Goal: Task Accomplishment & Management: Use online tool/utility

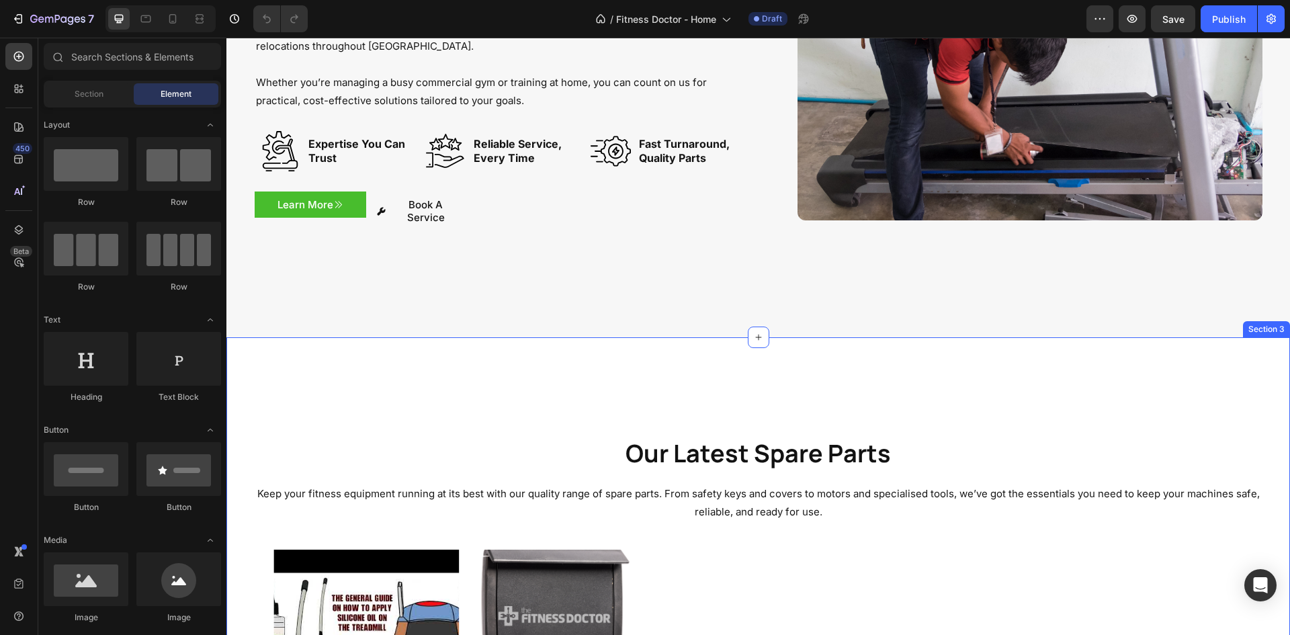
scroll to position [538, 0]
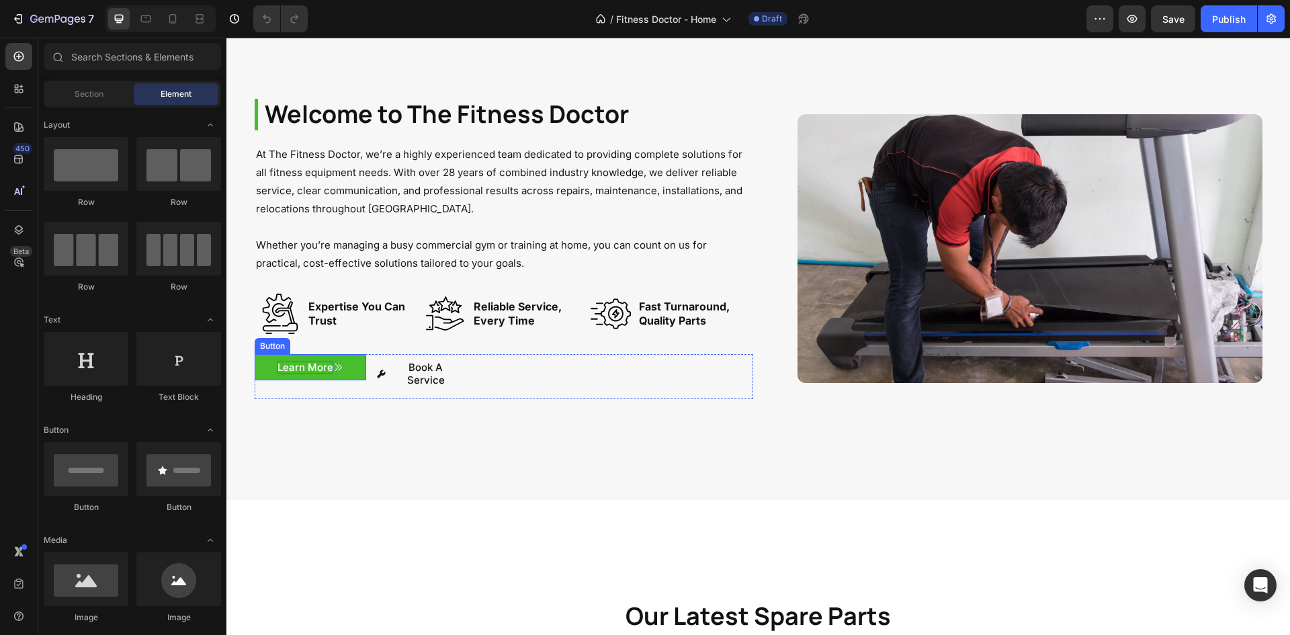
click at [281, 366] on p "Learn More" at bounding box center [306, 367] width 56 height 13
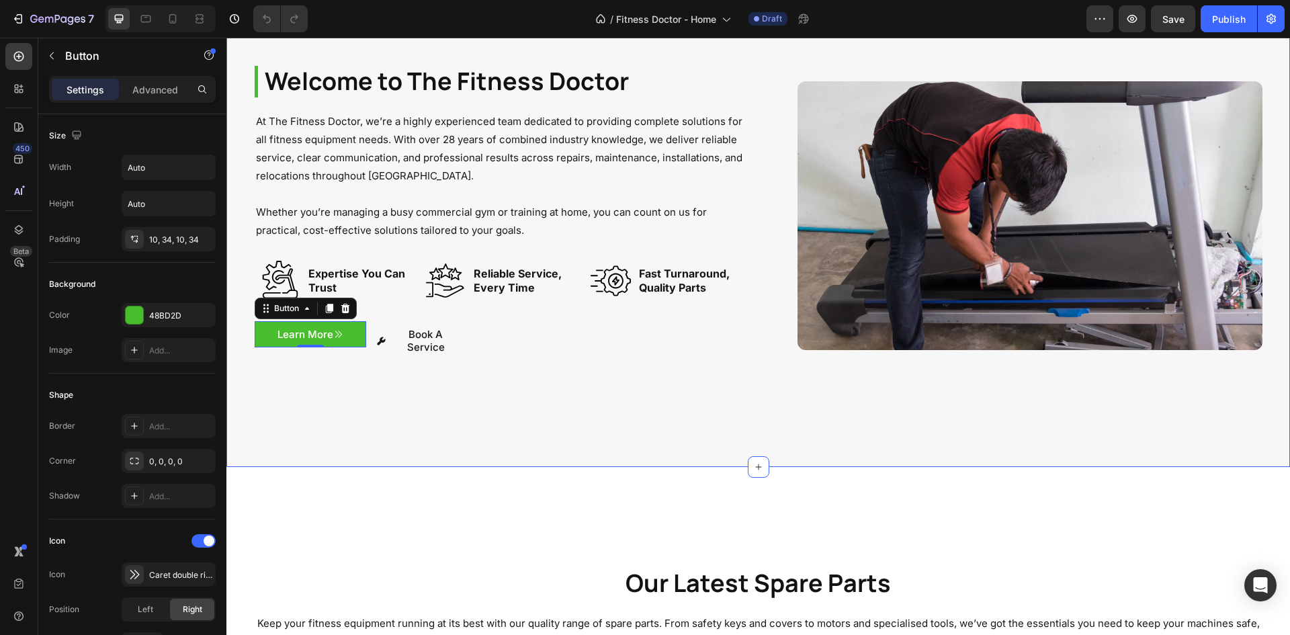
scroll to position [605, 0]
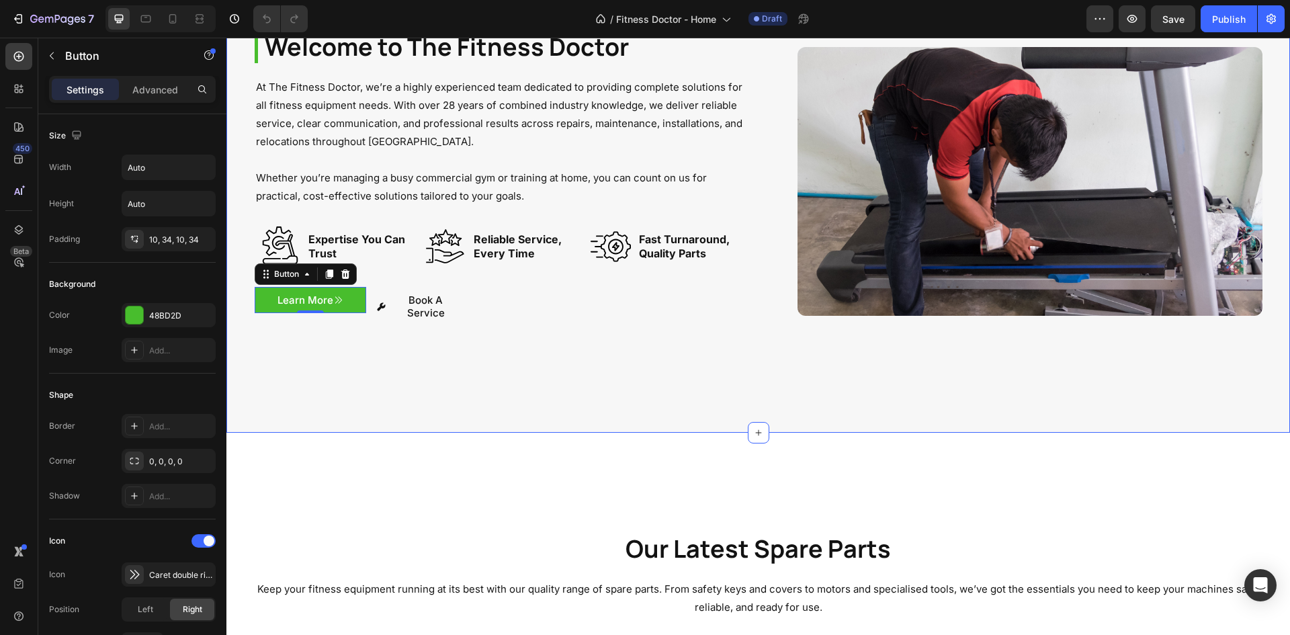
click at [434, 386] on div "Welcome to The Fitness Doctor Heading At The Fitness Doctor, we’re a highly exp…" at bounding box center [758, 182] width 1064 height 502
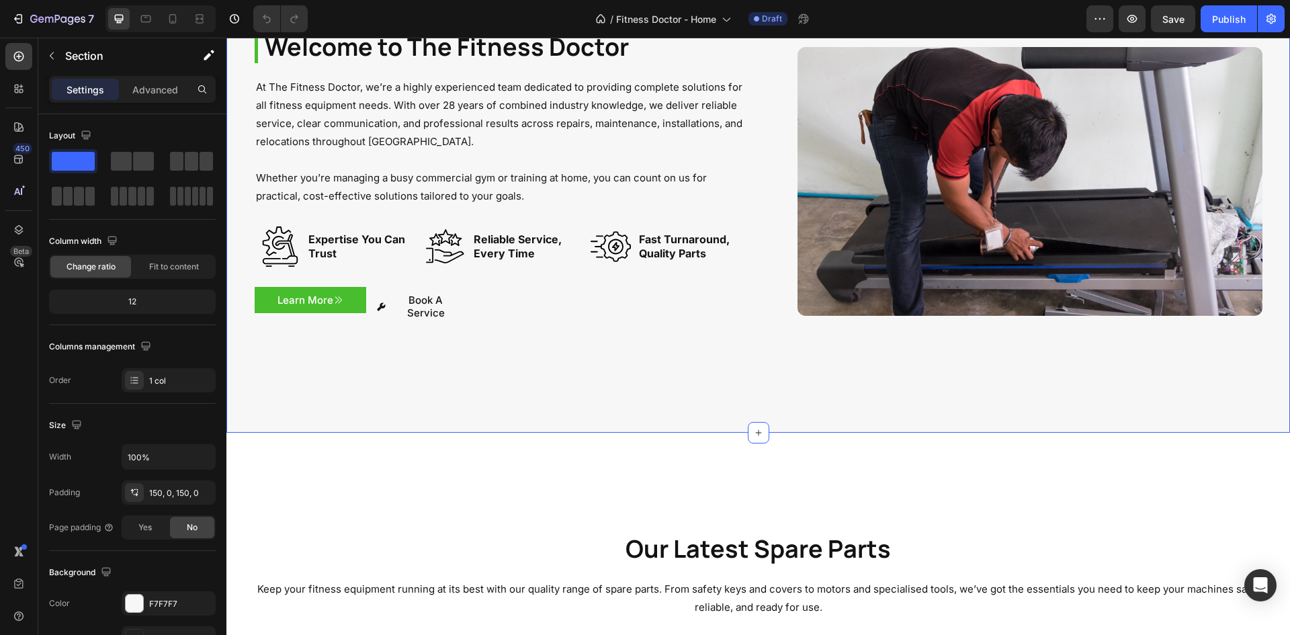
click at [329, 312] on button "Learn More" at bounding box center [311, 300] width 112 height 27
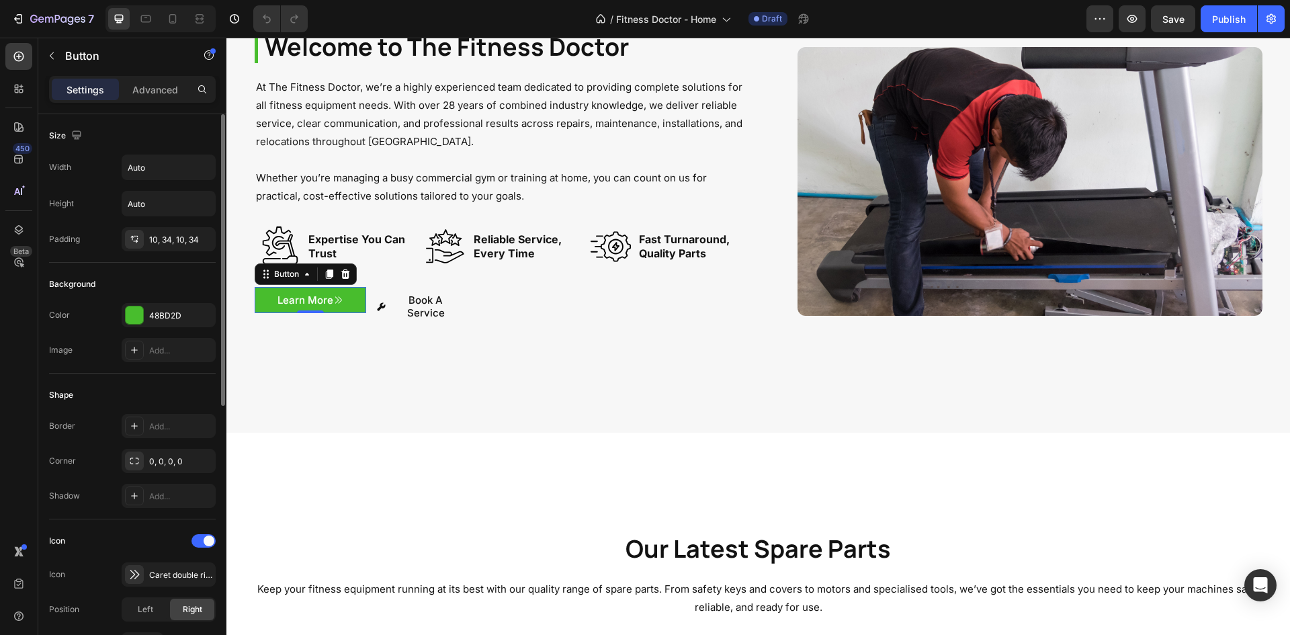
click at [317, 296] on p "Learn More" at bounding box center [306, 300] width 56 height 13
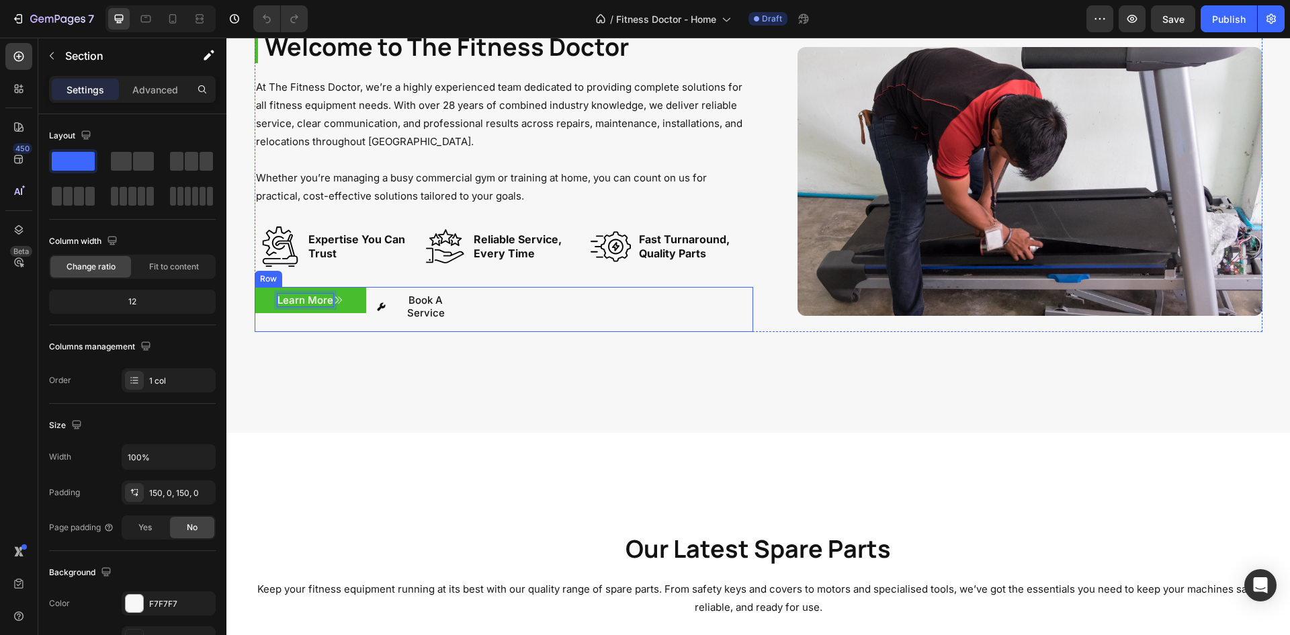
click at [330, 319] on div "Welcome to The Fitness Doctor Heading At The Fitness Doctor, we’re a highly exp…" at bounding box center [758, 182] width 1064 height 502
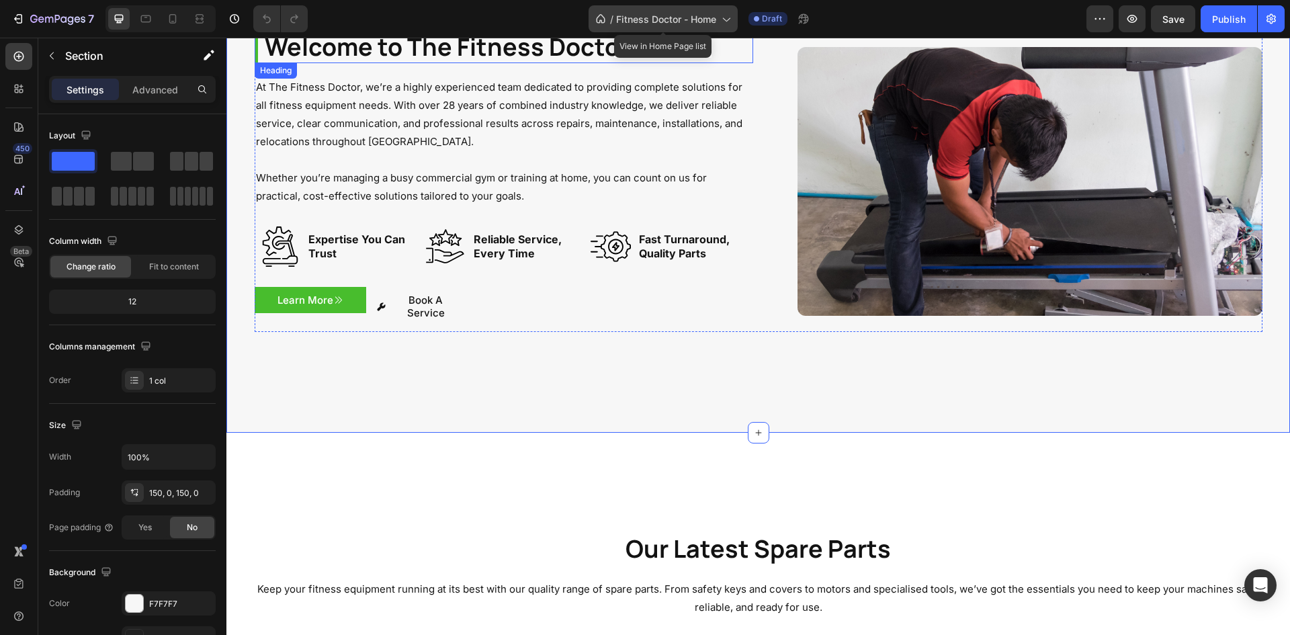
click at [712, 17] on span "Fitness Doctor - Home" at bounding box center [666, 19] width 100 height 14
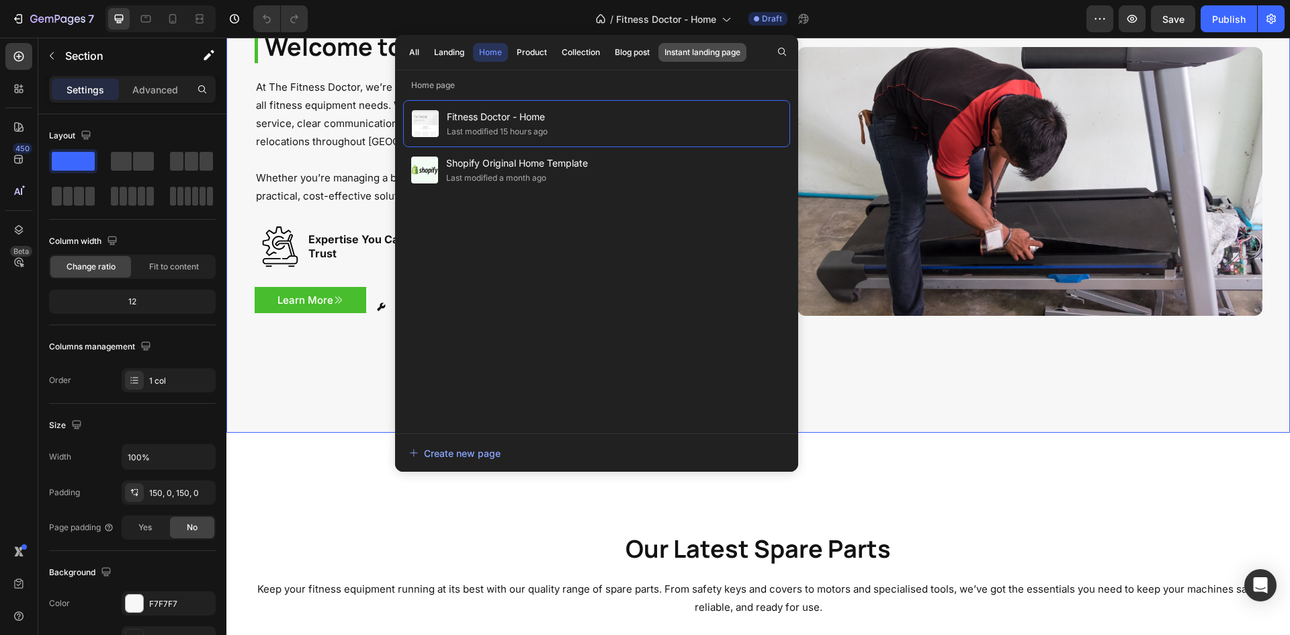
click at [682, 45] on button "Instant landing page" at bounding box center [702, 52] width 88 height 19
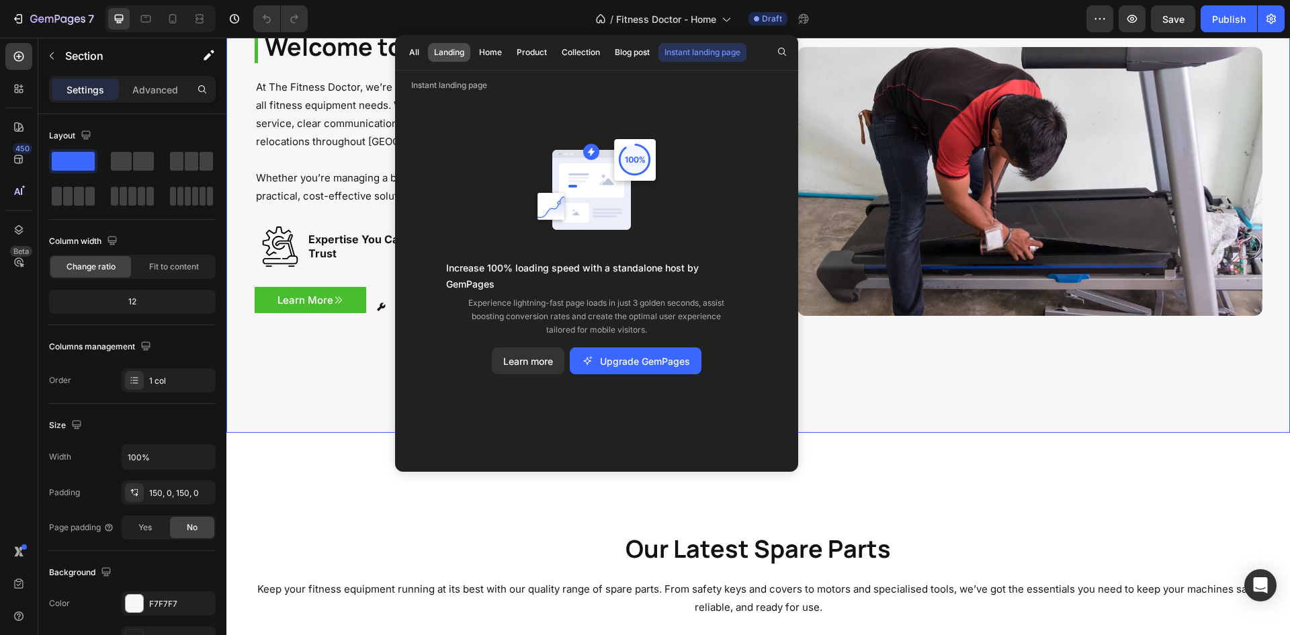
click at [434, 57] on div "Landing" at bounding box center [449, 52] width 30 height 12
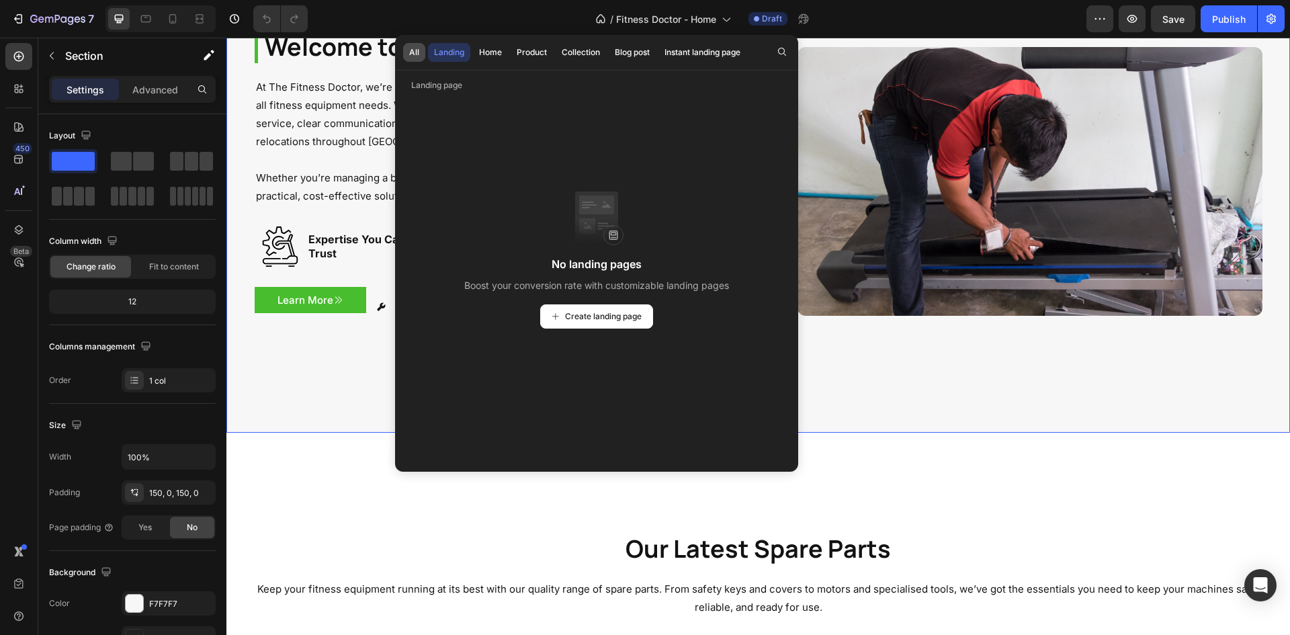
click at [417, 56] on div "All" at bounding box center [414, 52] width 10 height 12
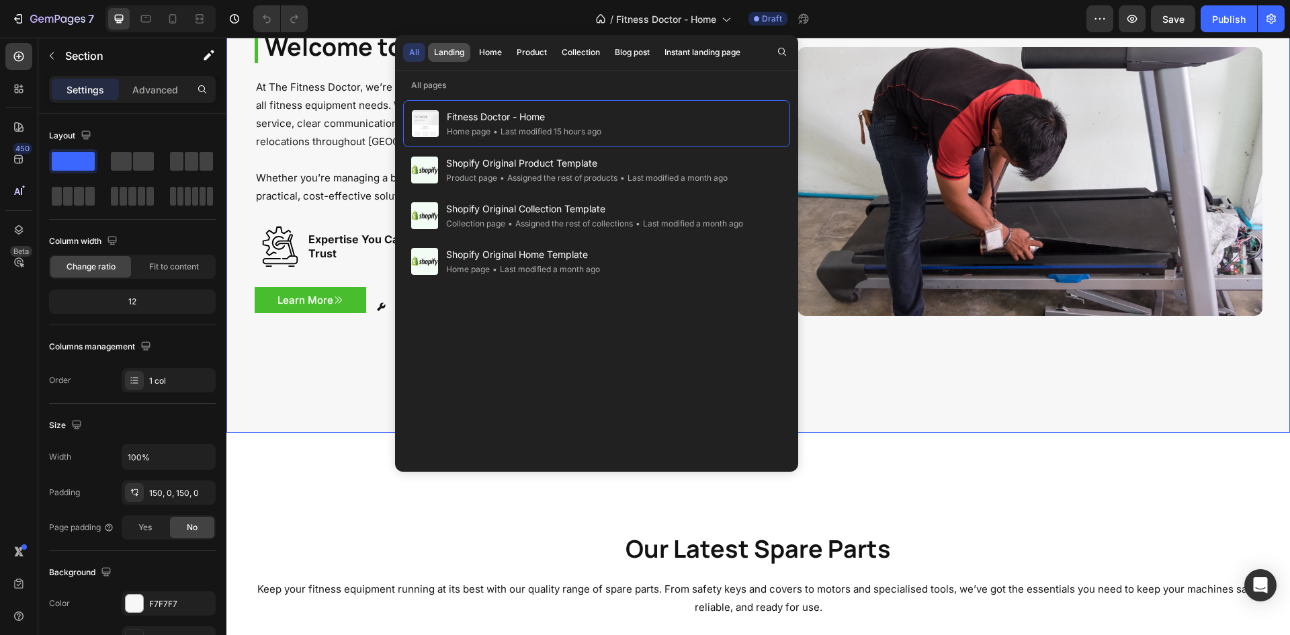
click at [473, 58] on button "Landing" at bounding box center [490, 52] width 35 height 19
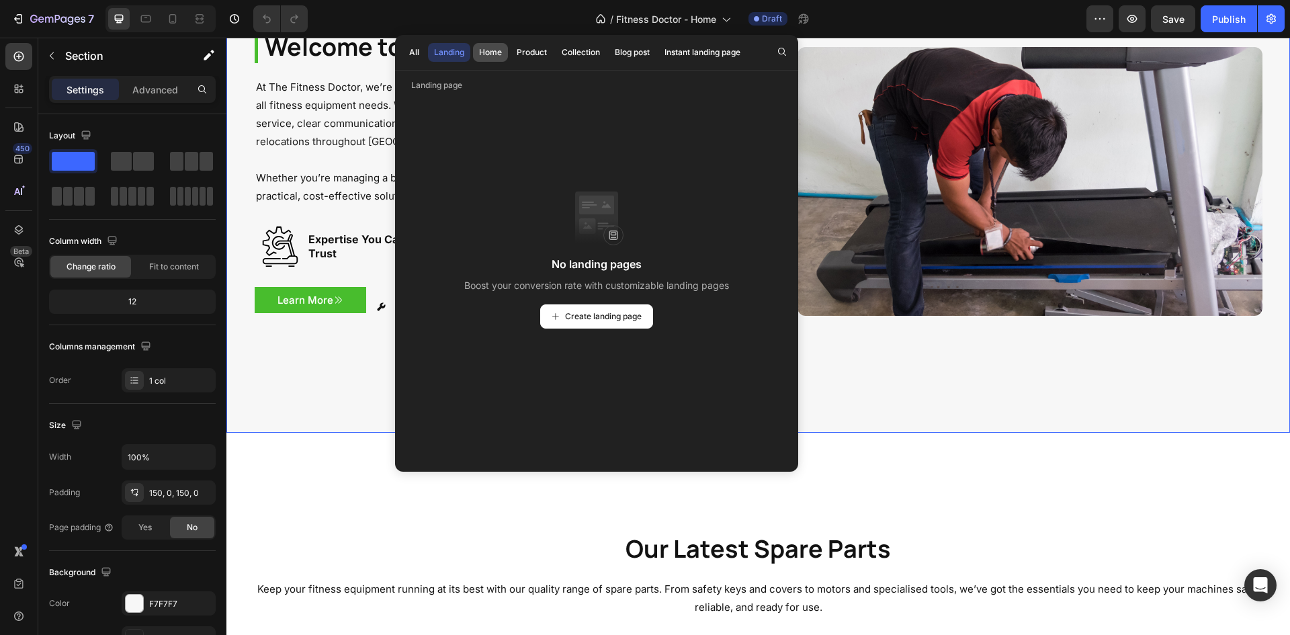
click at [490, 57] on div "Home" at bounding box center [490, 52] width 23 height 12
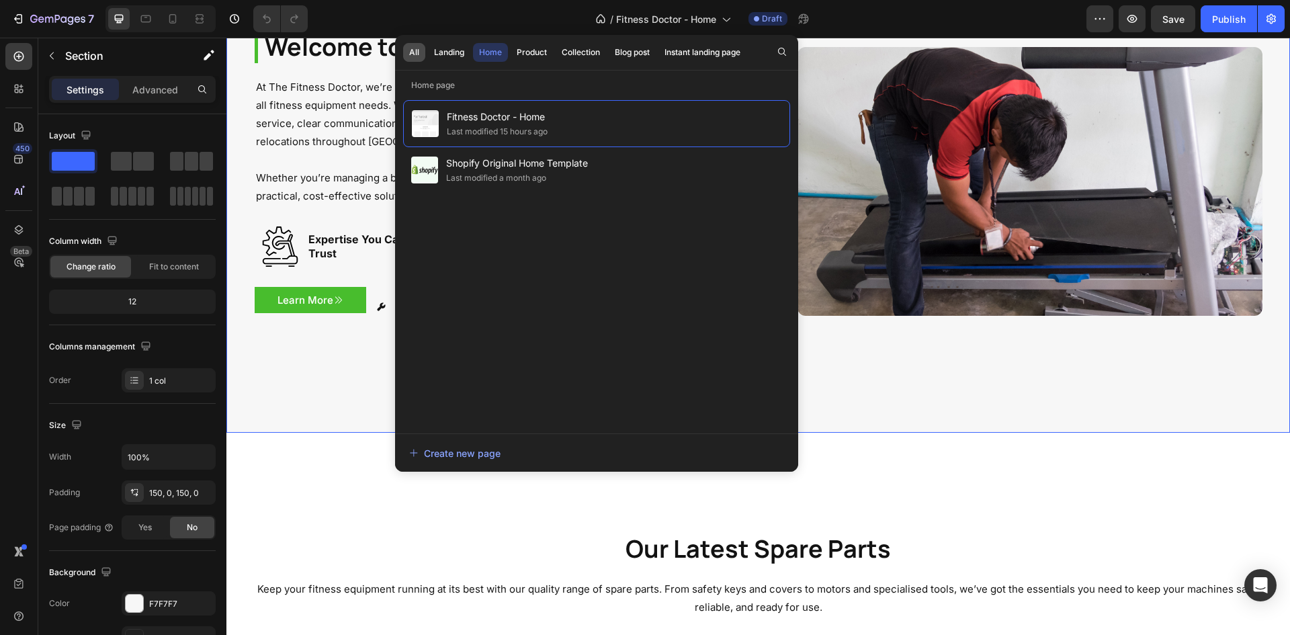
click at [415, 50] on div "All" at bounding box center [414, 52] width 10 height 12
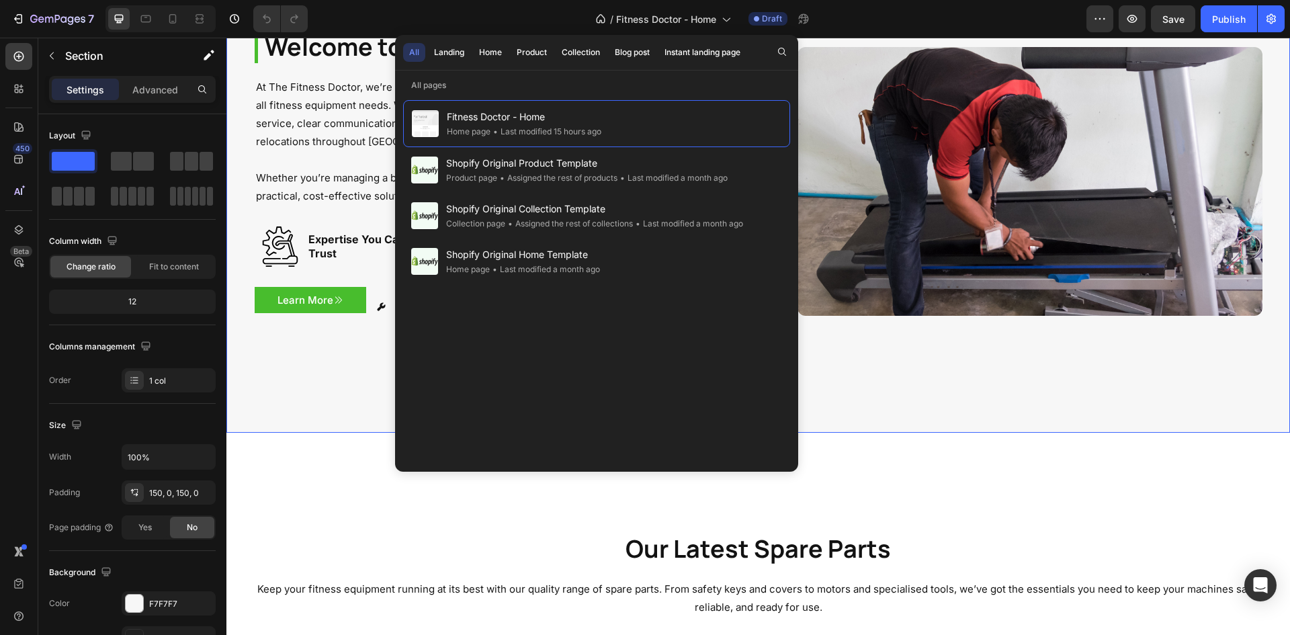
click at [1001, 378] on div "Welcome to The Fitness Doctor Heading At The Fitness Doctor, we’re a highly exp…" at bounding box center [758, 182] width 1064 height 502
click at [879, 60] on img at bounding box center [1030, 181] width 465 height 269
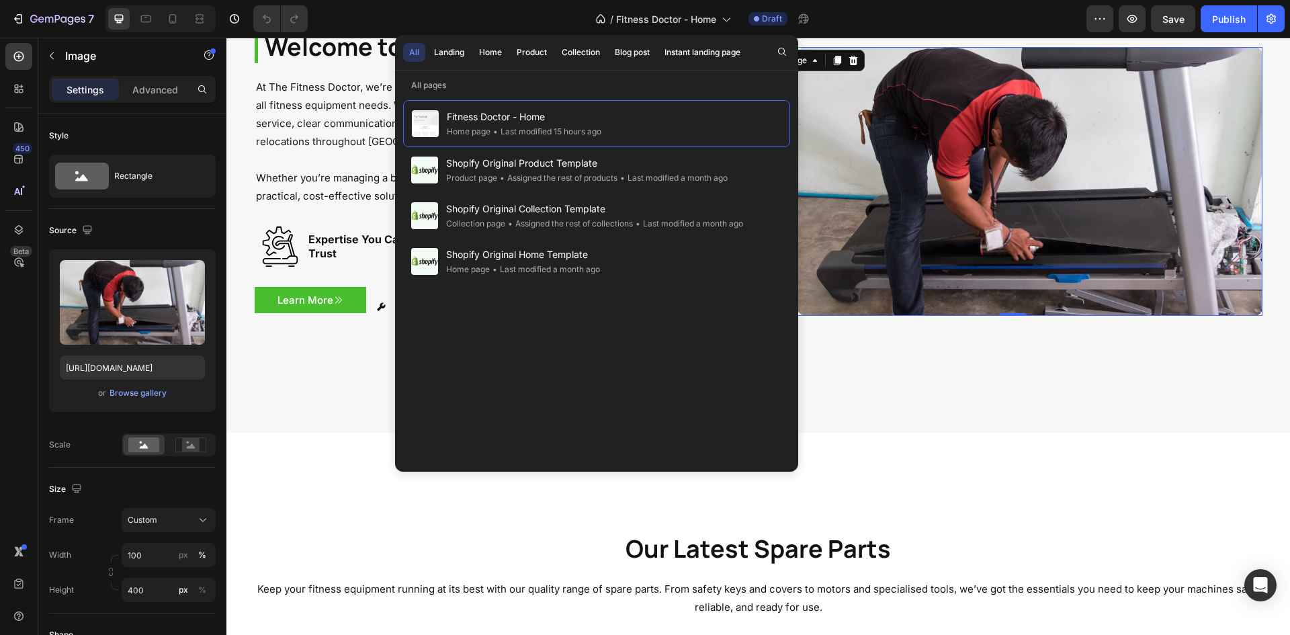
click at [882, 52] on img at bounding box center [1030, 181] width 465 height 269
click at [308, 126] on p "At The Fitness Doctor, we’re a highly experienced team dedicated to providing c…" at bounding box center [504, 114] width 496 height 73
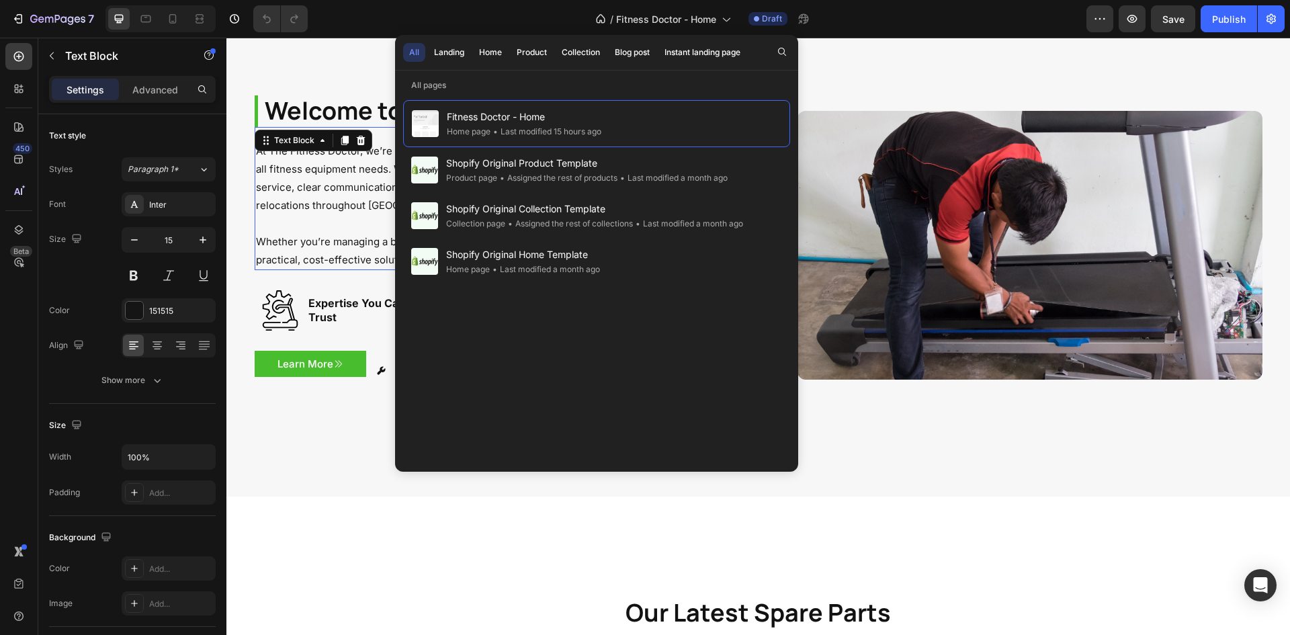
scroll to position [470, 0]
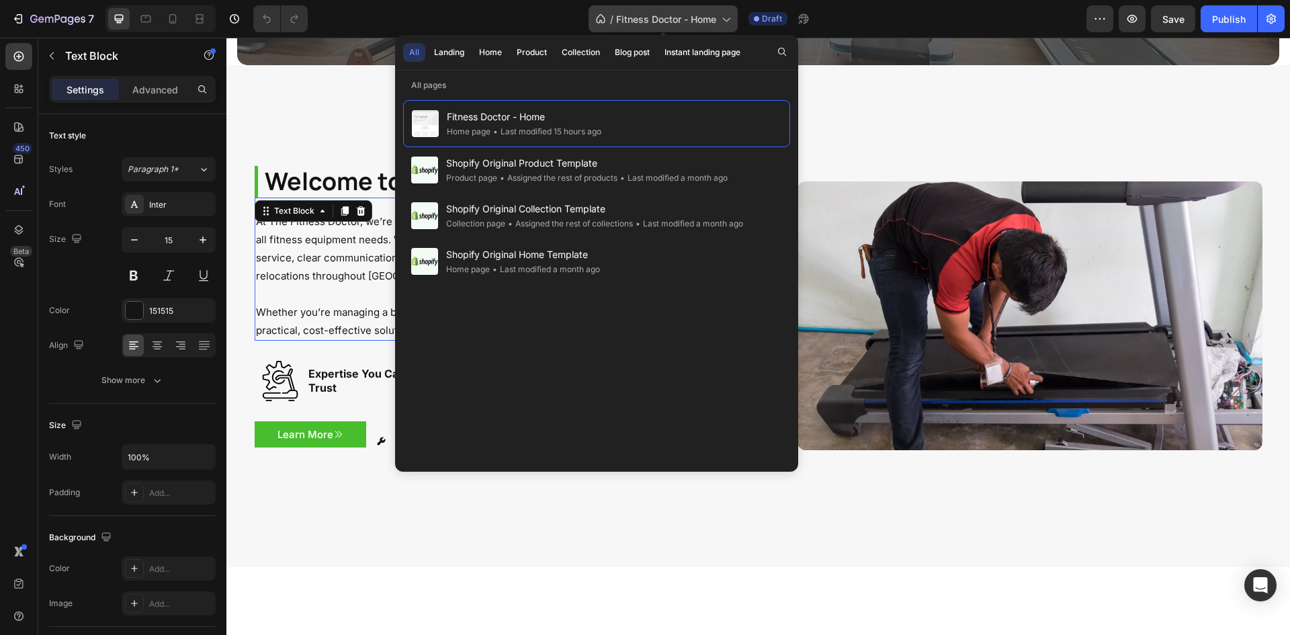
click at [699, 22] on span "Fitness Doctor - Home" at bounding box center [666, 19] width 100 height 14
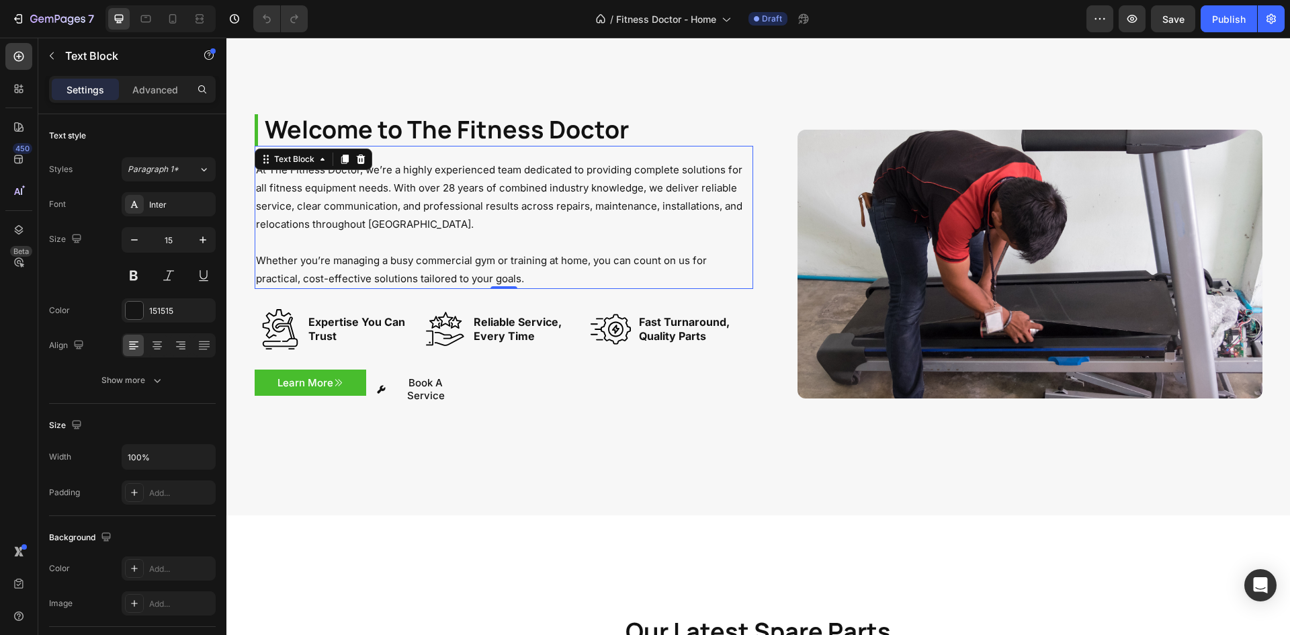
scroll to position [538, 0]
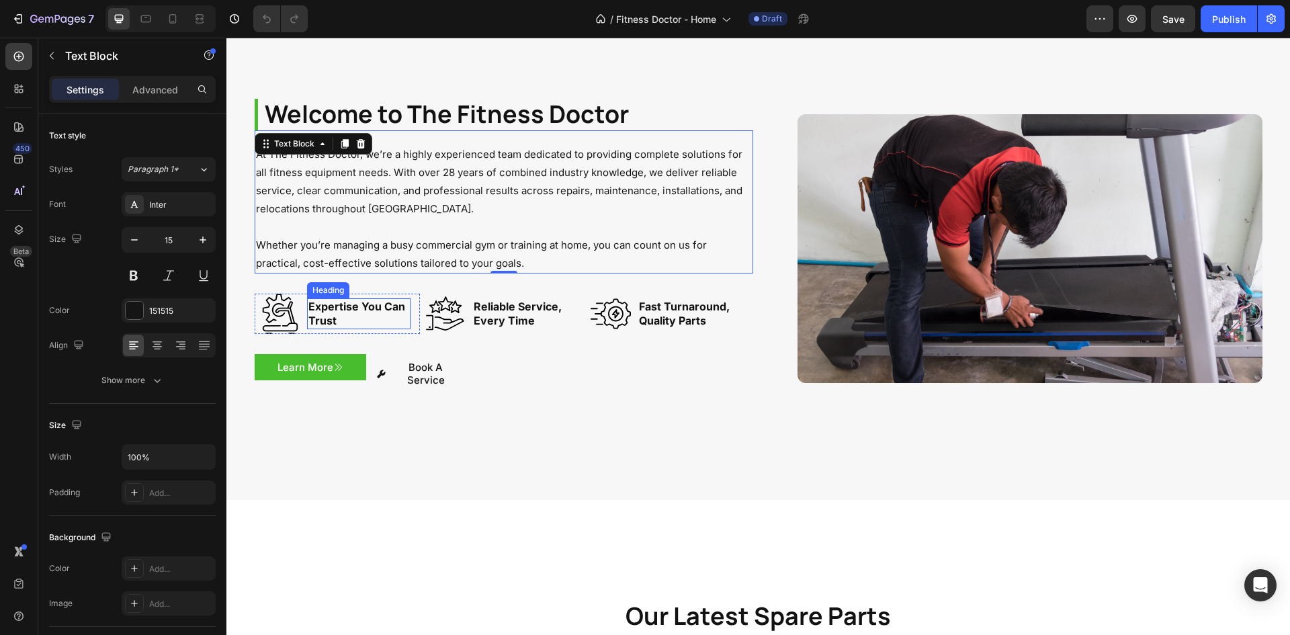
click at [339, 302] on h2 "Expertise You Can Trust" at bounding box center [358, 313] width 103 height 31
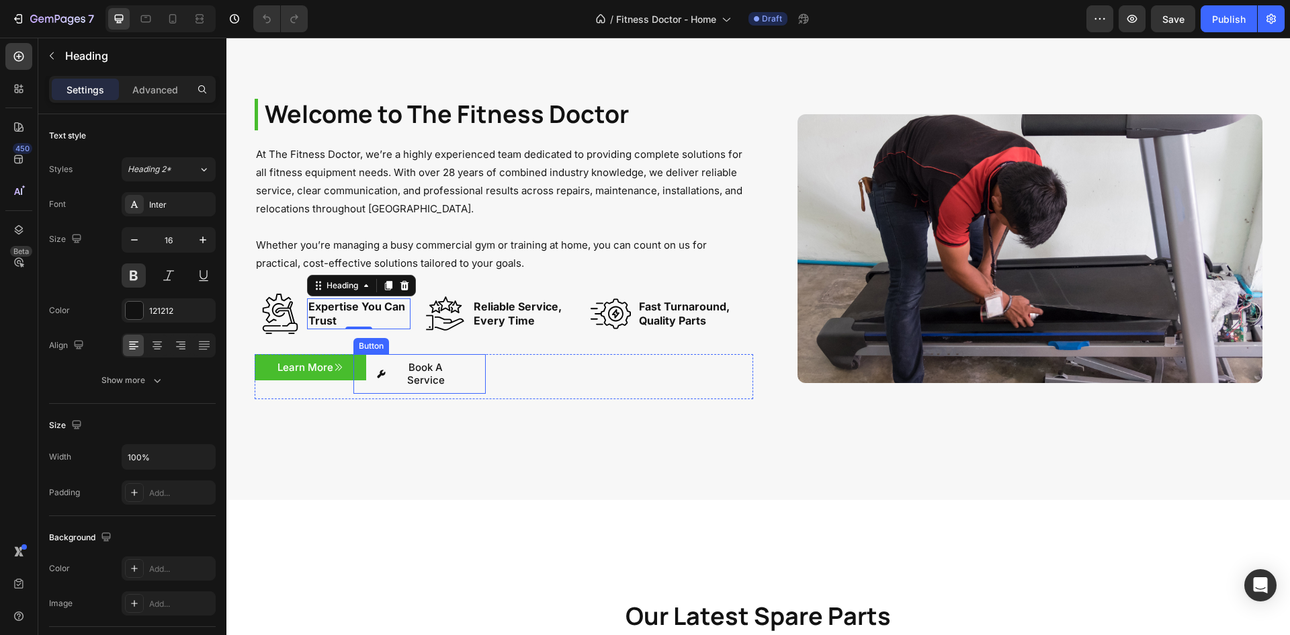
click at [333, 366] on icon "<p>Learn More</p>" at bounding box center [338, 367] width 10 height 10
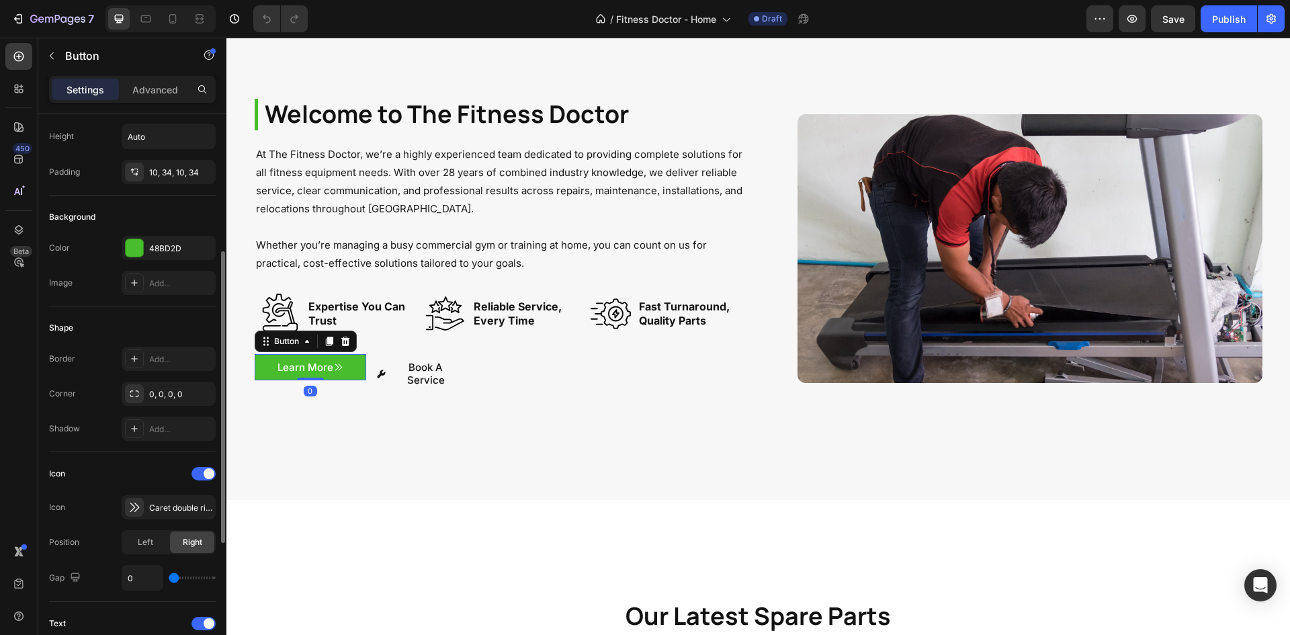
scroll to position [134, 0]
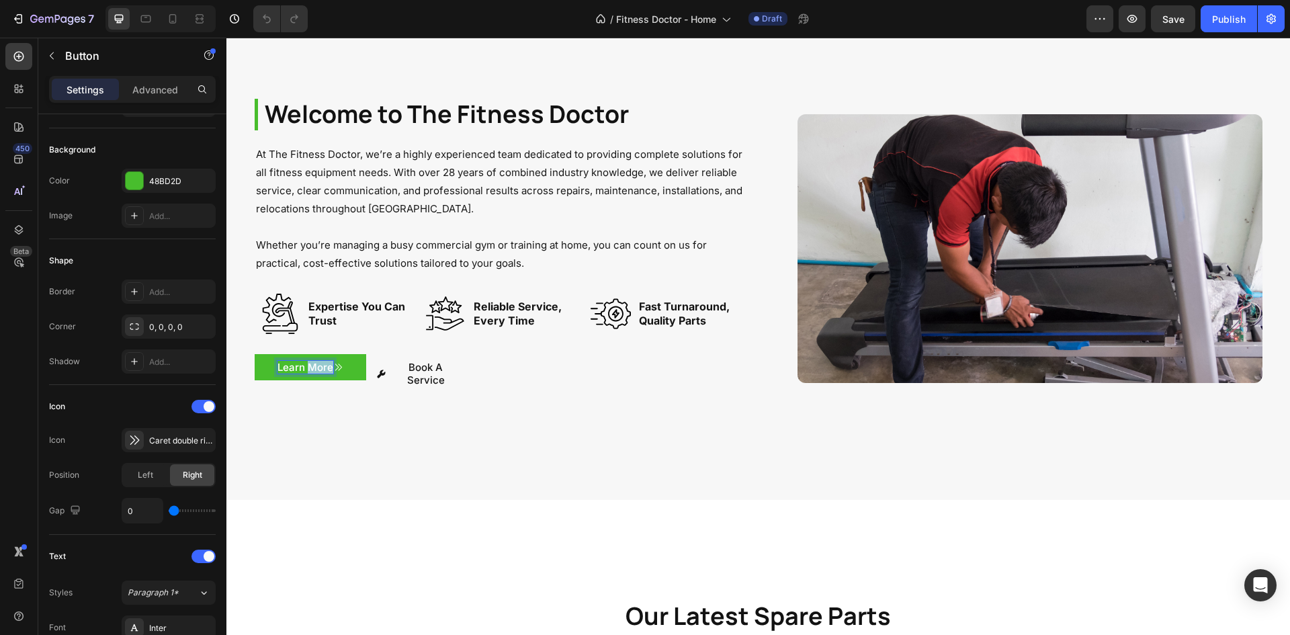
click at [308, 367] on p "Learn More" at bounding box center [306, 367] width 56 height 13
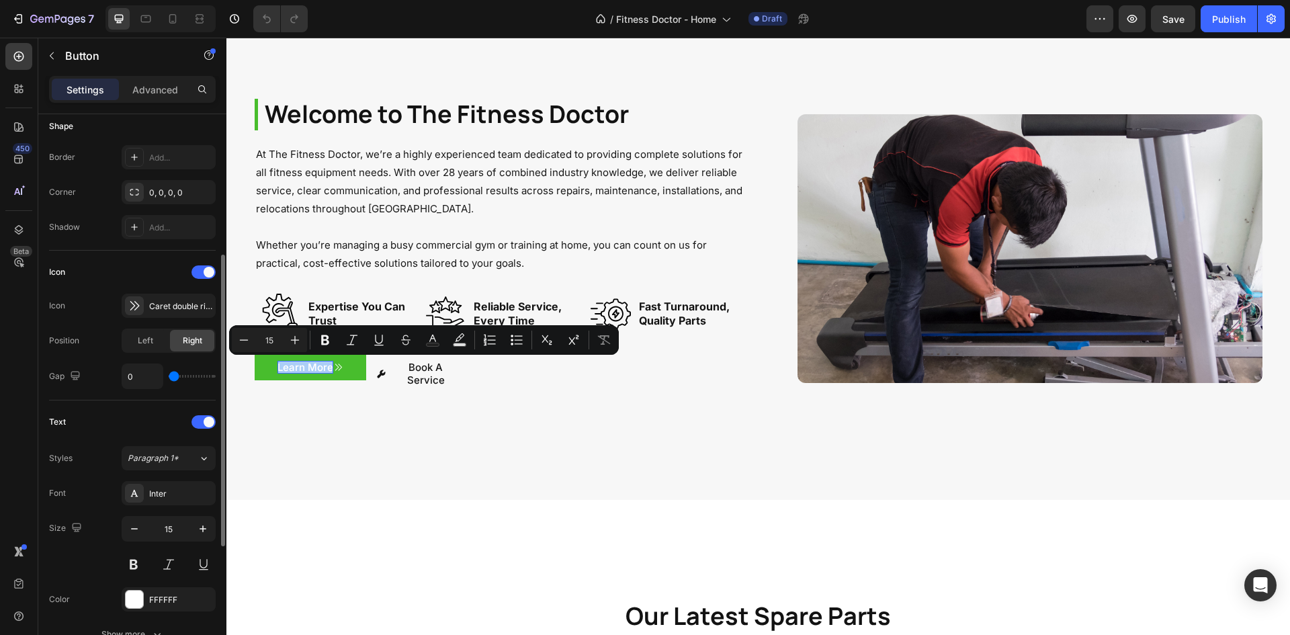
click at [95, 494] on div "Font Inter" at bounding box center [132, 493] width 167 height 24
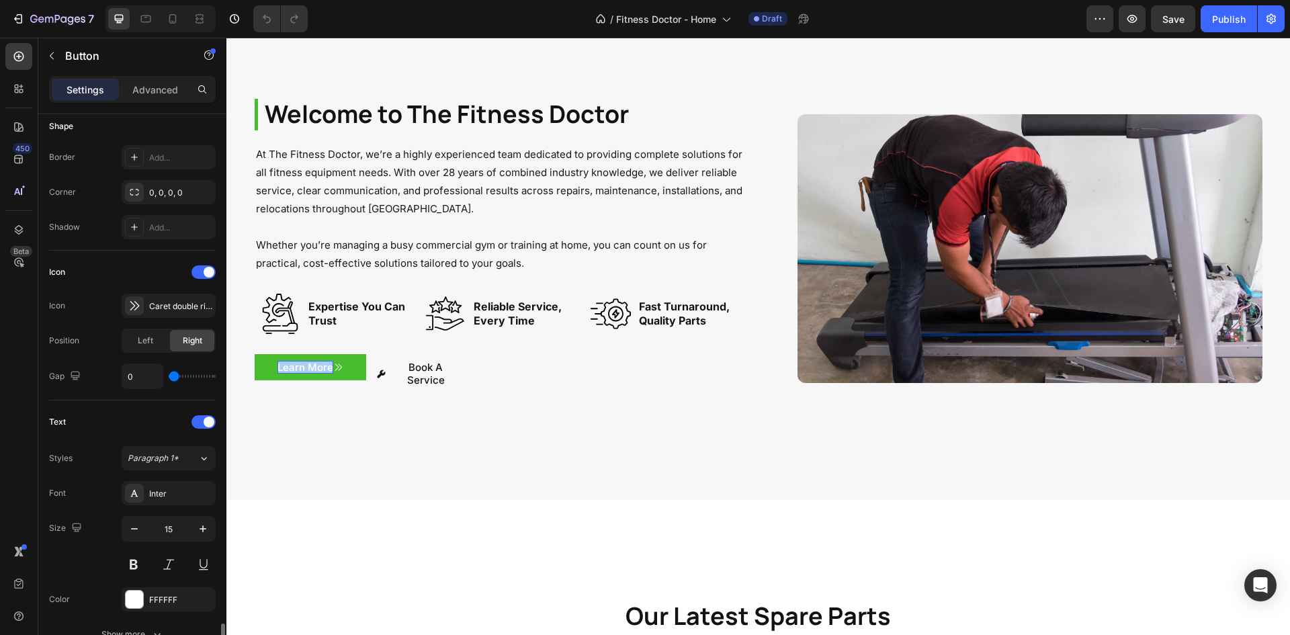
scroll to position [511, 0]
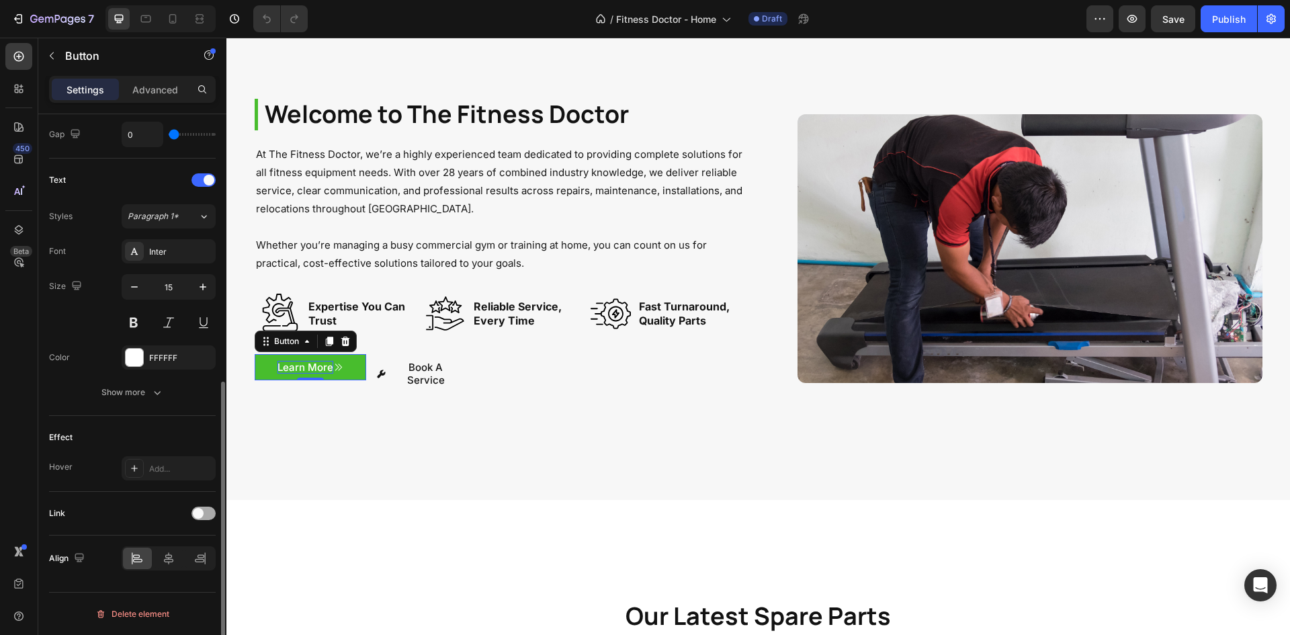
click at [214, 510] on div at bounding box center [204, 513] width 24 height 13
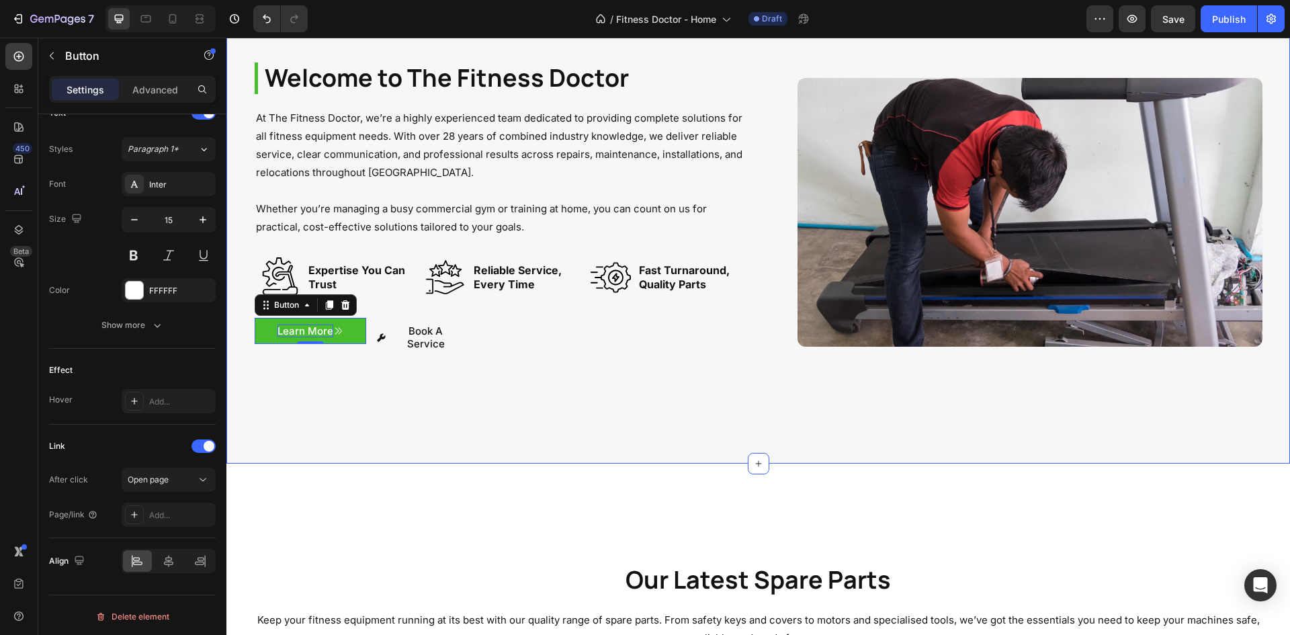
scroll to position [605, 0]
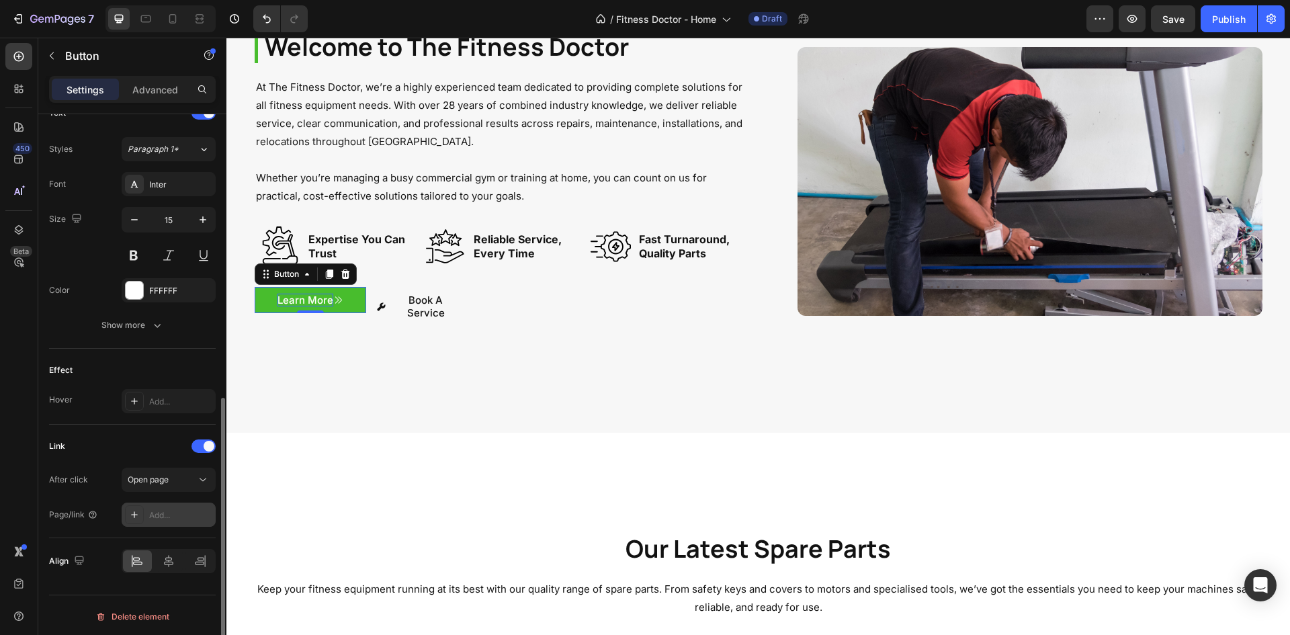
click at [155, 511] on div "Add..." at bounding box center [180, 515] width 63 height 12
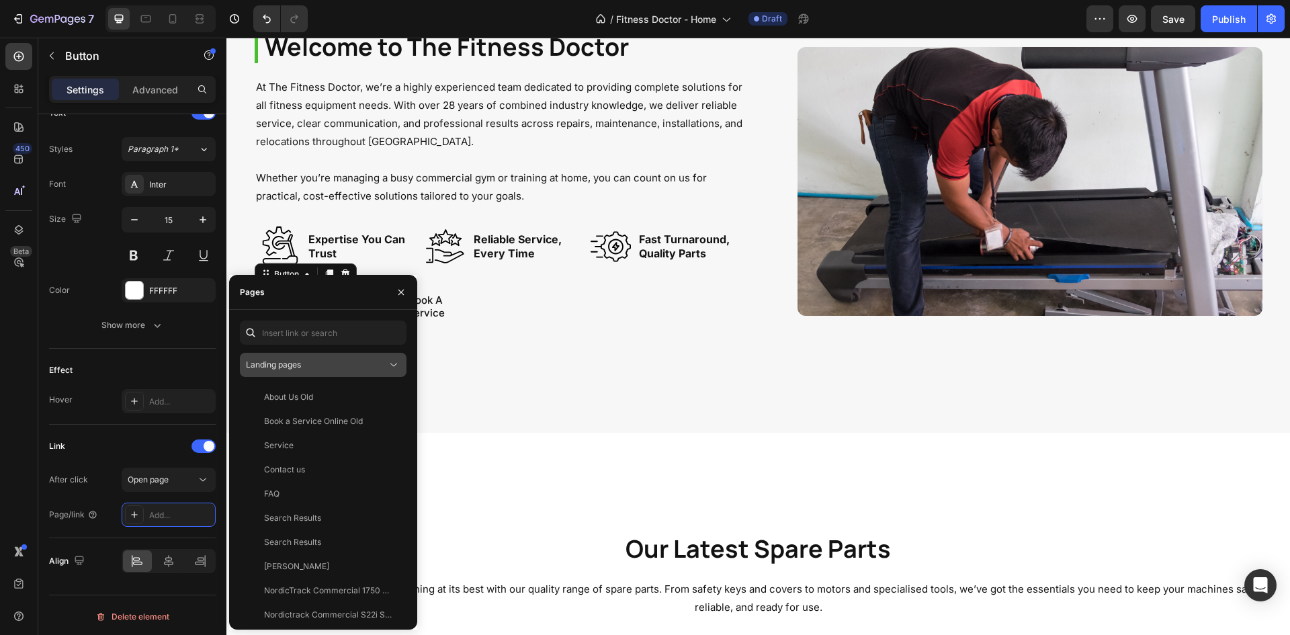
click at [298, 368] on span "Landing pages" at bounding box center [273, 364] width 55 height 10
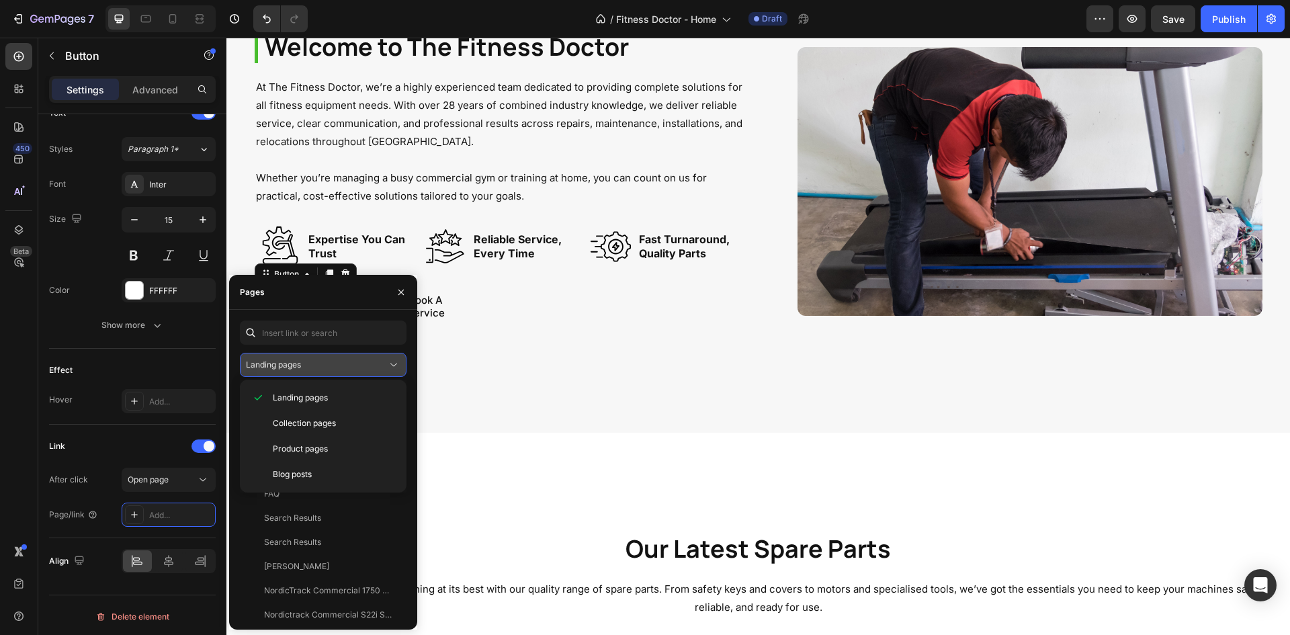
click at [303, 360] on div "Landing pages" at bounding box center [316, 365] width 141 height 12
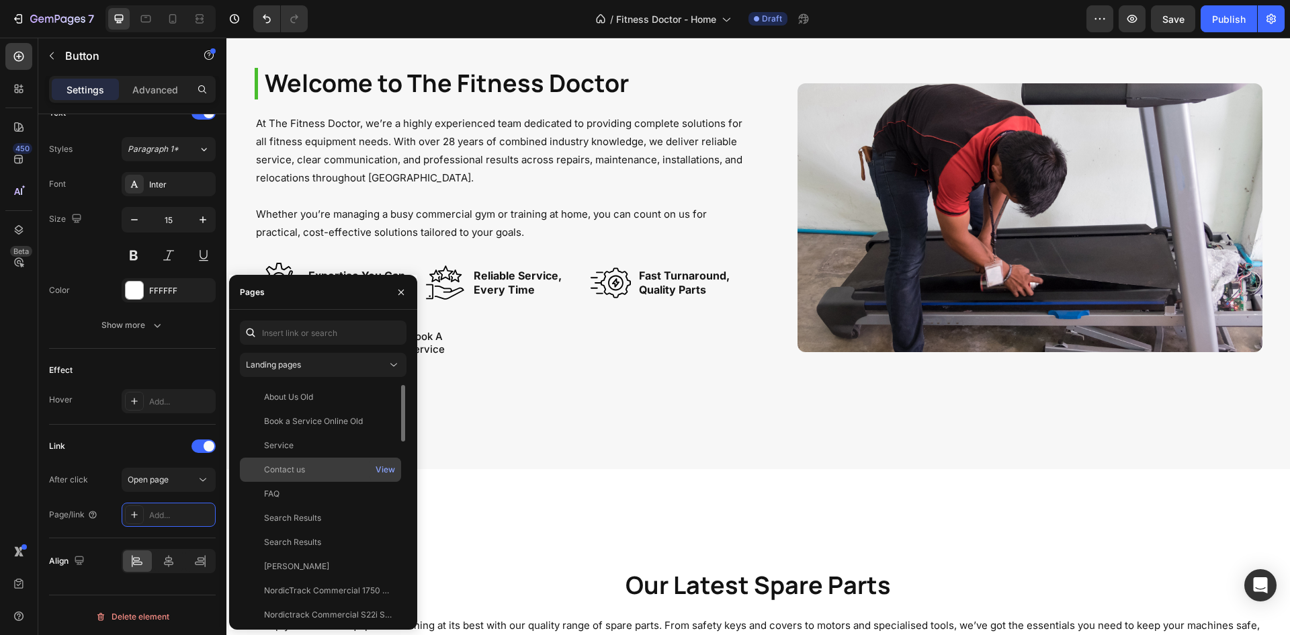
scroll to position [538, 0]
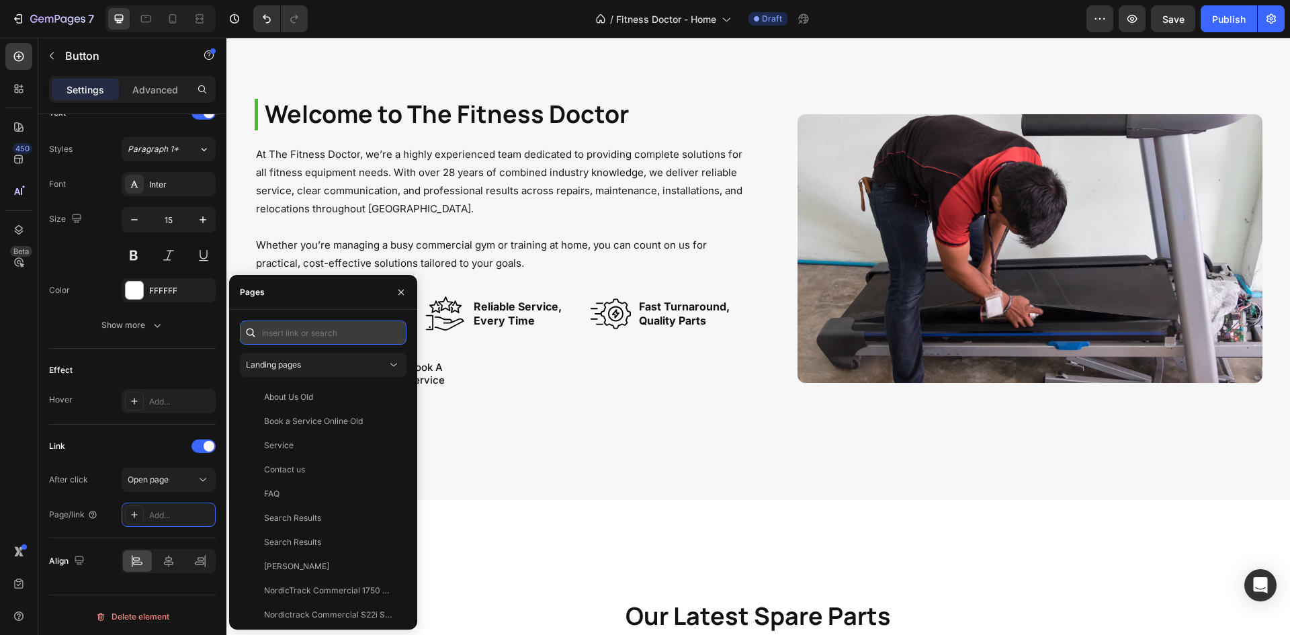
click at [317, 341] on input "text" at bounding box center [323, 333] width 167 height 24
paste input "[URL][DOMAIN_NAME]"
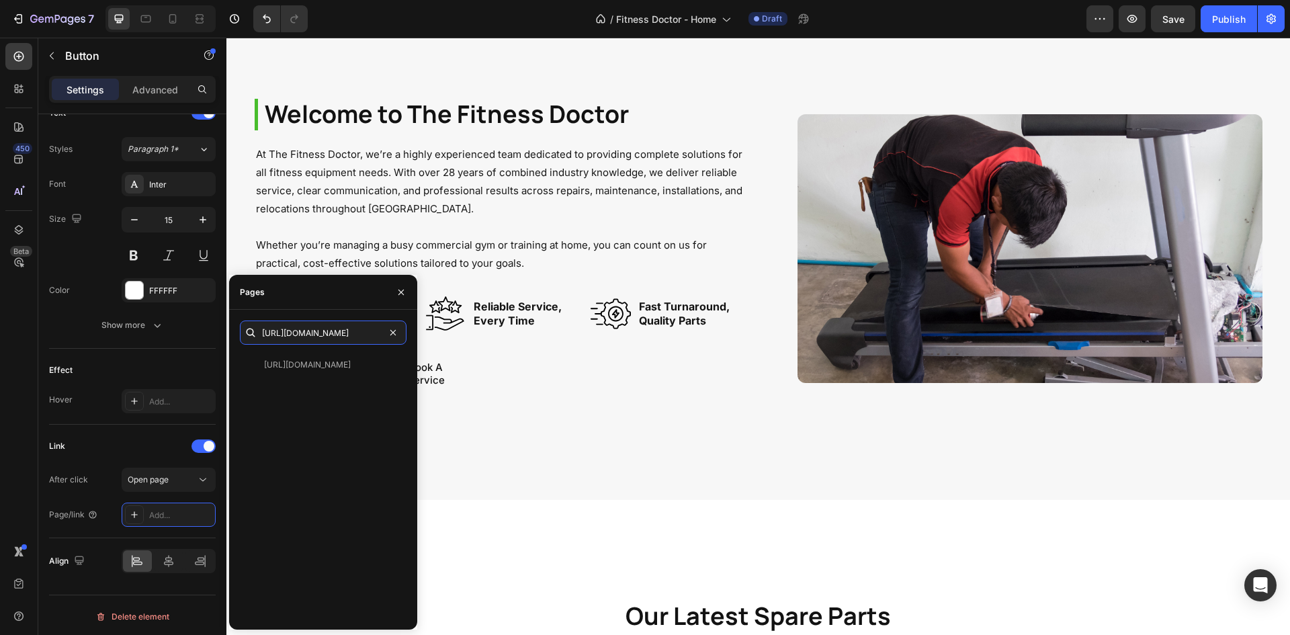
type input "[URL][DOMAIN_NAME]"
click at [341, 366] on div at bounding box center [320, 370] width 161 height 35
click at [335, 370] on div "[URL][DOMAIN_NAME]" at bounding box center [307, 365] width 87 height 12
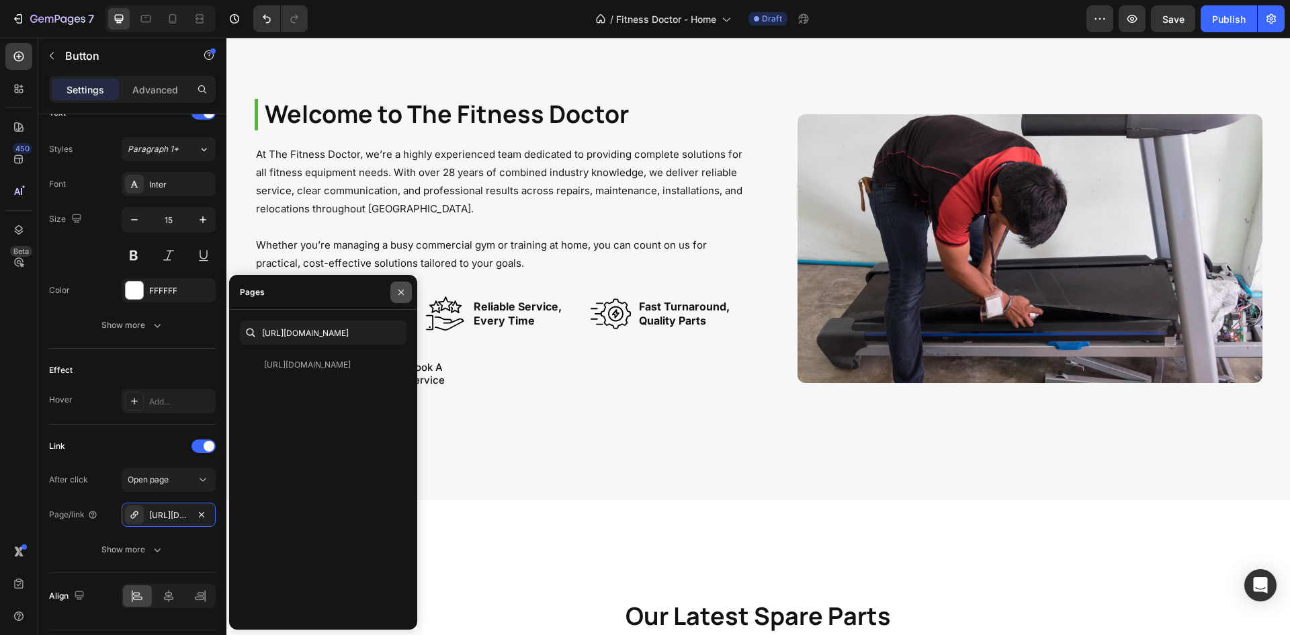
click at [401, 290] on icon "button" at bounding box center [401, 292] width 11 height 11
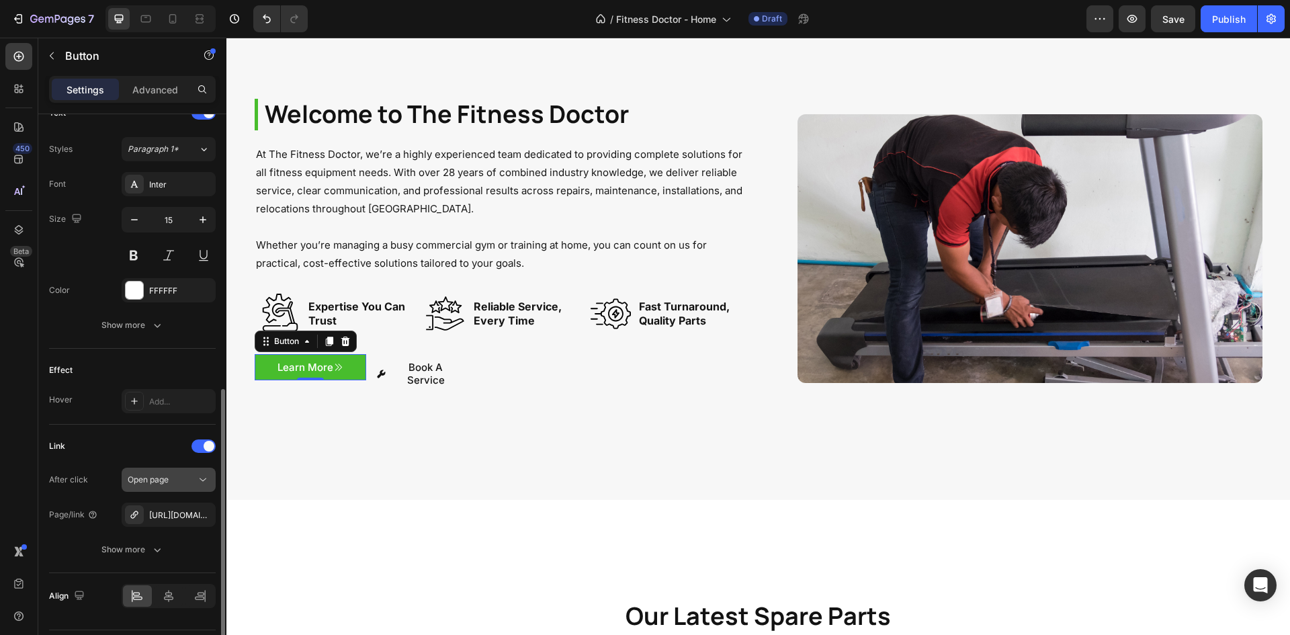
click at [155, 481] on span "Open page" at bounding box center [148, 479] width 41 height 10
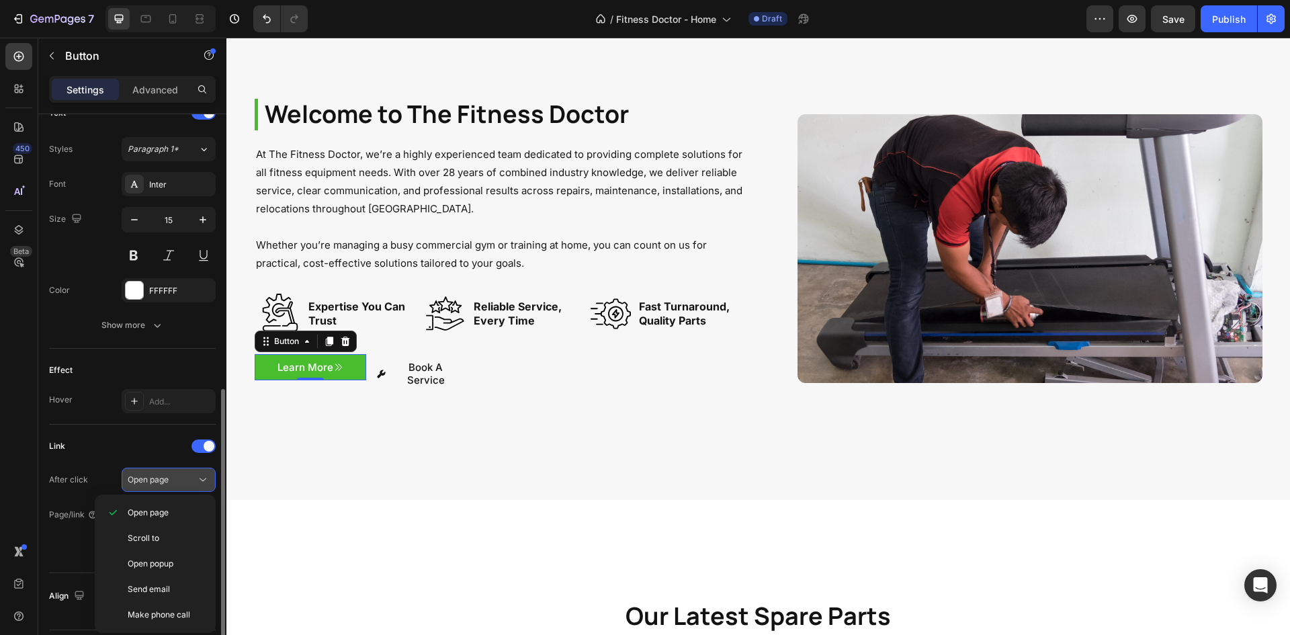
click at [153, 479] on span "Open page" at bounding box center [148, 479] width 41 height 10
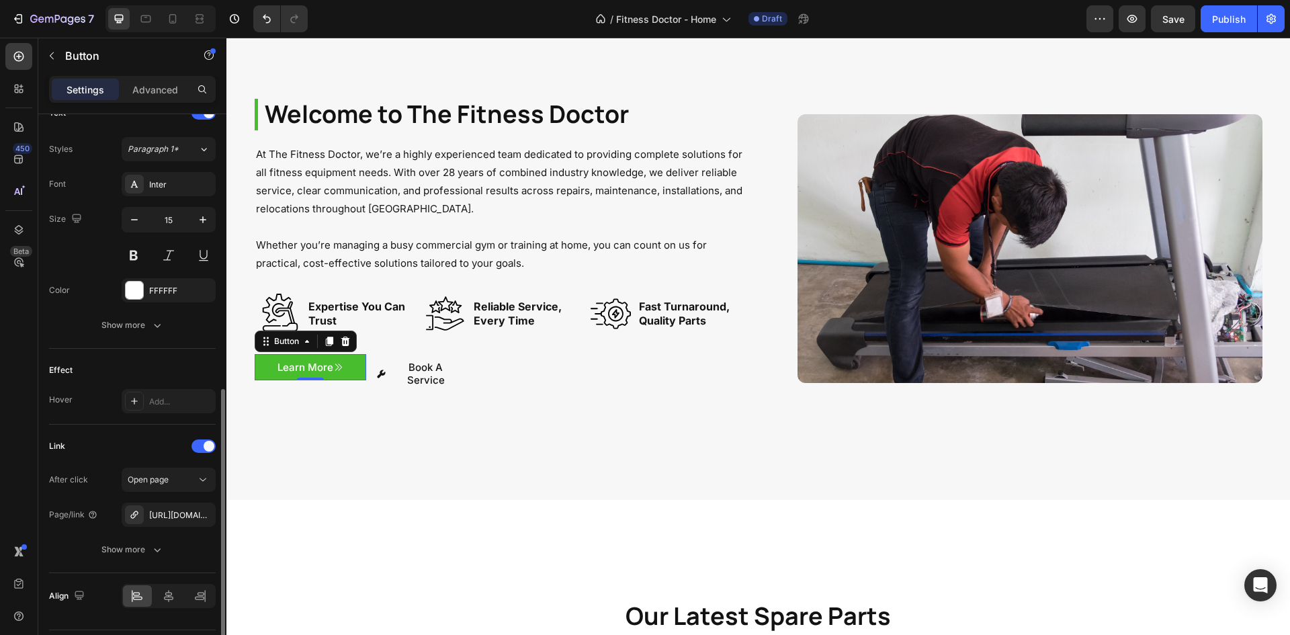
scroll to position [615, 0]
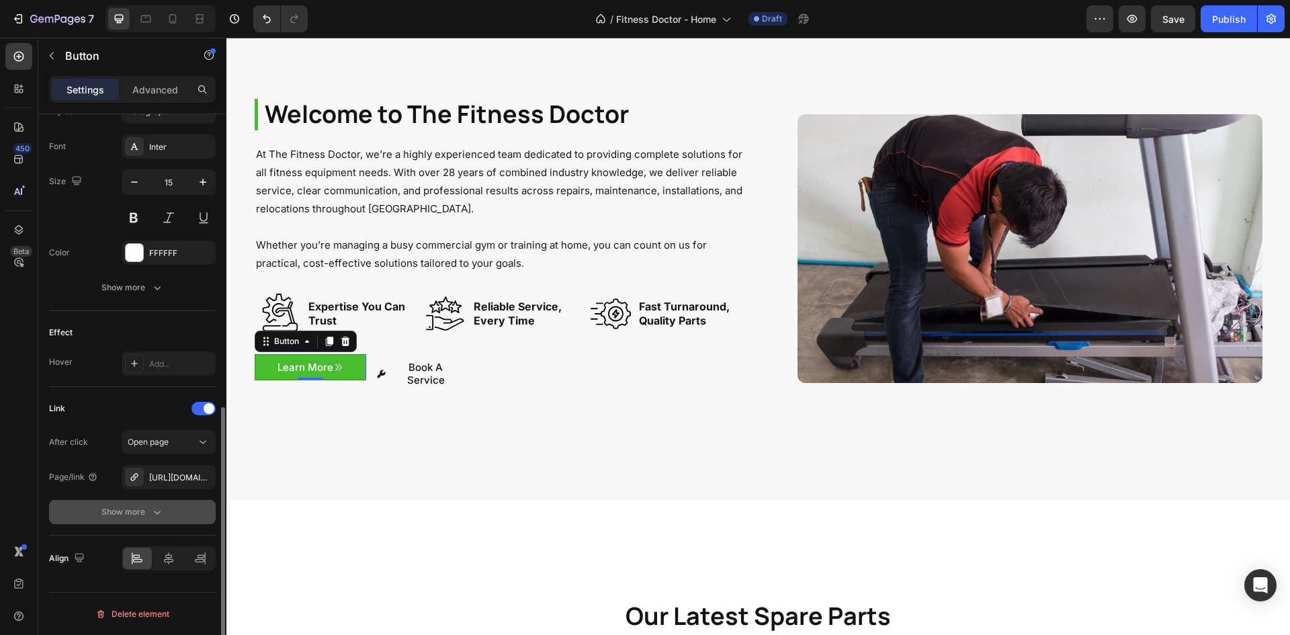
click at [128, 511] on div "Show more" at bounding box center [132, 511] width 62 height 13
click at [112, 523] on div "Open new tab Yes No" at bounding box center [132, 512] width 167 height 24
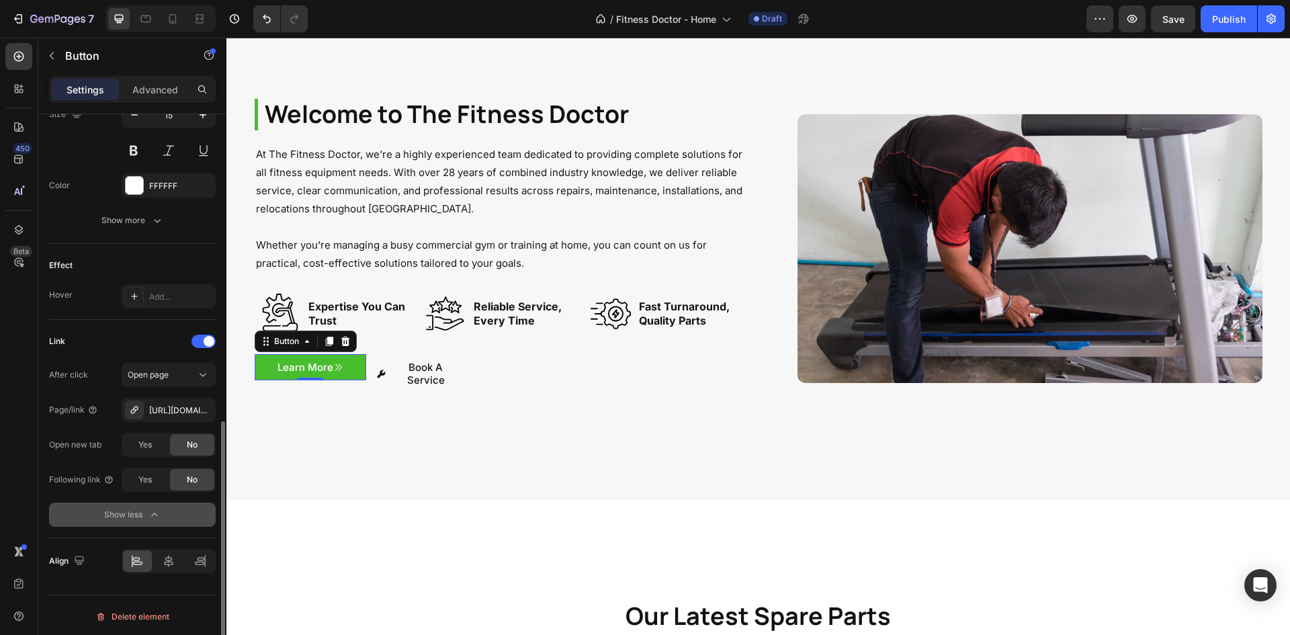
scroll to position [685, 0]
click at [171, 560] on icon at bounding box center [168, 558] width 13 height 13
click at [136, 556] on icon at bounding box center [136, 558] width 13 height 13
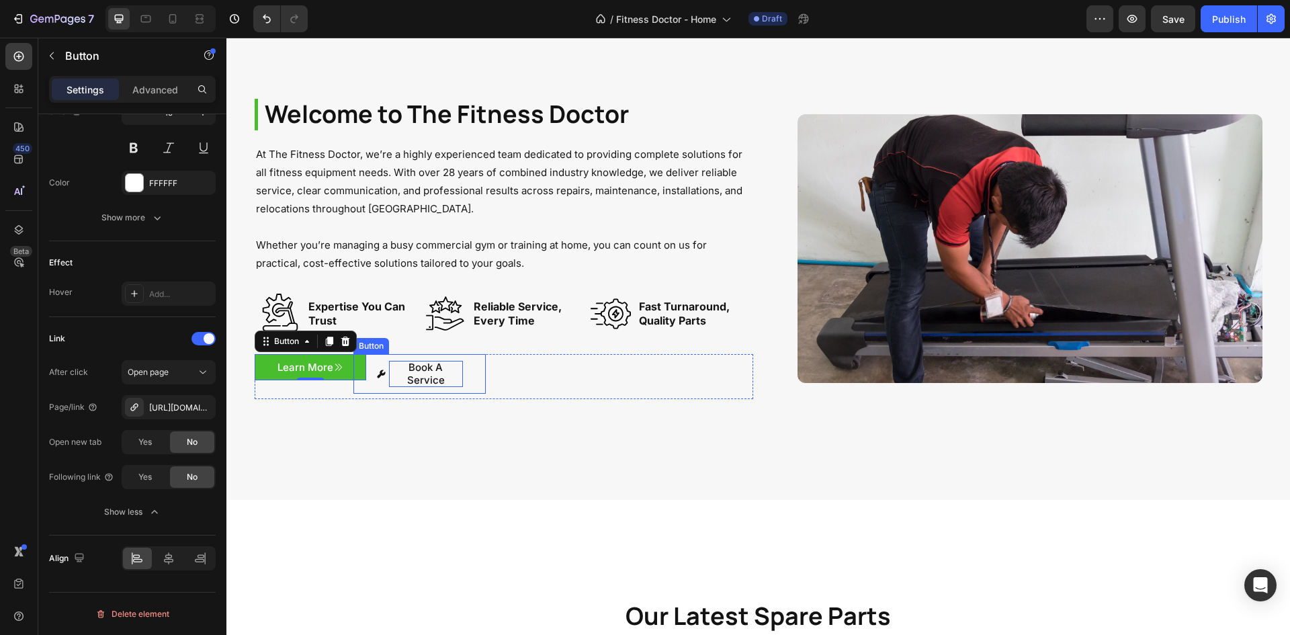
click at [392, 366] on p "Book A Service" at bounding box center [426, 374] width 74 height 26
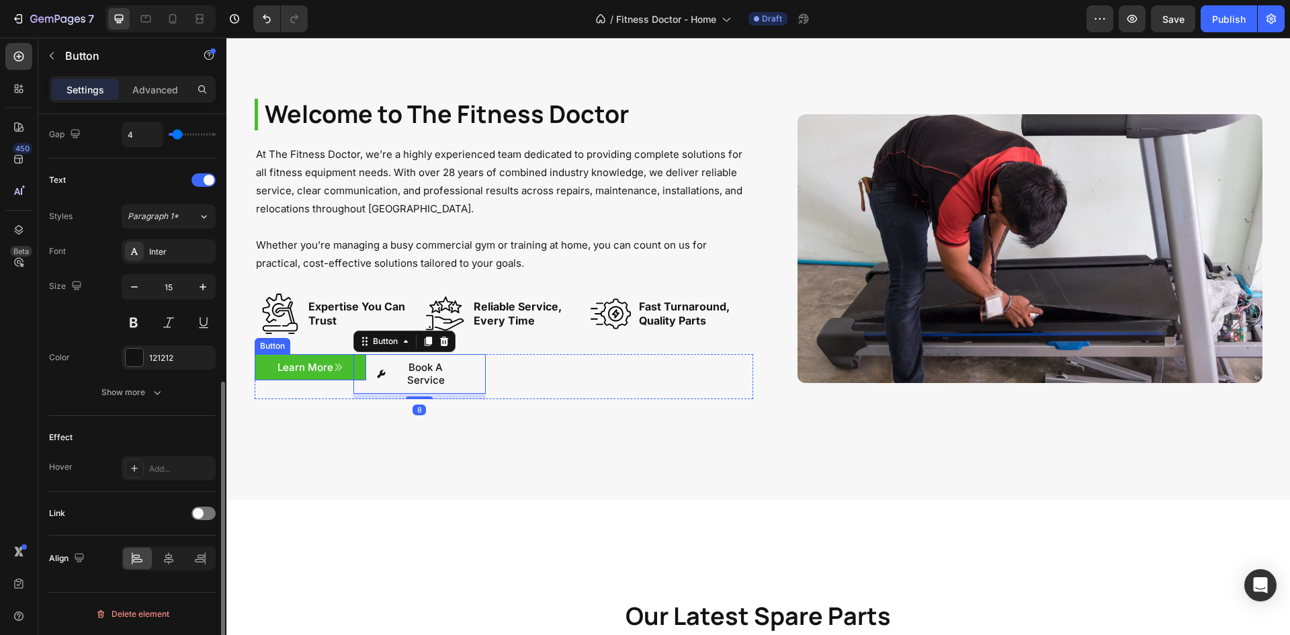
click at [247, 368] on div "Welcome to The Fitness Doctor Heading At The Fitness Doctor, we’re a highly exp…" at bounding box center [758, 249] width 1064 height 300
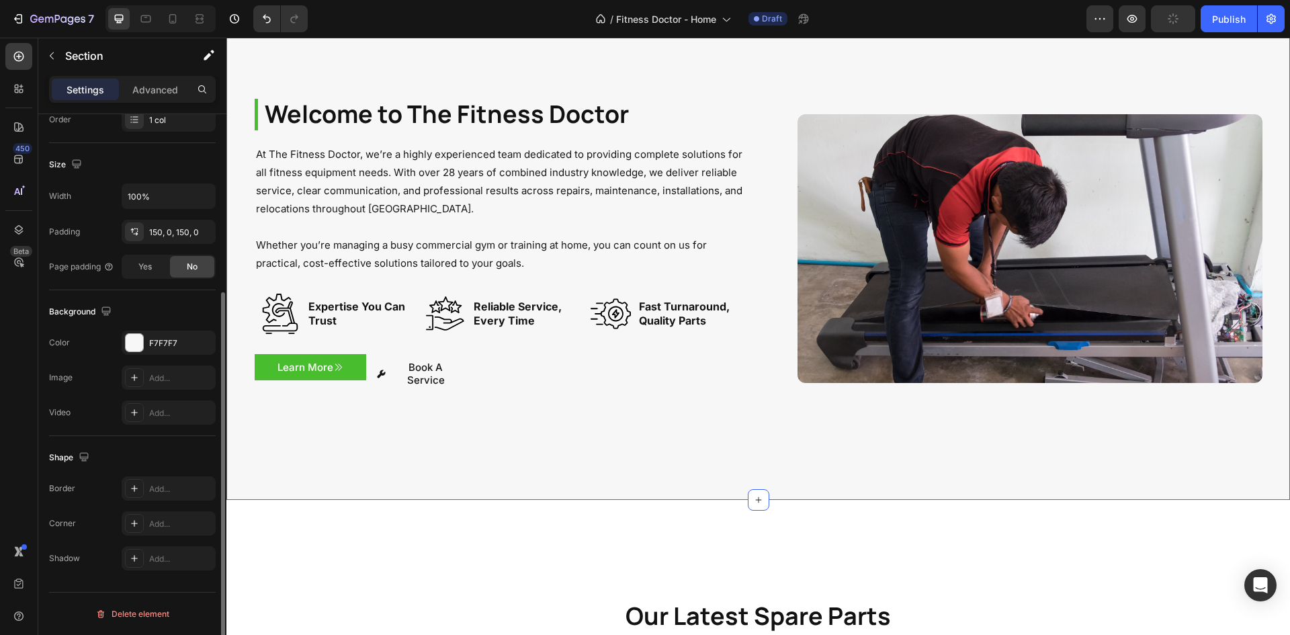
scroll to position [0, 0]
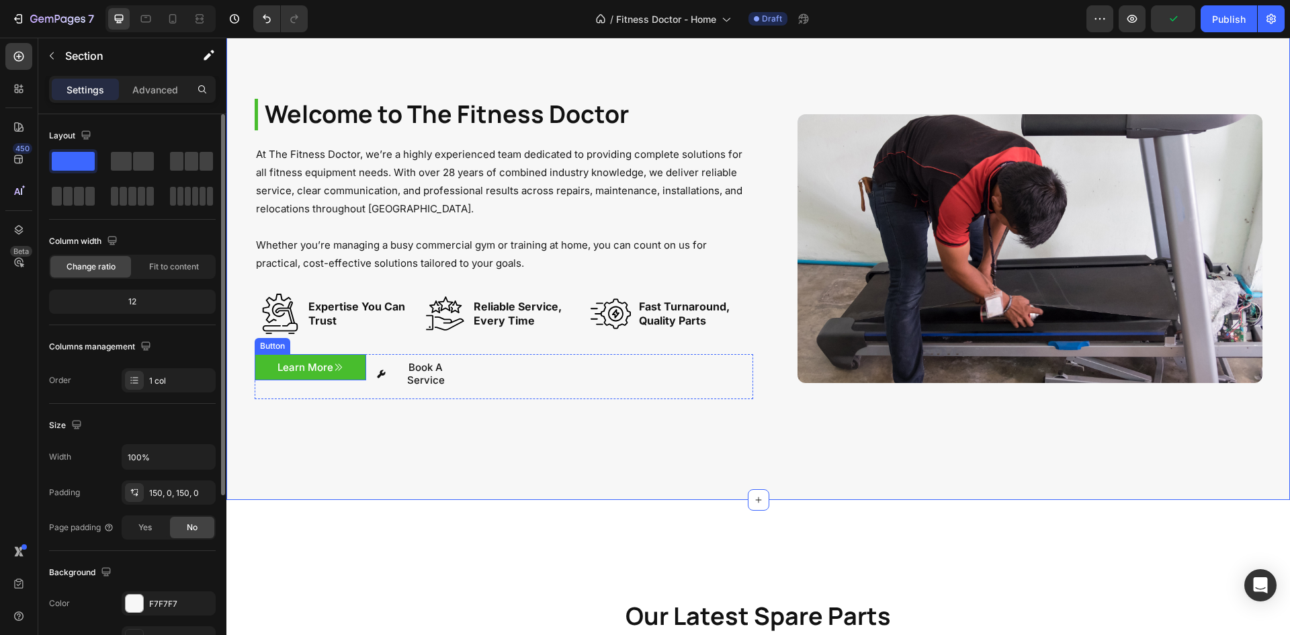
click at [255, 368] on link "Learn More" at bounding box center [311, 367] width 112 height 27
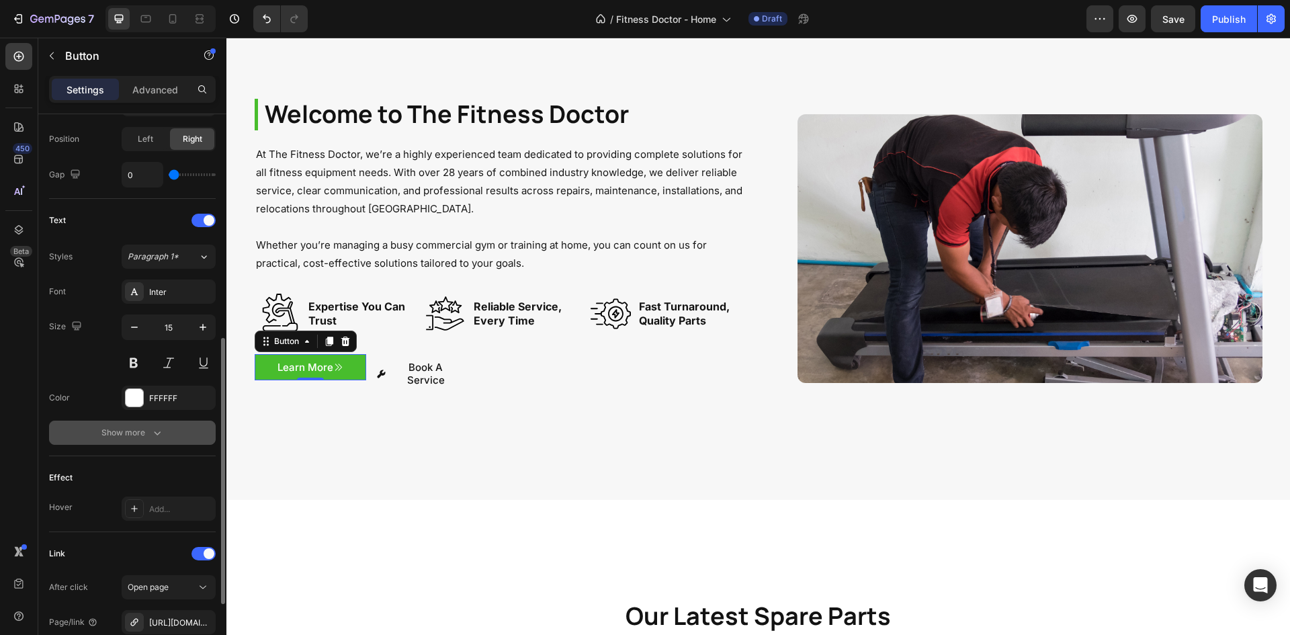
scroll to position [538, 0]
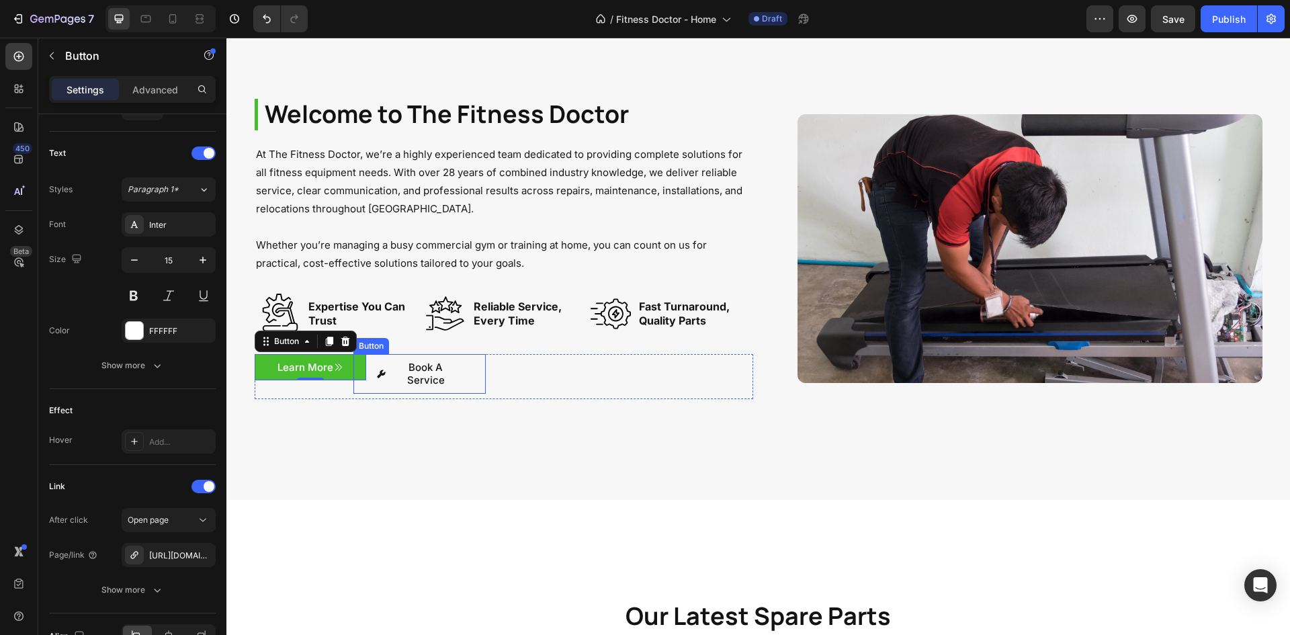
click at [376, 372] on icon "<p>Book A Service</p>" at bounding box center [381, 374] width 10 height 10
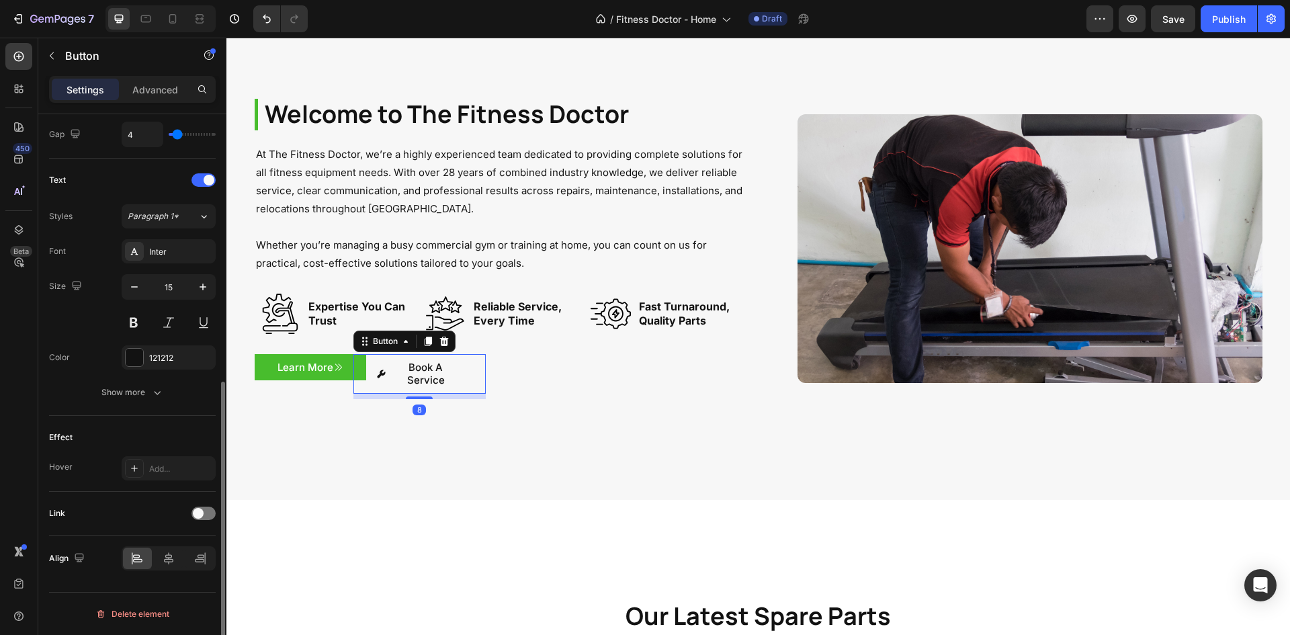
scroll to position [511, 0]
click at [213, 509] on div at bounding box center [204, 513] width 24 height 13
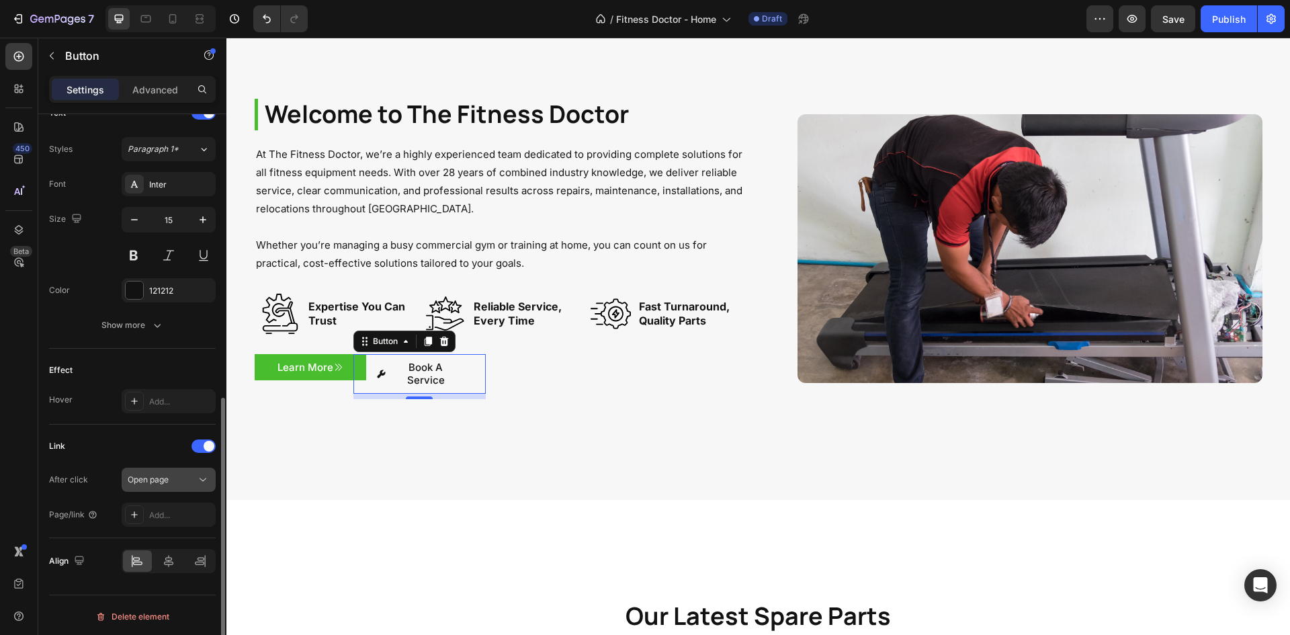
click at [169, 484] on span "Open page" at bounding box center [148, 480] width 41 height 12
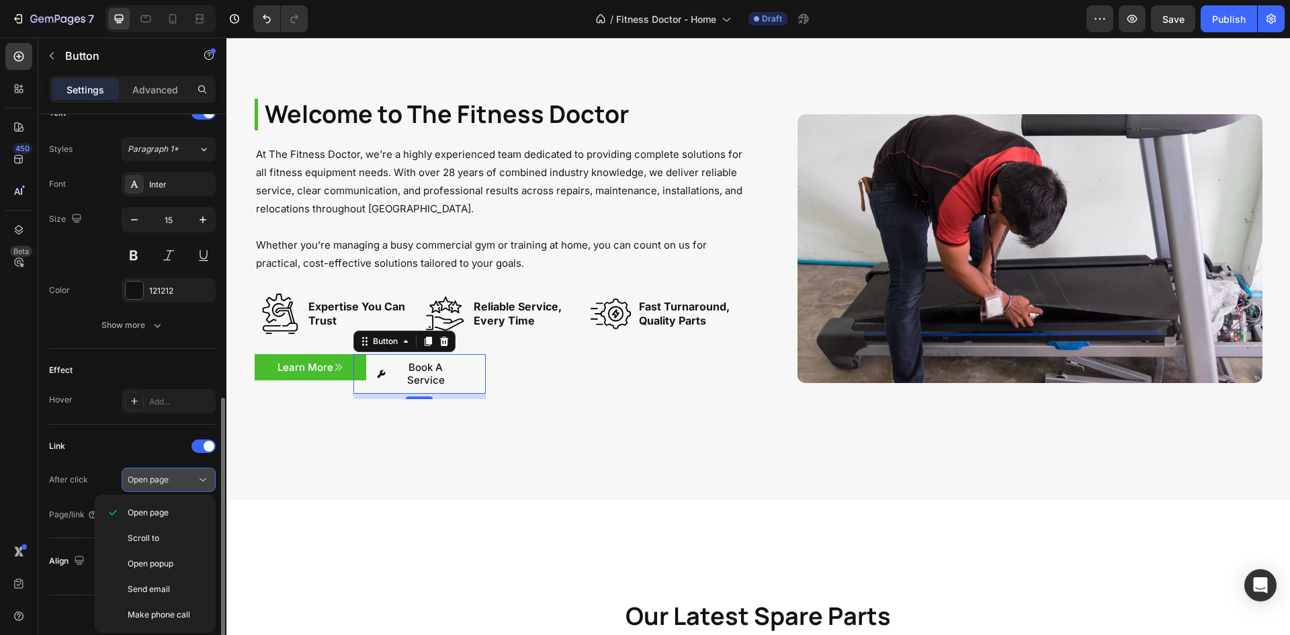
click at [173, 485] on div "Open page" at bounding box center [162, 480] width 69 height 12
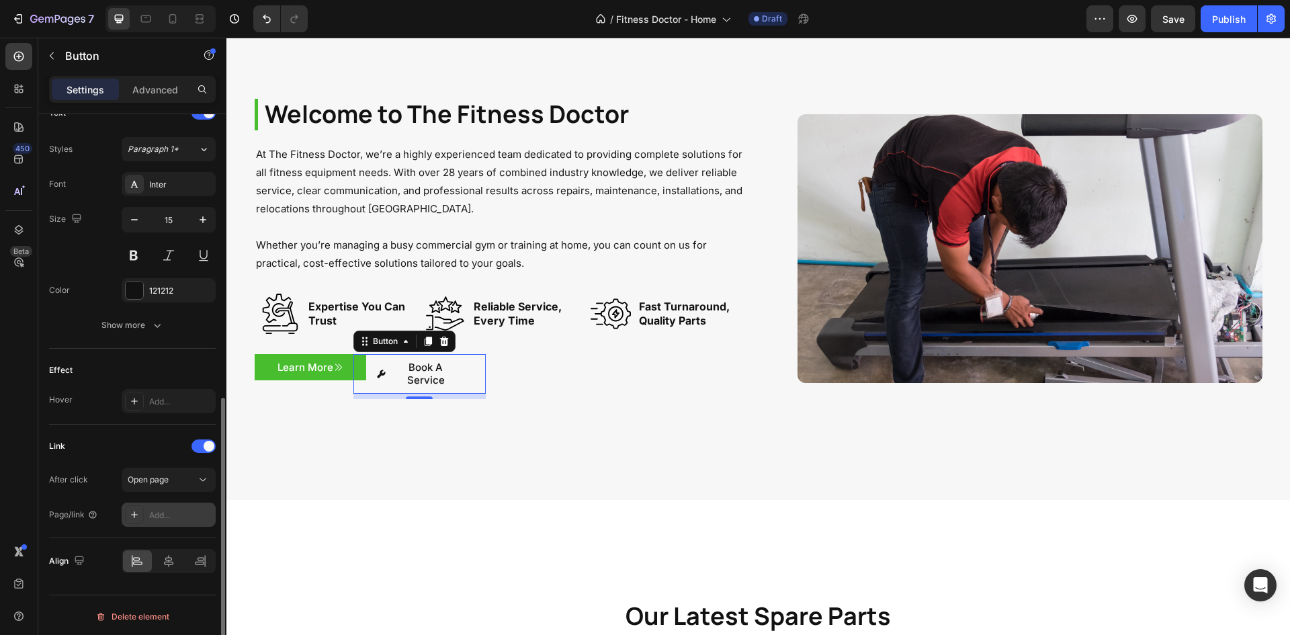
click at [162, 509] on div "Add..." at bounding box center [180, 515] width 63 height 12
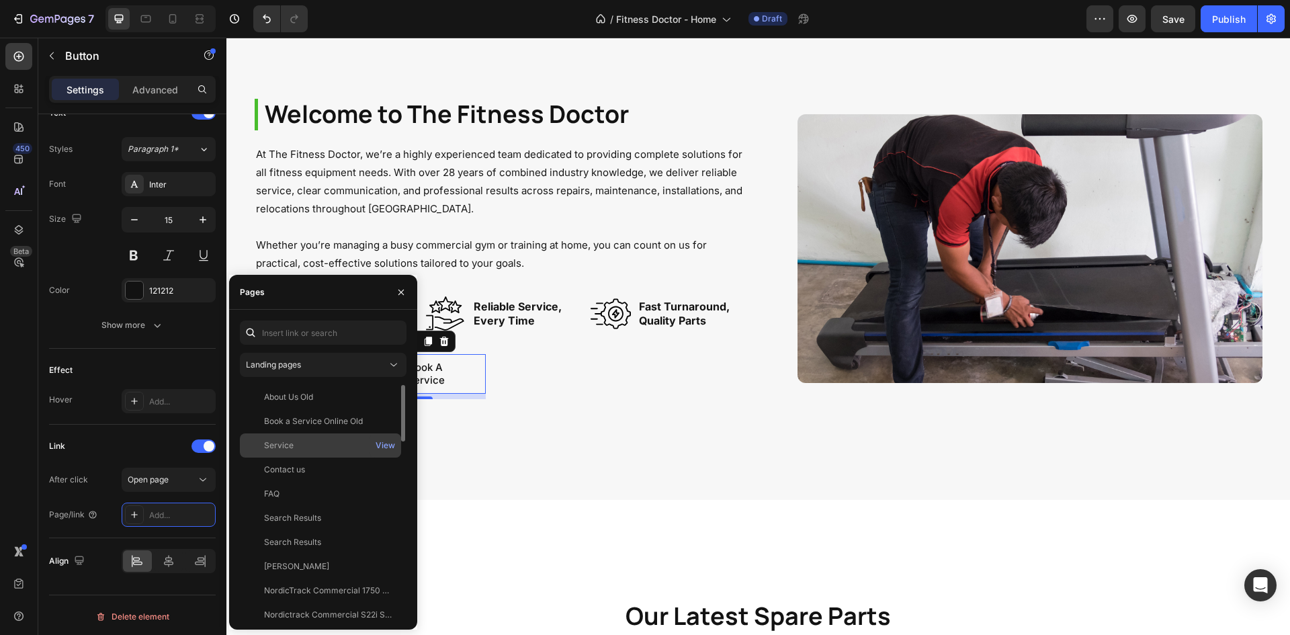
click at [277, 444] on div "Service" at bounding box center [279, 445] width 30 height 12
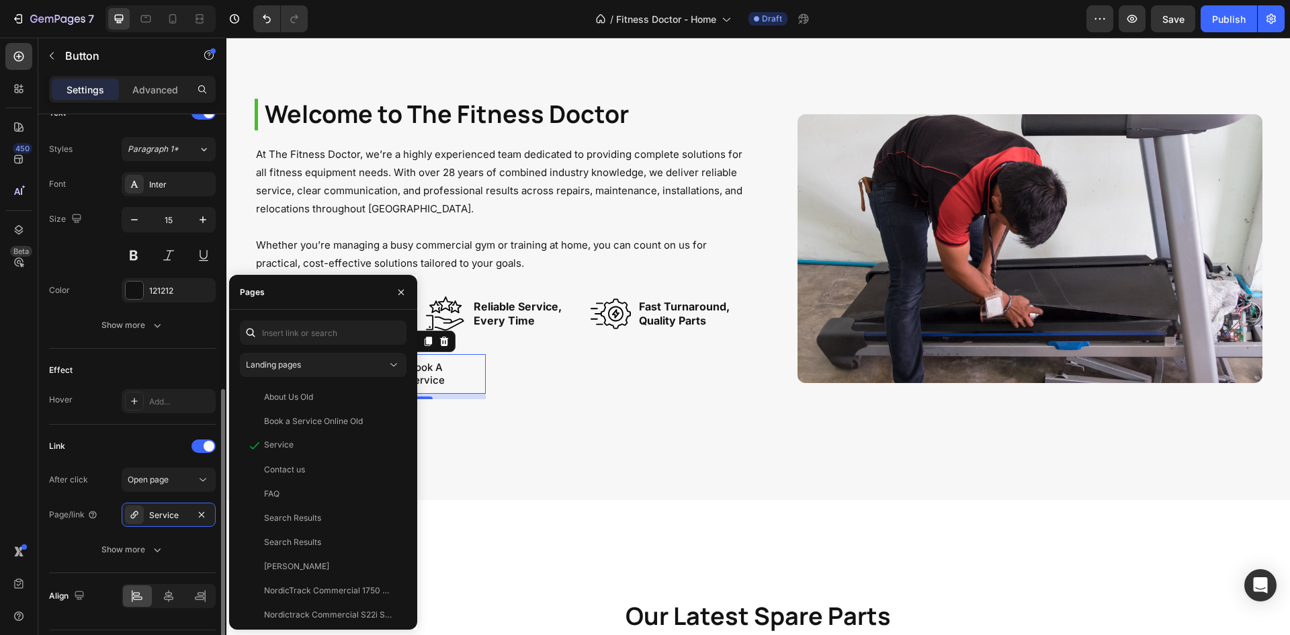
click at [101, 487] on div "After click Open page" at bounding box center [132, 480] width 167 height 24
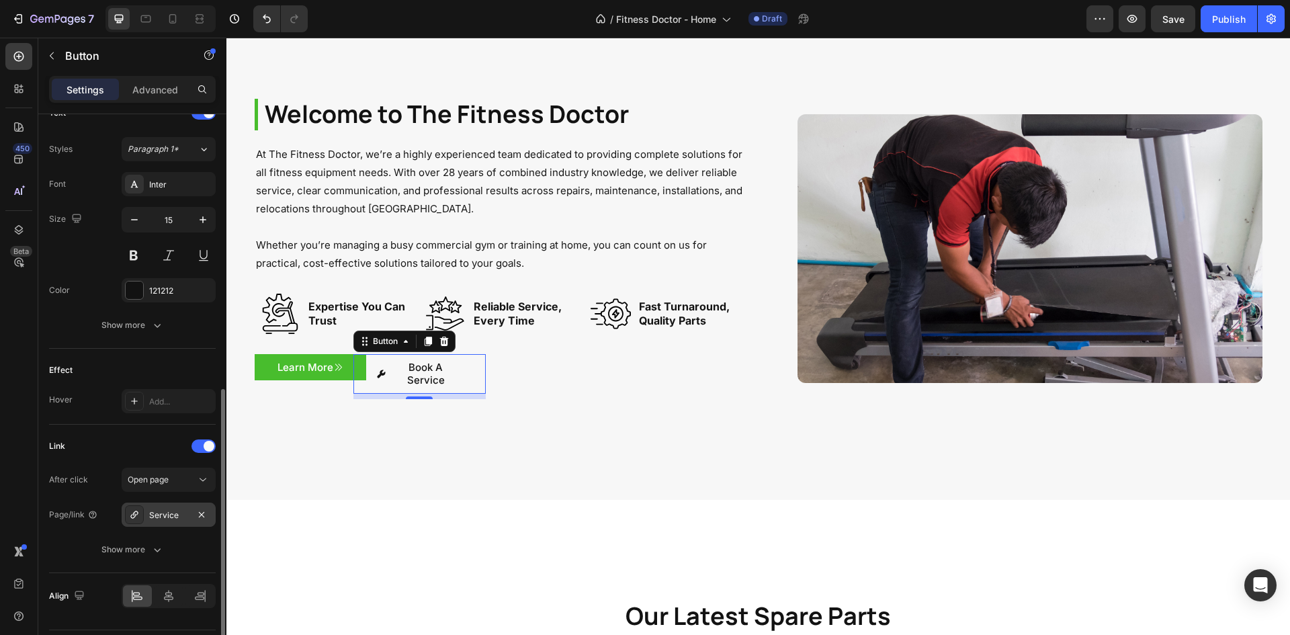
click at [172, 505] on div "Service" at bounding box center [169, 515] width 94 height 24
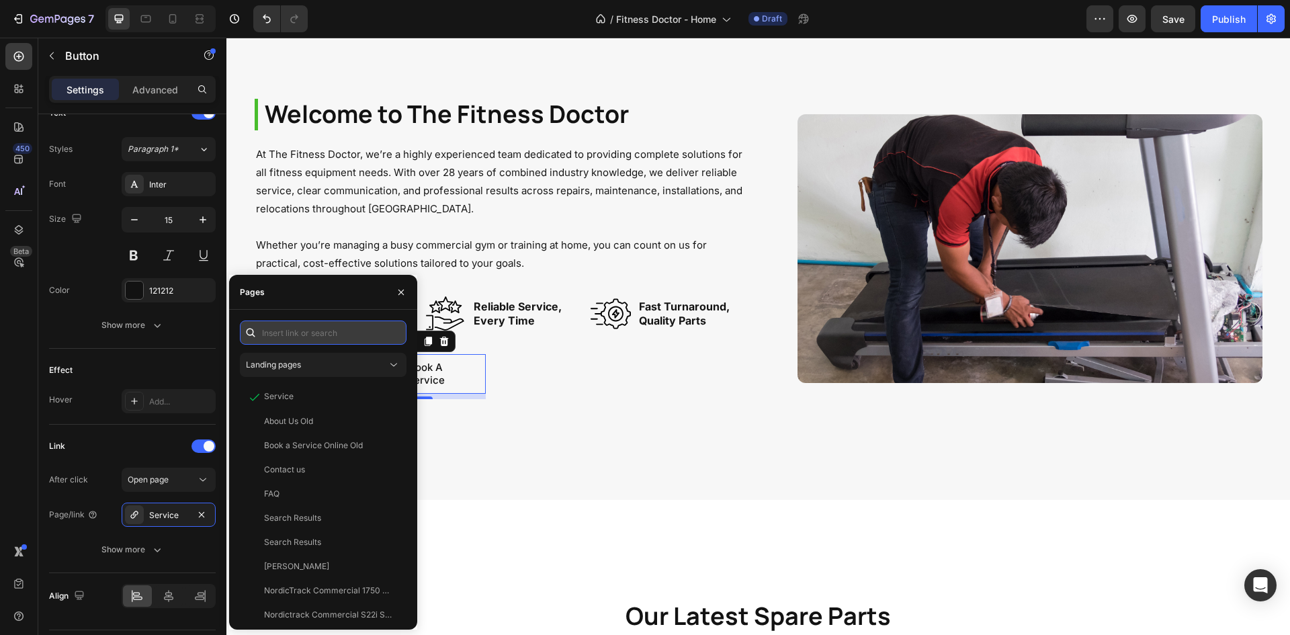
paste input "[URL][DOMAIN_NAME]"
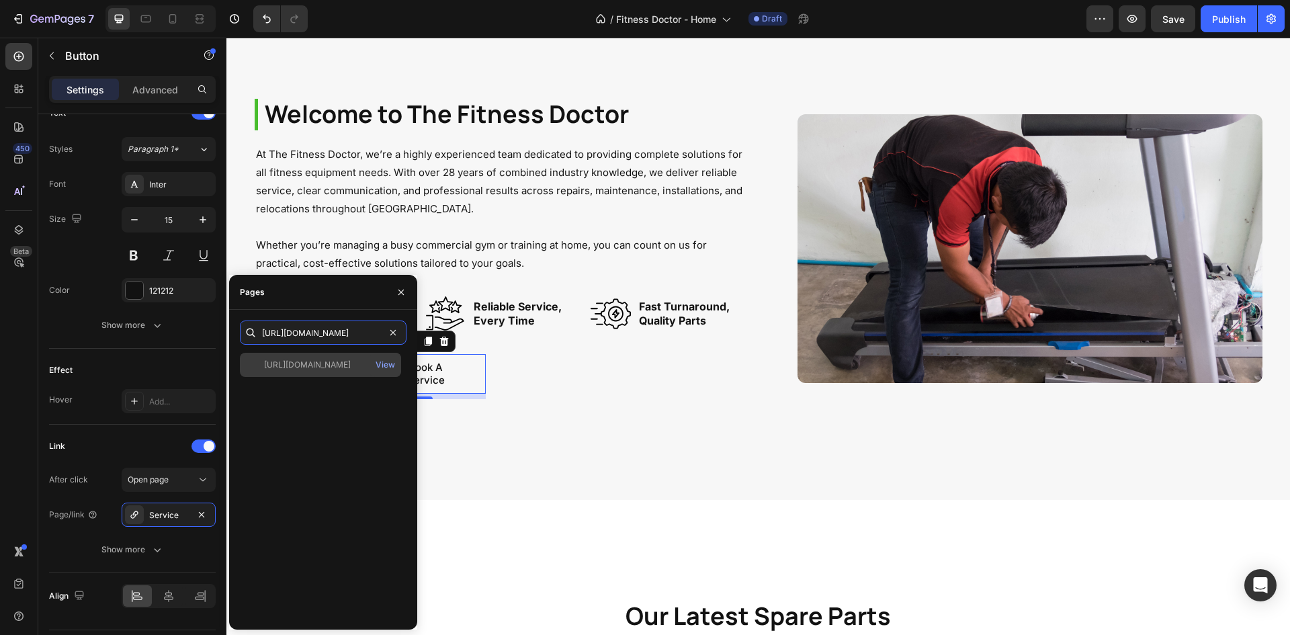
type input "[URL][DOMAIN_NAME]"
click at [325, 360] on div "[URL][DOMAIN_NAME]" at bounding box center [307, 365] width 87 height 12
click at [99, 529] on div "After click Open page Page/link [URL][DOMAIN_NAME] Show more" at bounding box center [132, 515] width 167 height 94
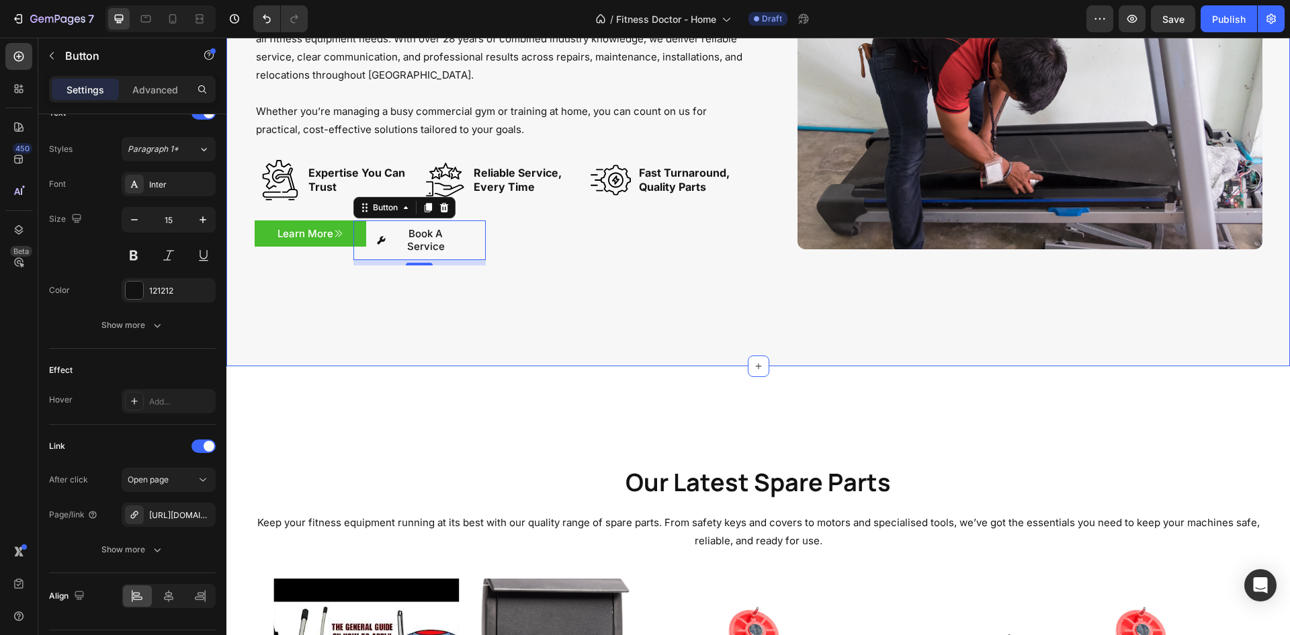
scroll to position [672, 0]
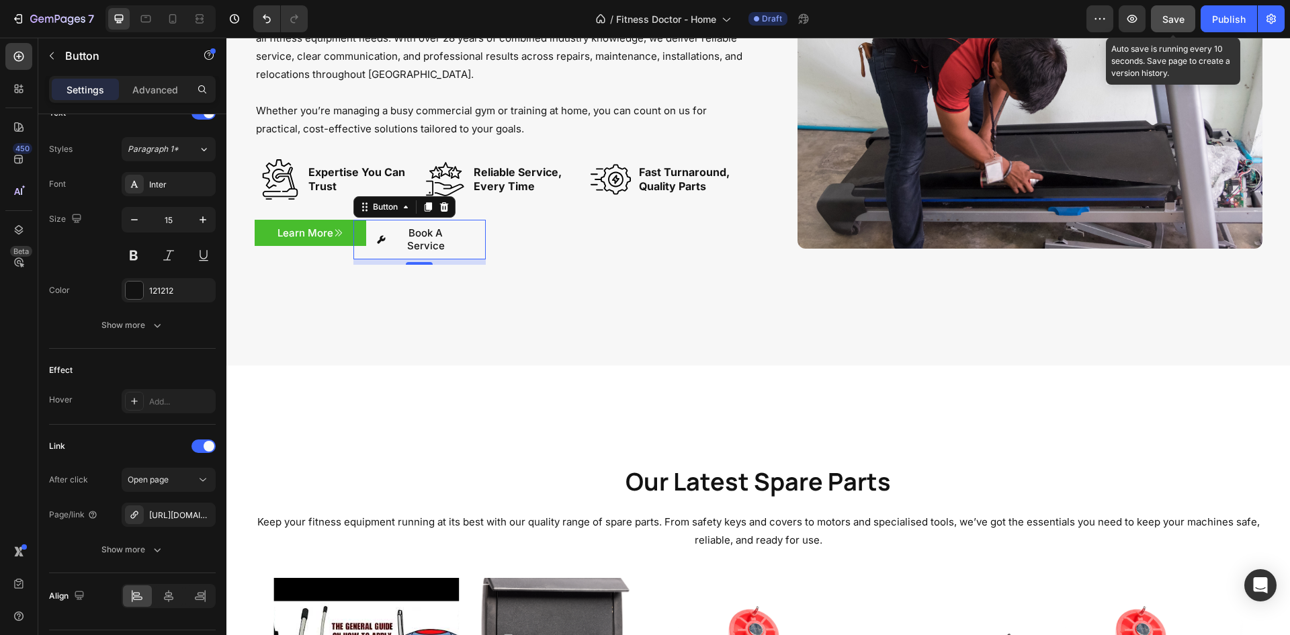
click at [1187, 21] on button "Save" at bounding box center [1173, 18] width 44 height 27
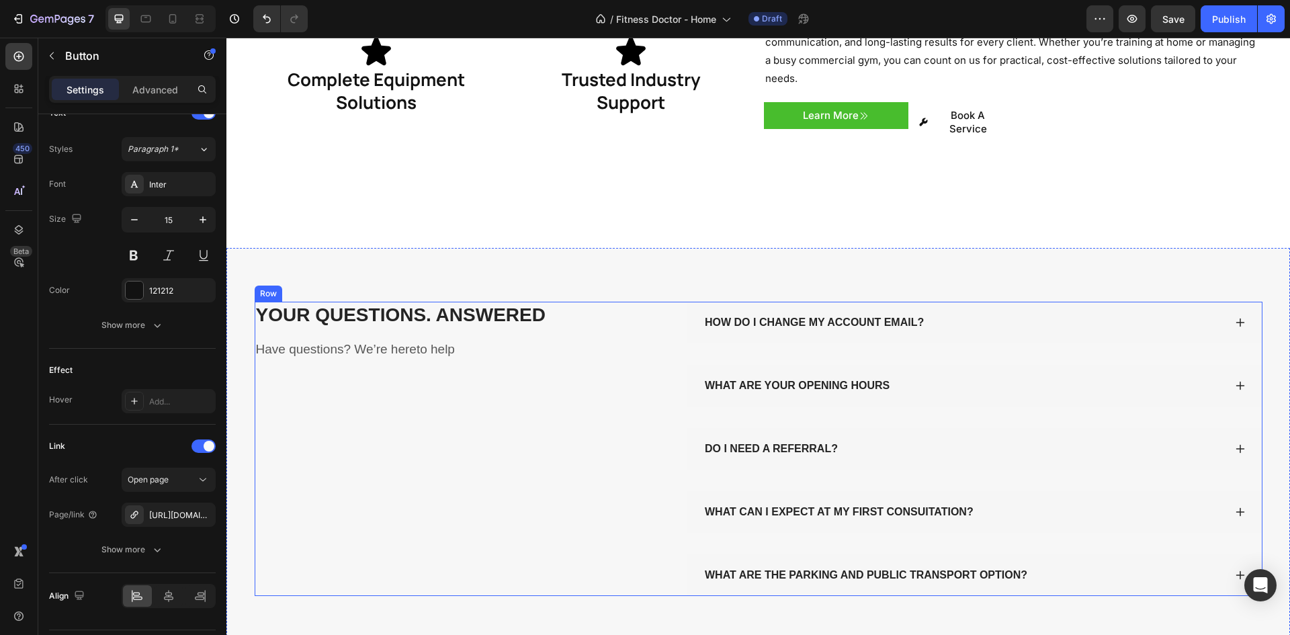
scroll to position [2419, 0]
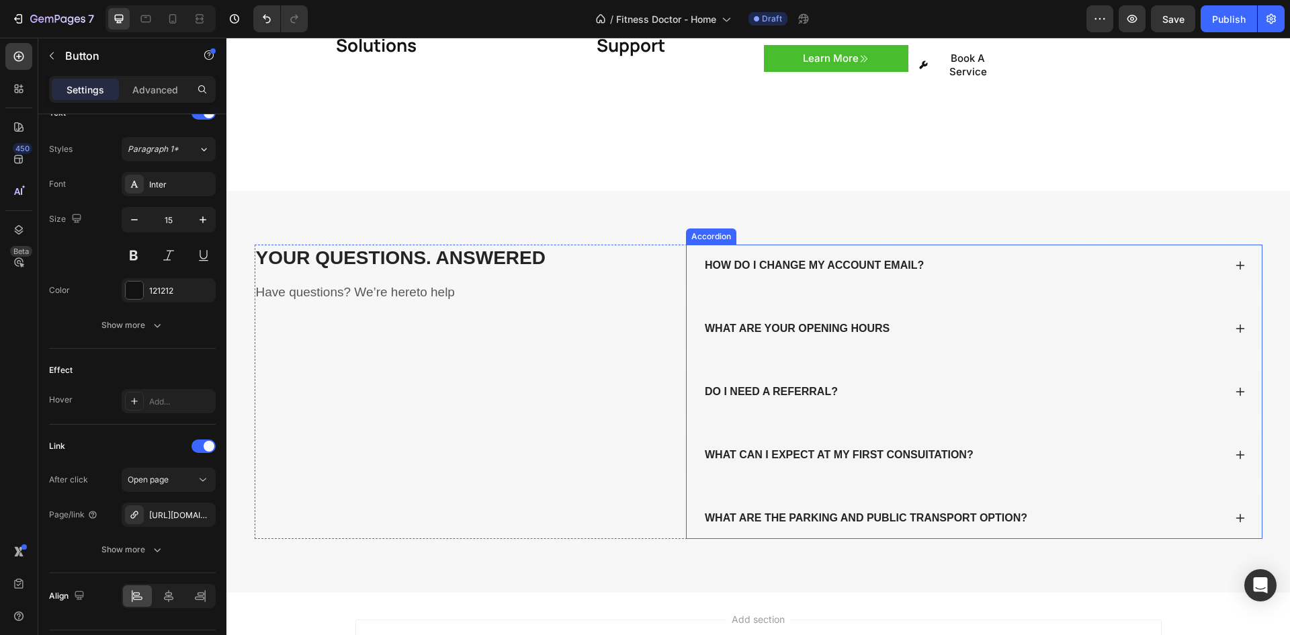
click at [852, 255] on div "HOW DO I CHANGE MY ACCOUNT EMAIL?" at bounding box center [814, 265] width 223 height 20
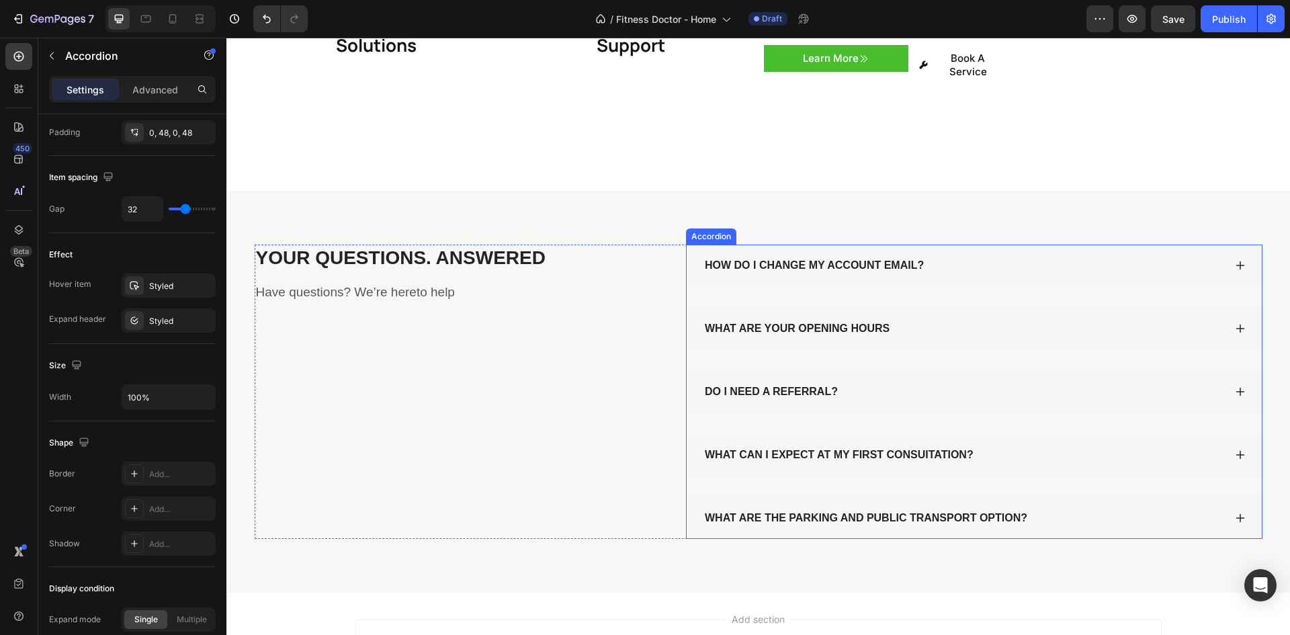
scroll to position [0, 0]
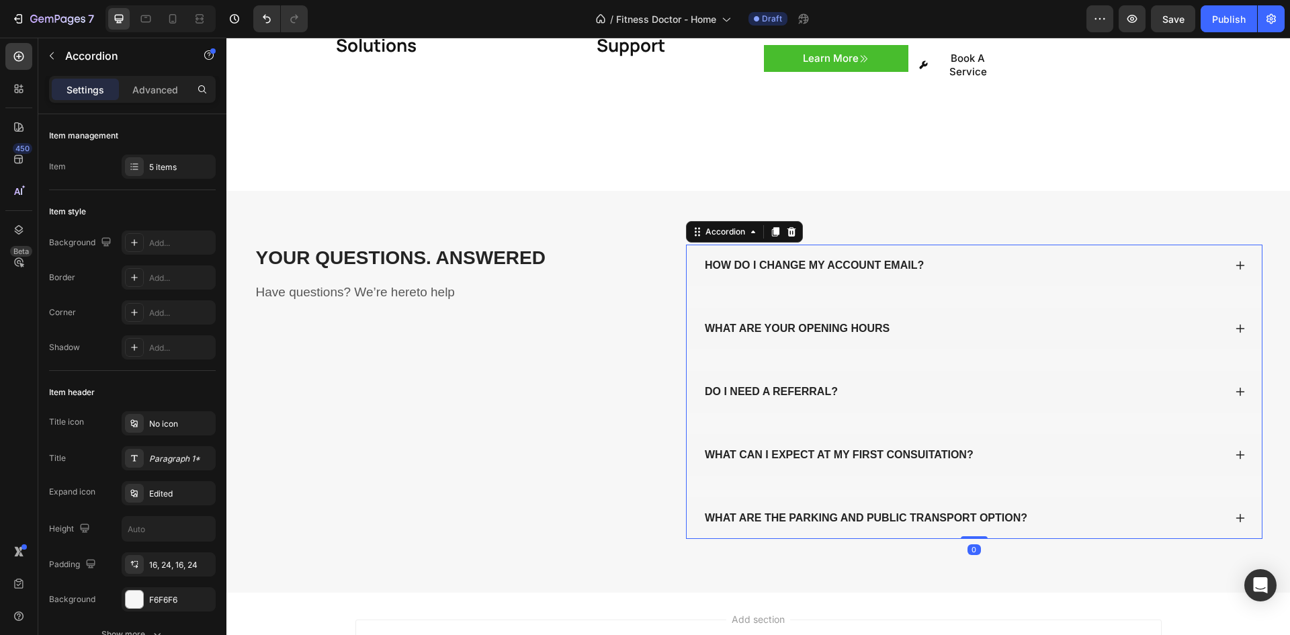
click at [843, 255] on div "HOW DO I CHANGE MY ACCOUNT EMAIL?" at bounding box center [814, 265] width 223 height 20
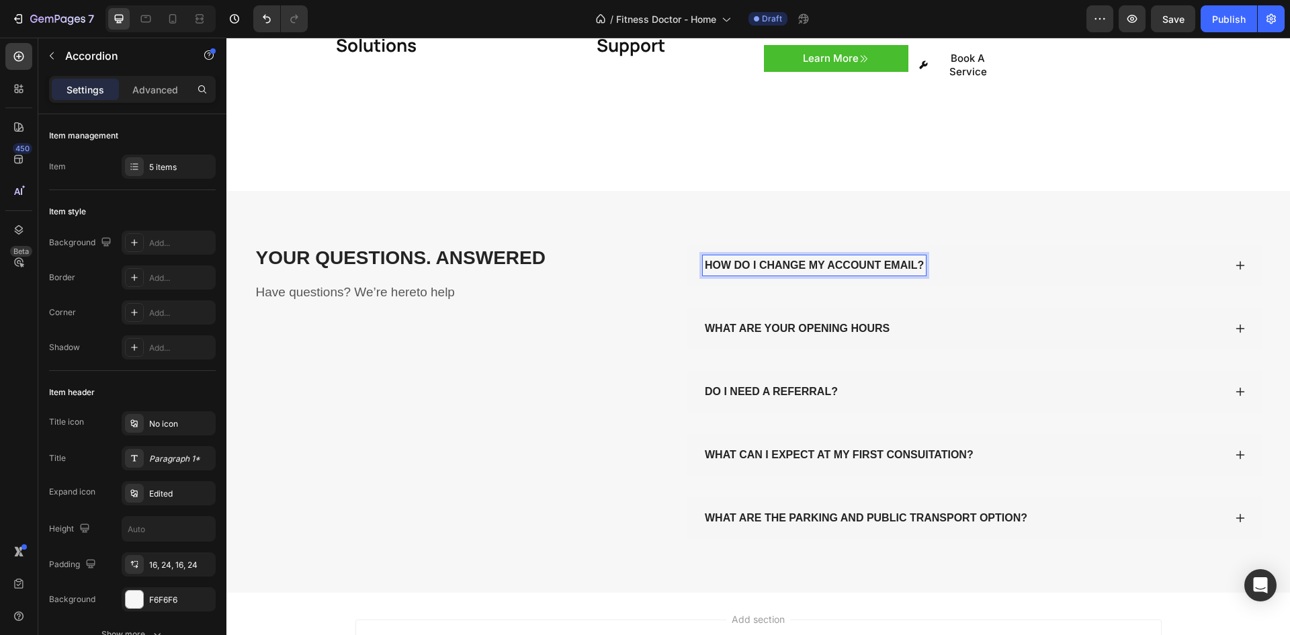
click at [843, 257] on p "HOW DO I CHANGE MY ACCOUNT EMAIL?" at bounding box center [814, 265] width 219 height 16
click at [810, 249] on div "Do you have a showroom?" at bounding box center [974, 266] width 575 height 42
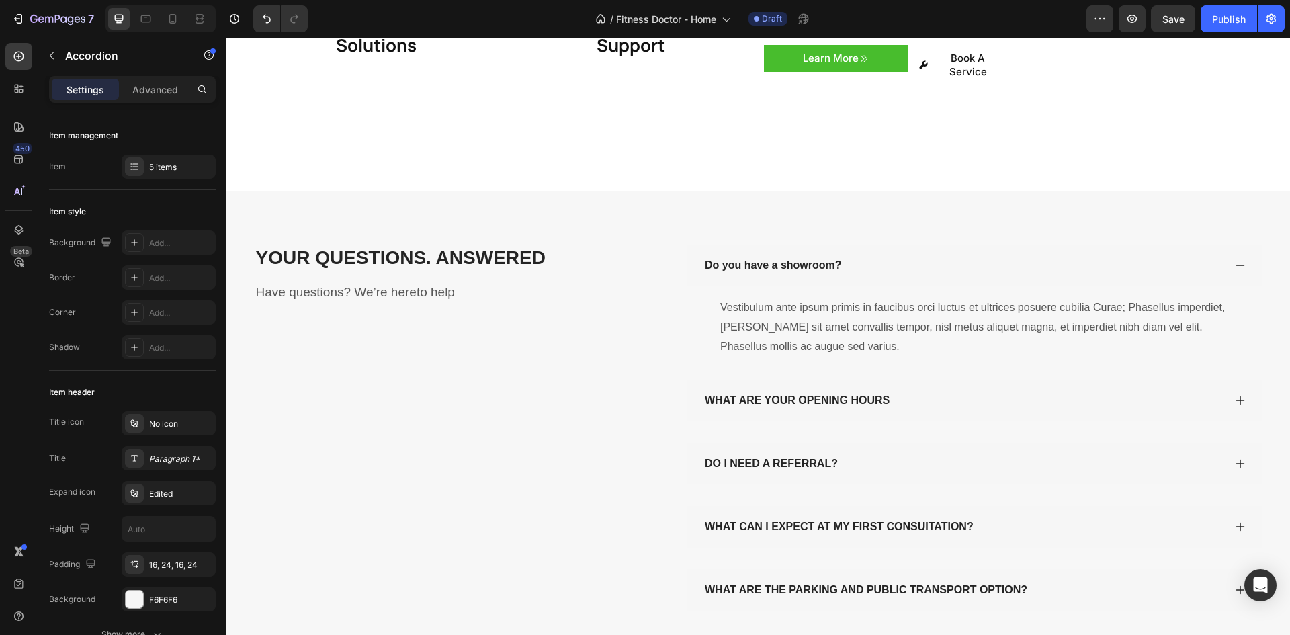
click at [873, 255] on div "Do you have a showroom?" at bounding box center [963, 265] width 521 height 20
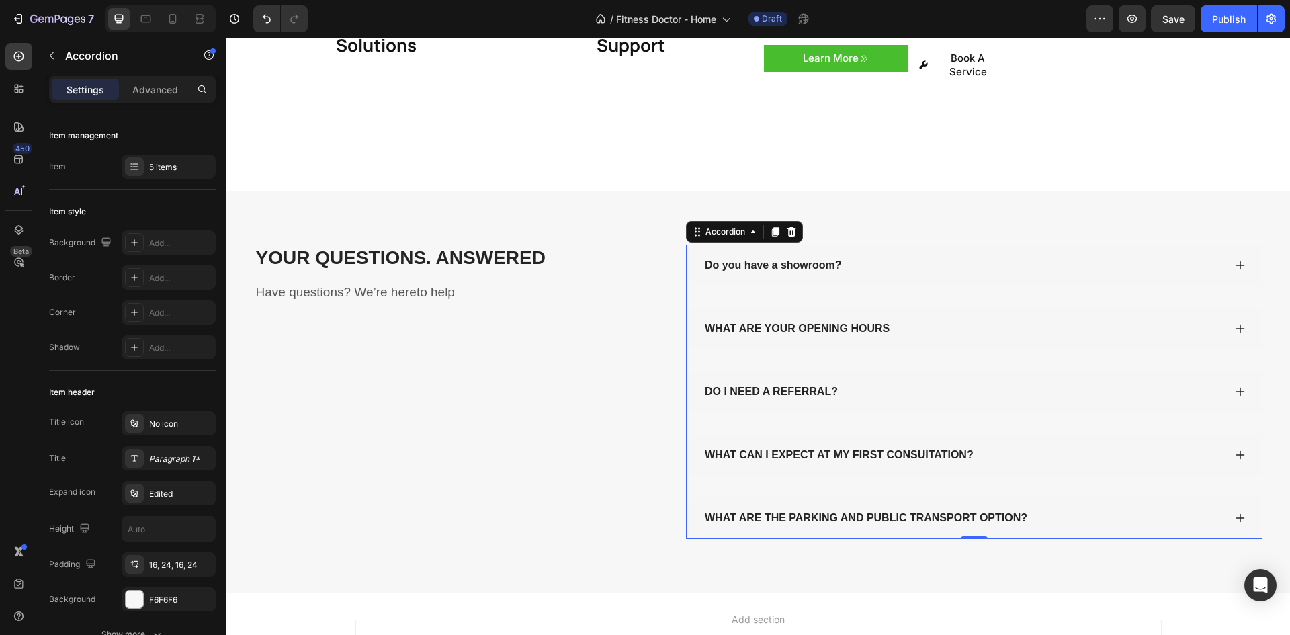
click at [896, 255] on div "Do you have a showroom?" at bounding box center [963, 265] width 521 height 20
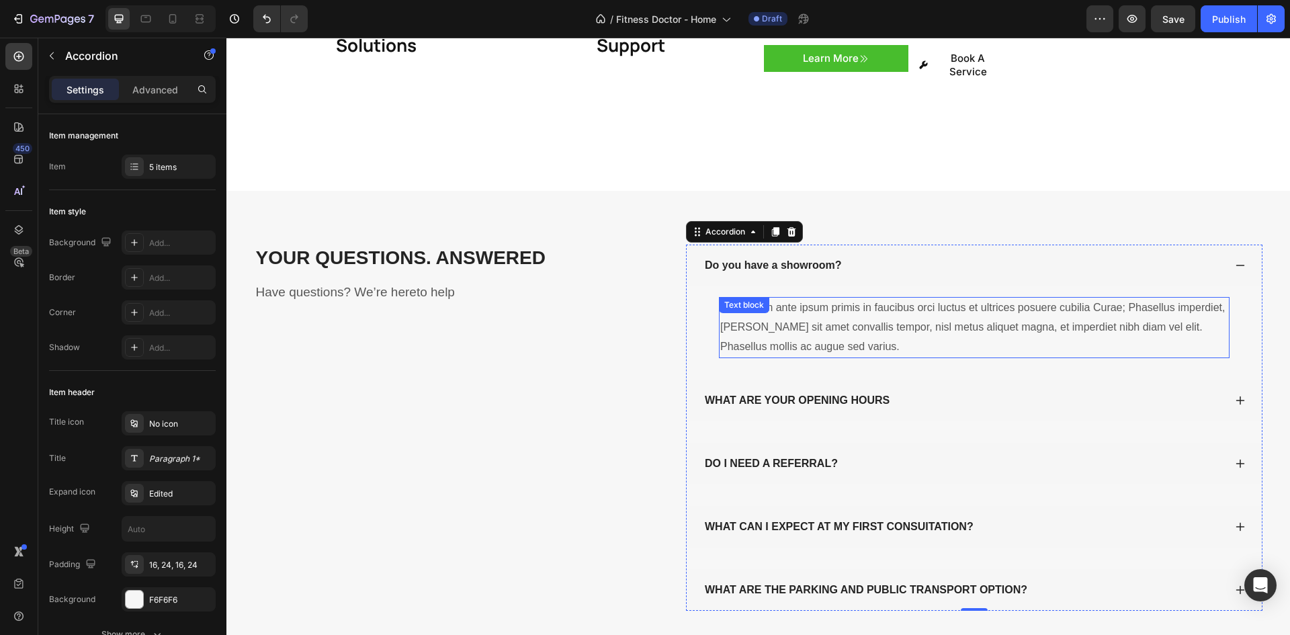
click at [815, 298] on p "Vestibulum ante ipsum primis in faucibus orci luctus et ultrices posuere cubili…" at bounding box center [974, 327] width 508 height 58
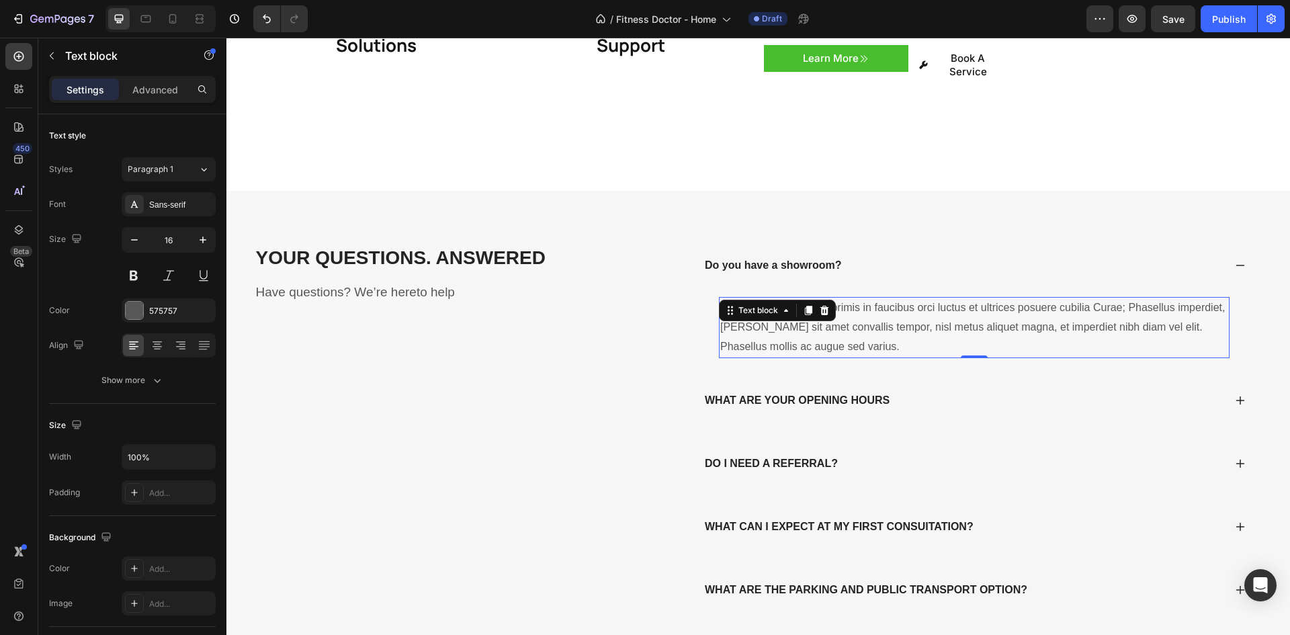
click at [917, 312] on p "Vestibulum ante ipsum primis in faucibus orci luctus et ultrices posuere cubili…" at bounding box center [974, 327] width 508 height 58
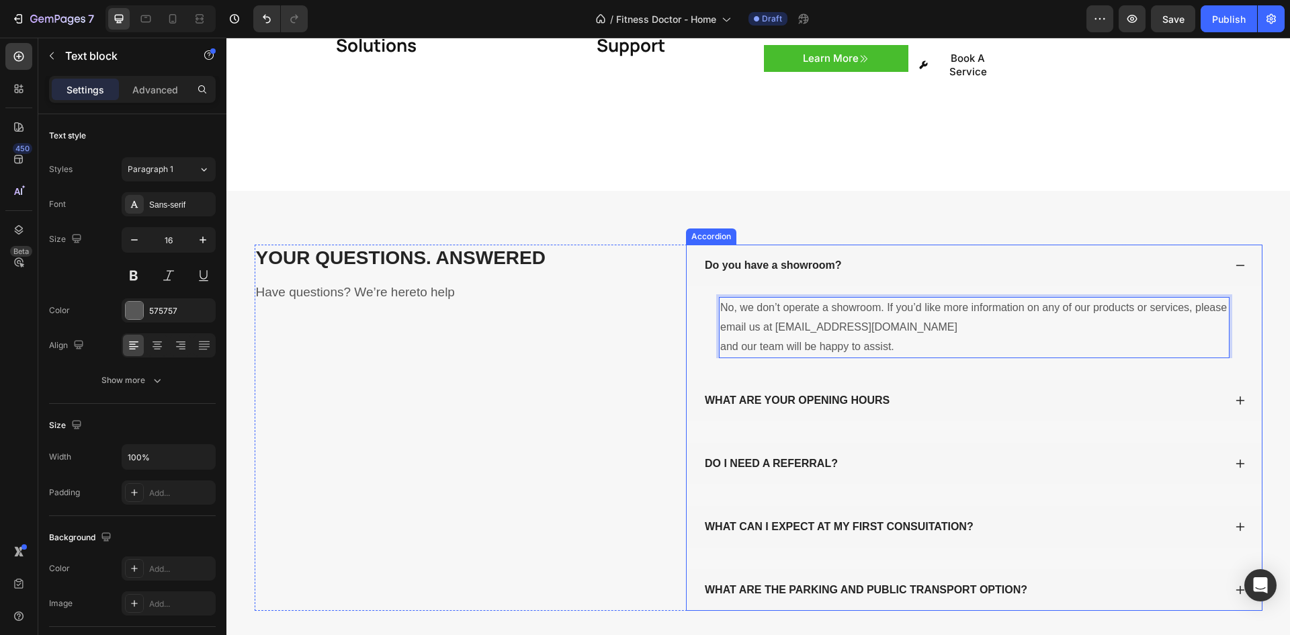
click at [848, 390] on div "WHAT ARE YOUR OPENING HOURS" at bounding box center [797, 400] width 189 height 20
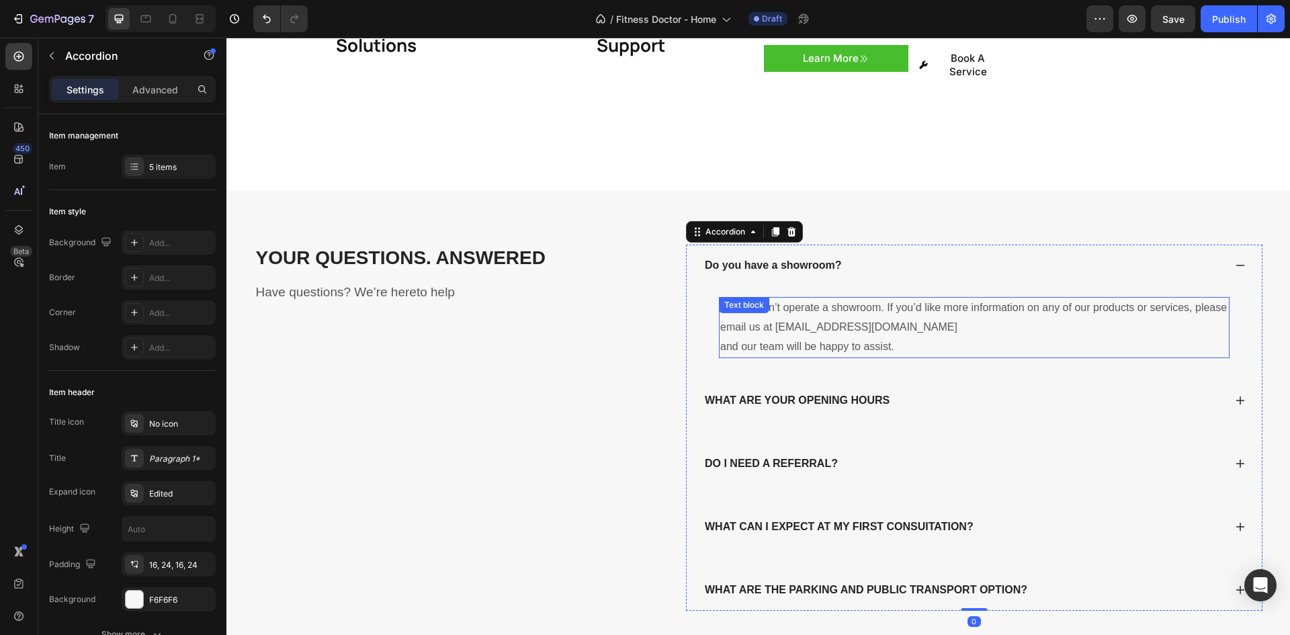
click at [850, 318] on p "No, we don’t operate a showroom. If you’d like more information on any of our p…" at bounding box center [974, 327] width 508 height 58
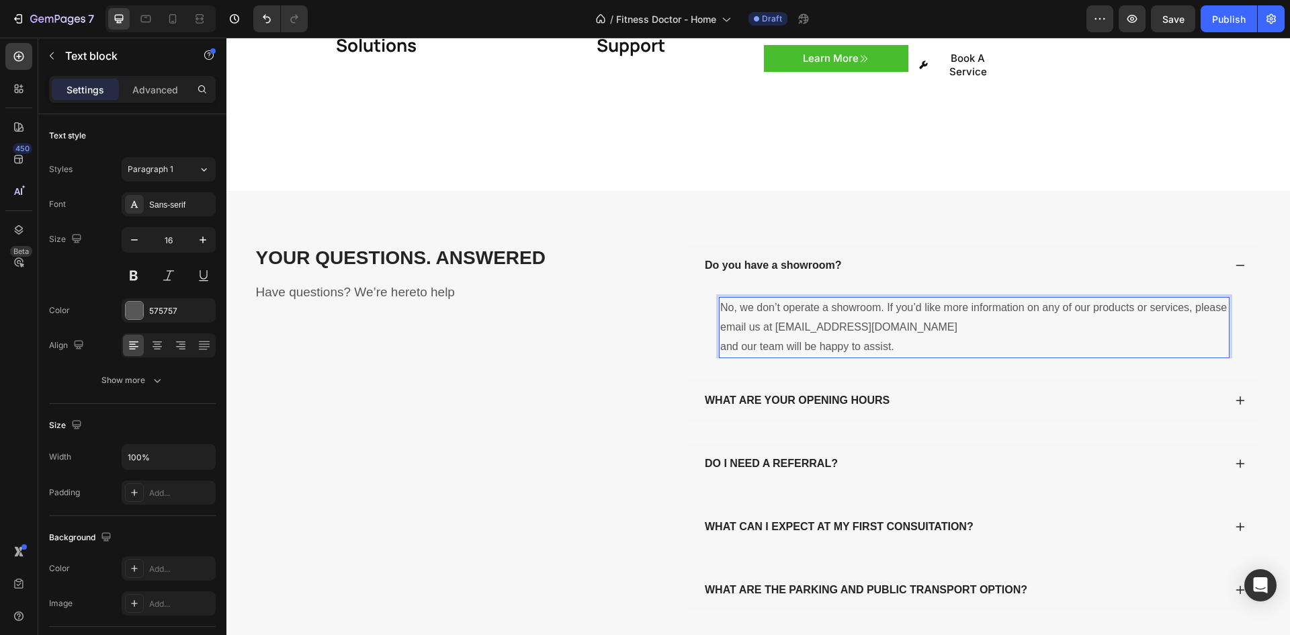
click at [725, 312] on p "No, we don’t operate a showroom. If you’d like more information on any of our p…" at bounding box center [974, 327] width 508 height 58
click at [720, 314] on p "No, we don’t operate a showroom. If you’d like more information on any of our p…" at bounding box center [974, 327] width 508 height 58
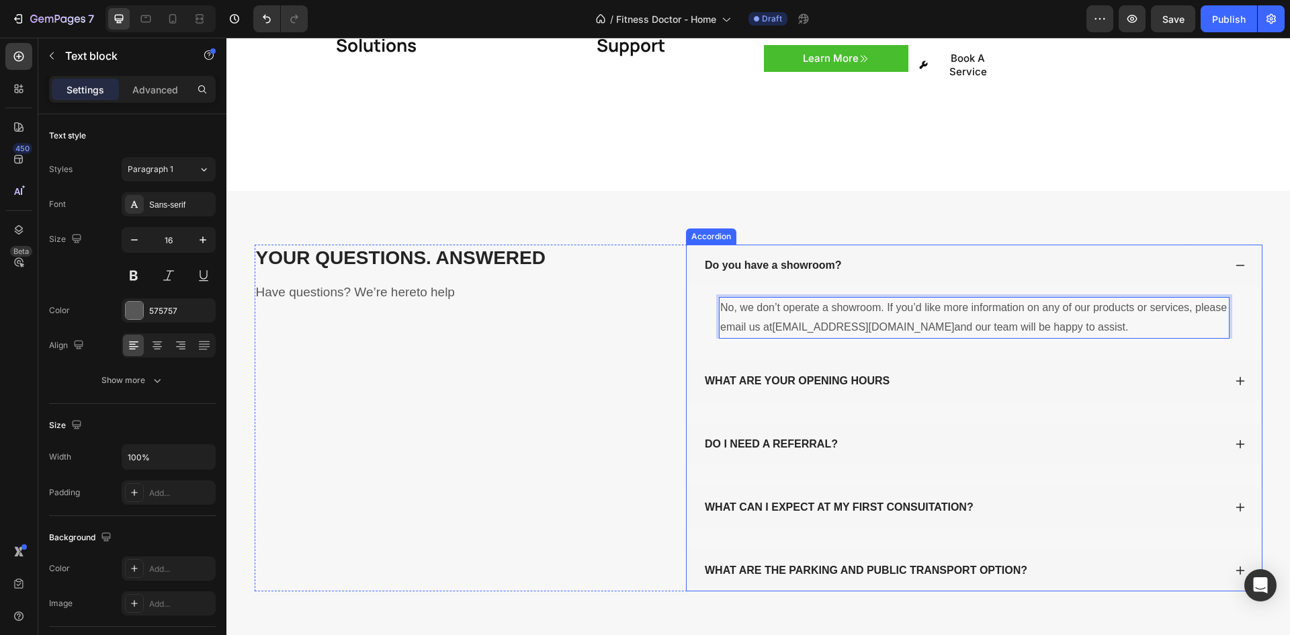
click at [987, 322] on div "Do you have a showroom? No, we don’t operate a showroom. If you’d like more inf…" at bounding box center [974, 418] width 577 height 347
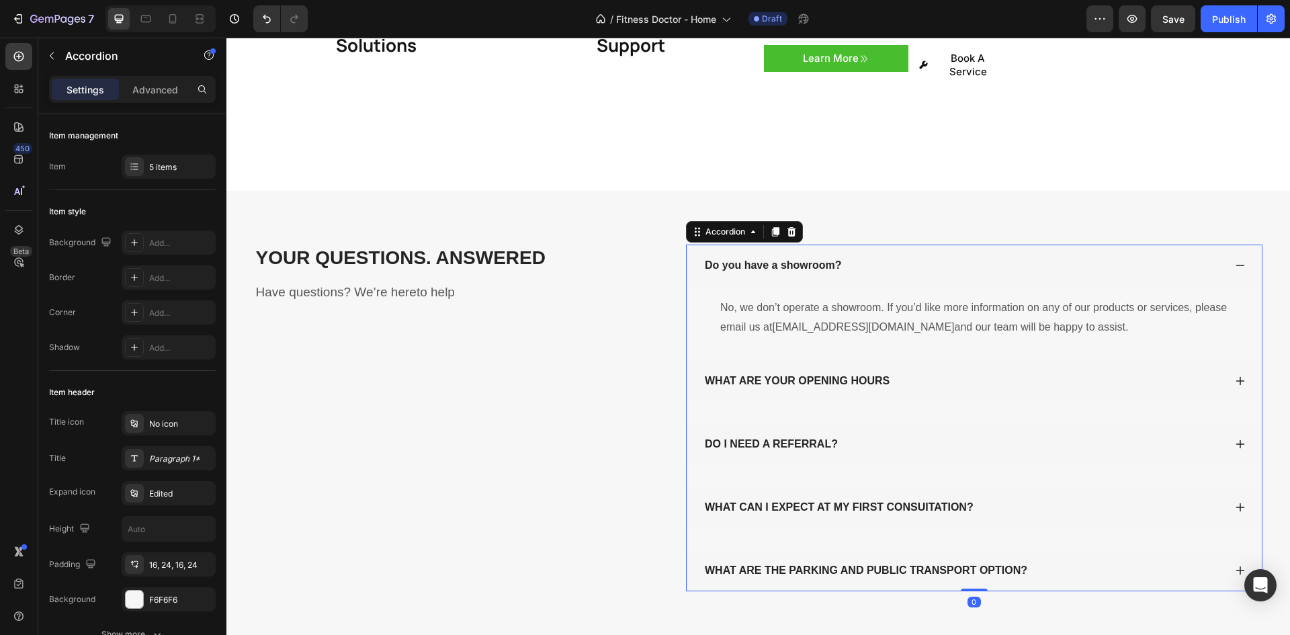
click at [914, 255] on div "Do you have a showroom?" at bounding box center [963, 265] width 521 height 20
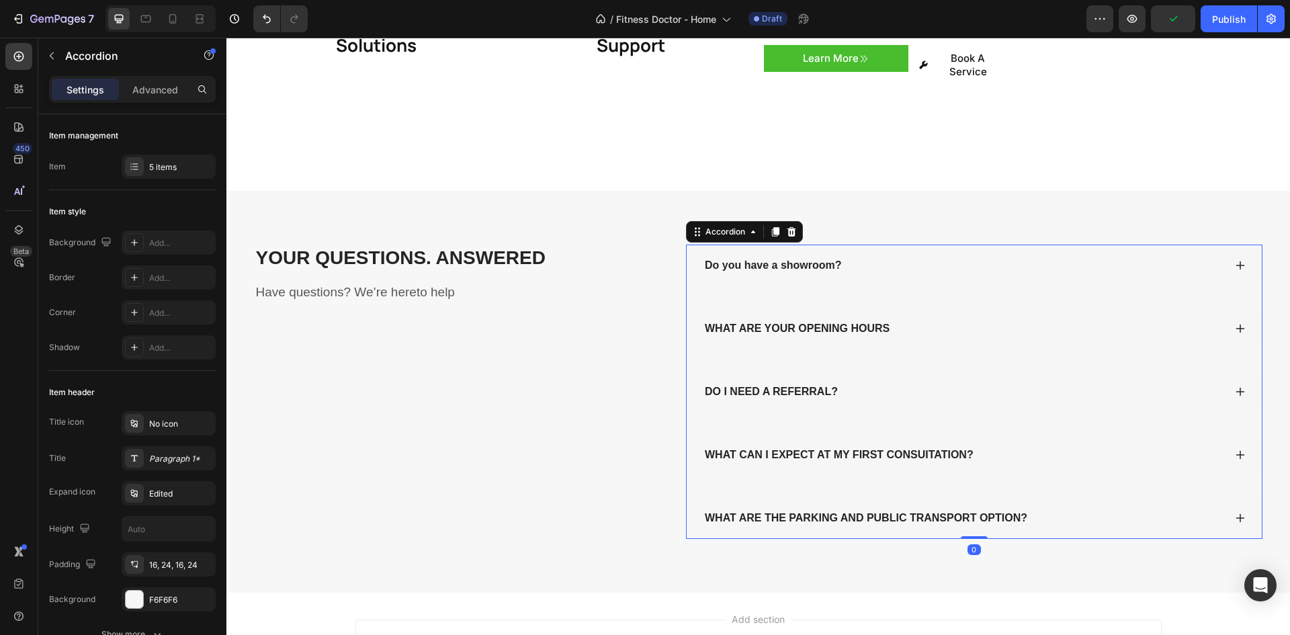
click at [859, 259] on div "Do you have a showroom? No, we don’t operate a showroom. If you’d like more inf…" at bounding box center [974, 392] width 577 height 294
click at [872, 255] on div "Do you have a showroom?" at bounding box center [963, 265] width 521 height 20
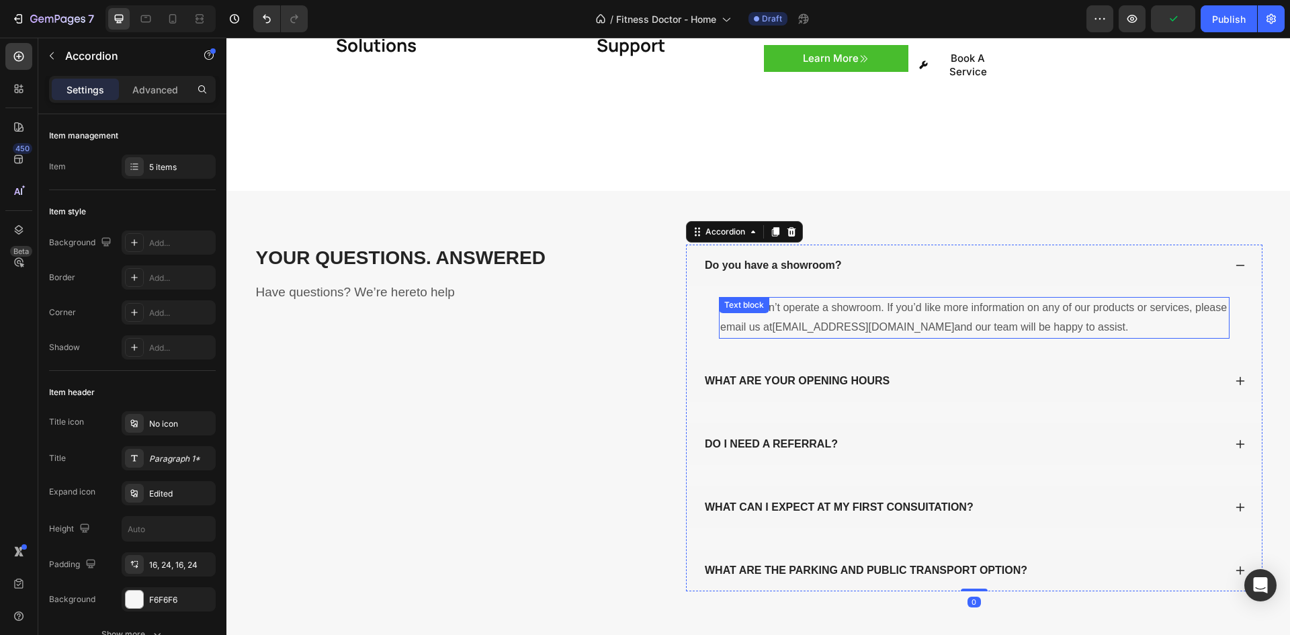
click at [859, 298] on p "No, we don’t operate a showroom. If you’d like more information on any of our p…" at bounding box center [974, 317] width 508 height 39
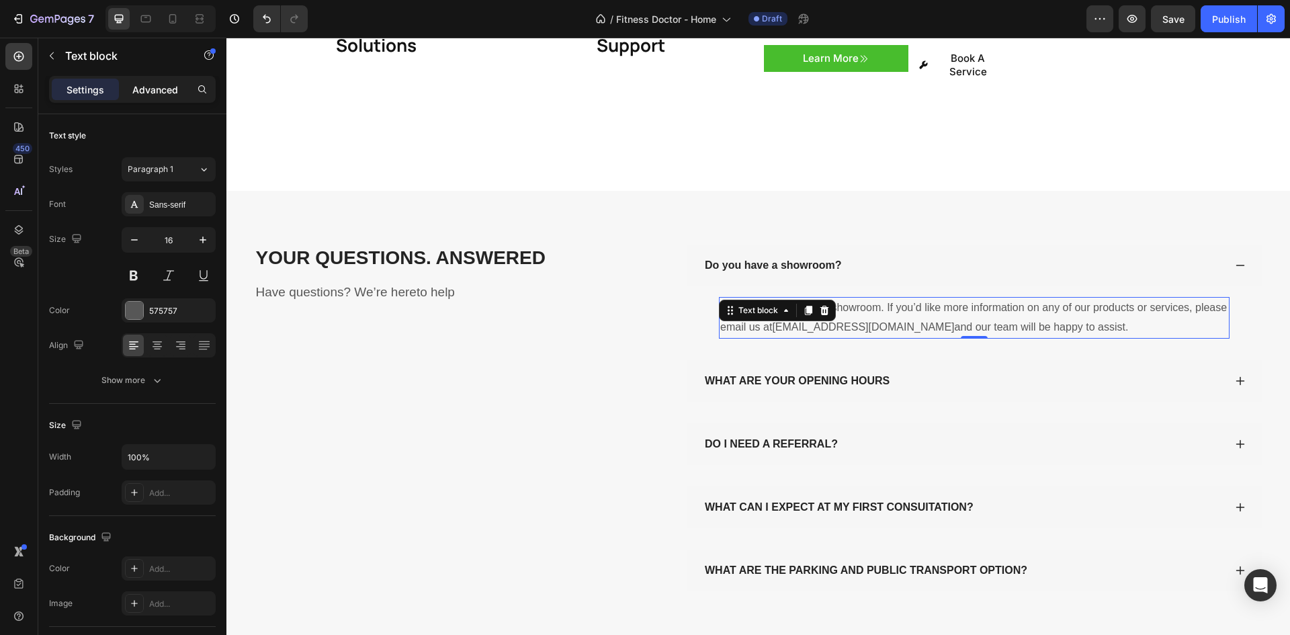
click at [167, 92] on p "Advanced" at bounding box center [155, 90] width 46 height 14
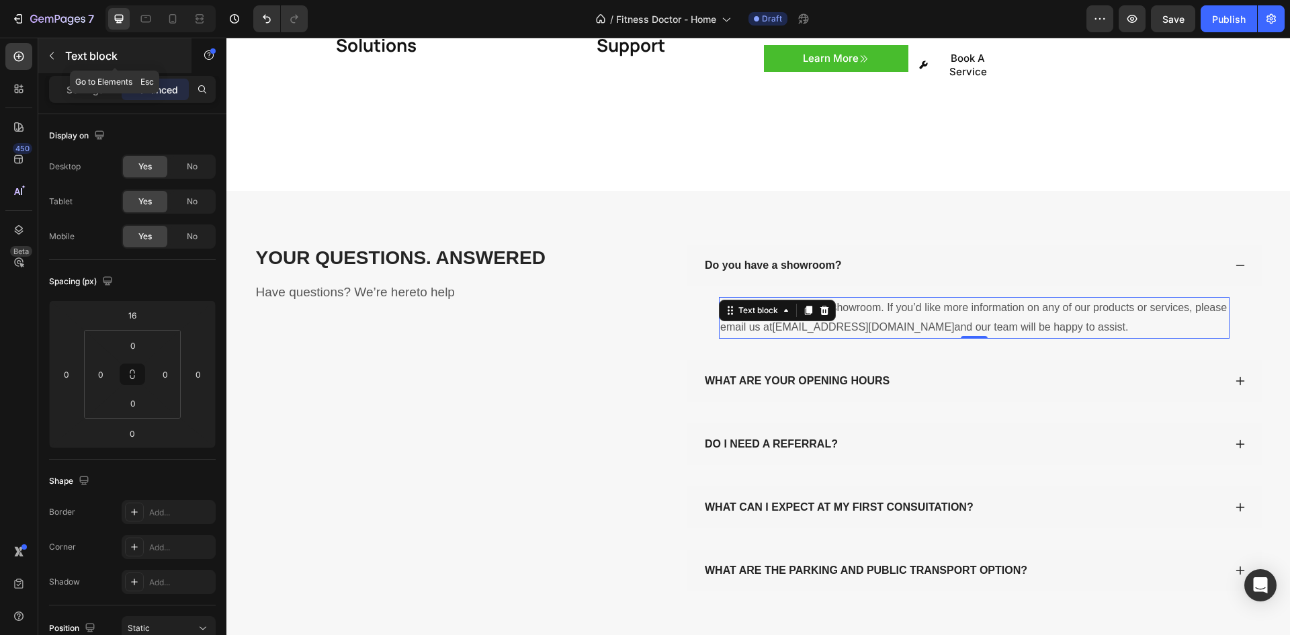
drag, startPoint x: 85, startPoint y: 57, endPoint x: 83, endPoint y: 78, distance: 21.0
click at [85, 57] on p "Text block" at bounding box center [122, 56] width 114 height 16
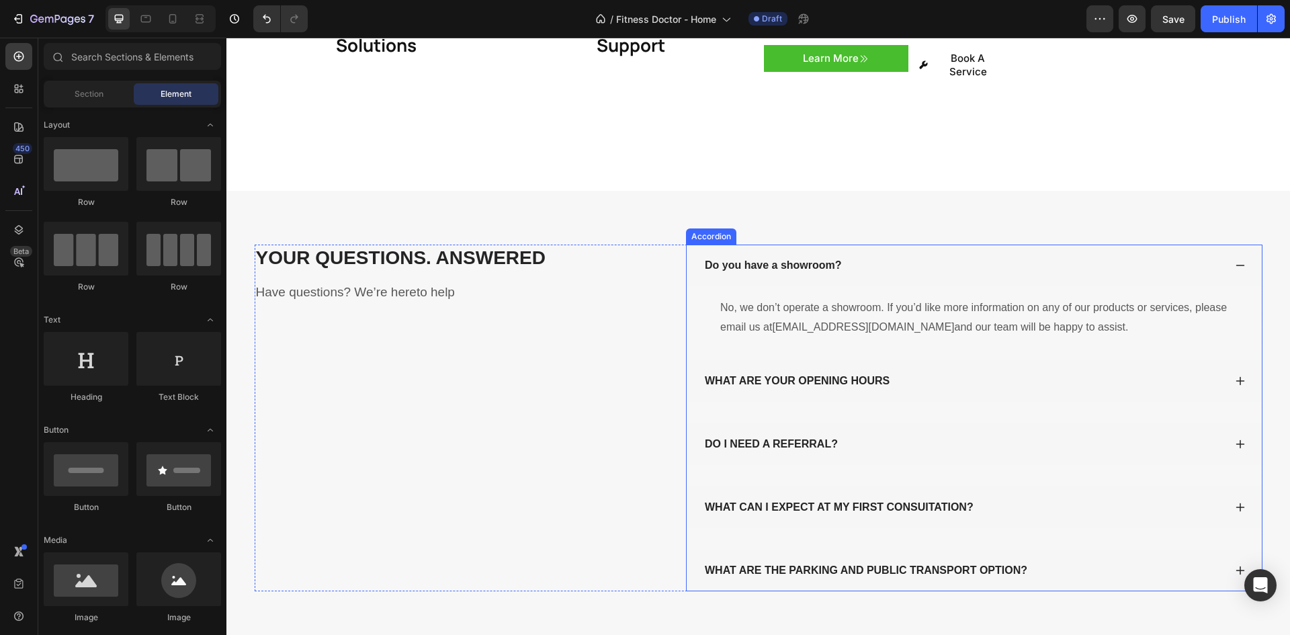
click at [968, 255] on div "Do you have a showroom?" at bounding box center [963, 265] width 521 height 20
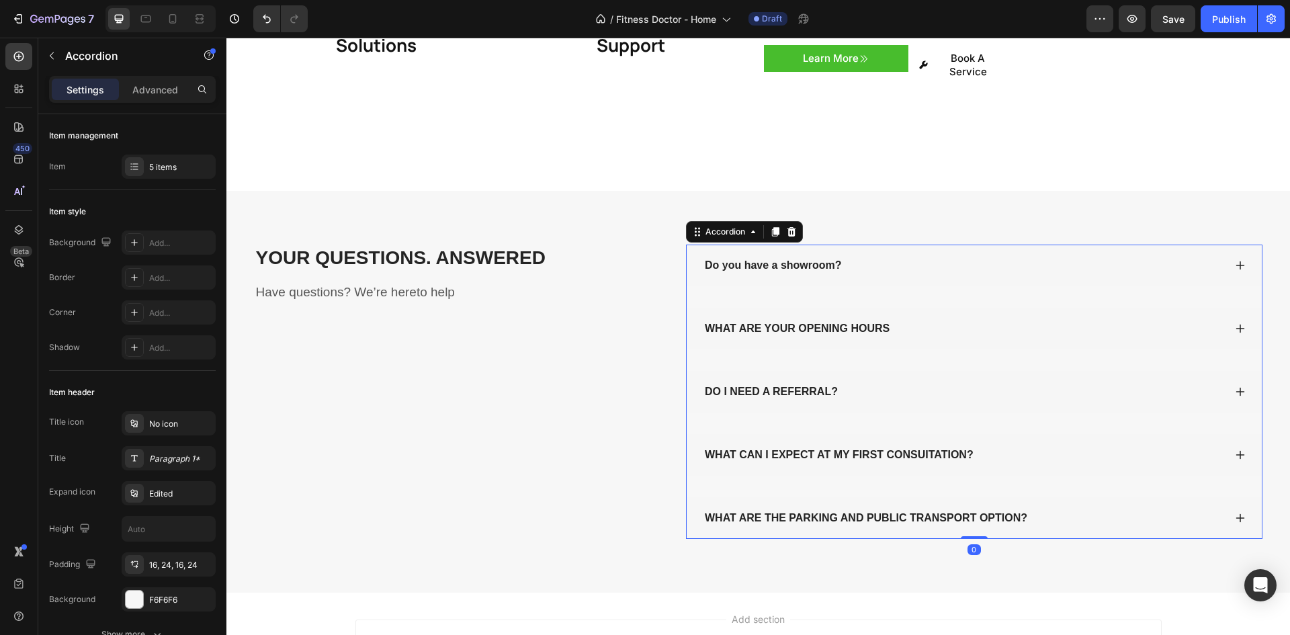
click at [915, 255] on div "Do you have a showroom?" at bounding box center [963, 265] width 521 height 20
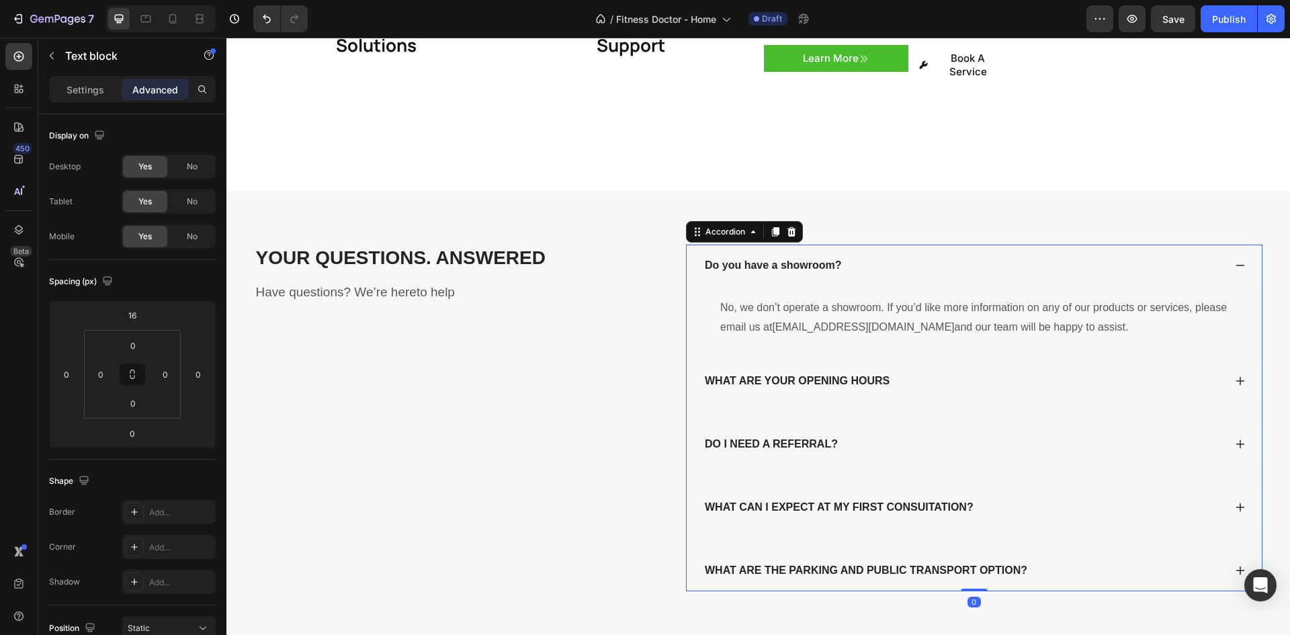
click at [924, 297] on div "No, we don’t operate a showroom. If you’d like more information on any of our p…" at bounding box center [974, 318] width 511 height 42
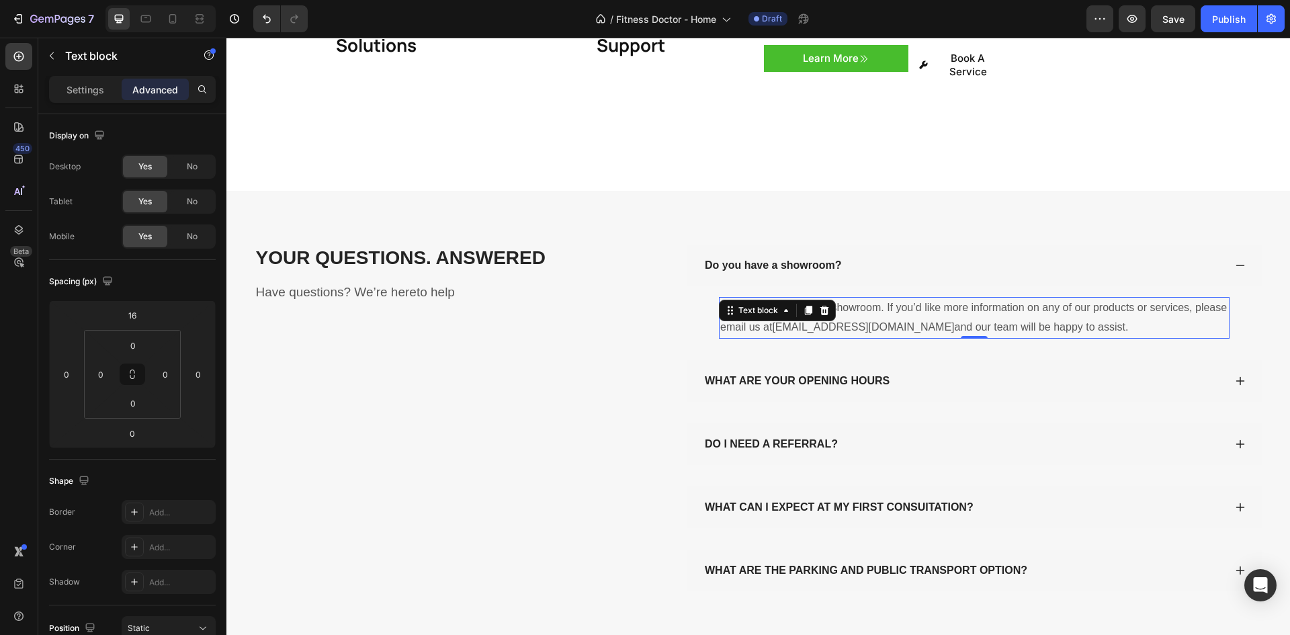
click at [82, 75] on div "Text block" at bounding box center [114, 57] width 153 height 38
click at [73, 86] on p "Settings" at bounding box center [86, 90] width 38 height 14
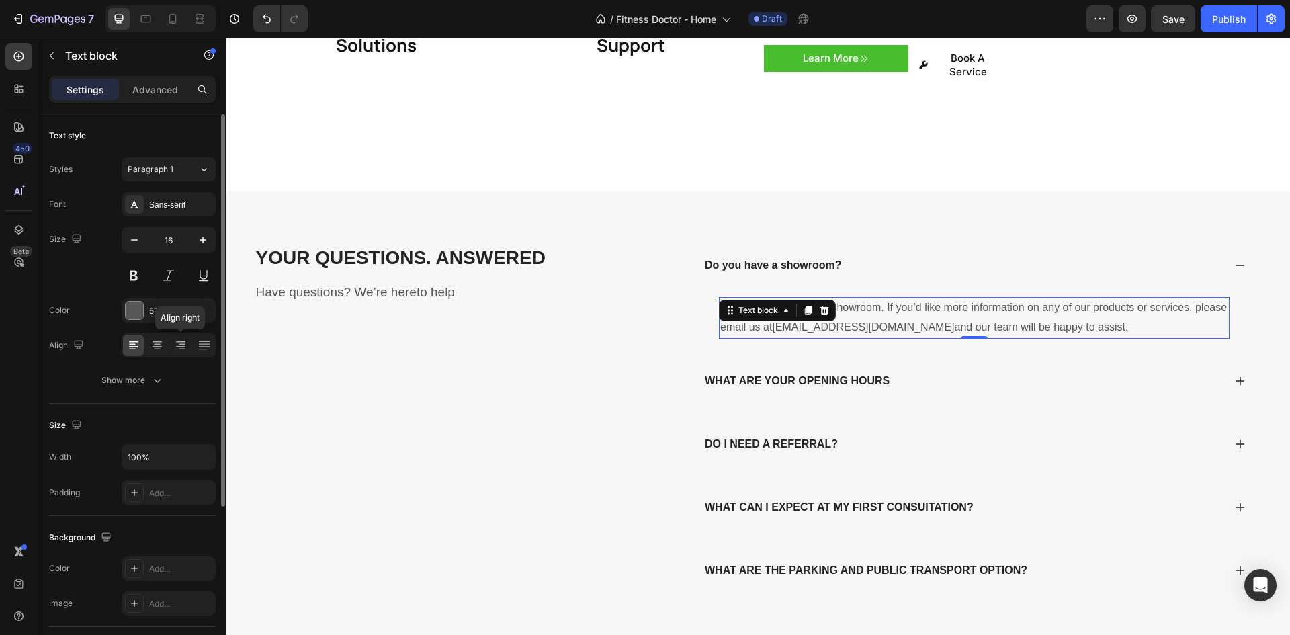
scroll to position [134, 0]
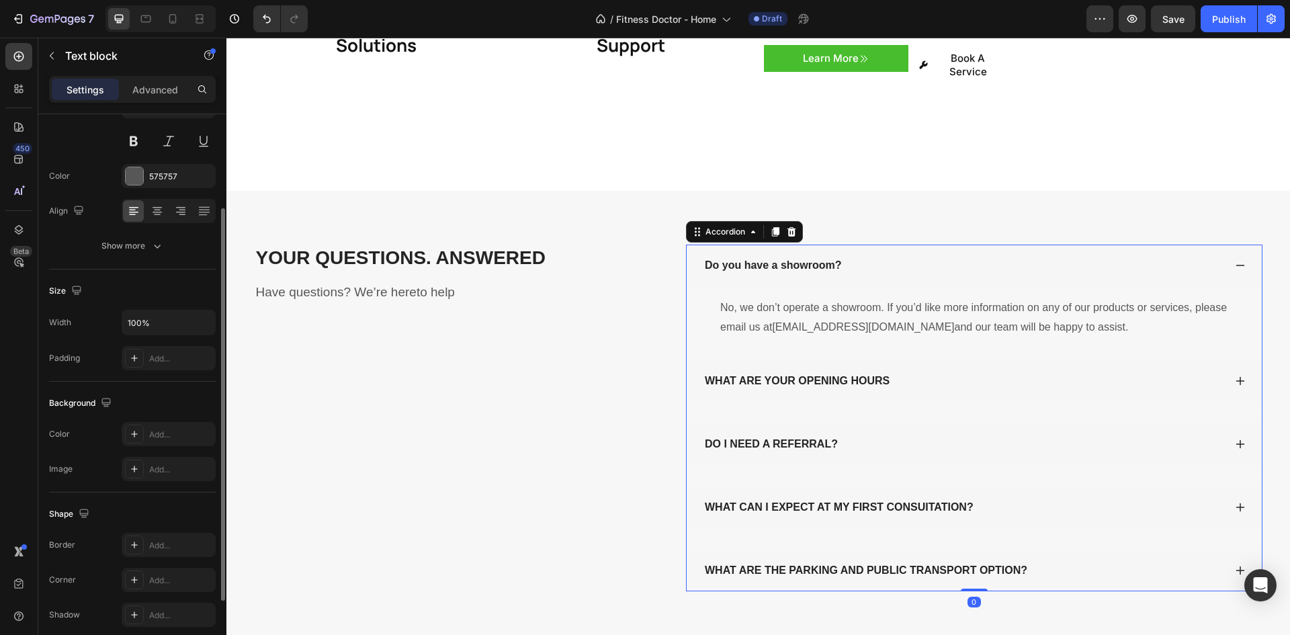
click at [896, 245] on div "Do you have a showroom?" at bounding box center [974, 266] width 575 height 42
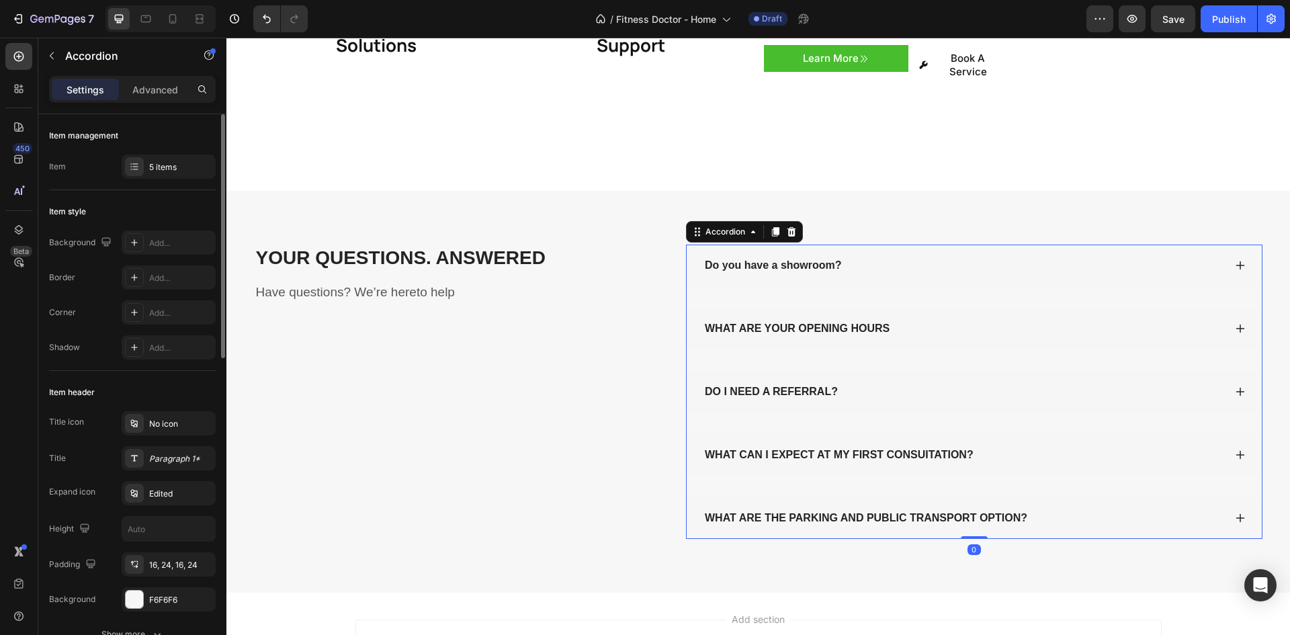
scroll to position [202, 0]
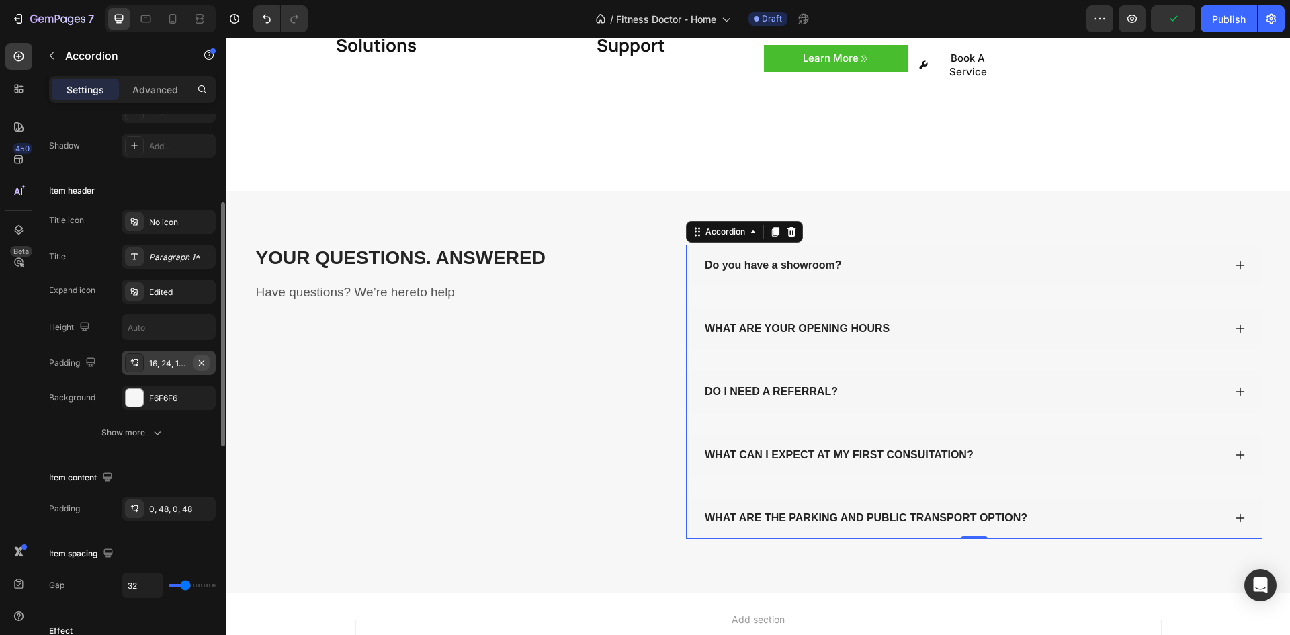
click at [201, 359] on icon "button" at bounding box center [201, 362] width 11 height 11
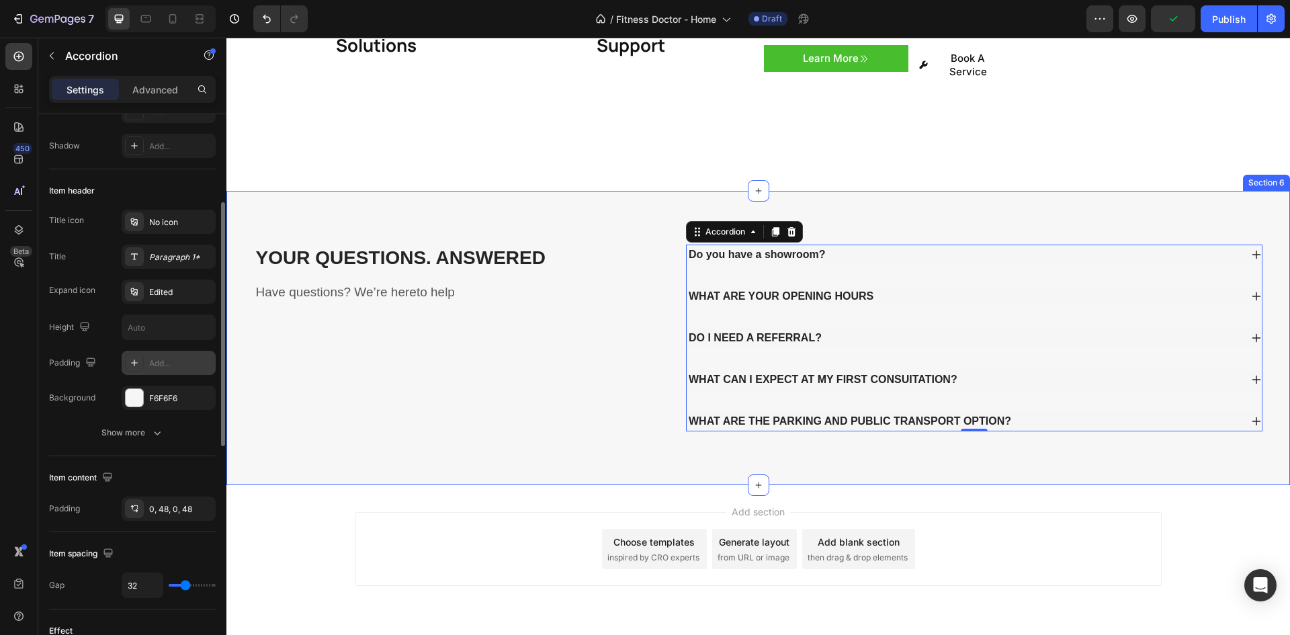
click at [825, 245] on div "Do you have a showroom?" at bounding box center [964, 255] width 554 height 20
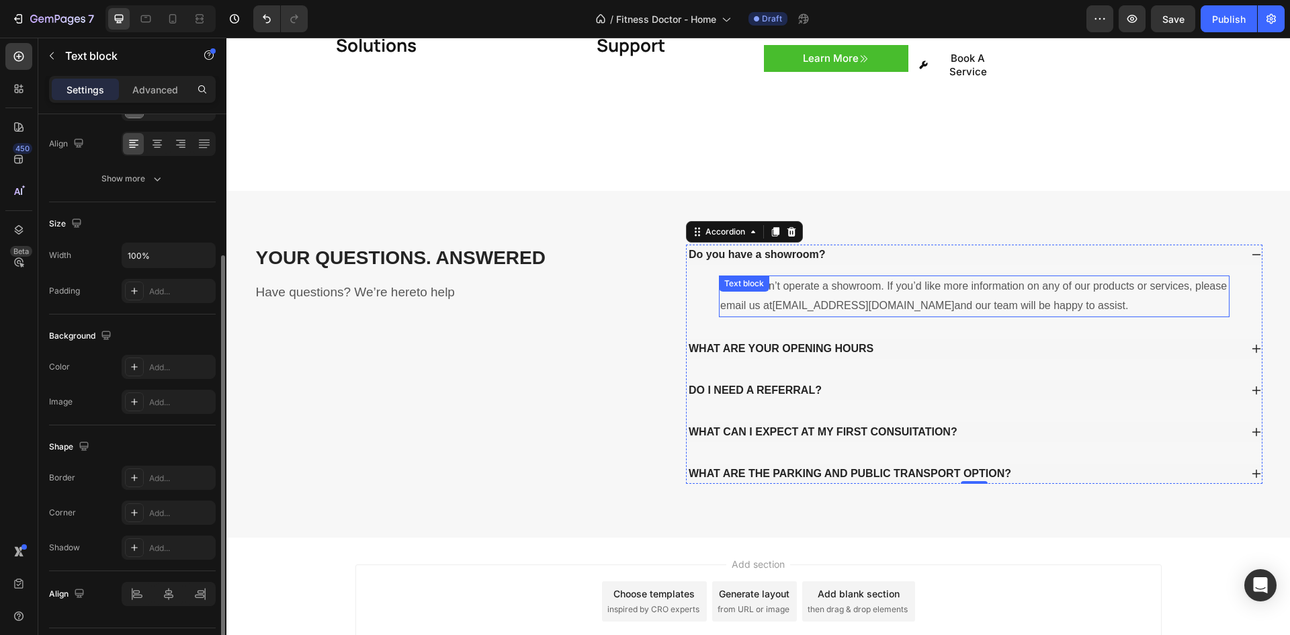
click at [747, 278] on div "Text block" at bounding box center [744, 284] width 45 height 12
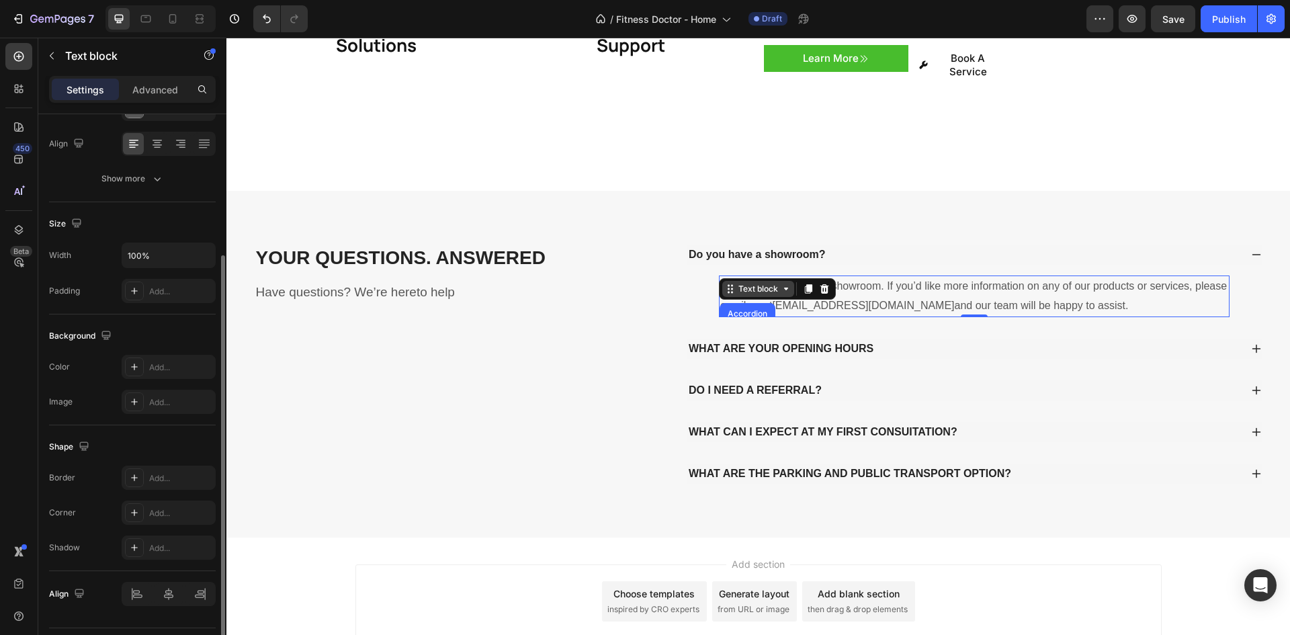
scroll to position [0, 0]
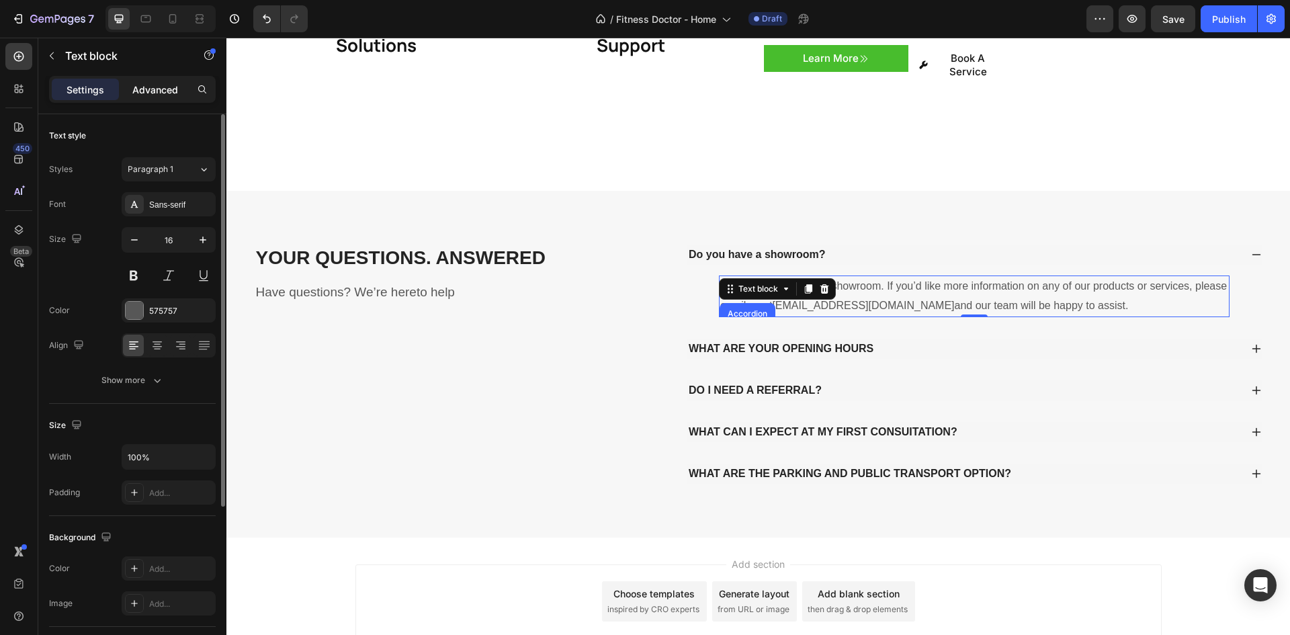
click at [167, 94] on p "Advanced" at bounding box center [155, 90] width 46 height 14
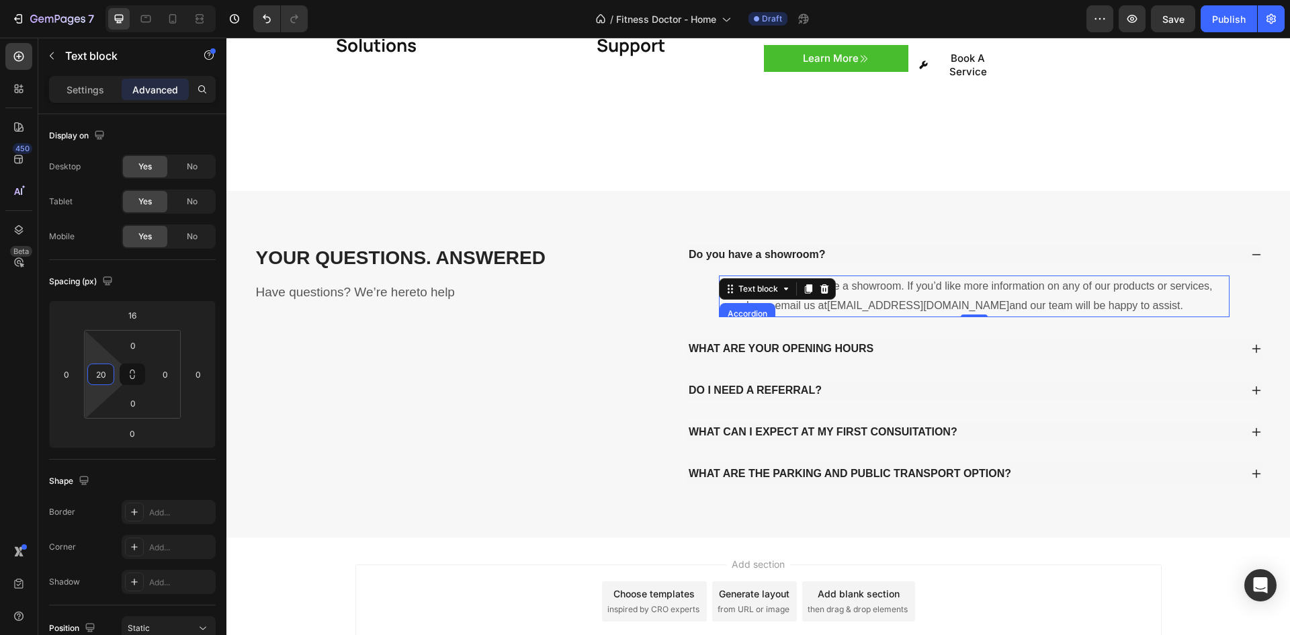
type input "0"
drag, startPoint x: 95, startPoint y: 395, endPoint x: 97, endPoint y: 402, distance: 7.7
click at [97, 0] on html "7 / Fitness Doctor - Home Draft Preview Save Publish 450 Beta Sections(18) Elem…" at bounding box center [645, 0] width 1290 height 0
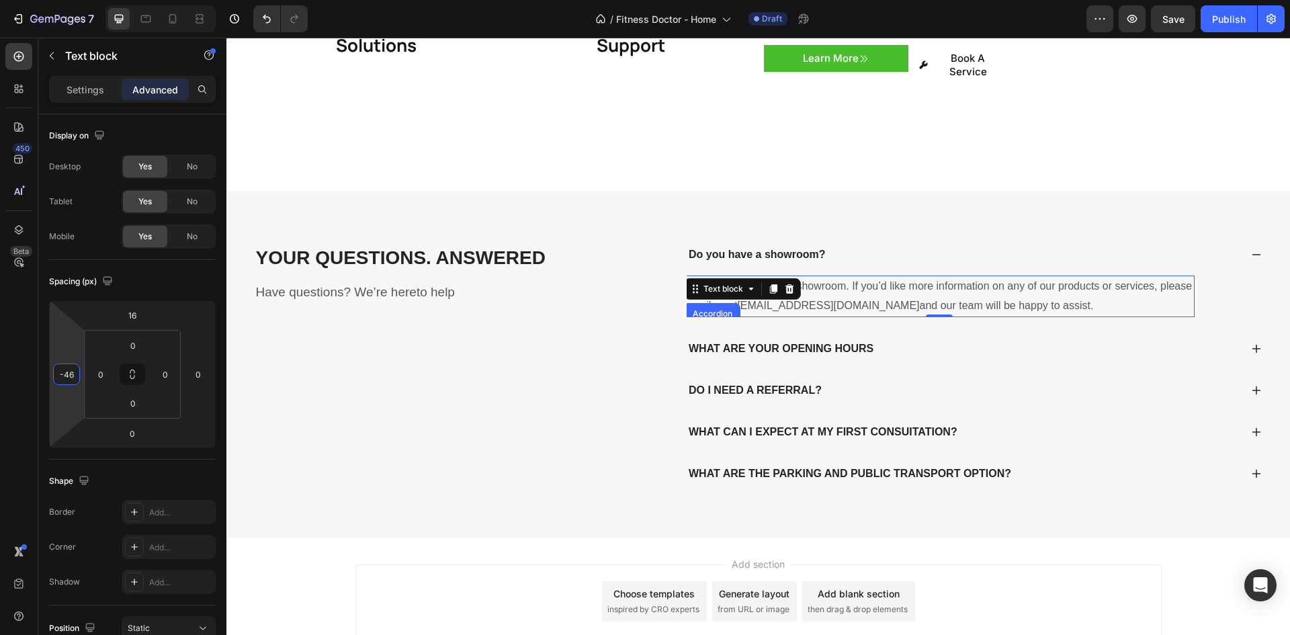
type input "-44"
drag, startPoint x: 79, startPoint y: 400, endPoint x: 76, endPoint y: 409, distance: 8.5
click at [76, 0] on html "7 / Fitness Doctor - Home Draft Preview Save Publish 450 Beta Sections(18) Elem…" at bounding box center [645, 0] width 1290 height 0
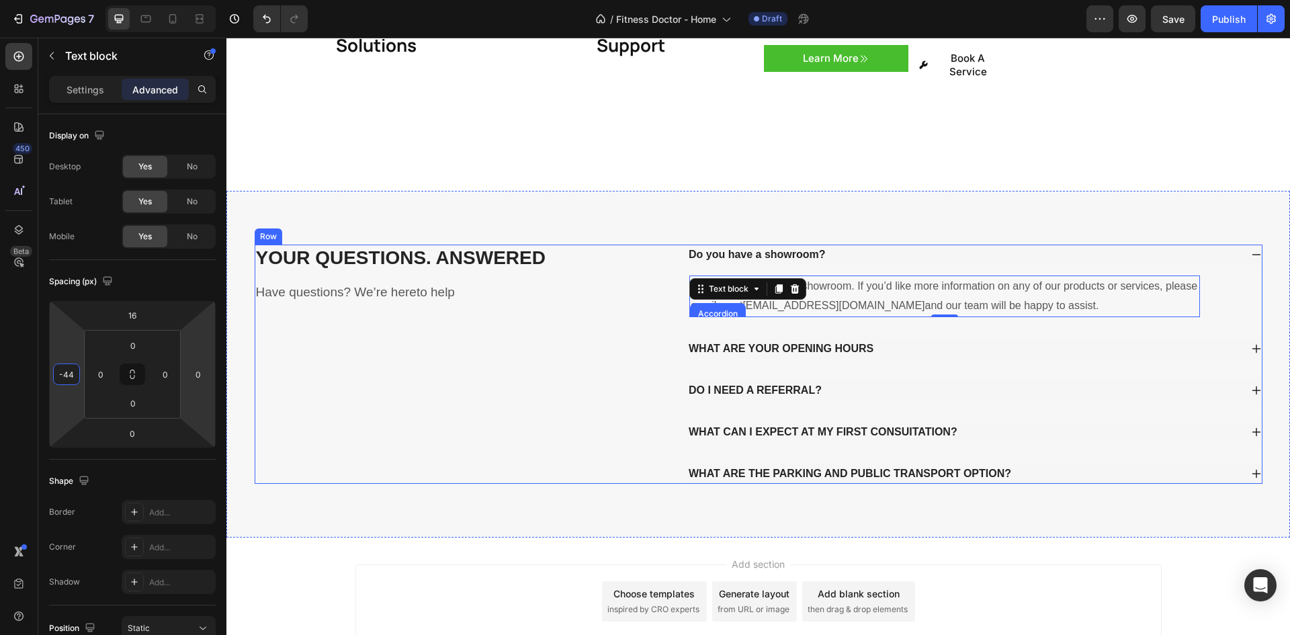
click at [799, 247] on p "Do you have a showroom?" at bounding box center [757, 255] width 137 height 16
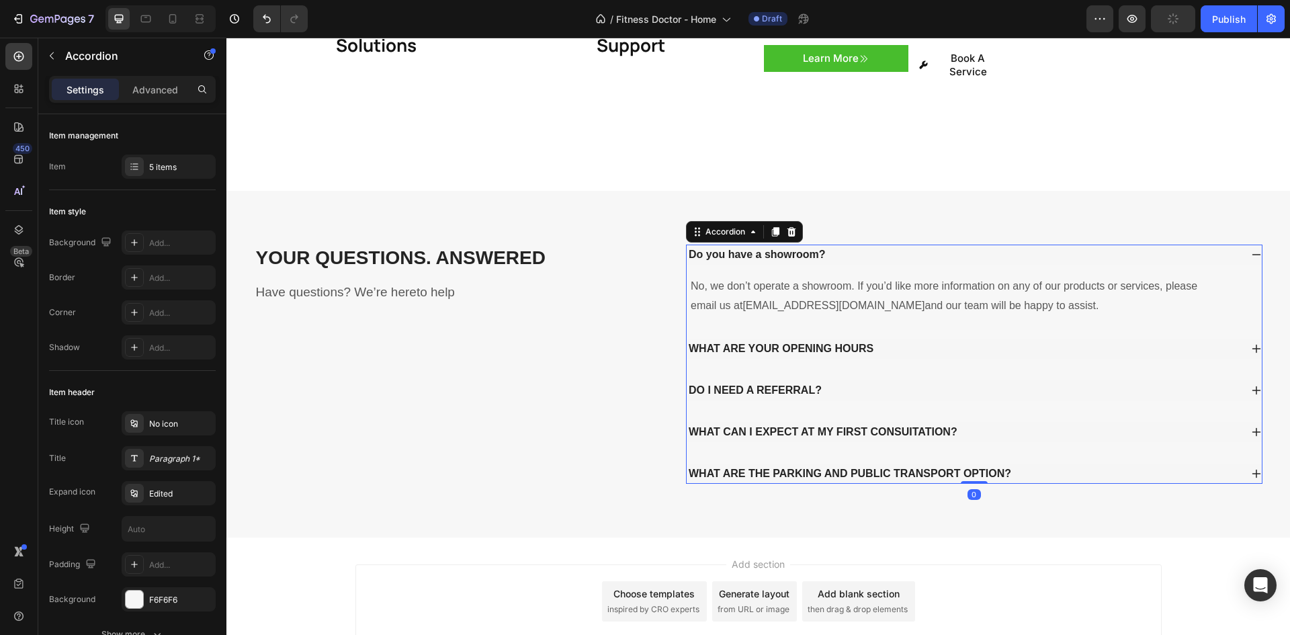
click at [1152, 245] on div "Do you have a showroom?" at bounding box center [964, 255] width 554 height 20
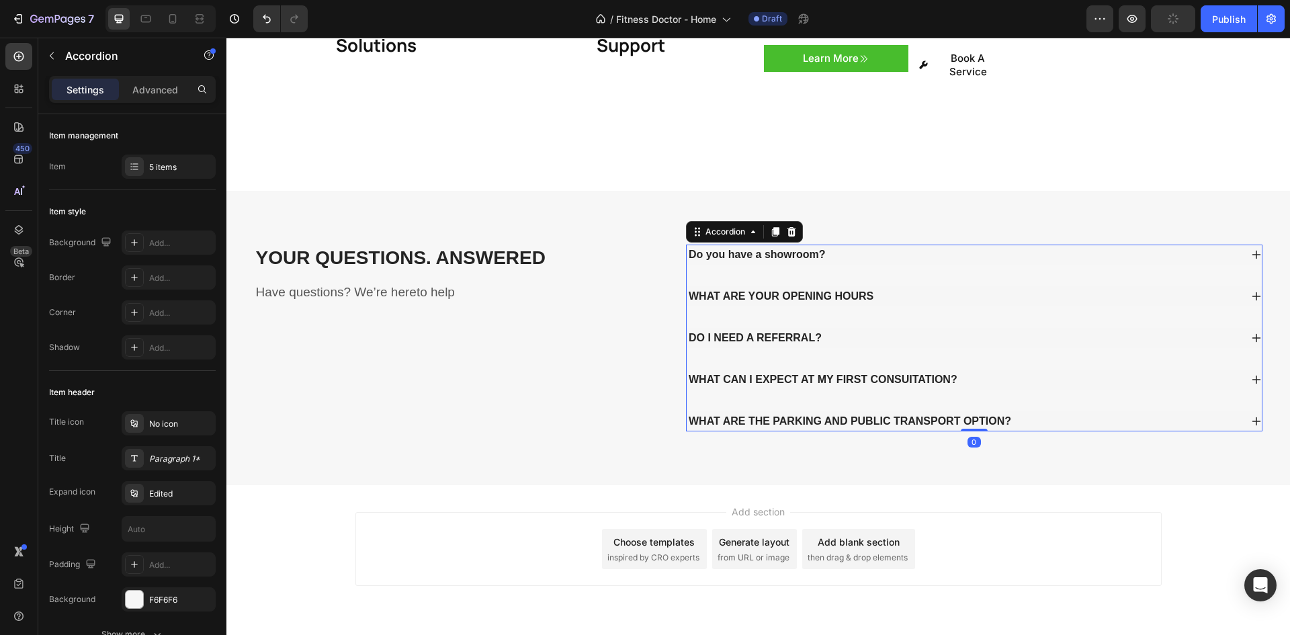
click at [1154, 245] on div "Do you have a showroom?" at bounding box center [964, 255] width 554 height 20
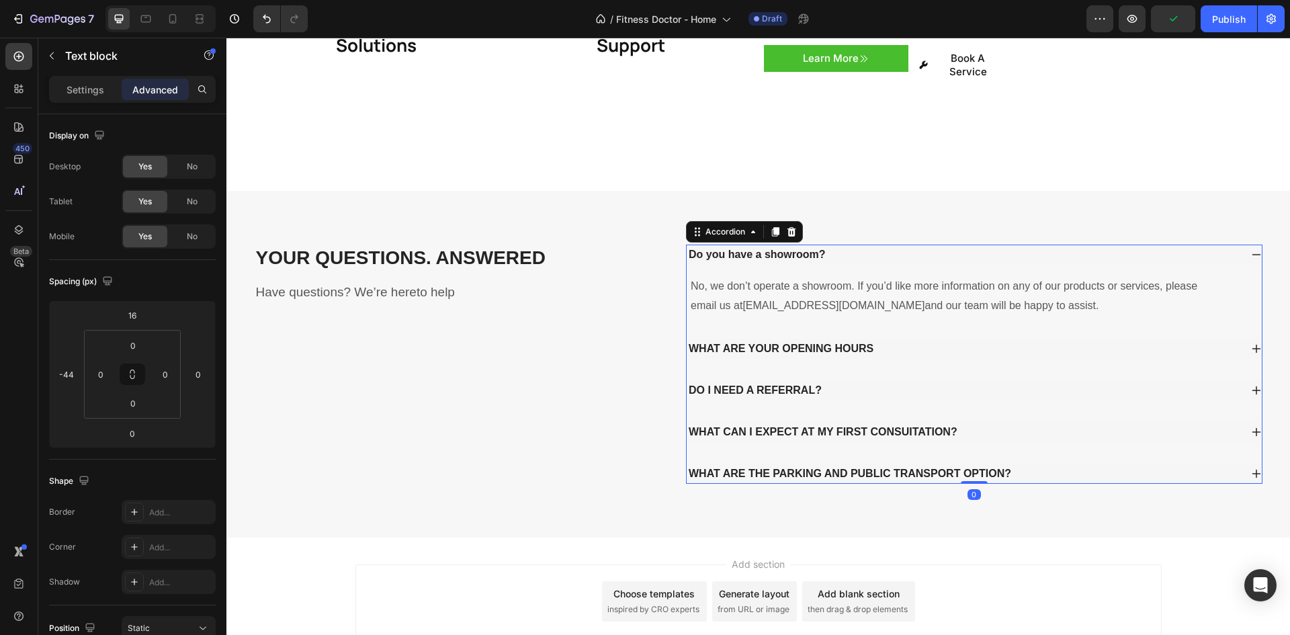
click at [1107, 277] on p "No, we don’t operate a showroom. If you’d like more information on any of our p…" at bounding box center [945, 296] width 508 height 39
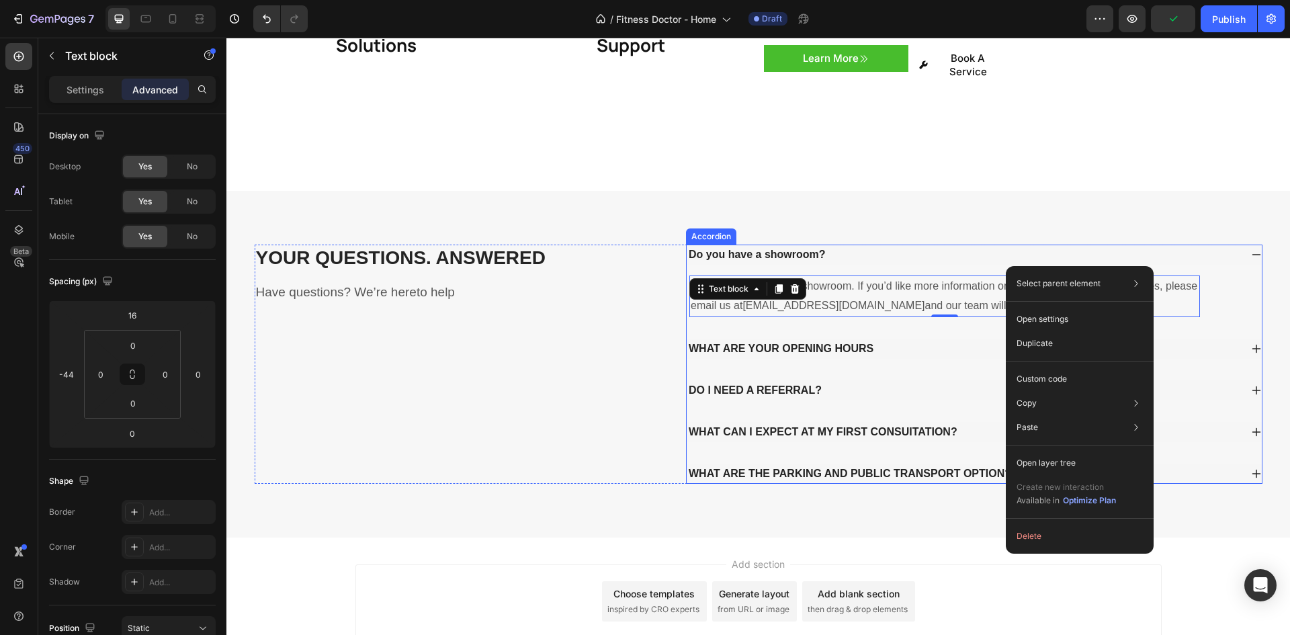
click at [804, 245] on div "Do you have a showroom?" at bounding box center [757, 255] width 141 height 20
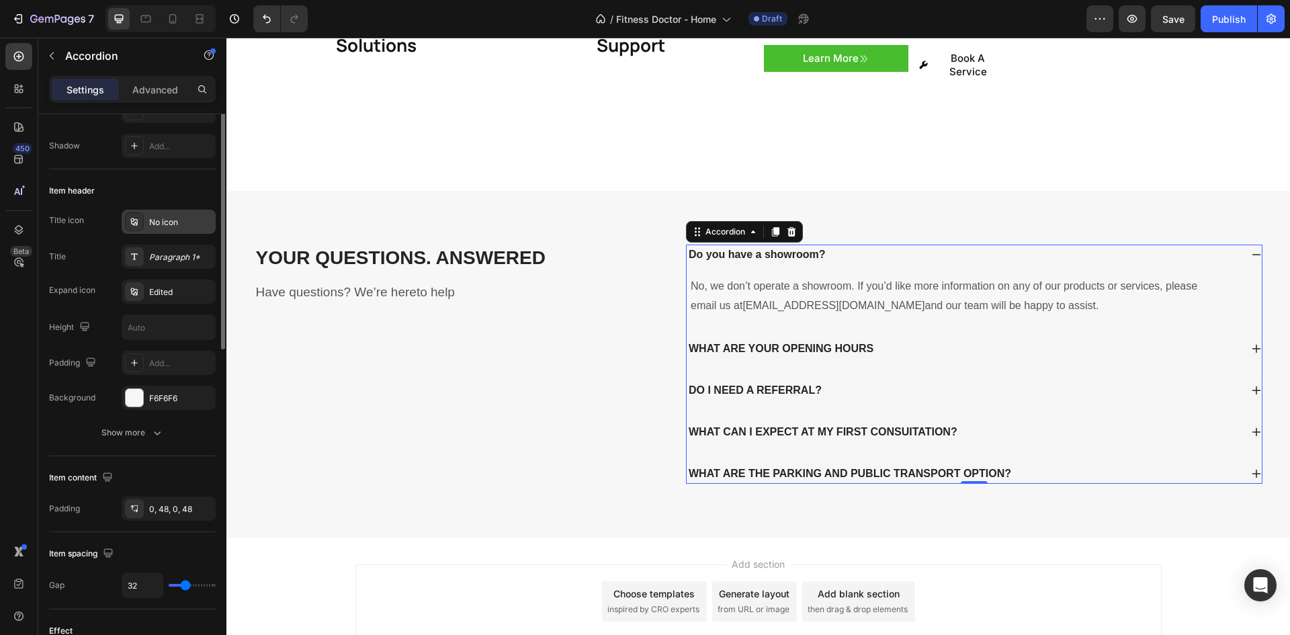
scroll to position [134, 0]
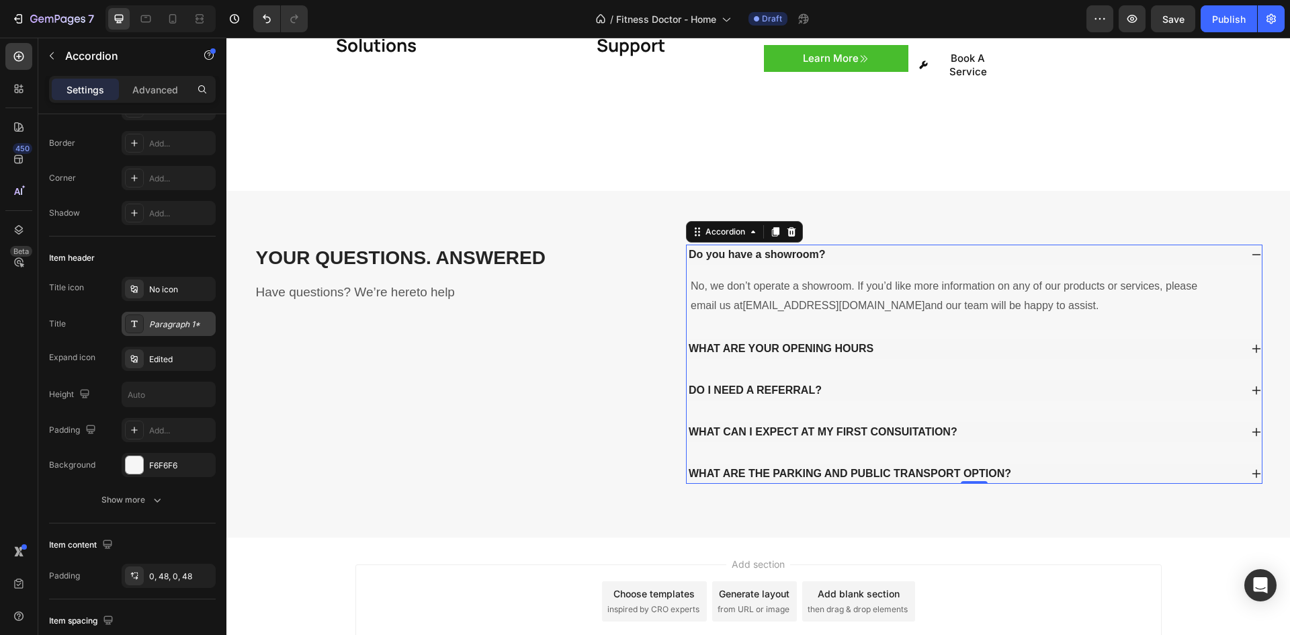
click at [137, 317] on div at bounding box center [134, 323] width 19 height 19
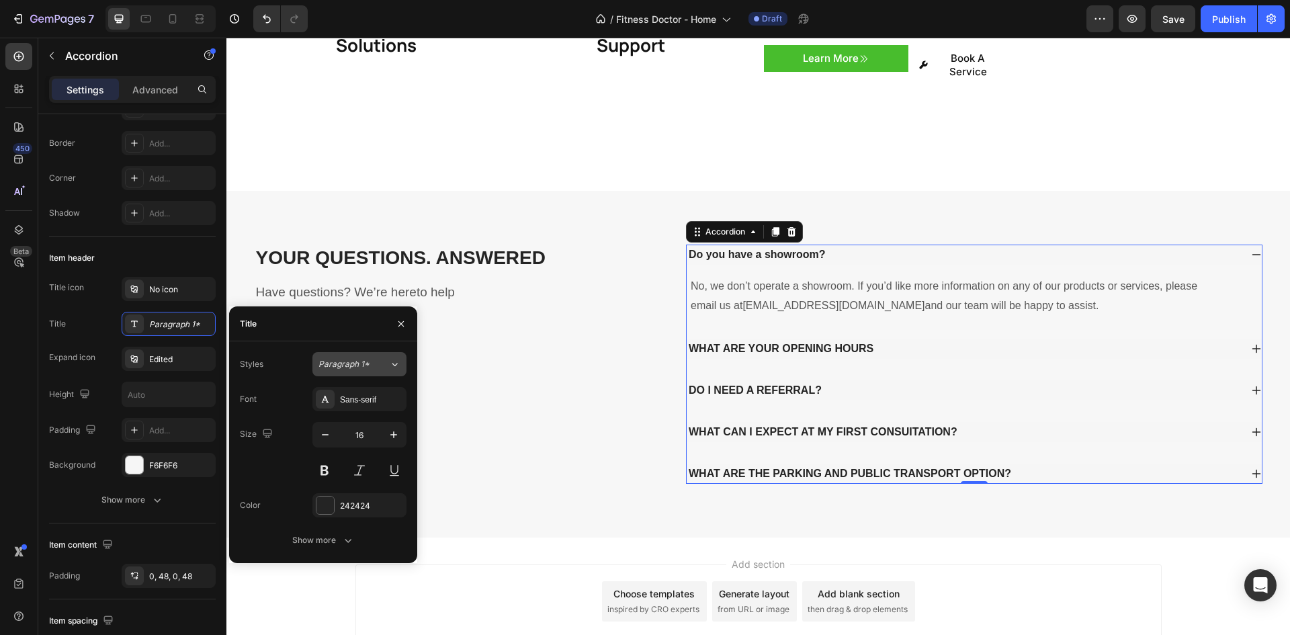
click at [323, 364] on span "Paragraph 1*" at bounding box center [343, 364] width 51 height 12
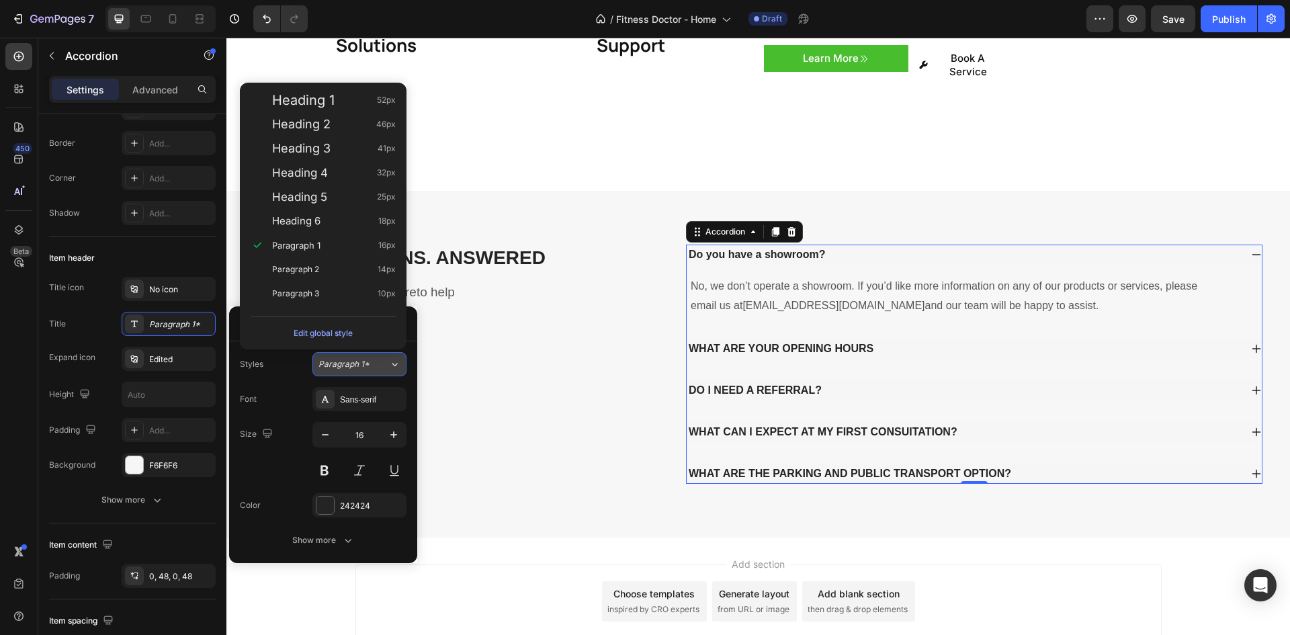
click at [358, 373] on button "Paragraph 1*" at bounding box center [359, 364] width 94 height 24
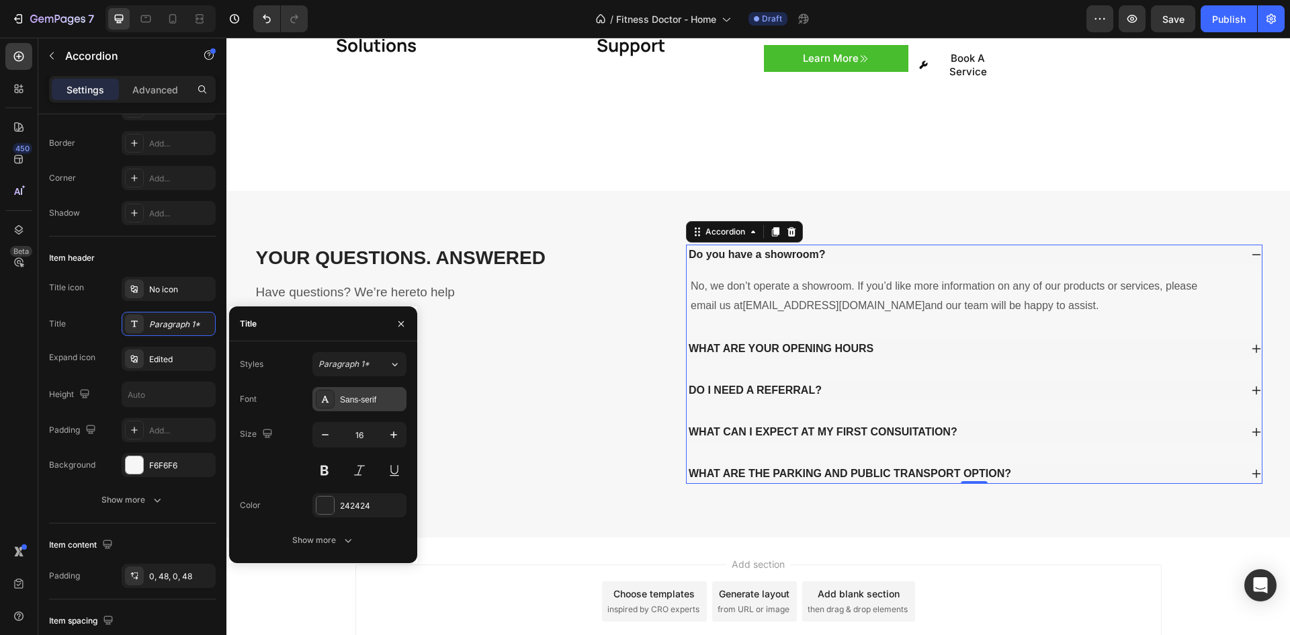
click at [357, 390] on div "Sans-serif" at bounding box center [359, 399] width 94 height 24
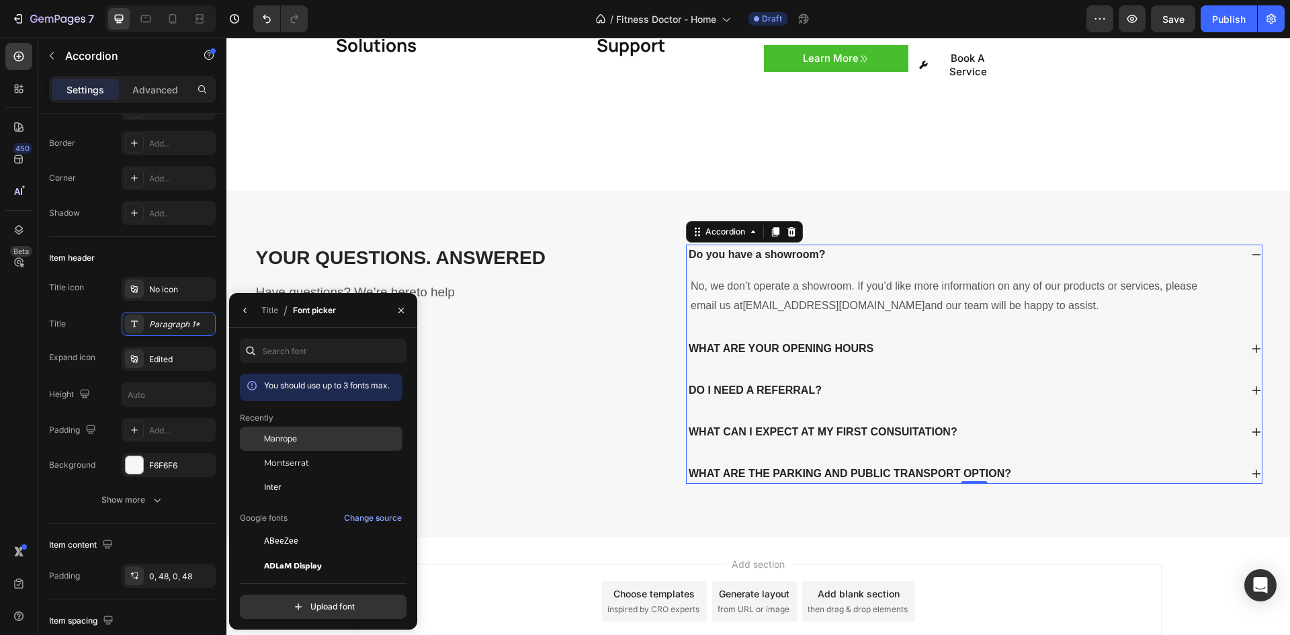
click at [304, 438] on div "Manrope" at bounding box center [332, 439] width 136 height 12
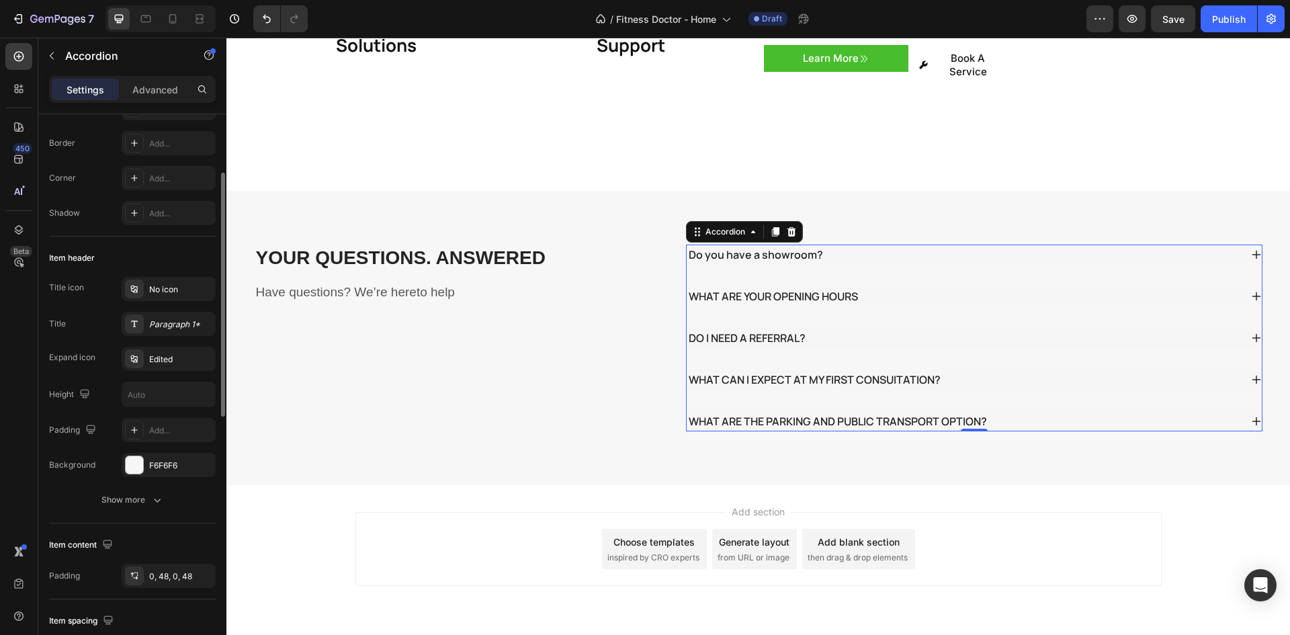
click at [98, 356] on div "Expand icon Edited" at bounding box center [132, 359] width 167 height 24
click at [148, 361] on div "Edited" at bounding box center [169, 359] width 94 height 24
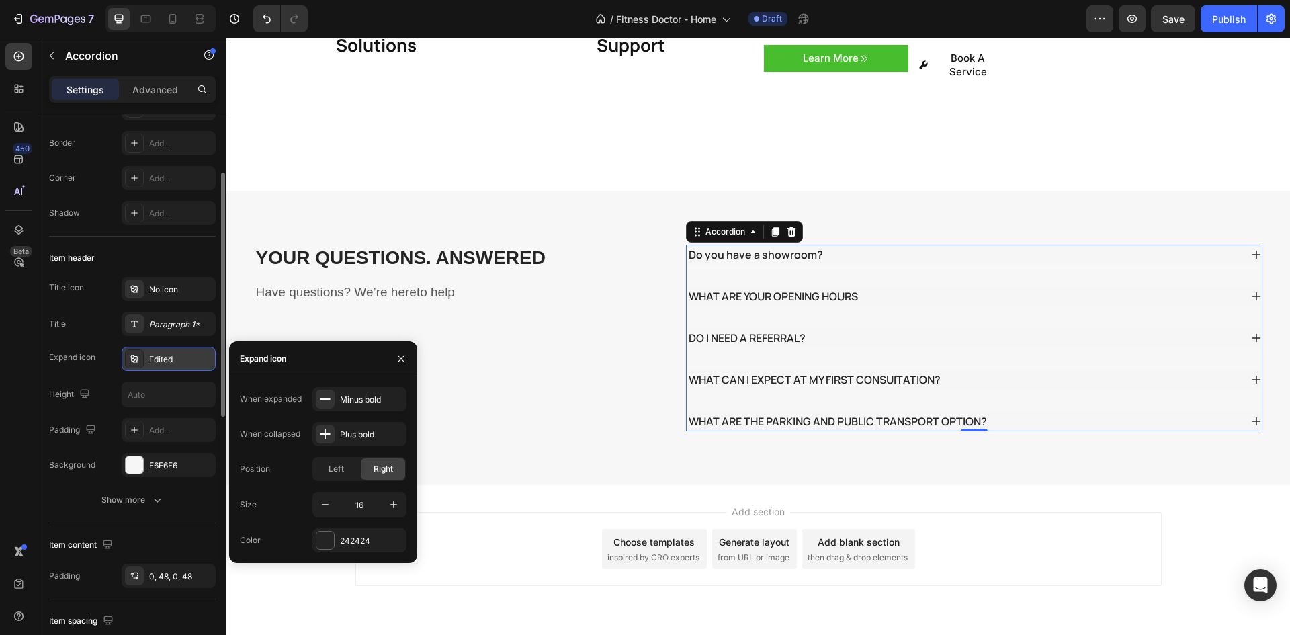
click at [161, 359] on div "Edited" at bounding box center [180, 359] width 63 height 12
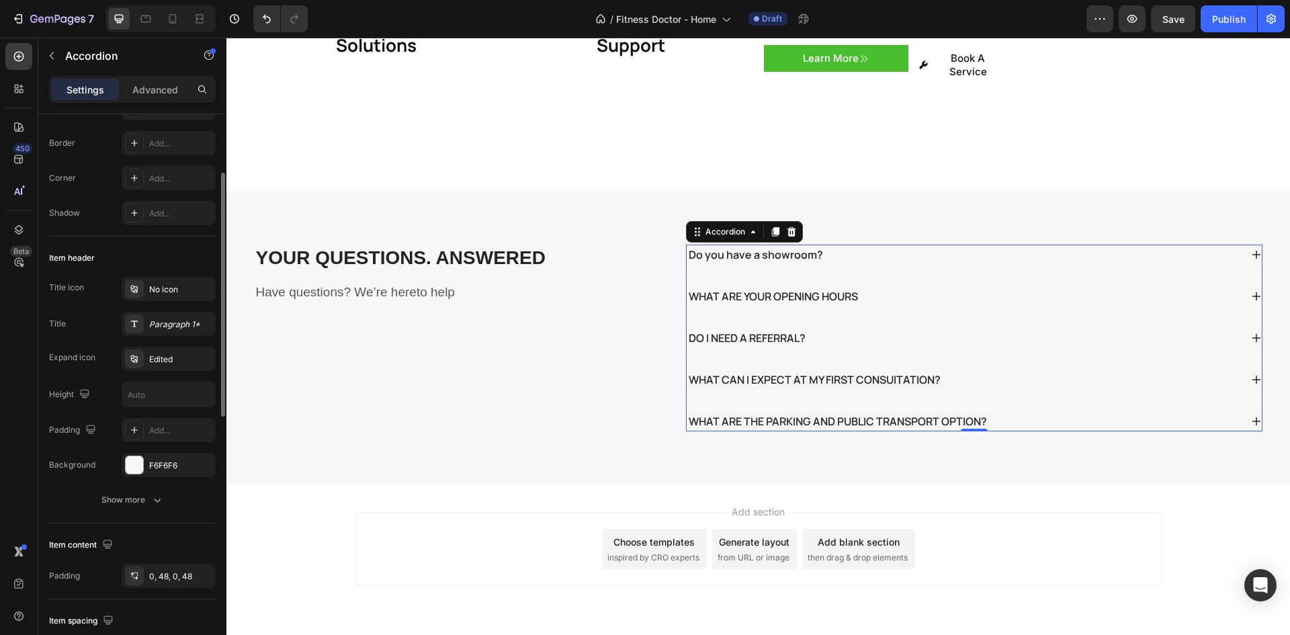
click at [118, 423] on div "Padding Add..." at bounding box center [132, 430] width 167 height 24
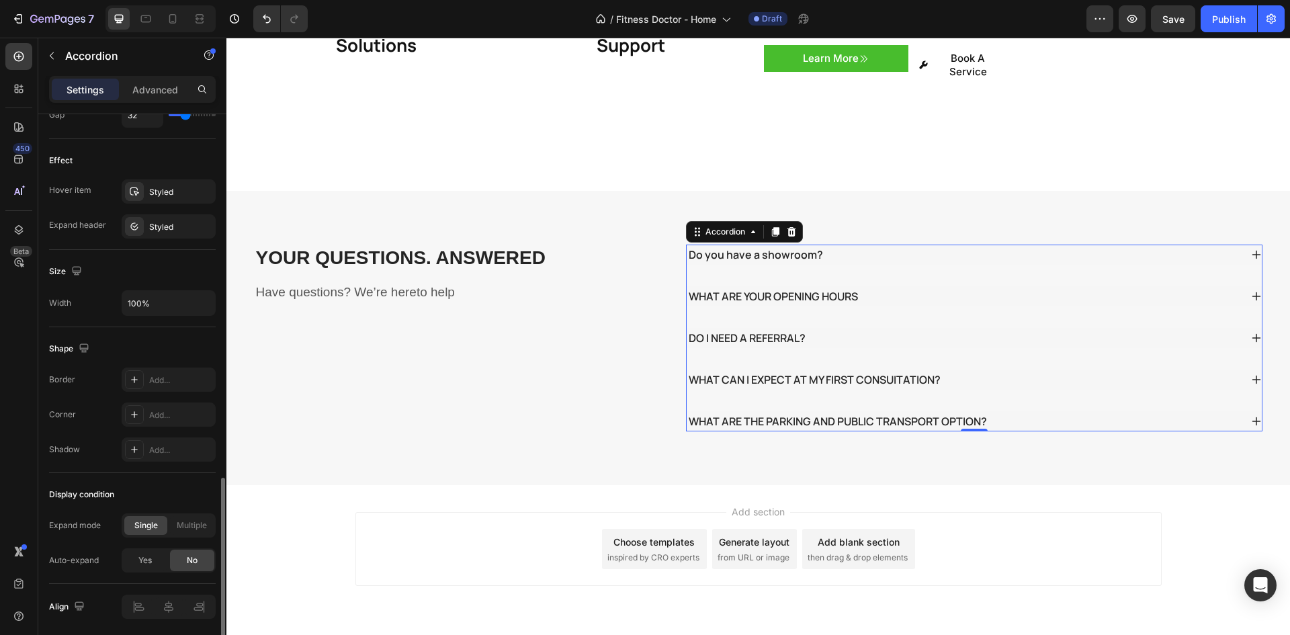
scroll to position [720, 0]
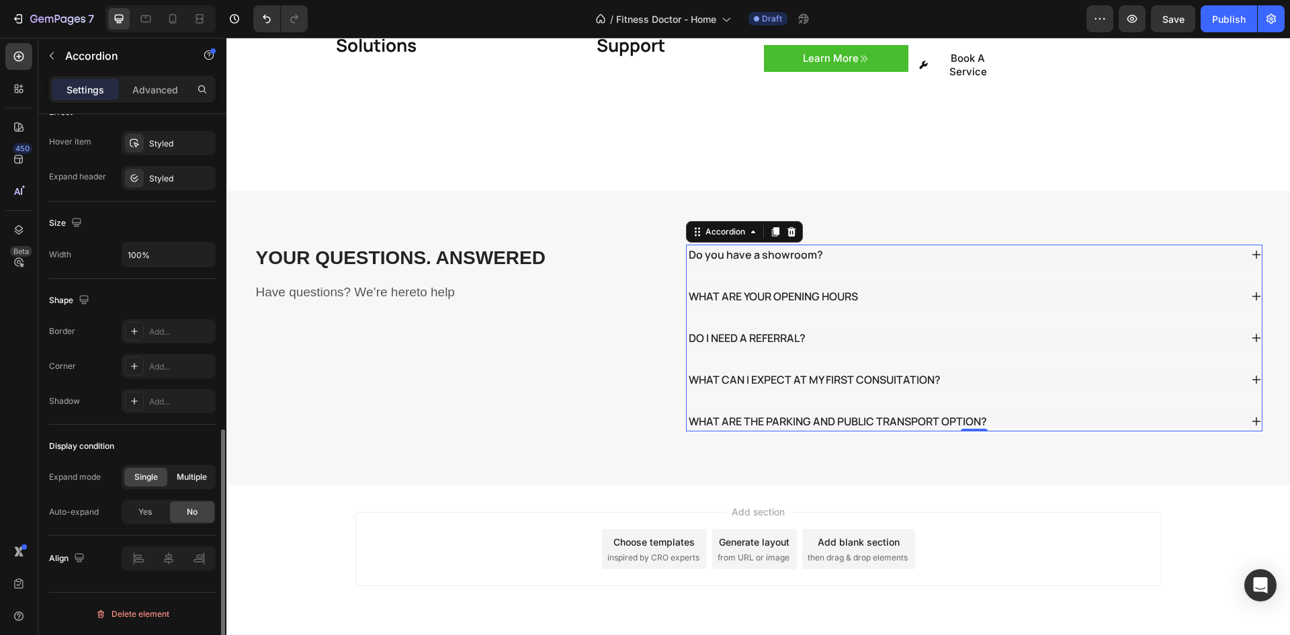
click at [179, 477] on span "Multiple" at bounding box center [192, 477] width 30 height 12
click at [142, 480] on span "Single" at bounding box center [146, 477] width 24 height 12
click at [151, 511] on span "Yes" at bounding box center [144, 512] width 13 height 12
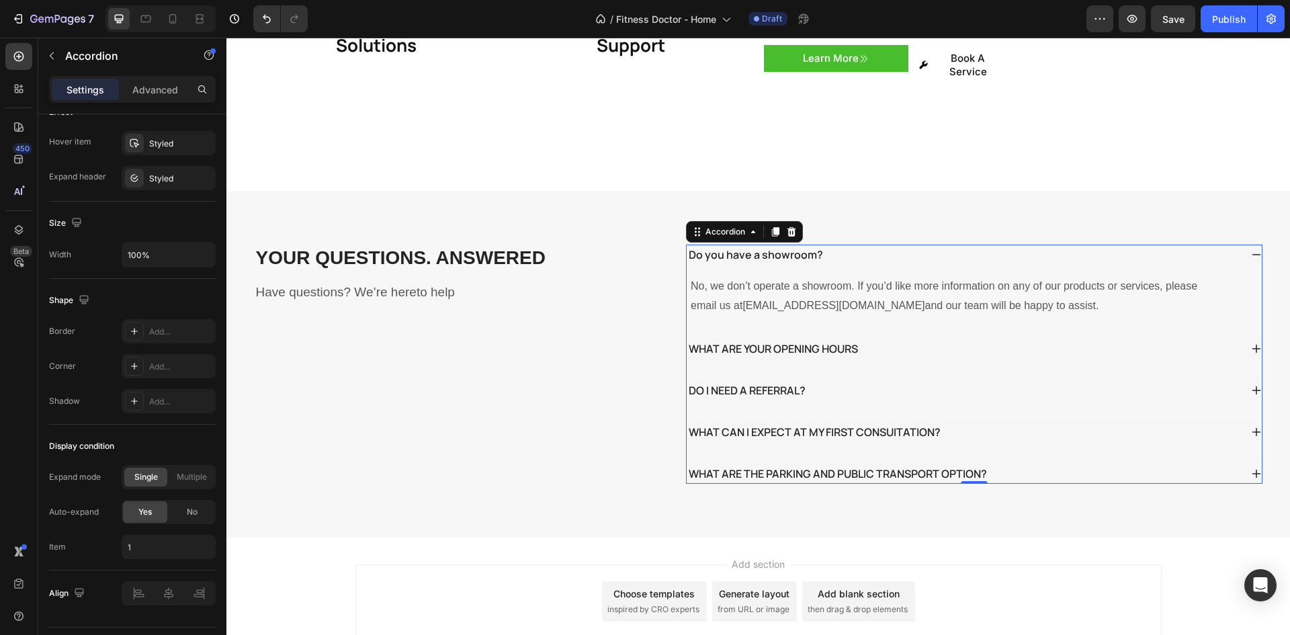
click at [853, 245] on div "Do you have a showroom?" at bounding box center [964, 255] width 554 height 20
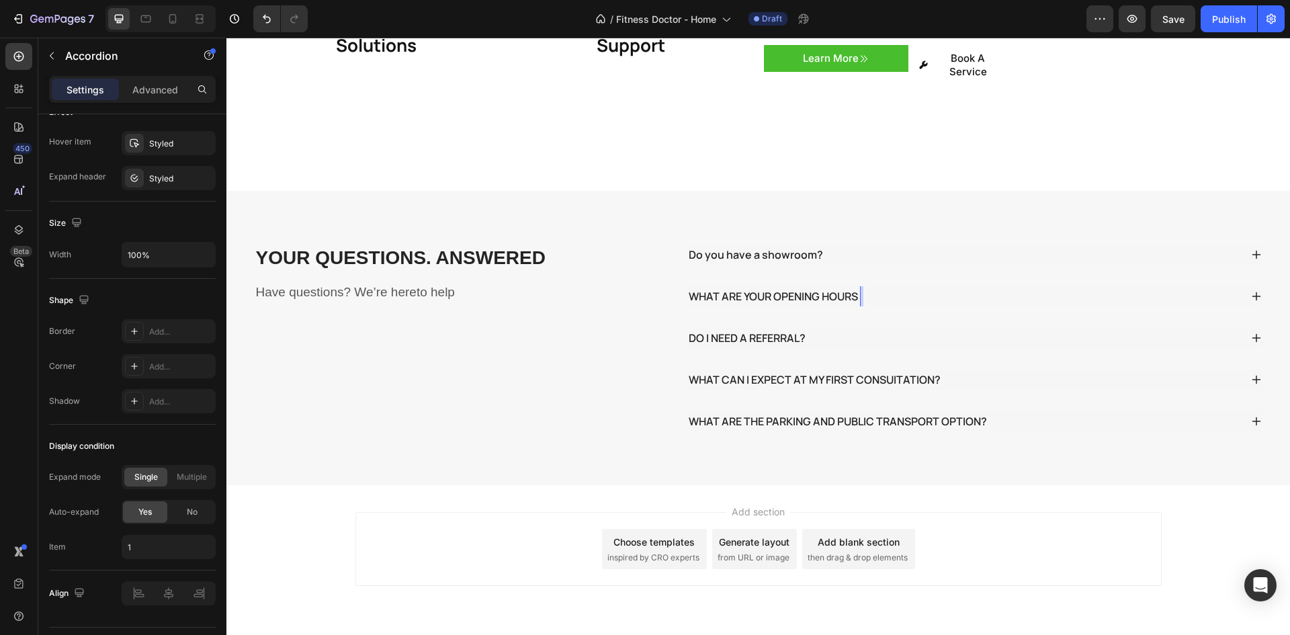
click at [878, 286] on div "WHAT ARE YOUR OPENING HOURS" at bounding box center [964, 296] width 554 height 20
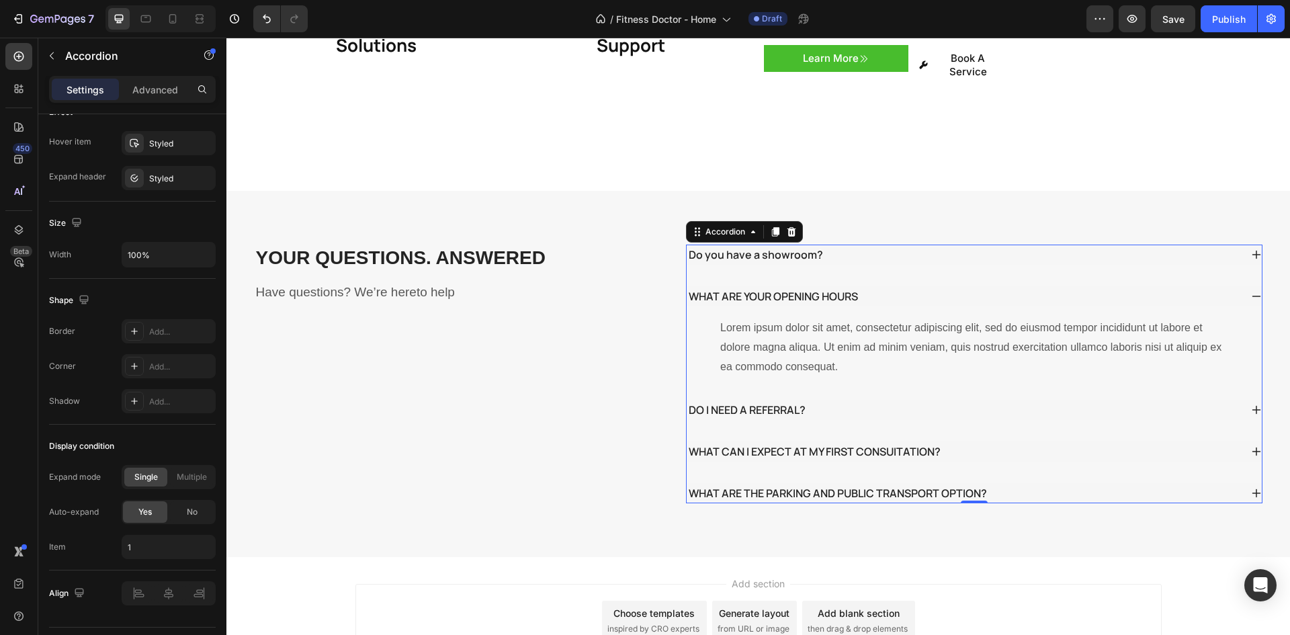
click at [878, 286] on div "WHAT ARE YOUR OPENING HOURS" at bounding box center [964, 296] width 554 height 20
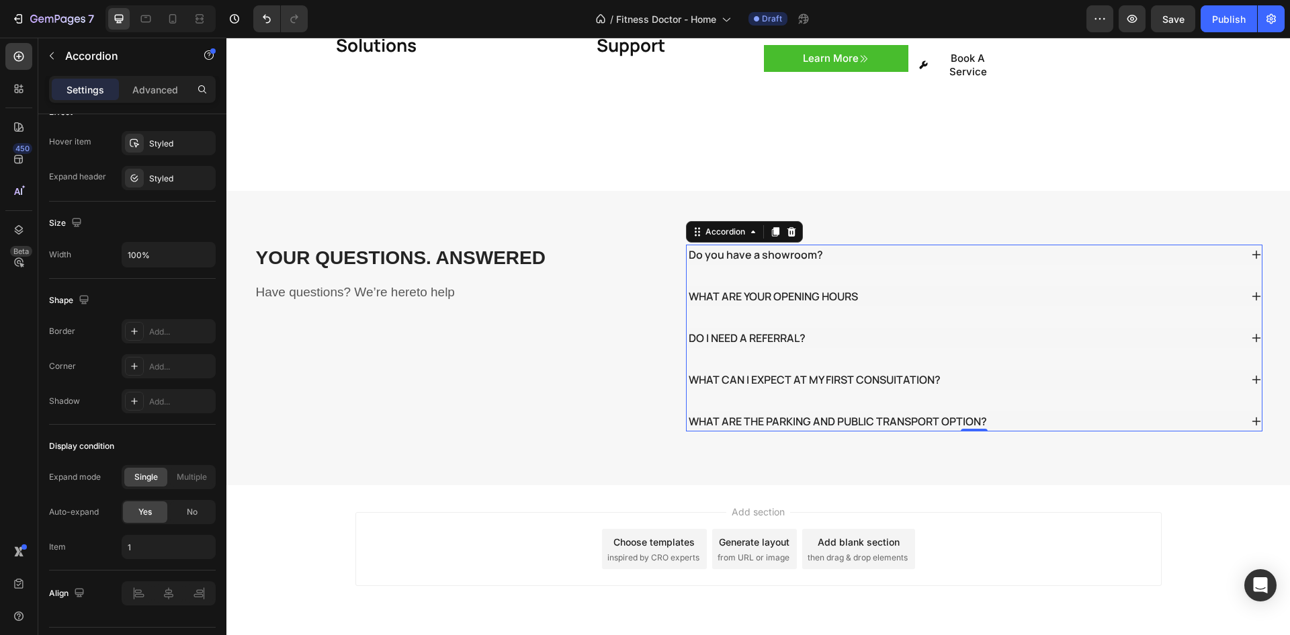
click at [878, 245] on div "Do you have a showroom?" at bounding box center [964, 255] width 554 height 20
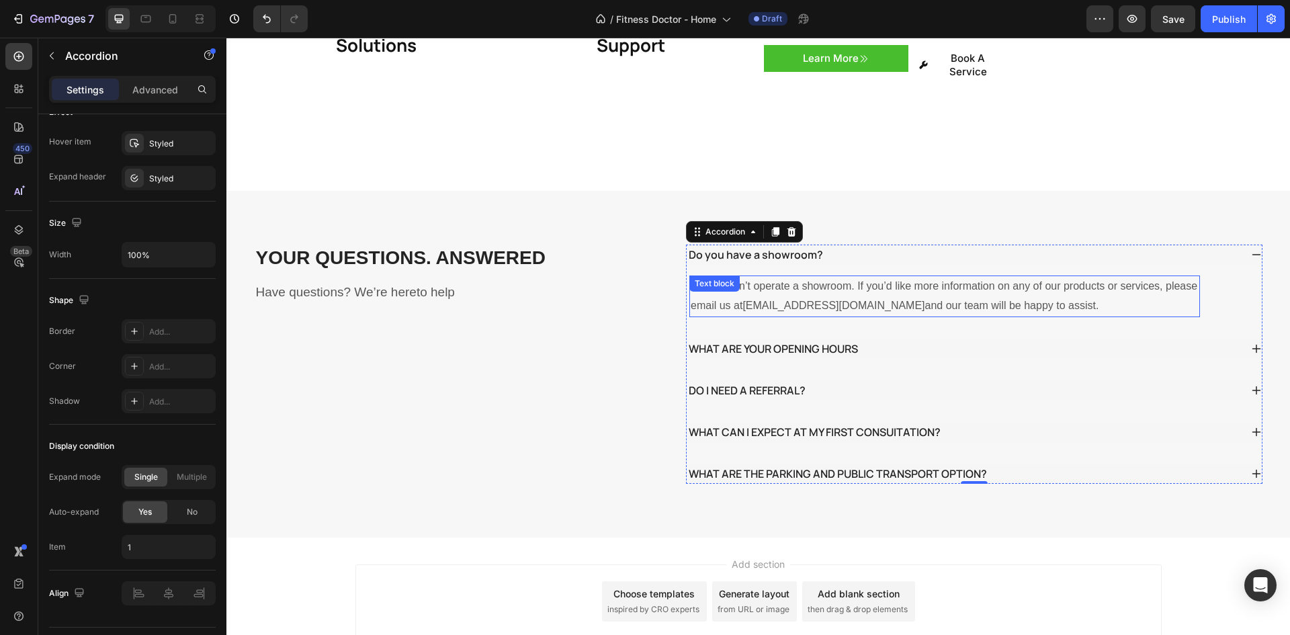
click at [865, 277] on p "No, we don’t operate a showroom. If you’d like more information on any of our p…" at bounding box center [945, 296] width 508 height 39
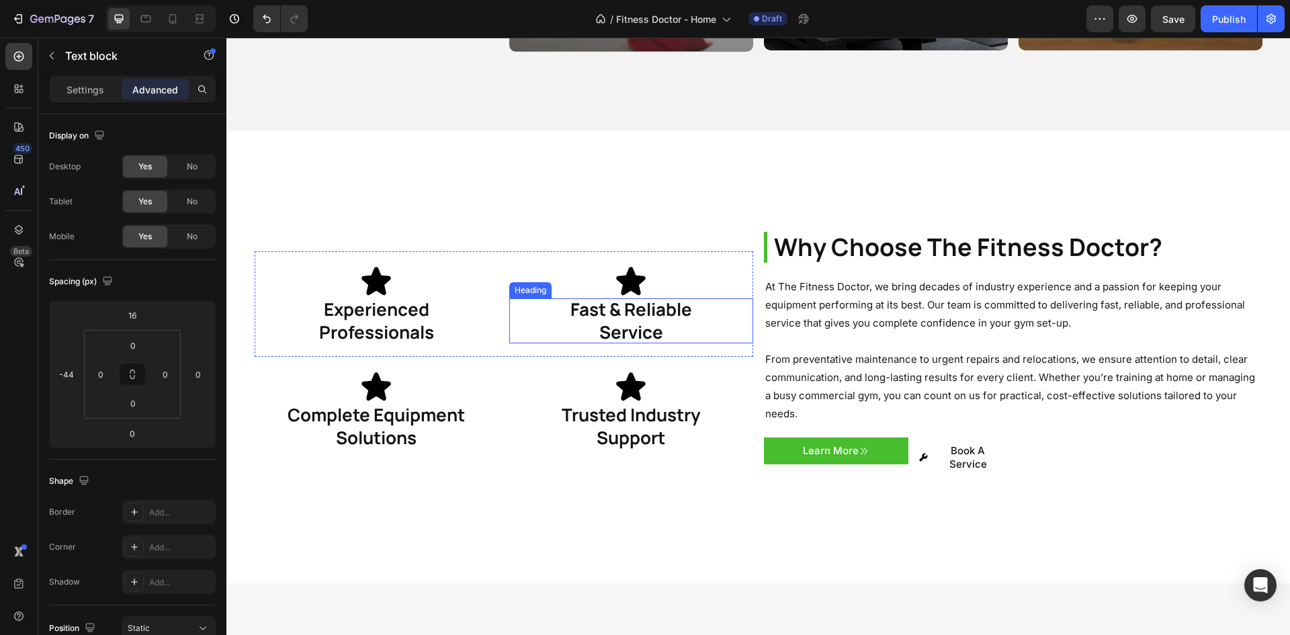
scroll to position [1949, 0]
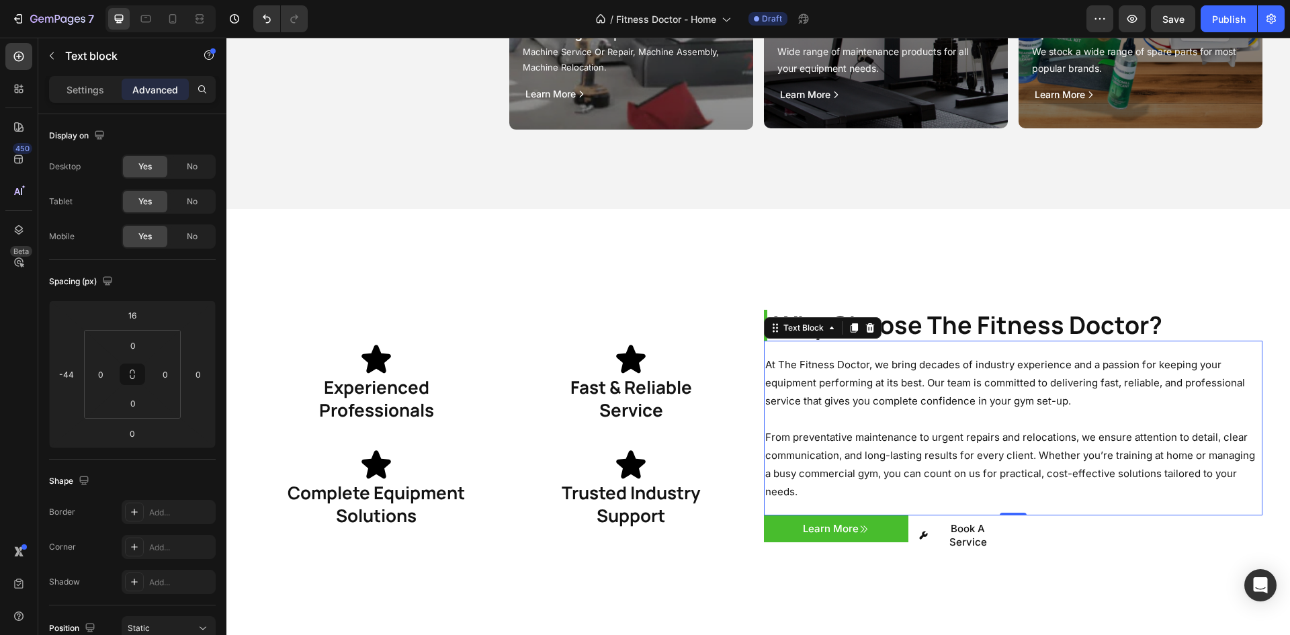
click at [880, 389] on p "At The Fitness Doctor, we bring decades of industry experience and a passion fo…" at bounding box center [1013, 382] width 496 height 54
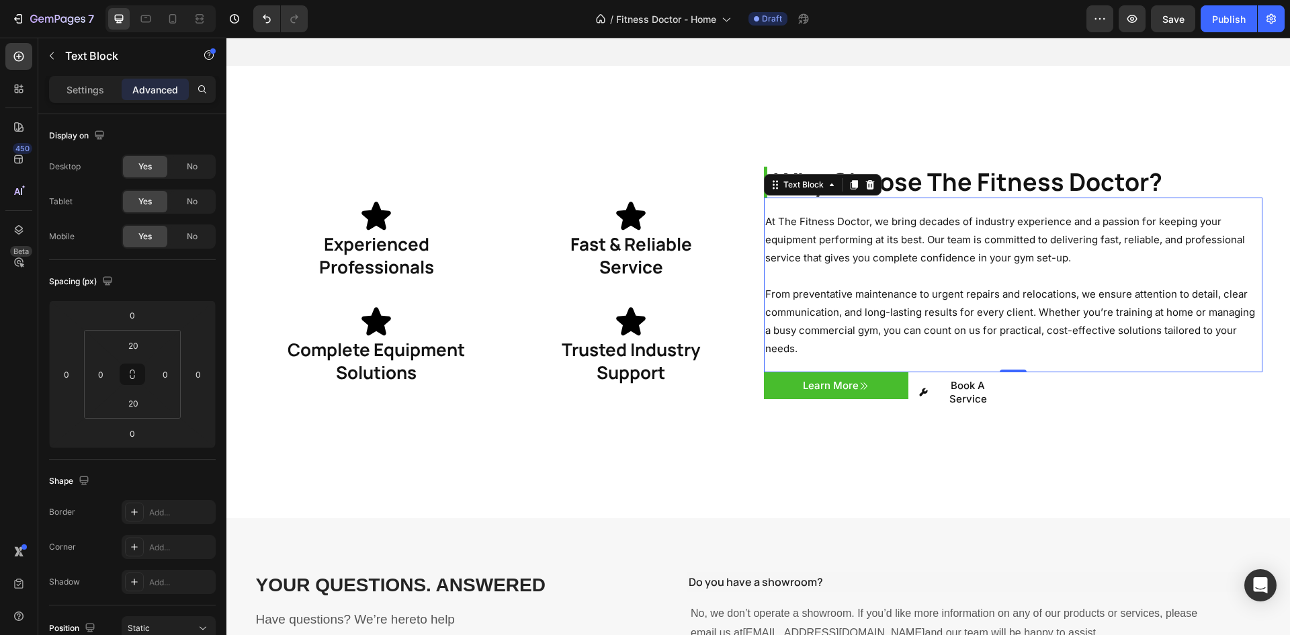
scroll to position [2217, 0]
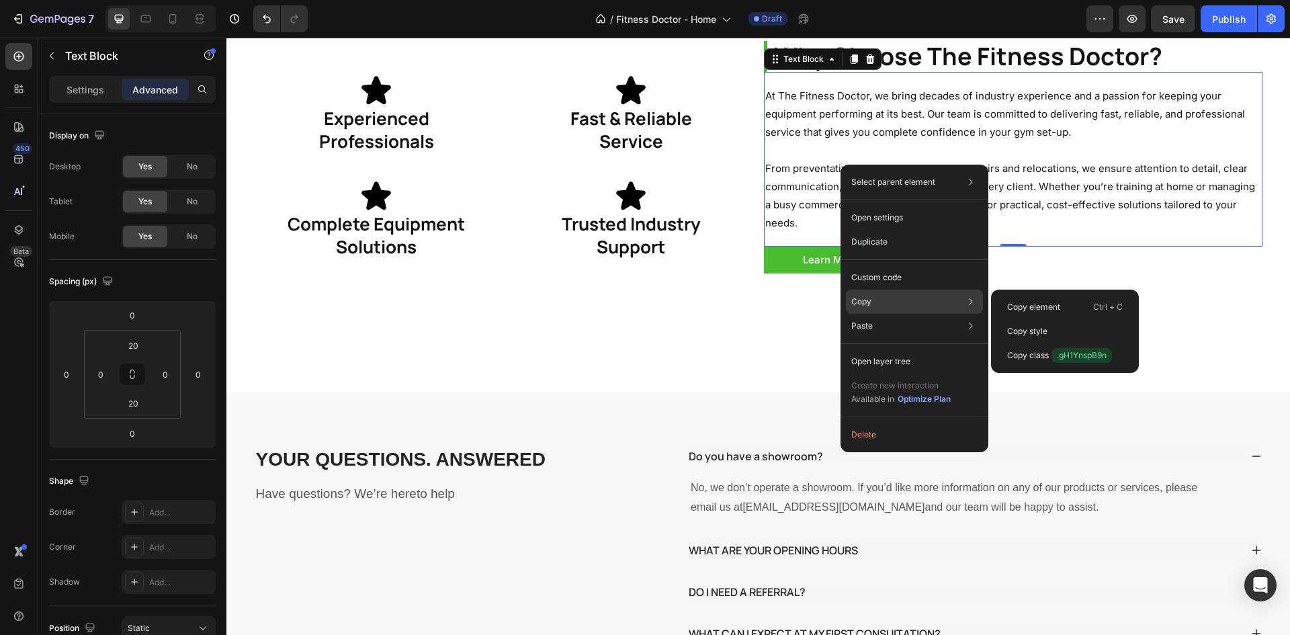
click at [873, 298] on div "Copy Copy element Ctrl + C Copy style Copy class .gH1YnspB9n" at bounding box center [914, 302] width 137 height 24
click at [1022, 329] on p "Copy style" at bounding box center [1027, 331] width 40 height 12
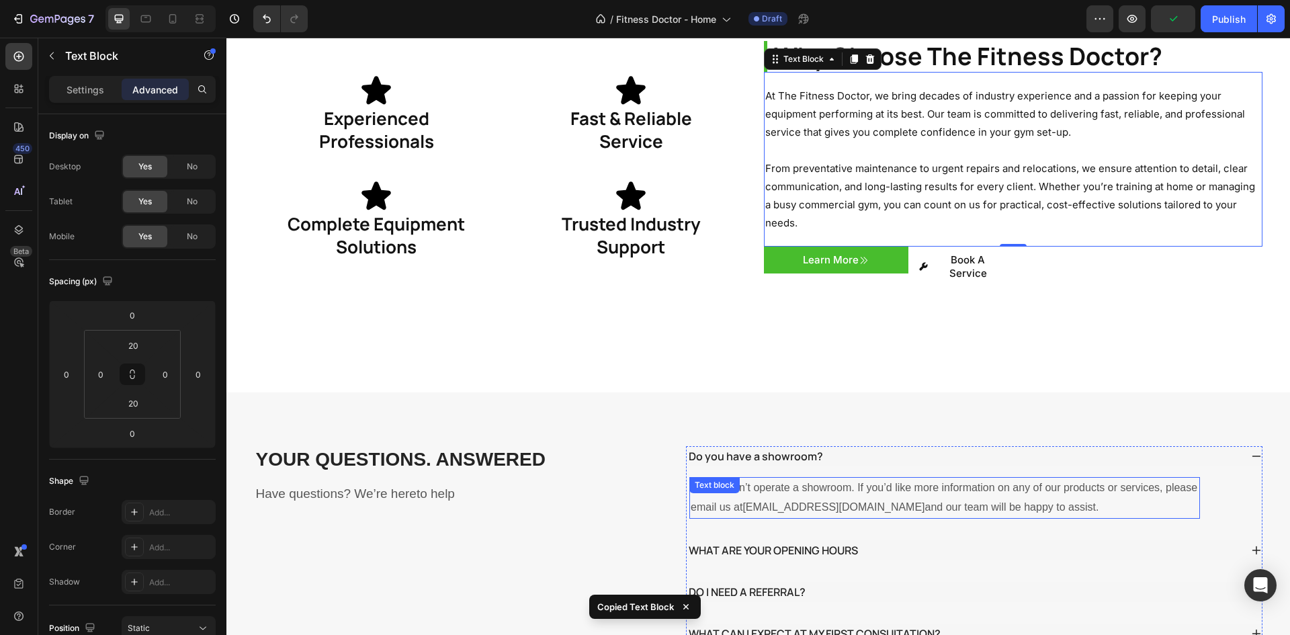
click at [781, 486] on p "No, we don’t operate a showroom. If you’d like more information on any of our p…" at bounding box center [945, 497] width 508 height 39
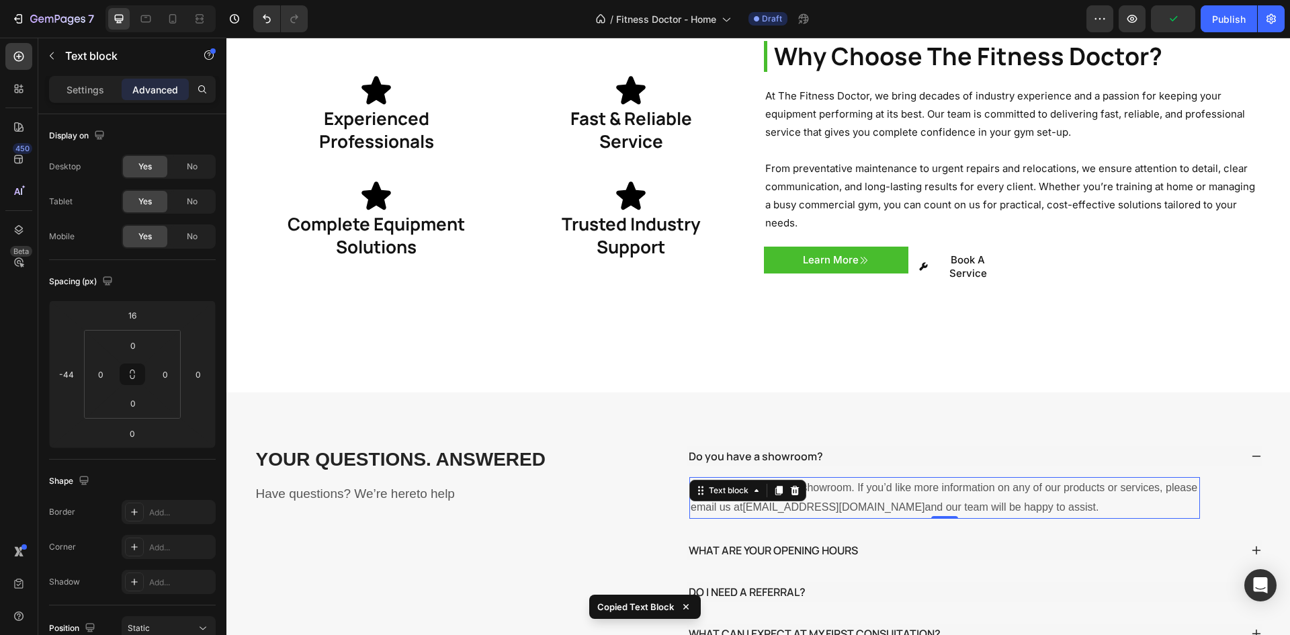
click at [779, 480] on div "Text block" at bounding box center [747, 491] width 117 height 22
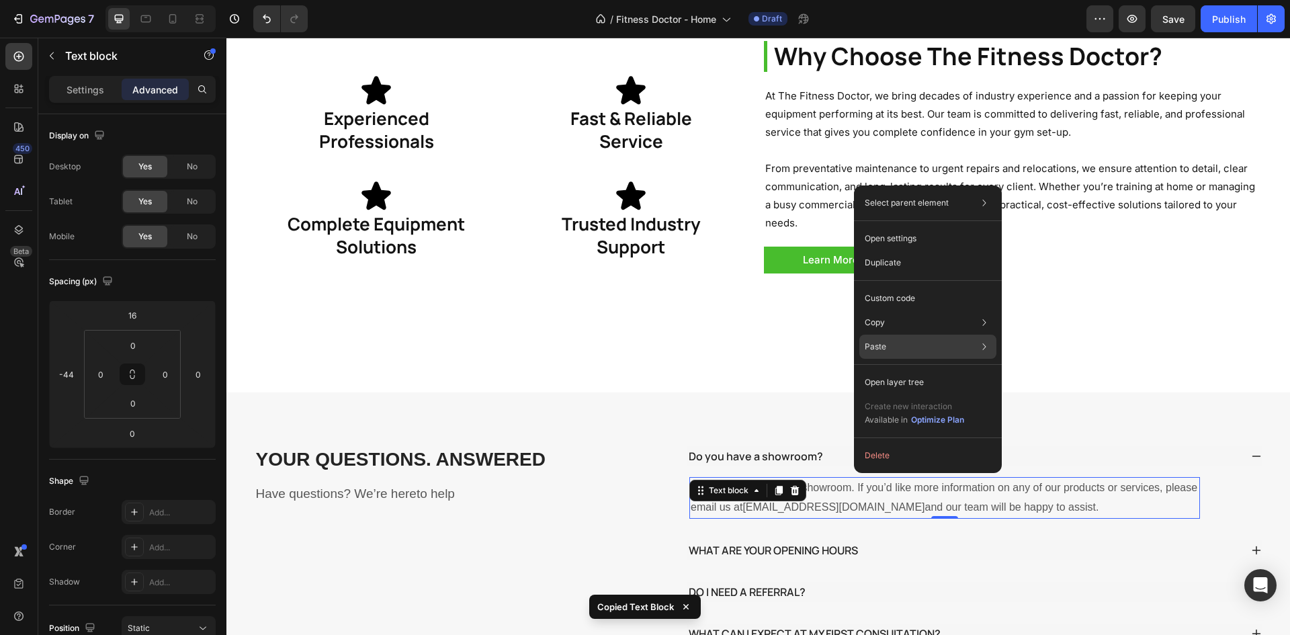
click at [894, 370] on div "Paste Paste element Ctrl + V Paste style Ctrl + Shift + V" at bounding box center [927, 382] width 137 height 24
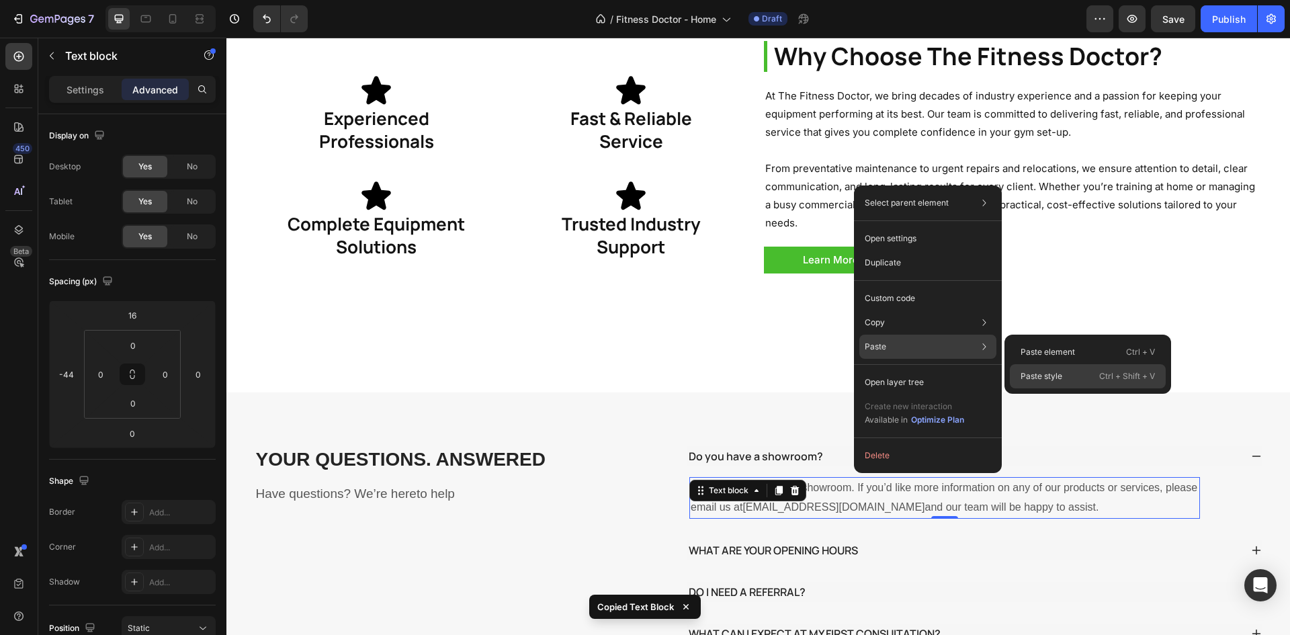
click at [1086, 369] on div "Paste style Ctrl + Shift + V" at bounding box center [1088, 376] width 156 height 24
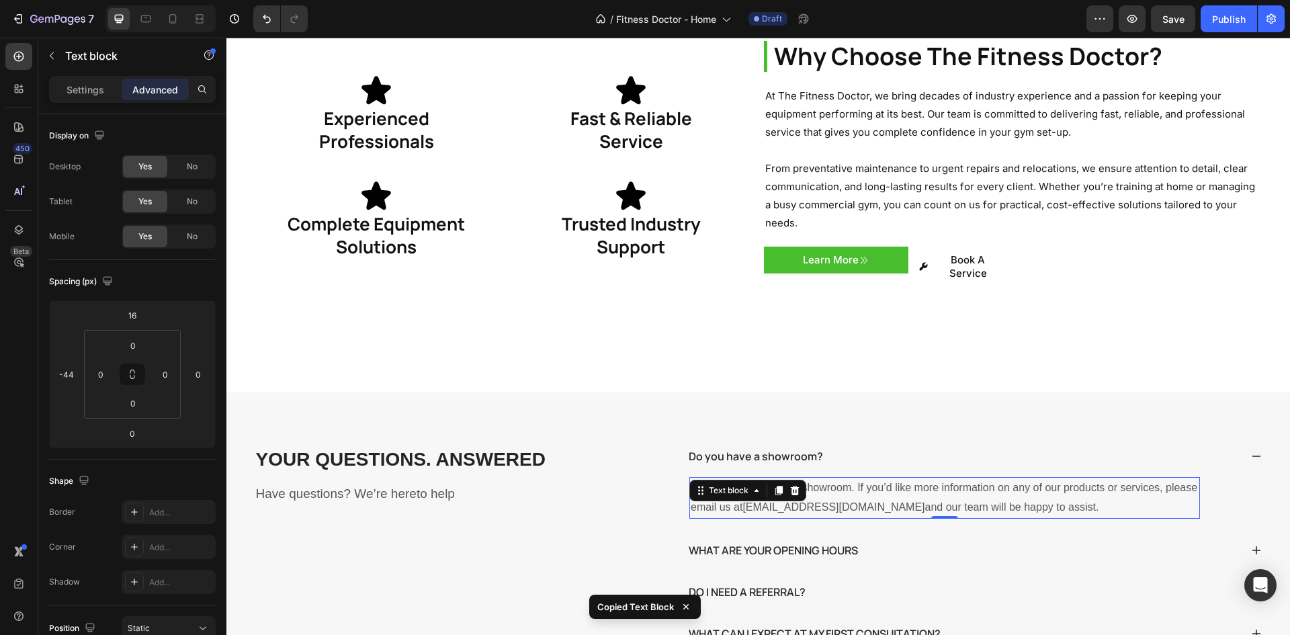
type input "0"
type input "20"
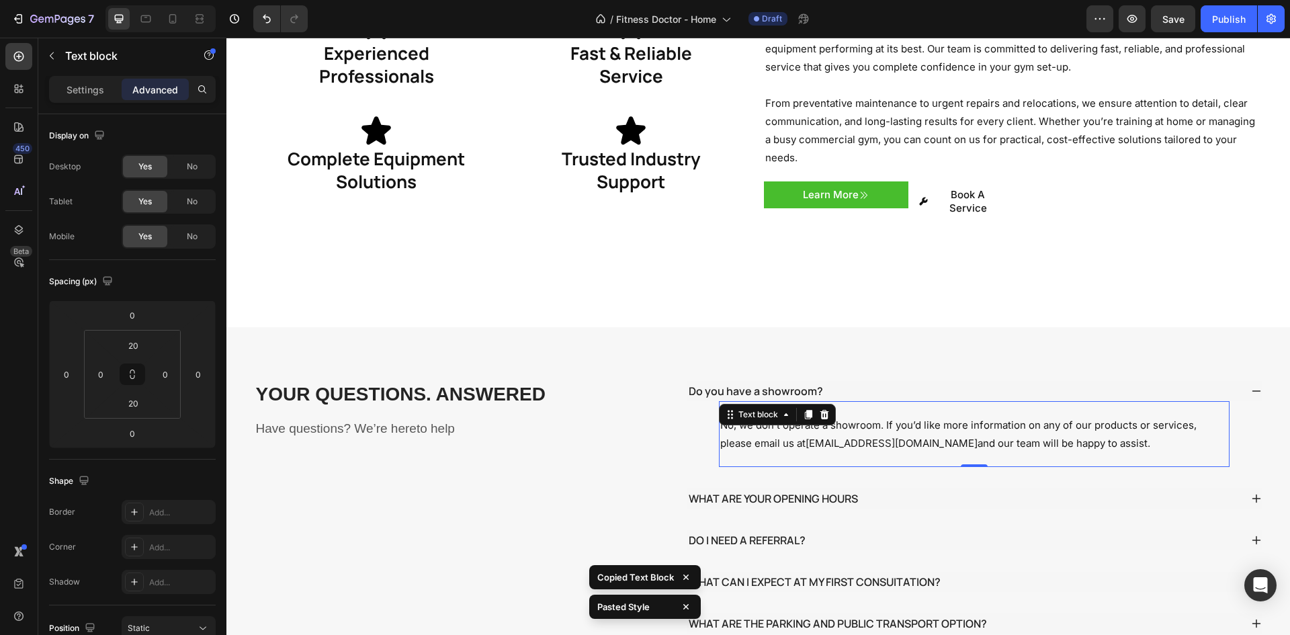
scroll to position [2285, 0]
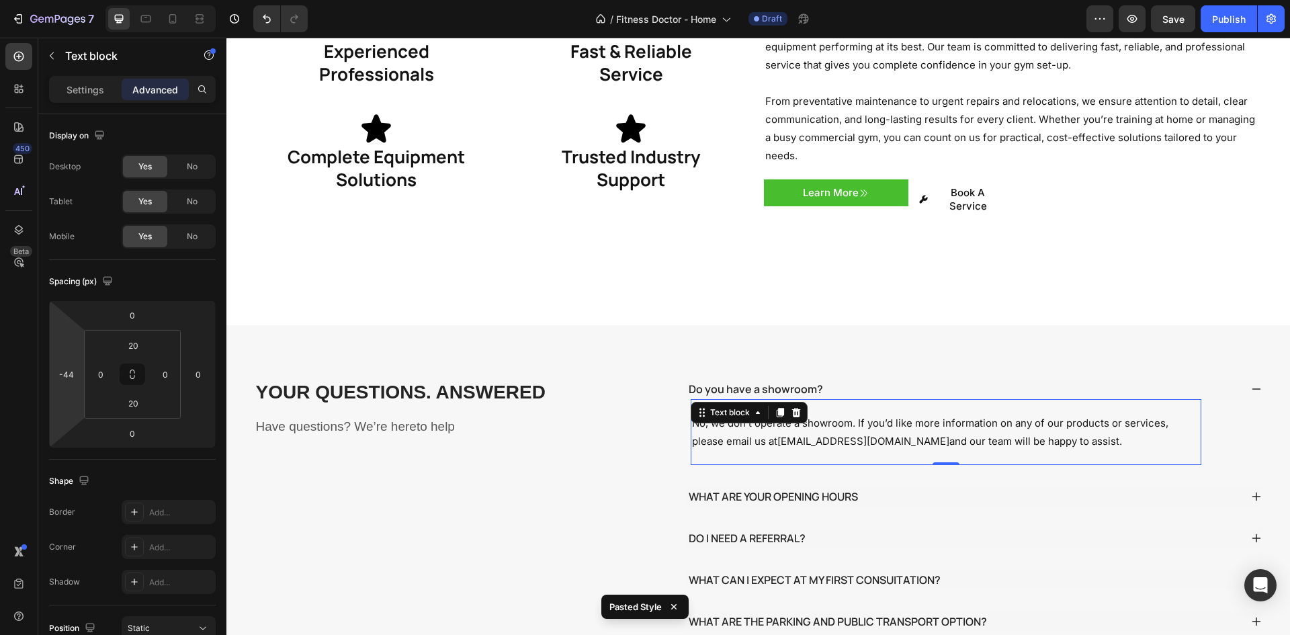
type input "-46"
drag, startPoint x: 71, startPoint y: 392, endPoint x: 73, endPoint y: 408, distance: 15.5
click at [73, 0] on html "7 / Fitness Doctor - Home Draft Preview Save Publish 450 Beta Sections(18) Elem…" at bounding box center [645, 0] width 1290 height 0
click at [823, 379] on div "Do you have a showroom?" at bounding box center [964, 389] width 554 height 20
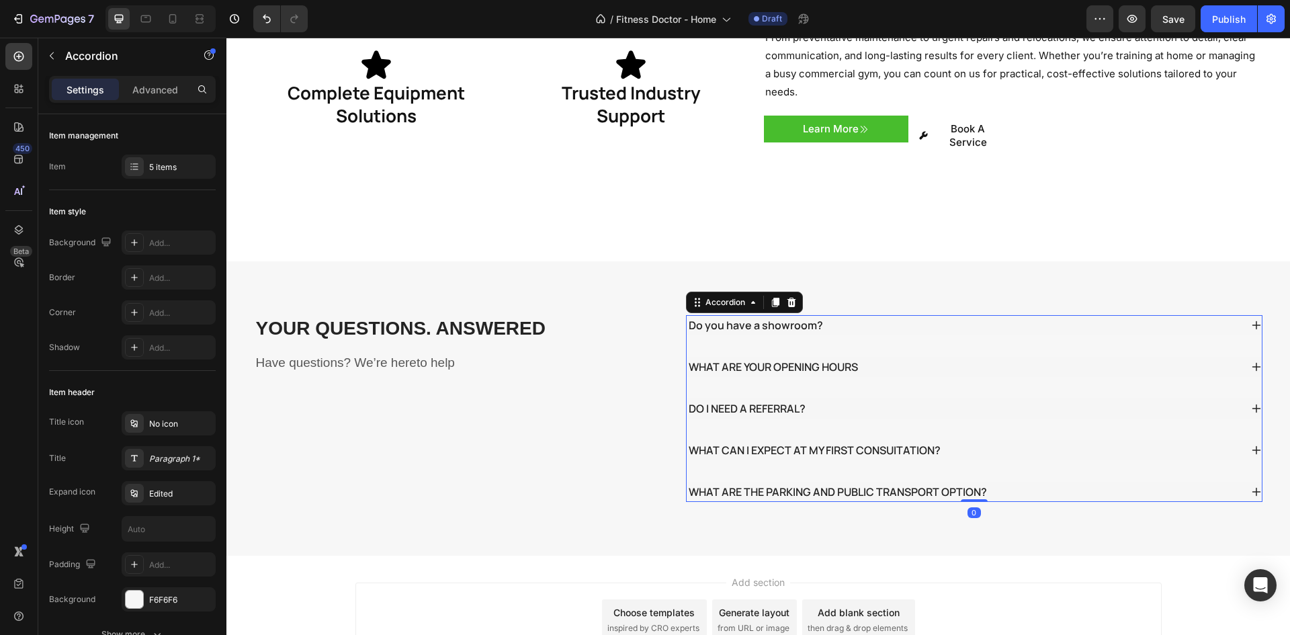
scroll to position [2352, 0]
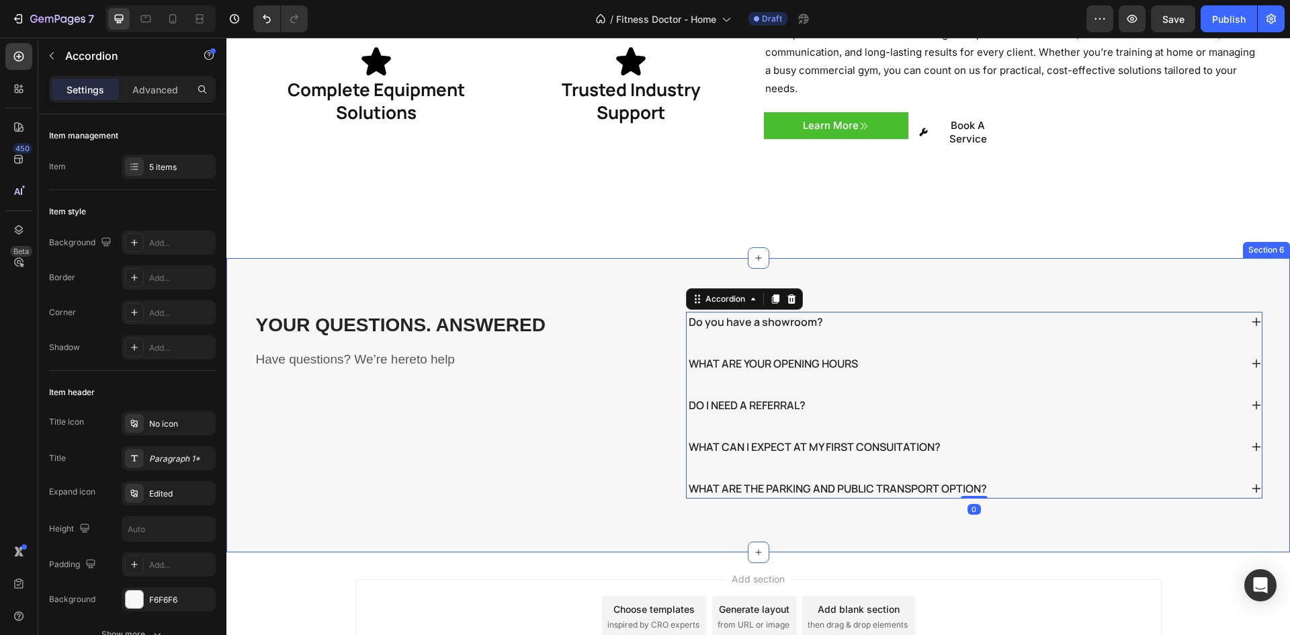
click at [806, 277] on div "YOUR QUESTIONS. ANSWERED Heading Have questions? We’re hereto help Text block D…" at bounding box center [758, 405] width 1064 height 294
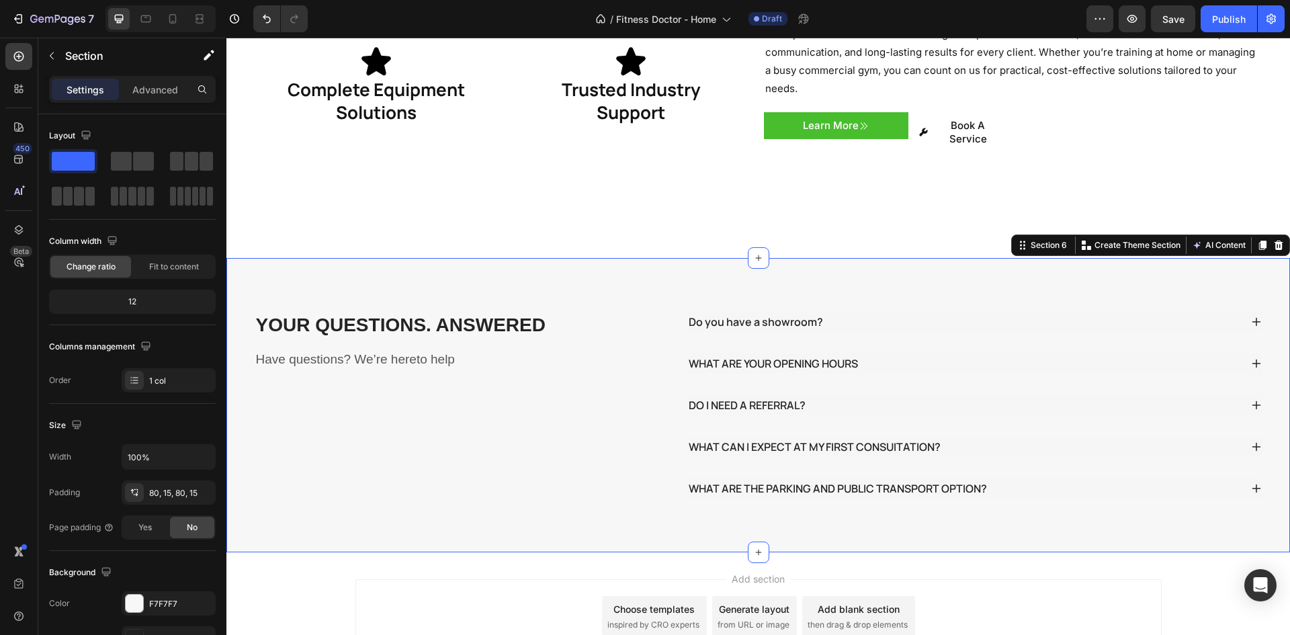
click at [869, 312] on div "Do you have a showroom?" at bounding box center [964, 322] width 554 height 20
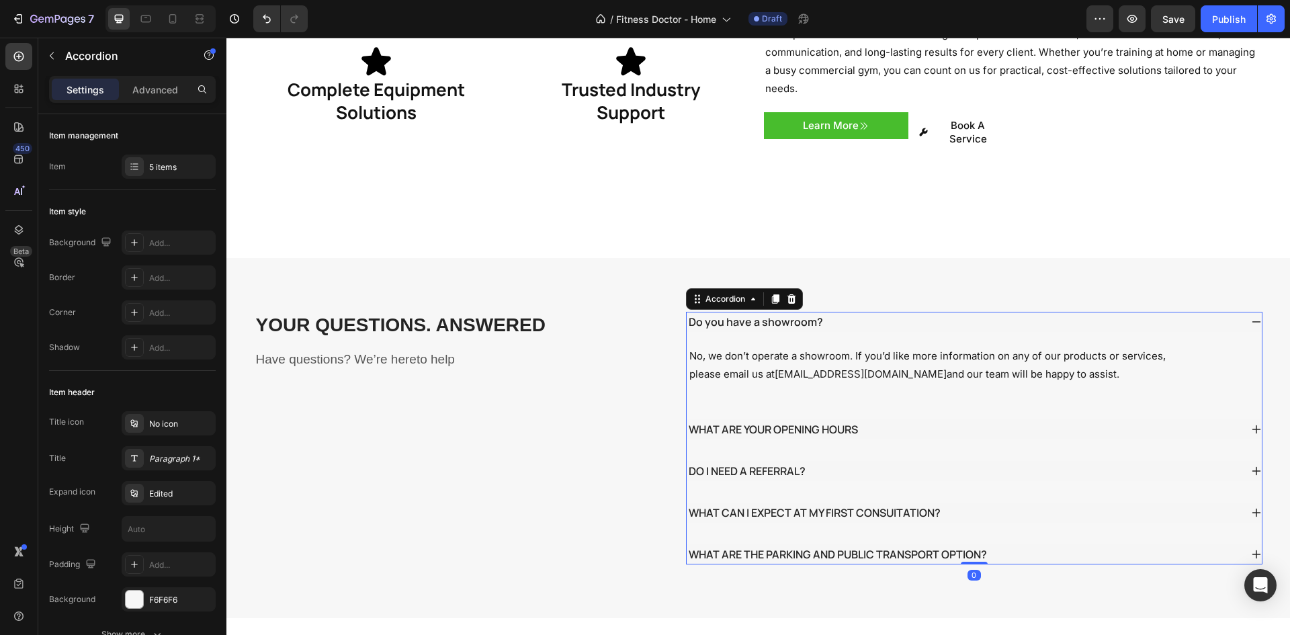
click at [869, 312] on div "Do you have a showroom?" at bounding box center [964, 322] width 554 height 20
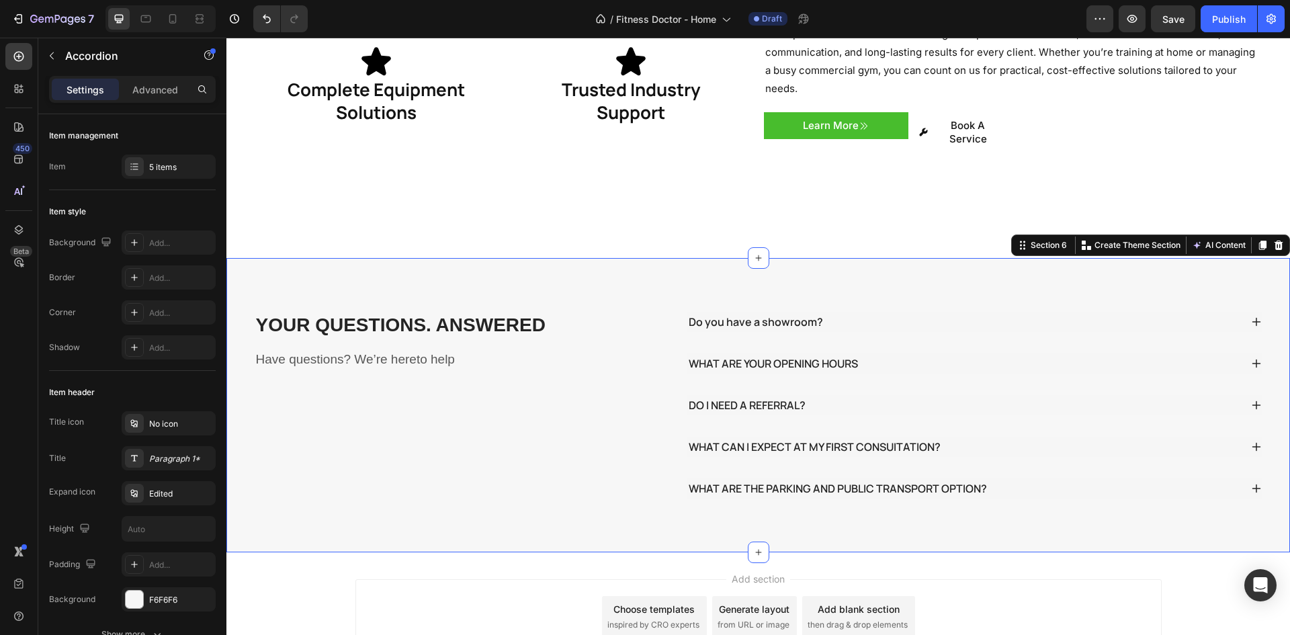
click at [737, 258] on div "YOUR QUESTIONS. ANSWERED Heading Have questions? We’re hereto help Text block D…" at bounding box center [758, 405] width 1064 height 294
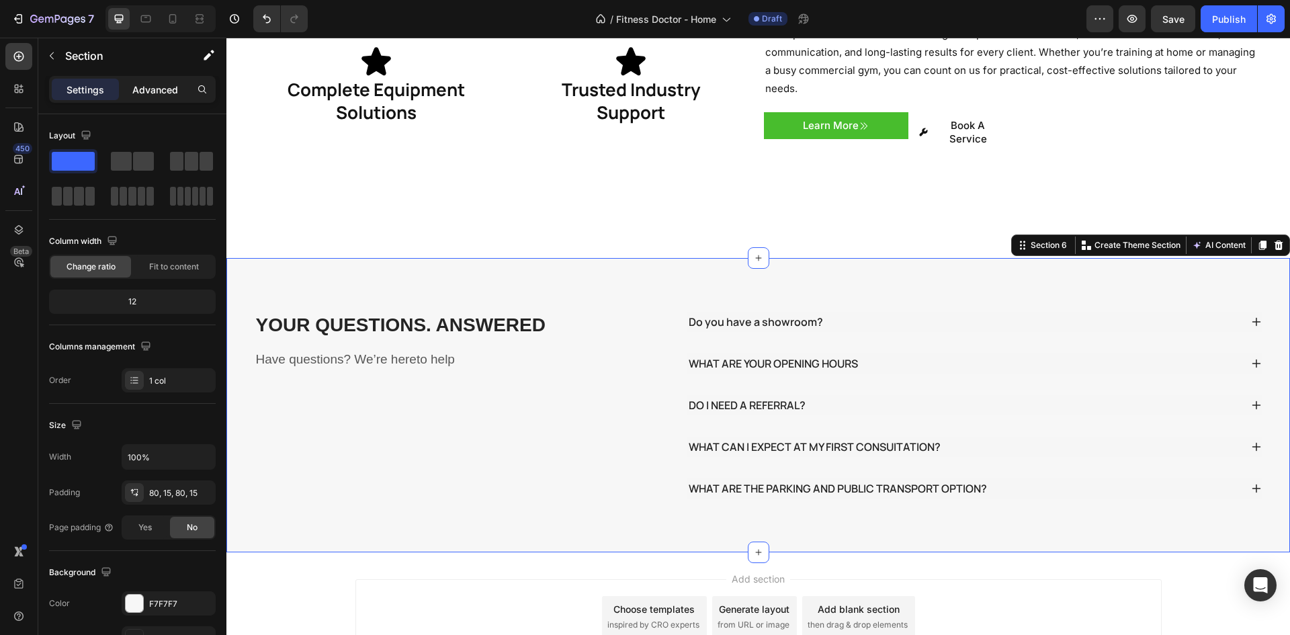
click at [161, 93] on p "Advanced" at bounding box center [155, 90] width 46 height 14
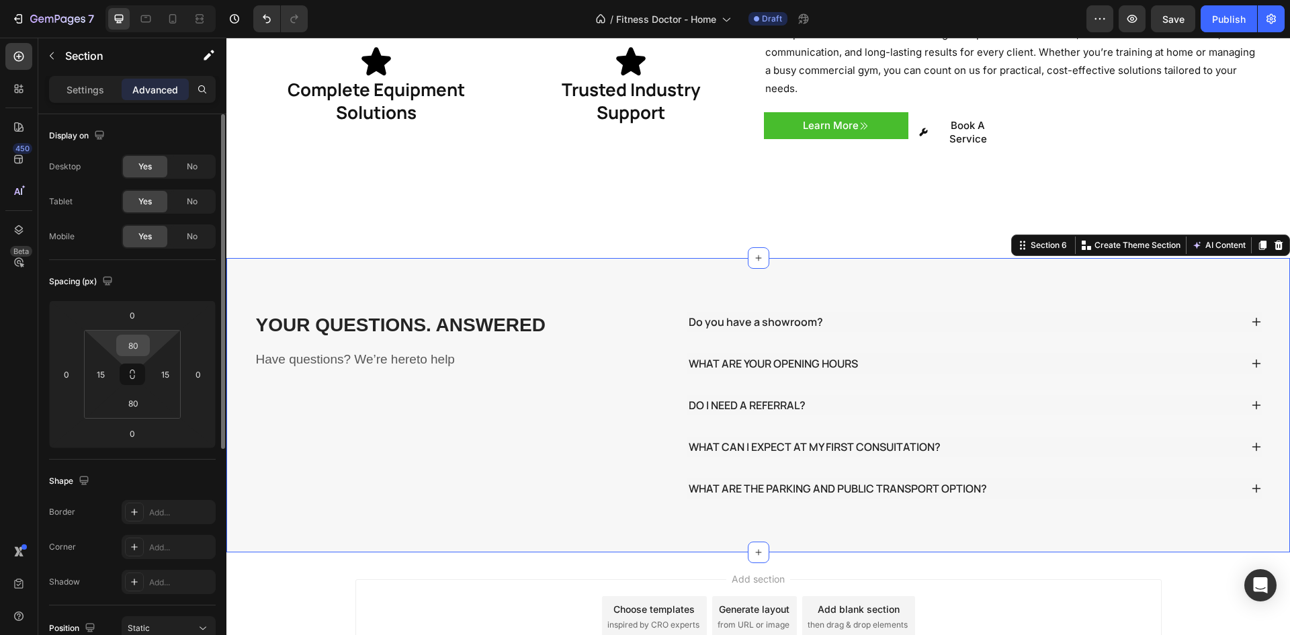
click at [136, 351] on input "80" at bounding box center [133, 345] width 27 height 20
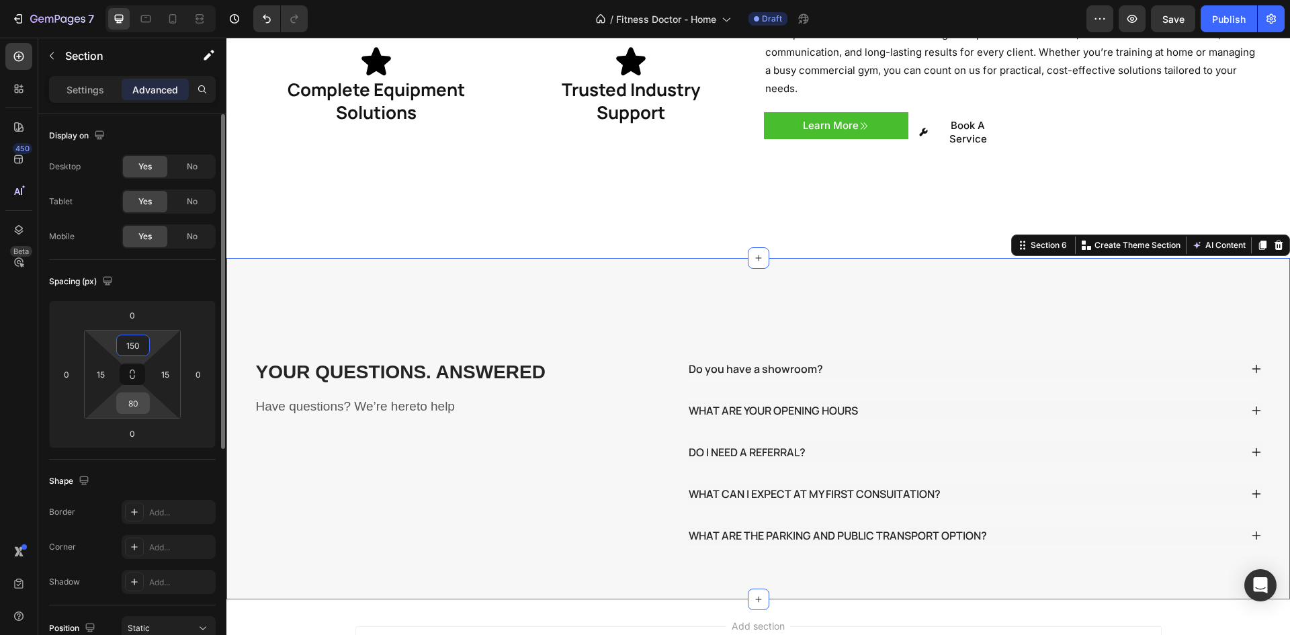
type input "150"
click at [138, 400] on input "80" at bounding box center [133, 403] width 27 height 20
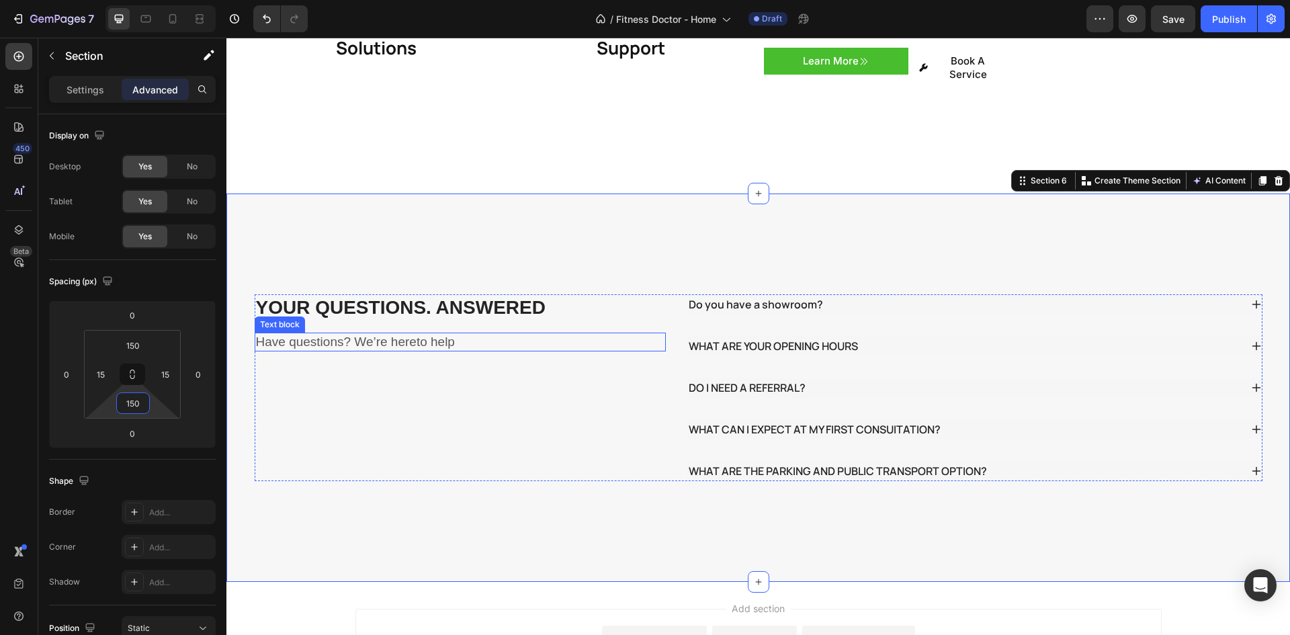
scroll to position [2419, 0]
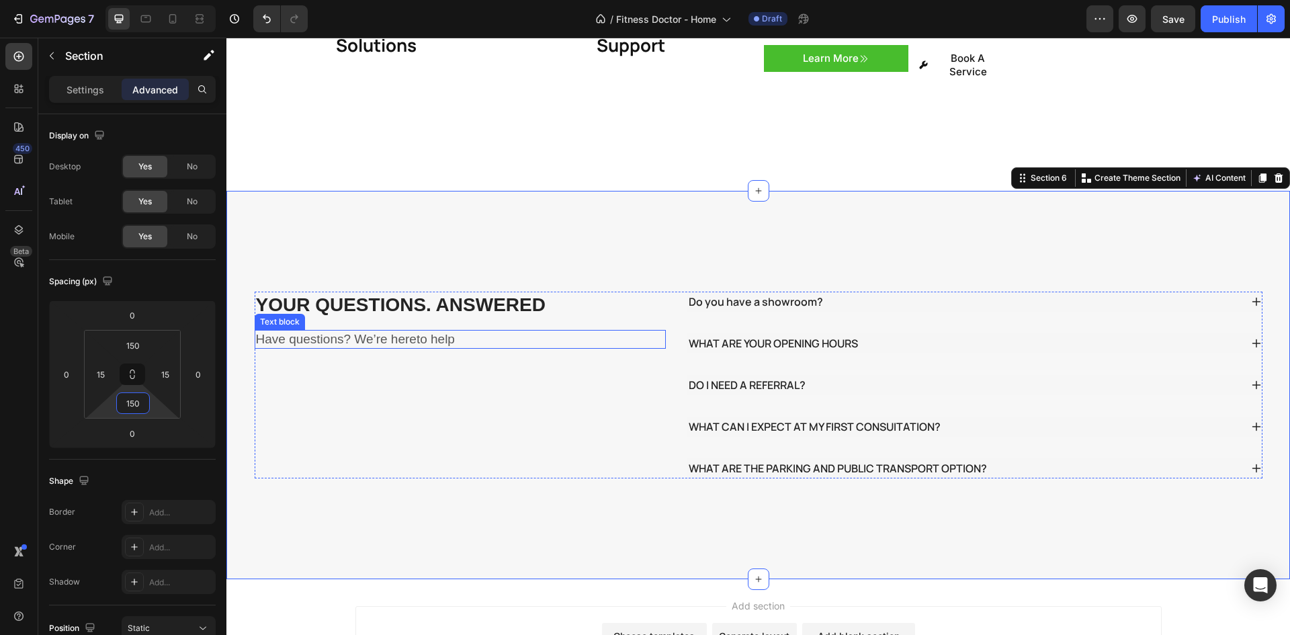
type input "150"
click at [480, 222] on div "YOUR QUESTIONS. ANSWERED Heading Have questions? We’re hereto help Text block D…" at bounding box center [758, 385] width 1064 height 388
click at [423, 330] on div "Have questions? We’re hereto help" at bounding box center [461, 339] width 412 height 19
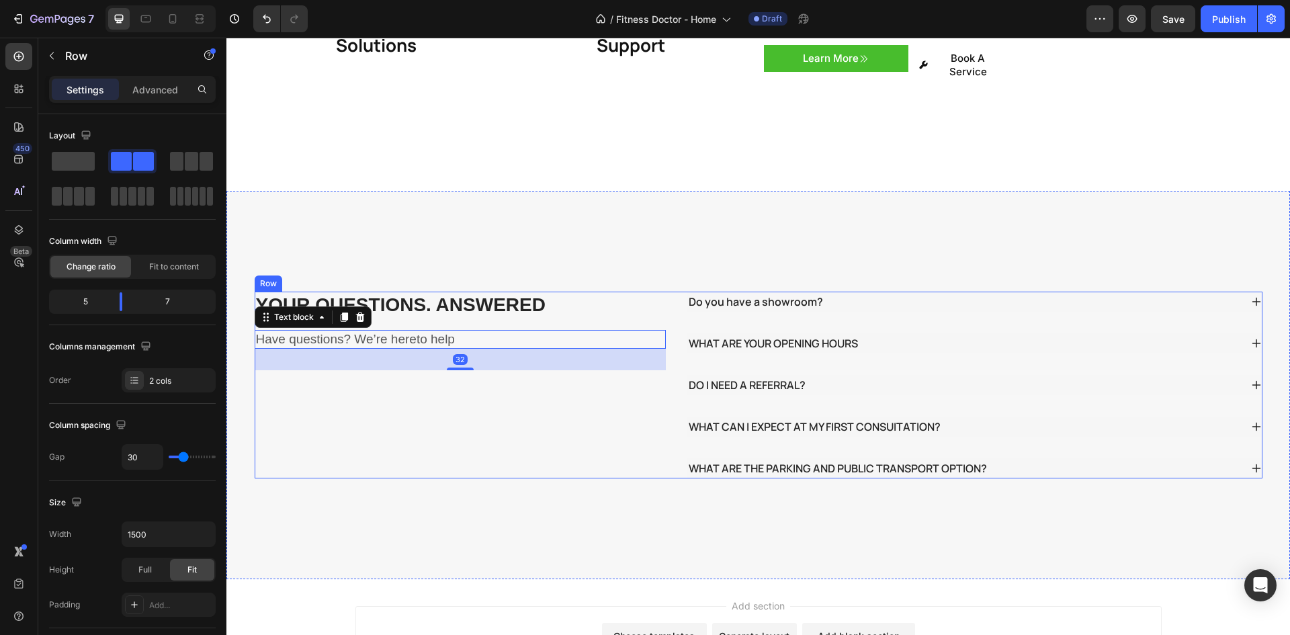
click at [411, 384] on div "YOUR QUESTIONS. ANSWERED Heading Have questions? We’re hereto help Text block 32" at bounding box center [461, 385] width 412 height 187
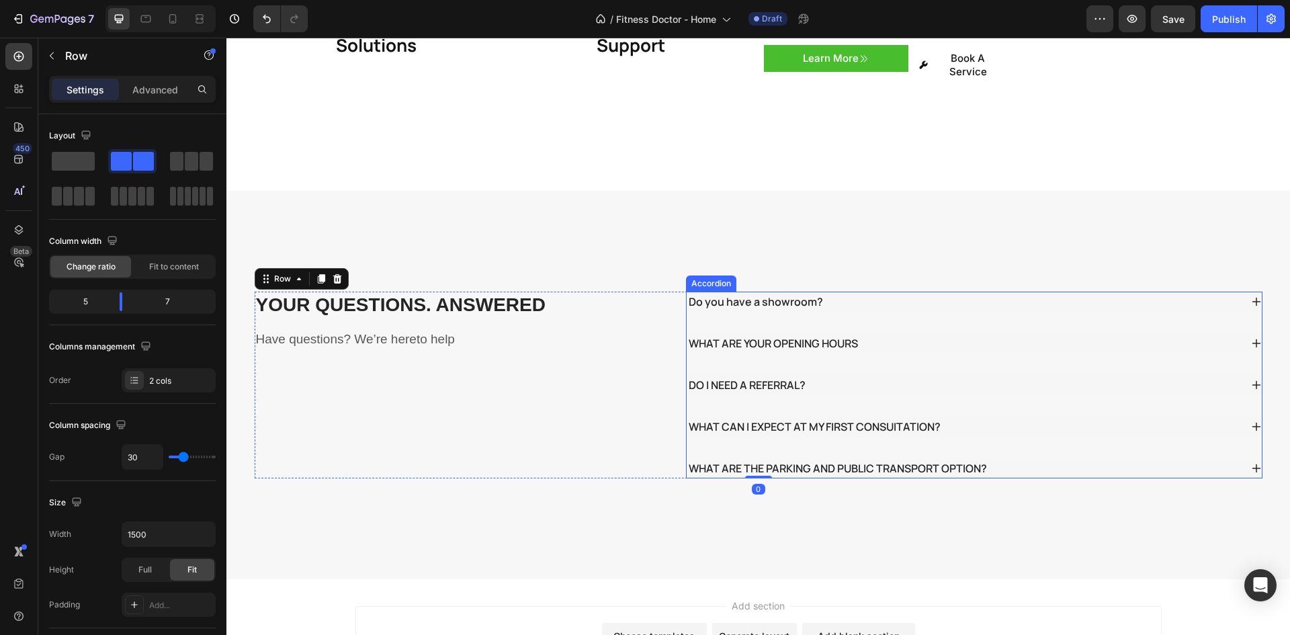
click at [775, 294] on p "Do you have a showroom?" at bounding box center [756, 302] width 134 height 16
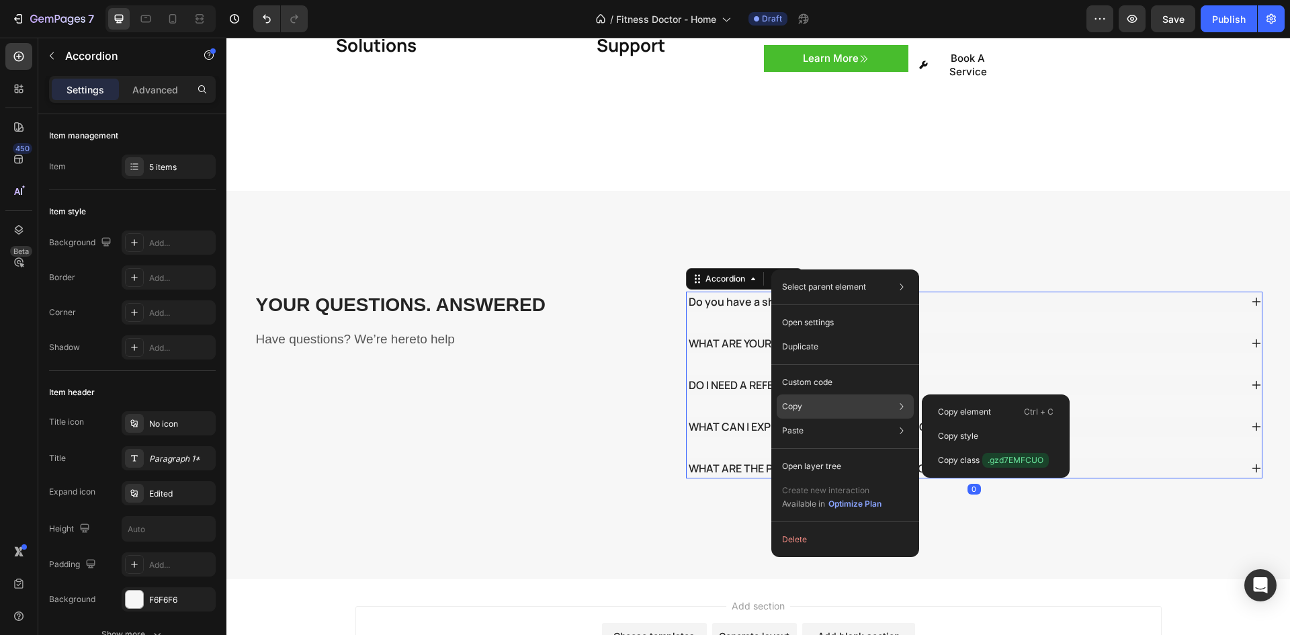
click at [822, 403] on div "Copy Copy element Ctrl + C Copy style Copy class .gzd7EMFCUO" at bounding box center [845, 406] width 137 height 24
click at [956, 437] on p "Copy style" at bounding box center [958, 436] width 40 height 12
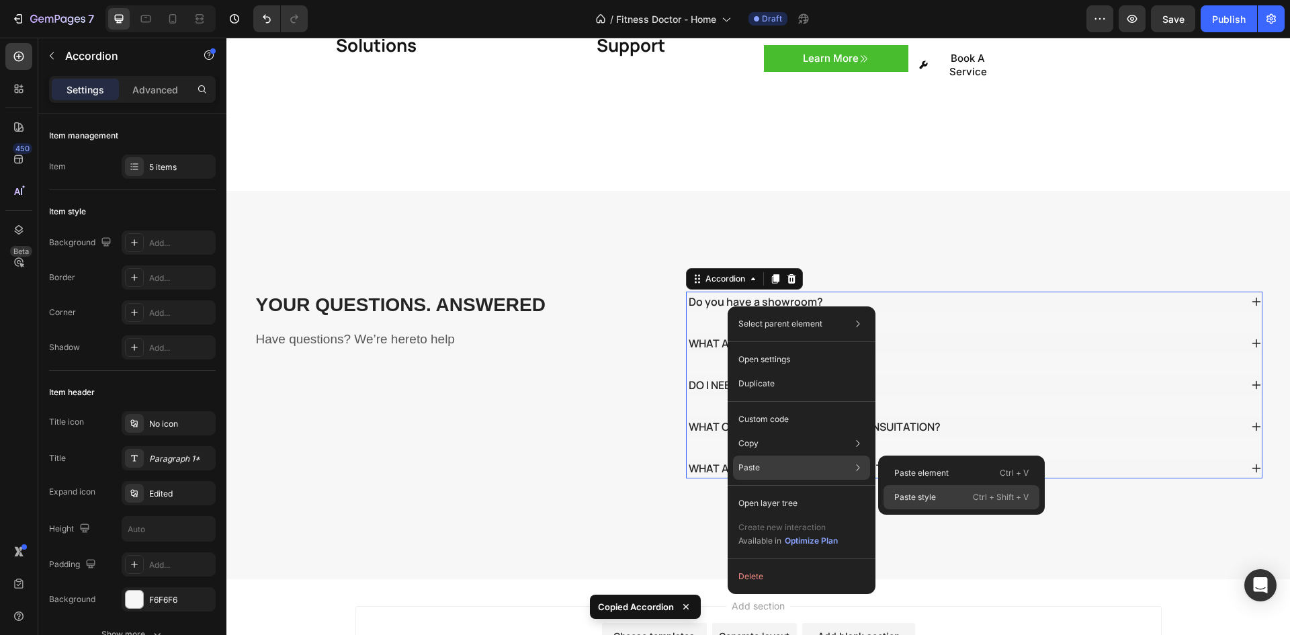
click at [908, 496] on p "Paste style" at bounding box center [915, 497] width 42 height 12
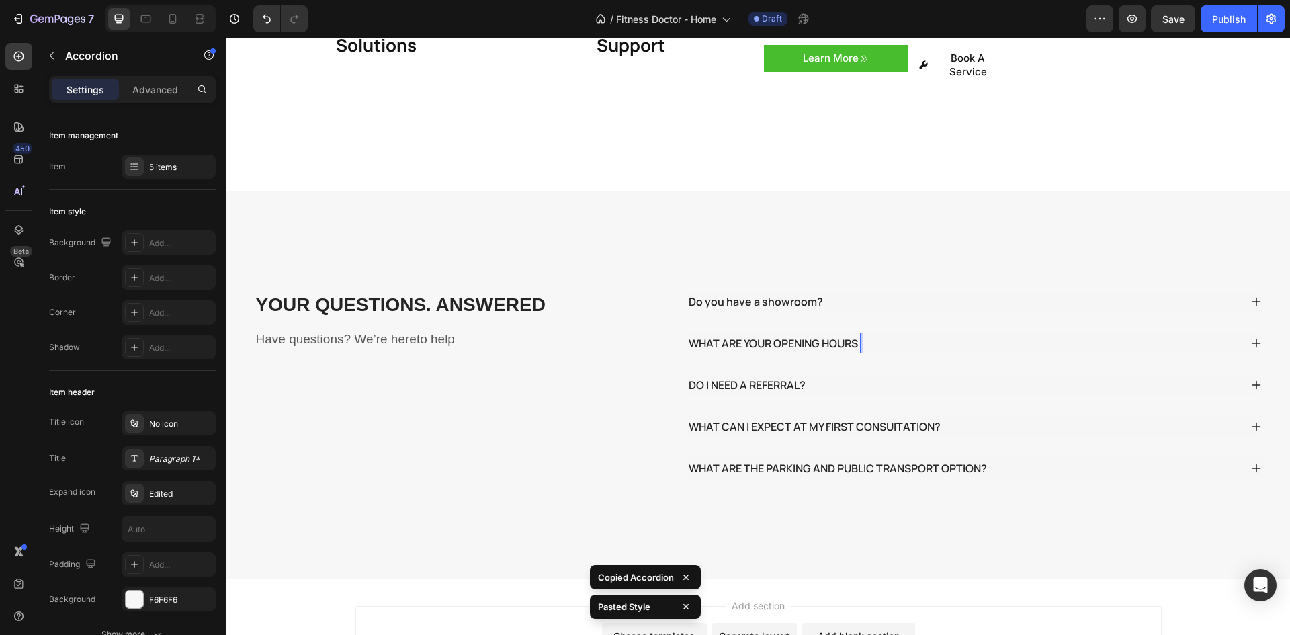
click at [759, 335] on p "WHAT ARE YOUR OPENING HOURS" at bounding box center [773, 343] width 169 height 16
click at [752, 377] on p "DO I NEED A REFERRAL?" at bounding box center [747, 385] width 117 height 16
drag, startPoint x: 752, startPoint y: 355, endPoint x: 695, endPoint y: 333, distance: 60.9
click at [695, 333] on div "Do you have a showroom? WHAT ARE YOUR OPENING HOURS DO I NEED A REFERRAL? WHAT …" at bounding box center [974, 385] width 577 height 187
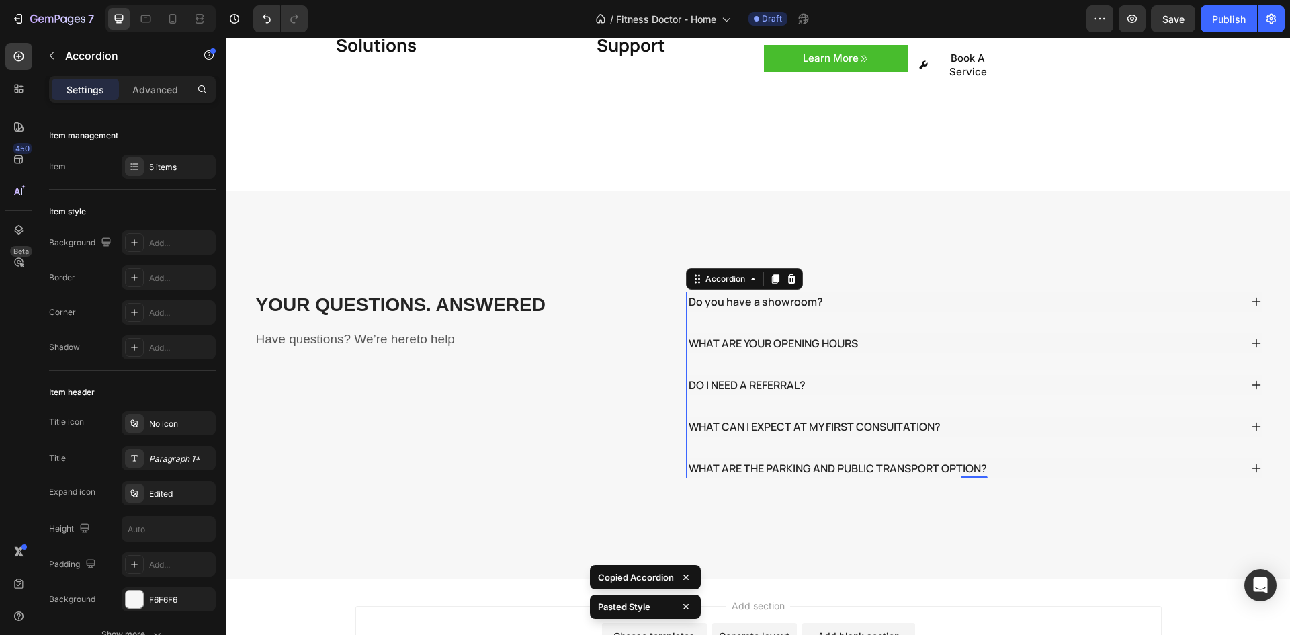
click at [703, 335] on p "WHAT ARE YOUR OPENING HOURS" at bounding box center [773, 343] width 169 height 16
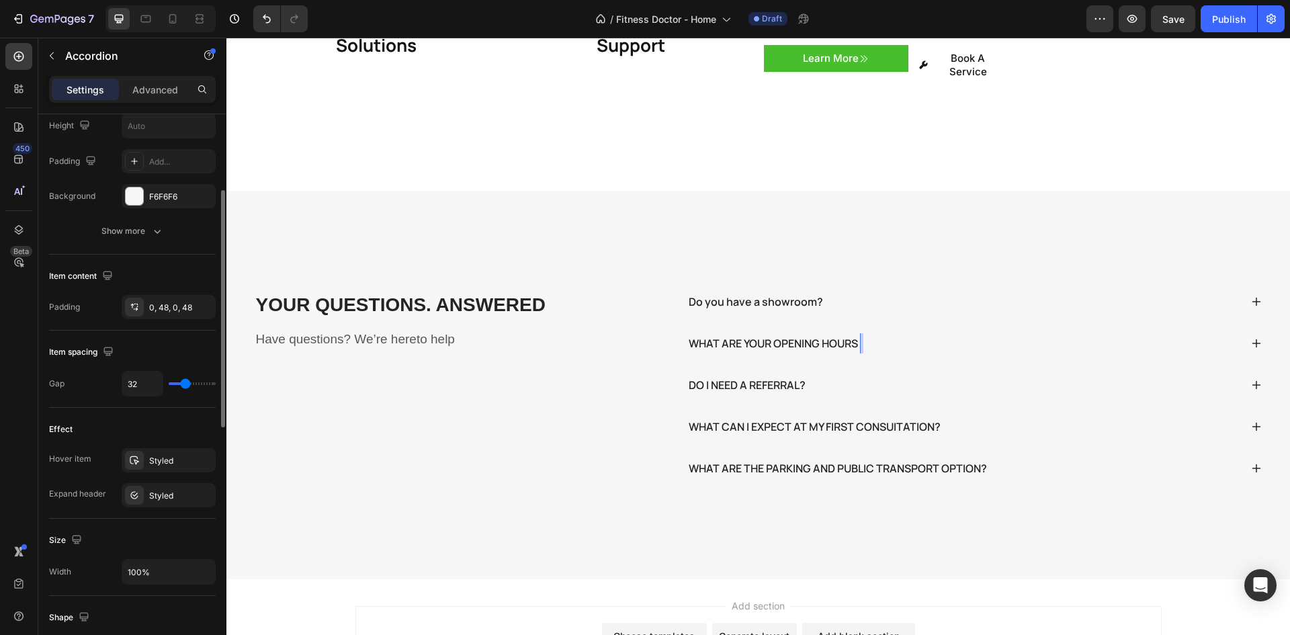
scroll to position [336, 0]
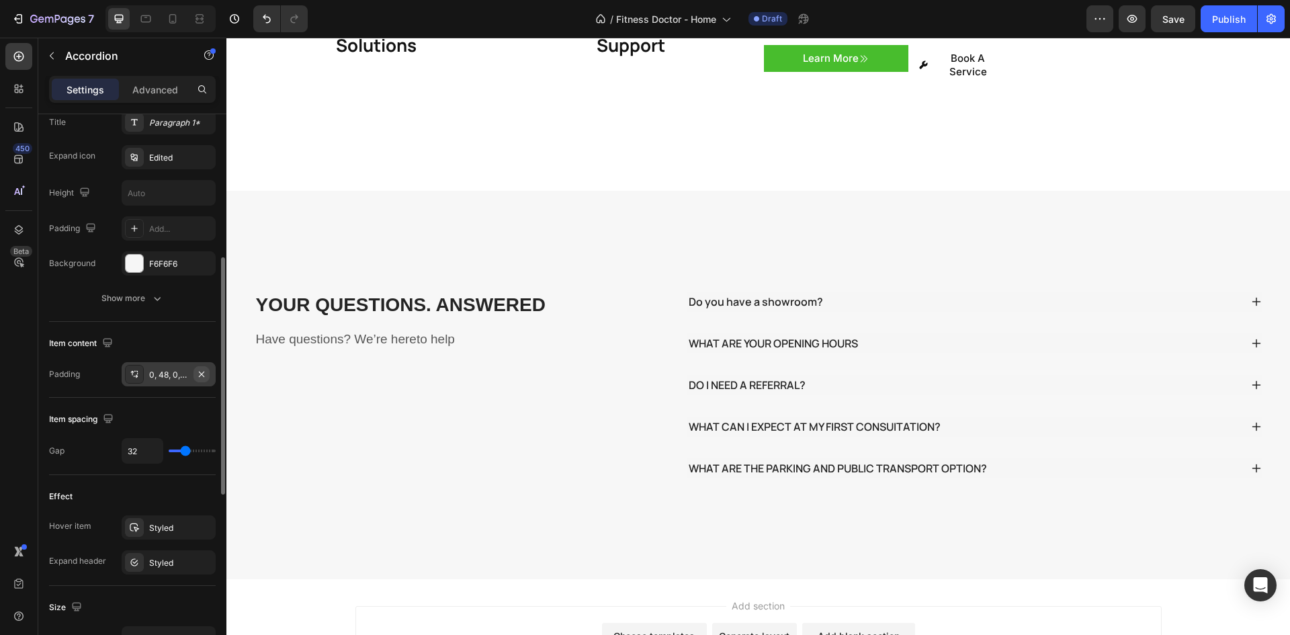
click at [202, 375] on icon "button" at bounding box center [201, 374] width 11 height 11
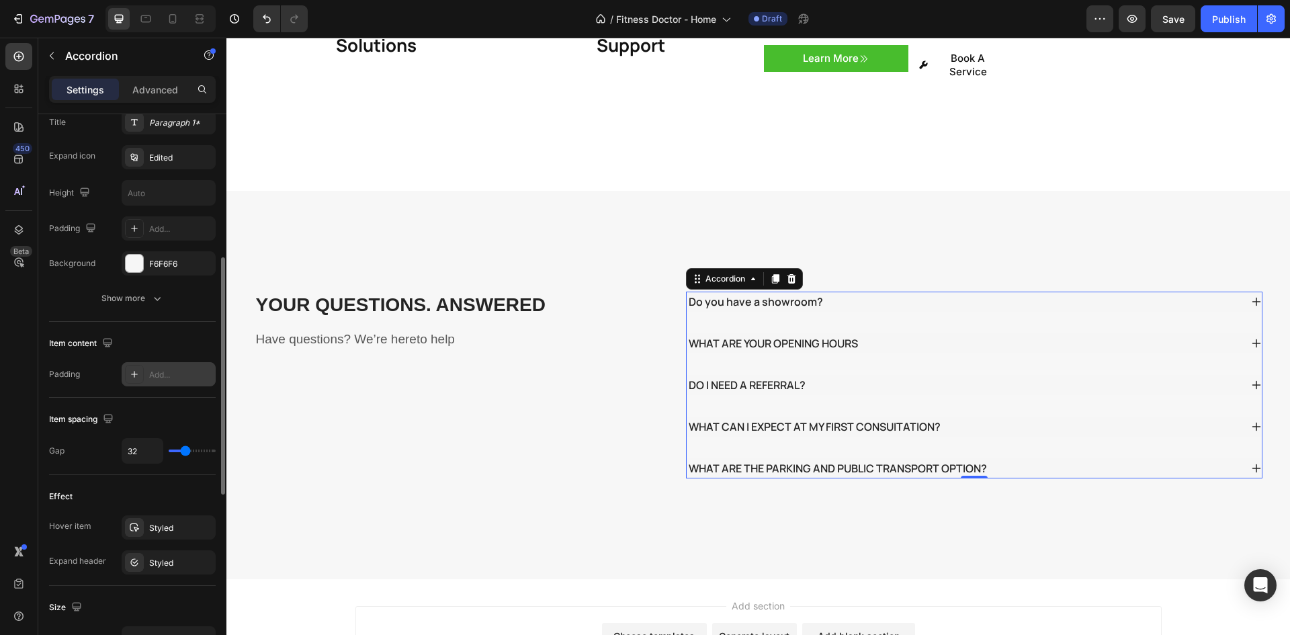
click at [728, 294] on p "Do you have a showroom?" at bounding box center [756, 302] width 134 height 16
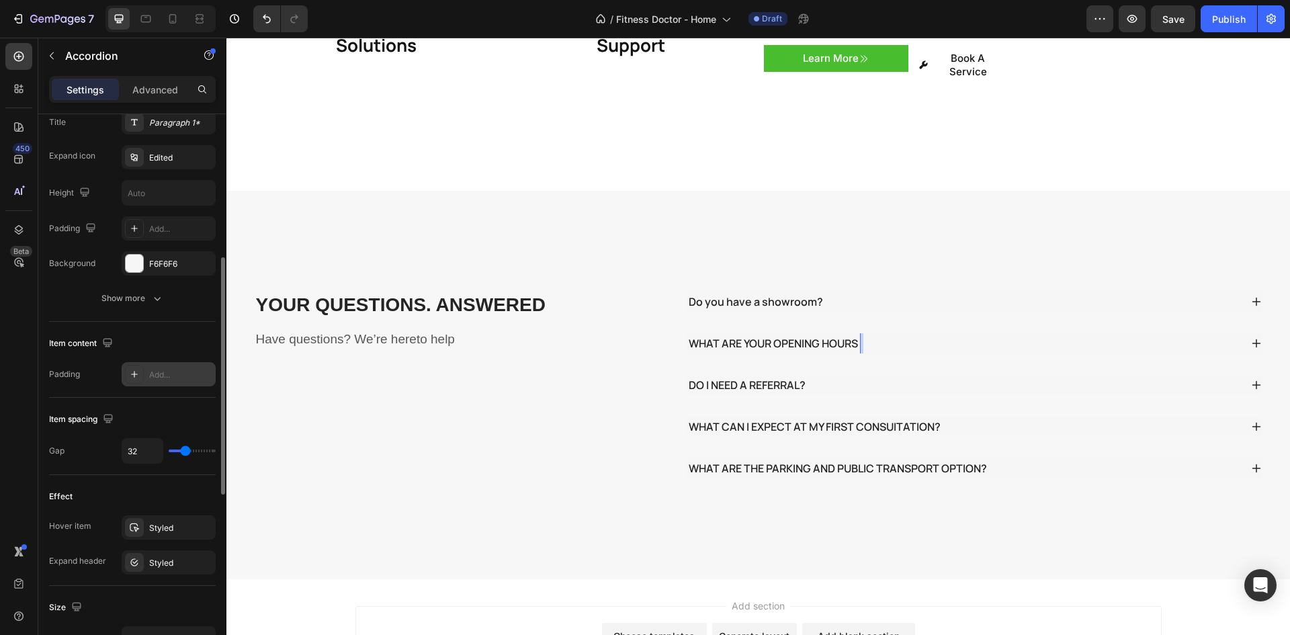
click at [744, 335] on p "WHAT ARE YOUR OPENING HOURS" at bounding box center [773, 343] width 169 height 16
click at [1015, 333] on div "WHAT ARE YOUR OPENING HOURS" at bounding box center [964, 343] width 554 height 20
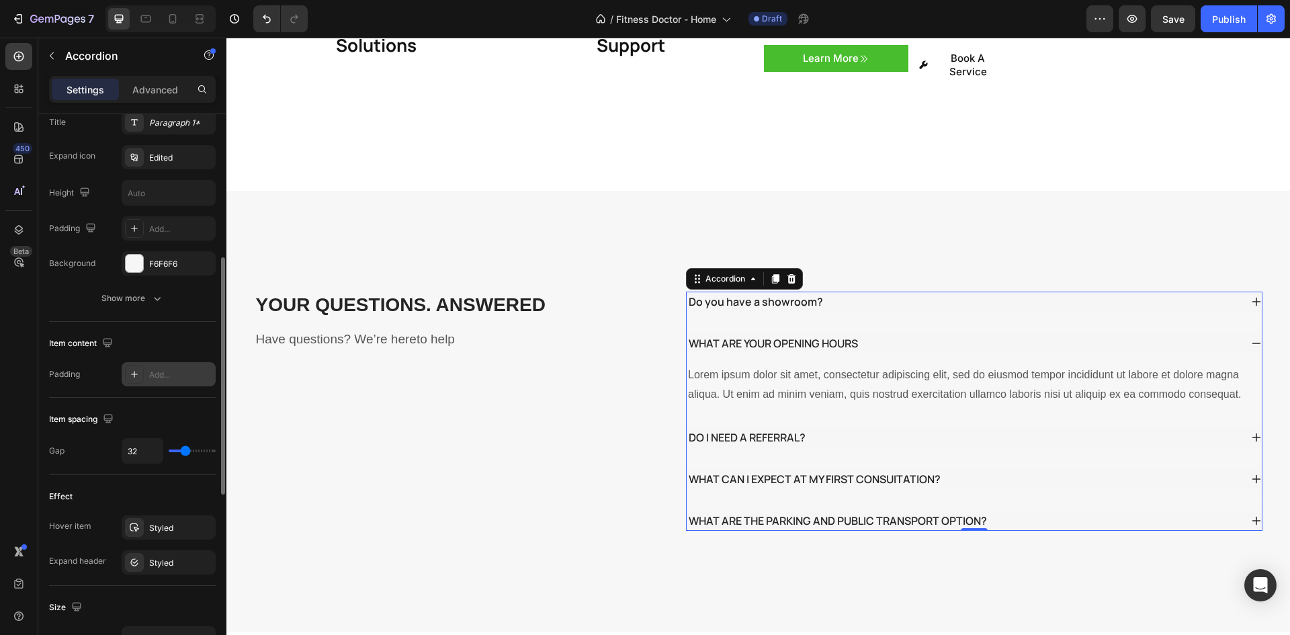
click at [988, 292] on div "Do you have a showroom?" at bounding box center [964, 302] width 554 height 20
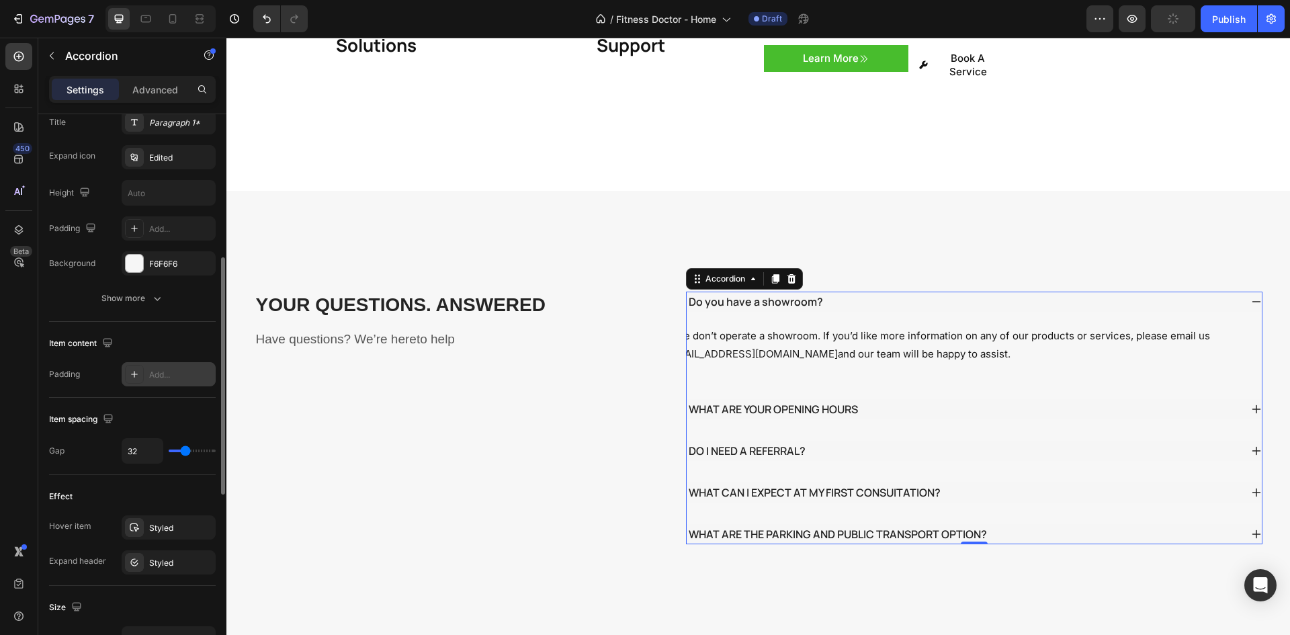
click at [988, 292] on div "Do you have a showroom?" at bounding box center [964, 302] width 554 height 20
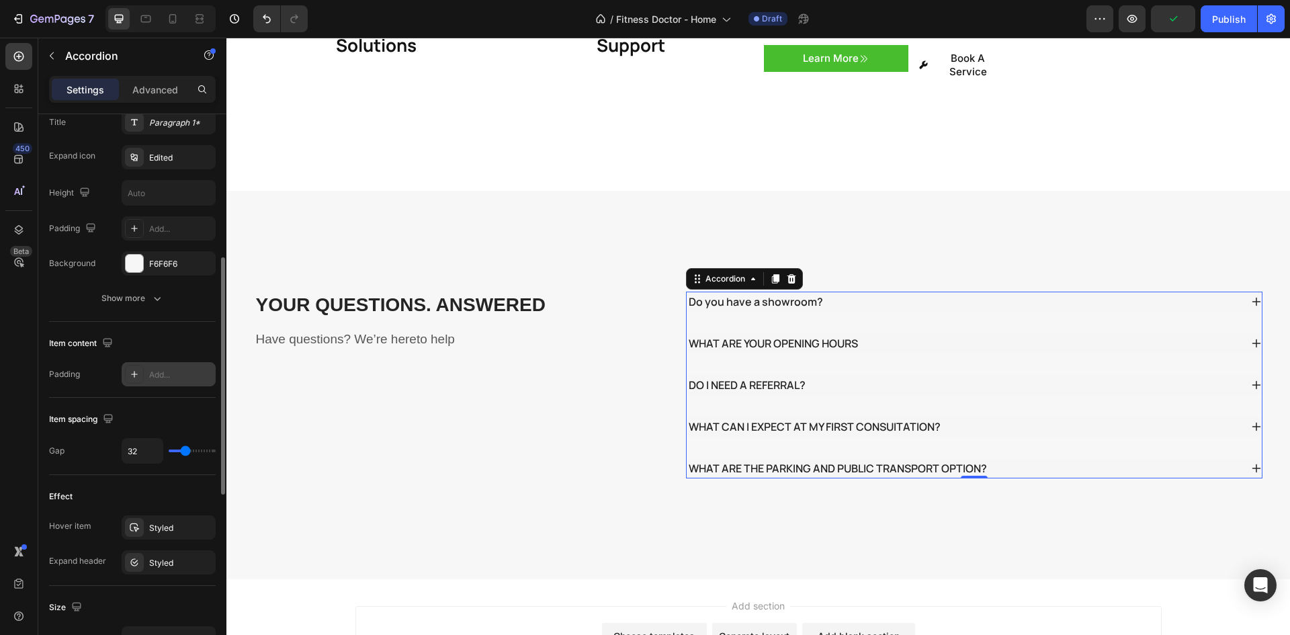
click at [988, 292] on div "Do you have a showroom?" at bounding box center [964, 302] width 554 height 20
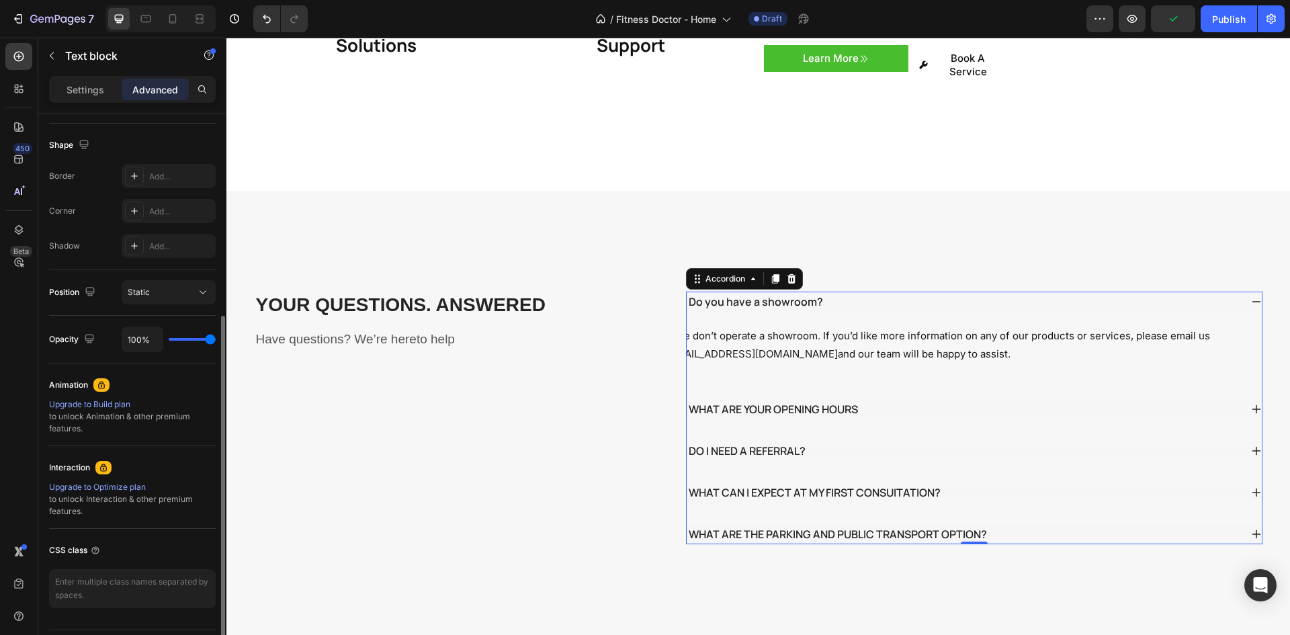
click at [978, 327] on p "No, we don’t operate a showroom. If you’d like more information on any of our p…" at bounding box center [943, 345] width 572 height 36
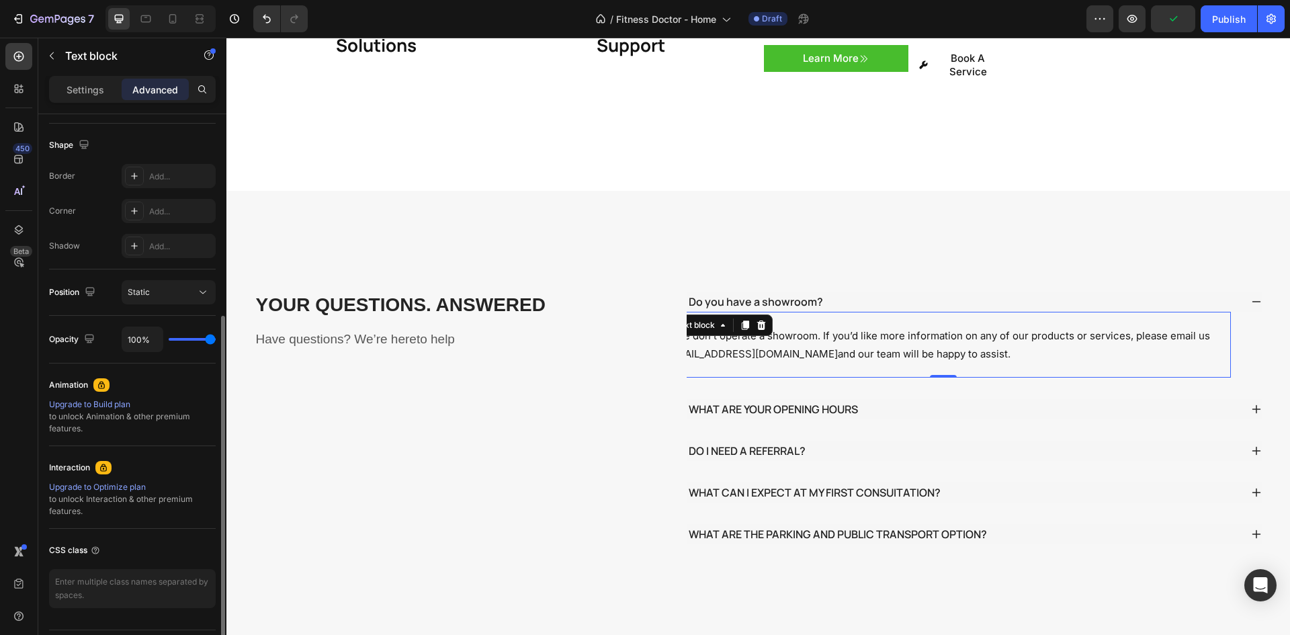
scroll to position [0, 0]
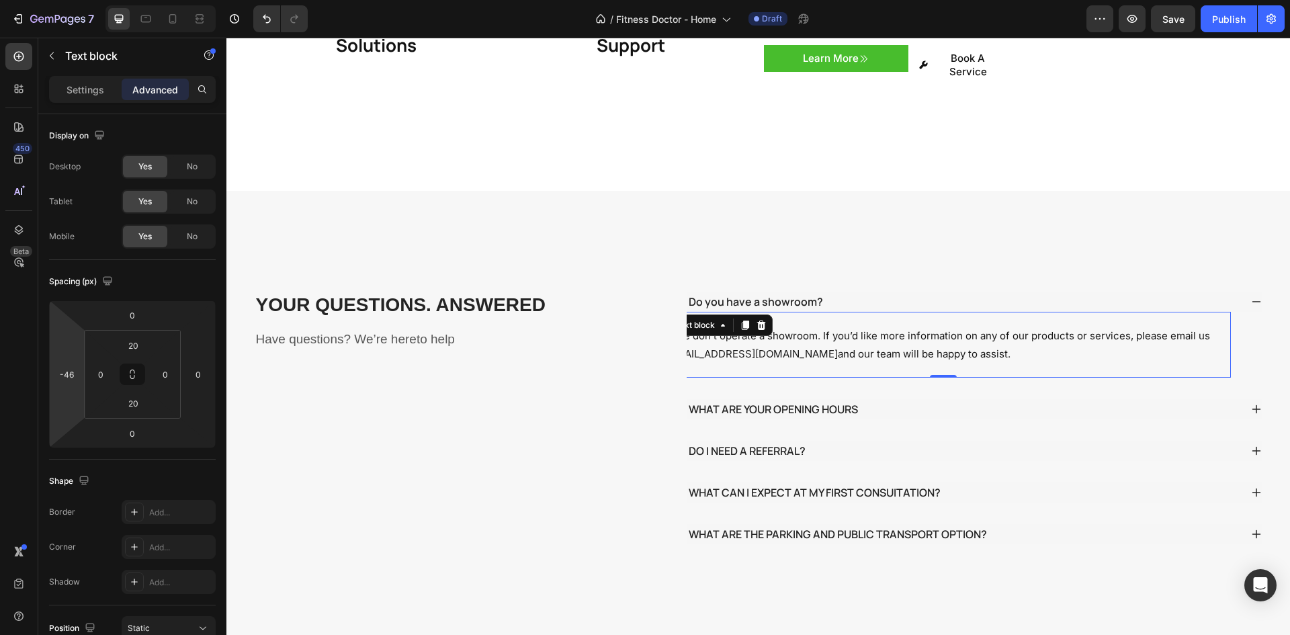
click at [59, 0] on html "7 / Fitness Doctor - Home Draft Preview Save Publish 450 Beta Sections(18) Elem…" at bounding box center [645, 0] width 1290 height 0
type input "0"
click at [37, 349] on div "450 Beta Sections(18) Elements(83) Section Element Hero Section Product Detail …" at bounding box center [113, 336] width 226 height 597
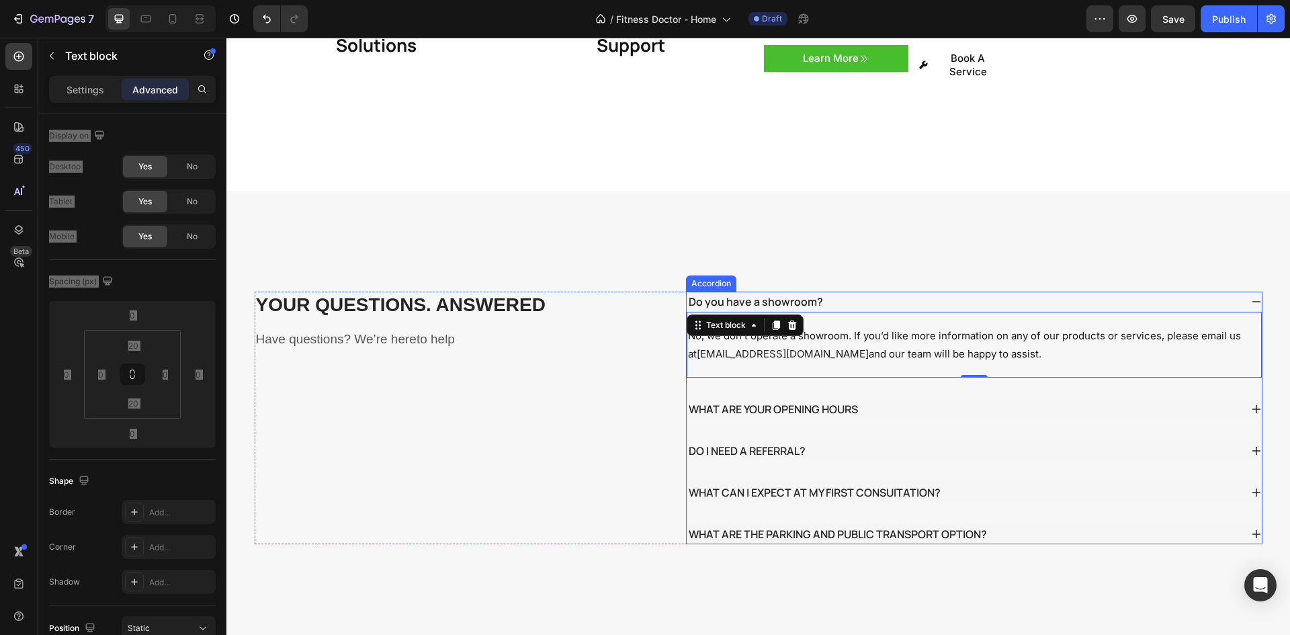
click at [872, 441] on div "DO I NEED A REFERRAL?" at bounding box center [964, 451] width 554 height 20
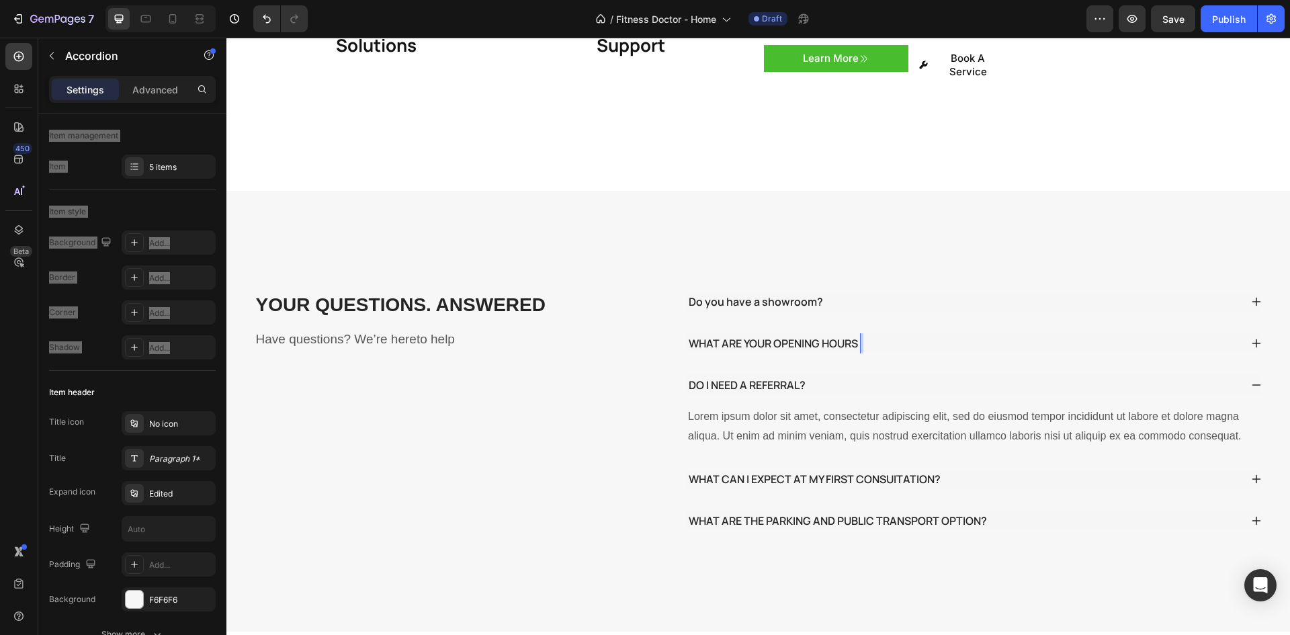
click at [931, 333] on div "WHAT ARE YOUR OPENING HOURS" at bounding box center [964, 343] width 554 height 20
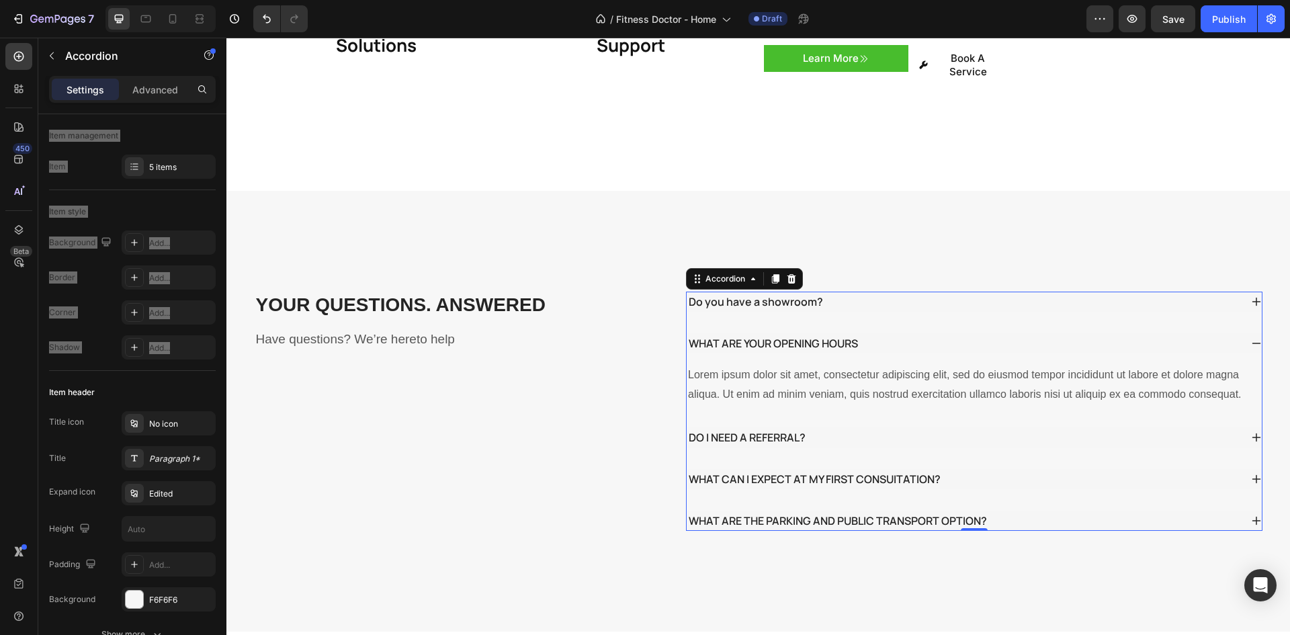
click at [728, 333] on div "WHAT ARE YOUR OPENING HOURS" at bounding box center [773, 343] width 173 height 20
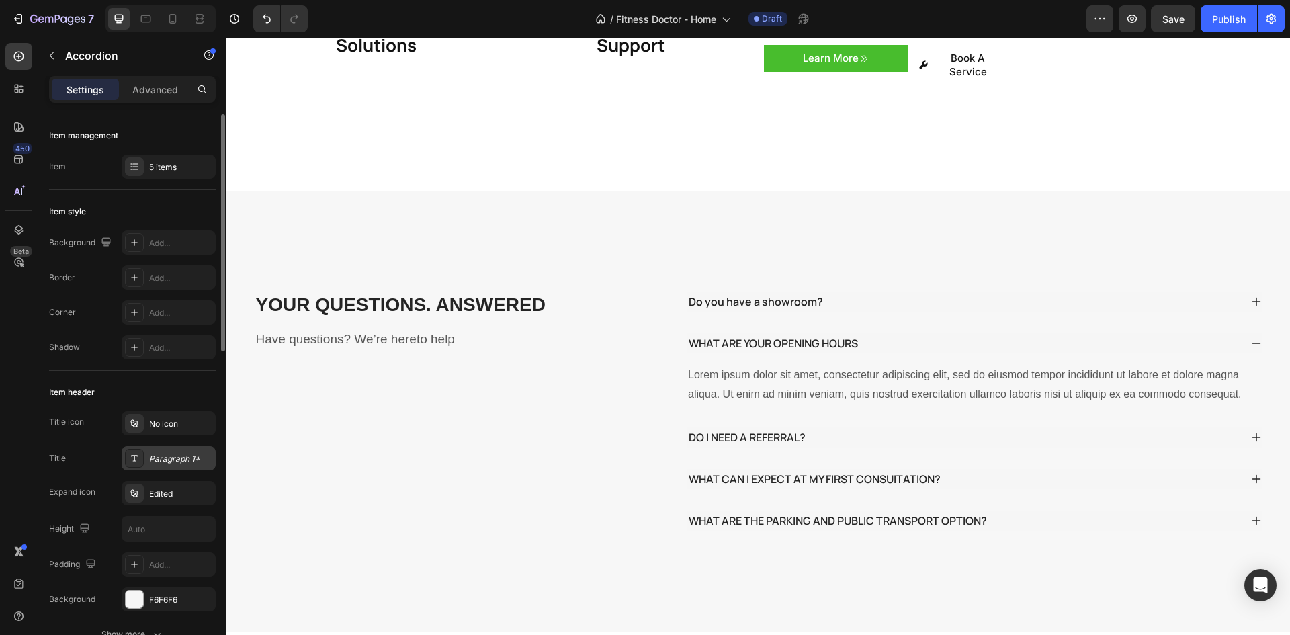
click at [152, 448] on div "Paragraph 1*" at bounding box center [169, 458] width 94 height 24
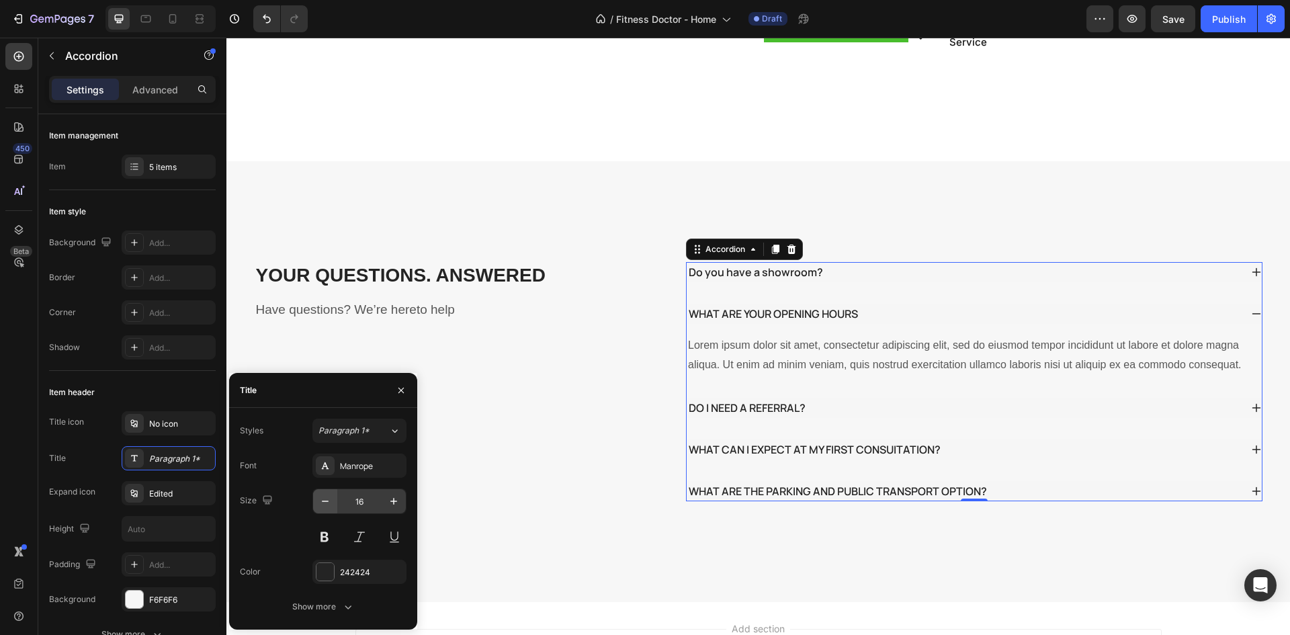
scroll to position [2486, 0]
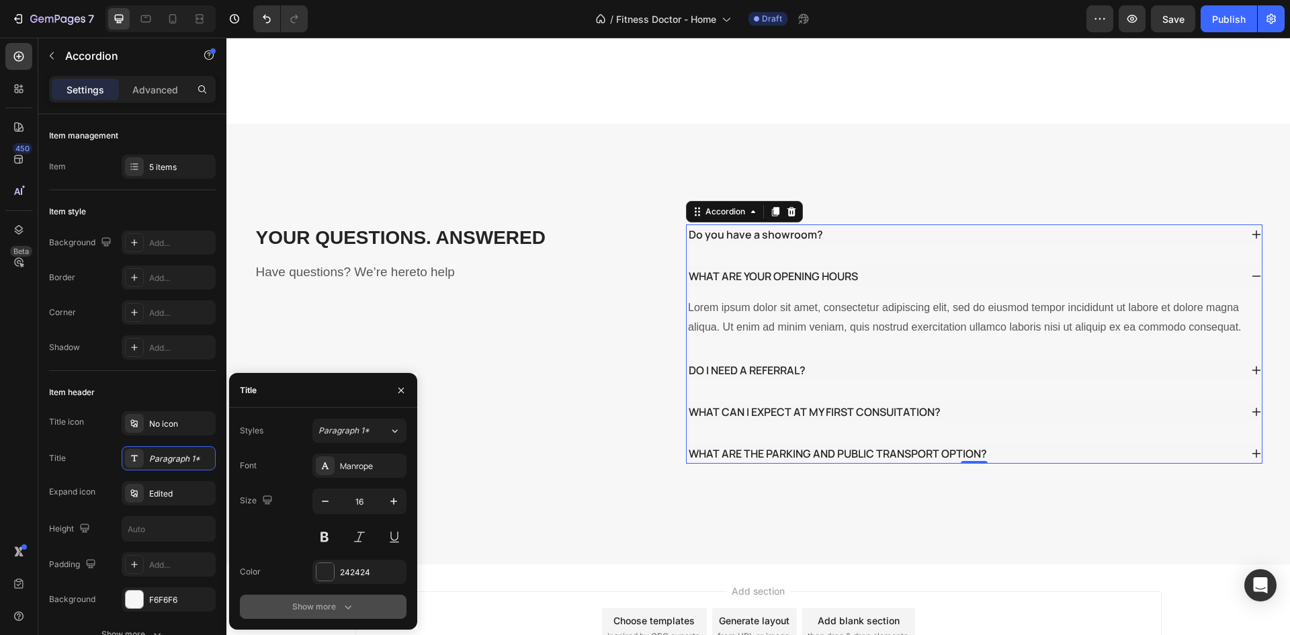
click at [349, 611] on icon "button" at bounding box center [347, 606] width 13 height 13
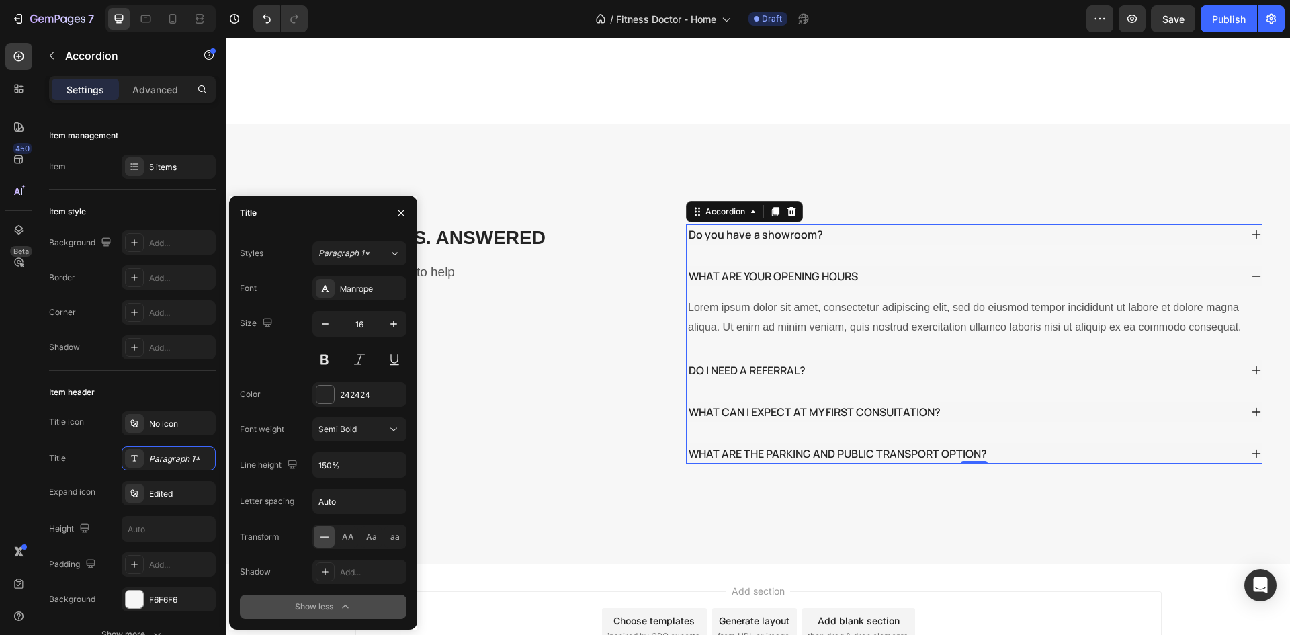
scroll to position [2578, 0]
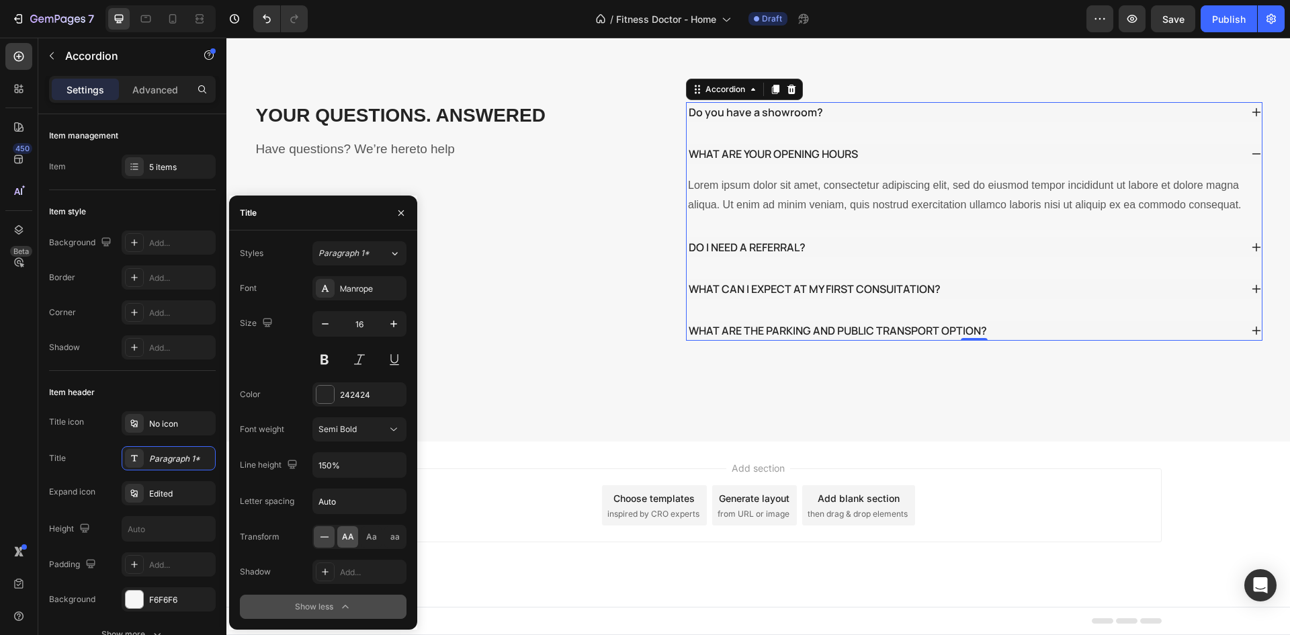
click at [354, 540] on div "AA" at bounding box center [347, 537] width 21 height 22
click at [371, 540] on span "Aa" at bounding box center [371, 537] width 11 height 12
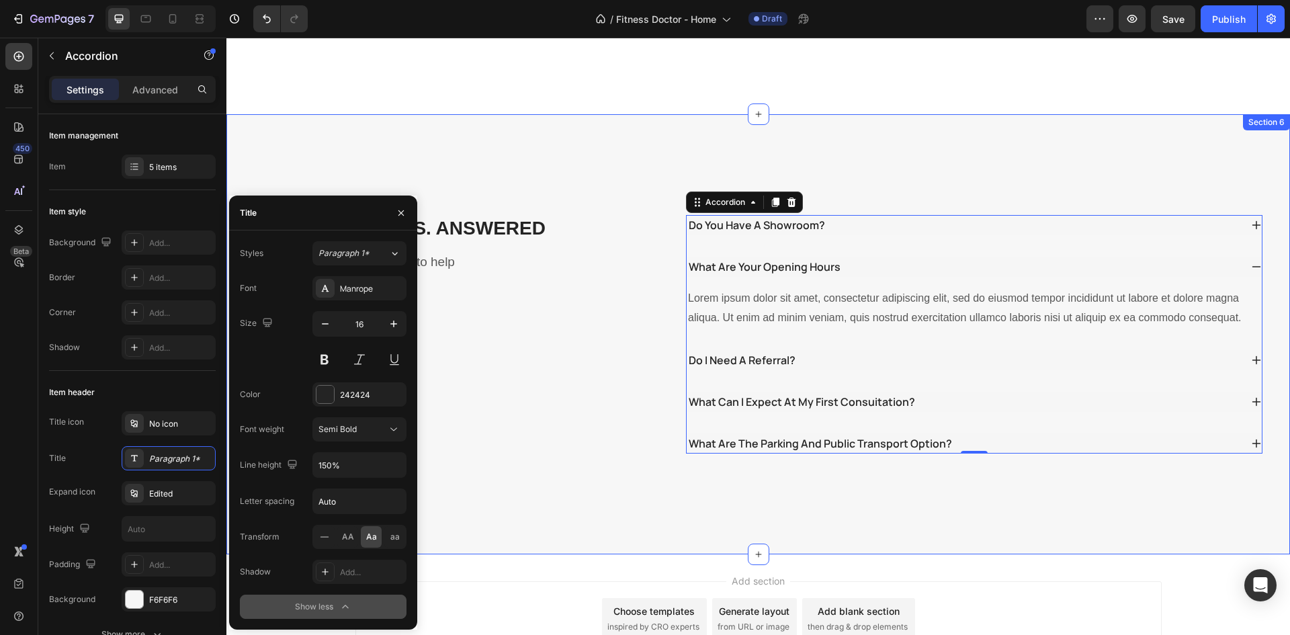
scroll to position [2443, 0]
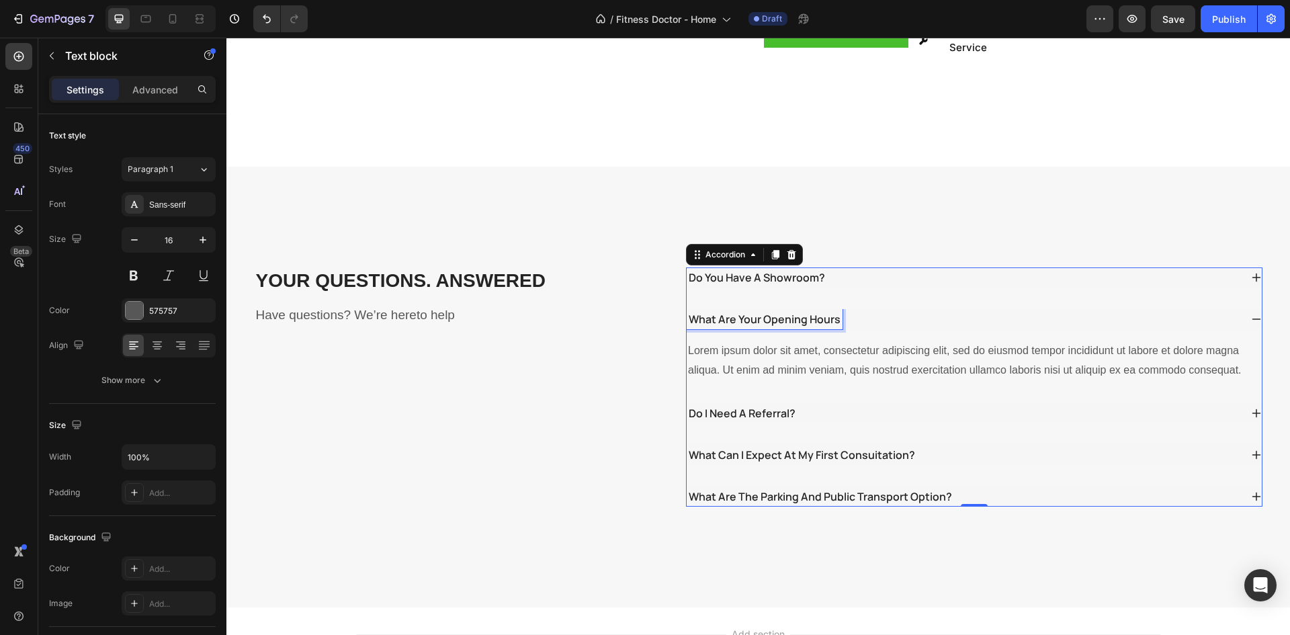
click at [763, 340] on div "Lorem ipsum dolor sit amet, consectetur adipiscing elit, sed do eiusmod tempor …" at bounding box center [974, 361] width 575 height 42
click at [830, 272] on div "do you have a showroom? what are your opening hours Lorem ipsum dolor sit amet,…" at bounding box center [974, 386] width 577 height 239
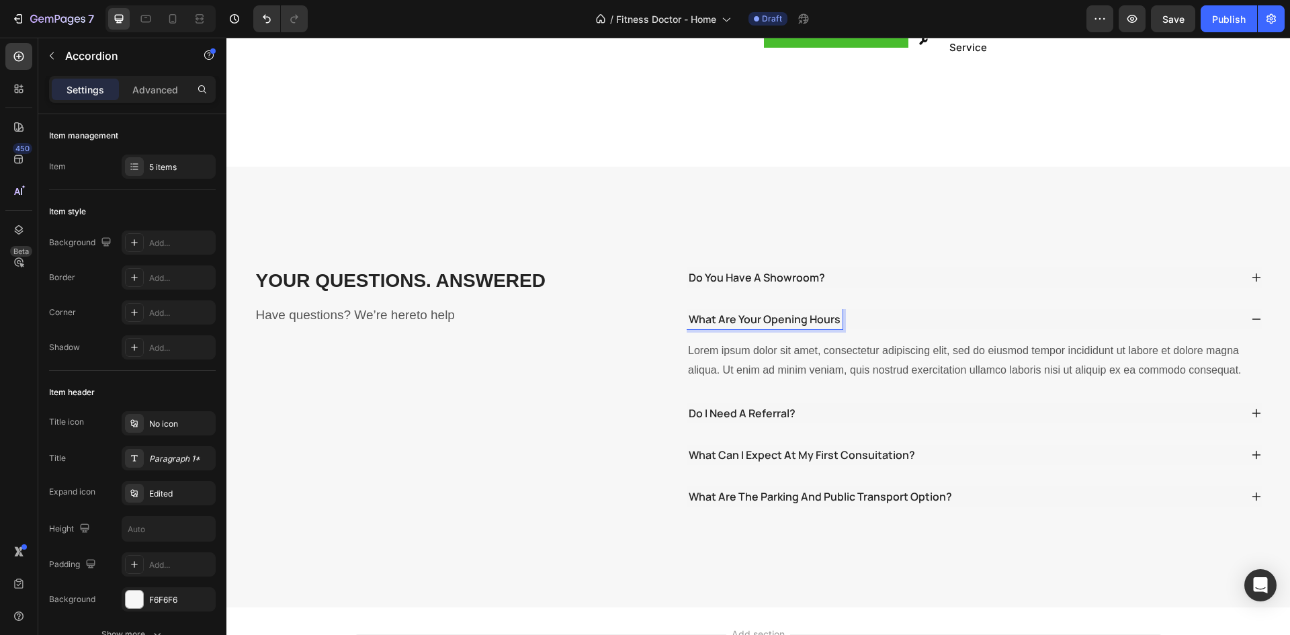
click at [785, 447] on p "what can i expect at my first consuitation?" at bounding box center [802, 455] width 226 height 16
click at [863, 491] on div "YOUR QUESTIONS. ANSWERED Heading Have questions? We’re hereto help Text block d…" at bounding box center [758, 387] width 1064 height 441
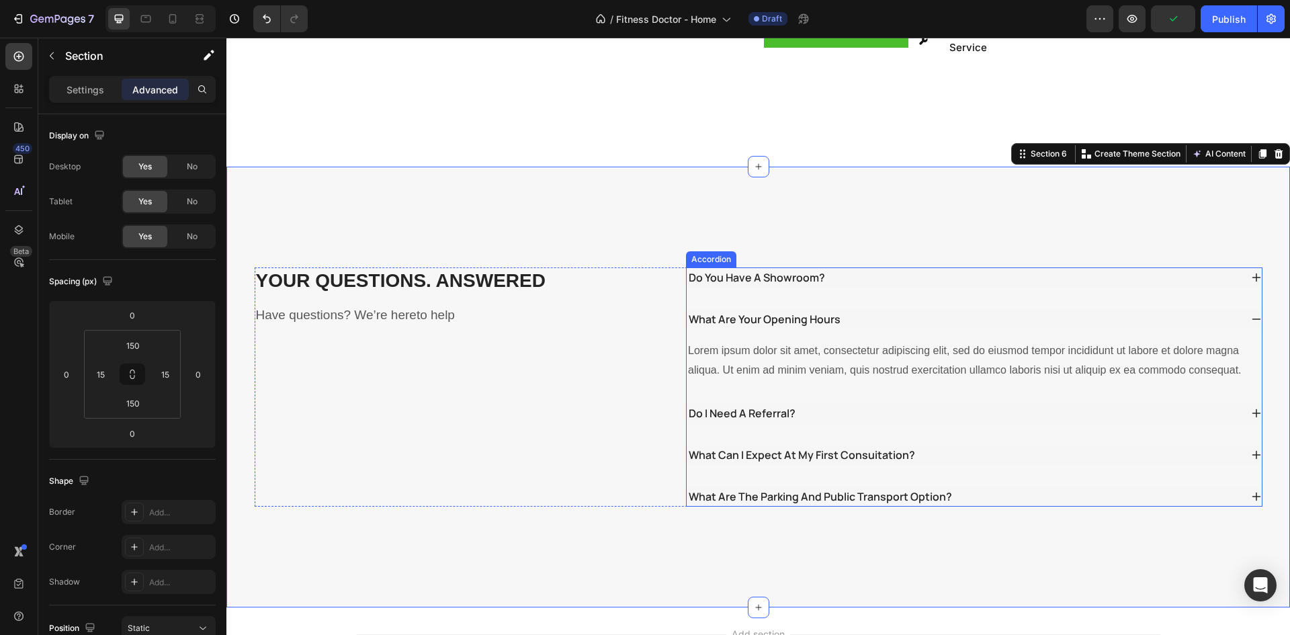
click at [796, 311] on p "what are your opening hours" at bounding box center [765, 319] width 152 height 16
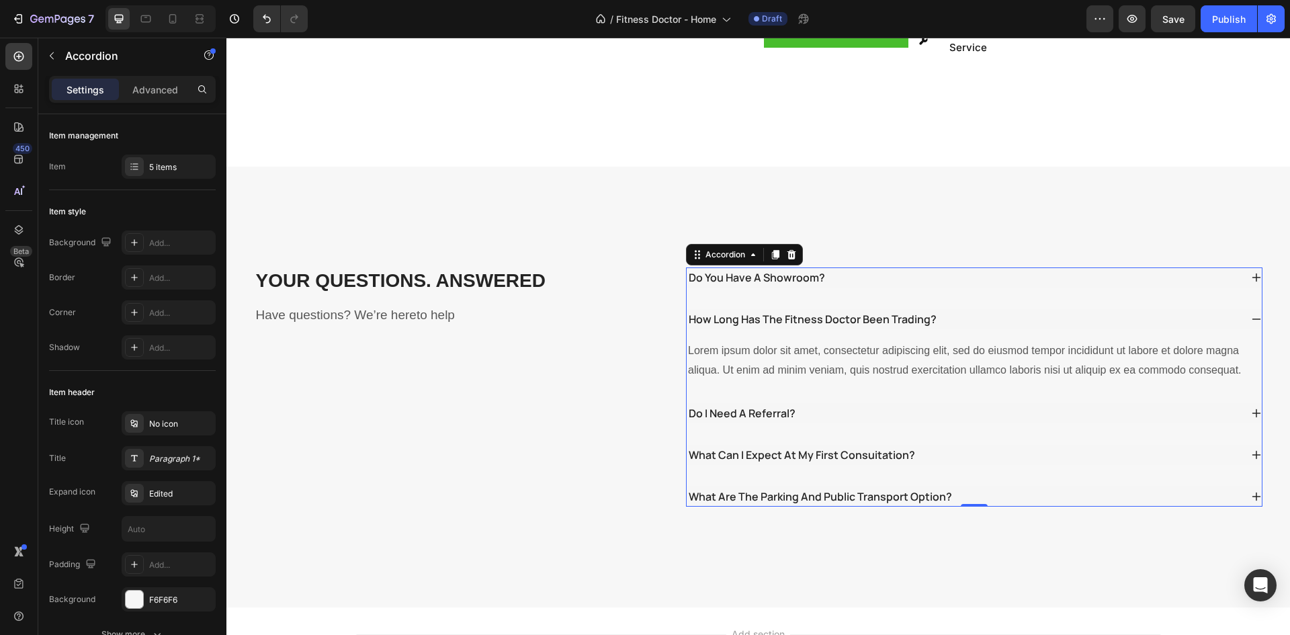
click at [731, 403] on div "do i need a referral?" at bounding box center [742, 413] width 111 height 20
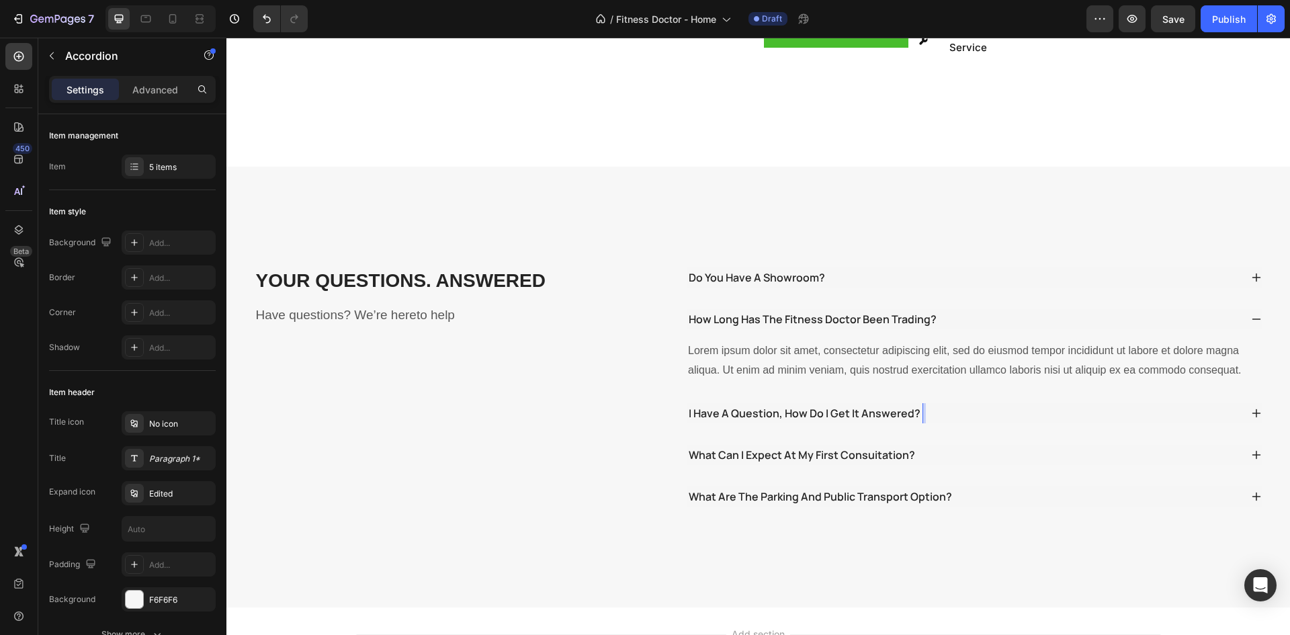
click at [814, 267] on div "do you have a showroom? How long has The Fitness Doctor been trading? Lorem ips…" at bounding box center [974, 386] width 577 height 239
click at [812, 269] on p "do you have a showroom?" at bounding box center [757, 277] width 136 height 16
click at [105, 441] on div "Title icon No icon Title Paragraph 1* Expand icon Edited Height Padding Add... …" at bounding box center [132, 511] width 167 height 200
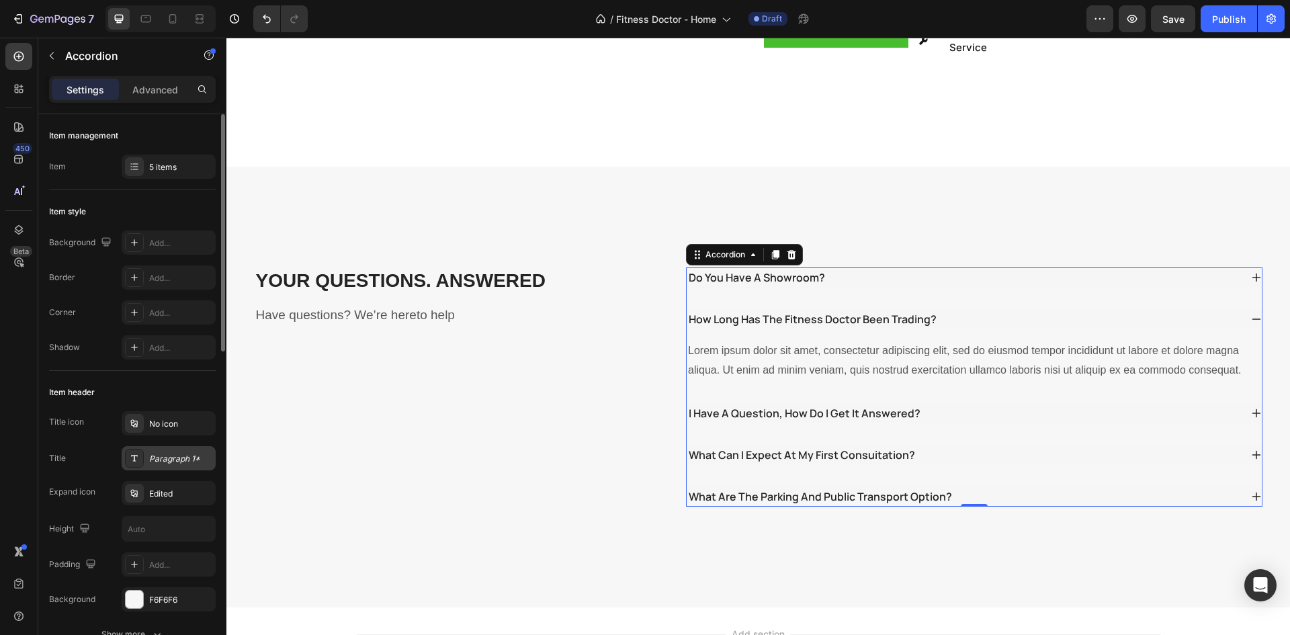
click at [130, 461] on icon at bounding box center [134, 458] width 11 height 11
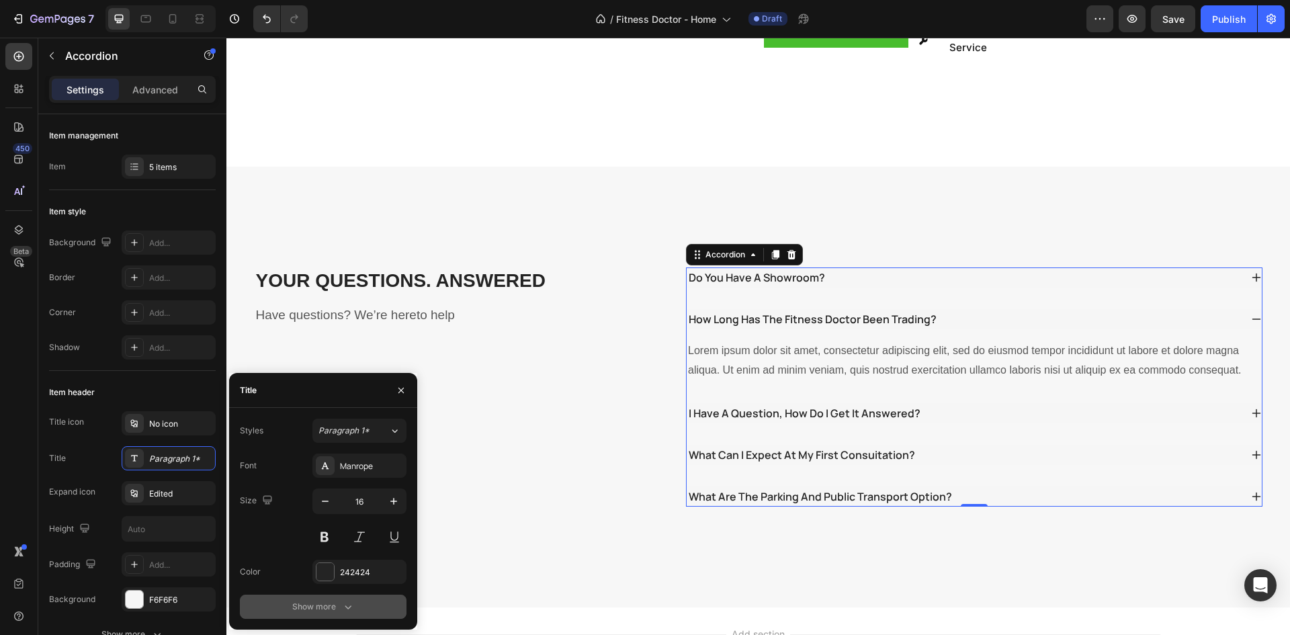
click at [336, 600] on div "Show more" at bounding box center [323, 606] width 62 height 13
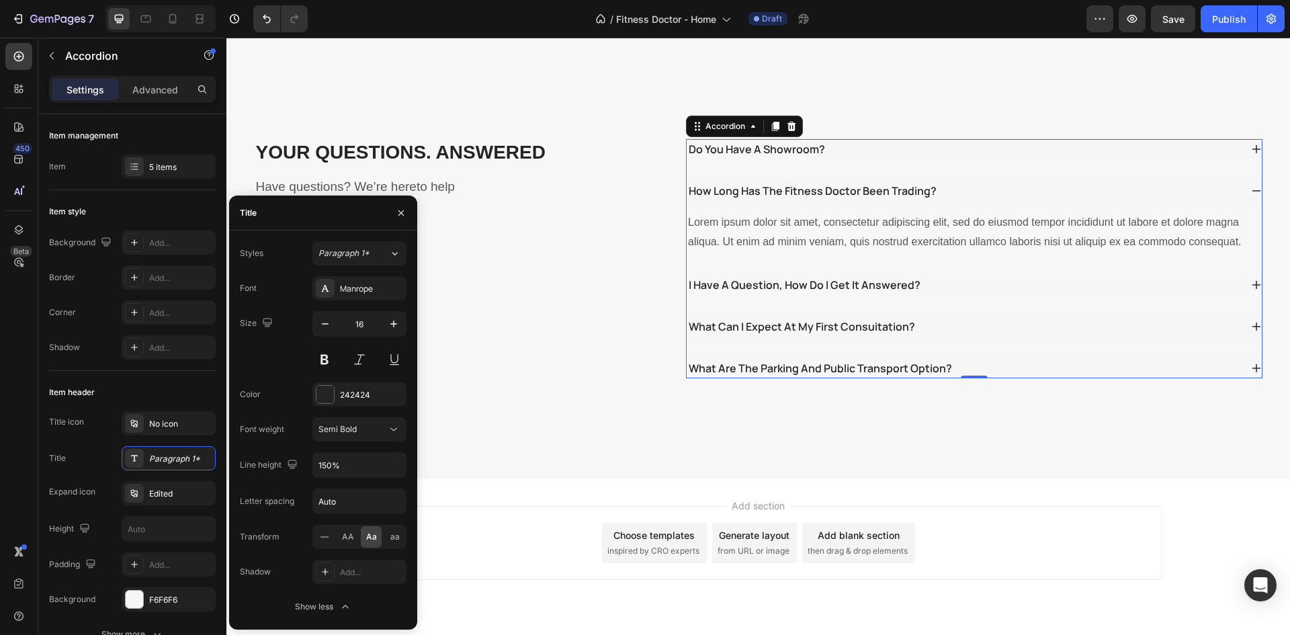
scroll to position [2578, 0]
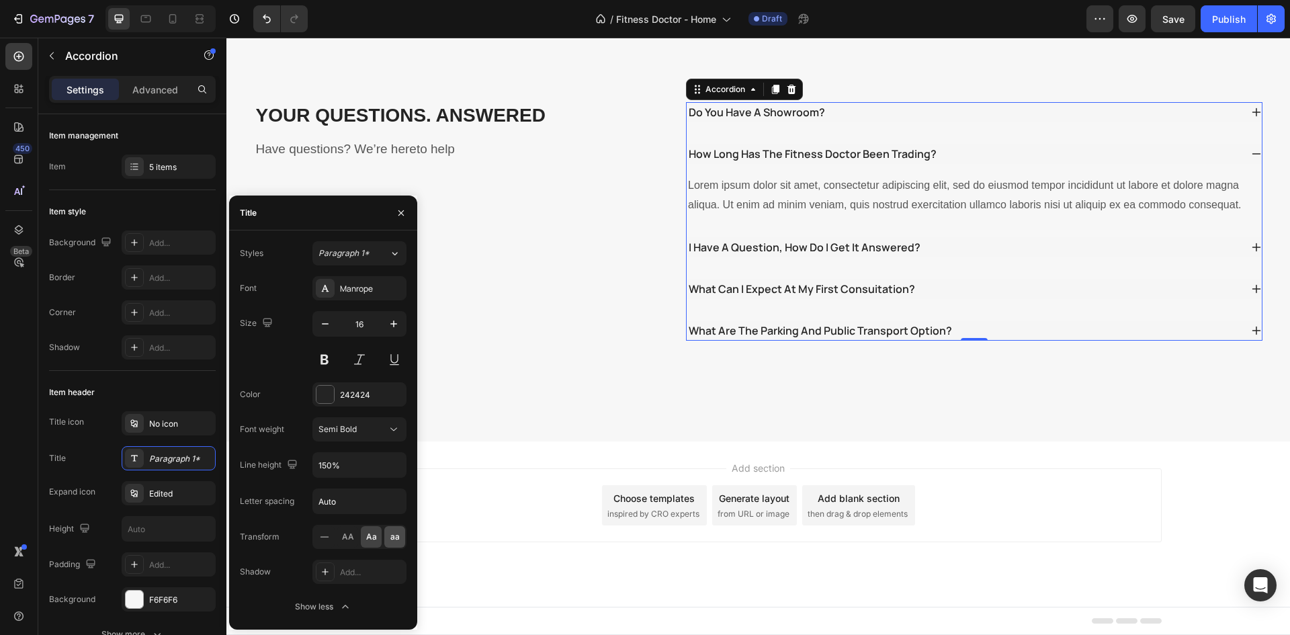
click at [388, 538] on div "aa" at bounding box center [394, 537] width 21 height 22
click at [316, 540] on div at bounding box center [324, 537] width 21 height 22
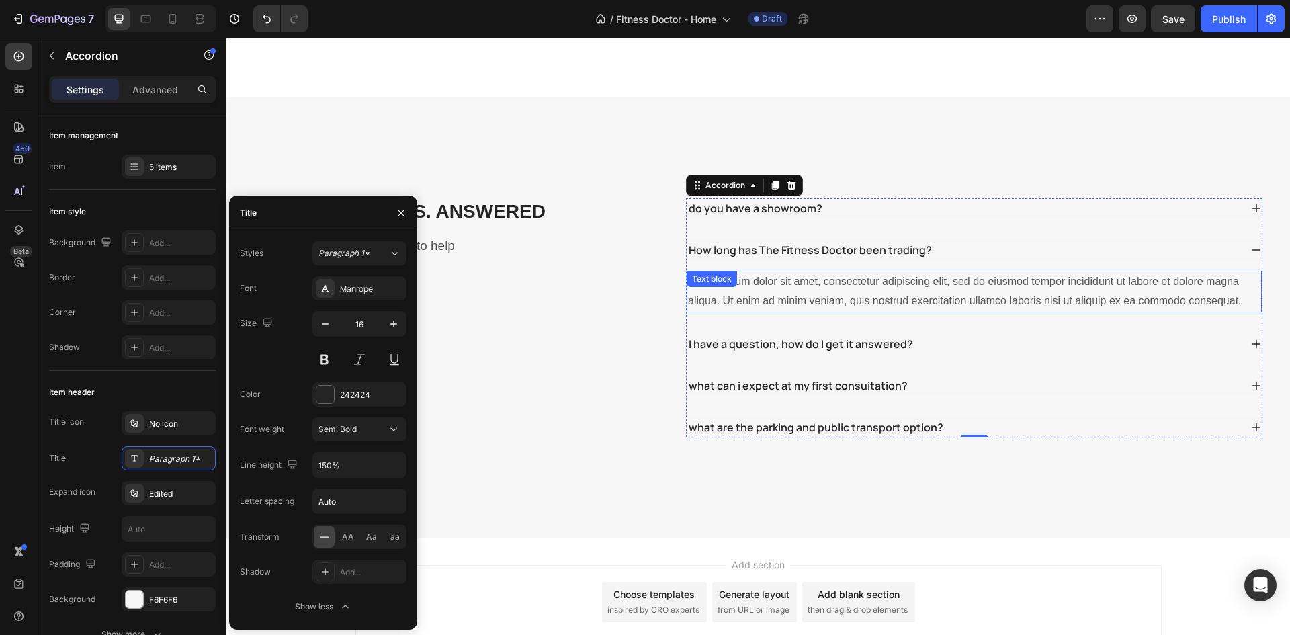
scroll to position [2510, 0]
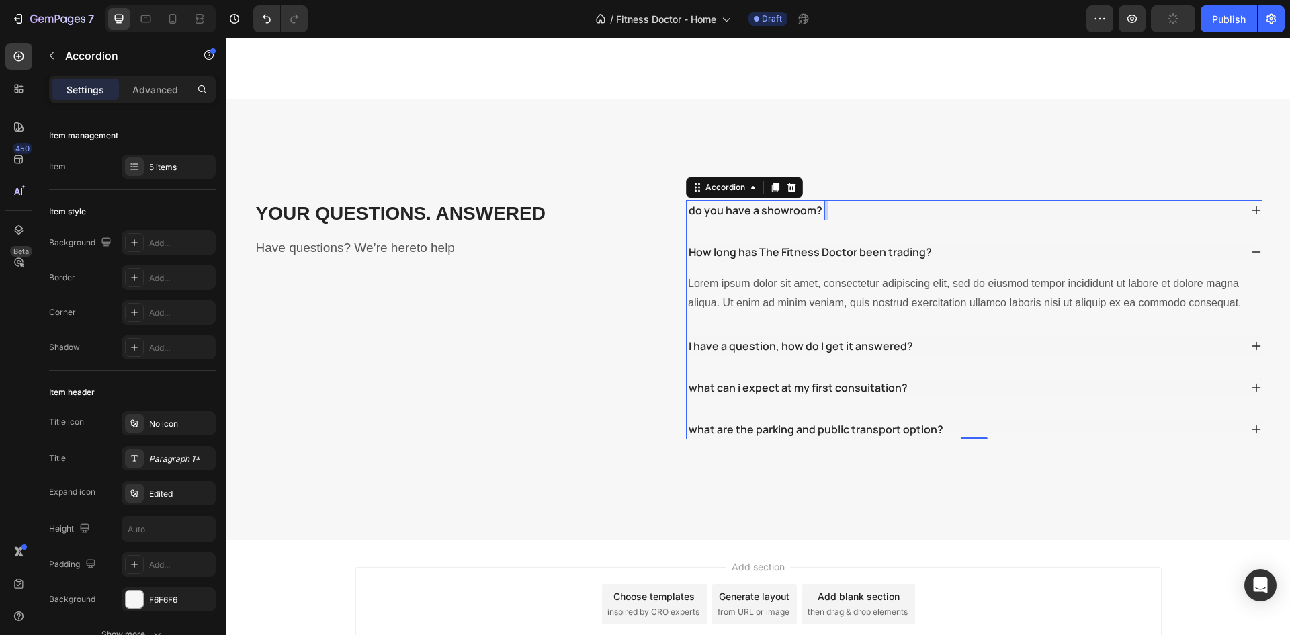
click at [731, 200] on div "do you have a showroom?" at bounding box center [756, 210] width 138 height 20
click at [748, 182] on icon at bounding box center [753, 187] width 11 height 11
click at [722, 202] on p "do you have a showroom?" at bounding box center [756, 210] width 134 height 16
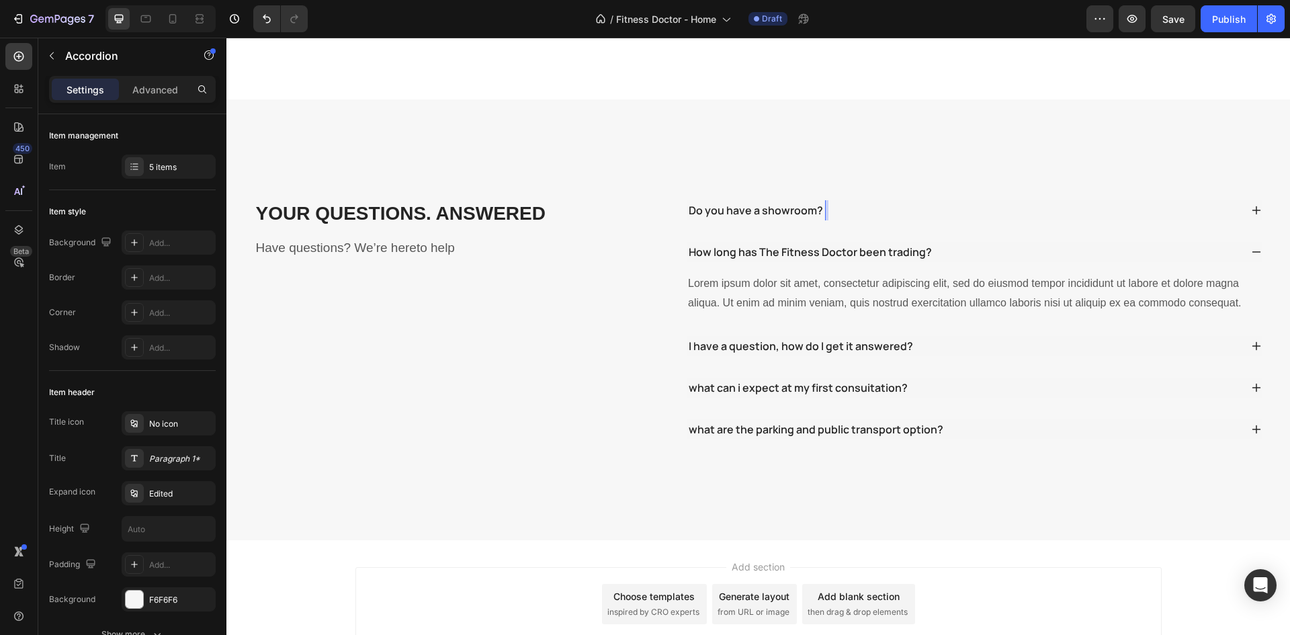
click at [722, 329] on div "Do you have a showroom? How long has The Fitness Doctor been trading? Lorem ips…" at bounding box center [974, 319] width 577 height 239
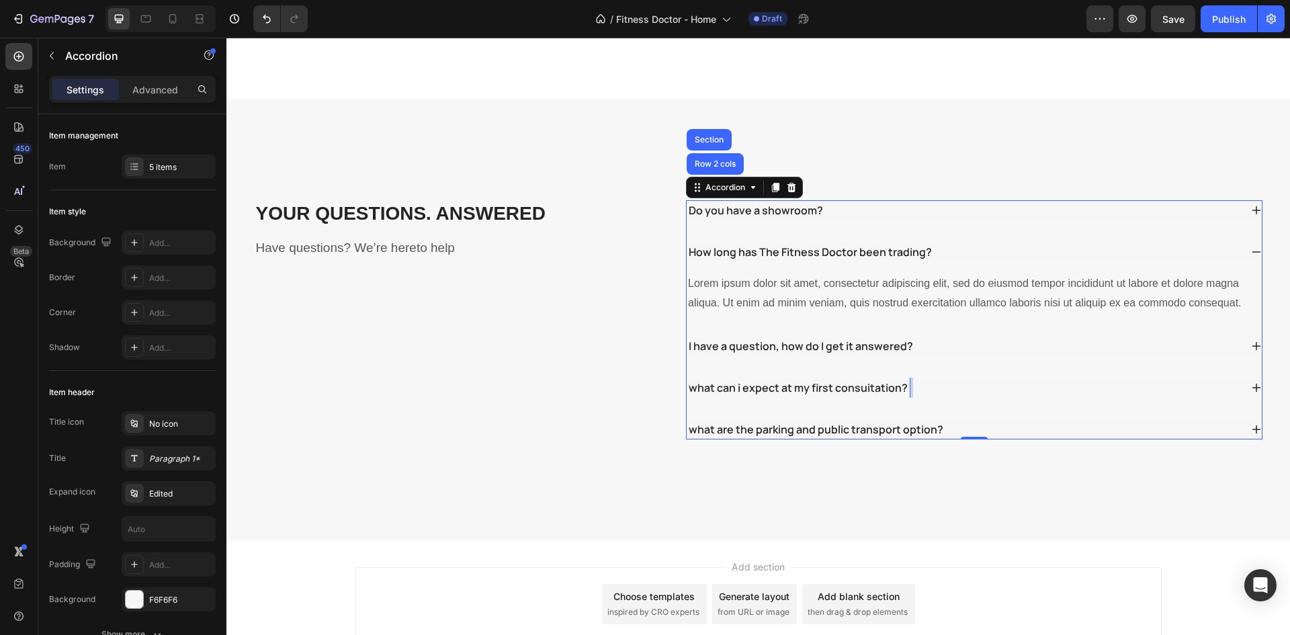
click at [798, 380] on p "what can i expect at my first consuitation?" at bounding box center [798, 388] width 219 height 16
click at [831, 421] on p "what are the parking and public transport option?" at bounding box center [816, 429] width 255 height 16
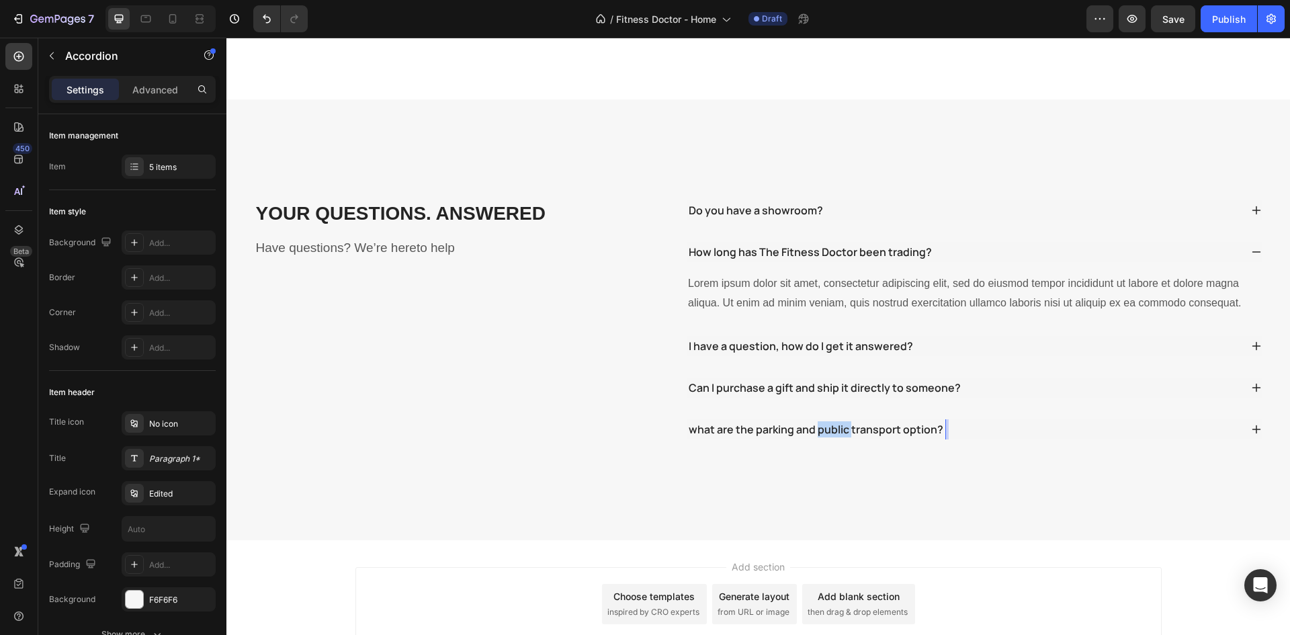
click at [831, 421] on p "what are the parking and public transport option?" at bounding box center [816, 429] width 255 height 16
click at [747, 332] on div "Do you have a showroom? How long has The Fitness Doctor been trading? Lorem ips…" at bounding box center [974, 319] width 577 height 239
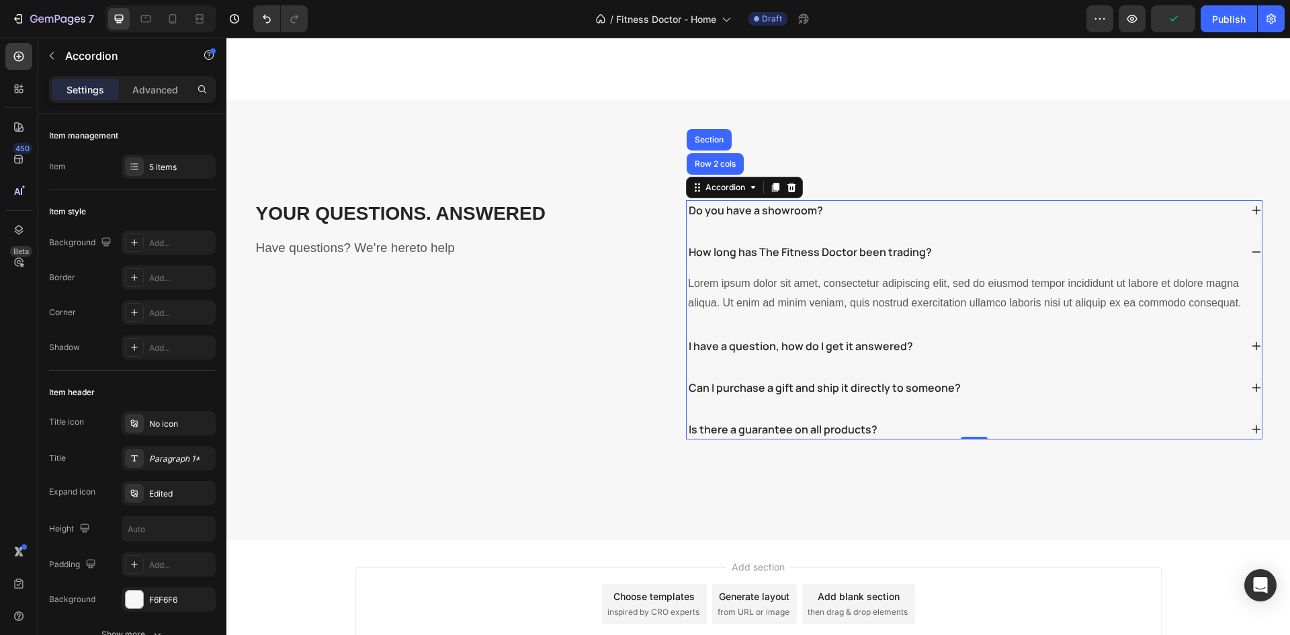
click at [1013, 419] on div "Is there a guarantee on all products?" at bounding box center [964, 429] width 554 height 20
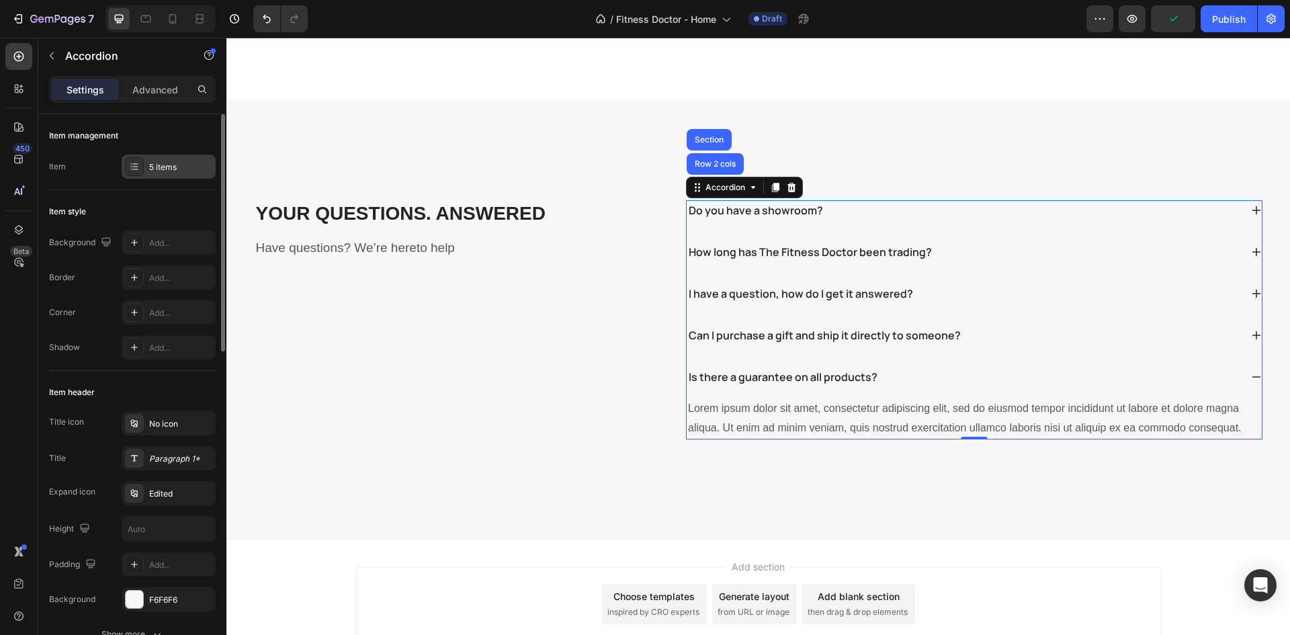
click at [162, 174] on div "5 items" at bounding box center [169, 167] width 94 height 24
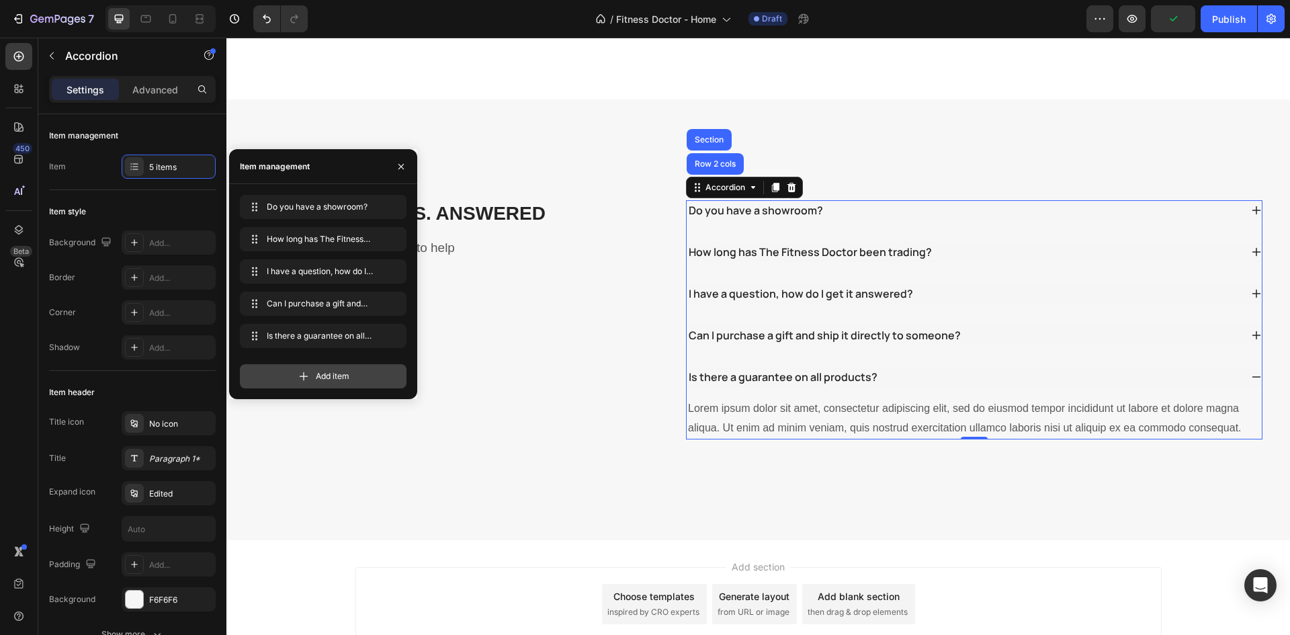
click at [304, 377] on icon at bounding box center [304, 376] width 9 height 9
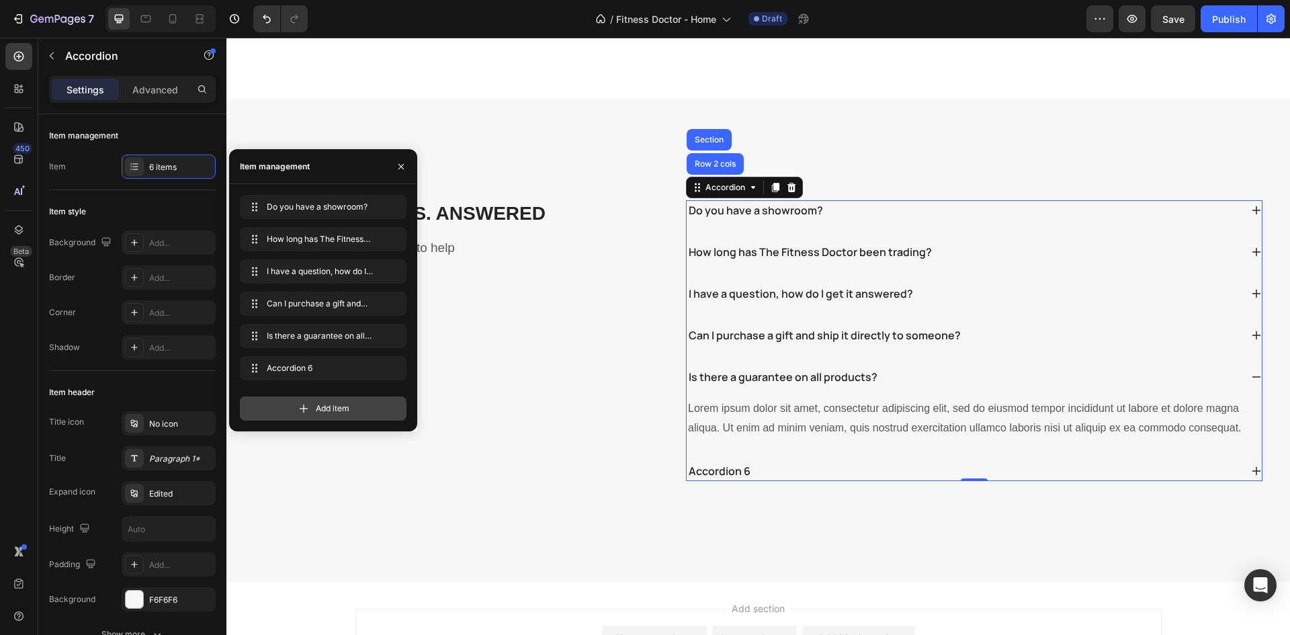
click at [309, 405] on icon at bounding box center [303, 408] width 13 height 13
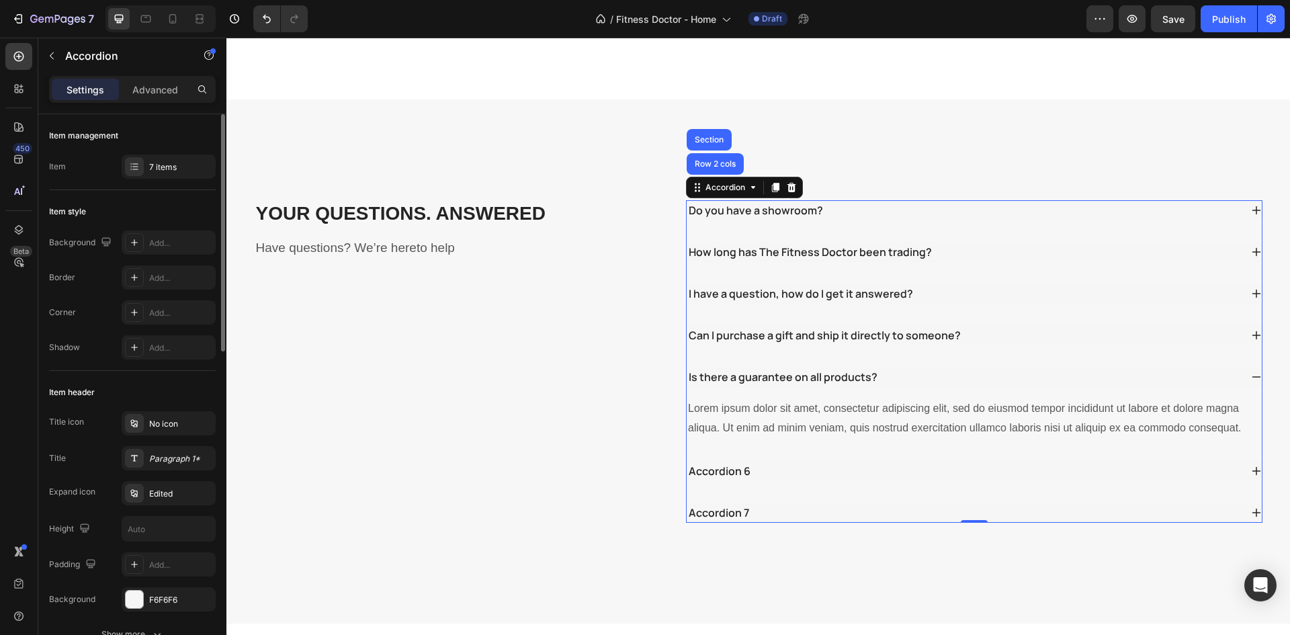
click at [111, 333] on div "Background Add... Border Add... Corner Add... Shadow Add..." at bounding box center [132, 294] width 167 height 129
click at [701, 461] on div "Accordion 6" at bounding box center [720, 471] width 66 height 20
click at [701, 463] on p "Accordion 6" at bounding box center [720, 471] width 62 height 16
click at [726, 505] on p "Accordion 7" at bounding box center [719, 513] width 60 height 16
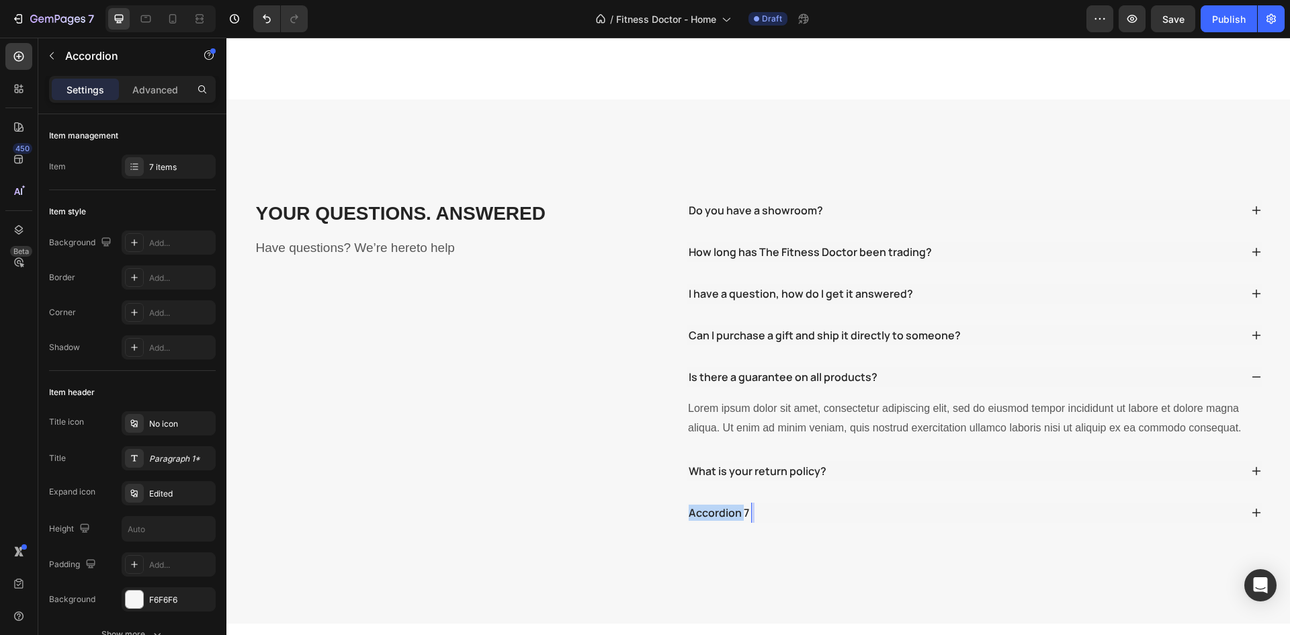
click at [726, 505] on p "Accordion 7" at bounding box center [719, 513] width 60 height 16
click at [581, 495] on div "YOUR QUESTIONS. ANSWERED Heading Have questions? We’re hereto help Text block D…" at bounding box center [758, 361] width 1064 height 524
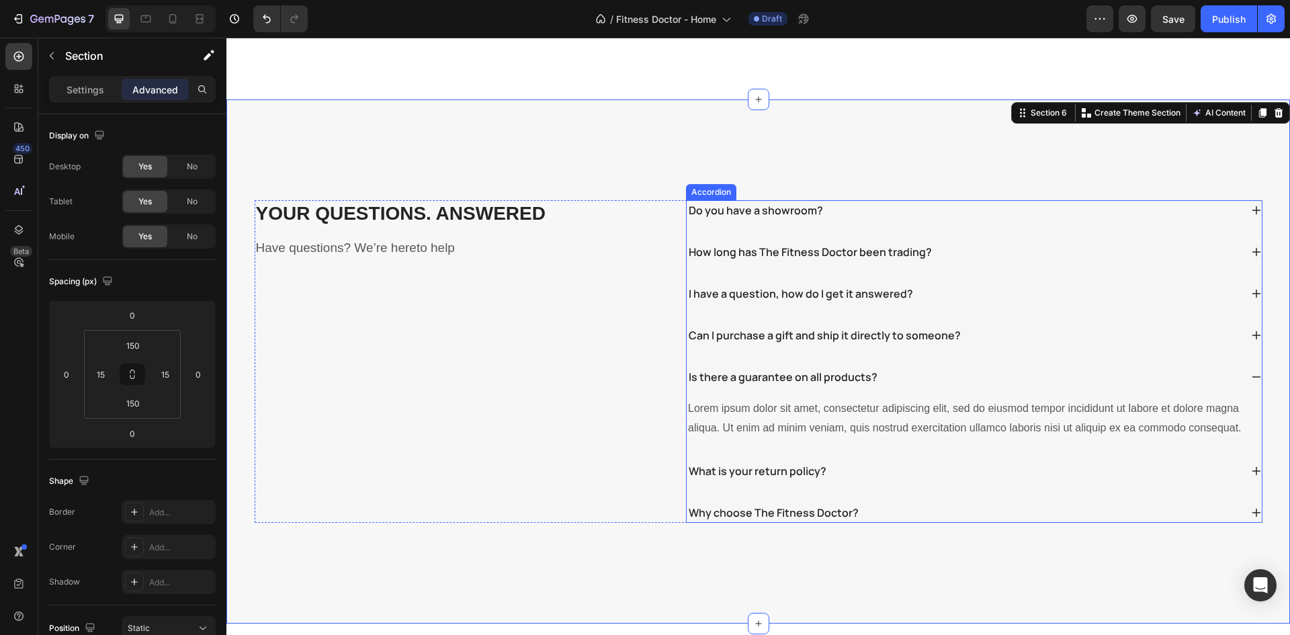
click at [772, 429] on div "Do you have a showroom? How long has The Fitness Doctor been trading? I have a …" at bounding box center [974, 361] width 577 height 323
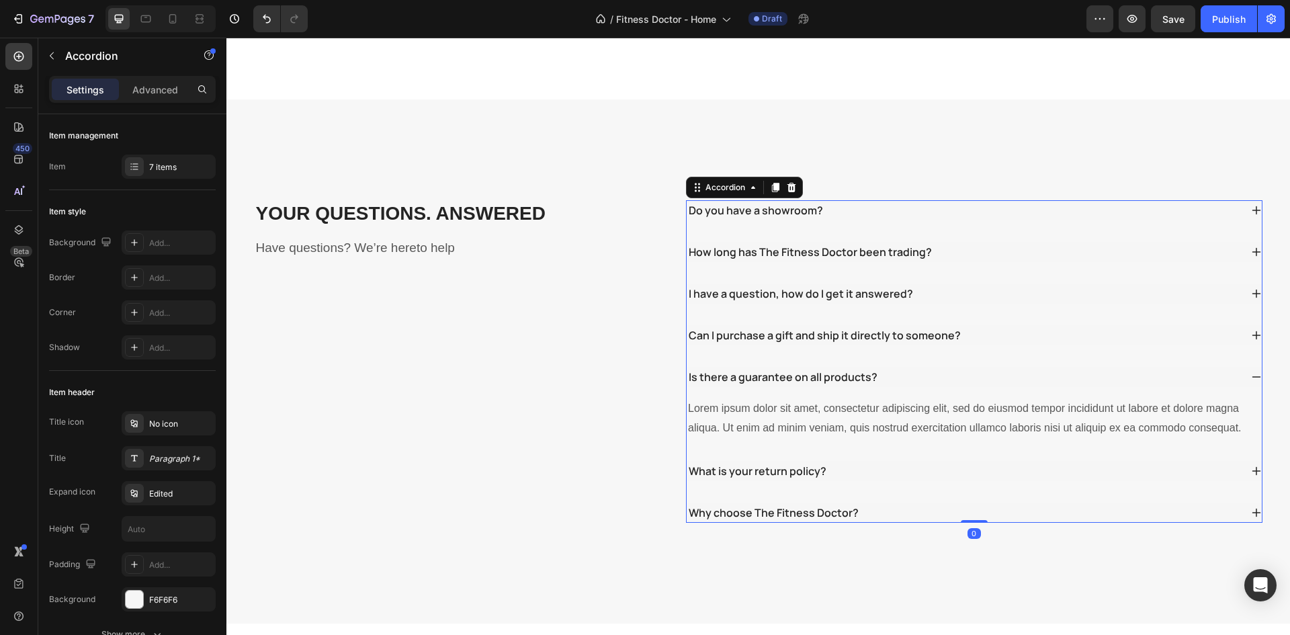
click at [1123, 461] on div "What is your return policy?" at bounding box center [964, 471] width 554 height 20
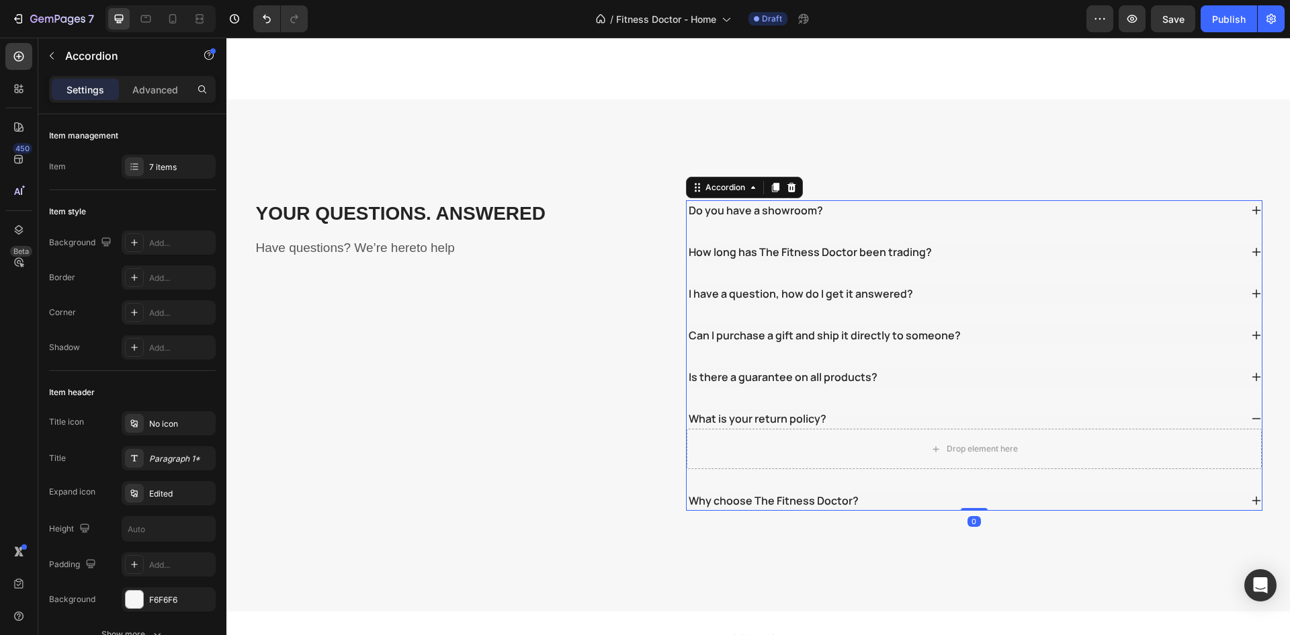
click at [1007, 491] on div "Why choose The Fitness Doctor?" at bounding box center [964, 501] width 554 height 20
click at [923, 367] on div "Is there a guarantee on all products?" at bounding box center [964, 377] width 554 height 20
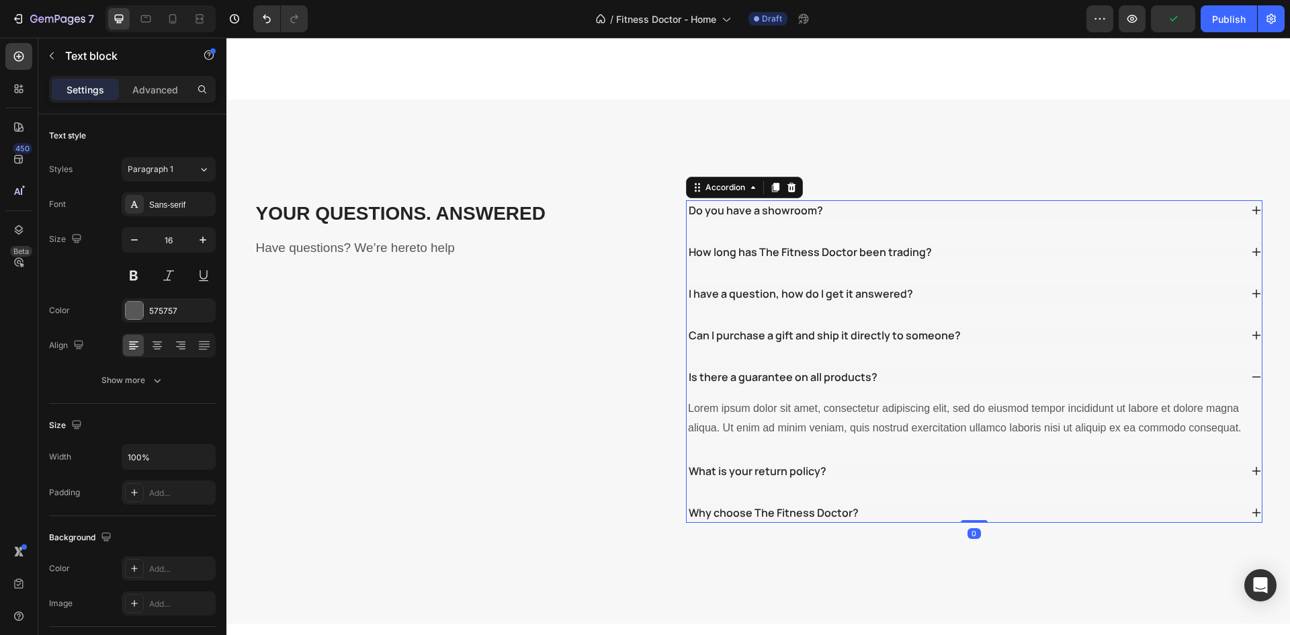
click at [857, 398] on div "Lorem ipsum dolor sit amet, consectetur adipiscing elit, sed do eiusmod tempor …" at bounding box center [974, 419] width 575 height 42
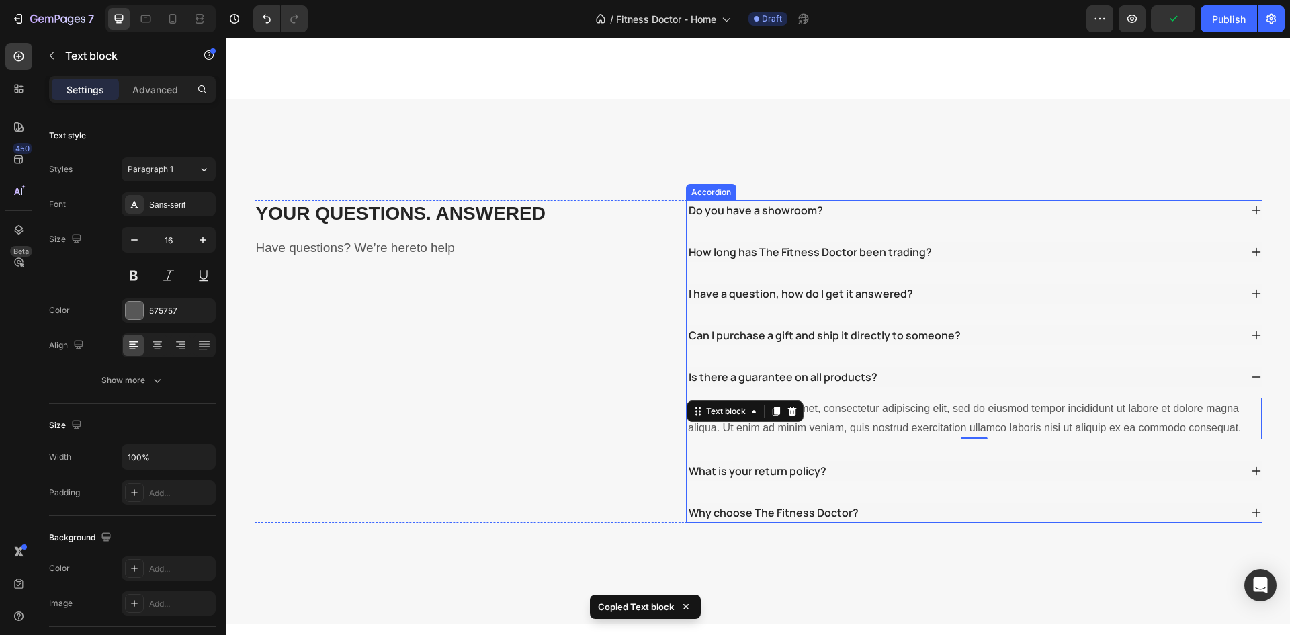
click at [886, 461] on div "What is your return policy?" at bounding box center [964, 471] width 554 height 20
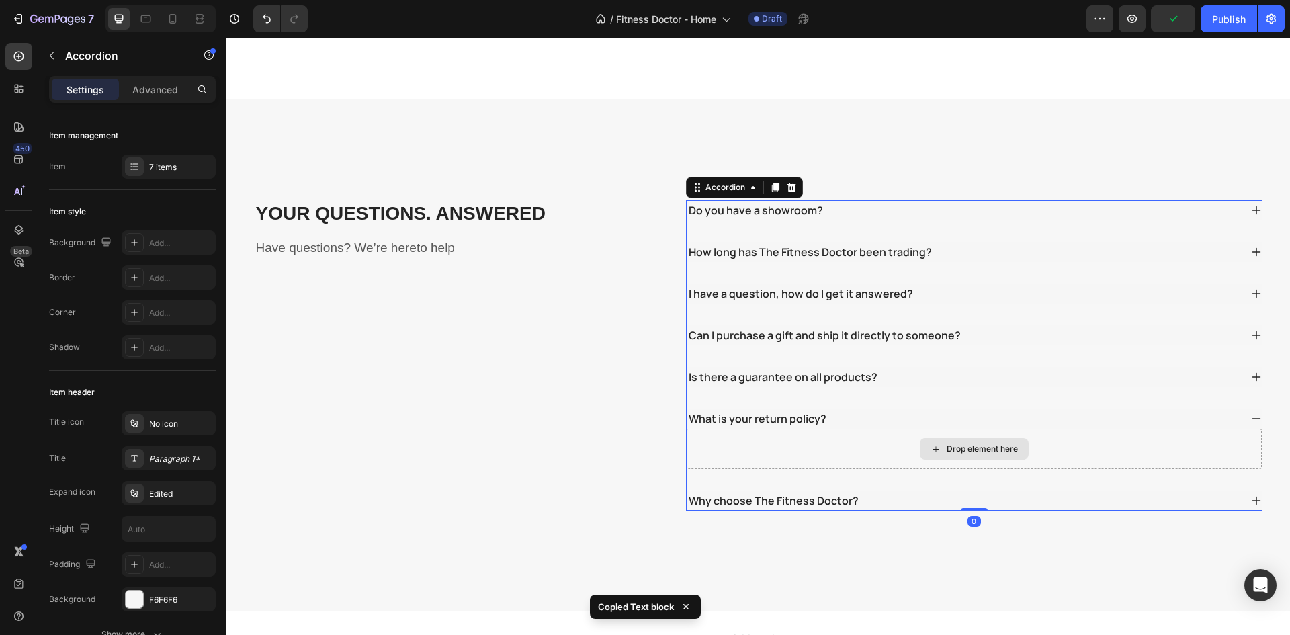
click at [853, 429] on div "Drop element here" at bounding box center [974, 449] width 575 height 40
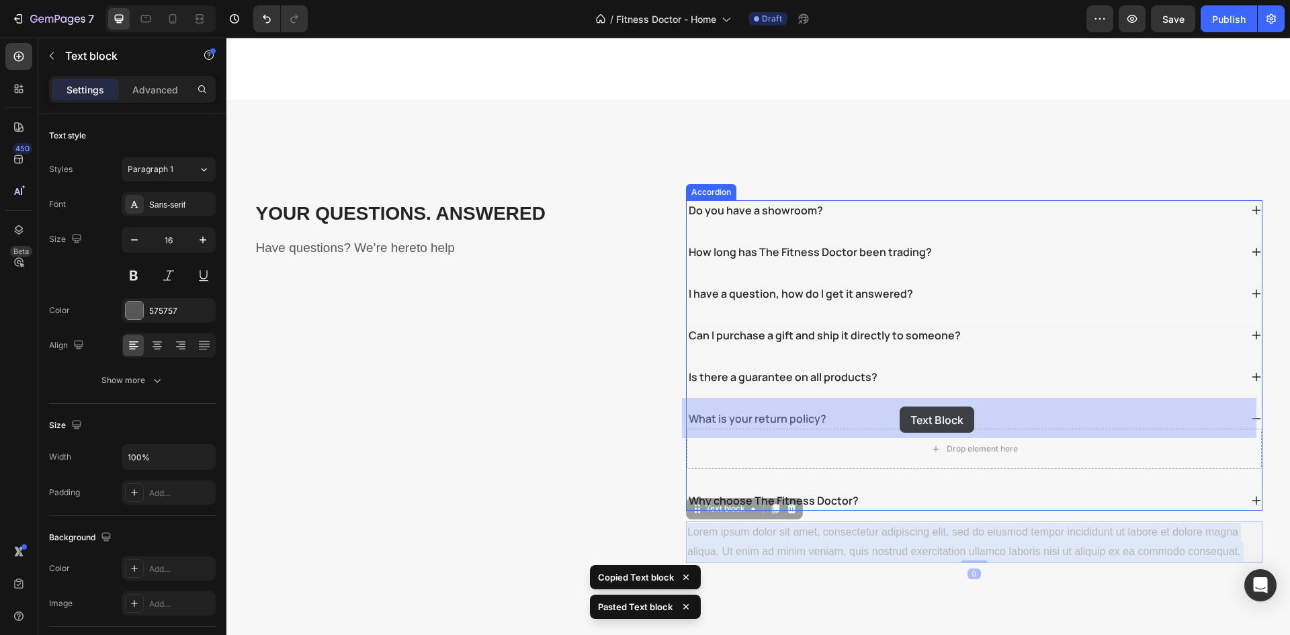
drag, startPoint x: 953, startPoint y: 523, endPoint x: 900, endPoint y: 413, distance: 122.9
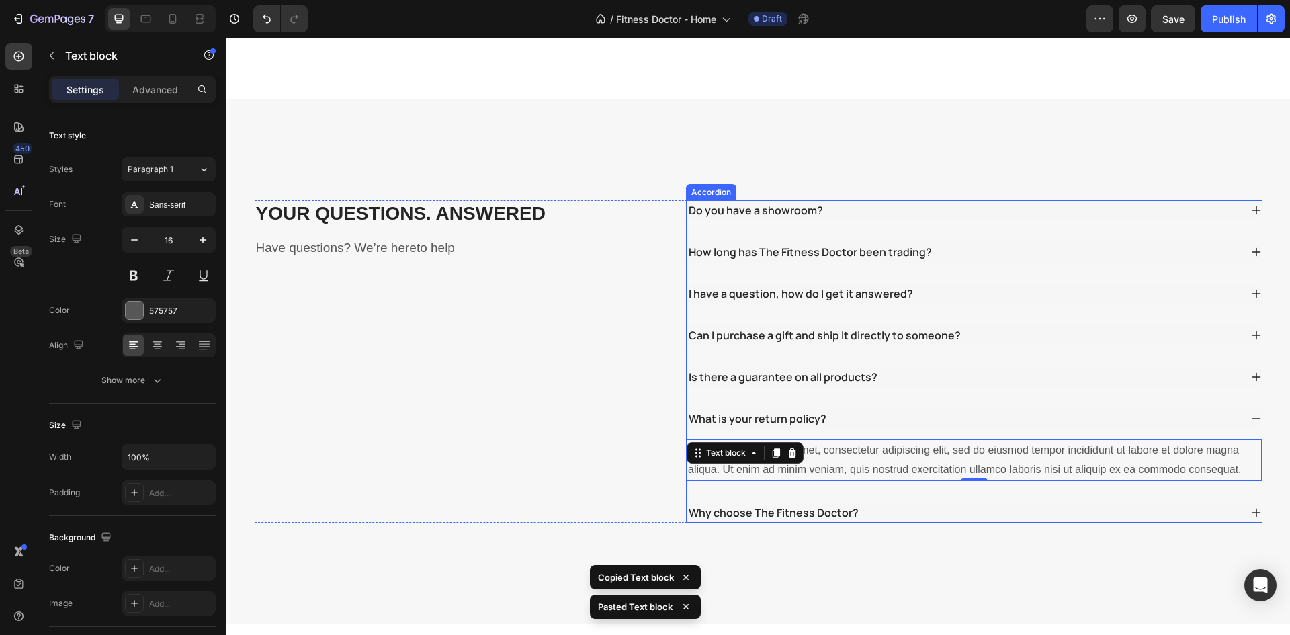
click at [879, 503] on div "Why choose The Fitness Doctor?" at bounding box center [964, 513] width 554 height 20
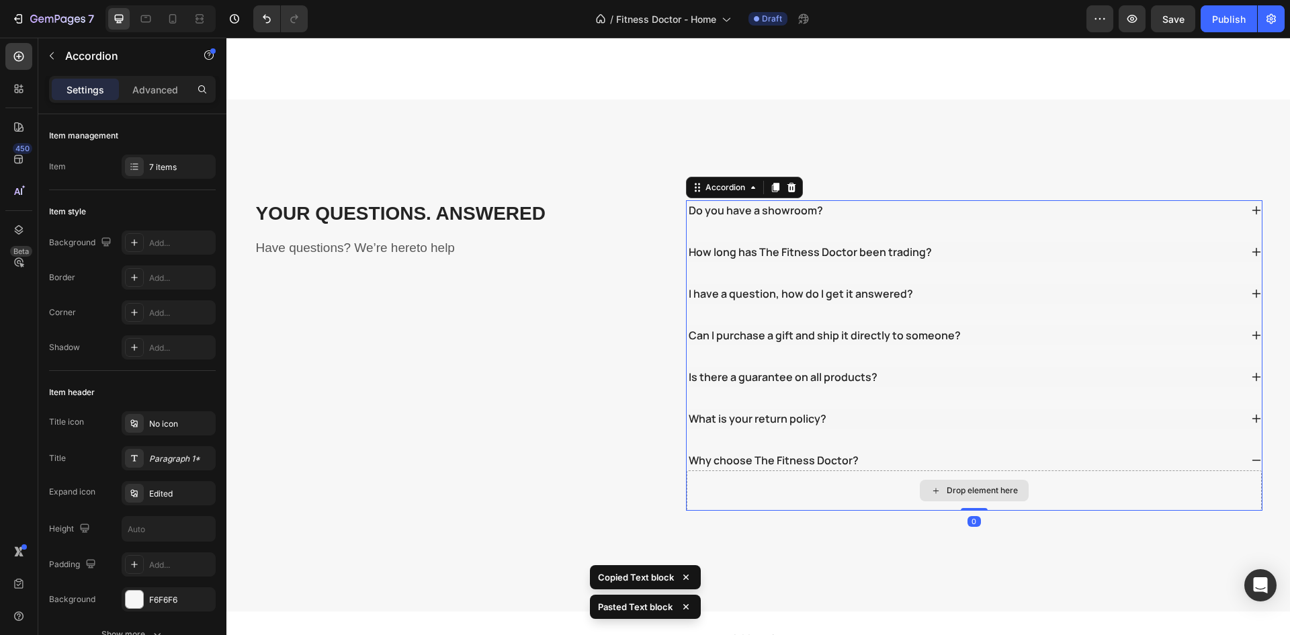
click at [854, 470] on div "Drop element here" at bounding box center [974, 490] width 575 height 40
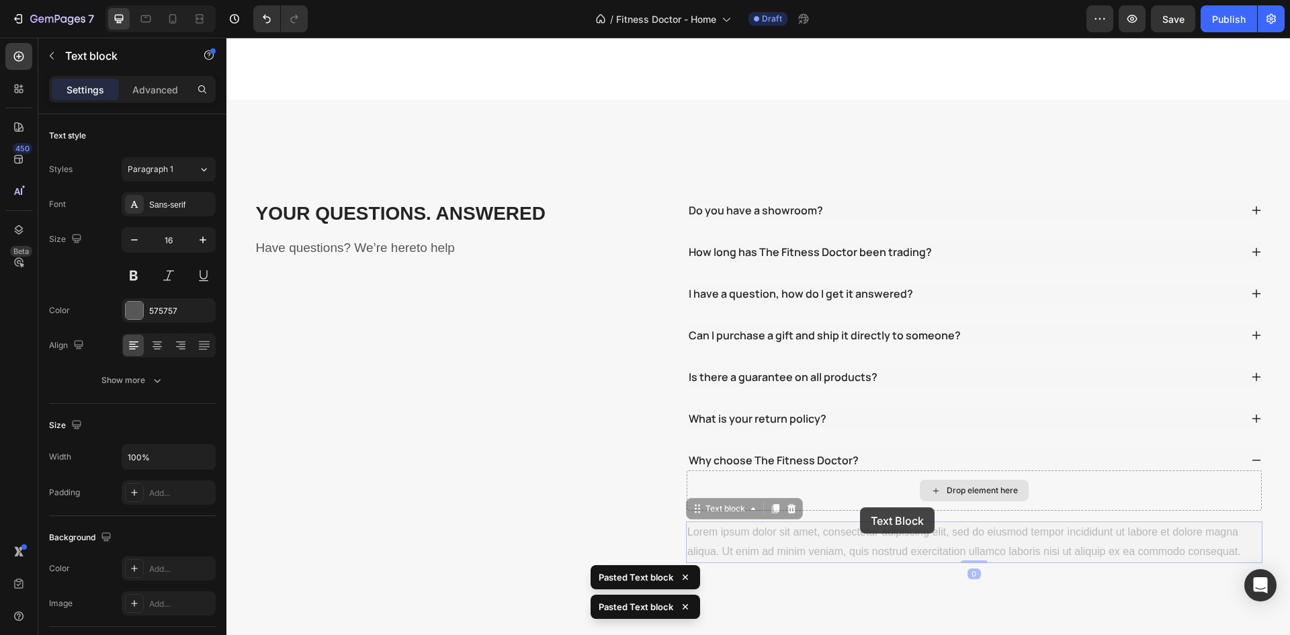
drag, startPoint x: 867, startPoint y: 483, endPoint x: 867, endPoint y: 462, distance: 21.5
click at [867, 462] on div "Do you have a showroom? How long has The Fitness Doctor been trading? I have a …" at bounding box center [974, 381] width 577 height 363
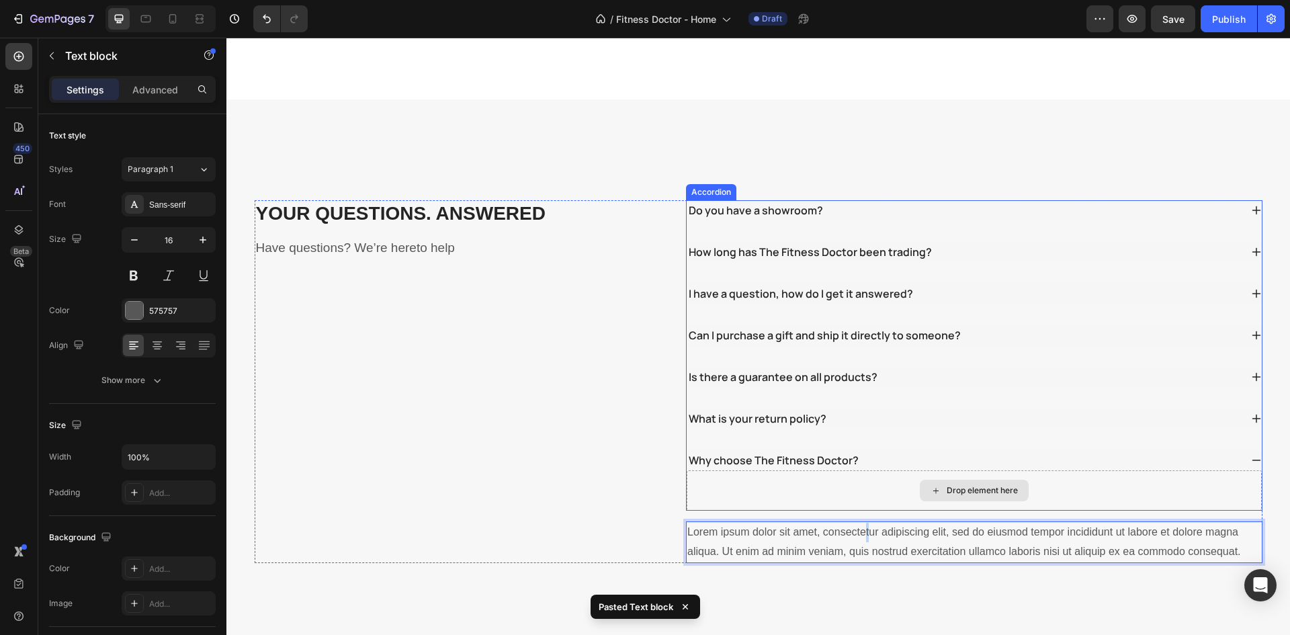
drag, startPoint x: 867, startPoint y: 488, endPoint x: 861, endPoint y: 455, distance: 33.5
click at [861, 455] on div "Do you have a showroom? How long has The Fitness Doctor been trading? I have a …" at bounding box center [974, 381] width 577 height 363
click at [802, 523] on p "Lorem ipsum dolor sit amet, consectetur adipiscing elit, sed do eiusmod tempor …" at bounding box center [974, 542] width 574 height 39
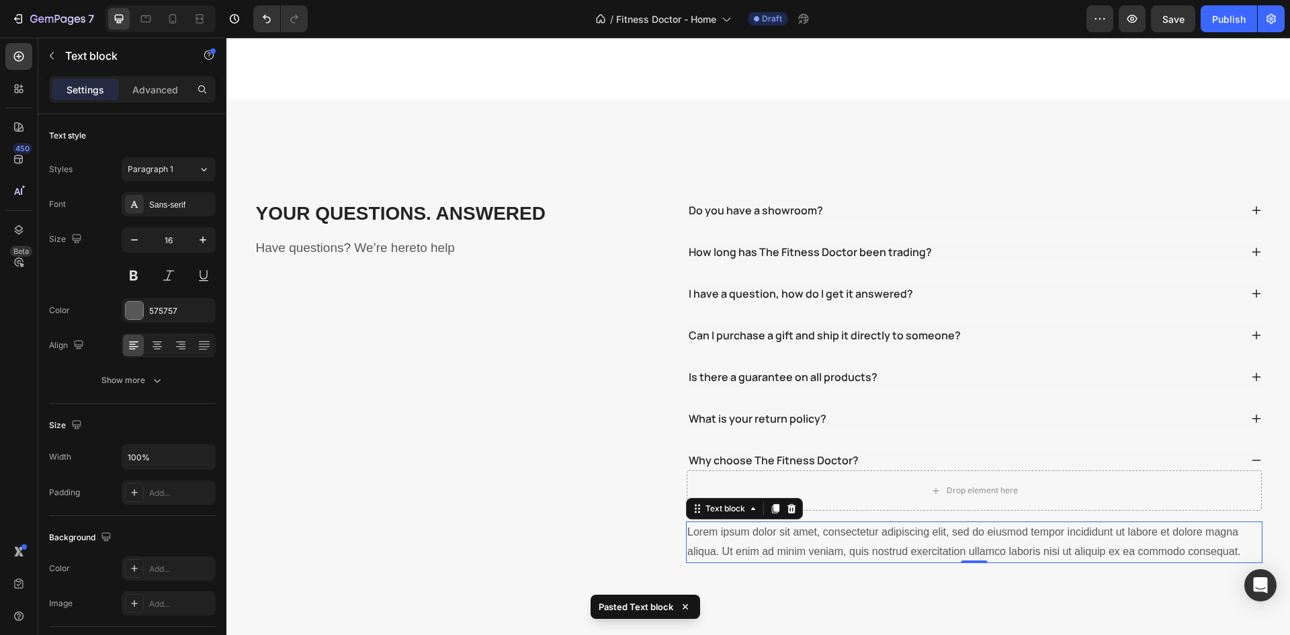
click at [695, 349] on div "Pasted Text block" at bounding box center [747, 339] width 575 height 20
click at [731, 503] on div "Text block" at bounding box center [725, 509] width 45 height 12
drag, startPoint x: 716, startPoint y: 484, endPoint x: 749, endPoint y: 457, distance: 42.0
click at [749, 457] on div "Do you have a showroom? How long has The Fitness Doctor been trading? I have a …" at bounding box center [974, 381] width 577 height 363
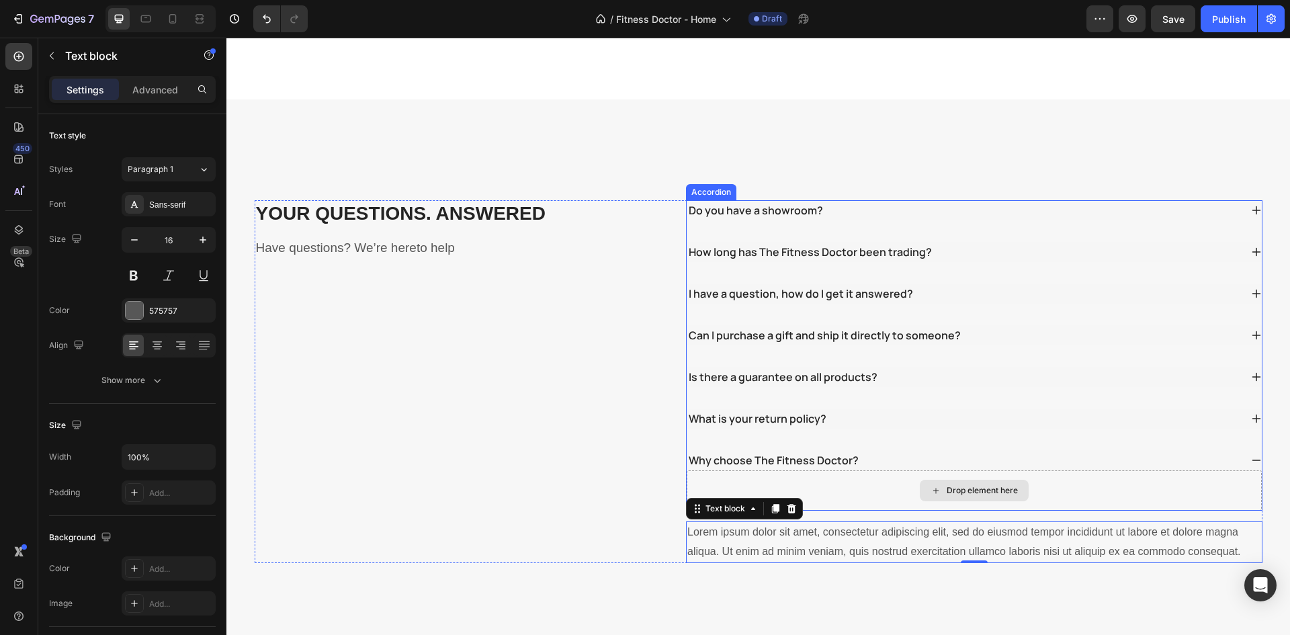
drag, startPoint x: 735, startPoint y: 482, endPoint x: 890, endPoint y: 460, distance: 156.1
click at [884, 460] on div "Do you have a showroom? How long has The Fitness Doctor been trading? I have a …" at bounding box center [974, 381] width 577 height 363
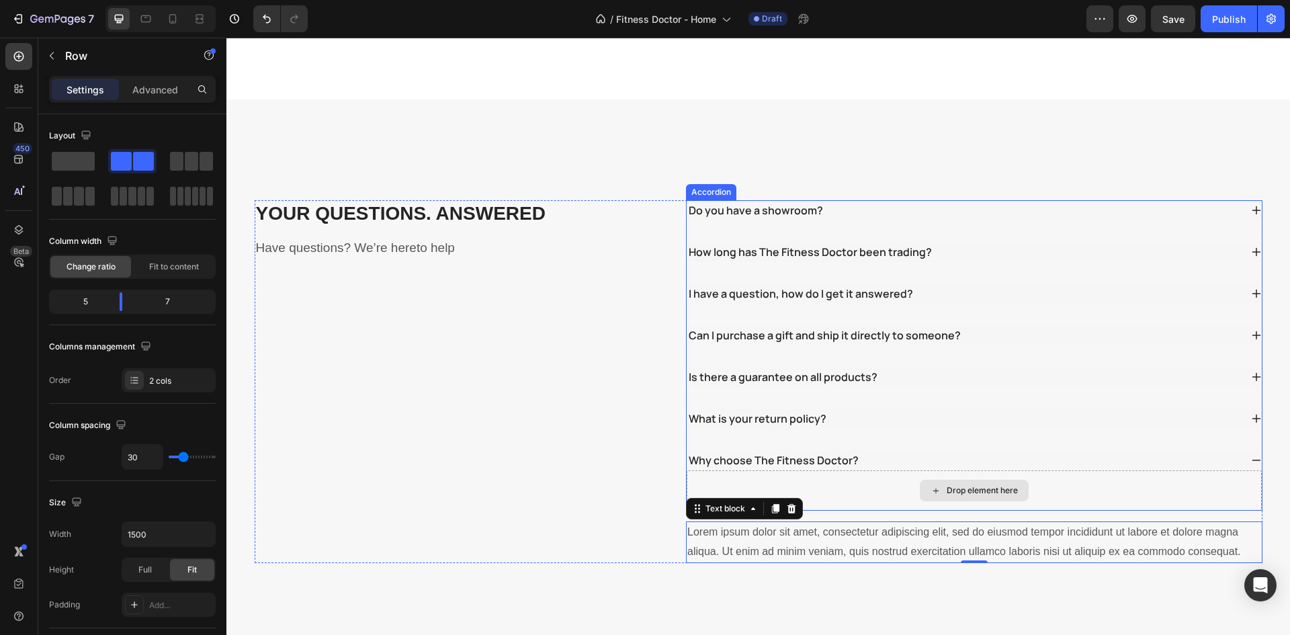
click at [867, 486] on div "Do you have a showroom? How long has The Fitness Doctor been trading? I have a …" at bounding box center [974, 381] width 577 height 363
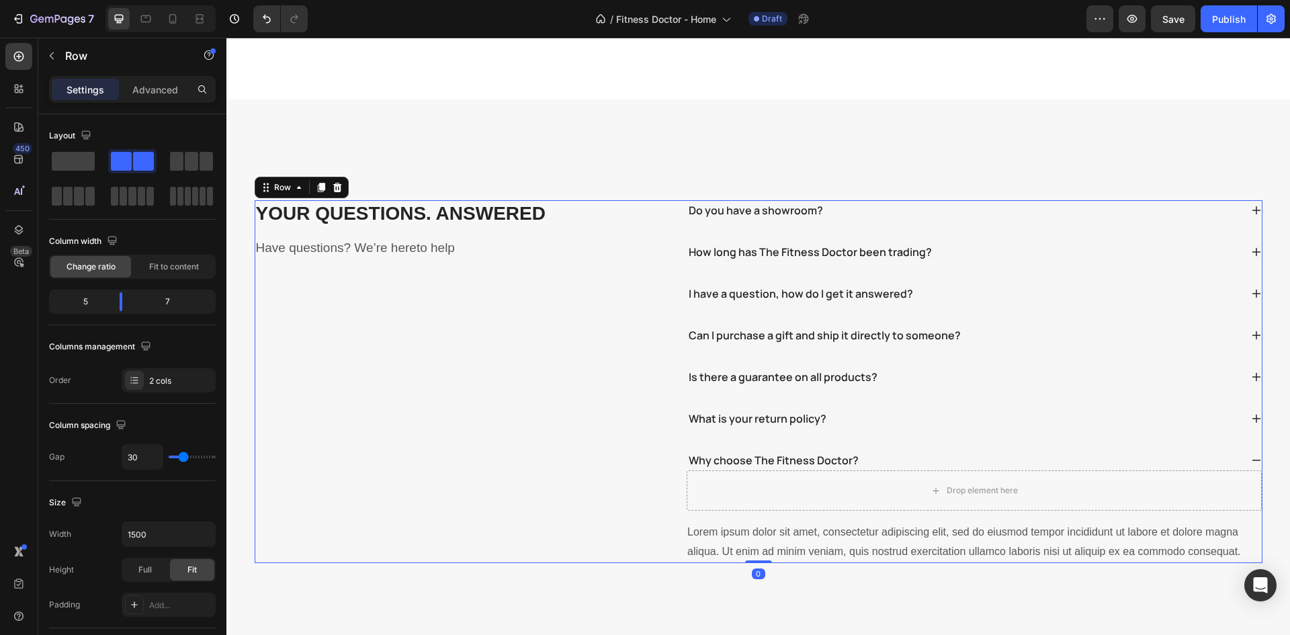
click at [917, 578] on div "YOUR QUESTIONS. ANSWERED Heading Have questions? We’re hereto help Text block D…" at bounding box center [758, 381] width 1064 height 564
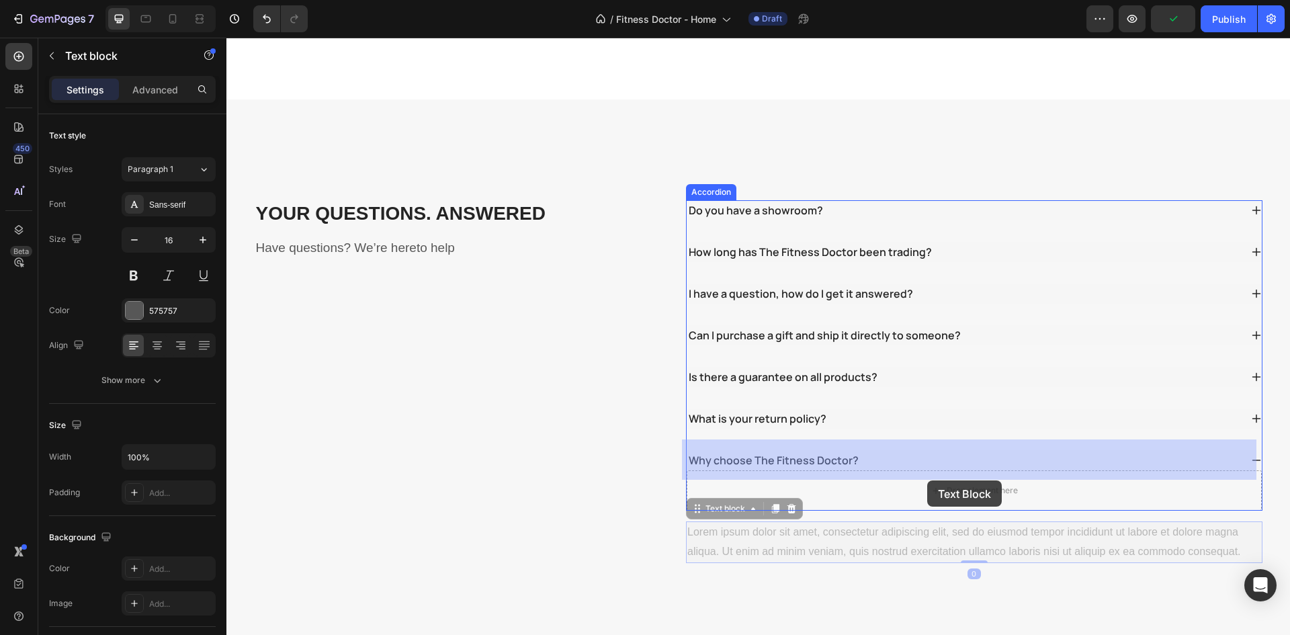
drag, startPoint x: 917, startPoint y: 521, endPoint x: 927, endPoint y: 472, distance: 49.4
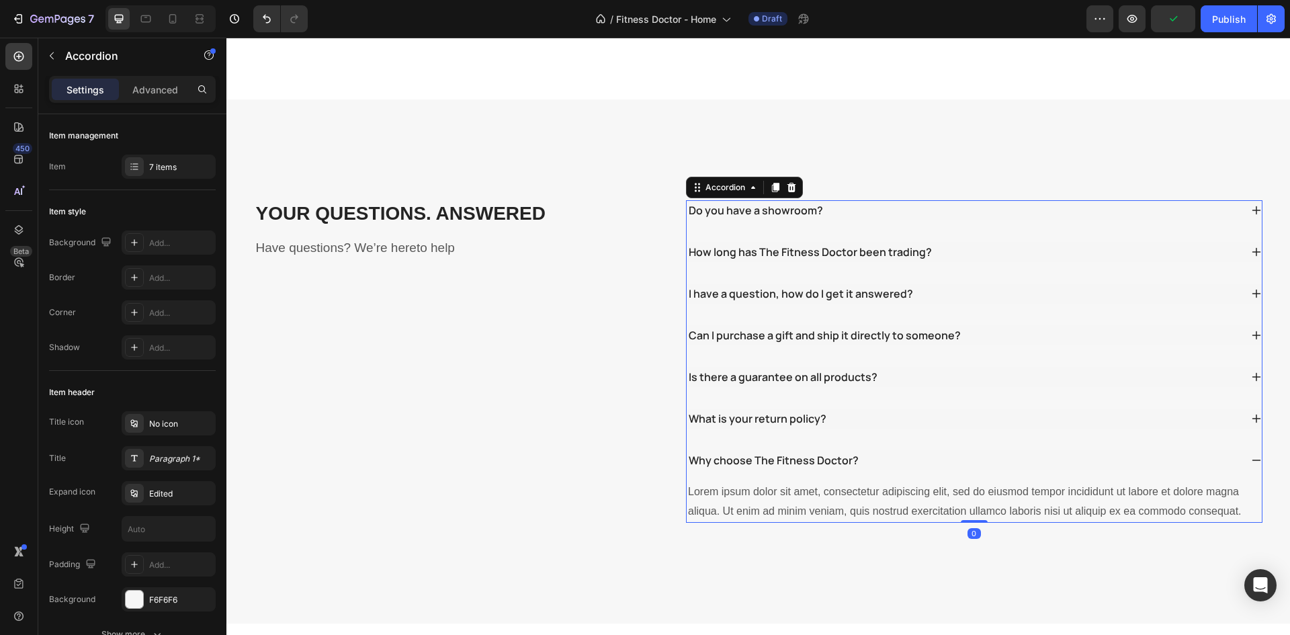
click at [748, 452] on p "Why choose The Fitness Doctor?" at bounding box center [774, 460] width 170 height 16
click at [1093, 450] on div "Why choose The Fitness Doctor?" at bounding box center [964, 460] width 554 height 20
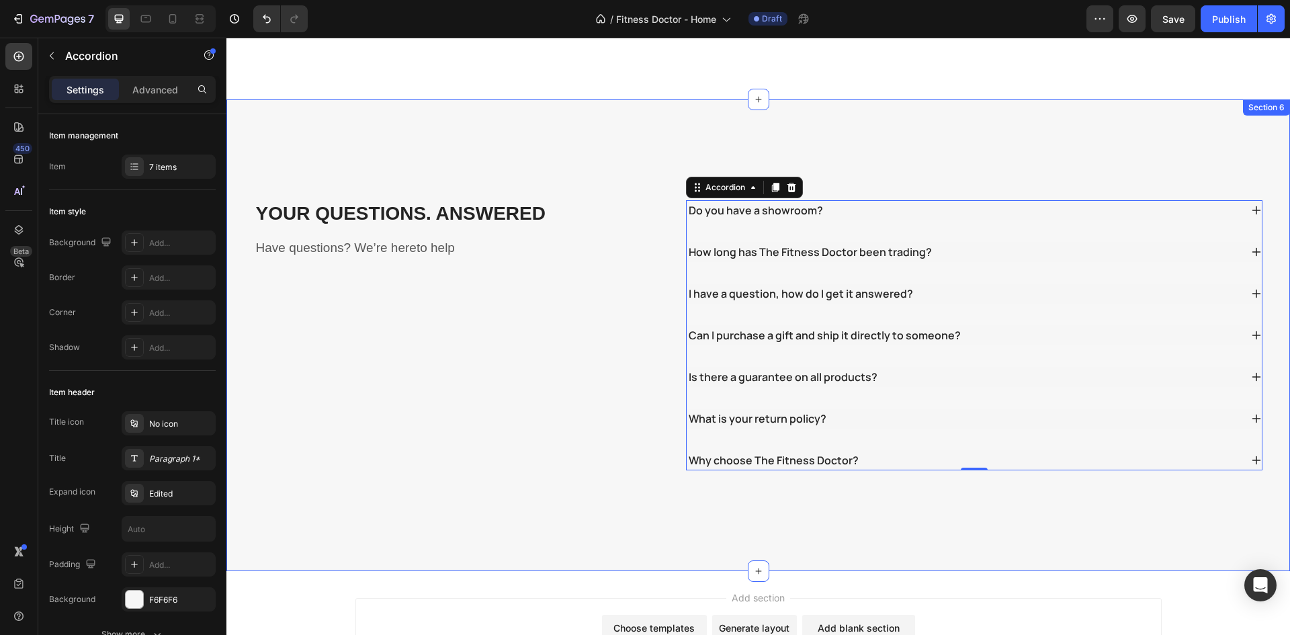
click at [945, 450] on div "Why choose The Fitness Doctor?" at bounding box center [964, 460] width 554 height 20
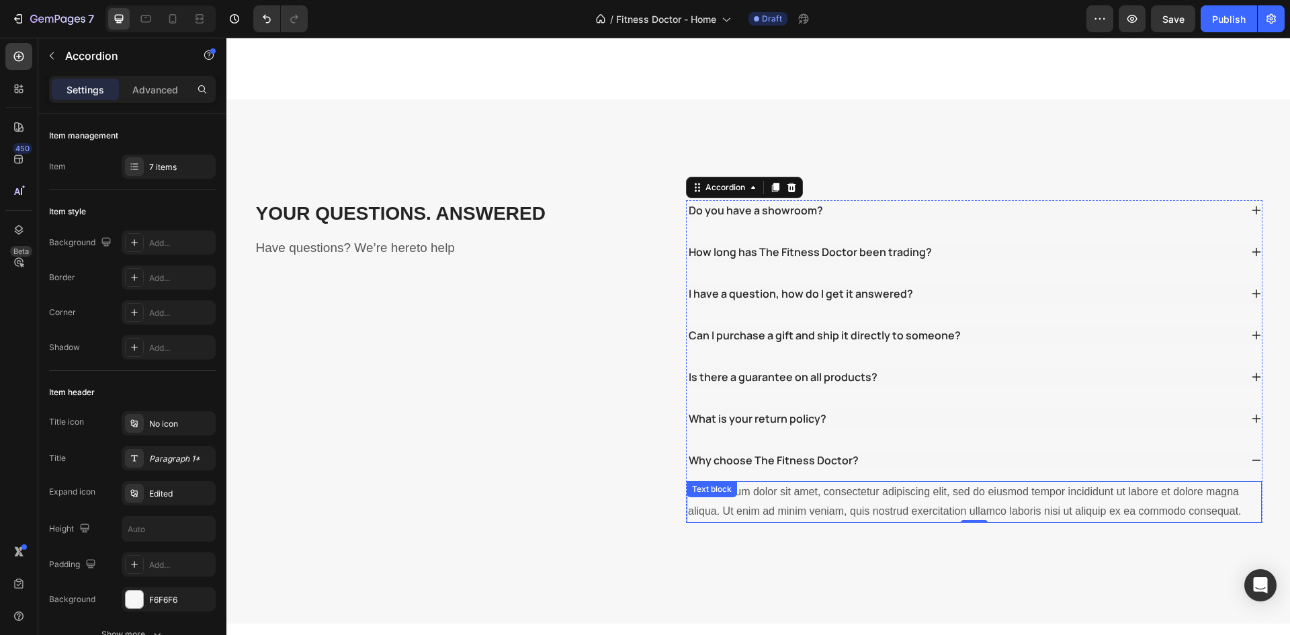
click at [821, 481] on div "Lorem ipsum dolor sit amet, consectetur adipiscing elit, sed do eiusmod tempor …" at bounding box center [974, 502] width 575 height 42
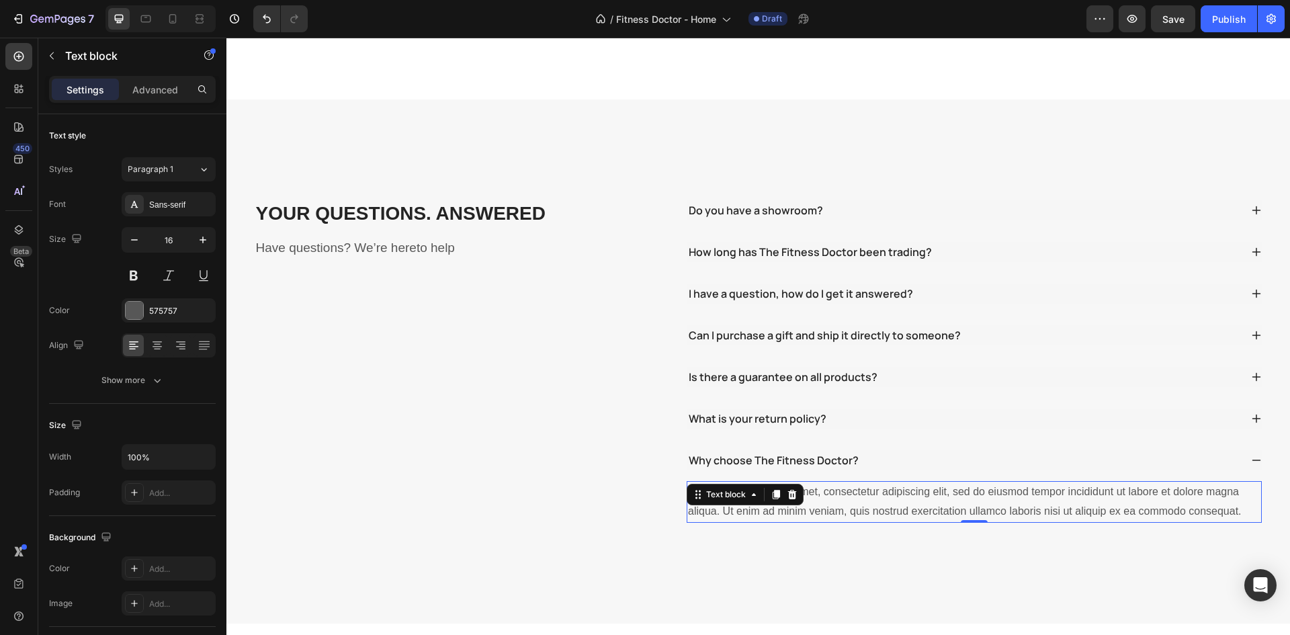
click at [841, 481] on div "Lorem ipsum dolor sit amet, consectetur adipiscing elit, sed do eiusmod tempor …" at bounding box center [974, 502] width 575 height 42
click at [841, 482] on p "Lorem ipsum dolor sit amet, consectetur adipiscing elit, sed do eiusmod tempor …" at bounding box center [974, 501] width 572 height 39
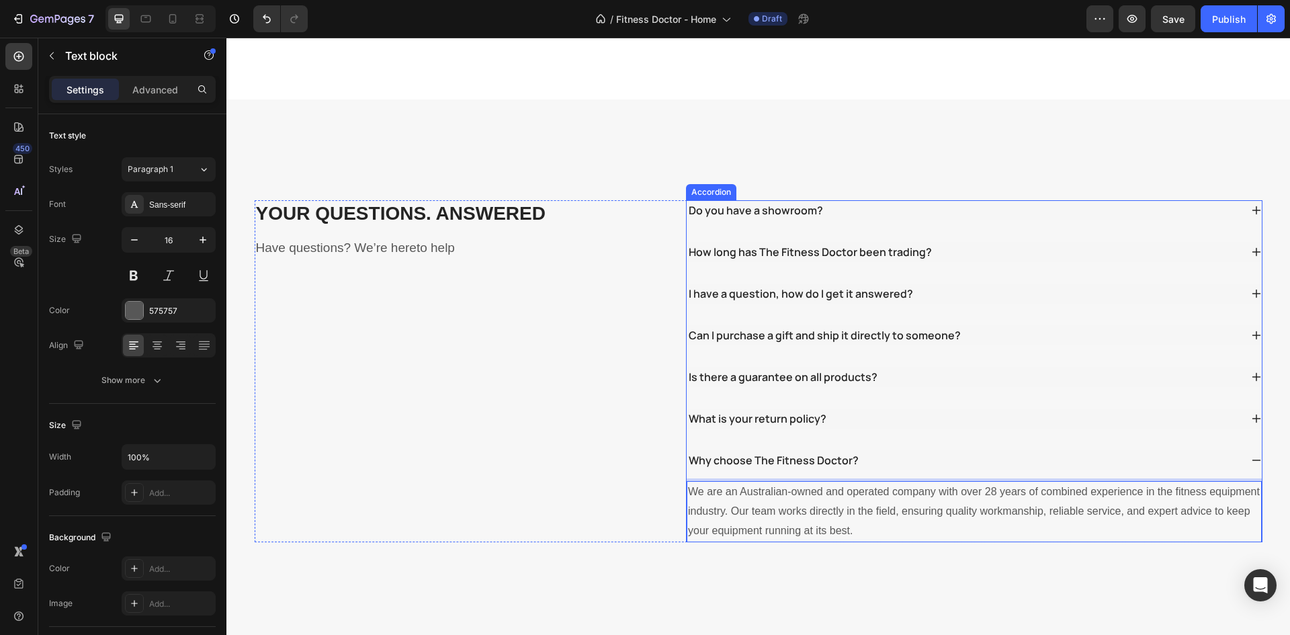
click at [841, 409] on div "What is your return policy?" at bounding box center [964, 419] width 554 height 20
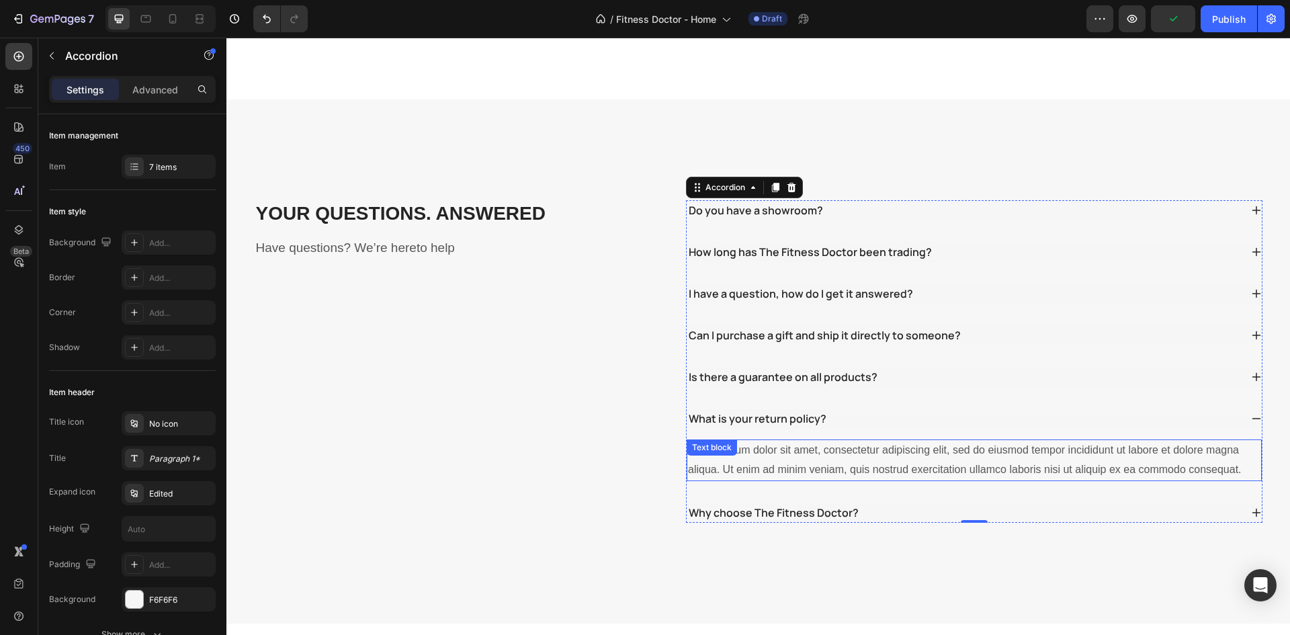
click at [933, 442] on div "Lorem ipsum dolor sit amet, consectetur adipiscing elit, sed do eiusmod tempor …" at bounding box center [974, 460] width 575 height 42
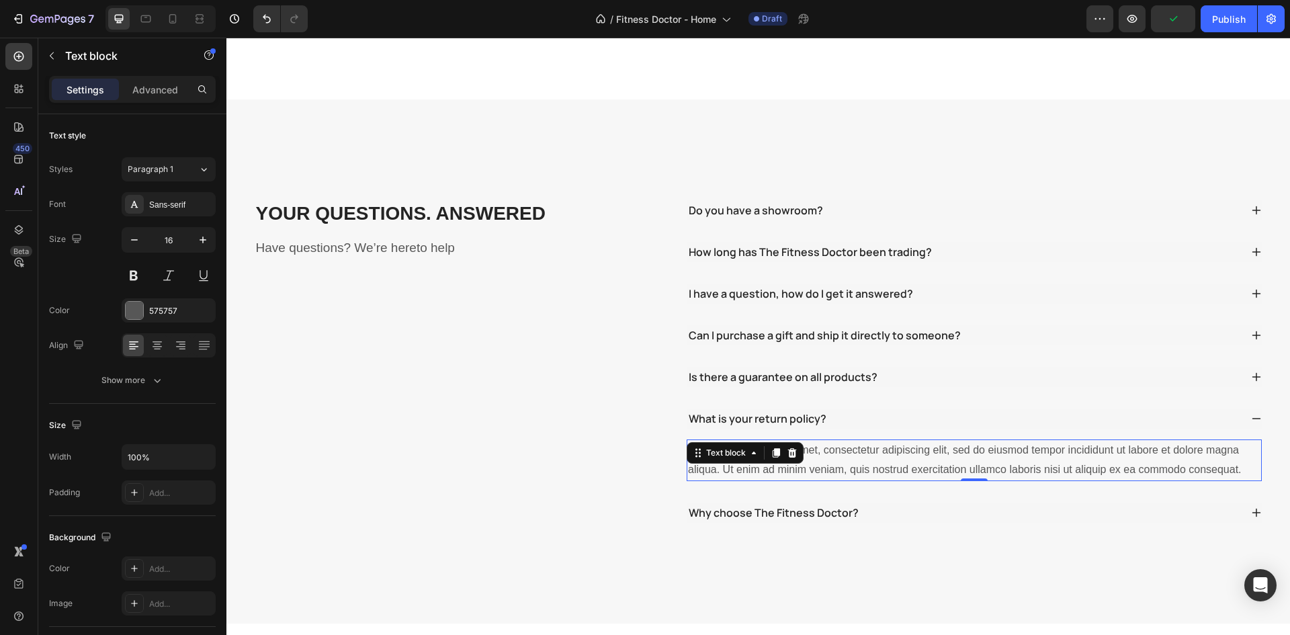
click at [933, 439] on div "Lorem ipsum dolor sit amet, consectetur adipiscing elit, sed do eiusmod tempor …" at bounding box center [974, 460] width 575 height 42
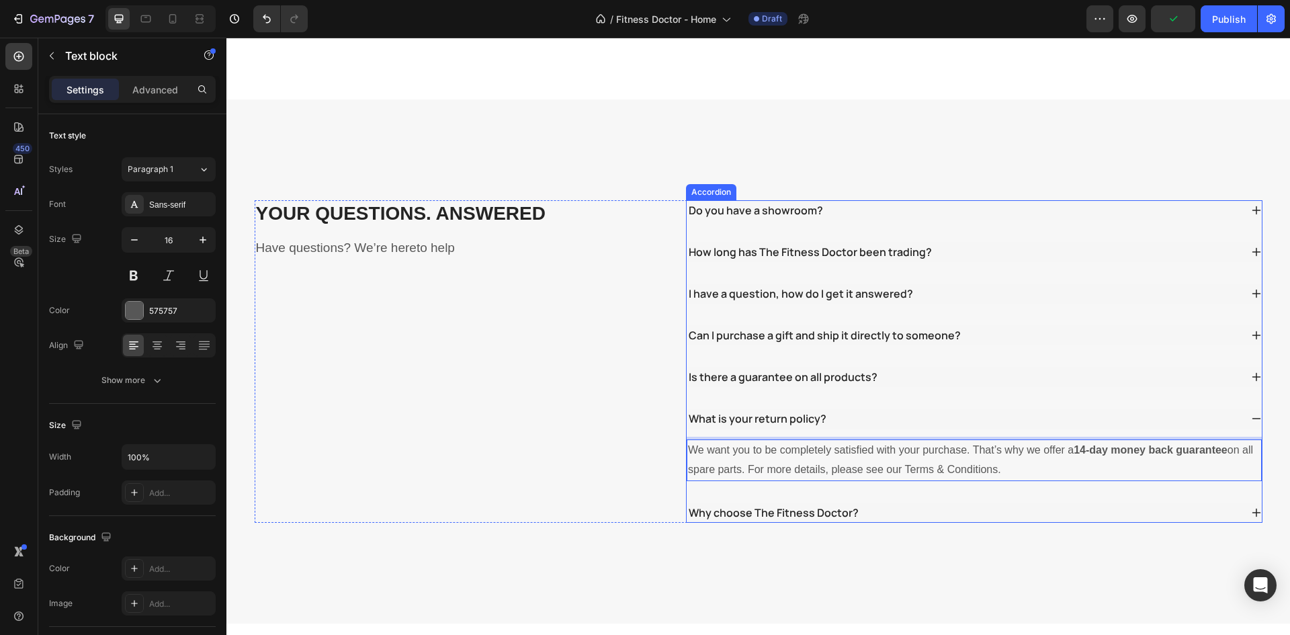
click at [878, 367] on div "Is there a guarantee on all products?" at bounding box center [964, 377] width 554 height 20
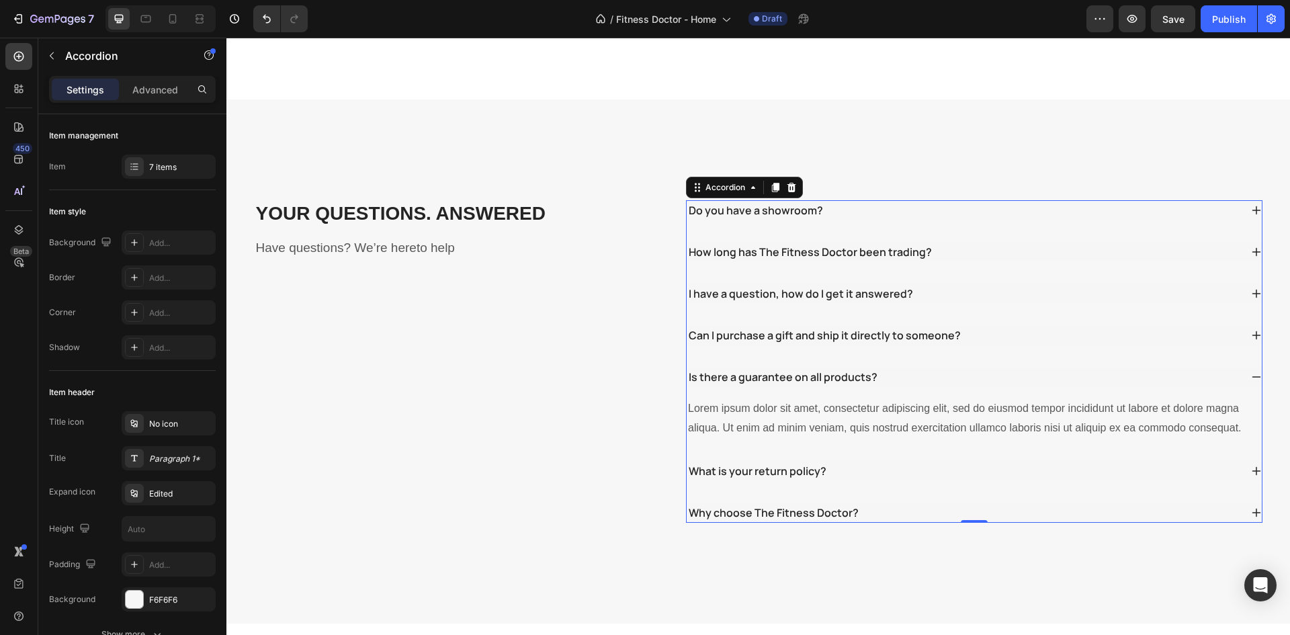
click at [810, 398] on div "Lorem ipsum dolor sit amet, consectetur adipiscing elit, sed do eiusmod tempor …" at bounding box center [974, 419] width 575 height 42
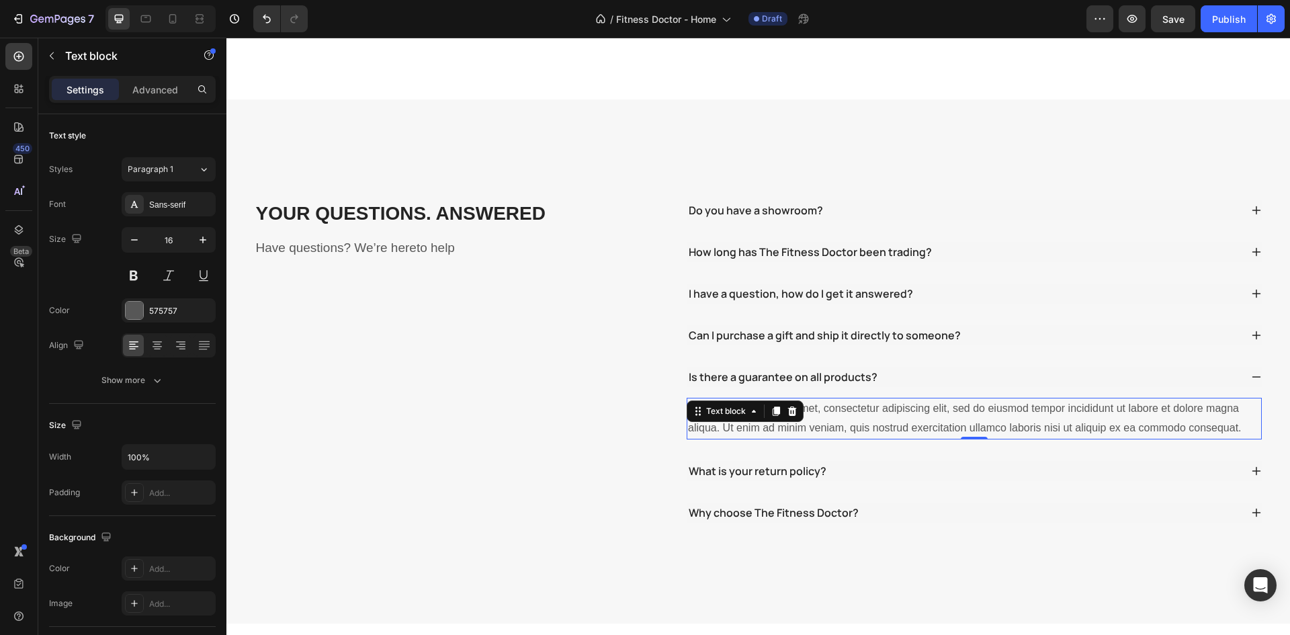
click at [810, 398] on div "Lorem ipsum dolor sit amet, consectetur adipiscing elit, sed do eiusmod tempor …" at bounding box center [974, 419] width 575 height 42
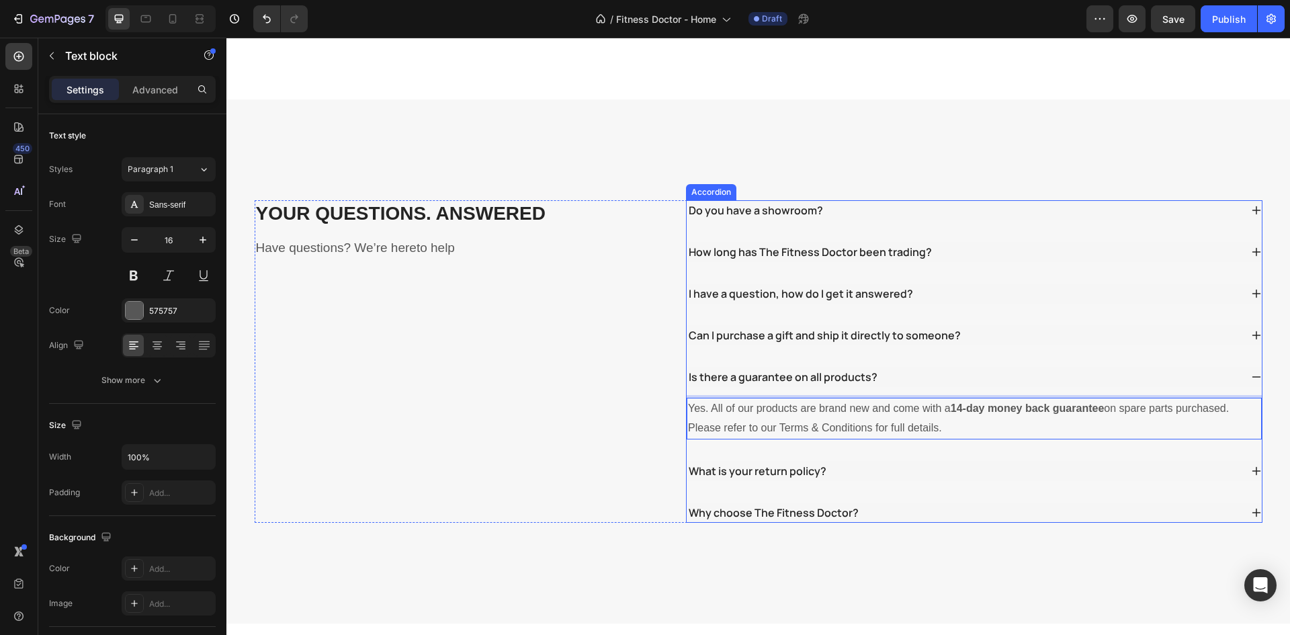
click at [839, 327] on p "Can I purchase a gift and ship it directly to someone?" at bounding box center [825, 335] width 272 height 16
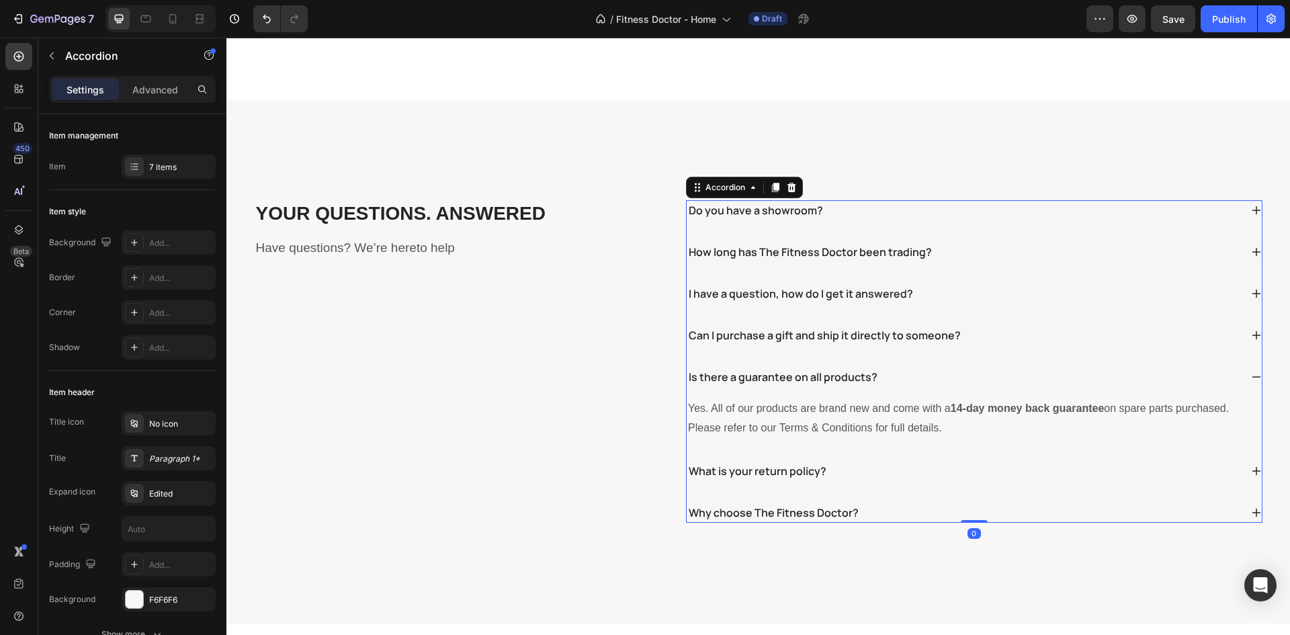
click at [1212, 320] on div "Do you have a showroom? How long has The Fitness Doctor been trading? I have a …" at bounding box center [974, 361] width 577 height 323
click at [1133, 315] on div "Do you have a showroom? How long has The Fitness Doctor been trading? I have a …" at bounding box center [974, 361] width 577 height 323
click at [1132, 325] on div "Can I purchase a gift and ship it directly to someone?" at bounding box center [964, 335] width 554 height 20
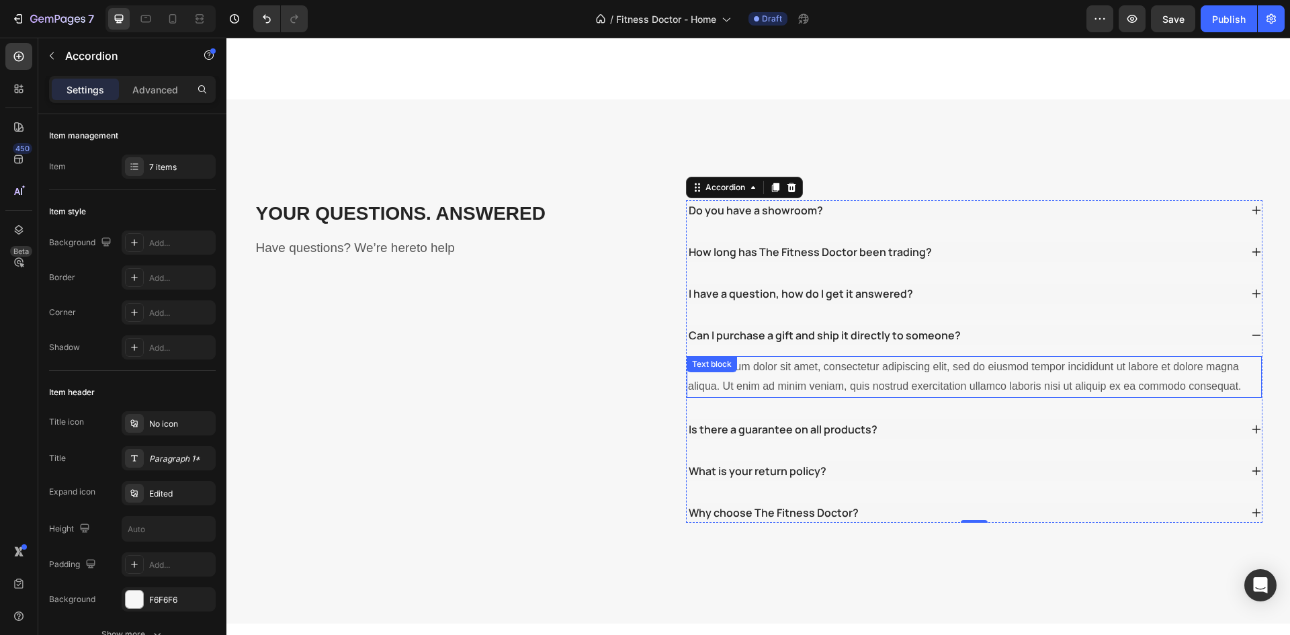
click at [990, 360] on div "Lorem ipsum dolor sit amet, consectetur adipiscing elit, sed do eiusmod tempor …" at bounding box center [974, 377] width 575 height 42
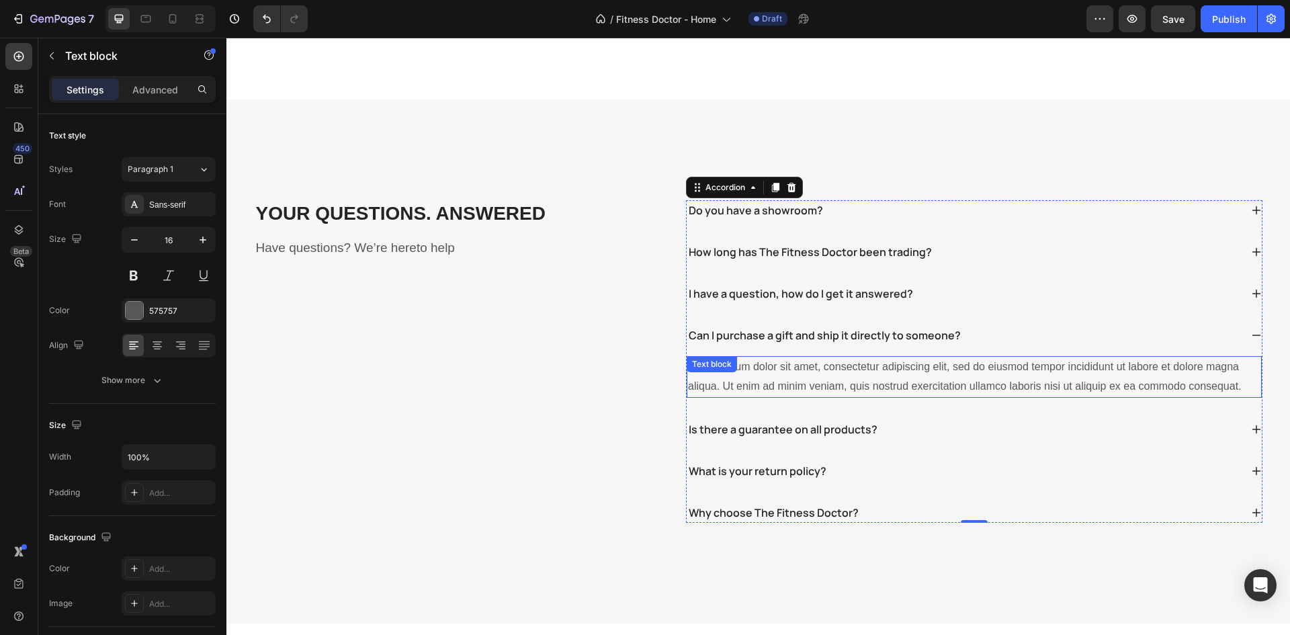
click at [990, 360] on div "Lorem ipsum dolor sit amet, consectetur adipiscing elit, sed do eiusmod tempor …" at bounding box center [974, 377] width 575 height 42
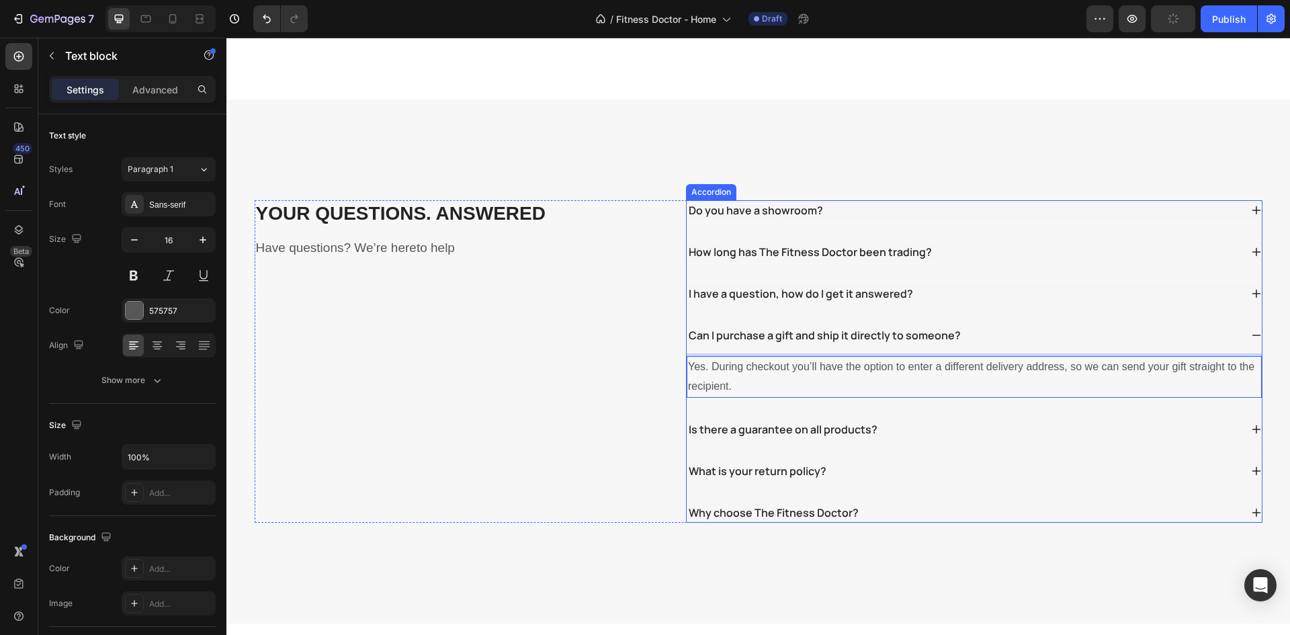
click at [963, 273] on div "Do you have a showroom? How long has The Fitness Doctor been trading? I have a …" at bounding box center [974, 361] width 577 height 323
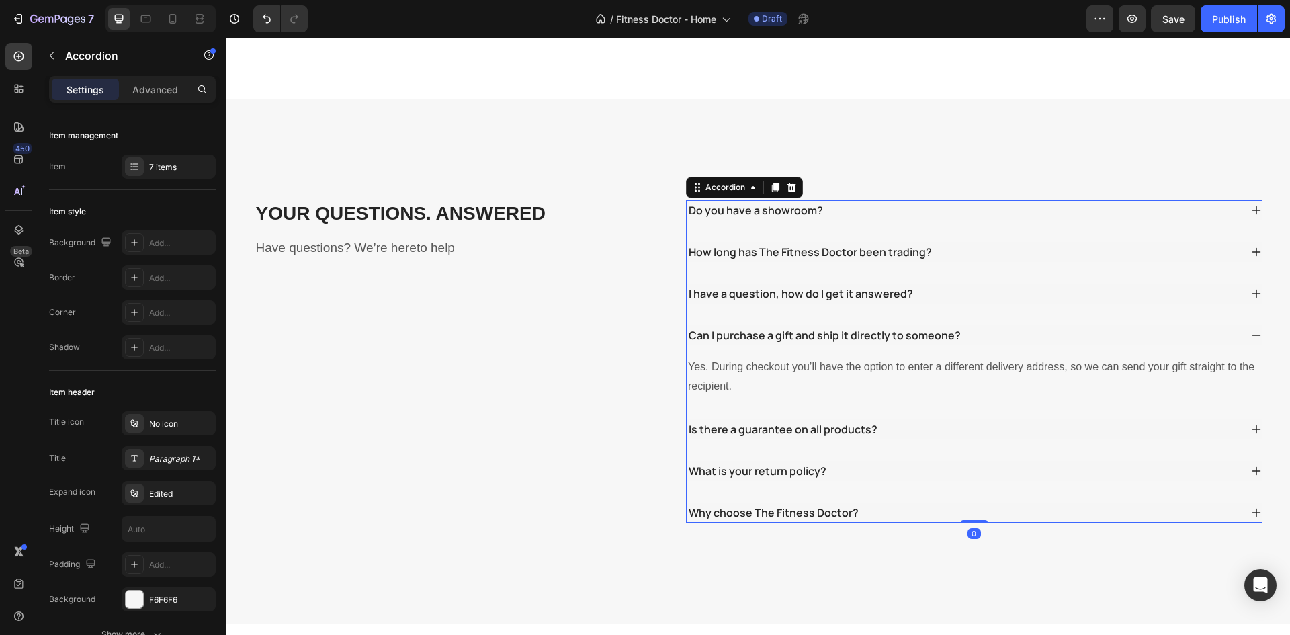
click at [965, 284] on div "I have a question, how do I get it answered?" at bounding box center [964, 294] width 554 height 20
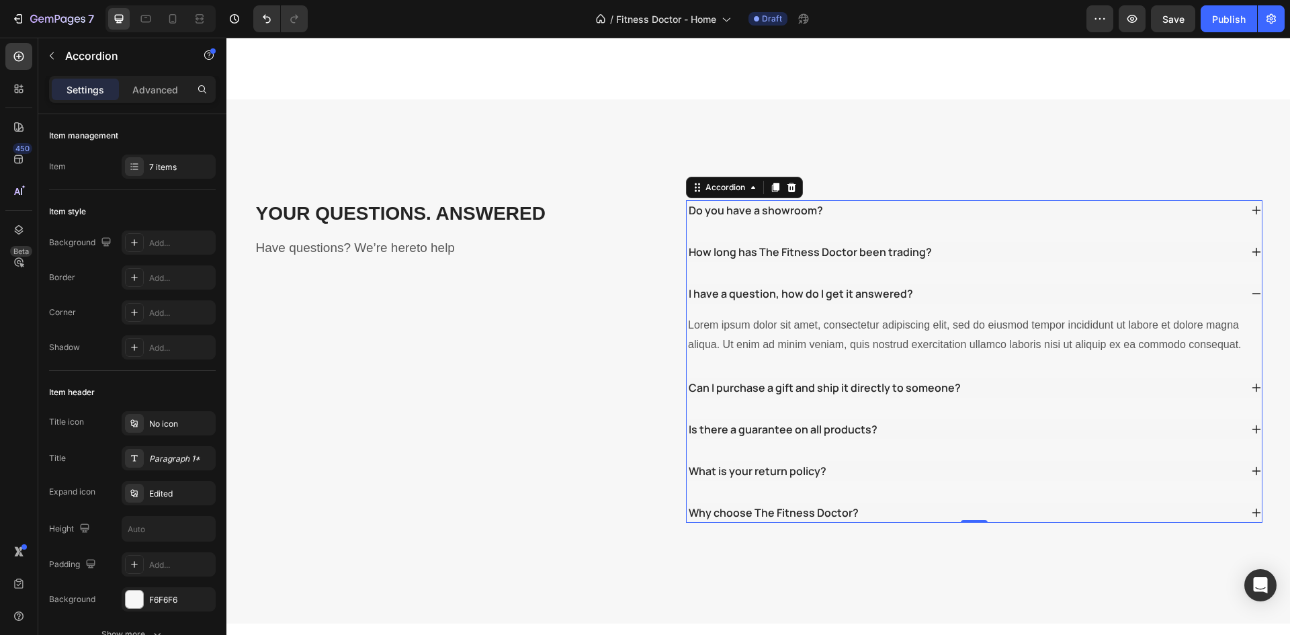
click at [749, 314] on div "Lorem ipsum dolor sit amet, consectetur adipiscing elit, sed do eiusmod tempor …" at bounding box center [974, 335] width 575 height 42
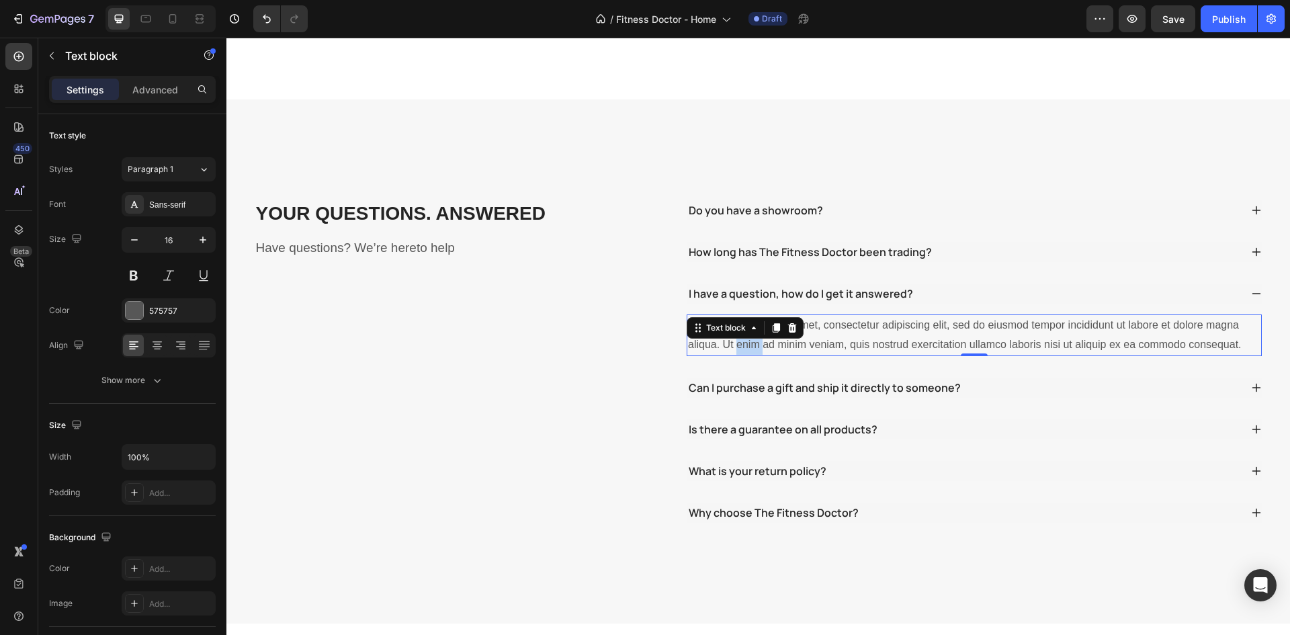
click at [749, 314] on div "Lorem ipsum dolor sit amet, consectetur adipiscing elit, sed do eiusmod tempor …" at bounding box center [974, 335] width 575 height 42
click at [867, 339] on strong "info@fitnessdoctor.com.au" at bounding box center [877, 344] width 187 height 11
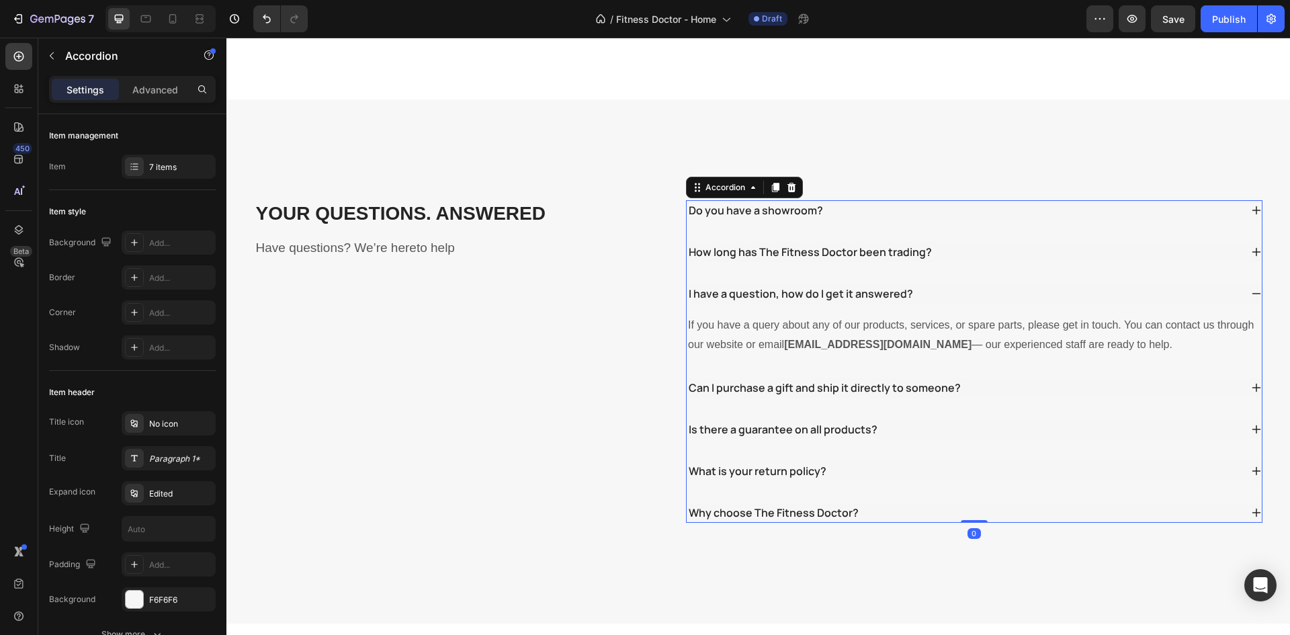
click at [909, 344] on div "Do you have a showroom? How long has The Fitness Doctor been trading? I have a …" at bounding box center [974, 361] width 577 height 323
click at [931, 318] on p "If you have a query about any of our products, services, or spare parts, please…" at bounding box center [974, 335] width 572 height 39
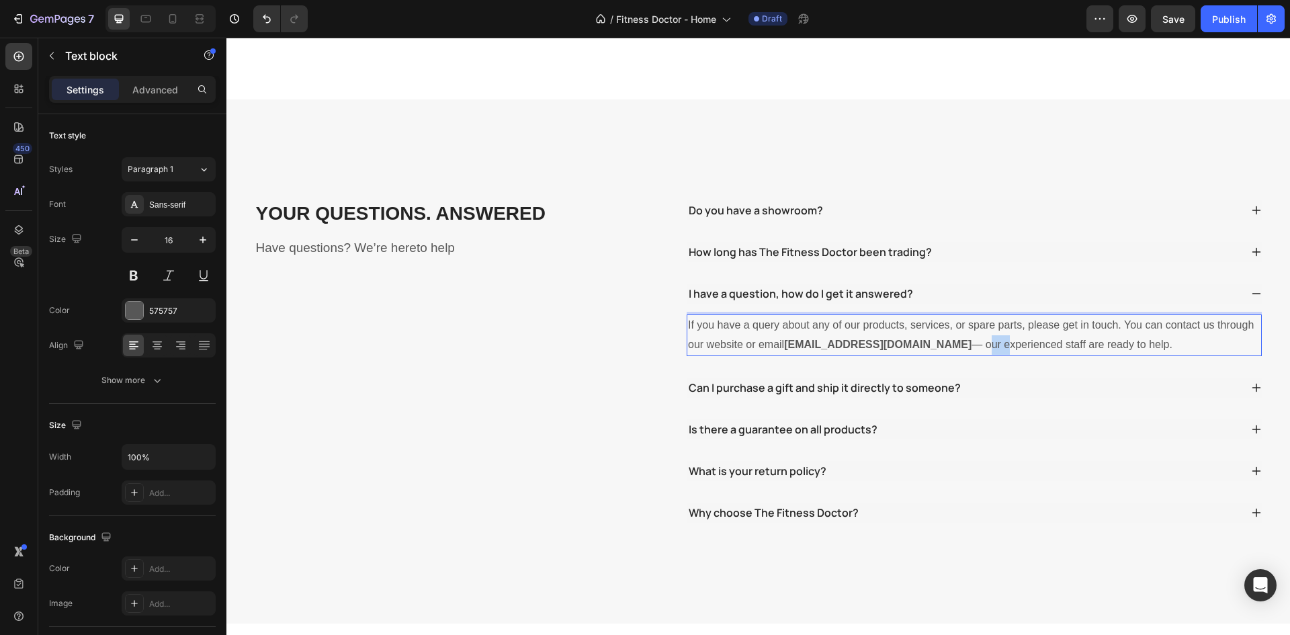
click at [937, 316] on p "If you have a query about any of our products, services, or spare parts, please…" at bounding box center [974, 335] width 572 height 39
click at [1087, 316] on p "If you have a query about any of our products, services, or spare parts, please…" at bounding box center [974, 335] width 572 height 39
click at [1103, 316] on p "If you have a query about any of our products, services, or spare parts, please…" at bounding box center [974, 335] width 572 height 39
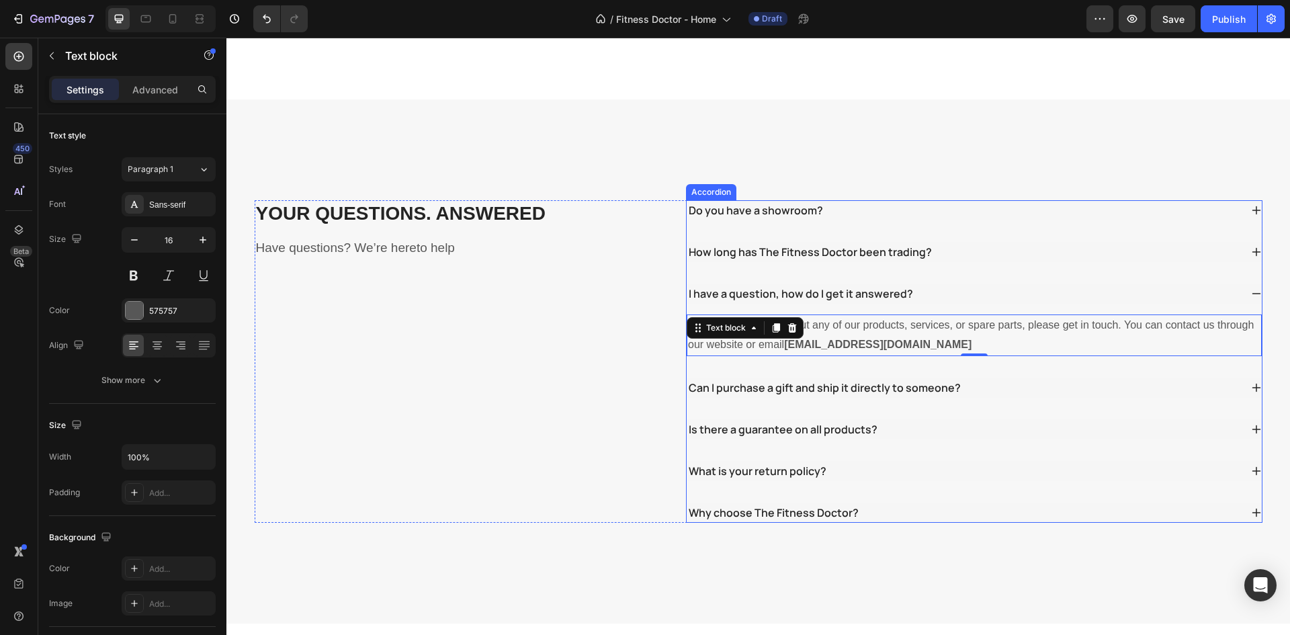
click at [897, 242] on div "How long has The Fitness Doctor been trading?" at bounding box center [810, 252] width 247 height 20
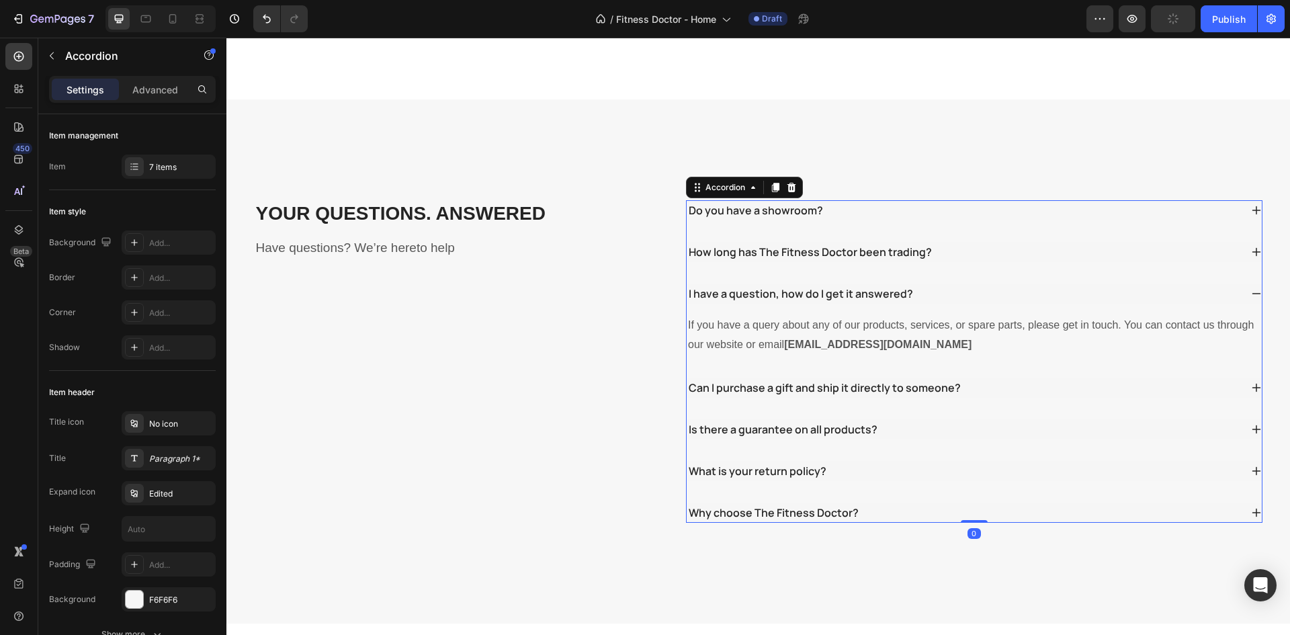
click at [968, 242] on div "How long has The Fitness Doctor been trading?" at bounding box center [964, 252] width 554 height 20
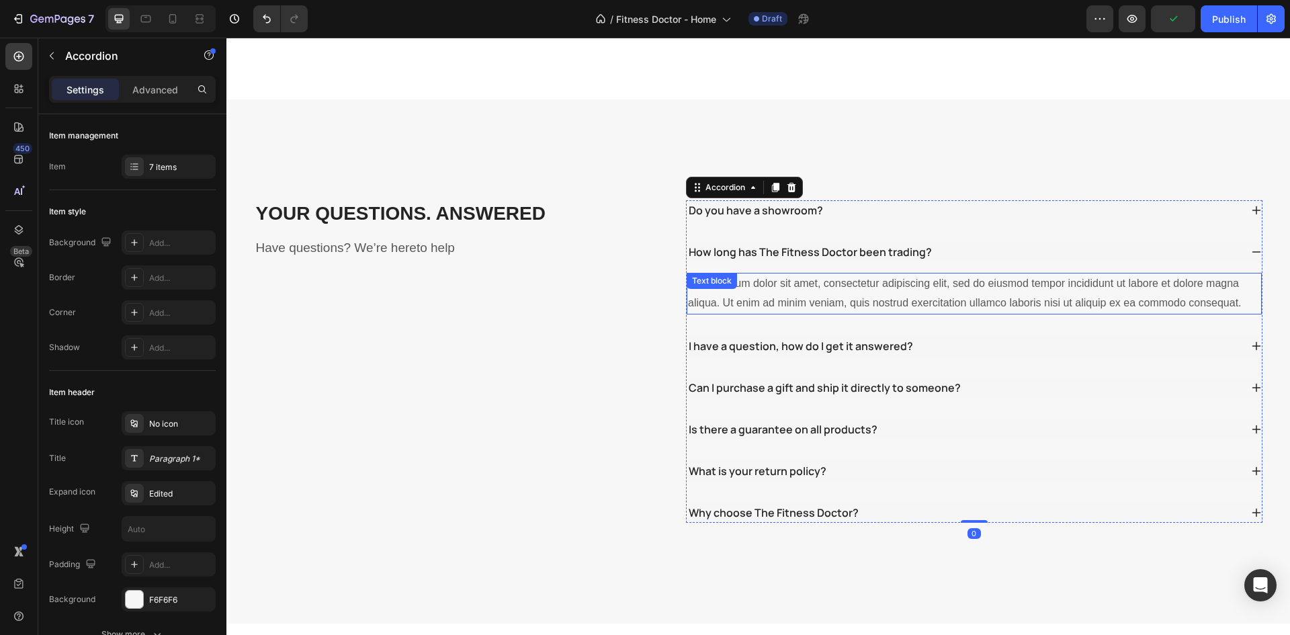
click at [861, 273] on div "Lorem ipsum dolor sit amet, consectetur adipiscing elit, sed do eiusmod tempor …" at bounding box center [974, 294] width 575 height 42
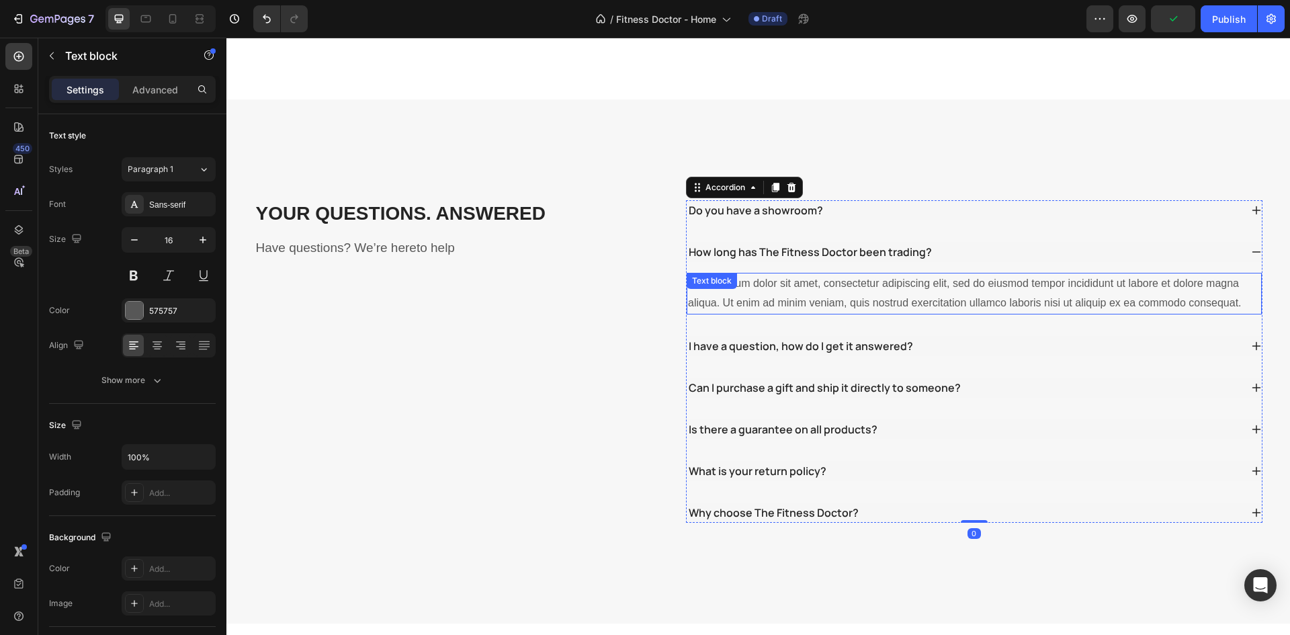
click at [861, 273] on div "Lorem ipsum dolor sit amet, consectetur adipiscing elit, sed do eiusmod tempor …" at bounding box center [974, 294] width 575 height 42
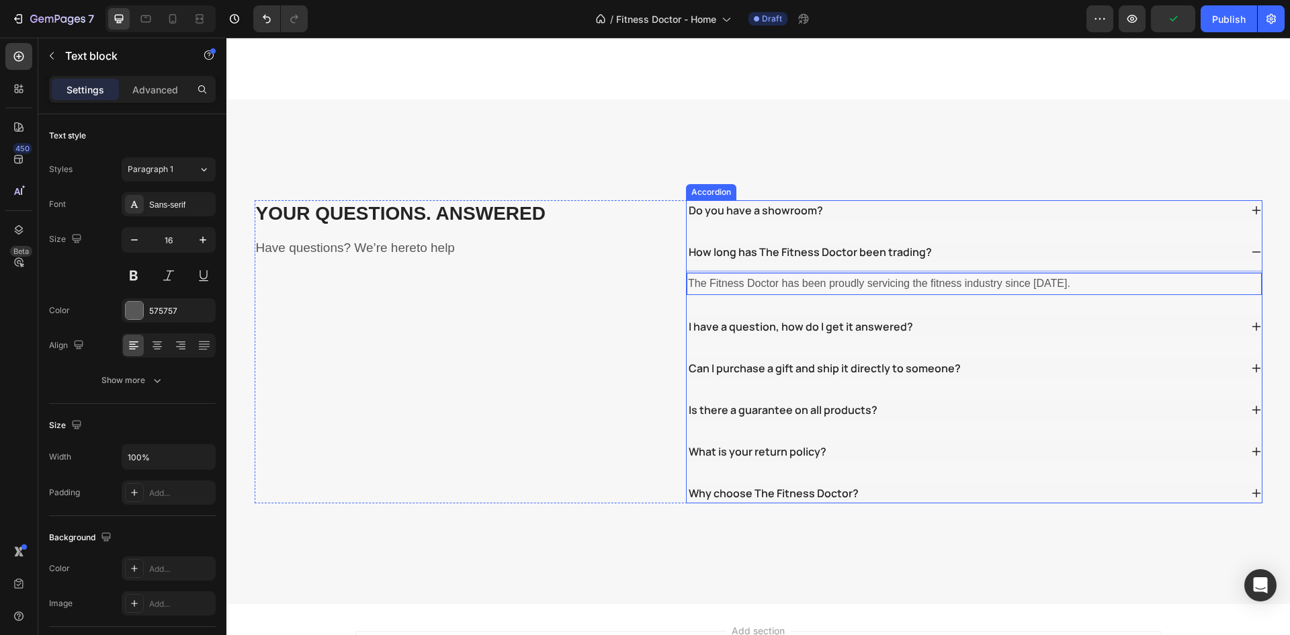
click at [960, 242] on div "How long has The Fitness Doctor been trading?" at bounding box center [964, 252] width 554 height 20
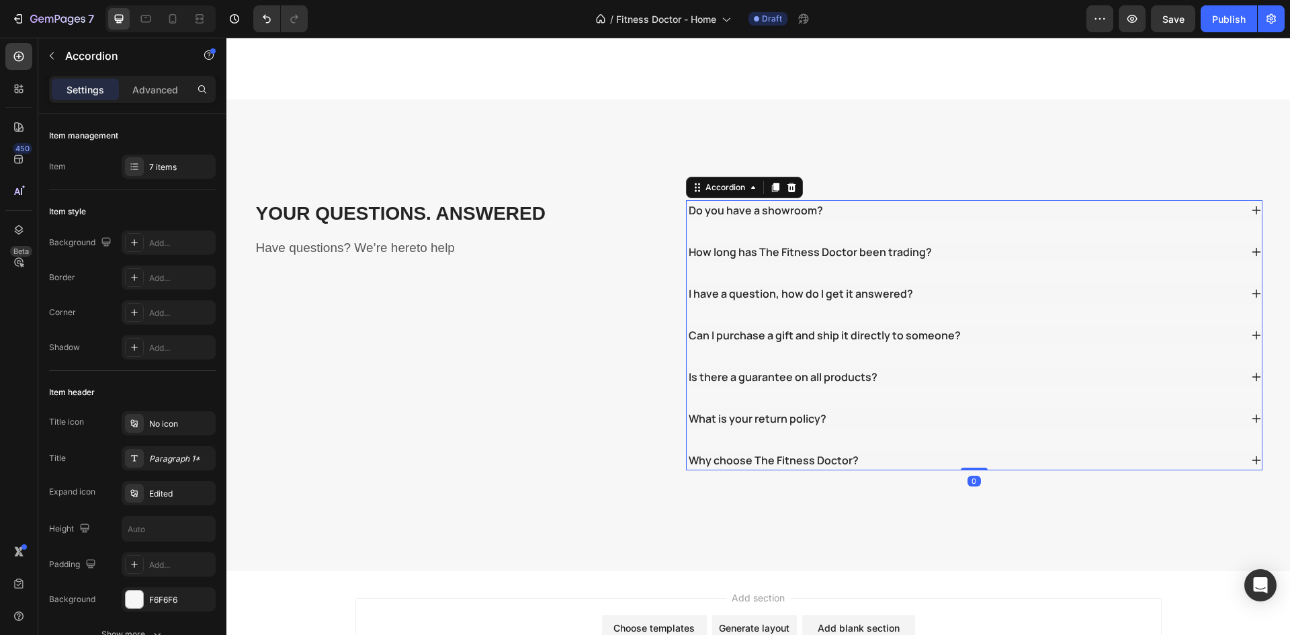
click at [904, 200] on div "Do you have a showroom?" at bounding box center [964, 210] width 554 height 20
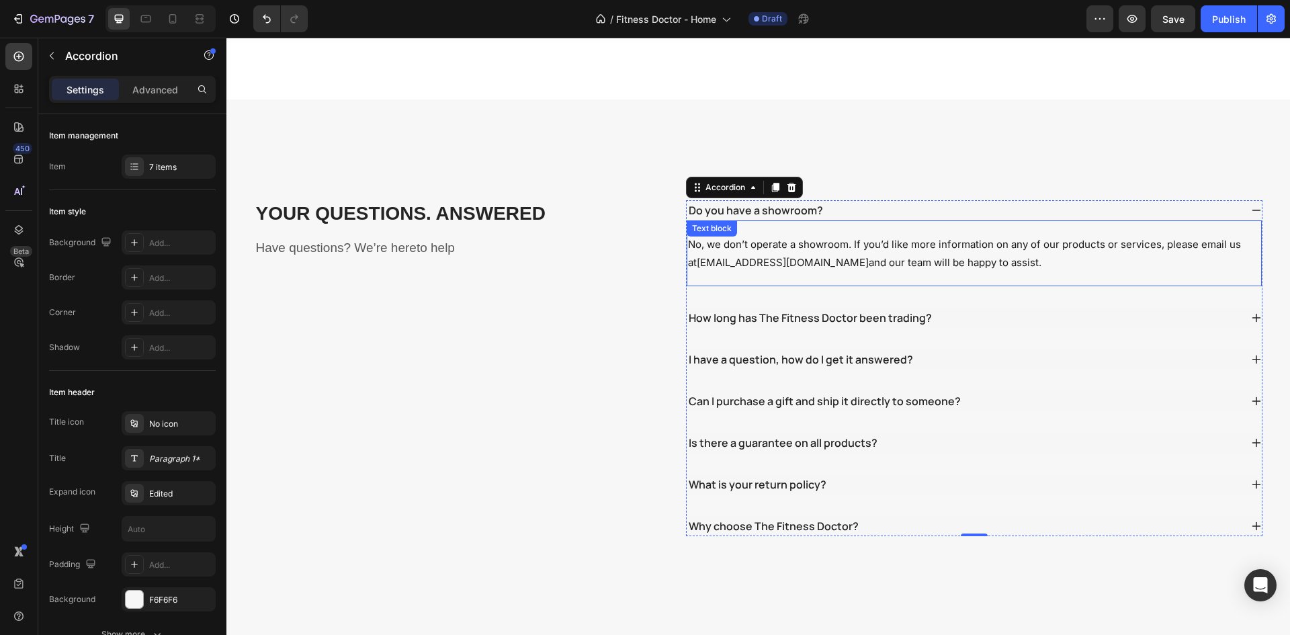
click at [909, 200] on div "Do you have a showroom?" at bounding box center [964, 210] width 554 height 20
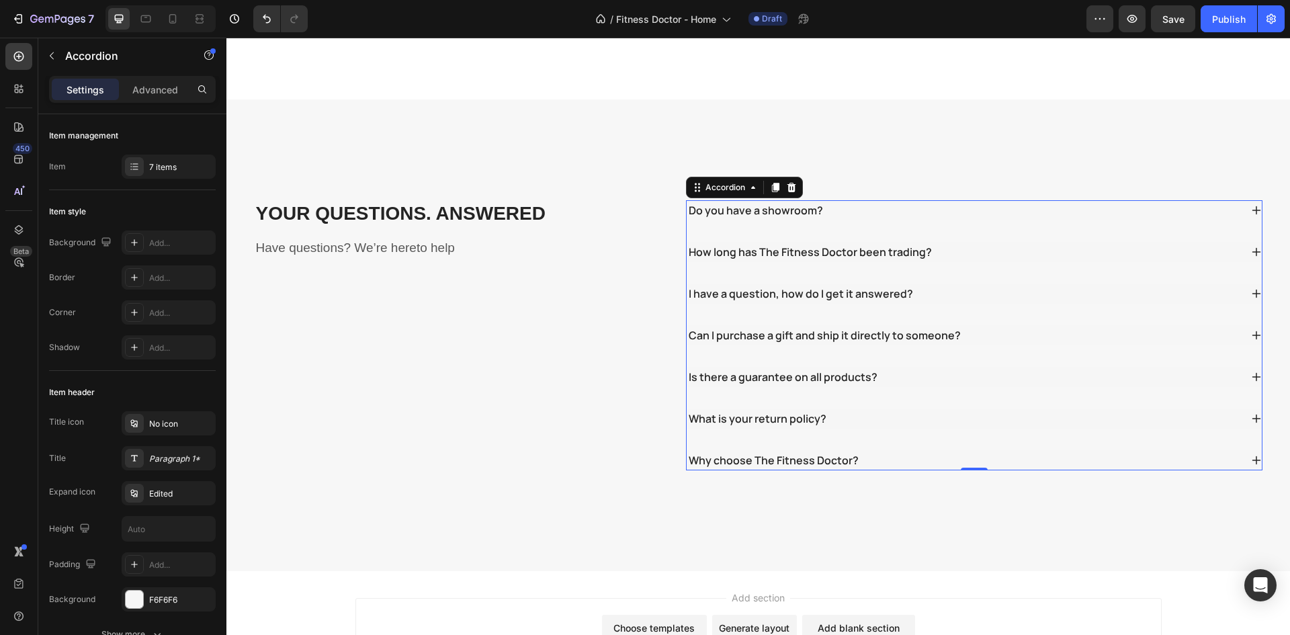
click at [894, 232] on div "Do you have a showroom? No, we don’t operate a showroom. If you’d like more inf…" at bounding box center [974, 335] width 577 height 270
click at [1001, 242] on div "How long has The Fitness Doctor been trading?" at bounding box center [964, 252] width 554 height 20
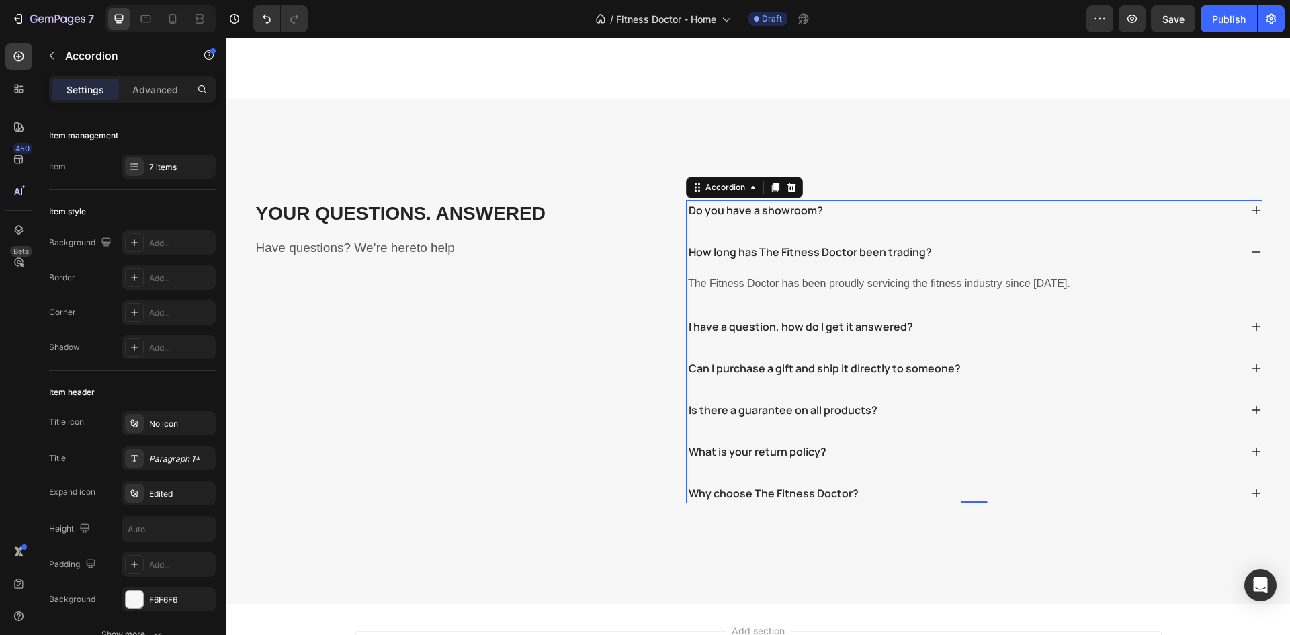
click at [1001, 242] on div "How long has The Fitness Doctor been trading?" at bounding box center [964, 252] width 554 height 20
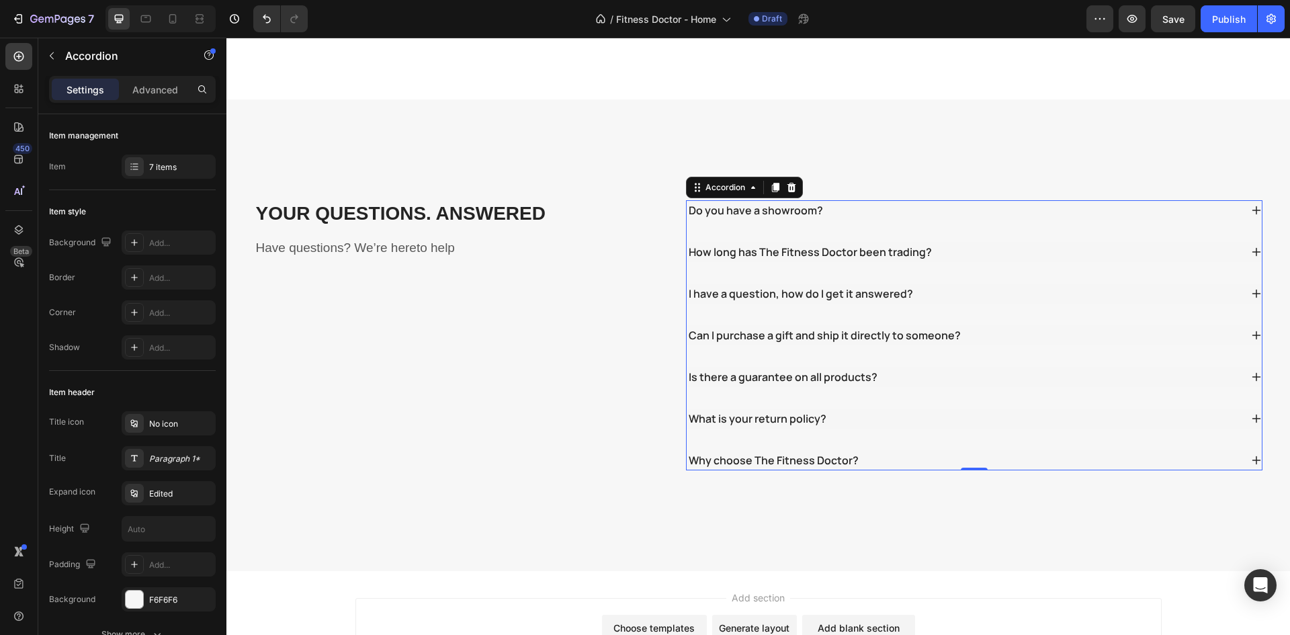
click at [935, 242] on div "How long has The Fitness Doctor been trading?" at bounding box center [964, 252] width 554 height 20
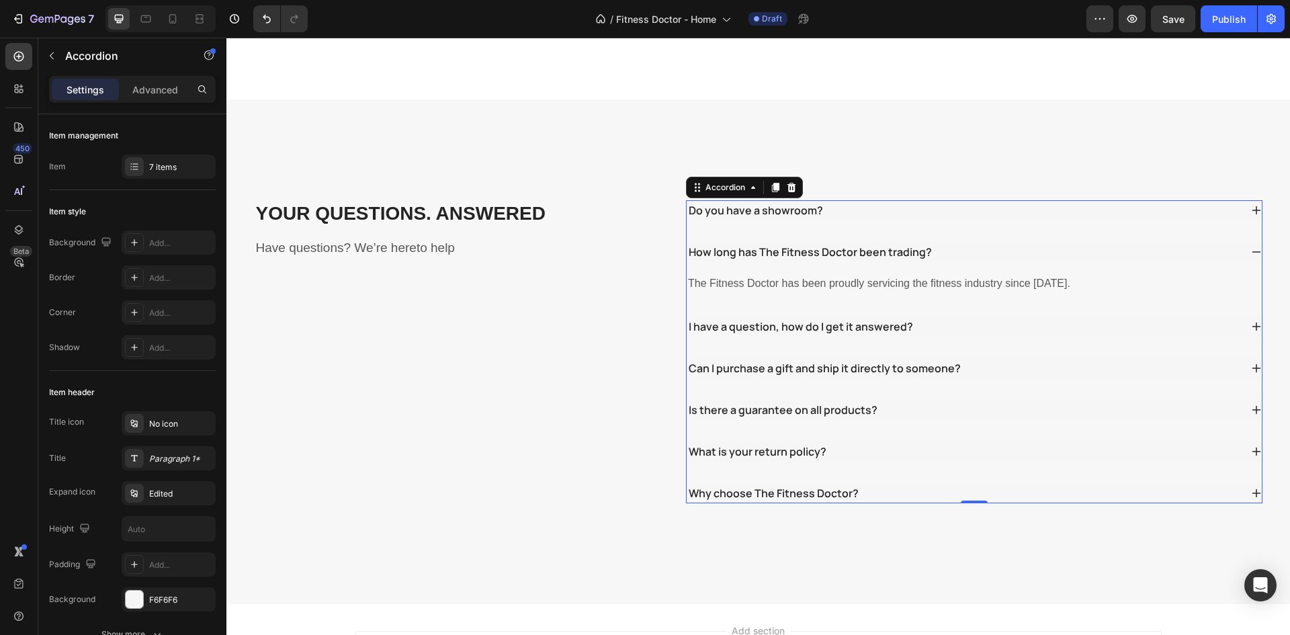
click at [902, 274] on p "The Fitness Doctor has been proudly servicing the fitness industry since March …" at bounding box center [974, 283] width 572 height 19
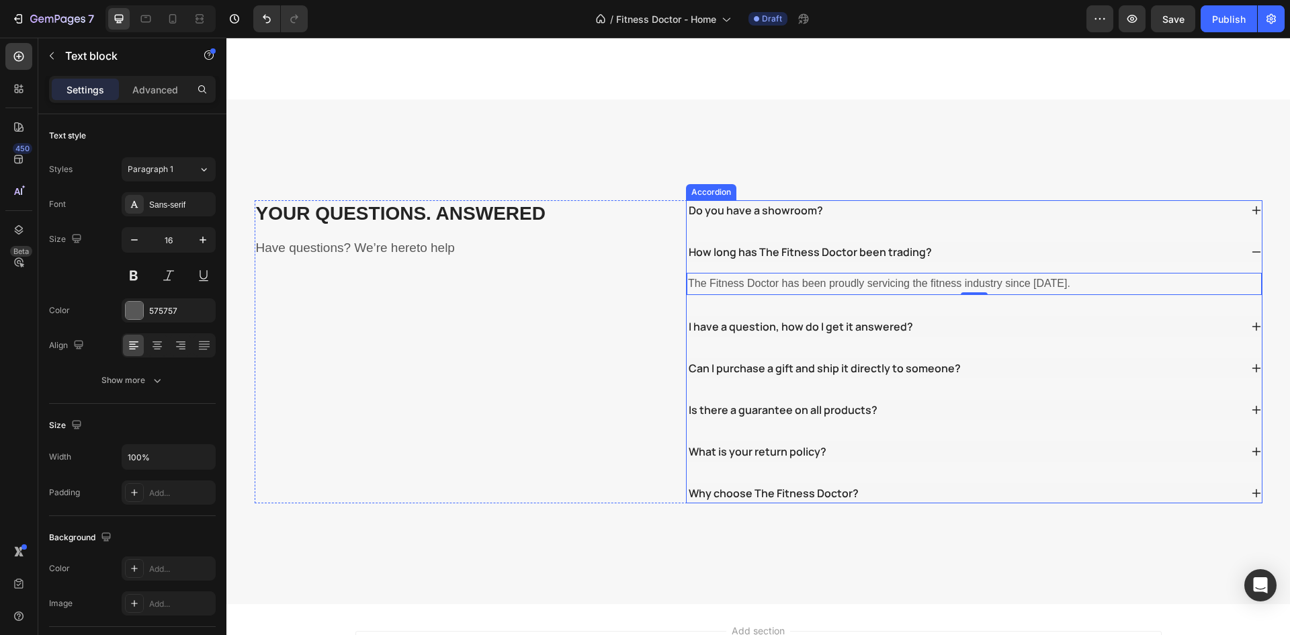
click at [947, 200] on div "Do you have a showroom?" at bounding box center [964, 210] width 554 height 20
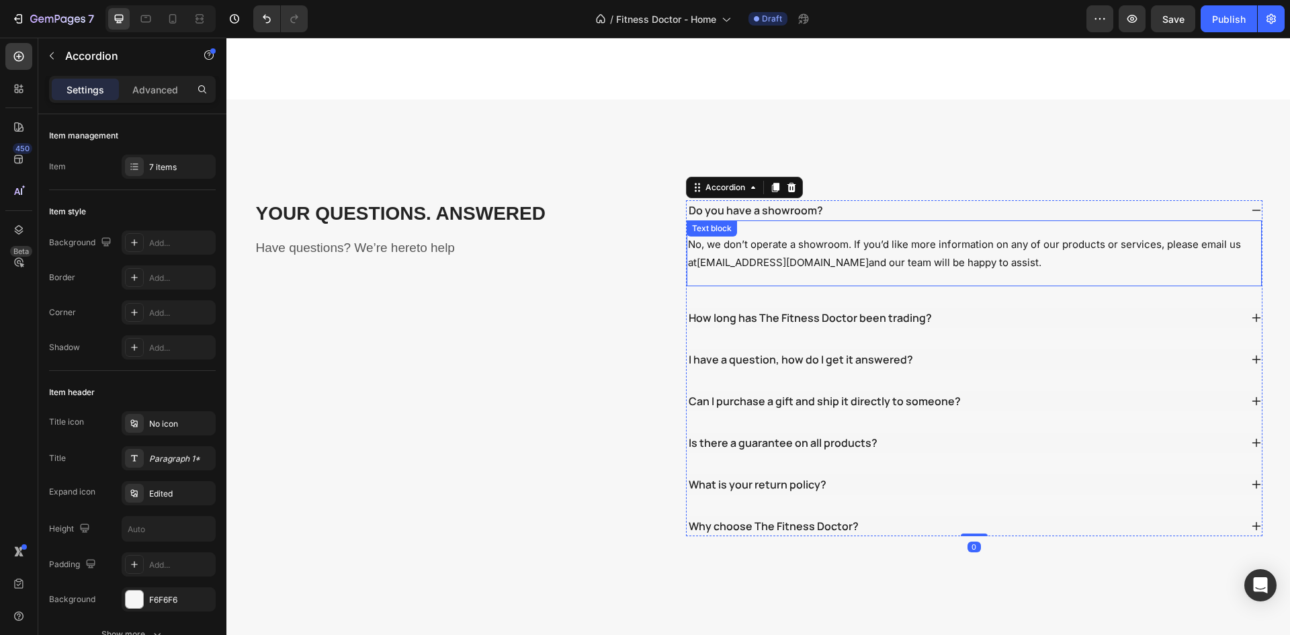
click at [880, 235] on p "No, we don’t operate a showroom. If you’d like more information on any of our p…" at bounding box center [974, 253] width 572 height 36
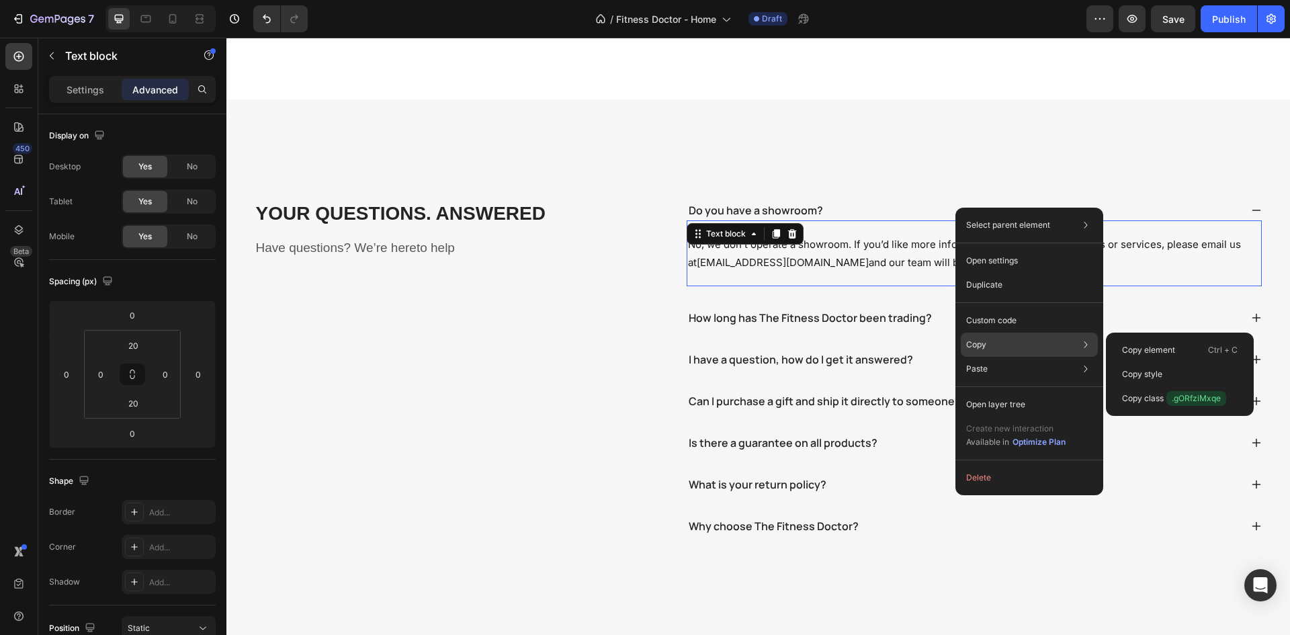
click at [1001, 349] on div "Copy Copy element Ctrl + C Copy style Copy class .gORfziMxqe" at bounding box center [1029, 345] width 137 height 24
click at [1136, 372] on p "Copy style" at bounding box center [1142, 374] width 40 height 12
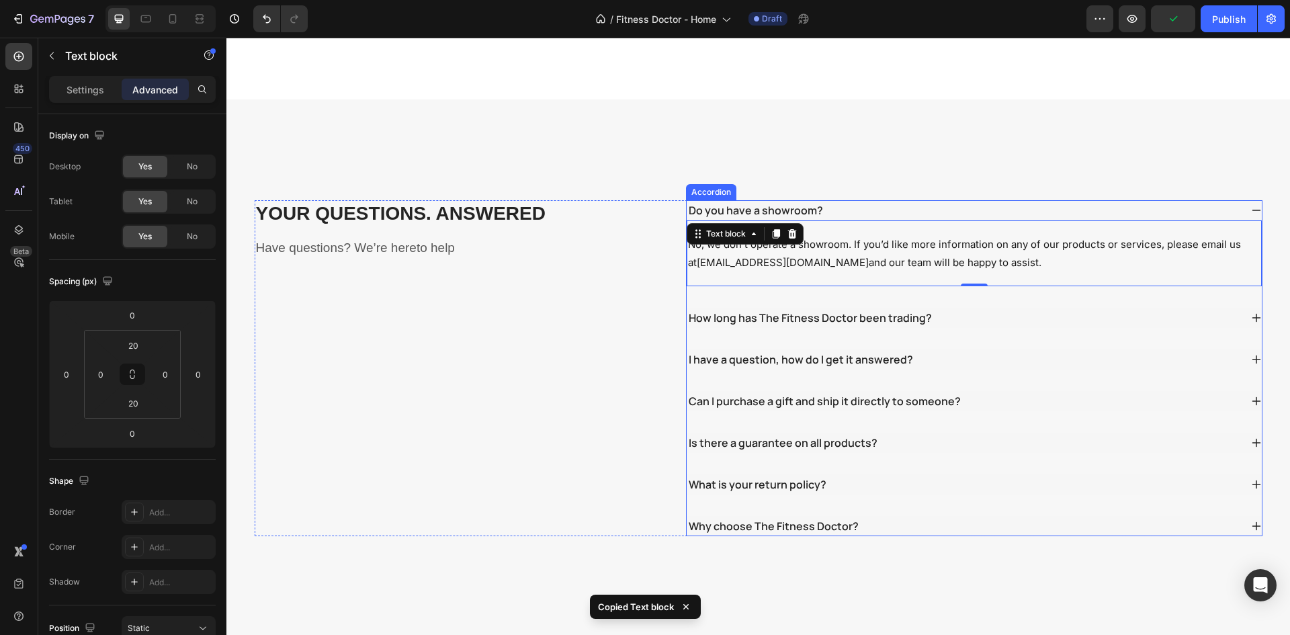
click at [843, 308] on div "How long has The Fitness Doctor been trading?" at bounding box center [810, 318] width 247 height 20
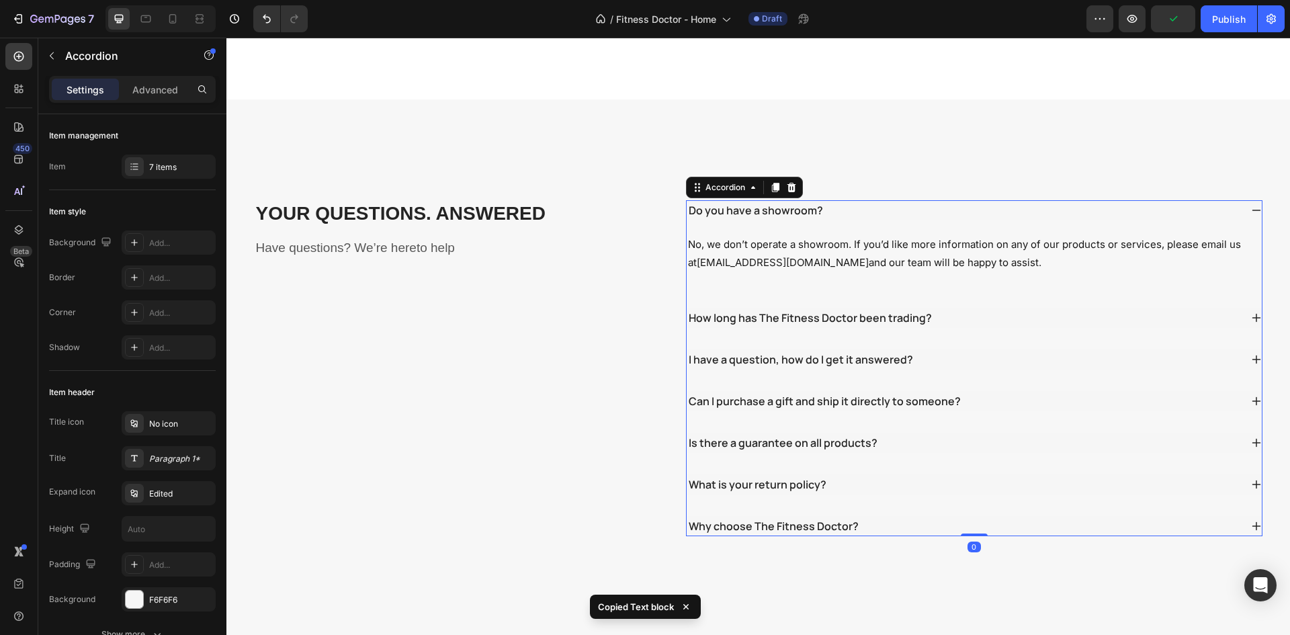
click at [811, 349] on div "I have a question, how do I get it answered?" at bounding box center [801, 359] width 228 height 20
click at [991, 308] on div "How long has The Fitness Doctor been trading?" at bounding box center [964, 318] width 554 height 20
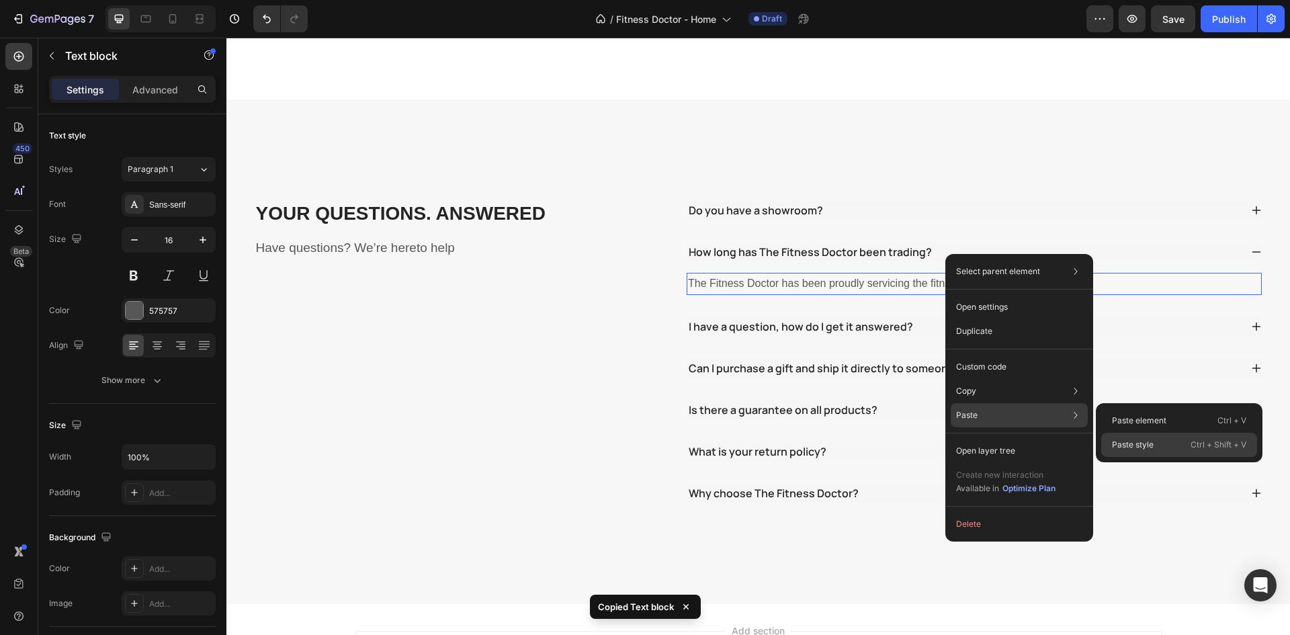
click at [1156, 447] on div "Paste style Ctrl + Shift + V" at bounding box center [1179, 445] width 156 height 24
type input "15"
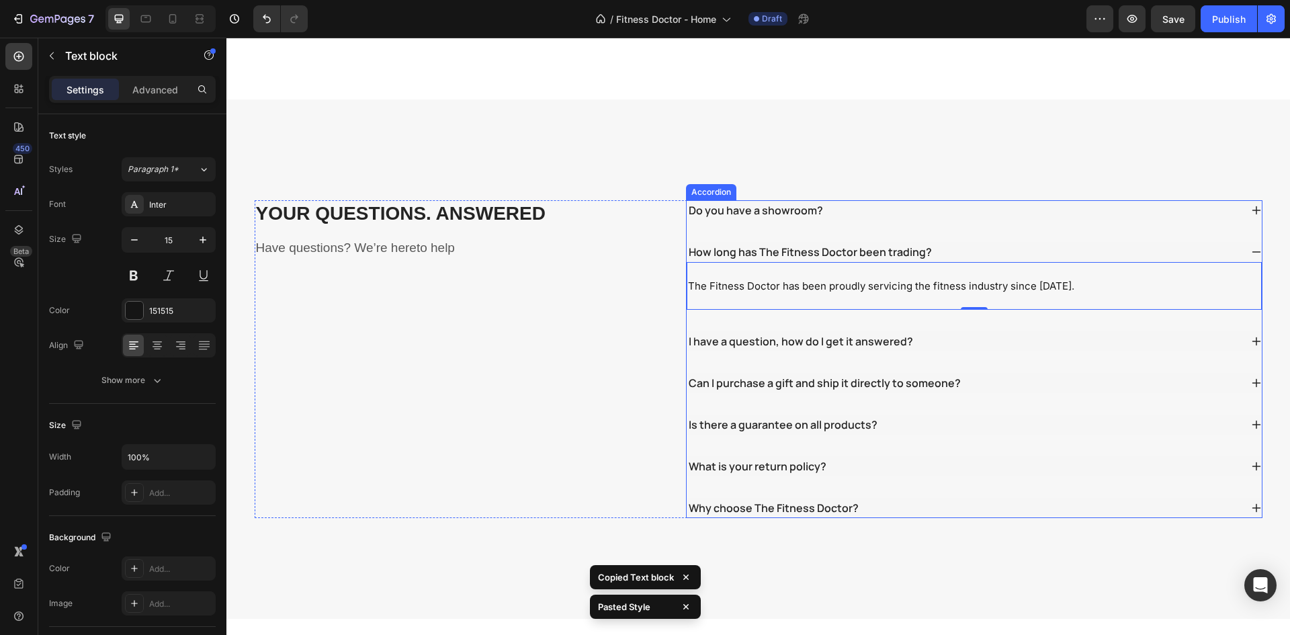
click at [986, 296] on div "Do you have a showroom? How long has The Fitness Doctor been trading? The Fitne…" at bounding box center [974, 359] width 577 height 318
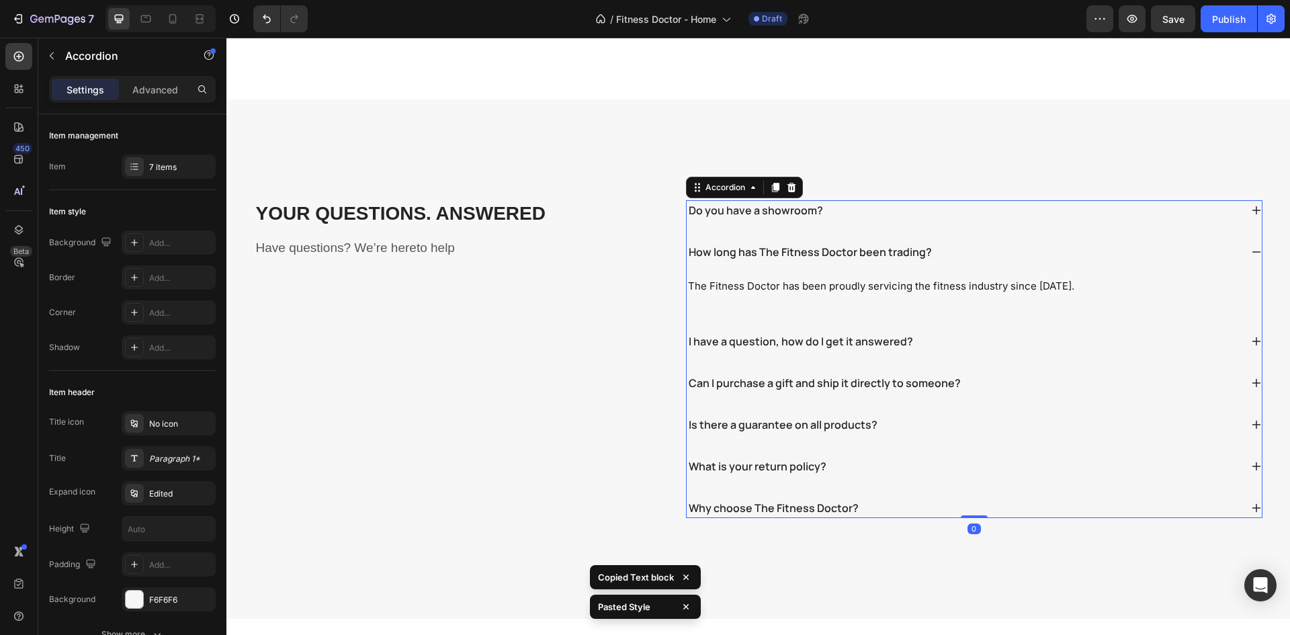
click at [985, 331] on div "I have a question, how do I get it answered?" at bounding box center [964, 341] width 554 height 20
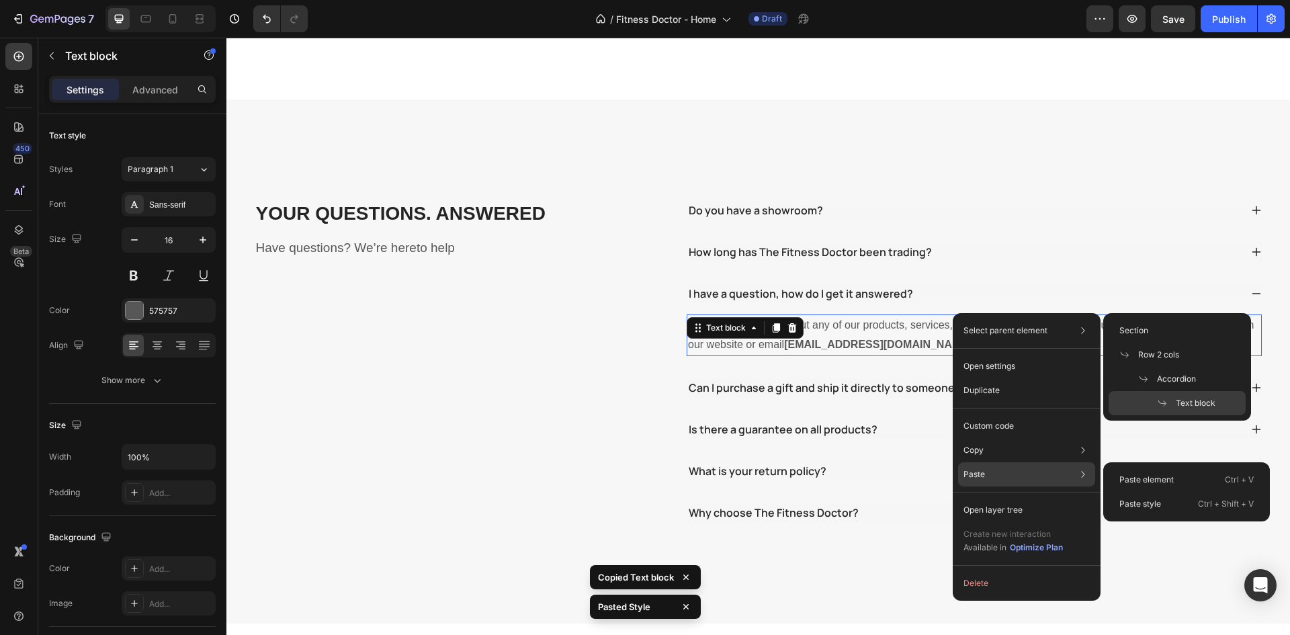
click at [1066, 498] on div "Paste Paste element Ctrl + V Paste style Ctrl + Shift + V" at bounding box center [1026, 510] width 137 height 24
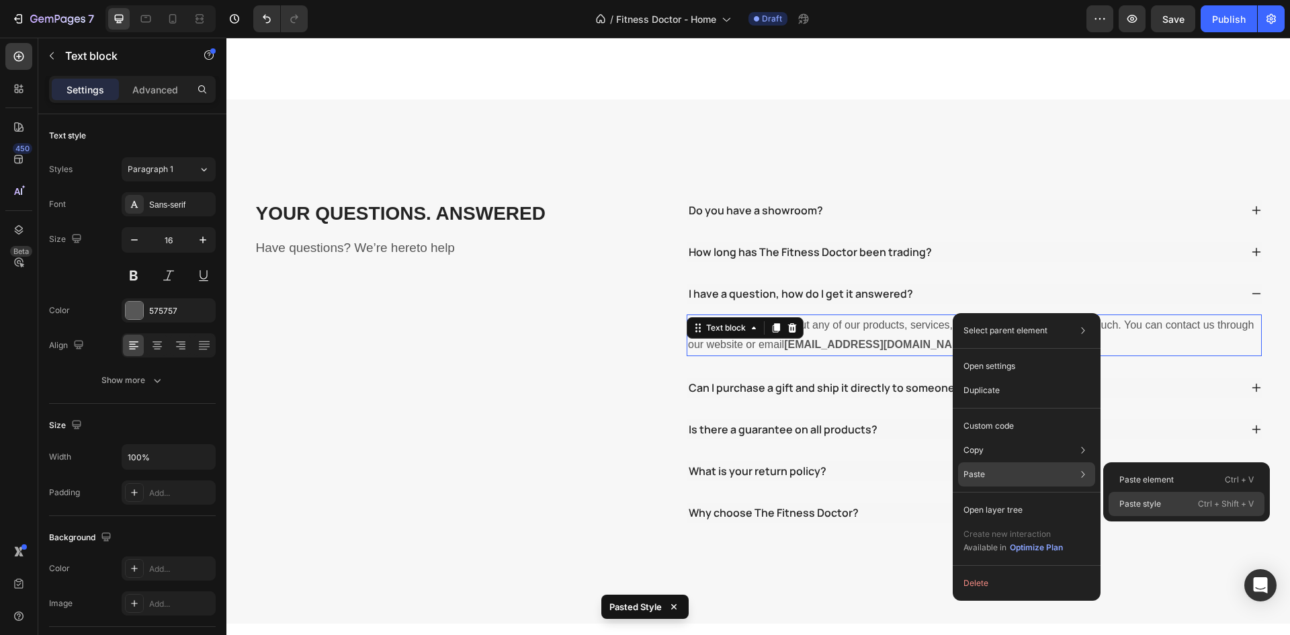
click at [1156, 499] on p "Paste style" at bounding box center [1140, 504] width 42 height 12
type input "15"
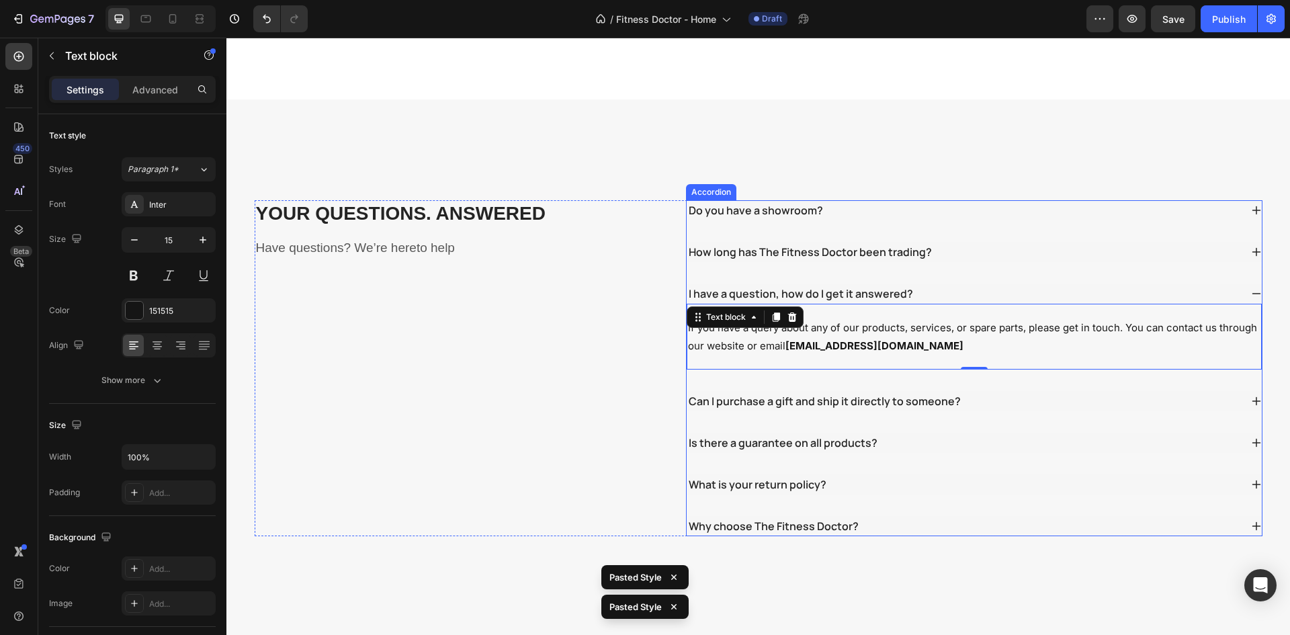
click at [976, 391] on div "Can I purchase a gift and ship it directly to someone?" at bounding box center [964, 401] width 554 height 20
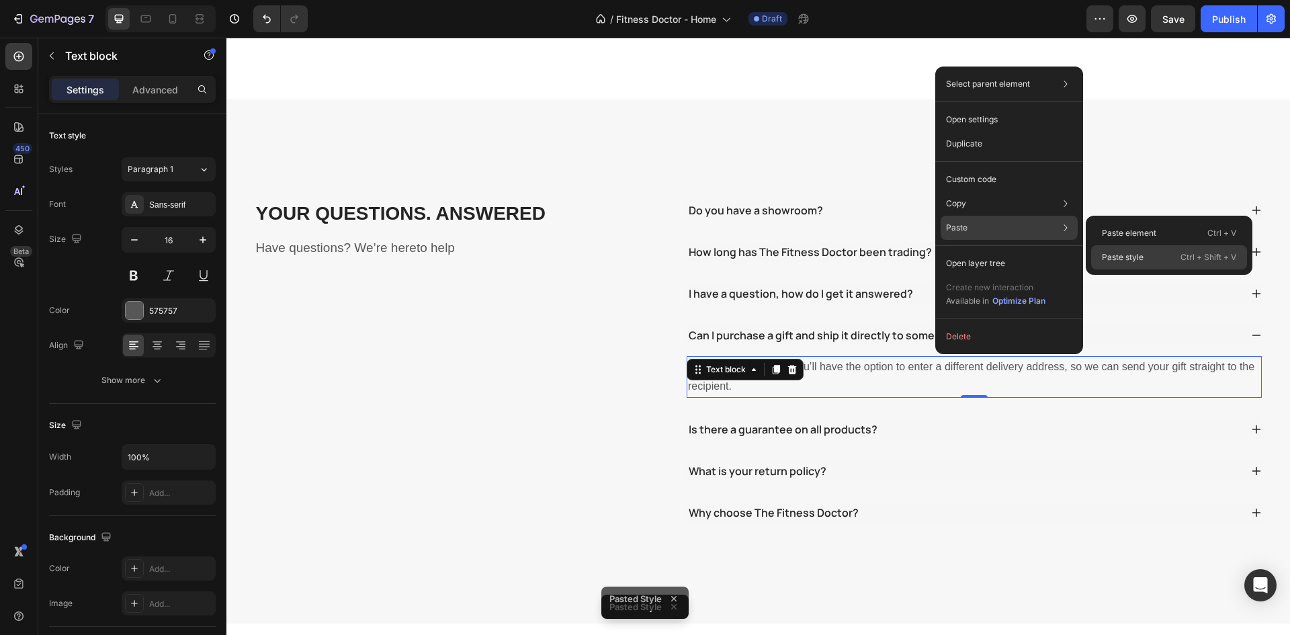
click at [1122, 259] on p "Paste style" at bounding box center [1123, 257] width 42 height 12
type input "15"
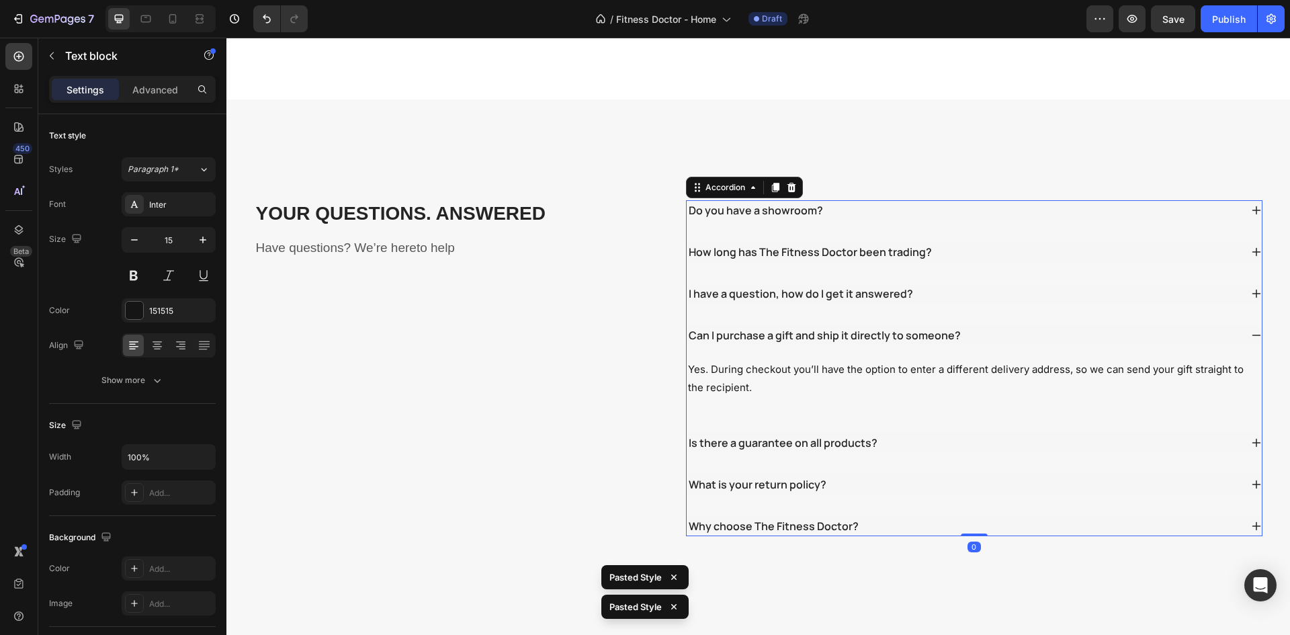
click at [953, 433] on div "Is there a guarantee on all products?" at bounding box center [964, 443] width 554 height 20
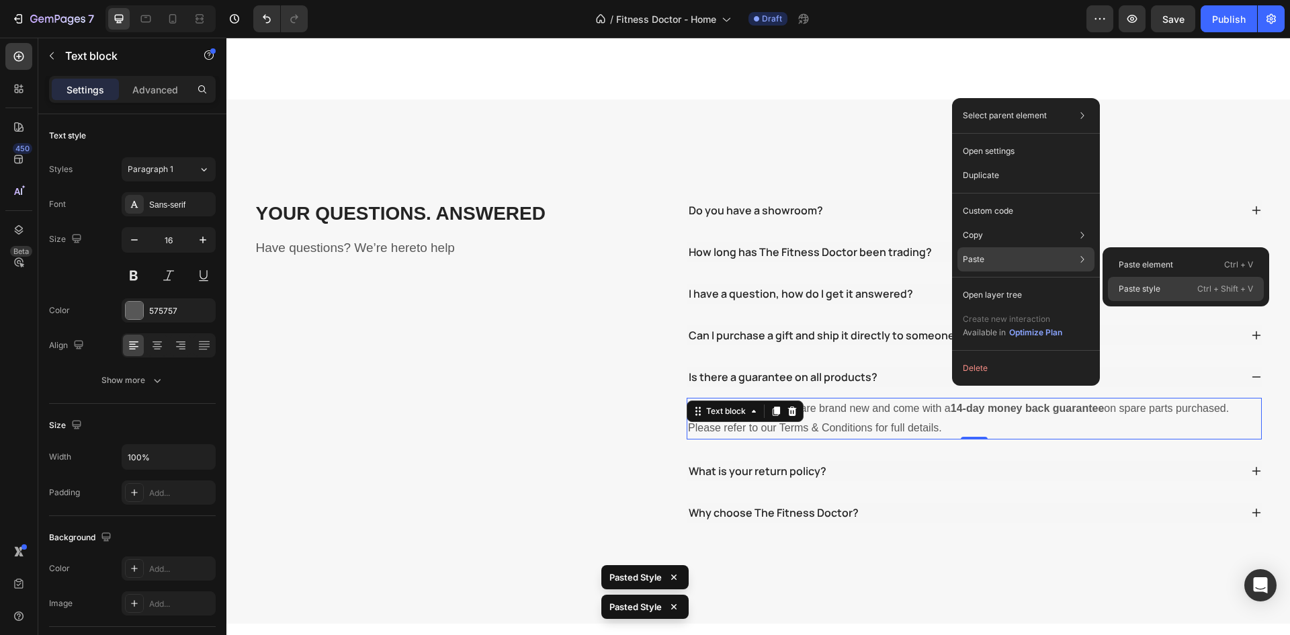
drag, startPoint x: 1154, startPoint y: 284, endPoint x: 720, endPoint y: 391, distance: 447.7
click at [1154, 284] on p "Paste style" at bounding box center [1140, 289] width 42 height 12
type input "15"
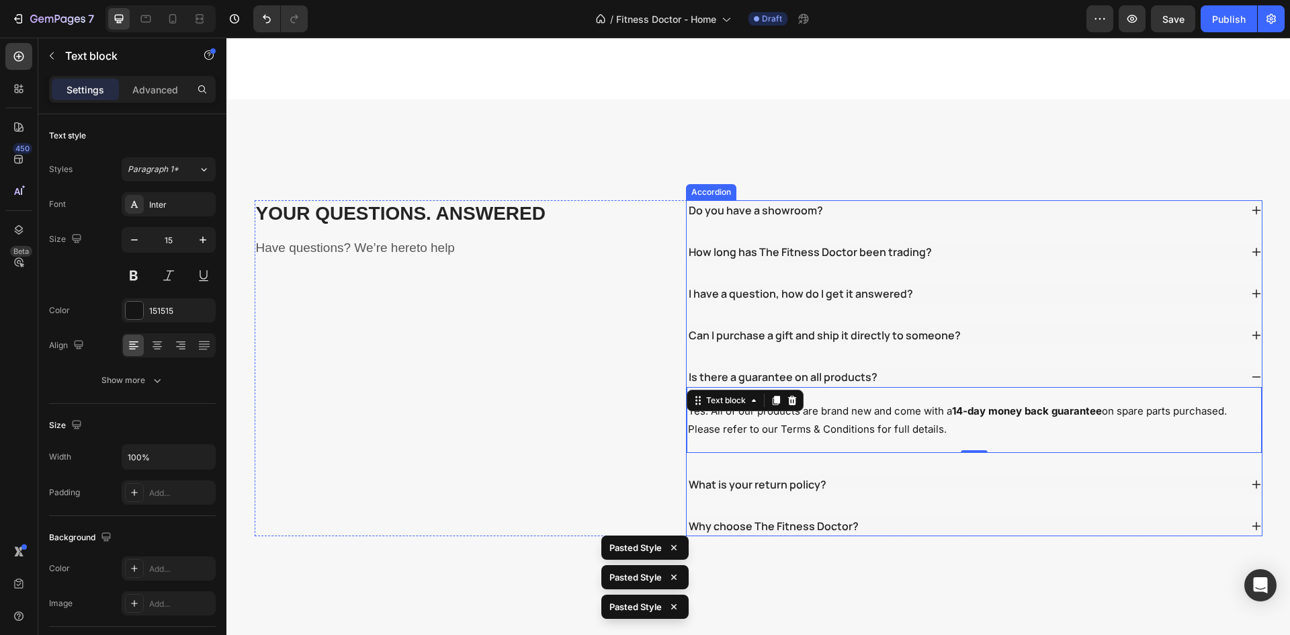
click at [934, 438] on div "Do you have a showroom? How long has The Fitness Doctor been trading? I have a …" at bounding box center [974, 368] width 577 height 336
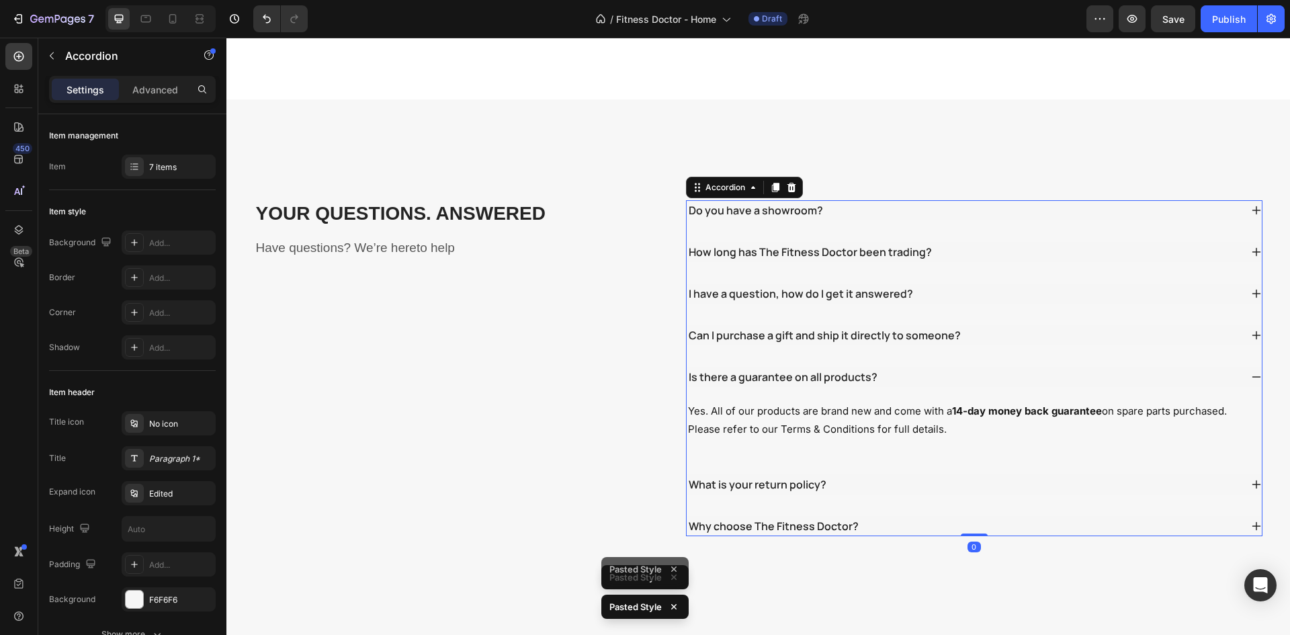
click at [933, 474] on div "What is your return policy?" at bounding box center [964, 484] width 554 height 20
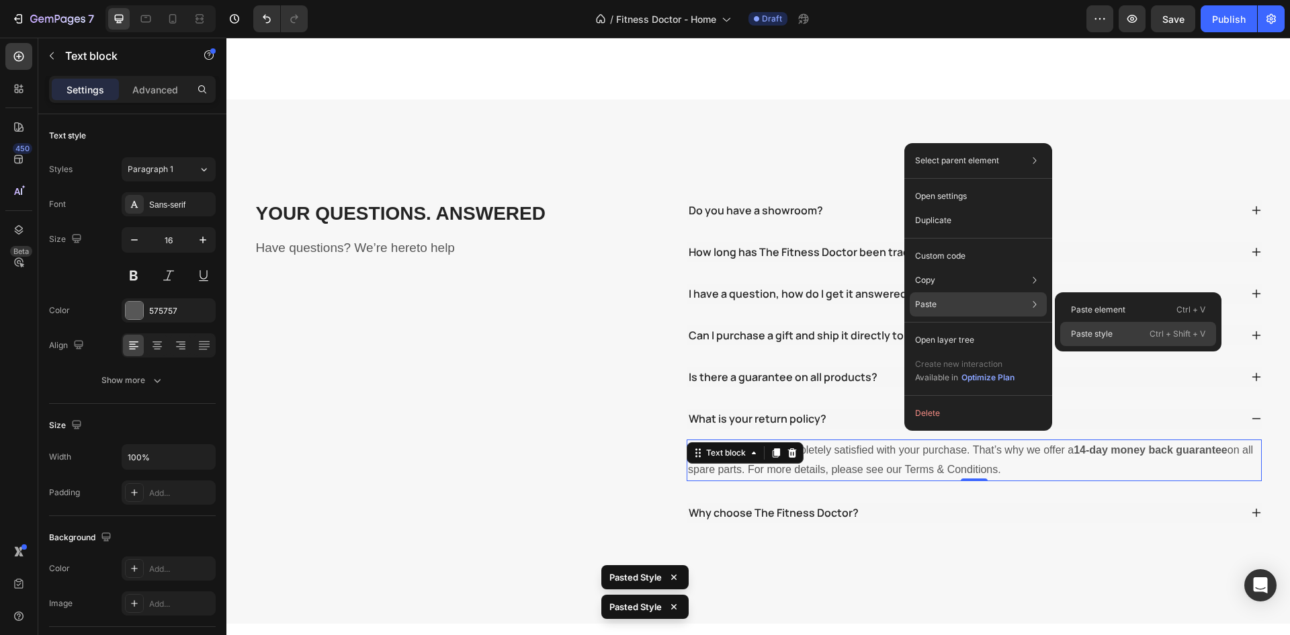
click at [1101, 329] on p "Paste style" at bounding box center [1092, 334] width 42 height 12
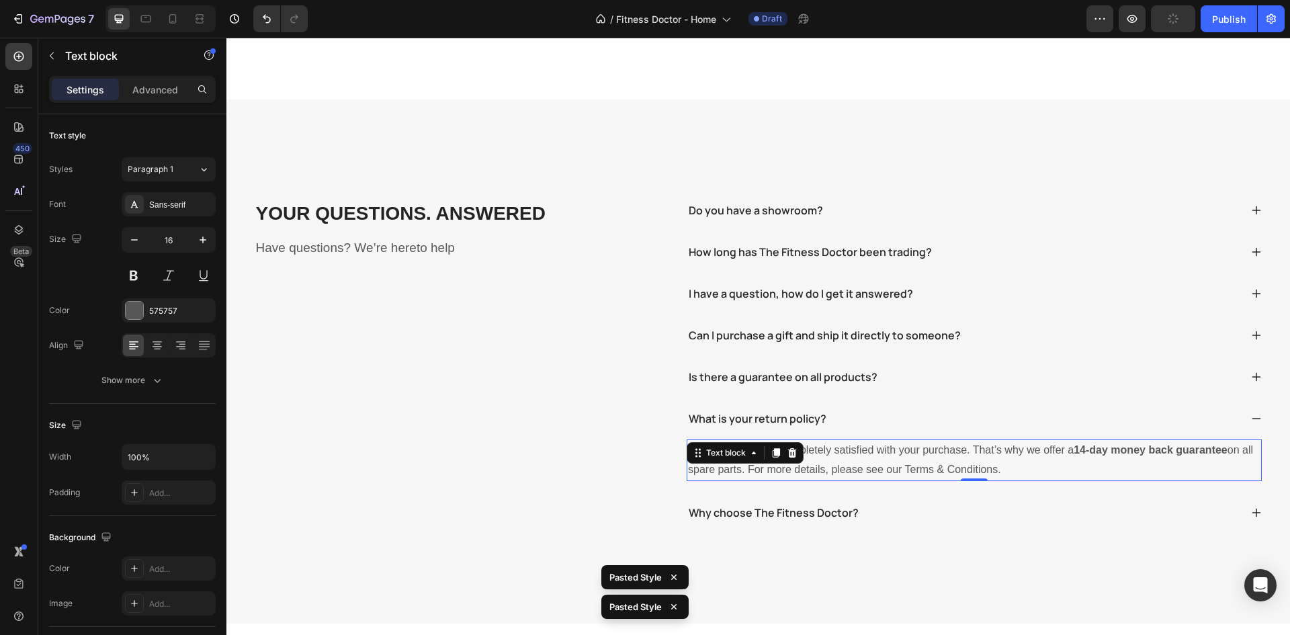
type input "15"
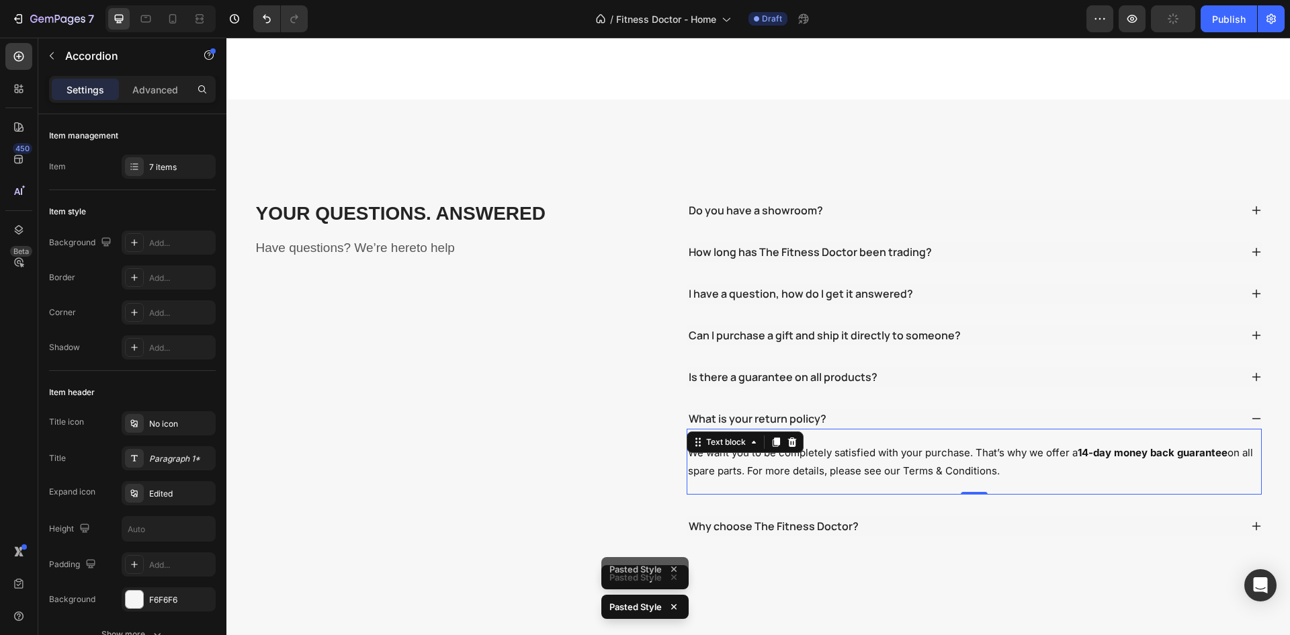
click at [947, 516] on div "Why choose The Fitness Doctor?" at bounding box center [964, 526] width 554 height 20
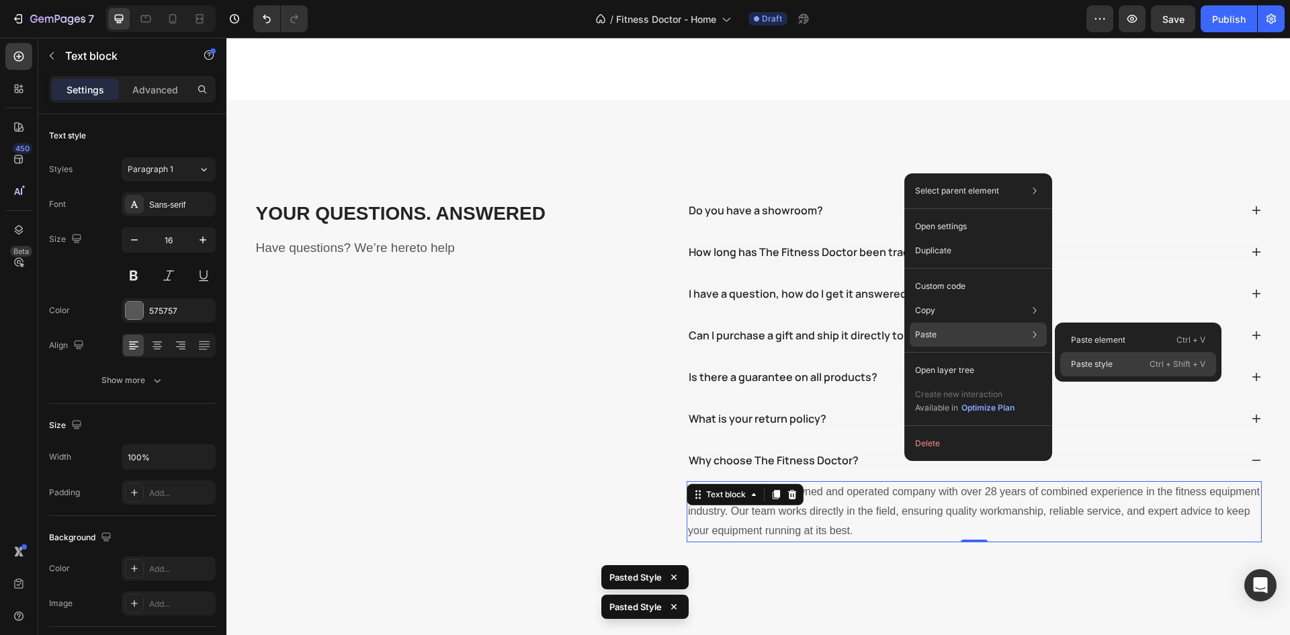
click at [1098, 359] on p "Paste style" at bounding box center [1092, 364] width 42 height 12
type input "15"
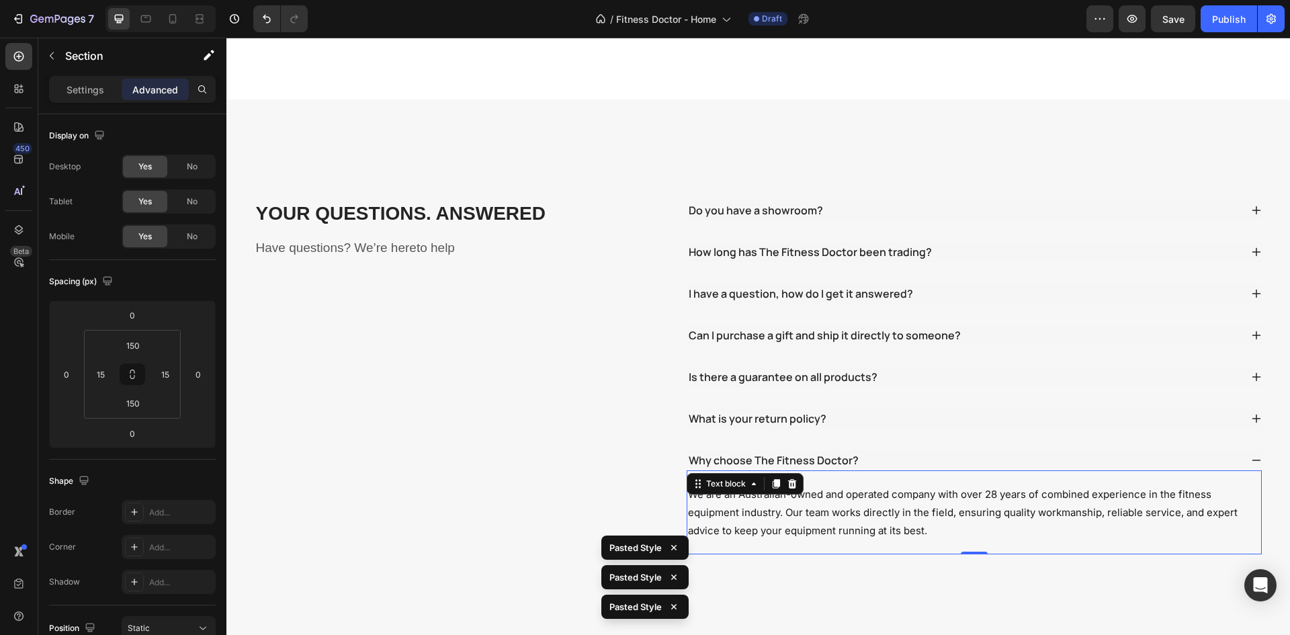
click at [934, 594] on div "YOUR QUESTIONS. ANSWERED Heading Have questions? We’re hereto help Text block D…" at bounding box center [758, 377] width 1064 height 556
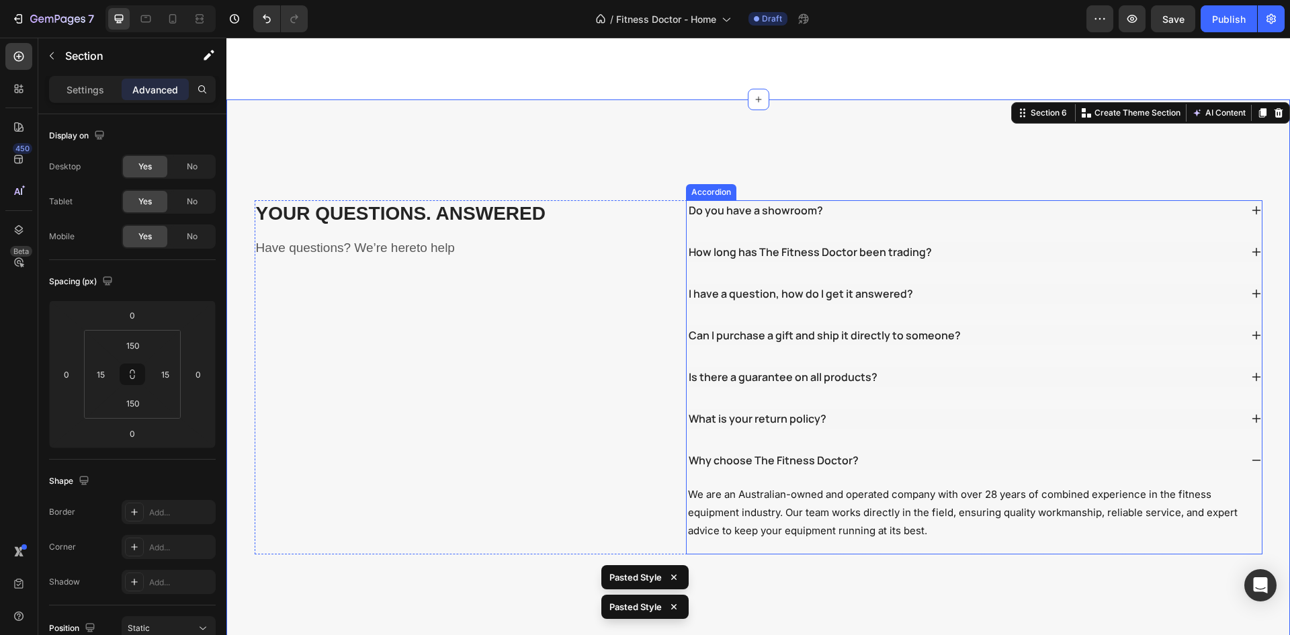
click at [904, 450] on div "Why choose The Fitness Doctor?" at bounding box center [964, 460] width 554 height 20
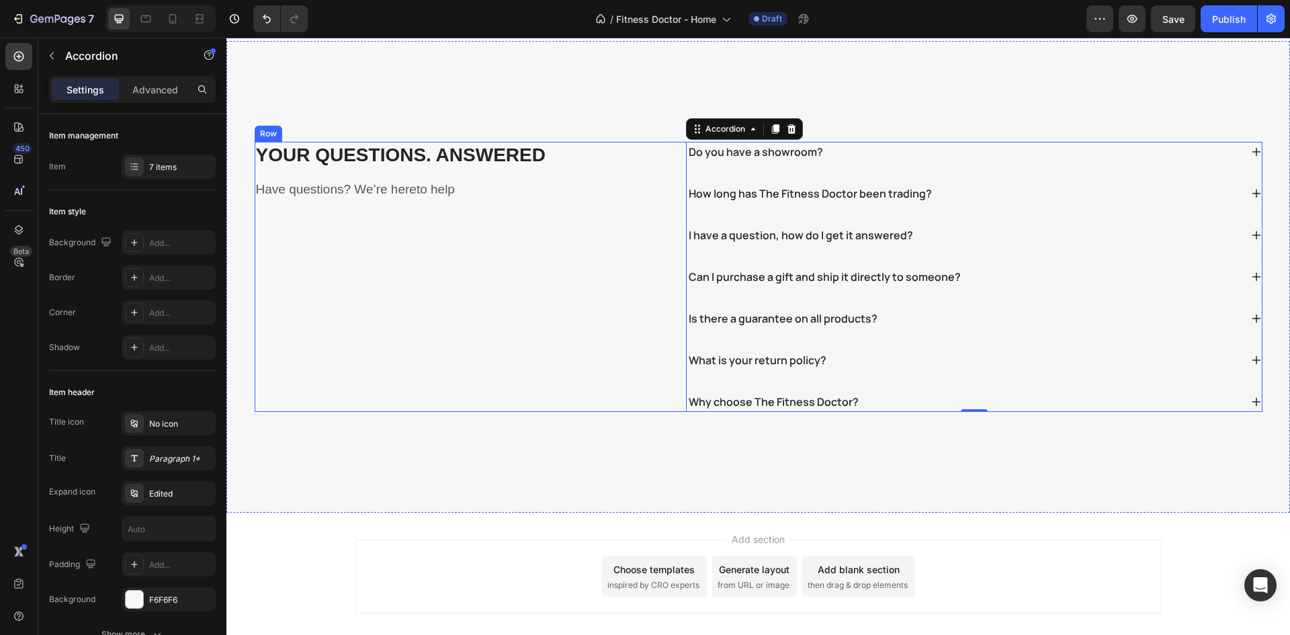
scroll to position [2578, 0]
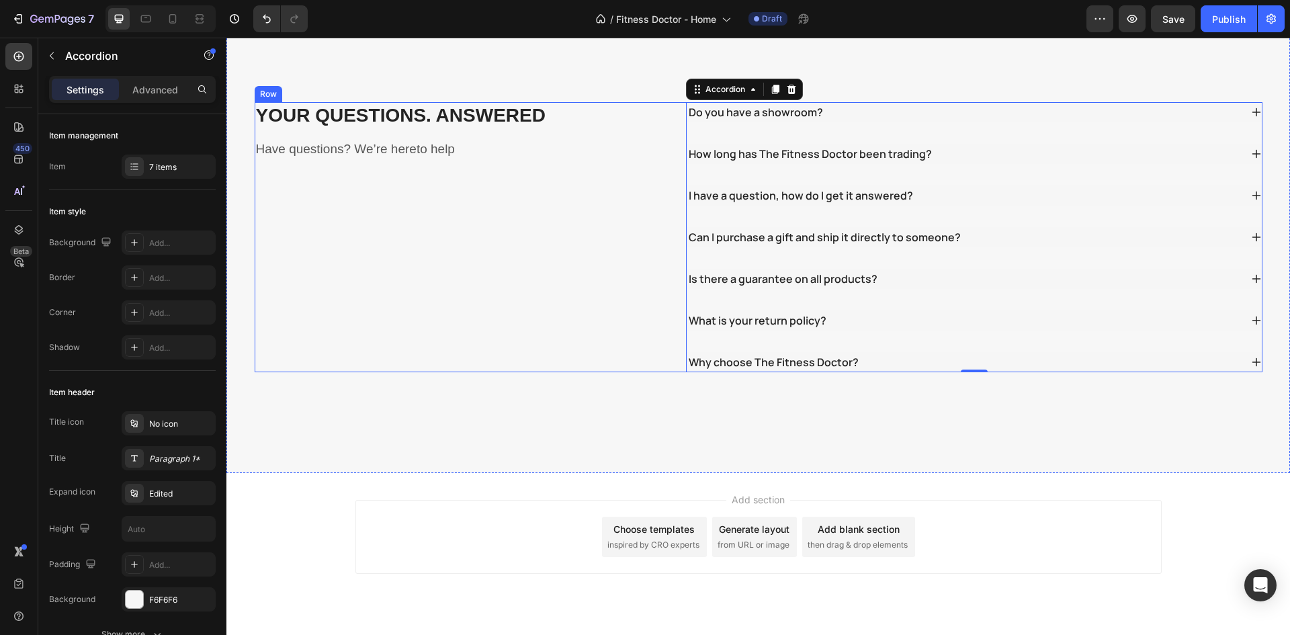
click at [575, 340] on div "YOUR QUESTIONS. ANSWERED Heading Have questions? We’re hereto help Text block" at bounding box center [461, 237] width 412 height 270
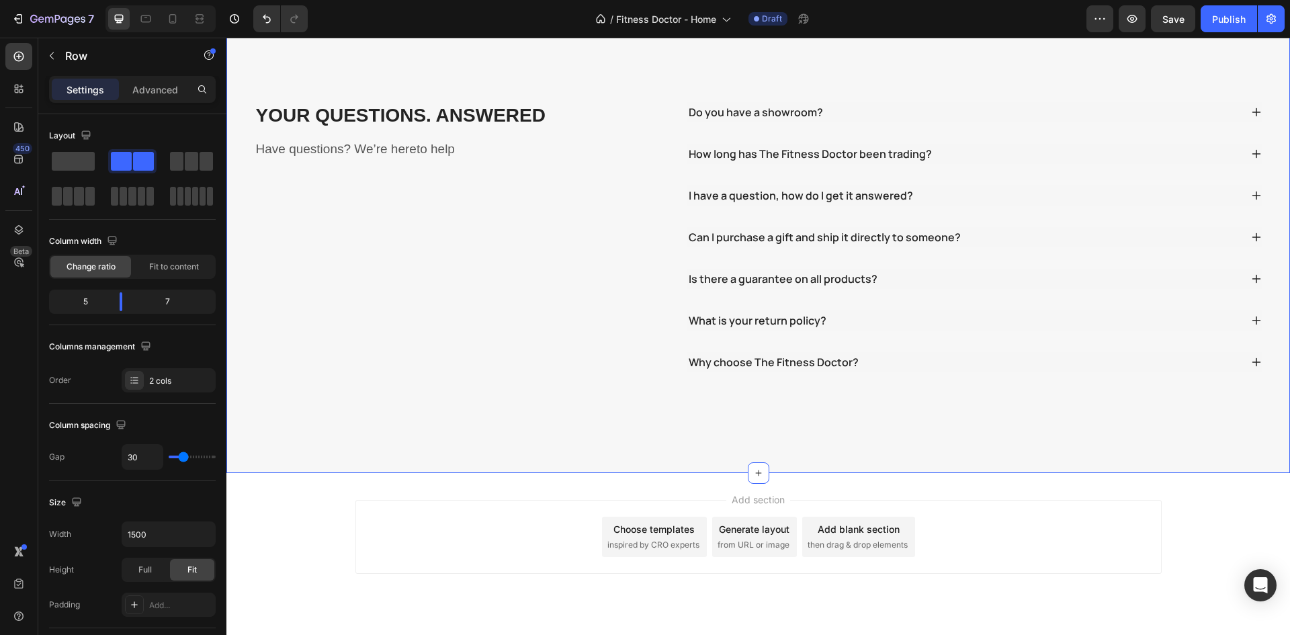
click at [609, 411] on div "YOUR QUESTIONS. ANSWERED Heading Have questions? We’re hereto help Text block D…" at bounding box center [758, 237] width 1064 height 472
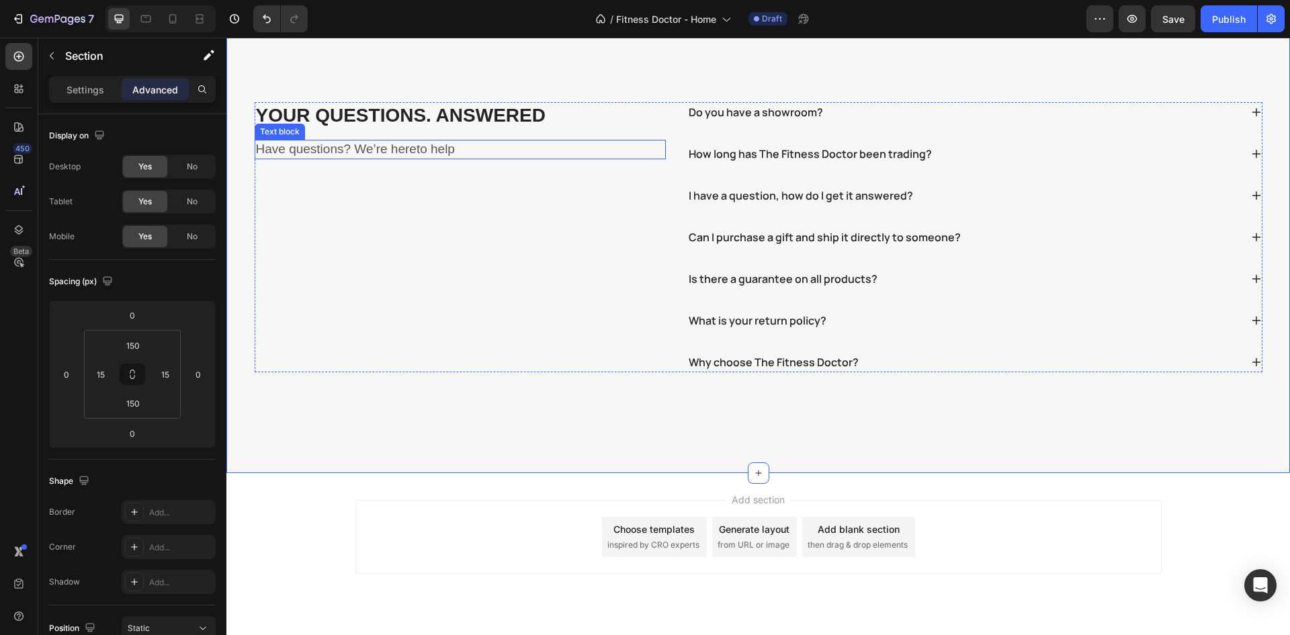
click at [329, 148] on p "Have questions? We’re hereto help" at bounding box center [460, 149] width 409 height 17
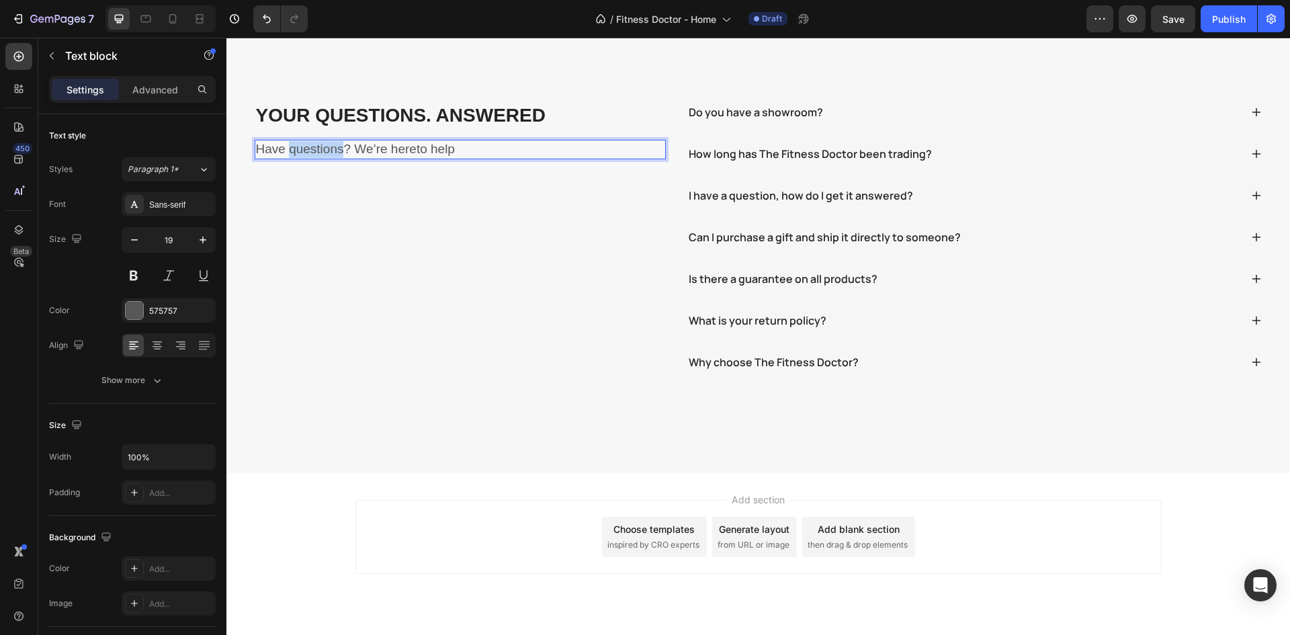
click at [329, 148] on p "Have questions? We’re hereto help" at bounding box center [460, 149] width 409 height 17
copy p "Have questions? We’re hereto help"
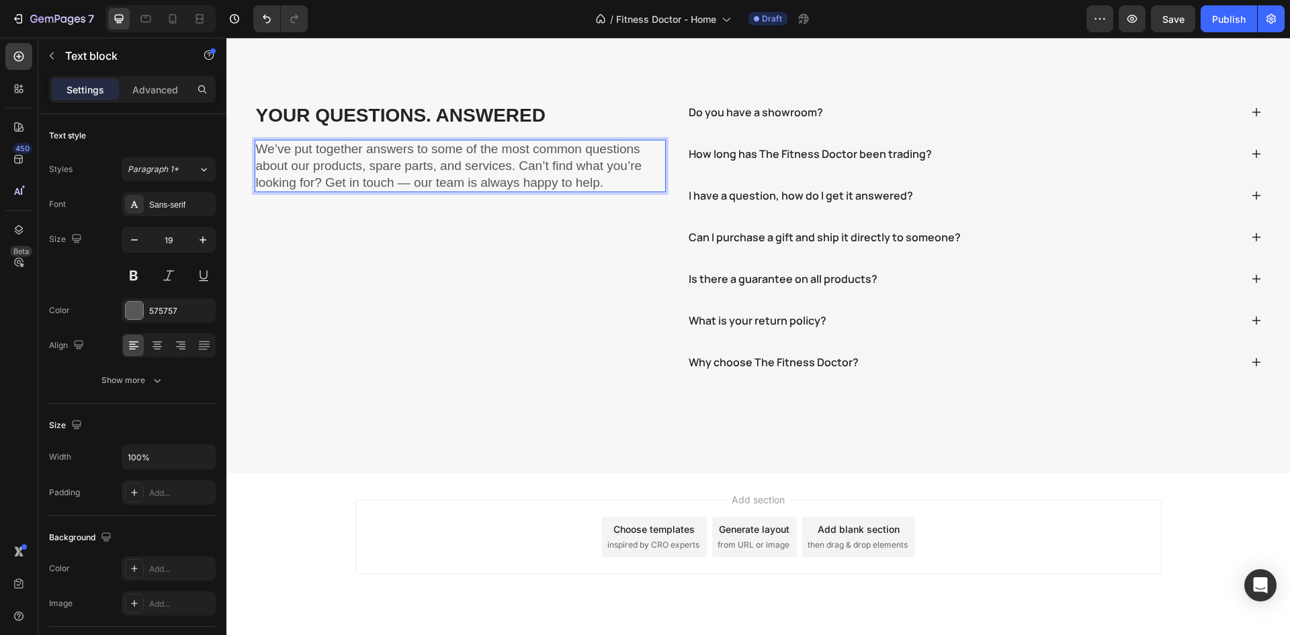
click at [409, 184] on p "We’ve put together answers to some of the most common questions about our produ…" at bounding box center [460, 166] width 409 height 50
click at [421, 206] on div "YOUR QUESTIONS. ANSWERED Heading We’ve put together answers to some of the most…" at bounding box center [461, 237] width 412 height 270
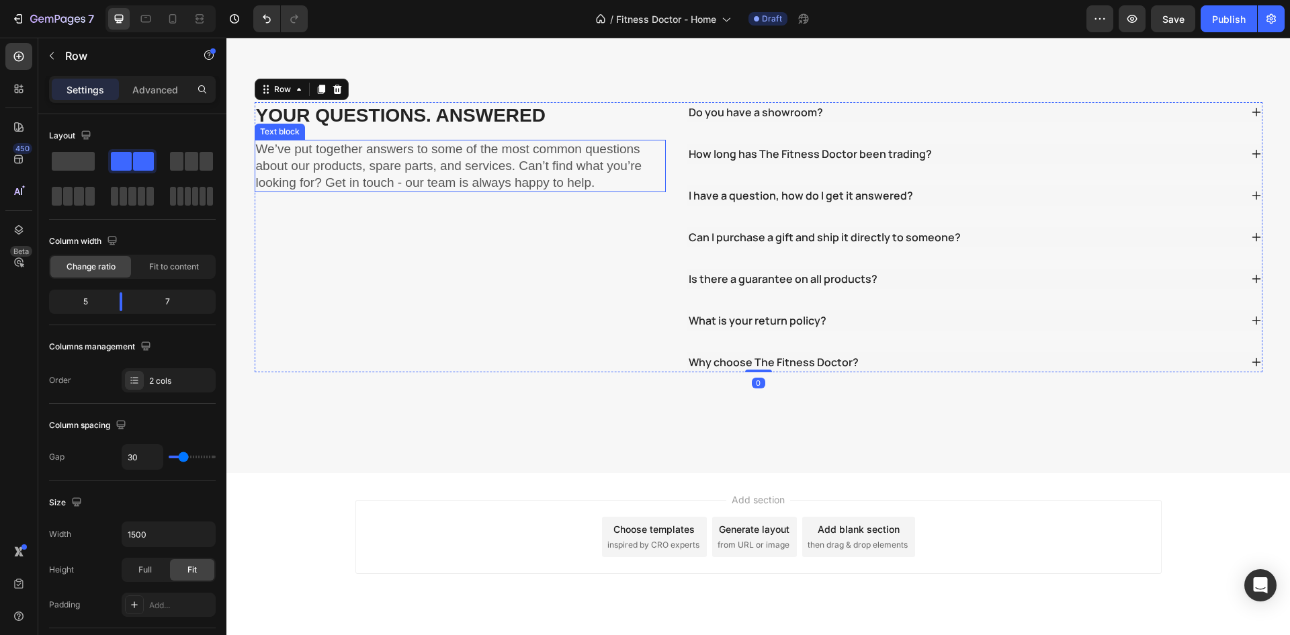
click at [434, 182] on p "We’ve put together answers to some of the most common questions about our produ…" at bounding box center [460, 166] width 409 height 50
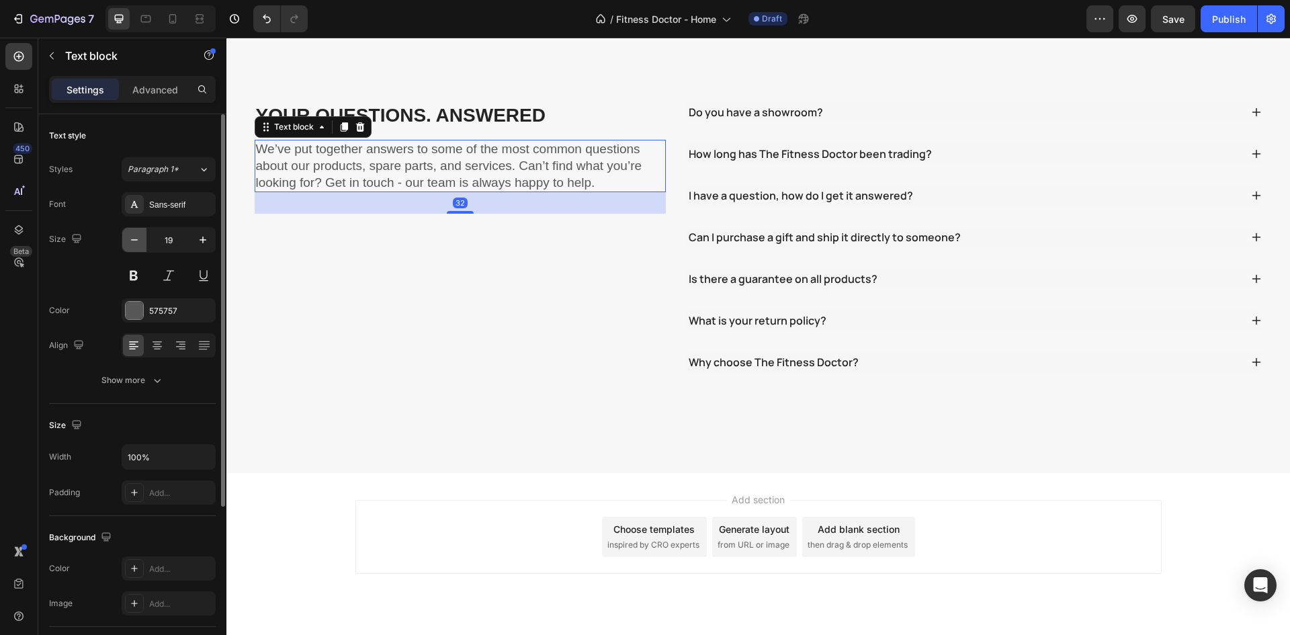
click at [127, 239] on button "button" at bounding box center [134, 240] width 24 height 24
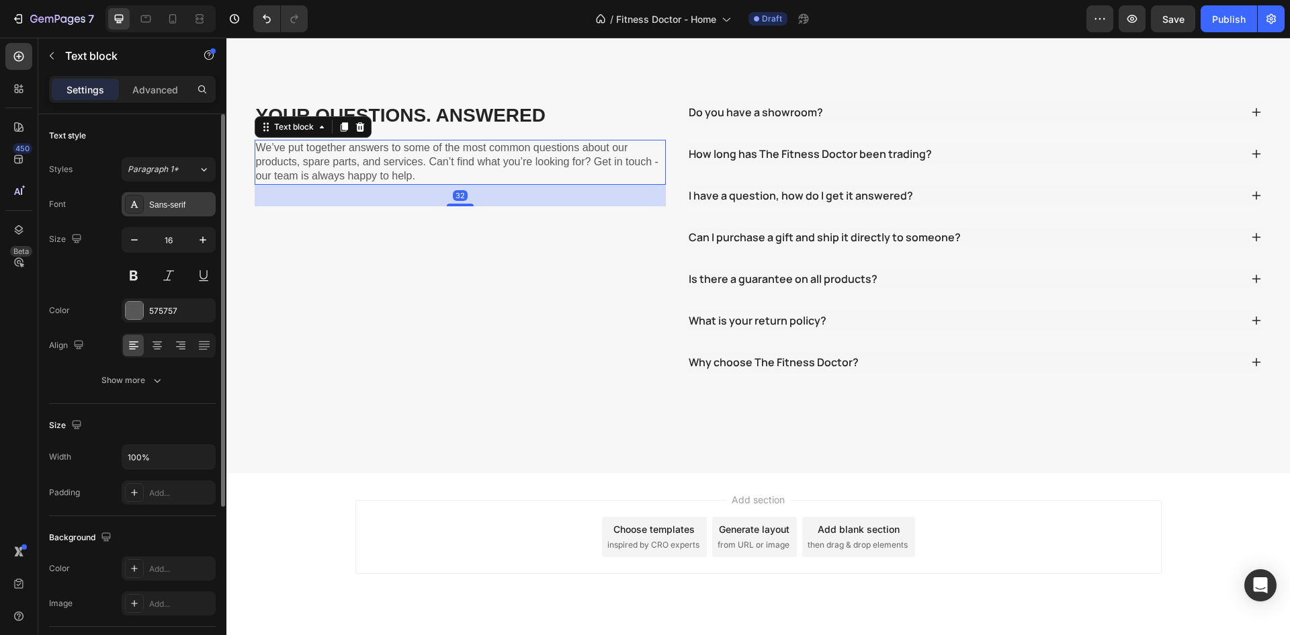
type input "15"
click at [165, 199] on div "Sans-serif" at bounding box center [180, 205] width 63 height 12
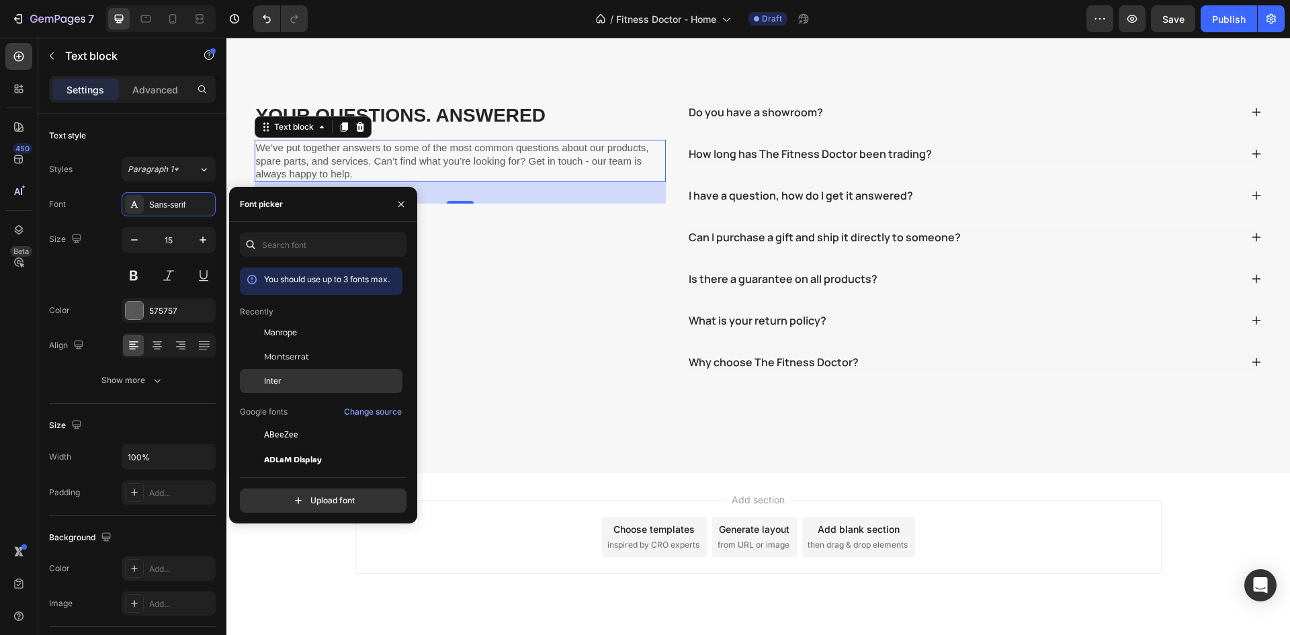
click at [283, 379] on div "Inter" at bounding box center [332, 381] width 136 height 12
click at [109, 243] on div "Size 15" at bounding box center [132, 257] width 167 height 60
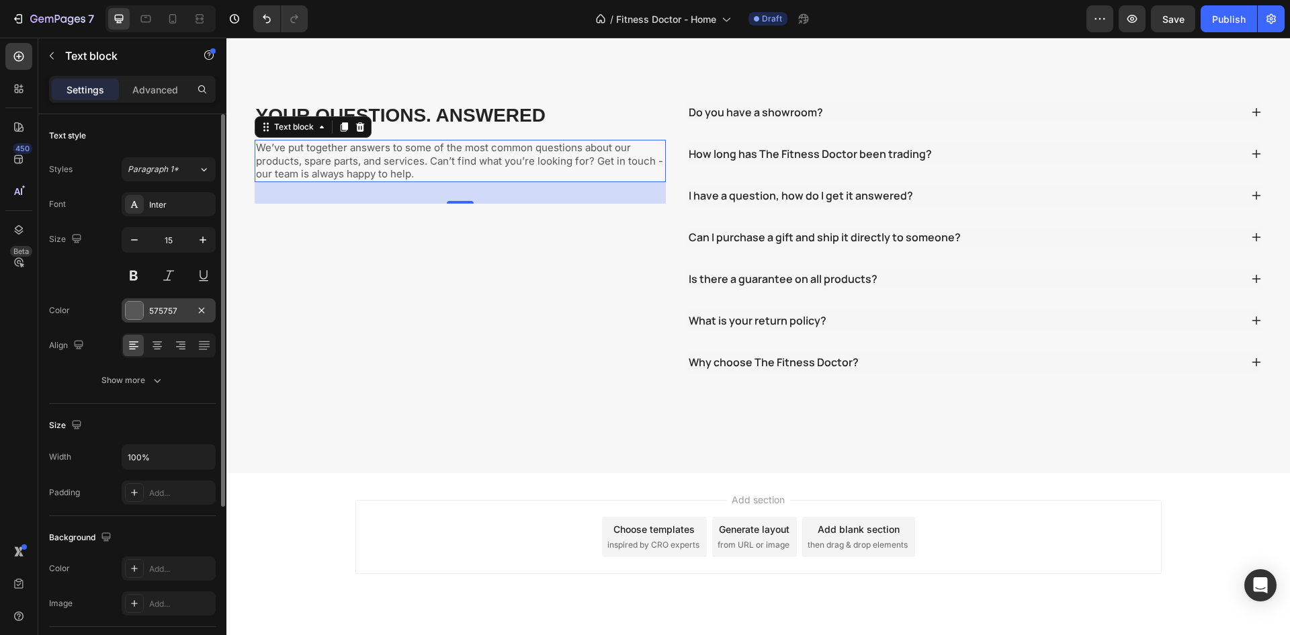
click at [140, 310] on div at bounding box center [134, 310] width 17 height 17
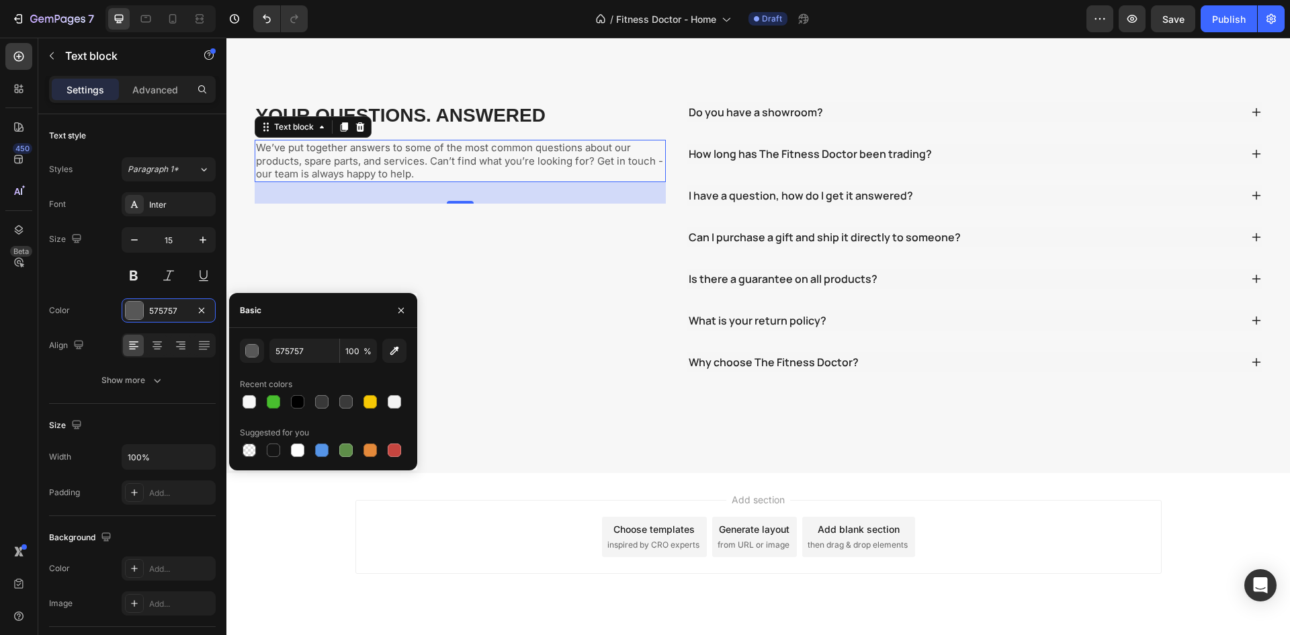
click at [274, 452] on div at bounding box center [273, 449] width 13 height 13
type input "151515"
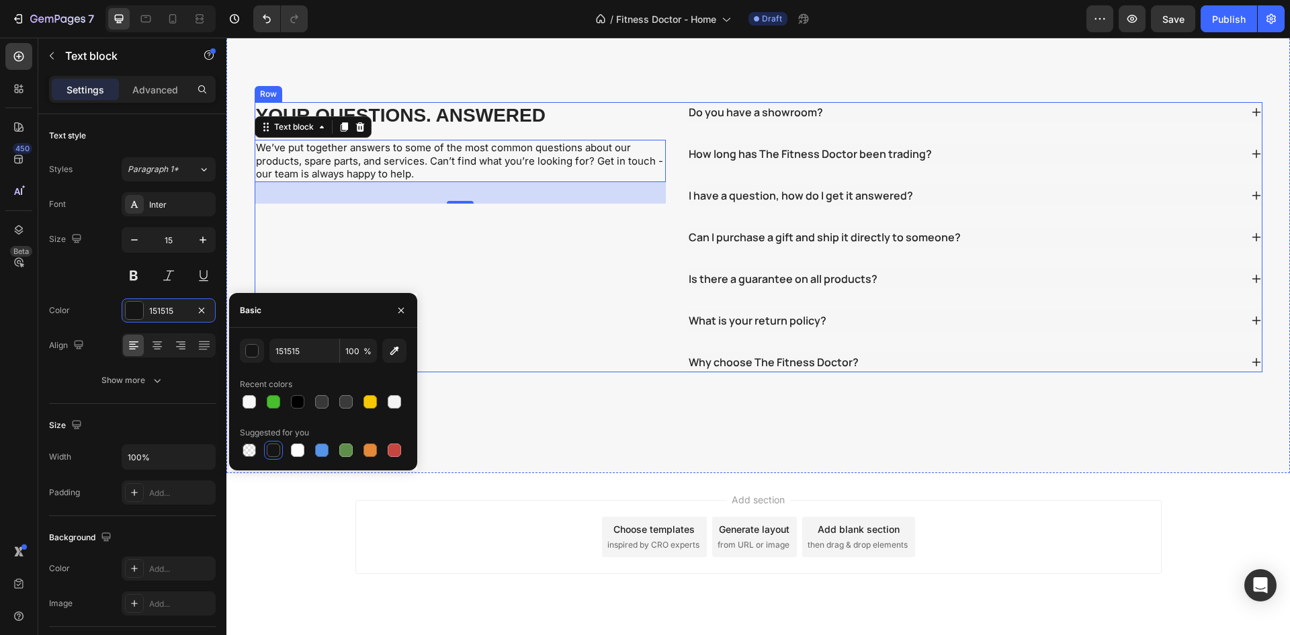
click at [554, 290] on div "YOUR QUESTIONS. ANSWERED Heading We’ve put together answers to some of the most…" at bounding box center [461, 237] width 412 height 270
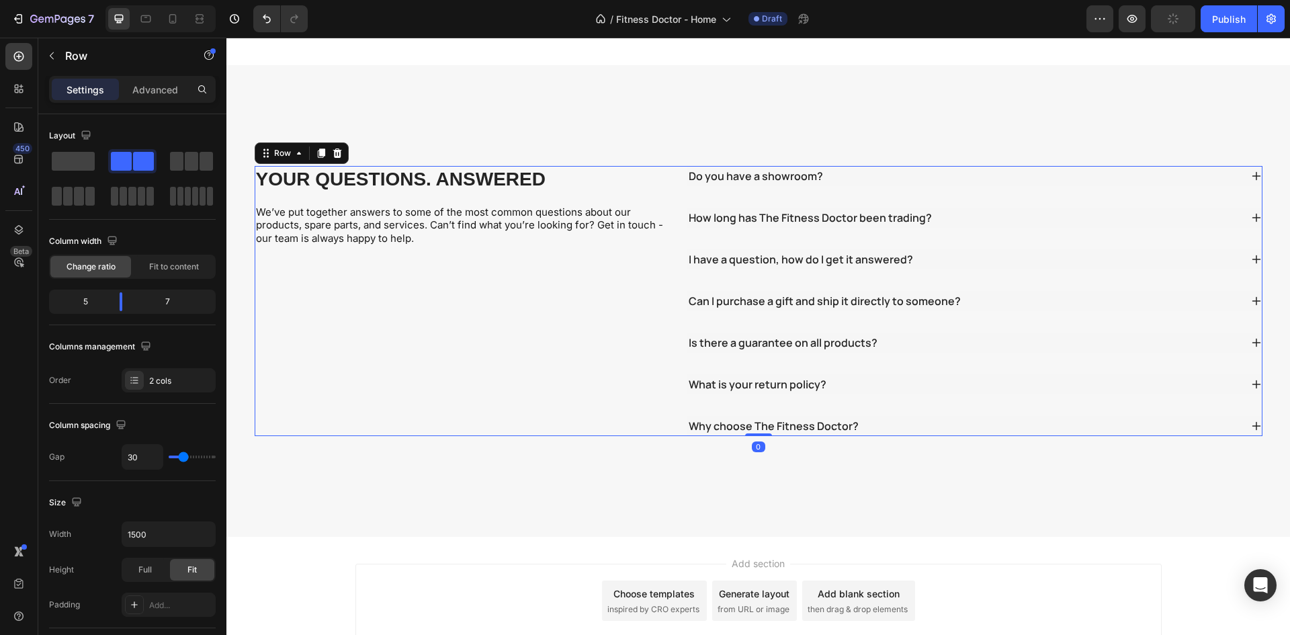
scroll to position [2443, 0]
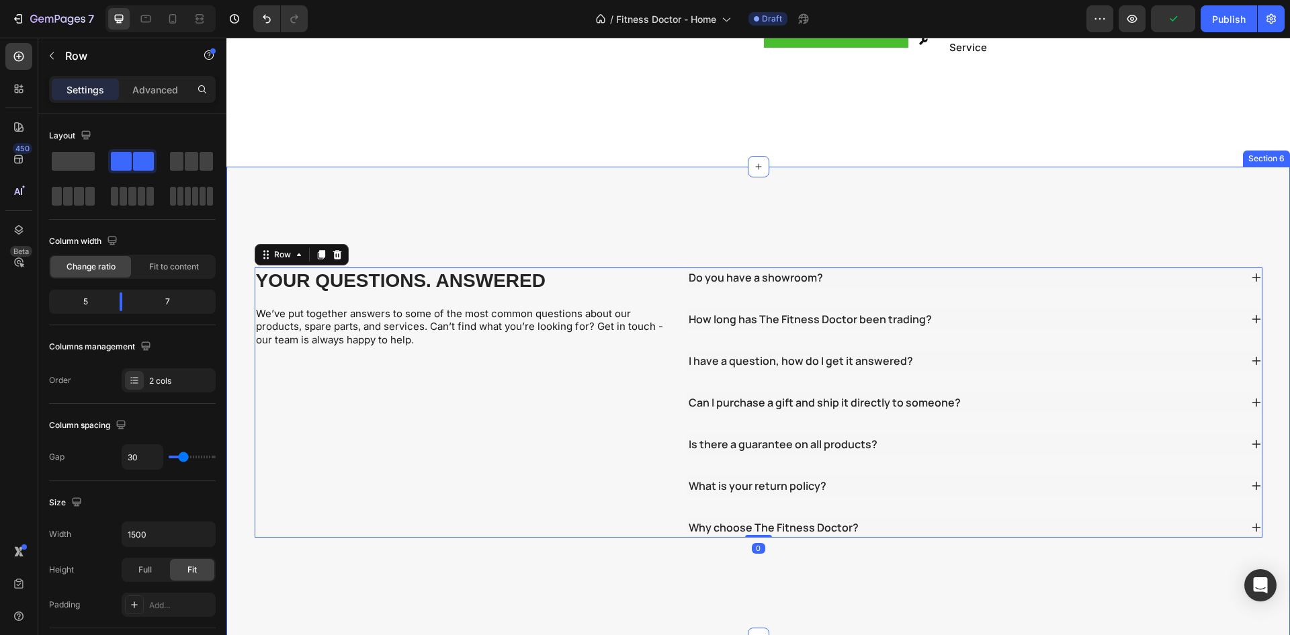
click at [448, 269] on p "YOUR QUESTIONS. ANSWERED" at bounding box center [460, 281] width 409 height 24
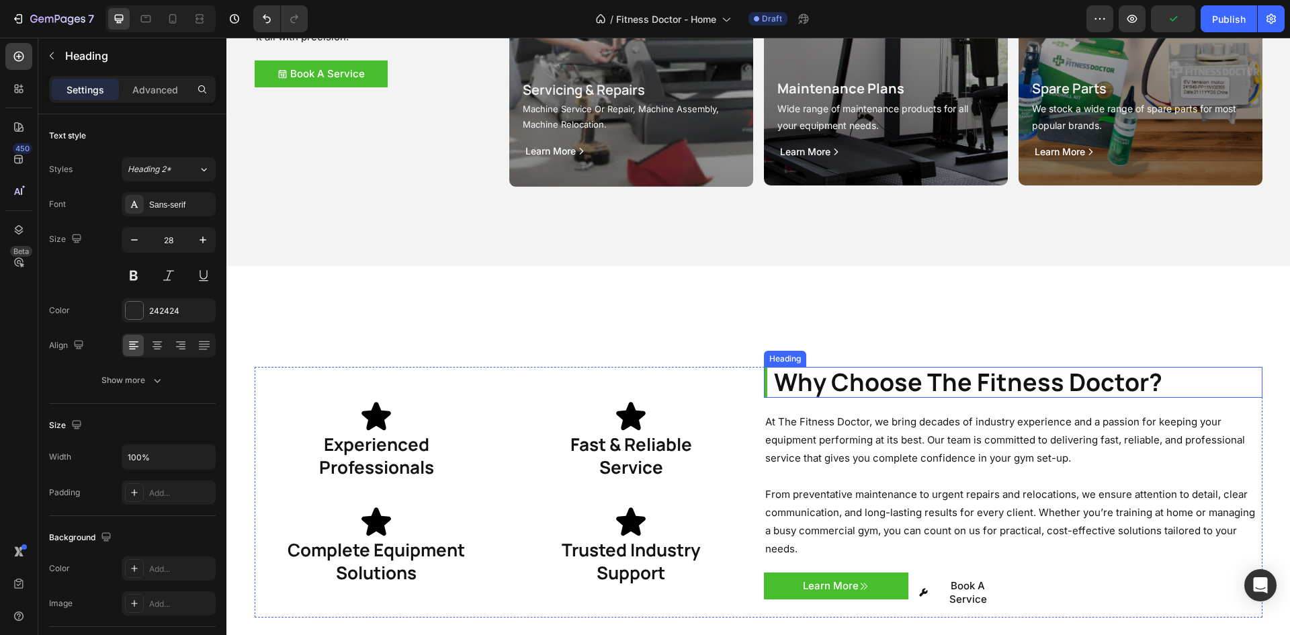
scroll to position [1838, 0]
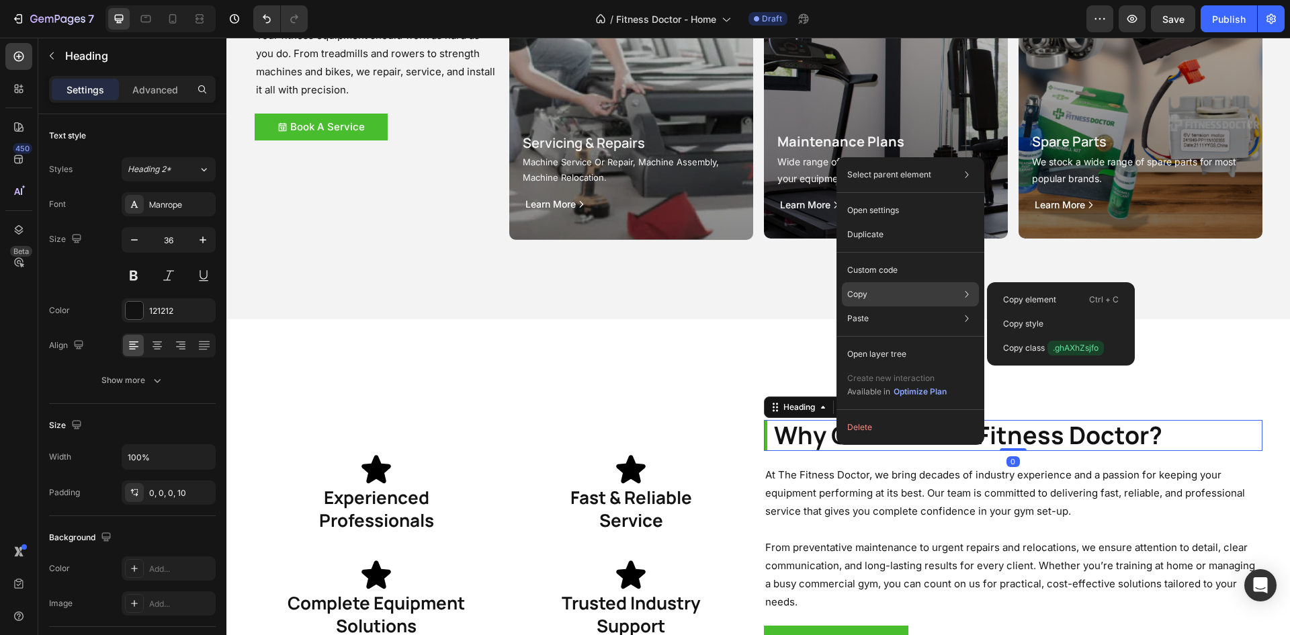
click at [884, 294] on div "Copy Copy element Ctrl + C Copy style Copy class .ghAXhZsjfo" at bounding box center [910, 294] width 137 height 24
click at [1028, 321] on p "Copy style" at bounding box center [1023, 324] width 40 height 12
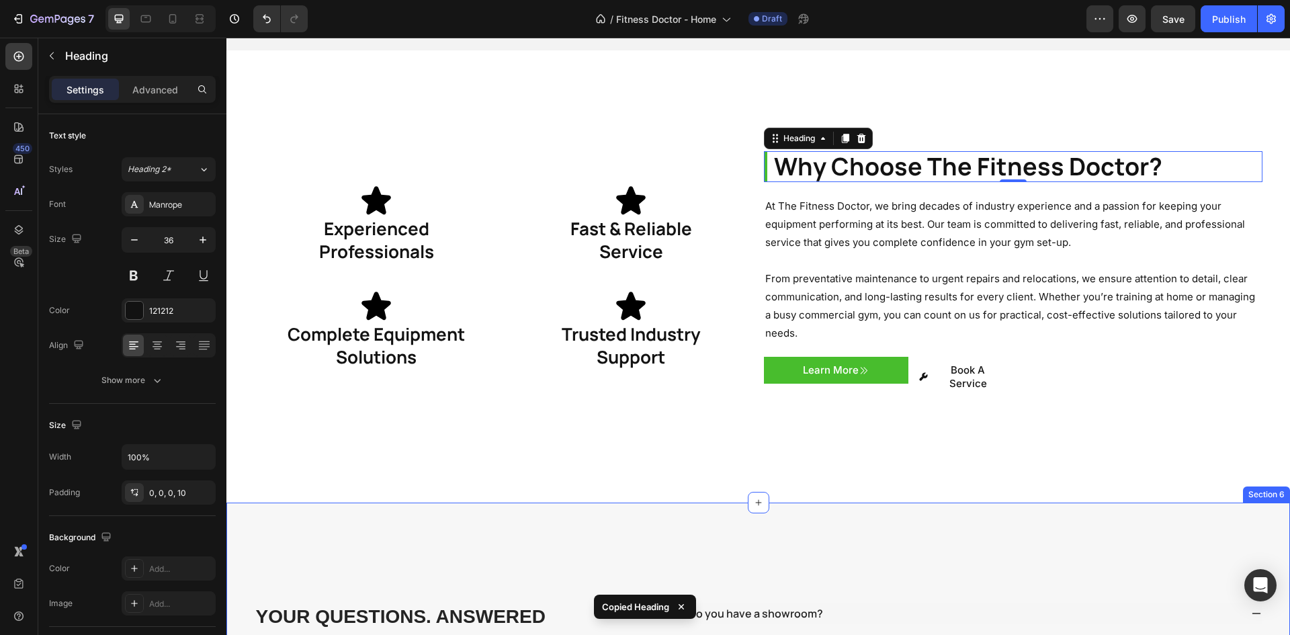
scroll to position [2443, 0]
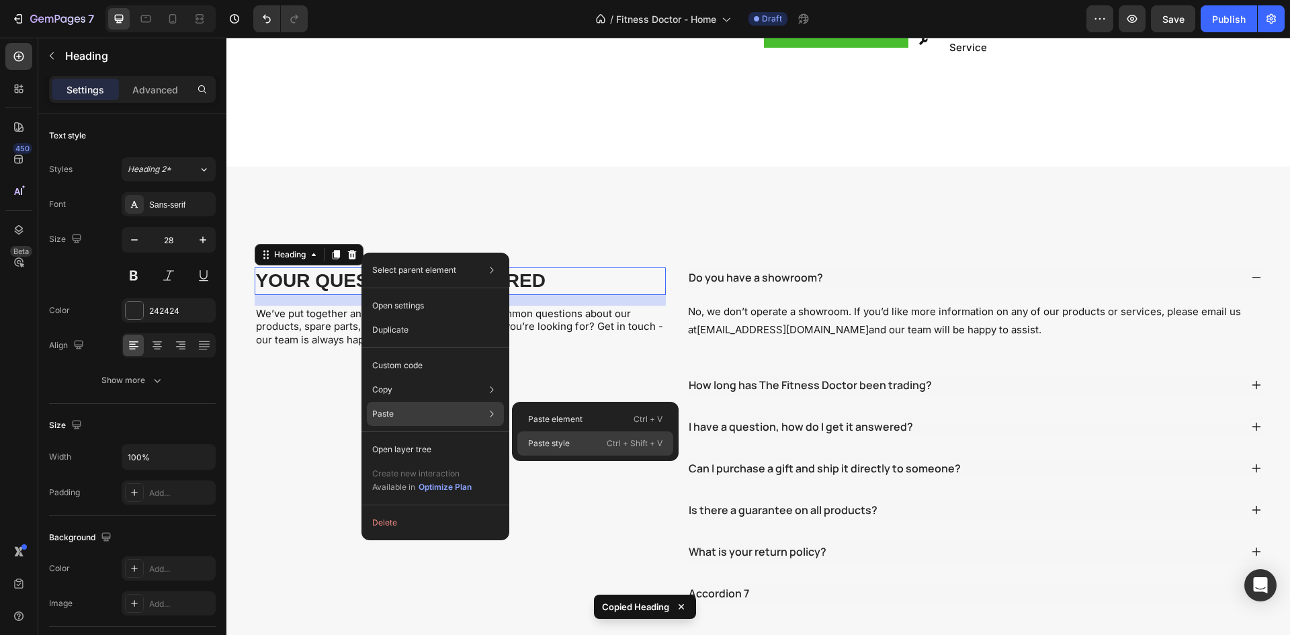
click at [550, 439] on p "Paste style" at bounding box center [549, 443] width 42 height 12
type input "36"
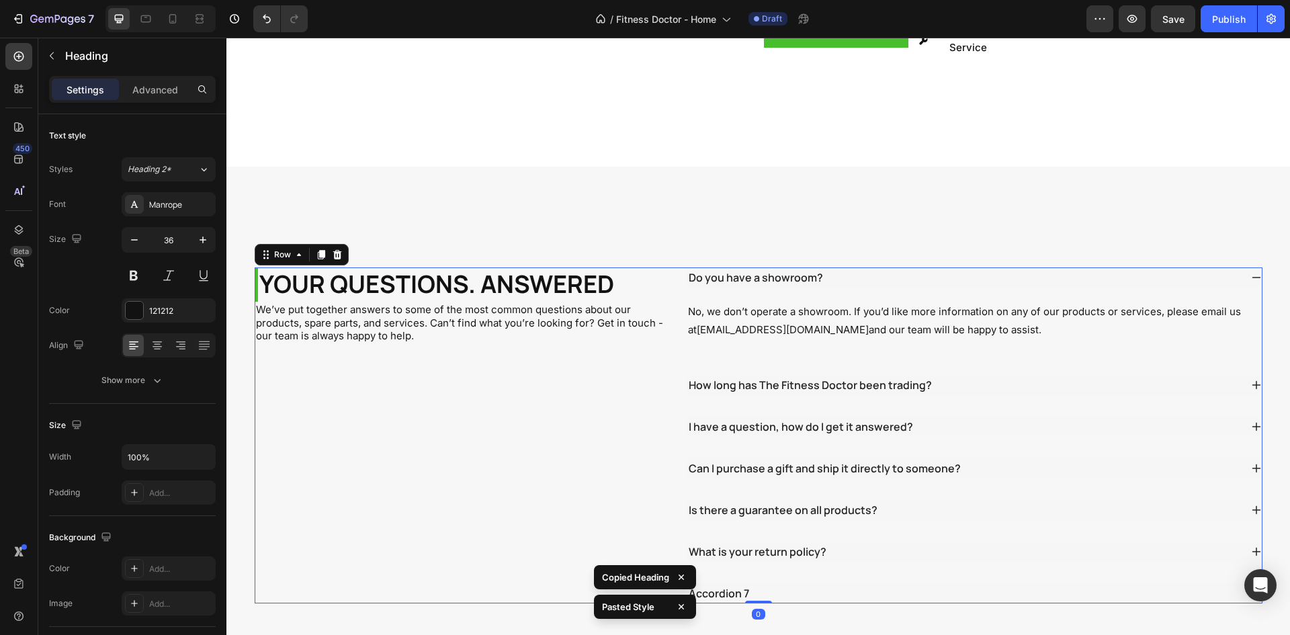
click at [415, 359] on div "YOUR QUESTIONS. ANSWERED Heading We’ve put together answers to some of the most…" at bounding box center [461, 435] width 412 height 336
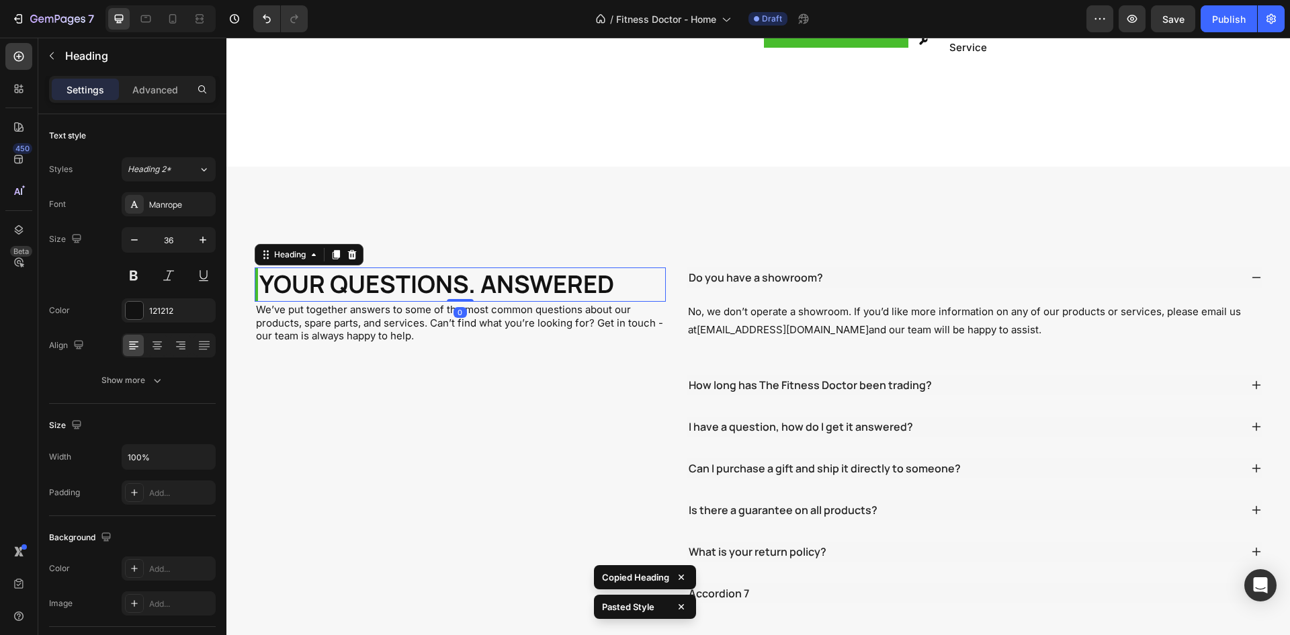
click at [391, 269] on p "YOUR QUESTIONS. ANSWERED" at bounding box center [462, 285] width 406 height 32
click at [328, 303] on p "We’ve put together answers to some of the most common questions about our produ…" at bounding box center [460, 323] width 409 height 40
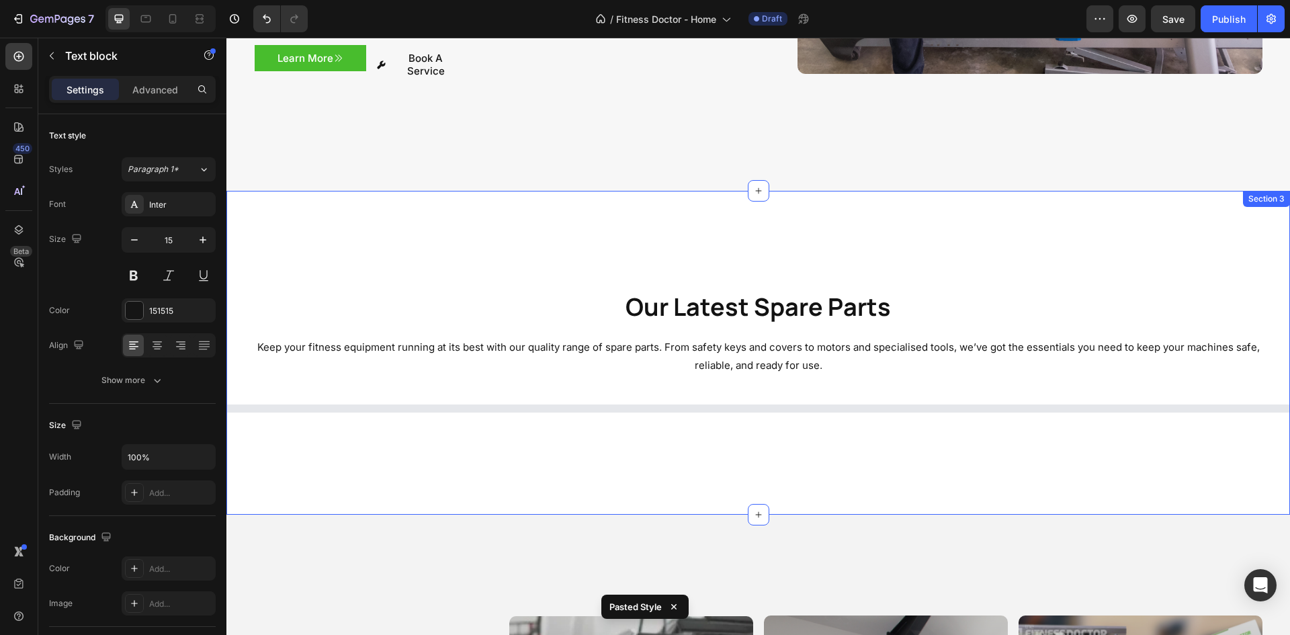
scroll to position [763, 0]
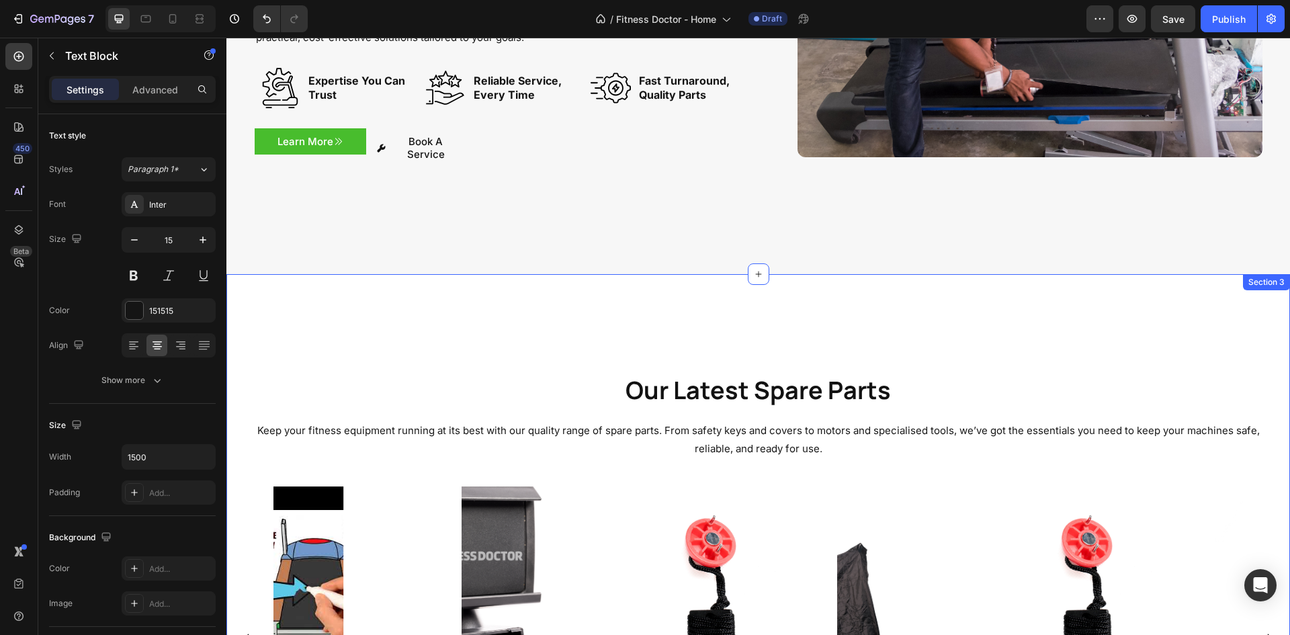
click at [544, 421] on p "Keep your fitness equipment running at its best with our quality range of spare…" at bounding box center [758, 439] width 1005 height 36
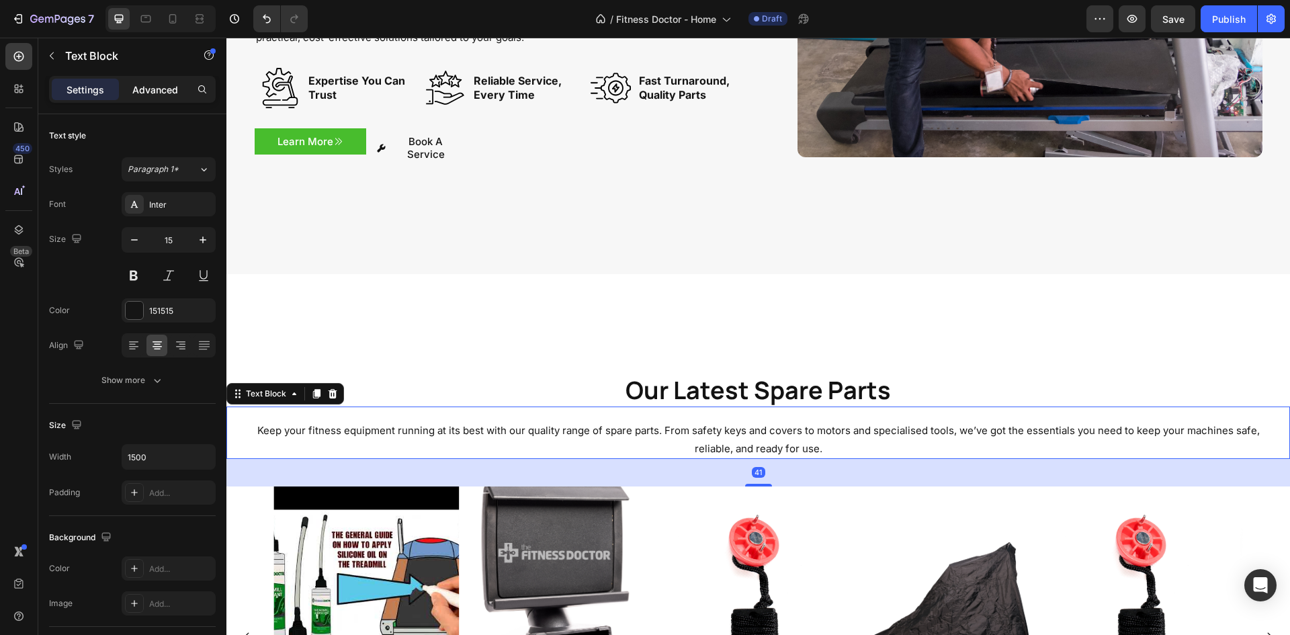
click at [142, 81] on div "Advanced" at bounding box center [155, 90] width 67 height 22
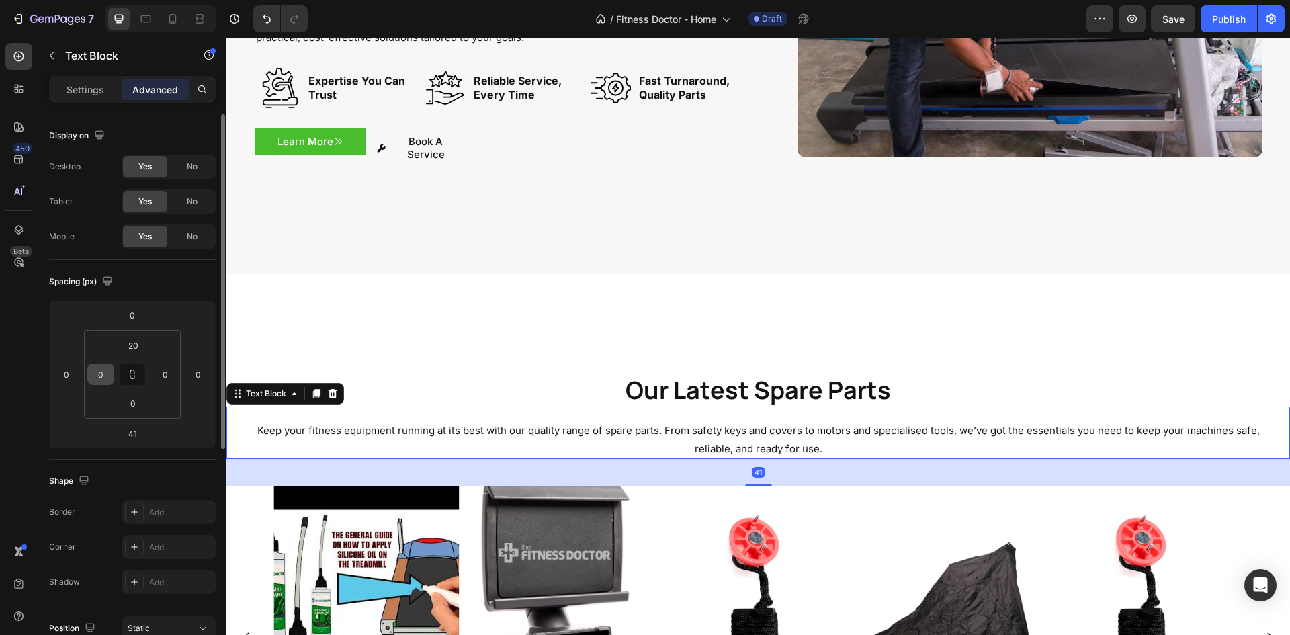
click at [106, 382] on input "0" at bounding box center [101, 374] width 20 height 20
type input "100"
click at [105, 382] on input "100" at bounding box center [101, 374] width 20 height 20
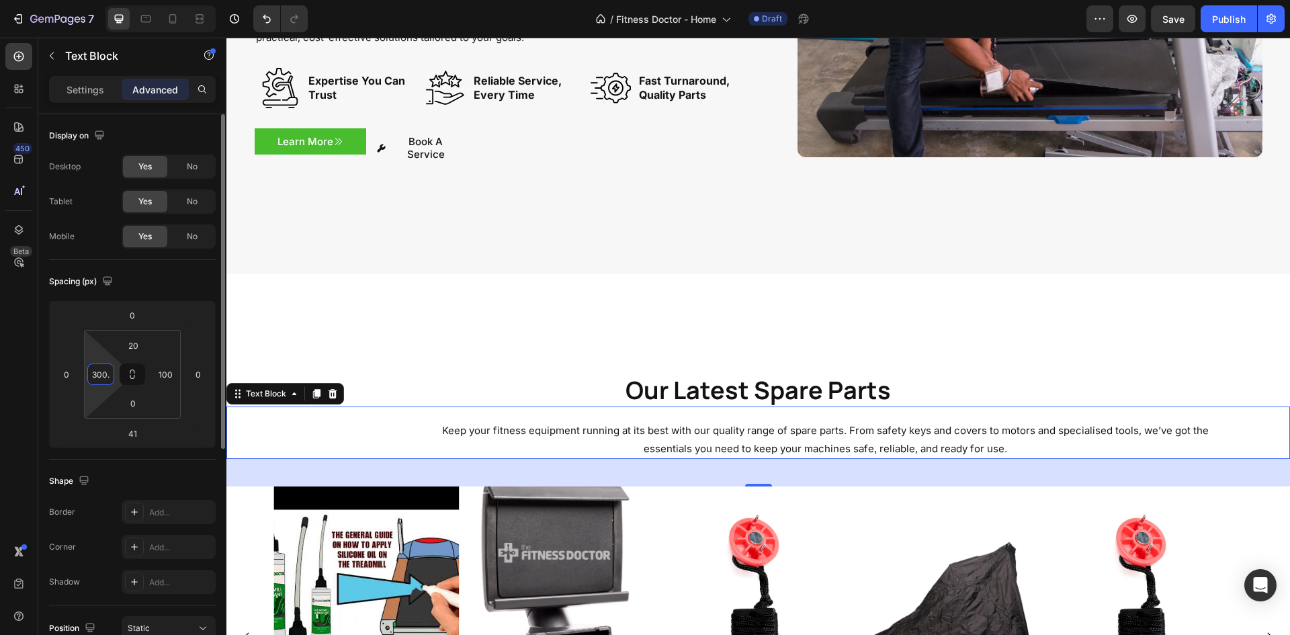
type input "300"
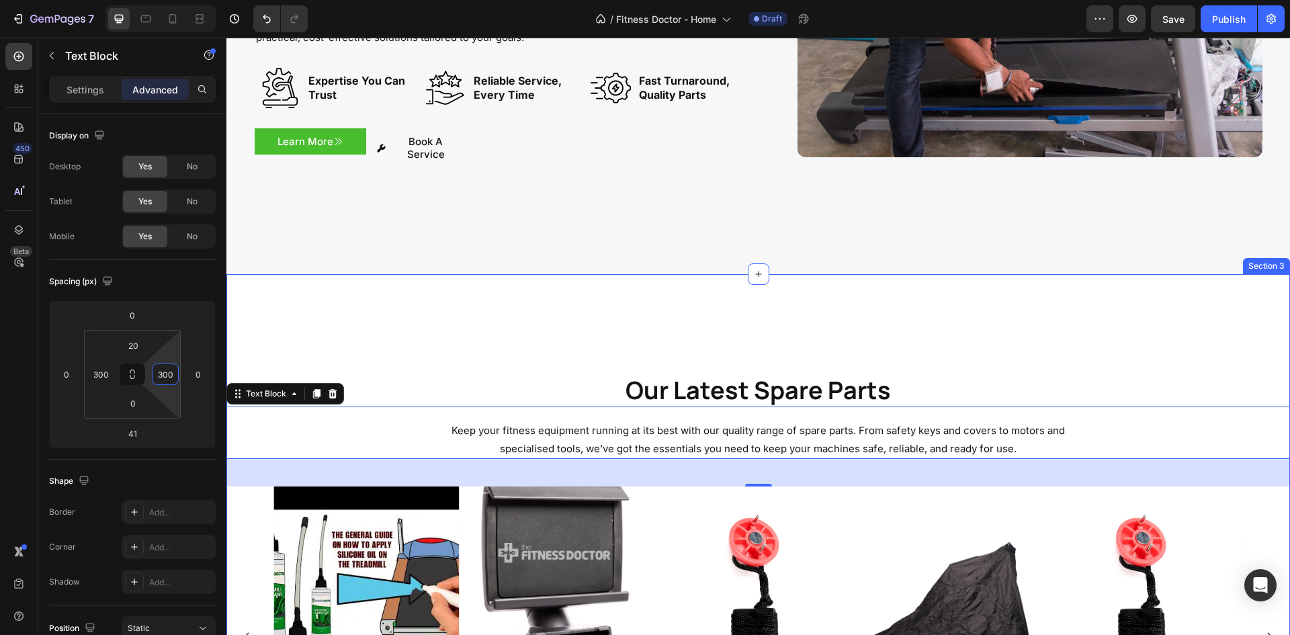
click at [735, 310] on div "Our Latest Spare Parts Heading Keep your fitness equipment running at its best …" at bounding box center [758, 582] width 1064 height 616
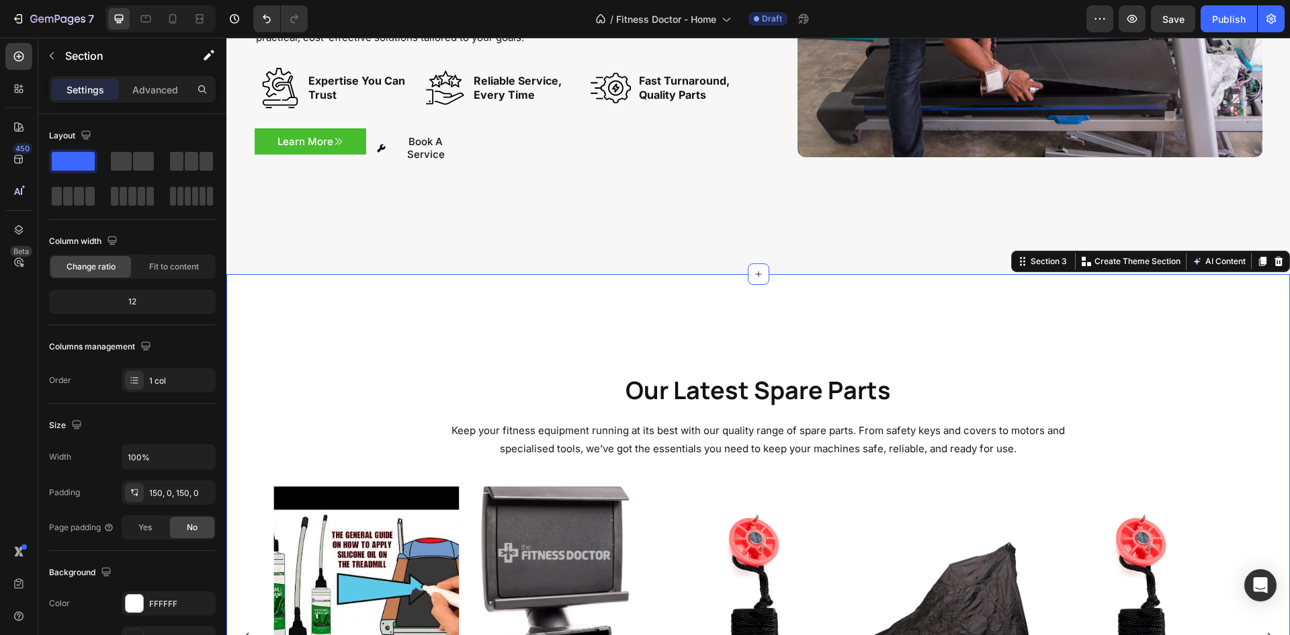
click at [718, 427] on p "Keep your fitness equipment running at its best with our quality range of spare…" at bounding box center [758, 439] width 658 height 36
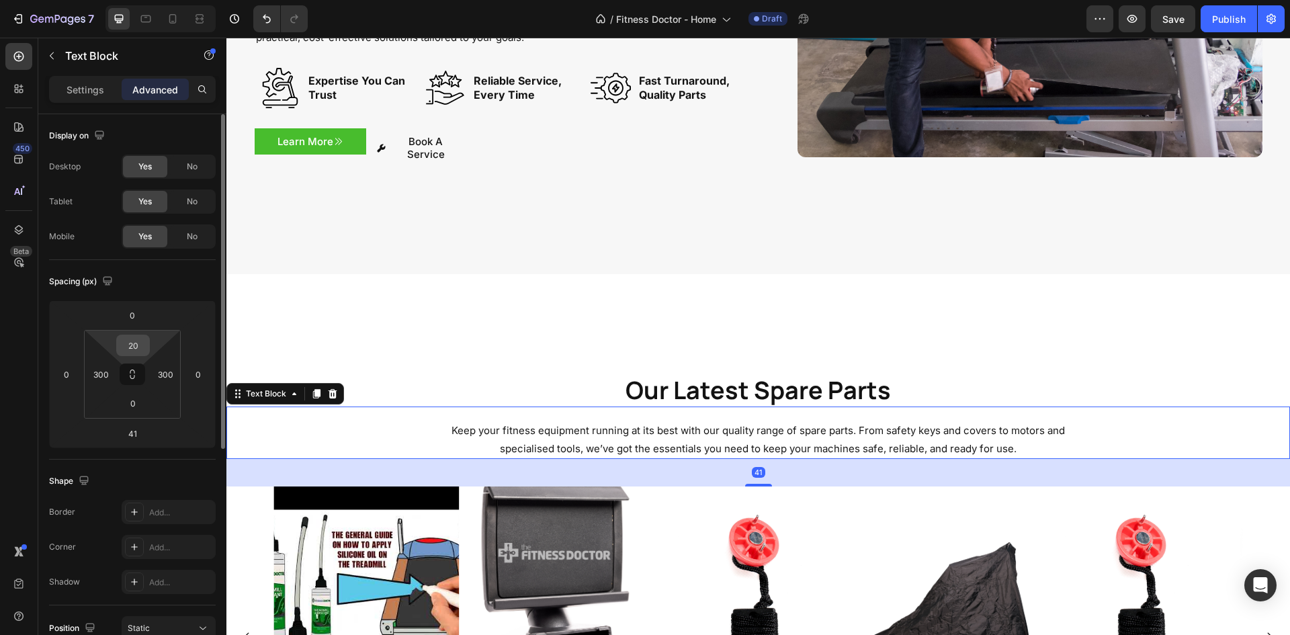
click at [143, 344] on input "20" at bounding box center [133, 345] width 27 height 20
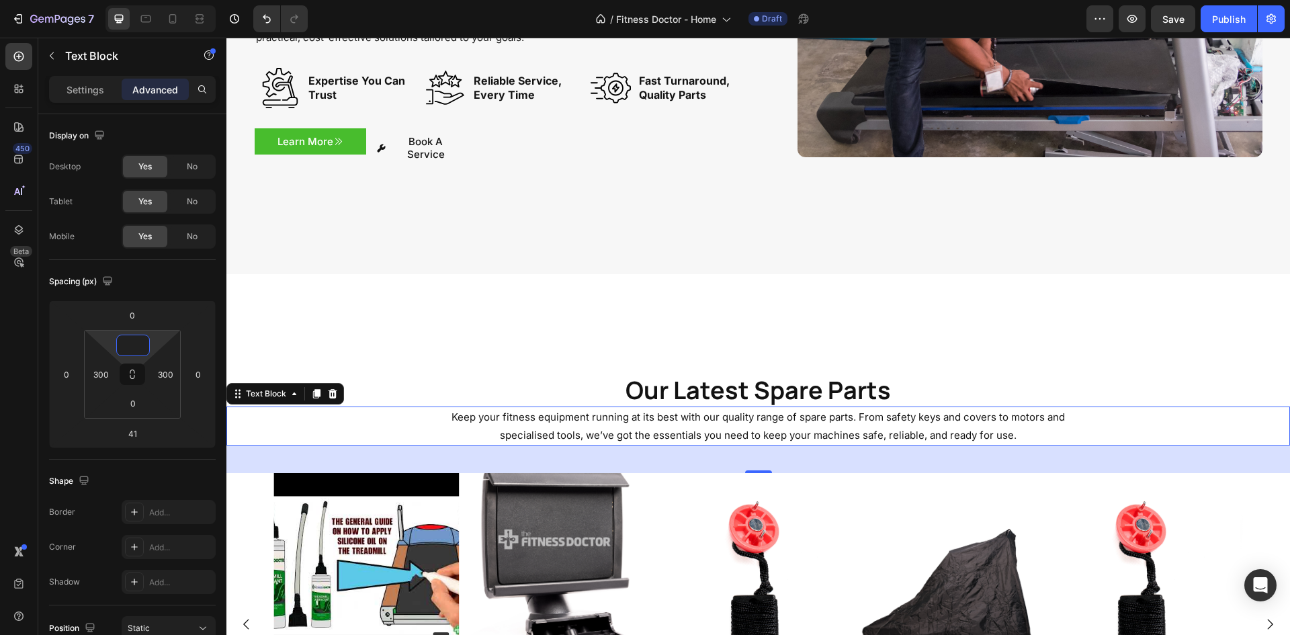
click at [409, 281] on div "Our Latest Spare Parts Heading Keep your fitness equipment running at its best …" at bounding box center [758, 575] width 1064 height 603
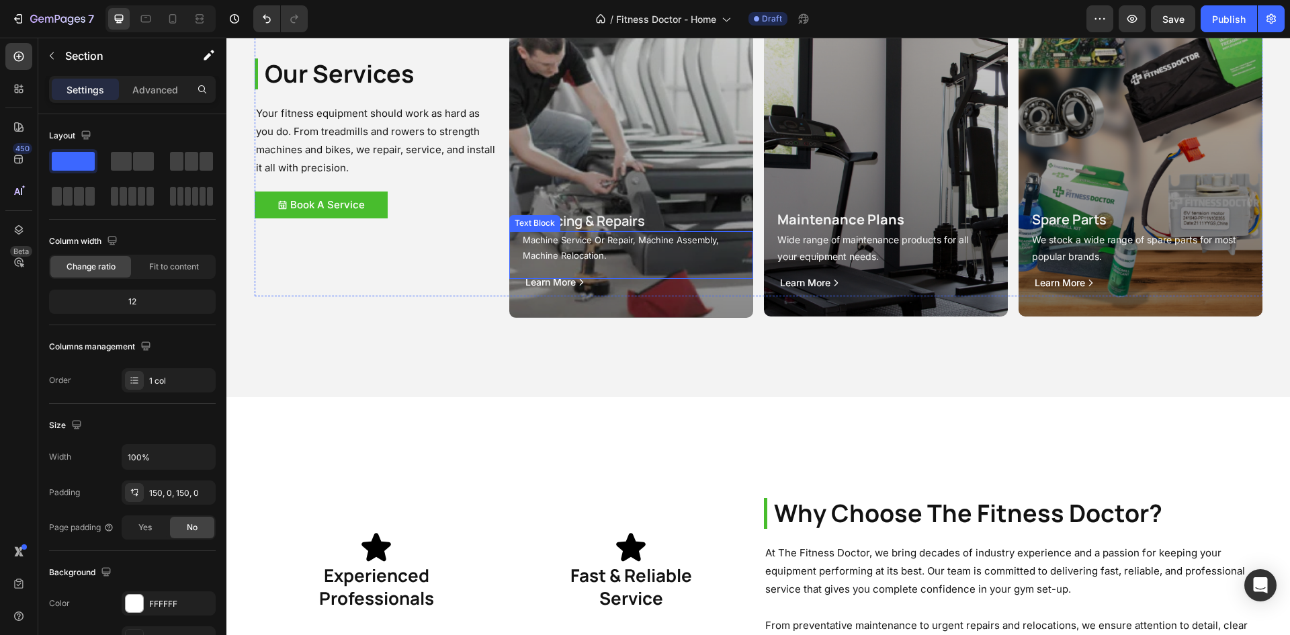
scroll to position [2040, 0]
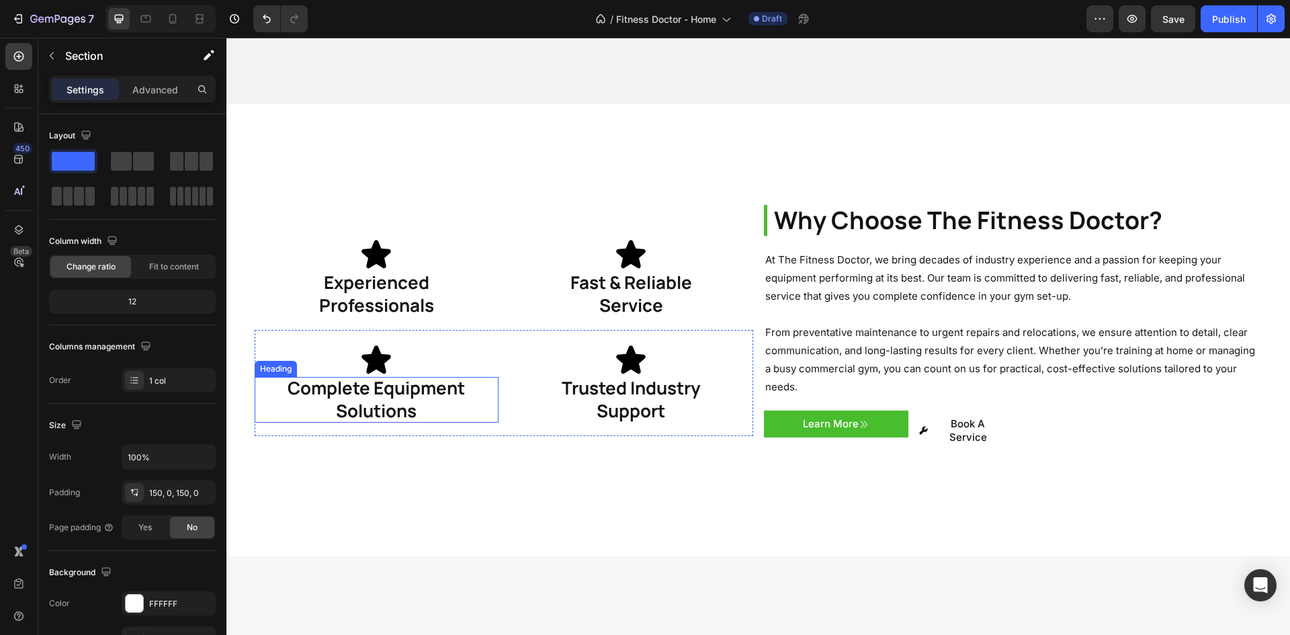
click at [376, 293] on h1 "Experienced Professionals" at bounding box center [377, 294] width 244 height 46
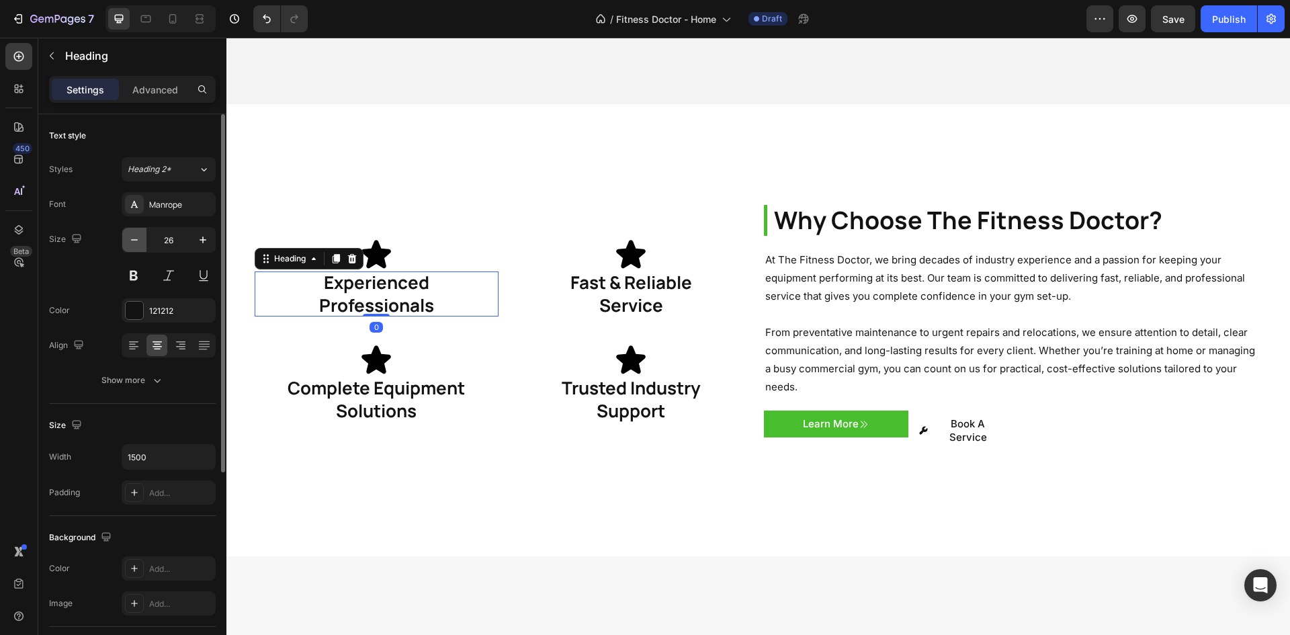
click at [134, 246] on icon "button" at bounding box center [134, 239] width 13 height 13
click at [133, 246] on icon "button" at bounding box center [134, 239] width 13 height 13
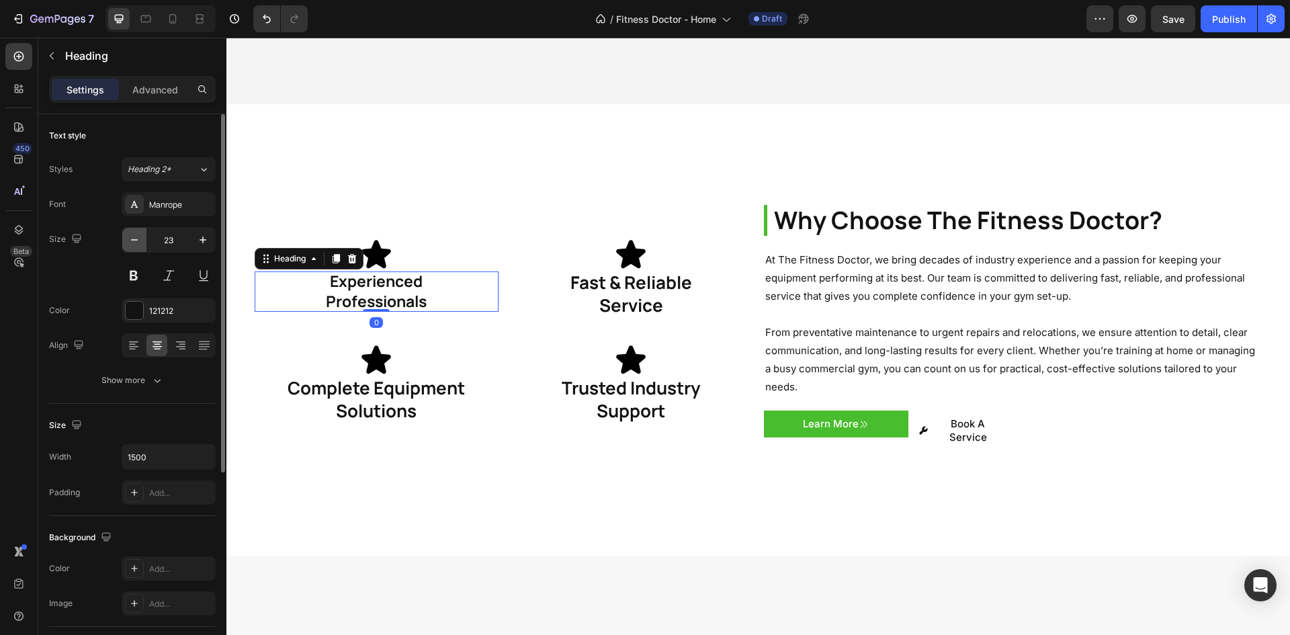
type input "22"
click at [704, 279] on h1 "Fast & Reliable Service" at bounding box center [631, 294] width 244 height 46
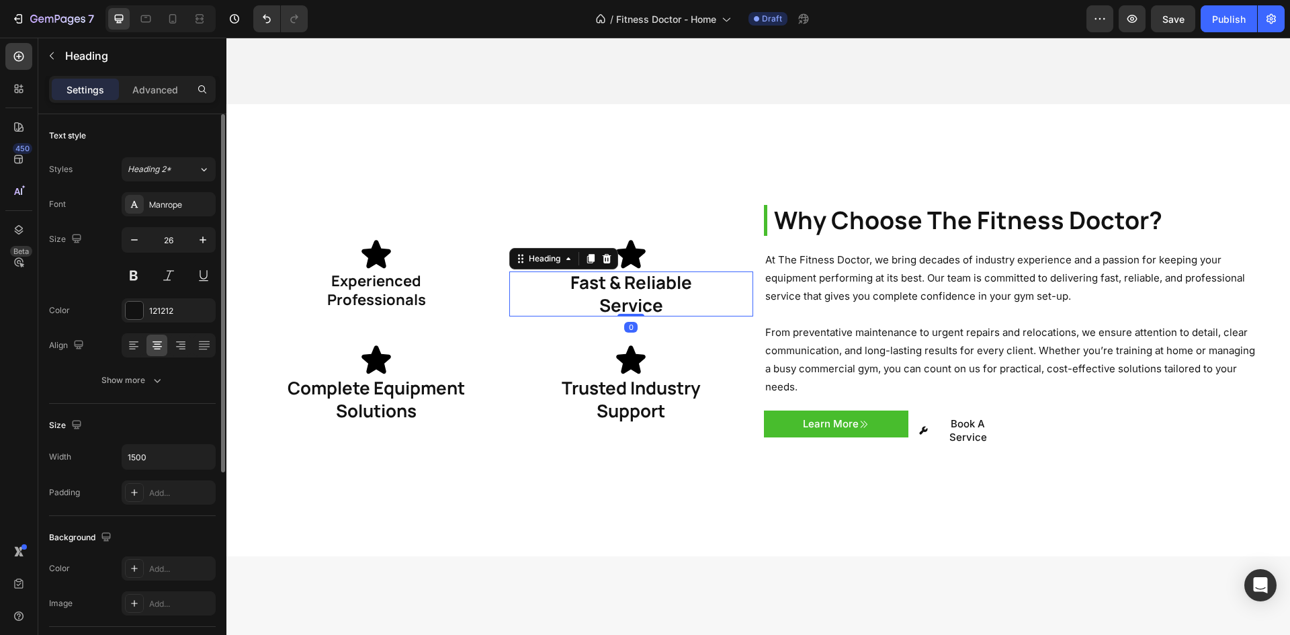
click at [121, 234] on div "Size 26" at bounding box center [132, 257] width 167 height 60
click at [132, 241] on icon "button" at bounding box center [134, 239] width 13 height 13
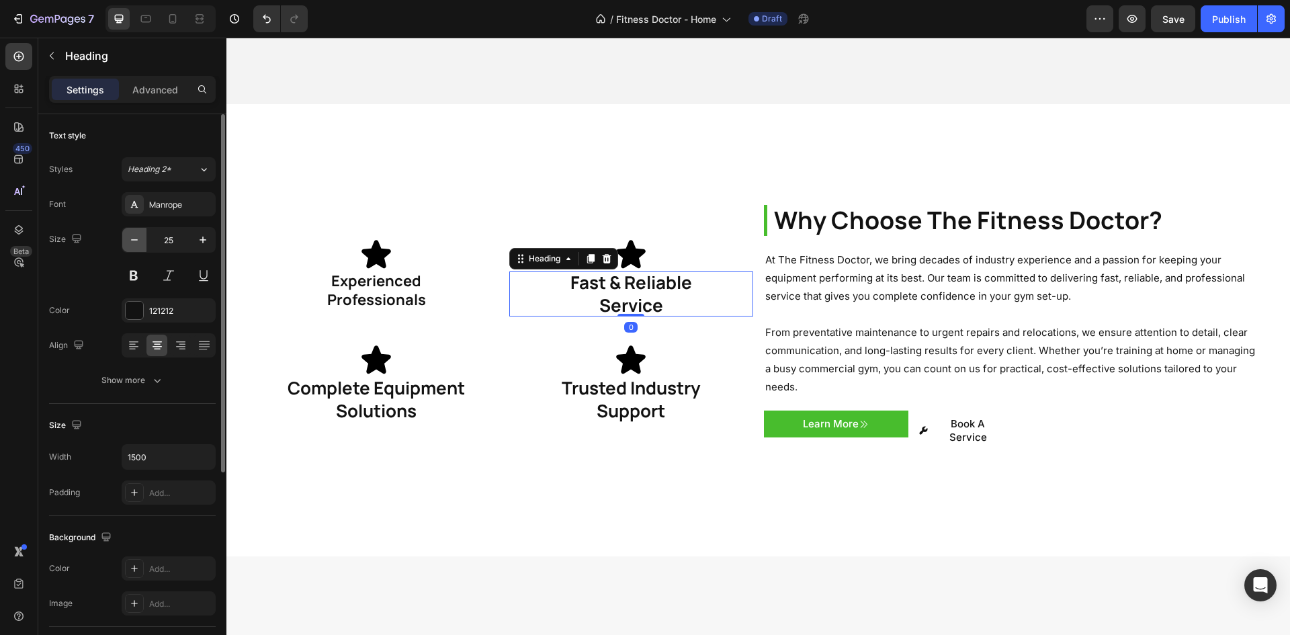
click at [132, 241] on icon "button" at bounding box center [134, 239] width 13 height 13
click at [131, 241] on icon "button" at bounding box center [134, 239] width 13 height 13
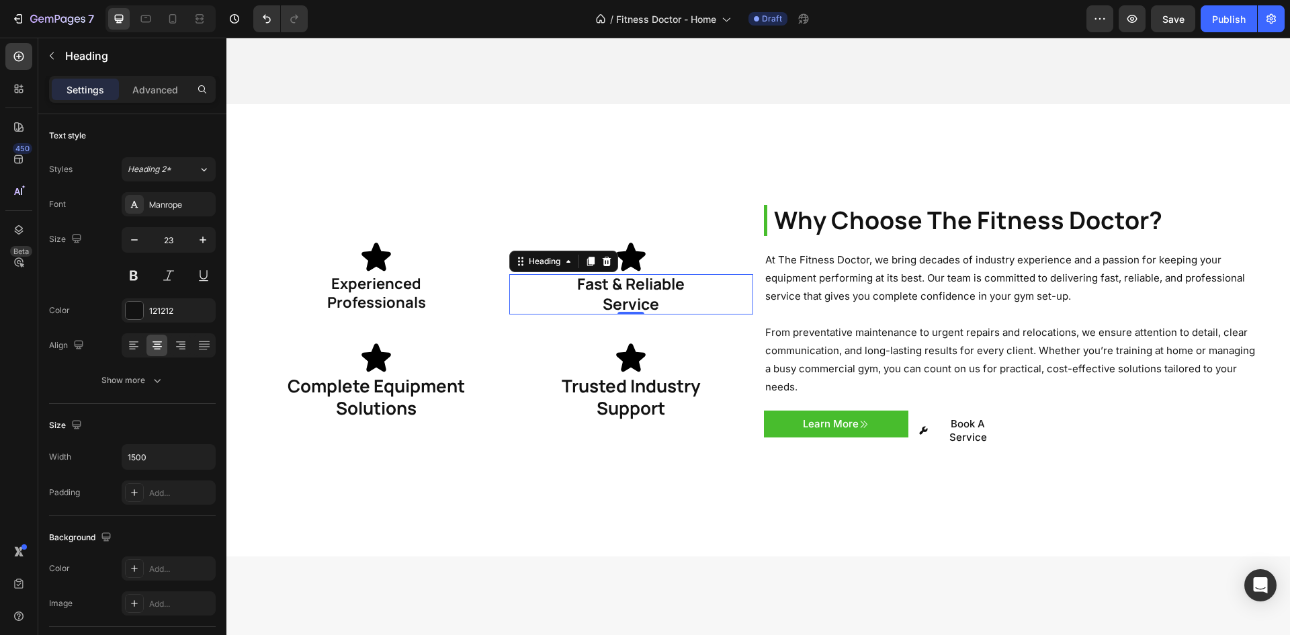
type input "22"
click at [327, 374] on h1 "Complete Equipment Solutions" at bounding box center [377, 397] width 244 height 46
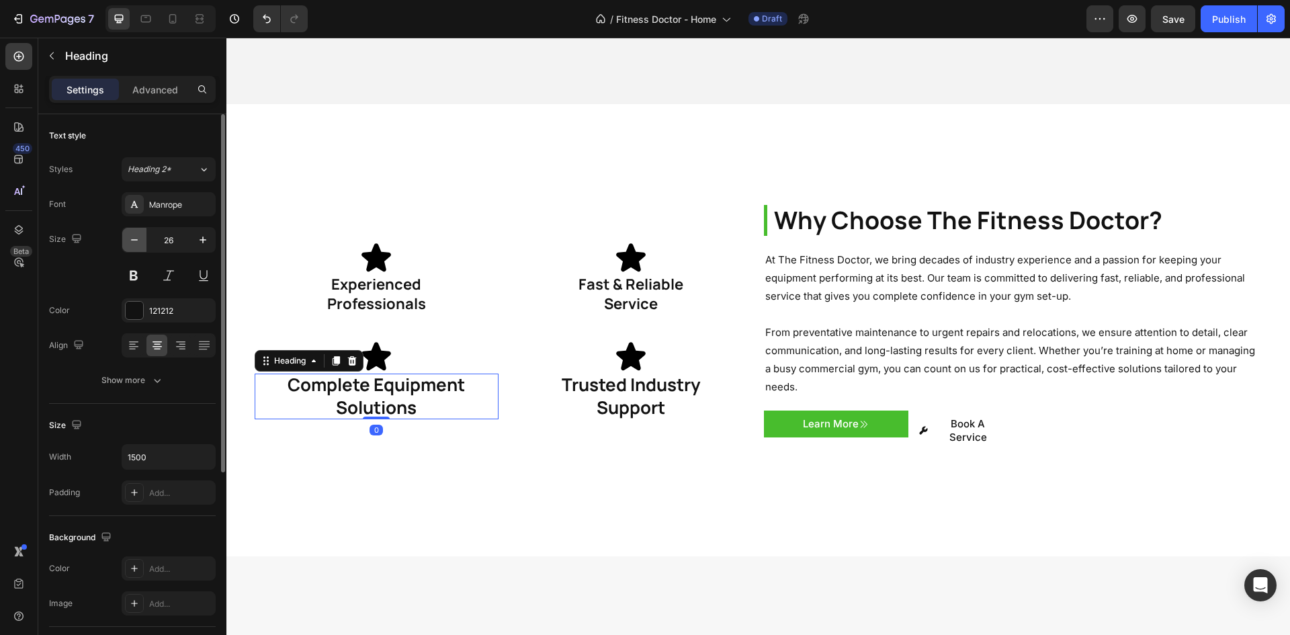
click at [136, 246] on icon "button" at bounding box center [134, 239] width 13 height 13
type input "22"
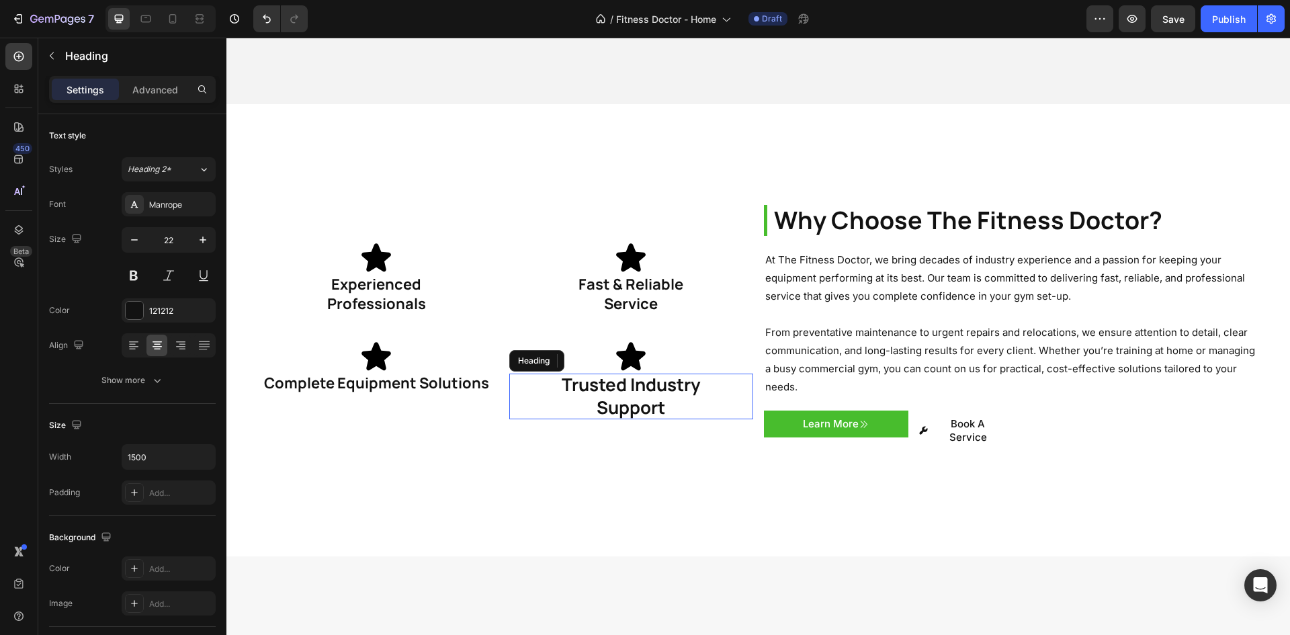
click at [591, 380] on h1 "Trusted Industry Support" at bounding box center [631, 397] width 244 height 46
click at [123, 240] on button "button" at bounding box center [134, 240] width 24 height 24
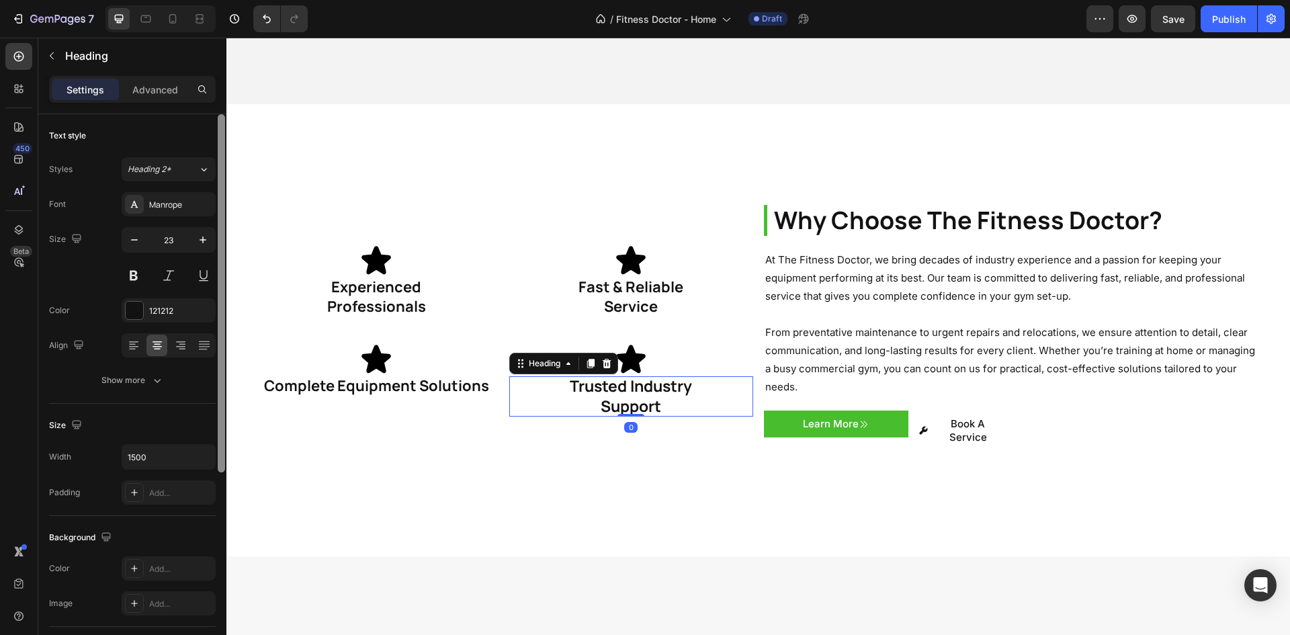
type input "22"
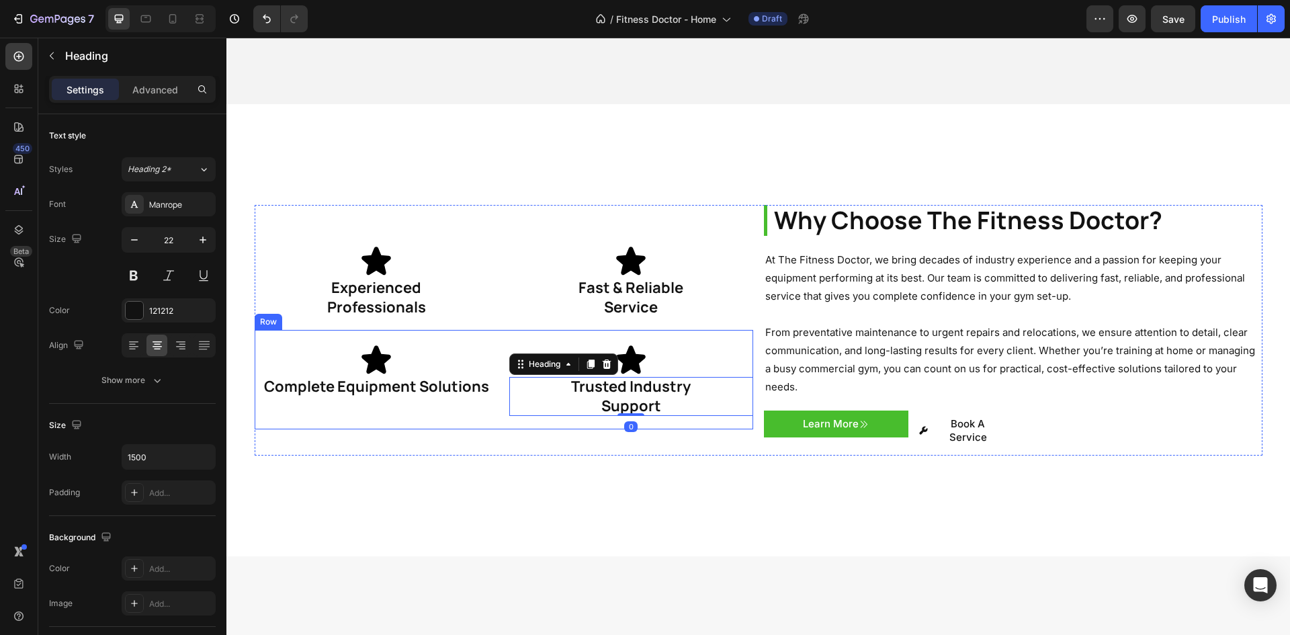
click at [353, 379] on h1 "Complete Equipment Solutions" at bounding box center [377, 386] width 244 height 19
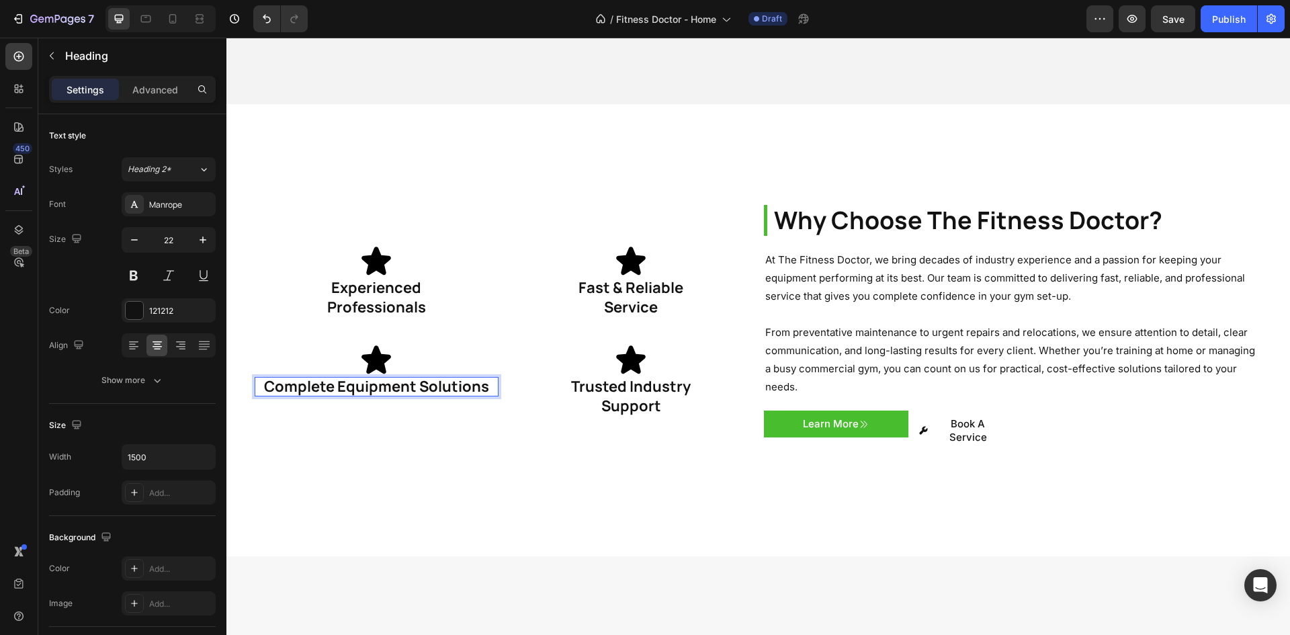
click at [413, 377] on h1 "Complete Equipment Solutions" at bounding box center [377, 386] width 244 height 19
click at [413, 377] on p "Complete Equipment Solutions" at bounding box center [377, 386] width 244 height 19
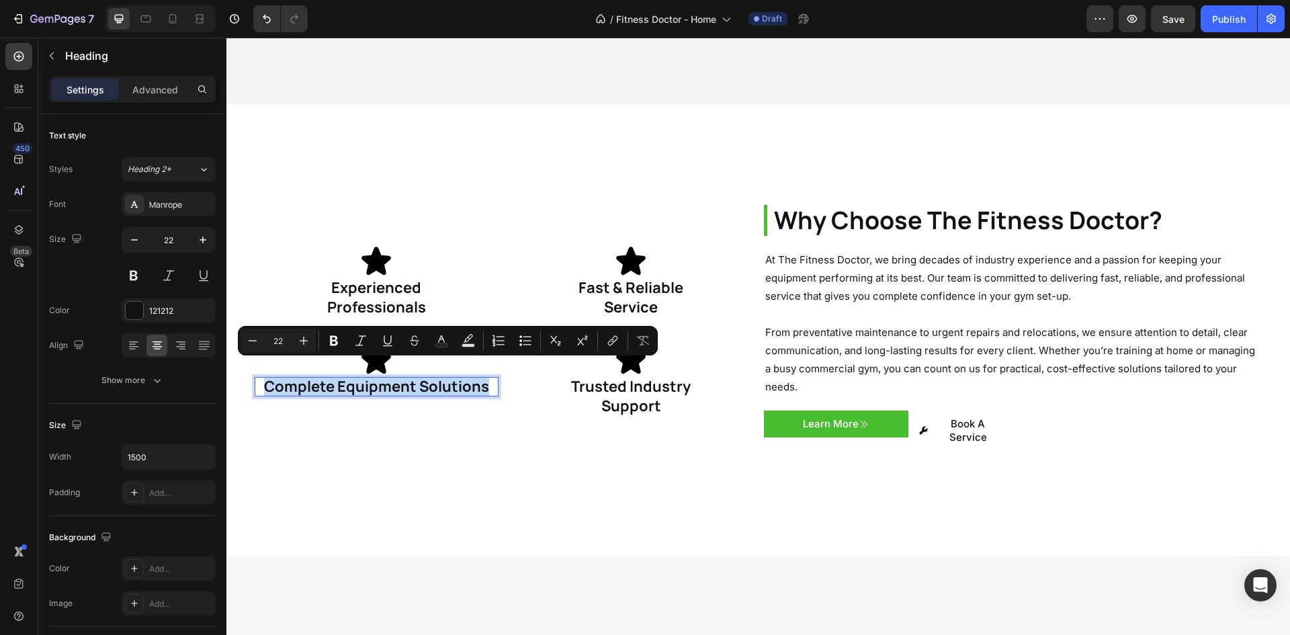
click at [413, 377] on p "Complete Equipment Solutions" at bounding box center [377, 386] width 244 height 19
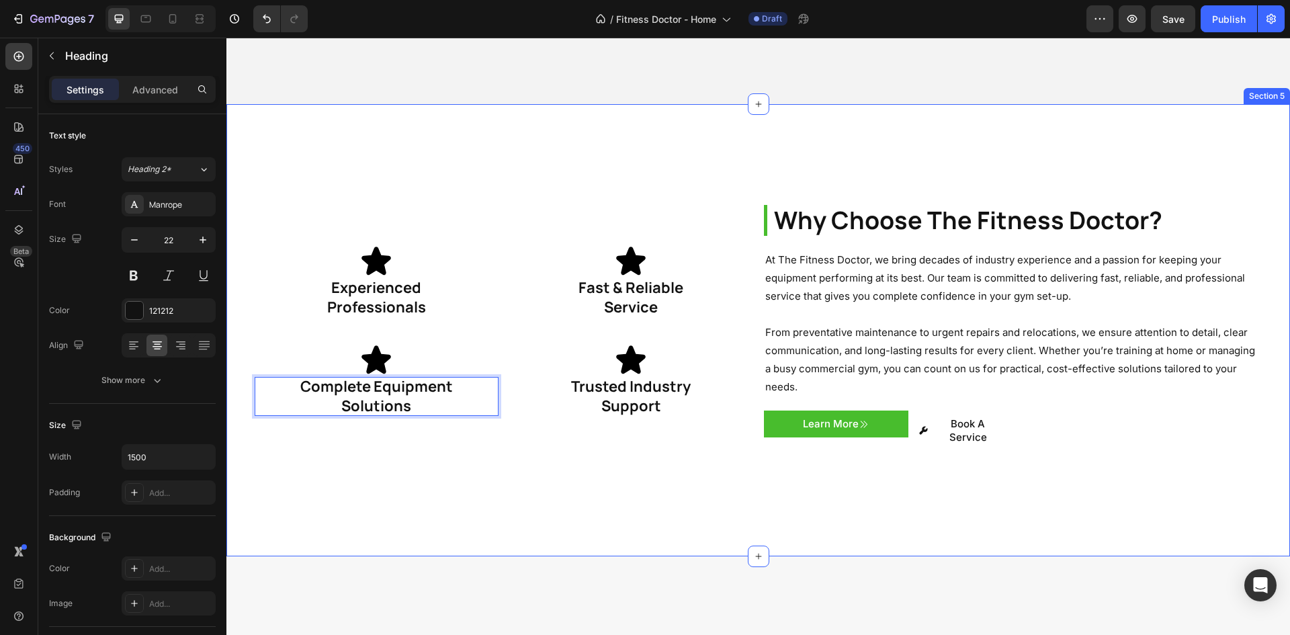
click at [429, 472] on div "Why Choose The Fitness Doctor? Heading At The Fitness Doctor, we bring decades …" at bounding box center [758, 330] width 1064 height 453
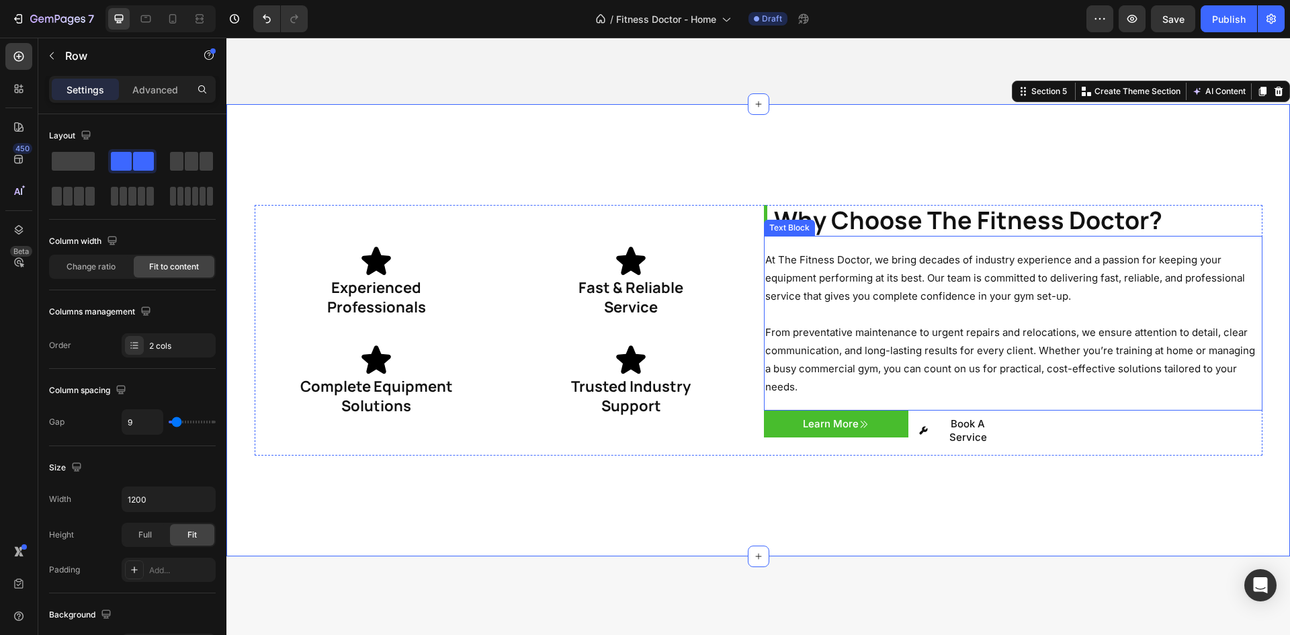
click at [1112, 411] on div "Learn More Button Book A Service Button Row" at bounding box center [1013, 433] width 499 height 45
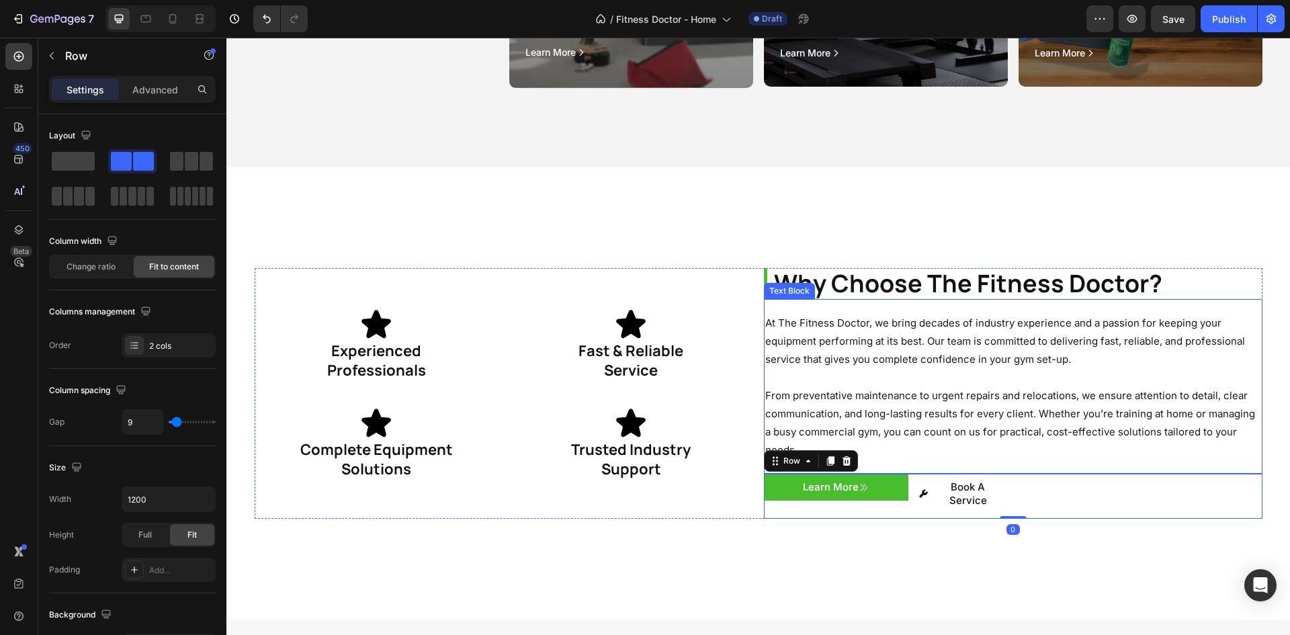
scroll to position [1838, 0]
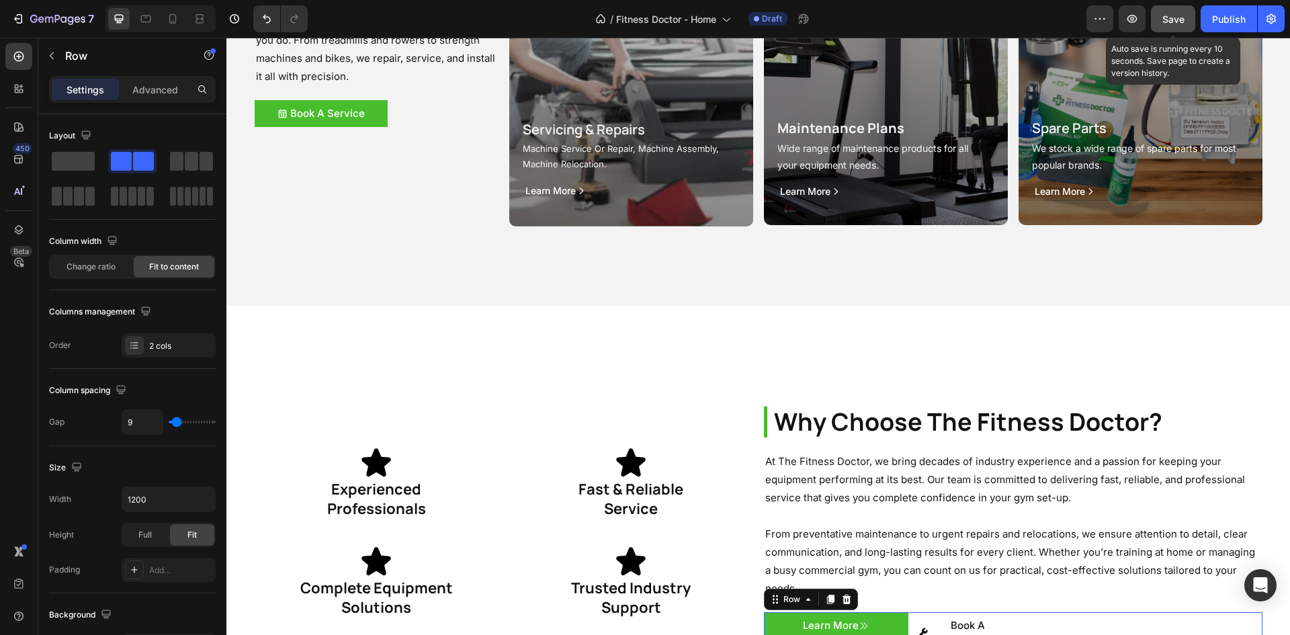
click at [1186, 16] on button "Save" at bounding box center [1173, 18] width 44 height 27
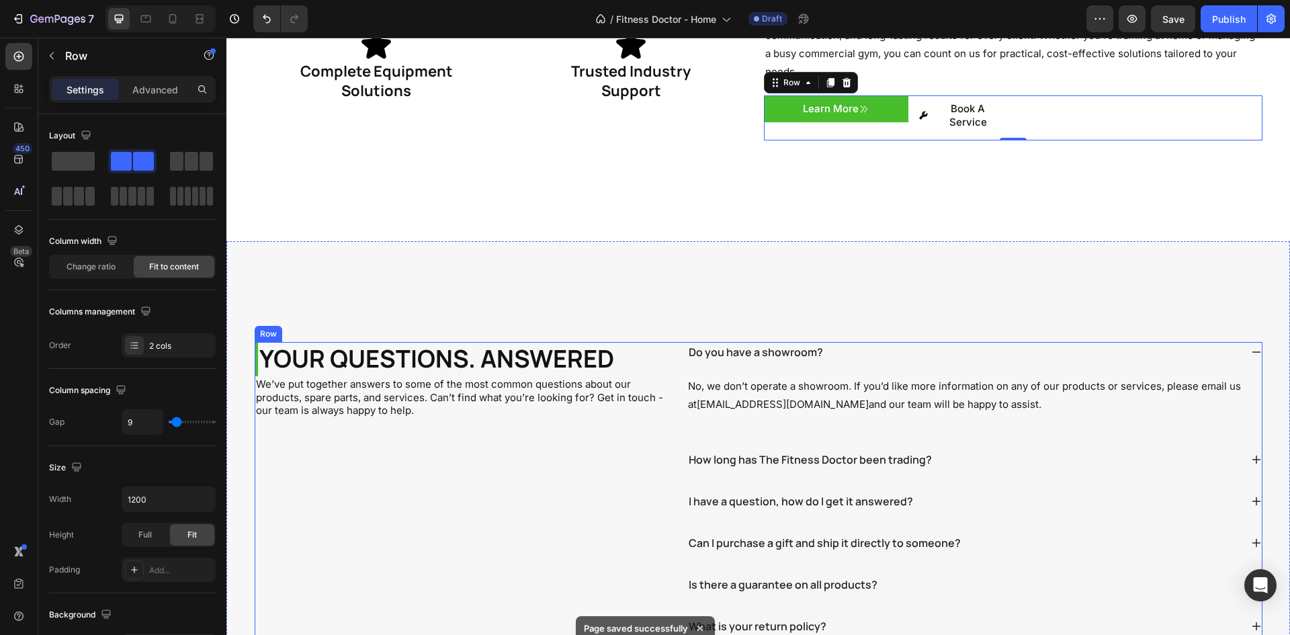
scroll to position [2376, 0]
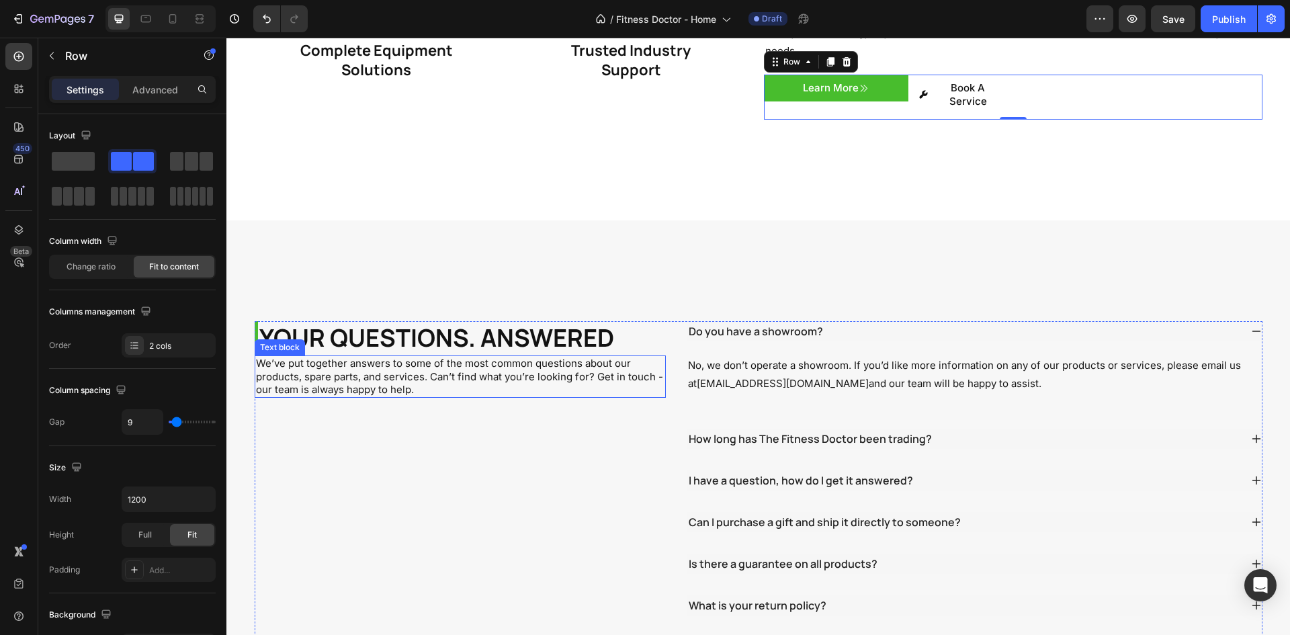
click at [474, 357] on p "We’ve put together answers to some of the most common questions about our produ…" at bounding box center [460, 377] width 409 height 40
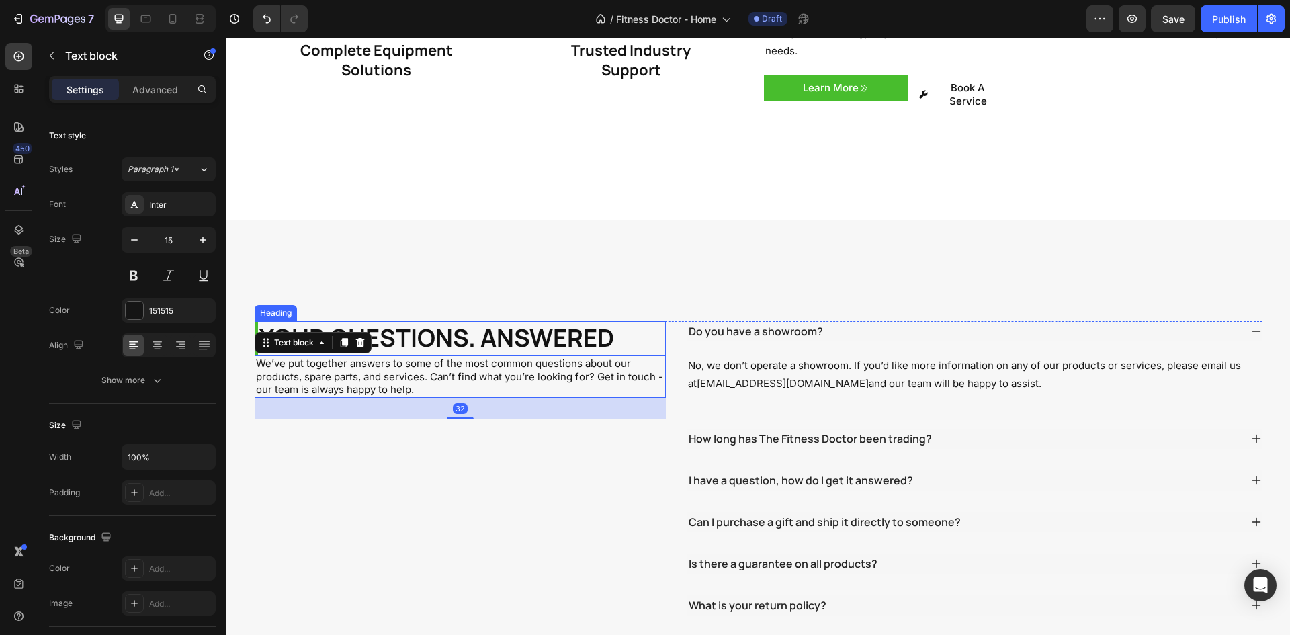
click at [466, 323] on p "YOUR QUESTIONS. ANSWERED" at bounding box center [462, 339] width 406 height 32
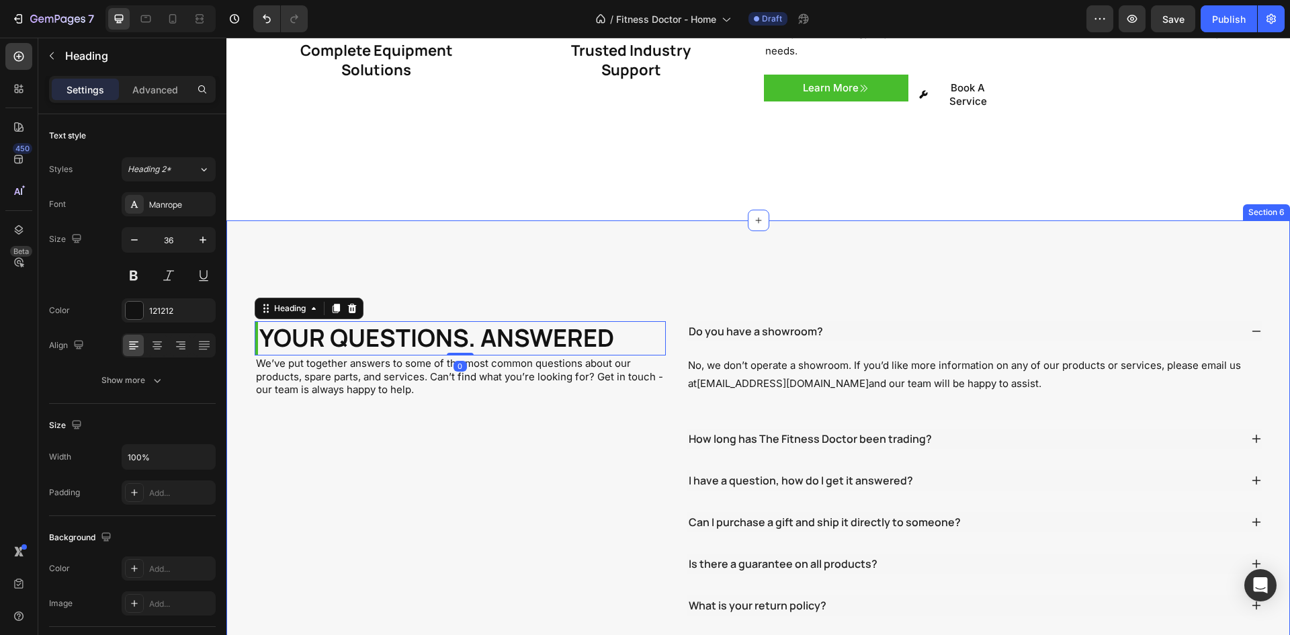
drag, startPoint x: 381, startPoint y: 288, endPoint x: 382, endPoint y: 302, distance: 13.5
click at [382, 292] on div "YOUR QUESTIONS. ANSWERED Heading 0 We’ve put together answers to some of the mo…" at bounding box center [758, 489] width 1064 height 538
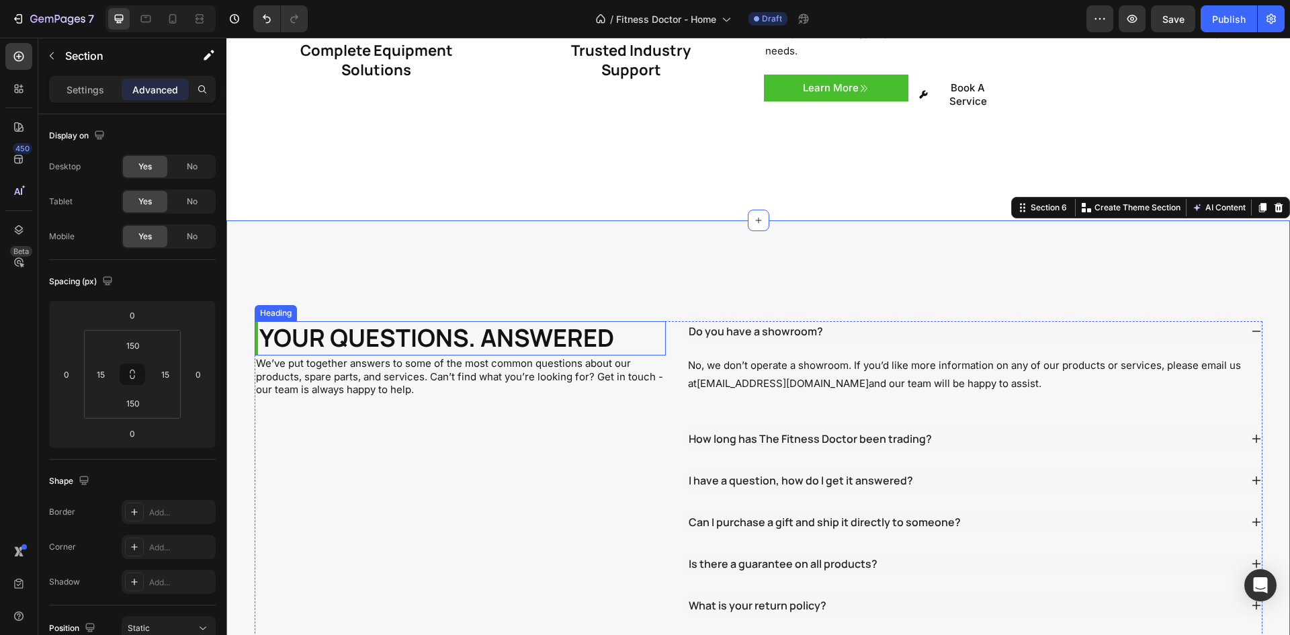
click at [370, 323] on p "YOUR QUESTIONS. ANSWERED" at bounding box center [462, 339] width 406 height 32
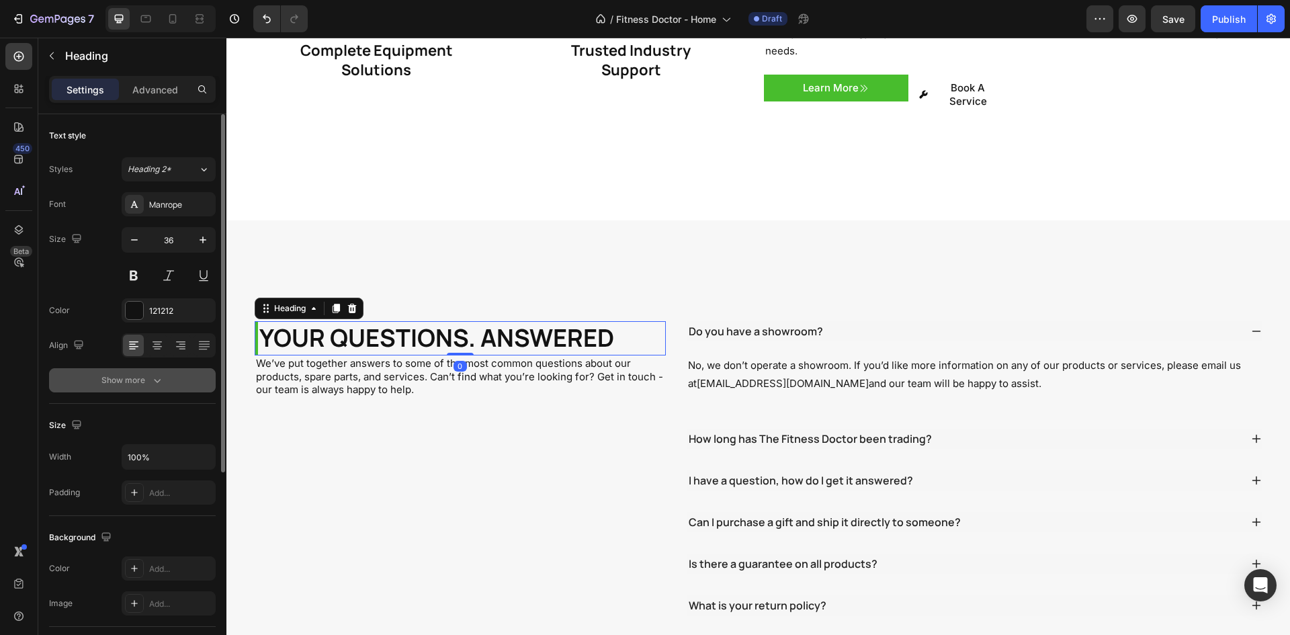
click at [154, 383] on icon "button" at bounding box center [157, 380] width 13 height 13
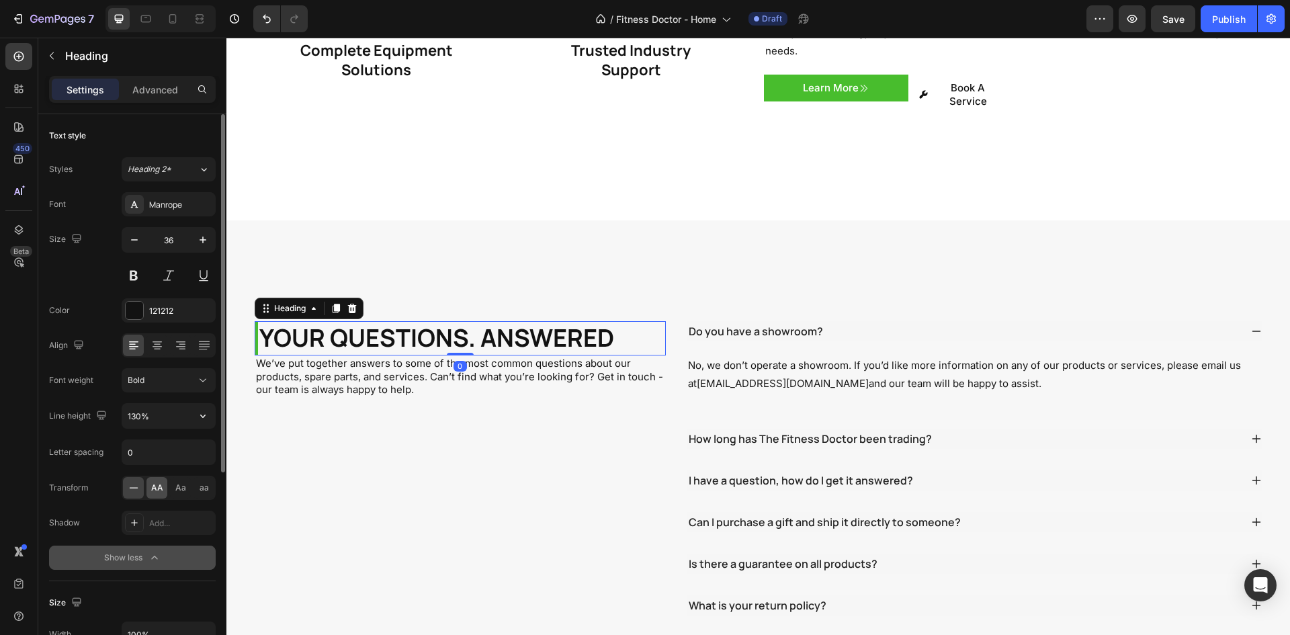
scroll to position [67, 0]
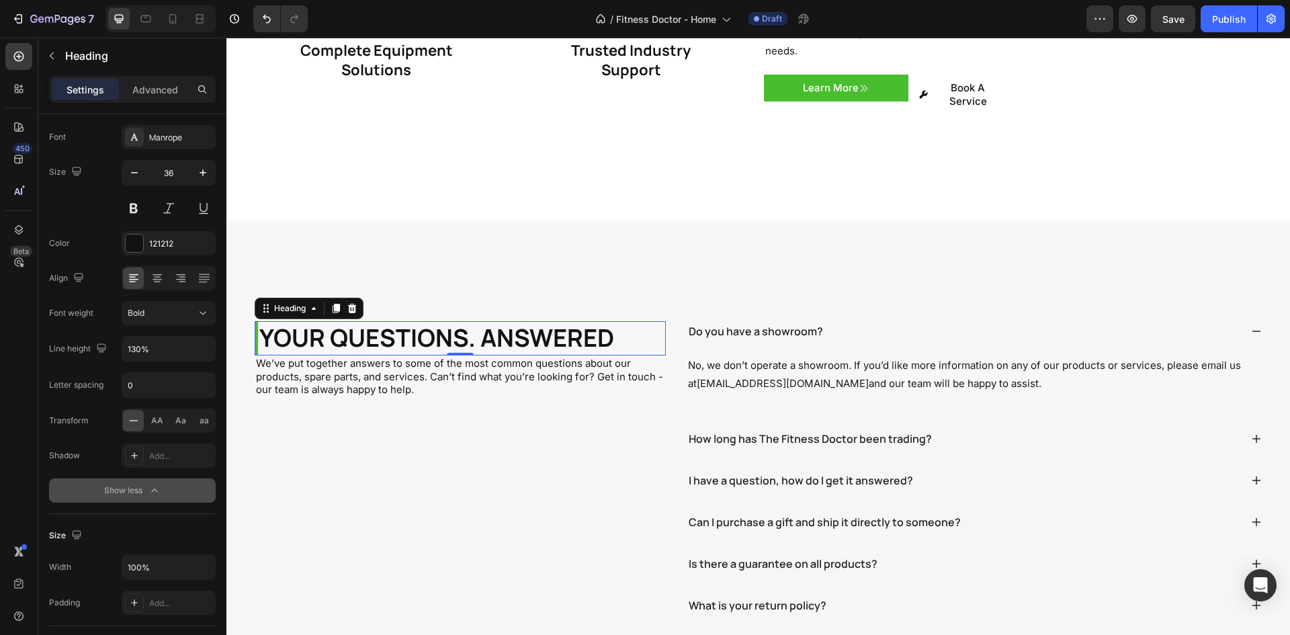
click at [344, 323] on p "YOUR QUESTIONS. ANSWERED" at bounding box center [462, 339] width 406 height 32
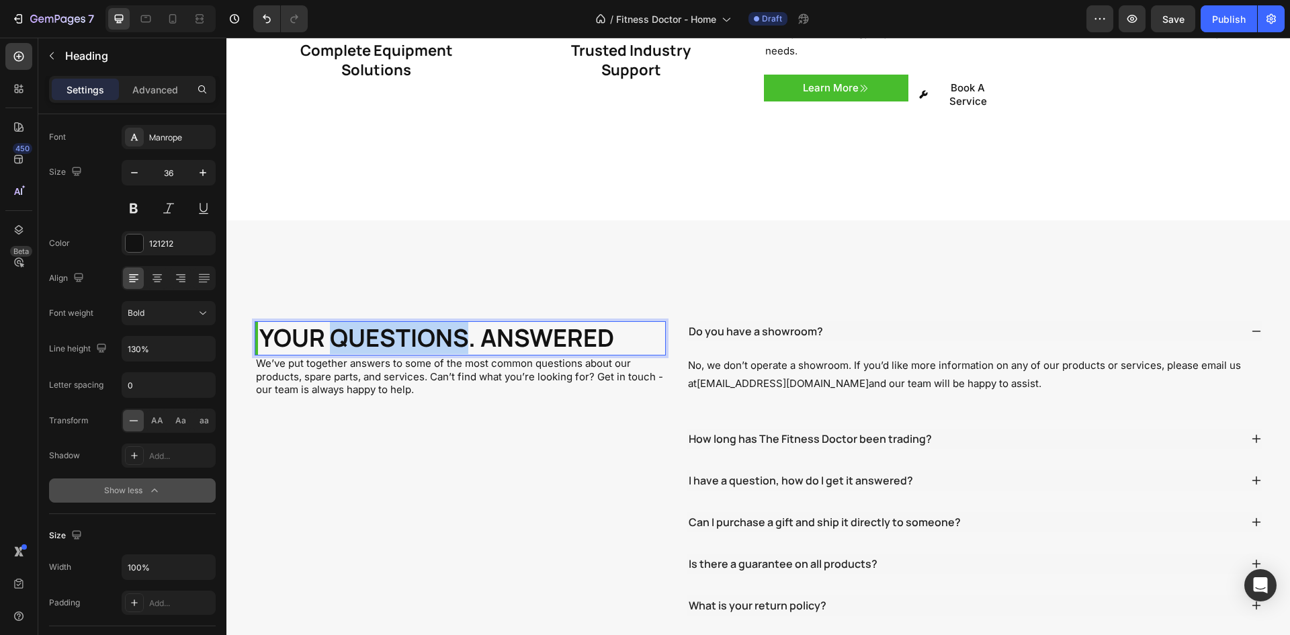
click at [344, 323] on p "YOUR QUESTIONS. ANSWERED" at bounding box center [462, 339] width 406 height 32
click at [389, 323] on p "YOUR QUESTIONS. ANSWERED" at bounding box center [462, 339] width 406 height 32
click at [259, 323] on p "Frequently Asked Questions" at bounding box center [462, 339] width 406 height 32
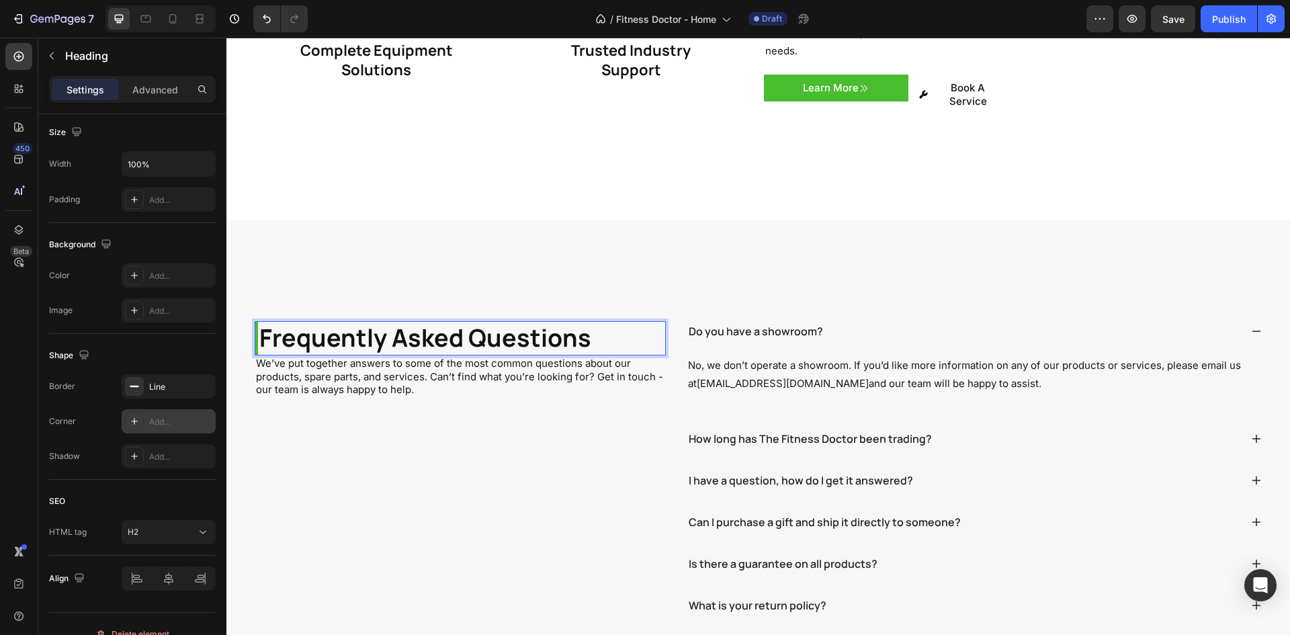
scroll to position [403, 0]
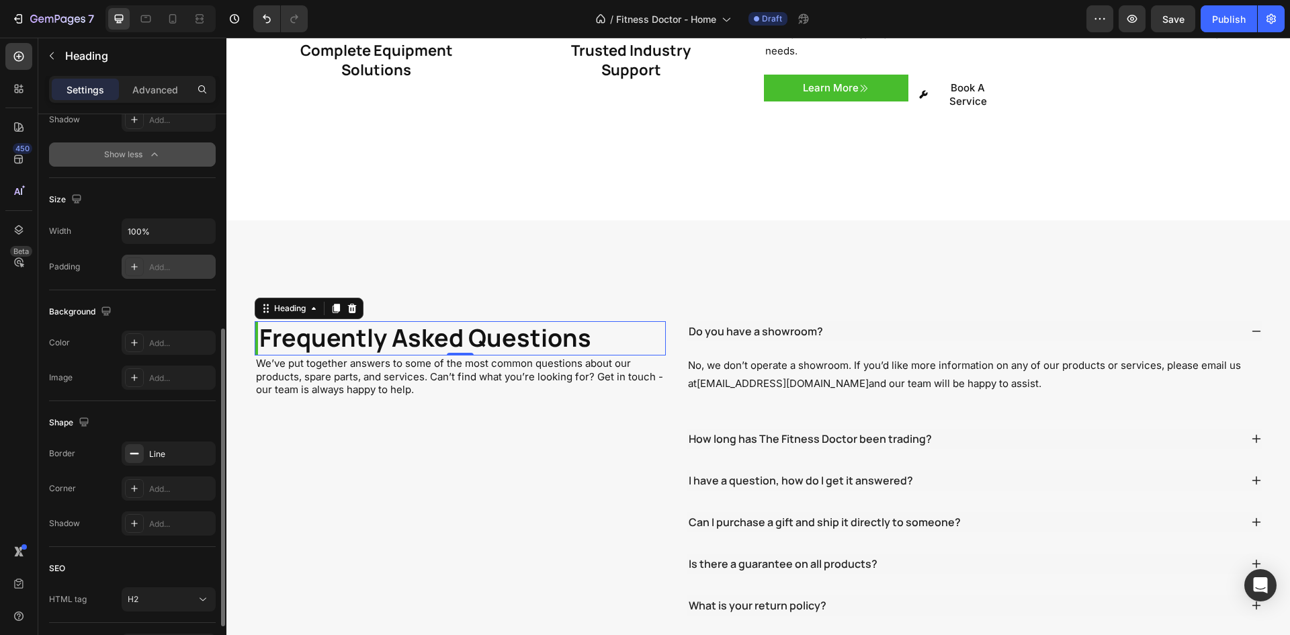
click at [180, 273] on div "Add..." at bounding box center [169, 267] width 94 height 24
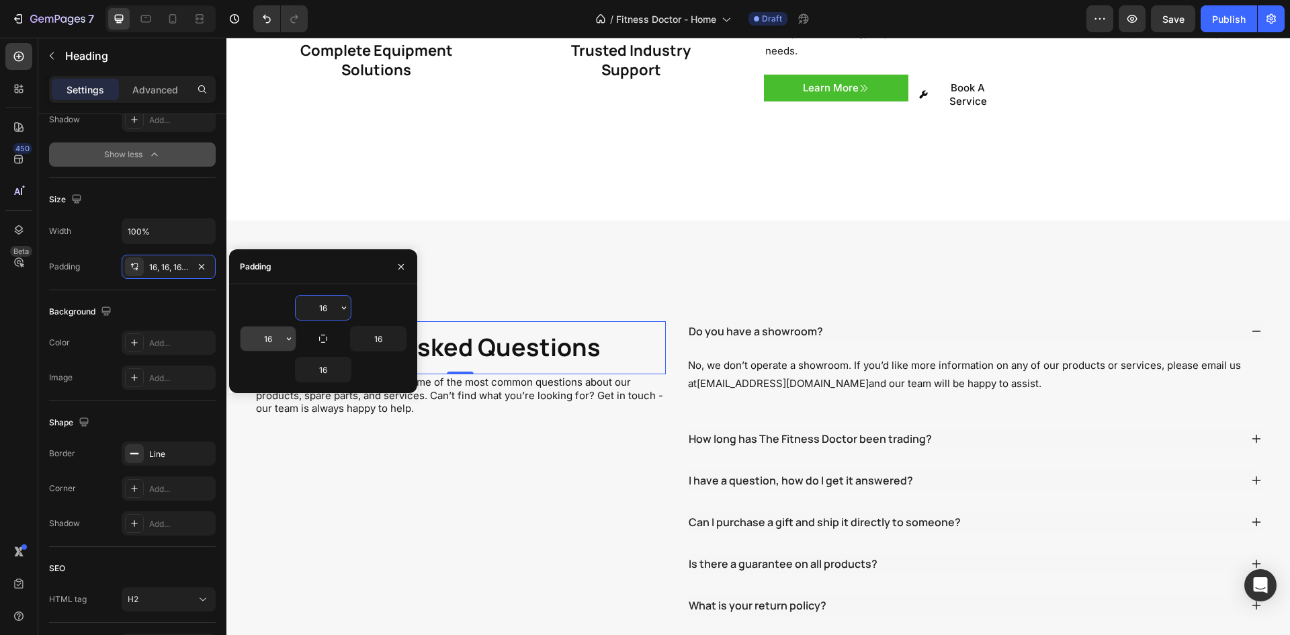
click at [263, 337] on input "16" at bounding box center [268, 339] width 55 height 24
type input "20"
click at [335, 311] on input "16" at bounding box center [323, 308] width 55 height 24
type input "0"
click at [379, 343] on input "16" at bounding box center [378, 339] width 55 height 24
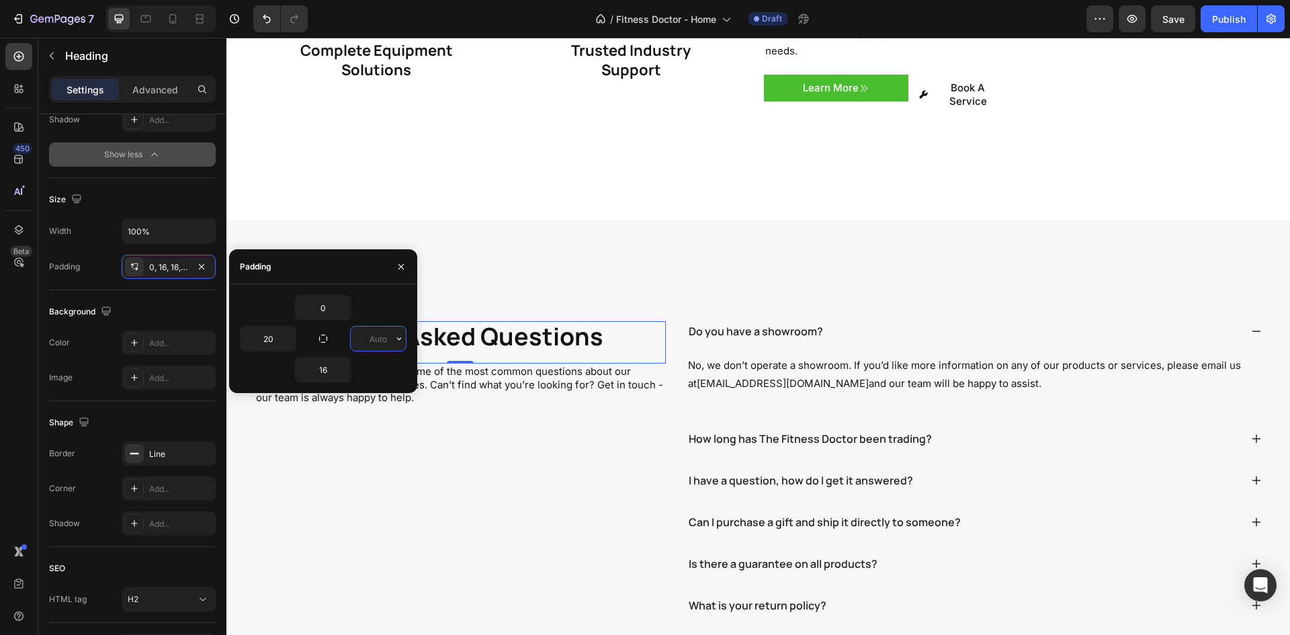
type input "0"
click at [282, 376] on div "16" at bounding box center [323, 370] width 167 height 26
click at [321, 374] on input "16" at bounding box center [323, 369] width 55 height 24
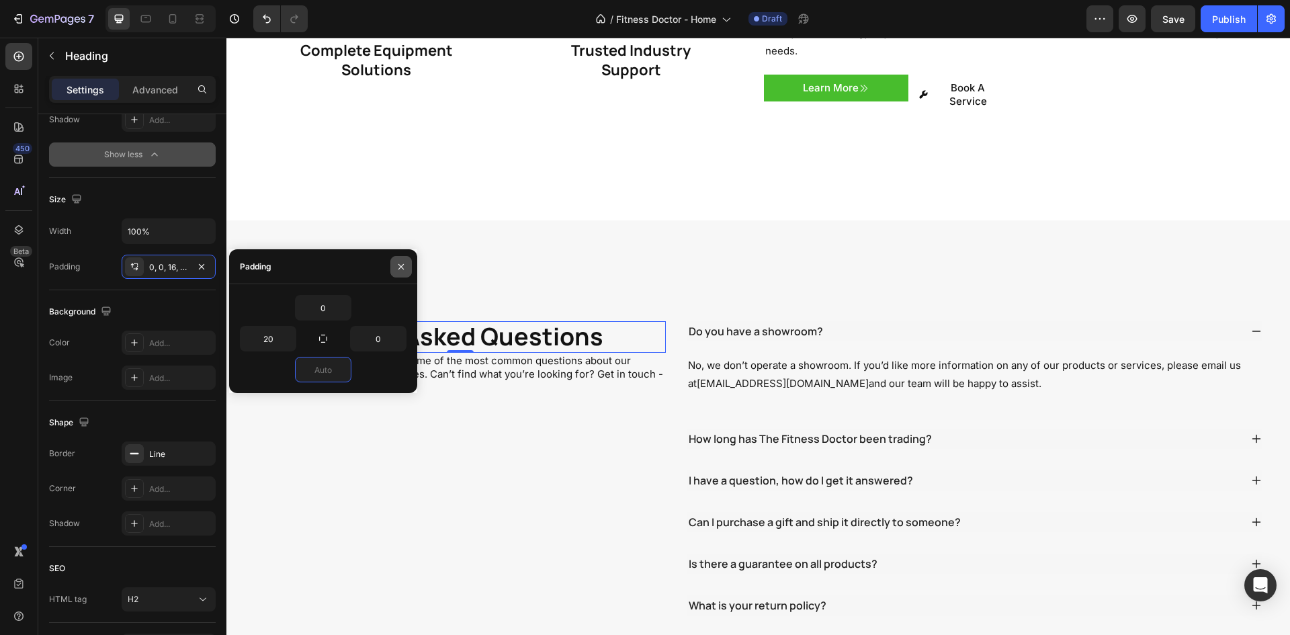
type input "0"
click at [398, 264] on icon "button" at bounding box center [401, 266] width 11 height 11
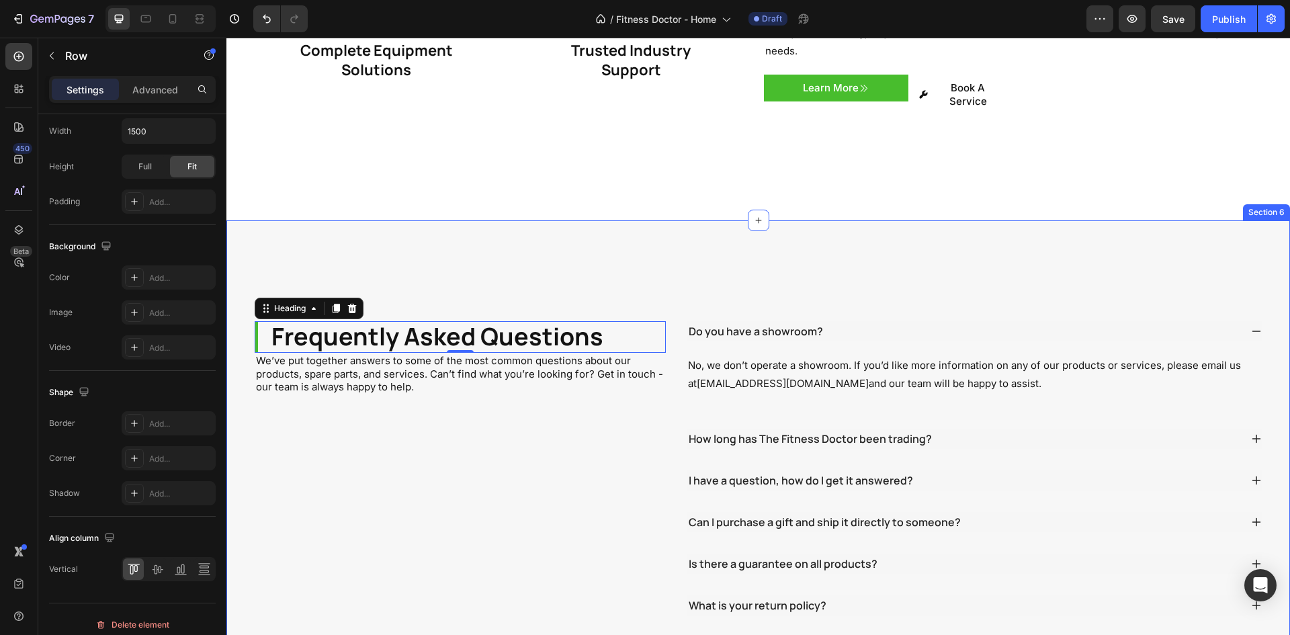
click at [392, 373] on div "Frequently Asked Questions Heading 0 We’ve put together answers to some of the …" at bounding box center [461, 489] width 412 height 336
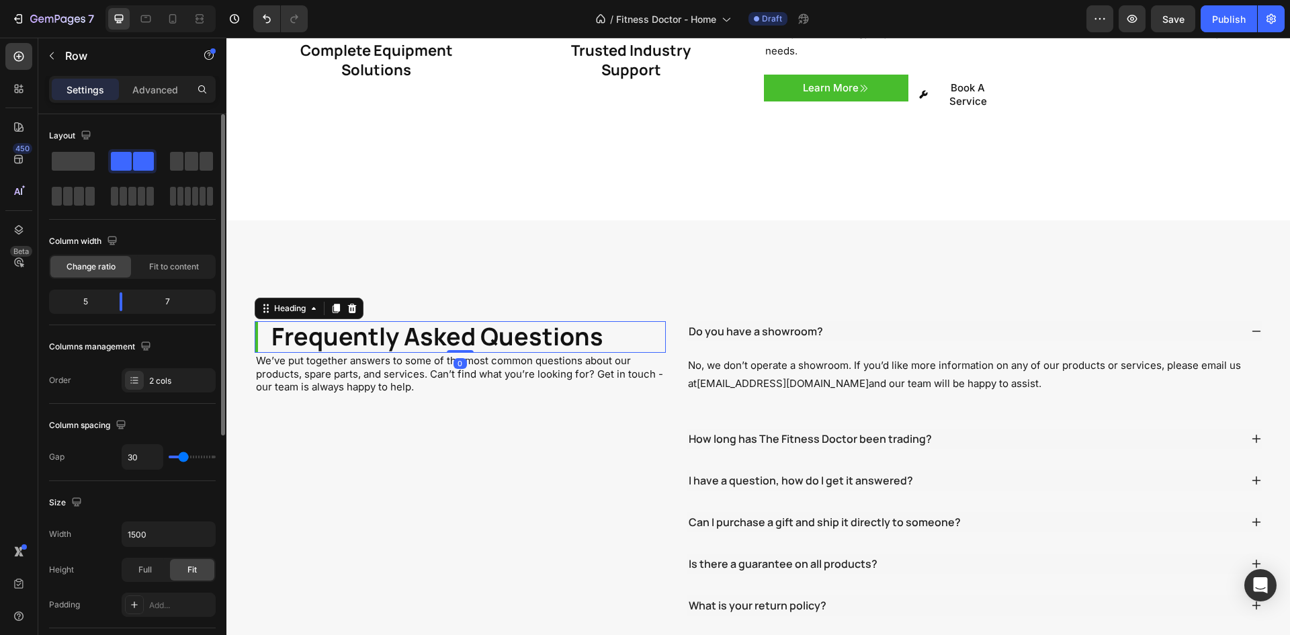
click at [370, 321] on p "Frequently Asked Questions" at bounding box center [468, 337] width 395 height 32
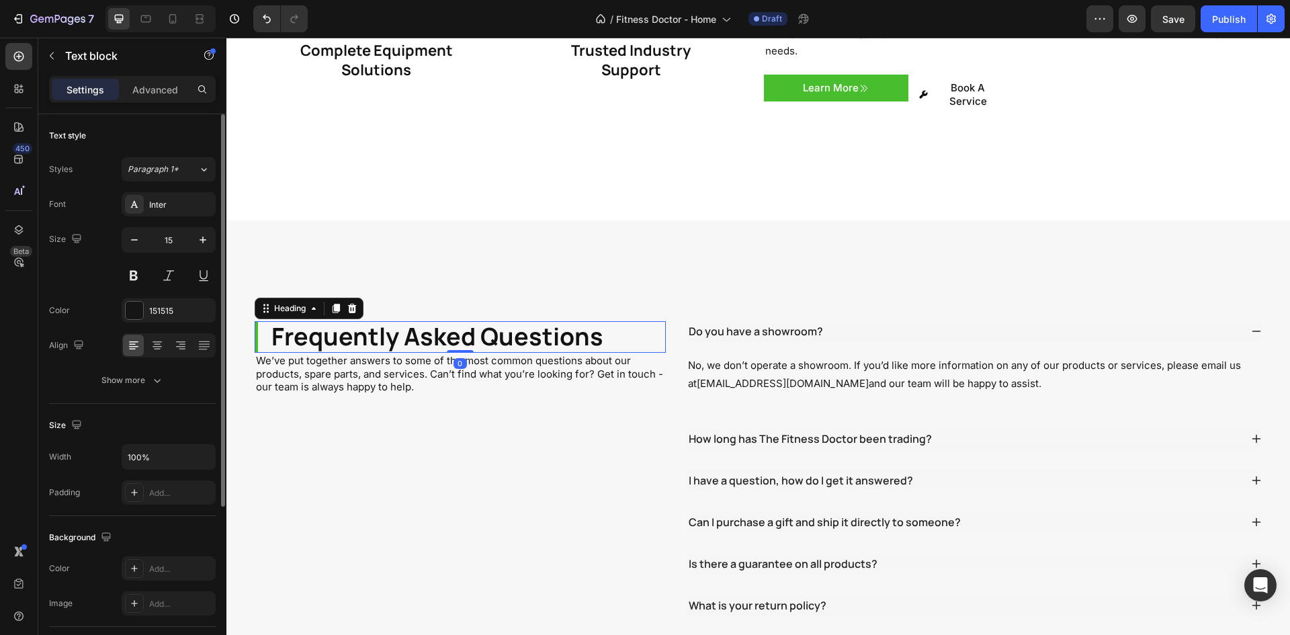
click at [364, 354] on p "We’ve put together answers to some of the most common questions about our produ…" at bounding box center [460, 374] width 409 height 40
click at [362, 415] on div "Frequently Asked Questions Heading We’ve put together answers to some of the mo…" at bounding box center [461, 489] width 412 height 336
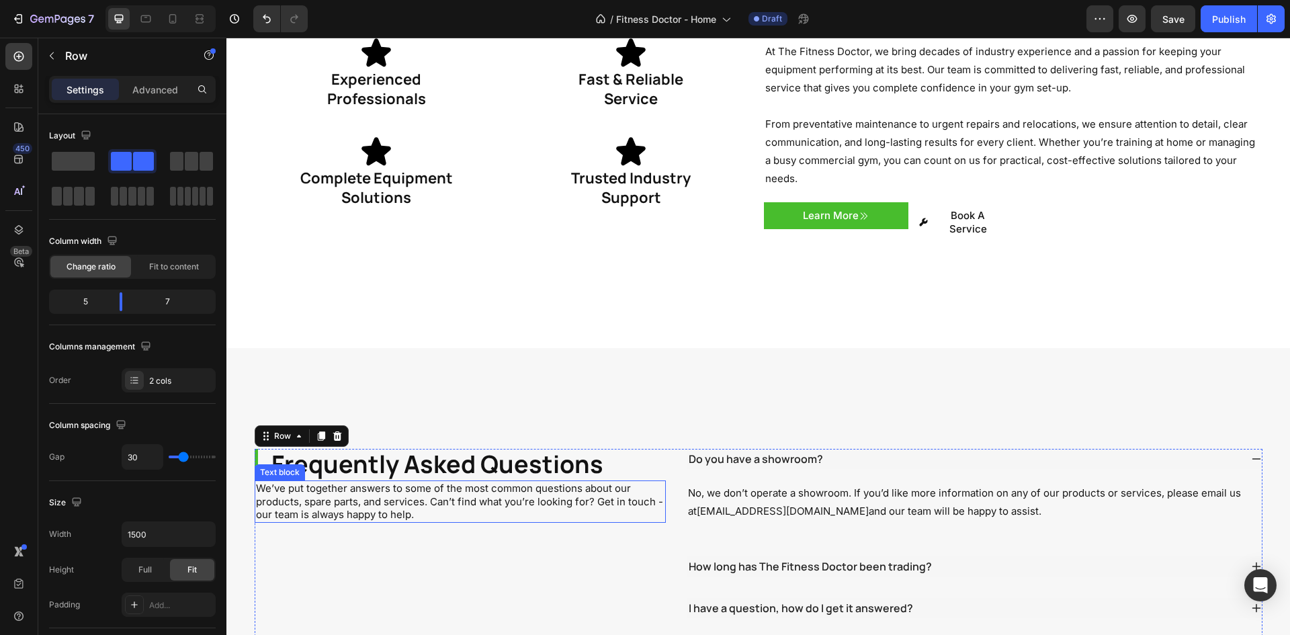
scroll to position [2242, 0]
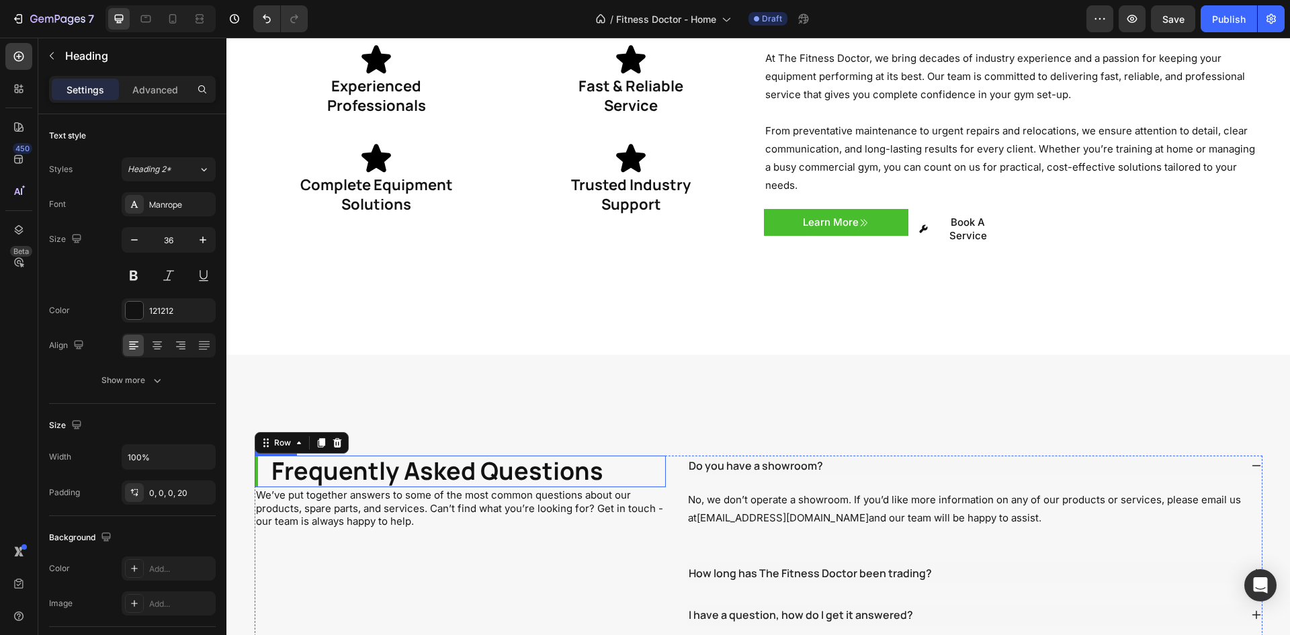
click at [339, 456] on p "Frequently Asked Questions" at bounding box center [468, 472] width 395 height 32
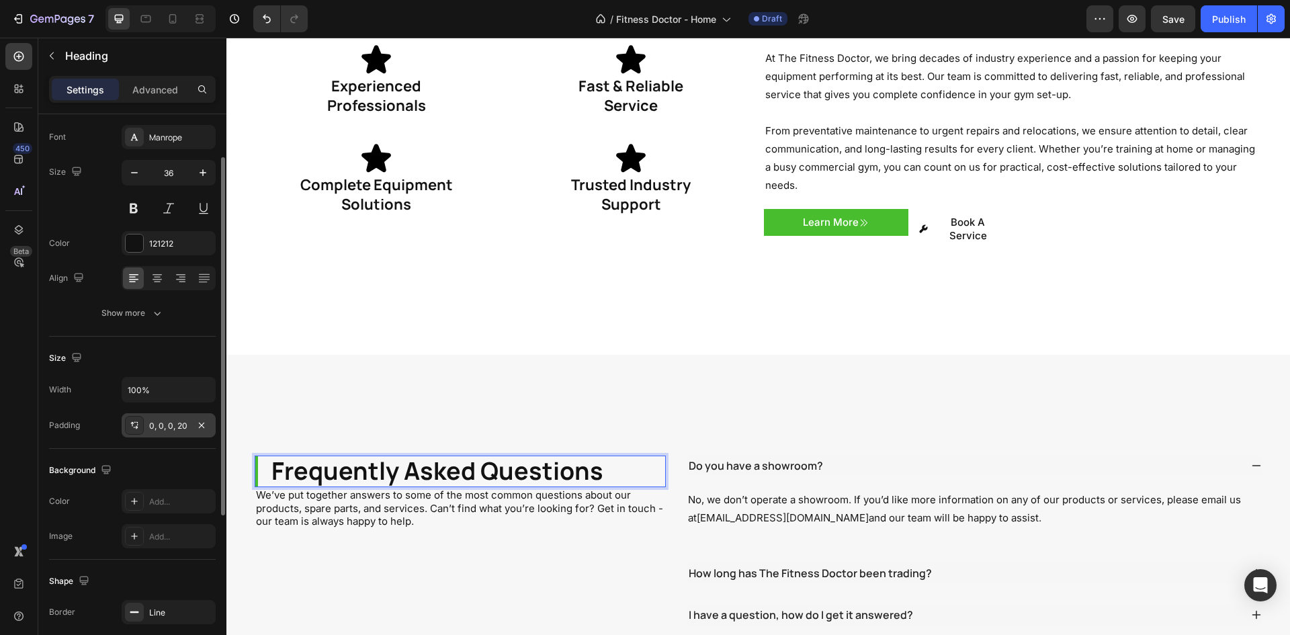
click at [173, 429] on div "0, 0, 0, 20" at bounding box center [168, 426] width 39 height 12
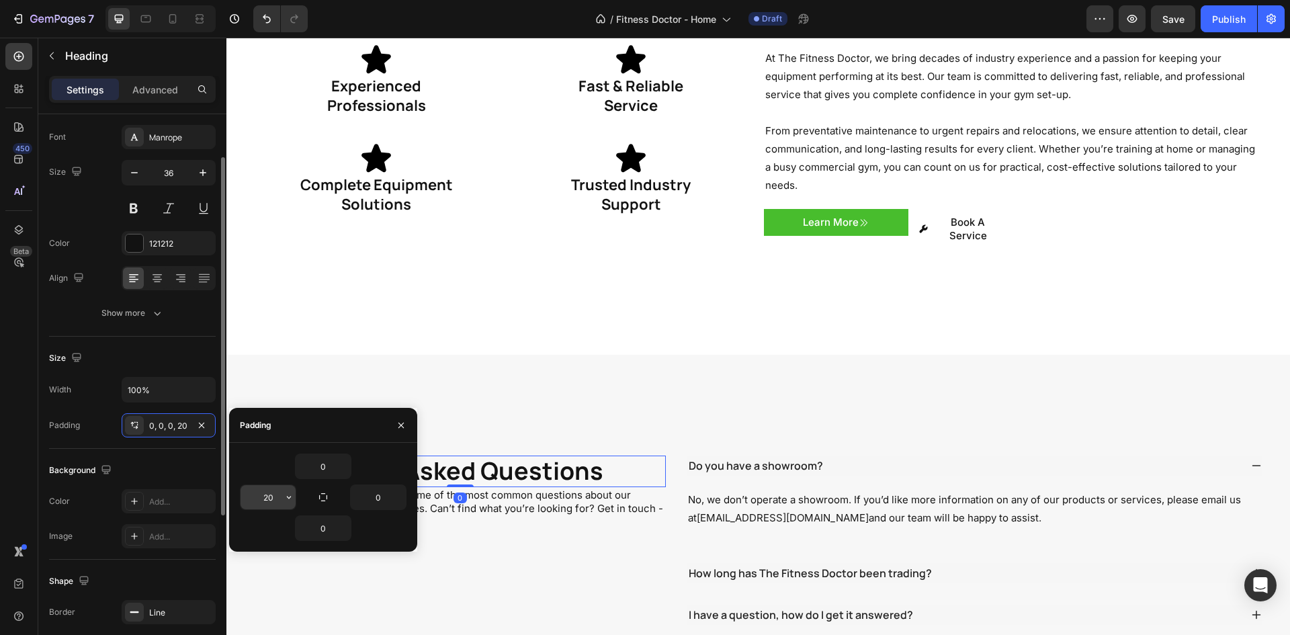
click at [265, 502] on input "20" at bounding box center [268, 497] width 55 height 24
type input "10"
click at [139, 354] on div "Size" at bounding box center [132, 358] width 167 height 22
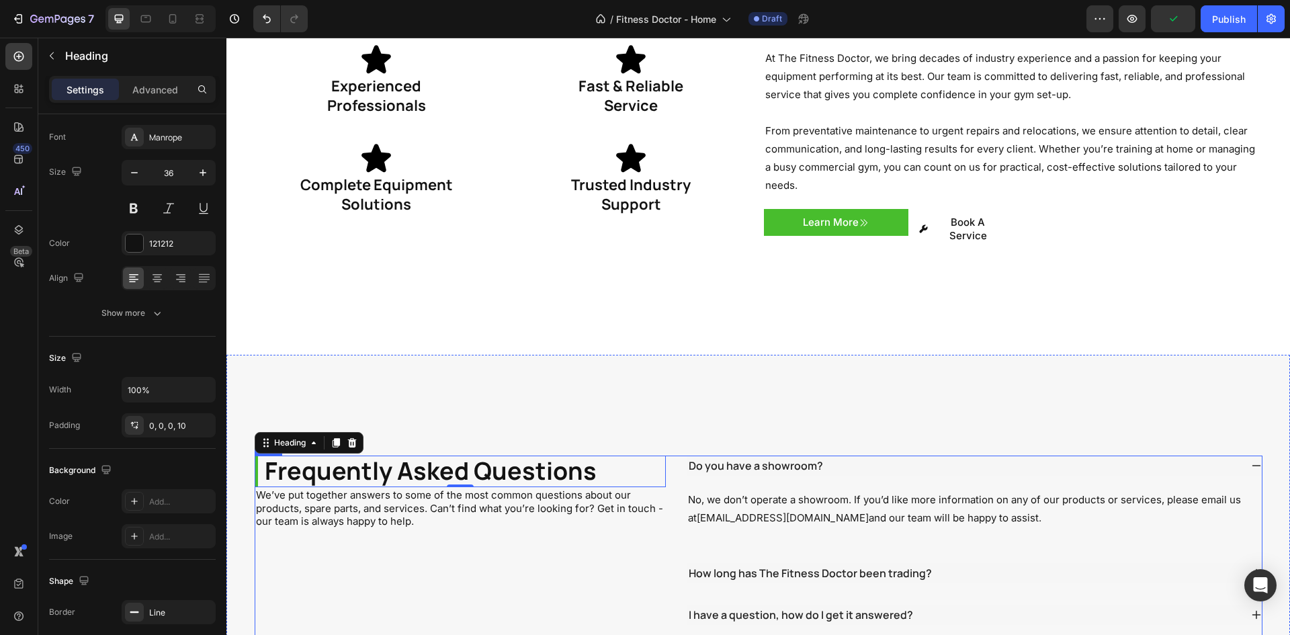
click at [388, 540] on div "Frequently Asked Questions Heading 0 We’ve put together answers to some of the …" at bounding box center [461, 624] width 412 height 336
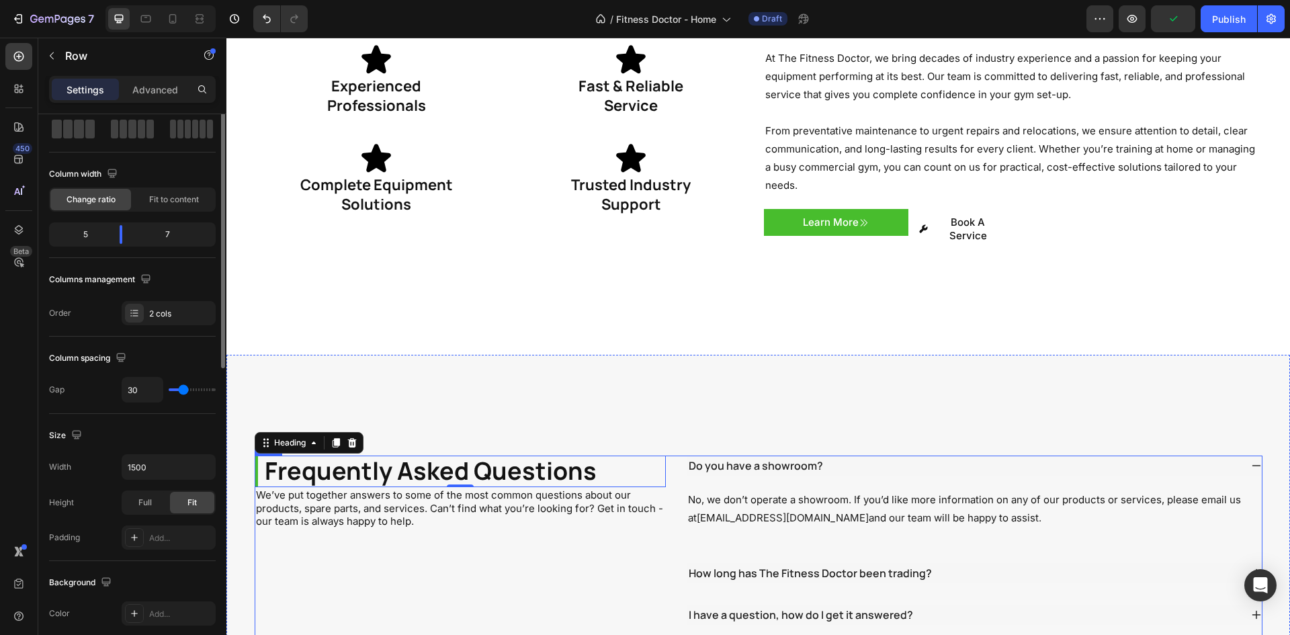
scroll to position [0, 0]
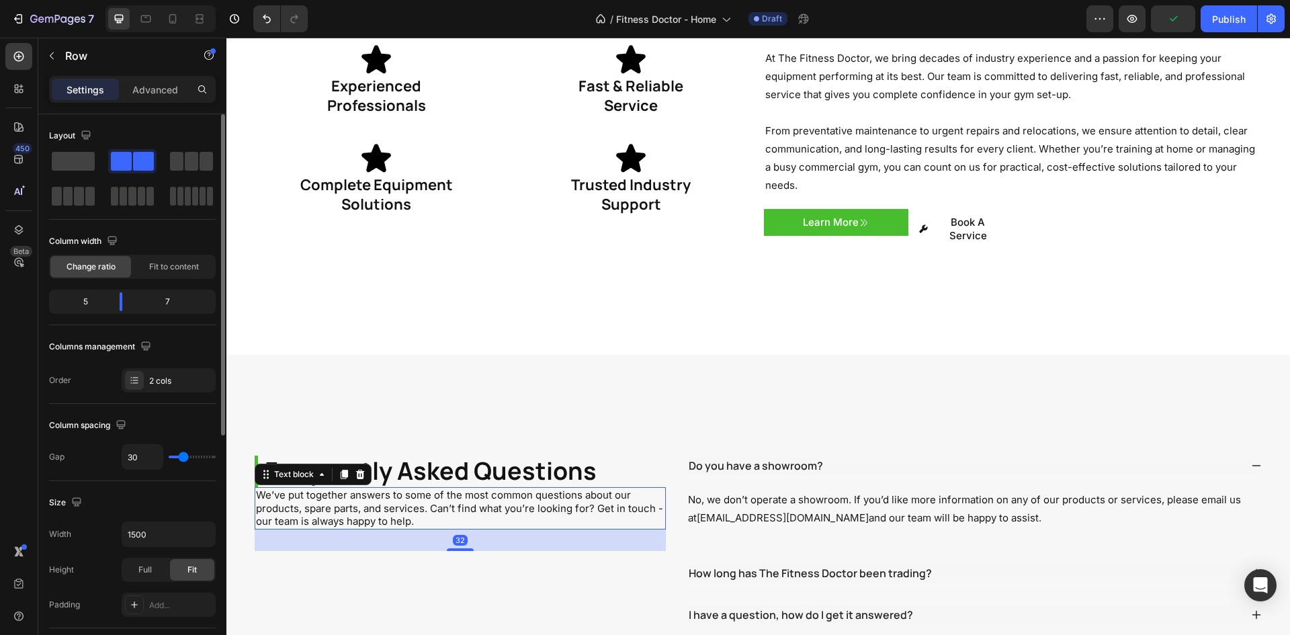
click at [409, 488] on p "We’ve put together answers to some of the most common questions about our produ…" at bounding box center [460, 508] width 409 height 40
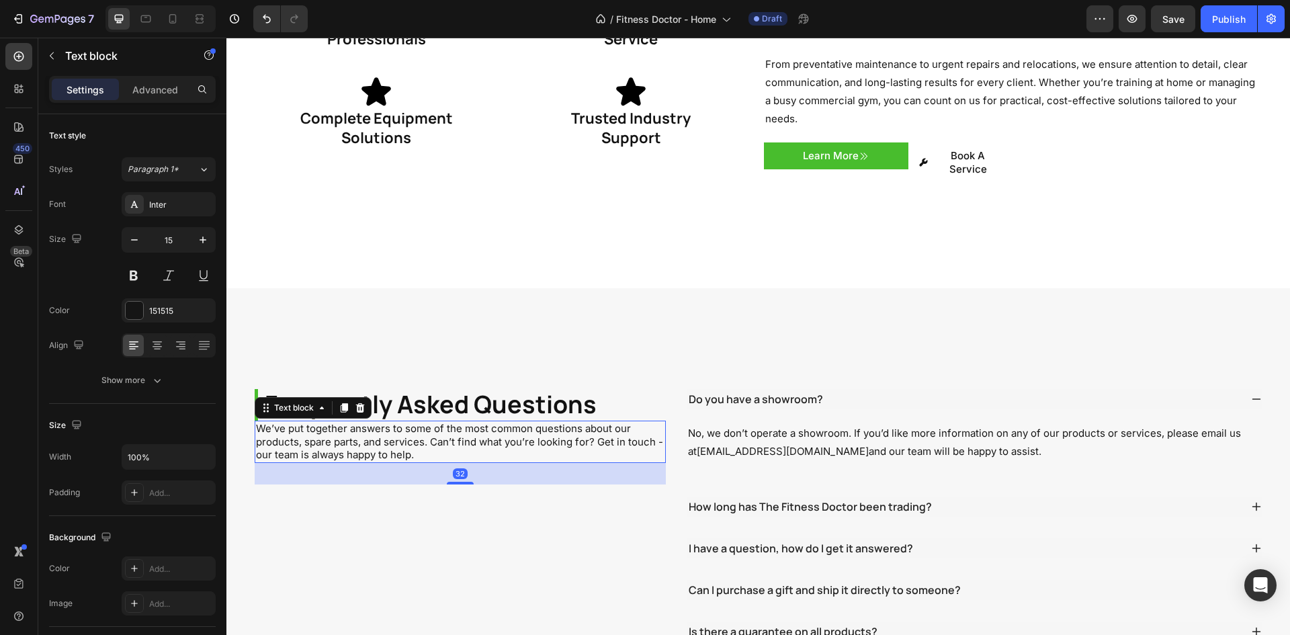
scroll to position [2309, 0]
click at [157, 69] on div "Text block" at bounding box center [114, 55] width 153 height 35
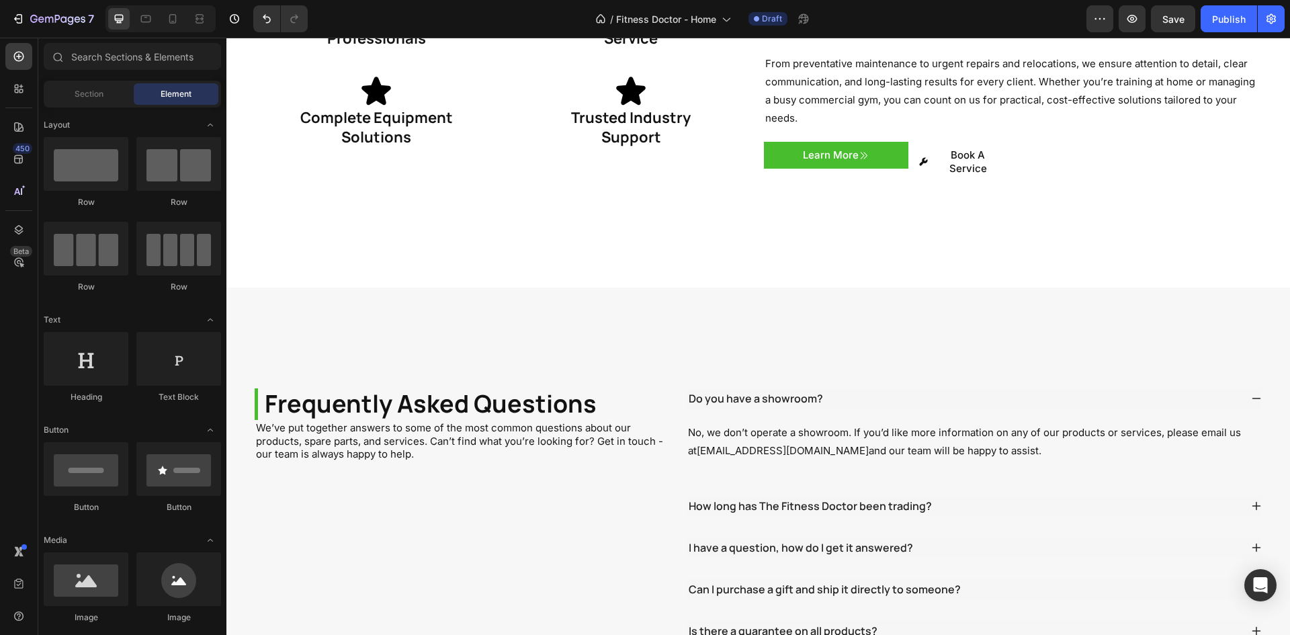
click at [157, 83] on div "Element" at bounding box center [176, 94] width 85 height 22
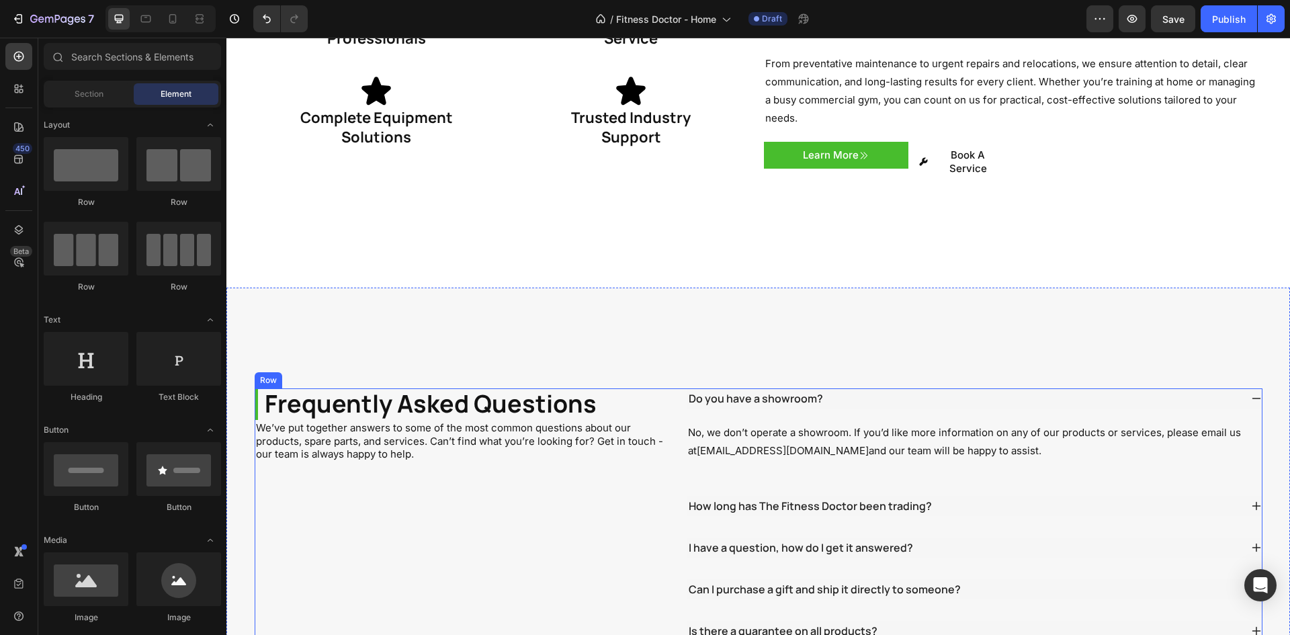
click at [406, 421] on p "We’ve put together answers to some of the most common questions about our produ…" at bounding box center [460, 441] width 409 height 40
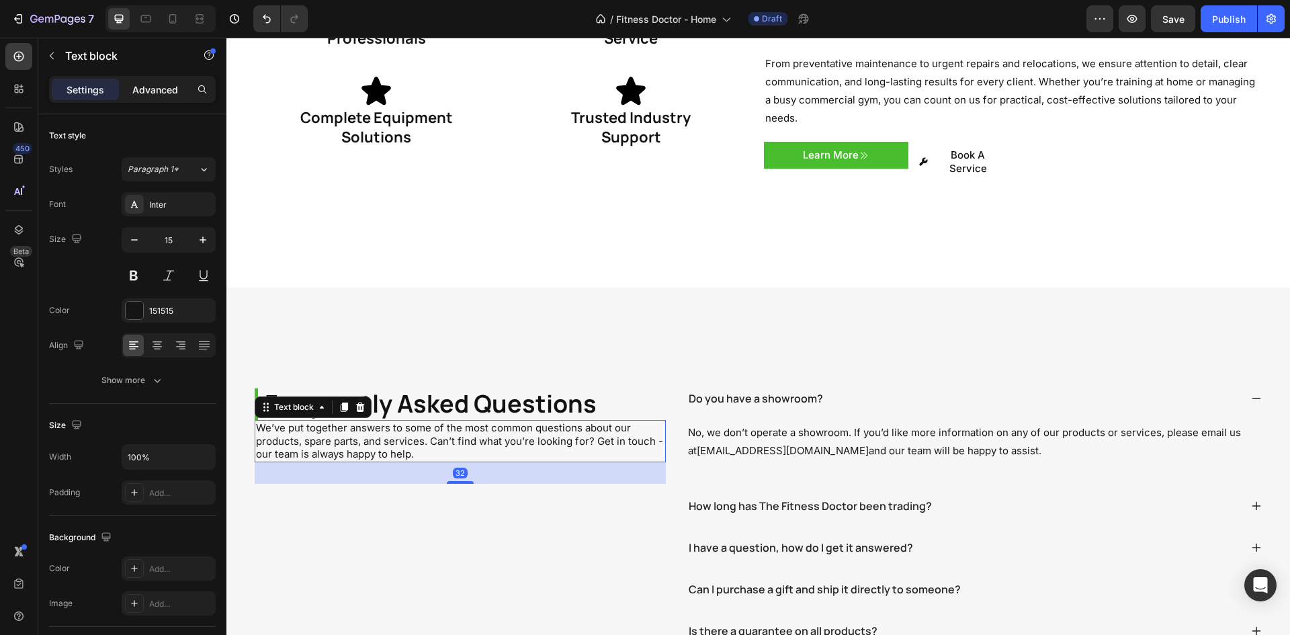
click at [139, 83] on p "Advanced" at bounding box center [155, 90] width 46 height 14
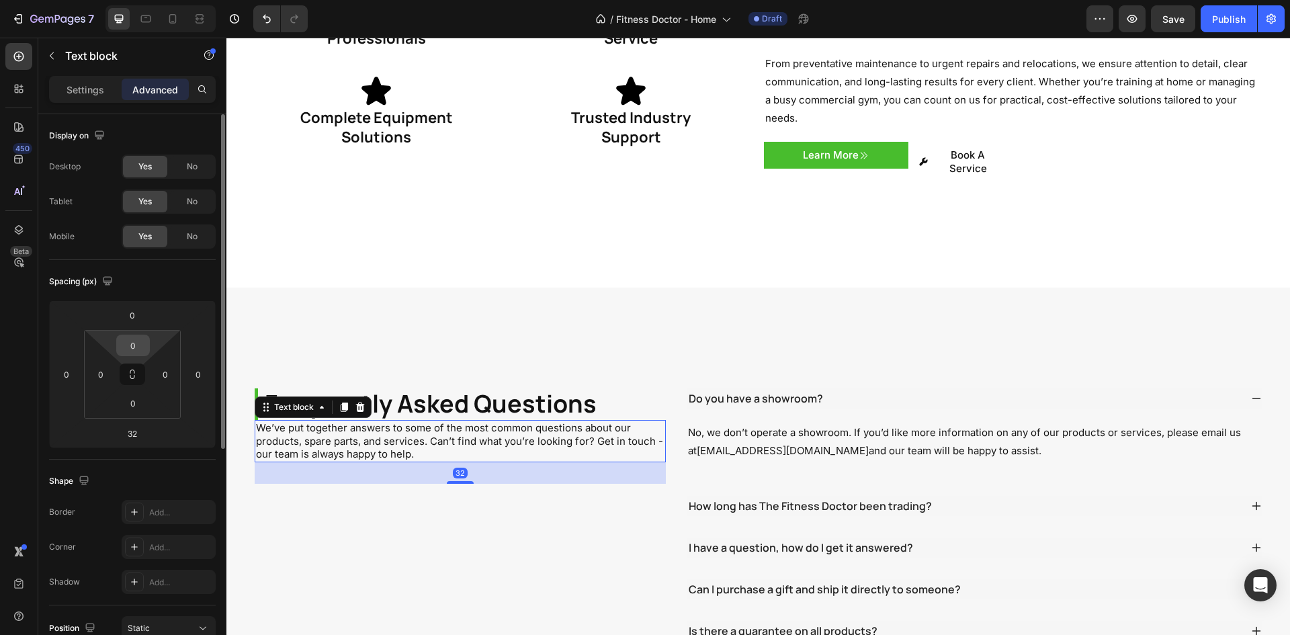
click at [127, 337] on input "0" at bounding box center [133, 345] width 27 height 20
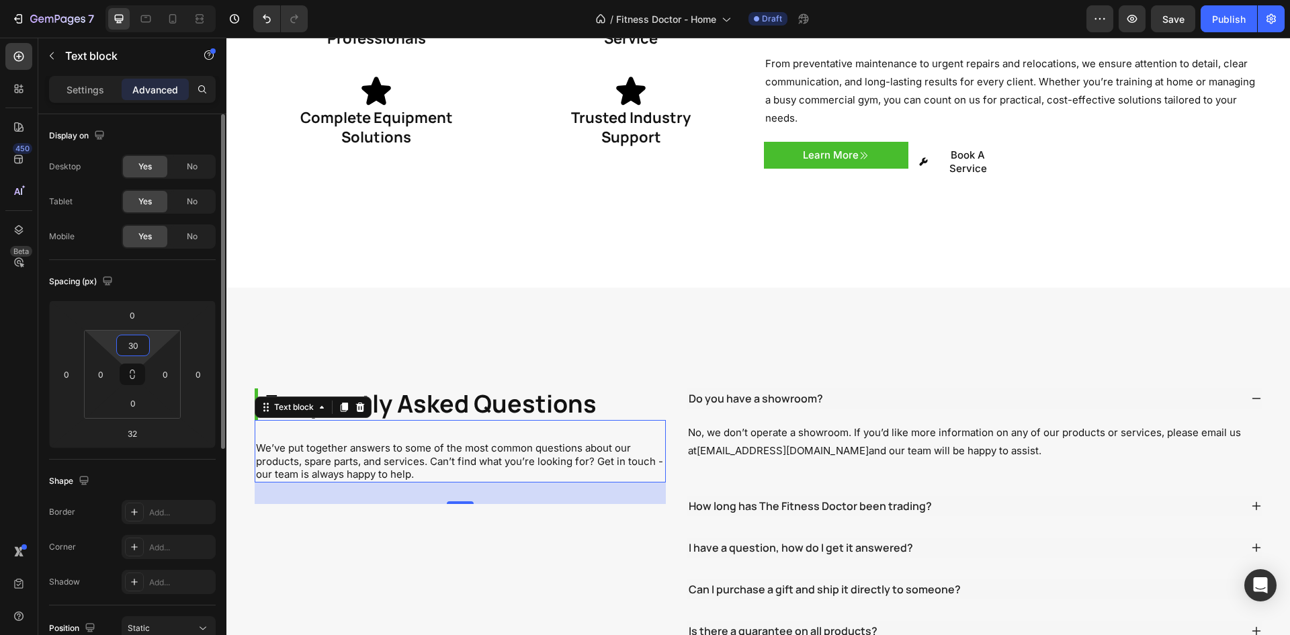
type input "3"
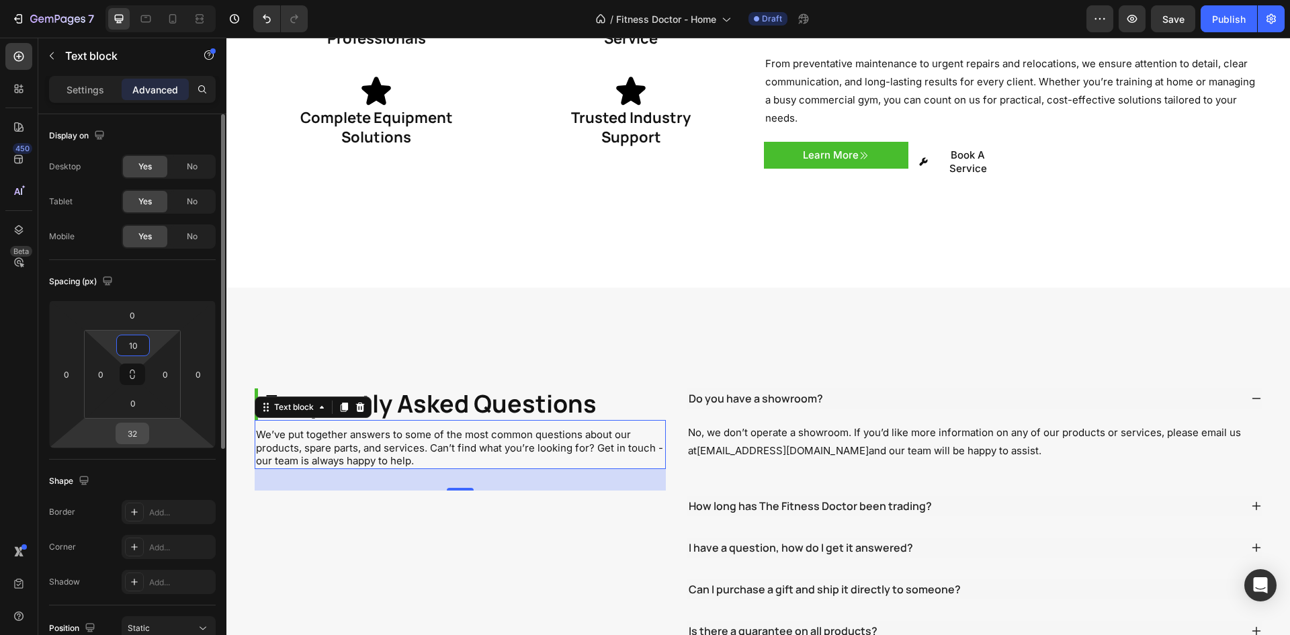
type input "10"
click at [130, 441] on input "32" at bounding box center [132, 433] width 27 height 20
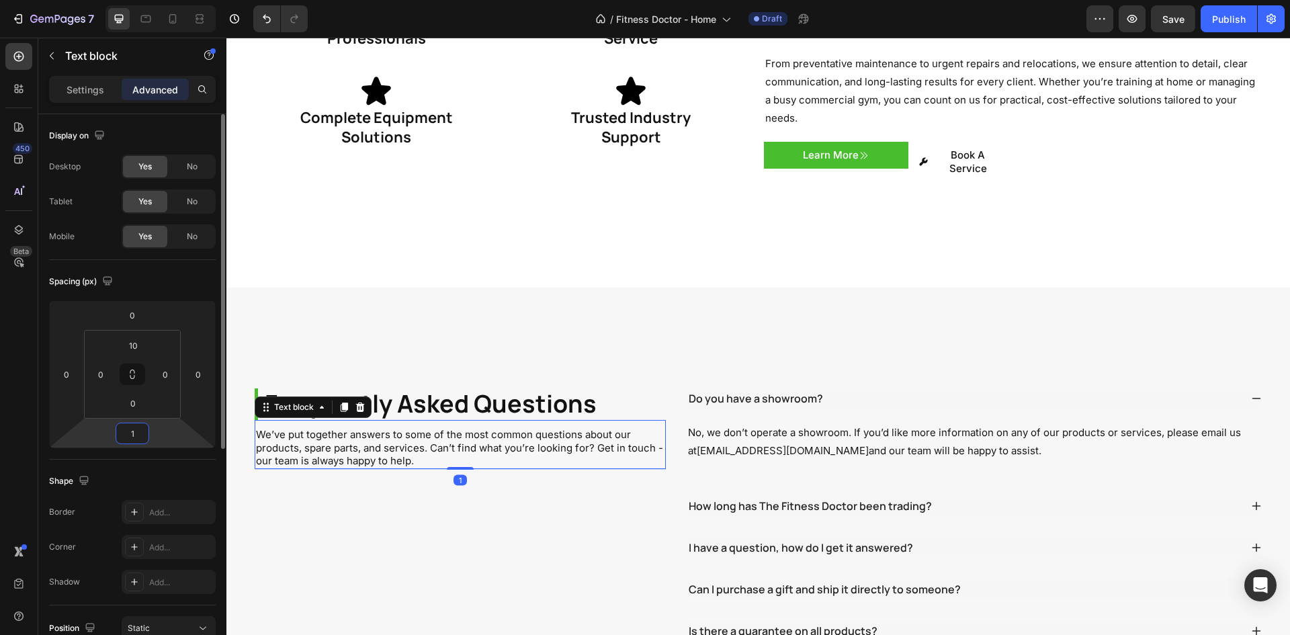
type input "10"
click at [479, 322] on div "Frequently Asked Questions Heading We’ve put together answers to some of the mo…" at bounding box center [758, 557] width 1064 height 538
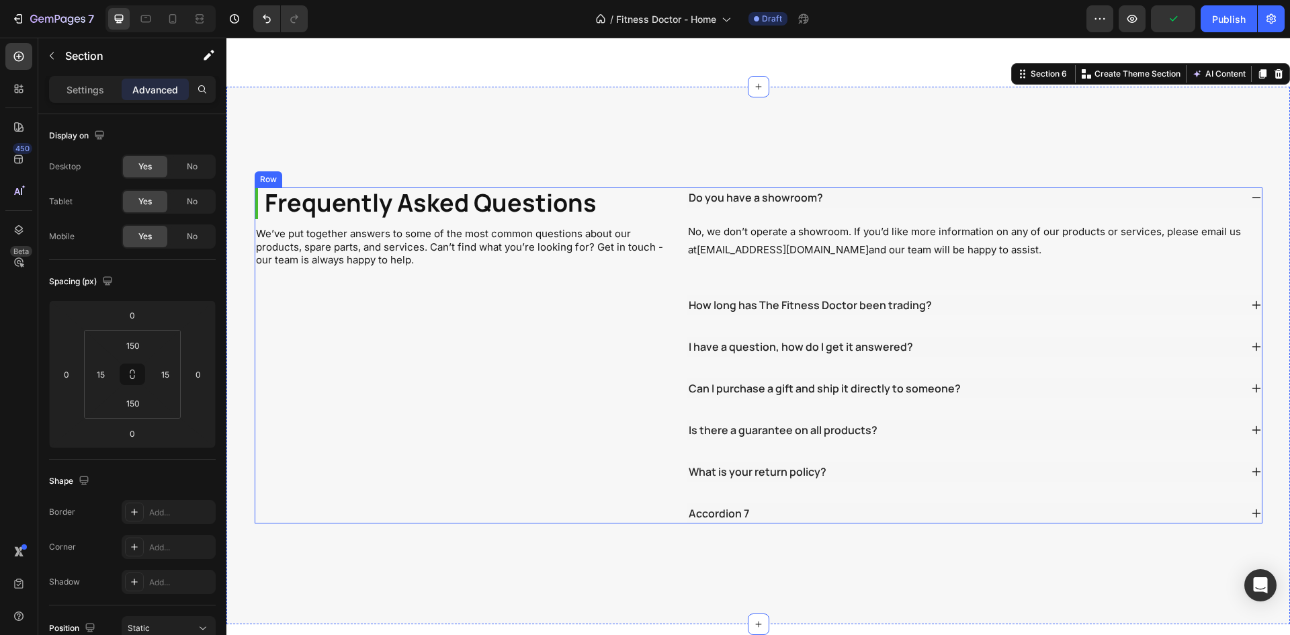
scroll to position [2510, 0]
click at [733, 189] on p "Do you have a showroom?" at bounding box center [756, 197] width 134 height 16
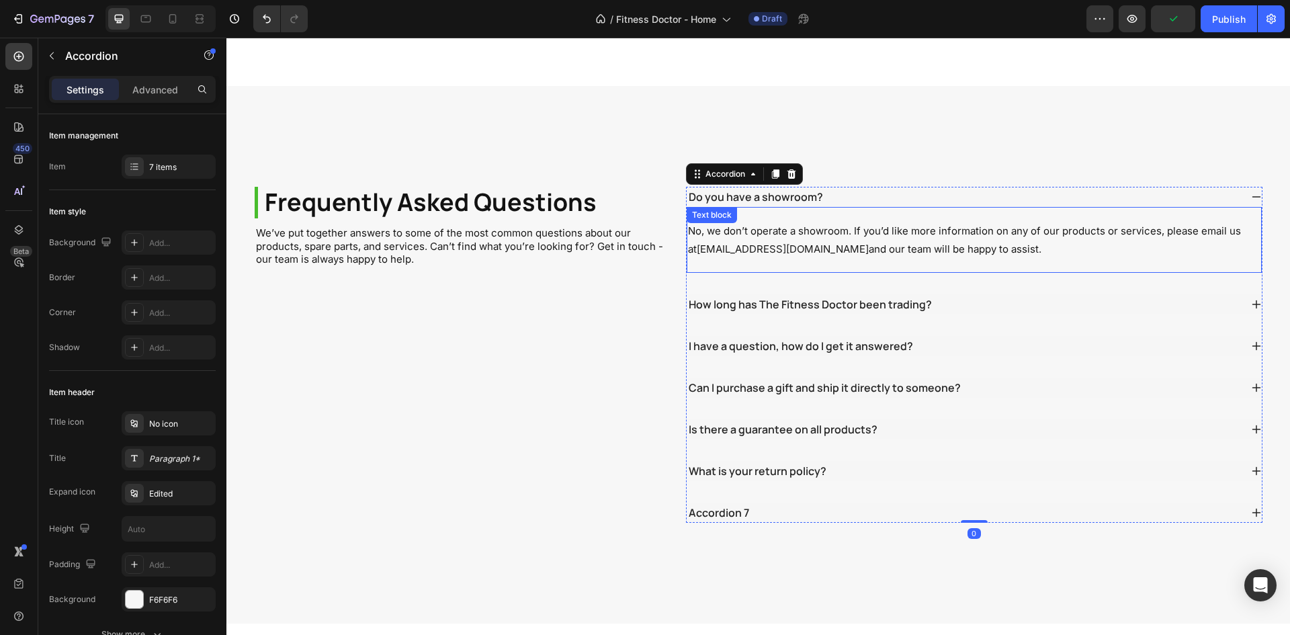
click at [760, 222] on p "No, we don’t operate a showroom. If you’d like more information on any of our p…" at bounding box center [974, 240] width 572 height 36
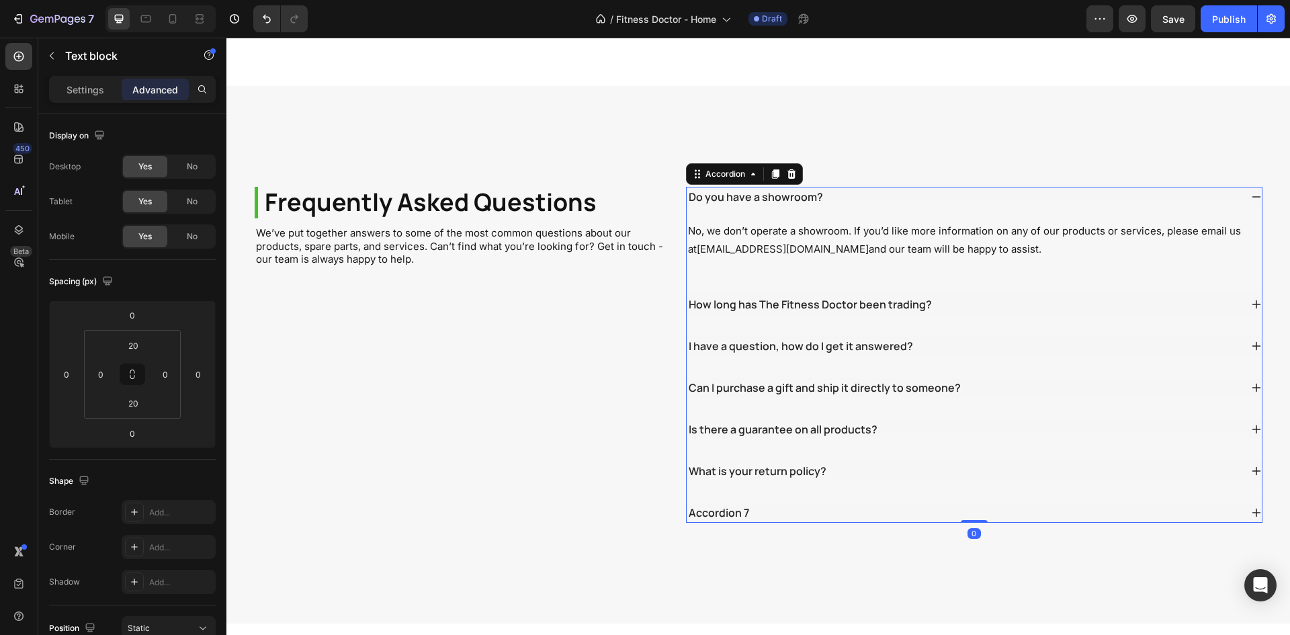
click at [775, 189] on p "Do you have a showroom?" at bounding box center [756, 197] width 134 height 16
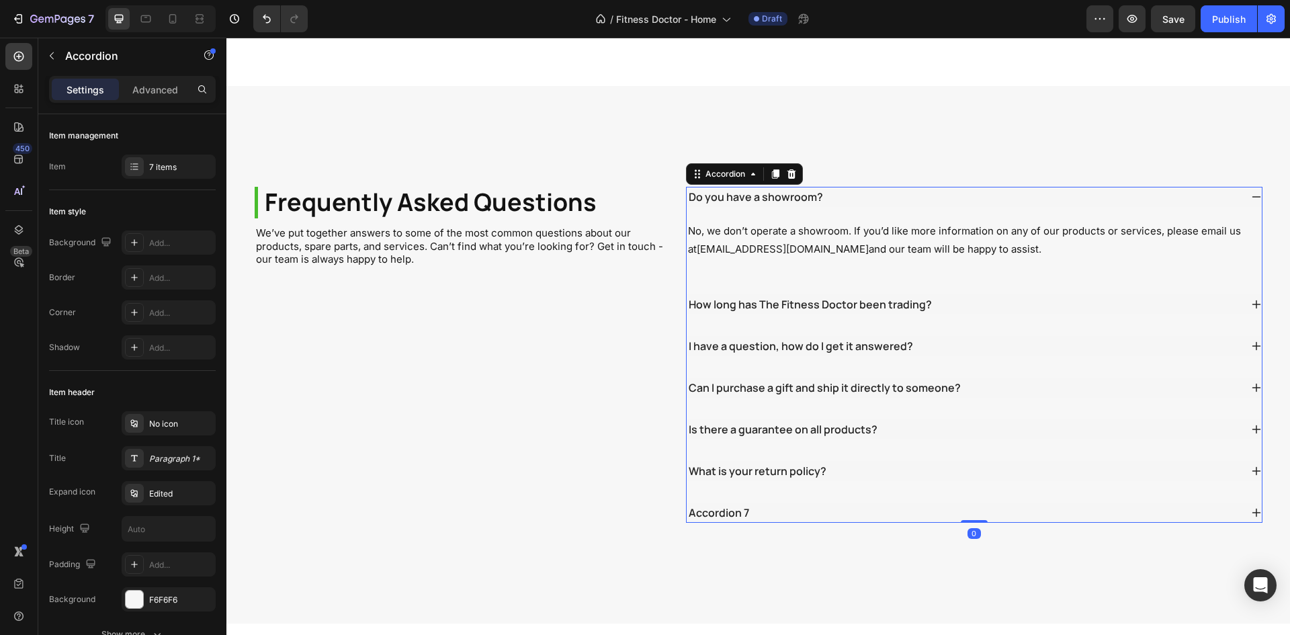
click at [1041, 187] on div "Do you have a showroom?" at bounding box center [964, 197] width 554 height 20
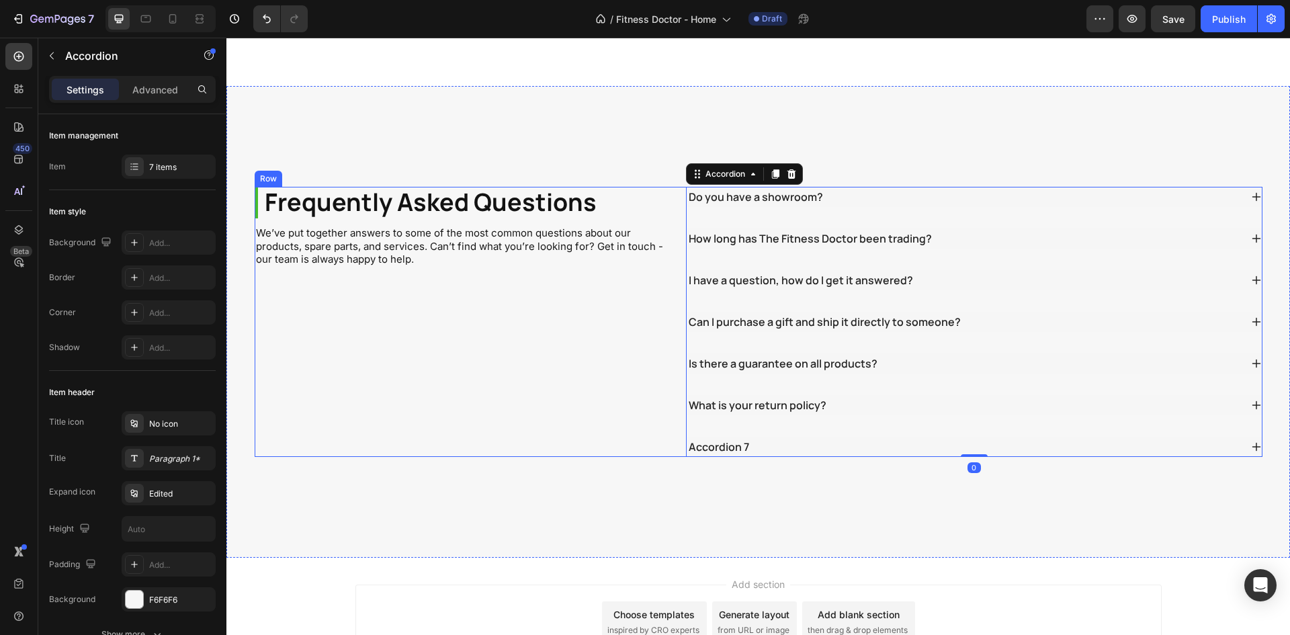
click at [593, 347] on div "Frequently Asked Questions Heading We’ve put together answers to some of the mo…" at bounding box center [461, 322] width 412 height 270
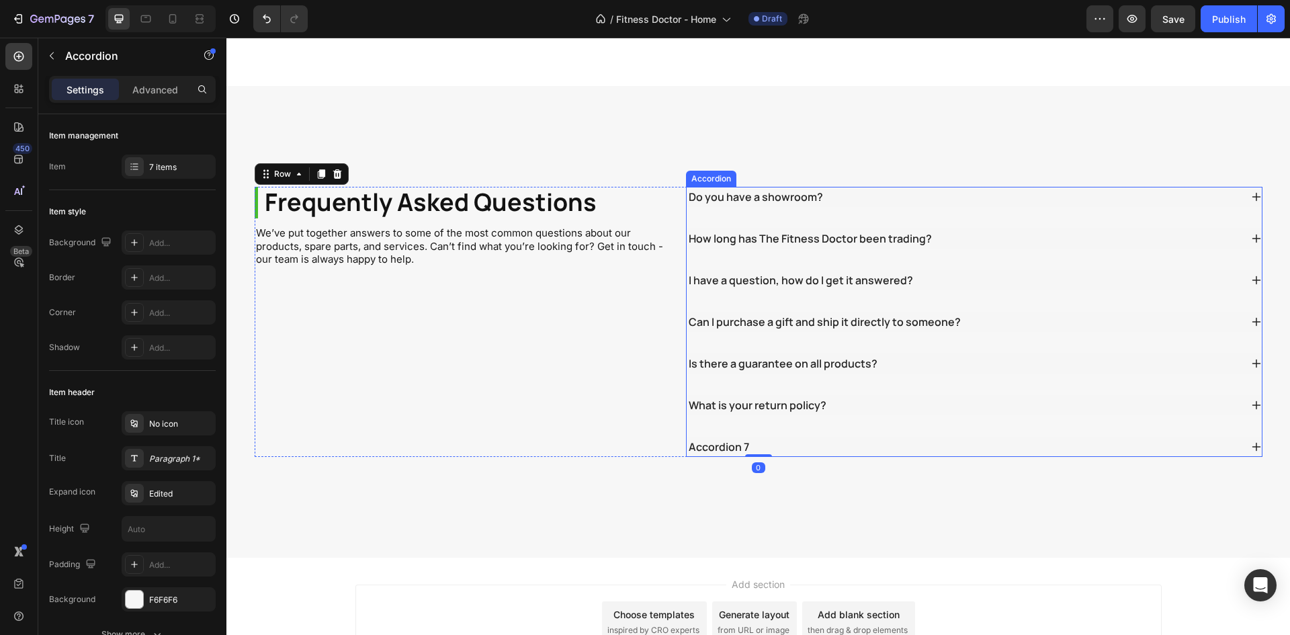
click at [976, 187] on div "Do you have a showroom? How long has The Fitness Doctor been trading? I have a …" at bounding box center [974, 322] width 577 height 270
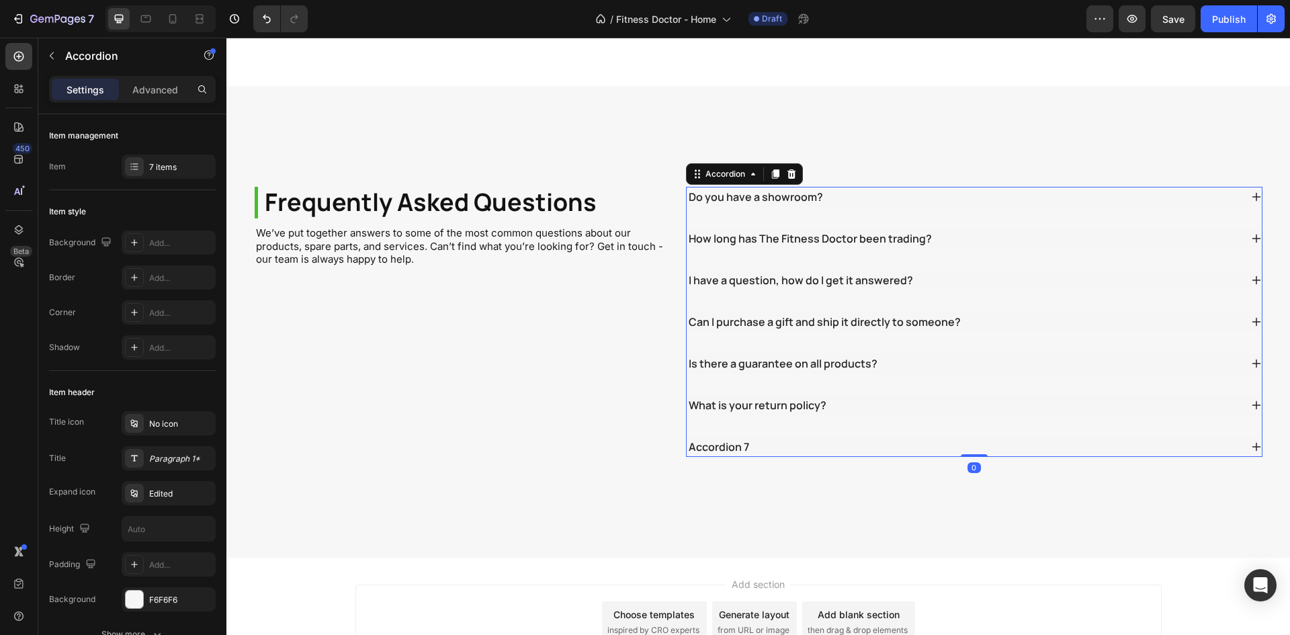
click at [765, 437] on div "Accordion 7" at bounding box center [964, 447] width 554 height 20
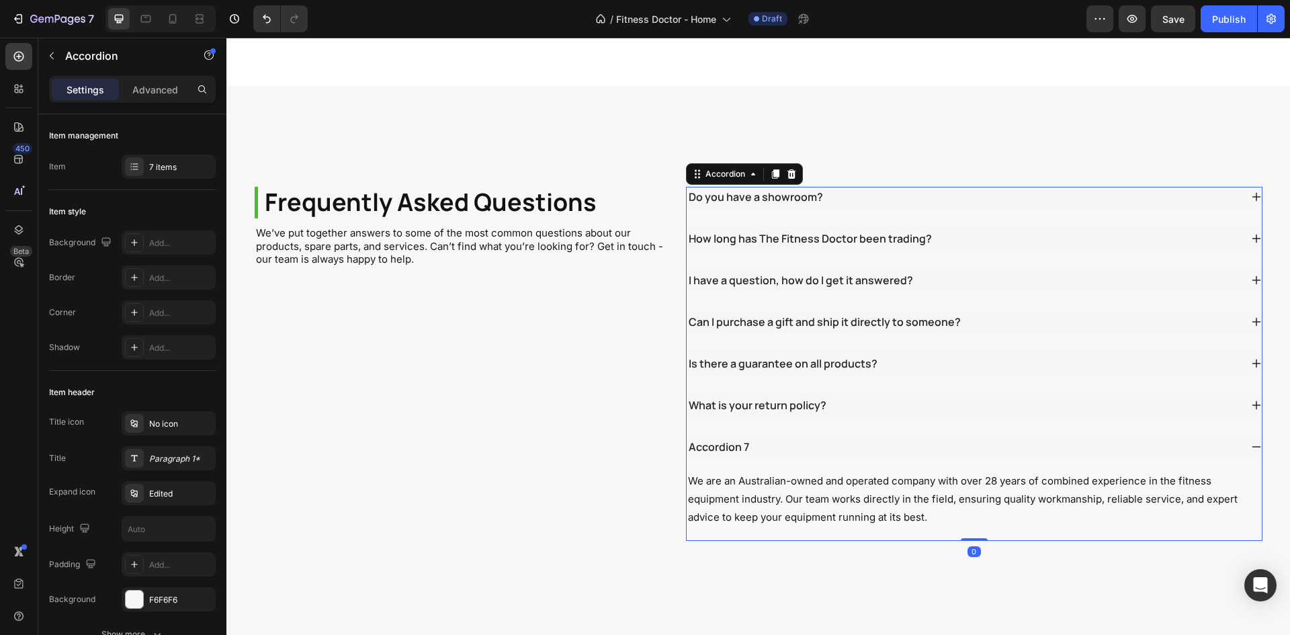
click at [769, 437] on div "Accordion 7" at bounding box center [964, 447] width 554 height 20
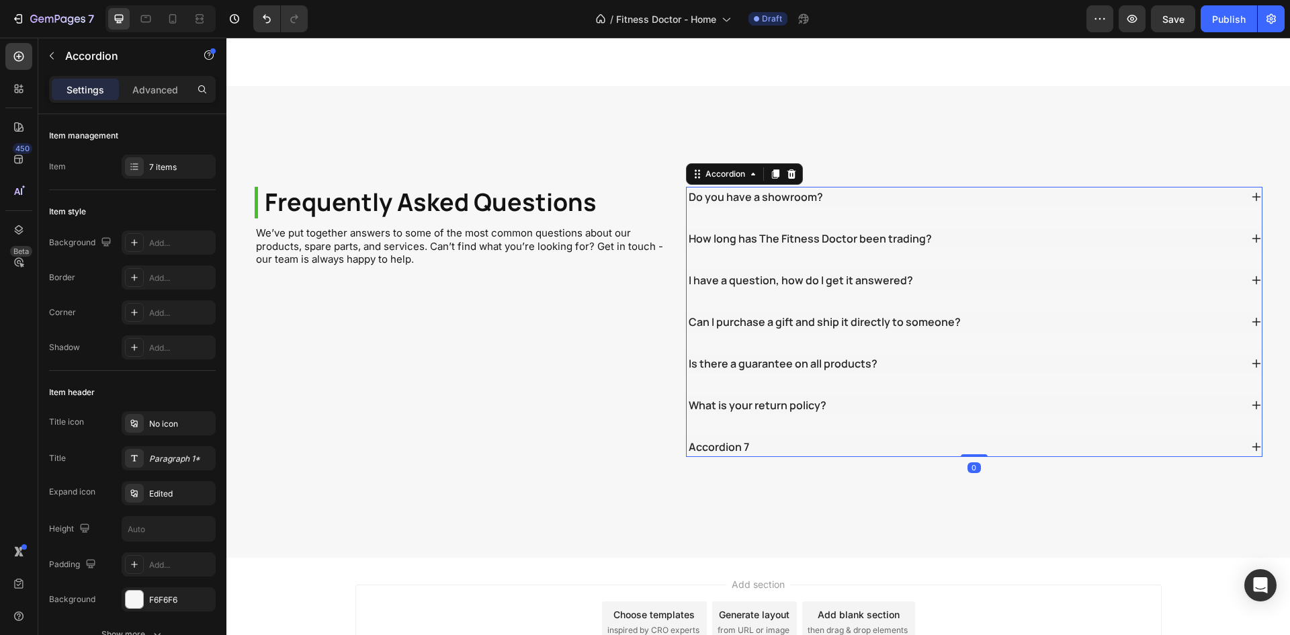
click at [726, 439] on p "Accordion 7" at bounding box center [719, 447] width 60 height 16
click at [947, 434] on div "Frequently Asked Questions Heading We’ve put together answers to some of the mo…" at bounding box center [758, 322] width 1064 height 472
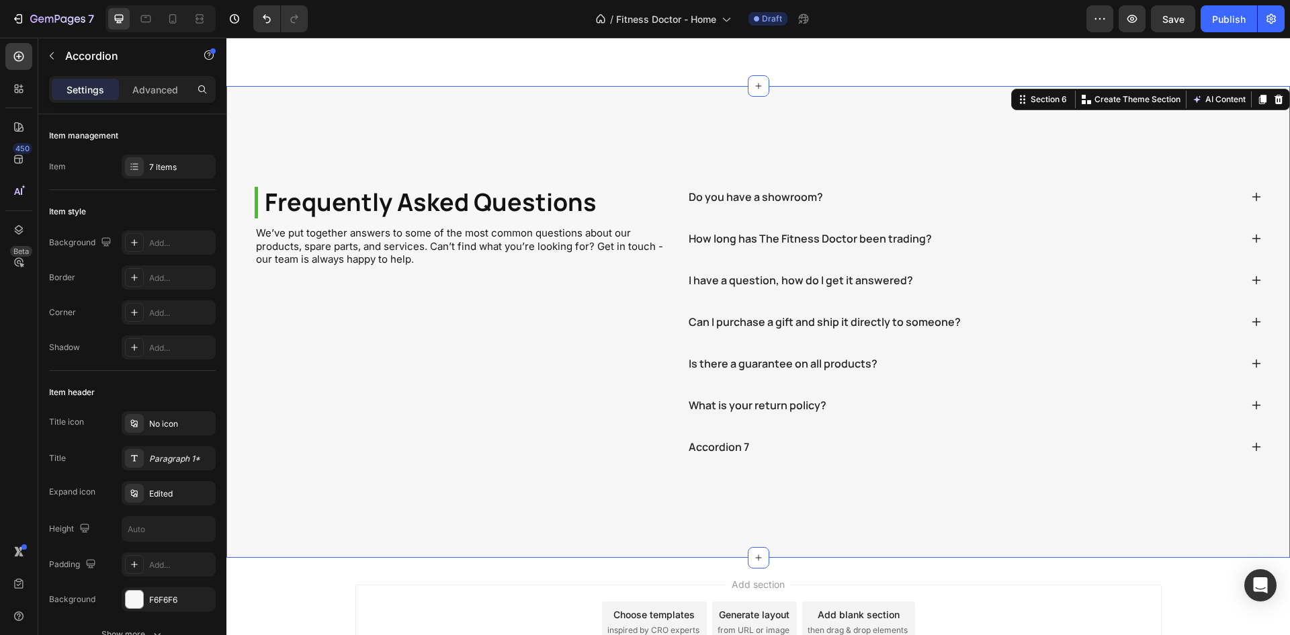
click at [947, 437] on div "Accordion 7" at bounding box center [964, 447] width 554 height 20
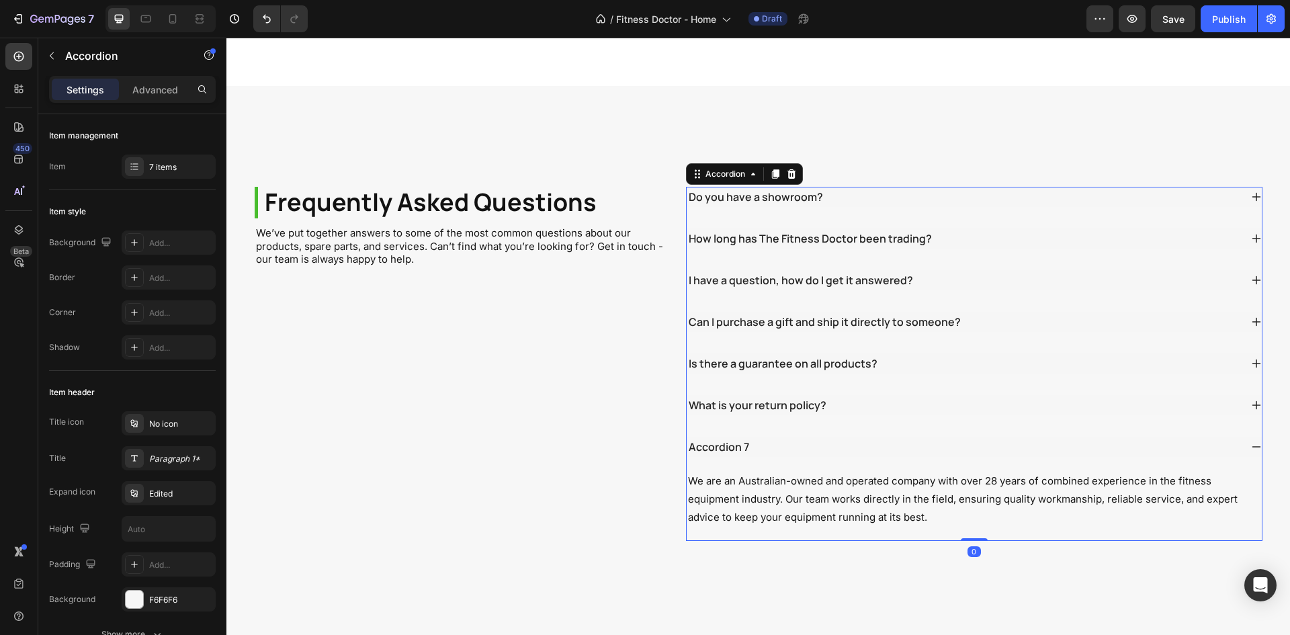
click at [823, 437] on div "Accordion 7" at bounding box center [964, 447] width 554 height 20
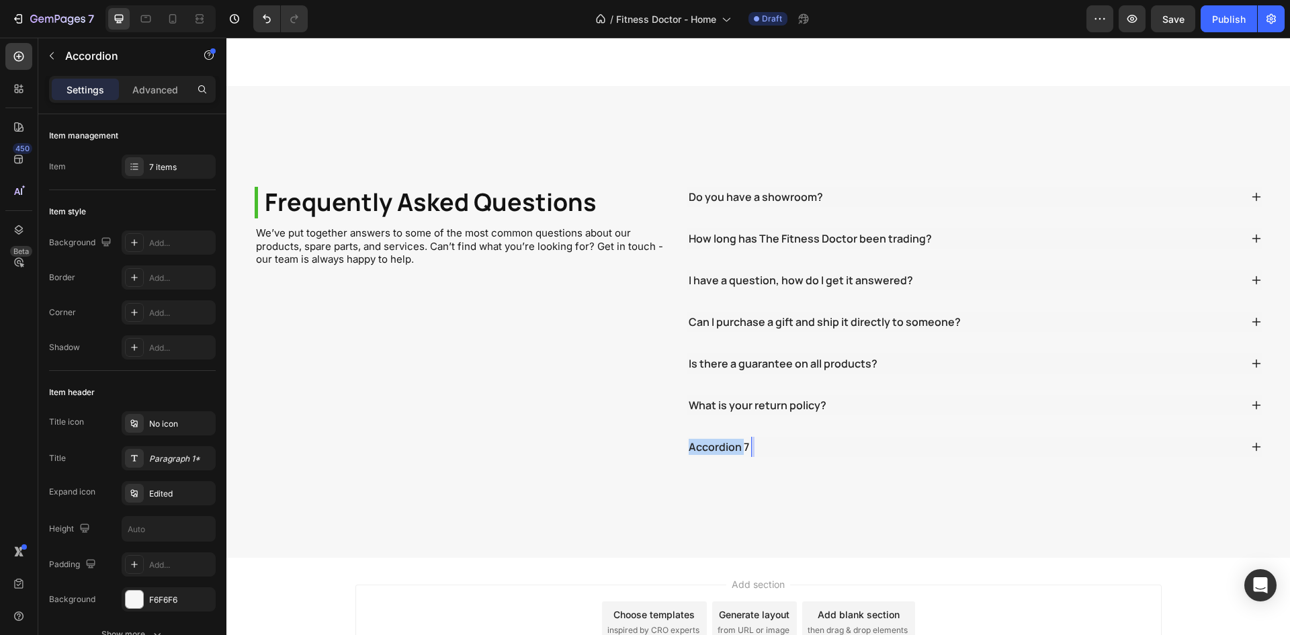
click at [723, 439] on p "Accordion 7" at bounding box center [719, 447] width 60 height 16
click at [719, 441] on div "Frequently Asked Questions Heading We’ve put together answers to some of the mo…" at bounding box center [758, 322] width 1064 height 472
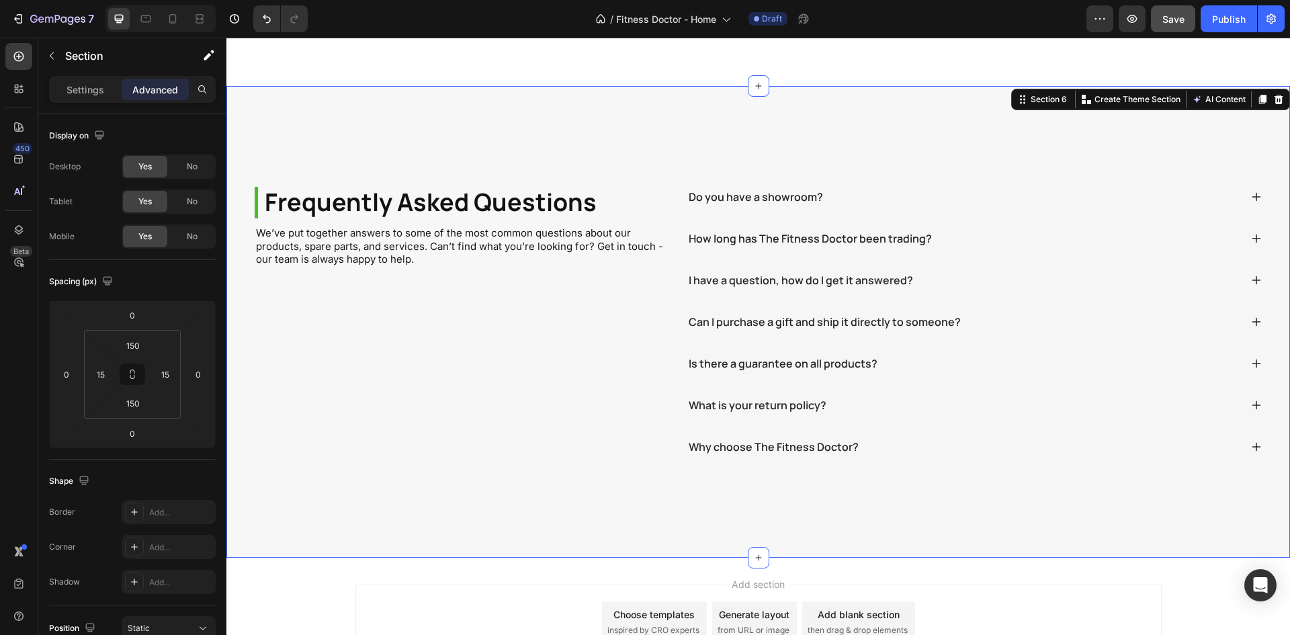
click at [1180, 22] on span "Save" at bounding box center [1173, 18] width 22 height 11
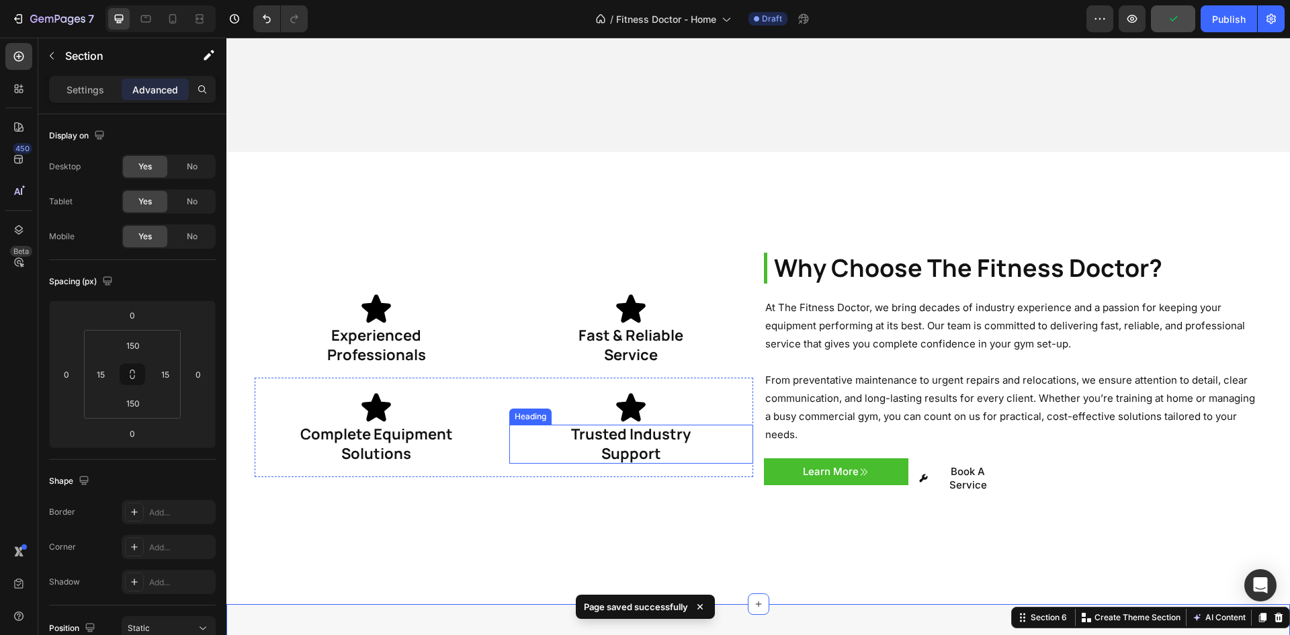
scroll to position [1973, 0]
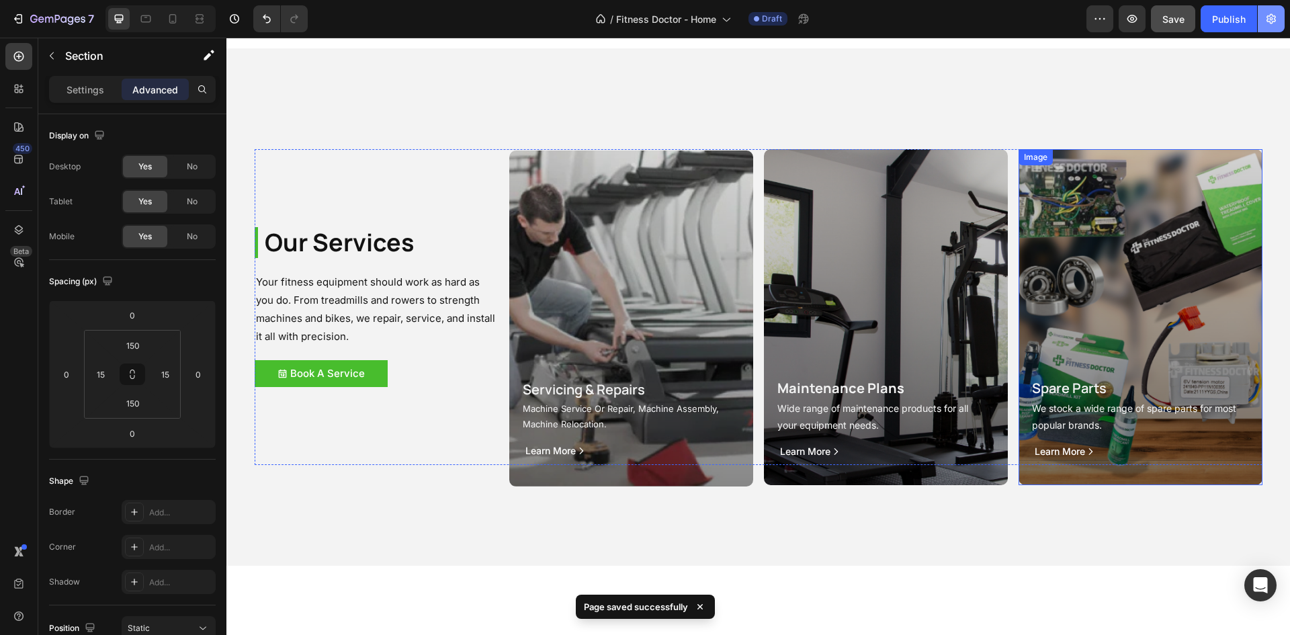
click at [1274, 21] on icon "button" at bounding box center [1271, 18] width 13 height 13
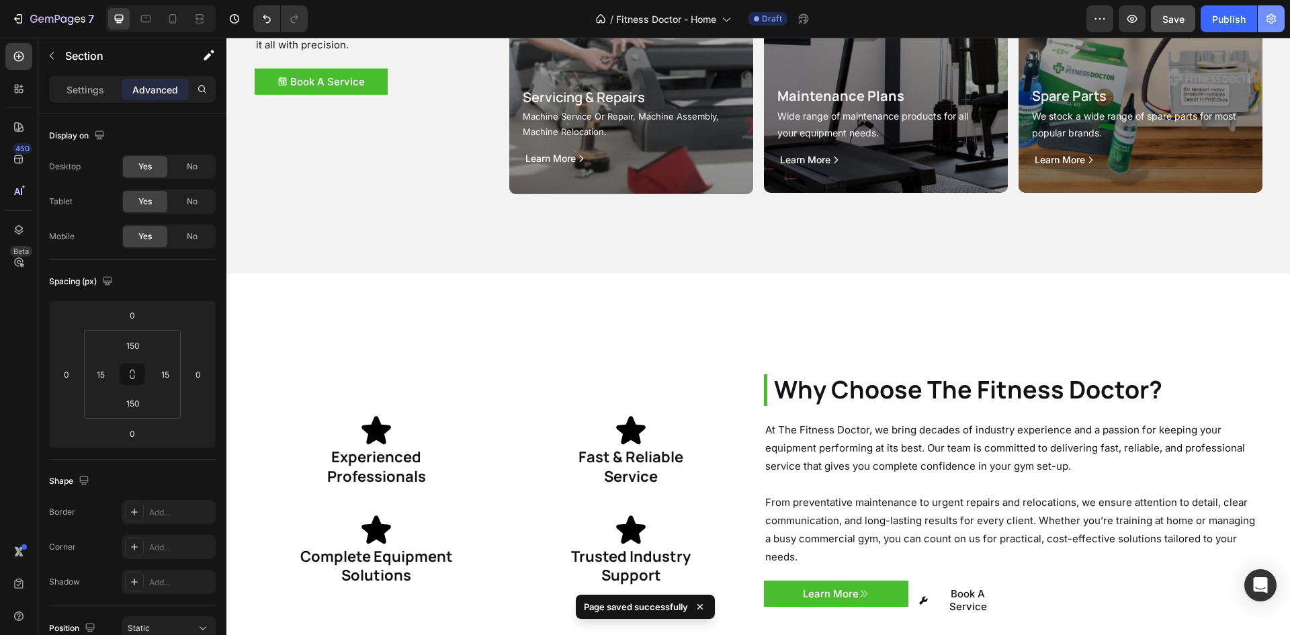
scroll to position [1435, 0]
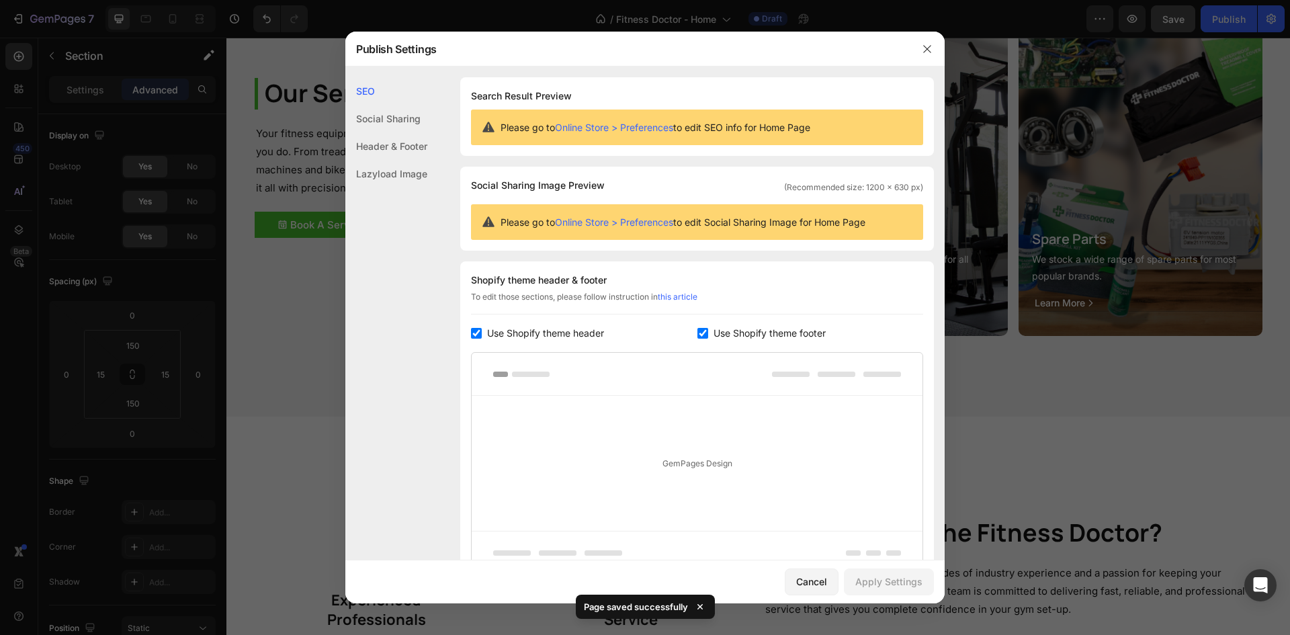
click at [394, 132] on div "Social Sharing" at bounding box center [386, 146] width 82 height 28
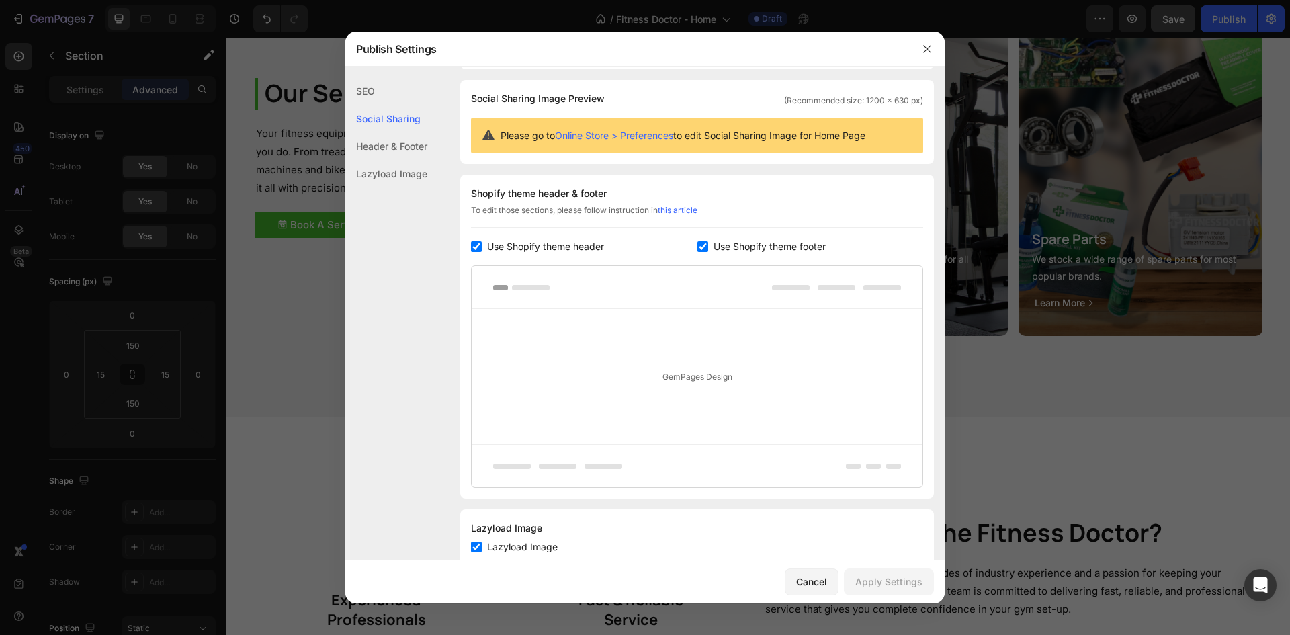
click at [388, 160] on div "Header & Footer" at bounding box center [386, 174] width 82 height 28
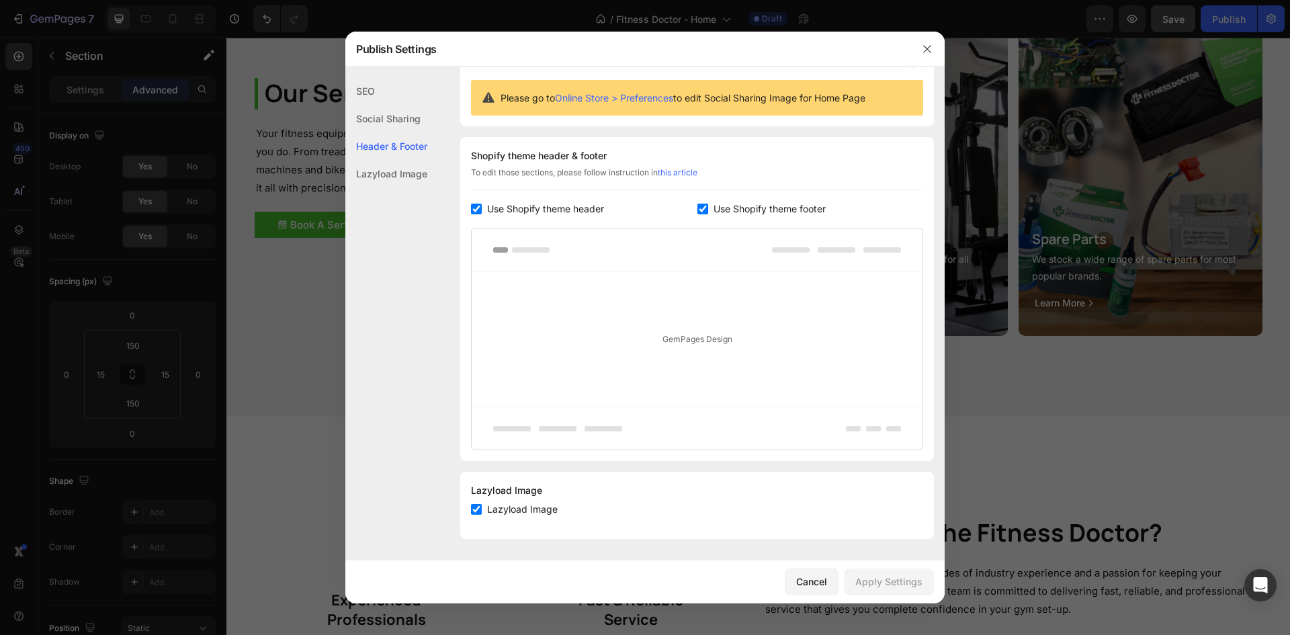
click at [345, 192] on div at bounding box center [645, 317] width 1290 height 635
click at [373, 183] on p "Your fitness equipment should work as hard as you do. From treadmills and rower…" at bounding box center [376, 160] width 241 height 73
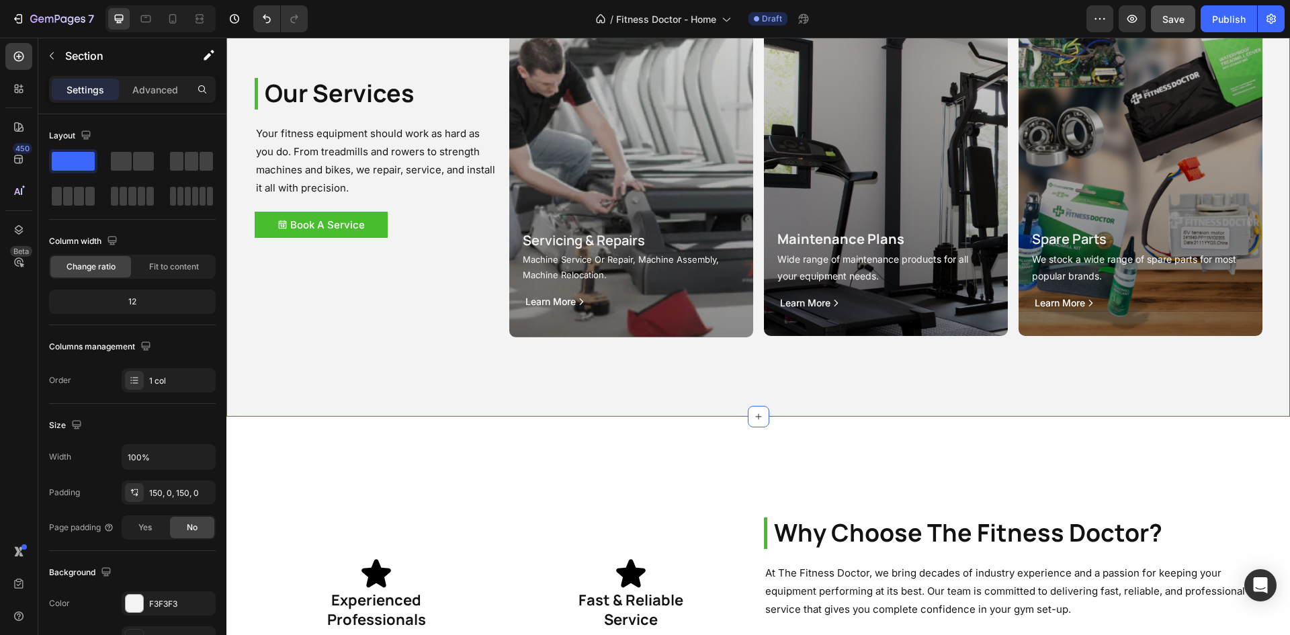
click at [417, 355] on div "Our Services Heading Your fitness equipment should work as hard as you do. From…" at bounding box center [758, 157] width 1064 height 517
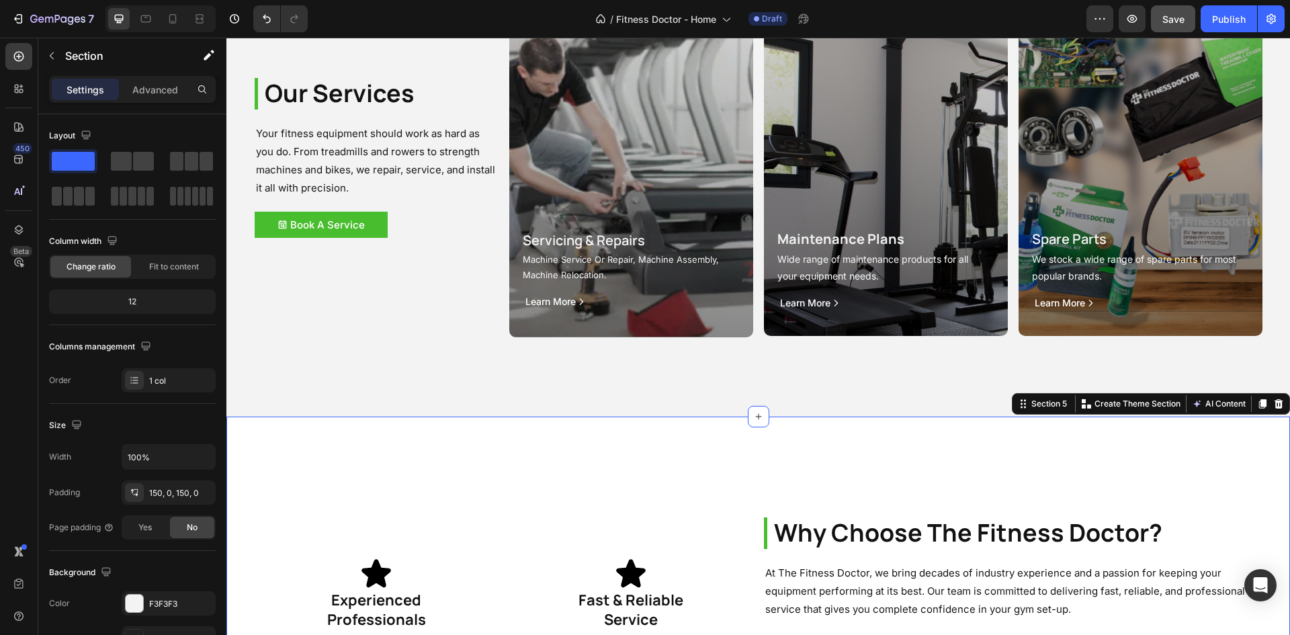
click at [445, 483] on div "Why Choose The Fitness Doctor? Heading At The Fitness Doctor, we bring decades …" at bounding box center [758, 643] width 1064 height 453
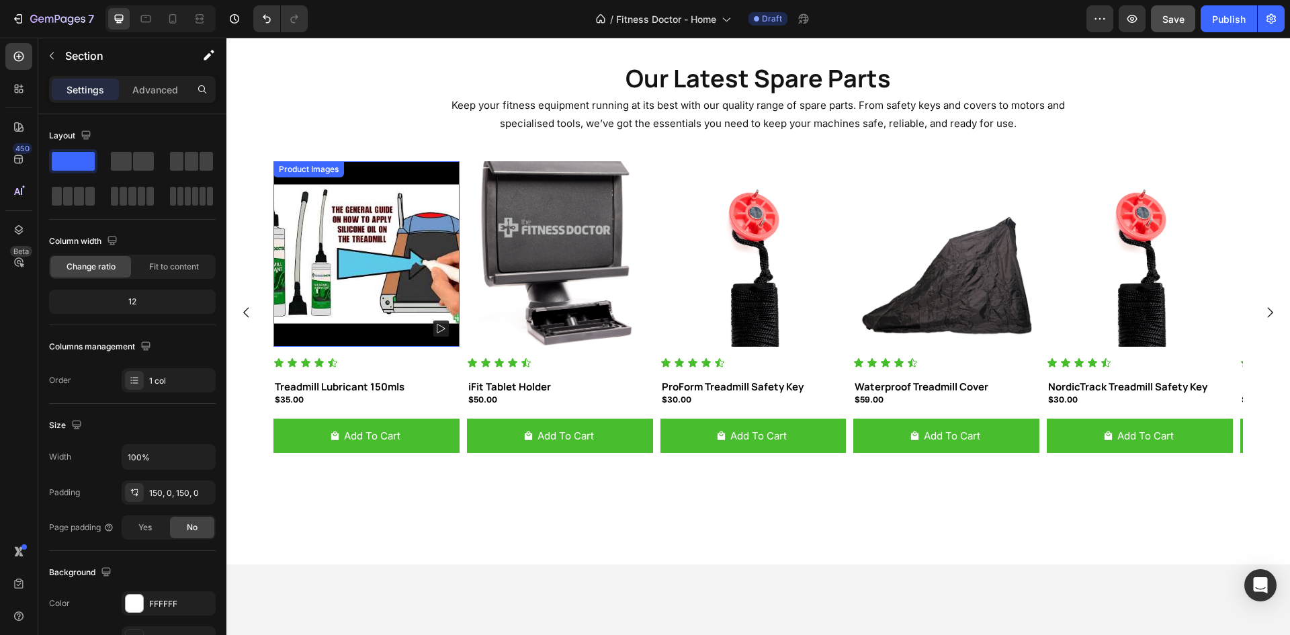
scroll to position [1344, 0]
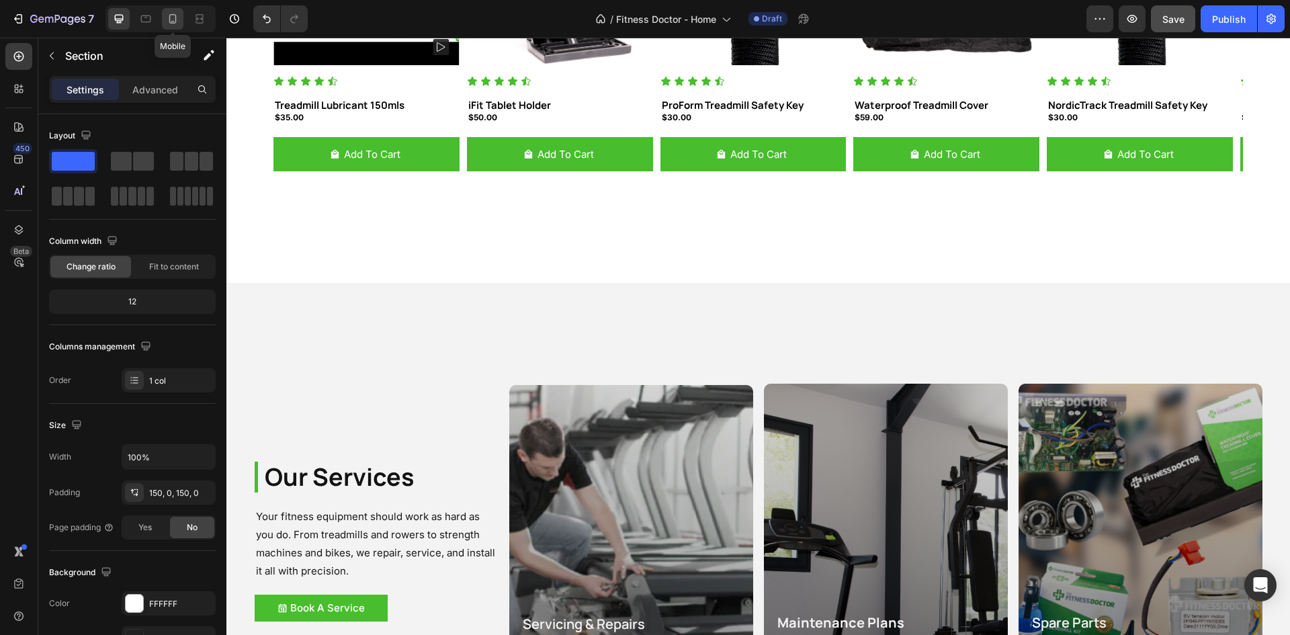
click at [170, 15] on icon at bounding box center [172, 18] width 7 height 9
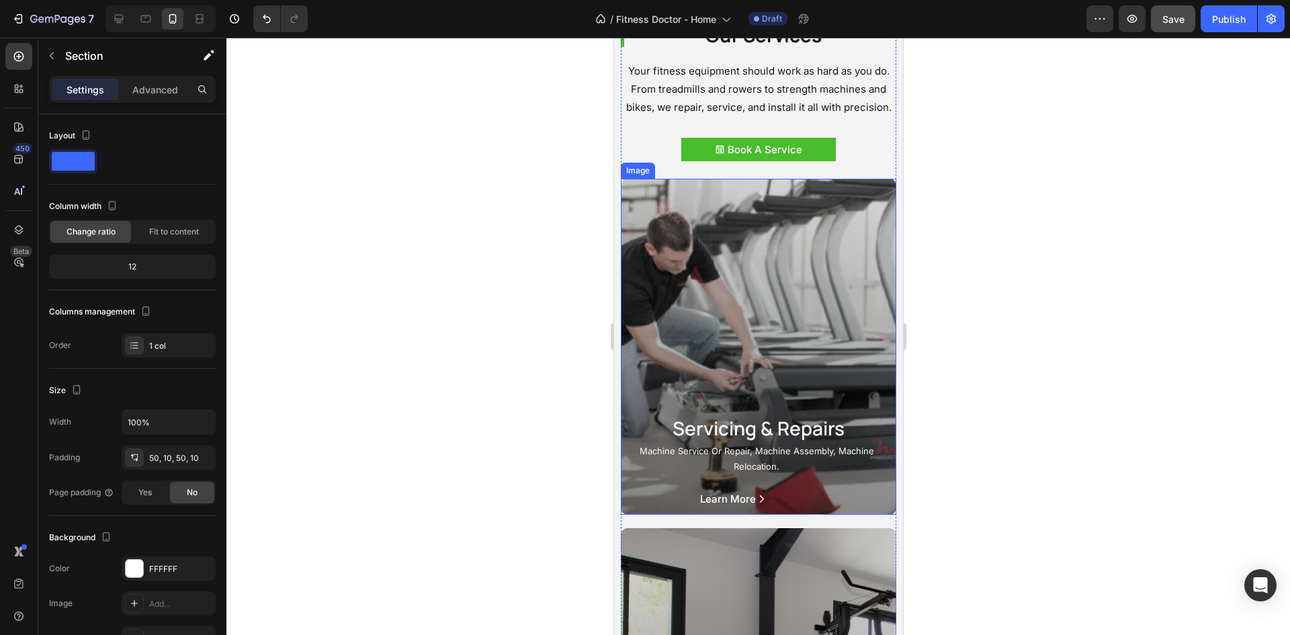
scroll to position [1515, 0]
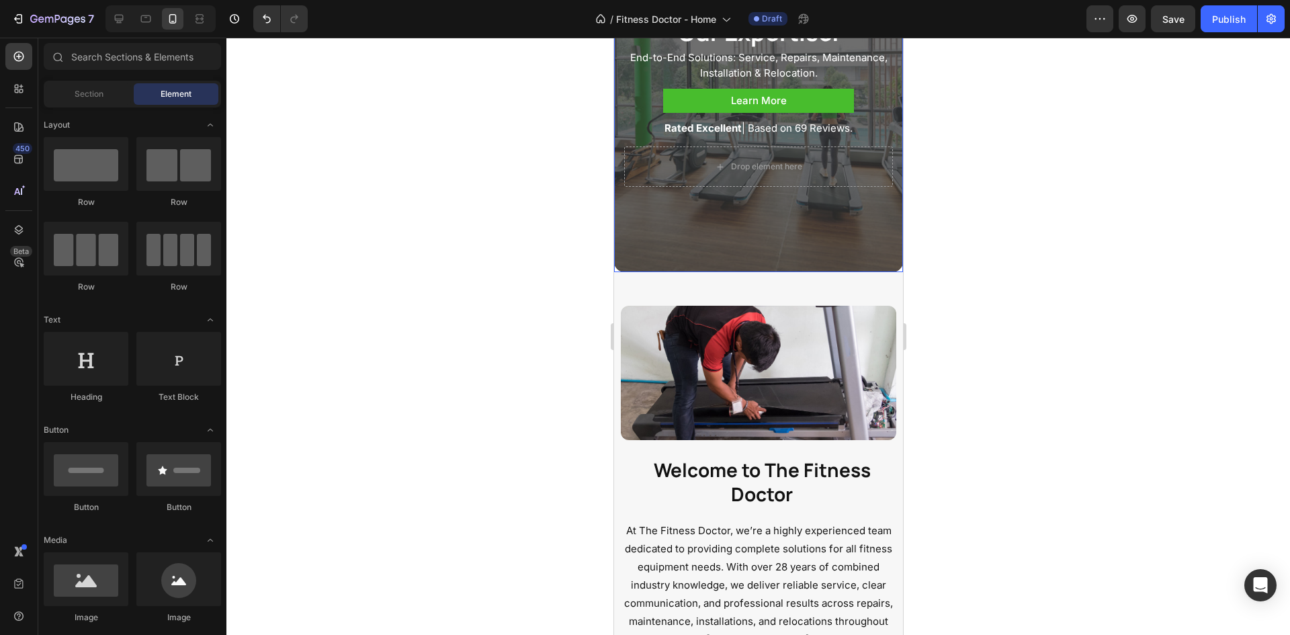
scroll to position [269, 0]
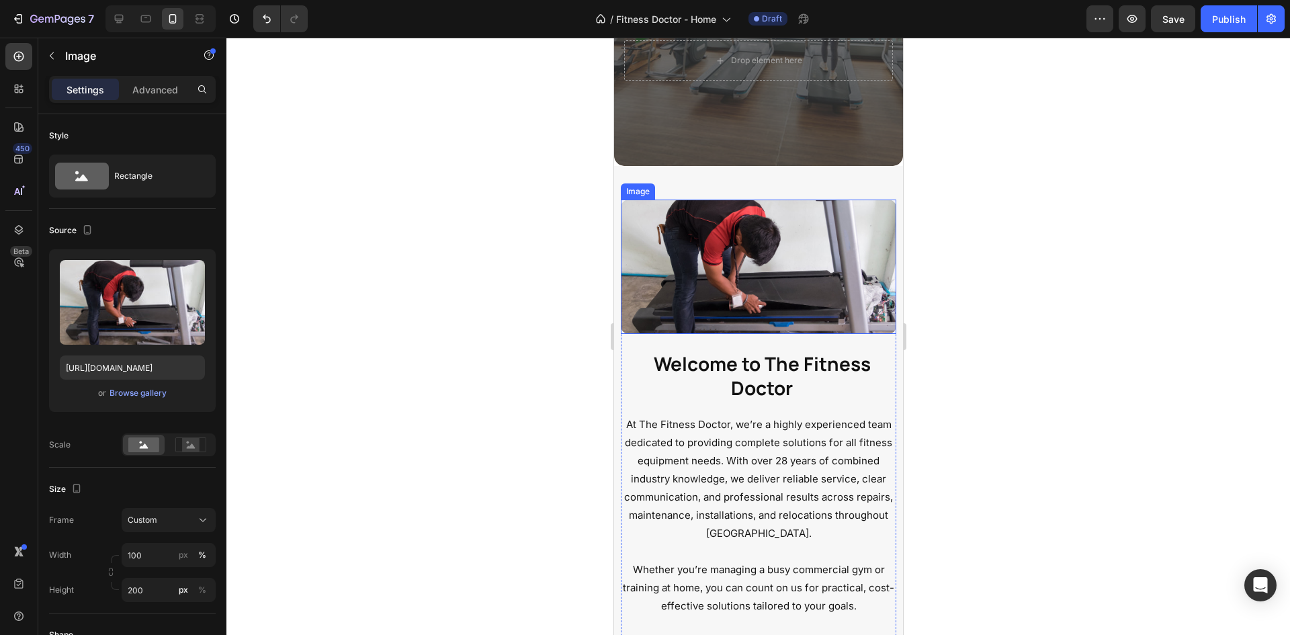
click at [788, 280] on img at bounding box center [757, 267] width 275 height 134
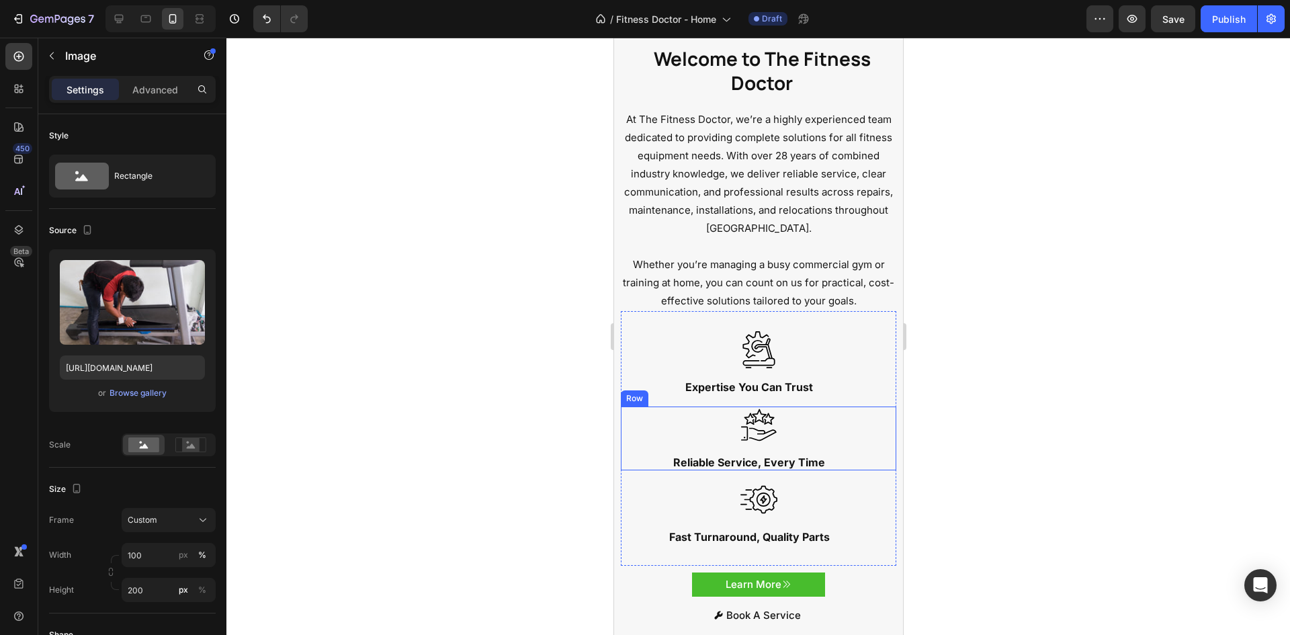
scroll to position [672, 0]
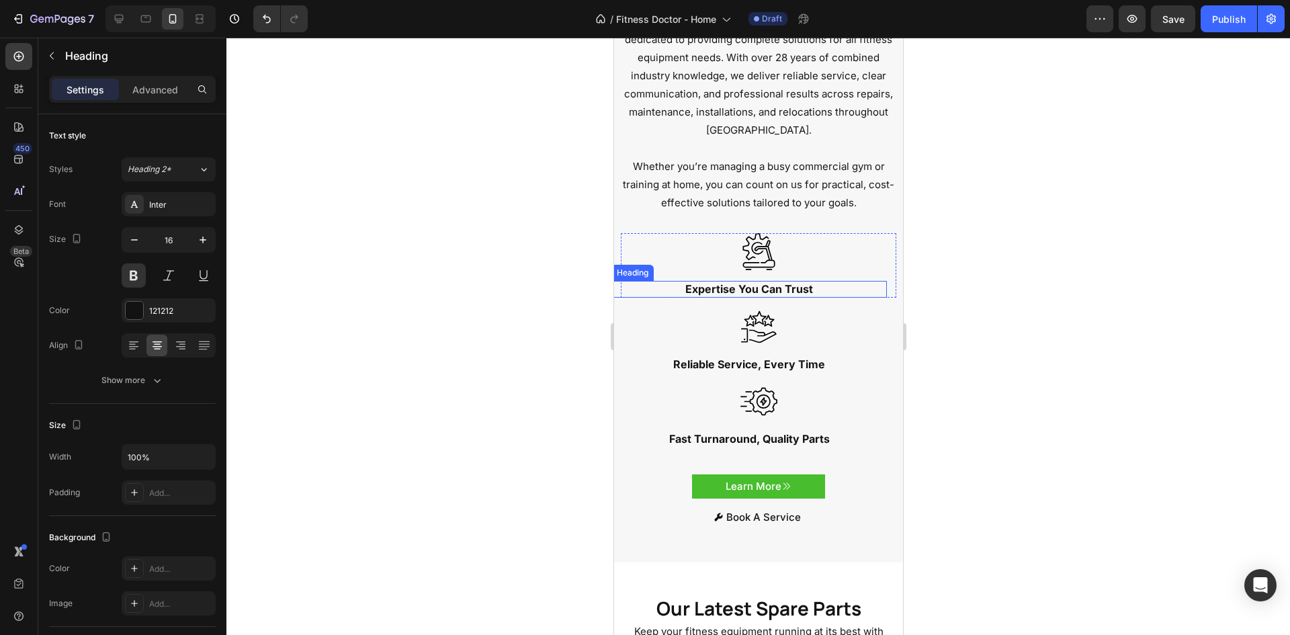
click at [769, 288] on h2 "Expertise You Can Trust" at bounding box center [748, 289] width 275 height 17
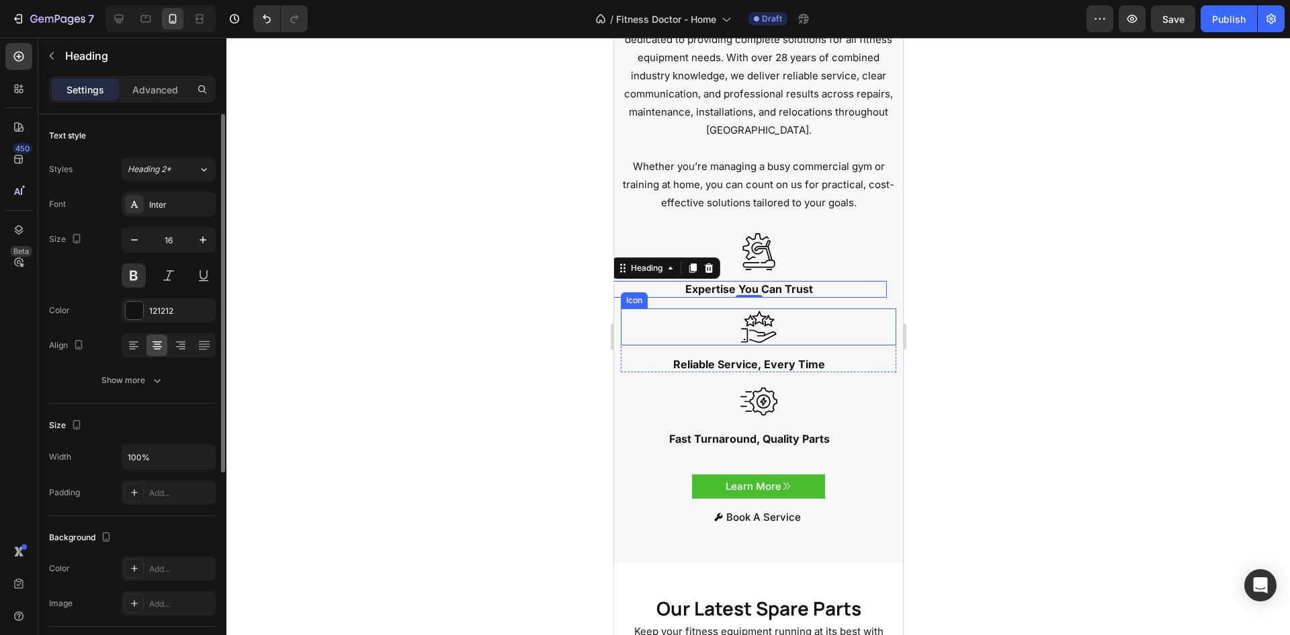
scroll to position [313, 0]
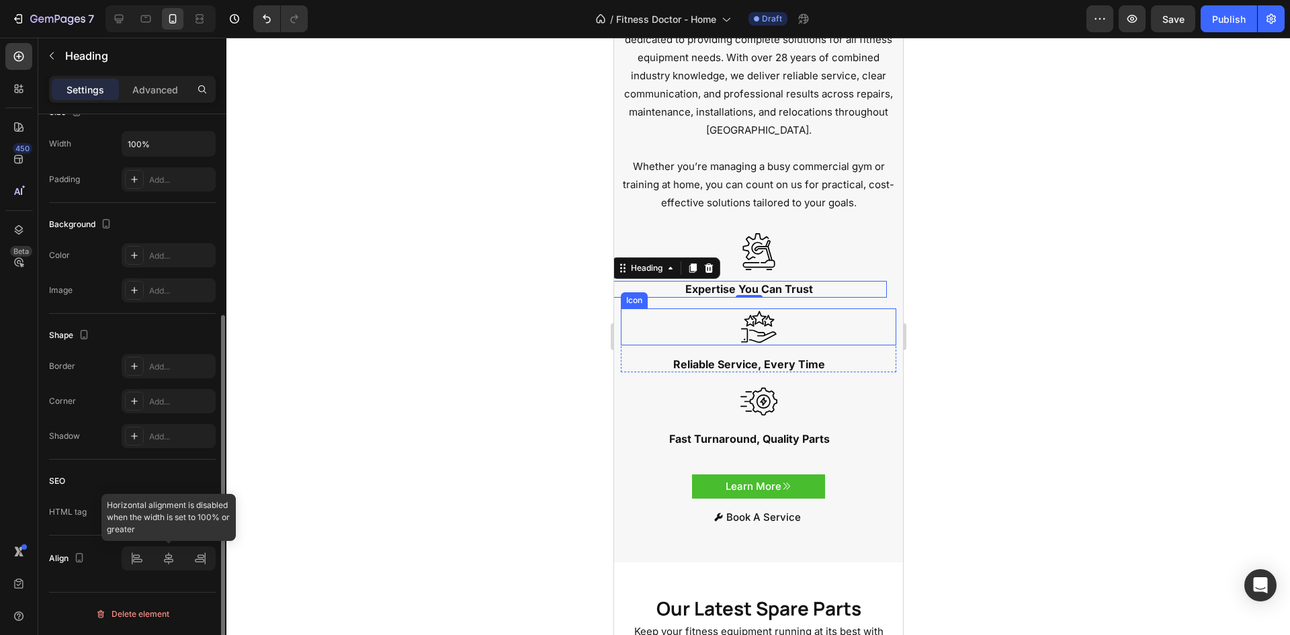
click at [164, 564] on div at bounding box center [169, 558] width 94 height 24
drag, startPoint x: 777, startPoint y: 600, endPoint x: 839, endPoint y: 247, distance: 358.8
click at [839, 247] on div "Icon" at bounding box center [757, 251] width 275 height 37
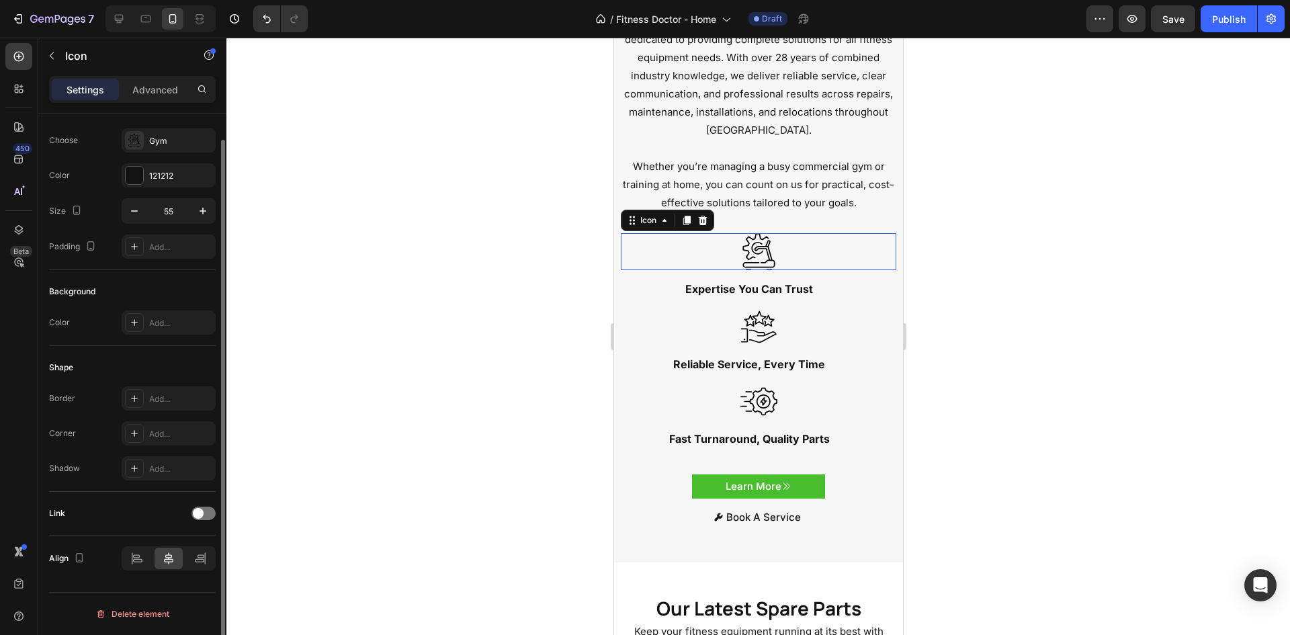
scroll to position [0, 0]
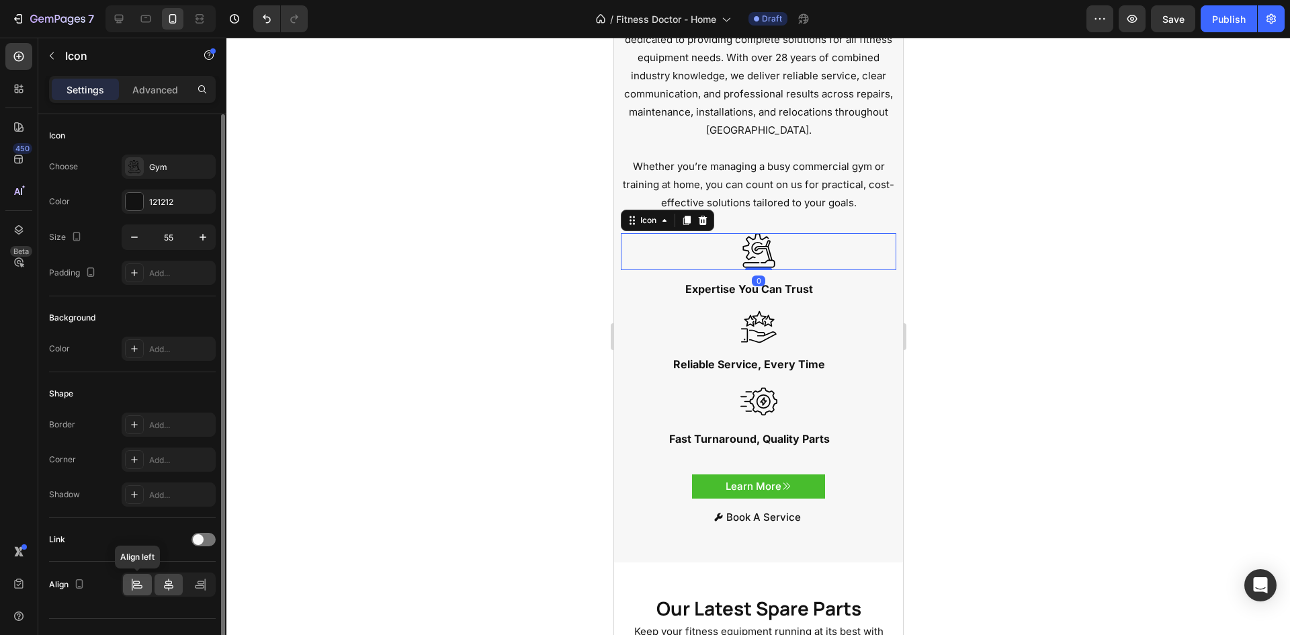
click at [129, 581] on div at bounding box center [137, 585] width 29 height 22
click at [155, 579] on div at bounding box center [169, 585] width 29 height 22
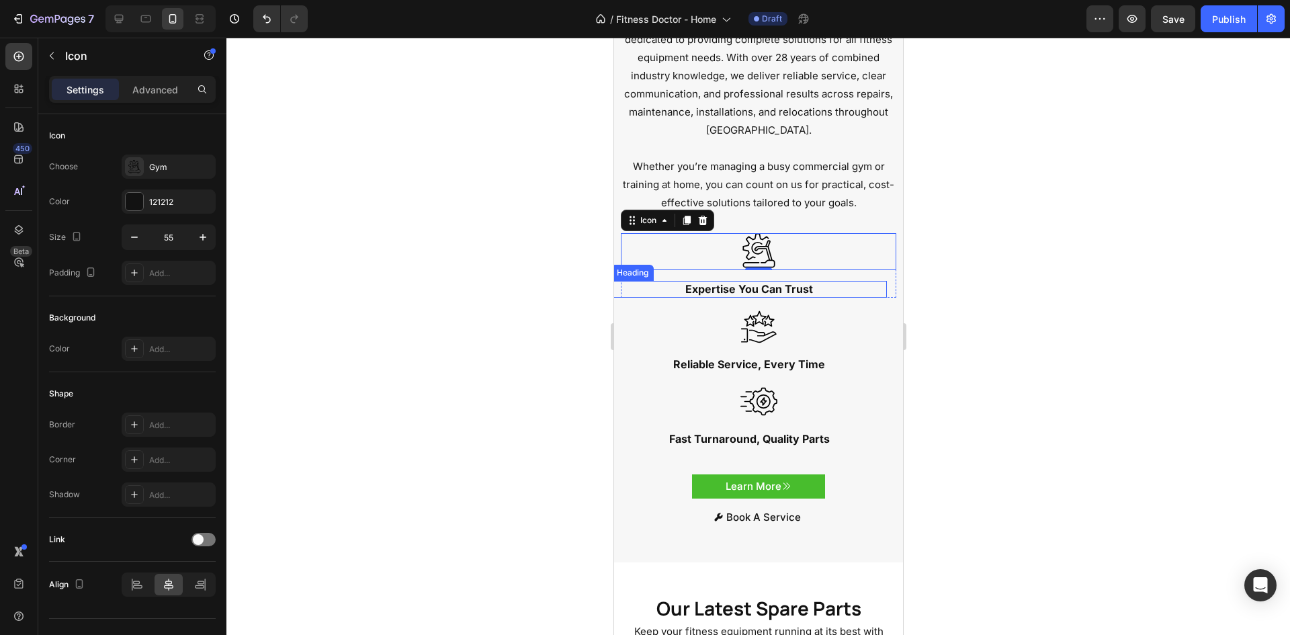
click at [763, 291] on h2 "Expertise You Can Trust" at bounding box center [748, 289] width 275 height 17
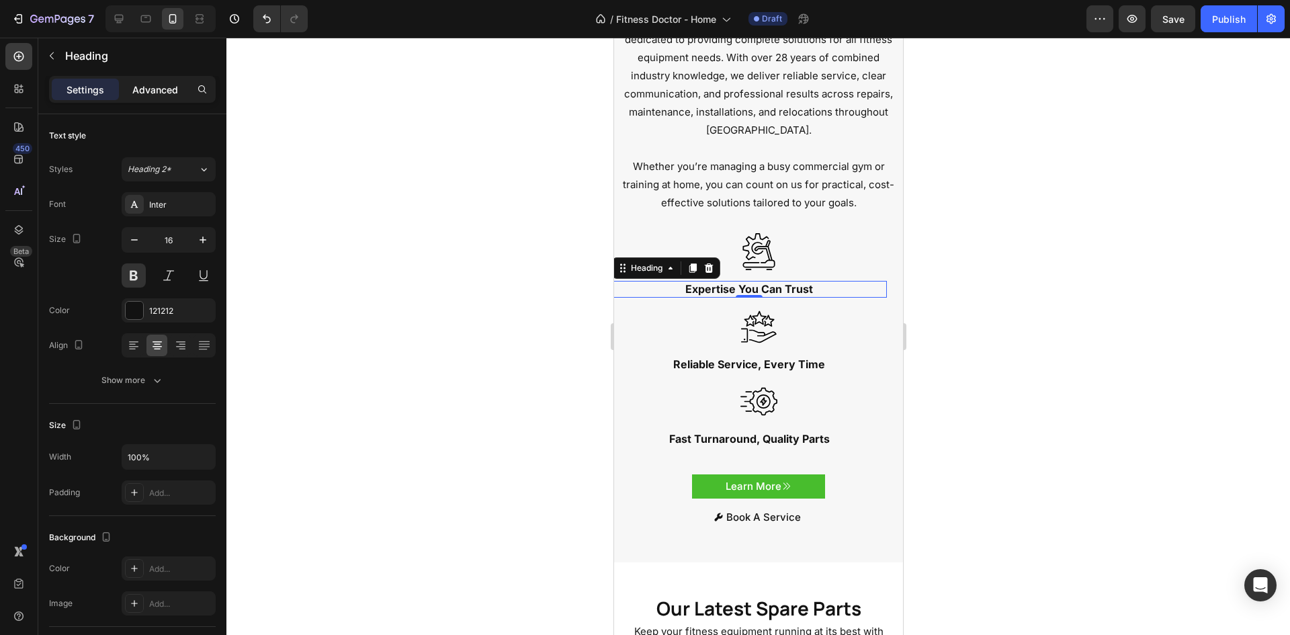
click at [155, 93] on p "Advanced" at bounding box center [155, 90] width 46 height 14
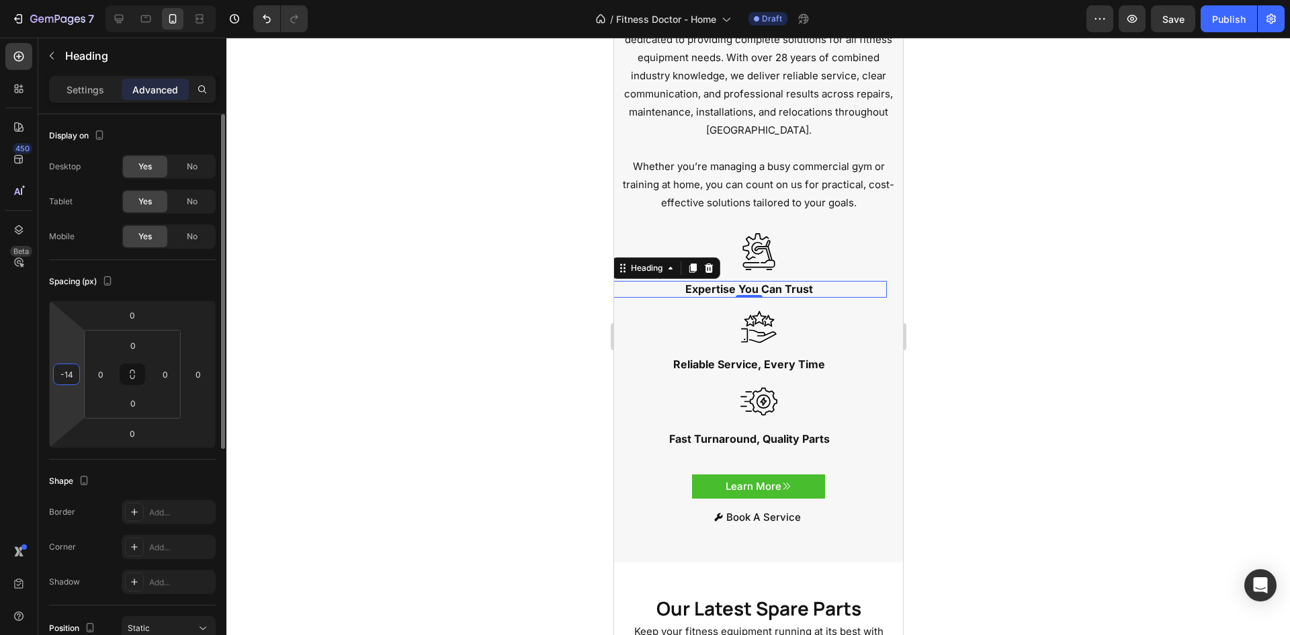
click at [69, 381] on input "-14" at bounding box center [66, 374] width 20 height 20
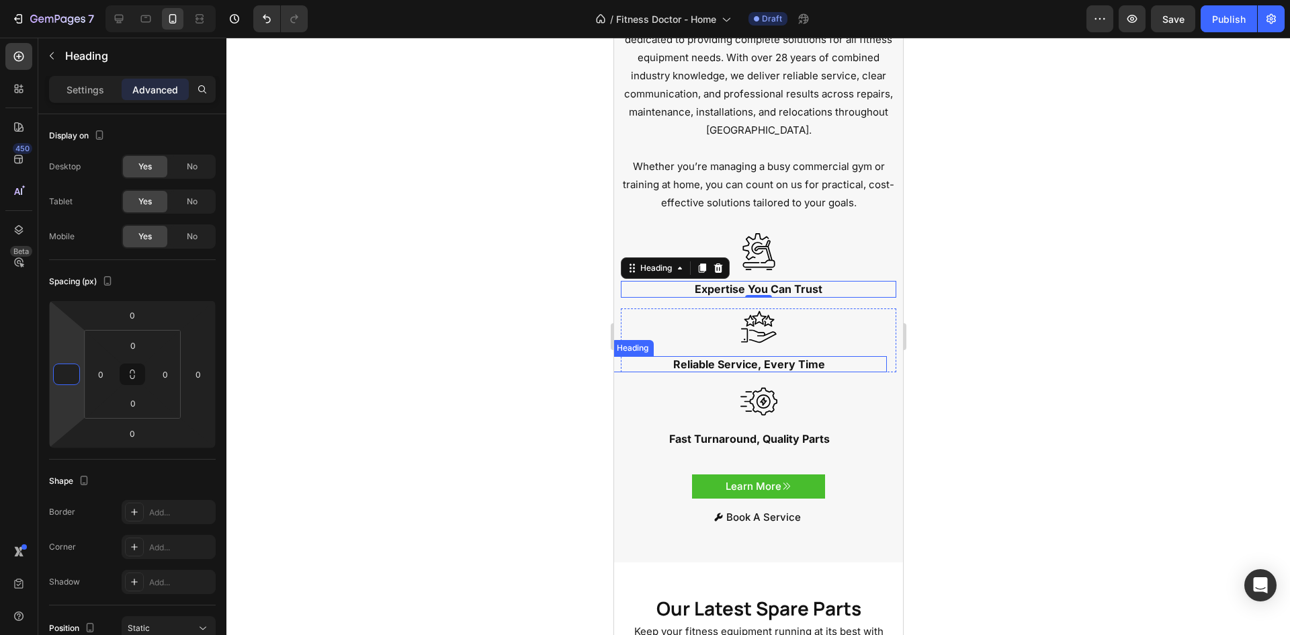
click at [724, 366] on h2 "Reliable Service, Every Time" at bounding box center [748, 364] width 275 height 17
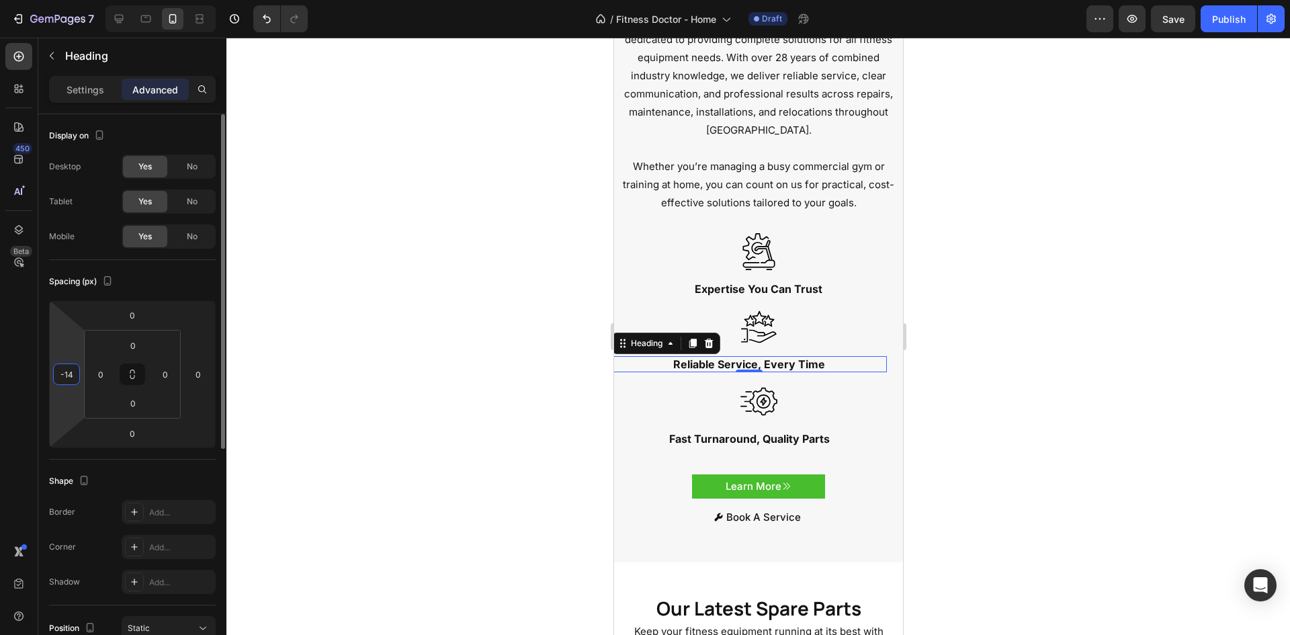
click at [71, 372] on input "-14" at bounding box center [66, 374] width 20 height 20
type input "0"
click at [45, 376] on div "Display on Desktop Yes No Tablet Yes No Mobile Yes No Spacing (px) 0 0 0 0 0 0 …" at bounding box center [132, 580] width 188 height 933
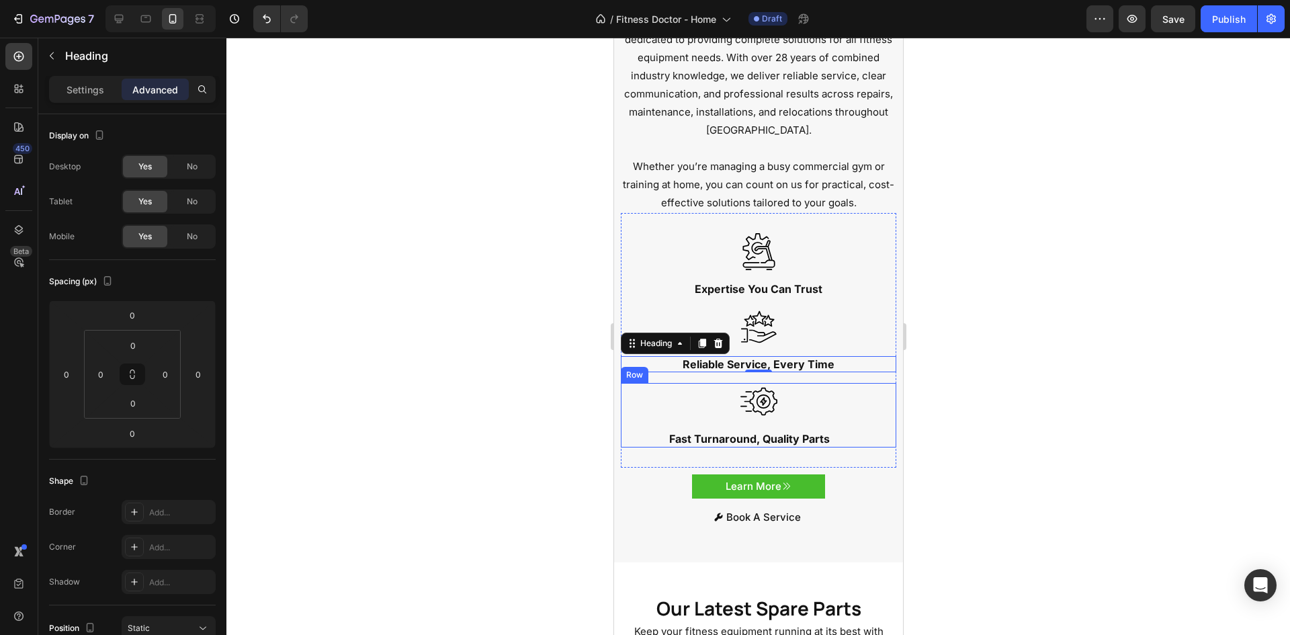
click at [728, 431] on h2 "Fast Turnaround, Quality Parts" at bounding box center [748, 439] width 275 height 17
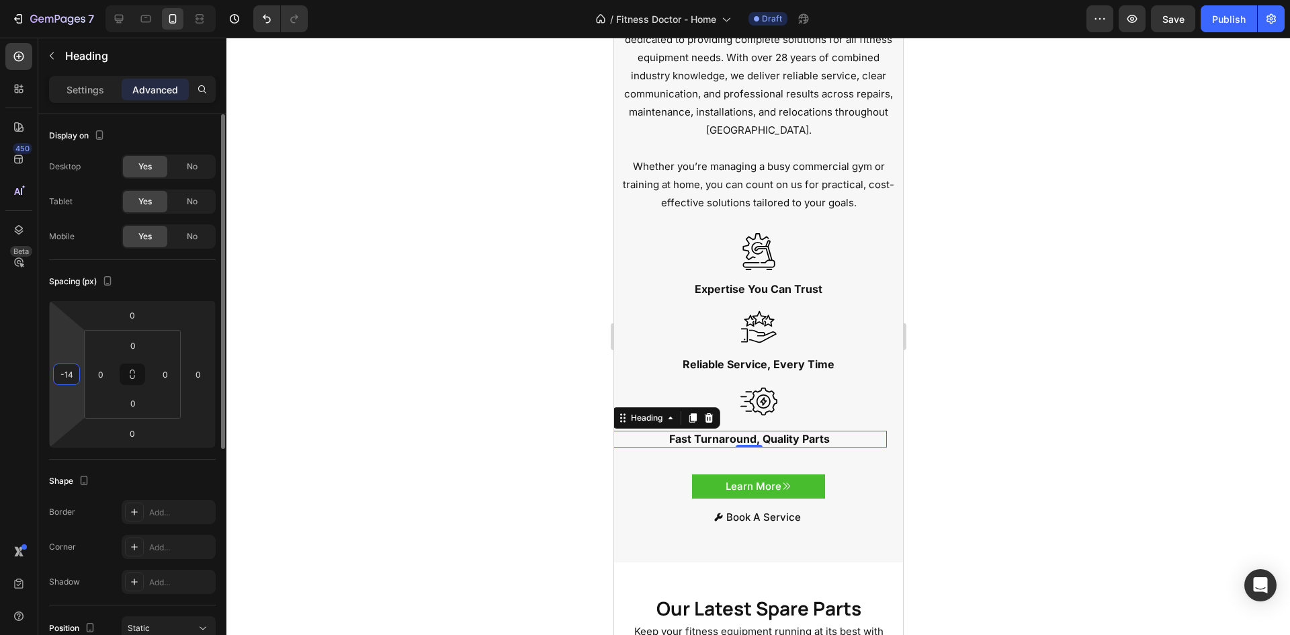
click at [73, 378] on input "-14" at bounding box center [66, 374] width 20 height 20
click at [523, 435] on div at bounding box center [758, 336] width 1064 height 597
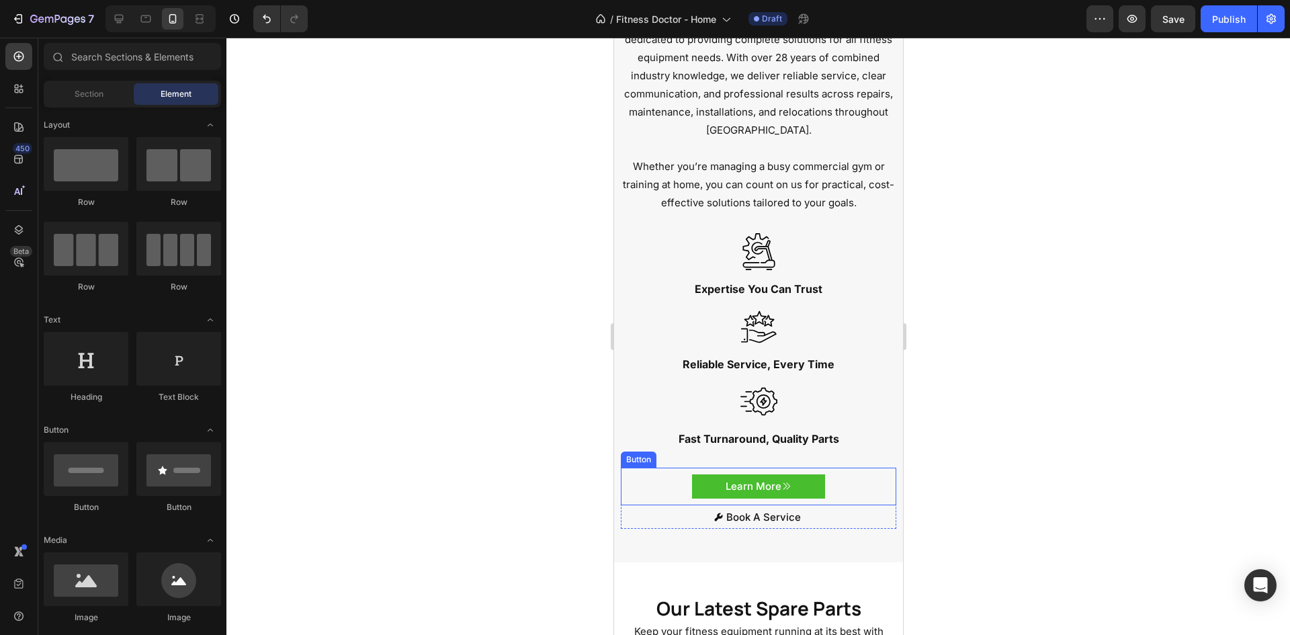
click at [855, 481] on div "Learn More Button" at bounding box center [757, 487] width 275 height 38
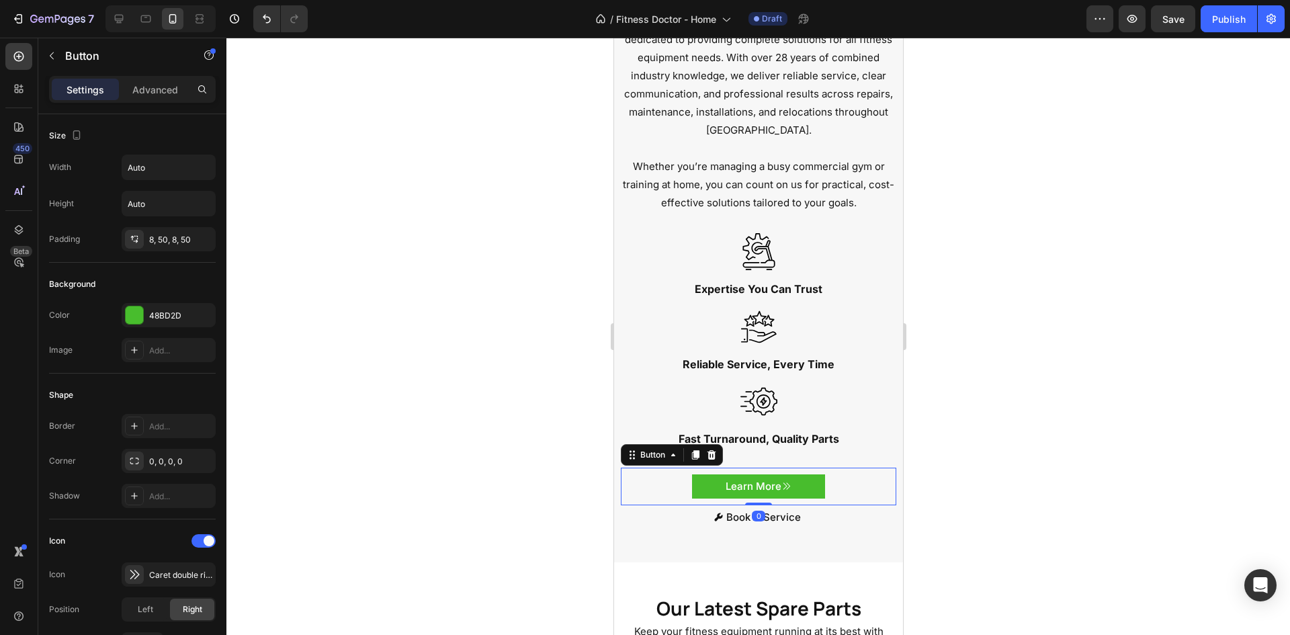
click at [967, 448] on div at bounding box center [758, 336] width 1064 height 597
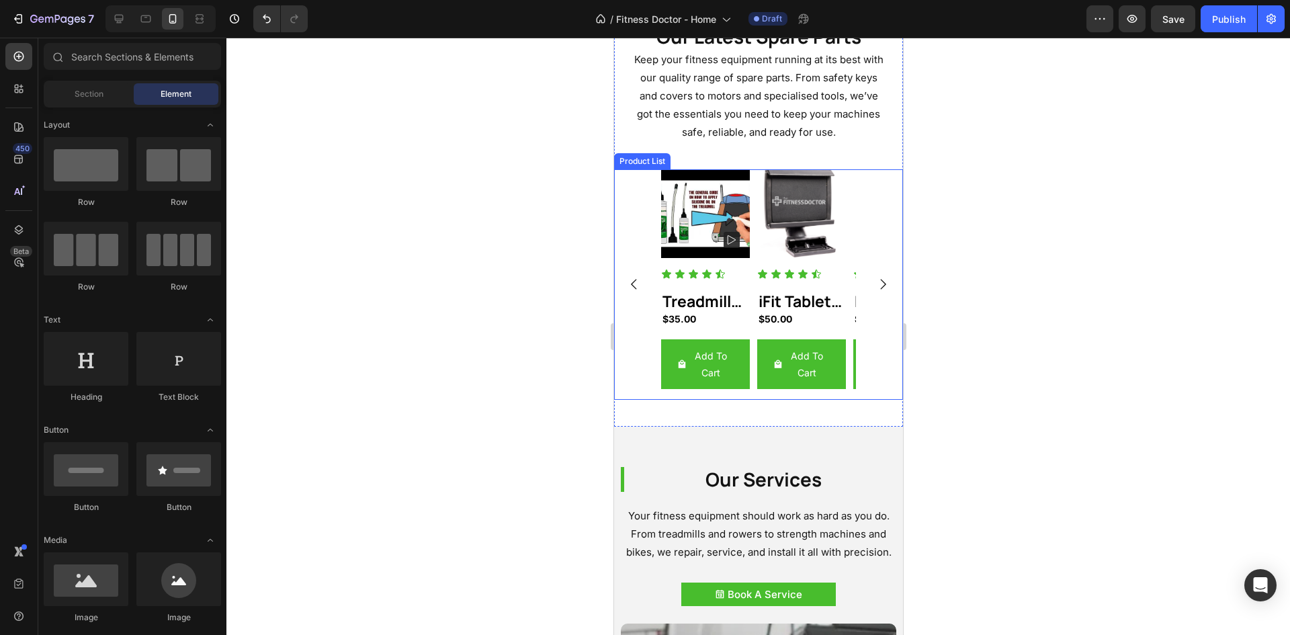
scroll to position [1209, 0]
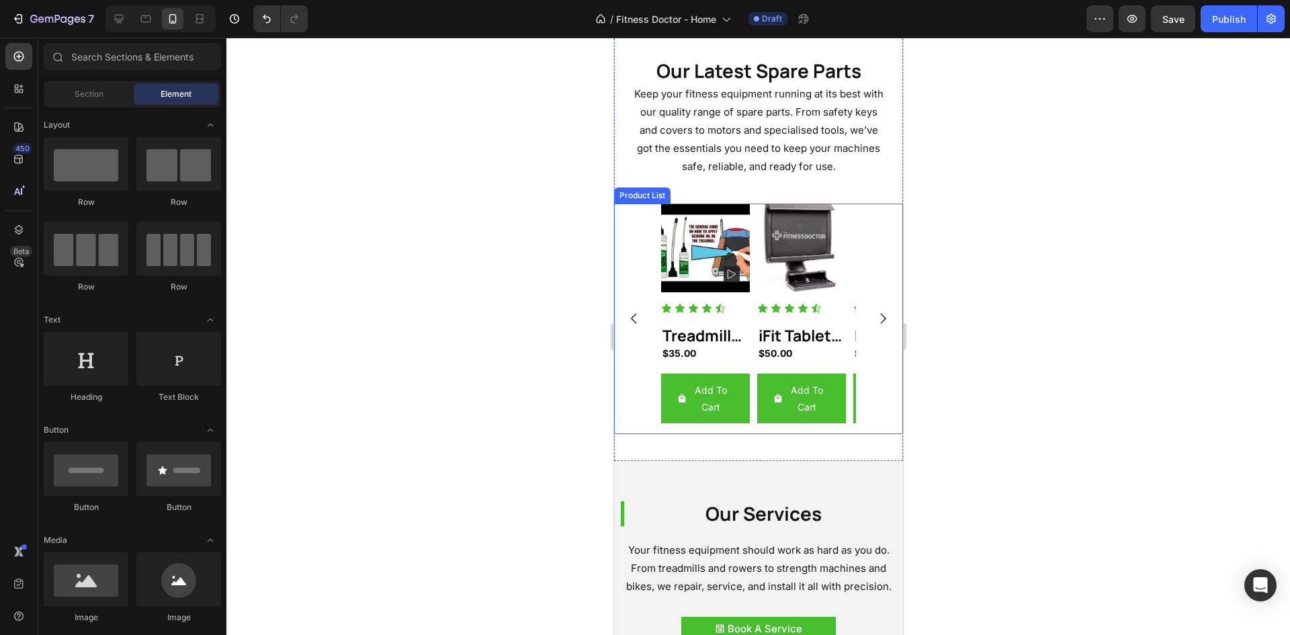
click at [855, 276] on div "Product Images Icon Icon Icon Icon Icon Icon List Treadmill Lubricant 150mls Pr…" at bounding box center [757, 319] width 289 height 231
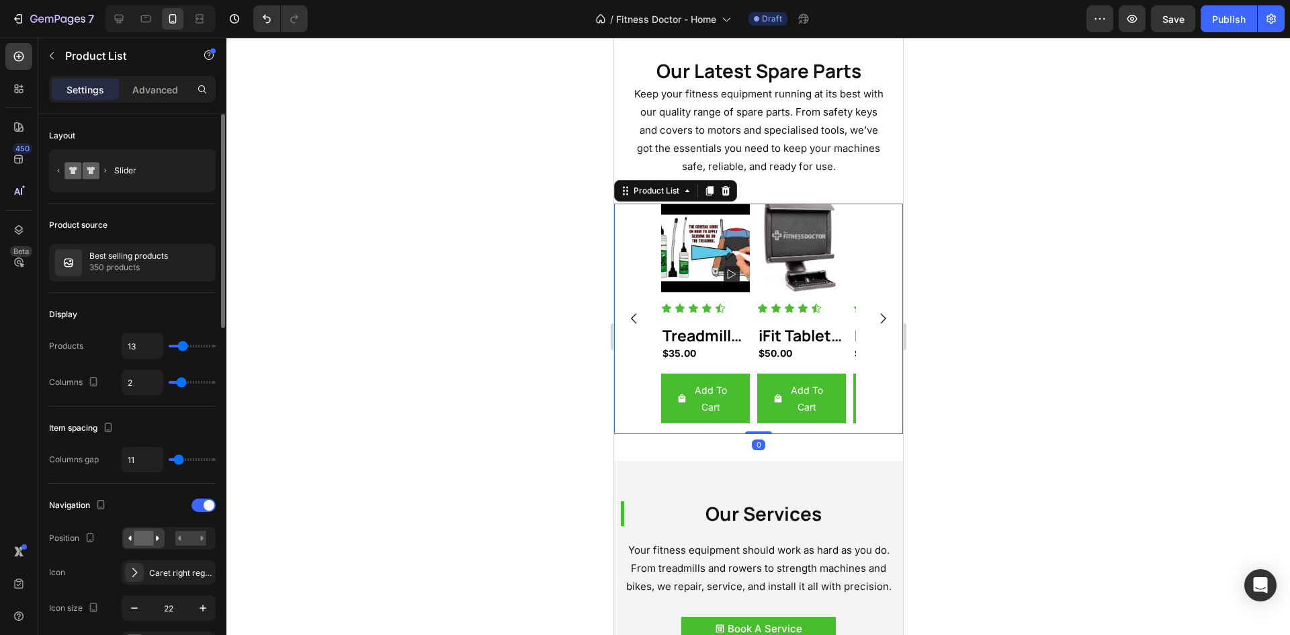
type input "1"
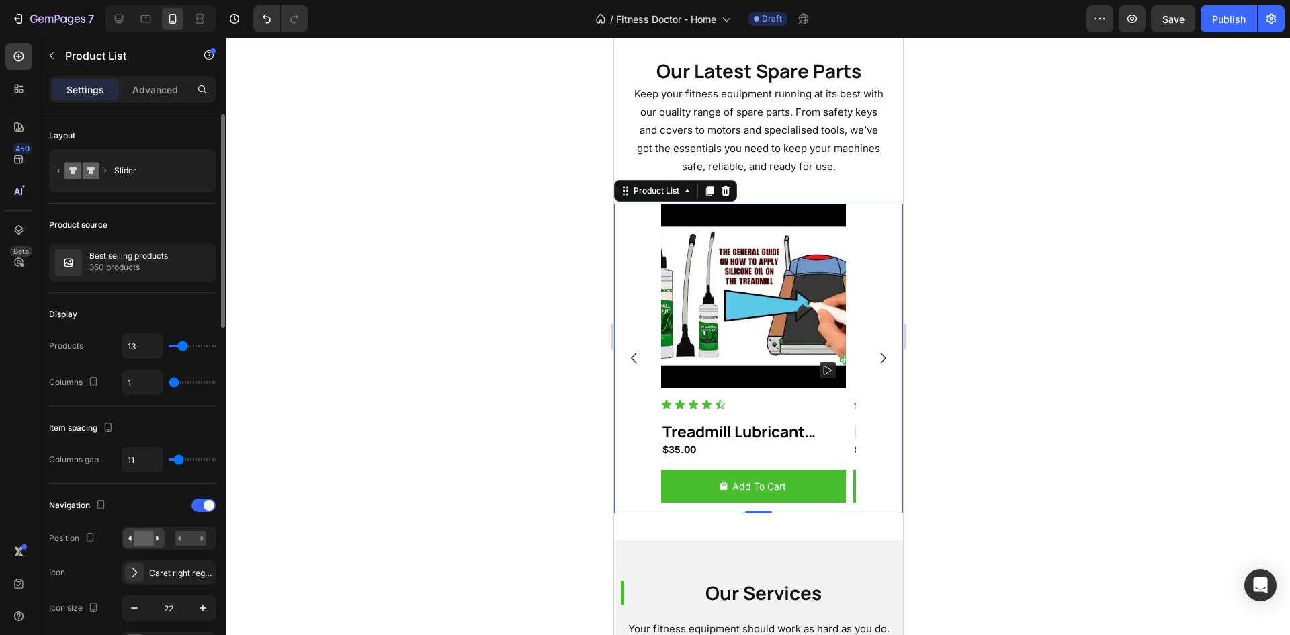
drag, startPoint x: 182, startPoint y: 386, endPoint x: 171, endPoint y: 386, distance: 11.4
type input "1"
click at [171, 384] on input "range" at bounding box center [192, 382] width 47 height 3
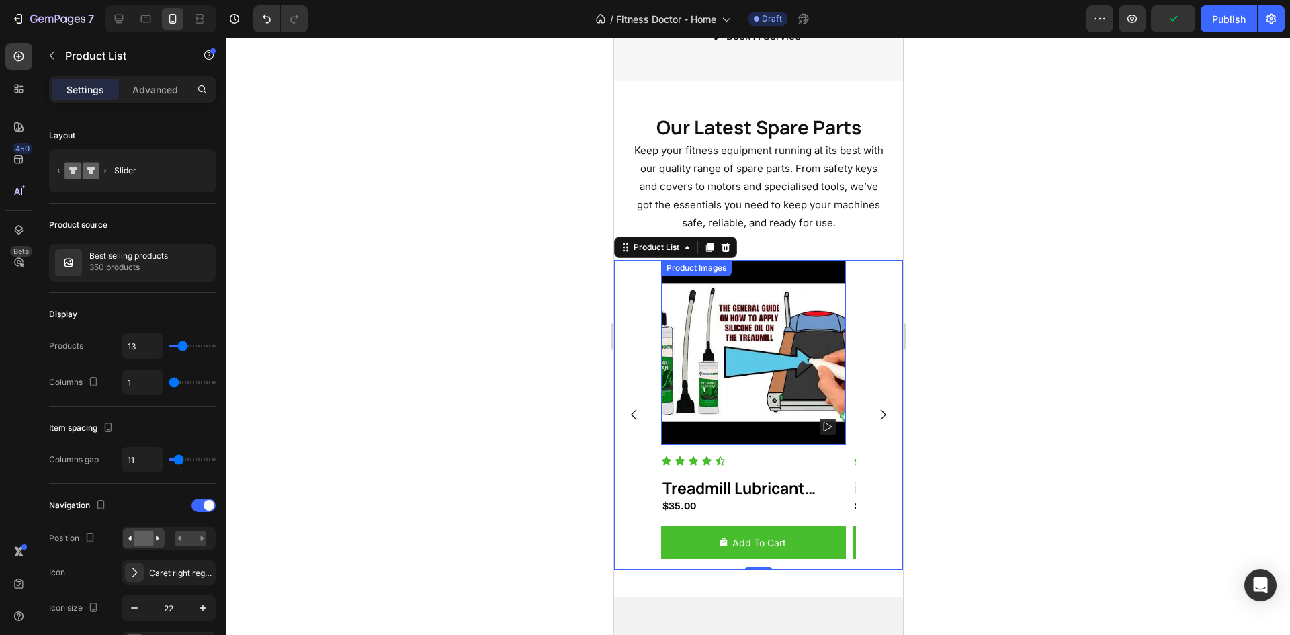
scroll to position [1344, 0]
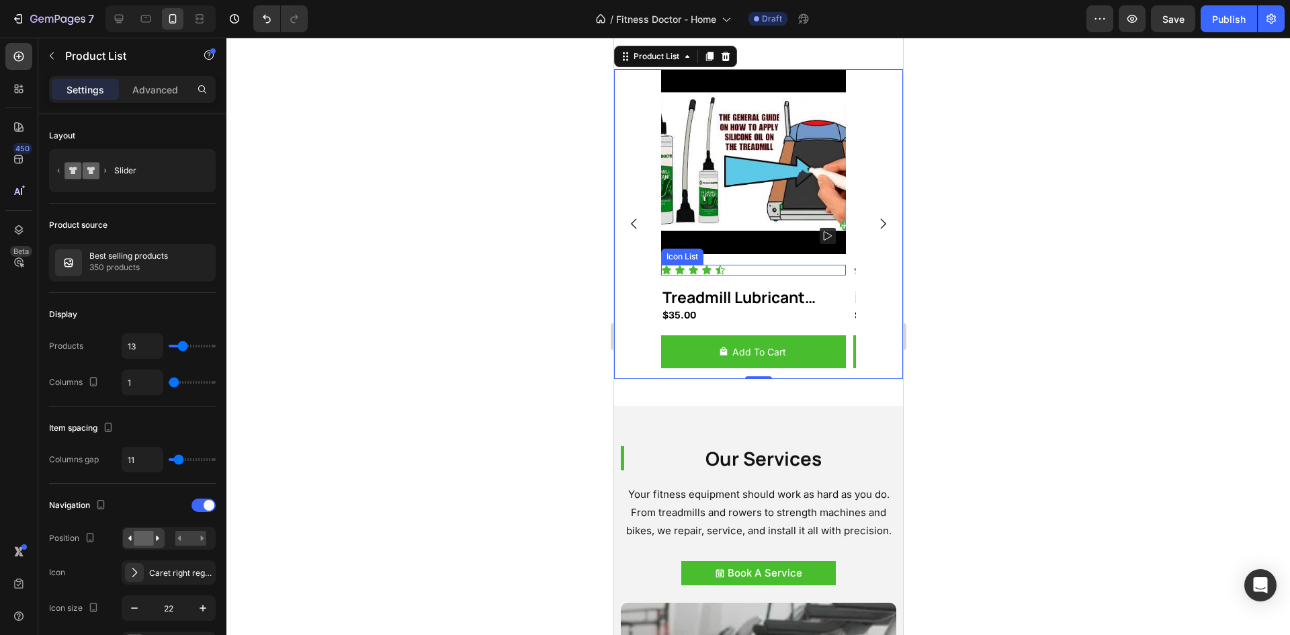
click at [732, 274] on div "Icon Icon Icon Icon Icon" at bounding box center [753, 270] width 185 height 11
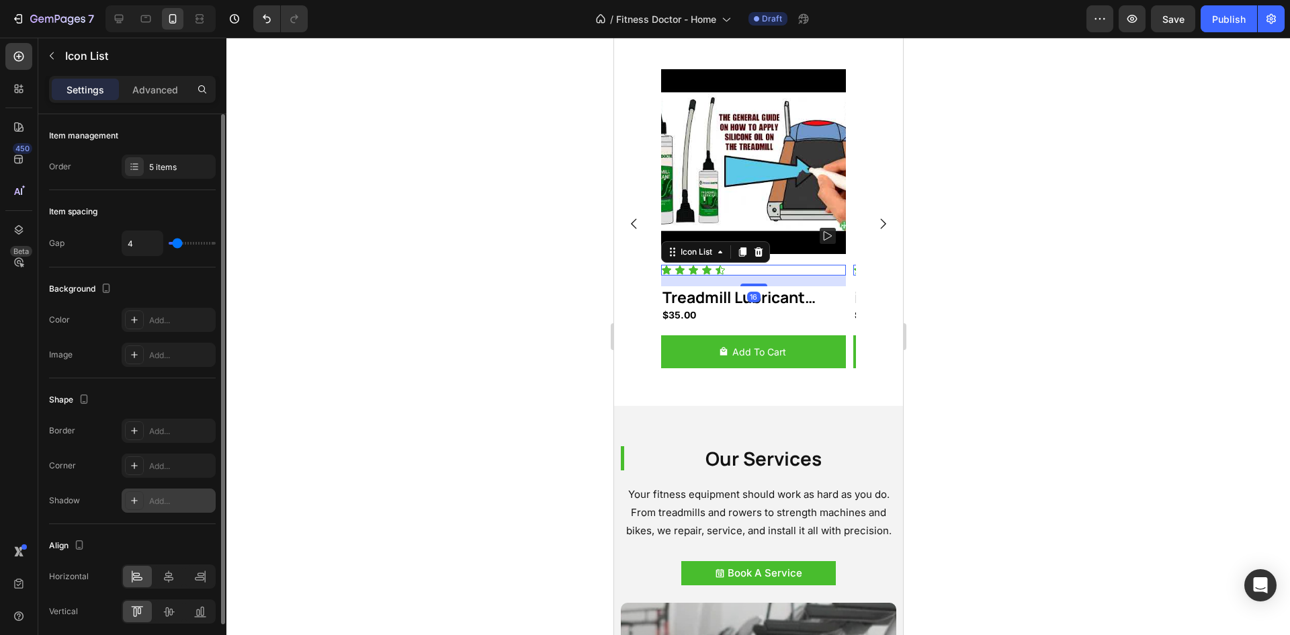
scroll to position [53, 0]
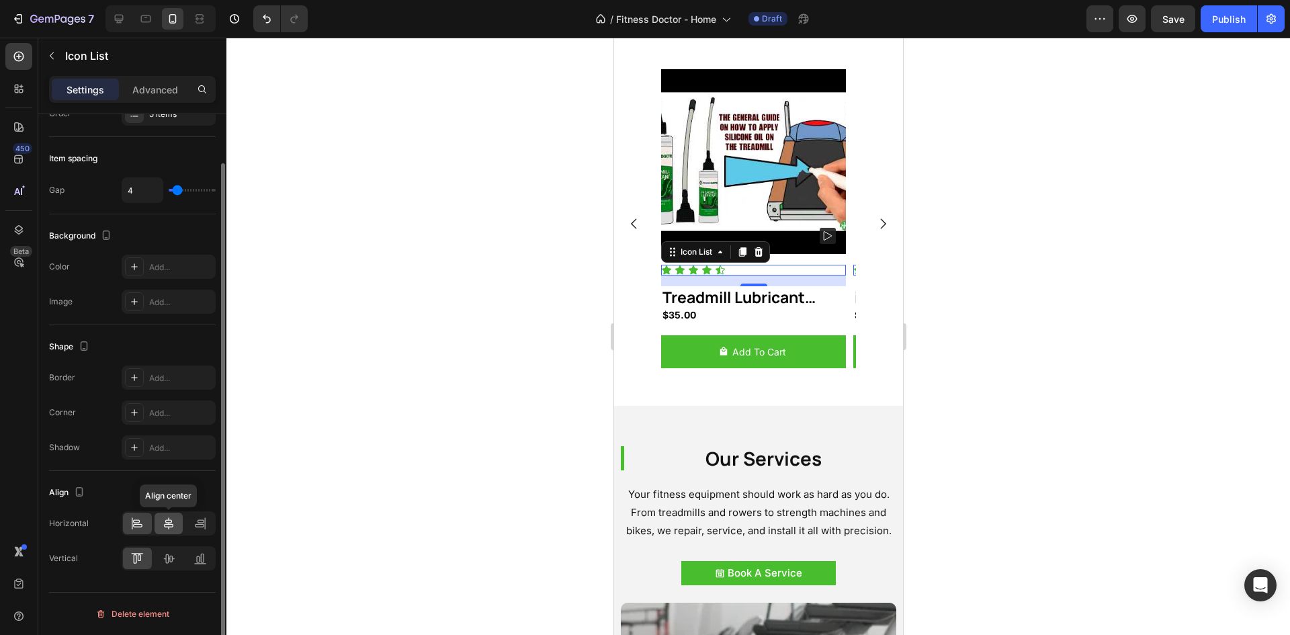
click at [168, 525] on icon at bounding box center [168, 523] width 13 height 13
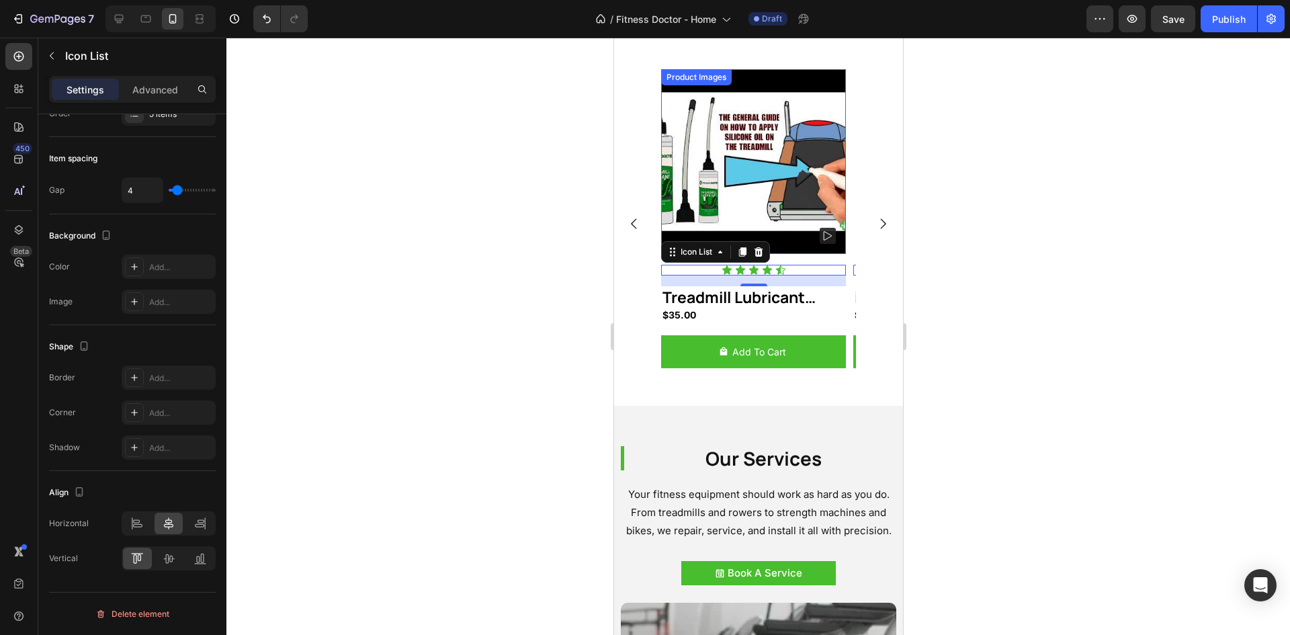
click at [743, 295] on h2 "Treadmill Lubricant 150mls" at bounding box center [753, 297] width 185 height 23
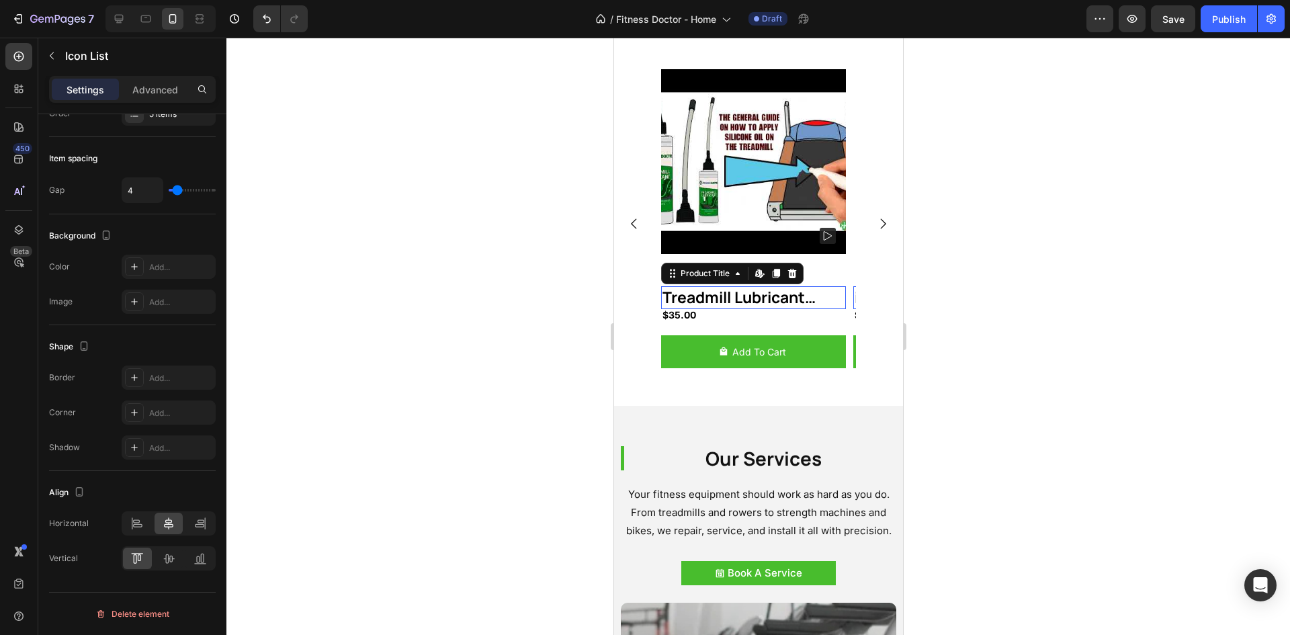
scroll to position [0, 0]
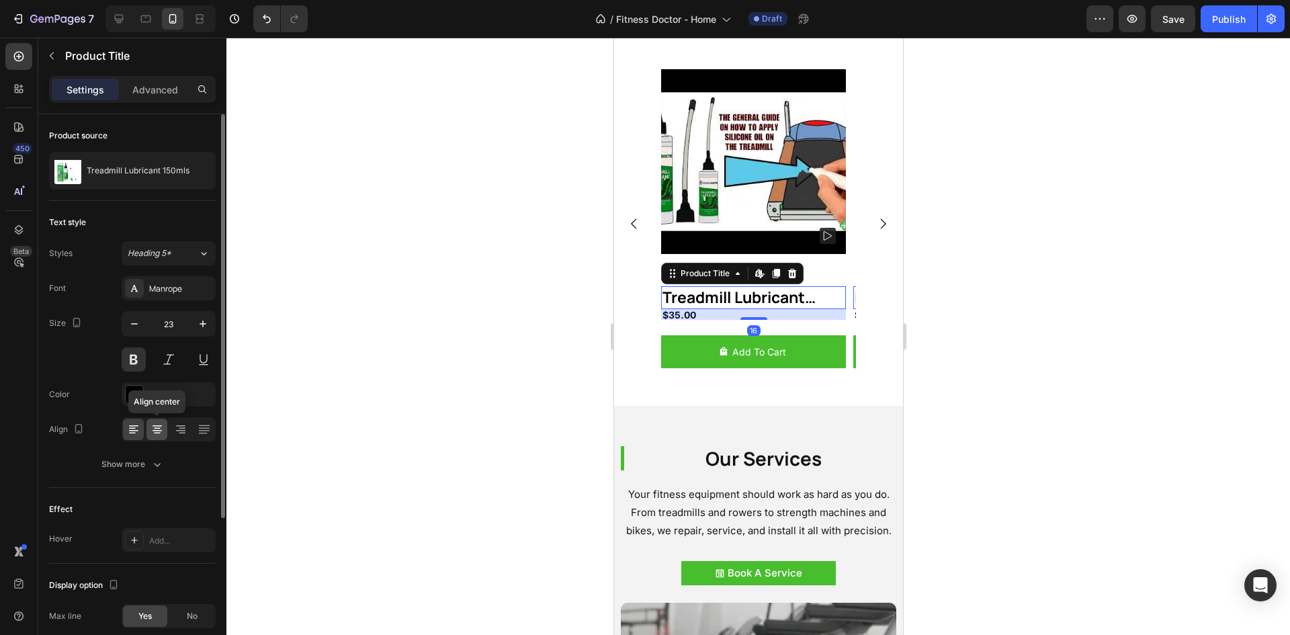
click at [156, 433] on icon at bounding box center [157, 433] width 7 height 1
click at [126, 331] on button "button" at bounding box center [134, 324] width 24 height 24
click at [129, 329] on icon "button" at bounding box center [134, 323] width 13 height 13
click at [130, 329] on icon "button" at bounding box center [134, 323] width 13 height 13
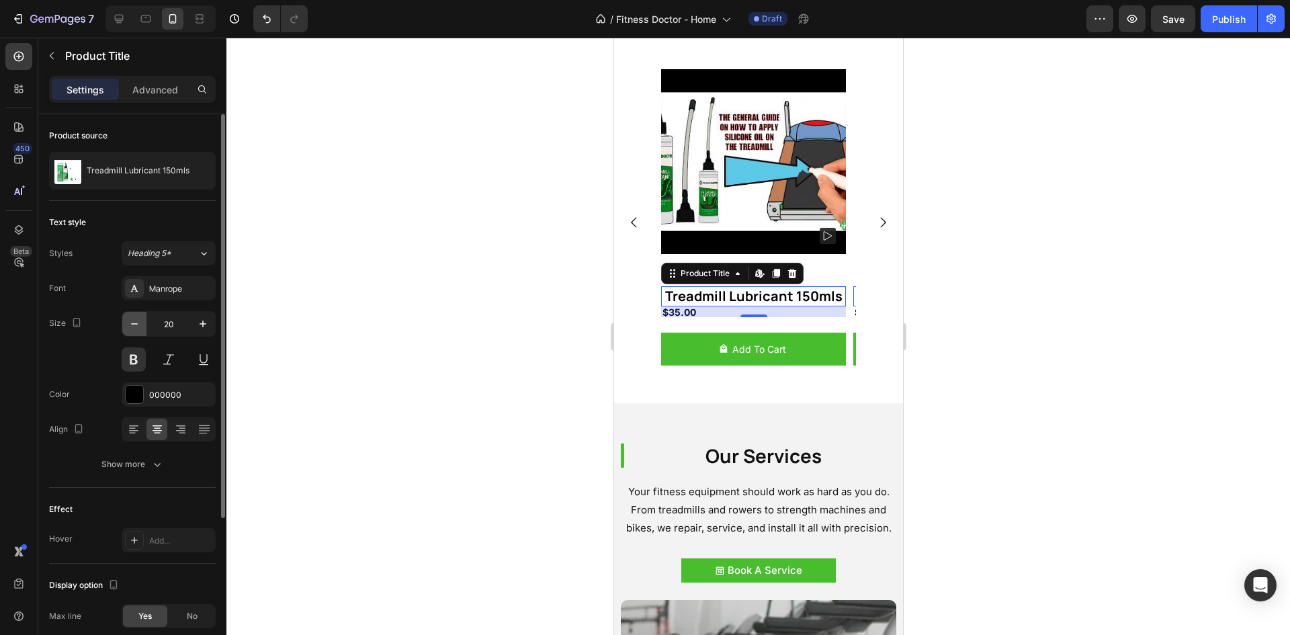
click at [130, 329] on icon "button" at bounding box center [134, 323] width 13 height 13
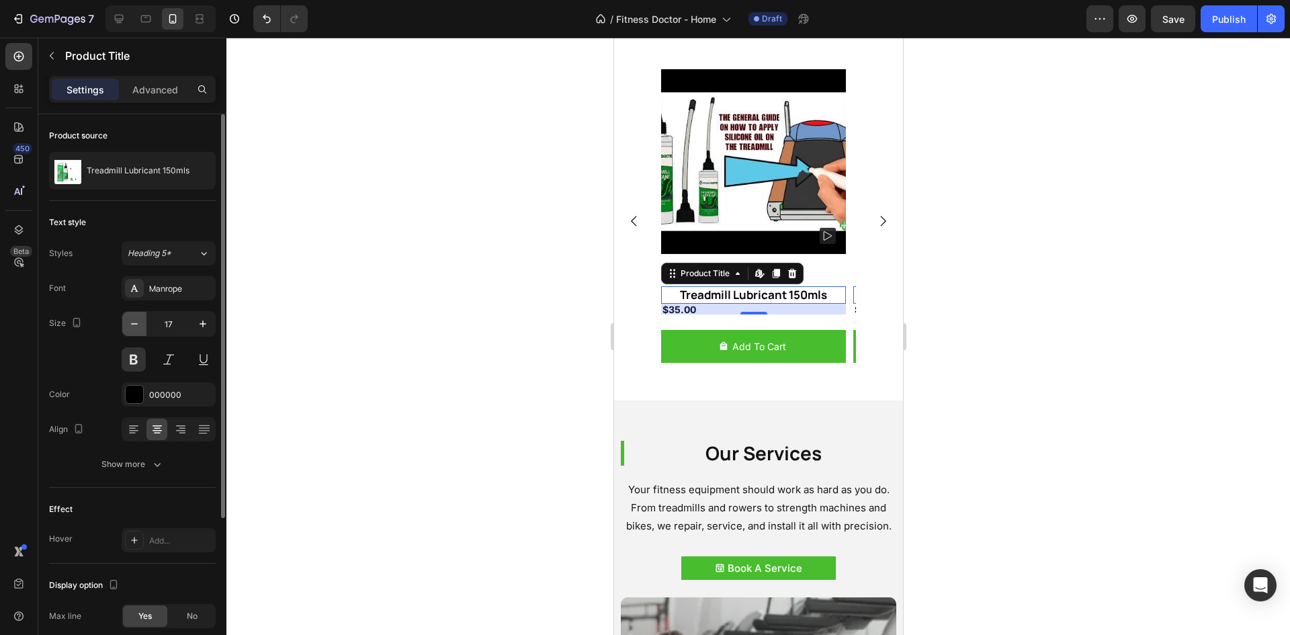
click at [130, 329] on icon "button" at bounding box center [134, 323] width 13 height 13
click at [209, 324] on icon "button" at bounding box center [202, 323] width 13 height 13
type input "17"
click at [693, 312] on div "16" at bounding box center [753, 309] width 185 height 11
click at [171, 425] on div at bounding box center [180, 430] width 21 height 22
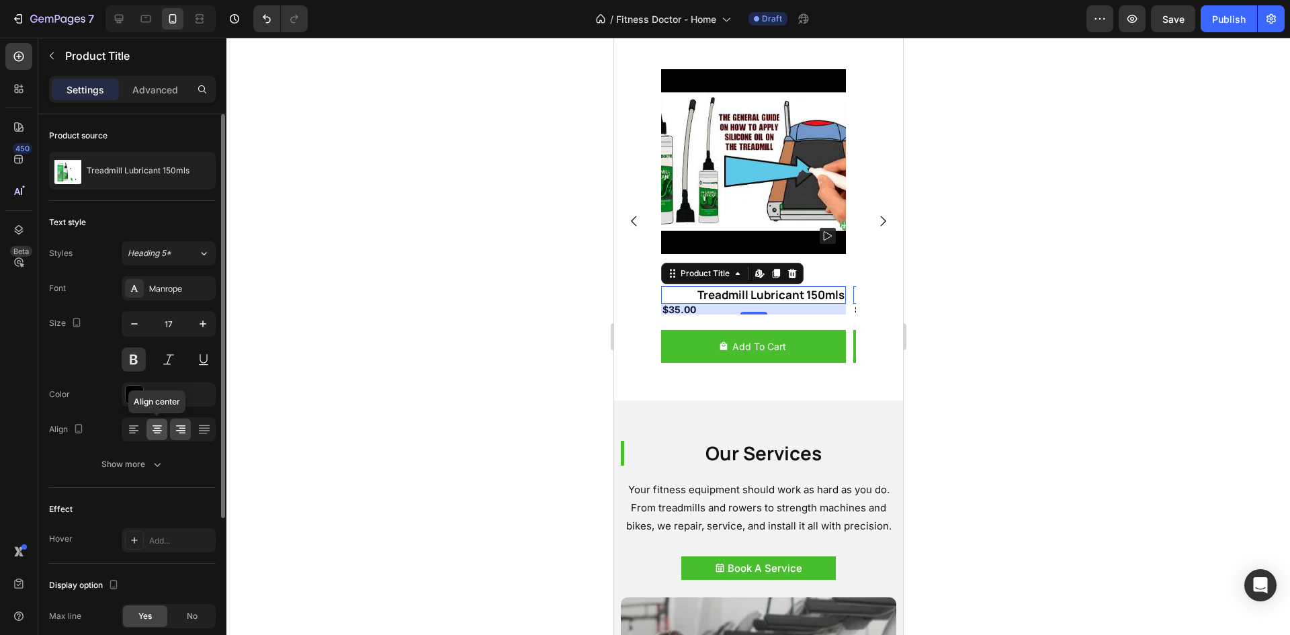
click at [163, 427] on icon at bounding box center [157, 429] width 13 height 13
click at [756, 296] on h2 "Treadmill Lubricant 150mls" at bounding box center [753, 294] width 185 height 17
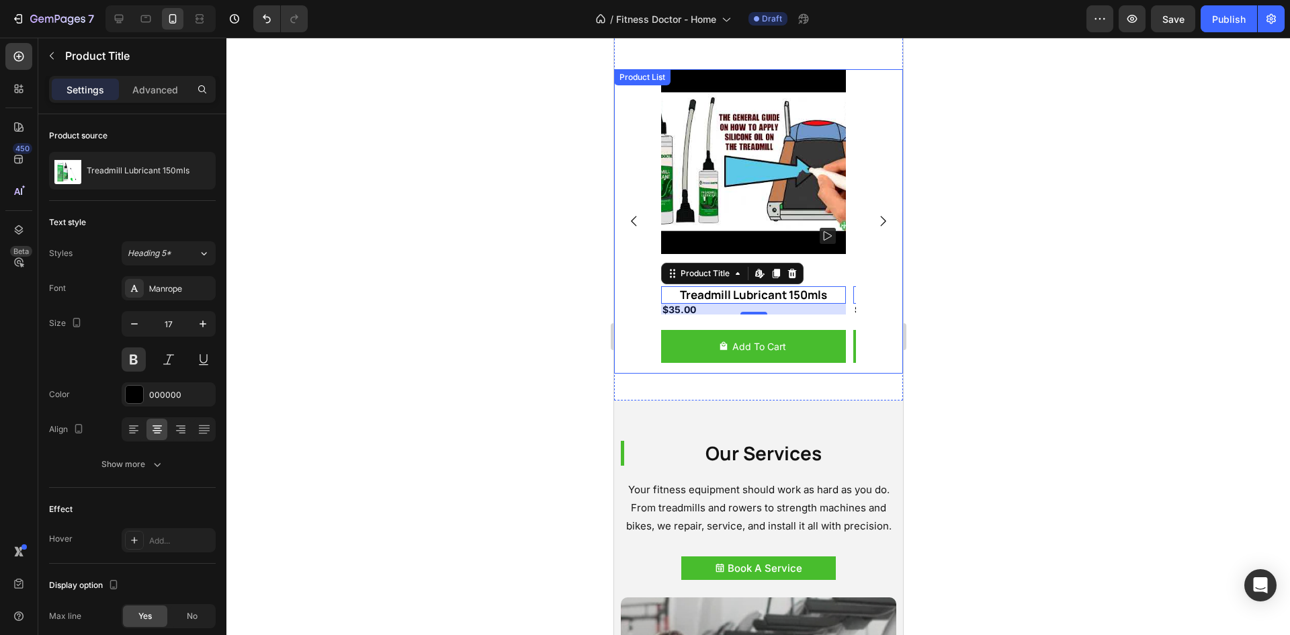
click at [628, 321] on div "Product Images Icon Icon Icon Icon Icon Icon List Treadmill Lubricant 150mls Pr…" at bounding box center [757, 221] width 289 height 305
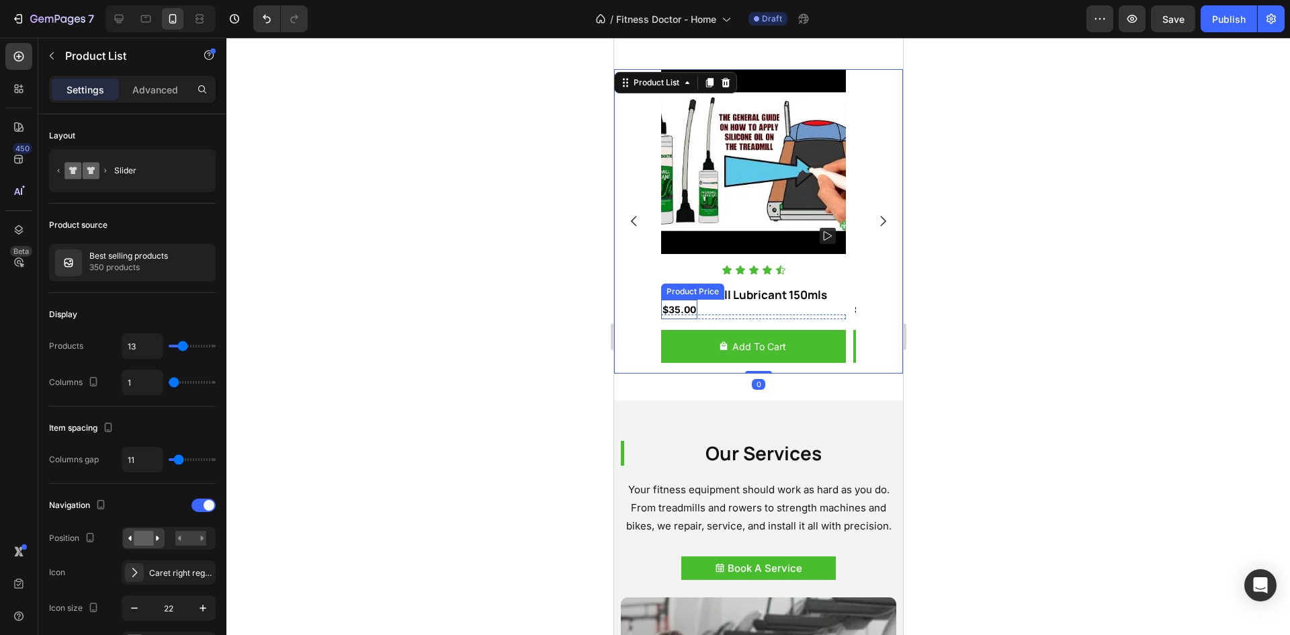
click at [672, 312] on div "$35.00" at bounding box center [679, 309] width 36 height 19
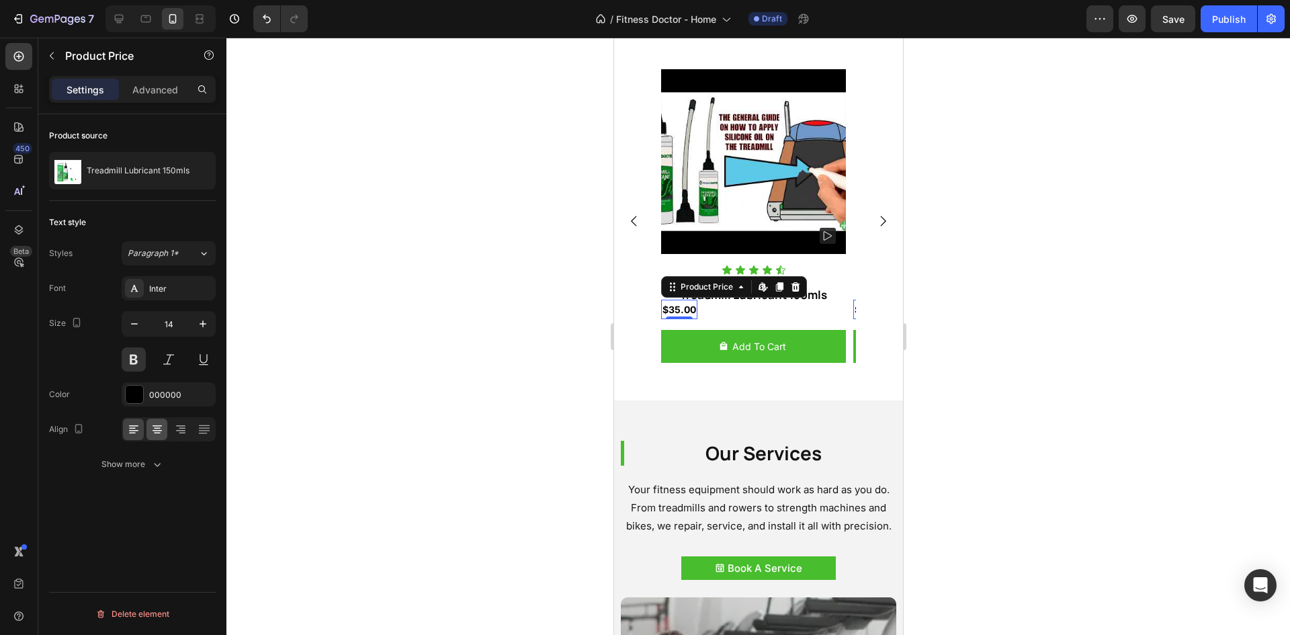
click at [159, 423] on icon at bounding box center [157, 429] width 13 height 13
click at [671, 271] on div "Icon Icon Icon Icon Icon" at bounding box center [753, 270] width 185 height 11
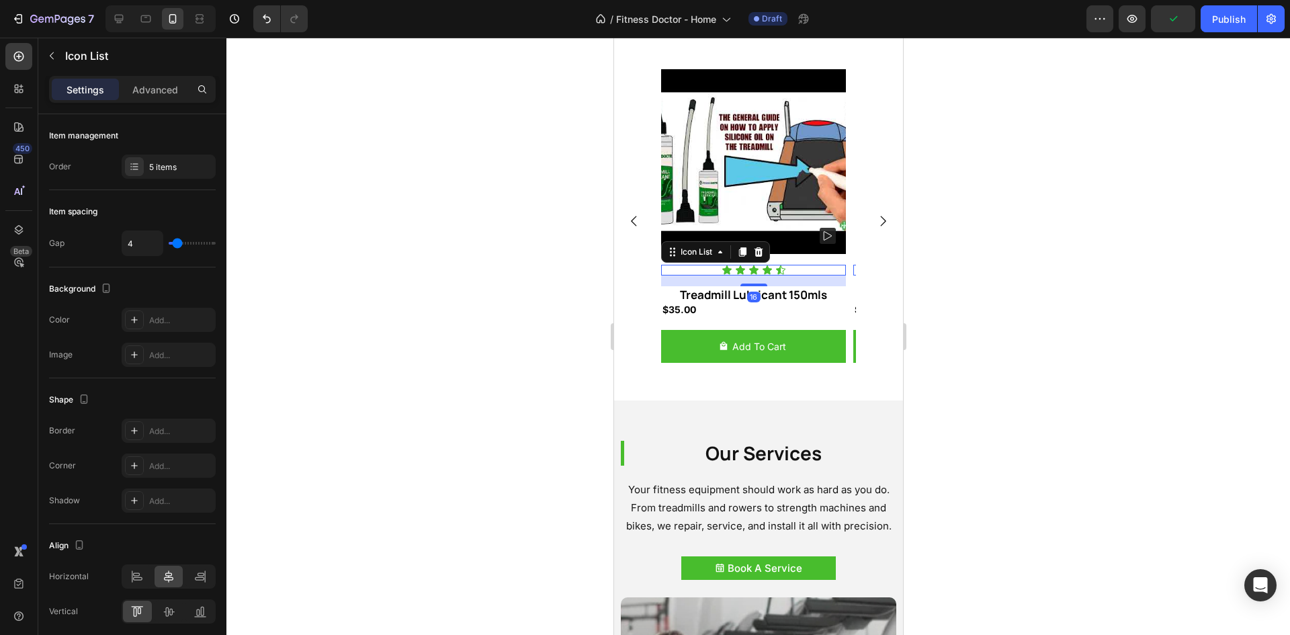
click at [647, 274] on div "Product Images Icon Icon Icon Icon Icon Icon List 16 Treadmill Lubricant 150mls…" at bounding box center [757, 221] width 289 height 305
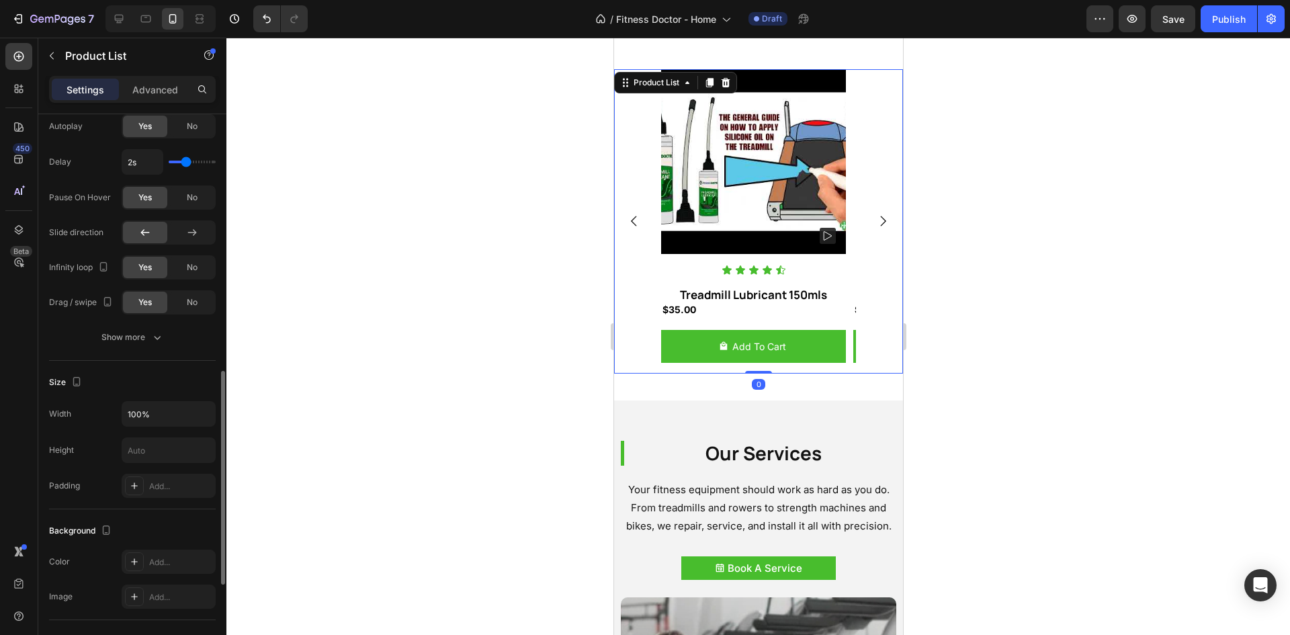
scroll to position [902, 0]
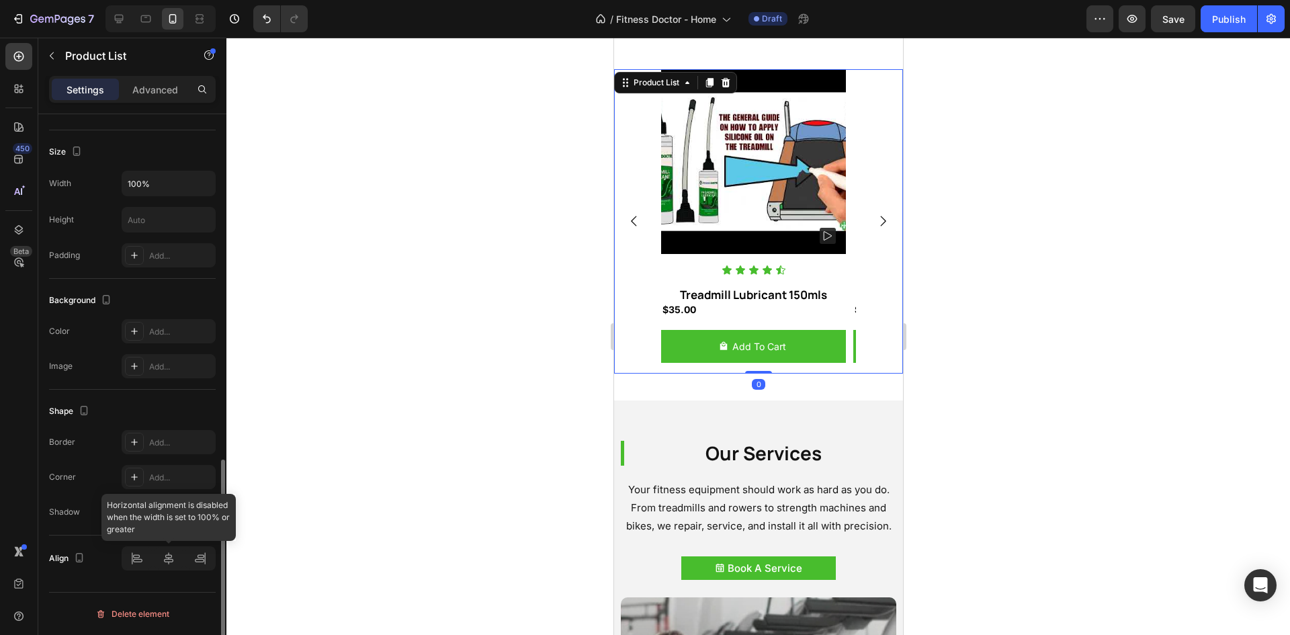
click at [168, 562] on div at bounding box center [169, 558] width 94 height 24
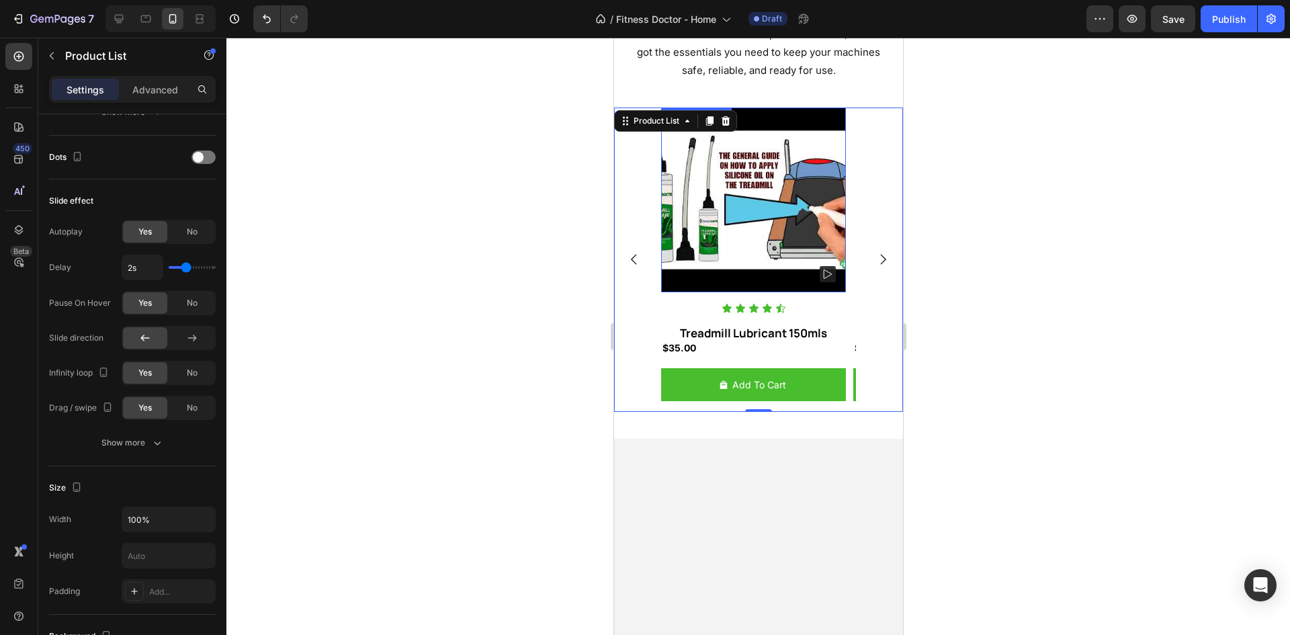
scroll to position [1344, 0]
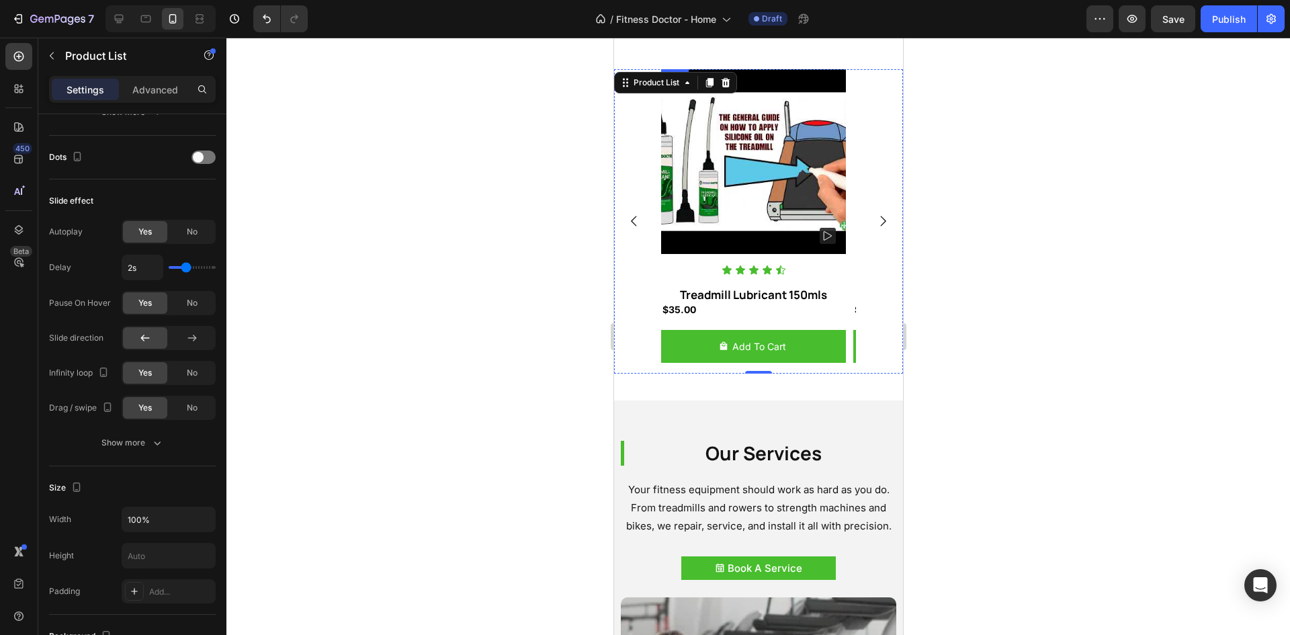
drag, startPoint x: 717, startPoint y: 304, endPoint x: 691, endPoint y: 310, distance: 27.1
click at [717, 304] on div "Product Images Icon Icon Icon Icon Icon Icon List Treadmill Lubricant 150mls Pr…" at bounding box center [753, 221] width 185 height 305
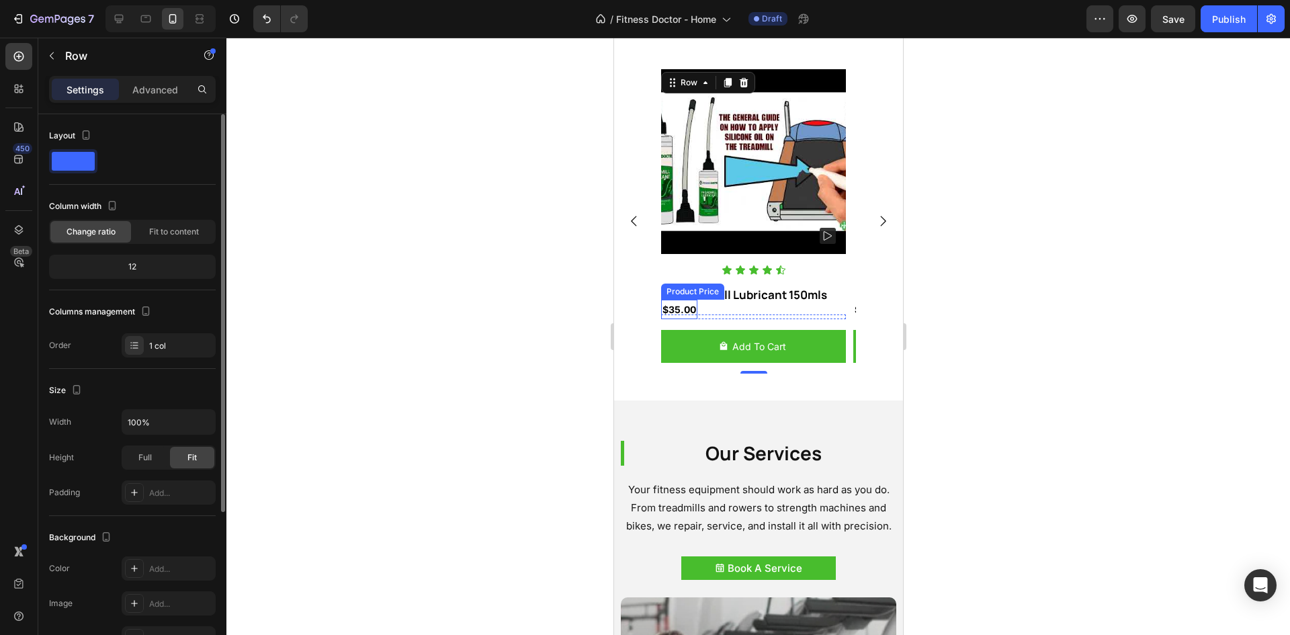
click at [681, 312] on div "$35.00" at bounding box center [679, 309] width 36 height 19
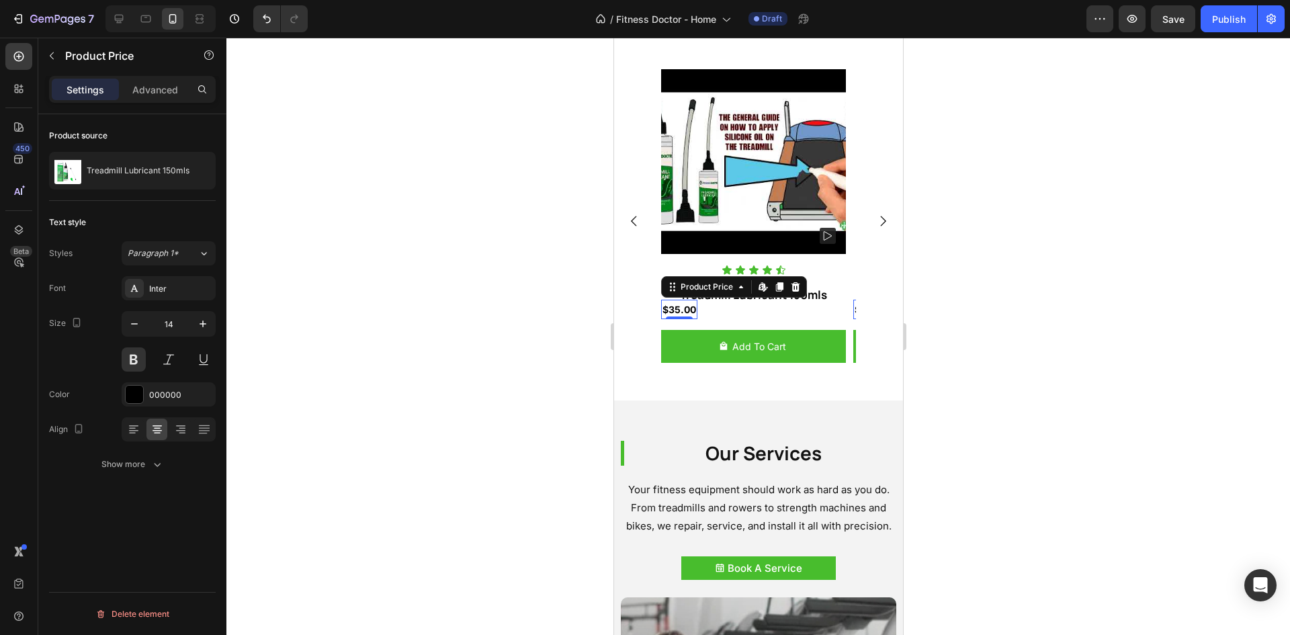
click at [144, 104] on div "Settings Advanced" at bounding box center [132, 95] width 188 height 38
click at [144, 97] on div "Advanced" at bounding box center [155, 90] width 67 height 22
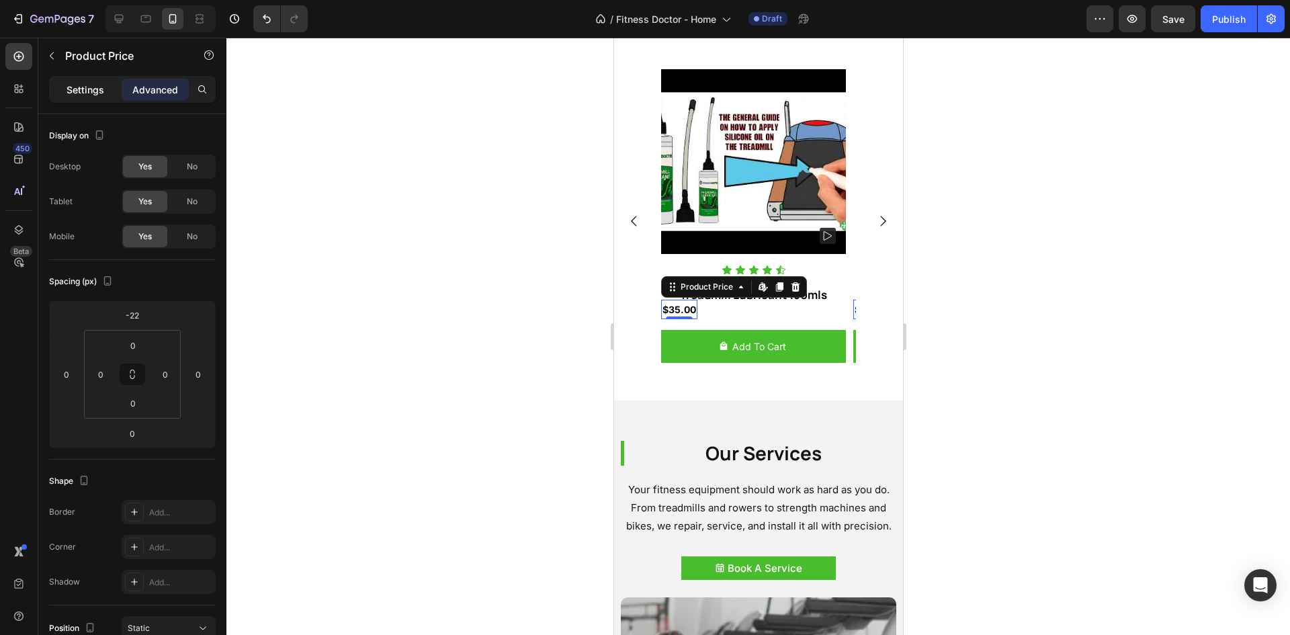
click at [97, 91] on p "Settings" at bounding box center [86, 90] width 38 height 14
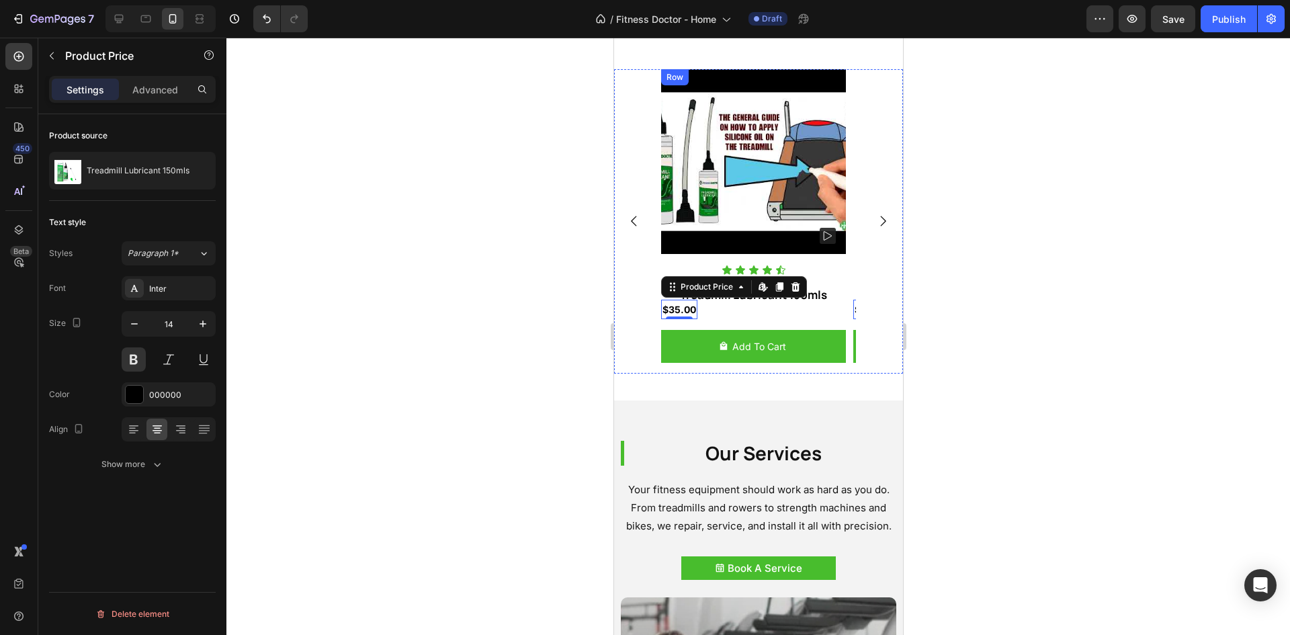
click at [806, 312] on div "Product Images Icon Icon Icon Icon Icon Icon List Treadmill Lubricant 150mls Pr…" at bounding box center [753, 221] width 185 height 305
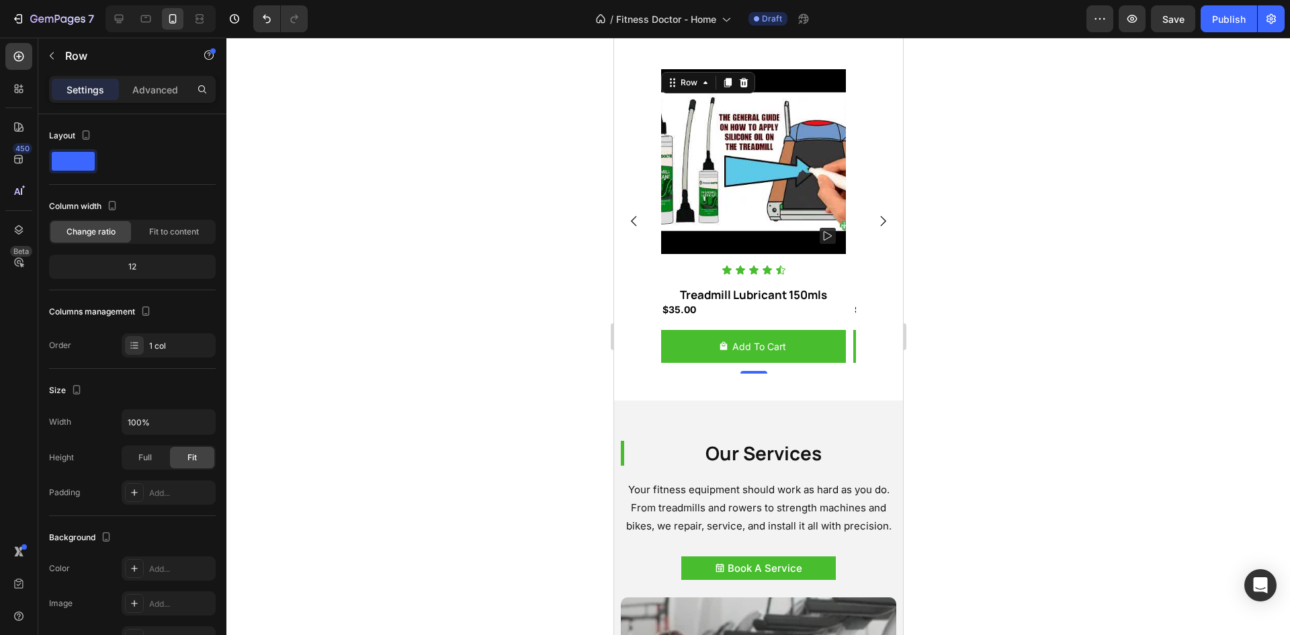
click at [728, 310] on div "Product Images Icon Icon Icon Icon Icon Icon List Treadmill Lubricant 150mls Pr…" at bounding box center [753, 221] width 185 height 305
click at [683, 310] on div "$35.00" at bounding box center [679, 309] width 36 height 19
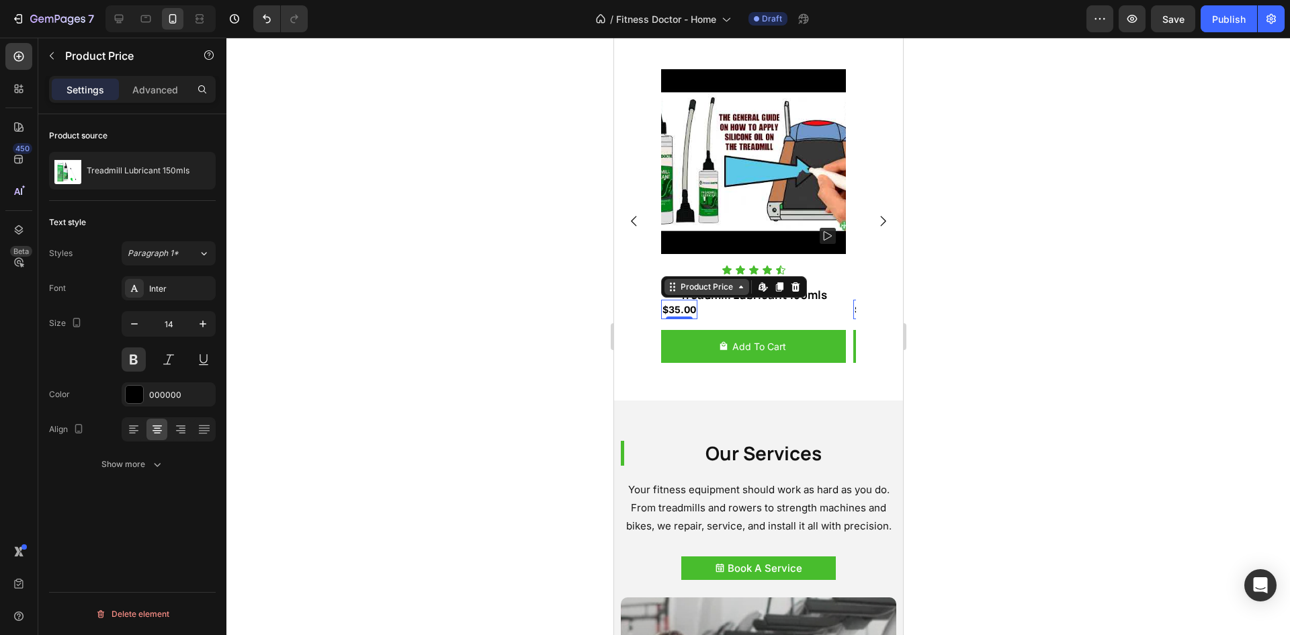
click at [667, 289] on icon at bounding box center [672, 287] width 11 height 11
click at [679, 265] on div "Row 1 col" at bounding box center [687, 263] width 41 height 8
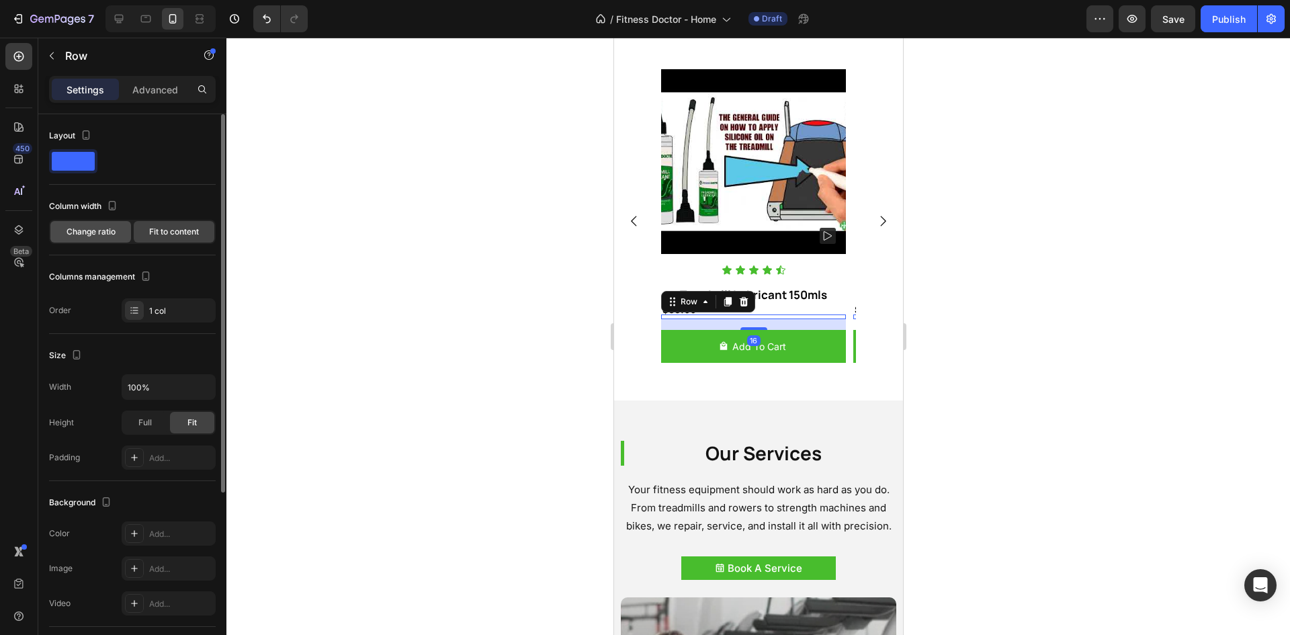
click at [108, 232] on span "Change ratio" at bounding box center [91, 232] width 49 height 12
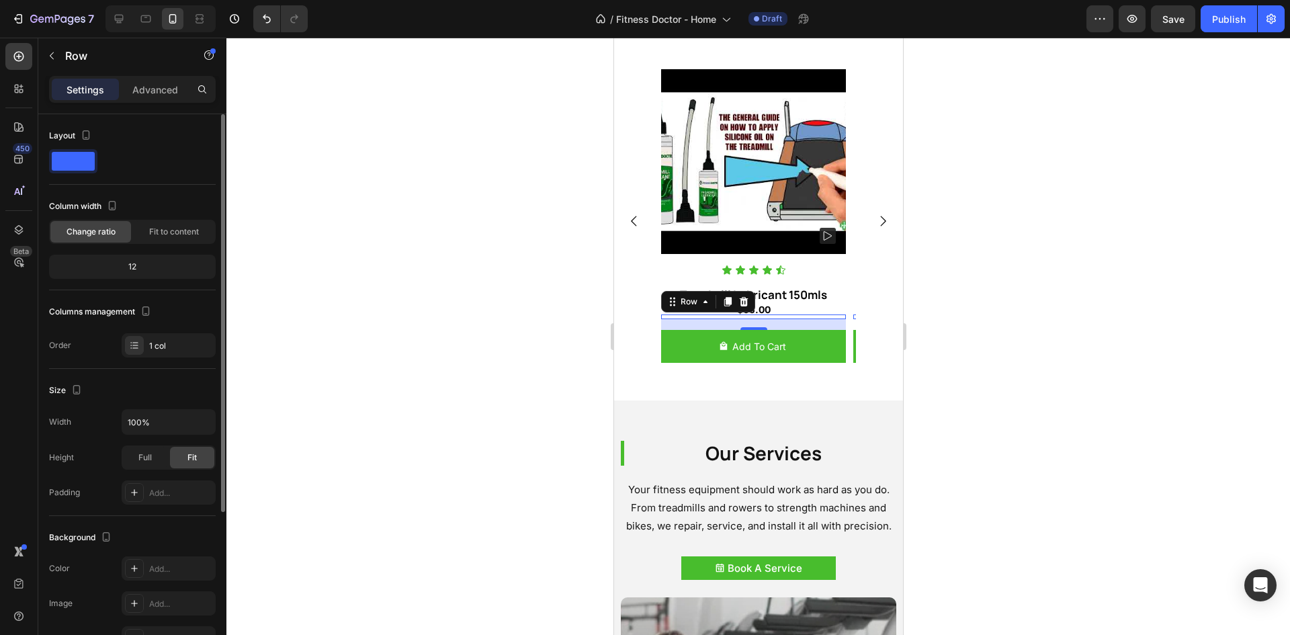
click at [187, 253] on div "Column width Change ratio Fit to content 12" at bounding box center [132, 243] width 167 height 95
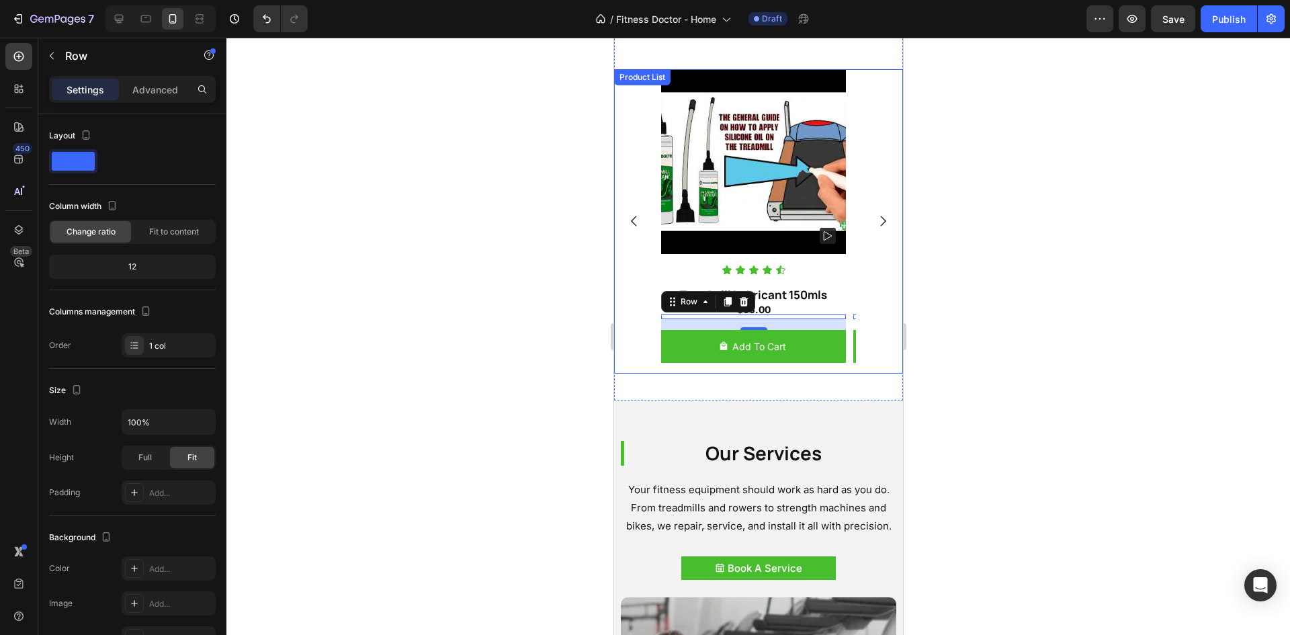
click at [851, 372] on div "Product Images Icon Icon Icon Icon Icon Icon List Treadmill Lubricant 150mls Pr…" at bounding box center [757, 221] width 289 height 305
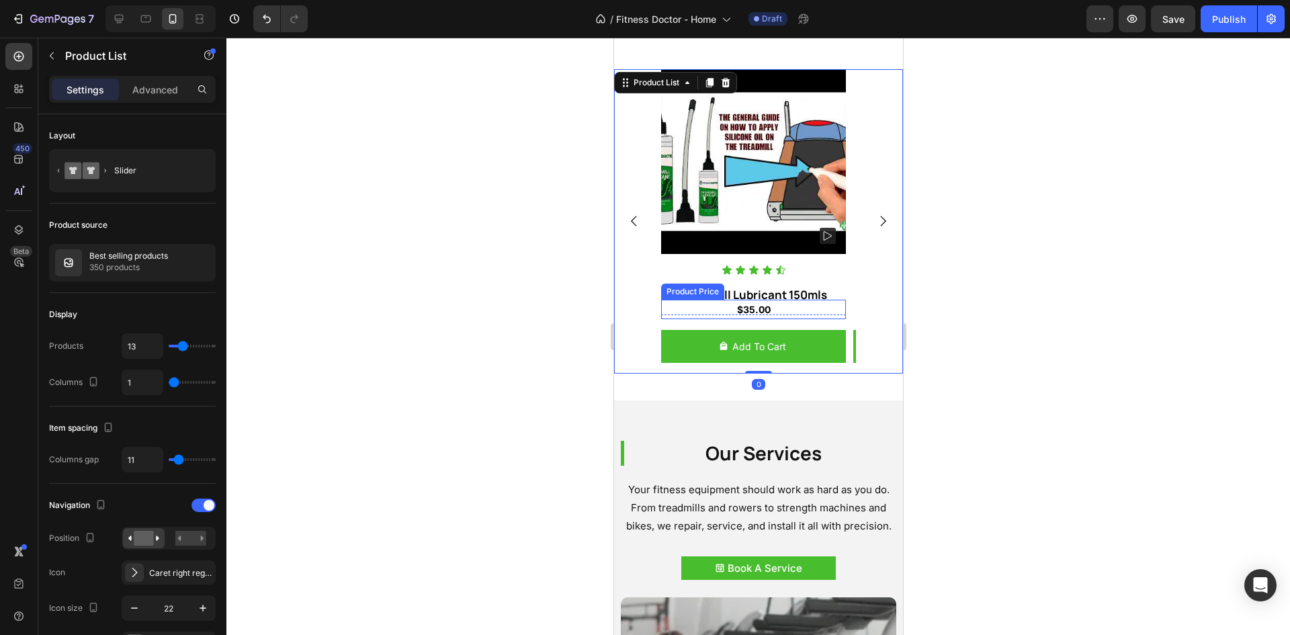
scroll to position [1277, 0]
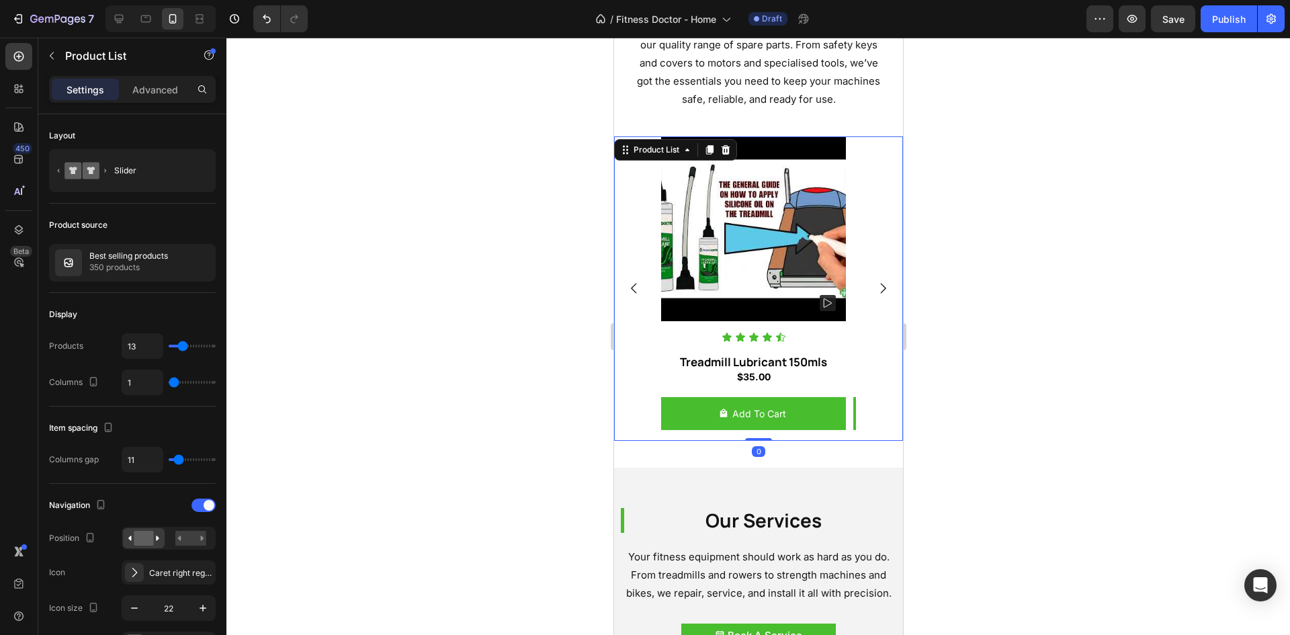
click at [875, 290] on icon "Carousel Next Arrow" at bounding box center [882, 288] width 15 height 15
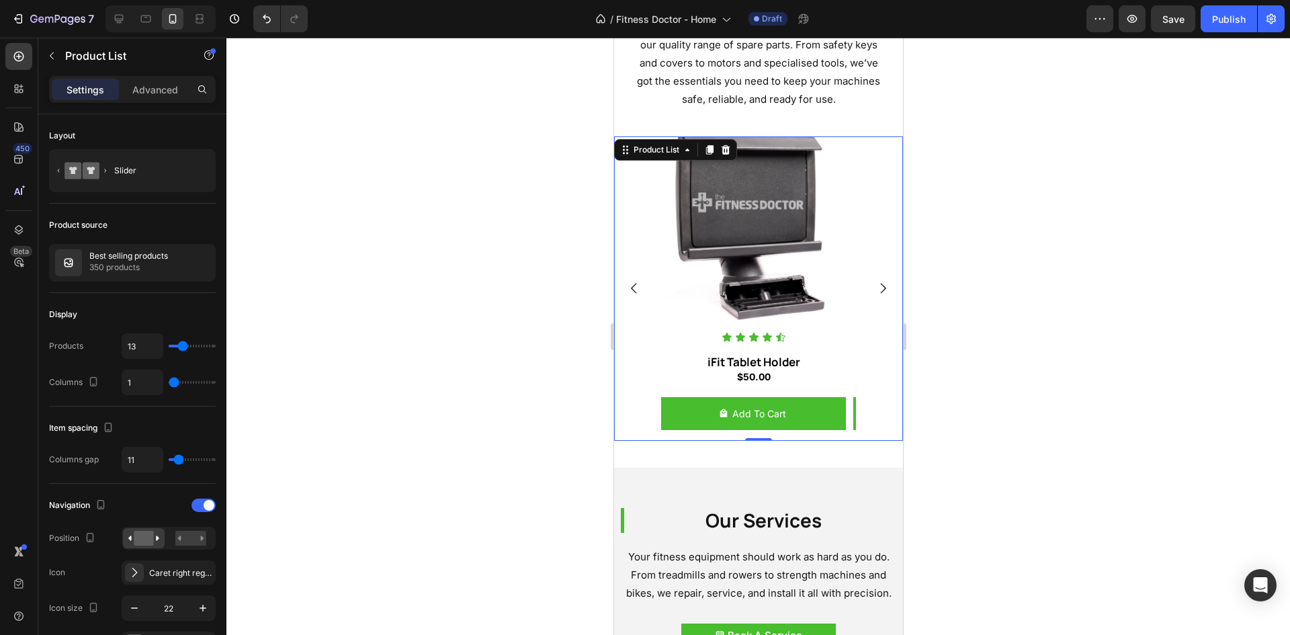
click at [875, 291] on icon "Carousel Next Arrow" at bounding box center [882, 288] width 15 height 15
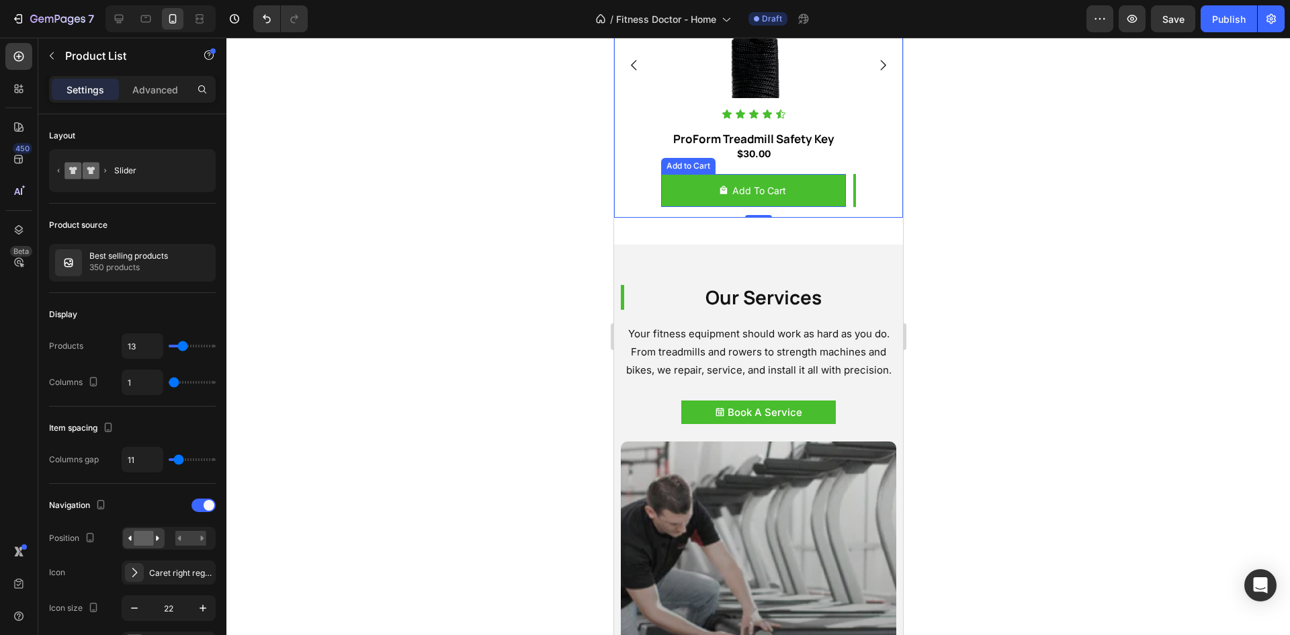
scroll to position [1545, 0]
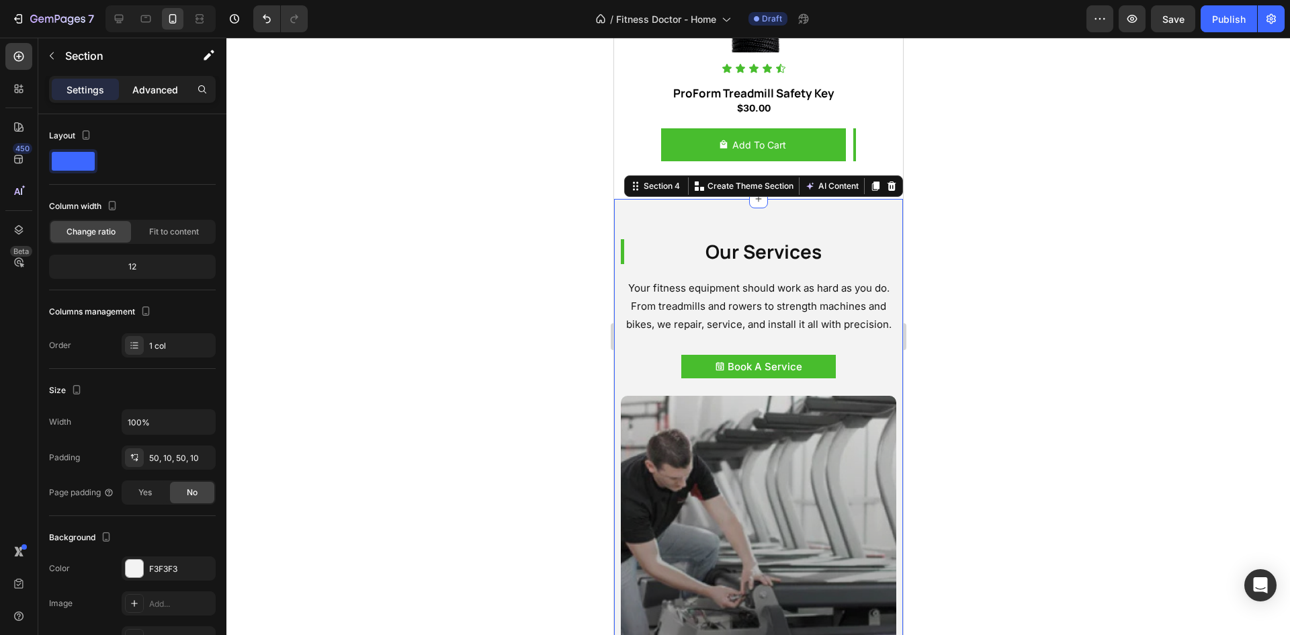
click at [161, 83] on p "Advanced" at bounding box center [155, 90] width 46 height 14
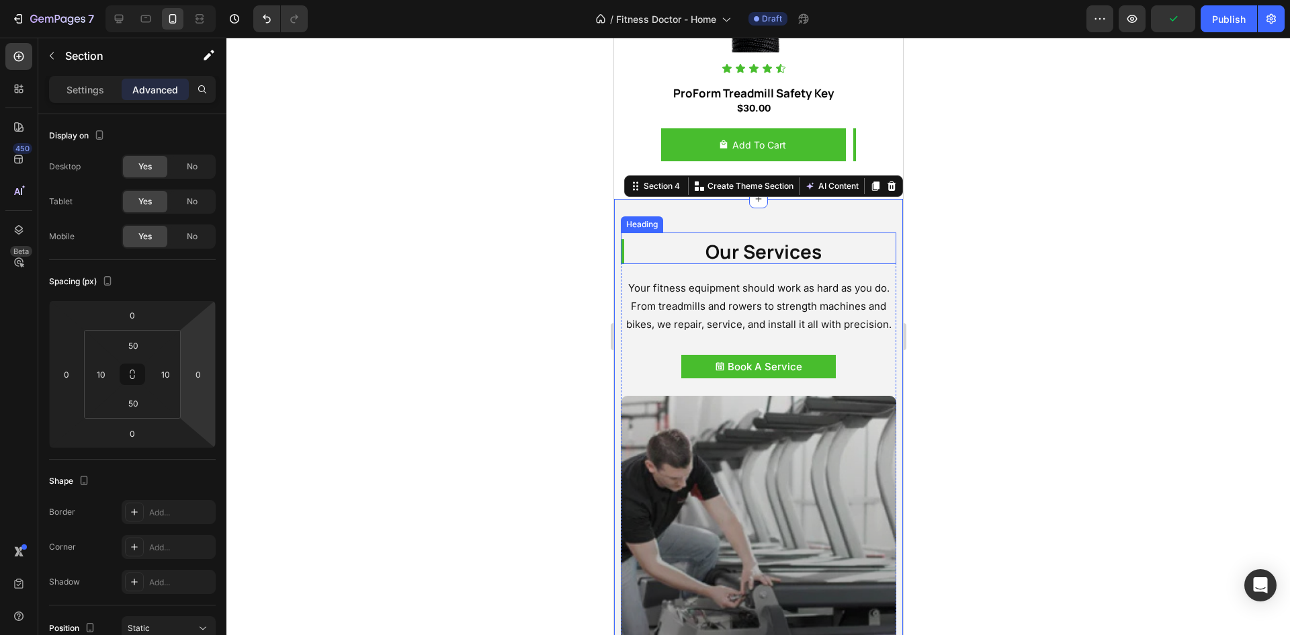
click at [678, 248] on h2 "Our Services" at bounding box center [757, 251] width 275 height 24
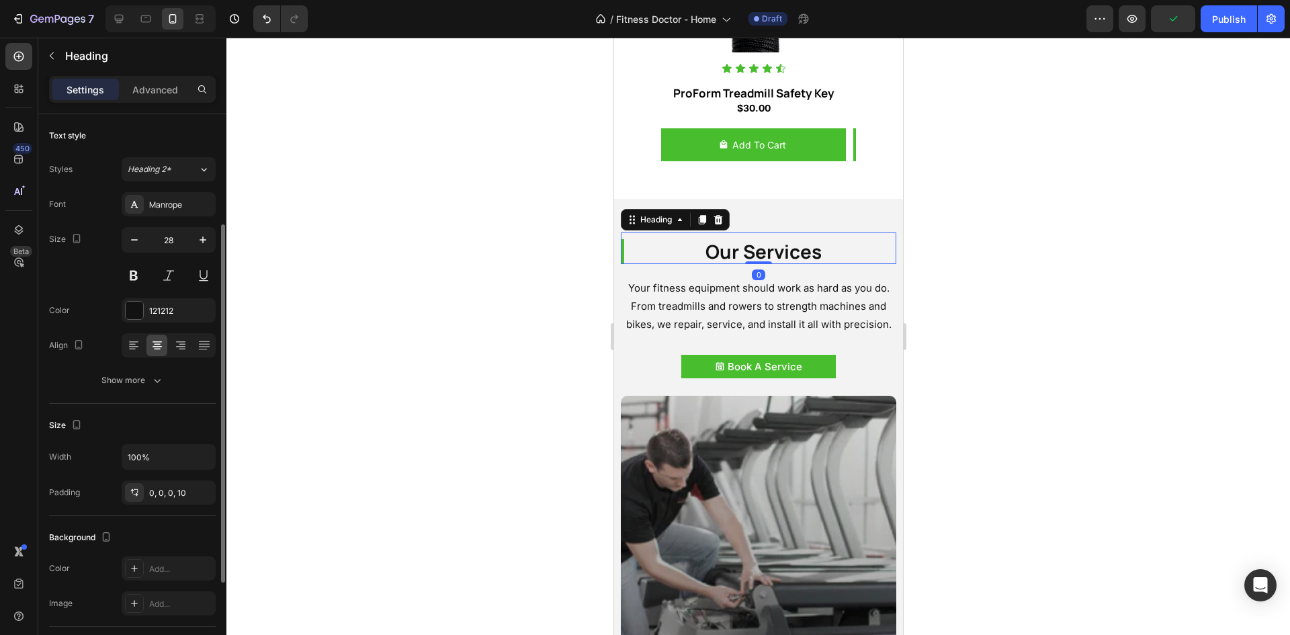
scroll to position [202, 0]
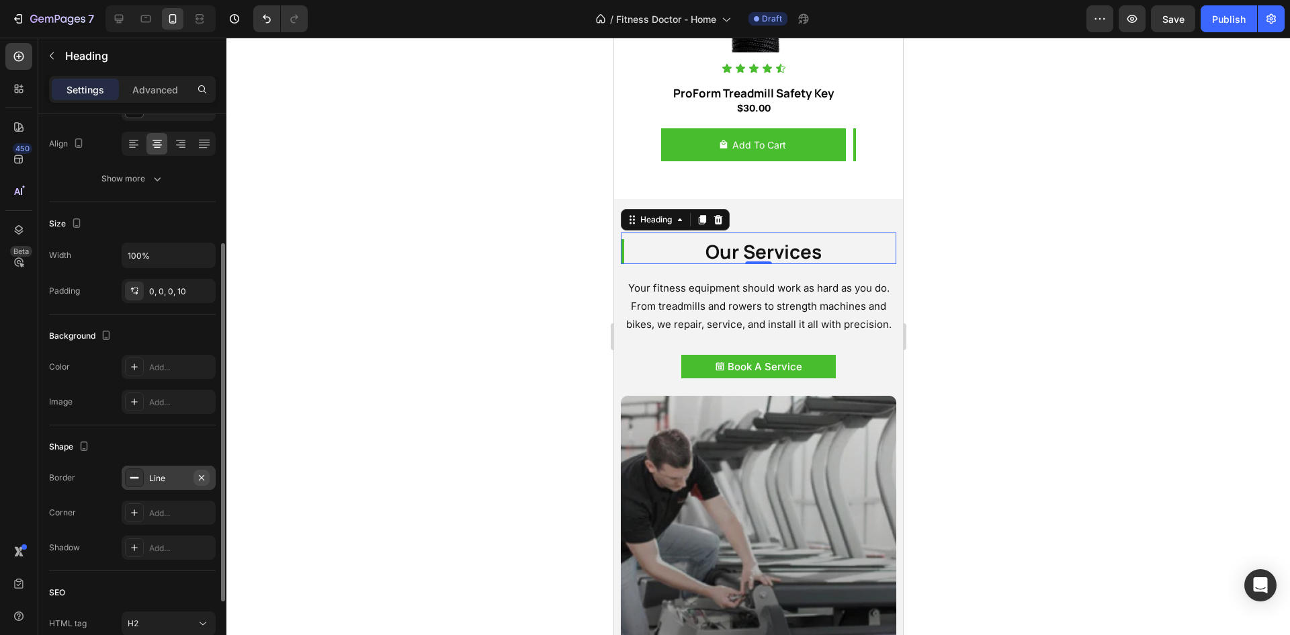
click at [202, 481] on icon "button" at bounding box center [201, 477] width 11 height 11
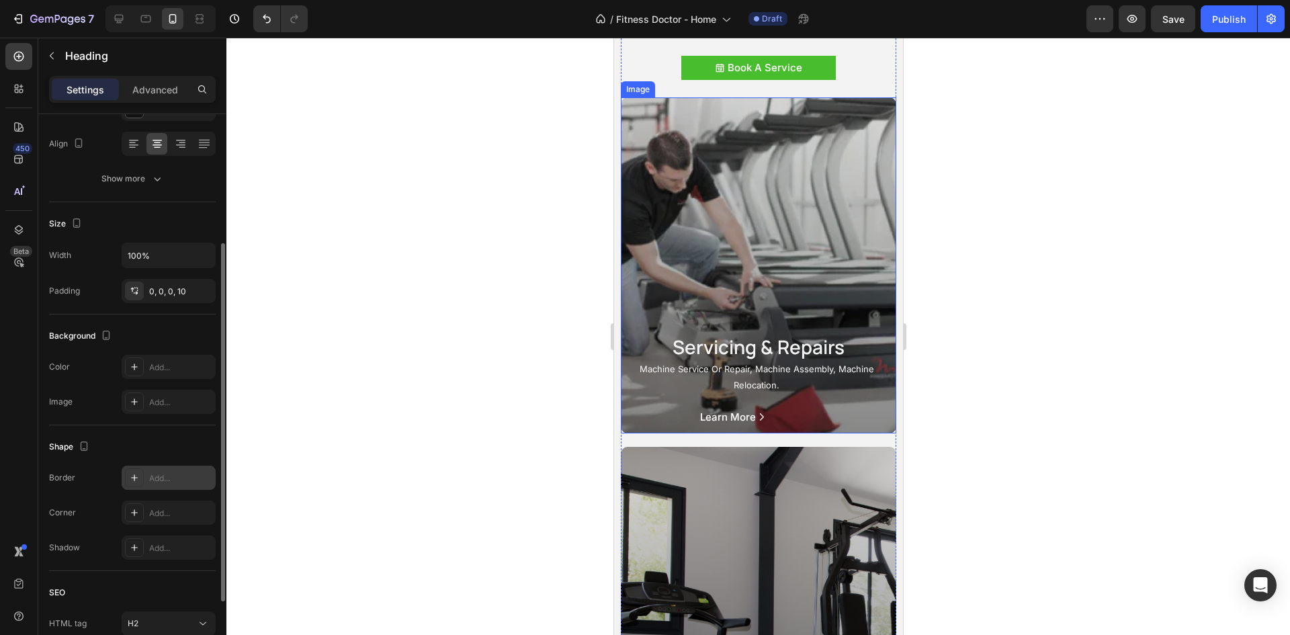
scroll to position [1881, 0]
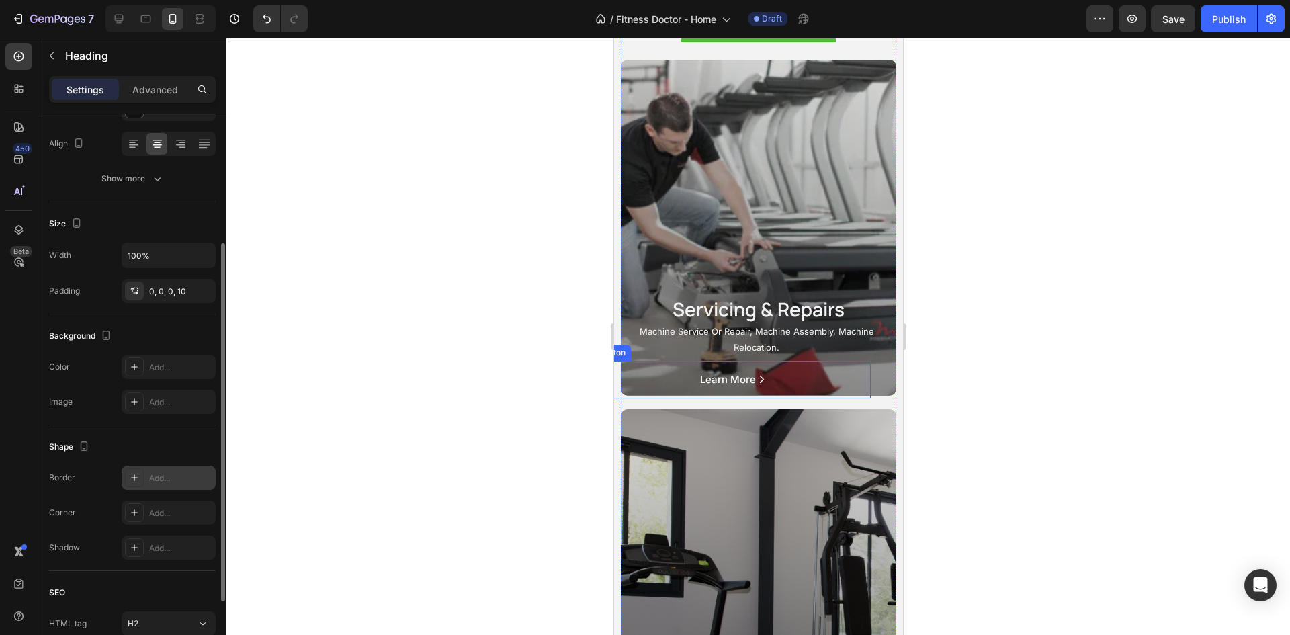
click at [734, 392] on button "Learn More" at bounding box center [732, 380] width 275 height 24
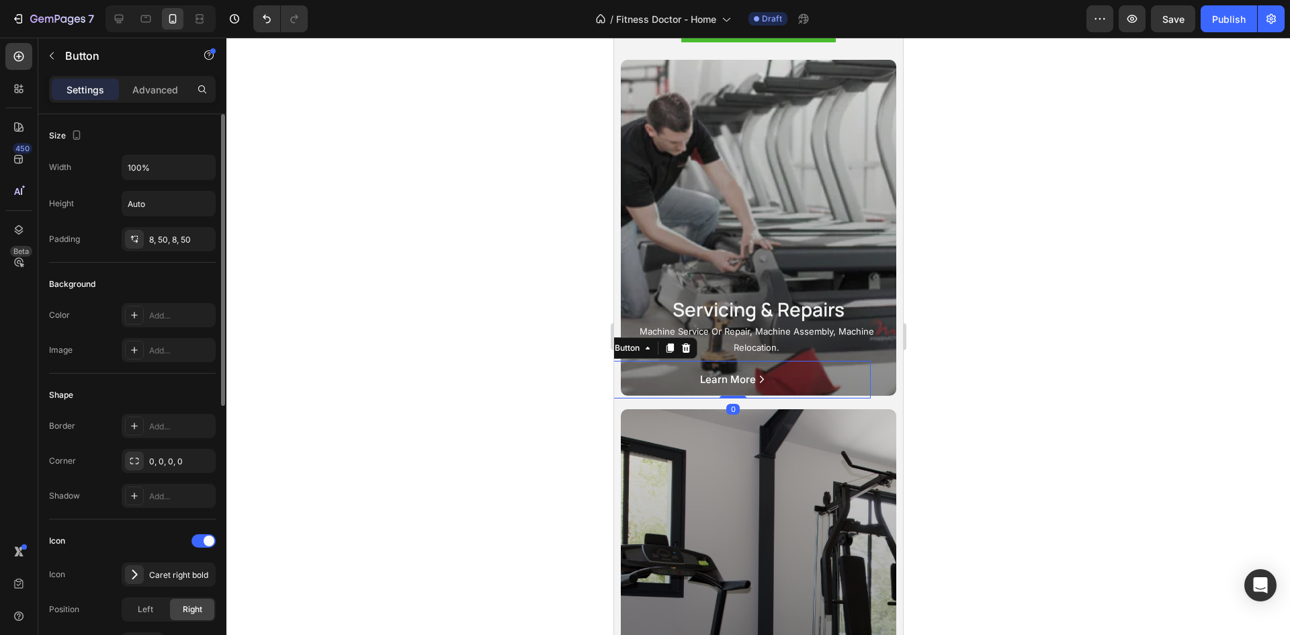
click at [746, 384] on div "Learn More Button 0" at bounding box center [732, 380] width 275 height 38
click at [173, 99] on div "Advanced" at bounding box center [155, 90] width 67 height 22
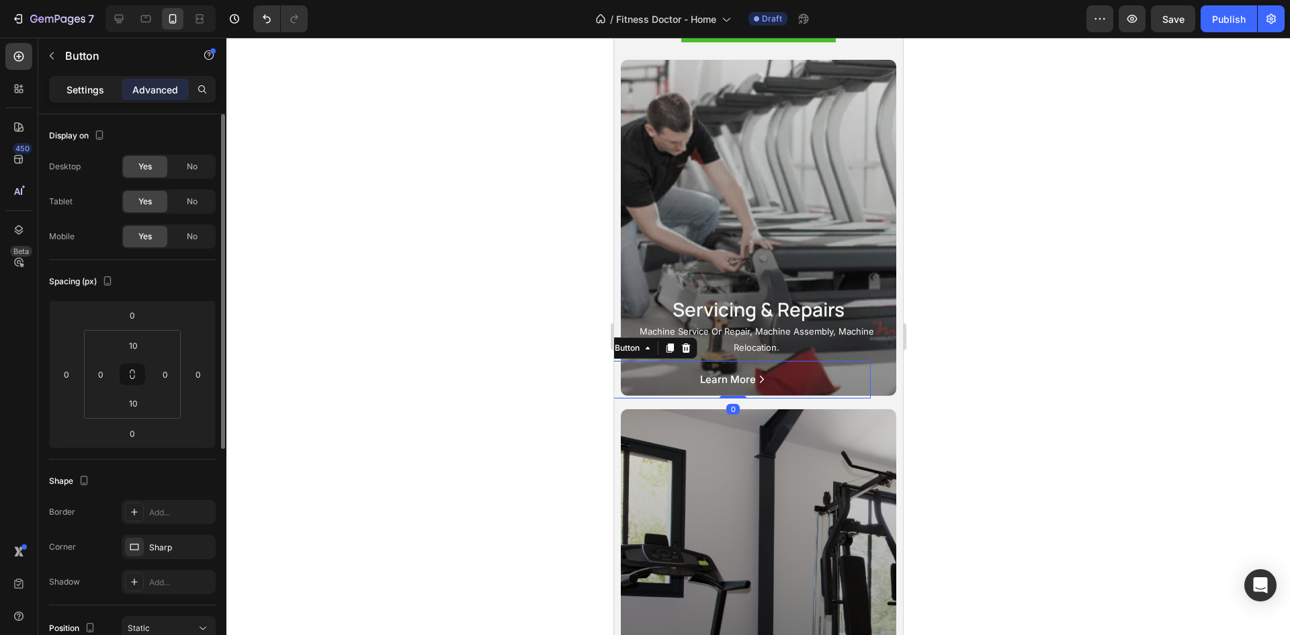
click at [99, 95] on p "Settings" at bounding box center [86, 90] width 38 height 14
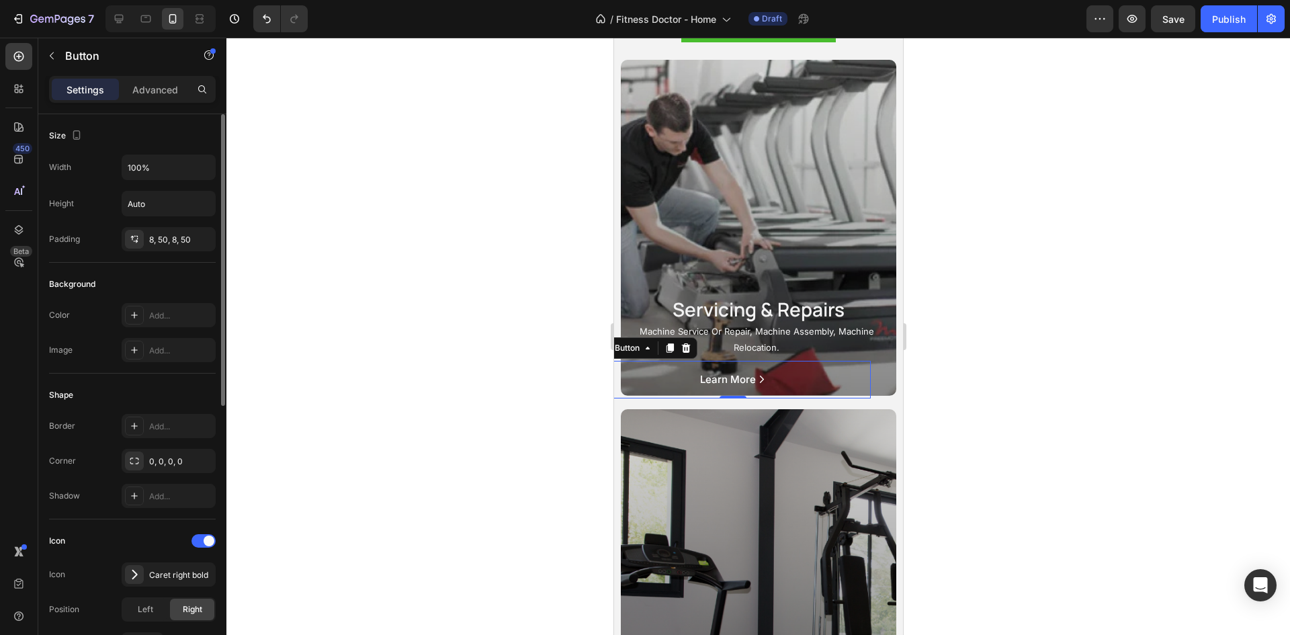
click at [153, 102] on div "Settings Advanced" at bounding box center [132, 89] width 167 height 27
click at [153, 98] on div "Advanced" at bounding box center [155, 90] width 67 height 22
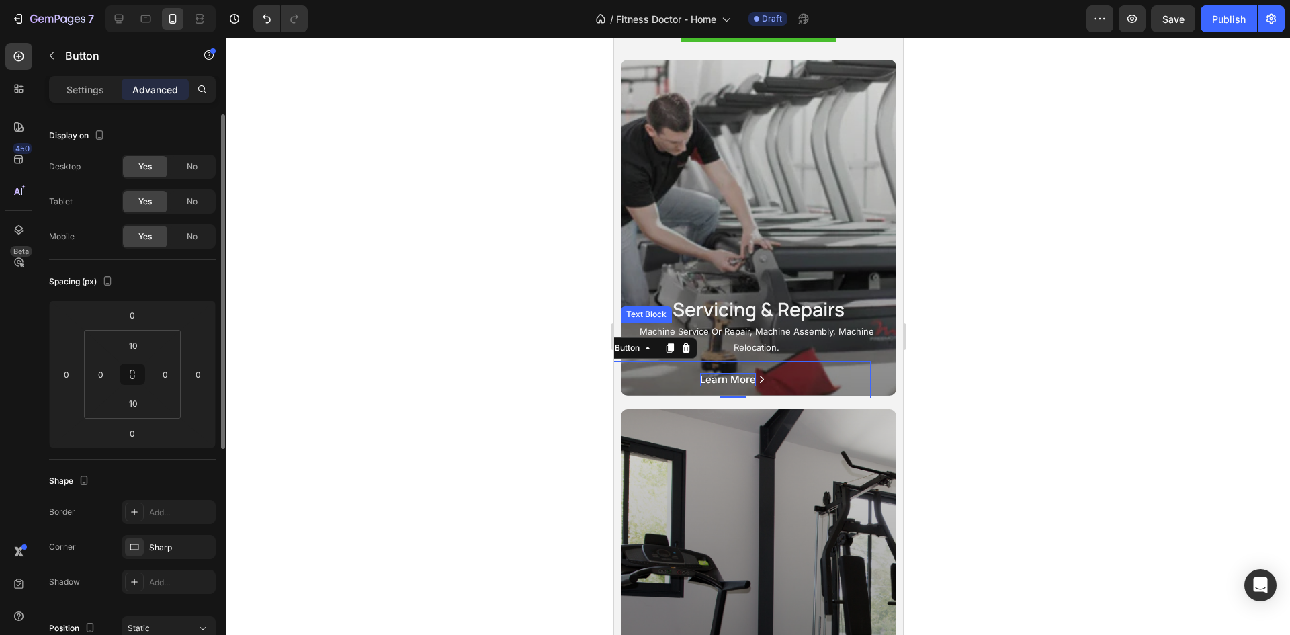
click at [740, 386] on p "Learn More" at bounding box center [727, 379] width 56 height 13
click at [762, 392] on button "Learn More" at bounding box center [732, 380] width 275 height 24
click at [636, 354] on div "Button" at bounding box center [626, 348] width 30 height 12
click at [636, 356] on div "Button" at bounding box center [626, 348] width 57 height 16
click at [101, 97] on div "Settings" at bounding box center [85, 90] width 67 height 22
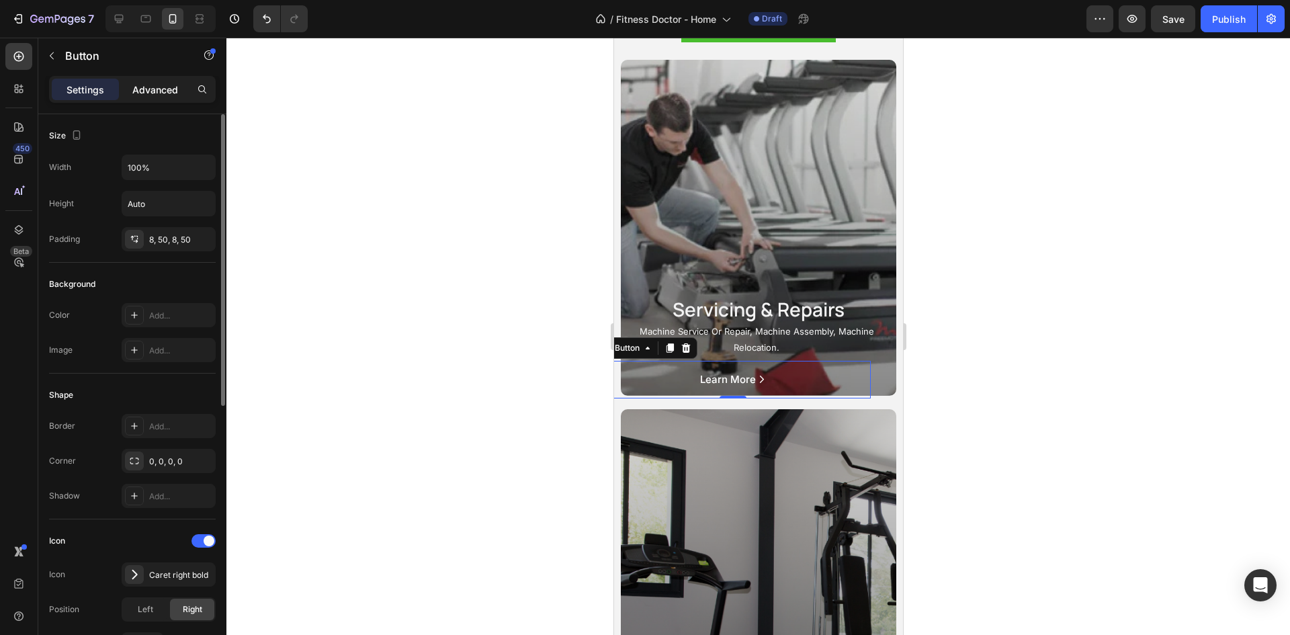
click at [173, 85] on p "Advanced" at bounding box center [155, 90] width 46 height 14
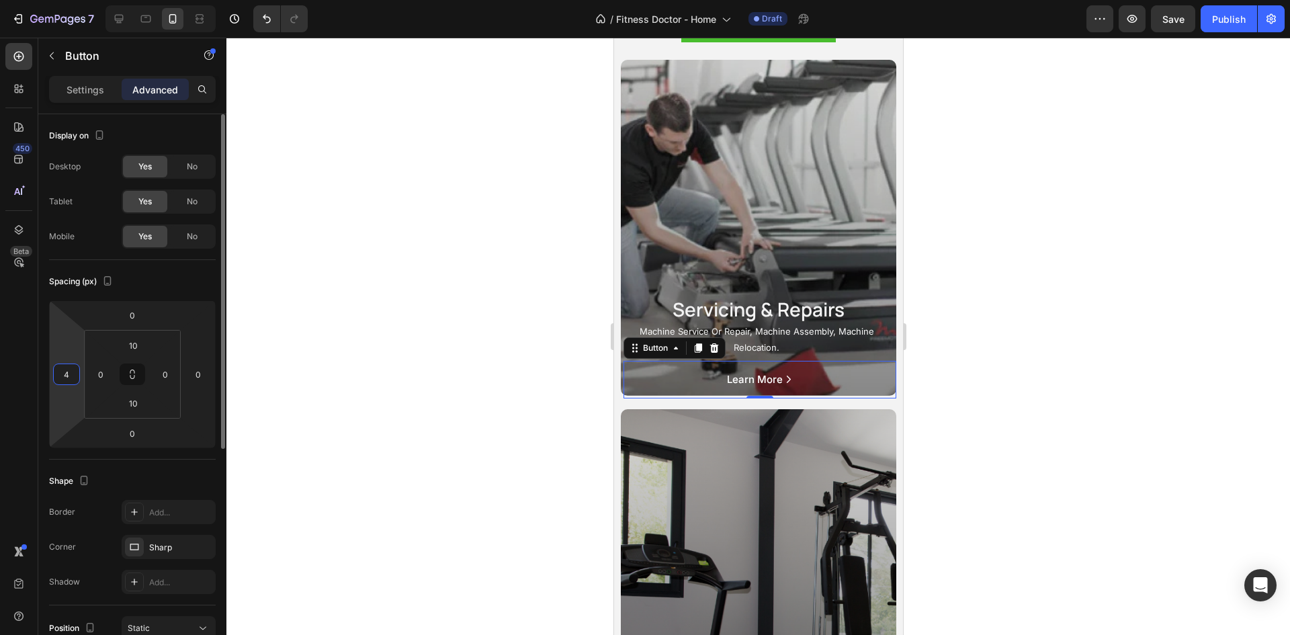
type input "2"
click at [71, 0] on html "7 / Fitness Doctor - Home Draft Preview Save Publish 450 Beta Sections(18) Elem…" at bounding box center [645, 0] width 1290 height 0
type input "0"
click at [1102, 349] on div at bounding box center [758, 336] width 1064 height 597
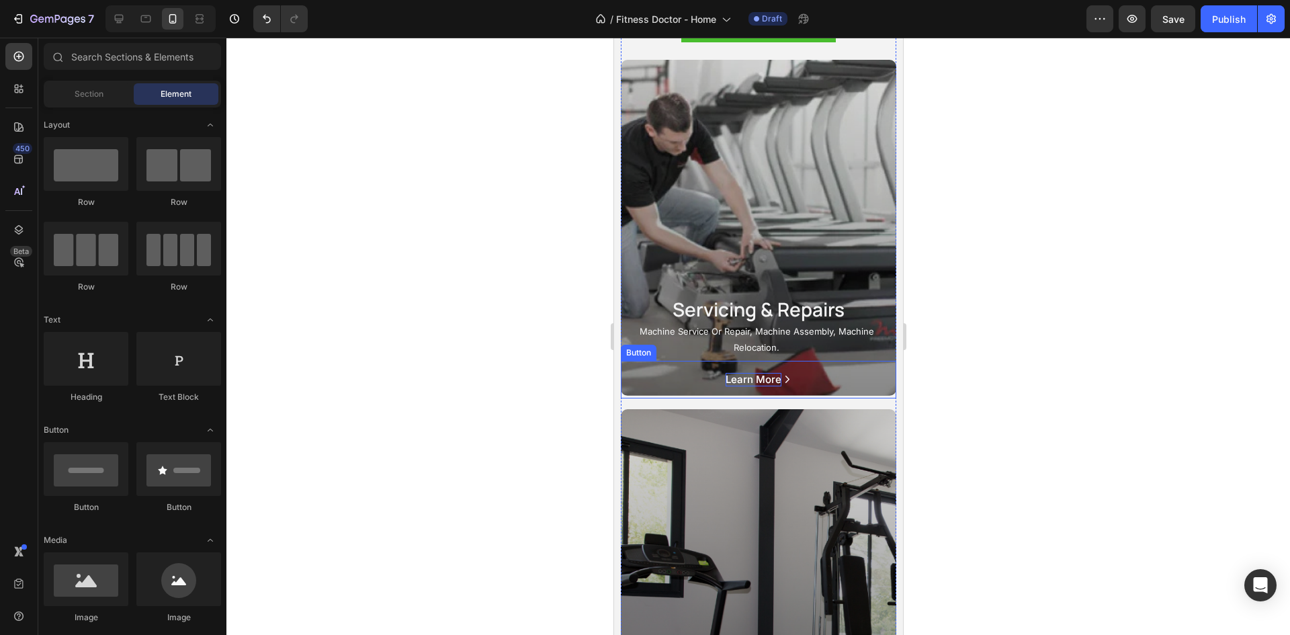
click at [743, 386] on p "Learn More" at bounding box center [753, 379] width 56 height 13
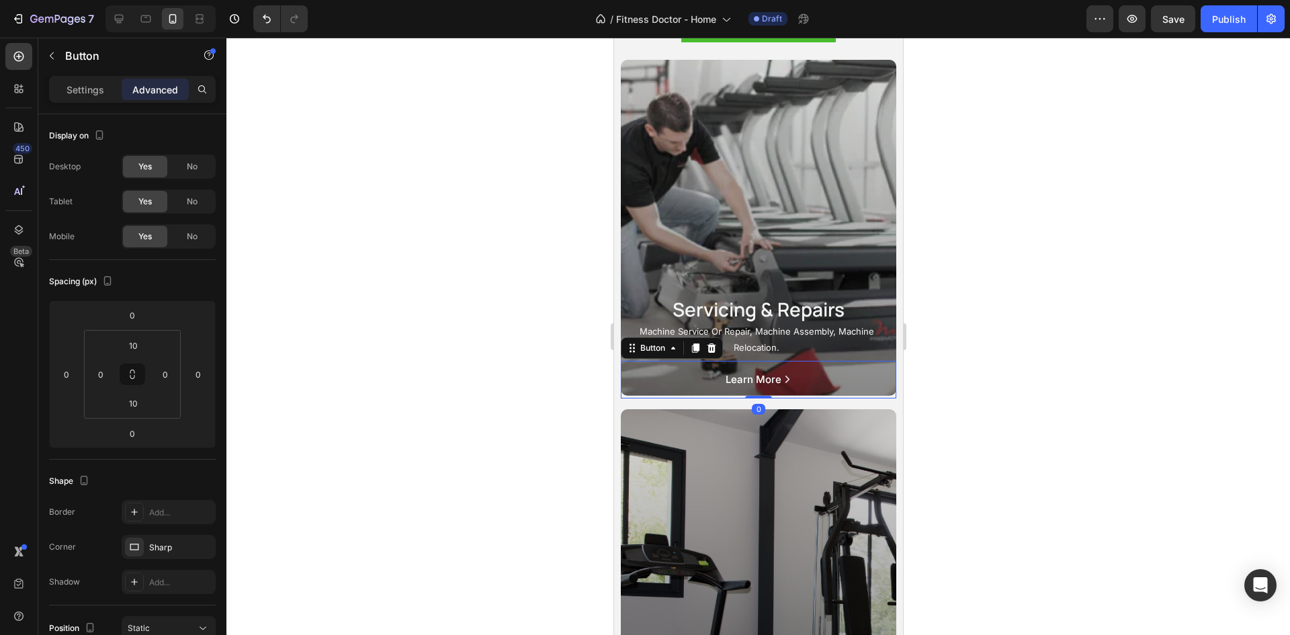
click at [838, 382] on div "Learn More Button 0" at bounding box center [757, 380] width 275 height 38
click at [1046, 363] on div at bounding box center [758, 336] width 1064 height 597
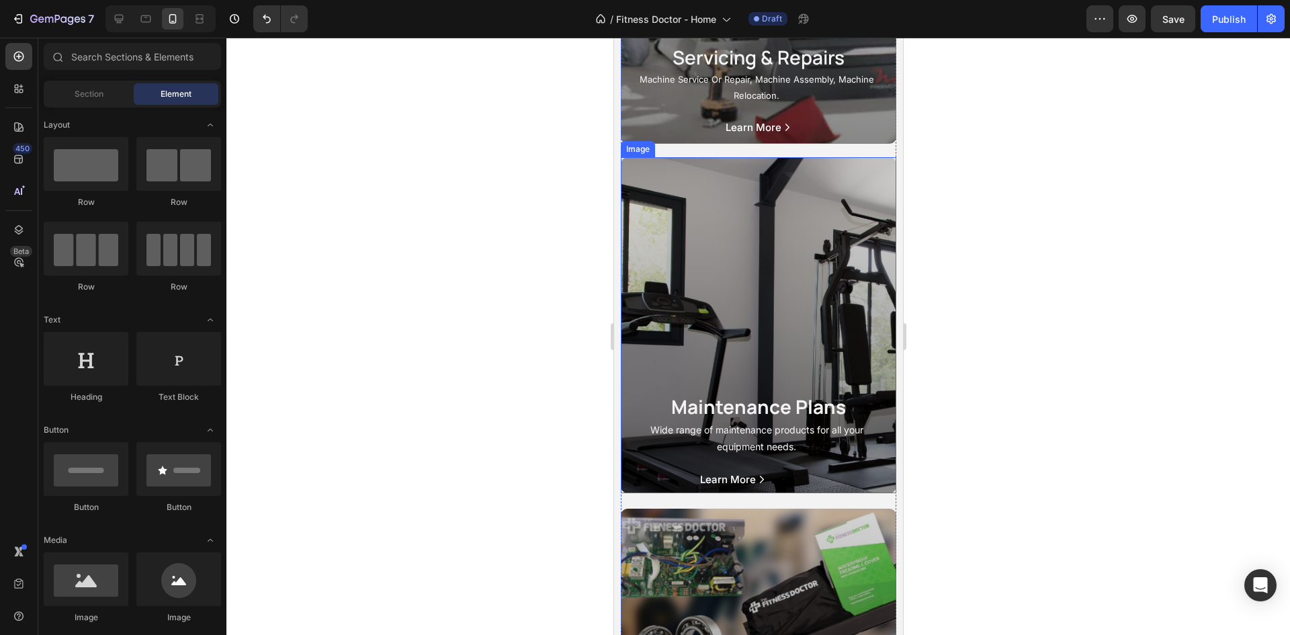
scroll to position [2150, 0]
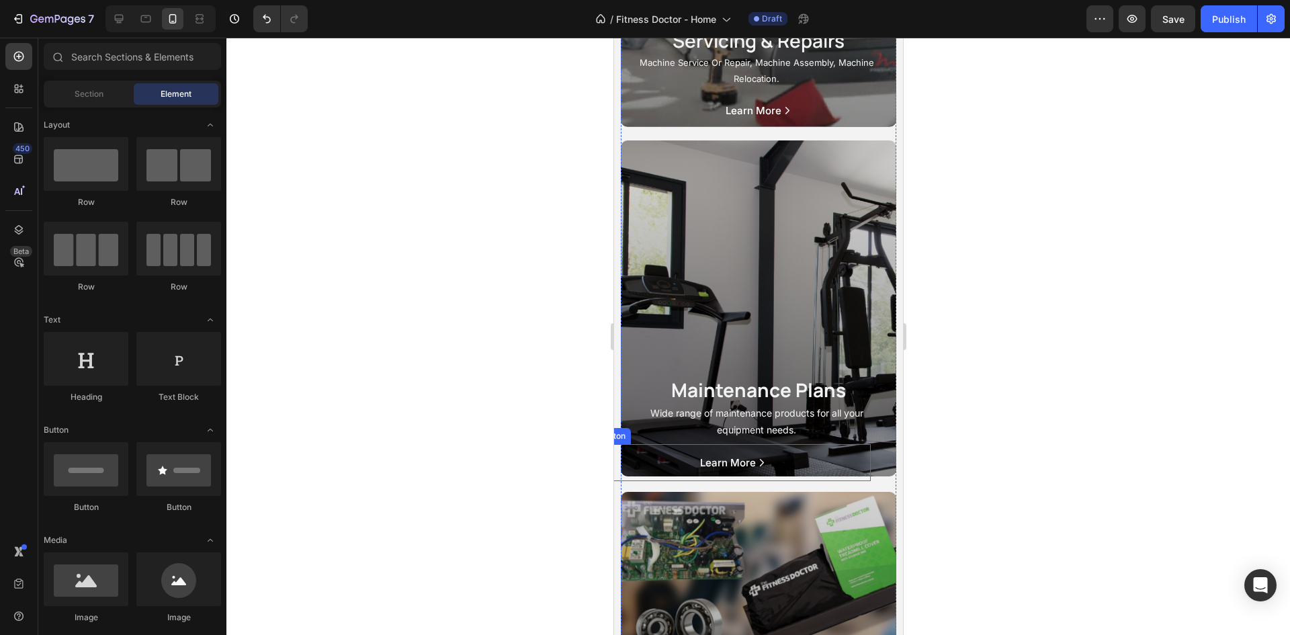
click at [756, 470] on span "<p>Learn More&nbsp;</p>" at bounding box center [761, 462] width 10 height 13
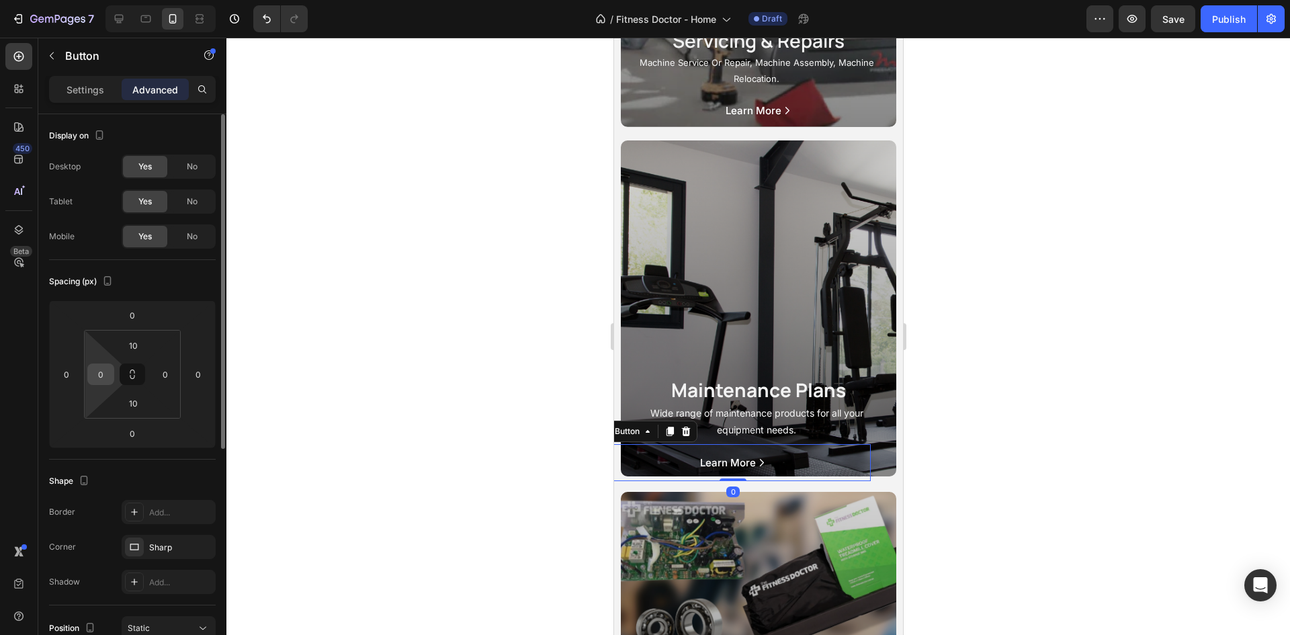
click at [104, 380] on input "0" at bounding box center [101, 374] width 20 height 20
click at [103, 380] on input "0" at bounding box center [101, 374] width 20 height 20
click at [93, 0] on html "7 / Fitness Doctor - Home Draft Preview Publish 450 Beta Sections(18) Elements(…" at bounding box center [645, 0] width 1290 height 0
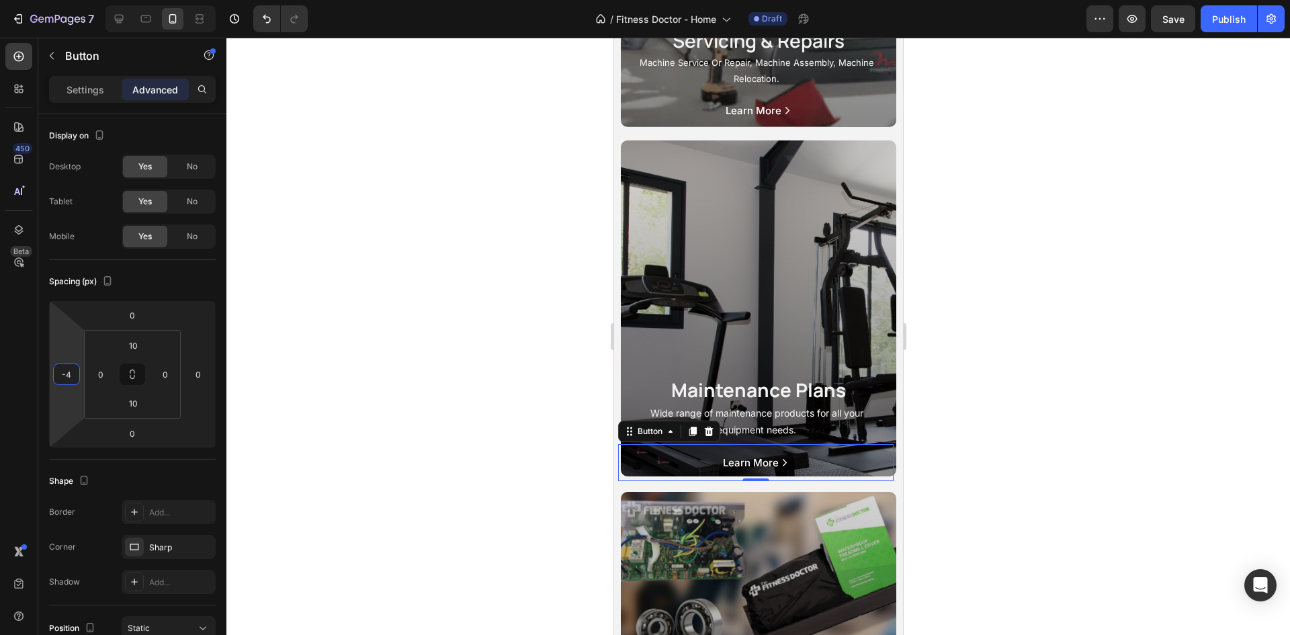
type input "-6"
click at [76, 0] on html "7 / Fitness Doctor - Home Draft Preview Save Publish 450 Beta Sections(18) Elem…" at bounding box center [645, 0] width 1290 height 0
type input "0"
click at [1146, 396] on div at bounding box center [758, 336] width 1064 height 597
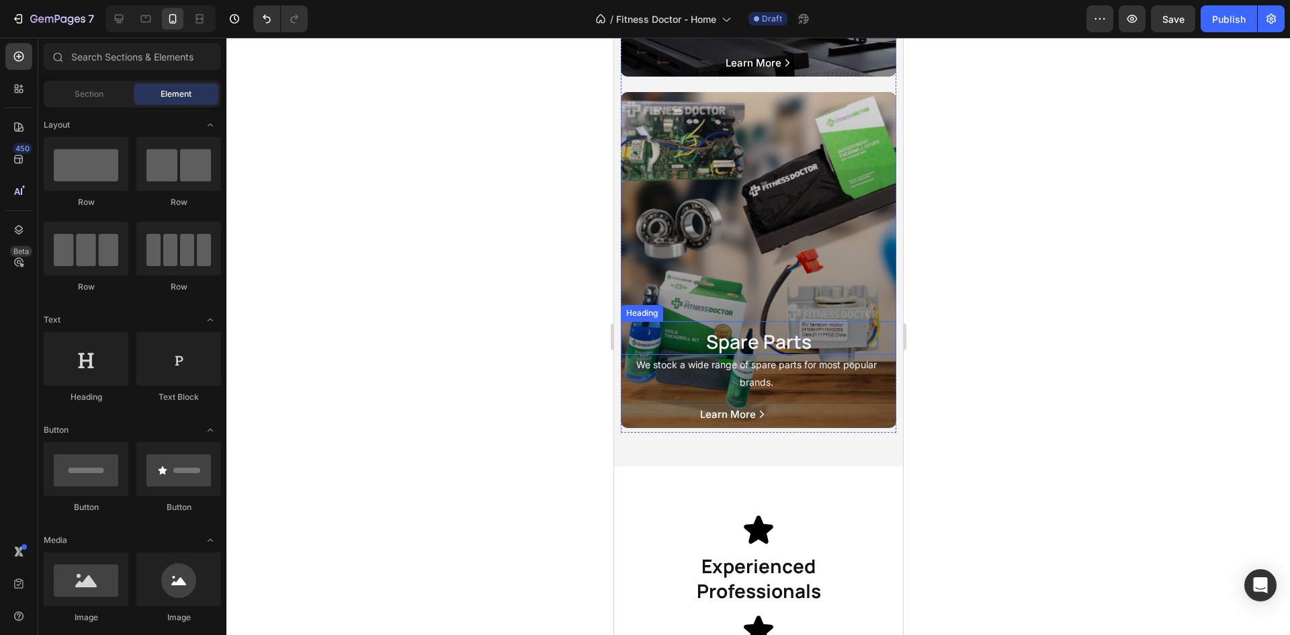
scroll to position [2553, 0]
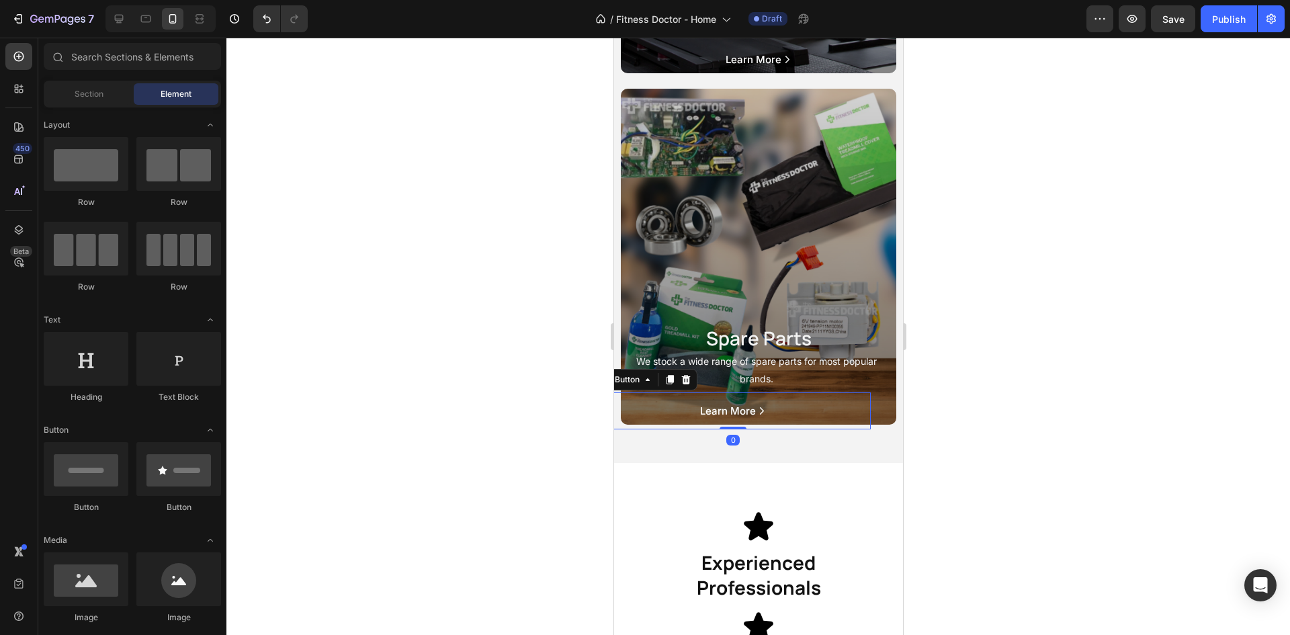
click at [761, 423] on button "Learn More" at bounding box center [732, 411] width 275 height 24
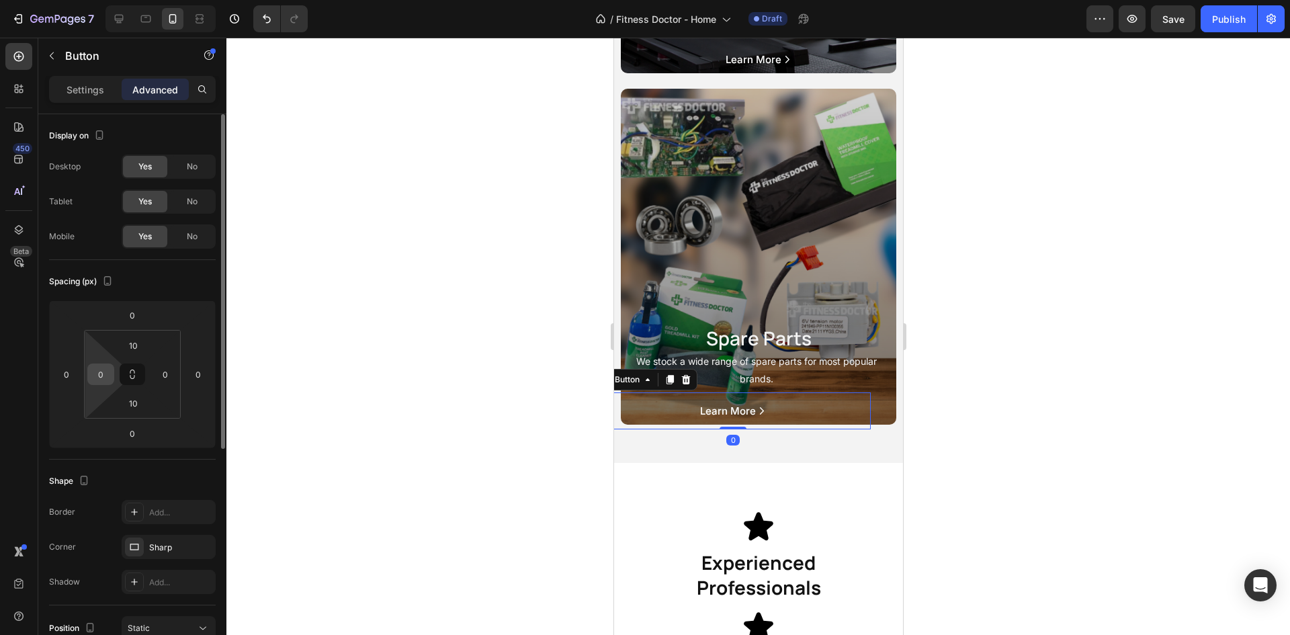
click at [102, 380] on input "0" at bounding box center [101, 374] width 20 height 20
type input "0"
click at [187, 382] on div "0" at bounding box center [198, 375] width 27 height 22
click at [75, 382] on input "0" at bounding box center [66, 374] width 20 height 20
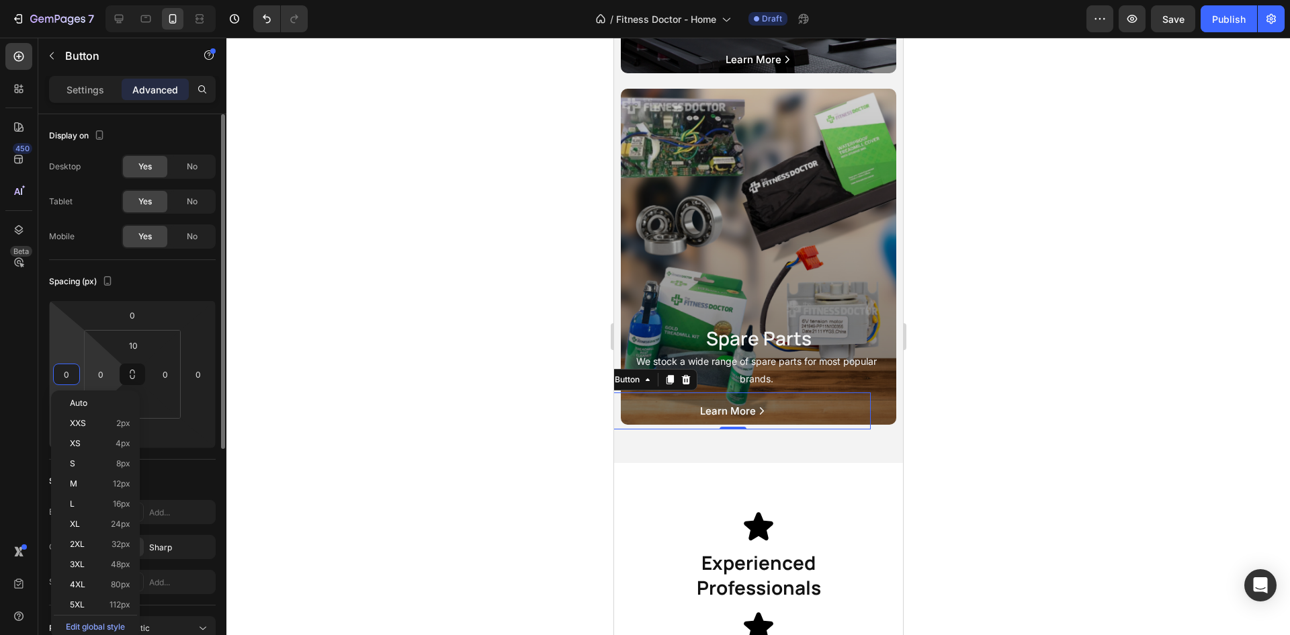
click at [95, 0] on html "7 / Fitness Doctor - Home Draft Preview Save Publish 450 Beta Sections(18) Elem…" at bounding box center [645, 0] width 1290 height 0
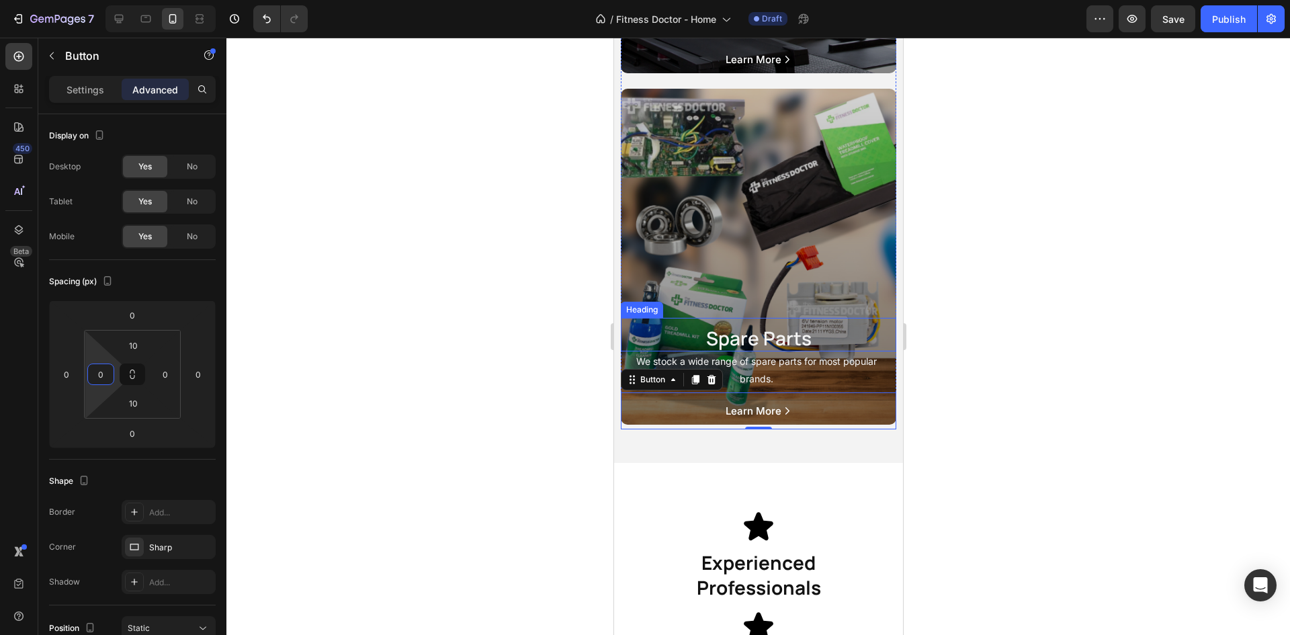
click at [1029, 351] on div at bounding box center [758, 336] width 1064 height 597
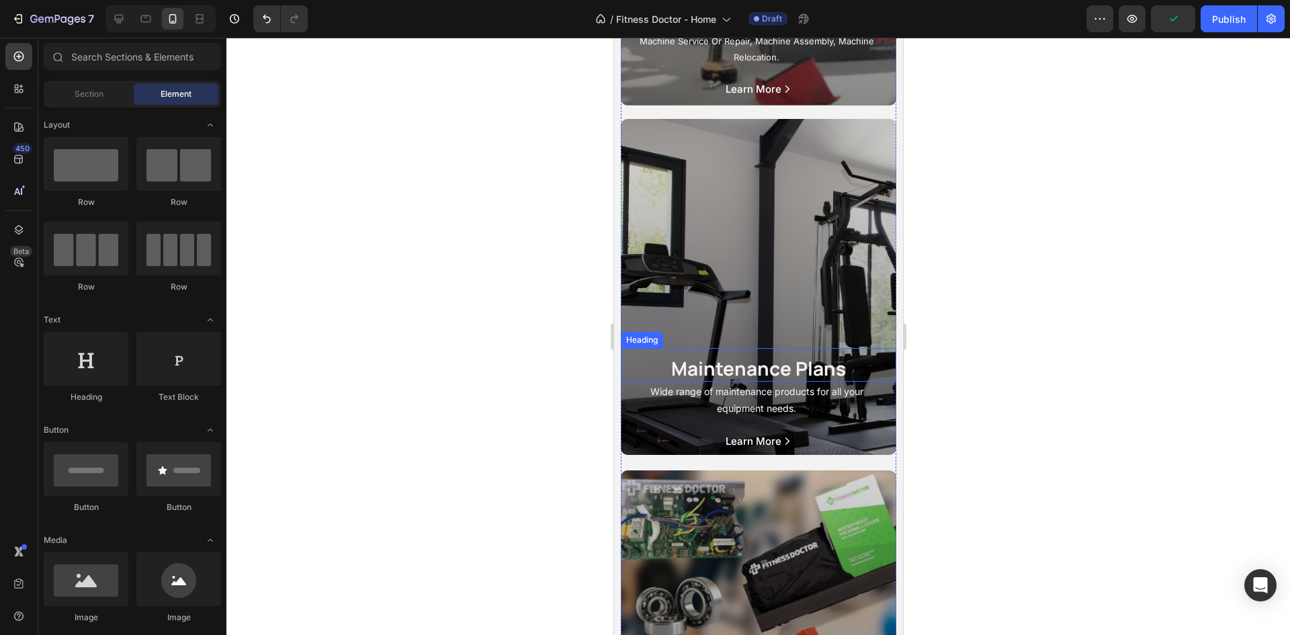
scroll to position [2016, 0]
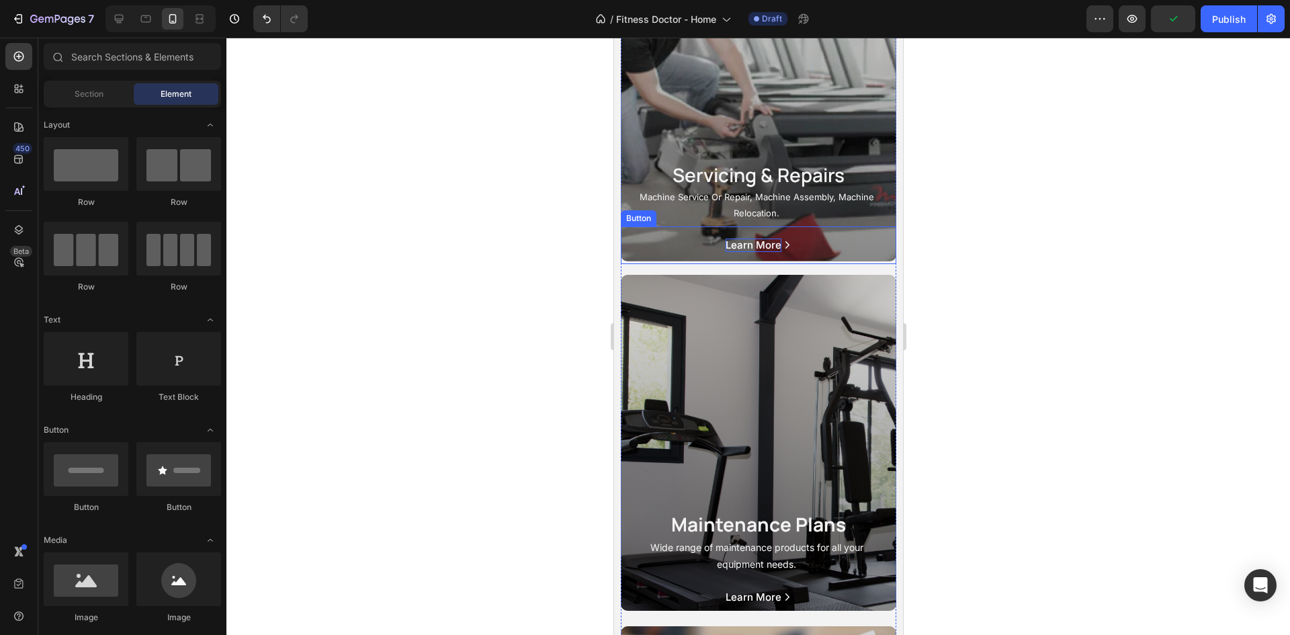
click at [769, 252] on p "Learn More" at bounding box center [753, 245] width 56 height 13
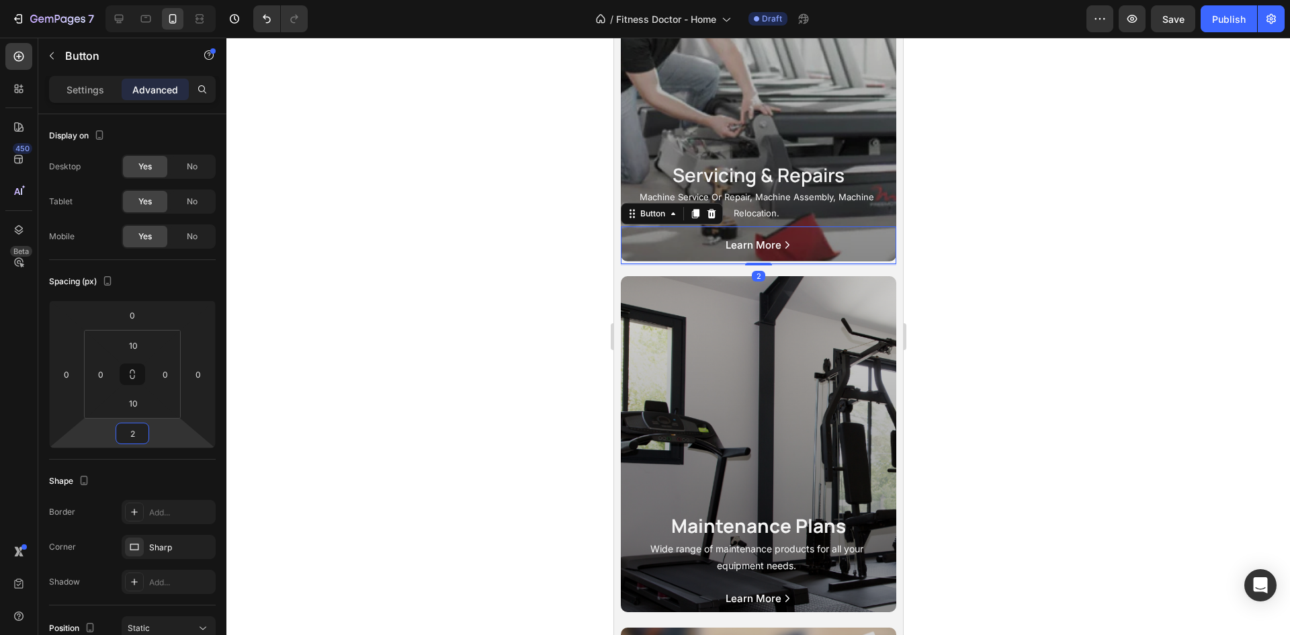
type input "0"
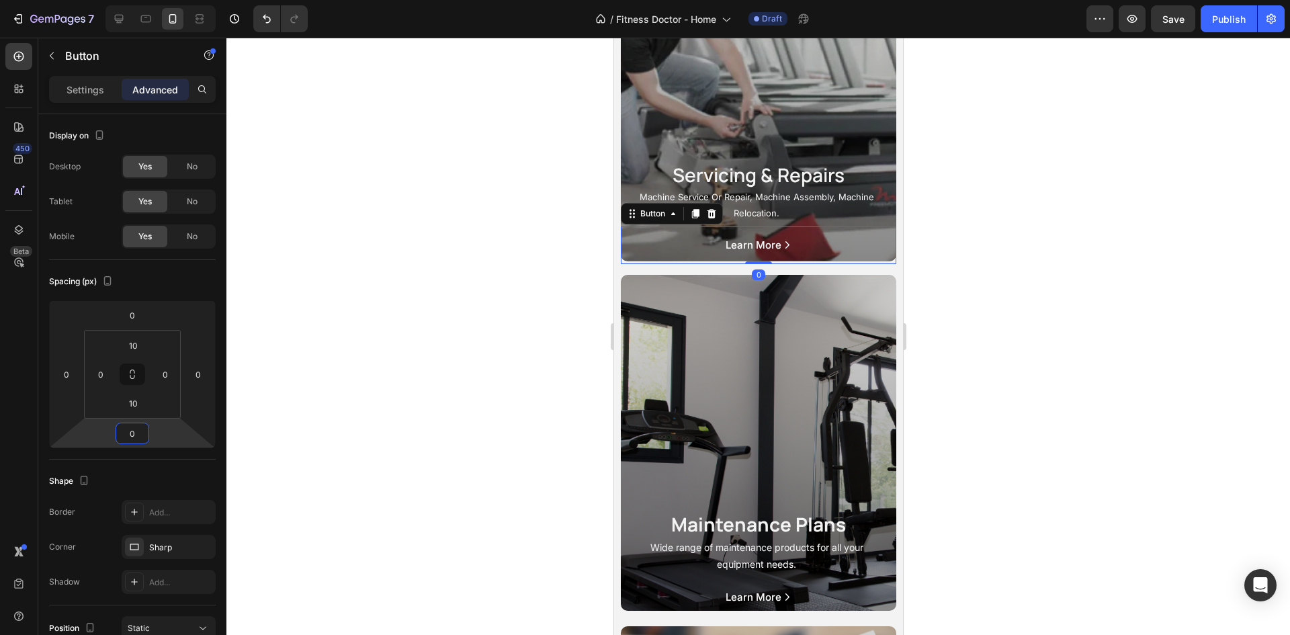
click at [101, 0] on html "7 / Fitness Doctor - Home Draft Preview Save Publish 450 Beta Sections(18) Elem…" at bounding box center [645, 0] width 1290 height 0
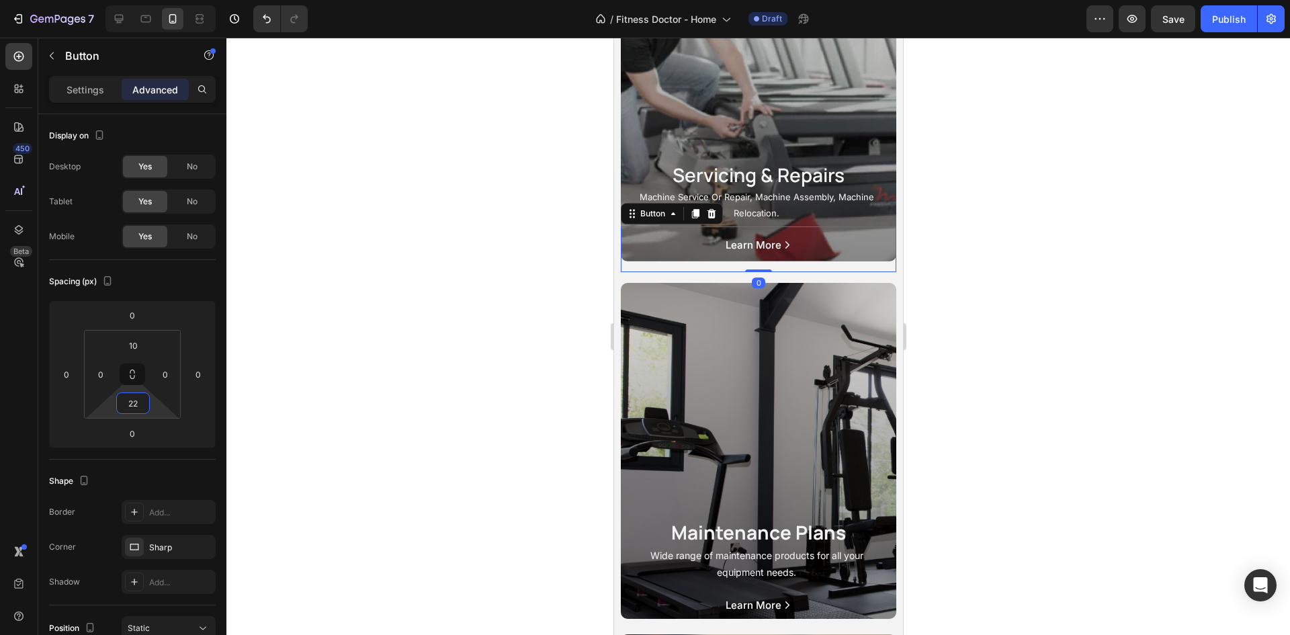
type input "0"
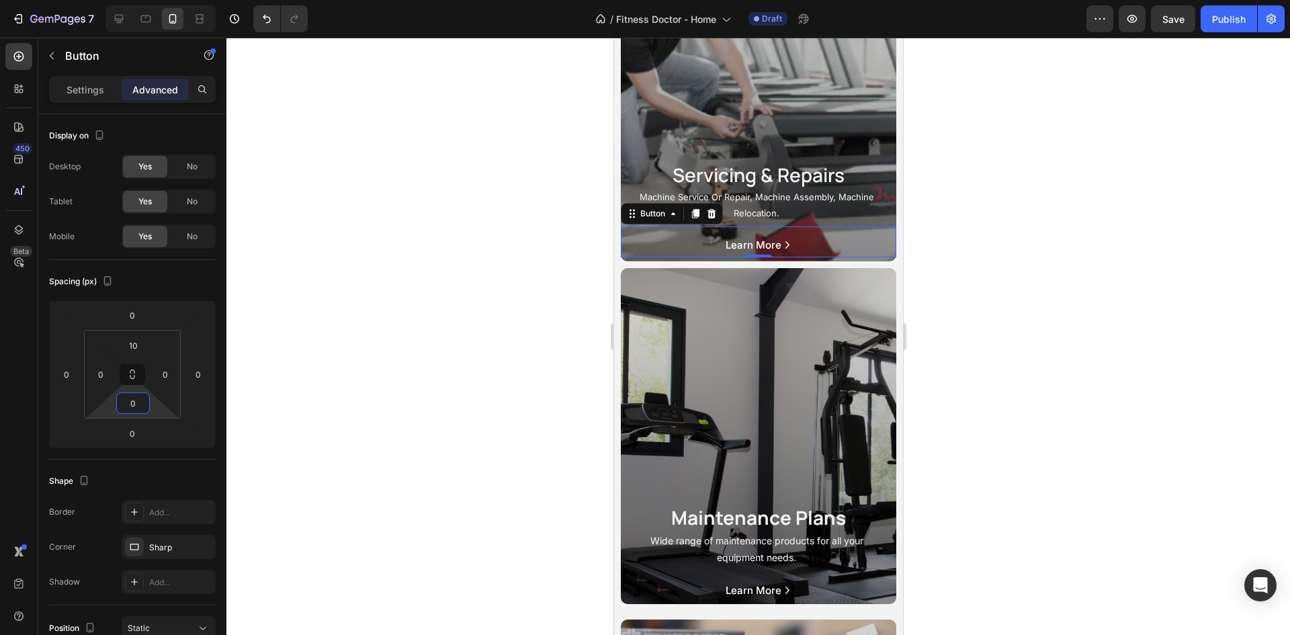
drag, startPoint x: 114, startPoint y: 413, endPoint x: 112, endPoint y: 421, distance: 8.8
click at [112, 0] on html "7 / Fitness Doctor - Home Draft Preview Save Publish 450 Beta Sections(18) Elem…" at bounding box center [645, 0] width 1290 height 0
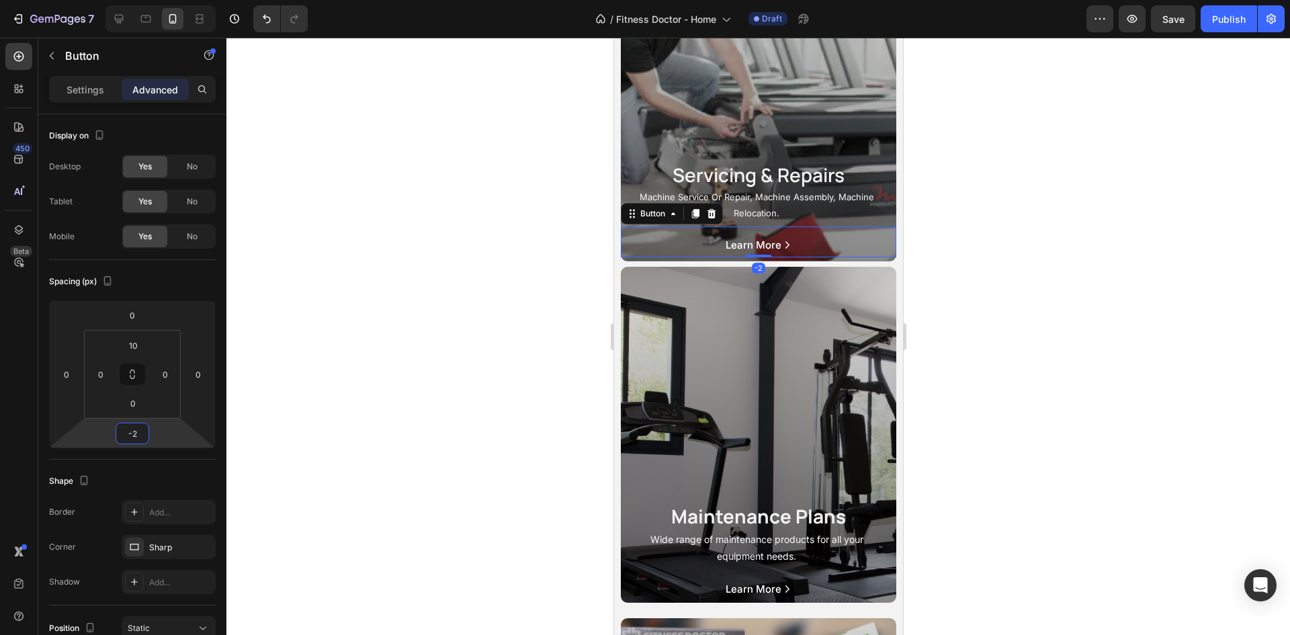
type input "0"
click at [112, 0] on html "7 / Fitness Doctor - Home Draft Preview Save Publish 450 Beta Sections(18) Elem…" at bounding box center [645, 0] width 1290 height 0
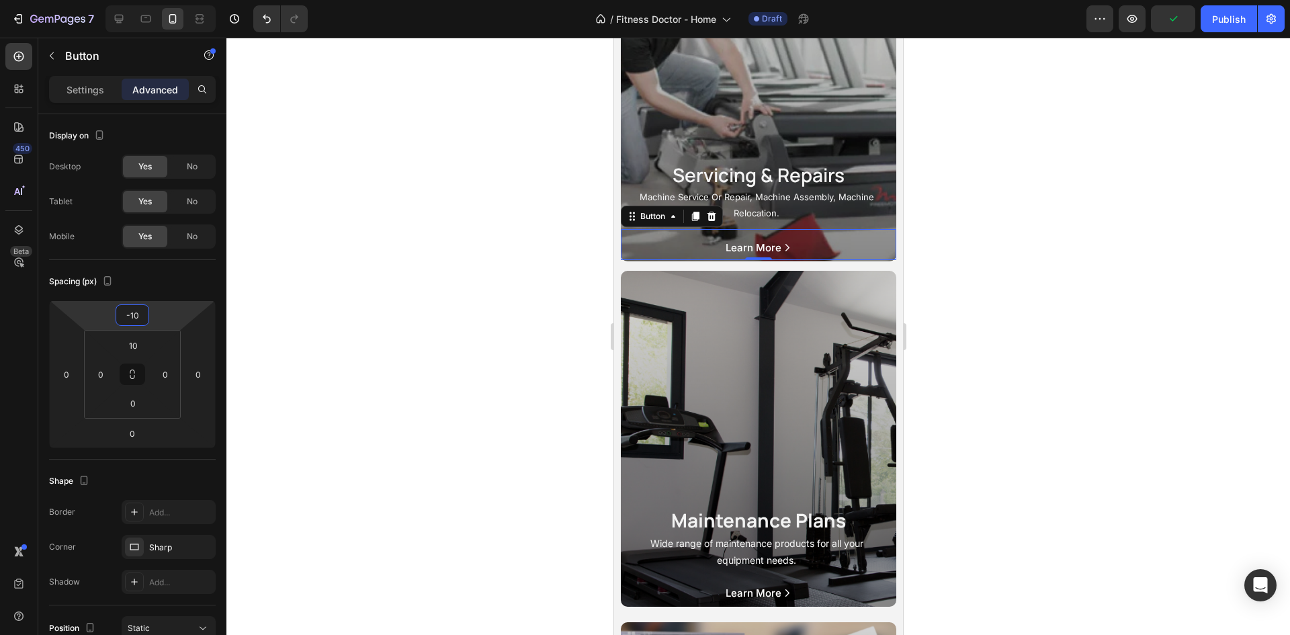
click at [103, 0] on html "7 / Fitness Doctor - Home Draft Preview Publish 450 Beta Sections(18) Elements(…" at bounding box center [645, 0] width 1290 height 0
type input "-1"
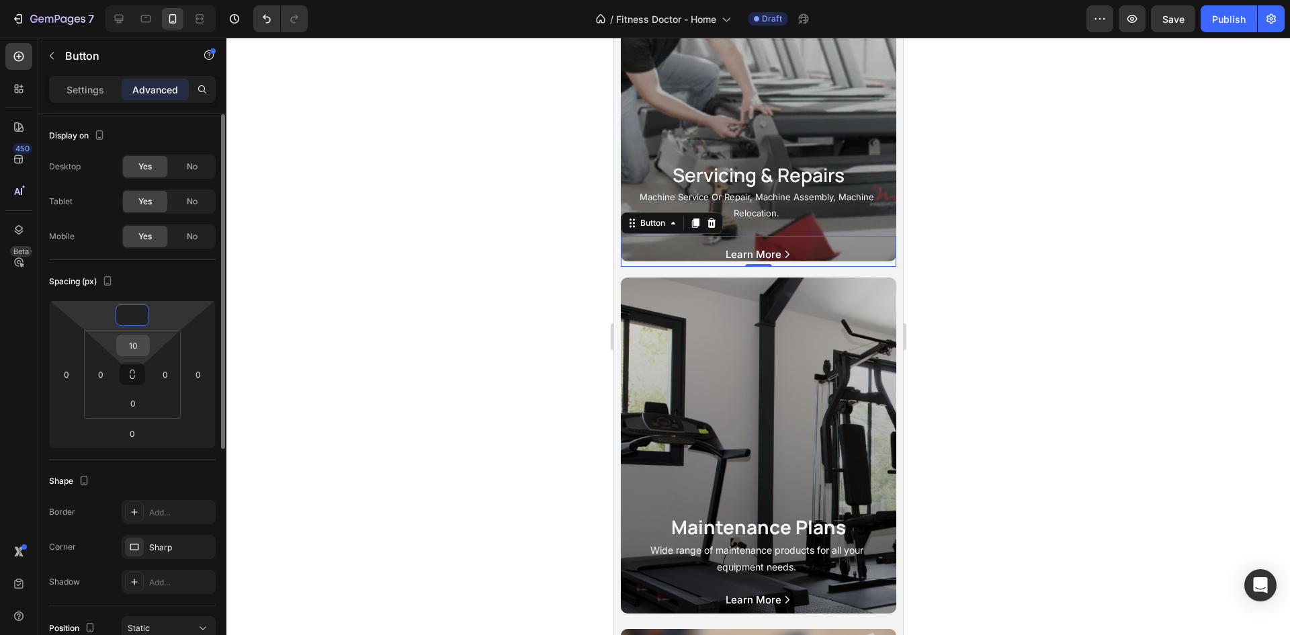
type input "0"
click at [136, 343] on input "10" at bounding box center [133, 345] width 27 height 20
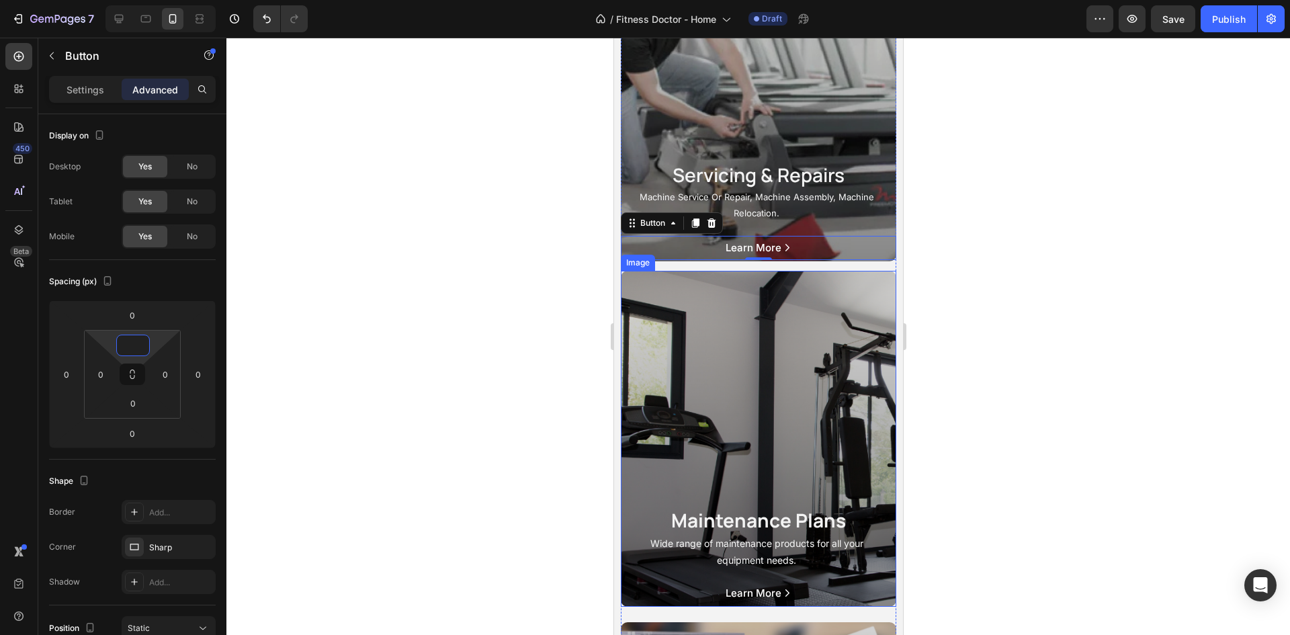
type input "0"
click at [1124, 296] on div at bounding box center [758, 336] width 1064 height 597
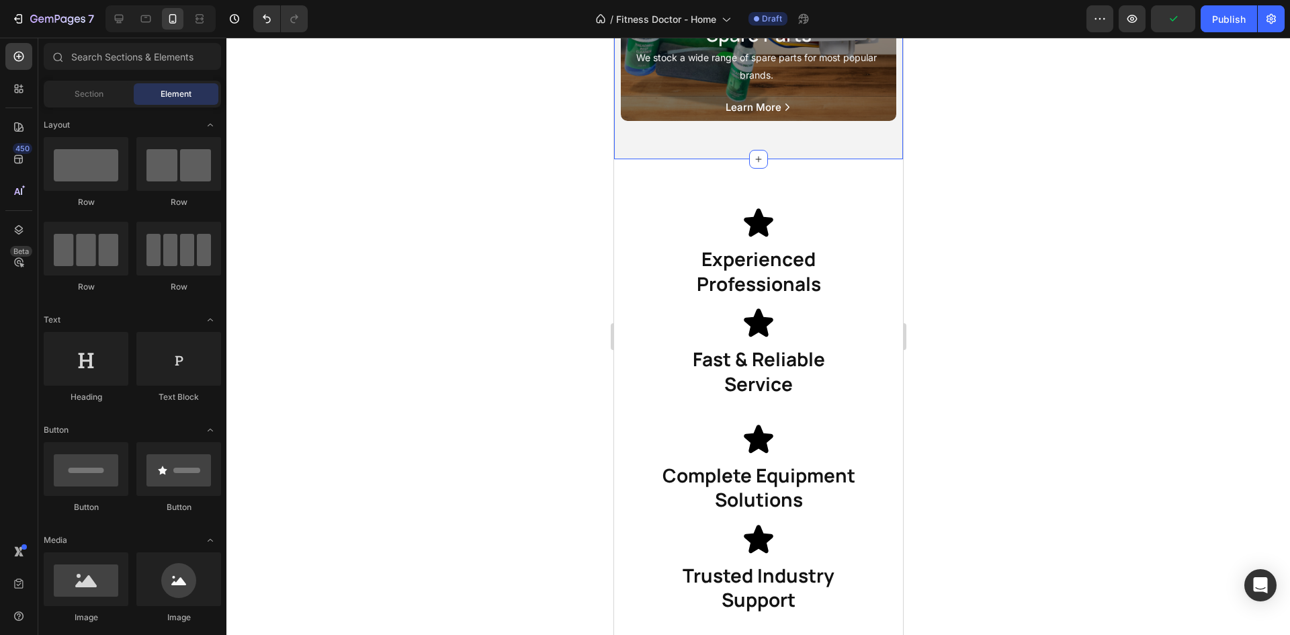
scroll to position [2822, 0]
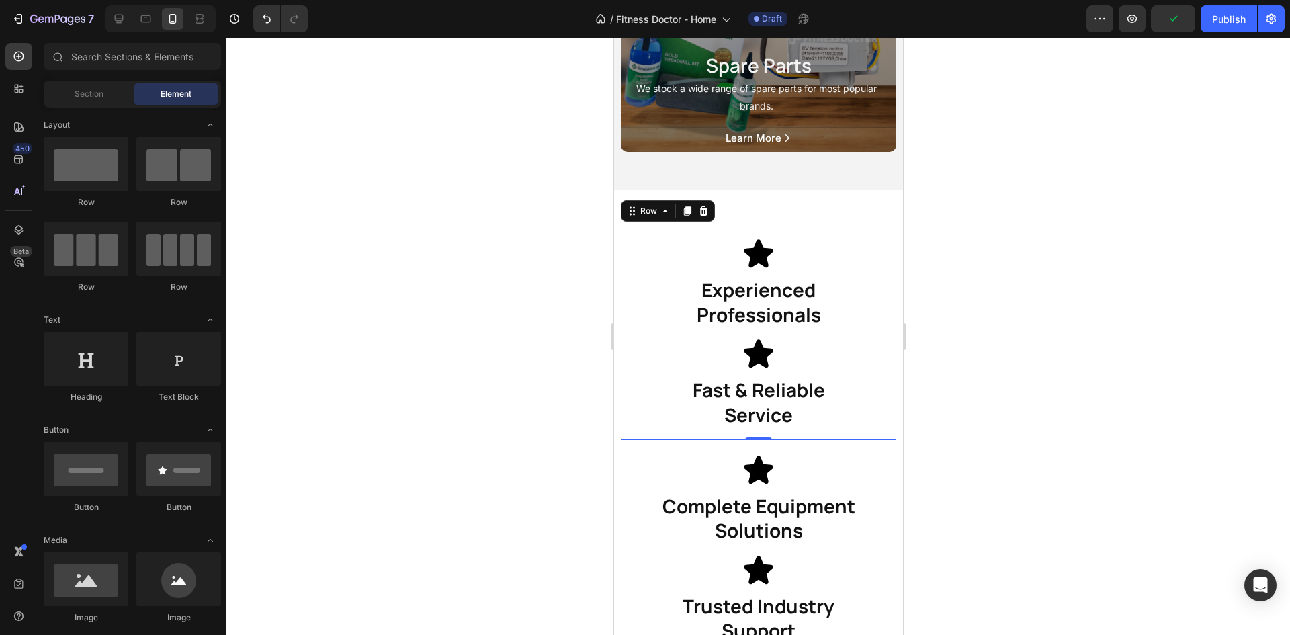
click at [673, 250] on div "Icon Experienced Professionals Heading Icon Fast & Reliable Service Heading Row…" at bounding box center [757, 332] width 275 height 216
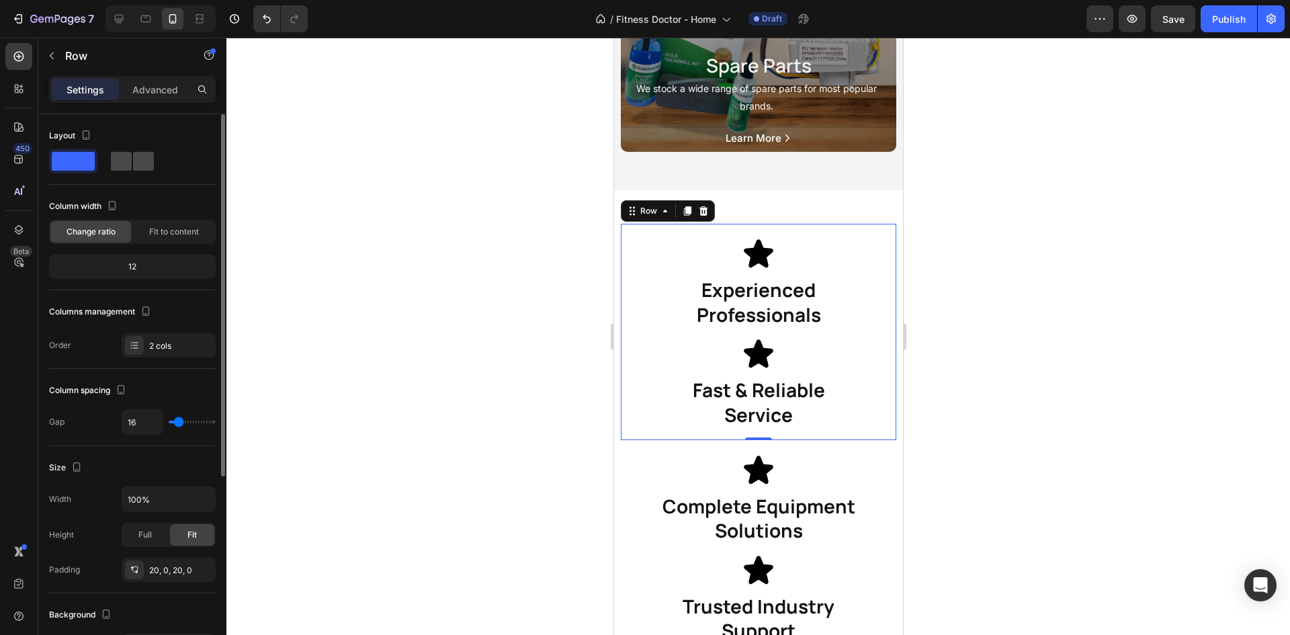
click at [144, 161] on span at bounding box center [143, 161] width 21 height 19
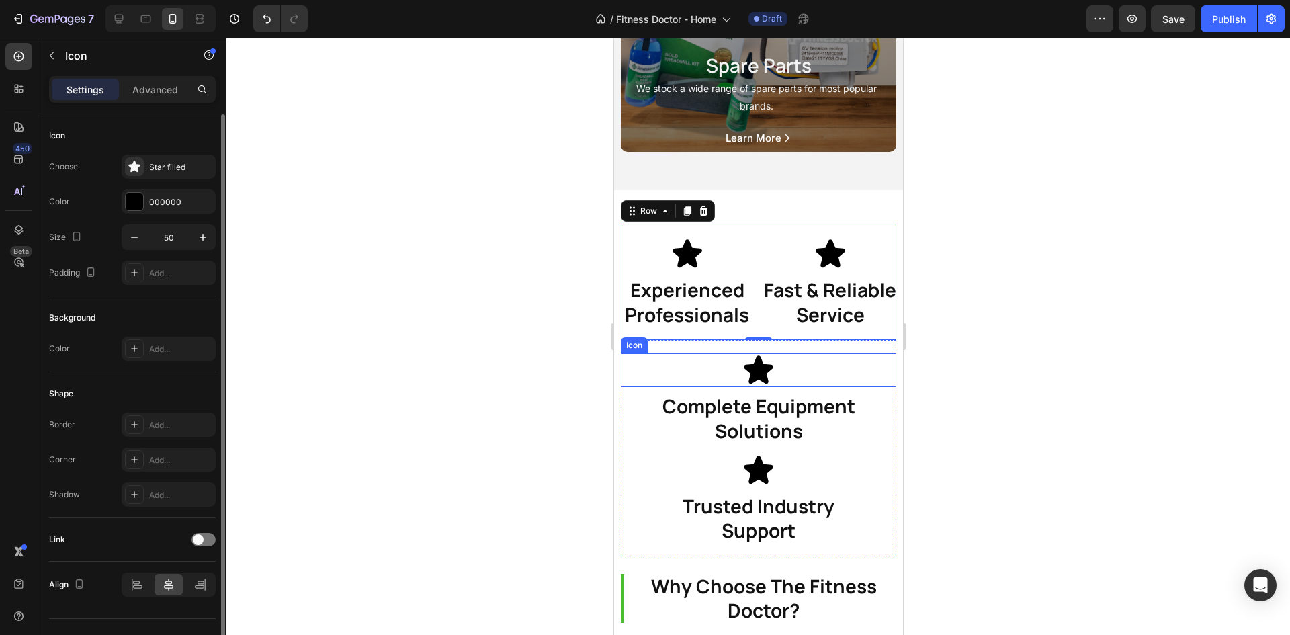
click at [625, 387] on div "Icon" at bounding box center [757, 370] width 275 height 34
click at [800, 386] on div "Icon 0 Complete Equipment Solutions Heading Icon Trusted Industry Support Headi…" at bounding box center [757, 448] width 275 height 216
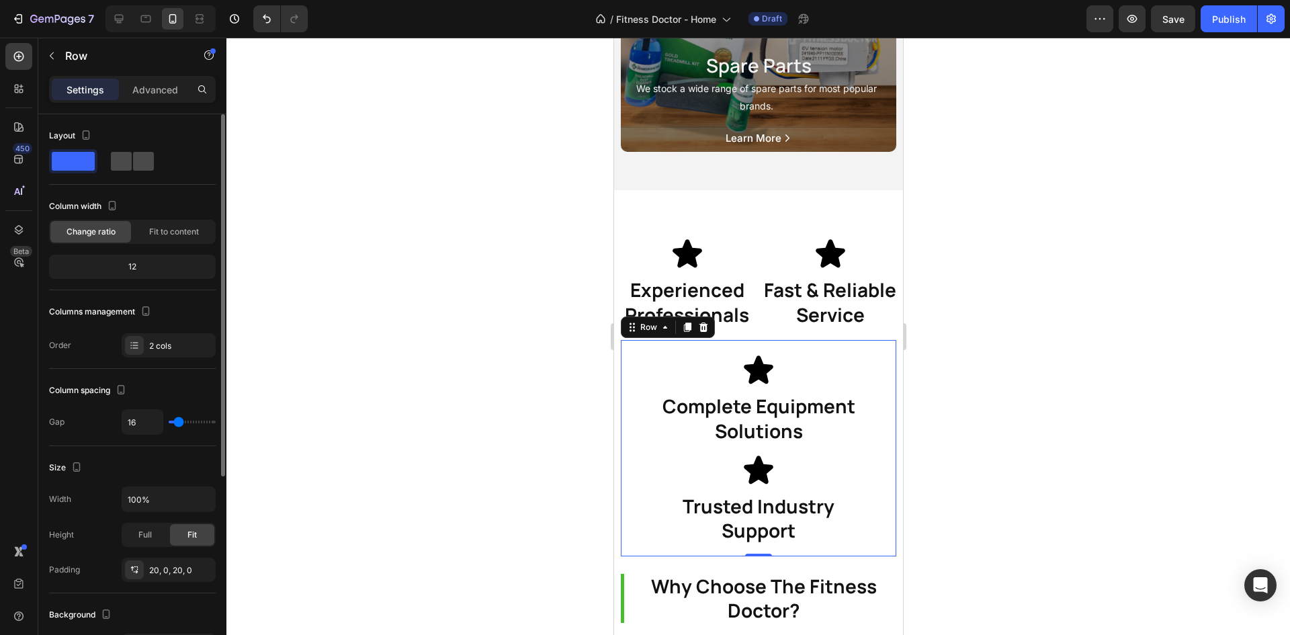
click at [133, 163] on span at bounding box center [143, 161] width 21 height 19
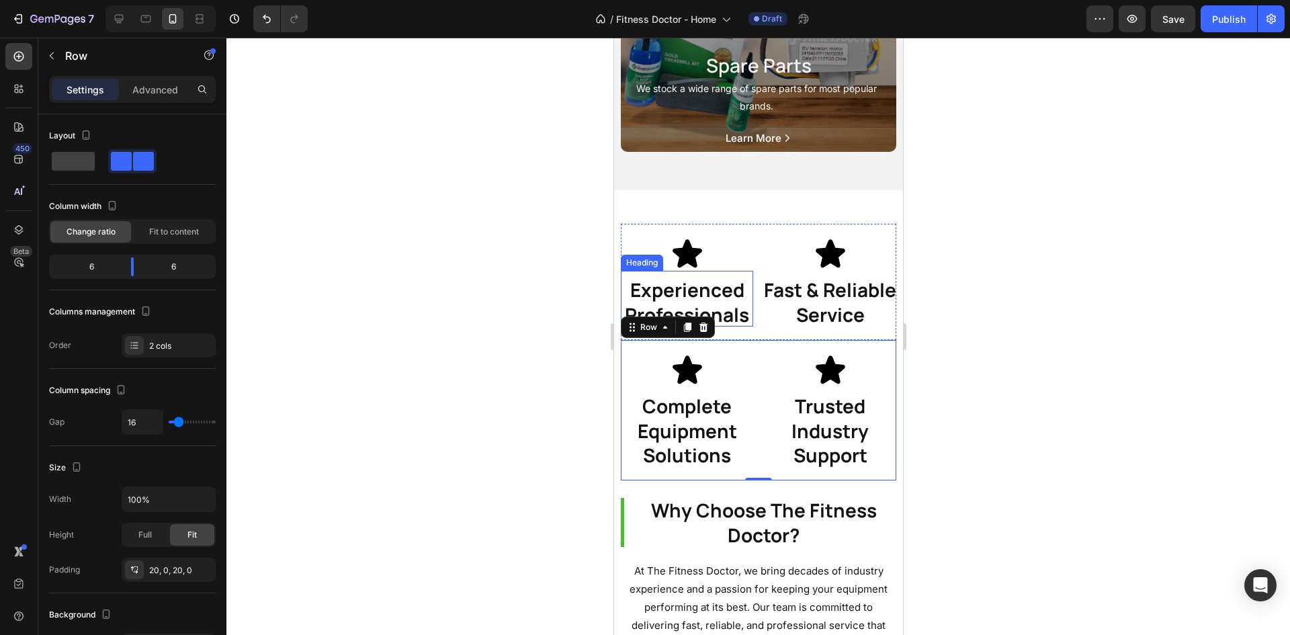
click at [692, 320] on h1 "Experienced Professionals" at bounding box center [686, 302] width 132 height 49
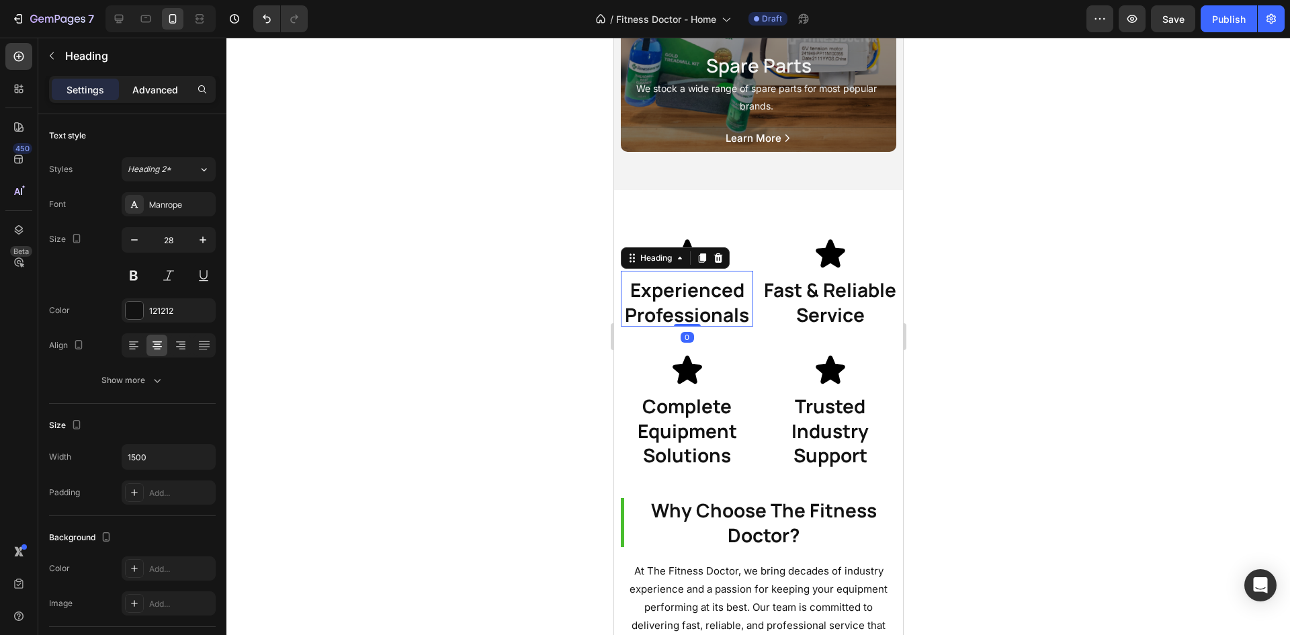
click at [126, 84] on div "Advanced" at bounding box center [155, 90] width 67 height 22
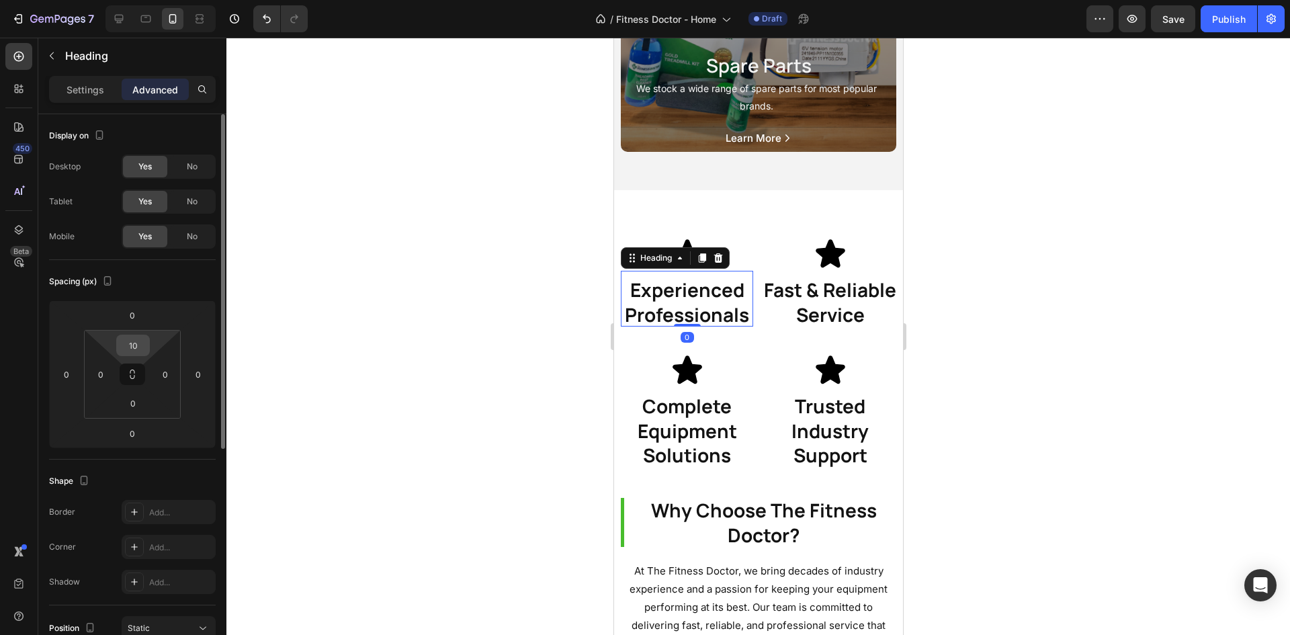
click at [134, 351] on input "10" at bounding box center [133, 345] width 27 height 20
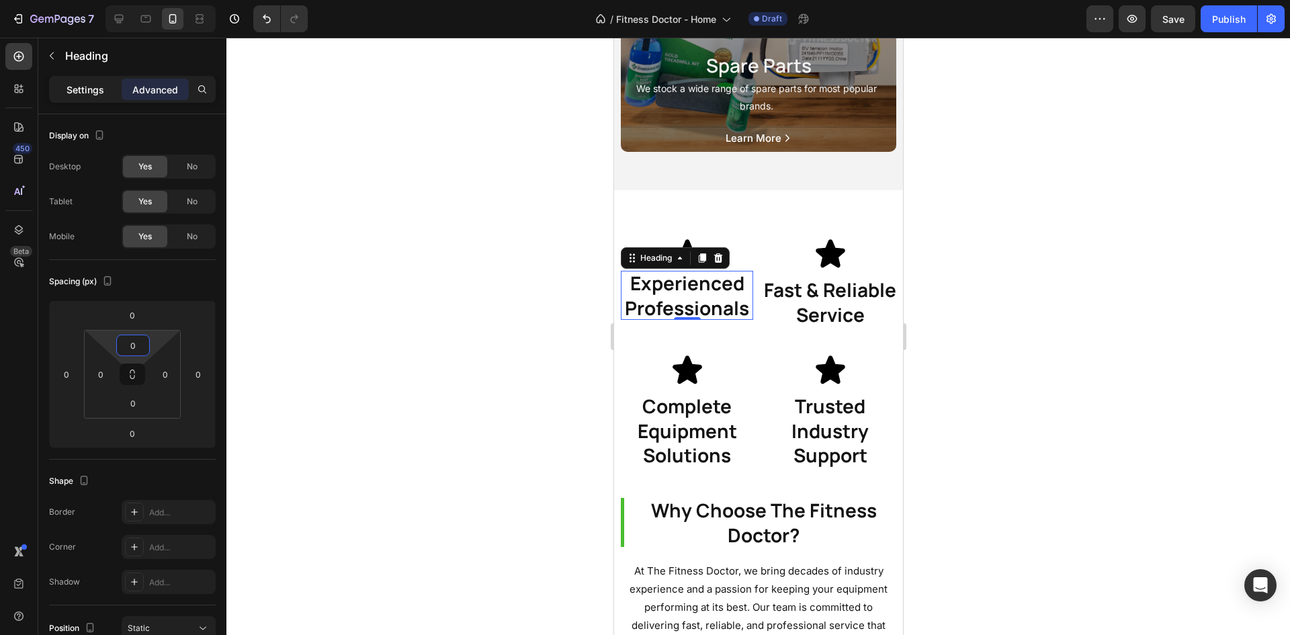
click at [62, 81] on div "Settings" at bounding box center [85, 90] width 67 height 22
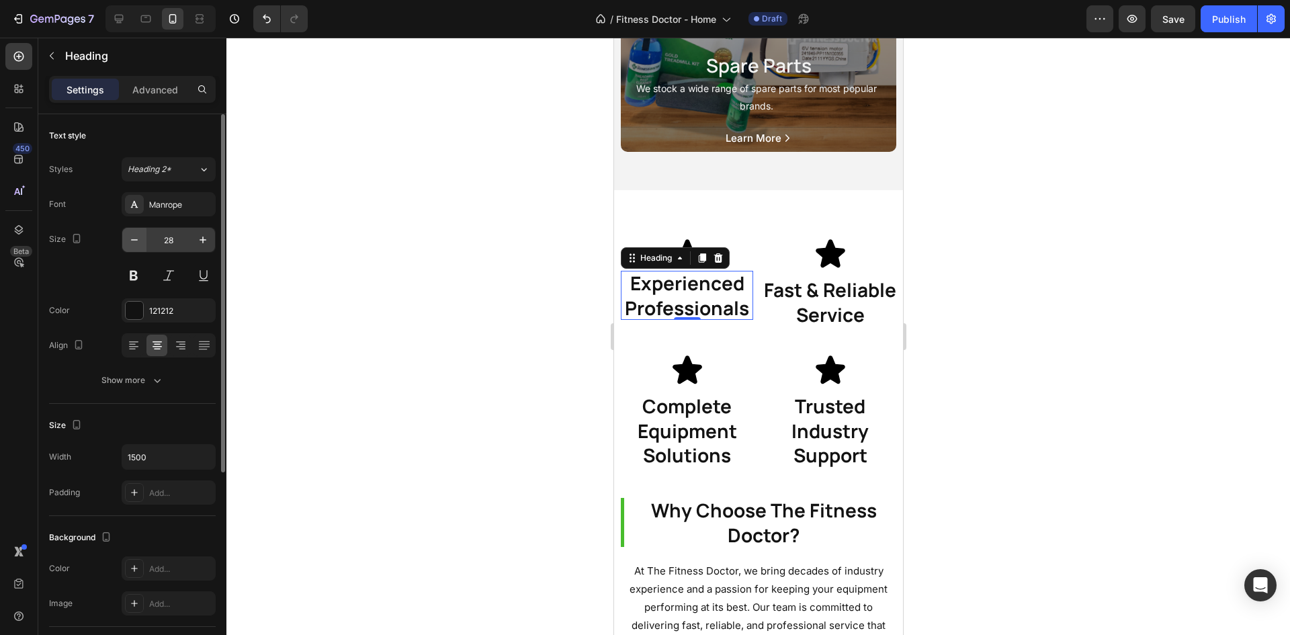
click at [130, 249] on button "button" at bounding box center [134, 240] width 24 height 24
click at [130, 247] on button "button" at bounding box center [134, 240] width 24 height 24
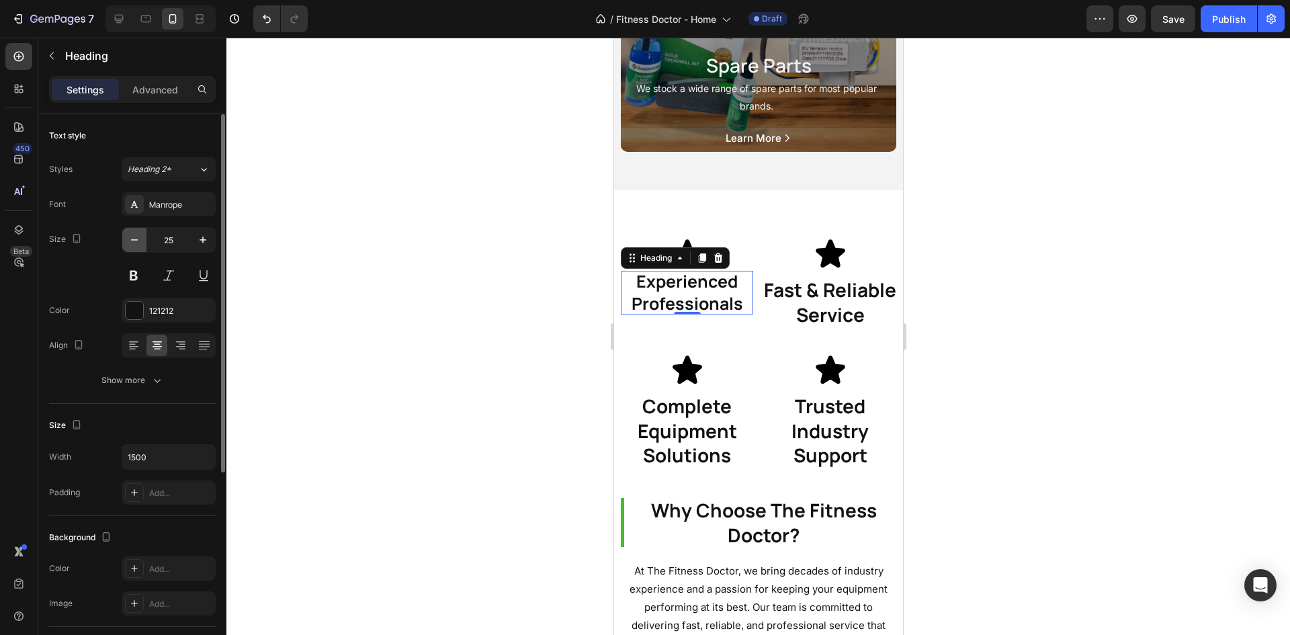
click at [130, 245] on icon "button" at bounding box center [134, 239] width 13 height 13
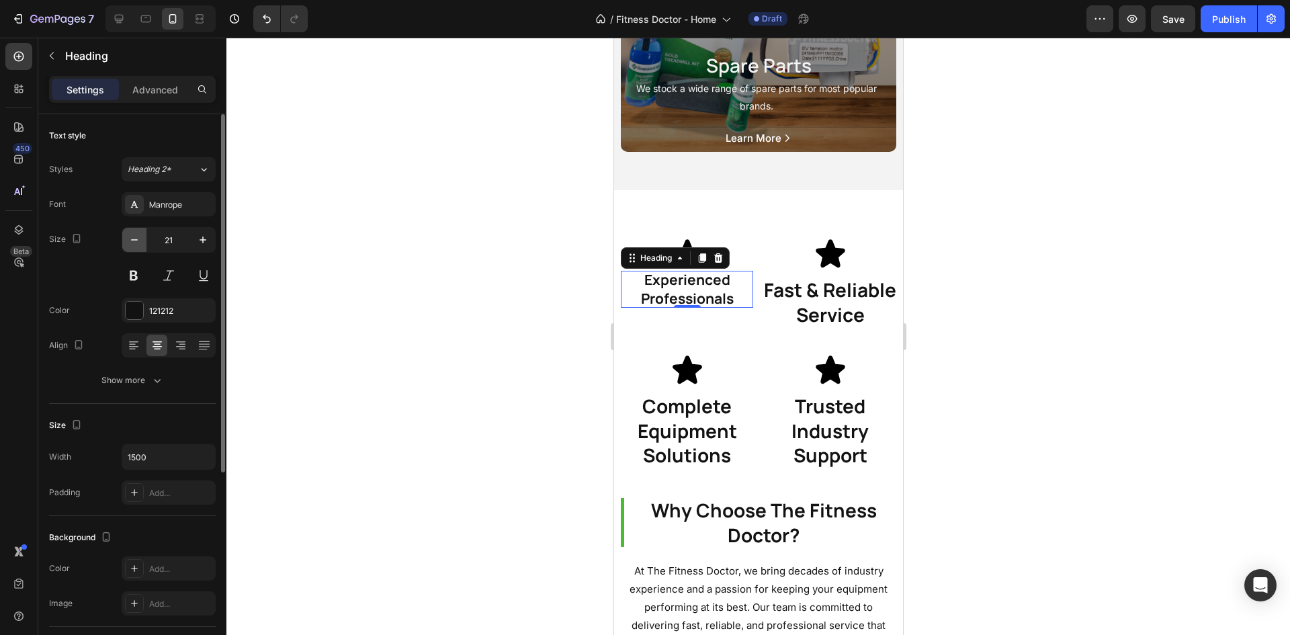
click at [130, 245] on icon "button" at bounding box center [134, 239] width 13 height 13
click at [196, 237] on button "button" at bounding box center [203, 240] width 24 height 24
type input "18"
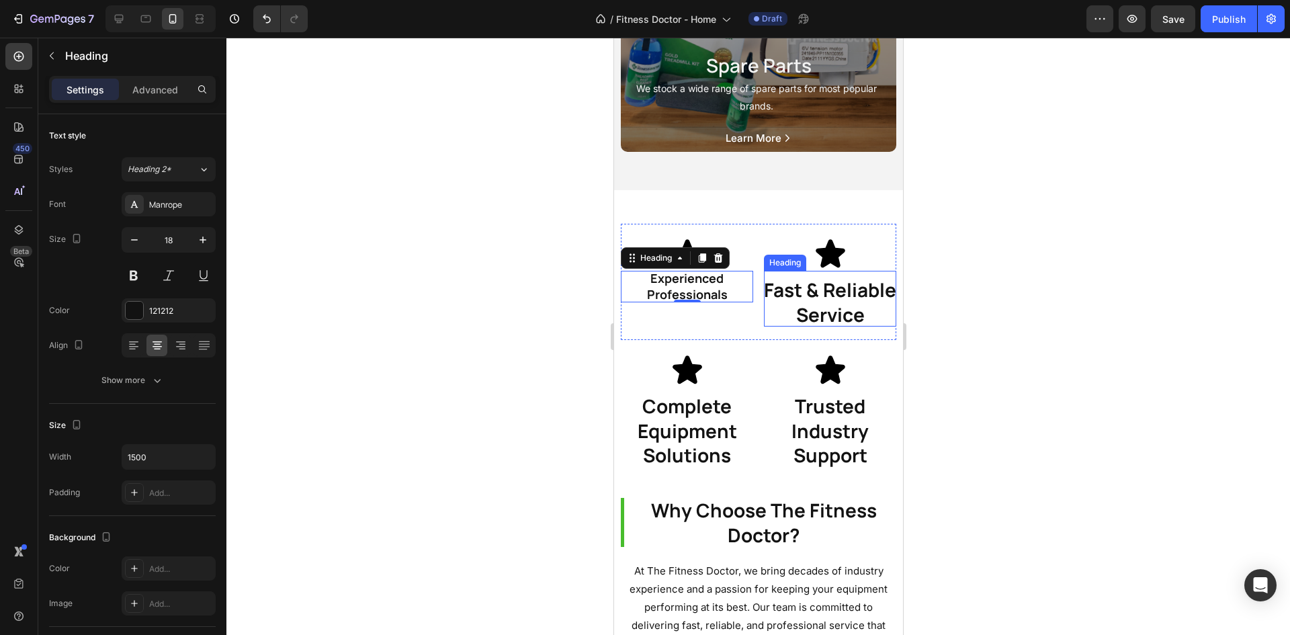
click at [849, 327] on h1 "Fast & Reliable Service" at bounding box center [829, 302] width 132 height 49
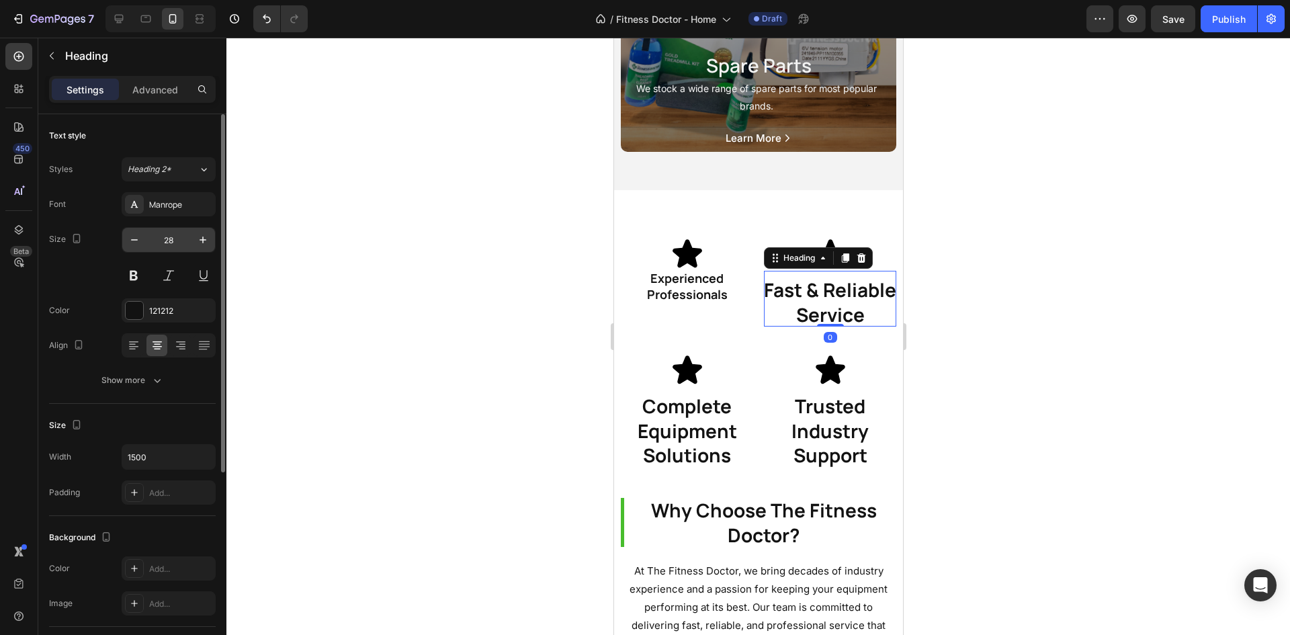
click at [173, 238] on input "28" at bounding box center [168, 240] width 44 height 24
type input "18"
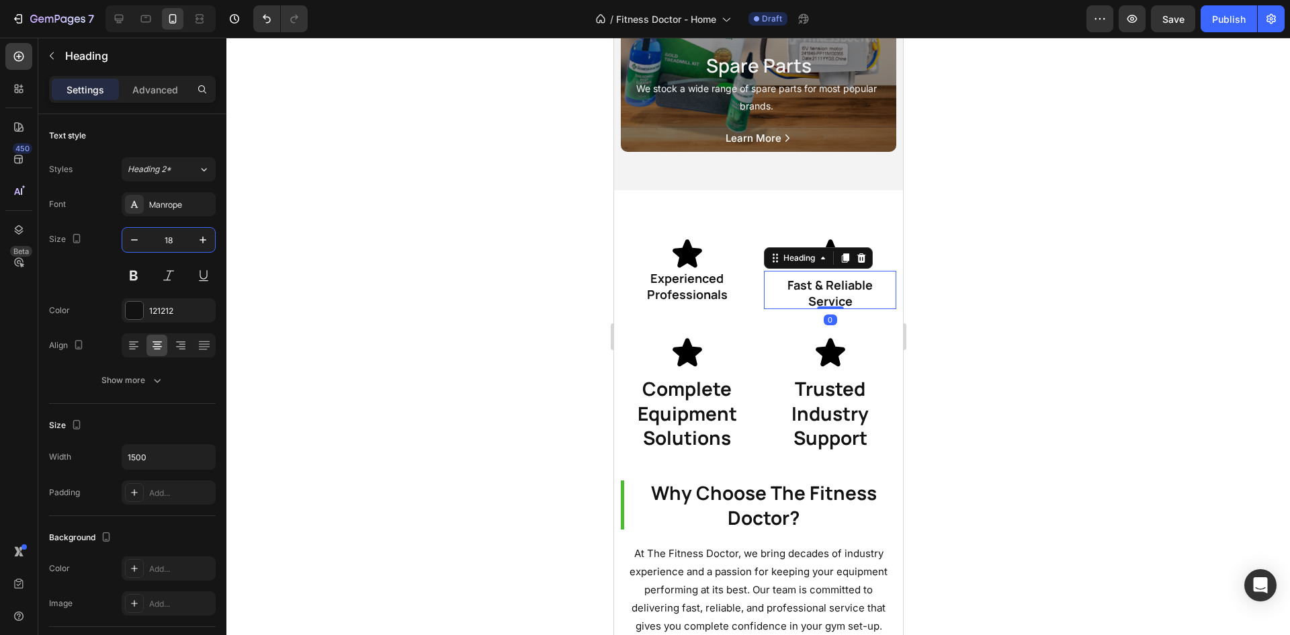
click at [669, 443] on h1 "Complete Equipment Solutions" at bounding box center [686, 412] width 132 height 73
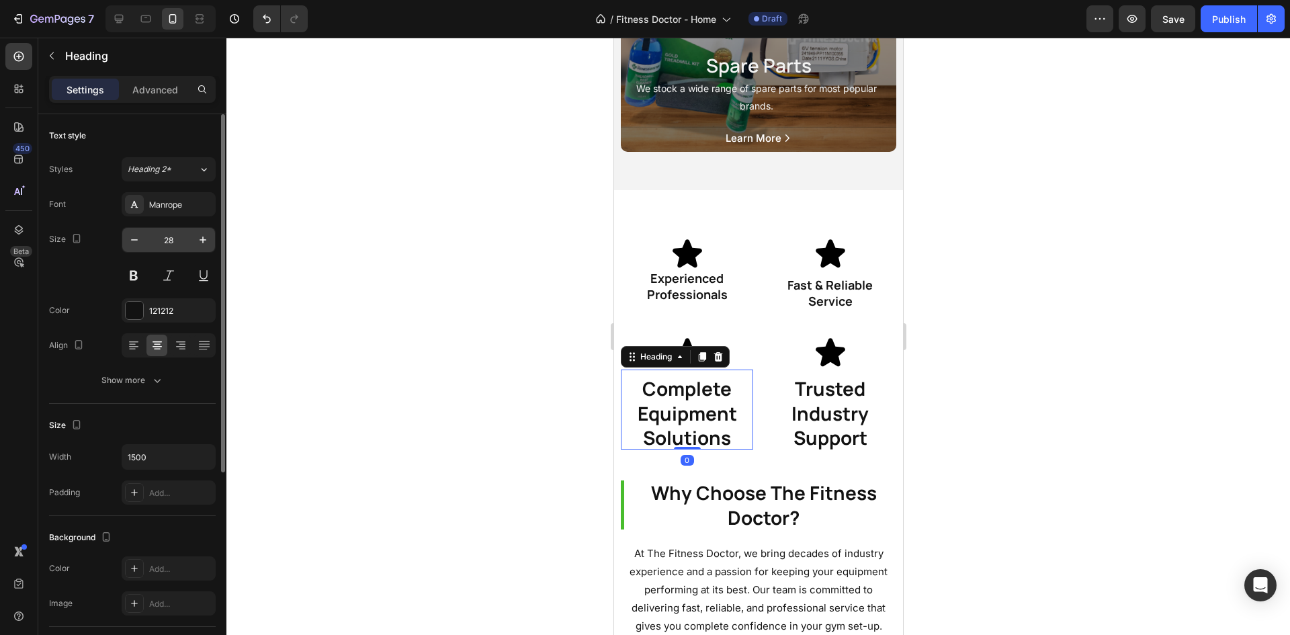
click at [174, 239] on input "28" at bounding box center [168, 240] width 44 height 24
type input "18"
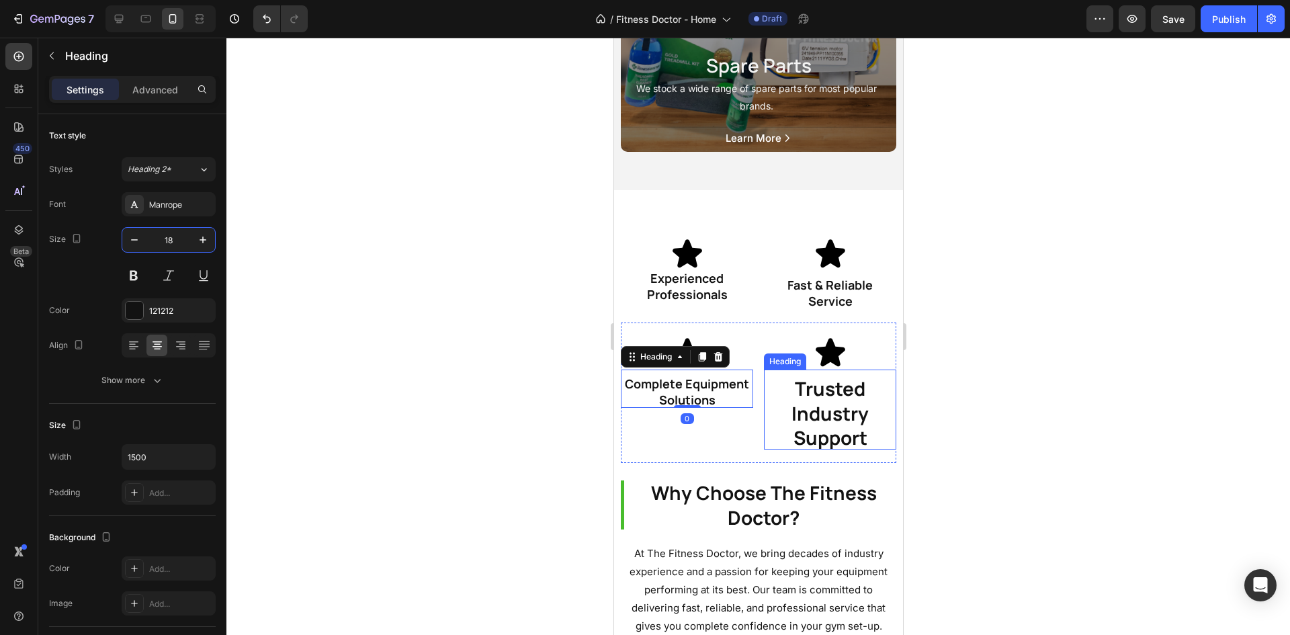
click at [839, 444] on h1 "Trusted Industry Support" at bounding box center [829, 412] width 132 height 73
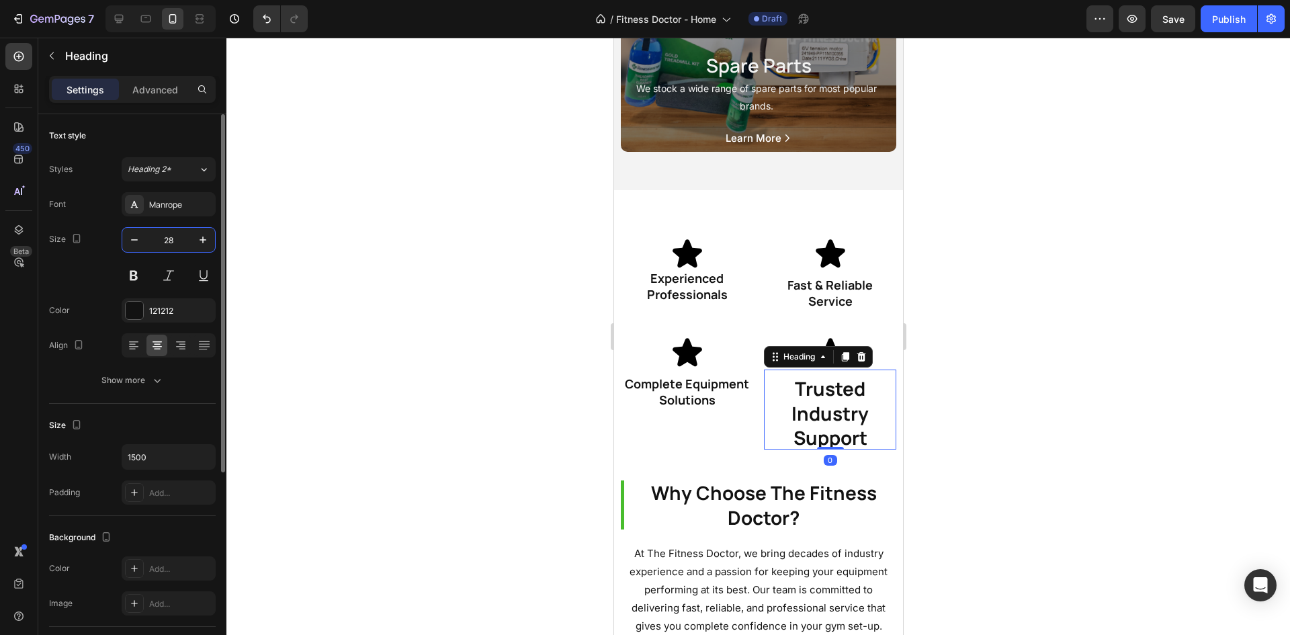
click at [169, 244] on input "28" at bounding box center [168, 240] width 44 height 24
type input "18"
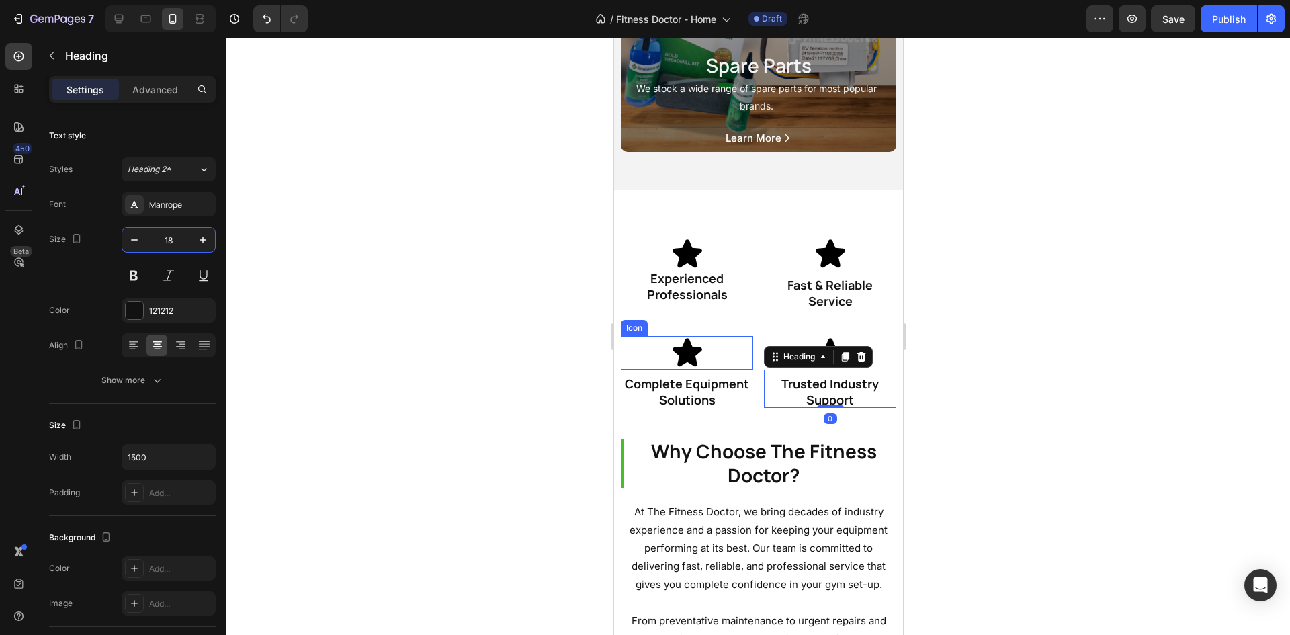
click at [712, 359] on div "Icon" at bounding box center [686, 353] width 132 height 34
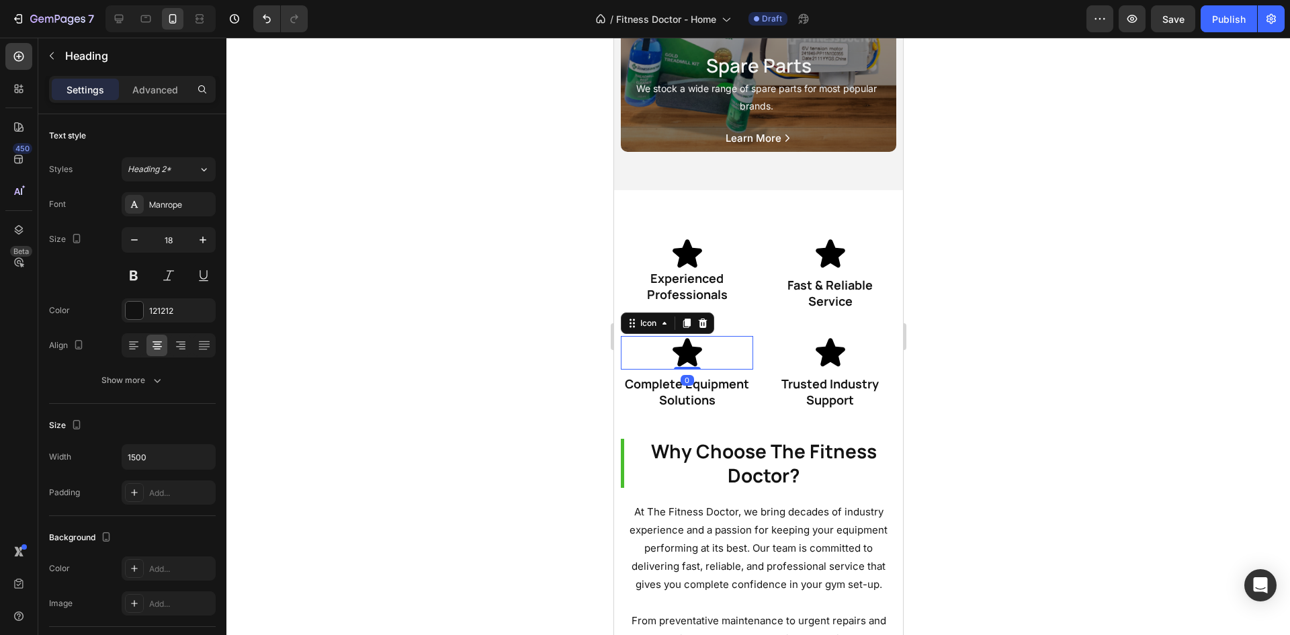
click at [763, 309] on h1 "Fast & Reliable Service" at bounding box center [829, 294] width 132 height 32
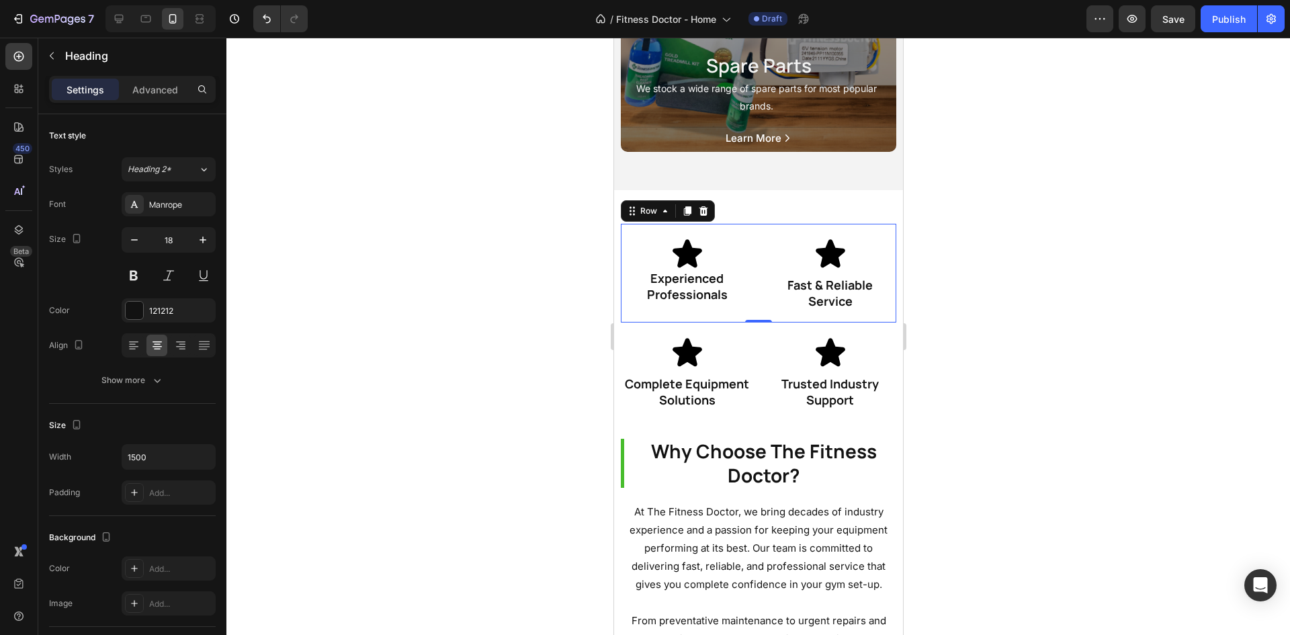
click at [758, 323] on div "Icon Experienced Professionals Heading Icon Fast & Reliable Service Heading Row…" at bounding box center [757, 273] width 275 height 99
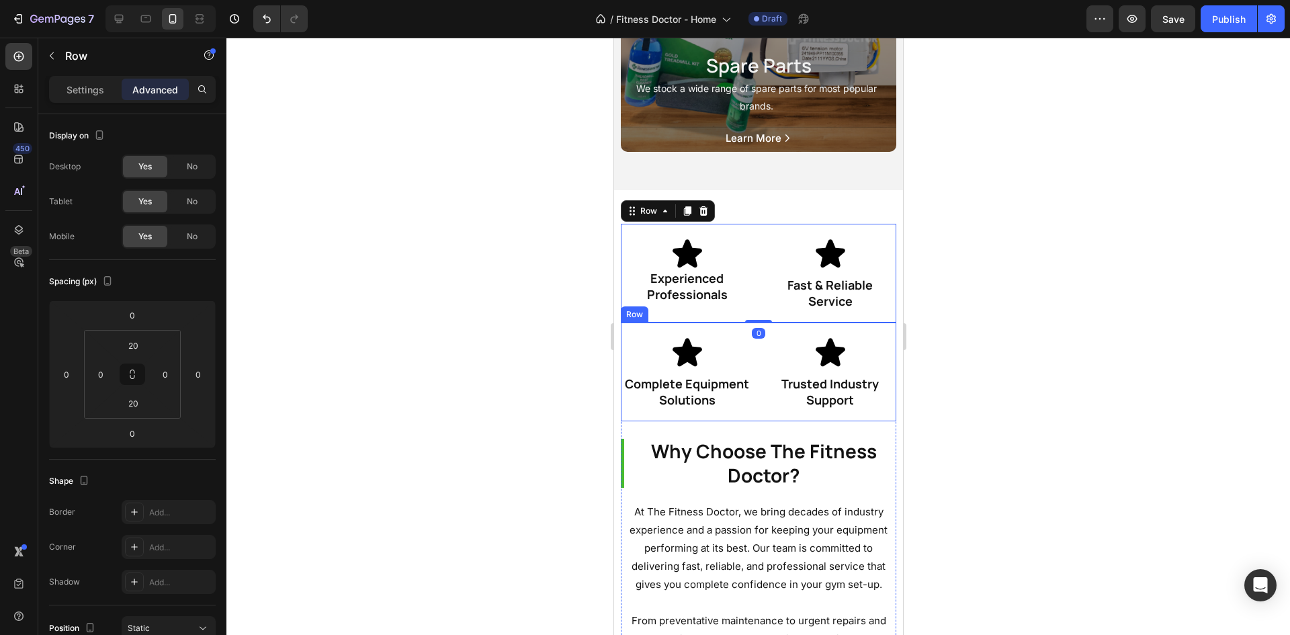
click at [735, 347] on div "Icon Complete Equipment Solutions Heading Icon Trusted Industry Support Heading…" at bounding box center [757, 372] width 275 height 99
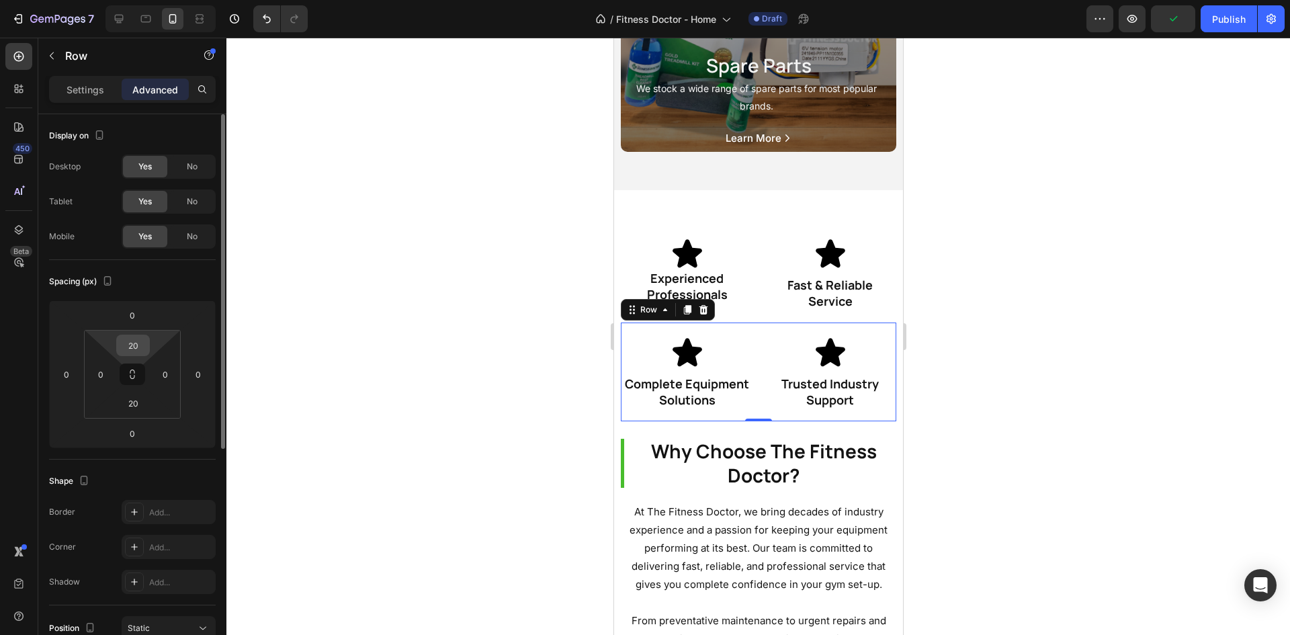
click at [142, 343] on input "20" at bounding box center [133, 345] width 27 height 20
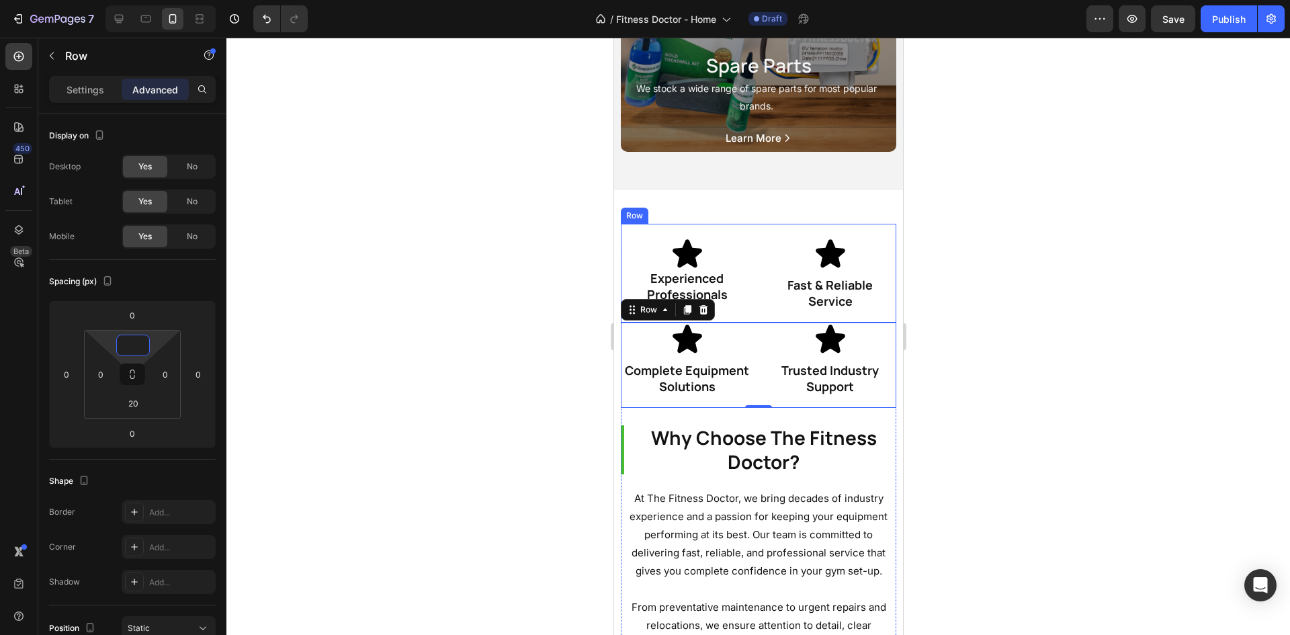
click at [820, 237] on div "Why Choose The Fitness Doctor? Heading At The Fitness Doctor, we bring decades …" at bounding box center [757, 503] width 289 height 626
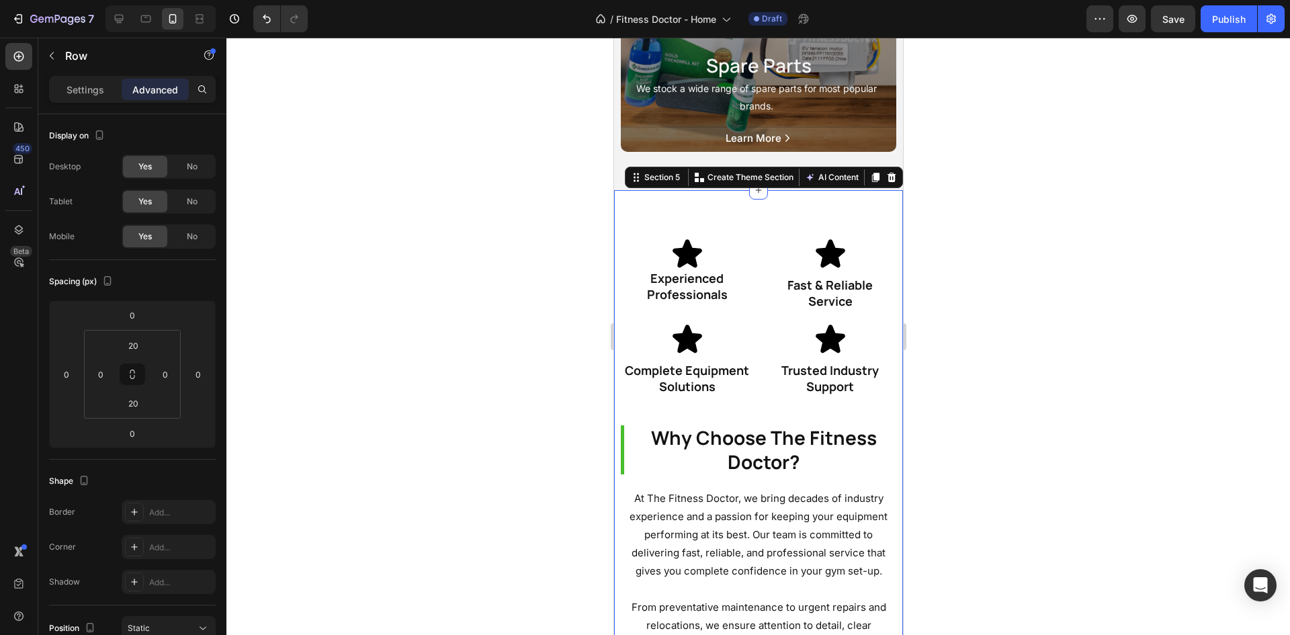
click at [711, 323] on div "Icon Experienced Professionals Heading Icon Fast & Reliable Service Heading Row" at bounding box center [757, 273] width 275 height 99
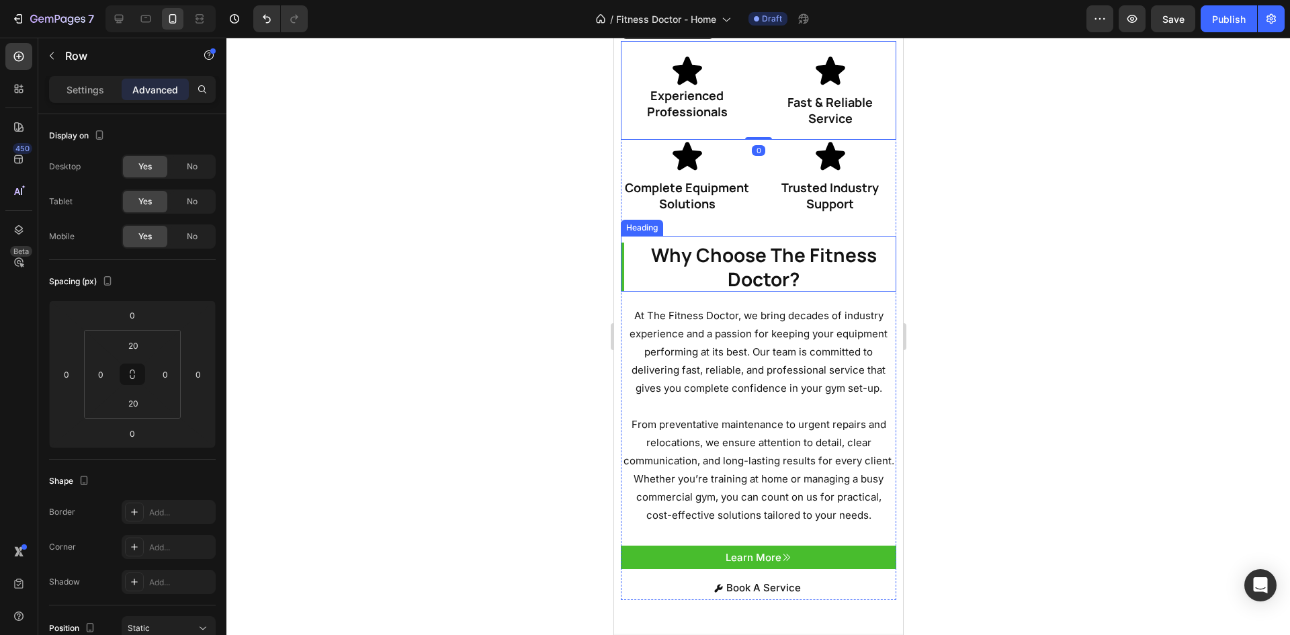
scroll to position [3024, 0]
click at [729, 273] on h1 "Why Choose The Fitness Doctor?" at bounding box center [757, 266] width 275 height 49
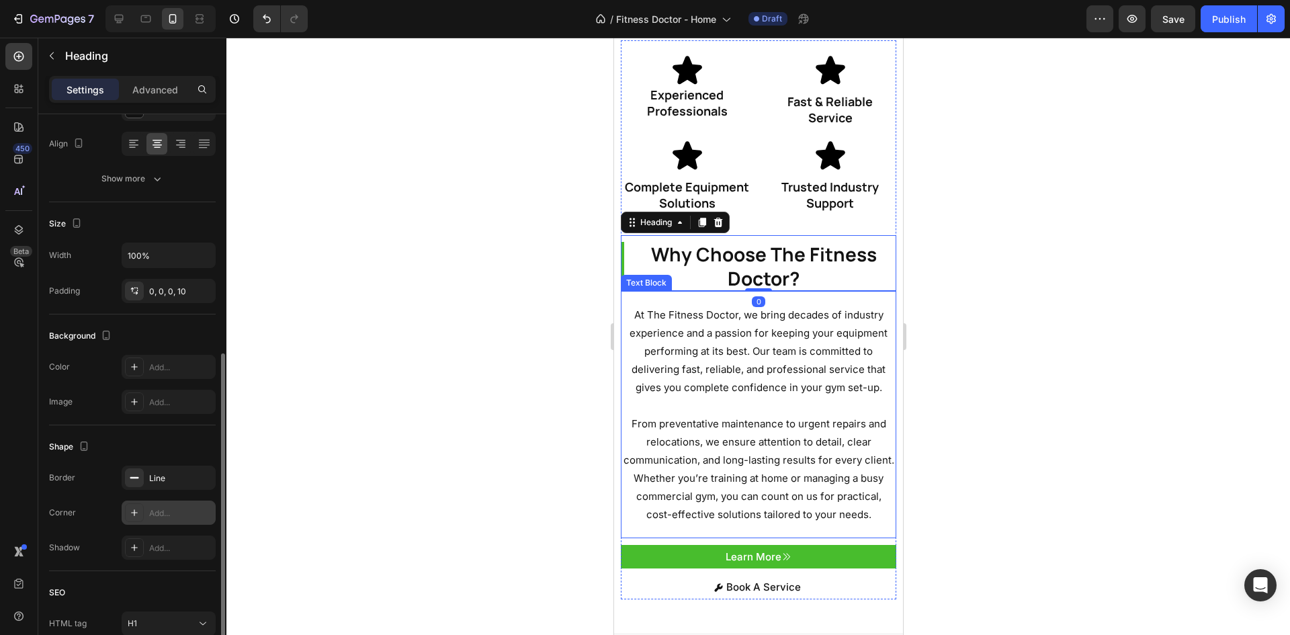
scroll to position [269, 0]
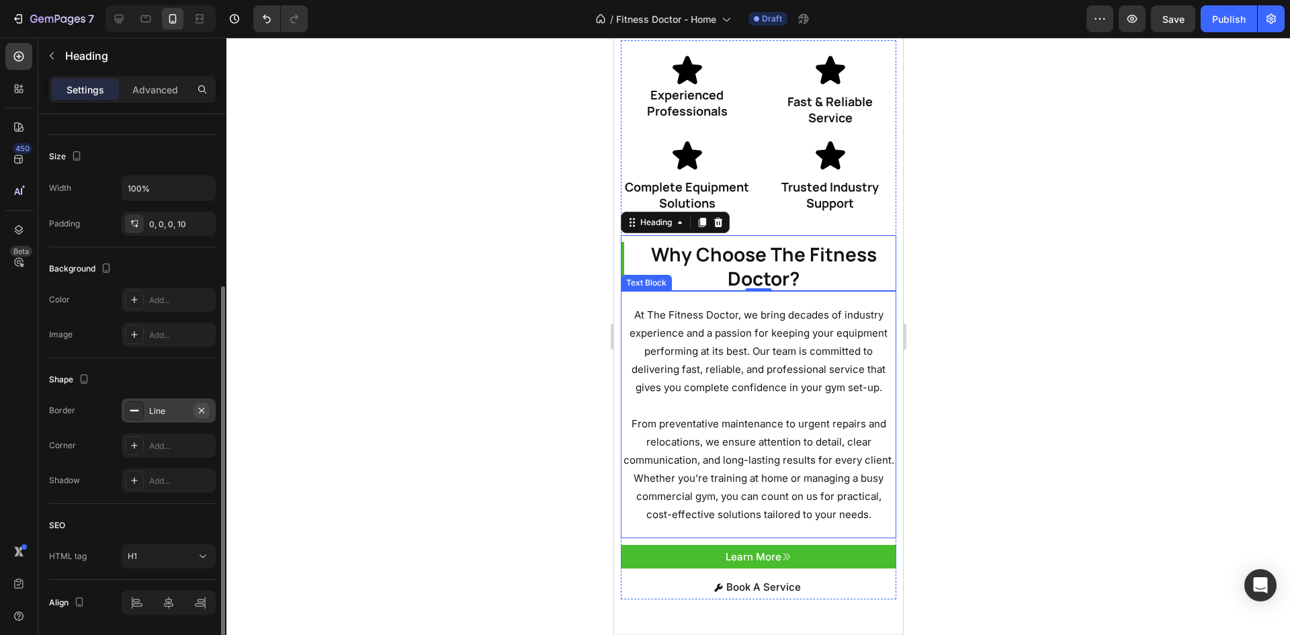
click at [202, 409] on icon "button" at bounding box center [201, 410] width 11 height 11
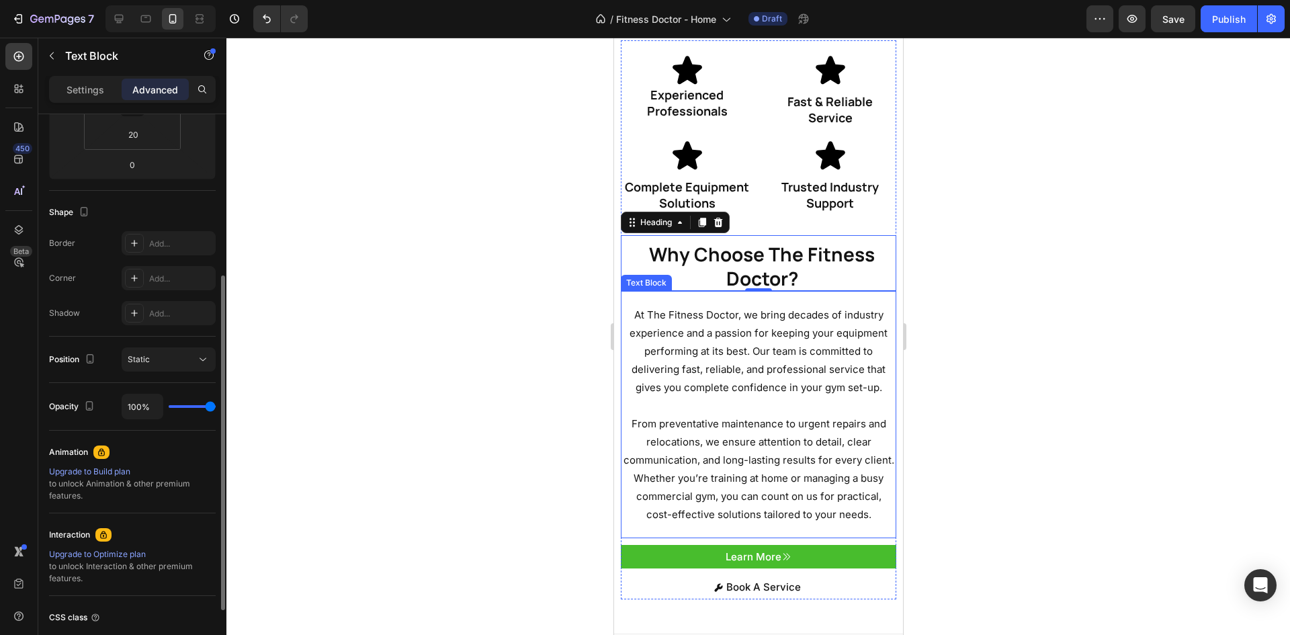
click at [760, 320] on p "At The Fitness Doctor, we bring decades of industry experience and a passion fo…" at bounding box center [758, 351] width 273 height 91
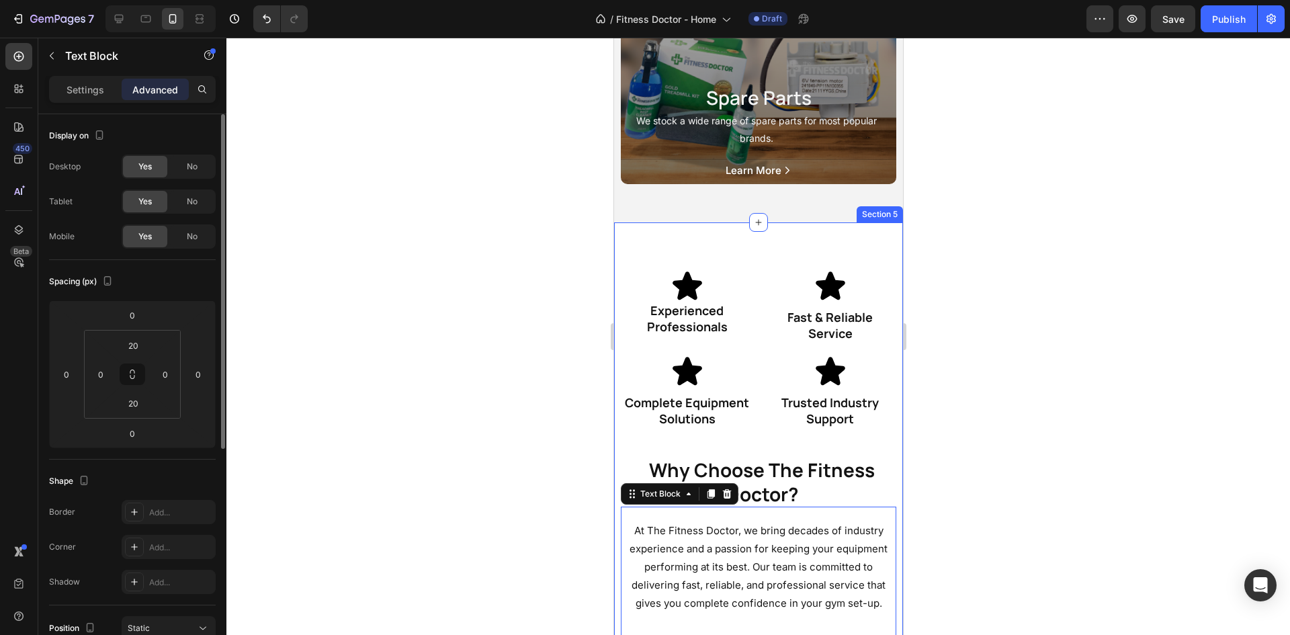
scroll to position [2755, 0]
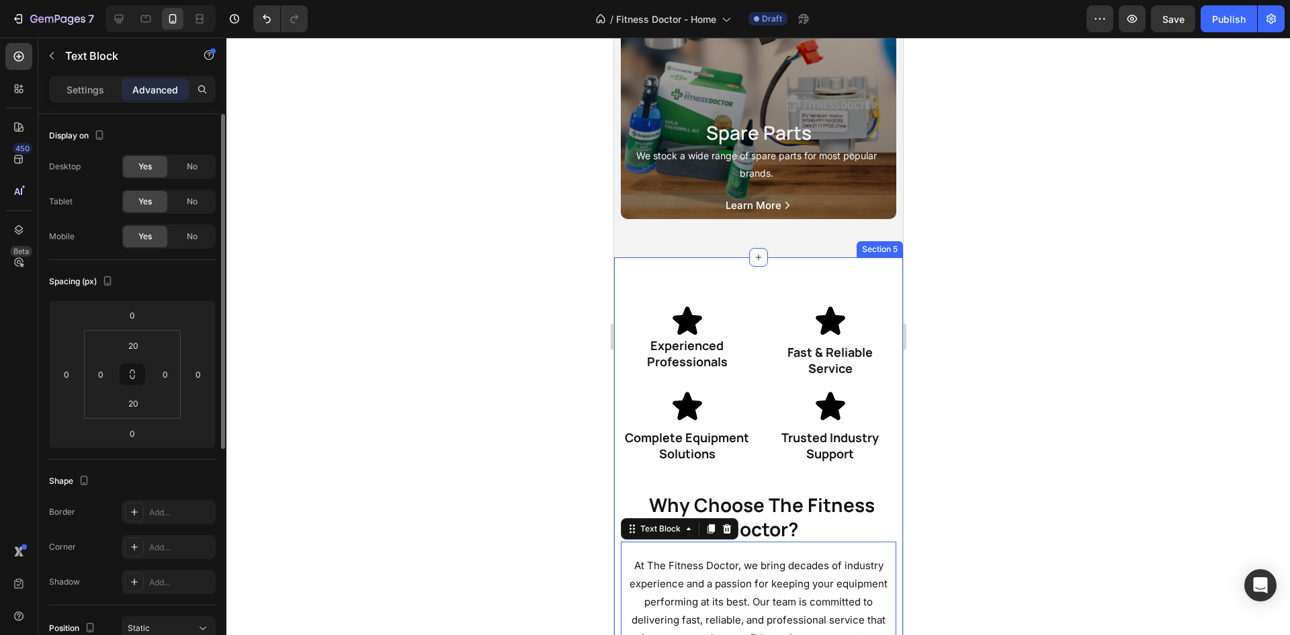
click at [763, 286] on div "Why Choose The Fitness Doctor? Heading At The Fitness Doctor, we bring decades …" at bounding box center [757, 570] width 289 height 626
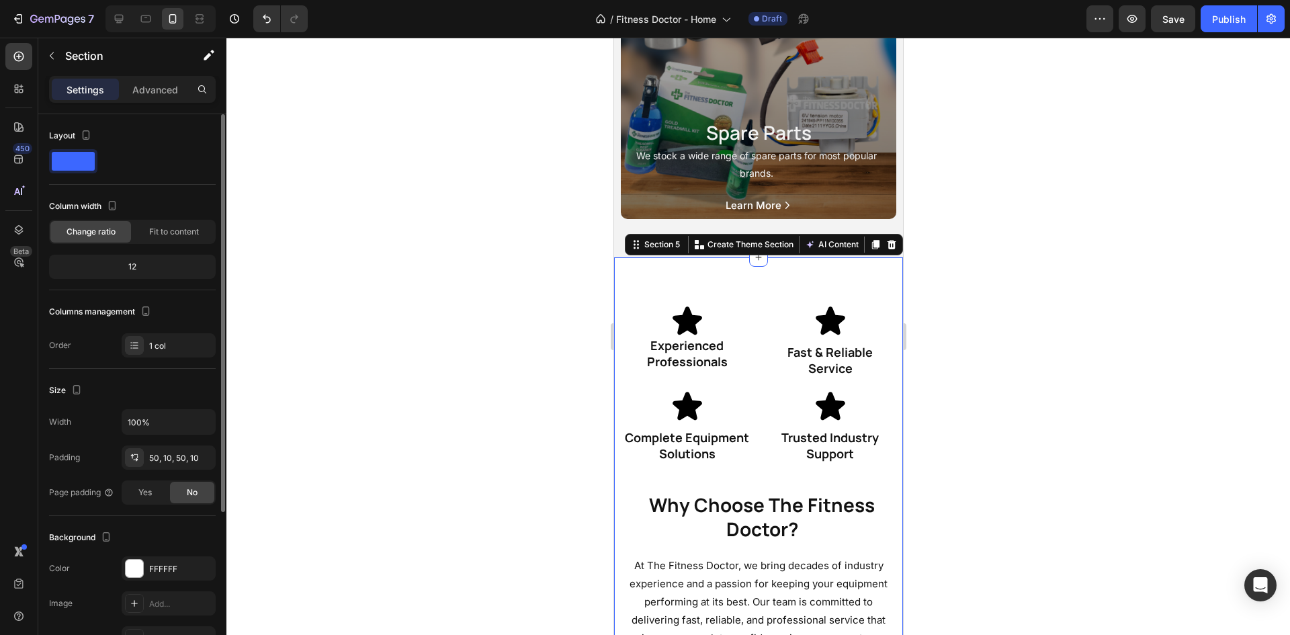
click at [128, 77] on div "Settings Advanced" at bounding box center [132, 89] width 167 height 27
click at [139, 88] on p "Advanced" at bounding box center [155, 90] width 46 height 14
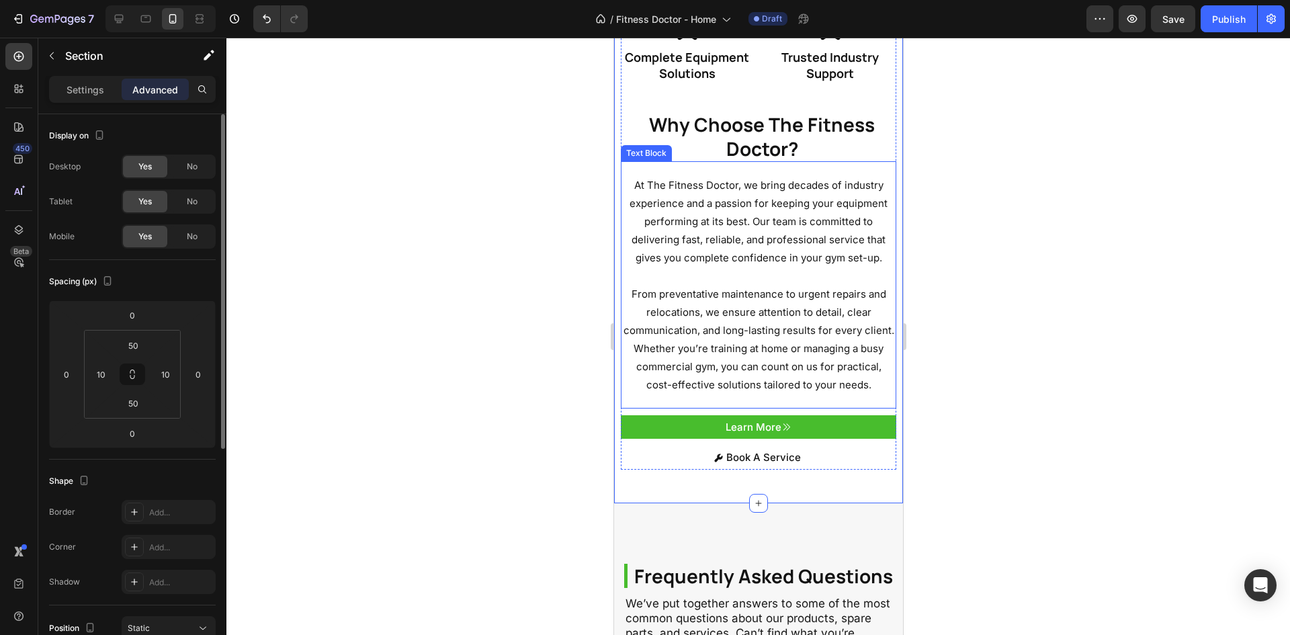
scroll to position [3158, 0]
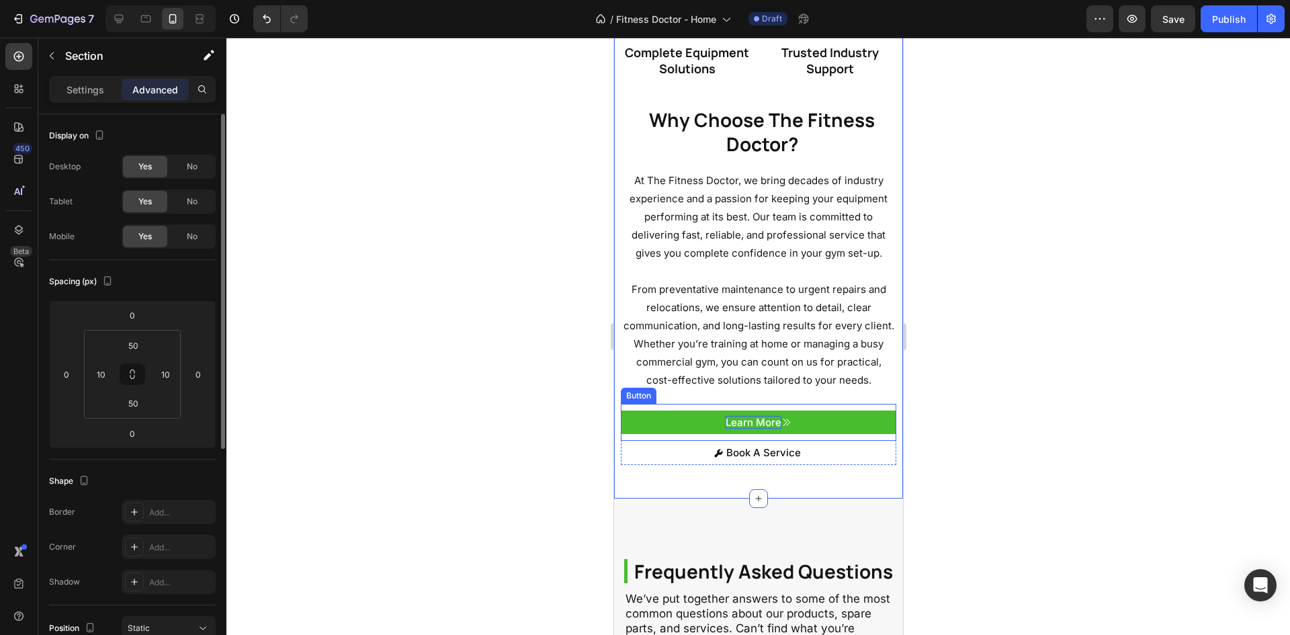
click at [743, 429] on p "Learn More" at bounding box center [753, 422] width 56 height 13
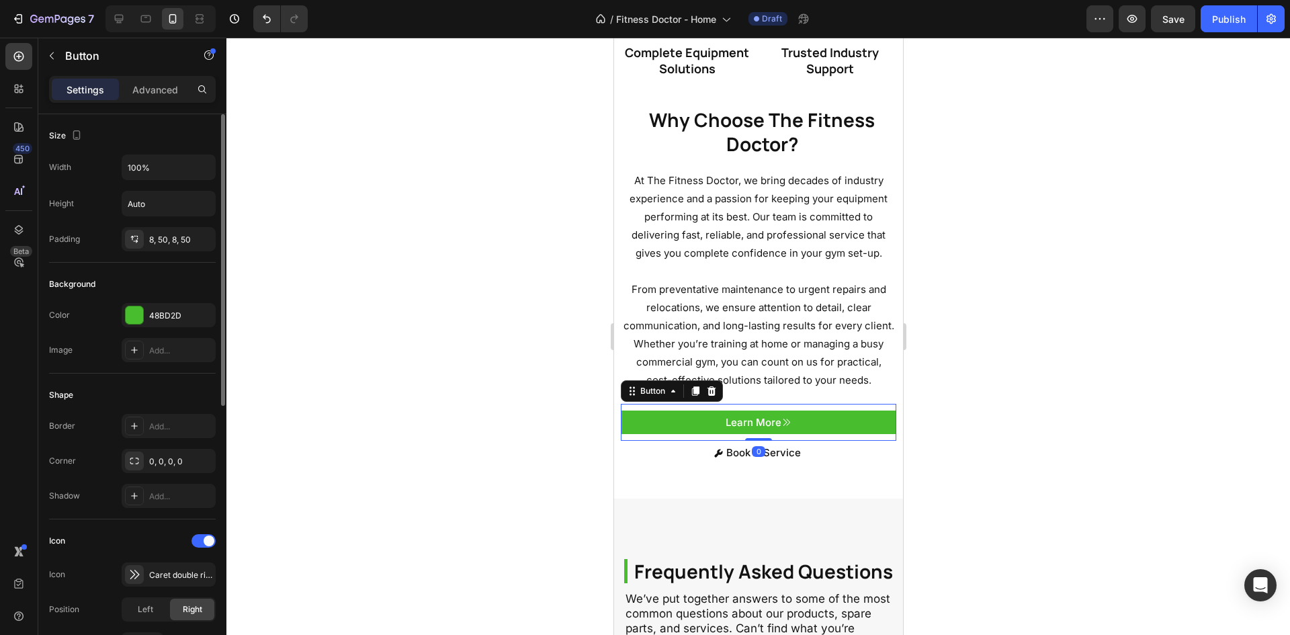
click at [687, 435] on button "Learn More" at bounding box center [757, 423] width 275 height 24
click at [202, 167] on icon "button" at bounding box center [202, 167] width 13 height 13
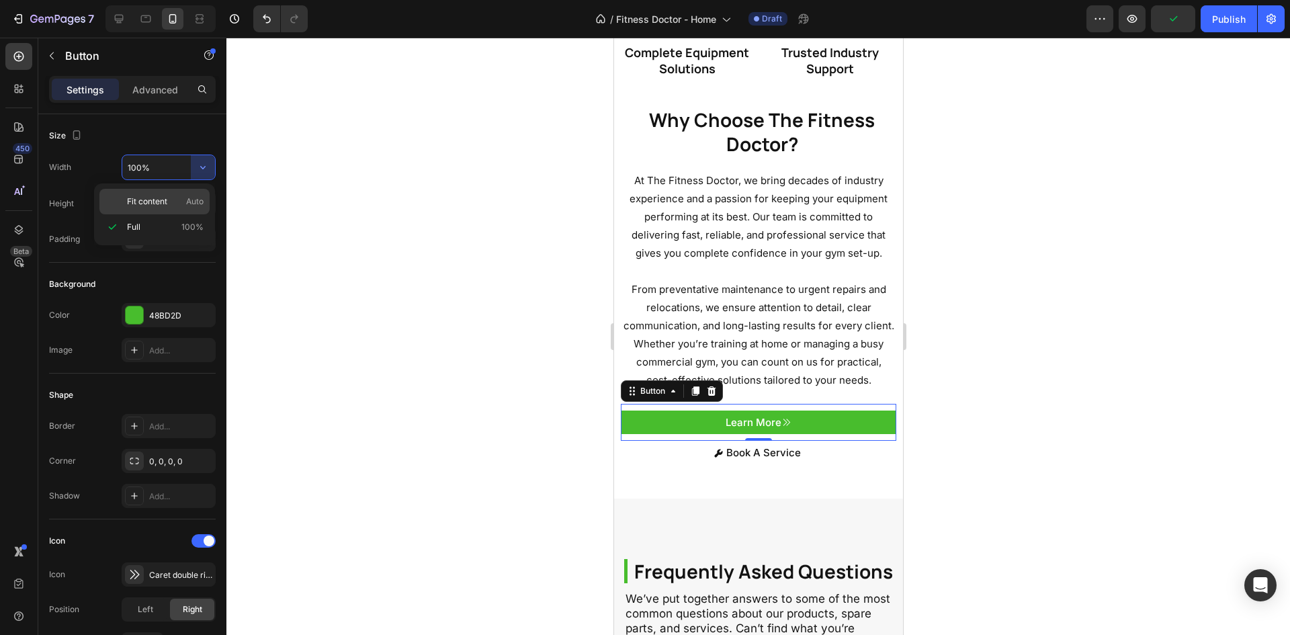
click at [175, 200] on p "Fit content Auto" at bounding box center [165, 202] width 77 height 12
type input "Auto"
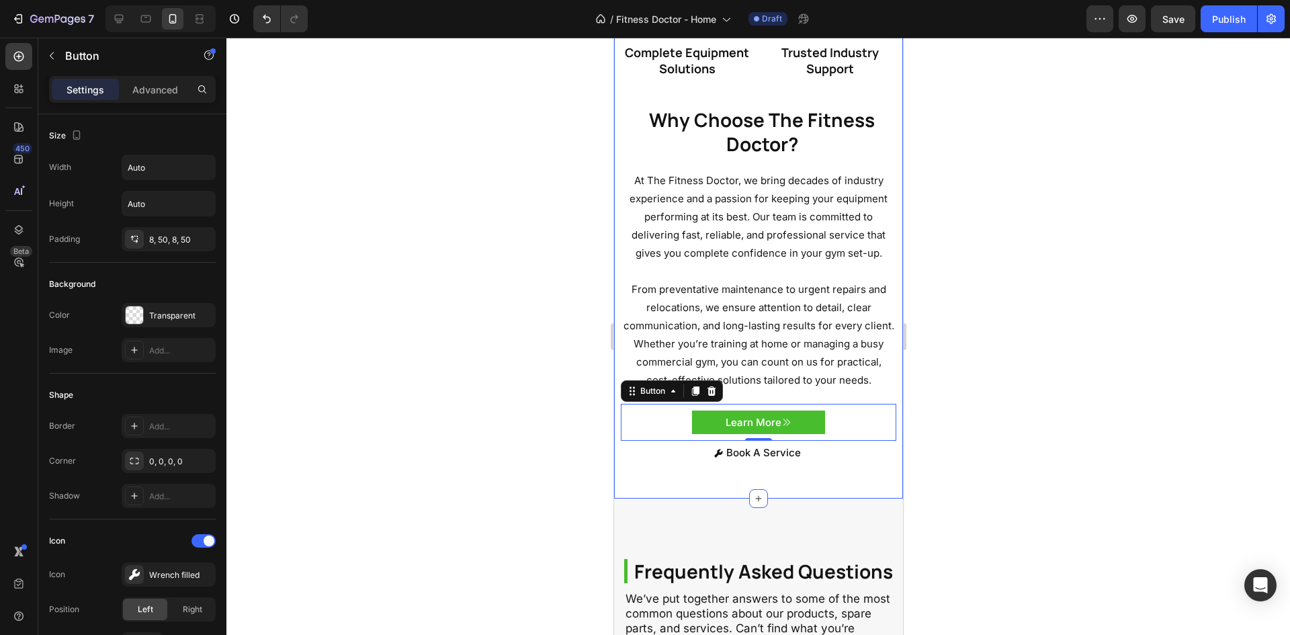
click at [684, 465] on button "Book A Service" at bounding box center [756, 453] width 155 height 24
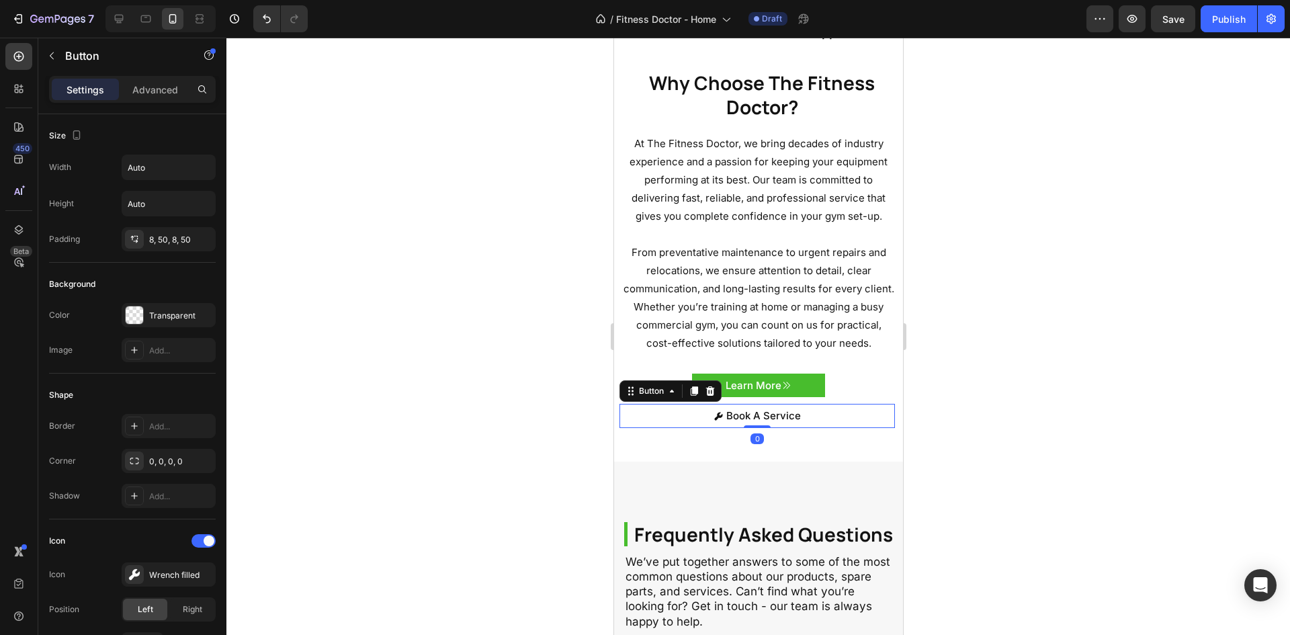
scroll to position [3360, 0]
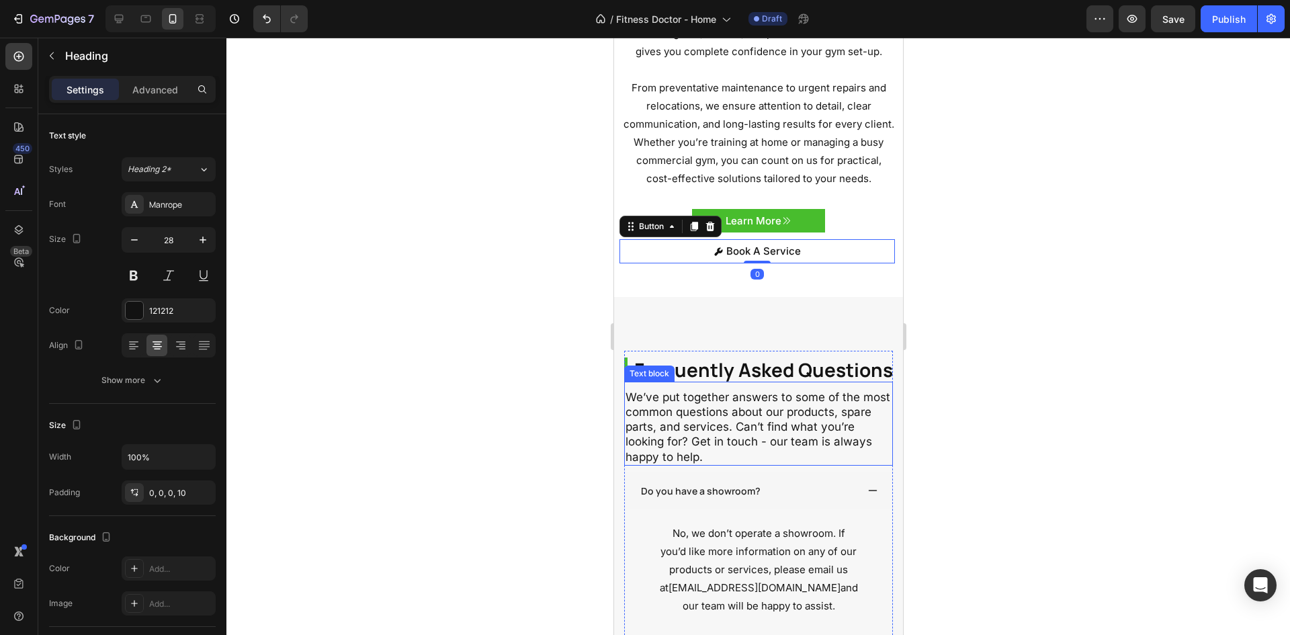
click at [677, 382] on h2 "Frequently Asked Questions" at bounding box center [758, 369] width 269 height 24
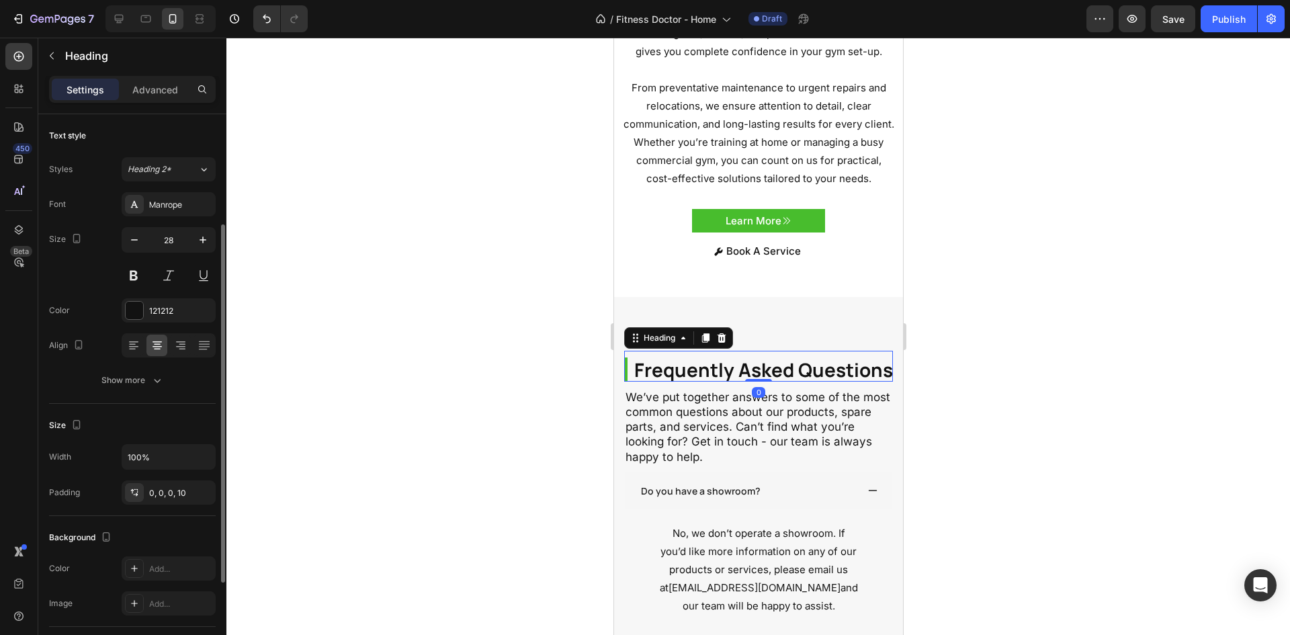
scroll to position [202, 0]
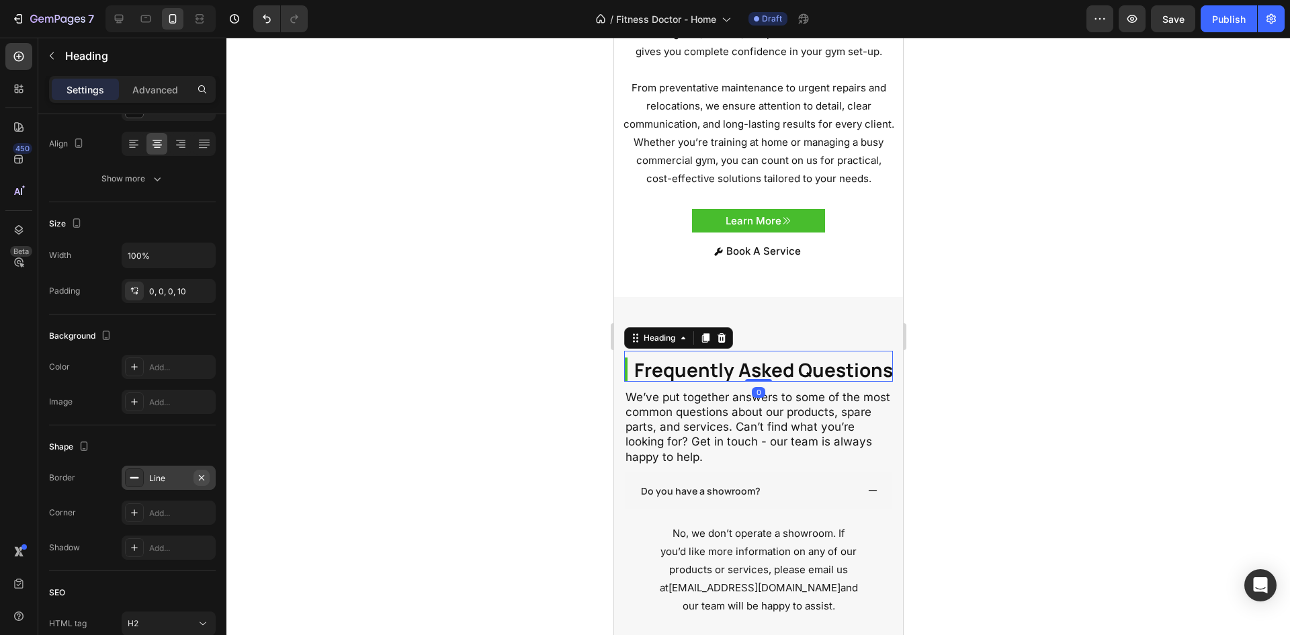
click at [198, 474] on icon "button" at bounding box center [201, 477] width 11 height 11
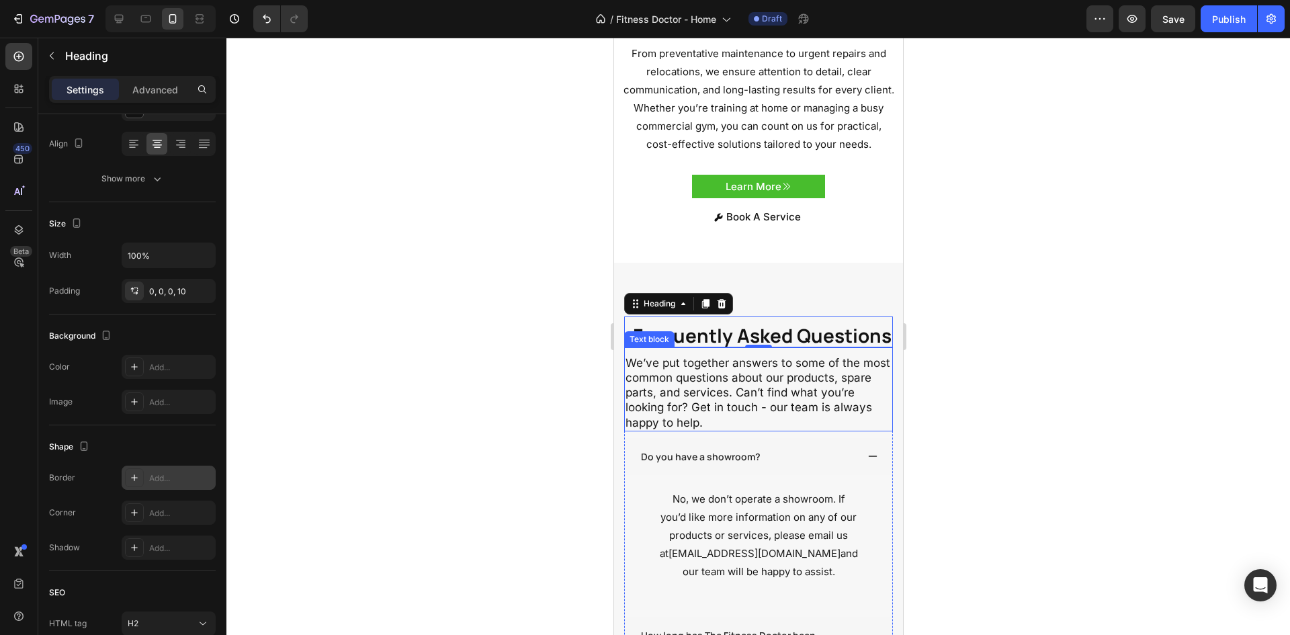
scroll to position [3494, 0]
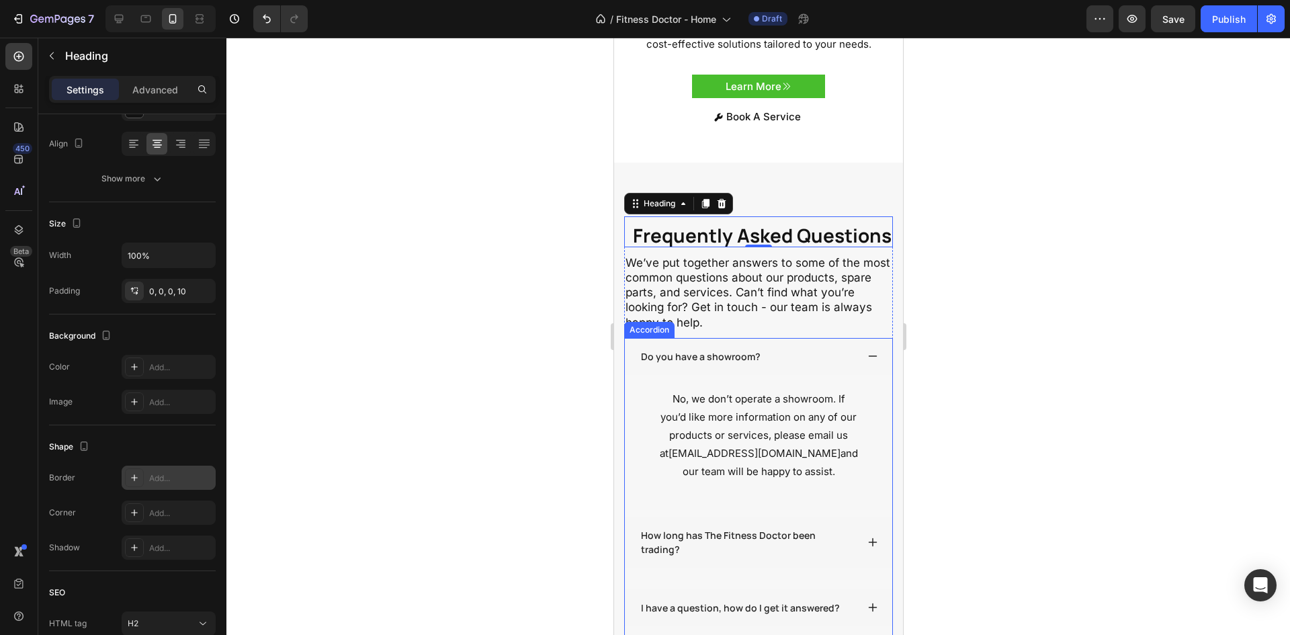
click at [783, 366] on div "Do you have a showroom?" at bounding box center [747, 356] width 218 height 18
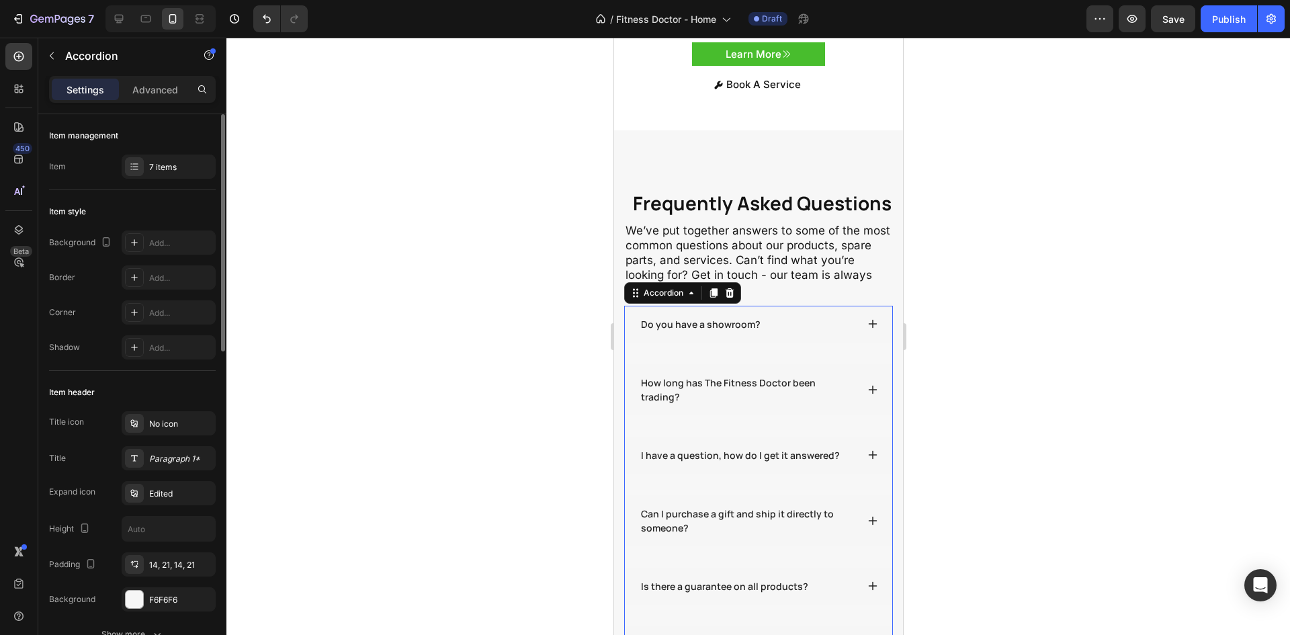
scroll to position [3561, 0]
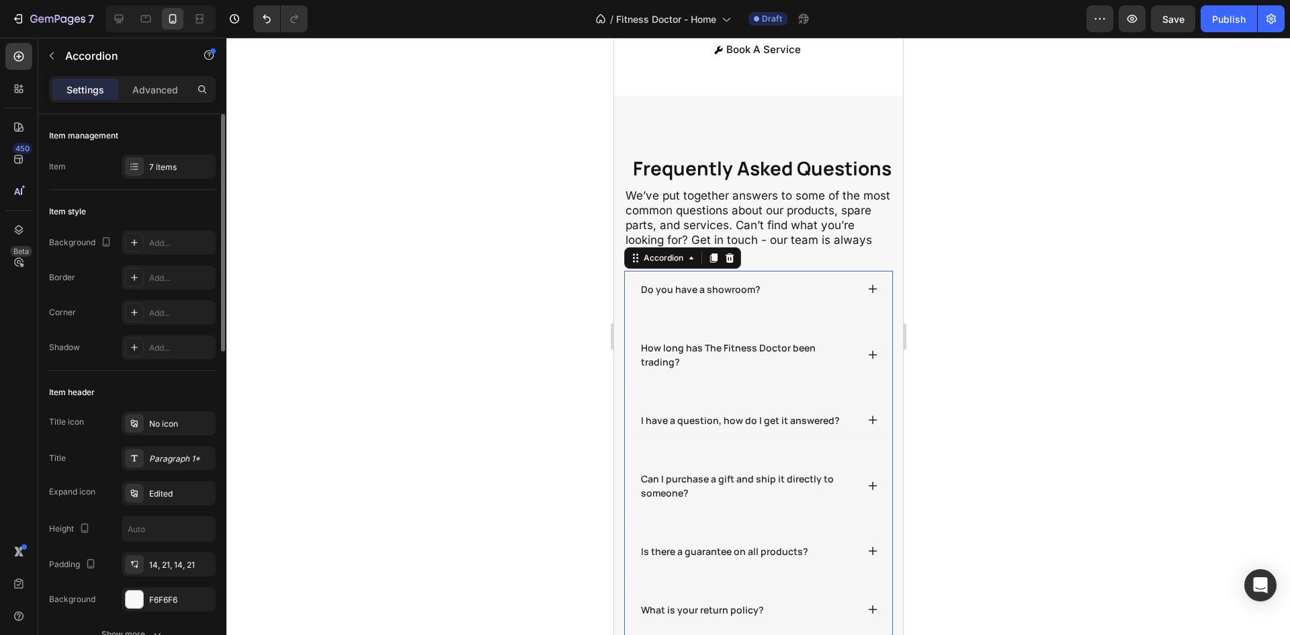
click at [774, 298] on div "Do you have a showroom?" at bounding box center [747, 289] width 218 height 18
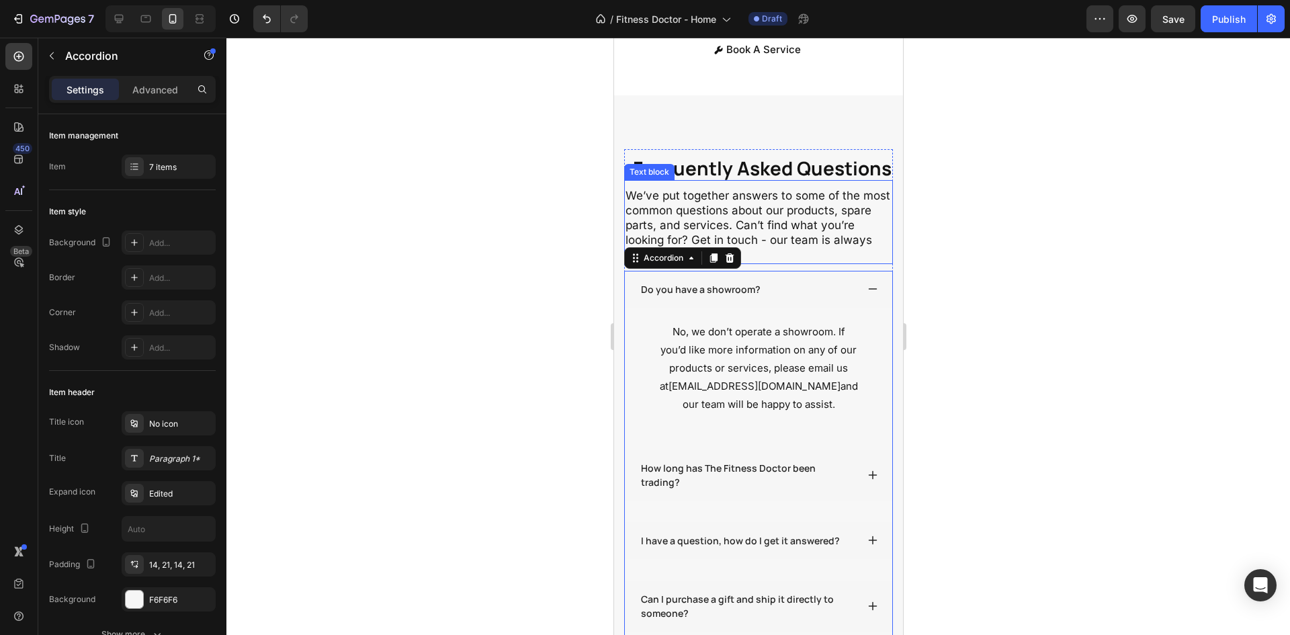
click at [773, 262] on p "We’ve put together answers to some of the most common questions about our produ…" at bounding box center [758, 225] width 266 height 74
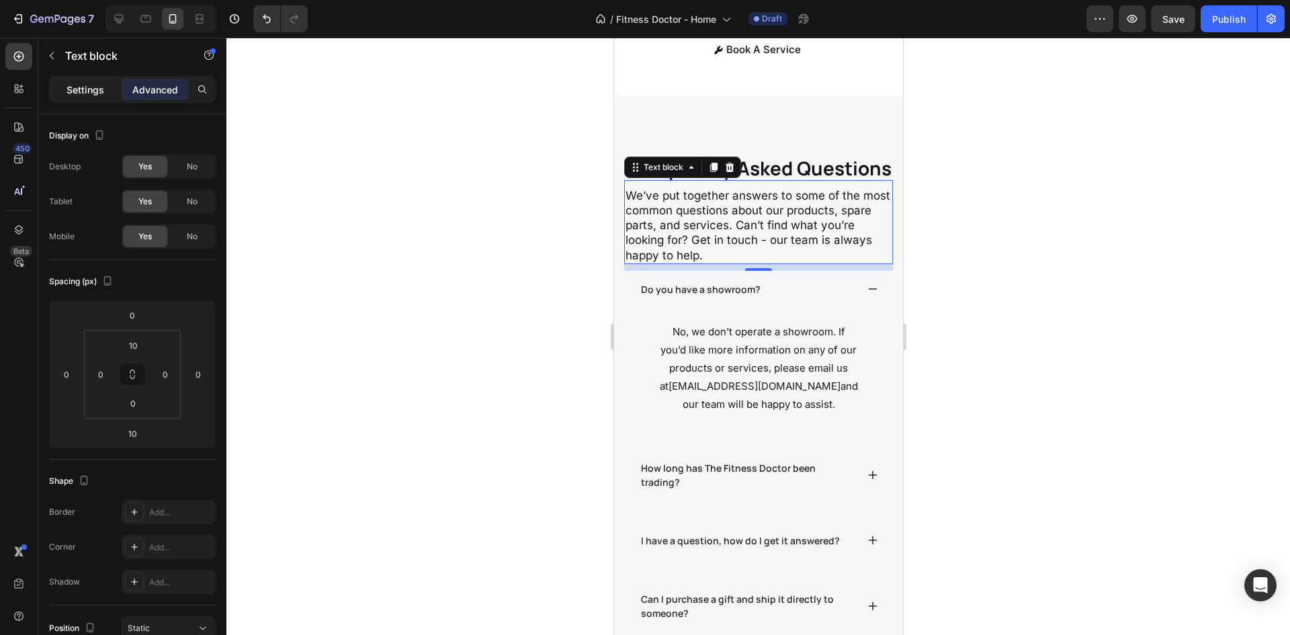
click at [85, 80] on div "Settings" at bounding box center [85, 90] width 67 height 22
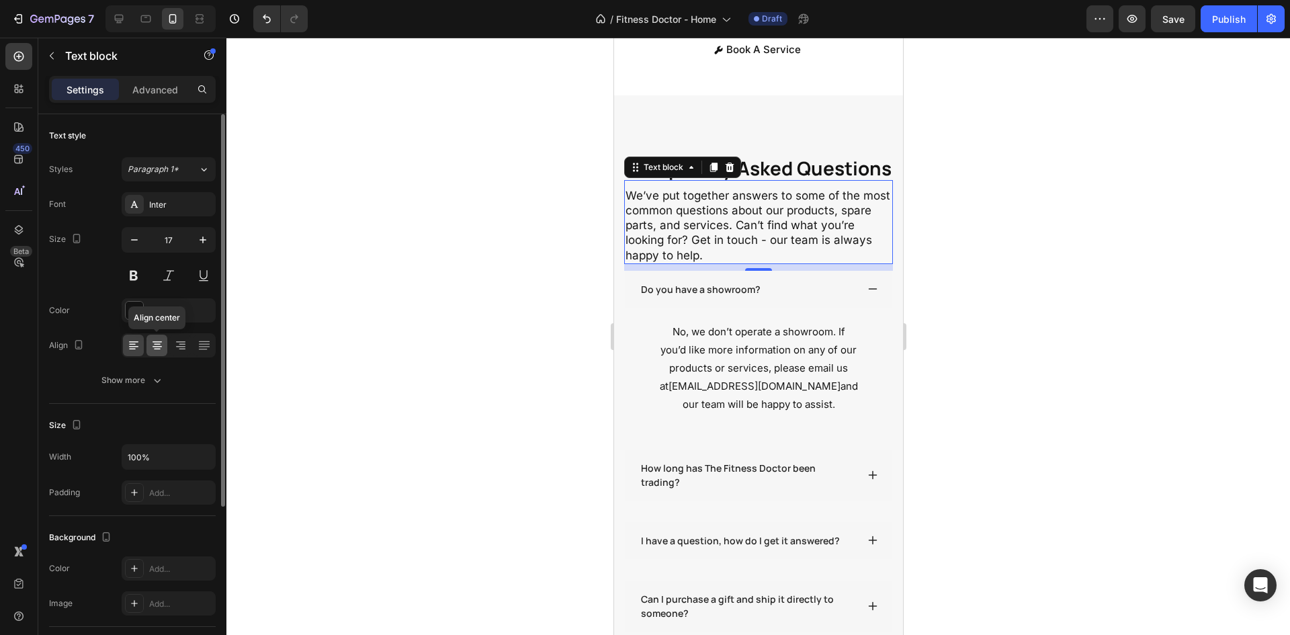
click at [156, 344] on icon at bounding box center [157, 344] width 7 height 1
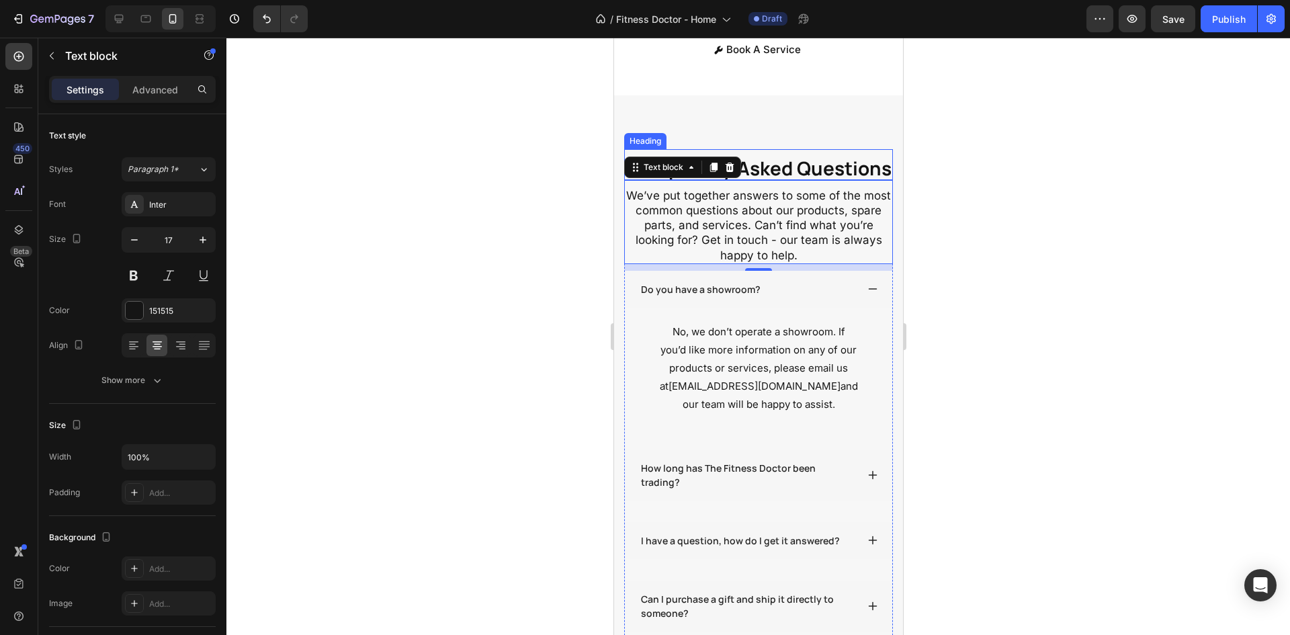
click at [771, 133] on div "Frequently Asked Questions Heading We’ve put together answers to some of the mo…" at bounding box center [757, 477] width 289 height 765
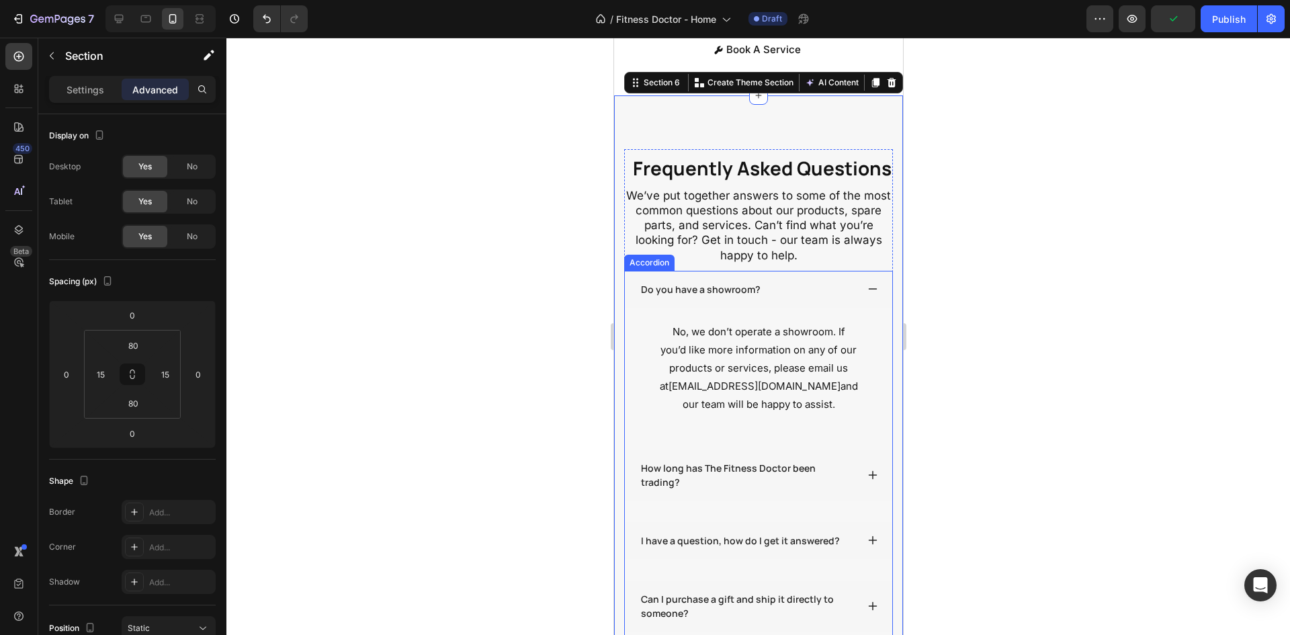
click at [769, 298] on div "Do you have a showroom?" at bounding box center [747, 289] width 218 height 18
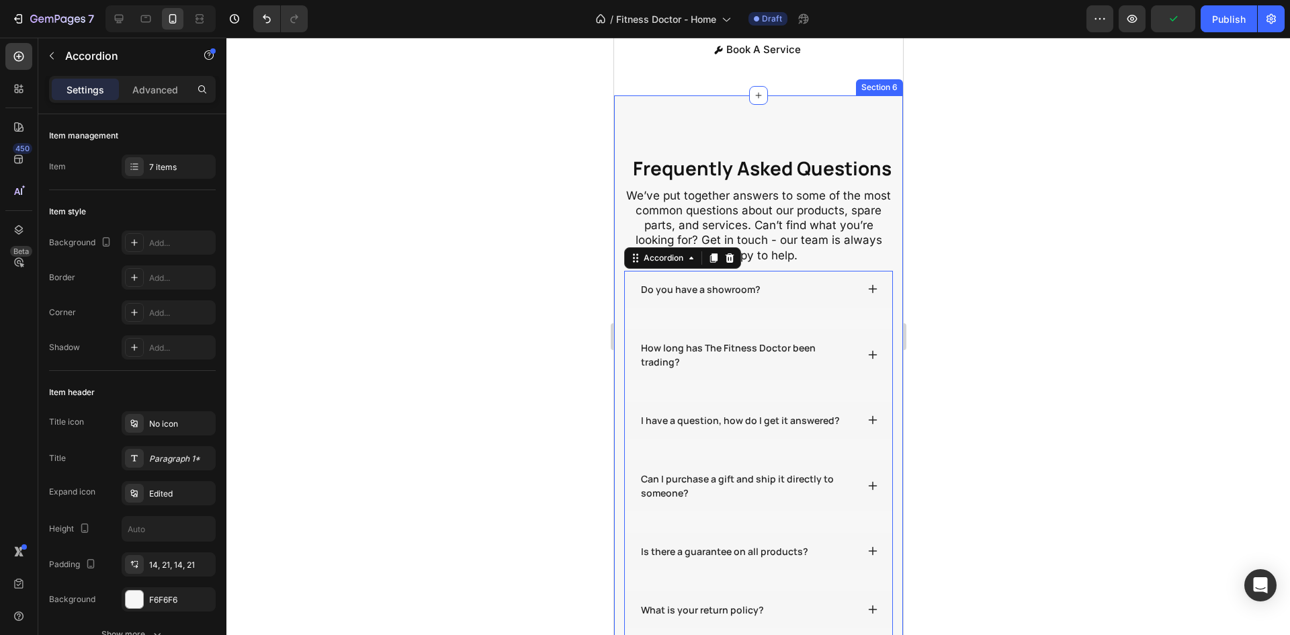
click at [769, 133] on div "Frequently Asked Questions Heading We’ve put together answers to some of the mo…" at bounding box center [757, 417] width 289 height 645
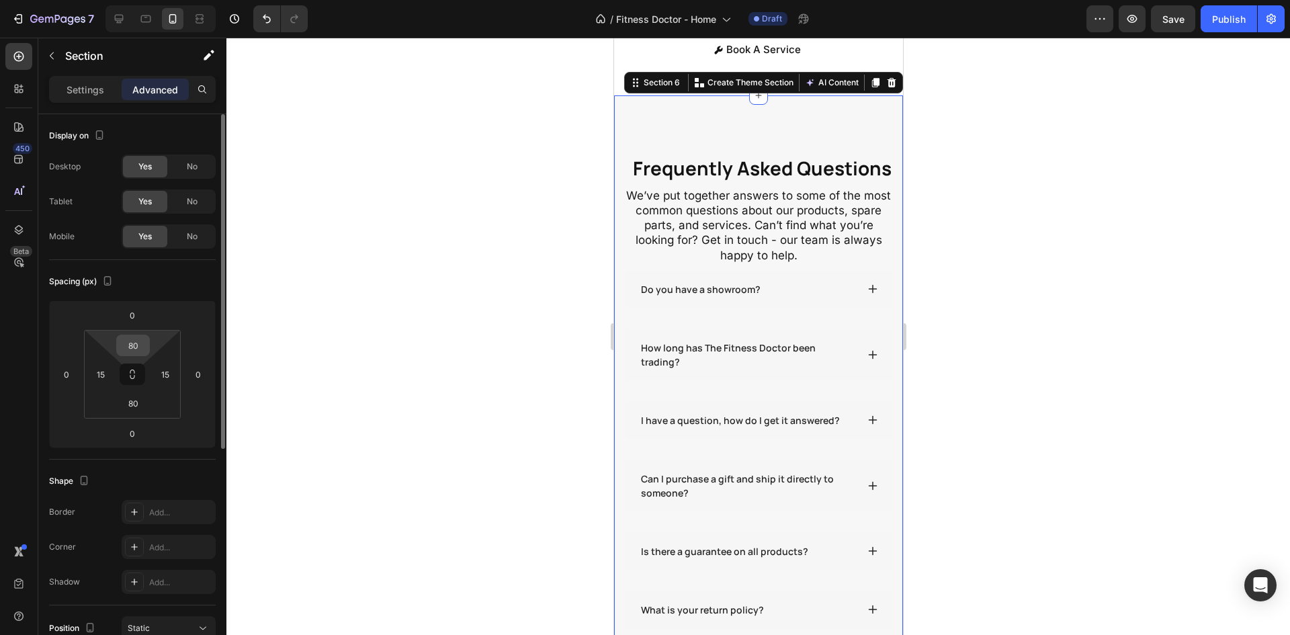
click at [134, 342] on input "80" at bounding box center [133, 345] width 27 height 20
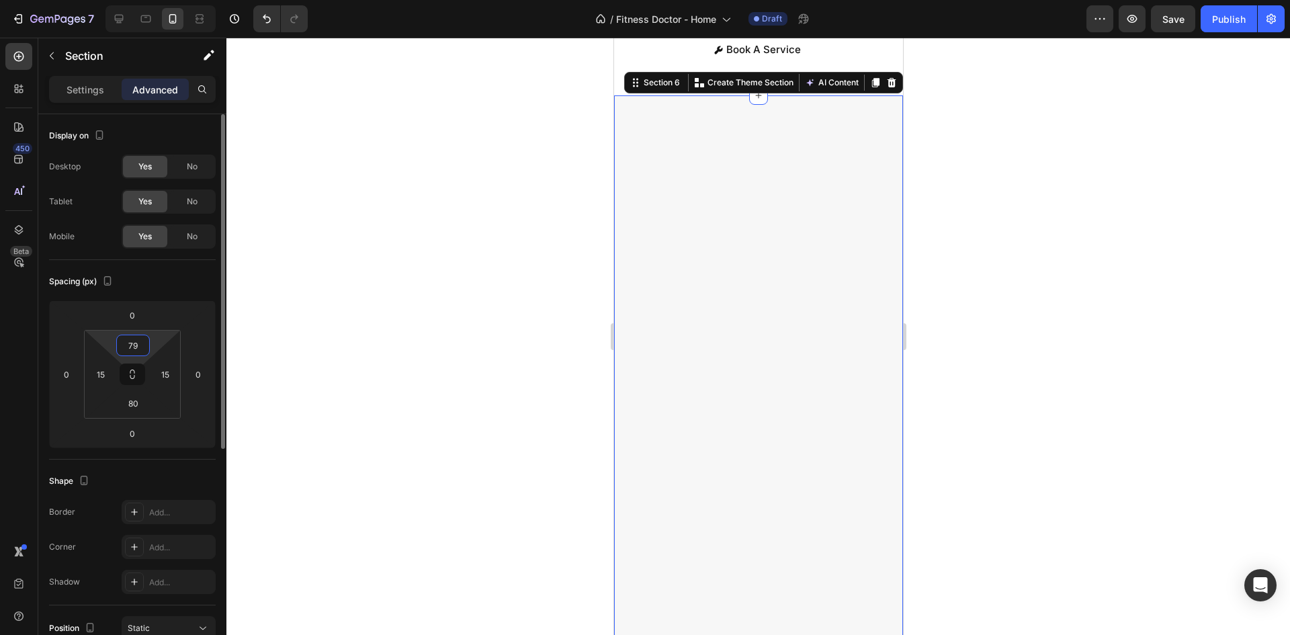
type input "7"
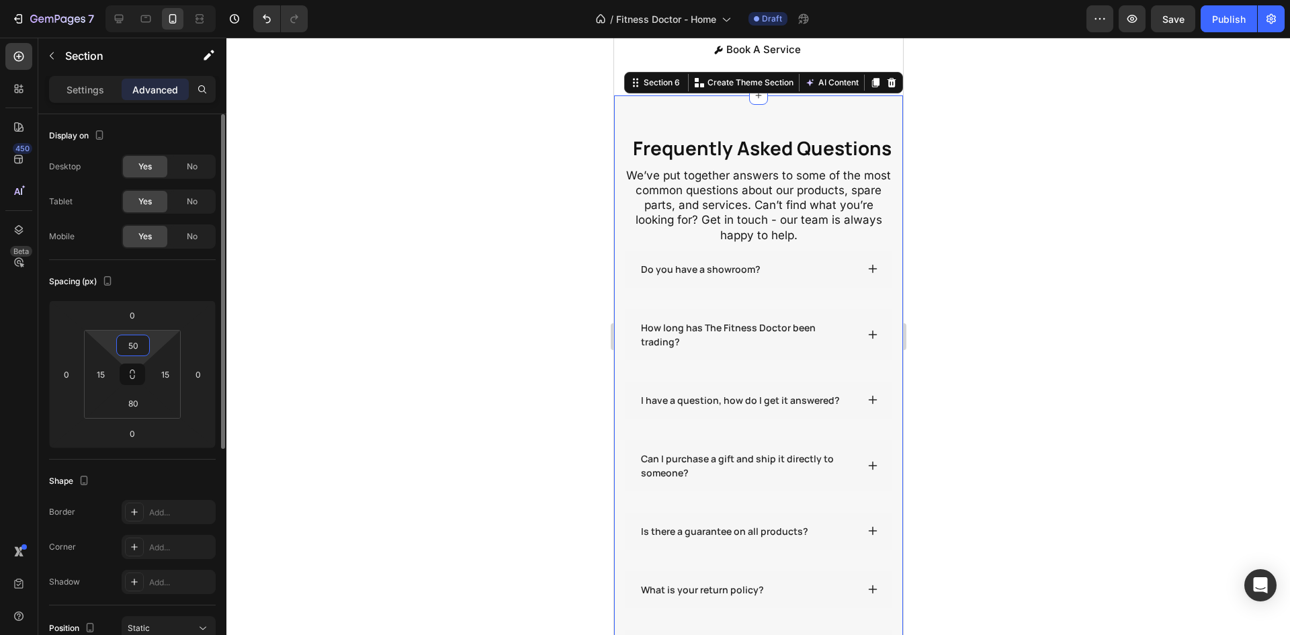
type input "50"
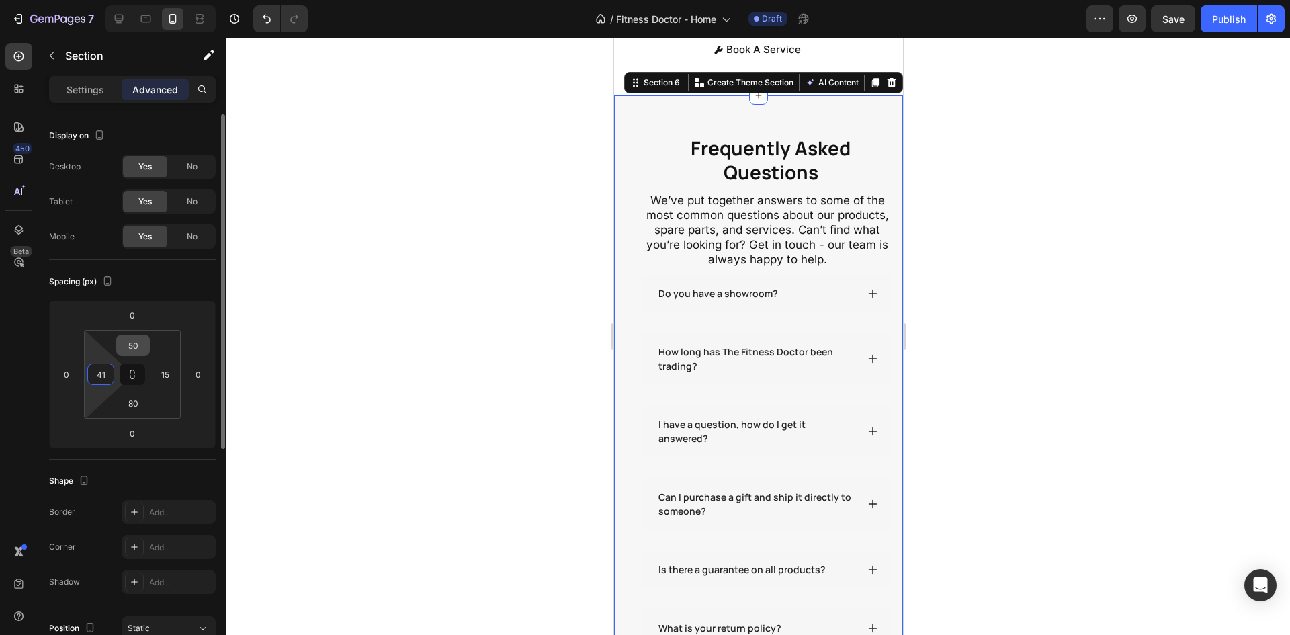
type input "4"
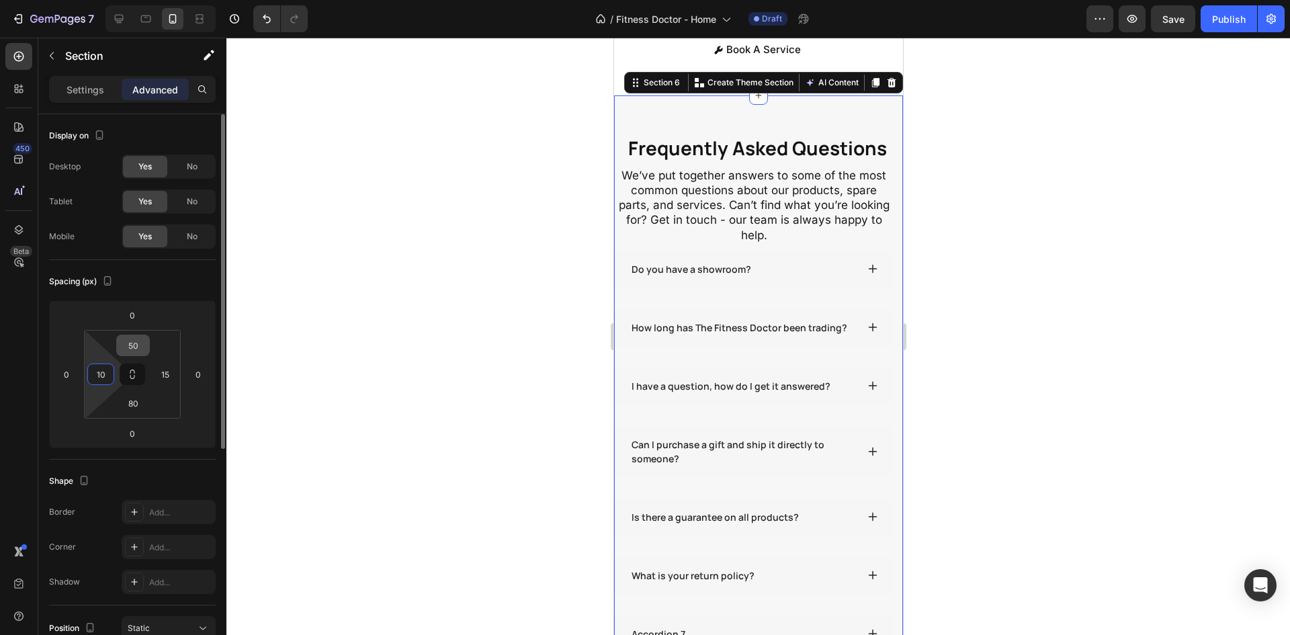
type input "10"
type input "50"
type input "10"
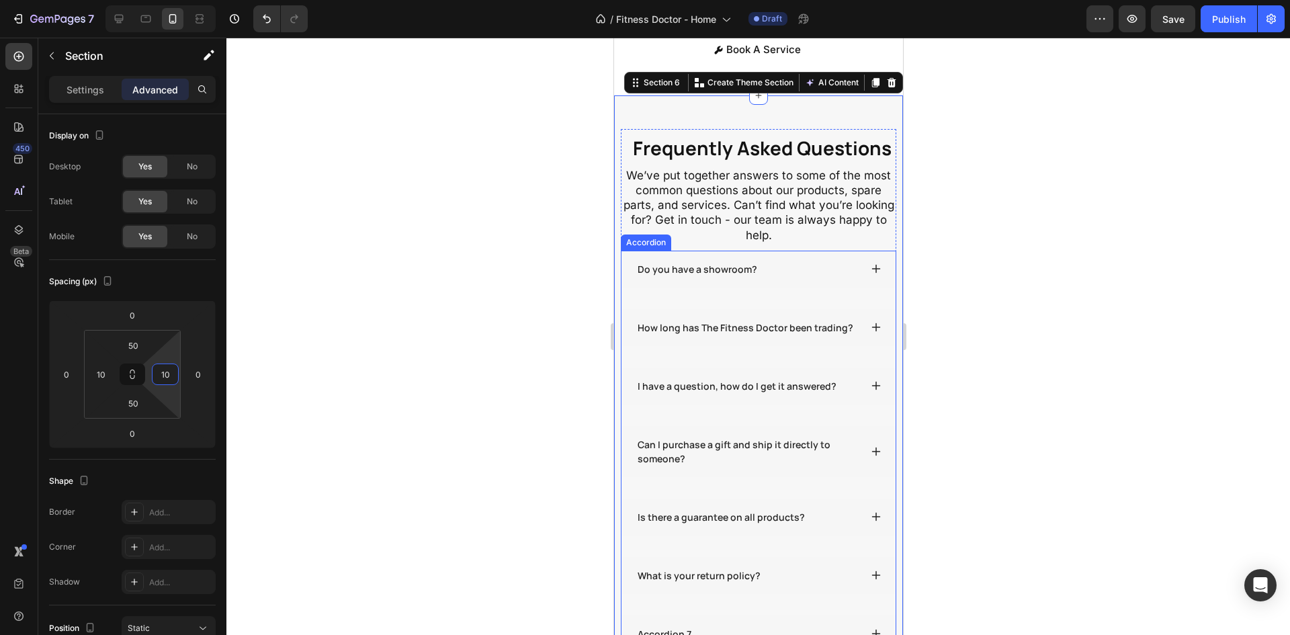
click at [808, 273] on div "Do you have a showroom?" at bounding box center [758, 269] width 274 height 37
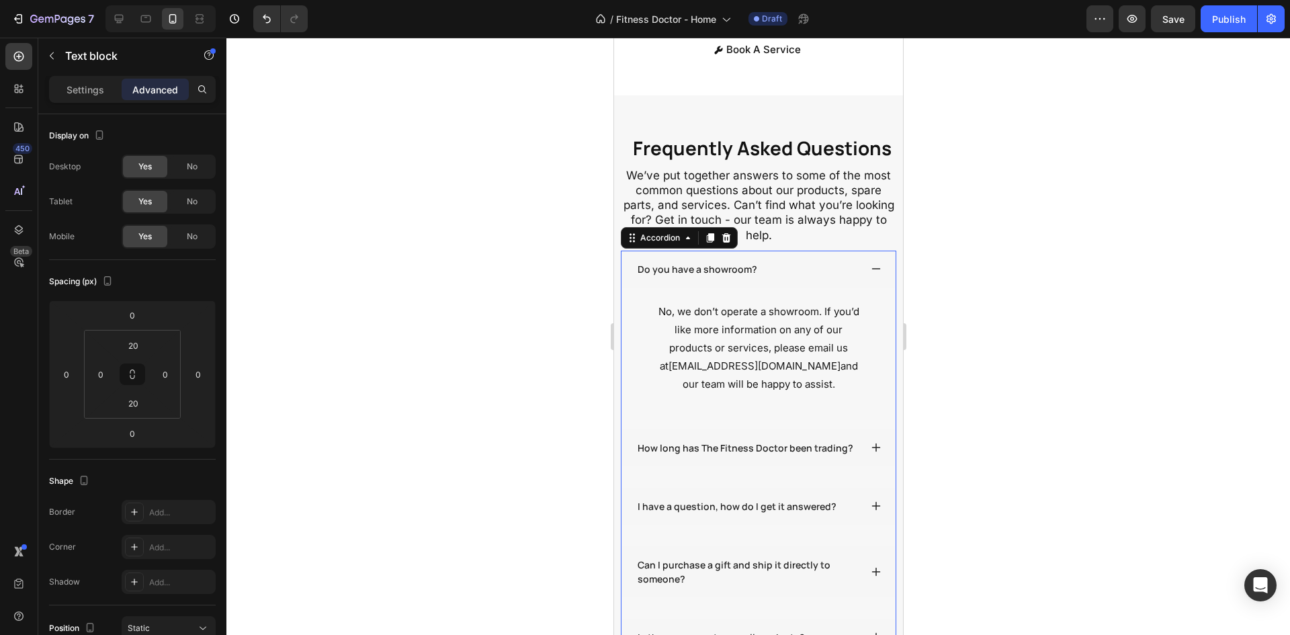
click at [737, 337] on p "No, we don’t operate a showroom. If you’d like more information on any of our p…" at bounding box center [757, 347] width 207 height 91
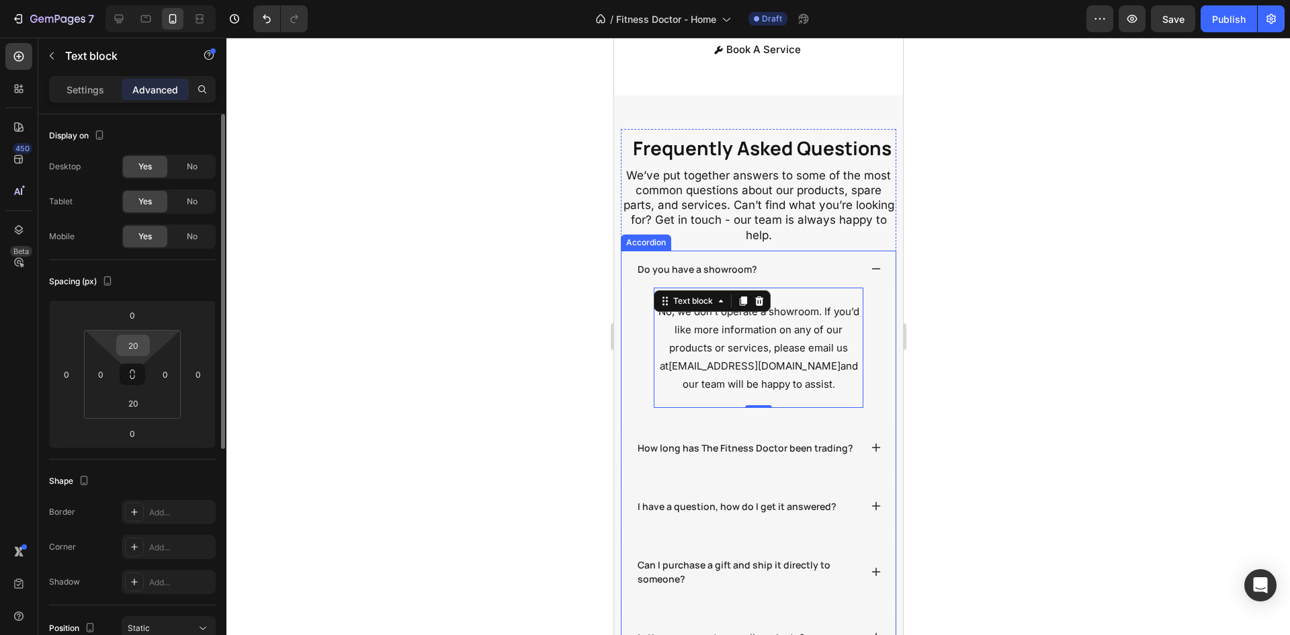
click at [130, 343] on input "20" at bounding box center [133, 345] width 27 height 20
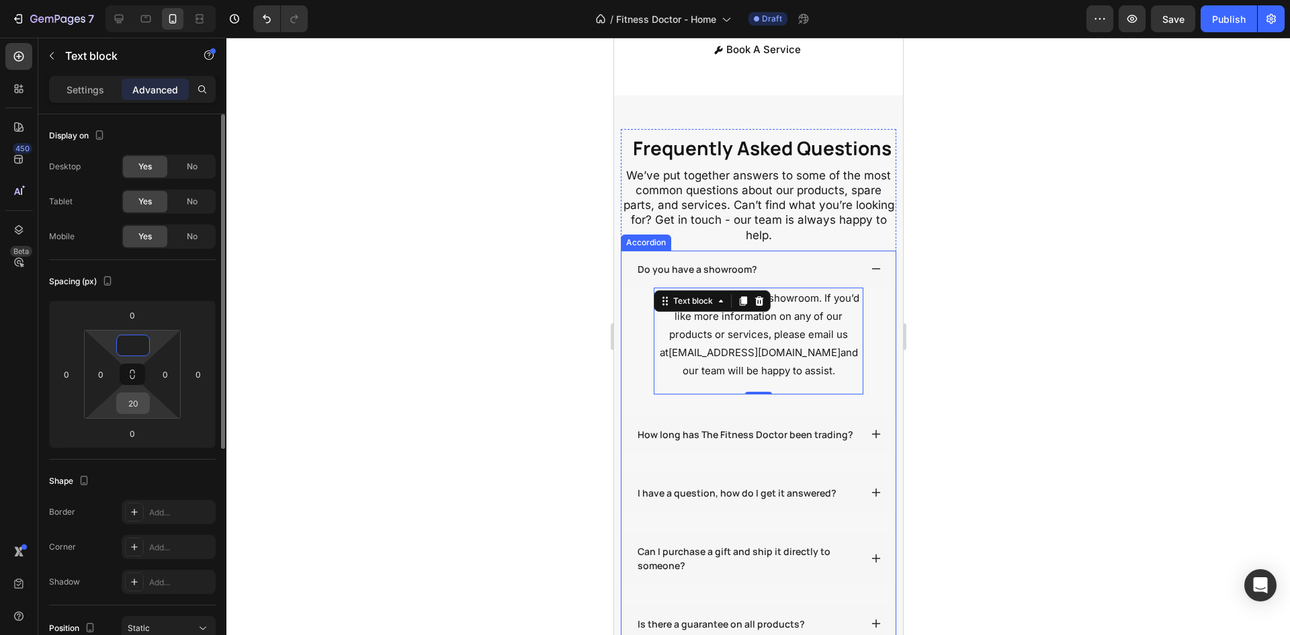
type input "0"
click at [126, 407] on input "20" at bounding box center [133, 403] width 27 height 20
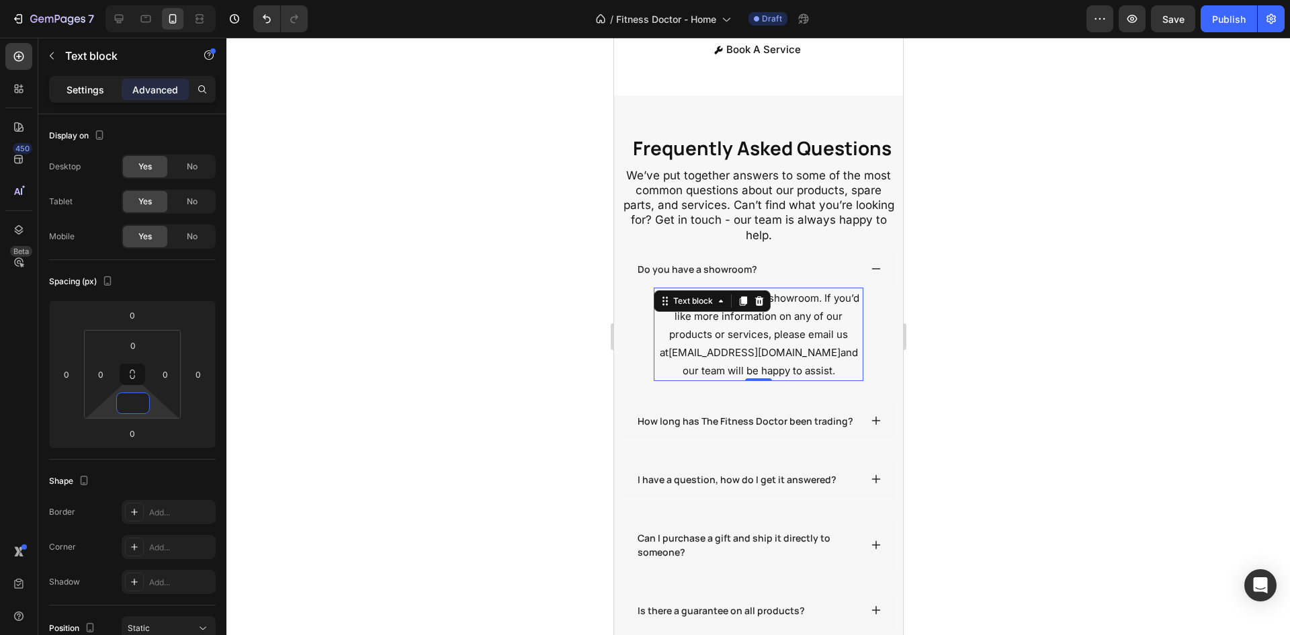
type input "0"
click at [108, 91] on div "Settings" at bounding box center [85, 90] width 67 height 22
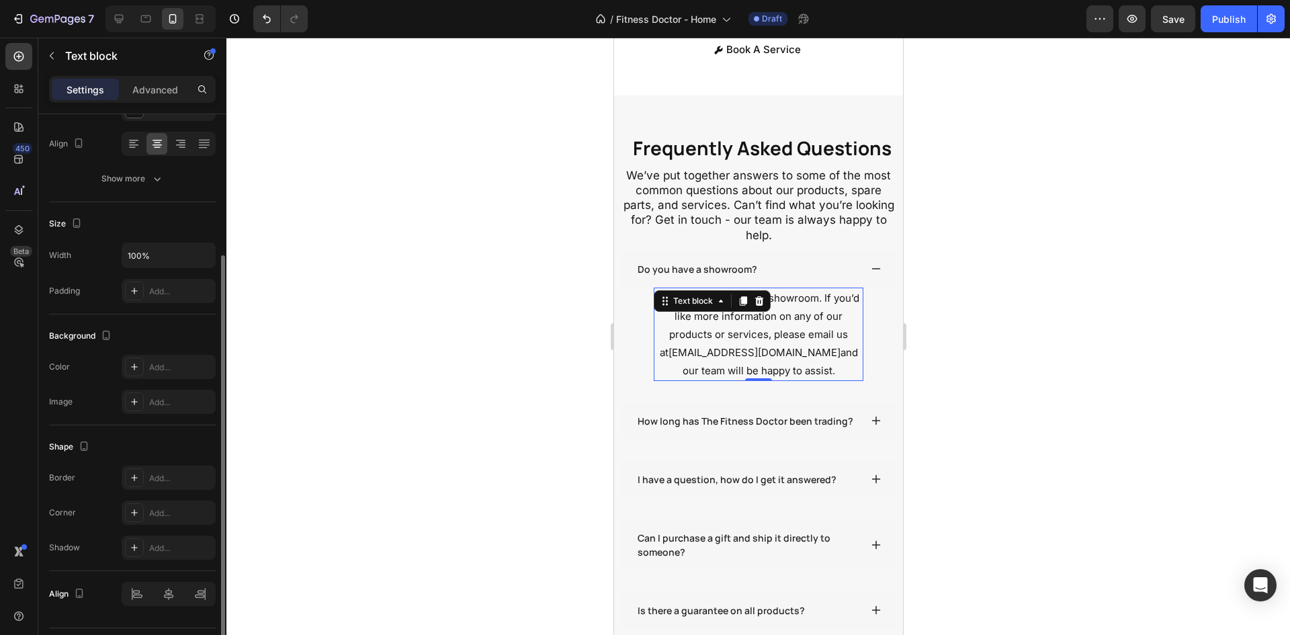
scroll to position [237, 0]
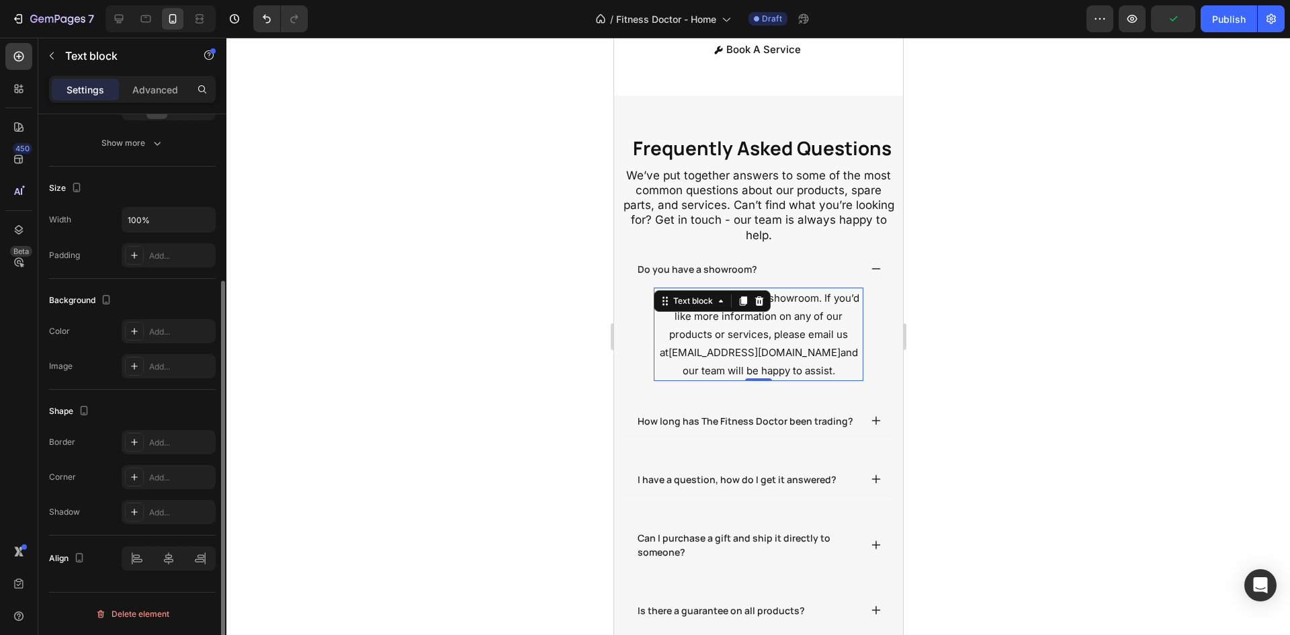
click at [724, 359] on link "info@fitnessdoctor.com.au" at bounding box center [754, 352] width 172 height 13
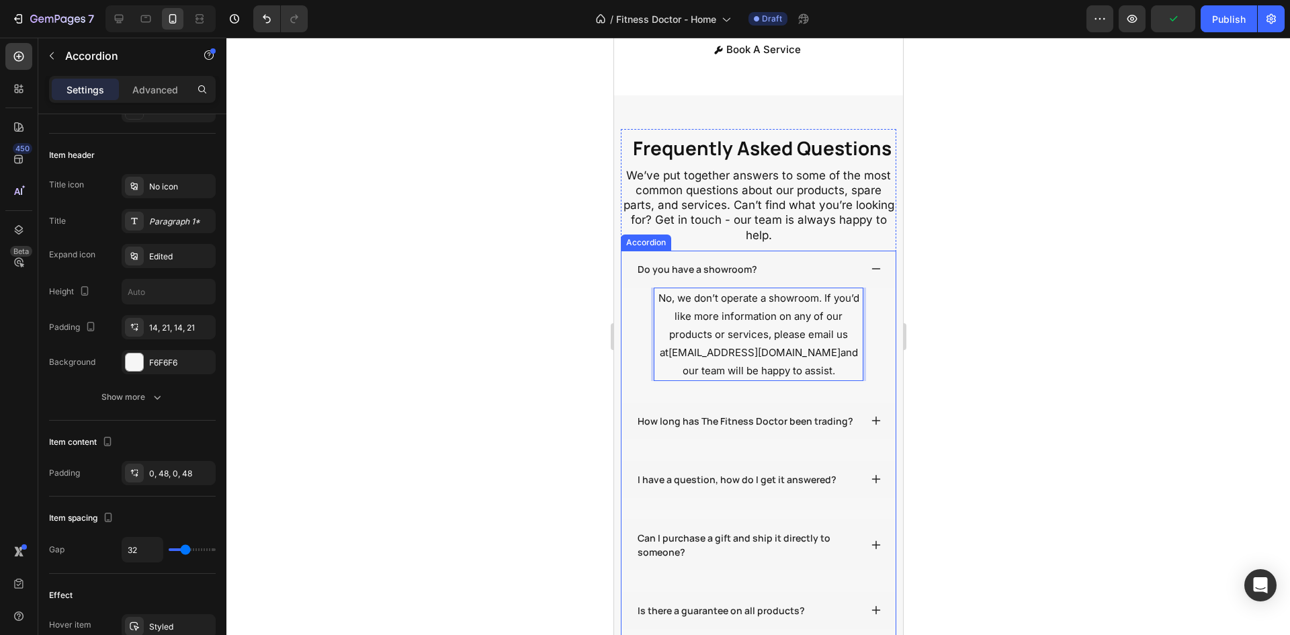
click at [637, 370] on div "No, we don’t operate a showroom. If you’d like more information on any of our p…" at bounding box center [758, 334] width 274 height 93
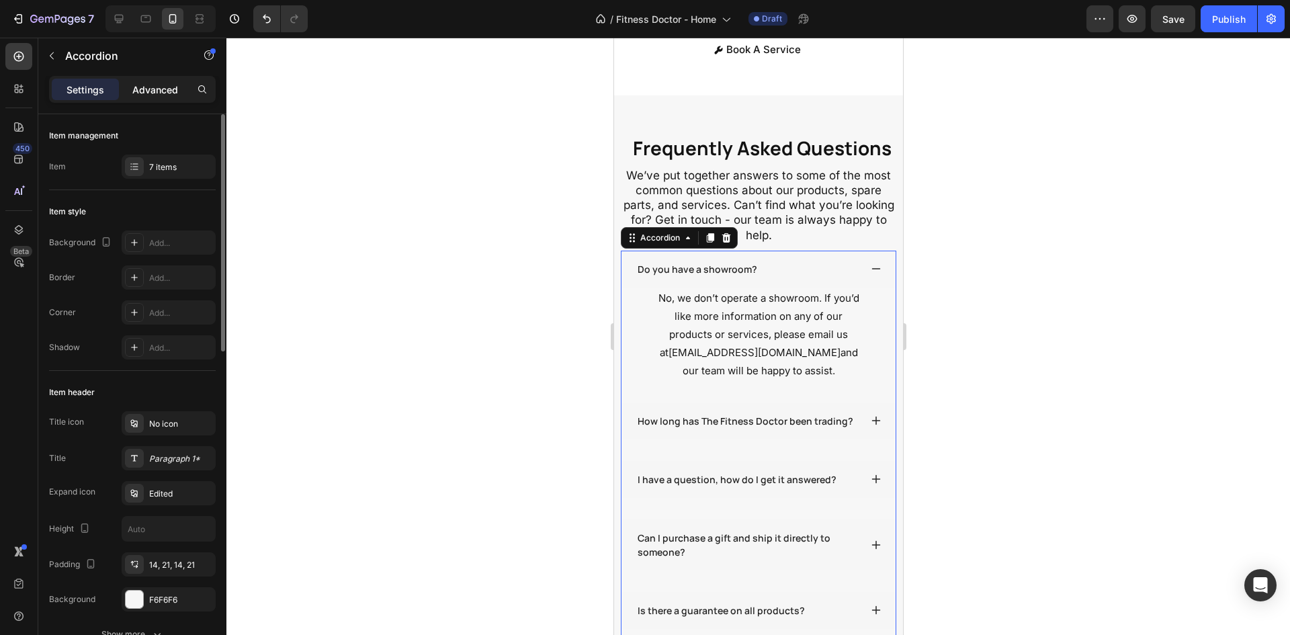
click at [148, 83] on p "Advanced" at bounding box center [155, 90] width 46 height 14
type input "100%"
type input "100"
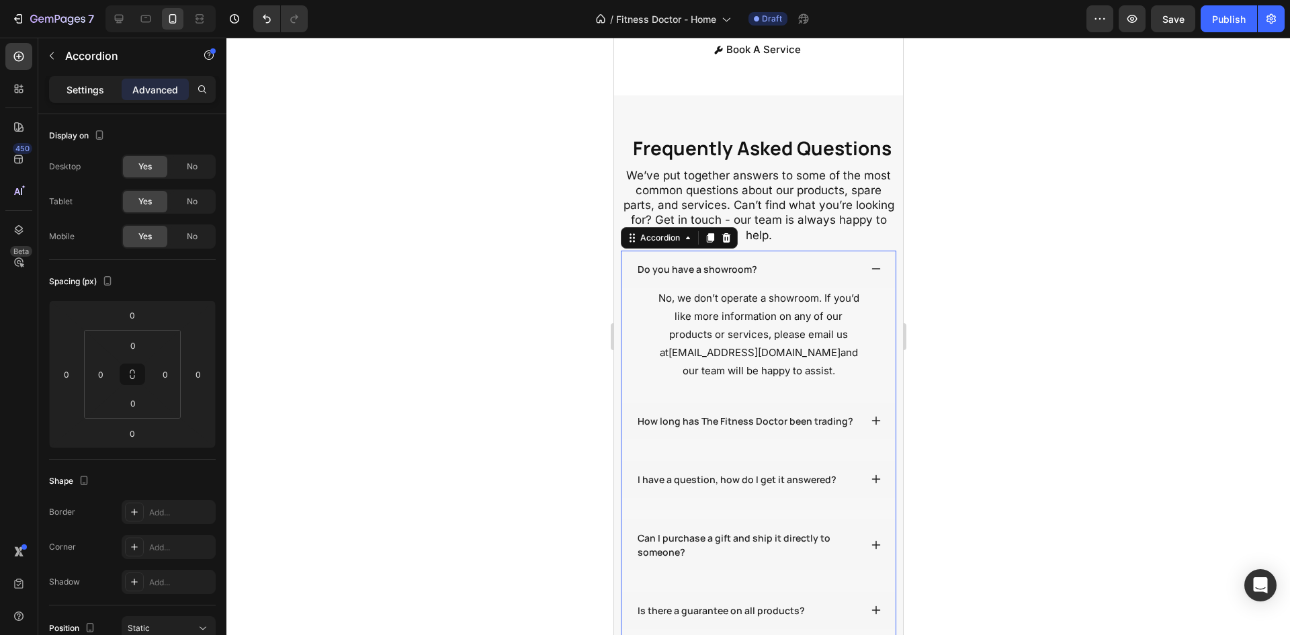
click at [81, 95] on p "Settings" at bounding box center [86, 90] width 38 height 14
type input "32"
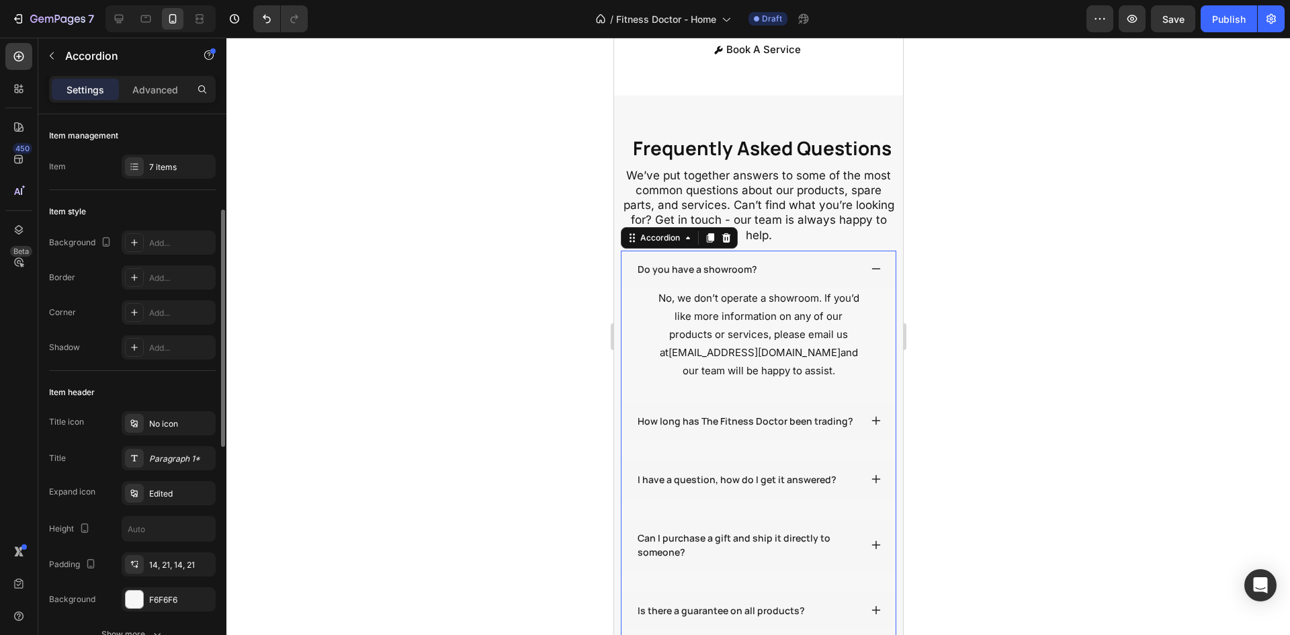
scroll to position [67, 0]
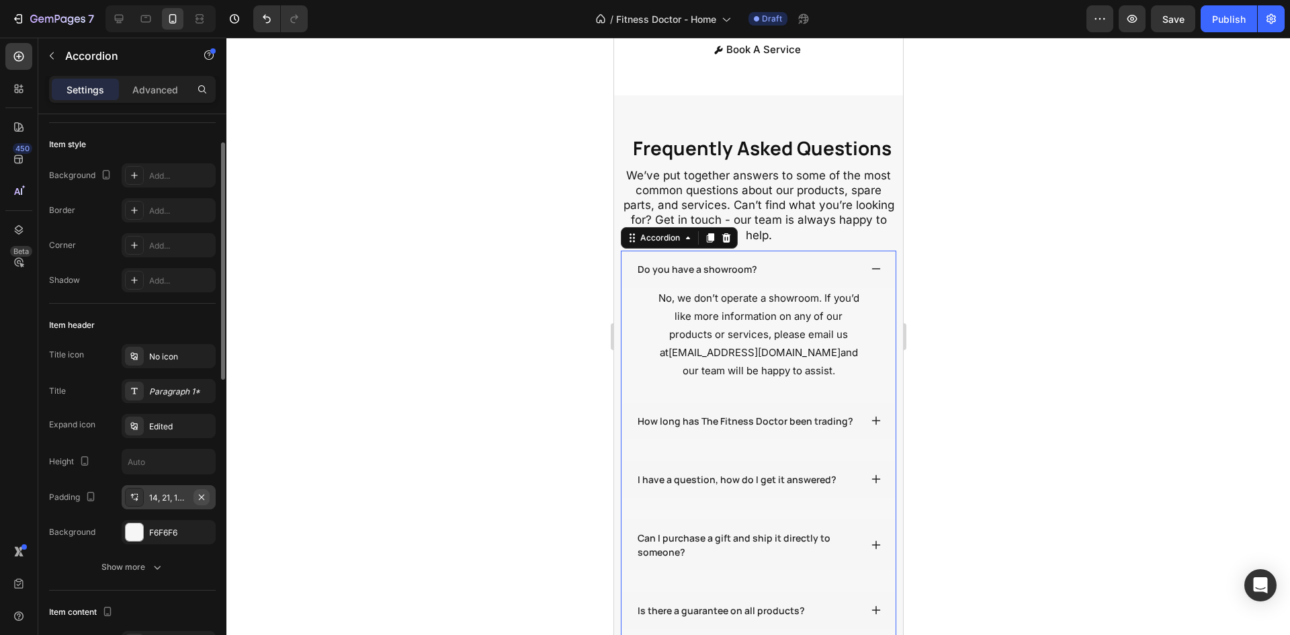
click at [200, 497] on icon "button" at bounding box center [201, 497] width 11 height 11
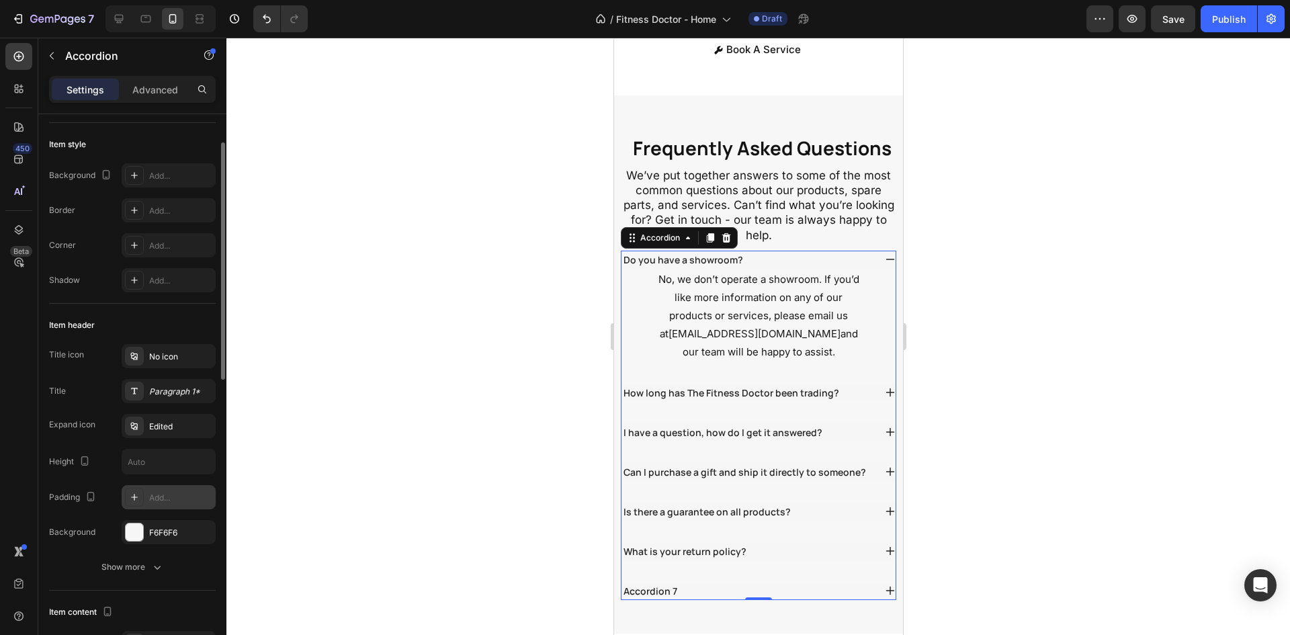
click at [769, 269] on div "Do you have a showroom?" at bounding box center [747, 260] width 253 height 18
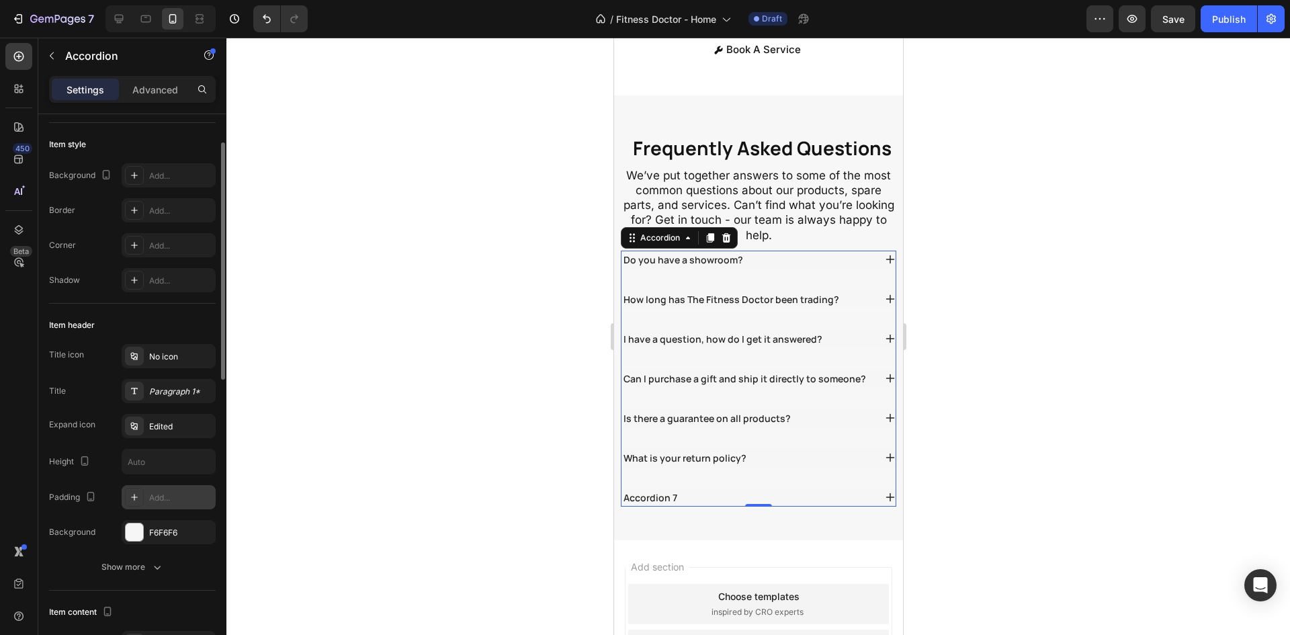
click at [769, 269] on div "Do you have a showroom?" at bounding box center [747, 260] width 253 height 18
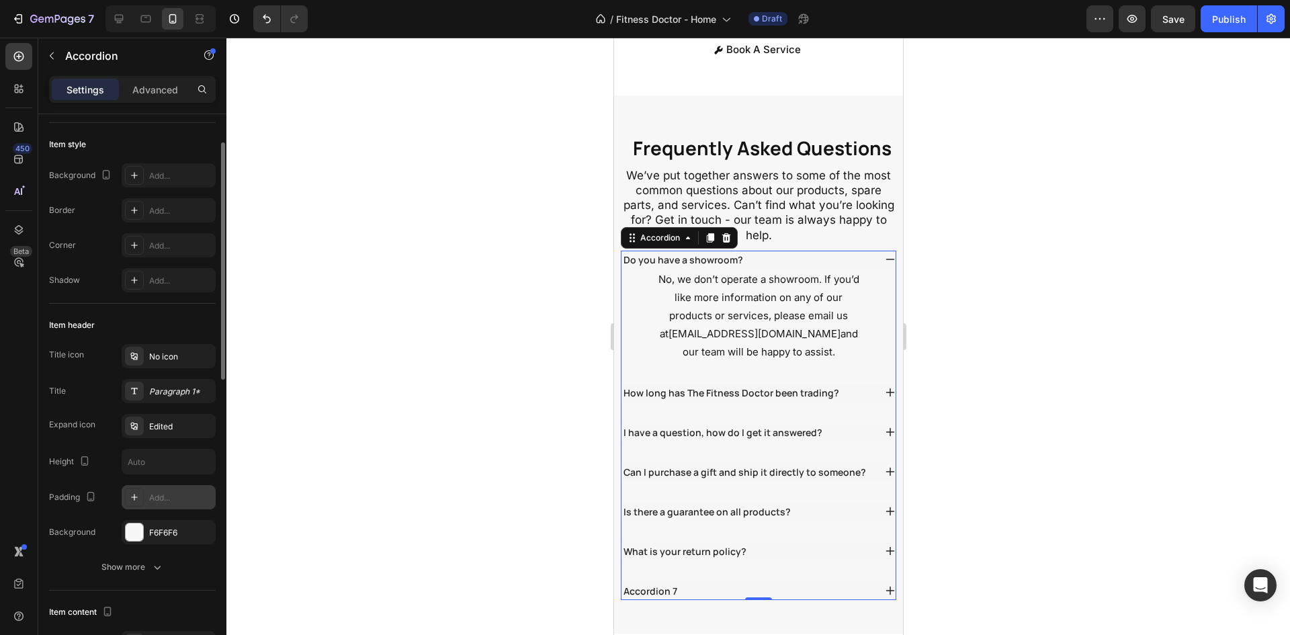
click at [769, 269] on div "Do you have a showroom?" at bounding box center [747, 260] width 253 height 18
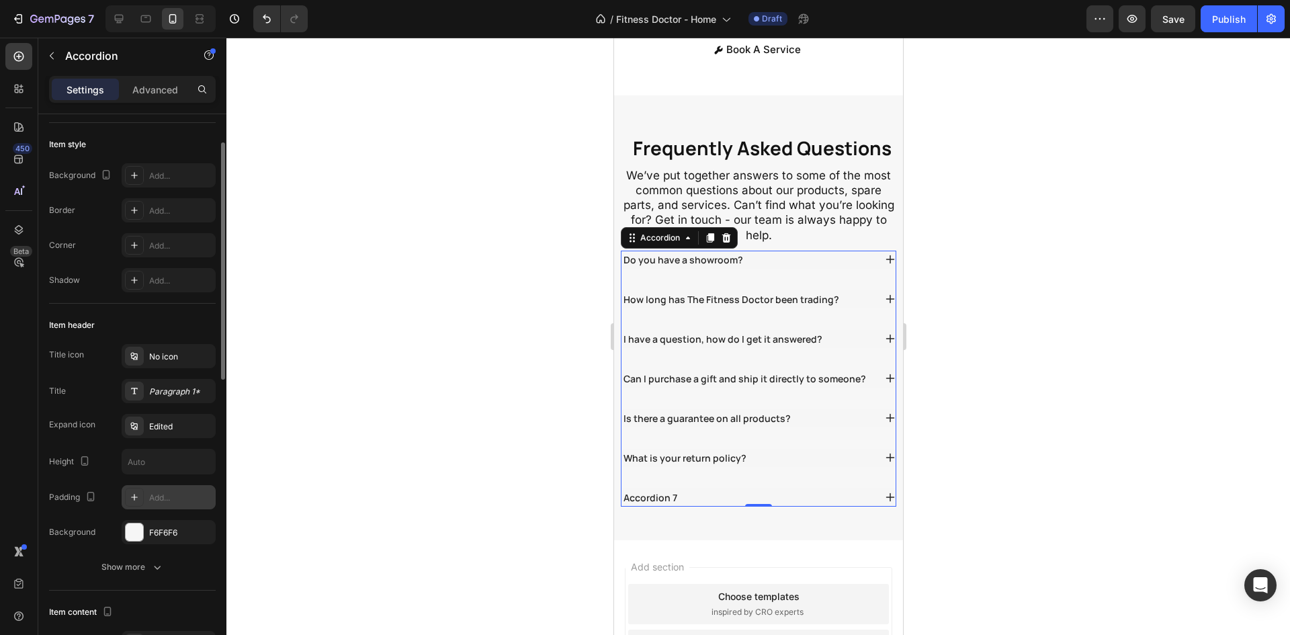
click at [761, 308] on div "Do you have a showroom? No, we don’t operate a showroom. If you’d like more inf…" at bounding box center [757, 379] width 275 height 256
click at [761, 269] on div "Do you have a showroom?" at bounding box center [747, 260] width 253 height 18
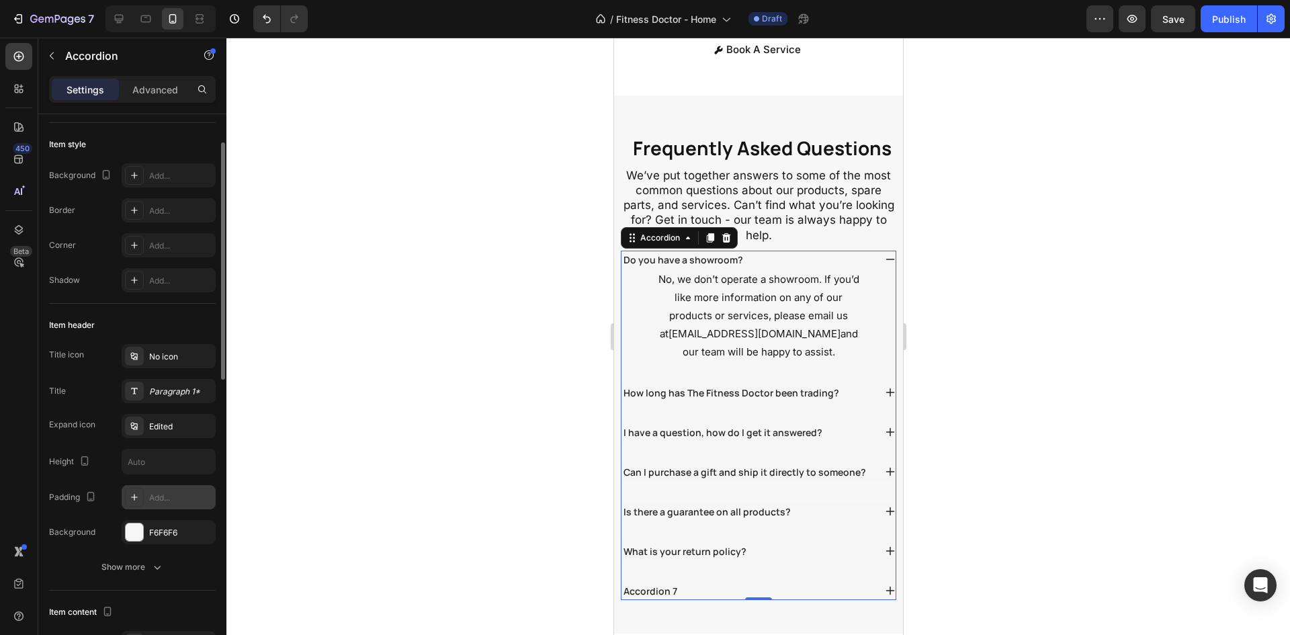
click at [631, 316] on div "No, we don’t operate a showroom. If you’d like more information on any of our p…" at bounding box center [758, 315] width 274 height 93
click at [683, 317] on p "No, we don’t operate a showroom. If you’d like more information on any of our p…" at bounding box center [757, 315] width 207 height 91
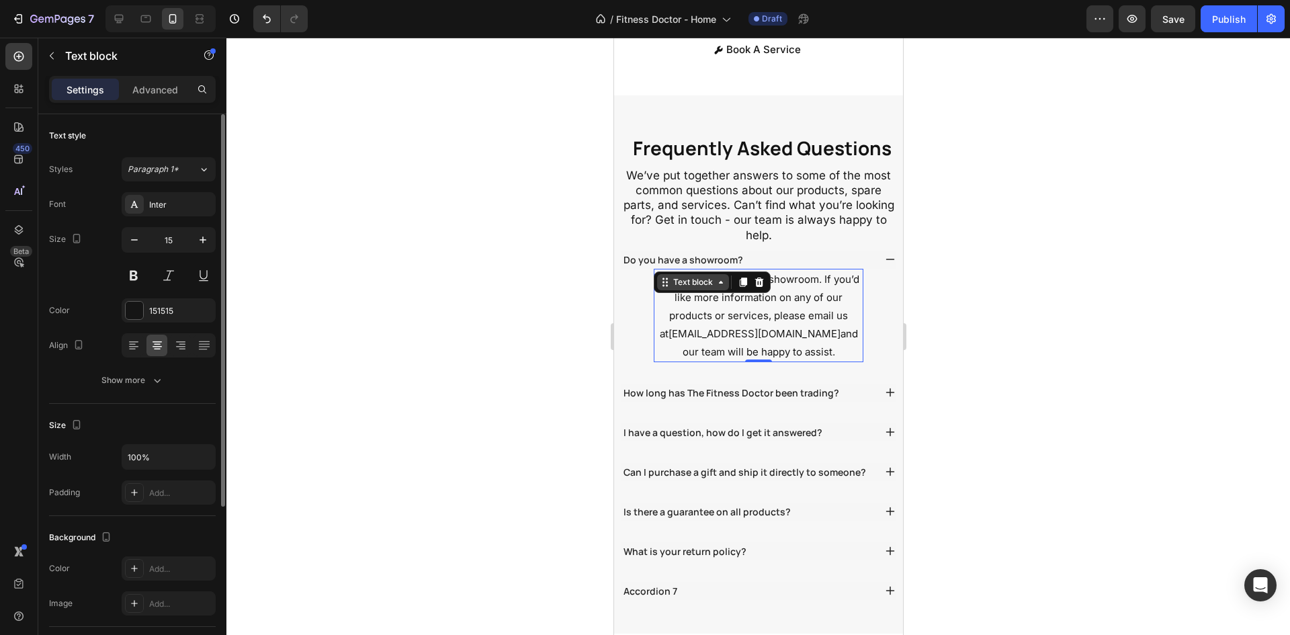
click at [681, 288] on div "Text block" at bounding box center [692, 282] width 45 height 12
click at [680, 288] on div "Text block" at bounding box center [692, 282] width 45 height 12
click at [144, 96] on p "Advanced" at bounding box center [155, 90] width 46 height 14
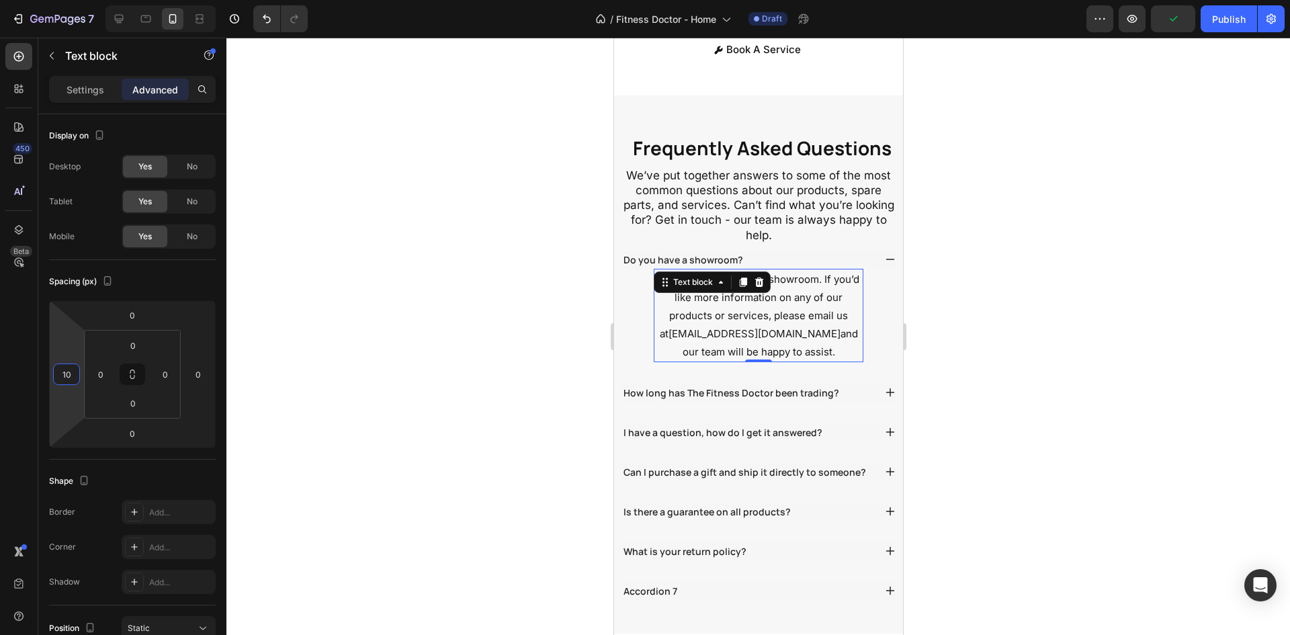
click at [80, 0] on html "7 / Fitness Doctor - Home Draft Preview Publish 450 Beta Sections(18) Elements(…" at bounding box center [645, 0] width 1290 height 0
type input "1"
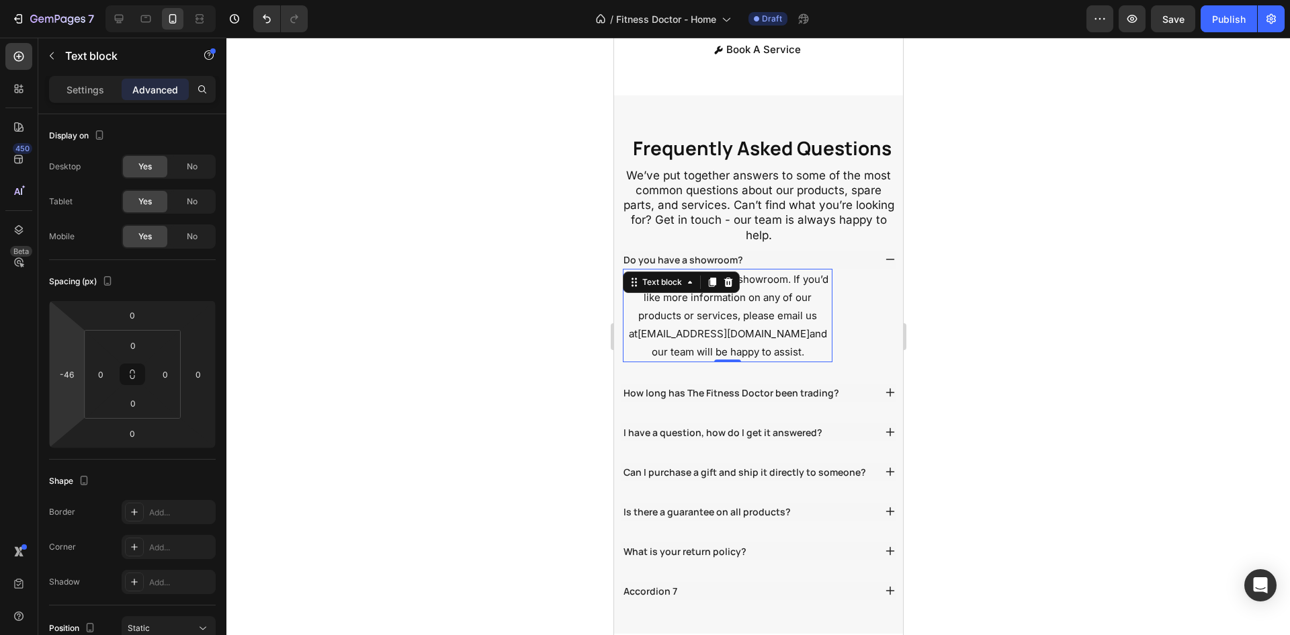
type input "-48"
drag, startPoint x: 79, startPoint y: 391, endPoint x: 77, endPoint y: 407, distance: 16.2
click at [77, 0] on html "7 / Fitness Doctor - Home Draft Preview Save Publish 450 Beta Sections(18) Elem…" at bounding box center [645, 0] width 1290 height 0
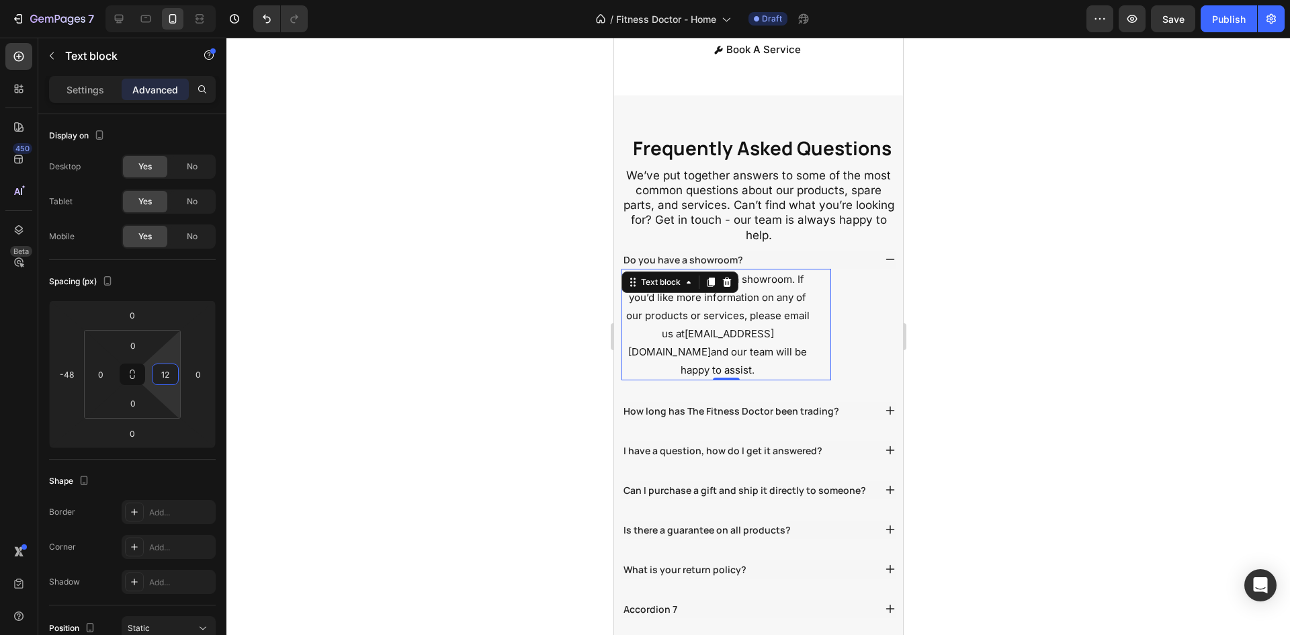
type input "0"
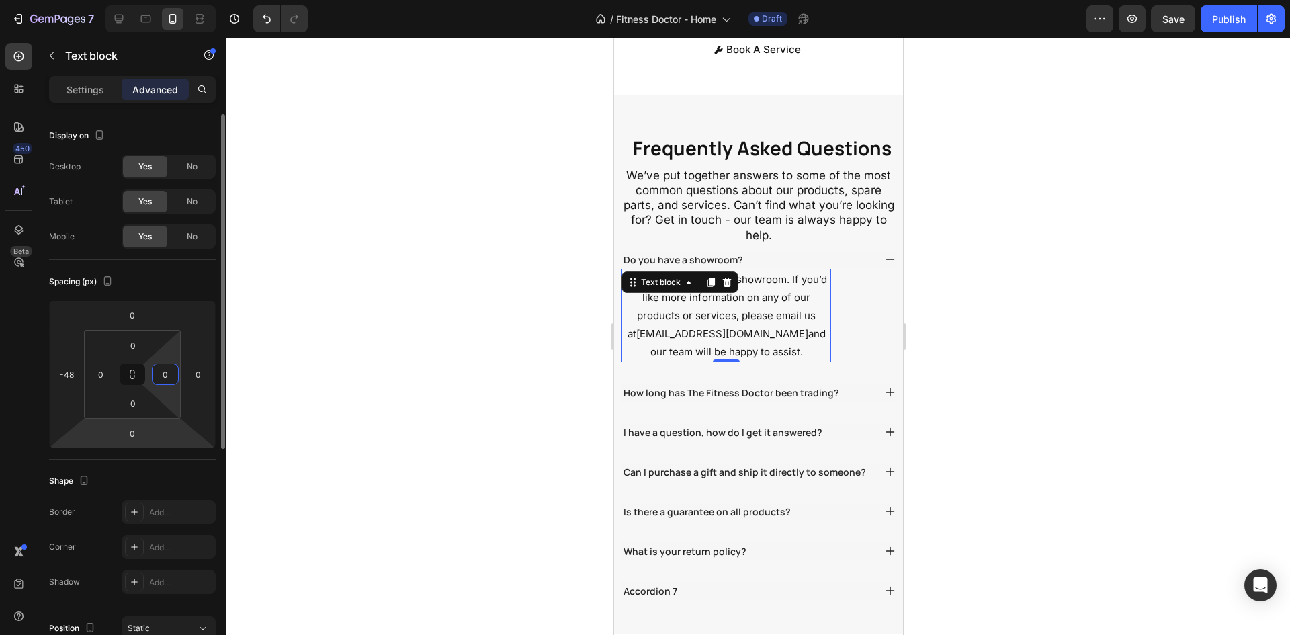
drag, startPoint x: 159, startPoint y: 388, endPoint x: 158, endPoint y: 423, distance: 34.3
click at [158, 0] on html "7 / Fitness Doctor - Home Draft Preview Save Publish 450 Beta Sections(18) Elem…" at bounding box center [645, 0] width 1290 height 0
click at [60, 384] on div "-48" at bounding box center [66, 375] width 27 height 22
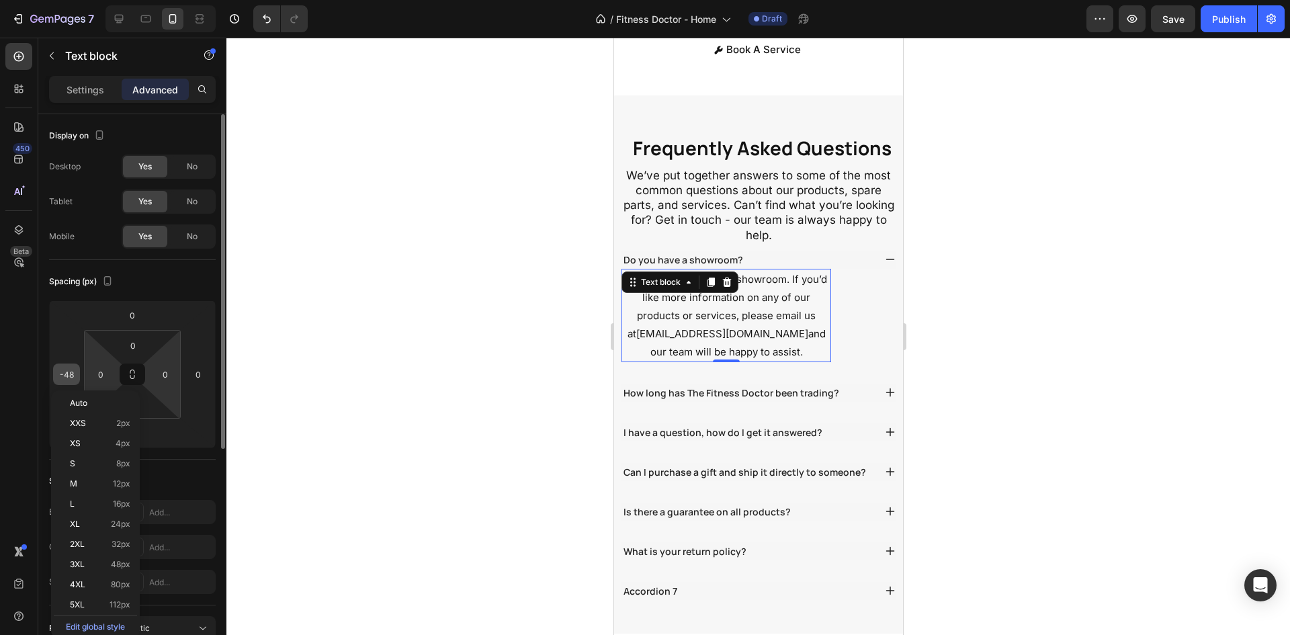
click at [59, 378] on input "-48" at bounding box center [66, 374] width 20 height 20
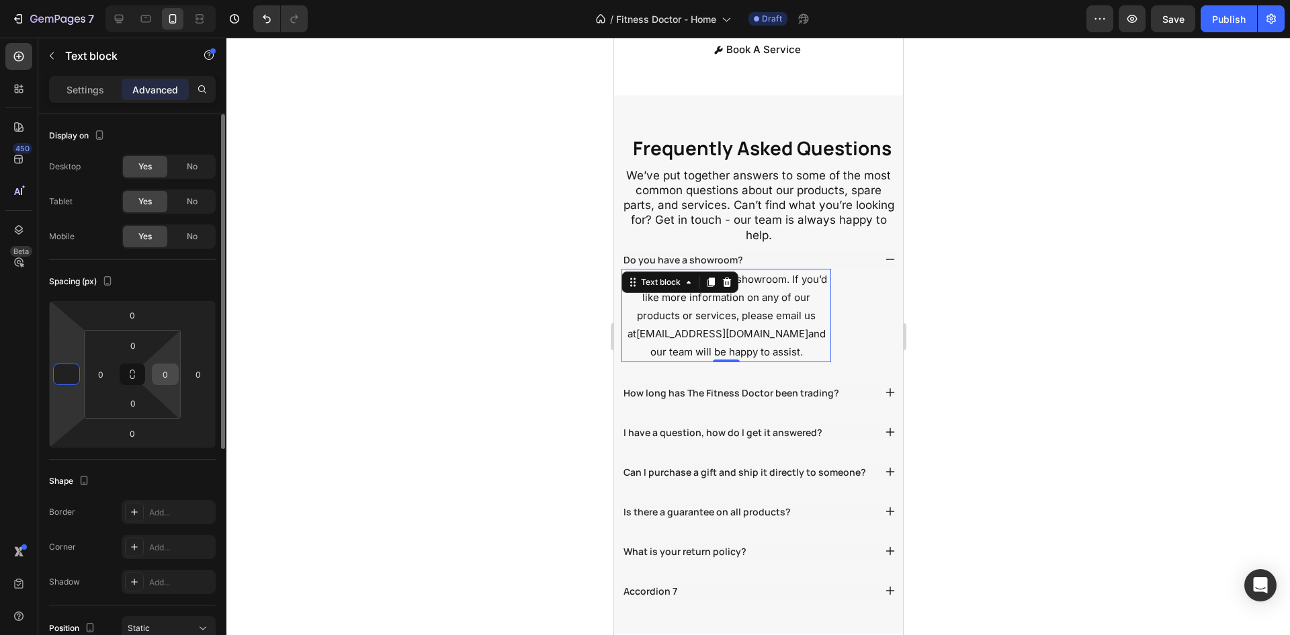
type input "0"
click at [161, 380] on input "0" at bounding box center [165, 374] width 20 height 20
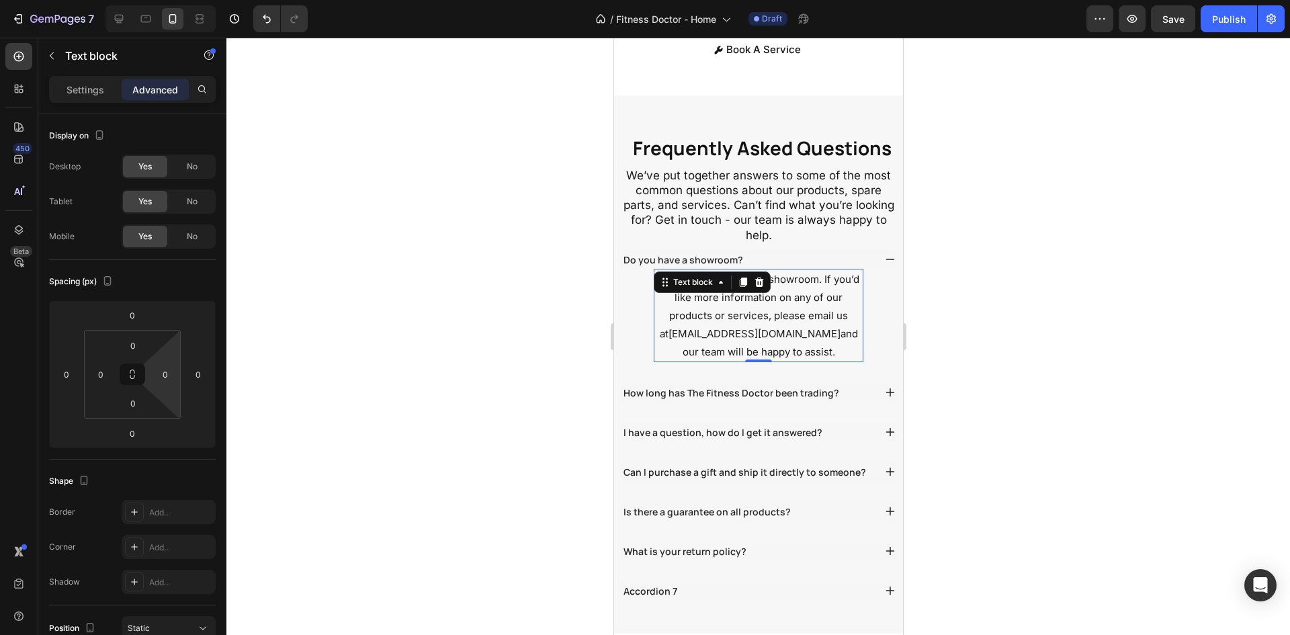
click at [311, 362] on div at bounding box center [758, 336] width 1064 height 597
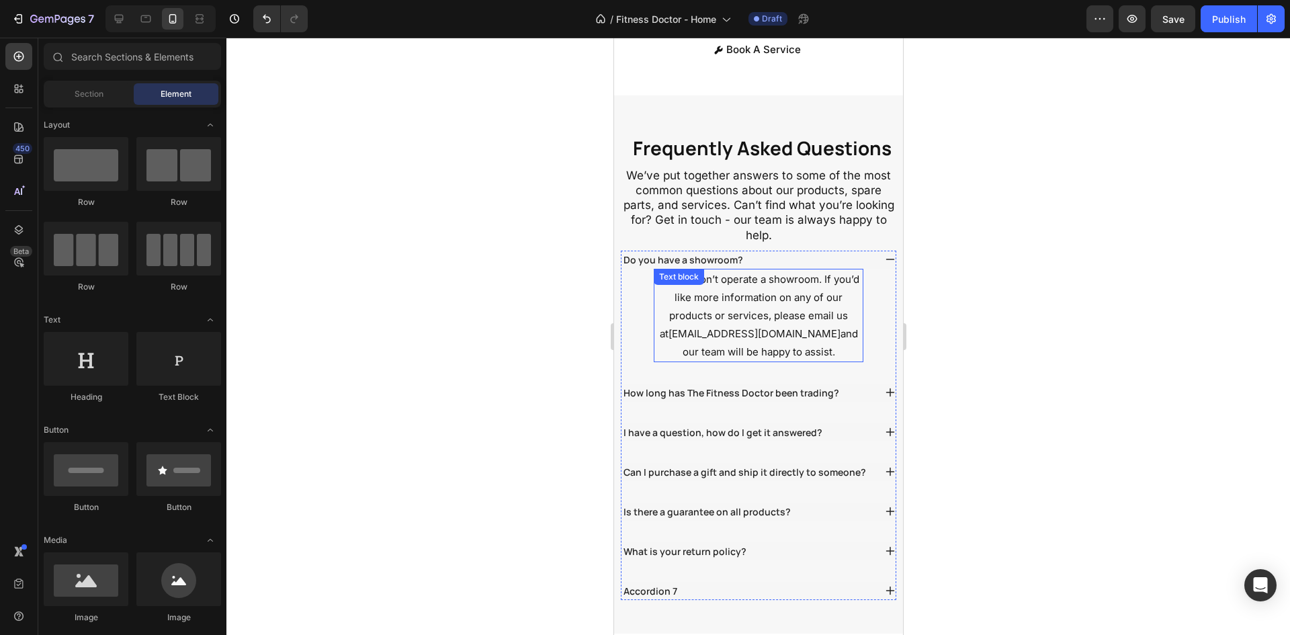
click at [783, 361] on p "No, we don’t operate a showroom. If you’d like more information on any of our p…" at bounding box center [757, 315] width 207 height 91
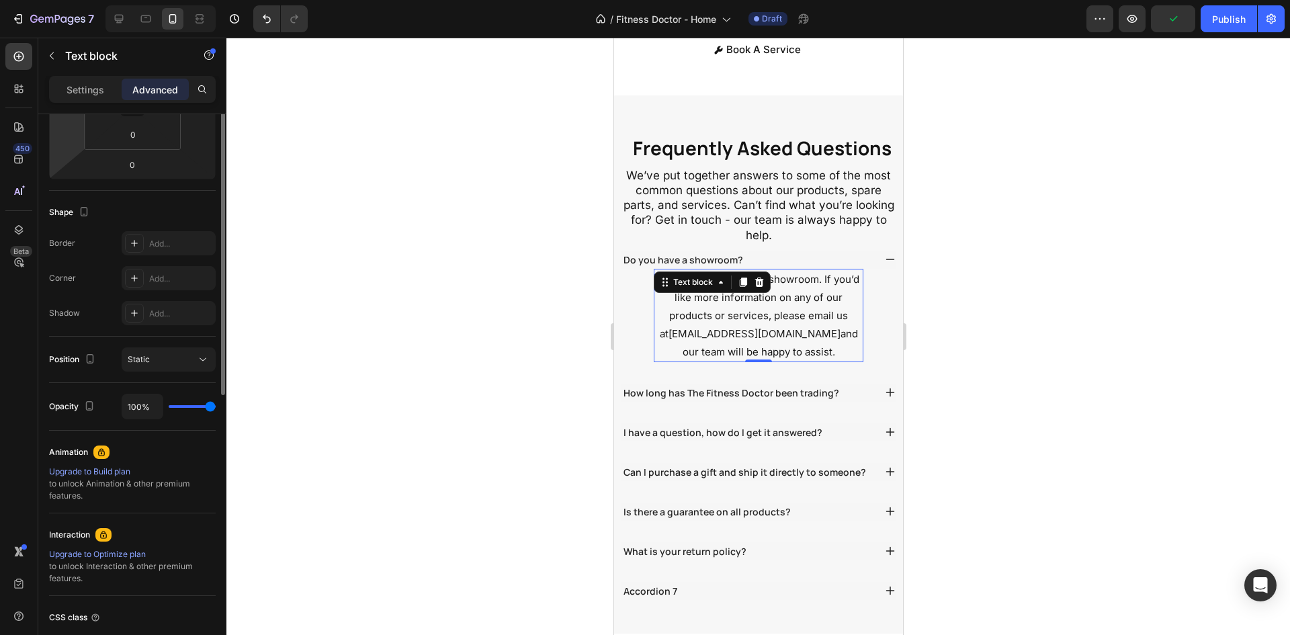
scroll to position [67, 0]
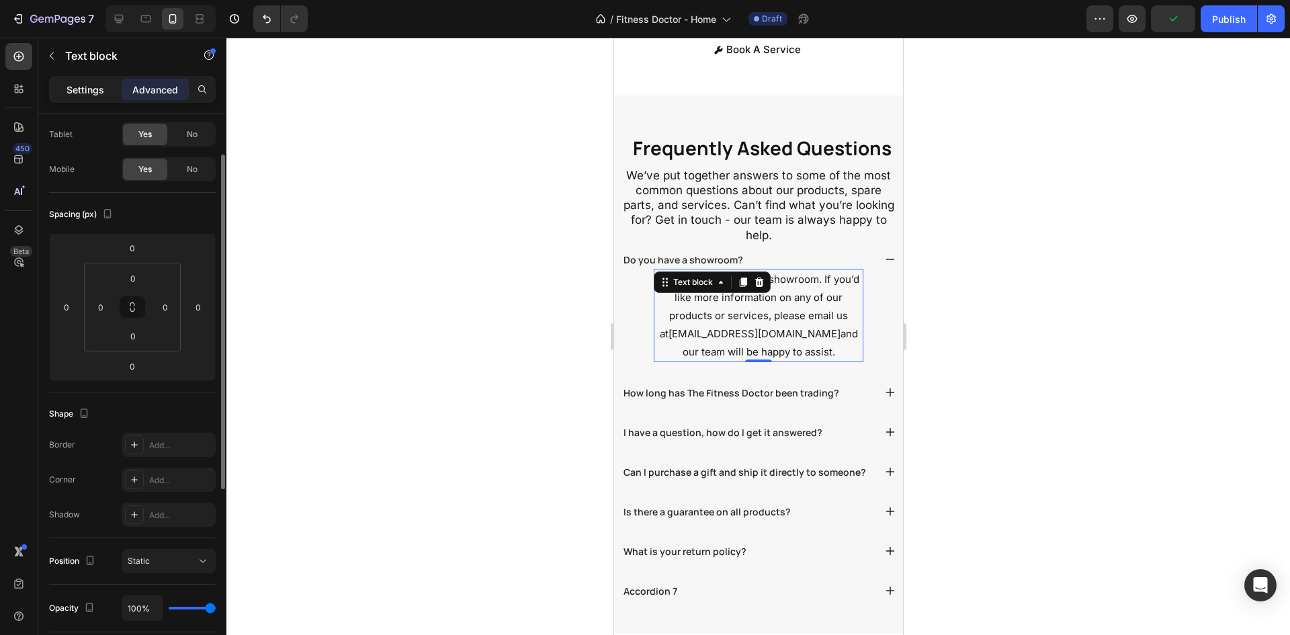
click at [65, 83] on div "Settings" at bounding box center [85, 90] width 67 height 22
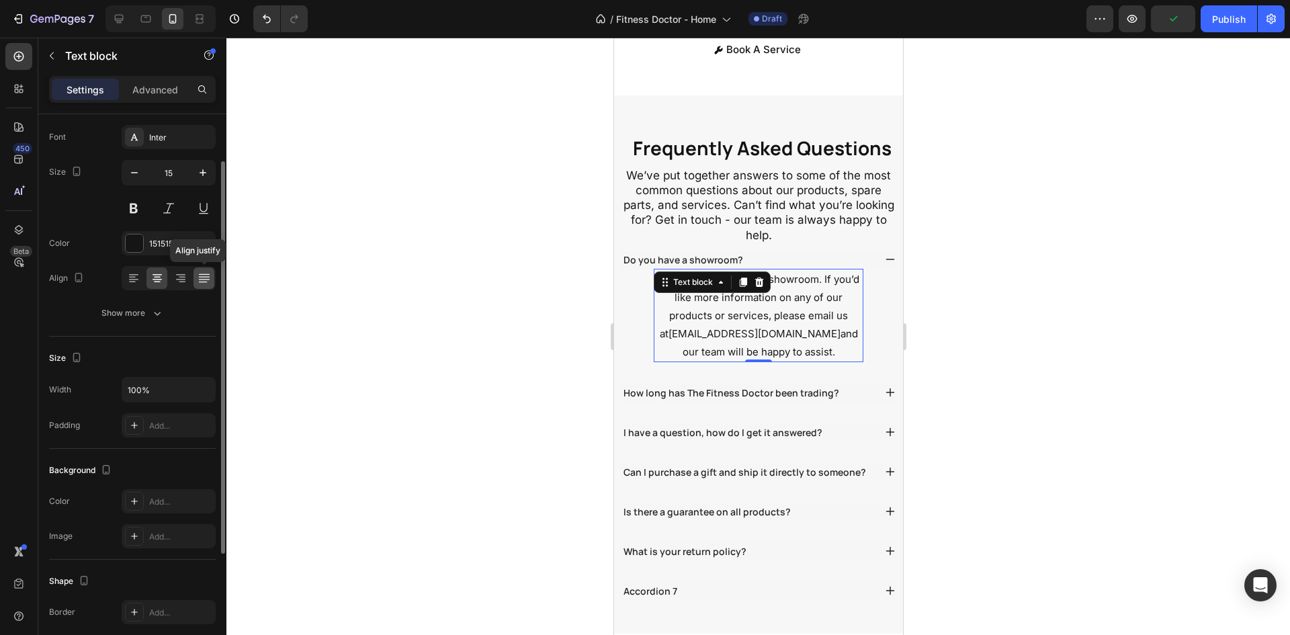
click at [203, 272] on icon at bounding box center [204, 277] width 13 height 13
click at [147, 281] on div at bounding box center [156, 278] width 21 height 22
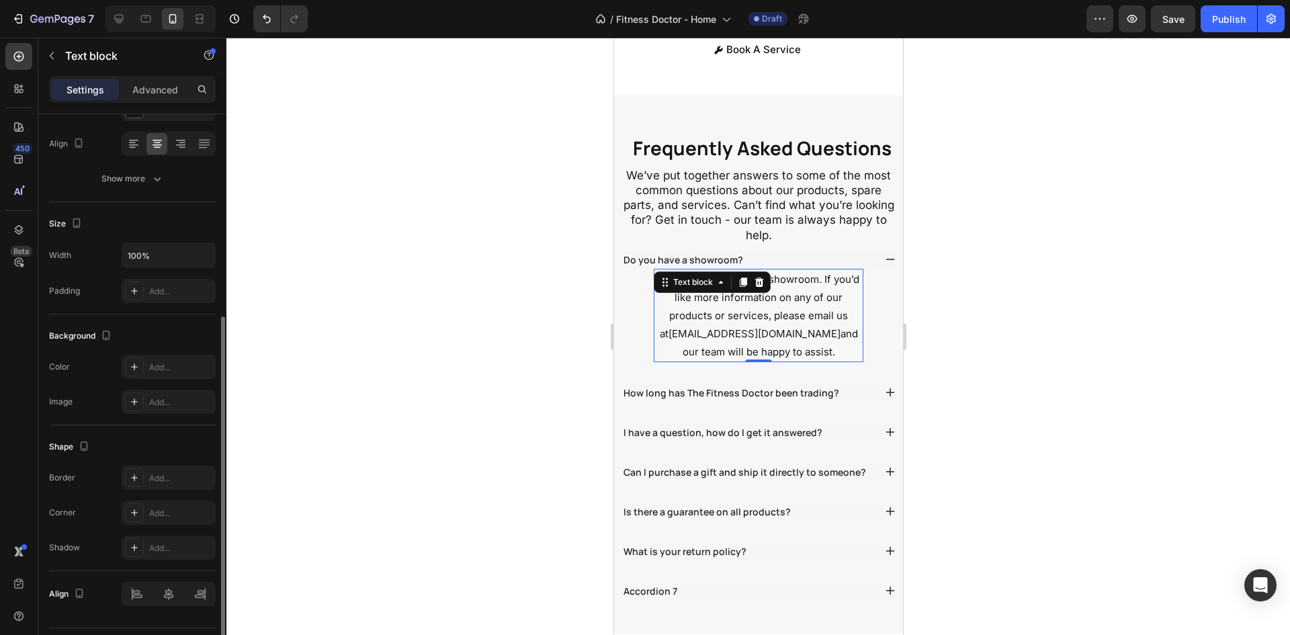
scroll to position [237, 0]
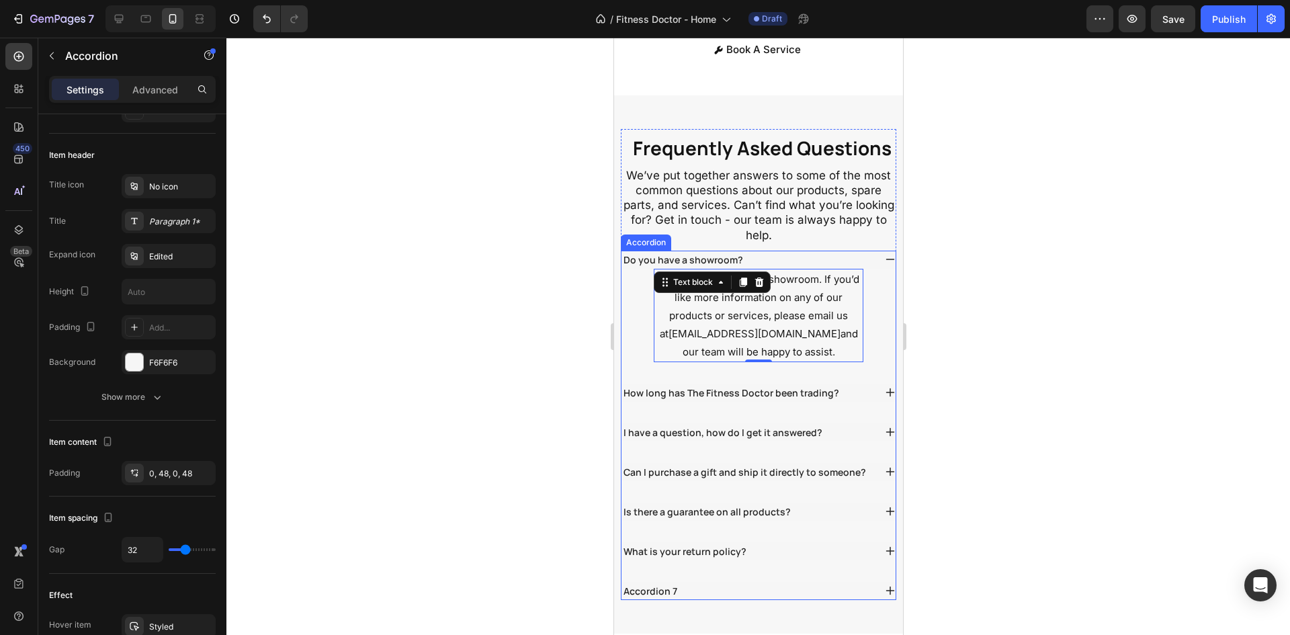
click at [631, 308] on div "No, we don’t operate a showroom. If you’d like more information on any of our p…" at bounding box center [758, 315] width 274 height 93
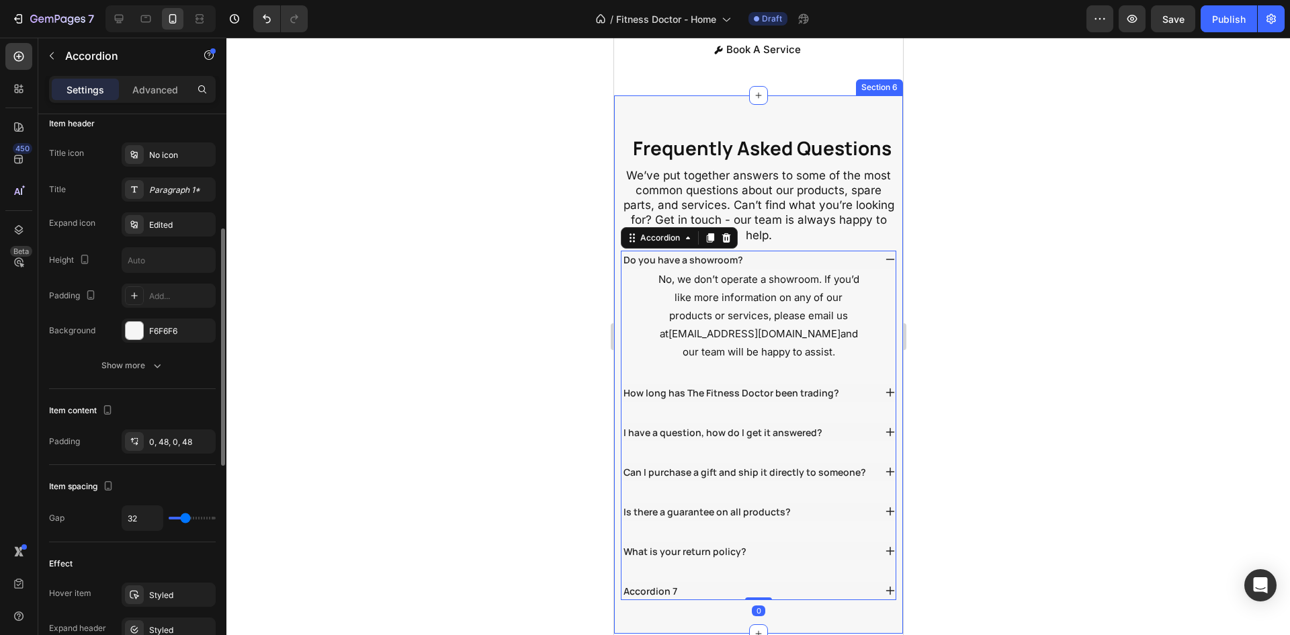
scroll to position [336, 0]
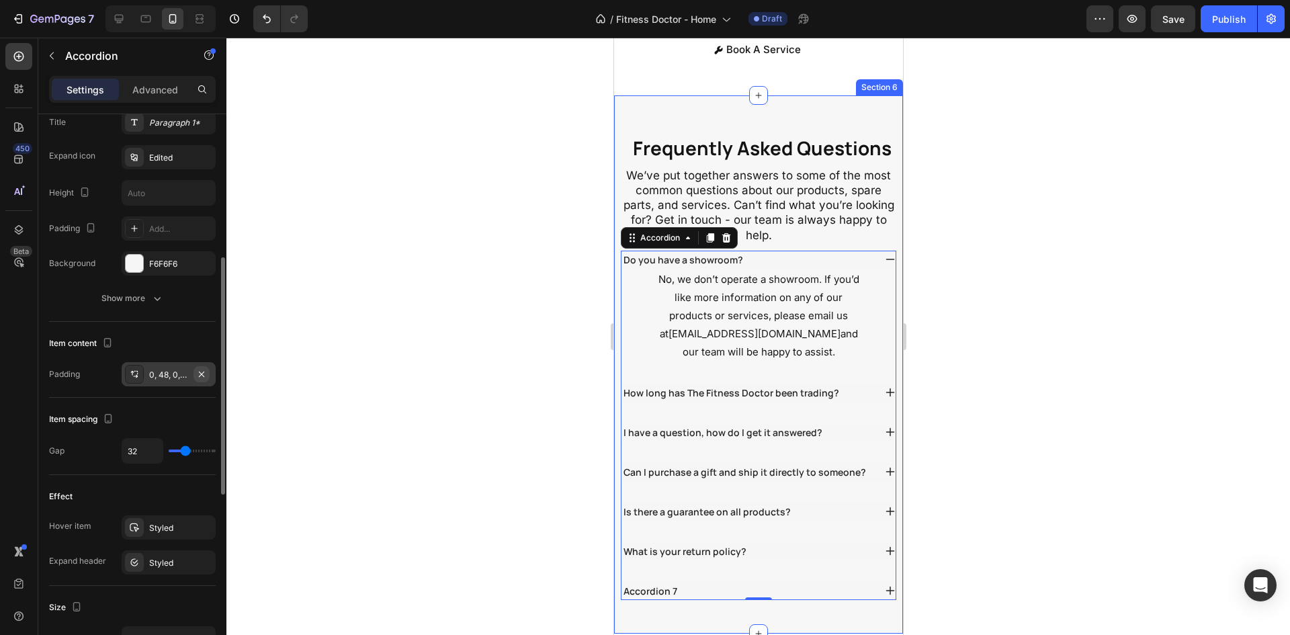
click at [204, 376] on icon "button" at bounding box center [201, 373] width 5 height 5
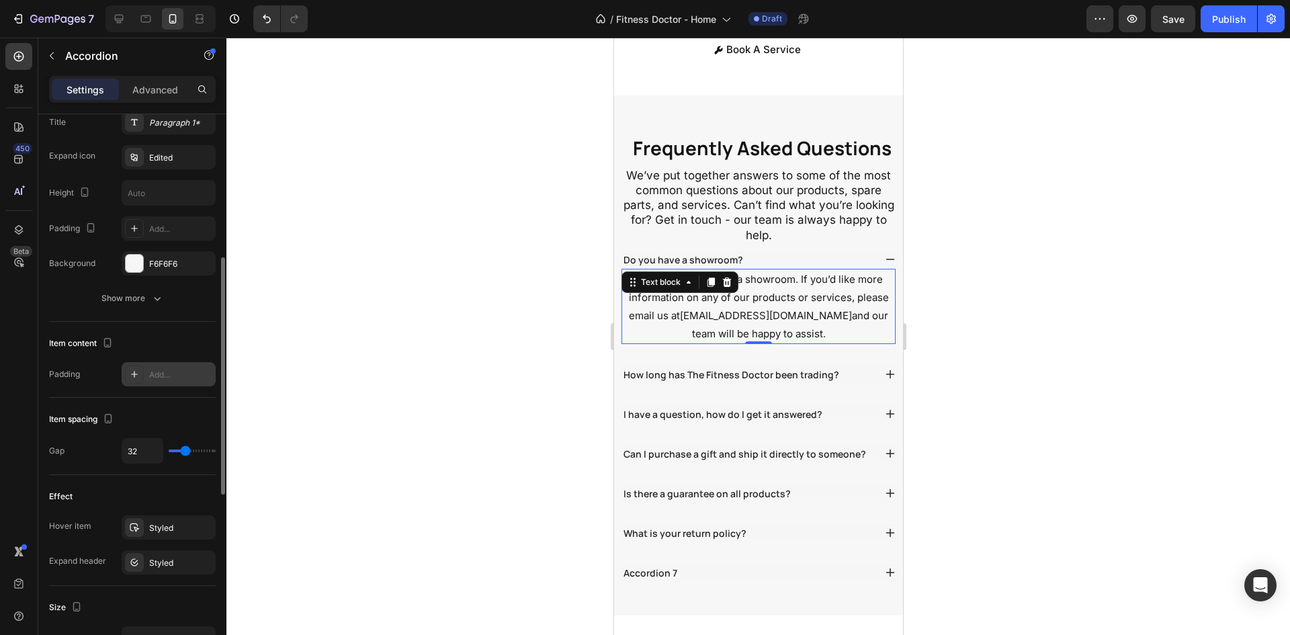
click at [669, 336] on p "No, we don’t operate a showroom. If you’d like more information on any of our p…" at bounding box center [757, 306] width 271 height 73
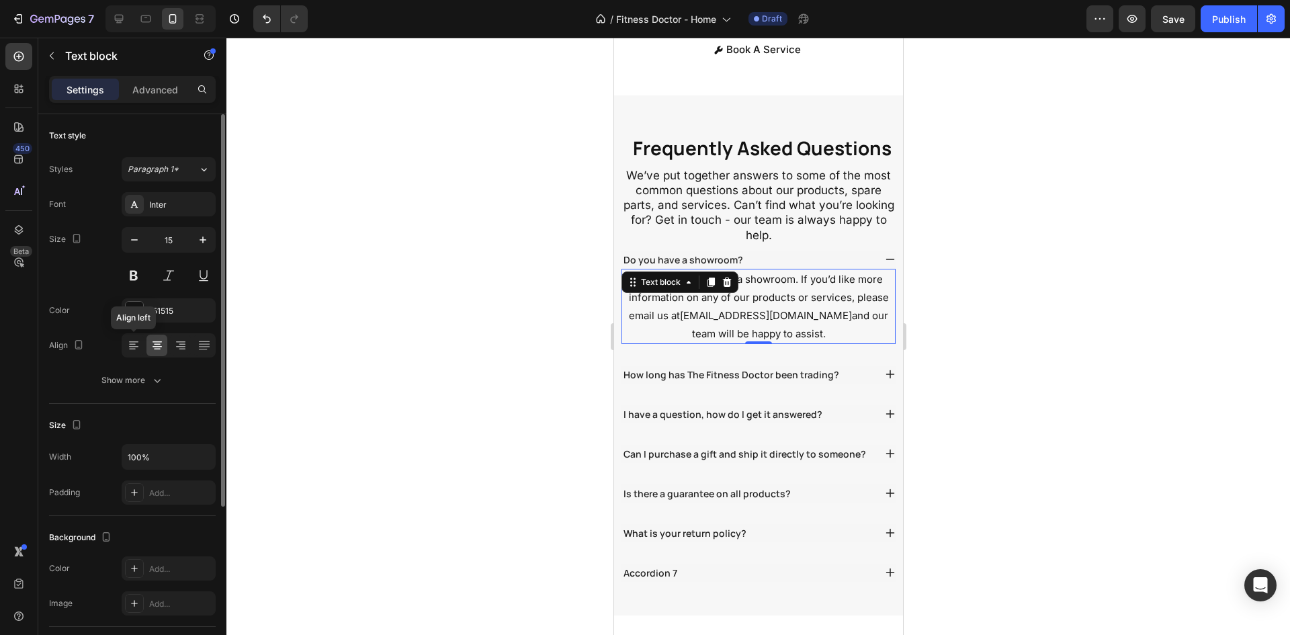
click at [132, 359] on div "Font Inter Size 15 Color 151515 Align Align left Show more" at bounding box center [132, 292] width 167 height 200
click at [135, 347] on icon at bounding box center [133, 346] width 9 height 1
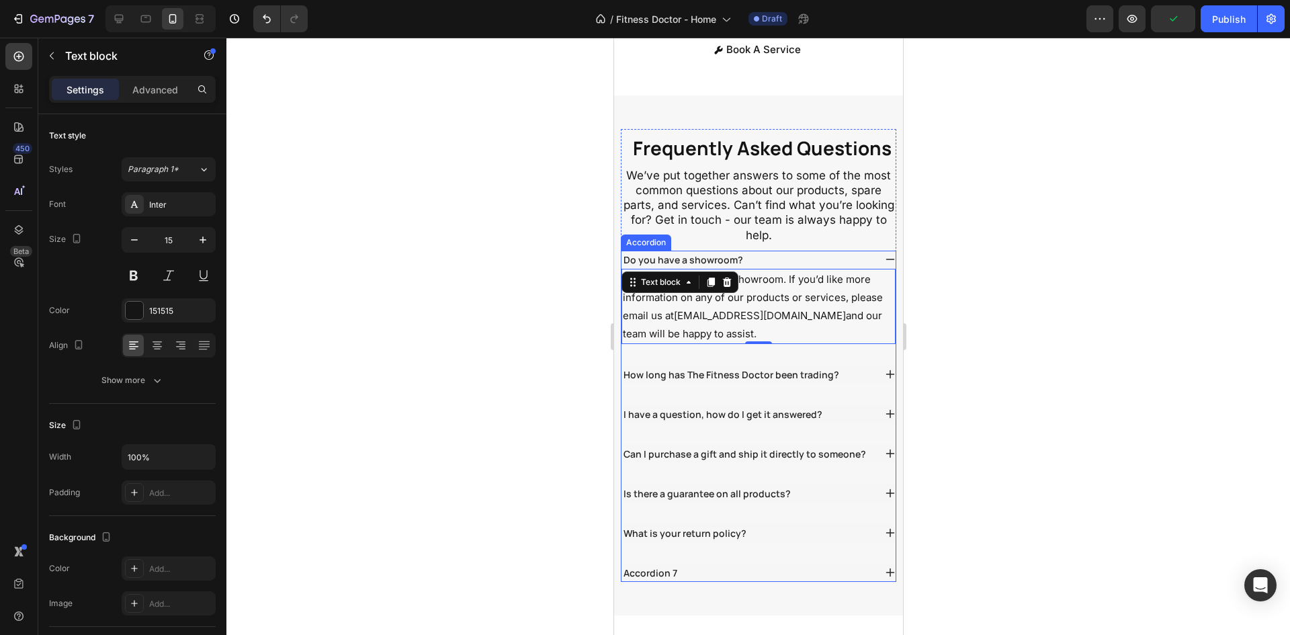
click at [791, 269] on div "Do you have a showroom?" at bounding box center [747, 260] width 253 height 18
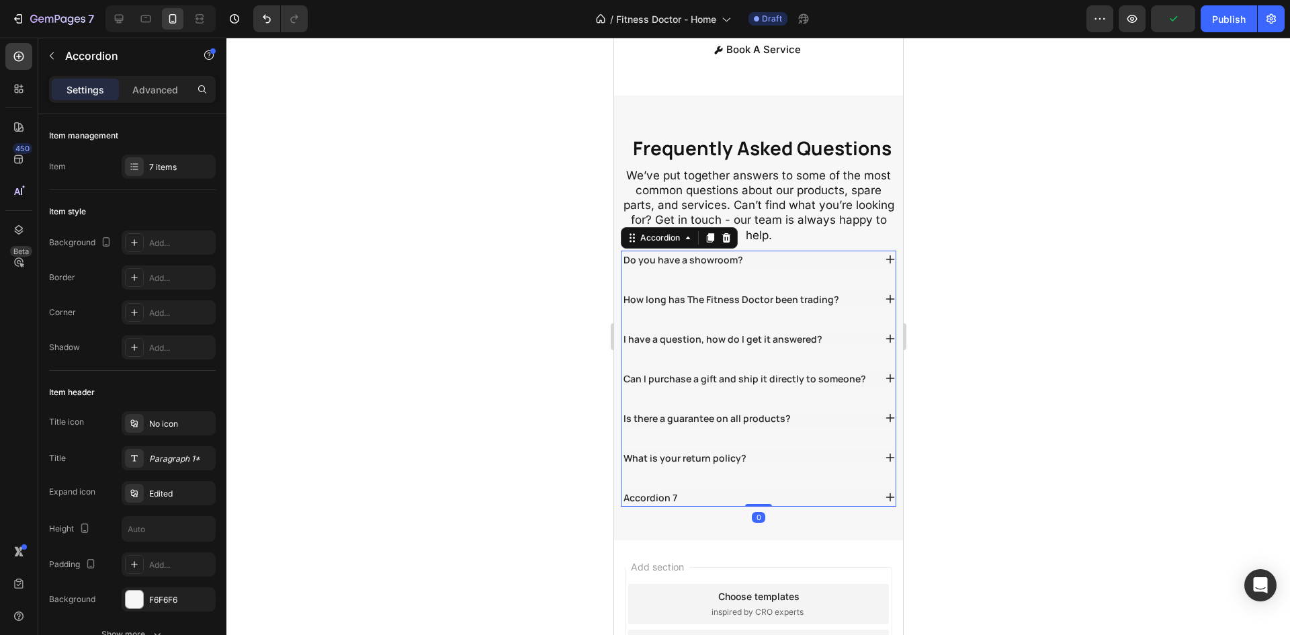
click at [761, 269] on div "Do you have a showroom?" at bounding box center [747, 260] width 253 height 18
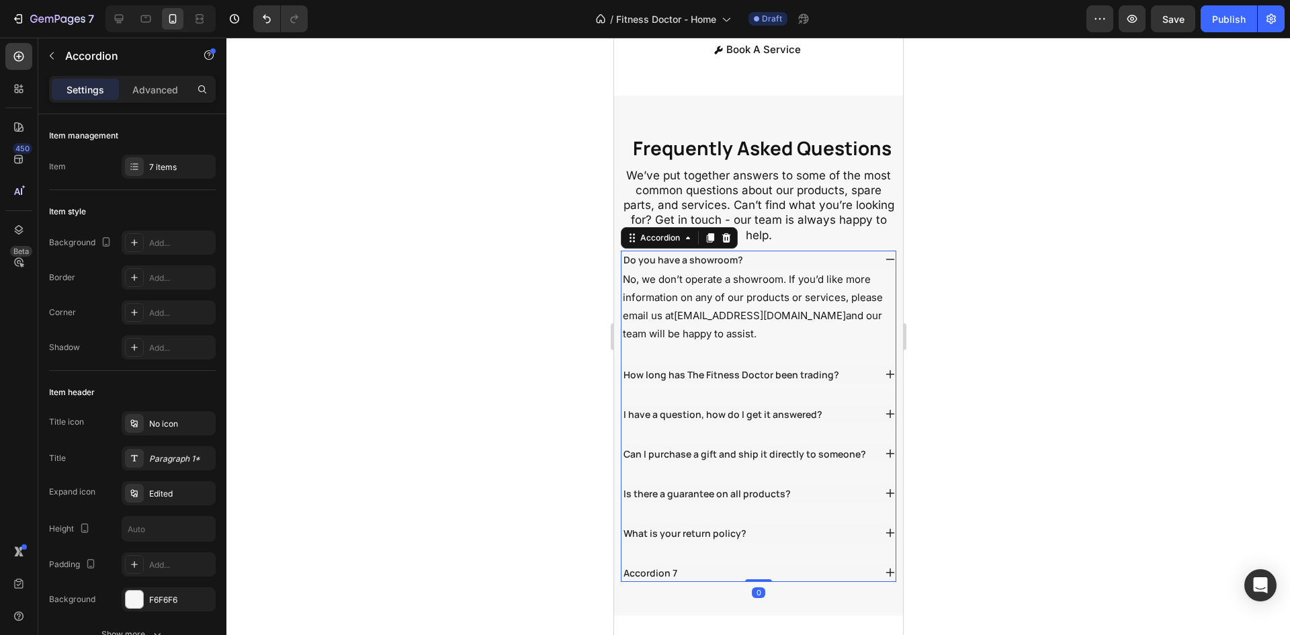
click at [762, 269] on div "Do you have a showroom?" at bounding box center [747, 260] width 253 height 18
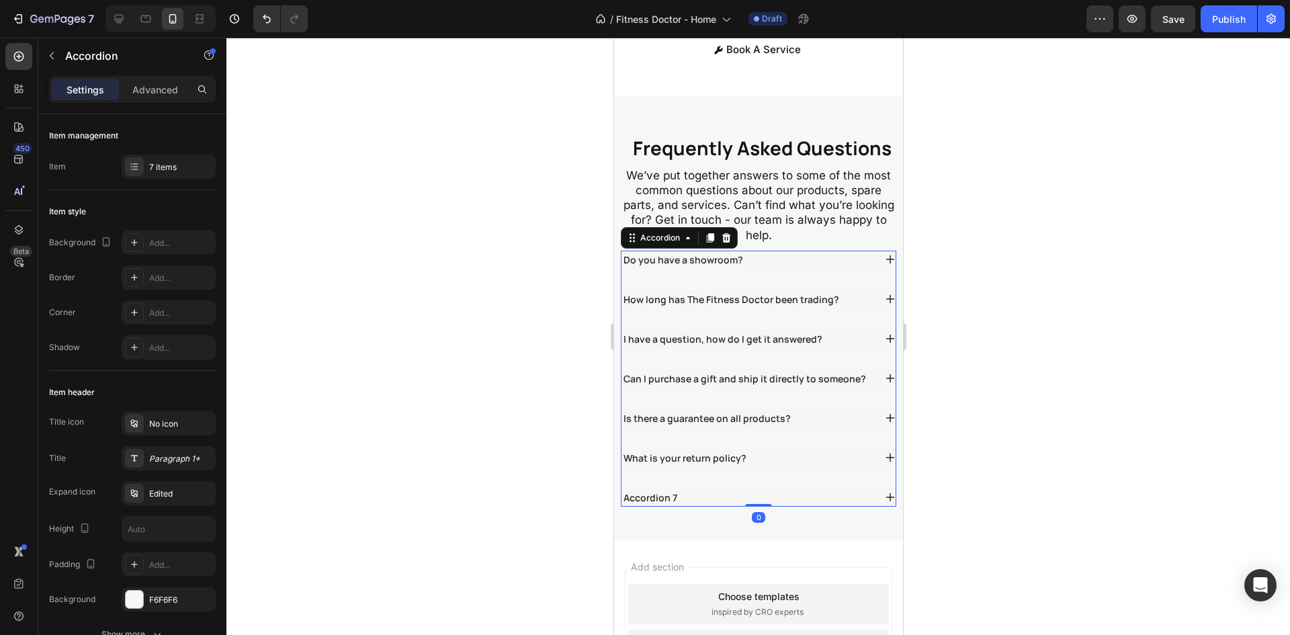
click at [759, 306] on p "How long has The Fitness Doctor been trading?" at bounding box center [731, 299] width 216 height 14
click at [863, 308] on div "How long has The Fitness Doctor been trading?" at bounding box center [758, 299] width 274 height 18
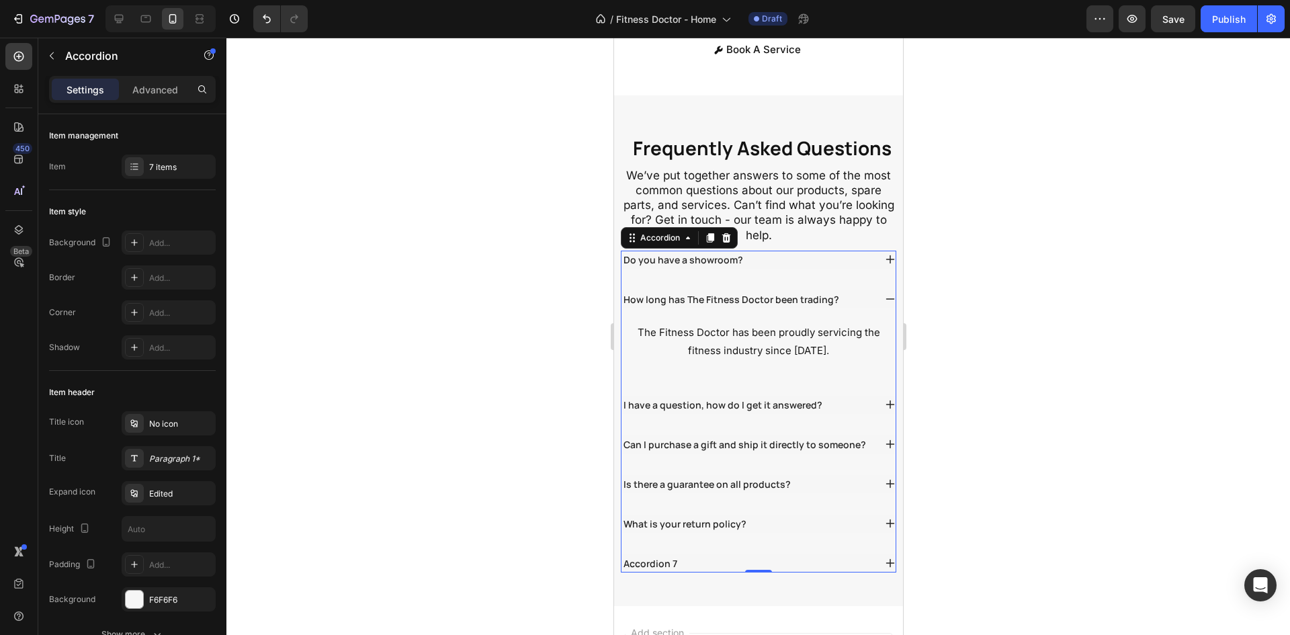
click at [761, 269] on div "Do you have a showroom?" at bounding box center [747, 260] width 253 height 18
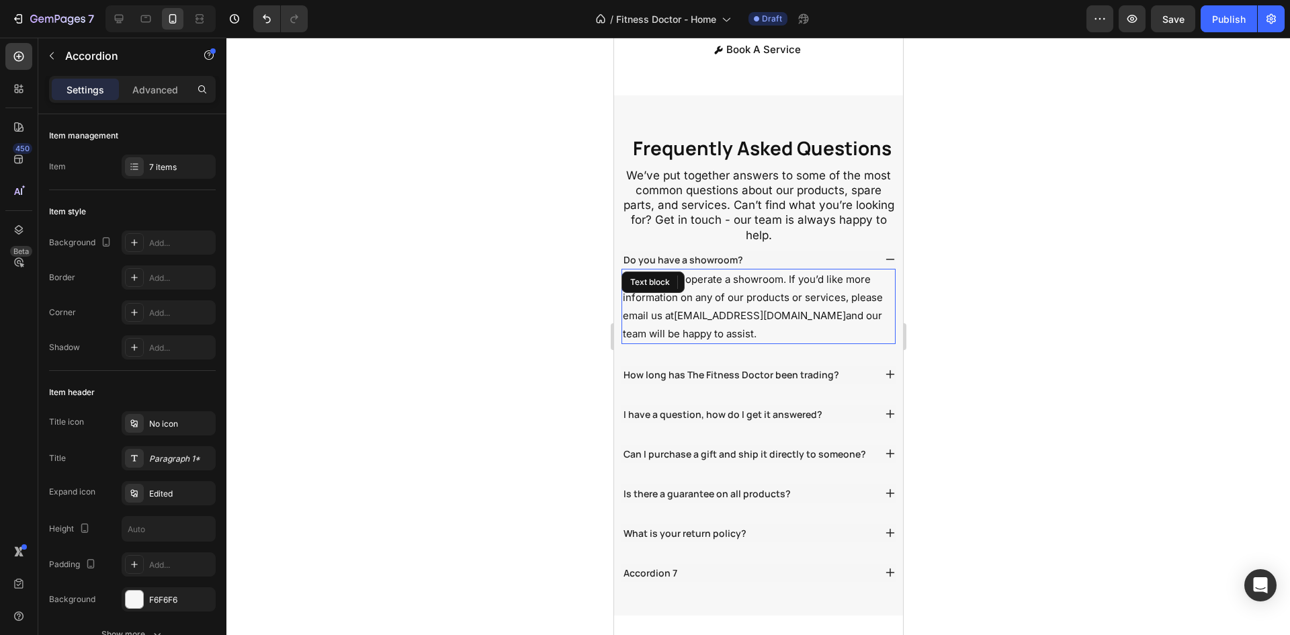
click at [792, 310] on p "No, we don’t operate a showroom. If you’d like more information on any of our p…" at bounding box center [757, 306] width 271 height 73
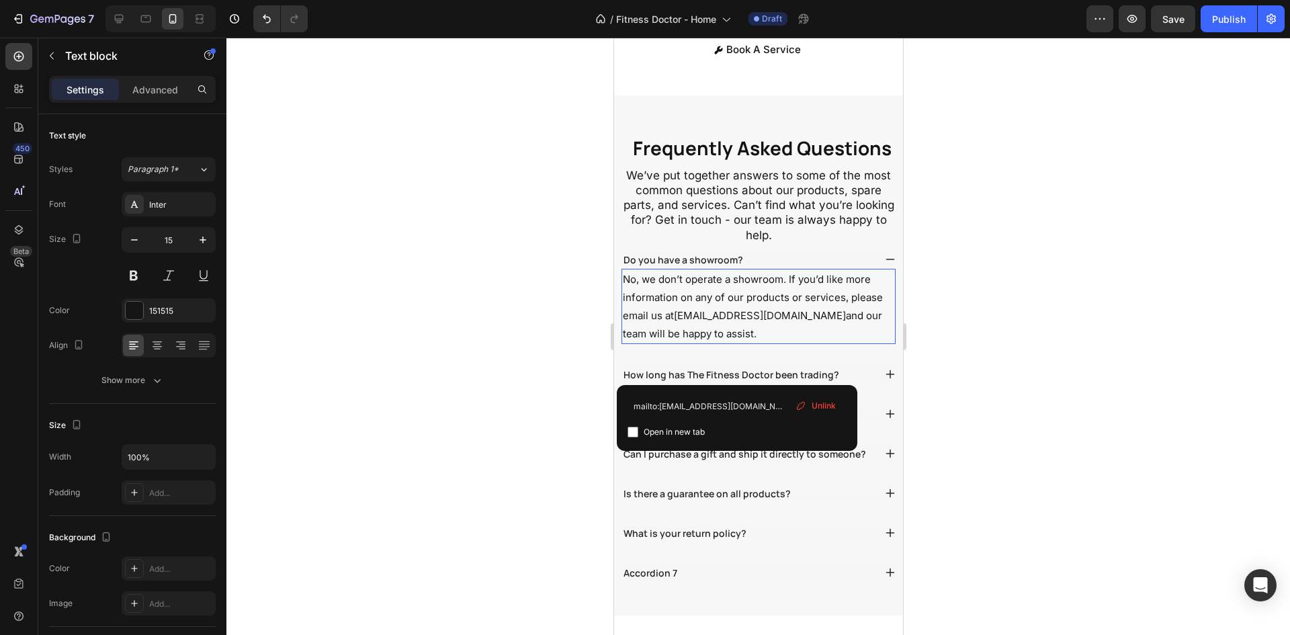
drag, startPoint x: 693, startPoint y: 340, endPoint x: 1327, endPoint y: 394, distance: 635.9
click at [693, 340] on p "No, we don’t operate a showroom. If you’d like more information on any of our p…" at bounding box center [757, 306] width 271 height 73
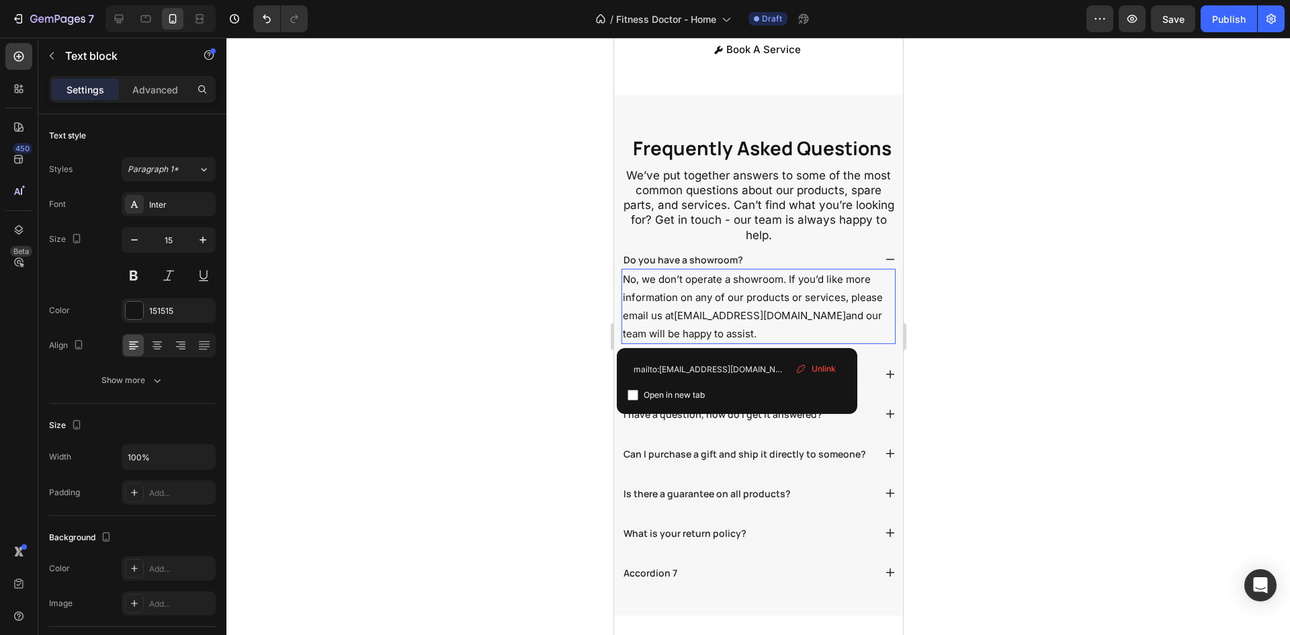
click at [759, 318] on p "No, we don’t operate a showroom. If you’d like more information on any of our p…" at bounding box center [757, 306] width 271 height 73
drag, startPoint x: 738, startPoint y: 329, endPoint x: 706, endPoint y: 306, distance: 39.5
click at [706, 306] on p "No, we don’t operate a showroom. If you’d like more information on any of our p…" at bounding box center [757, 306] width 271 height 73
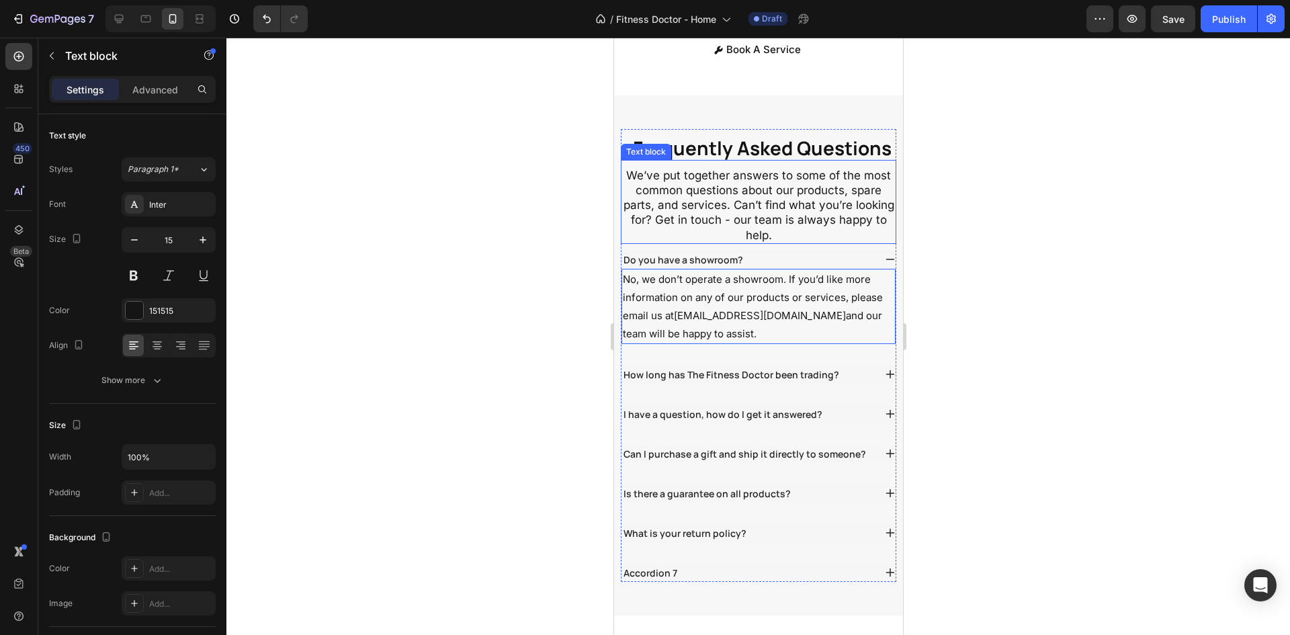
click at [748, 242] on p "We’ve put together answers to some of the most common questions about our produ…" at bounding box center [758, 205] width 273 height 74
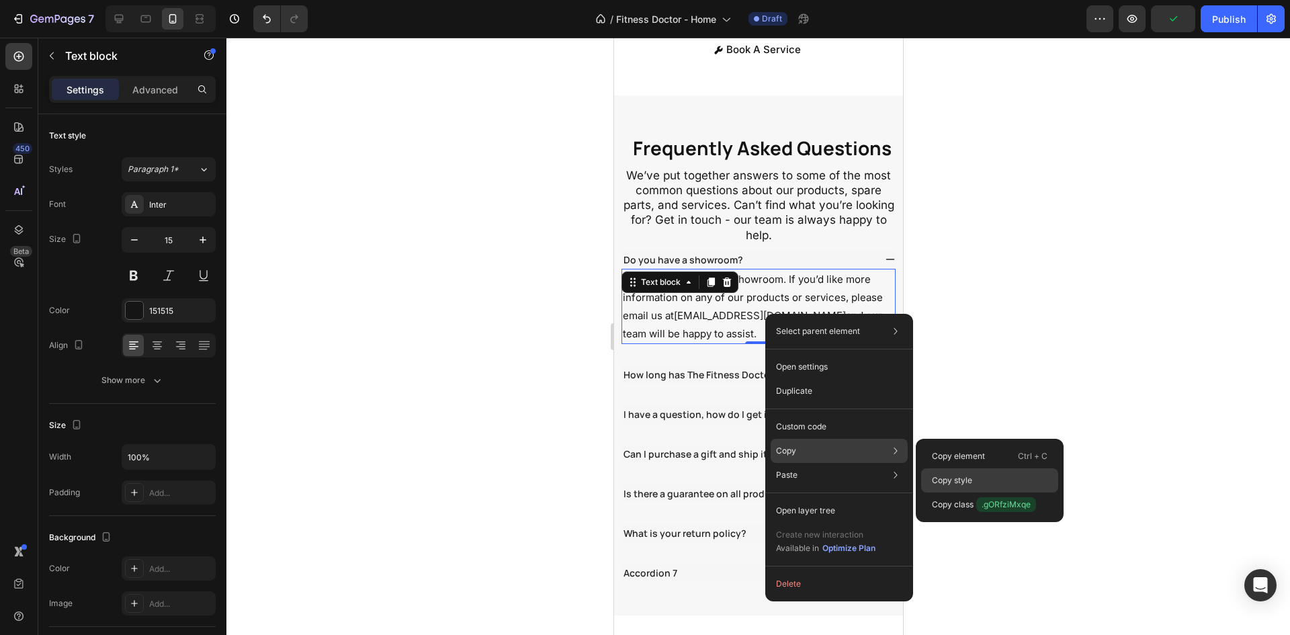
click at [939, 493] on div "Copy style" at bounding box center [989, 505] width 137 height 24
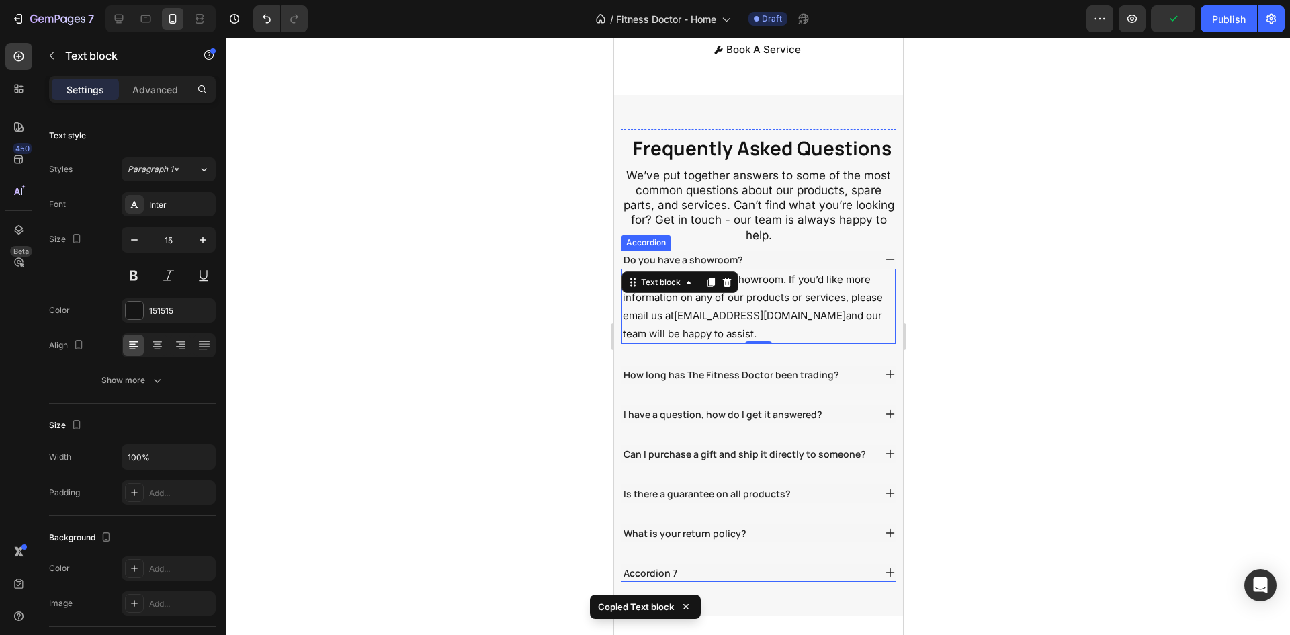
click at [820, 408] on div "Do you have a showroom? No, we don’t operate a showroom. If you’d like more inf…" at bounding box center [757, 416] width 275 height 331
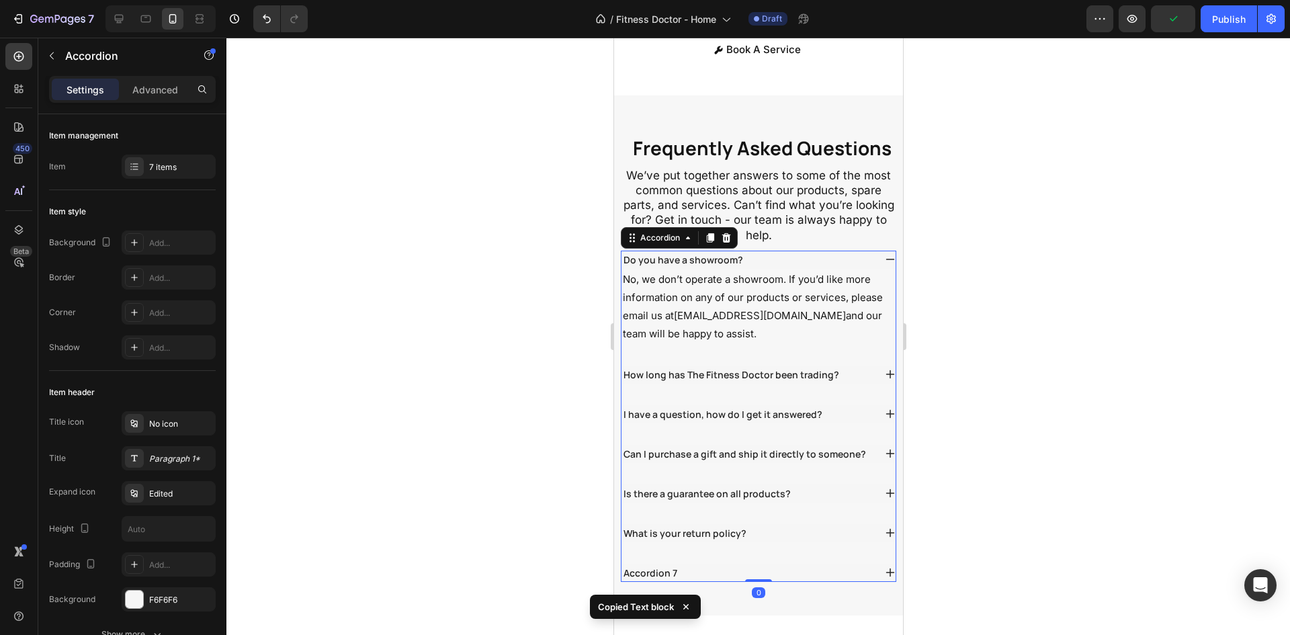
click at [845, 384] on div "How long has The Fitness Doctor been trading?" at bounding box center [747, 375] width 253 height 18
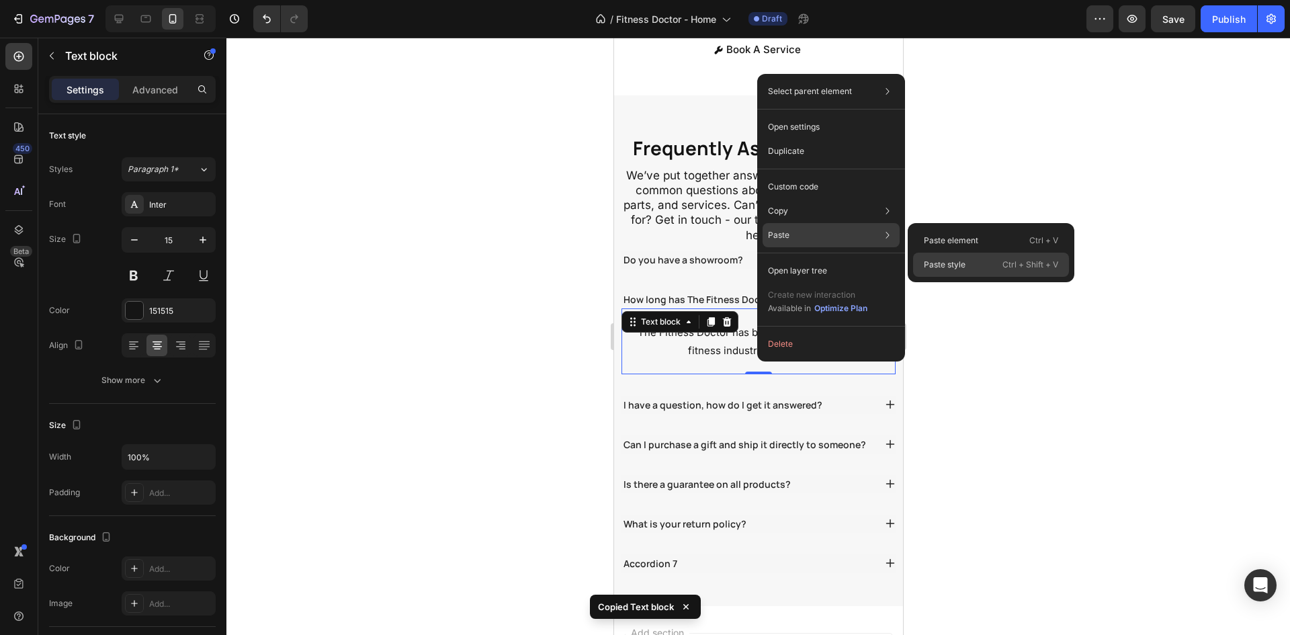
click at [959, 257] on div "Paste style Ctrl + Shift + V" at bounding box center [991, 265] width 156 height 24
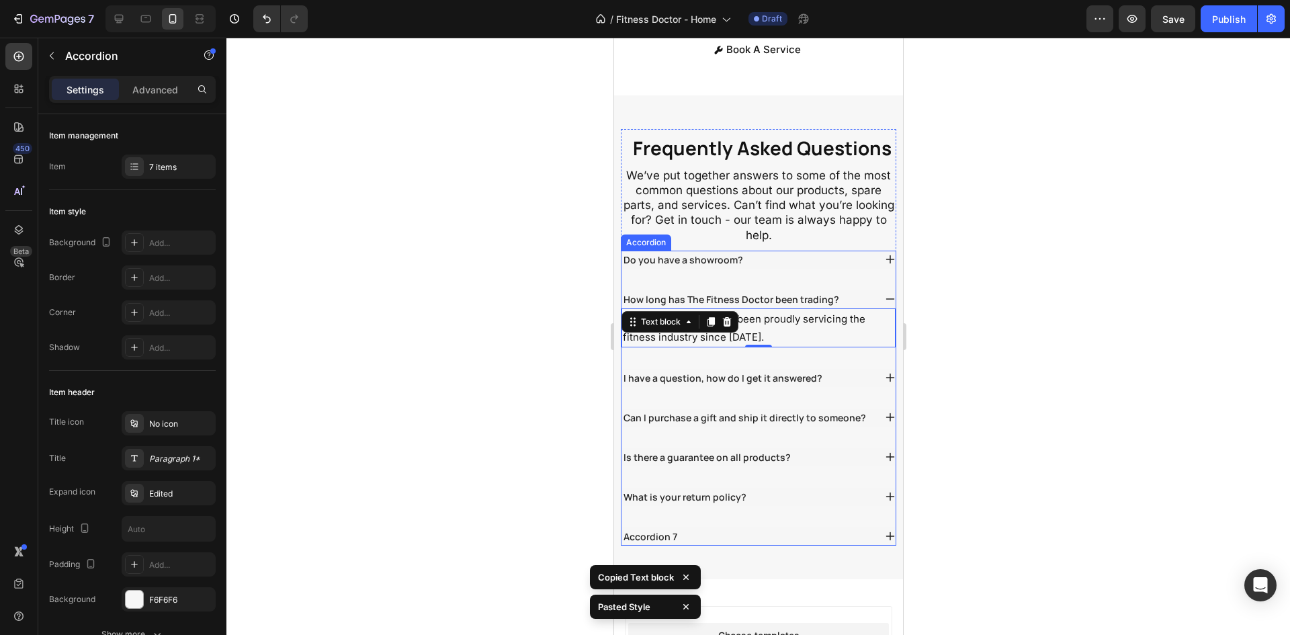
click at [824, 387] on div "I have a question, how do I get it answered?" at bounding box center [747, 378] width 253 height 18
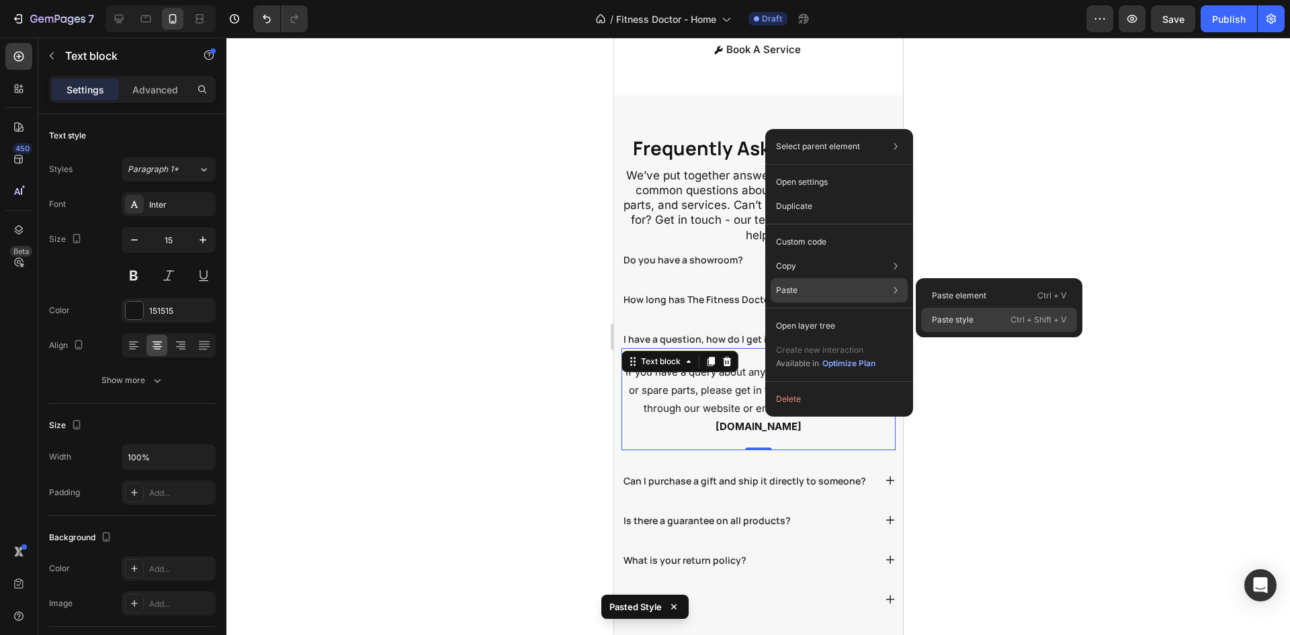
click at [935, 312] on div "Paste style Ctrl + Shift + V" at bounding box center [999, 320] width 156 height 24
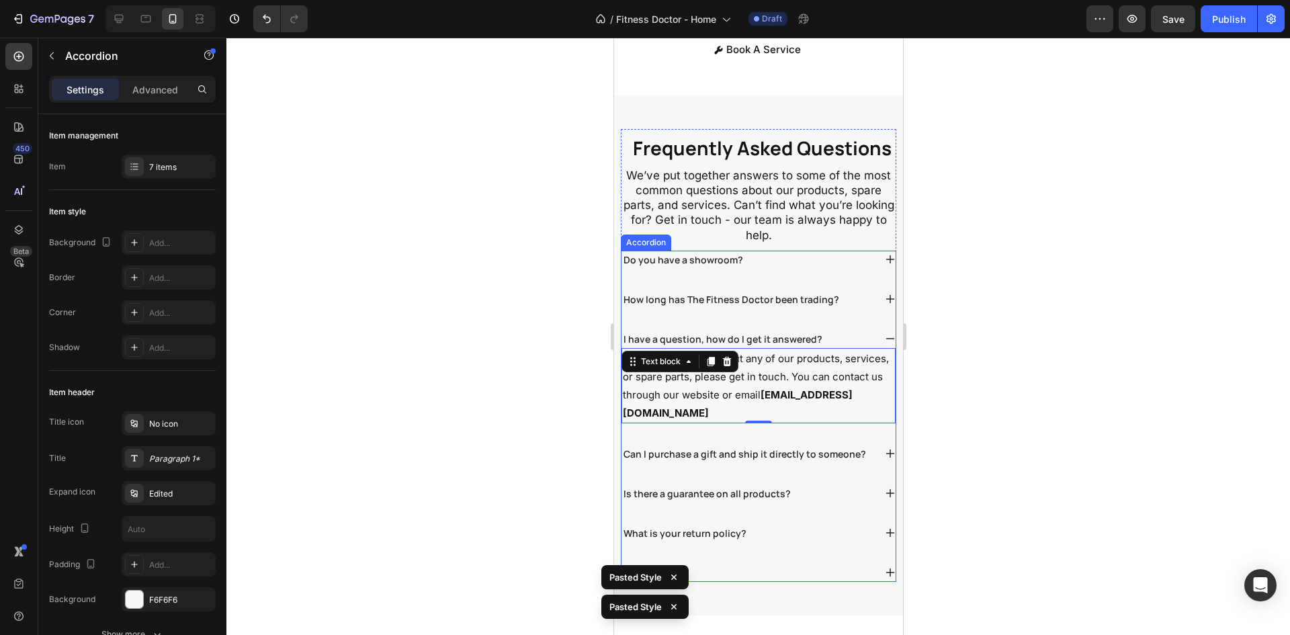
click at [867, 463] on div "Can I purchase a gift and ship it directly to someone?" at bounding box center [758, 454] width 274 height 18
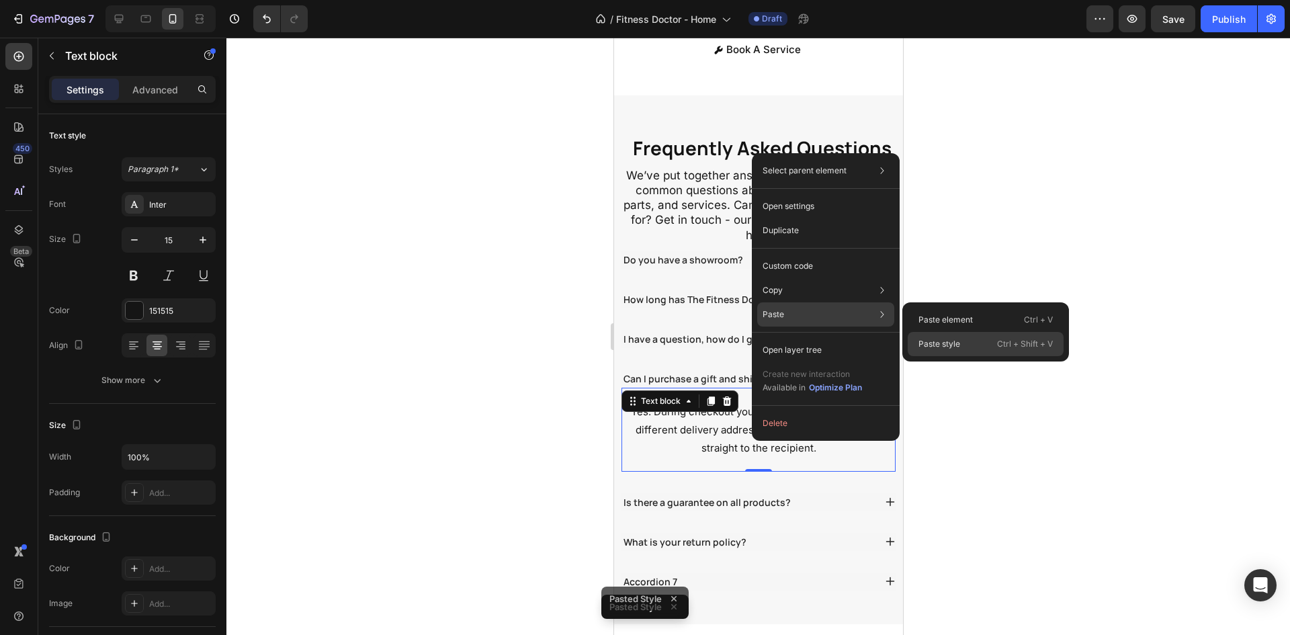
click at [938, 341] on p "Paste style" at bounding box center [940, 344] width 42 height 12
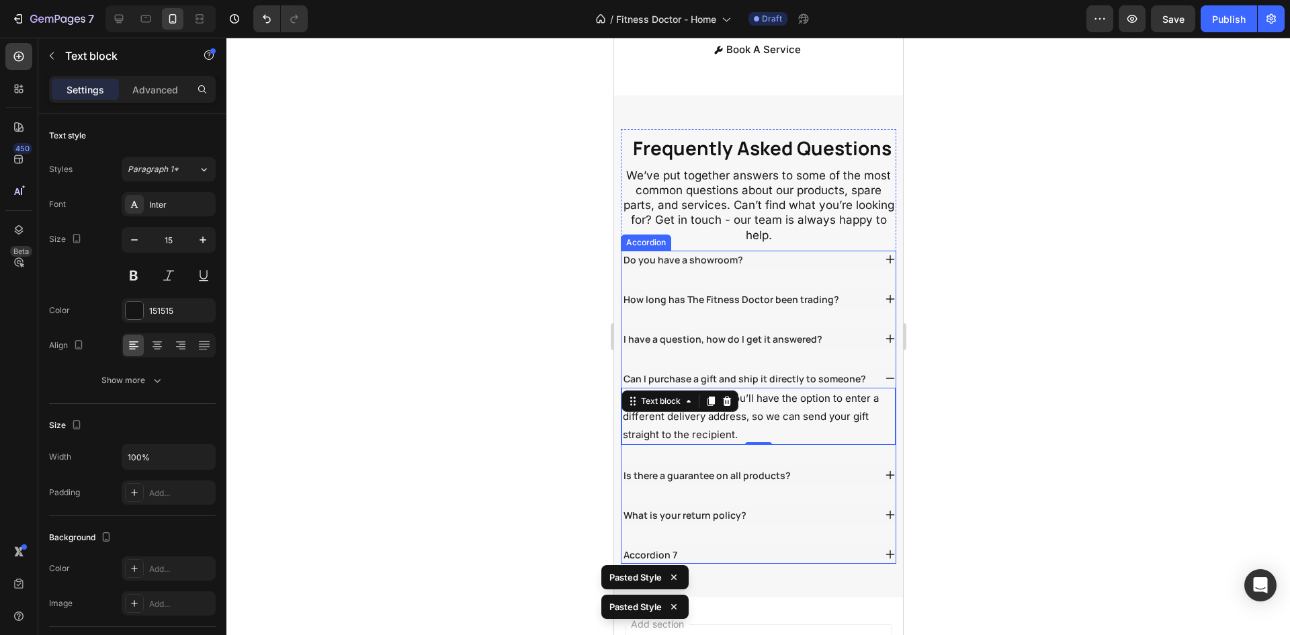
click at [818, 484] on div "Is there a guarantee on all products?" at bounding box center [747, 475] width 253 height 18
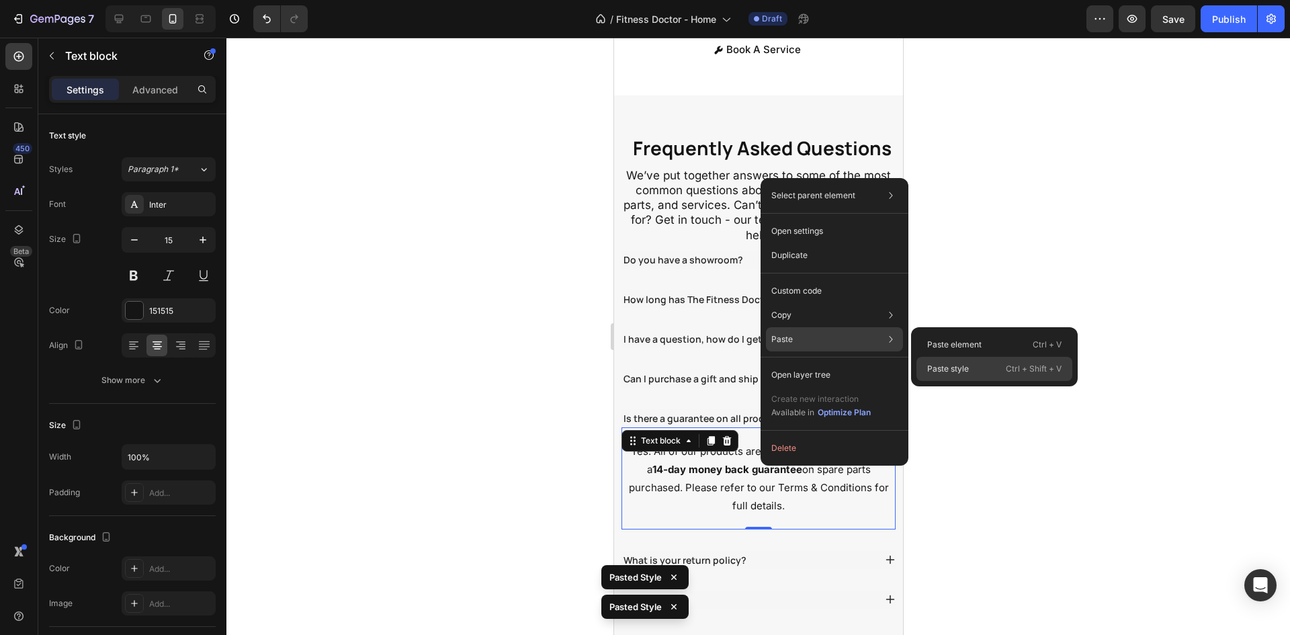
click at [953, 363] on p "Paste style" at bounding box center [948, 369] width 42 height 12
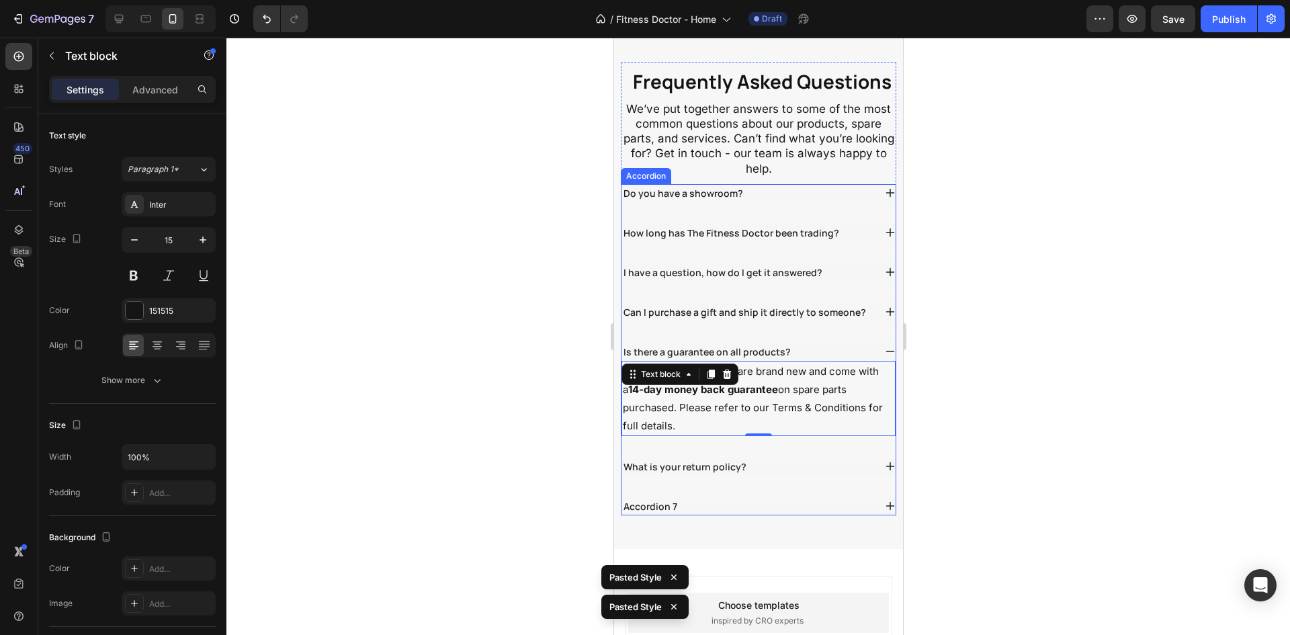
scroll to position [3628, 0]
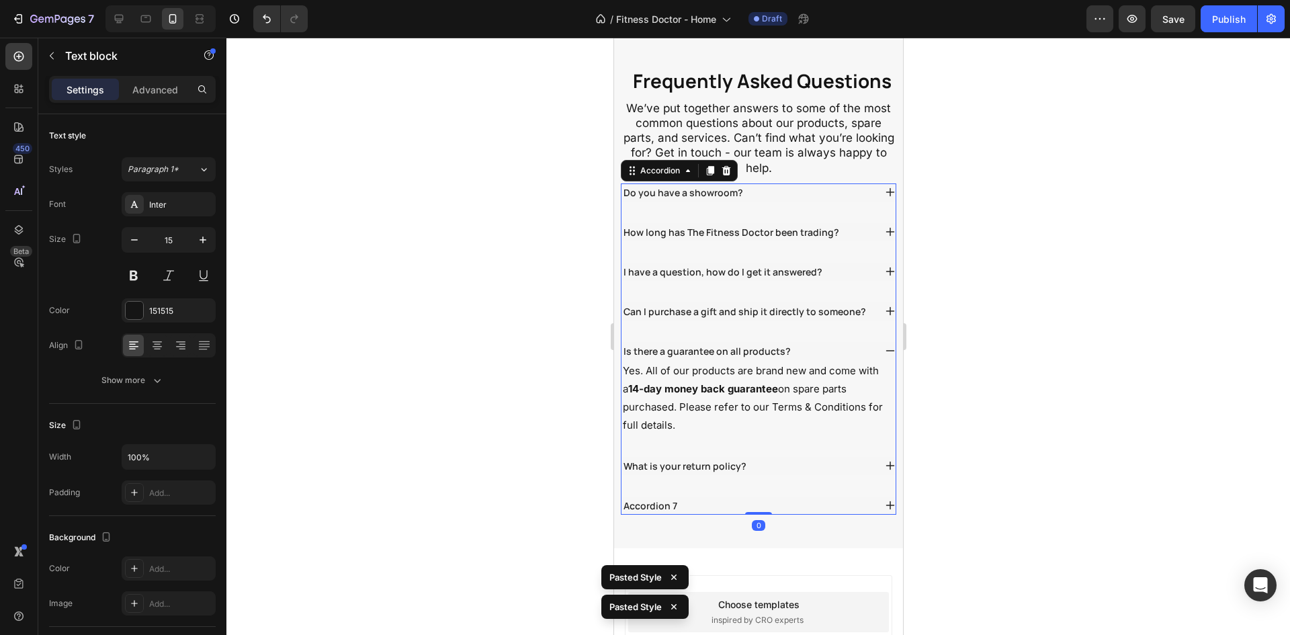
click at [762, 475] on div "What is your return policy?" at bounding box center [747, 466] width 253 height 18
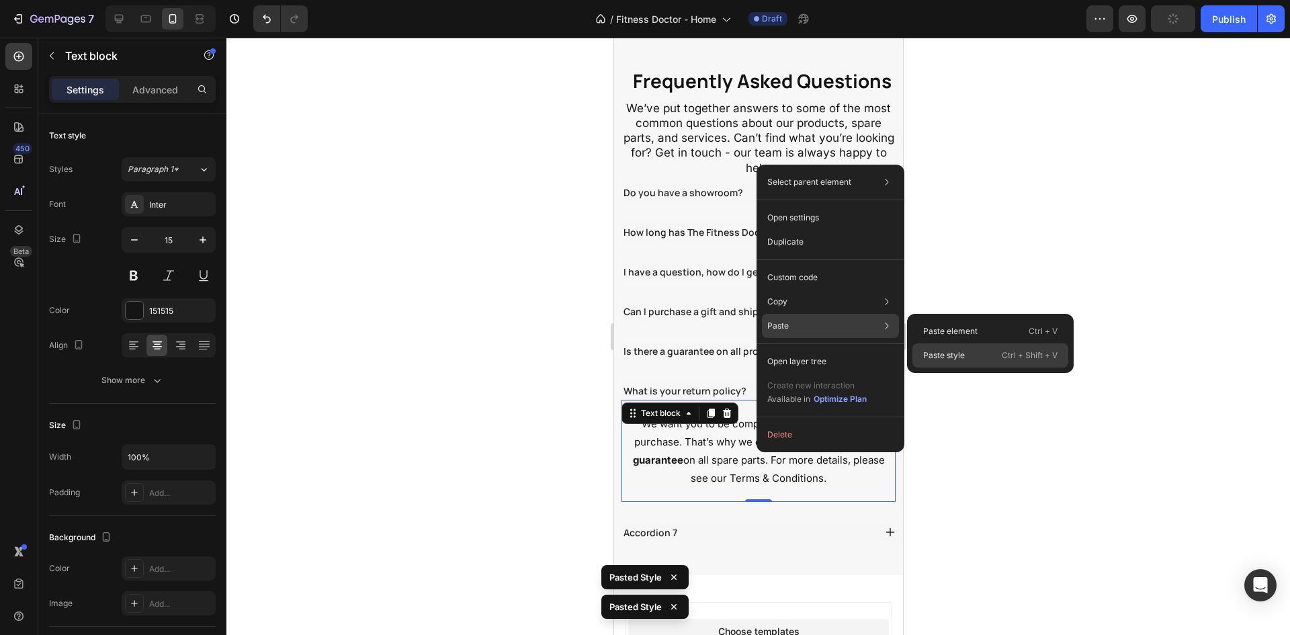
click at [950, 353] on p "Paste style" at bounding box center [944, 355] width 42 height 12
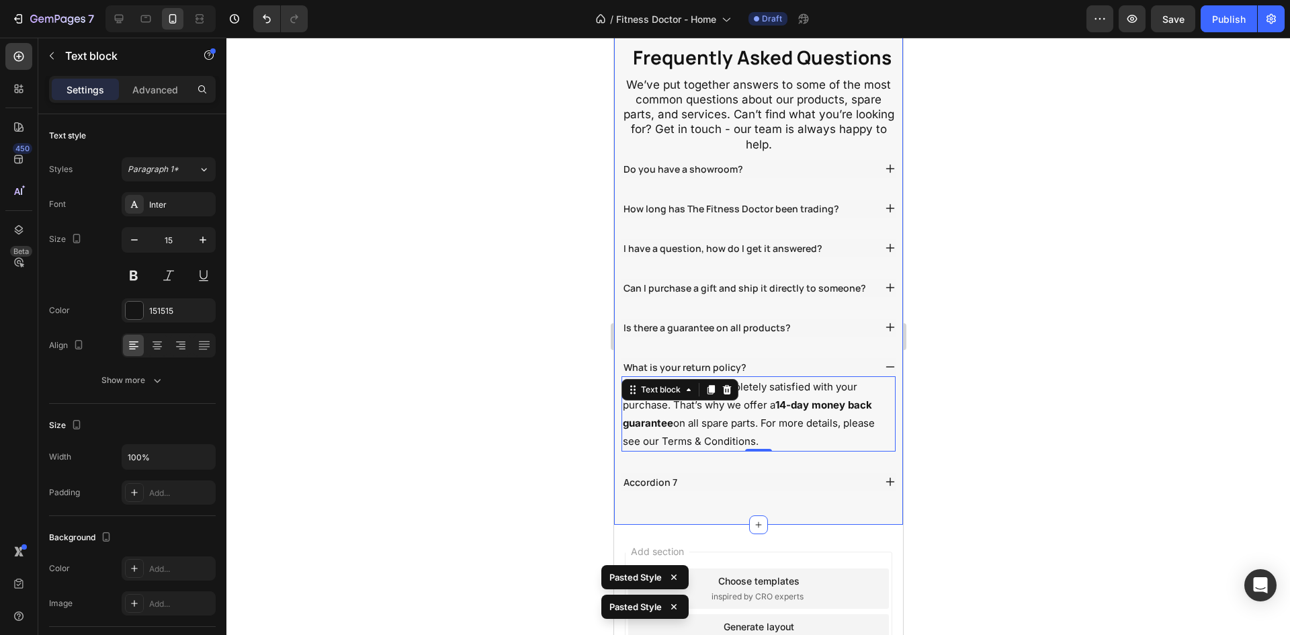
scroll to position [3763, 0]
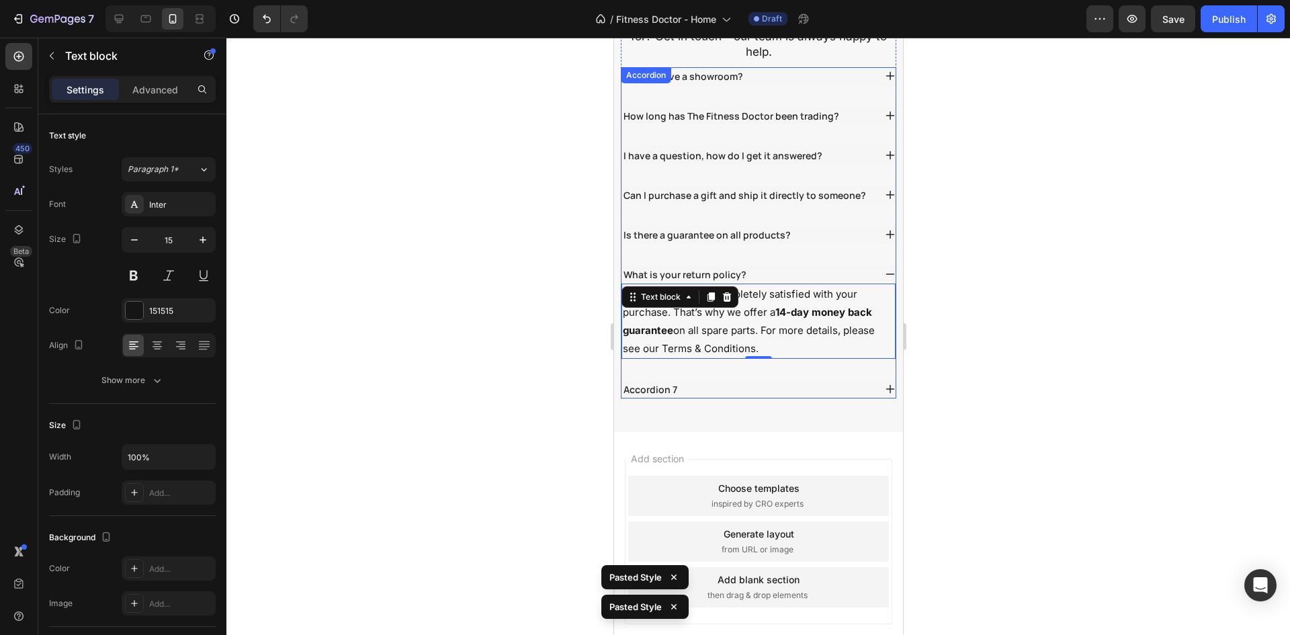
click at [706, 384] on div "Accordion 7" at bounding box center [747, 389] width 253 height 18
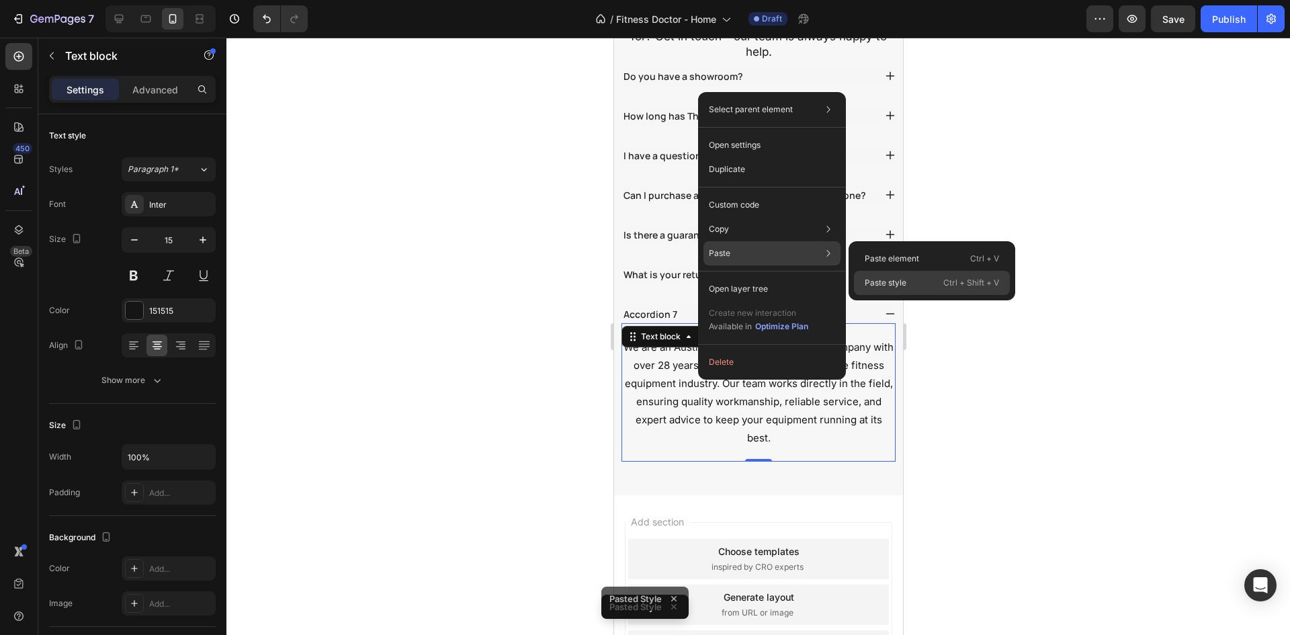
click at [931, 274] on div "Paste style Ctrl + Shift + V" at bounding box center [932, 283] width 156 height 24
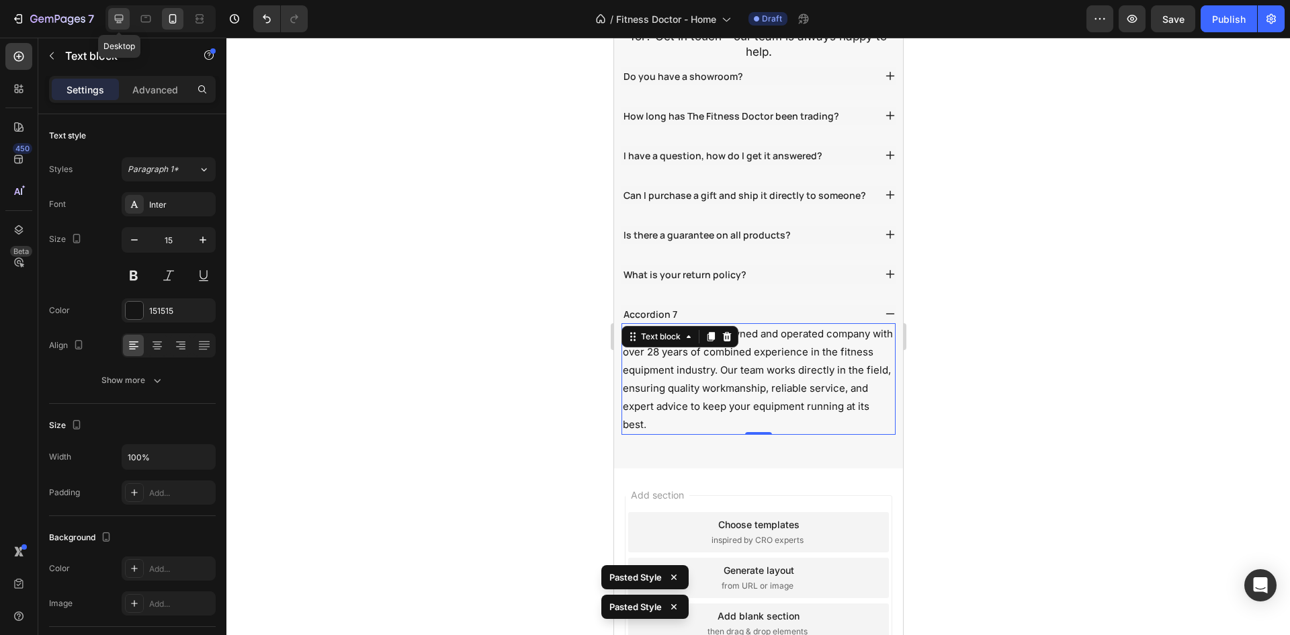
click at [117, 17] on icon at bounding box center [118, 18] width 13 height 13
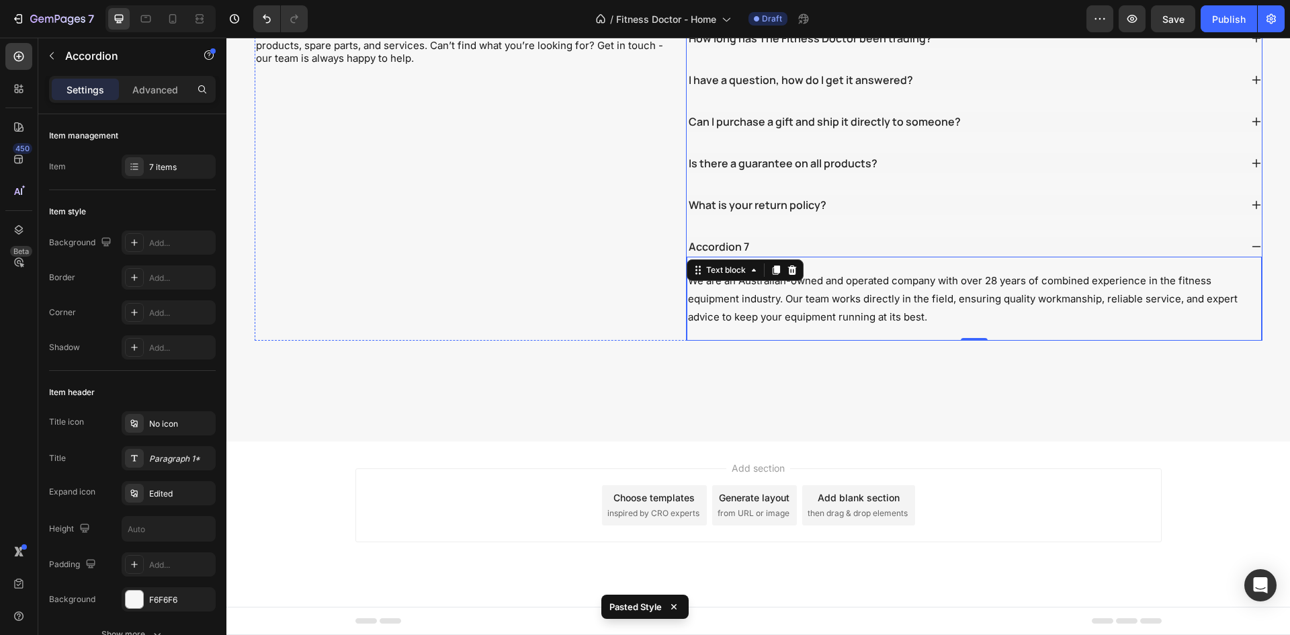
click at [750, 237] on div "Accordion 7" at bounding box center [964, 247] width 554 height 20
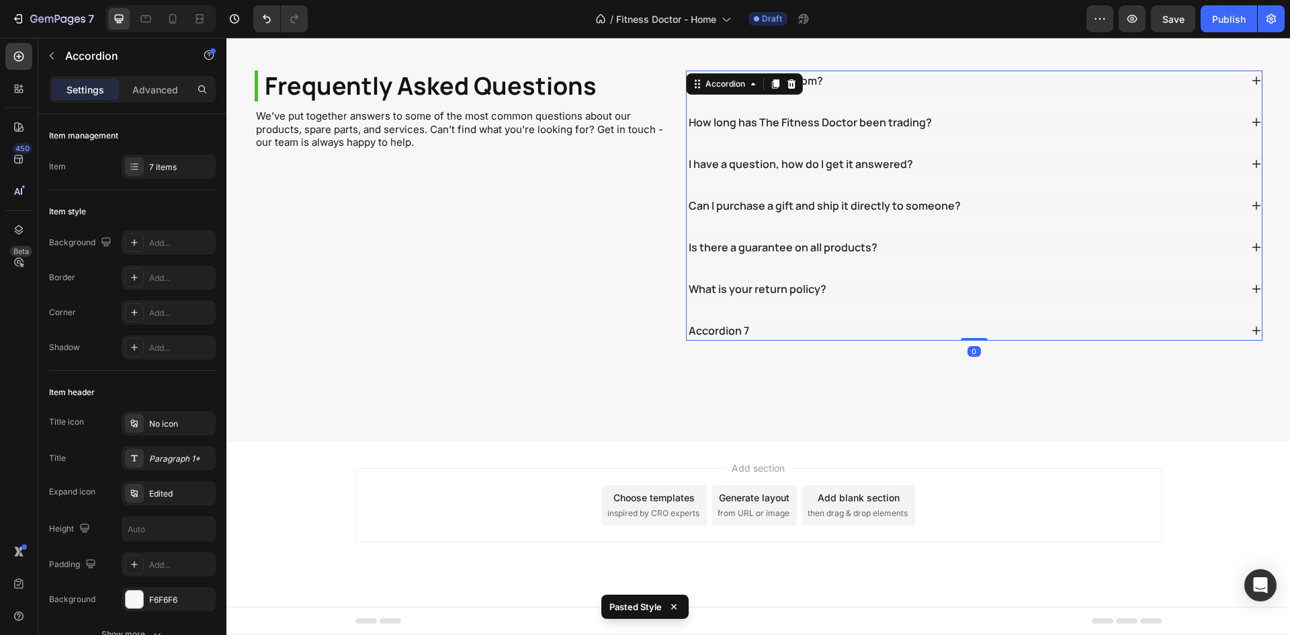
scroll to position [3899, 0]
click at [718, 323] on p "Accordion 7" at bounding box center [719, 331] width 60 height 16
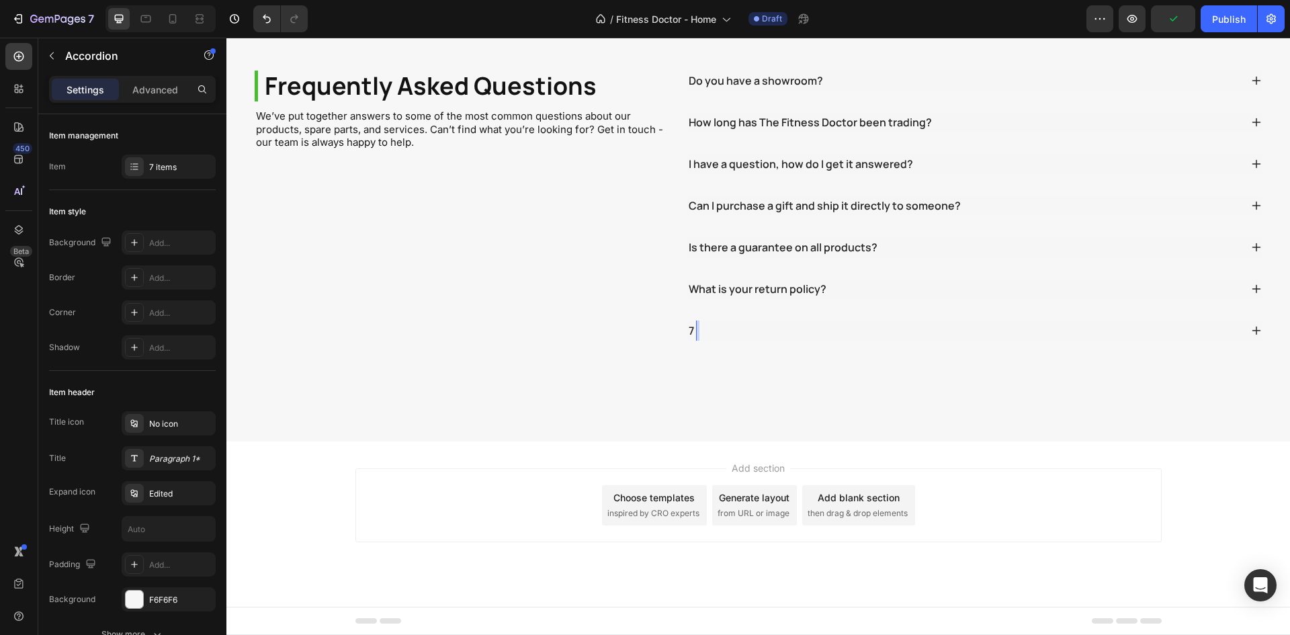
click at [787, 292] on p "What is your return policy?" at bounding box center [758, 289] width 138 height 16
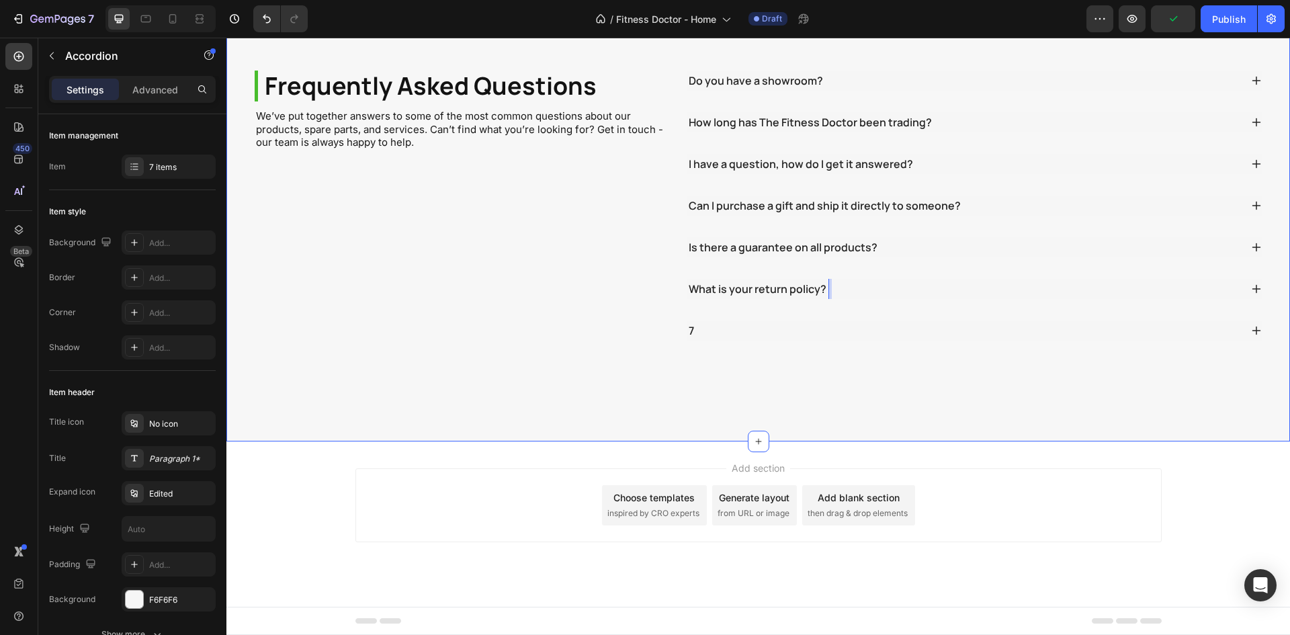
click at [826, 351] on div "Frequently Asked Questions Heading We’ve put together answers to some of the mo…" at bounding box center [758, 206] width 1064 height 472
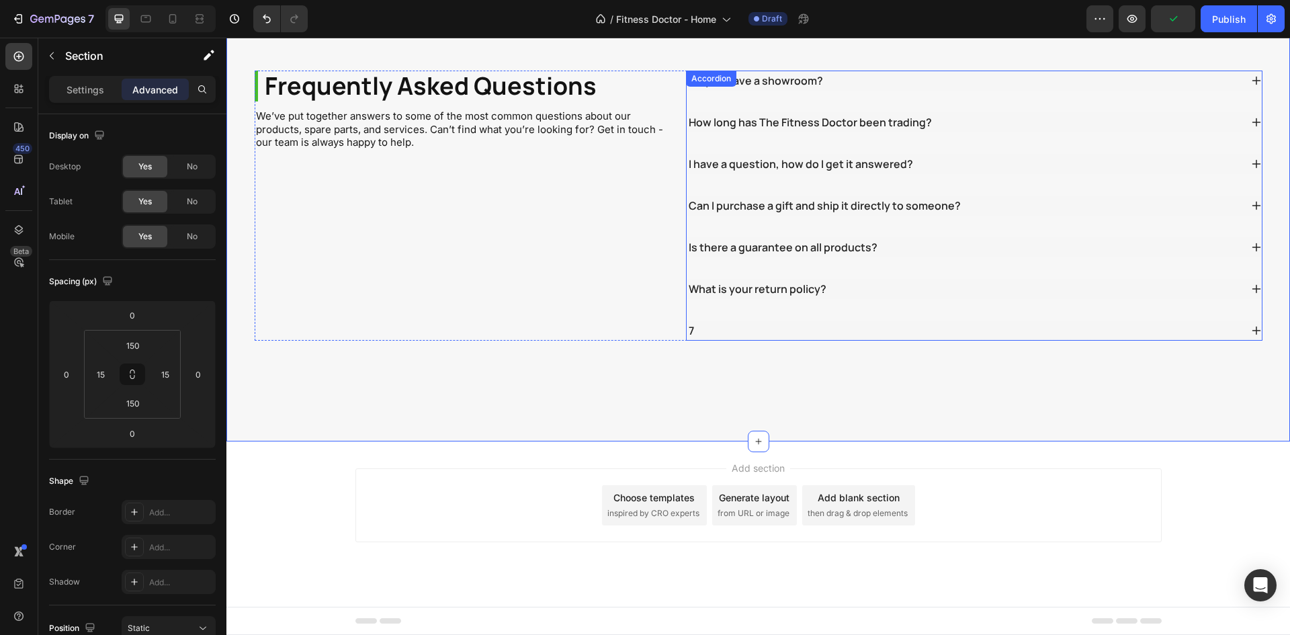
click at [830, 323] on div "7" at bounding box center [964, 331] width 554 height 20
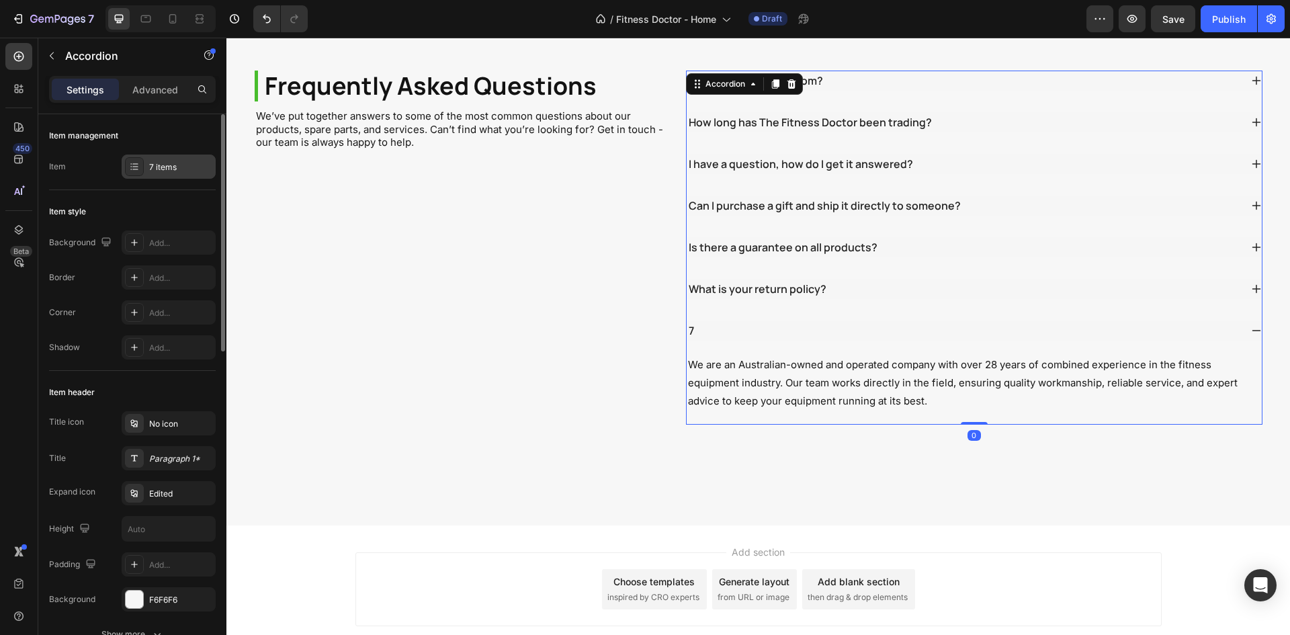
click at [155, 163] on div "7 items" at bounding box center [180, 167] width 63 height 12
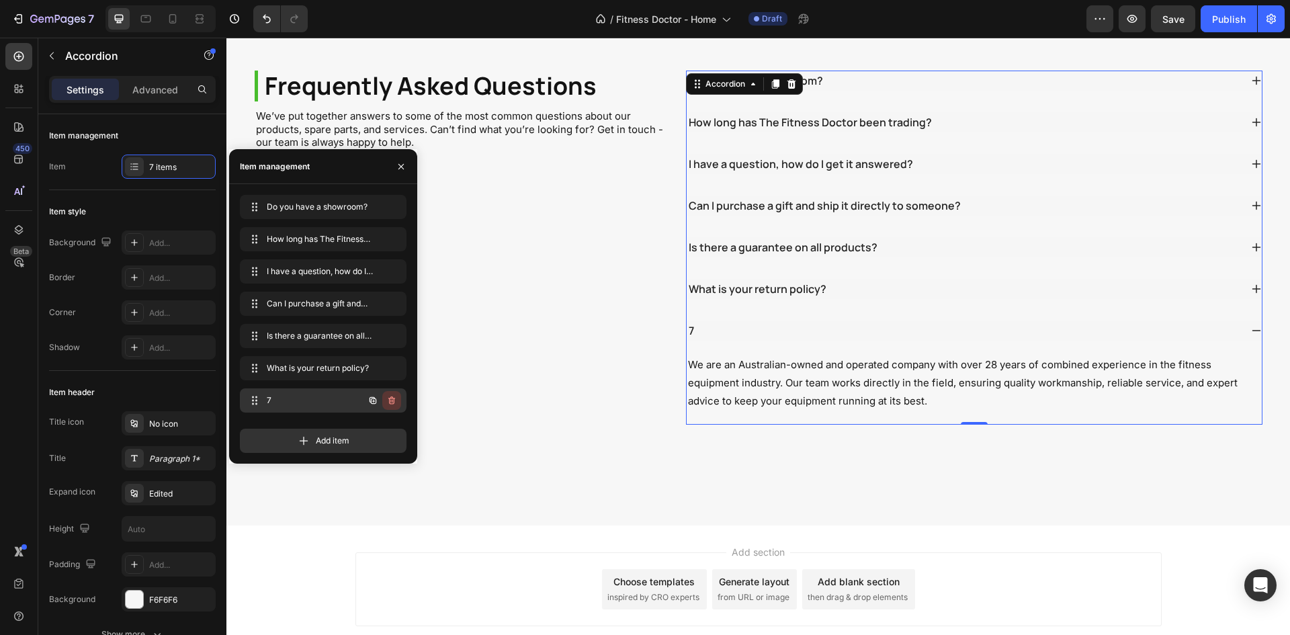
click at [396, 399] on icon "button" at bounding box center [391, 400] width 11 height 11
click at [382, 400] on div "Delete" at bounding box center [382, 400] width 25 height 12
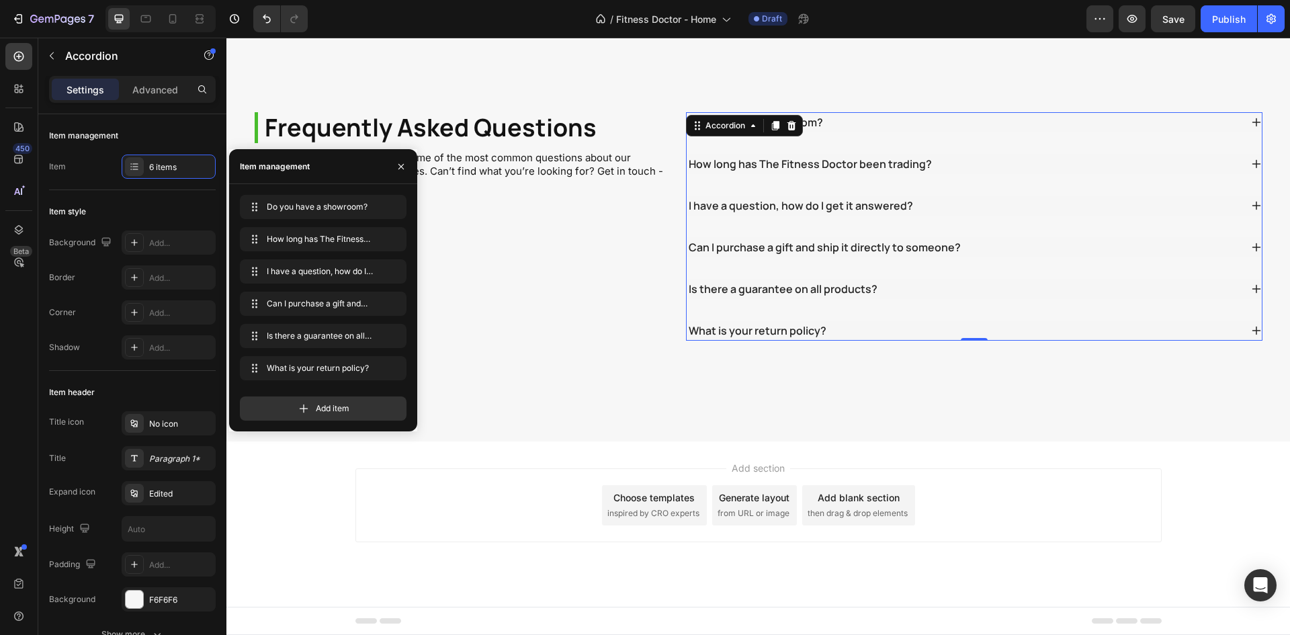
click at [442, 482] on div "Add section Choose templates inspired by CRO experts Generate layout from URL o…" at bounding box center [758, 505] width 806 height 74
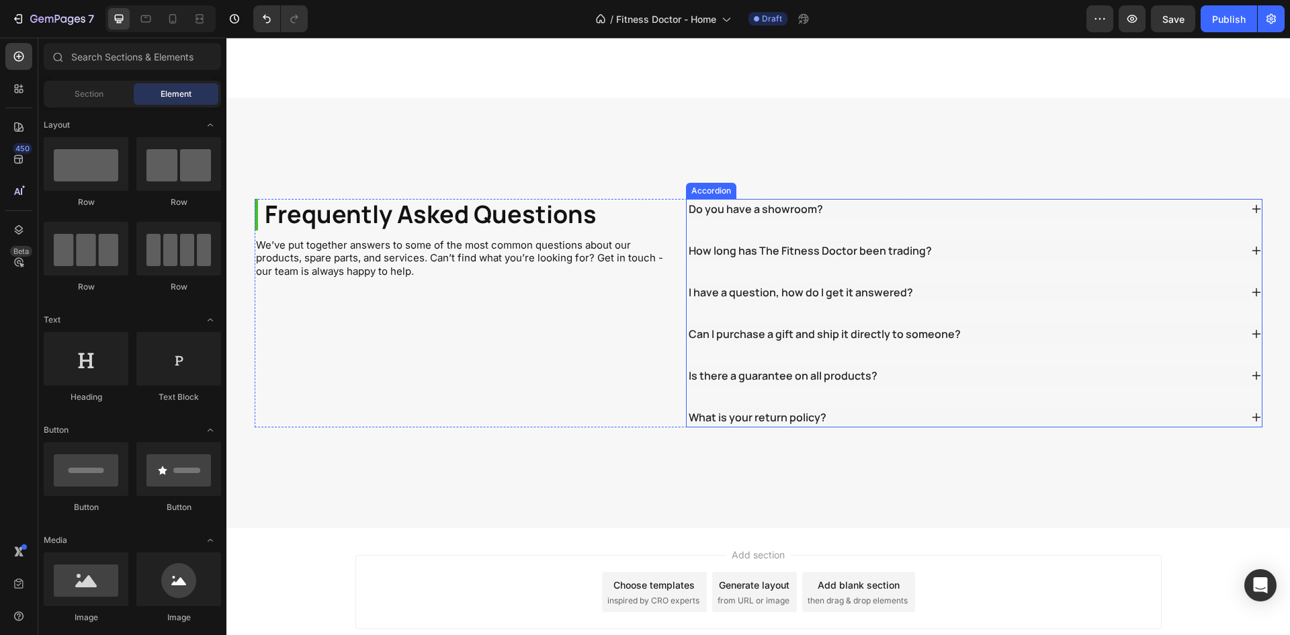
scroll to position [3656, 0]
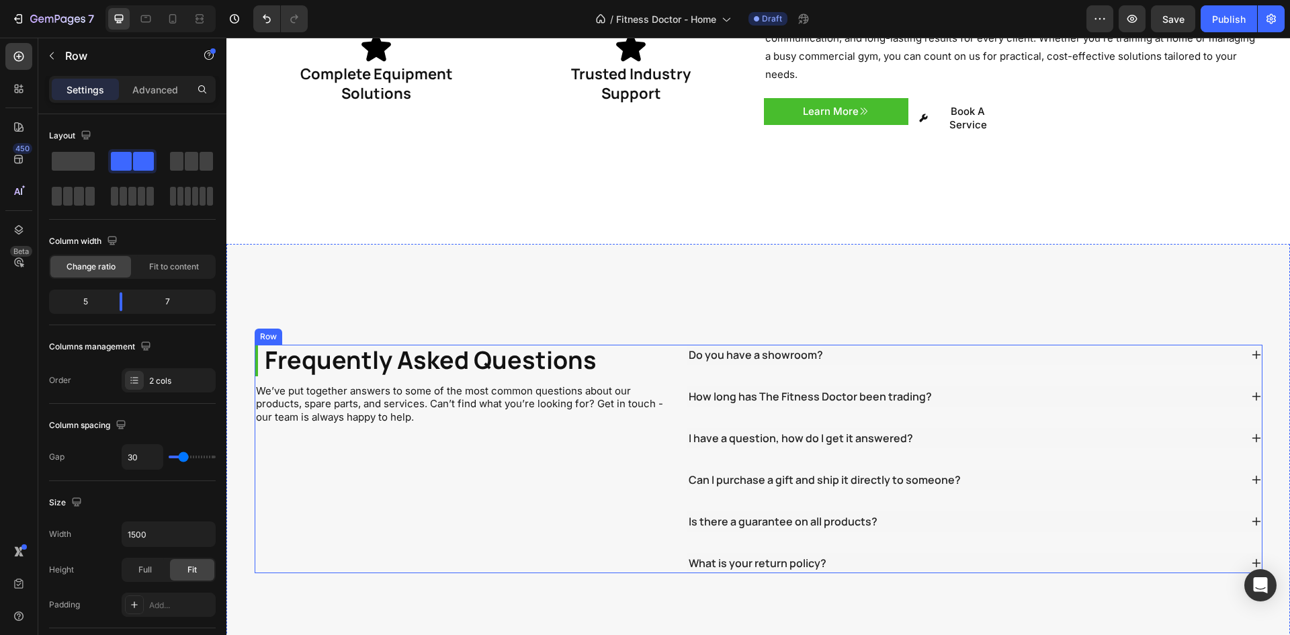
click at [386, 394] on div "Frequently Asked Questions Heading We’ve put together answers to some of the mo…" at bounding box center [461, 459] width 412 height 228
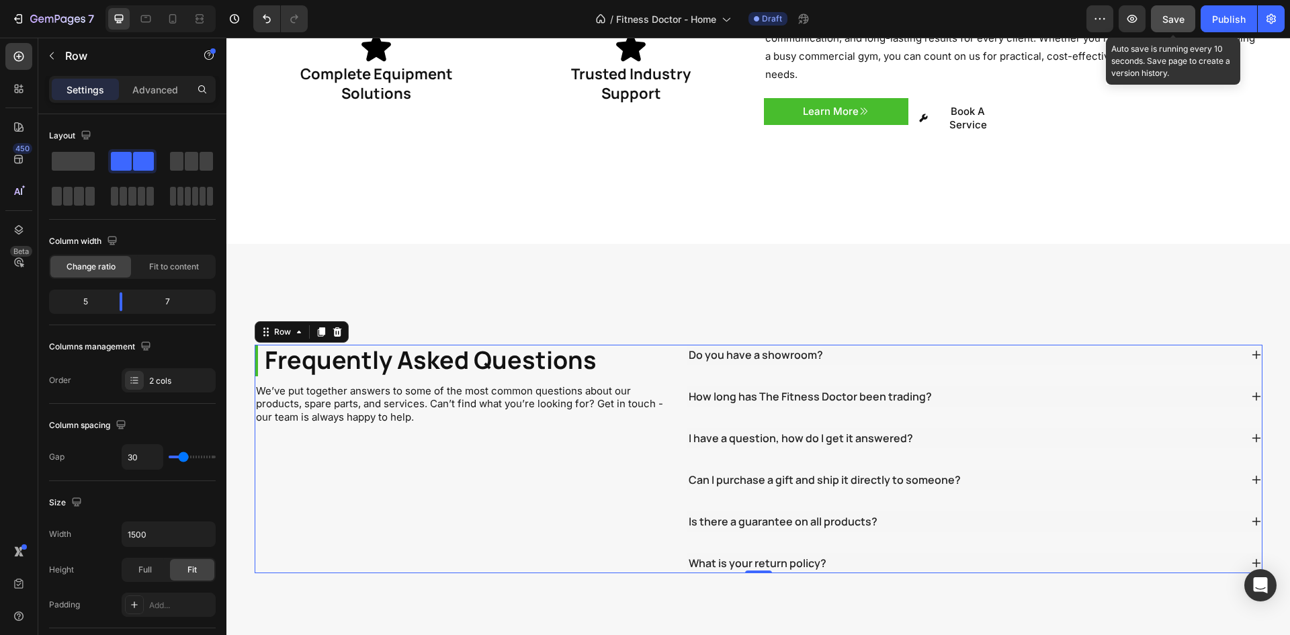
click at [1168, 17] on span "Save" at bounding box center [1173, 18] width 22 height 11
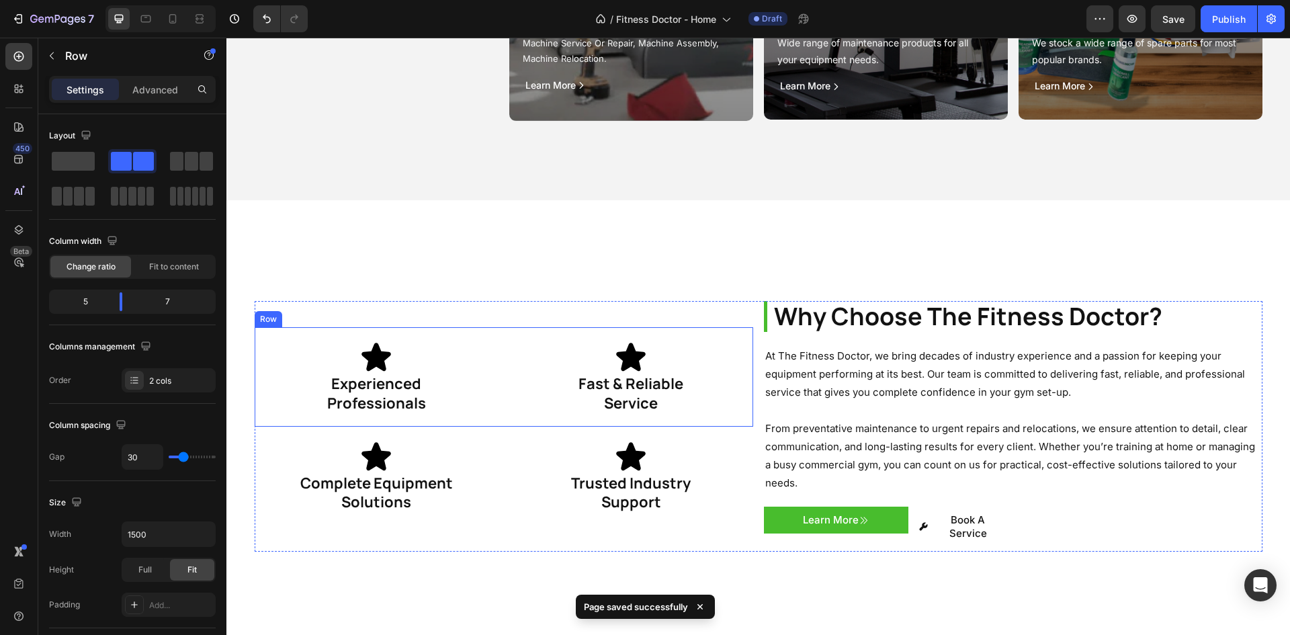
scroll to position [2342, 0]
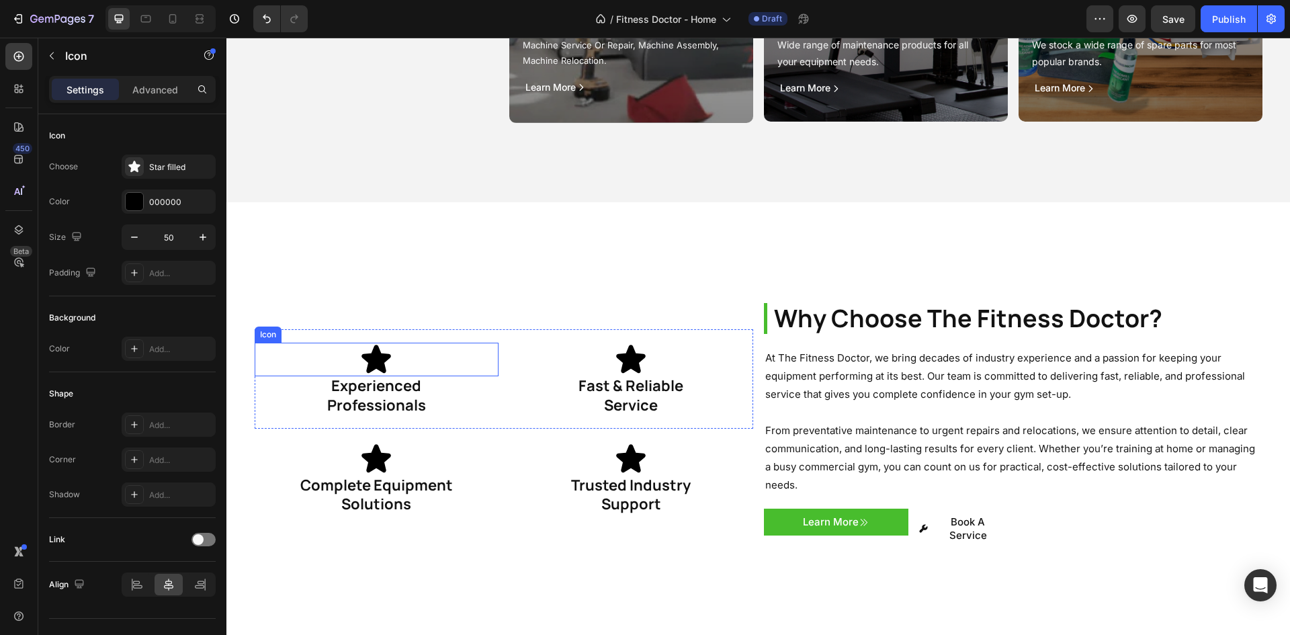
click at [409, 355] on div "Icon" at bounding box center [377, 360] width 244 height 34
drag, startPoint x: 337, startPoint y: 192, endPoint x: 243, endPoint y: 206, distance: 95.8
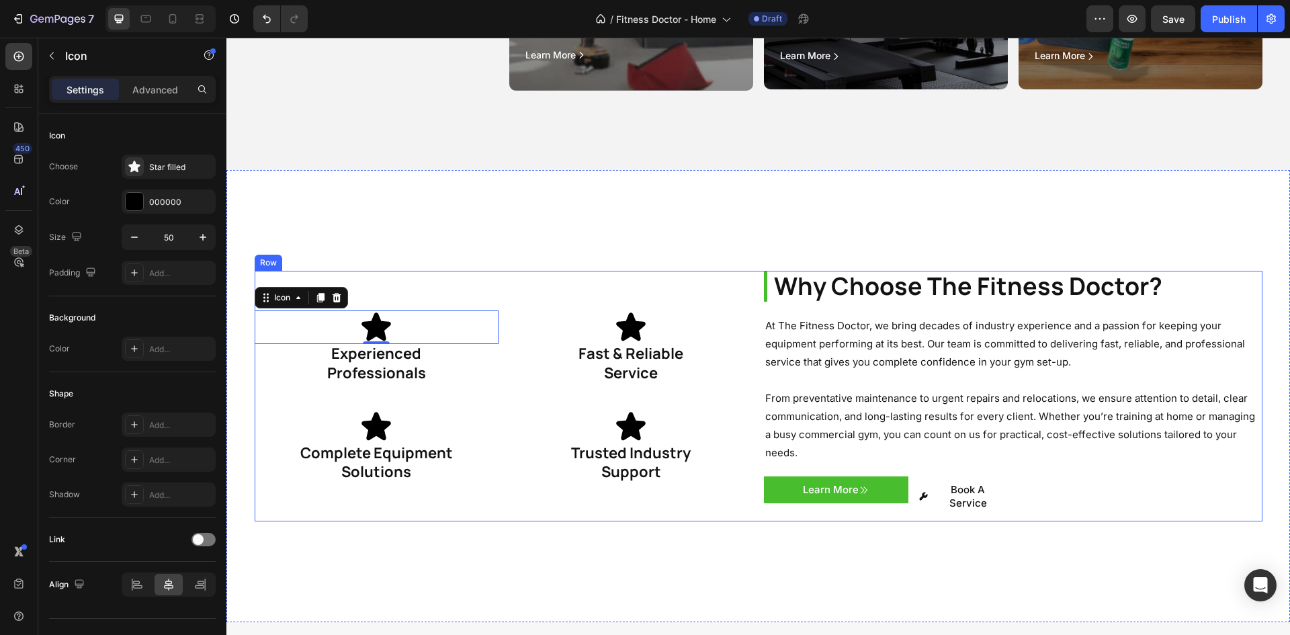
click at [755, 292] on div "Why Choose The Fitness Doctor? Heading At The Fitness Doctor, we bring decades …" at bounding box center [759, 396] width 1008 height 251
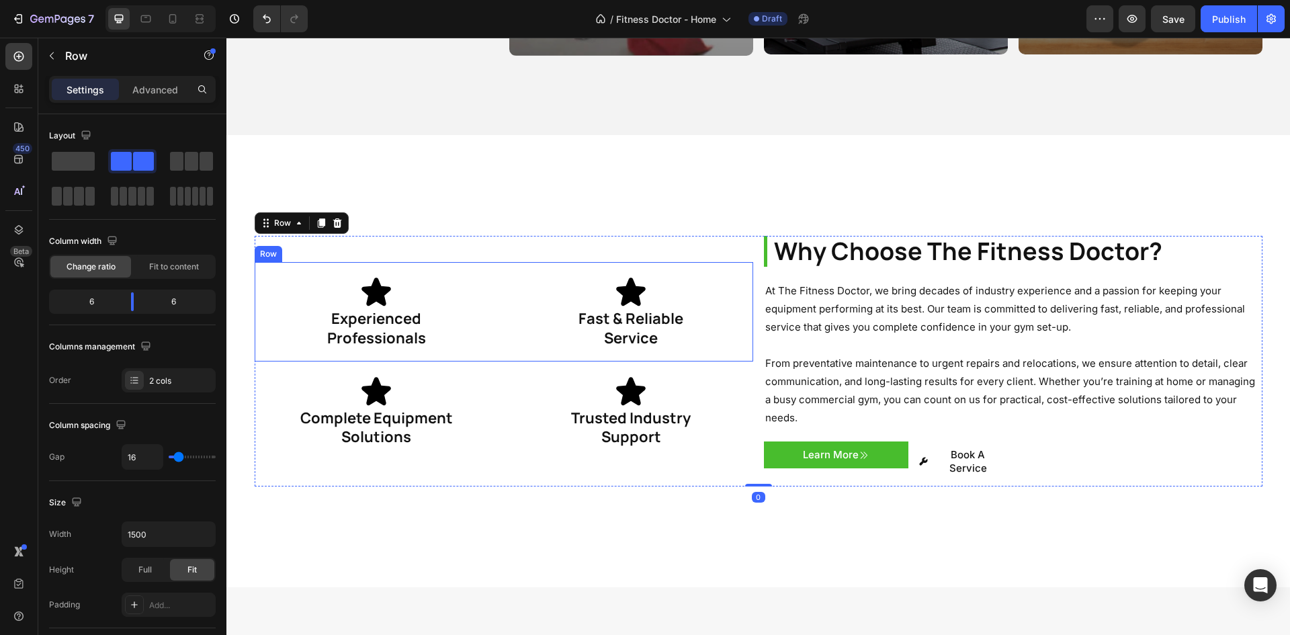
click at [392, 309] on h1 "Experienced Professionals" at bounding box center [377, 328] width 244 height 38
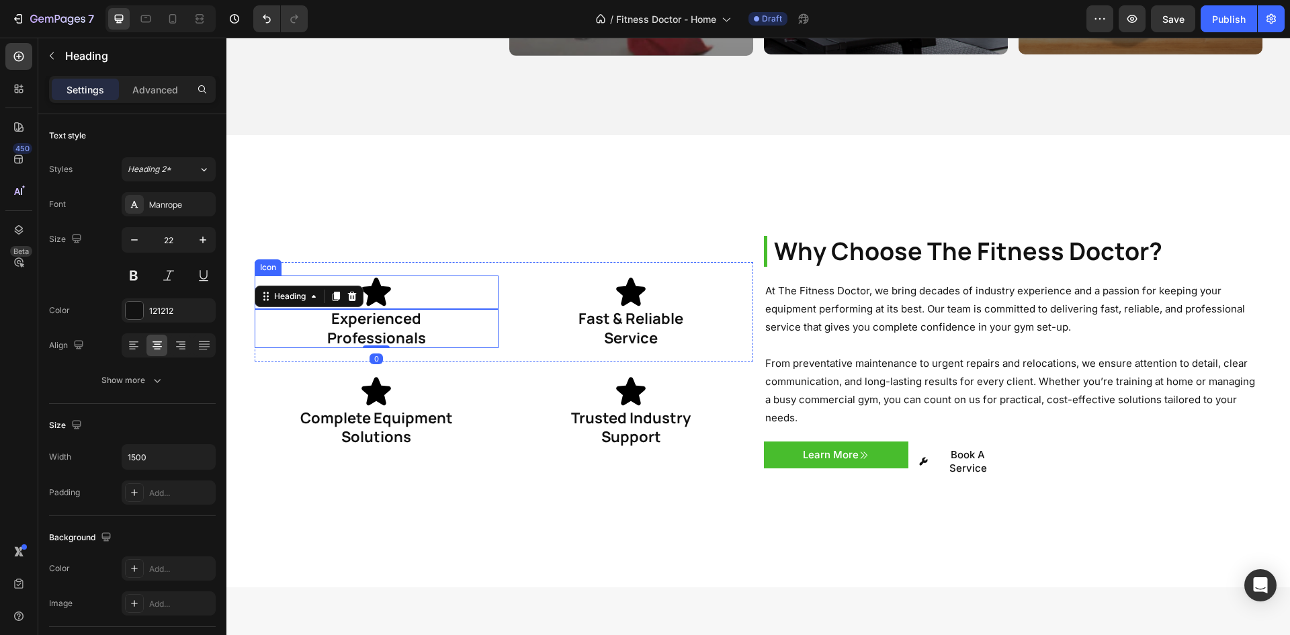
click at [391, 284] on div "Icon" at bounding box center [377, 292] width 244 height 34
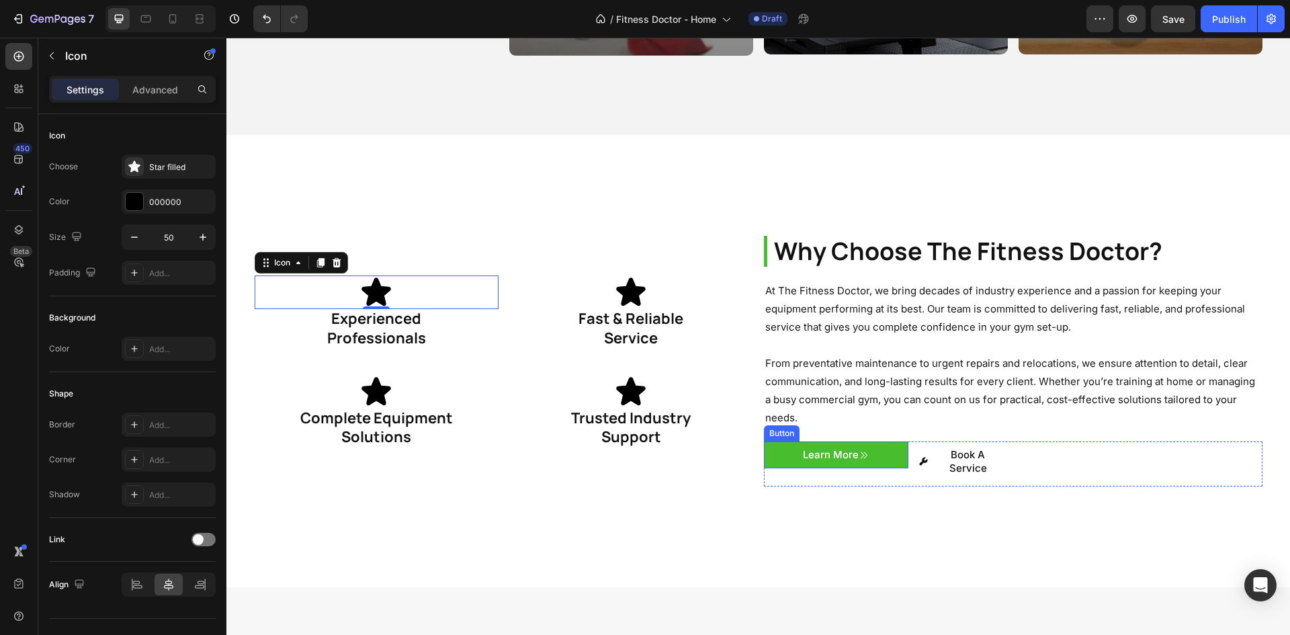
click at [790, 441] on button "Learn More" at bounding box center [836, 454] width 144 height 27
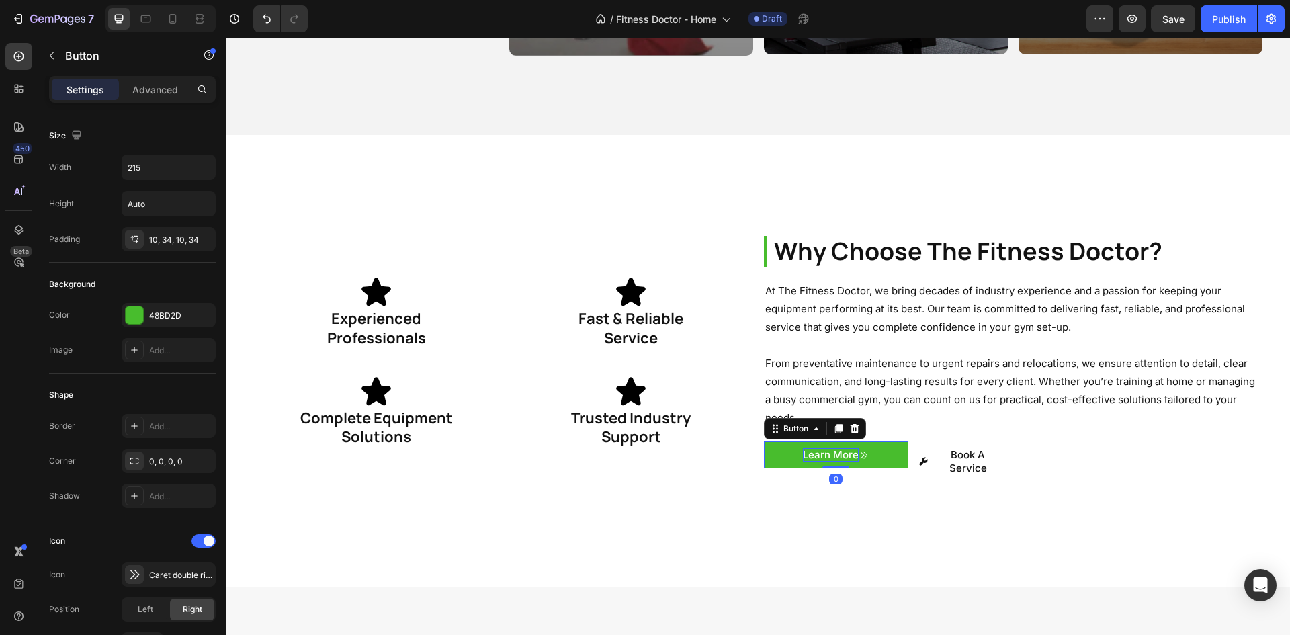
click at [832, 448] on p "Learn More" at bounding box center [831, 454] width 56 height 13
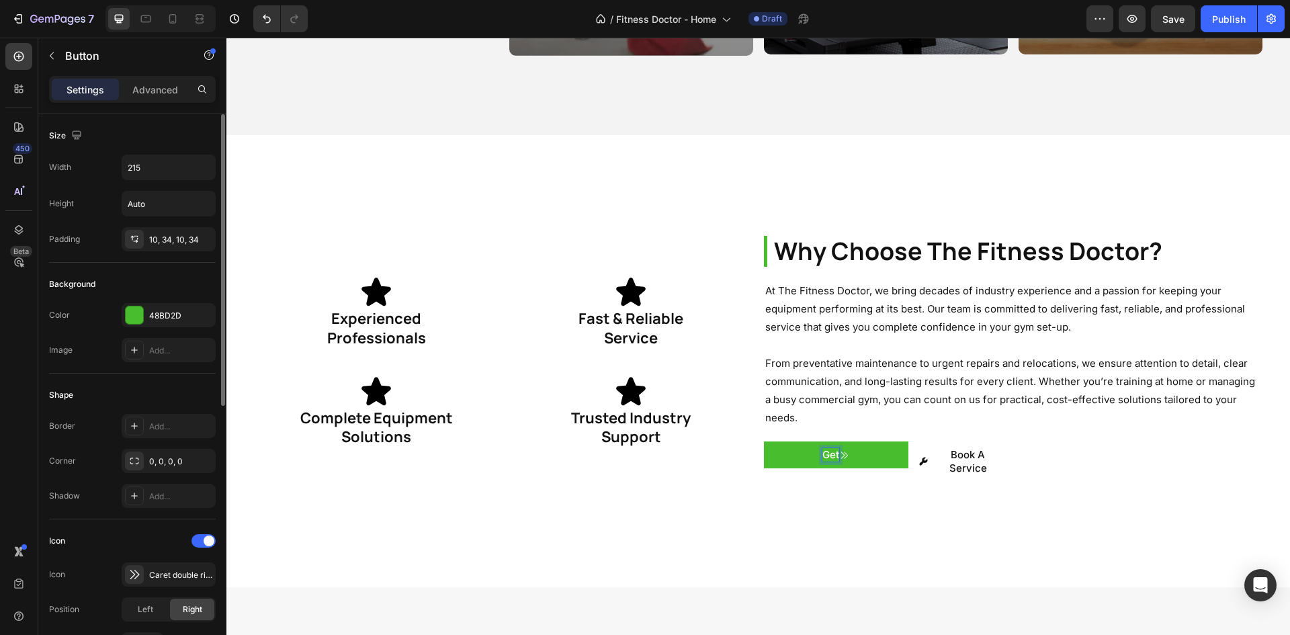
click at [764, 441] on button "Get" at bounding box center [836, 454] width 144 height 27
click at [764, 441] on button "Get i" at bounding box center [836, 454] width 144 height 27
click at [764, 441] on button "Get iIn" at bounding box center [836, 454] width 144 height 27
click at [764, 441] on button "Get In" at bounding box center [836, 454] width 144 height 27
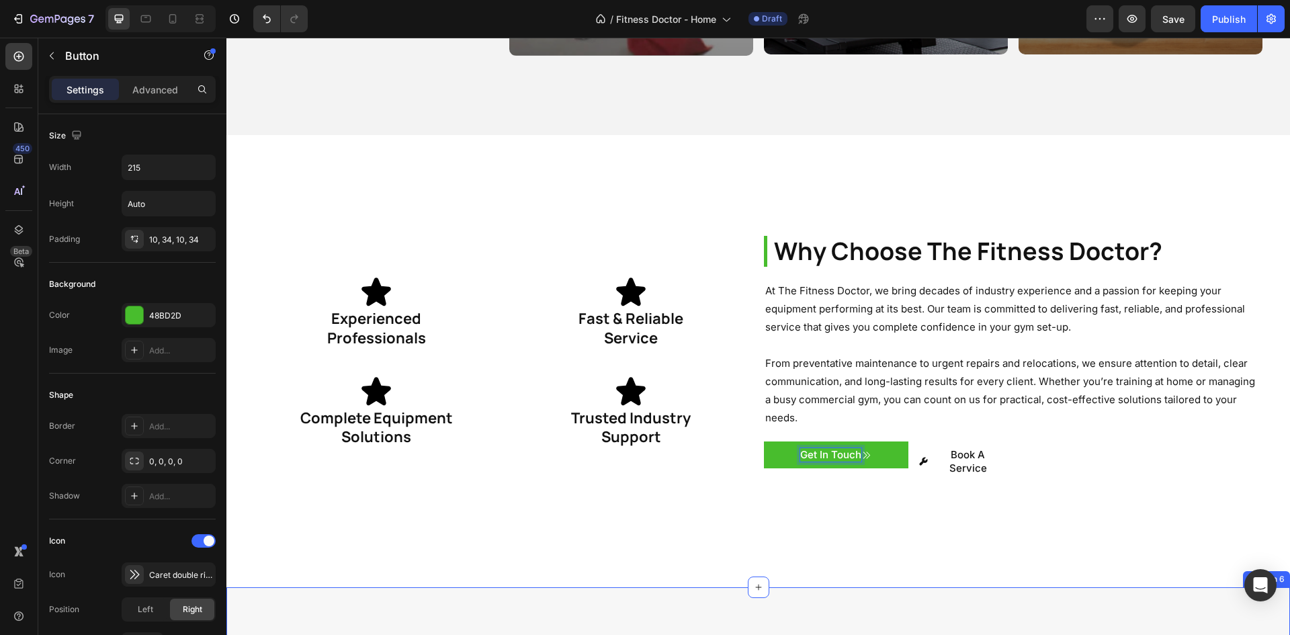
click at [1017, 512] on div "Why Choose The Fitness Doctor? Heading At The Fitness Doctor, we bring decades …" at bounding box center [758, 361] width 1064 height 453
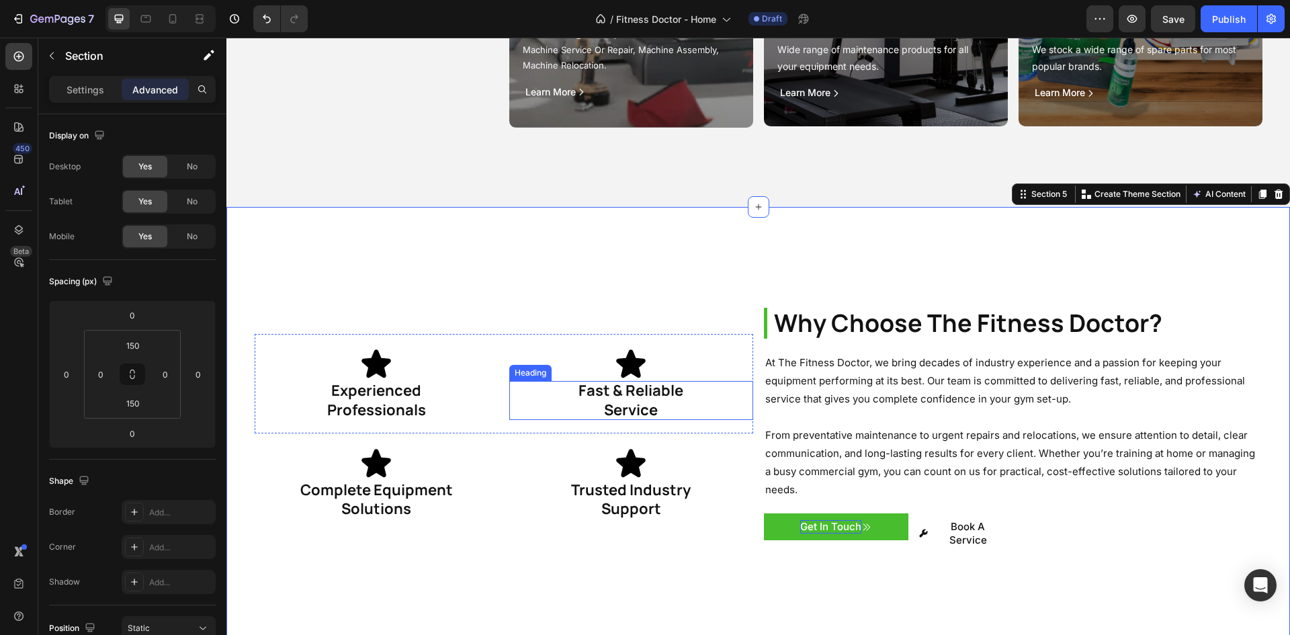
scroll to position [2342, 0]
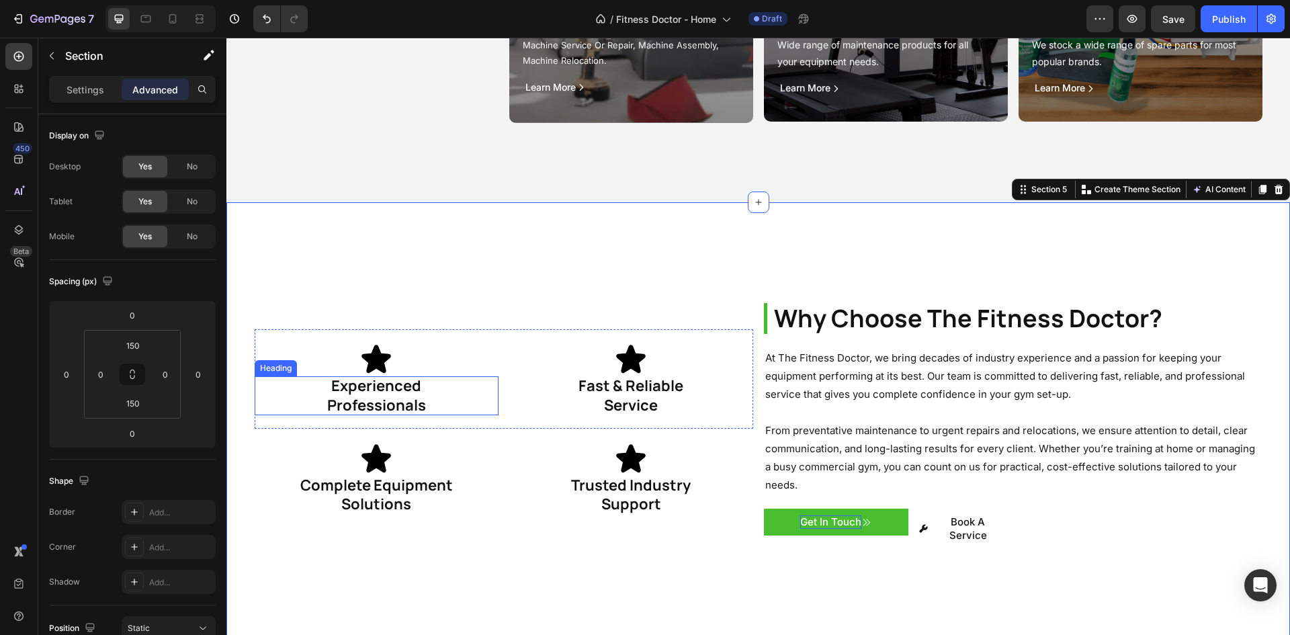
click at [359, 343] on icon at bounding box center [376, 360] width 34 height 34
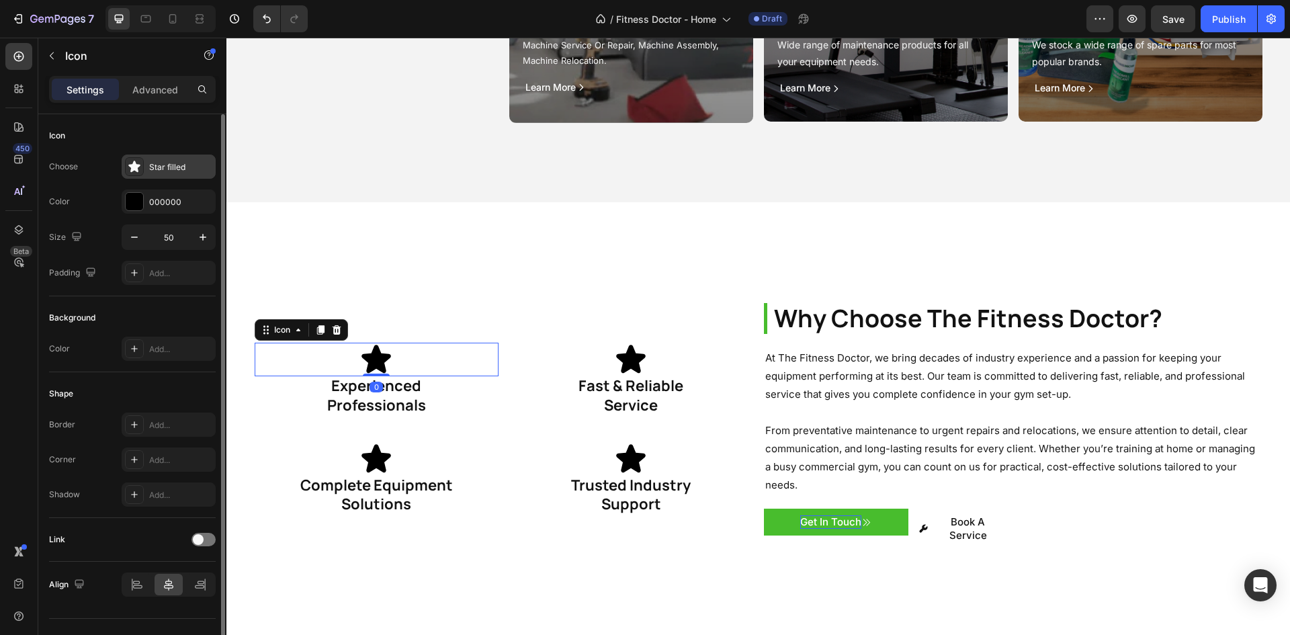
click at [151, 164] on div "Star filled" at bounding box center [180, 167] width 63 height 12
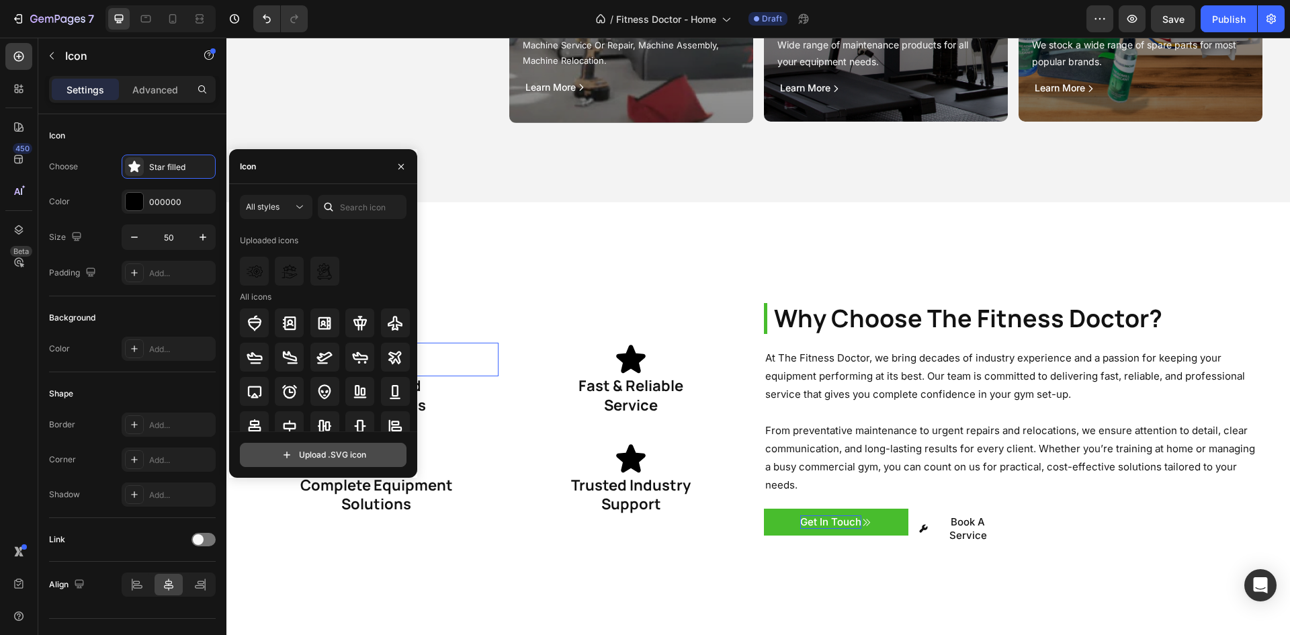
click at [331, 456] on input "file" at bounding box center [323, 454] width 165 height 23
type input "C:\fakepath\professional-development.svg"
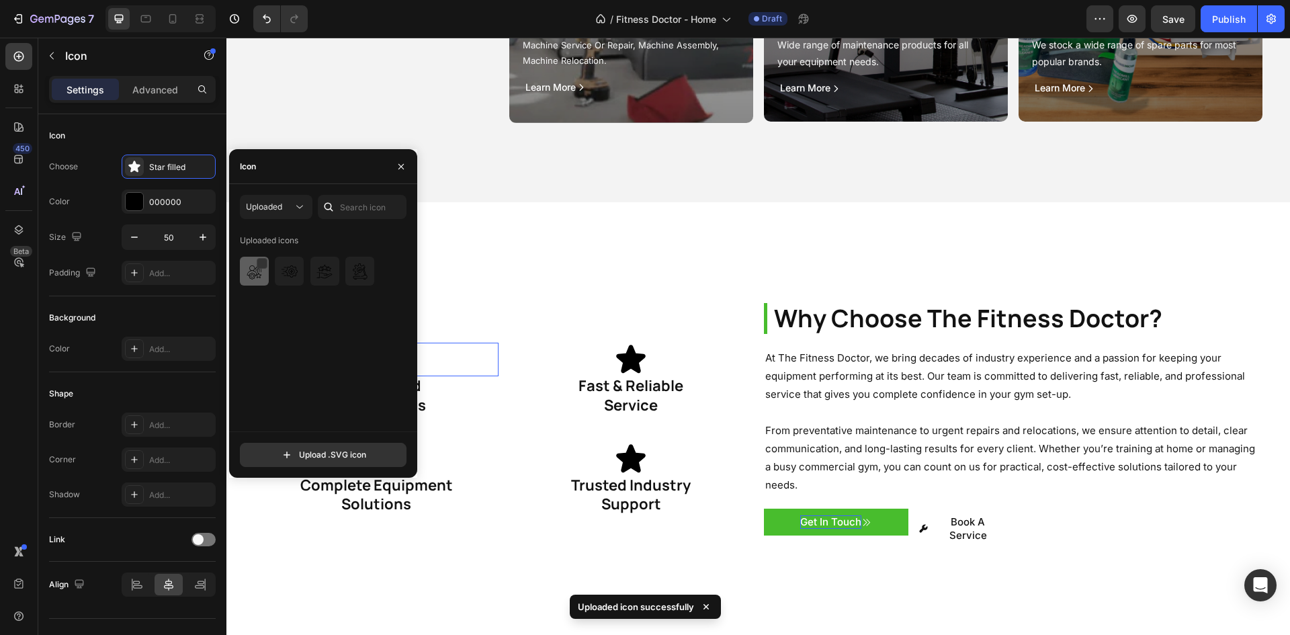
click at [250, 272] on img at bounding box center [255, 271] width 16 height 16
click at [575, 280] on div "Why Choose The Fitness Doctor? Heading At The Fitness Doctor, we bring decades …" at bounding box center [758, 428] width 1064 height 453
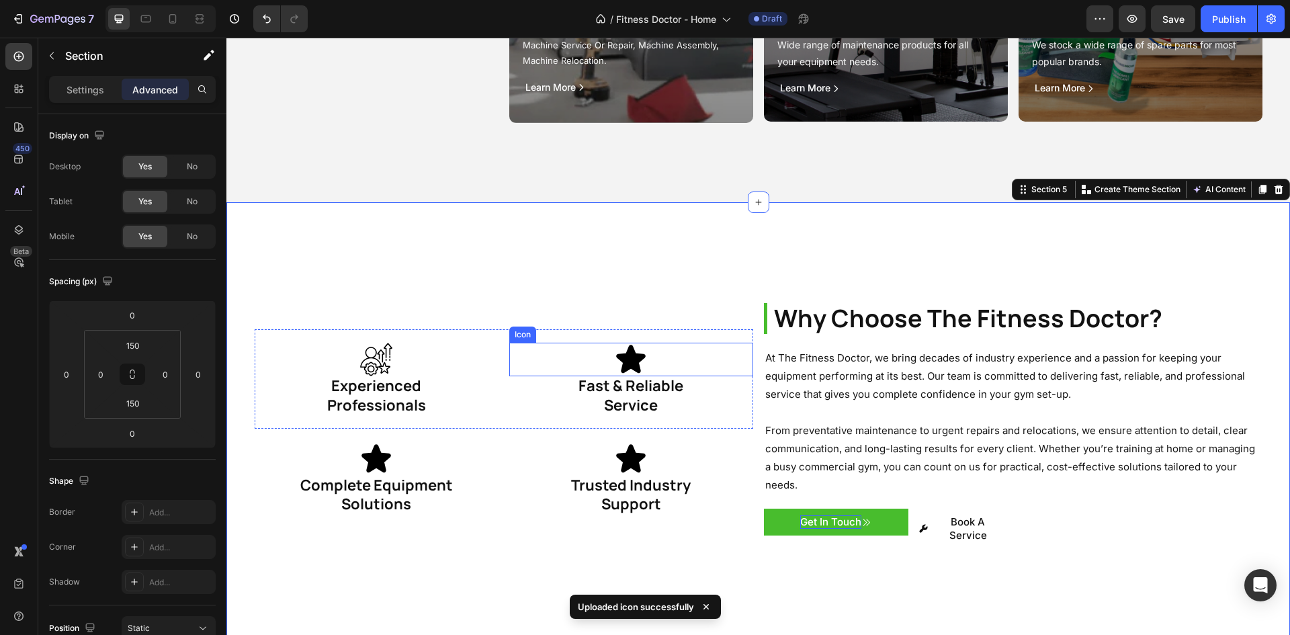
click at [657, 349] on div "Icon" at bounding box center [631, 360] width 244 height 34
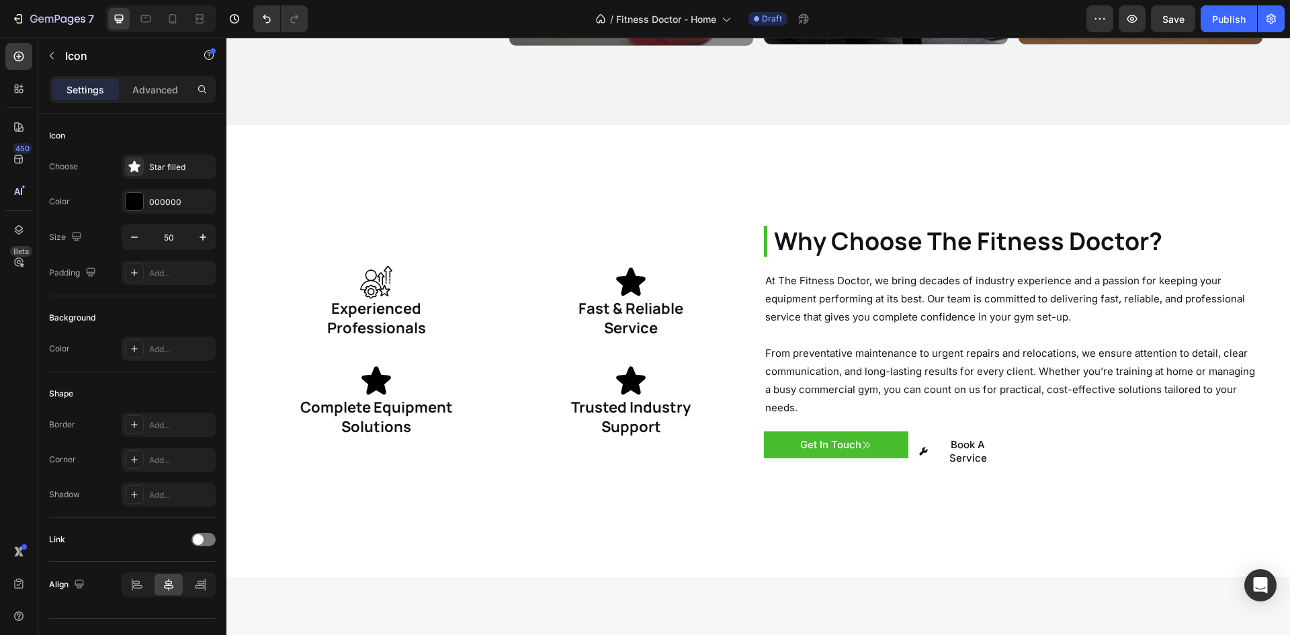
scroll to position [2021, 0]
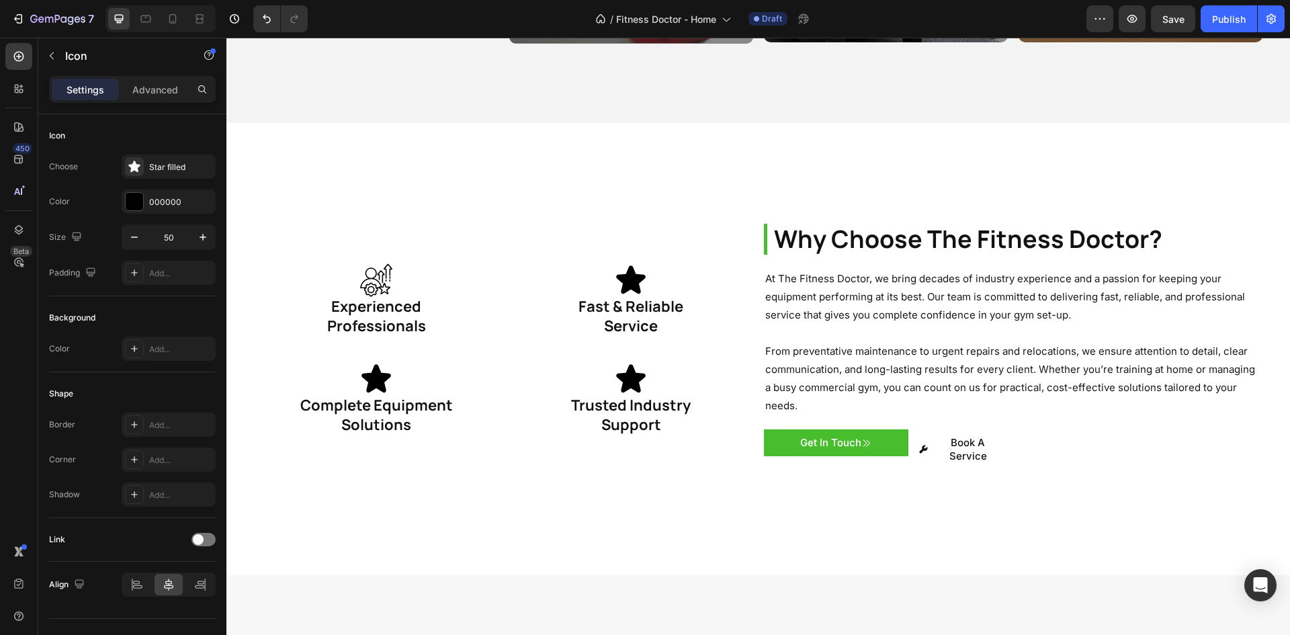
click at [615, 275] on icon at bounding box center [631, 280] width 34 height 34
click at [626, 265] on icon at bounding box center [631, 279] width 30 height 28
click at [430, 297] on h1 "Experienced Professionals" at bounding box center [377, 316] width 244 height 38
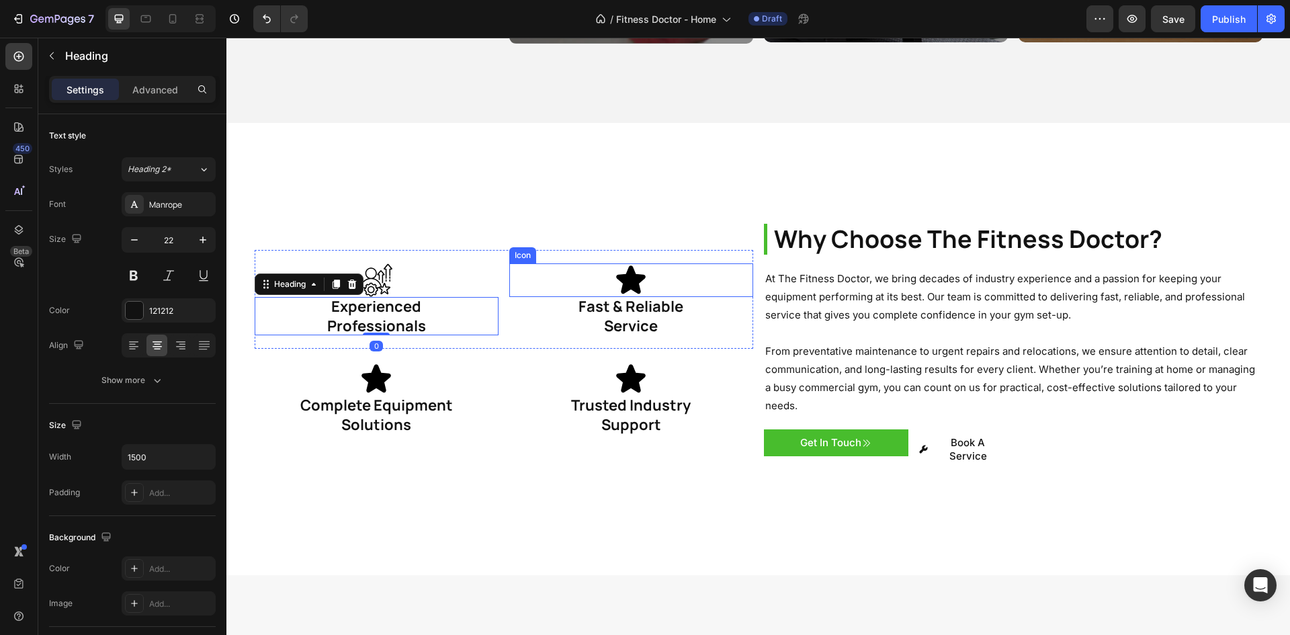
click at [674, 264] on div "Icon" at bounding box center [631, 280] width 244 height 34
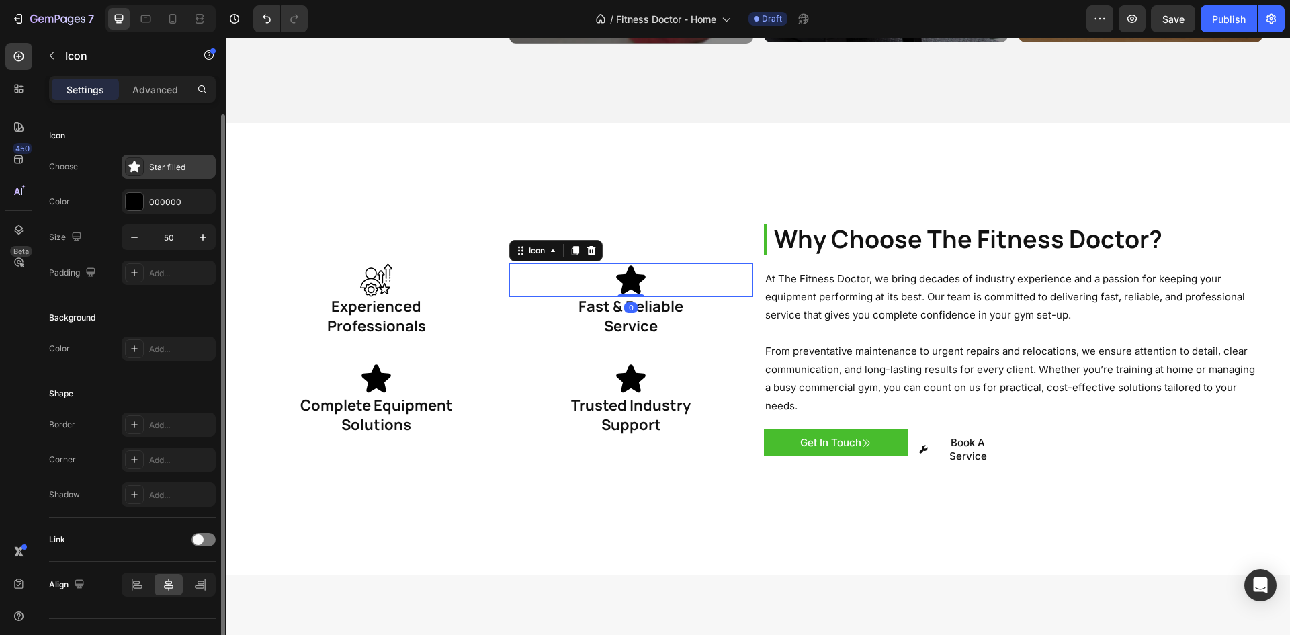
click at [138, 170] on icon at bounding box center [134, 166] width 13 height 13
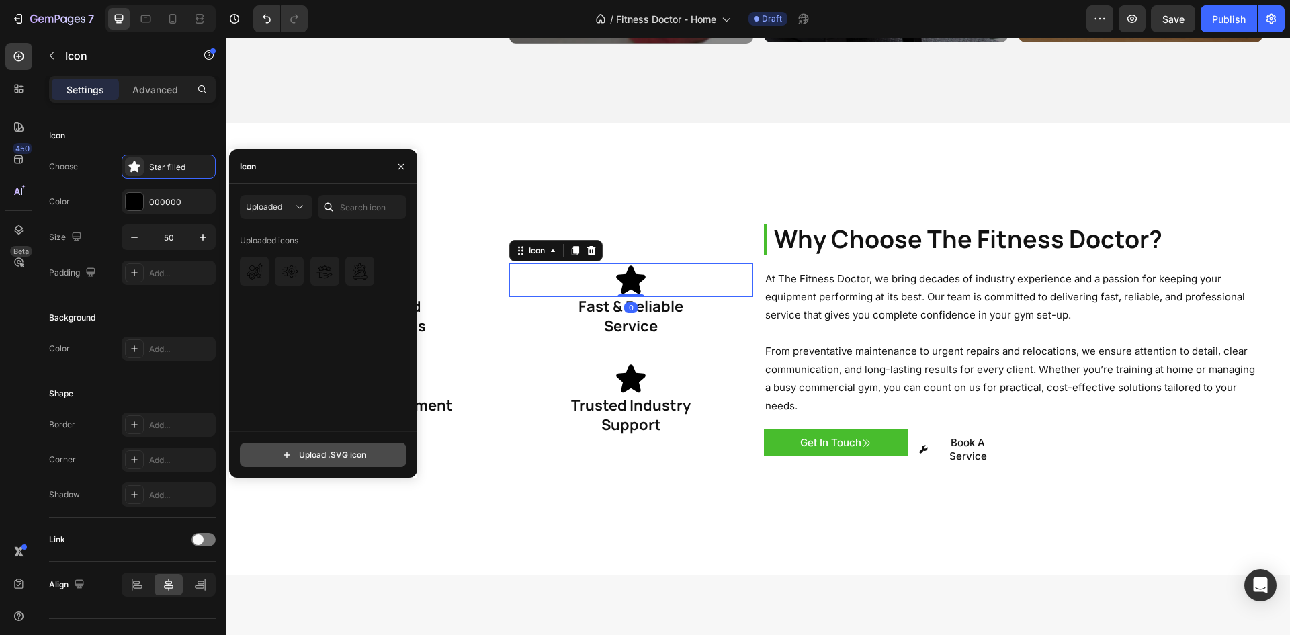
click at [321, 456] on input "file" at bounding box center [323, 454] width 165 height 23
type input "C:\fakepath\rapid (1).svg"
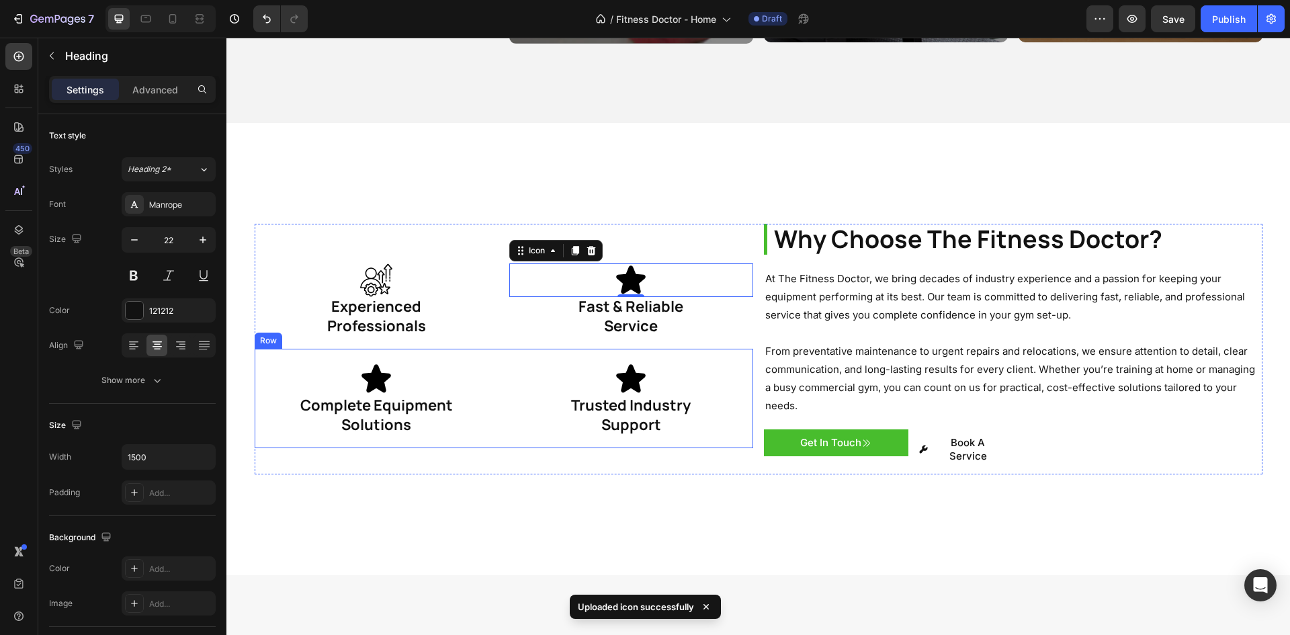
click at [649, 396] on h1 "Trusted Industry Support" at bounding box center [631, 415] width 244 height 38
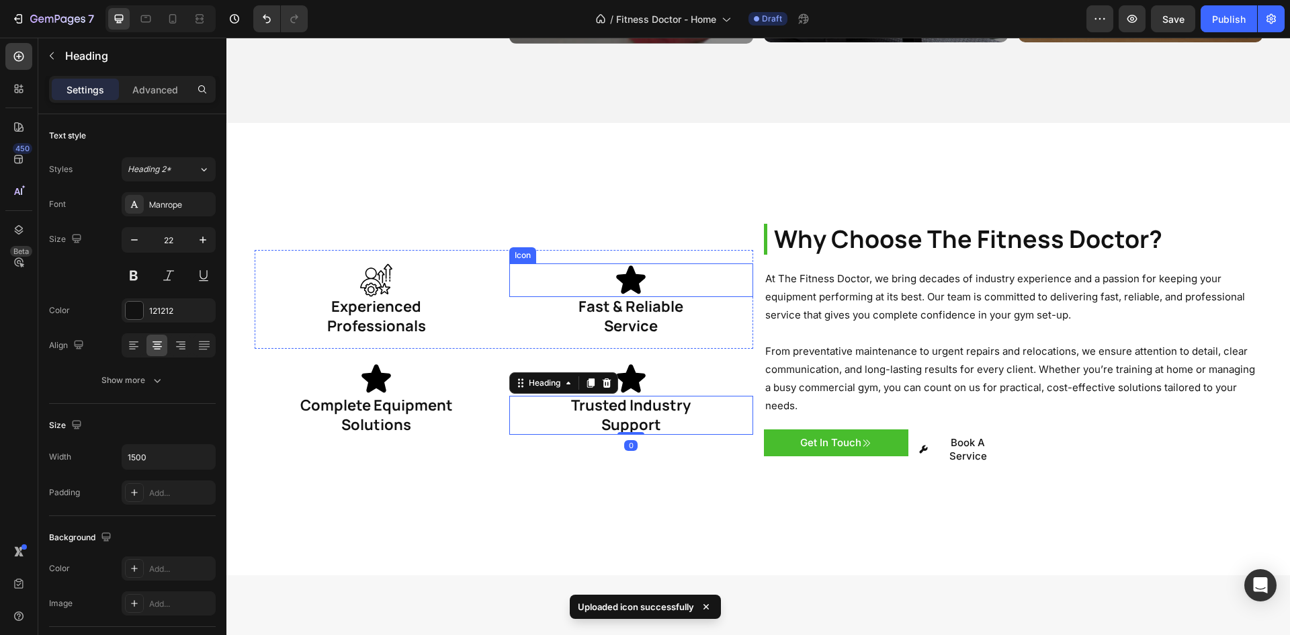
click at [642, 263] on icon at bounding box center [631, 280] width 34 height 34
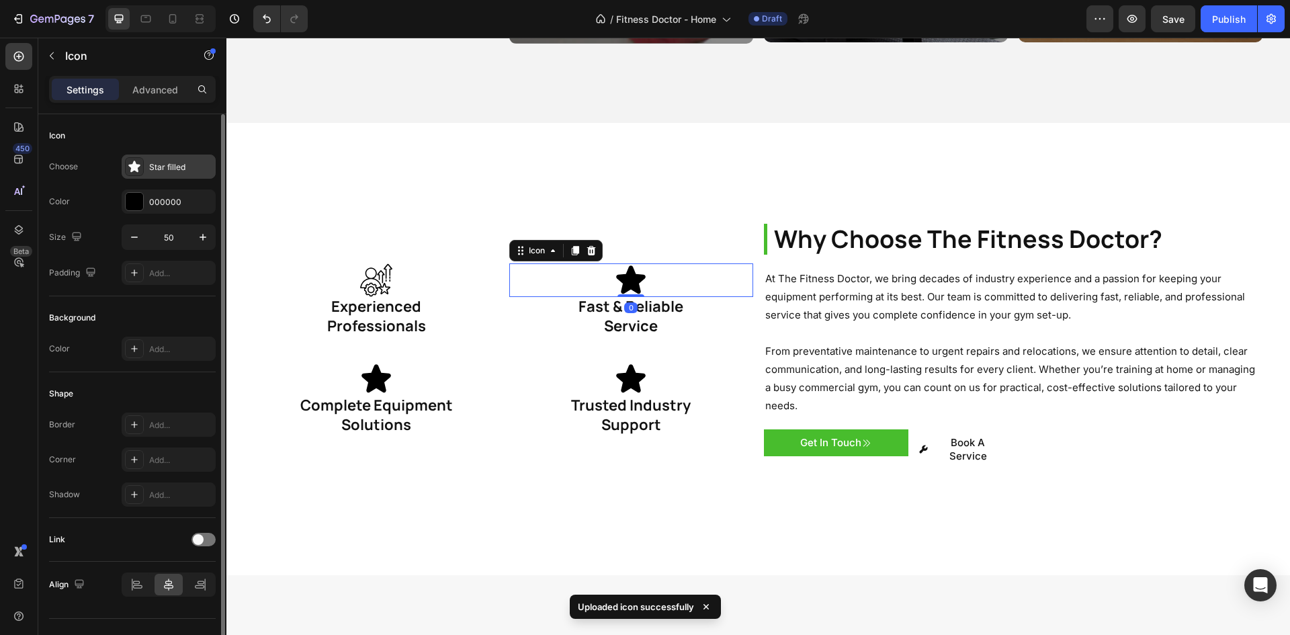
click at [130, 168] on icon at bounding box center [134, 166] width 13 height 13
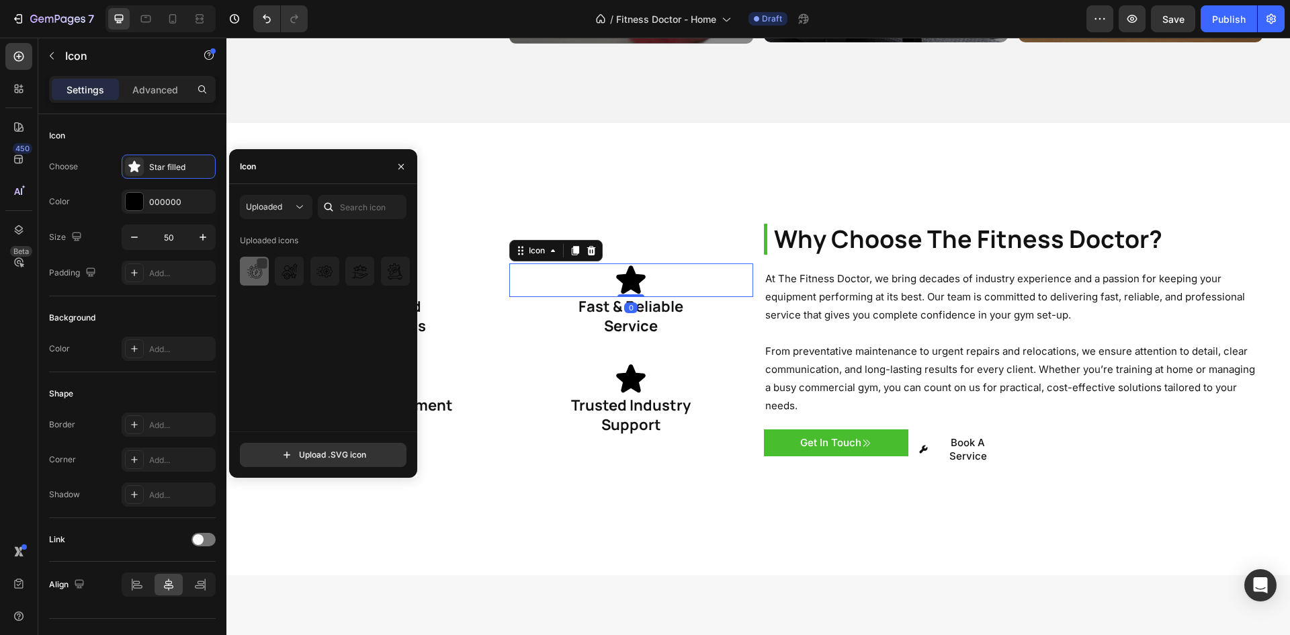
click at [254, 273] on img at bounding box center [255, 271] width 16 height 16
click at [579, 324] on div "Icon Experienced Professionals Heading Icon 0 Fast & Reliable Service Heading R…" at bounding box center [504, 299] width 499 height 99
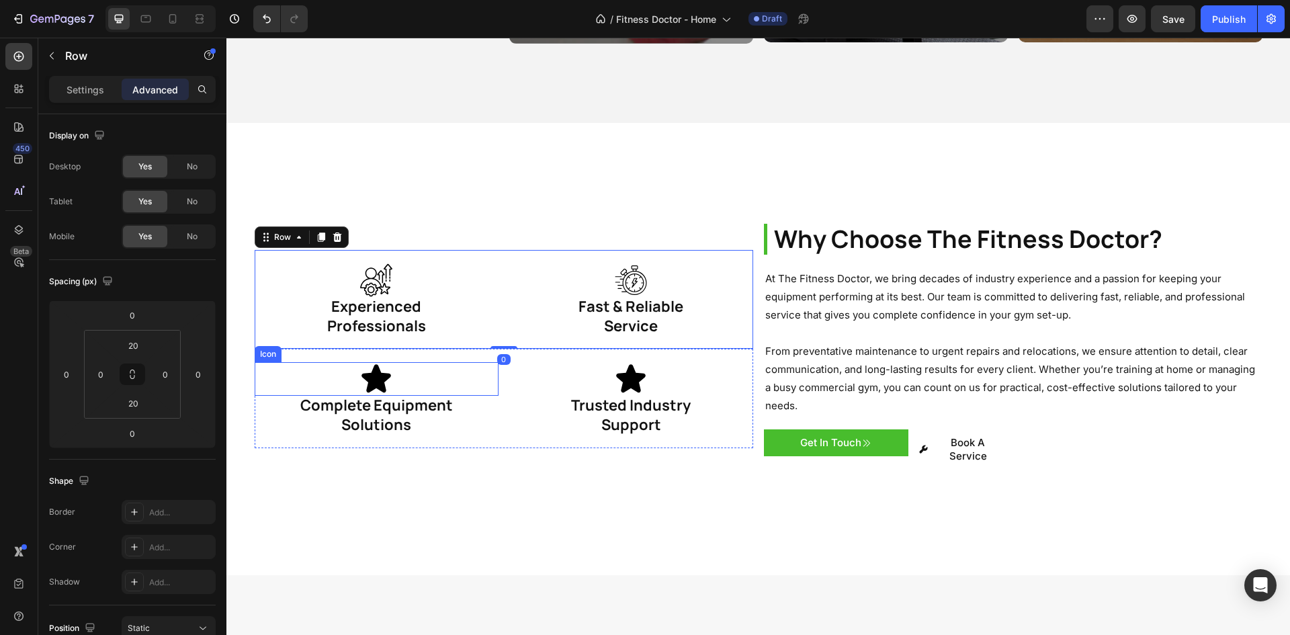
click at [396, 366] on div "Icon" at bounding box center [377, 379] width 244 height 34
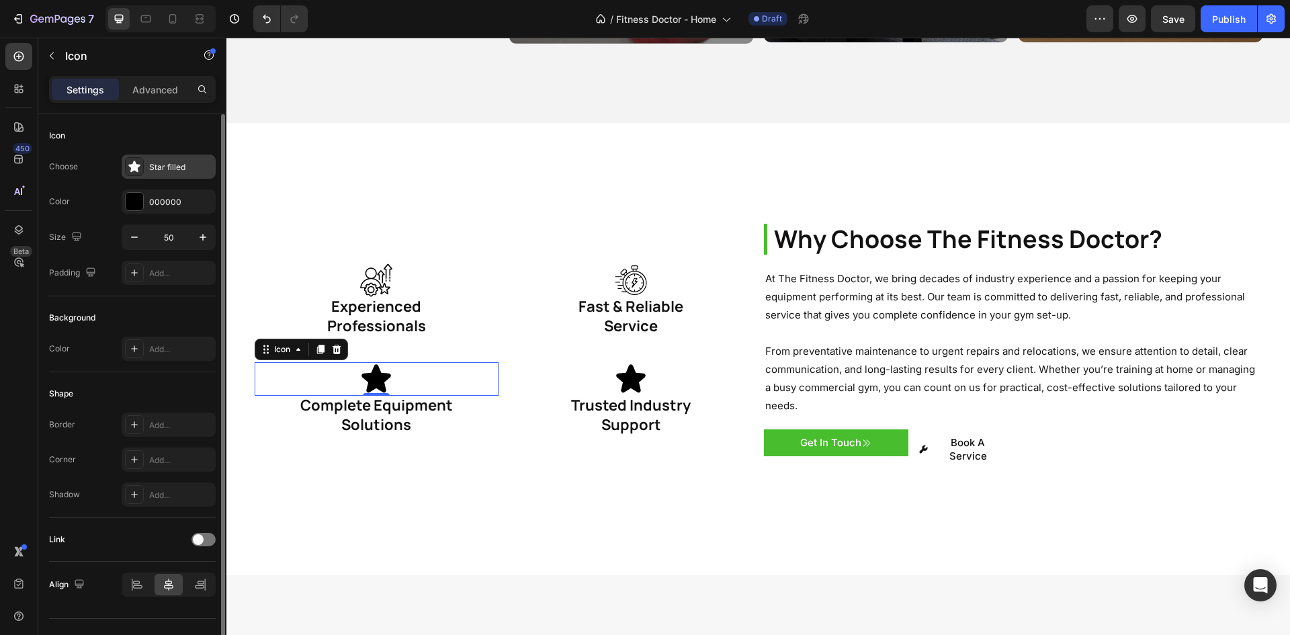
click at [159, 163] on div "Star filled" at bounding box center [180, 167] width 63 height 12
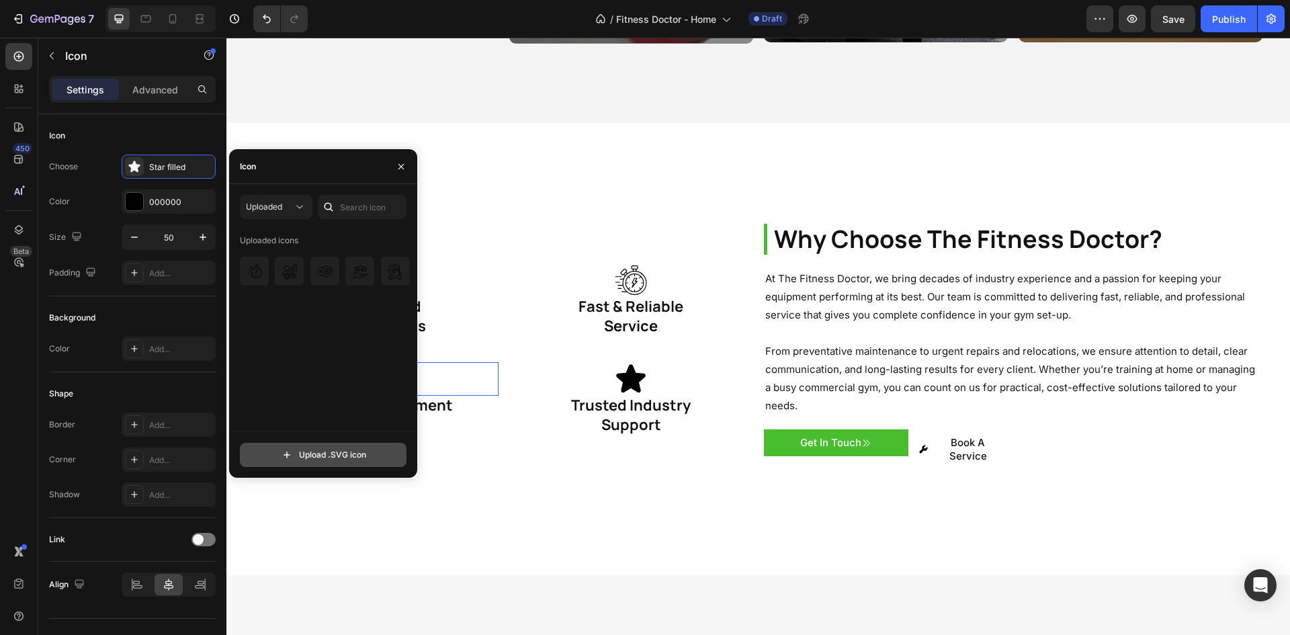
click at [318, 452] on input "file" at bounding box center [323, 454] width 165 height 23
type input "C:\fakepath\leg-curl.svg"
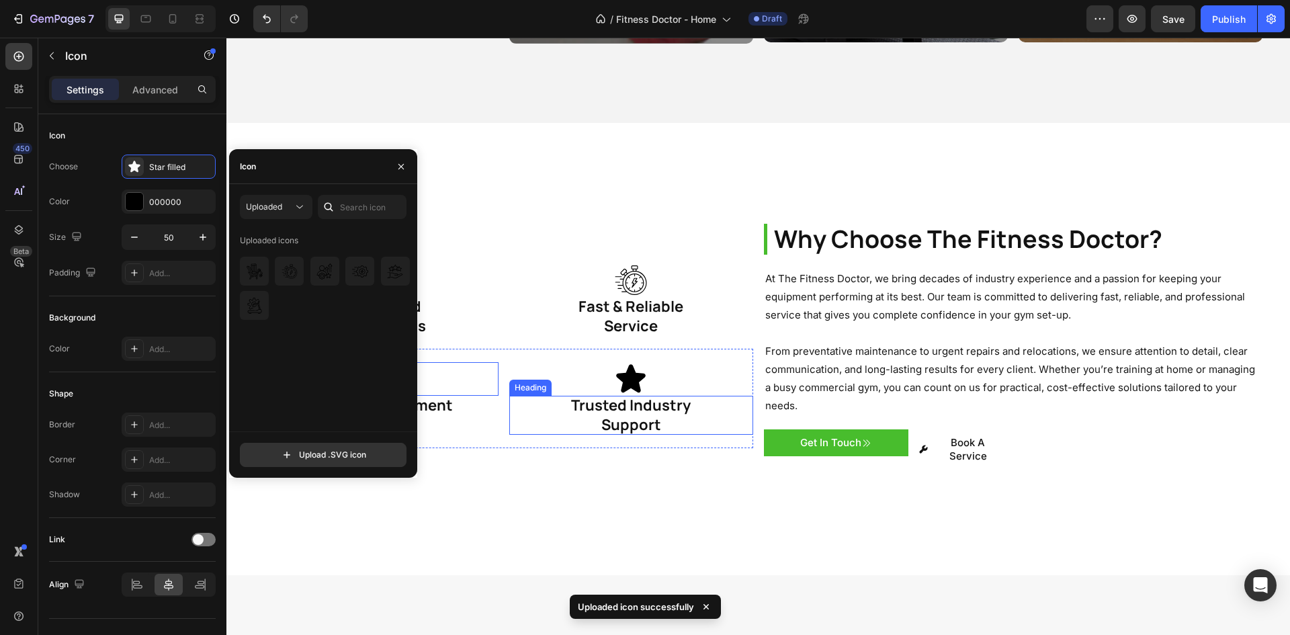
click at [553, 375] on div "Icon" at bounding box center [631, 379] width 244 height 34
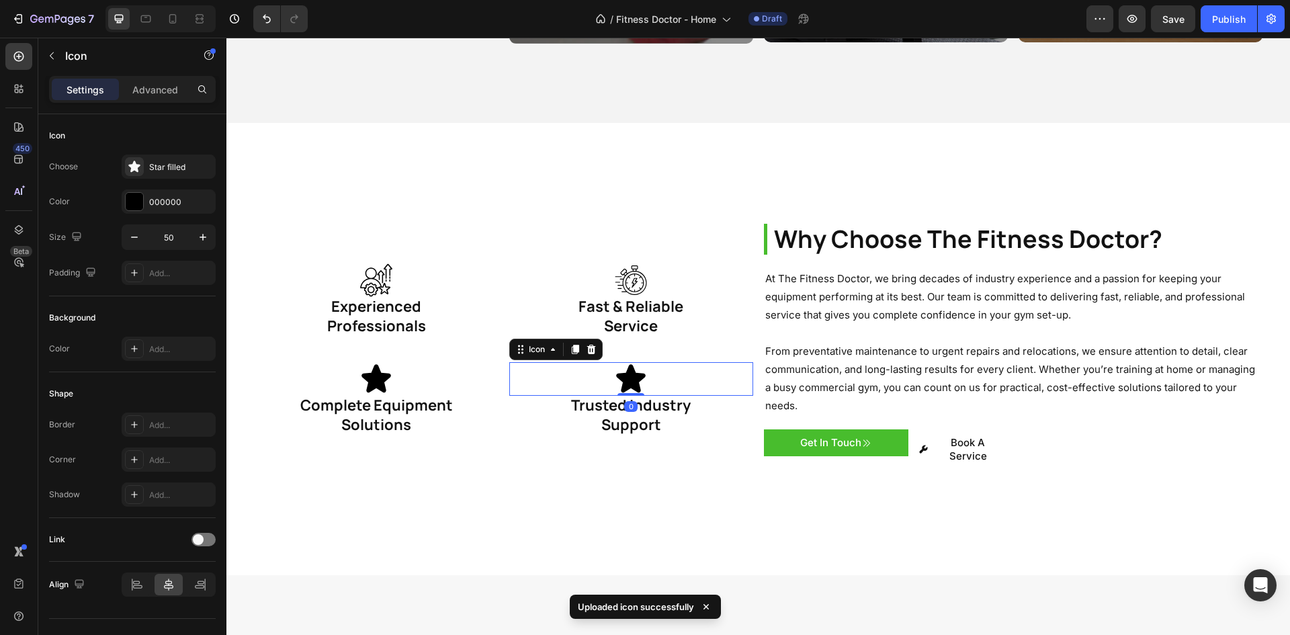
click at [410, 362] on div "Icon" at bounding box center [377, 379] width 244 height 34
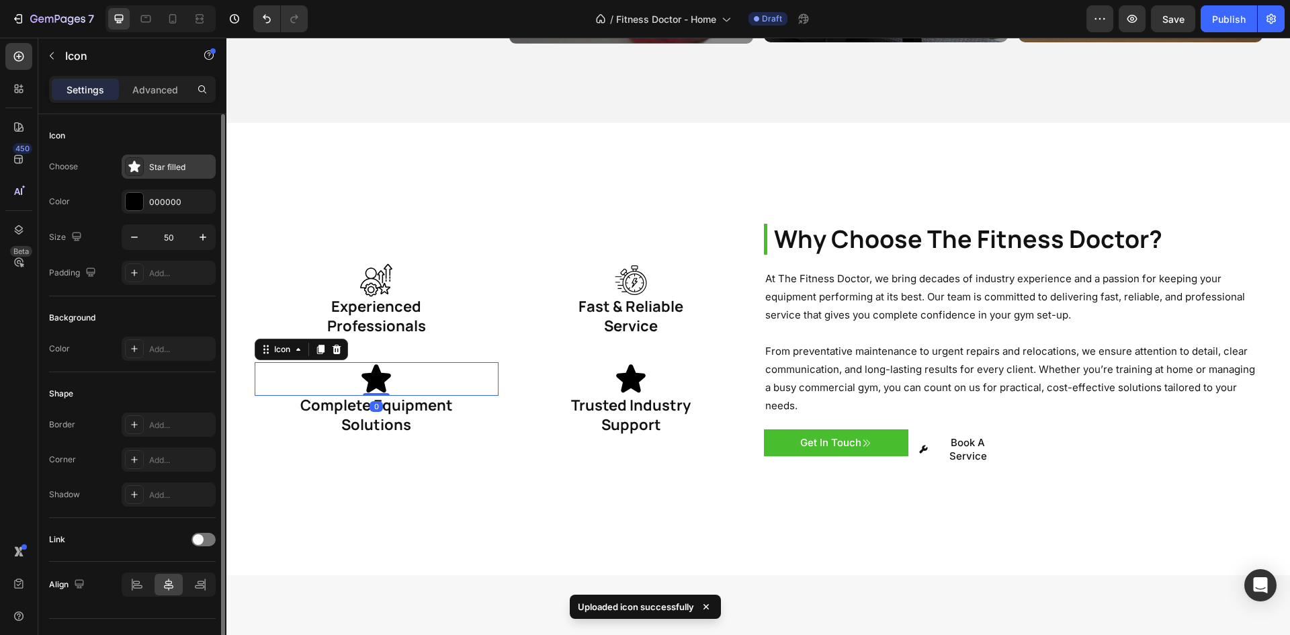
click at [136, 172] on icon at bounding box center [134, 166] width 13 height 13
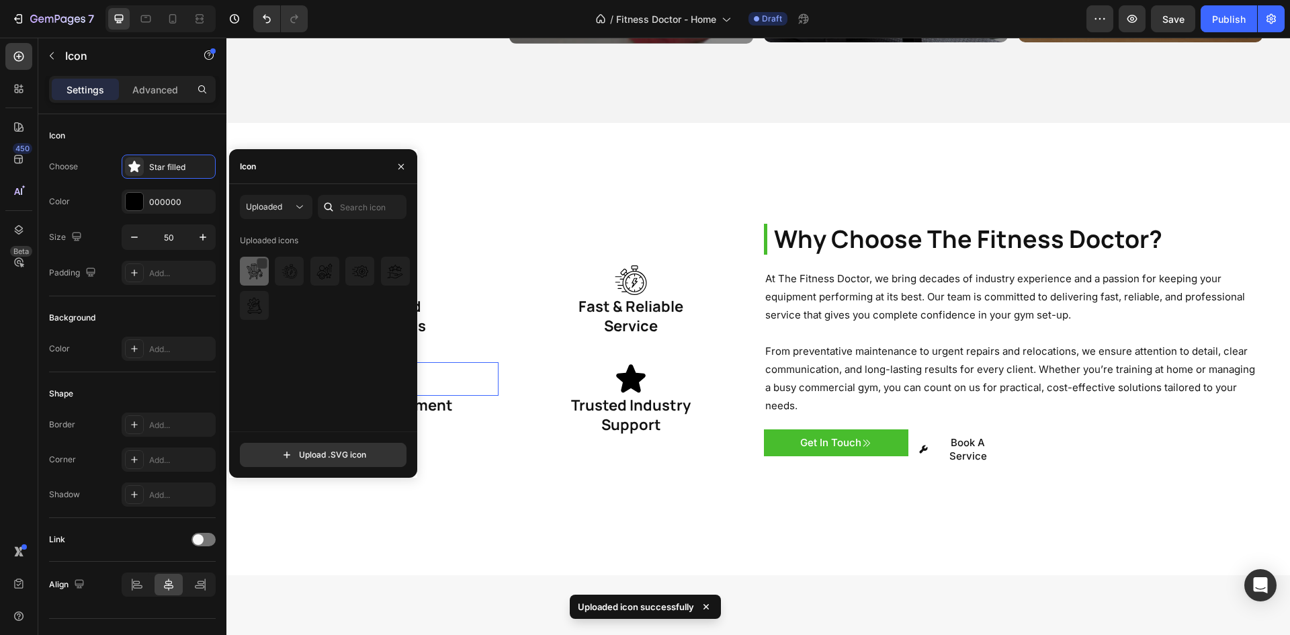
click at [275, 265] on div at bounding box center [289, 271] width 29 height 29
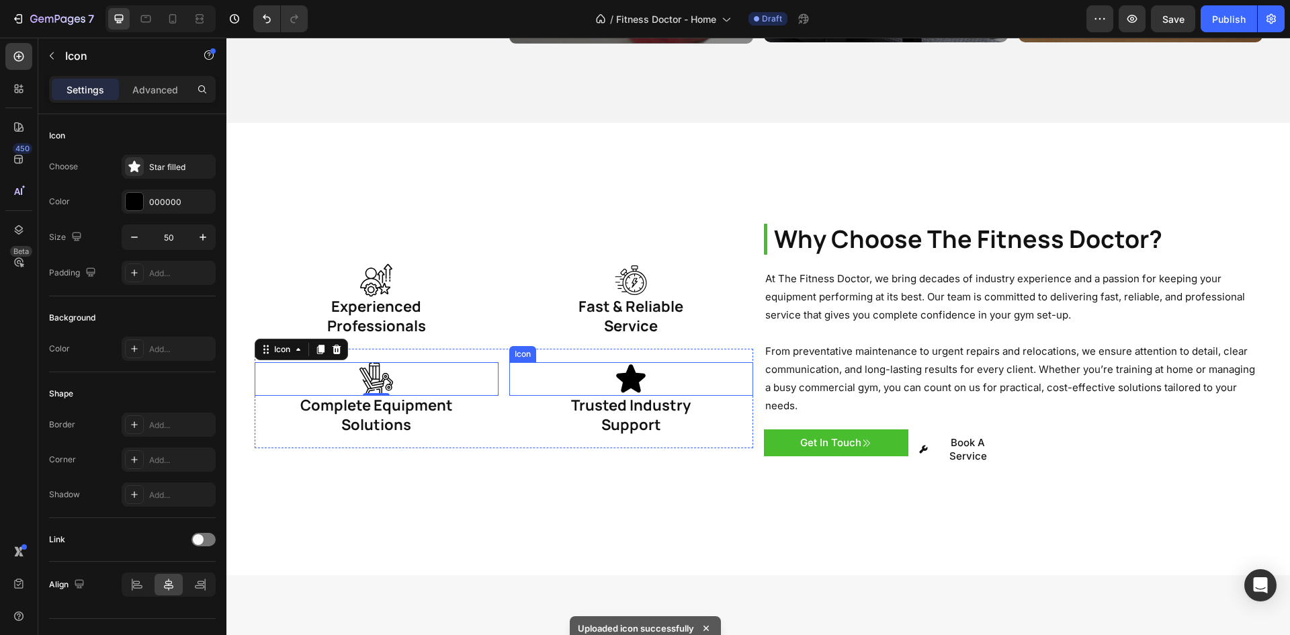
click at [638, 362] on icon at bounding box center [631, 379] width 34 height 34
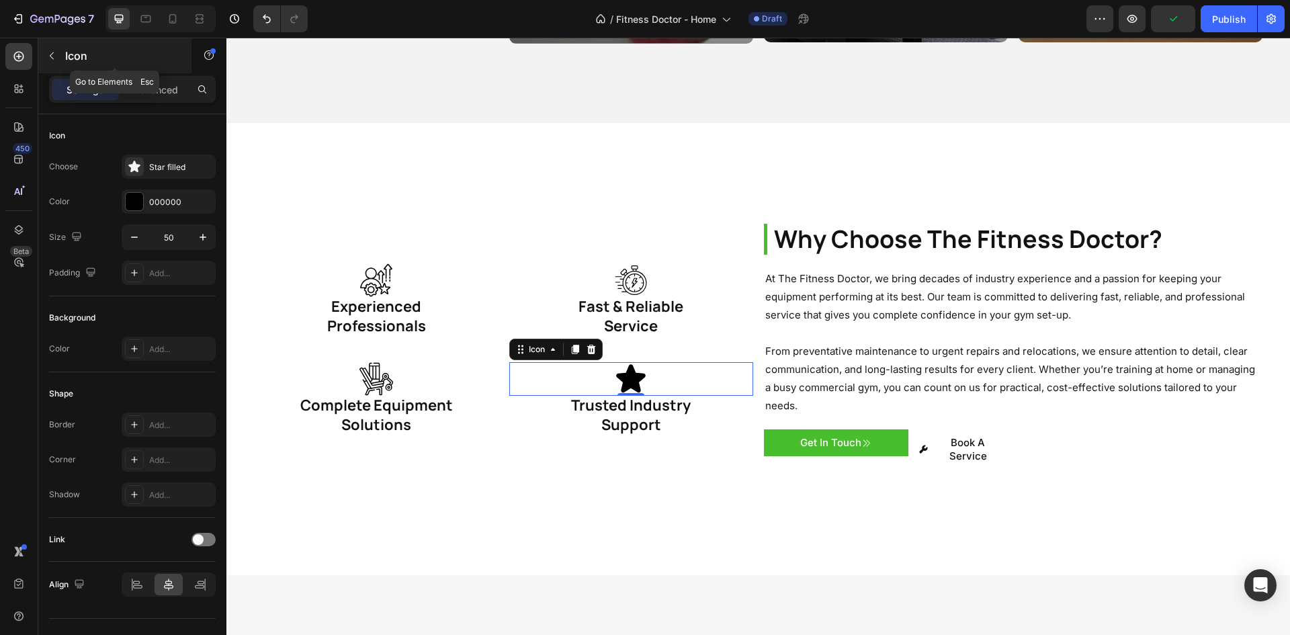
click at [52, 55] on icon "button" at bounding box center [51, 55] width 11 height 11
click at [636, 370] on icon at bounding box center [631, 379] width 34 height 34
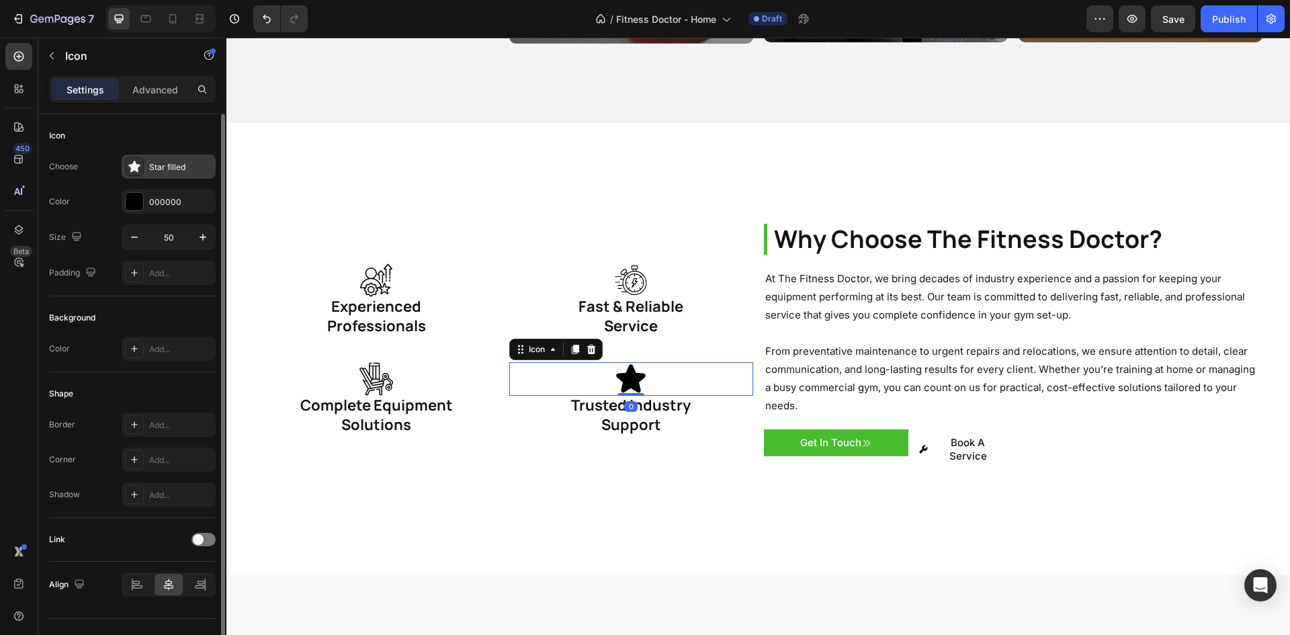
click at [129, 164] on icon at bounding box center [134, 166] width 13 height 13
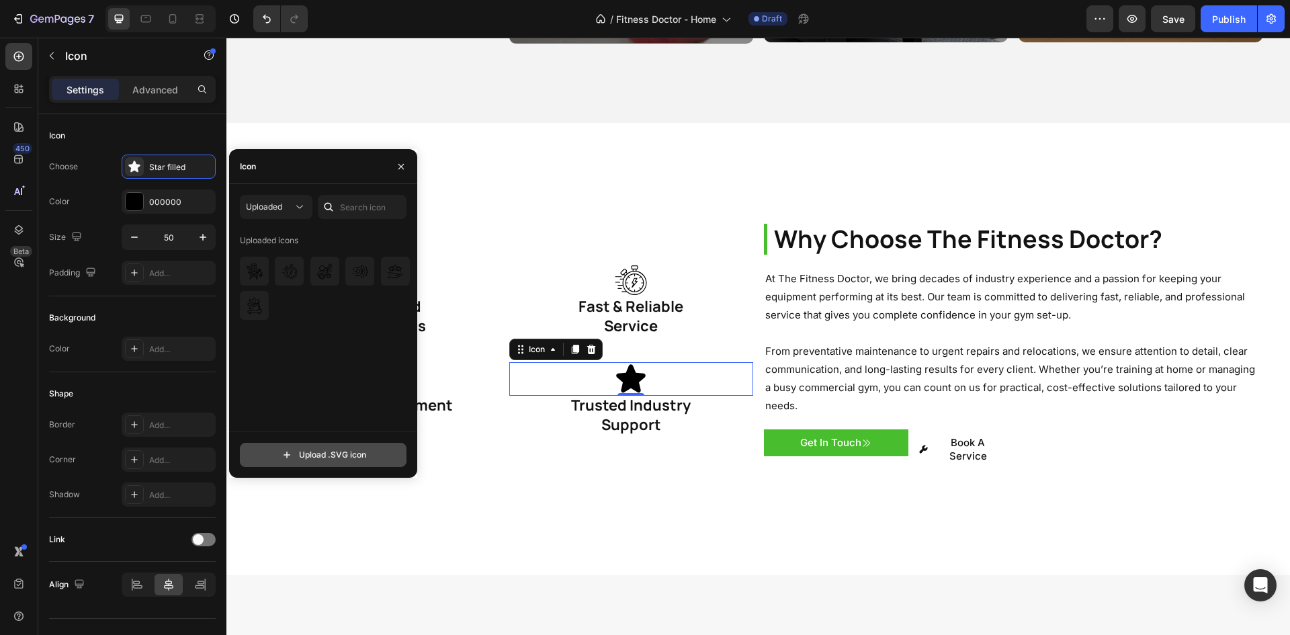
click at [313, 454] on input "file" at bounding box center [323, 454] width 165 height 23
type input "C:\fakepath\support.svg"
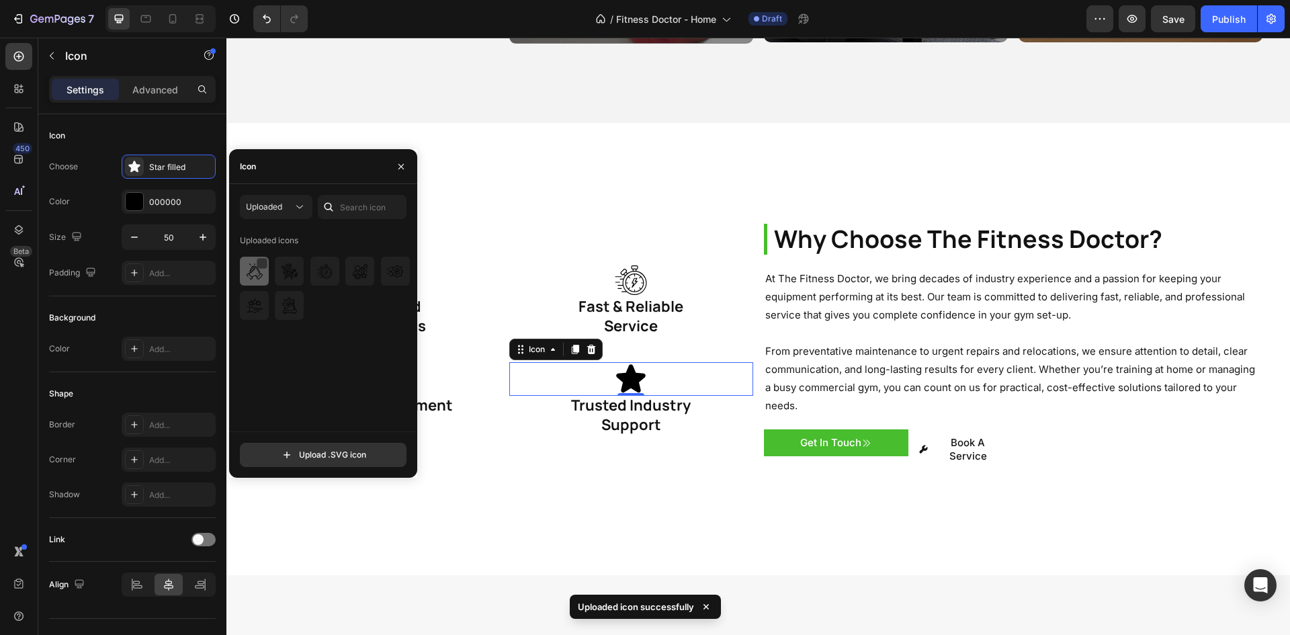
click at [249, 271] on img at bounding box center [255, 271] width 16 height 16
click at [593, 471] on div "Why Choose The Fitness Doctor? Heading At The Fitness Doctor, we bring decades …" at bounding box center [758, 349] width 1064 height 453
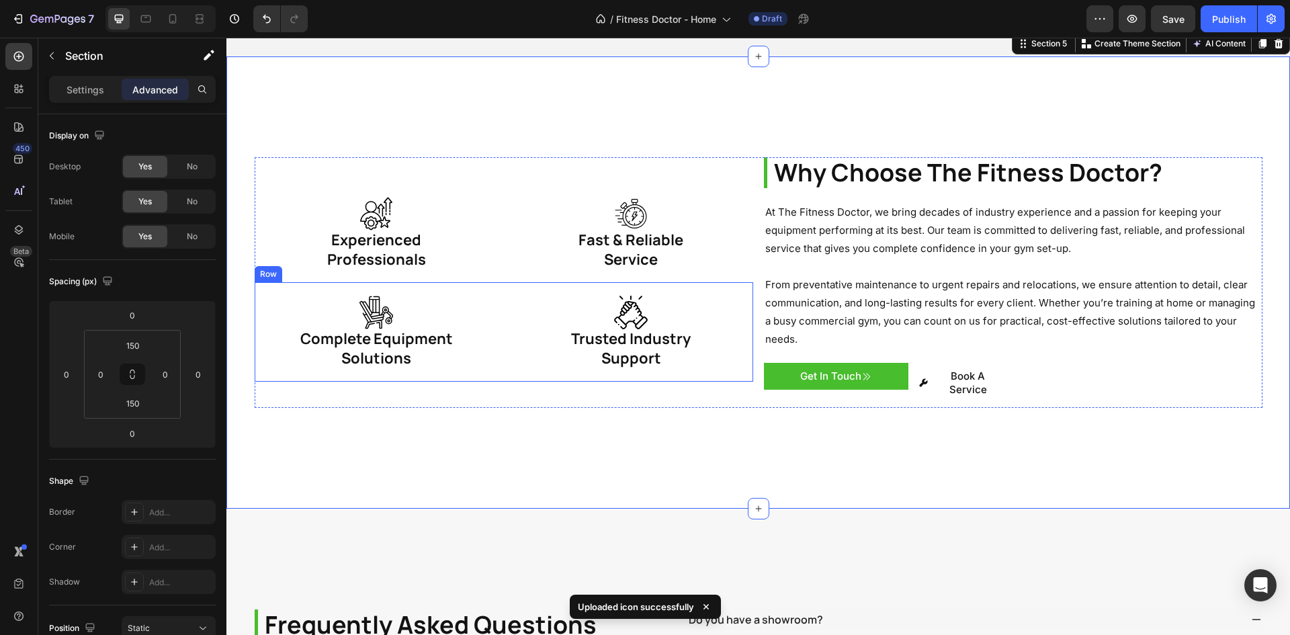
scroll to position [2088, 0]
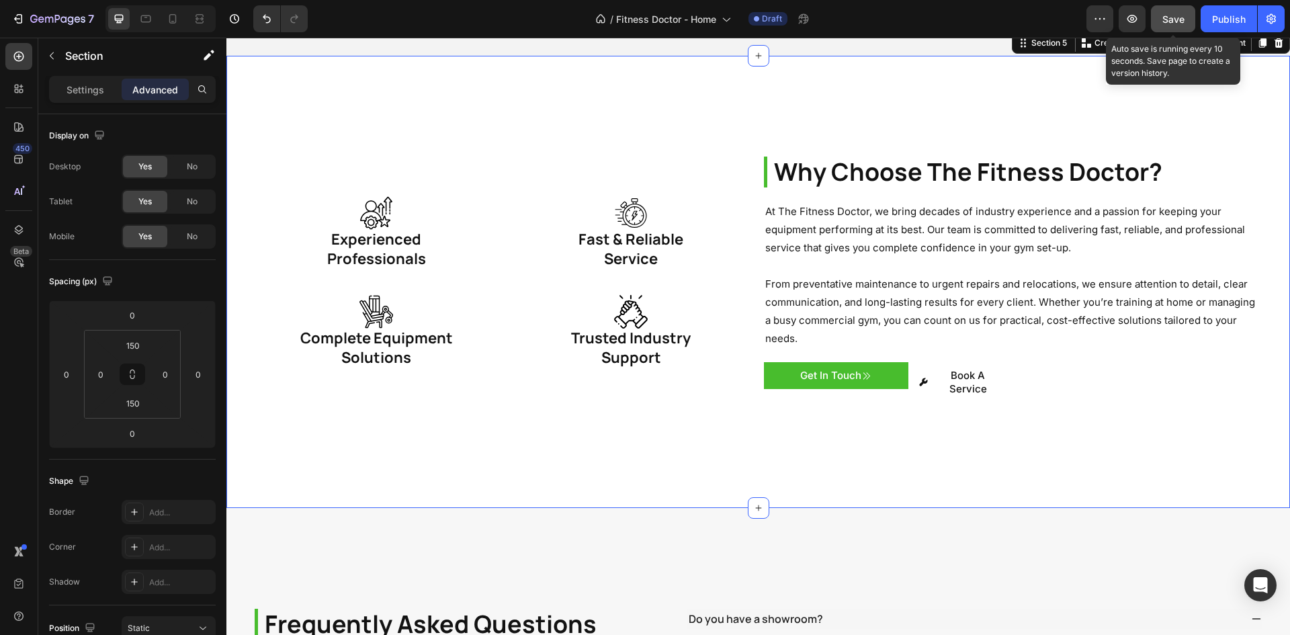
click at [1177, 23] on span "Save" at bounding box center [1173, 18] width 22 height 11
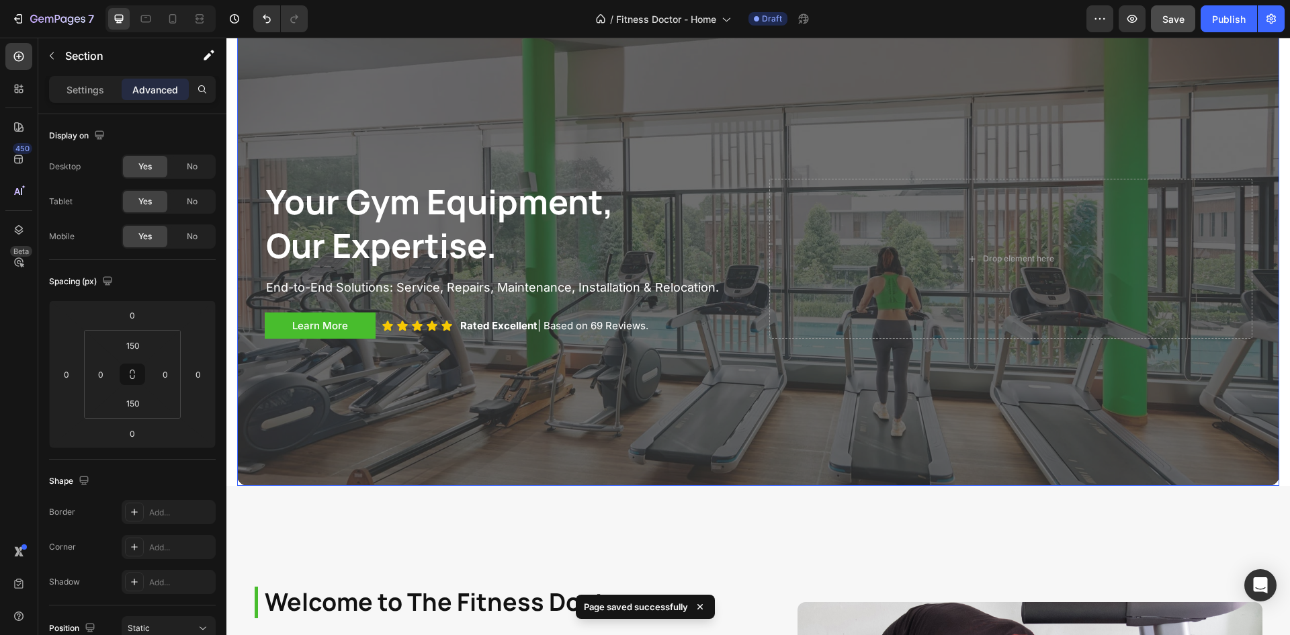
scroll to position [0, 0]
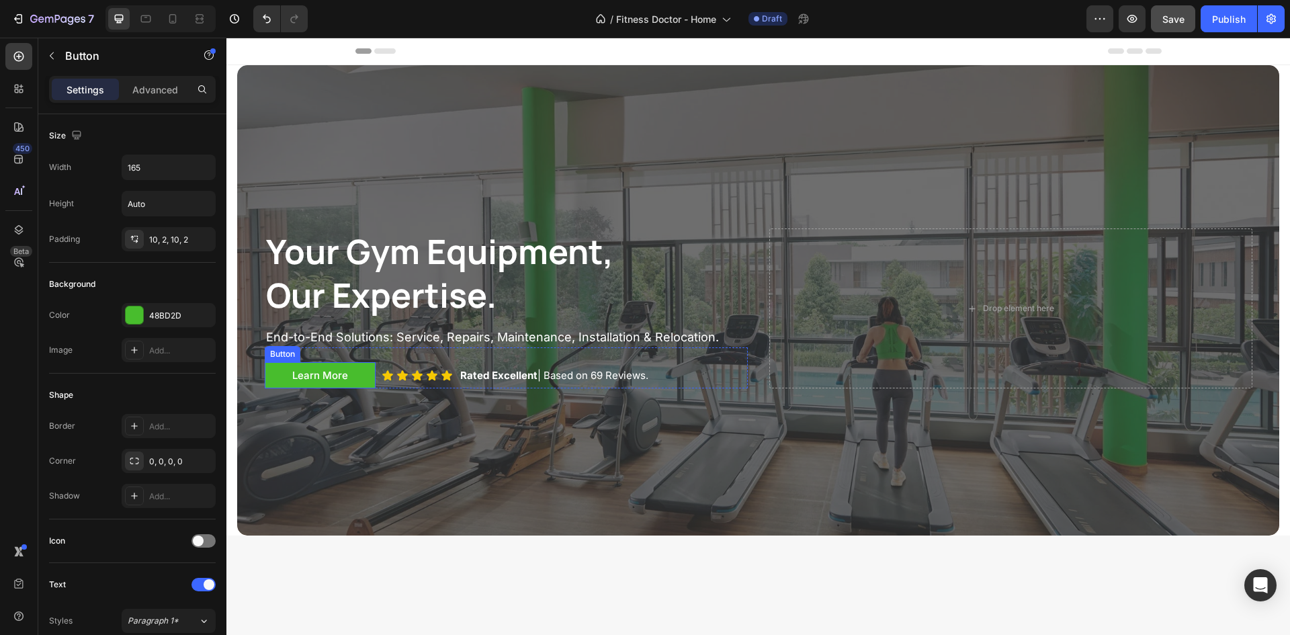
click at [271, 381] on button "Learn More" at bounding box center [320, 375] width 111 height 27
drag, startPoint x: 30, startPoint y: 22, endPoint x: 37, endPoint y: 7, distance: 16.9
click at [37, 7] on button "7" at bounding box center [52, 18] width 95 height 27
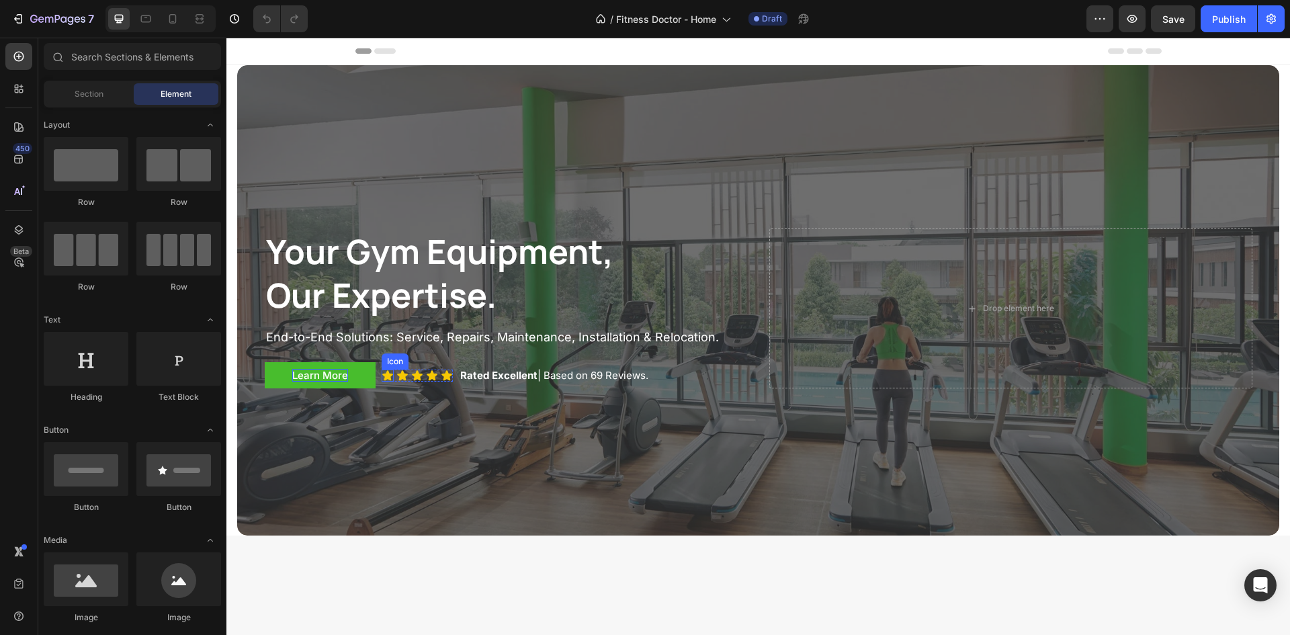
click at [314, 370] on p "Learn More" at bounding box center [320, 375] width 56 height 13
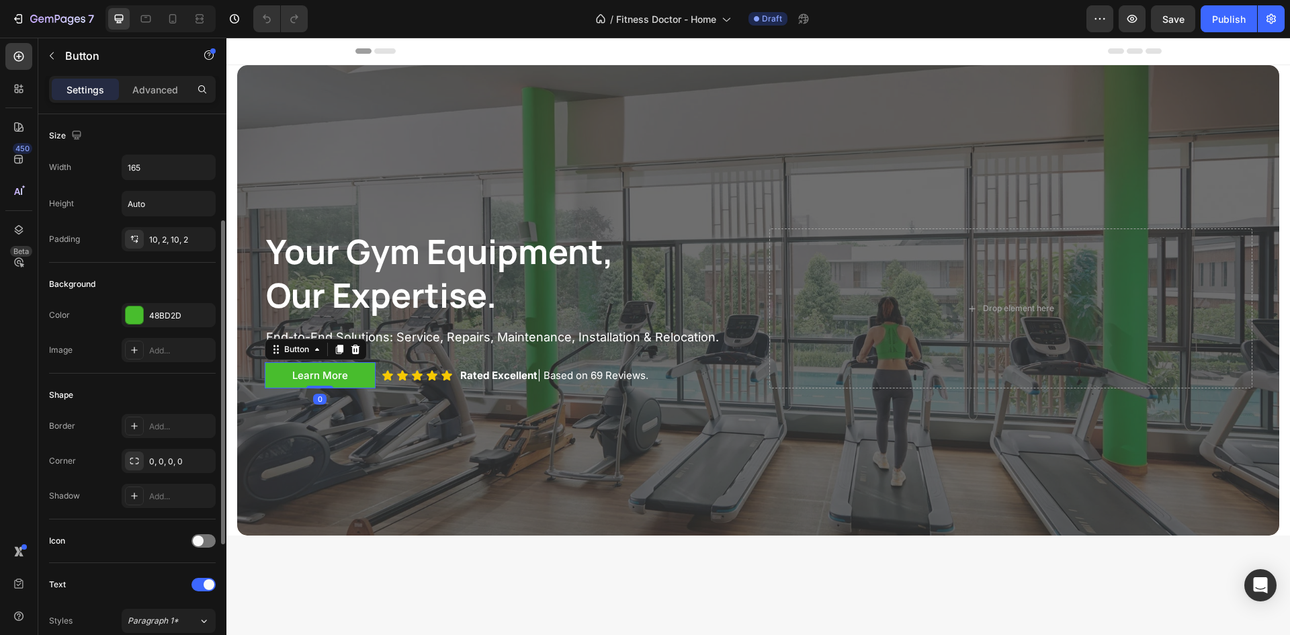
scroll to position [336, 0]
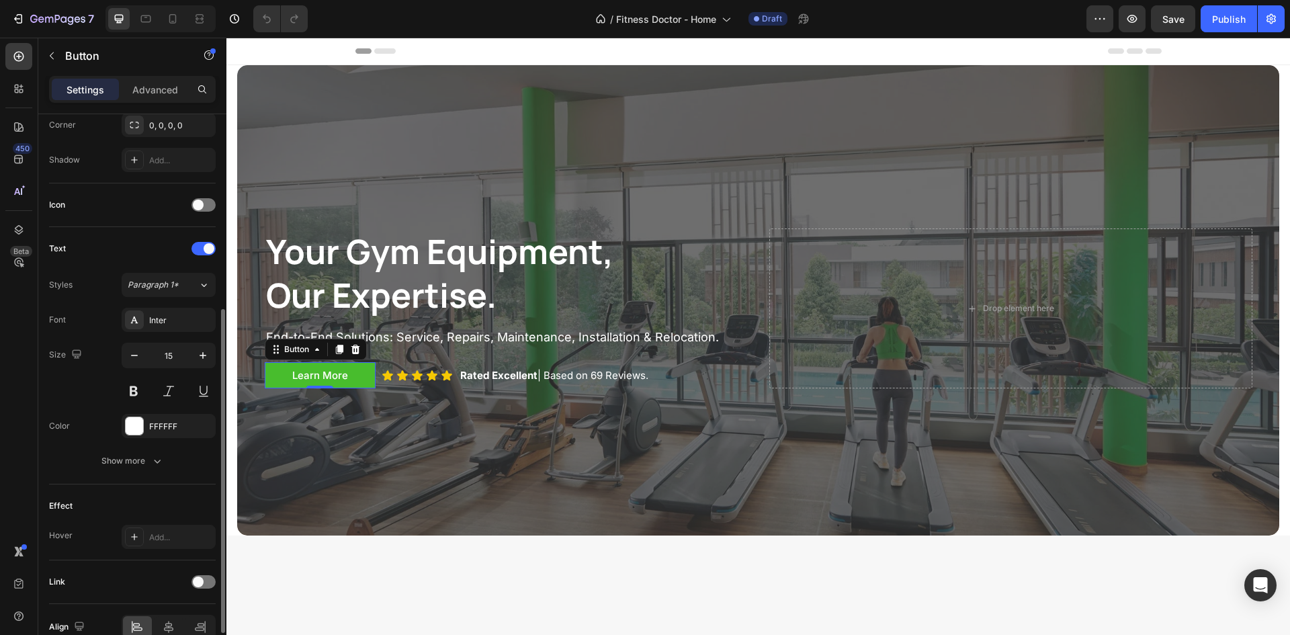
click at [197, 574] on div "Link" at bounding box center [132, 582] width 167 height 22
click at [200, 579] on span at bounding box center [198, 582] width 11 height 11
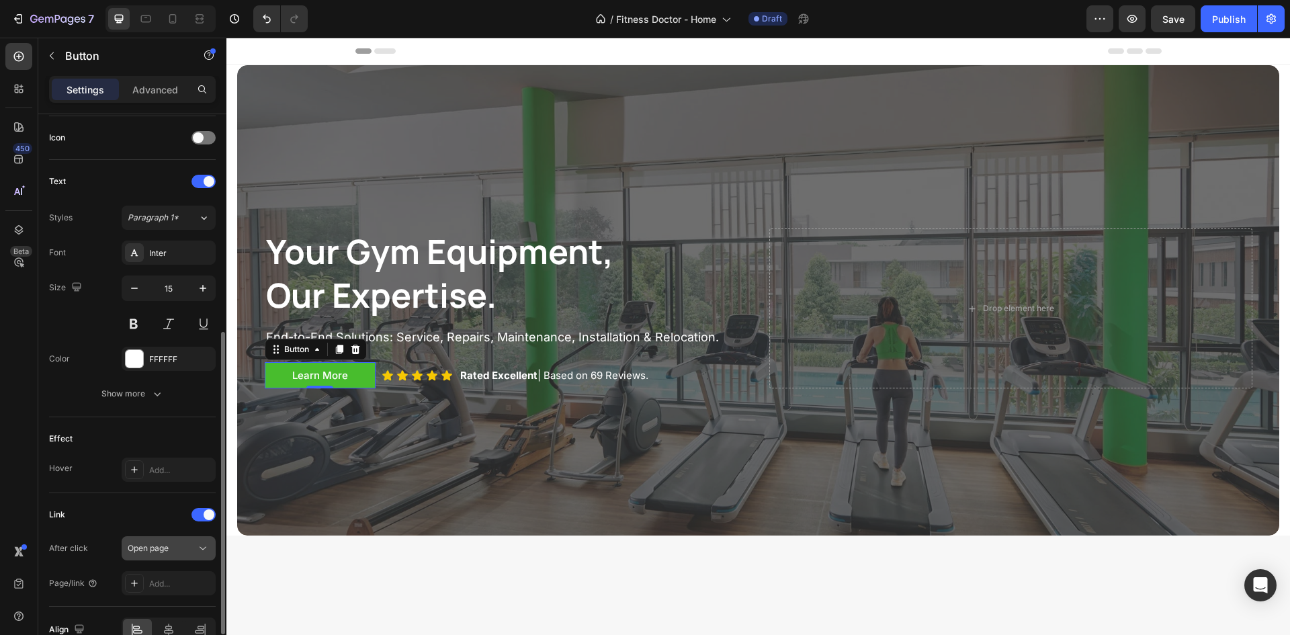
click at [174, 548] on div "Open page" at bounding box center [162, 548] width 69 height 12
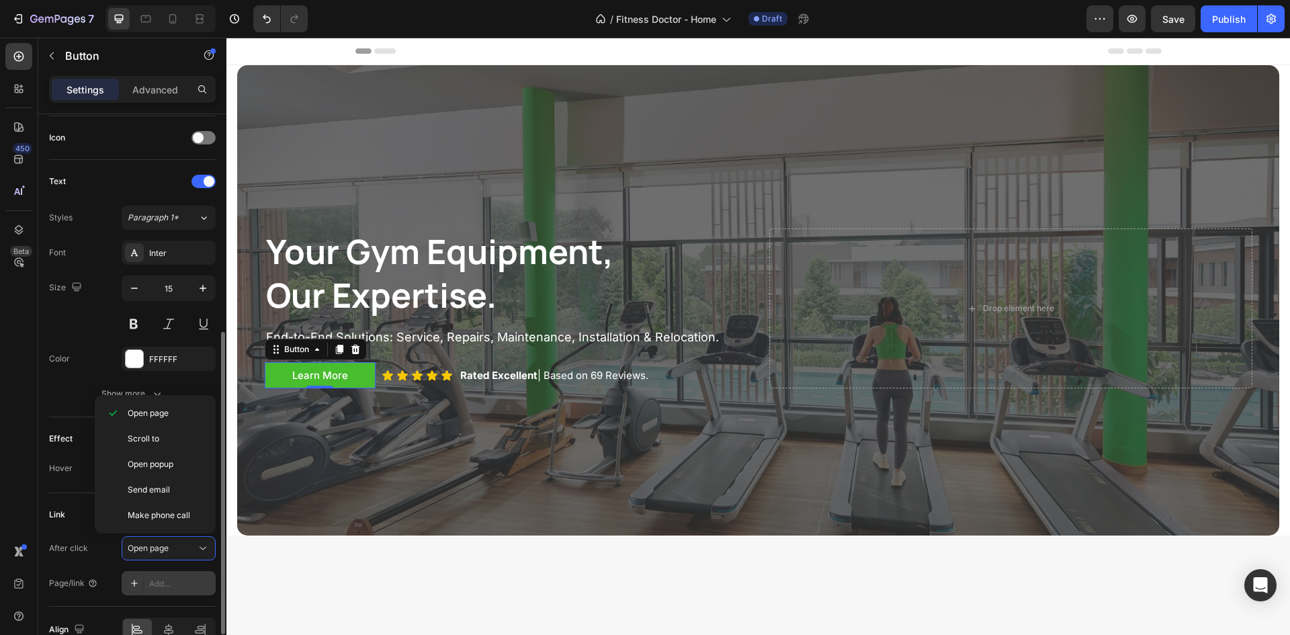
click at [156, 591] on div "Add..." at bounding box center [169, 583] width 94 height 24
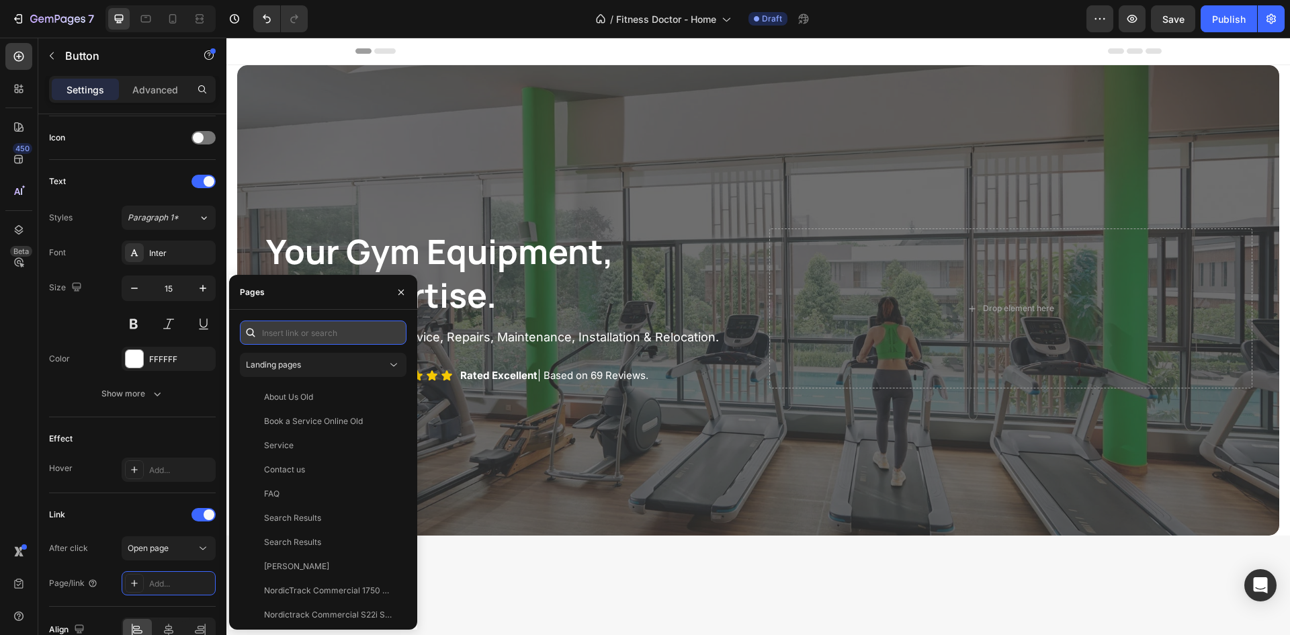
click at [330, 329] on input "text" at bounding box center [323, 333] width 167 height 24
paste input "[URL][DOMAIN_NAME]"
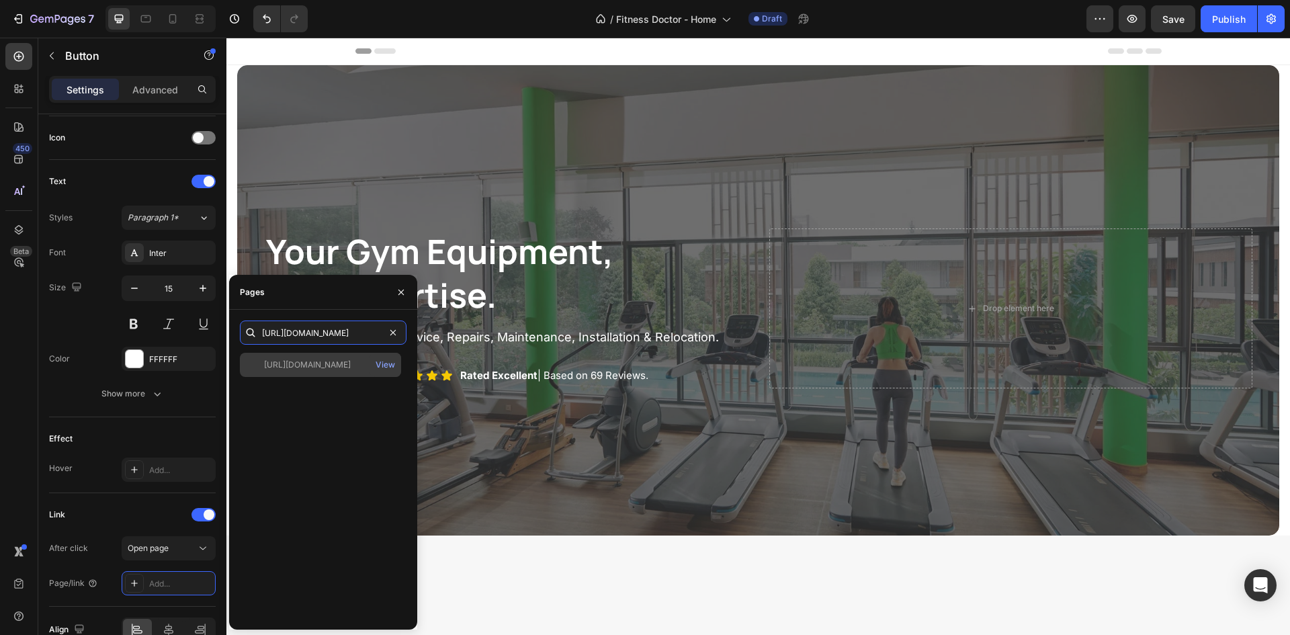
type input "[URL][DOMAIN_NAME]"
click at [349, 370] on div "[URL][DOMAIN_NAME]" at bounding box center [307, 365] width 87 height 12
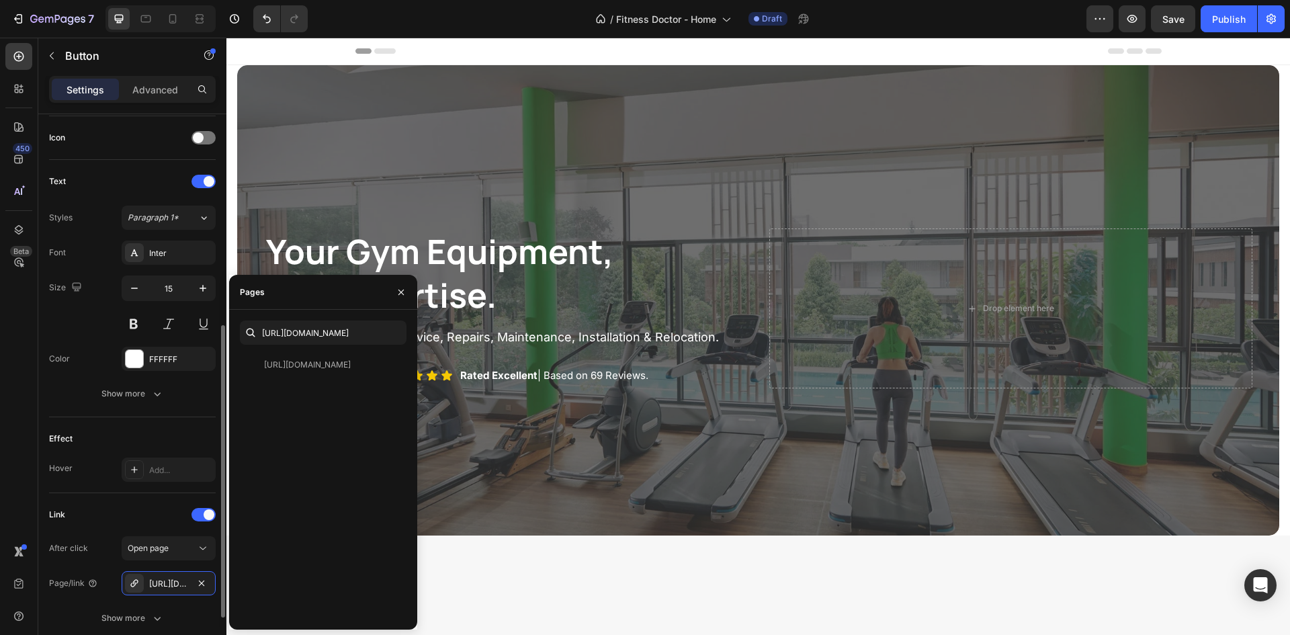
click at [85, 485] on div "Effect Hover Add..." at bounding box center [132, 455] width 167 height 76
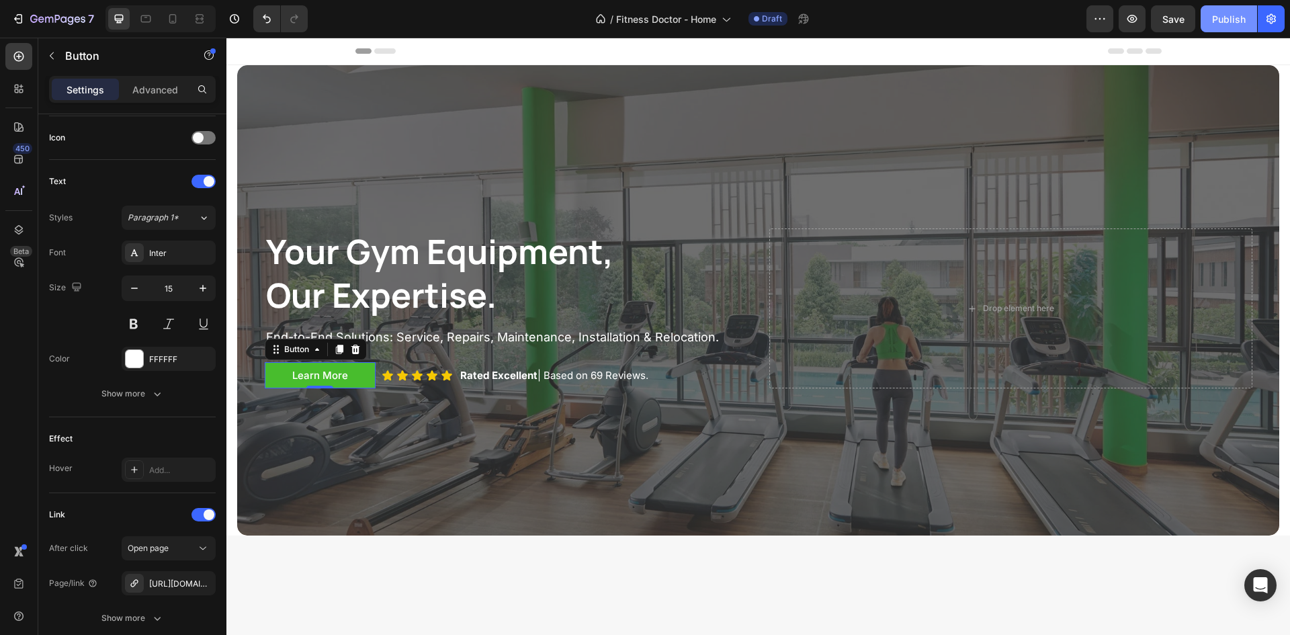
click at [1226, 28] on button "Publish" at bounding box center [1229, 18] width 56 height 27
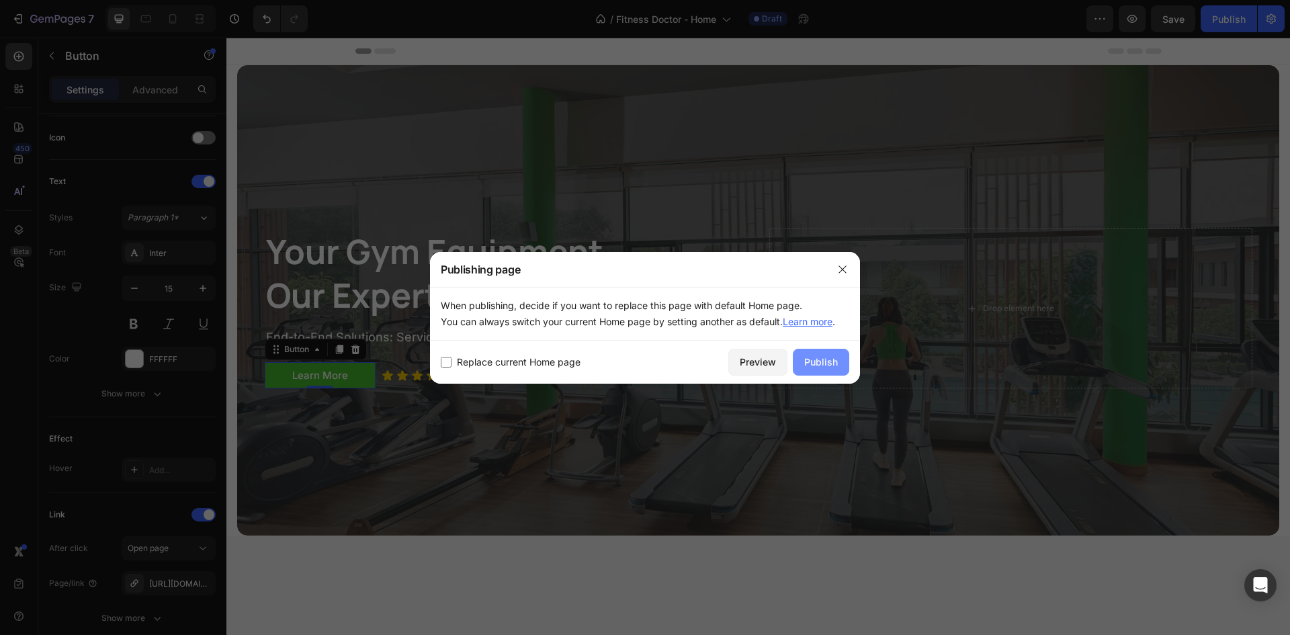
click at [820, 362] on div "Publish" at bounding box center [821, 362] width 34 height 14
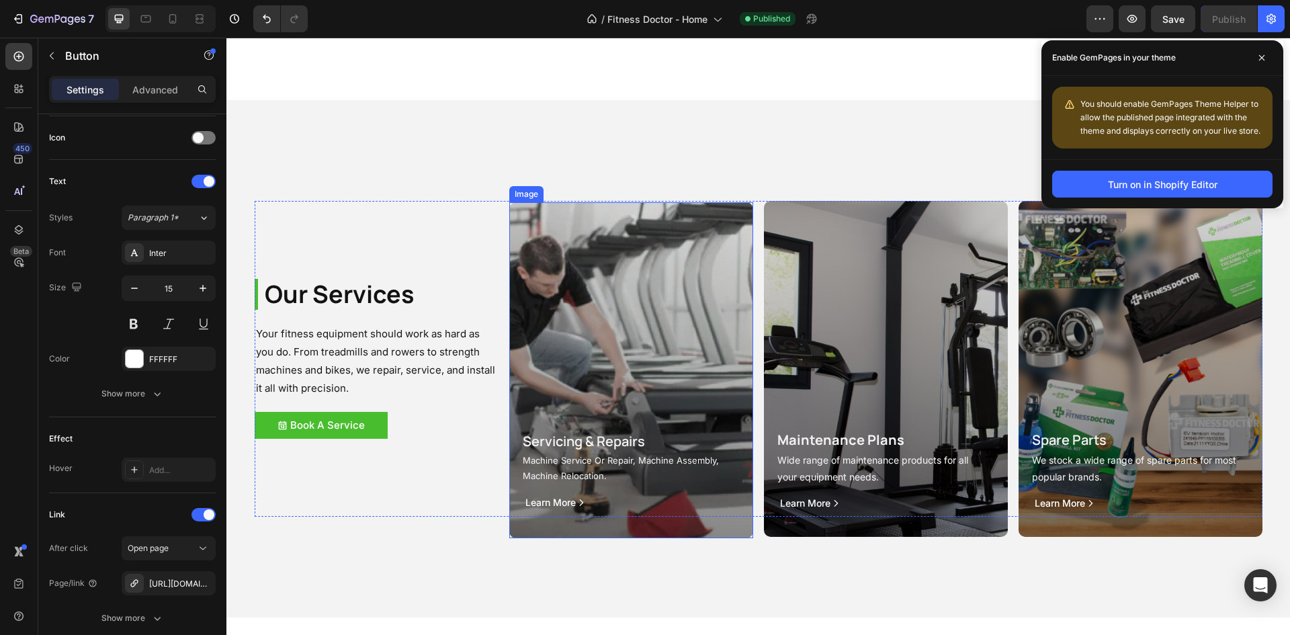
scroll to position [1545, 0]
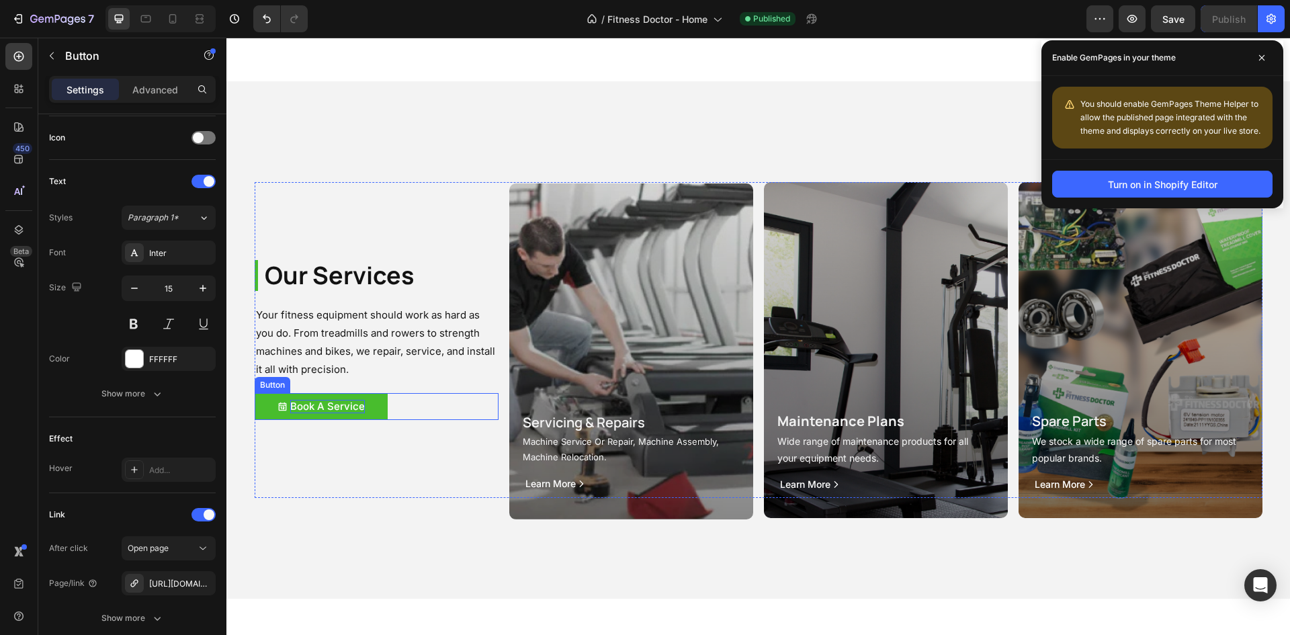
click at [318, 406] on p "Book A Service" at bounding box center [327, 406] width 75 height 13
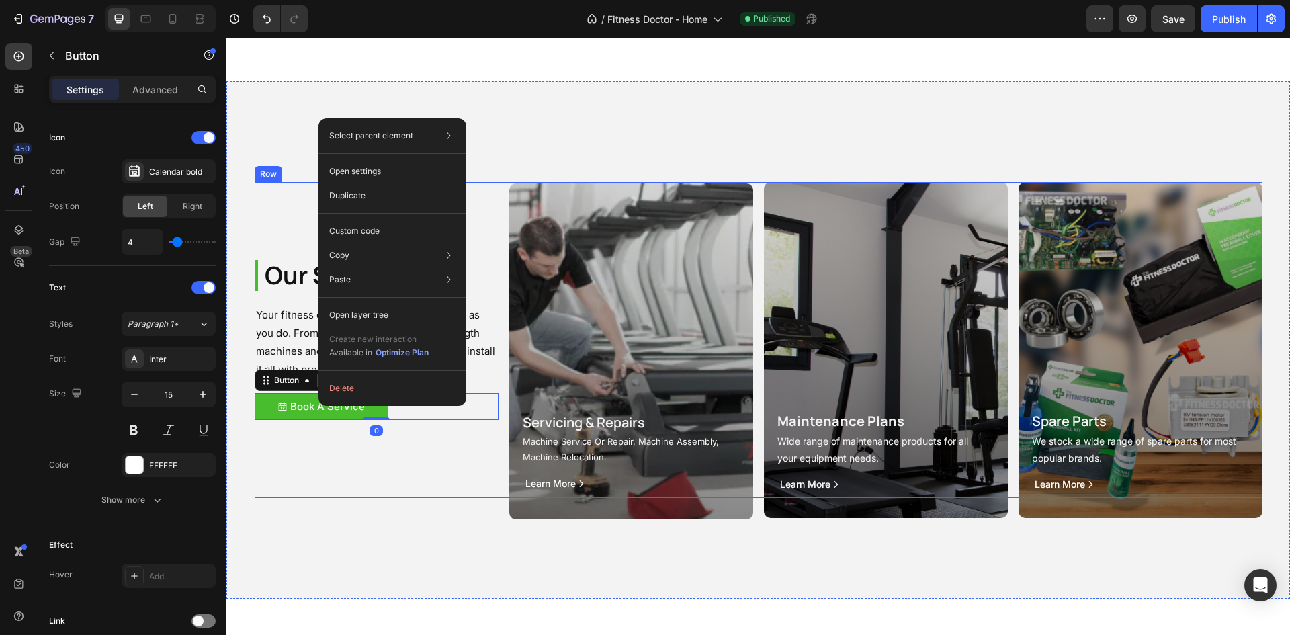
click at [318, 447] on div "Our Services Heading Your fitness equipment should work as hard as you do. From…" at bounding box center [377, 340] width 244 height 316
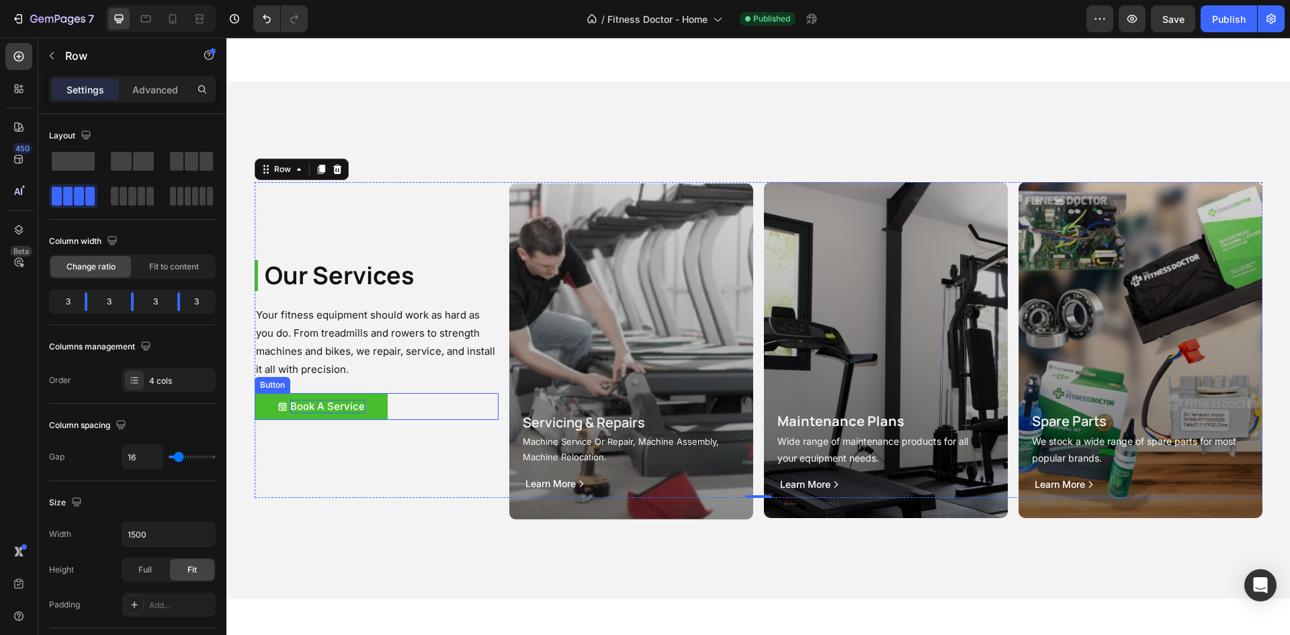
click at [305, 410] on p "Book A Service" at bounding box center [327, 406] width 75 height 13
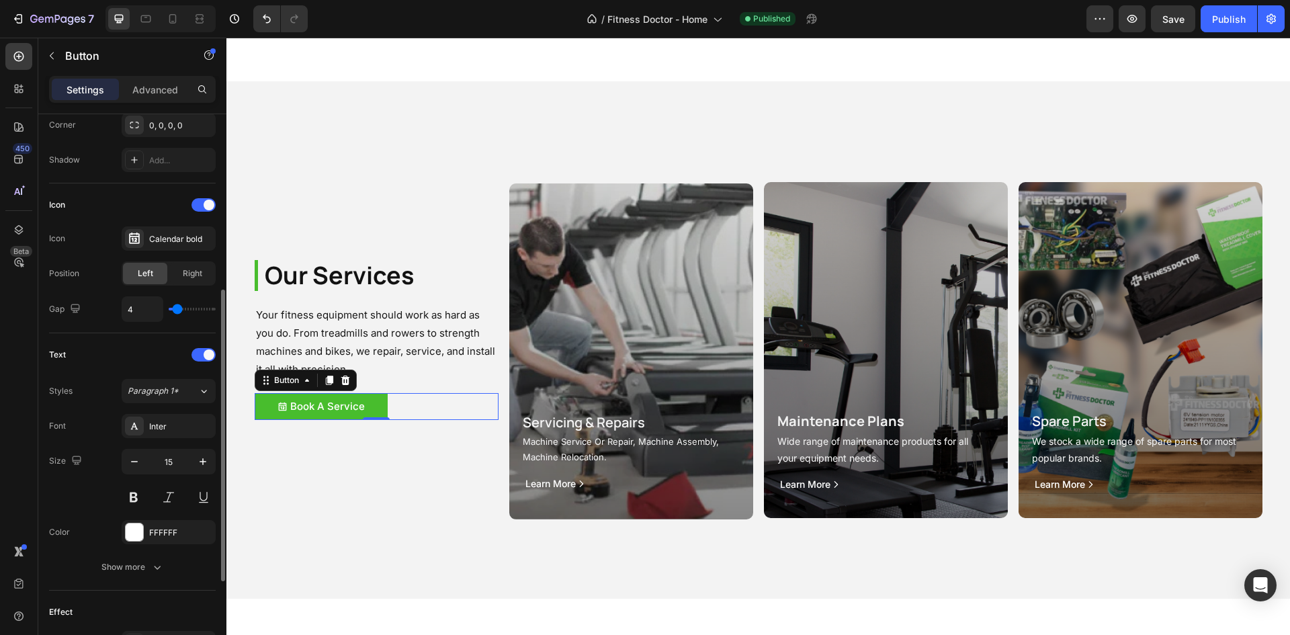
scroll to position [470, 0]
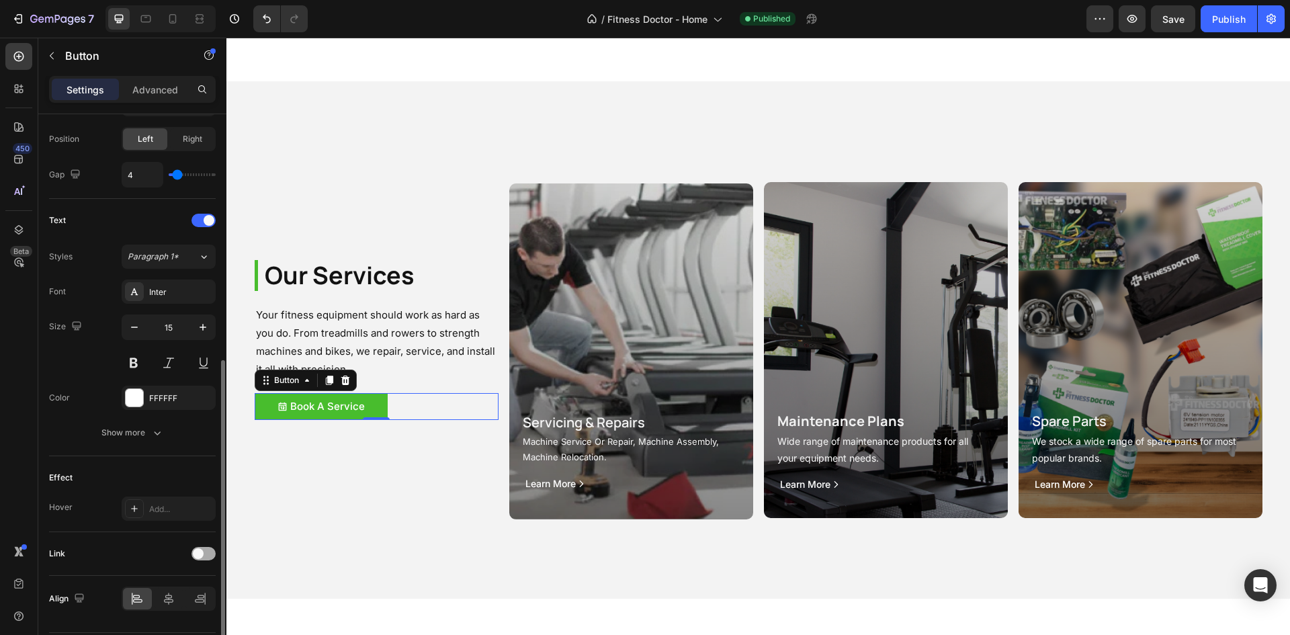
click at [206, 553] on div at bounding box center [204, 553] width 24 height 13
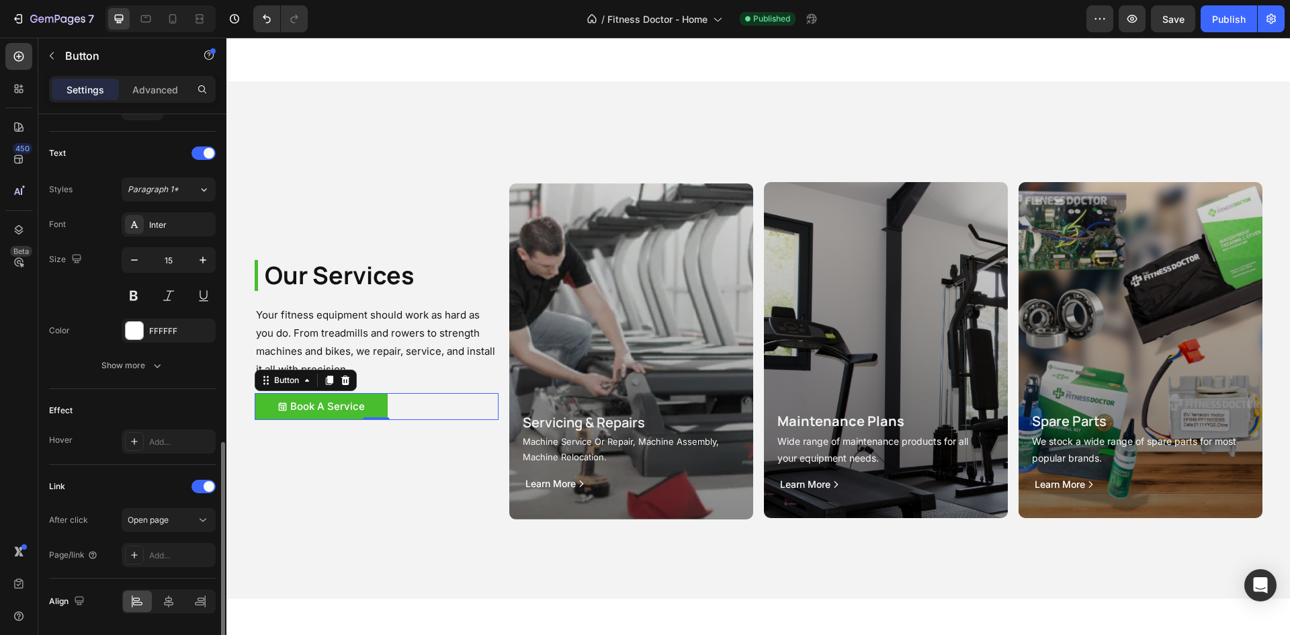
scroll to position [581, 0]
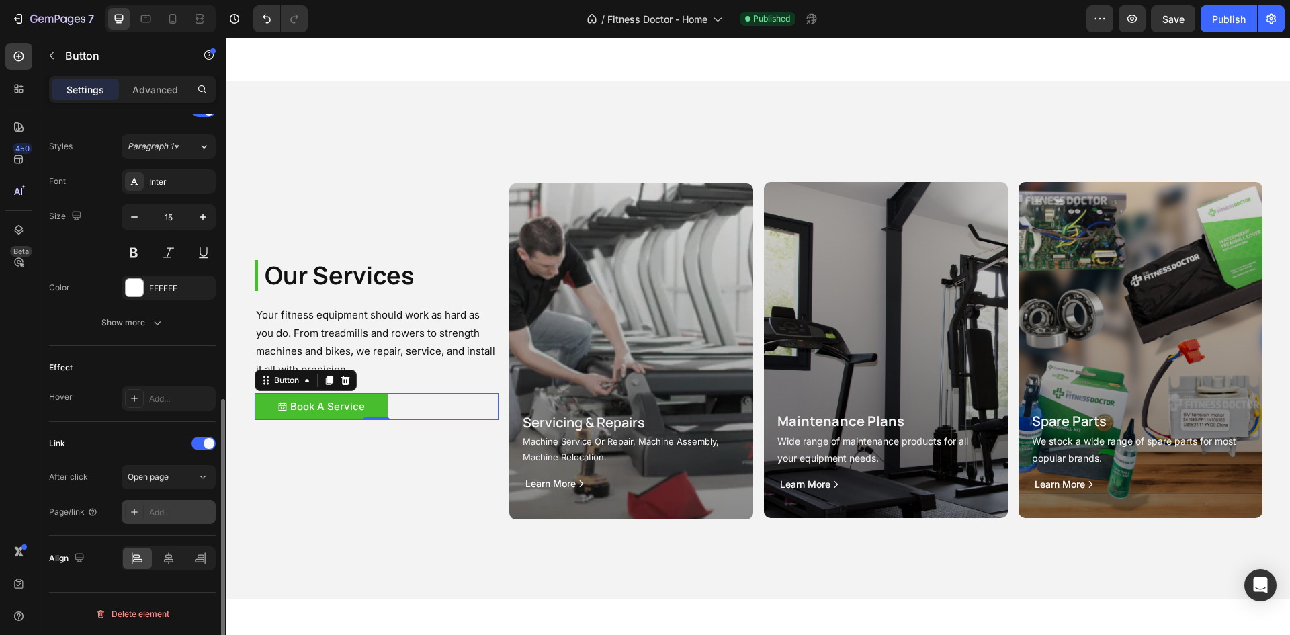
click at [166, 511] on div "Add..." at bounding box center [180, 513] width 63 height 12
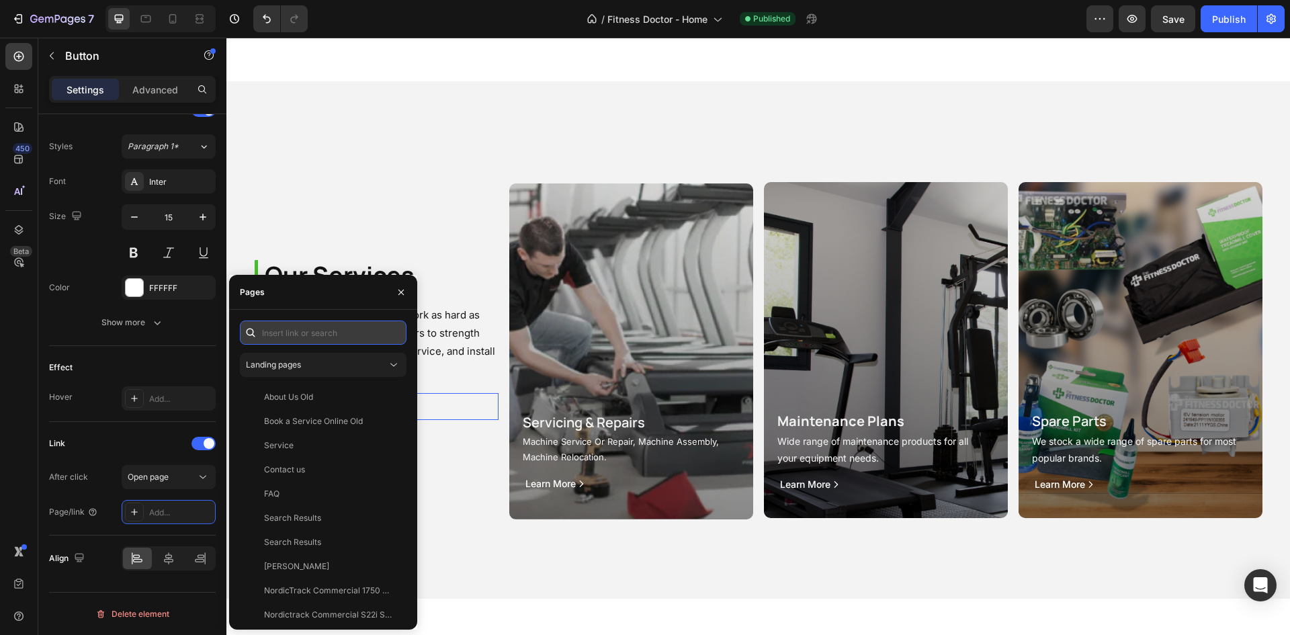
click at [295, 332] on input "text" at bounding box center [323, 333] width 167 height 24
paste input "[URL][DOMAIN_NAME]"
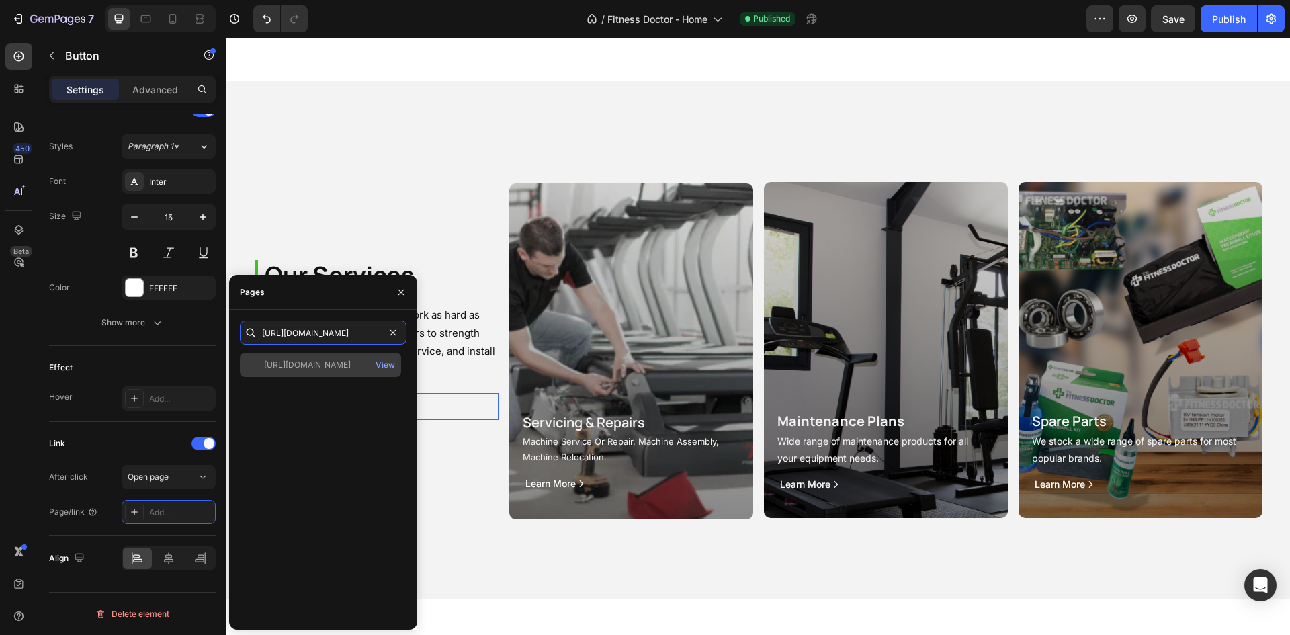
type input "[URL][DOMAIN_NAME]"
click at [306, 364] on div "[URL][DOMAIN_NAME]" at bounding box center [307, 365] width 87 height 12
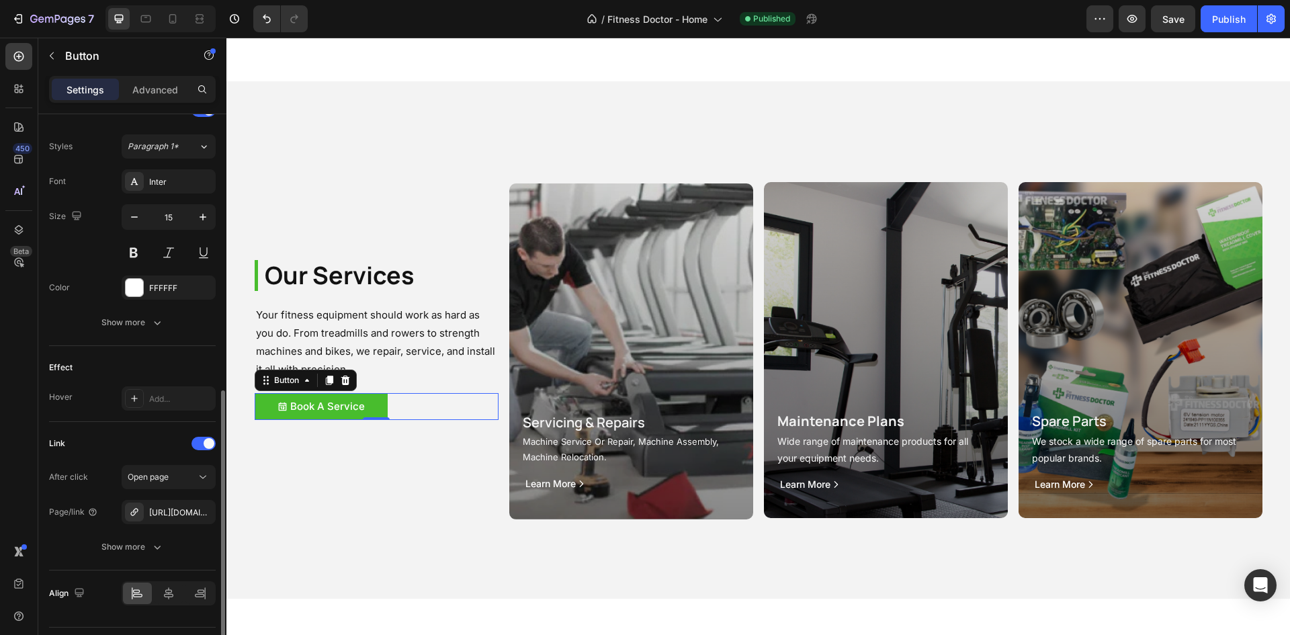
click at [77, 425] on div "Link After click Open page Page/link https://fitnessdoctor.com.au/book-a-servic…" at bounding box center [132, 496] width 167 height 148
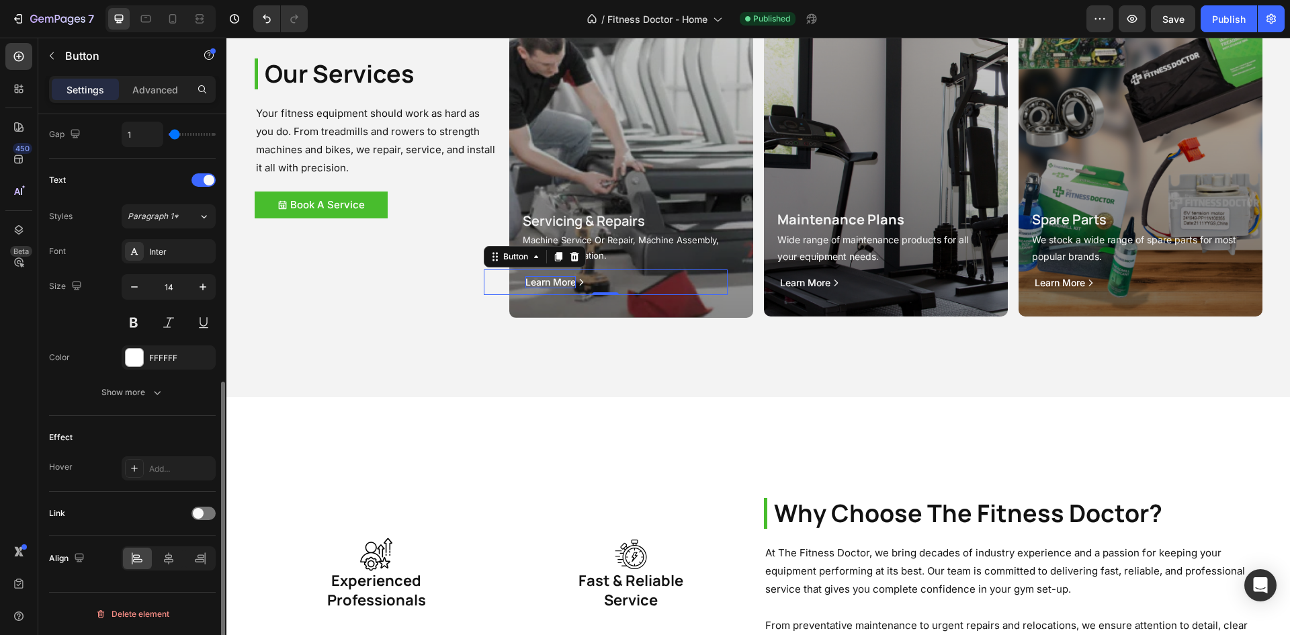
click at [554, 276] on p "Learn More" at bounding box center [550, 282] width 50 height 12
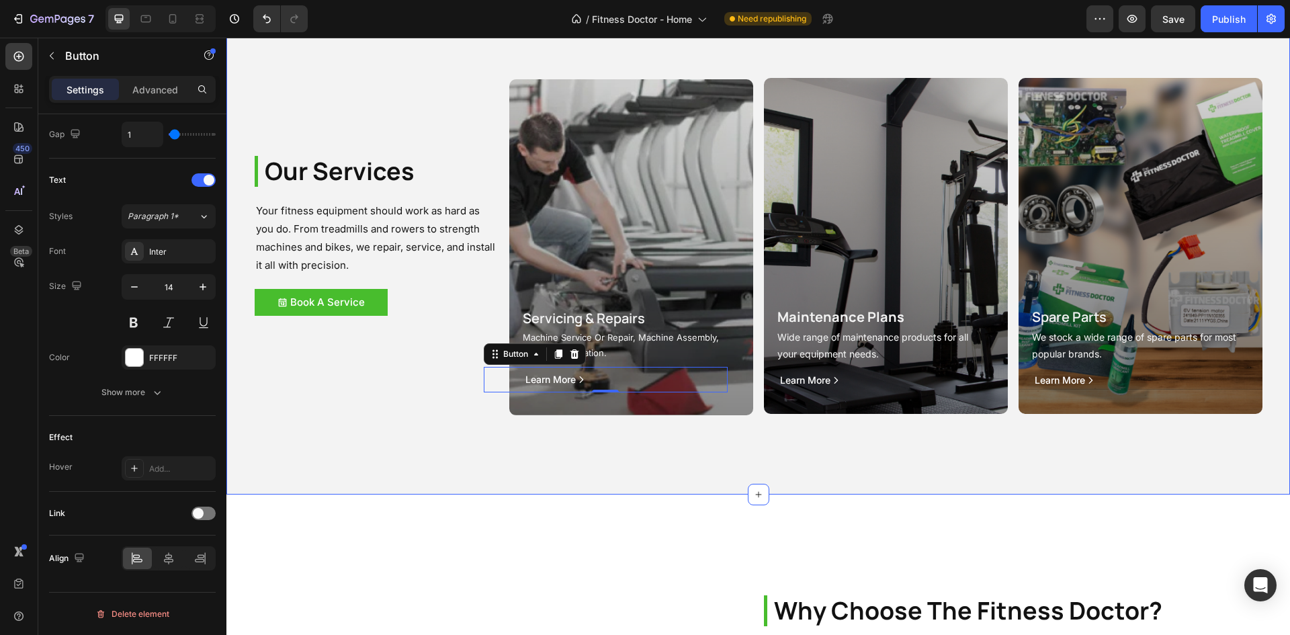
scroll to position [1613, 0]
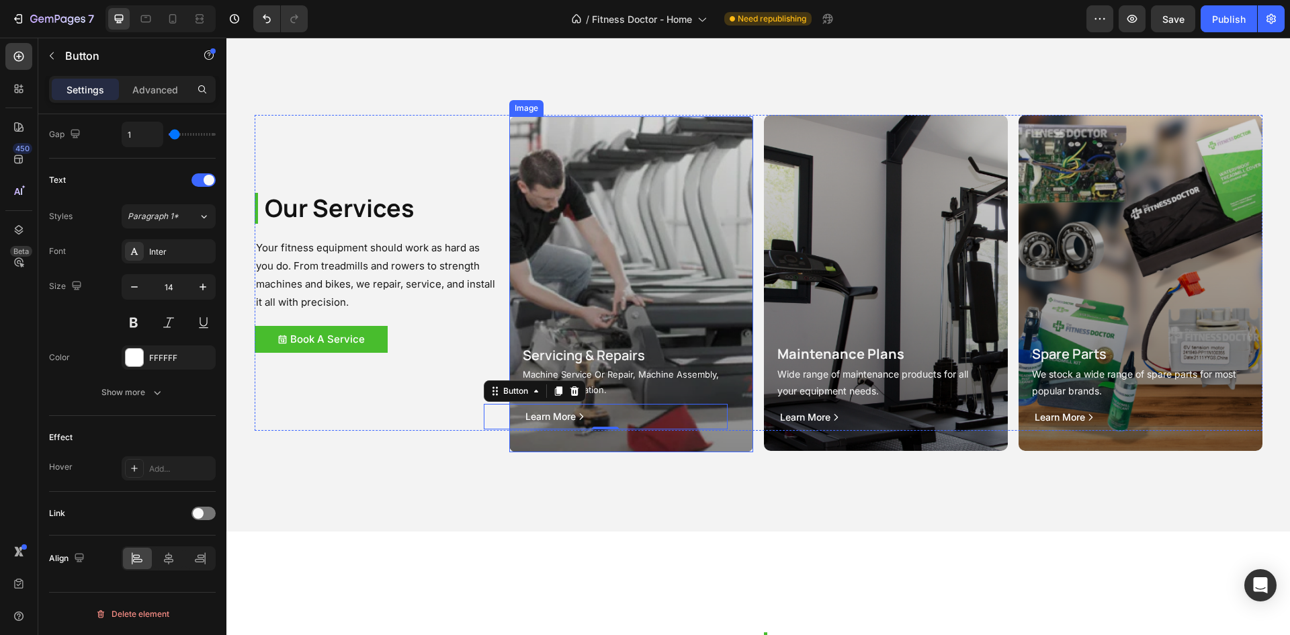
click at [636, 287] on img at bounding box center [631, 284] width 244 height 336
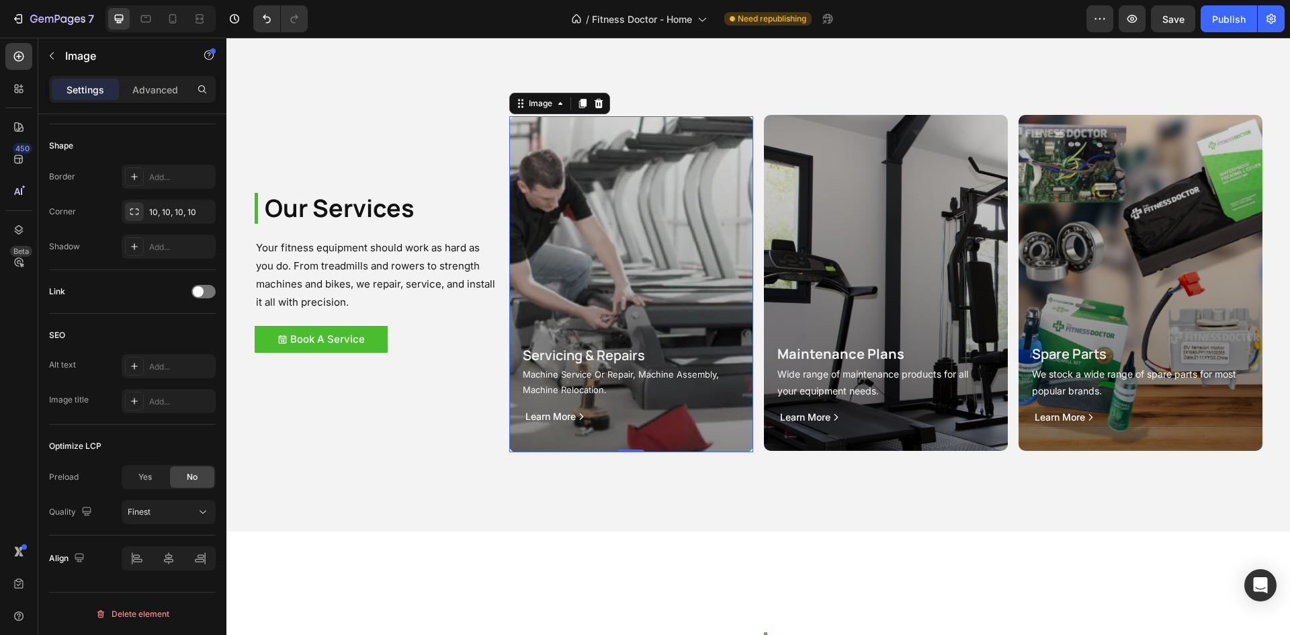
scroll to position [0, 0]
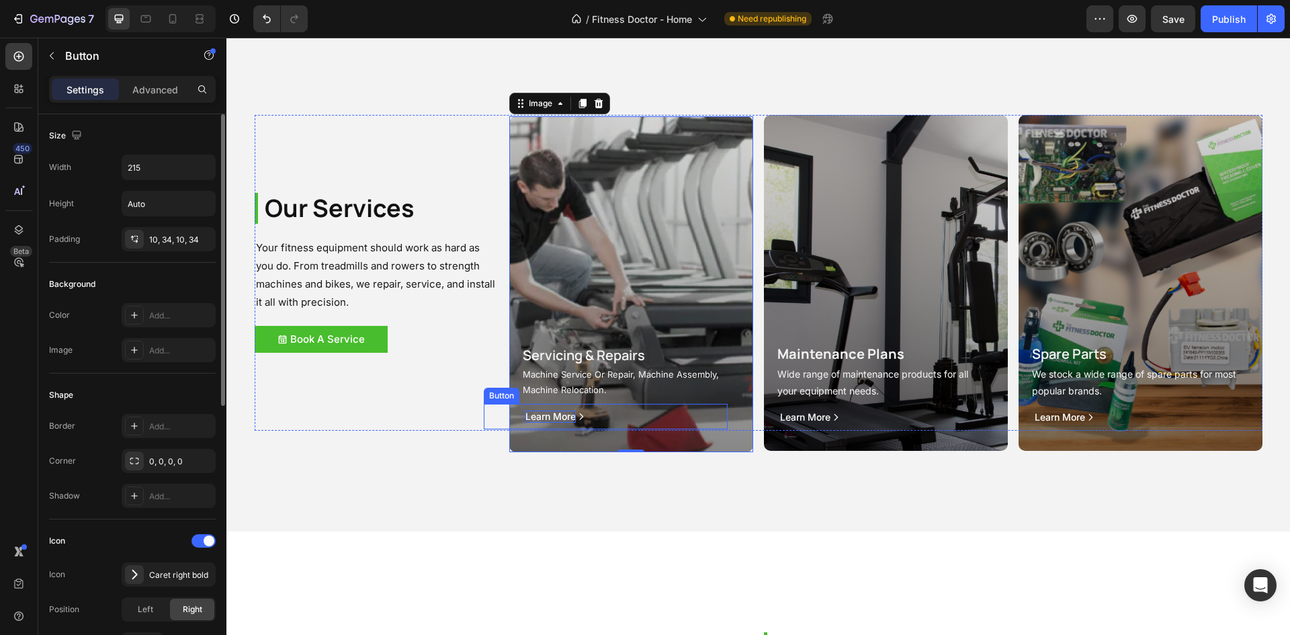
click at [552, 413] on p "Learn More" at bounding box center [550, 417] width 50 height 12
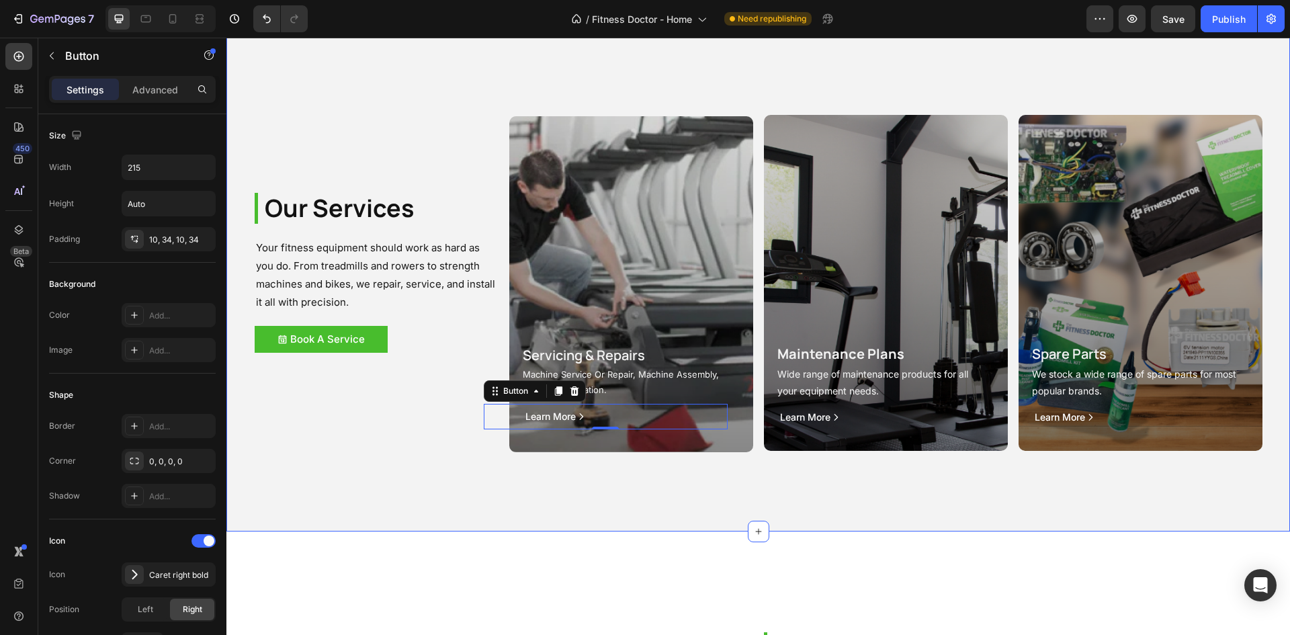
click at [964, 502] on div "Our Services Heading Your fitness equipment should work as hard as you do. From…" at bounding box center [758, 272] width 1064 height 517
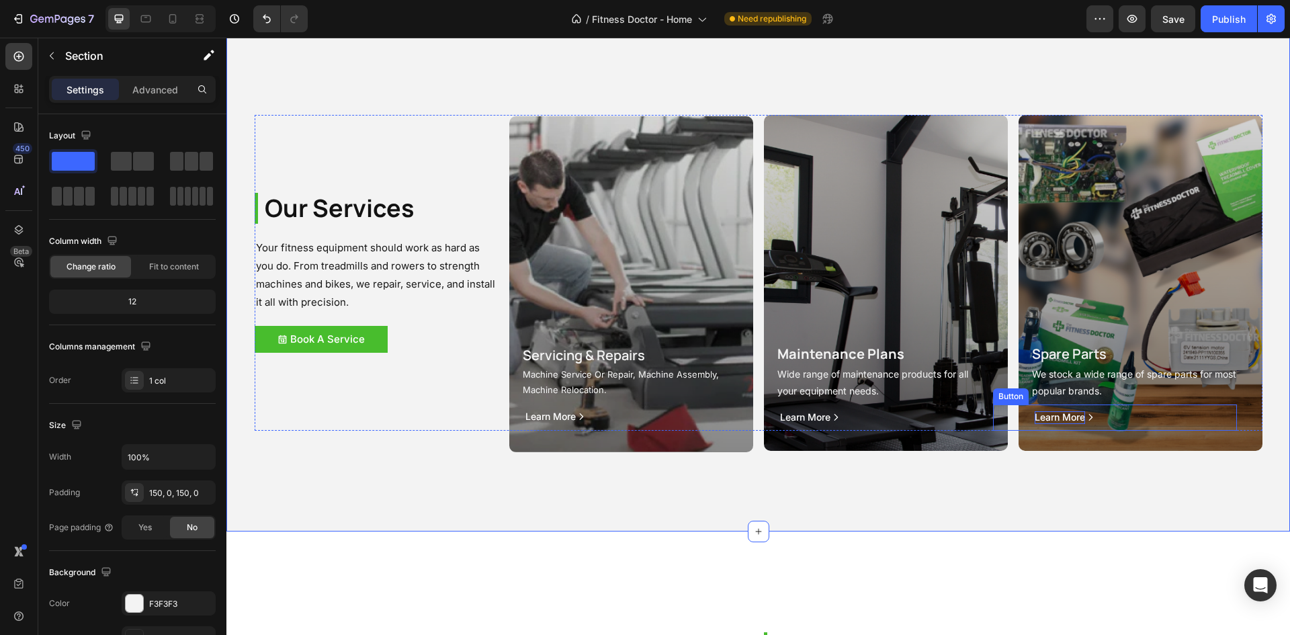
click at [1064, 416] on p "Learn More" at bounding box center [1060, 417] width 50 height 12
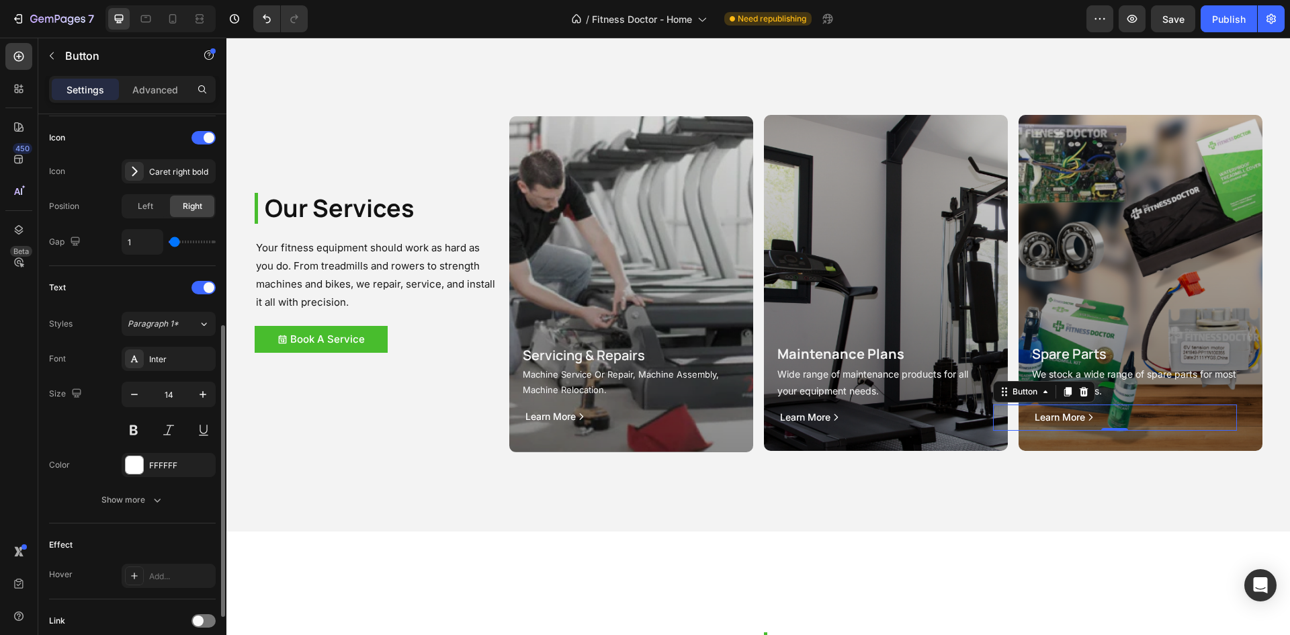
scroll to position [511, 0]
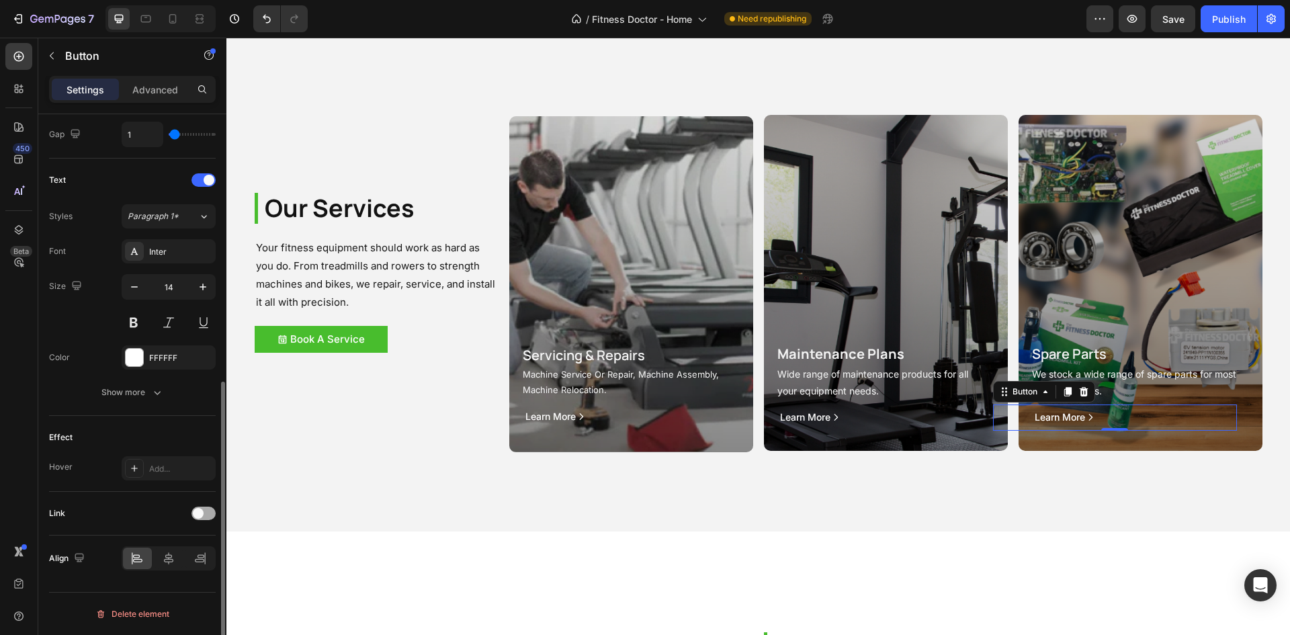
click at [196, 514] on span at bounding box center [198, 513] width 11 height 11
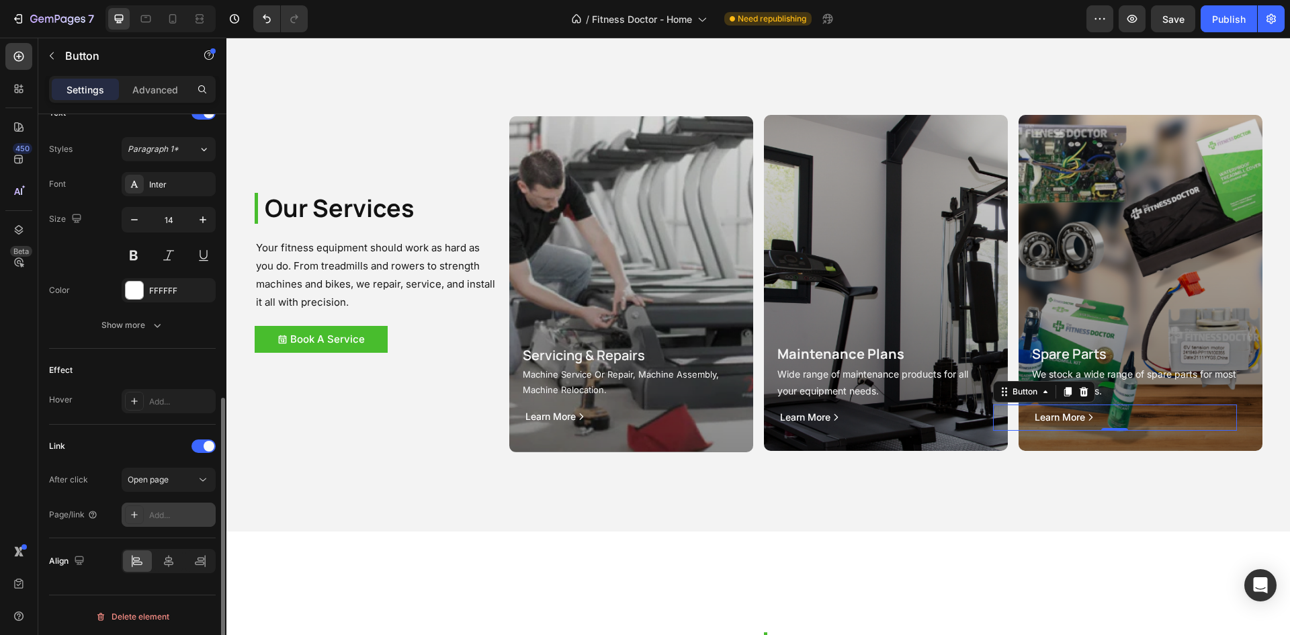
click at [163, 519] on div "Add..." at bounding box center [180, 515] width 63 height 12
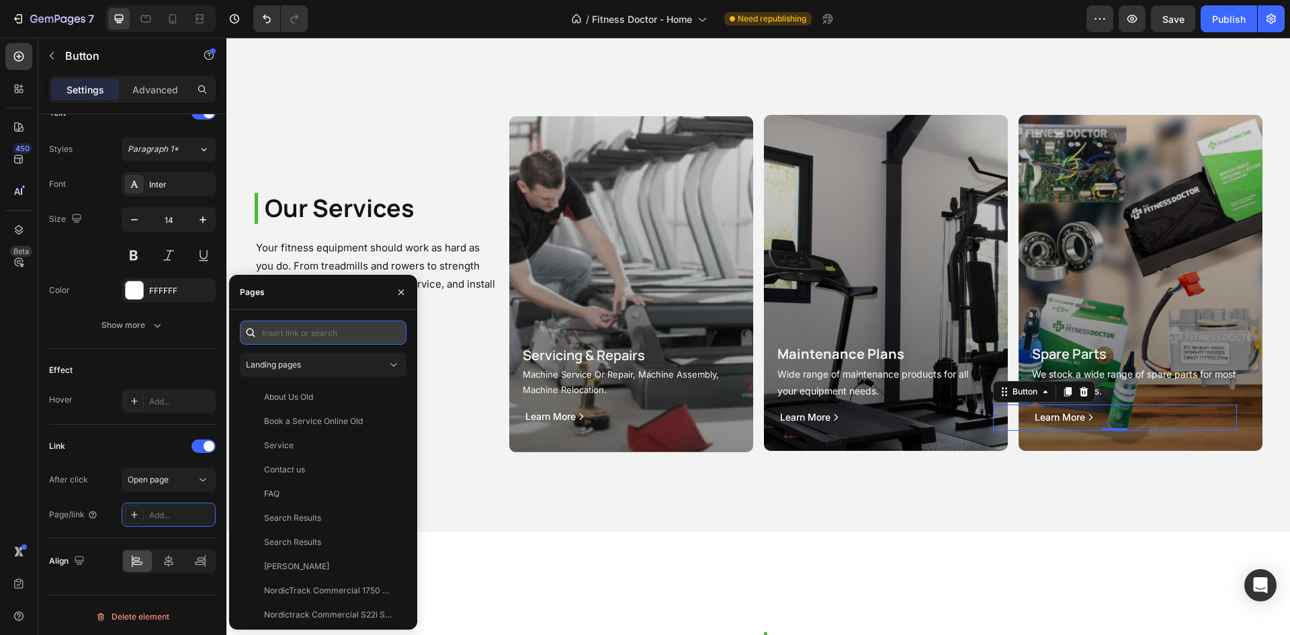
click at [332, 338] on input "text" at bounding box center [323, 333] width 167 height 24
paste input "https://fitnessdoctor.com.au/collections/all"
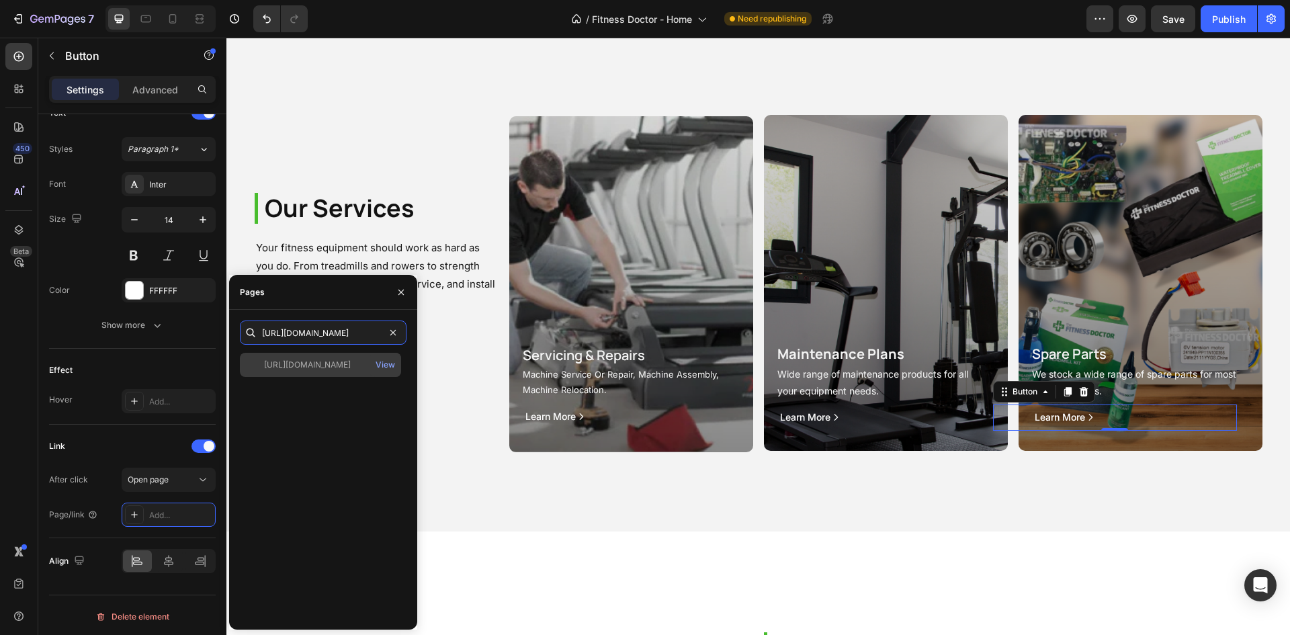
type input "https://fitnessdoctor.com.au/collections/all"
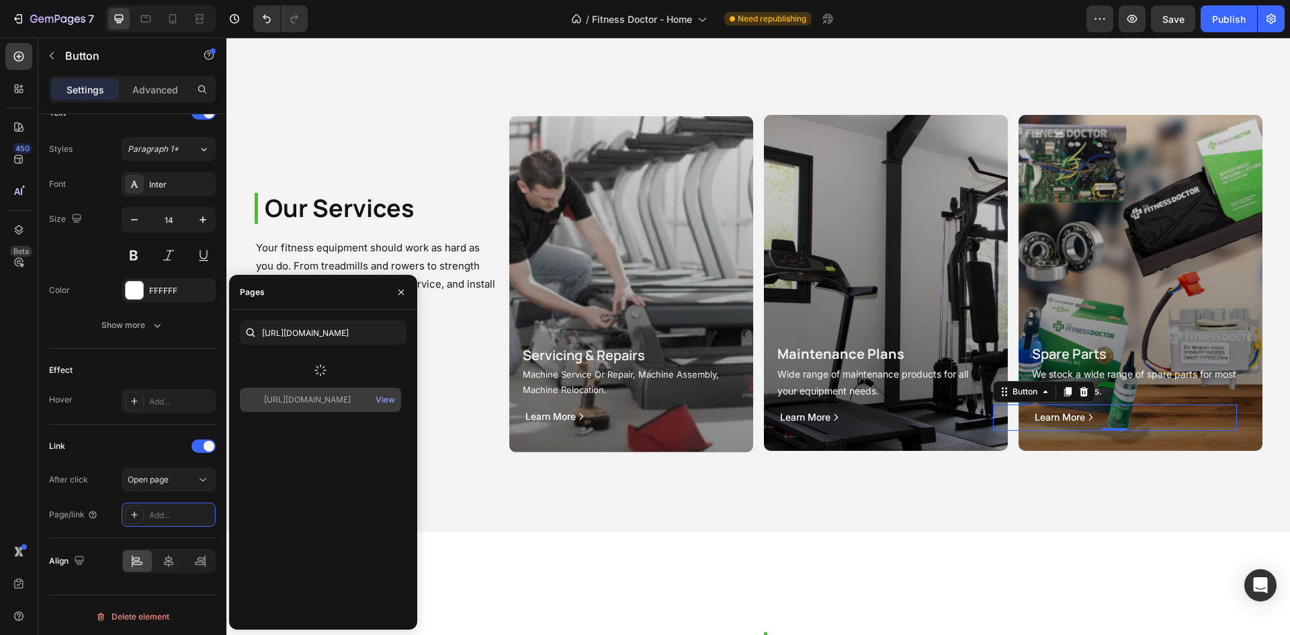
click at [330, 368] on div at bounding box center [320, 370] width 161 height 35
click at [317, 370] on div "https://fitnessdoctor.com.au/collections/all" at bounding box center [307, 365] width 87 height 12
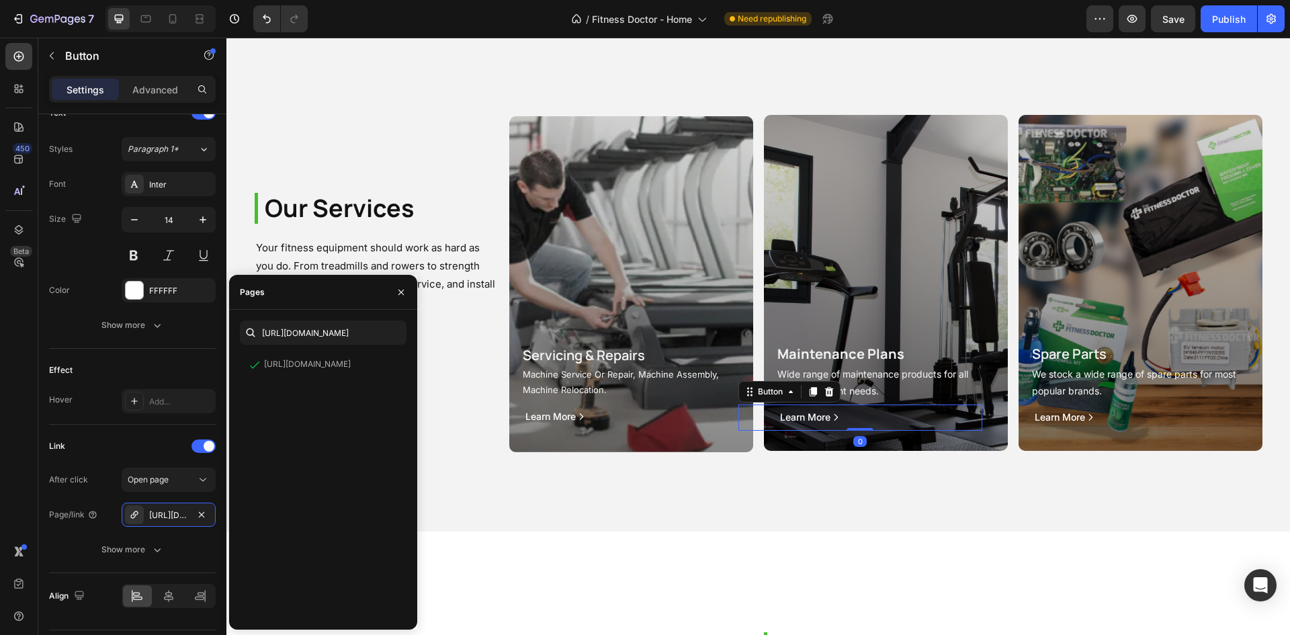
click at [852, 423] on button "Learn More" at bounding box center [810, 418] width 144 height 26
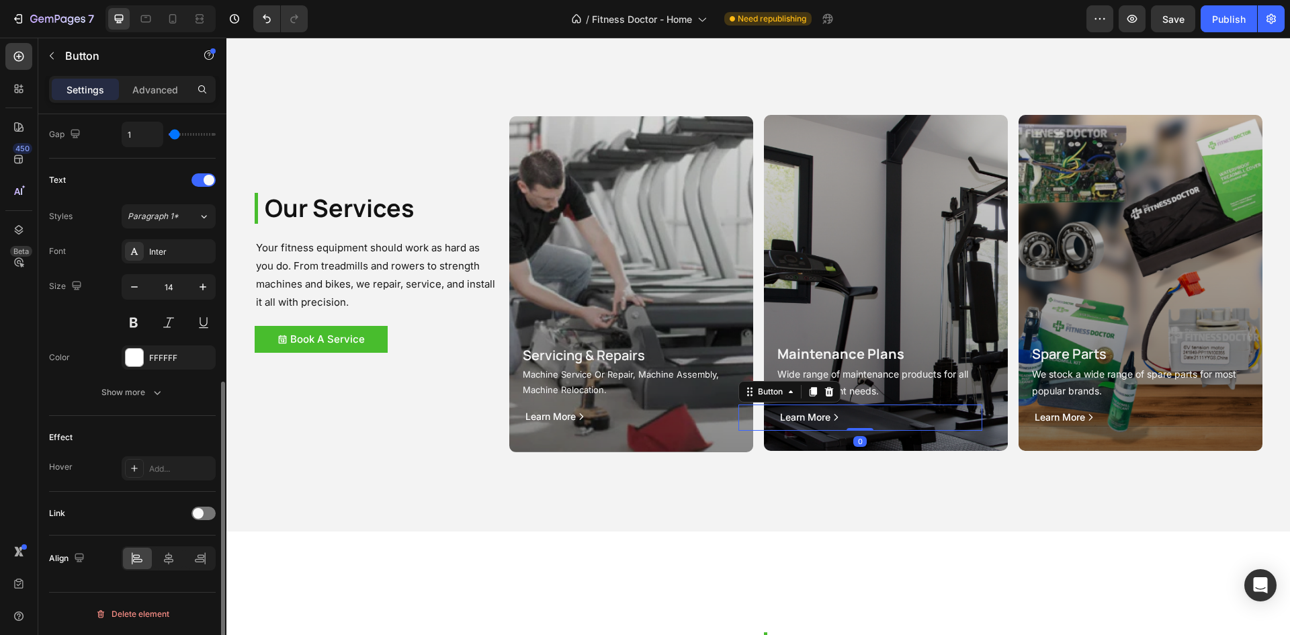
scroll to position [511, 0]
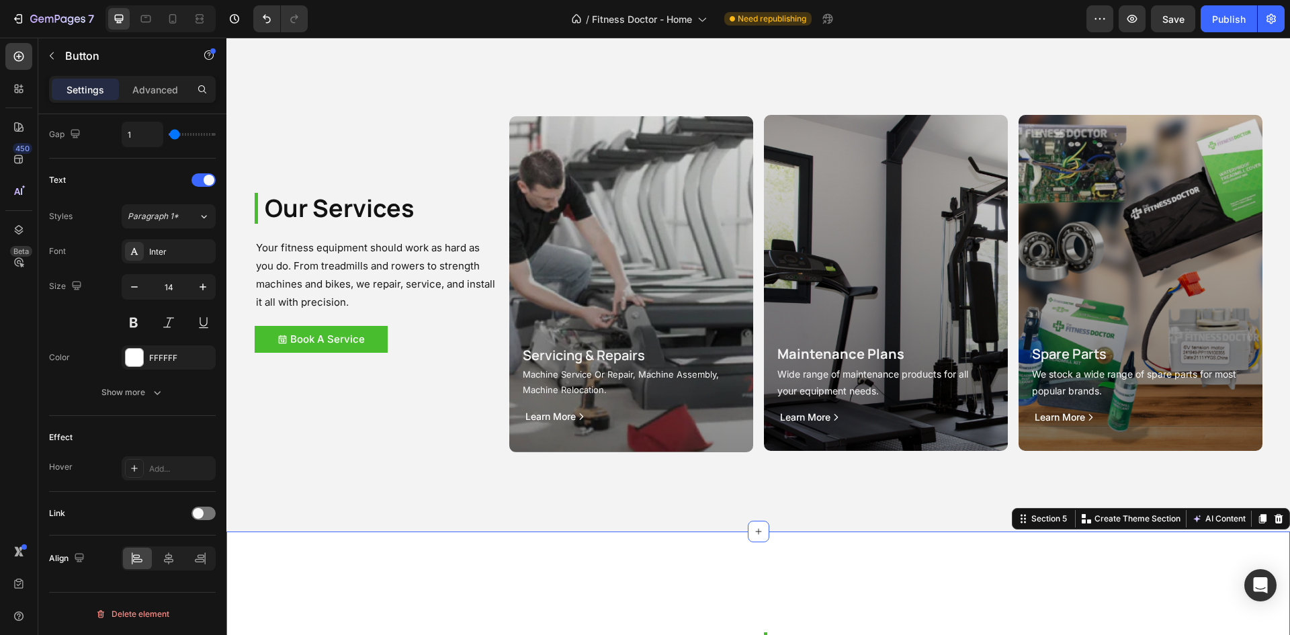
scroll to position [0, 0]
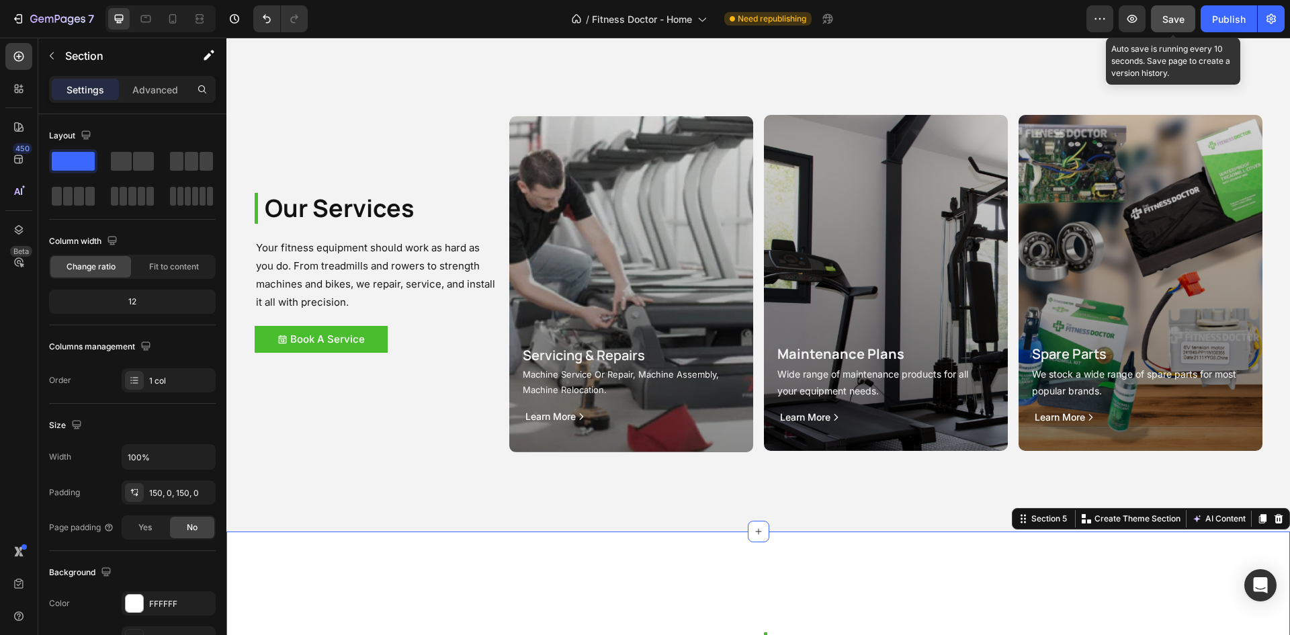
click at [1168, 13] on div "Save" at bounding box center [1173, 19] width 22 height 14
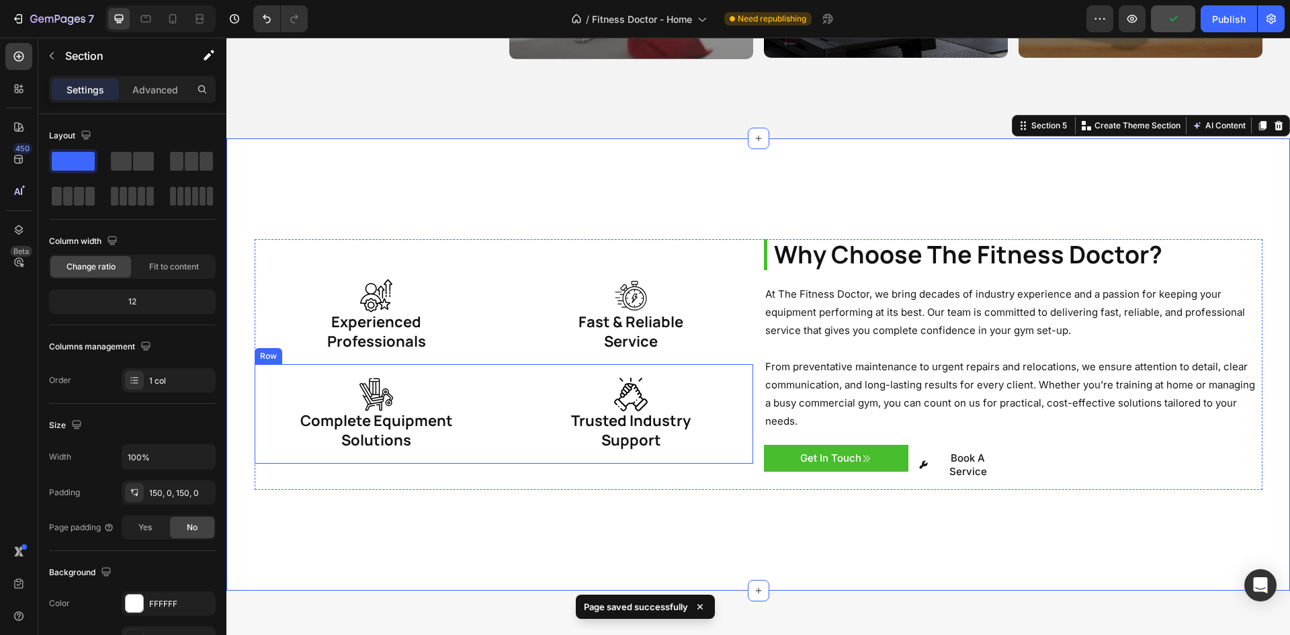
scroll to position [2016, 0]
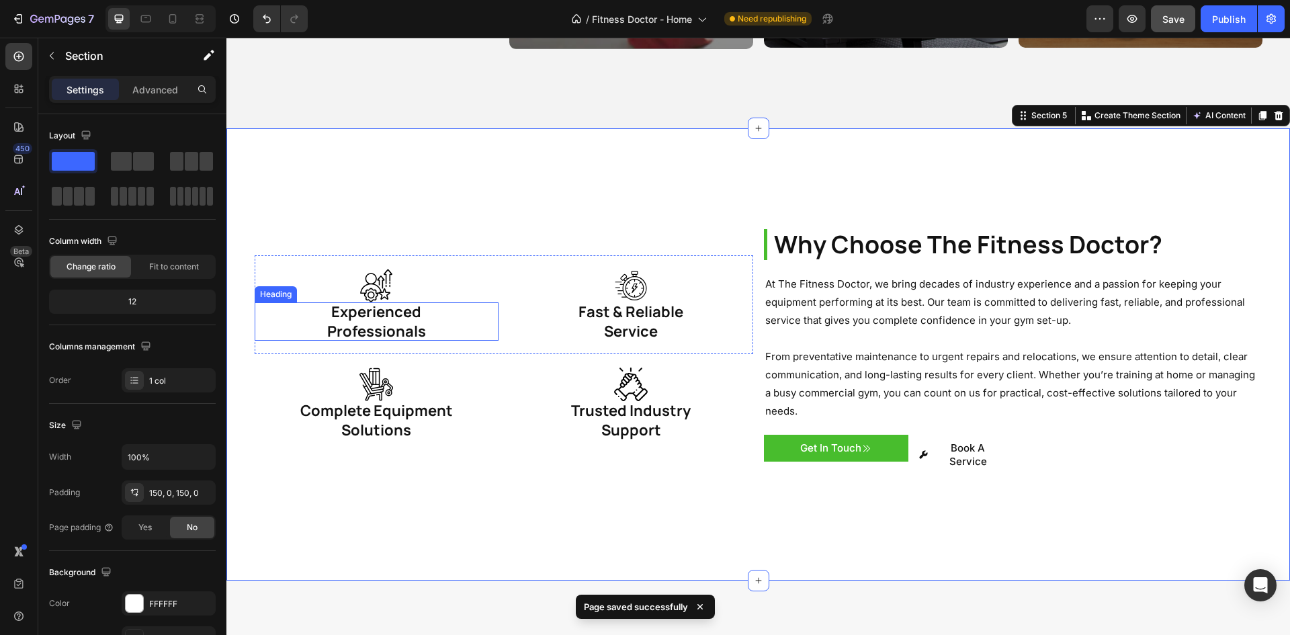
click at [380, 269] on icon at bounding box center [376, 286] width 34 height 34
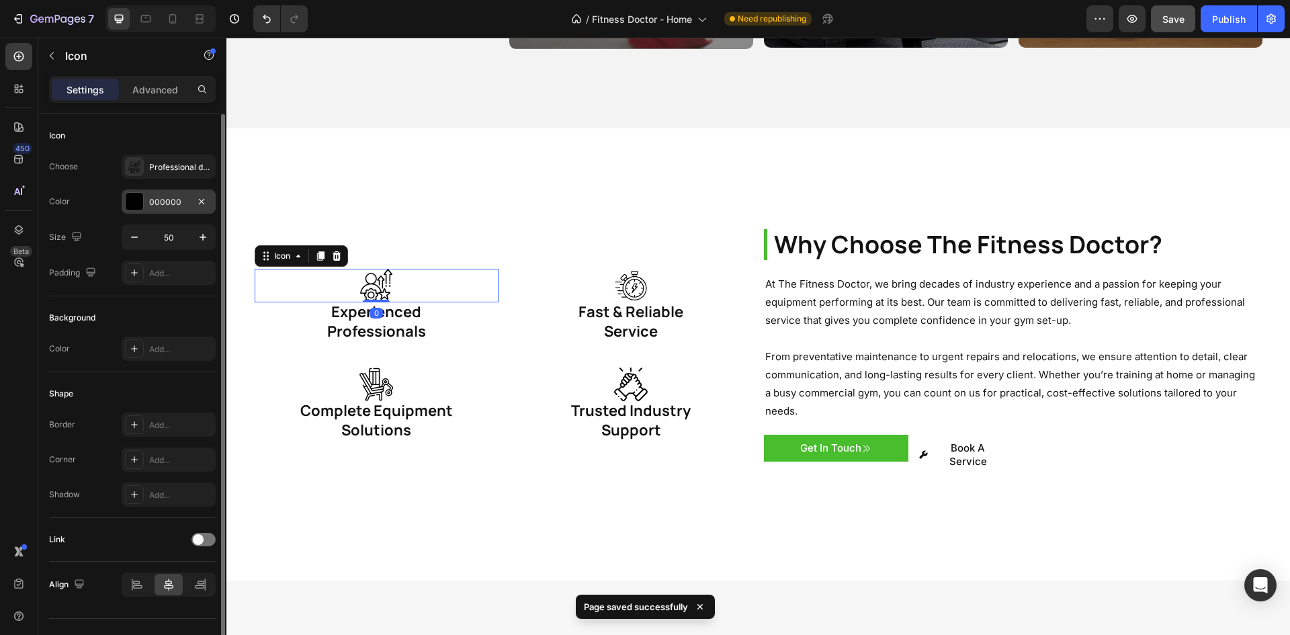
click at [129, 202] on div at bounding box center [134, 201] width 17 height 17
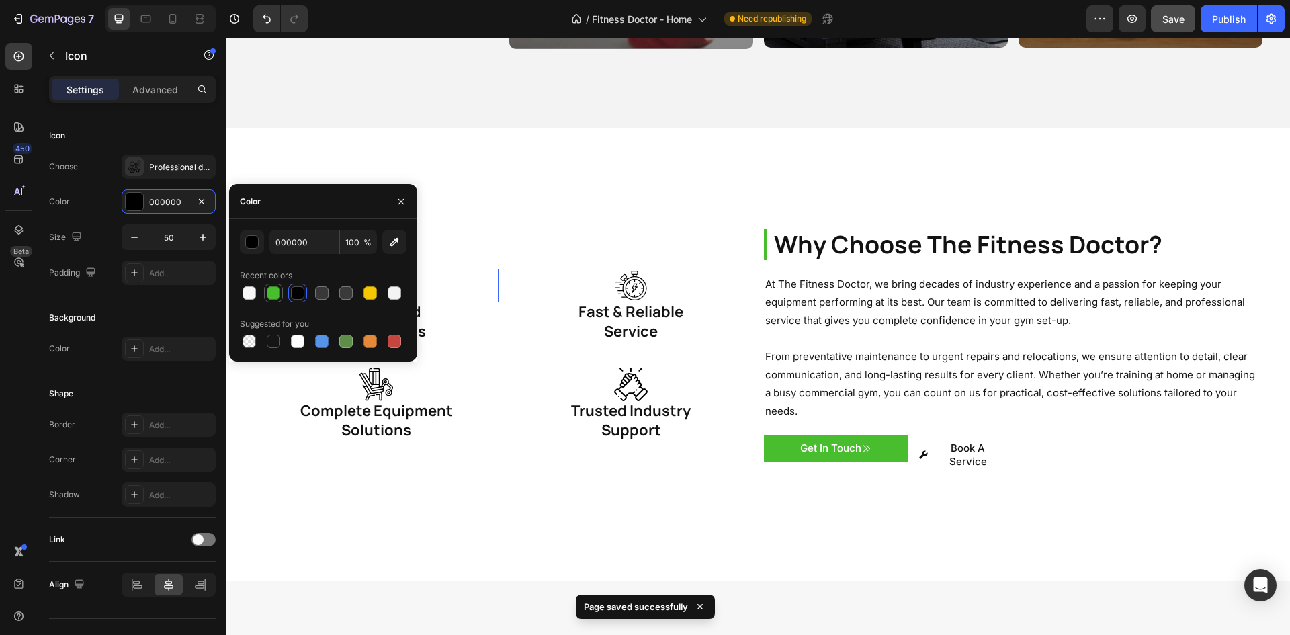
click at [267, 296] on div at bounding box center [273, 292] width 13 height 13
type input "48BD2E"
click at [575, 269] on div "Icon" at bounding box center [631, 286] width 244 height 34
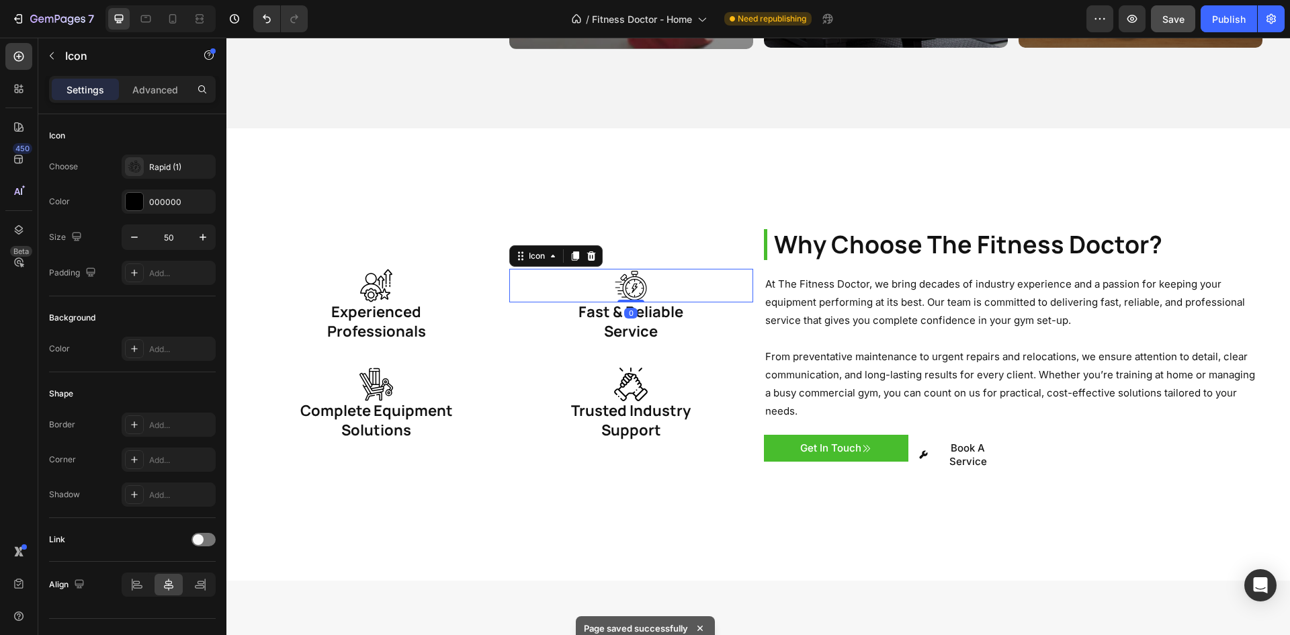
click at [647, 279] on div "Icon 0" at bounding box center [631, 286] width 244 height 34
click at [329, 269] on div "Icon" at bounding box center [377, 286] width 244 height 34
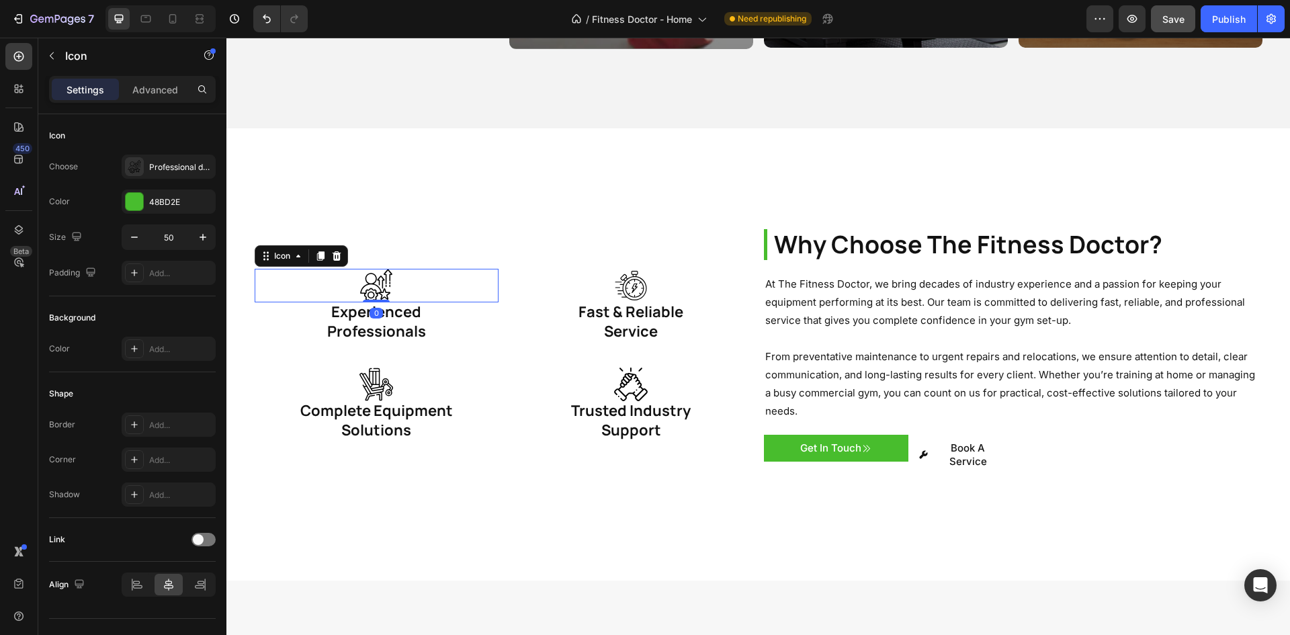
click at [527, 285] on div "Icon" at bounding box center [631, 286] width 244 height 34
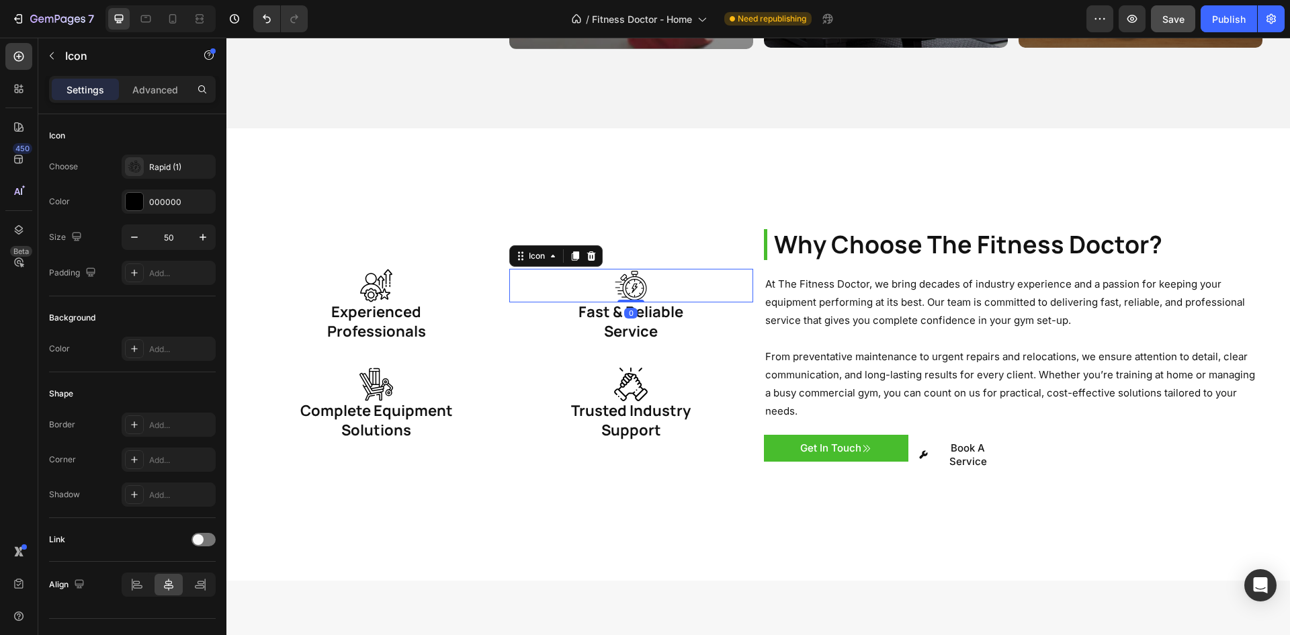
click at [600, 273] on div "Icon 0" at bounding box center [631, 286] width 244 height 34
click at [134, 206] on div at bounding box center [134, 201] width 17 height 17
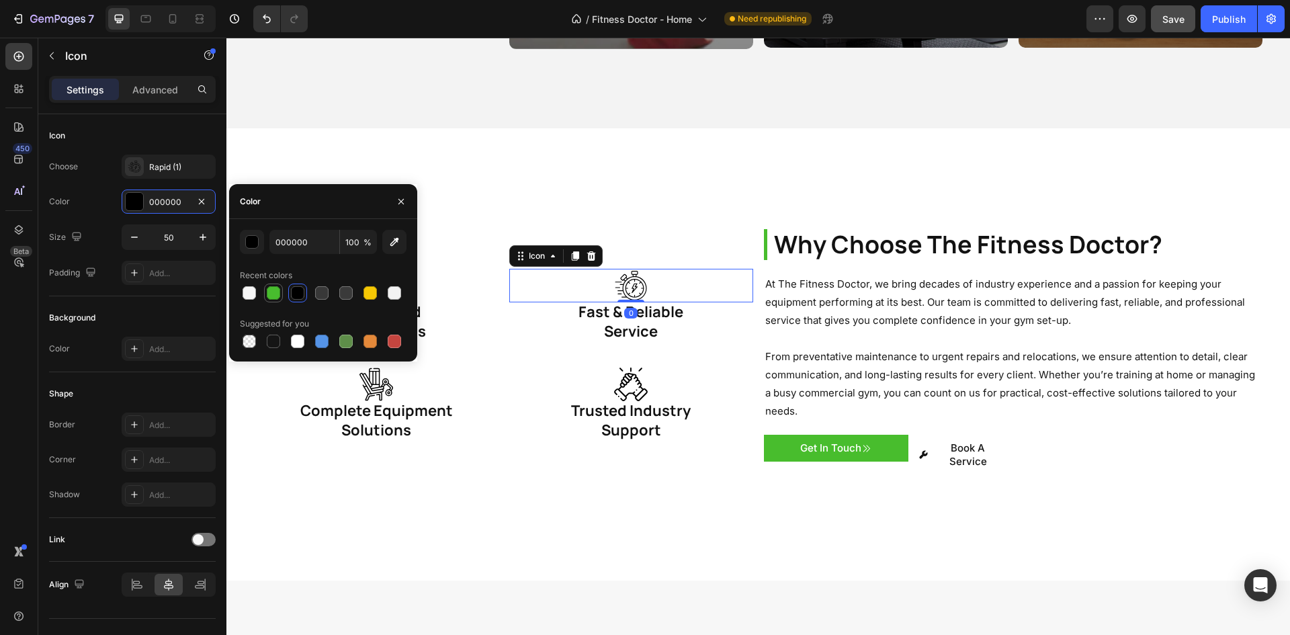
click at [281, 296] on div at bounding box center [273, 293] width 16 height 16
type input "48BD2E"
click at [493, 312] on h1 "Experienced Professionals" at bounding box center [377, 321] width 244 height 38
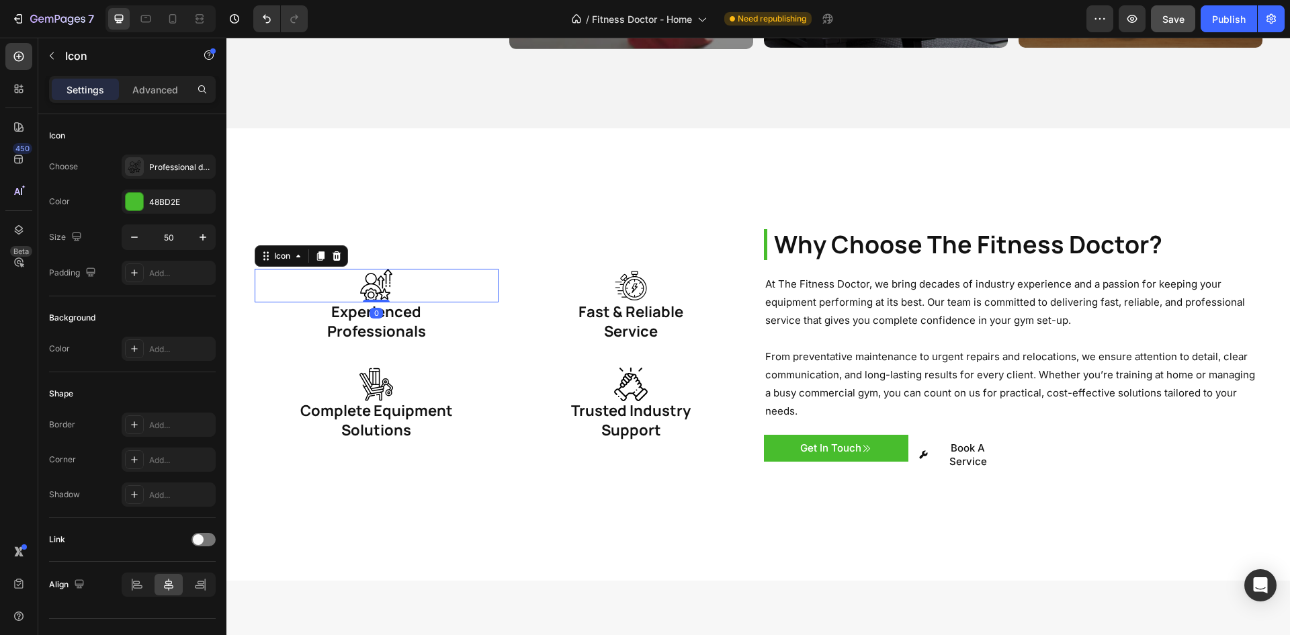
click at [379, 275] on icon at bounding box center [376, 285] width 32 height 33
click at [139, 204] on div at bounding box center [134, 201] width 17 height 17
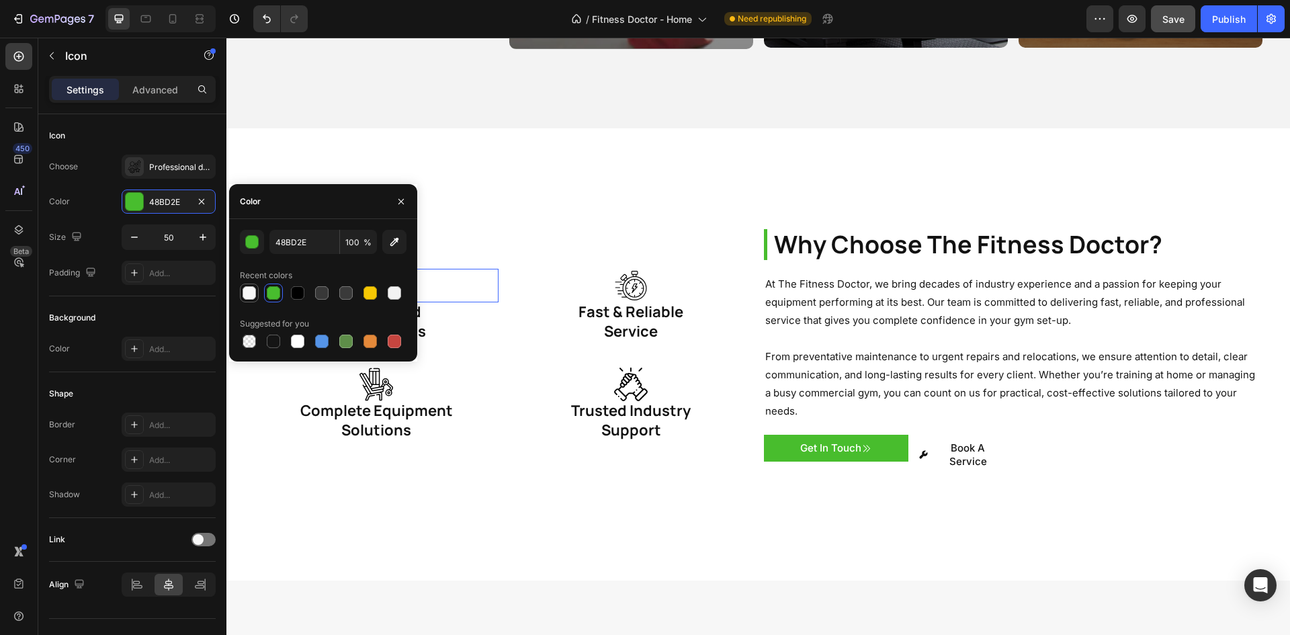
click at [248, 291] on div at bounding box center [249, 292] width 13 height 13
type input "F7F7F7"
click at [605, 302] on h1 "Fast & Reliable Service" at bounding box center [631, 321] width 244 height 38
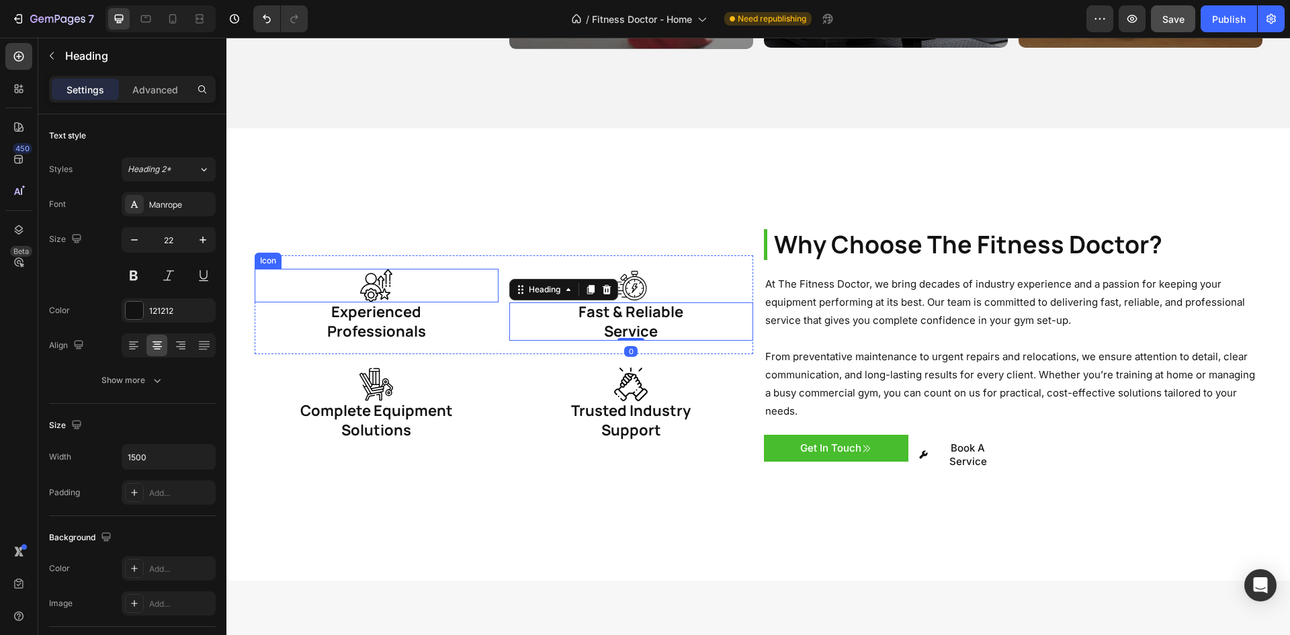
click at [372, 269] on icon at bounding box center [376, 286] width 34 height 34
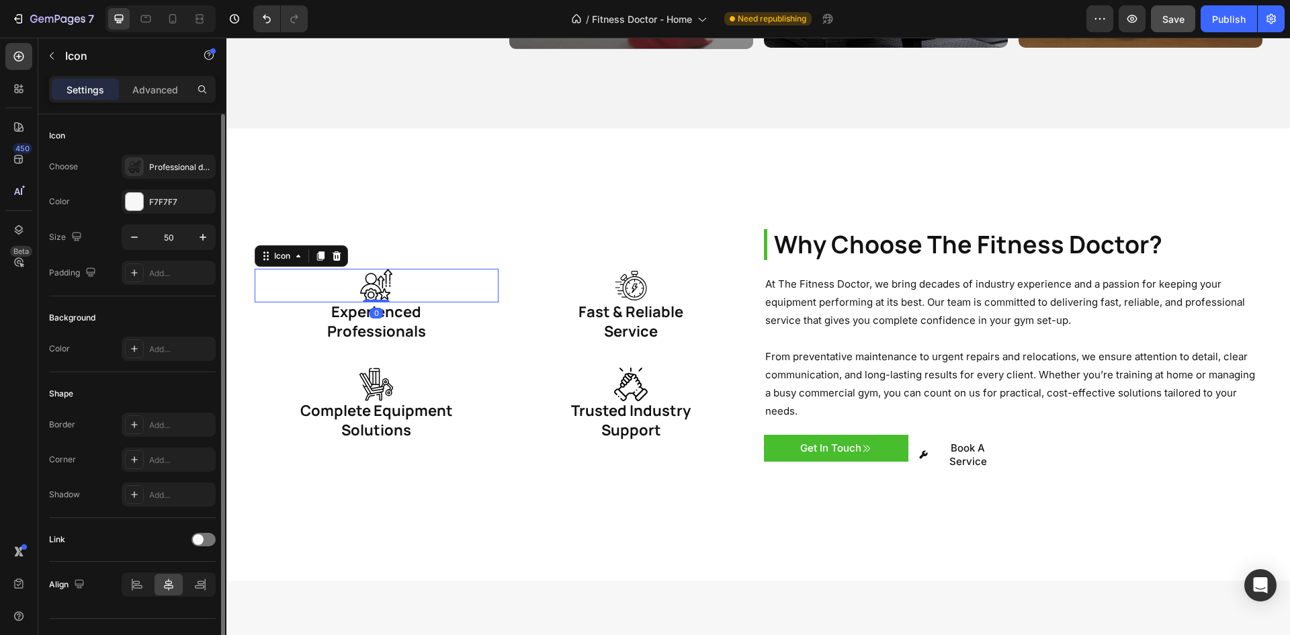
click at [114, 204] on div "Color F7F7F7" at bounding box center [132, 201] width 167 height 24
click at [419, 285] on div "Icon 0" at bounding box center [377, 286] width 244 height 34
click at [661, 270] on div "Icon" at bounding box center [631, 286] width 244 height 34
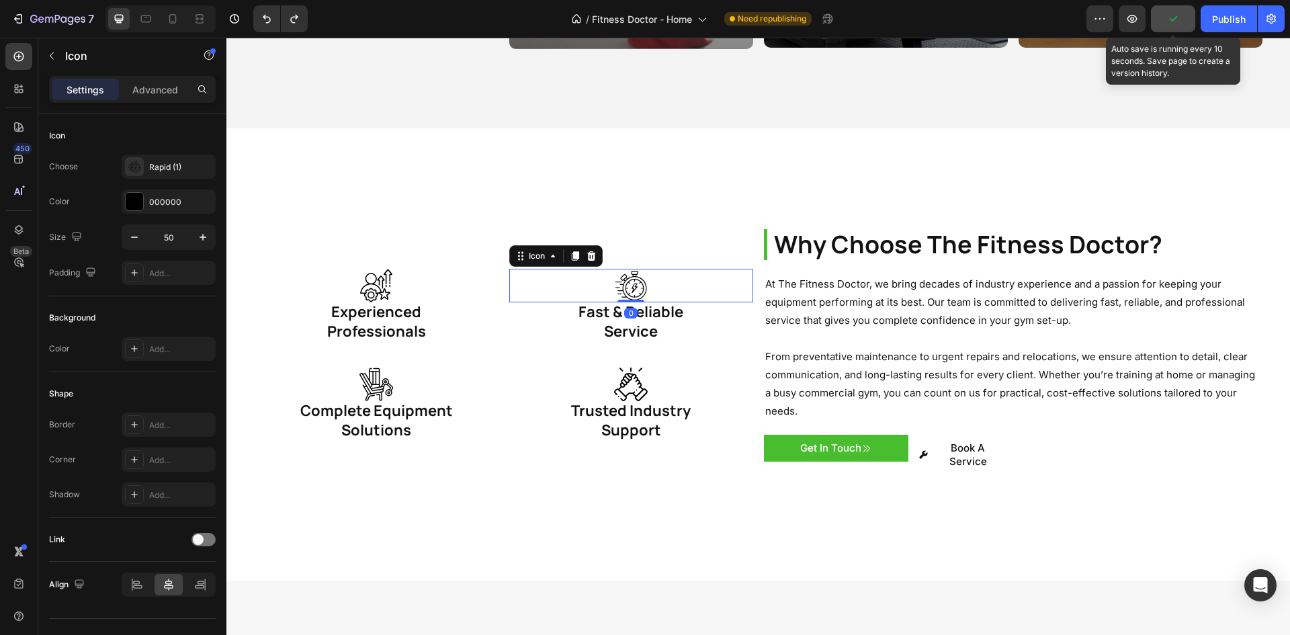
click at [1176, 27] on button "button" at bounding box center [1173, 18] width 44 height 27
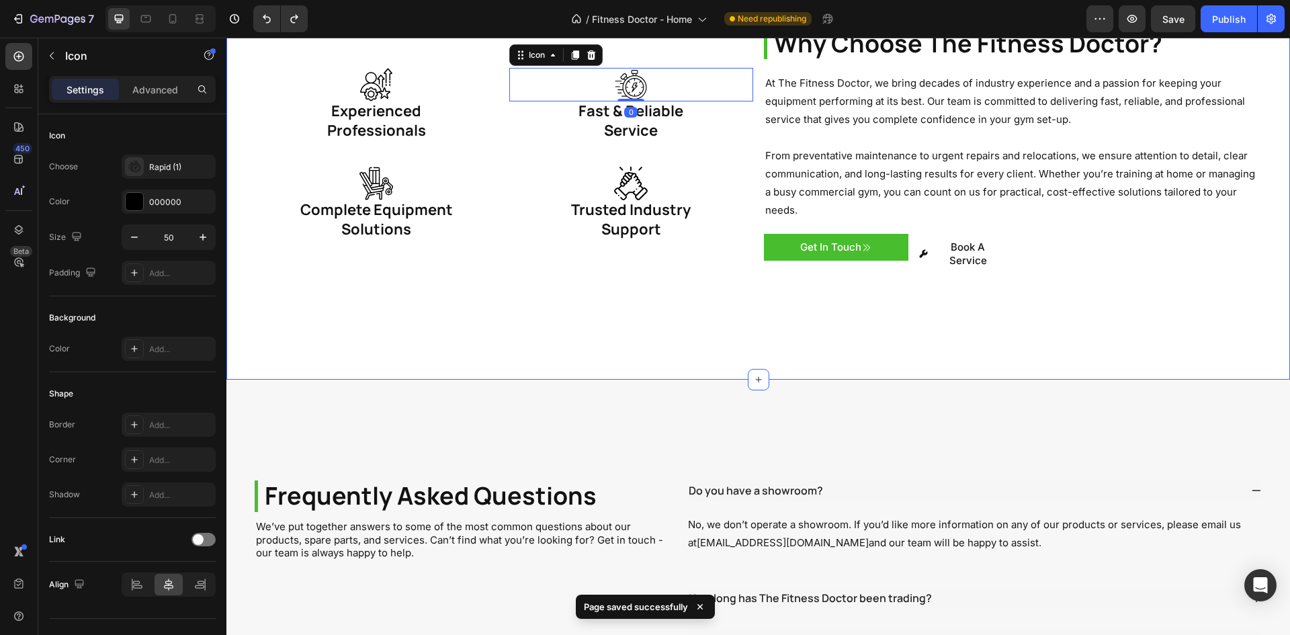
scroll to position [2217, 0]
click at [833, 240] on p "Get In Touch" at bounding box center [830, 246] width 61 height 13
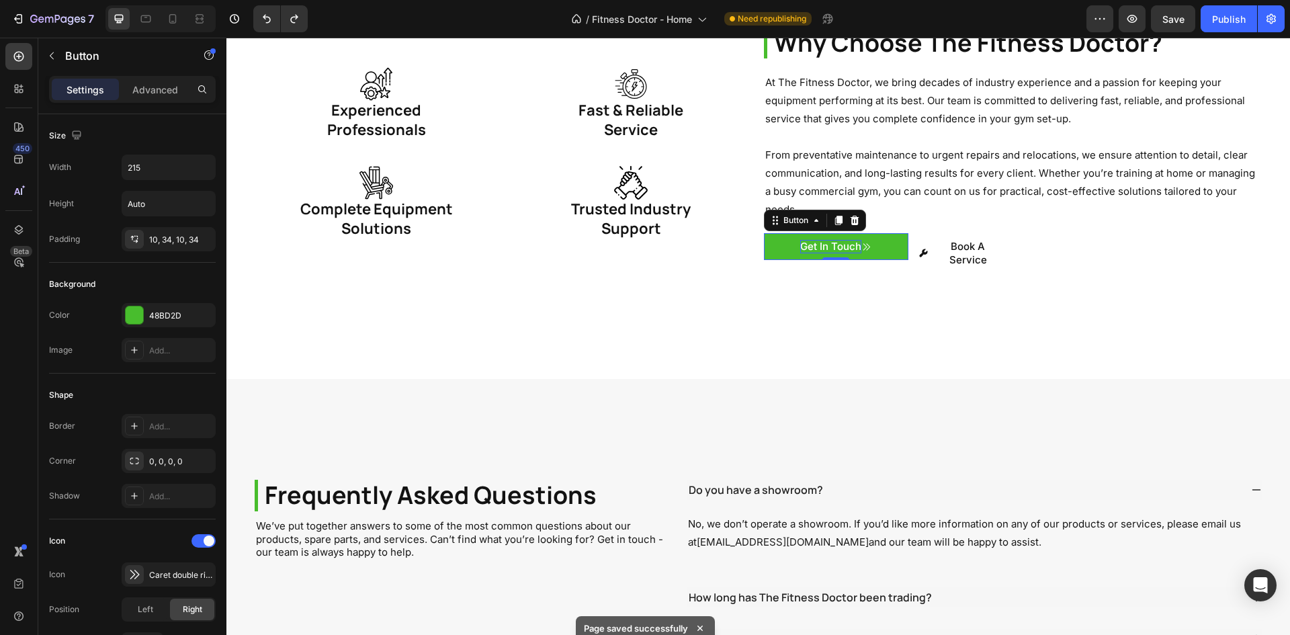
click at [829, 240] on p "Get In Touch" at bounding box center [830, 246] width 61 height 13
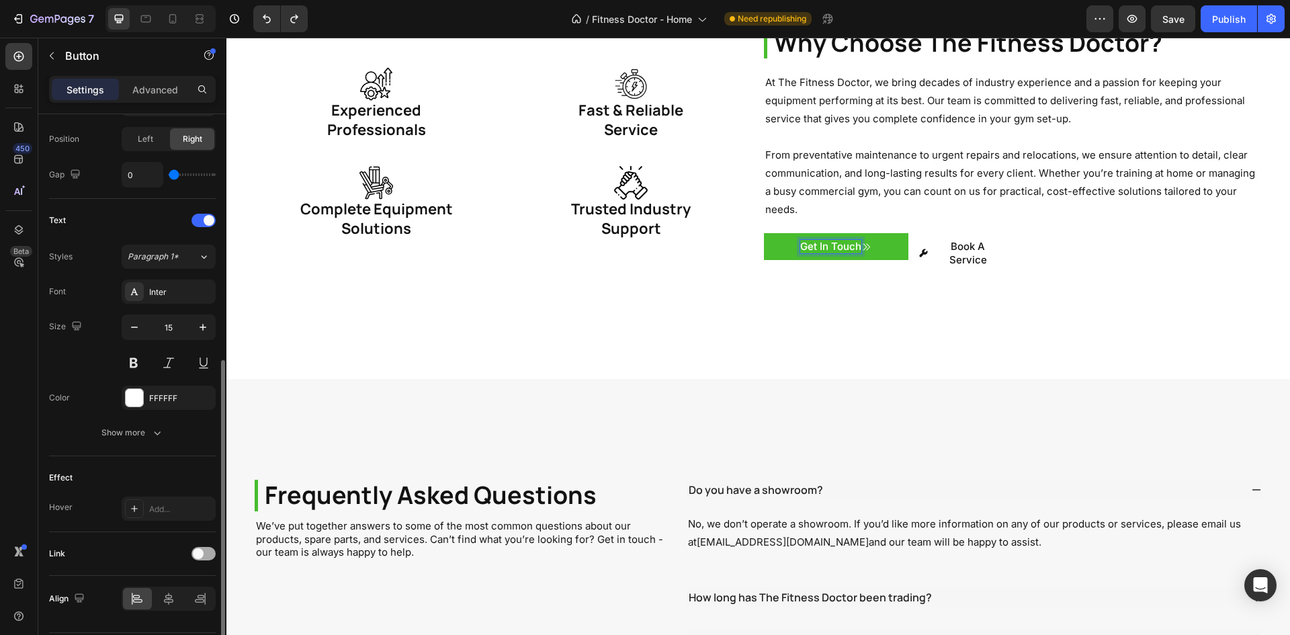
click at [206, 552] on div at bounding box center [204, 553] width 24 height 13
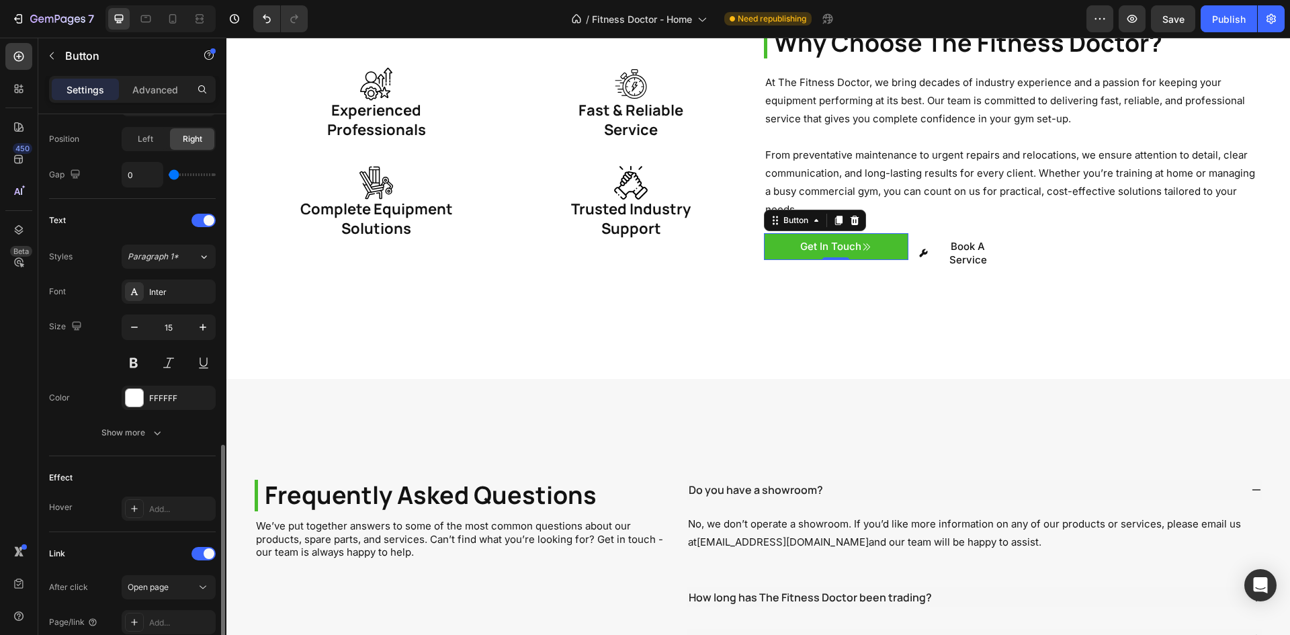
scroll to position [538, 0]
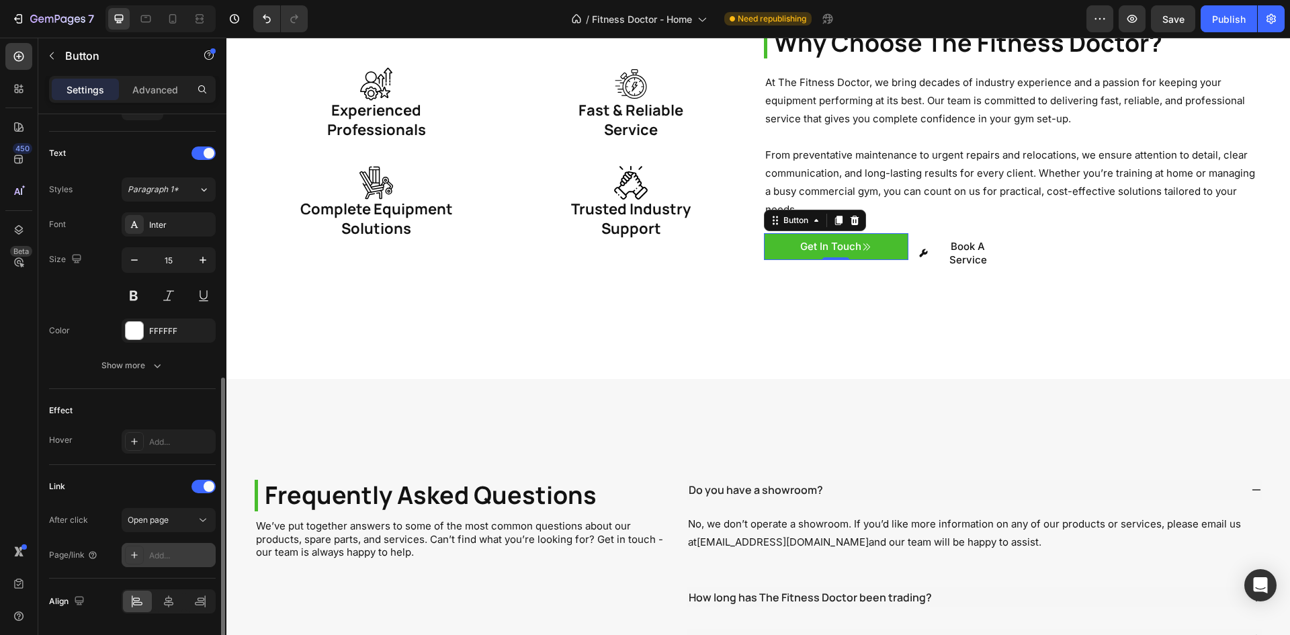
click at [167, 555] on div "Add..." at bounding box center [180, 556] width 63 height 12
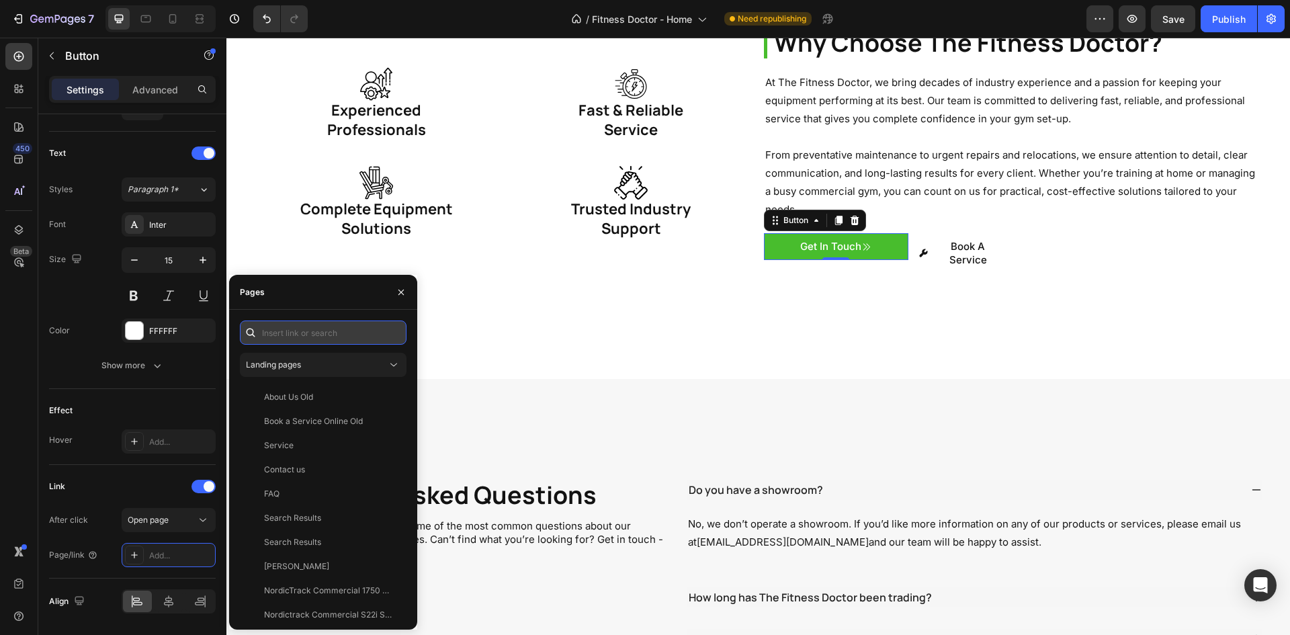
click at [333, 333] on input "text" at bounding box center [323, 333] width 167 height 24
paste input "https://fitnessdoctor.com.au/pages/contact-us"
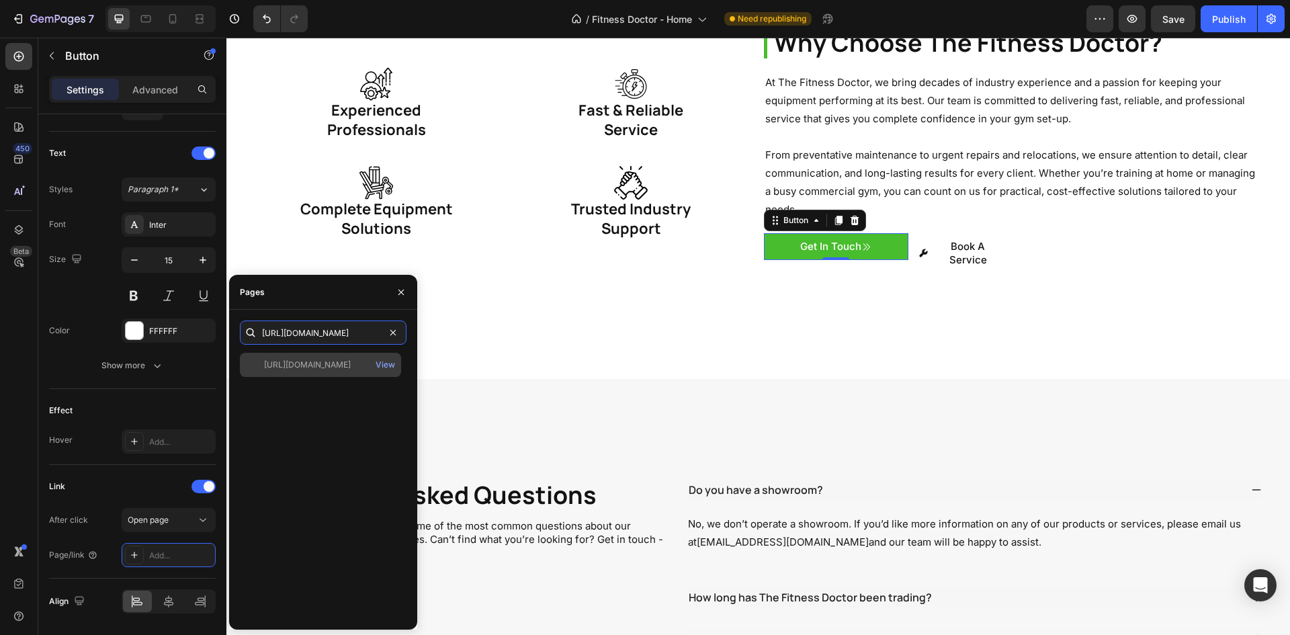
type input "https://fitnessdoctor.com.au/pages/contact-us"
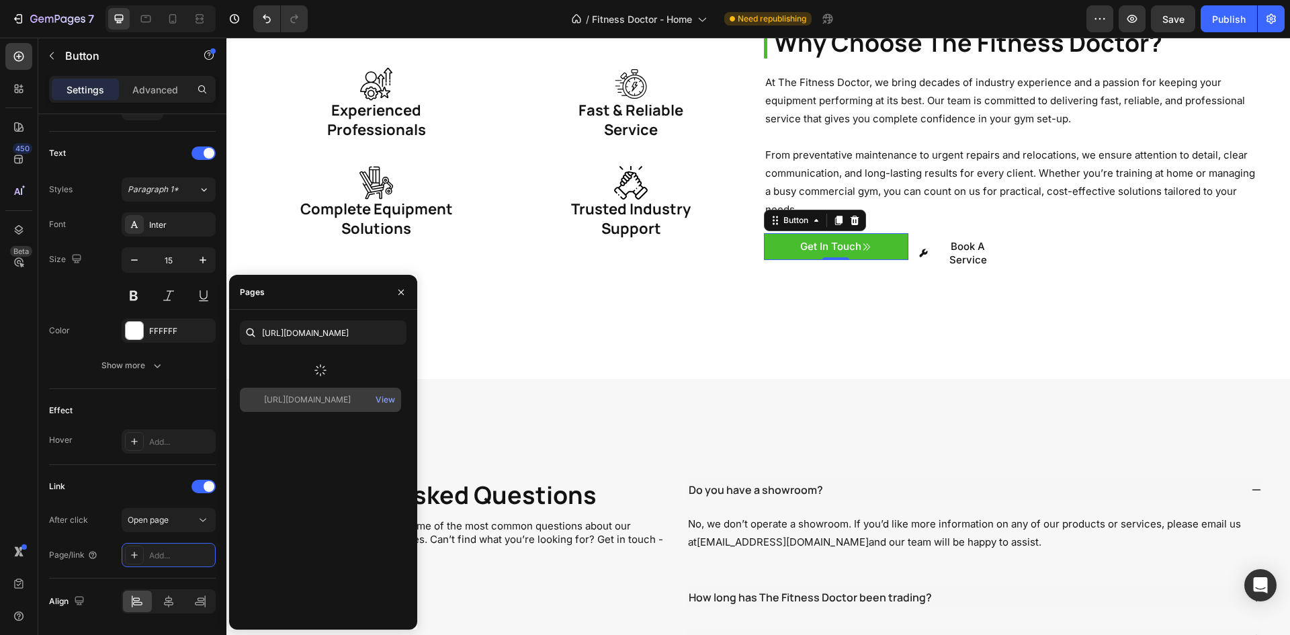
scroll to position [0, 0]
click at [330, 364] on div at bounding box center [320, 370] width 161 height 35
click at [319, 368] on div "https://fitnessdoctor.com.au/pages/contact-us" at bounding box center [307, 365] width 87 height 12
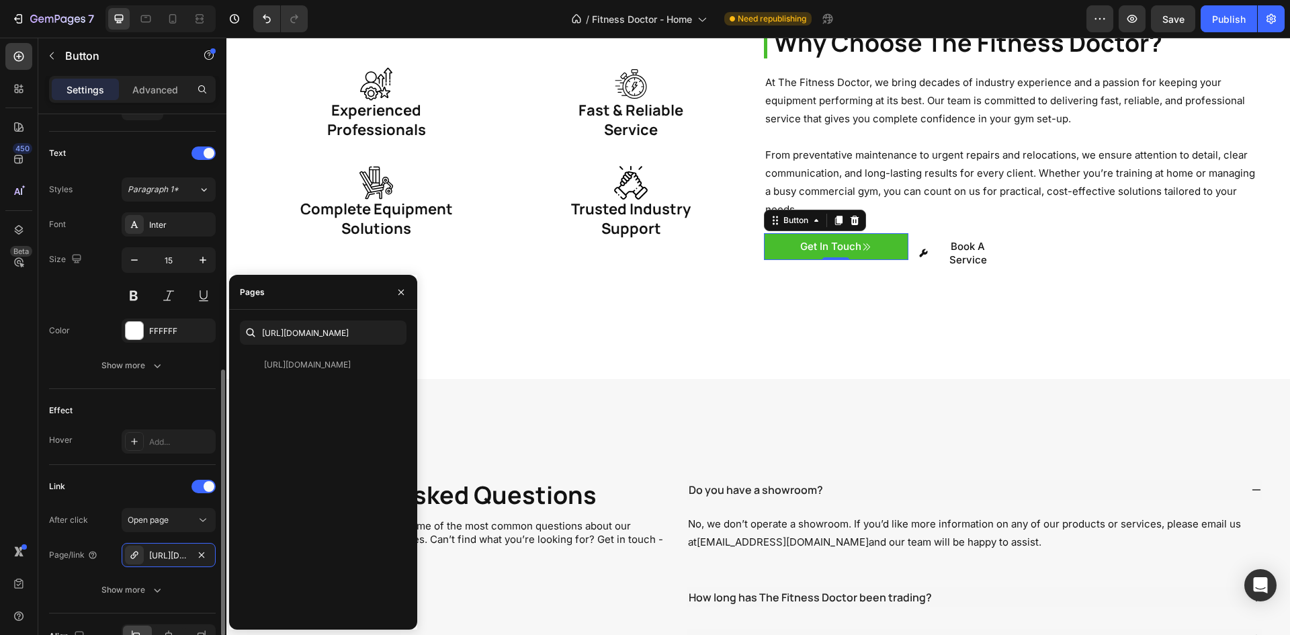
click at [116, 484] on div "Link" at bounding box center [132, 487] width 167 height 22
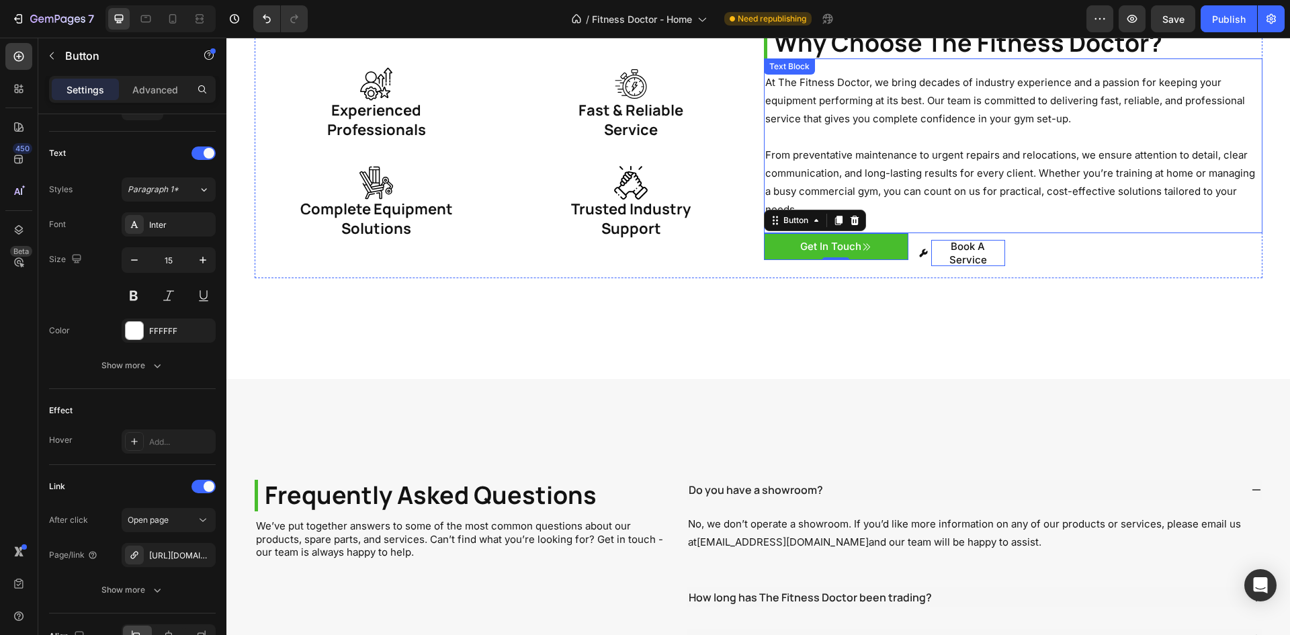
click at [960, 240] on p "Book A Service" at bounding box center [968, 253] width 74 height 26
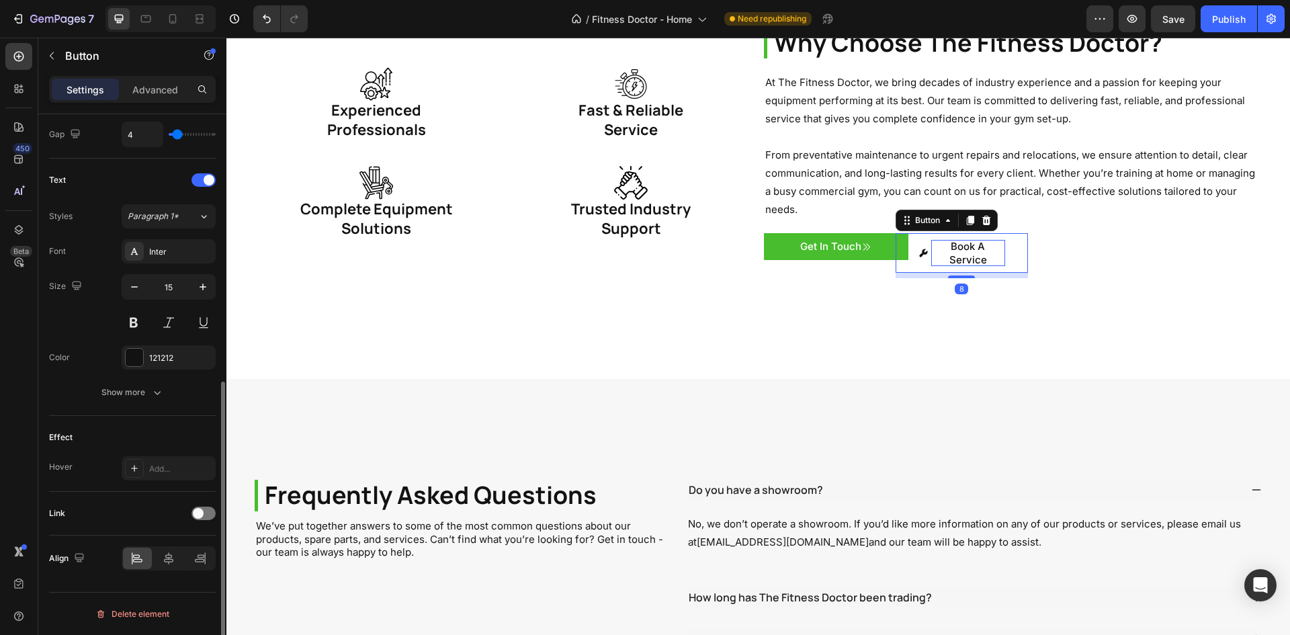
scroll to position [511, 0]
click at [963, 240] on p "Book A Service" at bounding box center [968, 253] width 74 height 26
click at [99, 333] on div "Size 15" at bounding box center [132, 304] width 167 height 60
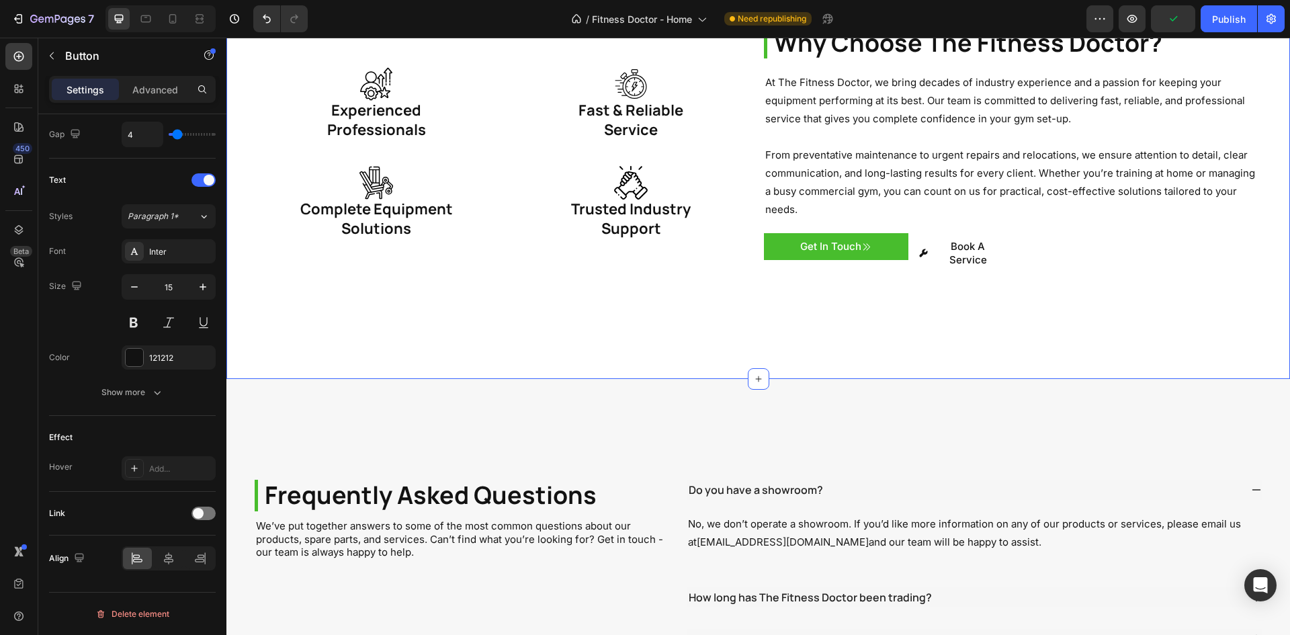
click at [1023, 280] on div "Why Choose The Fitness Doctor? Heading At The Fitness Doctor, we bring decades …" at bounding box center [758, 153] width 1064 height 453
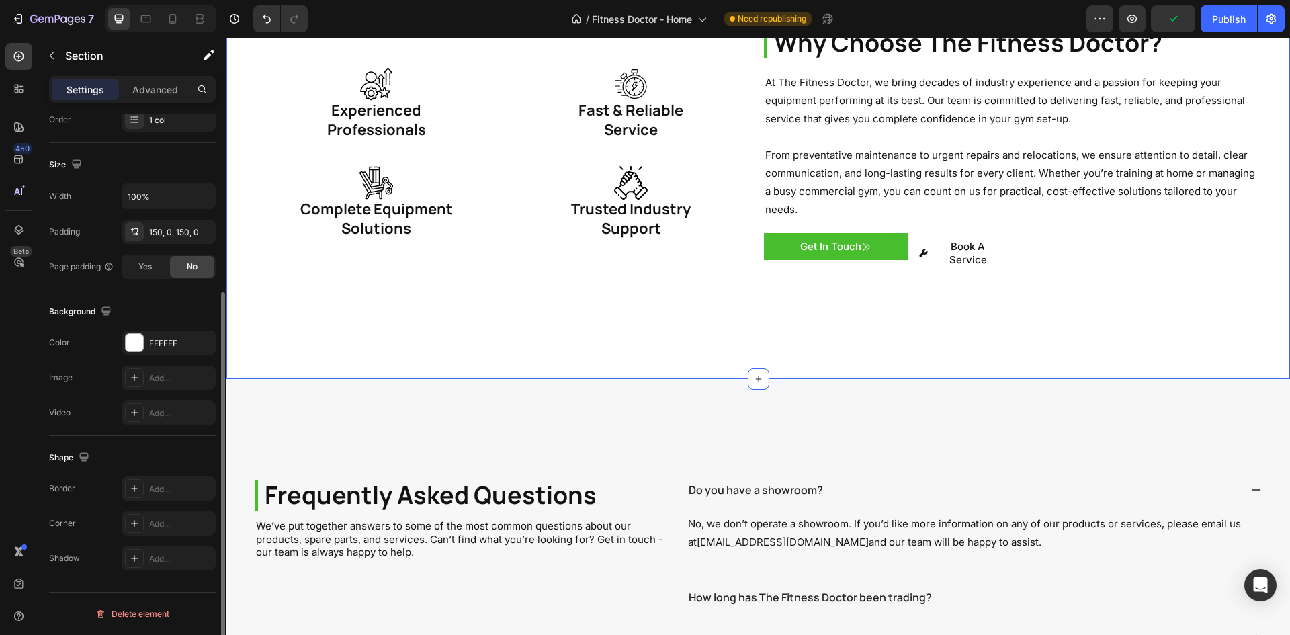
scroll to position [0, 0]
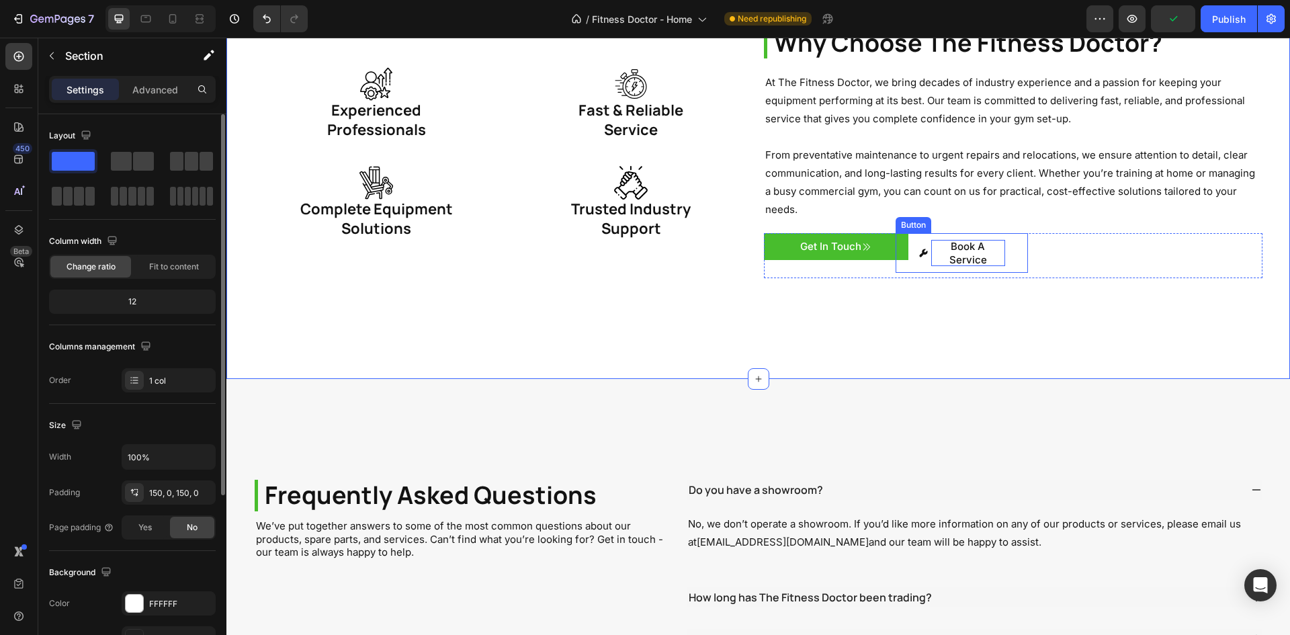
click at [984, 240] on p "Book A Service" at bounding box center [968, 253] width 74 height 26
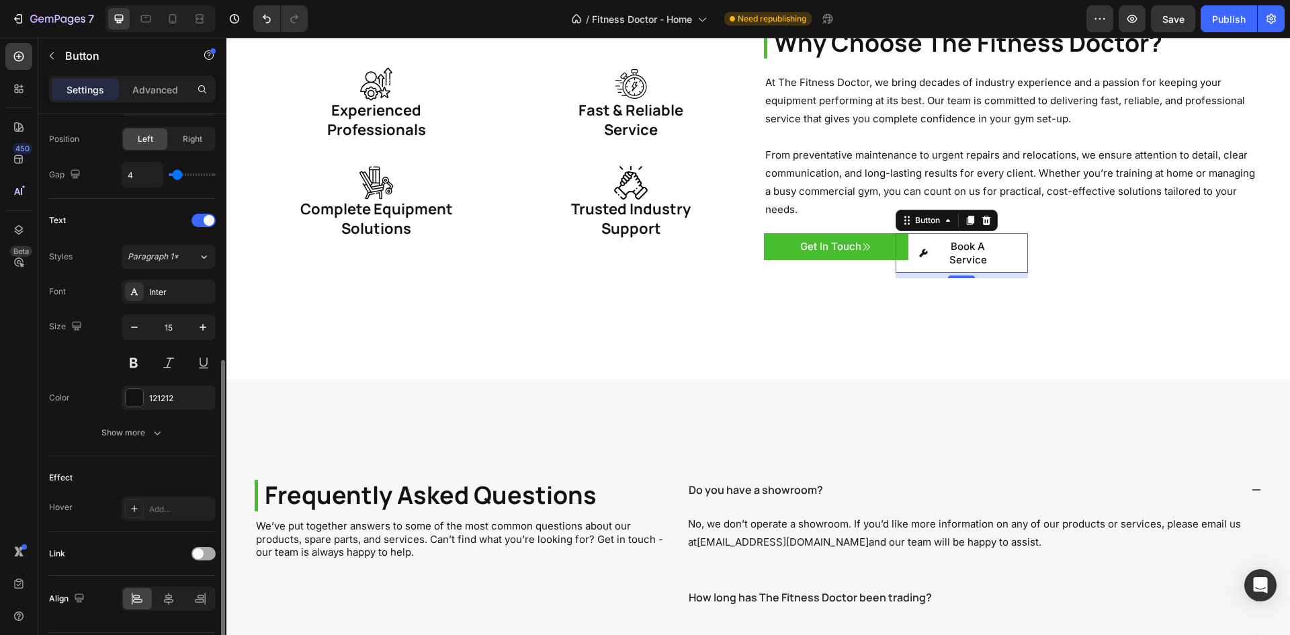
click at [208, 556] on div at bounding box center [204, 553] width 24 height 13
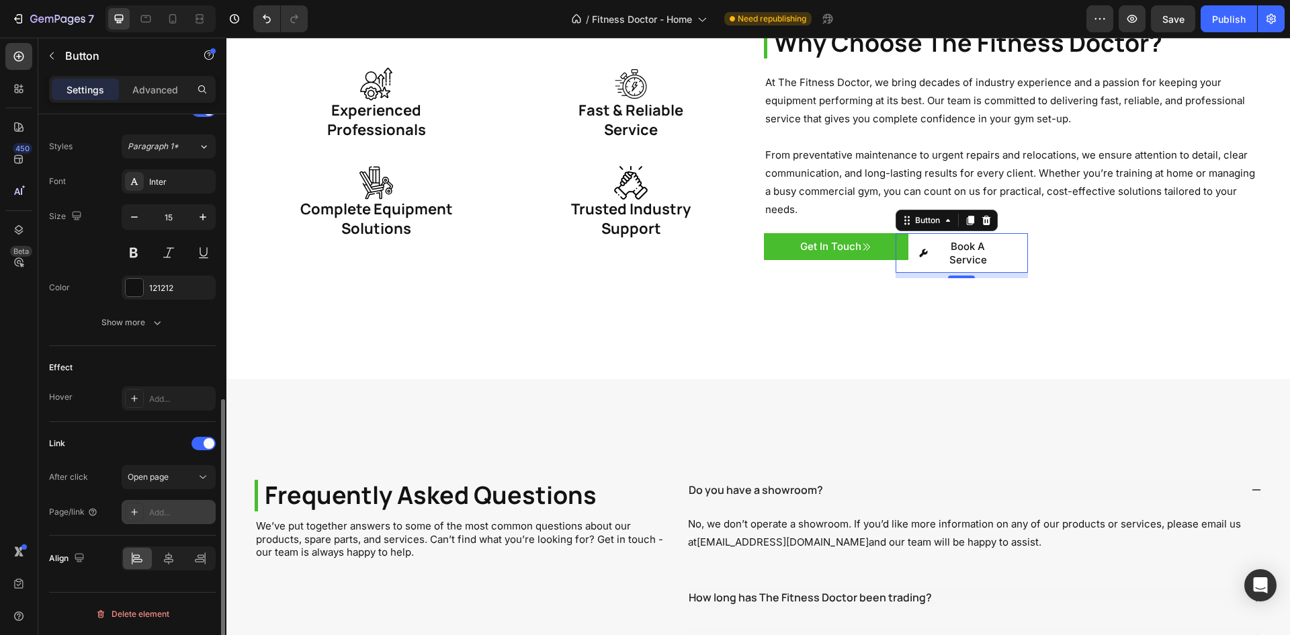
click at [152, 513] on div "Add..." at bounding box center [180, 513] width 63 height 12
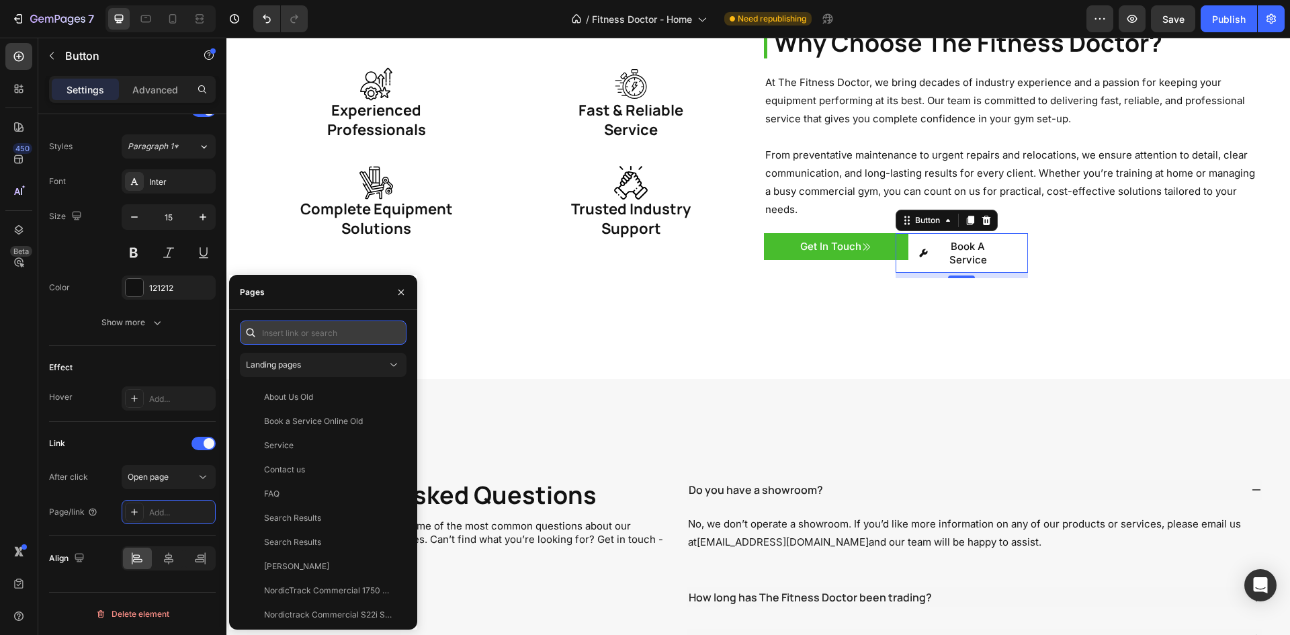
click at [288, 343] on input "text" at bounding box center [323, 333] width 167 height 24
paste input "[URL][DOMAIN_NAME]"
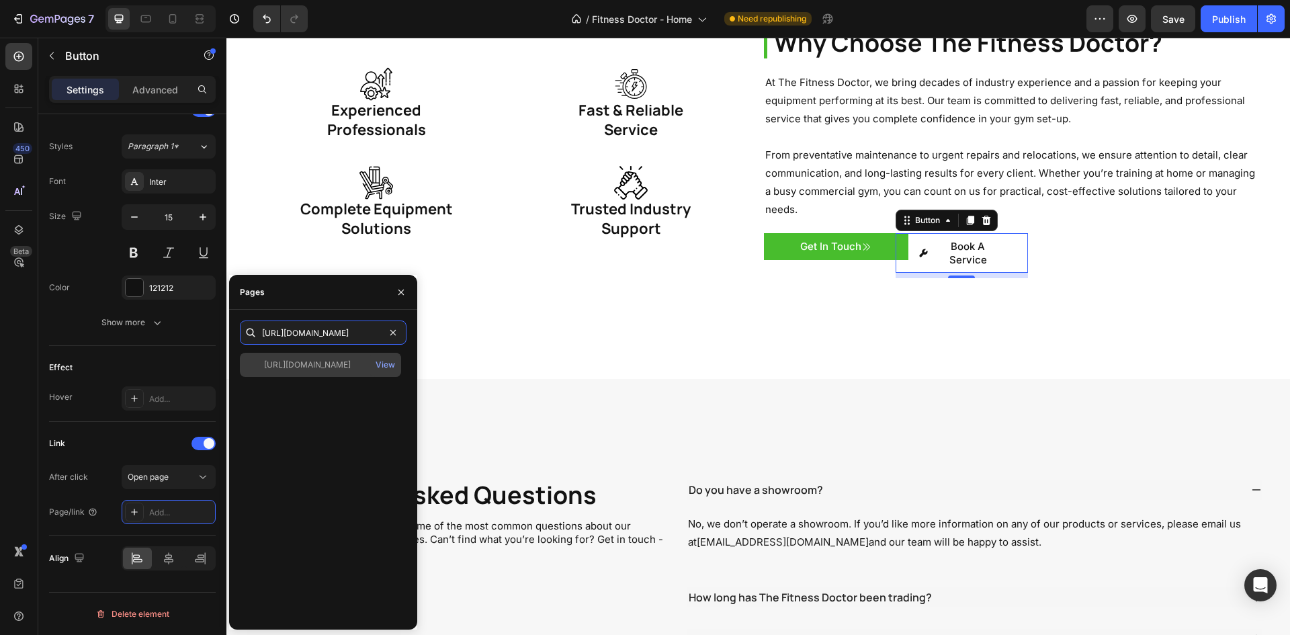
type input "[URL][DOMAIN_NAME]"
click at [300, 366] on div "[URL][DOMAIN_NAME]" at bounding box center [307, 365] width 87 height 12
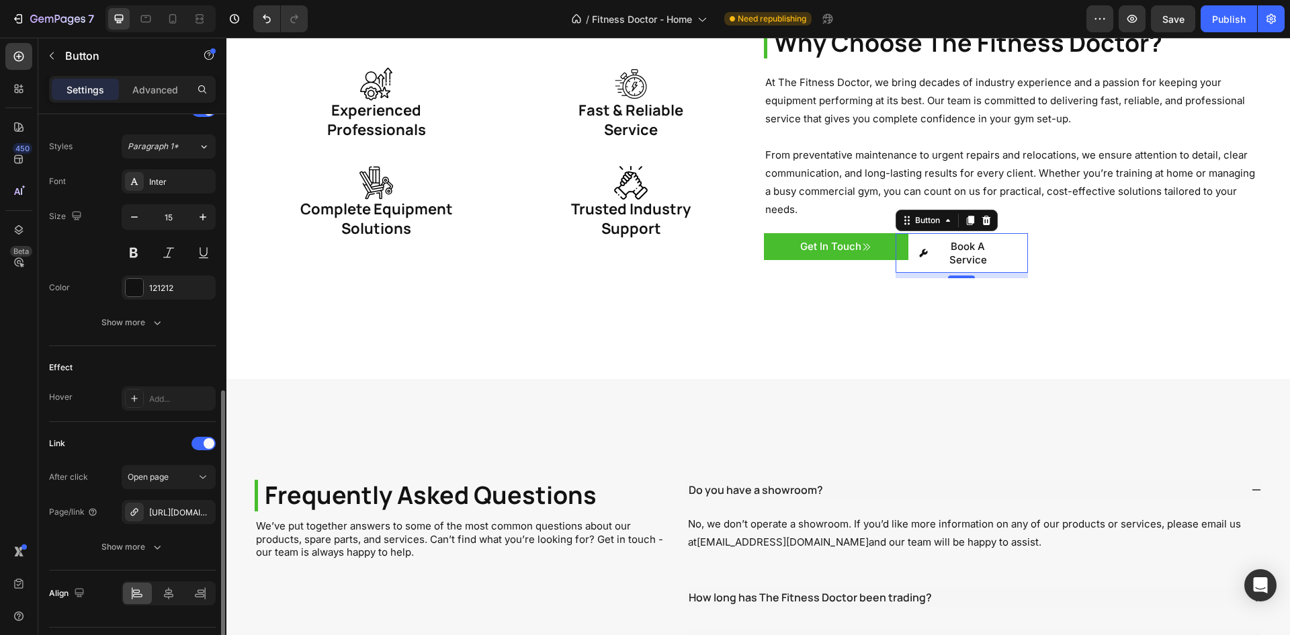
click at [138, 378] on div "Effect" at bounding box center [132, 368] width 167 height 22
click at [1228, 16] on div "Publish" at bounding box center [1229, 19] width 34 height 14
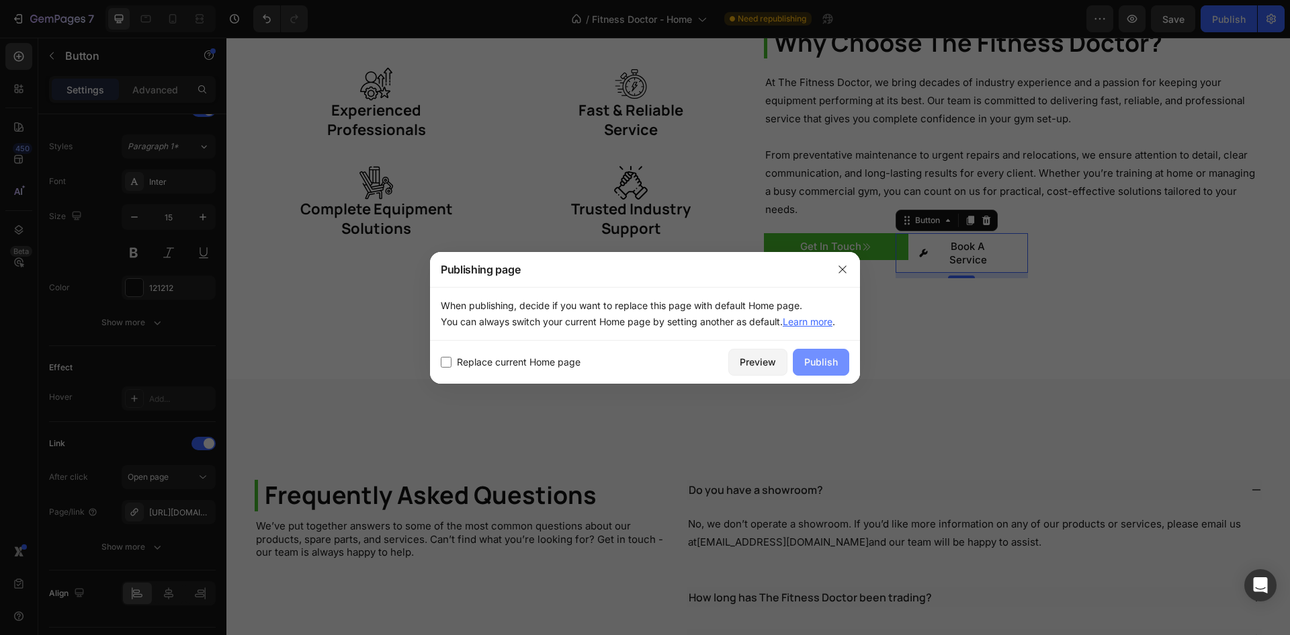
click at [814, 357] on div "Publish" at bounding box center [821, 362] width 34 height 14
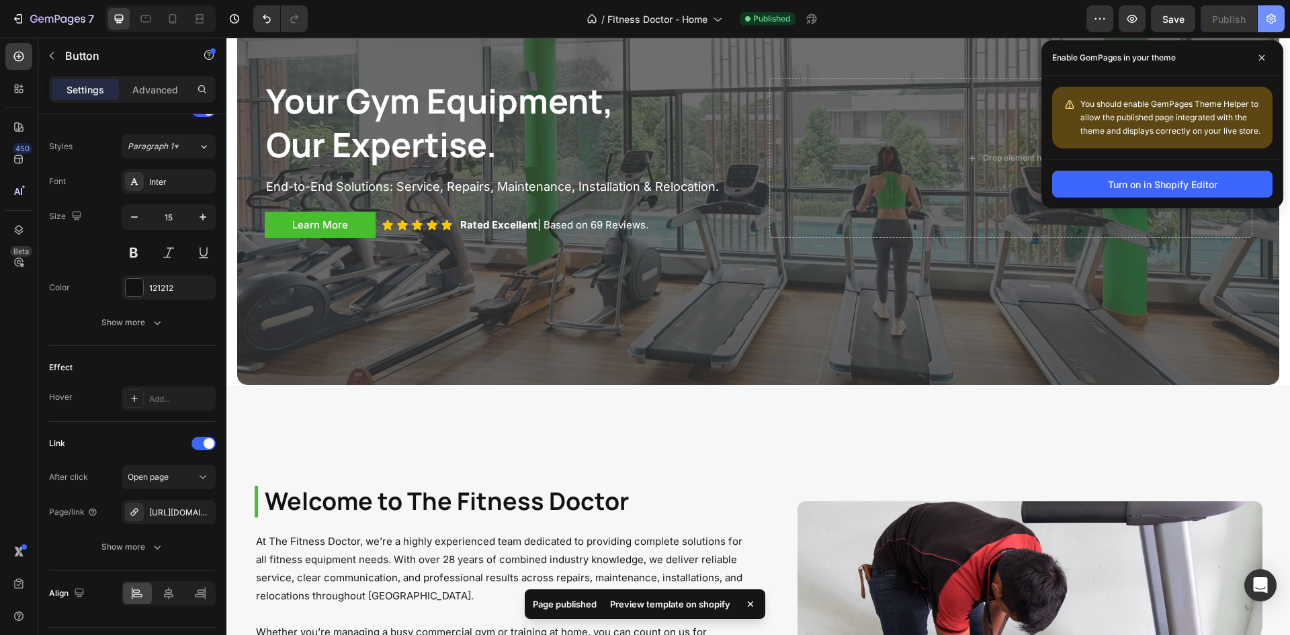
scroll to position [134, 0]
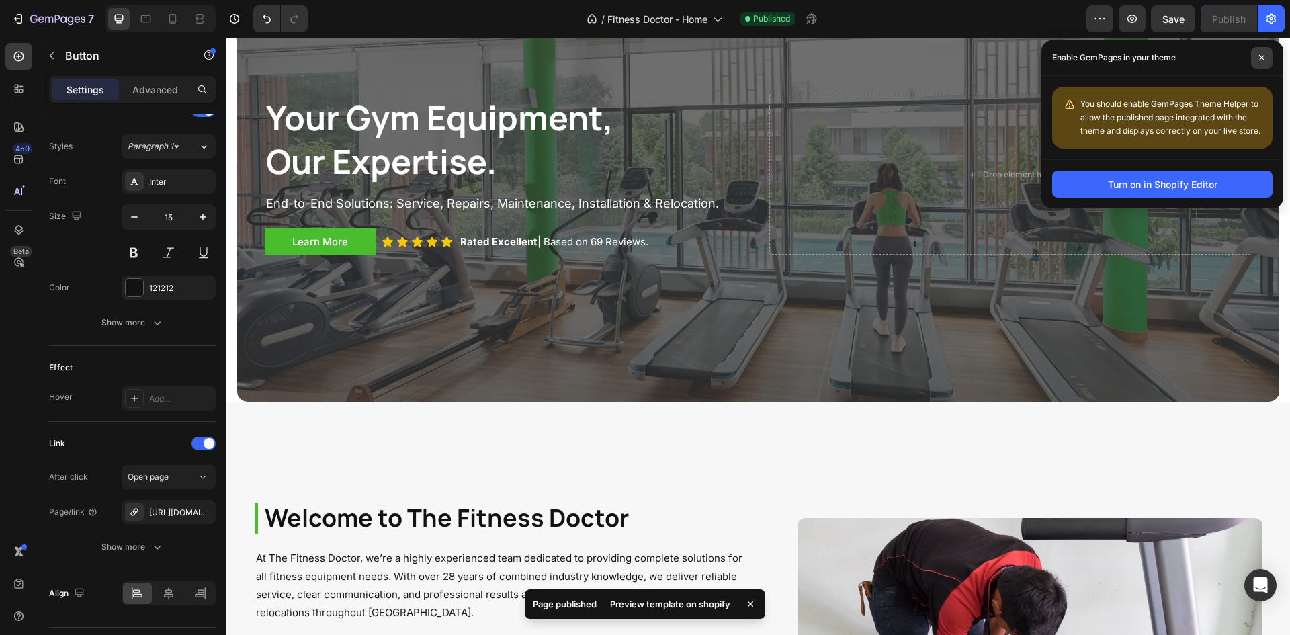
click at [1266, 50] on span at bounding box center [1262, 58] width 22 height 22
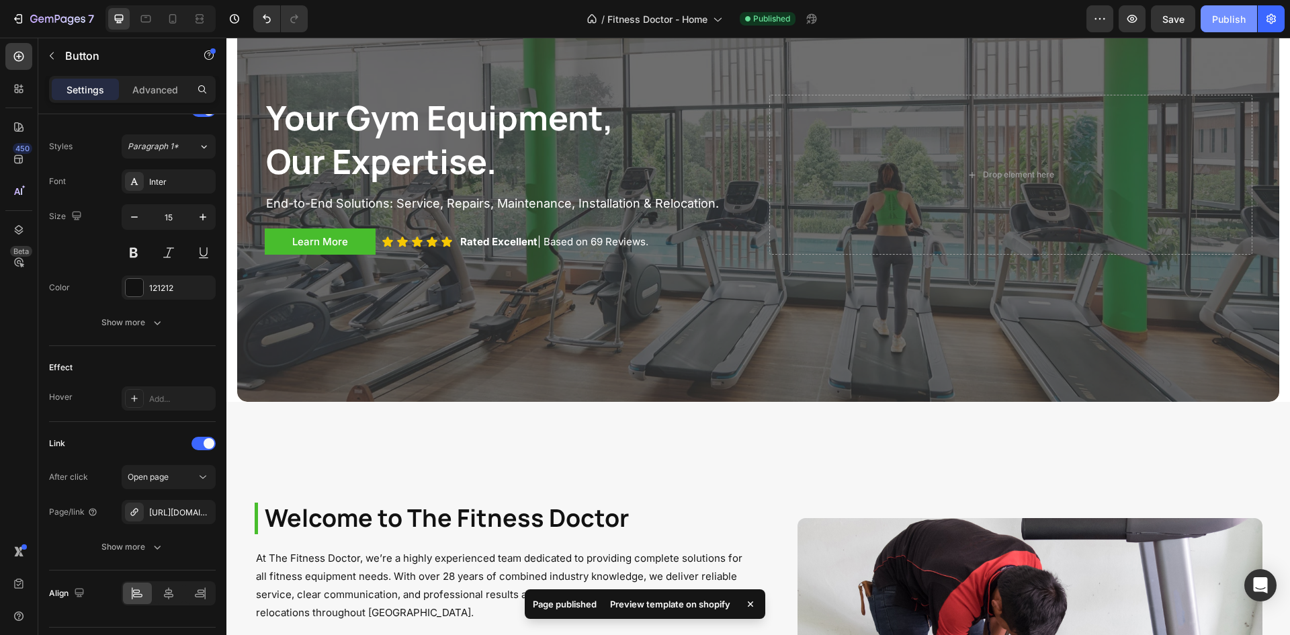
click at [1248, 17] on button "Publish" at bounding box center [1229, 18] width 56 height 27
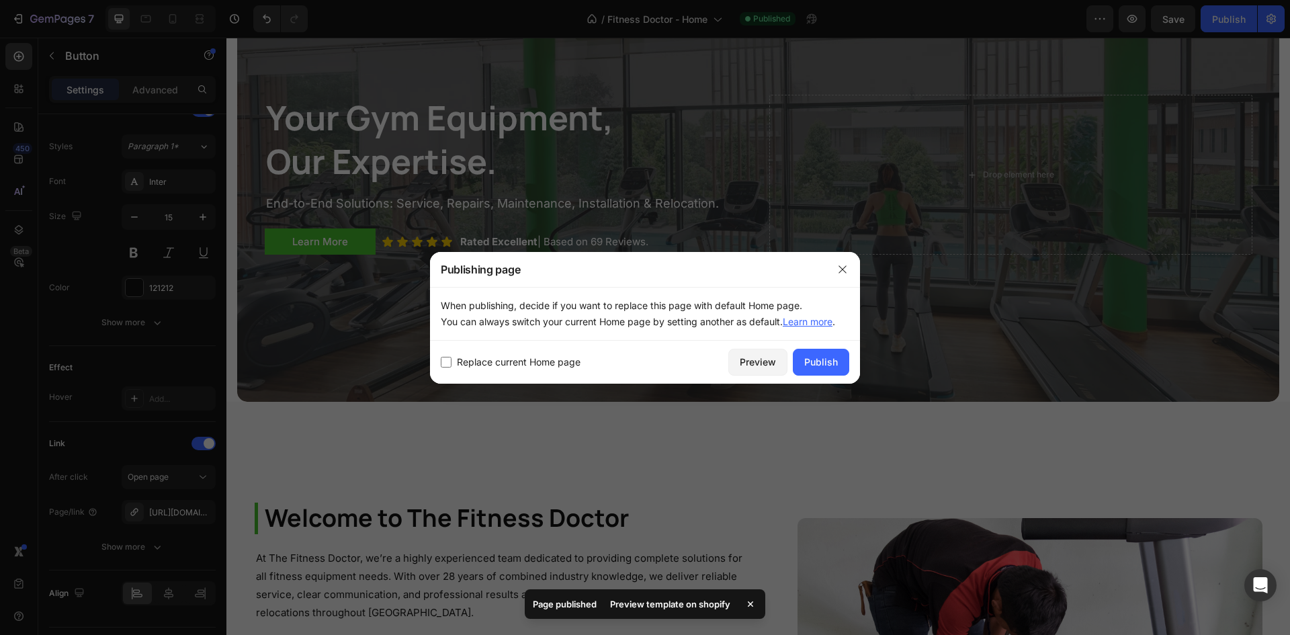
click at [521, 369] on div "Replace current Home page Preview Publish" at bounding box center [645, 362] width 430 height 43
click at [521, 366] on span "Replace current Home page" at bounding box center [519, 362] width 124 height 16
checkbox input "true"
click at [841, 378] on div "Replace current Home page Preview Publish" at bounding box center [645, 362] width 430 height 43
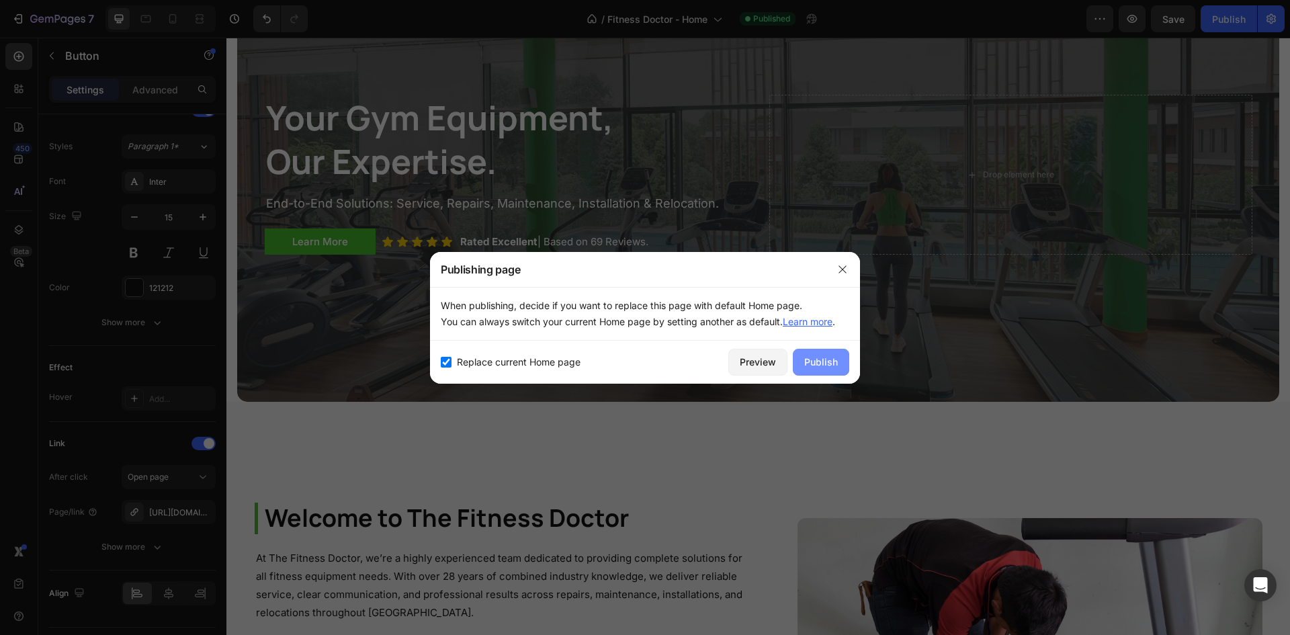
click at [835, 372] on button "Publish" at bounding box center [821, 362] width 56 height 27
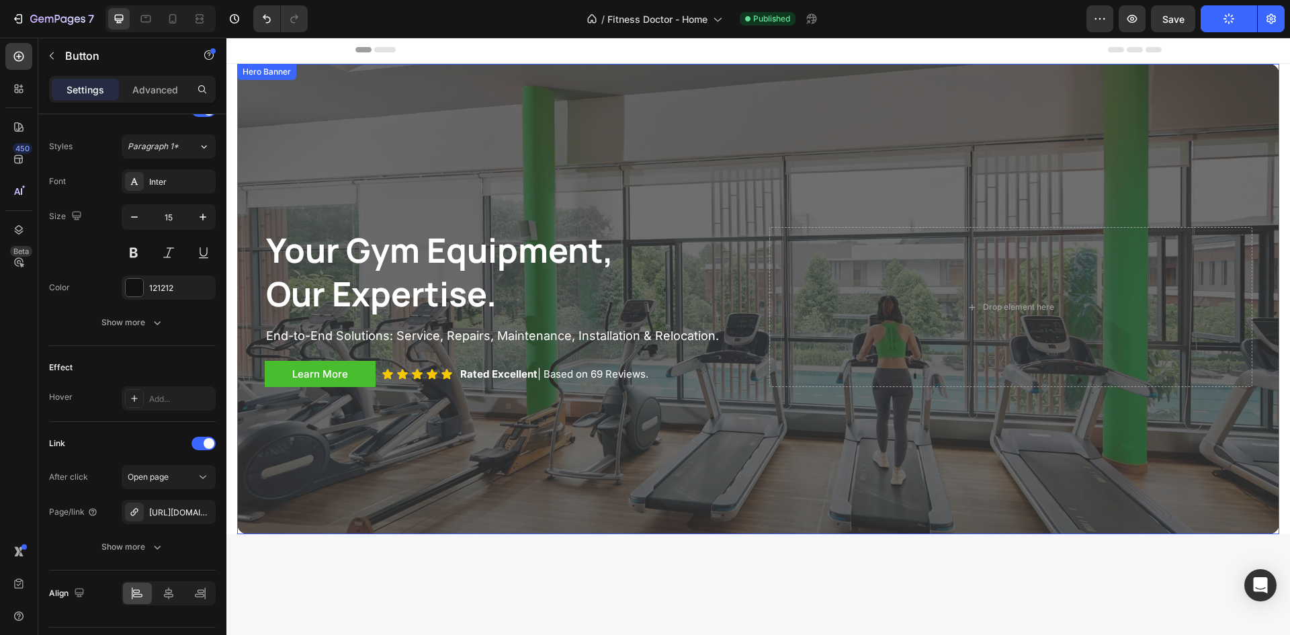
scroll to position [0, 0]
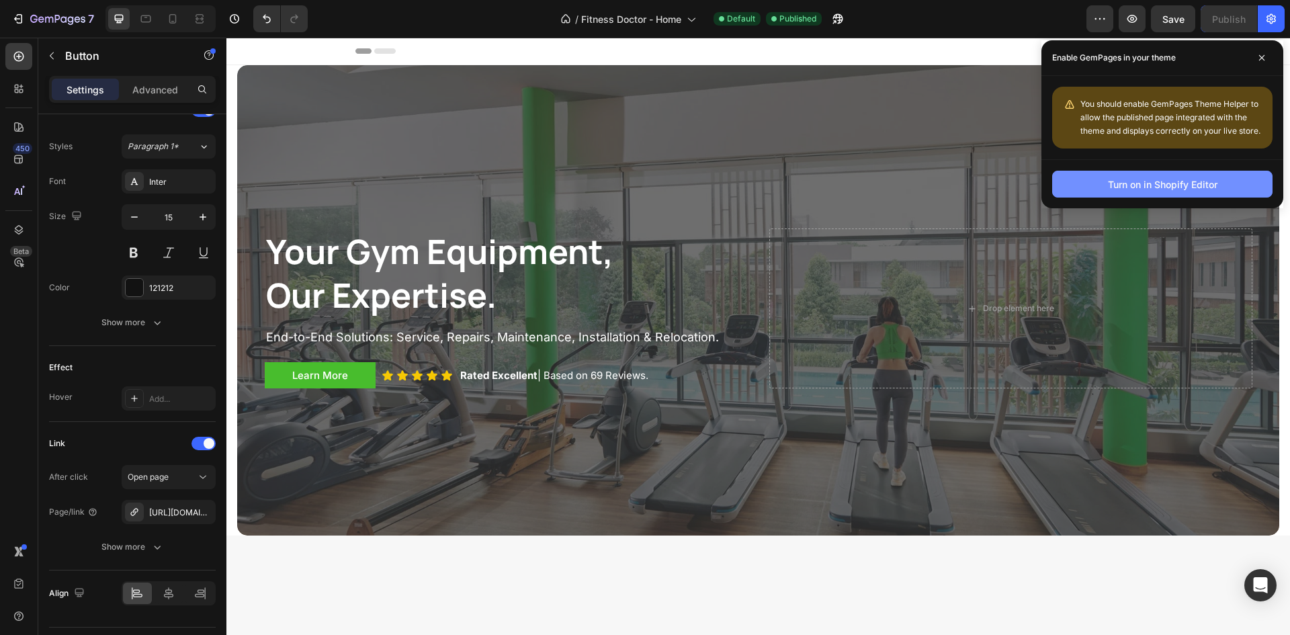
click at [1226, 178] on button "Turn on in Shopify Editor" at bounding box center [1162, 184] width 220 height 27
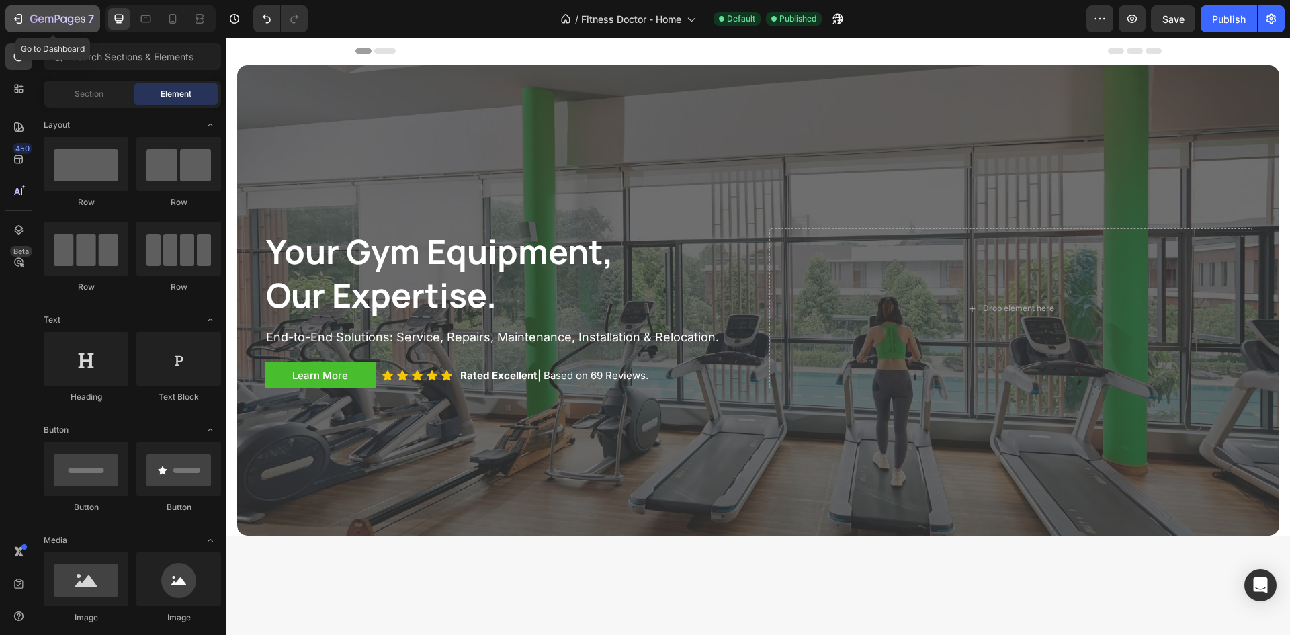
click at [60, 13] on div "7" at bounding box center [62, 19] width 64 height 16
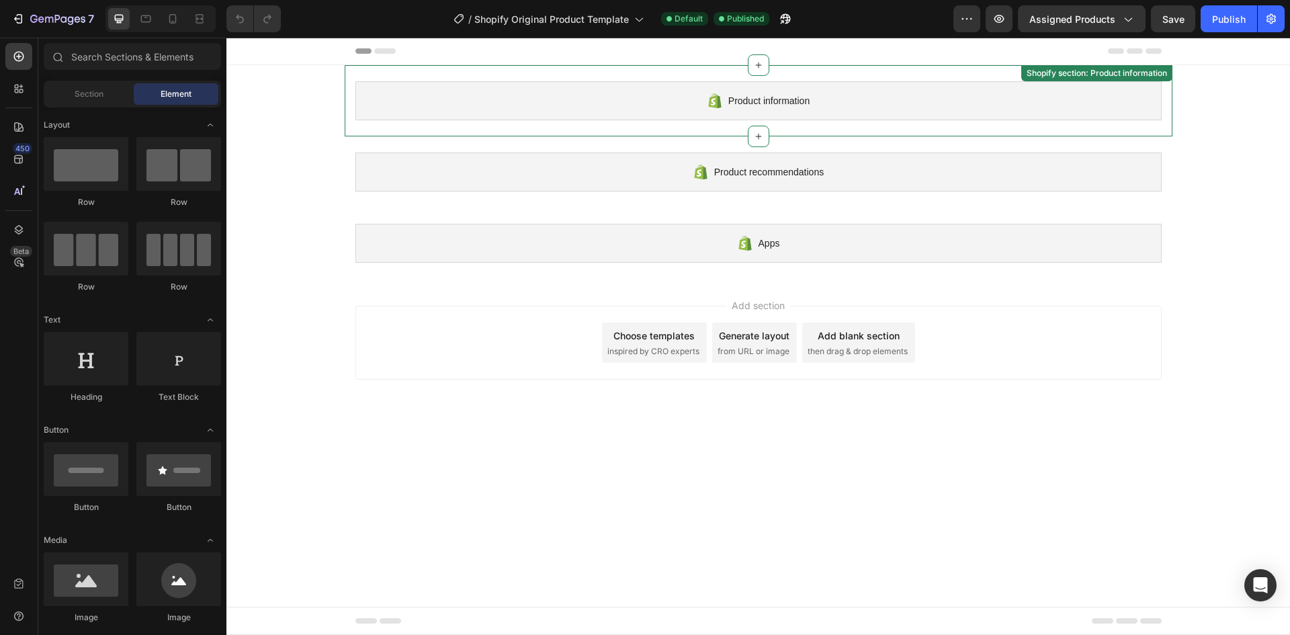
click at [503, 110] on div "Product information" at bounding box center [758, 100] width 806 height 39
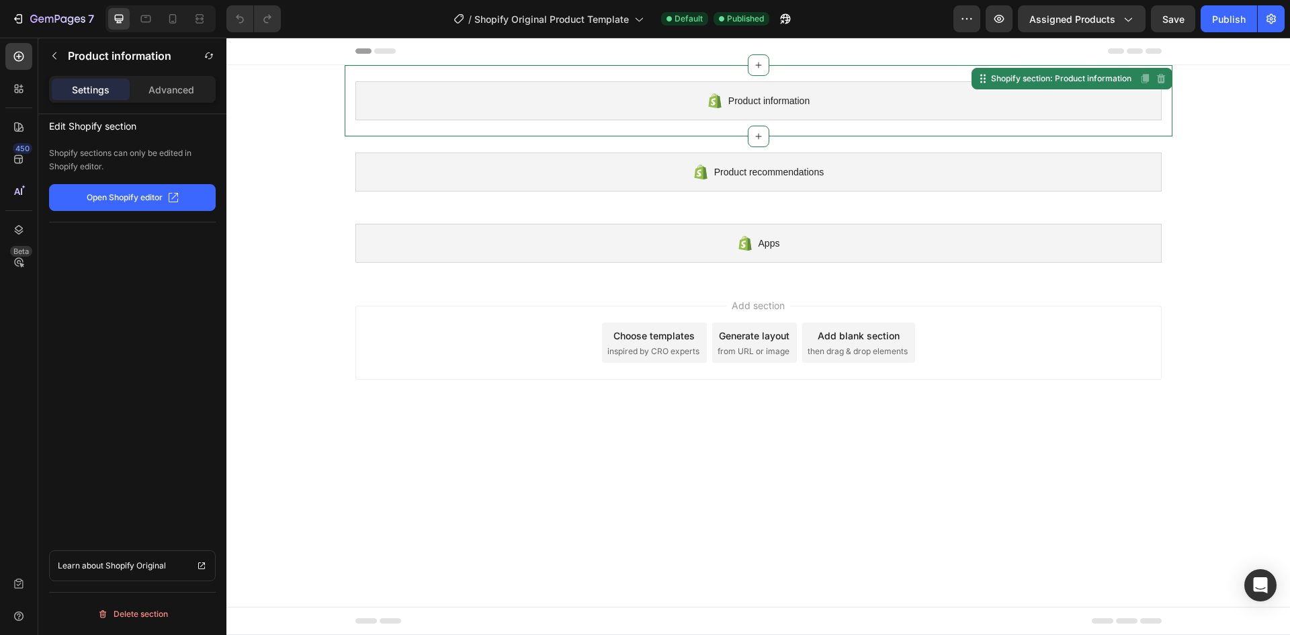
click at [1195, 89] on div "Product information Shopify section: Product information Disabled. Please edit …" at bounding box center [758, 172] width 1064 height 214
click at [1046, 111] on div "Product information" at bounding box center [758, 100] width 806 height 39
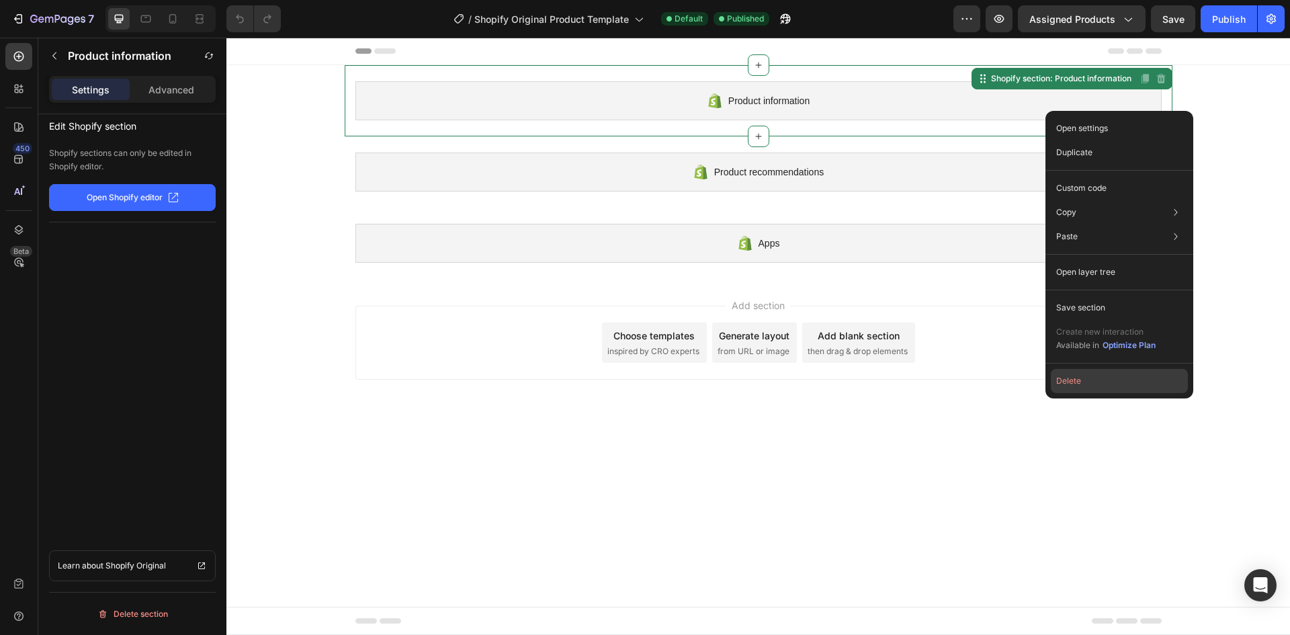
click at [1088, 388] on button "Delete" at bounding box center [1119, 381] width 137 height 24
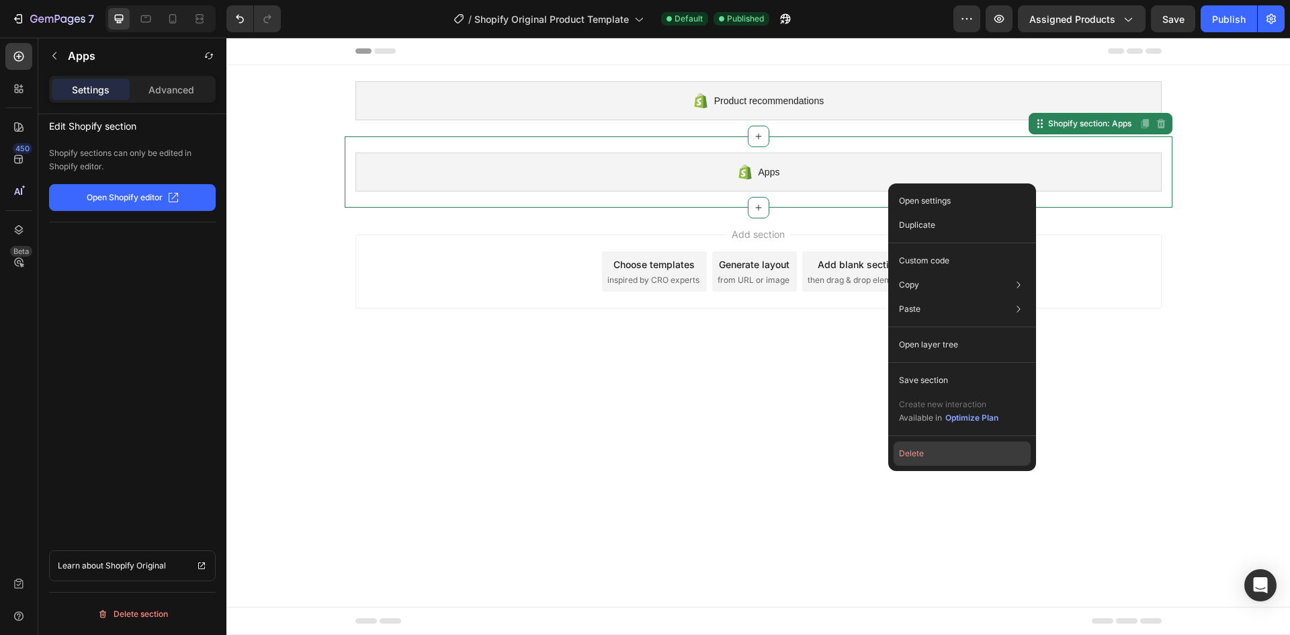
drag, startPoint x: 938, startPoint y: 454, endPoint x: 700, endPoint y: 310, distance: 278.0
click at [938, 454] on button "Delete" at bounding box center [962, 453] width 137 height 24
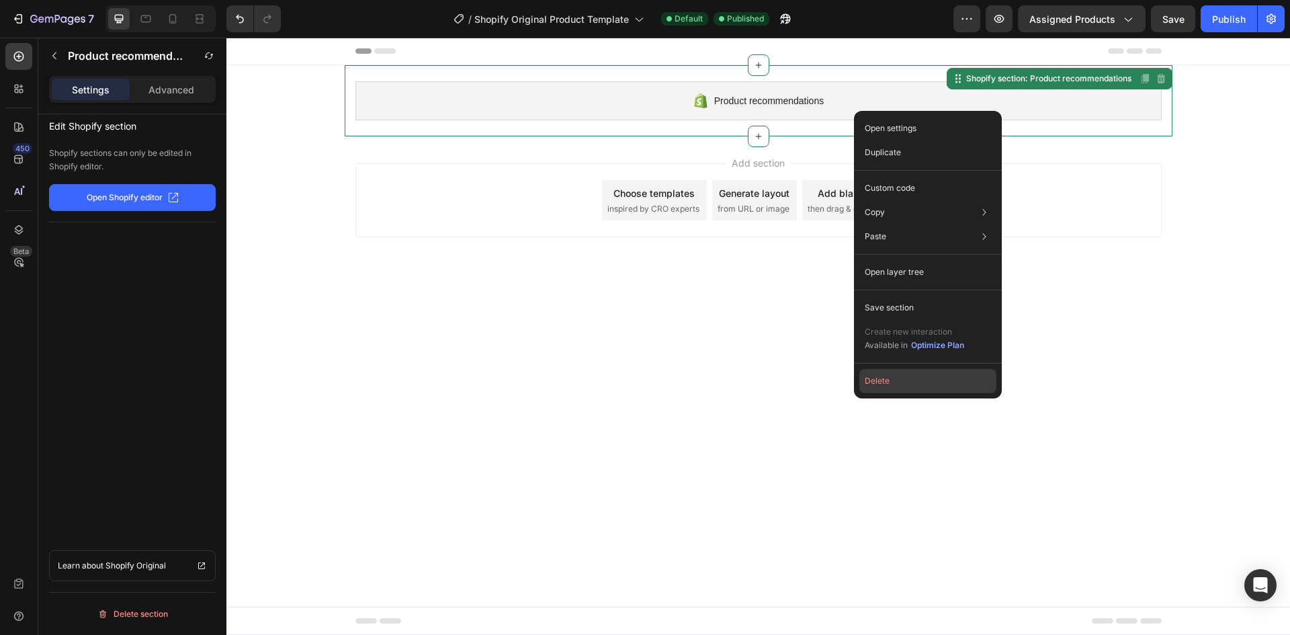
click at [901, 384] on button "Delete" at bounding box center [927, 381] width 137 height 24
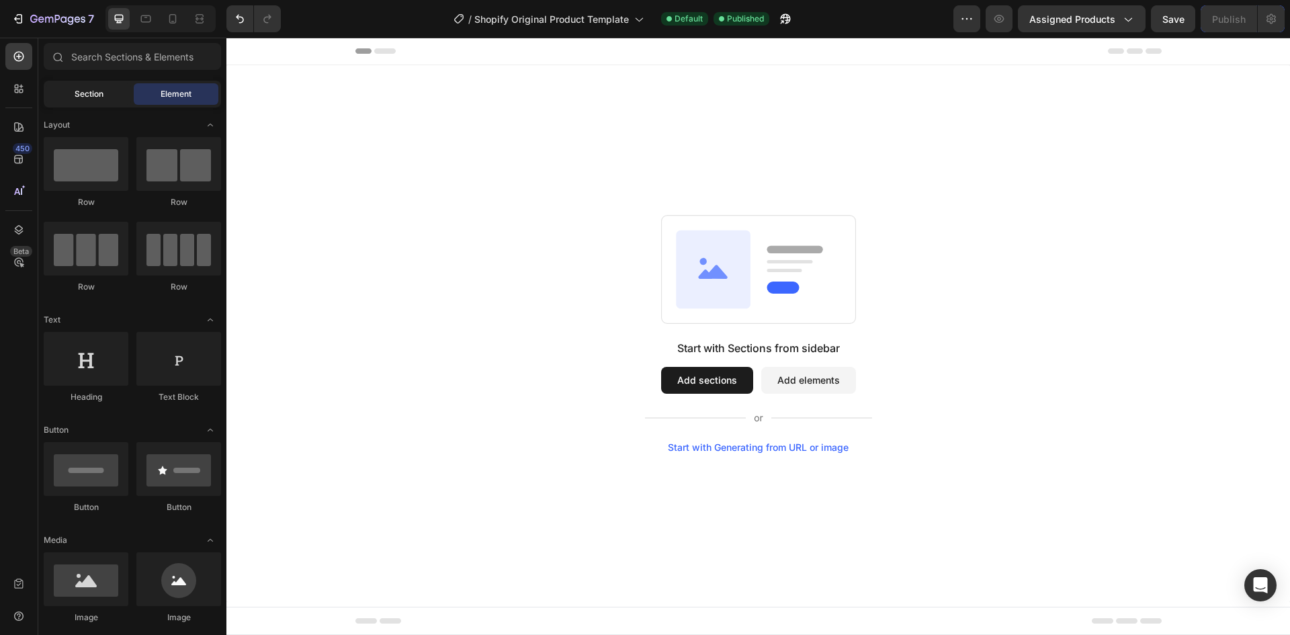
click at [54, 85] on div "Section" at bounding box center [88, 94] width 85 height 22
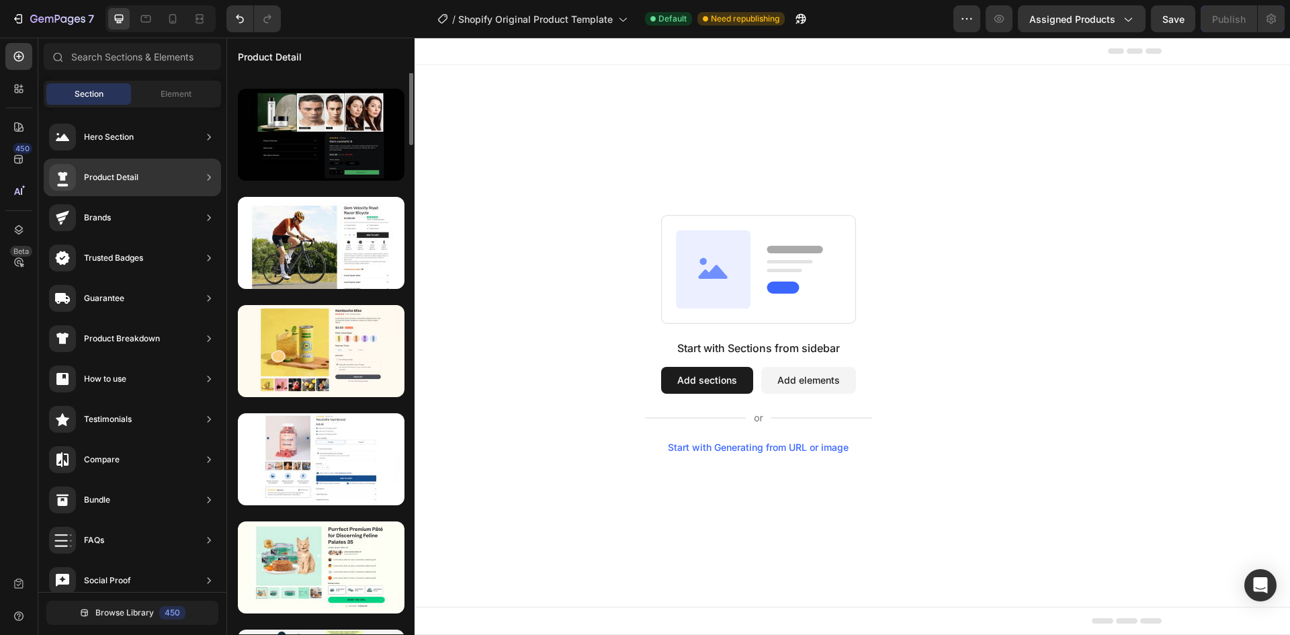
scroll to position [354, 0]
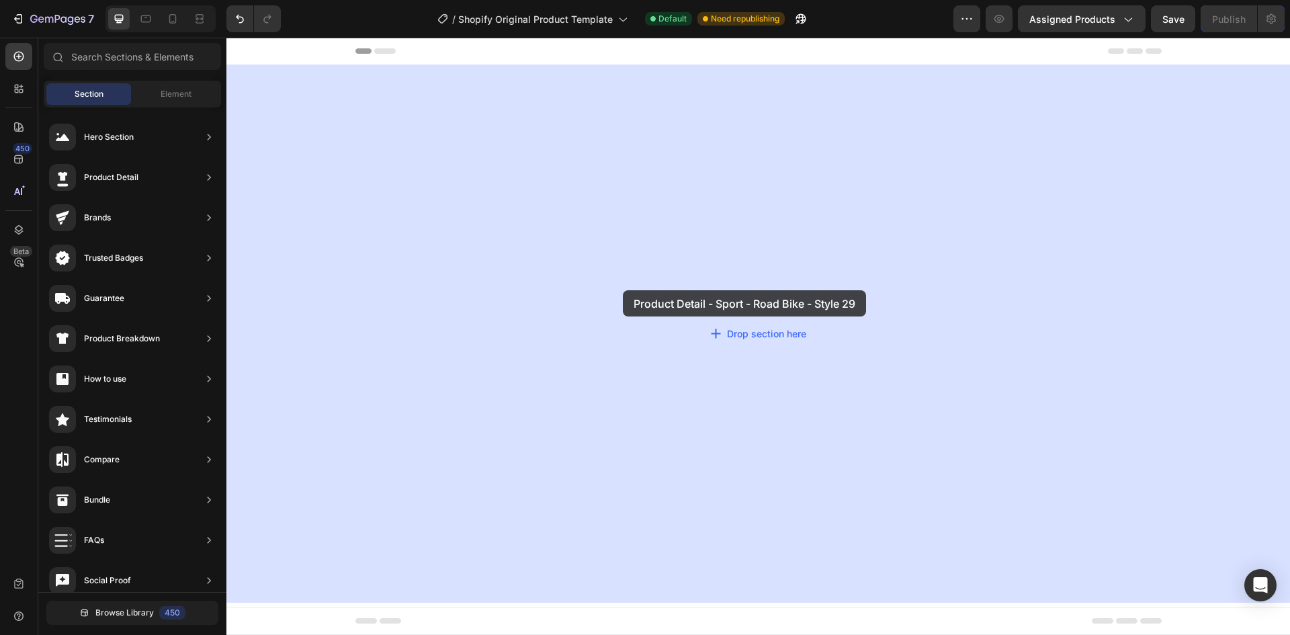
drag, startPoint x: 529, startPoint y: 369, endPoint x: 623, endPoint y: 290, distance: 122.6
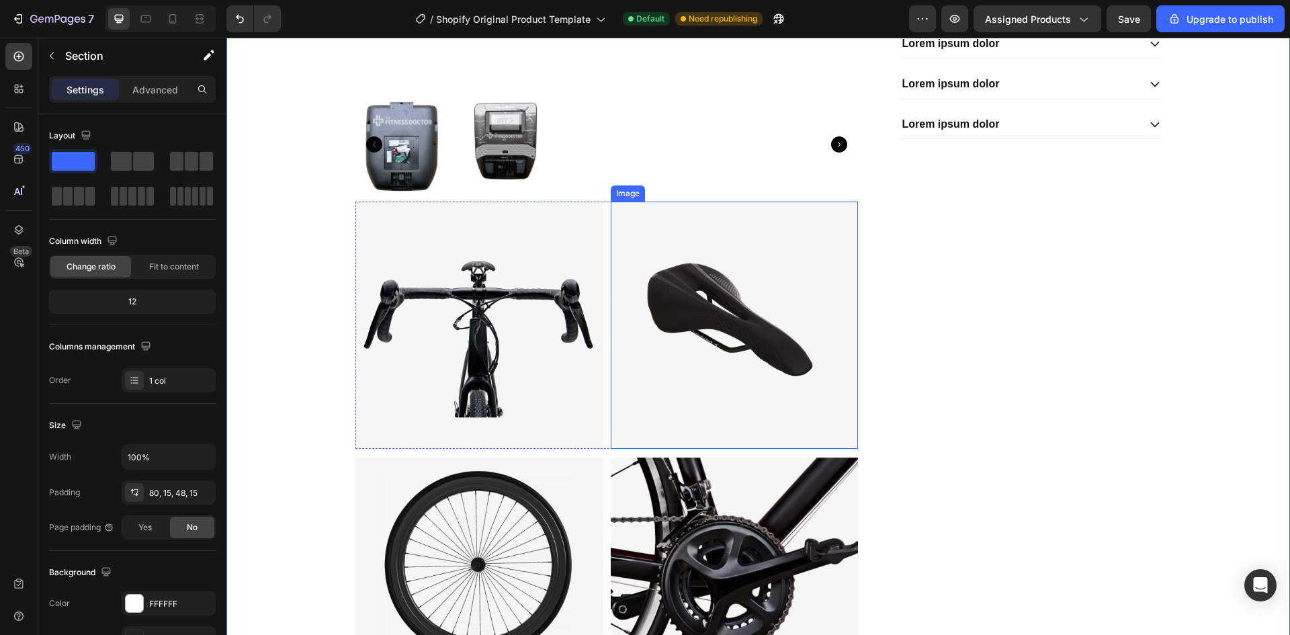
scroll to position [202, 0]
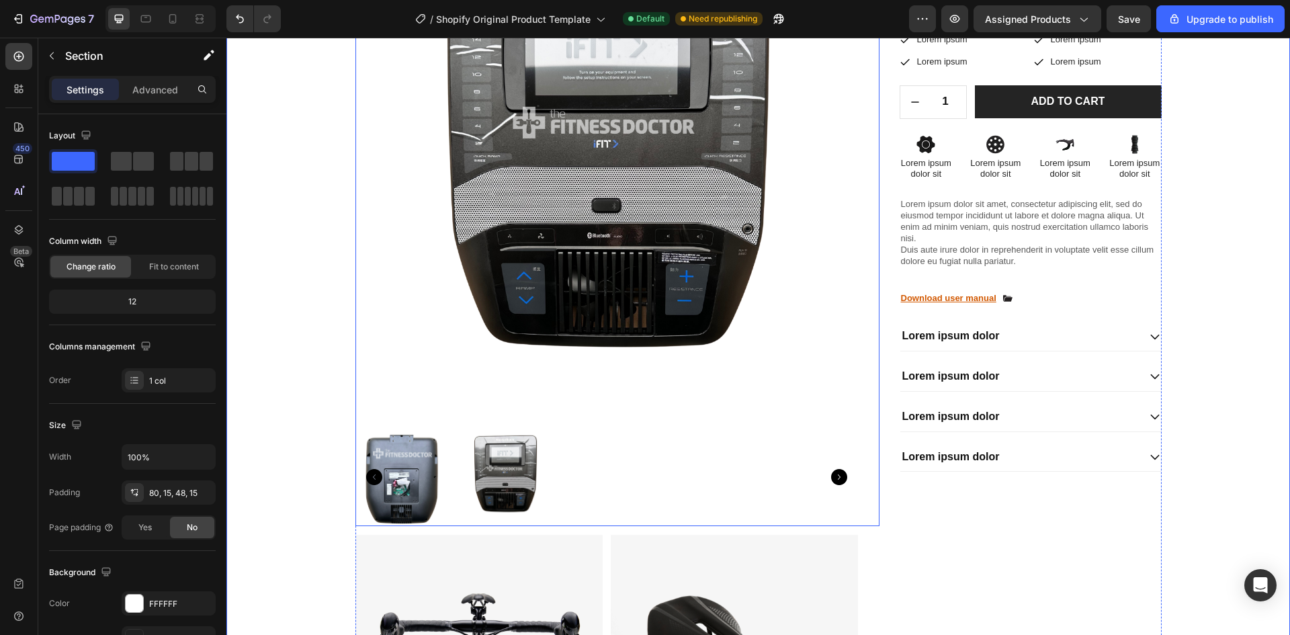
click at [741, 247] on img at bounding box center [606, 168] width 503 height 503
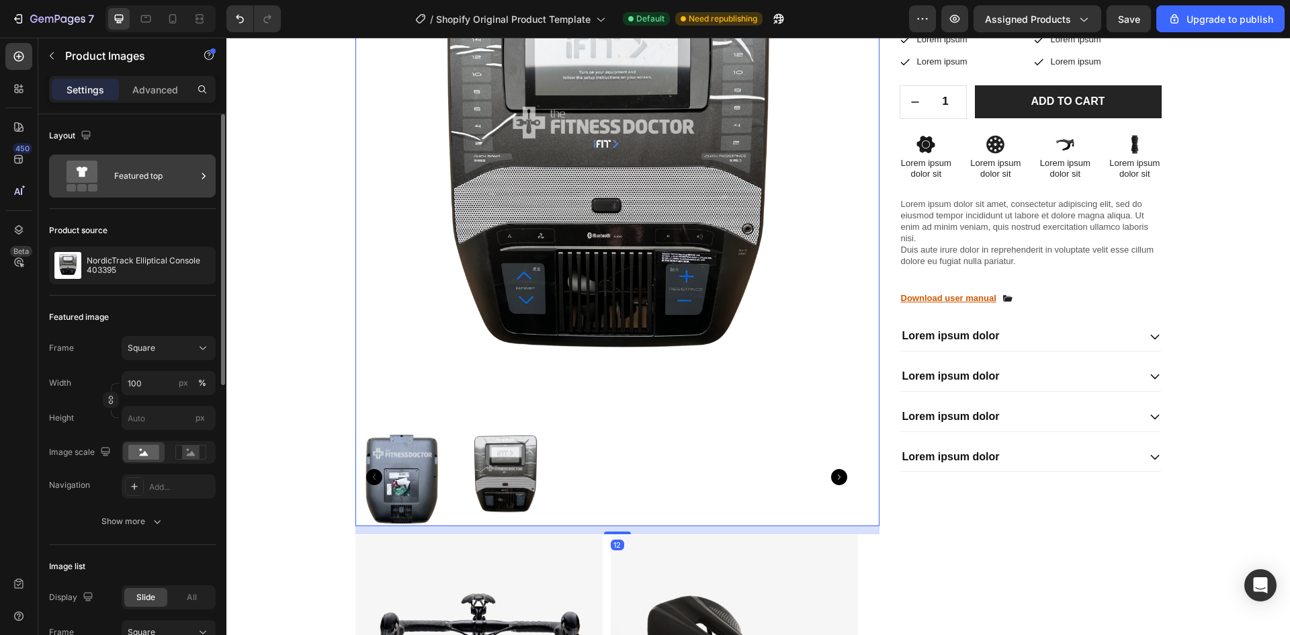
click at [128, 179] on div "Featured top" at bounding box center [155, 176] width 82 height 31
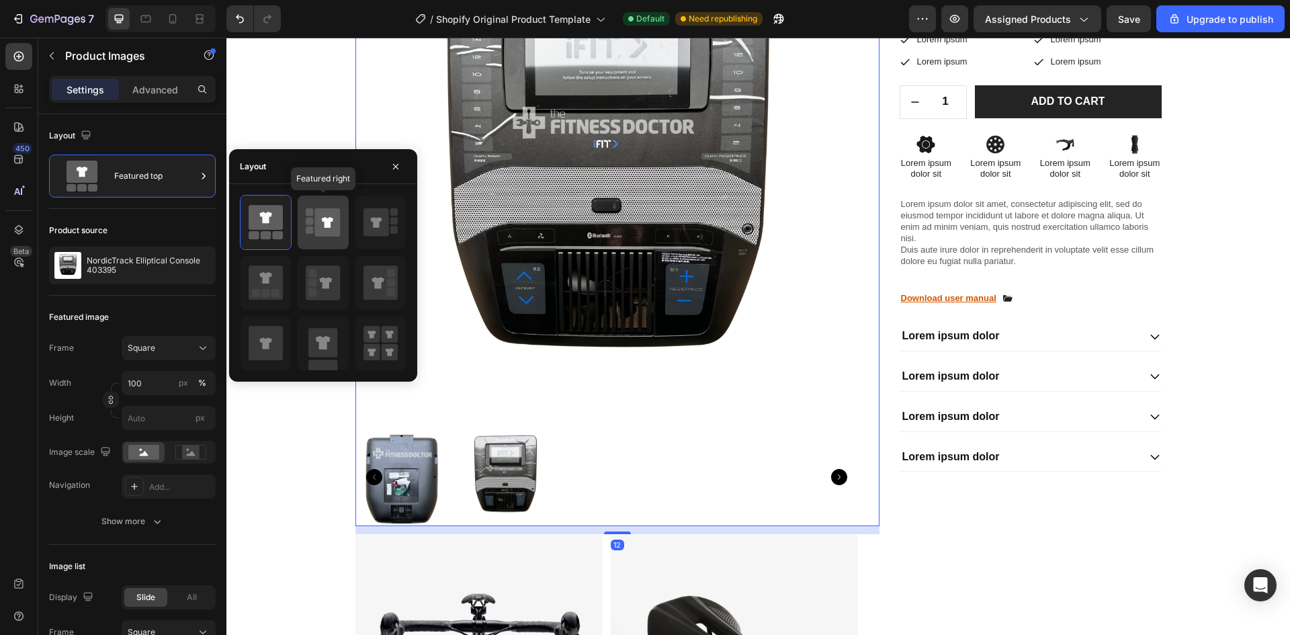
click at [313, 229] on rect at bounding box center [309, 229] width 7 height 7
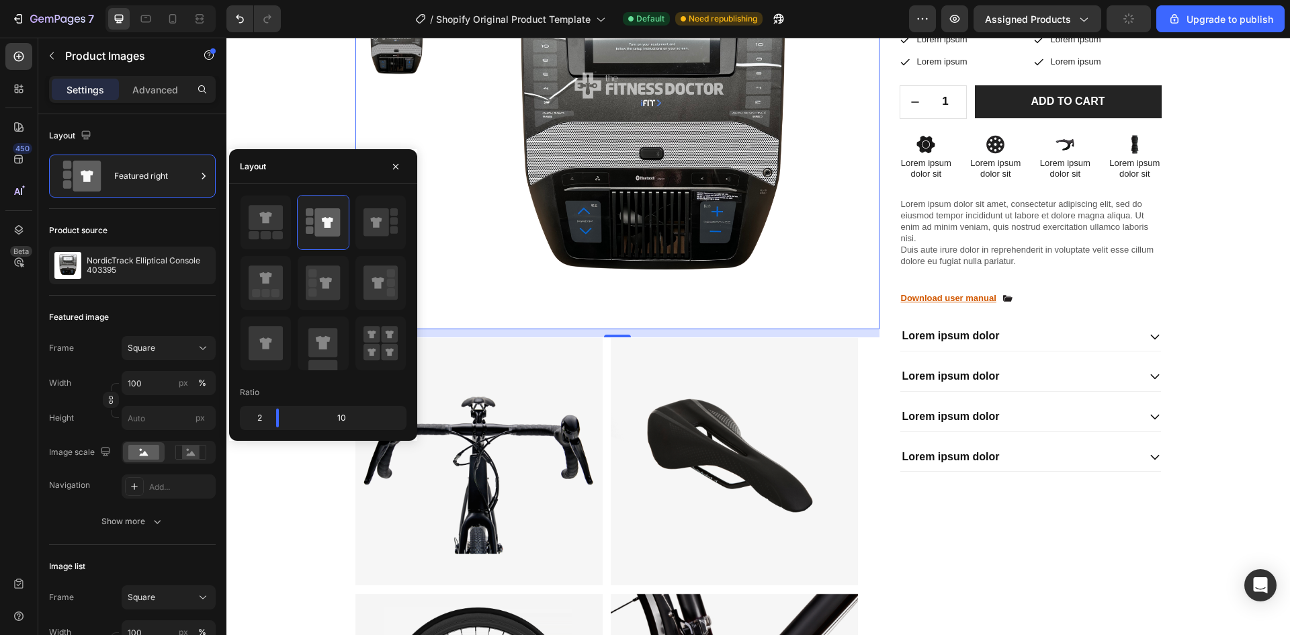
click at [452, 454] on img at bounding box center [478, 461] width 247 height 248
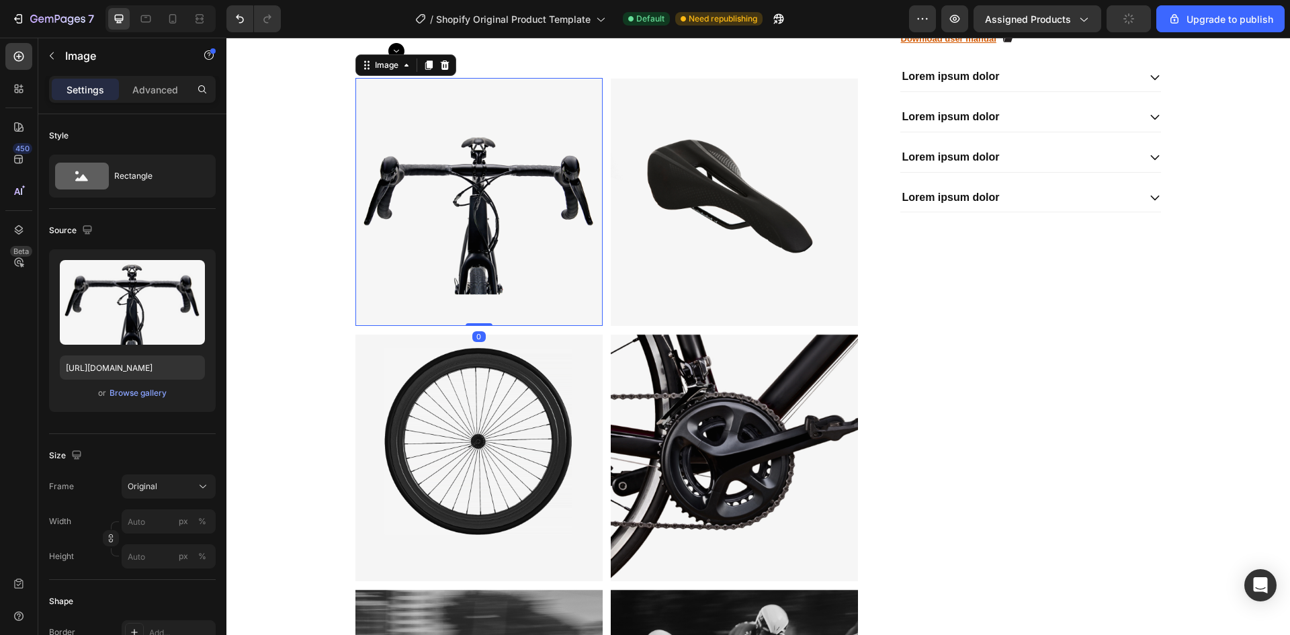
scroll to position [470, 0]
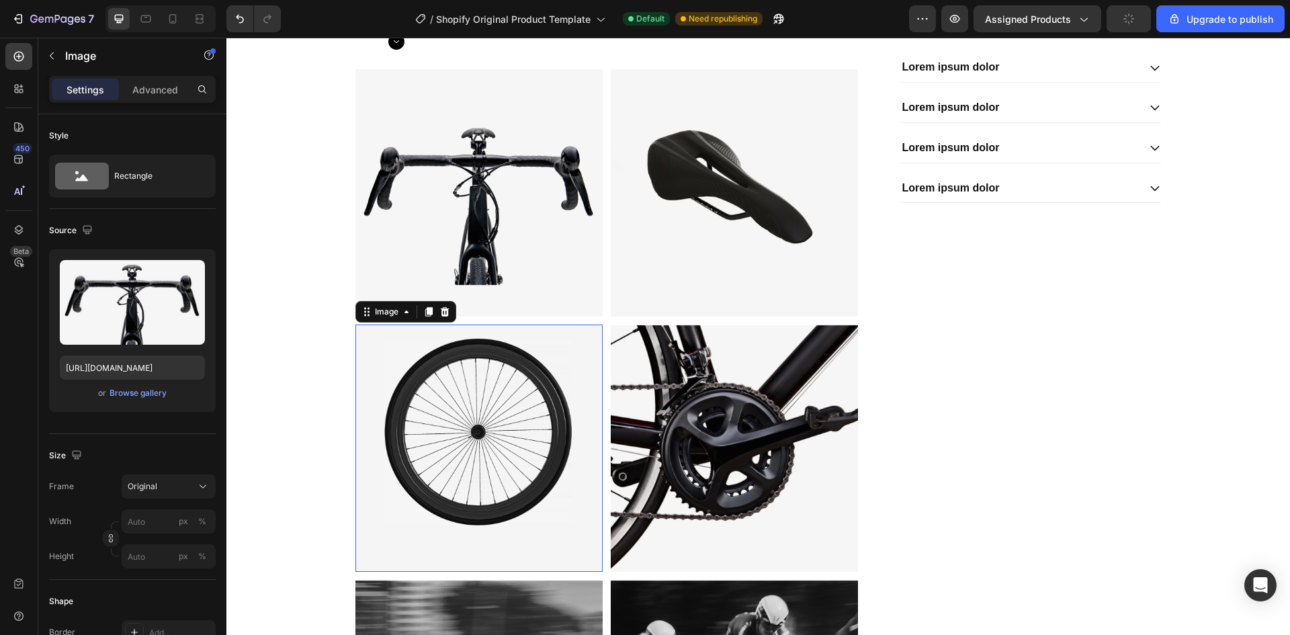
click at [474, 372] on img at bounding box center [478, 449] width 247 height 248
type input "https://cdn.shopify.com/s/files/1/0419/7928/1561/files/gempages_576941464588649…"
click at [677, 374] on img at bounding box center [734, 449] width 247 height 248
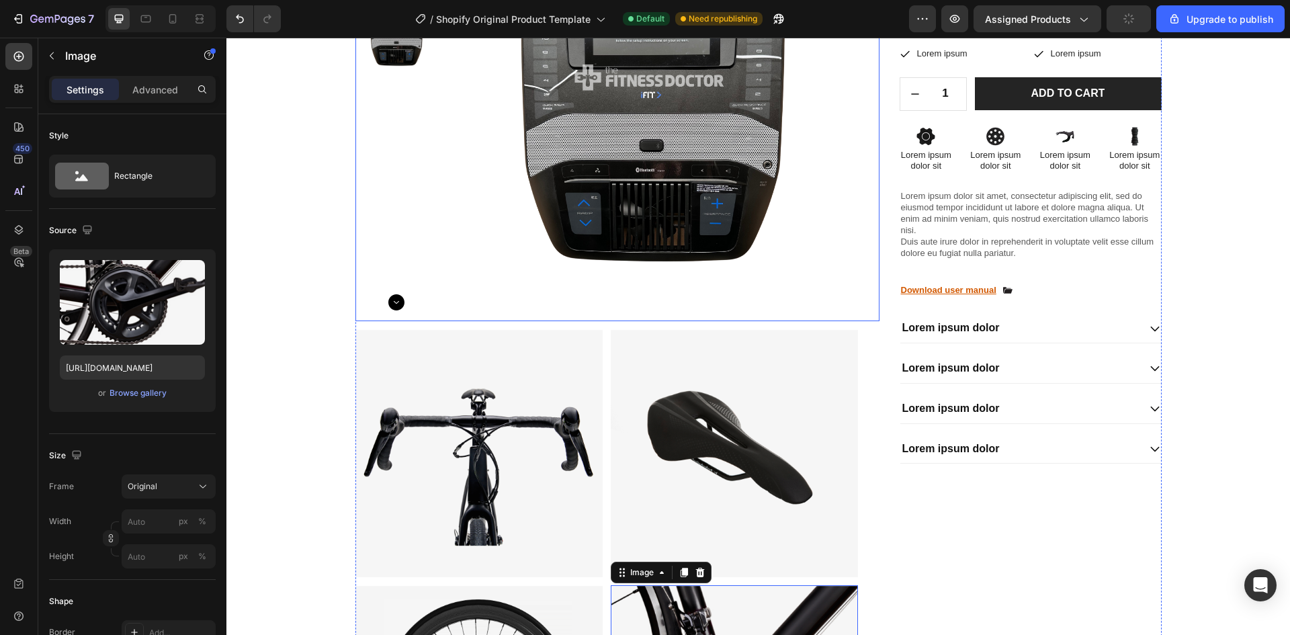
scroll to position [134, 0]
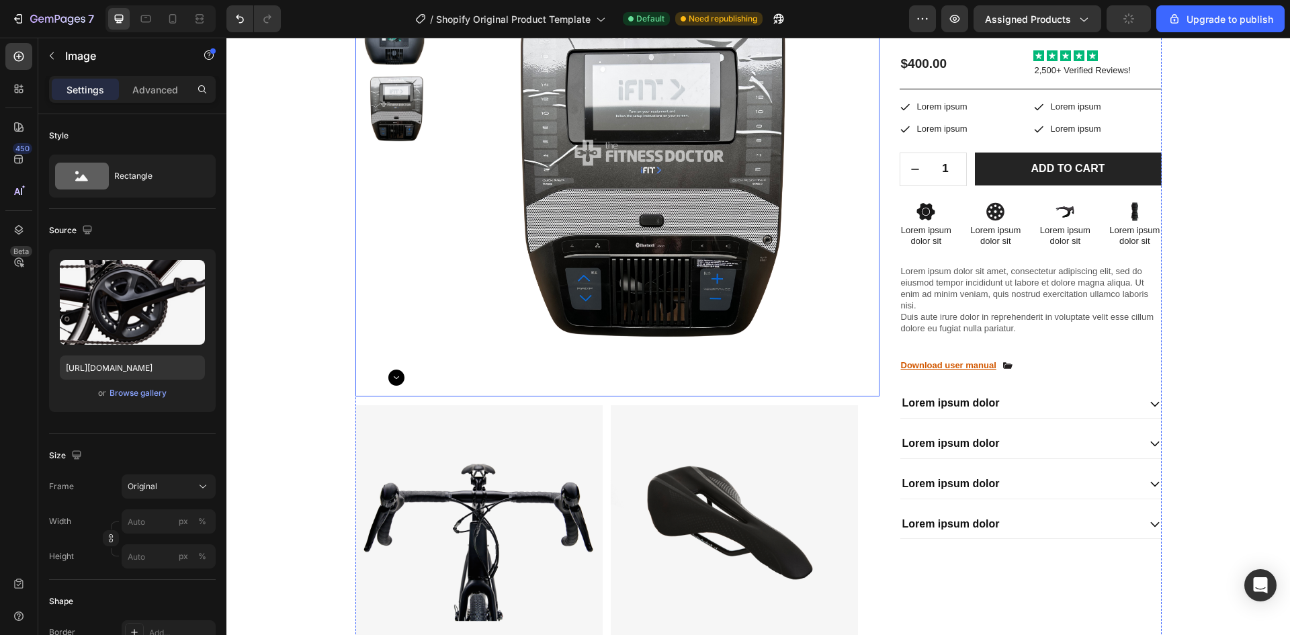
click at [528, 241] on img at bounding box center [651, 191] width 412 height 412
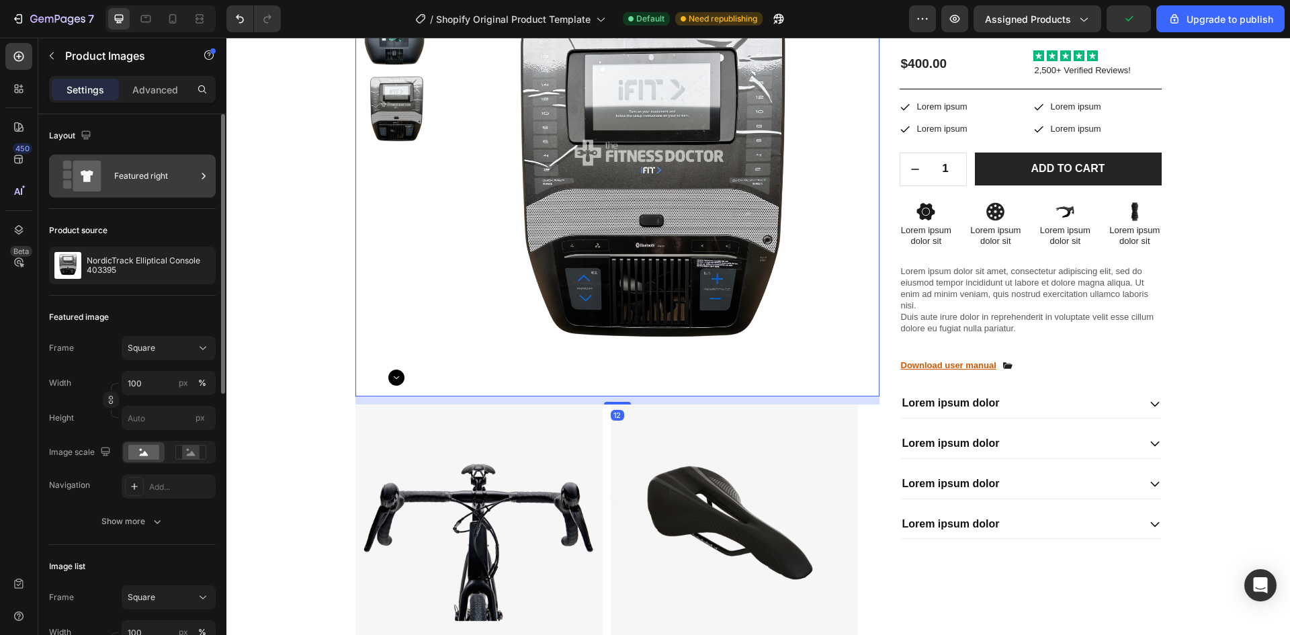
click at [164, 175] on div "Featured right" at bounding box center [155, 176] width 82 height 31
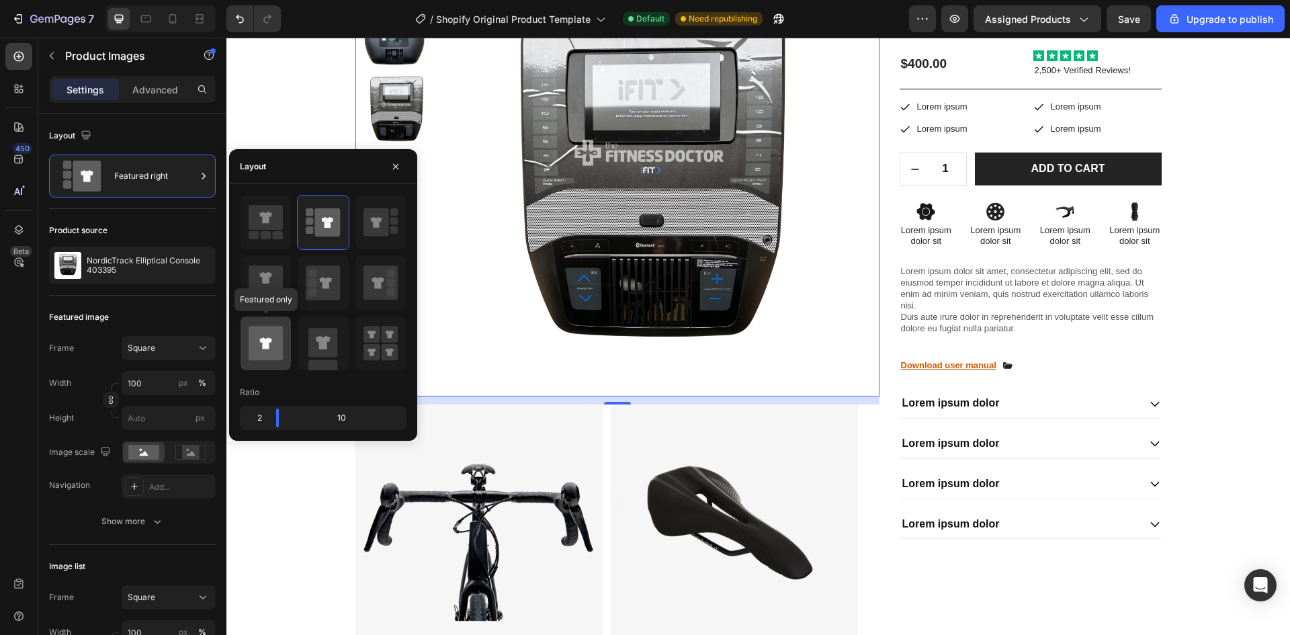
click at [271, 345] on icon at bounding box center [266, 343] width 34 height 34
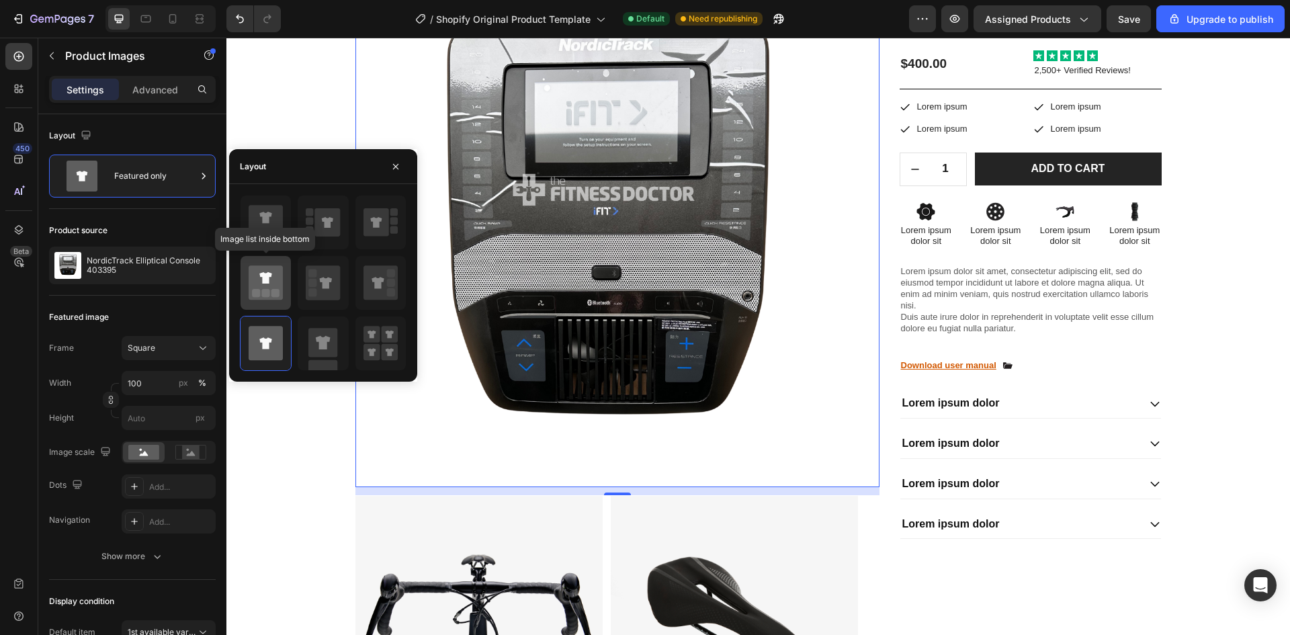
click at [260, 273] on icon at bounding box center [265, 277] width 12 height 11
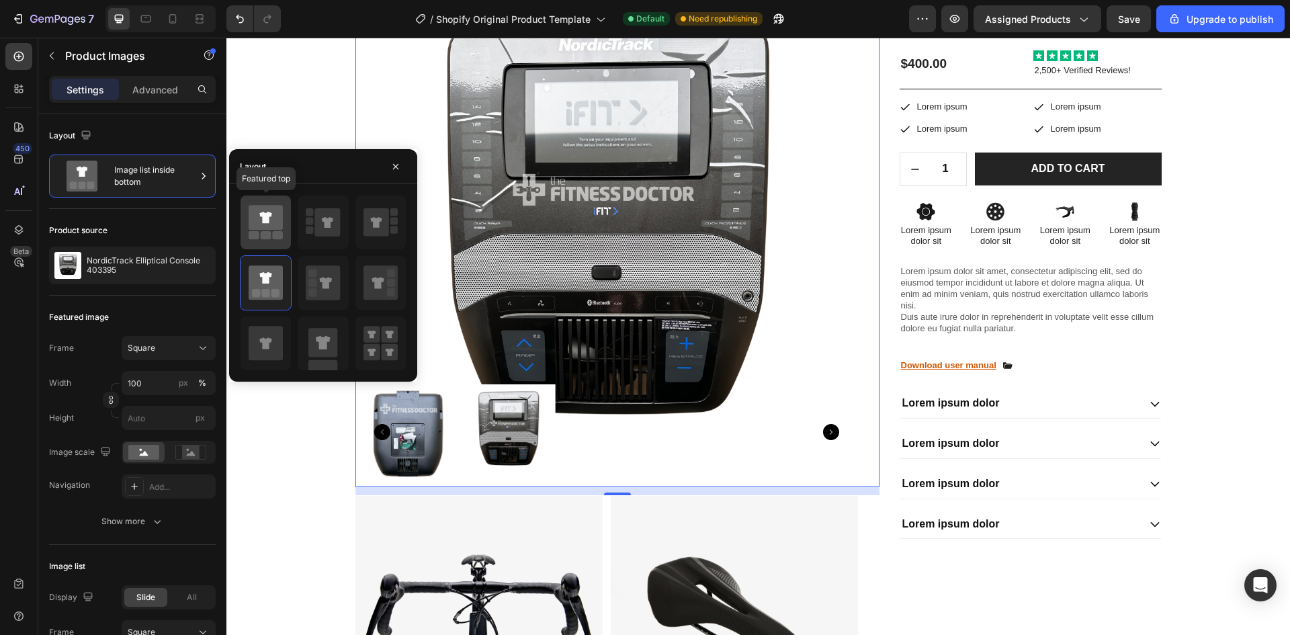
click at [268, 235] on rect at bounding box center [266, 235] width 11 height 8
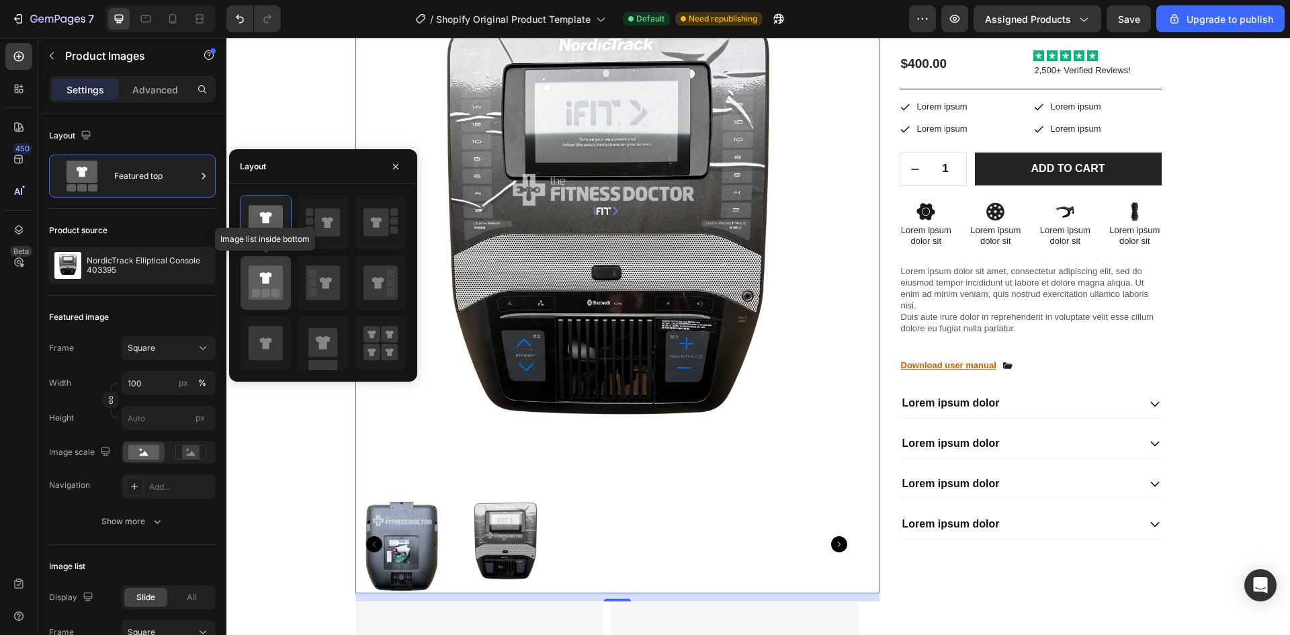
click at [274, 287] on icon at bounding box center [266, 282] width 34 height 34
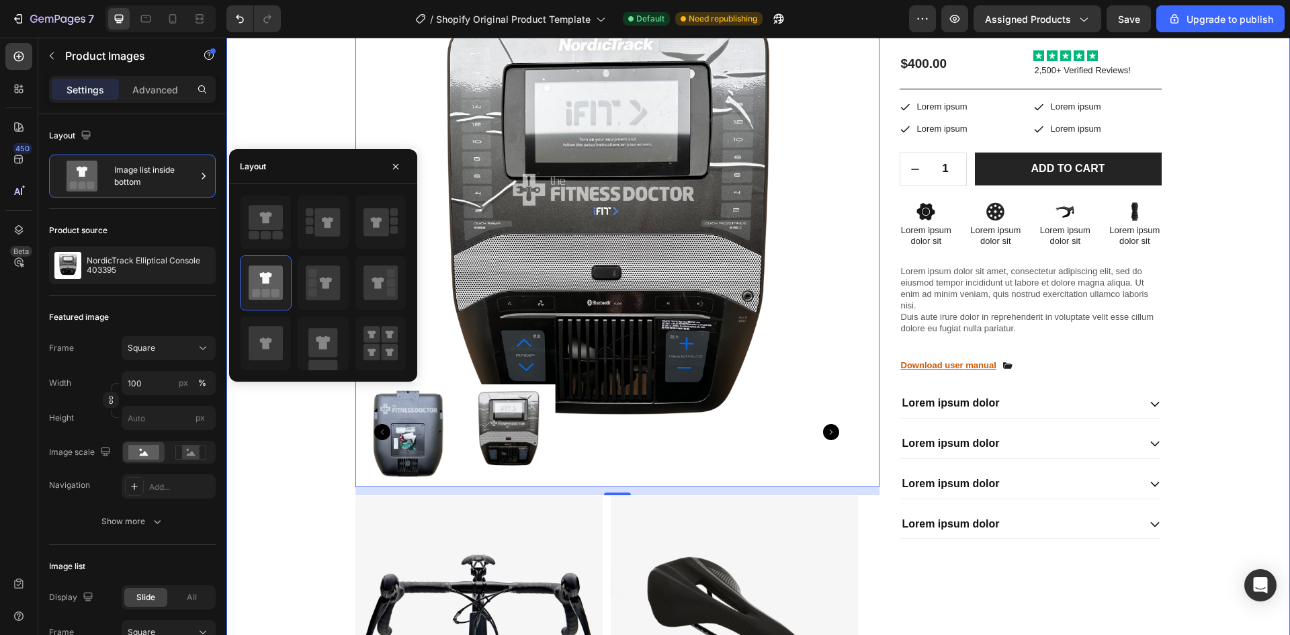
click at [317, 497] on div "Product Images 12 Image Image Row Image Image Row Image Image Row Row NordicTra…" at bounding box center [759, 630] width 1044 height 1291
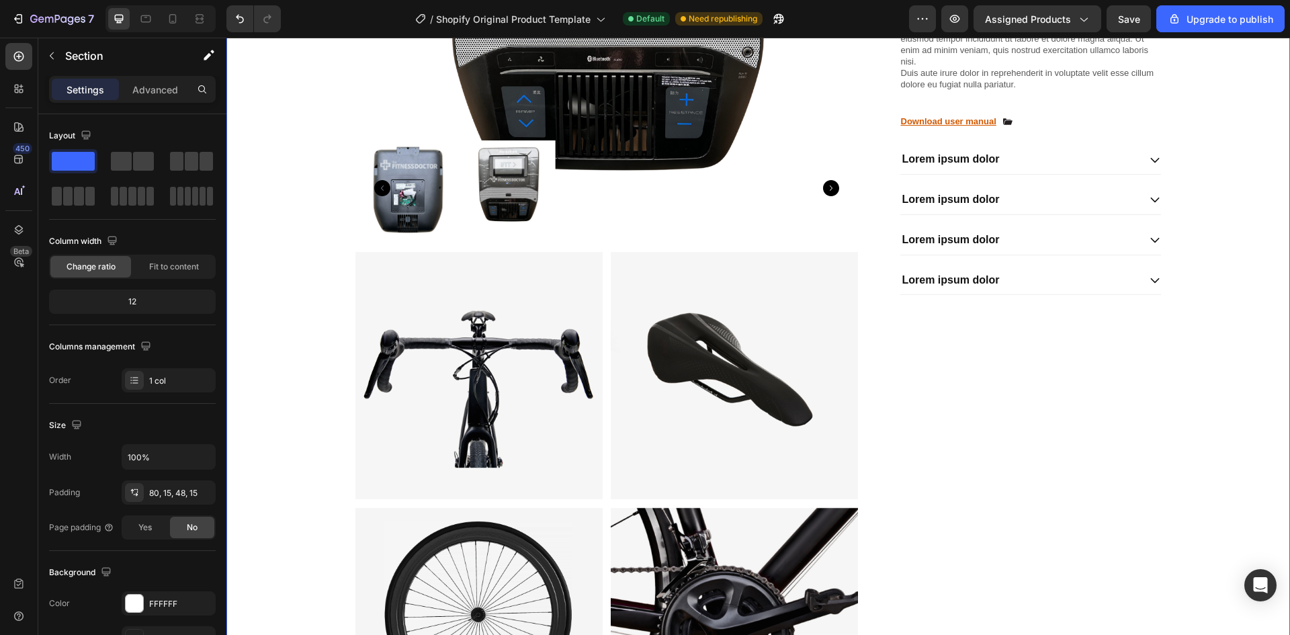
scroll to position [403, 0]
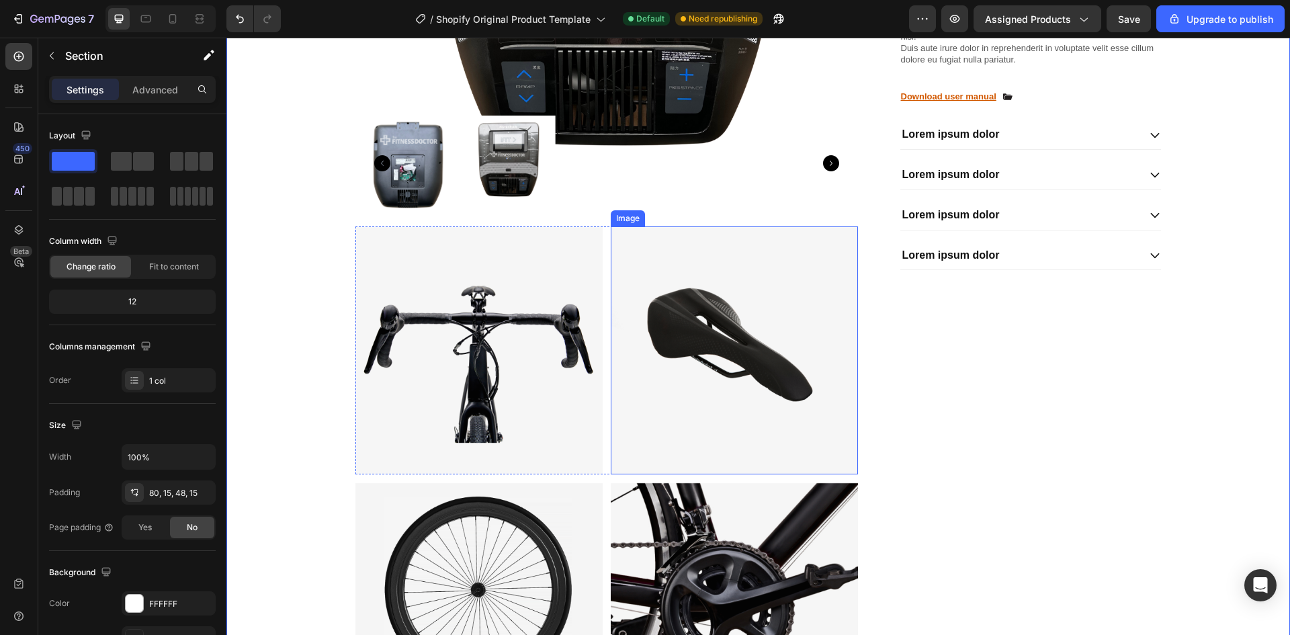
click at [691, 224] on div "Product Images Image Image Row Image Image Row Image Image Row Row" at bounding box center [617, 356] width 524 height 1281
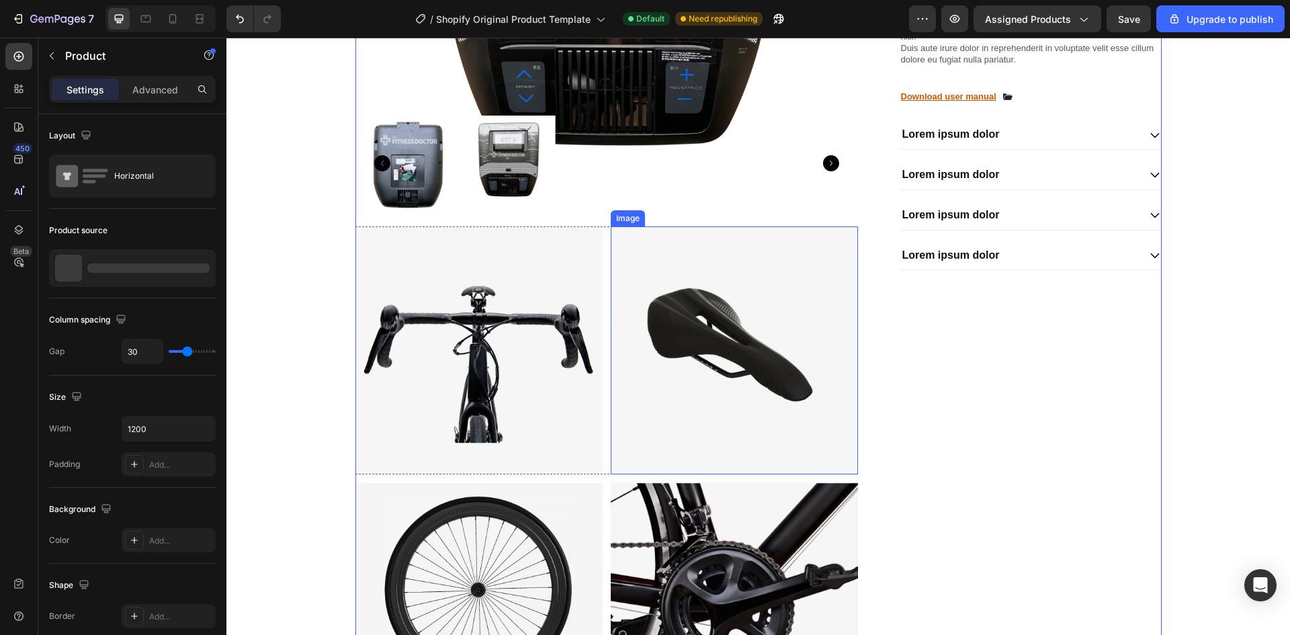
click at [693, 232] on img at bounding box center [734, 350] width 247 height 248
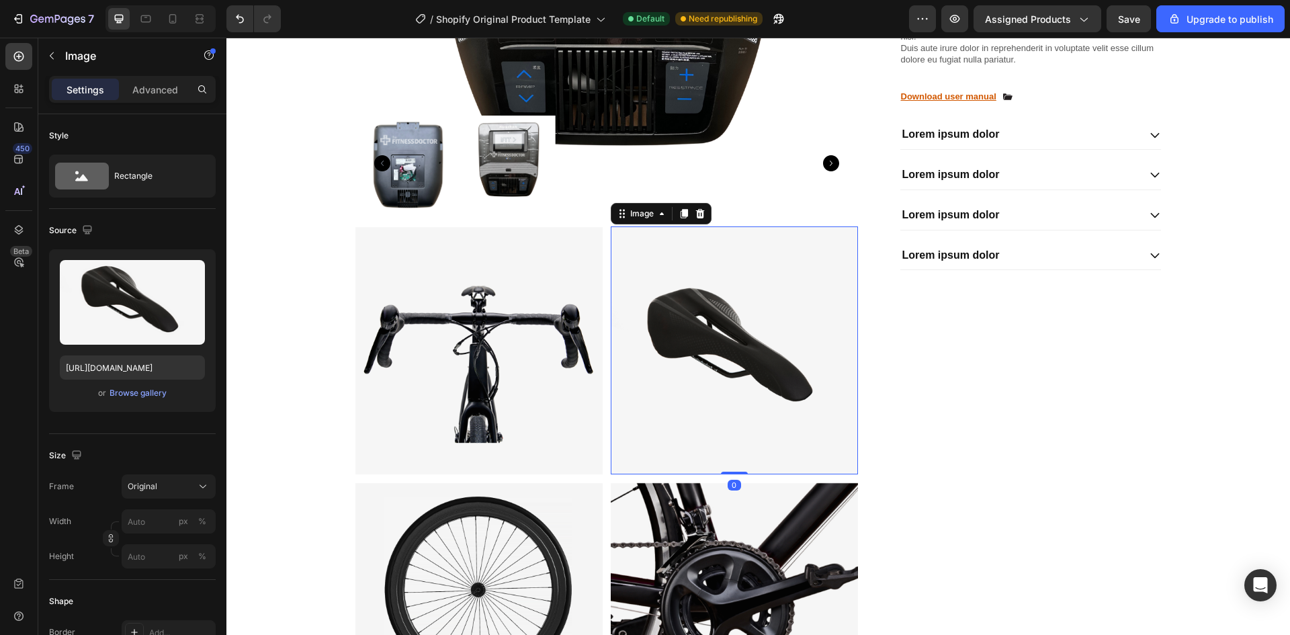
click at [694, 222] on div "Image" at bounding box center [661, 214] width 101 height 22
click at [516, 282] on img at bounding box center [478, 350] width 247 height 248
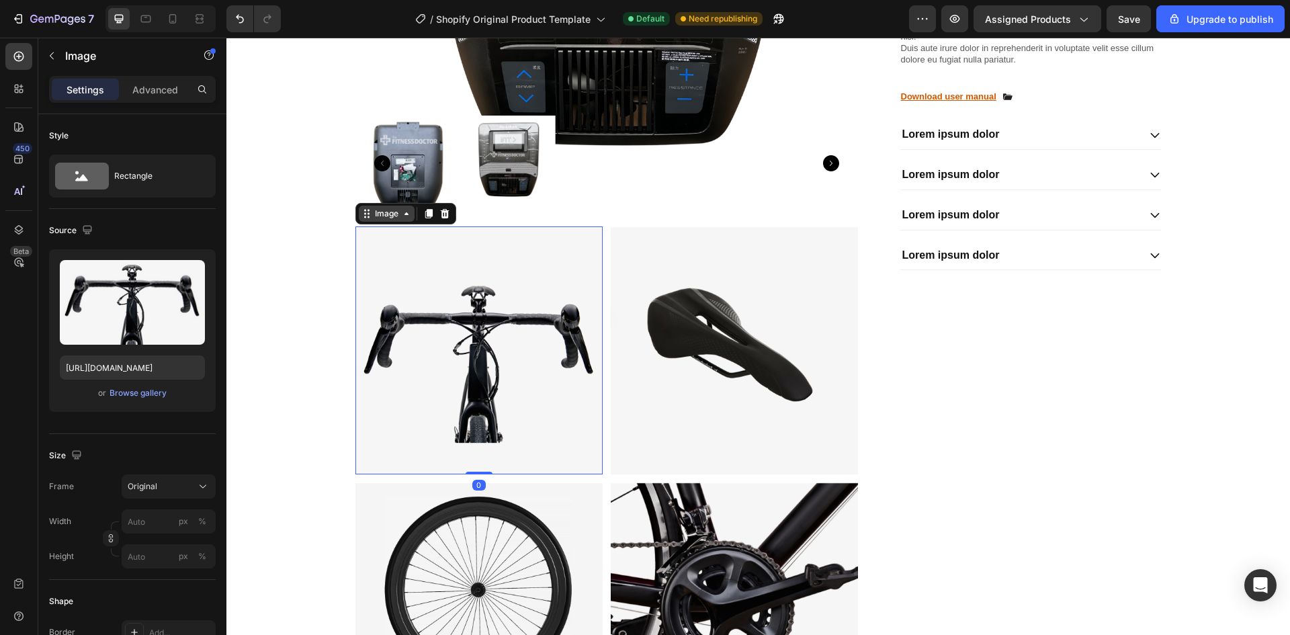
click at [380, 218] on div "Image" at bounding box center [386, 214] width 29 height 12
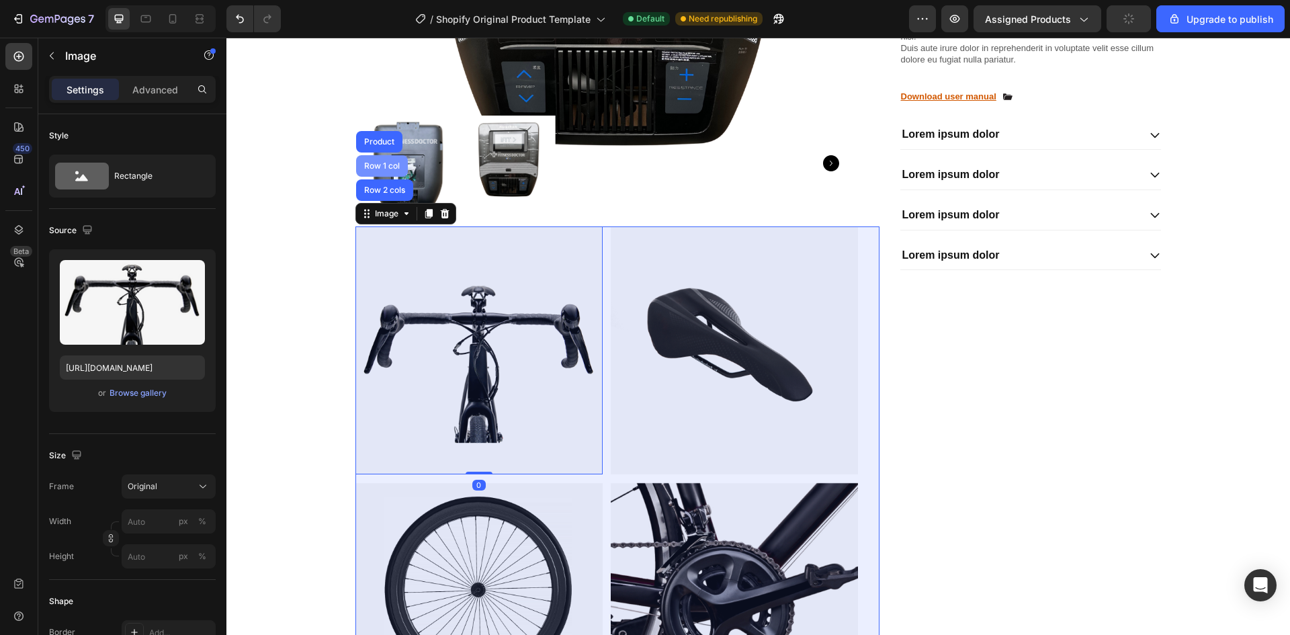
click at [381, 160] on div "Row 1 col" at bounding box center [382, 166] width 52 height 22
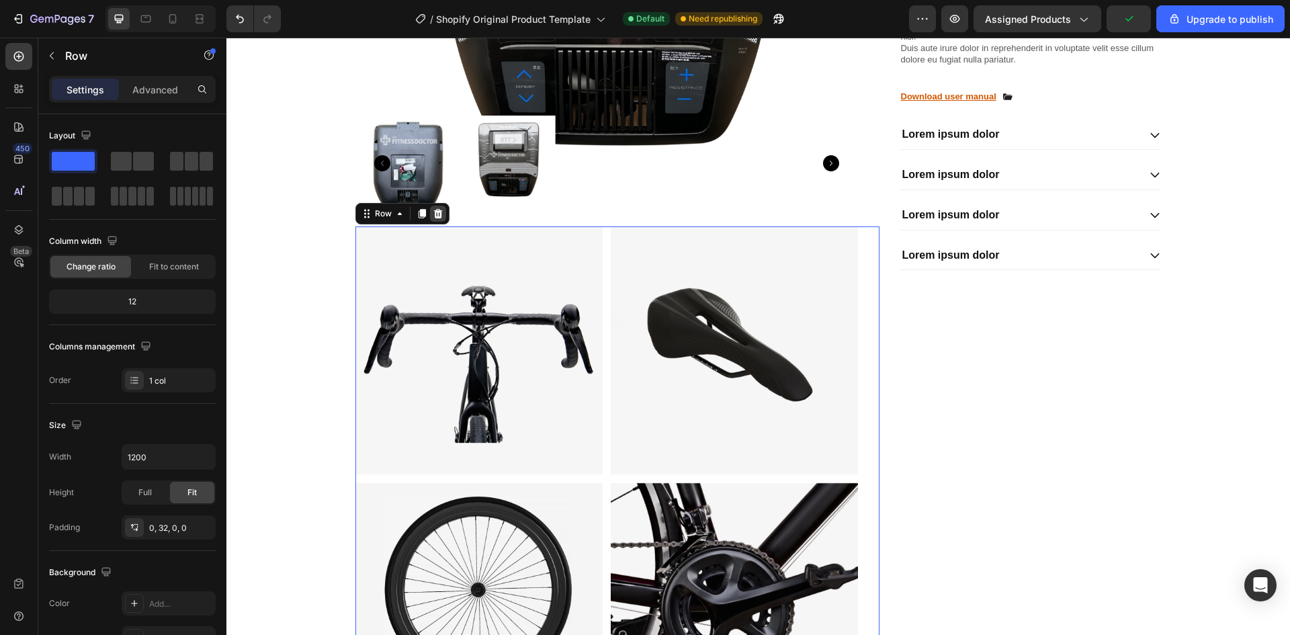
click at [433, 212] on icon at bounding box center [437, 213] width 9 height 9
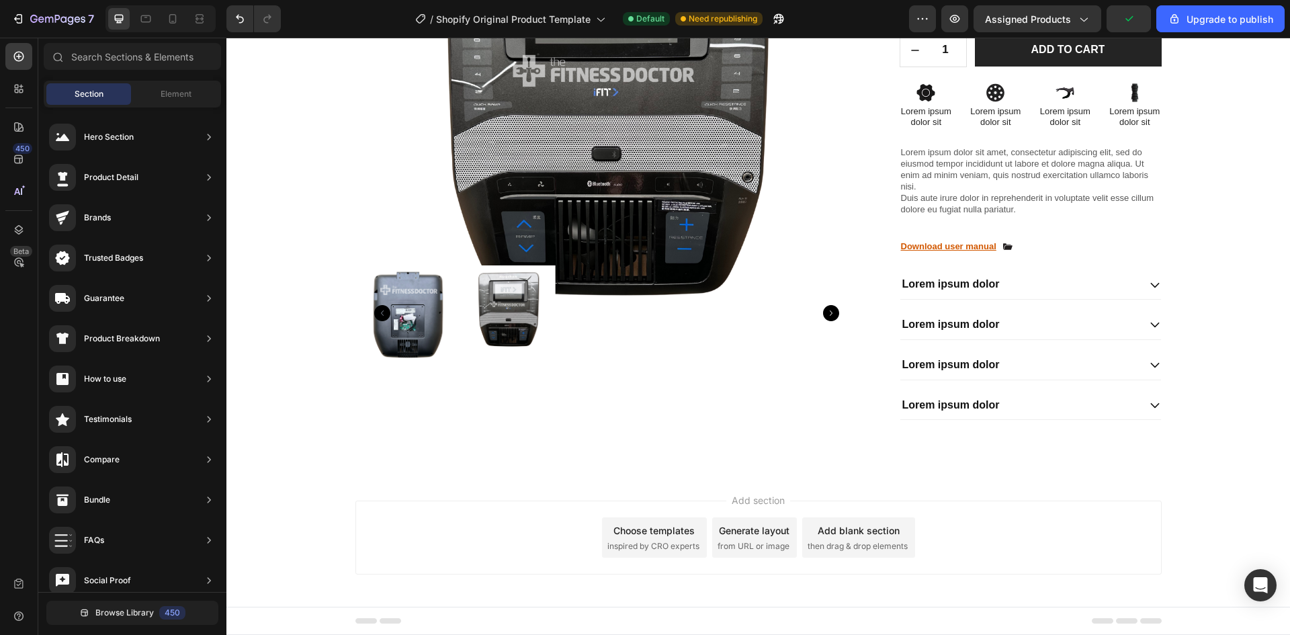
click at [414, 506] on div "Add section Choose templates inspired by CRO experts Generate layout from URL o…" at bounding box center [758, 538] width 806 height 74
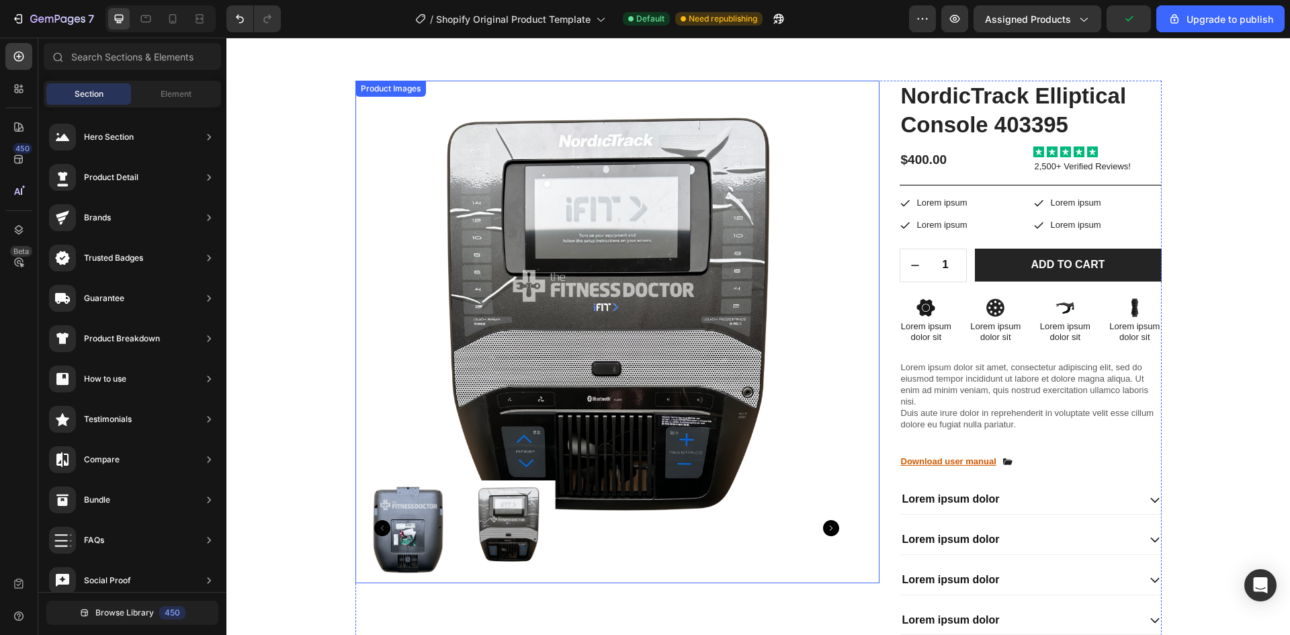
scroll to position [0, 0]
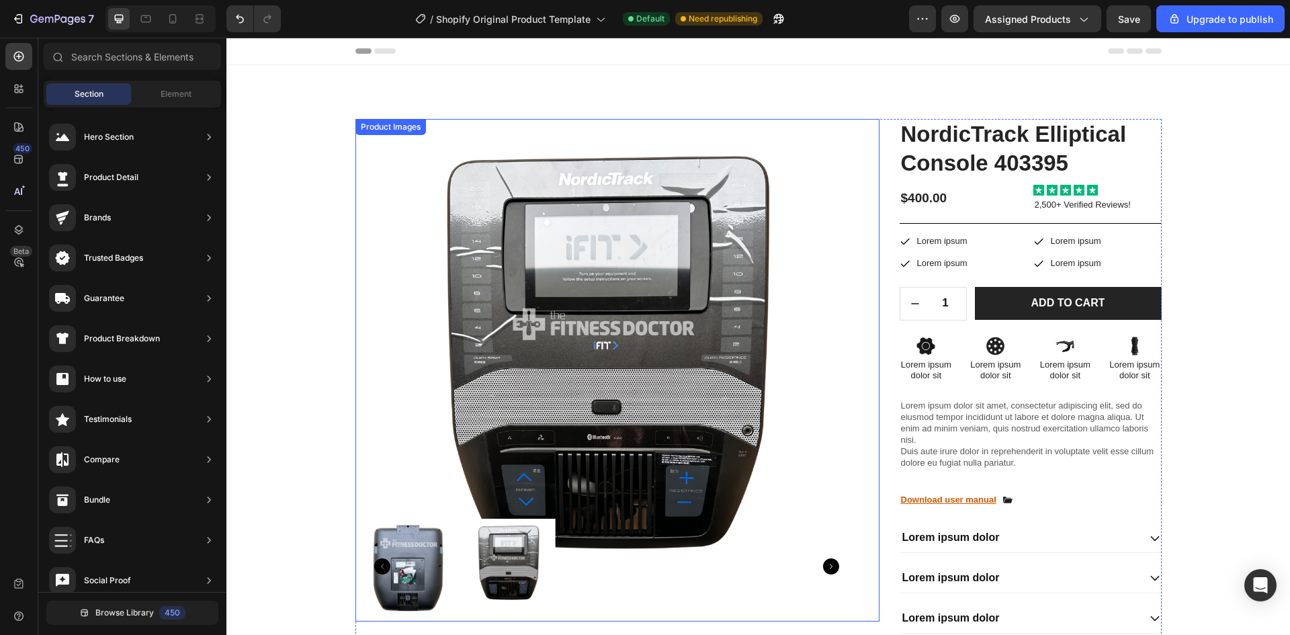
click at [441, 185] on img at bounding box center [606, 370] width 503 height 503
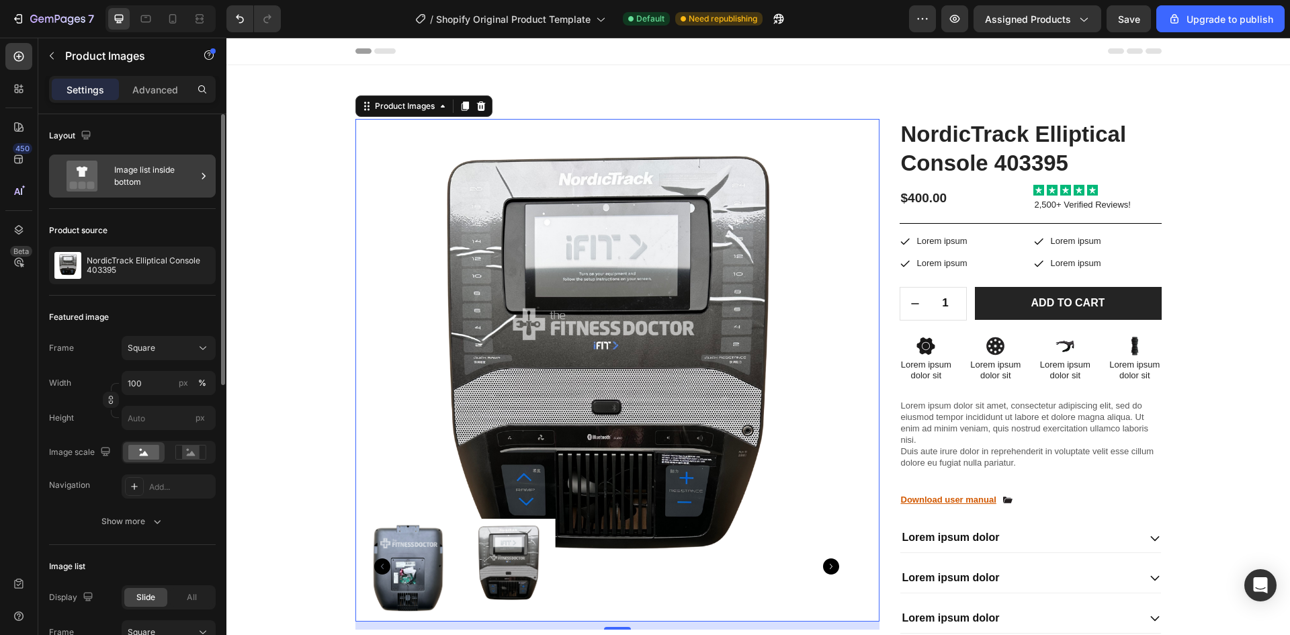
click at [171, 178] on div "Image list inside bottom" at bounding box center [155, 176] width 82 height 31
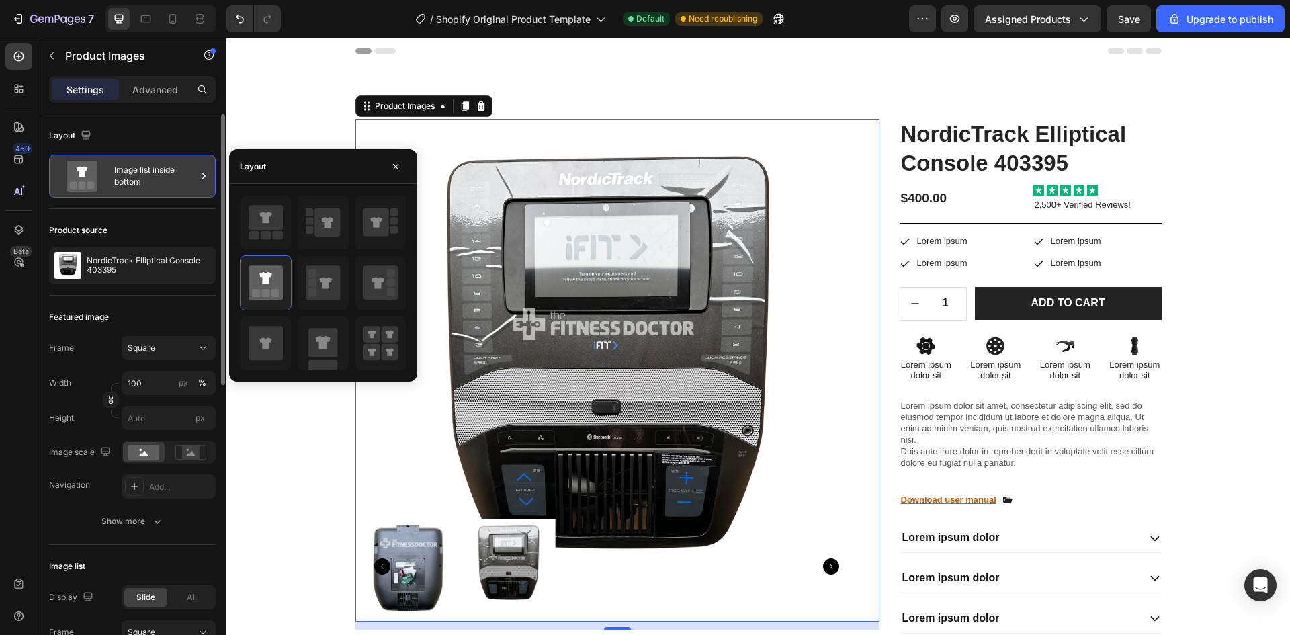
click at [105, 167] on icon at bounding box center [82, 176] width 54 height 31
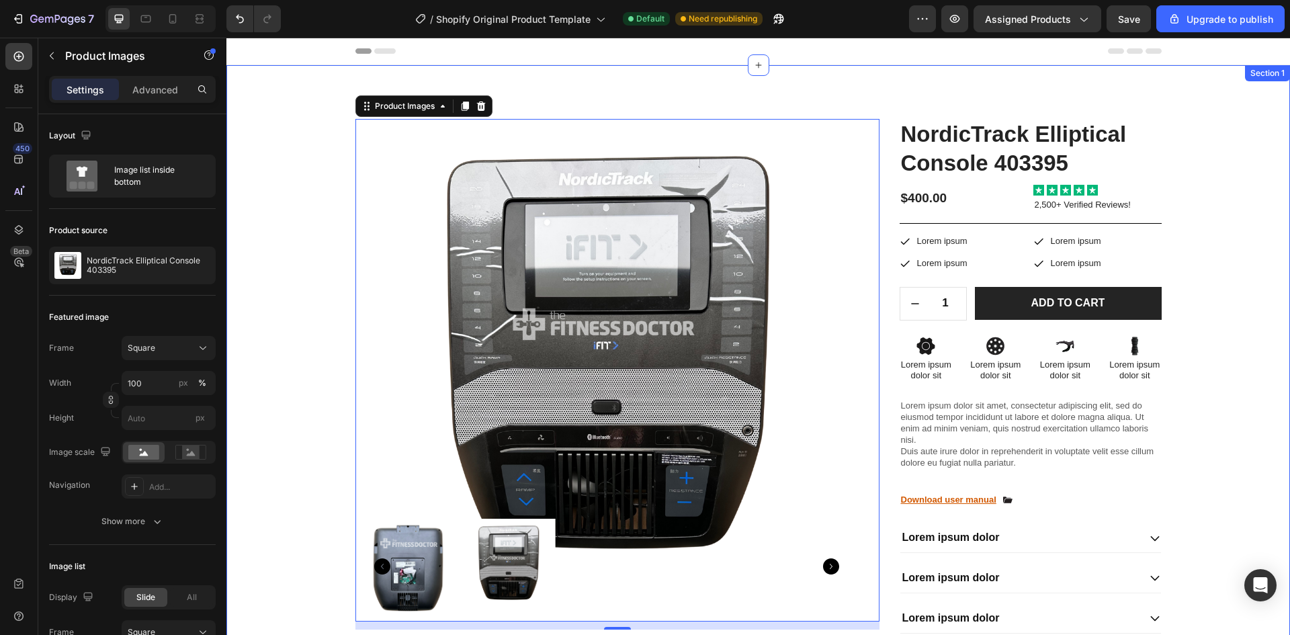
click at [407, 118] on div "Product Images 12 NordicTrack Elliptical Console 403395 Product Title $400.00 P…" at bounding box center [758, 396] width 1064 height 662
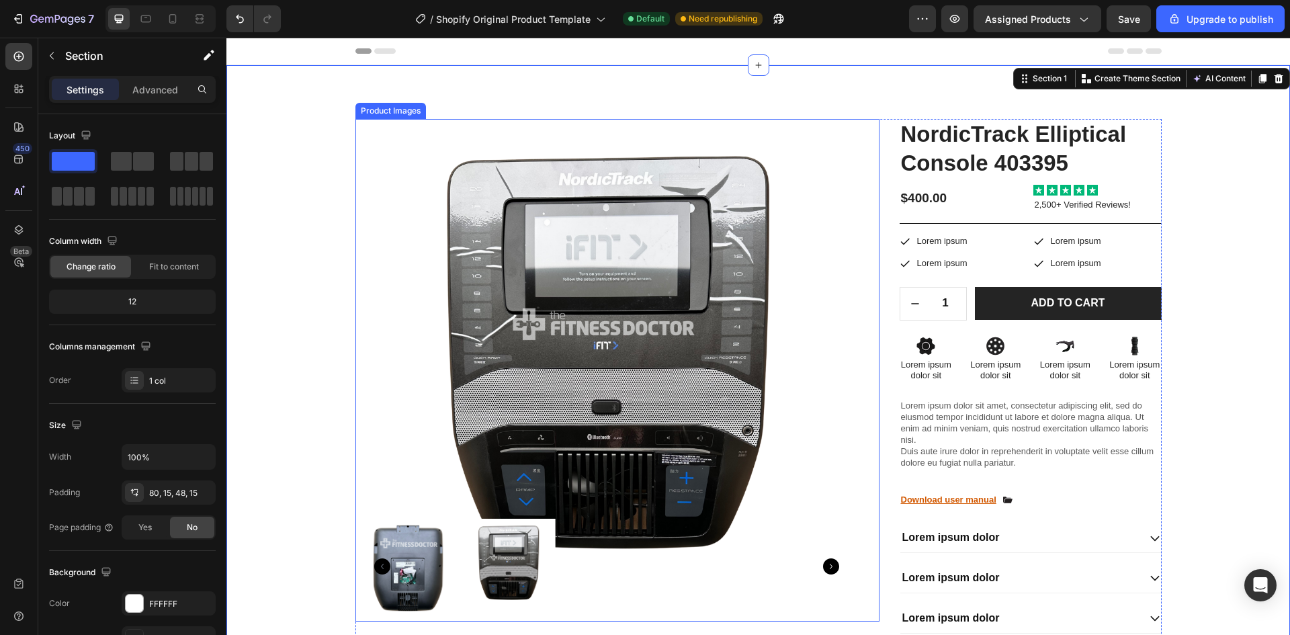
click at [400, 155] on img at bounding box center [606, 370] width 503 height 503
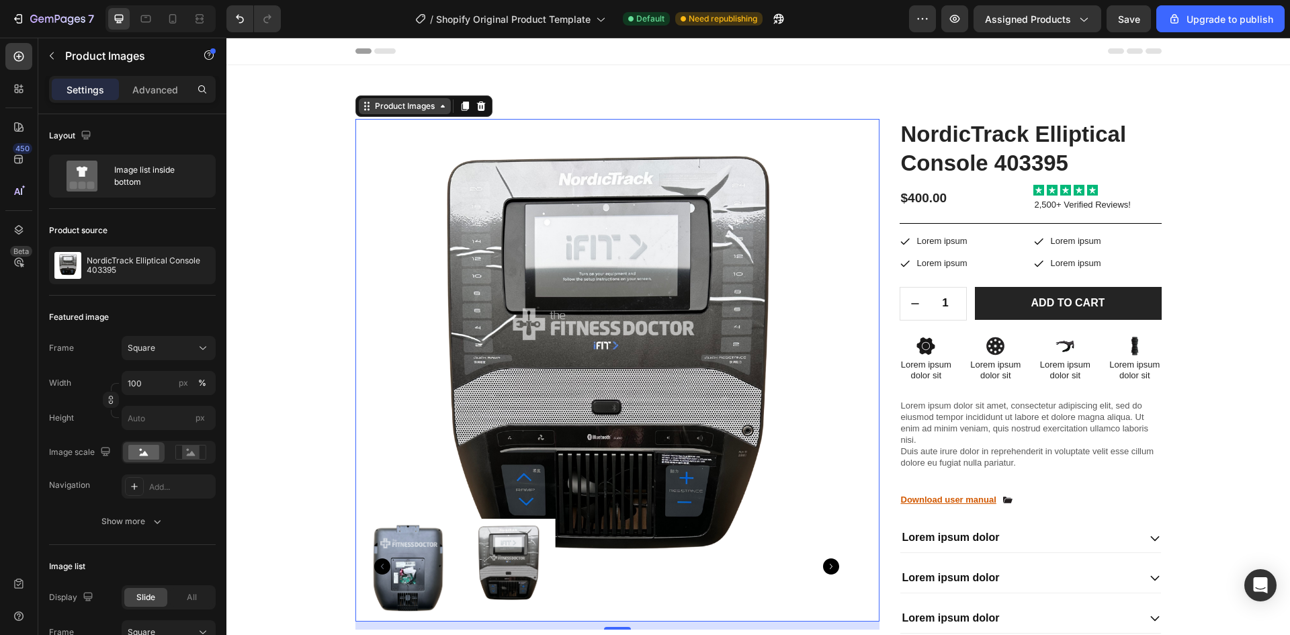
click at [394, 109] on div "Product Images" at bounding box center [404, 106] width 65 height 12
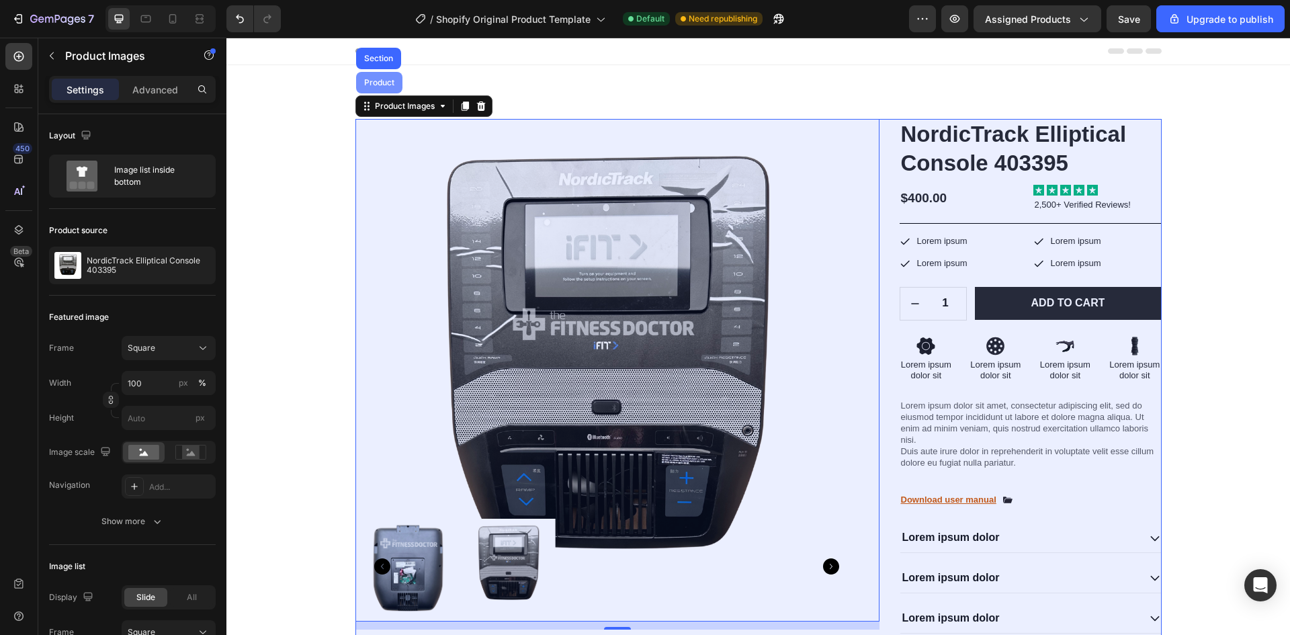
click at [389, 91] on div "Product" at bounding box center [379, 83] width 46 height 22
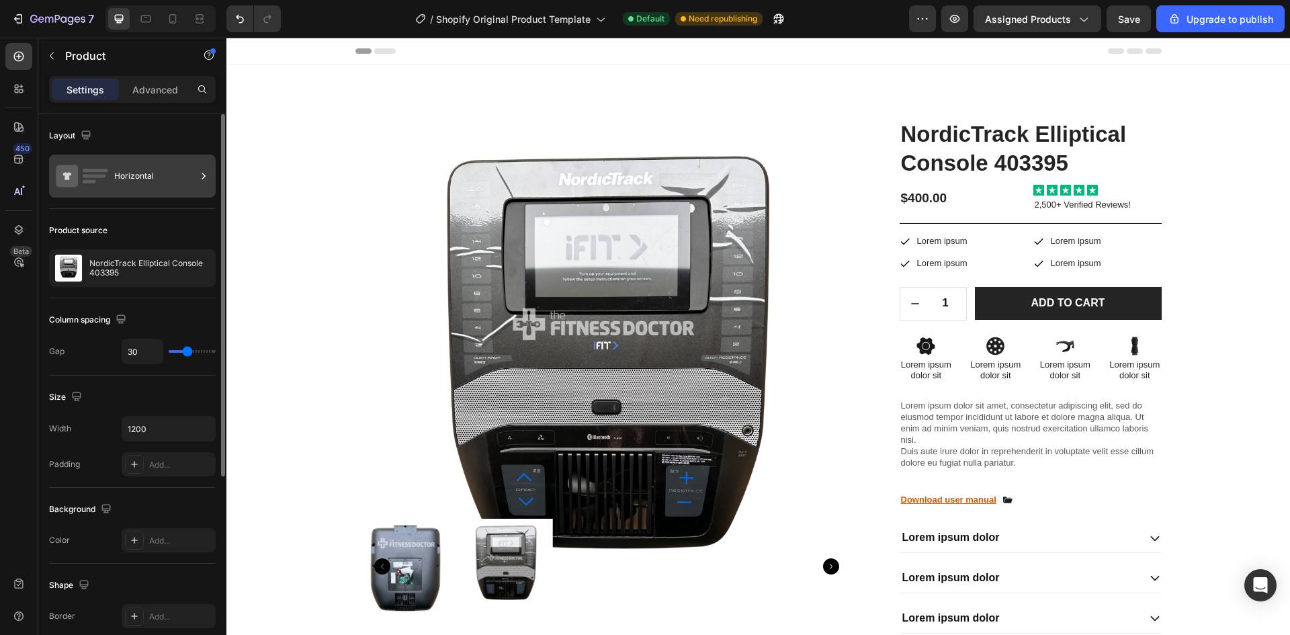
click at [107, 175] on icon at bounding box center [82, 176] width 54 height 31
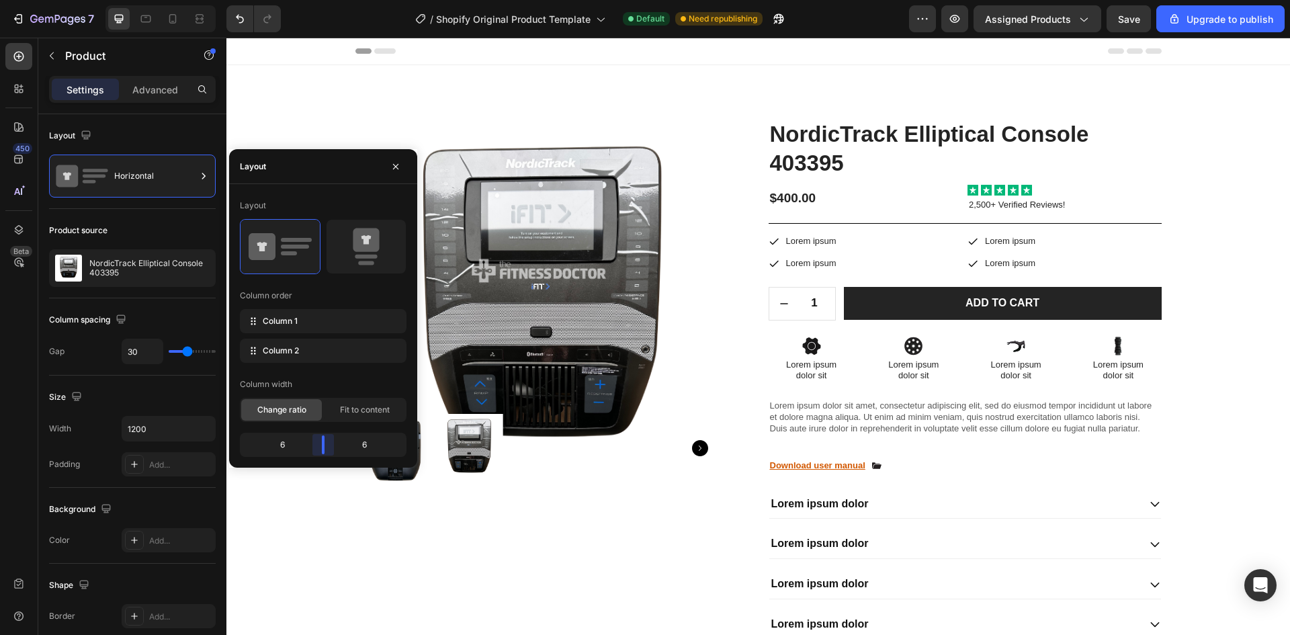
drag, startPoint x: 341, startPoint y: 443, endPoint x: 322, endPoint y: 445, distance: 19.7
click at [322, 0] on body "7 / Shopify Original Product Template Default Need republishing Preview Assigne…" at bounding box center [645, 0] width 1290 height 0
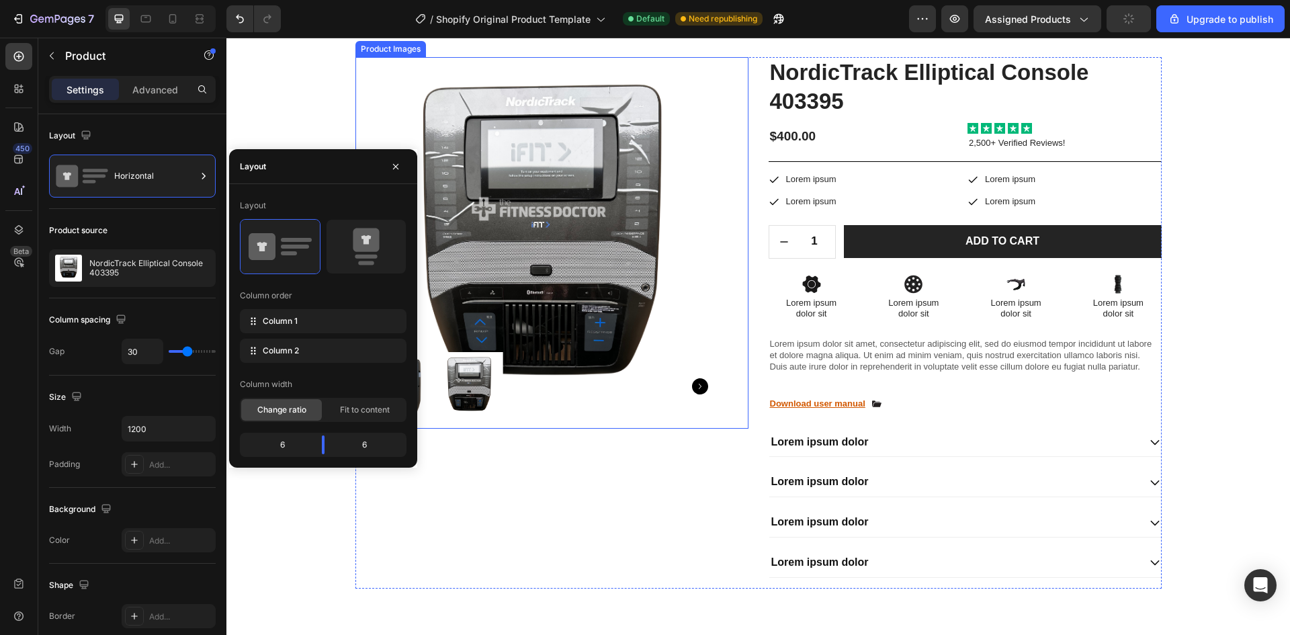
scroll to position [67, 0]
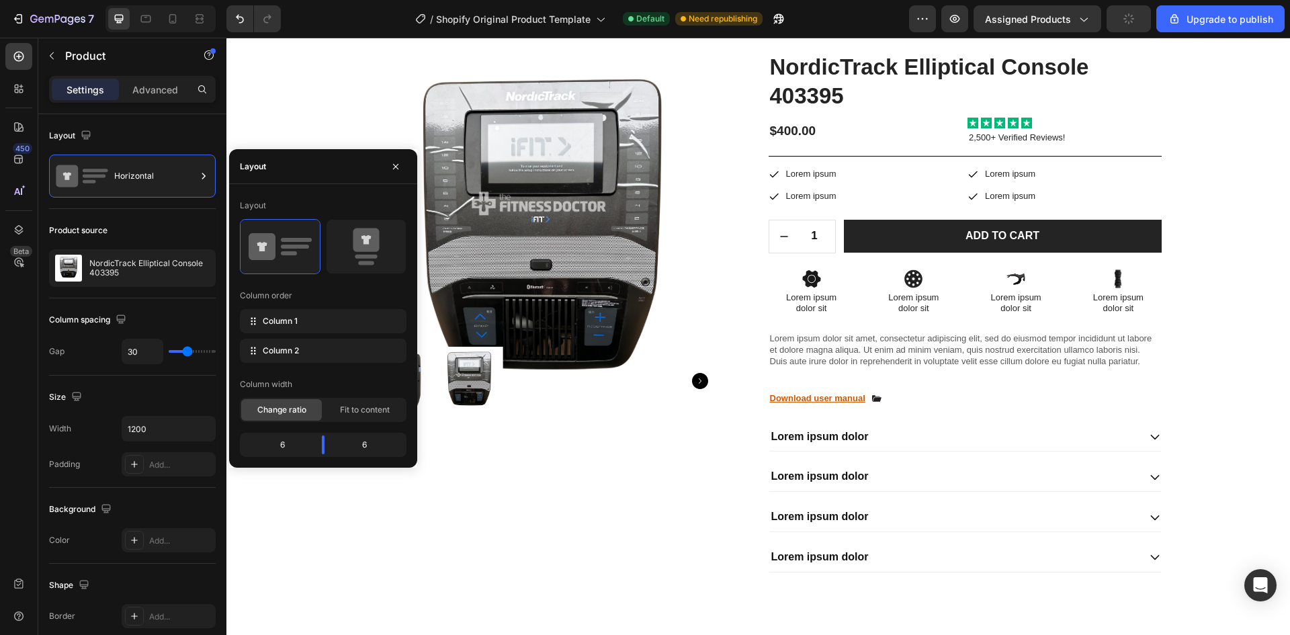
click at [687, 484] on div "Product Images" at bounding box center [551, 318] width 393 height 532
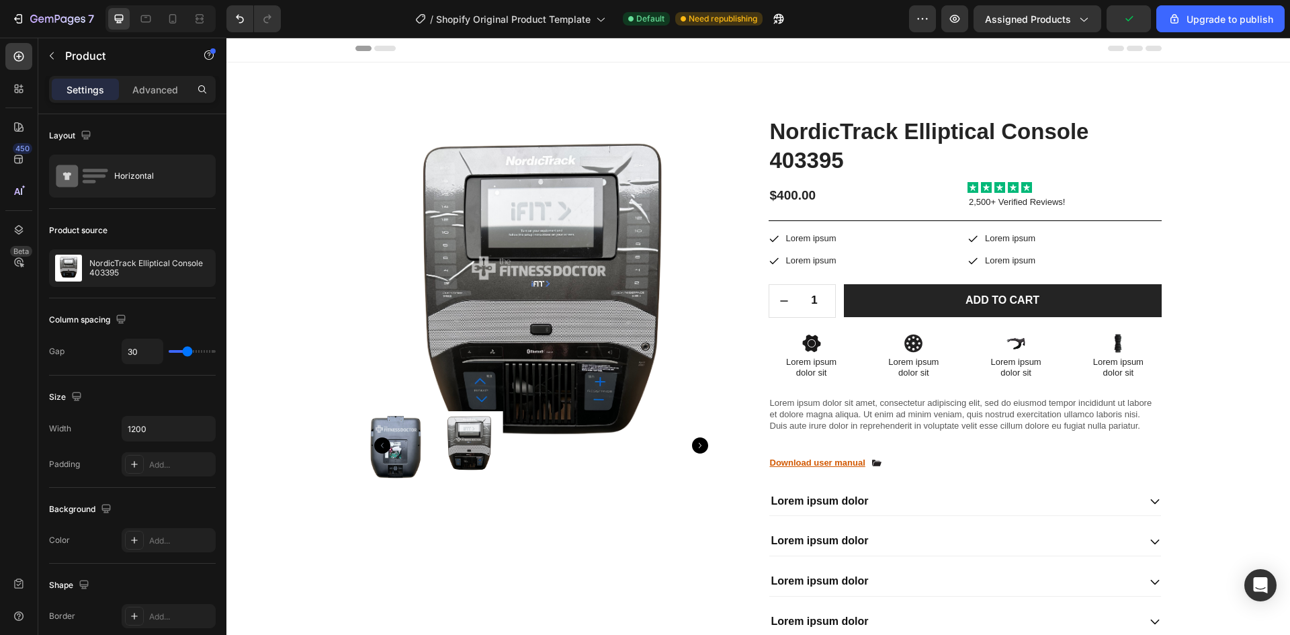
scroll to position [0, 0]
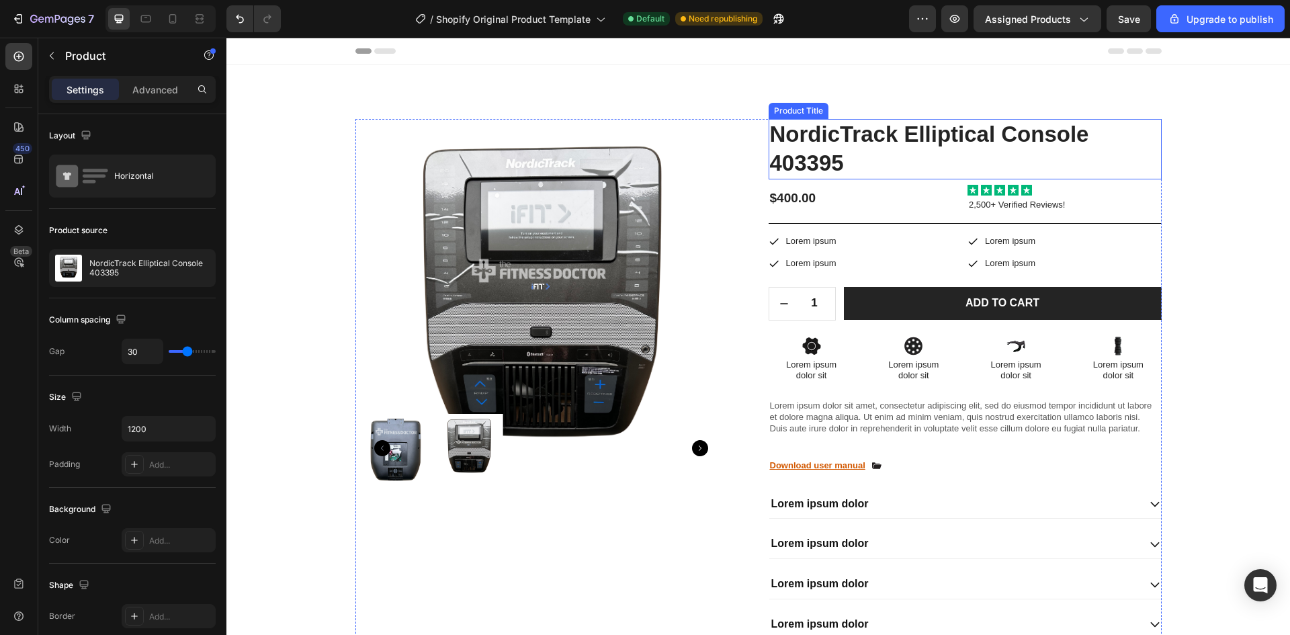
click at [1004, 138] on h1 "NordicTrack Elliptical Console 403395" at bounding box center [965, 149] width 393 height 60
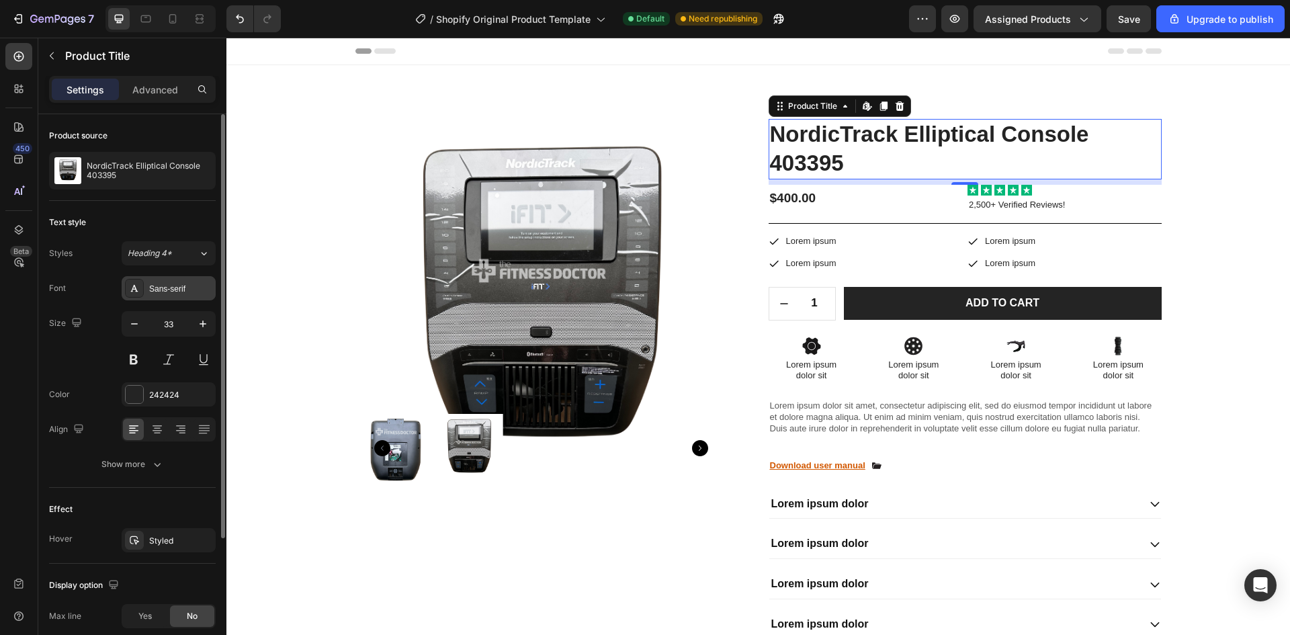
click at [132, 282] on div at bounding box center [134, 288] width 19 height 19
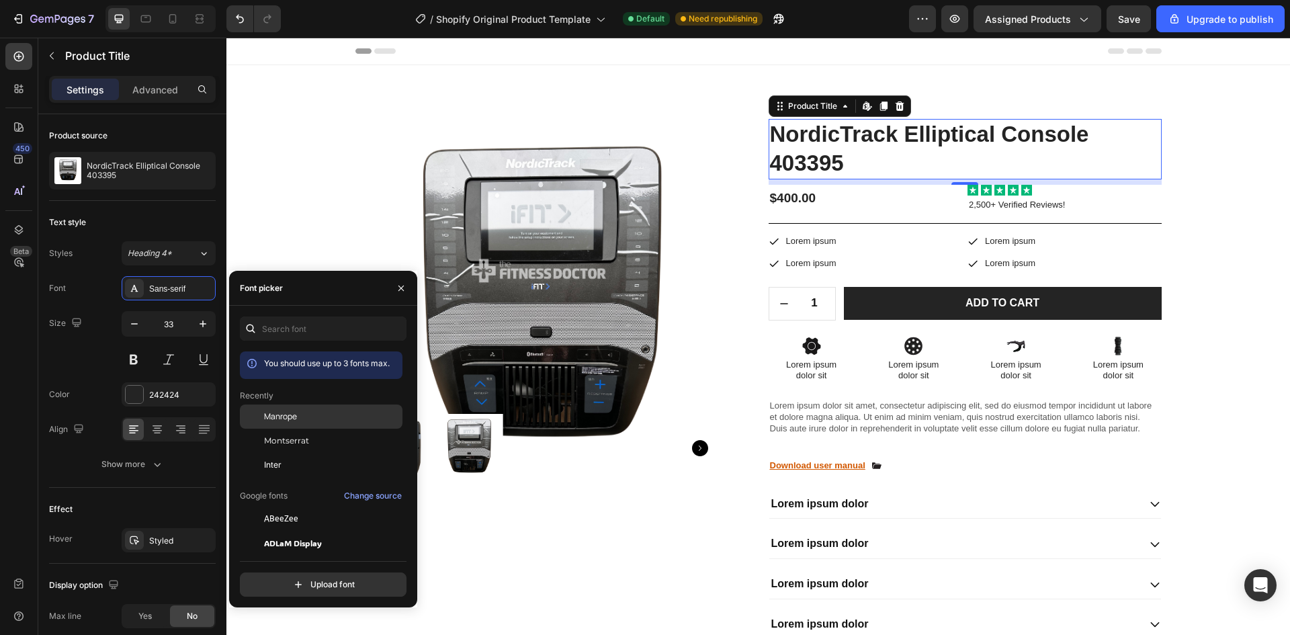
click at [320, 413] on div "Manrope" at bounding box center [332, 417] width 136 height 12
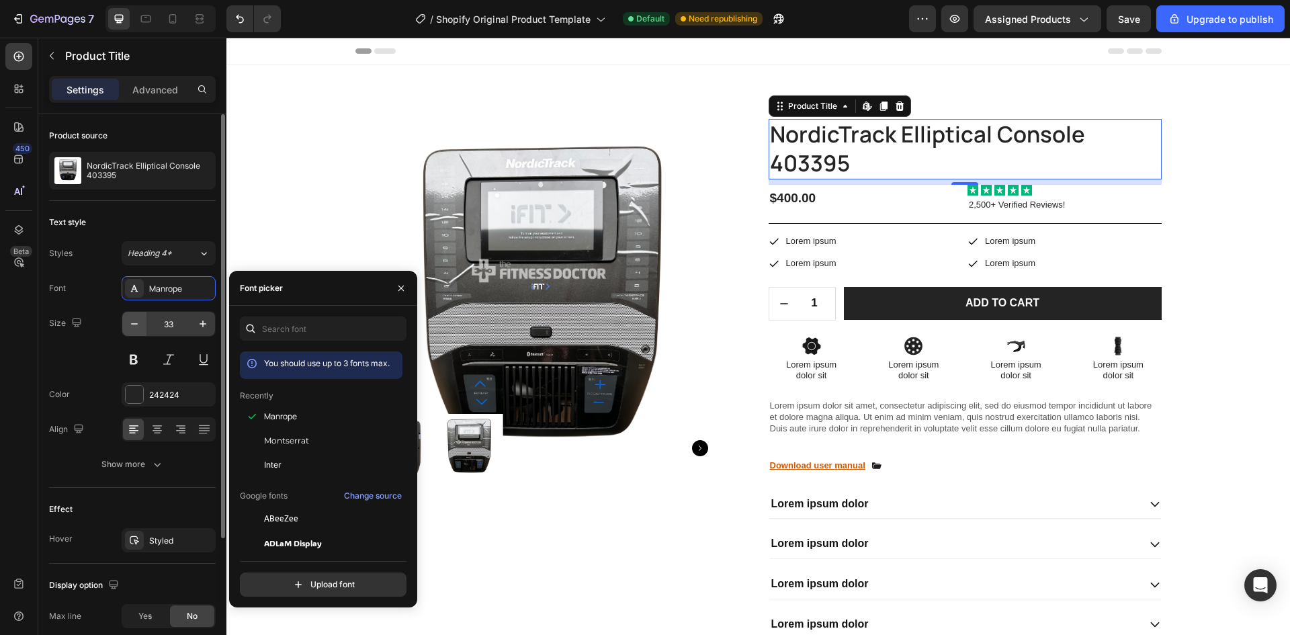
click at [132, 317] on icon "button" at bounding box center [134, 323] width 13 height 13
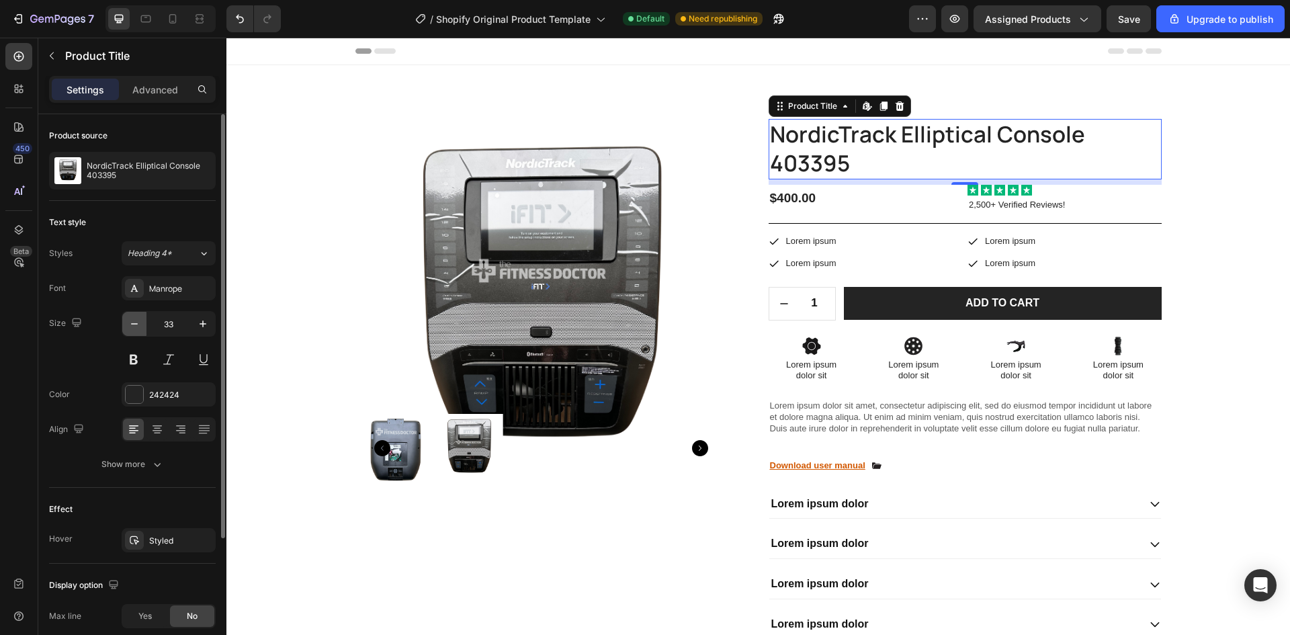
click at [132, 317] on icon "button" at bounding box center [134, 323] width 13 height 13
click at [132, 316] on button "button" at bounding box center [134, 324] width 24 height 24
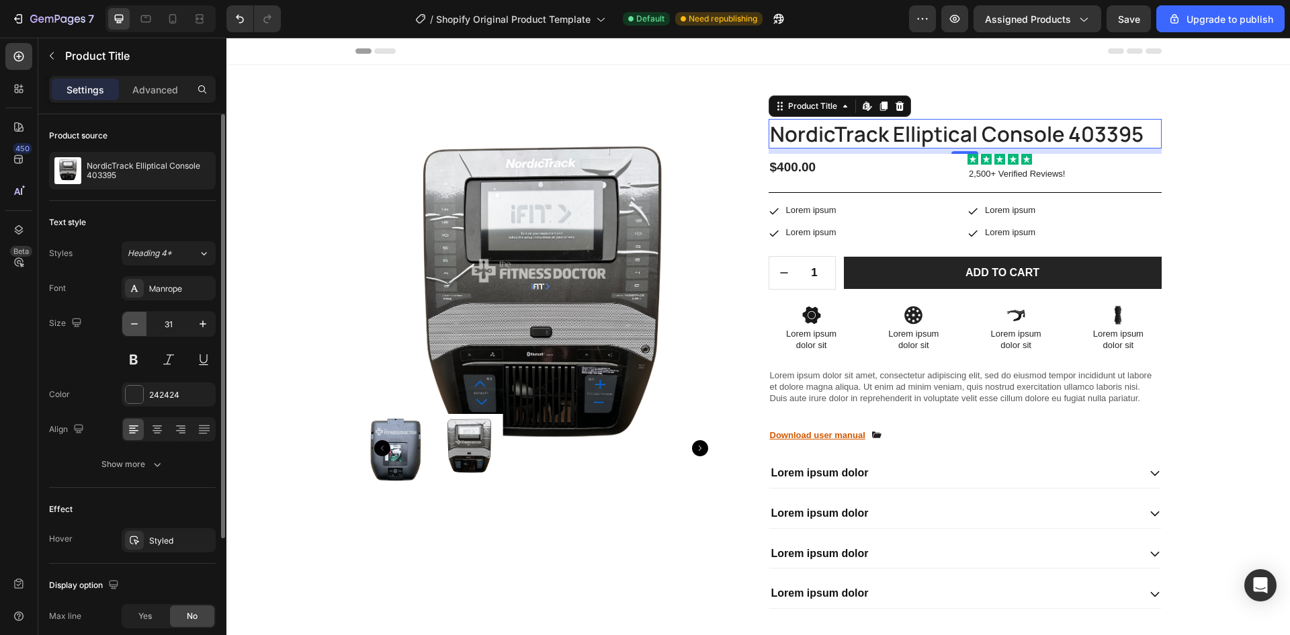
click at [132, 316] on button "button" at bounding box center [134, 324] width 24 height 24
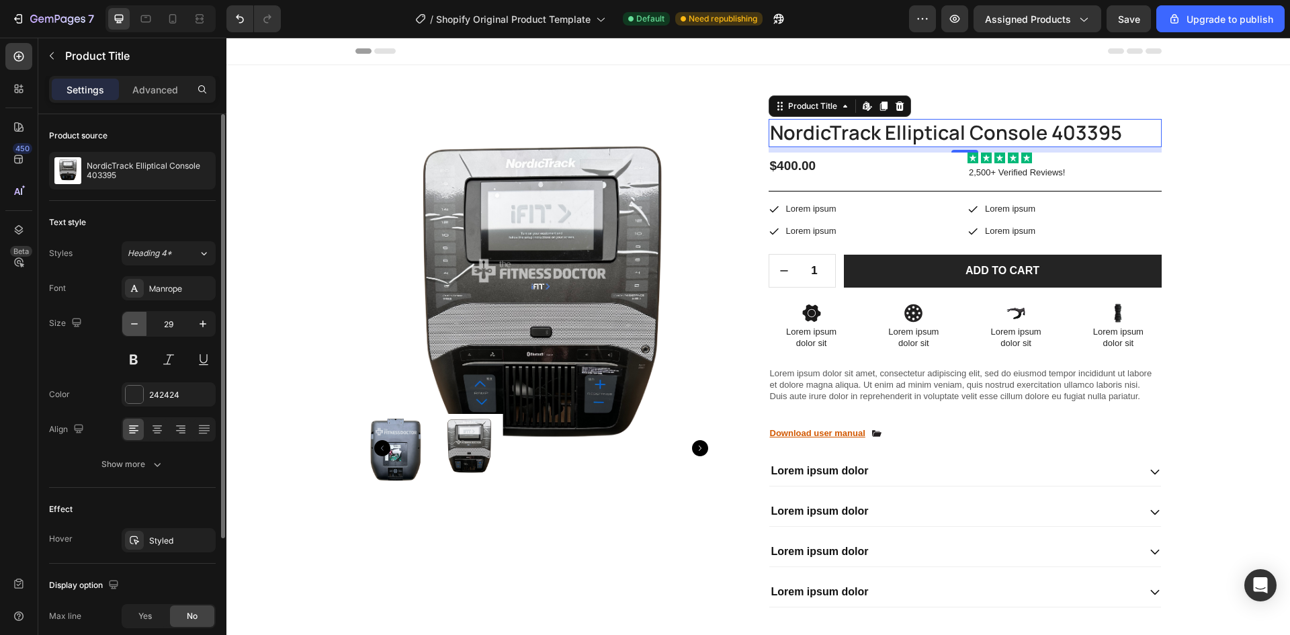
click at [132, 316] on button "button" at bounding box center [134, 324] width 24 height 24
type input "27"
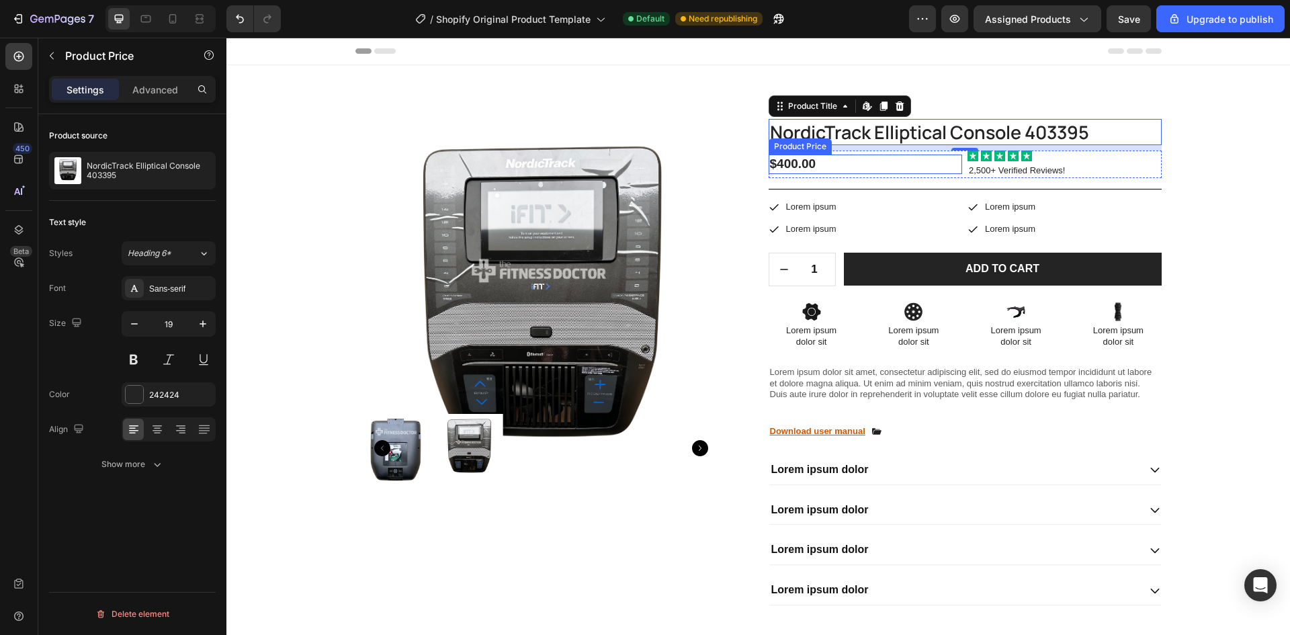
click at [880, 163] on div "$400.00" at bounding box center [866, 164] width 194 height 19
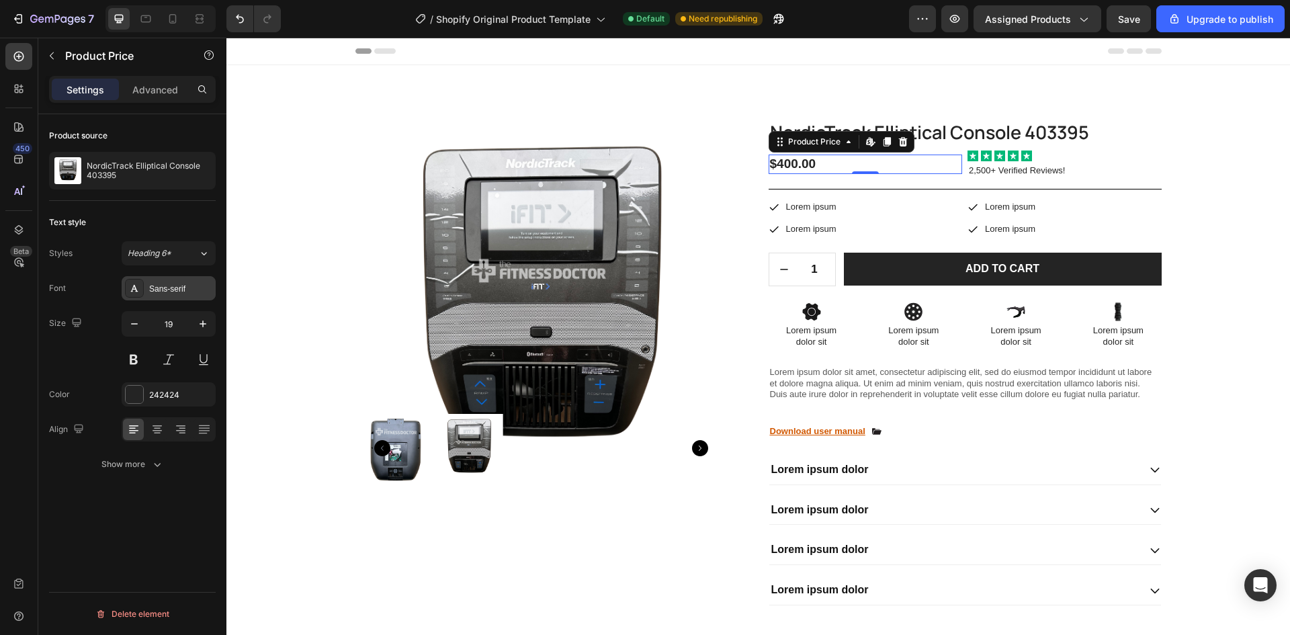
click at [140, 287] on div at bounding box center [134, 288] width 19 height 19
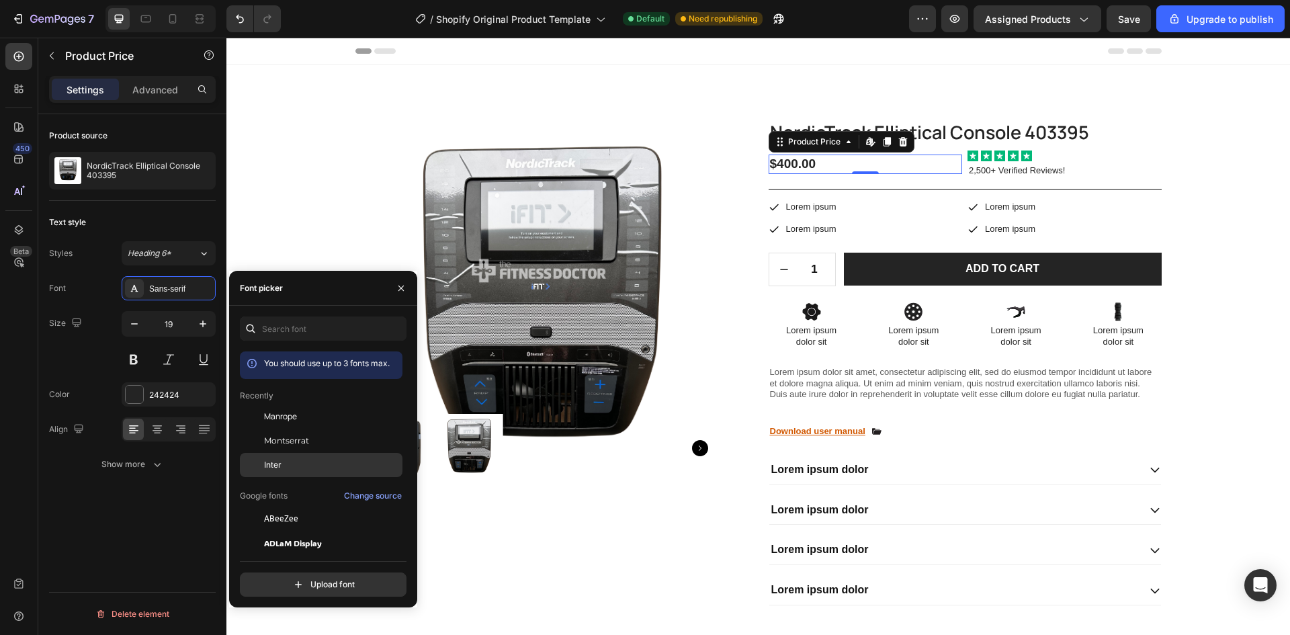
click at [281, 464] on span "Inter" at bounding box center [272, 465] width 17 height 12
click at [130, 327] on icon "button" at bounding box center [134, 323] width 13 height 13
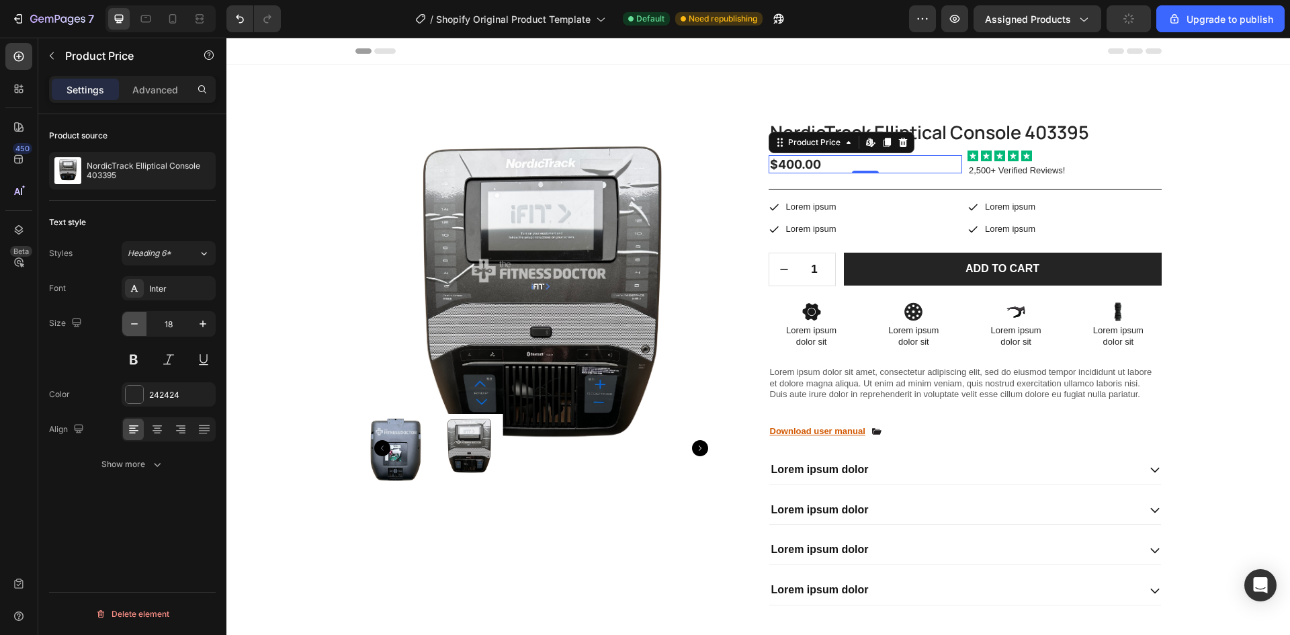
click at [130, 327] on icon "button" at bounding box center [134, 323] width 13 height 13
type input "17"
click at [96, 334] on div "Size 17" at bounding box center [132, 341] width 167 height 60
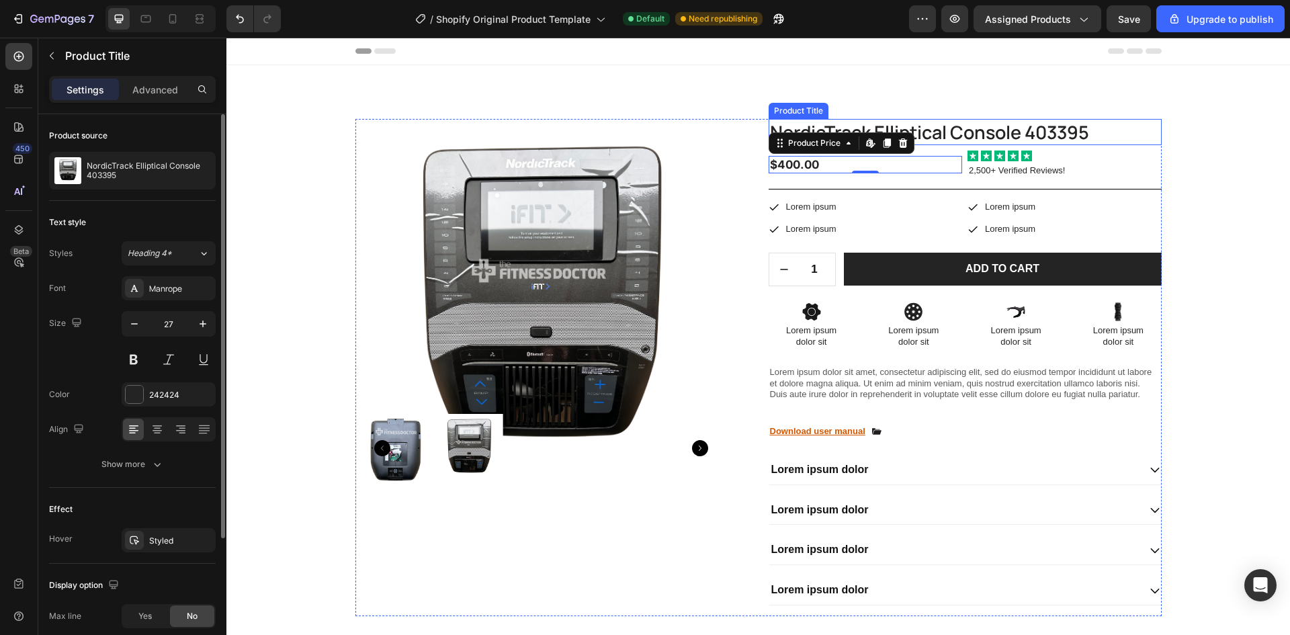
click at [930, 124] on h1 "NordicTrack Elliptical Console 403395" at bounding box center [965, 132] width 393 height 26
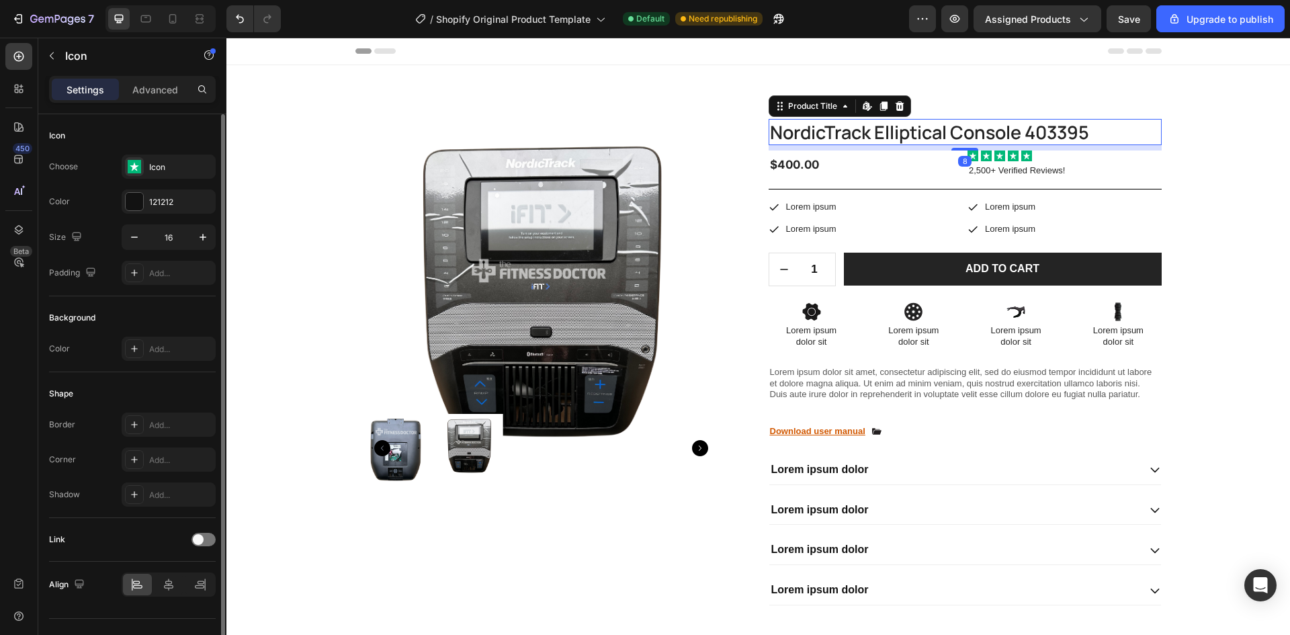
click at [1011, 155] on icon at bounding box center [1013, 156] width 7 height 7
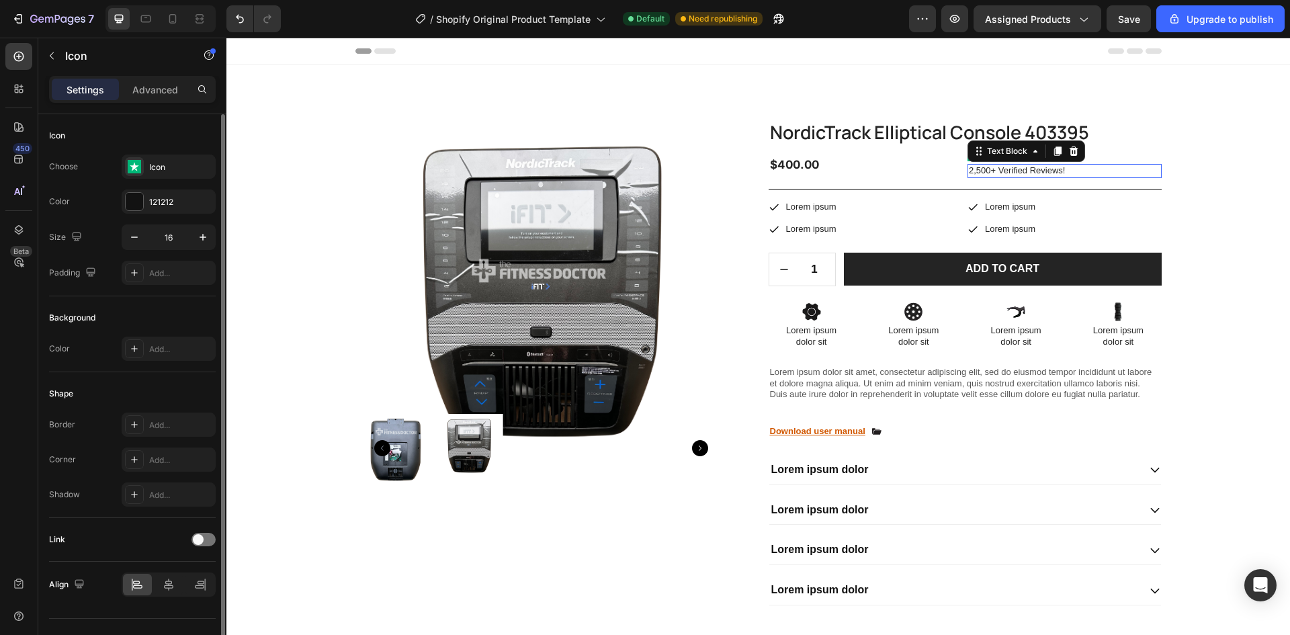
click at [1099, 166] on p "2,500+ Verified Reviews!" at bounding box center [1065, 170] width 192 height 11
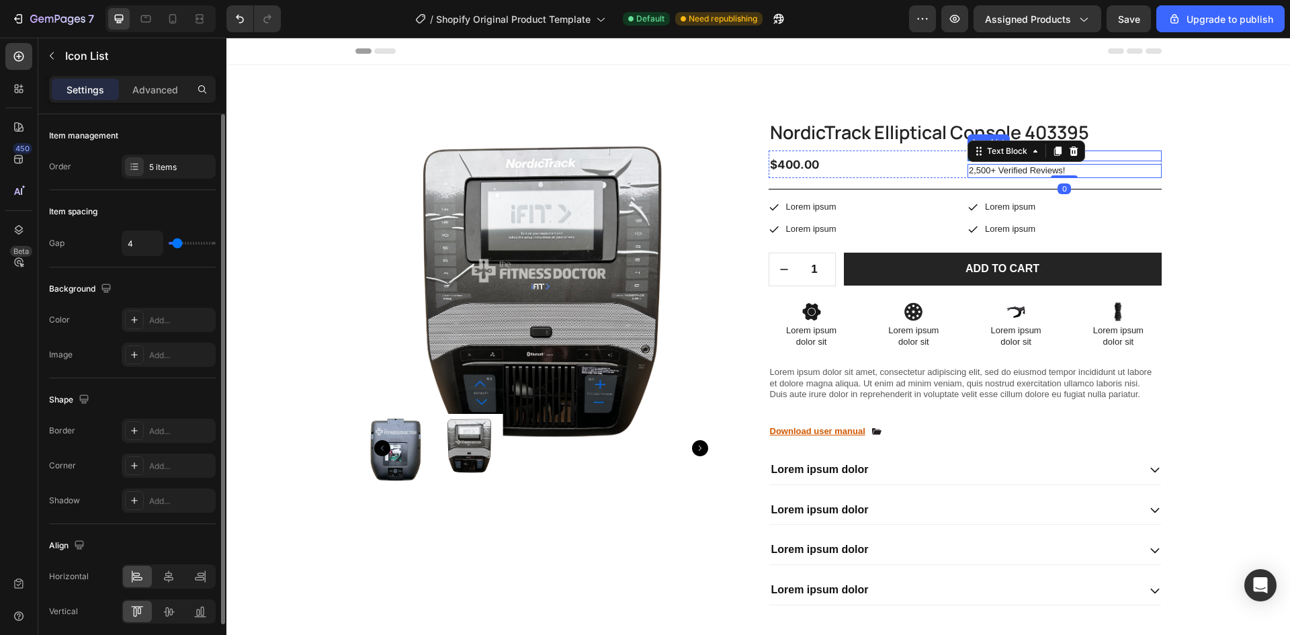
click at [1105, 158] on div "Icon Icon Icon Icon Icon" at bounding box center [1065, 156] width 194 height 11
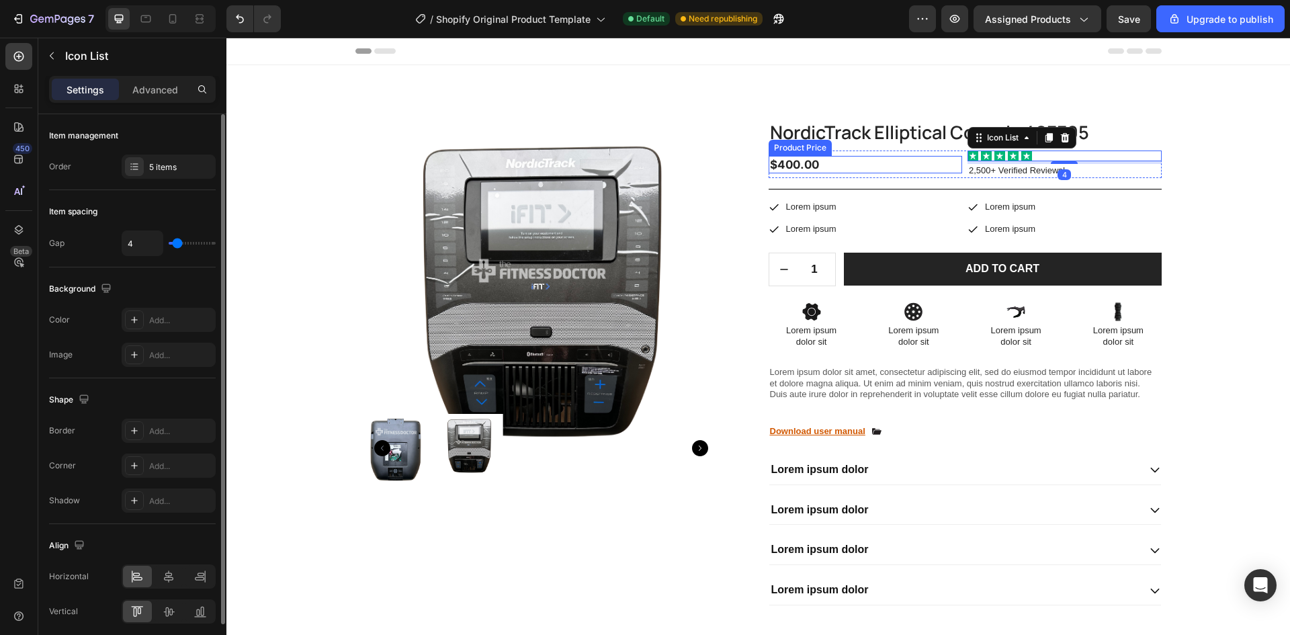
click at [805, 165] on div "$400.00" at bounding box center [866, 164] width 194 height 17
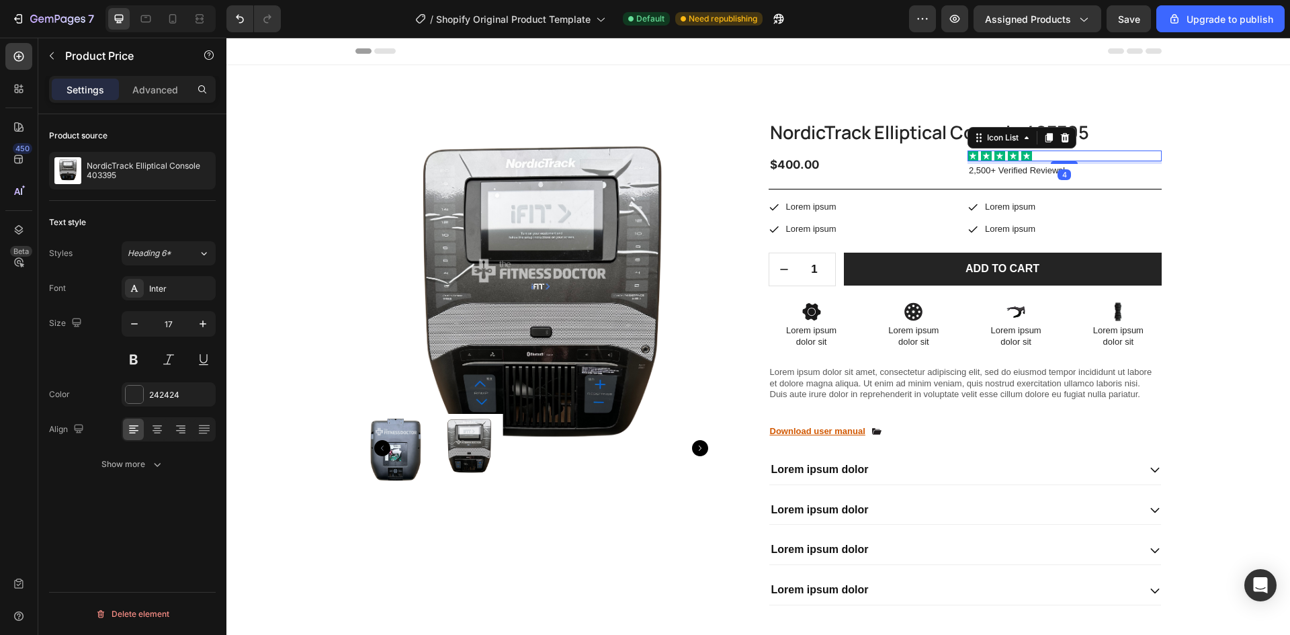
click at [1015, 157] on div "Icon Icon Icon Icon Icon" at bounding box center [1065, 156] width 194 height 11
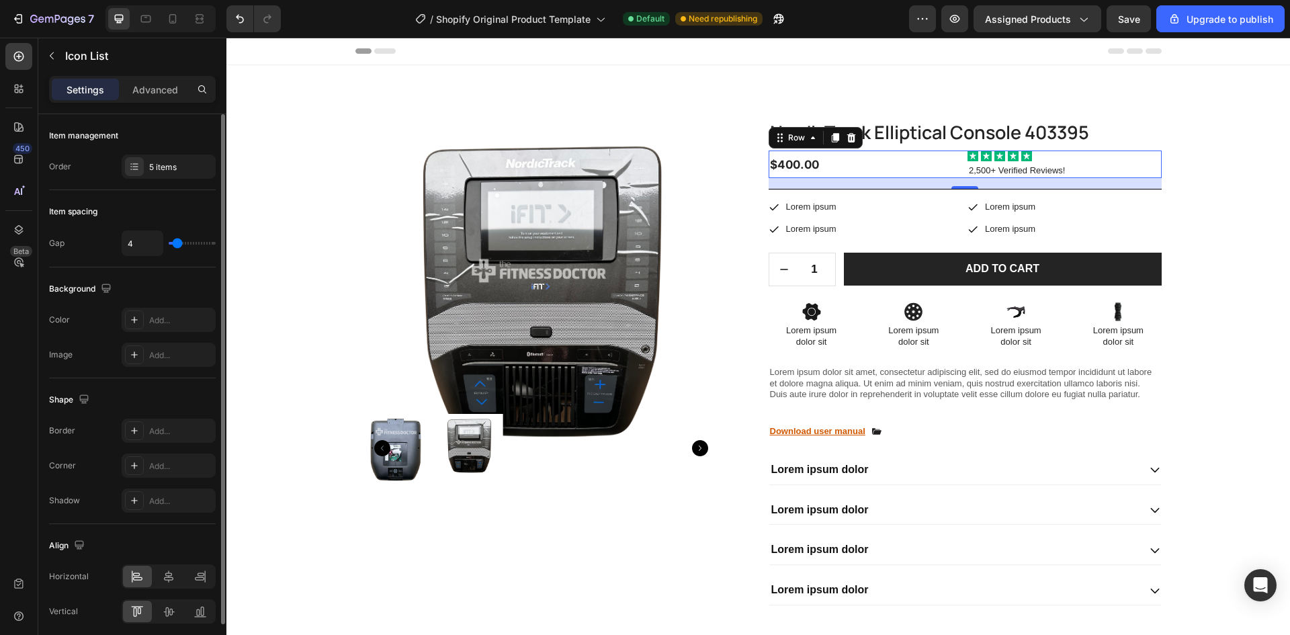
click at [943, 153] on div "$400.00 Product Price Product Price" at bounding box center [866, 165] width 194 height 28
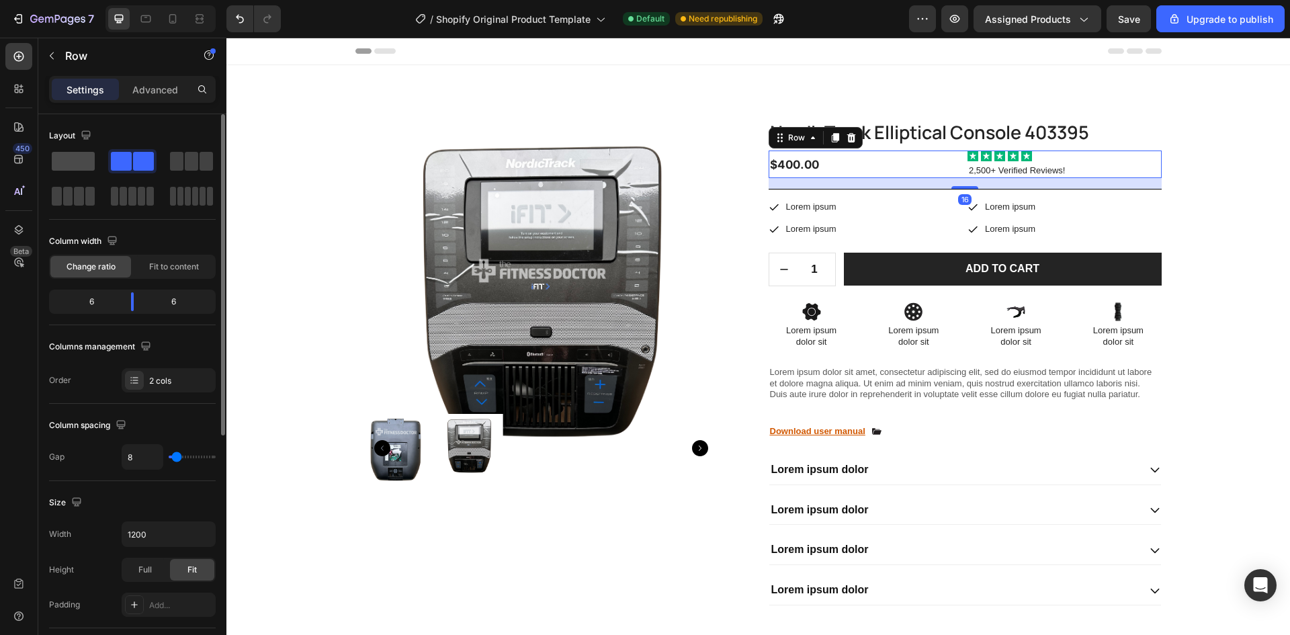
click at [73, 167] on span at bounding box center [73, 161] width 43 height 19
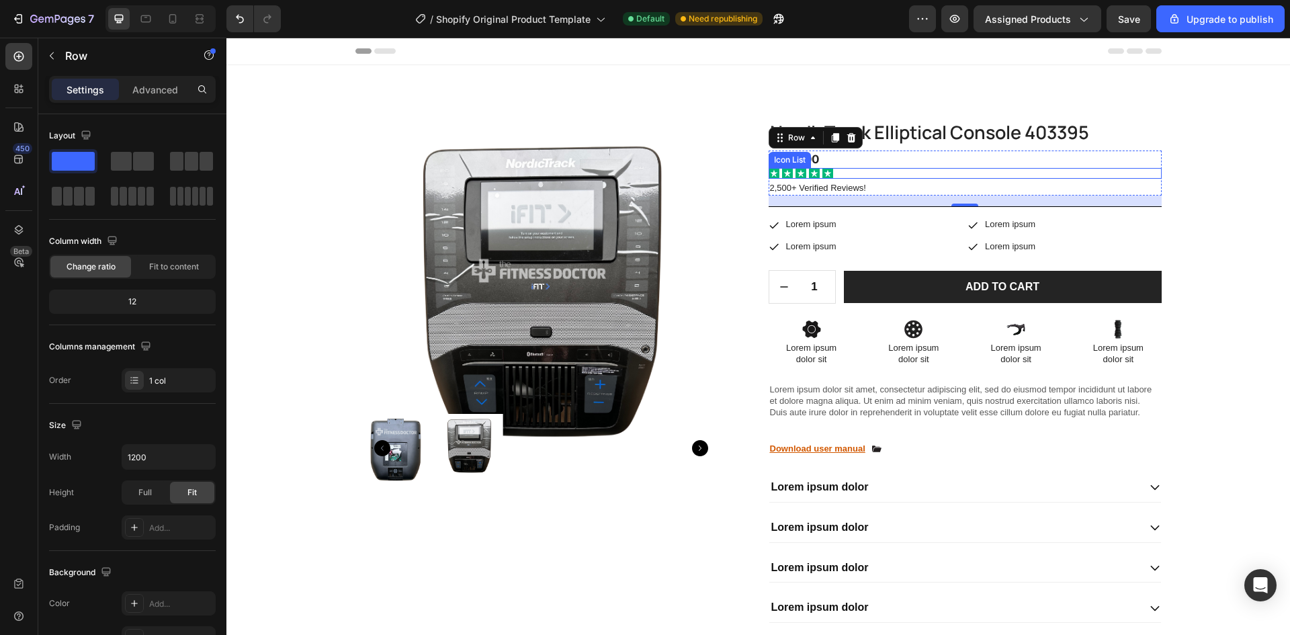
click at [857, 170] on div "Icon Icon Icon Icon Icon" at bounding box center [965, 173] width 393 height 11
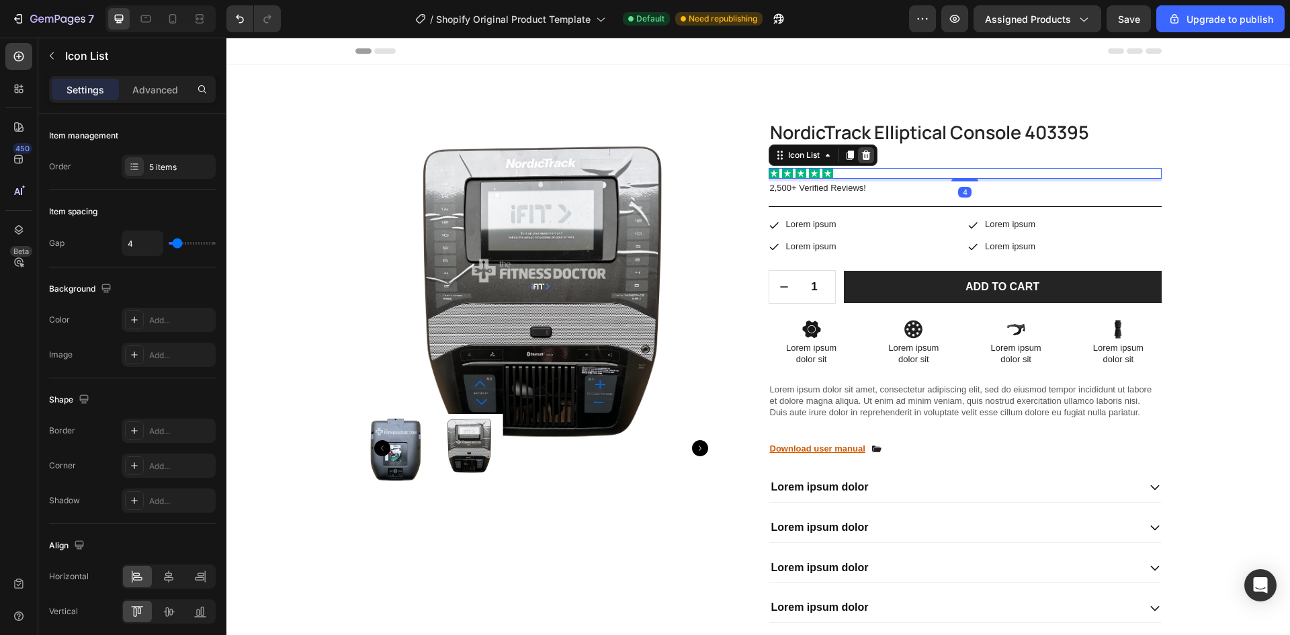
click at [861, 157] on icon at bounding box center [865, 155] width 9 height 9
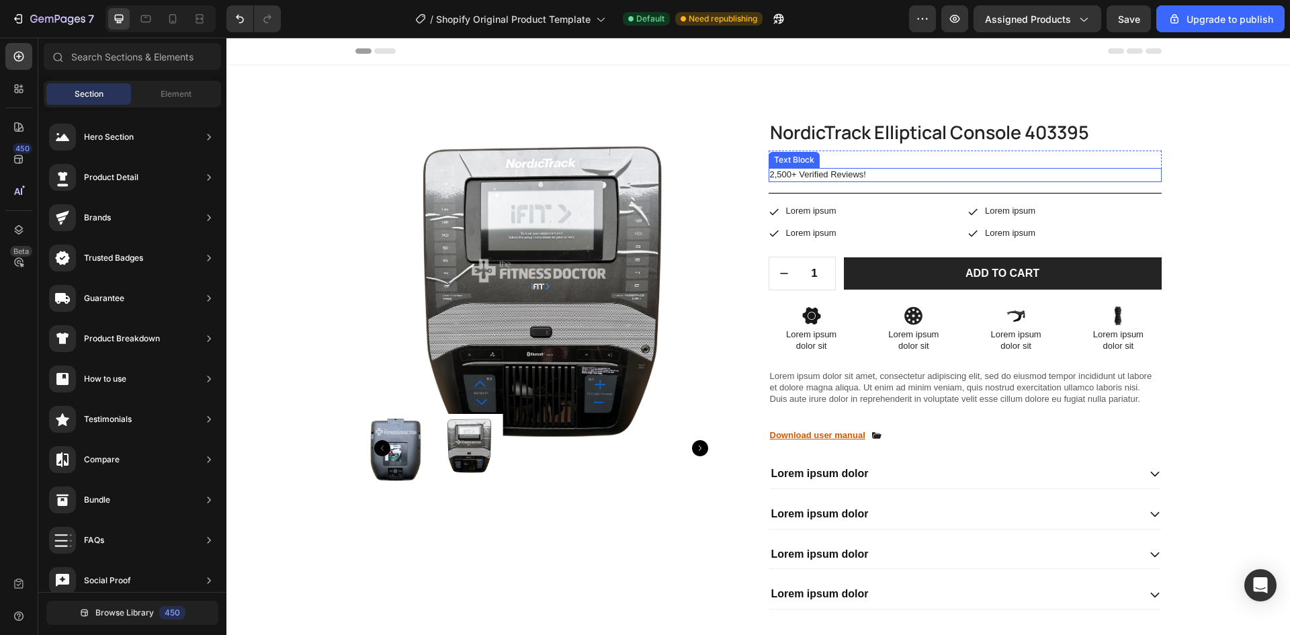
click at [865, 171] on p "2,500+ Verified Reviews!" at bounding box center [965, 174] width 390 height 11
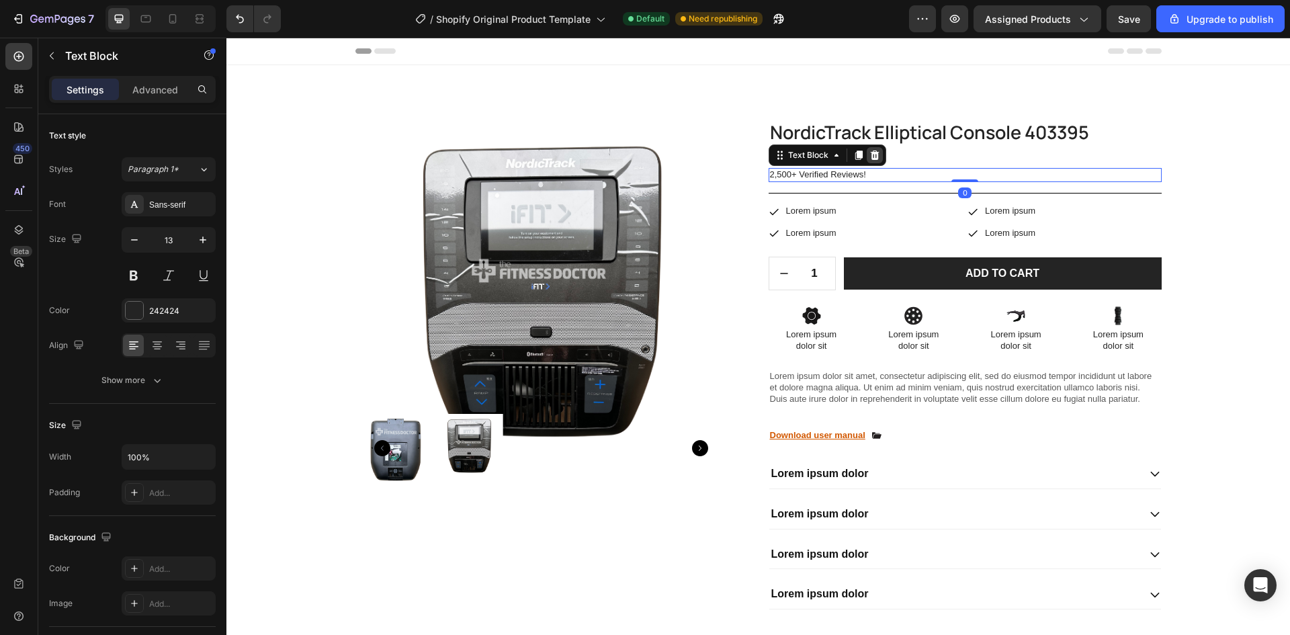
click at [873, 159] on icon at bounding box center [874, 155] width 11 height 11
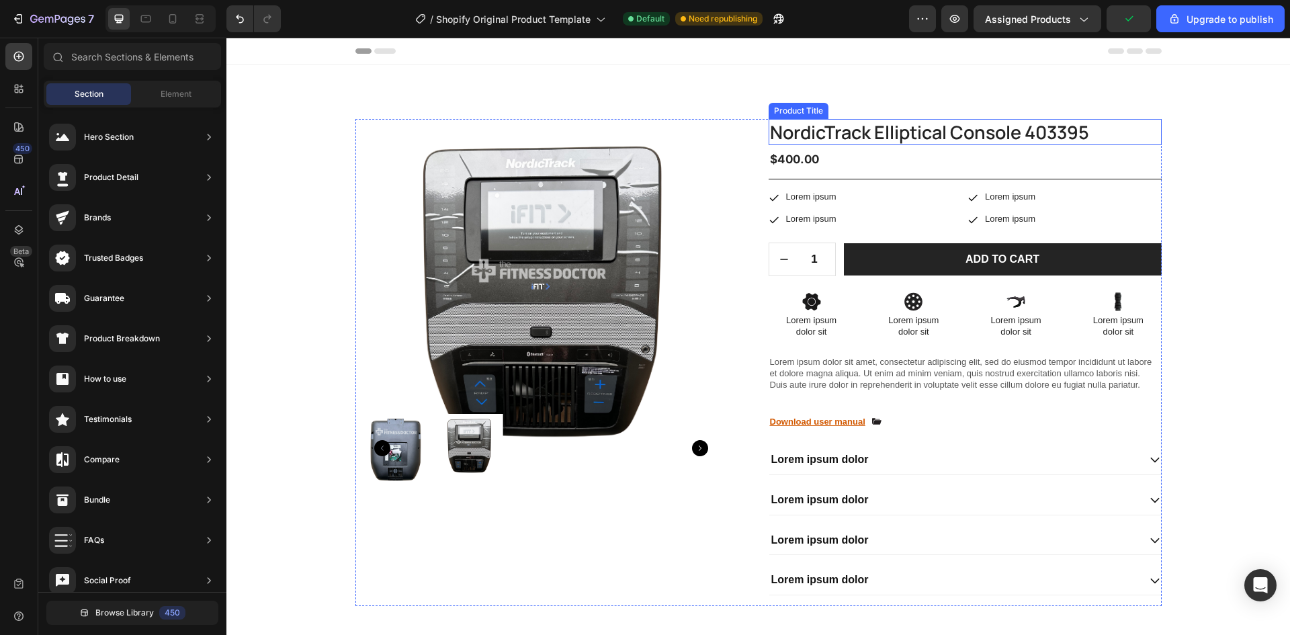
click at [869, 152] on div "$400.00" at bounding box center [965, 159] width 393 height 17
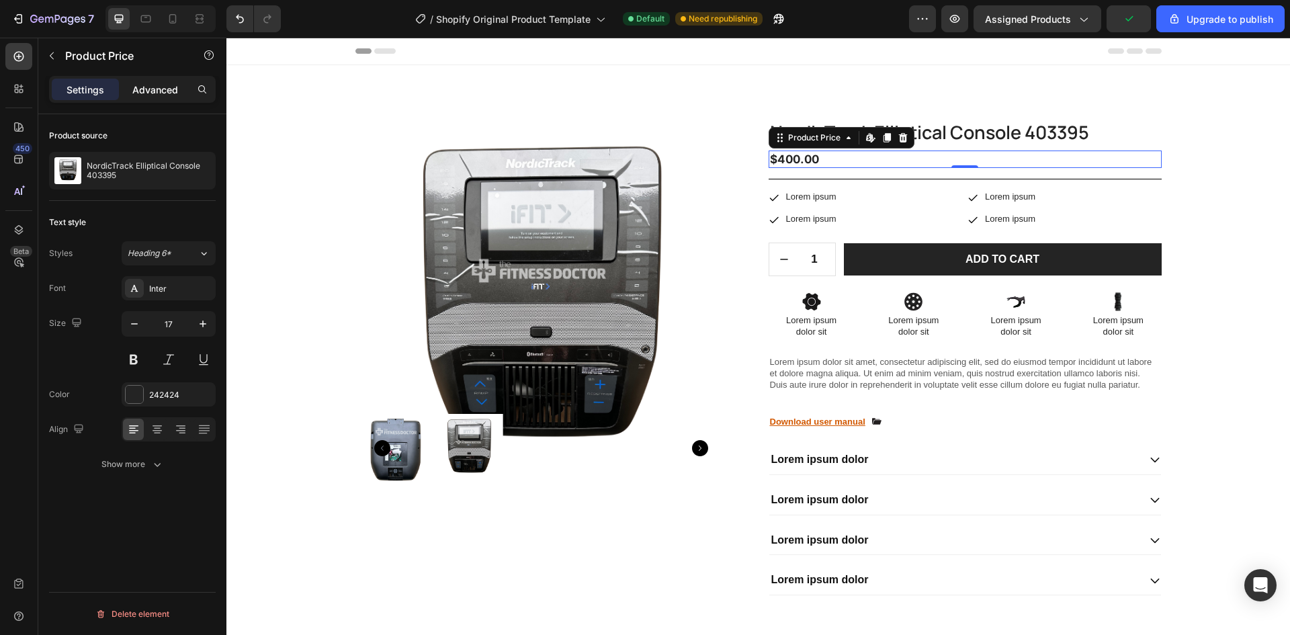
click at [135, 83] on p "Advanced" at bounding box center [155, 90] width 46 height 14
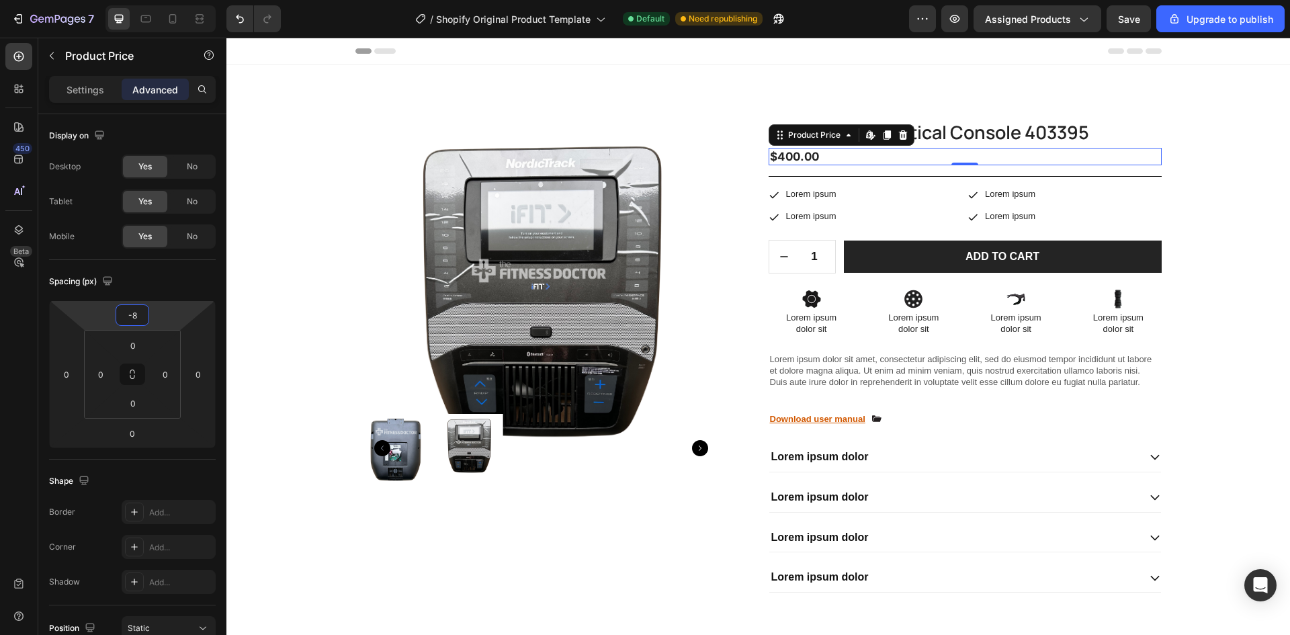
type input "-10"
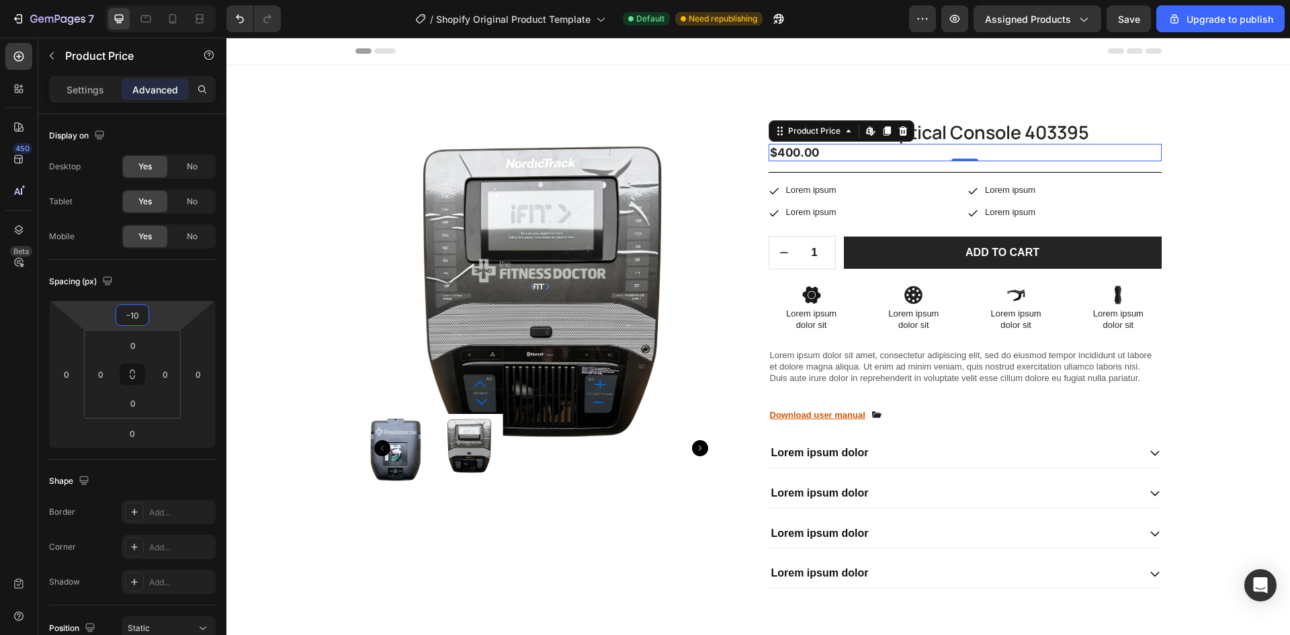
click at [113, 0] on html "7 / Shopify Original Product Template Default Need republishing Preview Assigne…" at bounding box center [645, 0] width 1290 height 0
click at [1181, 166] on div "Product Images NordicTrack Elliptical Console 403395 Product Title $400.00 Prod…" at bounding box center [759, 364] width 1044 height 491
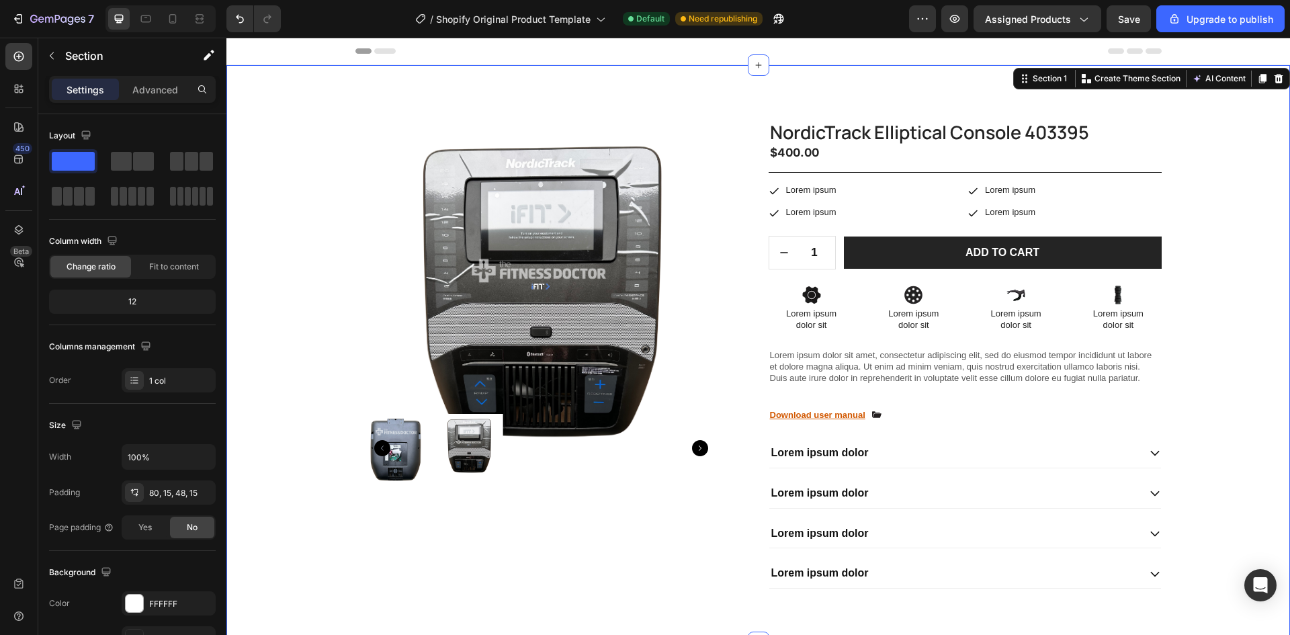
click at [917, 110] on div "Product Images NordicTrack Elliptical Console 403395 Product Title $400.00 Prod…" at bounding box center [758, 353] width 1064 height 577
click at [57, 55] on button "button" at bounding box center [52, 56] width 22 height 22
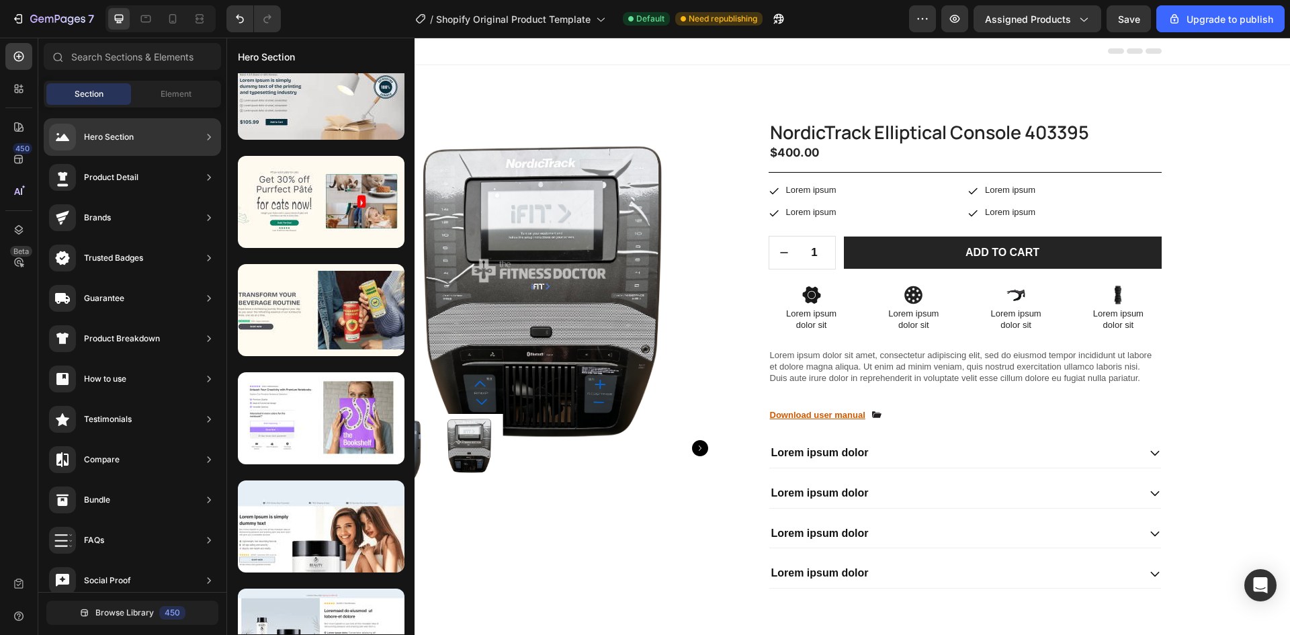
scroll to position [80, 0]
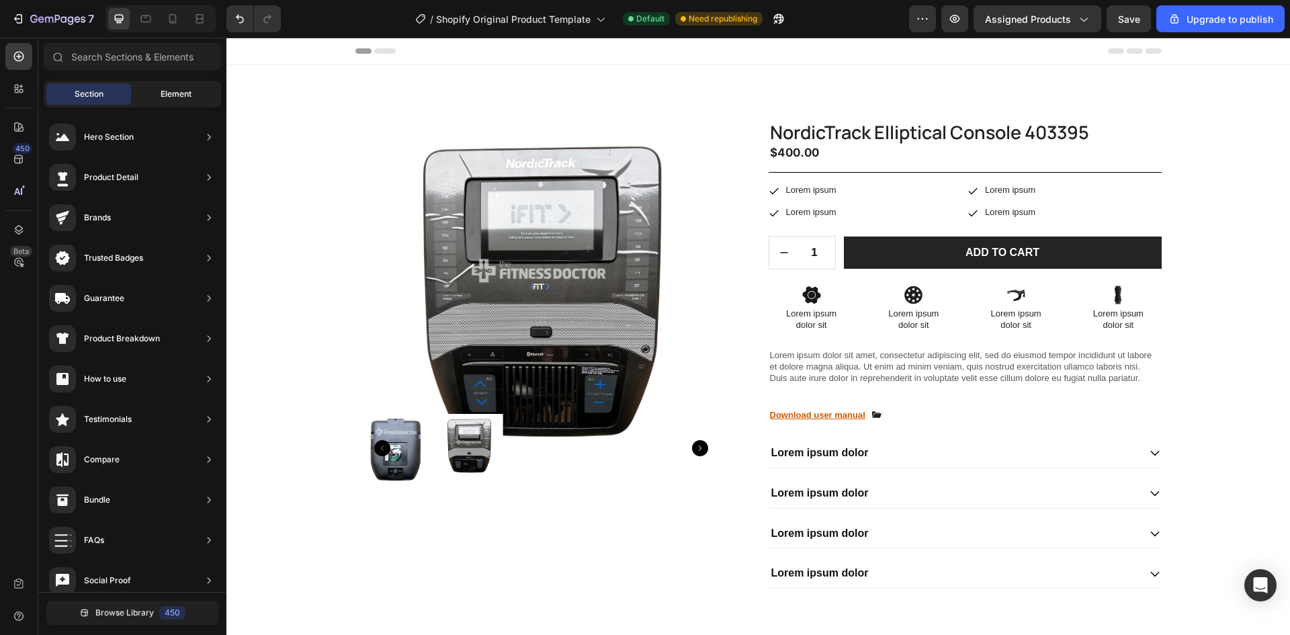
click at [134, 89] on div "Element" at bounding box center [176, 94] width 85 height 22
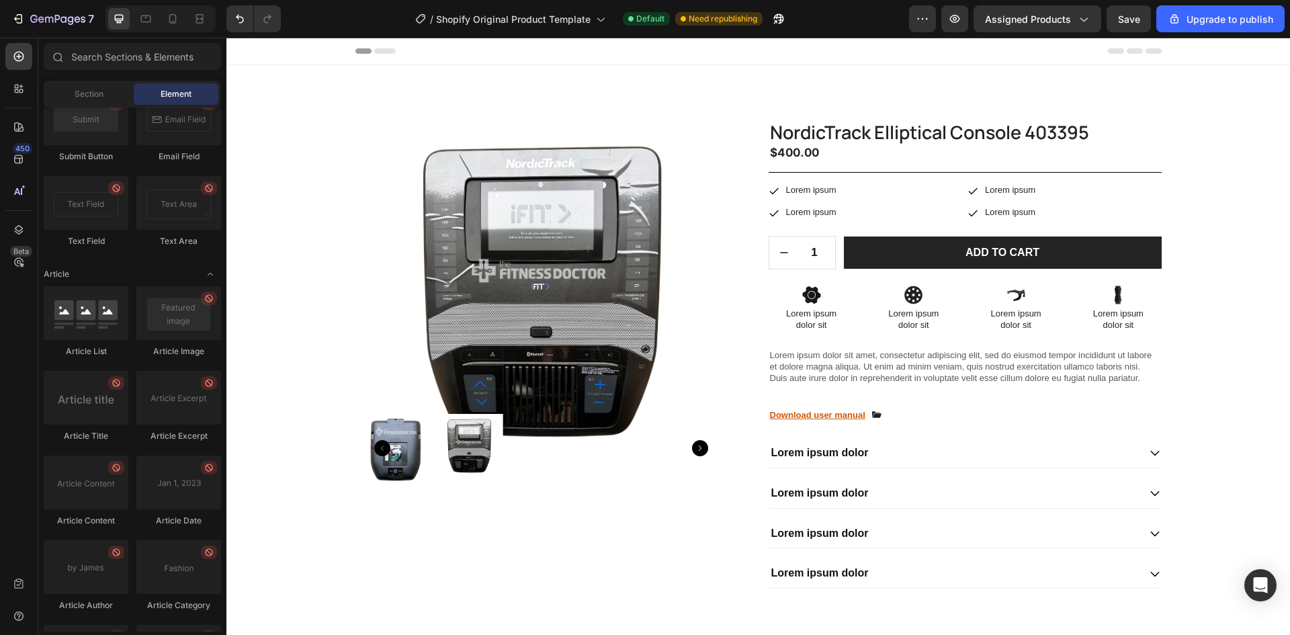
scroll to position [3546, 0]
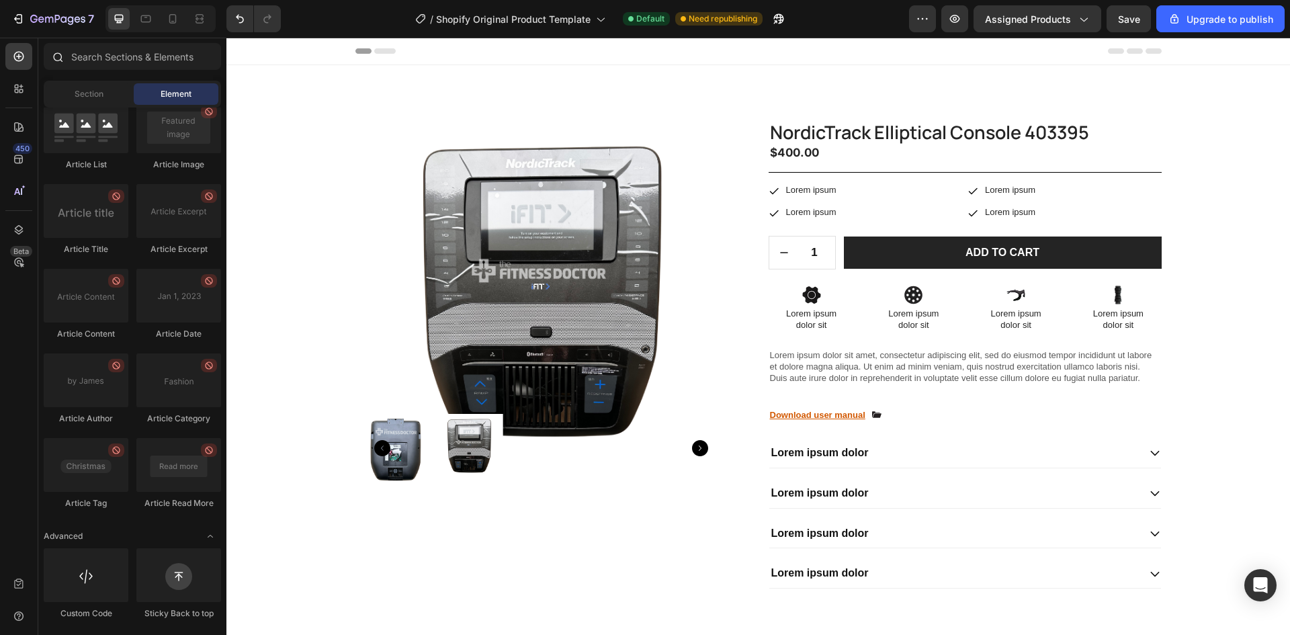
click at [108, 73] on div at bounding box center [132, 59] width 188 height 32
click at [120, 62] on input "text" at bounding box center [132, 56] width 177 height 27
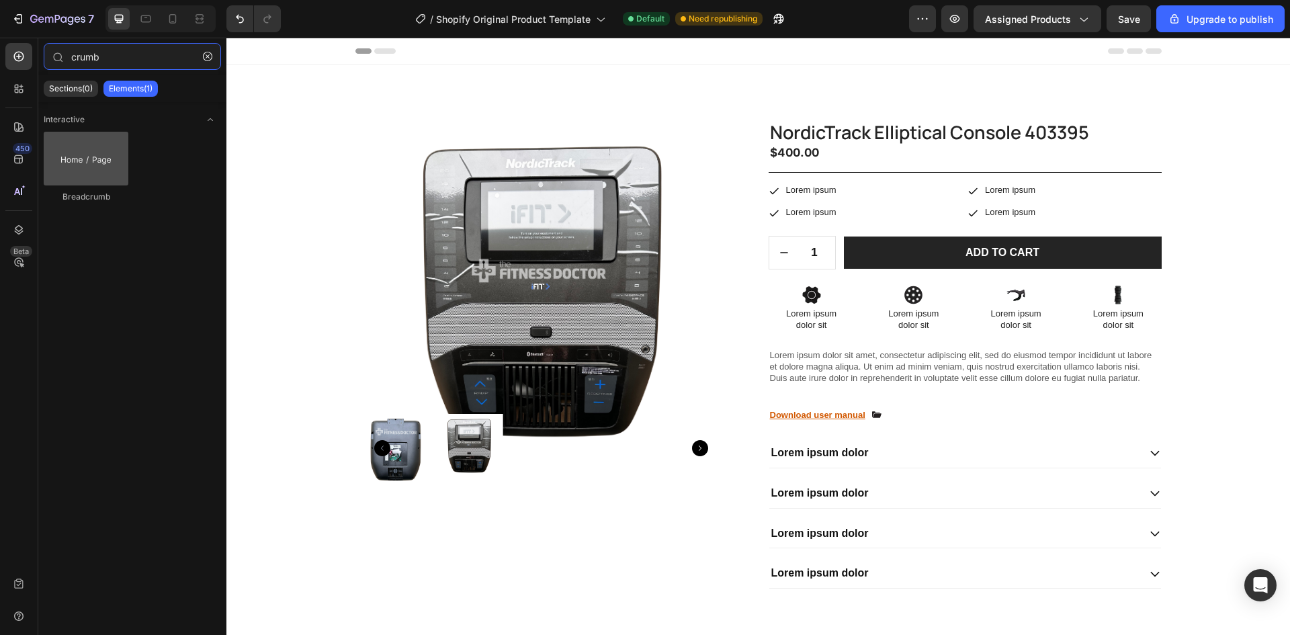
type input "crumb"
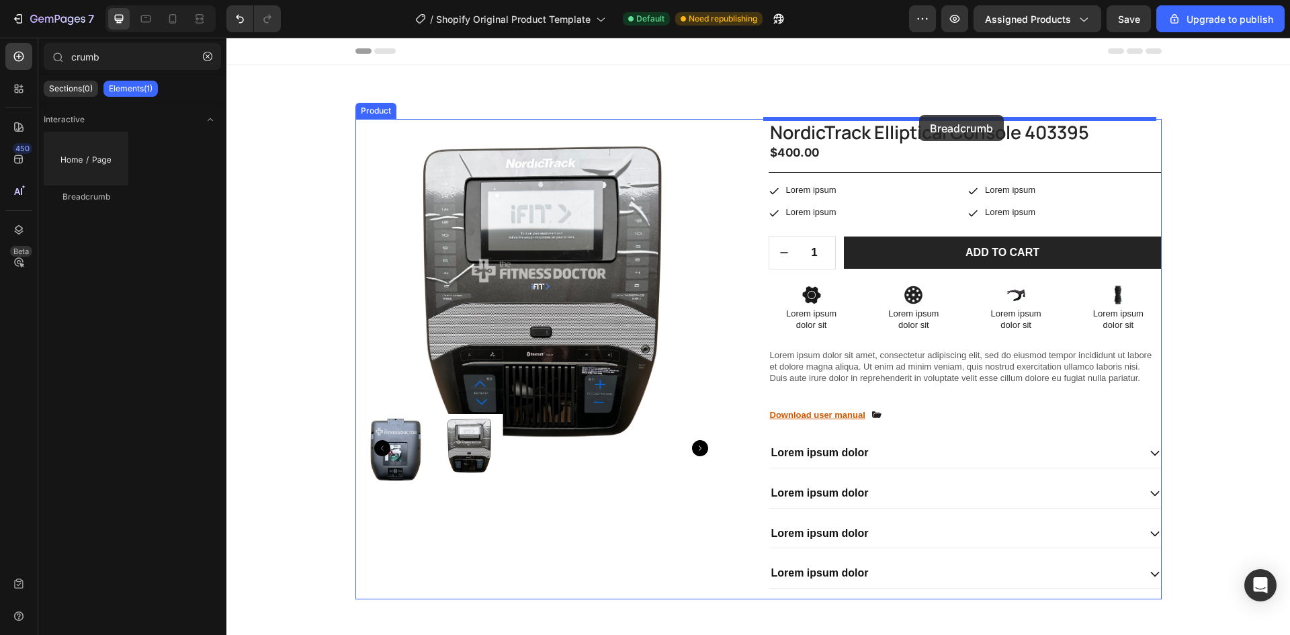
drag, startPoint x: 312, startPoint y: 191, endPoint x: 919, endPoint y: 115, distance: 612.2
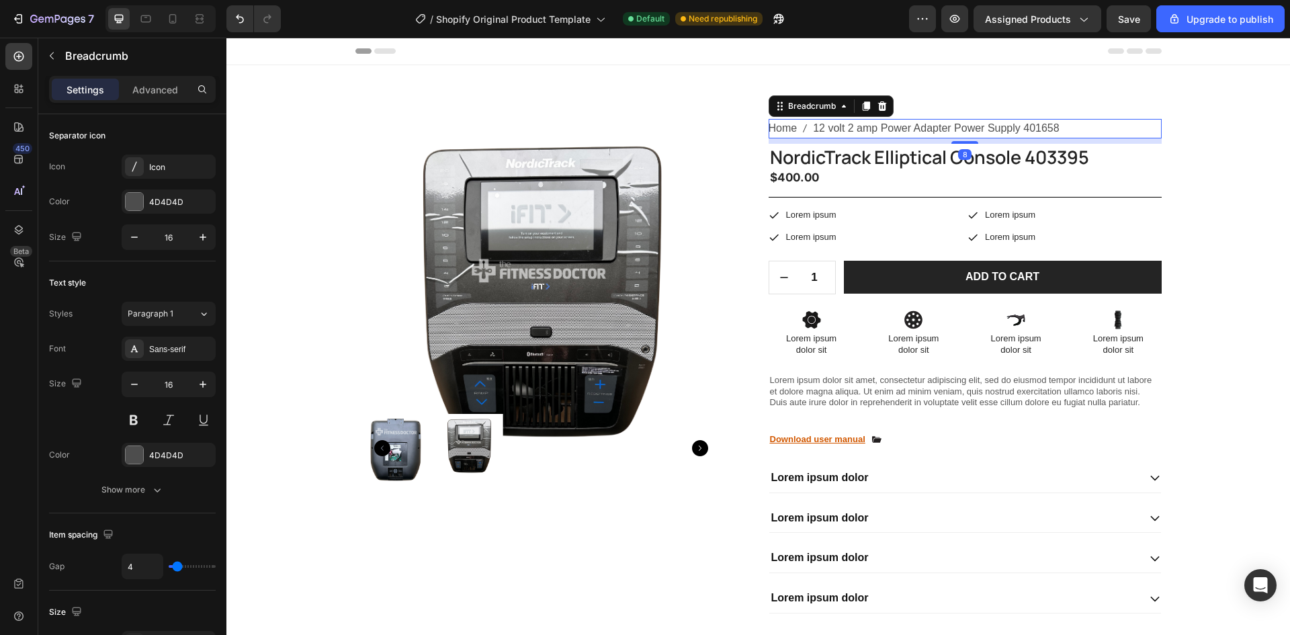
click at [851, 126] on span "12 volt 2 amp Power Adapter Power Supply 401658" at bounding box center [936, 128] width 246 height 19
click at [851, 151] on h1 "NordicTrack Elliptical Console 403395" at bounding box center [965, 157] width 393 height 26
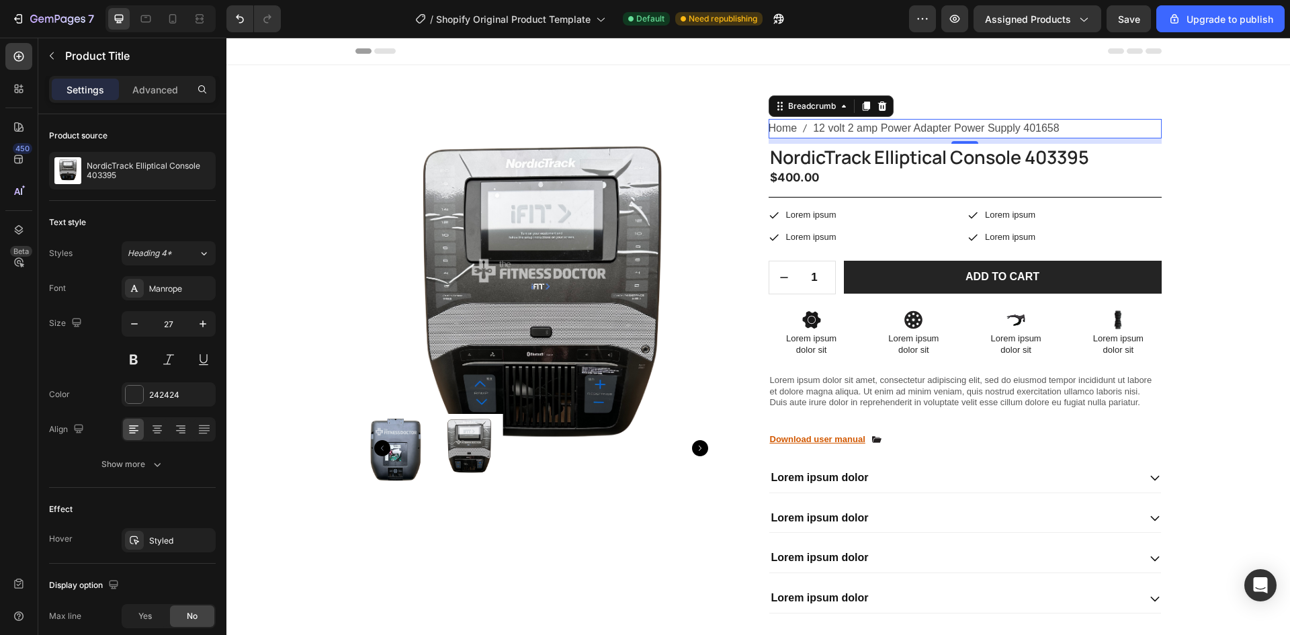
click at [939, 129] on span "12 volt 2 amp Power Adapter Power Supply 401658" at bounding box center [936, 128] width 246 height 19
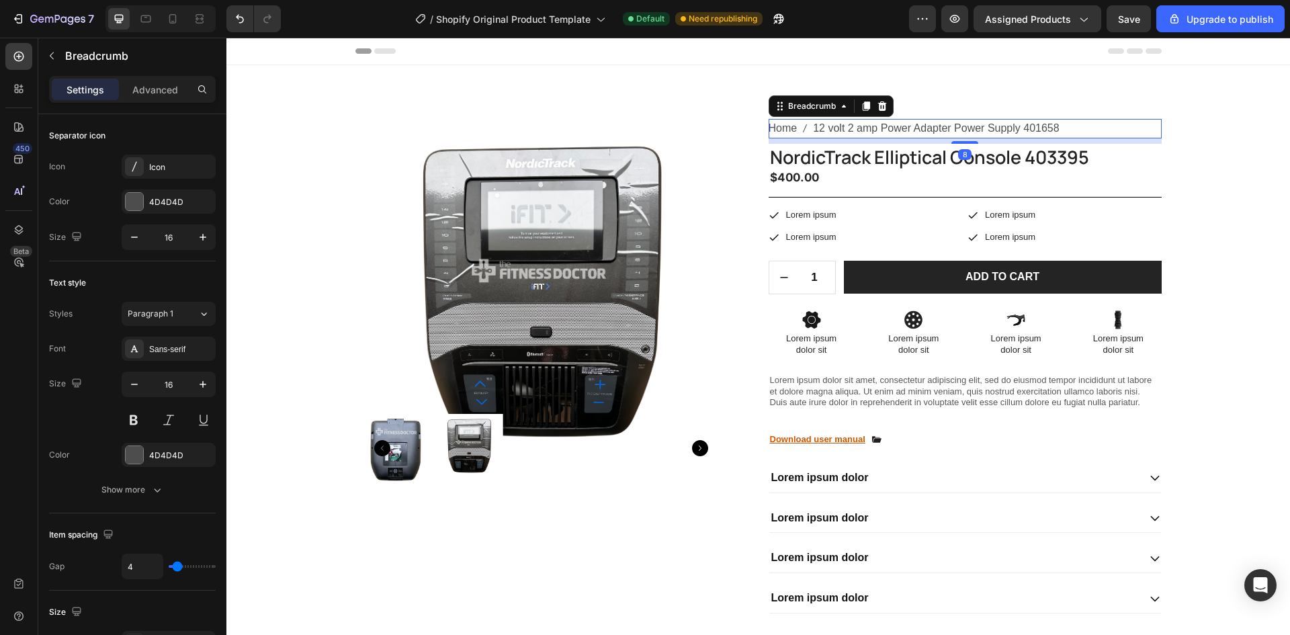
click at [939, 129] on span "12 volt 2 amp Power Adapter Power Supply 401658" at bounding box center [936, 128] width 246 height 19
click at [133, 241] on icon "button" at bounding box center [134, 236] width 13 height 13
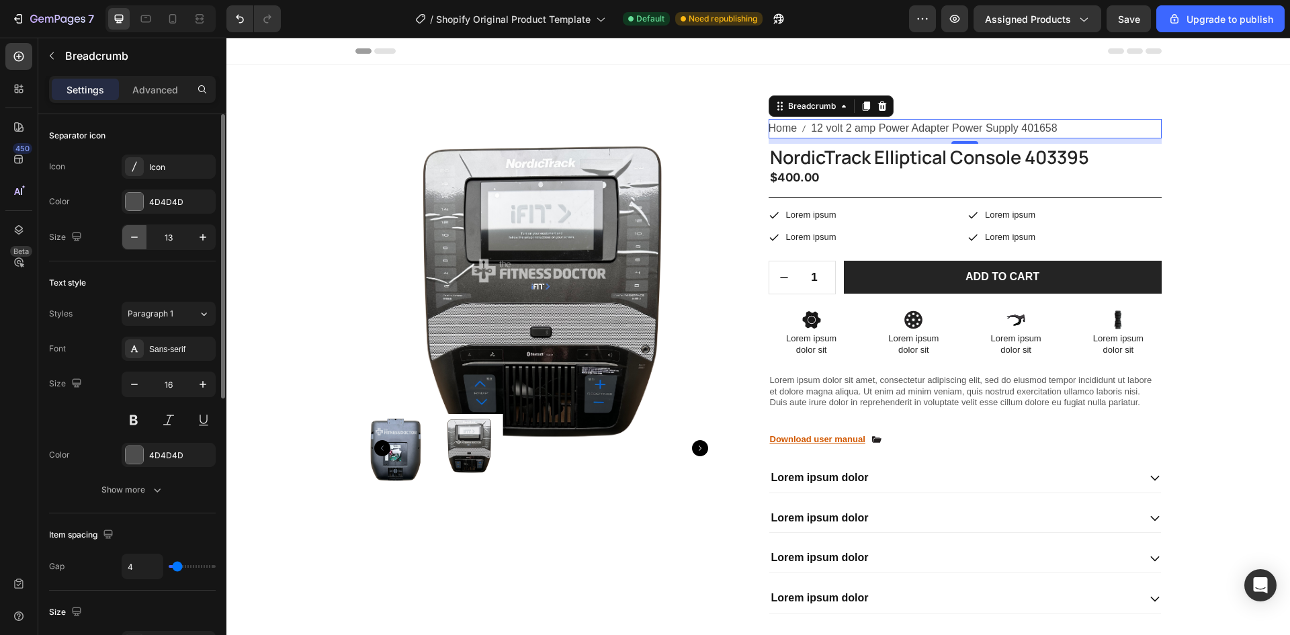
click at [133, 241] on icon "button" at bounding box center [134, 236] width 13 height 13
click at [193, 233] on button "button" at bounding box center [203, 237] width 24 height 24
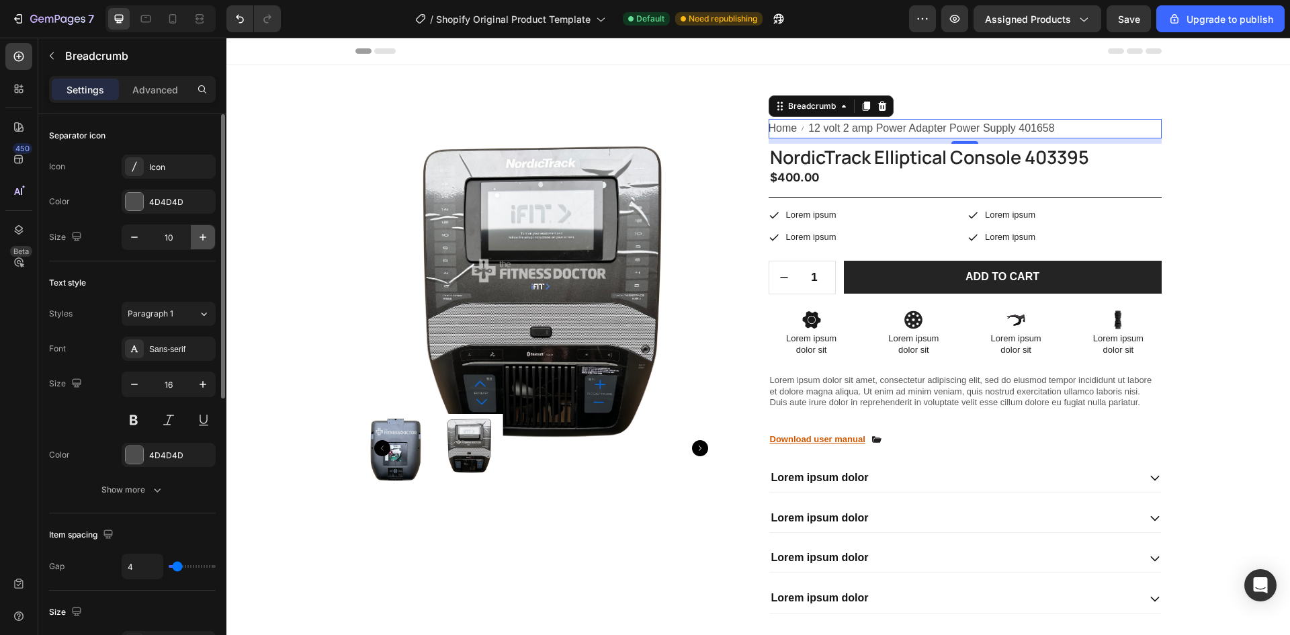
click at [202, 237] on icon "button" at bounding box center [203, 237] width 7 height 7
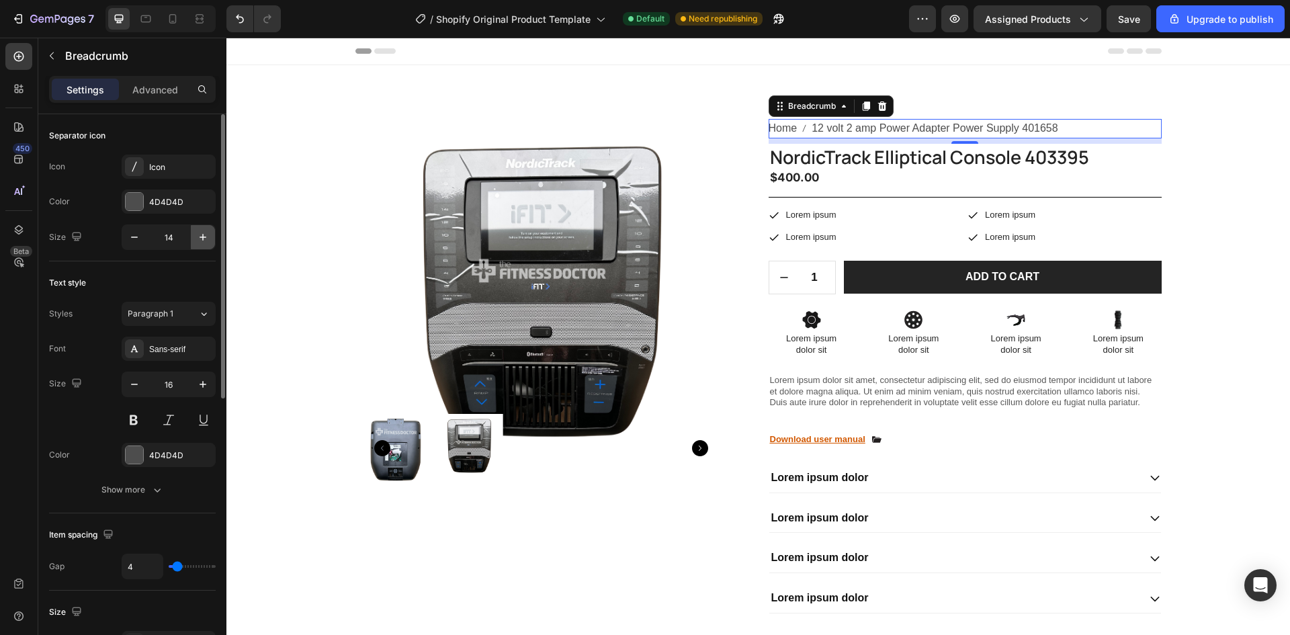
type input "15"
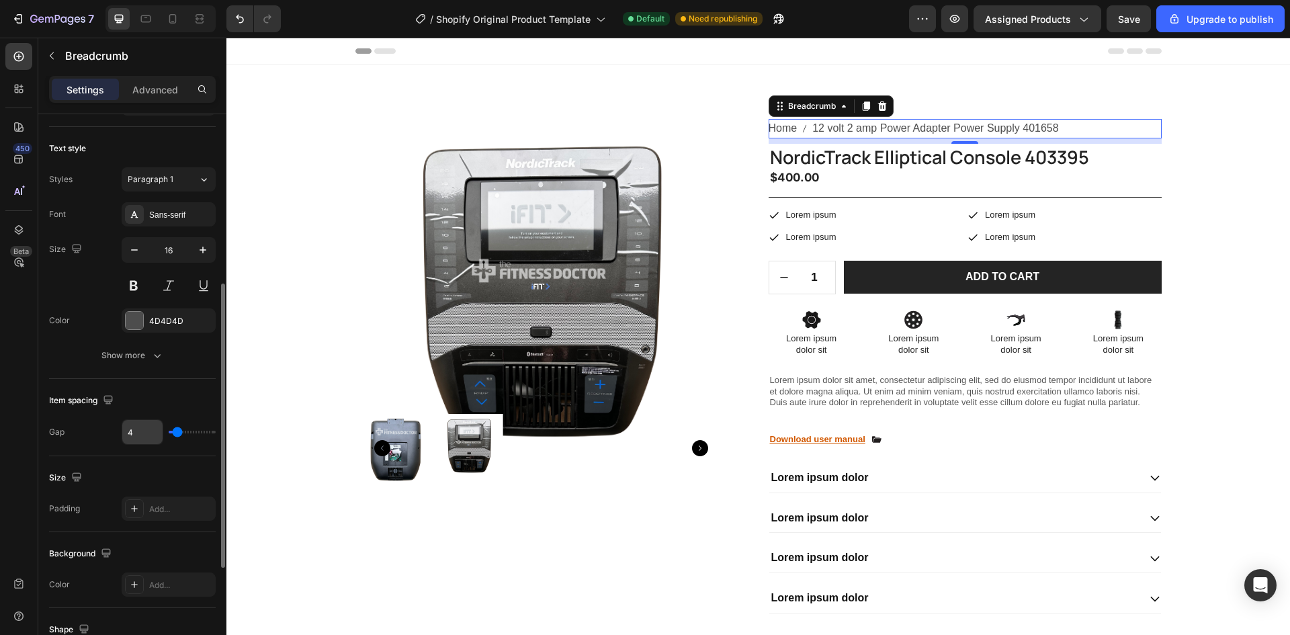
scroll to position [202, 0]
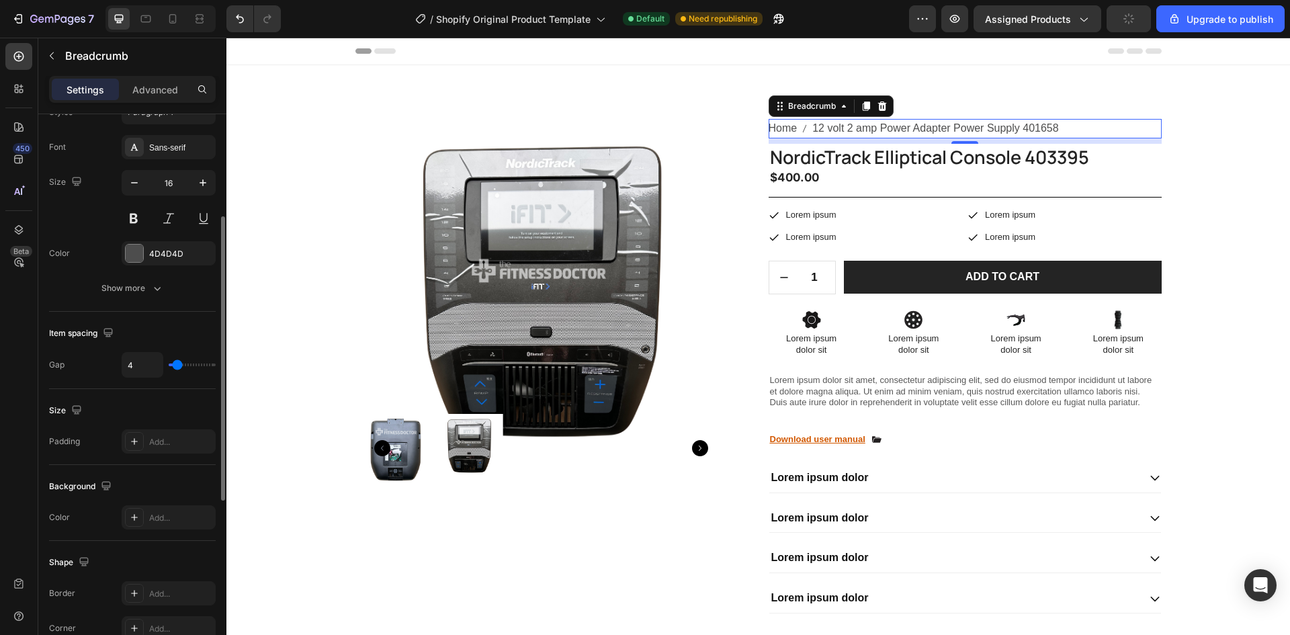
type input "1"
type input "0"
type input "1"
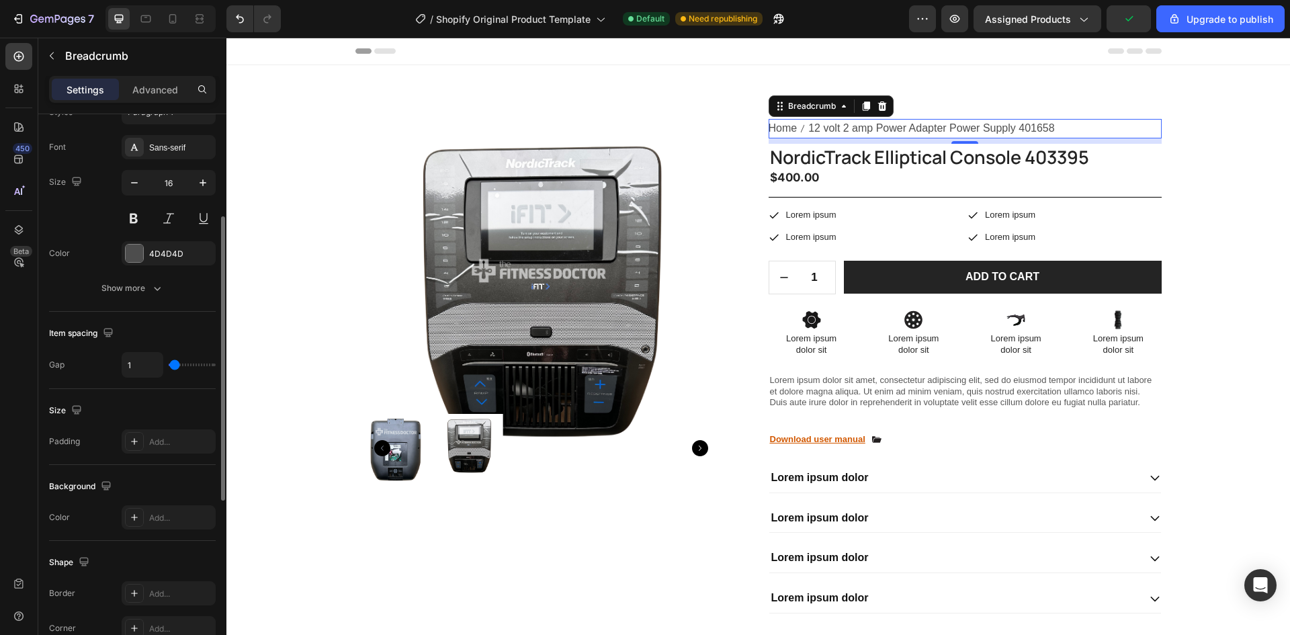
type input "1"
click at [175, 365] on input "range" at bounding box center [192, 365] width 47 height 3
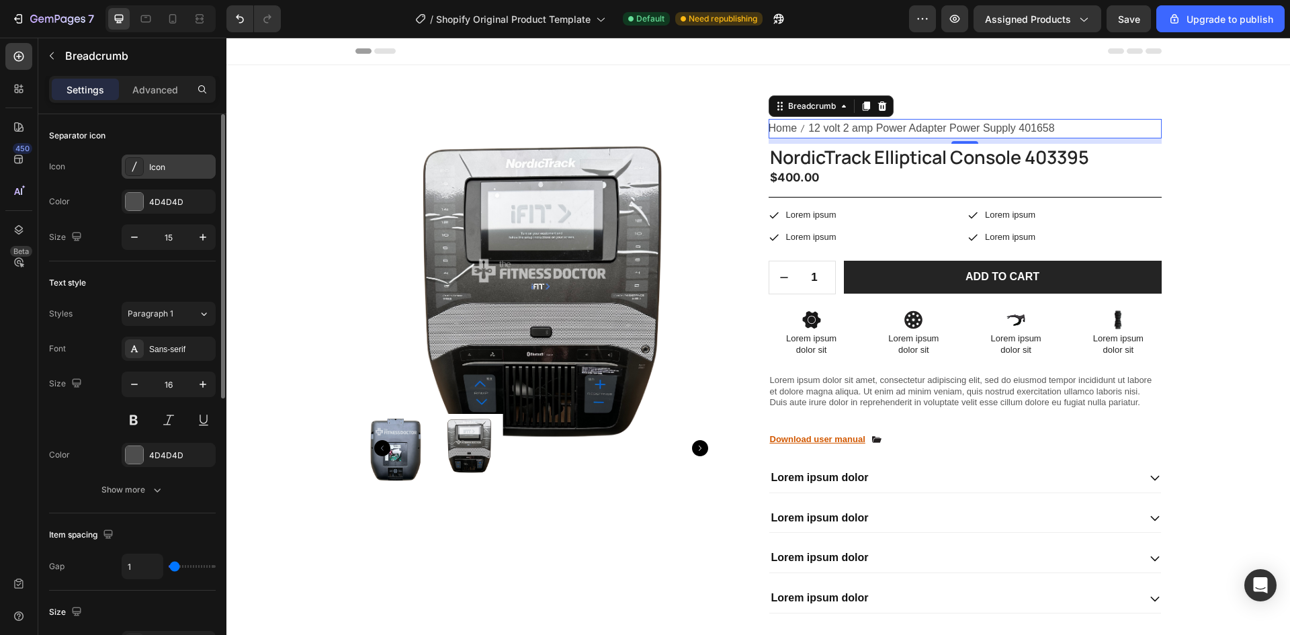
click at [126, 160] on div at bounding box center [134, 166] width 19 height 19
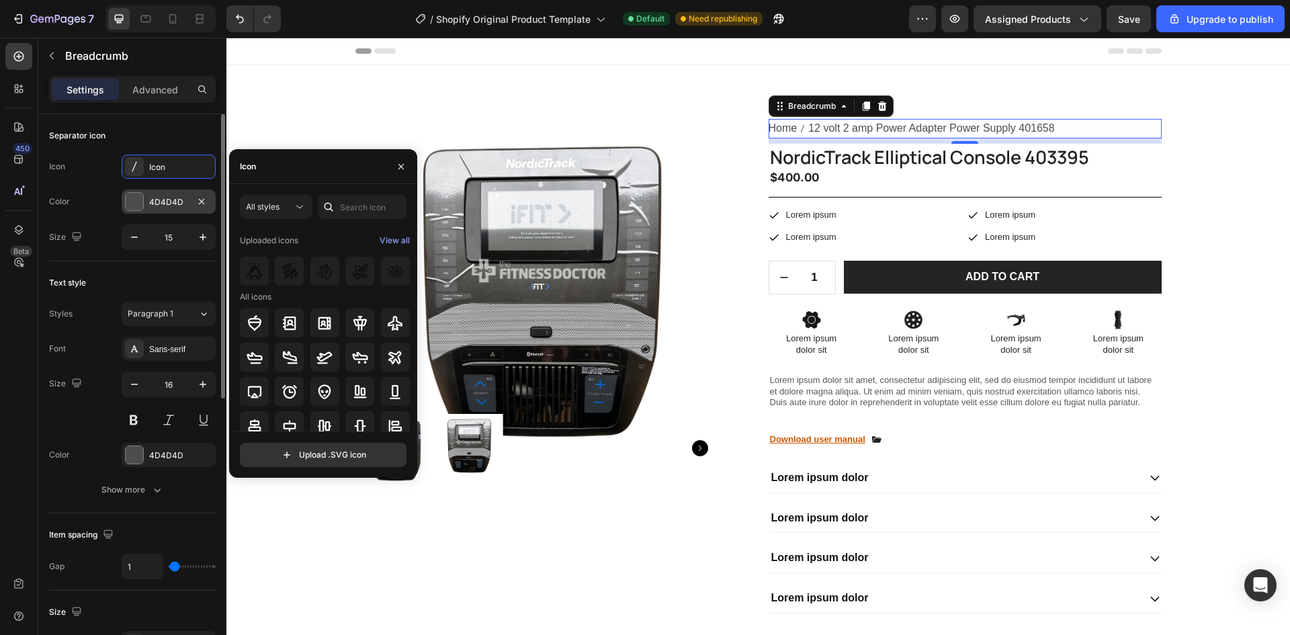
click at [136, 204] on div at bounding box center [134, 201] width 17 height 17
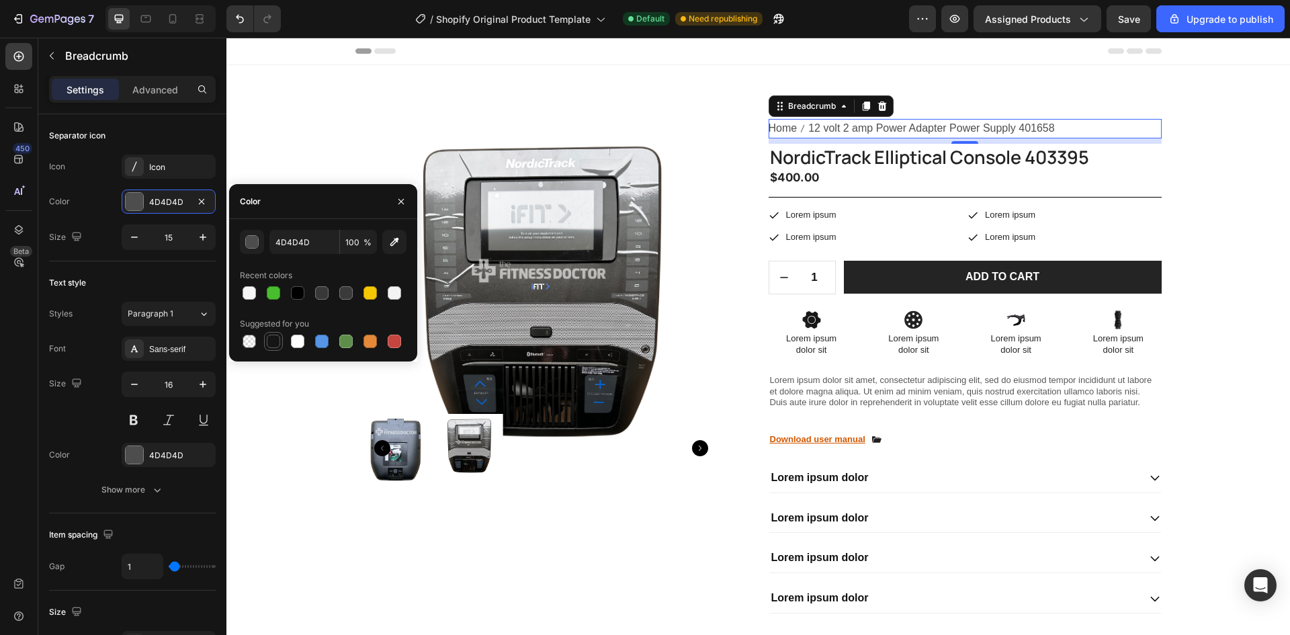
click at [278, 338] on div at bounding box center [273, 341] width 13 height 13
type input "151515"
click at [120, 513] on div "Separator icon Icon Icon Color 151515 Size 15" at bounding box center [132, 551] width 167 height 77
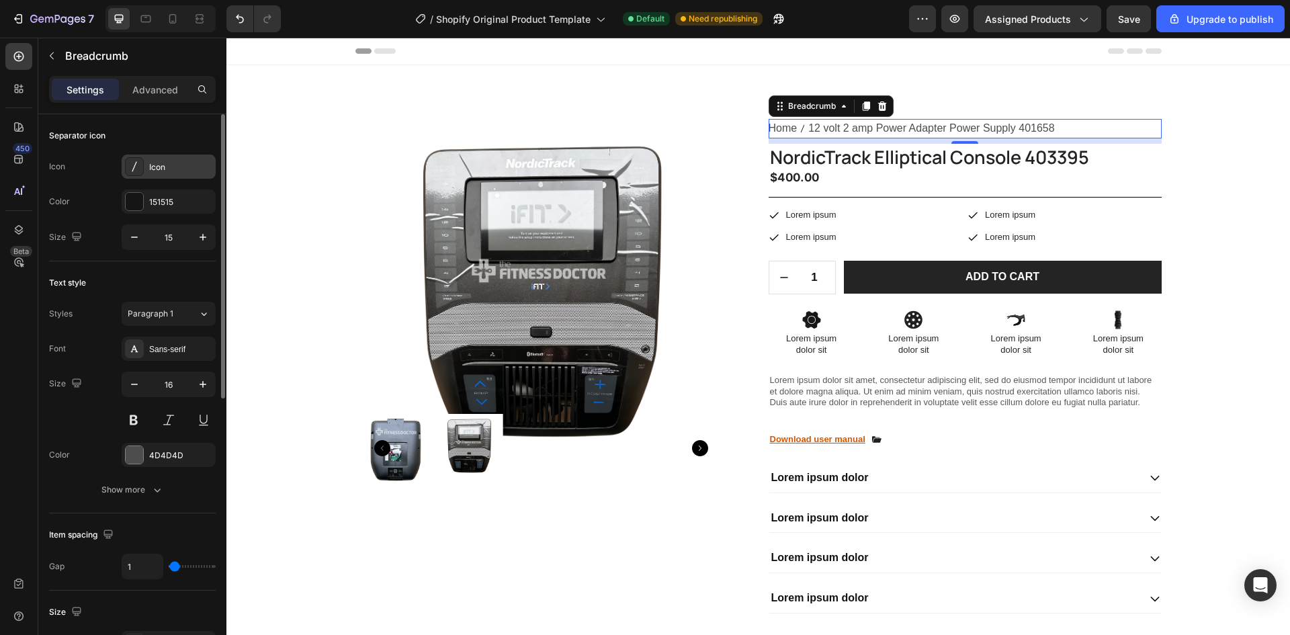
click at [136, 166] on icon at bounding box center [134, 166] width 13 height 13
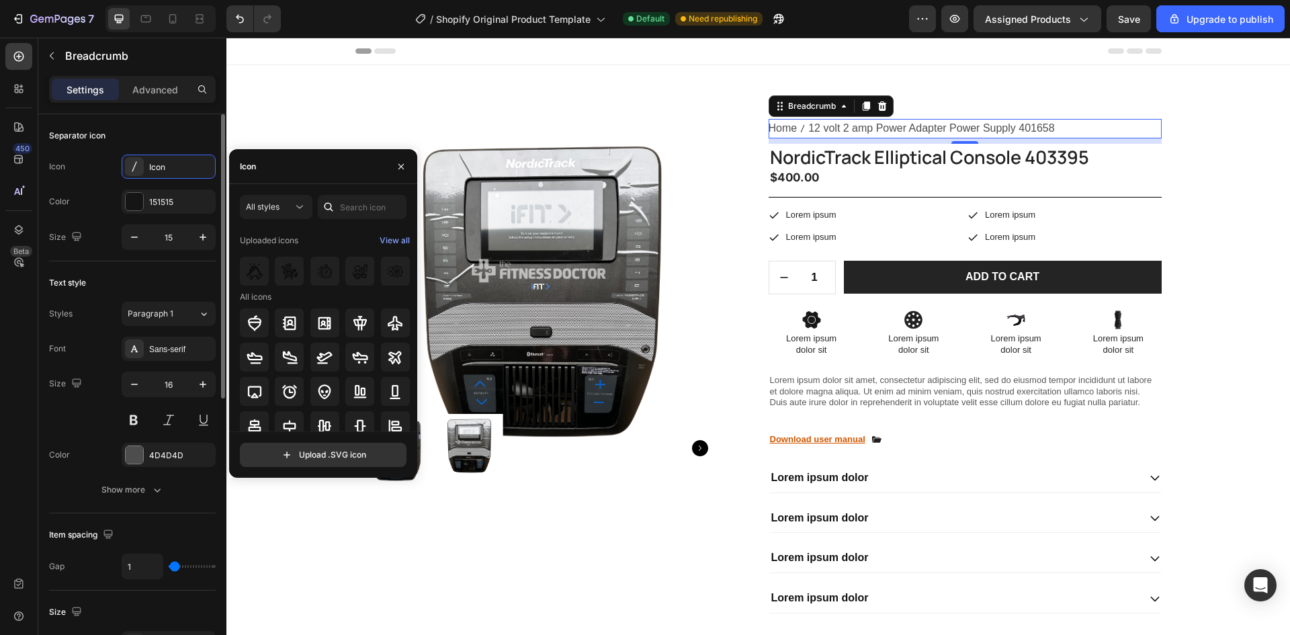
click at [98, 177] on div "Icon Icon" at bounding box center [132, 167] width 167 height 24
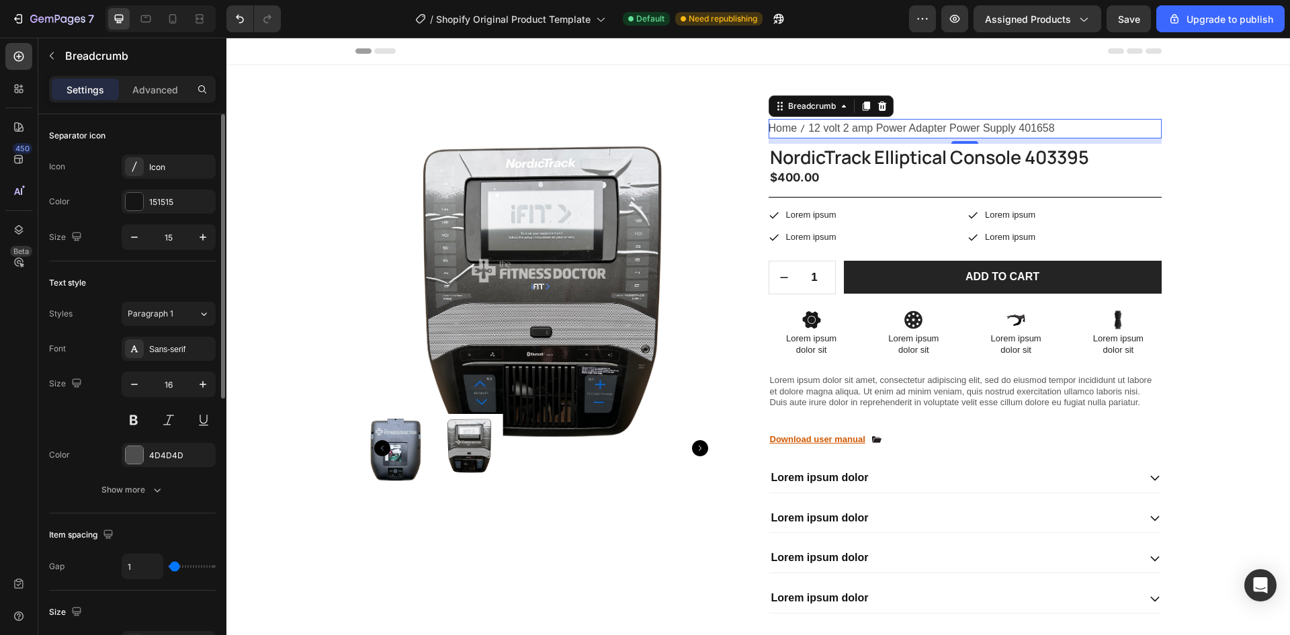
scroll to position [67, 0]
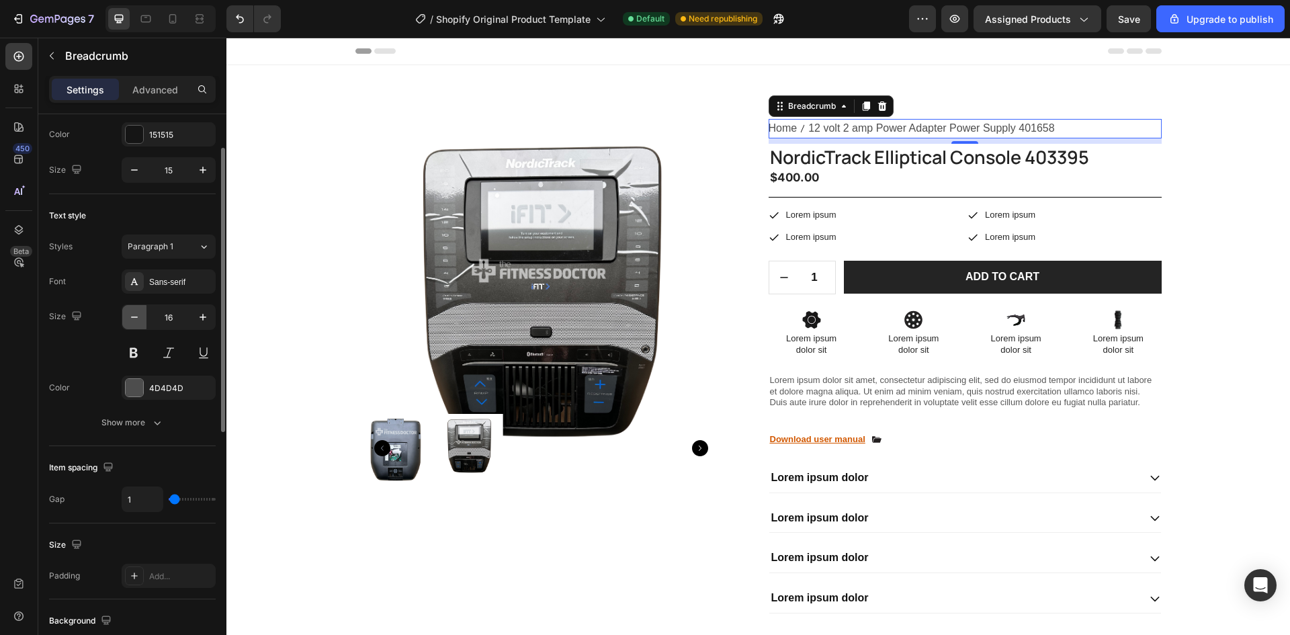
click at [137, 316] on icon "button" at bounding box center [134, 316] width 13 height 13
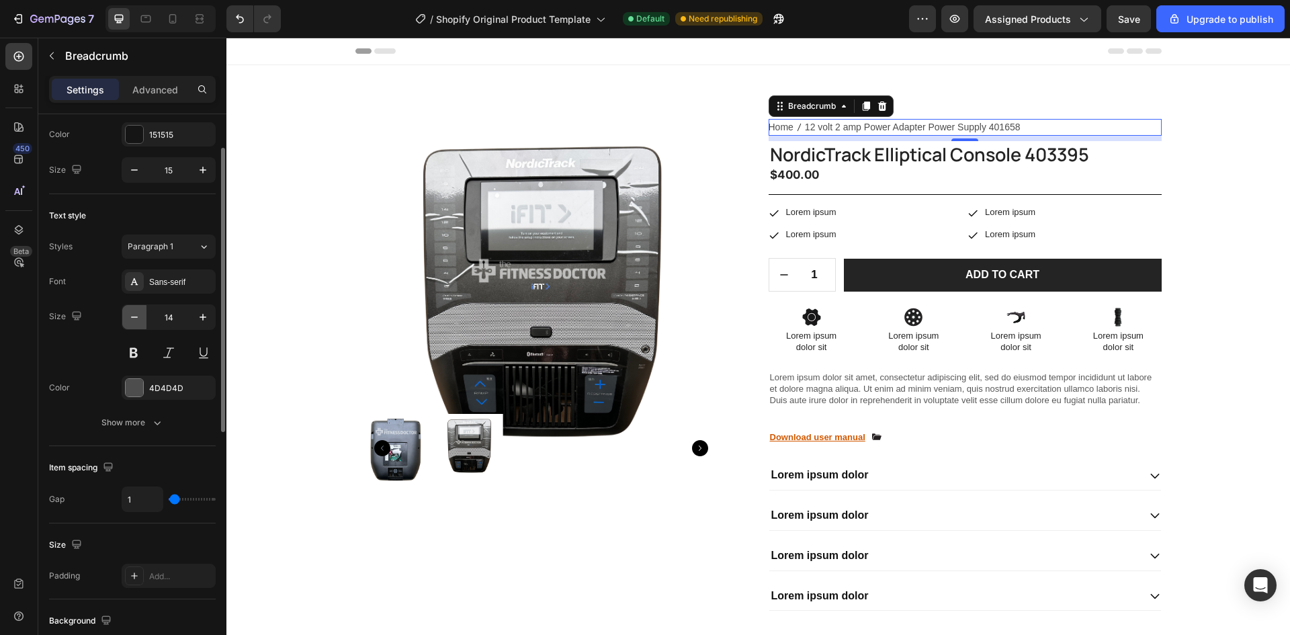
click at [137, 316] on icon "button" at bounding box center [134, 316] width 13 height 13
type input "13"
click at [112, 327] on div "Size 13" at bounding box center [132, 334] width 167 height 60
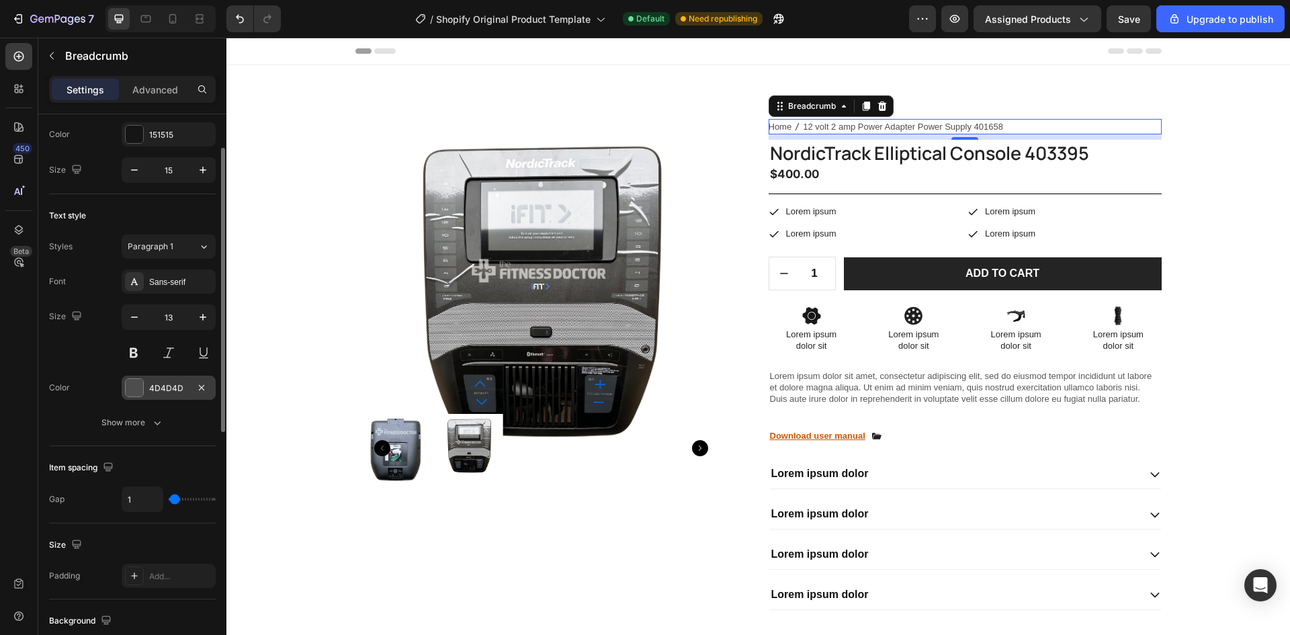
click at [134, 390] on div at bounding box center [134, 387] width 17 height 17
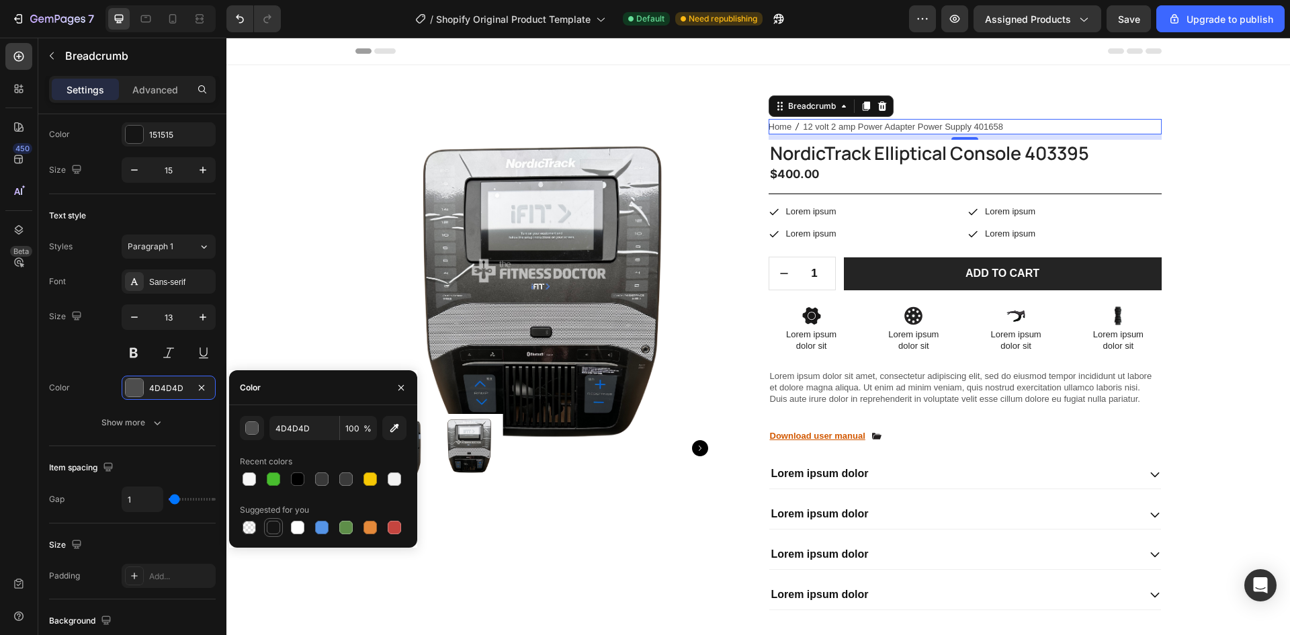
click at [276, 525] on div at bounding box center [273, 527] width 13 height 13
type input "151515"
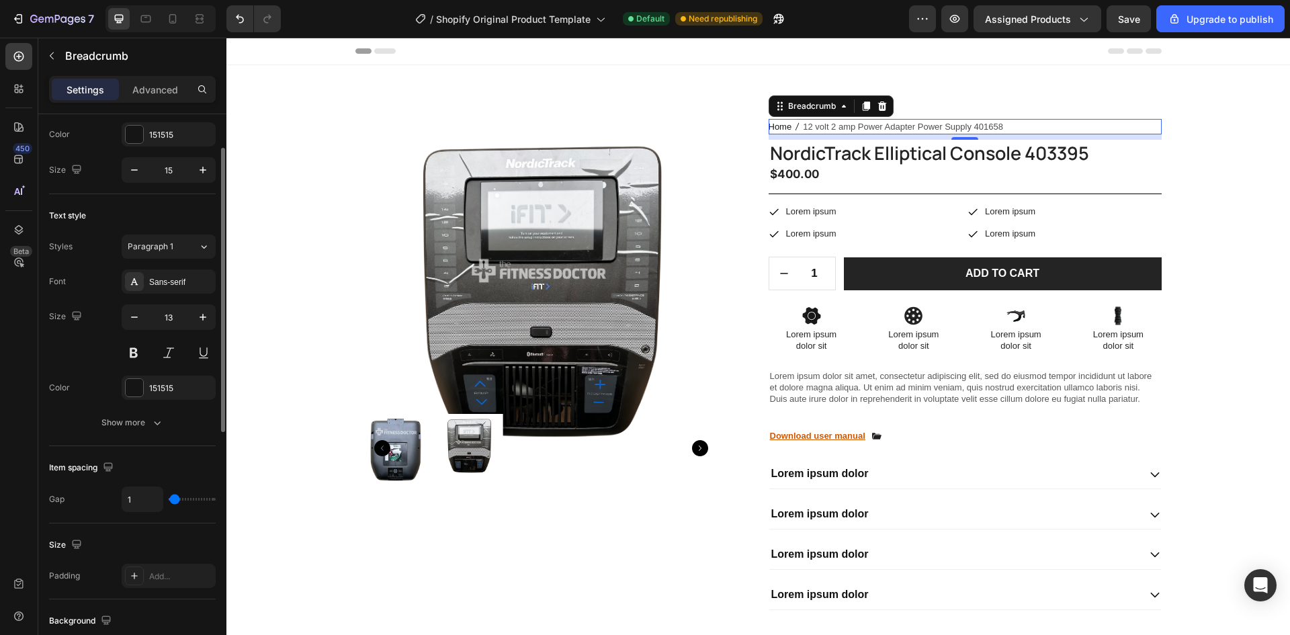
click at [110, 389] on div "Color 151515" at bounding box center [132, 388] width 167 height 24
click at [148, 278] on div "Sans-serif" at bounding box center [169, 281] width 94 height 24
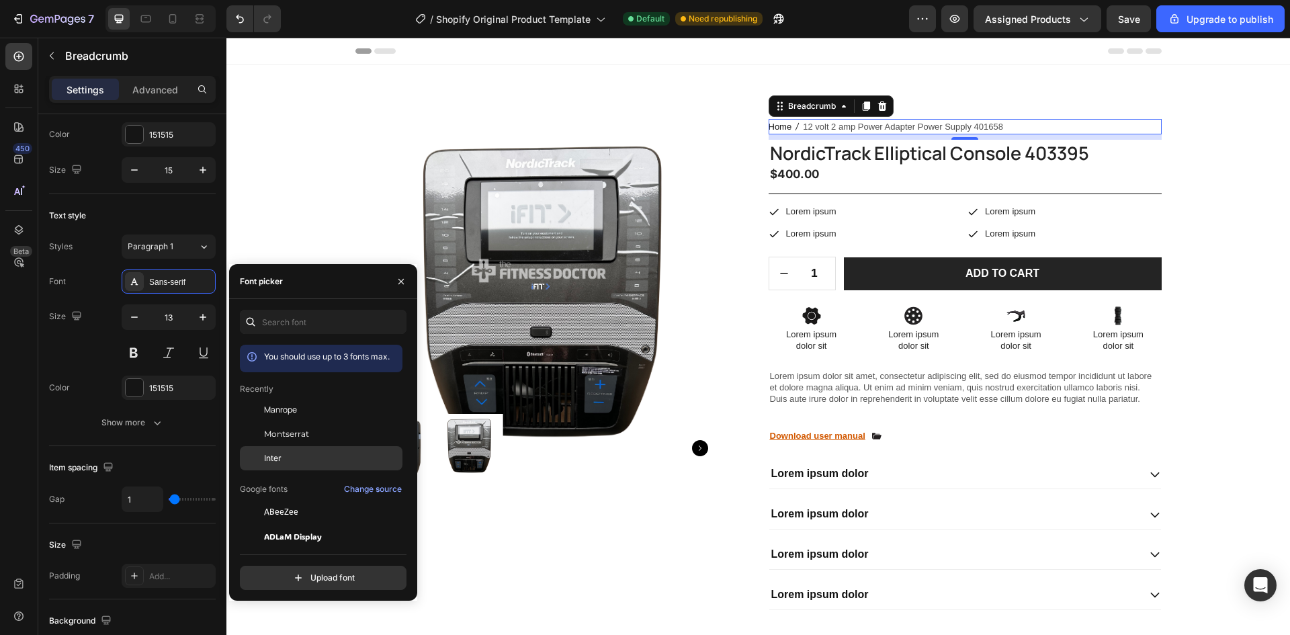
click at [273, 453] on span "Inter" at bounding box center [272, 458] width 17 height 12
click at [281, 409] on span "Manrope" at bounding box center [280, 410] width 33 height 12
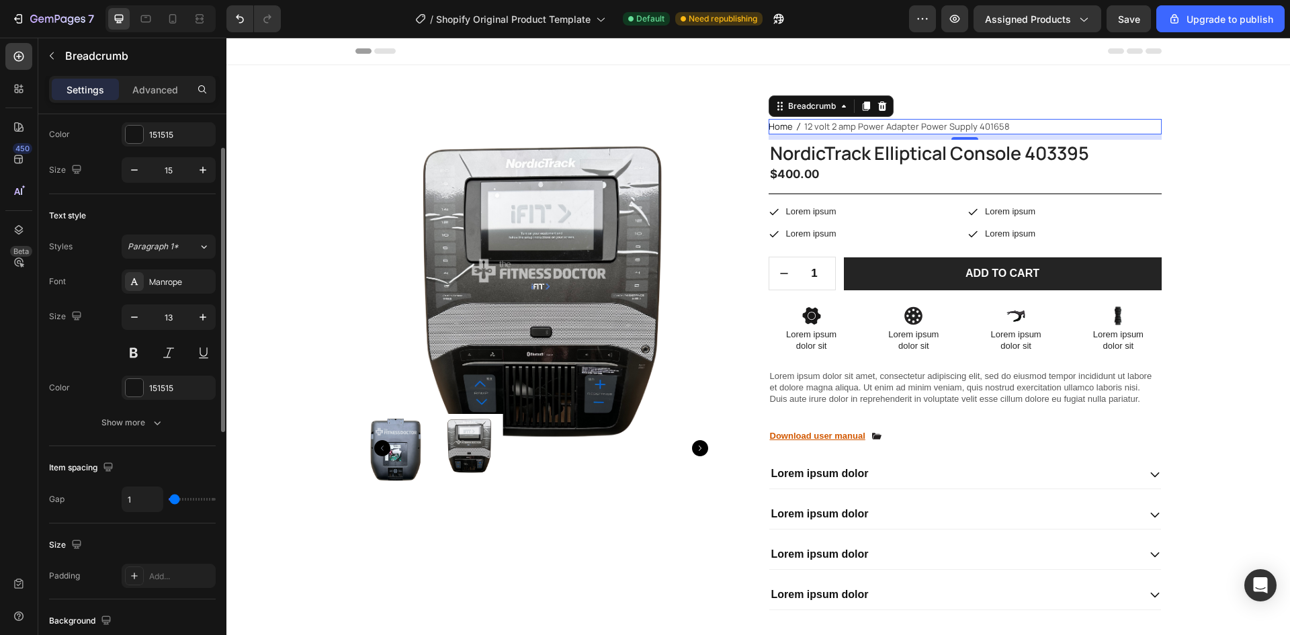
click at [101, 337] on div "Size 13" at bounding box center [132, 334] width 167 height 60
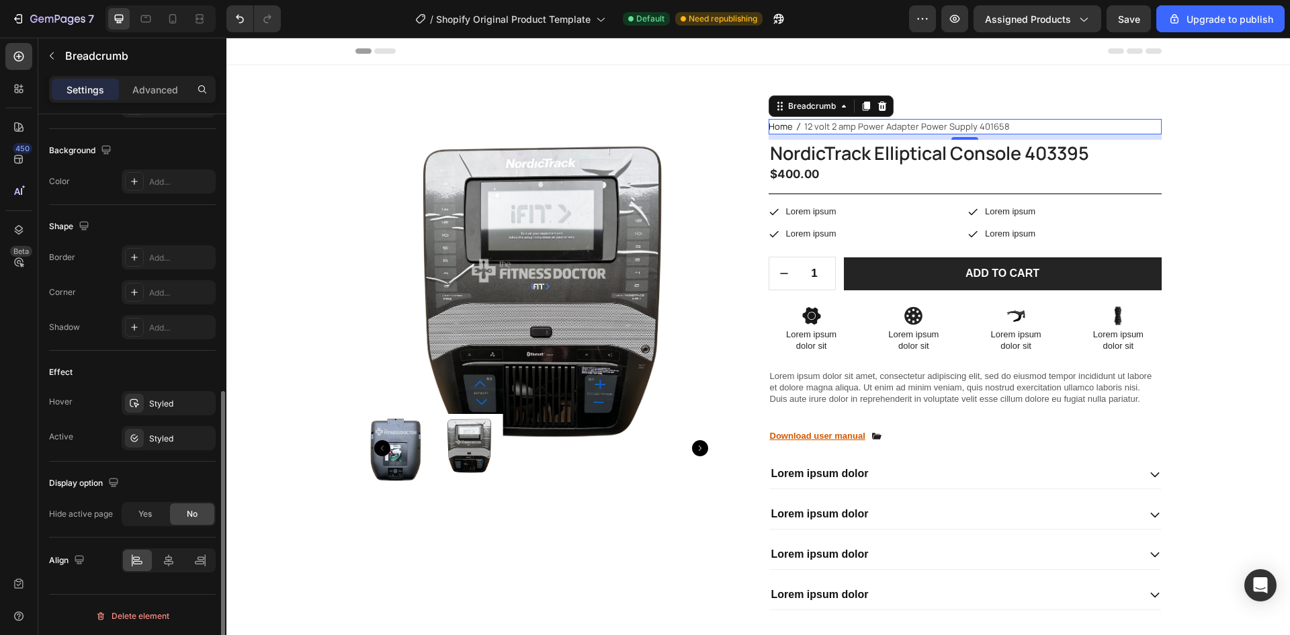
scroll to position [540, 0]
click at [206, 396] on icon "button" at bounding box center [201, 401] width 11 height 11
click at [202, 434] on icon "button" at bounding box center [201, 436] width 11 height 11
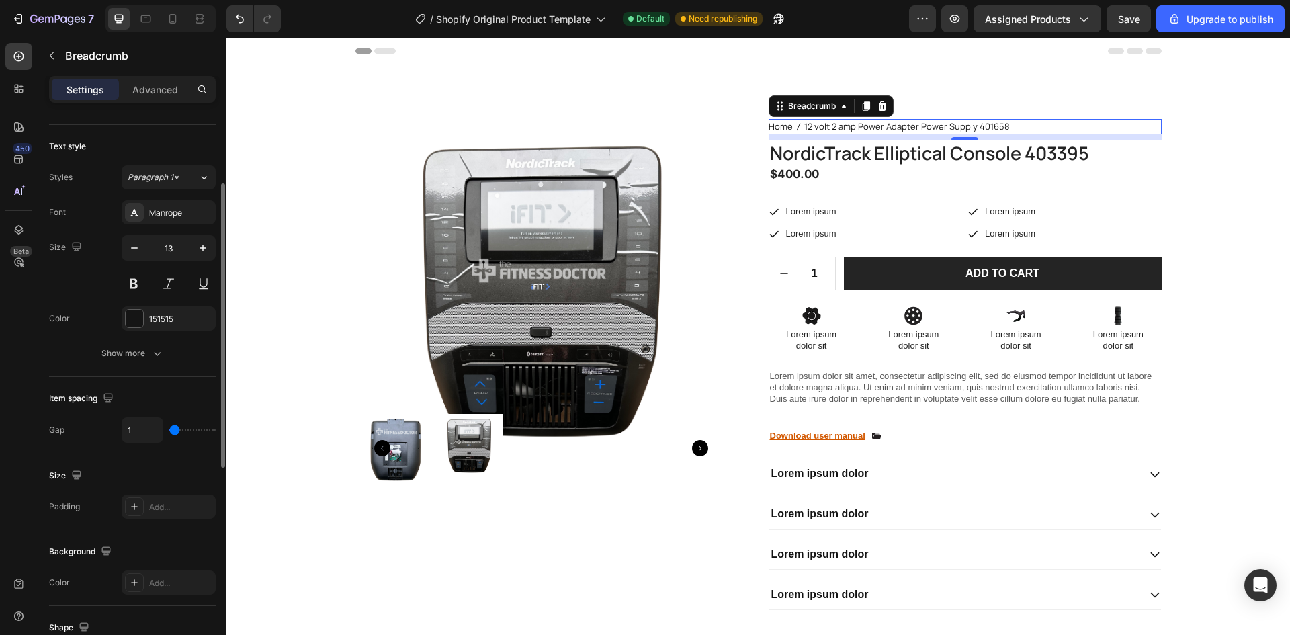
scroll to position [69, 0]
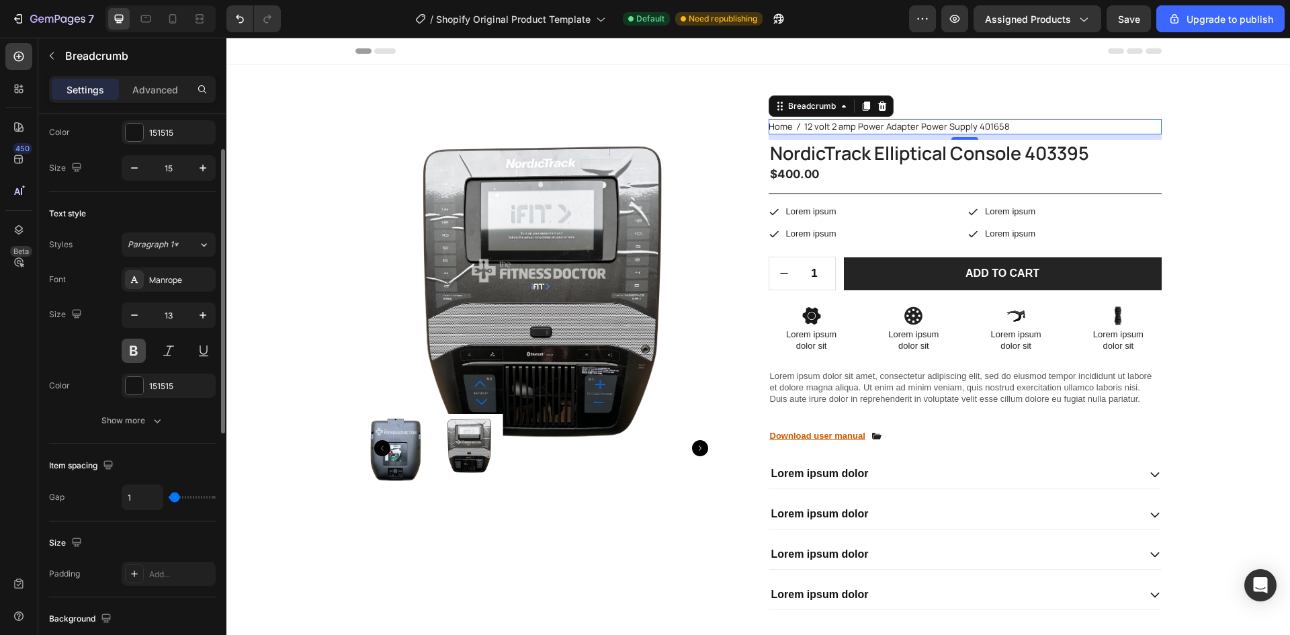
click at [138, 347] on button at bounding box center [134, 351] width 24 height 24
click at [137, 347] on button at bounding box center [134, 351] width 24 height 24
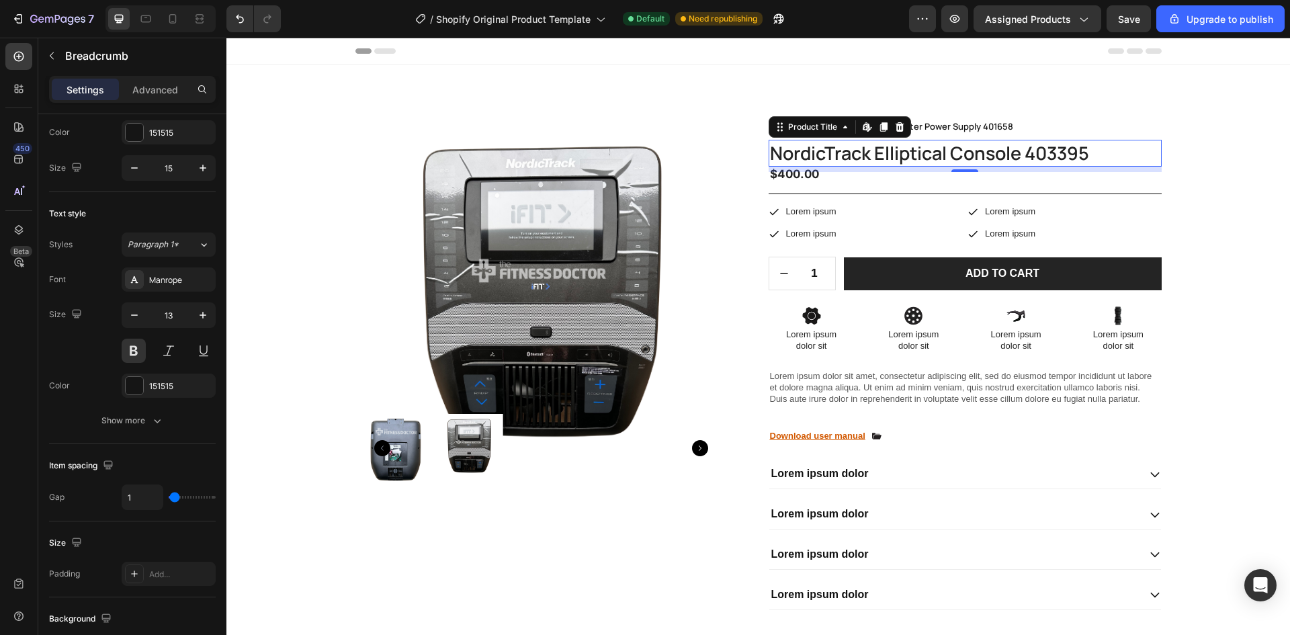
click at [845, 158] on h1 "NordicTrack Elliptical Console 403395" at bounding box center [965, 153] width 393 height 26
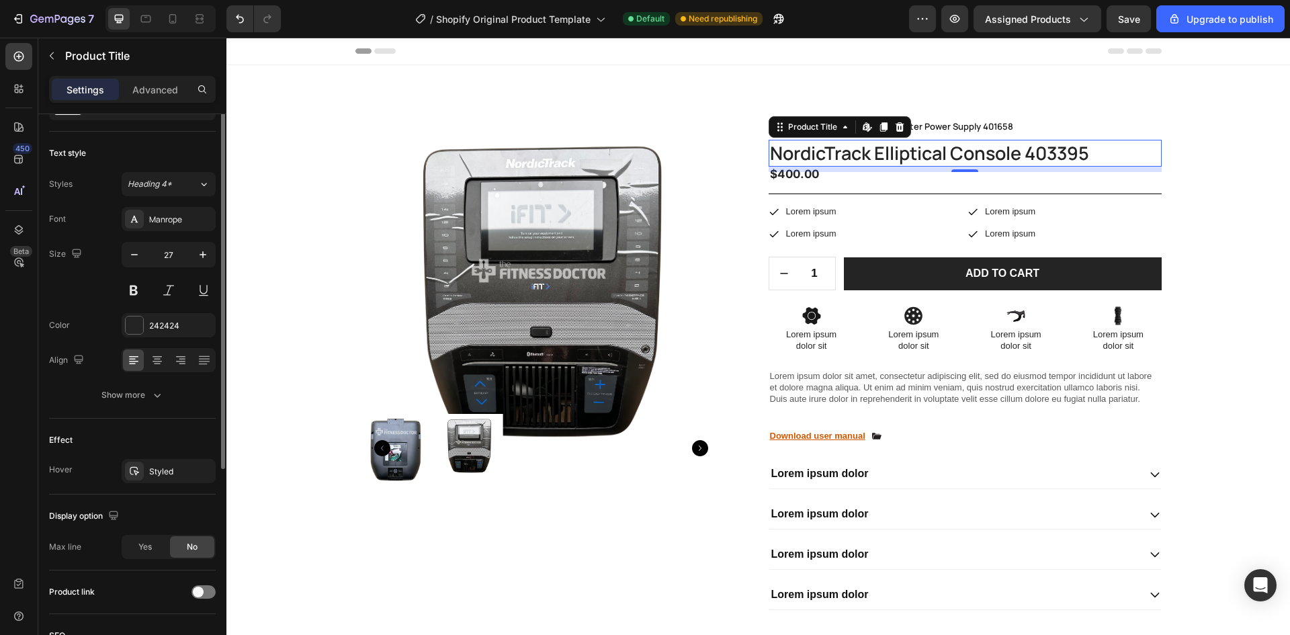
scroll to position [0, 0]
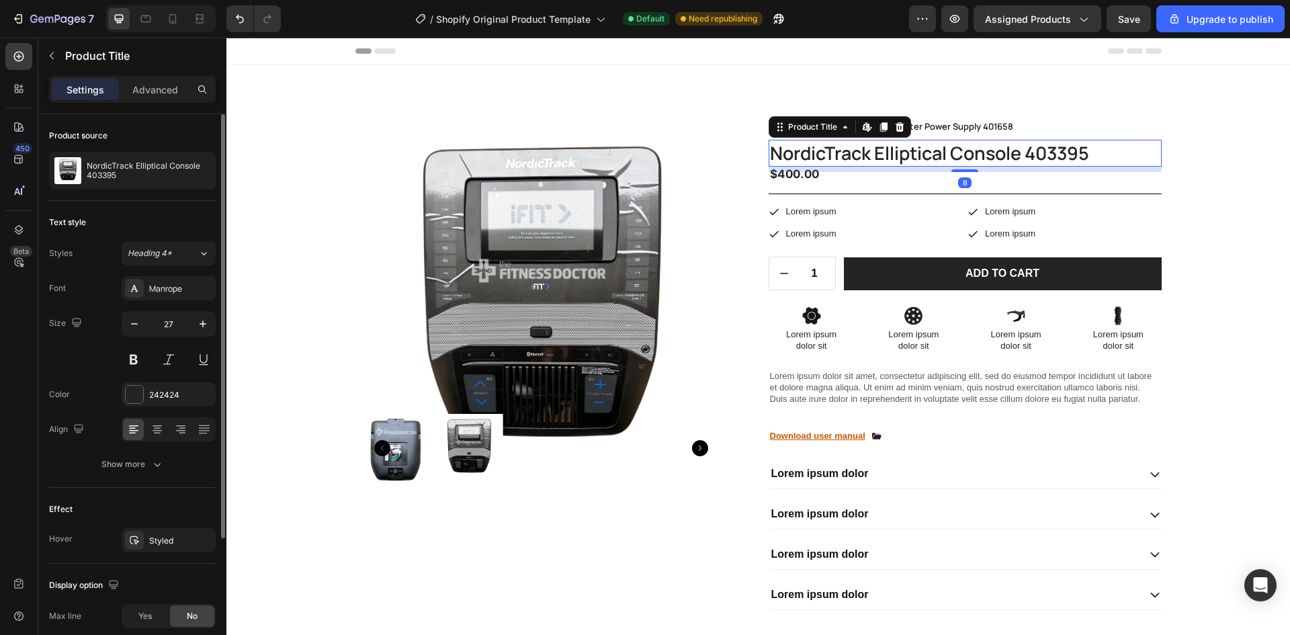
click at [844, 176] on div "$400.00" at bounding box center [965, 173] width 393 height 17
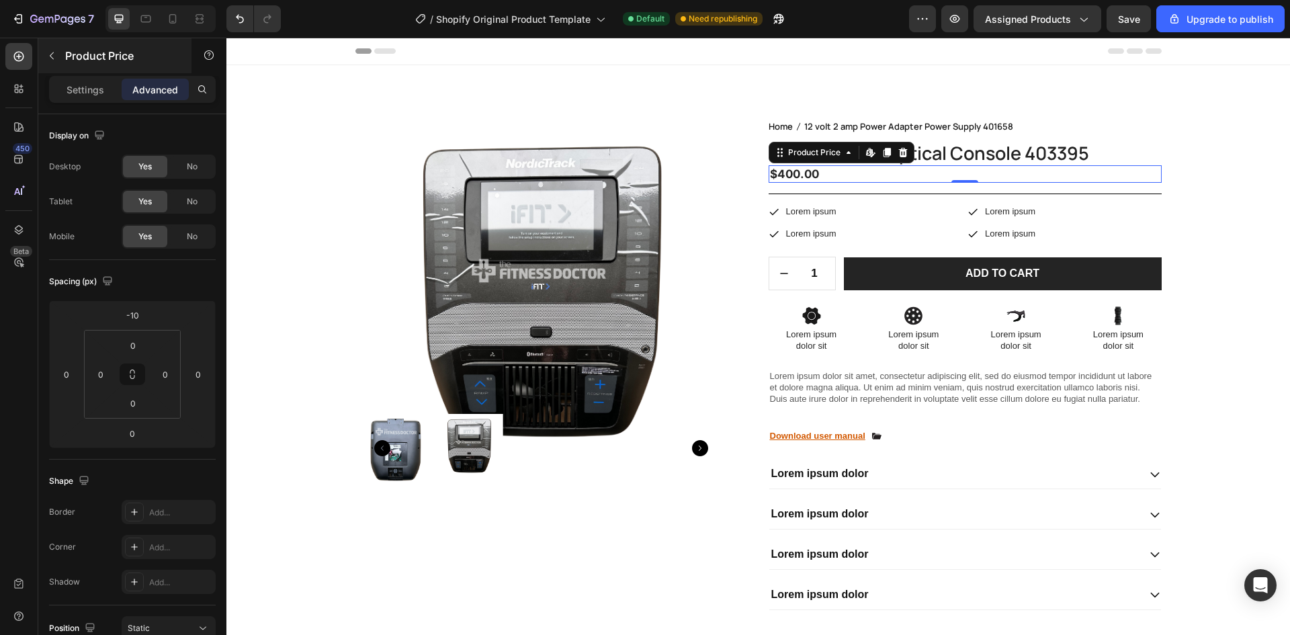
click at [54, 52] on icon "button" at bounding box center [51, 55] width 11 height 11
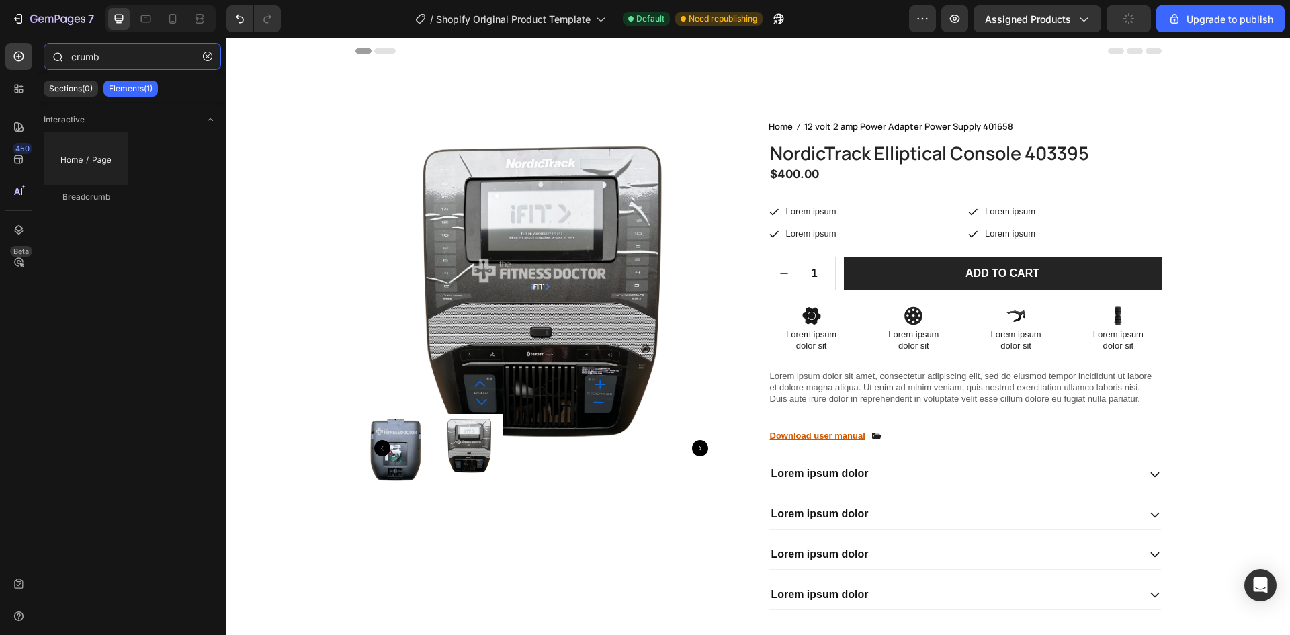
click at [92, 58] on input "crumb" at bounding box center [132, 56] width 177 height 27
click at [204, 55] on icon "button" at bounding box center [207, 56] width 9 height 9
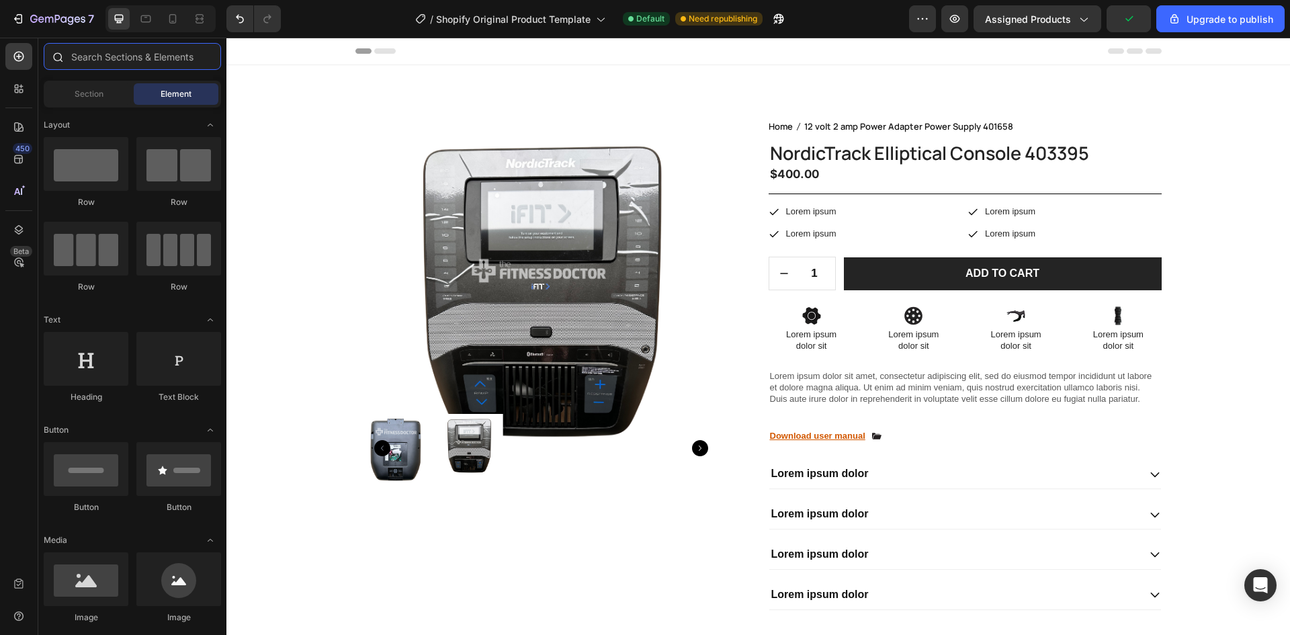
click at [157, 60] on input "text" at bounding box center [132, 56] width 177 height 27
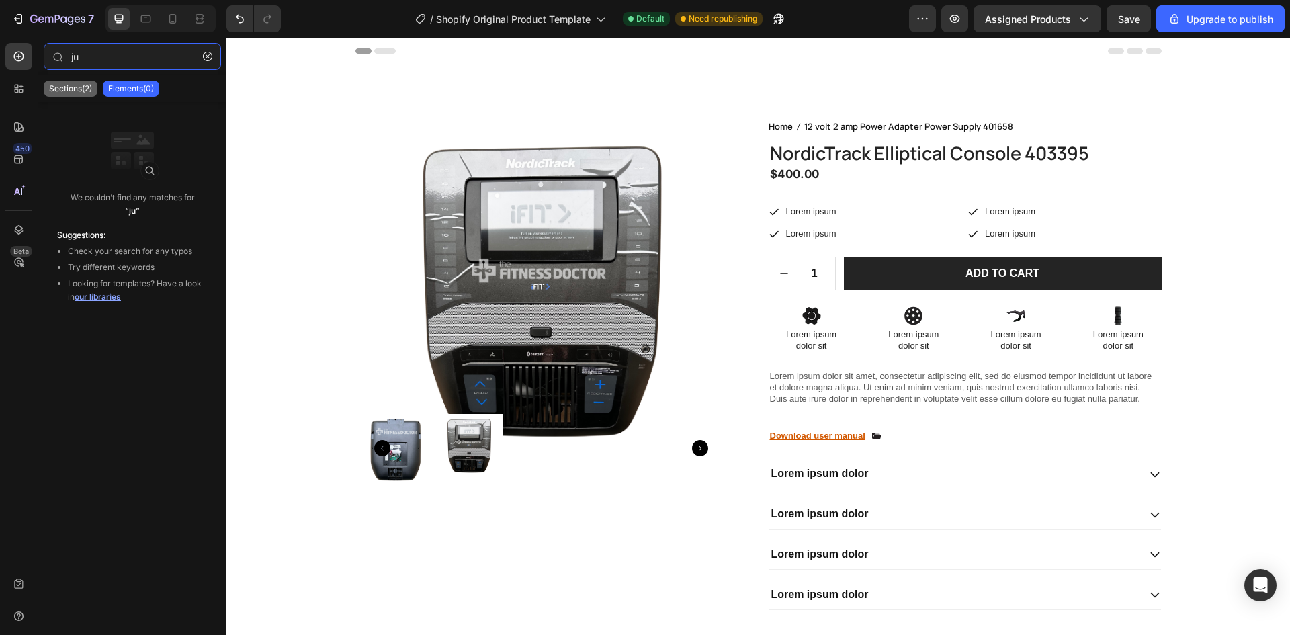
type input "ju"
click at [91, 89] on p "Sections(2)" at bounding box center [70, 88] width 43 height 11
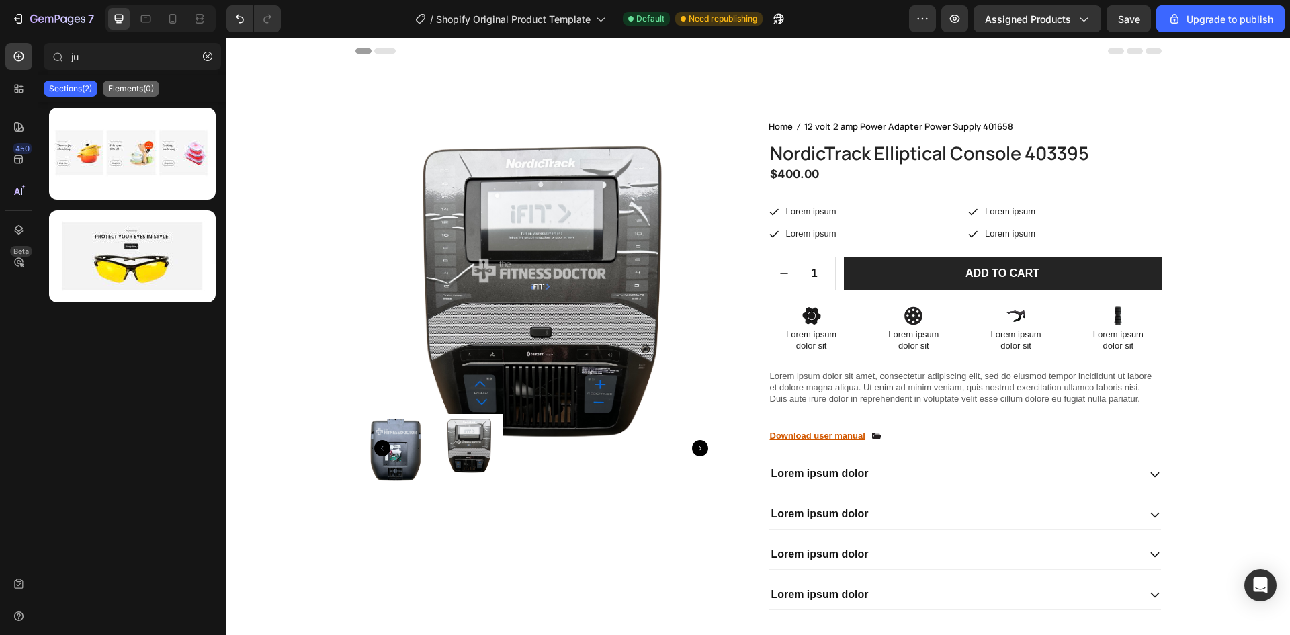
click at [142, 81] on div "Elements(0)" at bounding box center [131, 89] width 56 height 16
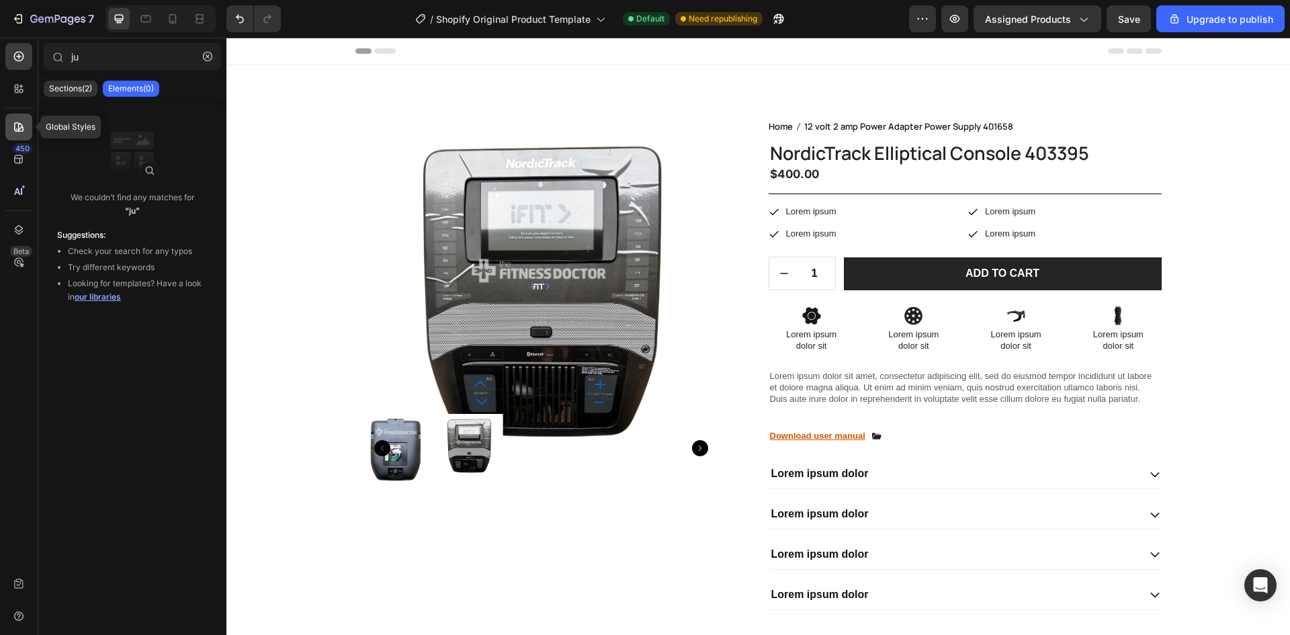
drag, startPoint x: 26, startPoint y: 55, endPoint x: 14, endPoint y: 121, distance: 66.8
click at [14, 121] on div "Global Styles 450 Beta" at bounding box center [18, 306] width 27 height 527
click at [19, 152] on div "450" at bounding box center [22, 148] width 19 height 11
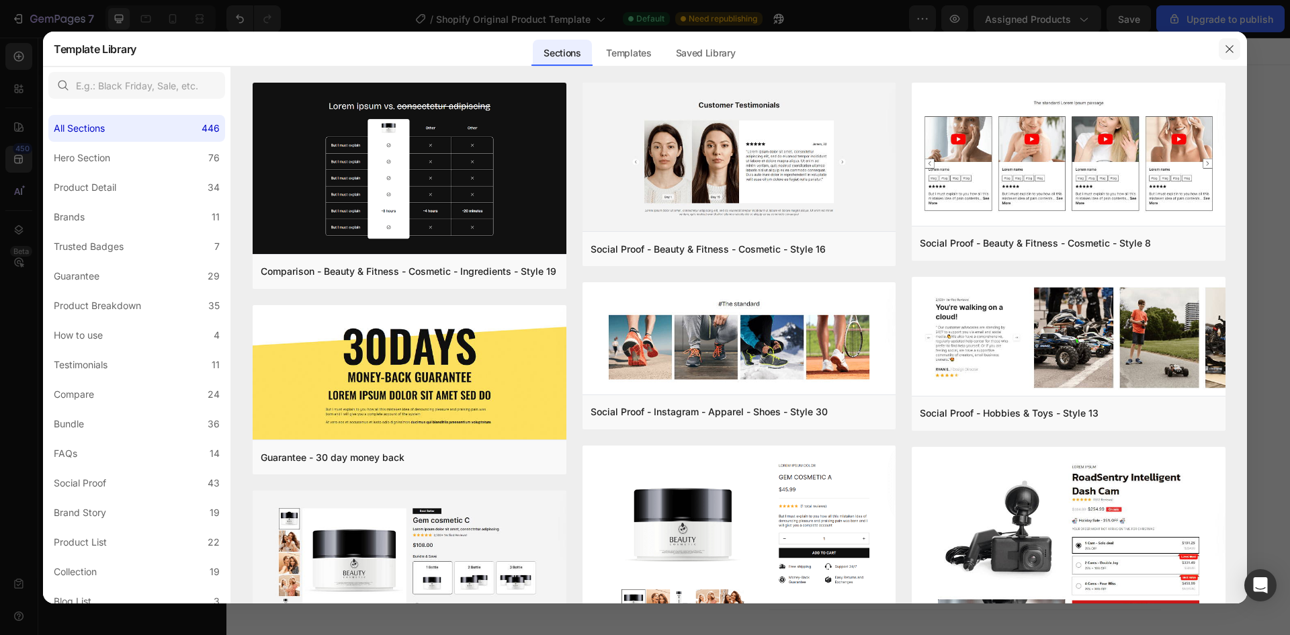
click at [1228, 44] on icon "button" at bounding box center [1229, 49] width 11 height 11
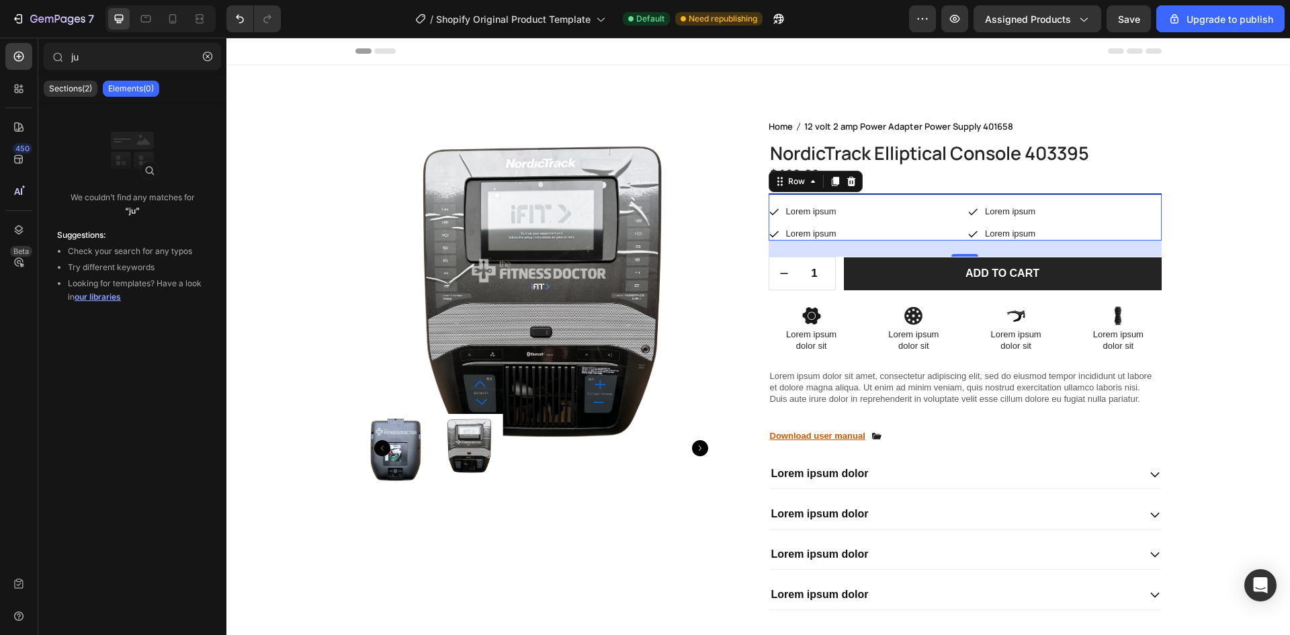
click at [1101, 198] on div "Icon Lorem ipsum Text Block Row Icon Lorem ipsum Text Block Row Row Icon Lorem …" at bounding box center [965, 218] width 393 height 48
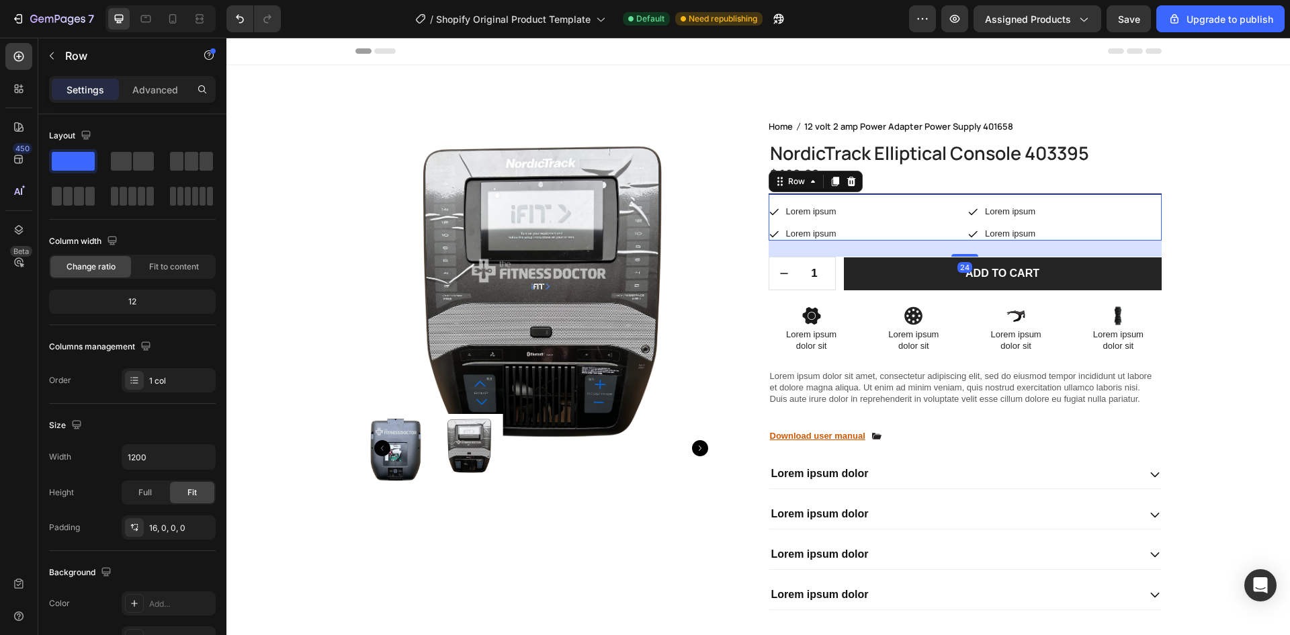
click at [89, 80] on div "Settings" at bounding box center [85, 90] width 67 height 22
click at [62, 60] on div "Row" at bounding box center [114, 55] width 153 height 35
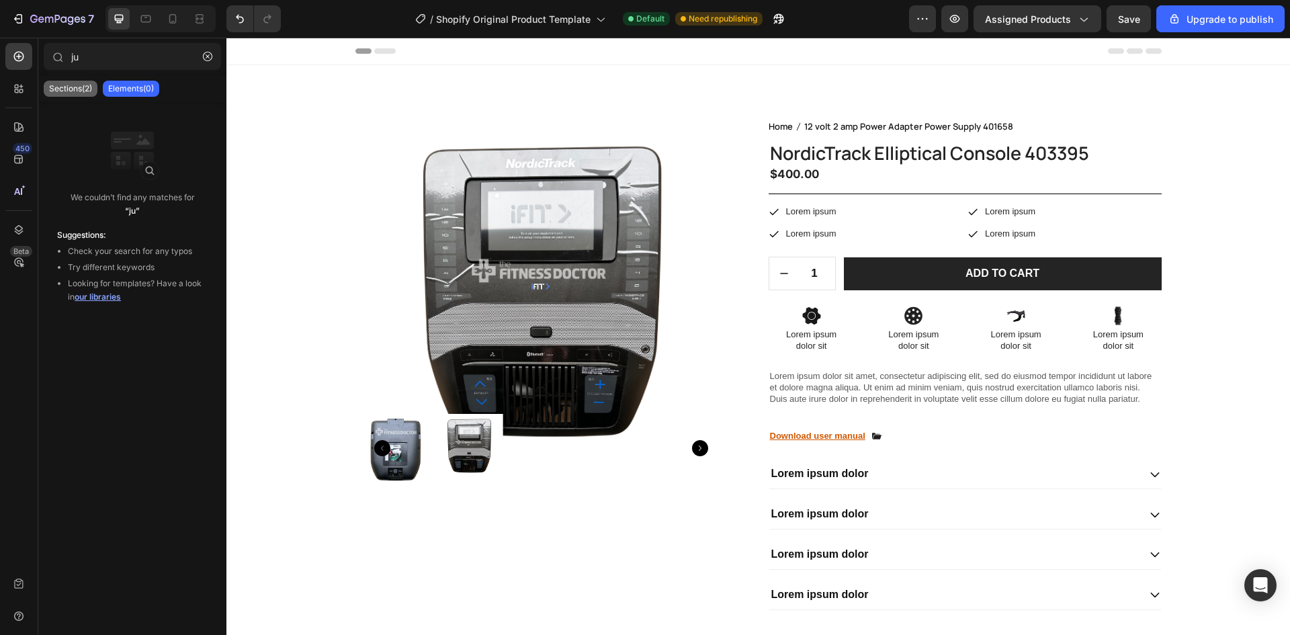
click at [79, 95] on div "Sections(2)" at bounding box center [71, 89] width 54 height 16
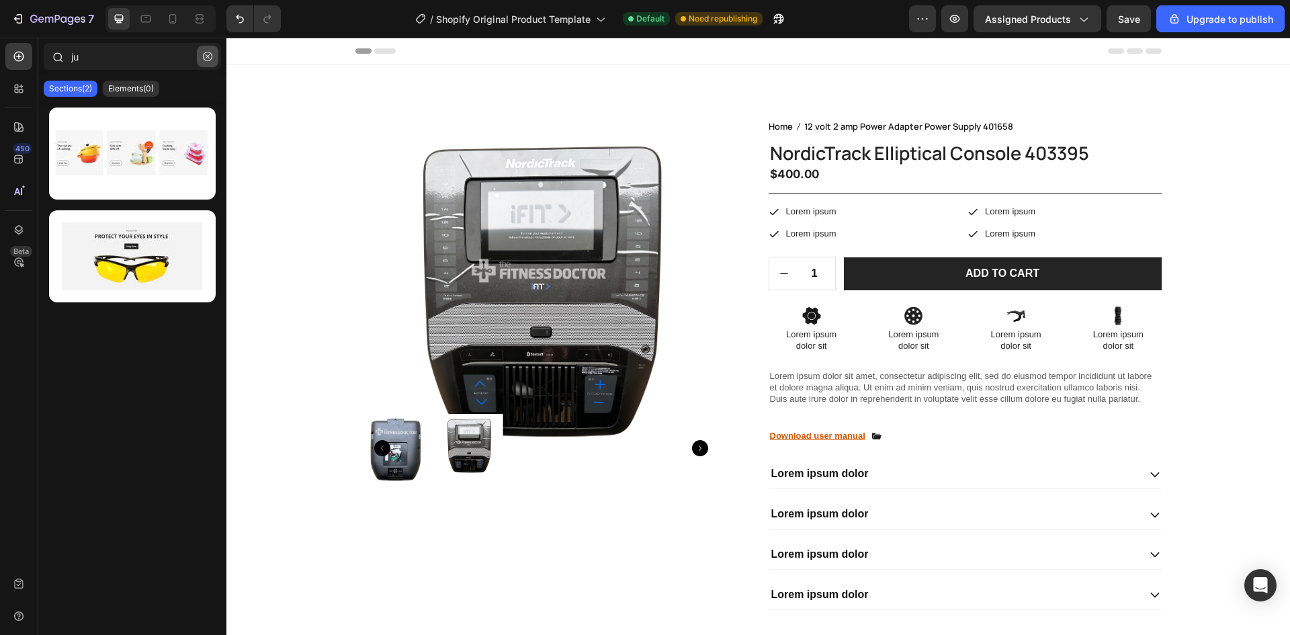
click at [200, 61] on button "button" at bounding box center [208, 57] width 22 height 22
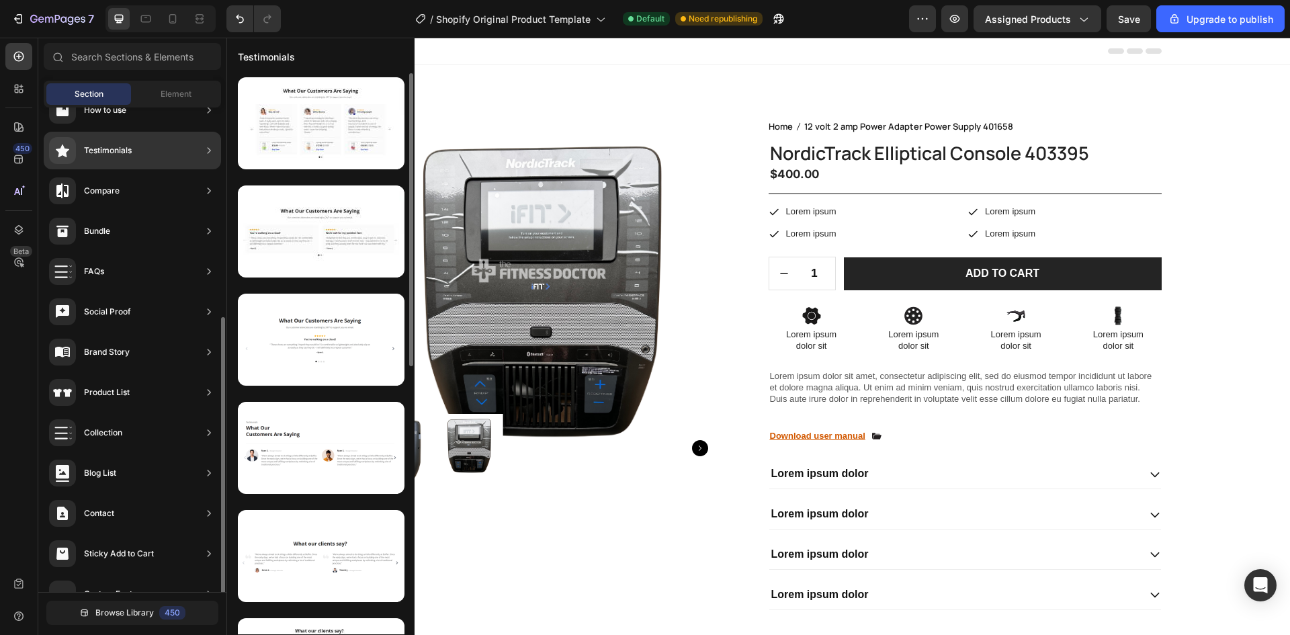
scroll to position [295, 0]
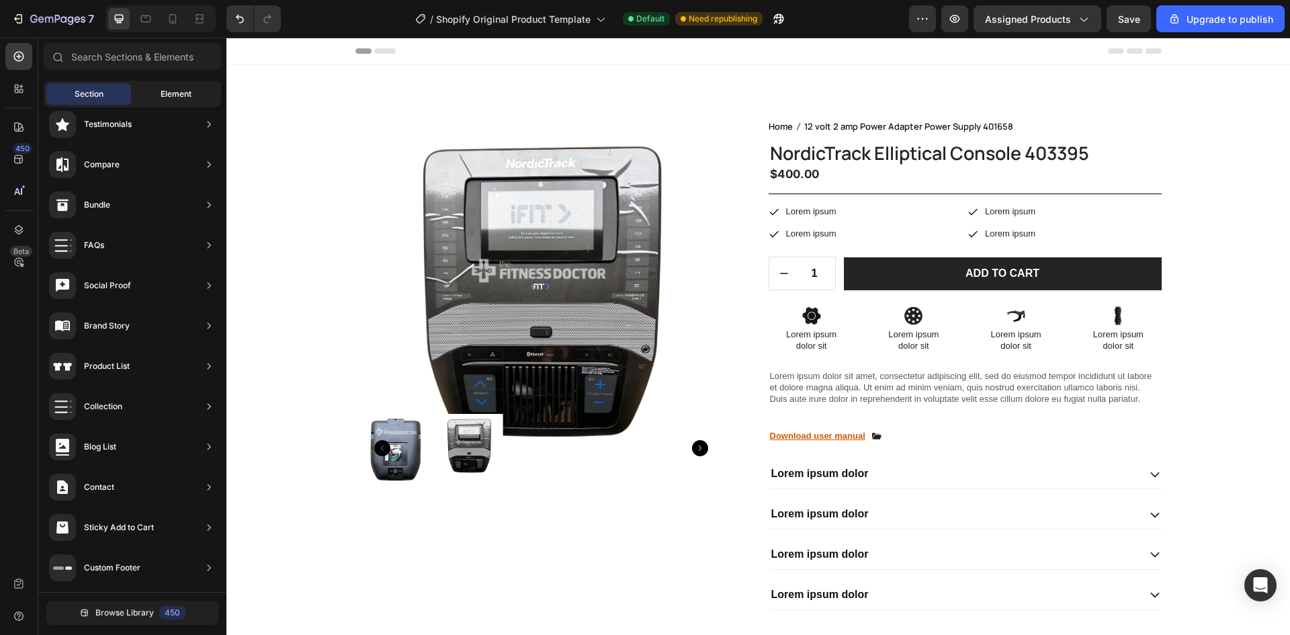
drag, startPoint x: 167, startPoint y: 80, endPoint x: 165, endPoint y: 95, distance: 14.9
click at [167, 92] on div "Sections(30) Elements(84) Section Element Hero Section Product Detail Brands Tr…" at bounding box center [132, 338] width 188 height 590
click at [166, 99] on span "Element" at bounding box center [176, 94] width 31 height 12
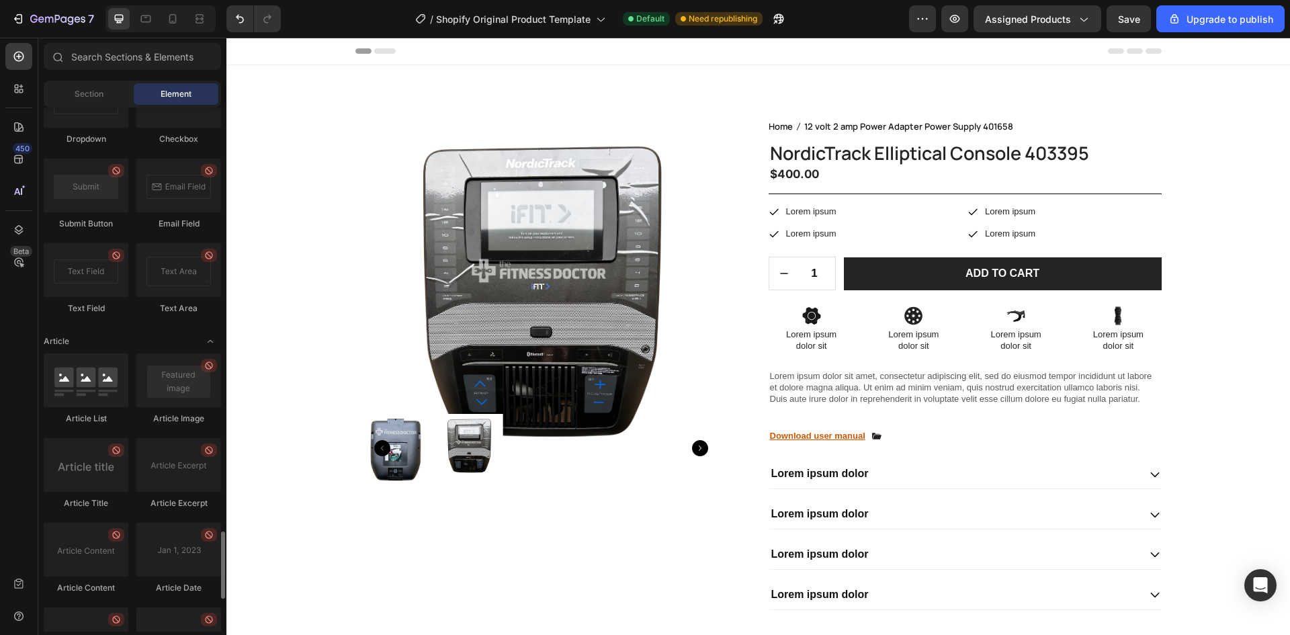
scroll to position [3546, 0]
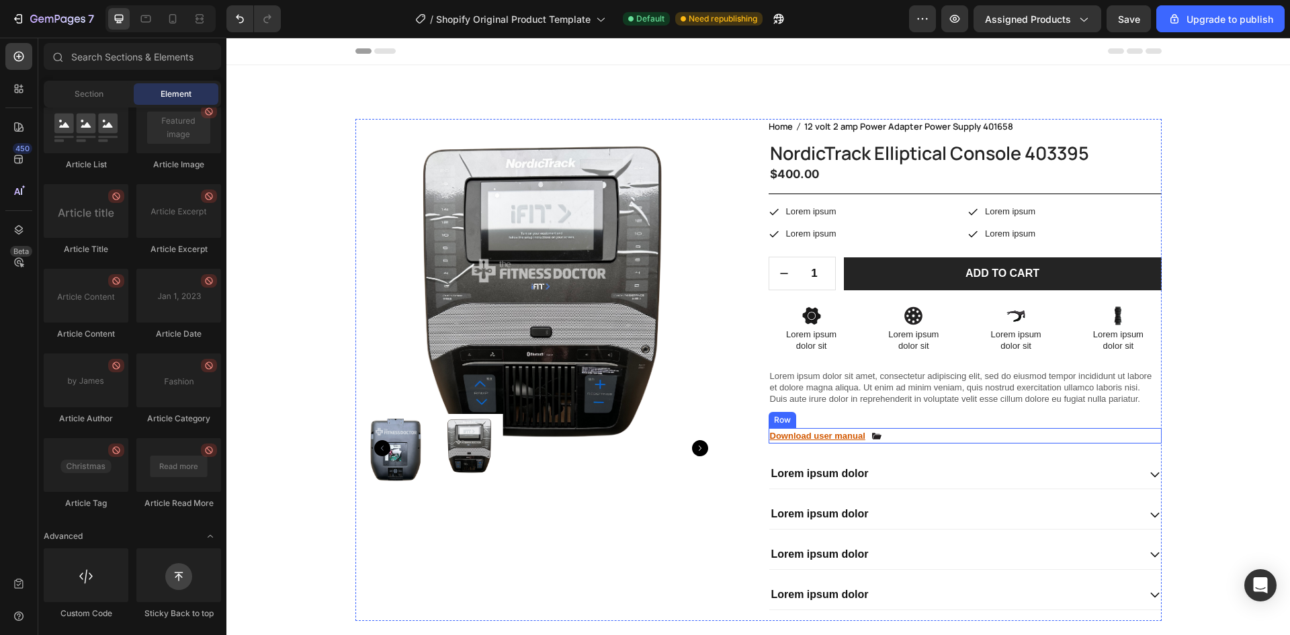
click at [916, 433] on div "Download user manual Text Block Icon Row" at bounding box center [965, 436] width 393 height 16
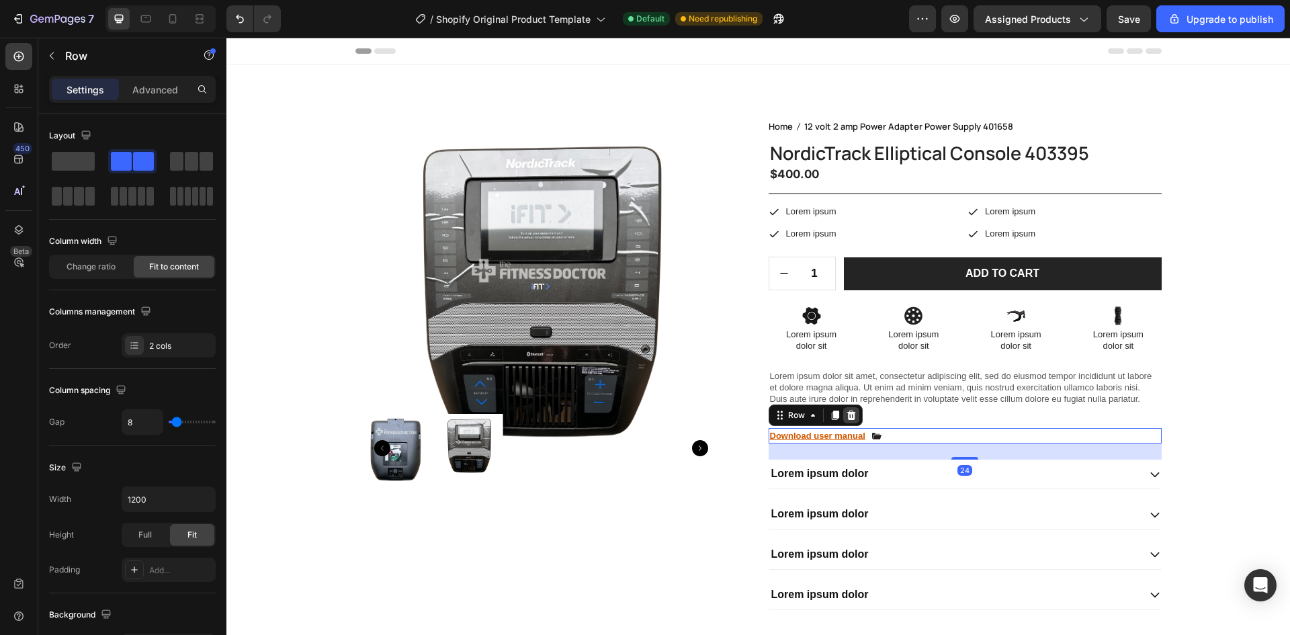
click at [847, 416] on icon at bounding box center [851, 415] width 11 height 11
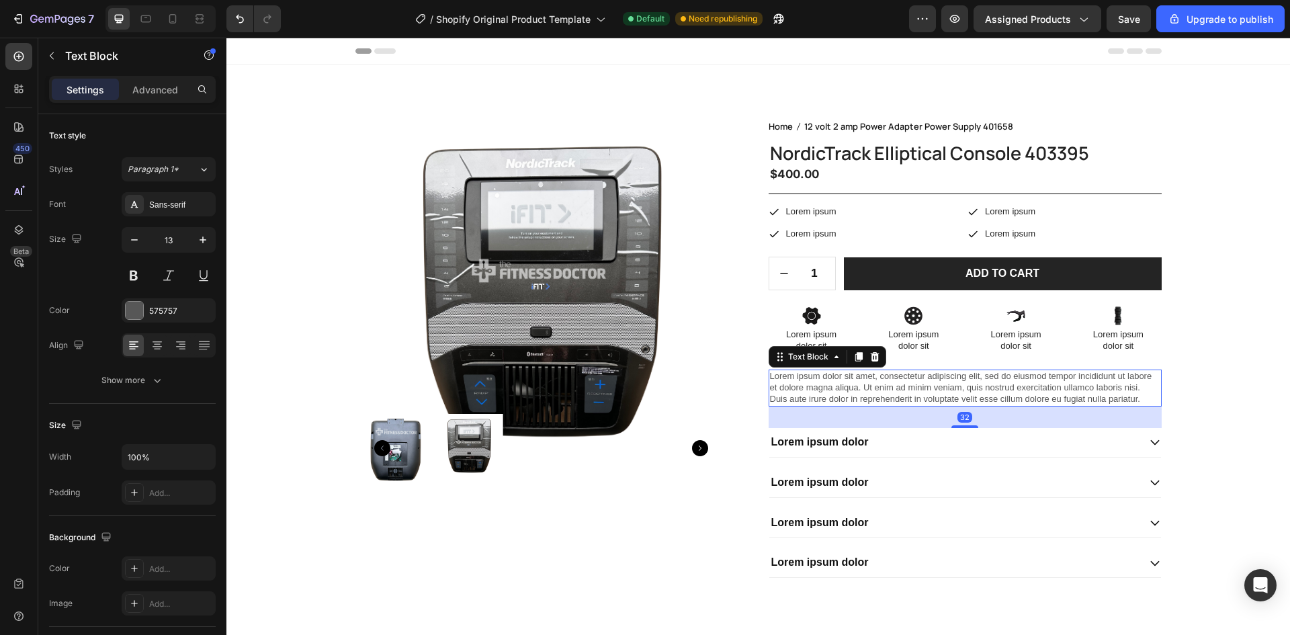
click at [890, 390] on p "Lorem ipsum dolor sit amet, consectetur adipiscing elit, sed do eiusmod tempor …" at bounding box center [965, 388] width 390 height 34
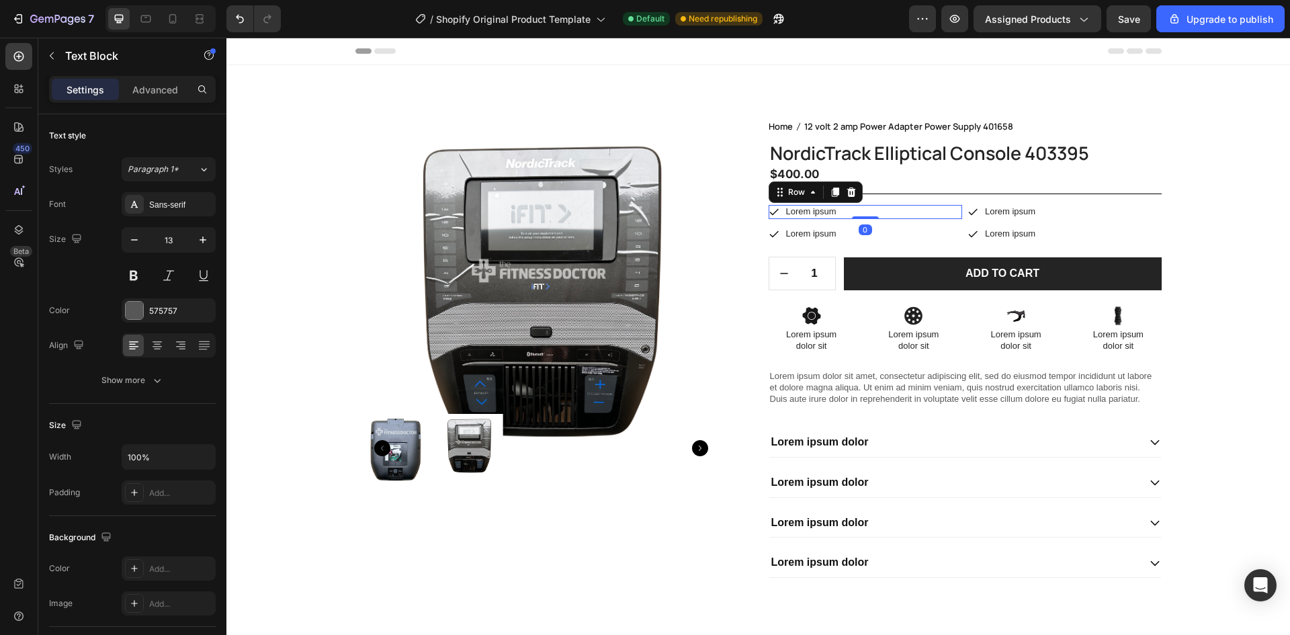
click at [860, 208] on div "Icon Lorem ipsum Text Block Row 0" at bounding box center [866, 212] width 194 height 14
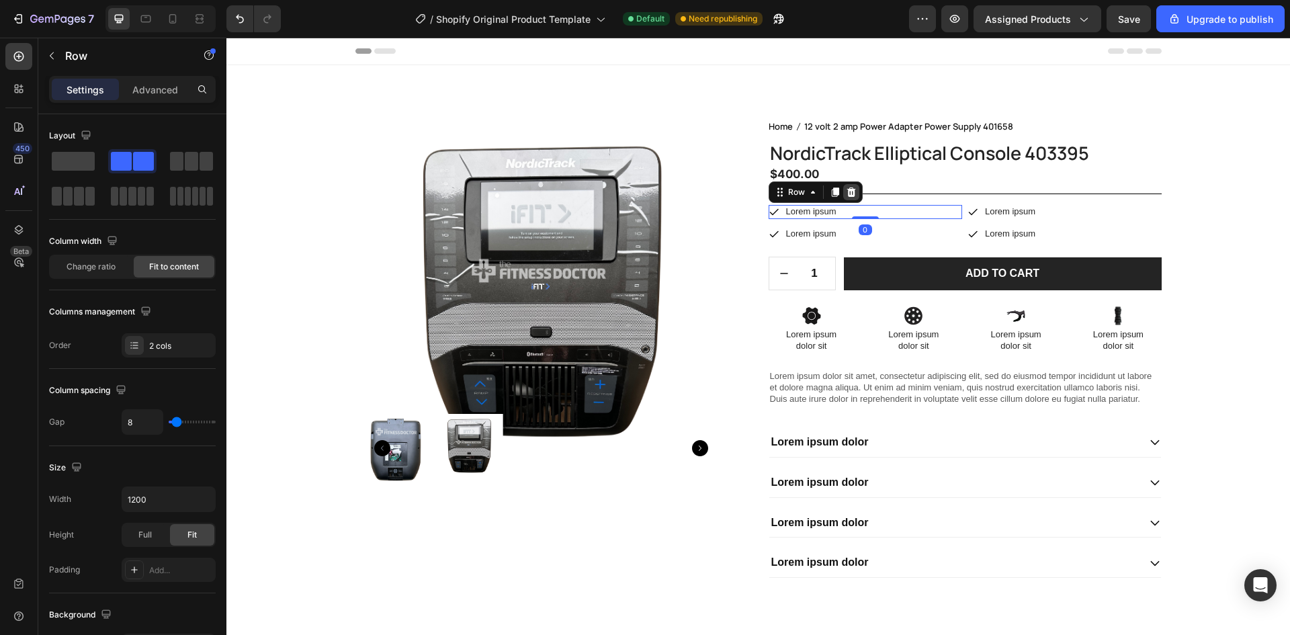
click at [847, 196] on icon at bounding box center [851, 191] width 9 height 9
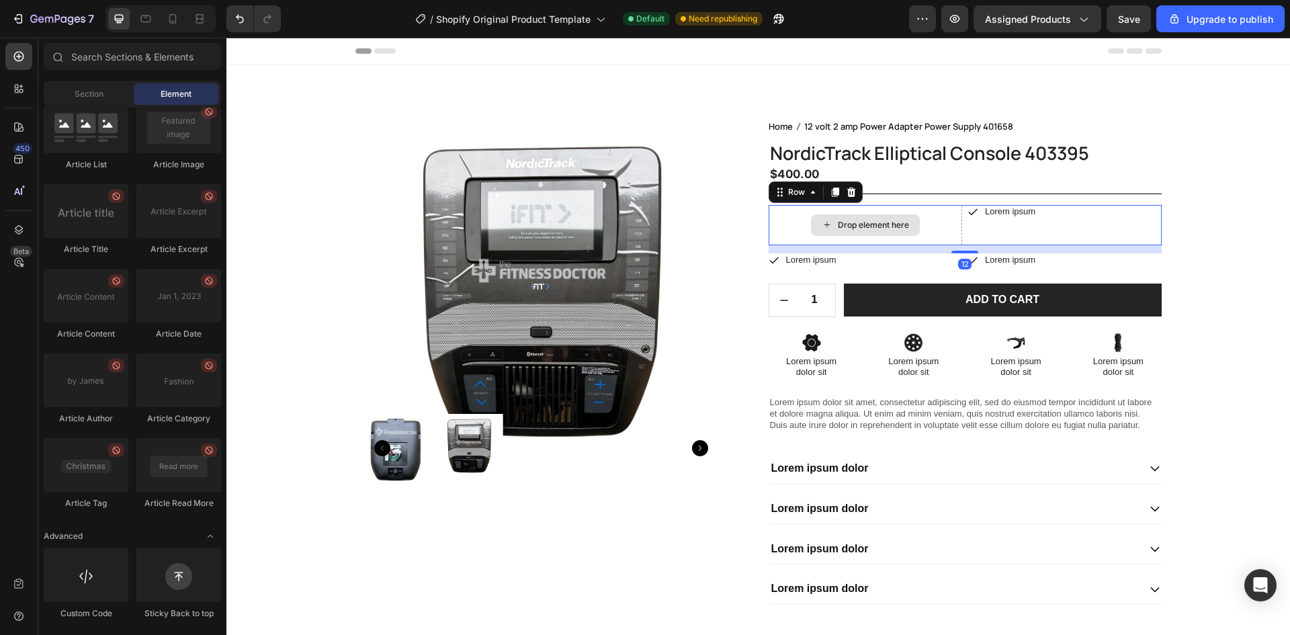
click at [888, 213] on div "Drop element here" at bounding box center [866, 225] width 194 height 40
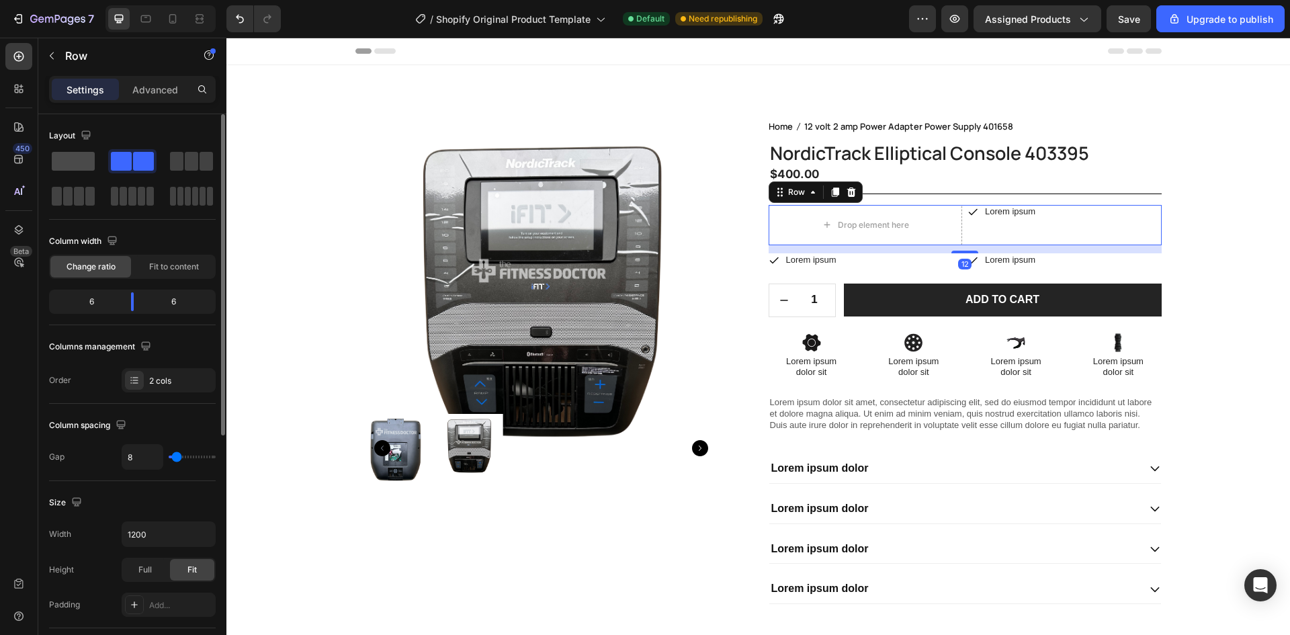
click at [89, 159] on span at bounding box center [73, 161] width 43 height 19
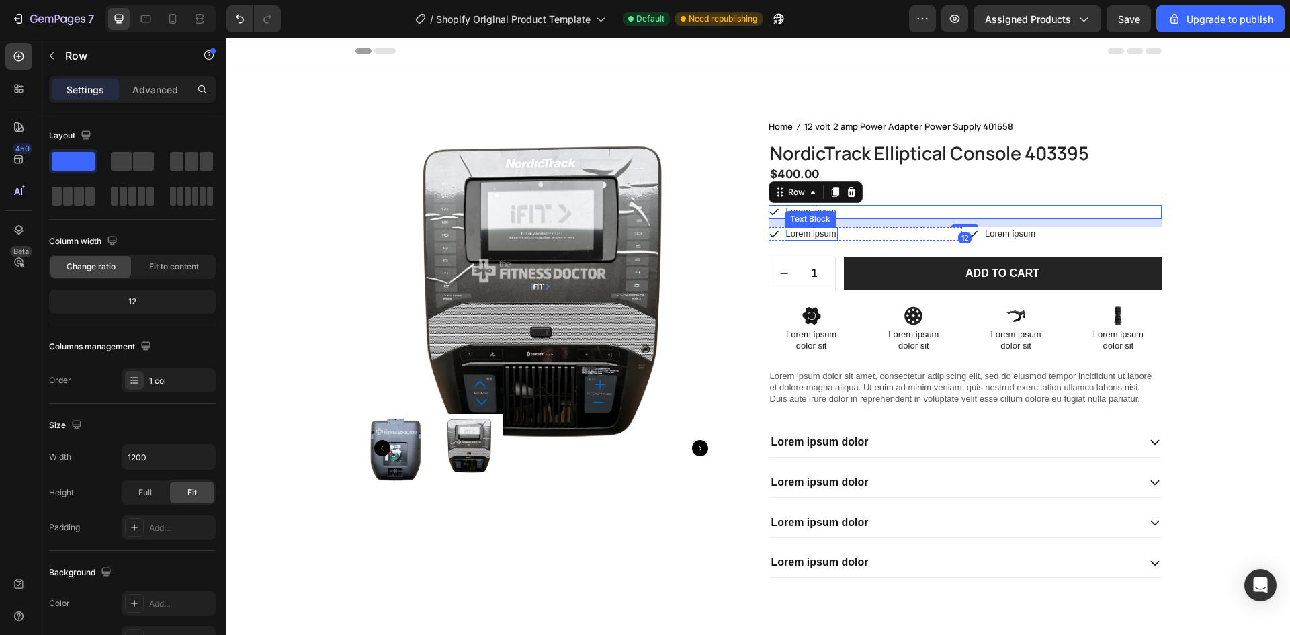
click at [833, 239] on div "Lorem ipsum" at bounding box center [811, 234] width 53 height 14
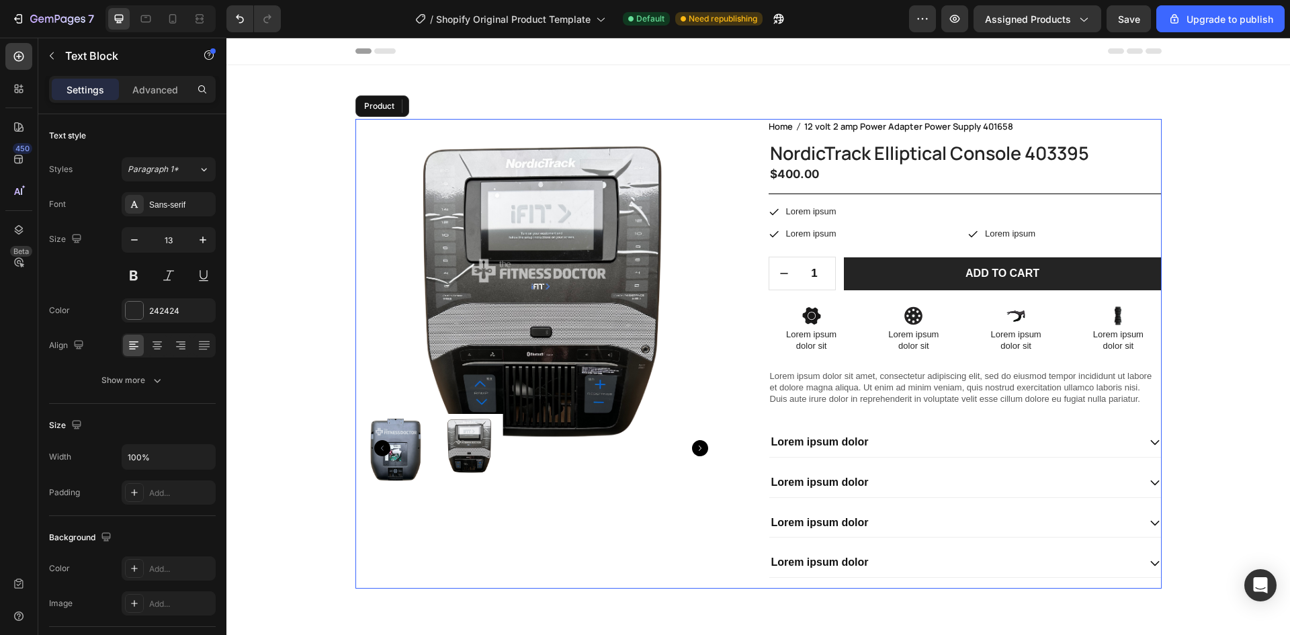
click at [748, 241] on div "Product Images Home 12 volt 2 amp Power Adapter Power Supply 401658 Breadcrumb …" at bounding box center [758, 354] width 806 height 470
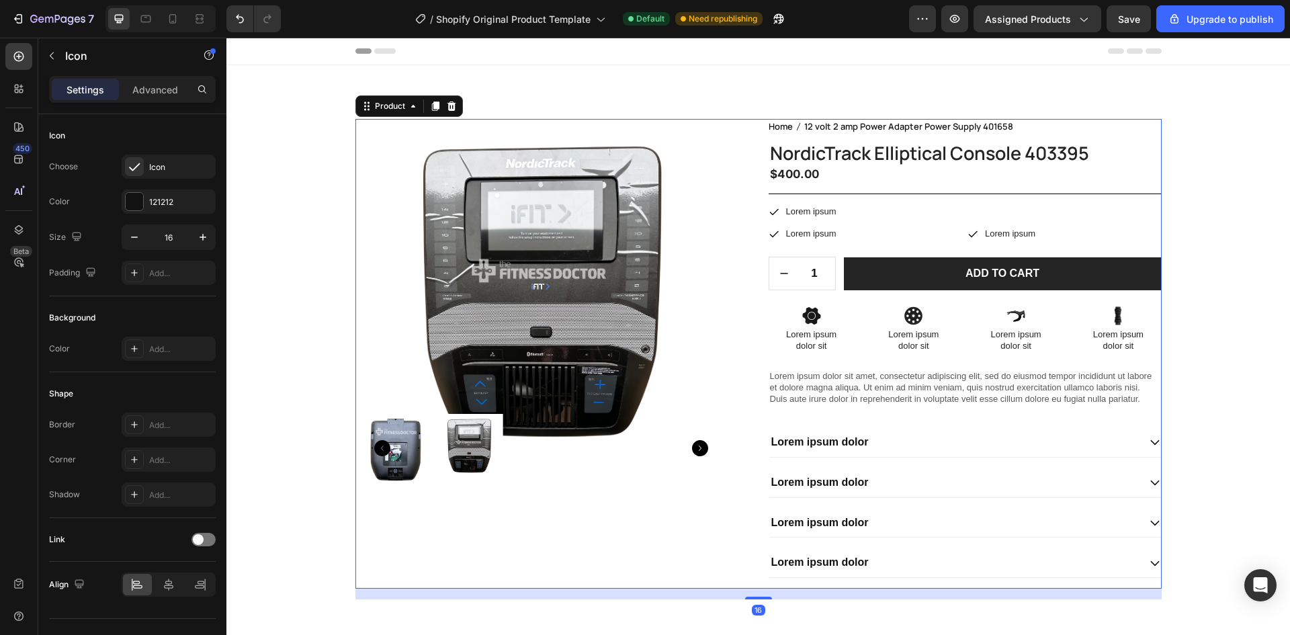
click at [769, 235] on icon at bounding box center [774, 233] width 11 height 11
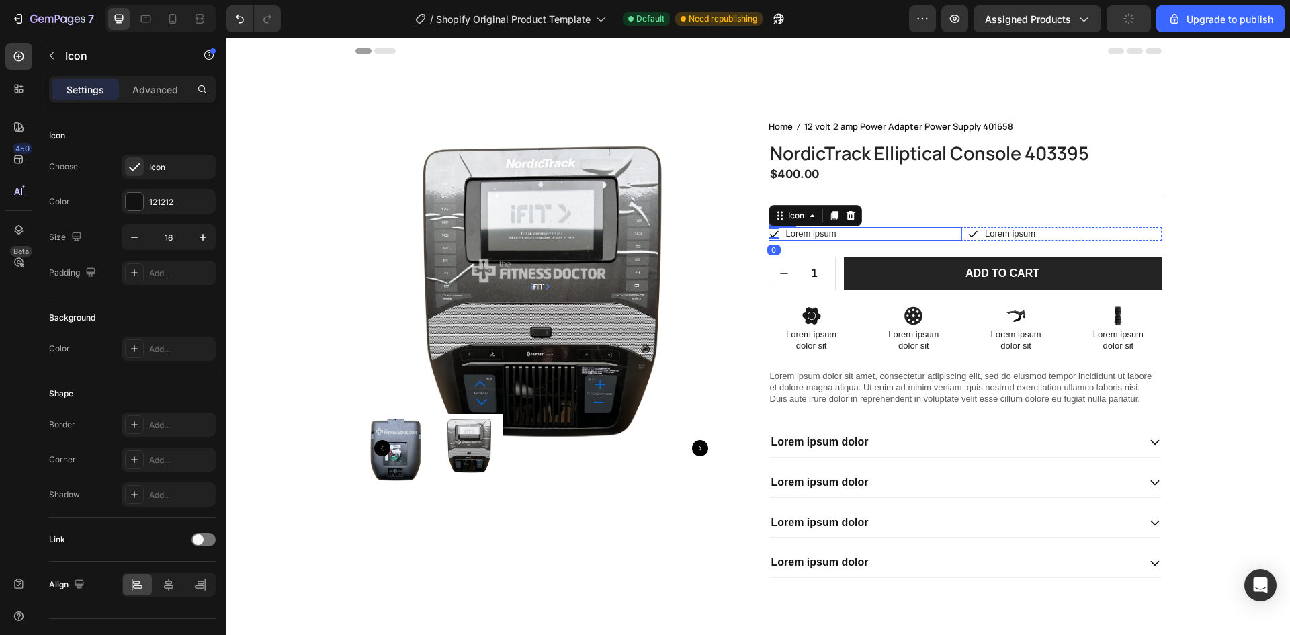
click at [877, 237] on div "Icon 0 Lorem ipsum Text Block Row" at bounding box center [866, 234] width 194 height 14
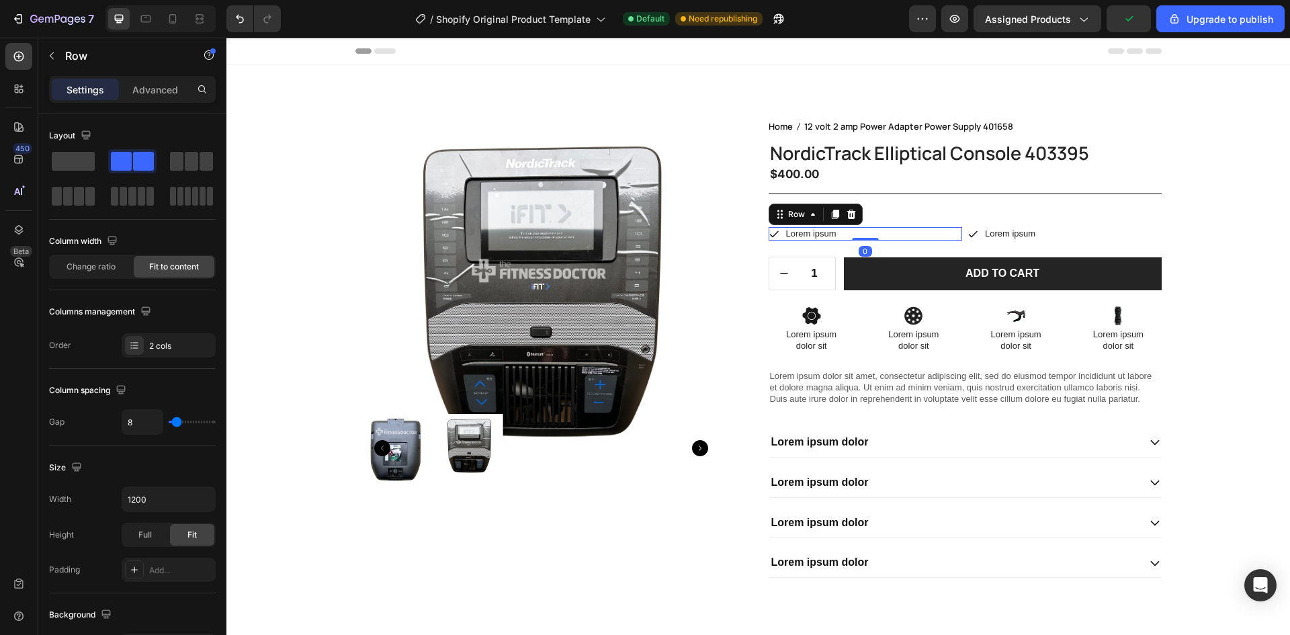
click at [856, 218] on div "Row" at bounding box center [816, 215] width 94 height 22
click at [847, 216] on icon at bounding box center [851, 214] width 11 height 11
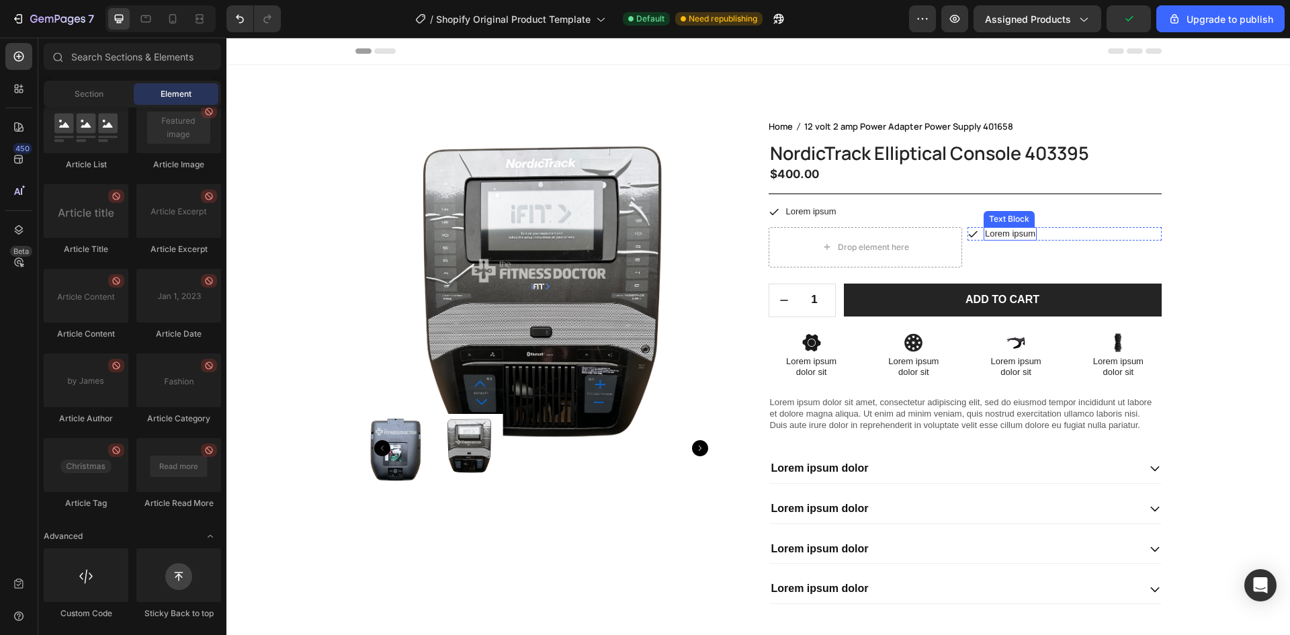
click at [1031, 237] on div "Lorem ipsum" at bounding box center [1010, 234] width 53 height 14
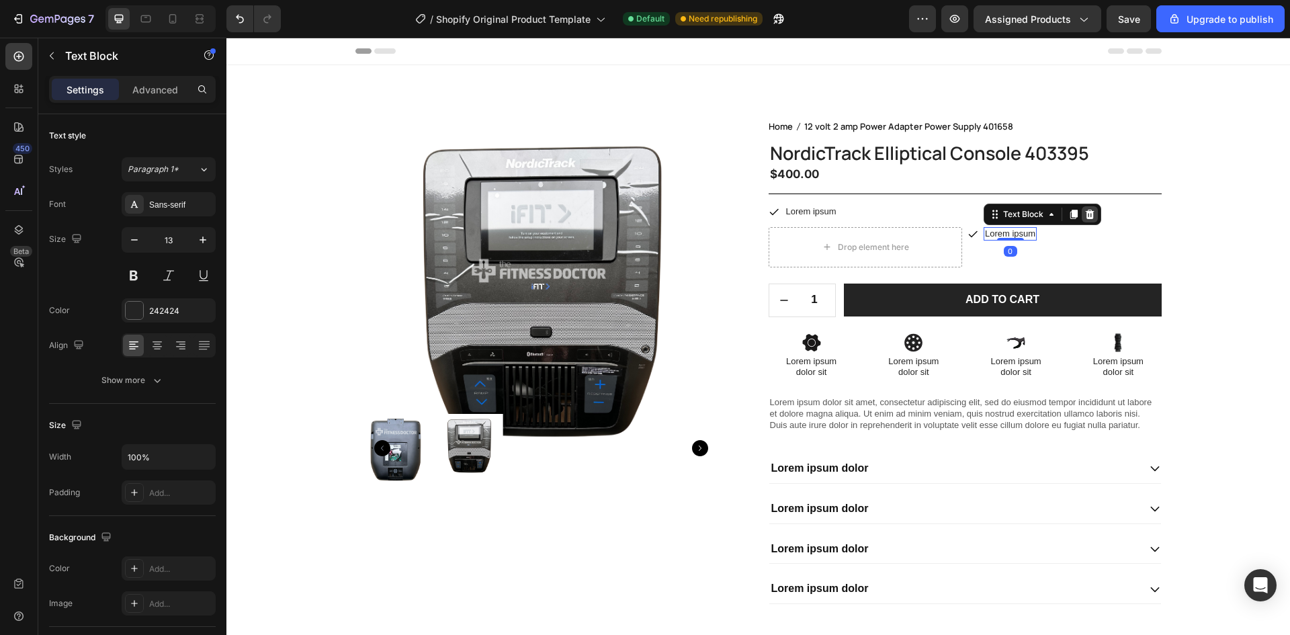
click at [1089, 212] on icon at bounding box center [1090, 214] width 11 height 11
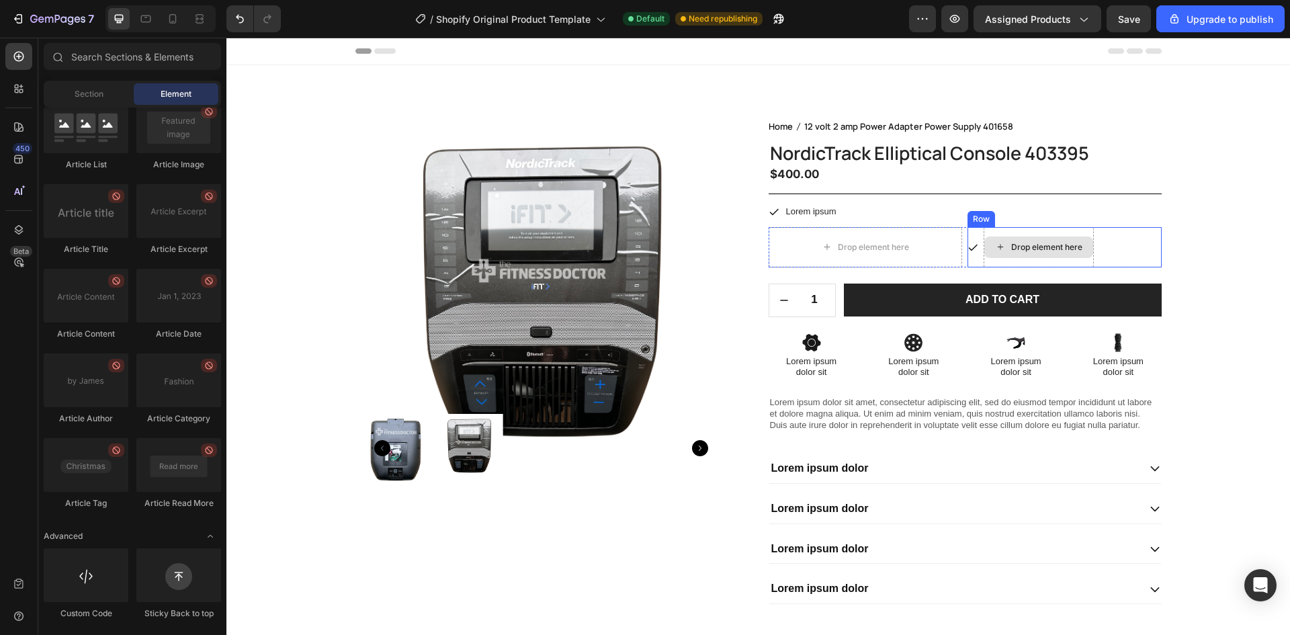
click at [1045, 237] on div "Drop element here" at bounding box center [1038, 248] width 109 height 22
click at [1108, 239] on div "Icon Drop element here Row 0" at bounding box center [1065, 247] width 194 height 40
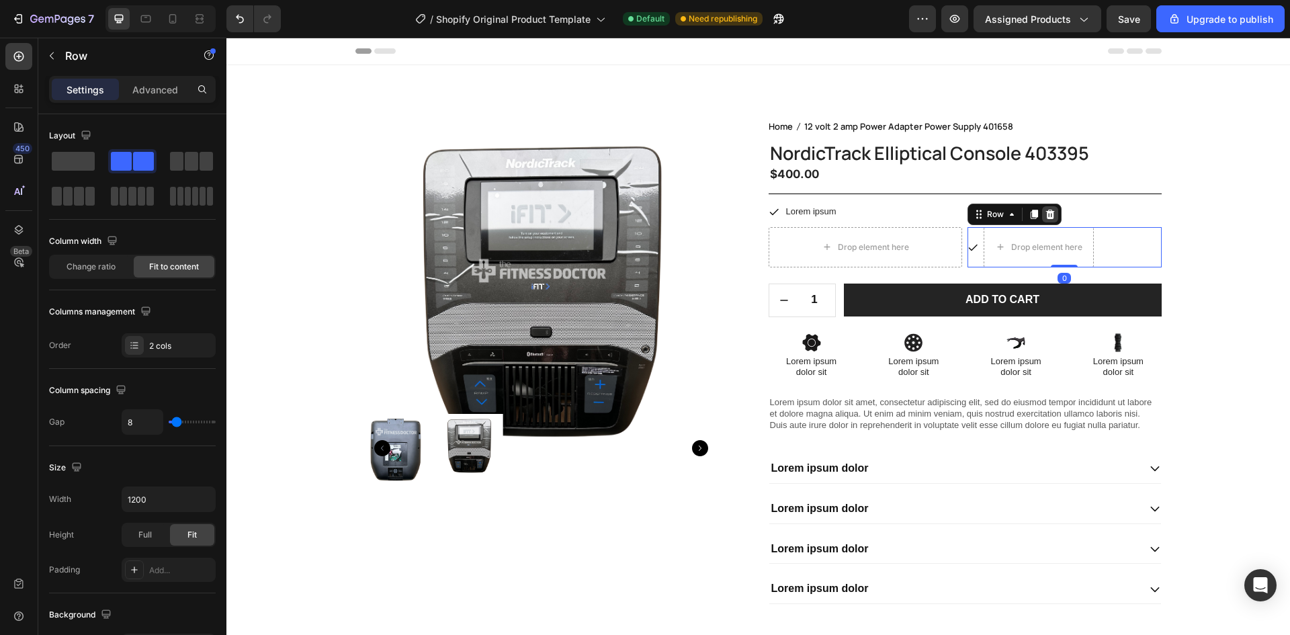
click at [1045, 214] on icon at bounding box center [1050, 214] width 11 height 11
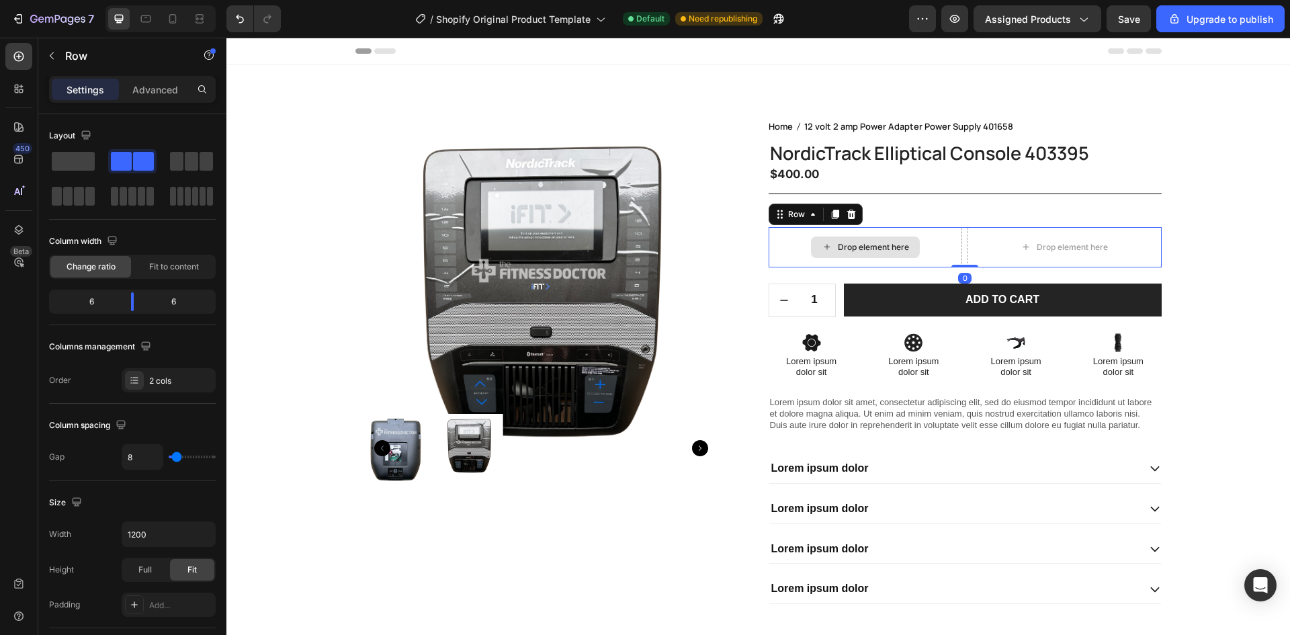
click at [947, 257] on div "Drop element here" at bounding box center [866, 247] width 194 height 40
click at [850, 216] on icon at bounding box center [851, 214] width 11 height 11
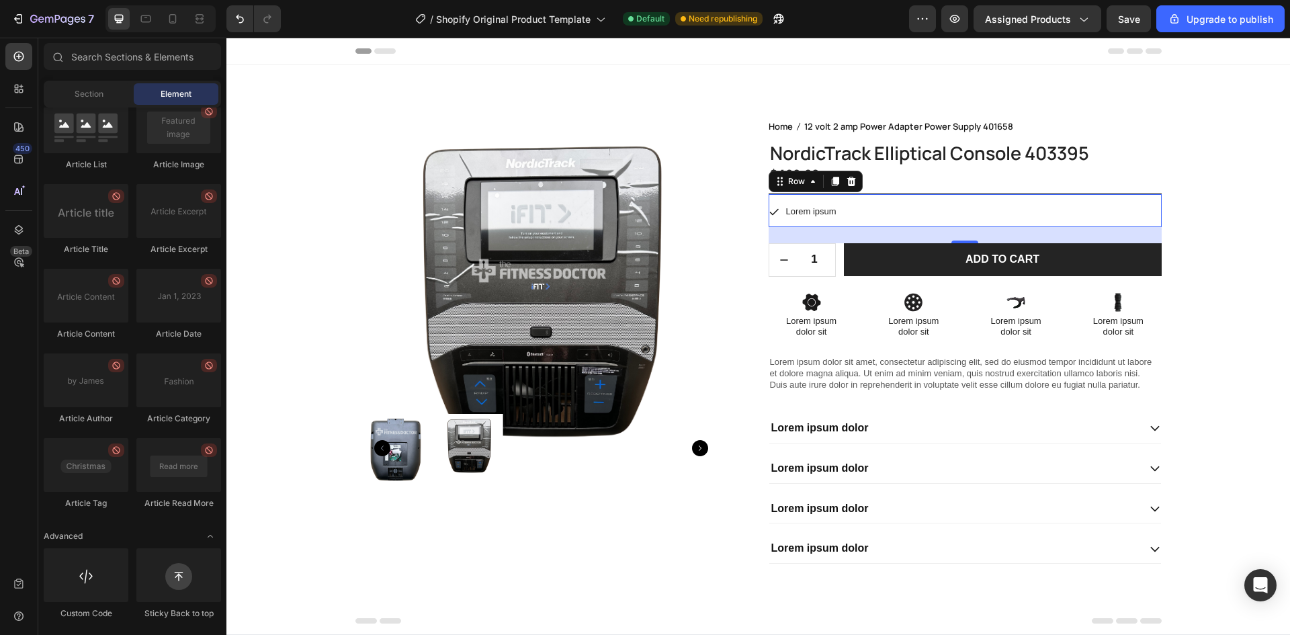
click at [863, 194] on div "Icon Lorem ipsum Text Block Row Row Row 0" at bounding box center [965, 211] width 393 height 34
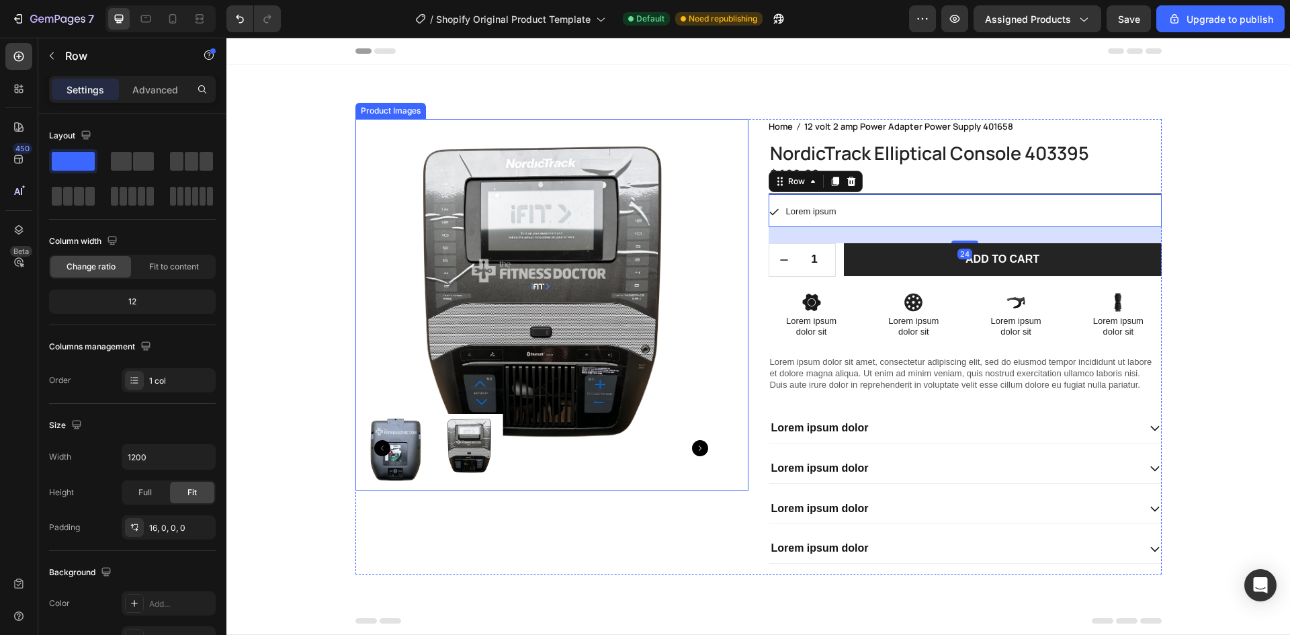
click at [724, 208] on div "Product Images" at bounding box center [551, 305] width 393 height 372
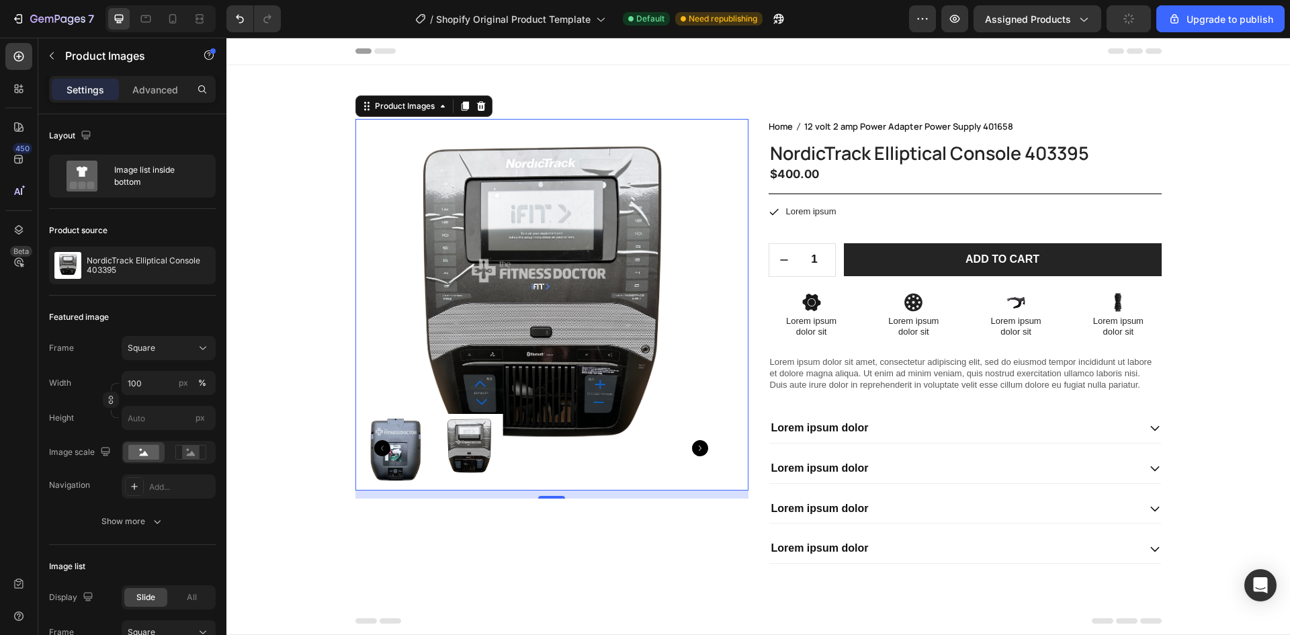
click at [652, 382] on img at bounding box center [541, 305] width 372 height 372
click at [108, 173] on icon at bounding box center [82, 176] width 54 height 31
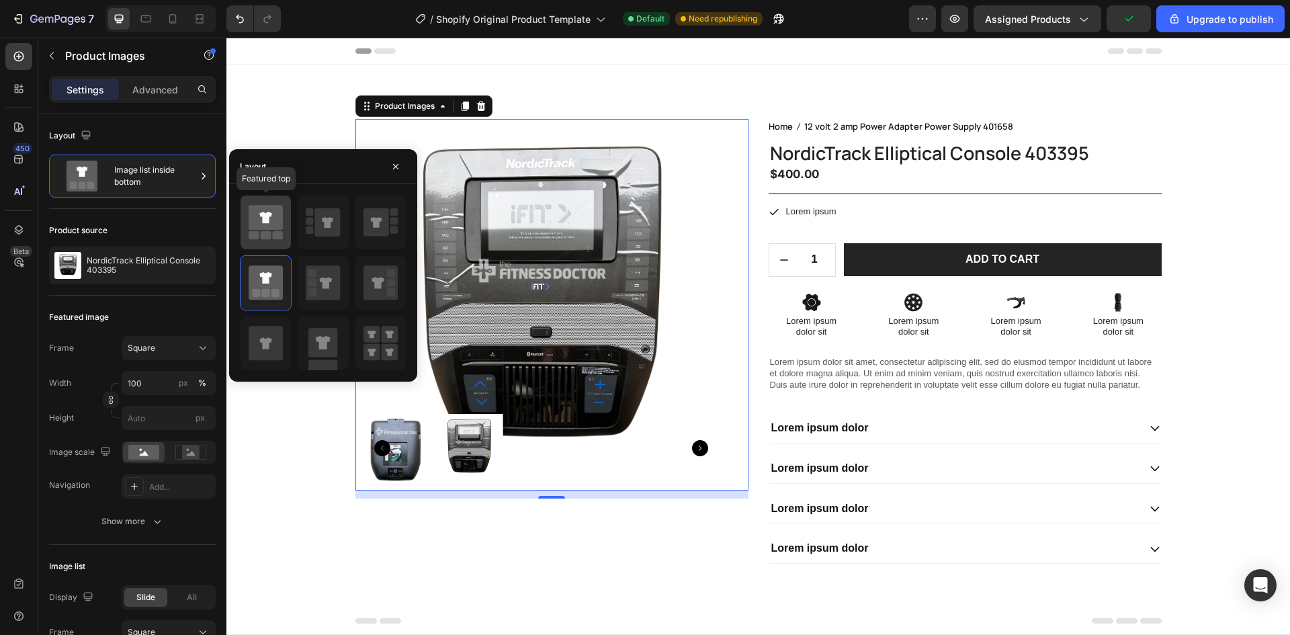
click at [254, 219] on icon at bounding box center [266, 217] width 34 height 25
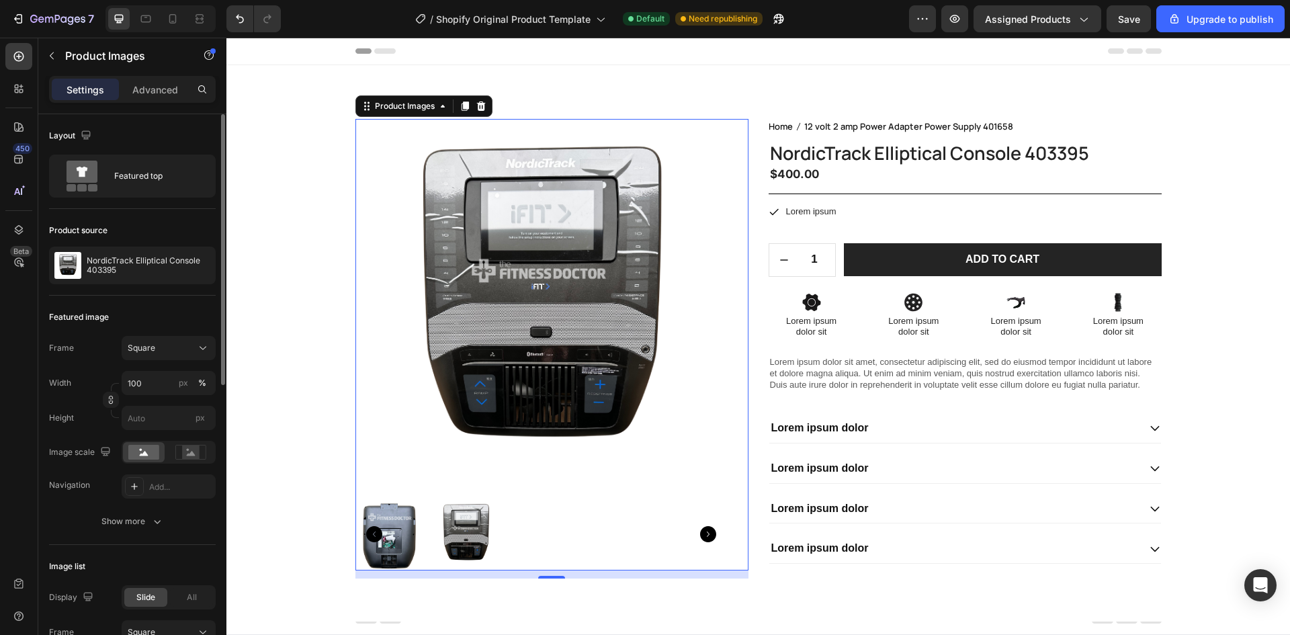
click at [81, 364] on div "Frame Square Width 100 px % Height px" at bounding box center [132, 383] width 167 height 94
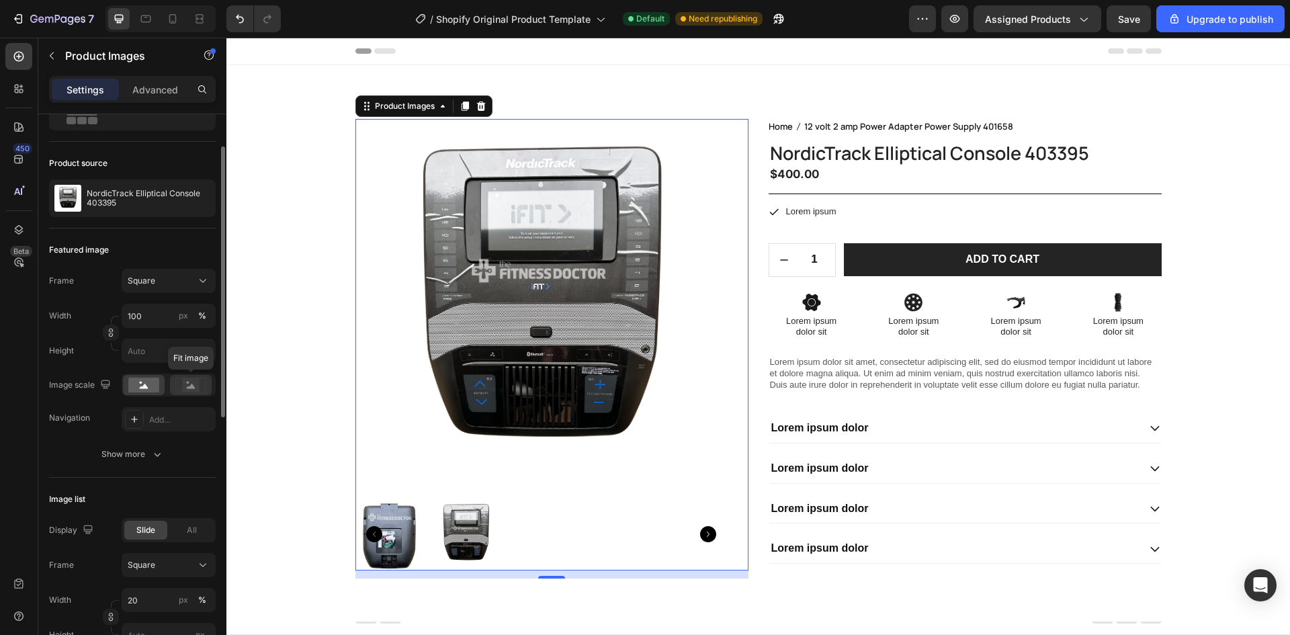
click at [194, 392] on rect at bounding box center [190, 384] width 17 height 13
click at [153, 388] on rect at bounding box center [143, 385] width 31 height 15
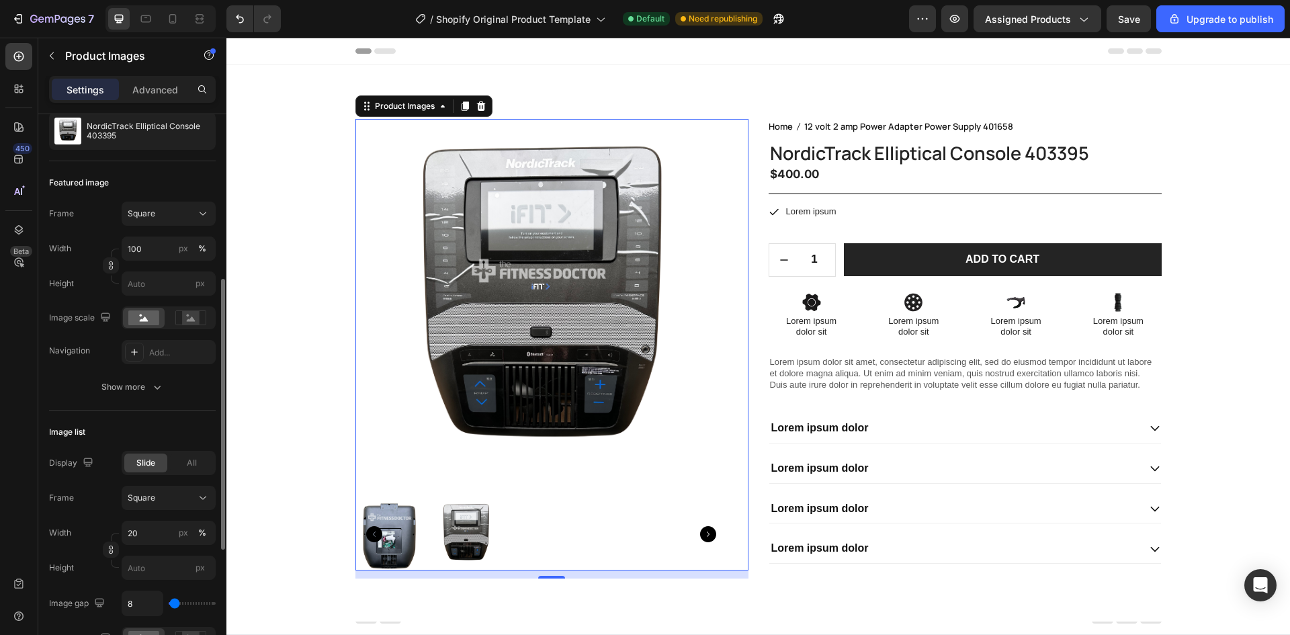
scroll to position [202, 0]
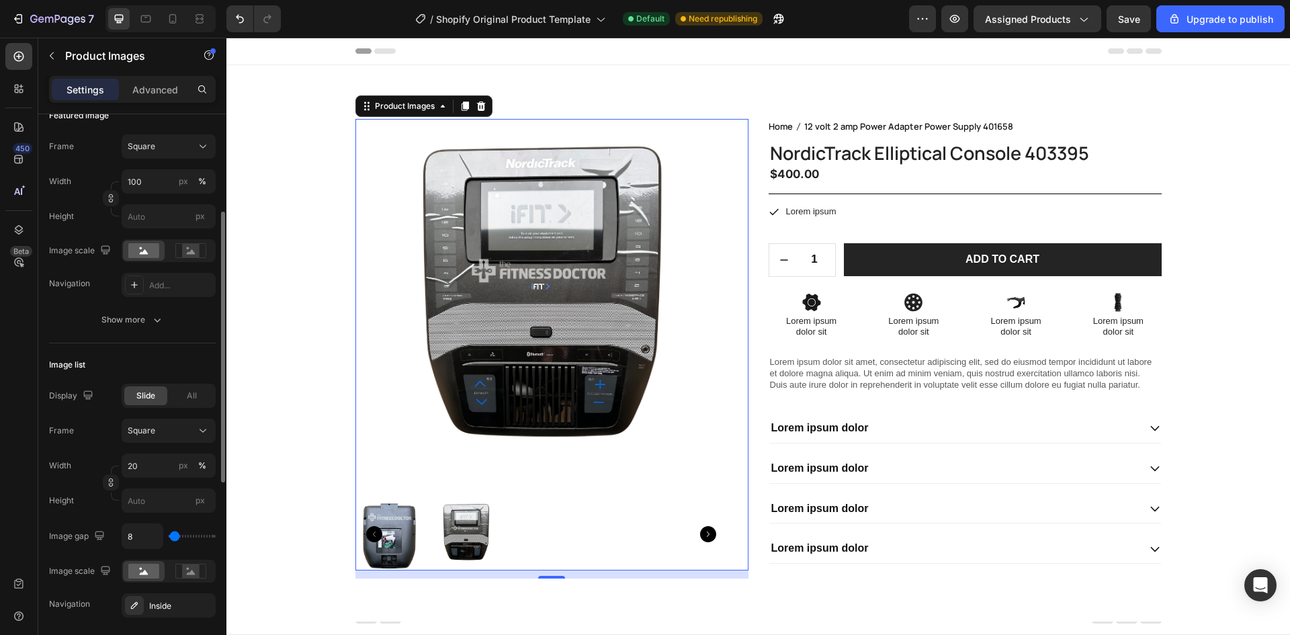
click at [169, 398] on div "Slide All" at bounding box center [169, 396] width 94 height 24
click at [176, 391] on div "All" at bounding box center [191, 395] width 43 height 19
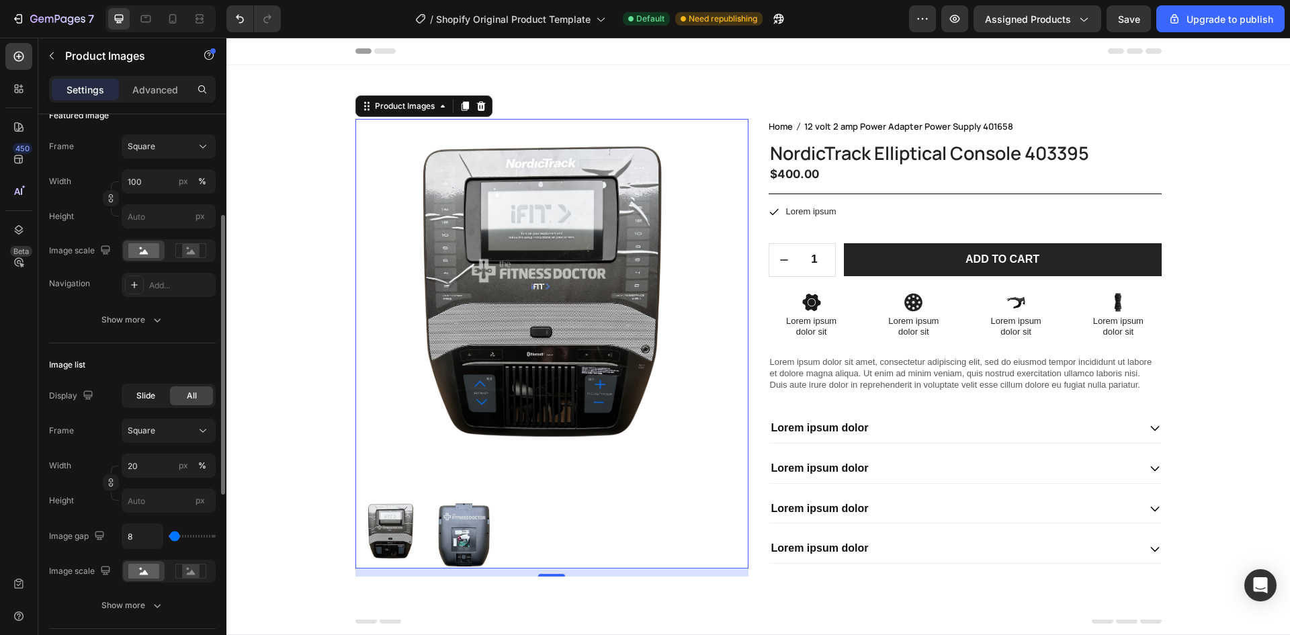
click at [149, 394] on span "Slide" at bounding box center [145, 396] width 19 height 12
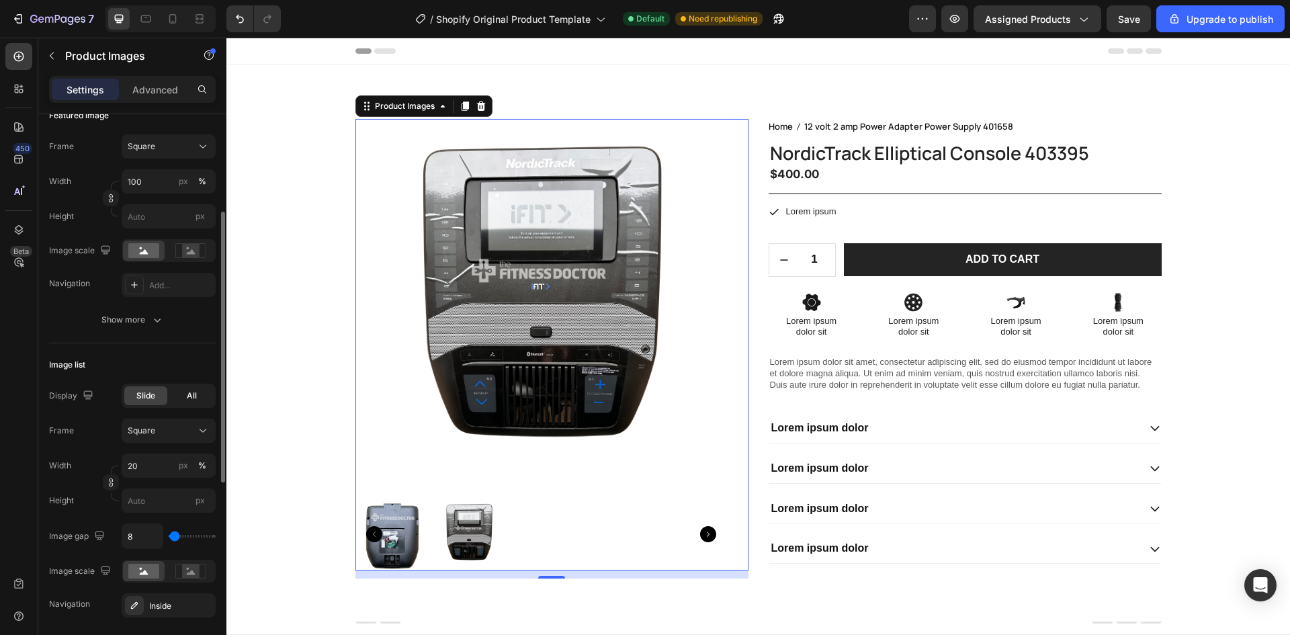
click at [208, 391] on div "All" at bounding box center [191, 395] width 43 height 19
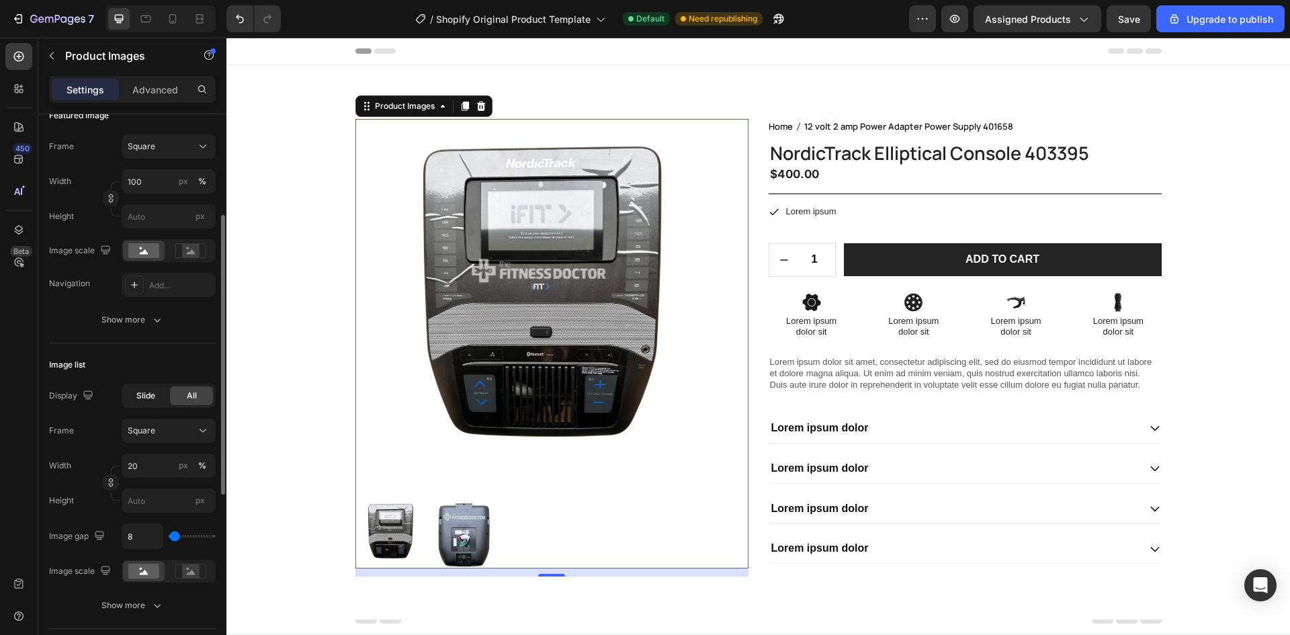
click at [139, 396] on span "Slide" at bounding box center [145, 396] width 19 height 12
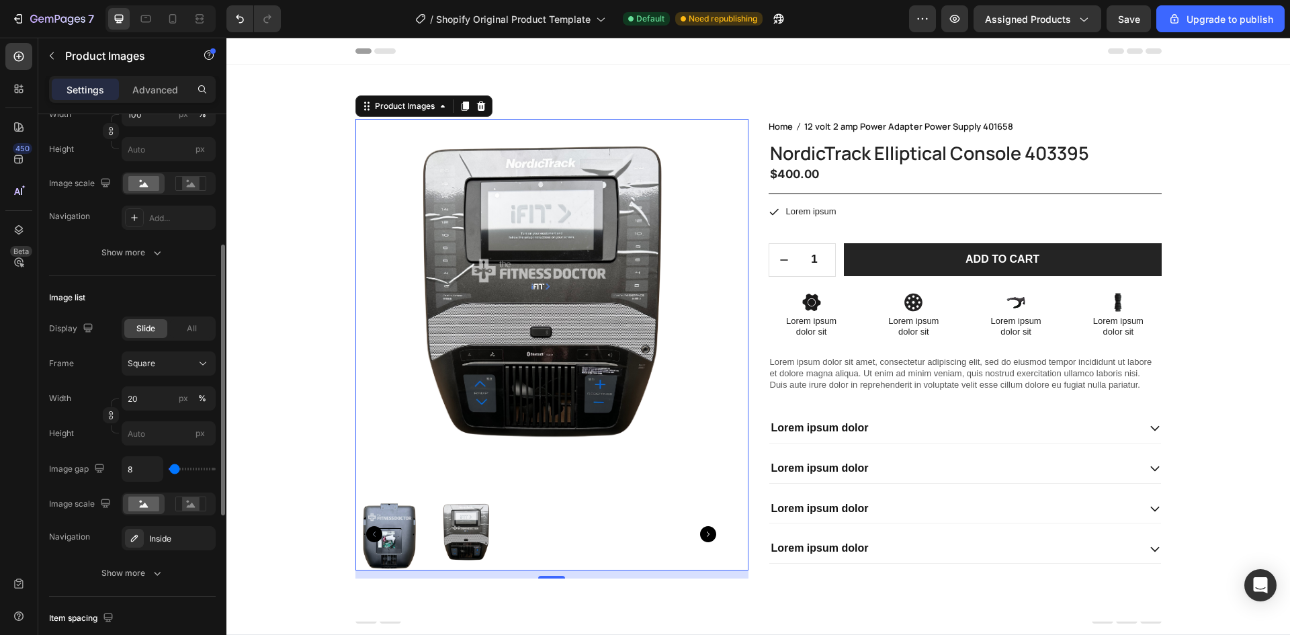
scroll to position [336, 0]
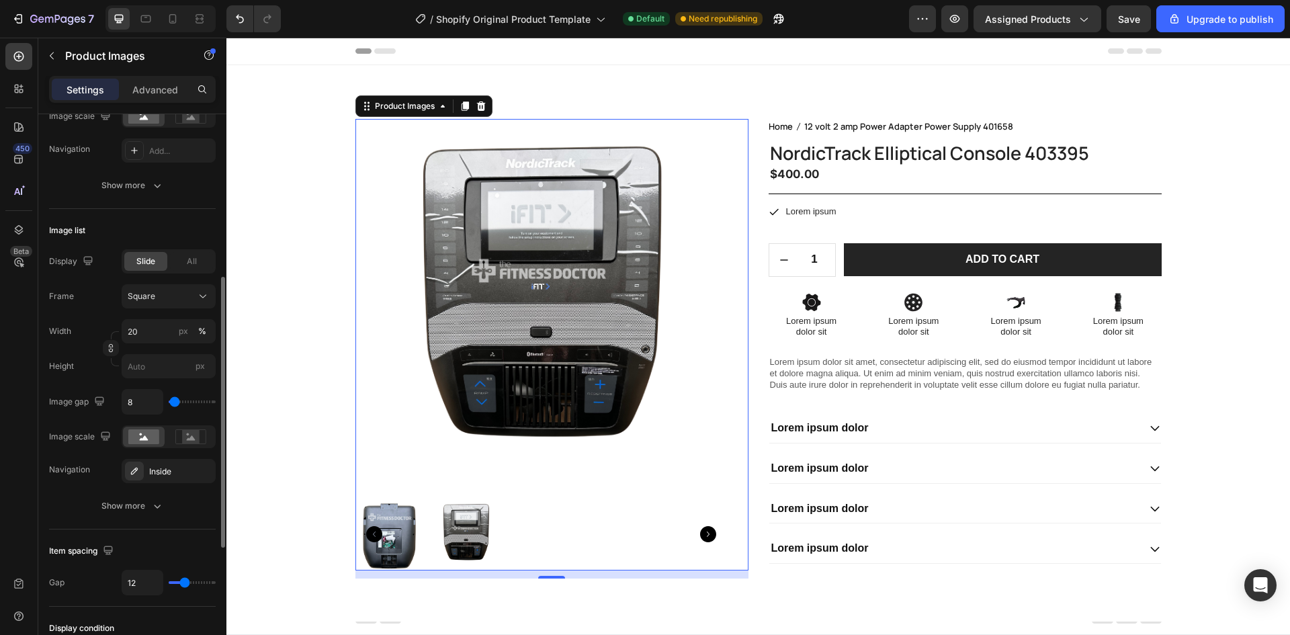
type input "28"
type input "19"
type input "28"
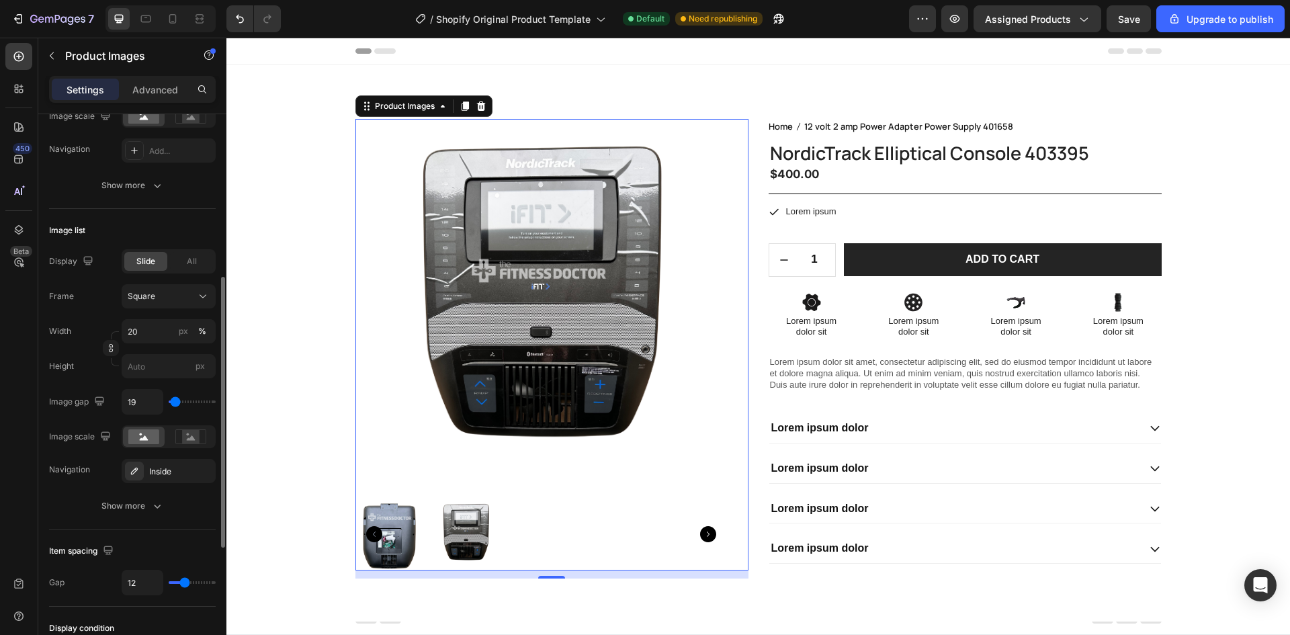
type input "28"
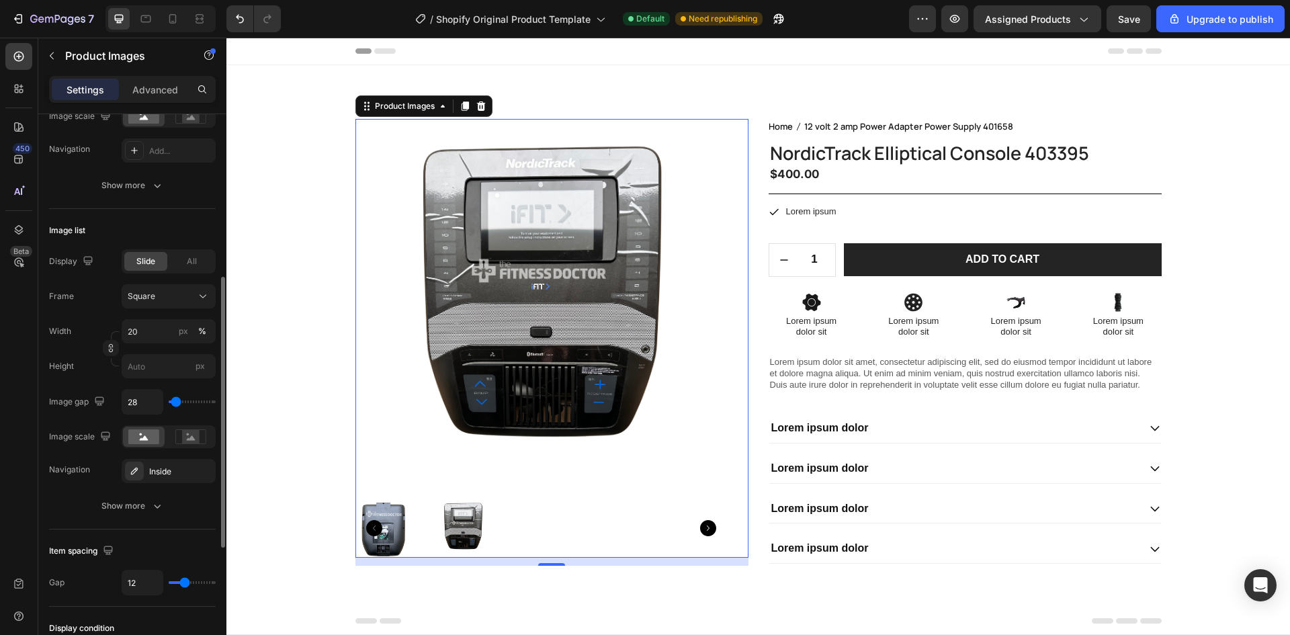
type input "56"
type input "0"
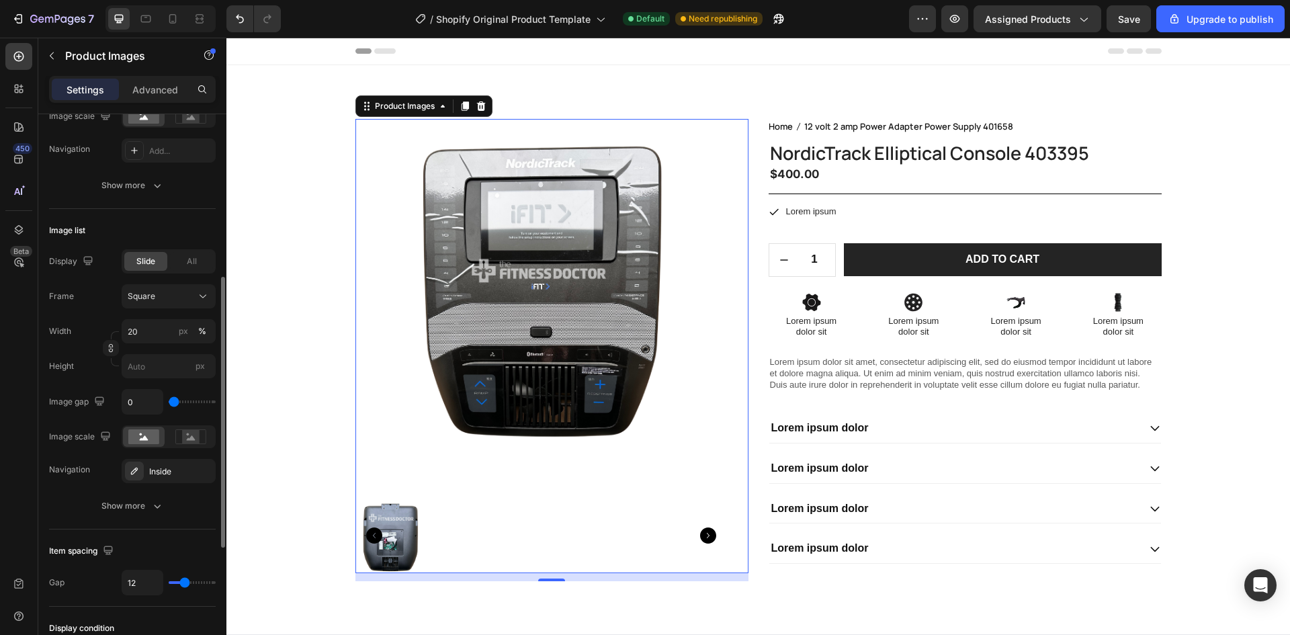
type input "65"
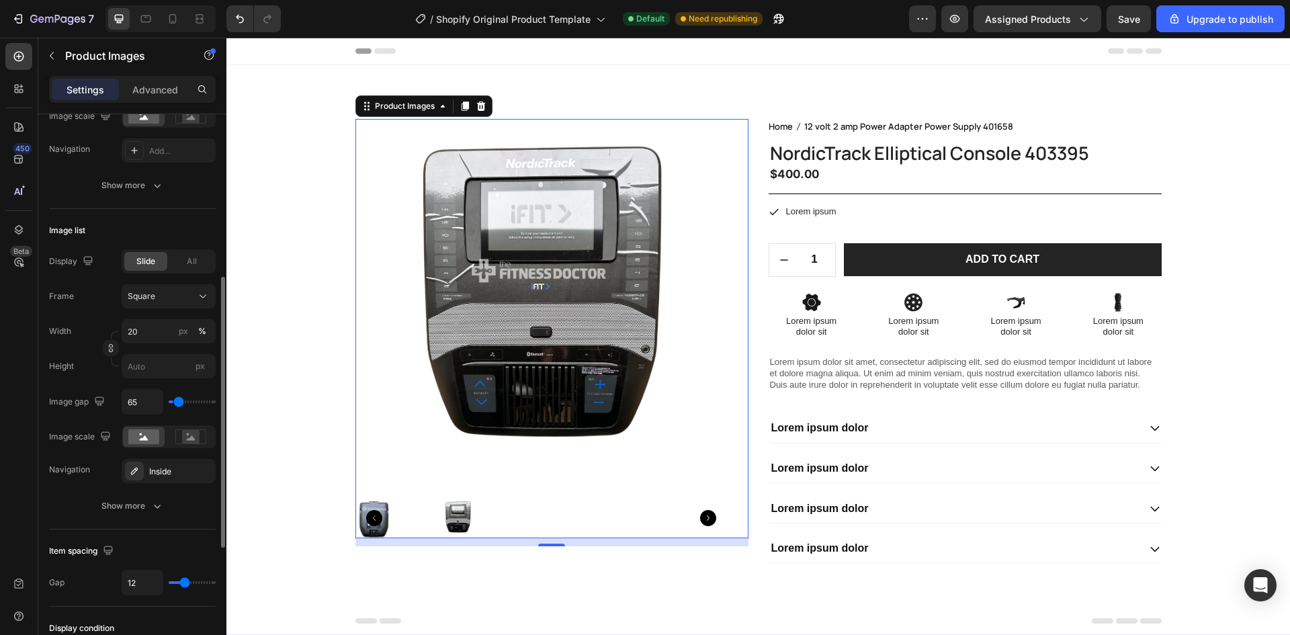
type input "74"
type input "19"
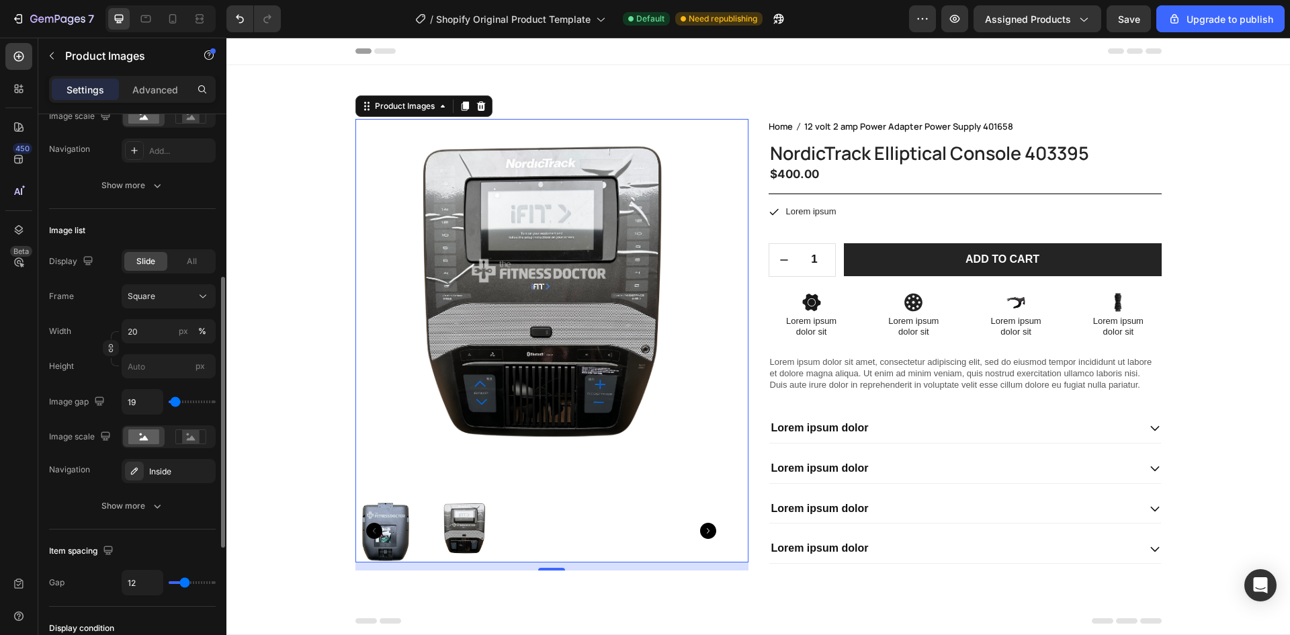
type input "0"
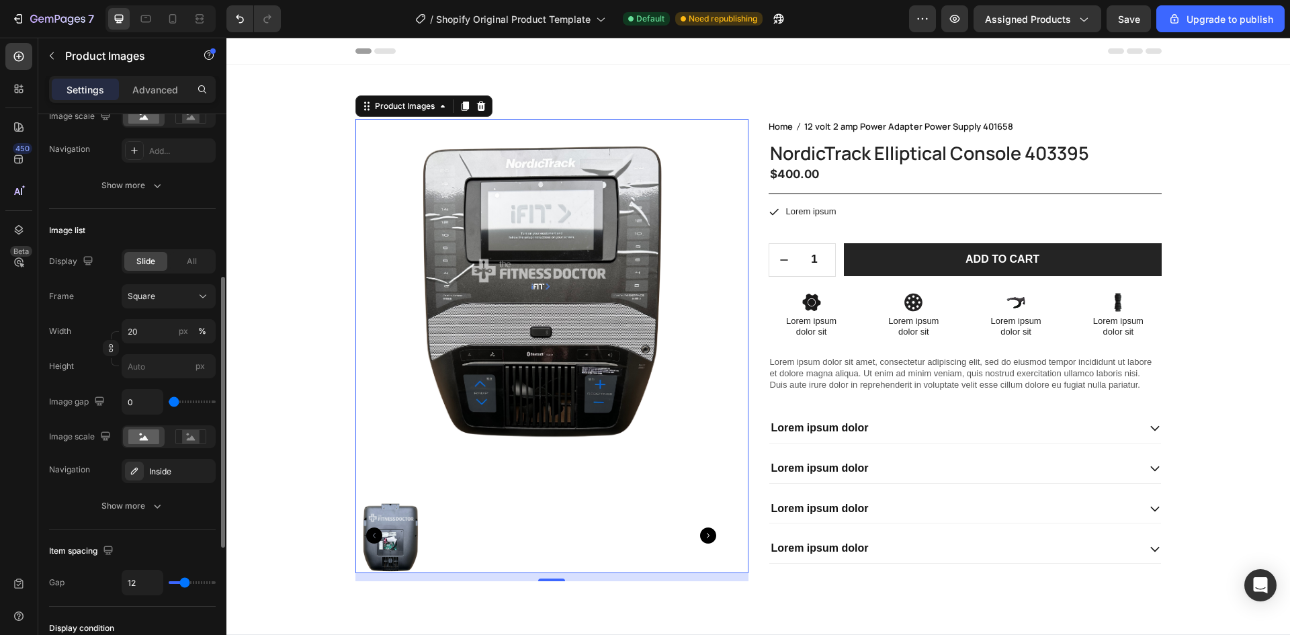
type input "9"
type input "19"
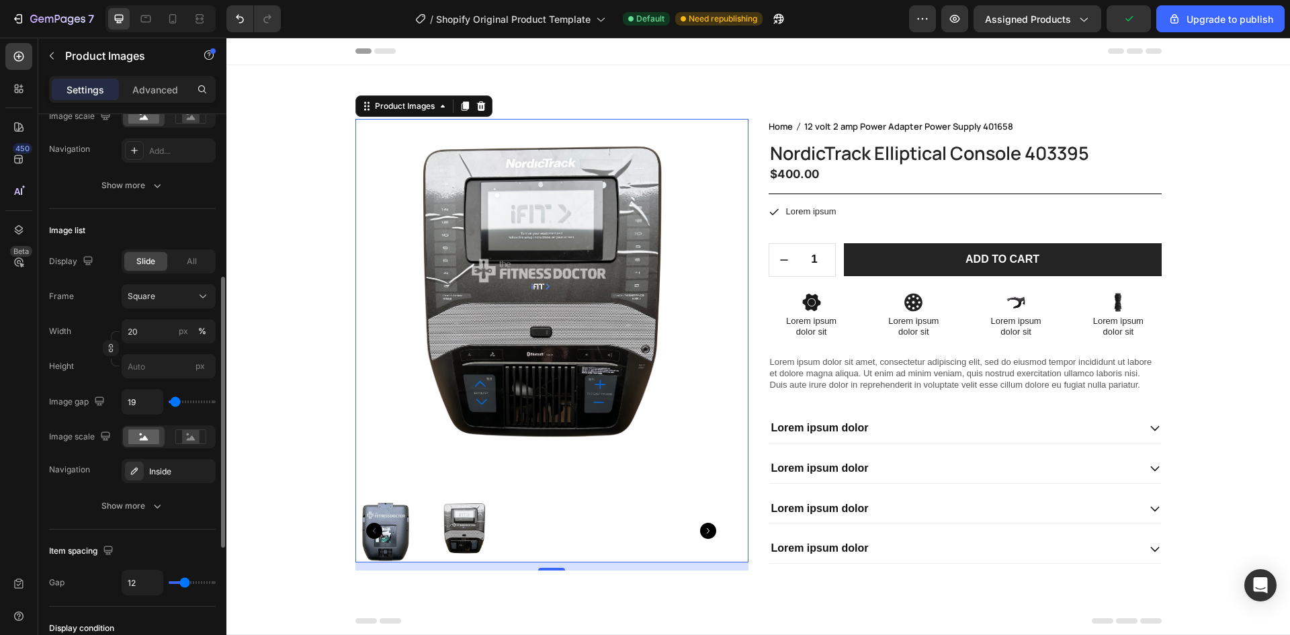
type input "19"
click at [175, 403] on input "range" at bounding box center [192, 401] width 47 height 3
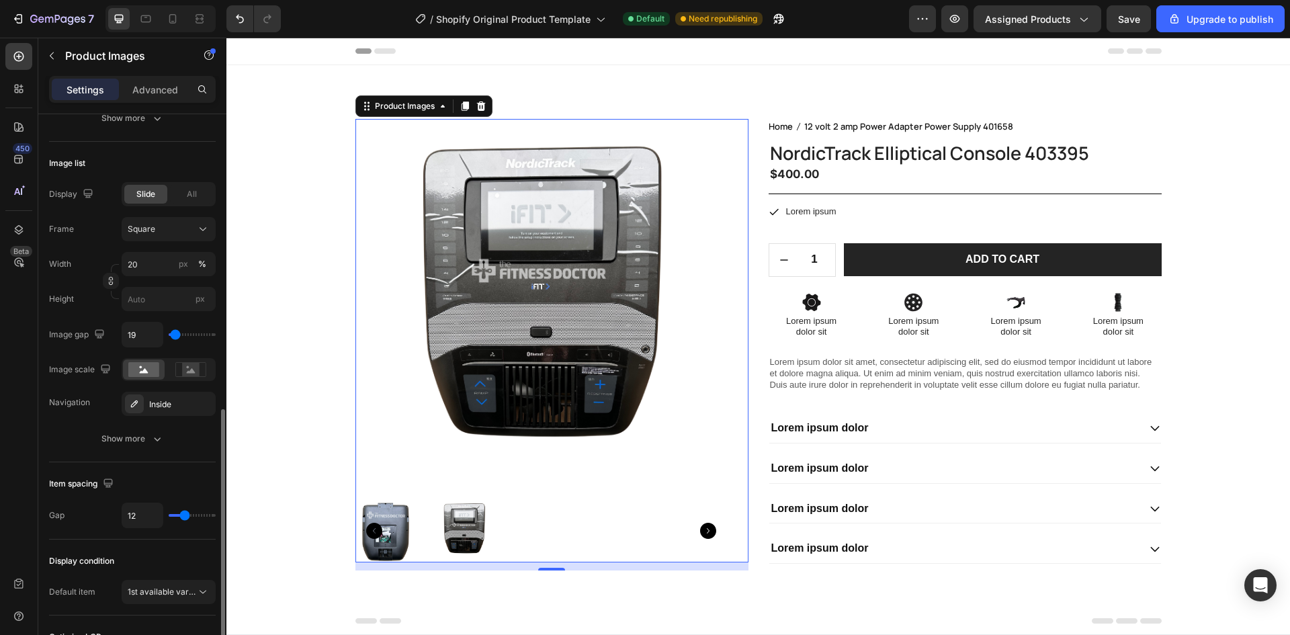
scroll to position [470, 0]
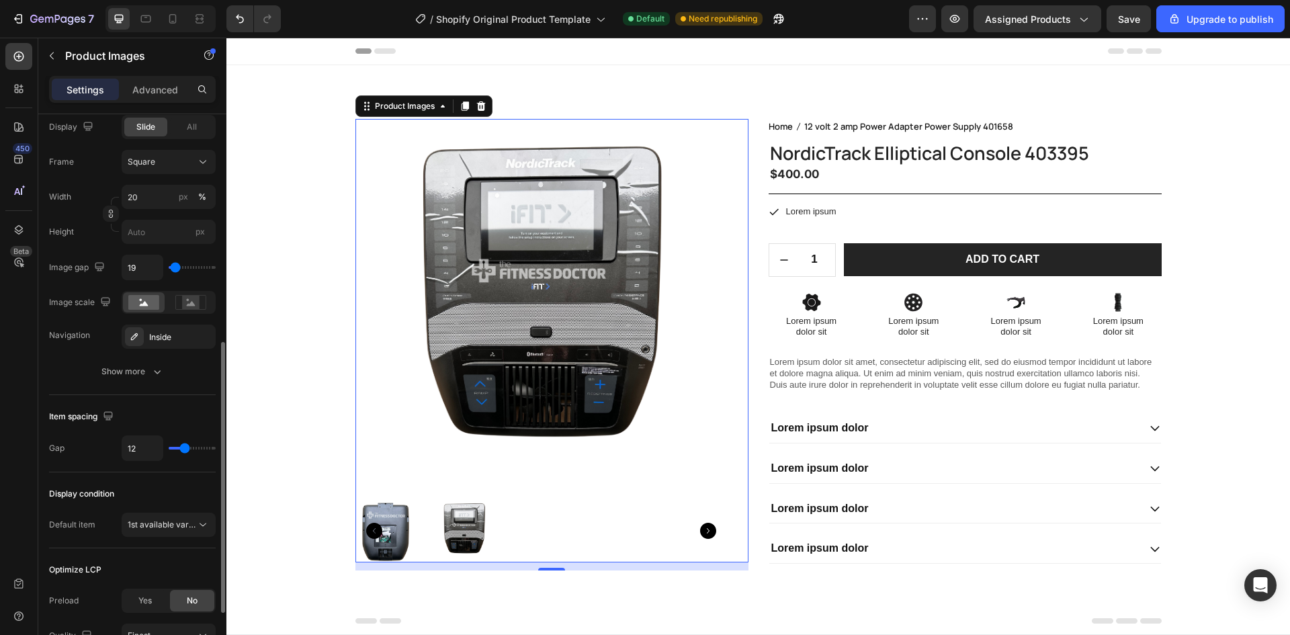
type input "4"
type input "3"
type input "2"
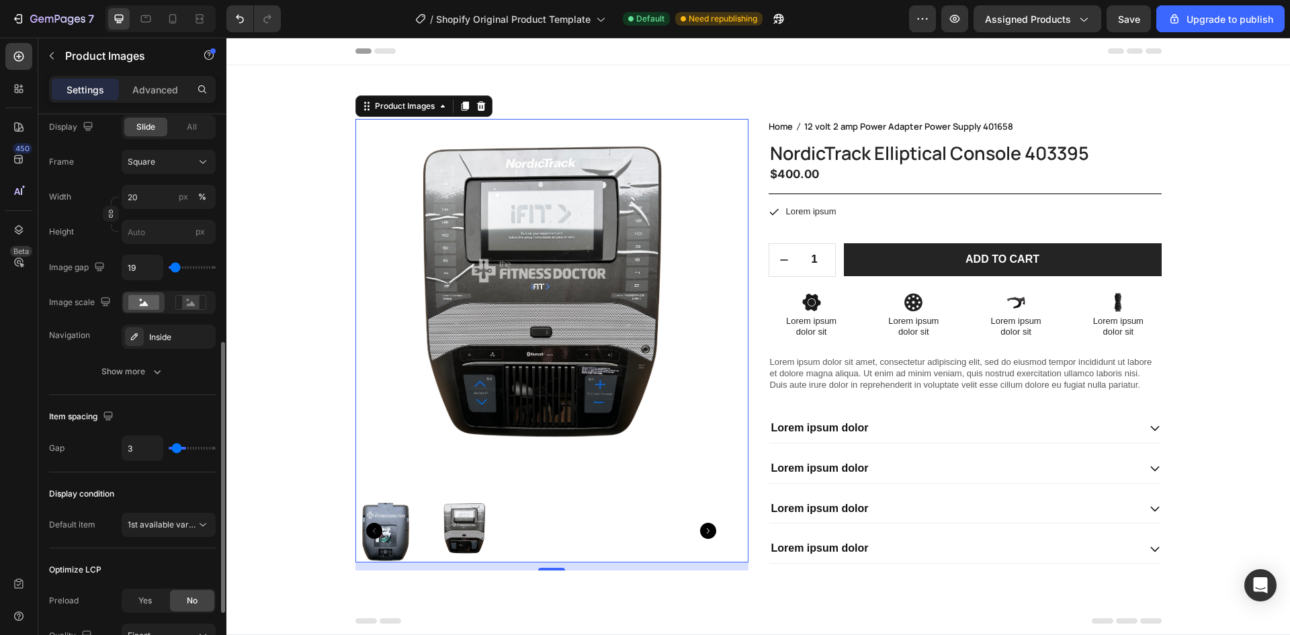
type input "2"
type input "1"
type input "0"
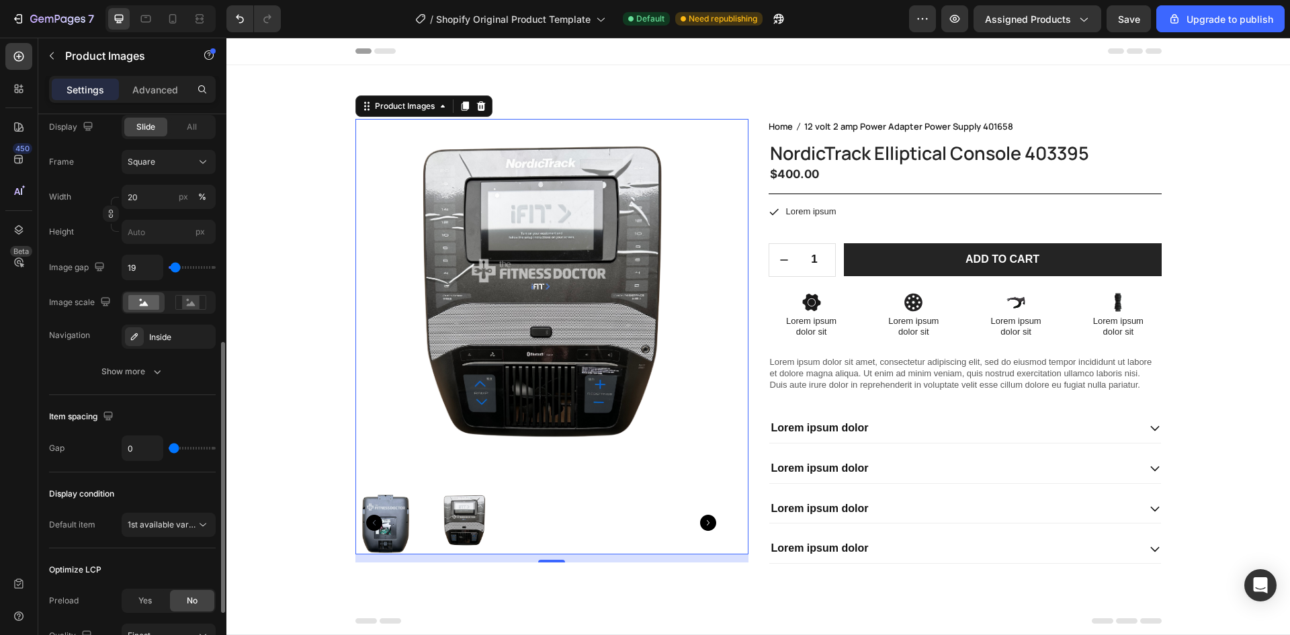
type input "1"
type input "0"
drag, startPoint x: 177, startPoint y: 448, endPoint x: 138, endPoint y: 446, distance: 39.7
type input "0"
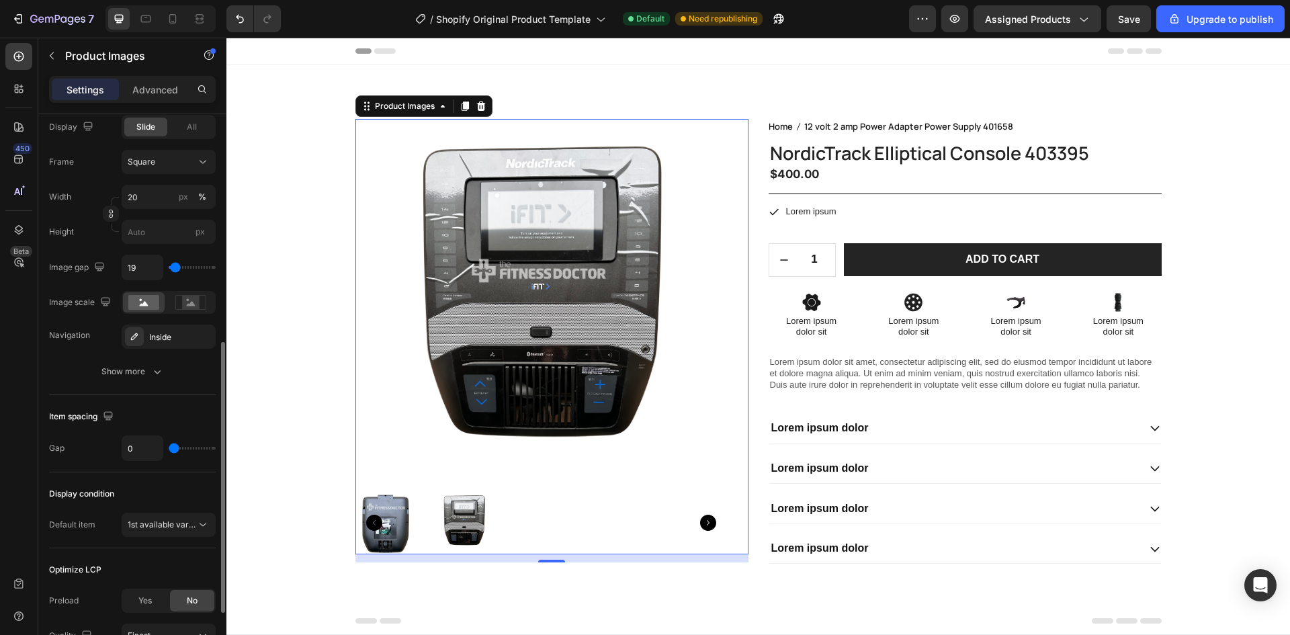
click at [169, 447] on input "range" at bounding box center [192, 448] width 47 height 3
click at [86, 459] on div "Gap 0" at bounding box center [132, 448] width 167 height 26
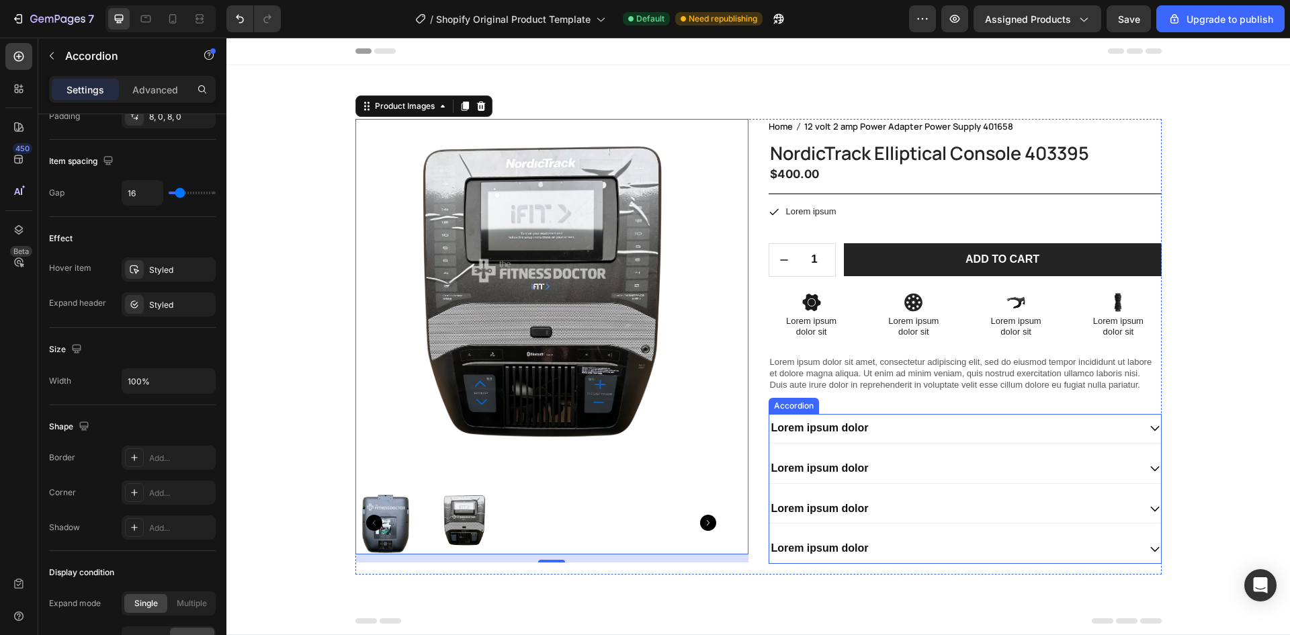
click at [909, 423] on div "Lorem ipsum dolor" at bounding box center [953, 428] width 369 height 18
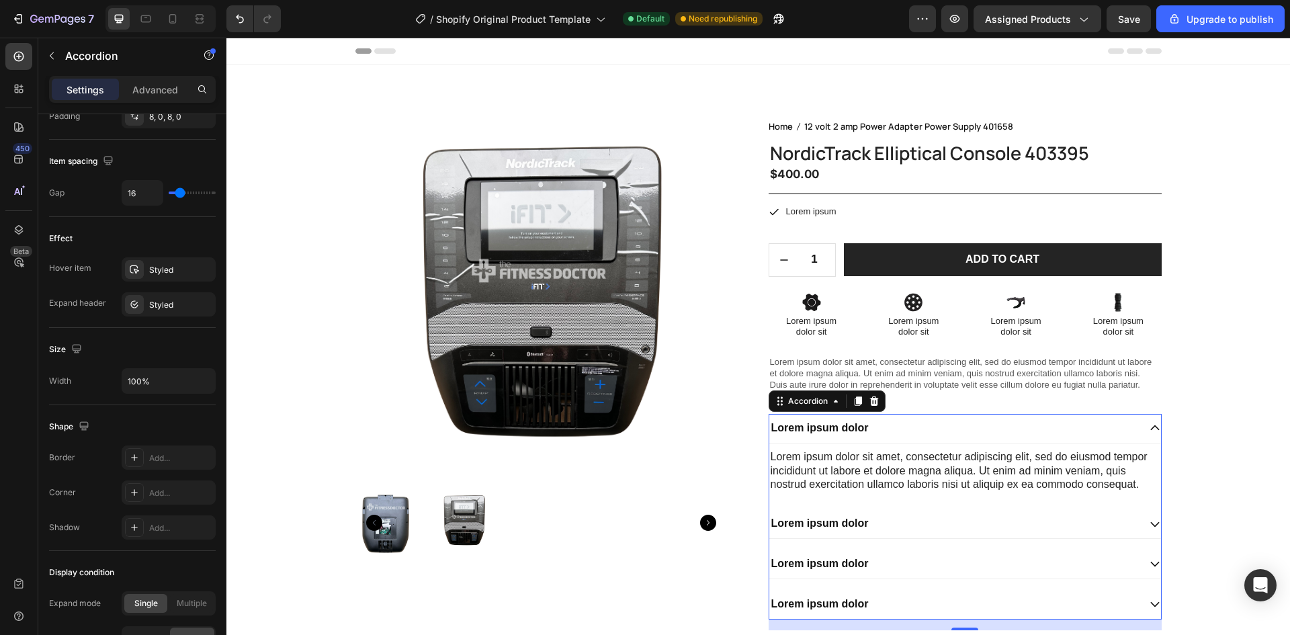
scroll to position [0, 0]
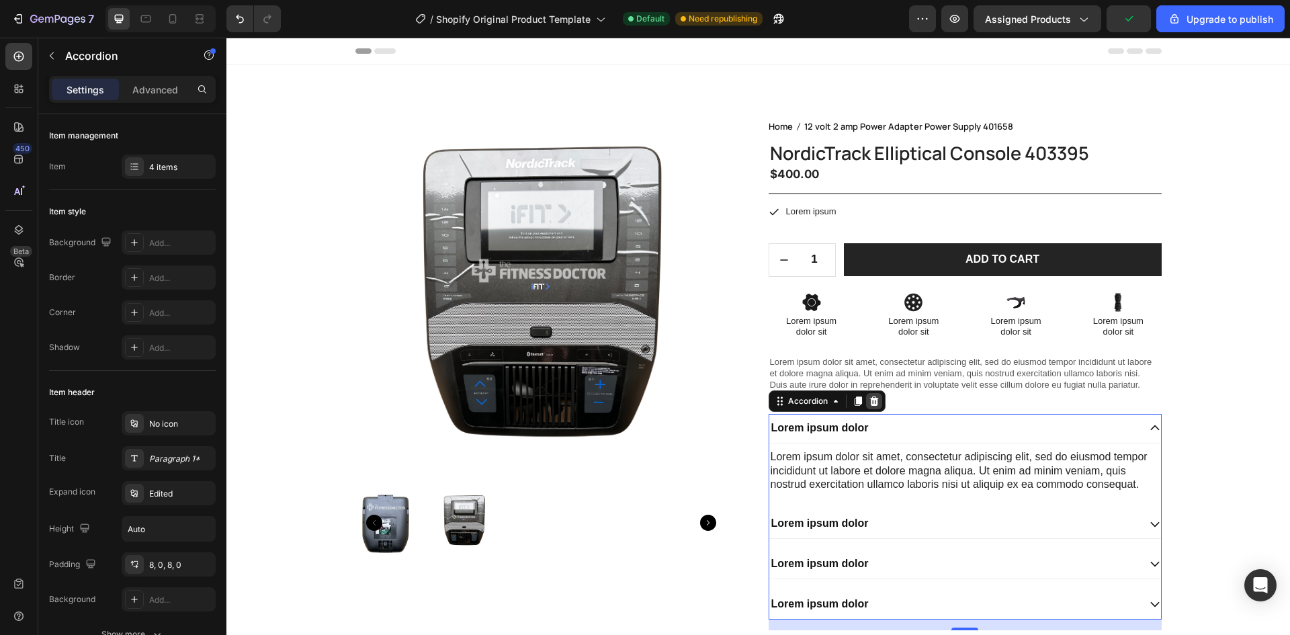
click at [869, 400] on icon at bounding box center [873, 400] width 9 height 9
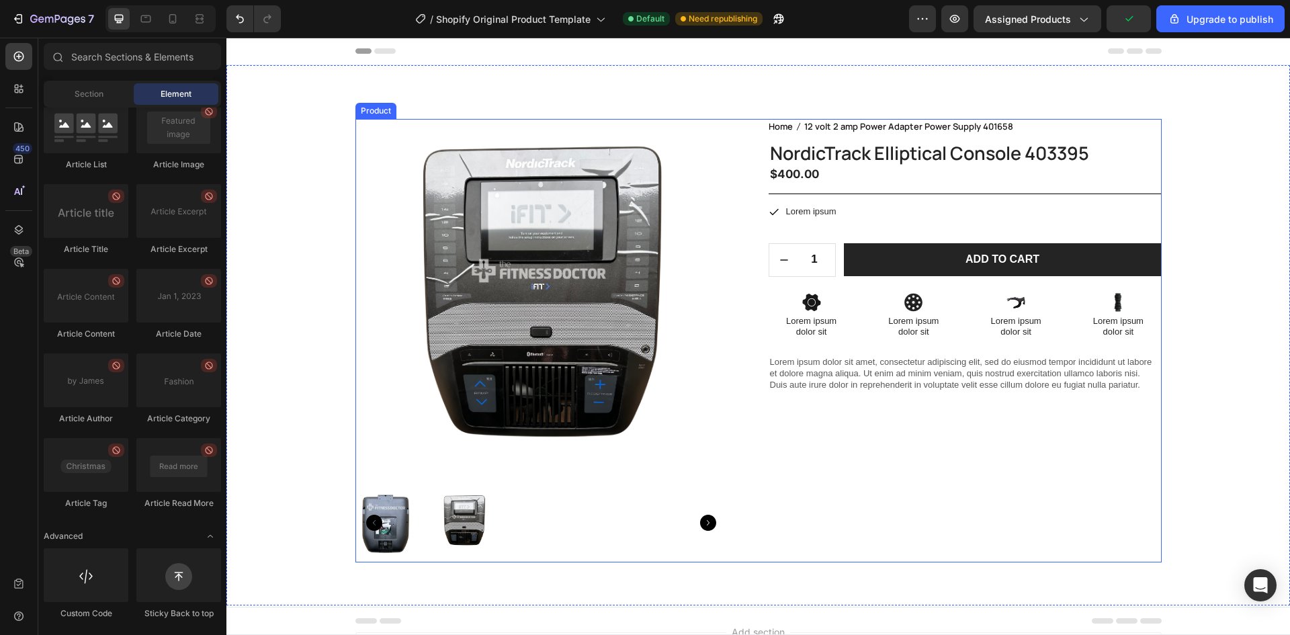
click at [839, 290] on div "Home 12 volt 2 amp Power Adapter Power Supply 401658 Breadcrumb NordicTrack Ell…" at bounding box center [965, 340] width 393 height 443
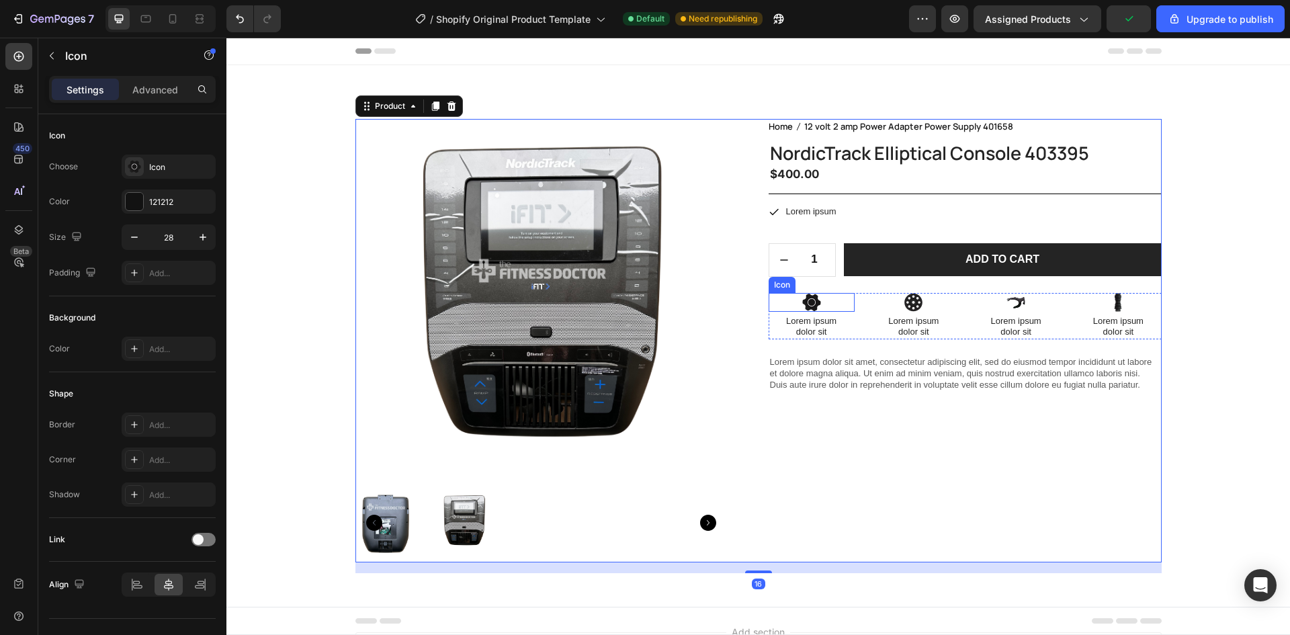
click at [837, 302] on div "Icon" at bounding box center [812, 302] width 86 height 19
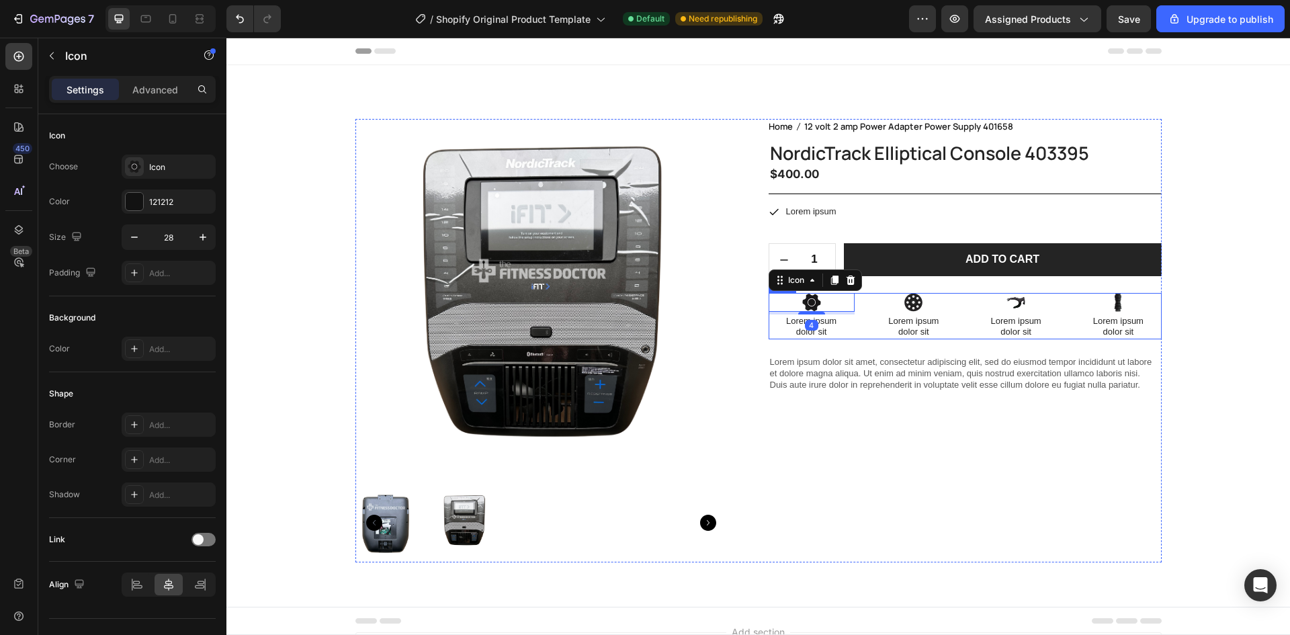
click at [859, 308] on div "Icon 4 Lorem ipsum dolor sit Text Block Icon Lorem ipsum dolor sit Text Block I…" at bounding box center [965, 316] width 393 height 47
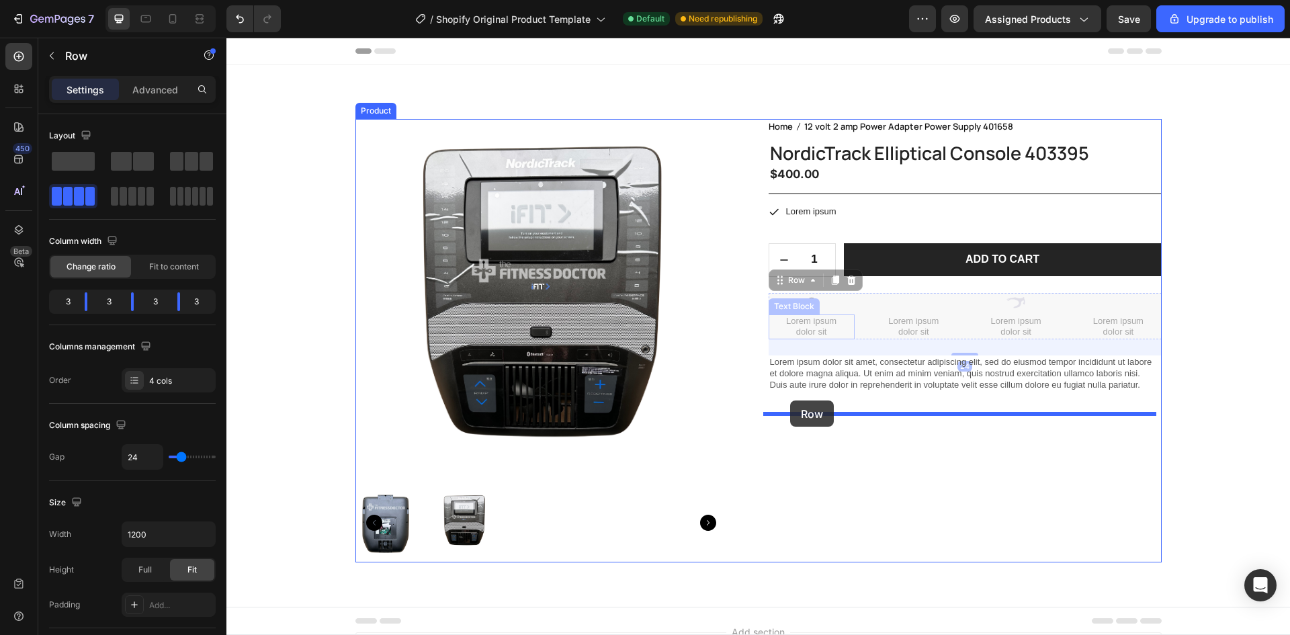
drag, startPoint x: 780, startPoint y: 290, endPoint x: 790, endPoint y: 401, distance: 111.3
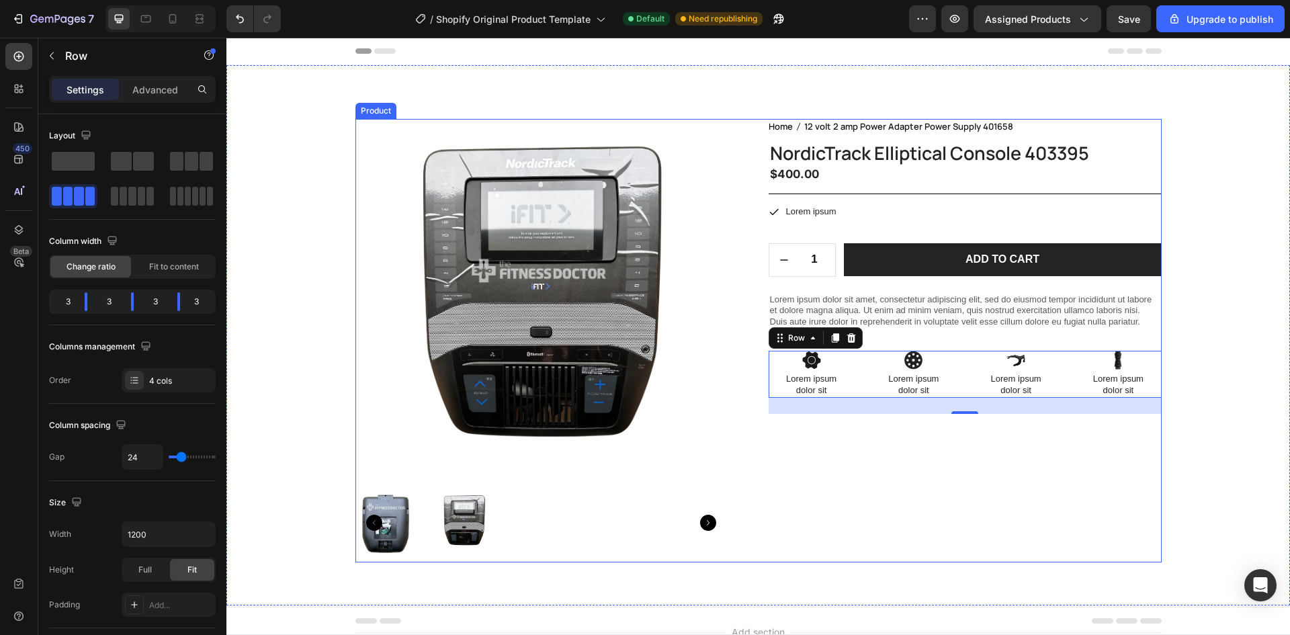
click at [809, 434] on div "Home 12 volt 2 amp Power Adapter Power Supply 401658 Breadcrumb NordicTrack Ell…" at bounding box center [965, 340] width 393 height 443
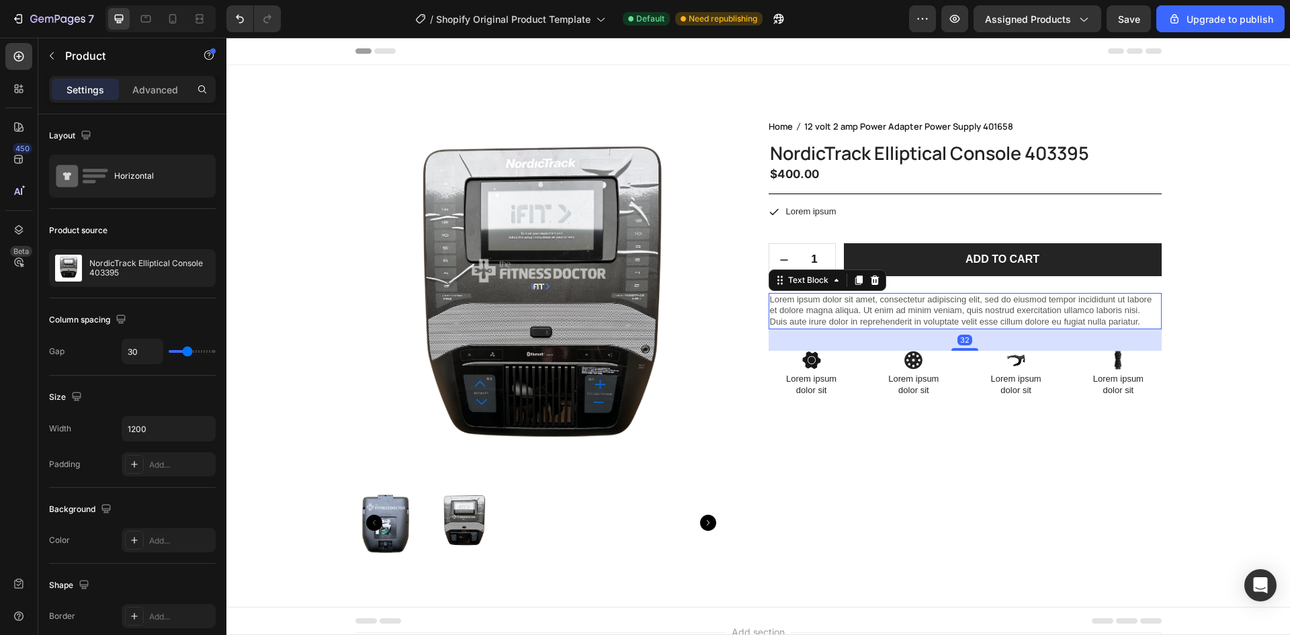
click at [836, 304] on p "Lorem ipsum dolor sit amet, consectetur adipiscing elit, sed do eiusmod tempor …" at bounding box center [965, 311] width 390 height 34
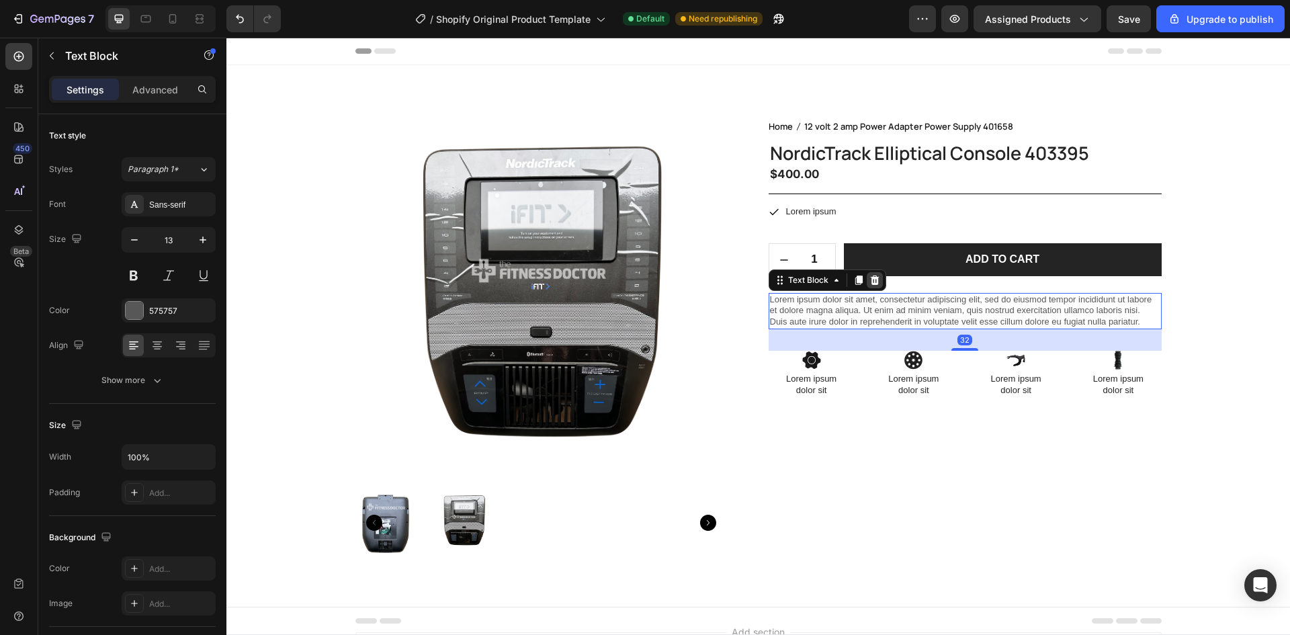
click at [870, 284] on icon at bounding box center [874, 279] width 9 height 9
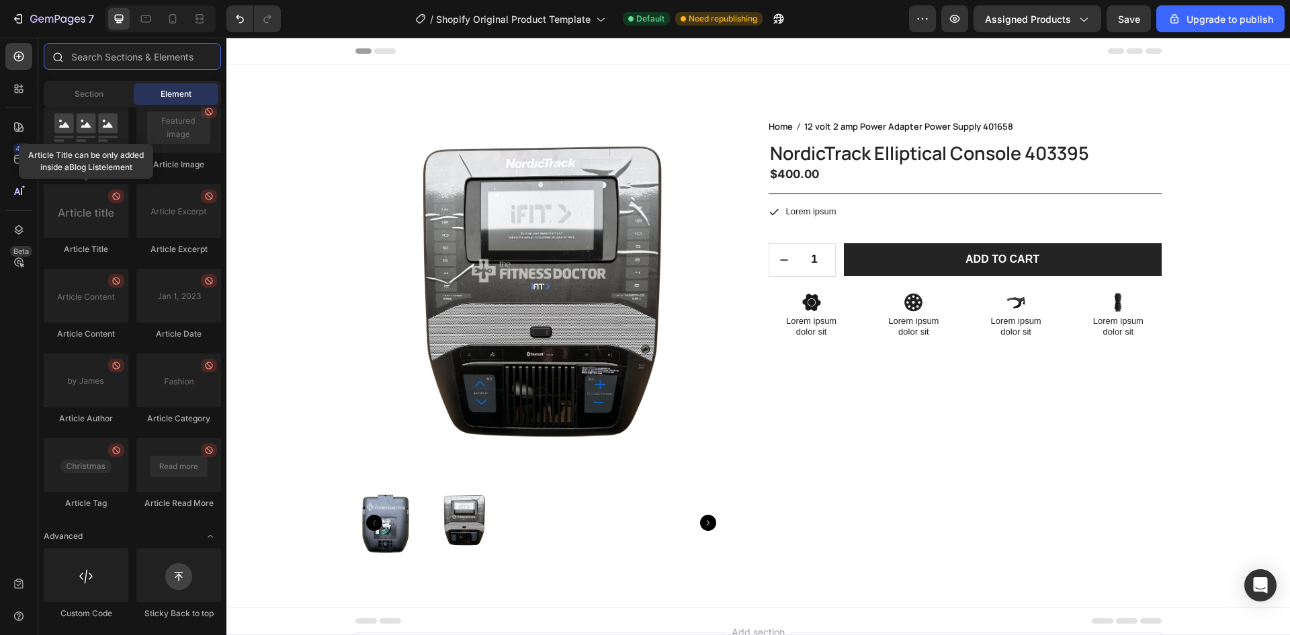
click at [89, 58] on input "text" at bounding box center [132, 56] width 177 height 27
click at [898, 213] on div "Icon Lorem ipsum Text Block Row 0" at bounding box center [965, 212] width 393 height 14
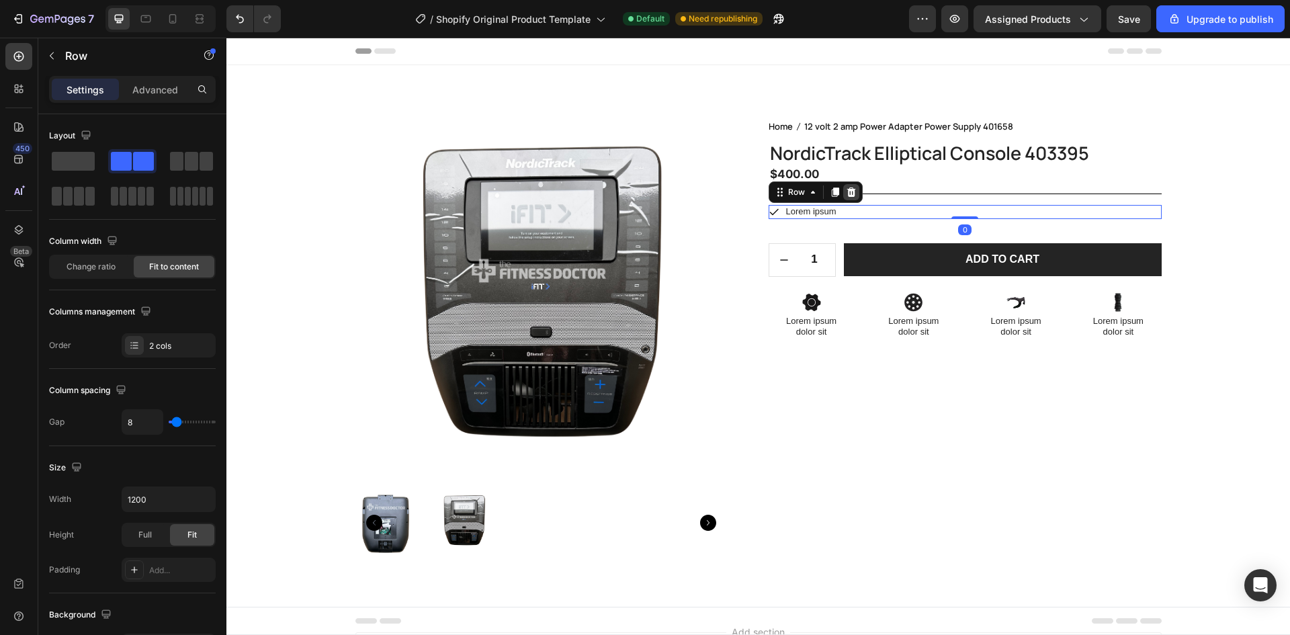
click at [849, 196] on icon at bounding box center [851, 191] width 9 height 9
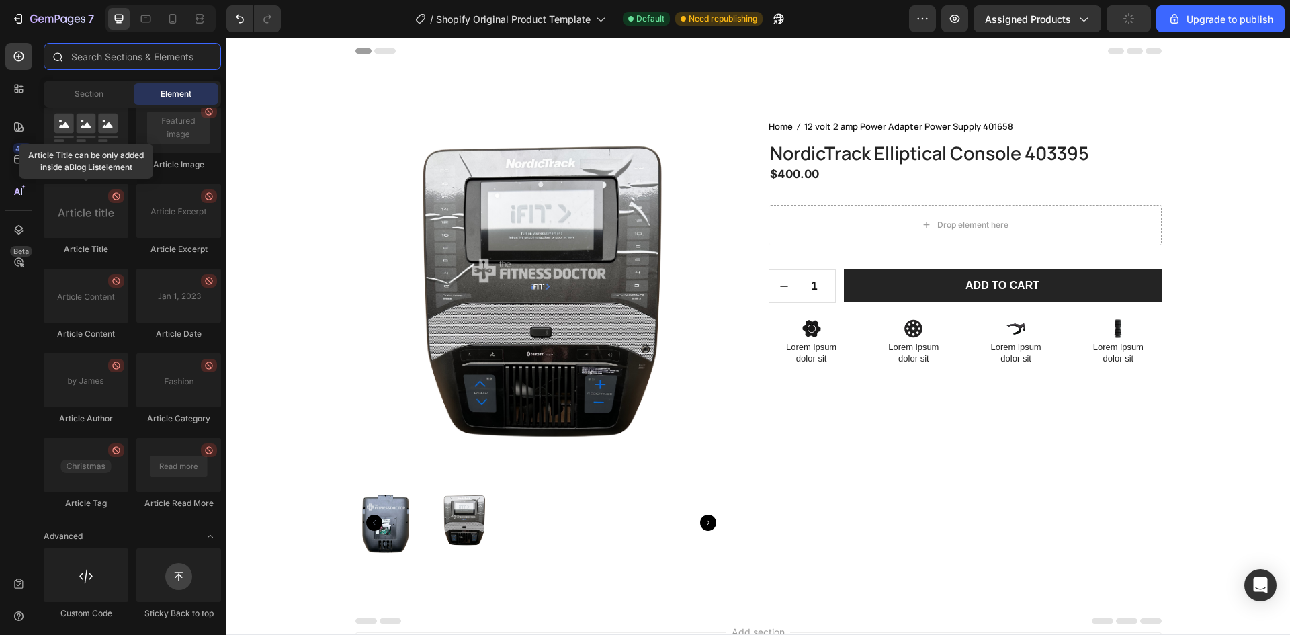
click at [103, 62] on input "text" at bounding box center [132, 56] width 177 height 27
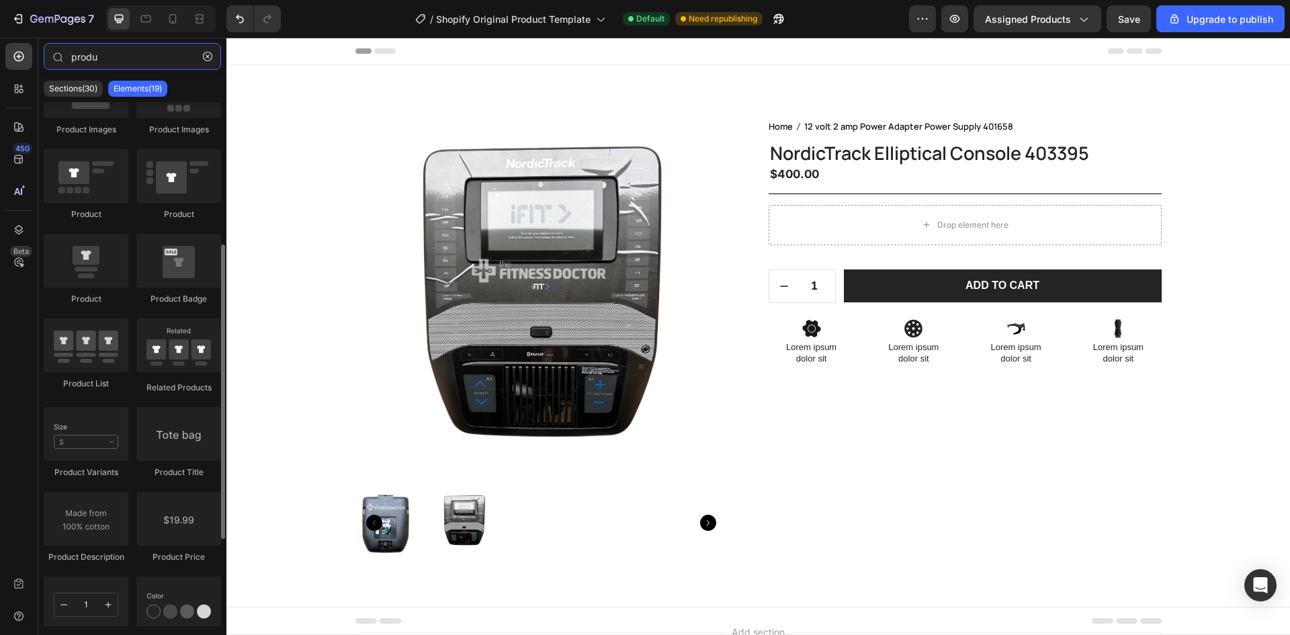
scroll to position [134, 0]
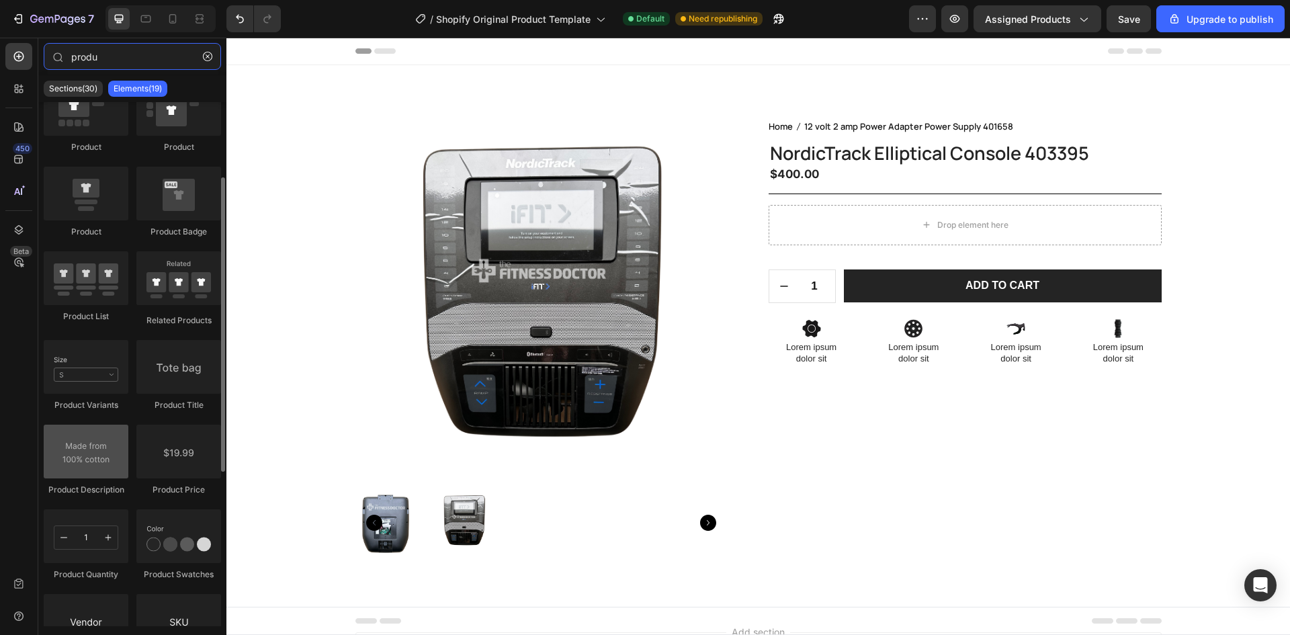
type input "produ"
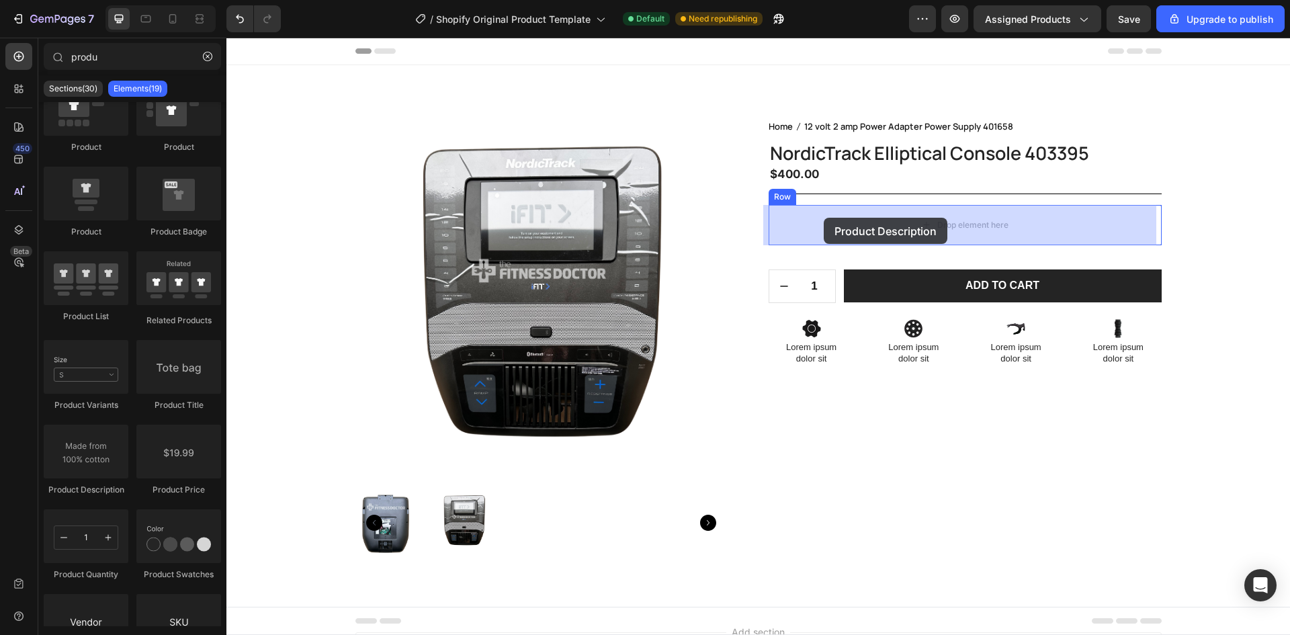
drag, startPoint x: 329, startPoint y: 499, endPoint x: 824, endPoint y: 218, distance: 569.7
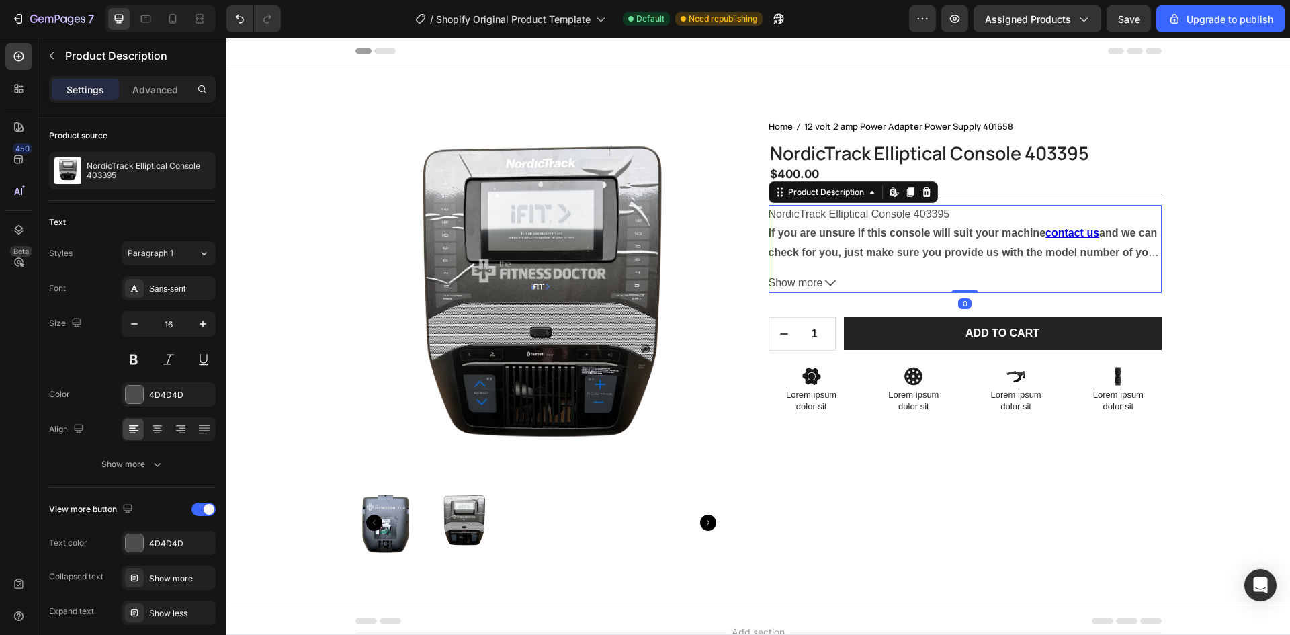
click at [806, 282] on span "Show more" at bounding box center [796, 282] width 54 height 19
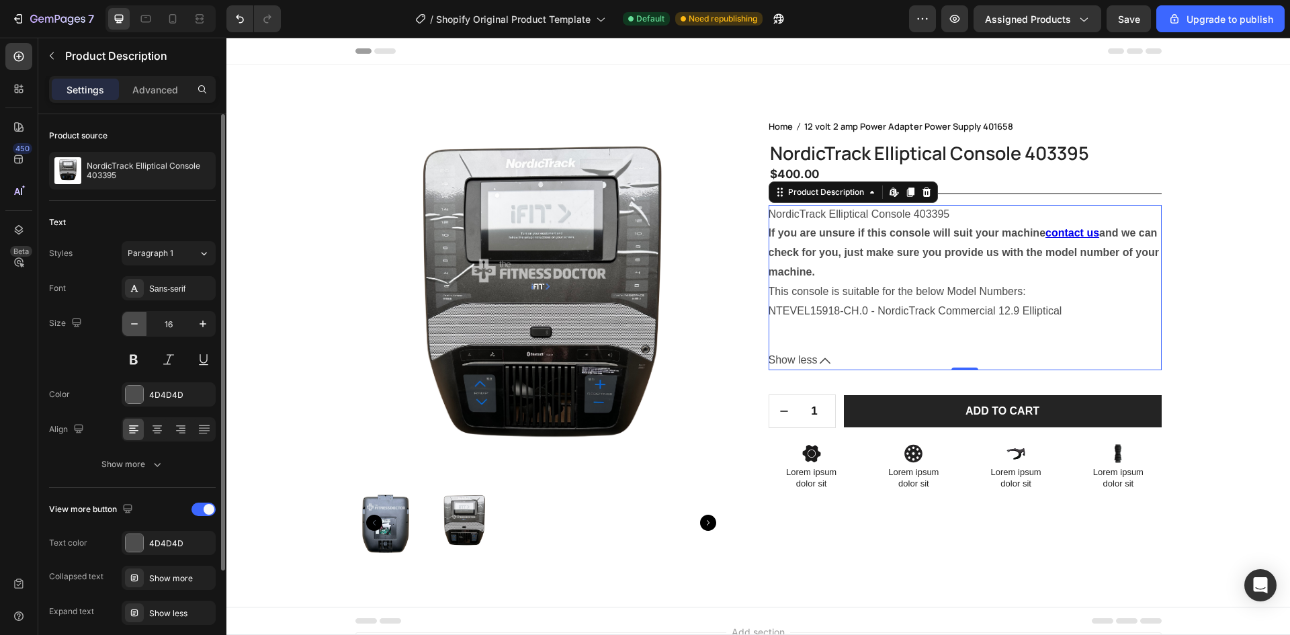
click at [134, 324] on icon "button" at bounding box center [134, 323] width 7 height 1
type input "15"
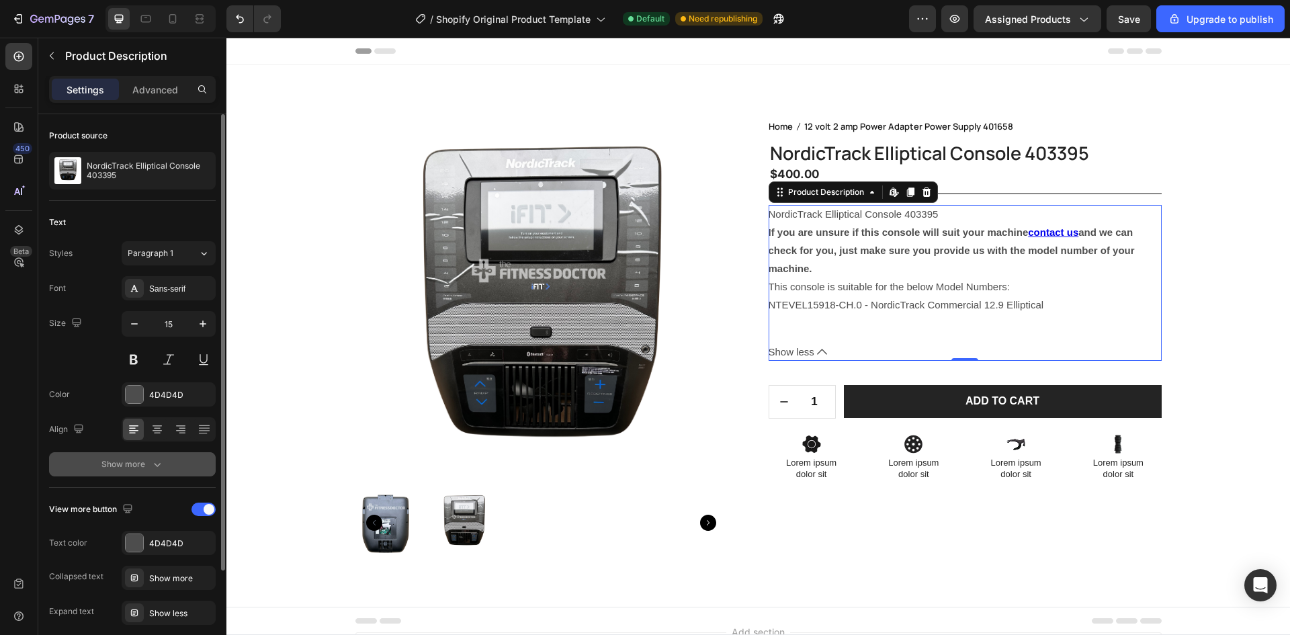
scroll to position [67, 0]
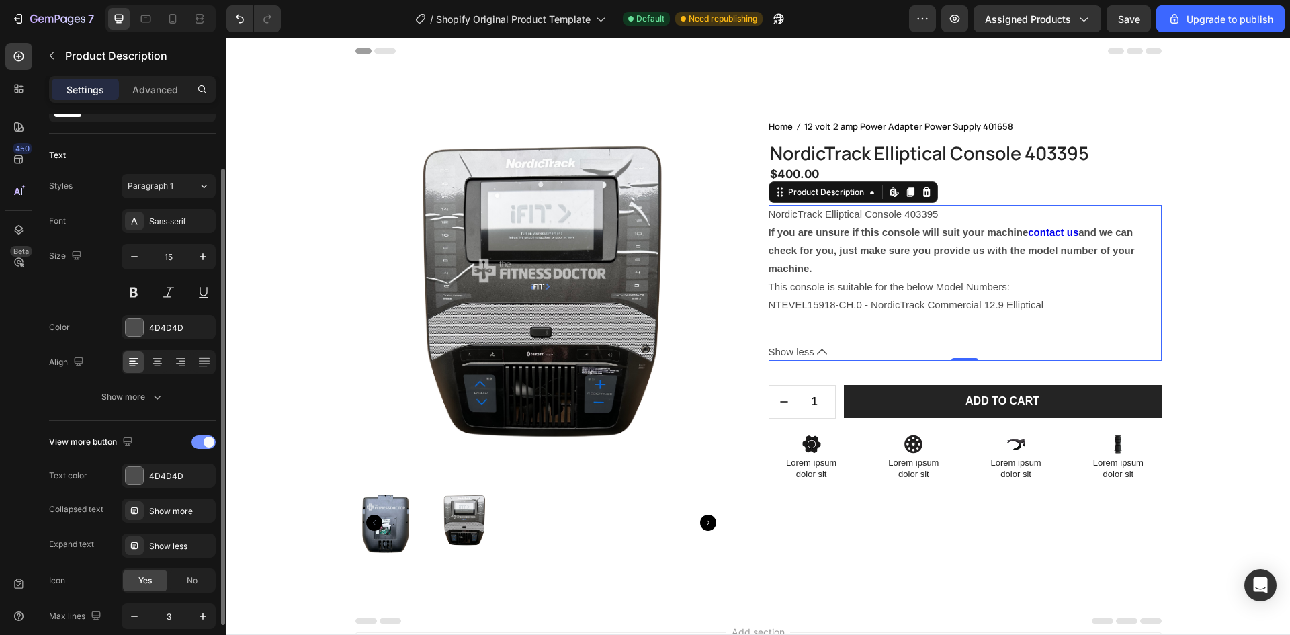
click at [205, 445] on span at bounding box center [209, 442] width 11 height 11
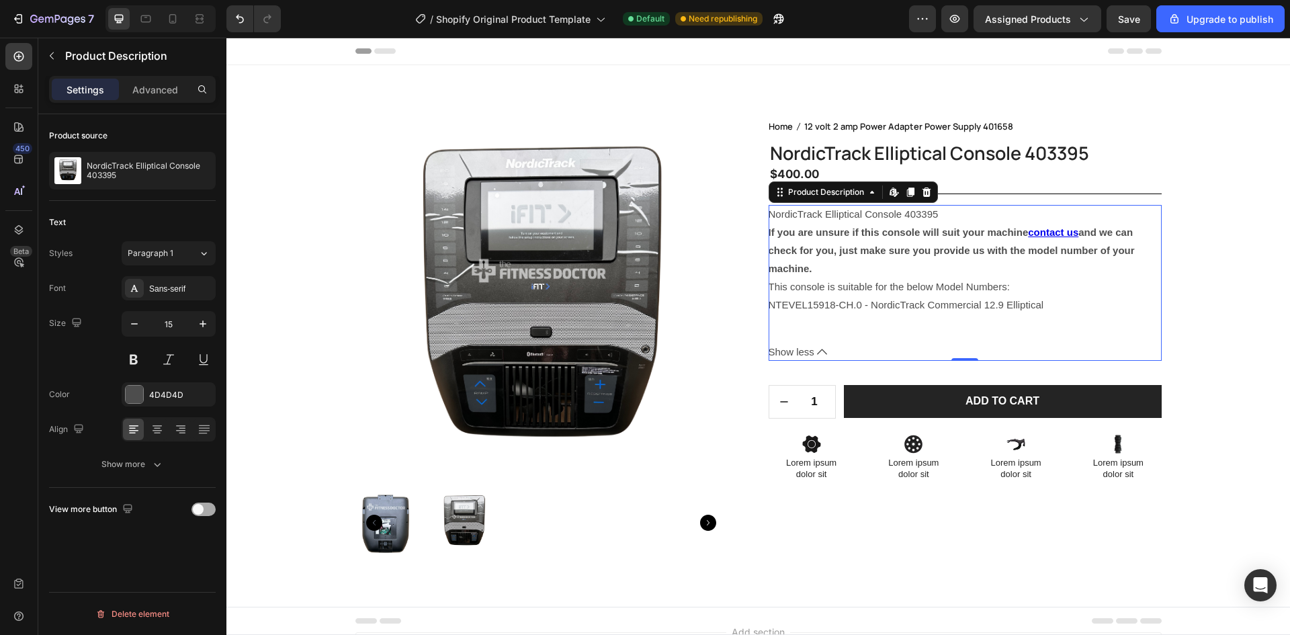
scroll to position [0, 0]
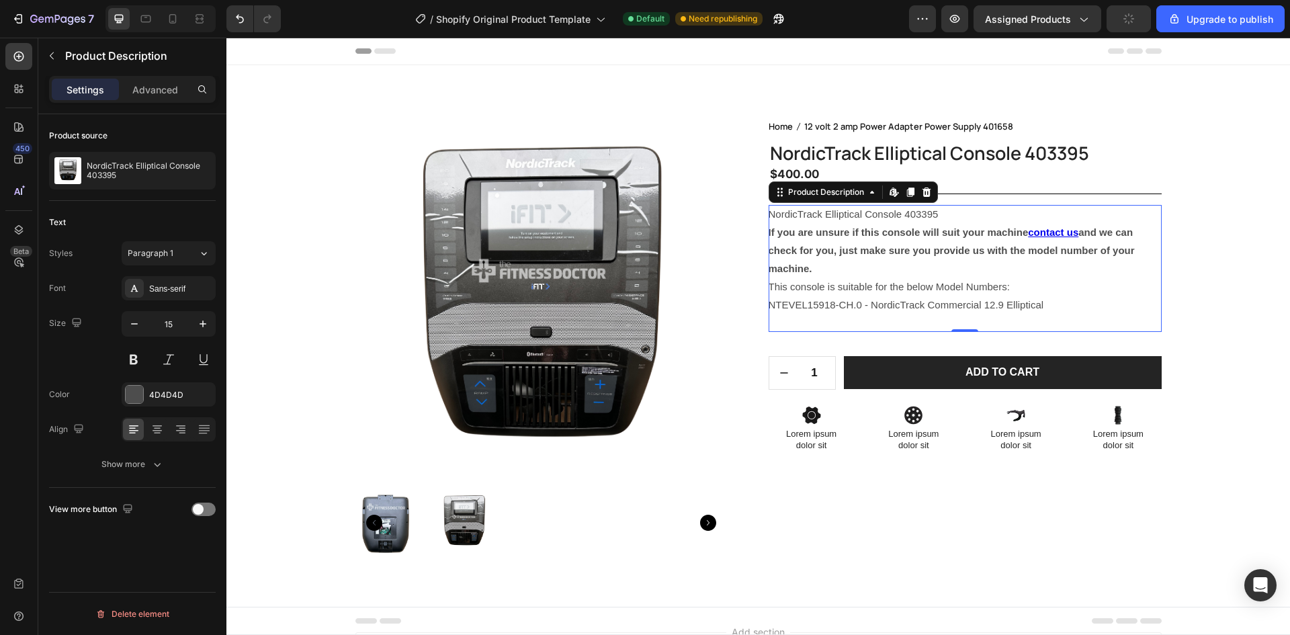
click at [1013, 281] on div "NordicTrack Elliptical Console 403395 If you are unsure if this console will su…" at bounding box center [965, 268] width 393 height 127
click at [953, 333] on div "NordicTrack Elliptical Console 403395 If you are unsure if this console will su…" at bounding box center [965, 272] width 393 height 135
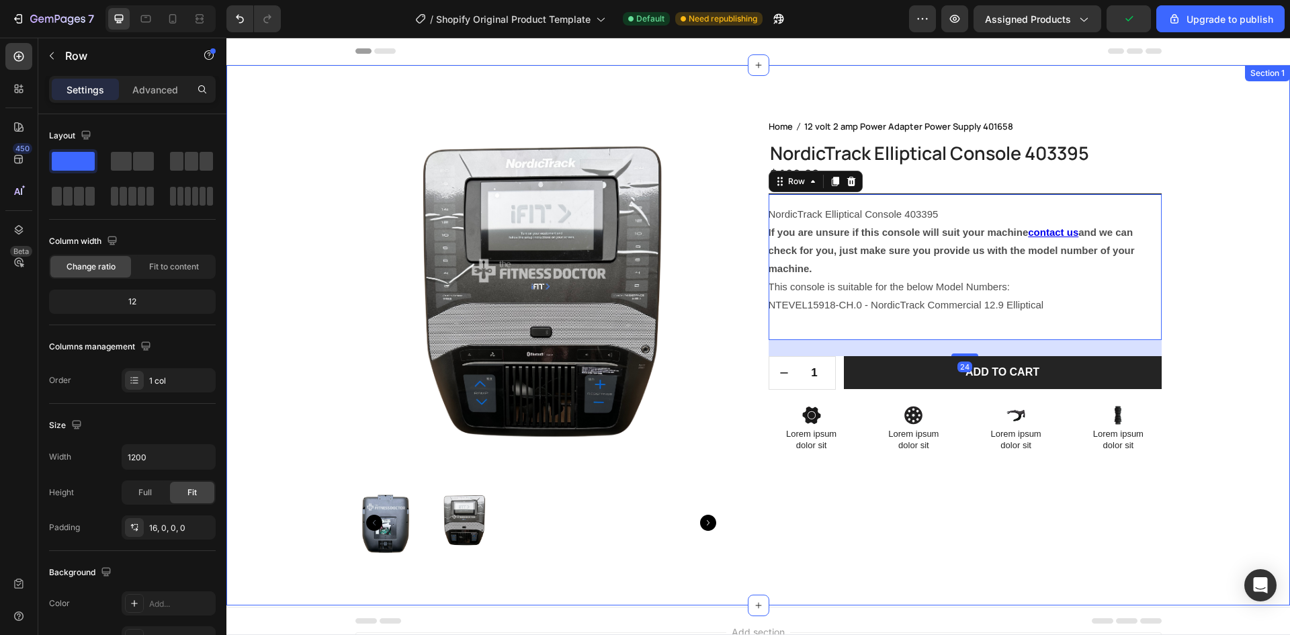
click at [1244, 273] on div "Product Images Home 12 volt 2 amp Power Adapter Power Supply 401658 Breadcrumb …" at bounding box center [759, 346] width 1044 height 454
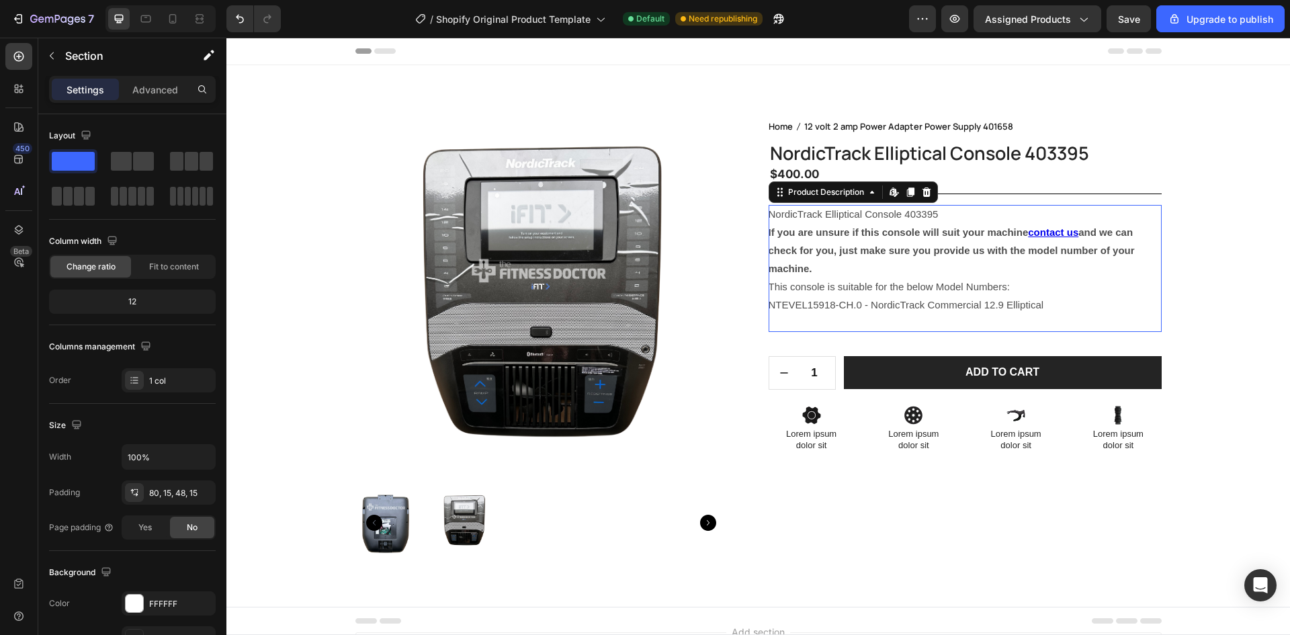
click at [1023, 278] on div "NordicTrack Elliptical Console 403395 If you are unsure if this console will su…" at bounding box center [965, 268] width 393 height 127
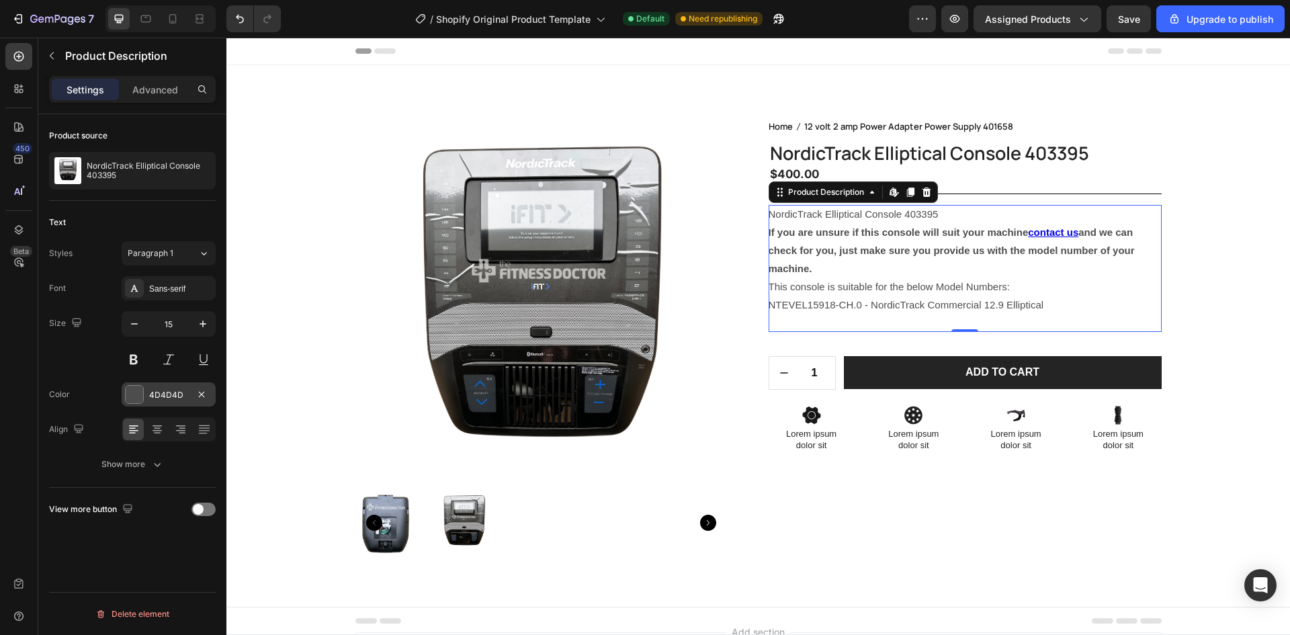
click at [141, 394] on div at bounding box center [134, 394] width 17 height 17
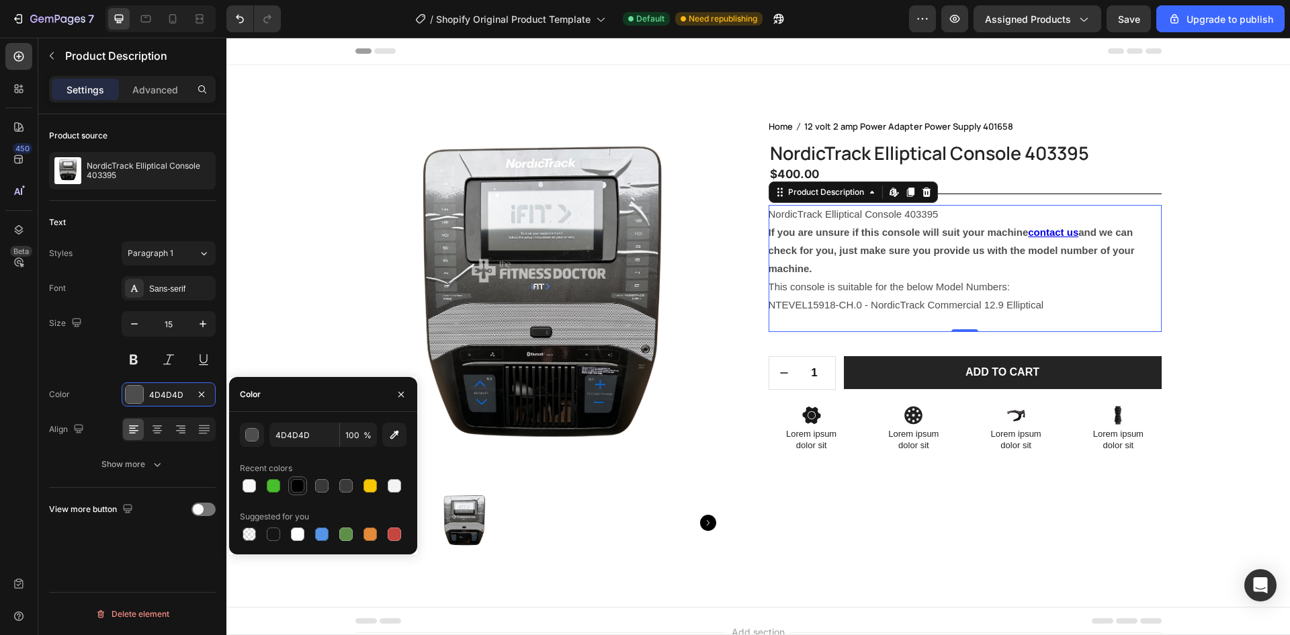
click at [292, 488] on div at bounding box center [297, 485] width 13 height 13
type input "000000"
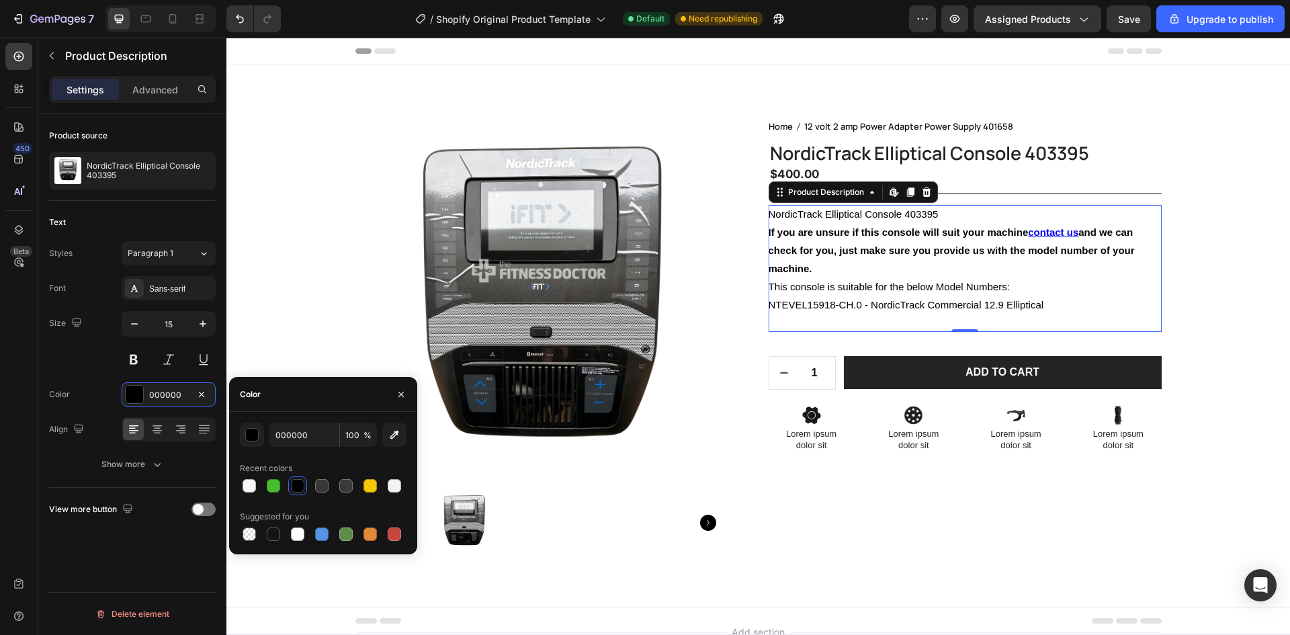
click at [103, 371] on div "Size 15" at bounding box center [132, 341] width 167 height 60
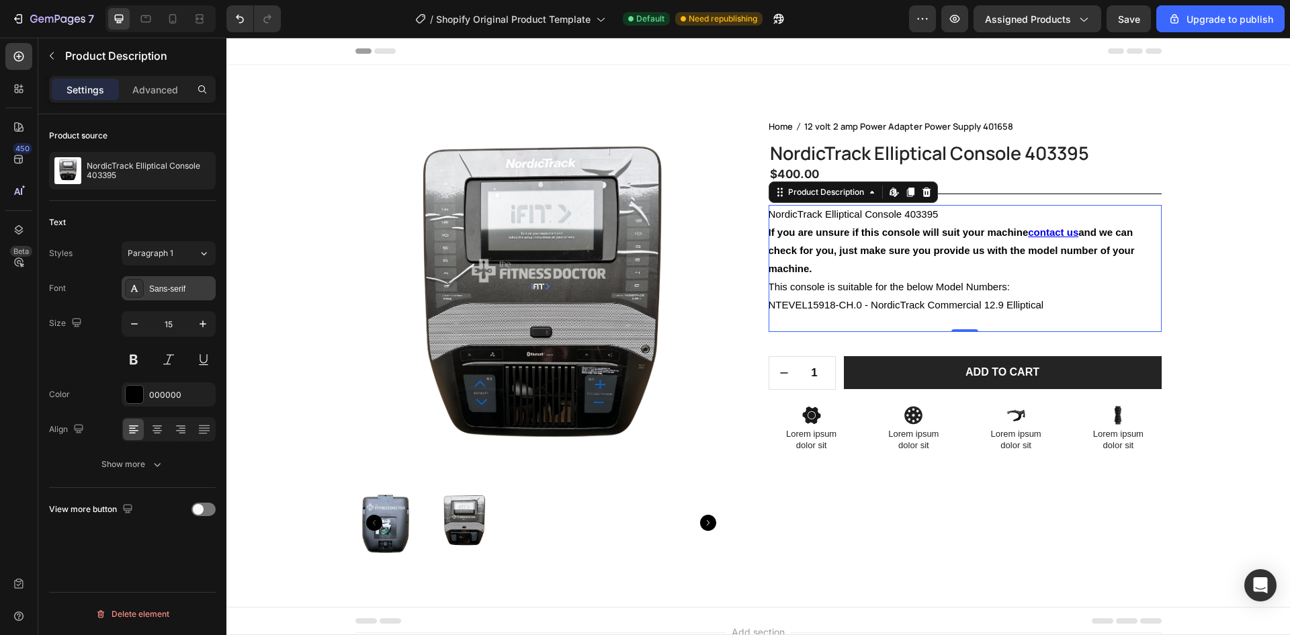
click at [156, 283] on div "Sans-serif" at bounding box center [180, 289] width 63 height 12
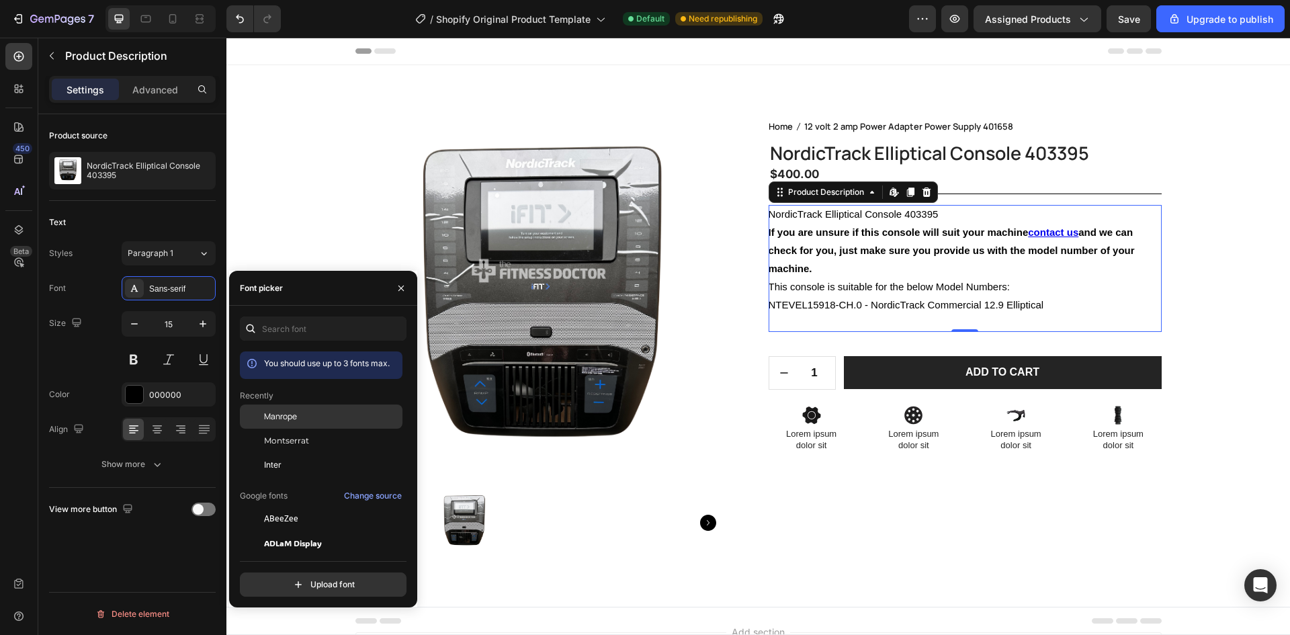
click at [288, 417] on span "Manrope" at bounding box center [280, 417] width 33 height 12
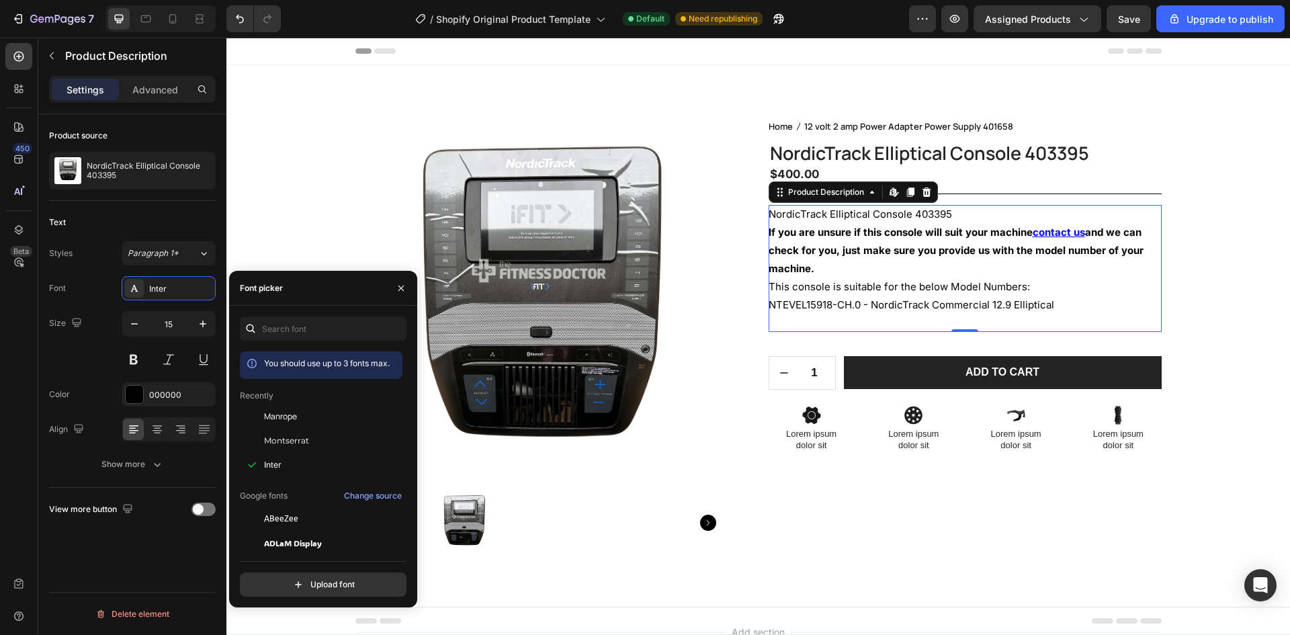
click at [83, 384] on div "Color 000000" at bounding box center [132, 394] width 167 height 24
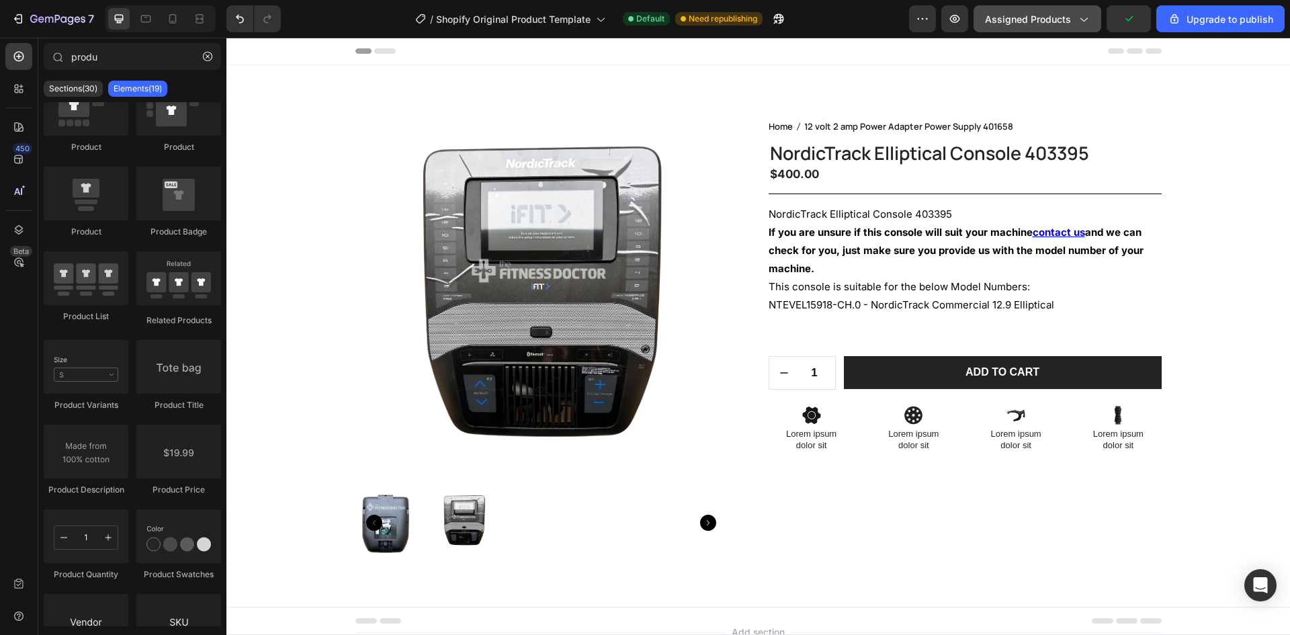
click at [1009, 15] on span "Assigned Products" at bounding box center [1028, 19] width 86 height 14
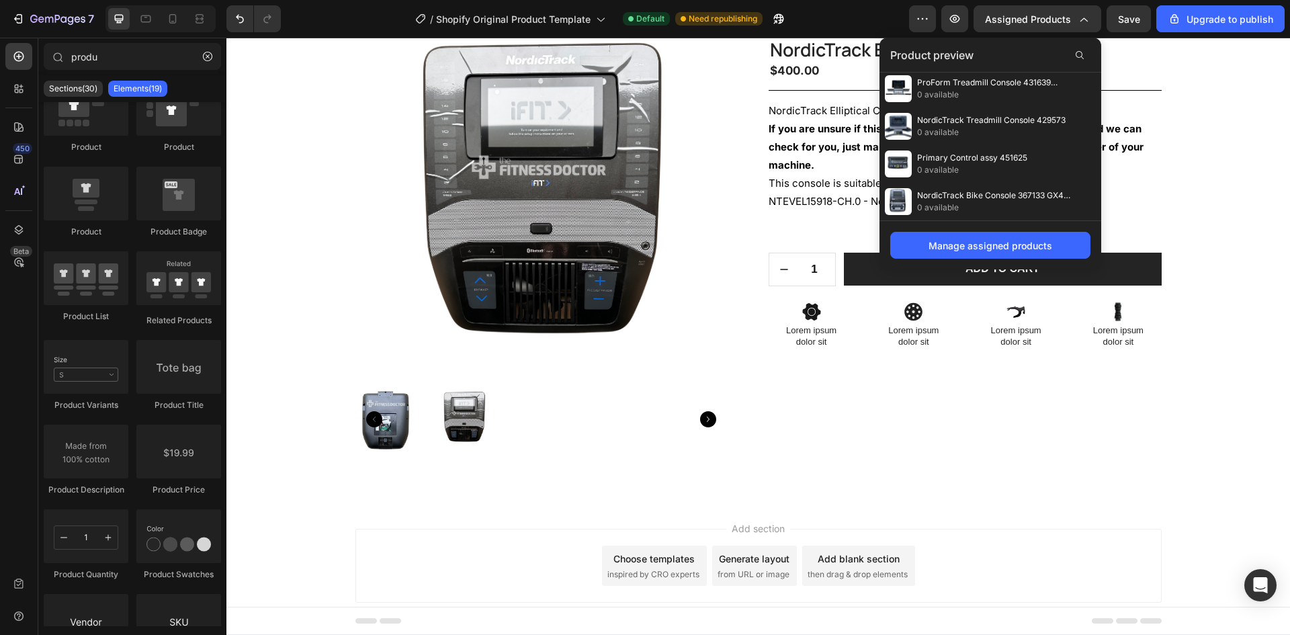
scroll to position [468, 0]
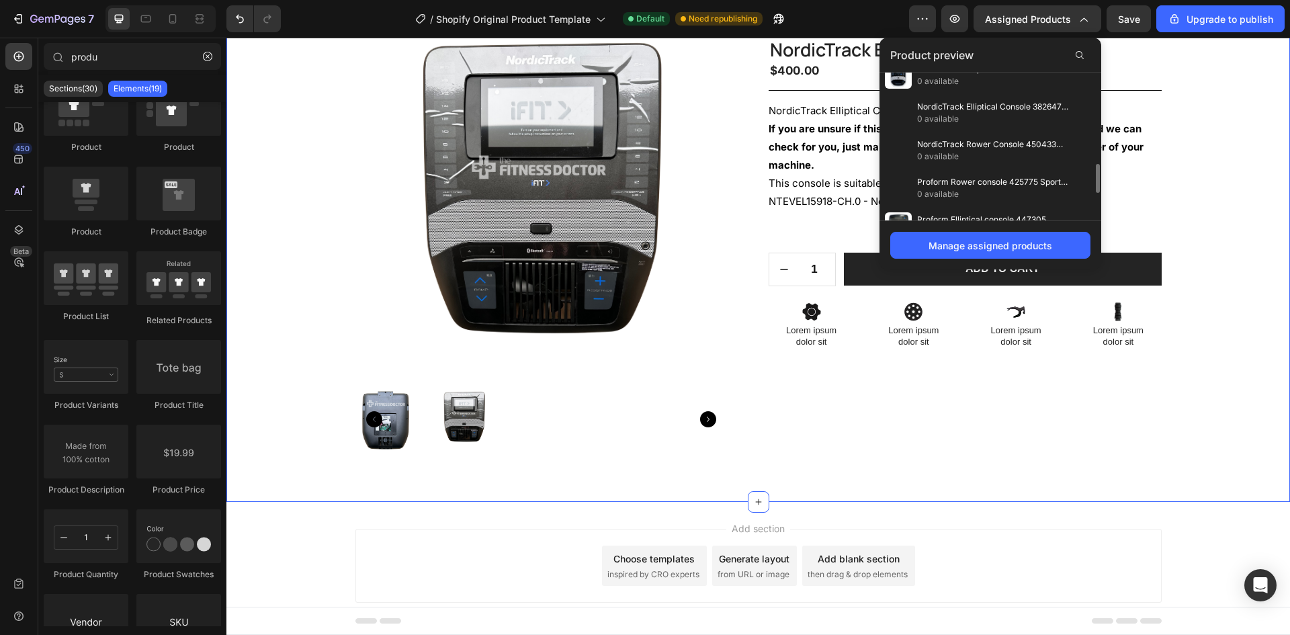
click at [1247, 171] on div "Product Images Home 12 volt 2 amp Power Adapter Power Supply 401658 Breadcrumb …" at bounding box center [759, 242] width 1044 height 454
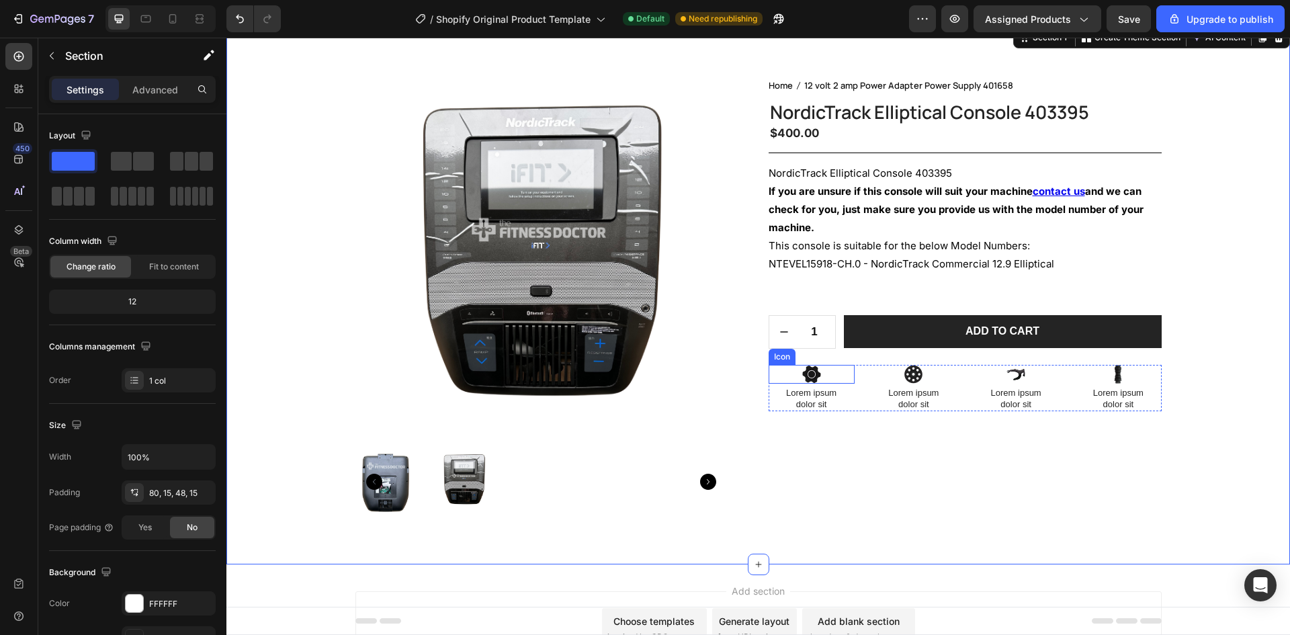
scroll to position [36, 0]
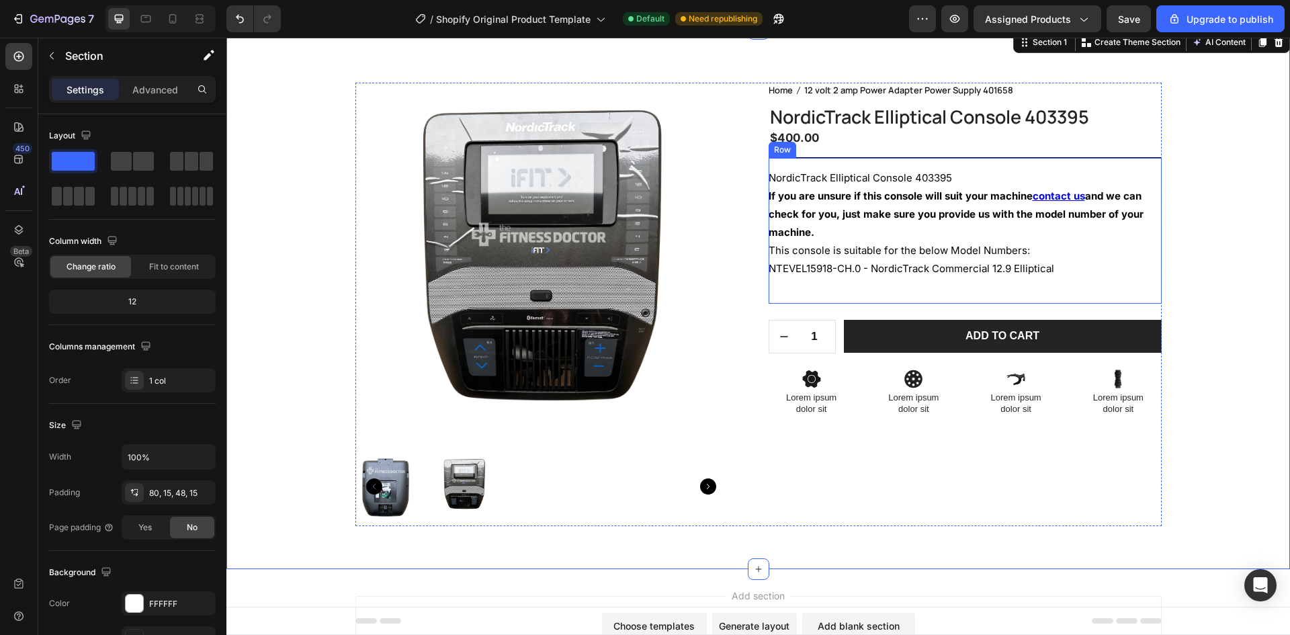
click at [830, 300] on div "NordicTrack Elliptical Console 403395 If you are unsure if this console will su…" at bounding box center [965, 236] width 393 height 135
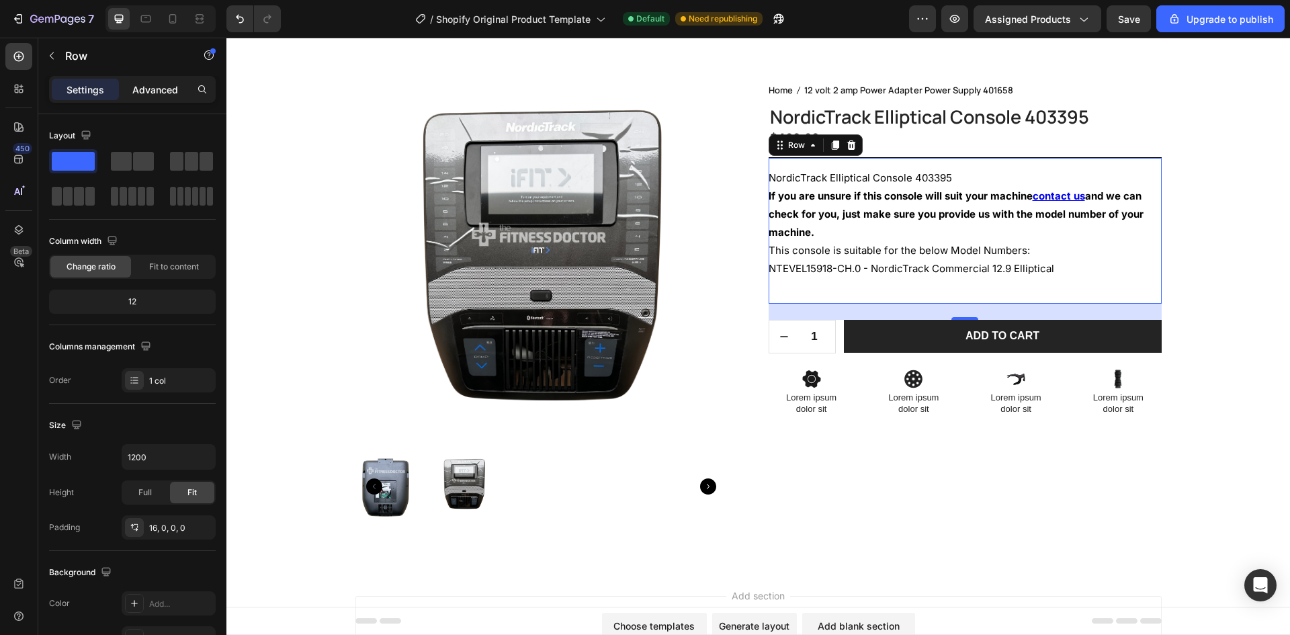
click at [165, 83] on p "Advanced" at bounding box center [155, 90] width 46 height 14
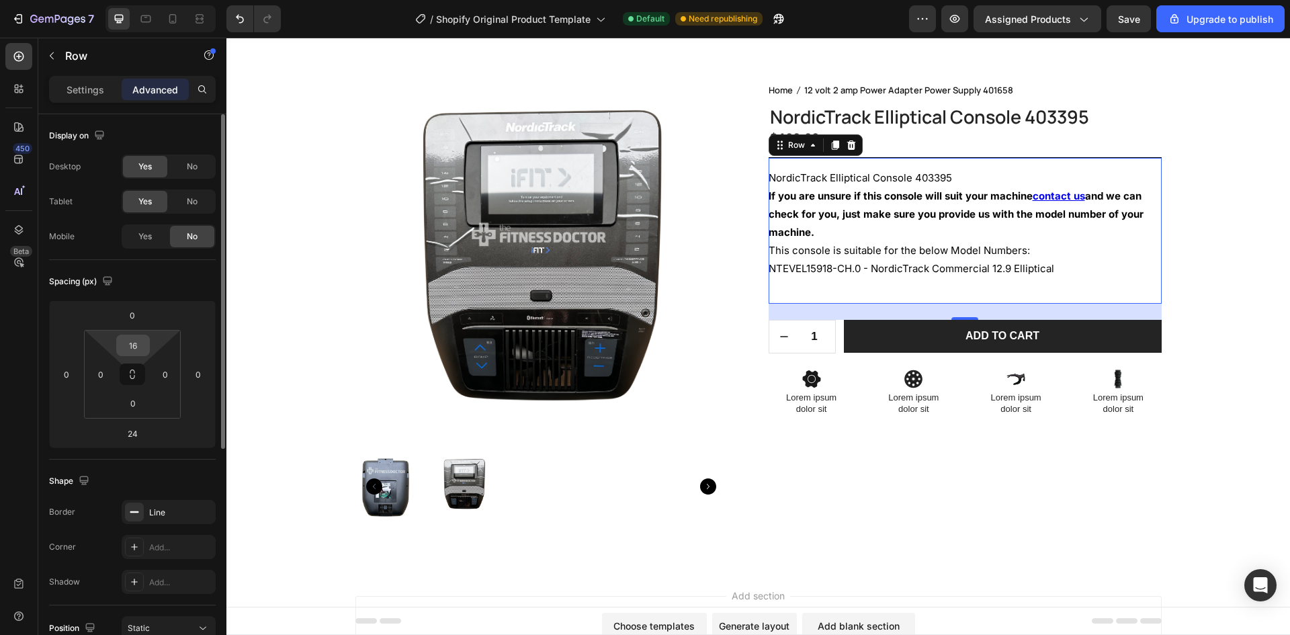
click at [135, 349] on input "16" at bounding box center [133, 345] width 27 height 20
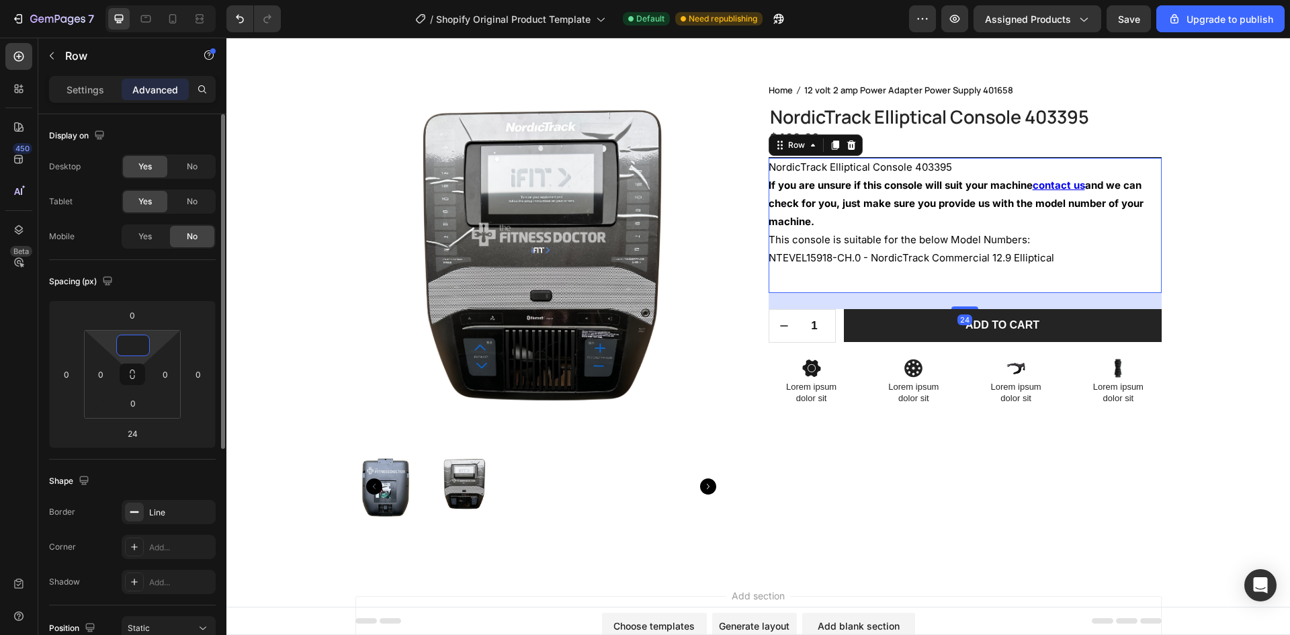
click at [137, 345] on input at bounding box center [133, 345] width 27 height 20
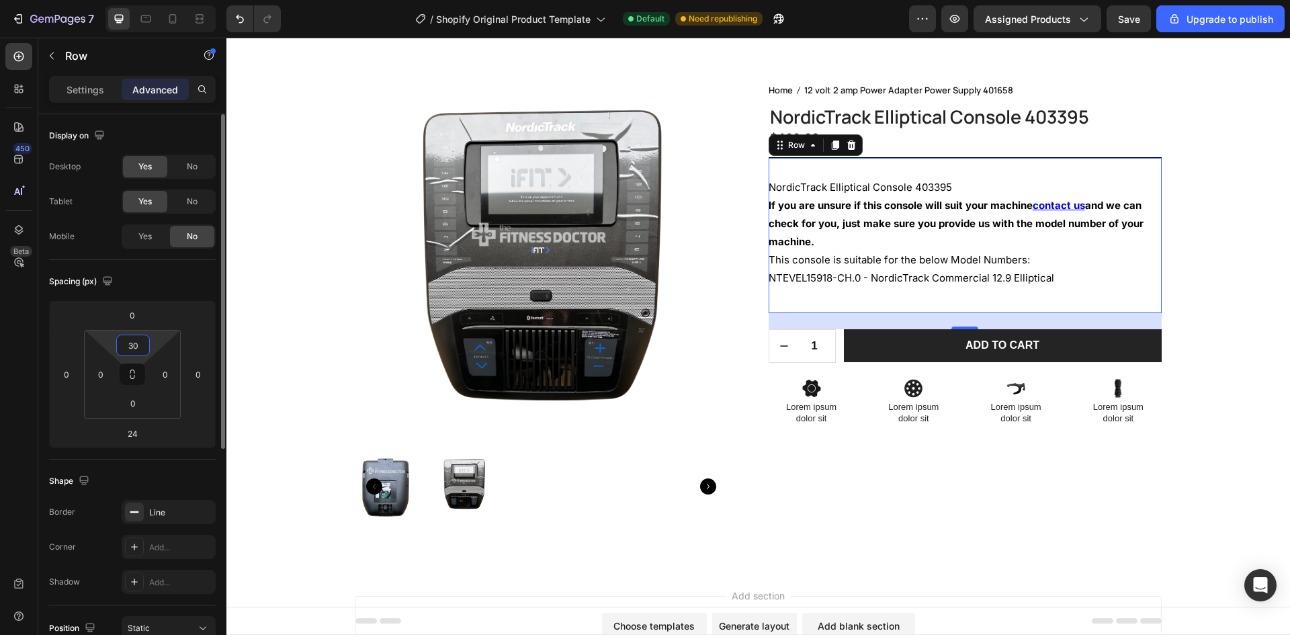
type input "30"
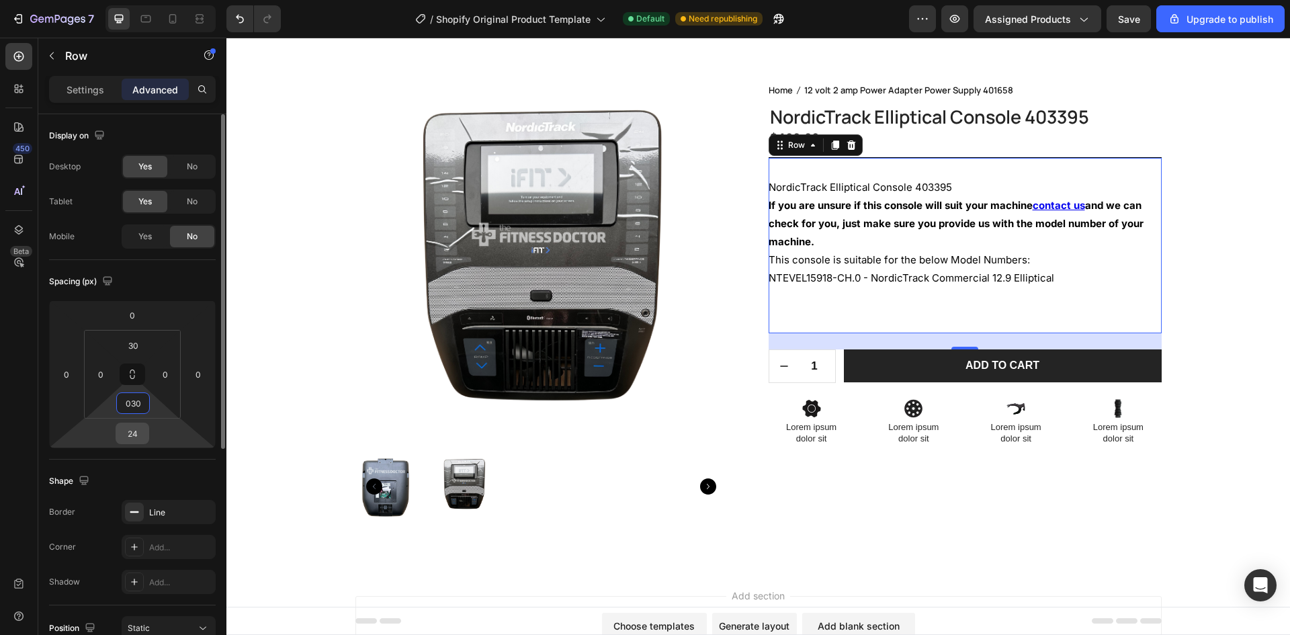
type input "30"
click at [139, 436] on input "24" at bounding box center [132, 433] width 27 height 20
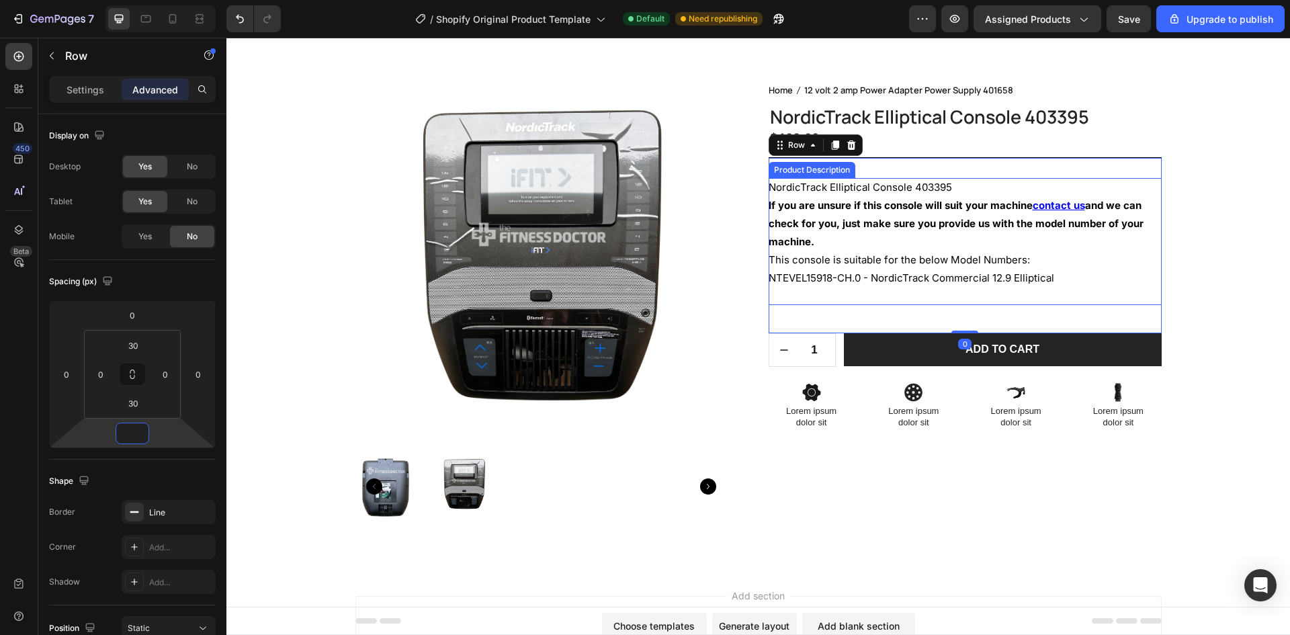
click at [1152, 286] on div "NordicTrack Elliptical Console 403395 If you are unsure if this console will su…" at bounding box center [965, 241] width 393 height 127
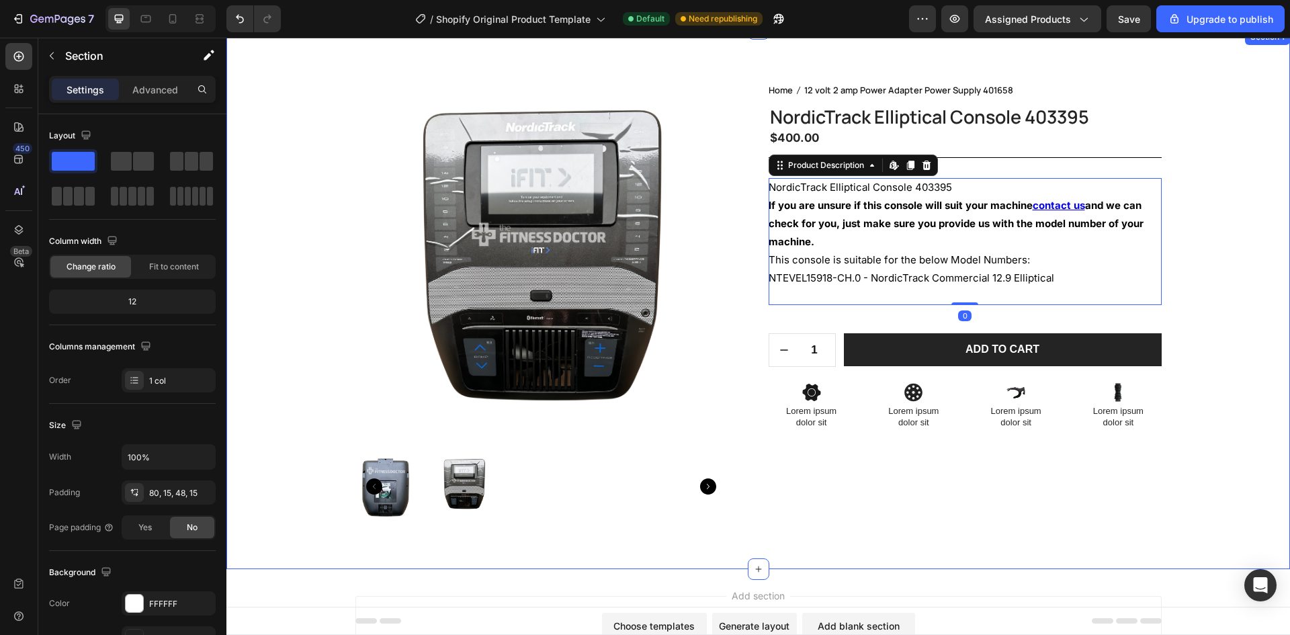
click at [1252, 265] on div "Product Images Home 12 volt 2 amp Power Adapter Power Supply 401658 Breadcrumb …" at bounding box center [759, 310] width 1044 height 454
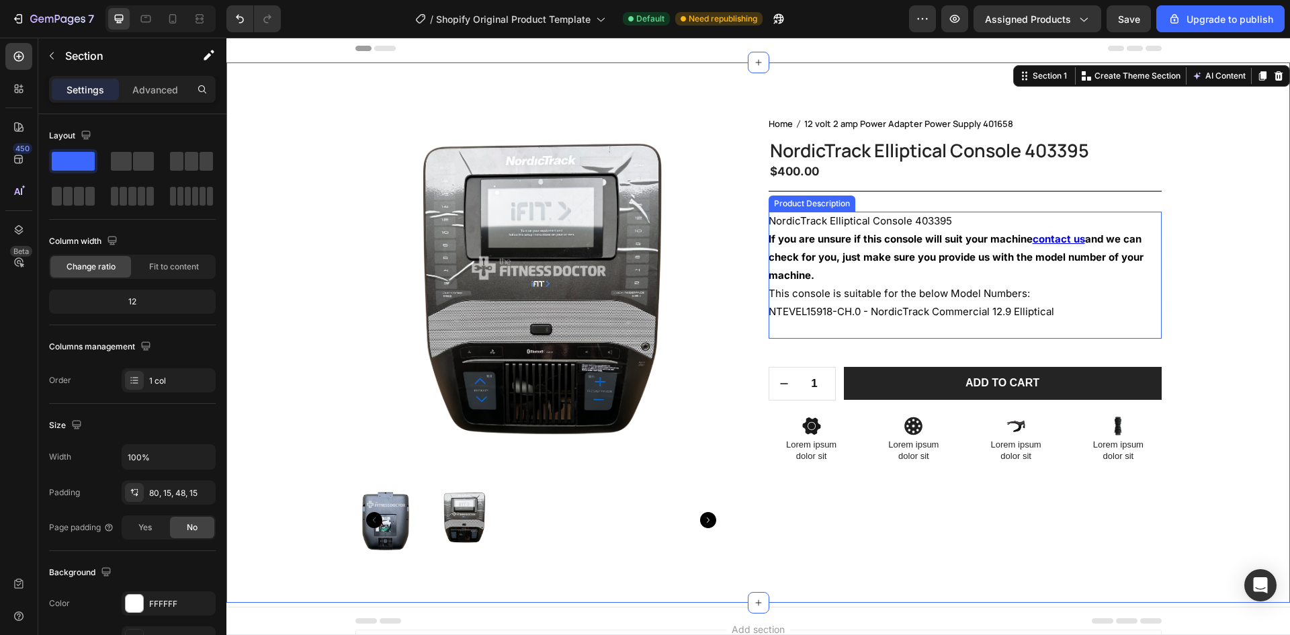
scroll to position [0, 0]
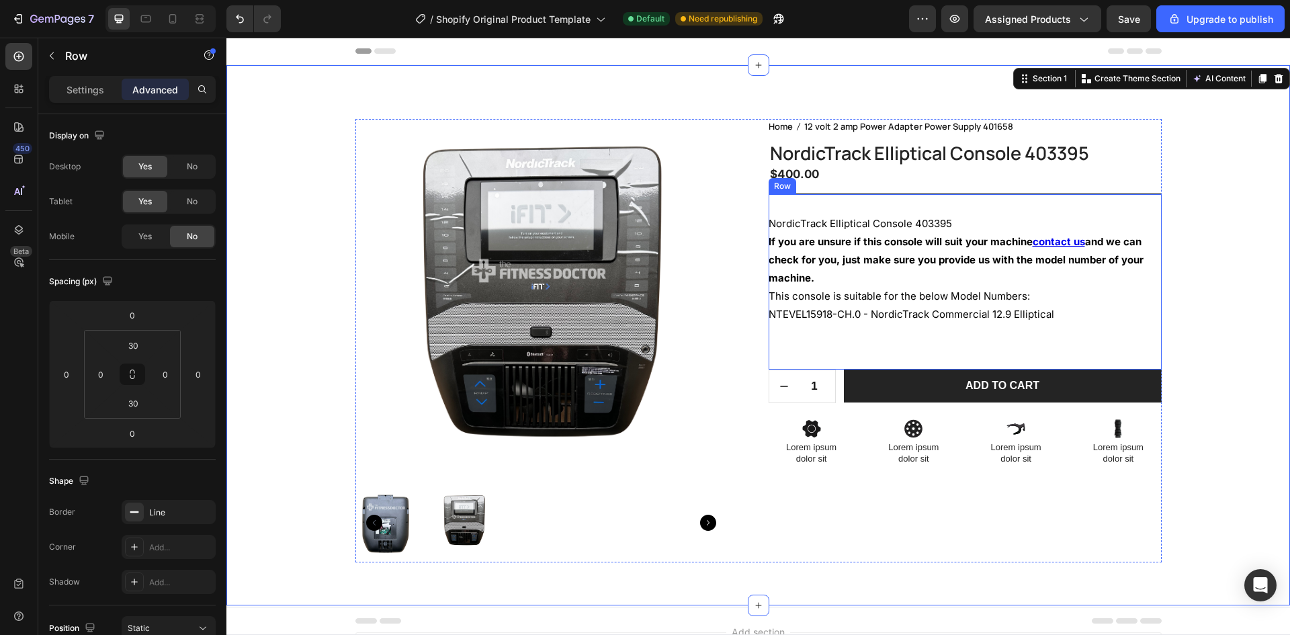
click at [1084, 194] on div "NordicTrack Elliptical Console 403395 If you are unsure if this console will su…" at bounding box center [965, 282] width 393 height 176
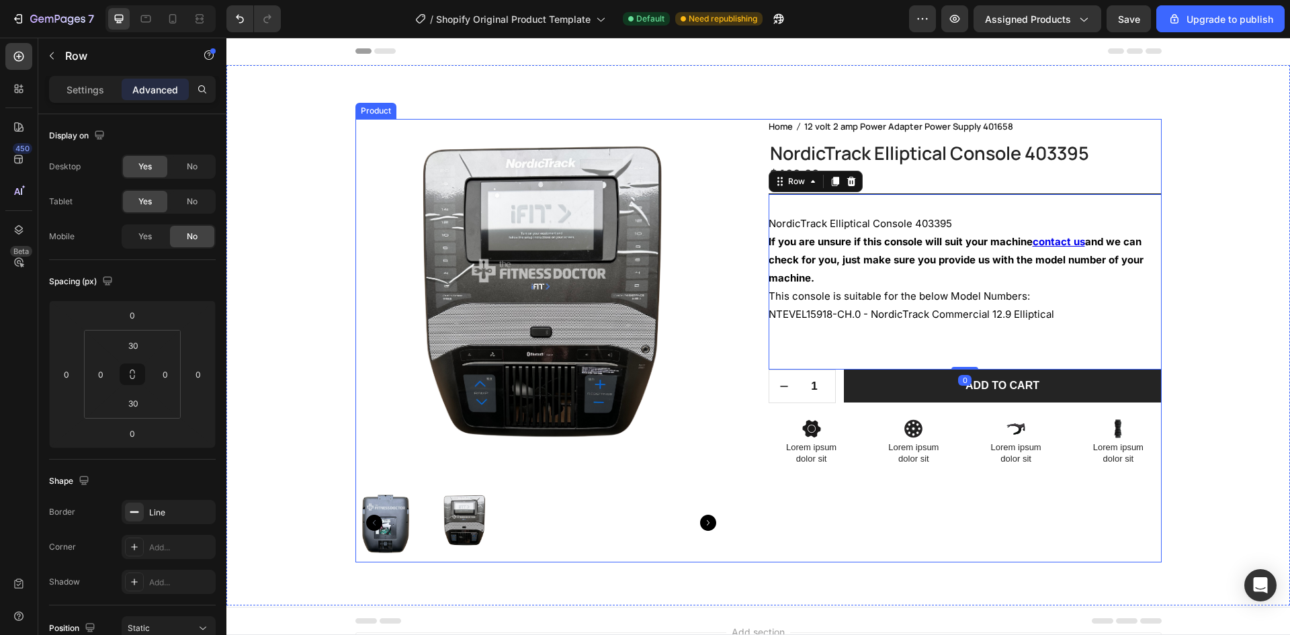
click at [1132, 501] on div "Home 12 volt 2 amp Power Adapter Power Supply 401658 Breadcrumb NordicTrack Ell…" at bounding box center [965, 340] width 393 height 443
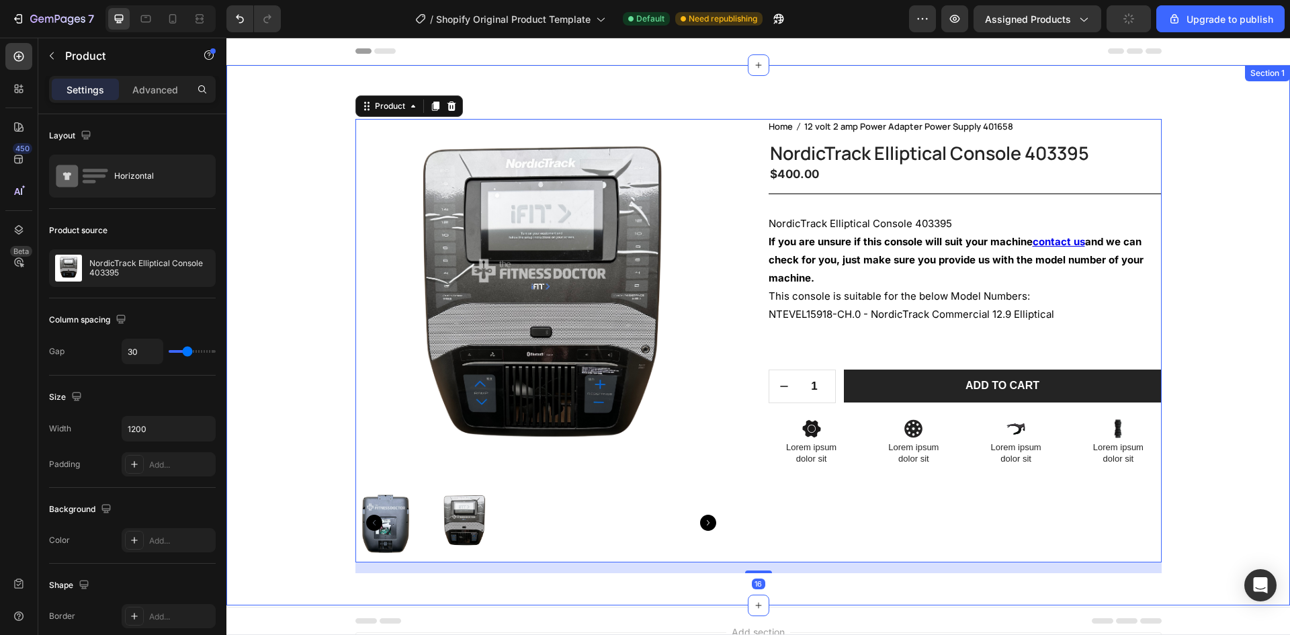
click at [1224, 457] on div "Product Images Home 12 volt 2 amp Power Adapter Power Supply 401658 Breadcrumb …" at bounding box center [759, 346] width 1044 height 454
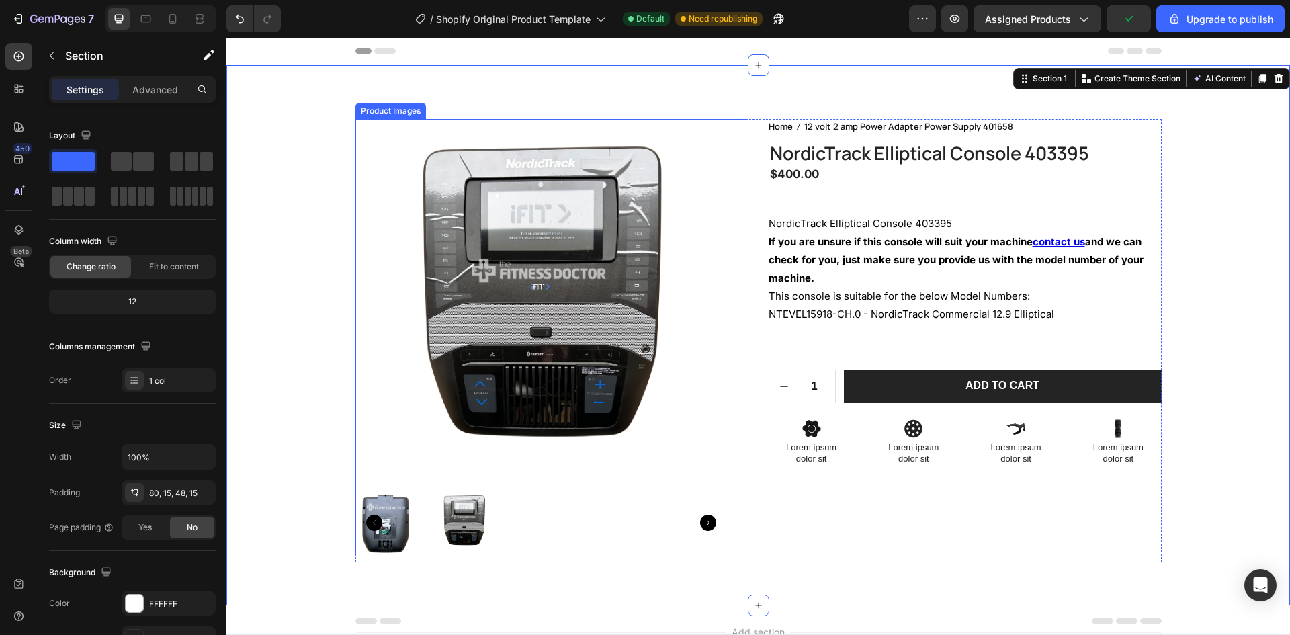
click at [699, 512] on div at bounding box center [541, 523] width 372 height 64
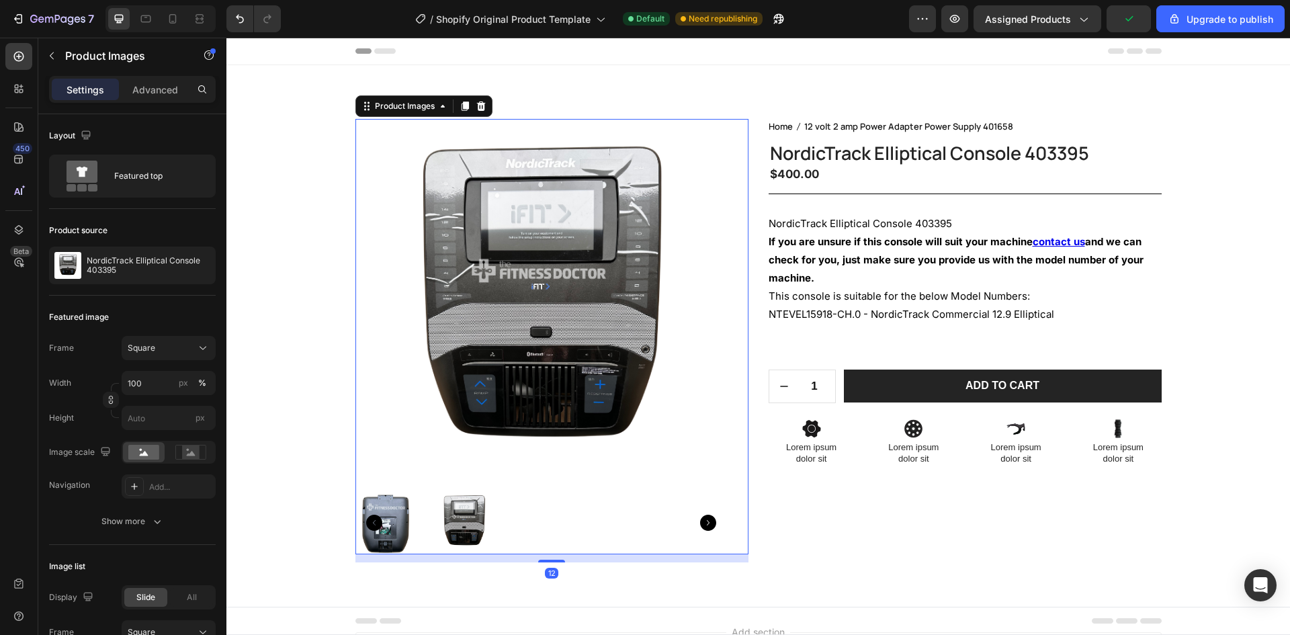
click at [706, 520] on icon "Carousel Next Arrow" at bounding box center [708, 523] width 16 height 16
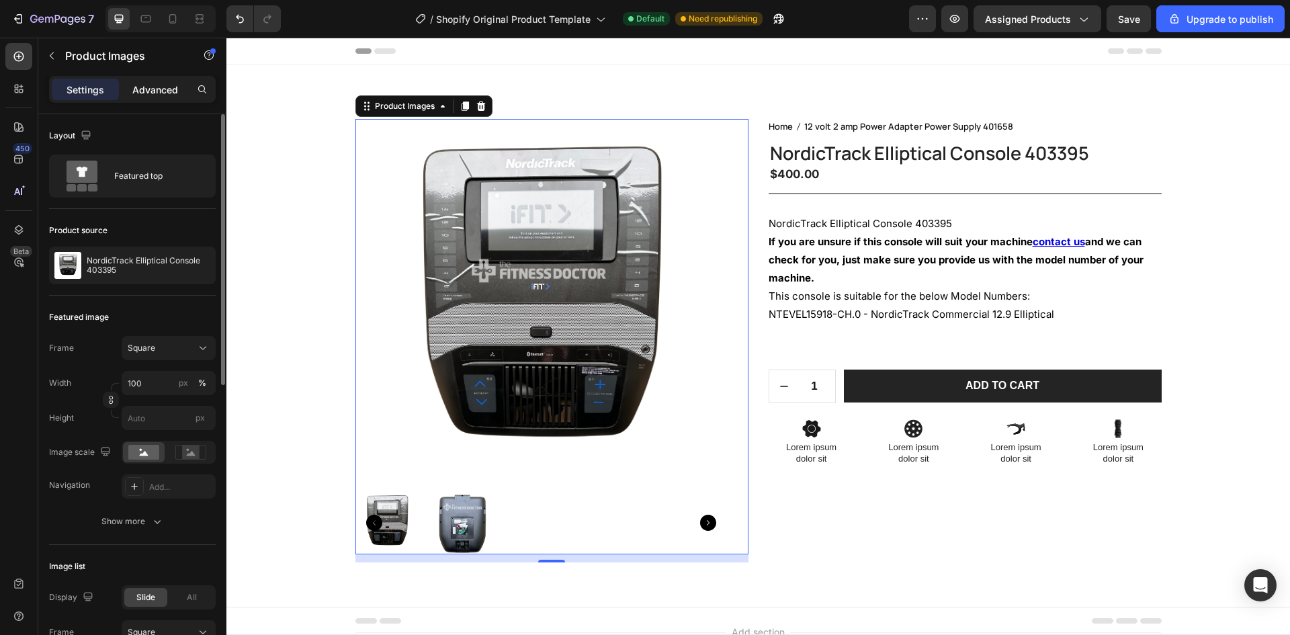
click at [133, 95] on p "Advanced" at bounding box center [155, 90] width 46 height 14
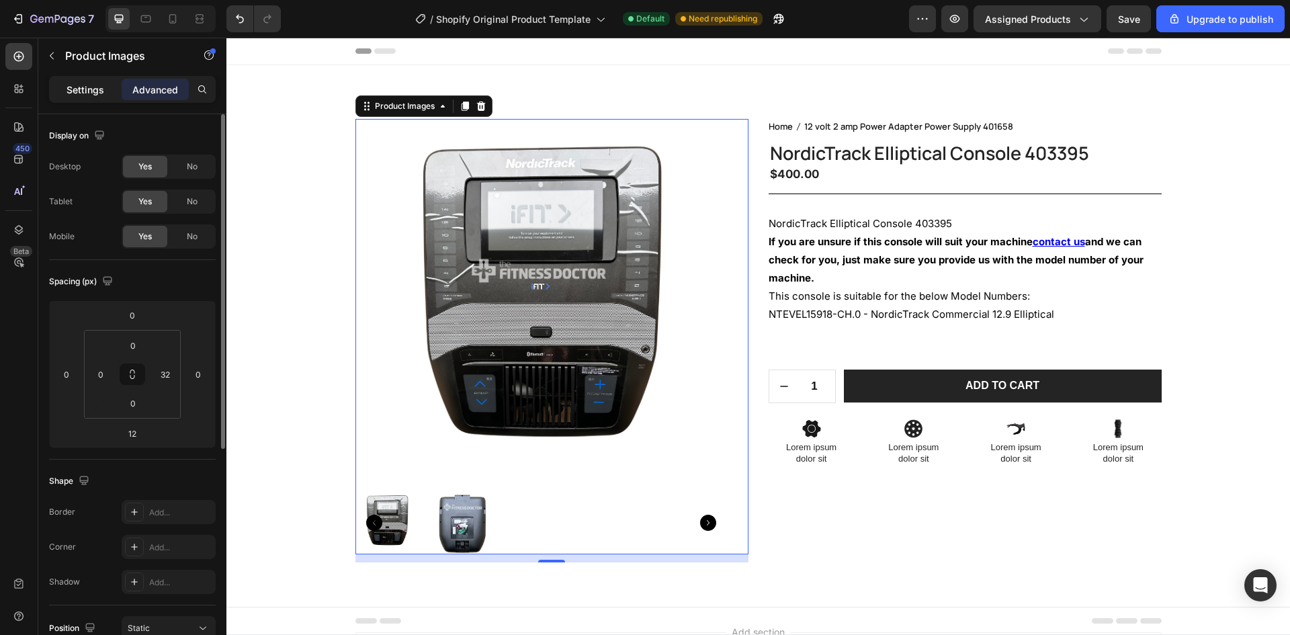
click at [93, 87] on p "Settings" at bounding box center [86, 90] width 38 height 14
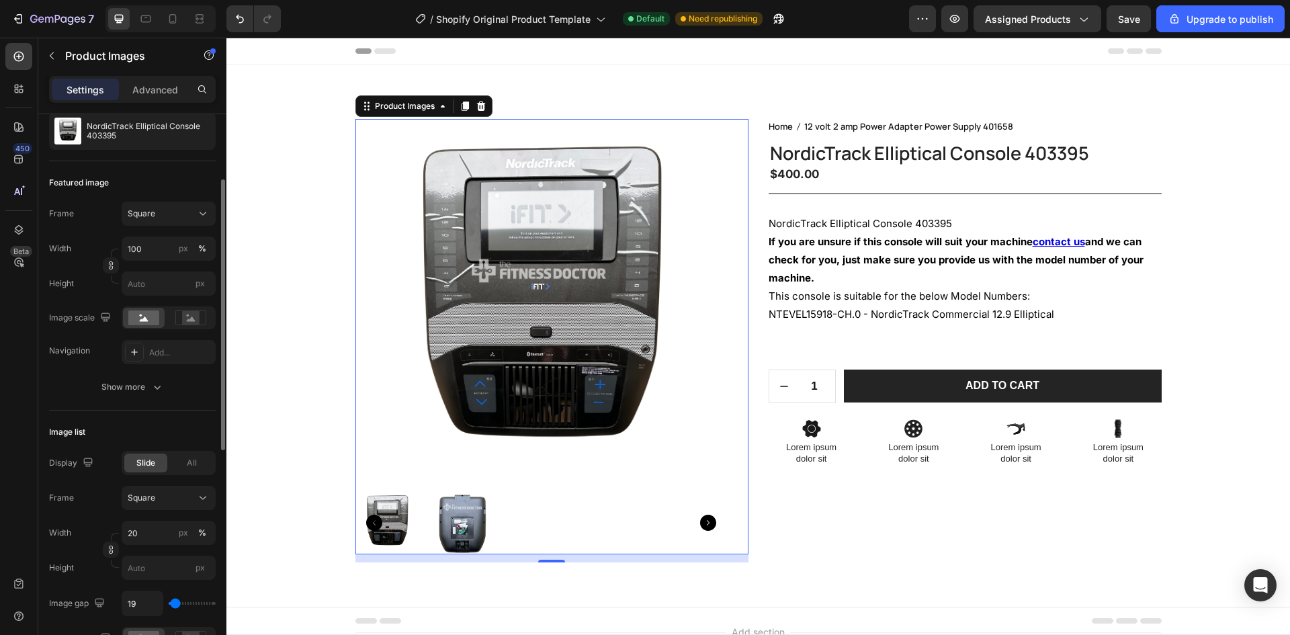
scroll to position [269, 0]
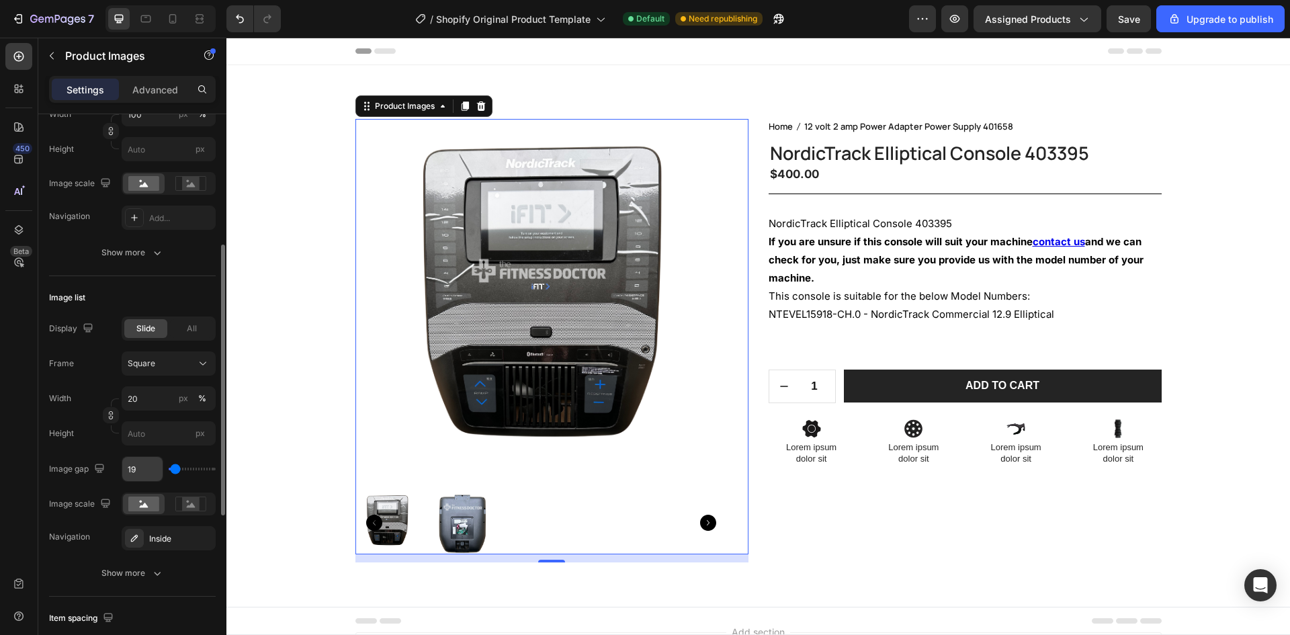
click at [160, 471] on input "19" at bounding box center [142, 469] width 40 height 24
type input "0"
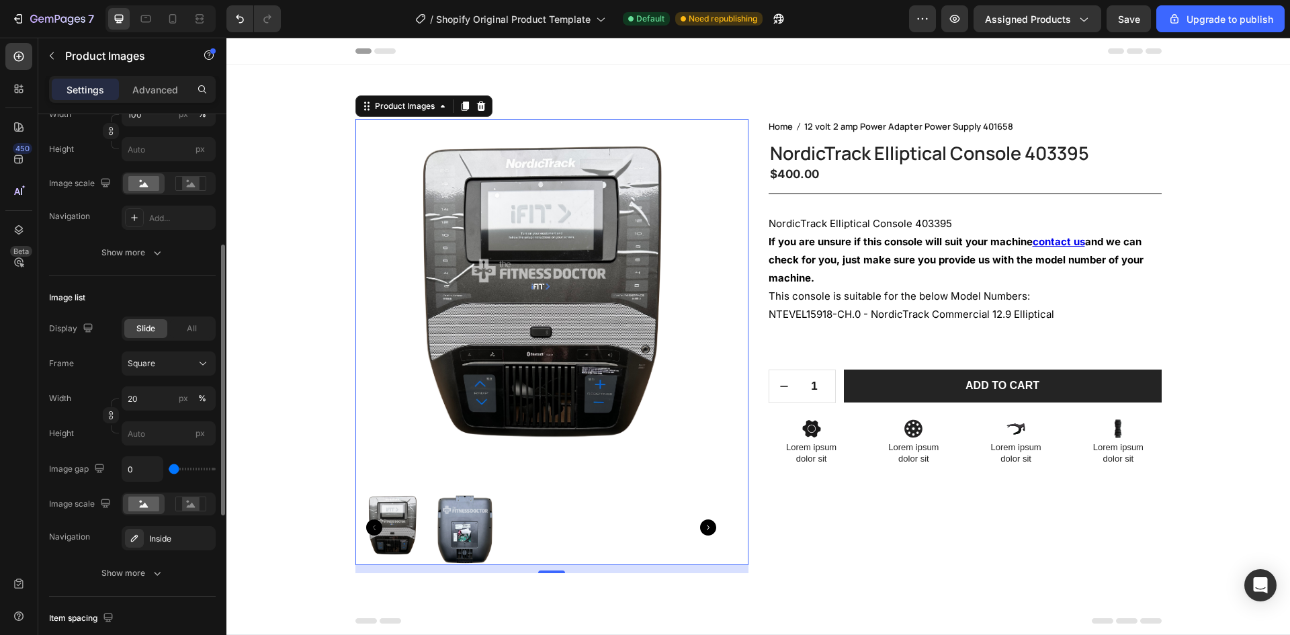
type input "9"
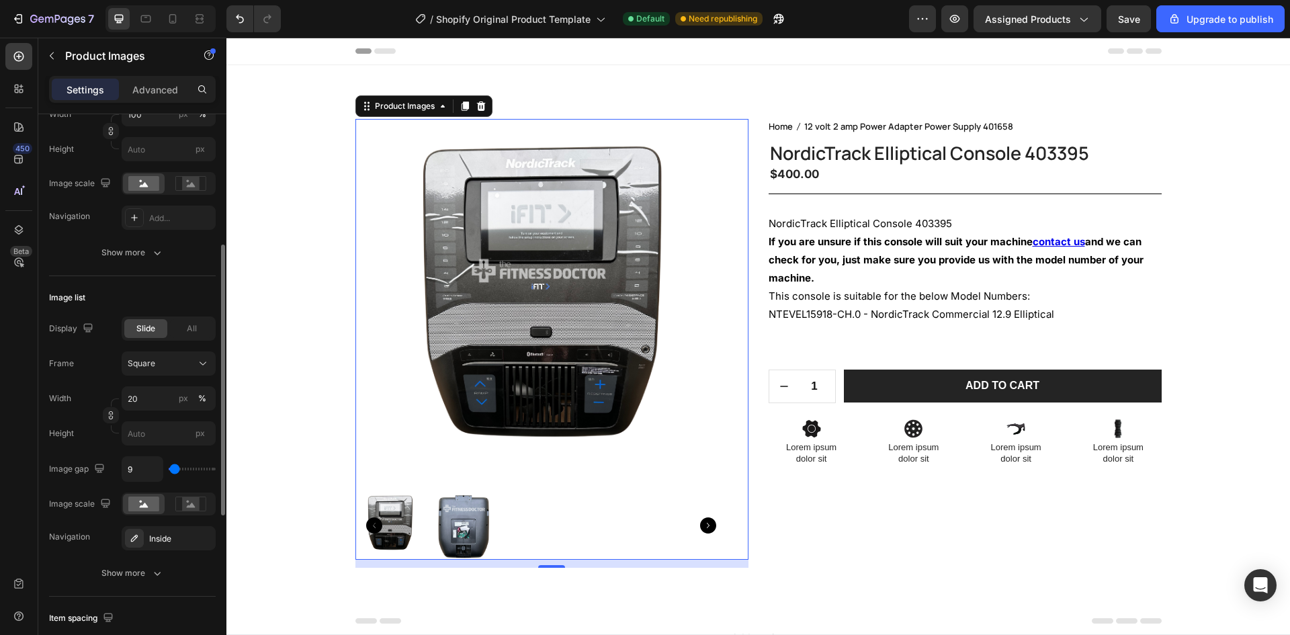
type input "19"
type input "46"
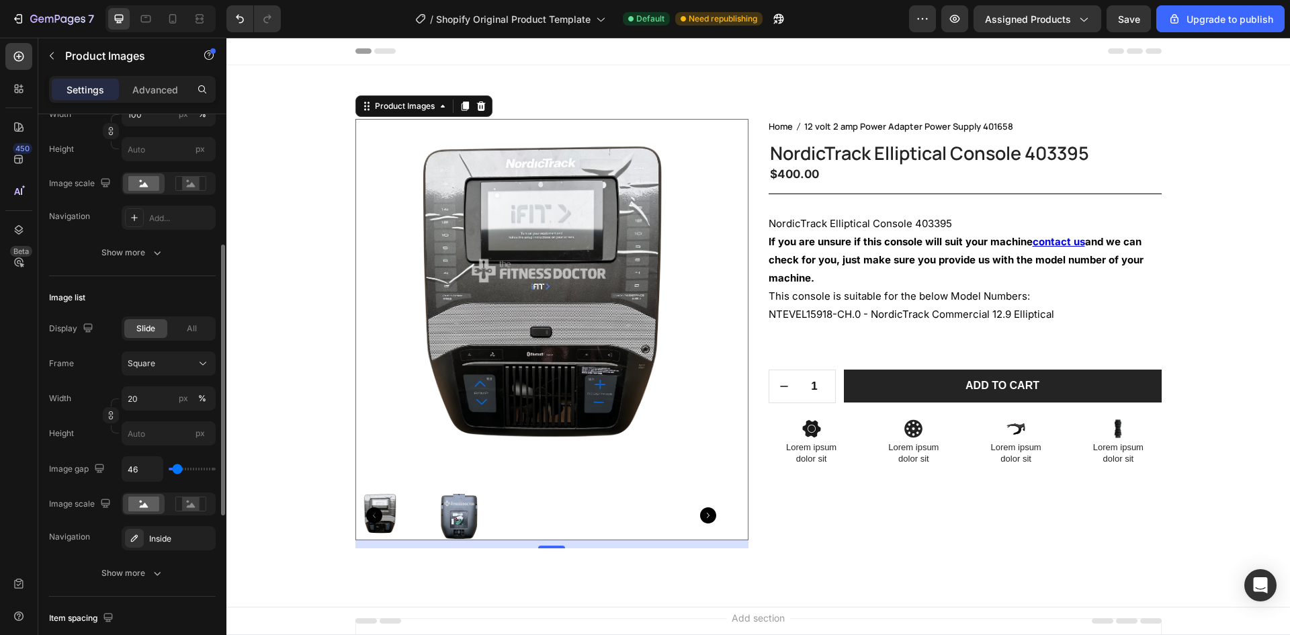
type input "0"
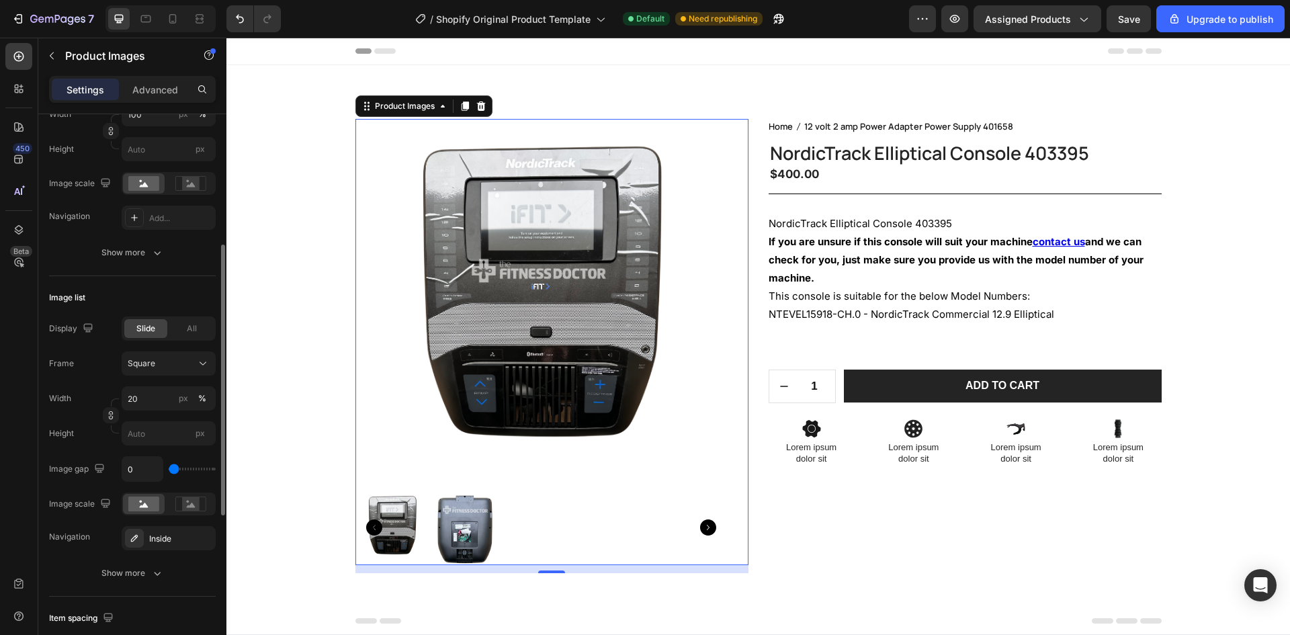
type input "9"
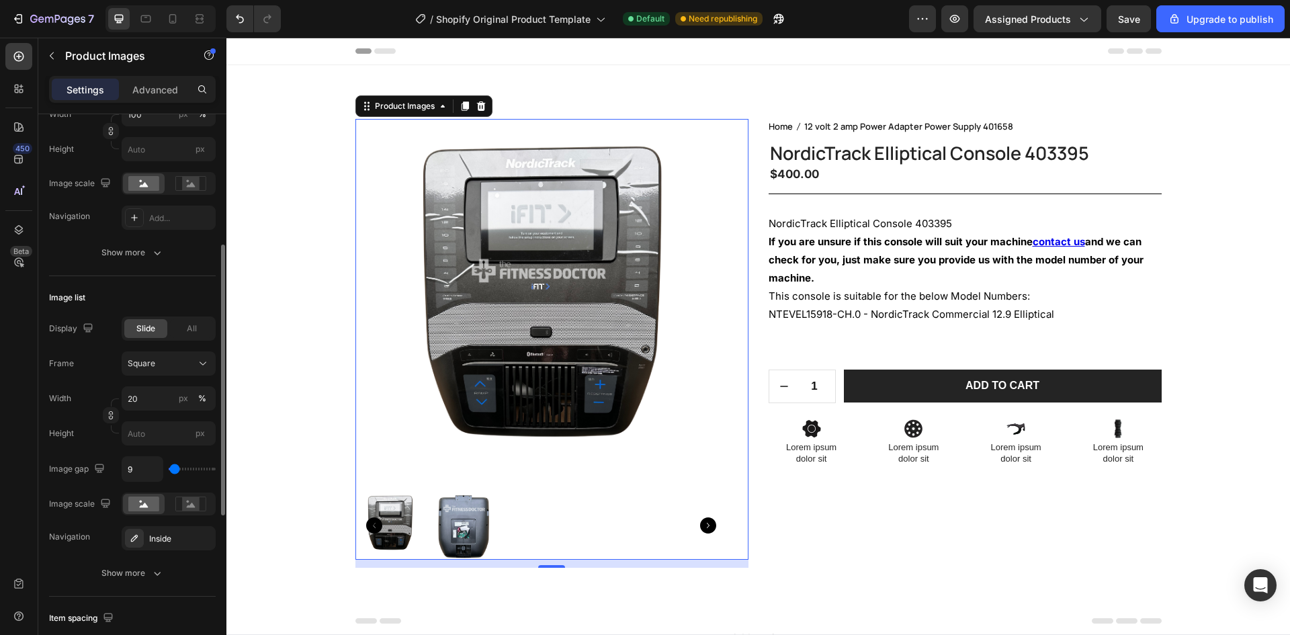
type input "0"
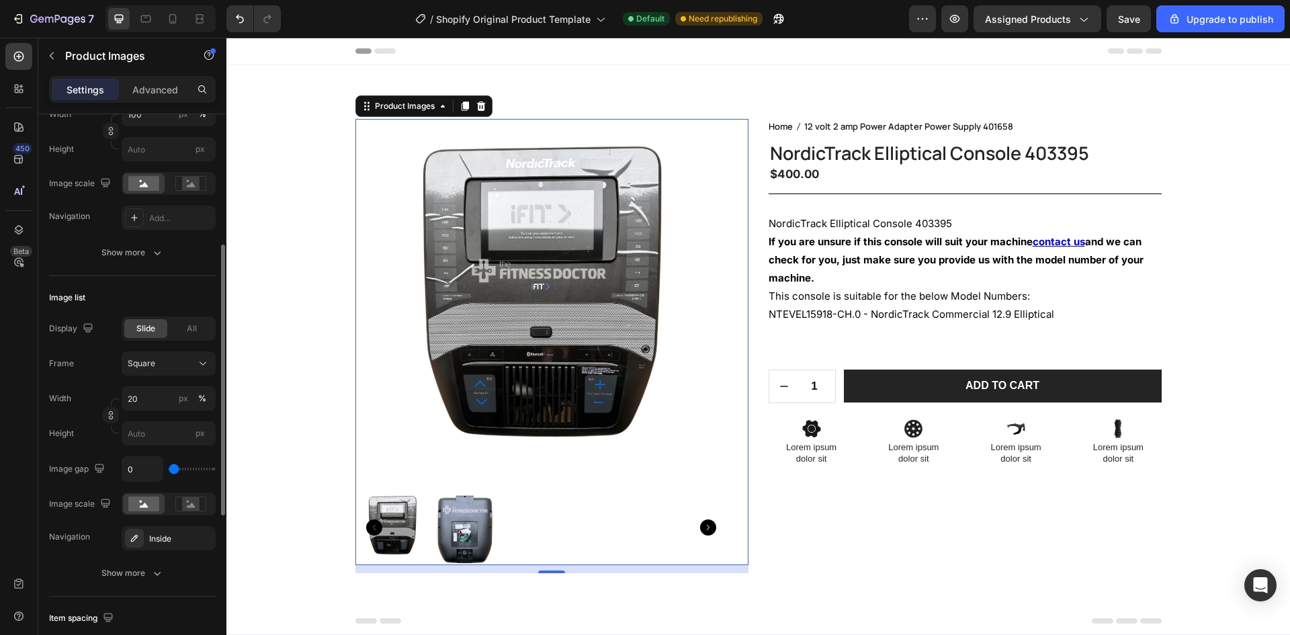
type input "9"
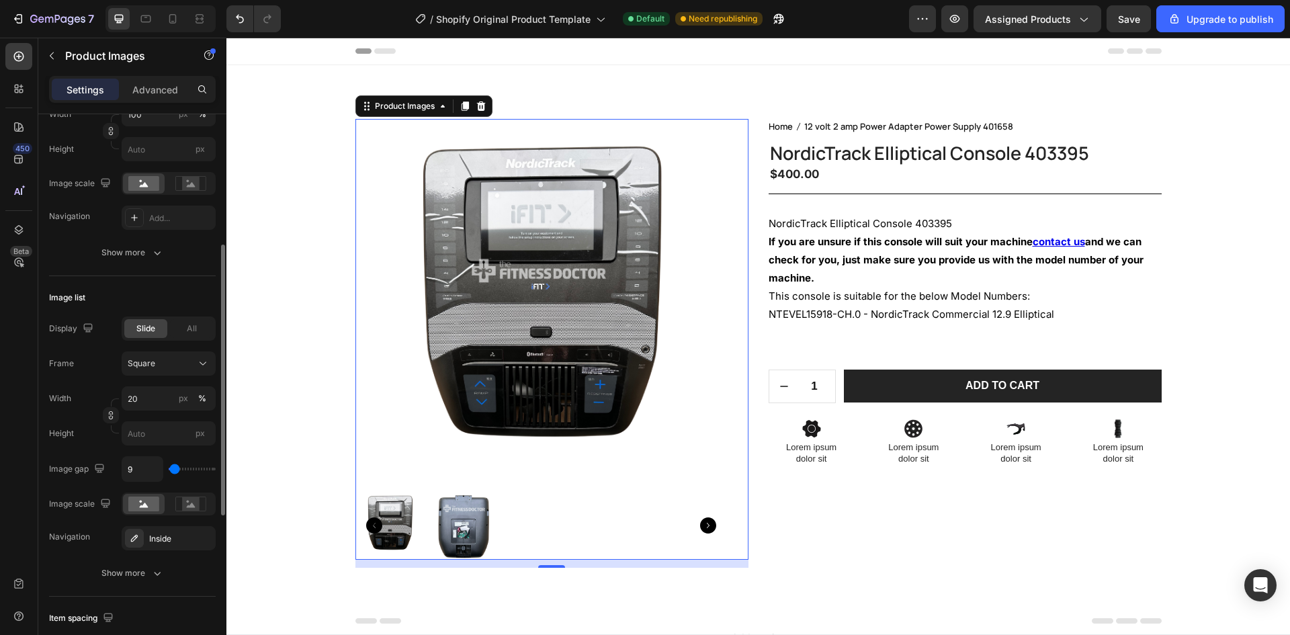
type input "19"
type input "9"
type input "0"
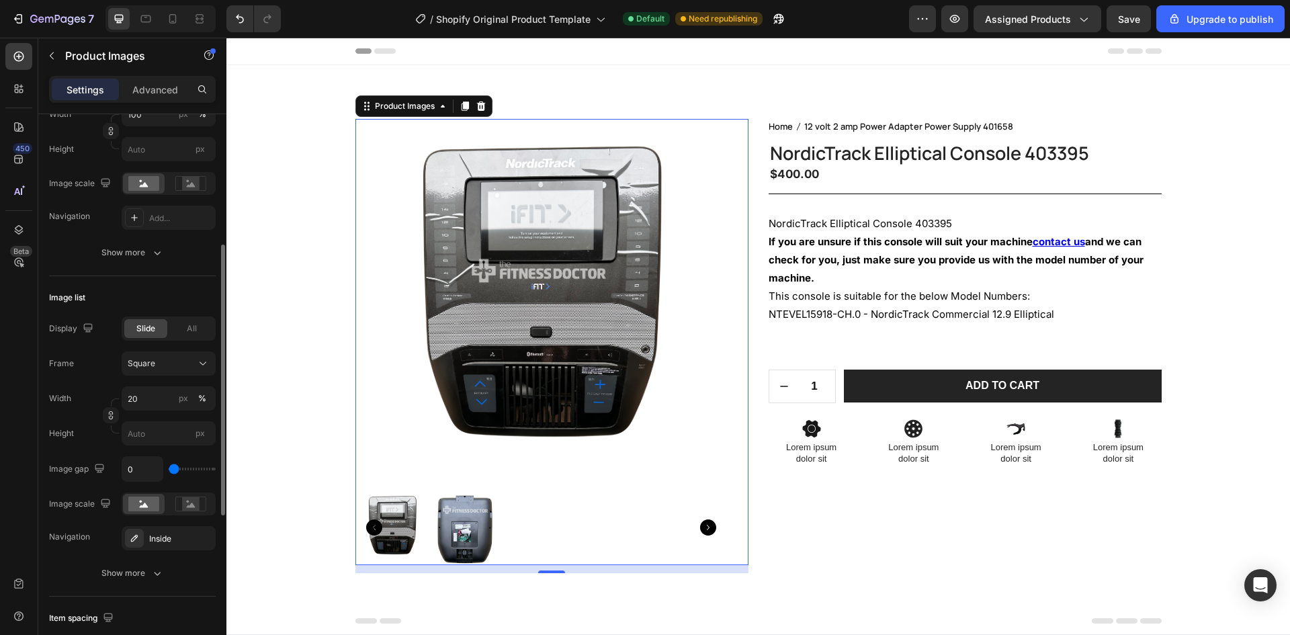
type input "0"
click at [174, 470] on input "range" at bounding box center [192, 469] width 47 height 3
click at [101, 452] on div "Display Slide All Frame Square Width 20 px % Height px Image gap 0 Image scale …" at bounding box center [132, 433] width 167 height 234
click at [166, 331] on div "Slide" at bounding box center [145, 328] width 43 height 19
click at [174, 329] on div "All" at bounding box center [191, 328] width 43 height 19
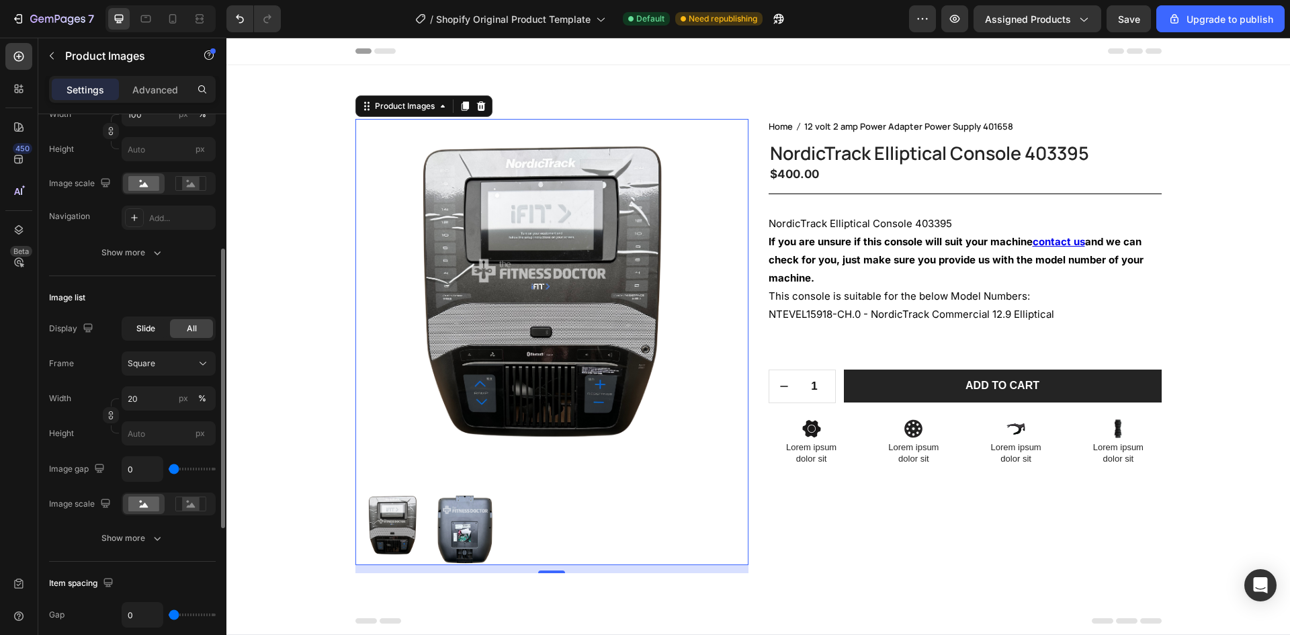
click at [142, 326] on span "Slide" at bounding box center [145, 329] width 19 height 12
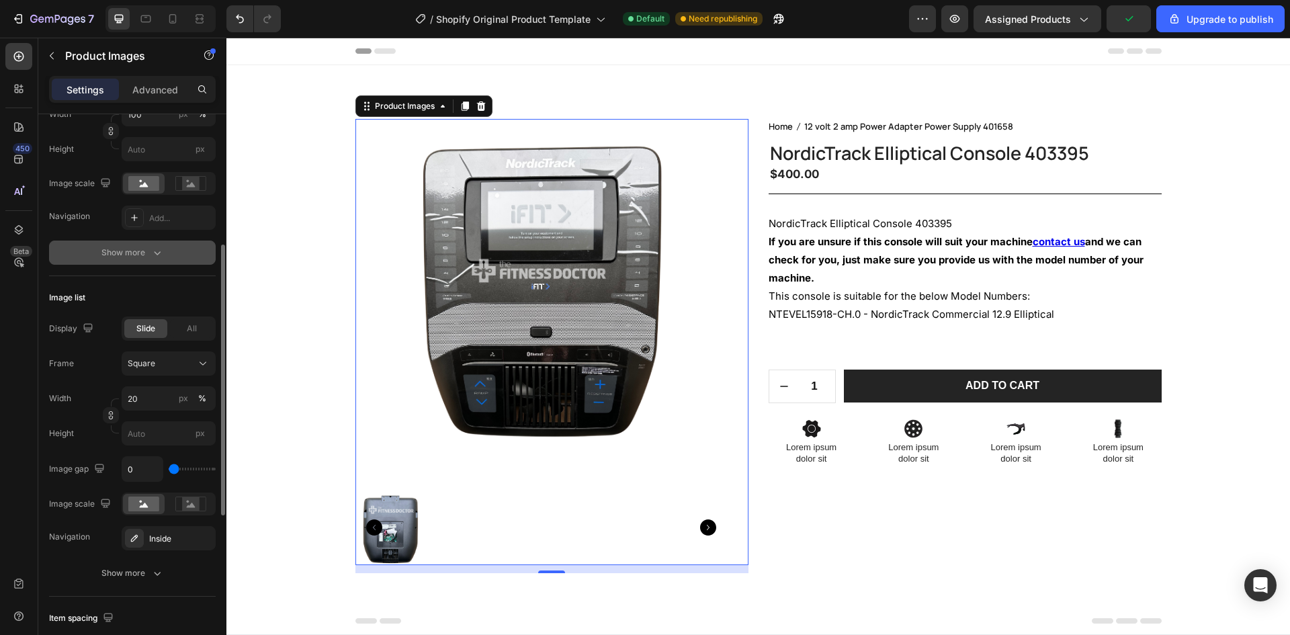
click at [116, 250] on div "Show more" at bounding box center [132, 252] width 62 height 13
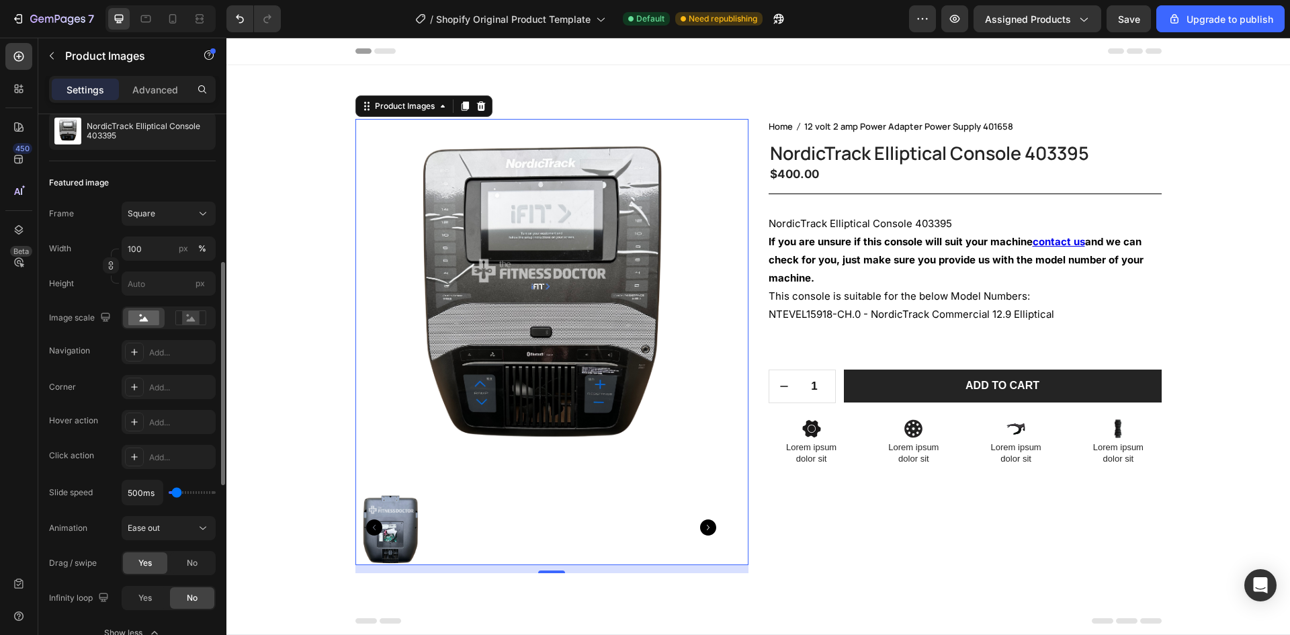
scroll to position [202, 0]
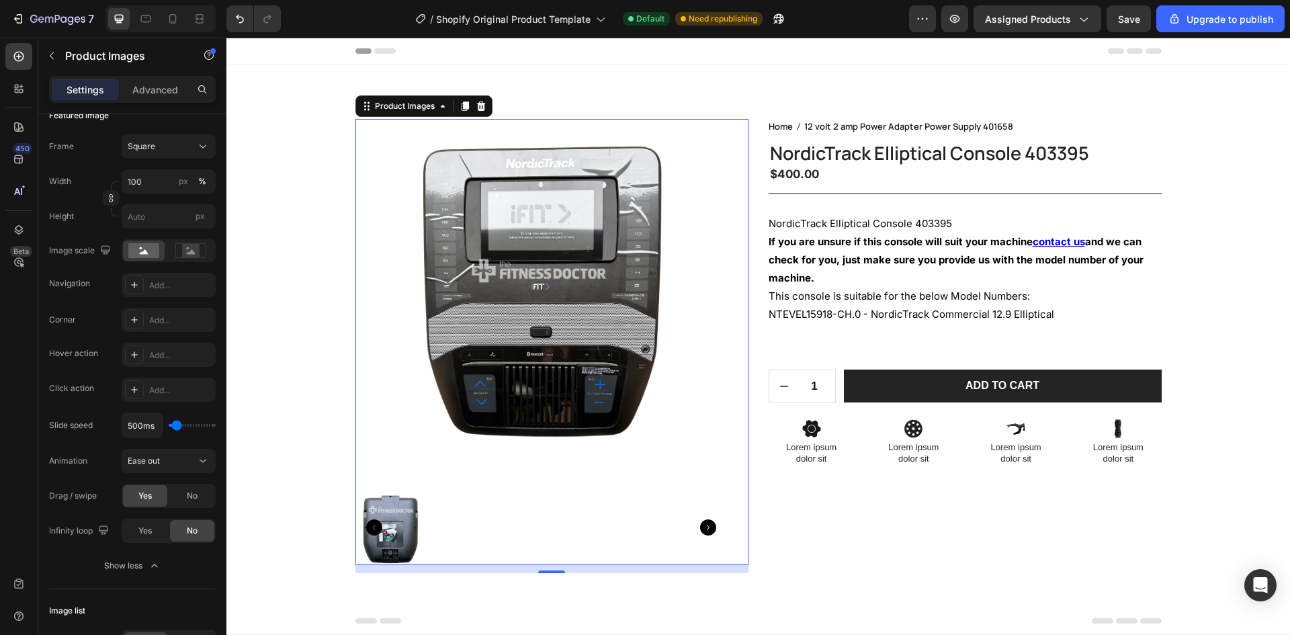
click at [702, 532] on icon "Carousel Next Arrow" at bounding box center [708, 527] width 16 height 16
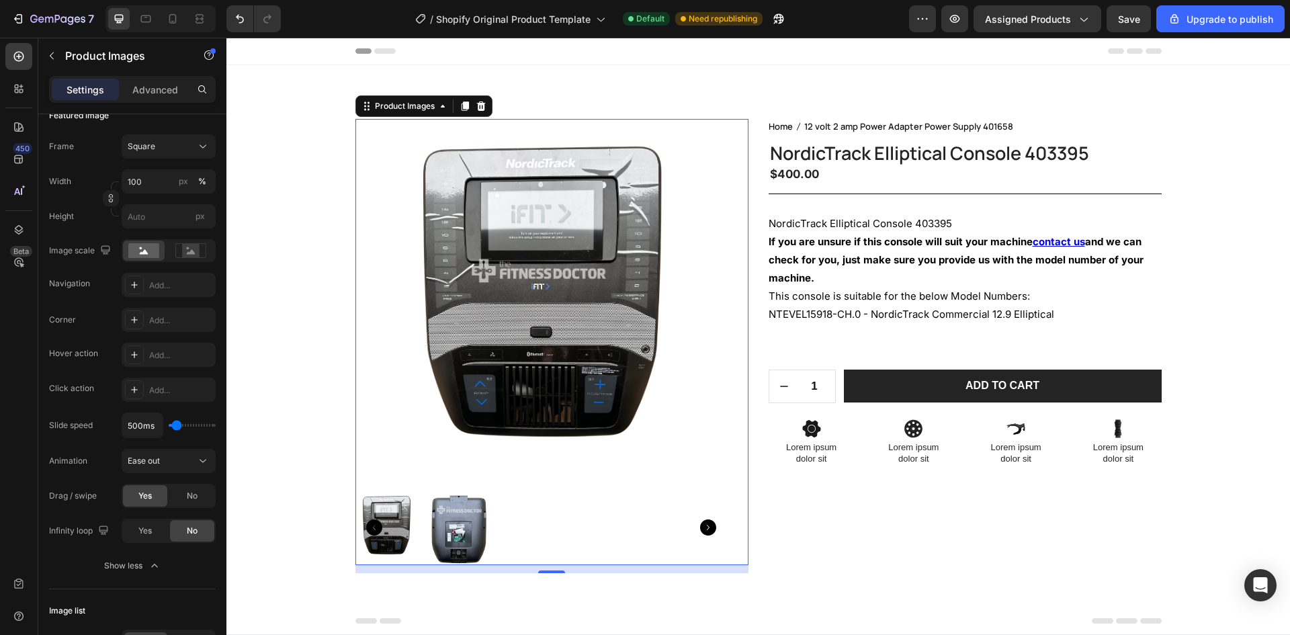
click at [702, 532] on icon "Carousel Next Arrow" at bounding box center [708, 527] width 16 height 16
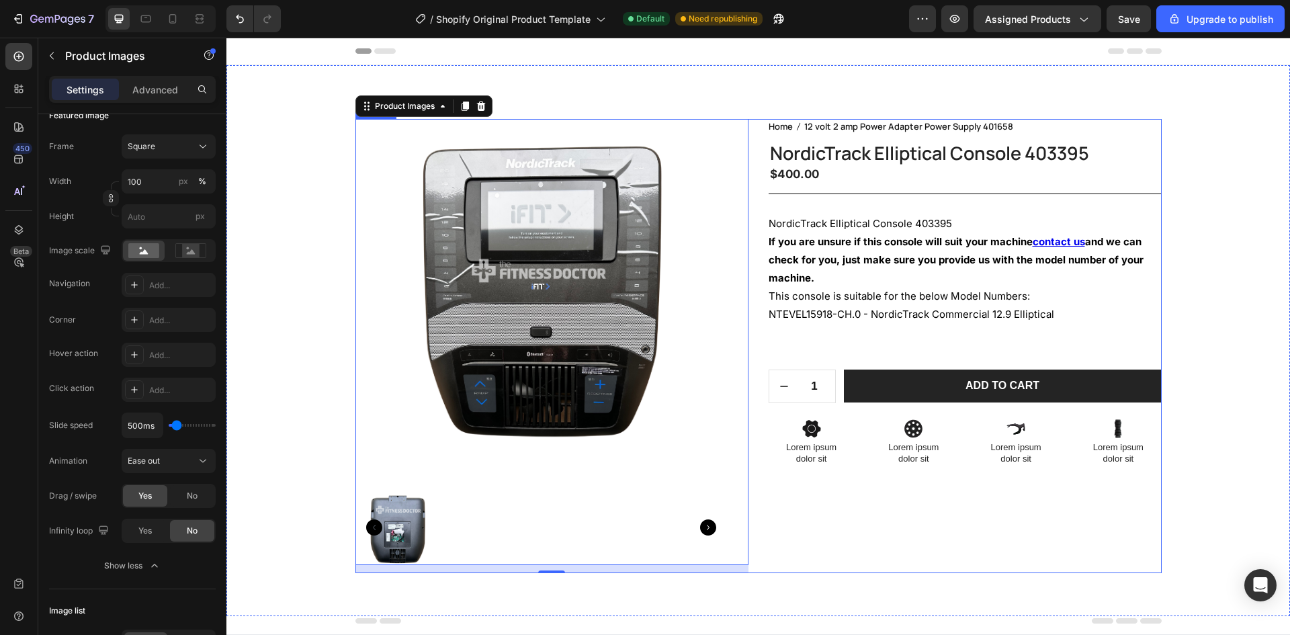
click at [809, 532] on div "Home 12 volt 2 amp Power Adapter Power Supply 401658 Breadcrumb NordicTrack Ell…" at bounding box center [965, 346] width 393 height 454
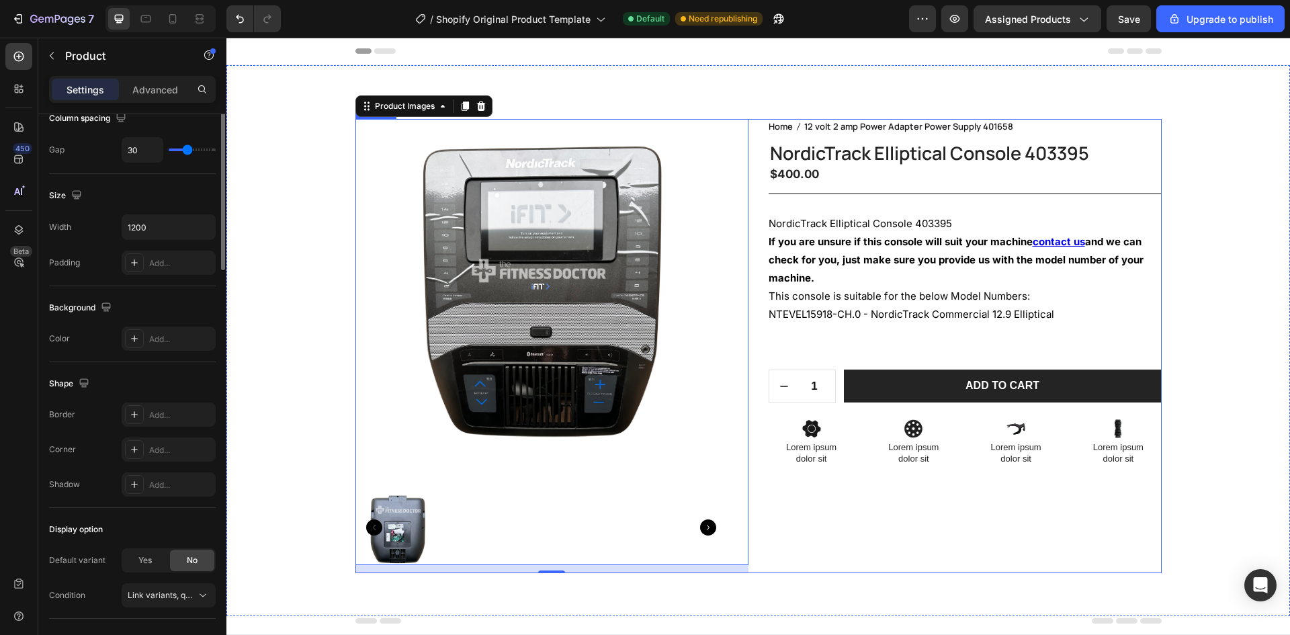
scroll to position [0, 0]
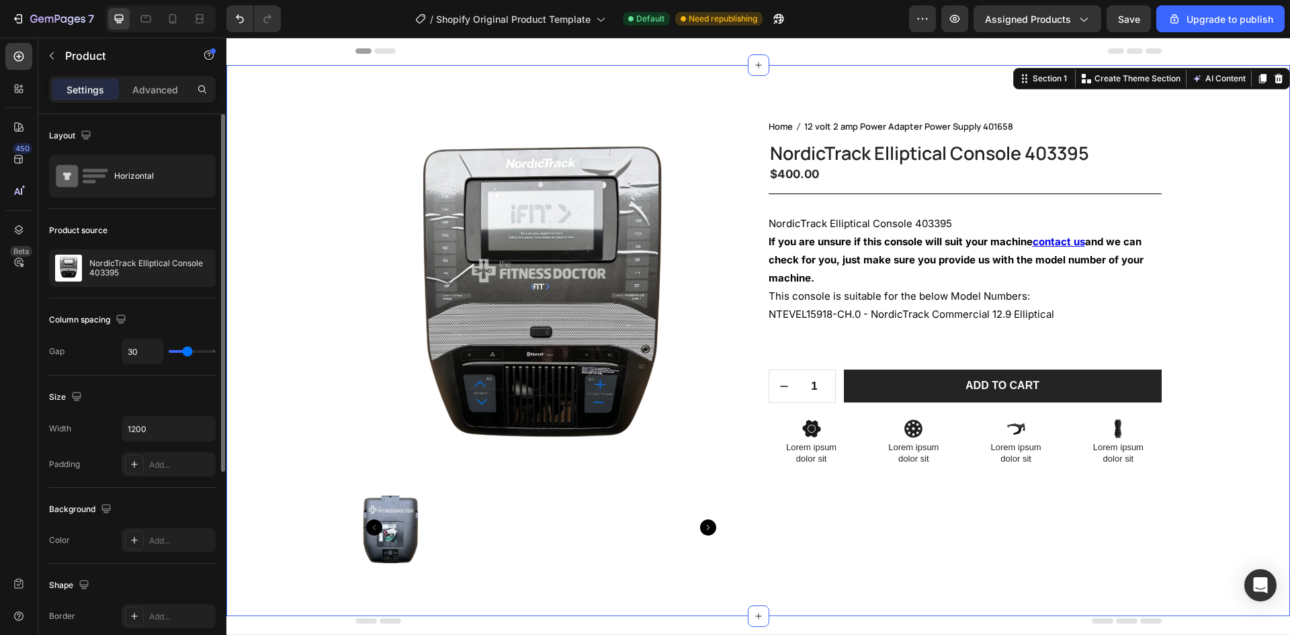
click at [272, 478] on div "Product Images Home 12 volt 2 amp Power Adapter Power Supply 401658 Breadcrumb …" at bounding box center [759, 351] width 1044 height 465
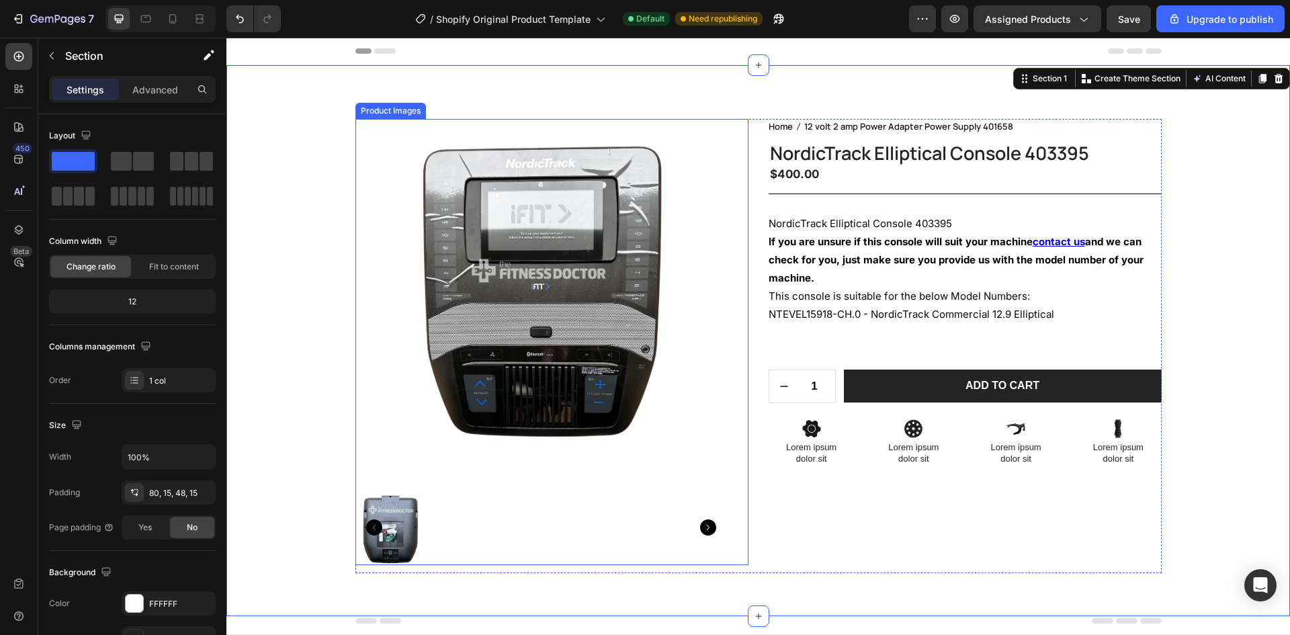
click at [554, 515] on div at bounding box center [541, 528] width 372 height 75
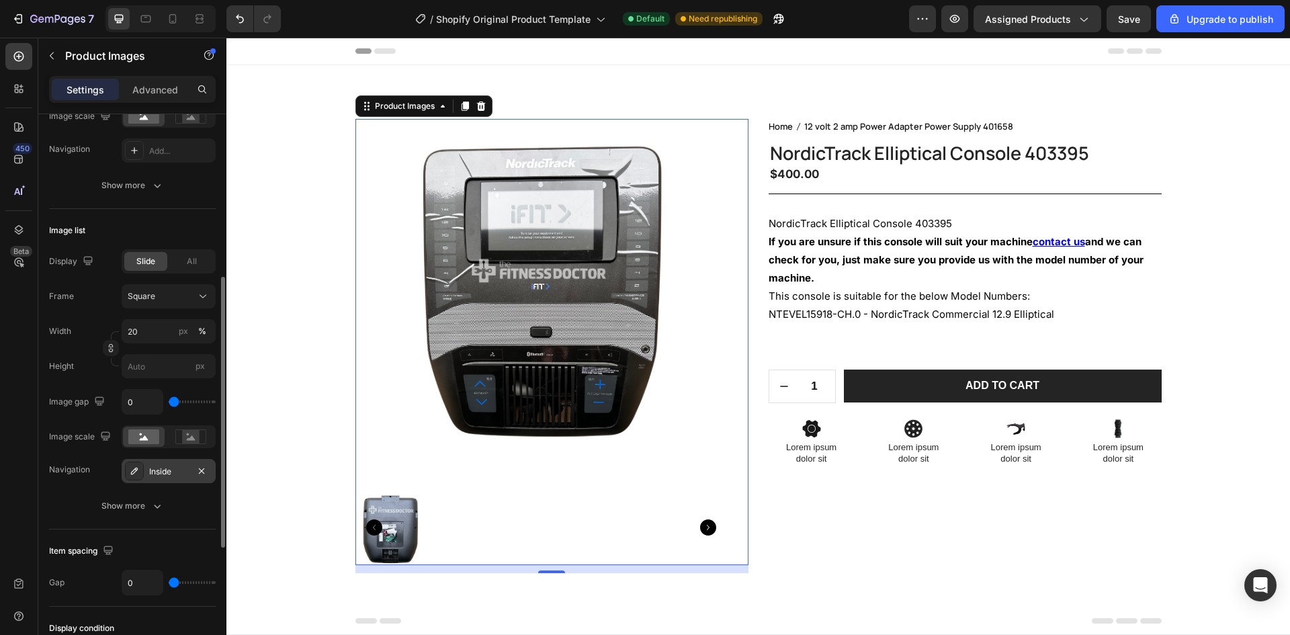
scroll to position [403, 0]
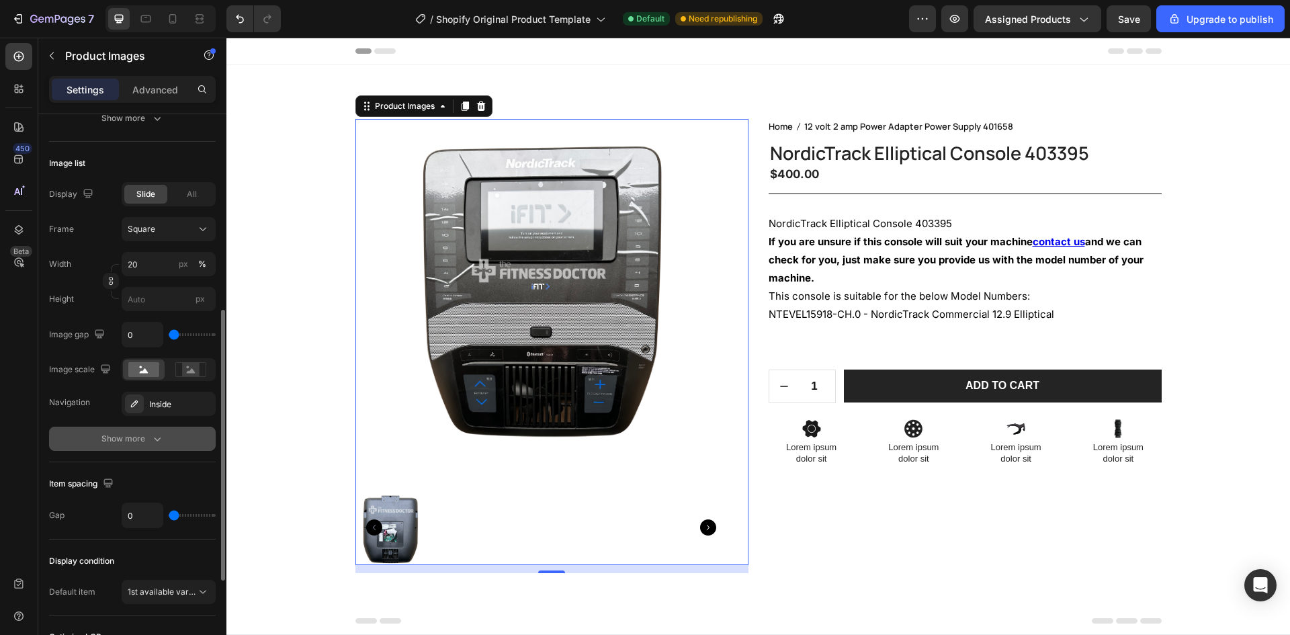
click at [143, 431] on button "Show more" at bounding box center [132, 439] width 167 height 24
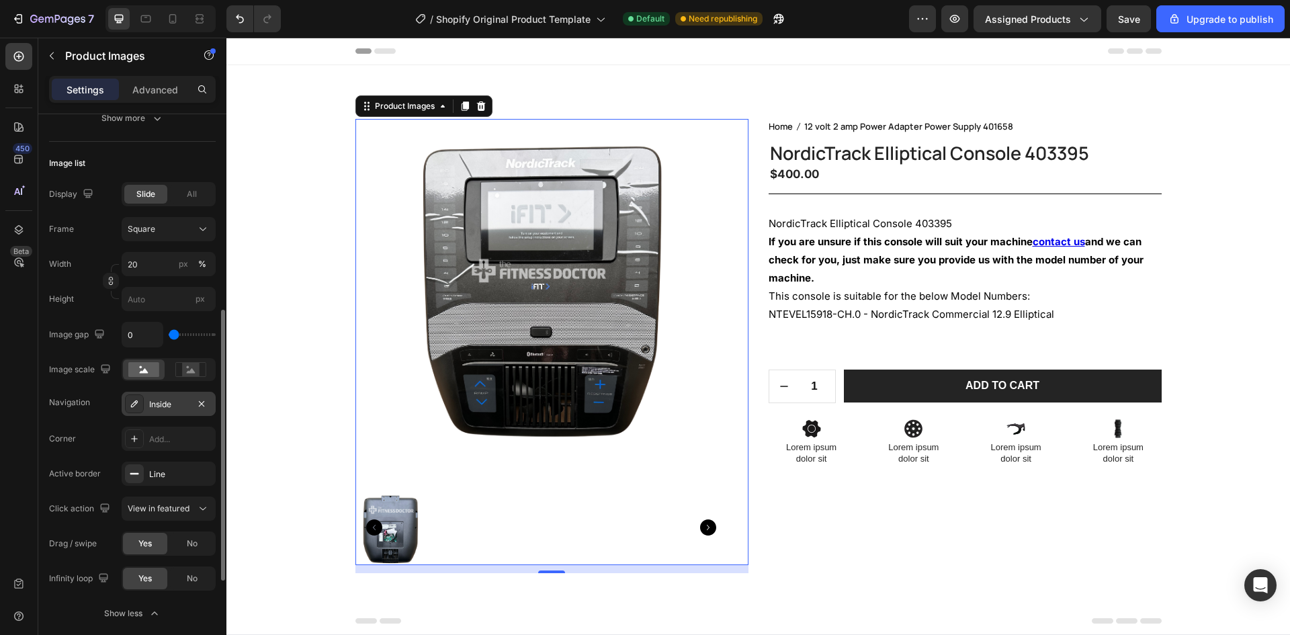
click at [164, 402] on div "Inside" at bounding box center [168, 404] width 39 height 12
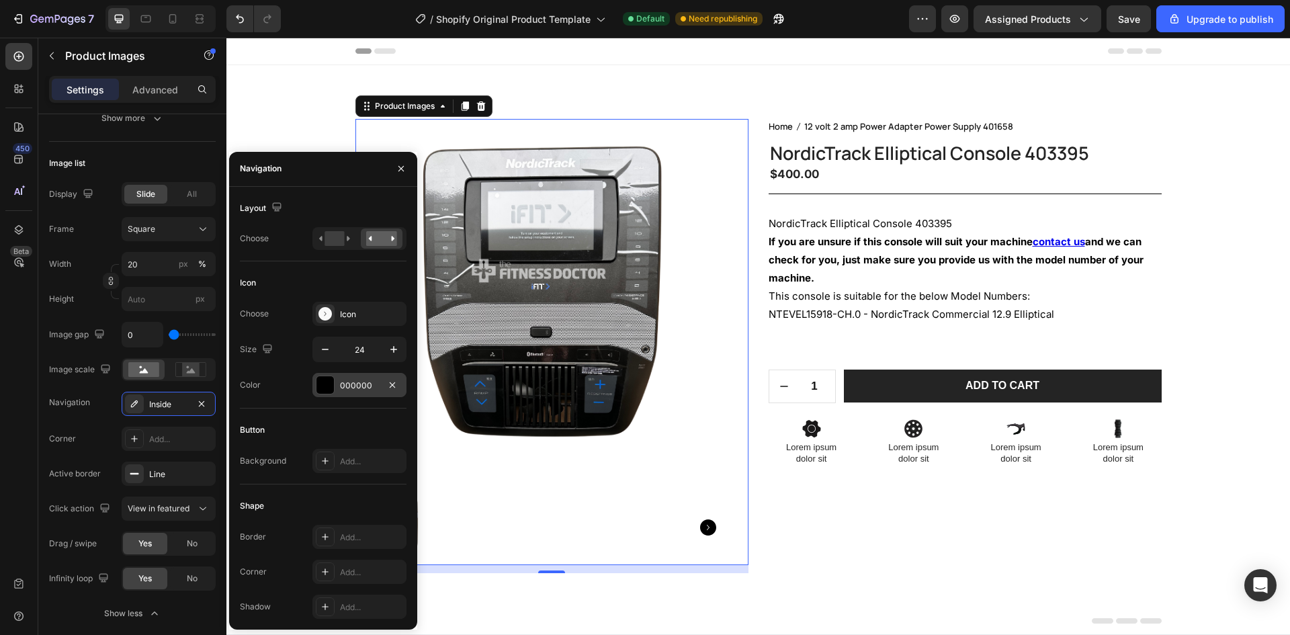
click at [316, 386] on div at bounding box center [324, 384] width 17 height 17
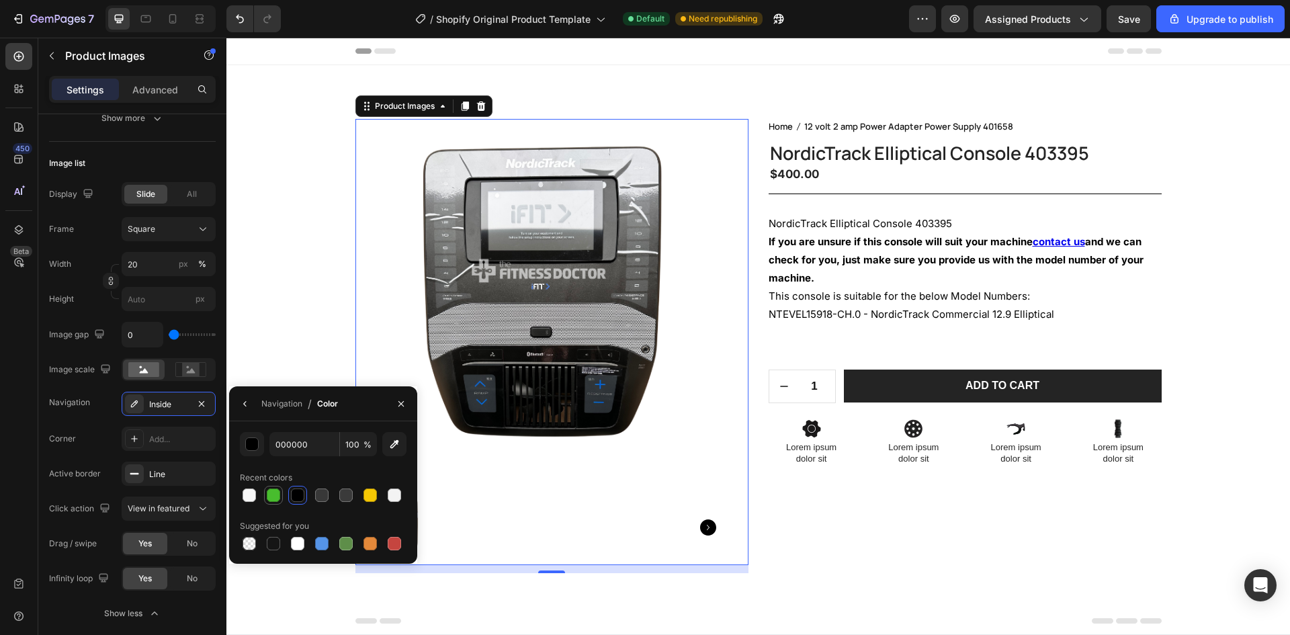
click at [271, 496] on div at bounding box center [273, 494] width 13 height 13
type input "48BD2E"
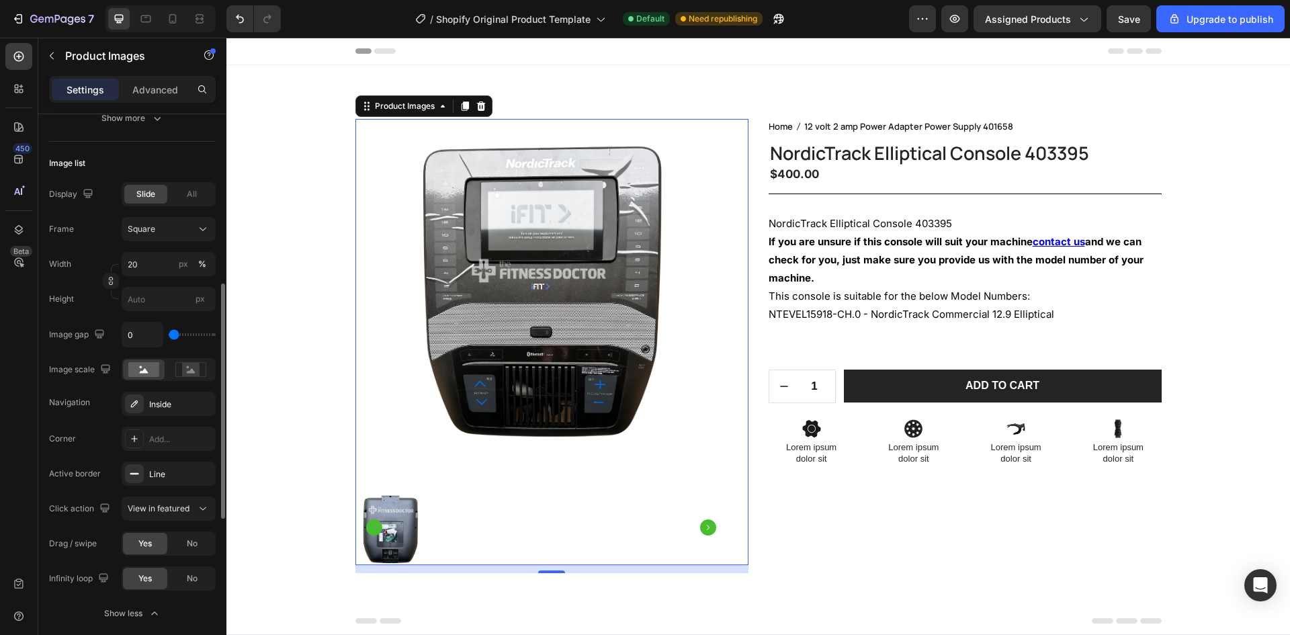
click at [114, 418] on div "Display Slide All Frame Square Width 20 px % Height px Image gap 0 Image scale …" at bounding box center [132, 403] width 167 height 443
click at [174, 504] on span "View in featured" at bounding box center [159, 508] width 62 height 10
click at [172, 513] on span "View in featured" at bounding box center [159, 508] width 62 height 10
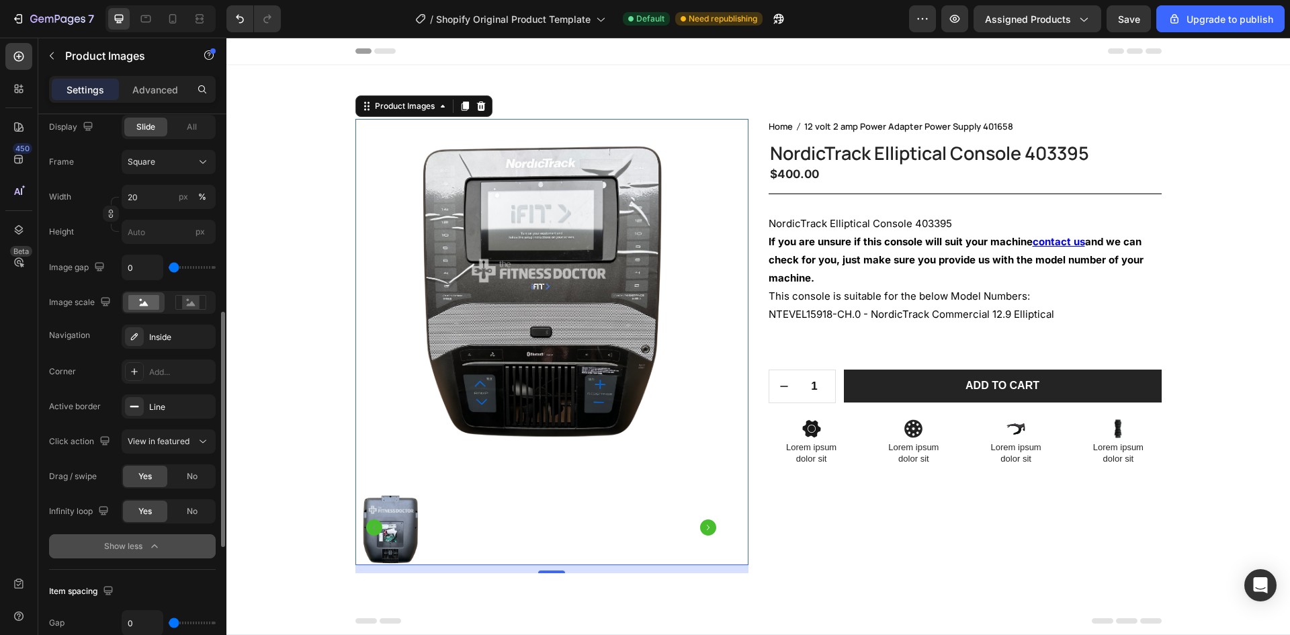
click at [173, 546] on button "Show less" at bounding box center [132, 546] width 167 height 24
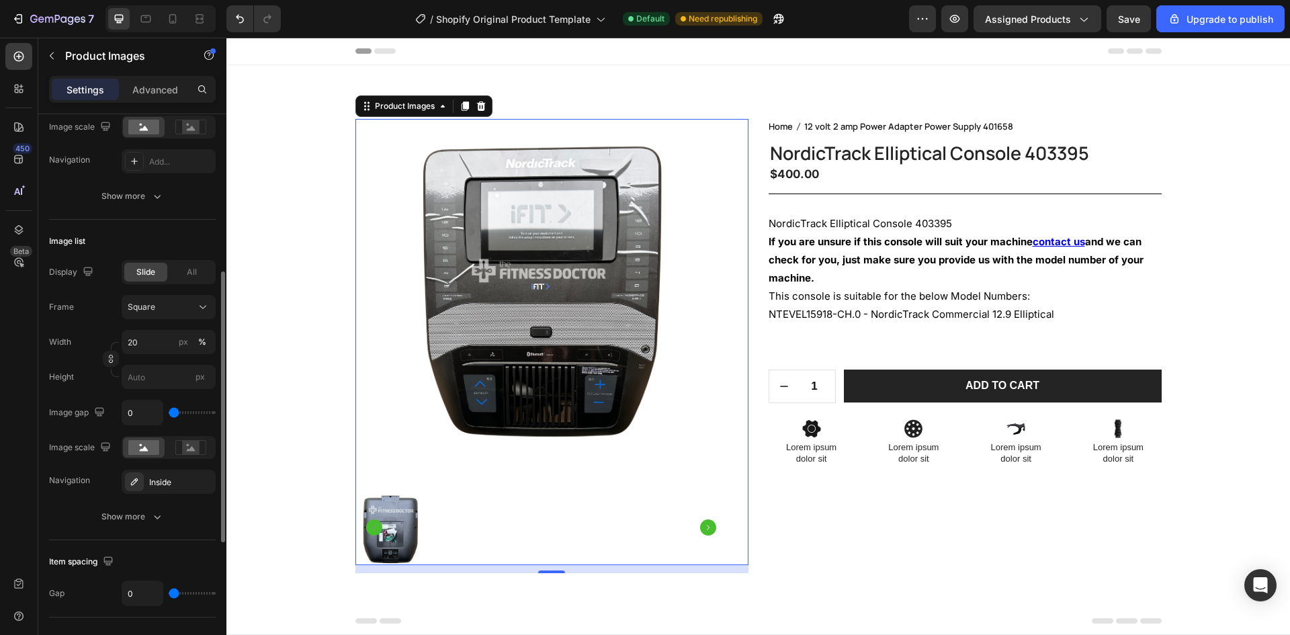
scroll to position [258, 0]
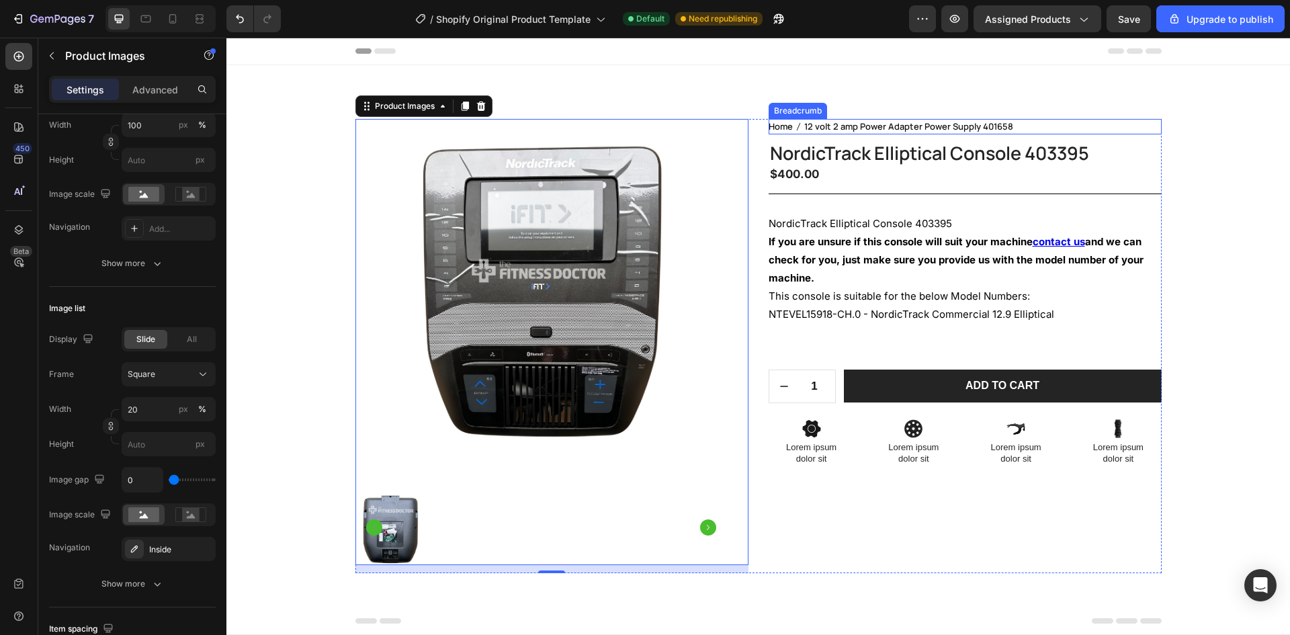
click at [861, 130] on span "12 volt 2 amp Power Adapter Power Supply 401658" at bounding box center [908, 126] width 209 height 15
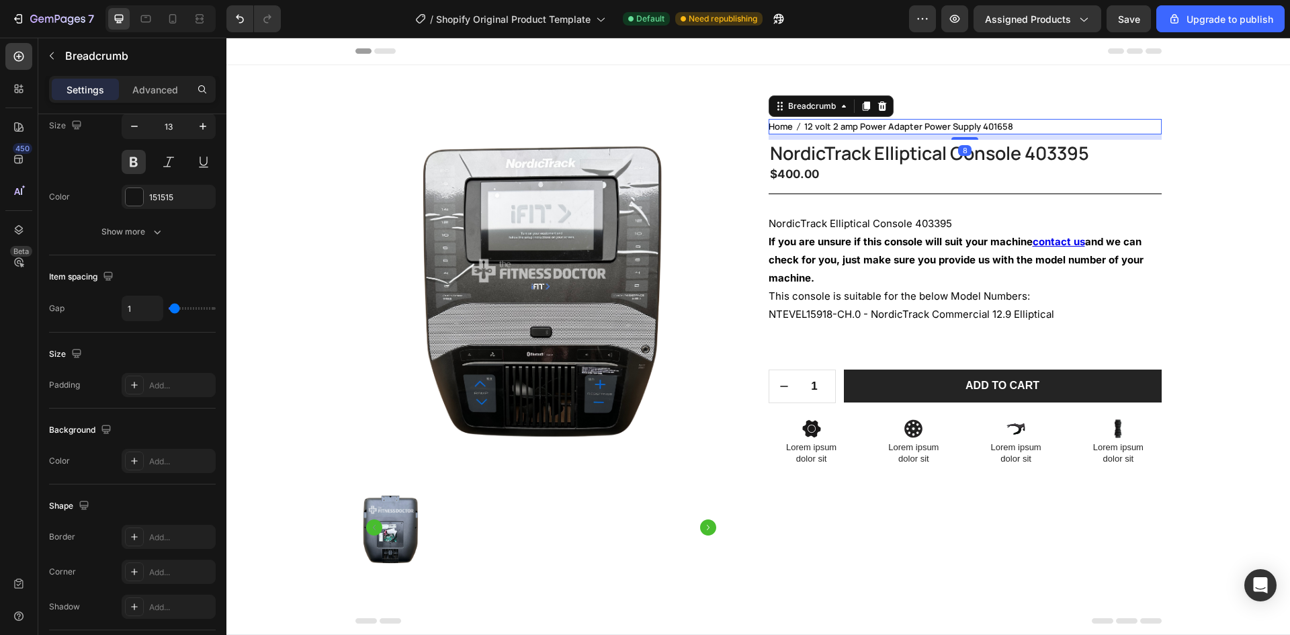
scroll to position [0, 0]
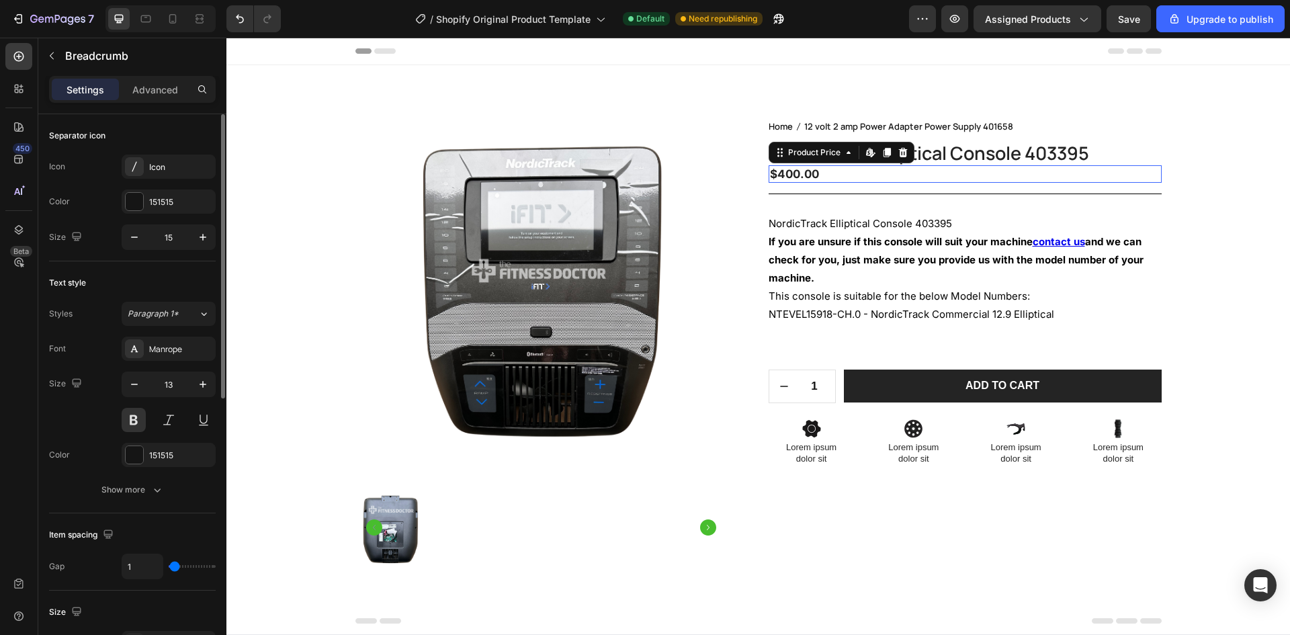
click at [861, 173] on div "$400.00" at bounding box center [965, 173] width 393 height 17
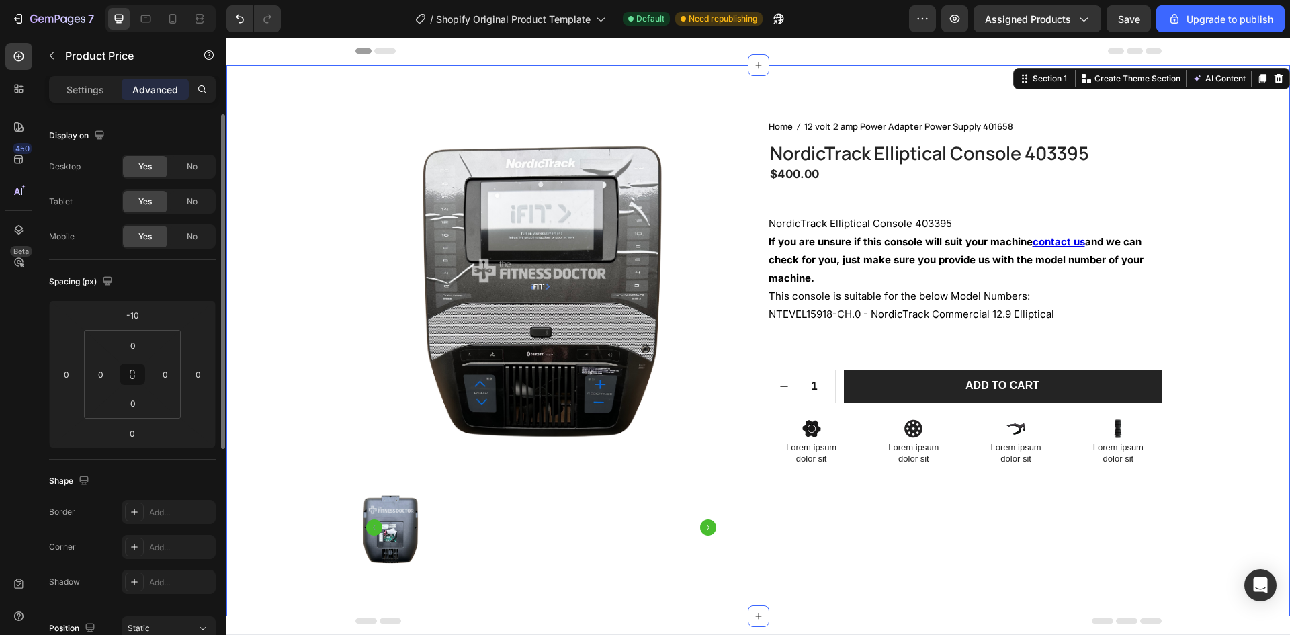
click at [1180, 241] on div "Product Images Home 12 volt 2 amp Power Adapter Power Supply 401658 Breadcrumb …" at bounding box center [759, 351] width 1044 height 465
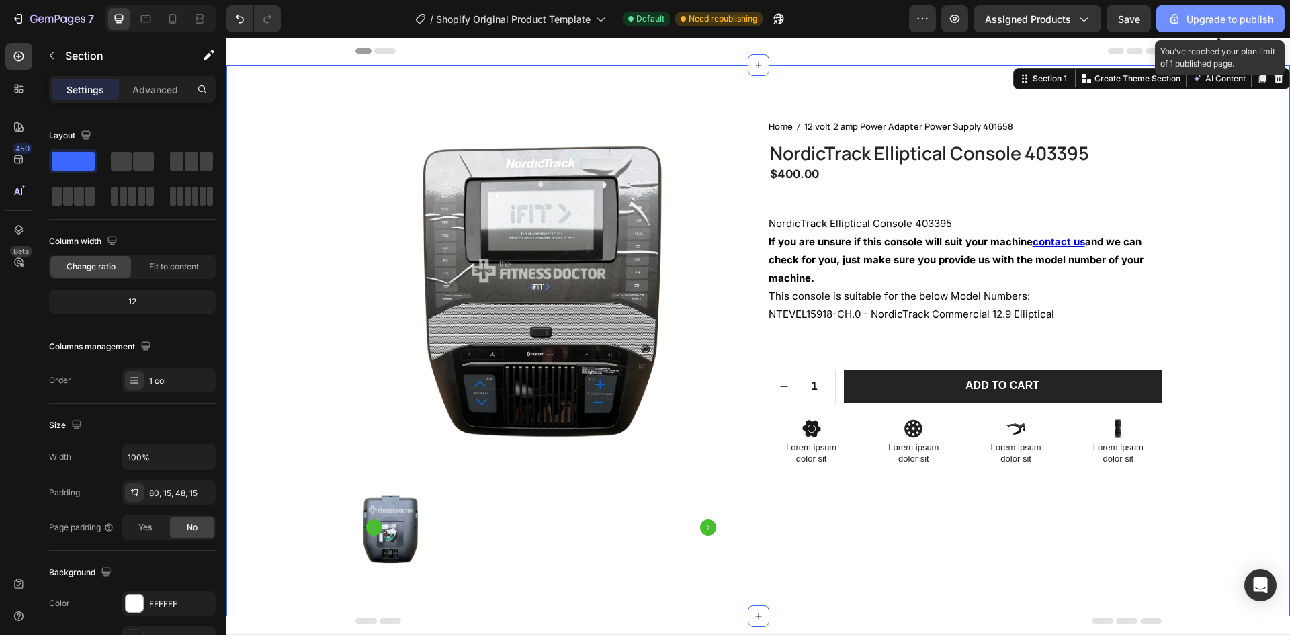
click at [1237, 12] on div "Upgrade to publish" at bounding box center [1220, 19] width 105 height 14
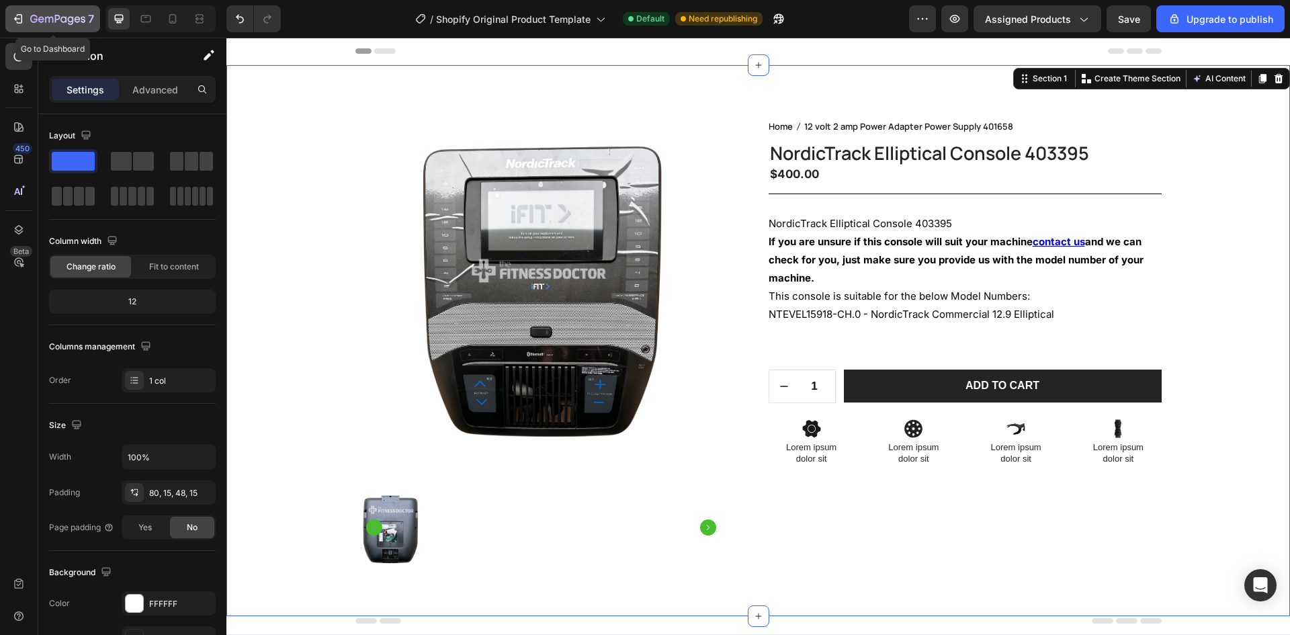
click at [73, 24] on icon "button" at bounding box center [71, 20] width 6 height 9
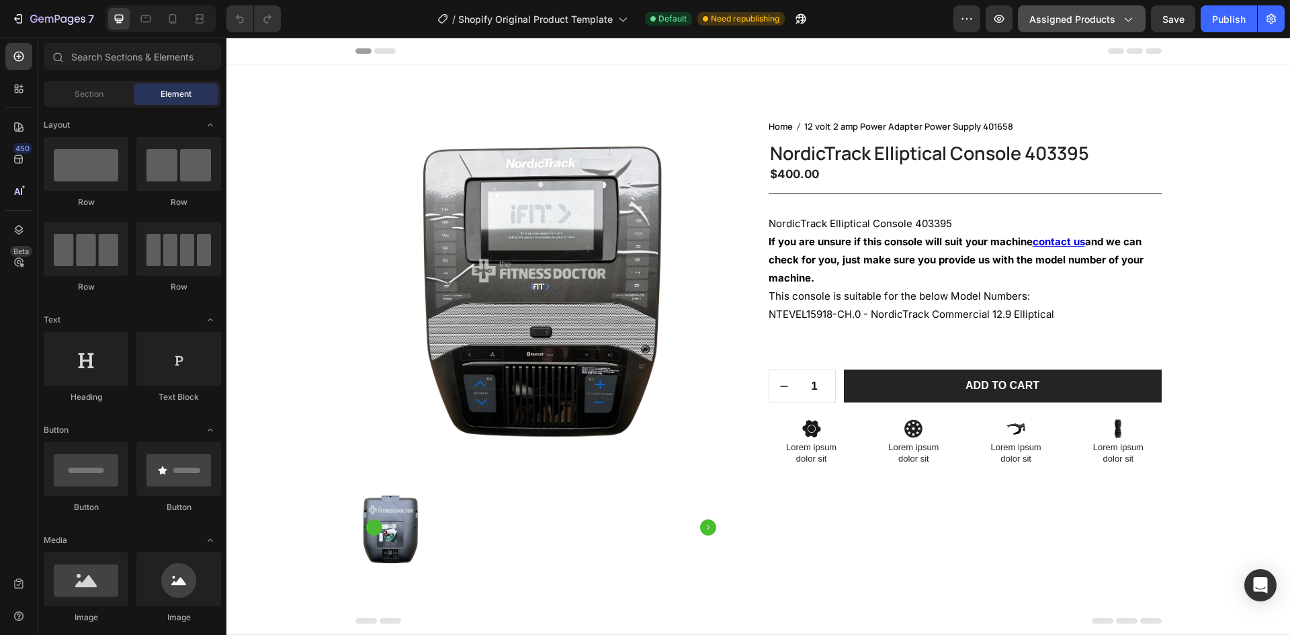
click at [1109, 15] on span "Assigned Products" at bounding box center [1072, 19] width 86 height 14
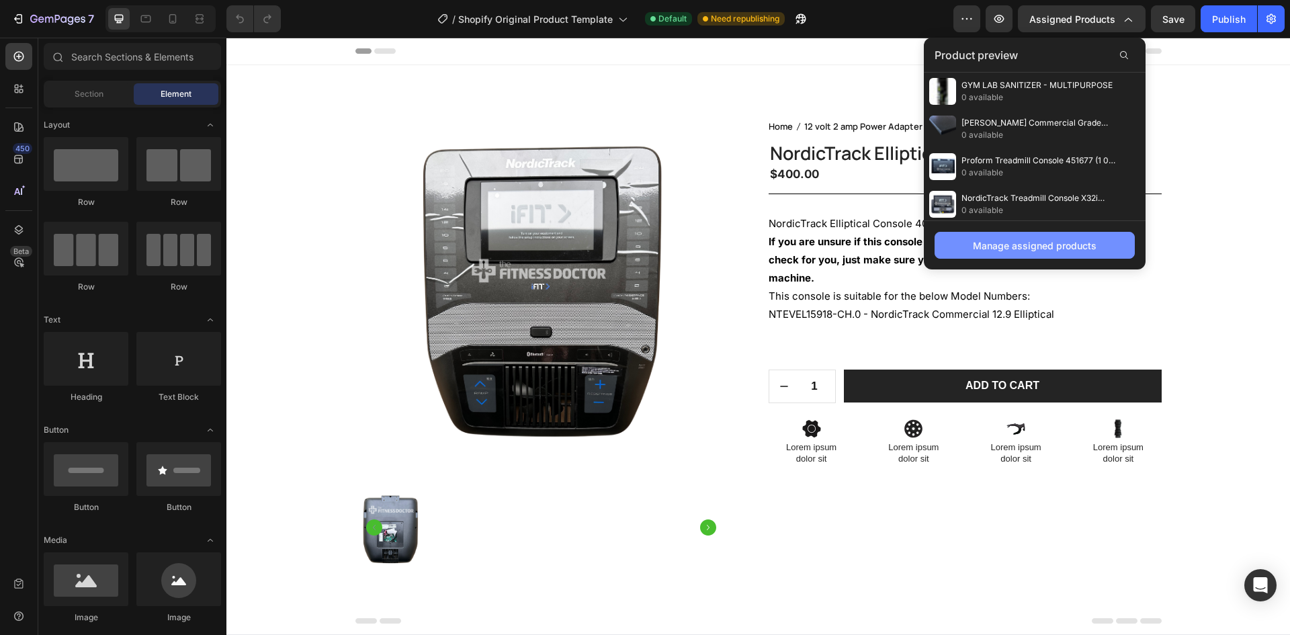
click at [1043, 247] on div "Manage assigned products" at bounding box center [1035, 246] width 124 height 14
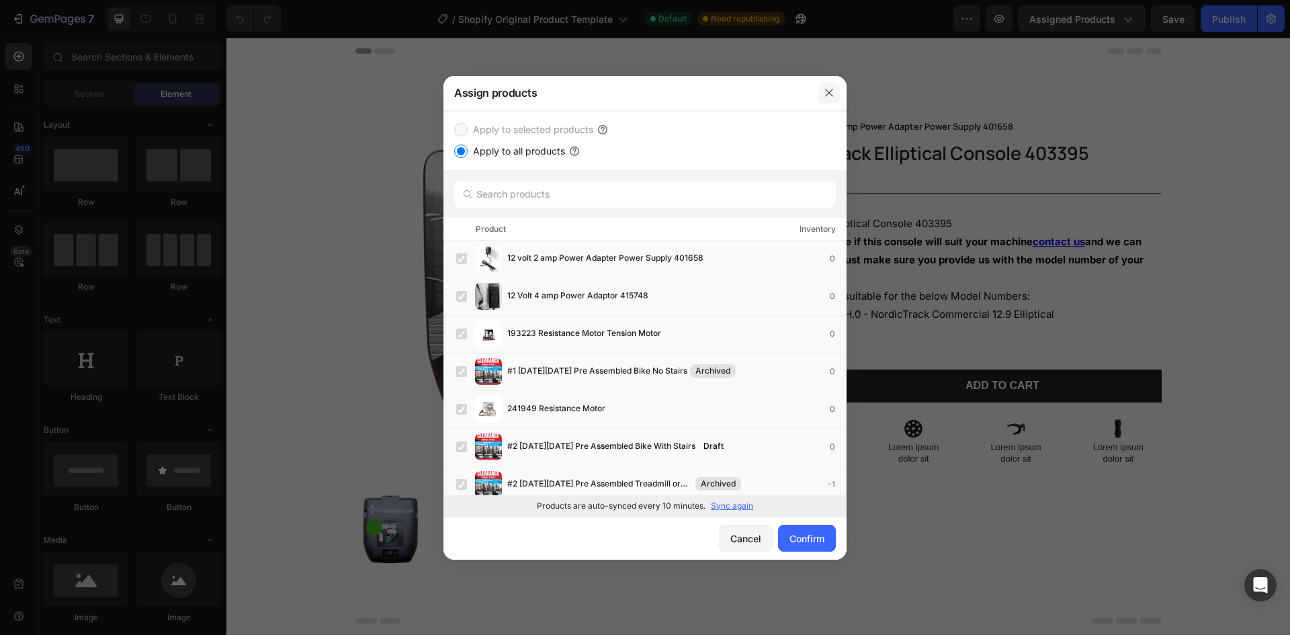
click at [824, 89] on icon "button" at bounding box center [829, 92] width 11 height 11
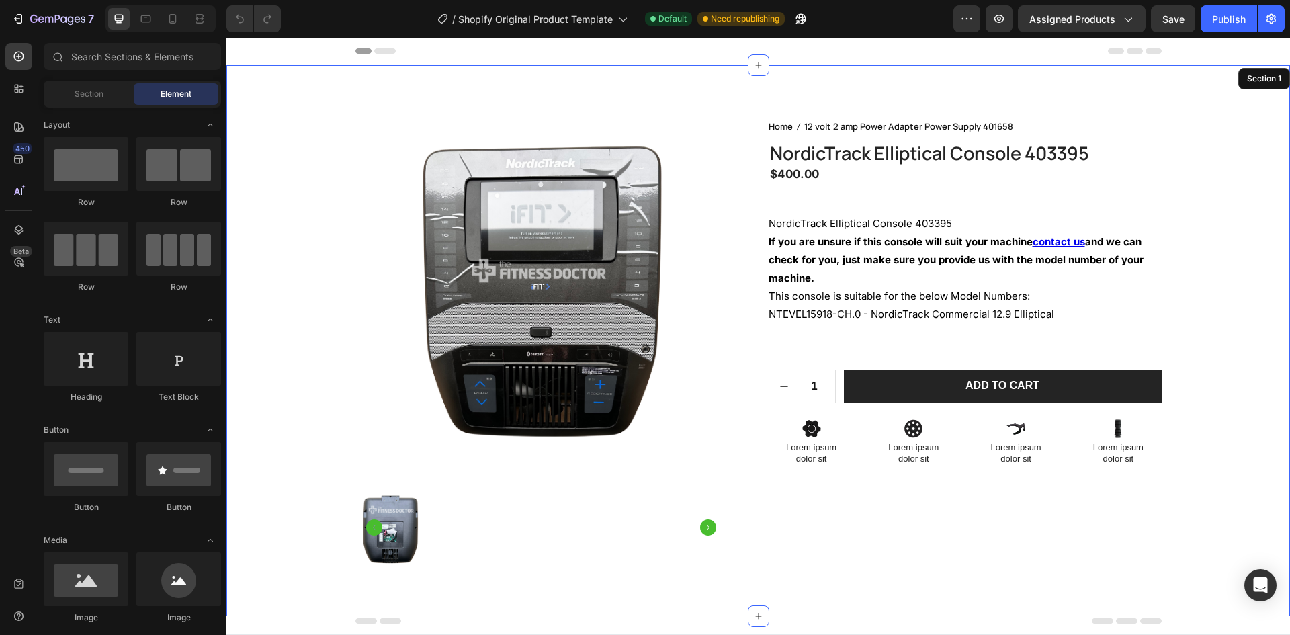
click at [1201, 431] on div "Product Images Home 12 volt 2 amp Power Adapter Power Supply 401658 Breadcrumb …" at bounding box center [759, 351] width 1044 height 465
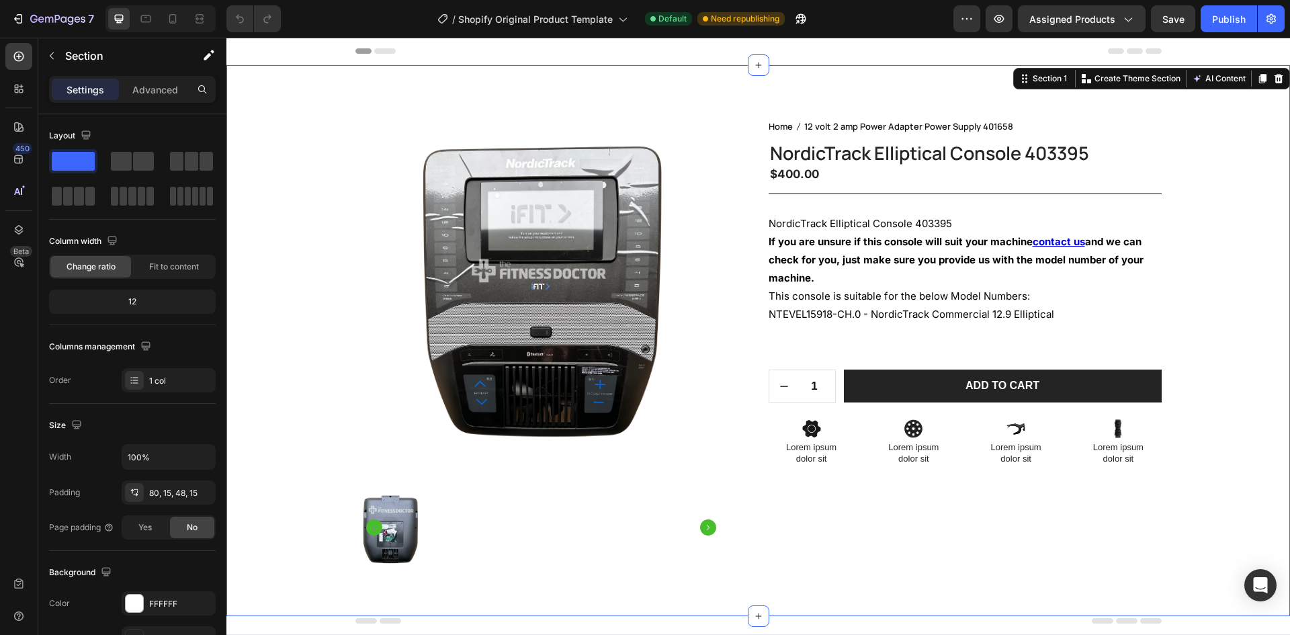
click at [1175, 433] on div "Product Images Home 12 volt 2 amp Power Adapter Power Supply 401658 Breadcrumb …" at bounding box center [759, 351] width 1044 height 465
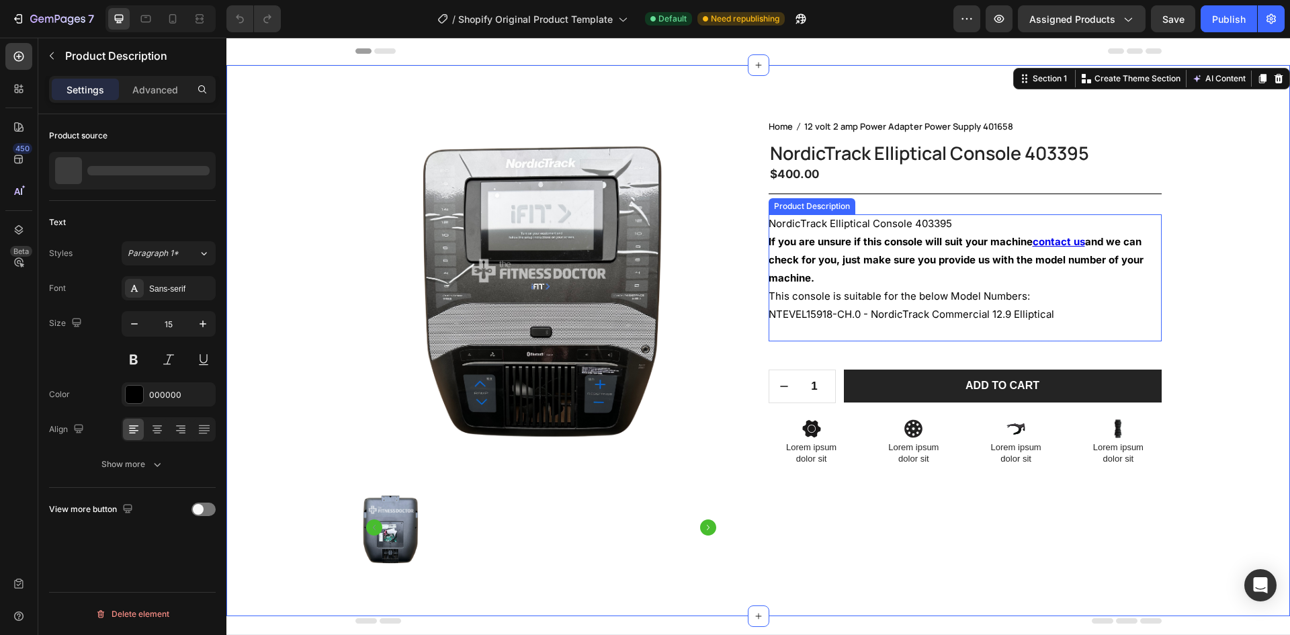
click at [1033, 327] on div "NordicTrack Elliptical Console 403395 If you are unsure if this console will su…" at bounding box center [965, 277] width 393 height 127
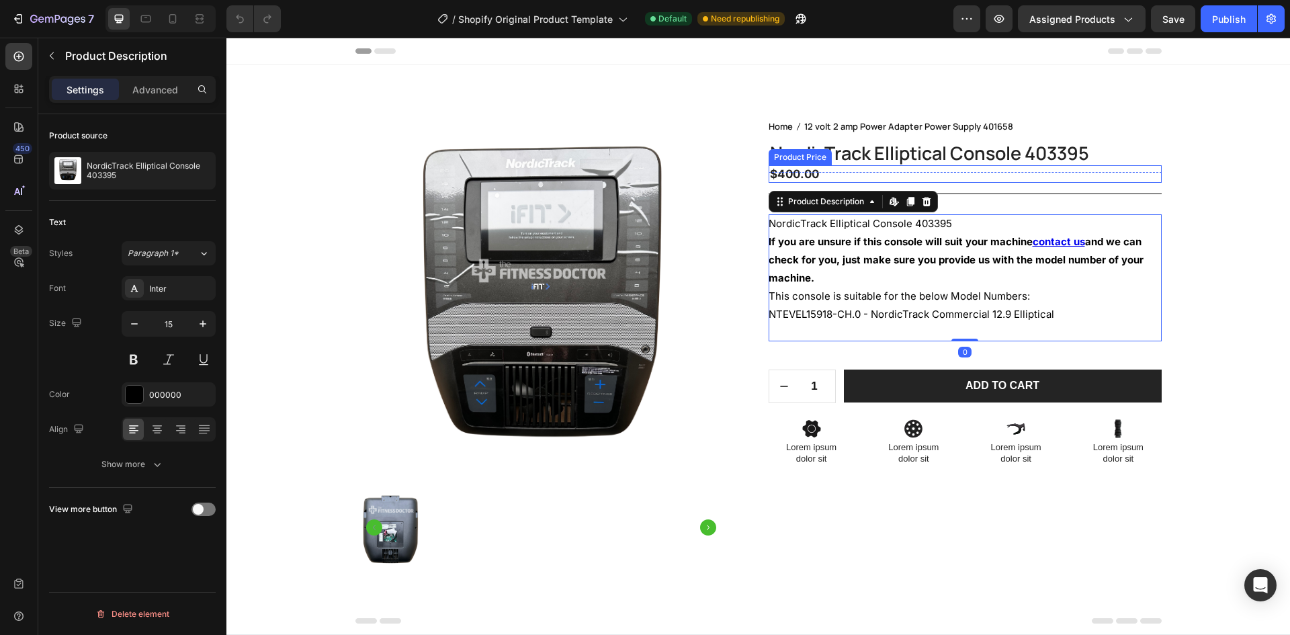
click at [855, 175] on div "$400.00" at bounding box center [965, 173] width 393 height 17
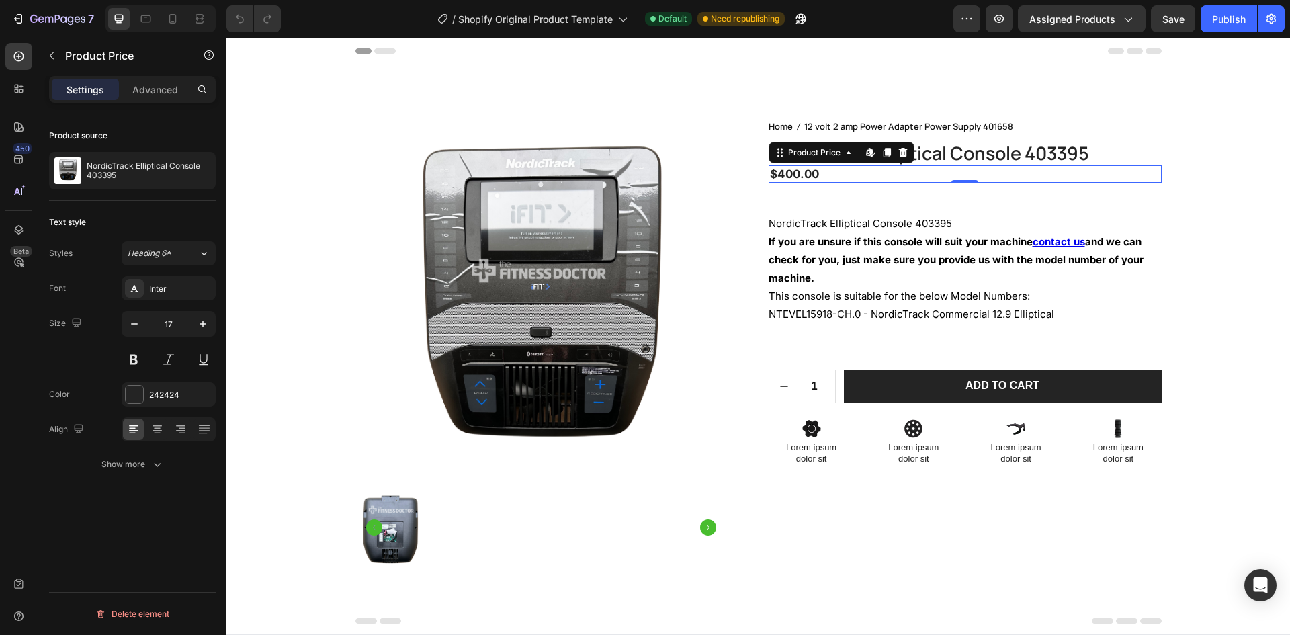
click at [883, 122] on span "12 volt 2 amp Power Adapter Power Supply 401658" at bounding box center [908, 126] width 209 height 15
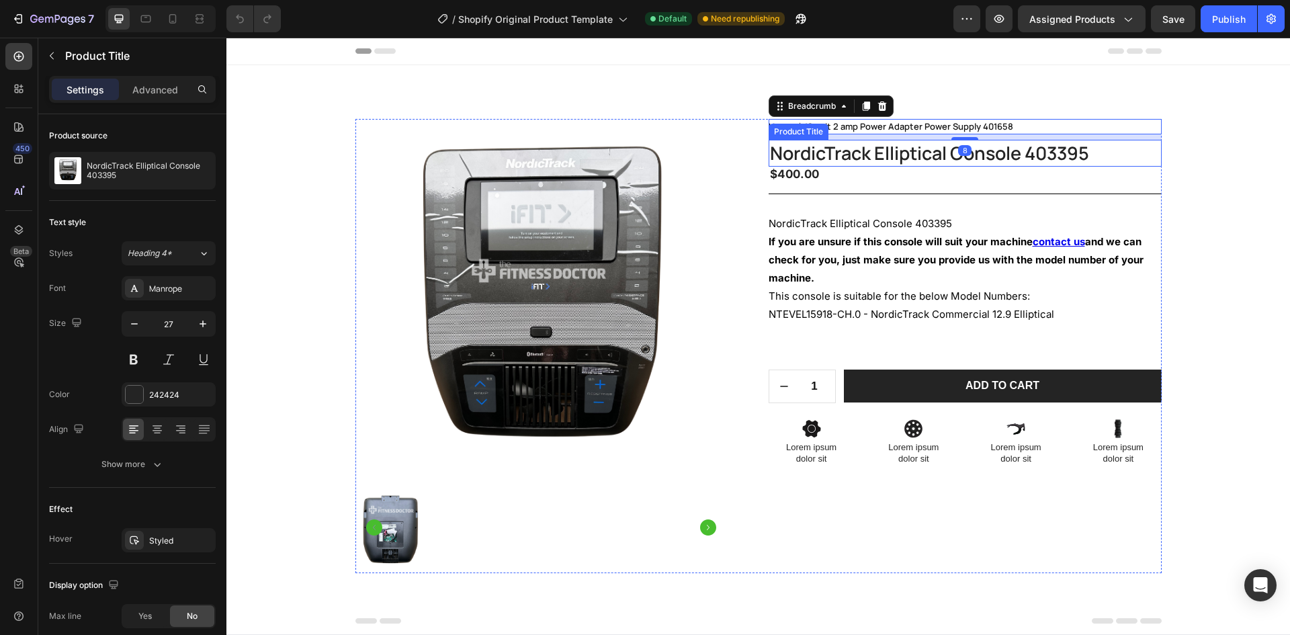
click at [836, 143] on h1 "NordicTrack Elliptical Console 403395" at bounding box center [965, 153] width 393 height 26
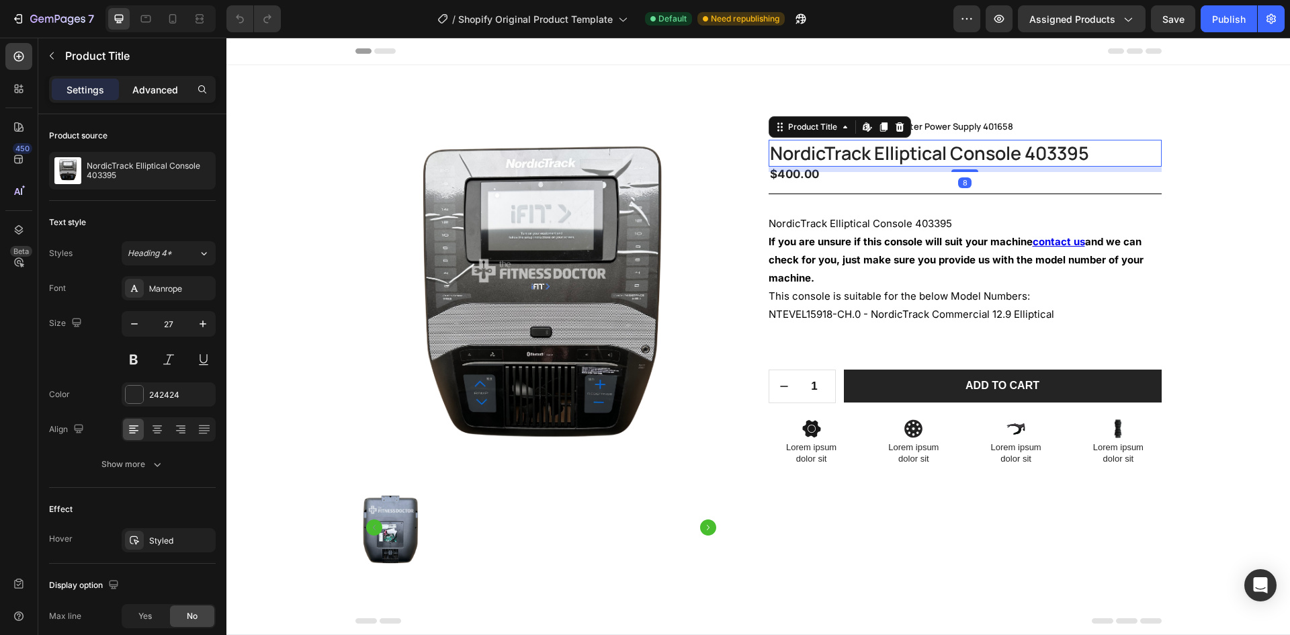
click at [129, 91] on div "Advanced" at bounding box center [155, 90] width 67 height 22
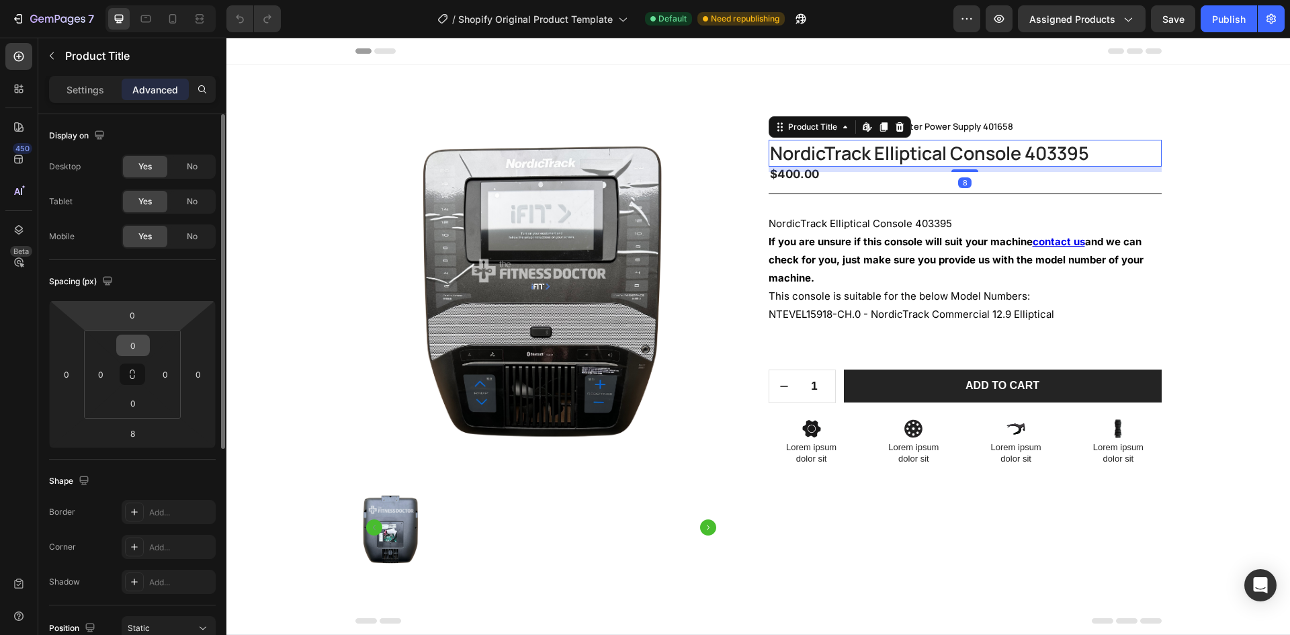
click at [129, 342] on input "0" at bounding box center [133, 345] width 27 height 20
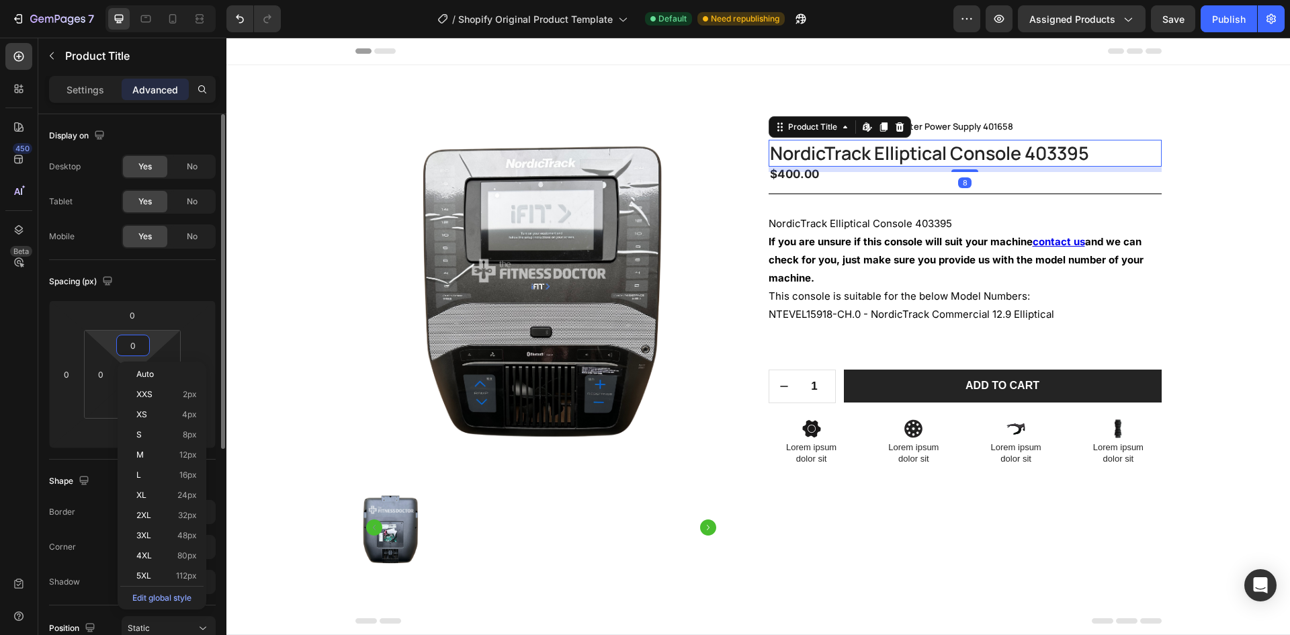
click at [111, 0] on html "7 / Shopify Original Product Template Default Need republishing Preview Assigne…" at bounding box center [645, 0] width 1290 height 0
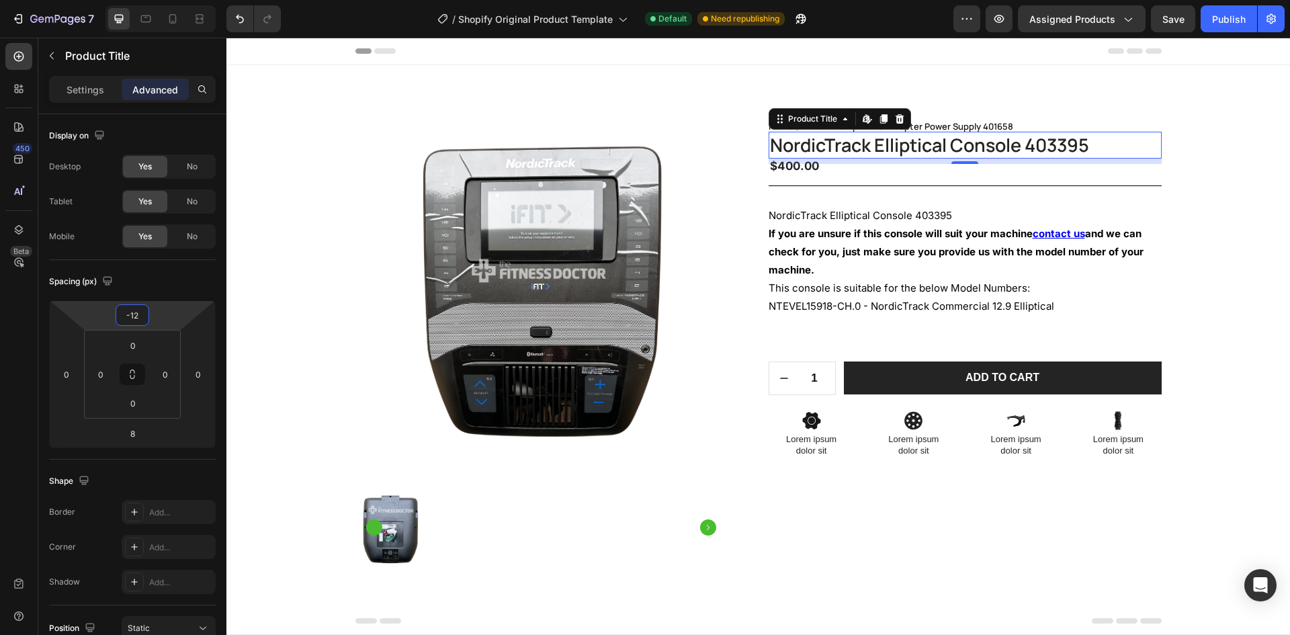
type input "-10"
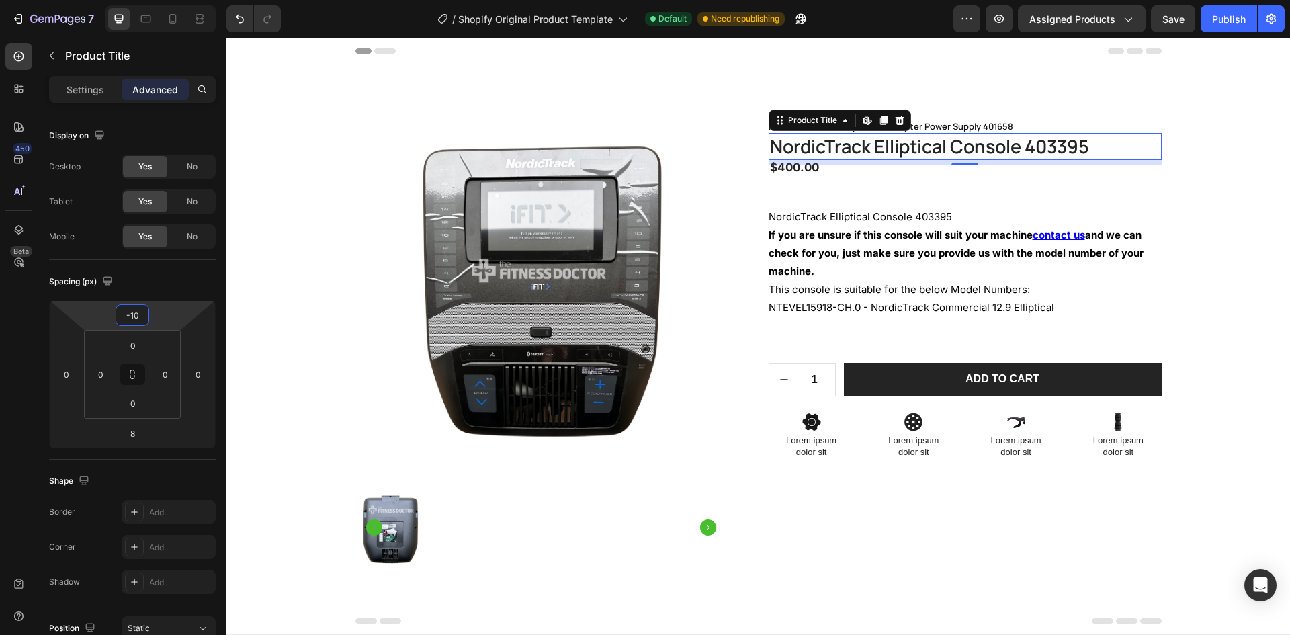
click at [103, 0] on html "7 / Shopify Original Product Template Default Need republishing Preview Assigne…" at bounding box center [645, 0] width 1290 height 0
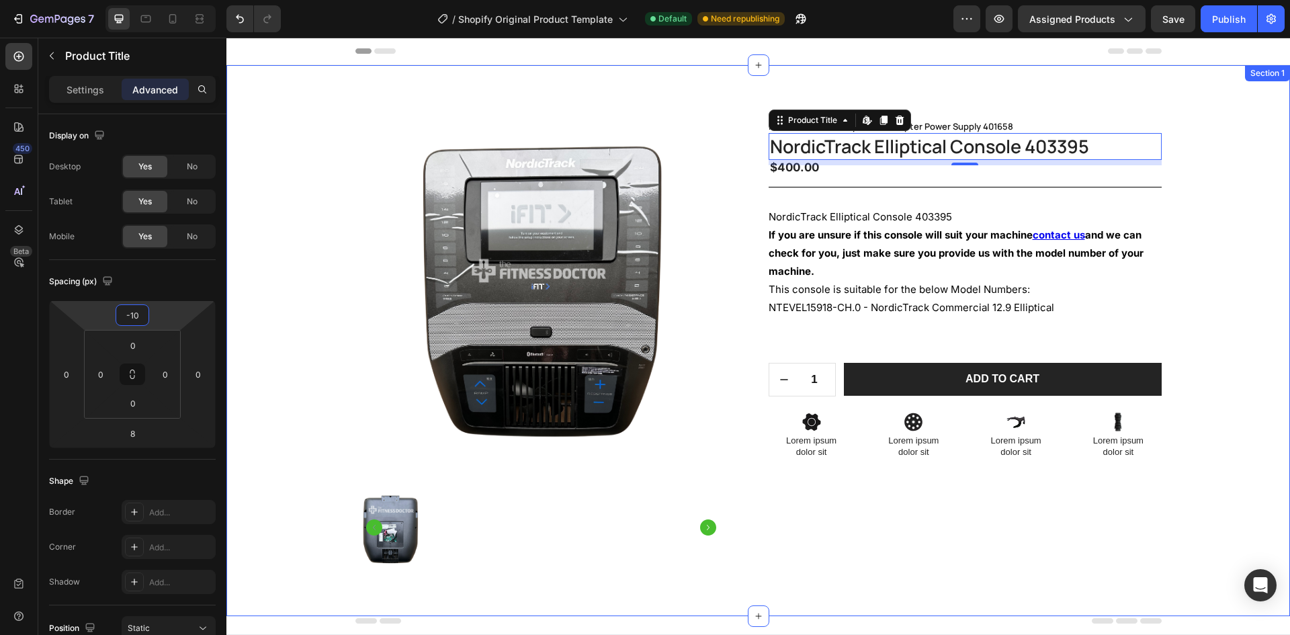
click at [1242, 238] on div "Product Images Home 12 volt 2 amp Power Adapter Power Supply 401658 Breadcrumb …" at bounding box center [759, 351] width 1044 height 465
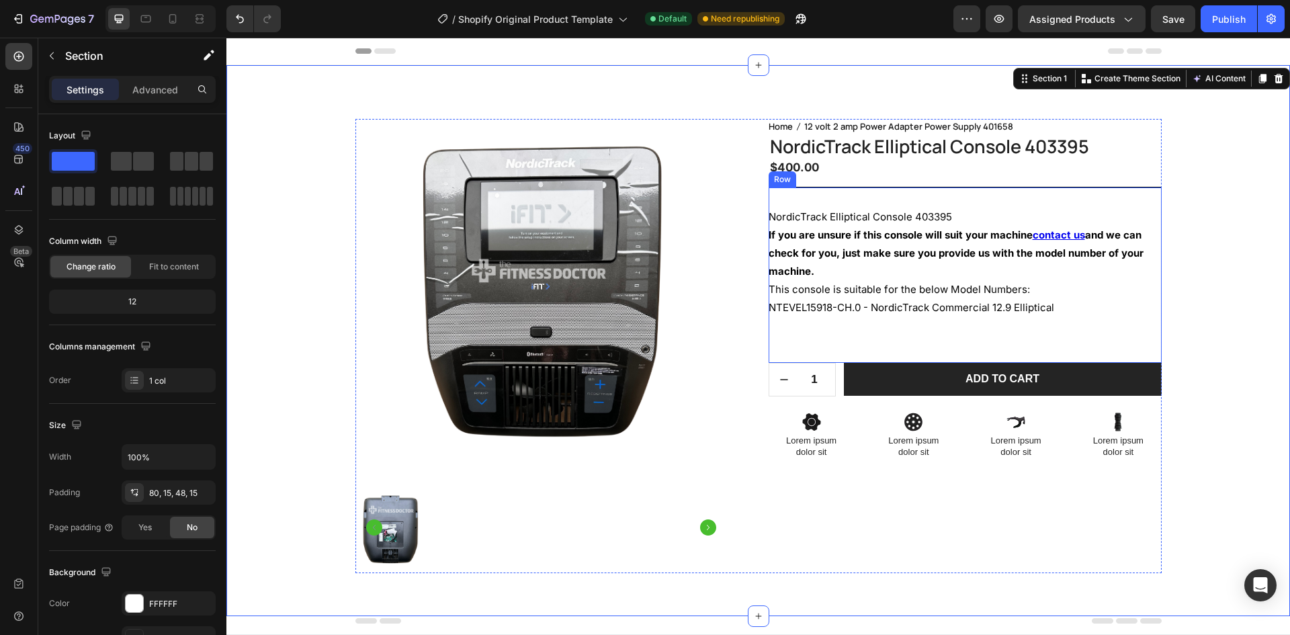
click at [861, 187] on div "NordicTrack Elliptical Console 403395 If you are unsure if this console will su…" at bounding box center [965, 275] width 393 height 176
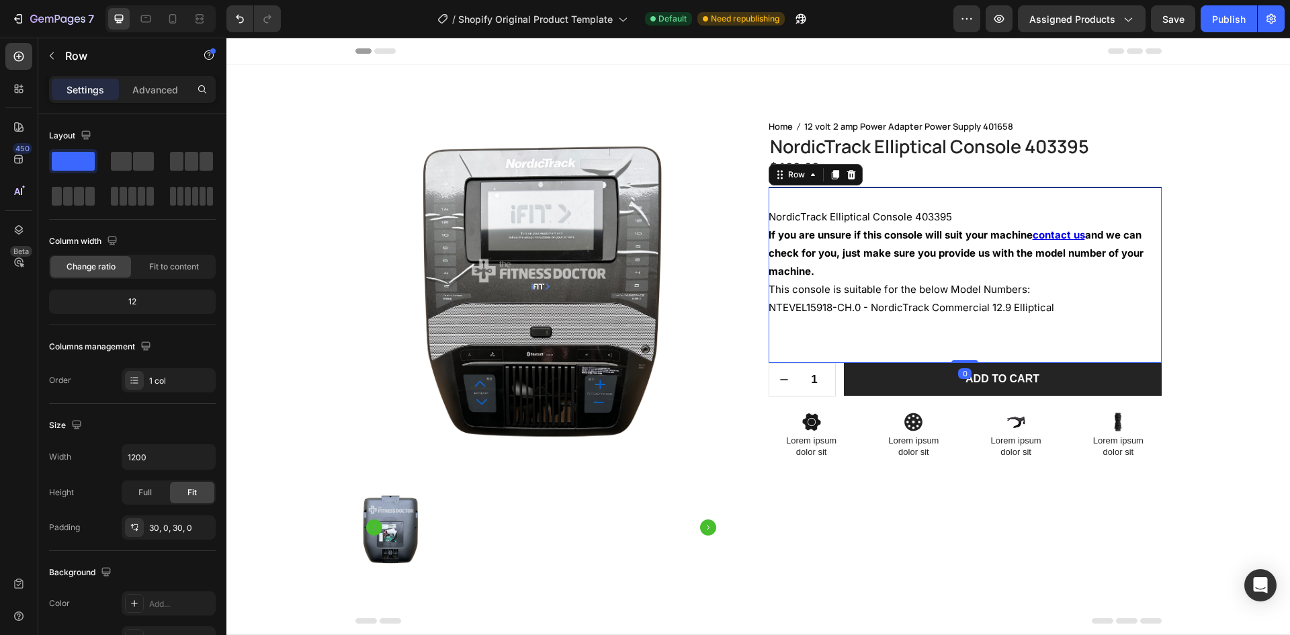
click at [849, 189] on div "NordicTrack Elliptical Console 403395 If you are unsure if this console will su…" at bounding box center [965, 275] width 393 height 176
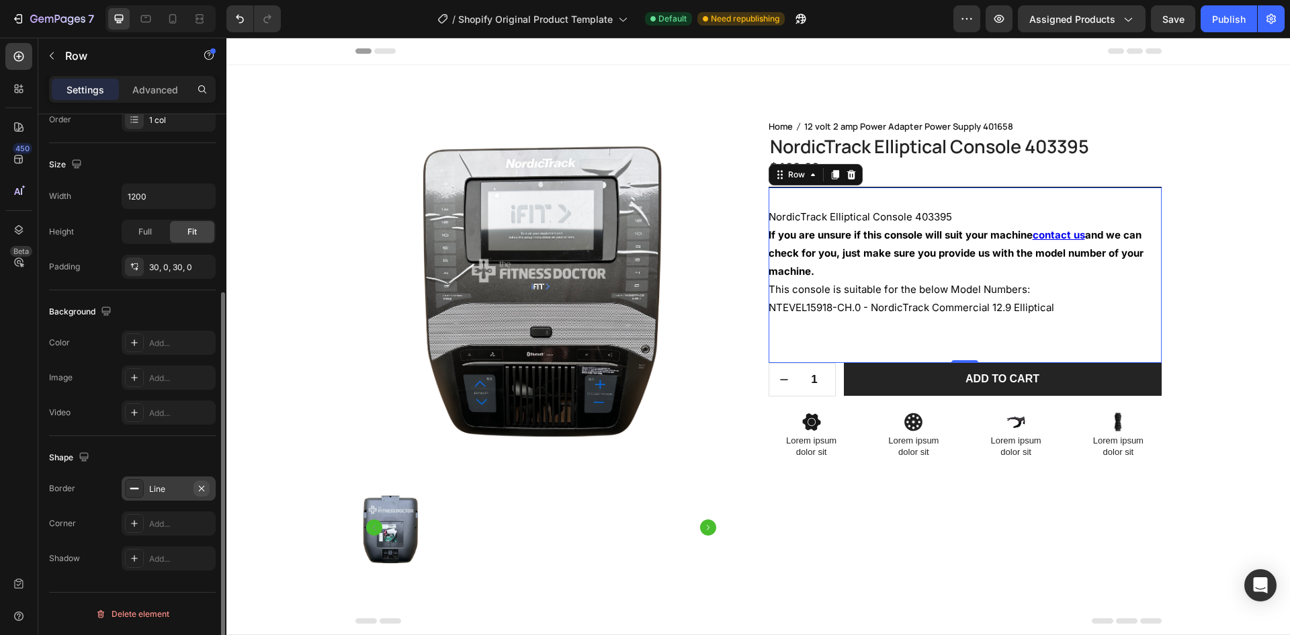
click at [202, 487] on icon "button" at bounding box center [201, 488] width 11 height 11
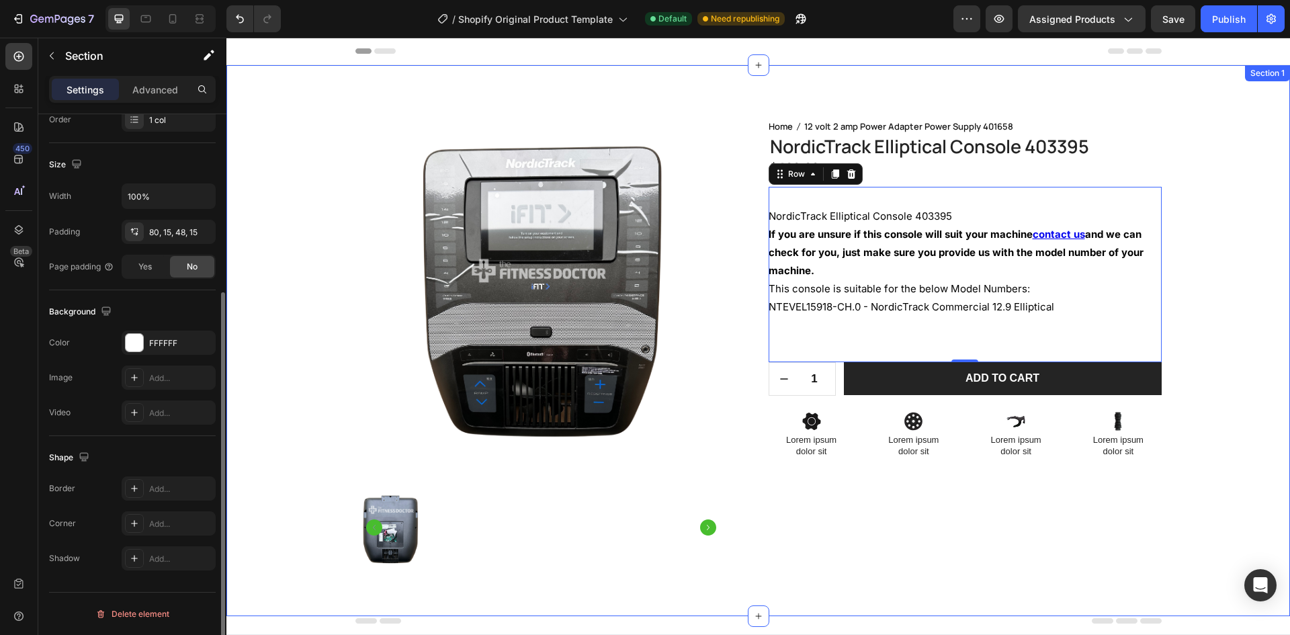
click at [1238, 183] on div "Product Images Home 12 volt 2 amp Power Adapter Power Supply 401658 Breadcrumb …" at bounding box center [759, 351] width 1044 height 465
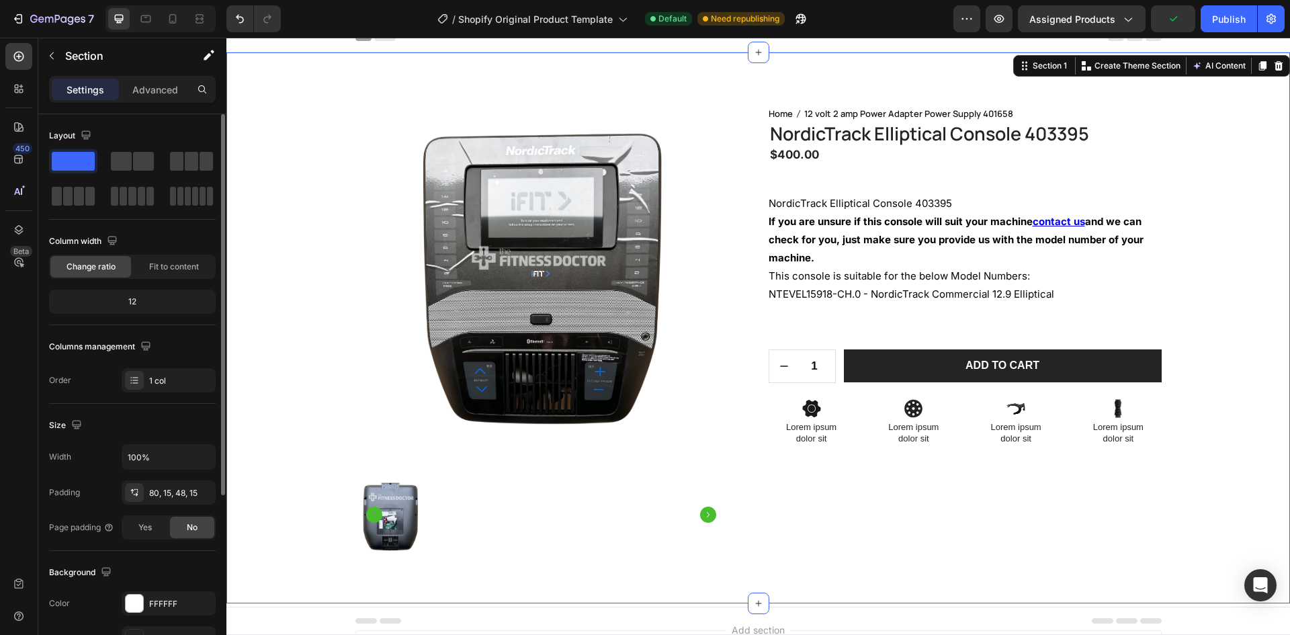
scroll to position [0, 0]
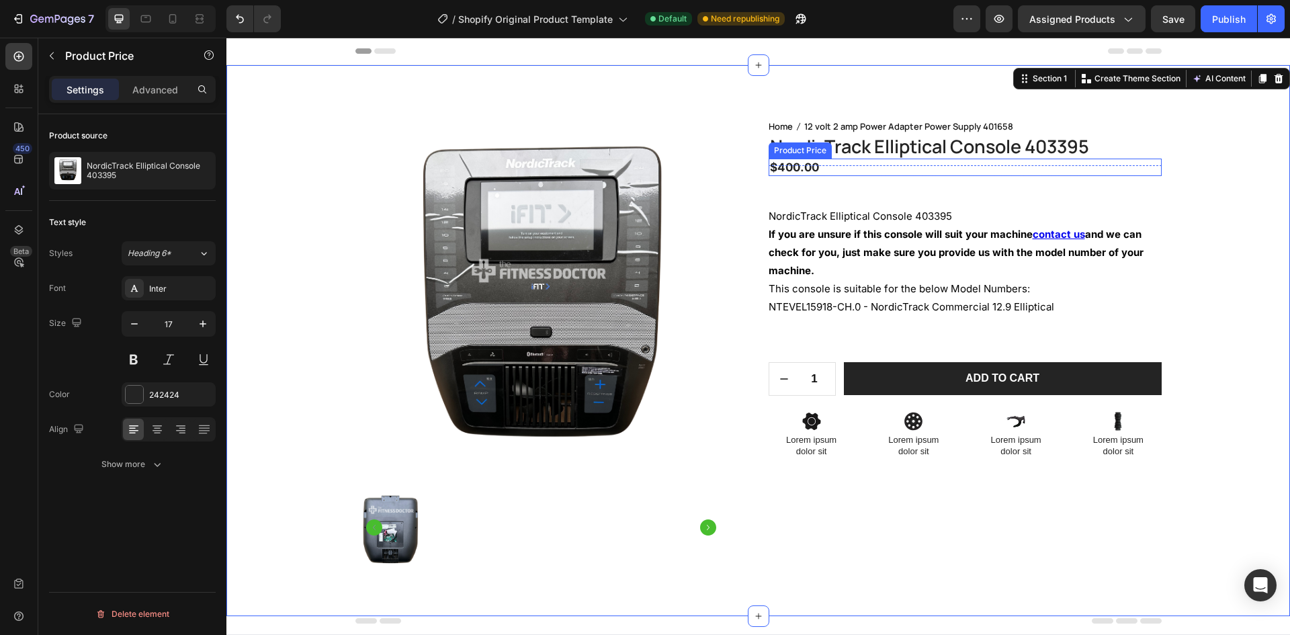
click at [816, 166] on div "$400.00" at bounding box center [965, 167] width 393 height 17
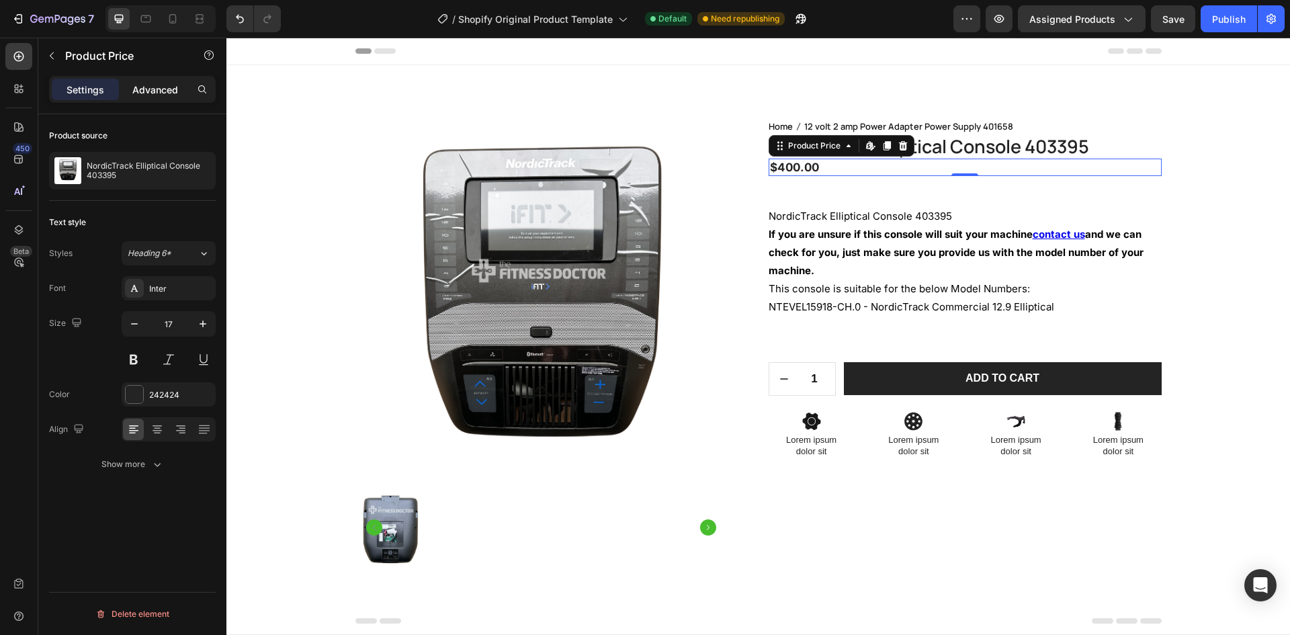
click at [136, 81] on div "Advanced" at bounding box center [155, 90] width 67 height 22
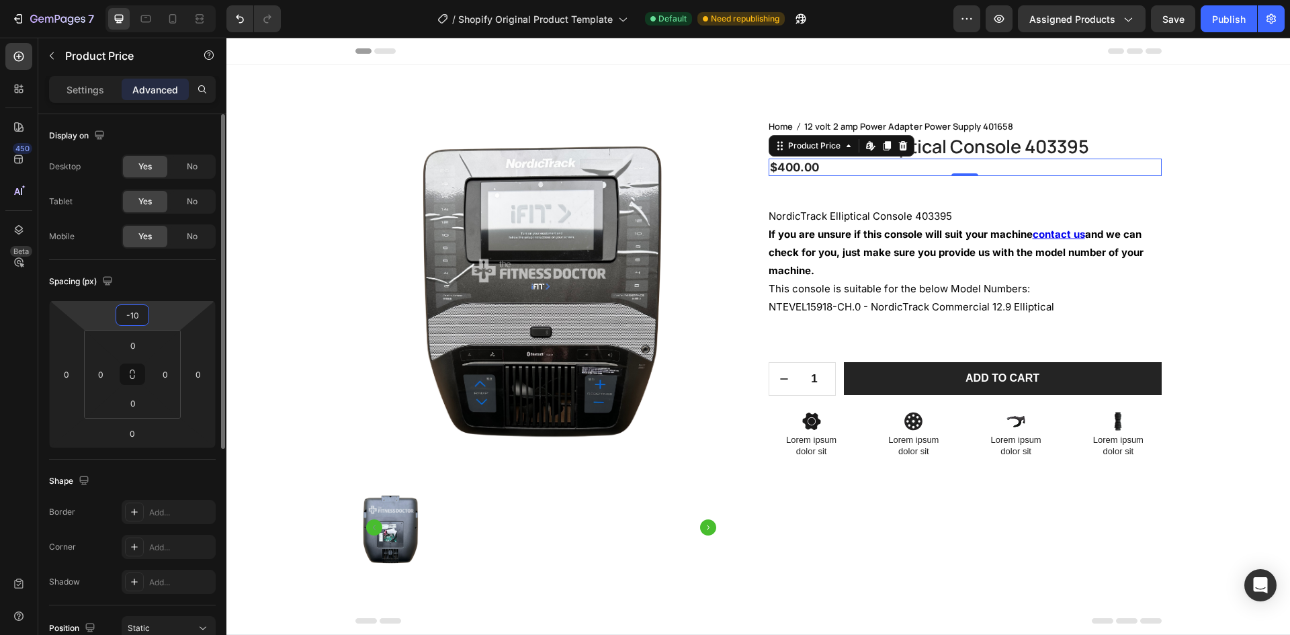
click at [140, 316] on input "-10" at bounding box center [132, 315] width 27 height 20
drag, startPoint x: 138, startPoint y: 316, endPoint x: 97, endPoint y: 298, distance: 44.6
click at [0, 0] on div "Spacing (px) -10 0 0 0 0 0 0 0" at bounding box center [0, 0] width 0 height 0
click at [136, 315] on input "-10" at bounding box center [132, 315] width 27 height 20
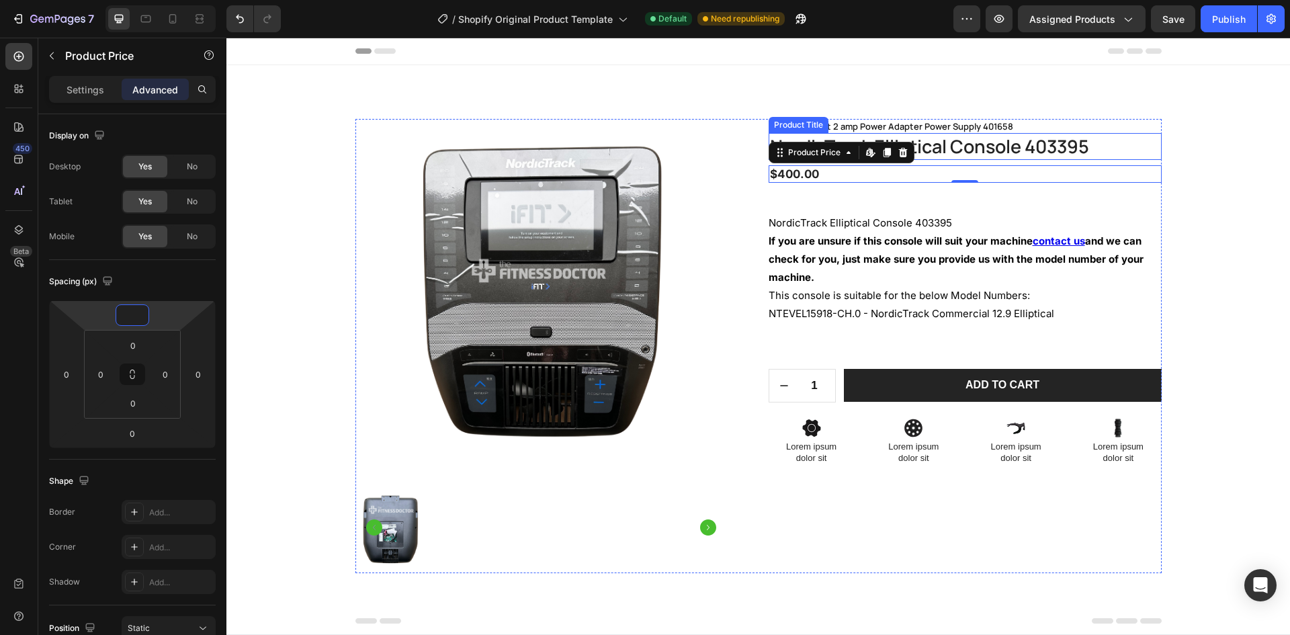
click at [1077, 150] on h1 "NordicTrack Elliptical Console 403395" at bounding box center [965, 146] width 393 height 26
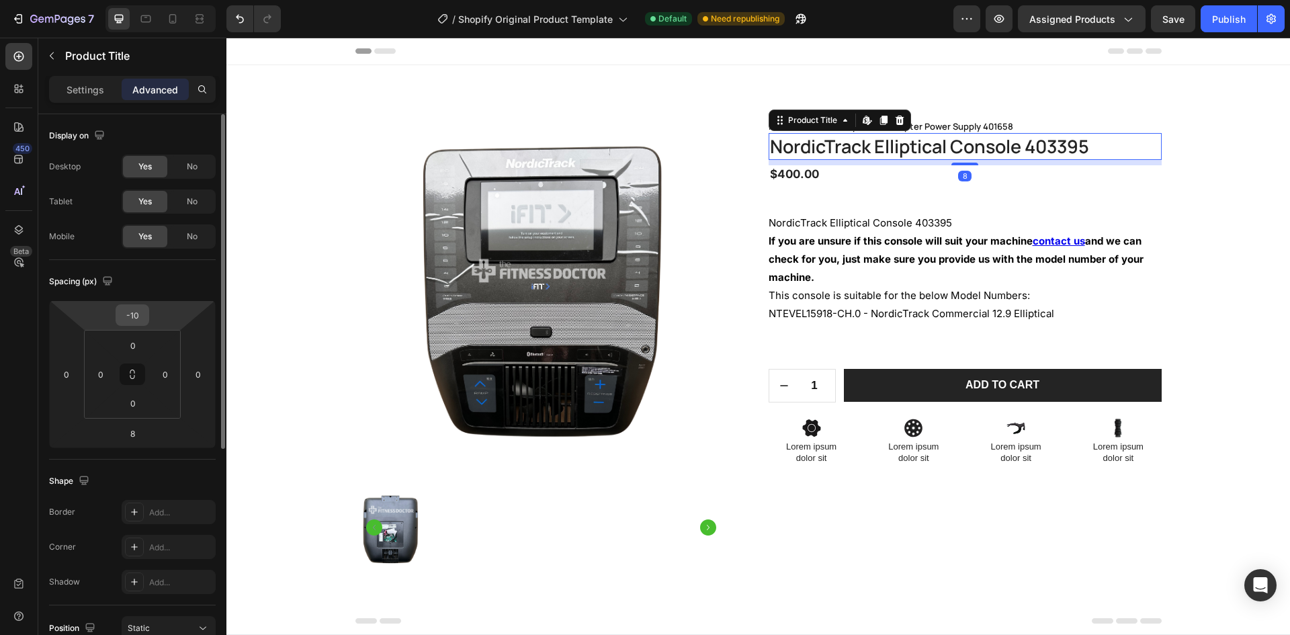
click at [146, 319] on div "-10" at bounding box center [133, 315] width 34 height 22
click at [140, 318] on input "-10" at bounding box center [132, 315] width 27 height 20
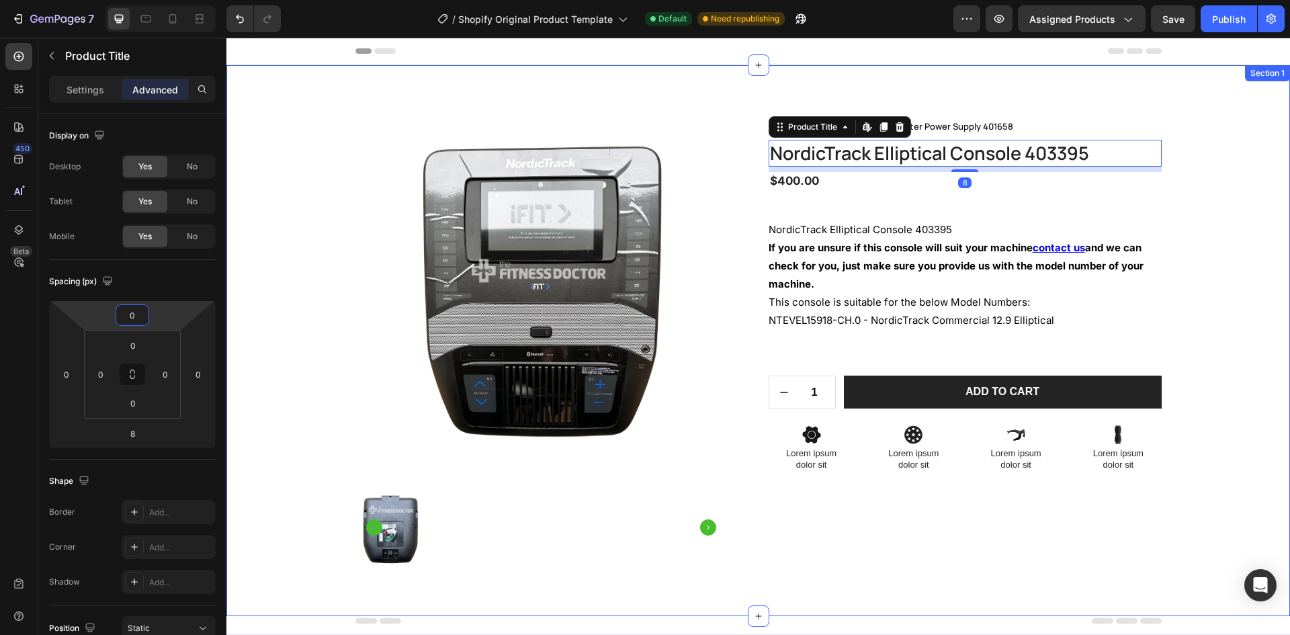
click at [1267, 172] on div "Product Images Home 12 volt 2 amp Power Adapter Power Supply 401658 Breadcrumb …" at bounding box center [759, 351] width 1044 height 465
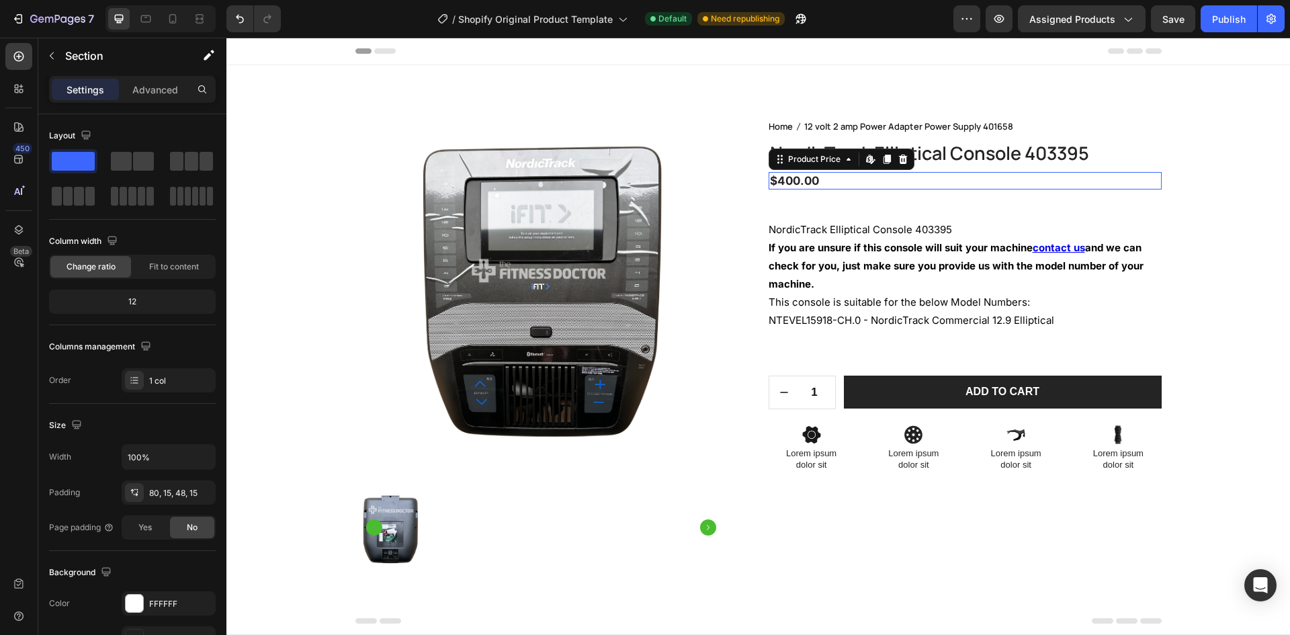
click at [786, 179] on div "$400.00" at bounding box center [965, 180] width 393 height 17
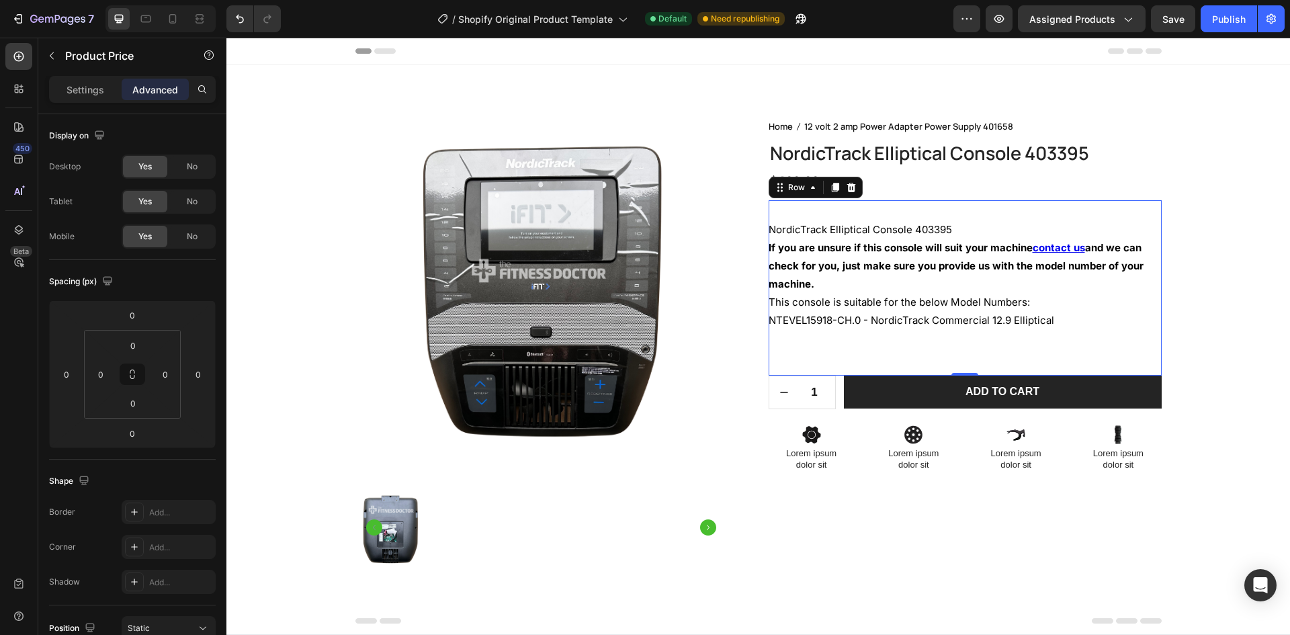
click at [887, 209] on div "NordicTrack Elliptical Console 403395 If you are unsure if this console will su…" at bounding box center [965, 287] width 393 height 175
click at [906, 159] on h1 "NordicTrack Elliptical Console 403395" at bounding box center [965, 153] width 393 height 26
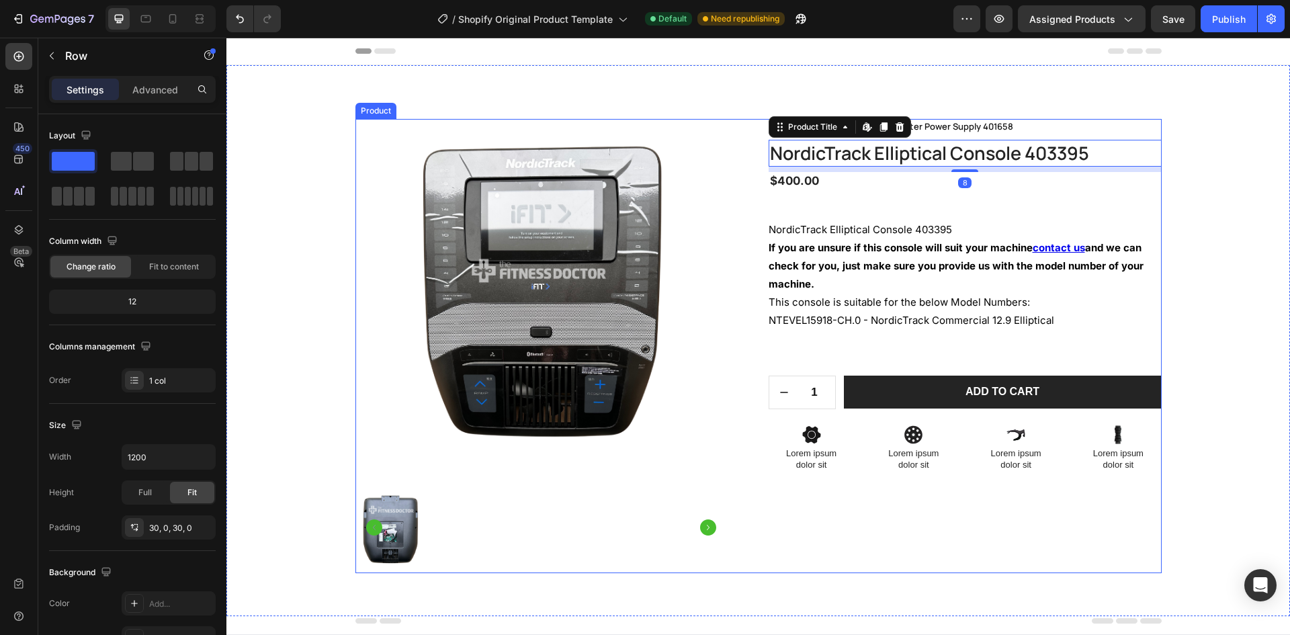
click at [890, 202] on div "NordicTrack Elliptical Console 403395 If you are unsure if this console will su…" at bounding box center [965, 287] width 393 height 175
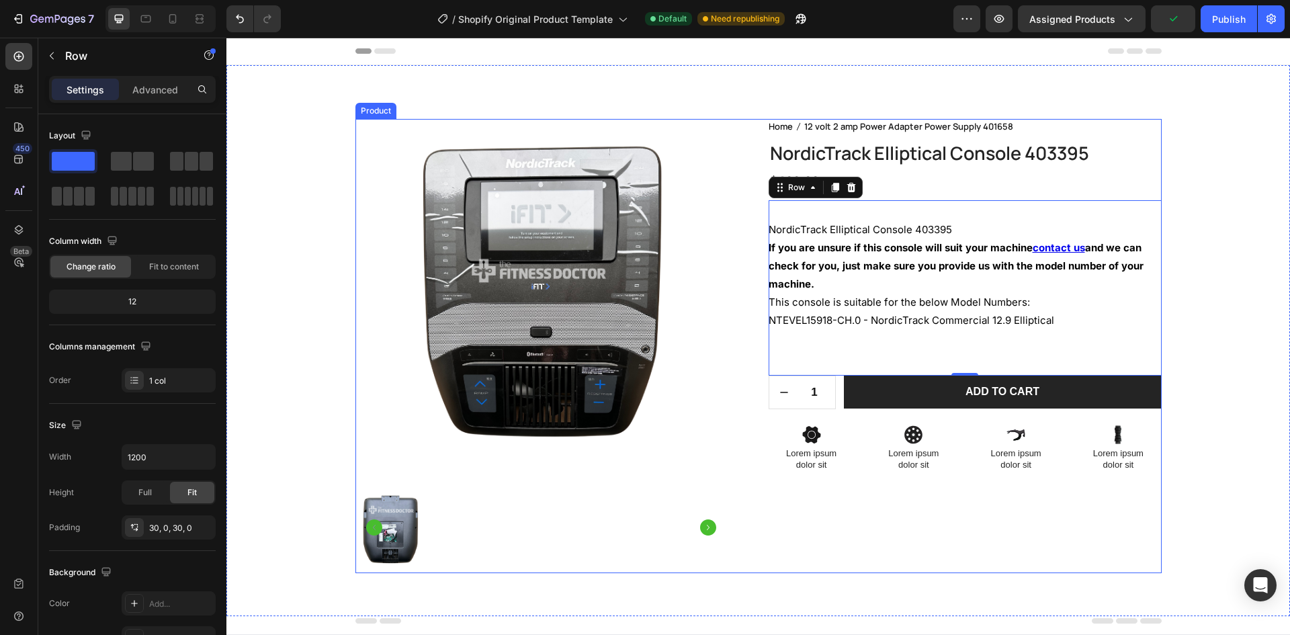
click at [912, 185] on div "$400.00" at bounding box center [965, 180] width 393 height 17
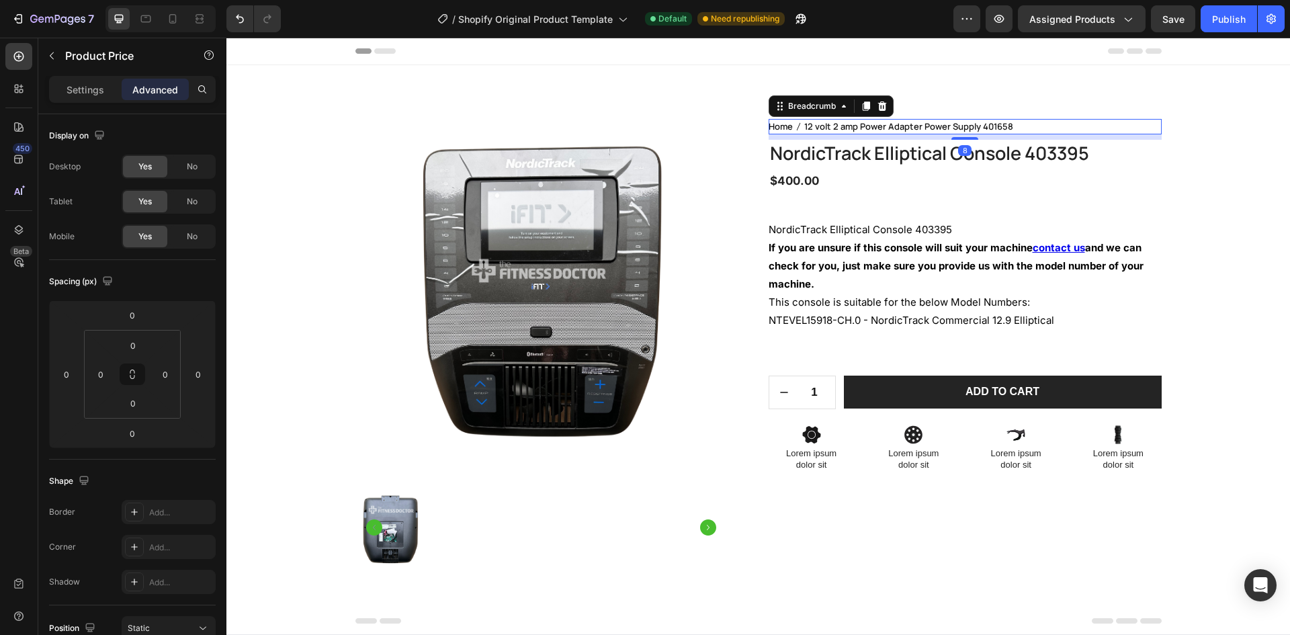
click at [873, 129] on span "12 volt 2 amp Power Adapter Power Supply 401658" at bounding box center [908, 126] width 209 height 15
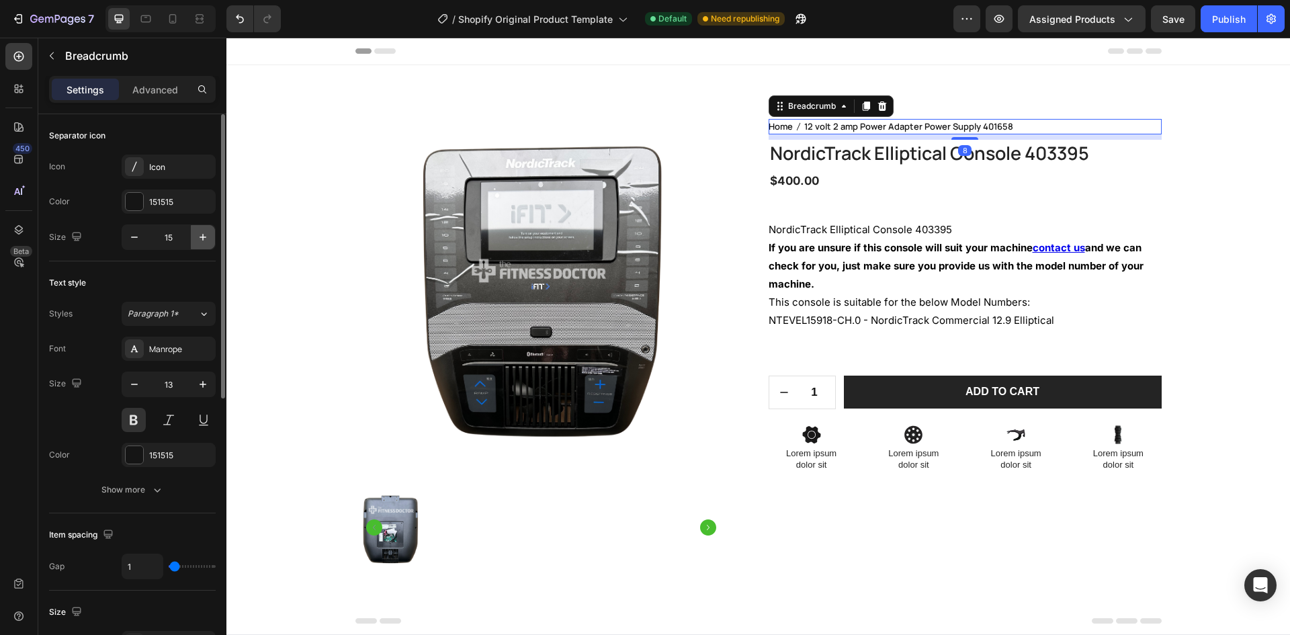
click at [202, 241] on icon "button" at bounding box center [202, 236] width 13 height 13
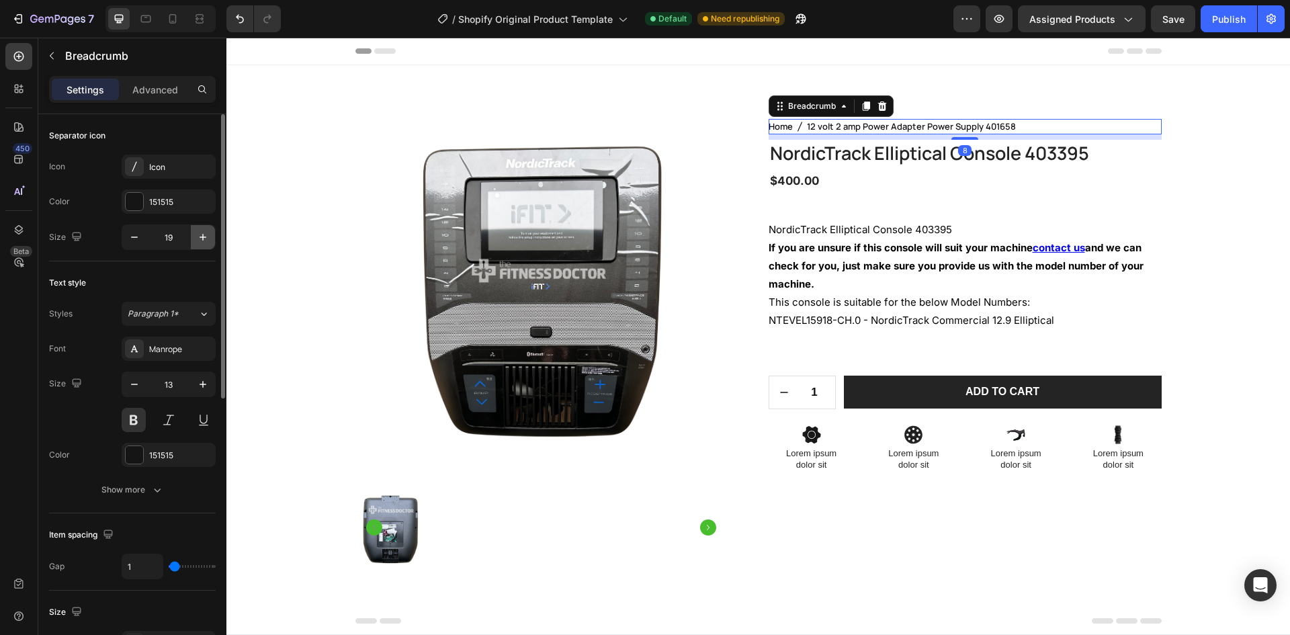
type input "20"
click at [198, 383] on icon "button" at bounding box center [202, 384] width 13 height 13
type input "15"
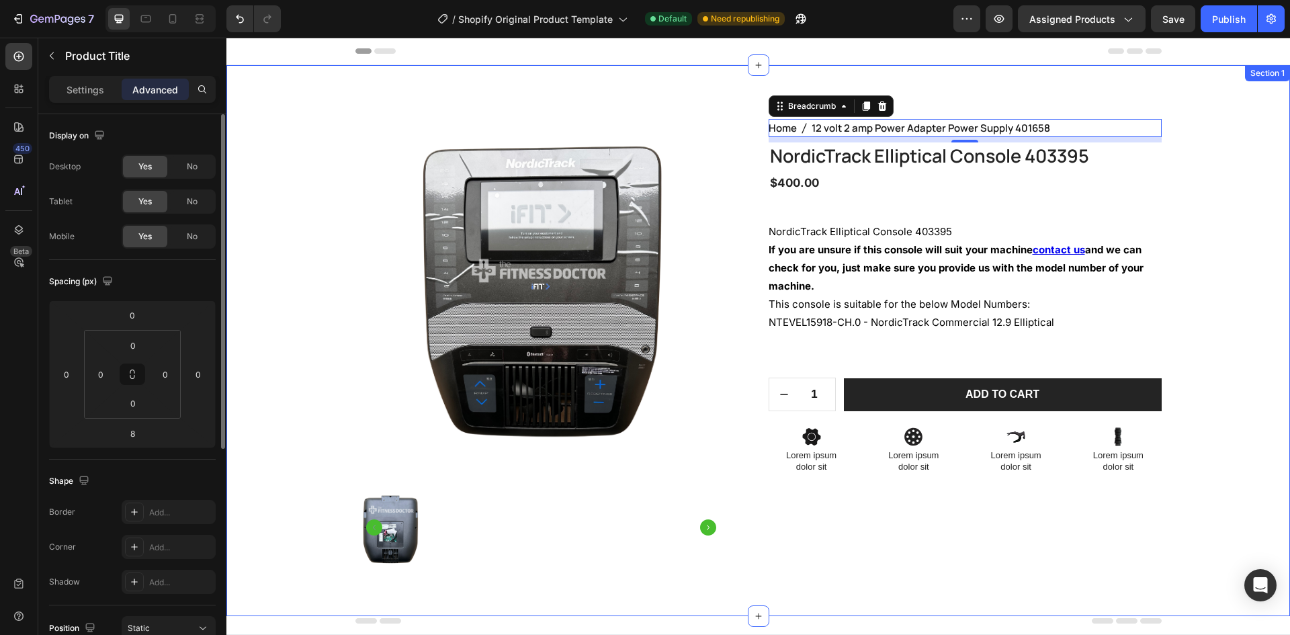
click at [1017, 156] on h1 "NordicTrack Elliptical Console 403395" at bounding box center [965, 155] width 393 height 26
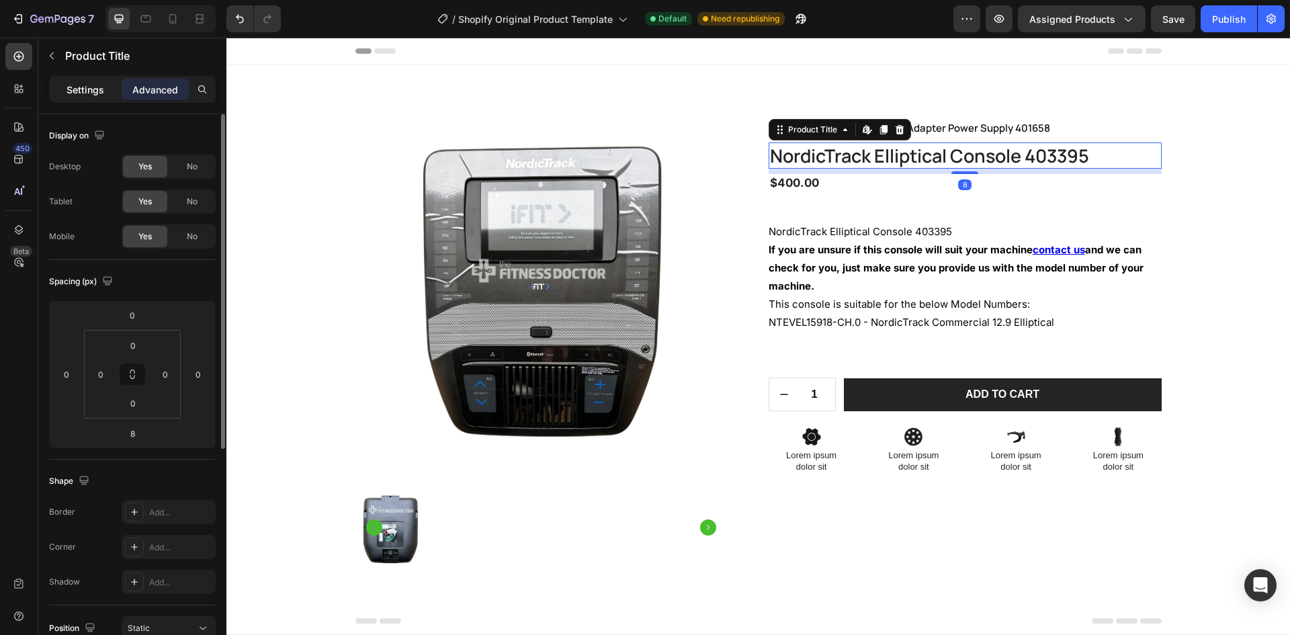
click at [105, 86] on div "Settings" at bounding box center [85, 90] width 67 height 22
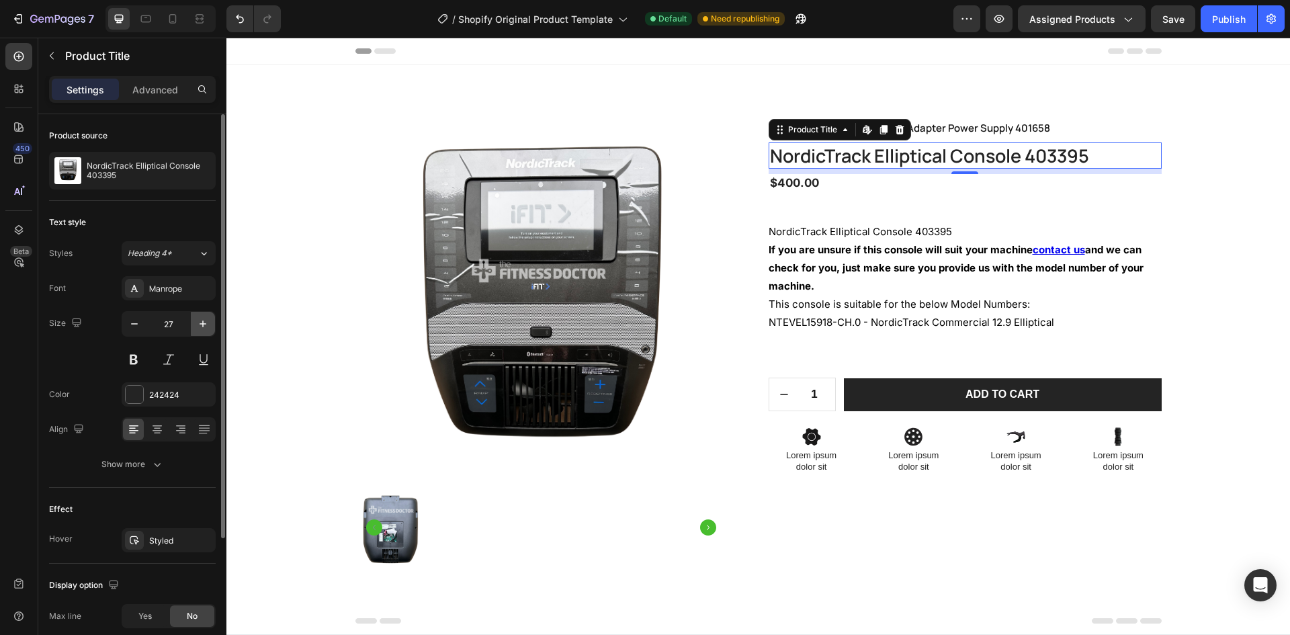
click at [202, 327] on icon "button" at bounding box center [202, 323] width 13 height 13
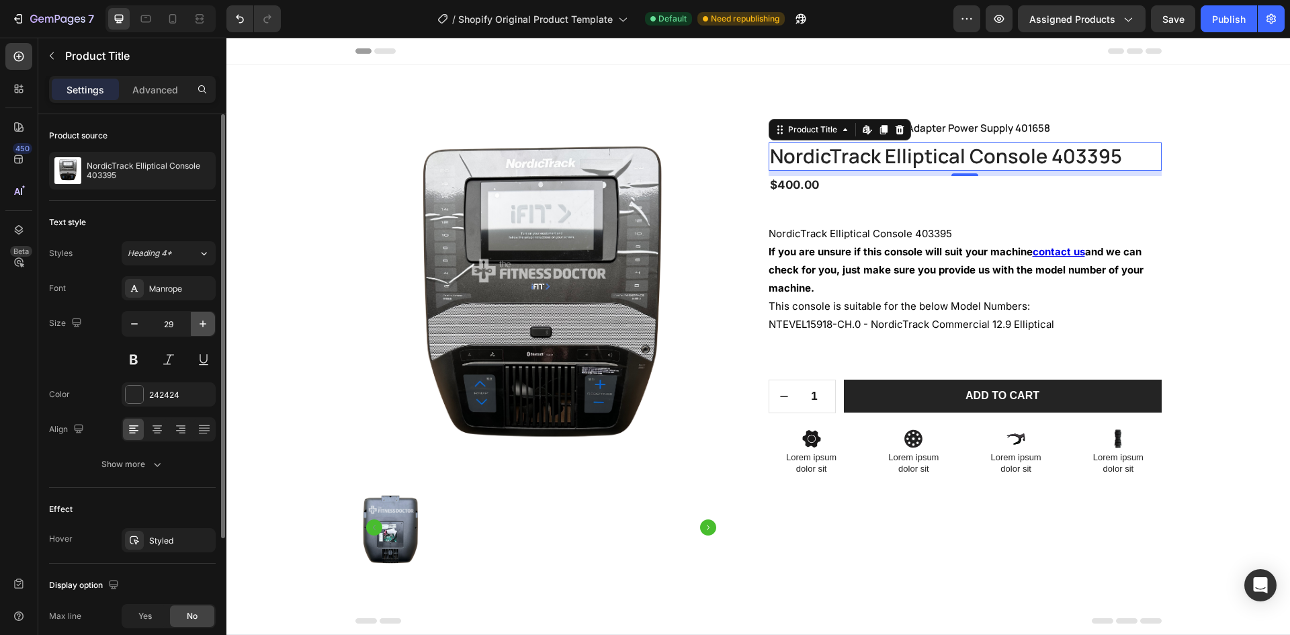
type input "30"
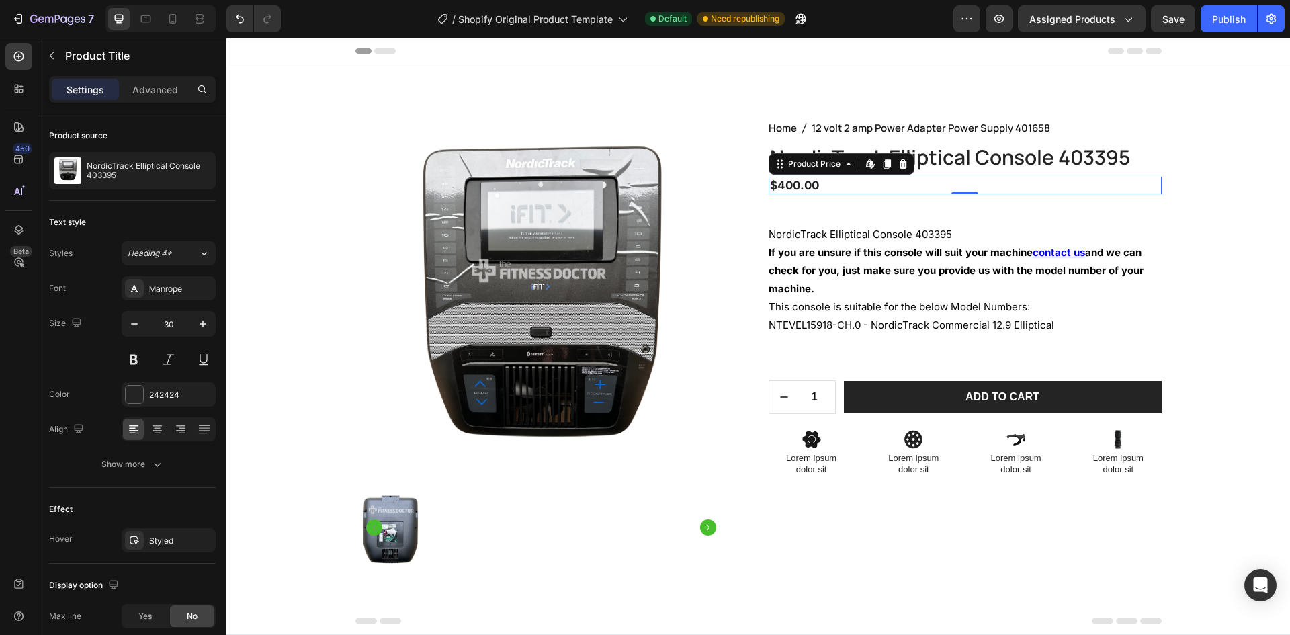
click at [898, 183] on div "$400.00" at bounding box center [965, 185] width 393 height 17
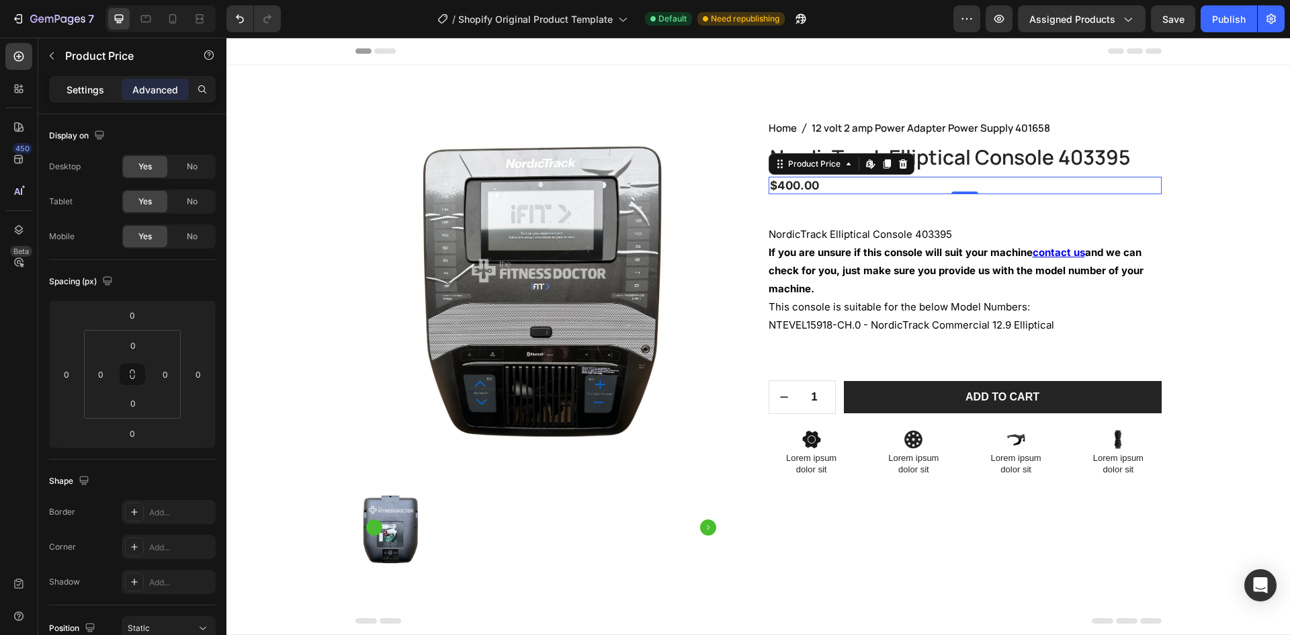
click at [89, 93] on p "Settings" at bounding box center [86, 90] width 38 height 14
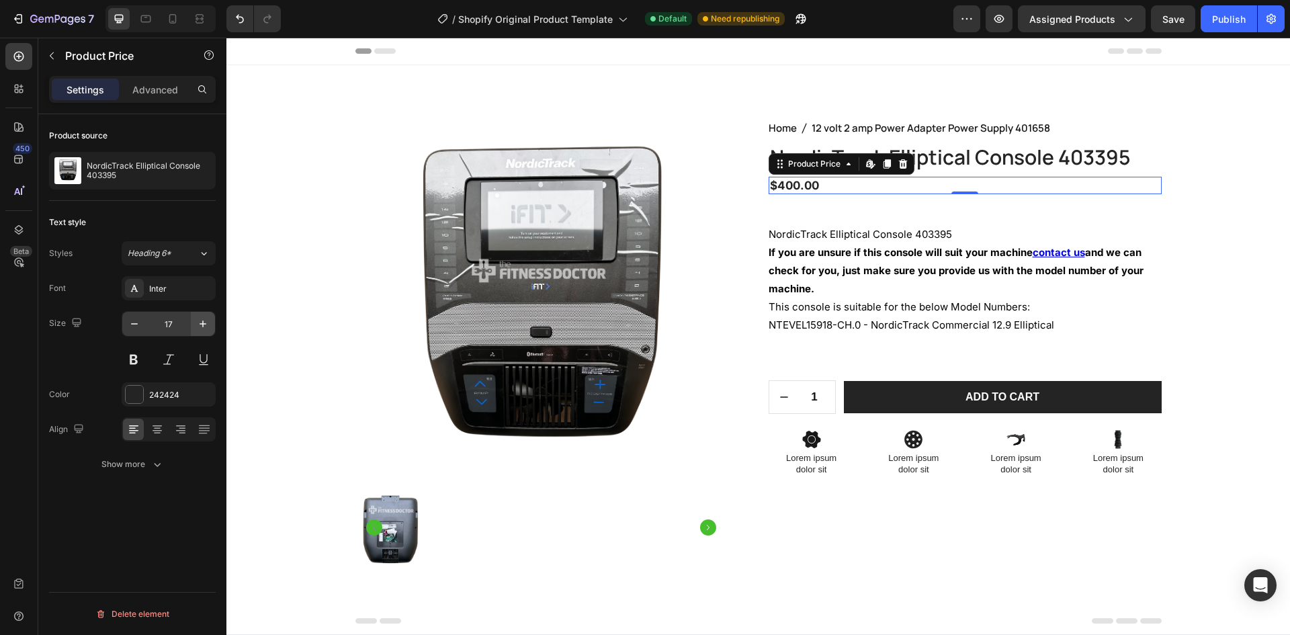
click at [192, 322] on button "button" at bounding box center [203, 324] width 24 height 24
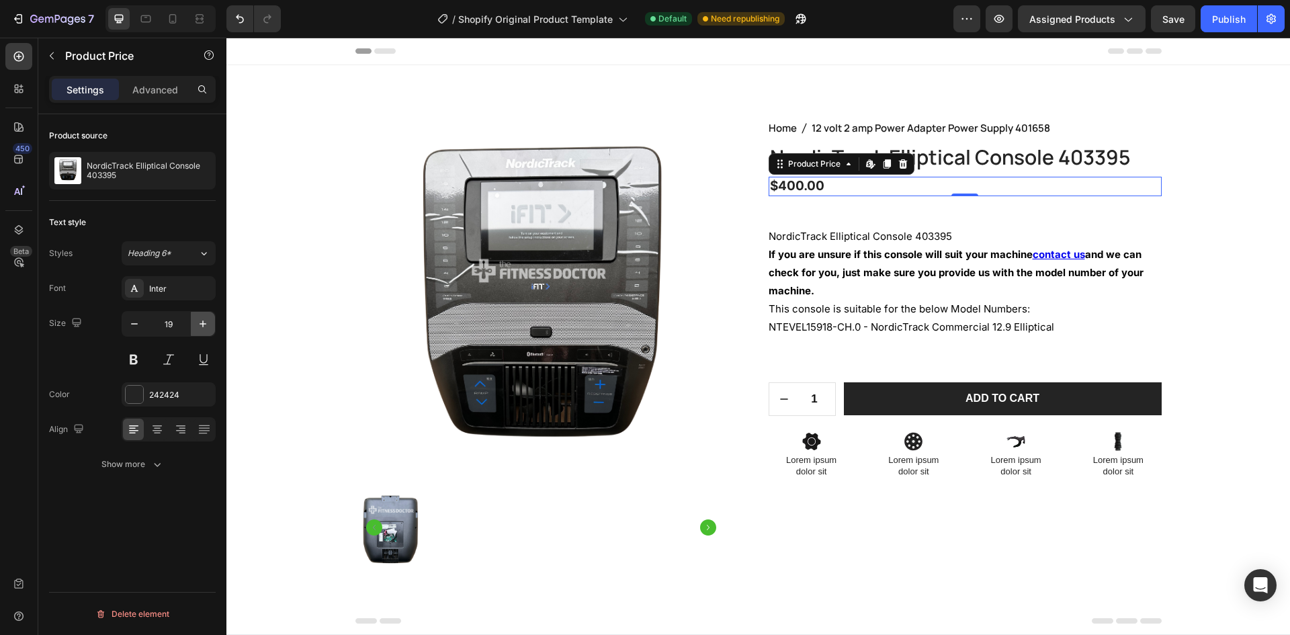
type input "20"
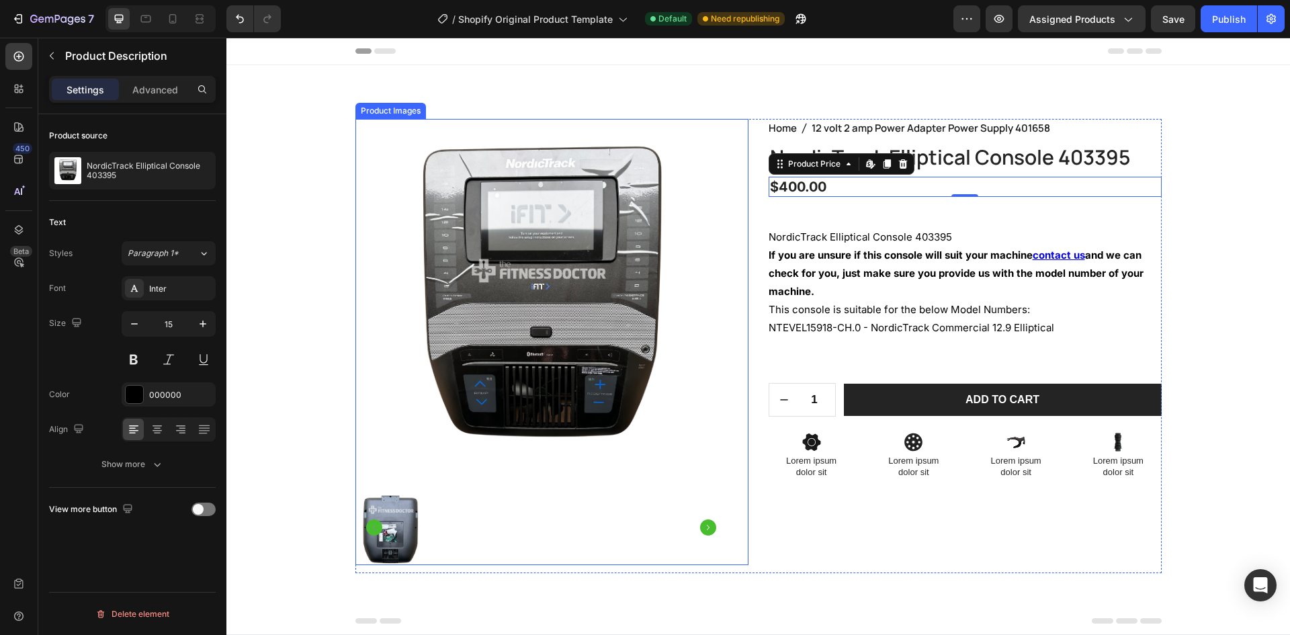
click at [912, 241] on p "NordicTrack Elliptical Console 403395" at bounding box center [860, 236] width 183 height 13
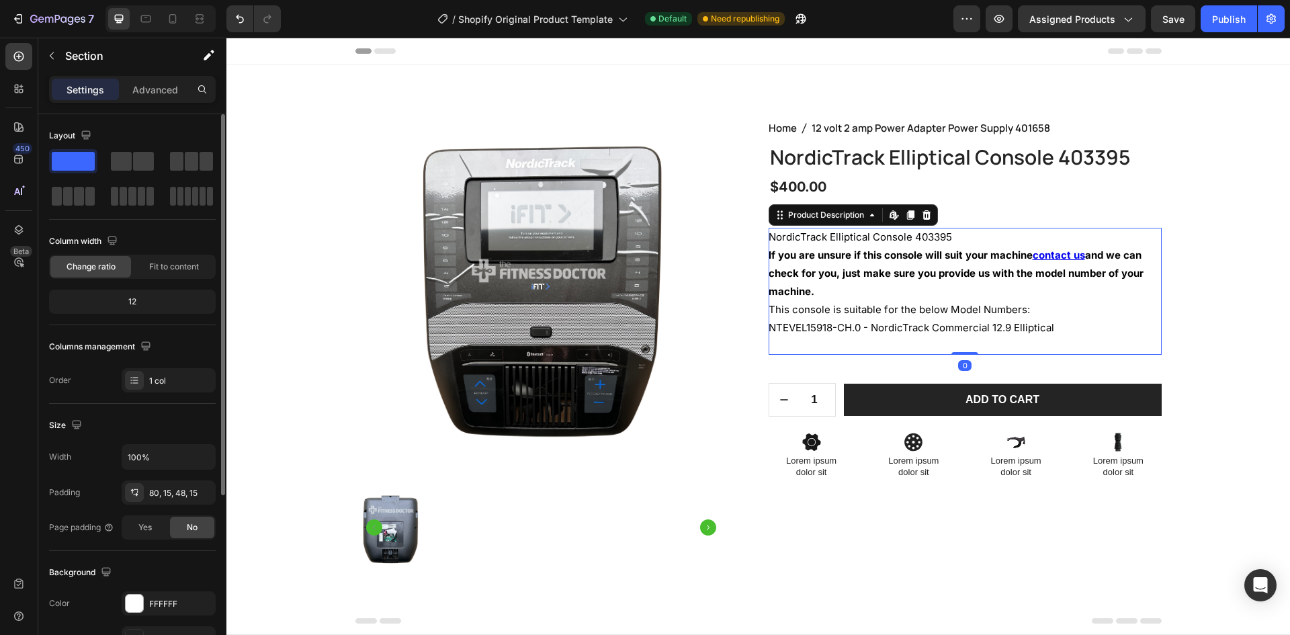
click at [1213, 242] on div "Product Images Home 12 volt 2 amp Power Adapter Power Supply 401658 Breadcrumb …" at bounding box center [759, 351] width 1044 height 465
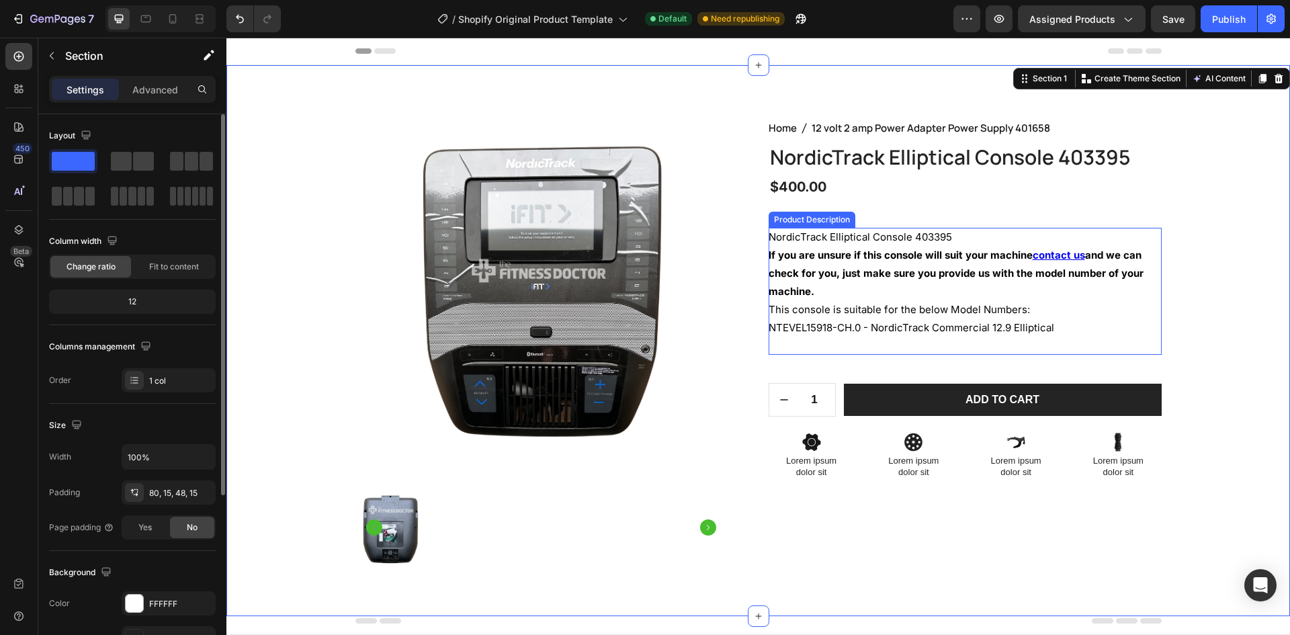
click at [837, 261] on strong "If you are unsure if this console will suit your machine contact us and we can …" at bounding box center [956, 273] width 375 height 49
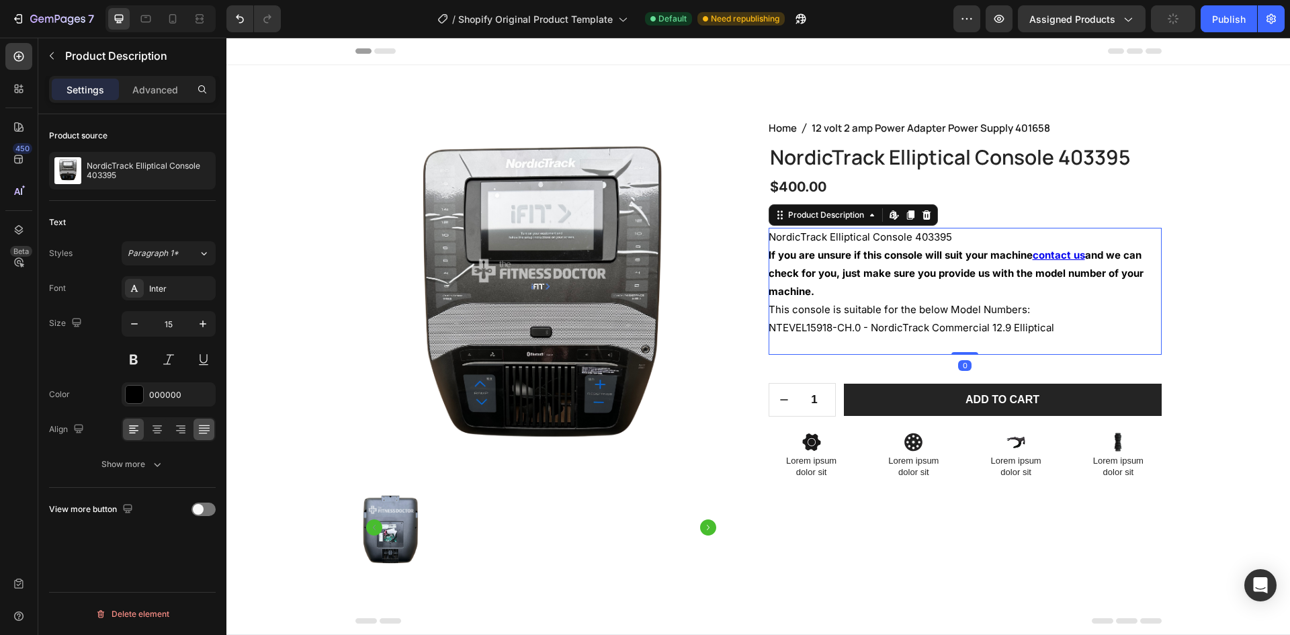
click at [206, 426] on icon at bounding box center [204, 429] width 13 height 13
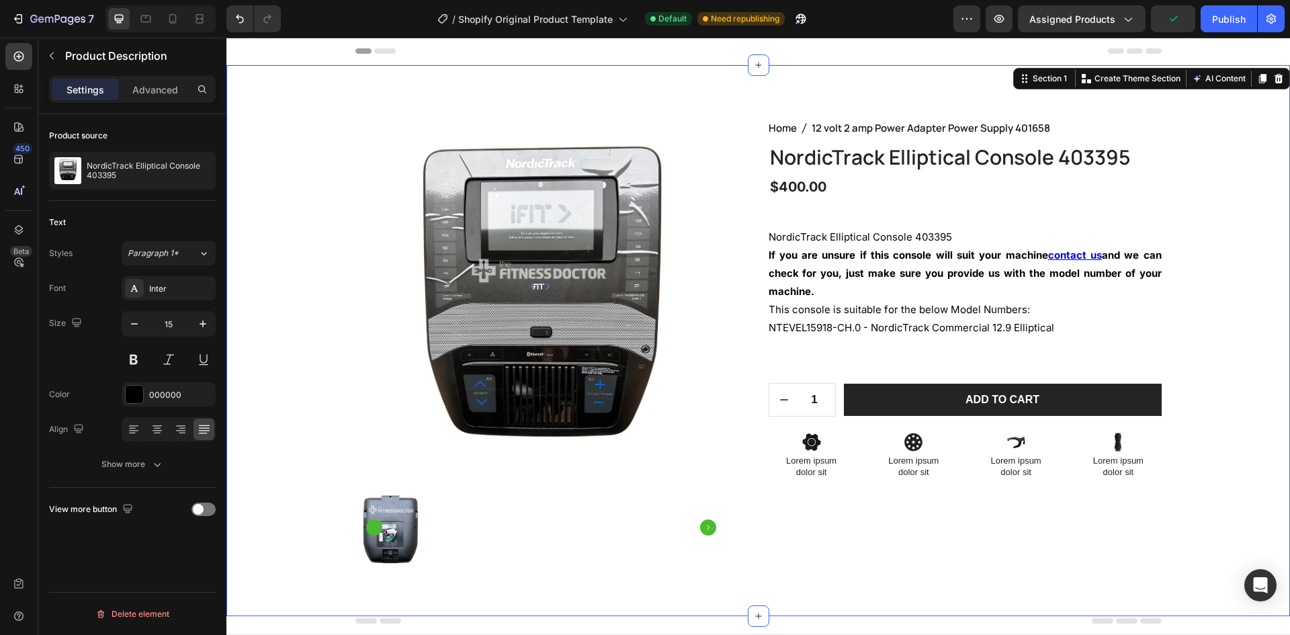
click at [1161, 259] on div "Product Images Home 12 volt 2 amp Power Adapter Power Supply 401658 Breadcrumb …" at bounding box center [759, 351] width 1044 height 465
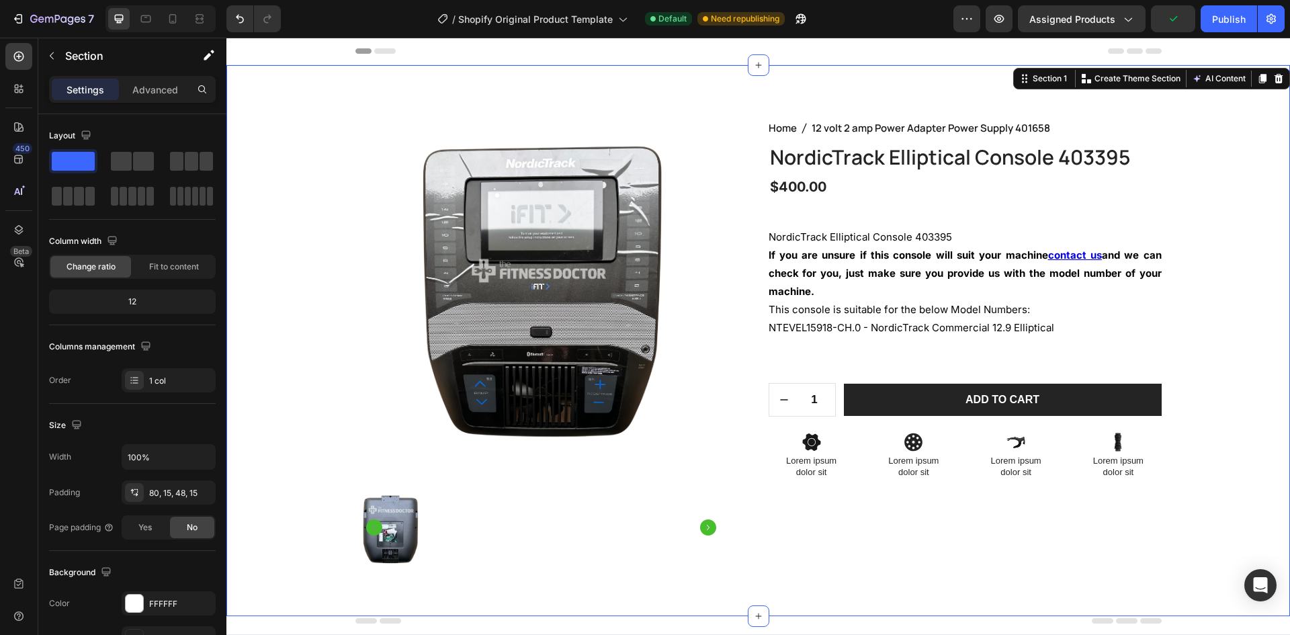
click at [1178, 312] on div "Product Images Home 12 volt 2 amp Power Adapter Power Supply 401658 Breadcrumb …" at bounding box center [759, 351] width 1044 height 465
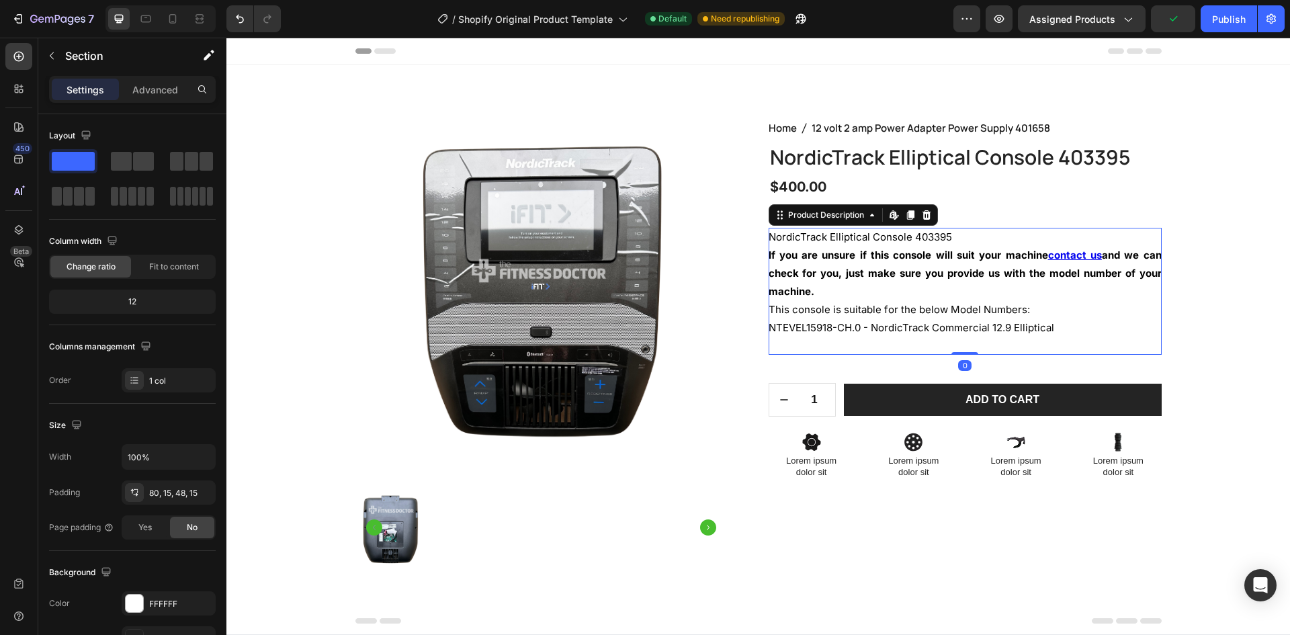
click at [1072, 293] on div "NordicTrack Elliptical Console 403395 If you are unsure if this console will su…" at bounding box center [965, 291] width 393 height 127
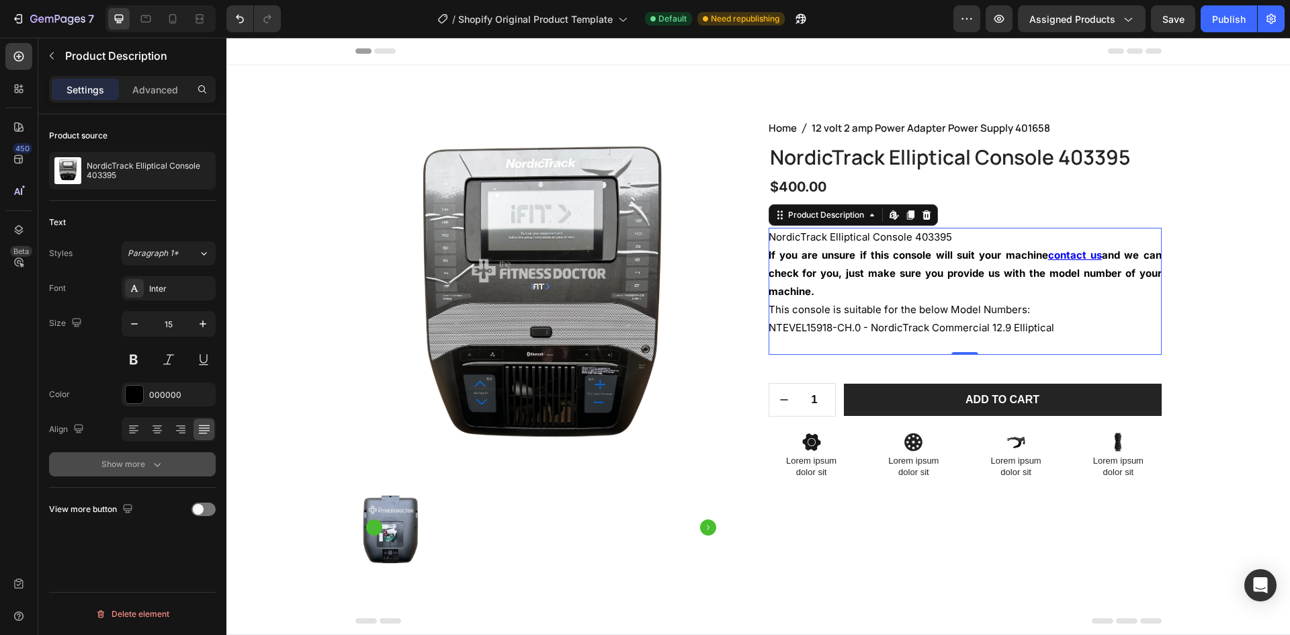
click at [132, 459] on div "Show more" at bounding box center [132, 464] width 62 height 13
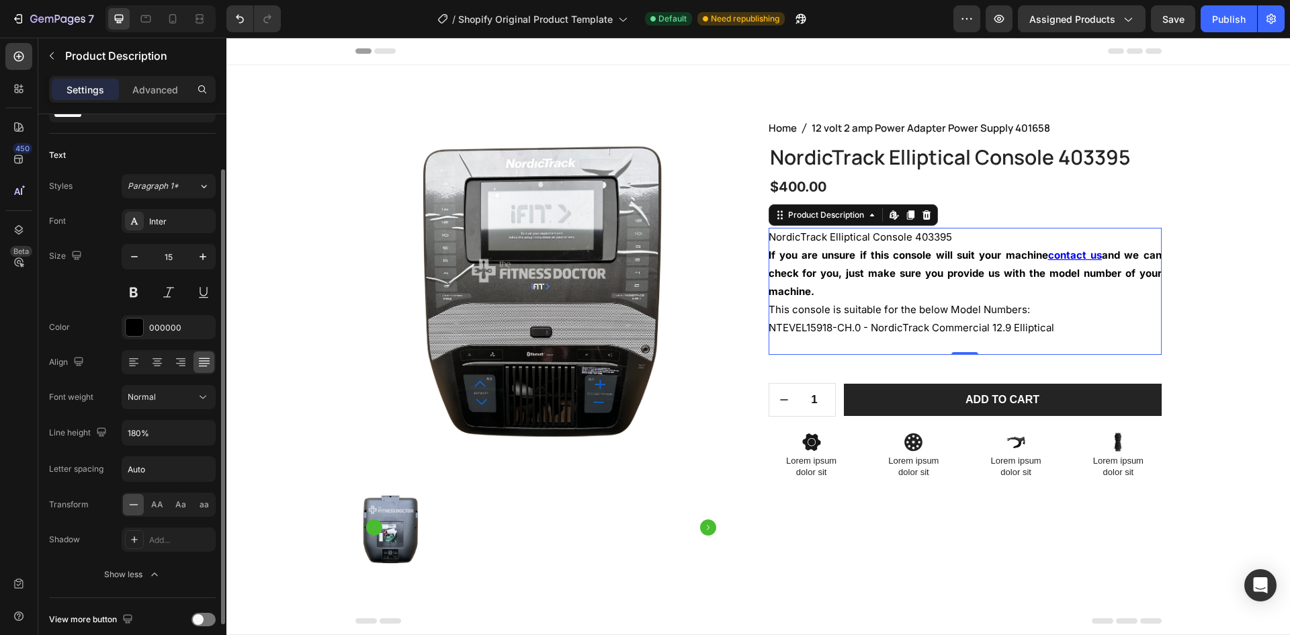
scroll to position [127, 0]
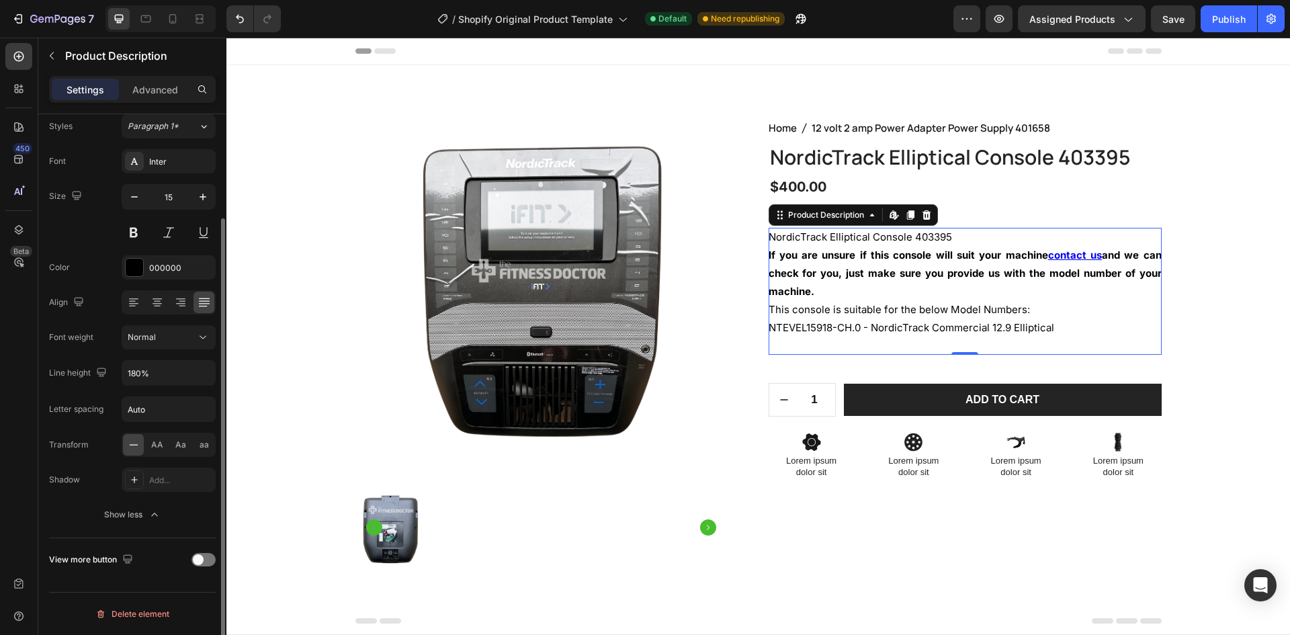
click at [63, 474] on div "Shadow" at bounding box center [64, 480] width 31 height 12
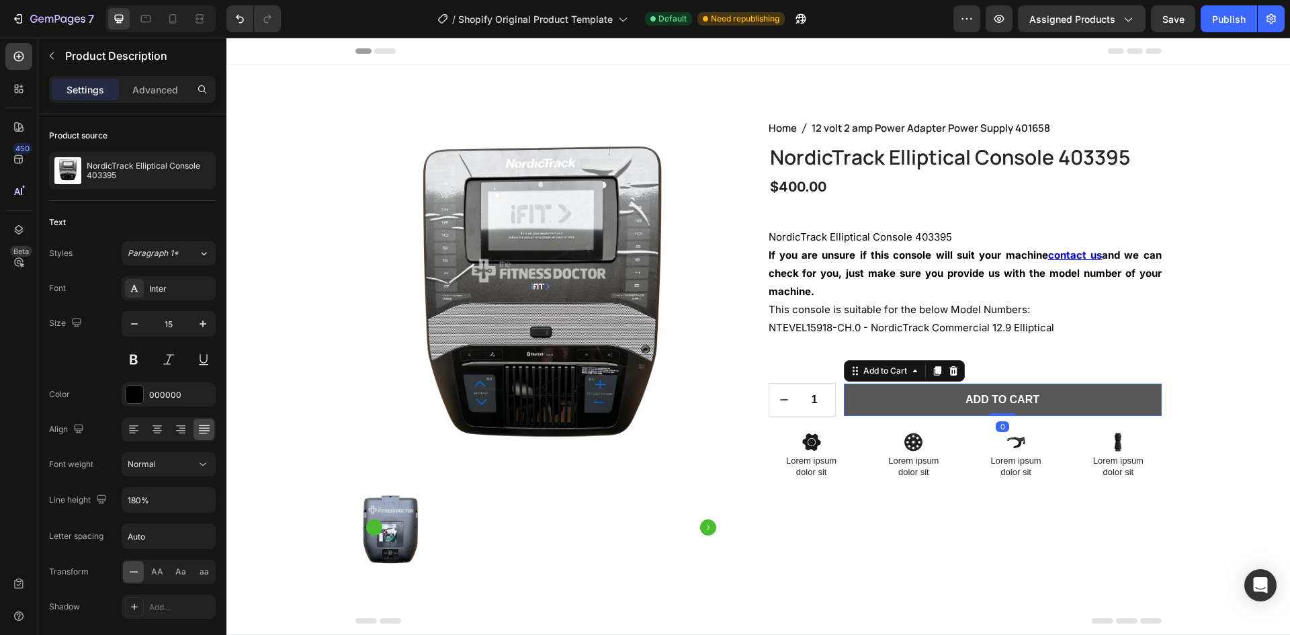
click at [865, 402] on button "Add to cart" at bounding box center [1003, 400] width 318 height 33
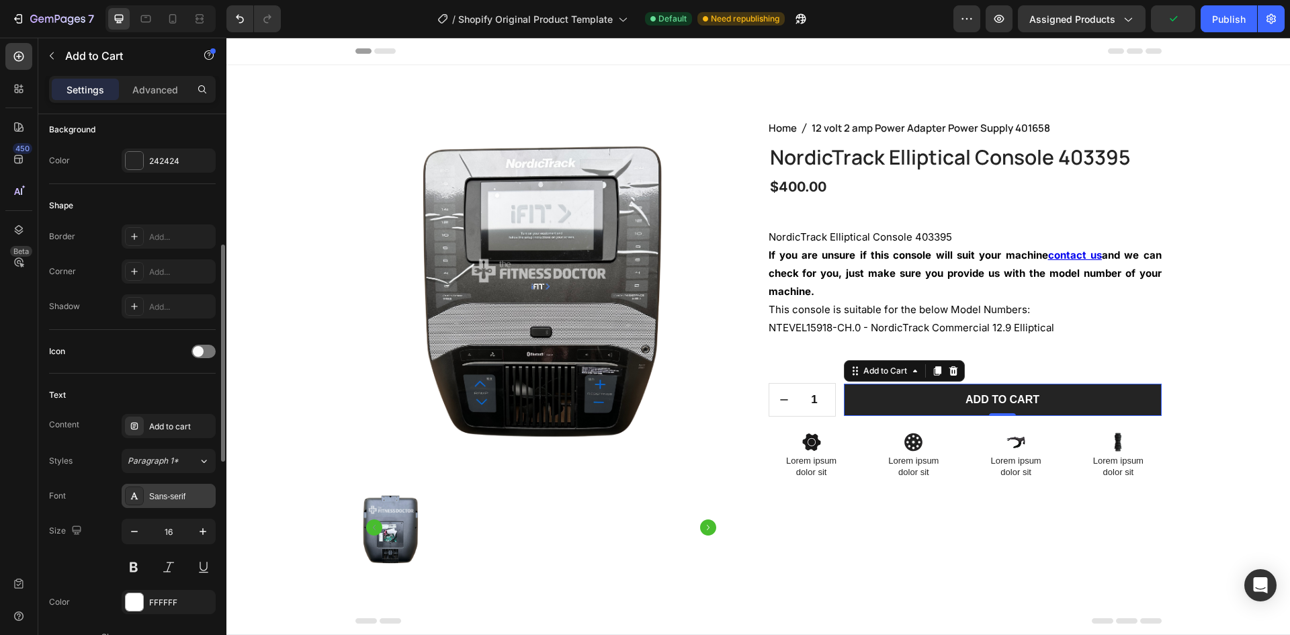
scroll to position [470, 0]
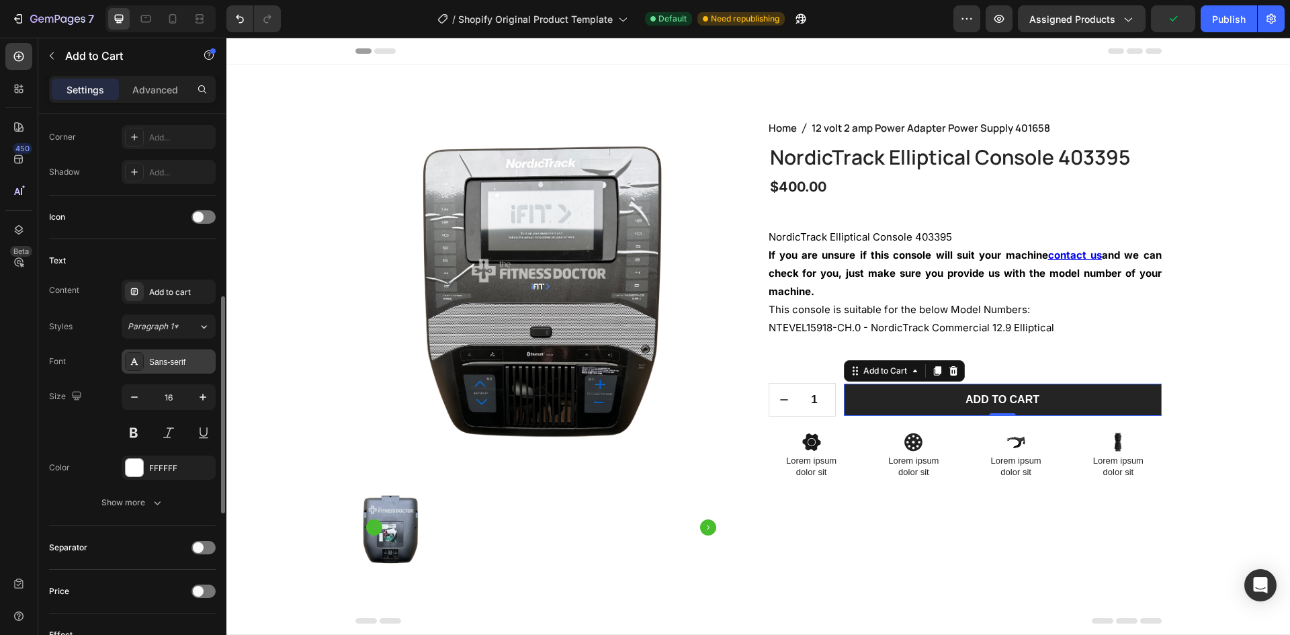
click at [161, 356] on div "Sans-serif" at bounding box center [180, 362] width 63 height 12
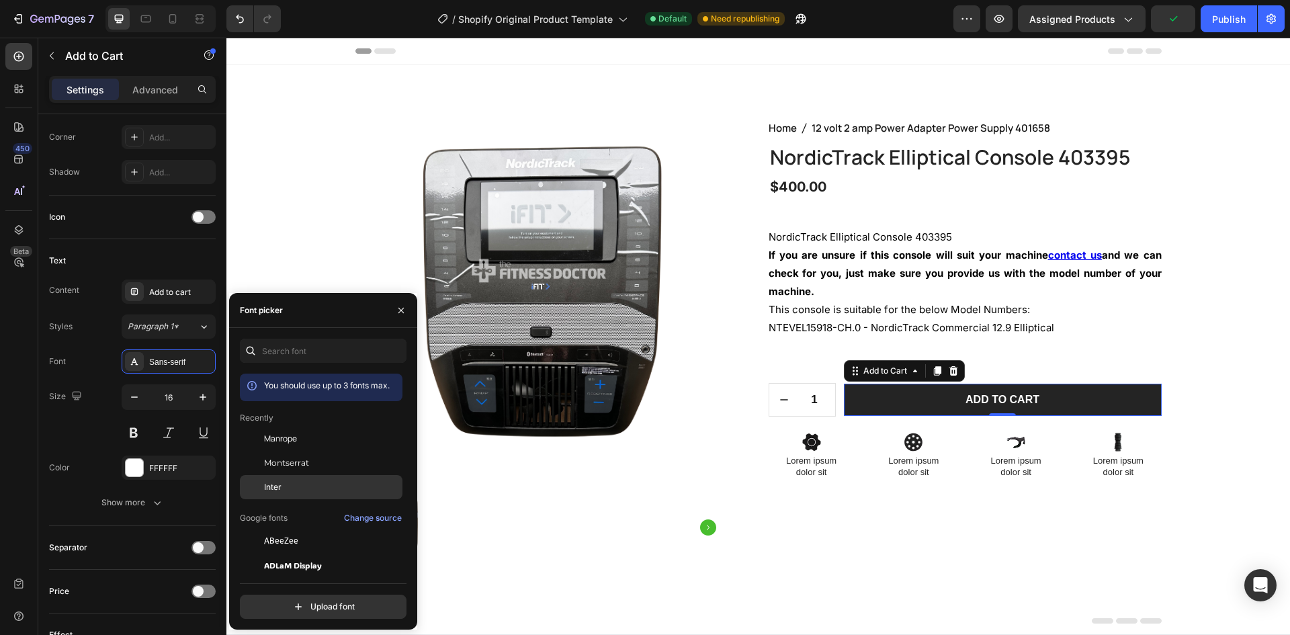
click at [300, 485] on div "Inter" at bounding box center [332, 487] width 136 height 12
click at [79, 431] on div "Size 16" at bounding box center [132, 414] width 167 height 60
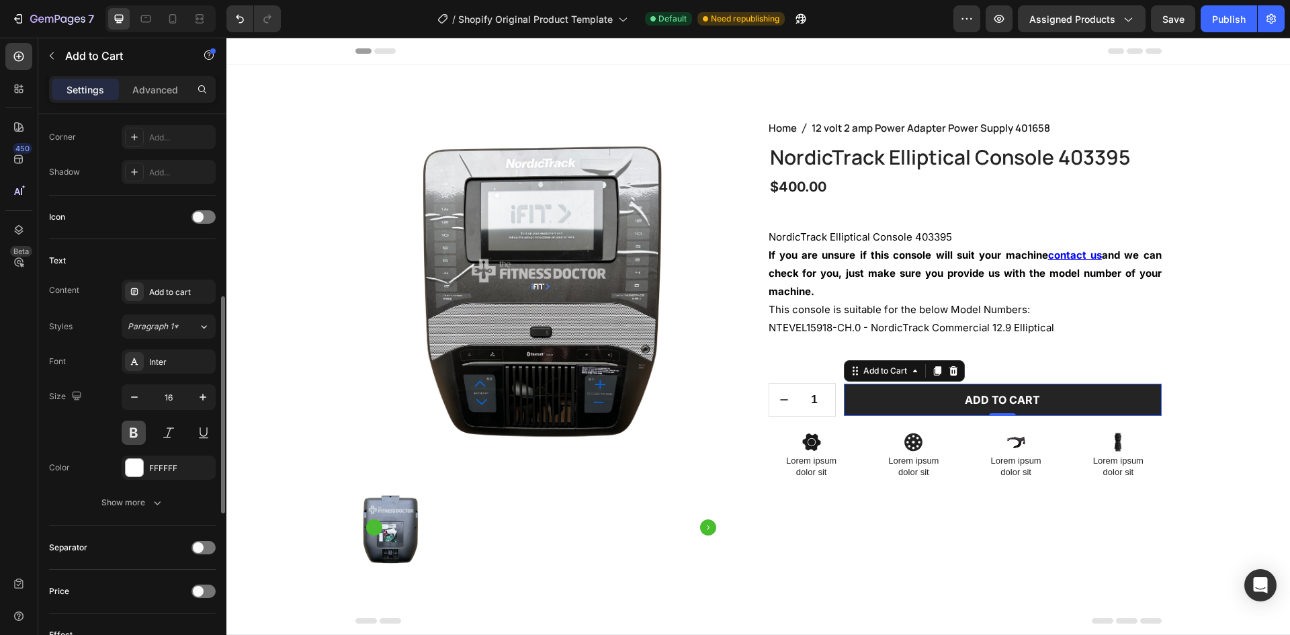
click at [130, 423] on button at bounding box center [134, 433] width 24 height 24
click at [130, 427] on button at bounding box center [134, 433] width 24 height 24
click at [140, 357] on div at bounding box center [134, 361] width 19 height 19
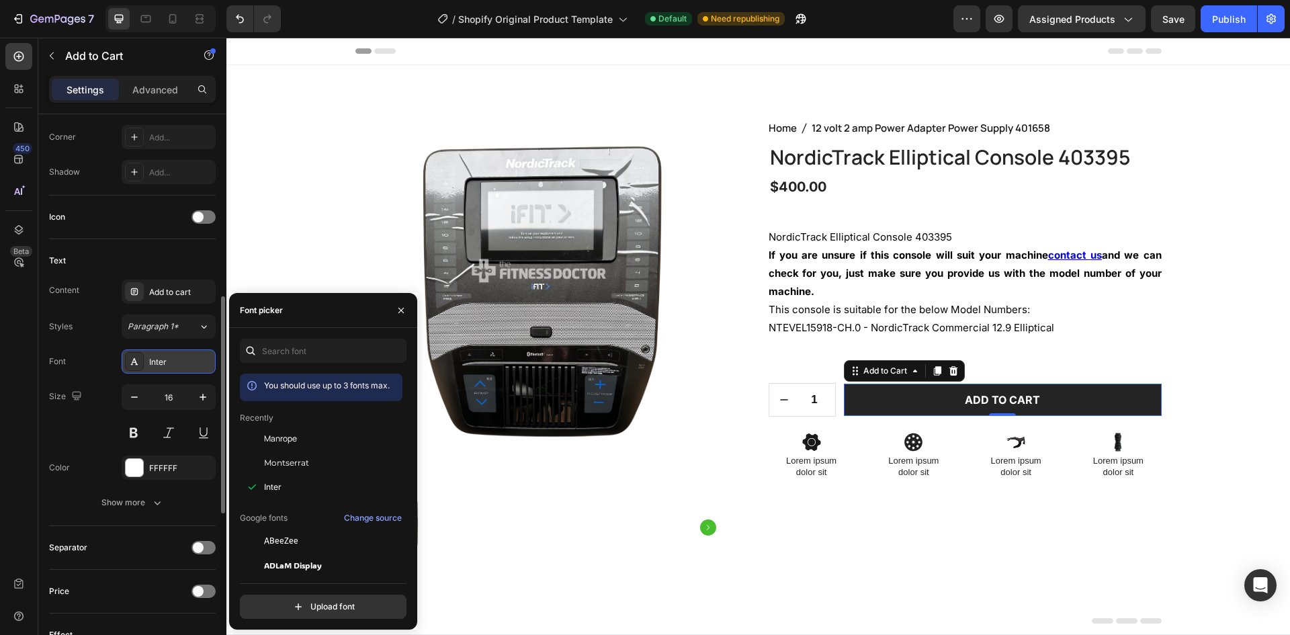
click at [140, 357] on div at bounding box center [134, 361] width 19 height 19
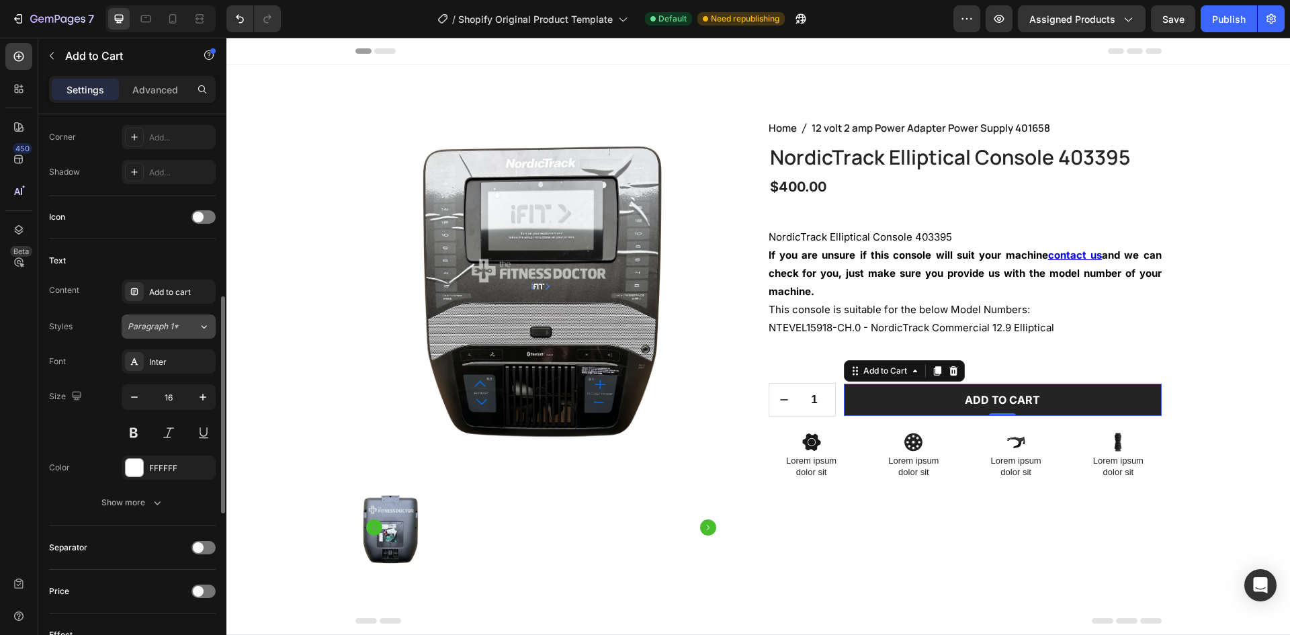
click at [151, 327] on span "Paragraph 1*" at bounding box center [153, 327] width 51 height 12
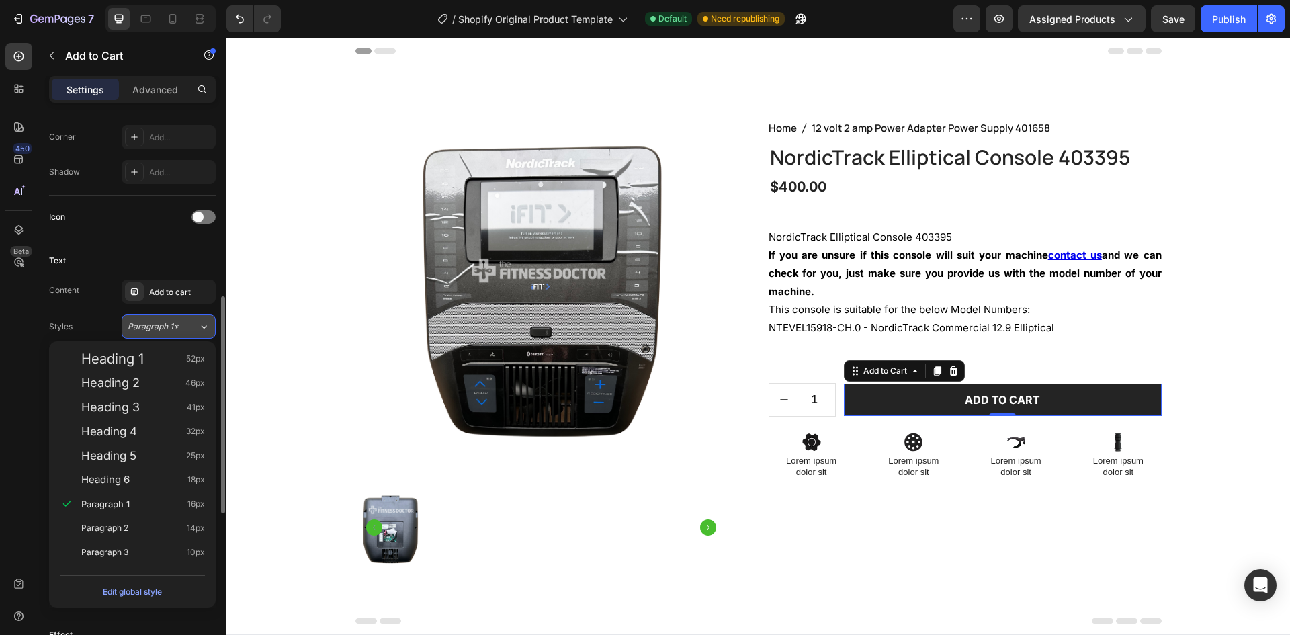
click at [151, 327] on span "Paragraph 1*" at bounding box center [153, 327] width 51 height 12
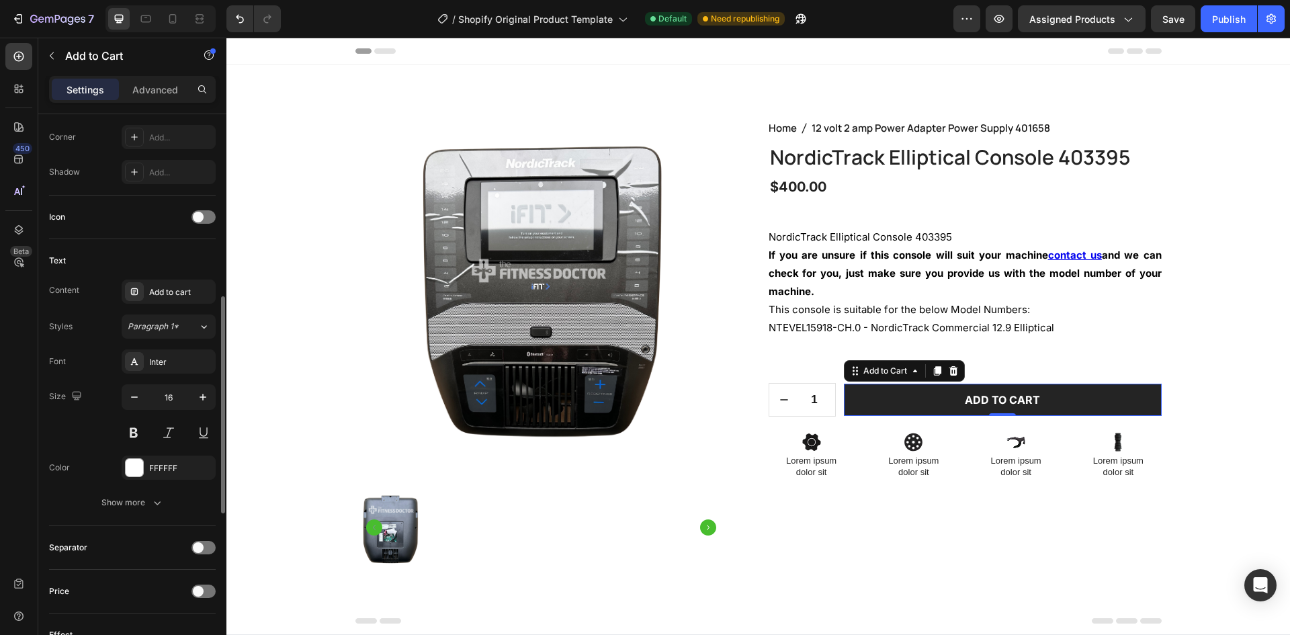
click at [92, 318] on div "Styles Paragraph 1*" at bounding box center [132, 326] width 167 height 24
click at [129, 464] on div at bounding box center [134, 467] width 17 height 17
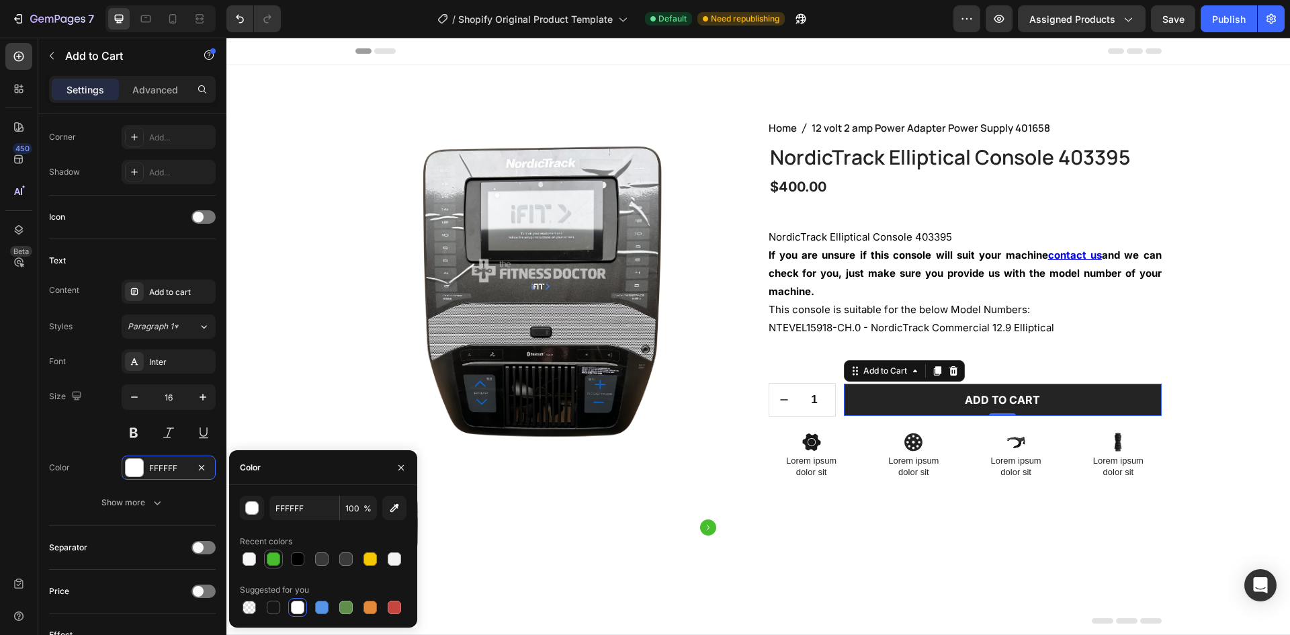
click at [277, 558] on div at bounding box center [273, 558] width 13 height 13
click at [298, 607] on div at bounding box center [297, 607] width 13 height 13
type input "FFFFFF"
click at [91, 480] on div "Font Inter Size 16 Color FFFFFF Show more" at bounding box center [132, 431] width 167 height 165
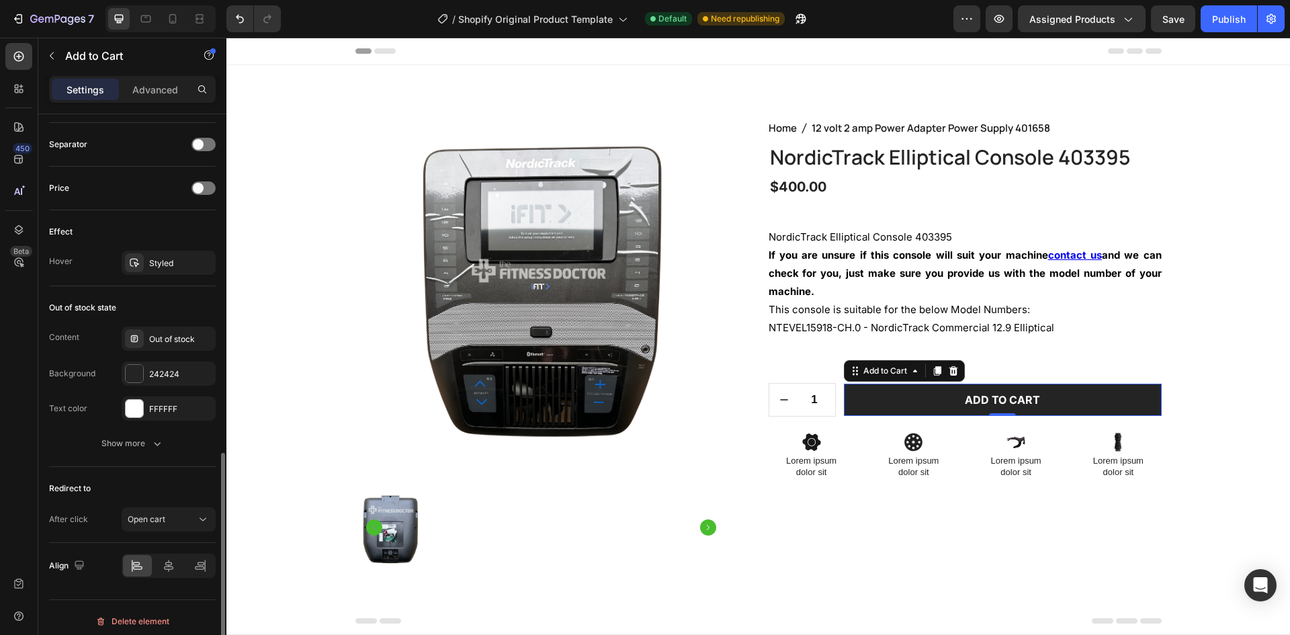
scroll to position [881, 0]
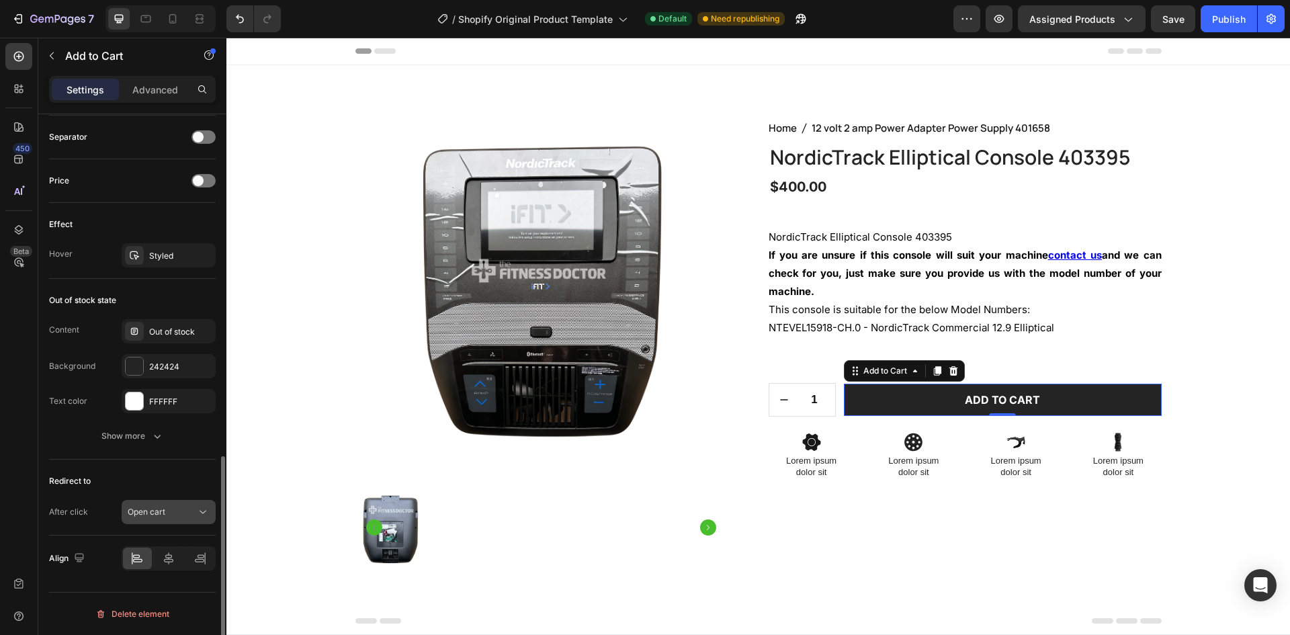
click at [144, 507] on span "Open cart" at bounding box center [147, 512] width 38 height 10
click at [142, 514] on span "Open cart" at bounding box center [147, 512] width 38 height 10
click at [73, 425] on button "Show more" at bounding box center [132, 436] width 167 height 24
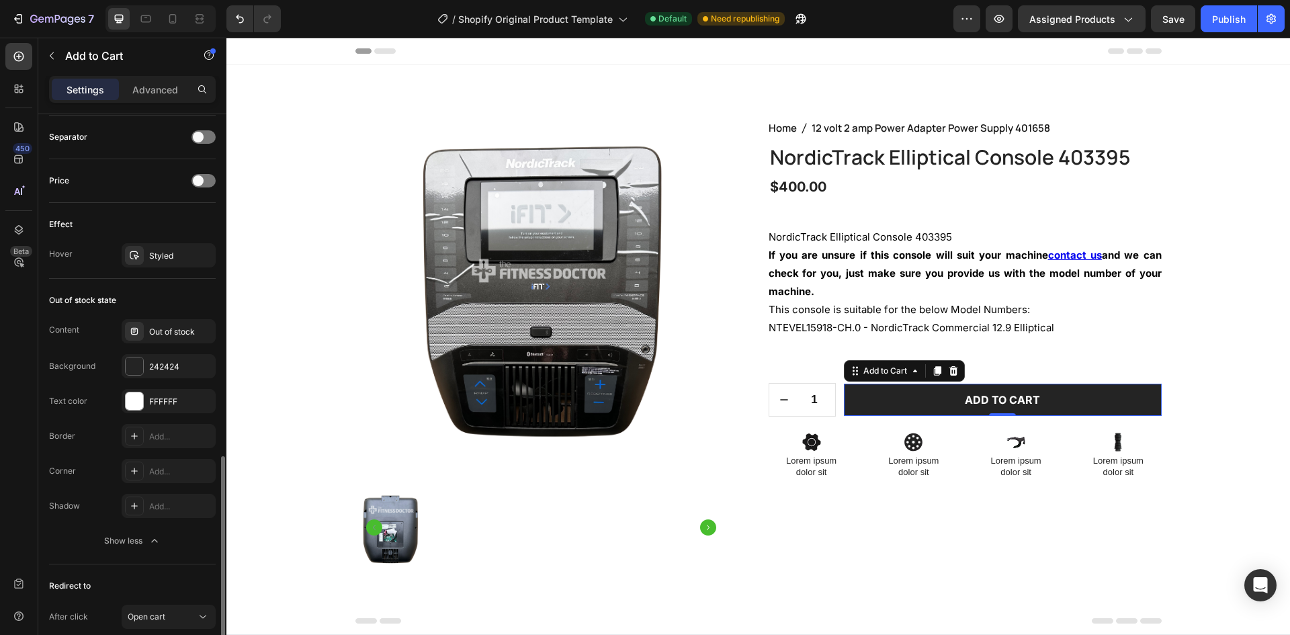
click at [85, 434] on div "Border Add..." at bounding box center [132, 436] width 167 height 24
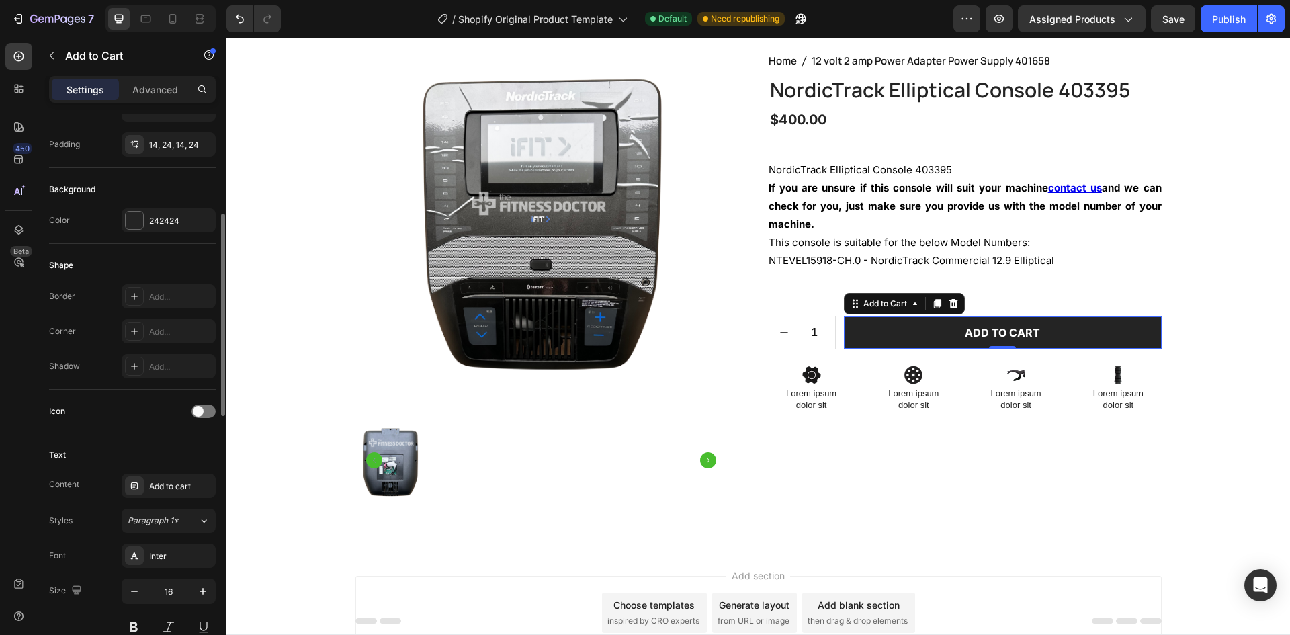
scroll to position [209, 0]
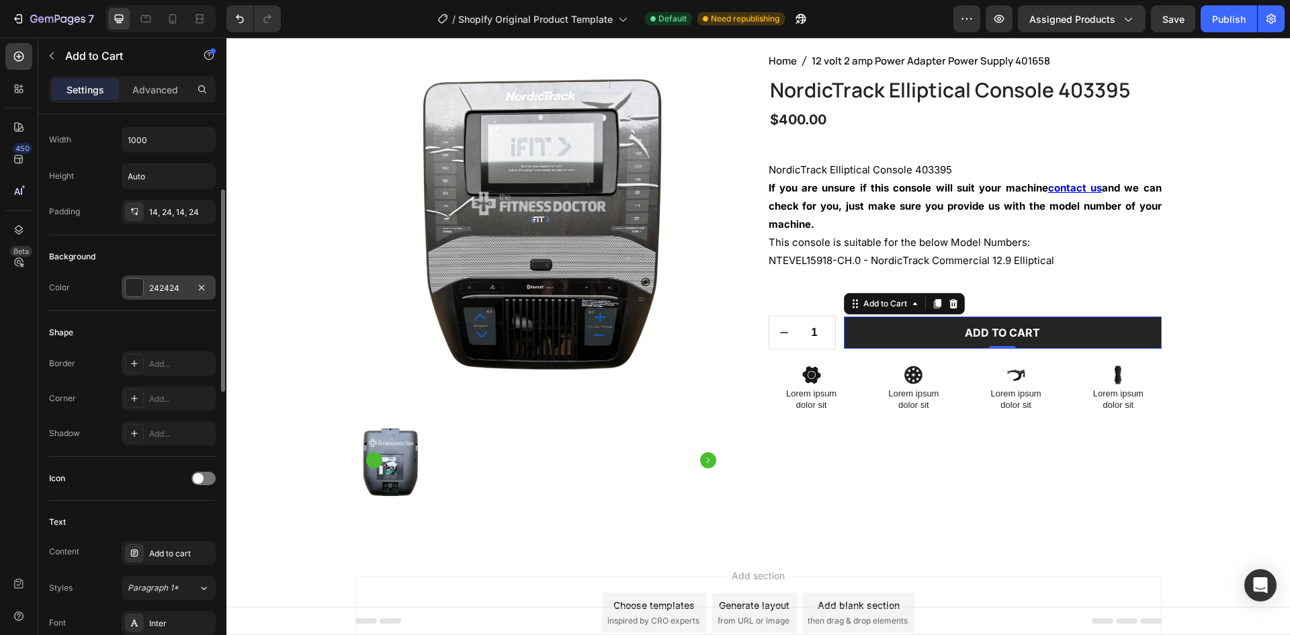
click at [128, 282] on div at bounding box center [134, 287] width 17 height 17
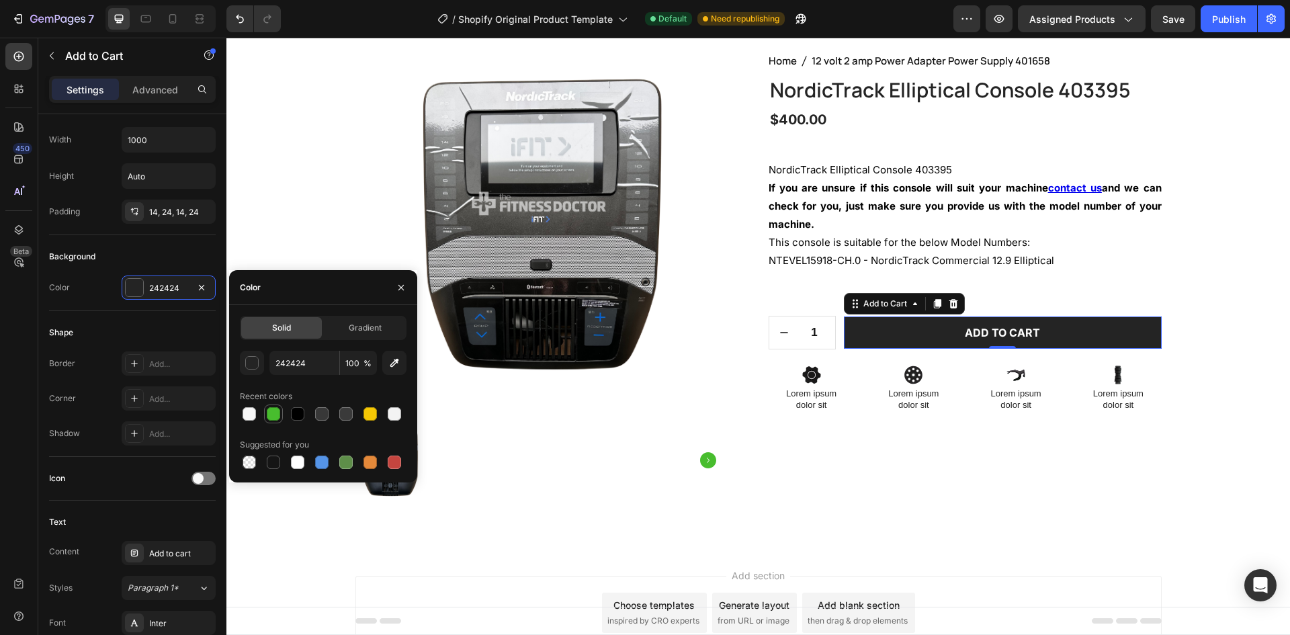
click at [270, 417] on div at bounding box center [273, 413] width 13 height 13
type input "48BD2E"
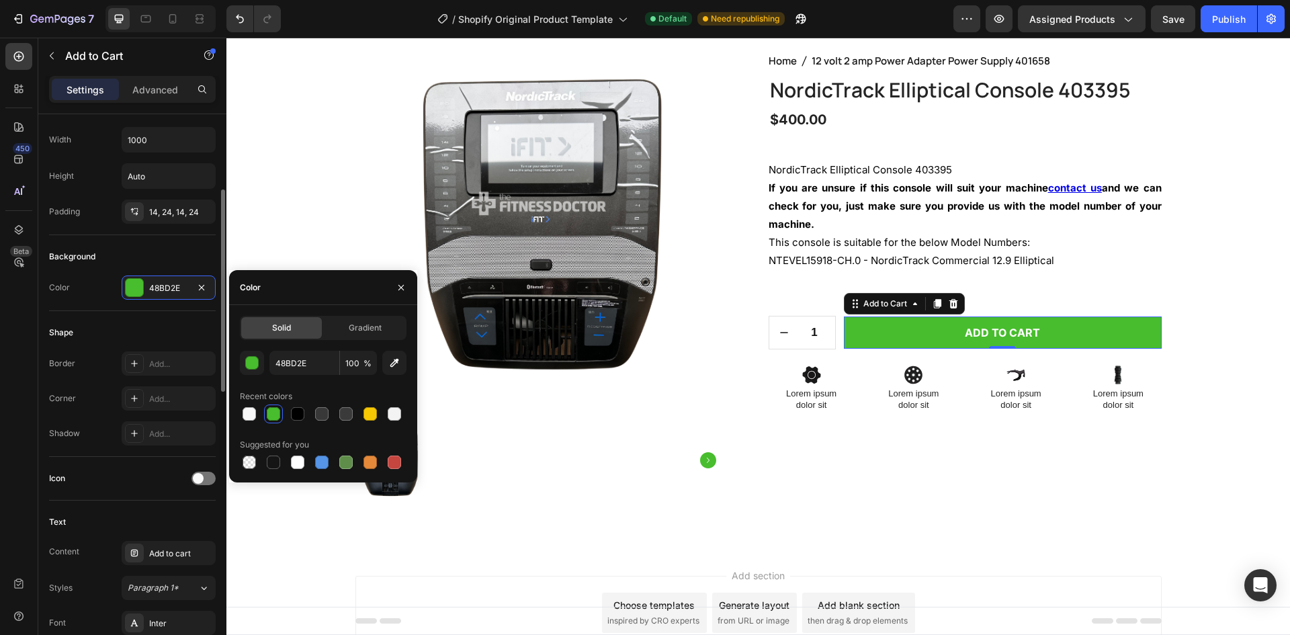
click at [90, 374] on div "Border Add..." at bounding box center [132, 363] width 167 height 24
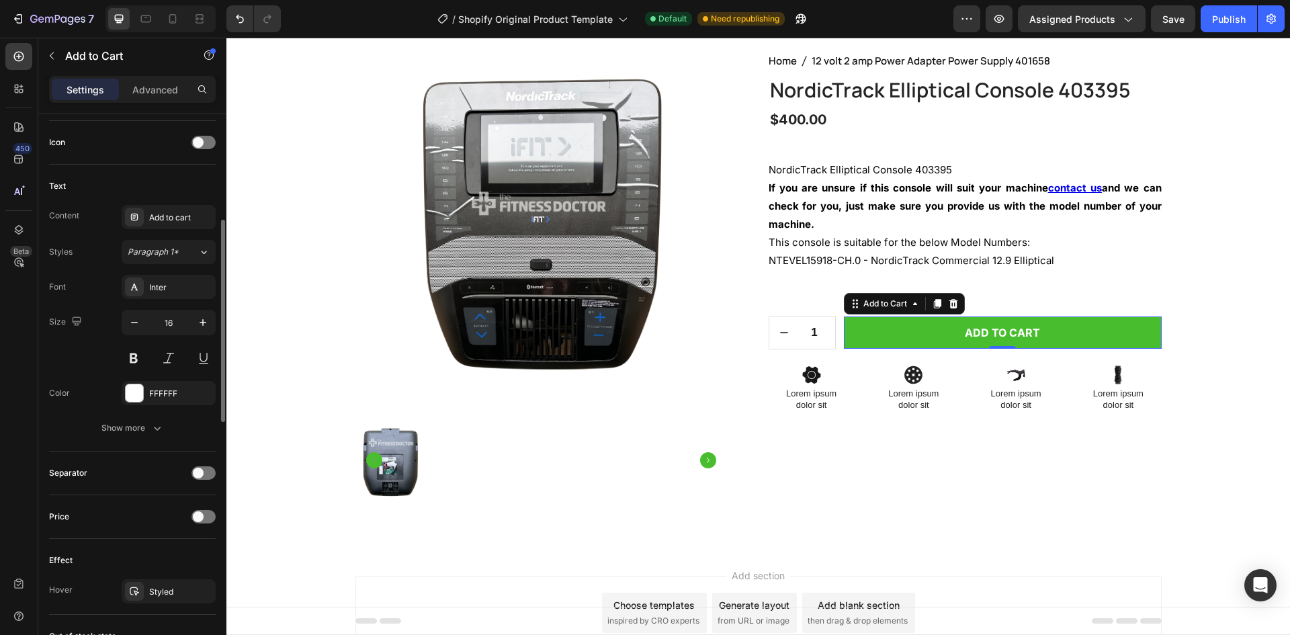
scroll to position [478, 0]
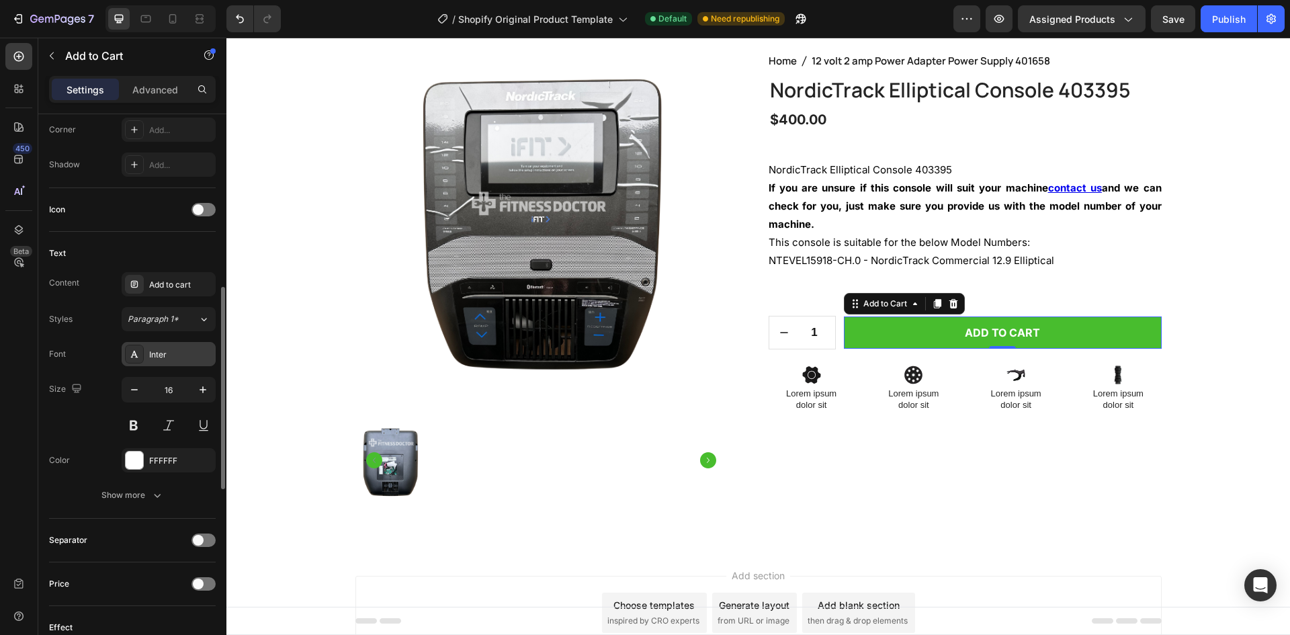
click at [136, 355] on icon at bounding box center [134, 354] width 11 height 11
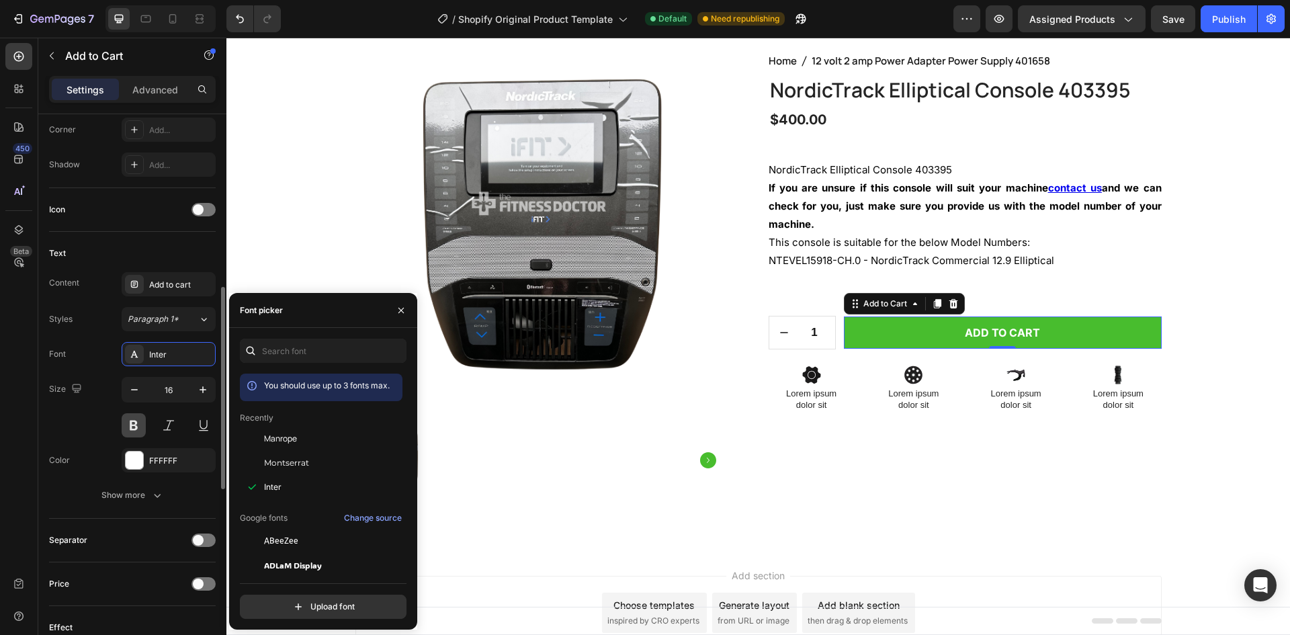
click at [143, 430] on button at bounding box center [134, 425] width 24 height 24
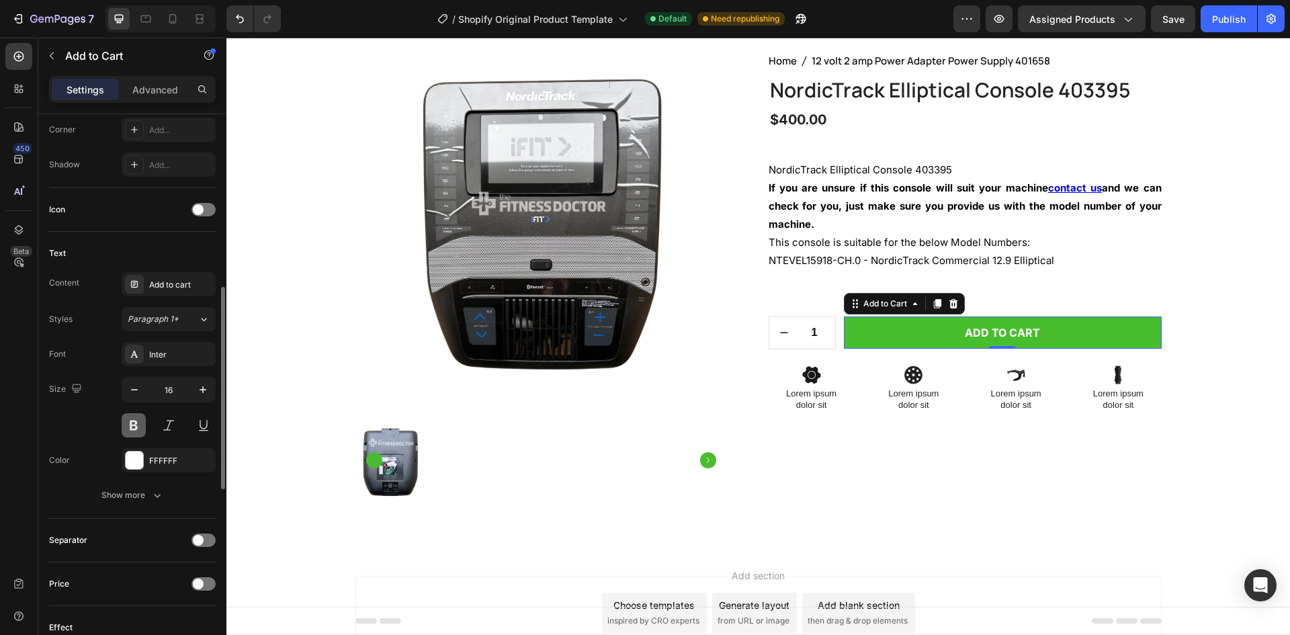
click at [139, 428] on button at bounding box center [134, 425] width 24 height 24
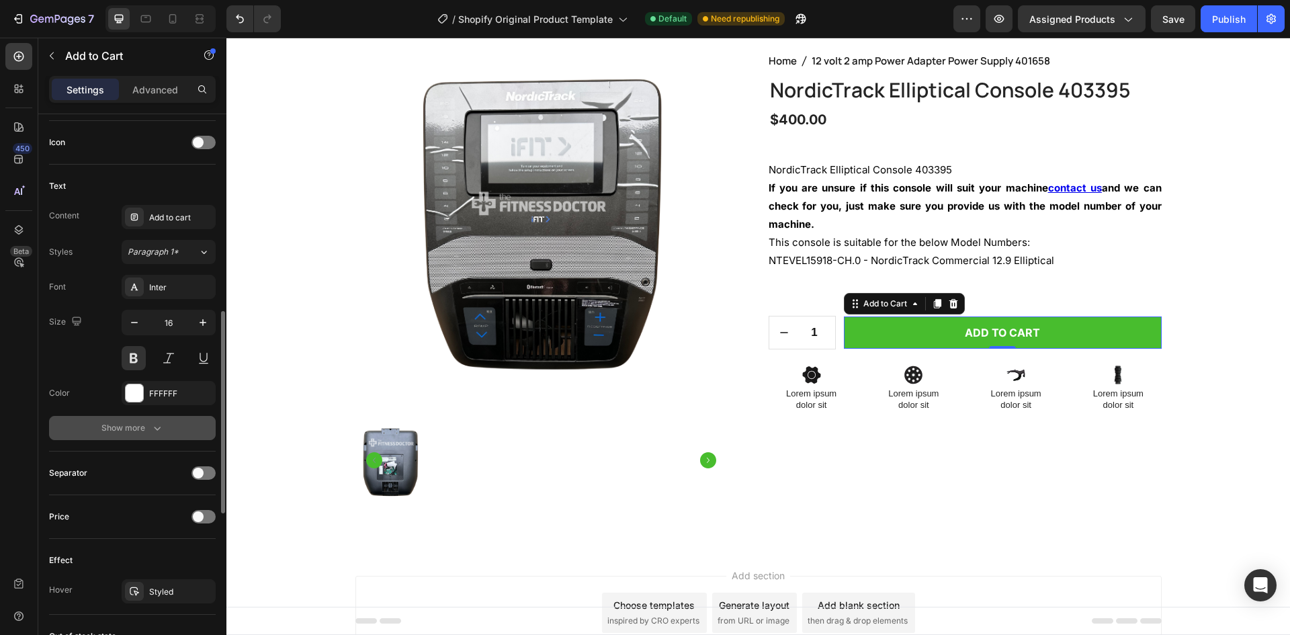
click at [105, 427] on div "Show more" at bounding box center [132, 427] width 62 height 13
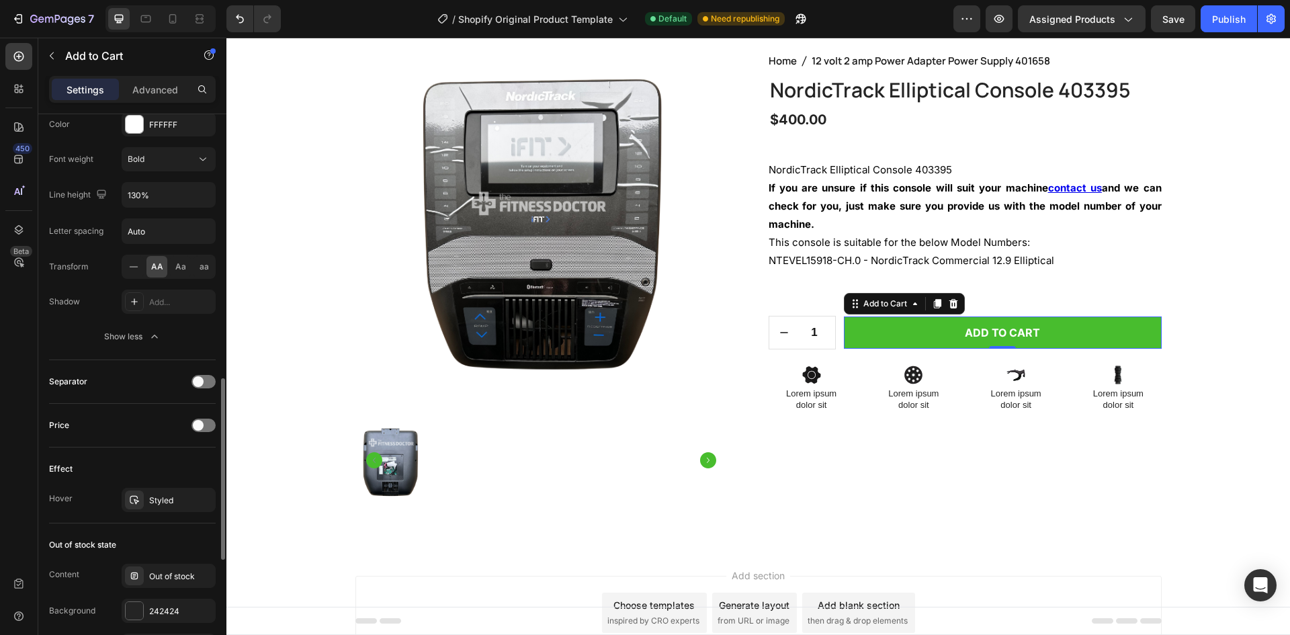
scroll to position [881, 0]
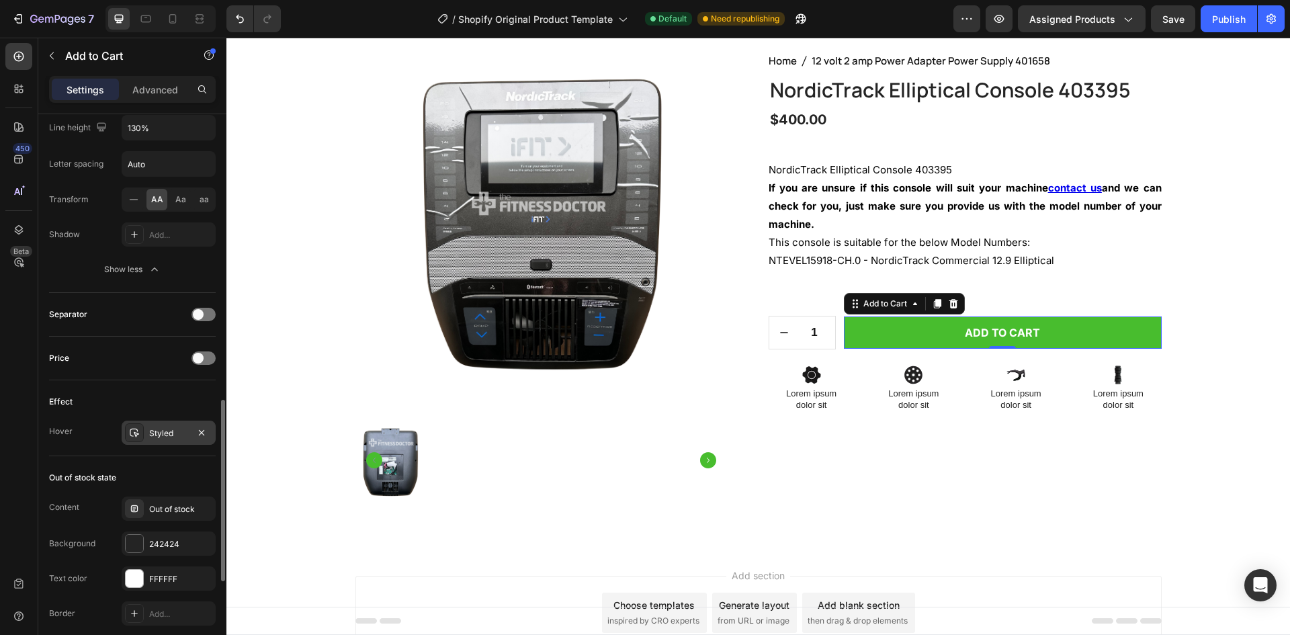
click at [160, 438] on div "Styled" at bounding box center [168, 433] width 39 height 12
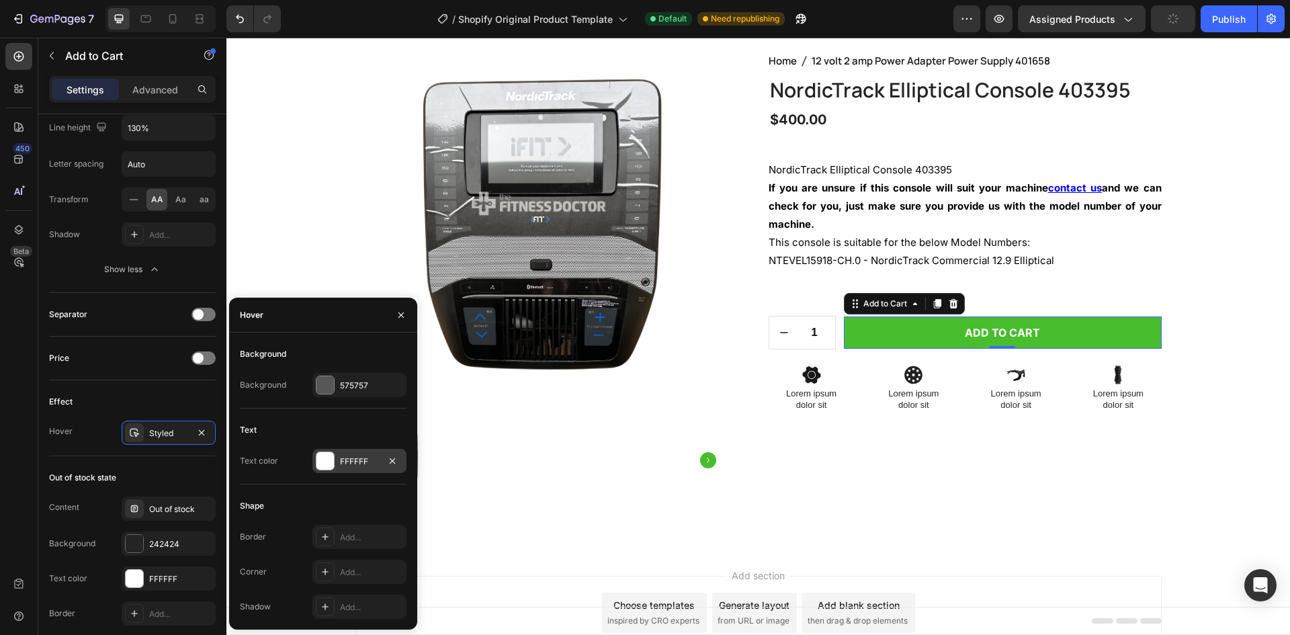
click at [317, 465] on div at bounding box center [324, 460] width 17 height 17
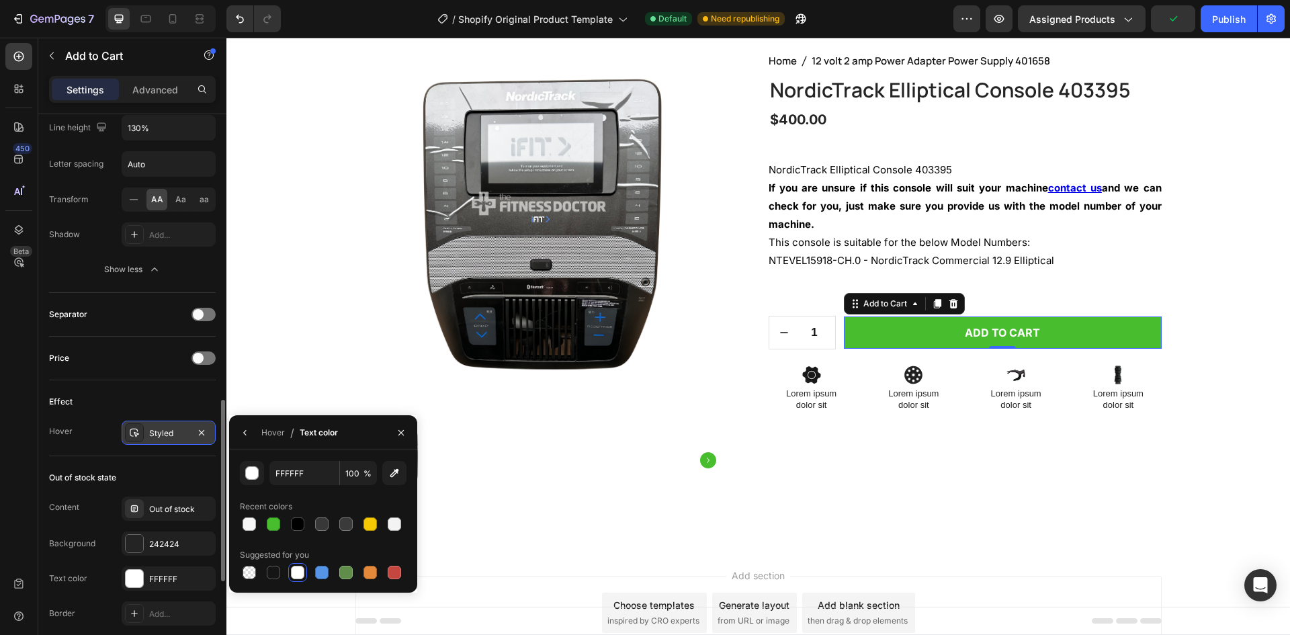
click at [146, 436] on div "Styled" at bounding box center [169, 433] width 94 height 24
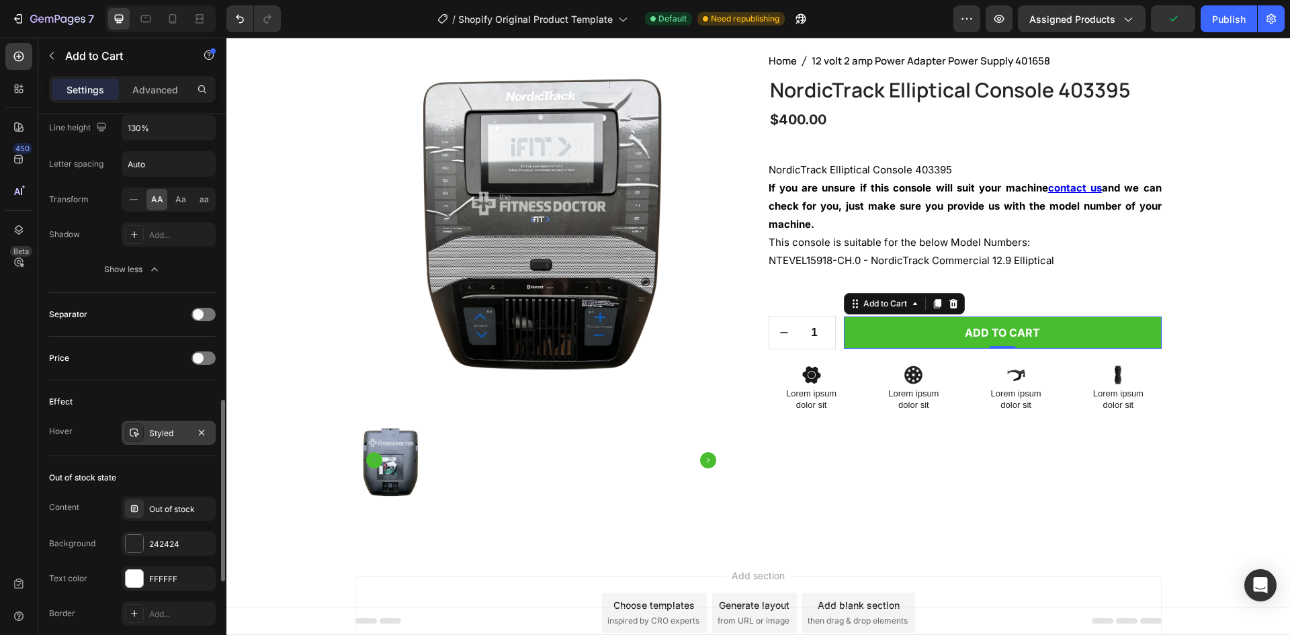
click at [138, 437] on icon at bounding box center [134, 432] width 11 height 11
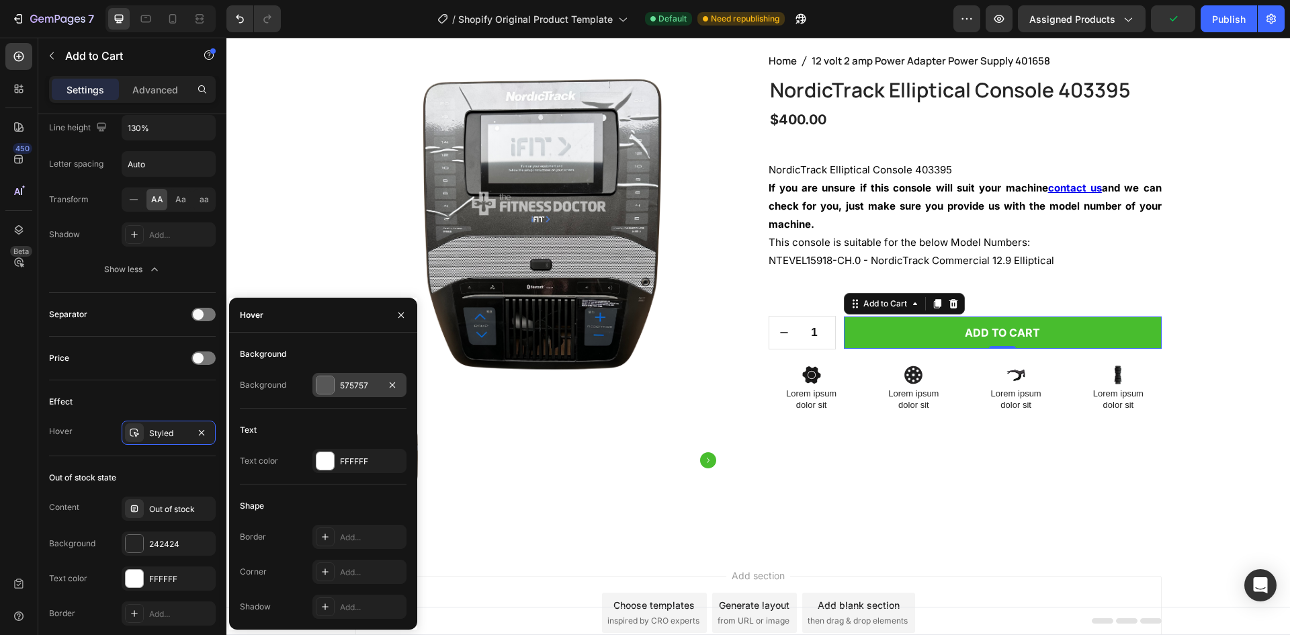
click at [327, 381] on div at bounding box center [324, 384] width 17 height 17
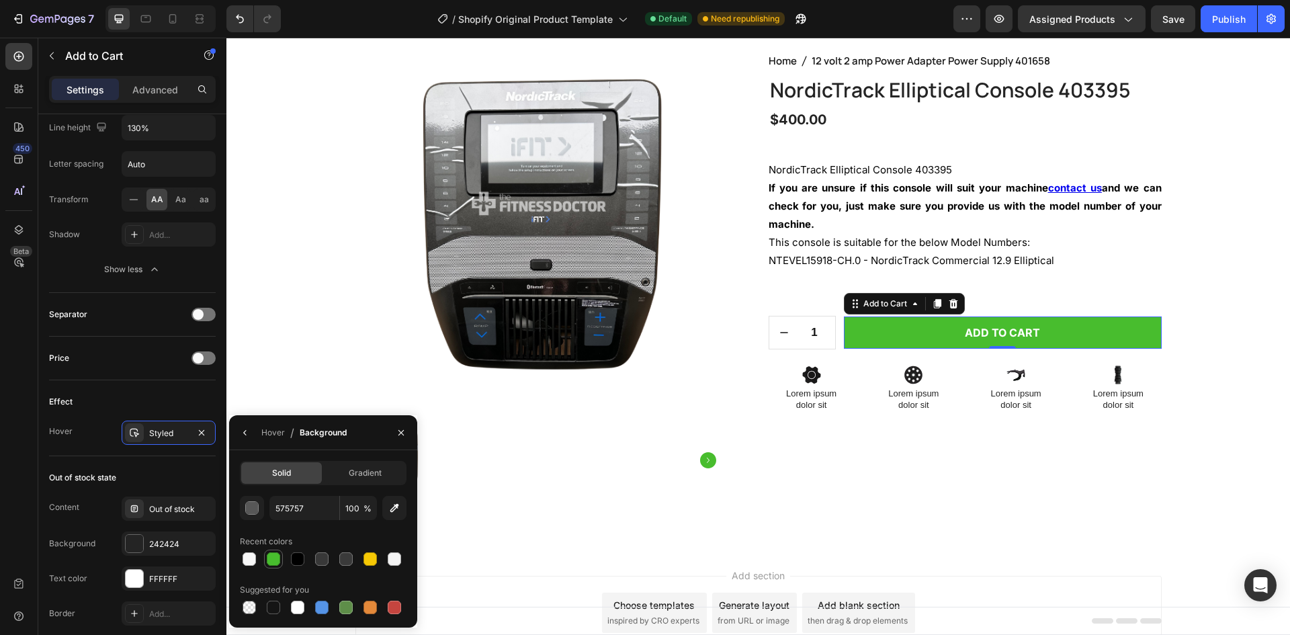
click at [279, 559] on div at bounding box center [273, 558] width 13 height 13
click at [257, 509] on div "button" at bounding box center [252, 508] width 13 height 13
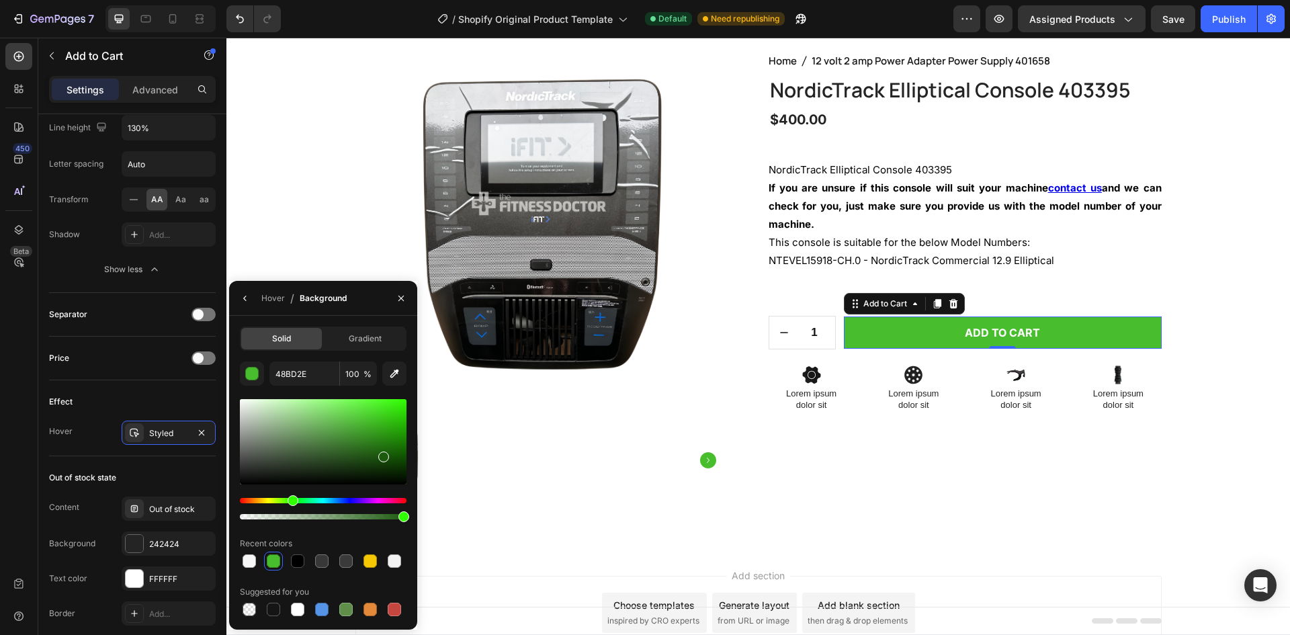
drag, startPoint x: 374, startPoint y: 427, endPoint x: 381, endPoint y: 454, distance: 27.9
click at [382, 454] on div at bounding box center [323, 441] width 167 height 85
click at [381, 456] on div at bounding box center [383, 457] width 11 height 11
drag, startPoint x: 380, startPoint y: 457, endPoint x: 382, endPoint y: 464, distance: 6.9
click at [382, 464] on div at bounding box center [383, 466] width 11 height 11
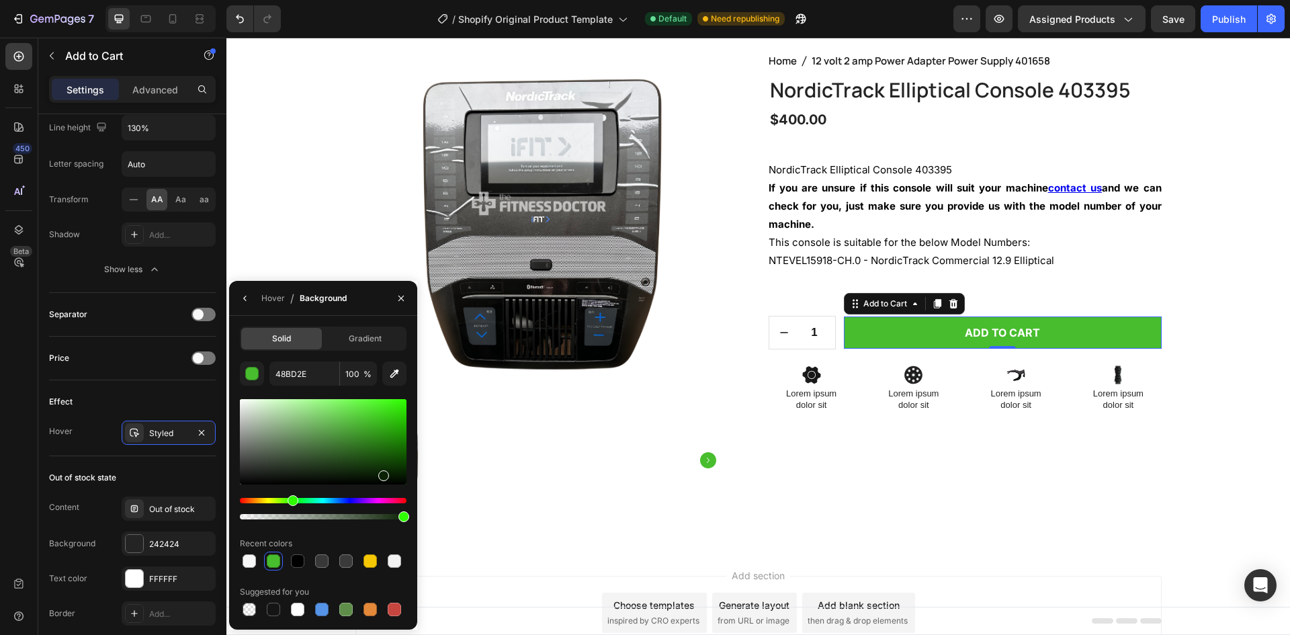
click at [381, 477] on div at bounding box center [383, 475] width 11 height 11
click at [378, 460] on div at bounding box center [380, 462] width 11 height 11
drag, startPoint x: 378, startPoint y: 465, endPoint x: 394, endPoint y: 479, distance: 21.4
click at [394, 479] on div at bounding box center [395, 481] width 11 height 11
drag, startPoint x: 394, startPoint y: 479, endPoint x: 388, endPoint y: 472, distance: 9.0
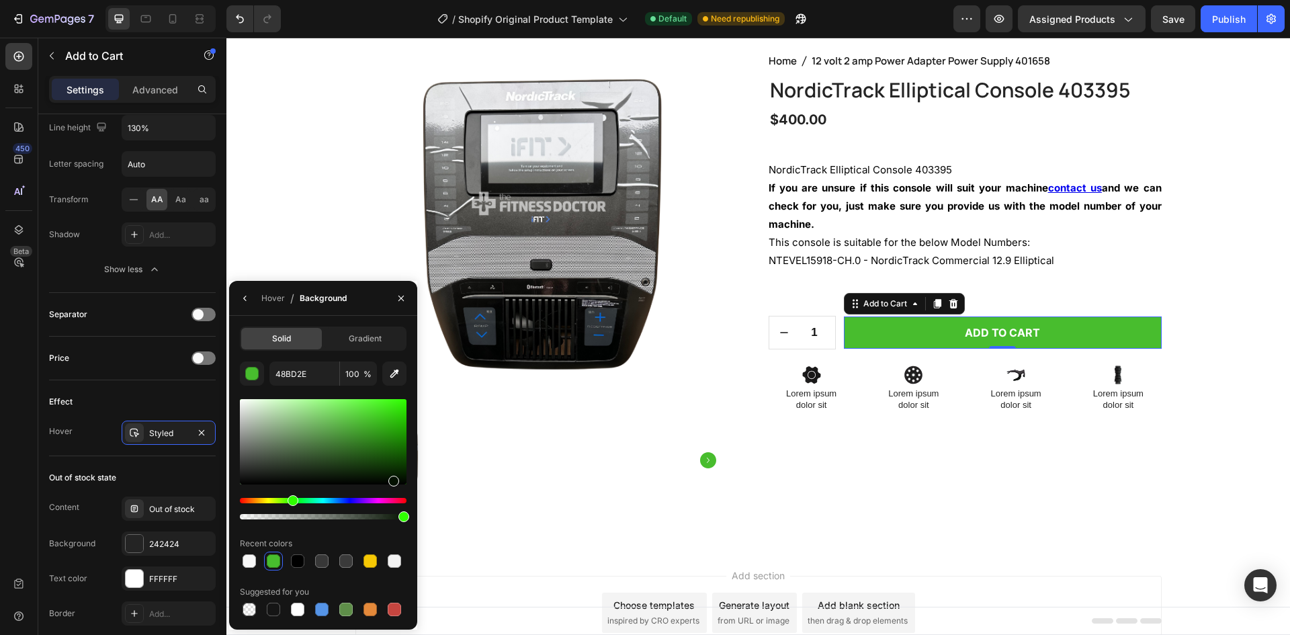
click at [390, 476] on div at bounding box center [393, 481] width 11 height 11
drag, startPoint x: 337, startPoint y: 436, endPoint x: 372, endPoint y: 452, distance: 37.6
click at [372, 452] on div at bounding box center [323, 441] width 167 height 85
drag, startPoint x: 370, startPoint y: 450, endPoint x: 351, endPoint y: 423, distance: 32.8
click at [351, 423] on div at bounding box center [352, 427] width 11 height 11
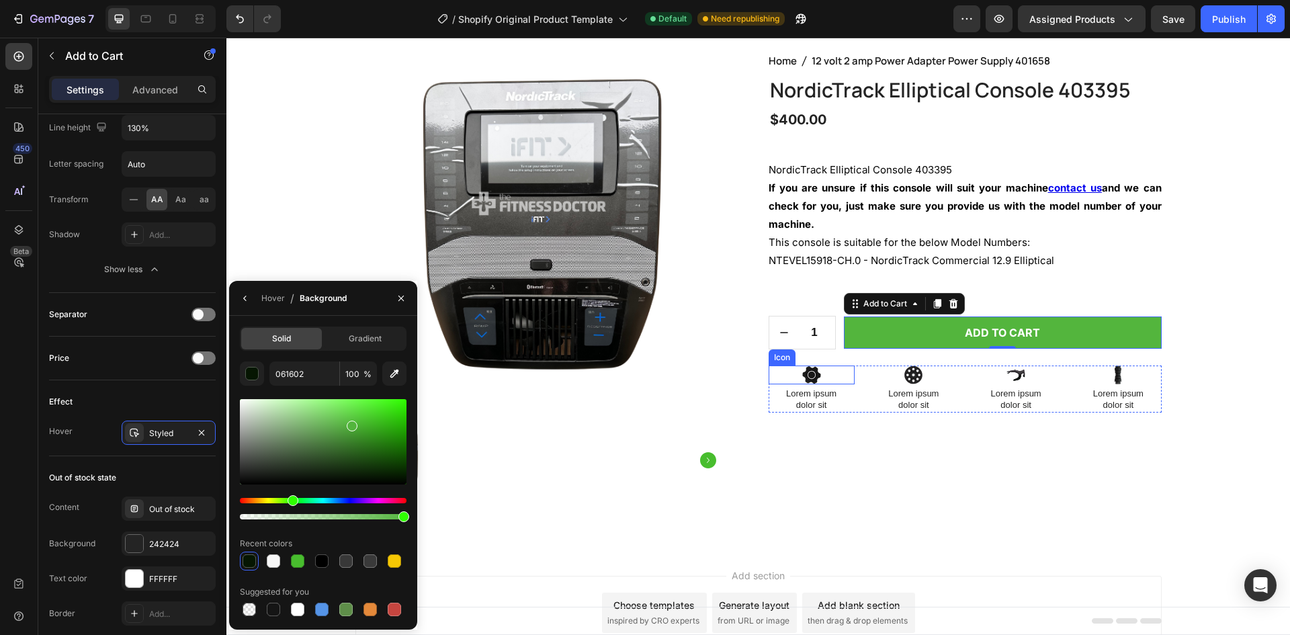
type input "53B53D"
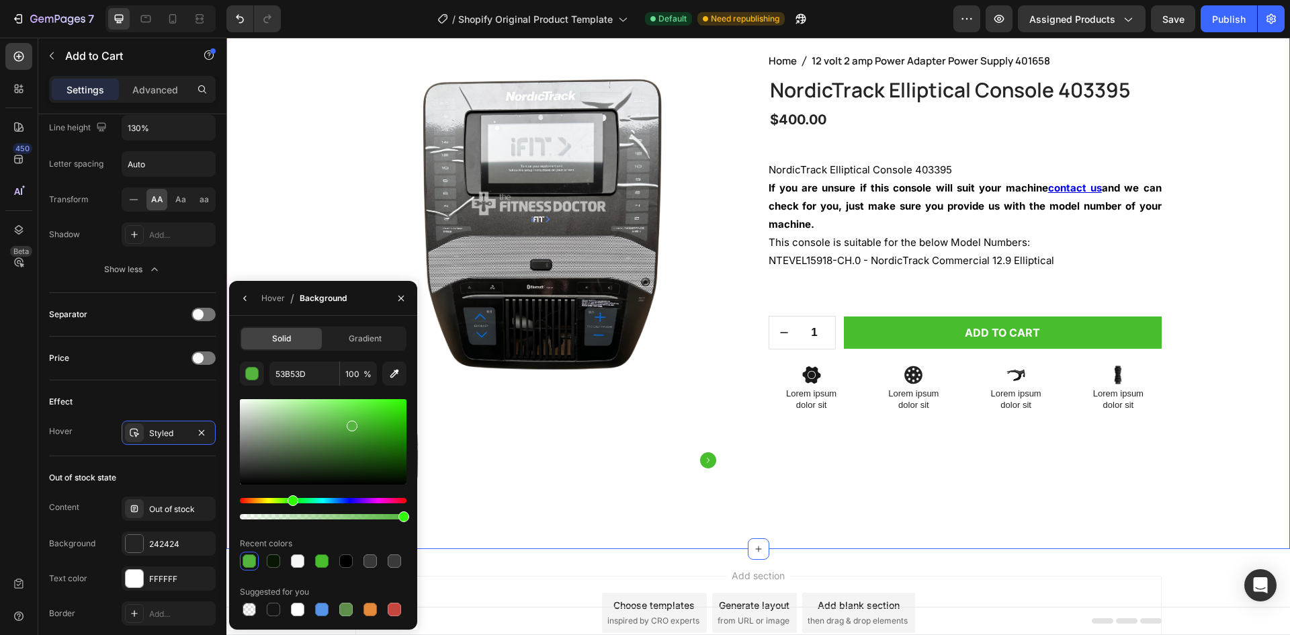
click at [1163, 453] on div "Product Images Home 12 volt 2 amp Power Adapter Power Supply 401658 Breadcrumb …" at bounding box center [759, 284] width 1044 height 465
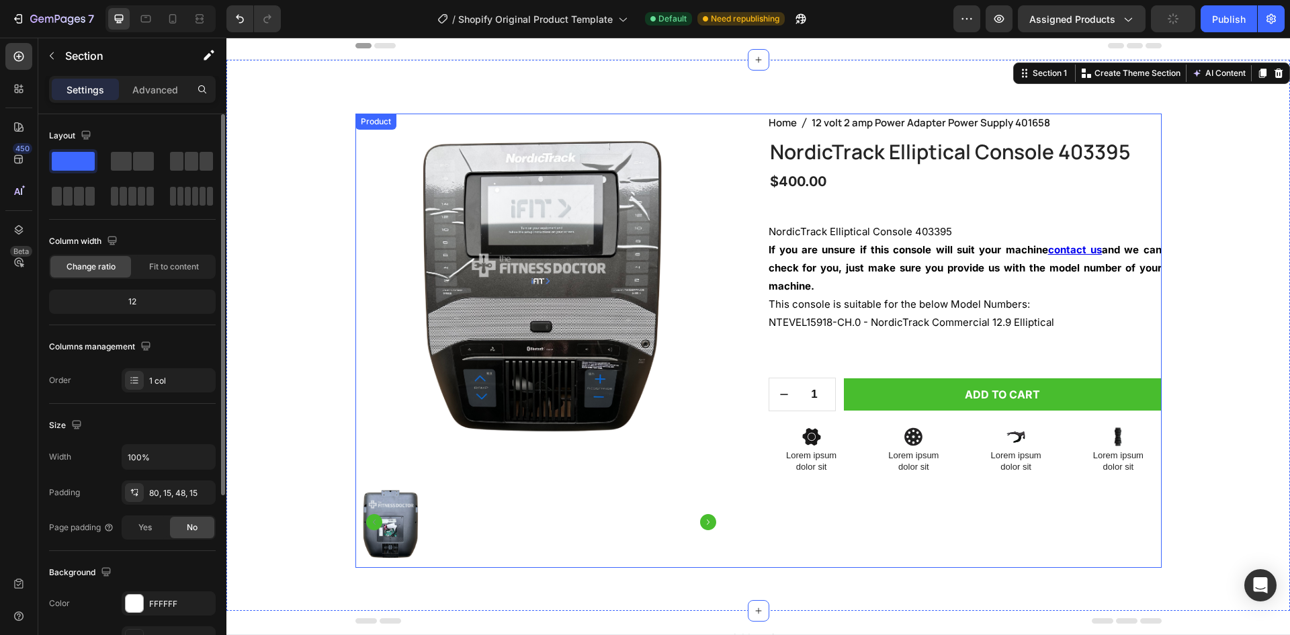
scroll to position [0, 0]
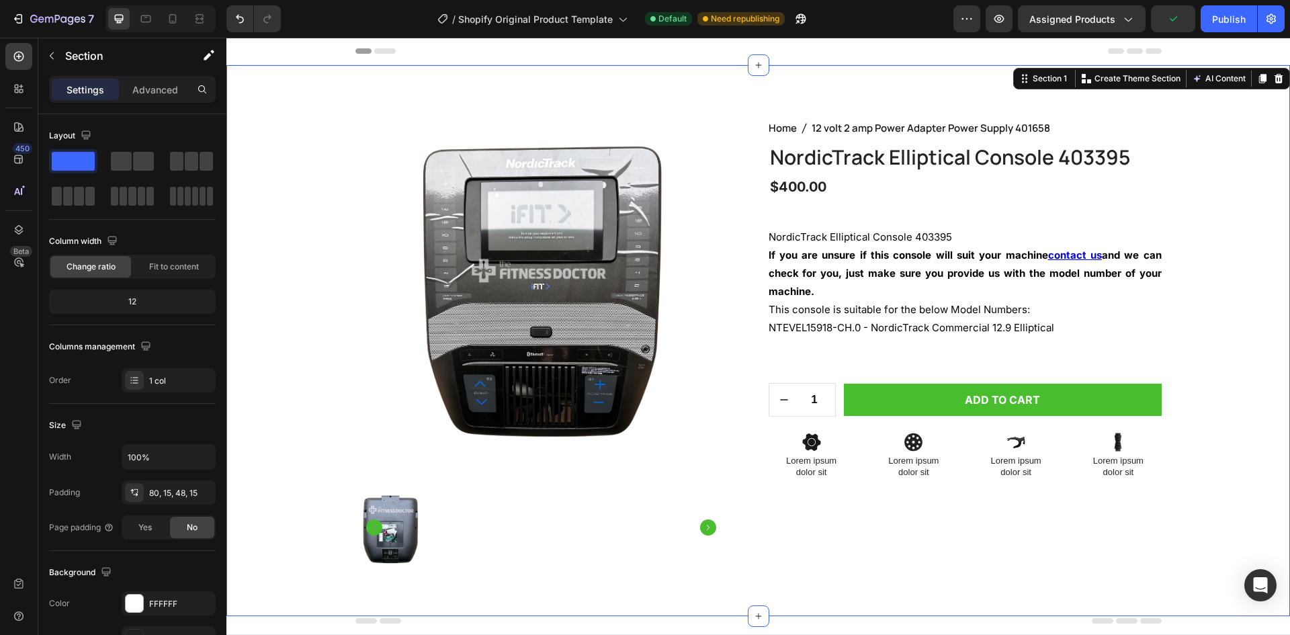
click at [1210, 378] on div "Product Images Home 12 volt 2 amp Power Adapter Power Supply 401658 Breadcrumb …" at bounding box center [759, 351] width 1044 height 465
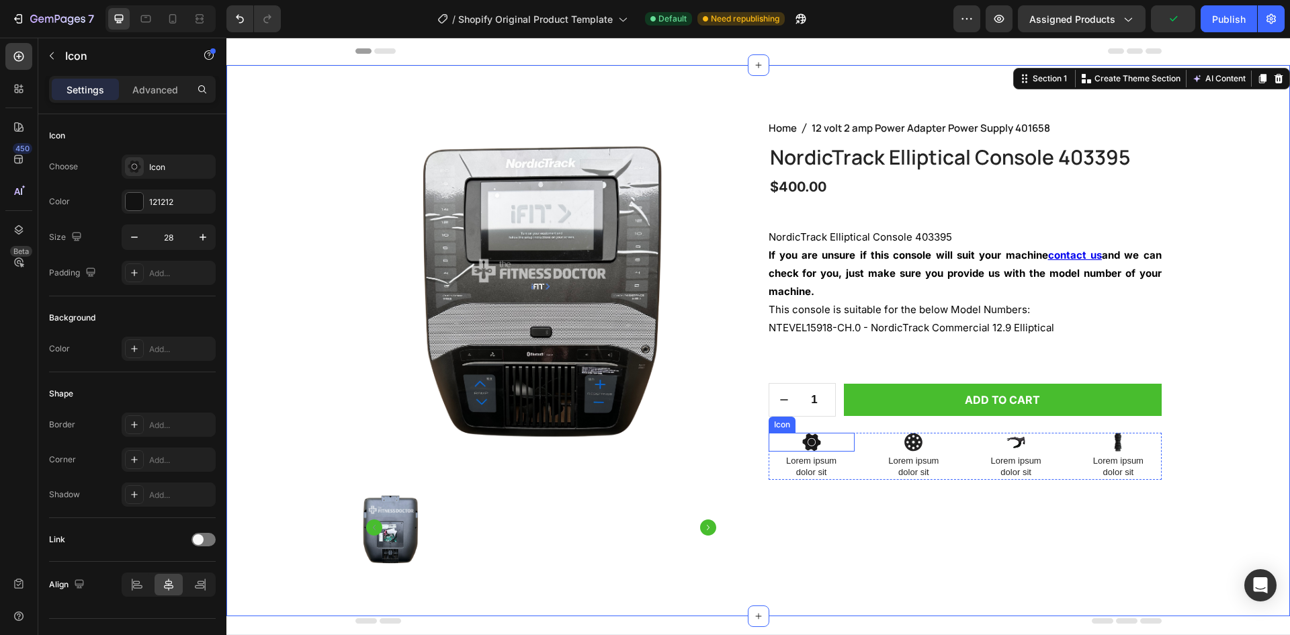
click at [812, 443] on icon at bounding box center [811, 441] width 18 height 17
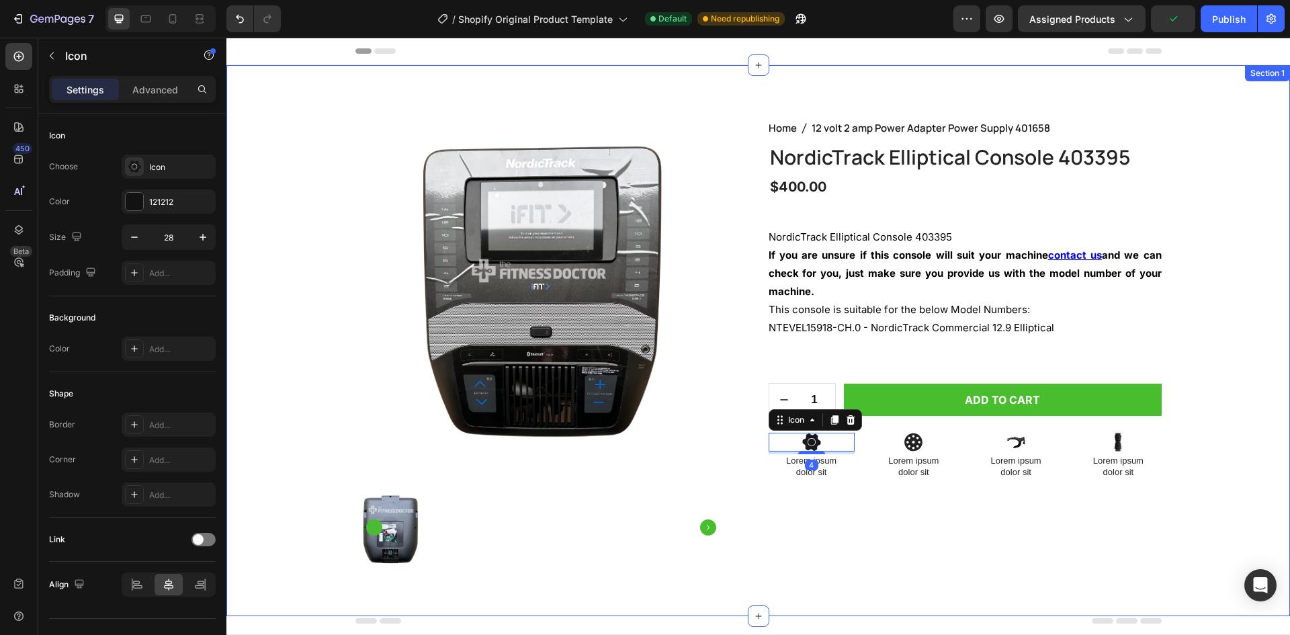
click at [1192, 450] on div "Product Images Home 12 volt 2 amp Power Adapter Power Supply 401658 Breadcrumb …" at bounding box center [759, 351] width 1044 height 465
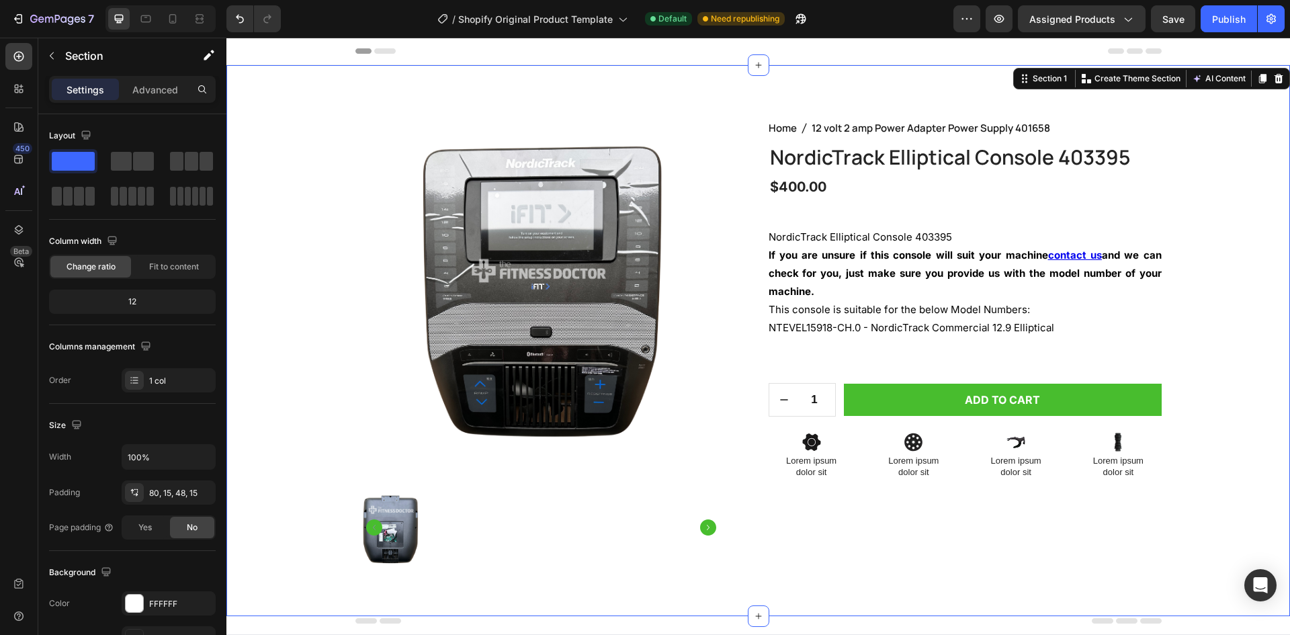
click at [1158, 458] on div "Product Images Home 12 volt 2 amp Power Adapter Power Supply 401658 Breadcrumb …" at bounding box center [759, 351] width 1044 height 465
click at [1149, 458] on p "Lorem ipsum dolor sit" at bounding box center [1117, 467] width 83 height 23
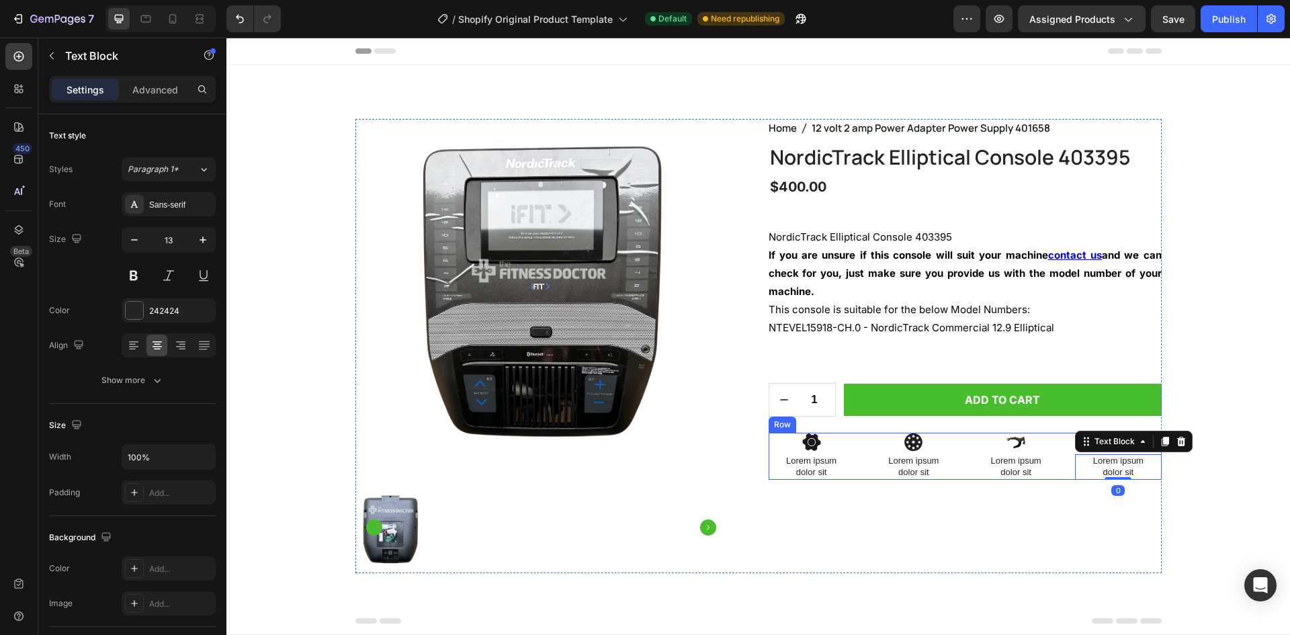
click at [1013, 433] on icon at bounding box center [1016, 442] width 19 height 19
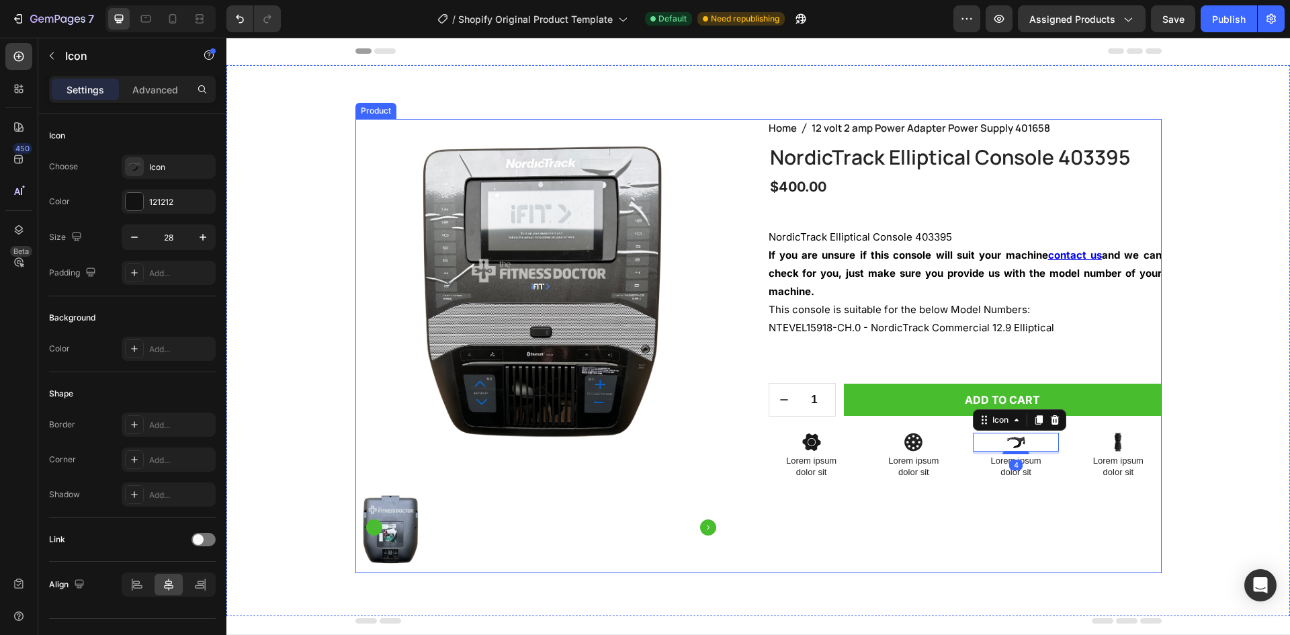
click at [964, 429] on div "Home 12 volt 2 amp Power Adapter Power Supply 401658 Breadcrumb NordicTrack Ell…" at bounding box center [965, 346] width 393 height 454
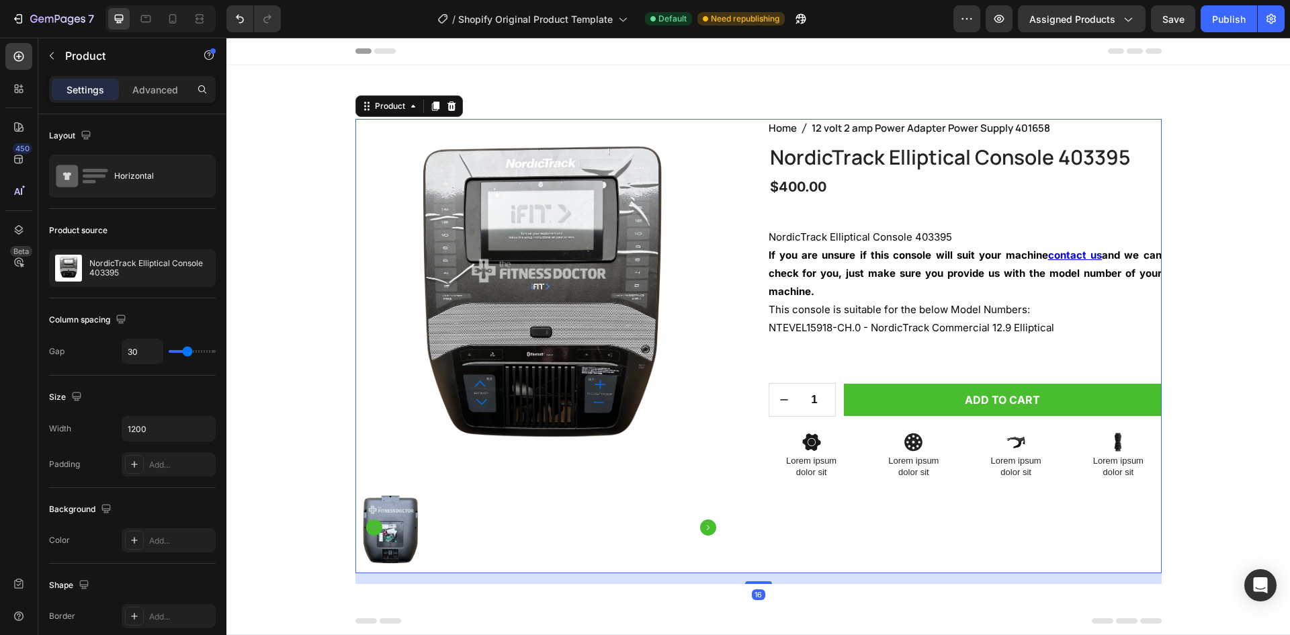
click at [888, 429] on div "Home 12 volt 2 amp Power Adapter Power Supply 401658 Breadcrumb NordicTrack Ell…" at bounding box center [965, 346] width 393 height 454
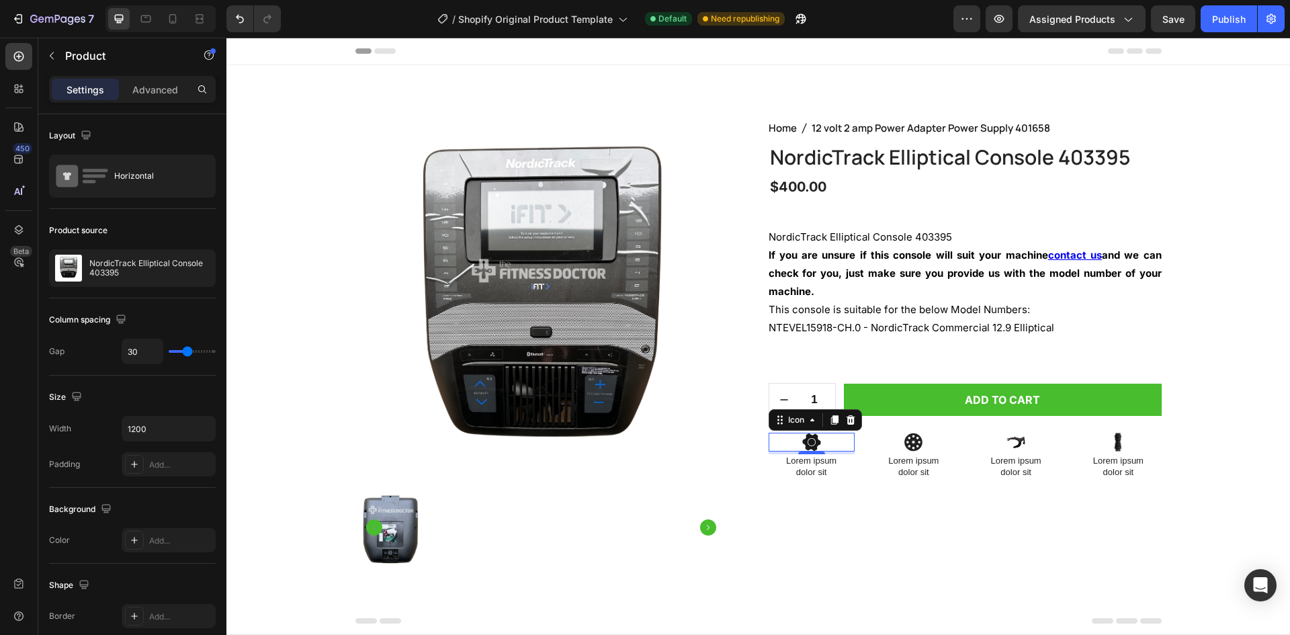
click at [771, 441] on div "Icon 0" at bounding box center [812, 442] width 86 height 19
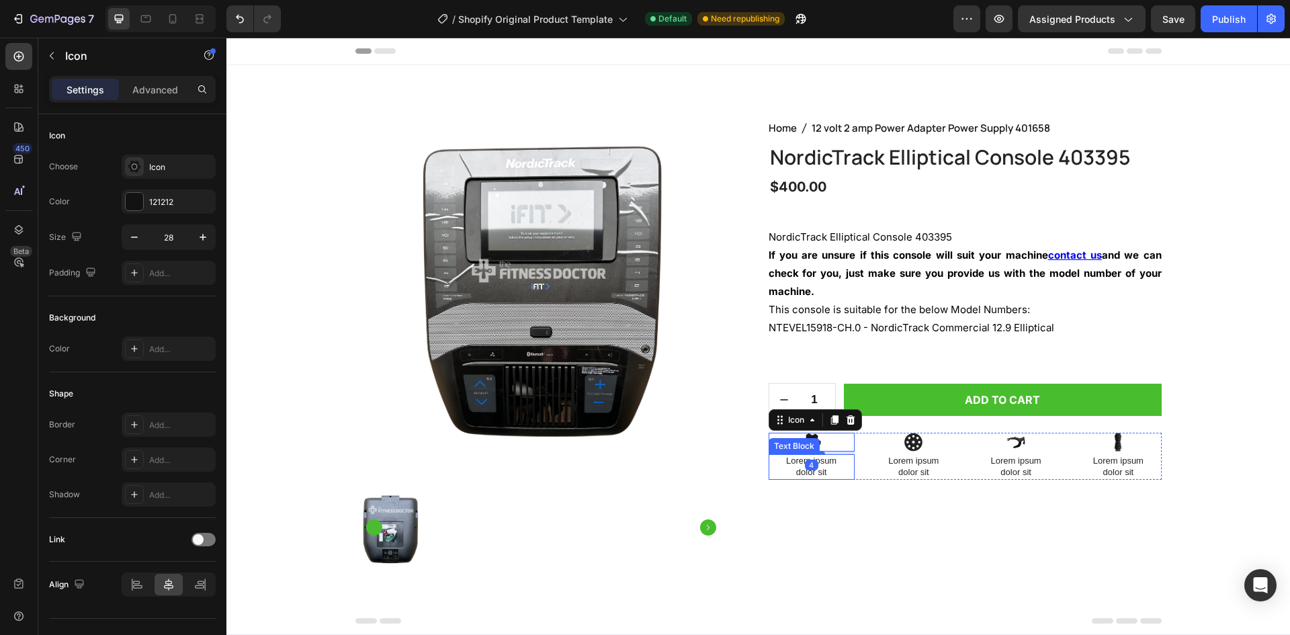
click at [770, 468] on p "Lorem ipsum dolor sit" at bounding box center [811, 467] width 83 height 23
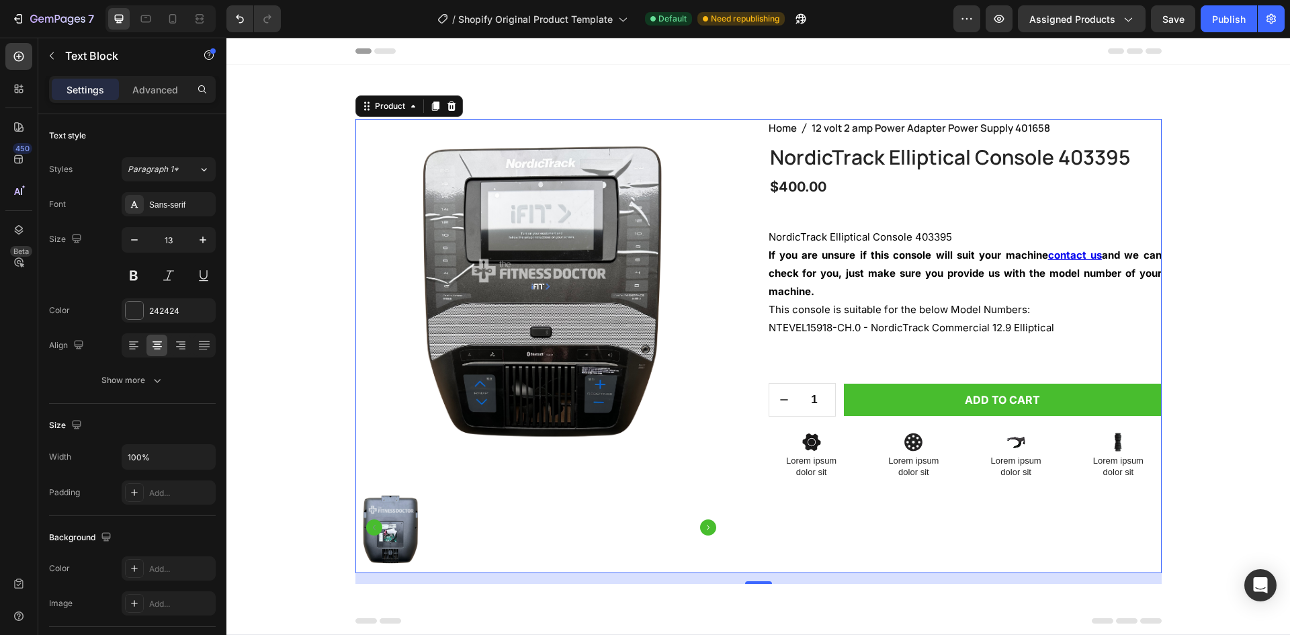
click at [759, 474] on div "Product Images Home 12 volt 2 amp Power Adapter Power Supply 401658 Breadcrumb …" at bounding box center [758, 346] width 806 height 454
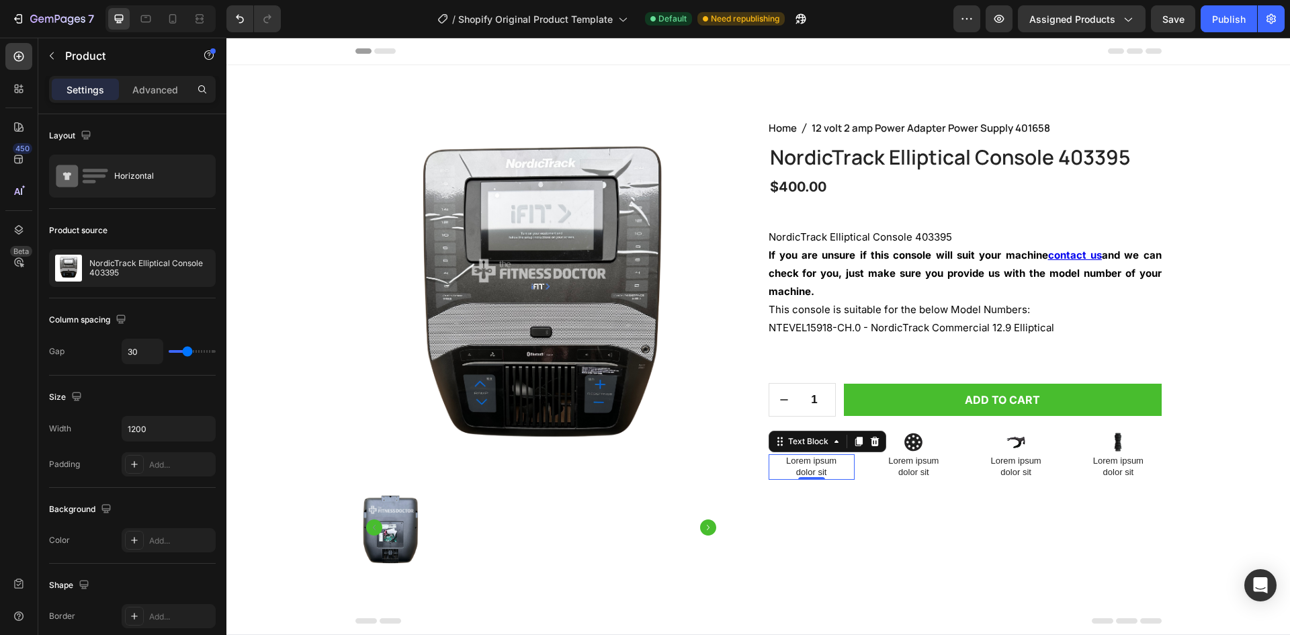
click at [770, 472] on p "Lorem ipsum dolor sit" at bounding box center [811, 467] width 83 height 23
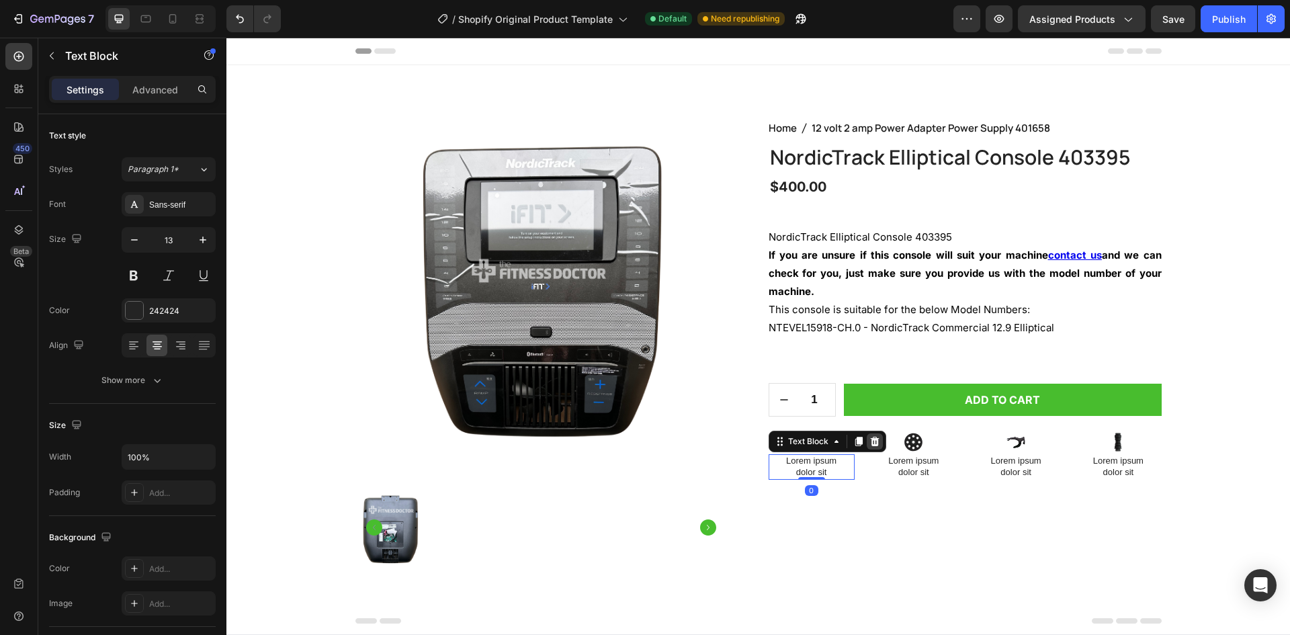
click at [874, 441] on icon at bounding box center [874, 441] width 11 height 11
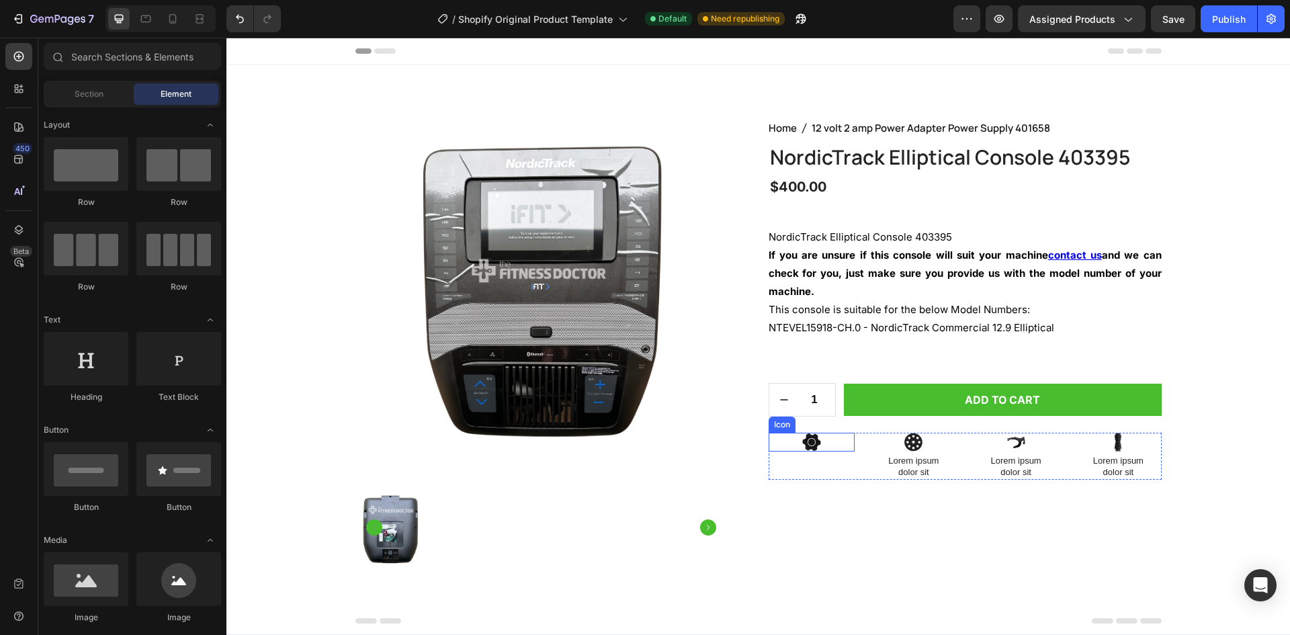
click at [842, 441] on div "Icon" at bounding box center [812, 442] width 86 height 19
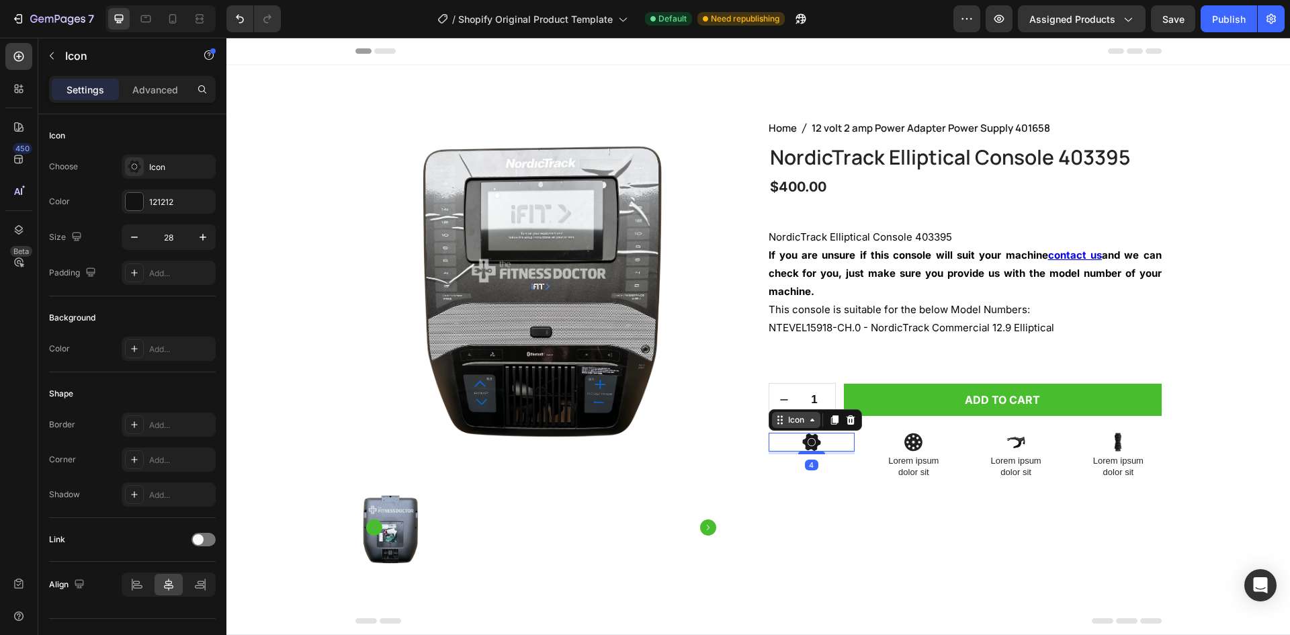
click at [802, 425] on div "Icon" at bounding box center [796, 420] width 48 height 16
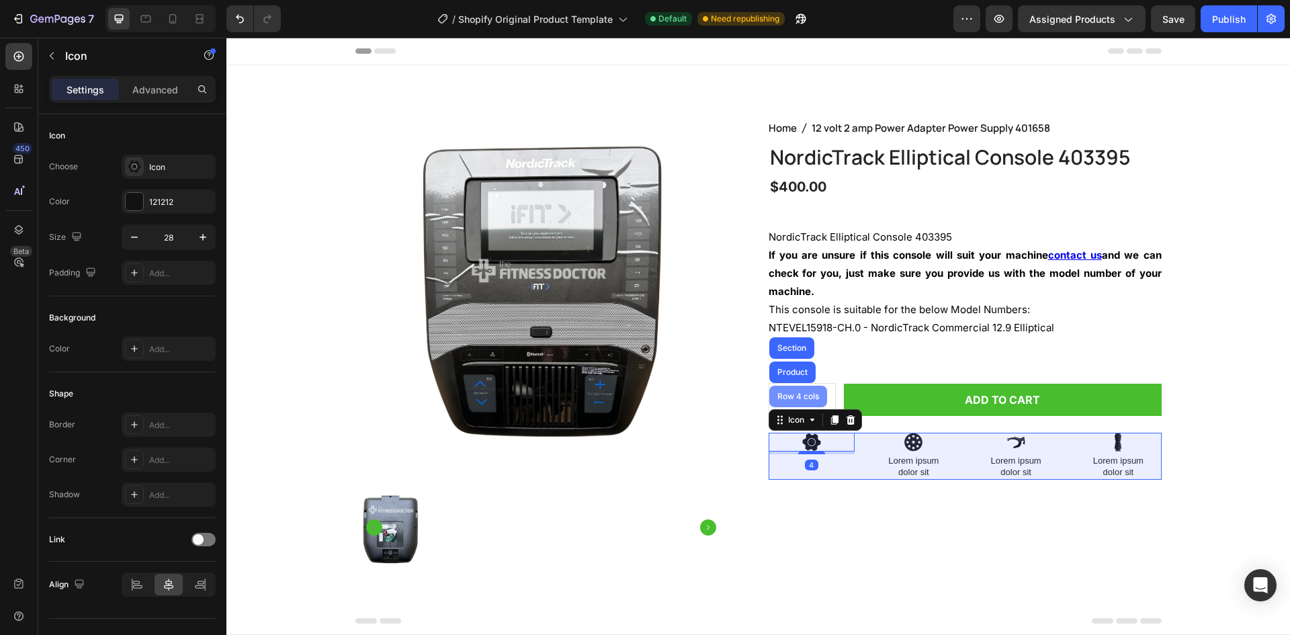
click at [794, 399] on div "Row 4 cols" at bounding box center [798, 396] width 47 height 8
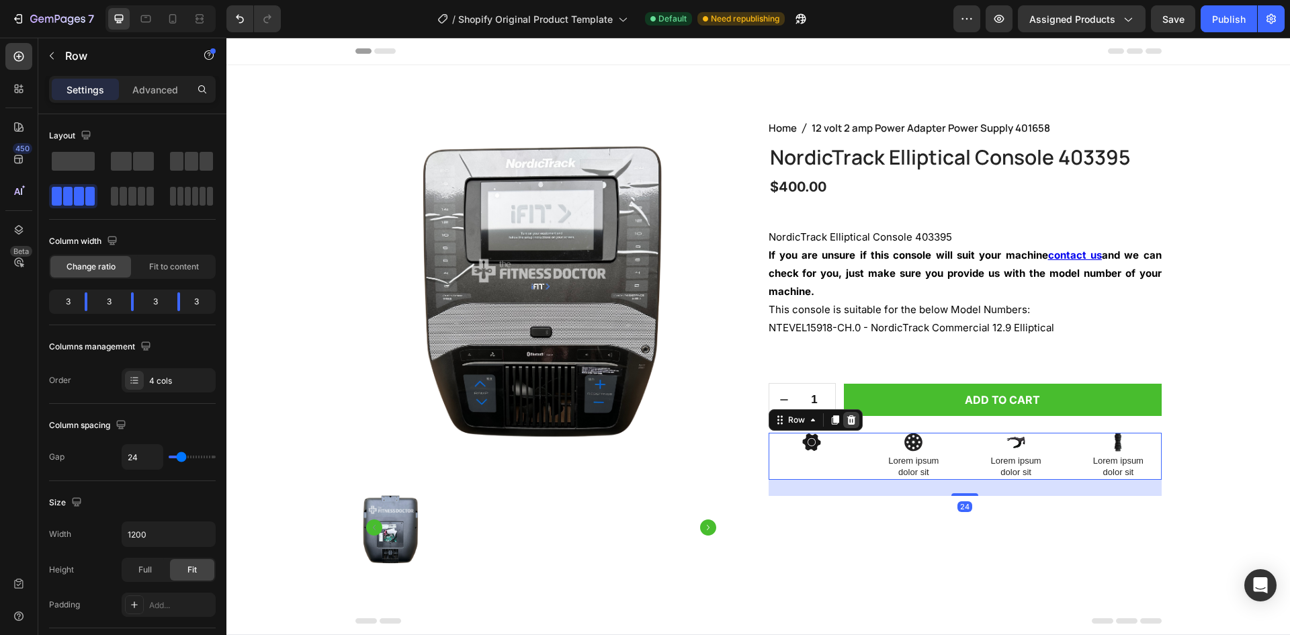
click at [851, 419] on icon at bounding box center [851, 420] width 11 height 11
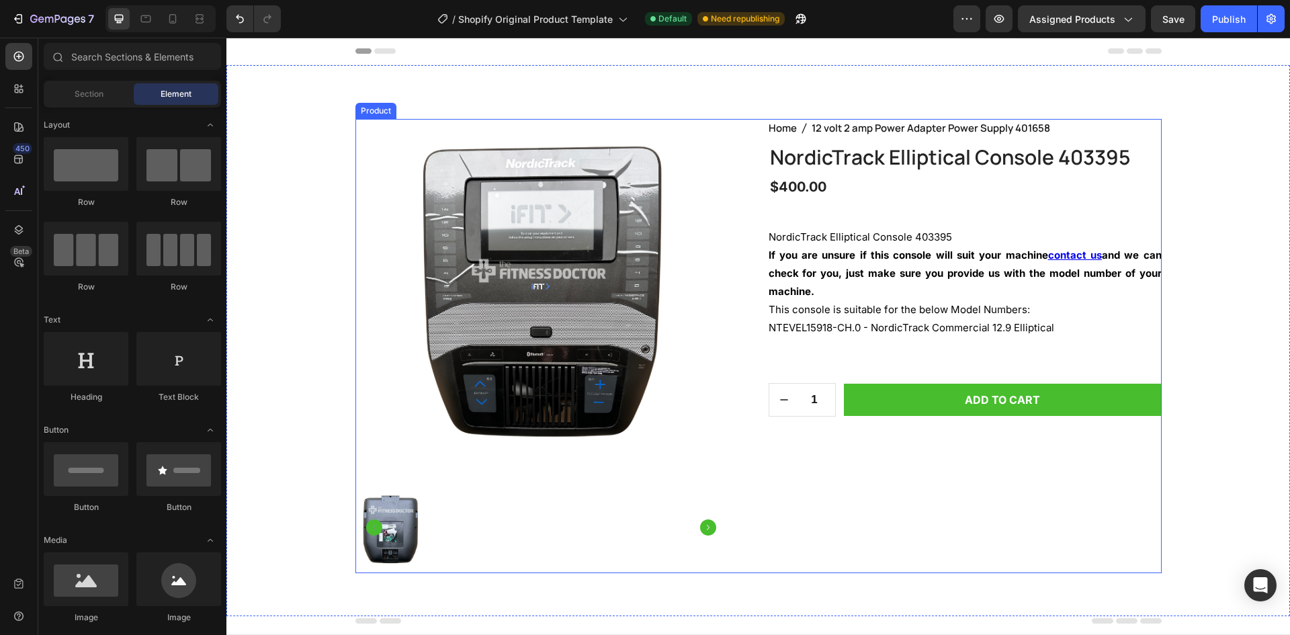
click at [1103, 457] on div "Home 12 volt 2 amp Power Adapter Power Supply 401658 Breadcrumb NordicTrack Ell…" at bounding box center [965, 346] width 393 height 454
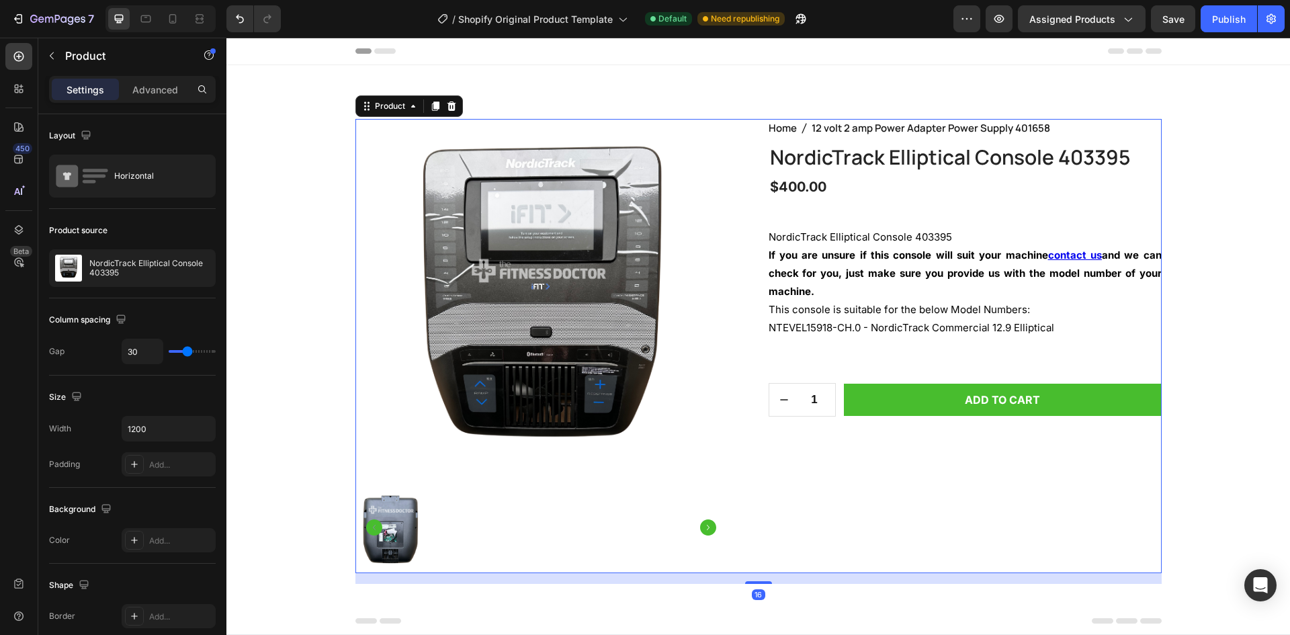
click at [749, 134] on div "Product Images Home 12 volt 2 amp Power Adapter Power Supply 401658 Breadcrumb …" at bounding box center [758, 346] width 806 height 454
click at [696, 163] on img at bounding box center [541, 305] width 372 height 372
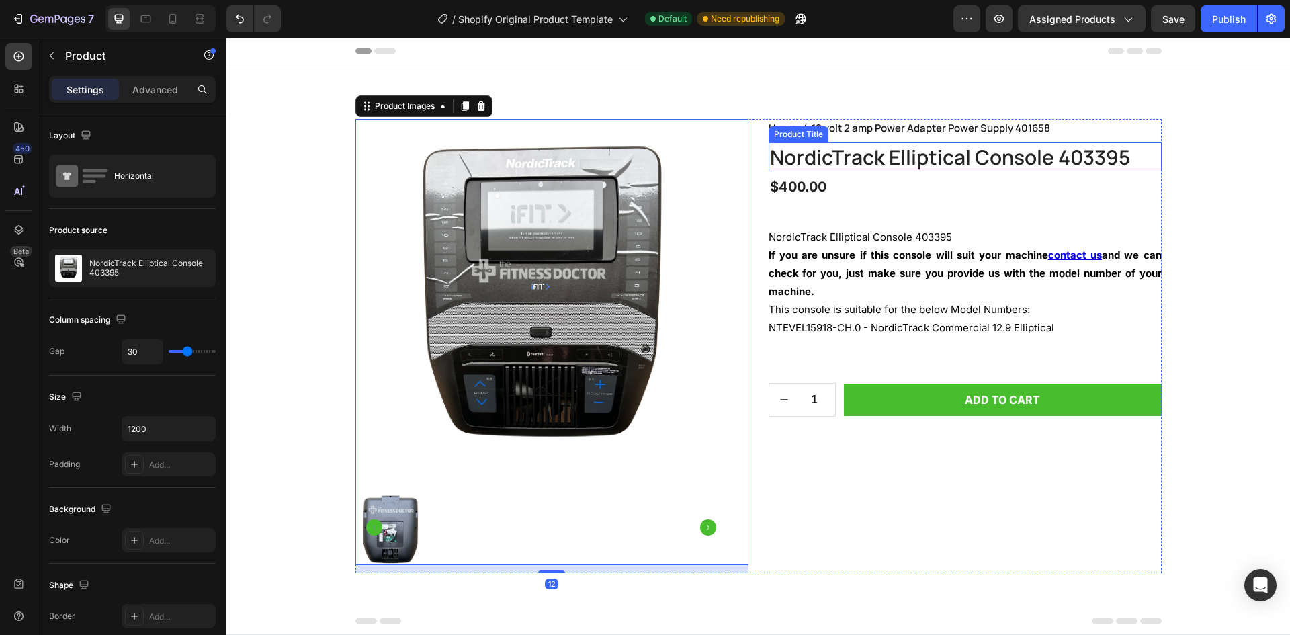
click at [927, 138] on div "Home 12 volt 2 amp Power Adapter Power Supply 401658 Breadcrumb NordicTrack Ell…" at bounding box center [965, 346] width 393 height 454
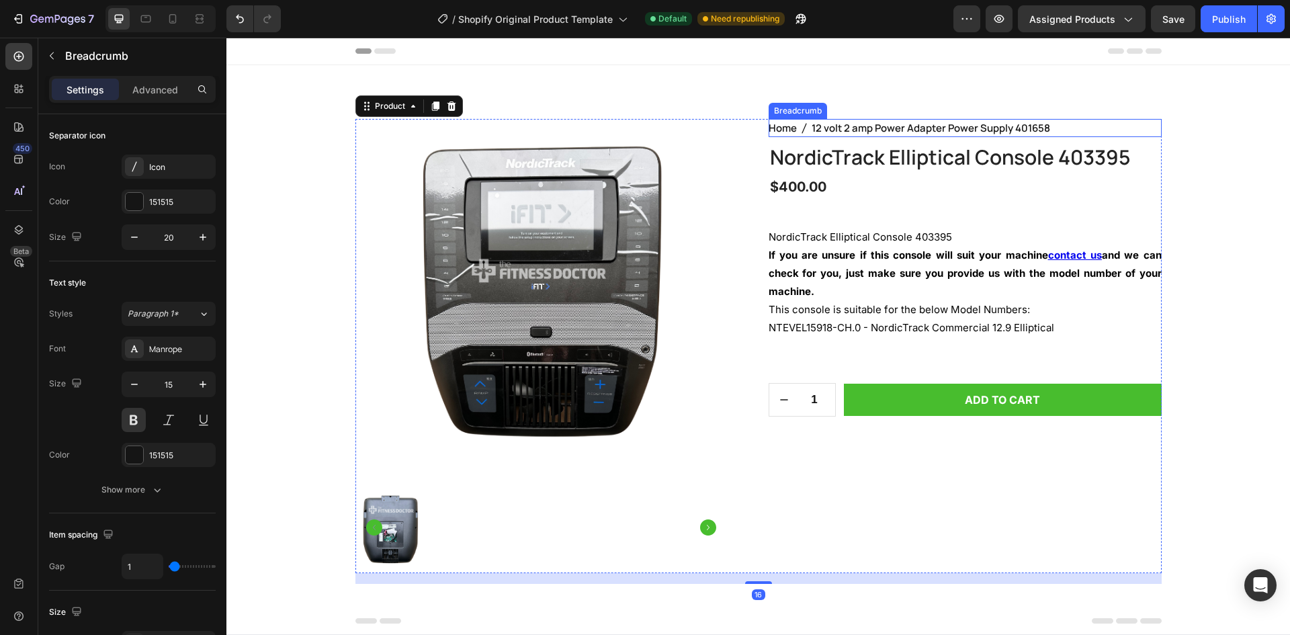
click at [1060, 130] on nav "Home 12 volt 2 amp Power Adapter Power Supply 401658" at bounding box center [965, 128] width 393 height 18
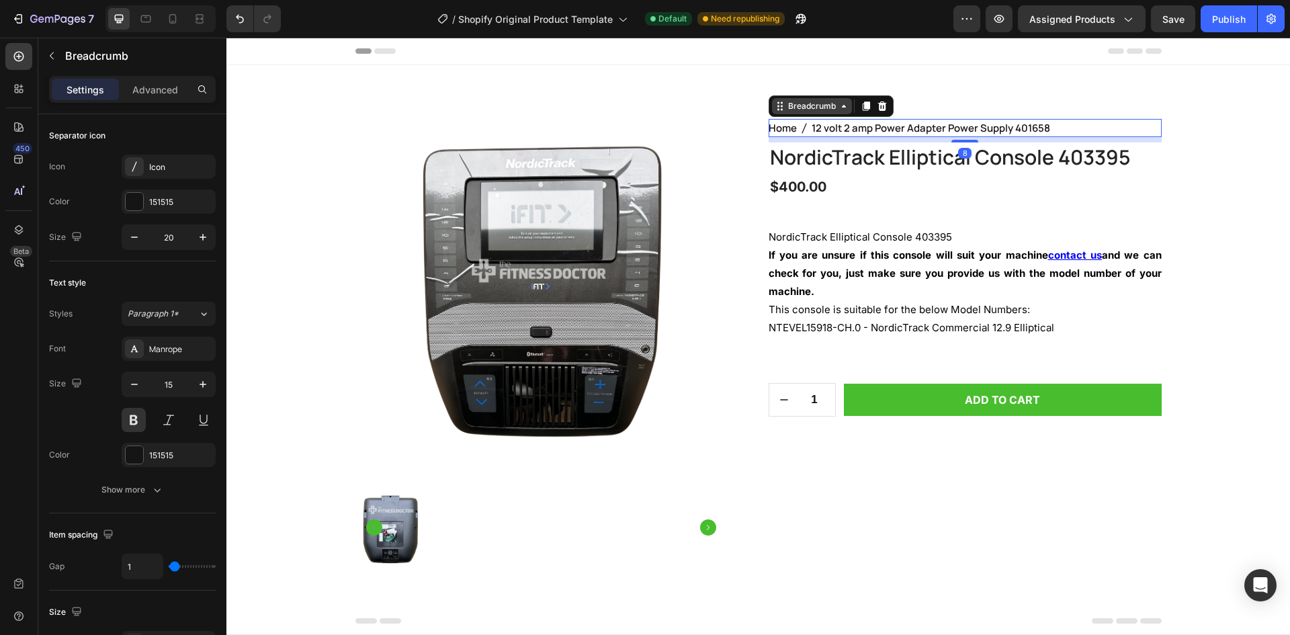
click at [777, 108] on icon at bounding box center [780, 106] width 11 height 11
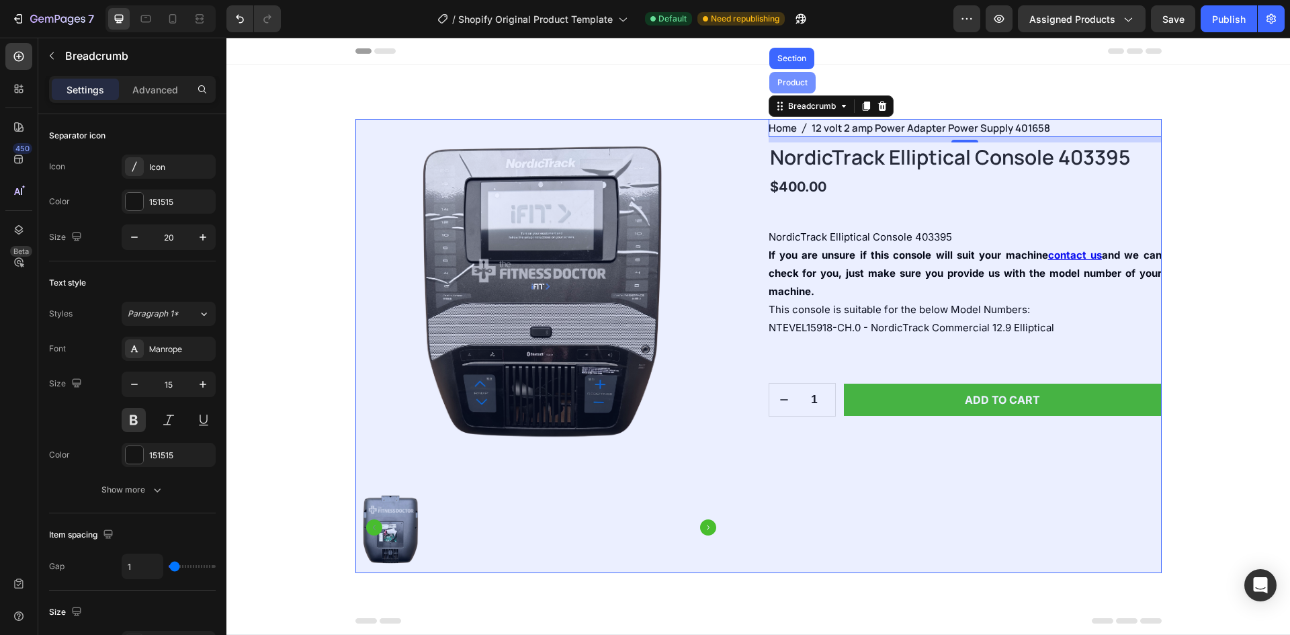
click at [784, 84] on div "Product" at bounding box center [793, 83] width 36 height 8
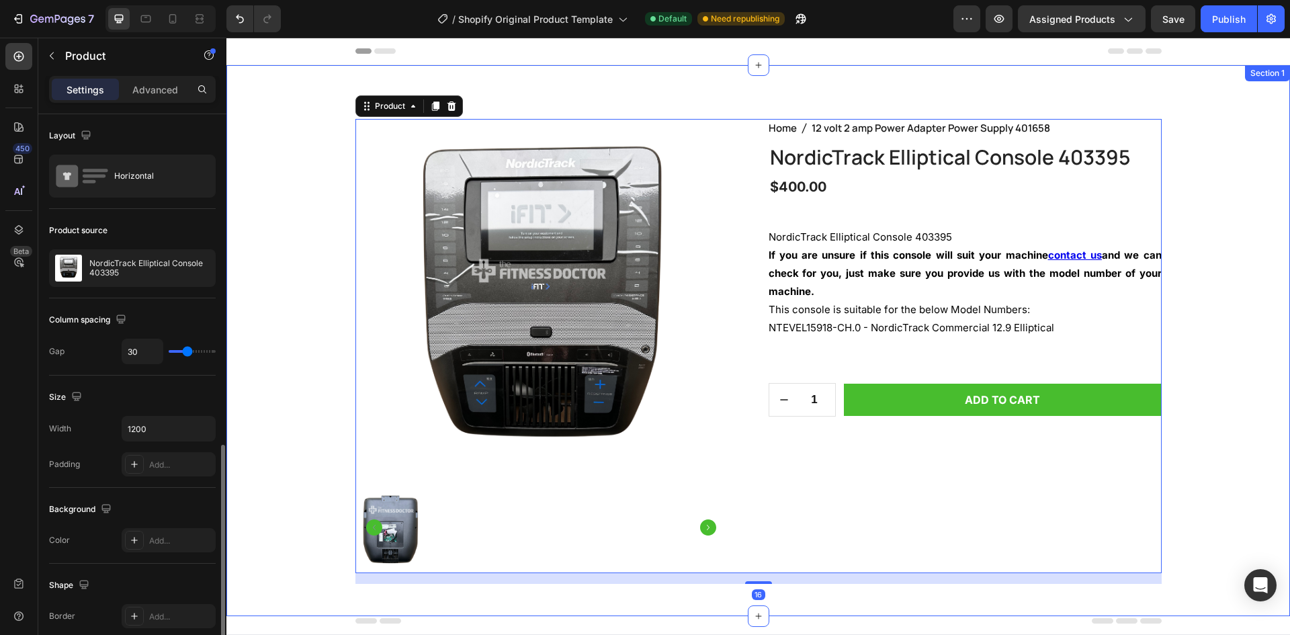
scroll to position [314, 0]
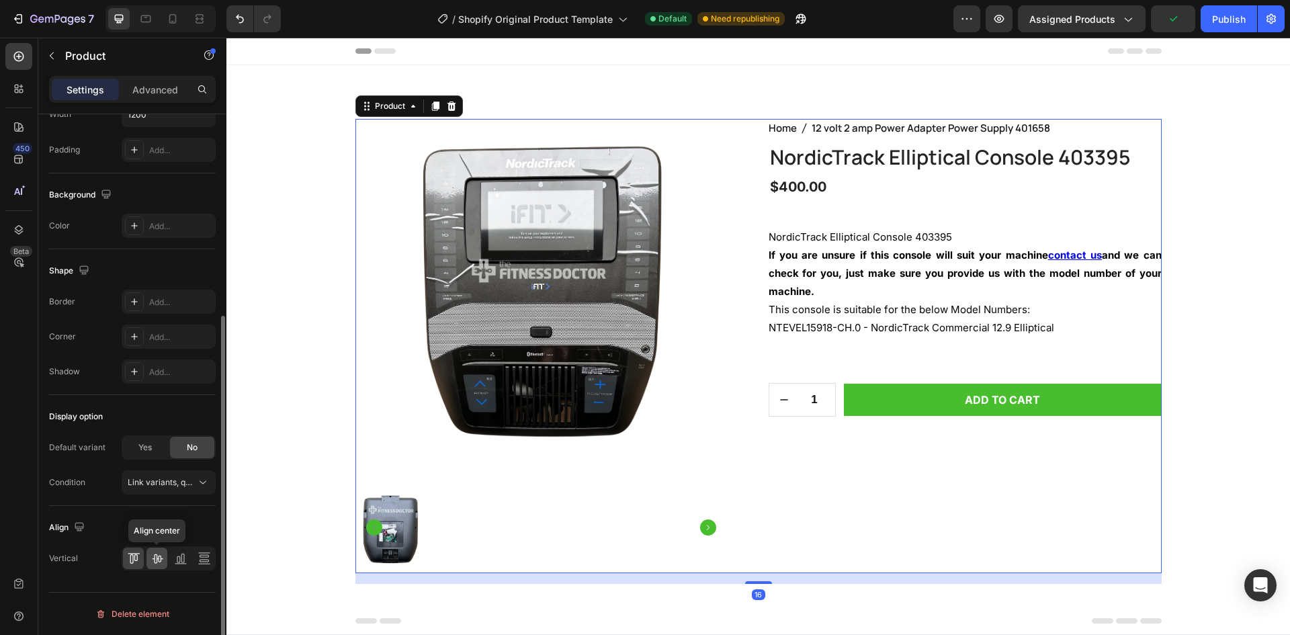
click at [156, 561] on icon at bounding box center [157, 558] width 13 height 13
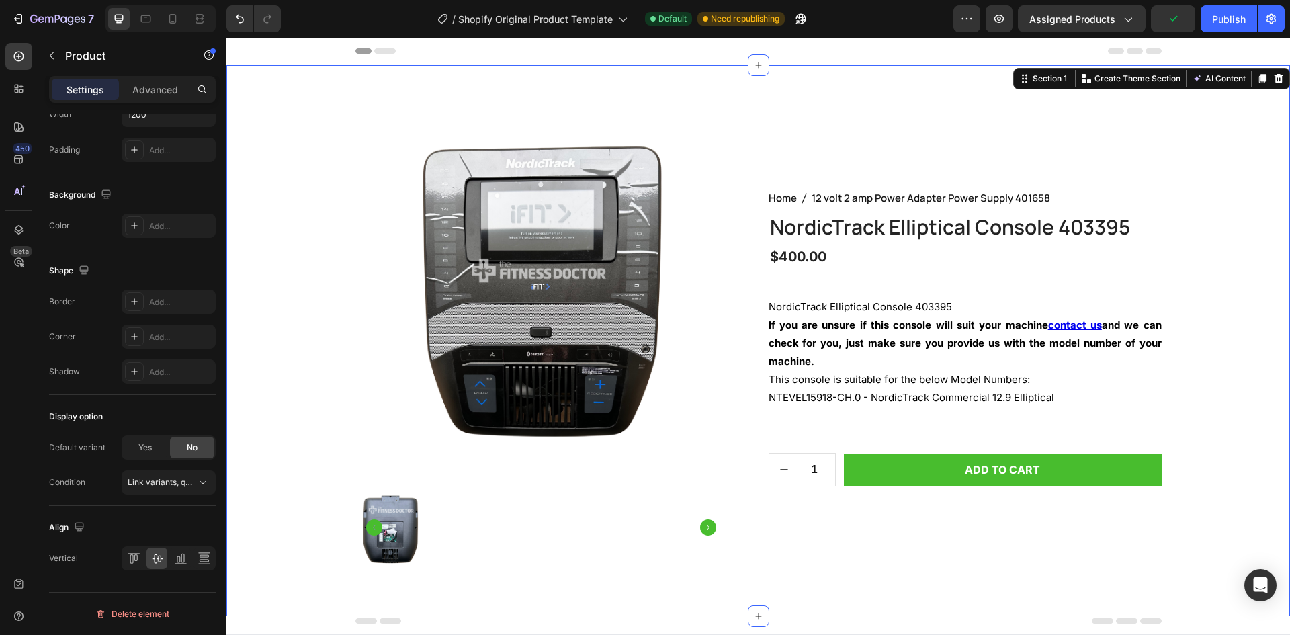
click at [1224, 329] on div "Product Images Home 12 volt 2 amp Power Adapter Power Supply 401658 Breadcrumb …" at bounding box center [759, 351] width 1044 height 465
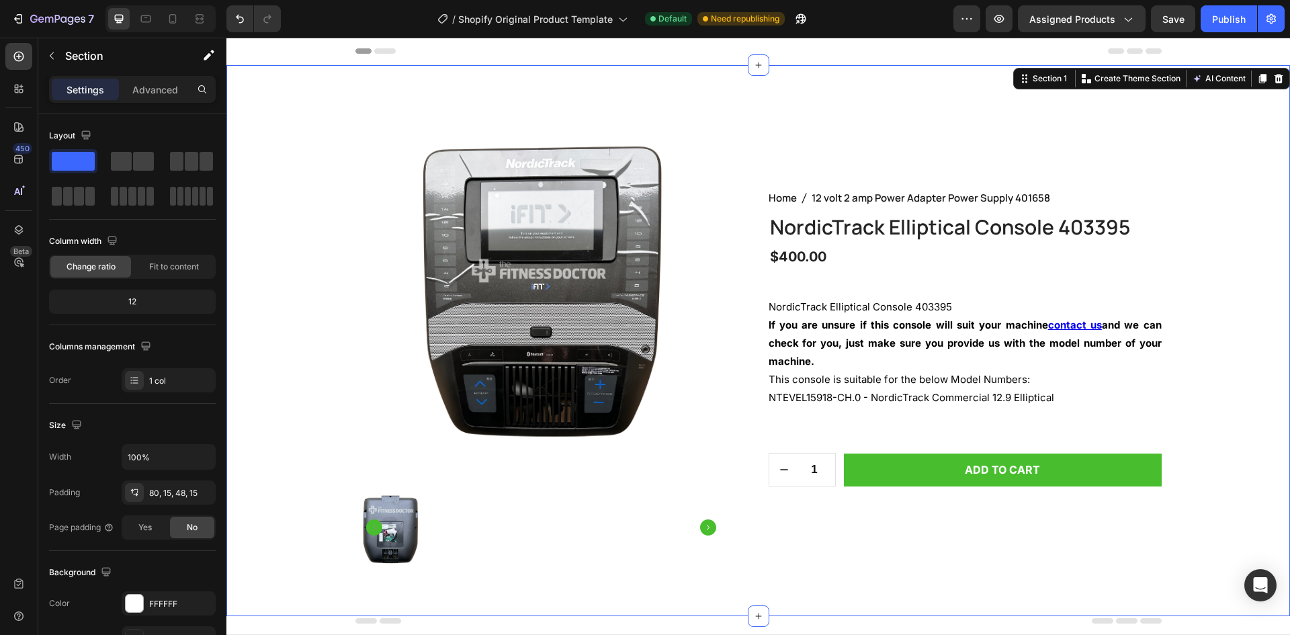
click at [1190, 296] on div "Product Images Home 12 volt 2 amp Power Adapter Power Supply 401658 Breadcrumb …" at bounding box center [759, 351] width 1044 height 465
click at [16, 159] on icon at bounding box center [18, 159] width 13 height 13
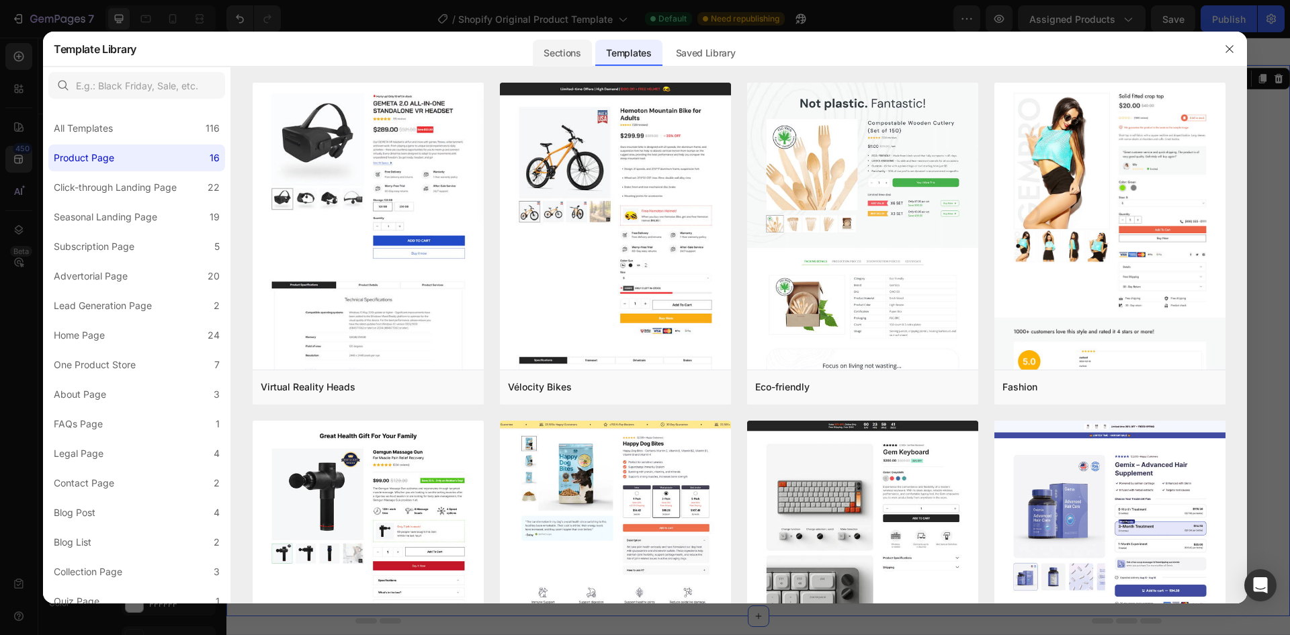
click at [595, 55] on div "Sections" at bounding box center [628, 49] width 67 height 35
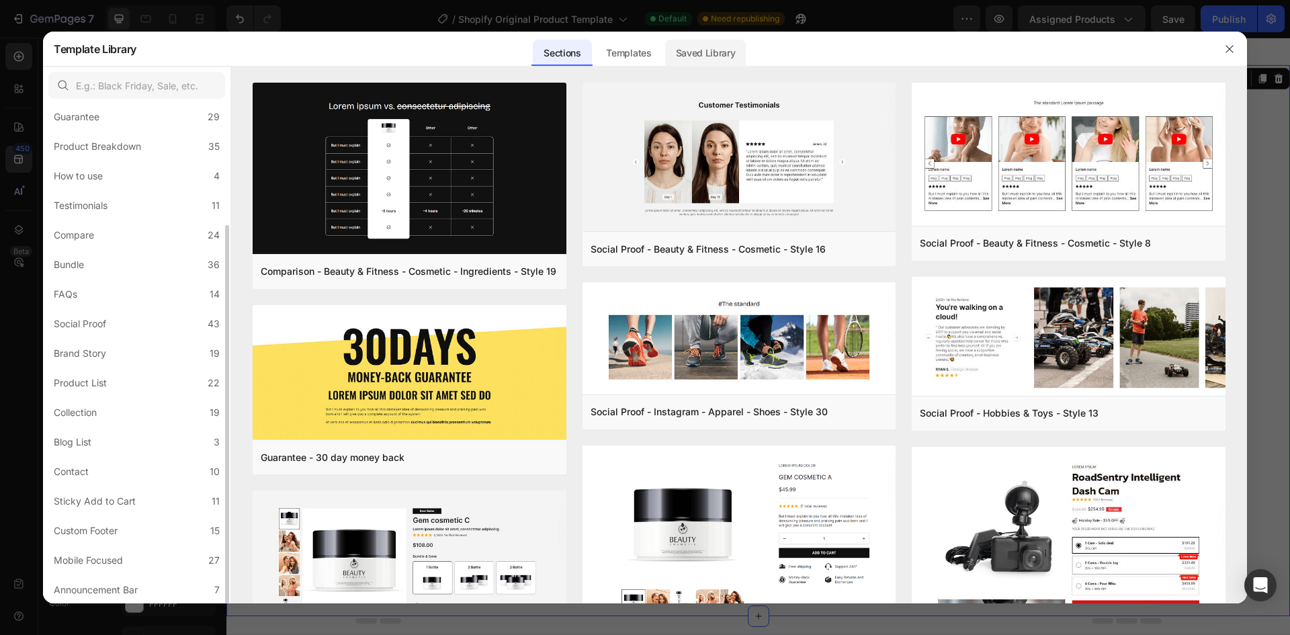
click at [667, 45] on div "Saved Library" at bounding box center [705, 53] width 81 height 27
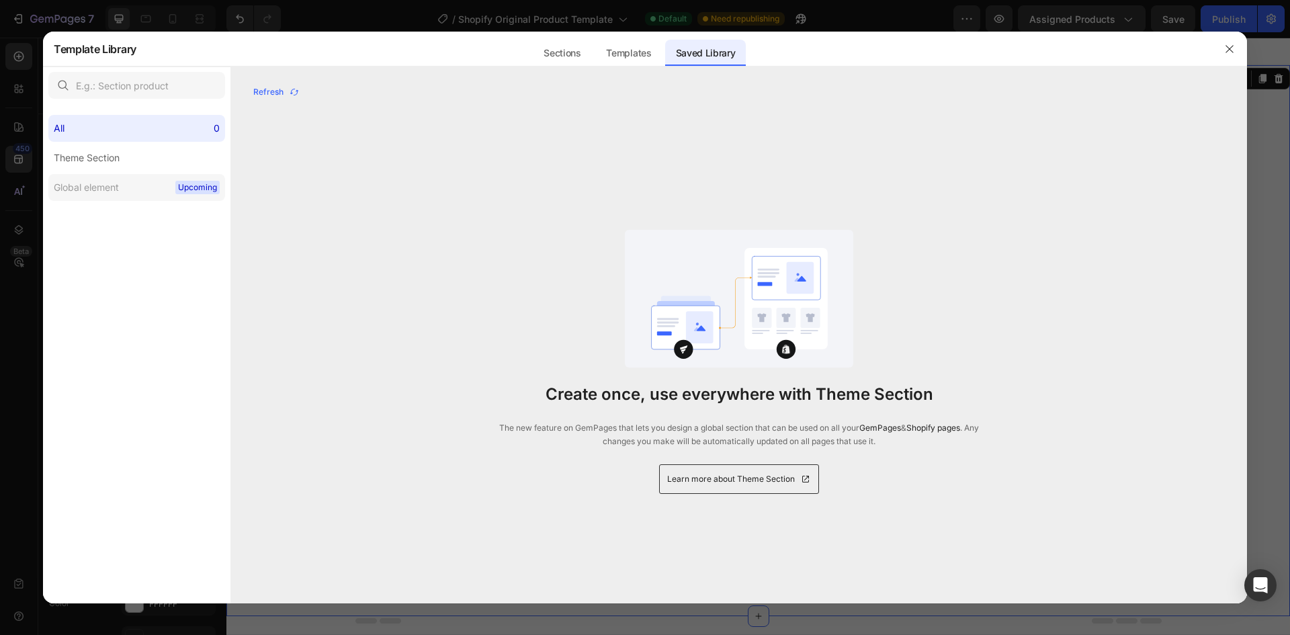
click at [124, 192] on div "Global element" at bounding box center [89, 187] width 71 height 16
click at [122, 161] on div "Theme Section" at bounding box center [89, 158] width 71 height 16
click at [105, 178] on label "Global element Upcoming" at bounding box center [136, 187] width 177 height 27
click at [1230, 40] on button "button" at bounding box center [1230, 49] width 22 height 22
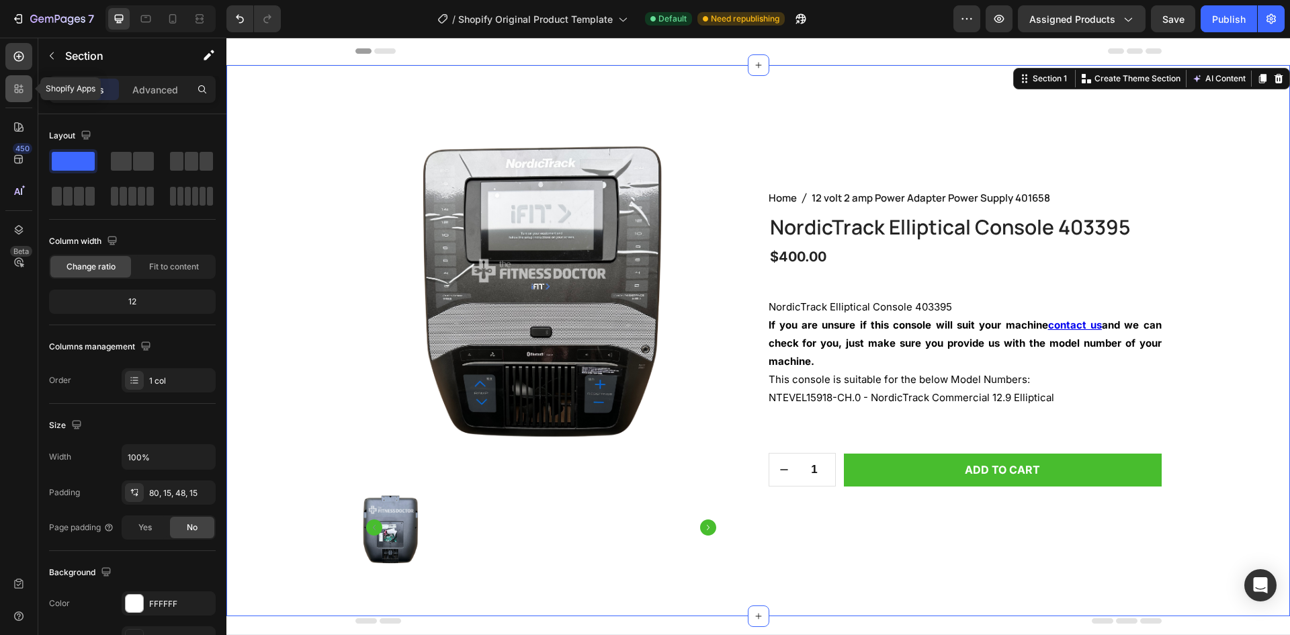
click at [30, 82] on div at bounding box center [18, 88] width 27 height 27
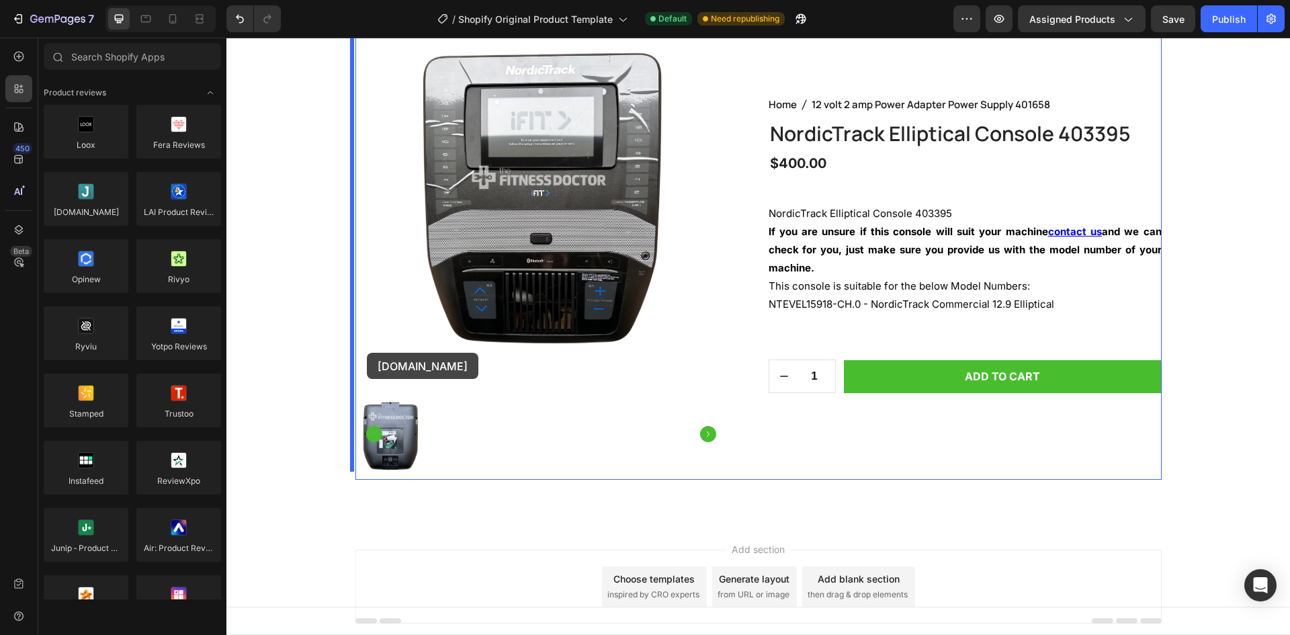
scroll to position [114, 0]
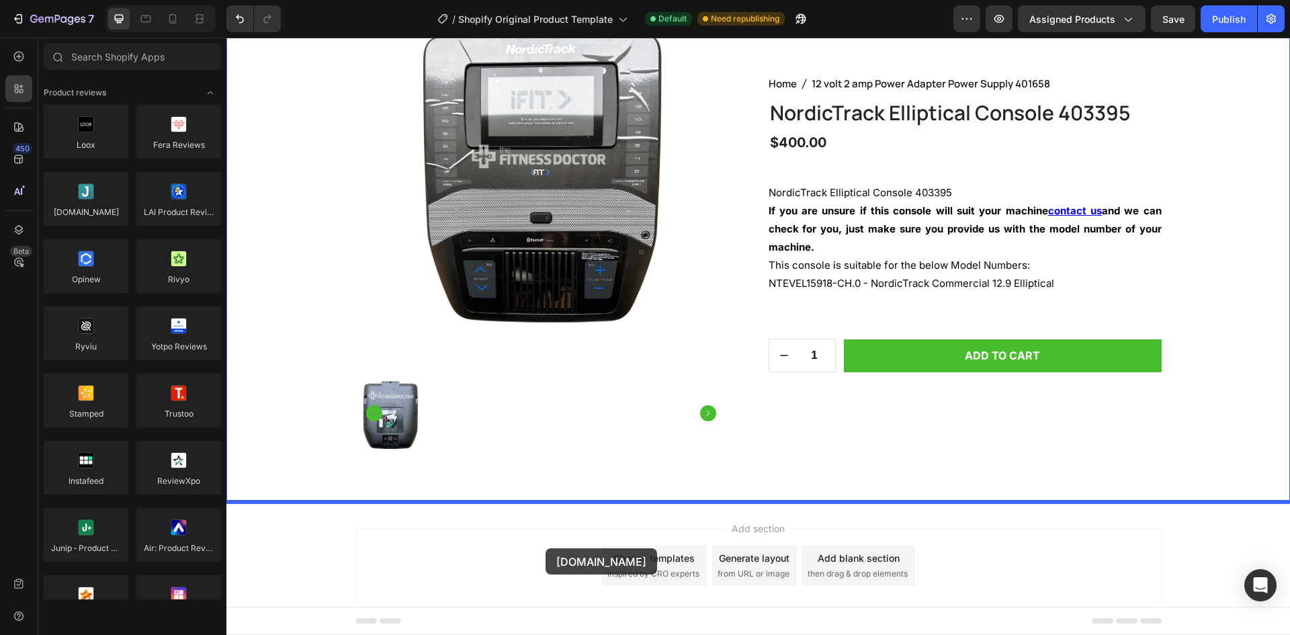
drag, startPoint x: 310, startPoint y: 235, endPoint x: 544, endPoint y: 546, distance: 388.2
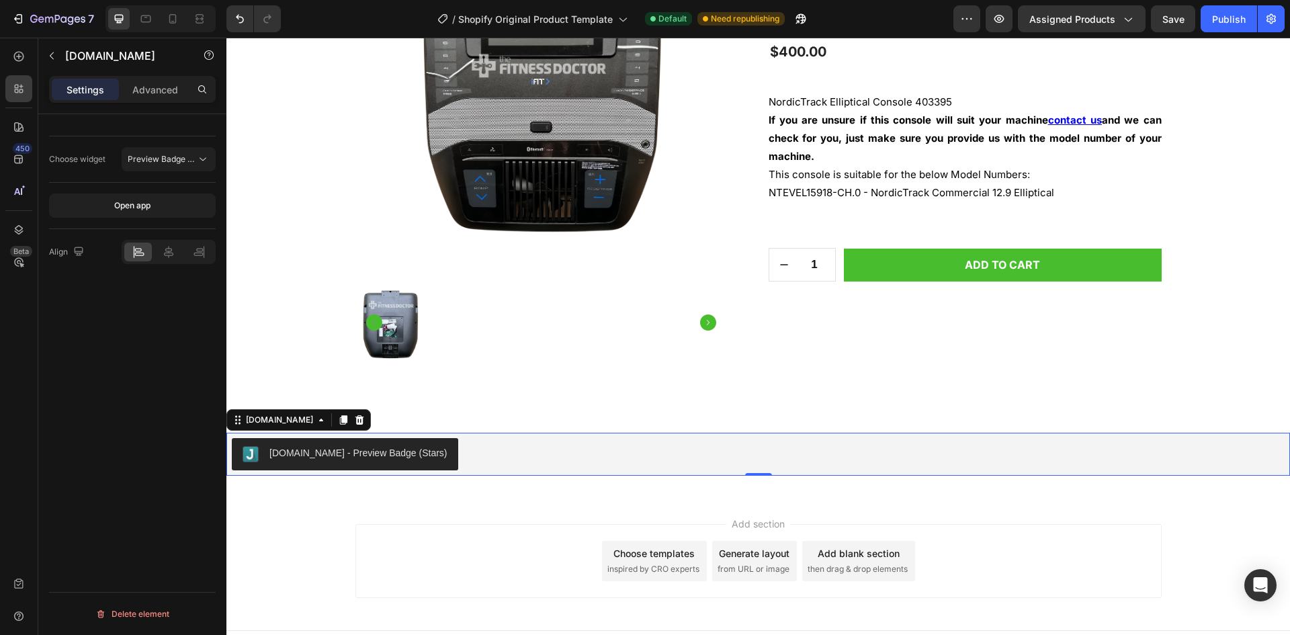
scroll to position [228, 0]
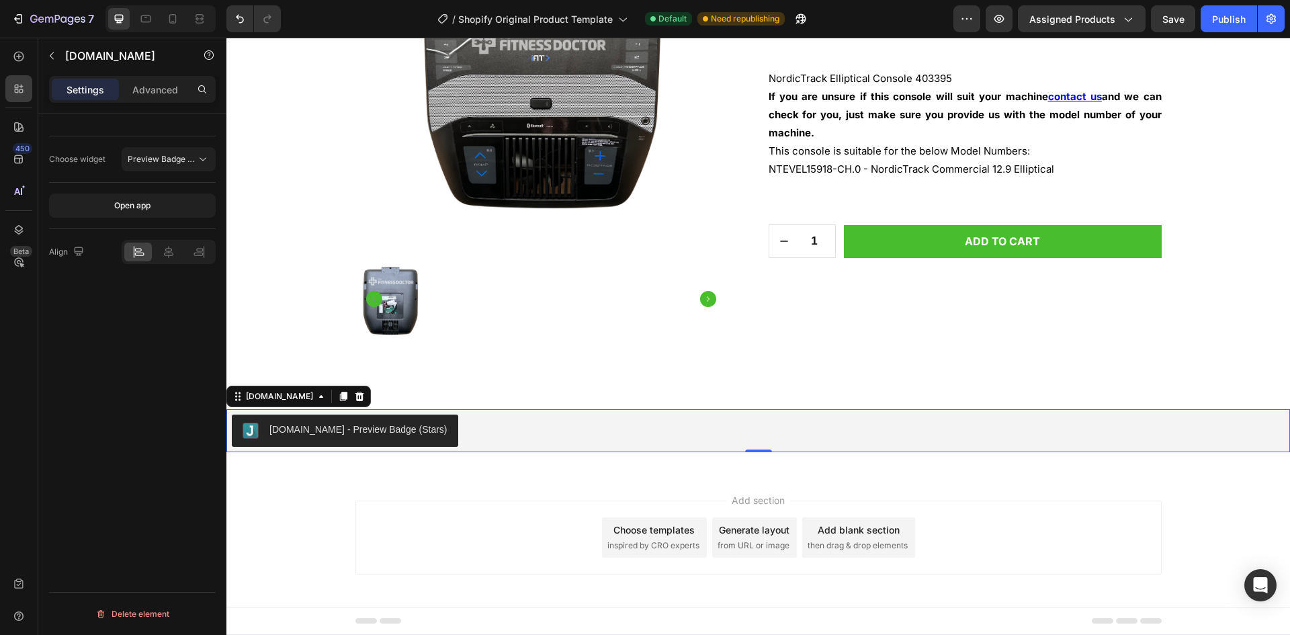
click at [380, 430] on div "Judge.me - Preview Badge (Stars)" at bounding box center [358, 430] width 178 height 14
click at [157, 153] on span "Preview Badge (Stars)" at bounding box center [162, 159] width 69 height 12
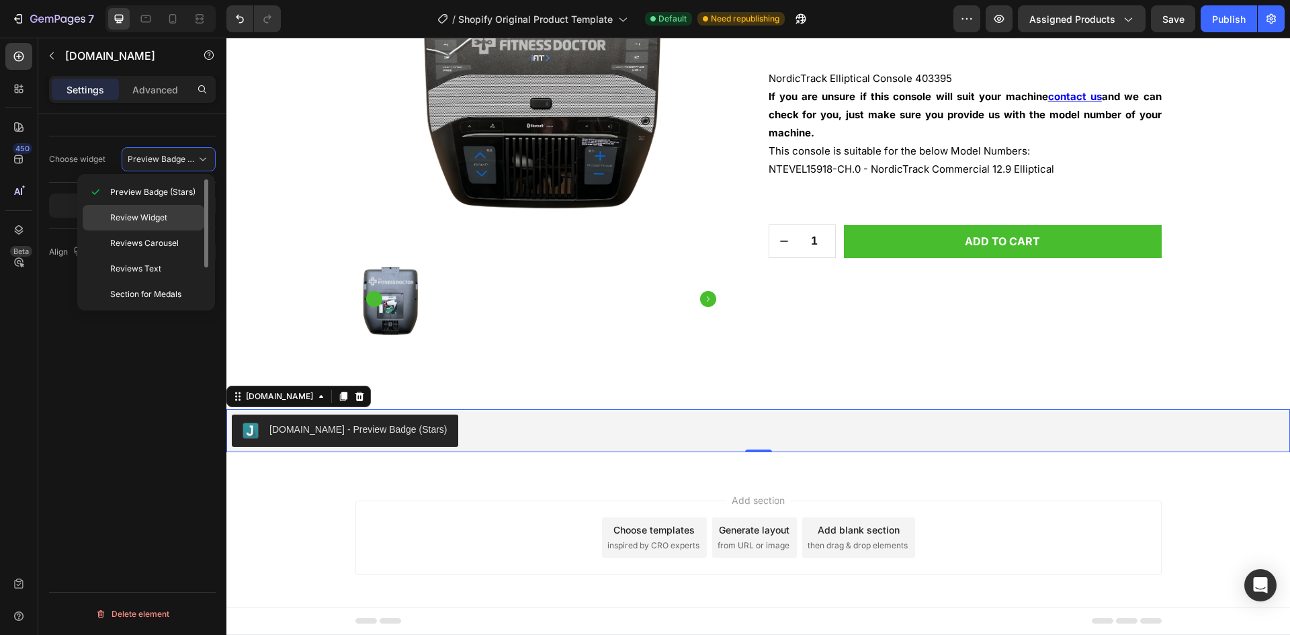
click at [162, 218] on span "Review Widget" at bounding box center [138, 218] width 57 height 12
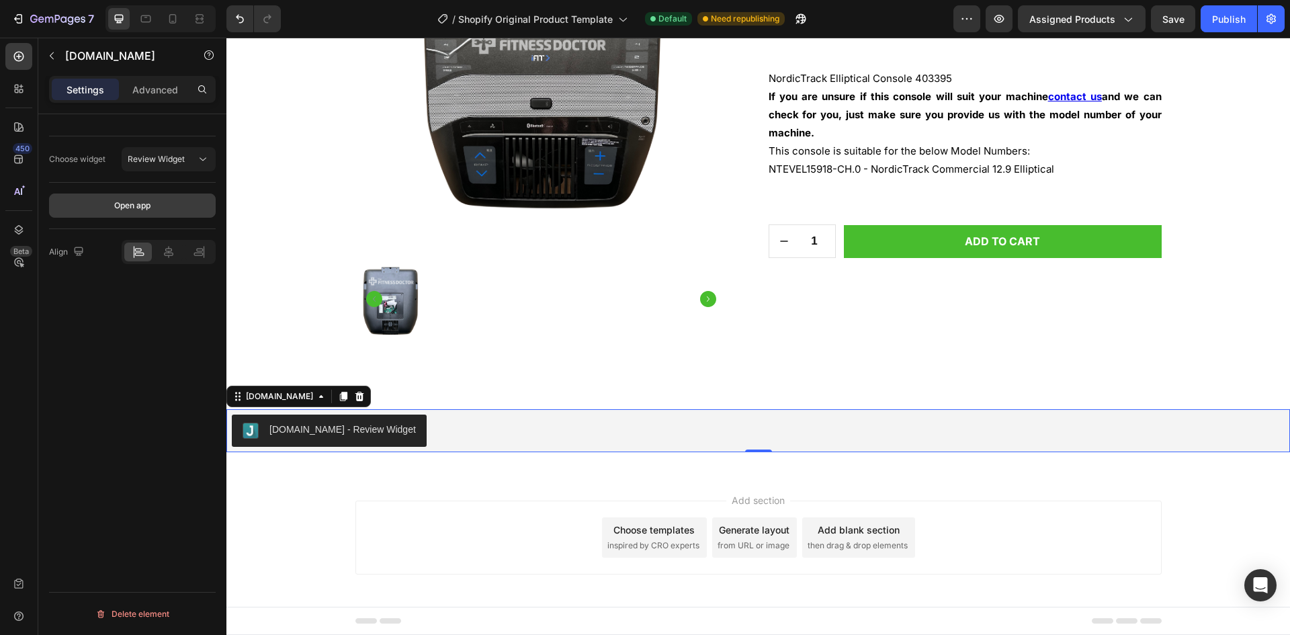
click at [148, 205] on div "Open app" at bounding box center [132, 206] width 36 height 12
click at [355, 431] on div "Judge.me - Review Widget" at bounding box center [342, 430] width 146 height 14
click at [181, 164] on span "Review Widget" at bounding box center [156, 159] width 57 height 12
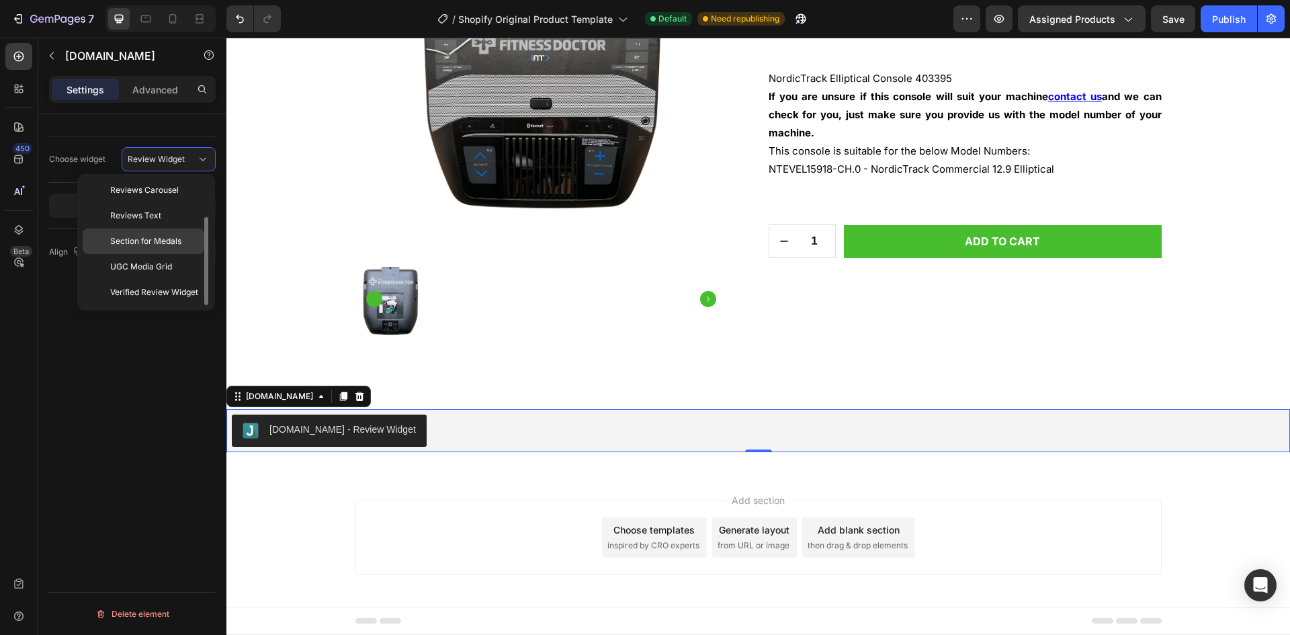
scroll to position [0, 0]
click at [149, 247] on span "Reviews Carousel" at bounding box center [144, 243] width 69 height 12
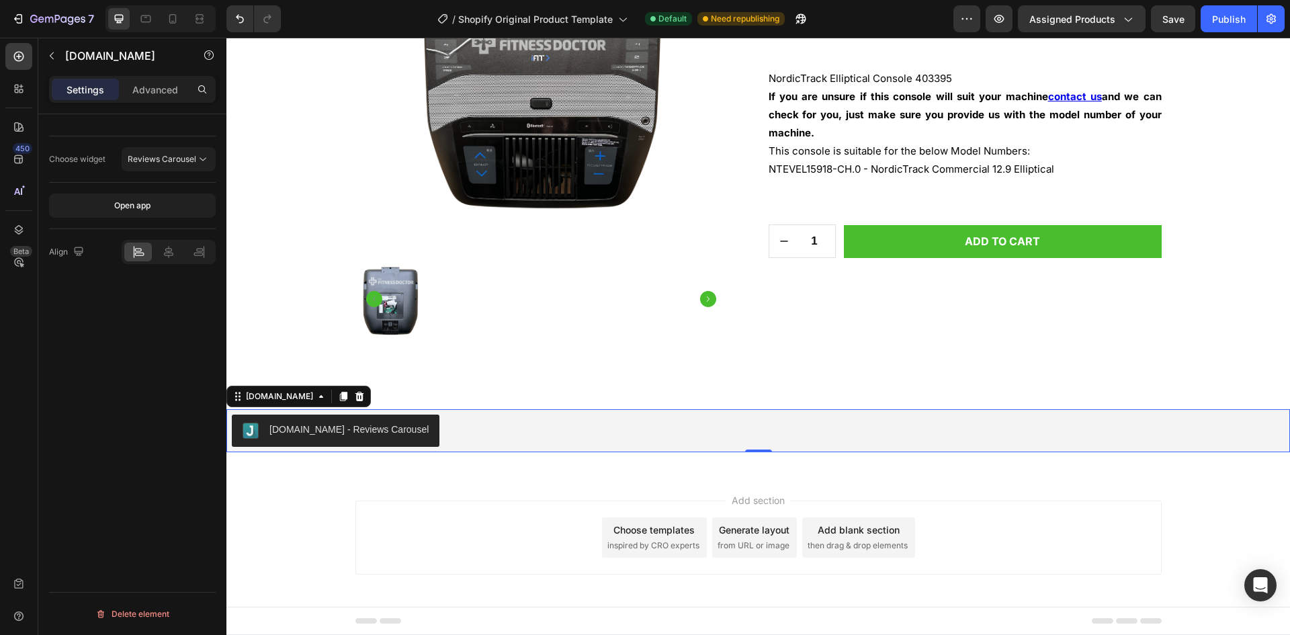
click at [356, 421] on button "Judge.me - Reviews Carousel" at bounding box center [336, 431] width 208 height 32
click at [158, 351] on div "Choose widget Reviews Carousel Open app Align Delete element" at bounding box center [132, 393] width 188 height 559
click at [156, 97] on div "Advanced" at bounding box center [155, 90] width 67 height 22
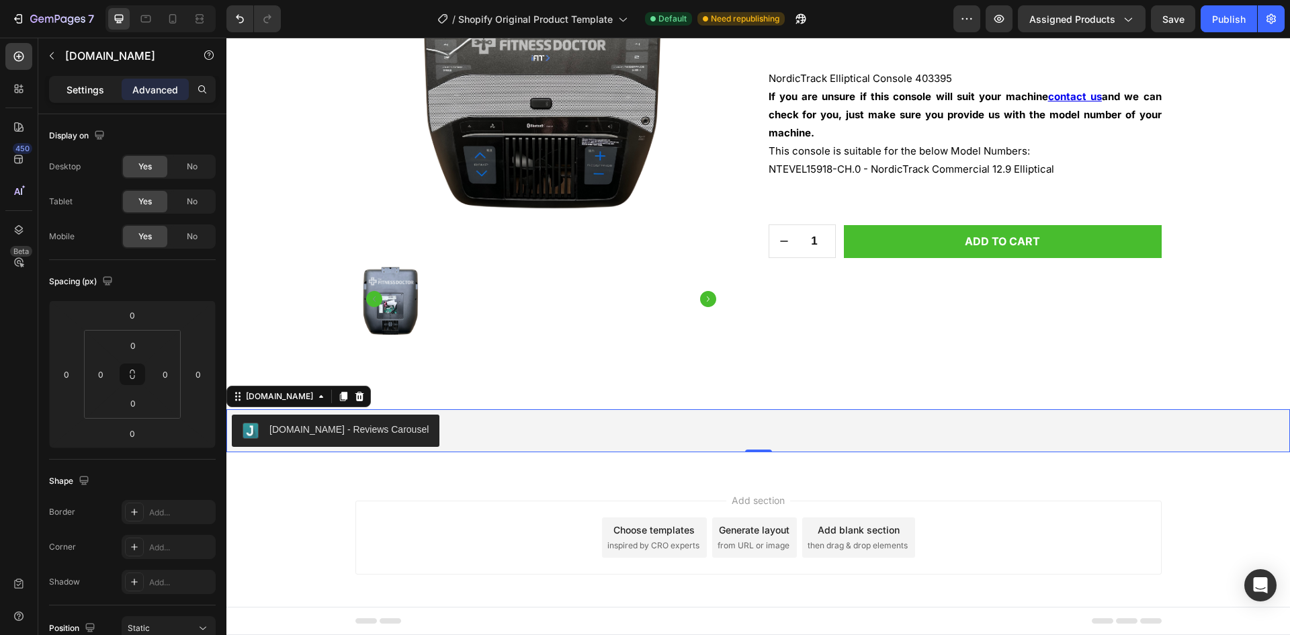
click at [97, 97] on div "Settings" at bounding box center [85, 90] width 67 height 22
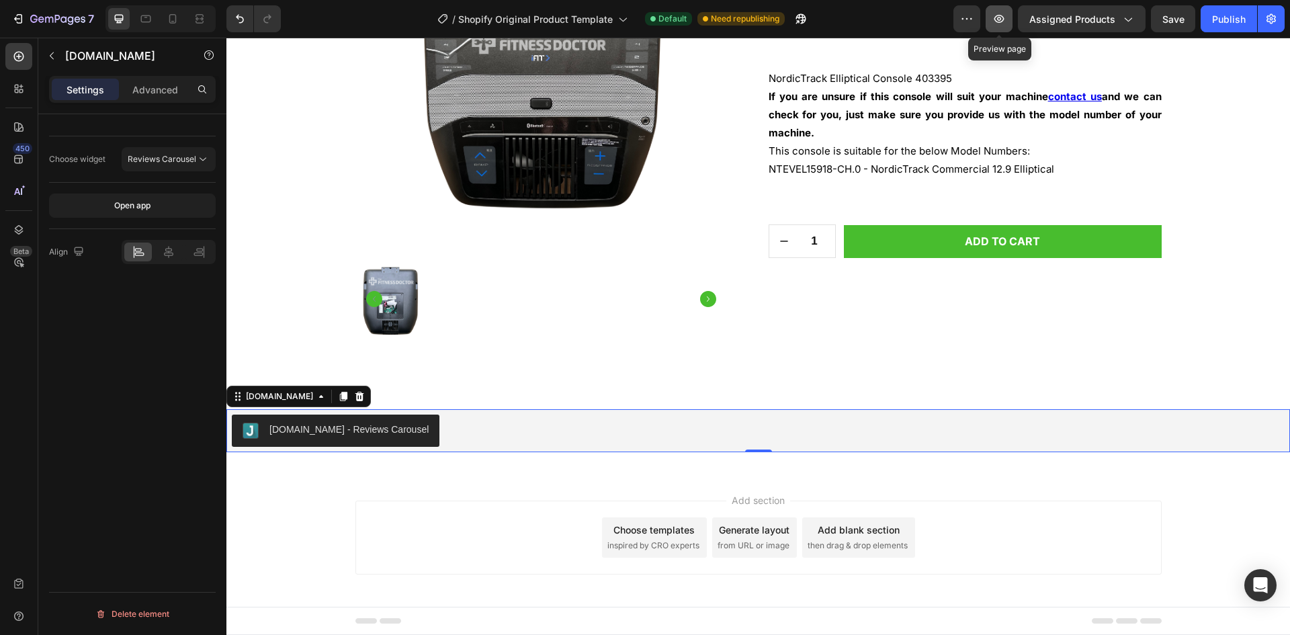
click at [1005, 19] on icon "button" at bounding box center [998, 18] width 13 height 13
click at [151, 146] on div "Choose widget Reviews Carousel" at bounding box center [132, 159] width 167 height 46
click at [157, 153] on div "Reviews Carousel" at bounding box center [169, 159] width 82 height 13
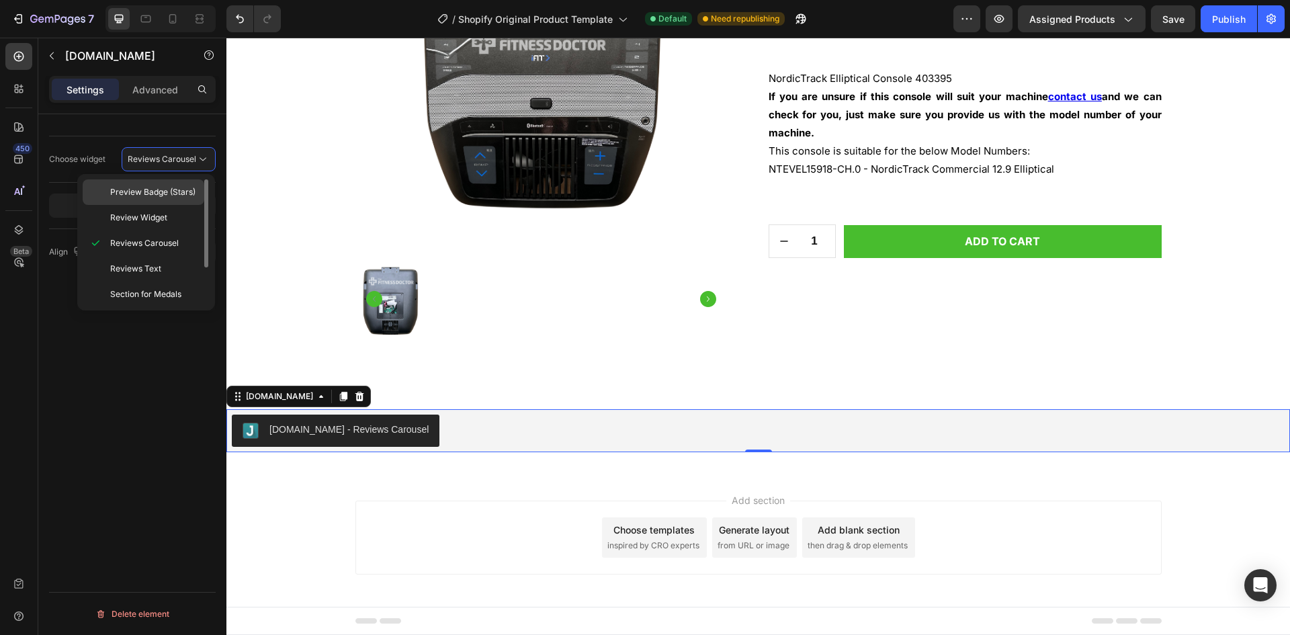
click at [174, 192] on span "Preview Badge (Stars)" at bounding box center [152, 192] width 85 height 12
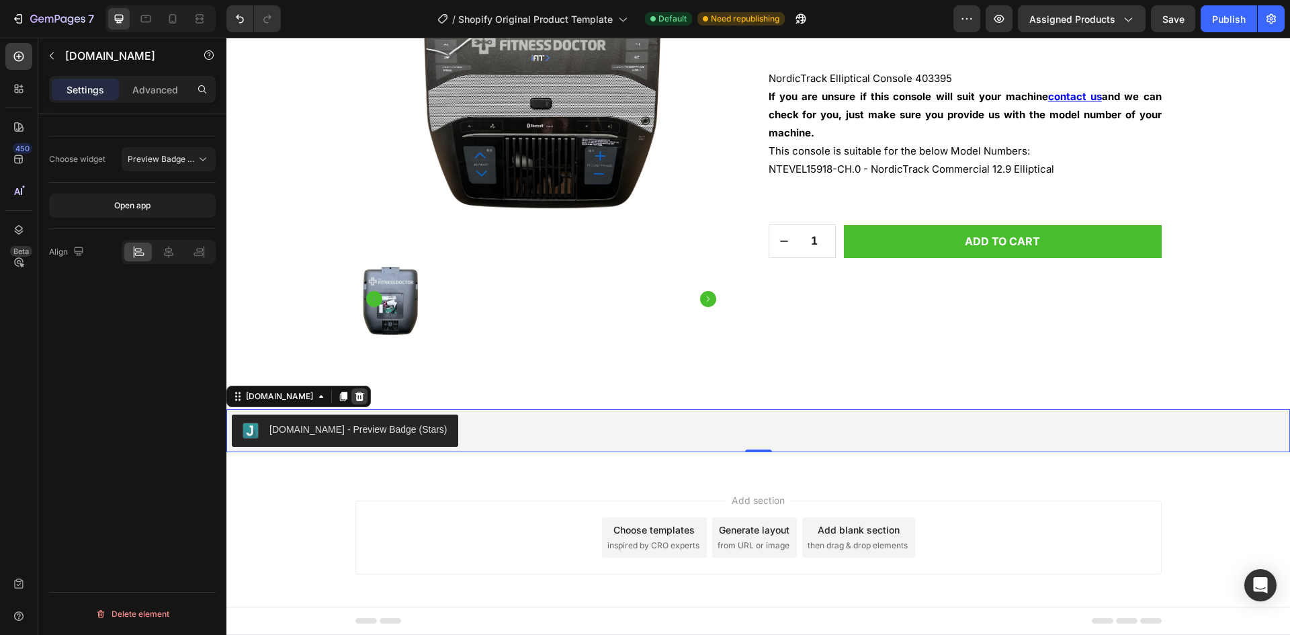
click at [355, 398] on icon at bounding box center [359, 395] width 9 height 9
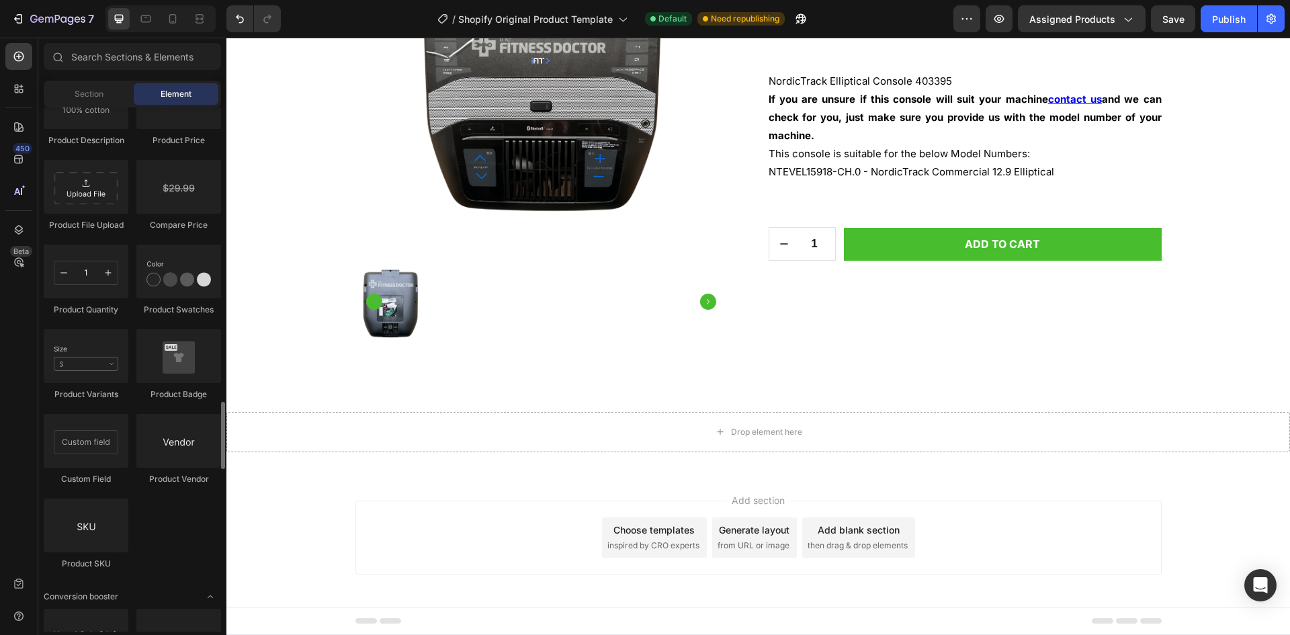
scroll to position [2352, 0]
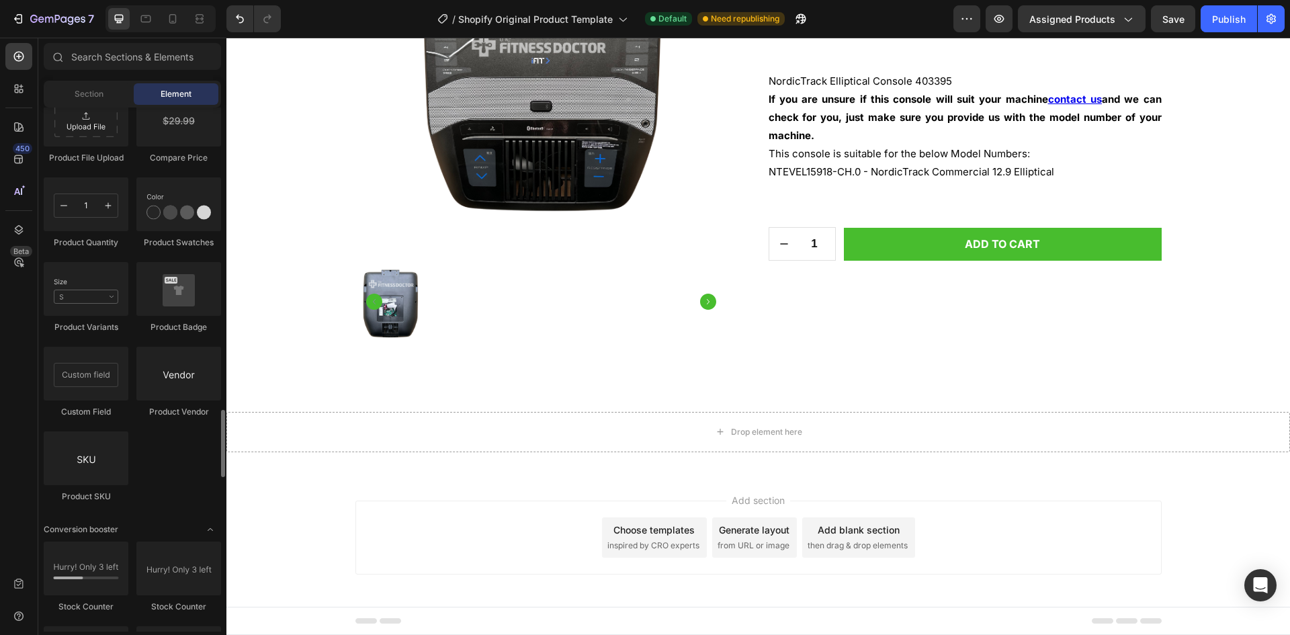
click at [171, 449] on div "Product Product Product Product List Related Products Sticky Add to Cart Add to…" at bounding box center [132, 5] width 177 height 1019
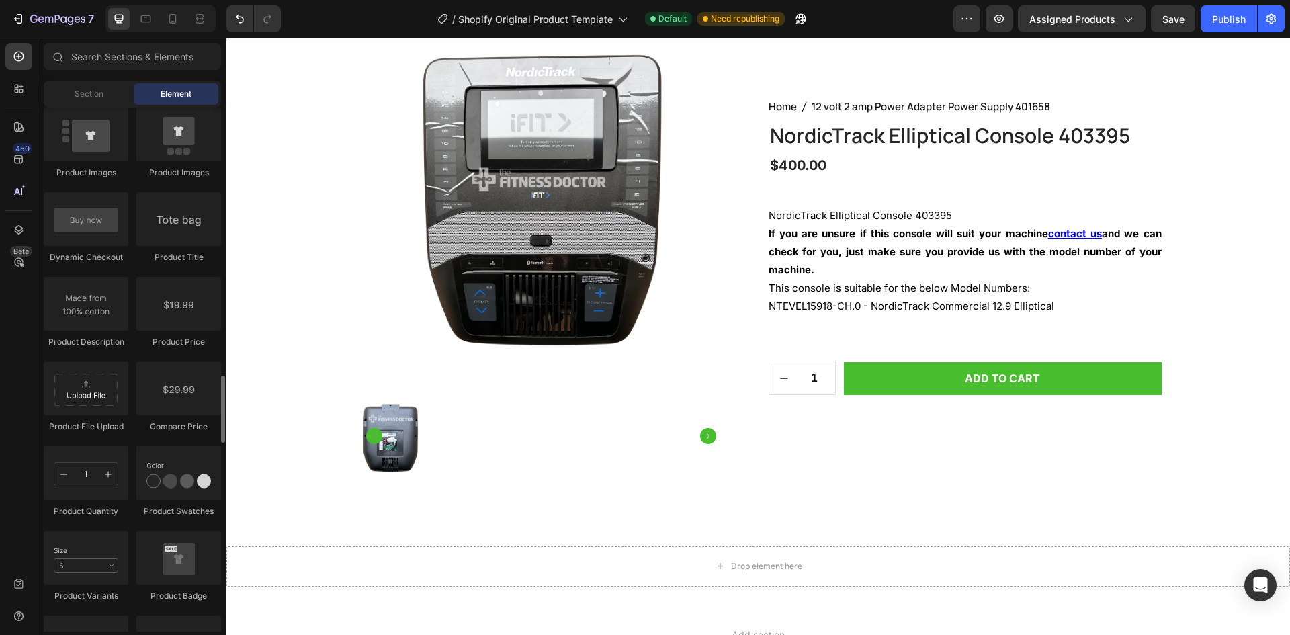
scroll to position [2217, 0]
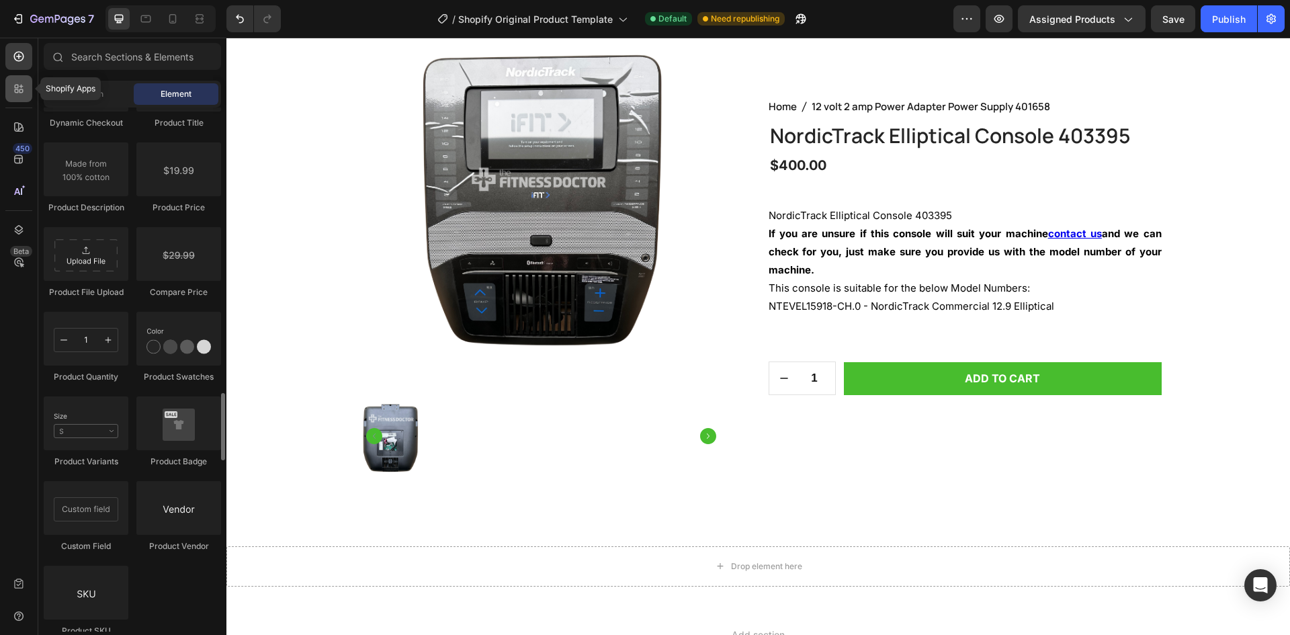
click at [26, 81] on div at bounding box center [18, 88] width 27 height 27
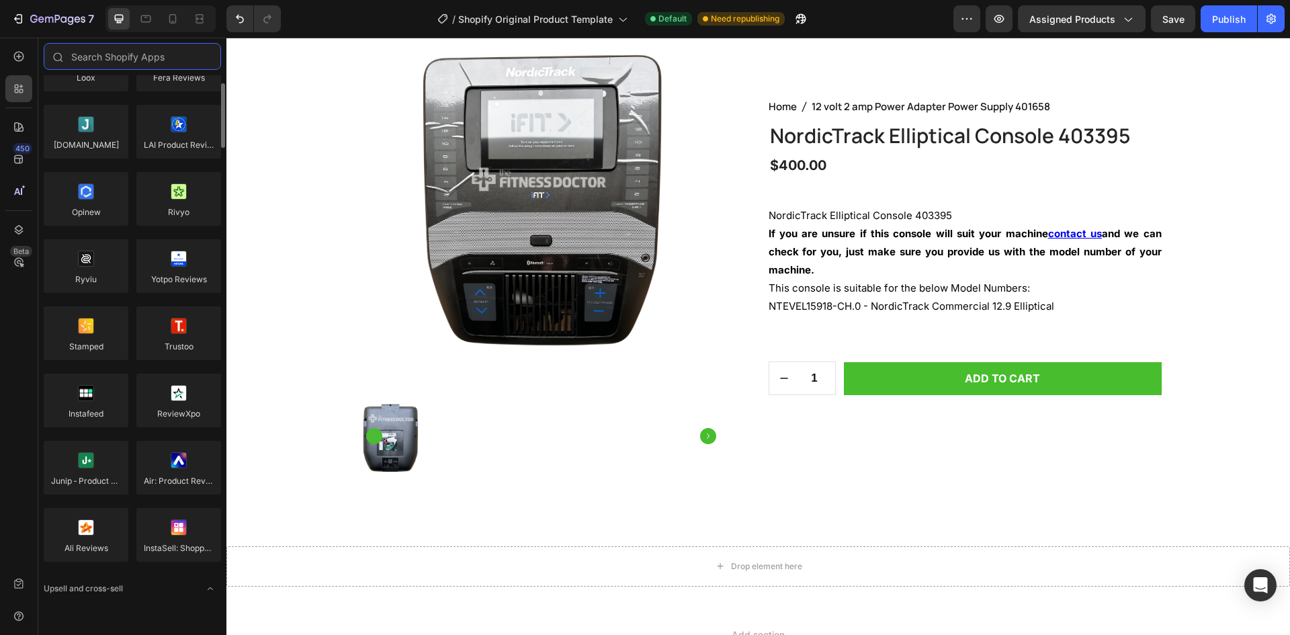
scroll to position [0, 0]
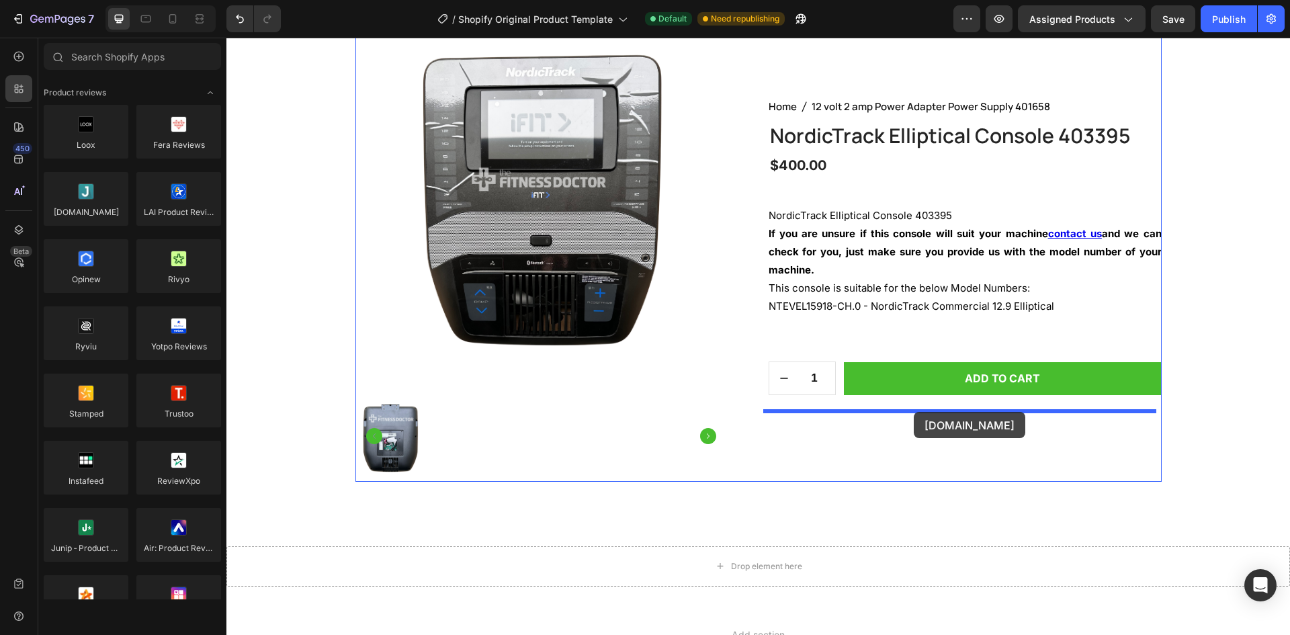
drag, startPoint x: 313, startPoint y: 231, endPoint x: 914, endPoint y: 412, distance: 627.3
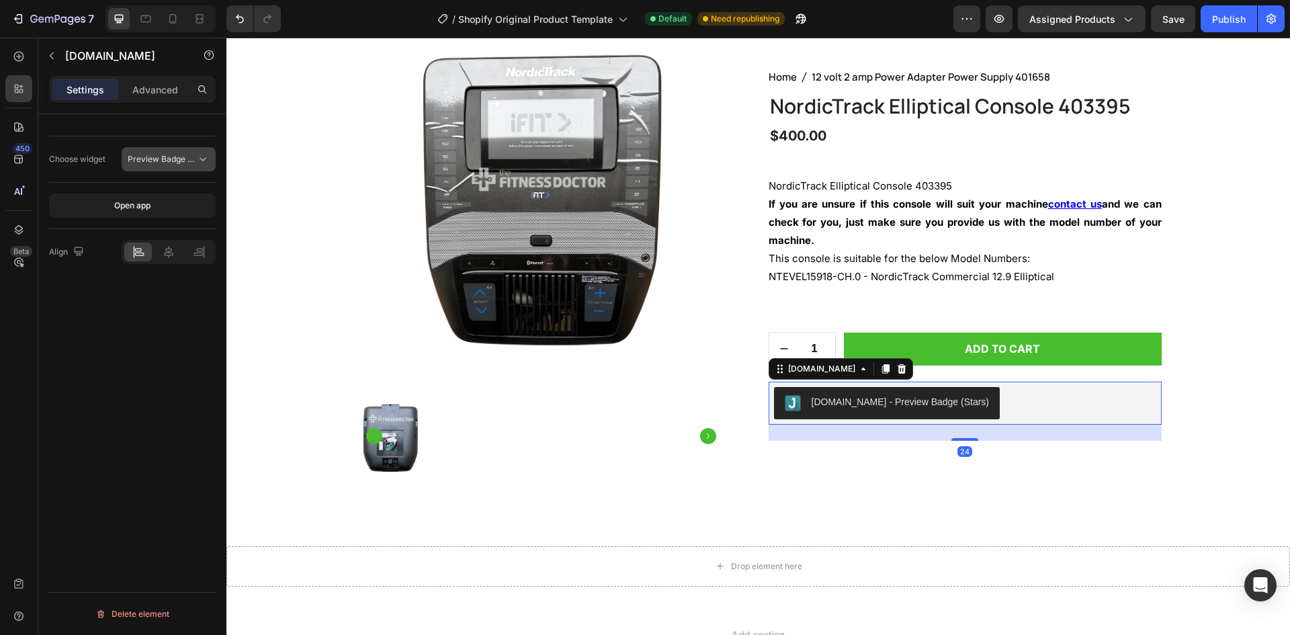
click at [167, 158] on span "Preview Badge (Stars)" at bounding box center [170, 159] width 85 height 10
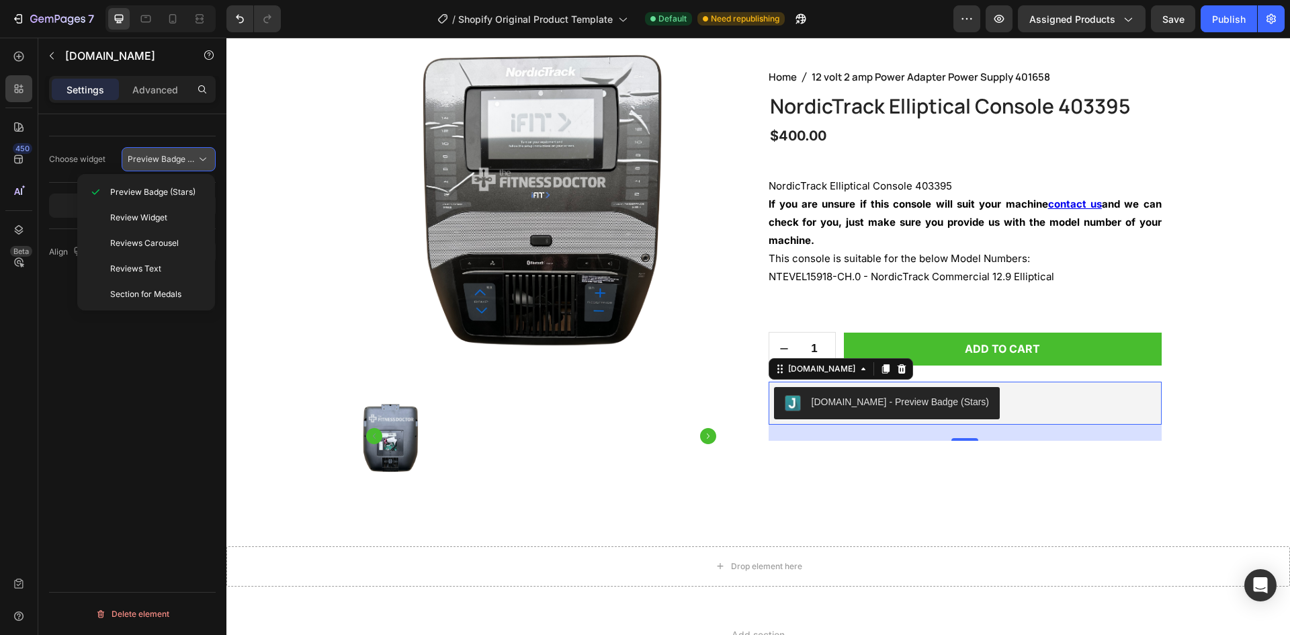
click at [167, 158] on span "Preview Badge (Stars)" at bounding box center [170, 159] width 85 height 10
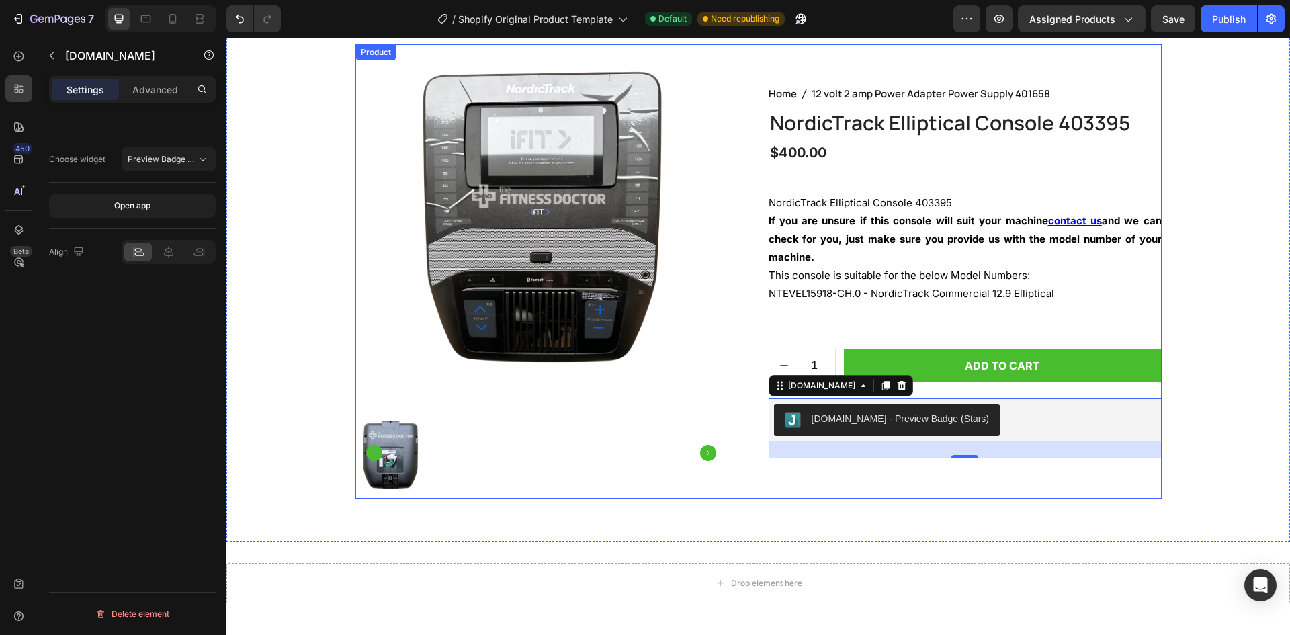
scroll to position [24, 0]
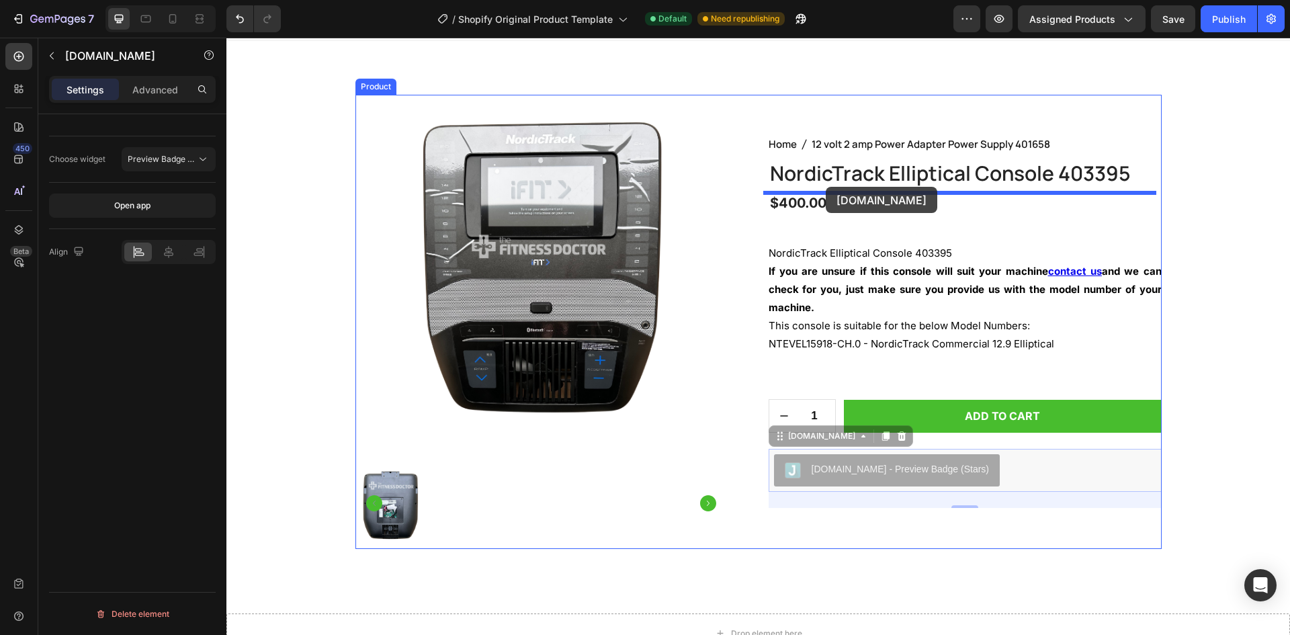
drag, startPoint x: 800, startPoint y: 437, endPoint x: 826, endPoint y: 187, distance: 251.3
click at [826, 187] on div "Product Images Home 12 volt 2 amp Power Adapter Power Supply 401658 Breadcrumb …" at bounding box center [758, 424] width 1064 height 823
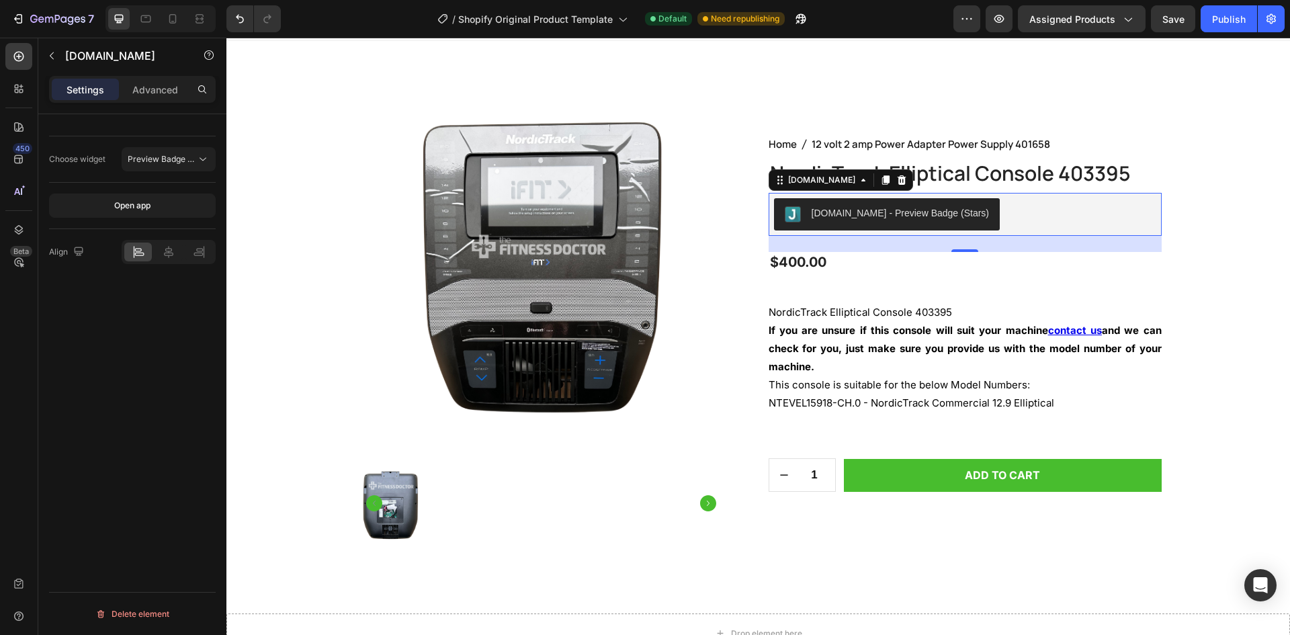
click at [974, 221] on div "Judge.me - Preview Badge (Stars)" at bounding box center [965, 214] width 382 height 32
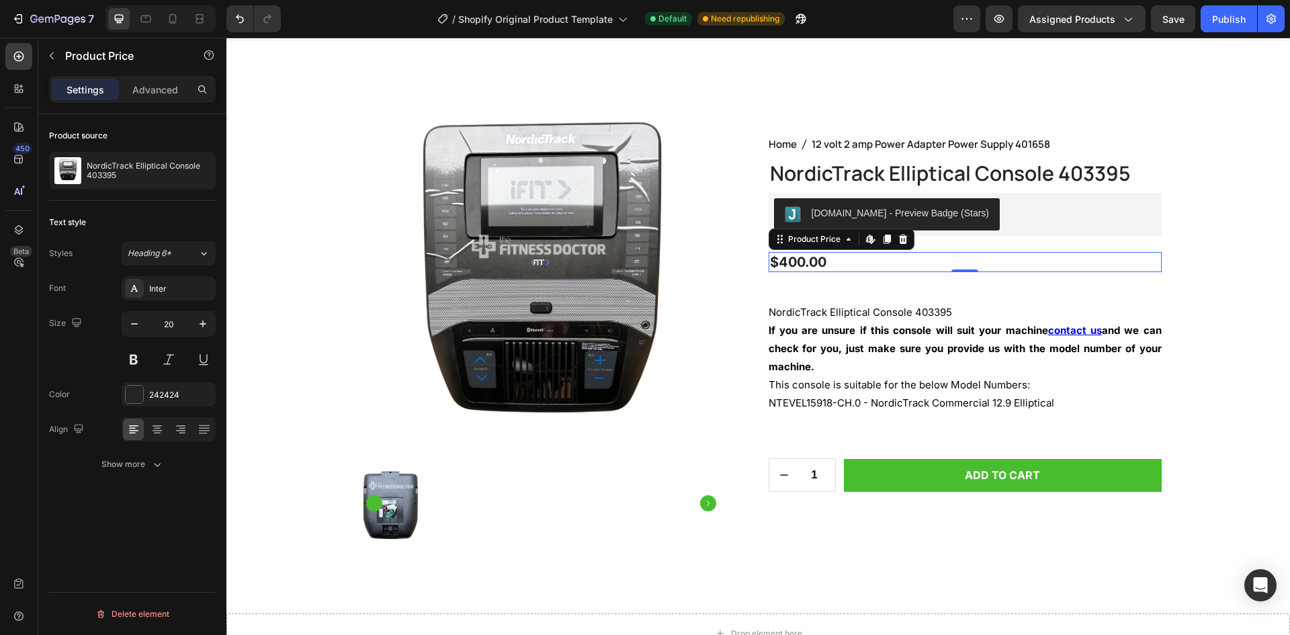
click at [940, 263] on div "$400.00" at bounding box center [965, 262] width 393 height 20
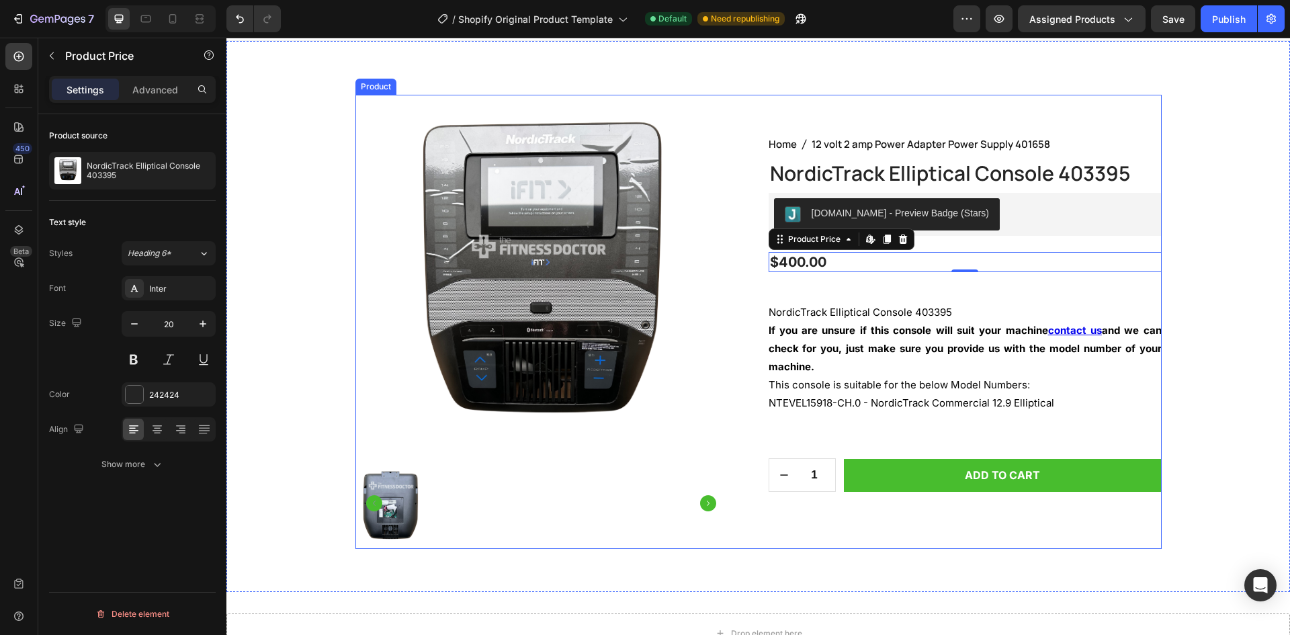
click at [1025, 277] on div "Home 12 volt 2 amp Power Adapter Power Supply 401658 Breadcrumb NordicTrack Ell…" at bounding box center [965, 322] width 393 height 454
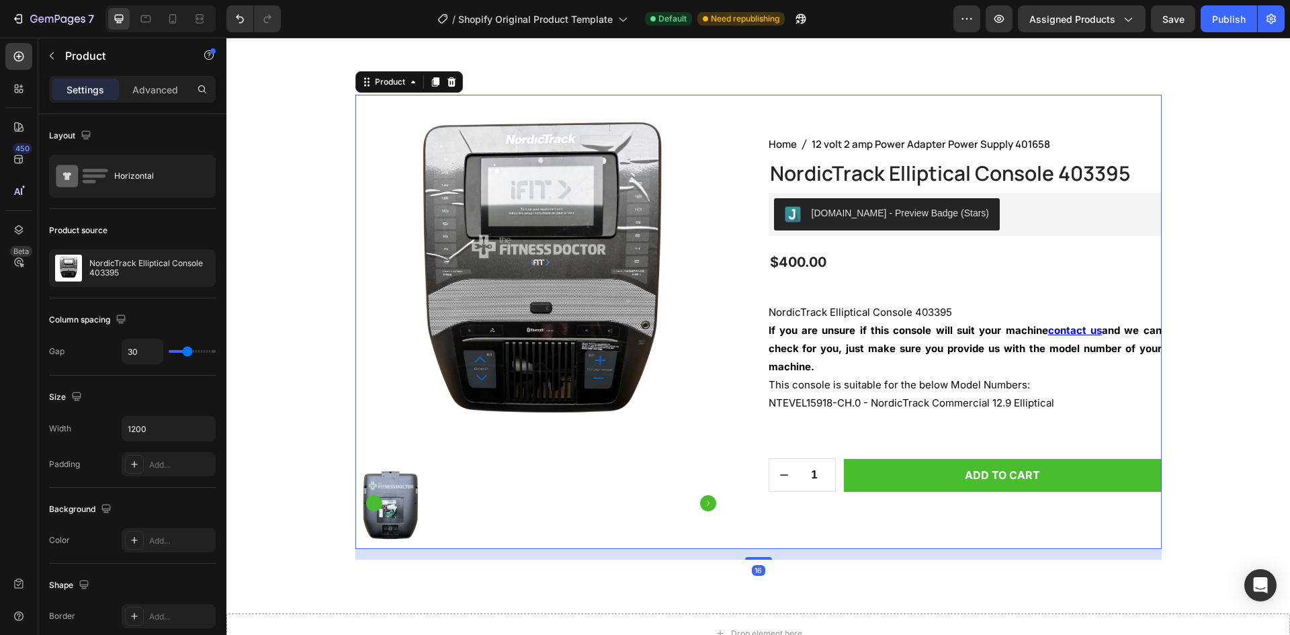
click at [953, 251] on div "Home 12 volt 2 amp Power Adapter Power Supply 401658 Breadcrumb NordicTrack Ell…" at bounding box center [965, 322] width 393 height 454
click at [949, 259] on div "$400.00" at bounding box center [965, 262] width 393 height 20
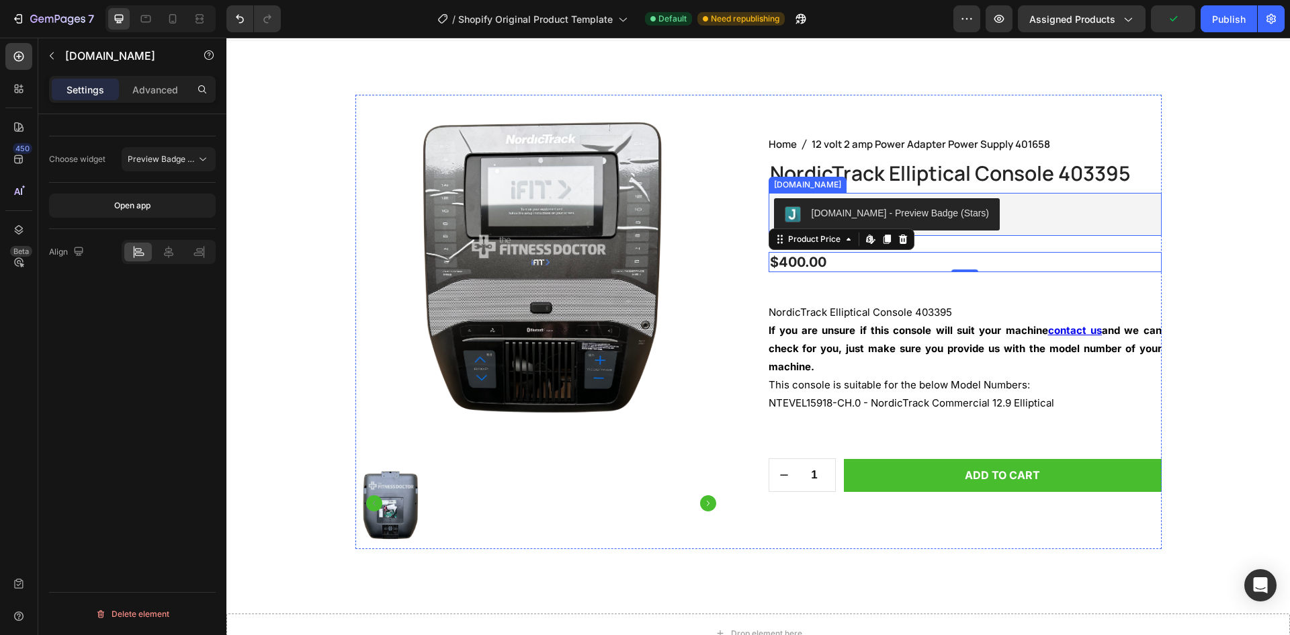
click at [938, 215] on div "Judge.me - Preview Badge (Stars)" at bounding box center [901, 213] width 178 height 14
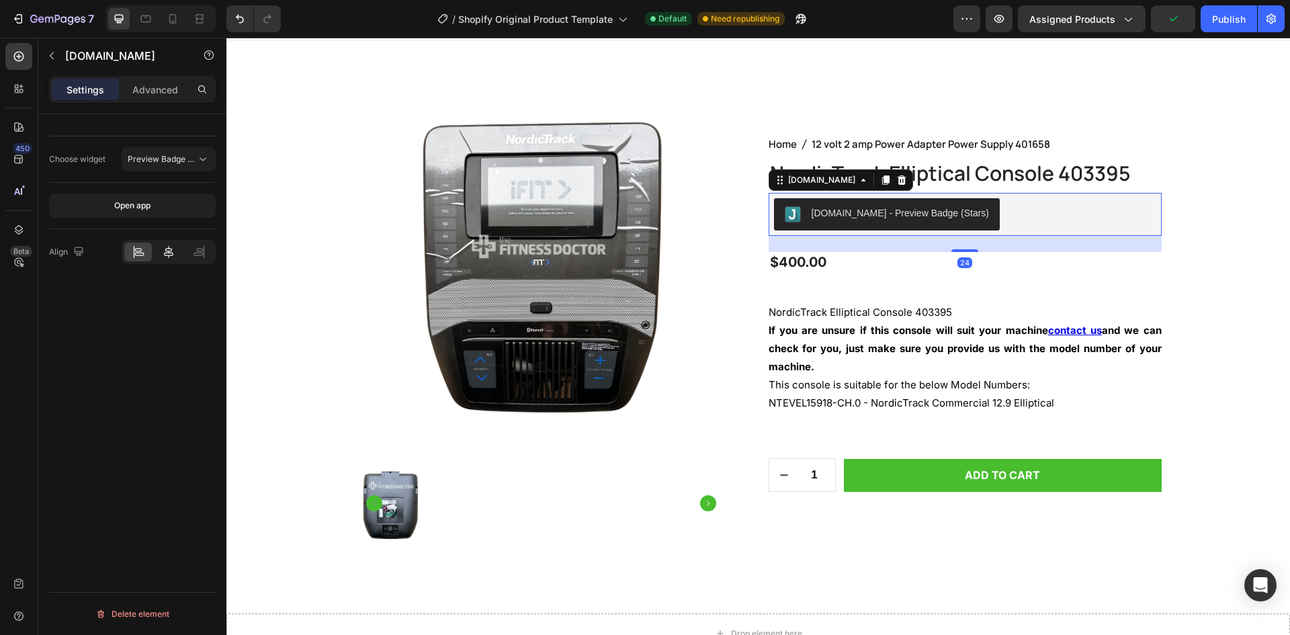
click at [162, 251] on icon at bounding box center [168, 251] width 13 height 13
click at [144, 251] on div at bounding box center [138, 252] width 28 height 19
click at [155, 81] on div "Advanced" at bounding box center [155, 90] width 67 height 22
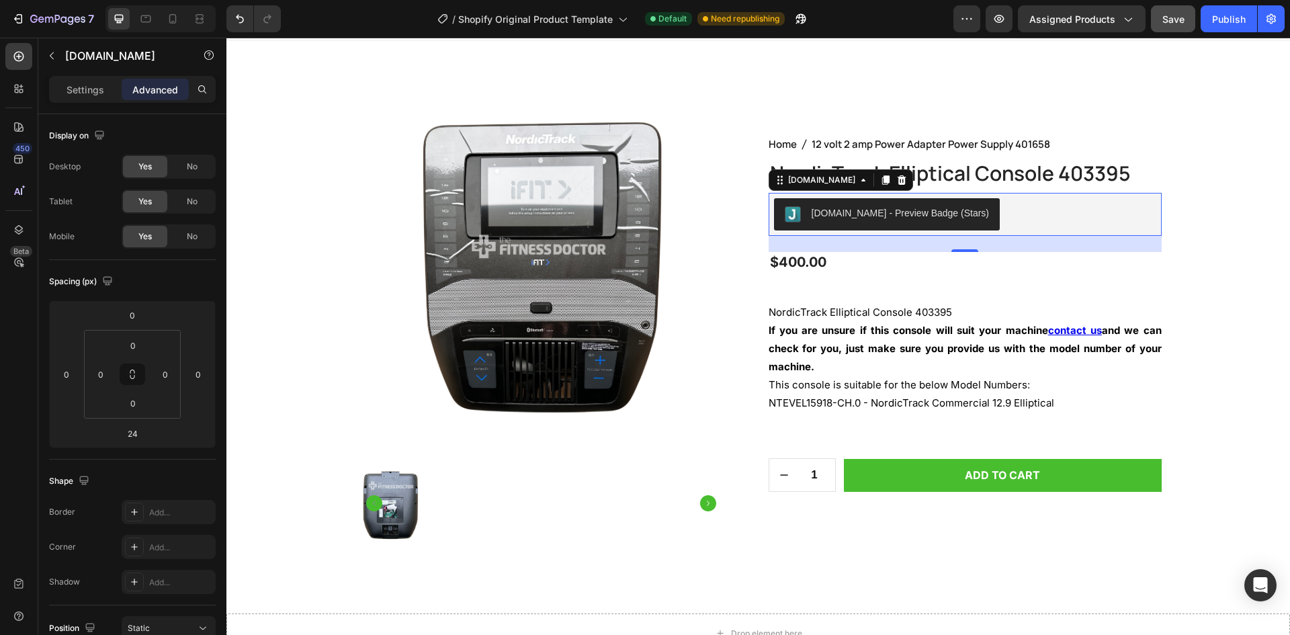
click at [1162, 20] on button "Save" at bounding box center [1173, 18] width 44 height 27
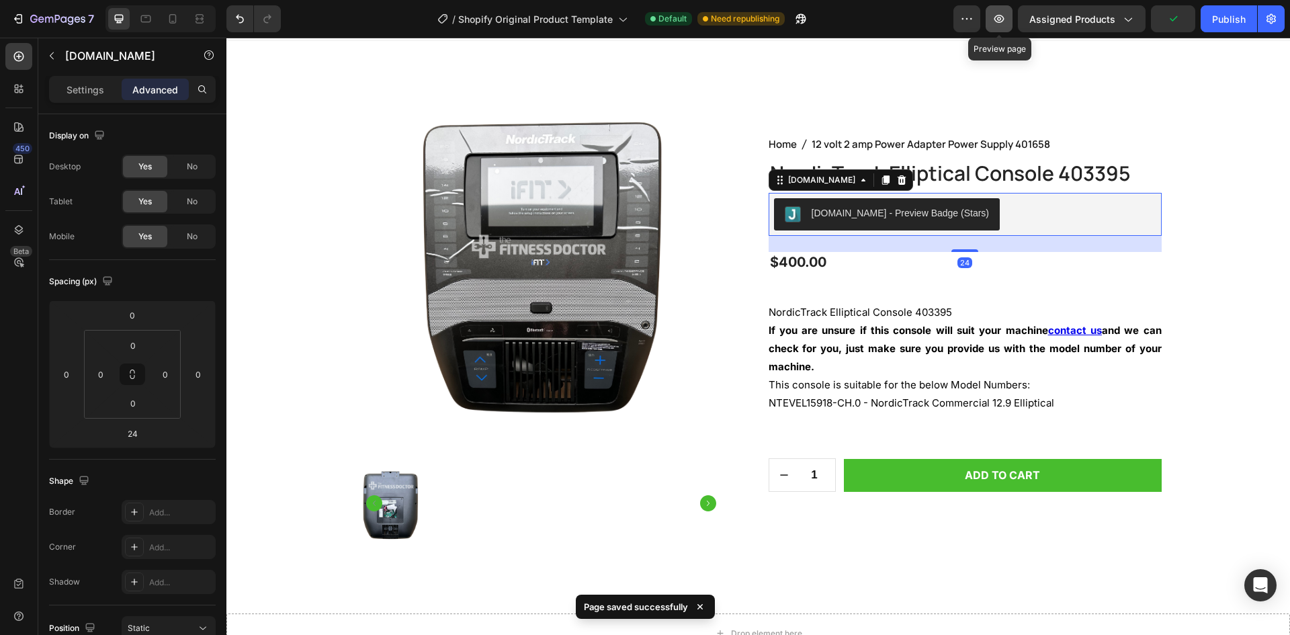
click at [996, 21] on icon "button" at bounding box center [998, 18] width 13 height 13
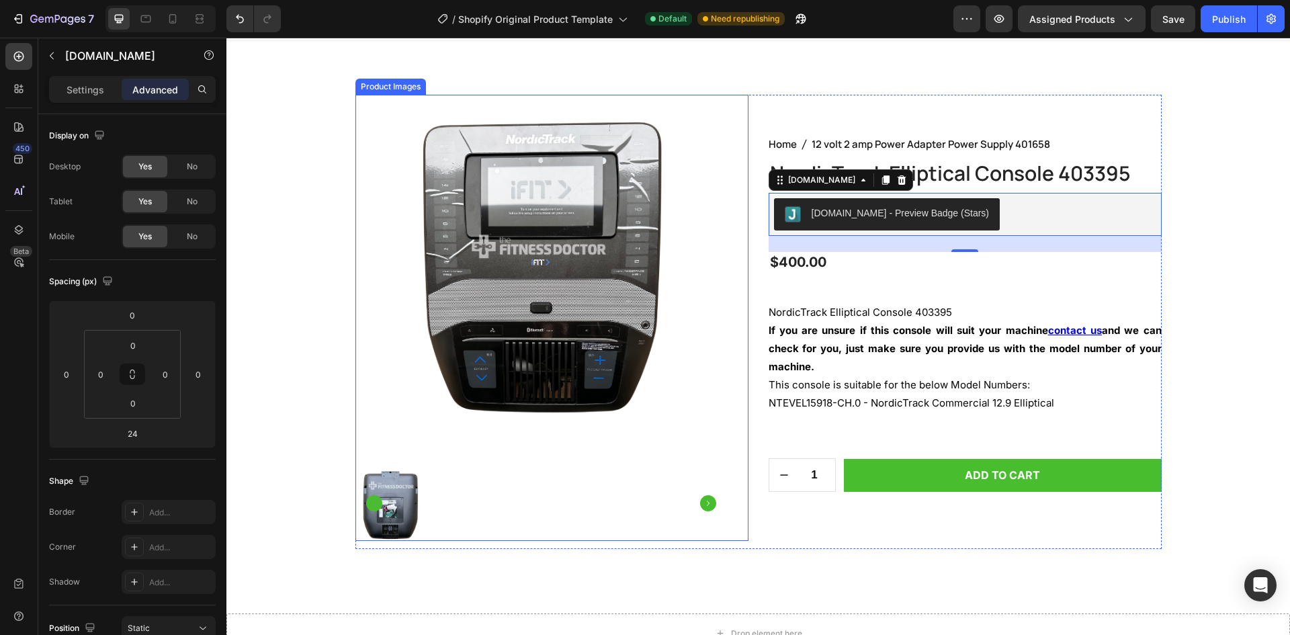
click at [451, 499] on div at bounding box center [541, 503] width 372 height 75
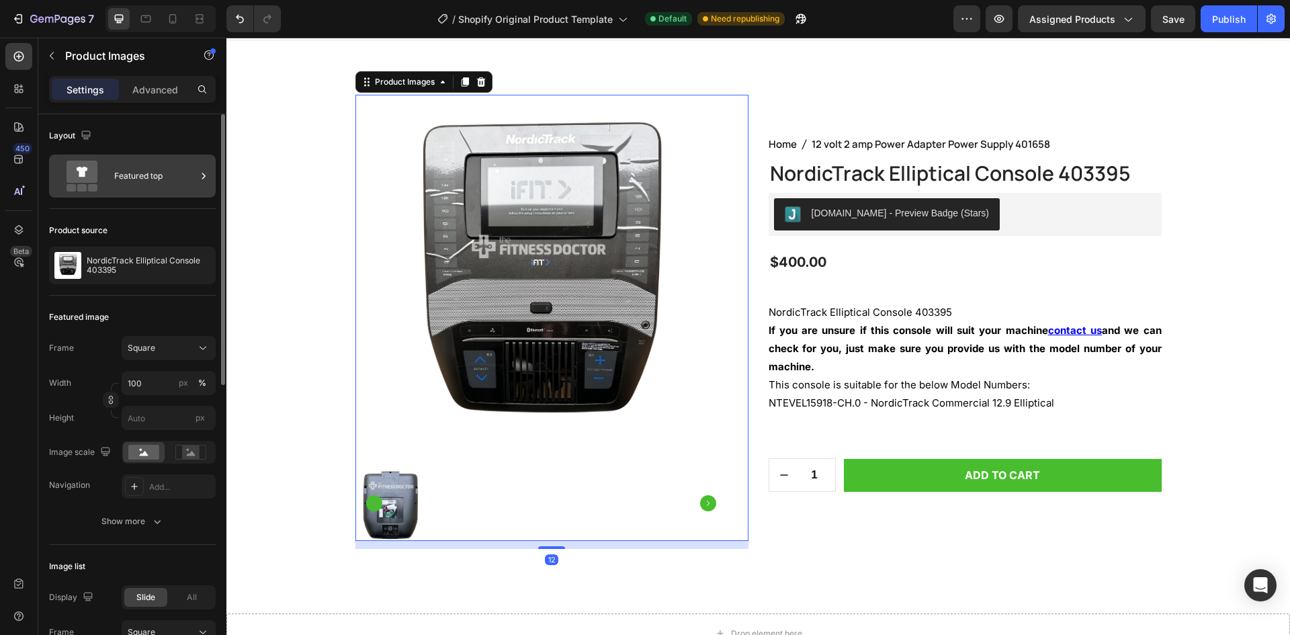
click at [122, 163] on div "Featured top" at bounding box center [155, 176] width 82 height 31
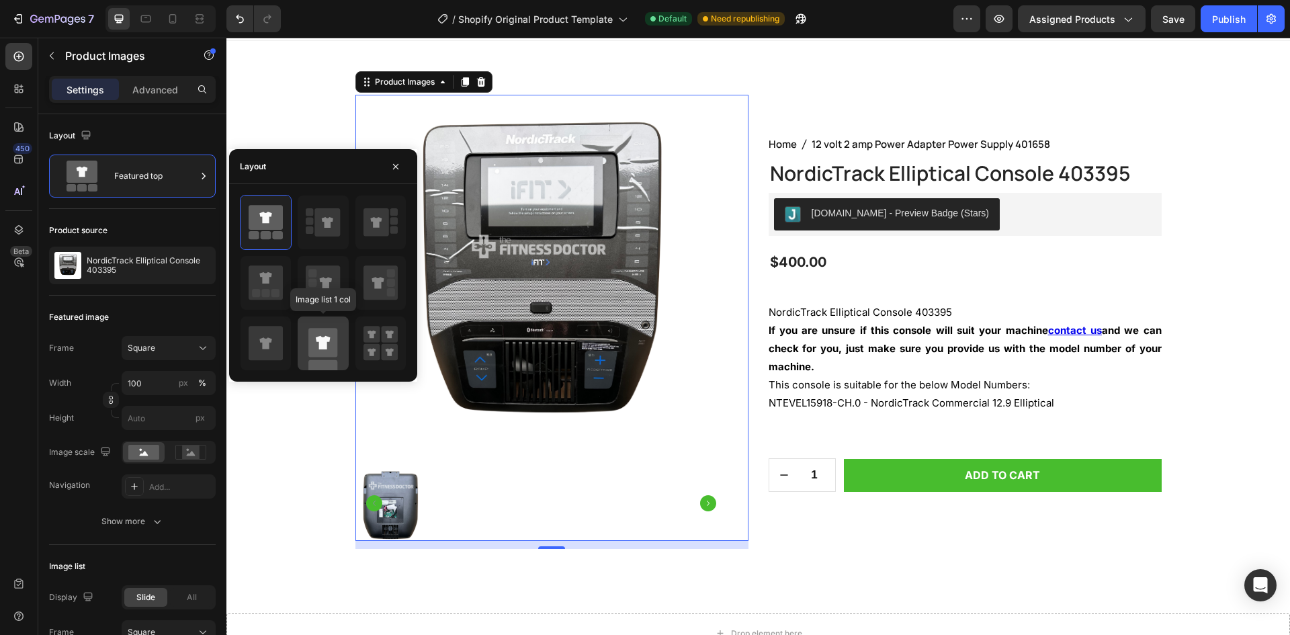
click at [320, 339] on icon at bounding box center [323, 342] width 15 height 13
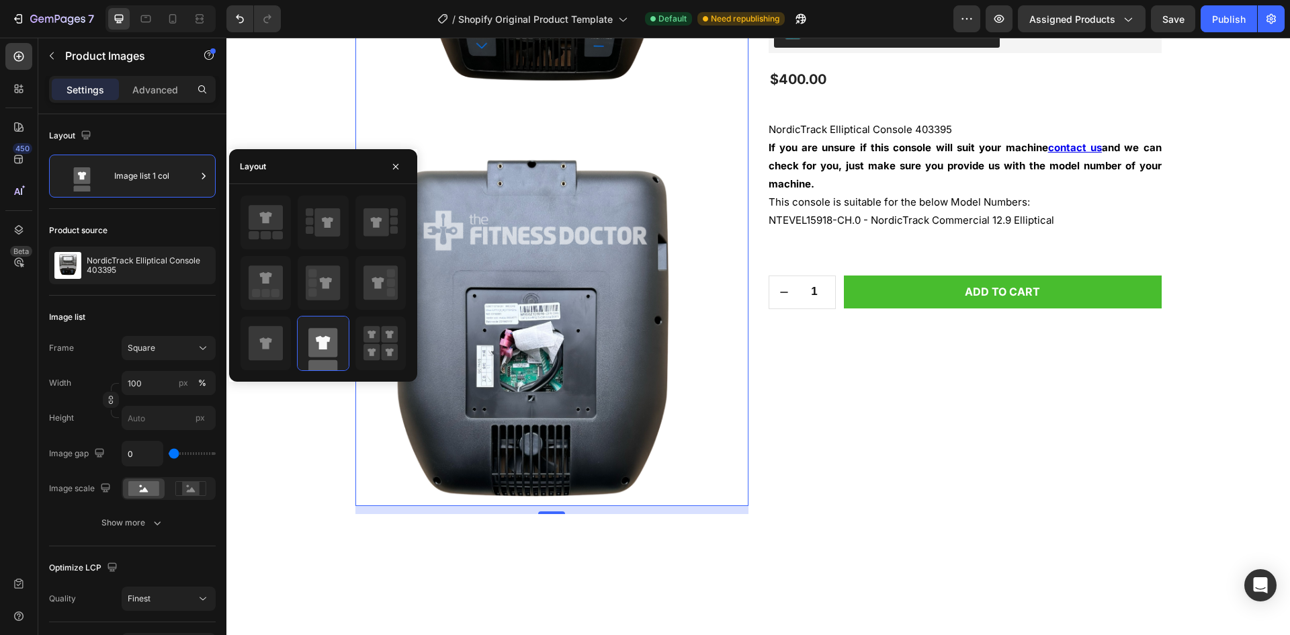
scroll to position [360, 0]
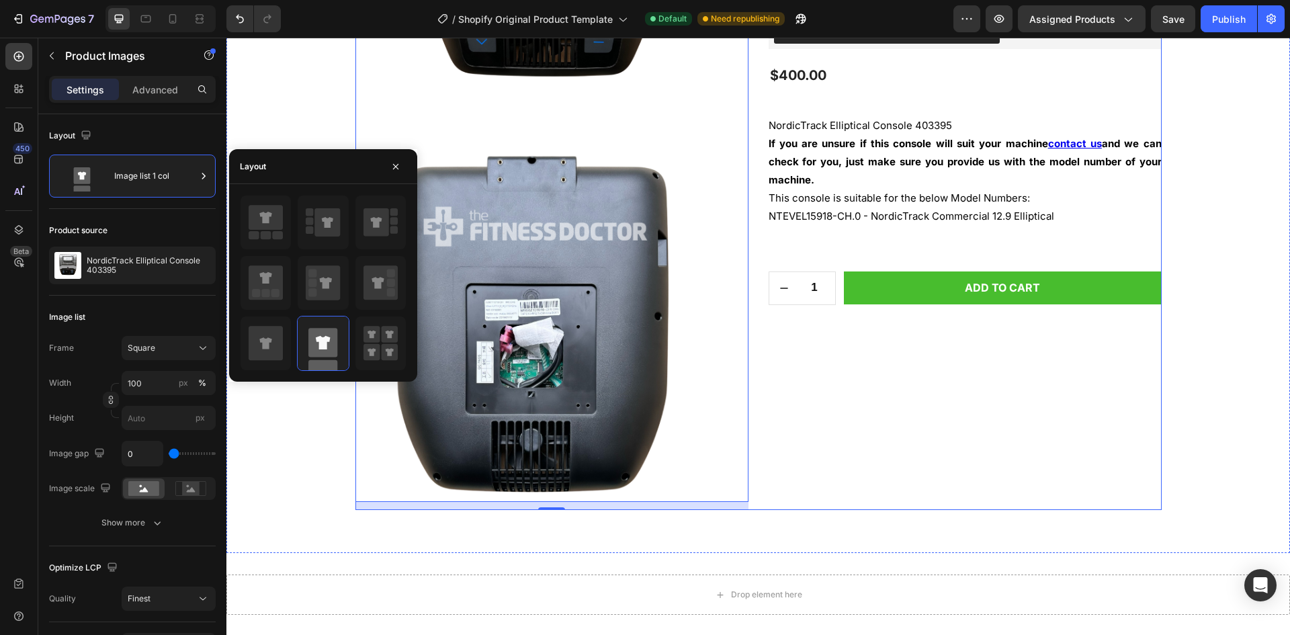
click at [835, 386] on div "Home 12 volt 2 amp Power Adapter Power Supply 401658 Breadcrumb NordicTrack Ell…" at bounding box center [965, 134] width 393 height 751
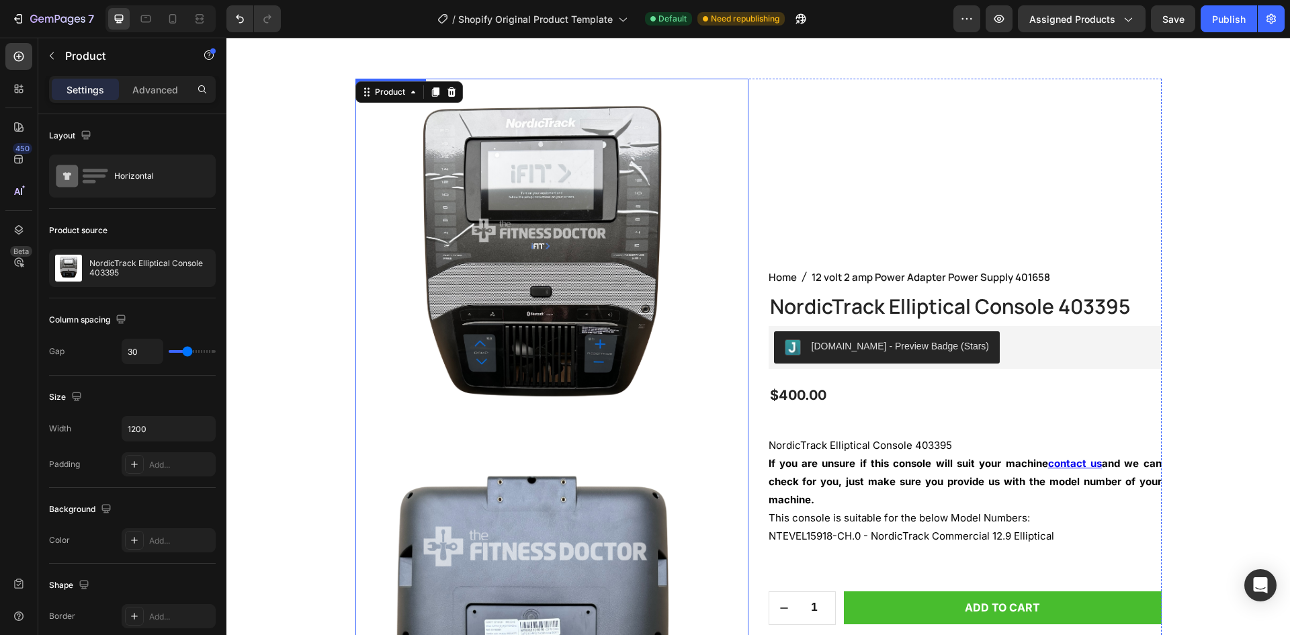
scroll to position [0, 0]
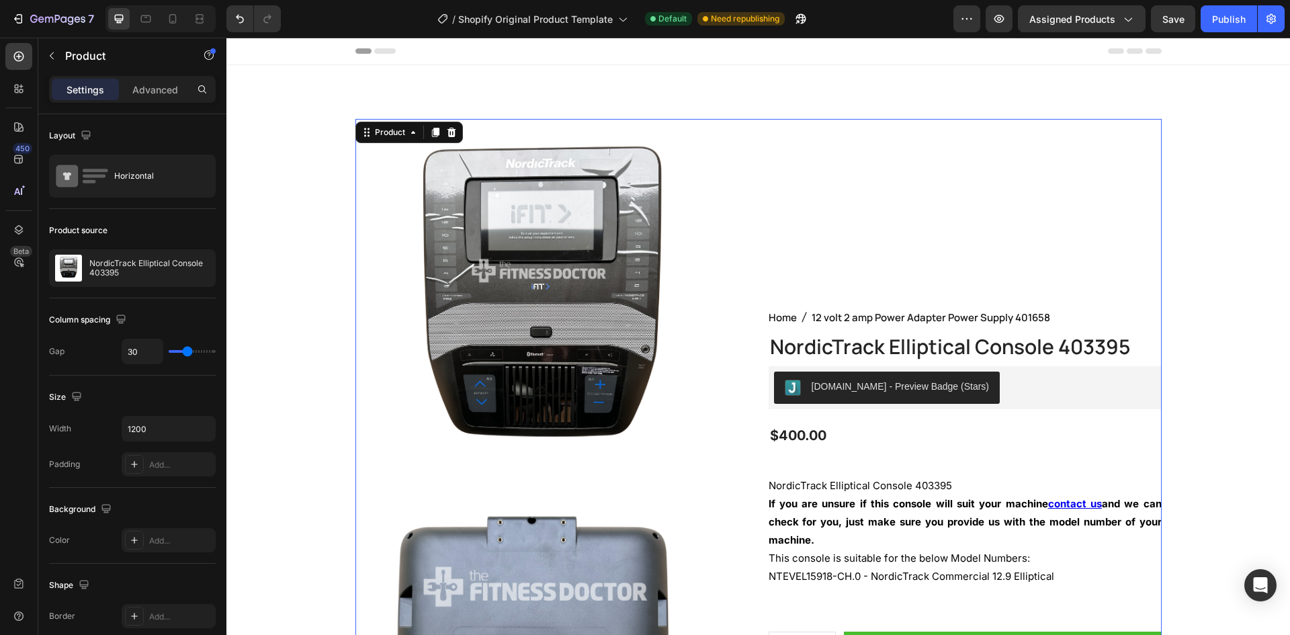
click at [837, 275] on div "Home 12 volt 2 amp Power Adapter Power Supply 401658 Breadcrumb NordicTrack Ell…" at bounding box center [965, 494] width 393 height 751
click at [834, 209] on div "Home 12 volt 2 amp Power Adapter Power Supply 401658 Breadcrumb NordicTrack Ell…" at bounding box center [965, 494] width 393 height 751
type input "24"
type input "22"
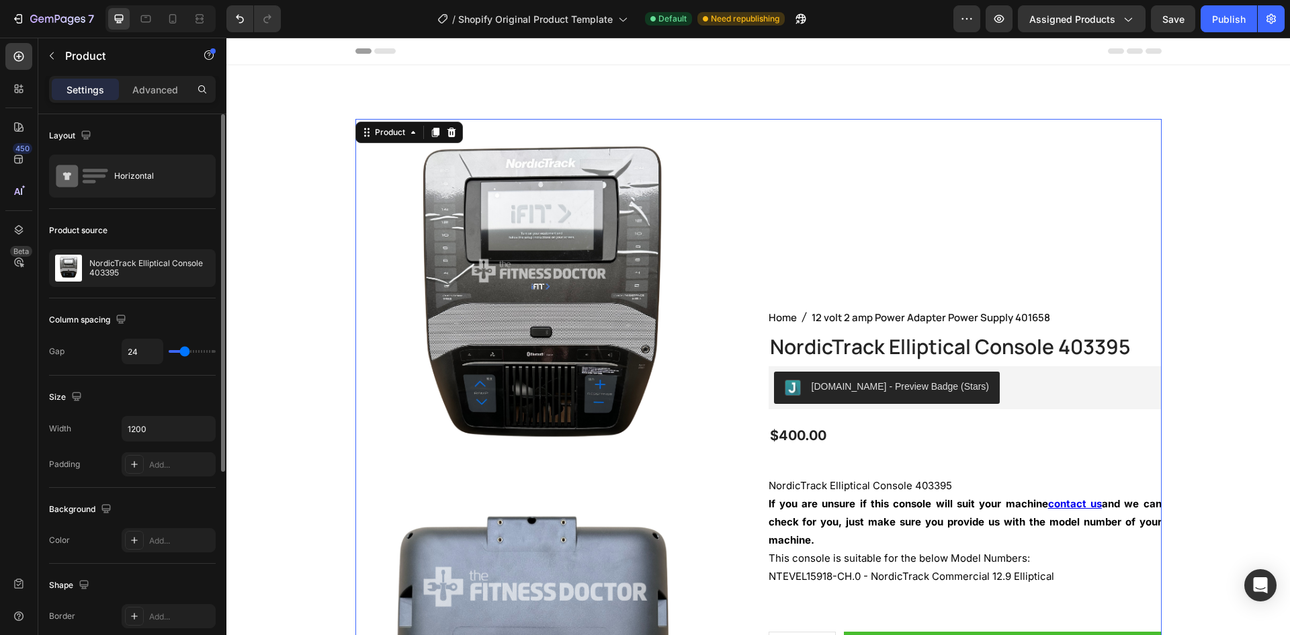
type input "22"
type input "6"
type input "0"
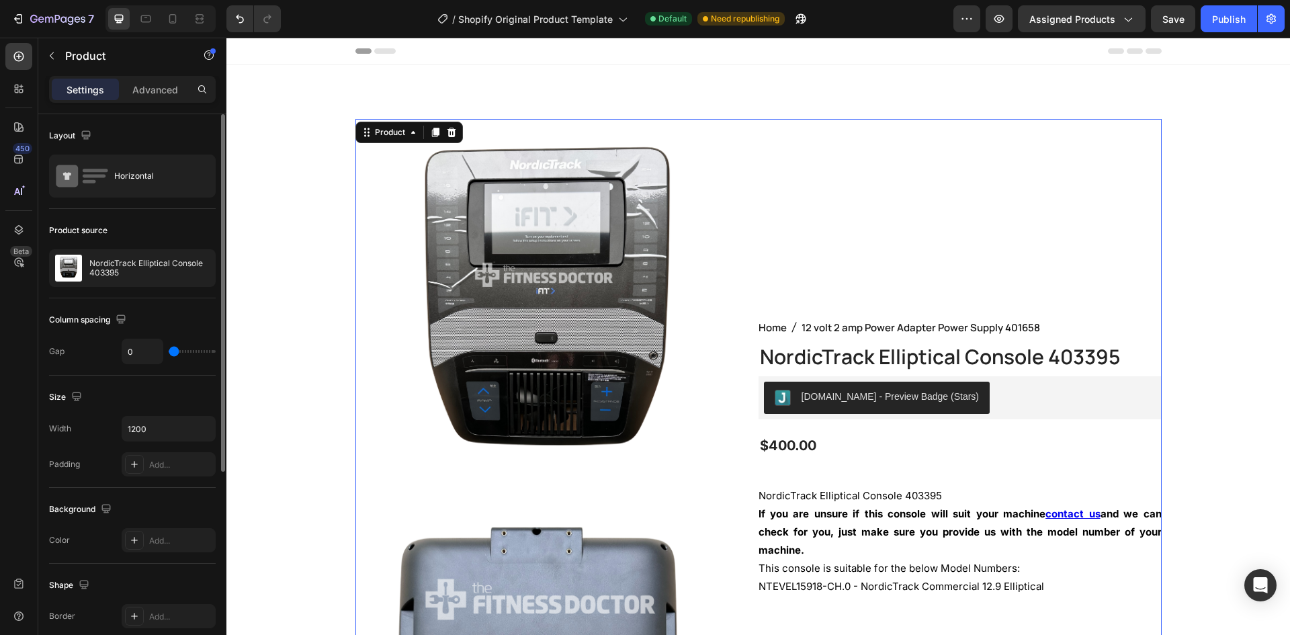
type input "1"
type input "25"
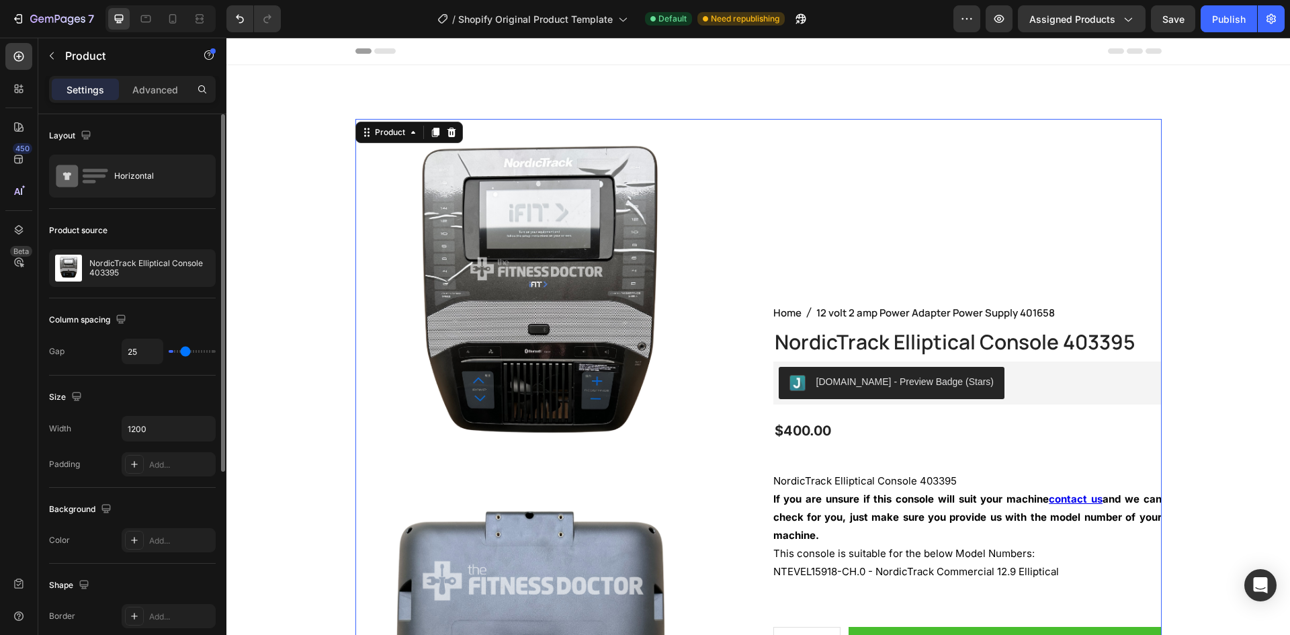
type input "44"
type input "46"
type input "47"
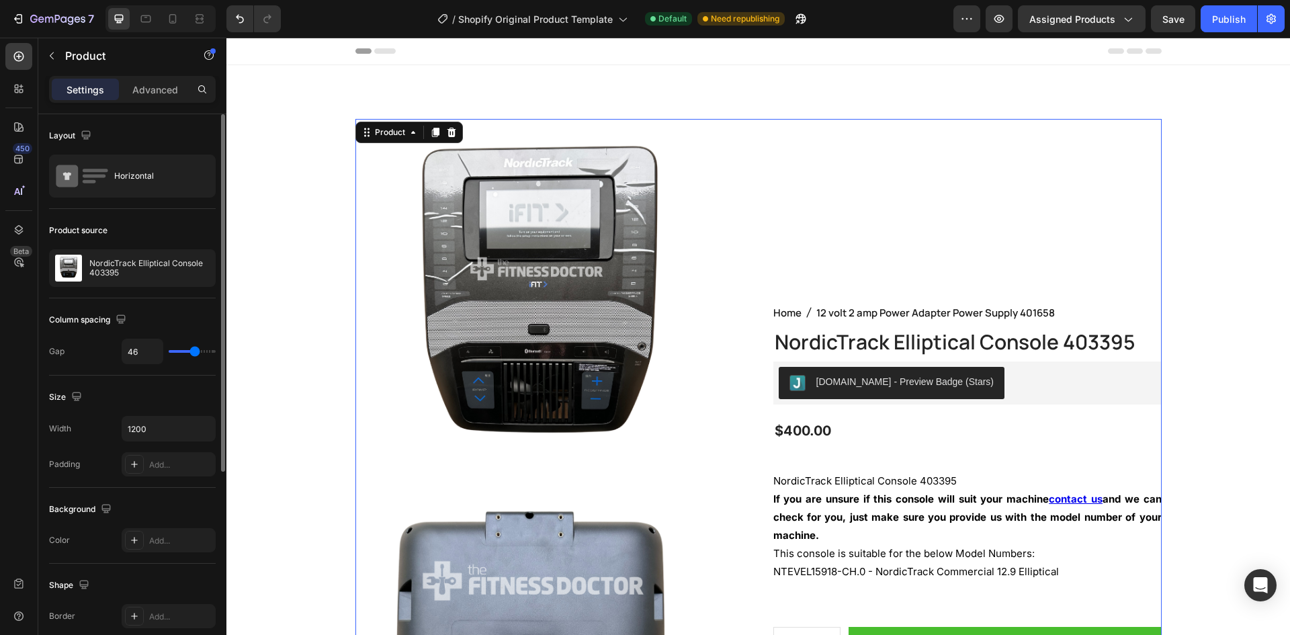
type input "47"
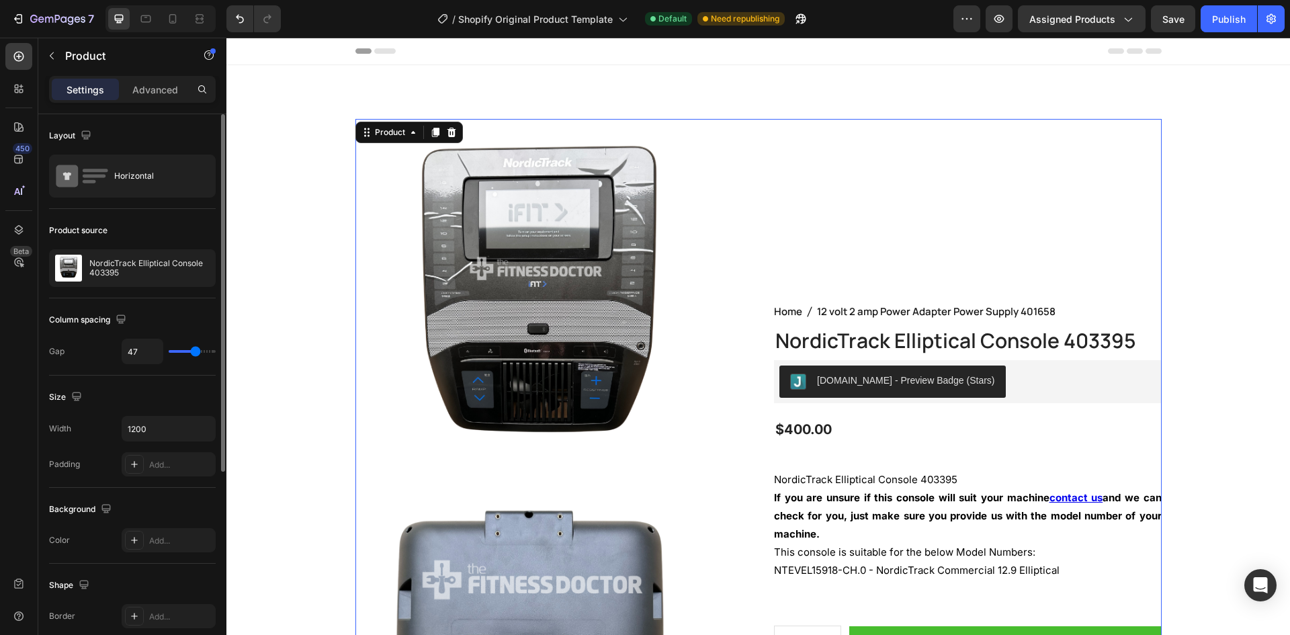
type input "44"
type input "43"
type input "41"
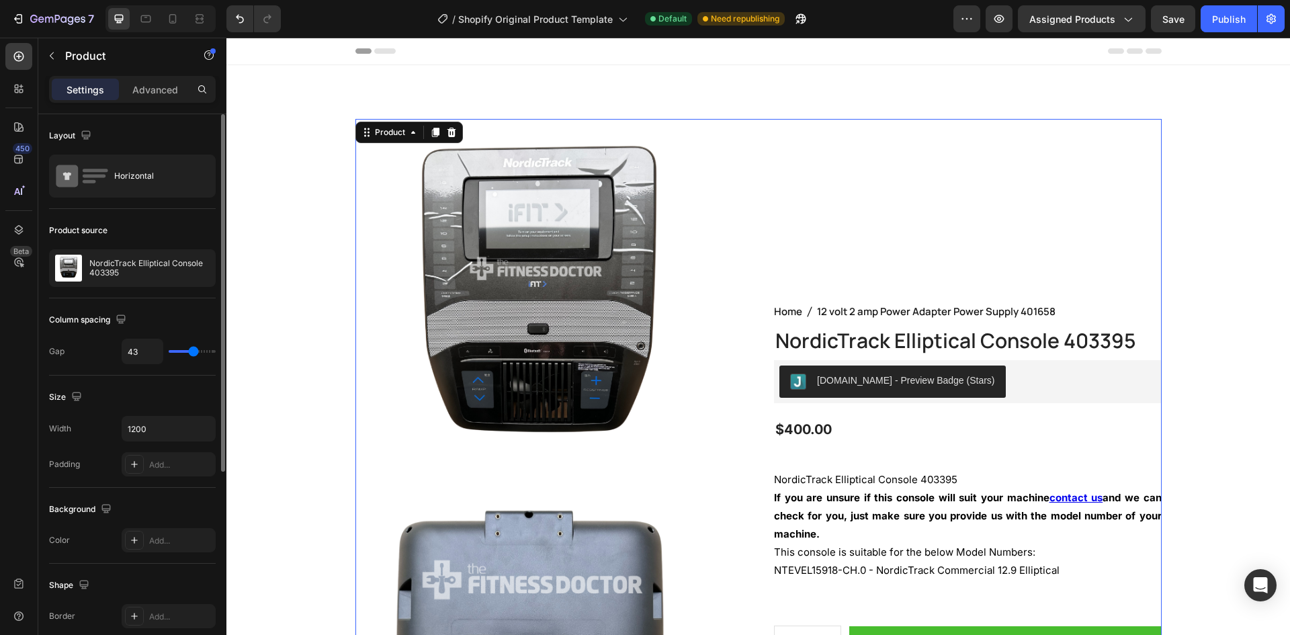
type input "41"
type input "39"
type input "37"
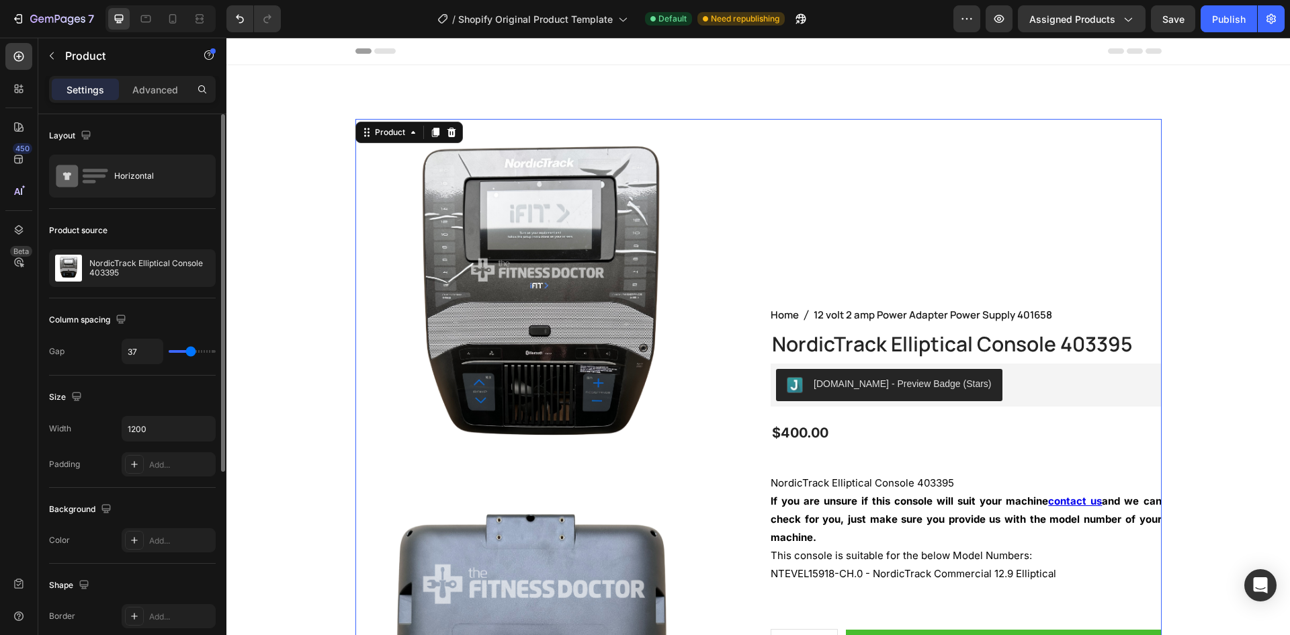
type input "37"
click at [191, 353] on input "range" at bounding box center [192, 351] width 47 height 3
click at [872, 273] on div "Home 12 volt 2 amp Power Adapter Power Supply 401658 Breadcrumb NordicTrack Ell…" at bounding box center [966, 492] width 391 height 747
click at [836, 374] on button "Judge.me - Preview Badge (Stars)" at bounding box center [889, 385] width 226 height 32
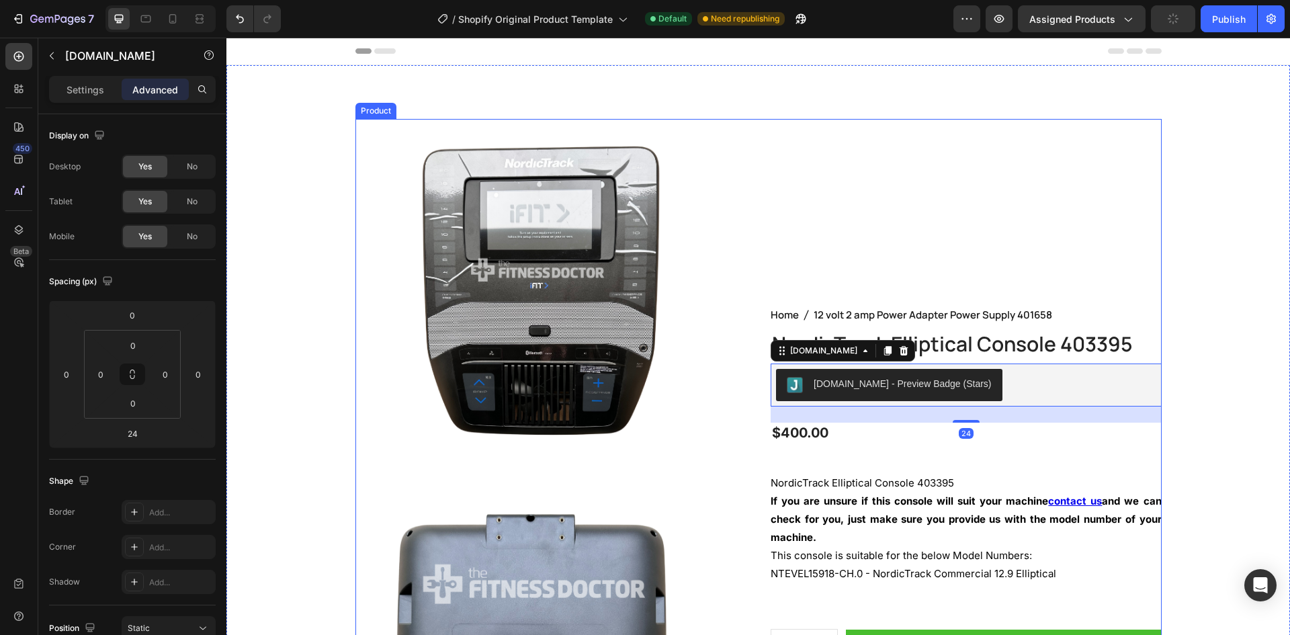
click at [862, 287] on div "Home 12 volt 2 amp Power Adapter Power Supply 401658 Breadcrumb NordicTrack Ell…" at bounding box center [966, 492] width 391 height 747
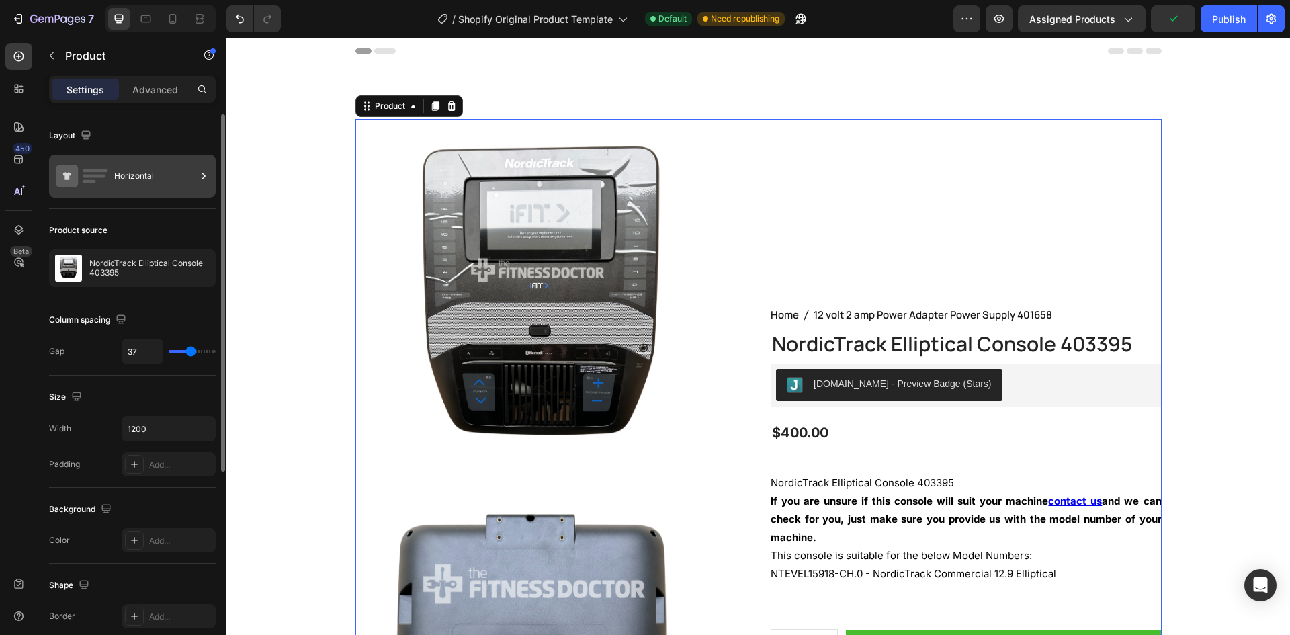
click at [108, 171] on rect at bounding box center [96, 170] width 26 height 3
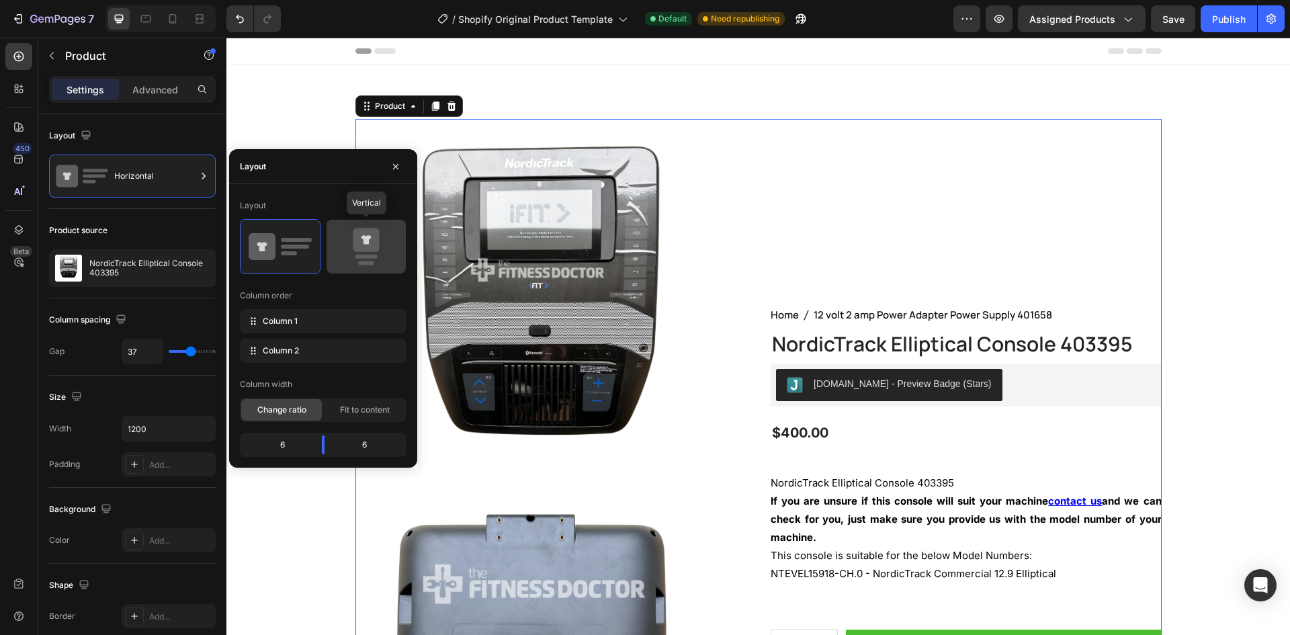
click at [333, 243] on div at bounding box center [366, 247] width 79 height 54
type input "0"
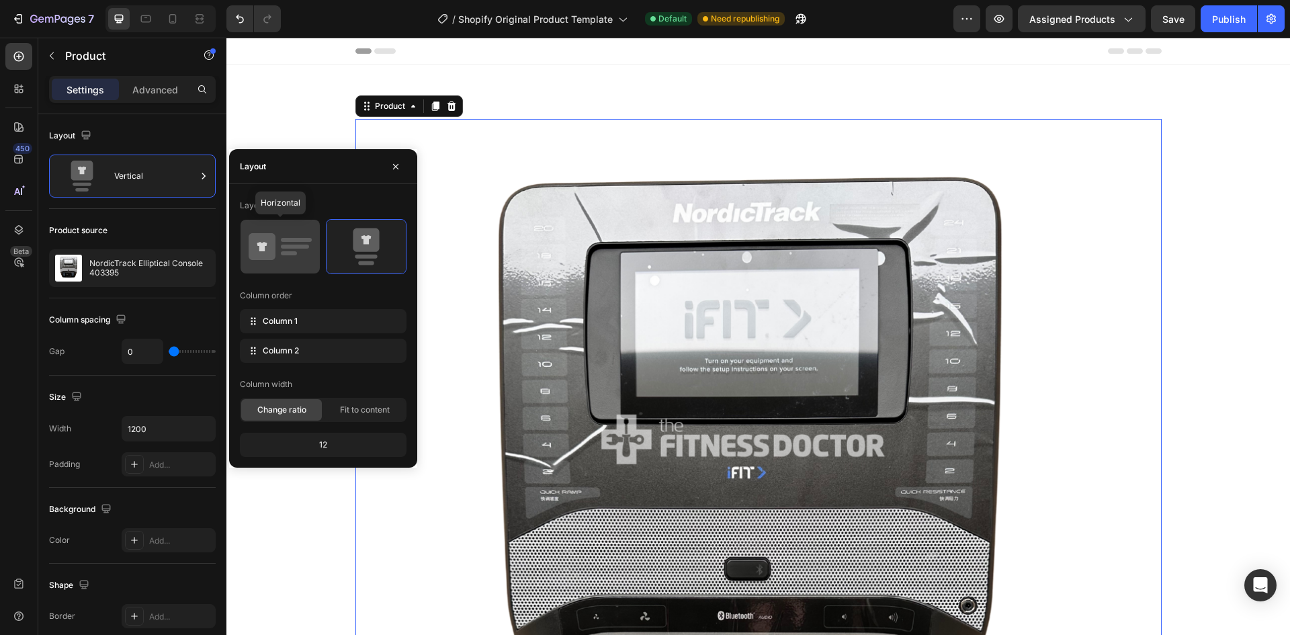
click at [314, 244] on div at bounding box center [280, 247] width 79 height 54
type input "37"
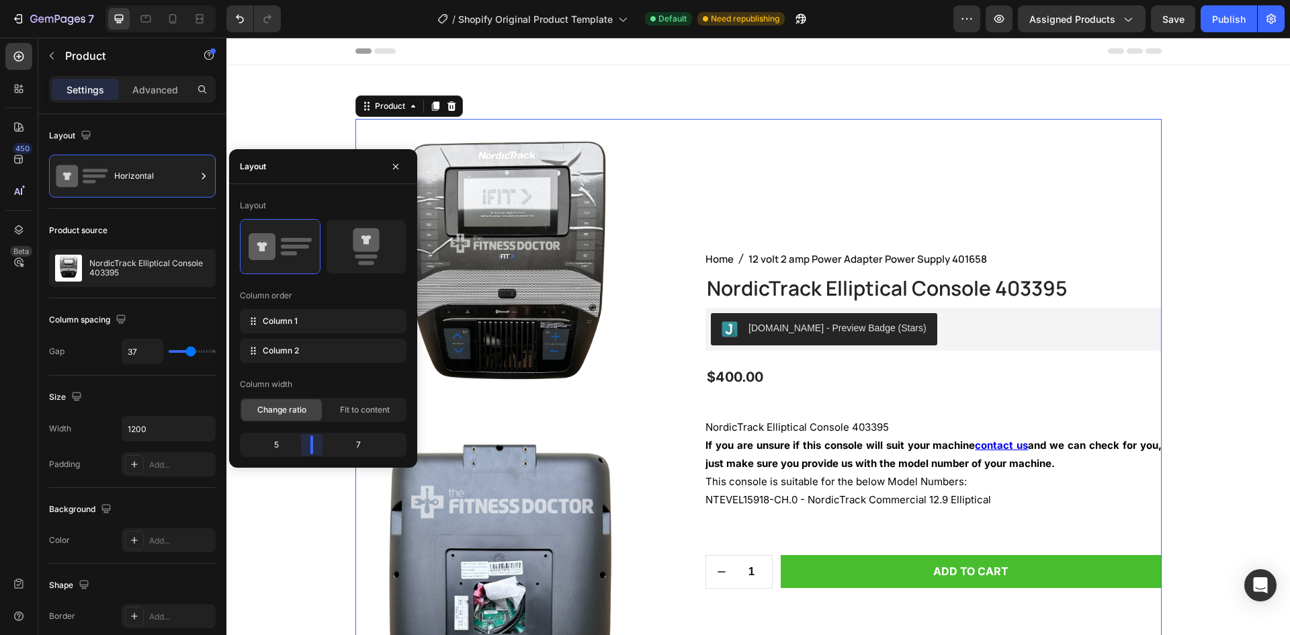
click at [314, 0] on body "7 / Shopify Original Product Template Default Need republishing Preview Assigne…" at bounding box center [645, 0] width 1290 height 0
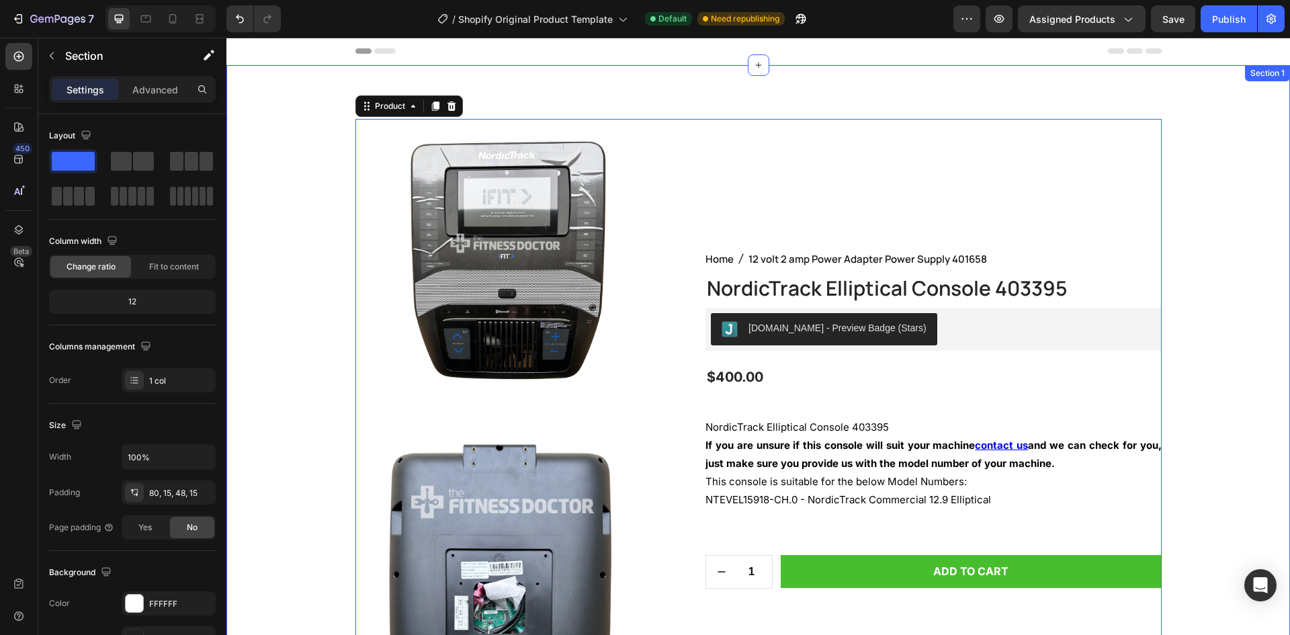
click at [1213, 282] on div "Product Images Home 12 volt 2 amp Power Adapter Power Supply 401658 Breadcrumb …" at bounding box center [759, 432] width 1044 height 627
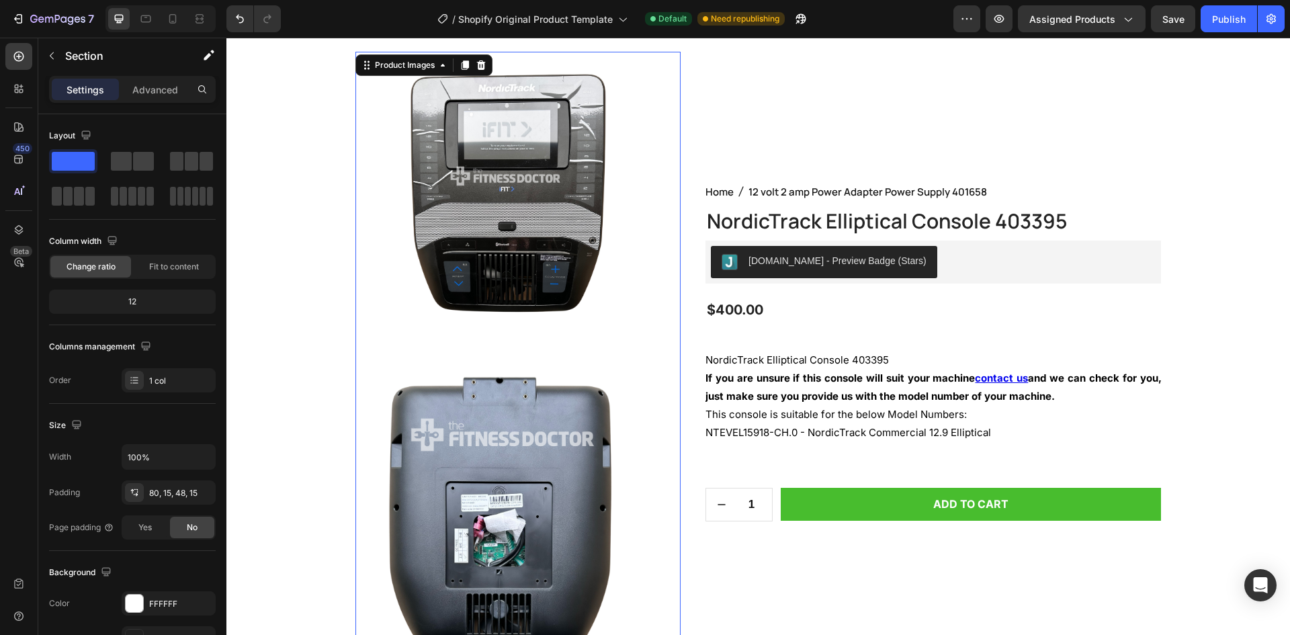
click at [525, 247] on img at bounding box center [507, 204] width 304 height 304
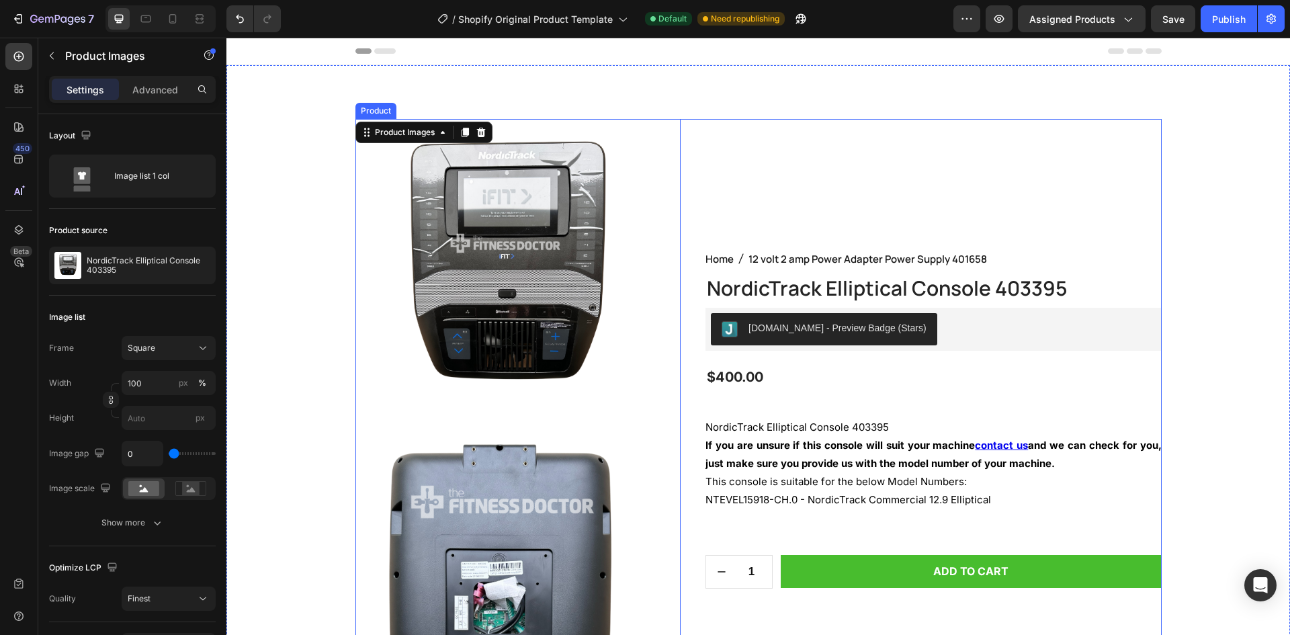
click at [814, 159] on div "Home 12 volt 2 amp Power Adapter Power Supply 401658 Breadcrumb NordicTrack Ell…" at bounding box center [934, 427] width 456 height 616
click at [611, 163] on img at bounding box center [507, 271] width 304 height 304
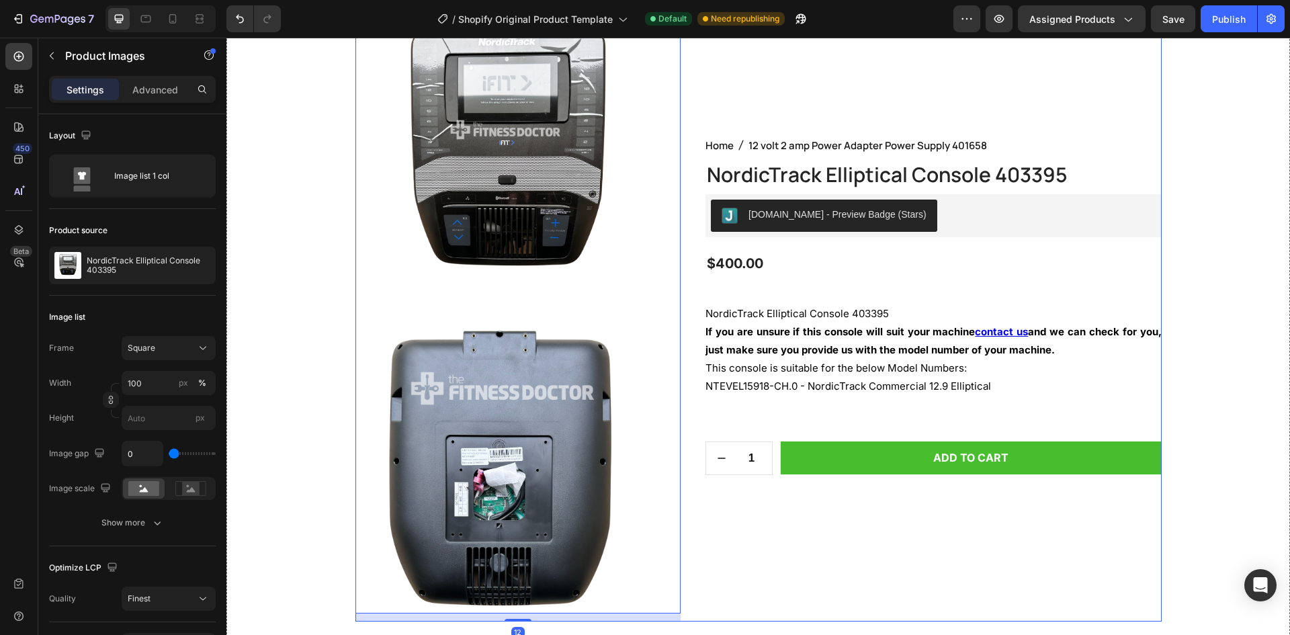
scroll to position [134, 0]
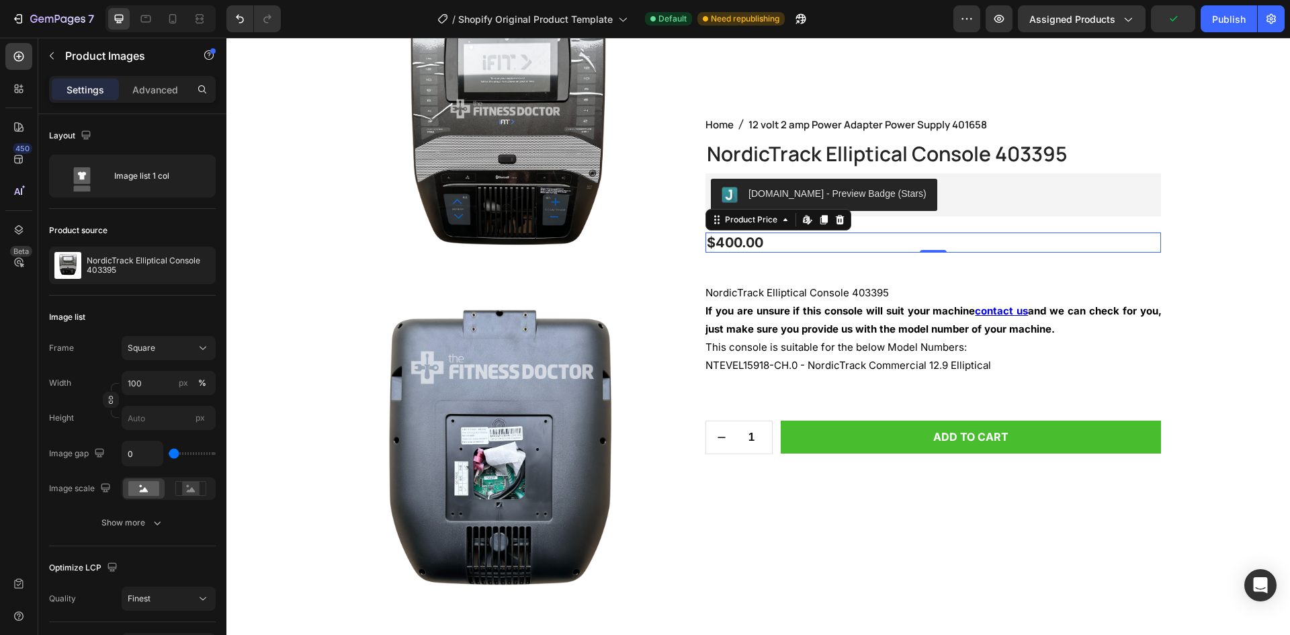
click at [765, 232] on div "$400.00" at bounding box center [934, 242] width 456 height 20
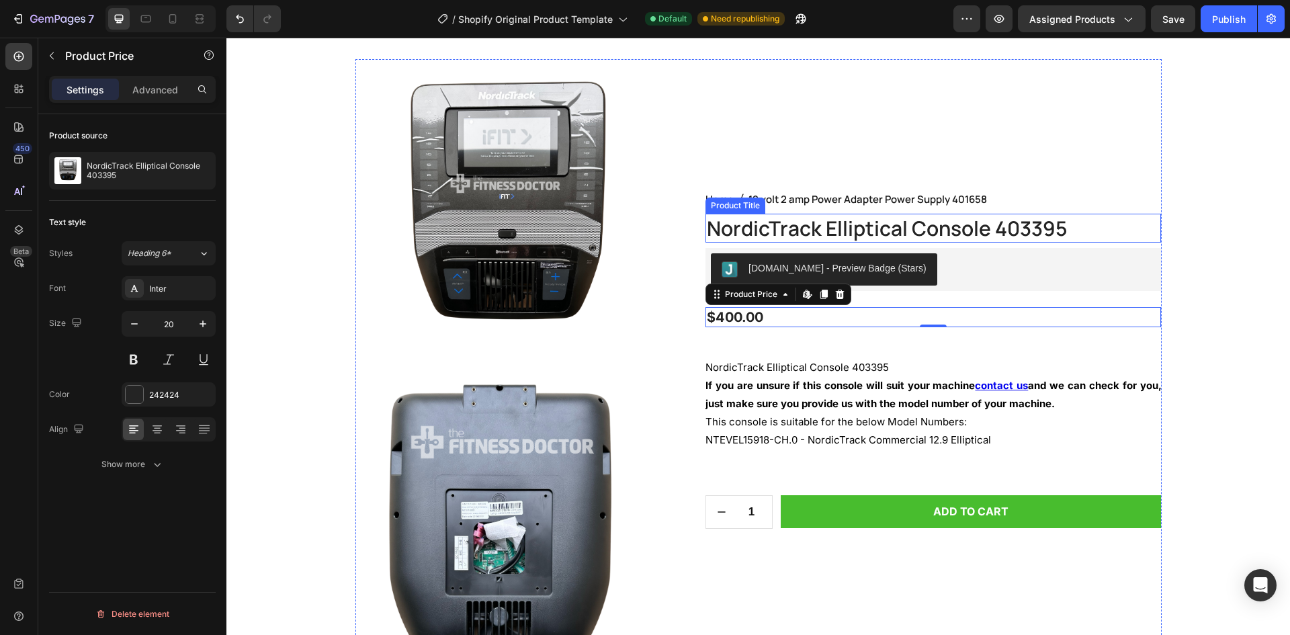
scroll to position [202, 0]
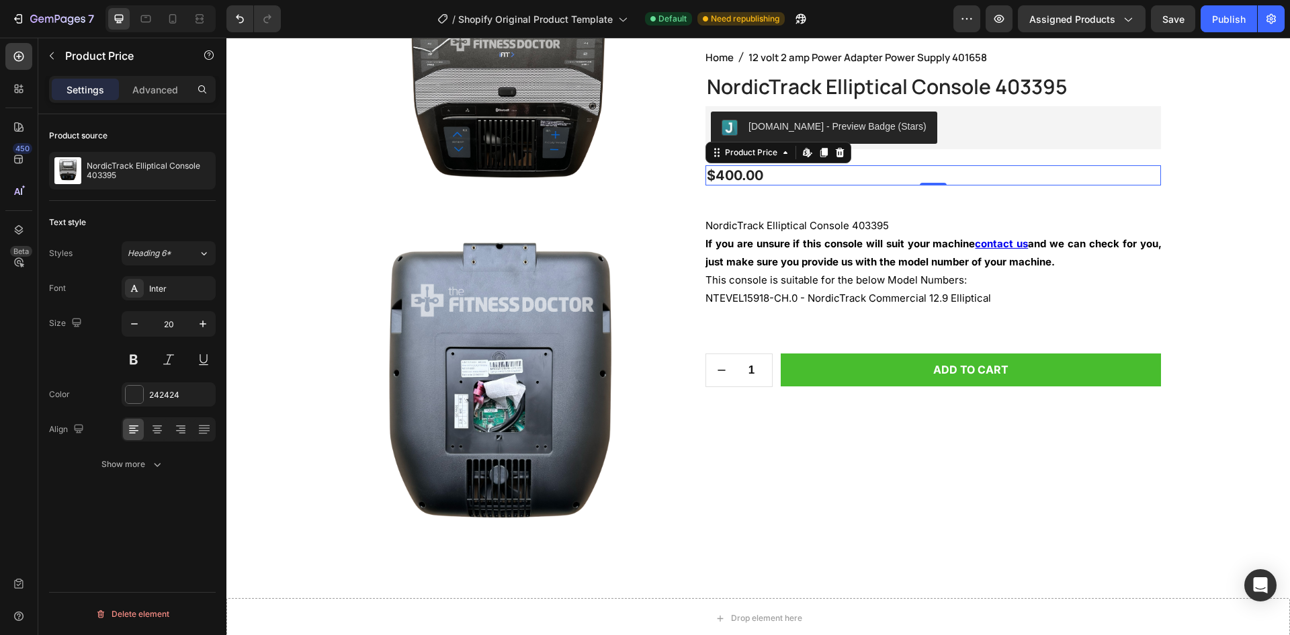
click at [793, 176] on div "$400.00" at bounding box center [934, 175] width 456 height 20
click at [122, 171] on p "NordicTrack Elliptical Console 403395" at bounding box center [149, 170] width 124 height 19
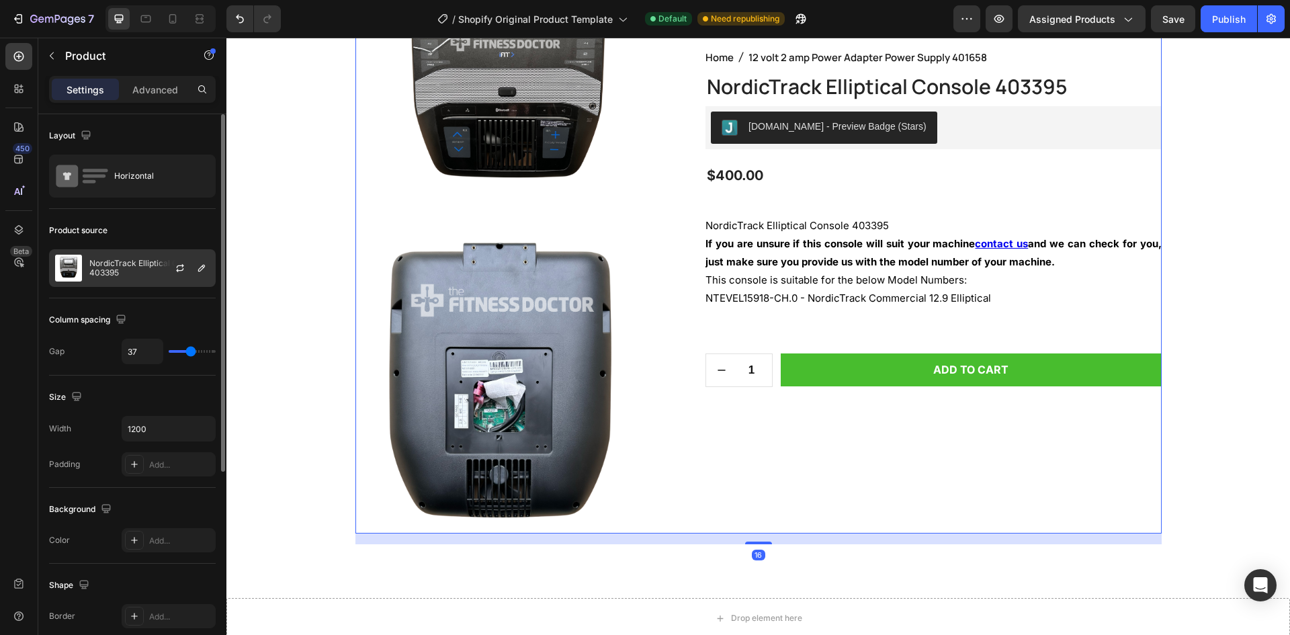
click at [151, 275] on p "NordicTrack Elliptical Console 403395" at bounding box center [149, 268] width 120 height 19
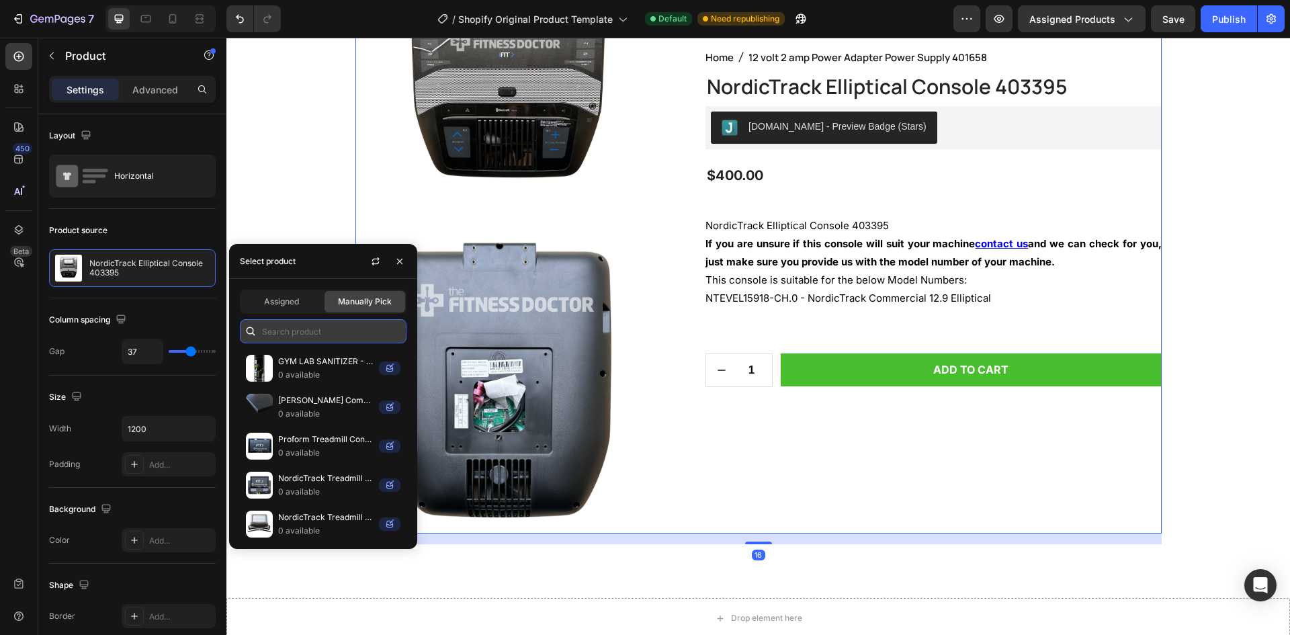
click at [298, 321] on input "text" at bounding box center [323, 331] width 167 height 24
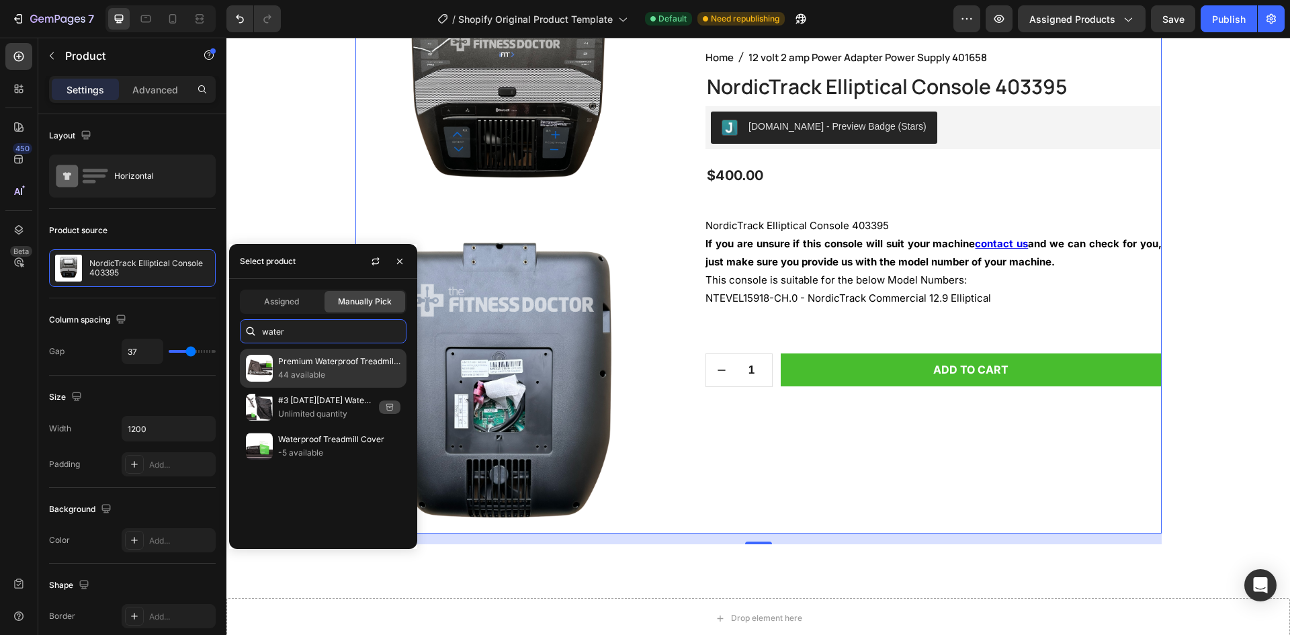
type input "water"
click at [304, 359] on p "Premium Waterproof Treadmill Cover" at bounding box center [339, 361] width 122 height 13
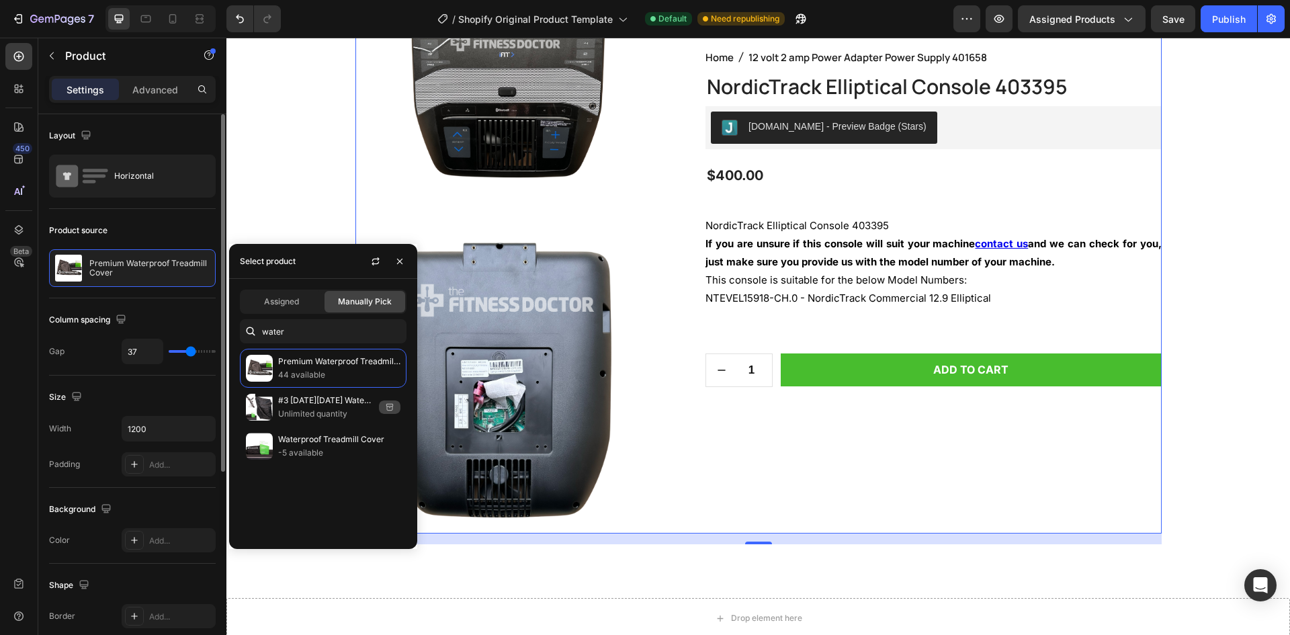
scroll to position [0, 0]
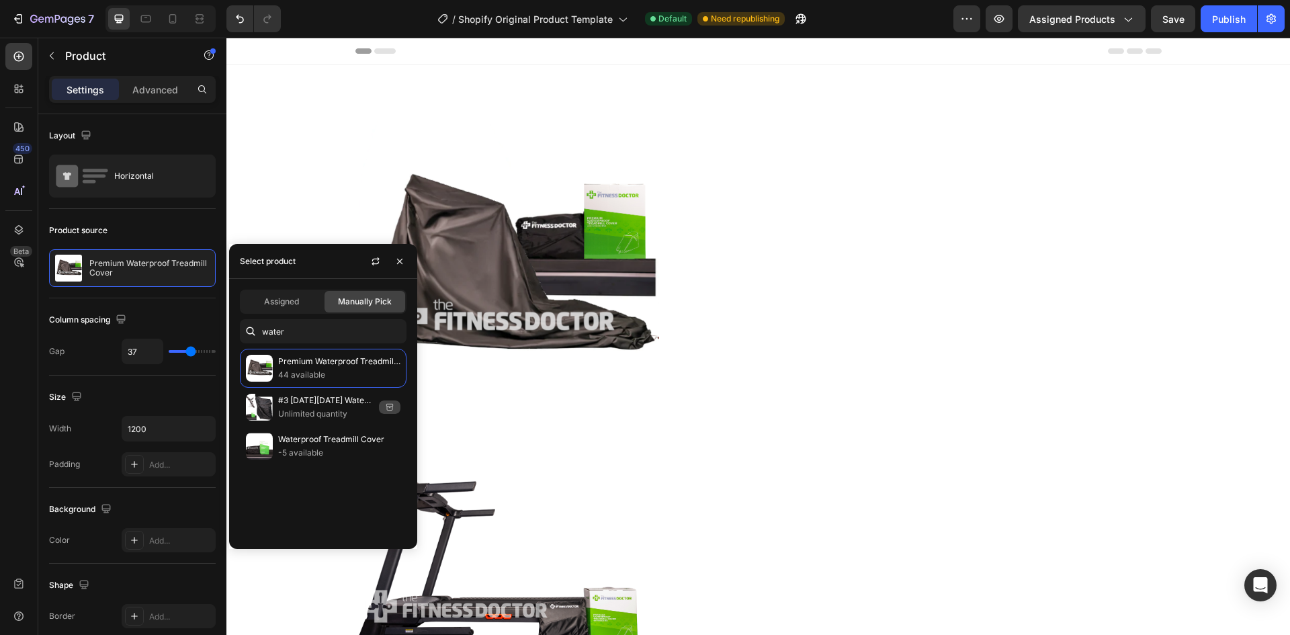
click at [24, 362] on div "450 Beta" at bounding box center [18, 306] width 27 height 527
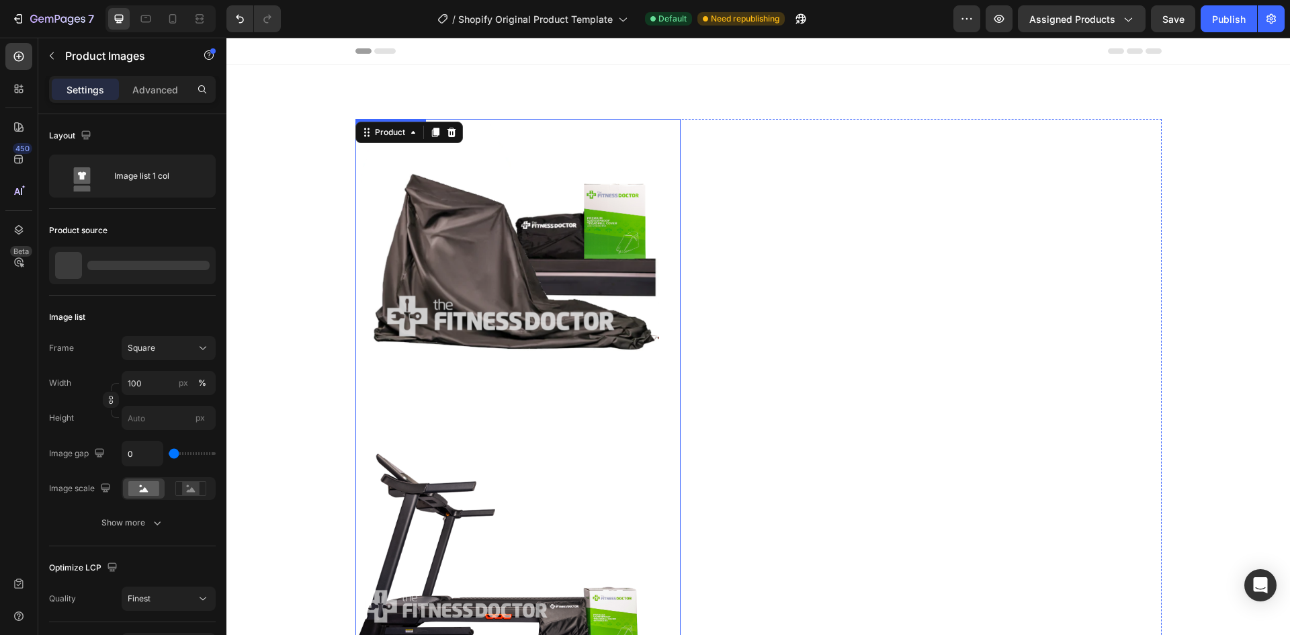
click at [546, 245] on img at bounding box center [507, 271] width 304 height 304
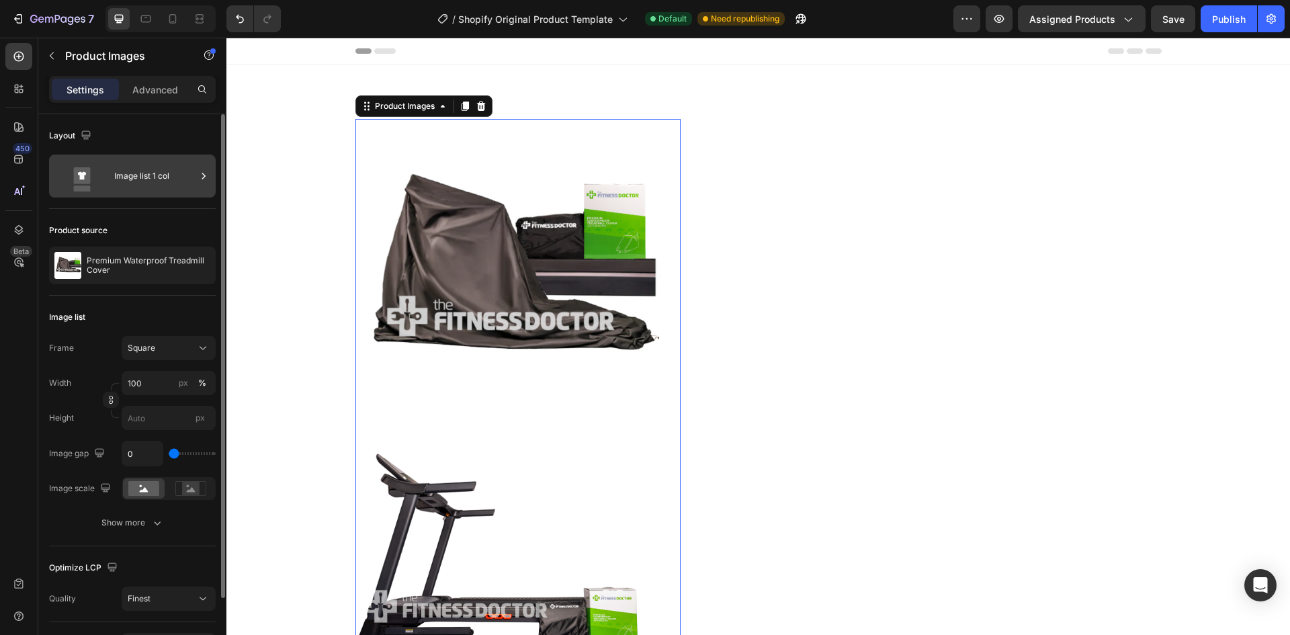
click at [138, 188] on div "Image list 1 col" at bounding box center [155, 176] width 82 height 31
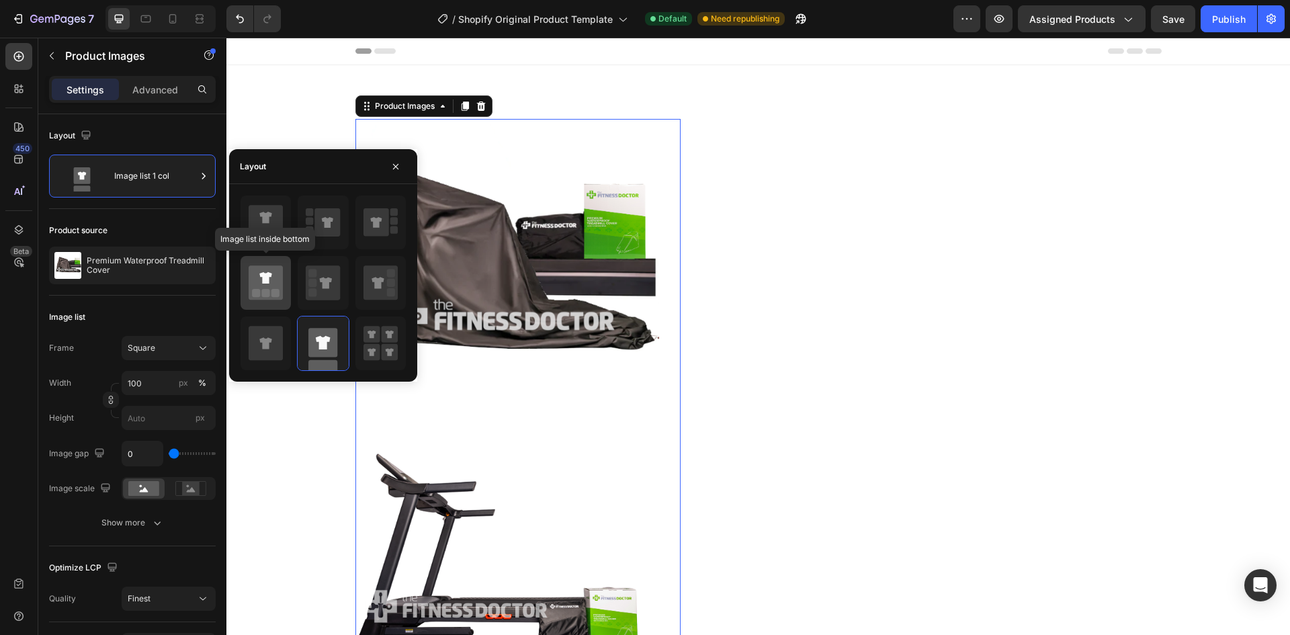
click at [261, 291] on icon at bounding box center [266, 282] width 34 height 34
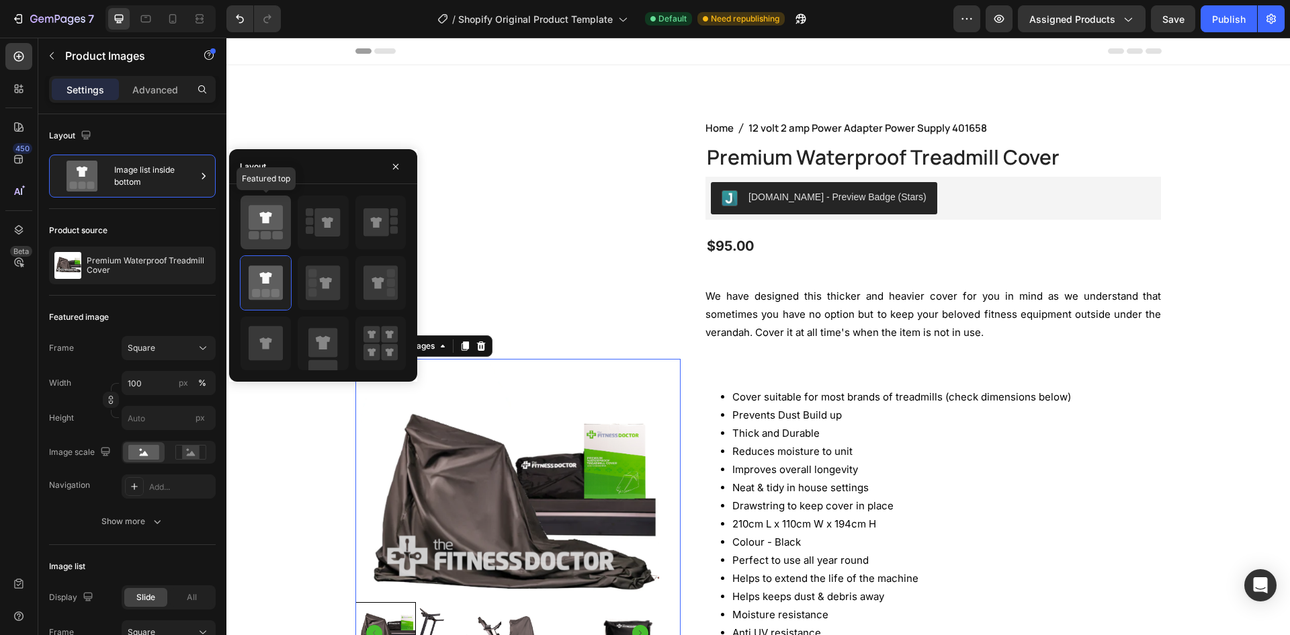
click at [261, 219] on icon at bounding box center [266, 217] width 34 height 25
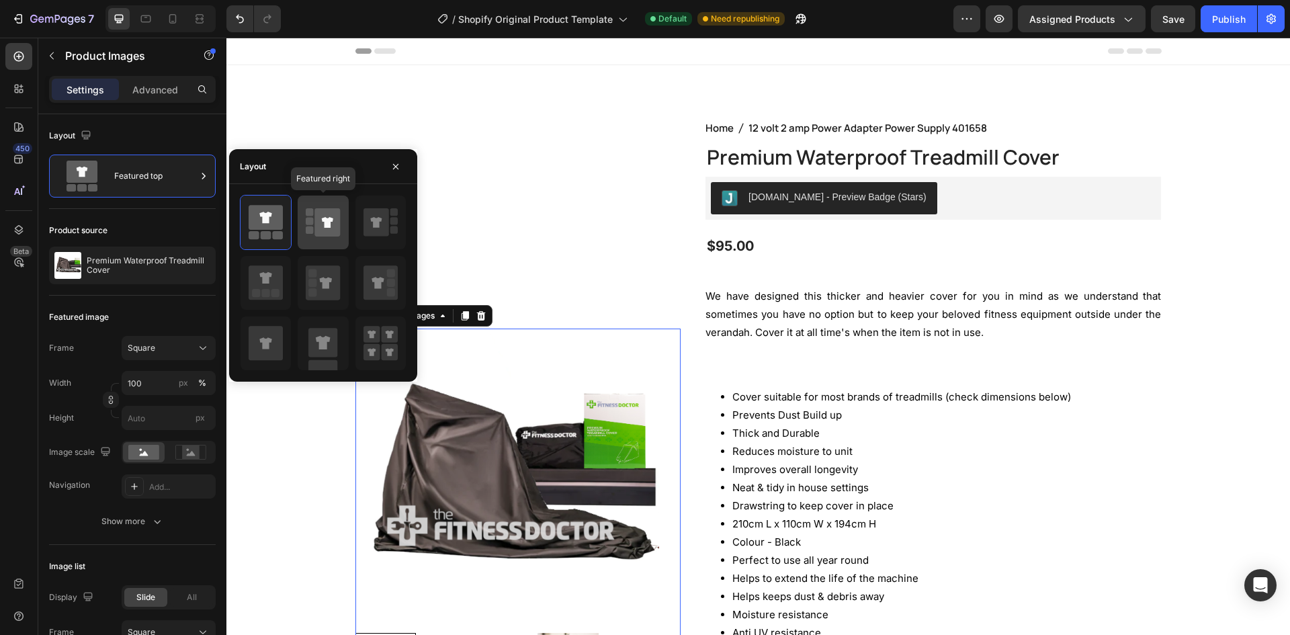
click at [305, 218] on div at bounding box center [323, 223] width 50 height 54
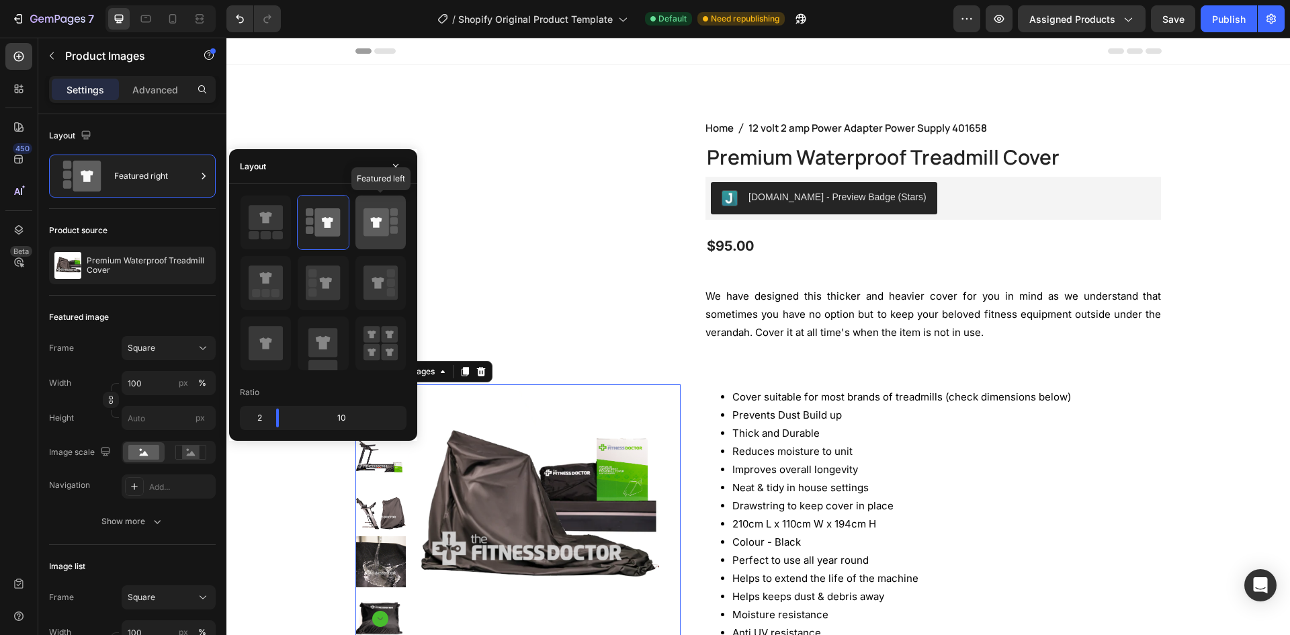
click at [369, 223] on icon at bounding box center [377, 222] width 26 height 28
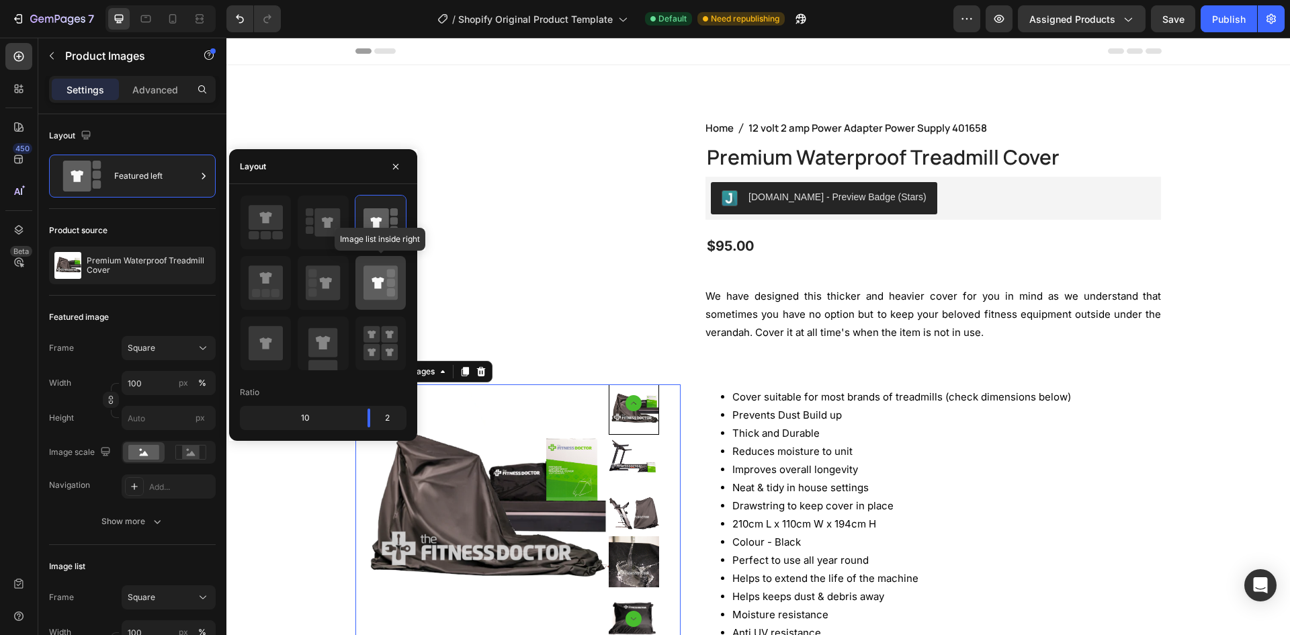
click at [380, 280] on icon at bounding box center [378, 282] width 12 height 11
type input "20"
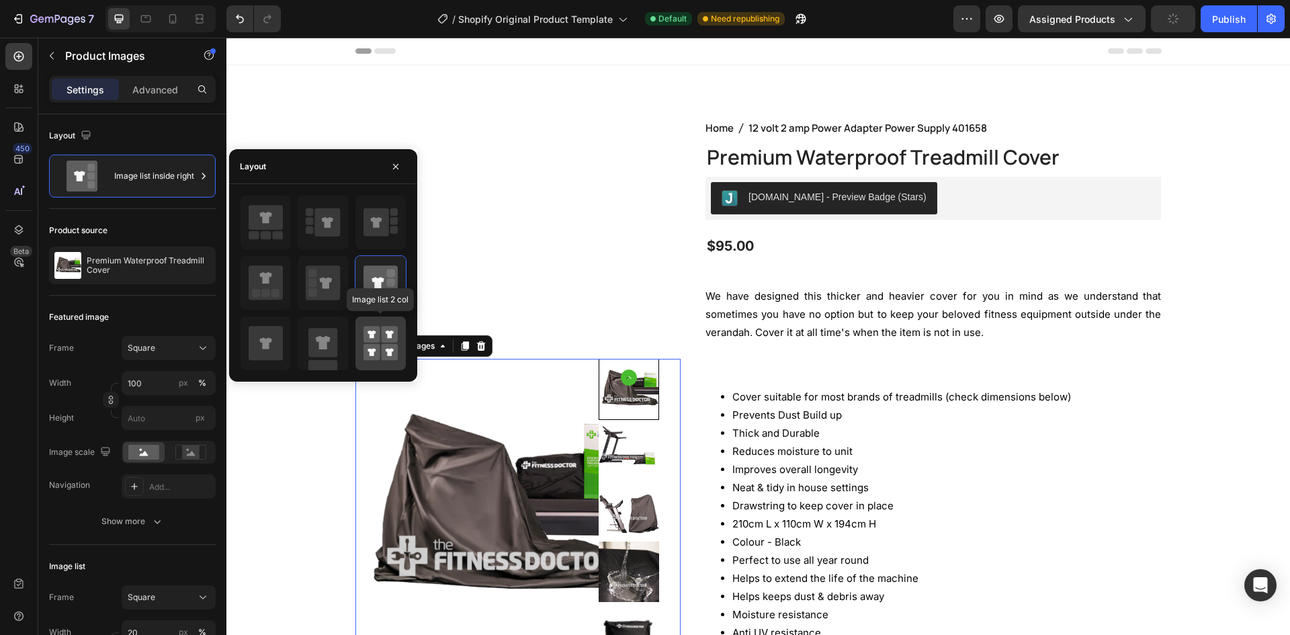
click at [373, 339] on rect at bounding box center [372, 334] width 17 height 17
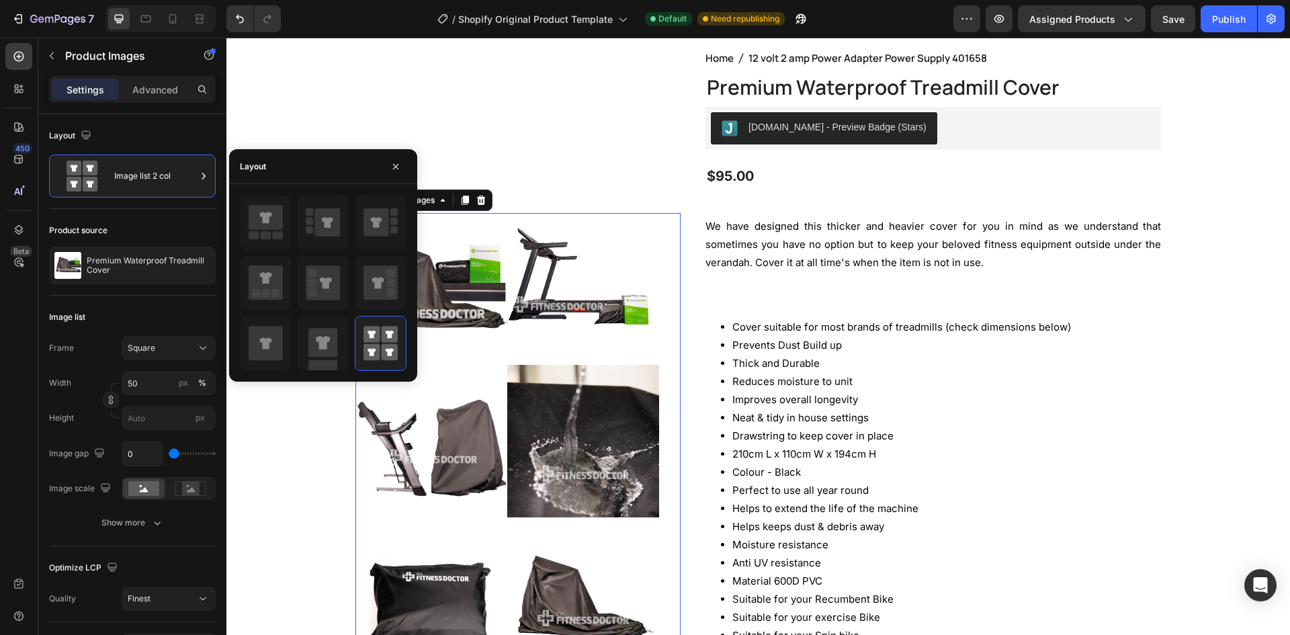
scroll to position [67, 0]
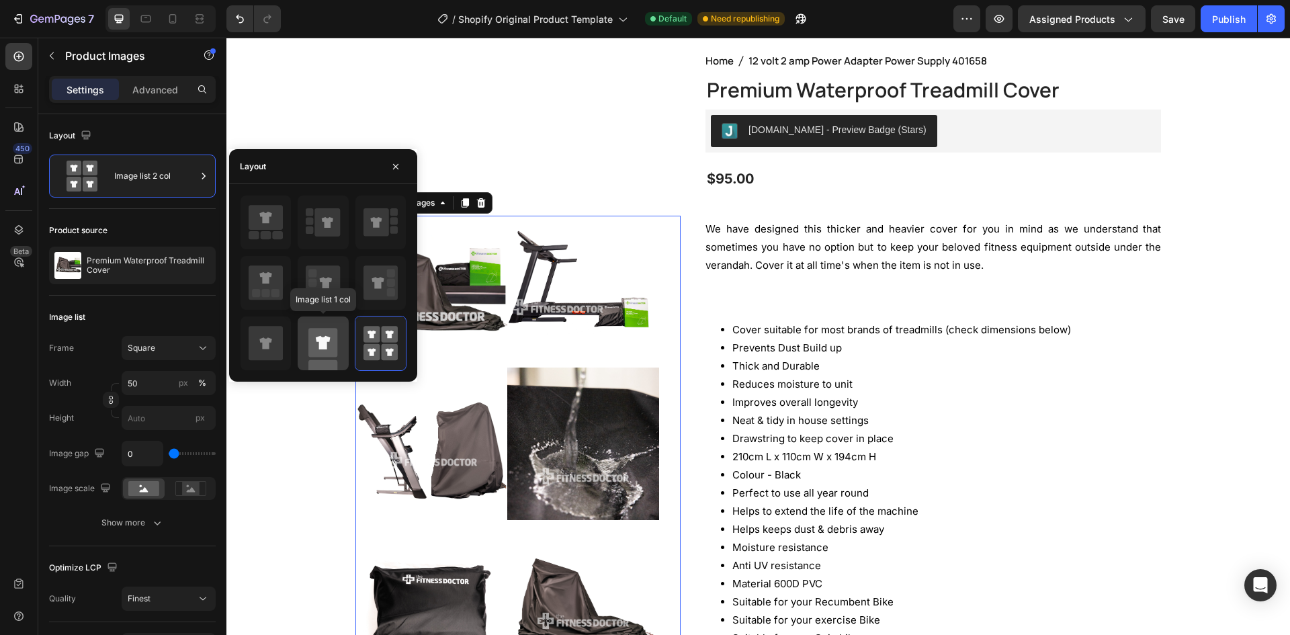
click at [320, 343] on icon at bounding box center [323, 342] width 15 height 13
type input "100"
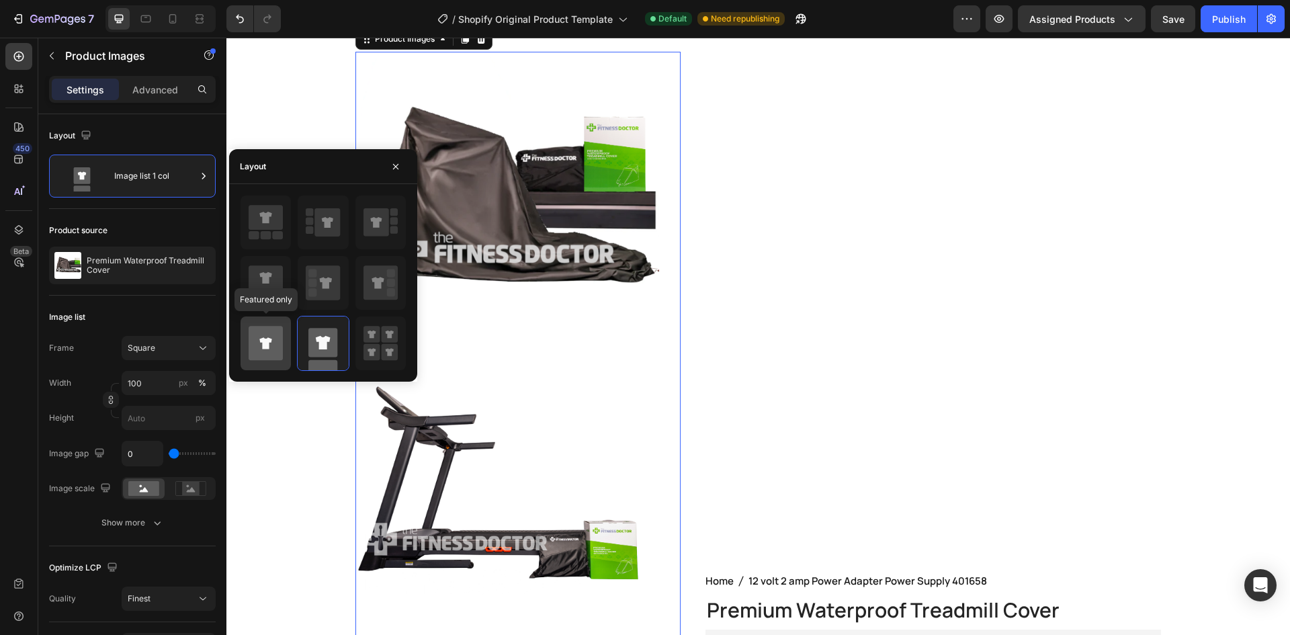
click at [270, 343] on icon at bounding box center [266, 343] width 34 height 34
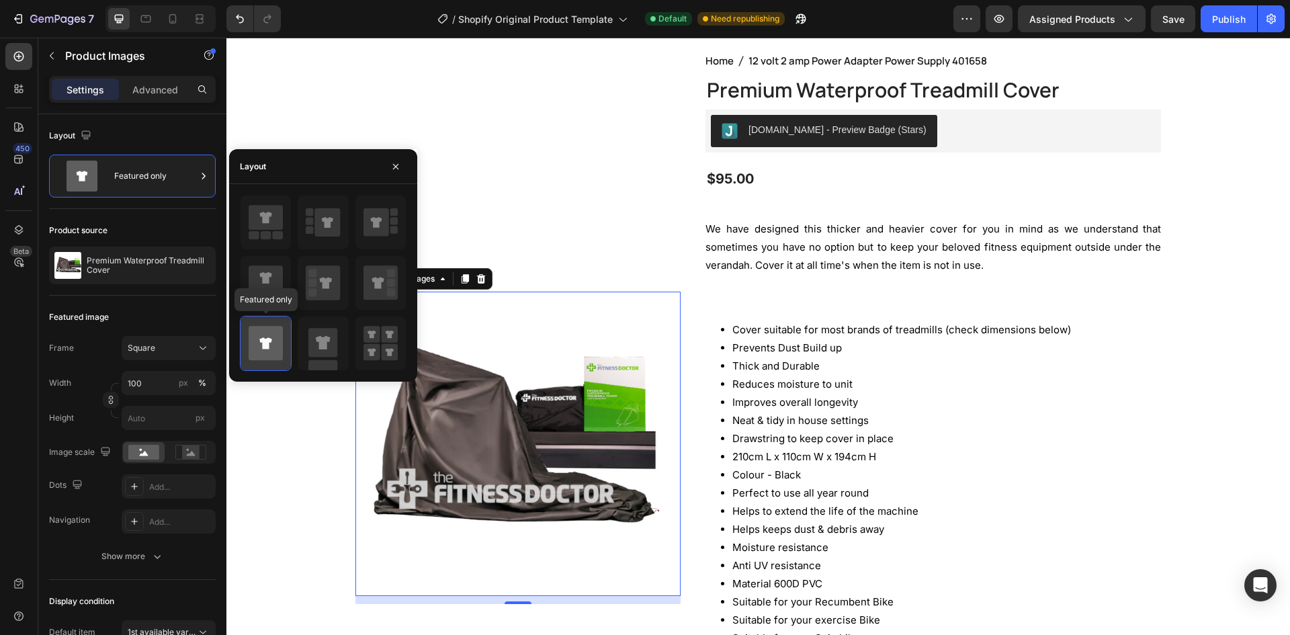
scroll to position [307, 0]
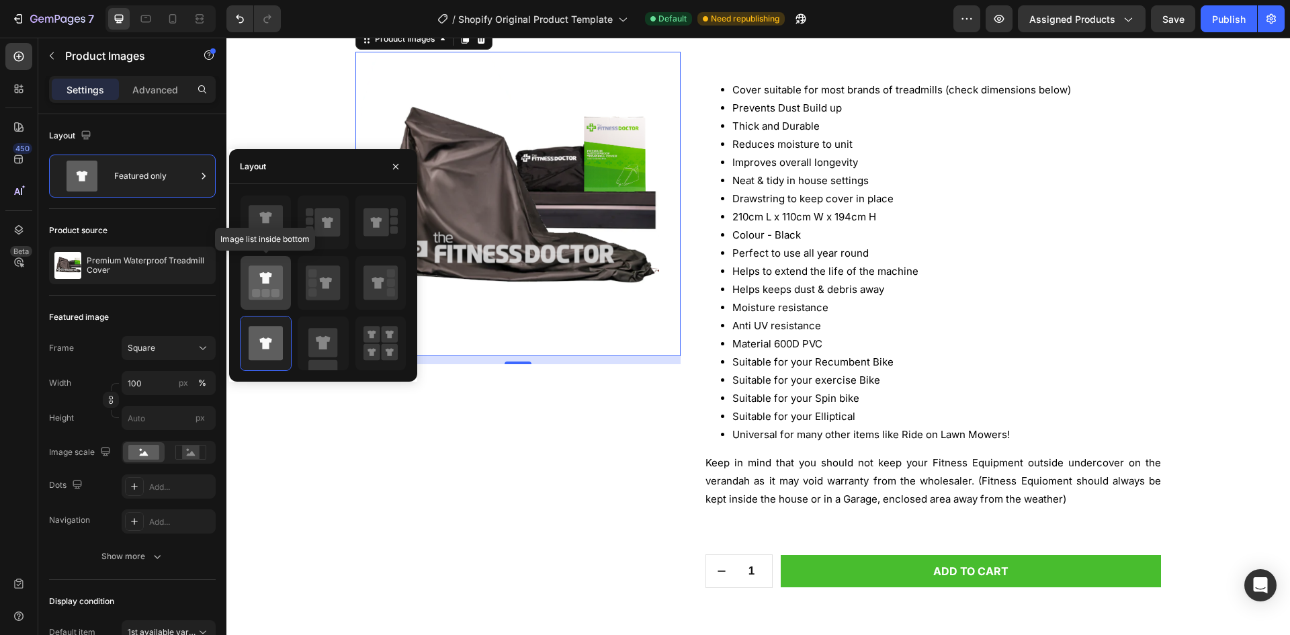
click at [272, 281] on icon at bounding box center [266, 282] width 34 height 34
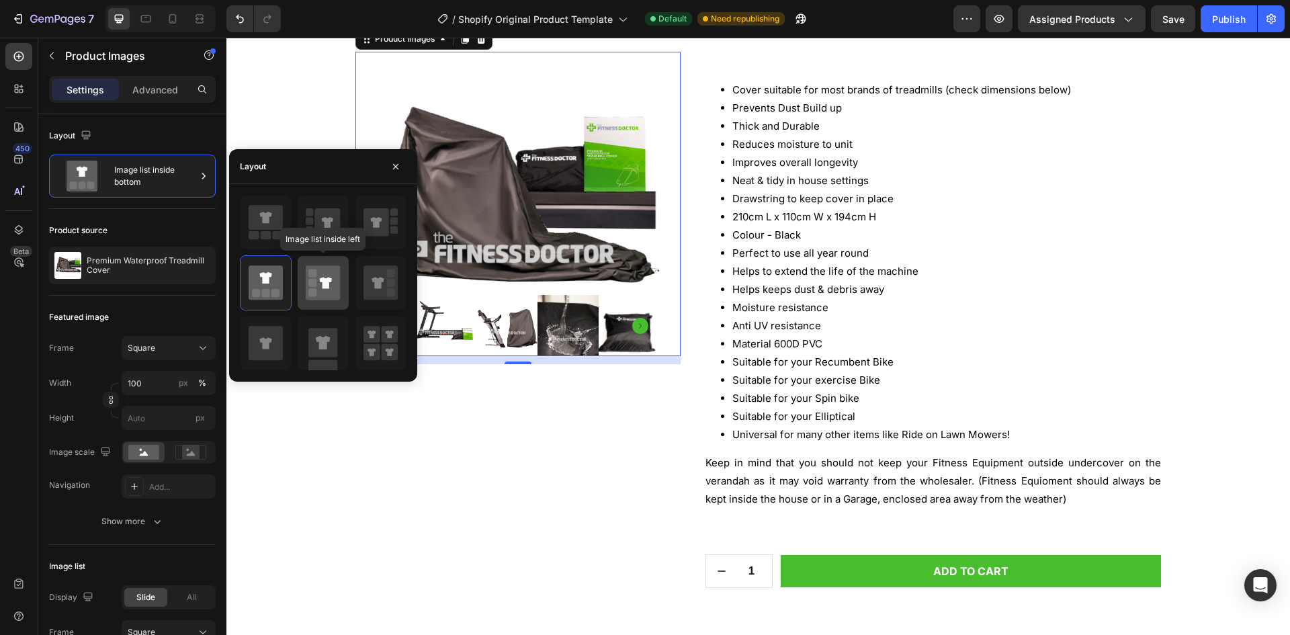
click at [312, 284] on rect at bounding box center [312, 283] width 8 height 8
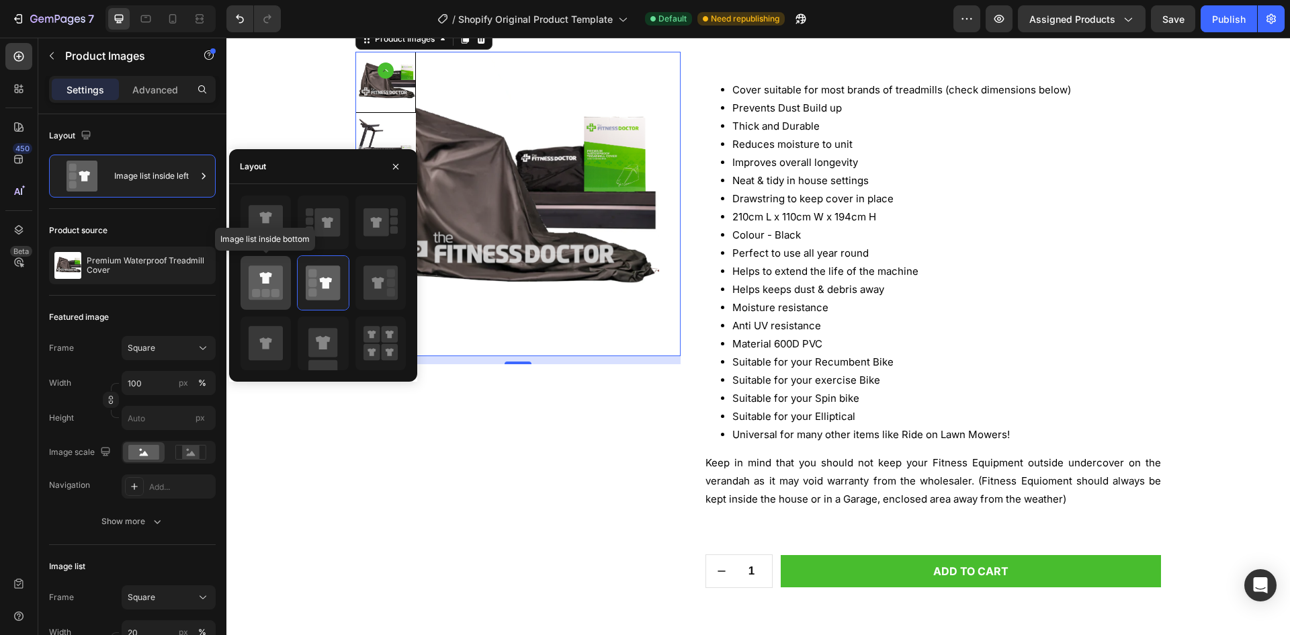
click at [271, 278] on icon at bounding box center [266, 282] width 34 height 34
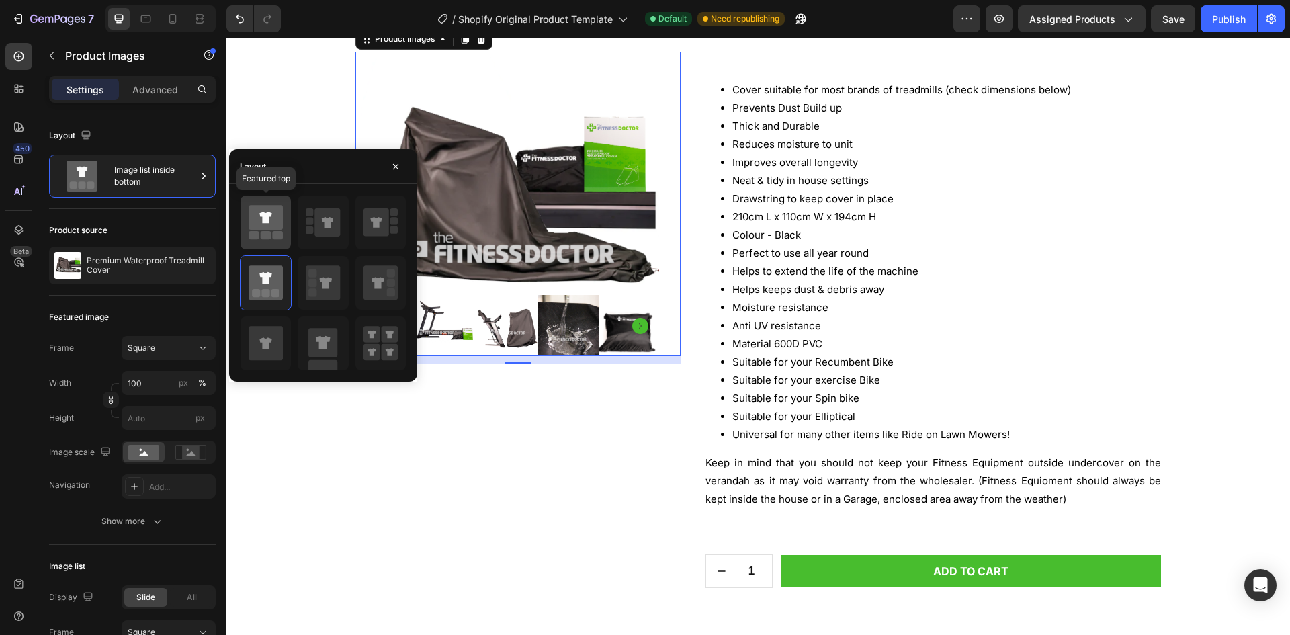
click at [267, 225] on icon at bounding box center [266, 217] width 34 height 25
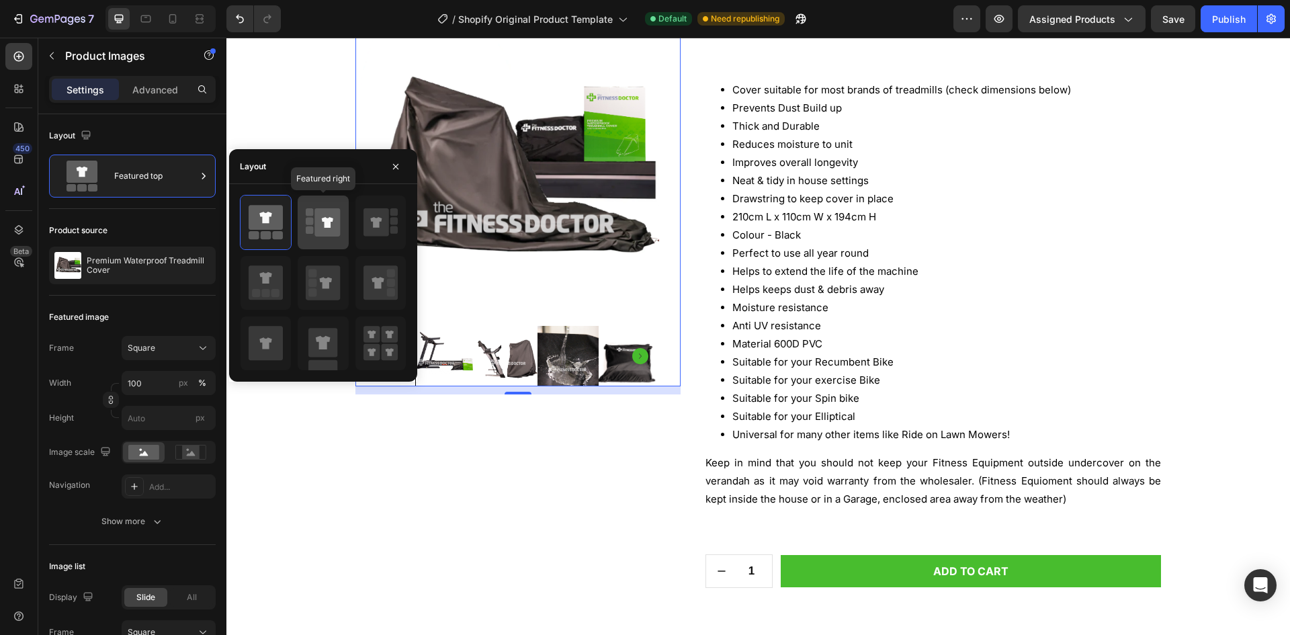
click at [302, 226] on div at bounding box center [323, 223] width 50 height 54
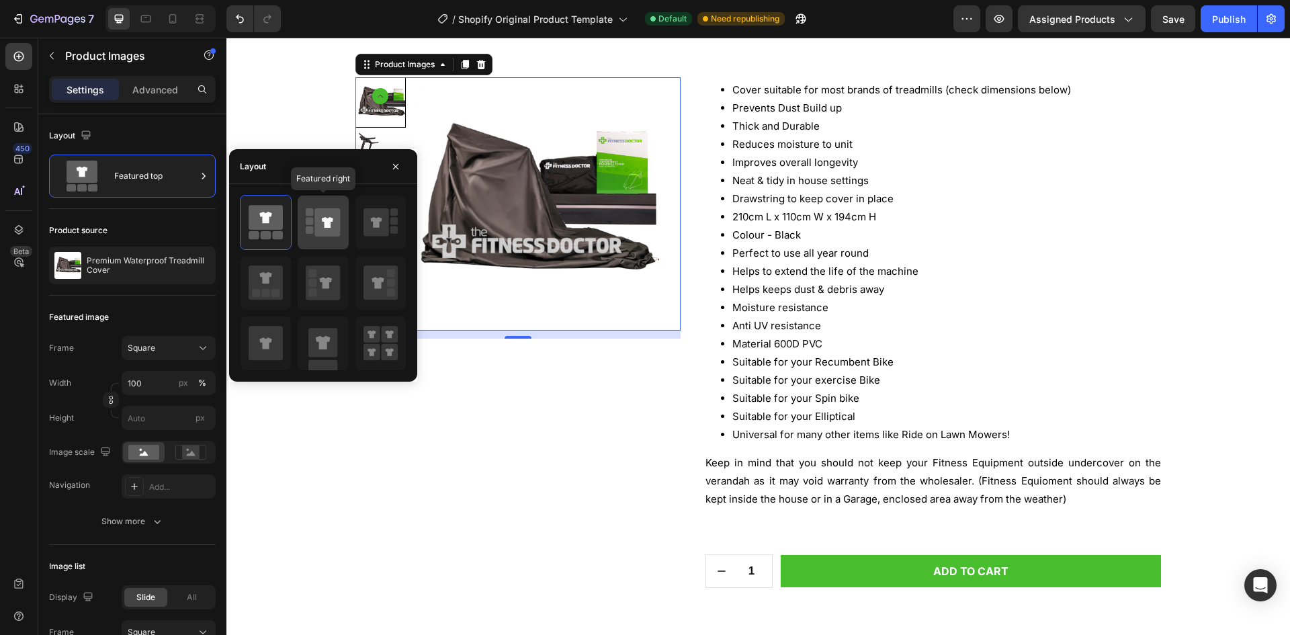
scroll to position [333, 0]
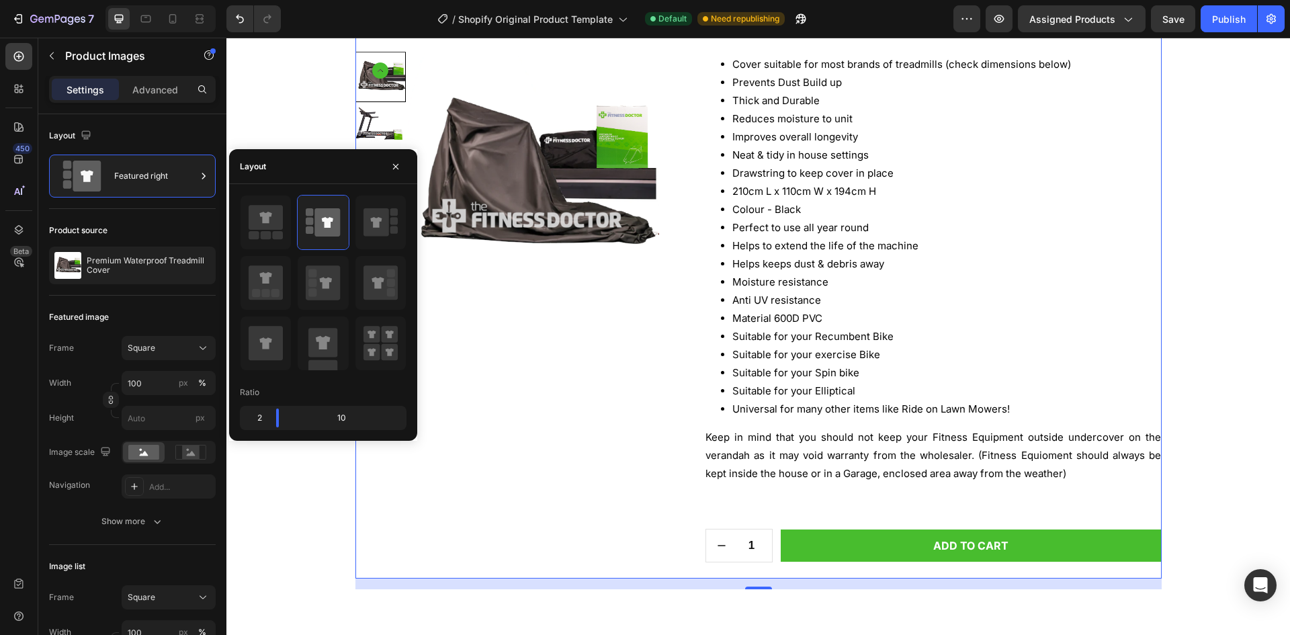
click at [547, 390] on div "Product Images" at bounding box center [518, 182] width 326 height 792
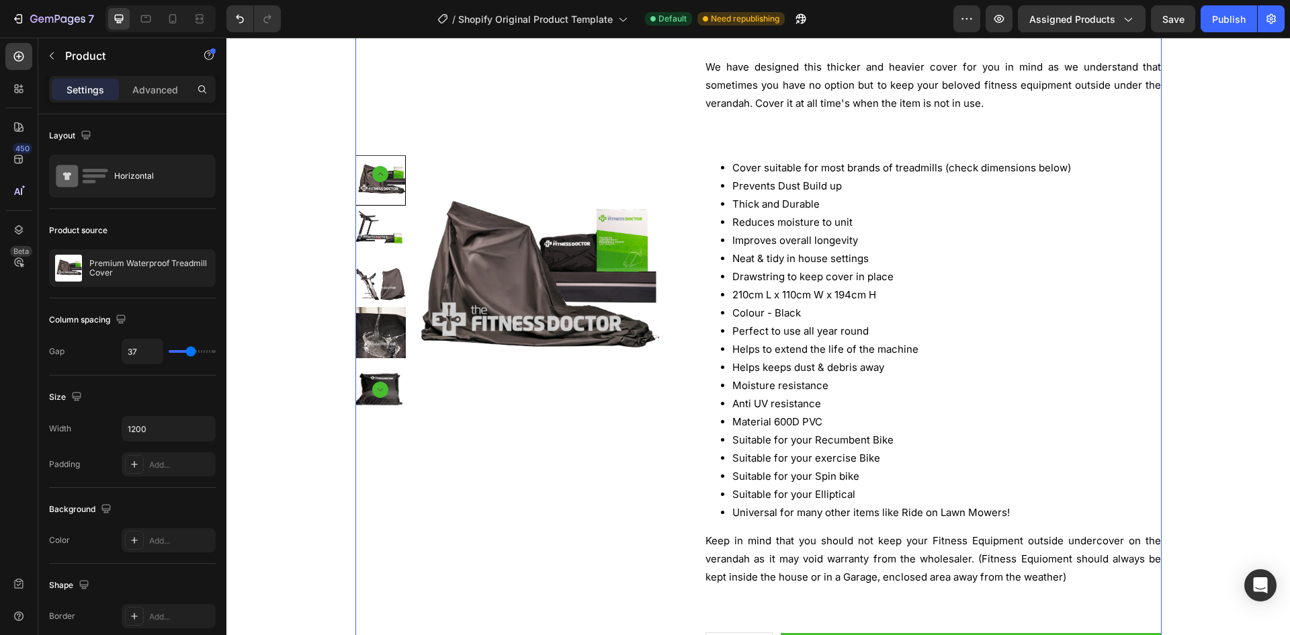
scroll to position [198, 0]
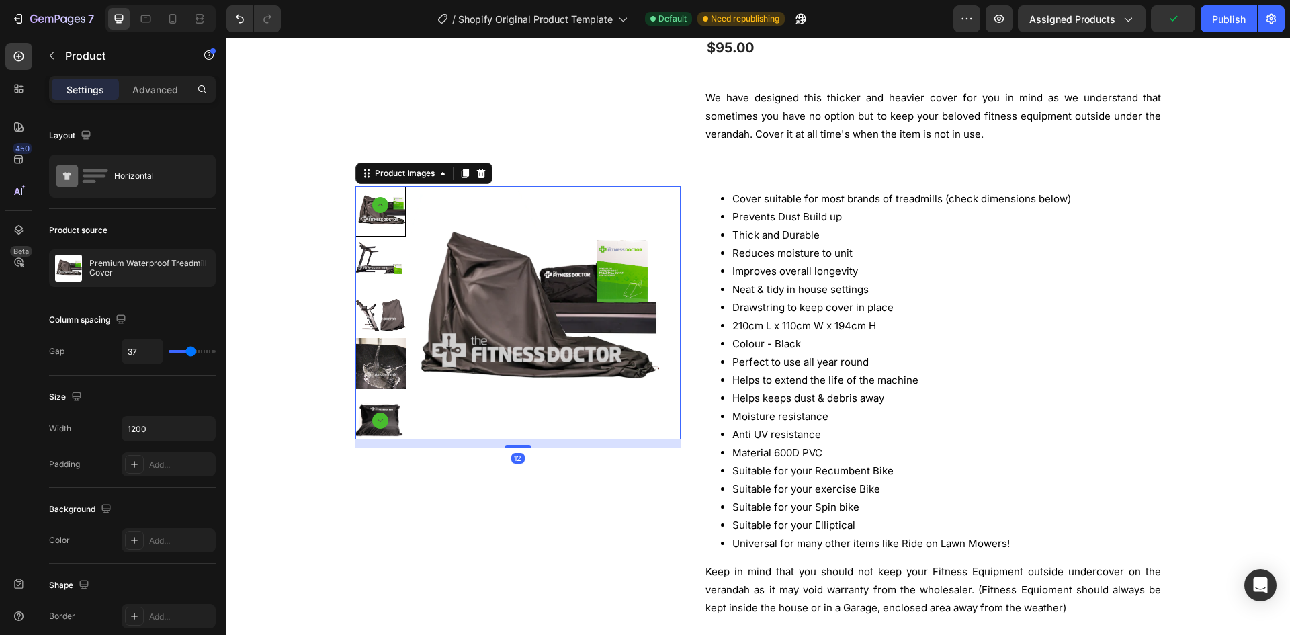
click at [472, 265] on img at bounding box center [532, 312] width 253 height 253
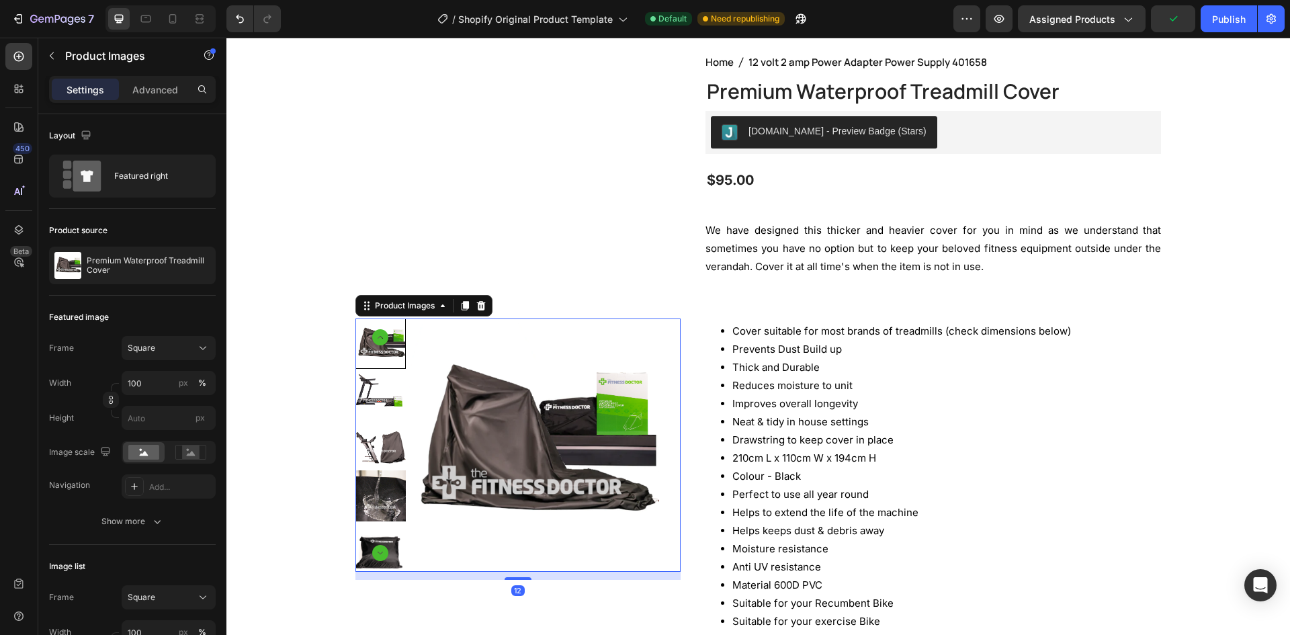
scroll to position [64, 0]
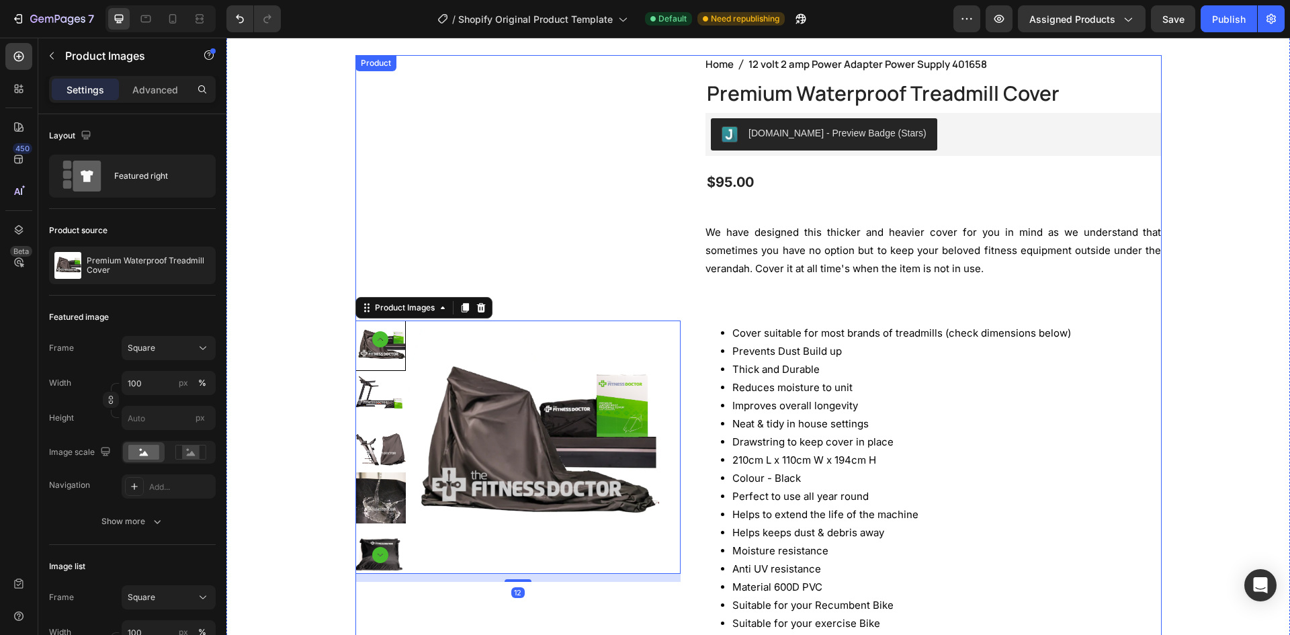
click at [562, 206] on div "Product Images 12" at bounding box center [518, 451] width 326 height 792
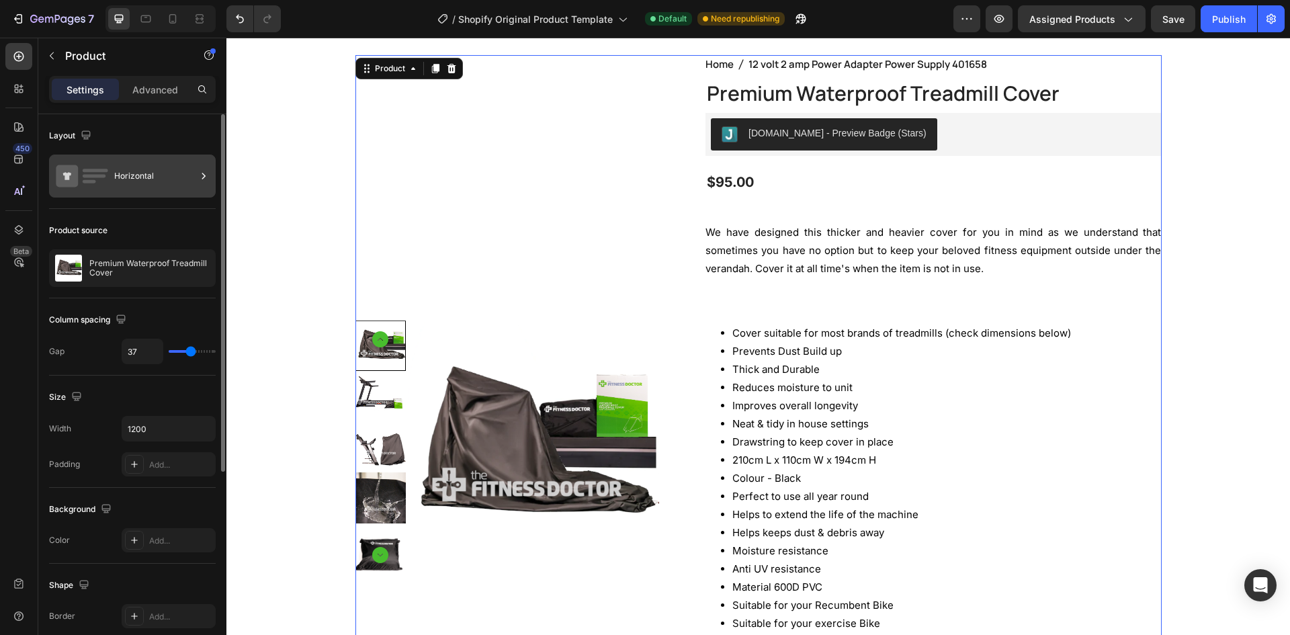
click at [97, 167] on icon at bounding box center [82, 176] width 54 height 31
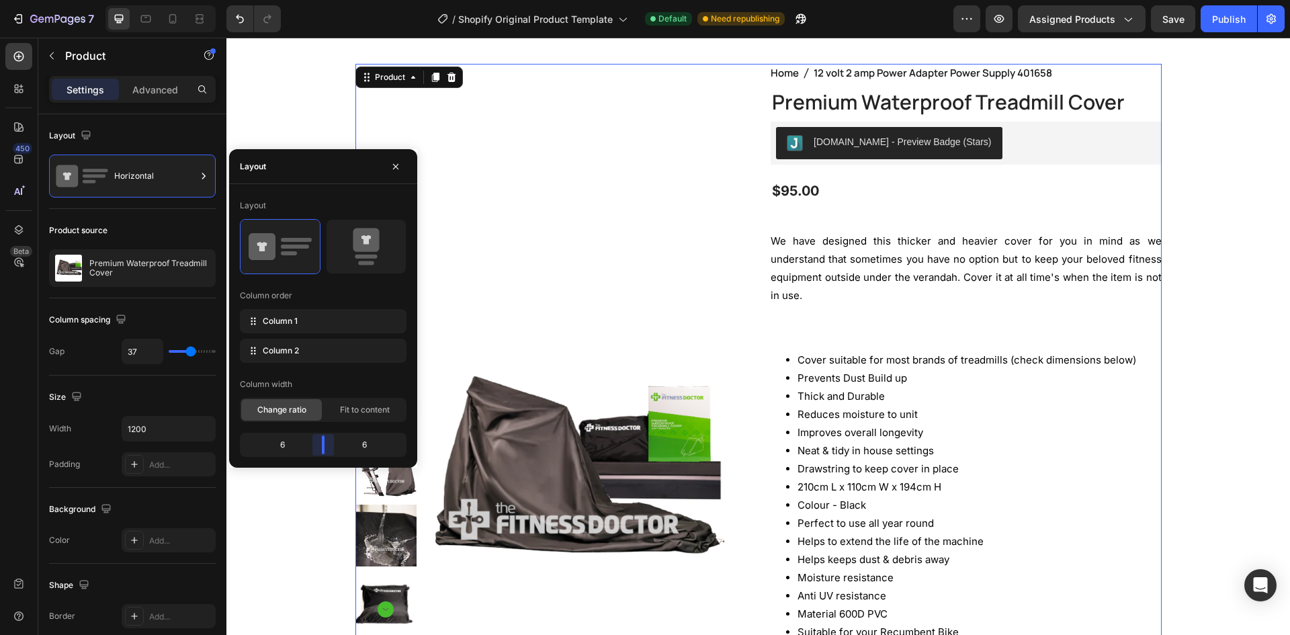
drag, startPoint x: 317, startPoint y: 439, endPoint x: 782, endPoint y: 369, distance: 470.2
click at [329, 0] on body "7 / Shopify Original Product Template Default Need republishing Preview Assigne…" at bounding box center [645, 0] width 1290 height 0
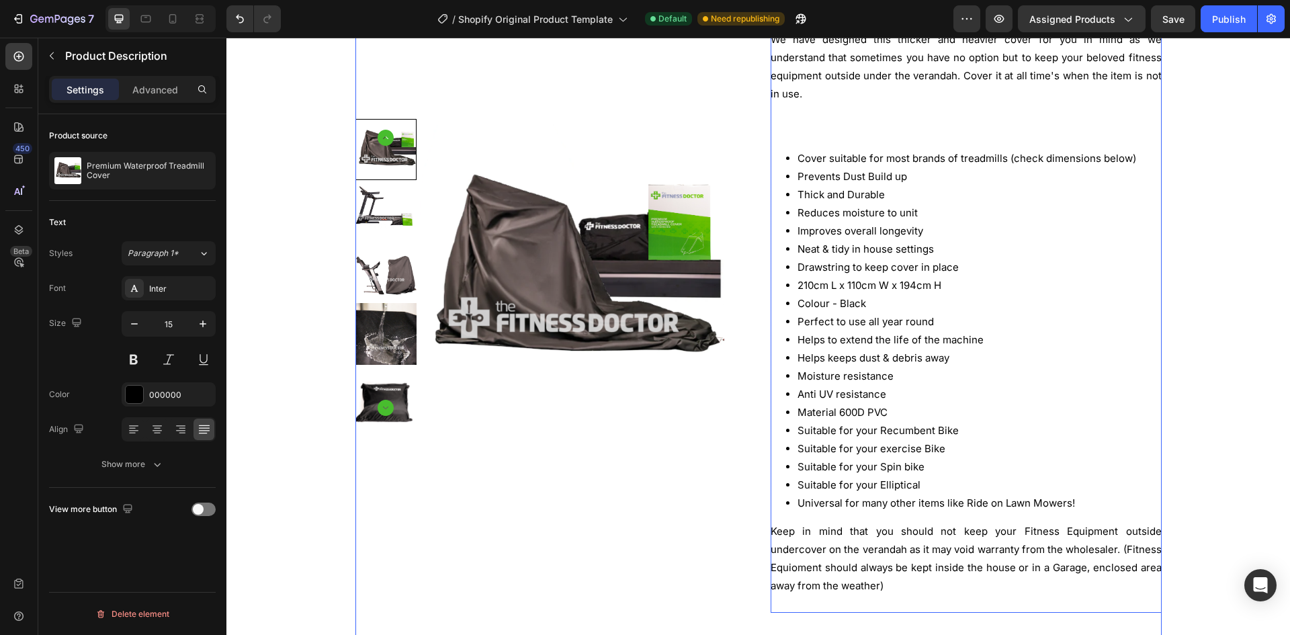
click at [1048, 403] on li "Material 600D PVC" at bounding box center [980, 412] width 364 height 18
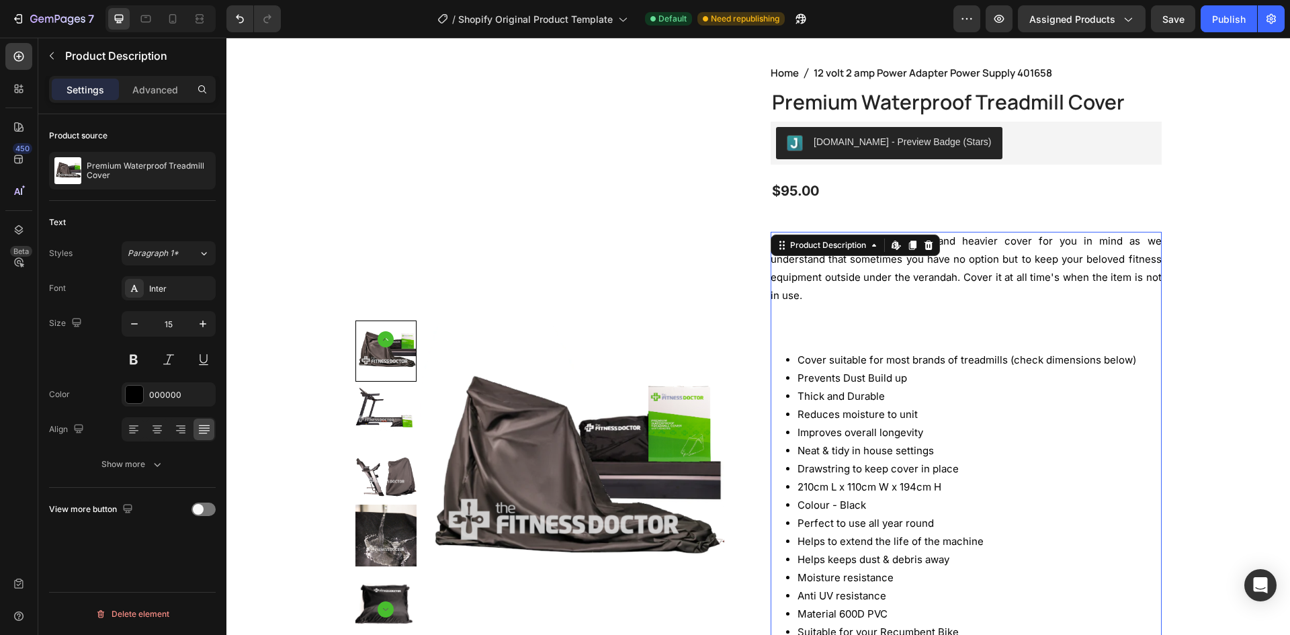
click at [903, 296] on div "We have designed this thicker and heavier cover for you in mind as we understan…" at bounding box center [966, 523] width 391 height 583
click at [873, 336] on div "We have designed this thicker and heavier cover for you in mind as we understan…" at bounding box center [966, 523] width 391 height 583
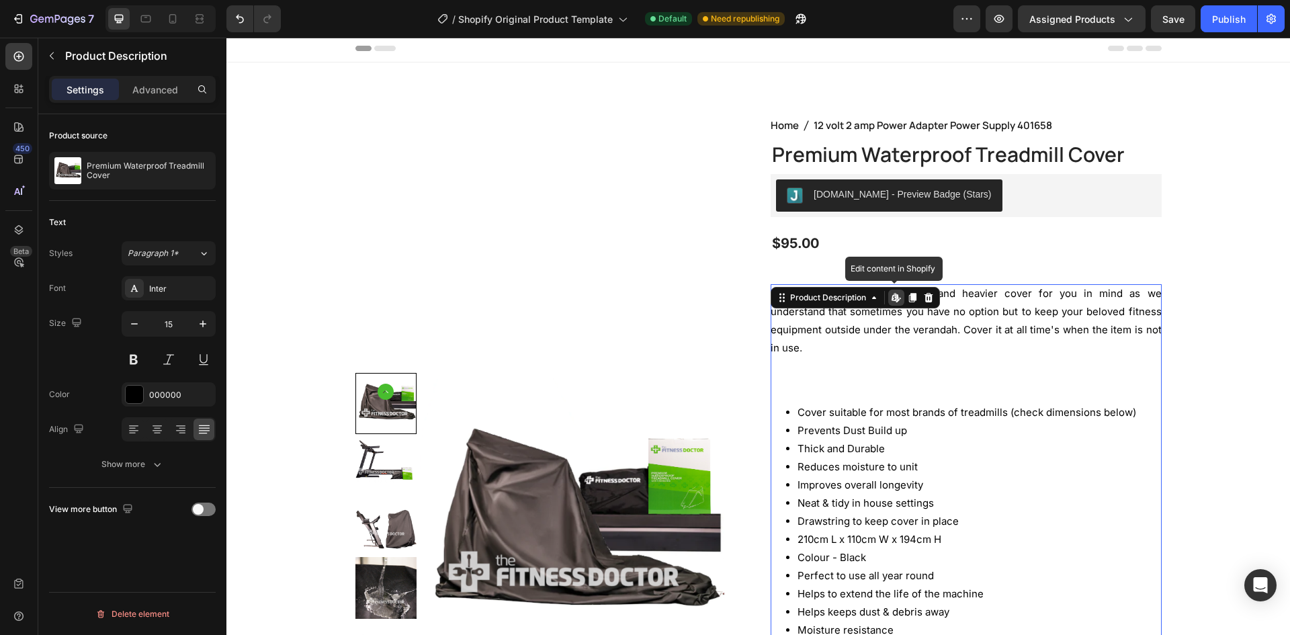
scroll to position [0, 0]
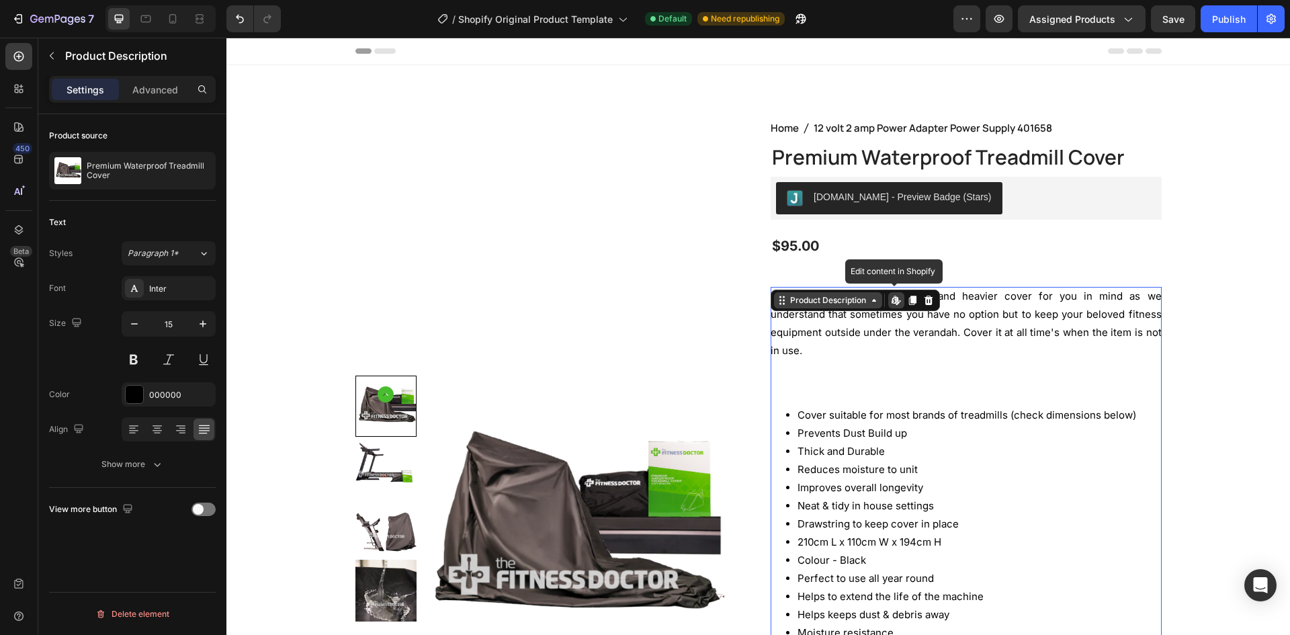
click at [837, 299] on div "Product Description" at bounding box center [828, 300] width 81 height 12
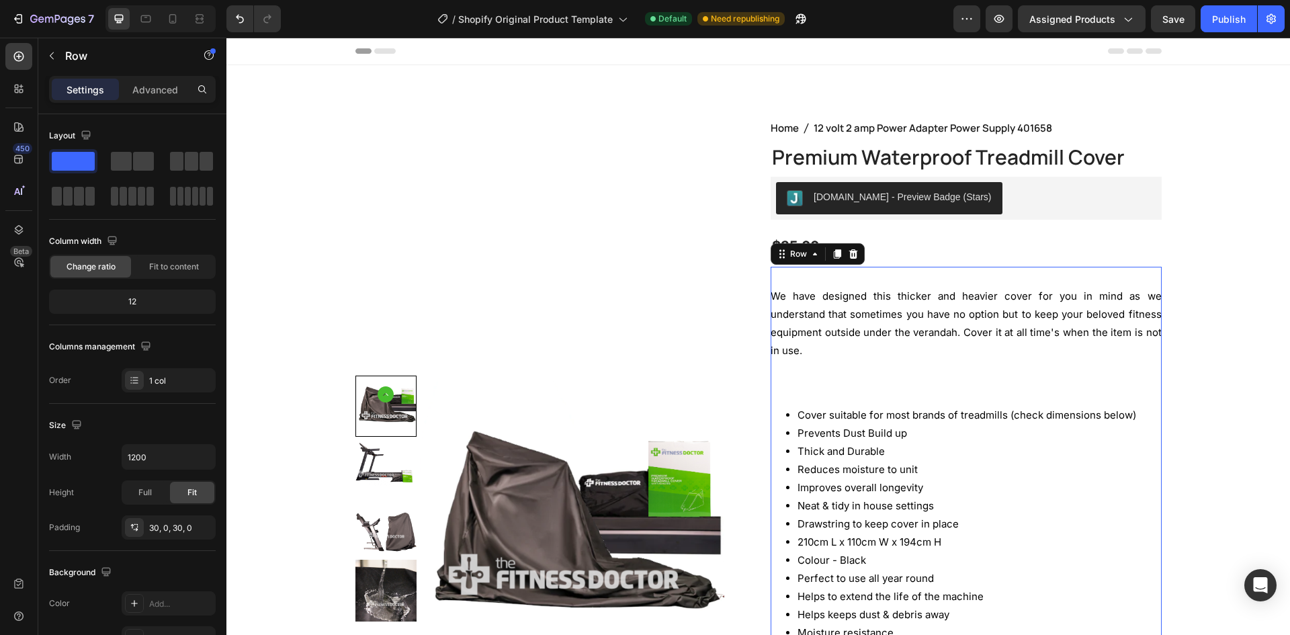
click at [826, 271] on div "We have designed this thicker and heavier cover for you in mind as we understan…" at bounding box center [966, 582] width 391 height 631
click at [873, 225] on div "Home 12 volt 2 amp Power Adapter Power Supply 401658 Breadcrumb Premium Waterpr…" at bounding box center [966, 533] width 391 height 828
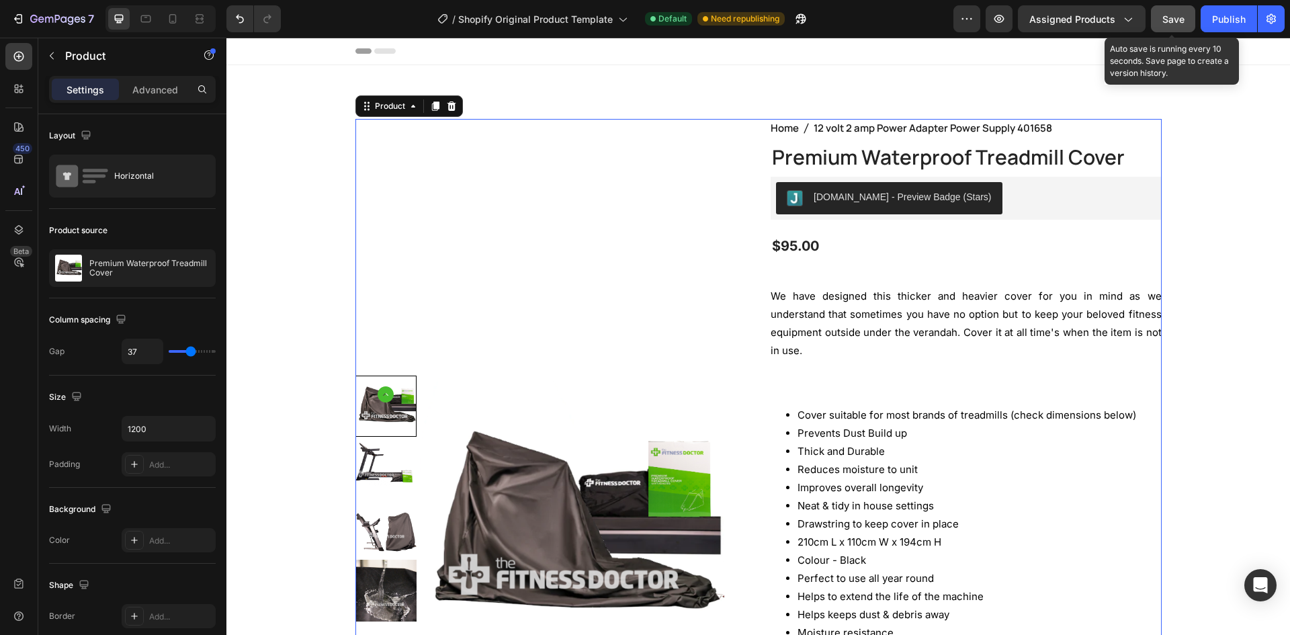
click at [1177, 19] on span "Save" at bounding box center [1173, 18] width 22 height 11
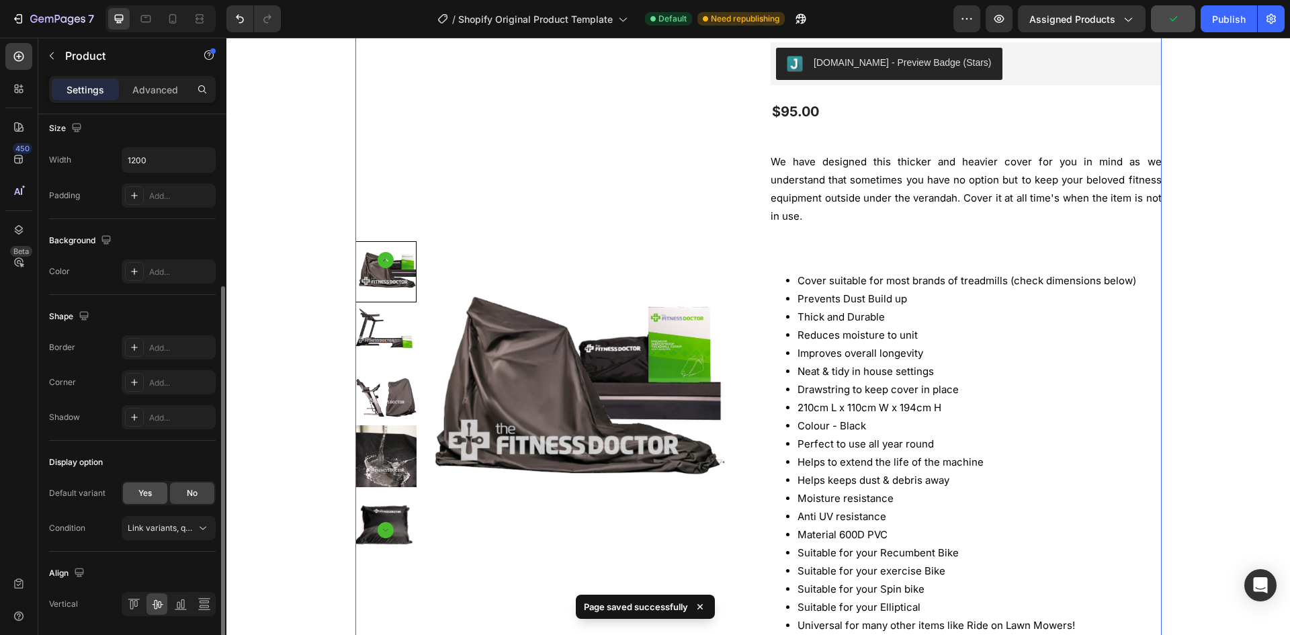
scroll to position [314, 0]
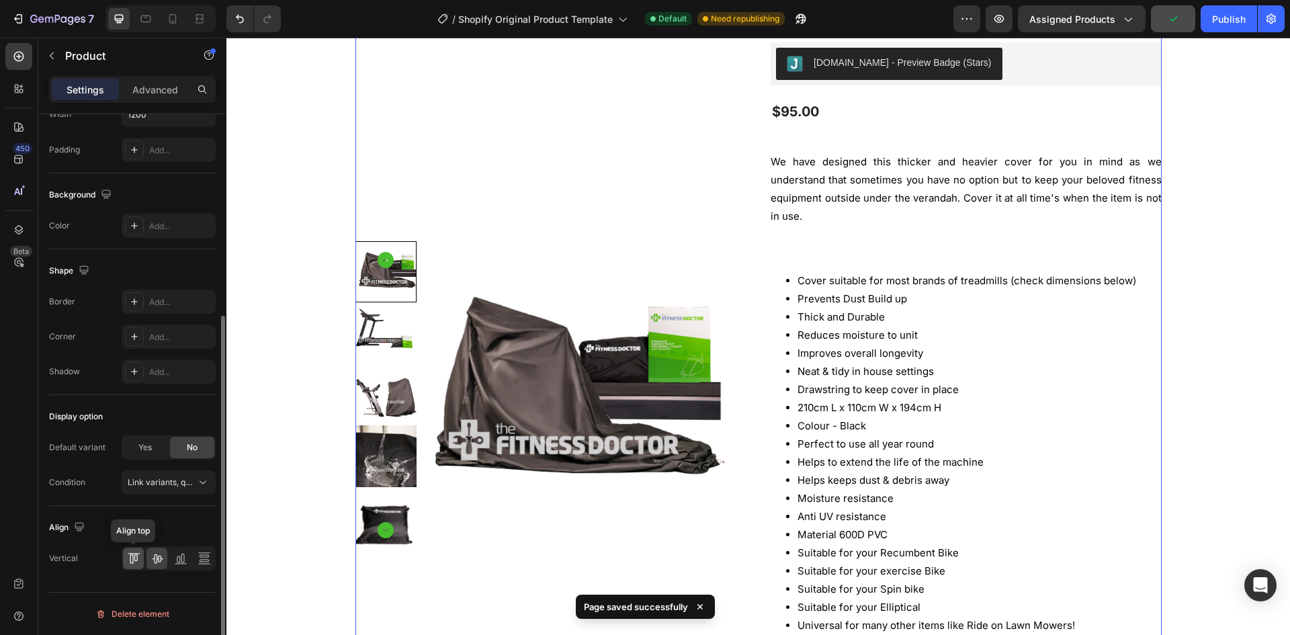
click at [130, 568] on div at bounding box center [133, 559] width 21 height 22
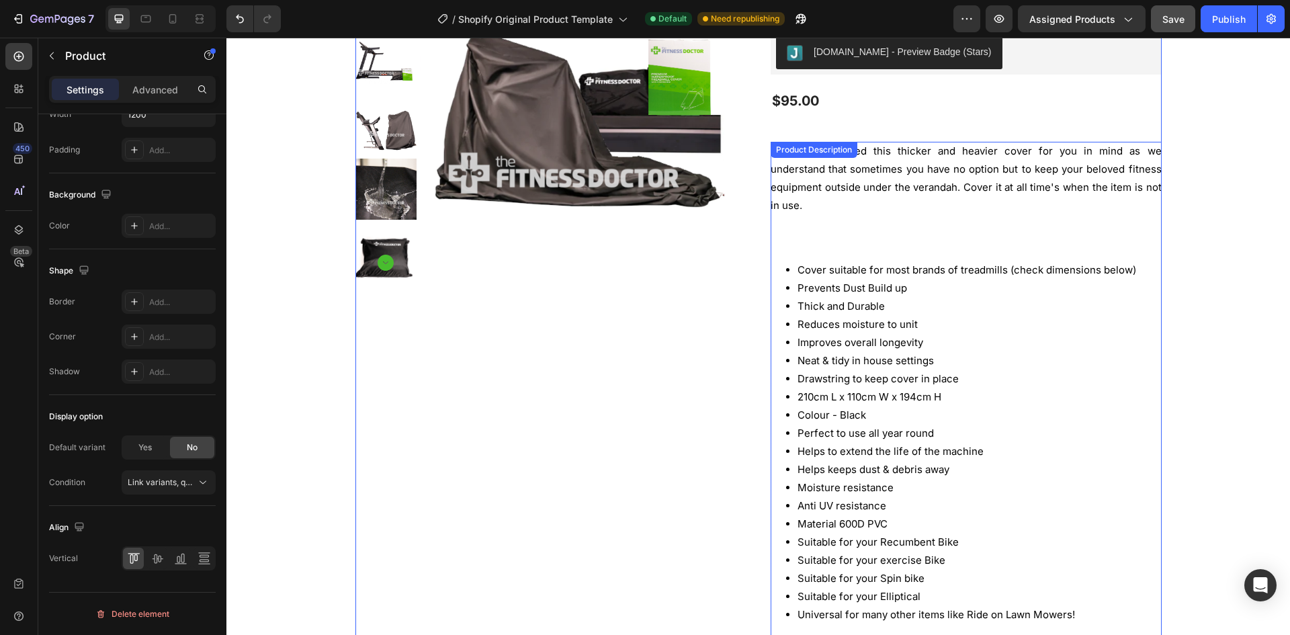
scroll to position [134, 0]
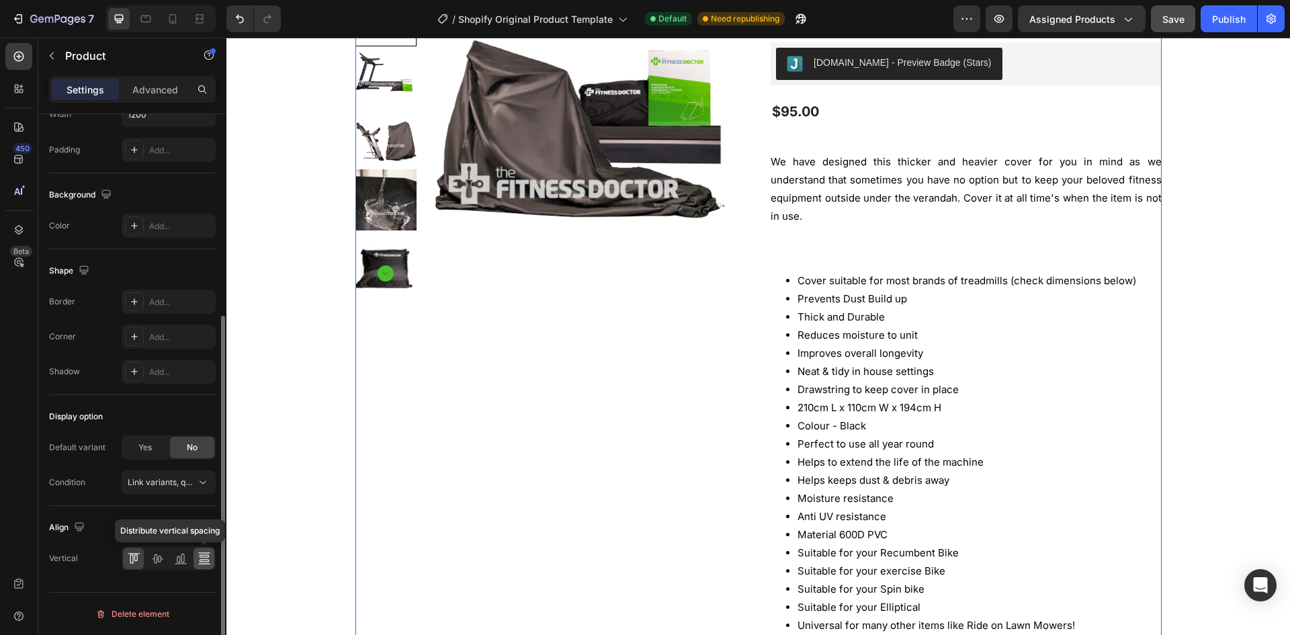
click at [204, 557] on icon at bounding box center [203, 556] width 9 height 3
click at [151, 558] on icon at bounding box center [157, 558] width 13 height 13
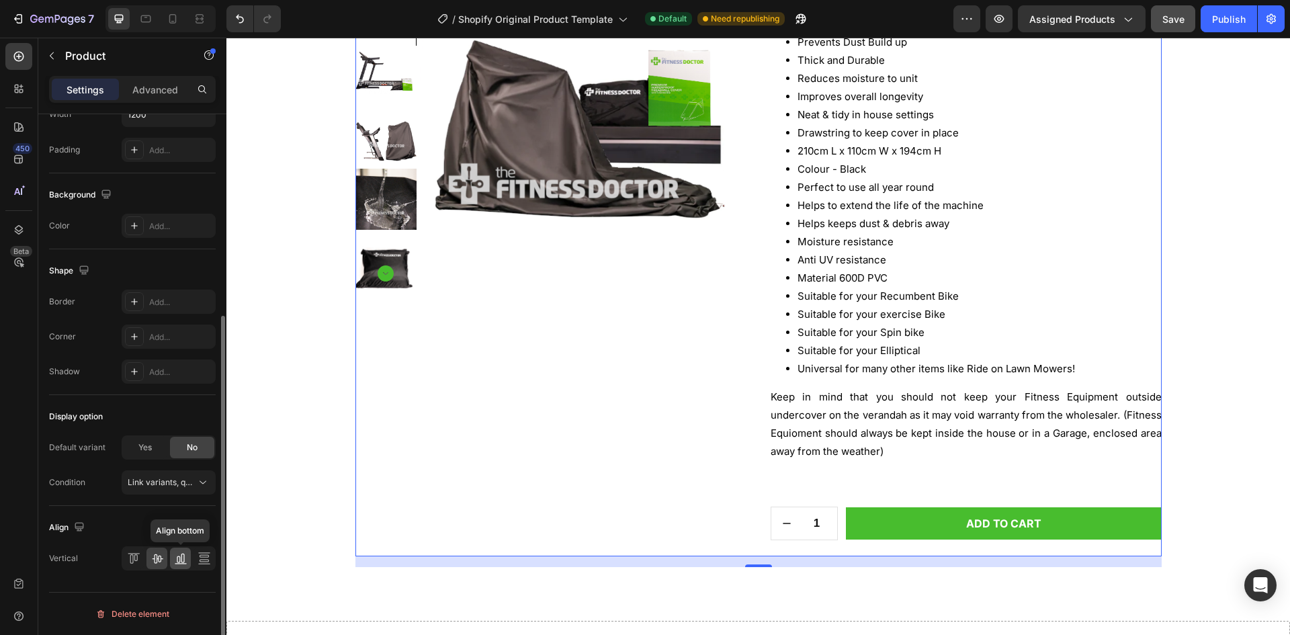
click at [185, 558] on icon at bounding box center [180, 558] width 13 height 13
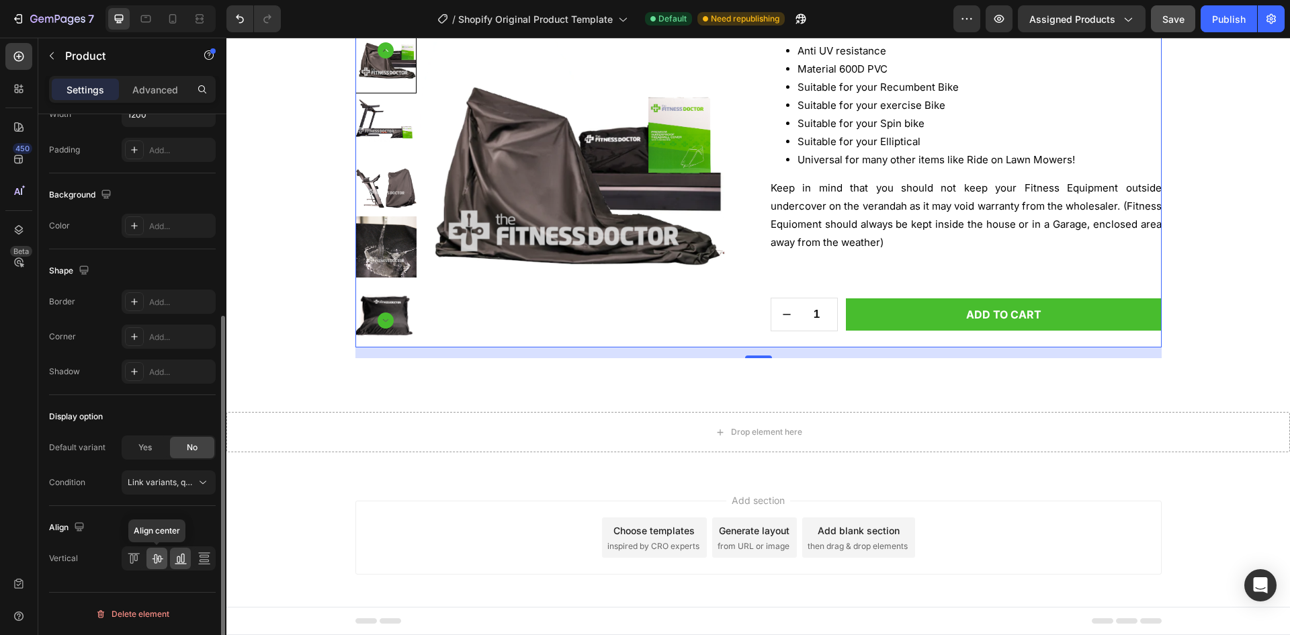
click at [155, 559] on icon at bounding box center [157, 558] width 11 height 9
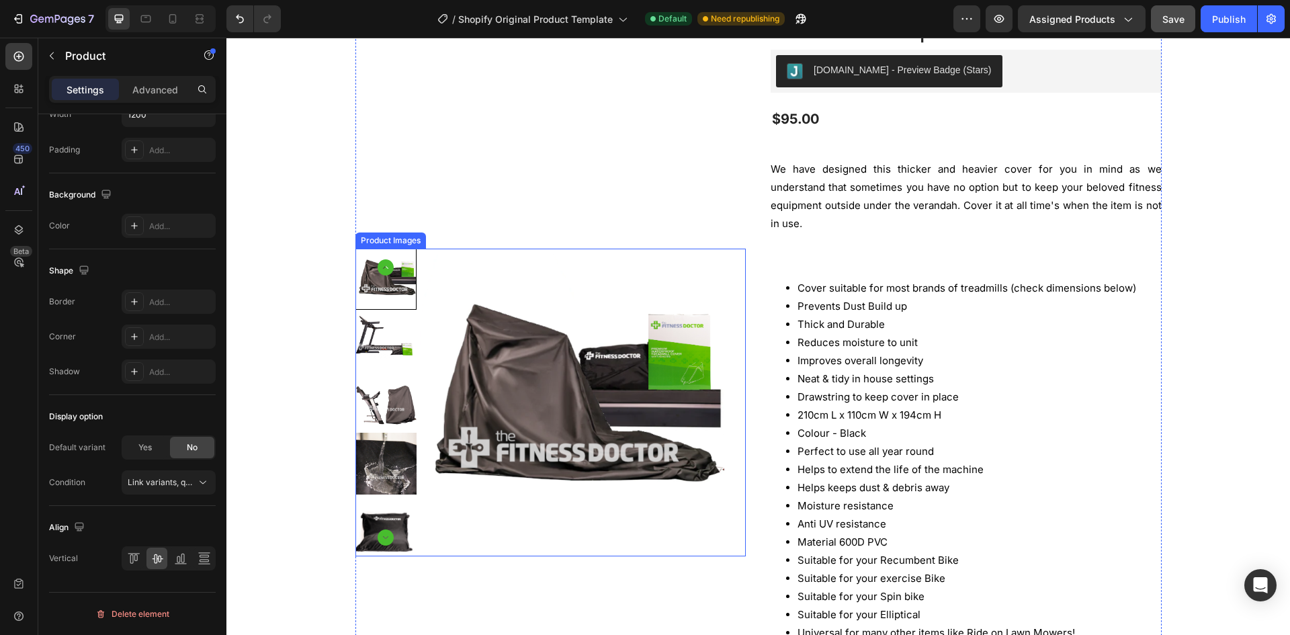
scroll to position [122, 0]
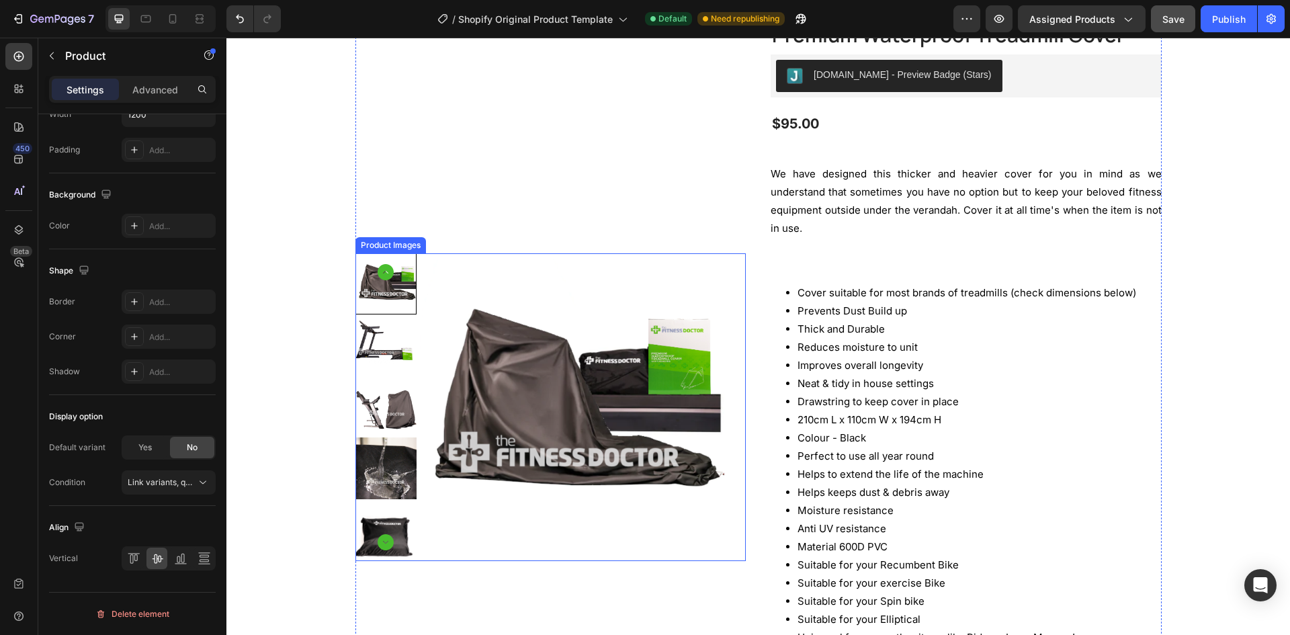
click at [485, 341] on img at bounding box center [571, 407] width 308 height 308
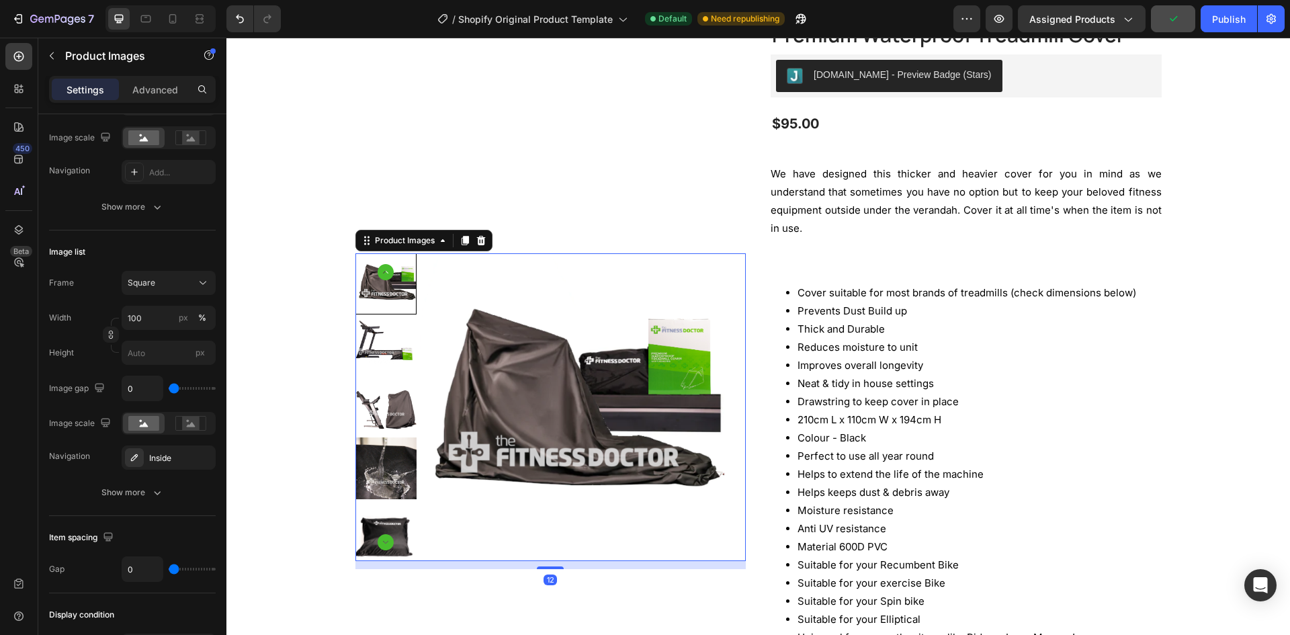
scroll to position [0, 0]
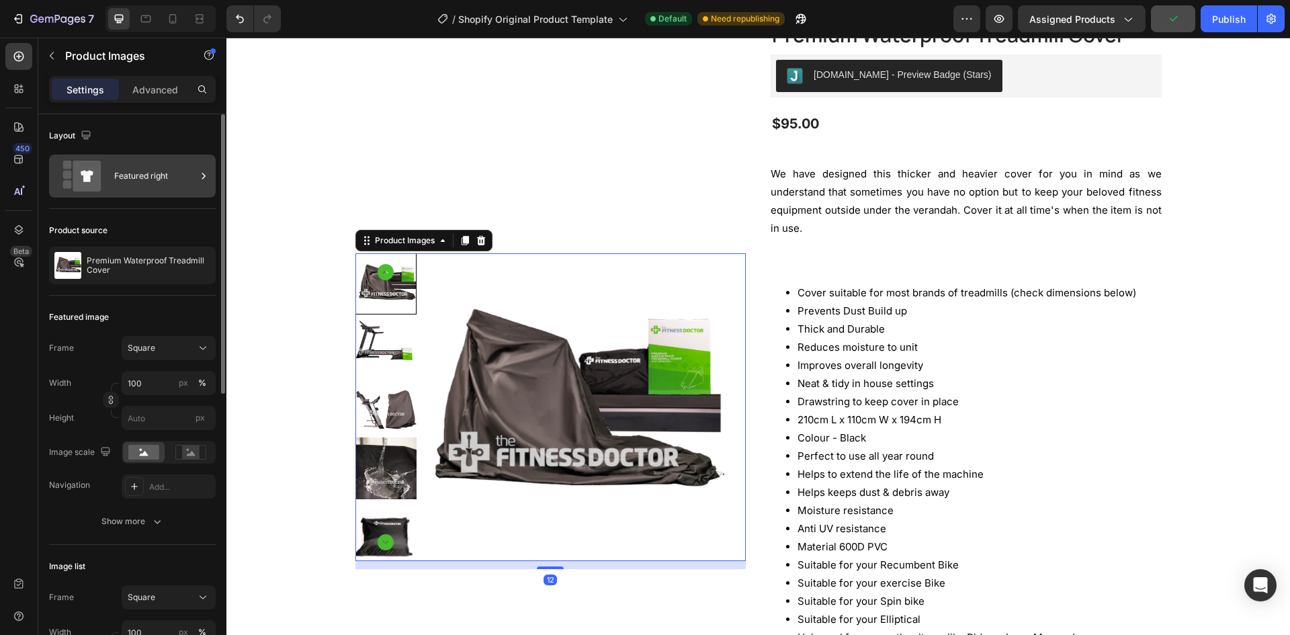
click at [129, 165] on div "Featured right" at bounding box center [155, 176] width 82 height 31
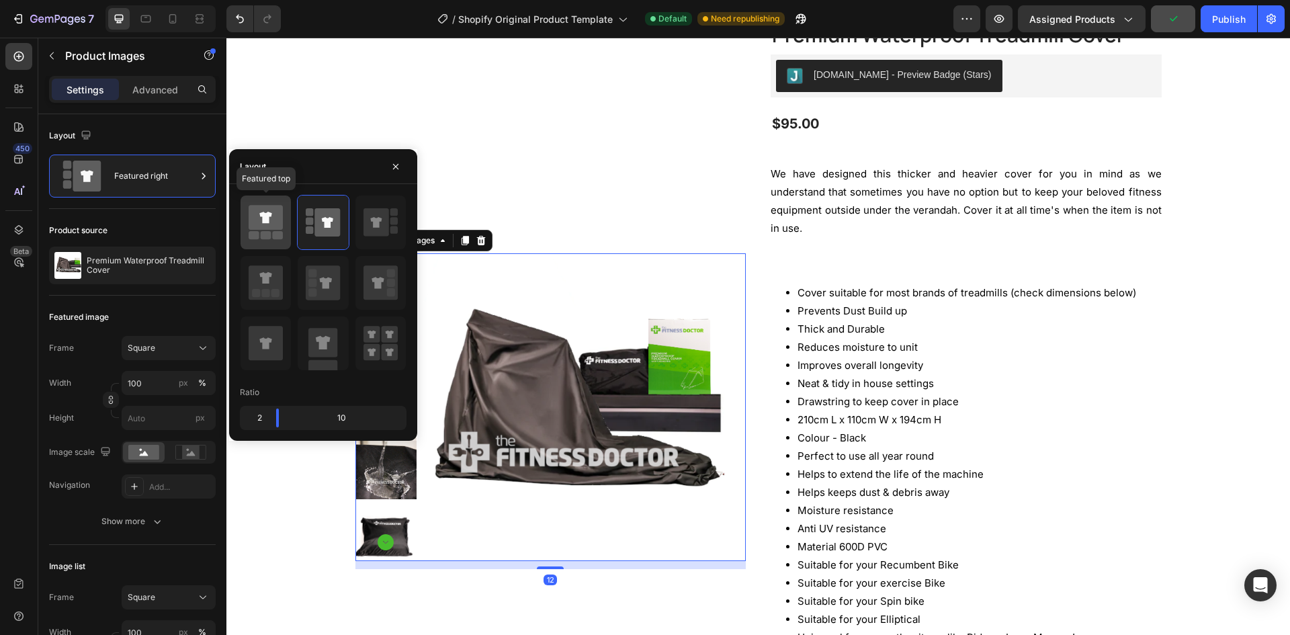
click at [265, 219] on icon at bounding box center [265, 217] width 12 height 11
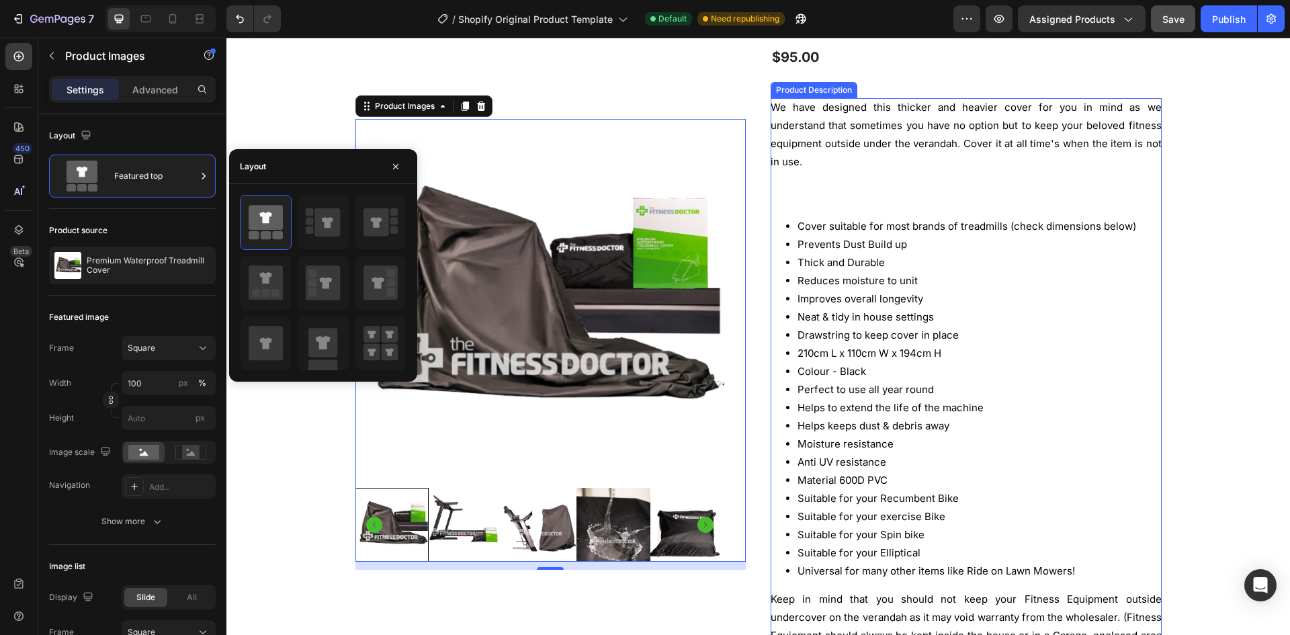
click at [1030, 285] on li "Reduces moisture to unit" at bounding box center [980, 280] width 364 height 18
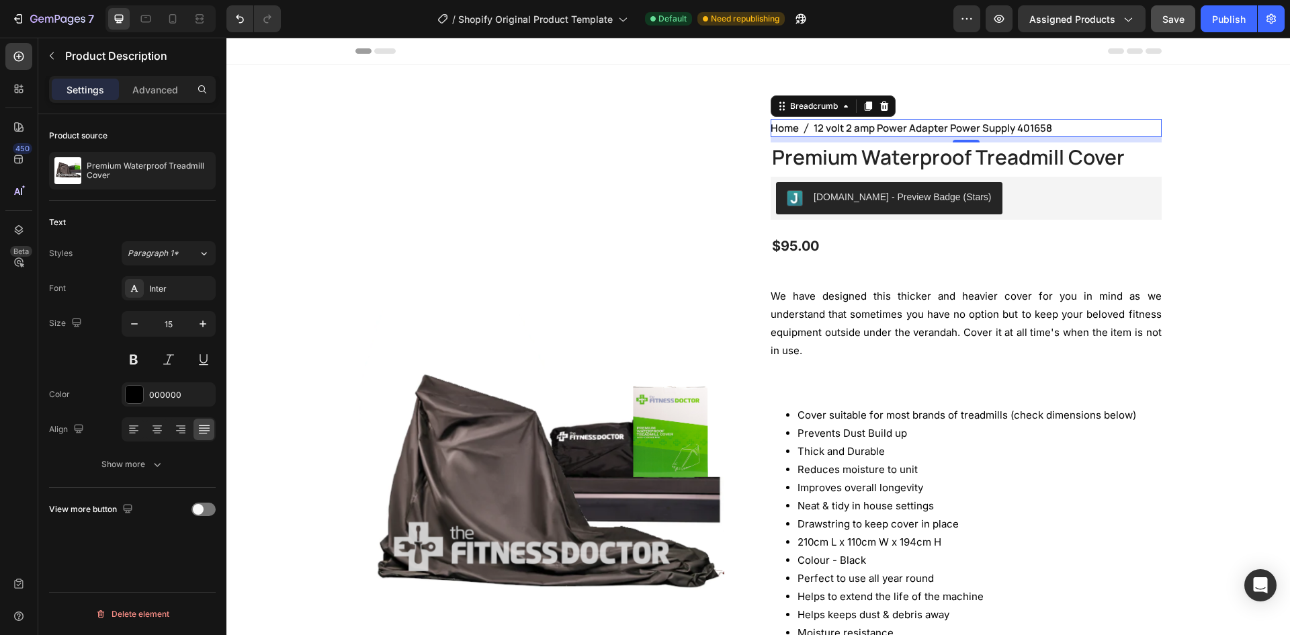
click at [918, 120] on span "12 volt 2 amp Power Adapter Power Supply 401658" at bounding box center [933, 128] width 239 height 18
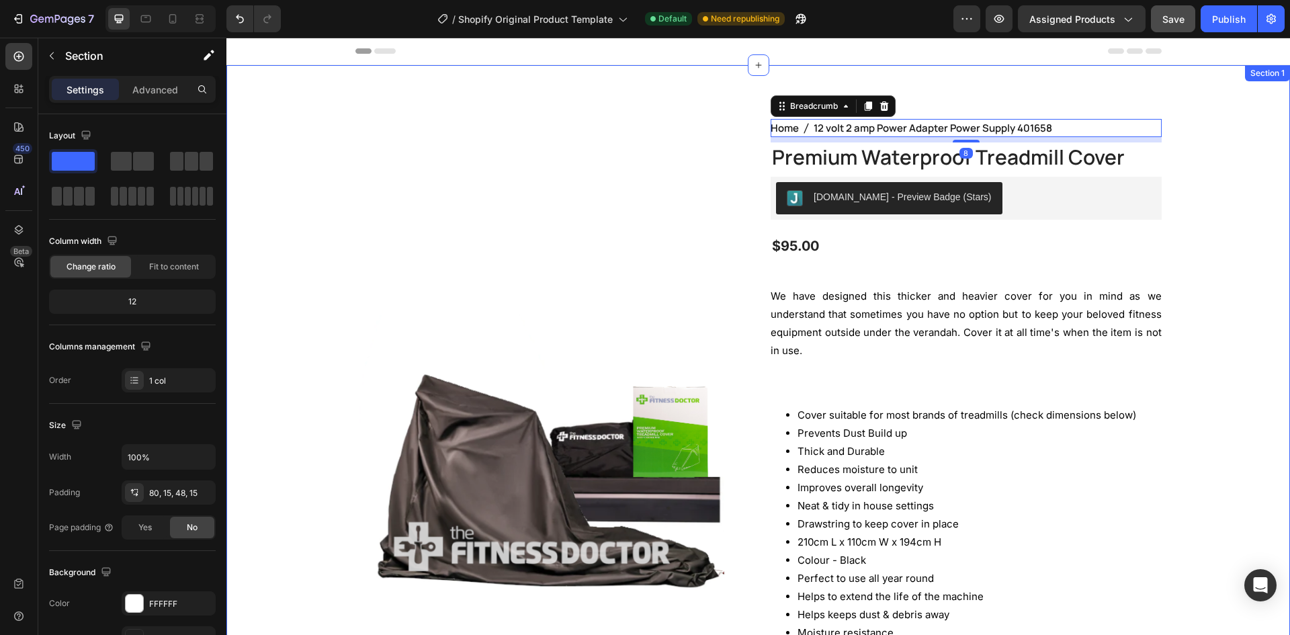
click at [911, 100] on div "Product Images Home 12 volt 2 amp Power Adapter Power Supply 401658 Breadcrumb …" at bounding box center [758, 527] width 1064 height 925
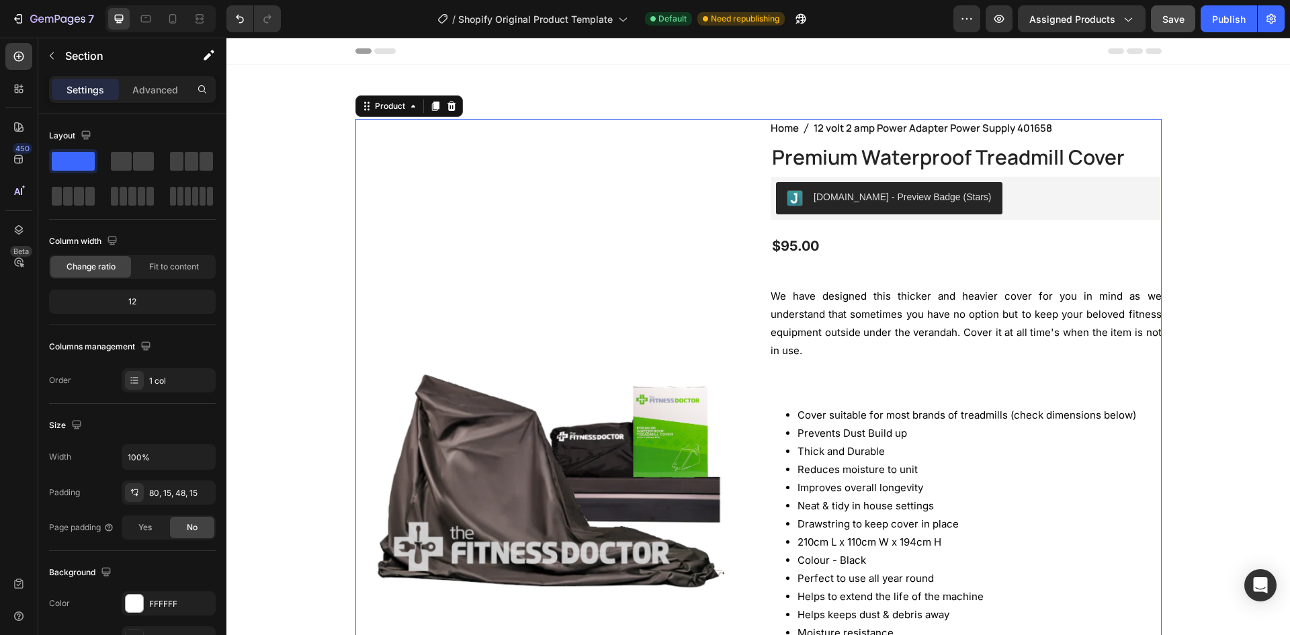
click at [731, 157] on div "Product Images" at bounding box center [550, 533] width 391 height 828
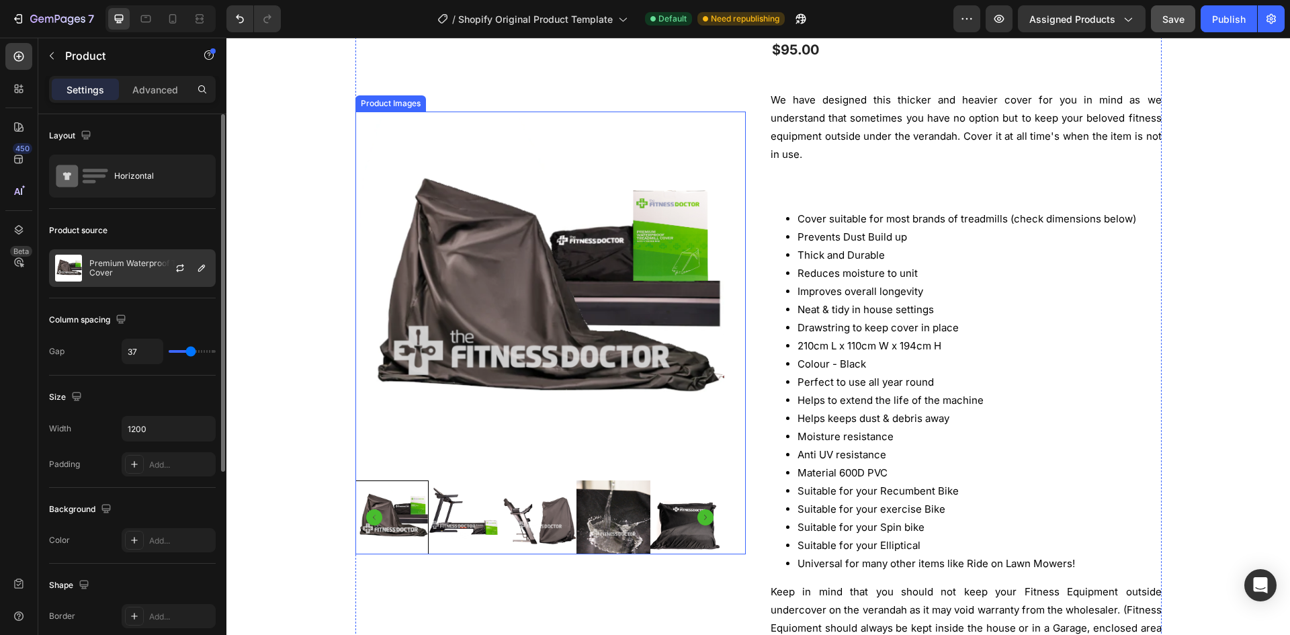
scroll to position [202, 0]
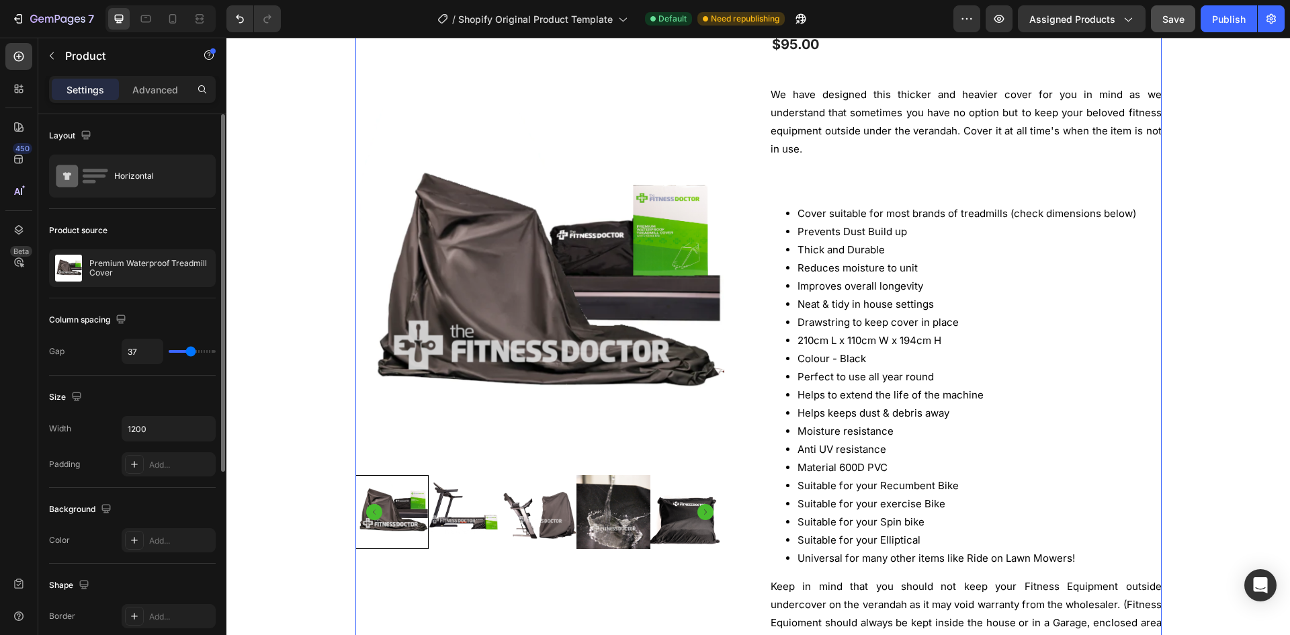
click at [187, 355] on div "37" at bounding box center [169, 352] width 94 height 26
type input "13"
type input "10"
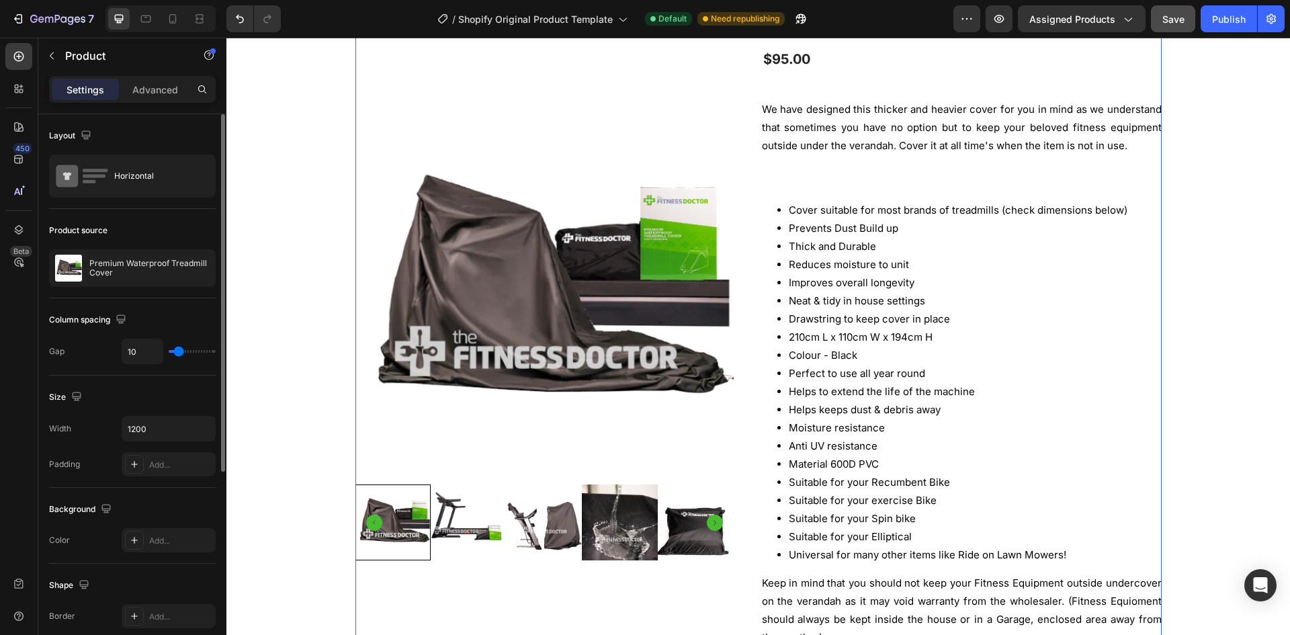
type input "9"
type input "7"
type input "4"
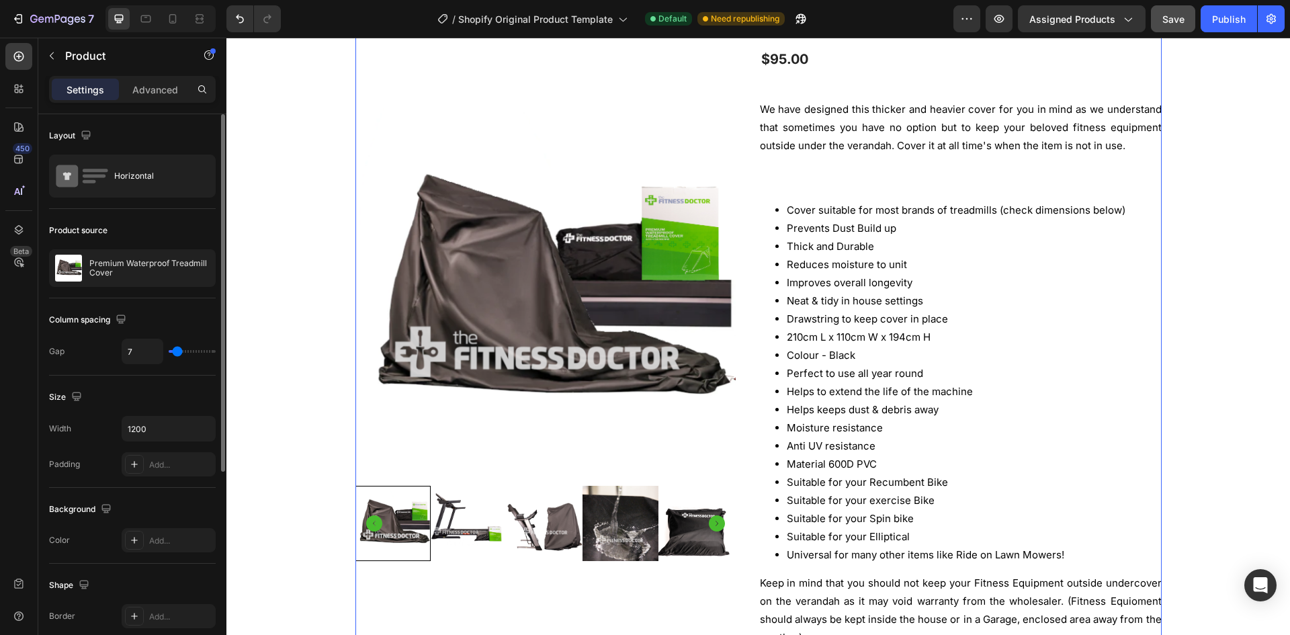
type input "4"
type input "0"
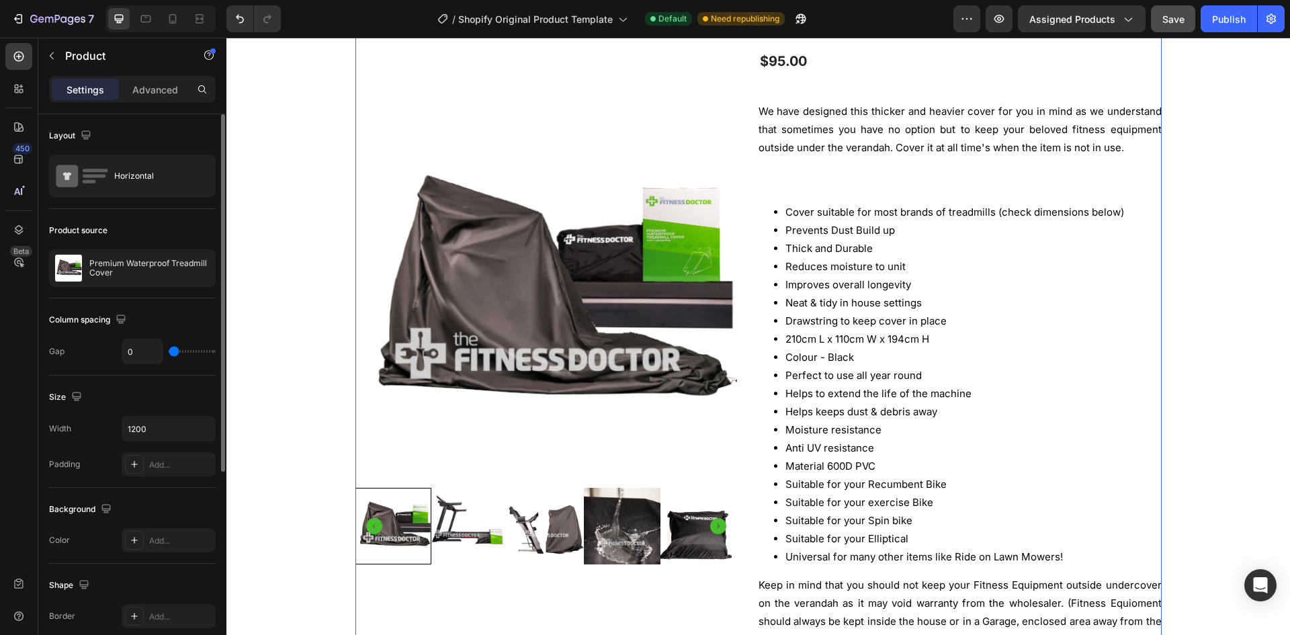
drag, startPoint x: 187, startPoint y: 353, endPoint x: 170, endPoint y: 351, distance: 16.9
type input "0"
click at [170, 351] on input "range" at bounding box center [192, 351] width 47 height 3
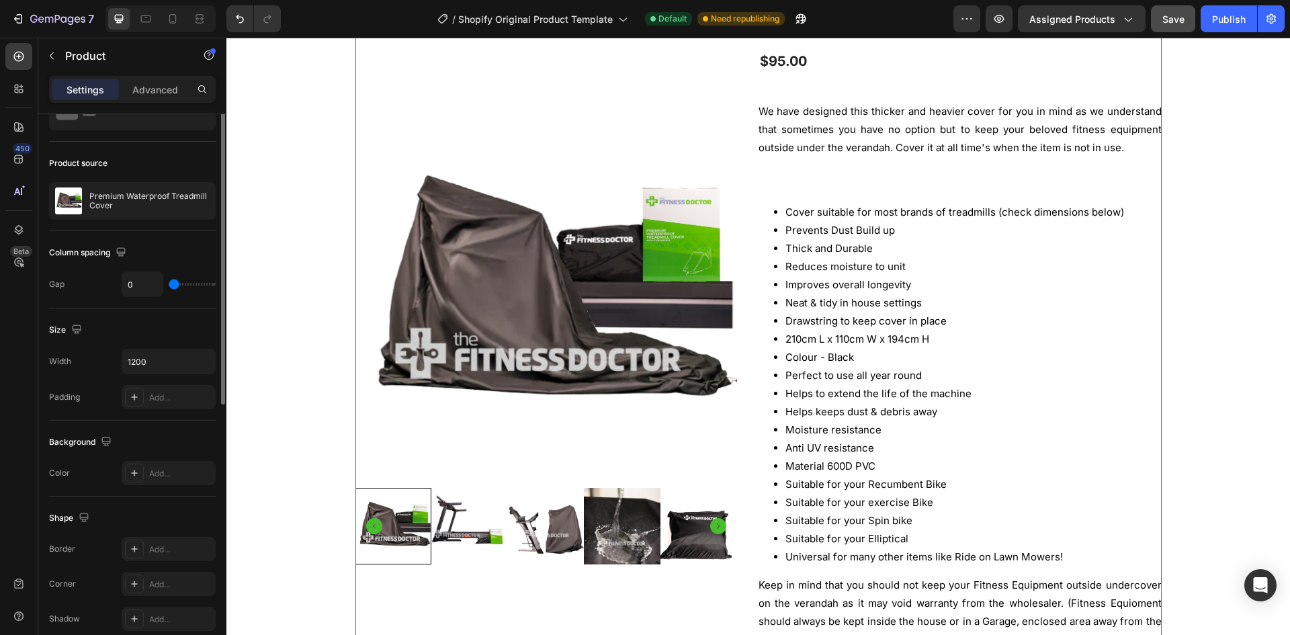
scroll to position [0, 0]
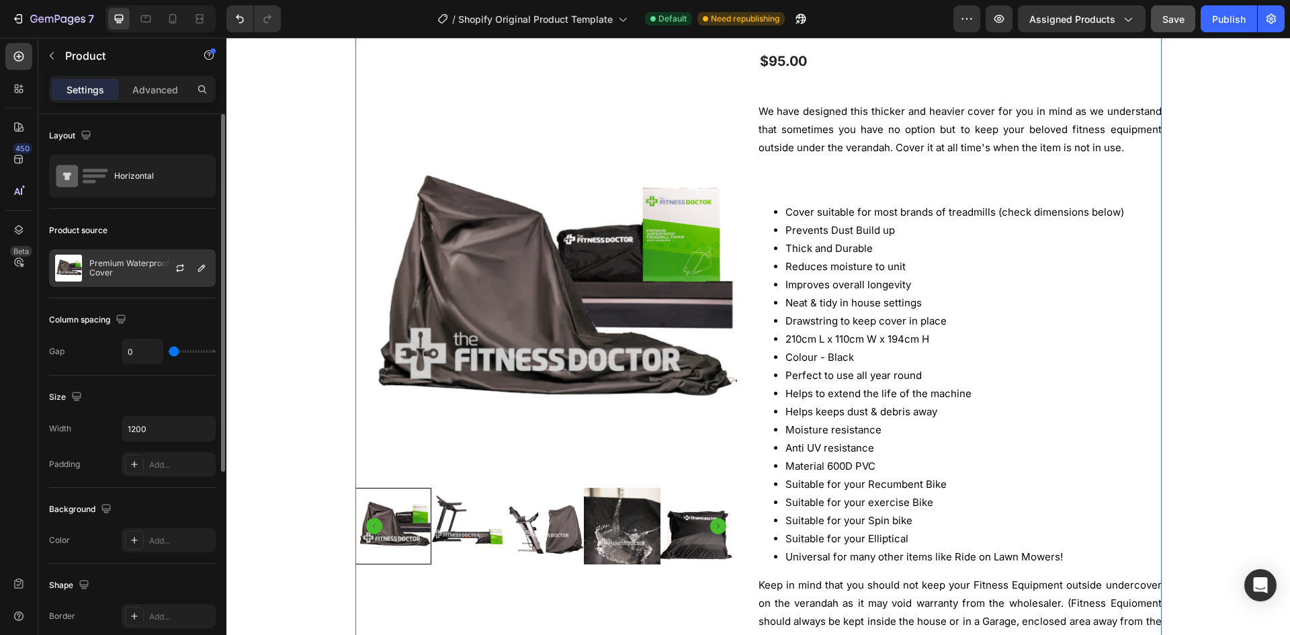
click at [114, 259] on p "Premium Waterproof Treadmill Cover" at bounding box center [149, 268] width 120 height 19
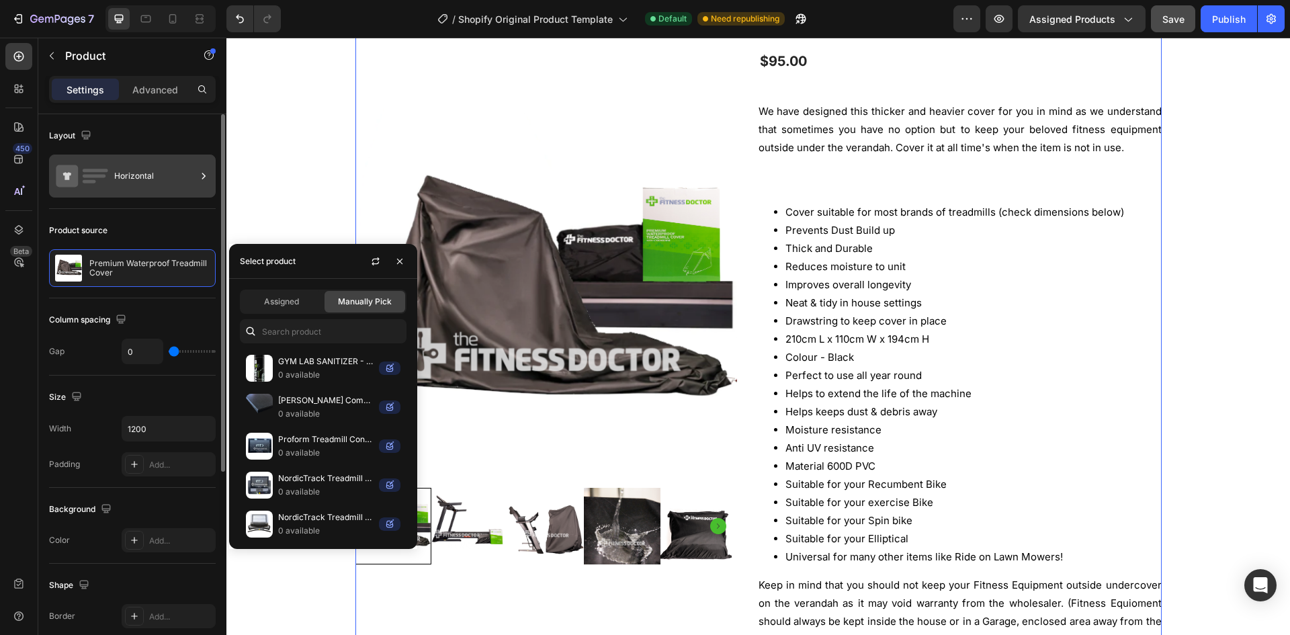
click at [122, 174] on div "Horizontal" at bounding box center [155, 176] width 82 height 31
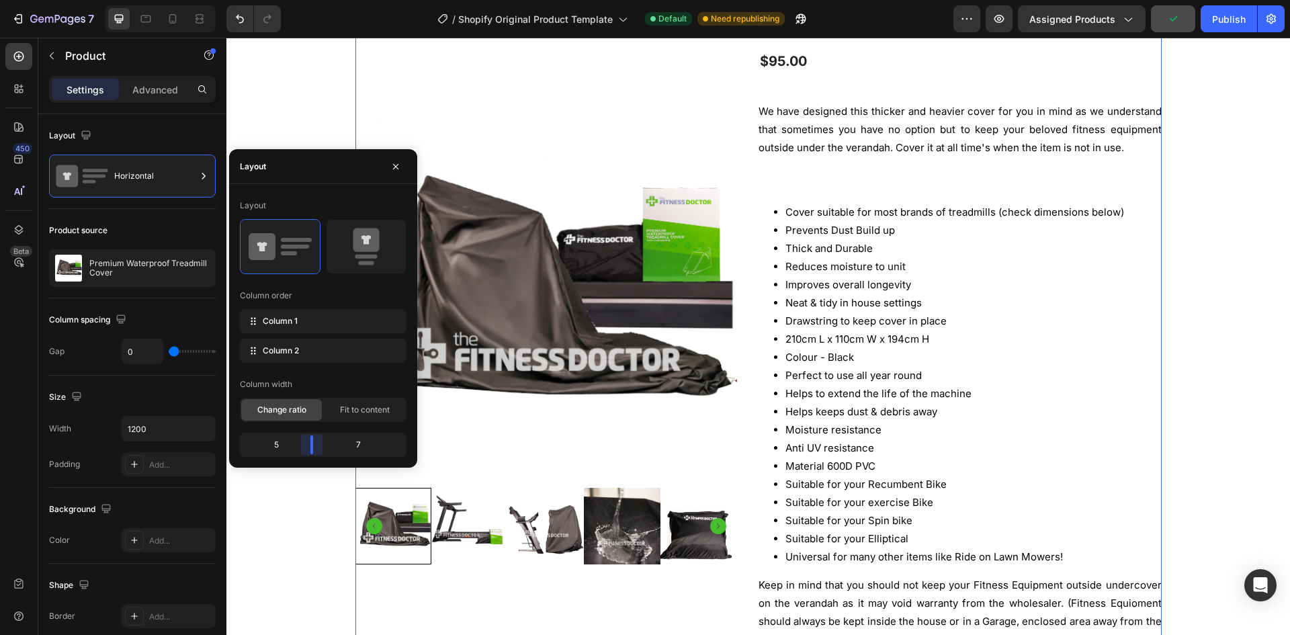
scroll to position [216, 0]
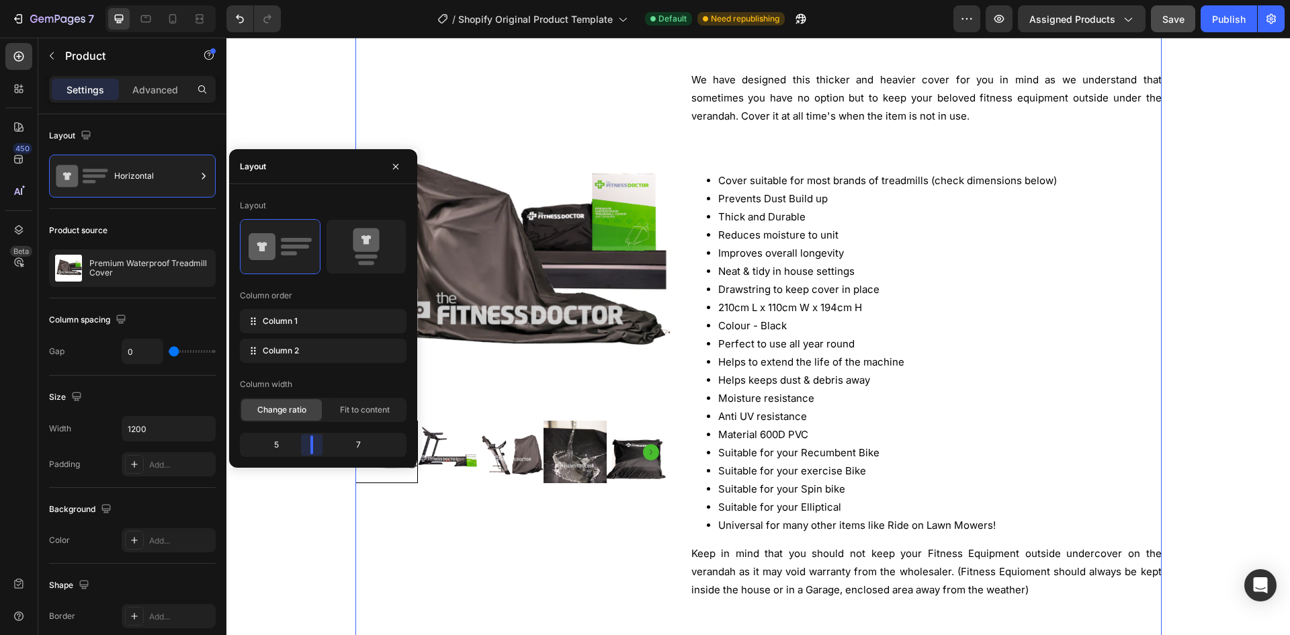
drag, startPoint x: 325, startPoint y: 440, endPoint x: 312, endPoint y: 441, distance: 12.2
click at [312, 0] on body "7 / Shopify Original Product Template Default Need republishing Preview Assigne…" at bounding box center [645, 0] width 1290 height 0
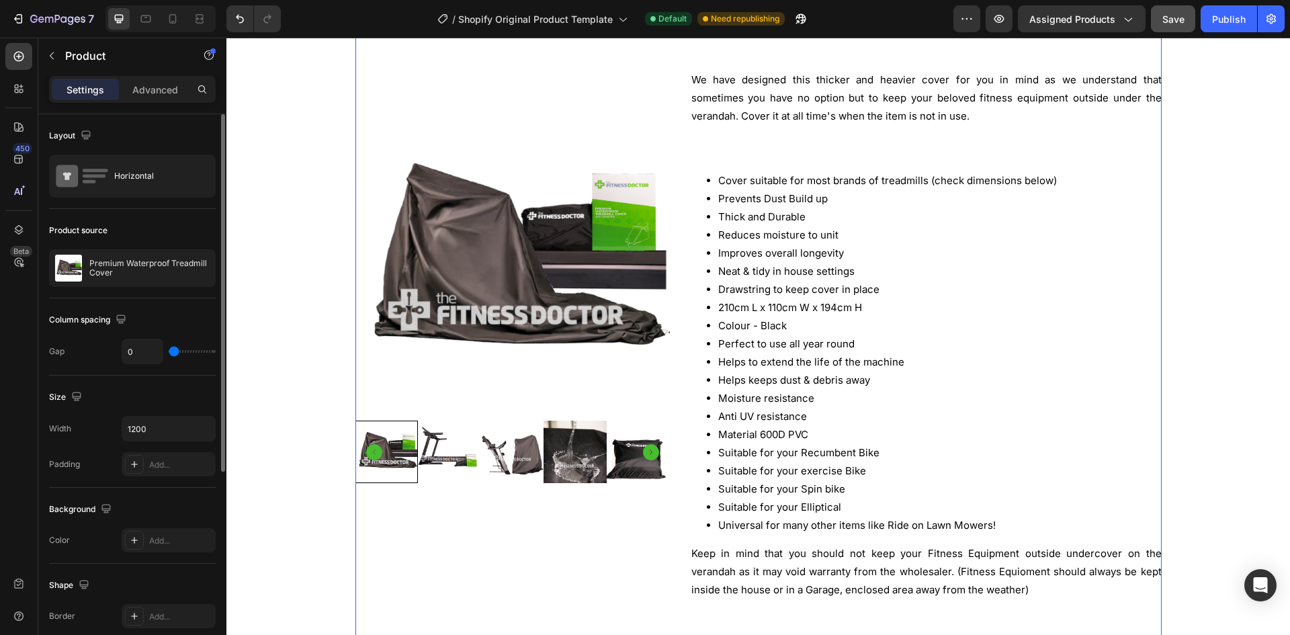
click at [178, 397] on div "Size" at bounding box center [132, 397] width 167 height 22
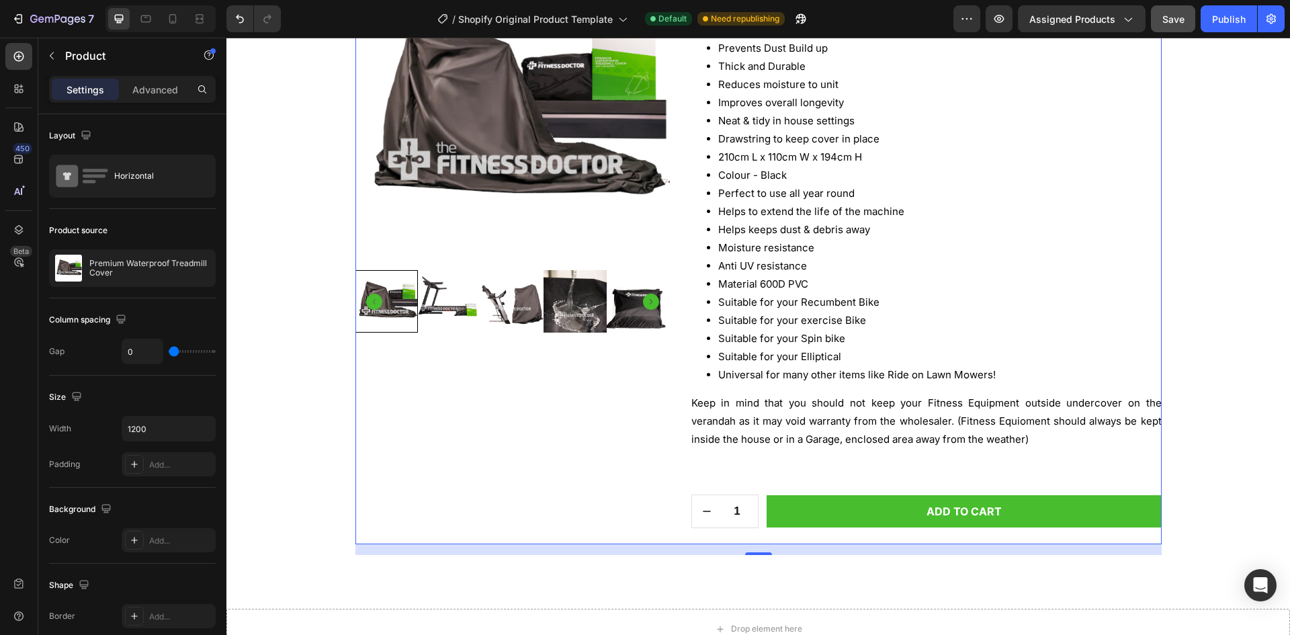
scroll to position [351, 0]
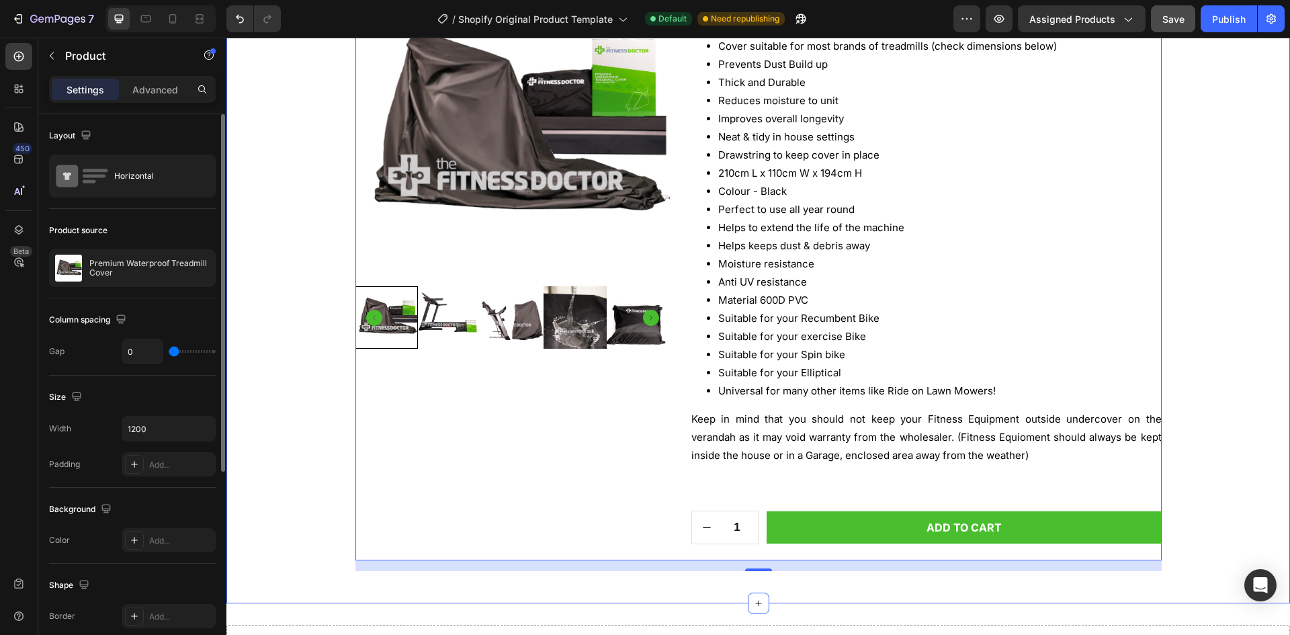
click at [63, 564] on div "Product source Premium Waterproof Treadmill Cover" at bounding box center [132, 637] width 167 height 146
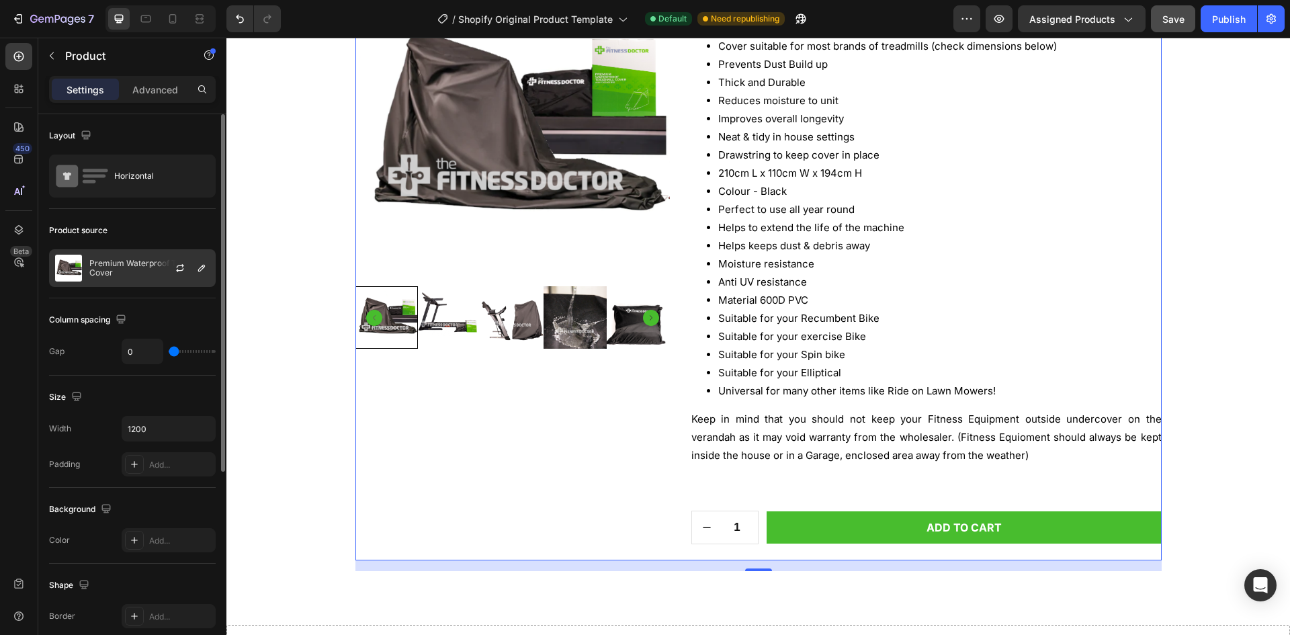
click at [76, 274] on img at bounding box center [68, 268] width 27 height 27
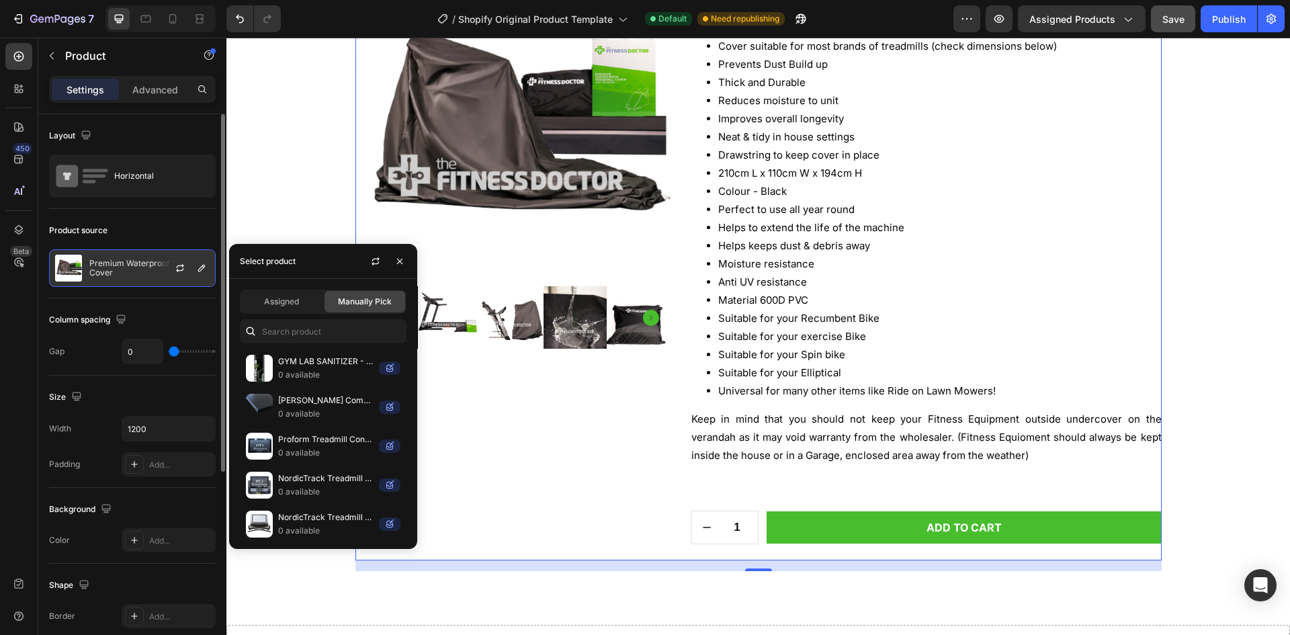
click at [93, 266] on p "Premium Waterproof Treadmill Cover" at bounding box center [149, 268] width 120 height 19
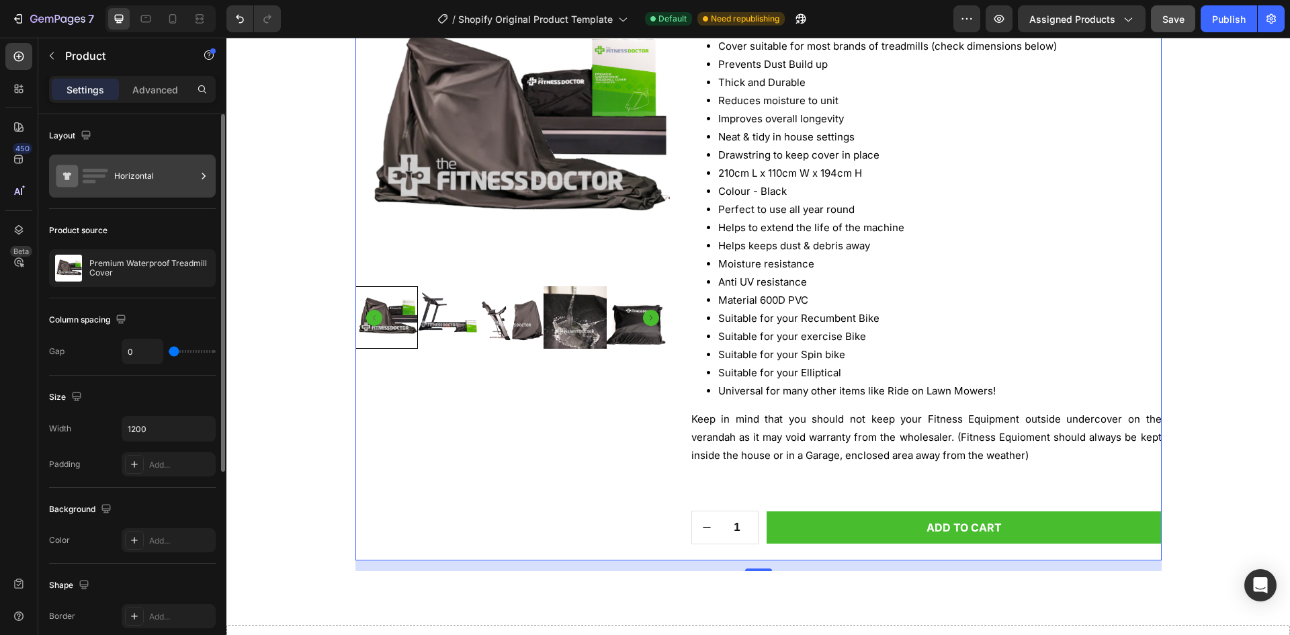
click at [103, 170] on rect at bounding box center [96, 170] width 26 height 3
click at [169, 134] on div "Layout" at bounding box center [132, 136] width 167 height 22
click at [181, 181] on div "Horizontal" at bounding box center [155, 176] width 82 height 31
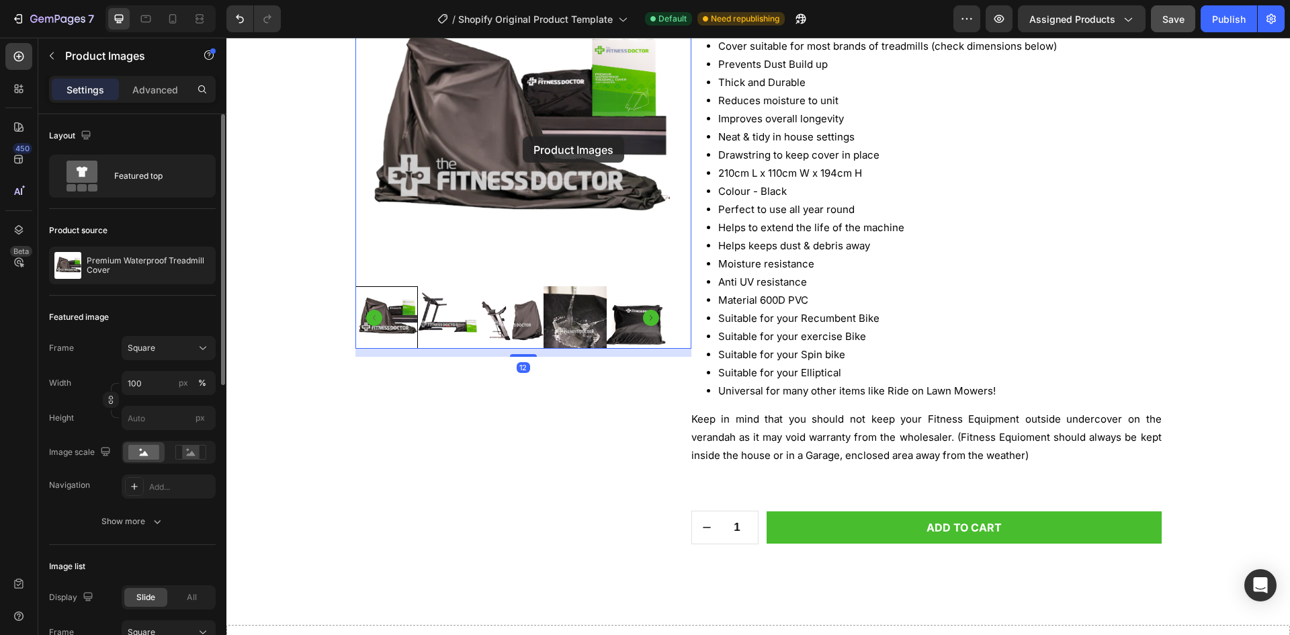
scroll to position [158, 0]
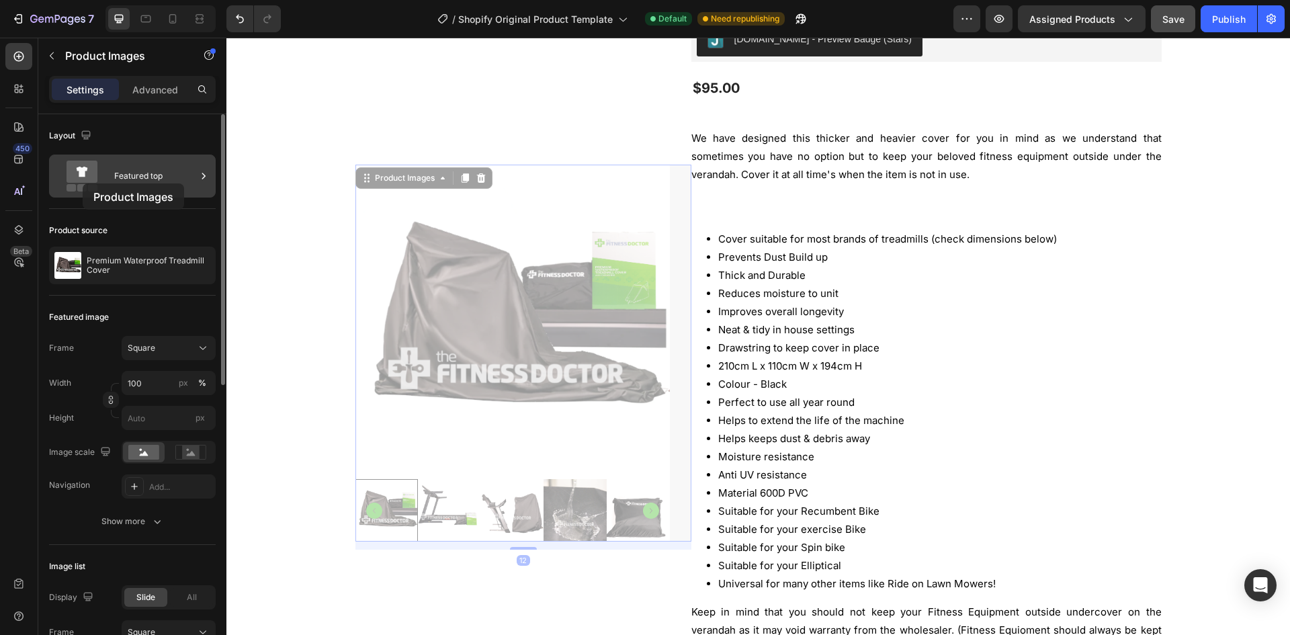
click at [85, 177] on icon at bounding box center [82, 172] width 31 height 22
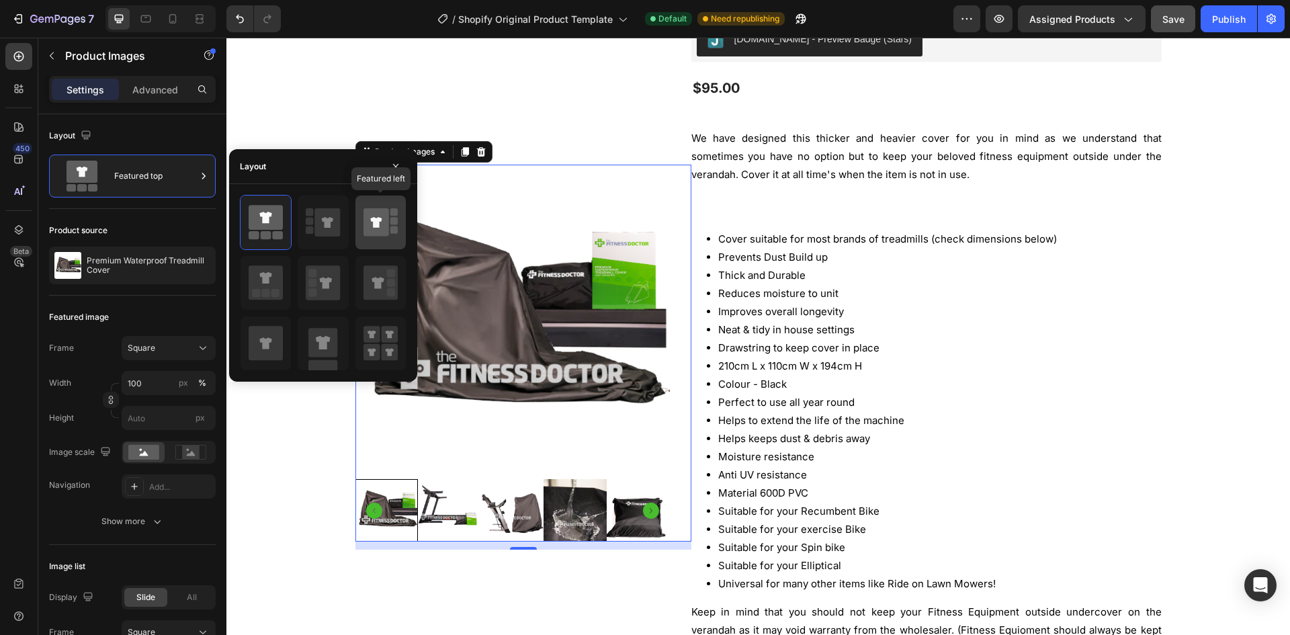
click at [392, 235] on icon at bounding box center [381, 223] width 34 height 38
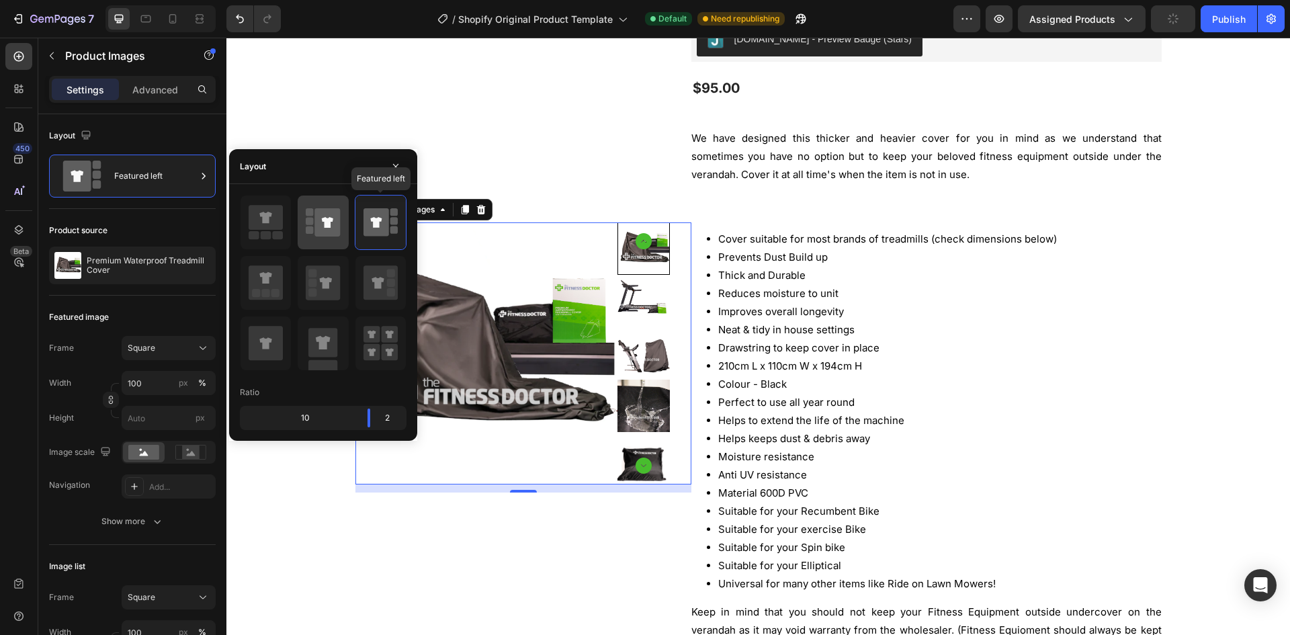
click at [343, 231] on div at bounding box center [323, 223] width 50 height 54
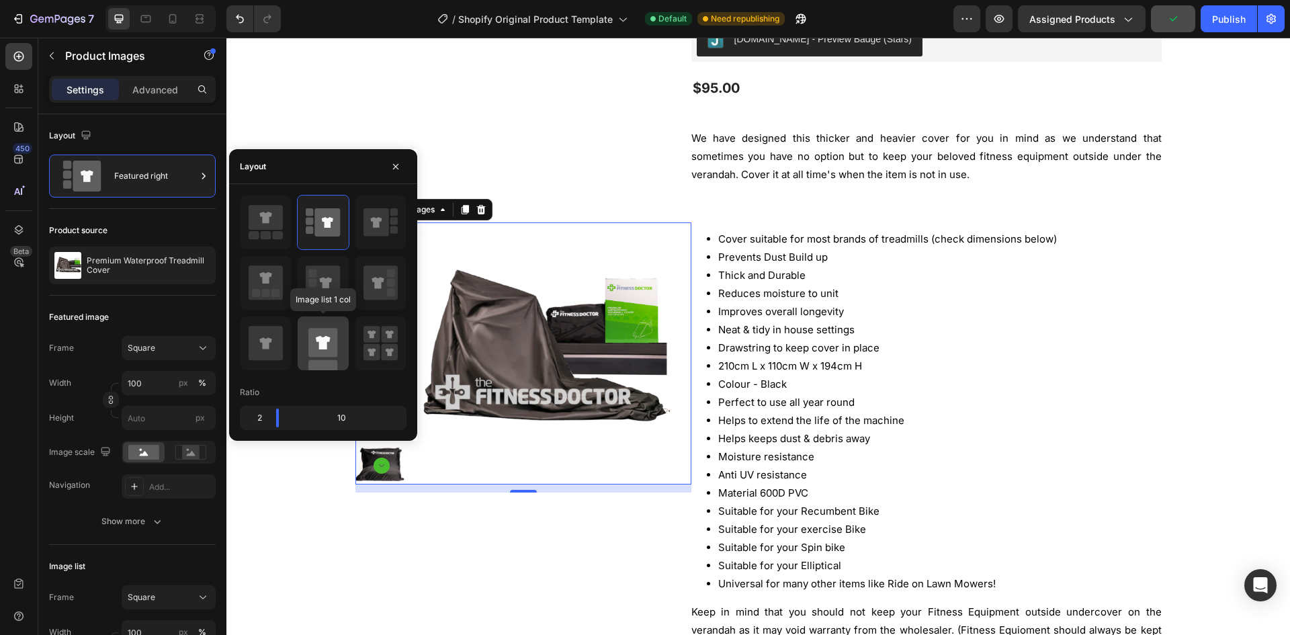
click at [321, 337] on icon at bounding box center [323, 342] width 15 height 13
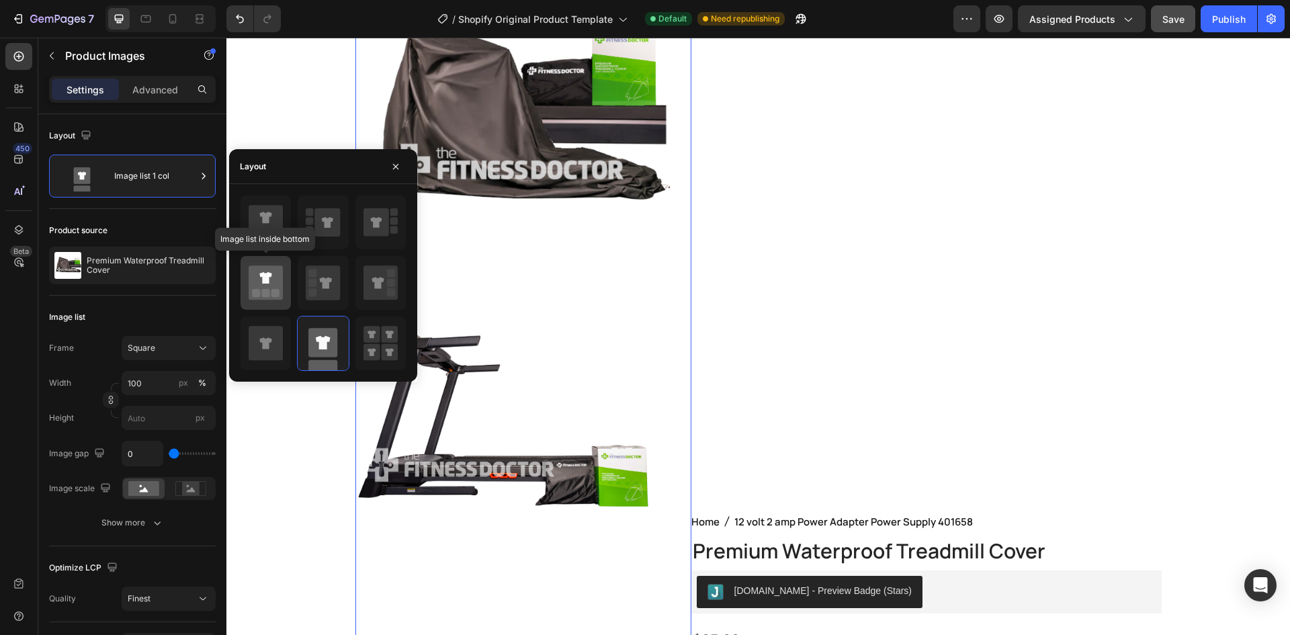
click at [256, 290] on rect at bounding box center [256, 293] width 8 height 8
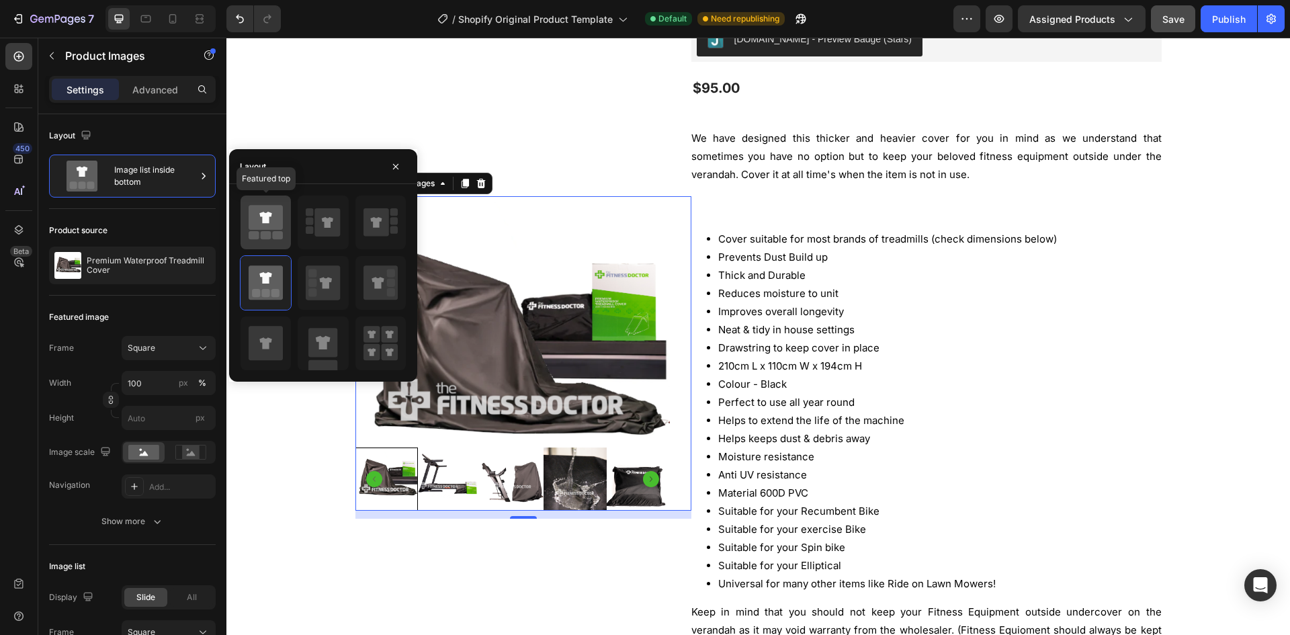
click at [259, 238] on rect at bounding box center [254, 235] width 11 height 8
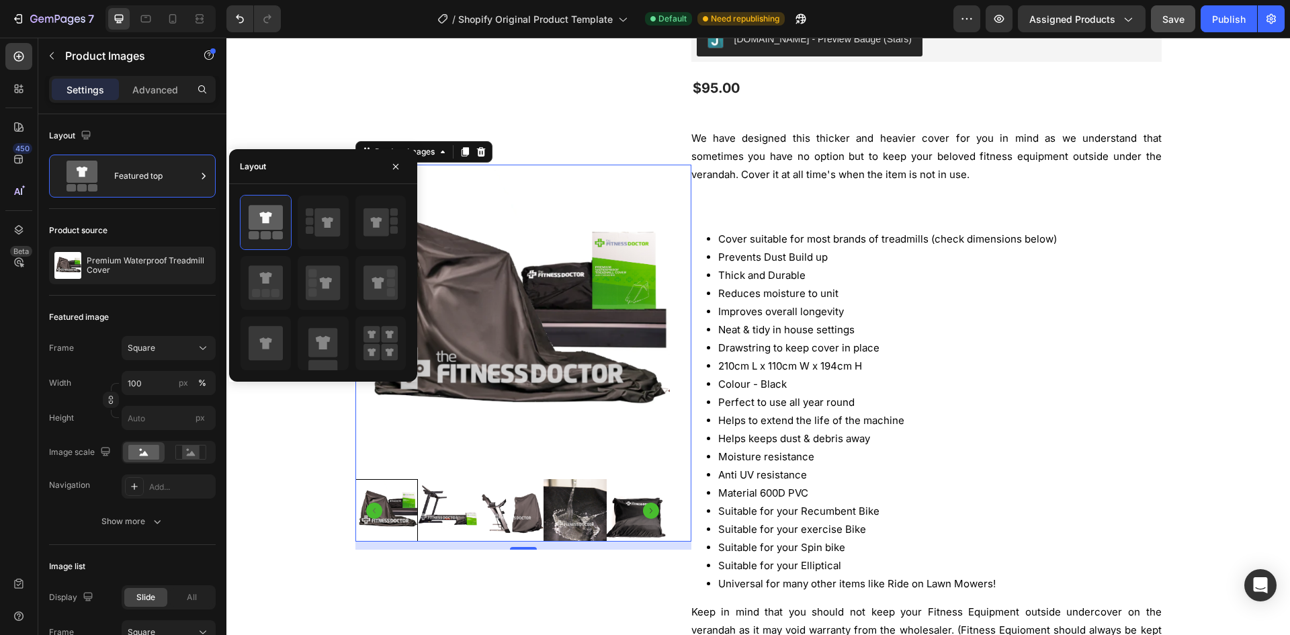
click at [472, 438] on img at bounding box center [512, 322] width 314 height 314
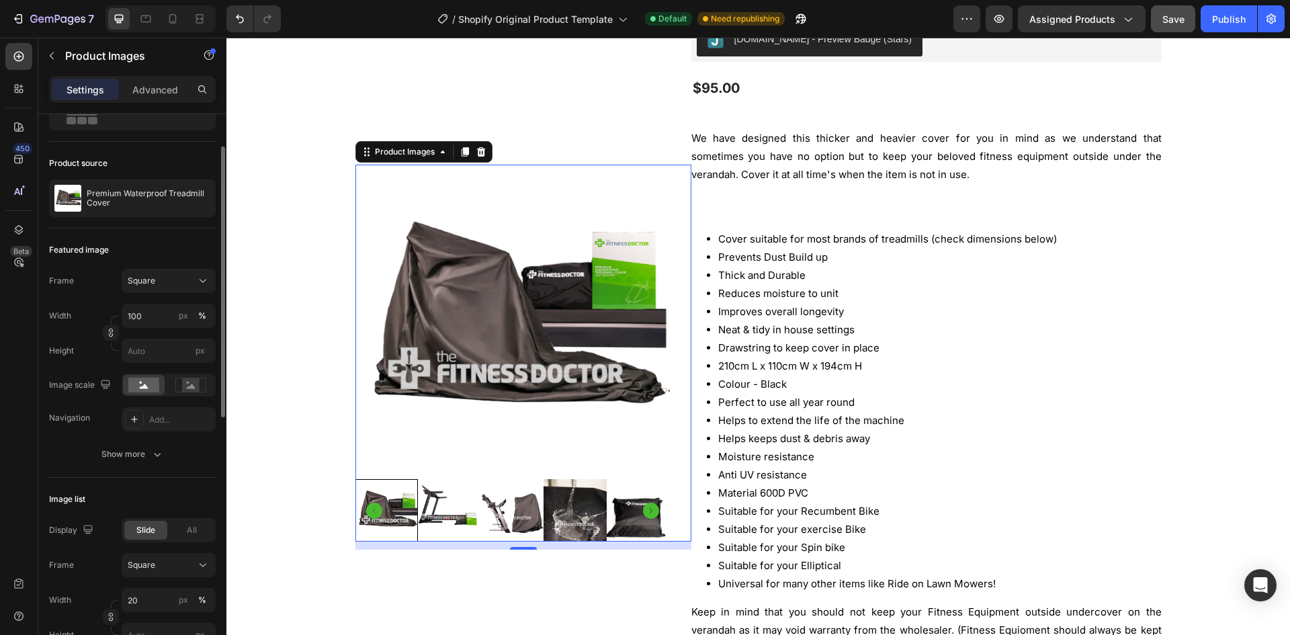
scroll to position [134, 0]
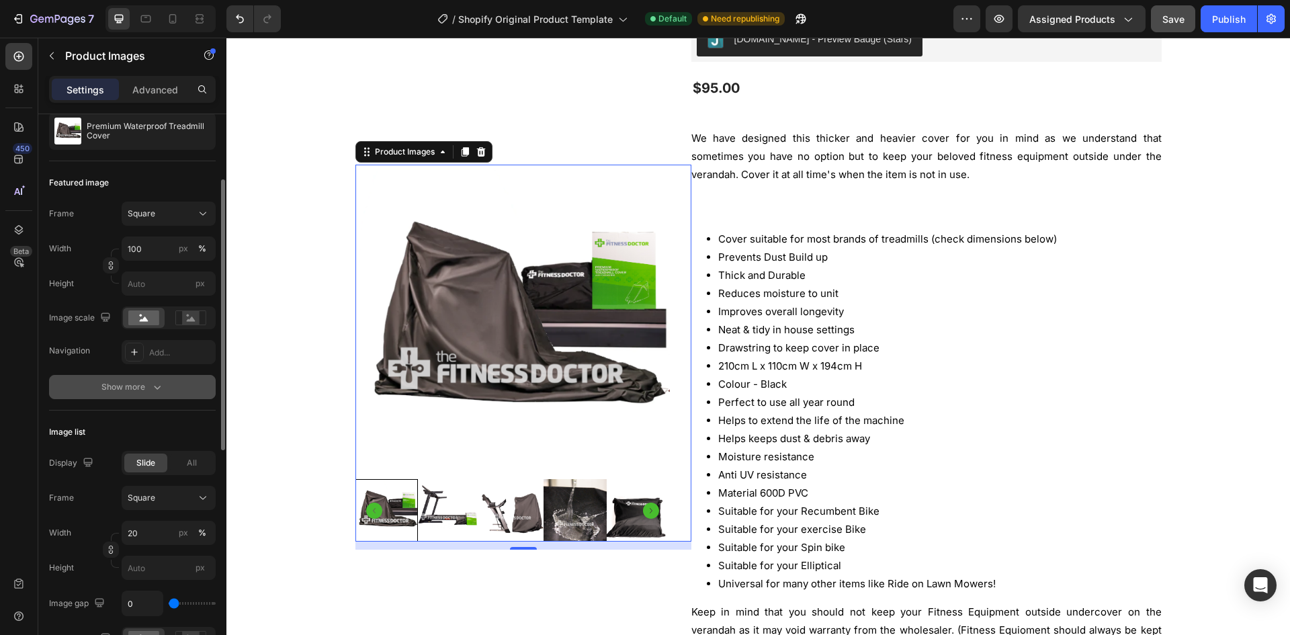
click at [147, 383] on div "Show more" at bounding box center [132, 386] width 62 height 13
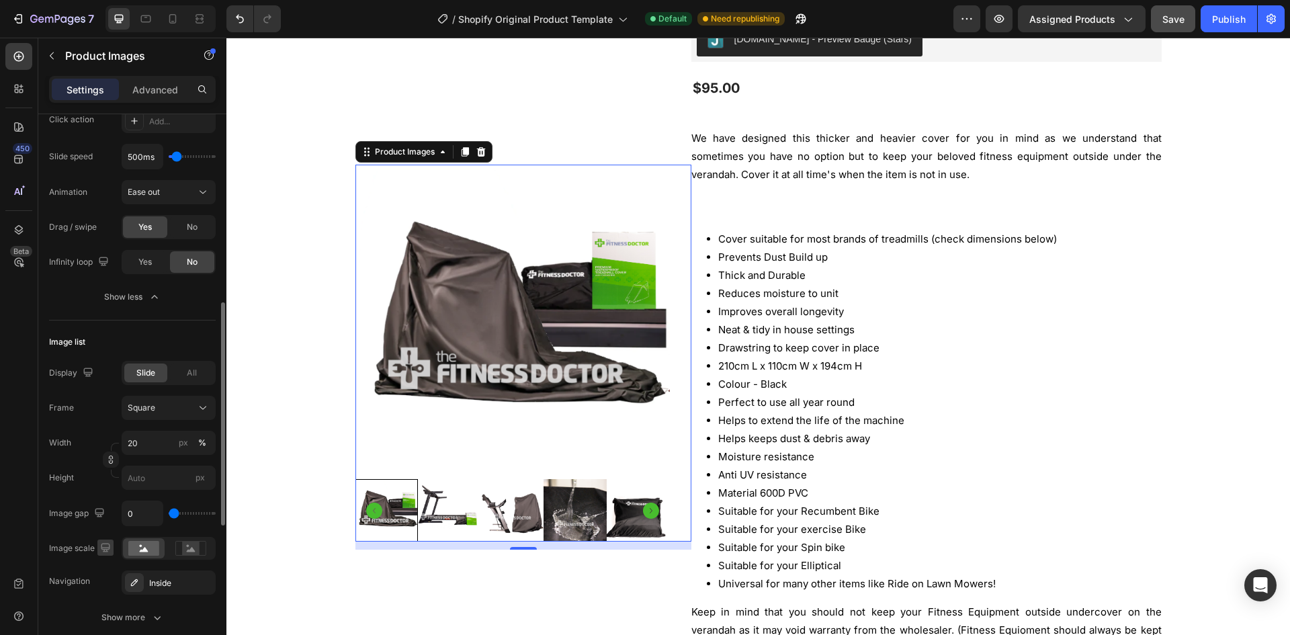
scroll to position [538, 0]
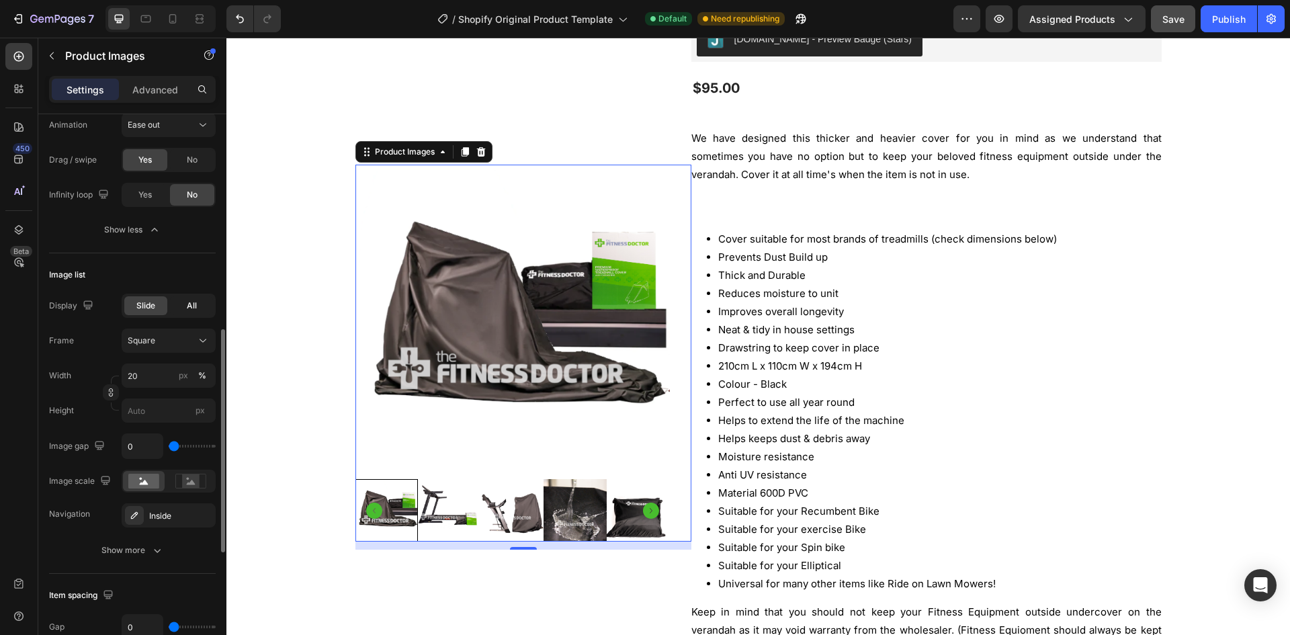
click at [170, 307] on div "All" at bounding box center [191, 305] width 43 height 19
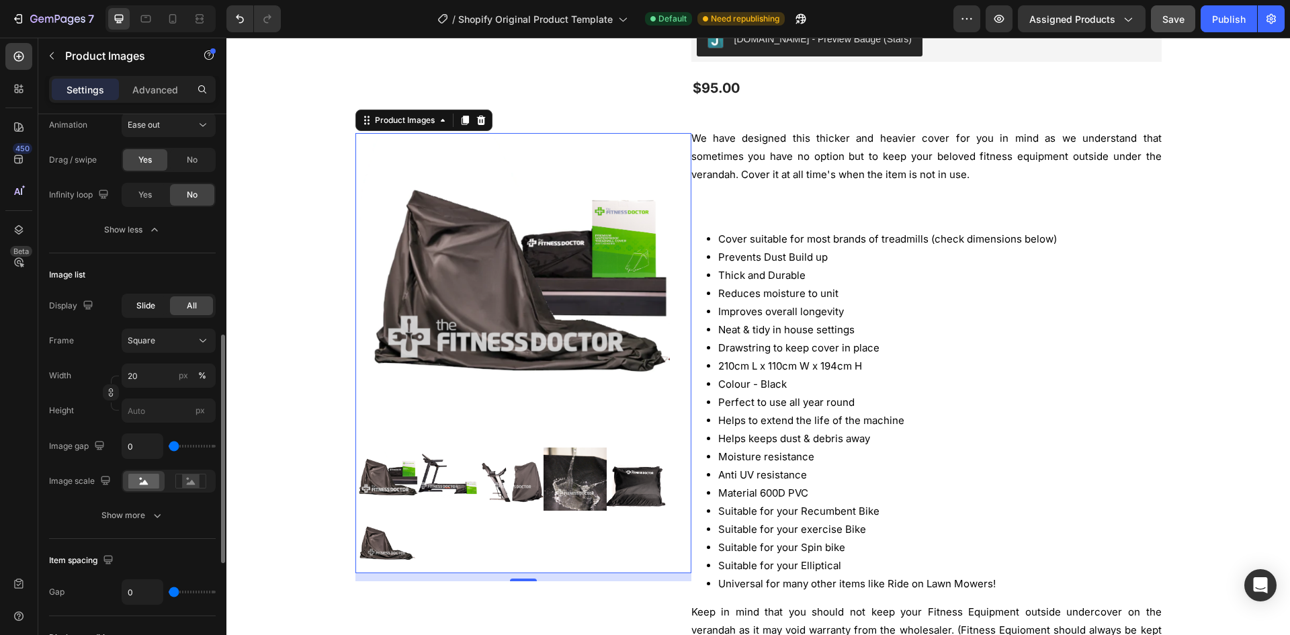
click at [138, 306] on span "Slide" at bounding box center [145, 306] width 19 height 12
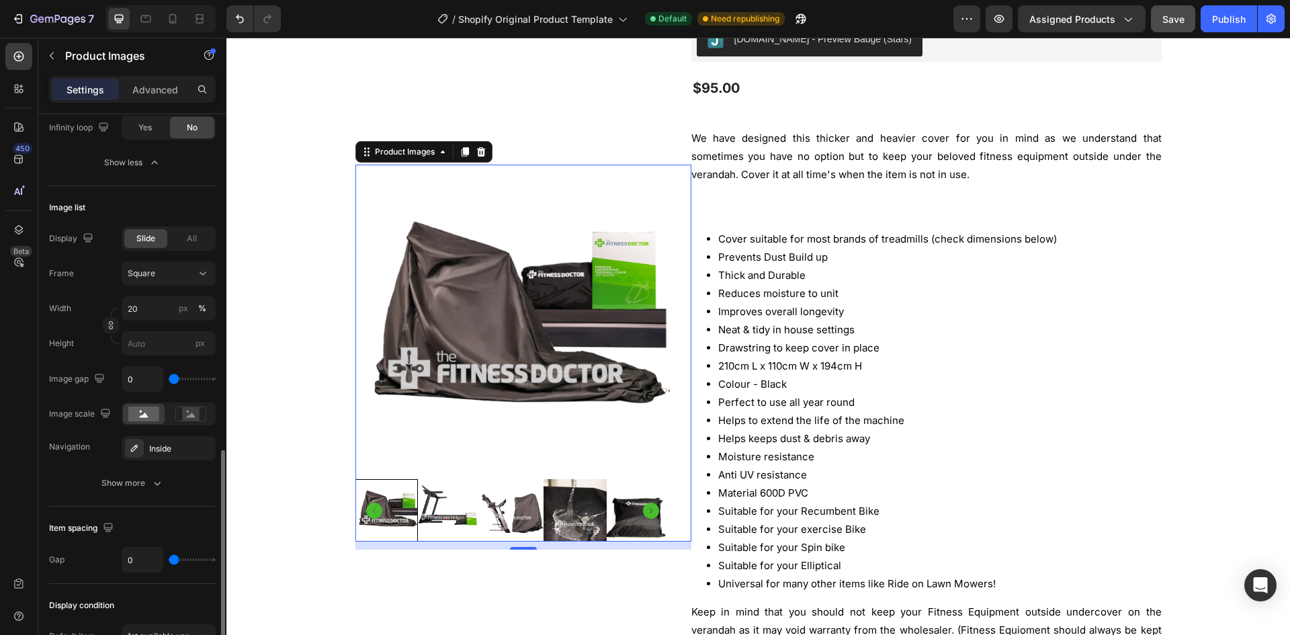
scroll to position [672, 0]
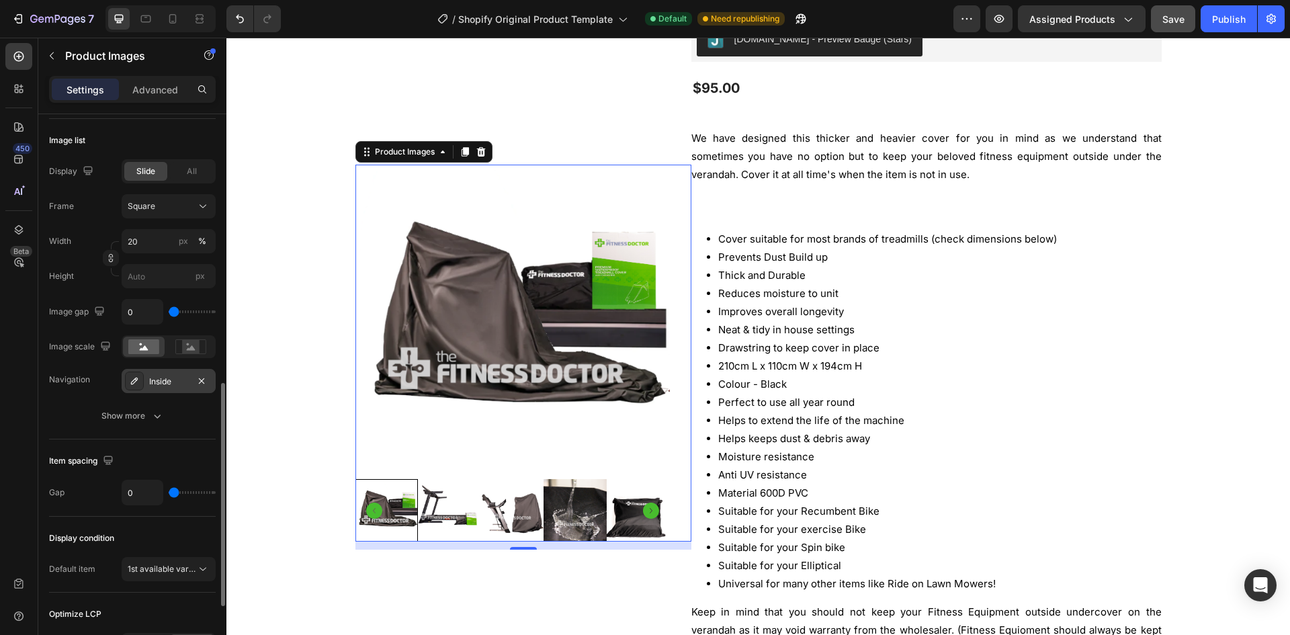
click at [174, 378] on div "Inside" at bounding box center [168, 382] width 39 height 12
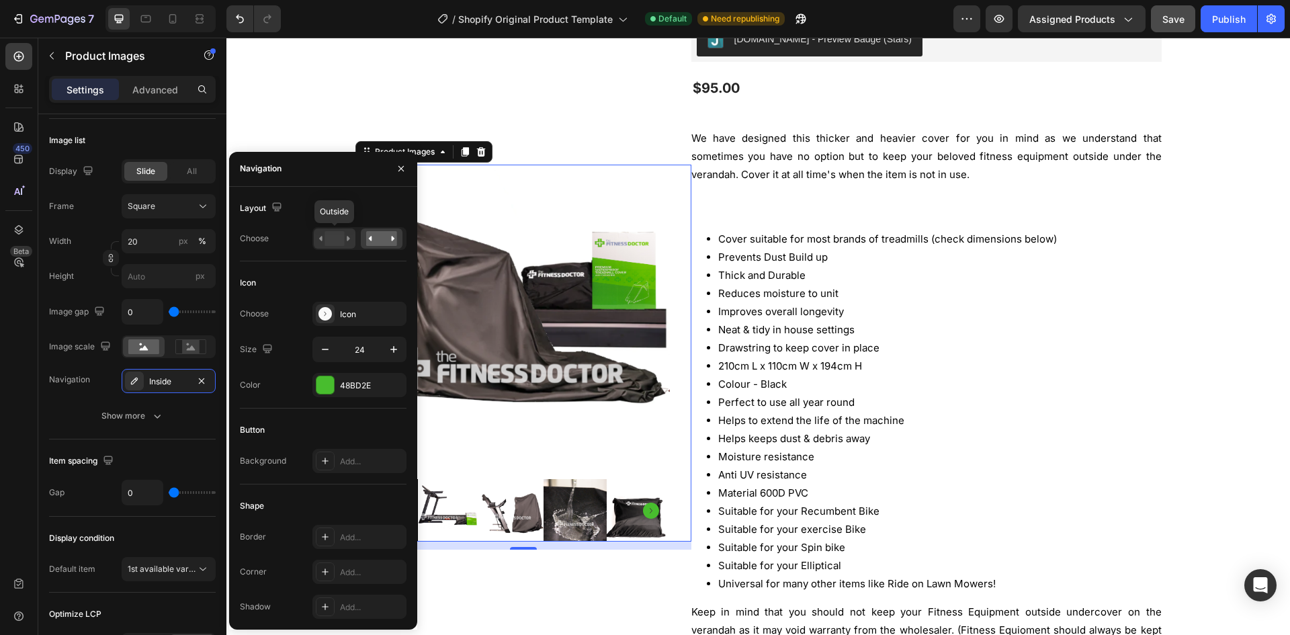
click at [336, 241] on rect at bounding box center [334, 238] width 19 height 15
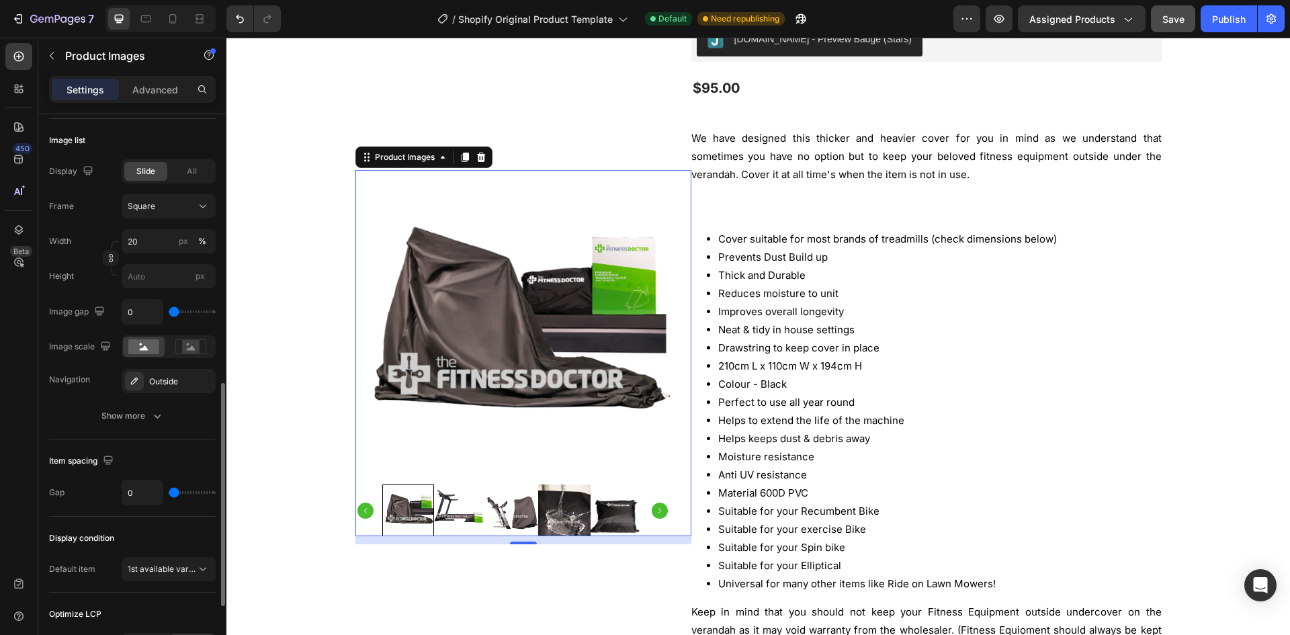
click at [58, 335] on div "Image scale" at bounding box center [132, 346] width 167 height 23
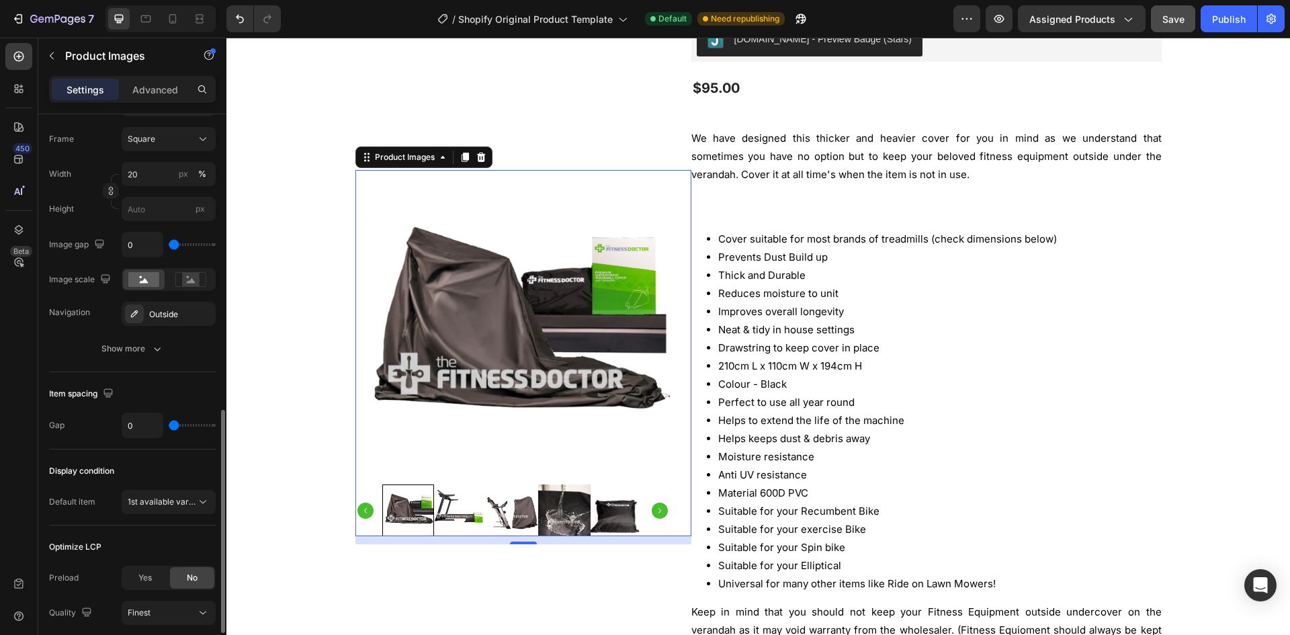
scroll to position [806, 0]
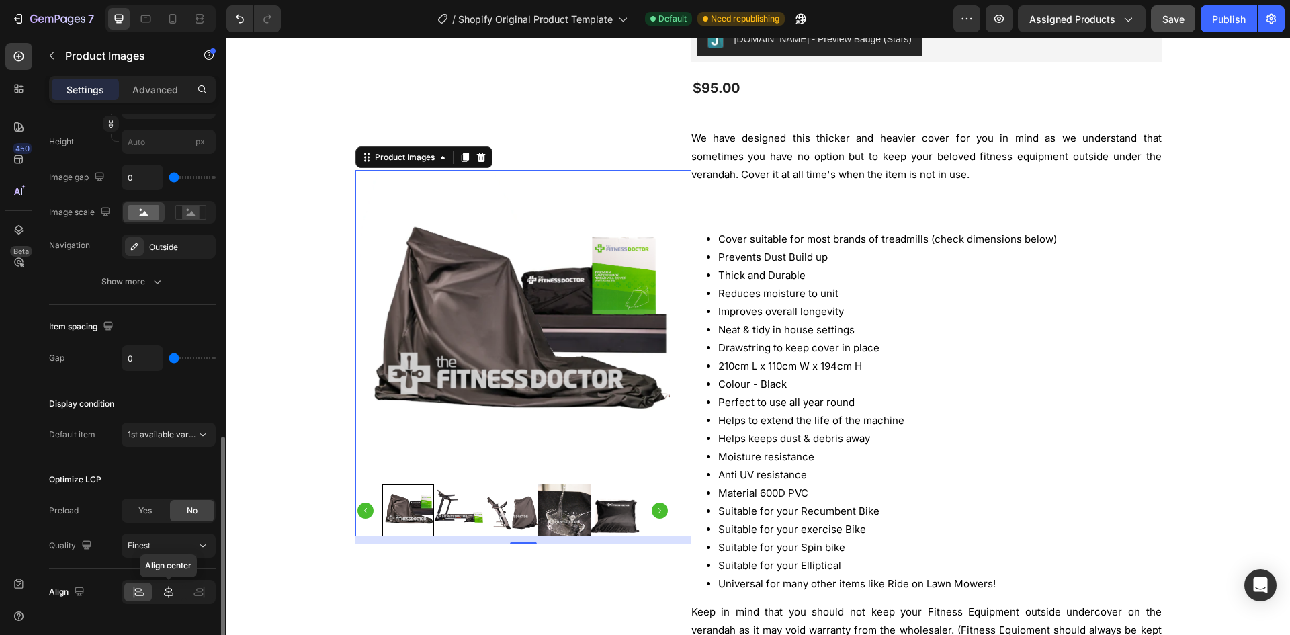
click at [162, 591] on icon at bounding box center [168, 591] width 13 height 13
click at [145, 599] on div at bounding box center [138, 592] width 28 height 19
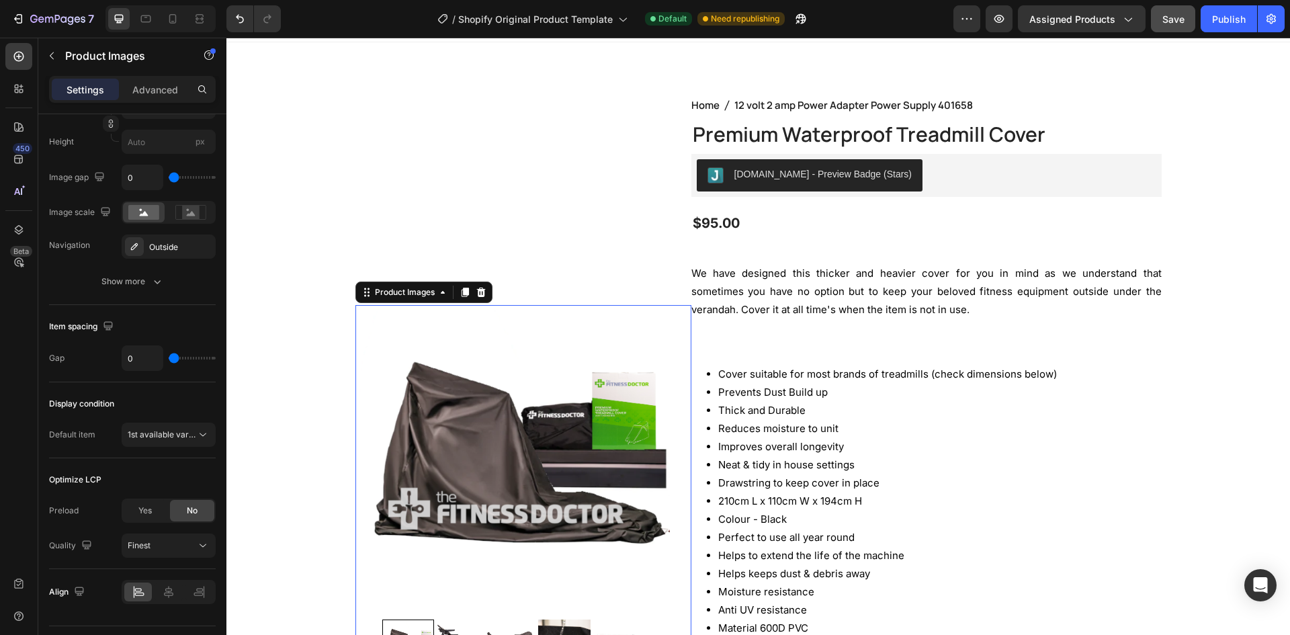
scroll to position [0, 0]
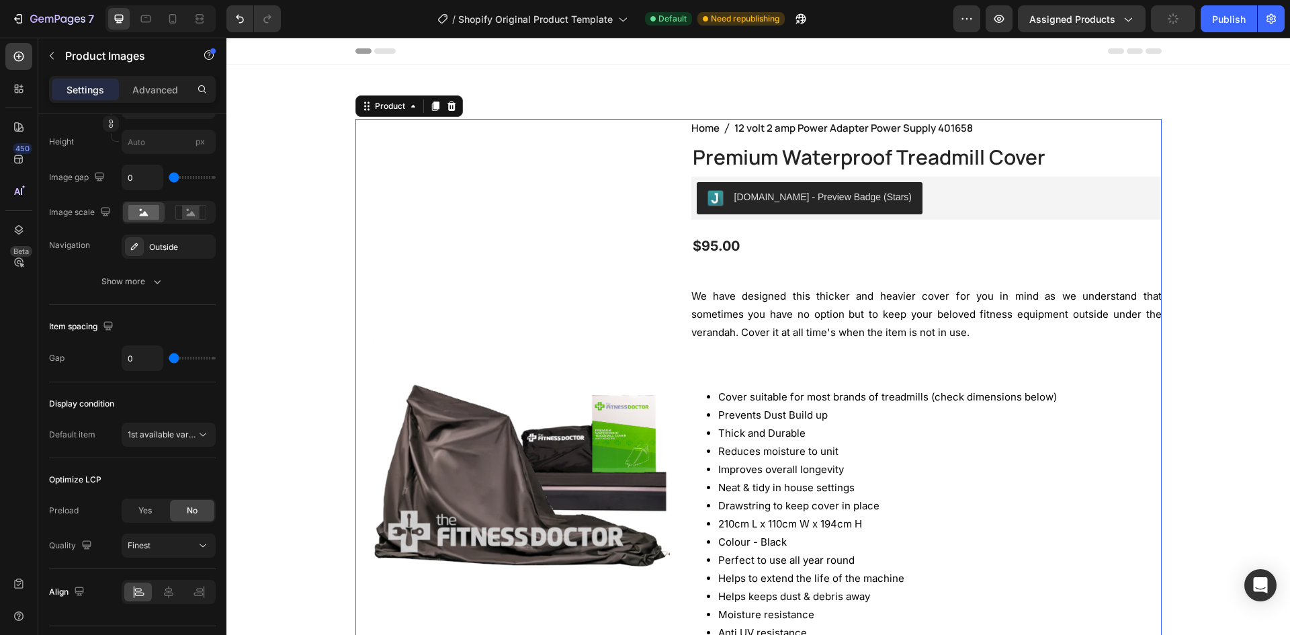
click at [560, 275] on div "Product Images" at bounding box center [523, 515] width 336 height 792
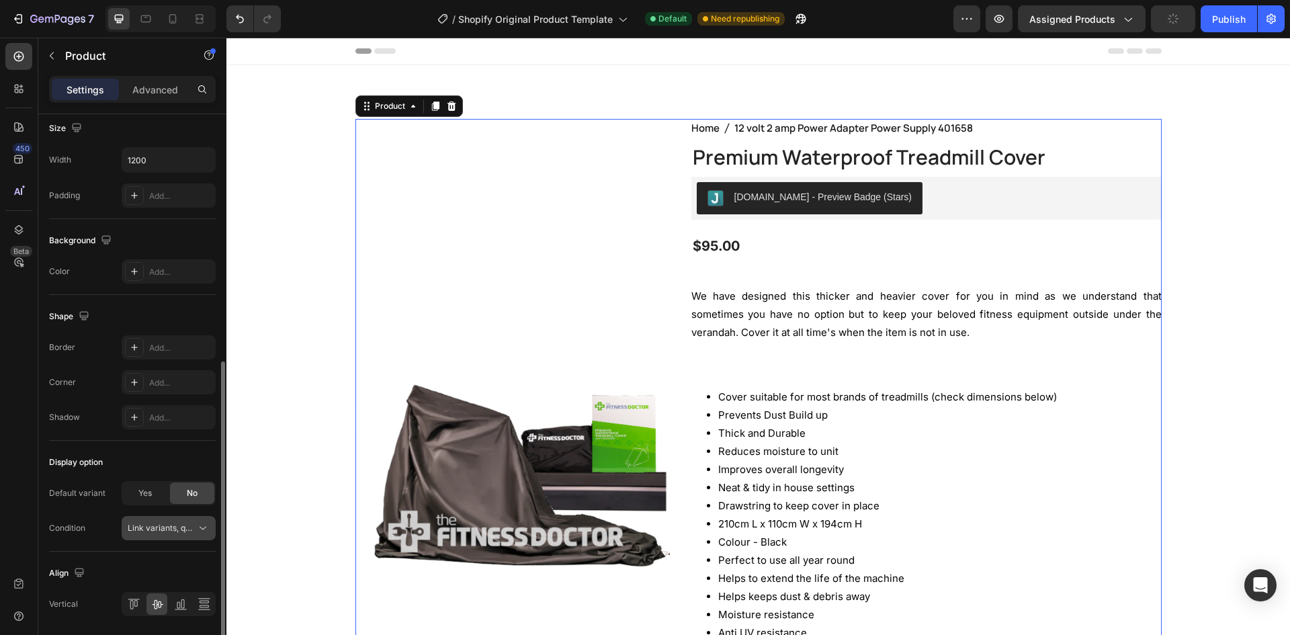
scroll to position [314, 0]
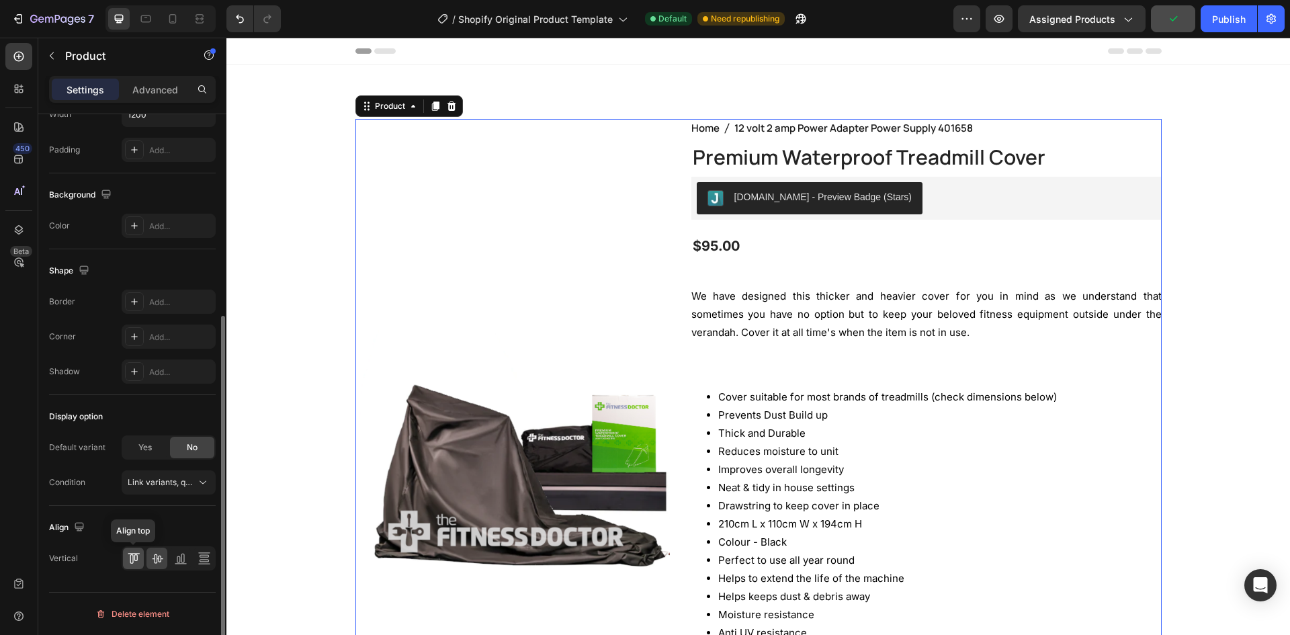
click at [134, 562] on icon at bounding box center [133, 558] width 13 height 13
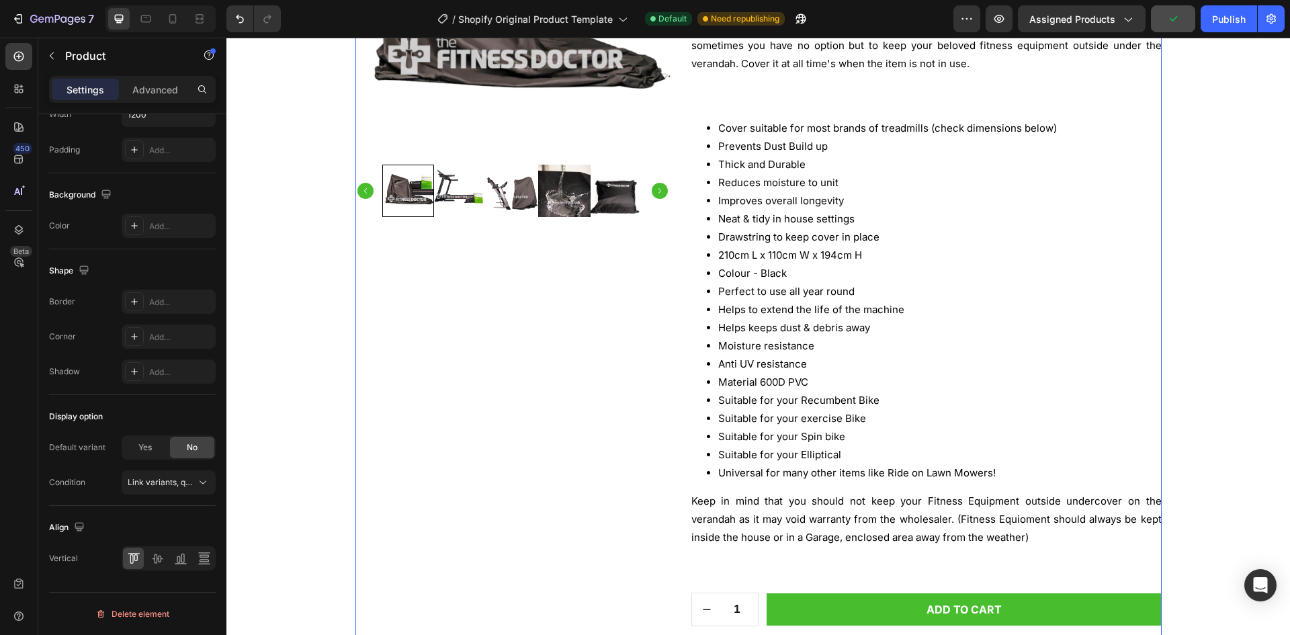
click at [374, 394] on div "Product Images" at bounding box center [523, 246] width 336 height 792
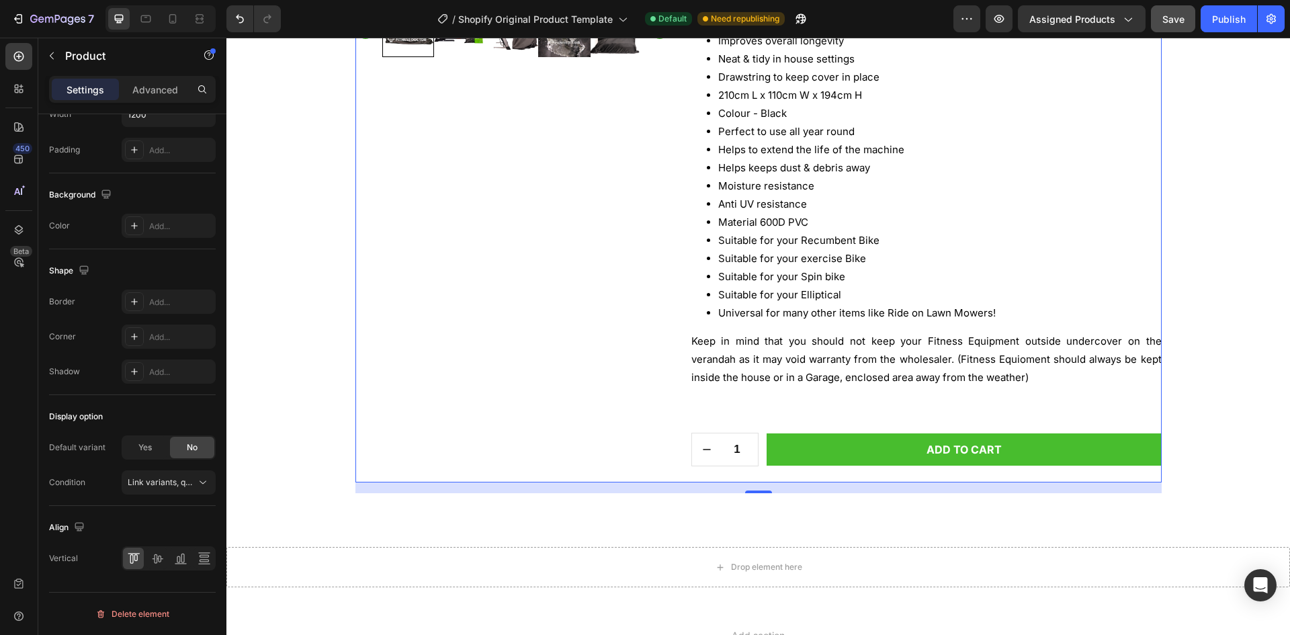
scroll to position [403, 0]
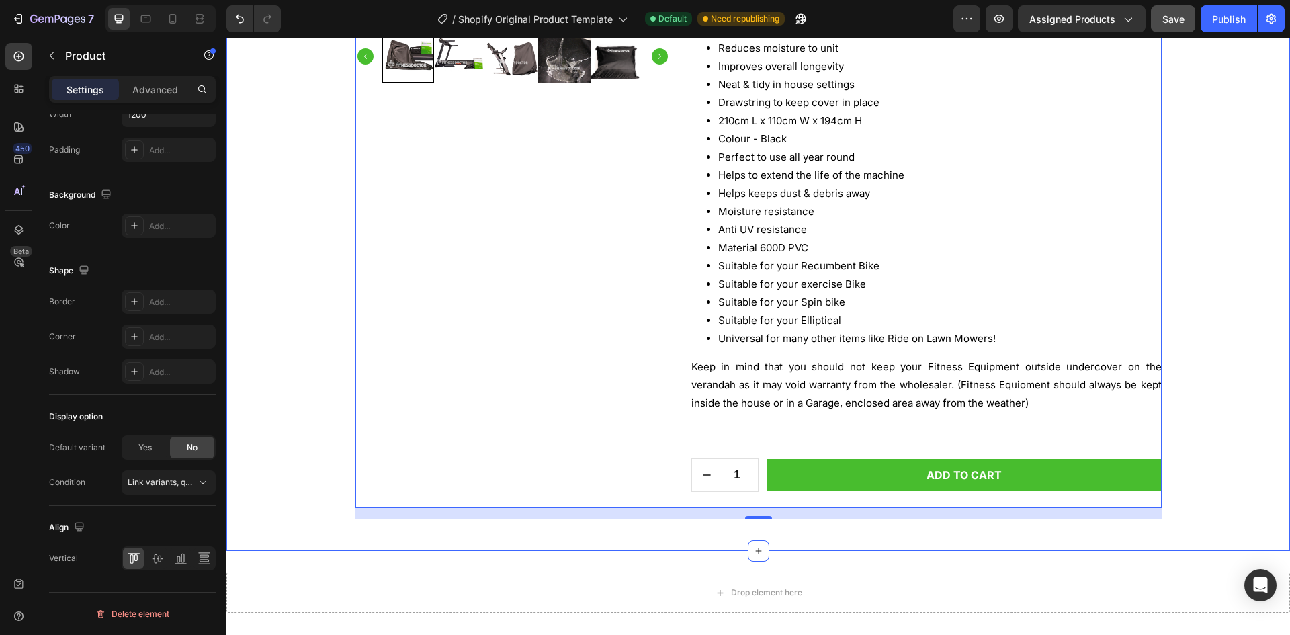
click at [433, 539] on div "Product Images Home 12 volt 2 amp Power Adapter Power Supply 401658 Breadcrumb …" at bounding box center [758, 106] width 1064 height 889
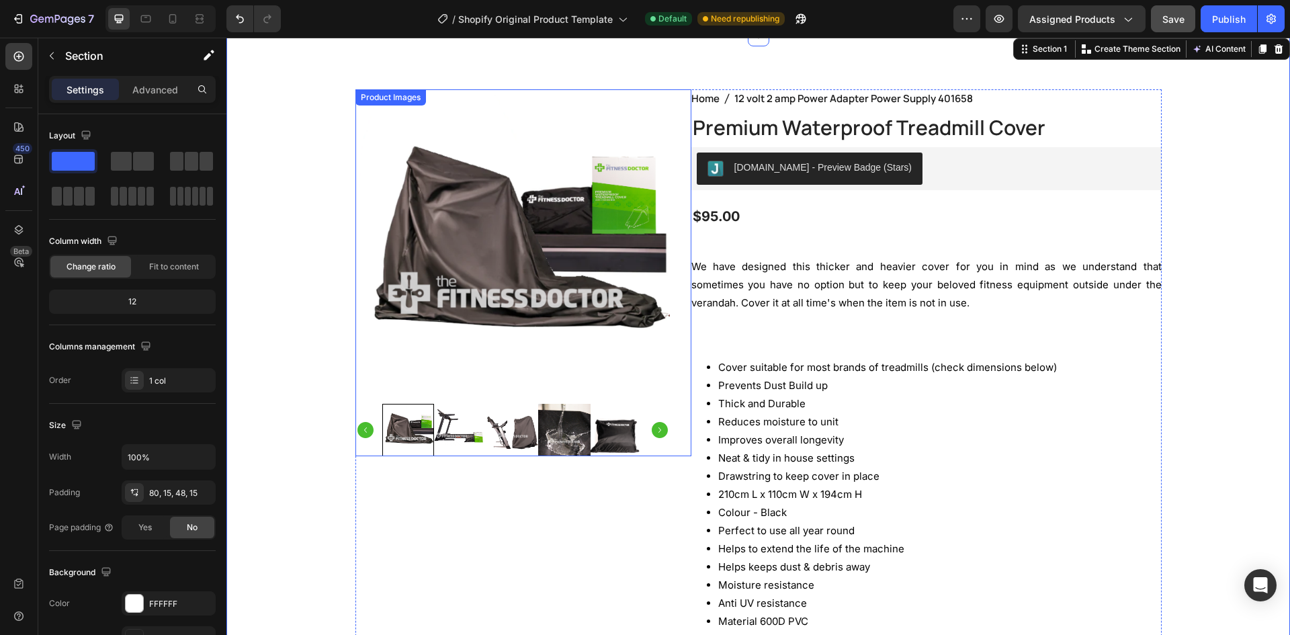
scroll to position [0, 0]
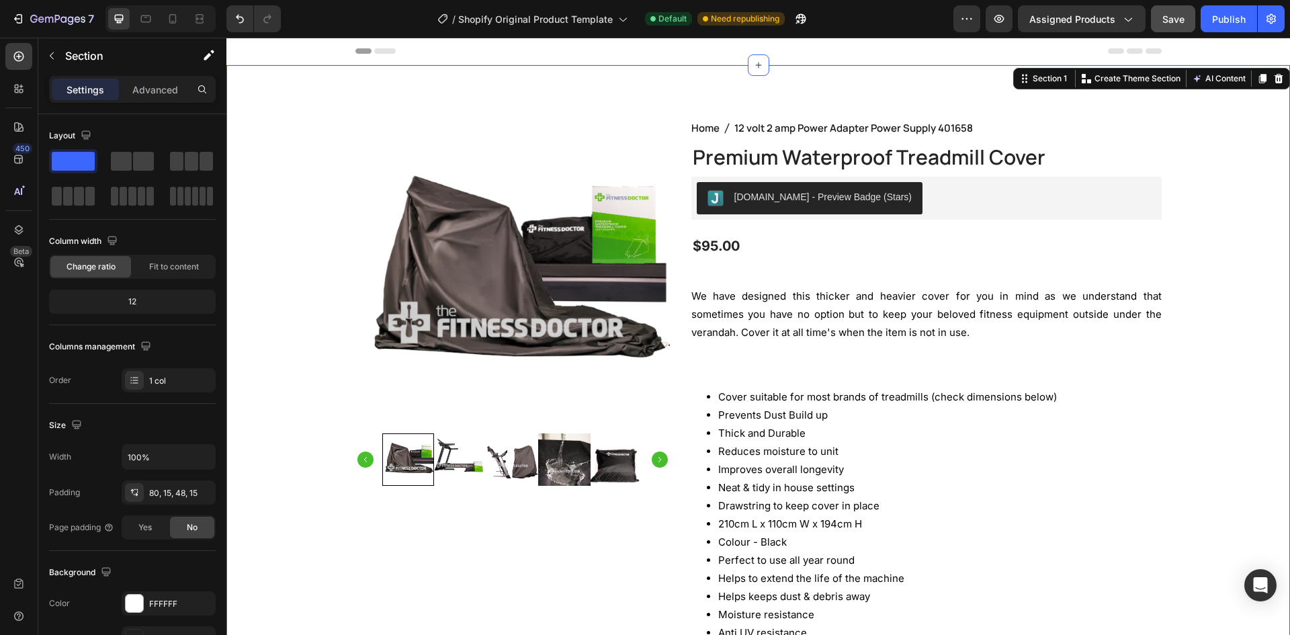
click at [447, 178] on img at bounding box center [512, 276] width 314 height 314
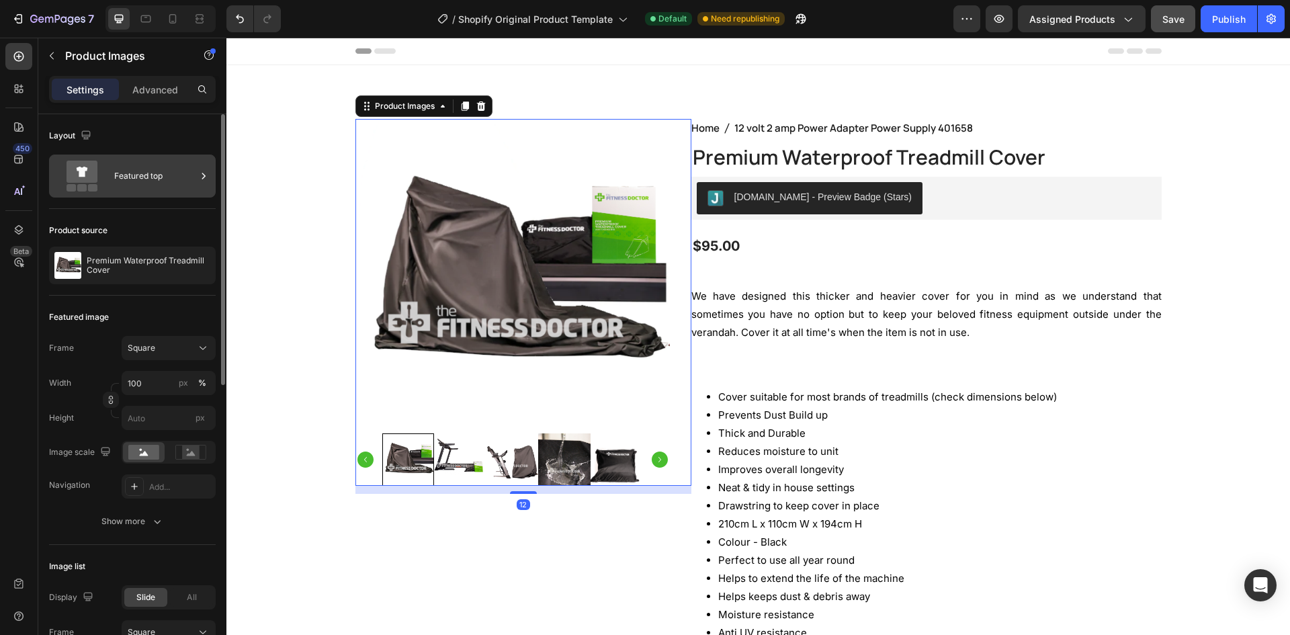
click at [112, 179] on div "Featured top" at bounding box center [132, 176] width 167 height 43
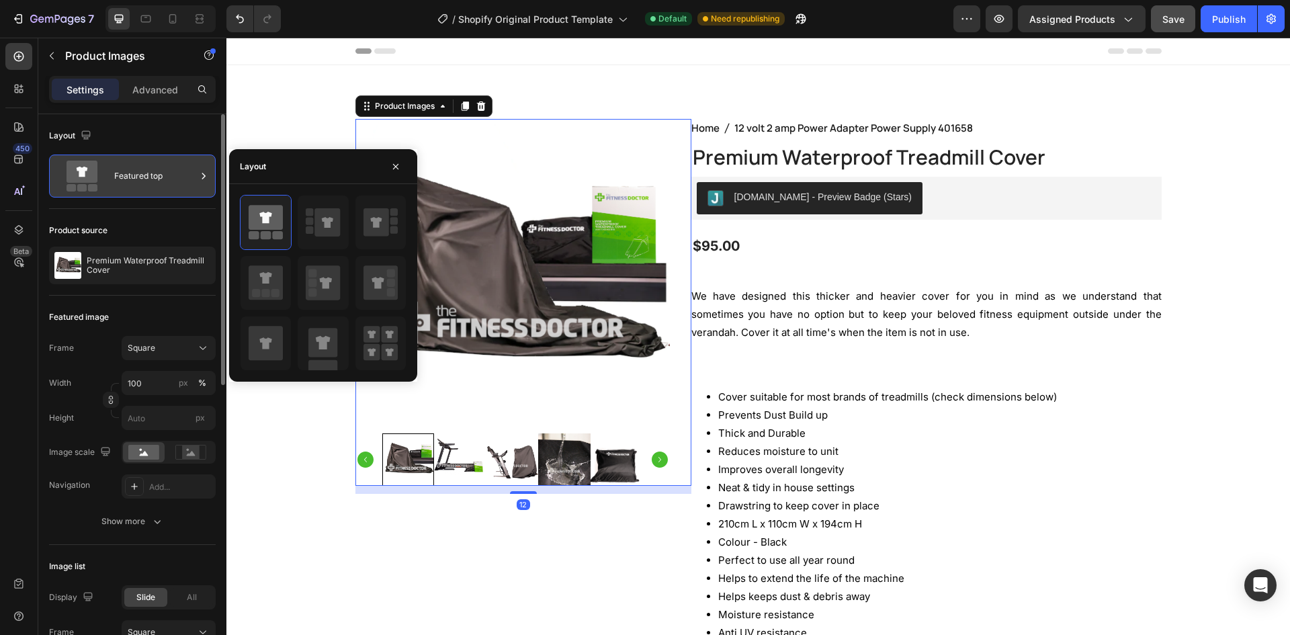
click at [140, 156] on div "Featured top" at bounding box center [132, 176] width 167 height 43
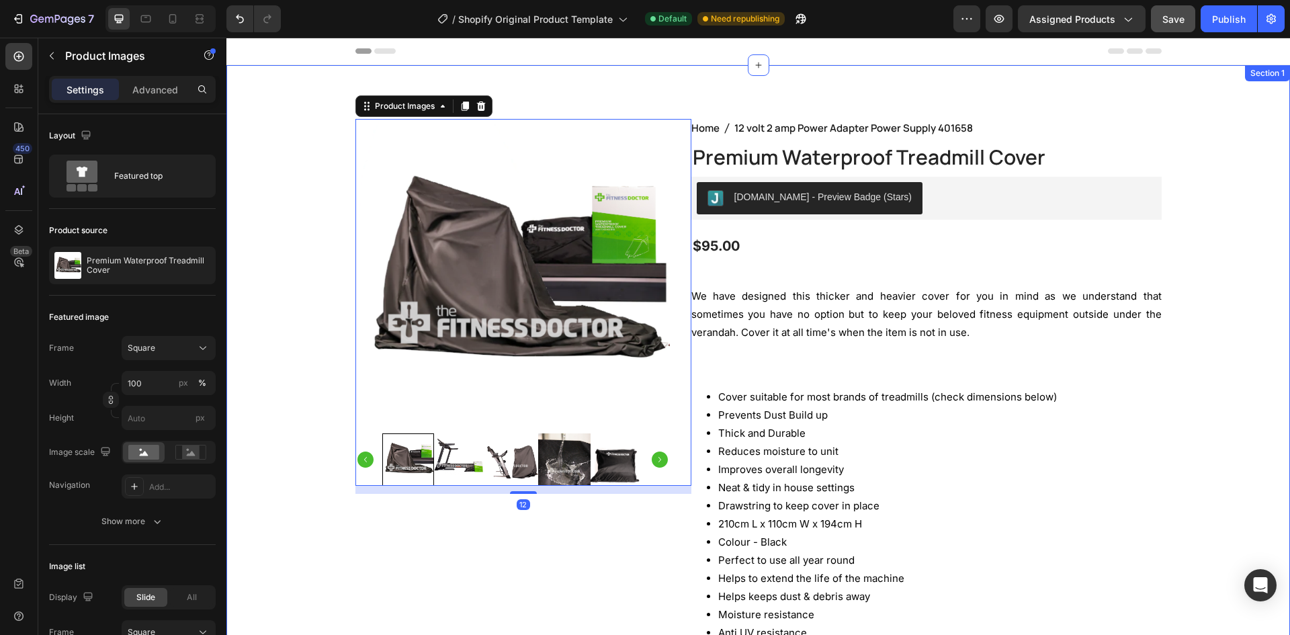
click at [667, 116] on div "Product Images 12 Home 12 volt 2 amp Power Adapter Power Supply 401658 Breadcru…" at bounding box center [758, 509] width 1064 height 889
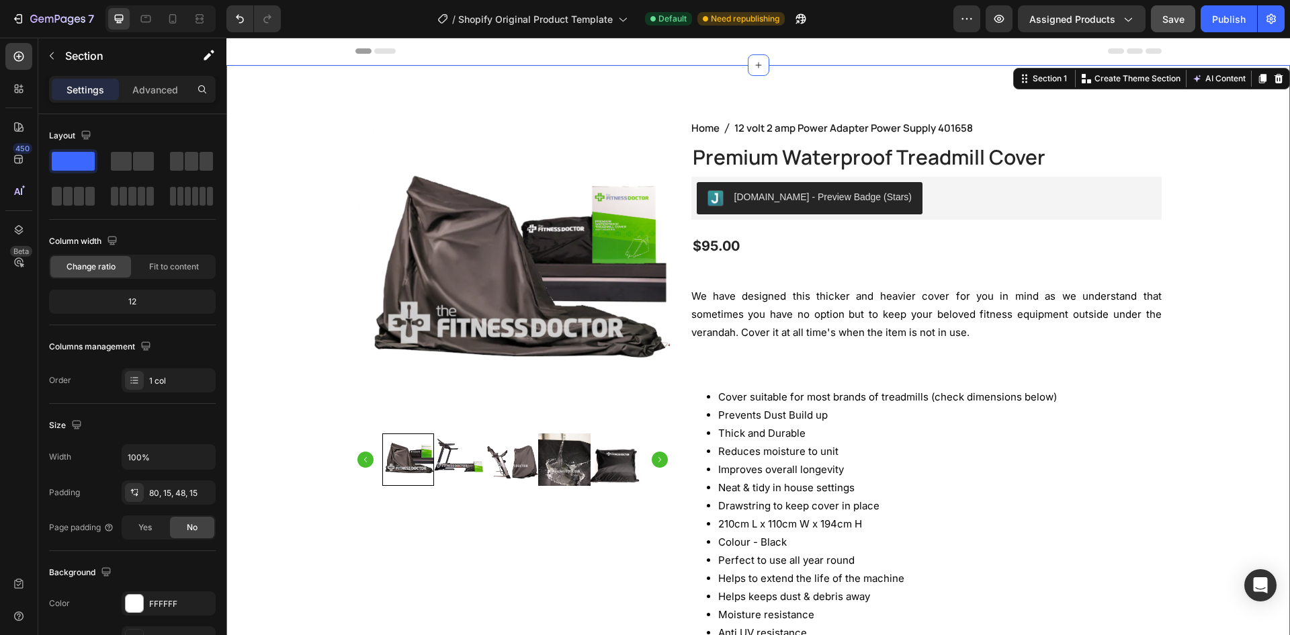
click at [757, 116] on div "Product Images Home 12 volt 2 amp Power Adapter Power Supply 401658 Breadcrumb …" at bounding box center [758, 509] width 1064 height 889
click at [1066, 150] on h1 "Premium Waterproof Treadmill Cover" at bounding box center [926, 156] width 470 height 29
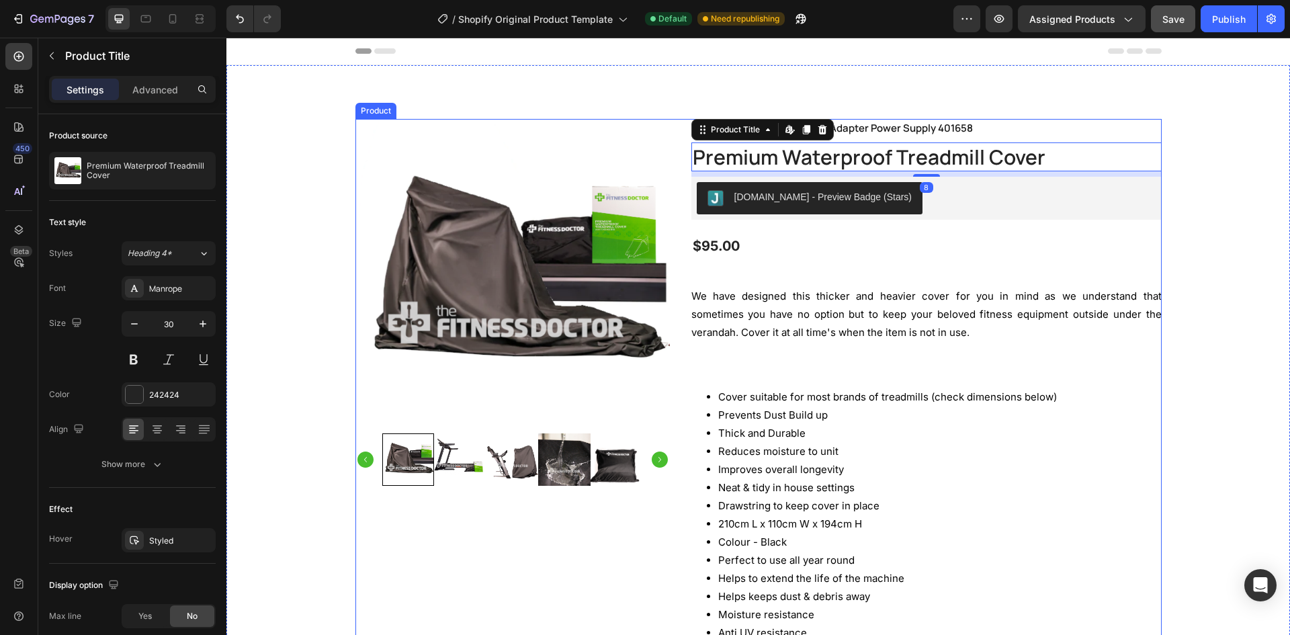
click at [1097, 137] on div "Home 12 volt 2 amp Power Adapter Power Supply 401658 Breadcrumb Premium Waterpr…" at bounding box center [926, 515] width 470 height 792
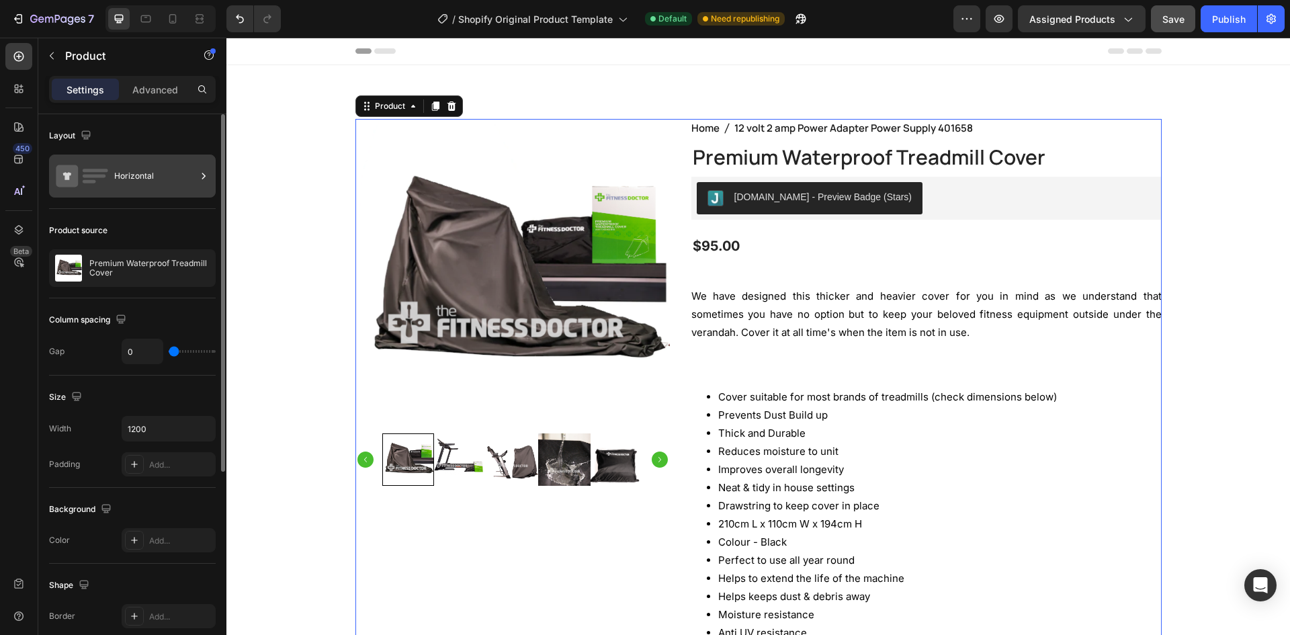
click at [132, 182] on div "Horizontal" at bounding box center [155, 176] width 82 height 31
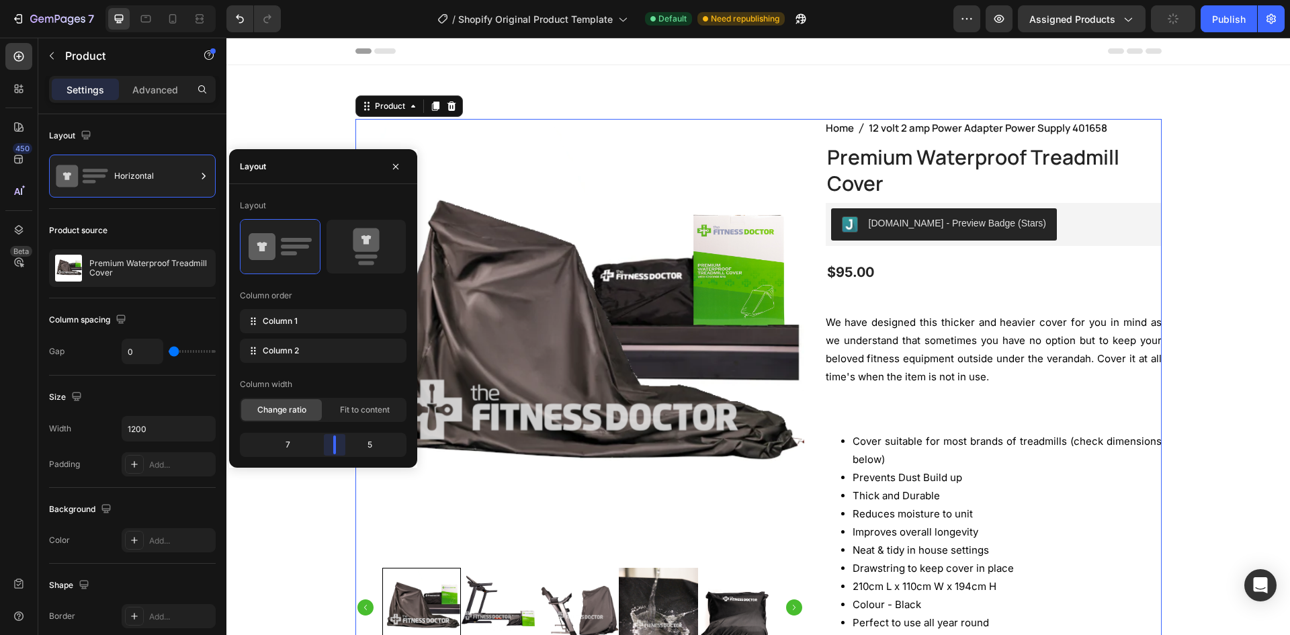
drag, startPoint x: 319, startPoint y: 443, endPoint x: 737, endPoint y: 332, distance: 432.6
click at [338, 0] on body "7 / Shopify Original Product Template Default Need republishing Preview Assigne…" at bounding box center [645, 0] width 1290 height 0
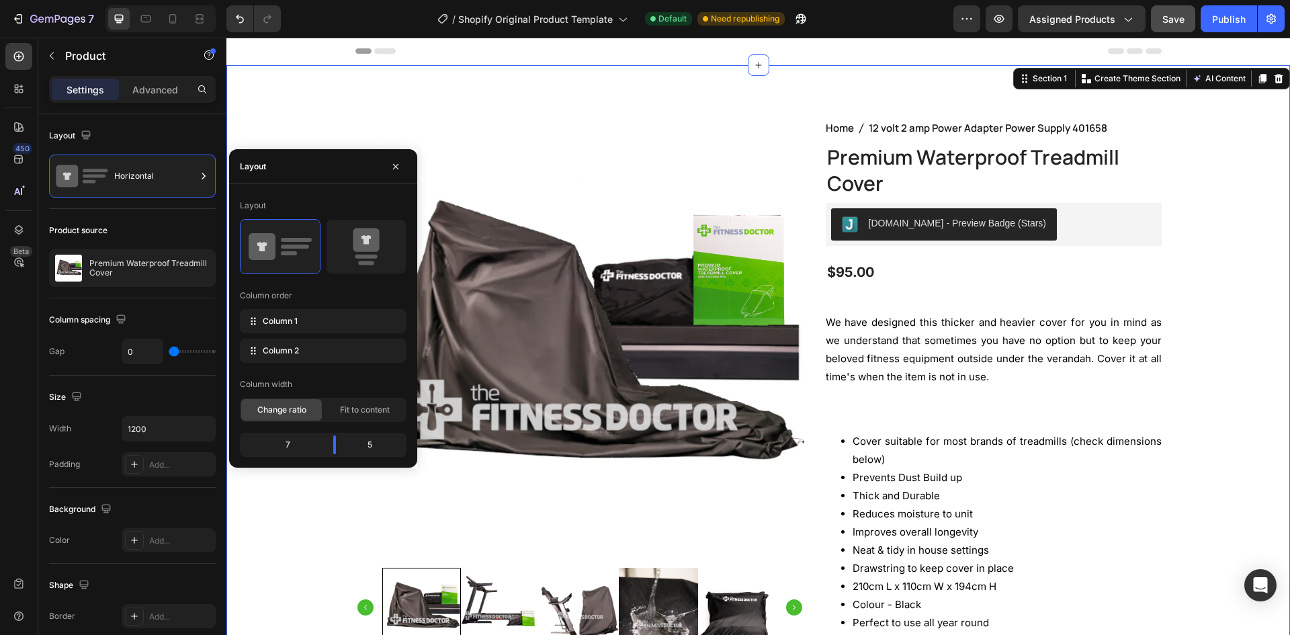
click at [1242, 267] on div "Product Images Home 12 volt 2 amp Power Adapter Power Supply 401658 Breadcrumb …" at bounding box center [759, 561] width 1044 height 884
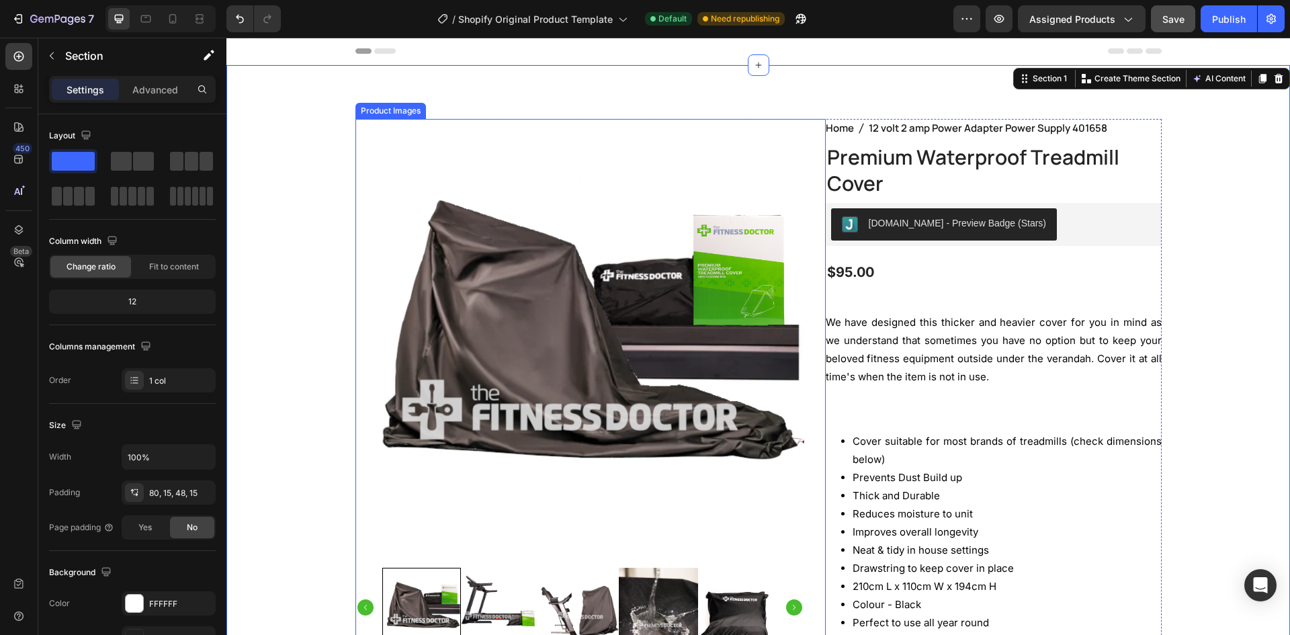
click at [678, 210] on img at bounding box center [579, 343] width 449 height 449
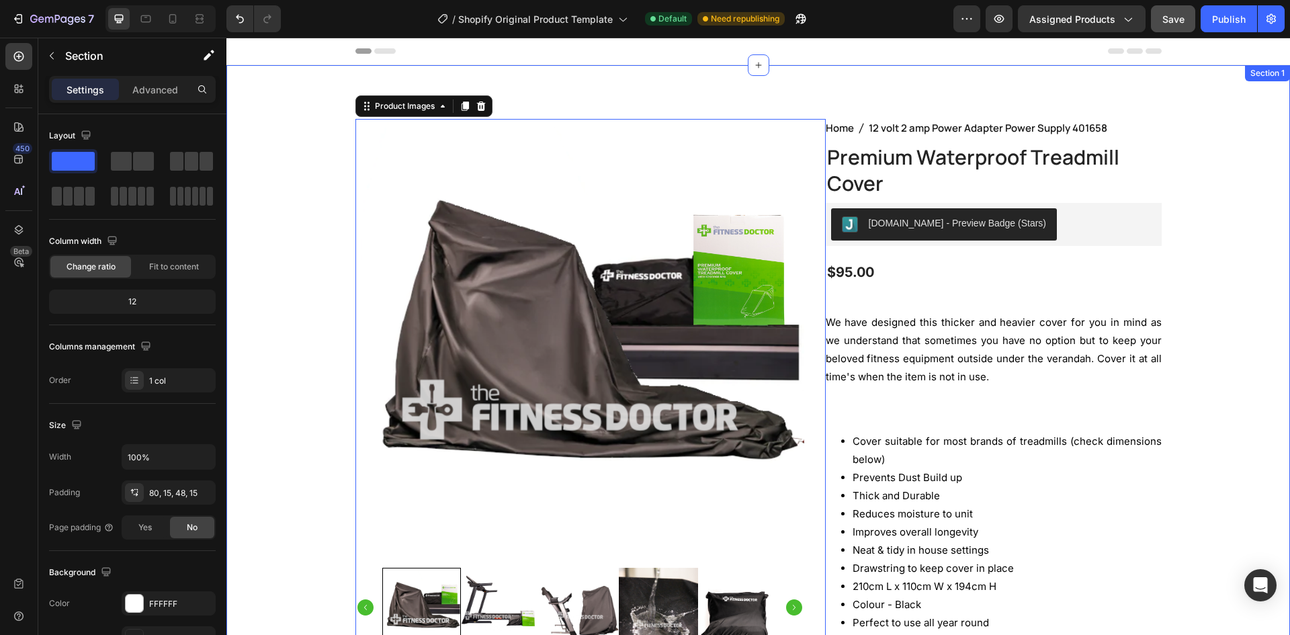
click at [624, 89] on div "Product Images 12 Home 12 volt 2 amp Power Adapter Power Supply 401658 Breadcru…" at bounding box center [758, 550] width 1064 height 970
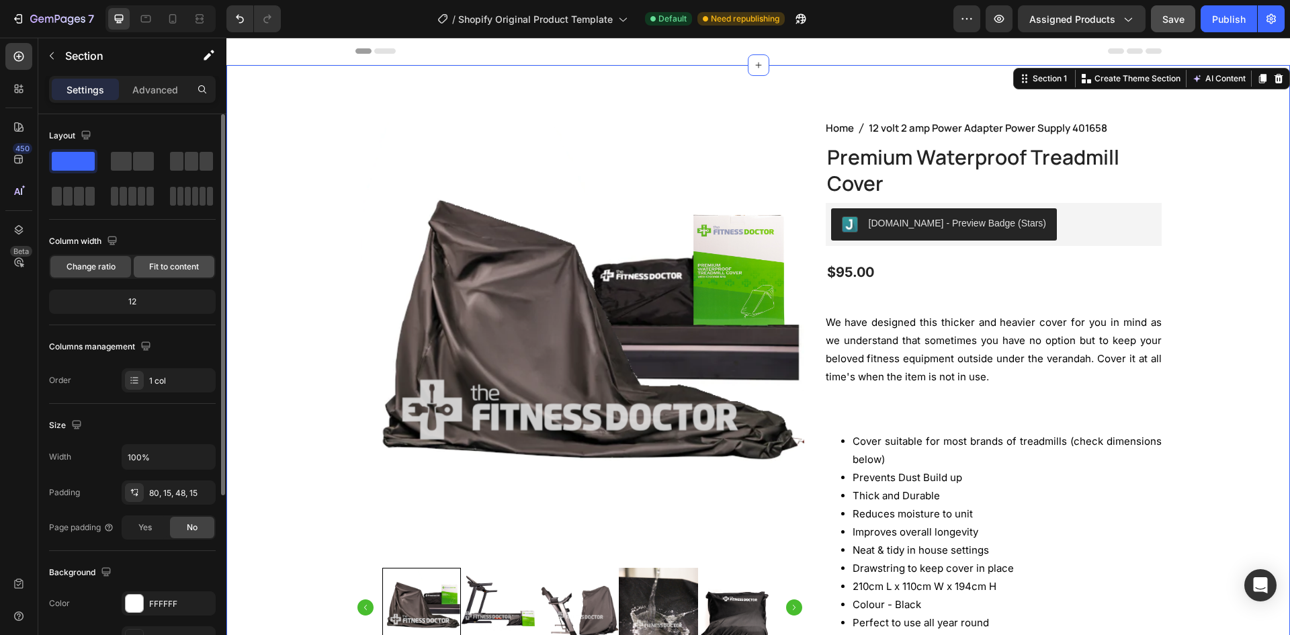
click at [169, 269] on span "Fit to content" at bounding box center [174, 267] width 50 height 12
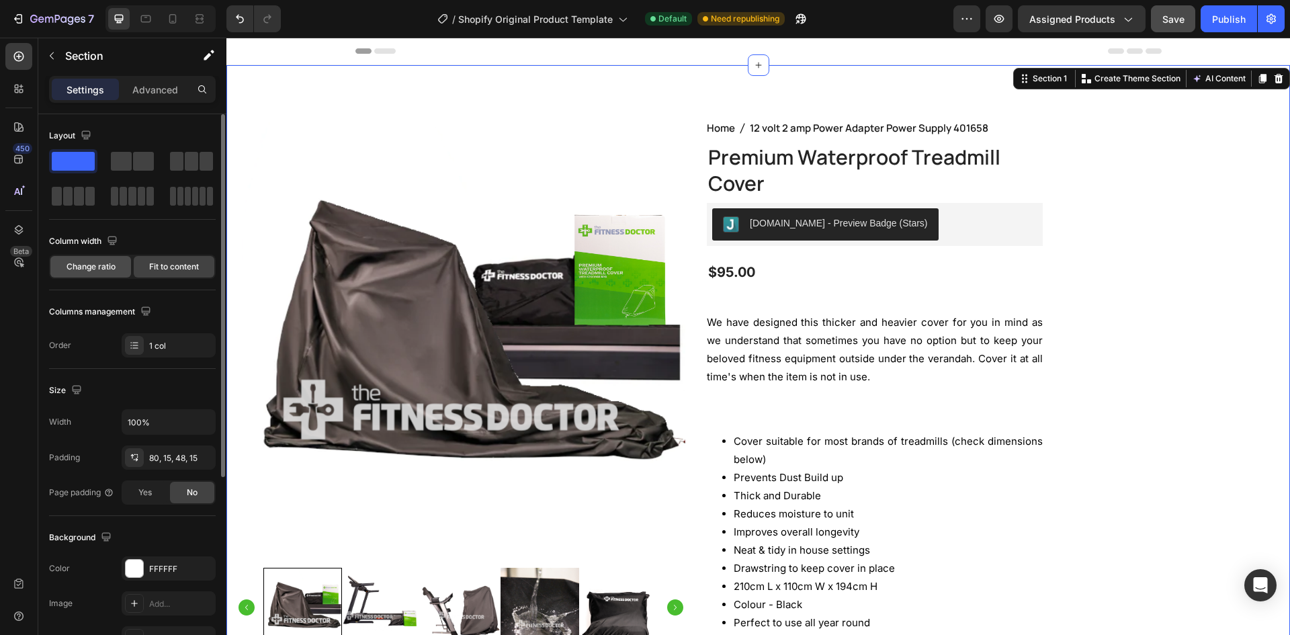
click at [105, 273] on div "Change ratio" at bounding box center [90, 267] width 81 height 22
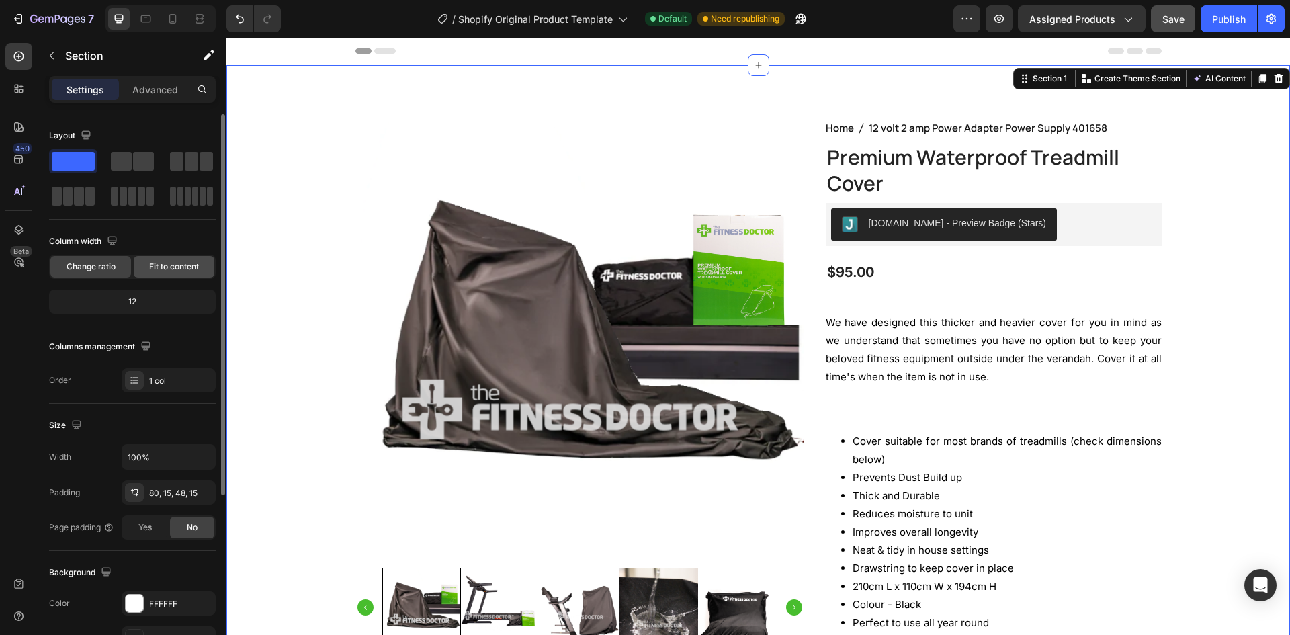
click at [159, 263] on span "Fit to content" at bounding box center [174, 267] width 50 height 12
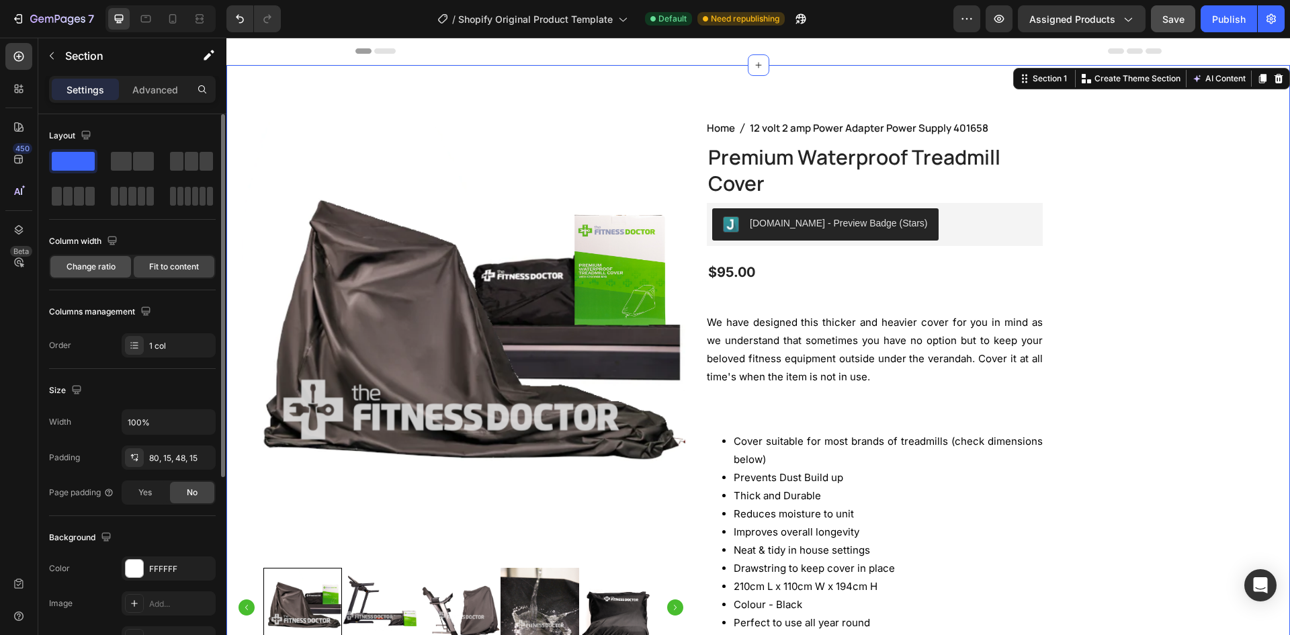
click at [105, 265] on span "Change ratio" at bounding box center [91, 267] width 49 height 12
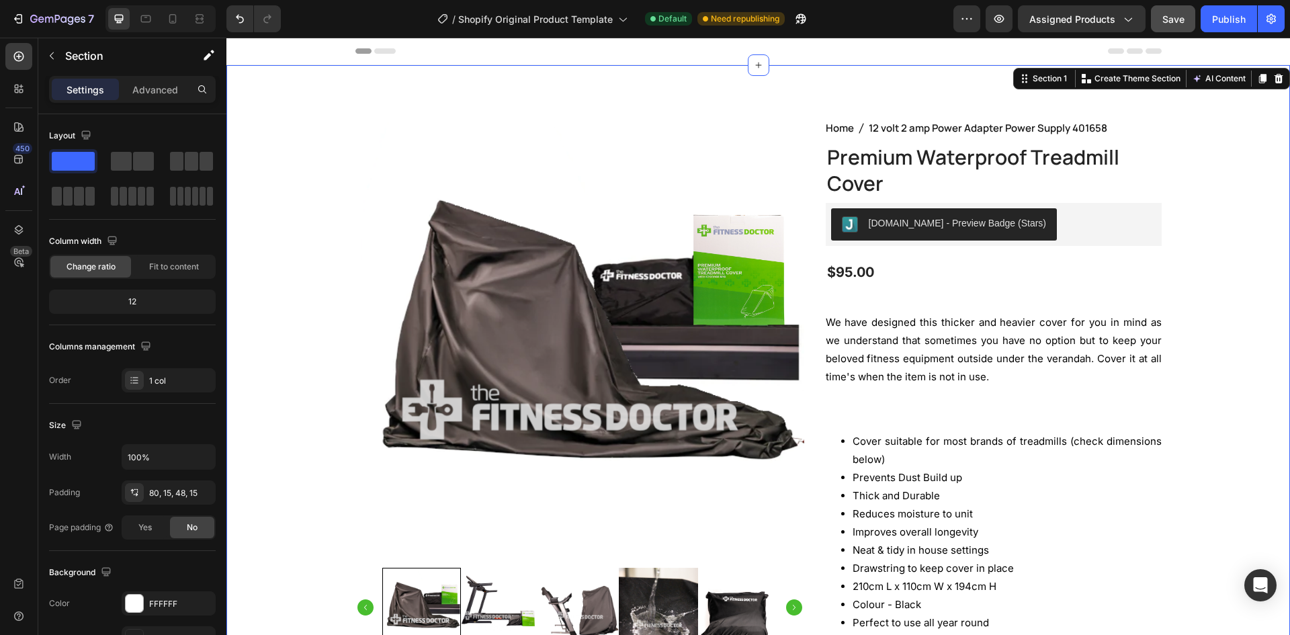
click at [554, 114] on div "Product Images Home 12 volt 2 amp Power Adapter Power Supply 401658 Breadcrumb …" at bounding box center [758, 550] width 1064 height 970
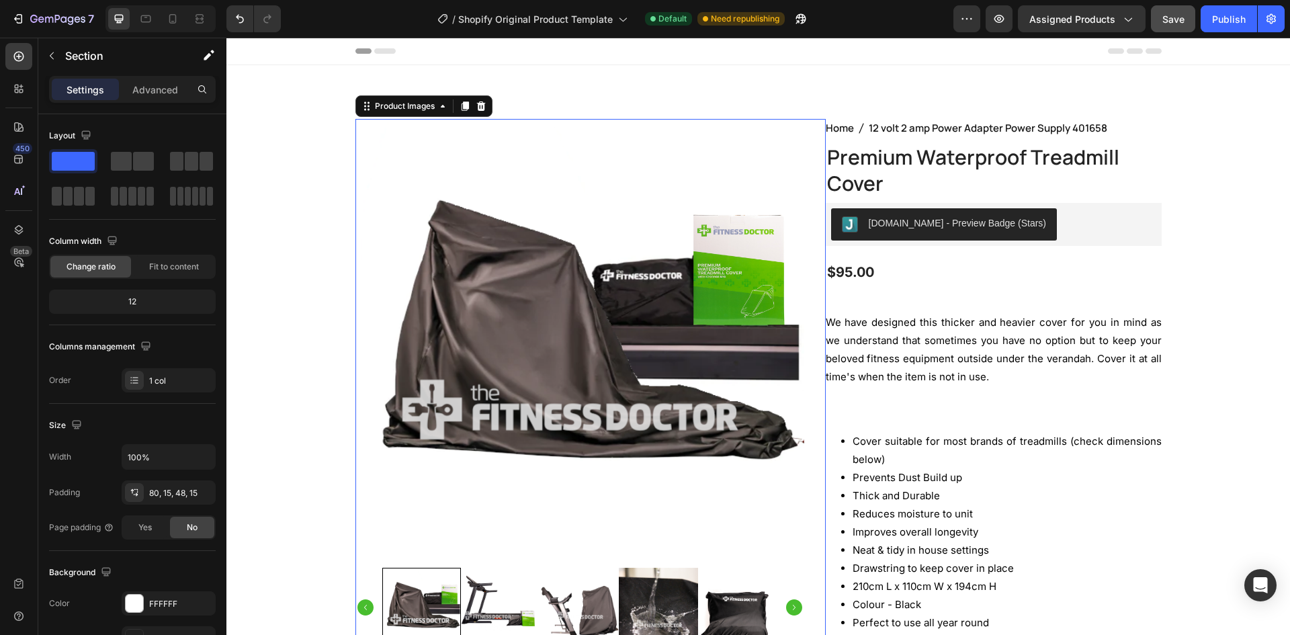
click at [559, 163] on img at bounding box center [579, 343] width 449 height 449
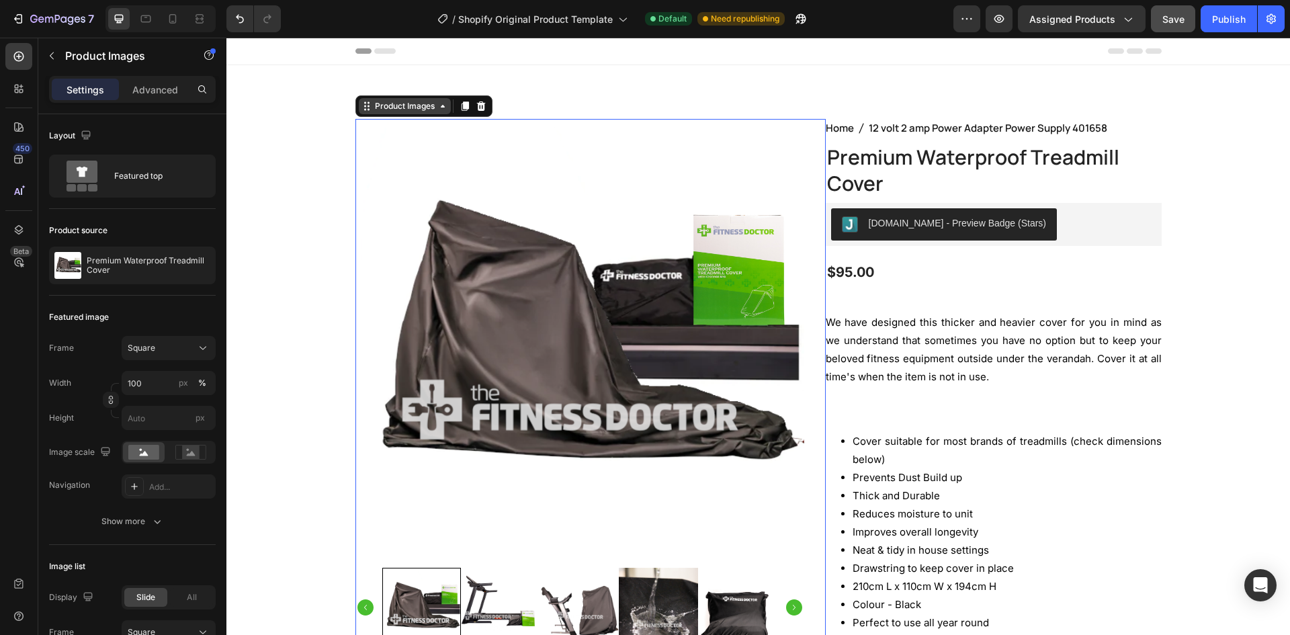
click at [402, 104] on div "Product Images" at bounding box center [404, 106] width 65 height 12
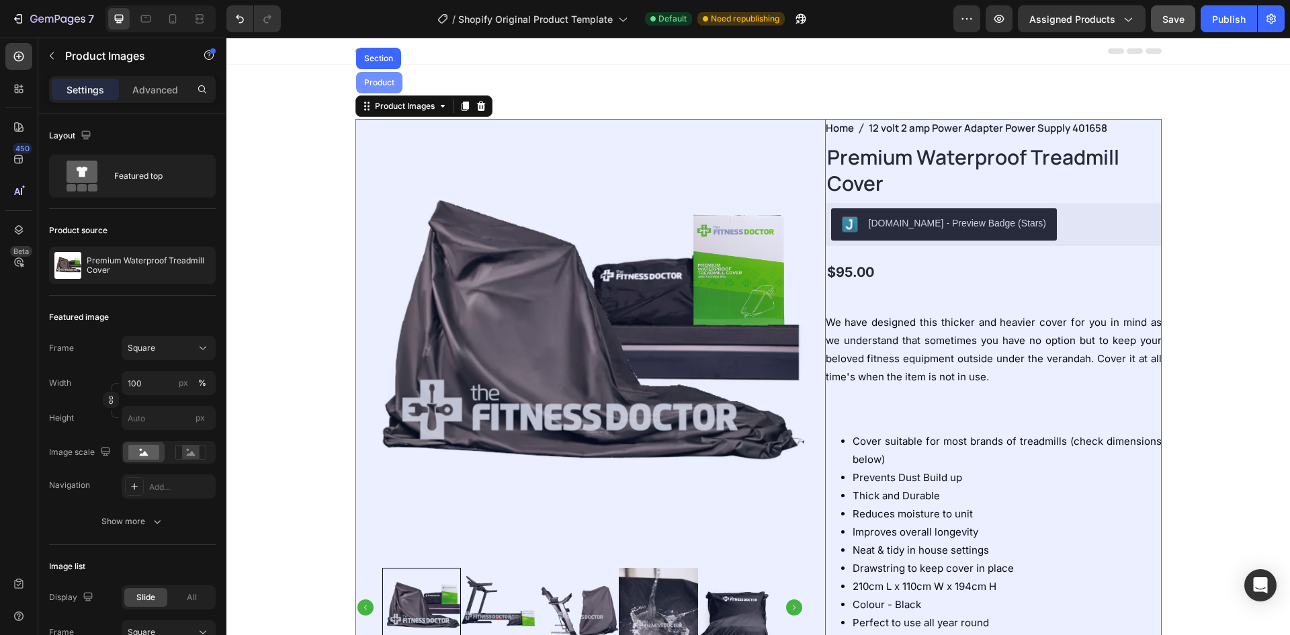
click at [383, 88] on div "Product" at bounding box center [379, 83] width 46 height 22
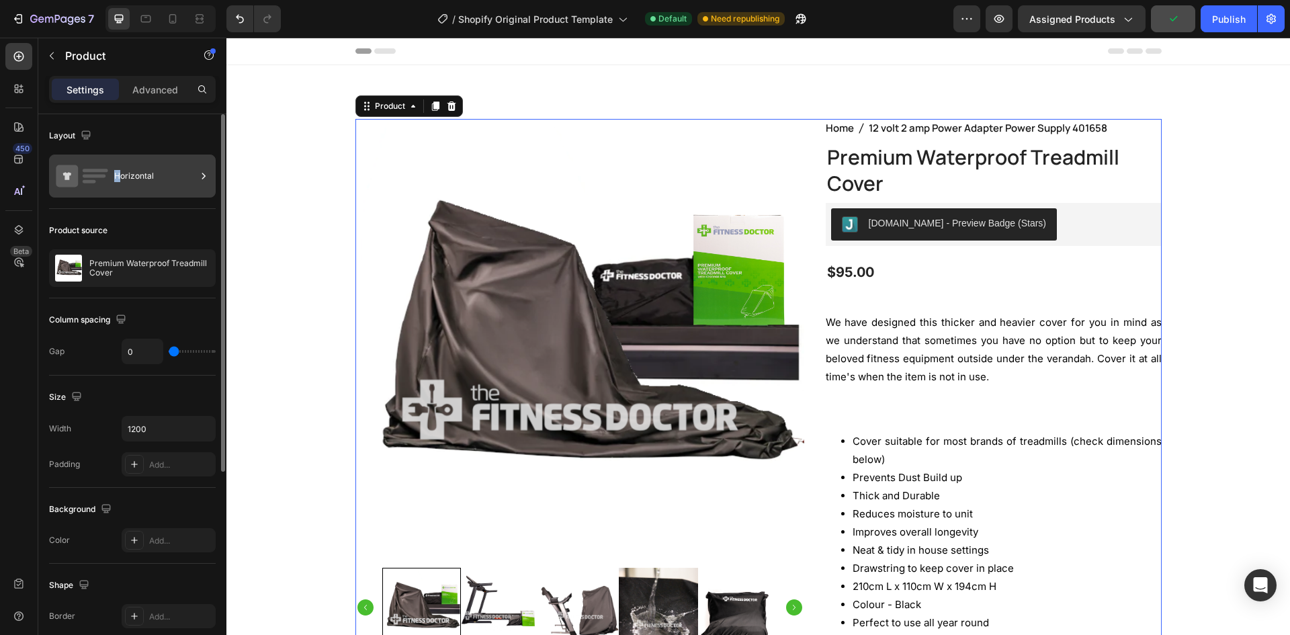
click at [117, 183] on div "Horizontal" at bounding box center [155, 176] width 82 height 31
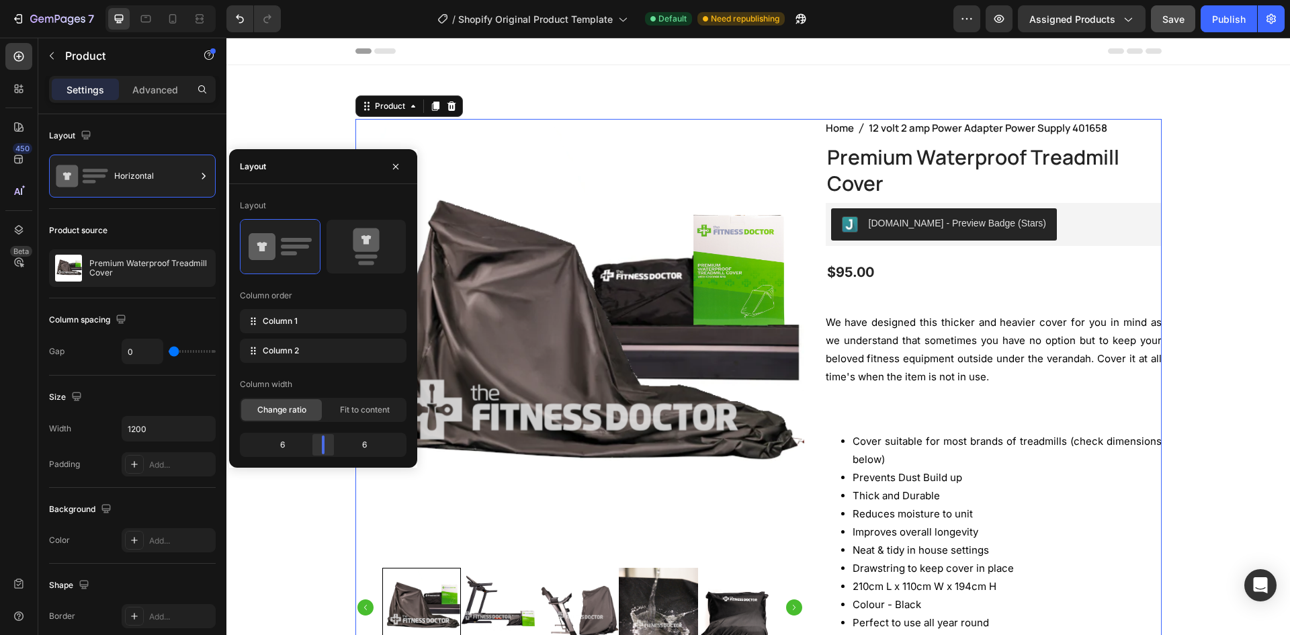
drag, startPoint x: 339, startPoint y: 449, endPoint x: 329, endPoint y: 448, distance: 9.4
click at [329, 0] on body "7 / Shopify Original Product Template Default Need republishing Preview Assigne…" at bounding box center [645, 0] width 1290 height 0
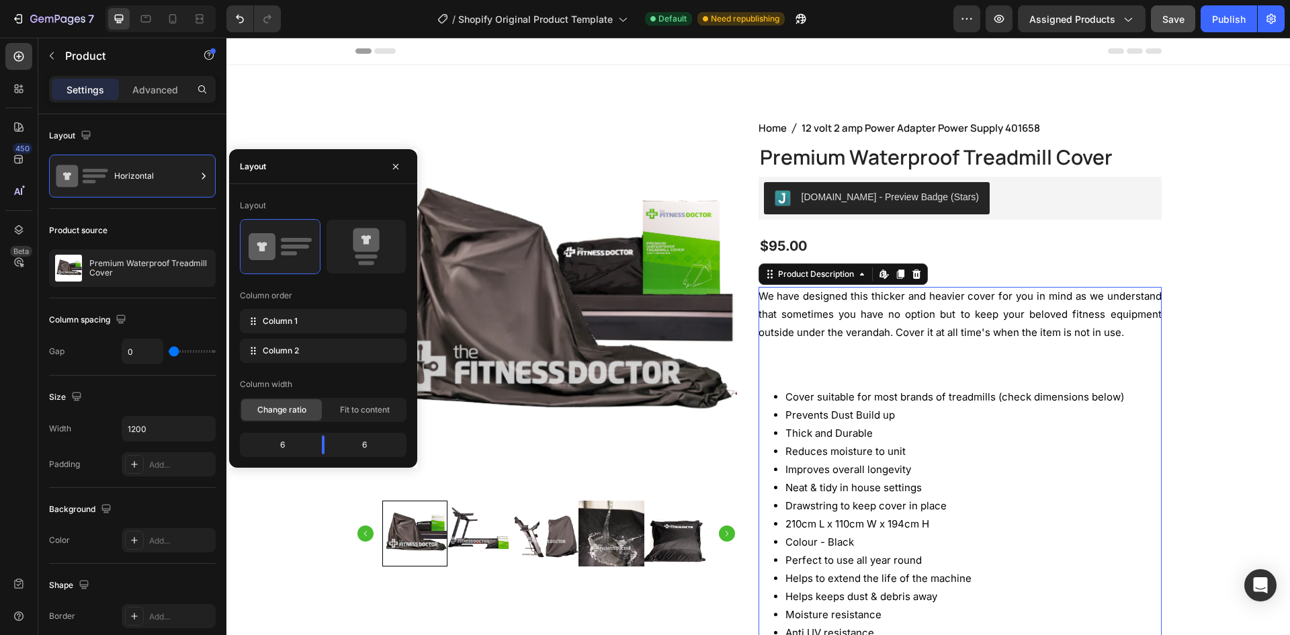
click at [1135, 300] on p "We have designed this thicker and heavier cover for you in mind as we understan…" at bounding box center [960, 314] width 403 height 49
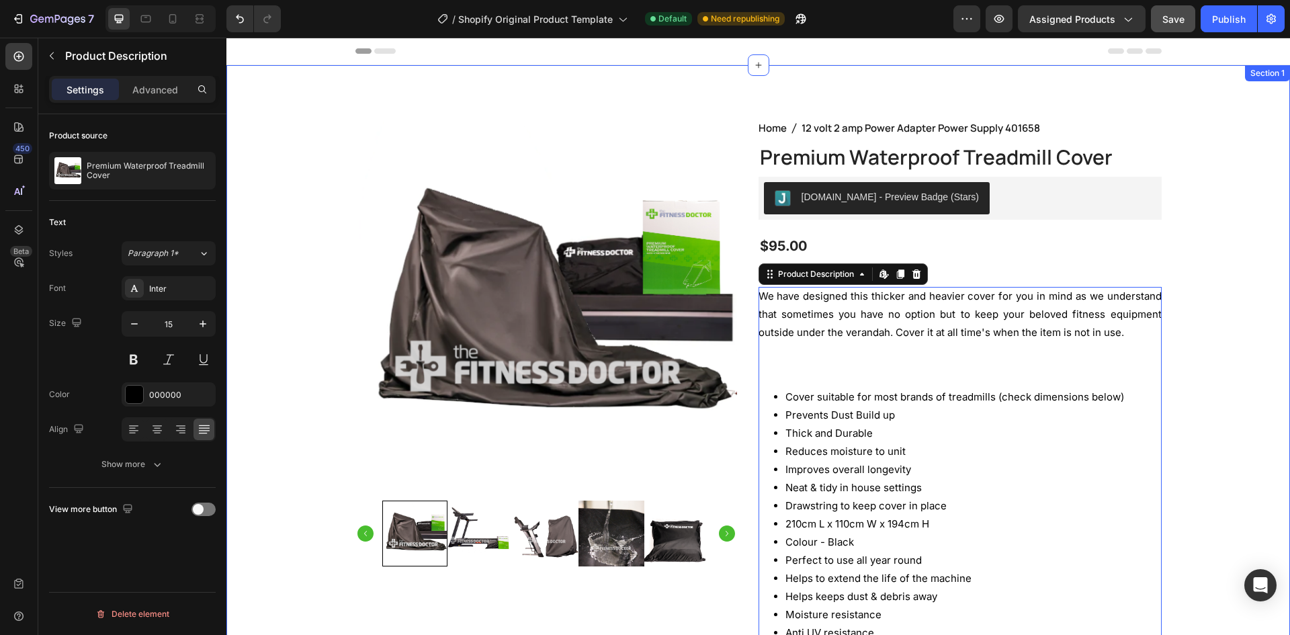
click at [1193, 306] on div "Product Images Home 12 volt 2 amp Power Adapter Power Supply 401658 Breadcrumb …" at bounding box center [759, 529] width 1044 height 821
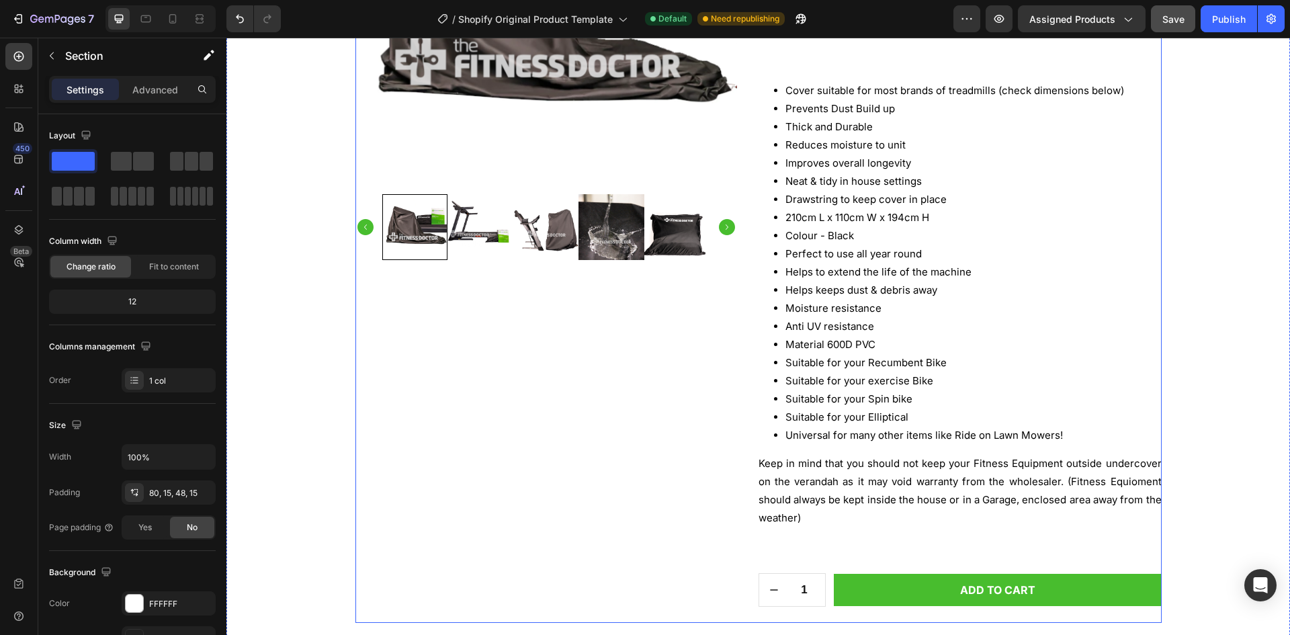
scroll to position [202, 0]
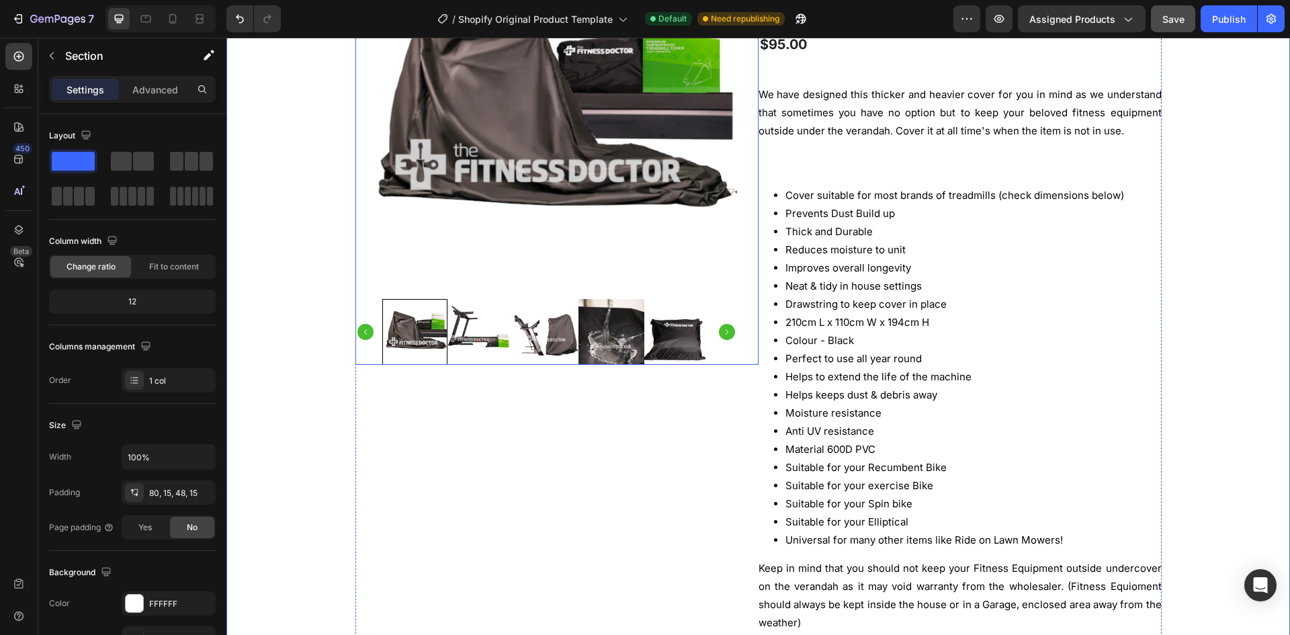
click at [535, 278] on img at bounding box center [546, 108] width 382 height 382
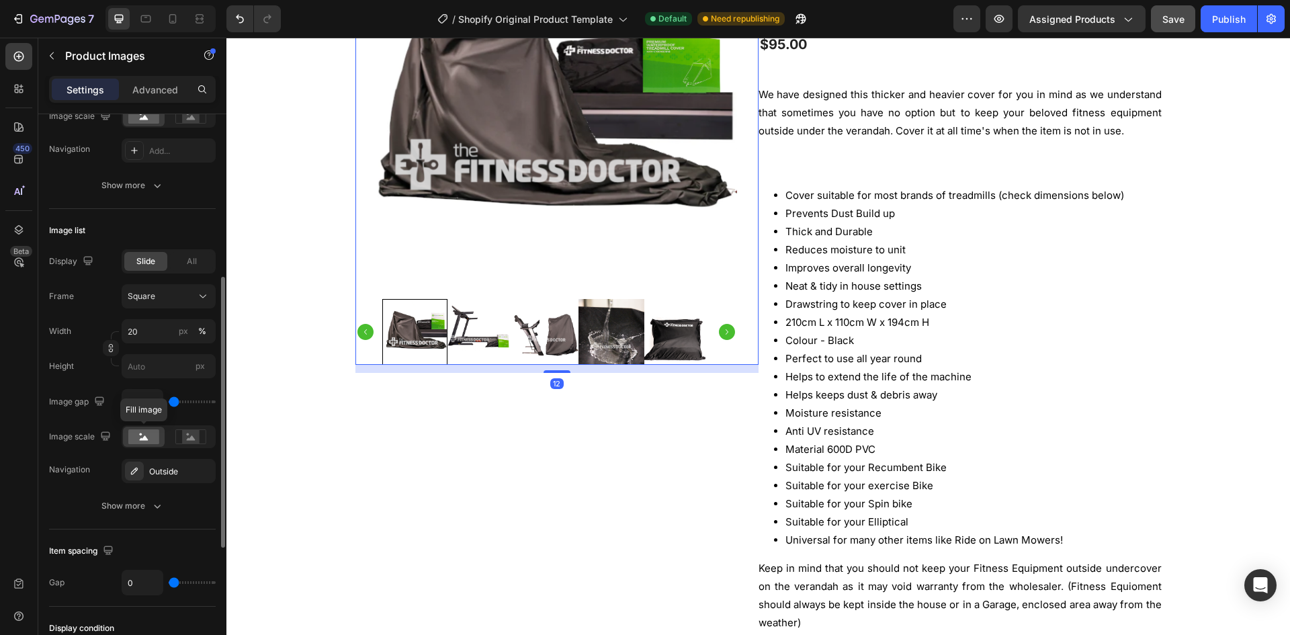
scroll to position [594, 0]
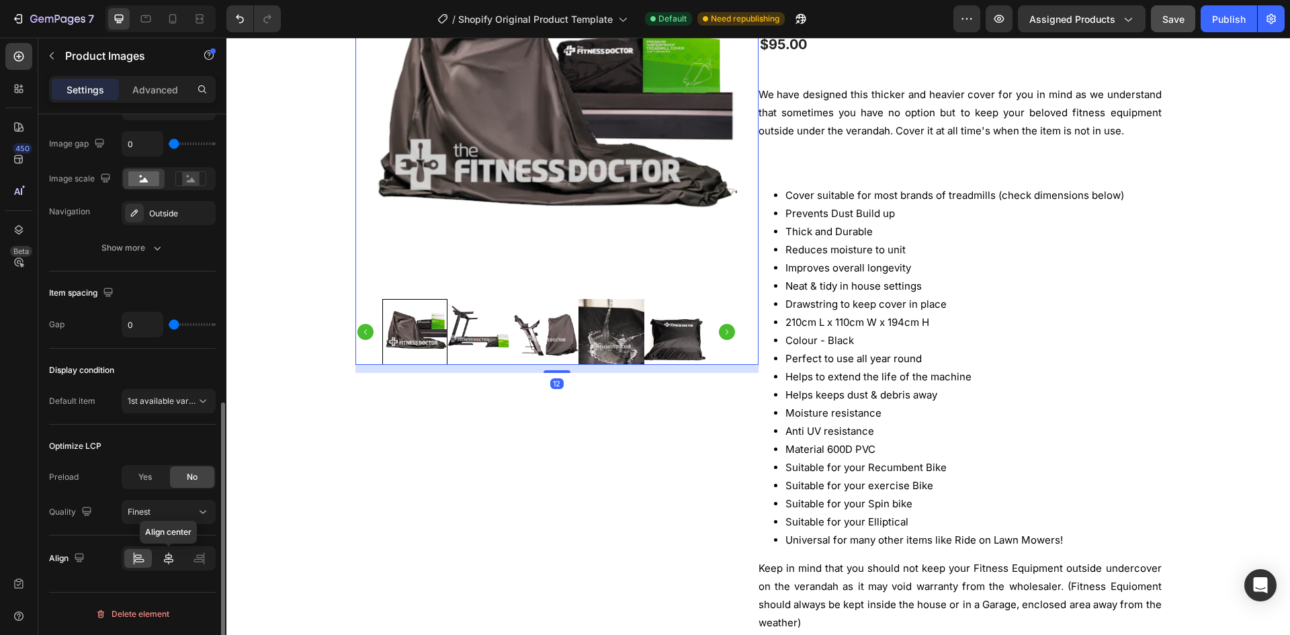
click at [171, 564] on icon at bounding box center [168, 558] width 13 height 13
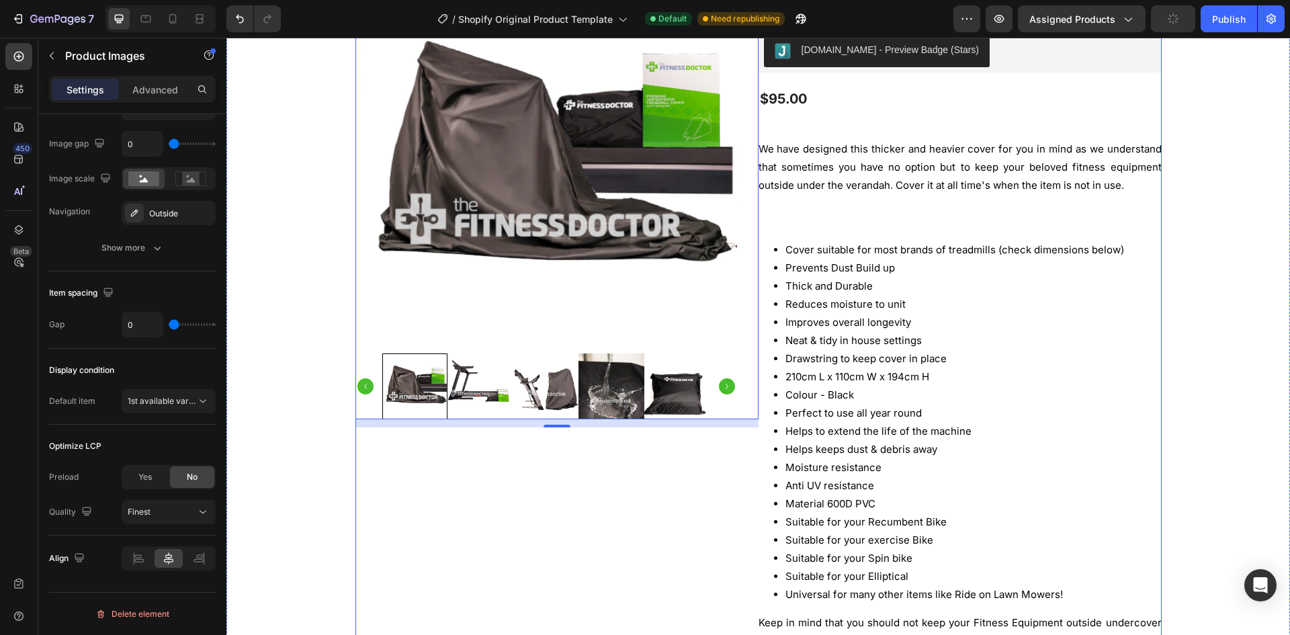
scroll to position [0, 0]
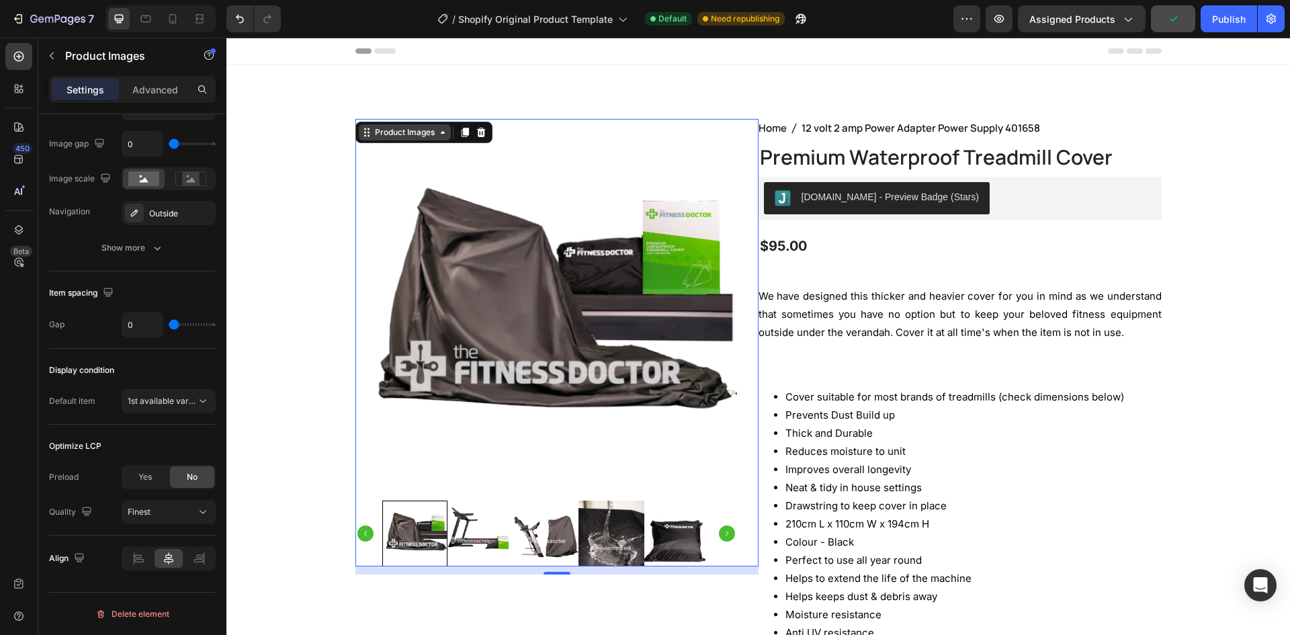
click at [395, 134] on div "Product Images" at bounding box center [404, 132] width 65 height 12
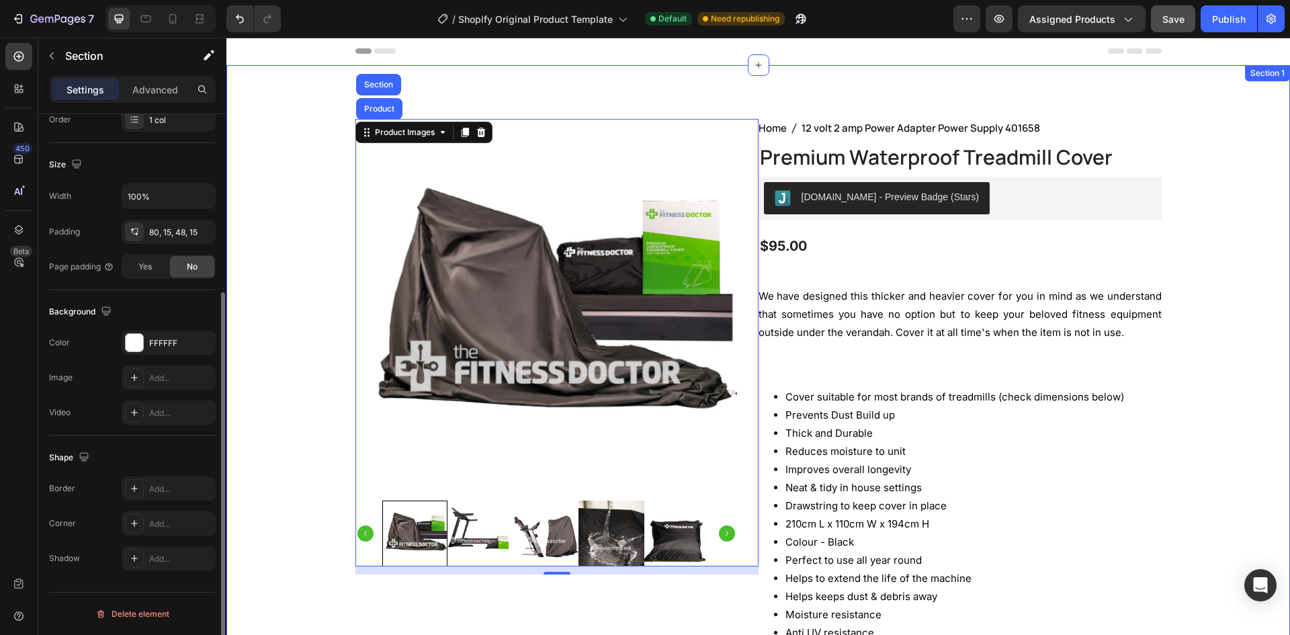
click at [274, 267] on div "Product Images Product Section 12 Home 12 volt 2 amp Power Adapter Power Supply…" at bounding box center [759, 529] width 1044 height 821
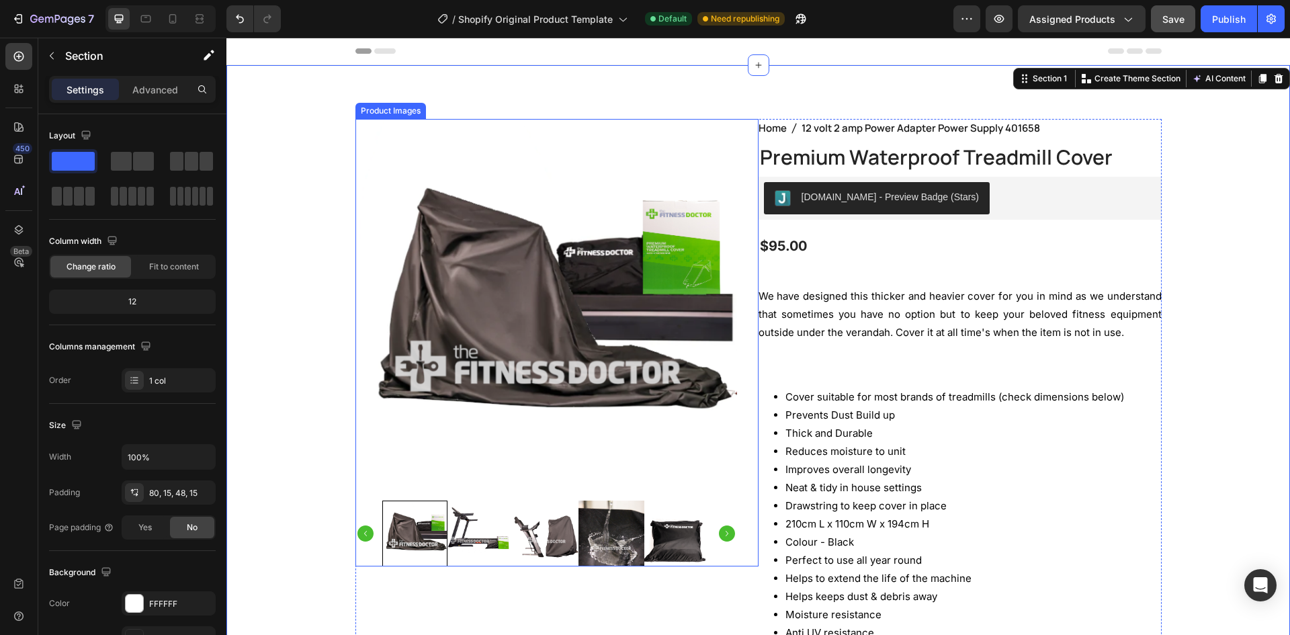
click at [559, 363] on img at bounding box center [546, 310] width 382 height 382
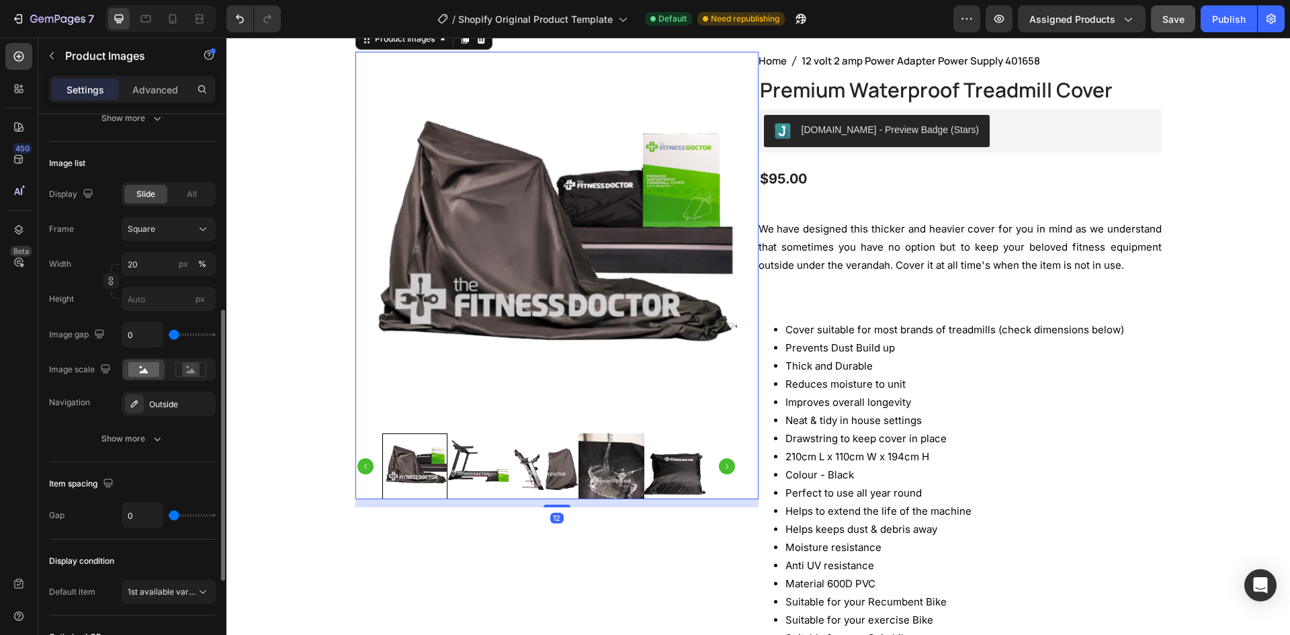
scroll to position [594, 0]
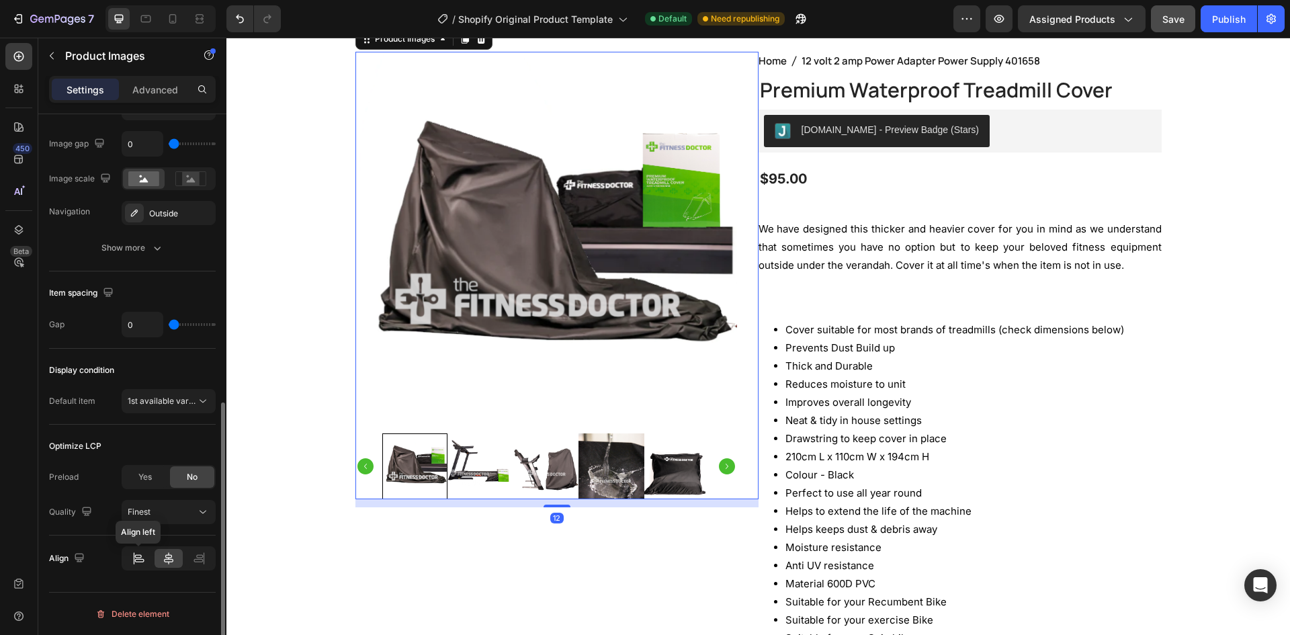
click at [136, 563] on icon at bounding box center [138, 558] width 13 height 13
click at [204, 554] on icon at bounding box center [198, 558] width 13 height 13
click at [132, 564] on icon at bounding box center [138, 558] width 13 height 13
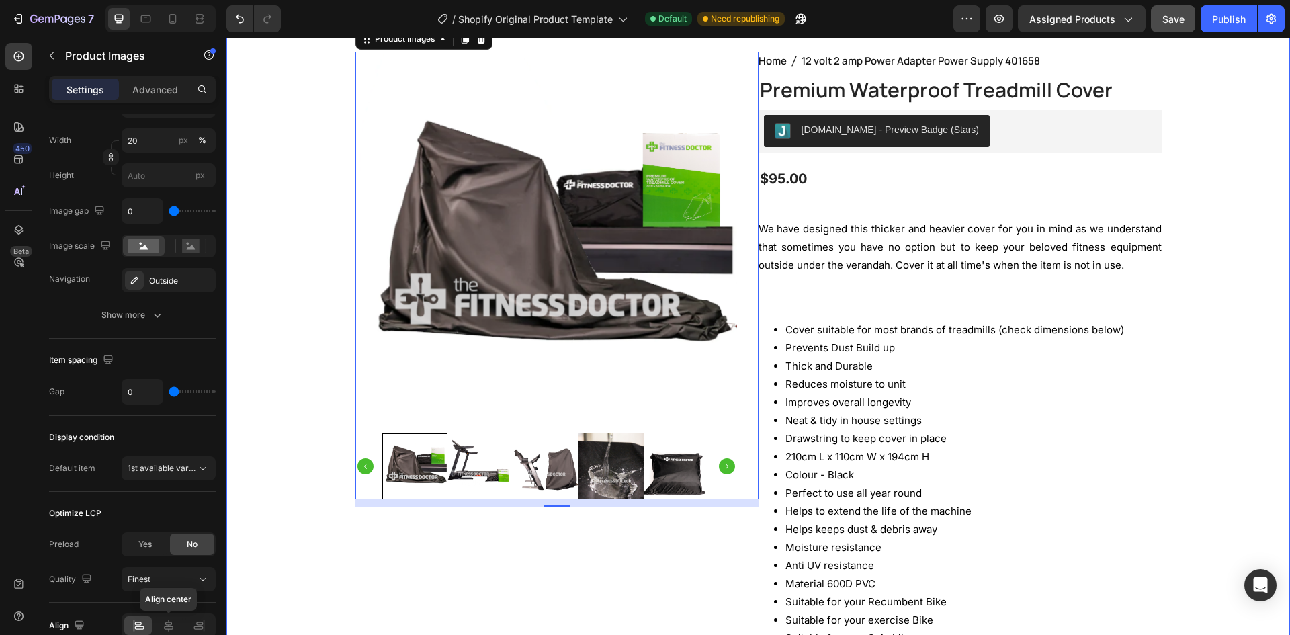
scroll to position [0, 0]
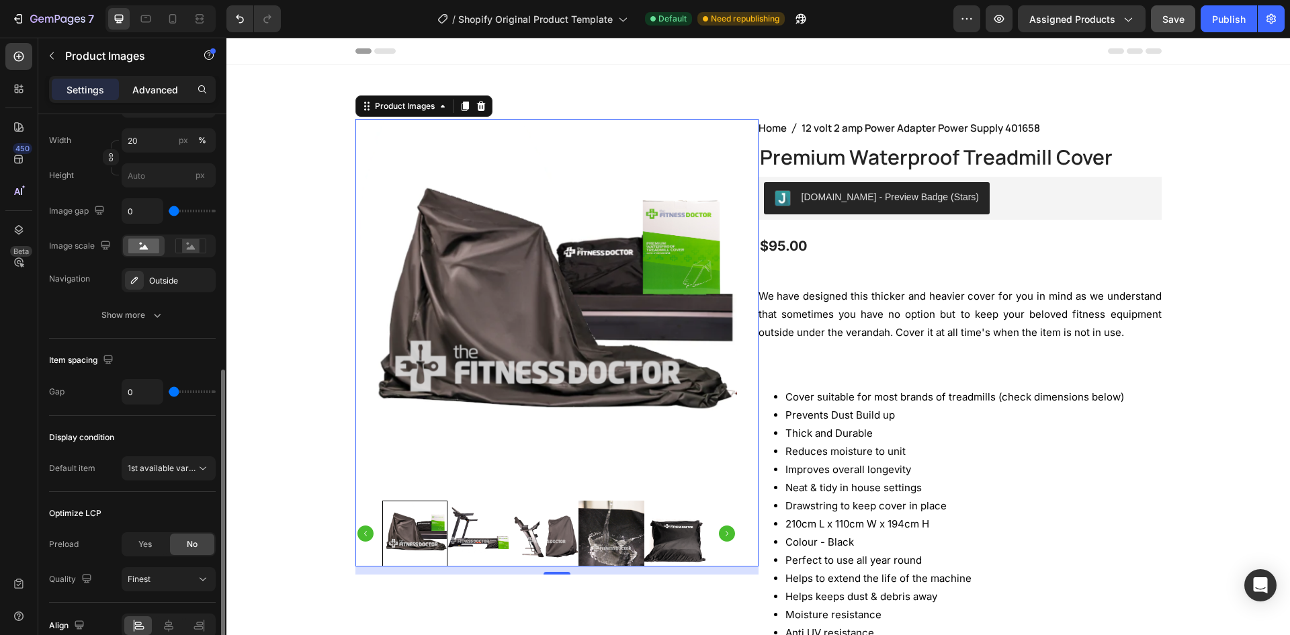
click at [162, 93] on p "Advanced" at bounding box center [155, 90] width 46 height 14
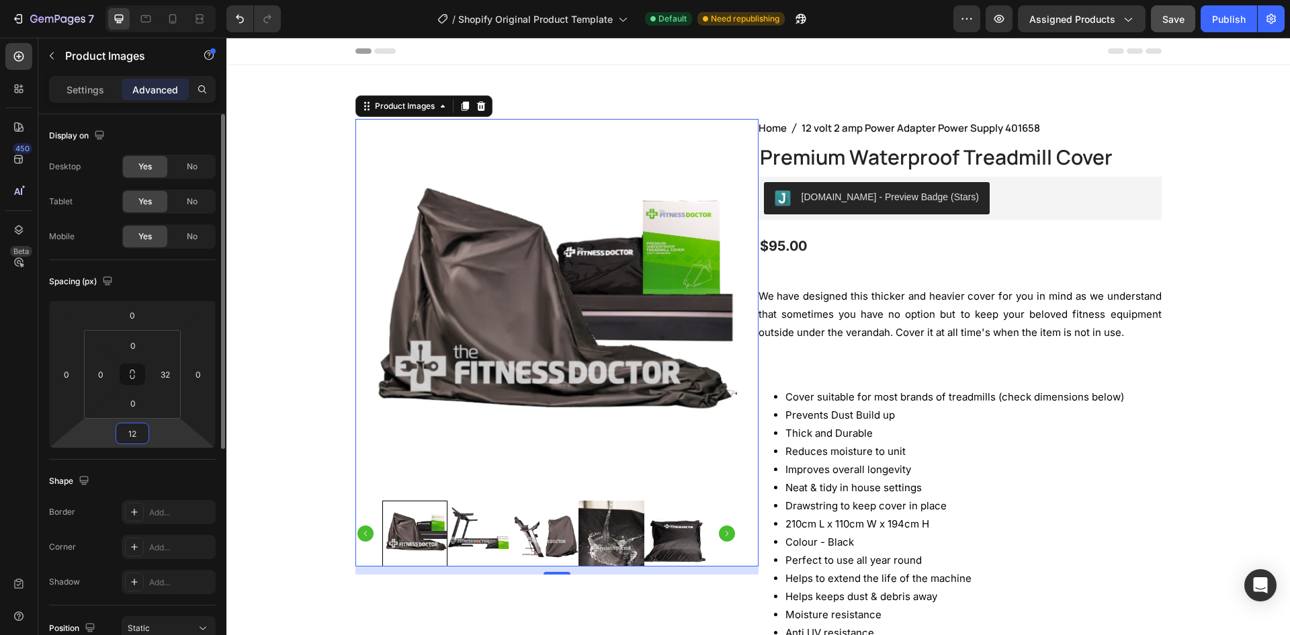
click at [137, 435] on input "12" at bounding box center [132, 433] width 27 height 20
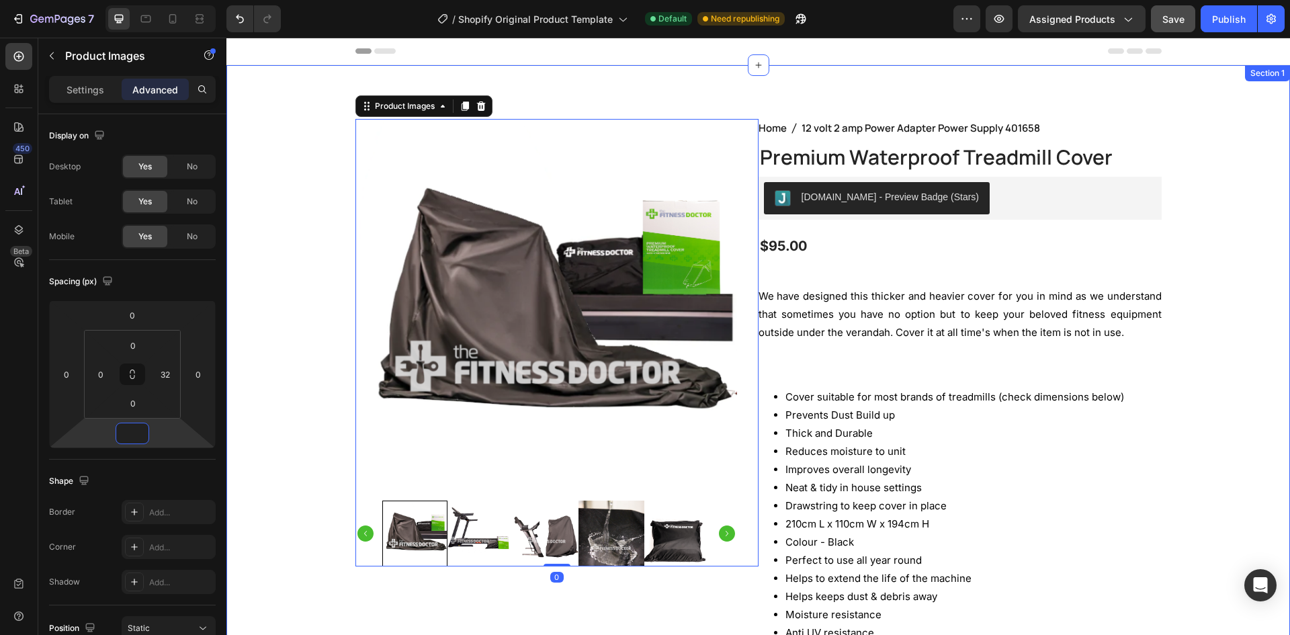
click at [263, 502] on div "Product Images 0 Home 12 volt 2 amp Power Adapter Power Supply 401658 Breadcrum…" at bounding box center [759, 529] width 1044 height 821
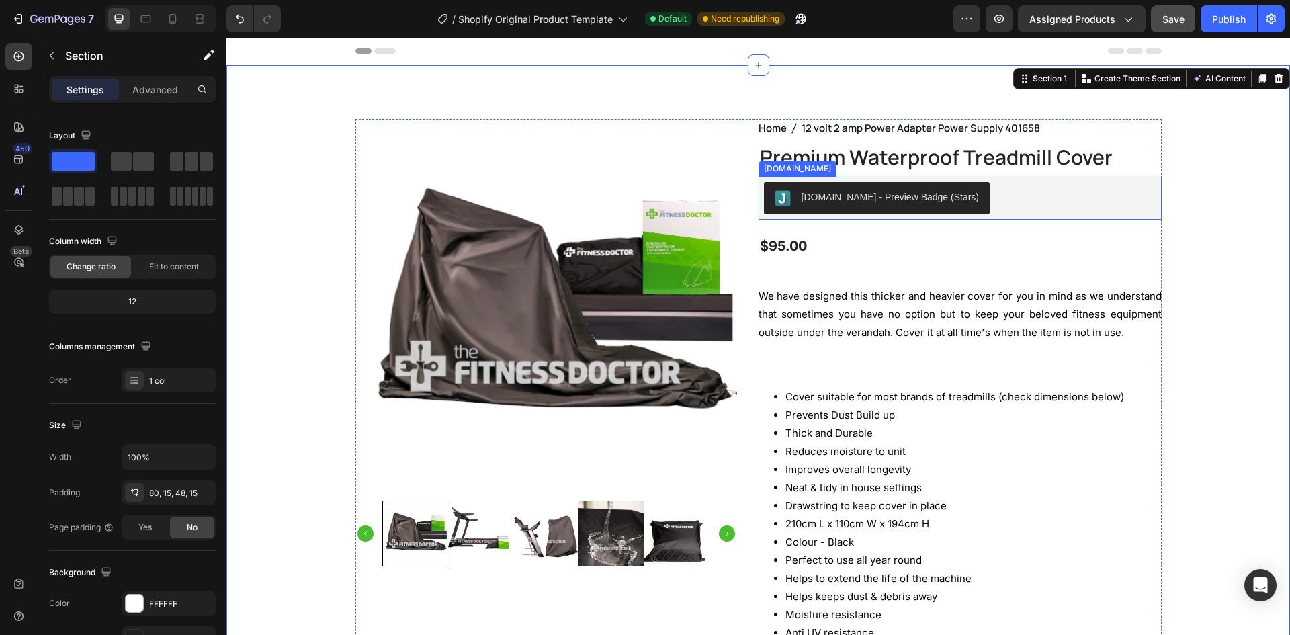
click at [1011, 183] on div "Judge.me - Preview Badge (Stars)" at bounding box center [960, 198] width 392 height 32
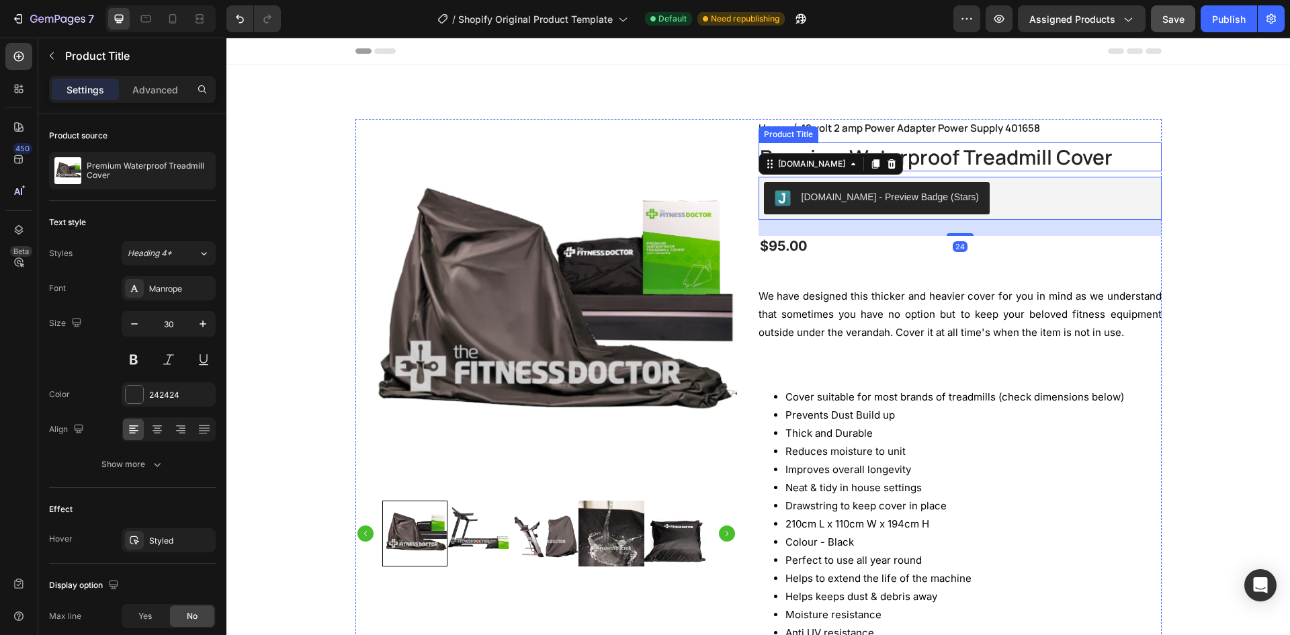
click at [990, 154] on h1 "Premium Waterproof Treadmill Cover" at bounding box center [960, 156] width 403 height 29
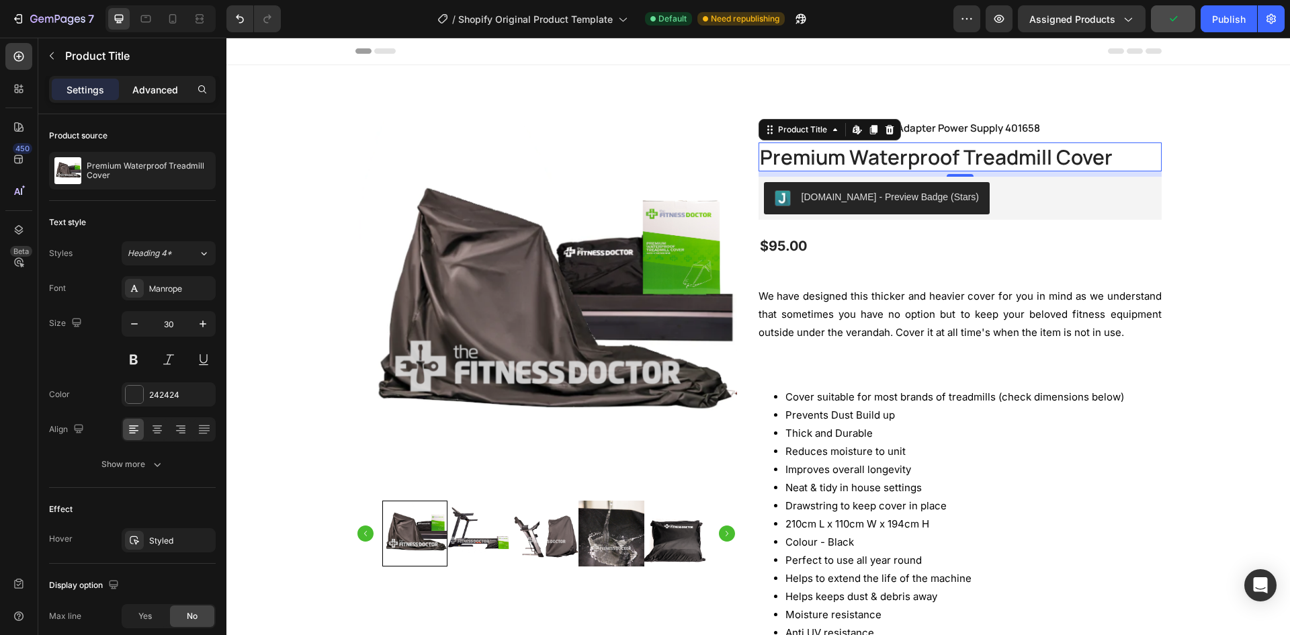
click at [130, 87] on div "Advanced" at bounding box center [155, 90] width 67 height 22
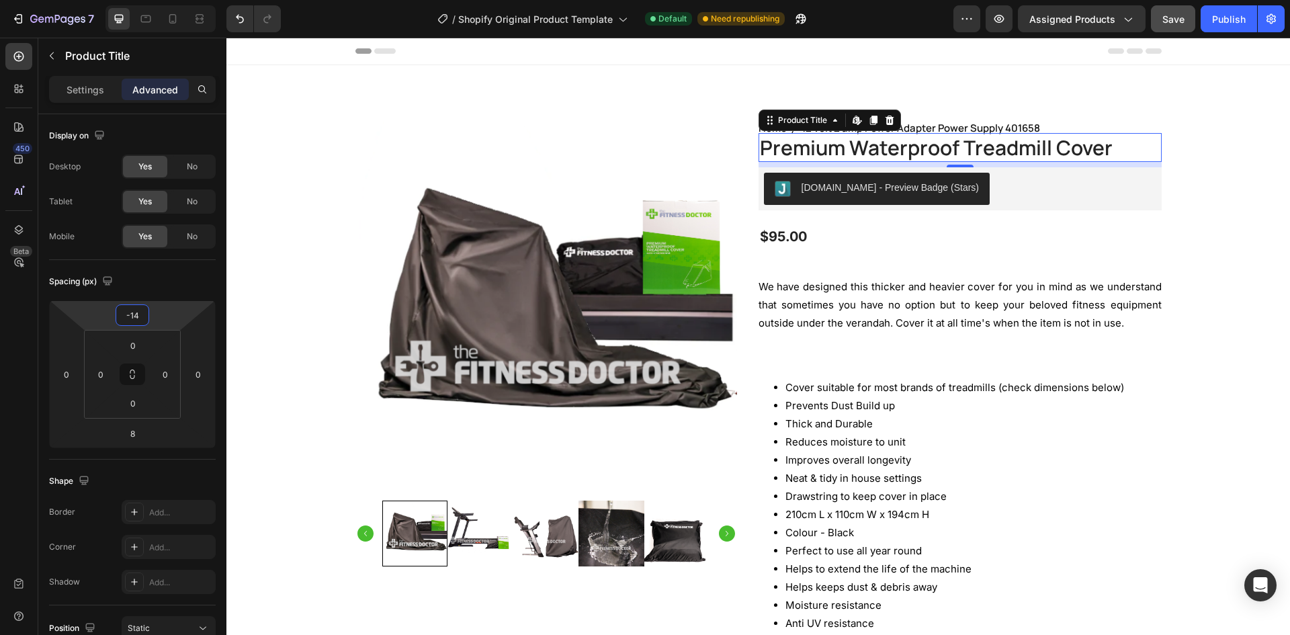
type input "-12"
click at [109, 0] on html "7 / Shopify Original Product Template Default Need republishing Preview Assigne…" at bounding box center [645, 0] width 1290 height 0
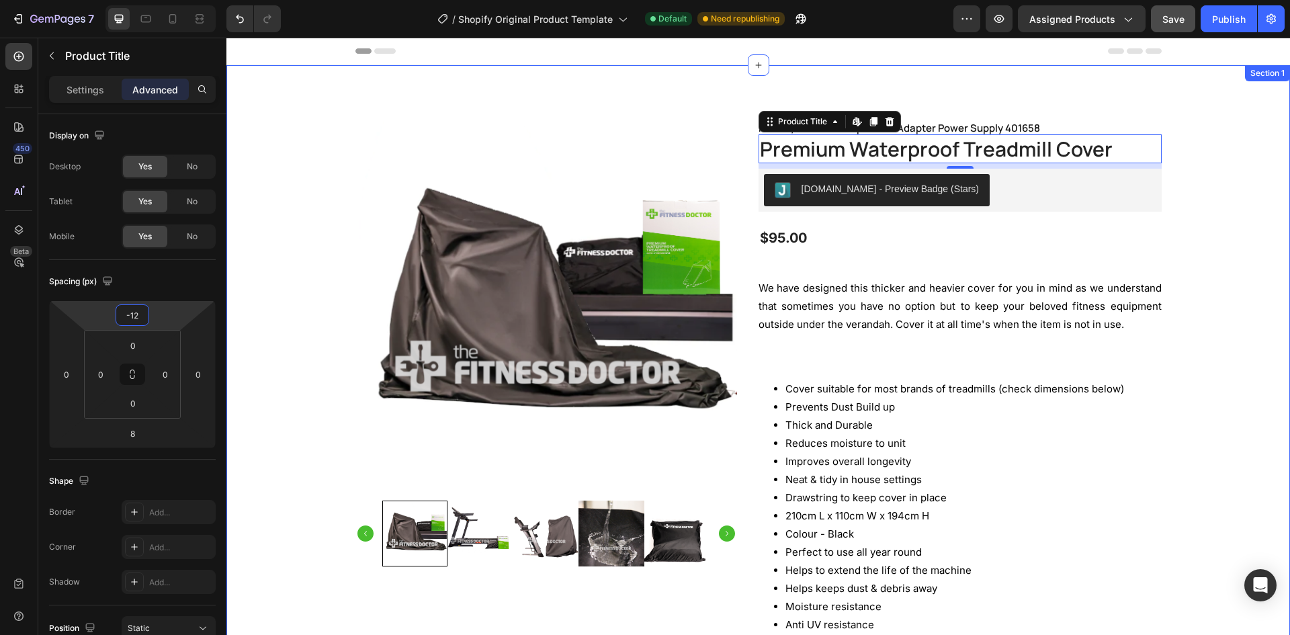
click at [1228, 270] on div "Product Images Home 12 volt 2 amp Power Adapter Power Supply 401658 Breadcrumb …" at bounding box center [759, 525] width 1044 height 813
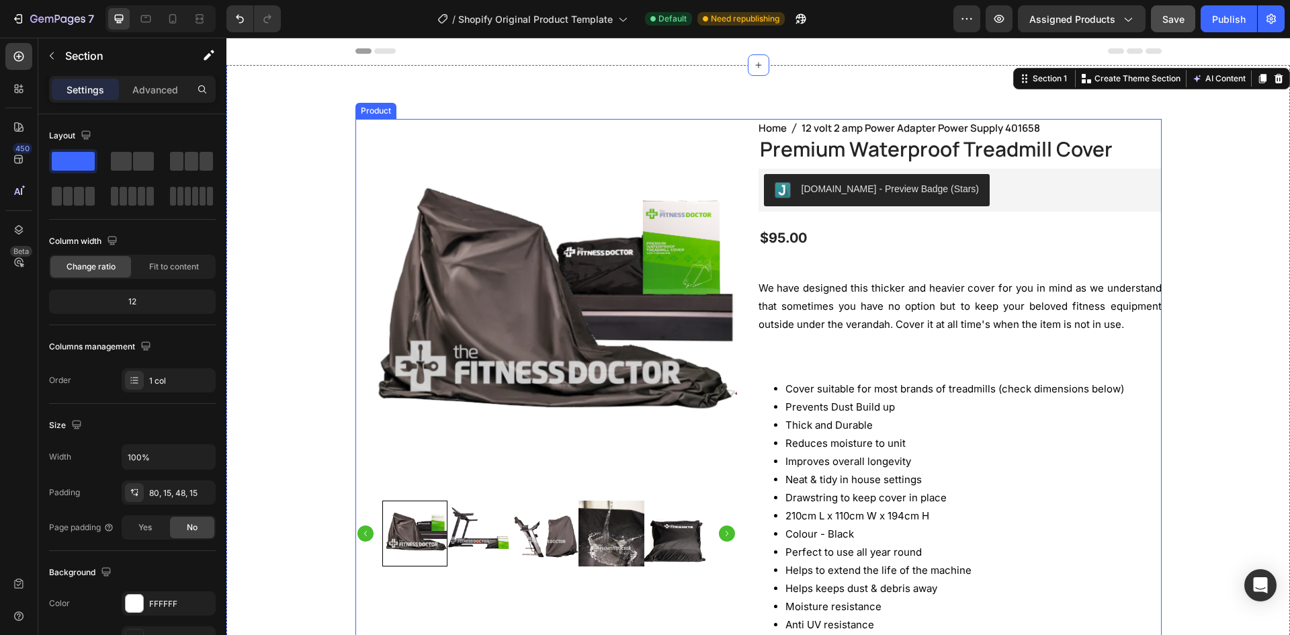
click at [983, 212] on div "Home 12 volt 2 amp Power Adapter Power Supply 401658 Breadcrumb Premium Waterpr…" at bounding box center [960, 520] width 403 height 802
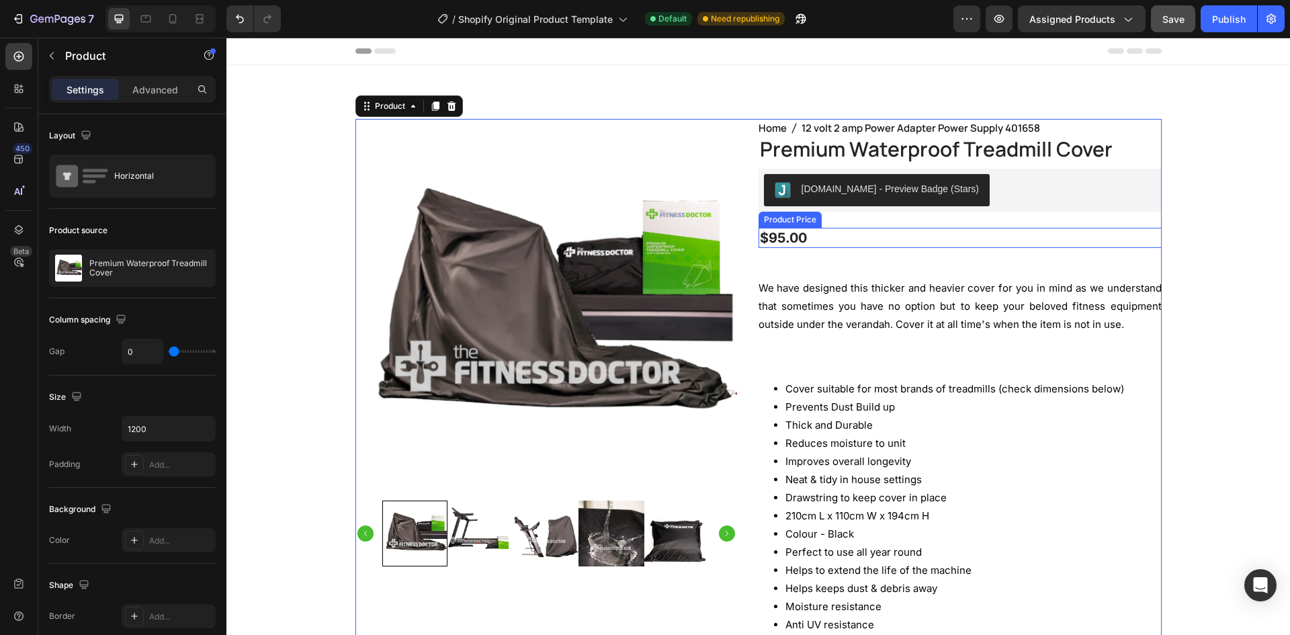
click at [808, 239] on div "$95.00" at bounding box center [960, 238] width 403 height 20
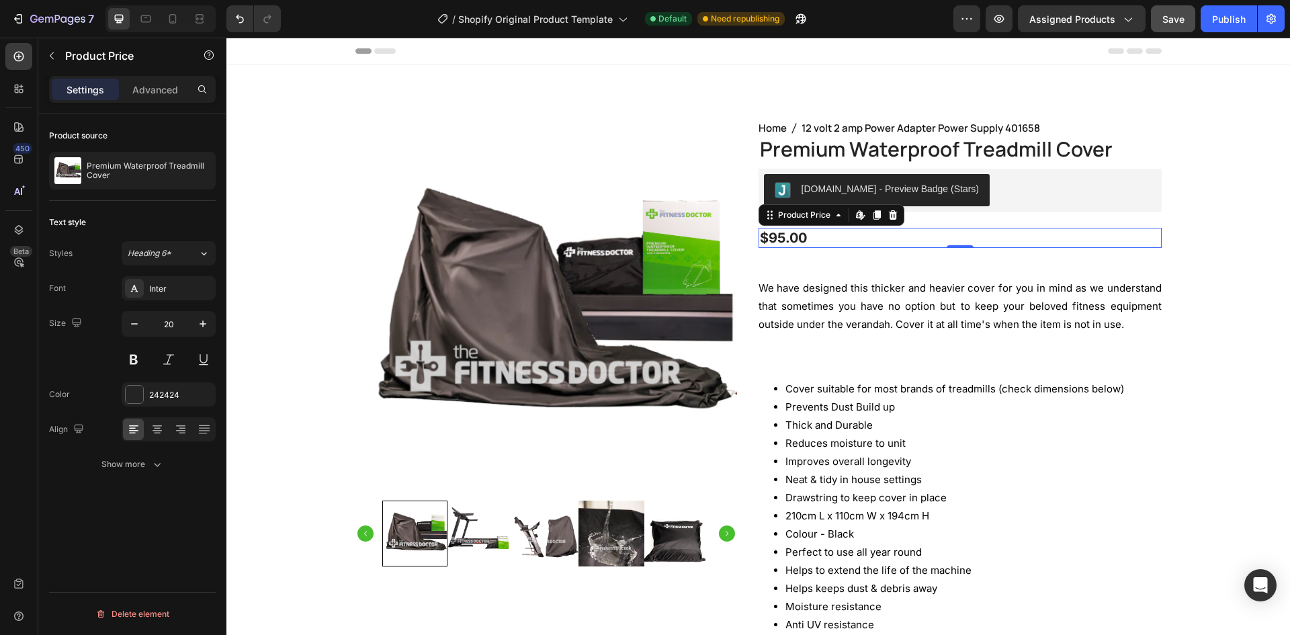
click at [142, 75] on div "Product Price" at bounding box center [114, 57] width 153 height 38
click at [166, 91] on p "Advanced" at bounding box center [155, 90] width 46 height 14
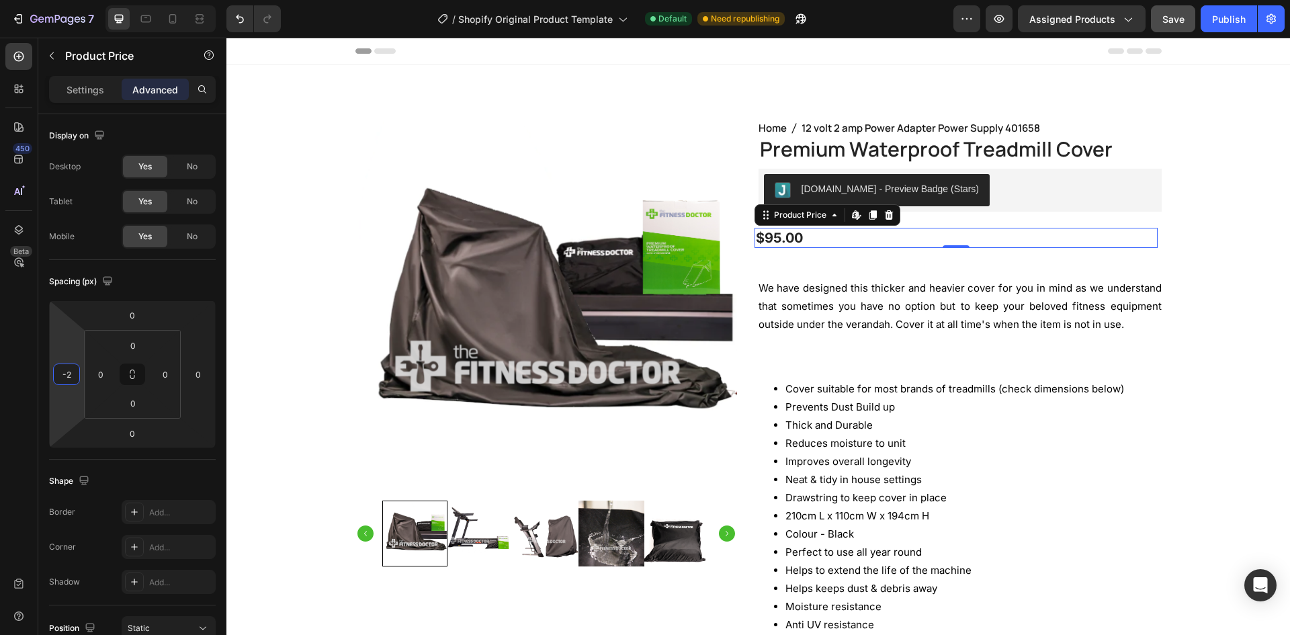
type input "0"
drag, startPoint x: 67, startPoint y: 390, endPoint x: 75, endPoint y: 390, distance: 8.1
click at [75, 0] on html "7 / Shopify Original Product Template Default Need republishing Preview Assigne…" at bounding box center [645, 0] width 1290 height 0
click at [91, 380] on input "0" at bounding box center [101, 374] width 20 height 20
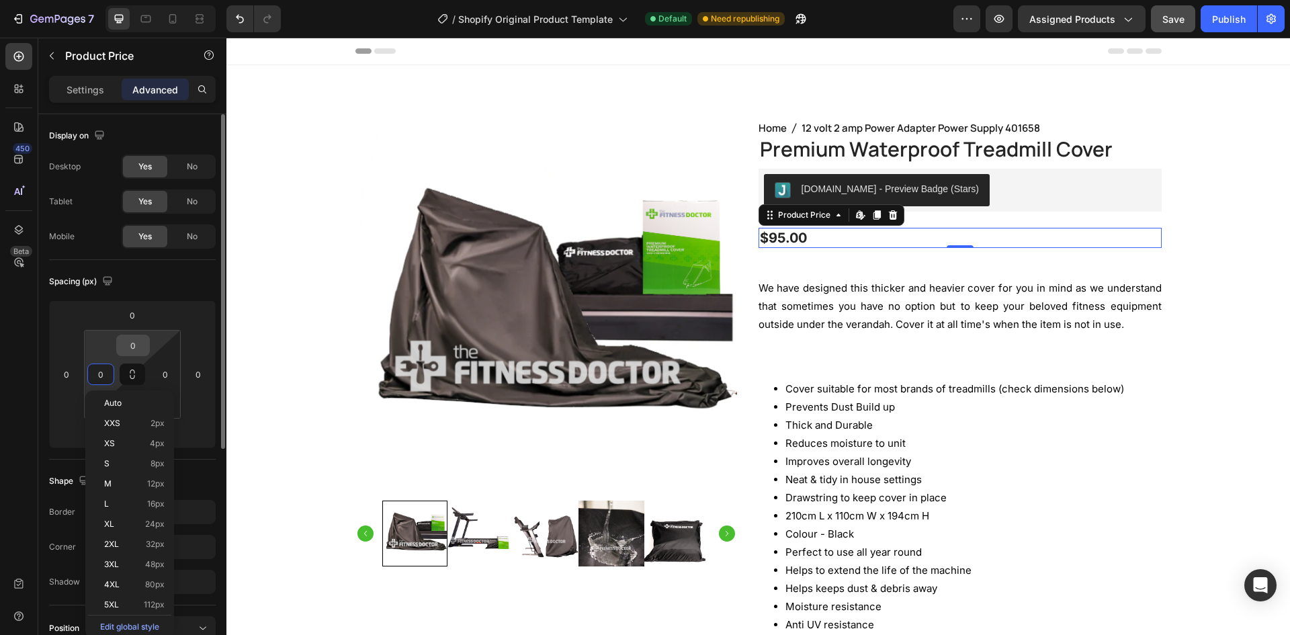
click at [131, 347] on input "0" at bounding box center [133, 345] width 27 height 20
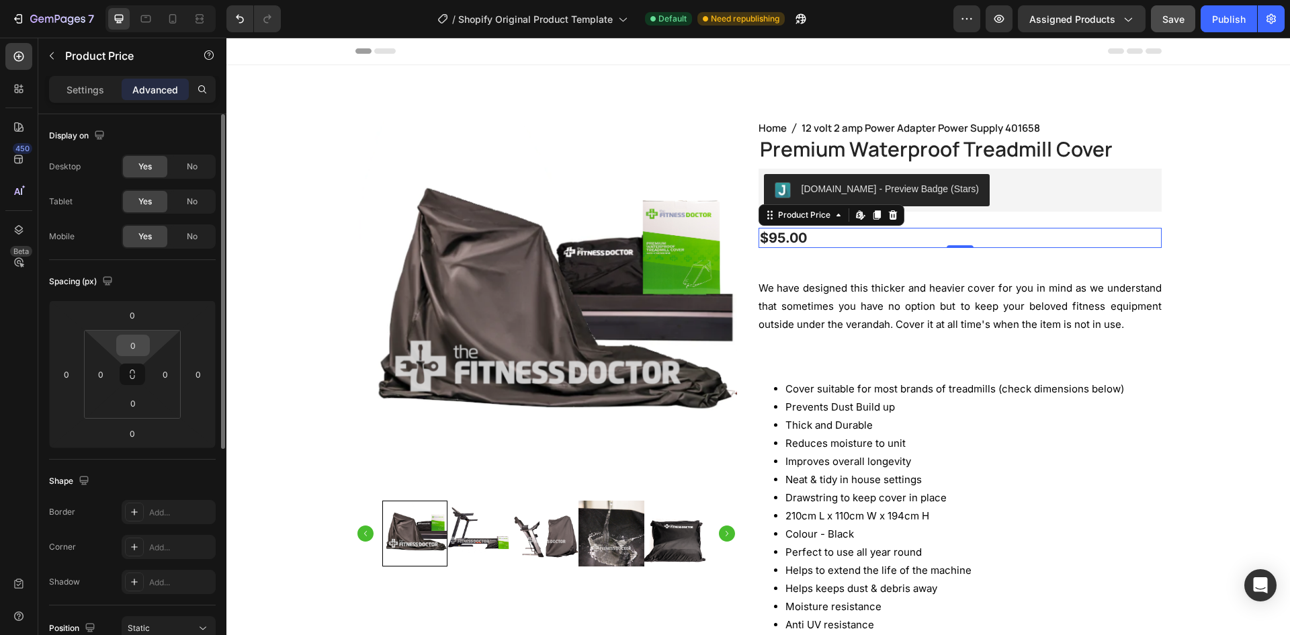
click at [117, 348] on div "0" at bounding box center [133, 346] width 34 height 22
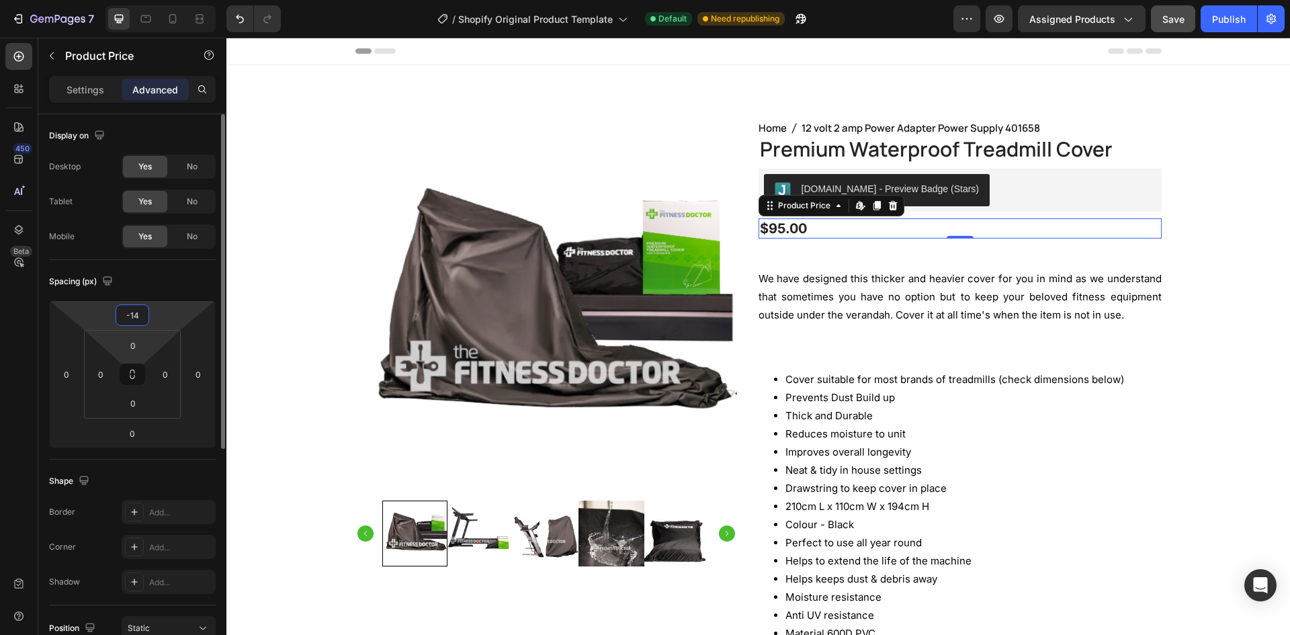
type input "-16"
click at [111, 0] on html "7 / Shopify Original Product Template Default Need republishing Preview Assigne…" at bounding box center [645, 0] width 1290 height 0
click at [1234, 124] on div "Product Images Home 12 volt 2 amp Power Adapter Power Supply 401658 Breadcrumb …" at bounding box center [759, 520] width 1044 height 802
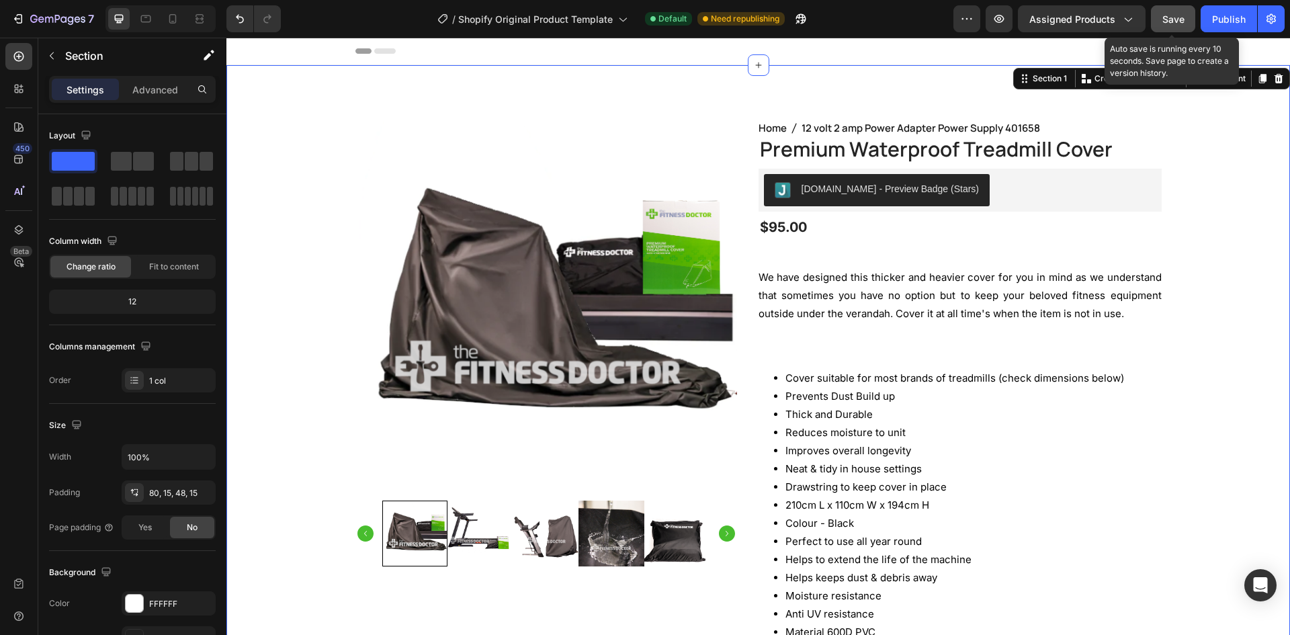
click at [1177, 18] on span "Save" at bounding box center [1173, 18] width 22 height 11
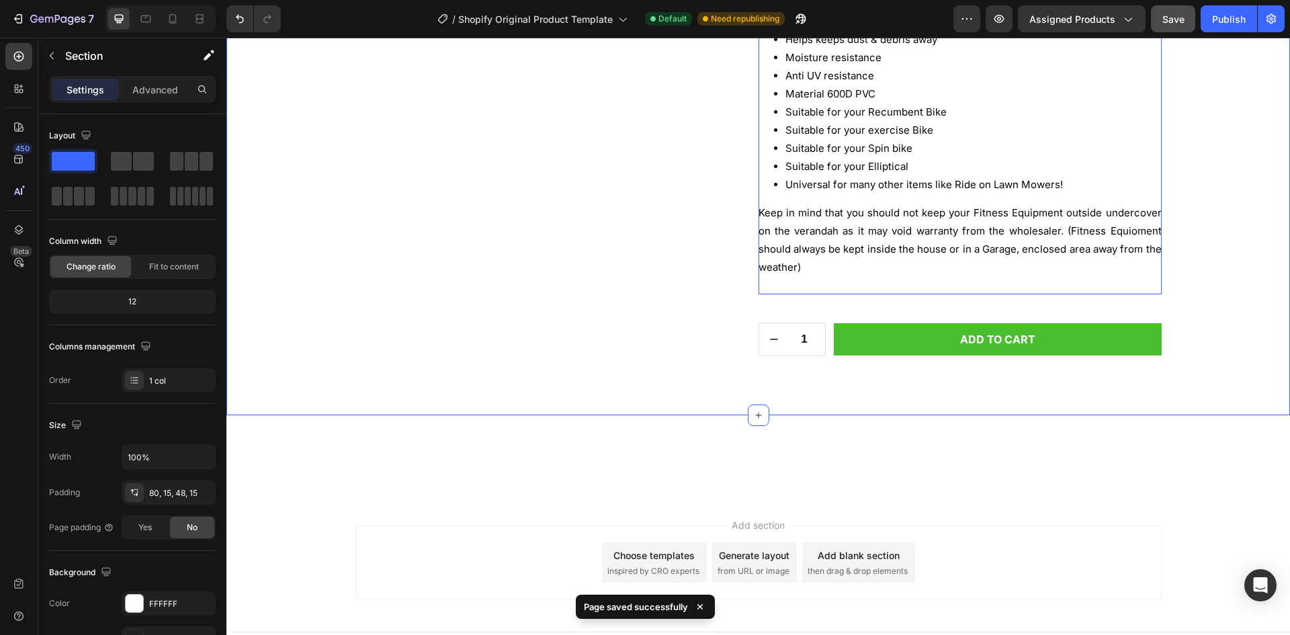
scroll to position [563, 0]
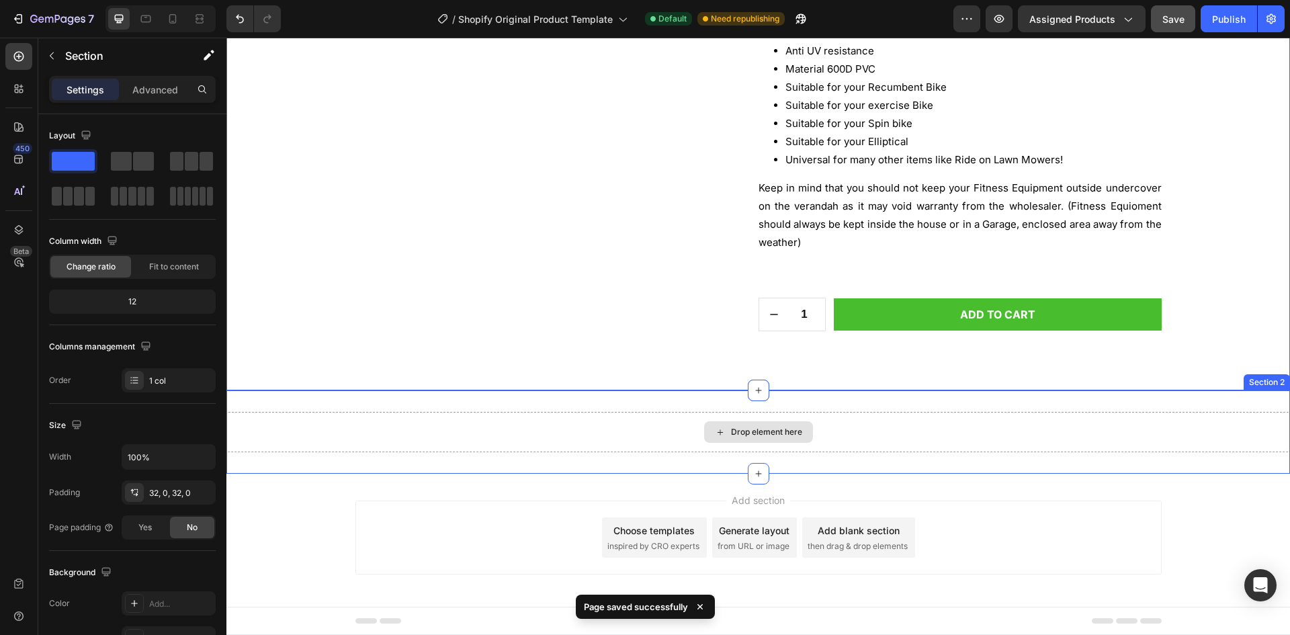
click at [810, 413] on div "Drop element here" at bounding box center [758, 432] width 1064 height 40
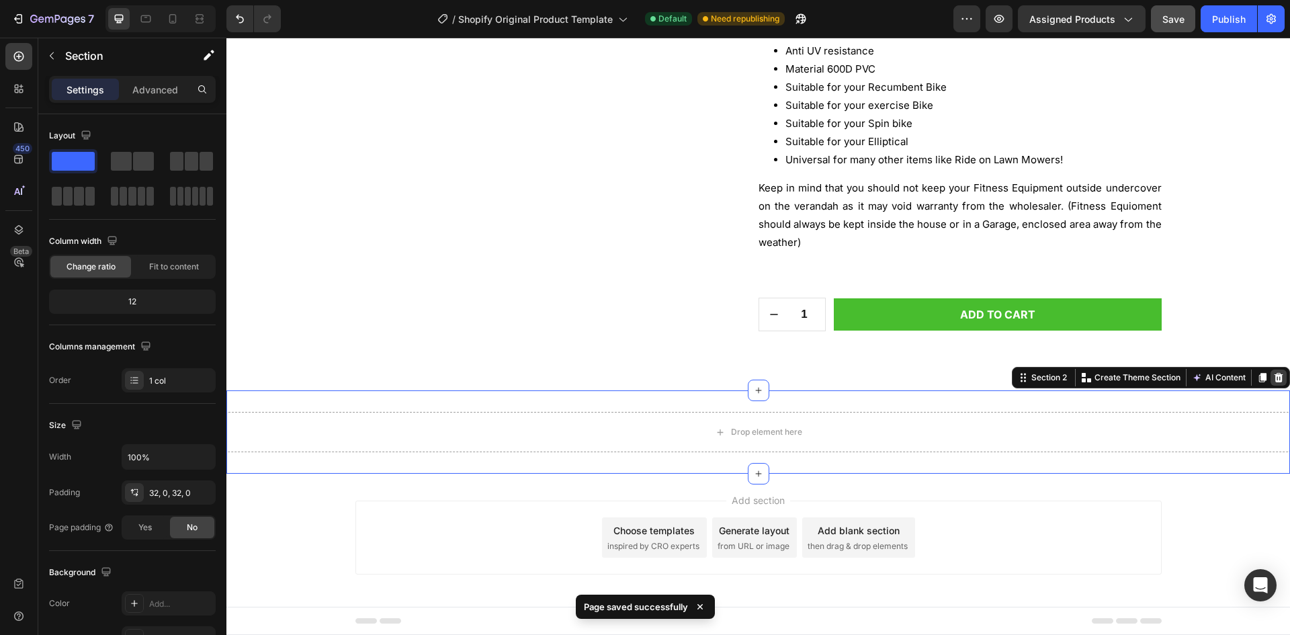
click at [1273, 378] on icon at bounding box center [1278, 377] width 11 height 11
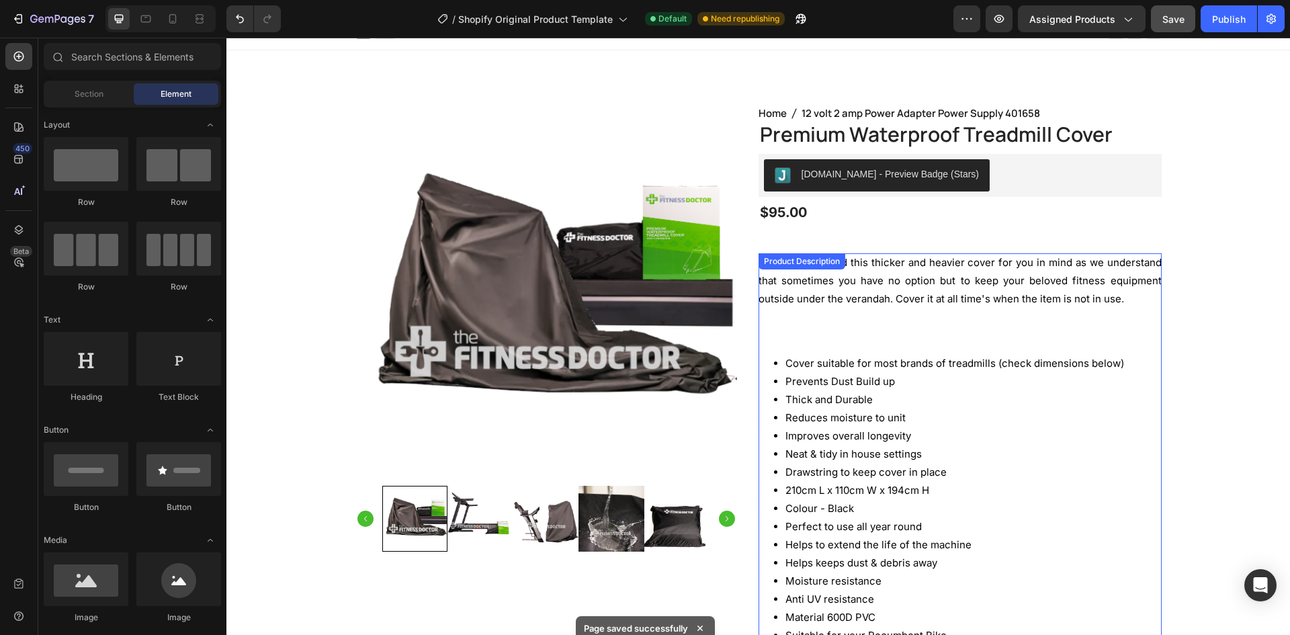
scroll to position [0, 0]
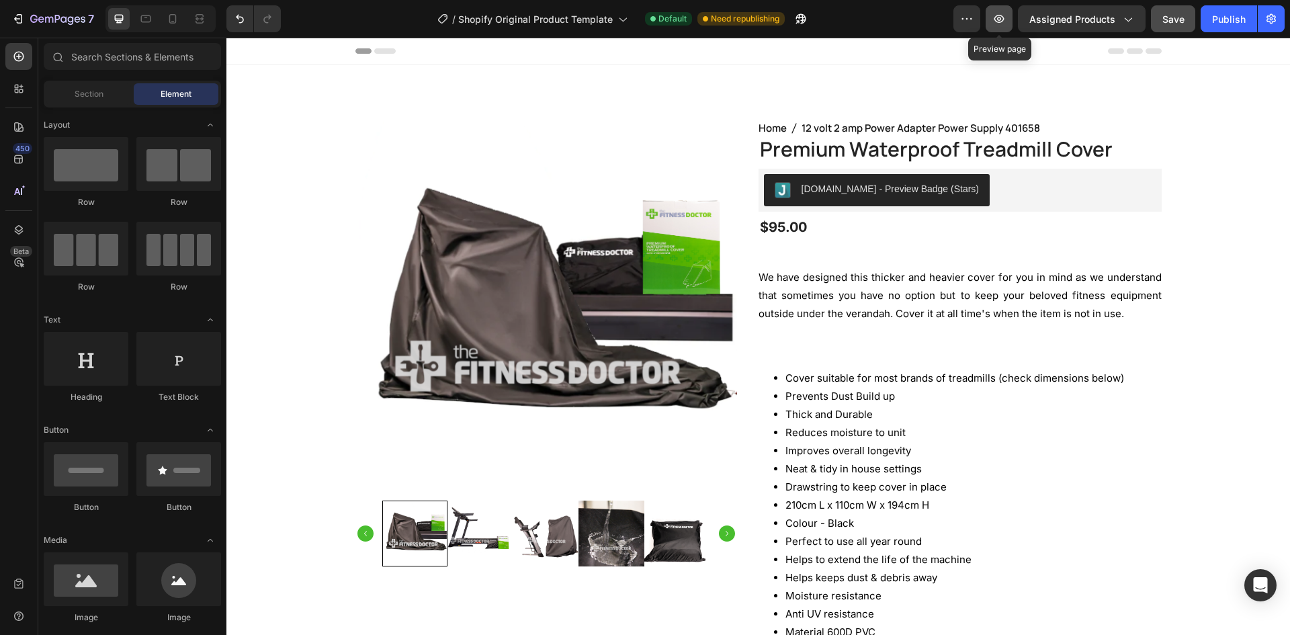
click at [1011, 21] on button "button" at bounding box center [999, 18] width 27 height 27
click at [430, 276] on img at bounding box center [546, 310] width 382 height 382
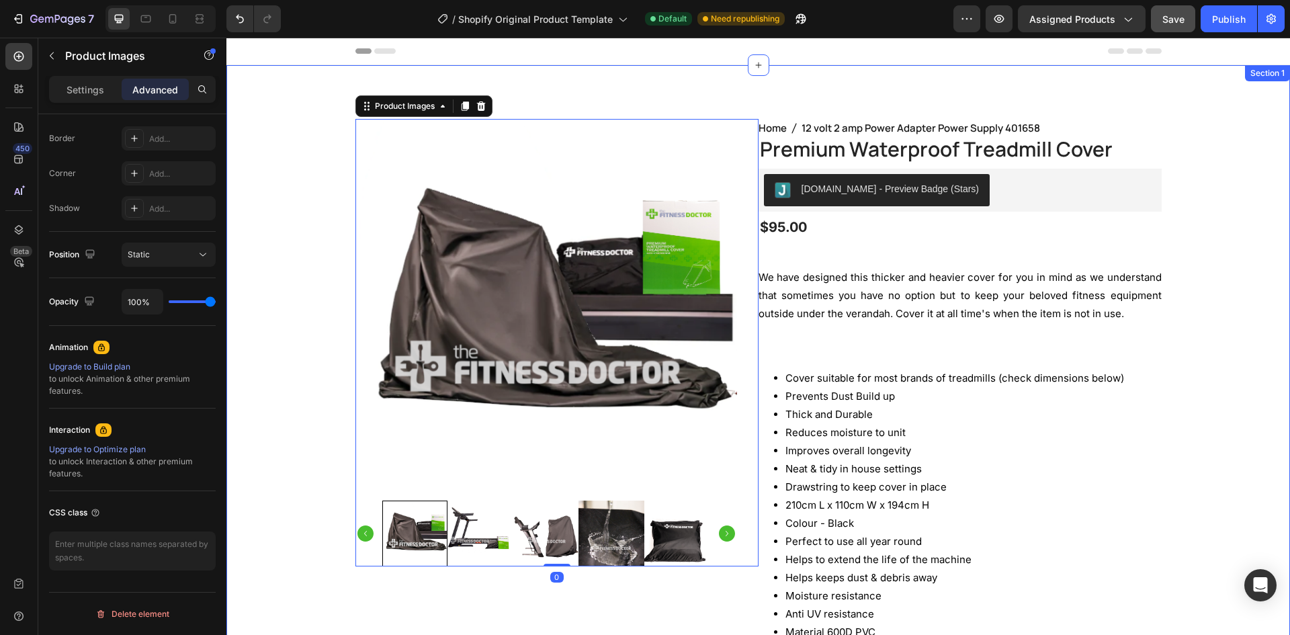
scroll to position [261, 0]
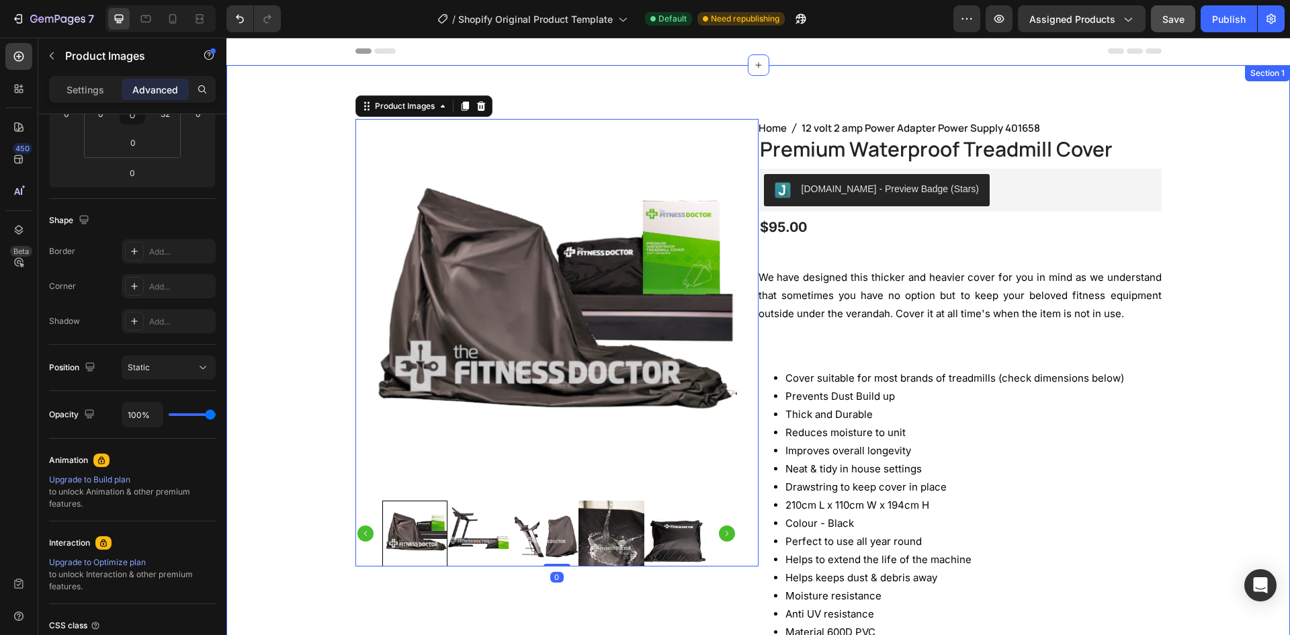
click at [261, 456] on div "Product Images 0 Home 12 volt 2 amp Power Adapter Power Supply 401658 Breadcrum…" at bounding box center [759, 520] width 1044 height 802
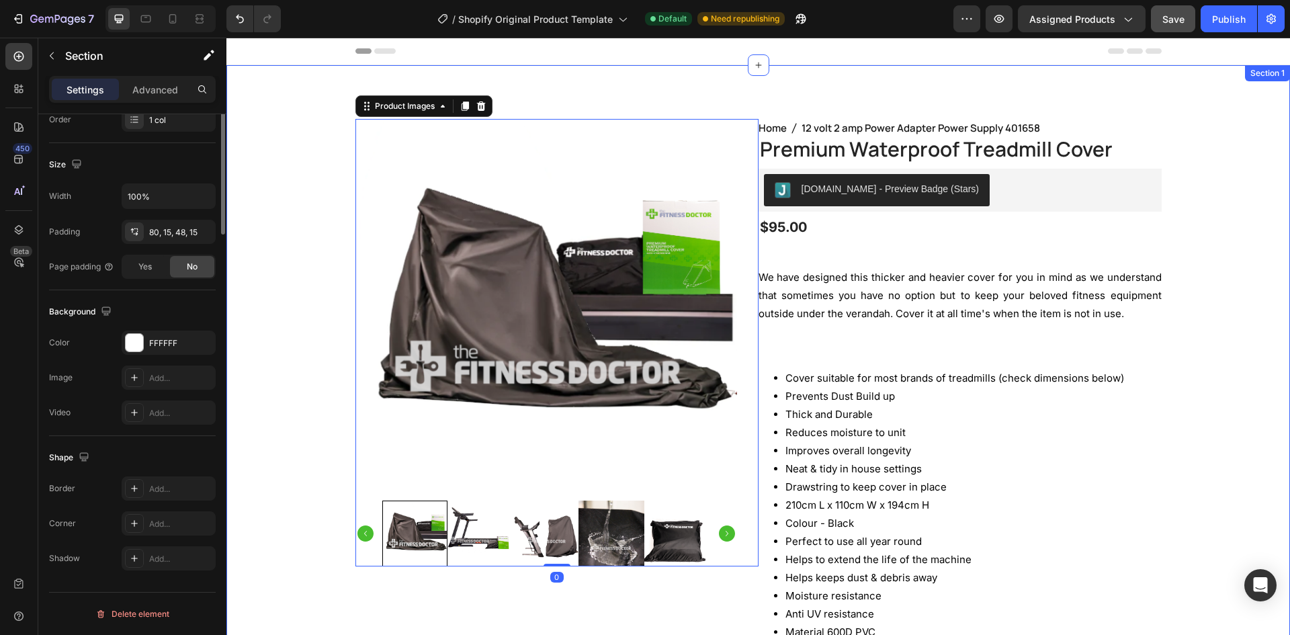
scroll to position [0, 0]
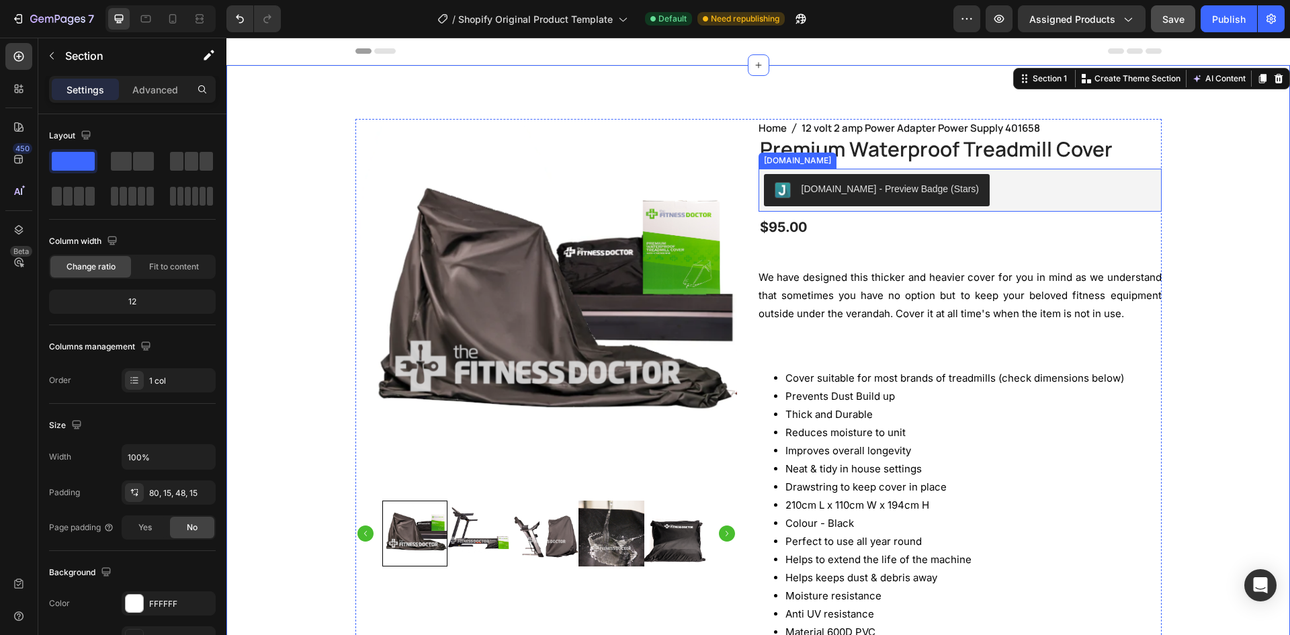
click at [899, 202] on button "Judge.me - Preview Badge (Stars)" at bounding box center [877, 190] width 226 height 32
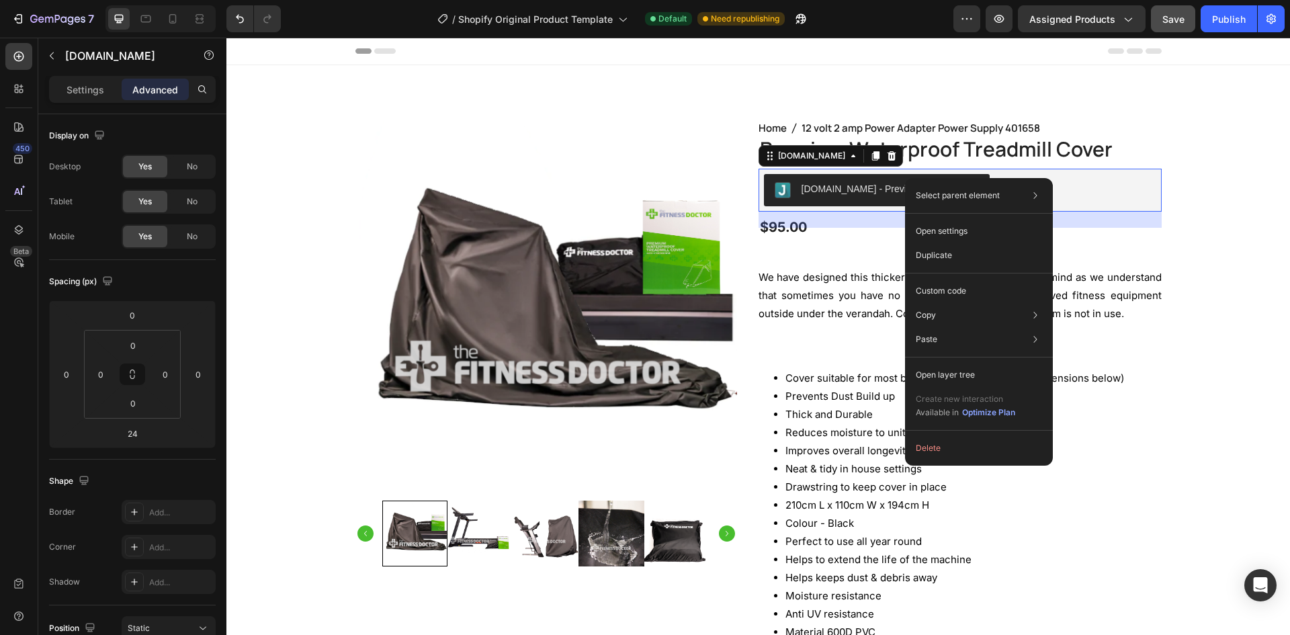
click at [858, 237] on div "Home 12 volt 2 amp Power Adapter Power Supply 401658 Breadcrumb Premium Waterpr…" at bounding box center [960, 515] width 403 height 792
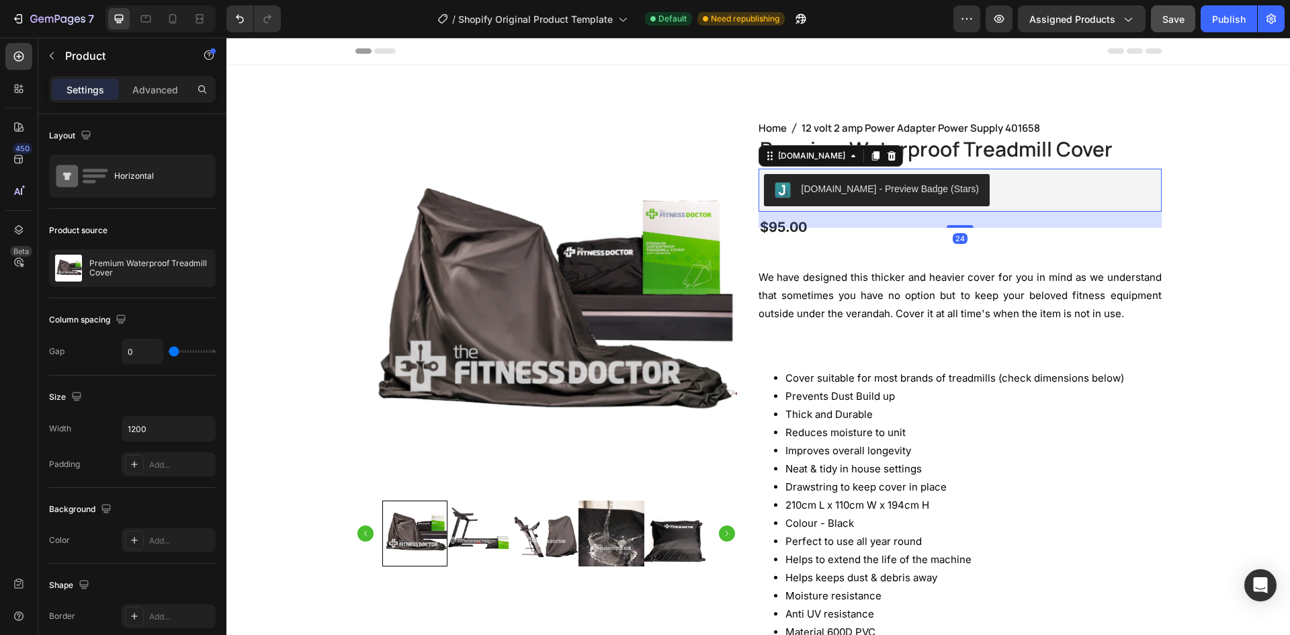
click at [881, 199] on button "Judge.me - Preview Badge (Stars)" at bounding box center [877, 190] width 226 height 32
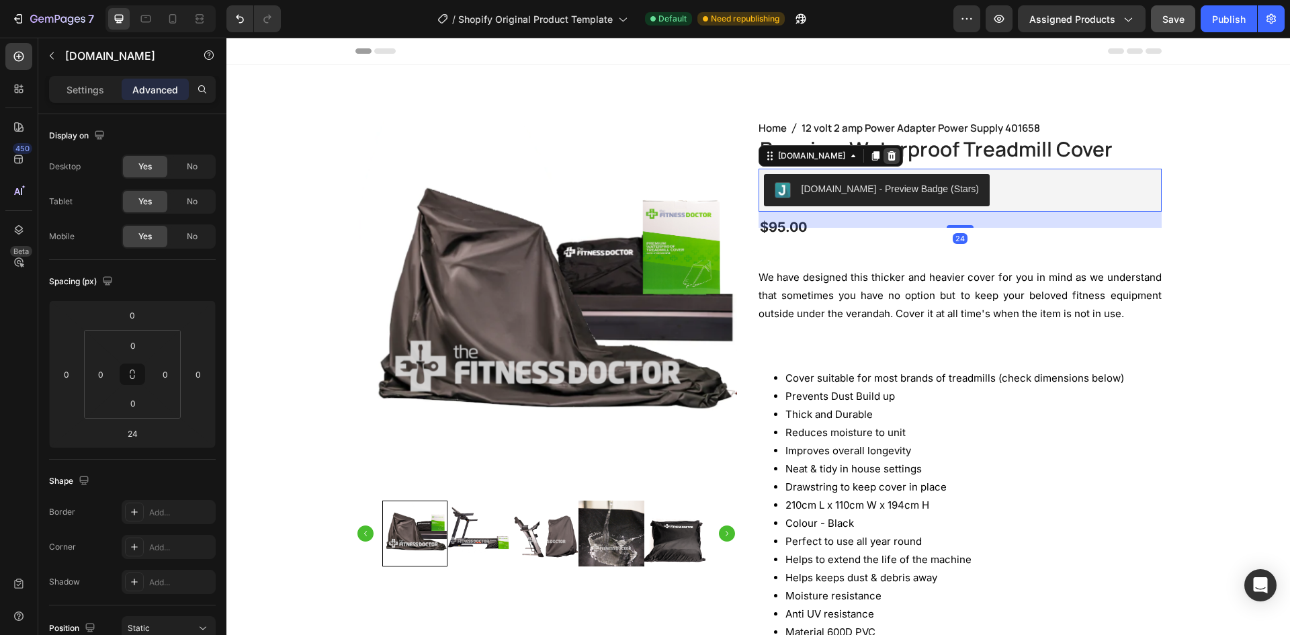
click at [884, 152] on div at bounding box center [892, 156] width 16 height 16
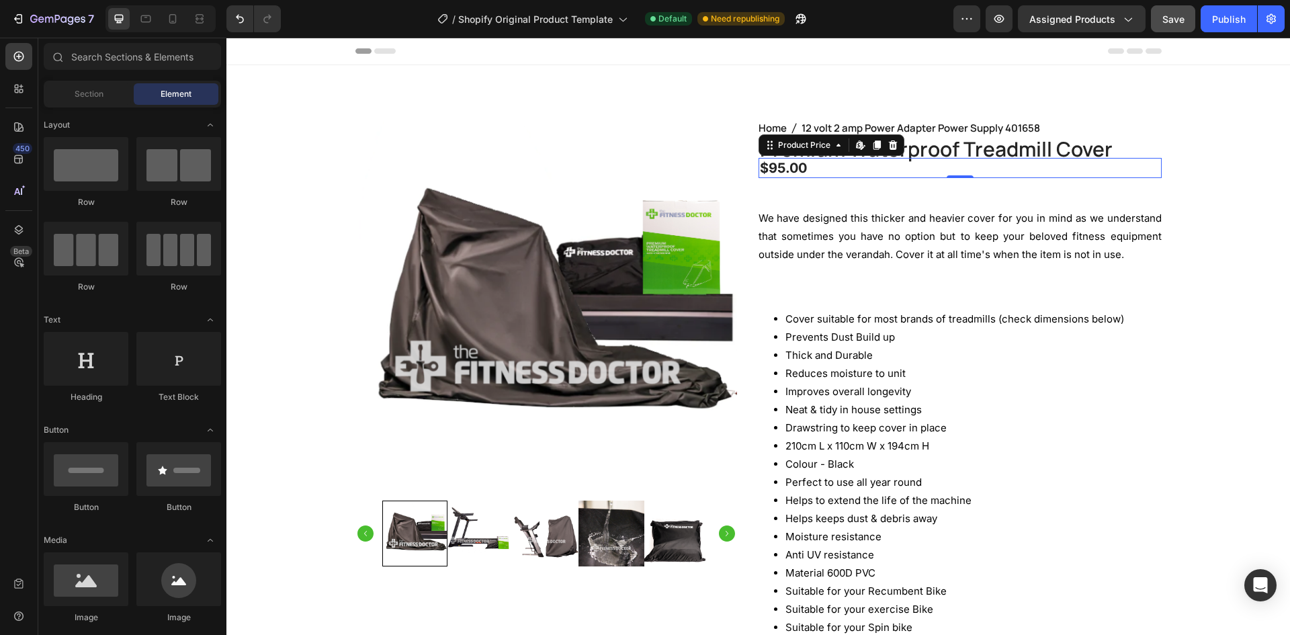
click at [851, 177] on div "$95.00" at bounding box center [960, 168] width 403 height 20
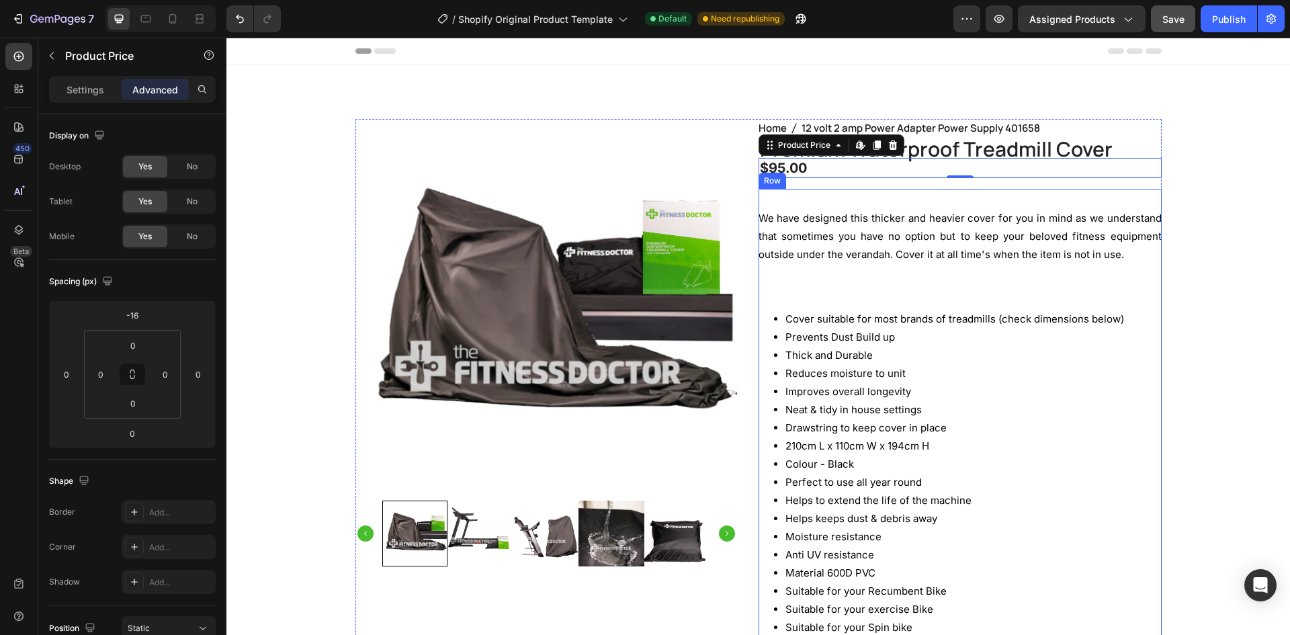
click at [847, 196] on div "We have designed this thicker and heavier cover for you in mind as we understan…" at bounding box center [960, 495] width 403 height 613
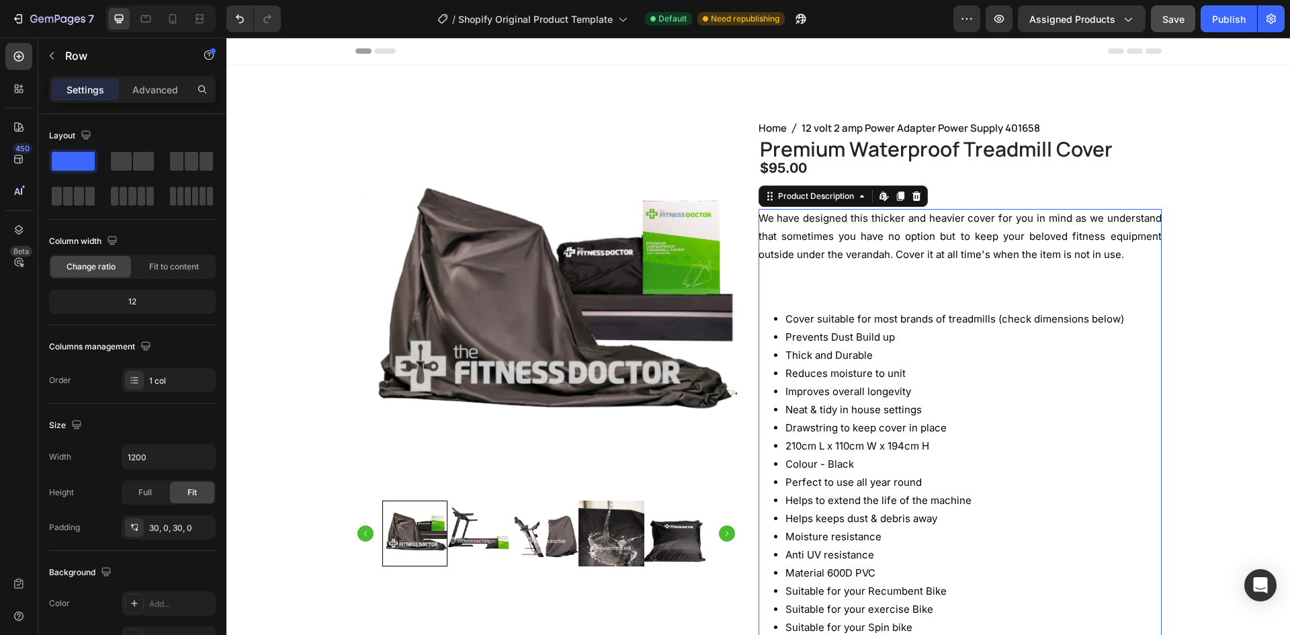
click at [852, 230] on p "We have designed this thicker and heavier cover for you in mind as we understan…" at bounding box center [960, 236] width 403 height 49
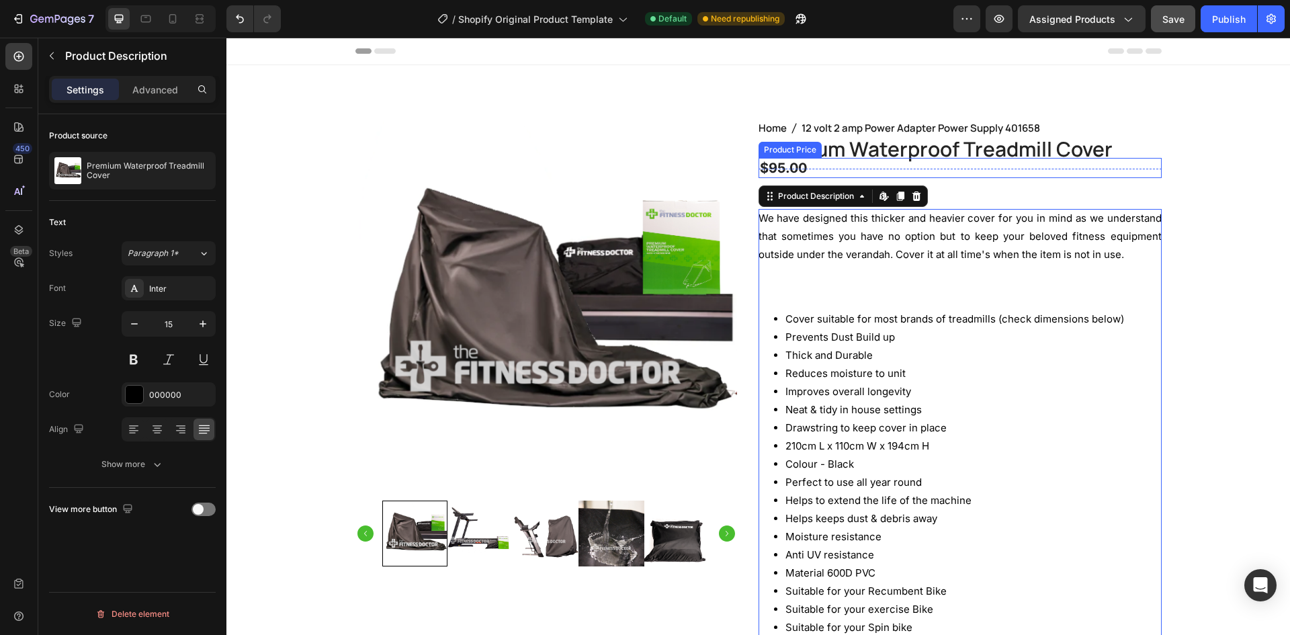
click at [865, 166] on div "$95.00" at bounding box center [960, 168] width 403 height 20
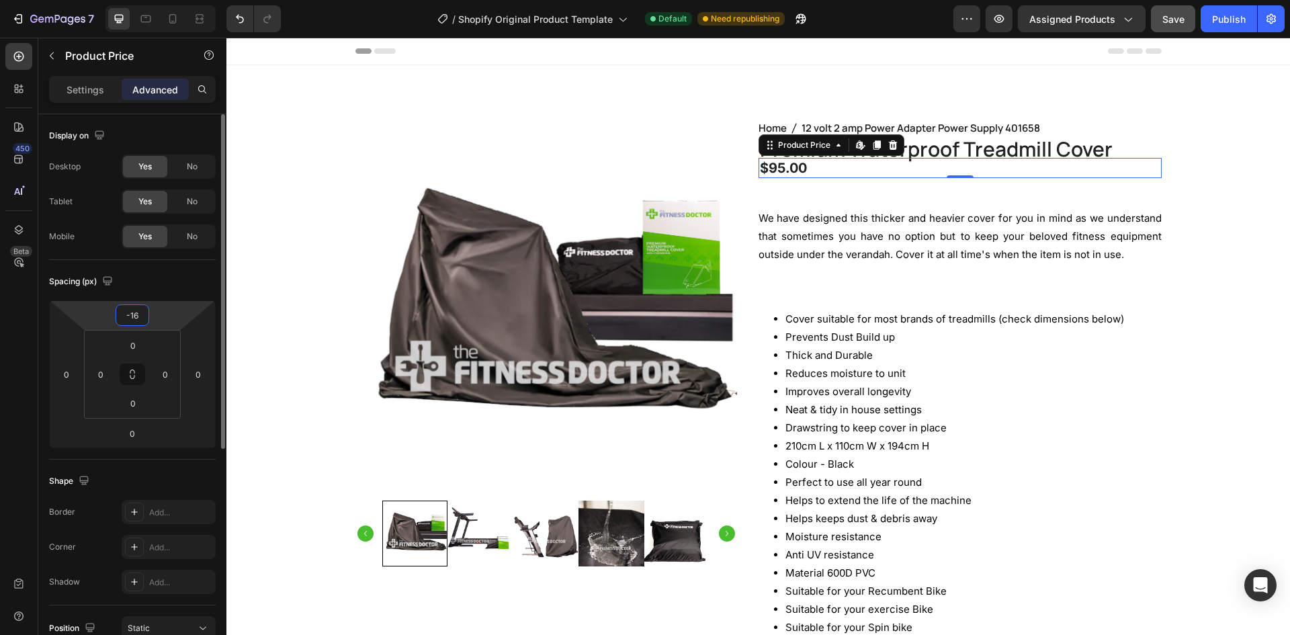
click at [136, 319] on input "-16" at bounding box center [132, 315] width 27 height 20
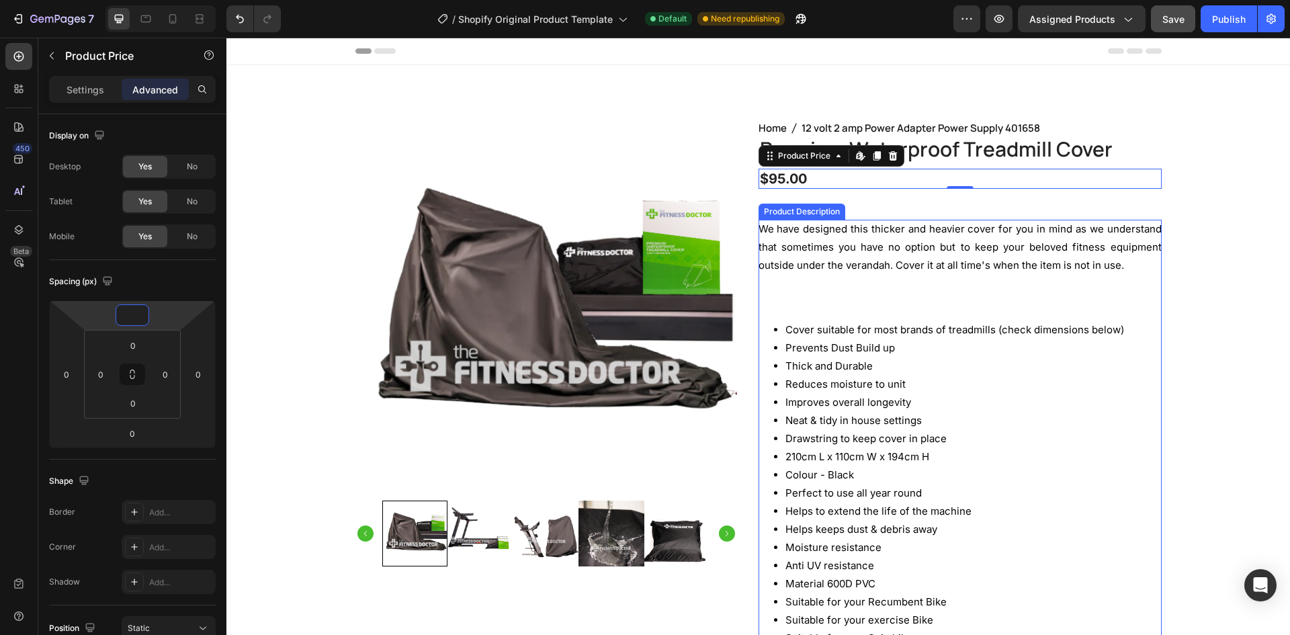
click at [939, 324] on span "Cover suitable for most brands of treadmills (check dimensions below)" at bounding box center [954, 329] width 339 height 13
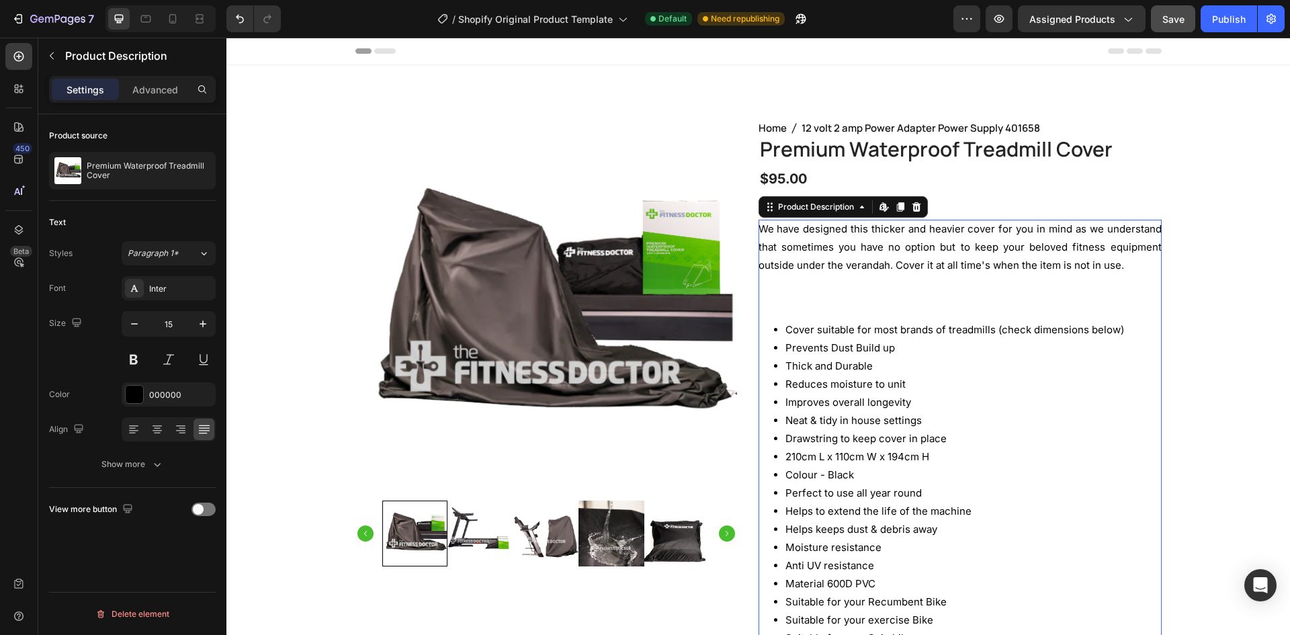
click at [955, 241] on p "We have designed this thicker and heavier cover for you in mind as we understan…" at bounding box center [960, 246] width 403 height 49
click at [943, 294] on div "We have designed this thicker and heavier cover for you in mind as we understan…" at bounding box center [960, 502] width 403 height 564
click at [884, 212] on div "Edit content in Shopify" at bounding box center [884, 207] width 16 height 16
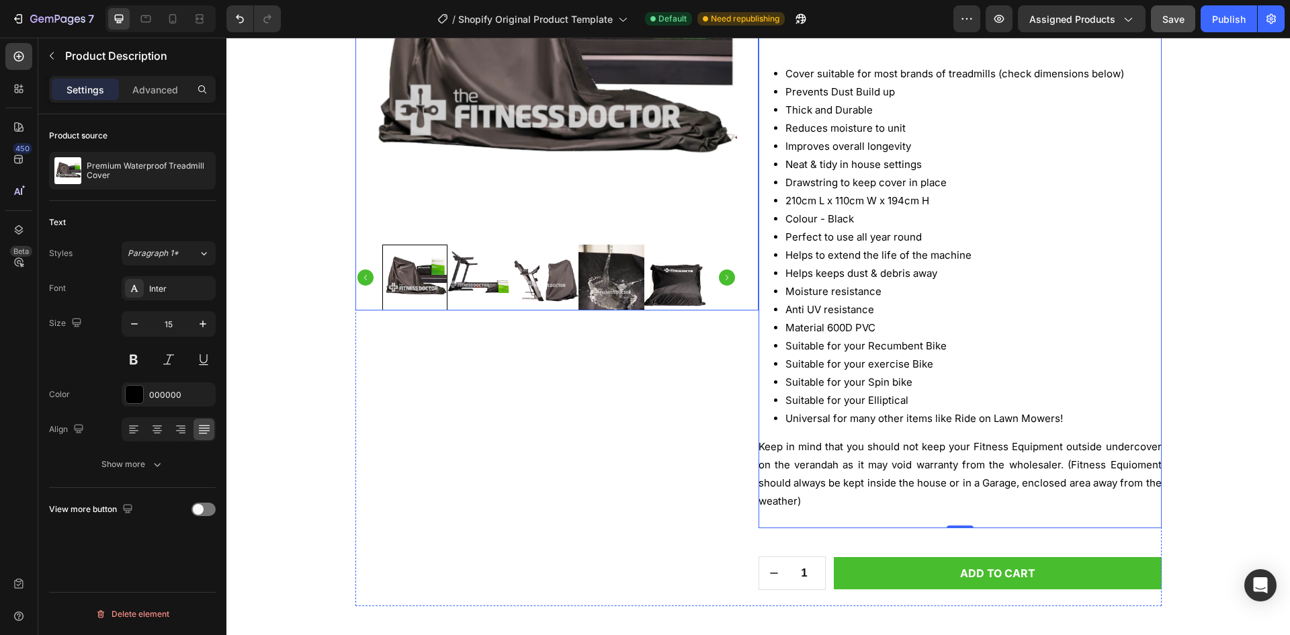
scroll to position [202, 0]
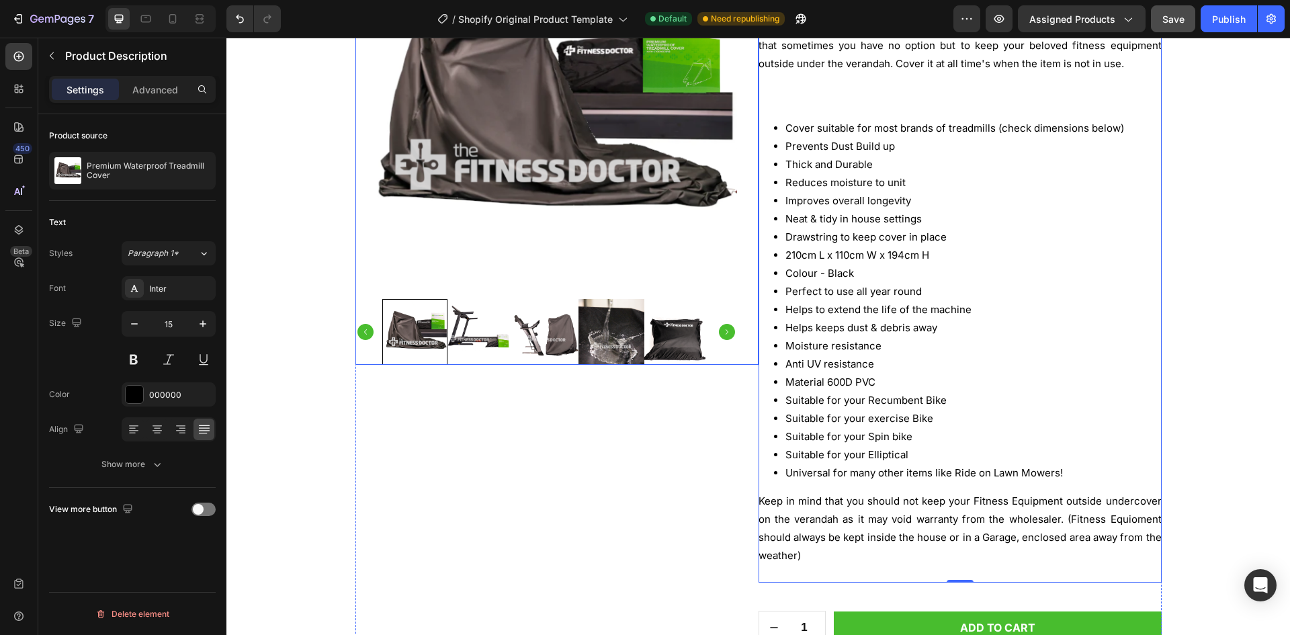
click at [474, 263] on img at bounding box center [546, 108] width 382 height 382
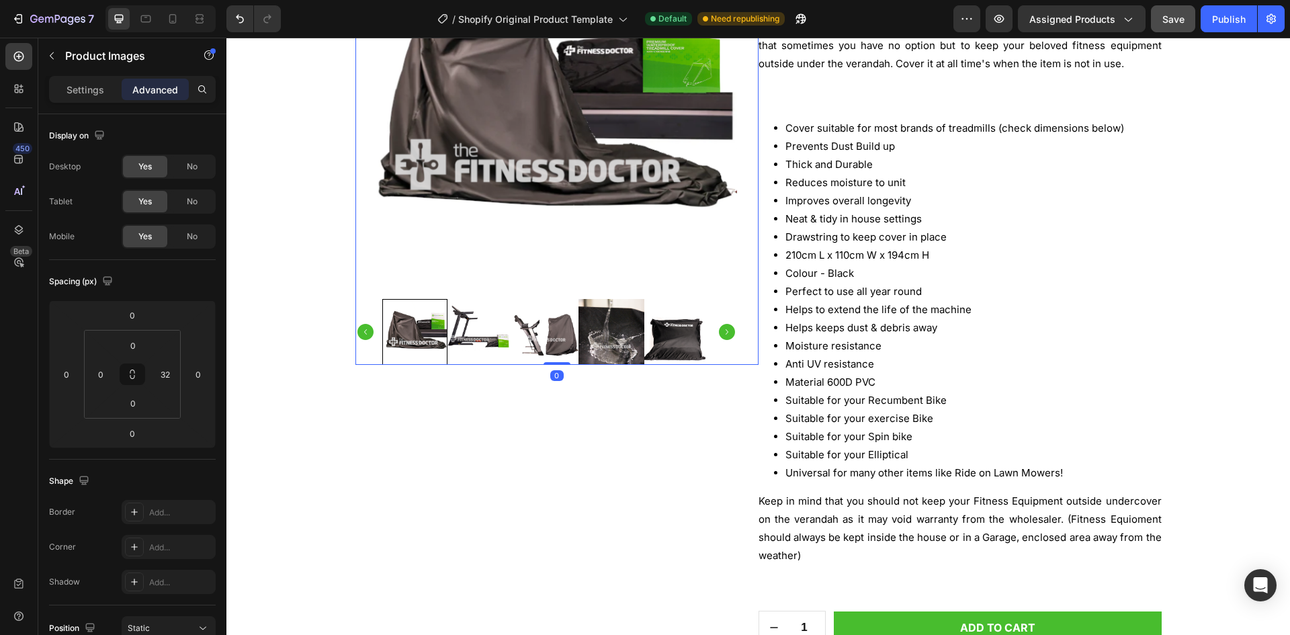
click at [464, 328] on img at bounding box center [481, 332] width 66 height 66
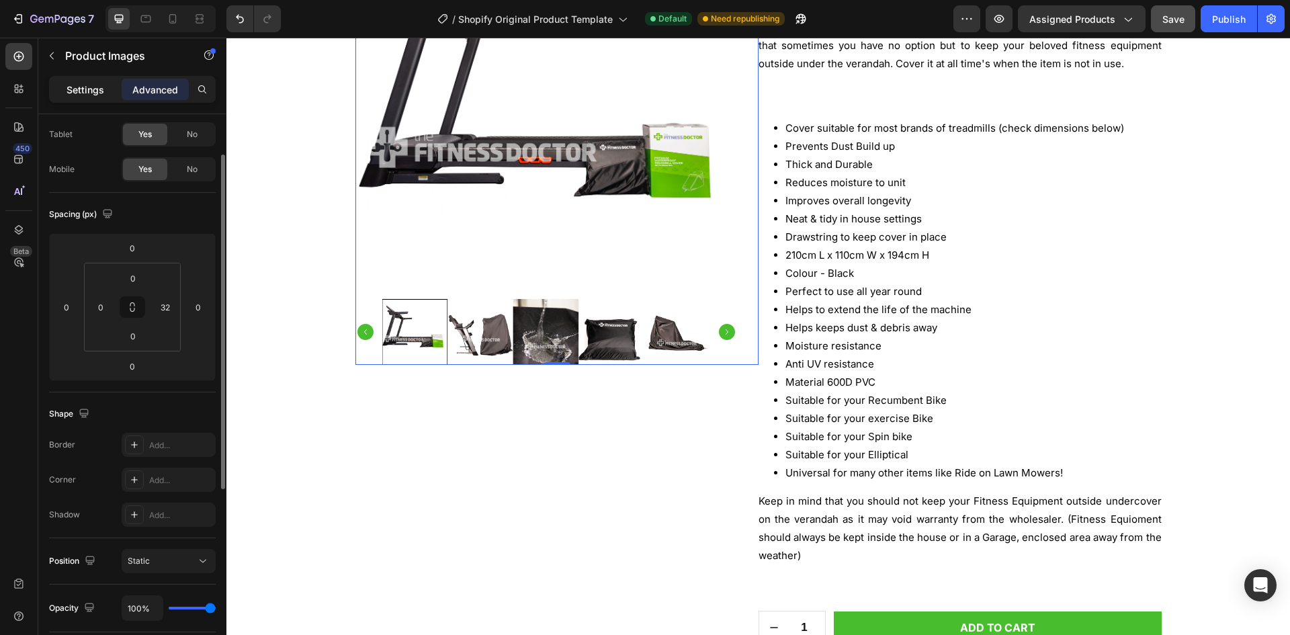
click at [92, 83] on p "Settings" at bounding box center [86, 90] width 38 height 14
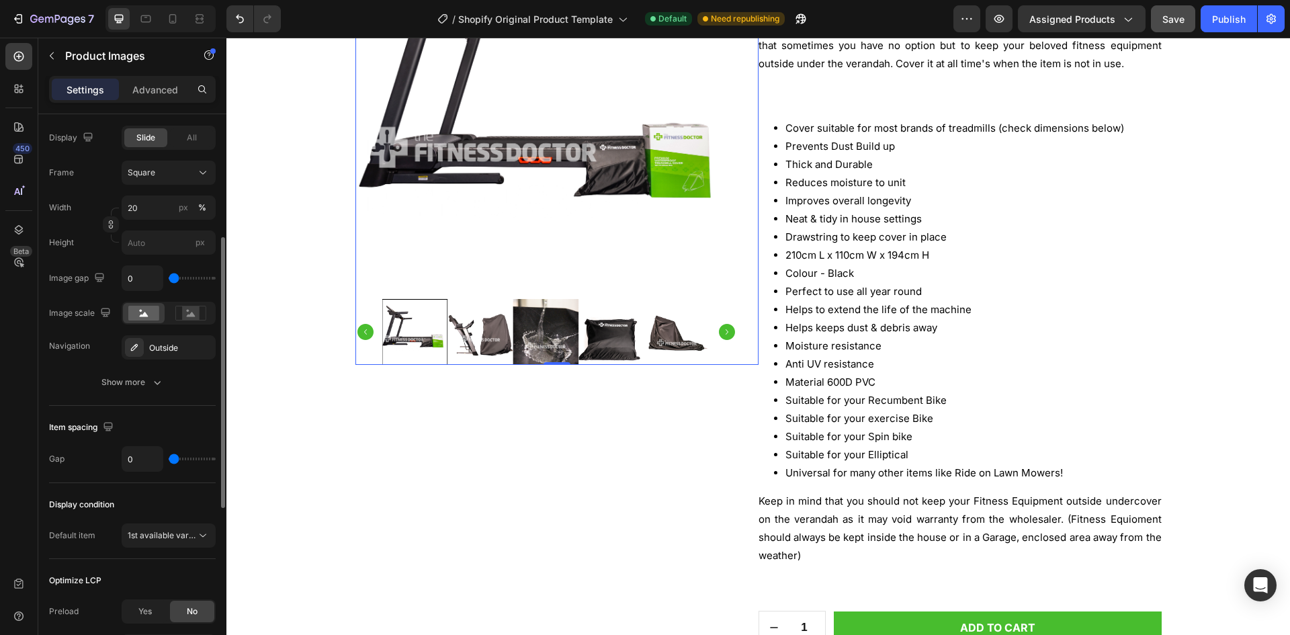
scroll to position [325, 0]
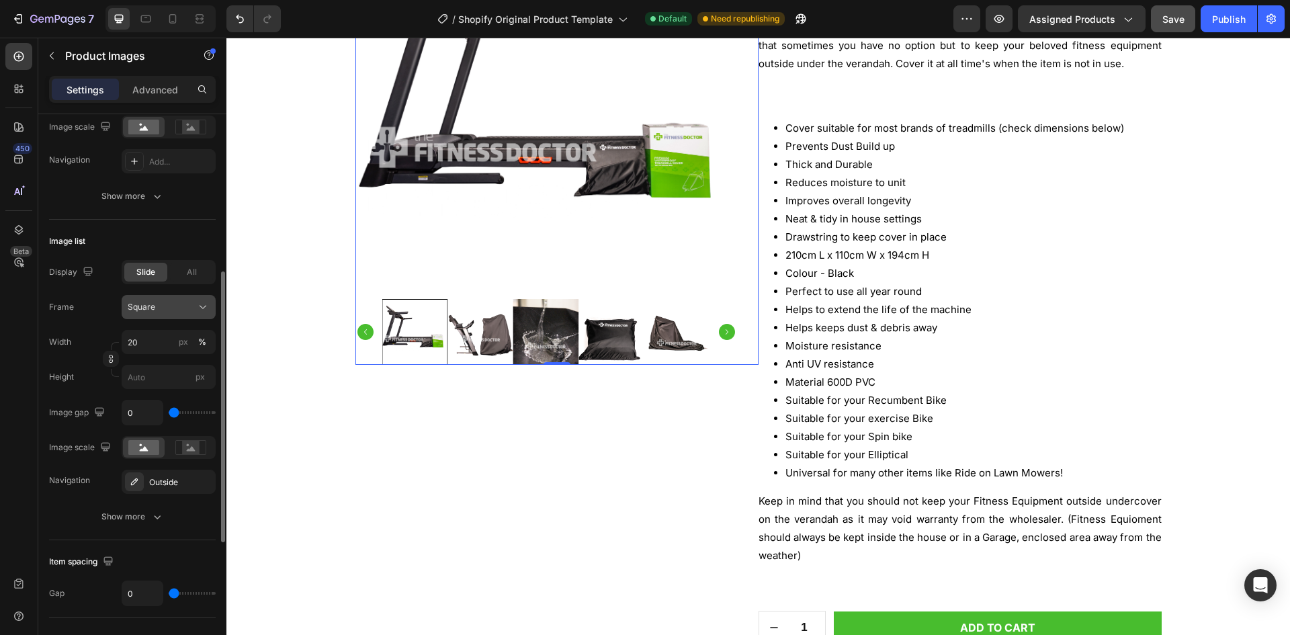
click at [183, 308] on div "Square" at bounding box center [161, 307] width 66 height 12
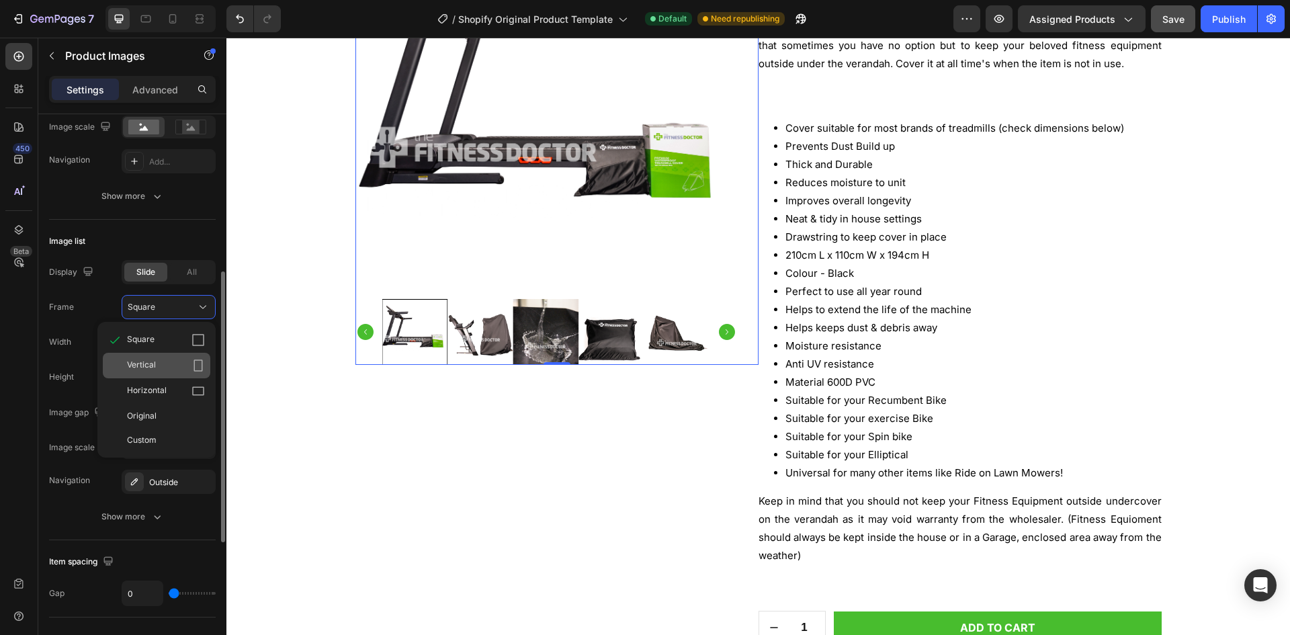
click at [159, 362] on div "Vertical" at bounding box center [166, 365] width 78 height 13
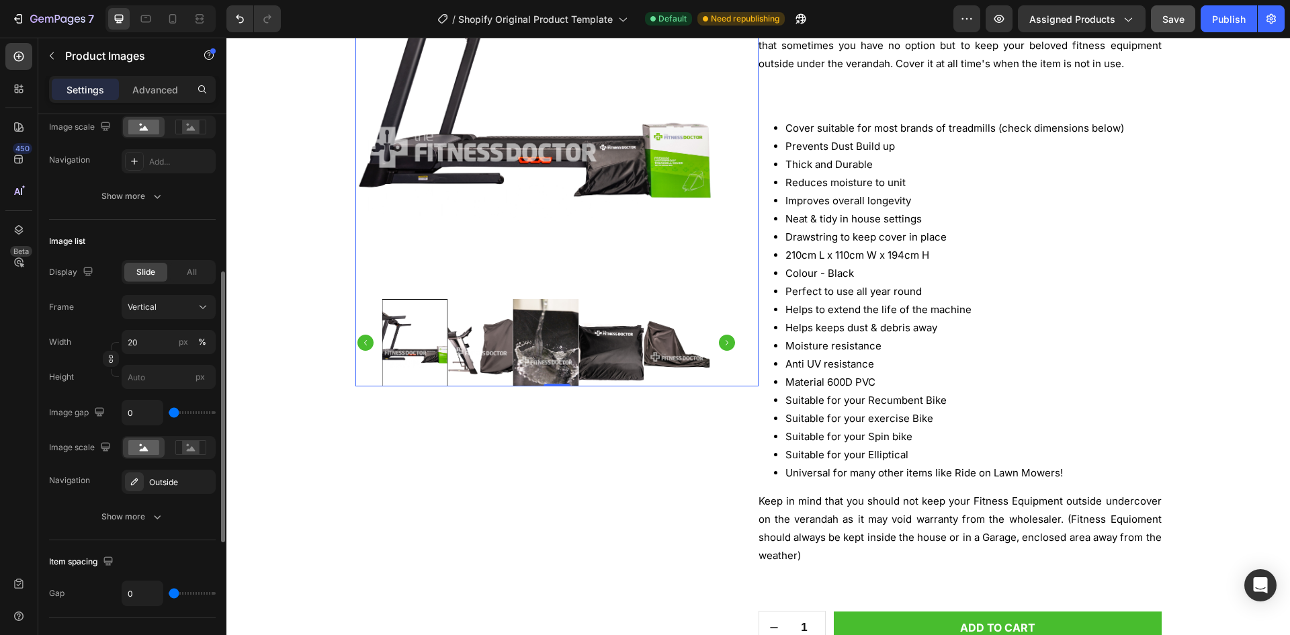
click at [155, 325] on div "Frame Vertical Width 20 px % Height px" at bounding box center [132, 342] width 167 height 94
click at [161, 316] on button "Vertical" at bounding box center [169, 307] width 94 height 24
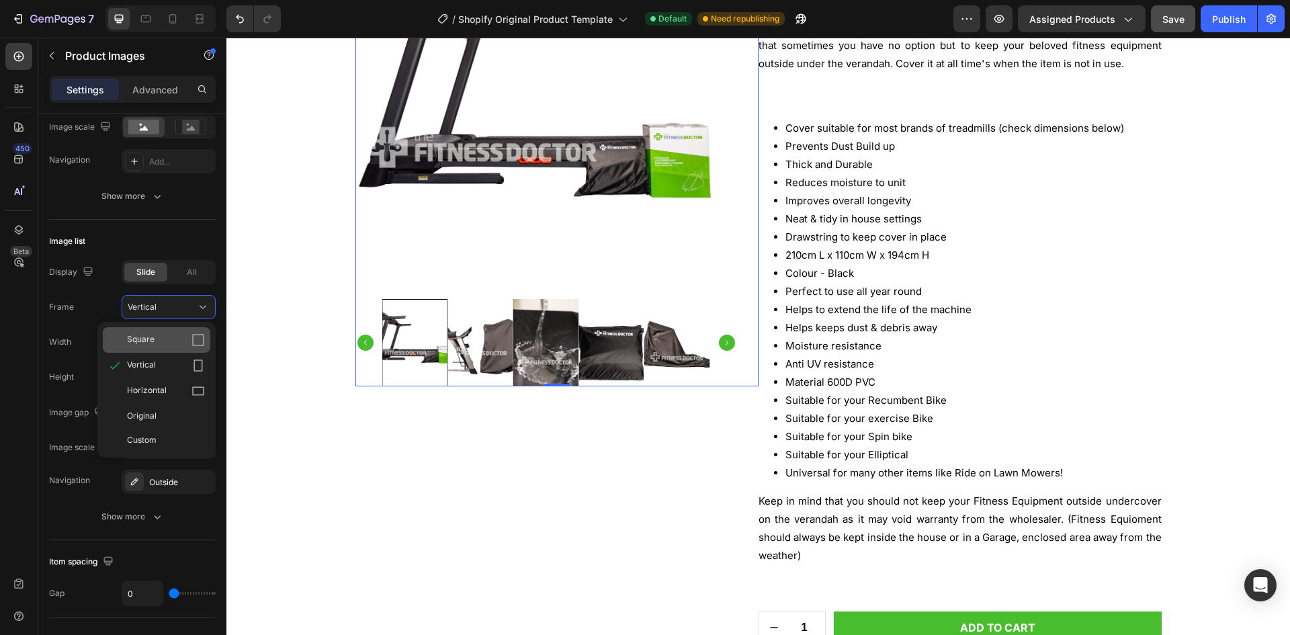
click at [161, 333] on div "Square" at bounding box center [157, 340] width 108 height 26
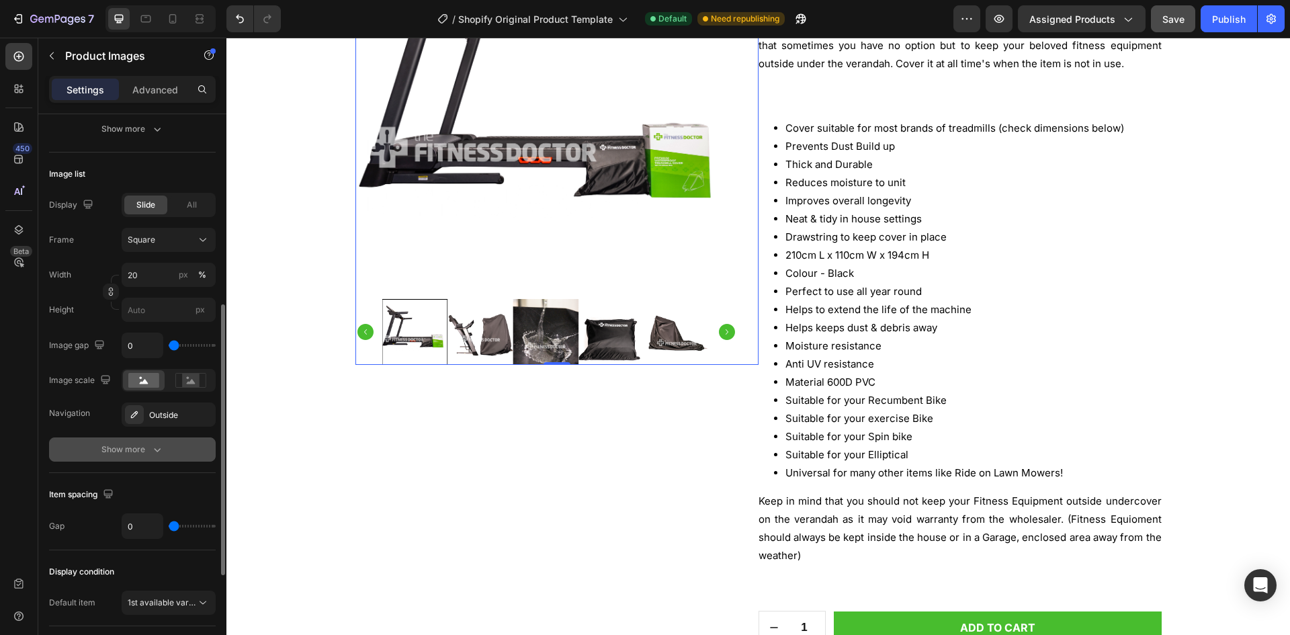
click at [114, 445] on button "Show more" at bounding box center [132, 449] width 167 height 24
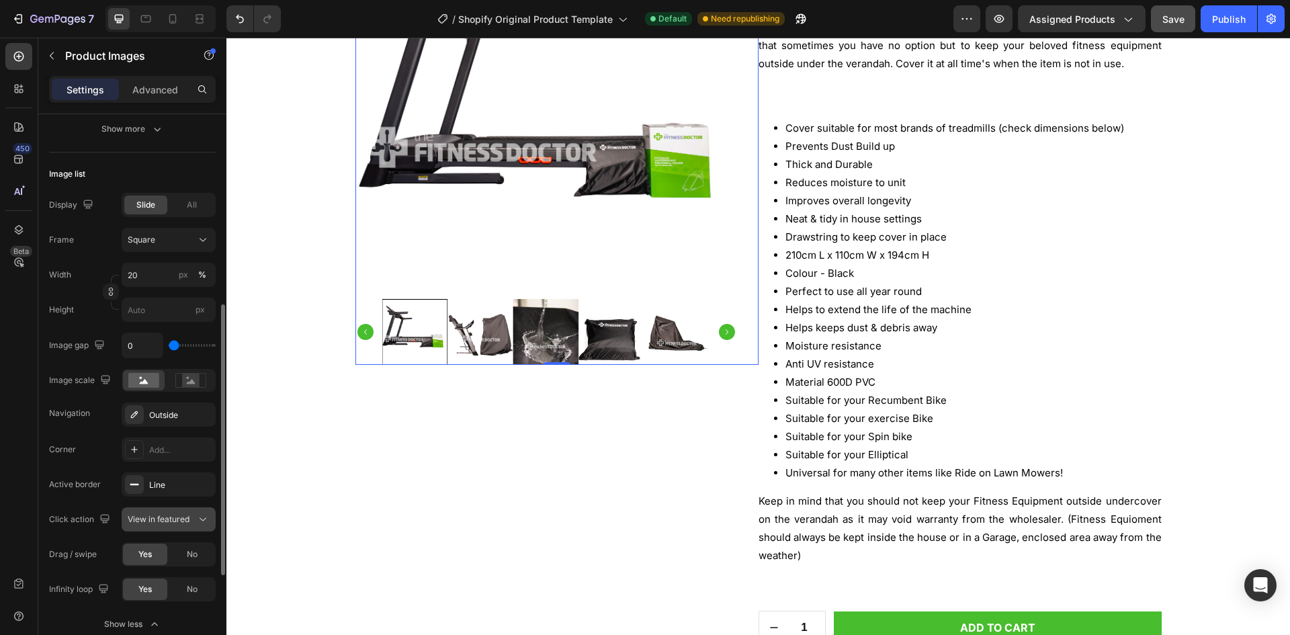
scroll to position [460, 0]
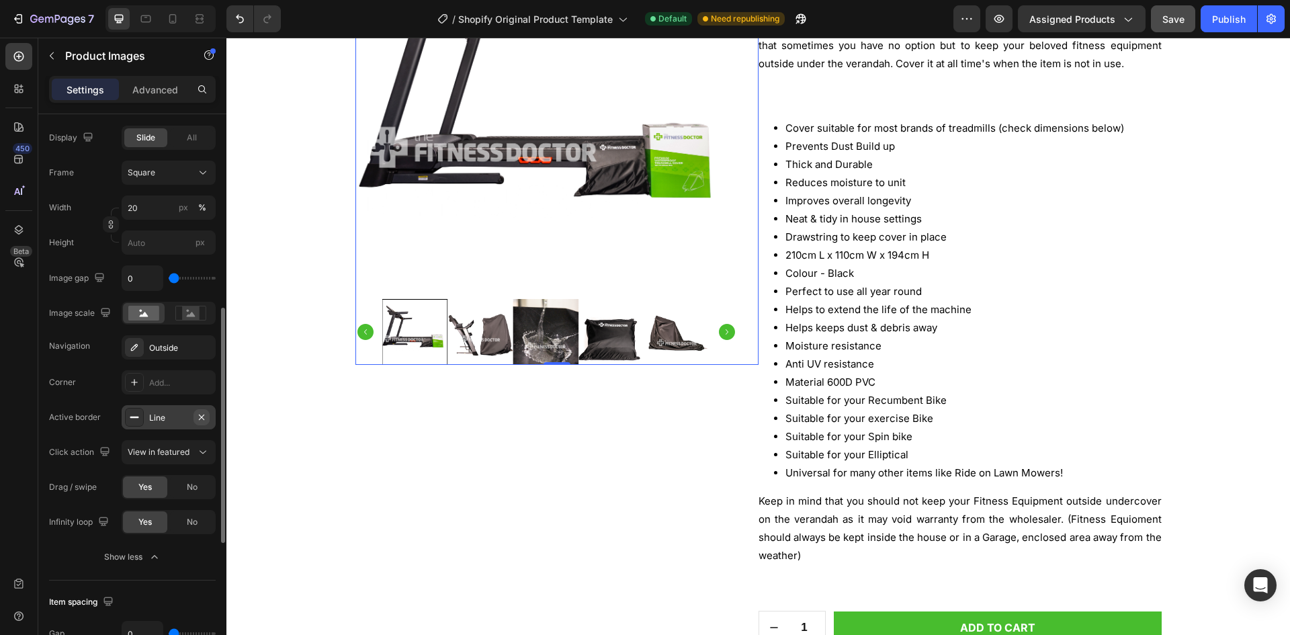
click at [202, 418] on icon "button" at bounding box center [201, 416] width 5 height 5
click at [186, 447] on span "View in featured" at bounding box center [159, 452] width 62 height 10
drag, startPoint x: 185, startPoint y: 454, endPoint x: 174, endPoint y: 460, distance: 13.3
click at [185, 454] on span "View in featured" at bounding box center [159, 452] width 62 height 10
click at [107, 477] on div "Drag / swipe Yes No" at bounding box center [132, 487] width 167 height 24
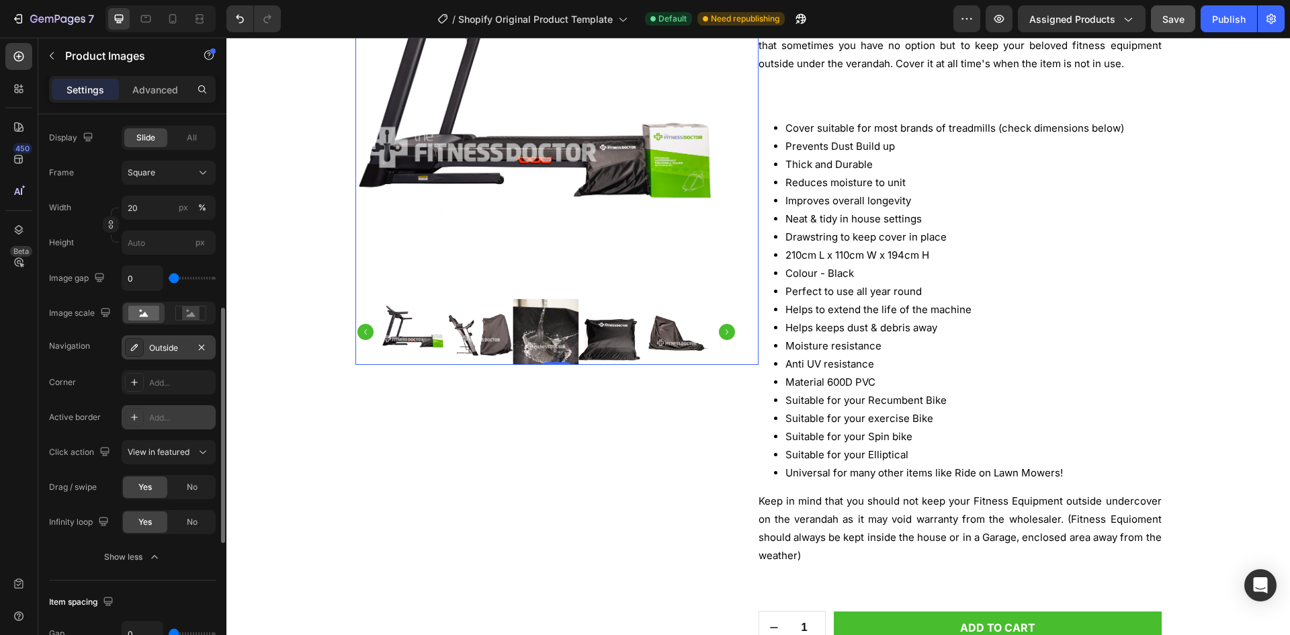
scroll to position [392, 0]
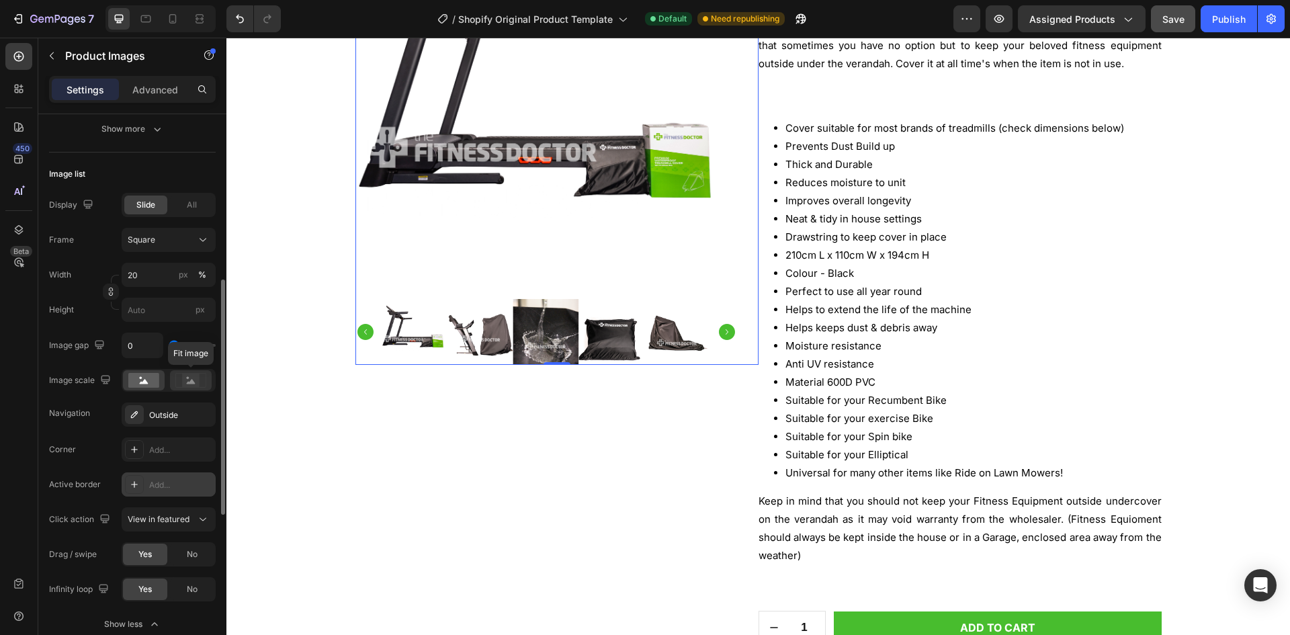
click at [181, 384] on icon at bounding box center [190, 380] width 31 height 15
click at [151, 382] on rect at bounding box center [143, 380] width 31 height 15
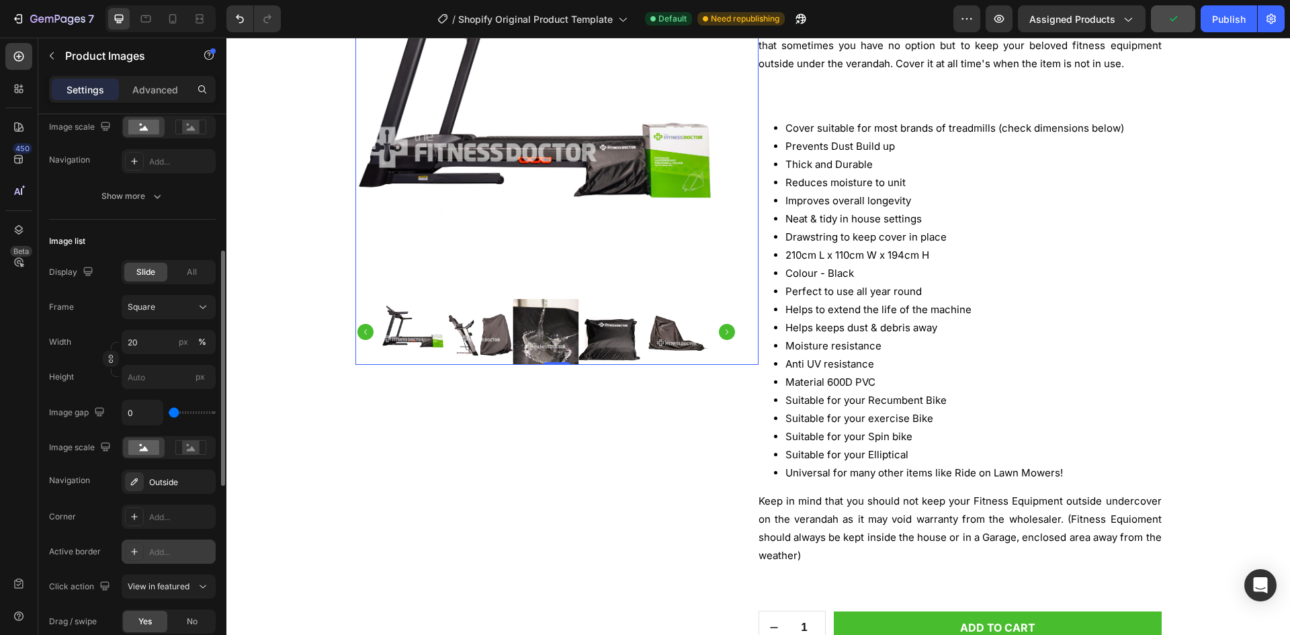
type input "74"
type input "83"
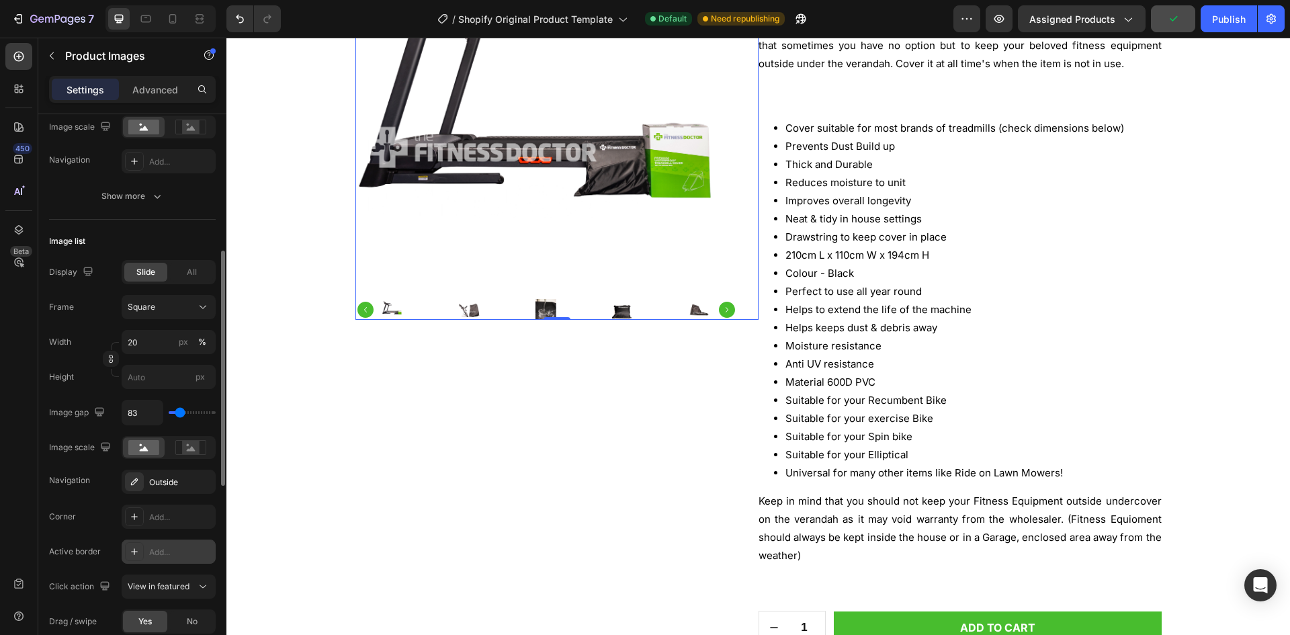
type input "9"
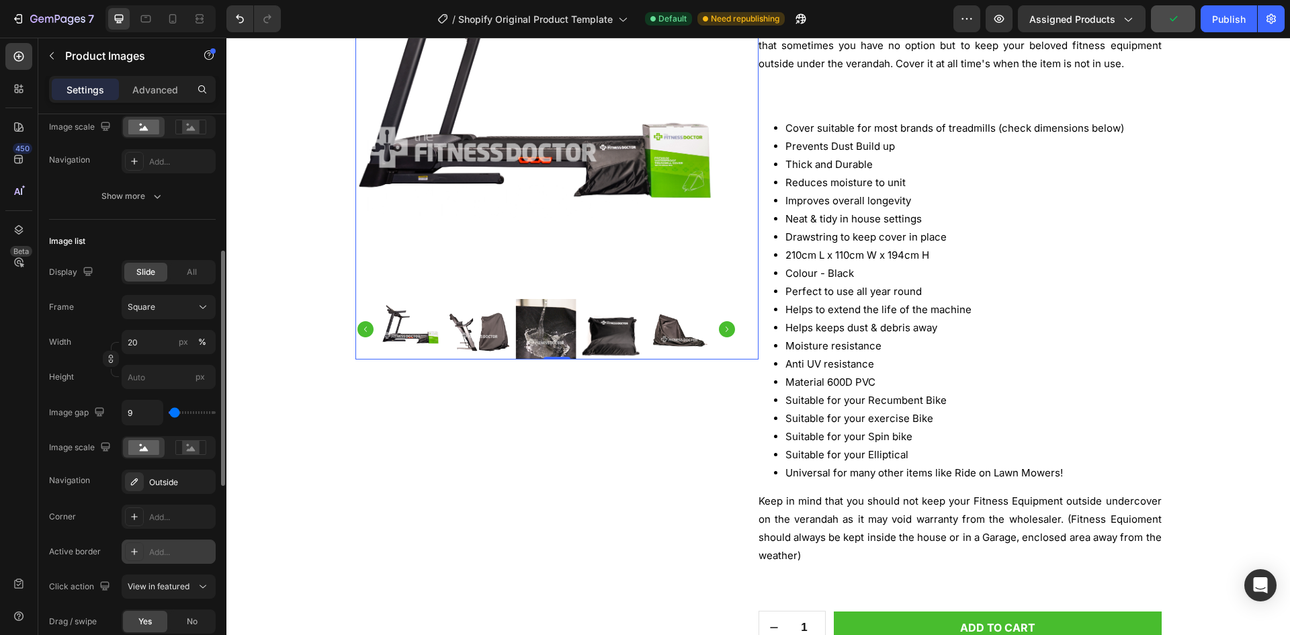
type input "0"
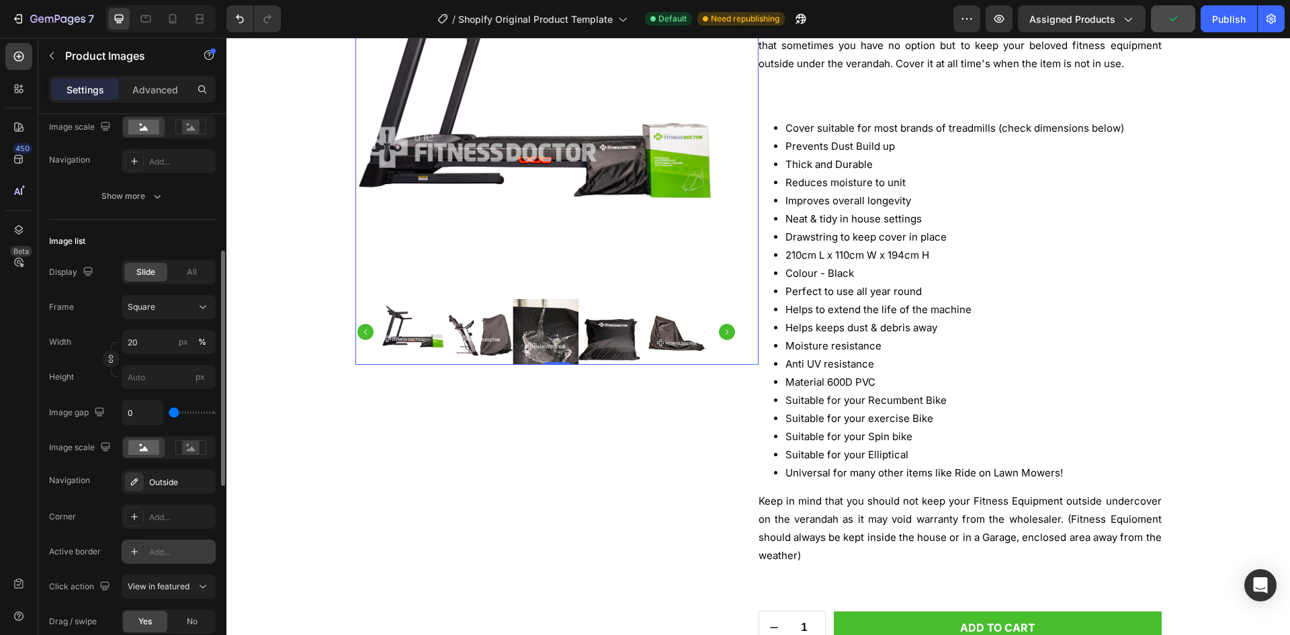
type input "9"
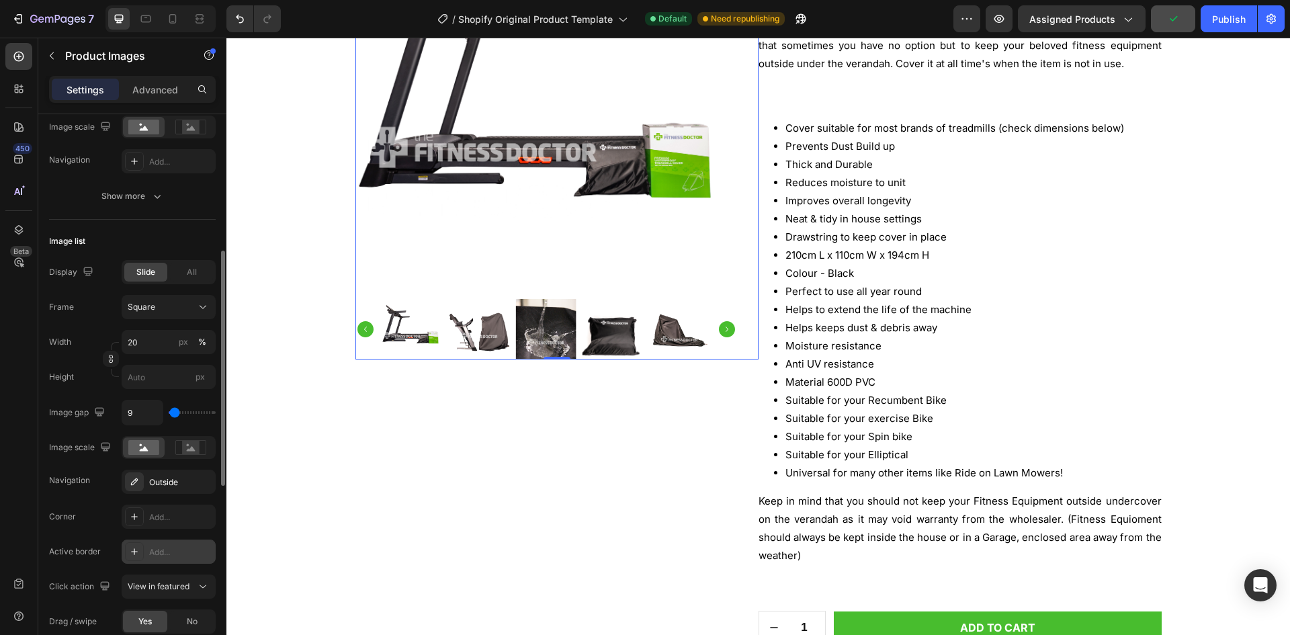
type input "19"
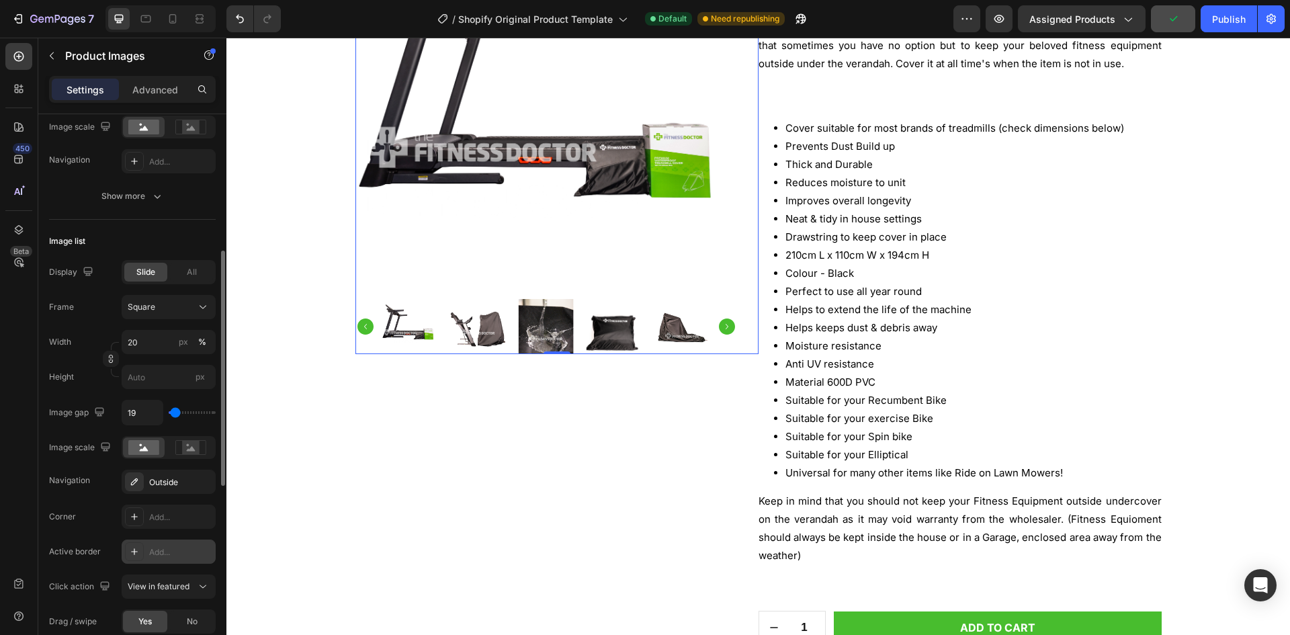
type input "19"
click at [175, 413] on input "range" at bounding box center [192, 412] width 47 height 3
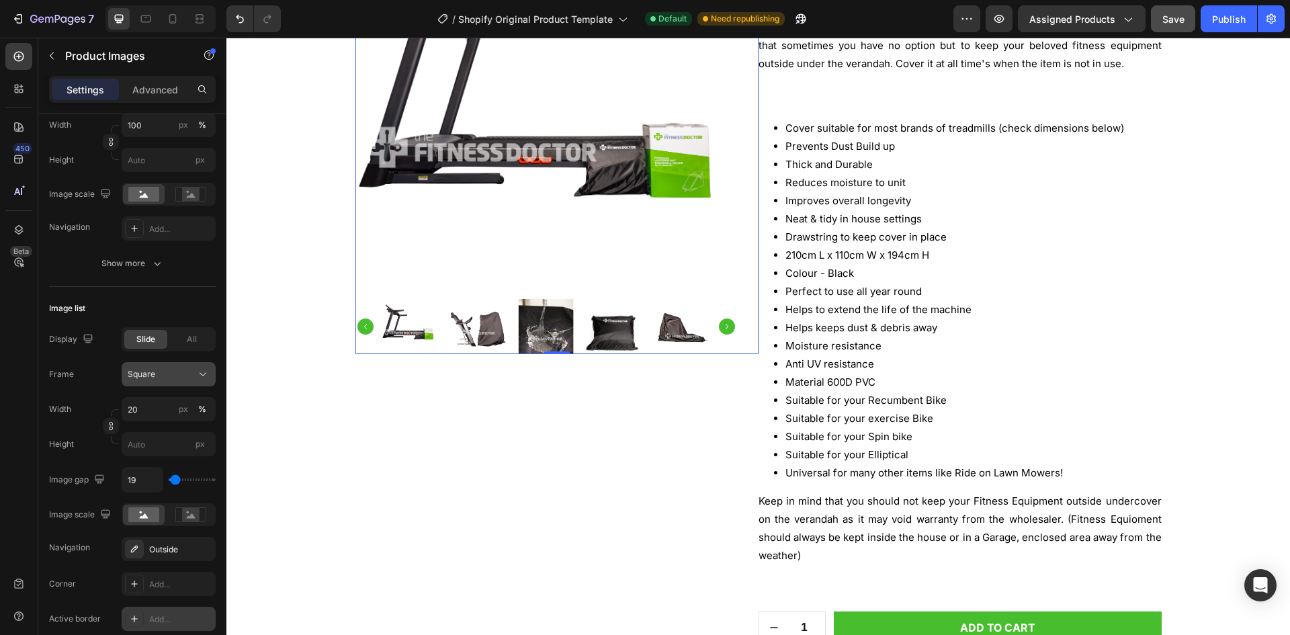
click at [150, 380] on span "Square" at bounding box center [142, 374] width 28 height 12
click at [150, 375] on span "Square" at bounding box center [142, 374] width 28 height 12
click at [114, 359] on div "Display Slide All Frame Square Width 20 px % Height px Image gap 19 Image scale…" at bounding box center [132, 444] width 167 height 234
click at [171, 337] on div "All" at bounding box center [191, 339] width 43 height 19
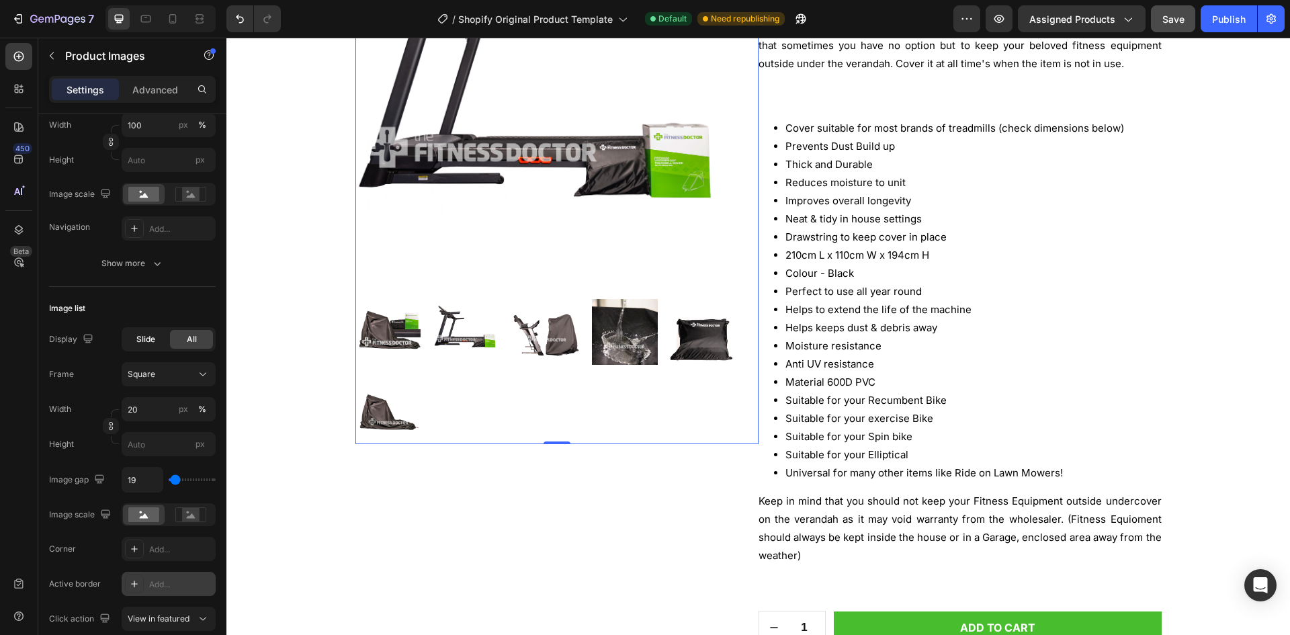
click at [144, 338] on span "Slide" at bounding box center [145, 339] width 19 height 12
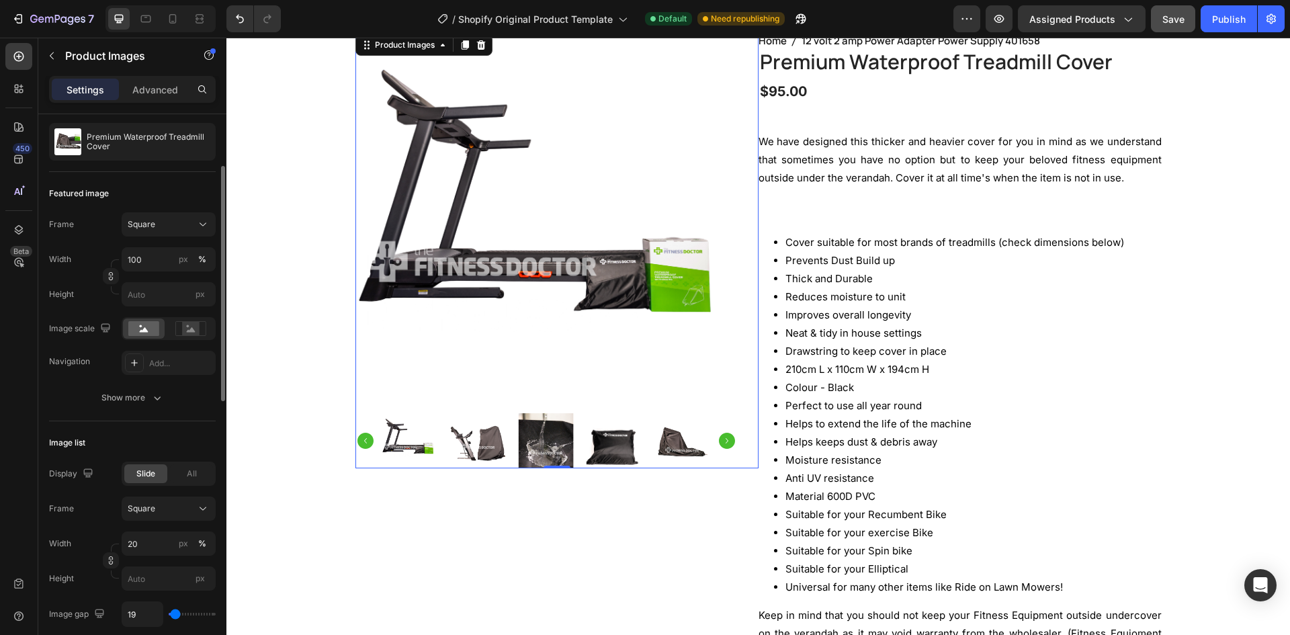
scroll to position [67, 0]
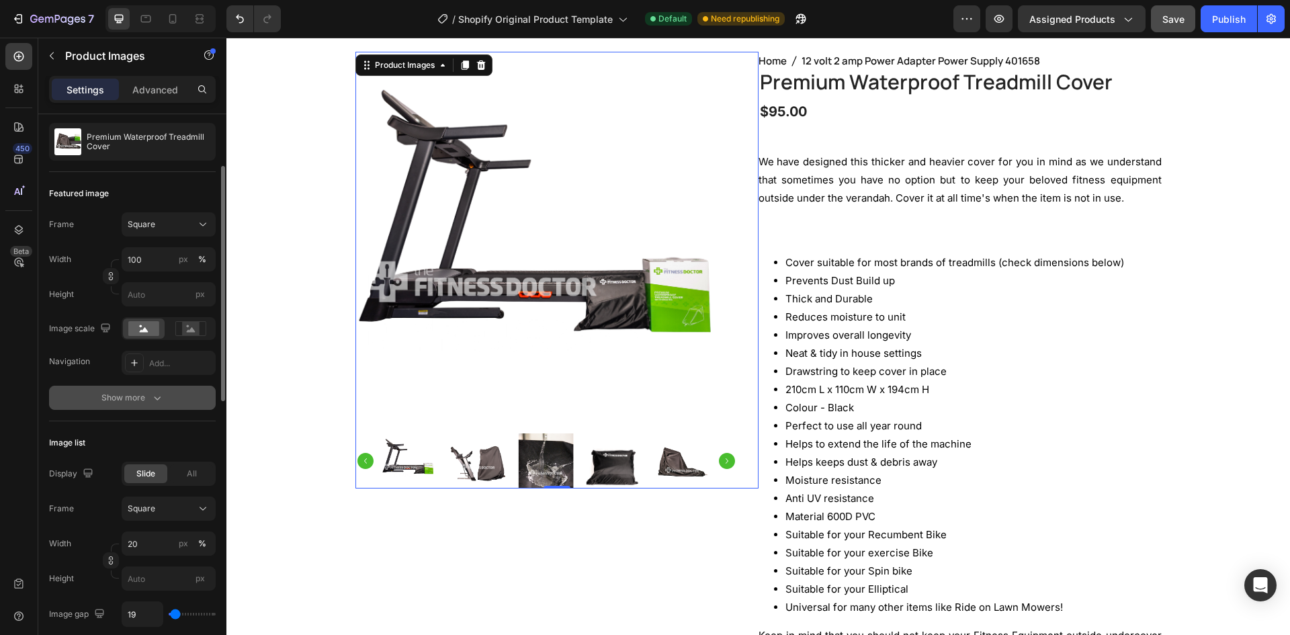
click at [123, 394] on div "Show more" at bounding box center [132, 397] width 62 height 13
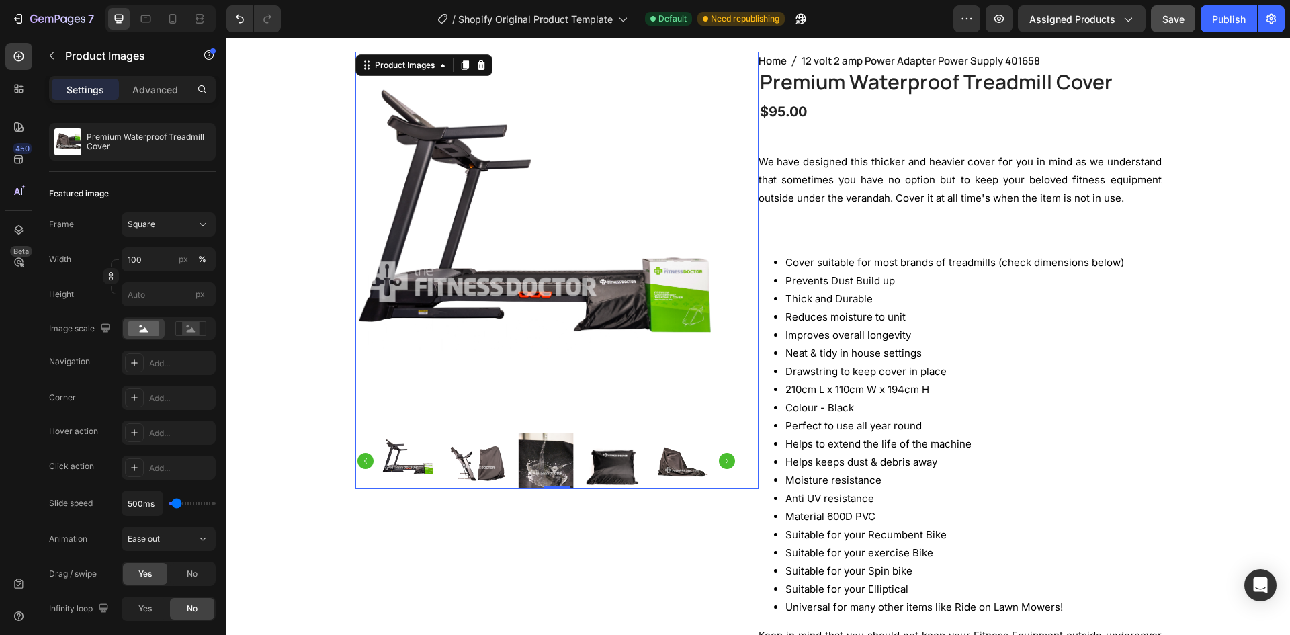
click at [486, 398] on img at bounding box center [546, 243] width 382 height 382
click at [470, 430] on img at bounding box center [546, 243] width 382 height 382
click at [474, 376] on img at bounding box center [546, 243] width 382 height 382
click at [483, 324] on img at bounding box center [546, 243] width 382 height 382
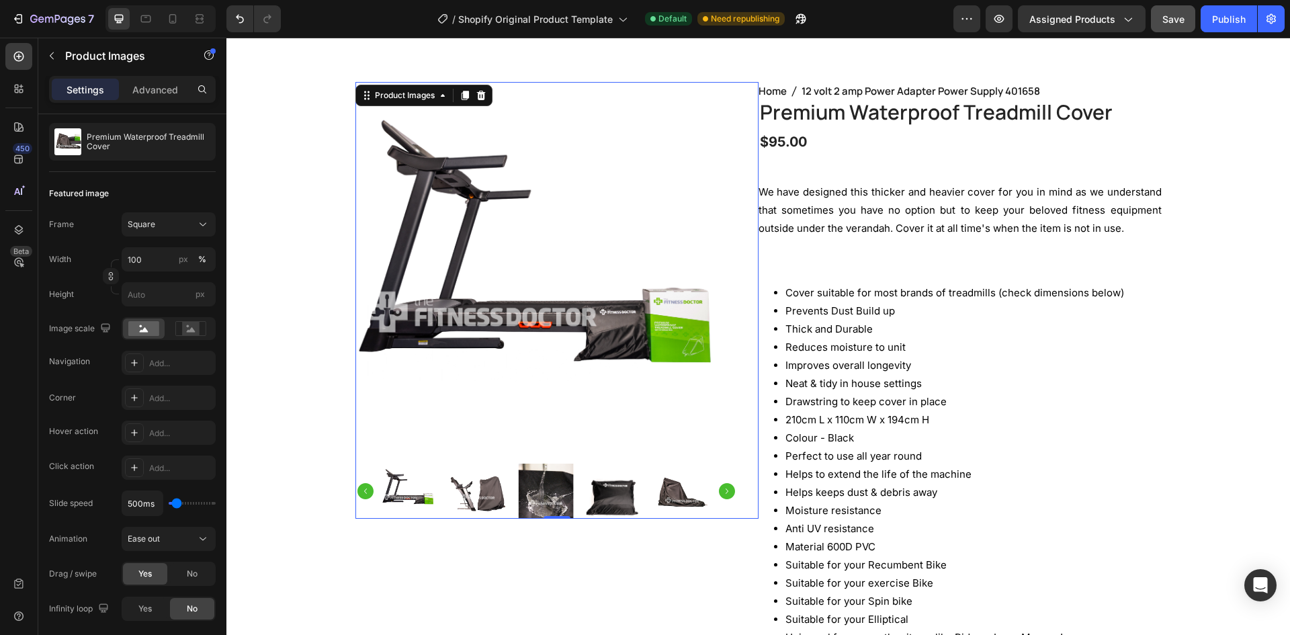
scroll to position [0, 0]
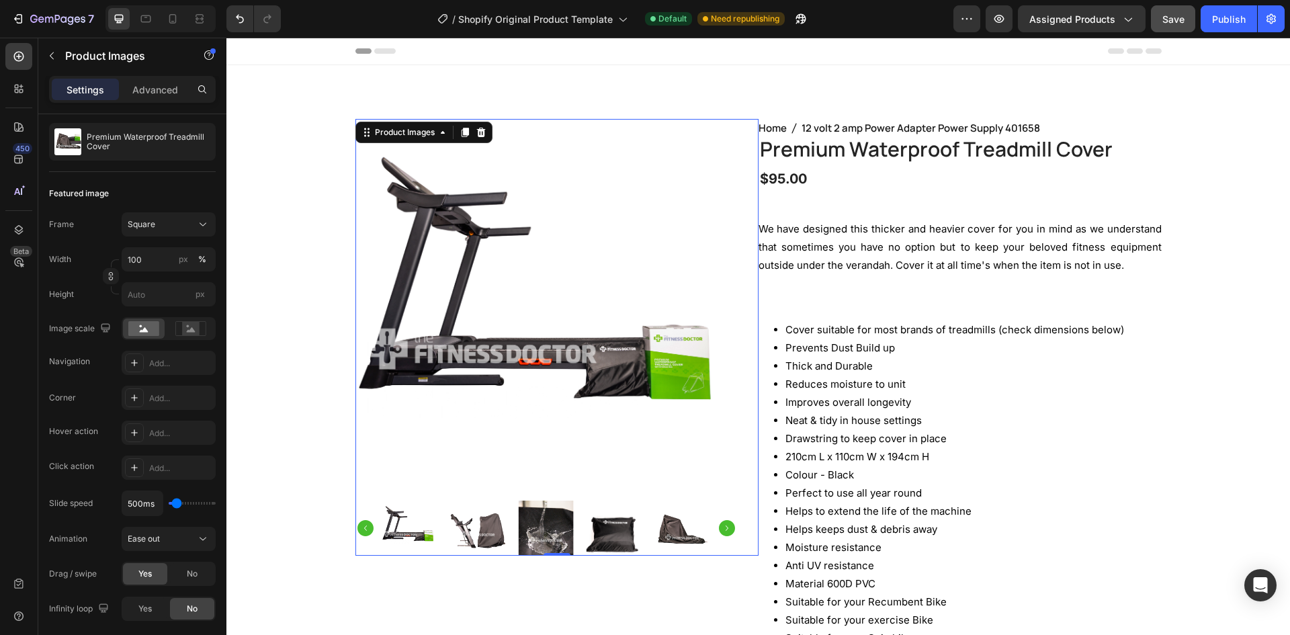
click at [544, 353] on img at bounding box center [546, 310] width 382 height 382
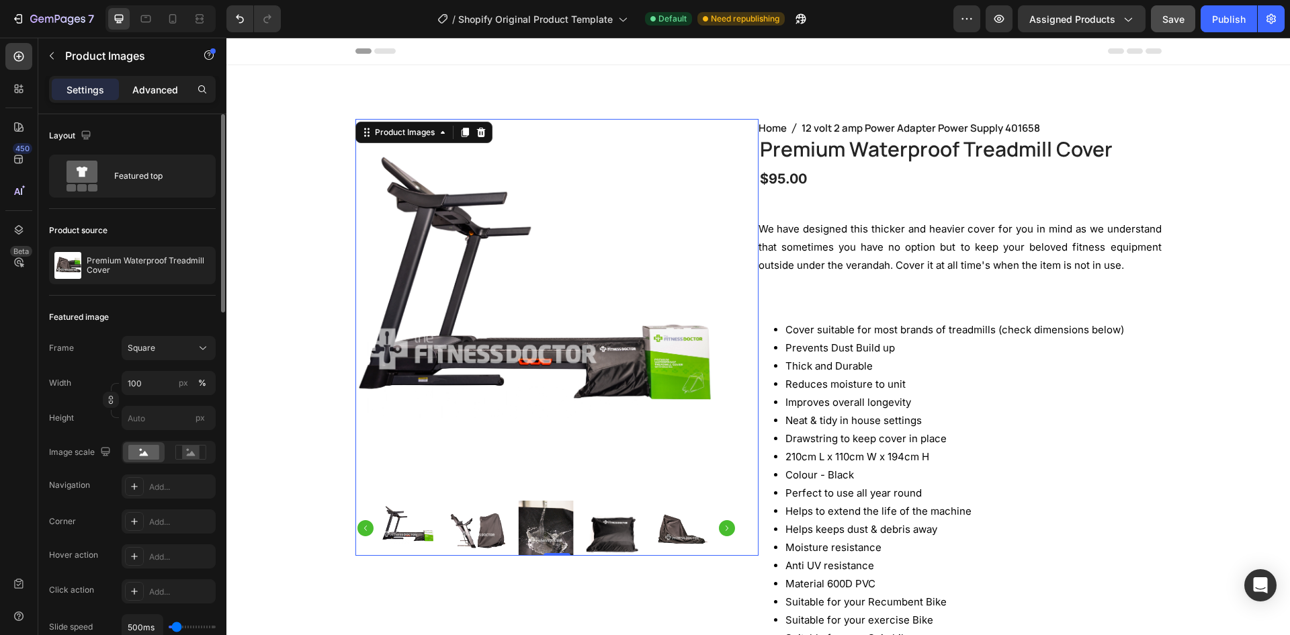
click at [152, 93] on p "Advanced" at bounding box center [155, 90] width 46 height 14
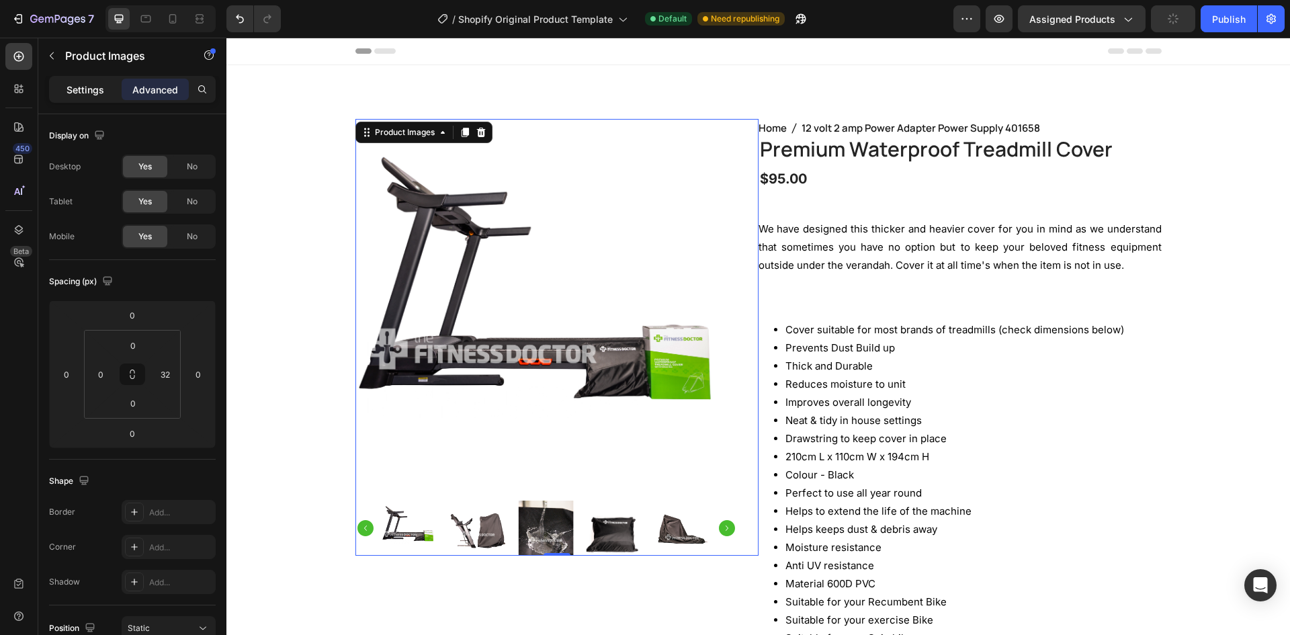
click at [87, 93] on p "Settings" at bounding box center [86, 90] width 38 height 14
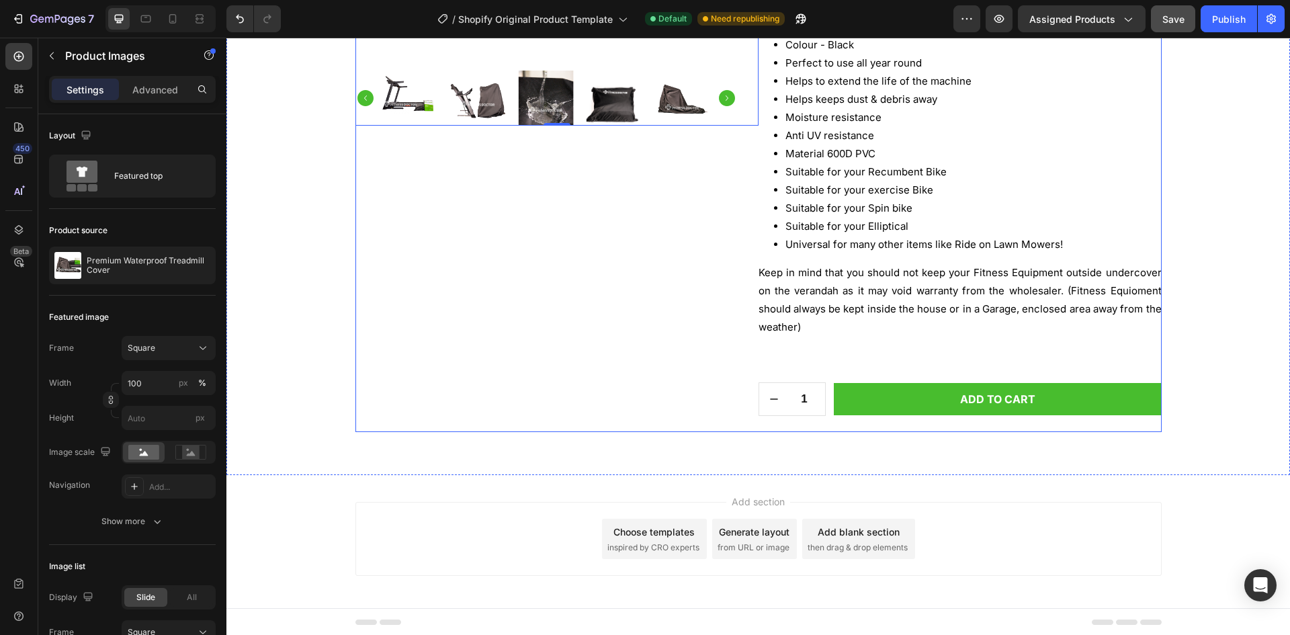
scroll to position [431, 0]
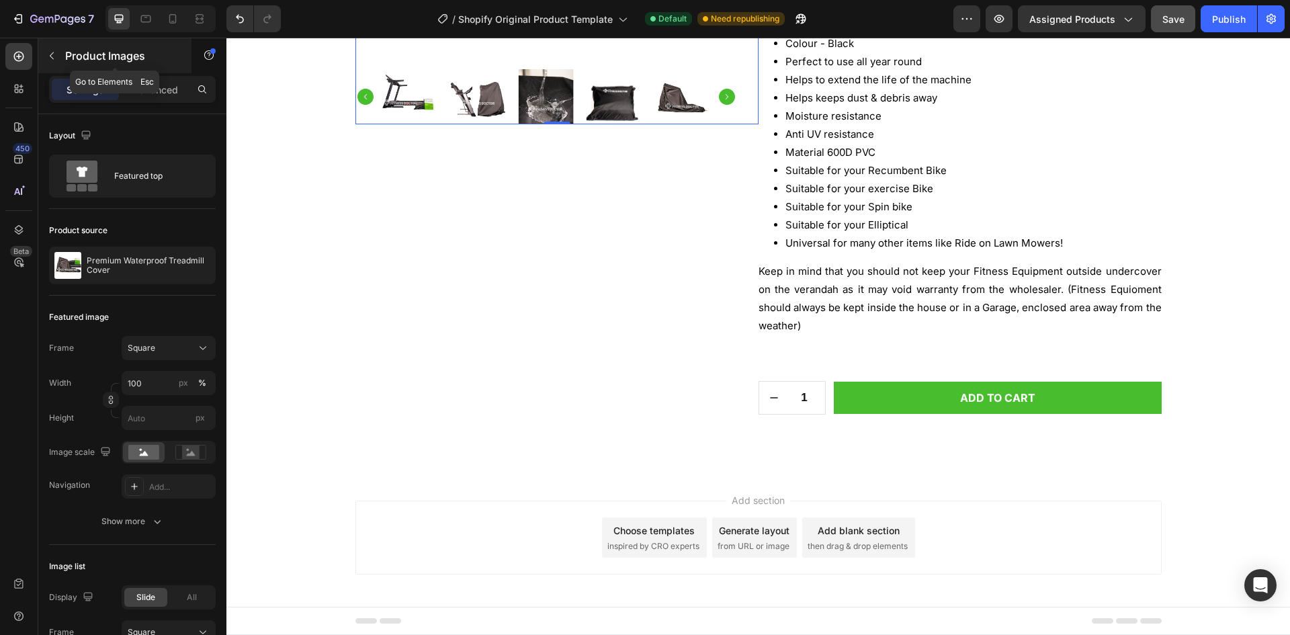
click at [67, 60] on p "Product Images" at bounding box center [122, 56] width 114 height 16
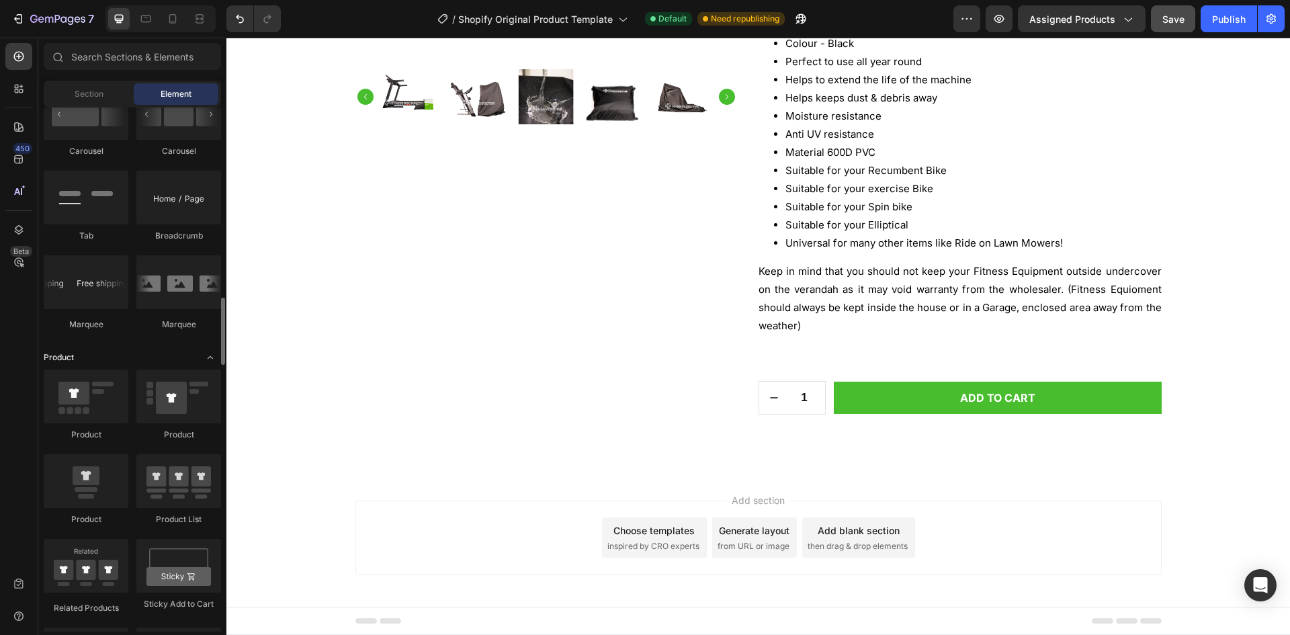
scroll to position [1680, 0]
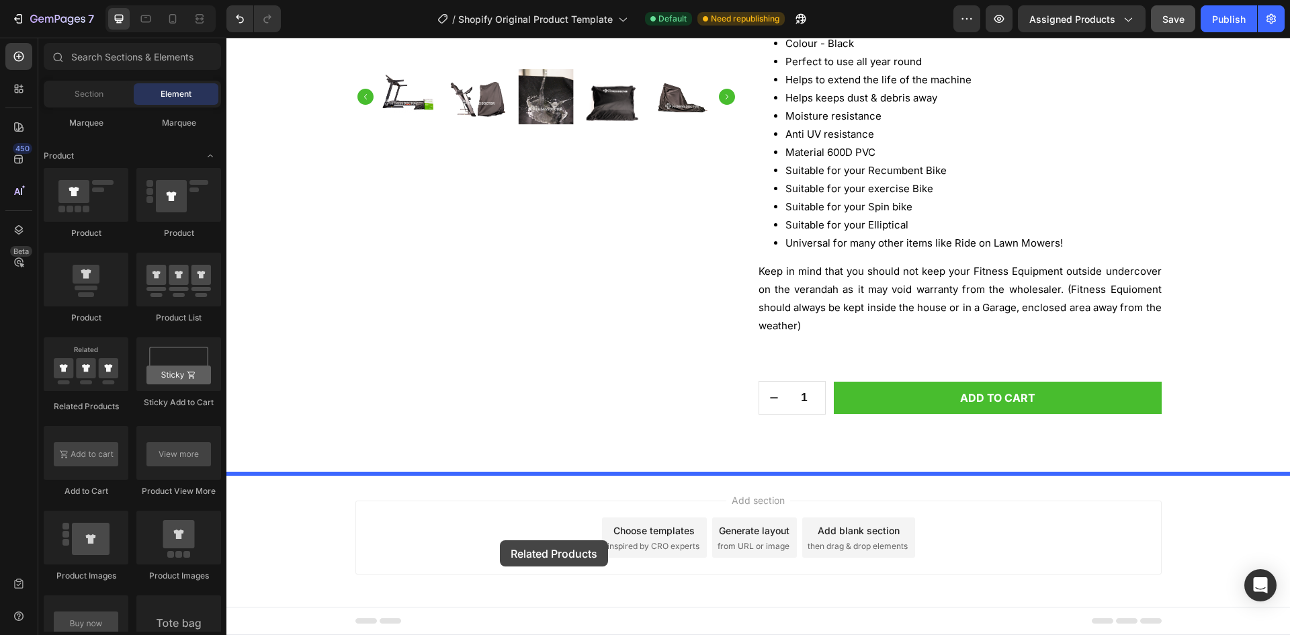
drag, startPoint x: 335, startPoint y: 411, endPoint x: 500, endPoint y: 540, distance: 208.7
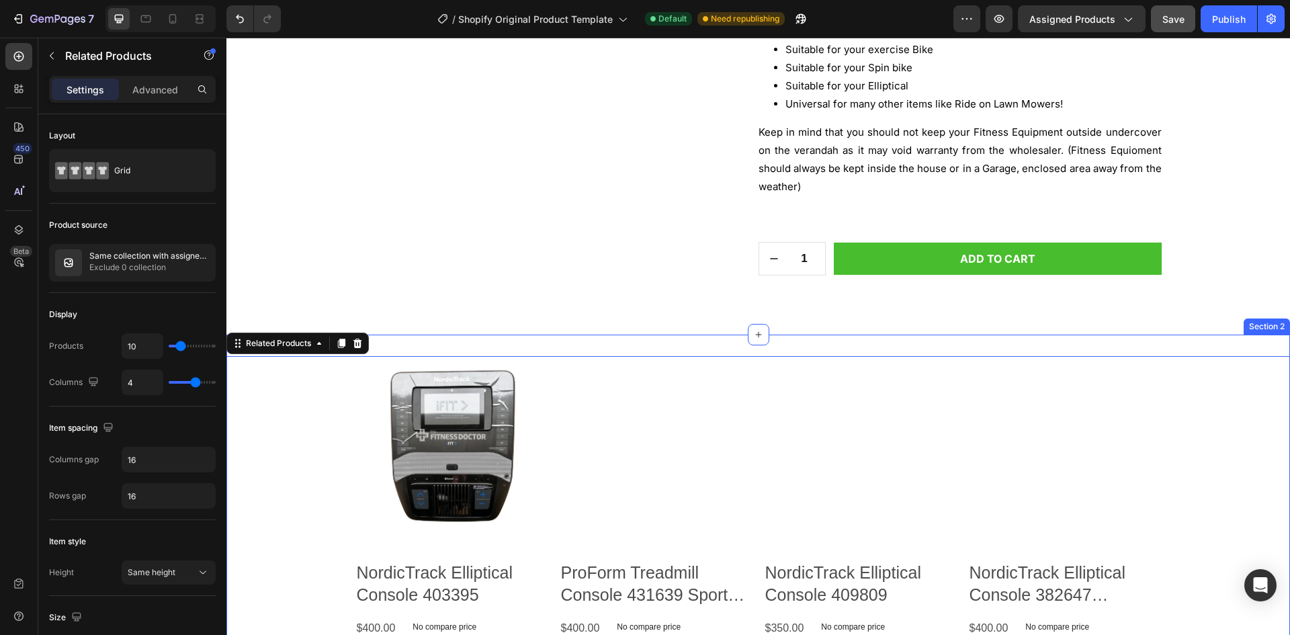
scroll to position [566, 0]
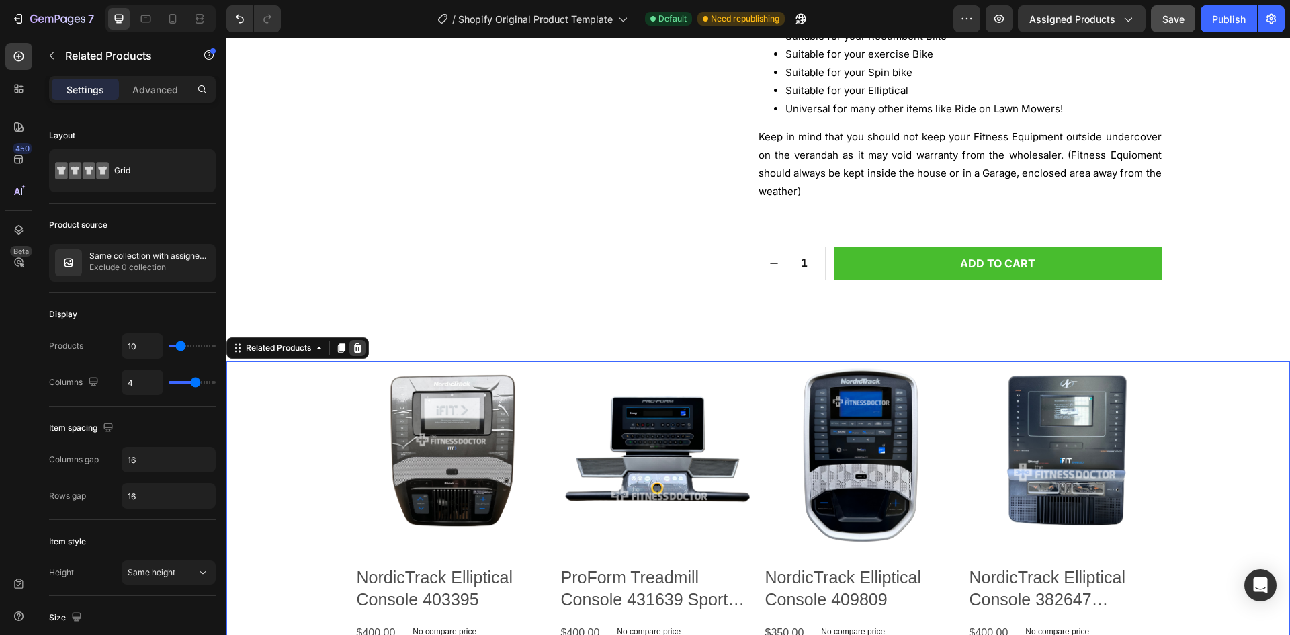
click at [366, 351] on div at bounding box center [357, 348] width 16 height 16
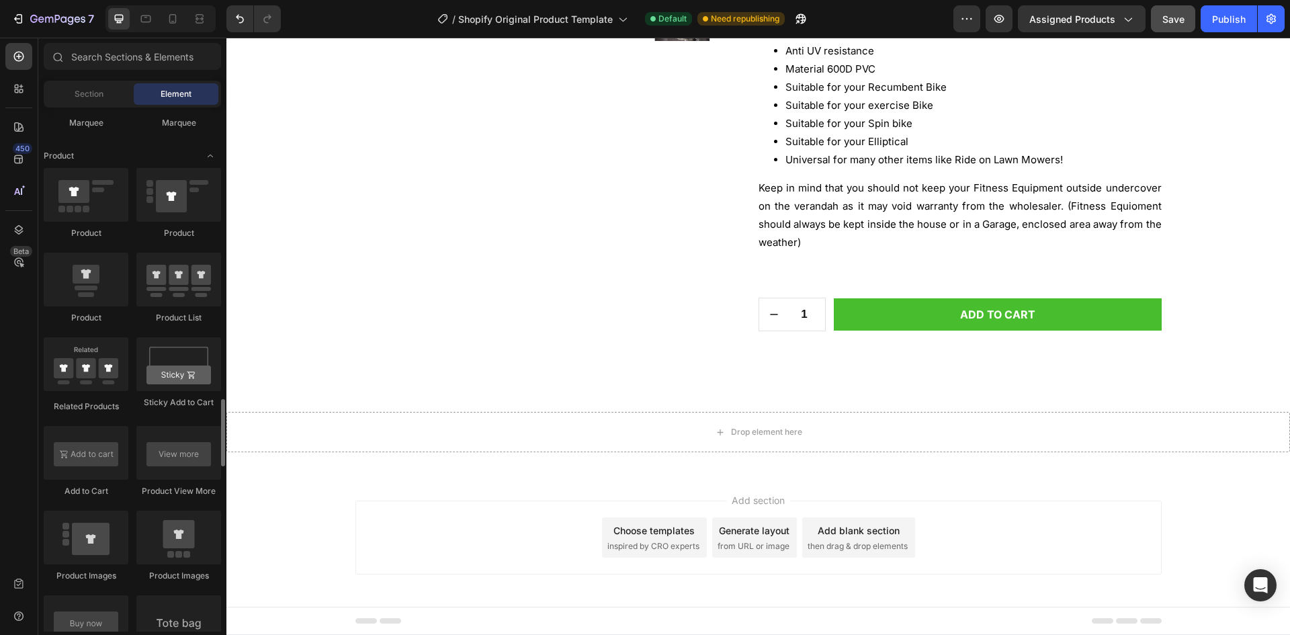
scroll to position [1747, 0]
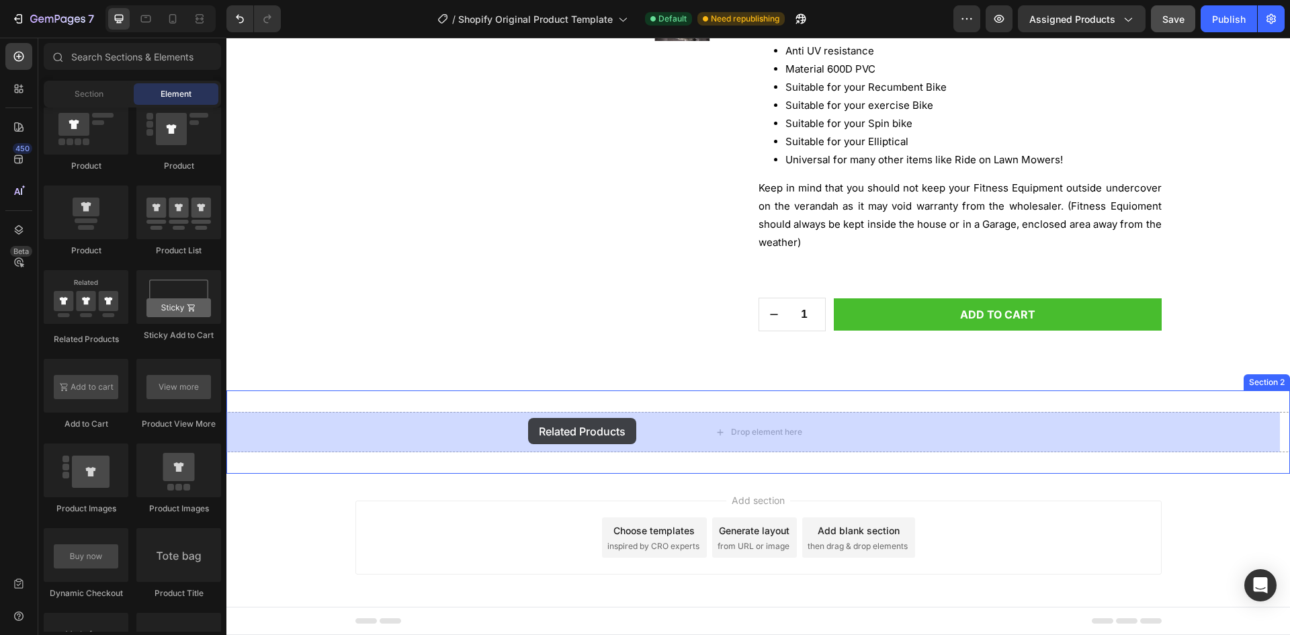
drag, startPoint x: 331, startPoint y: 352, endPoint x: 528, endPoint y: 418, distance: 207.6
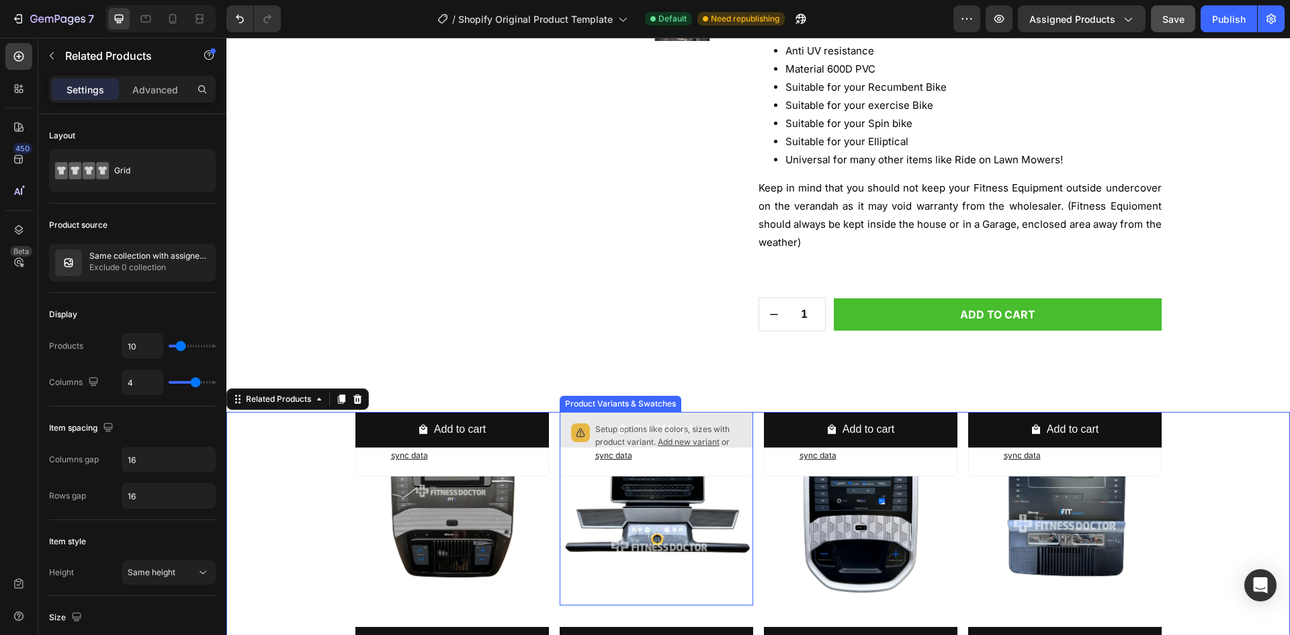
scroll to position [566, 0]
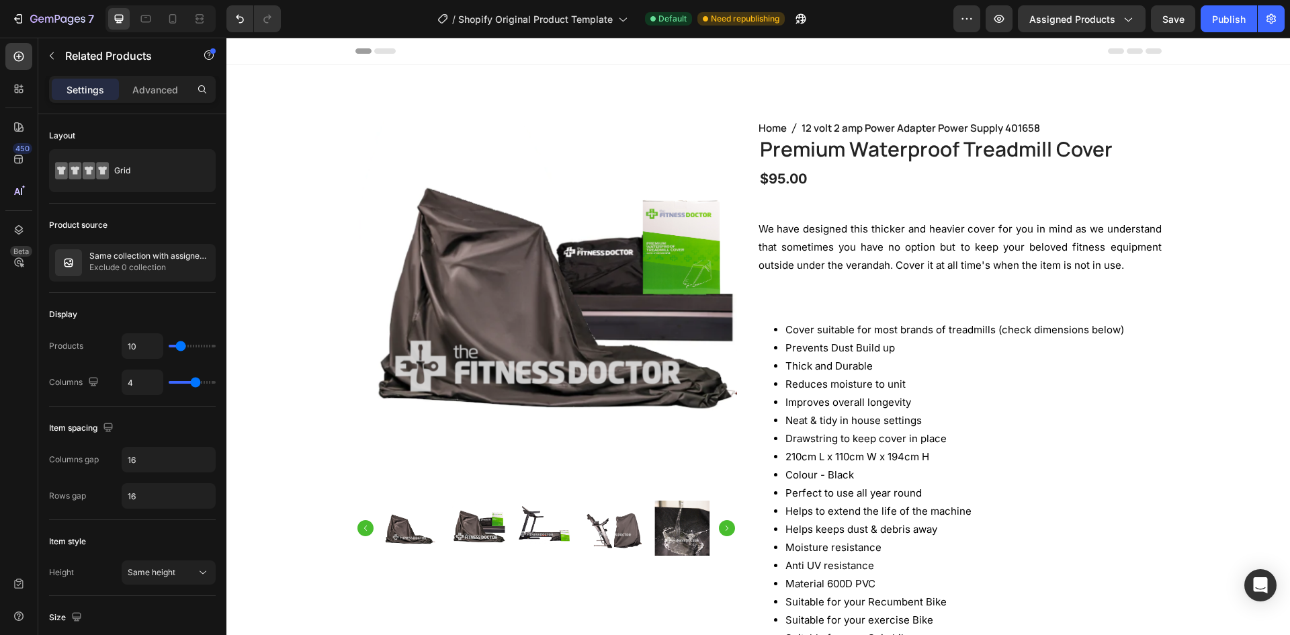
scroll to position [566, 0]
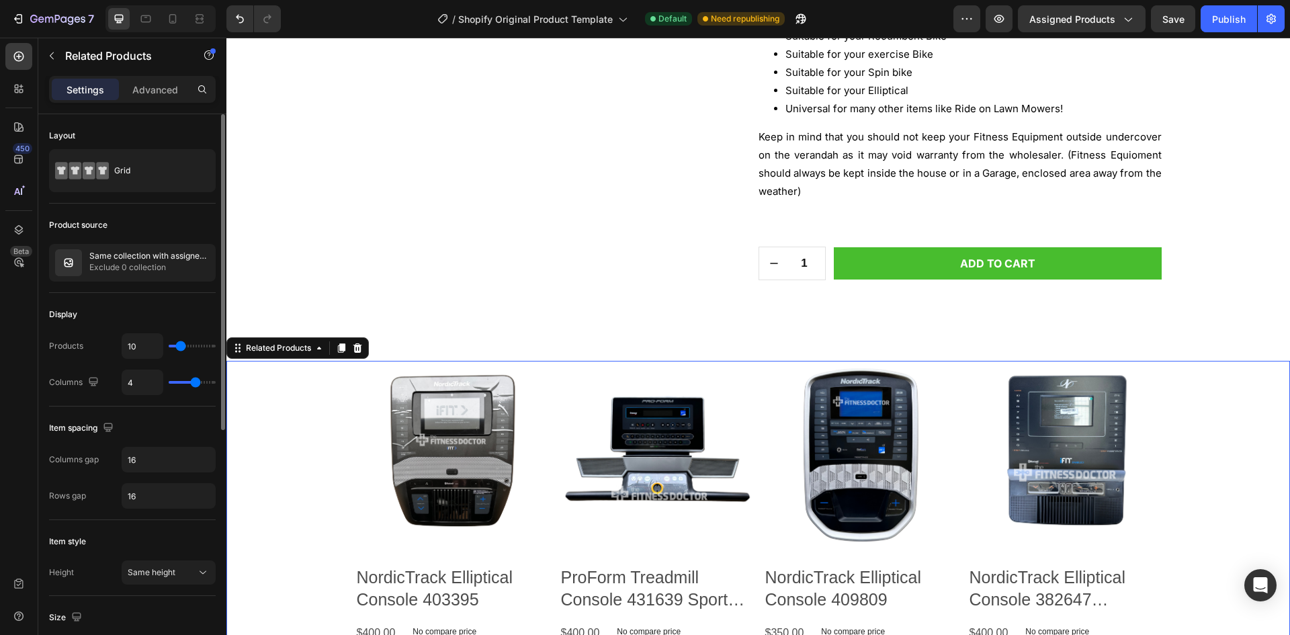
type input "8"
type input "7"
type input "6"
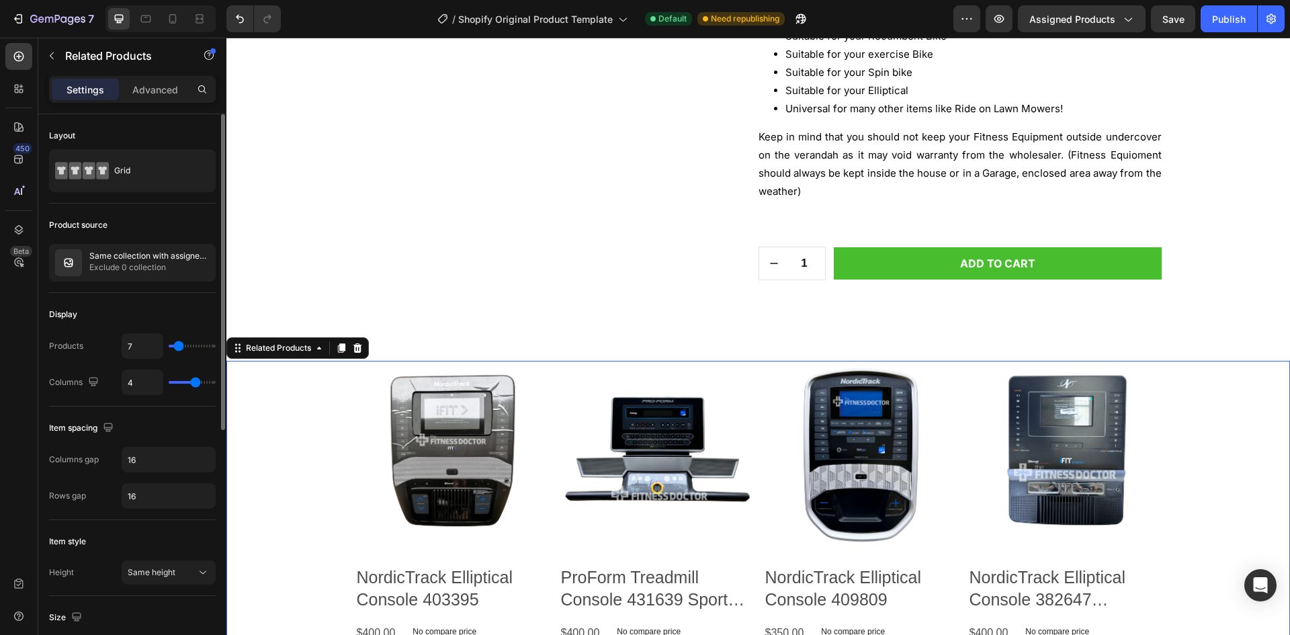
type input "6"
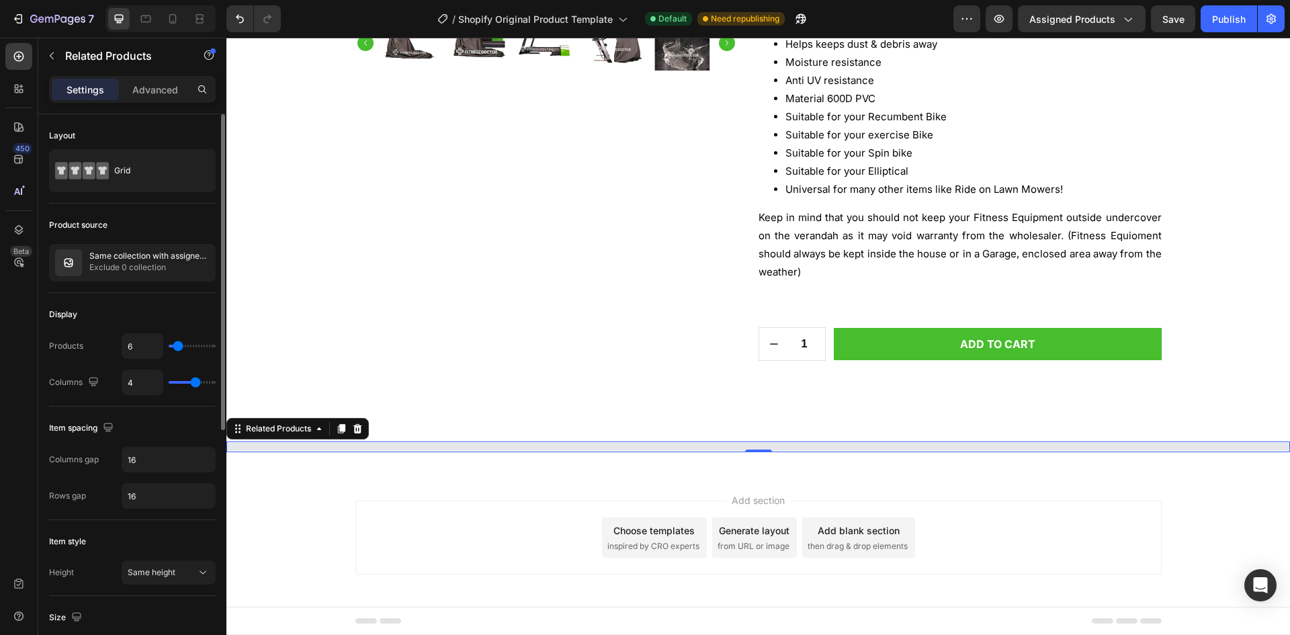
type input "5"
click at [177, 347] on input "range" at bounding box center [192, 346] width 47 height 3
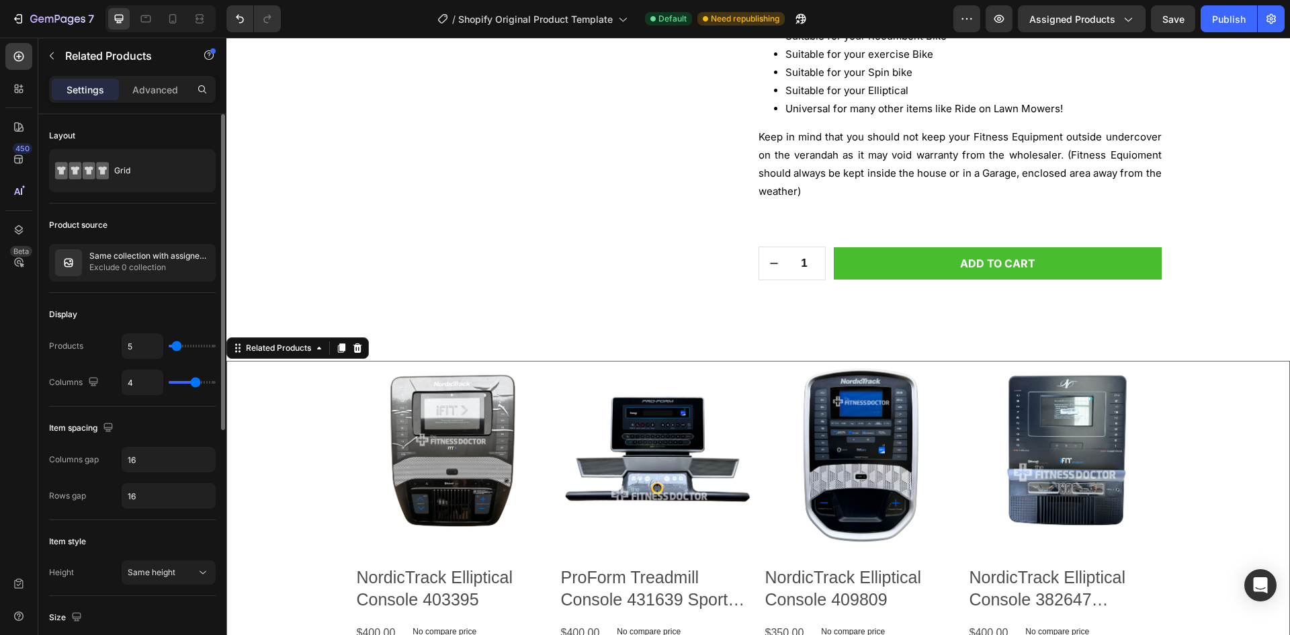
type input "5"
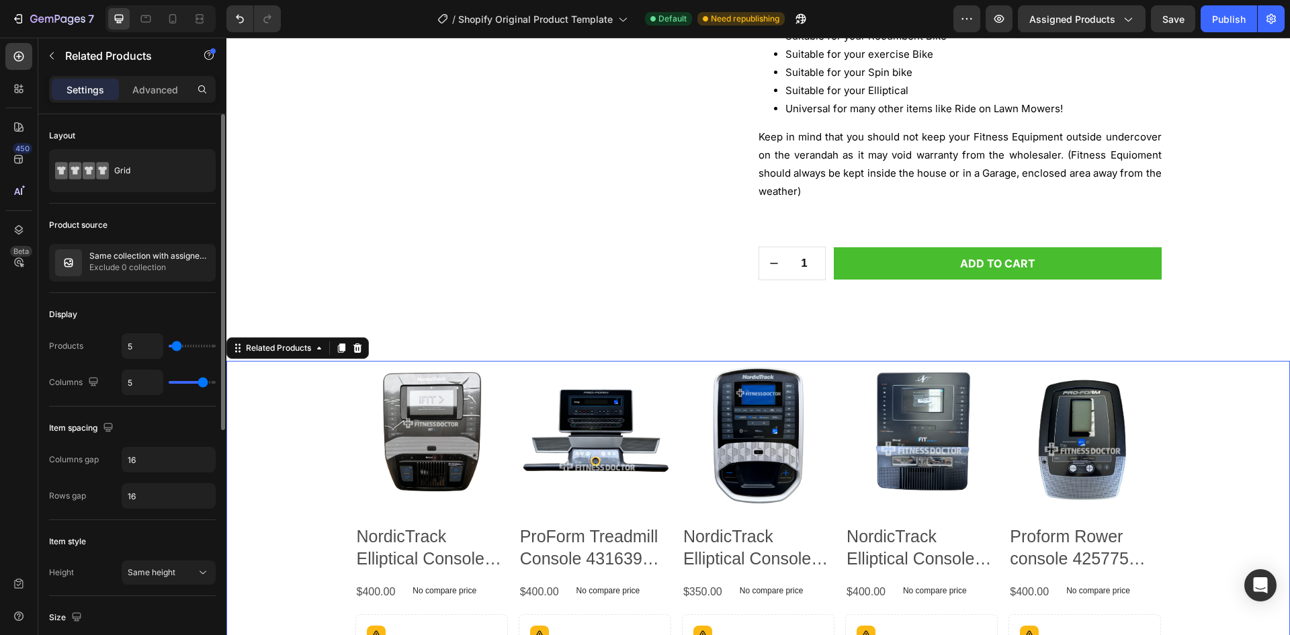
type input "5"
click at [200, 381] on input "range" at bounding box center [192, 382] width 47 height 3
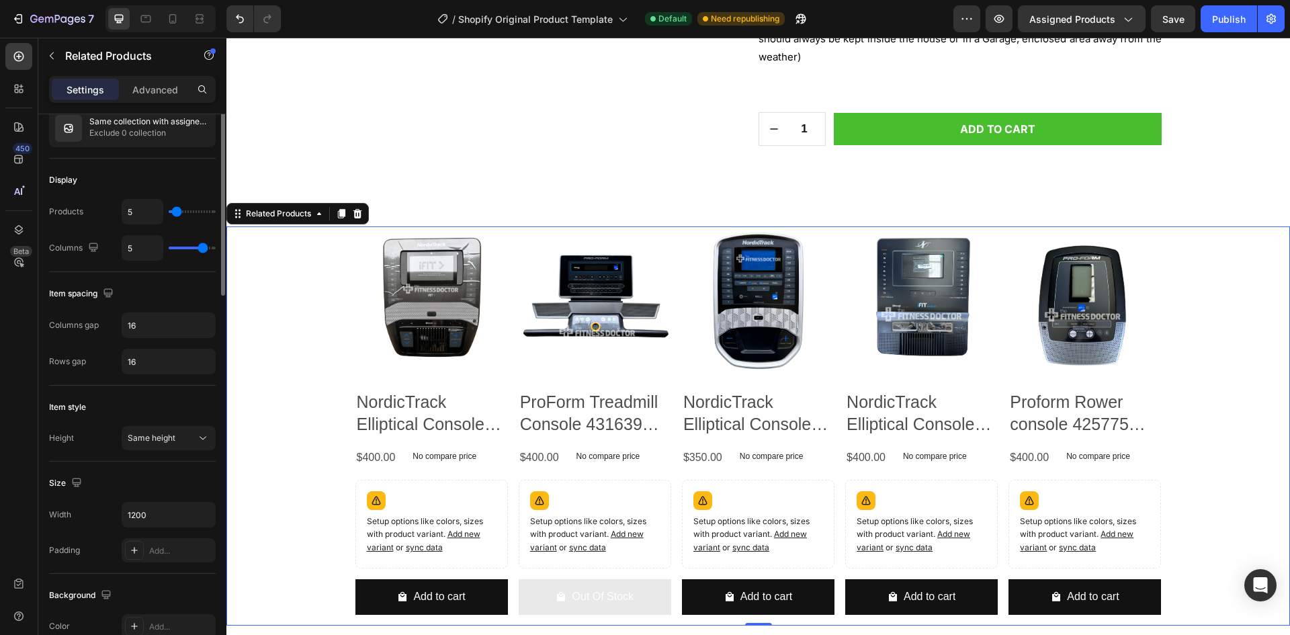
scroll to position [0, 0]
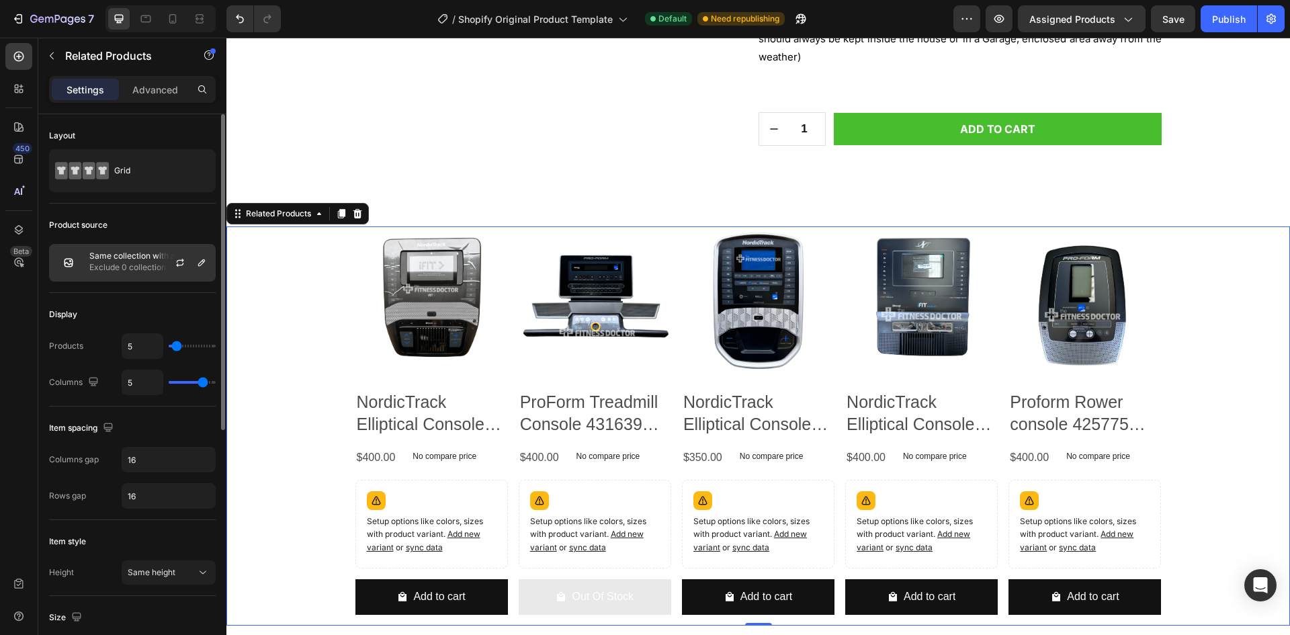
click at [107, 263] on p "Exclude 0 collection" at bounding box center [149, 267] width 120 height 13
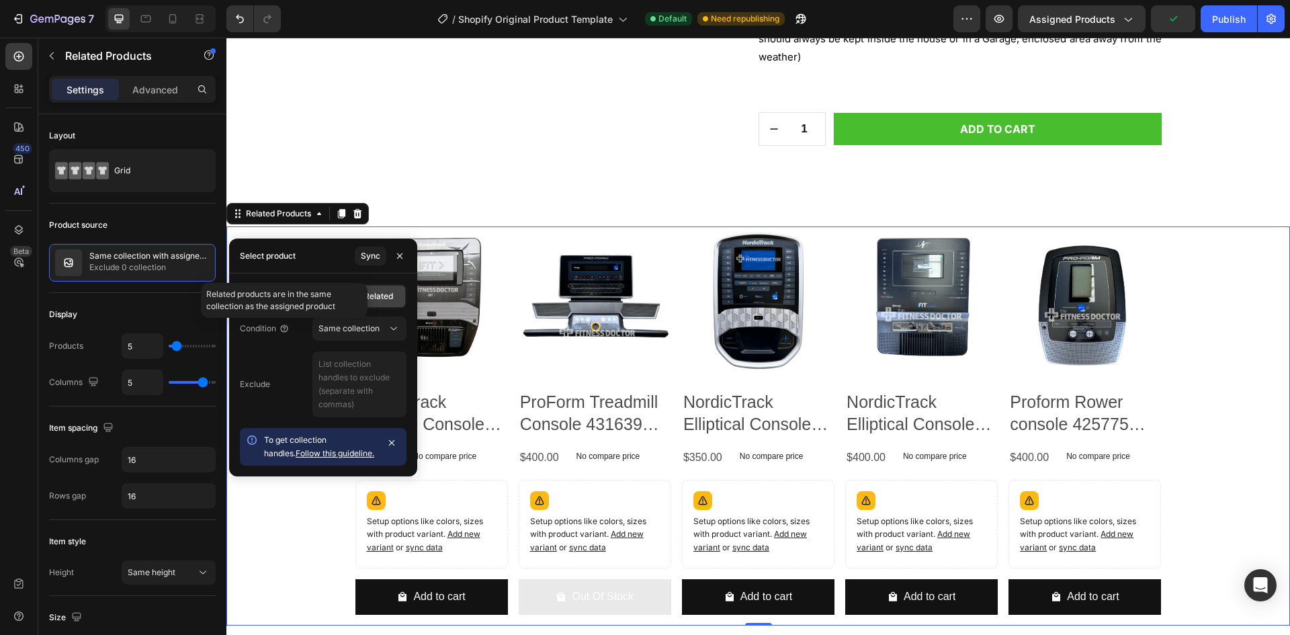
click at [310, 296] on p "Related products are in the same collection as the assigned product" at bounding box center [284, 300] width 156 height 24
click at [359, 318] on button "Same collection" at bounding box center [359, 328] width 94 height 24
click at [326, 297] on span "Collection" at bounding box center [323, 296] width 38 height 12
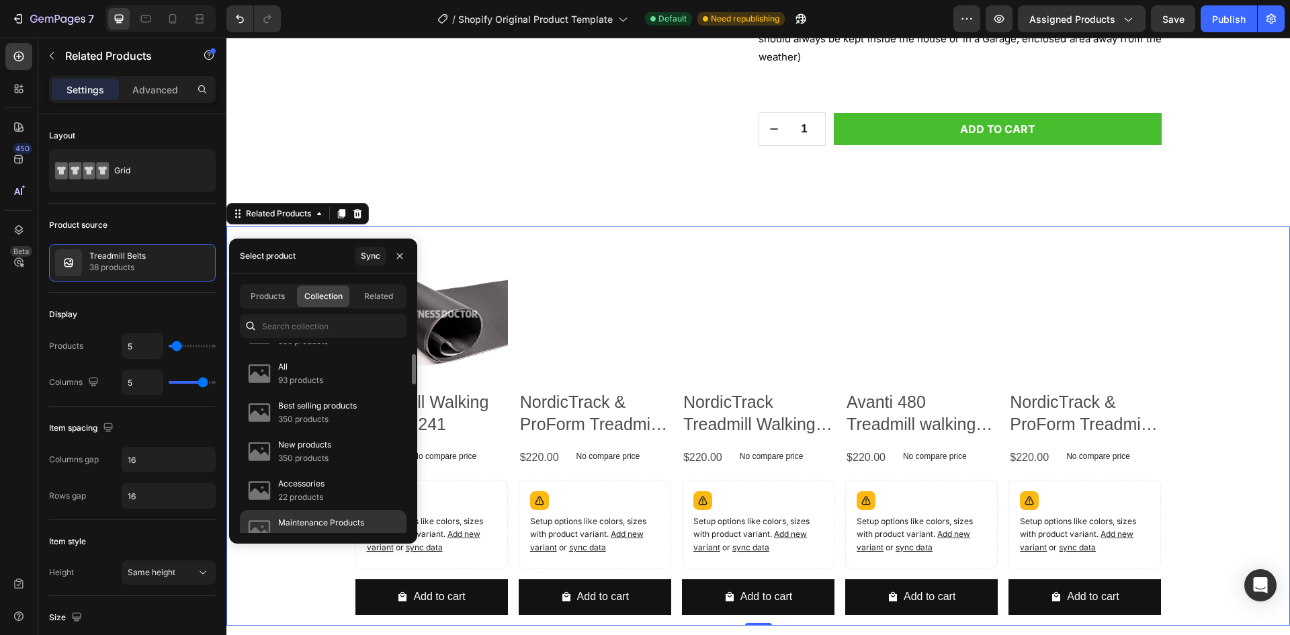
scroll to position [134, 0]
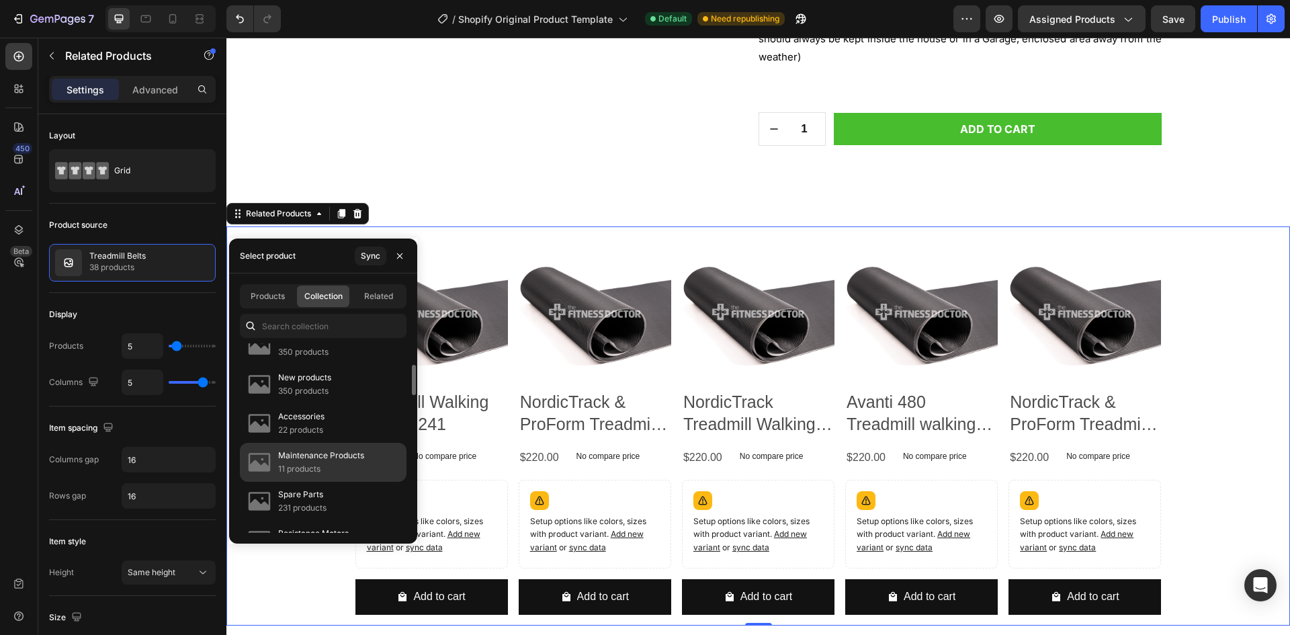
click at [355, 453] on p "Maintenance Products" at bounding box center [321, 455] width 86 height 13
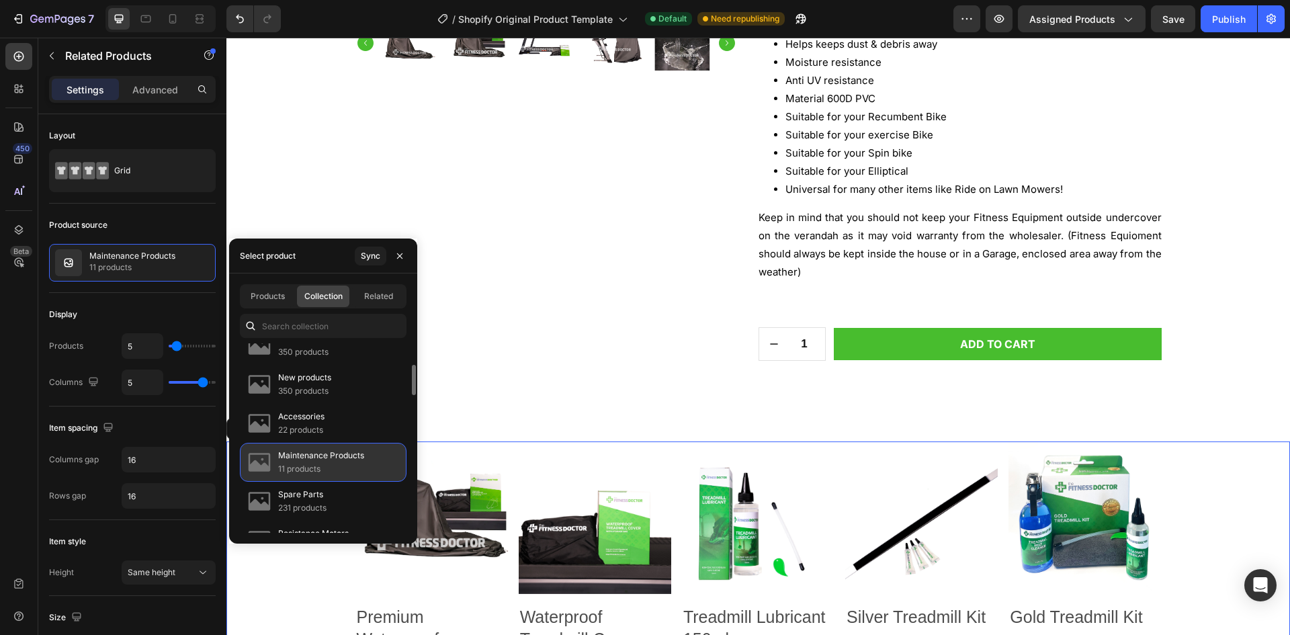
scroll to position [700, 0]
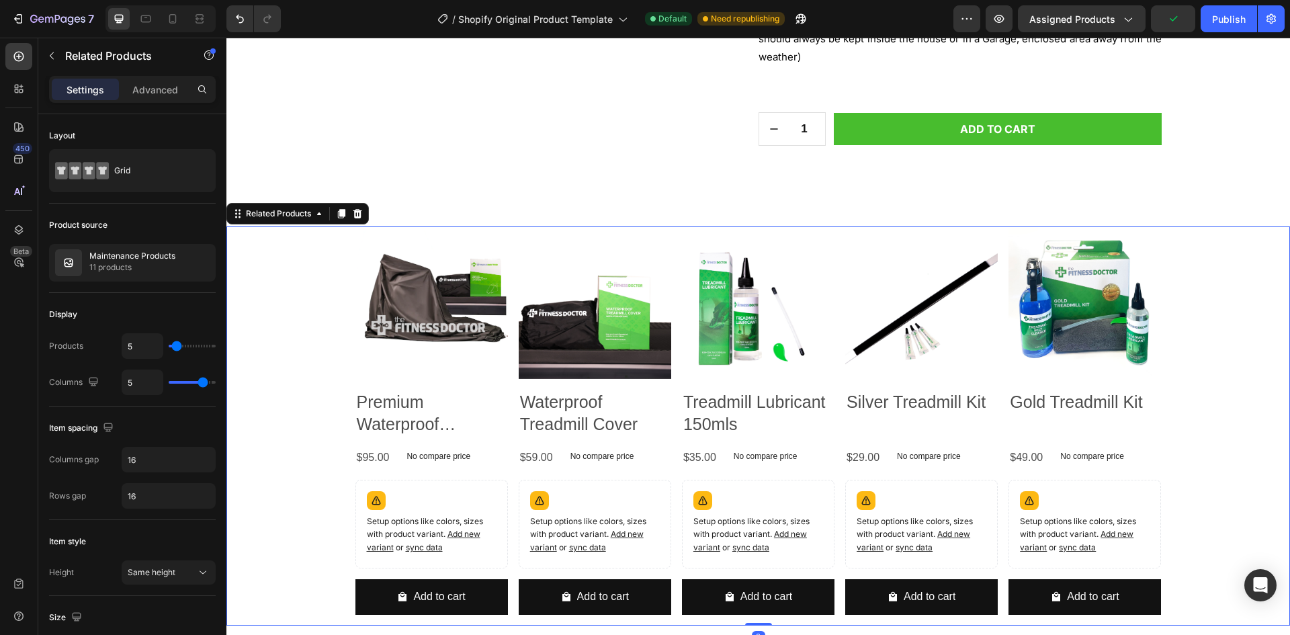
click at [304, 418] on div "Product Images Premium Waterproof Treadmill Cover Product Title $95.00 Product …" at bounding box center [758, 425] width 1064 height 399
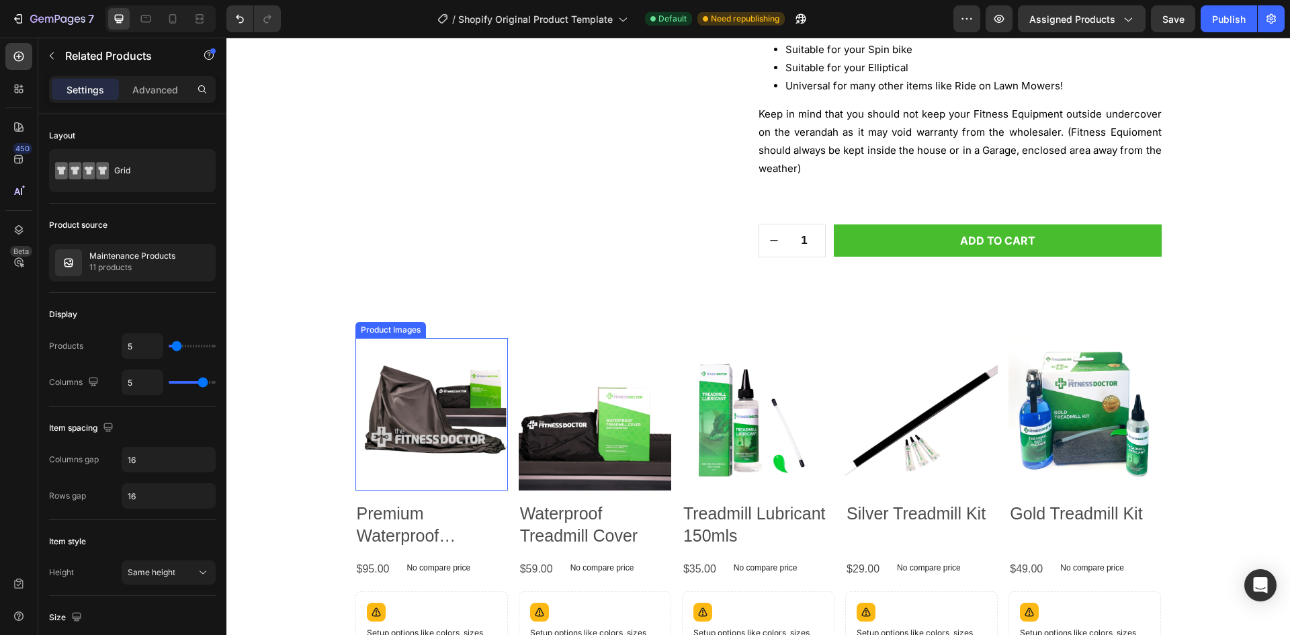
scroll to position [806, 0]
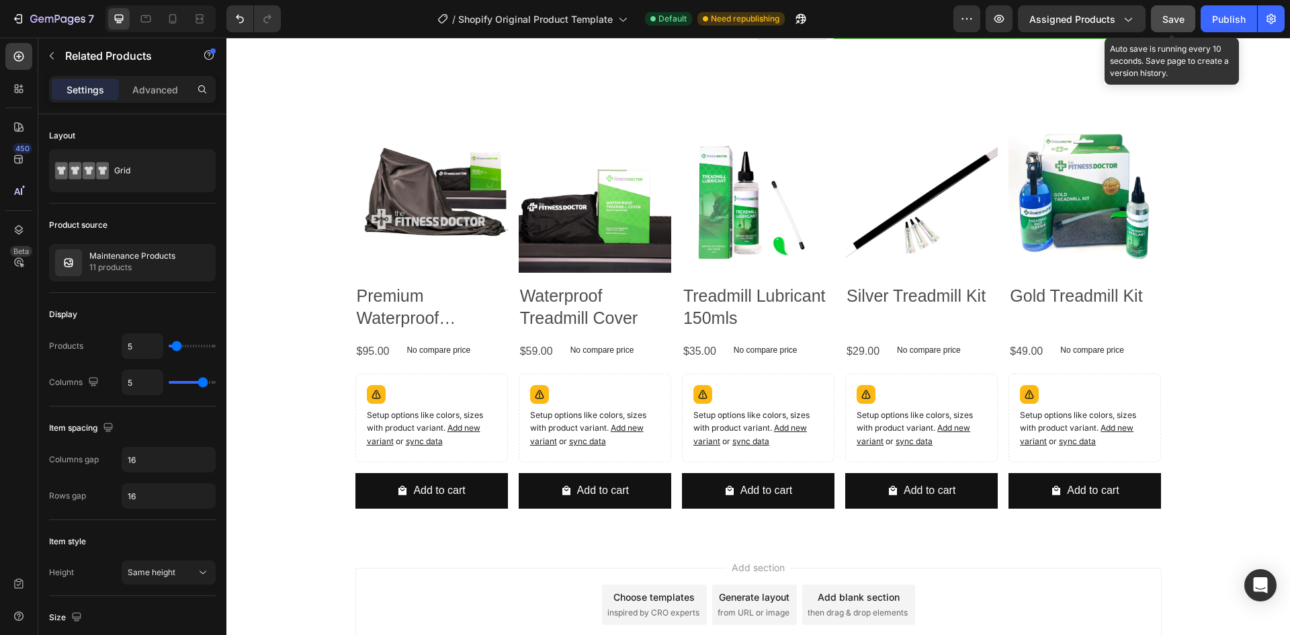
click at [1179, 17] on span "Save" at bounding box center [1173, 18] width 22 height 11
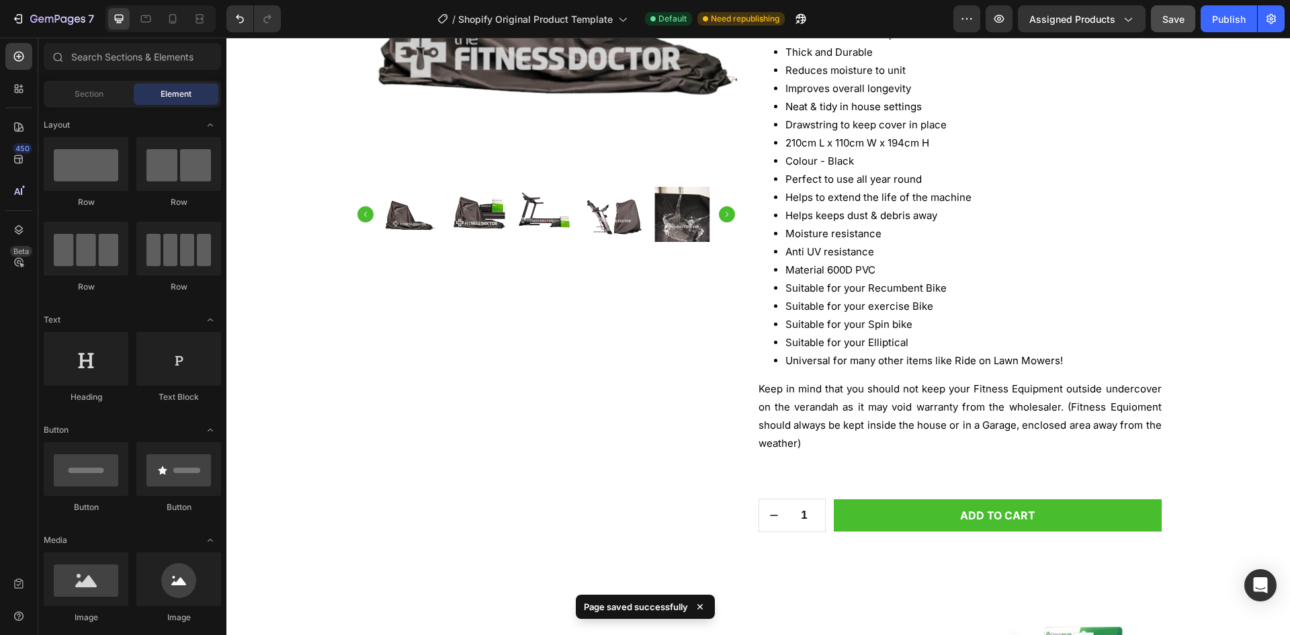
scroll to position [0, 0]
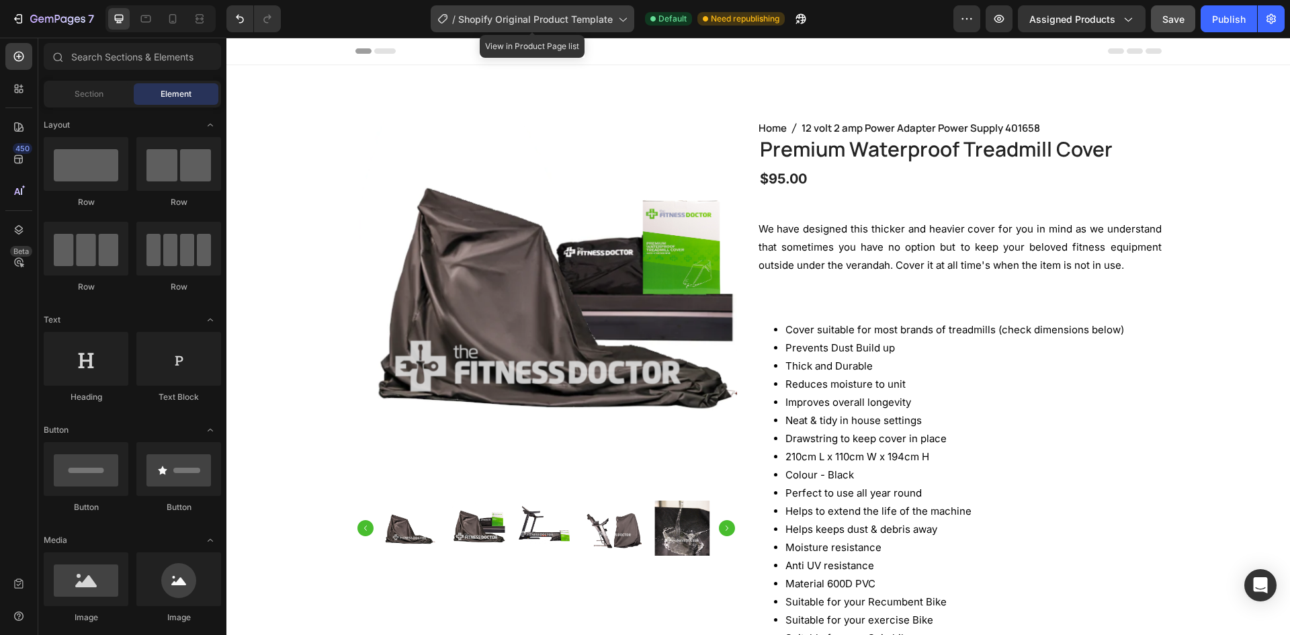
click at [510, 19] on span "Shopify Original Product Template" at bounding box center [535, 19] width 155 height 14
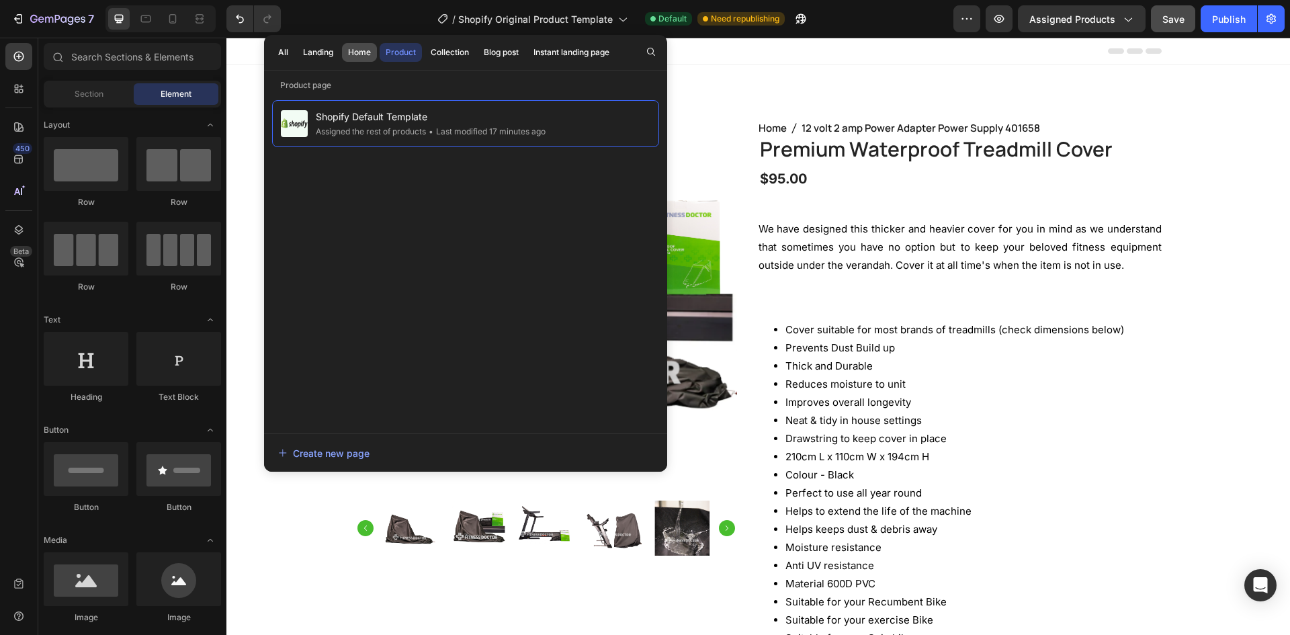
click at [356, 56] on div "Home" at bounding box center [359, 52] width 23 height 12
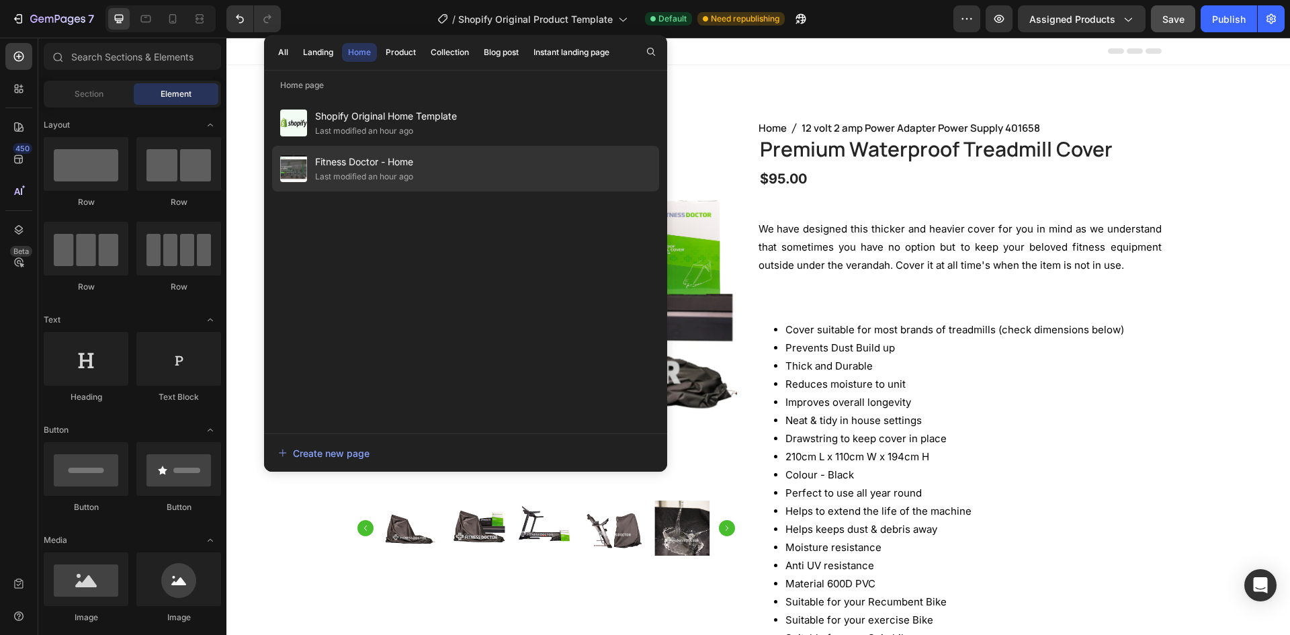
click at [376, 175] on div "Last modified an hour ago" at bounding box center [364, 176] width 98 height 13
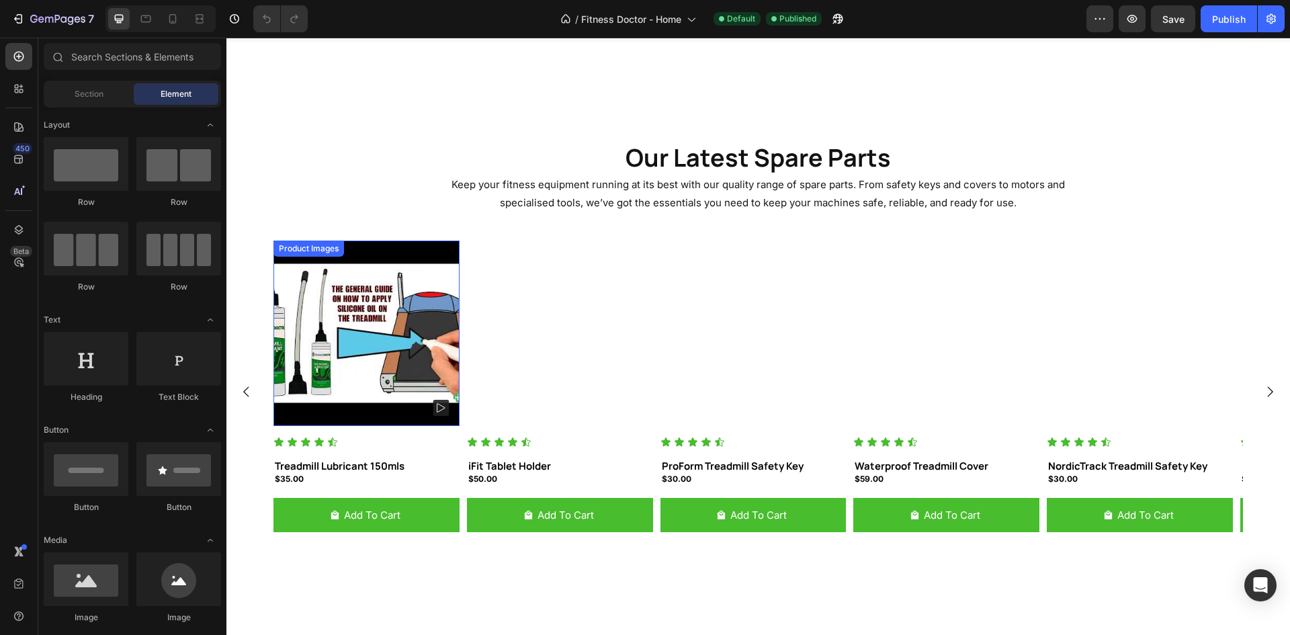
scroll to position [1008, 0]
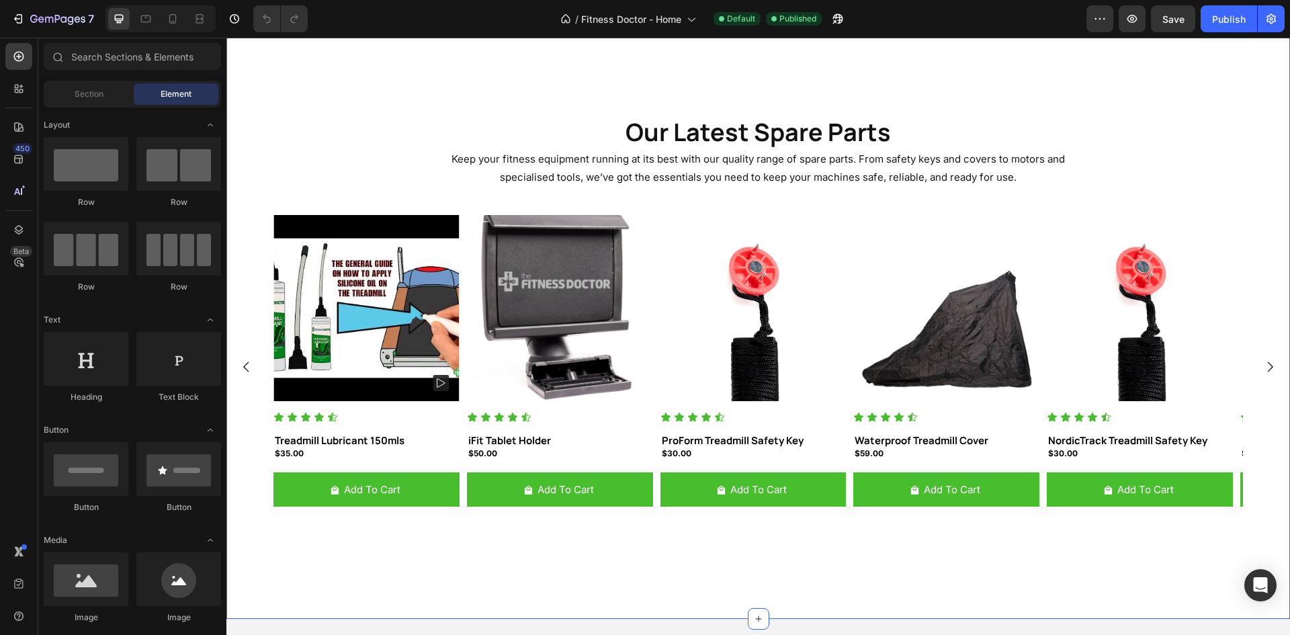
click at [1141, 202] on div "Our Latest Spare Parts Heading Keep your fitness equipment running at its best …" at bounding box center [758, 317] width 1064 height 401
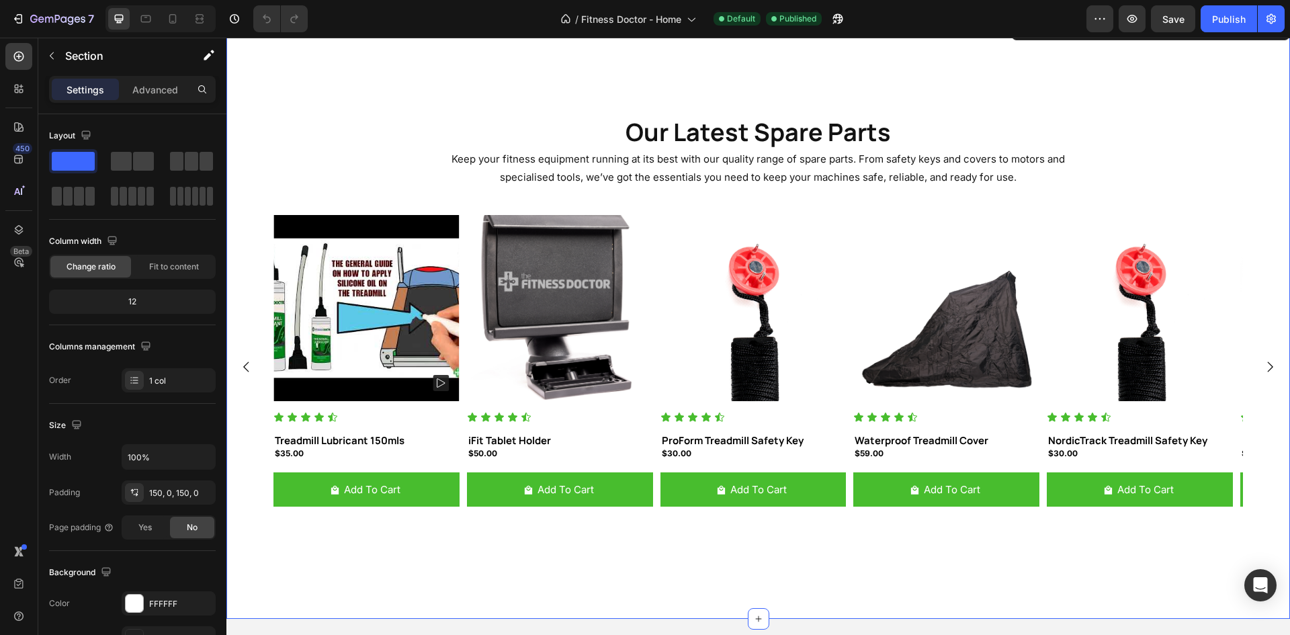
click at [460, 234] on div "Product Images" at bounding box center [366, 308] width 186 height 186
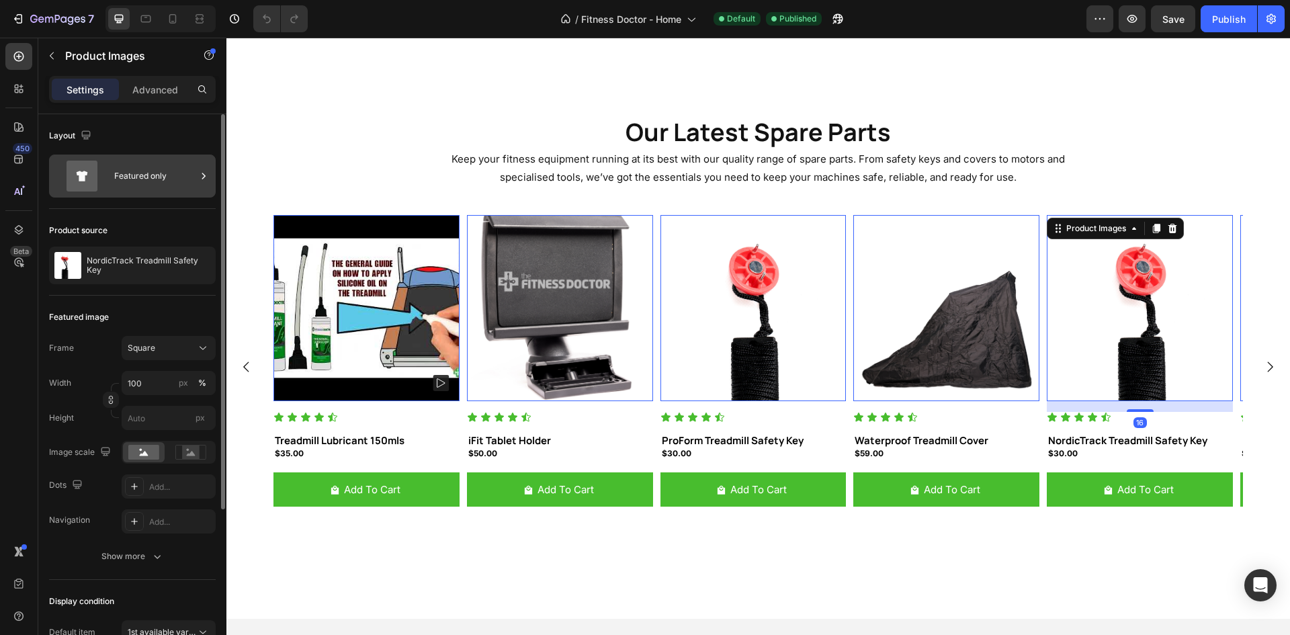
click at [88, 159] on div "Featured only" at bounding box center [132, 176] width 167 height 43
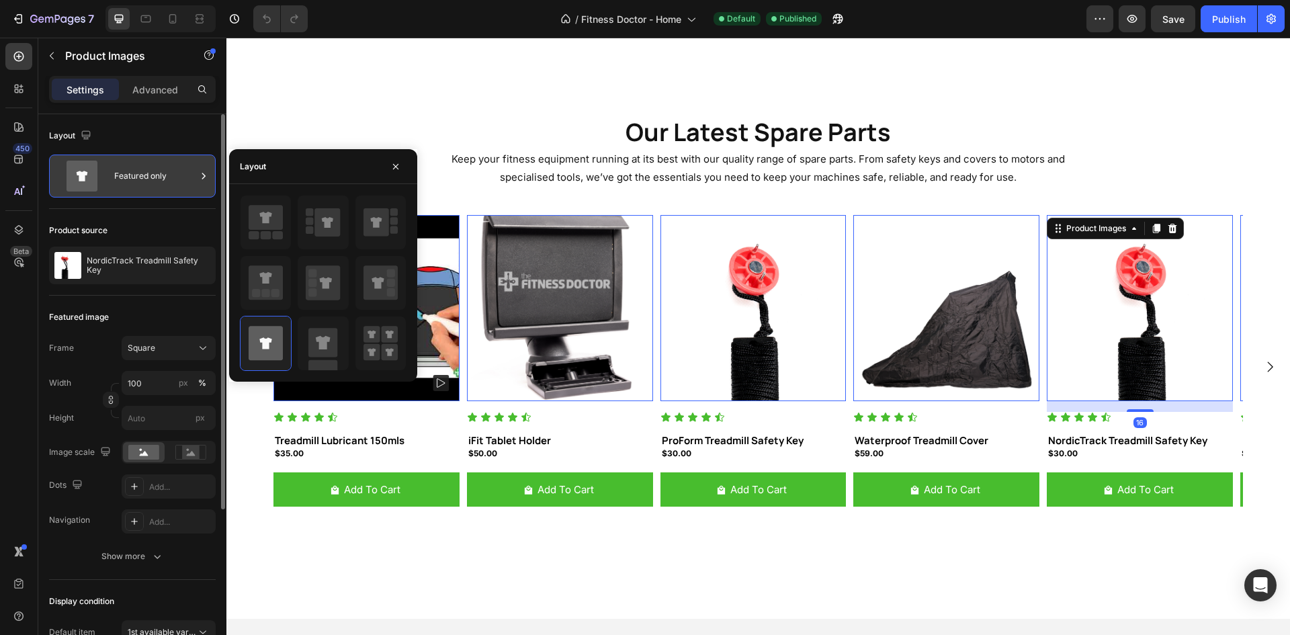
click at [101, 173] on icon at bounding box center [82, 176] width 54 height 31
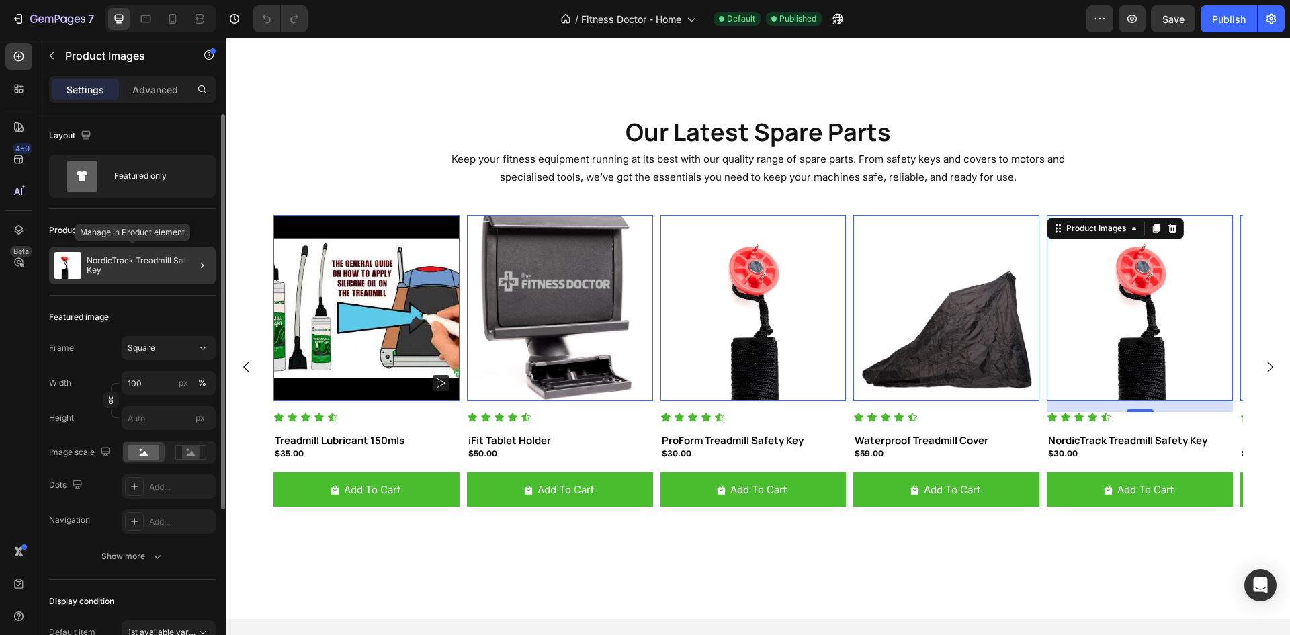
click at [119, 257] on p "NordicTrack Treadmill Safety Key" at bounding box center [149, 265] width 124 height 19
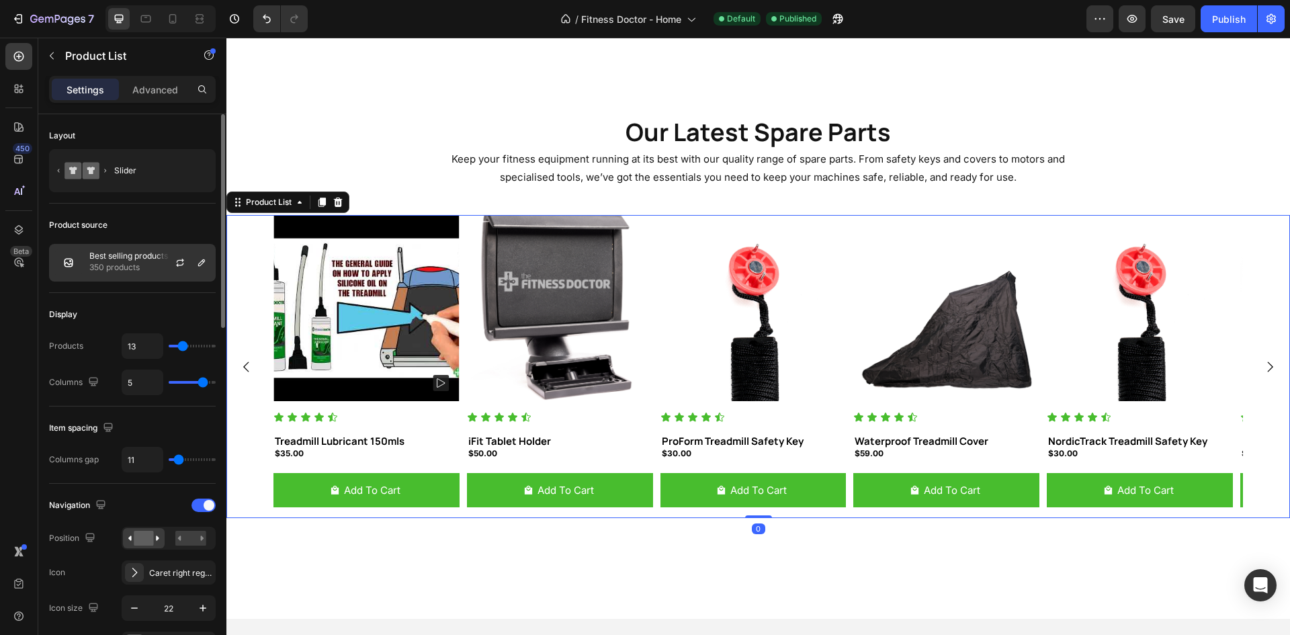
click at [122, 269] on p "350 products" at bounding box center [128, 267] width 79 height 13
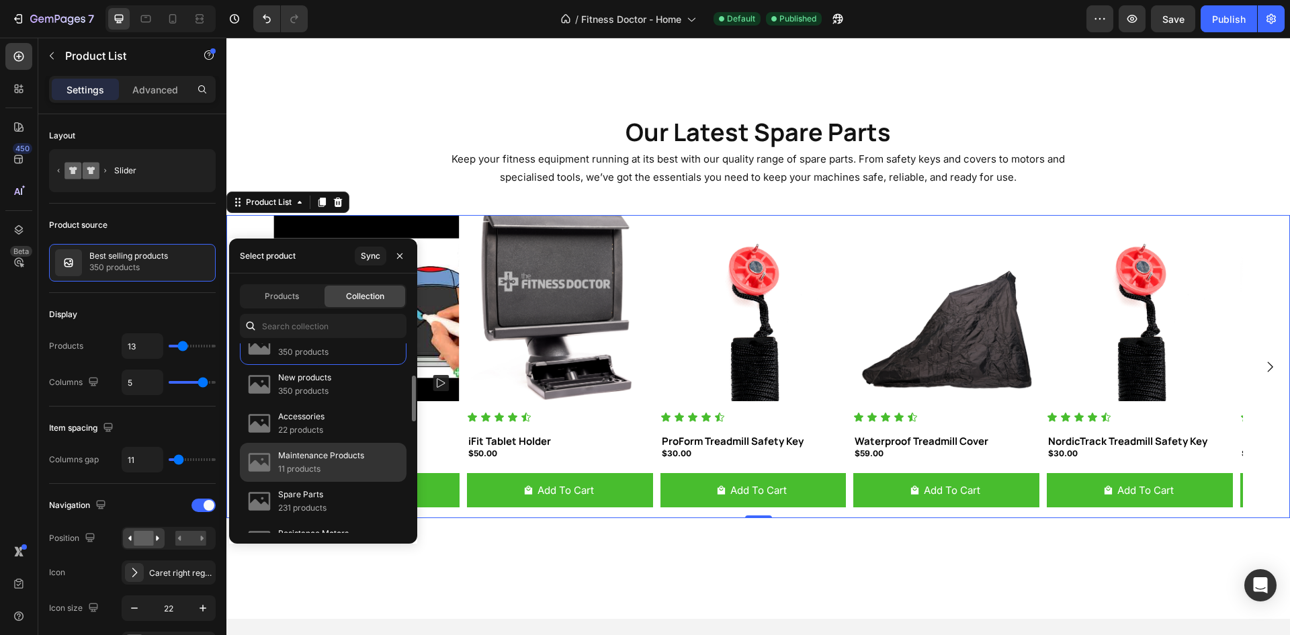
scroll to position [202, 0]
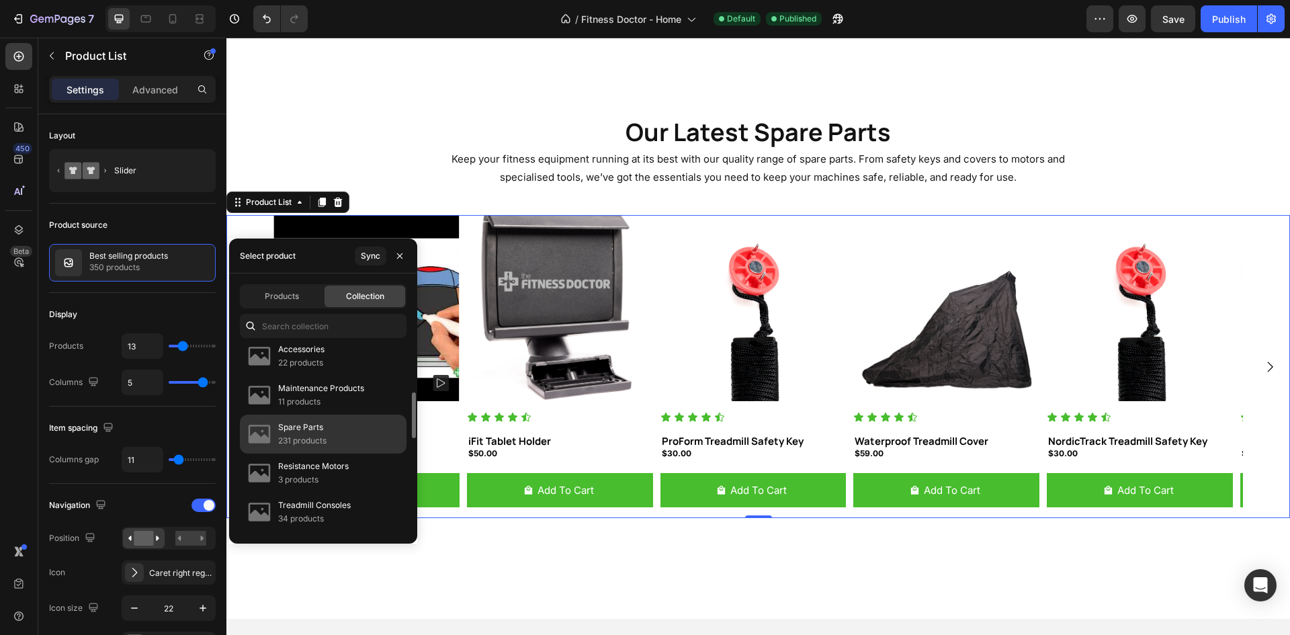
click at [293, 441] on p "231 products" at bounding box center [302, 440] width 48 height 13
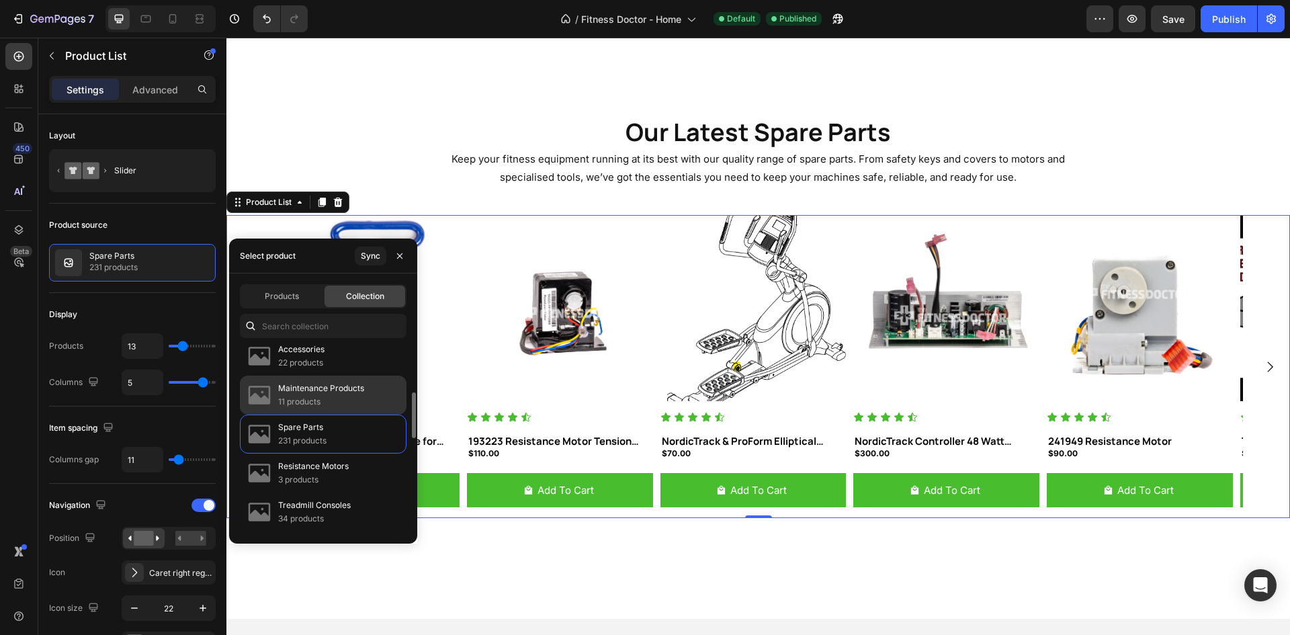
click at [310, 405] on p "11 products" at bounding box center [321, 401] width 86 height 13
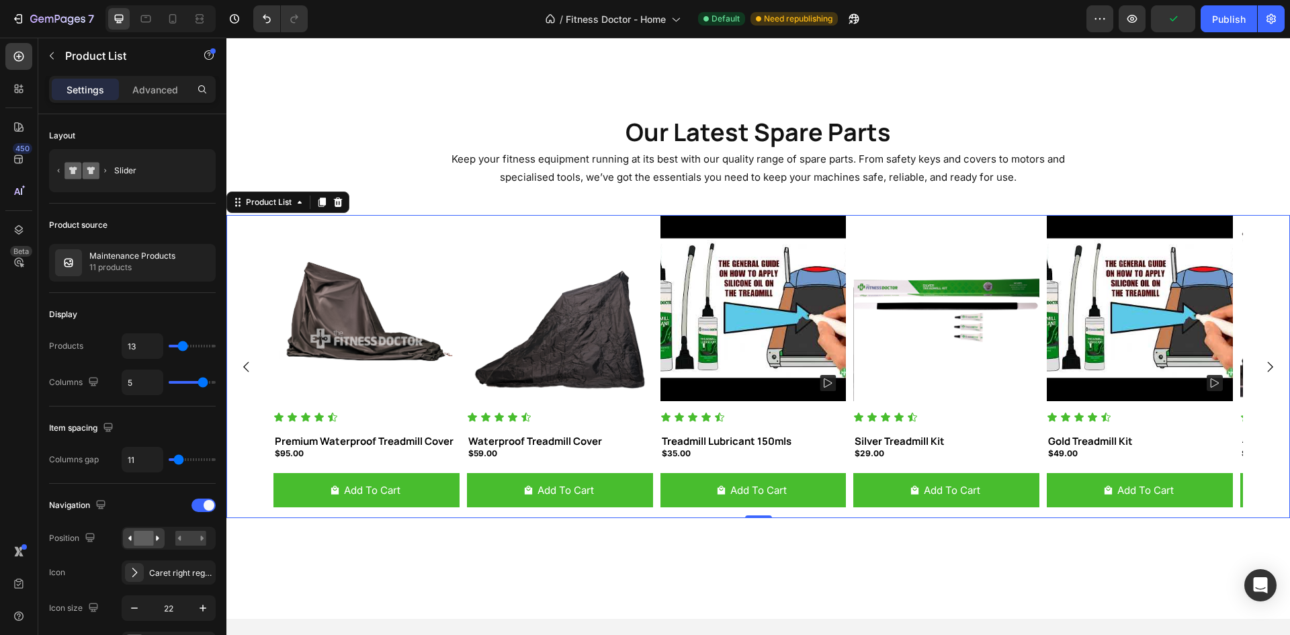
click at [23, 368] on div "450 Beta" at bounding box center [18, 290] width 27 height 495
click at [1234, 21] on div "Publish" at bounding box center [1229, 19] width 34 height 14
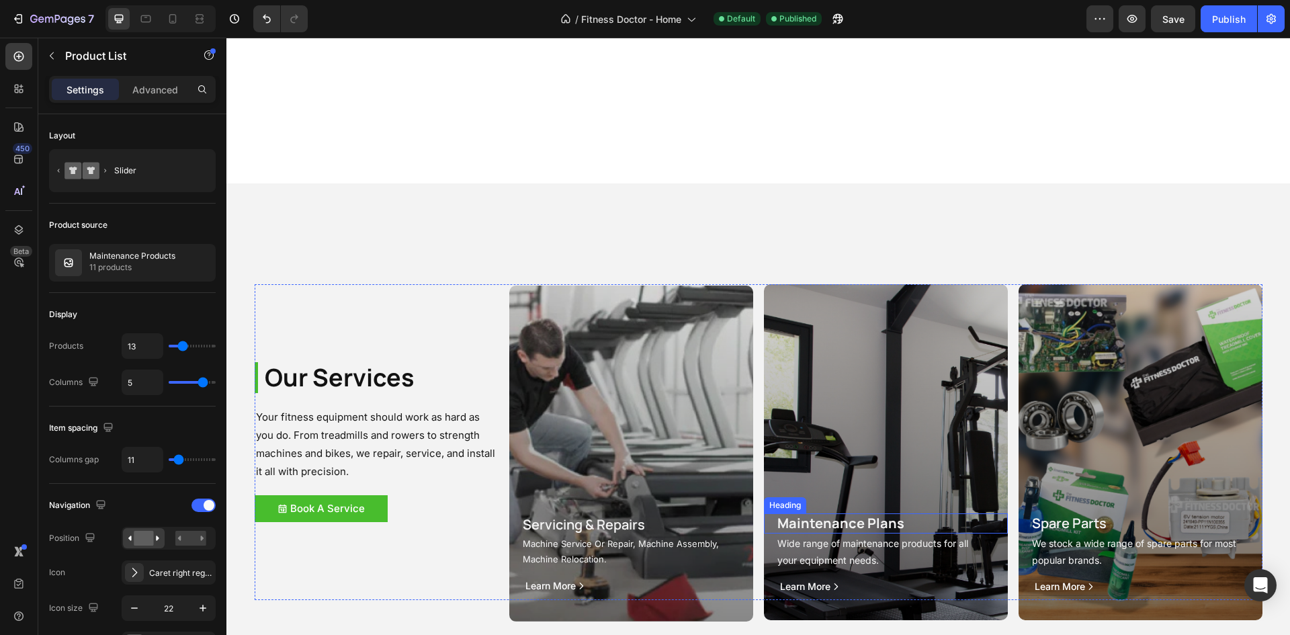
scroll to position [1680, 0]
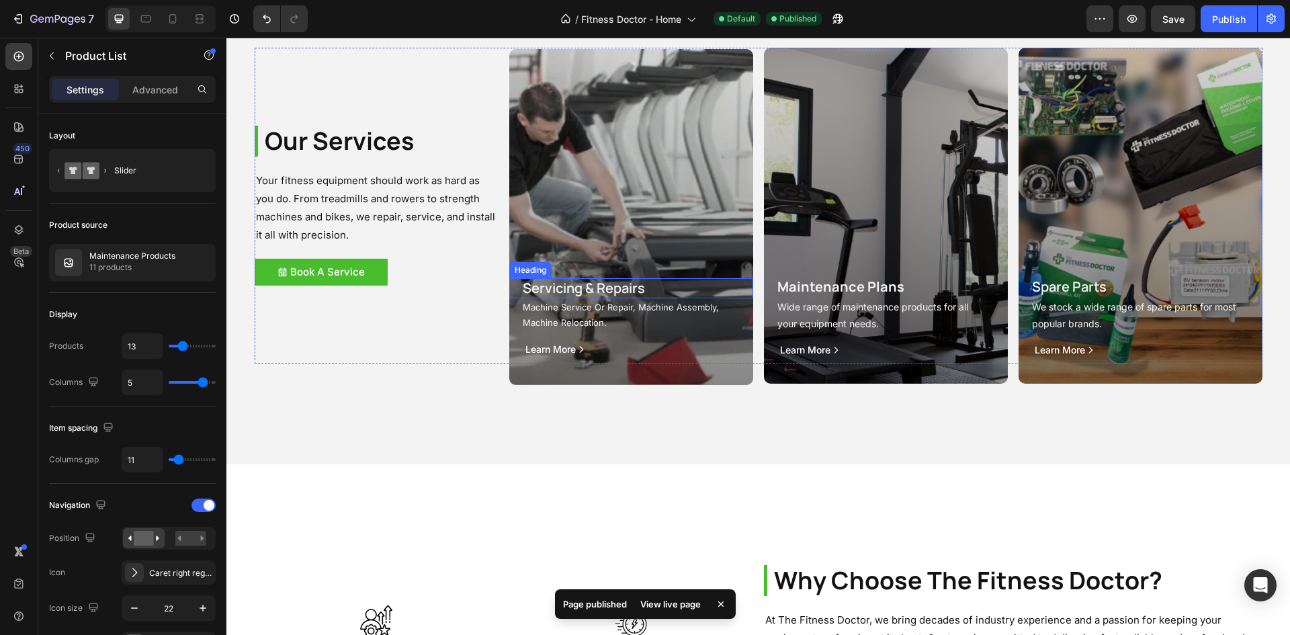
click at [589, 283] on h2 "Servicing & Repairs" at bounding box center [637, 288] width 232 height 20
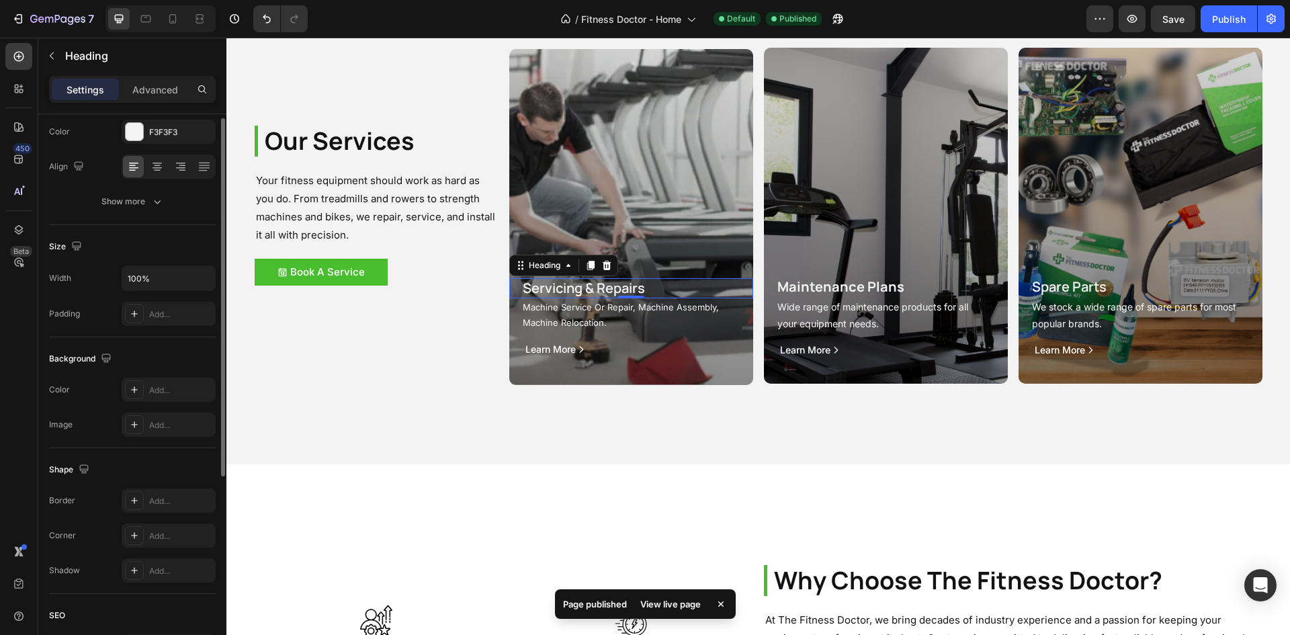
scroll to position [0, 0]
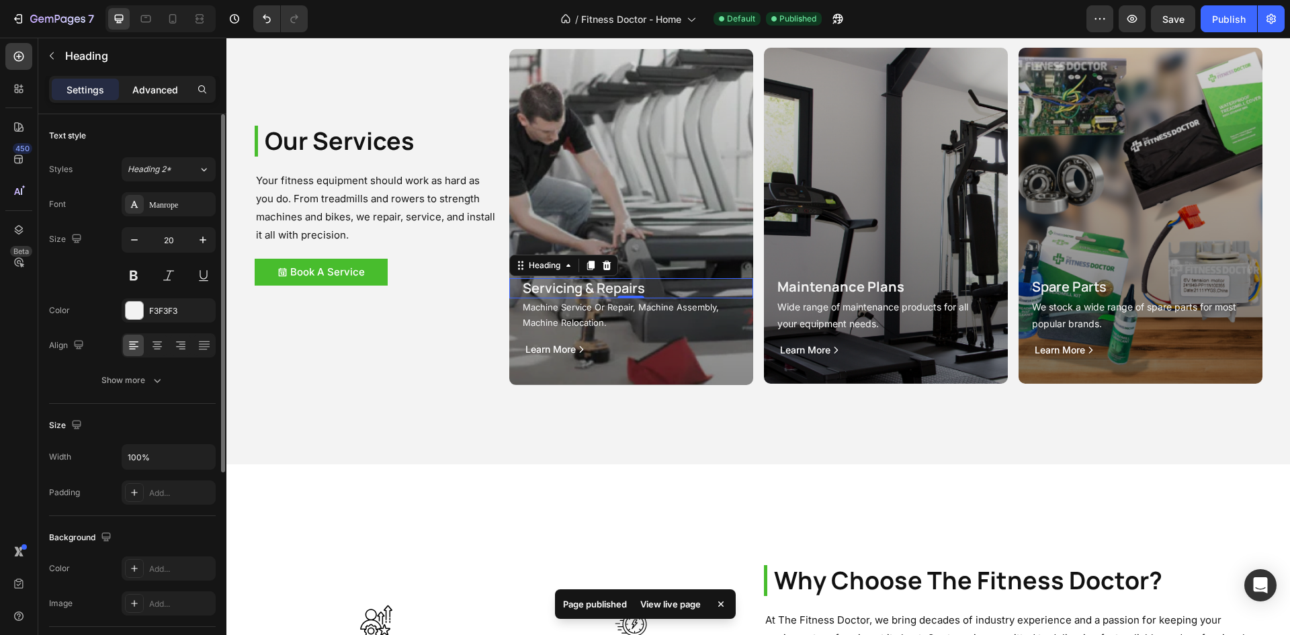
click at [161, 91] on p "Advanced" at bounding box center [155, 90] width 46 height 14
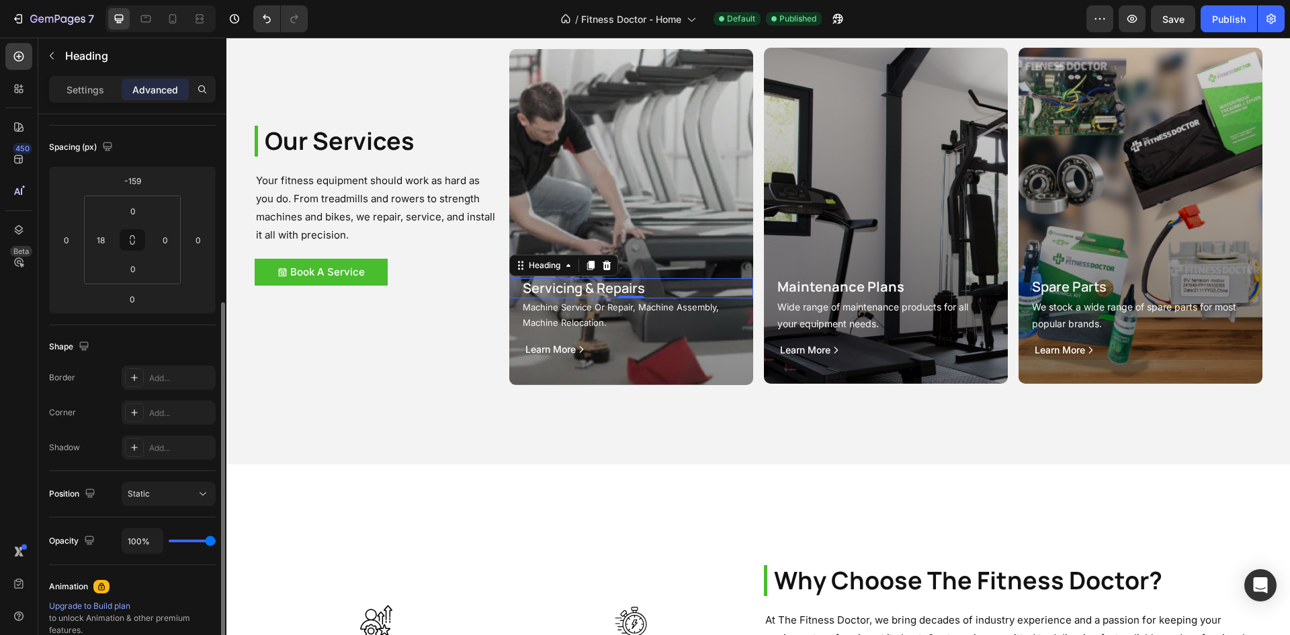
scroll to position [202, 0]
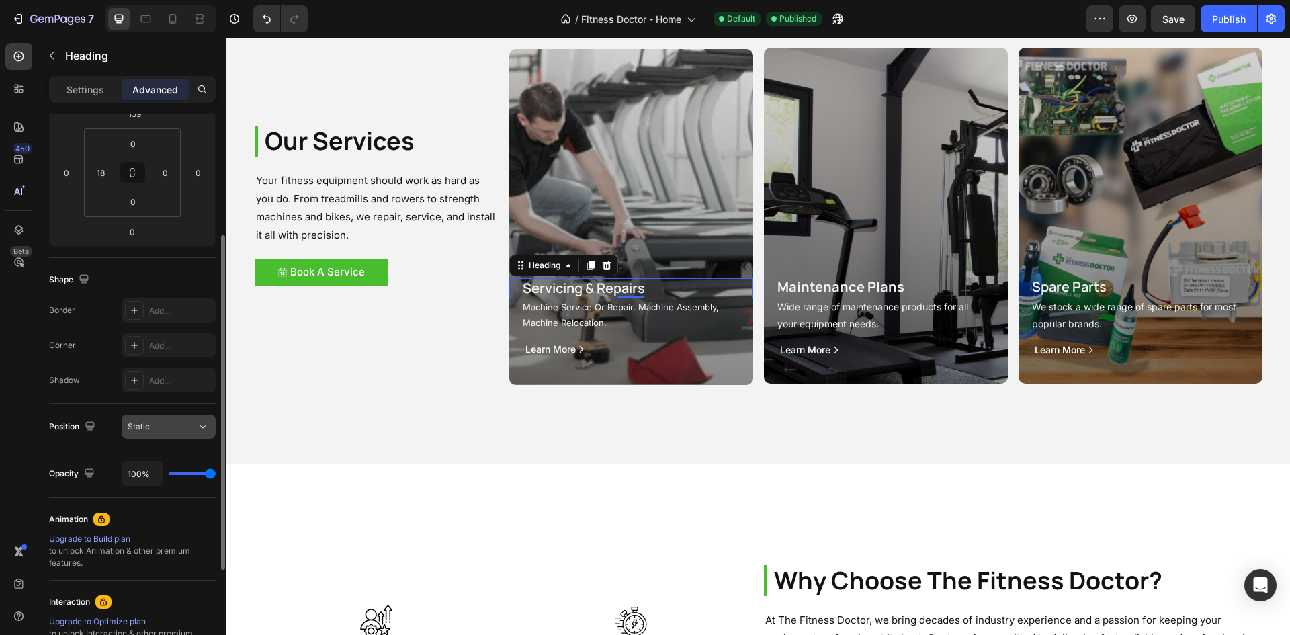
click at [164, 433] on div "Static" at bounding box center [169, 426] width 82 height 13
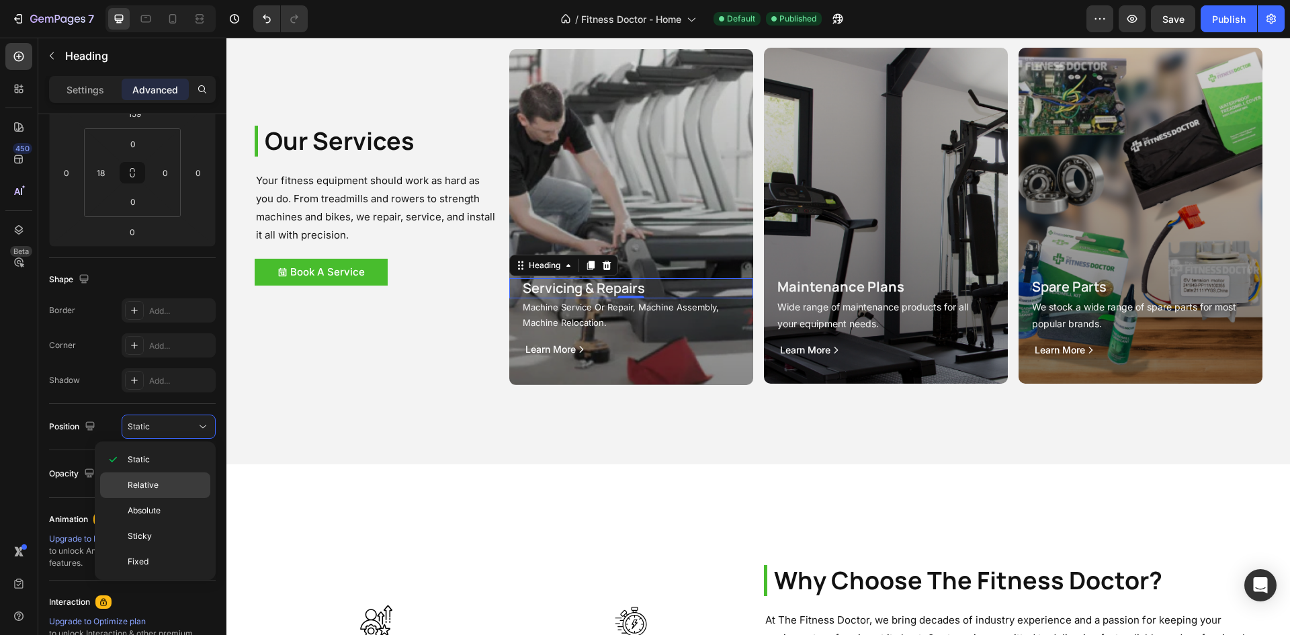
click at [162, 482] on p "Relative" at bounding box center [166, 485] width 77 height 12
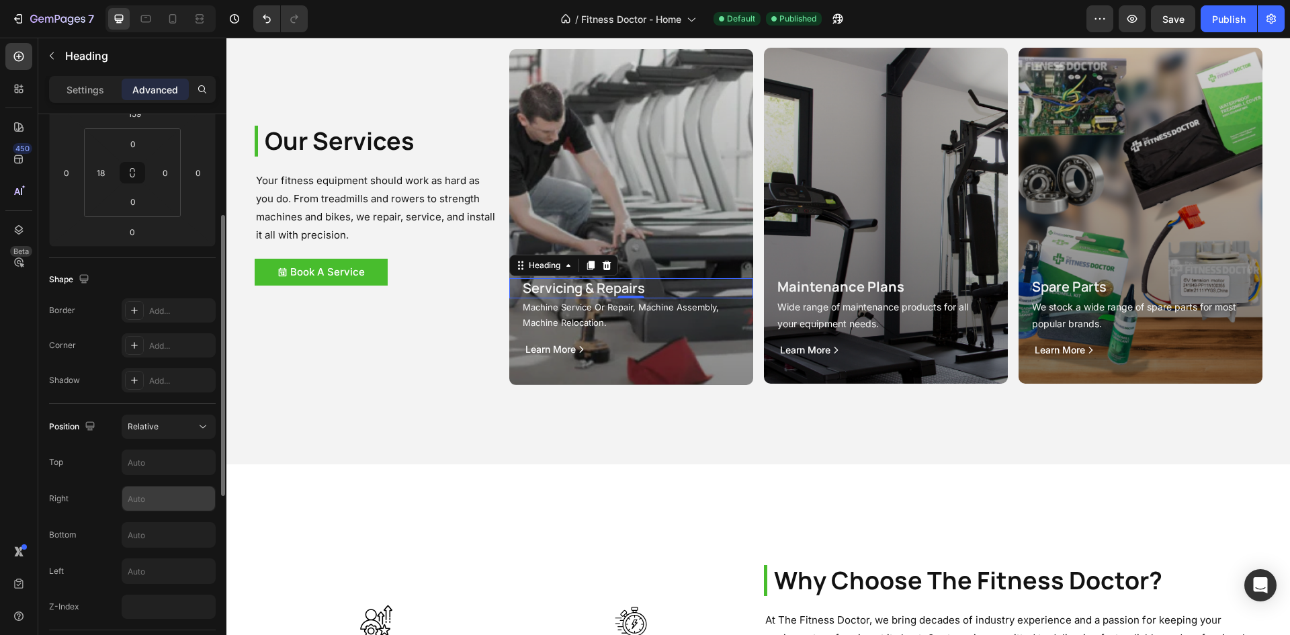
scroll to position [269, 0]
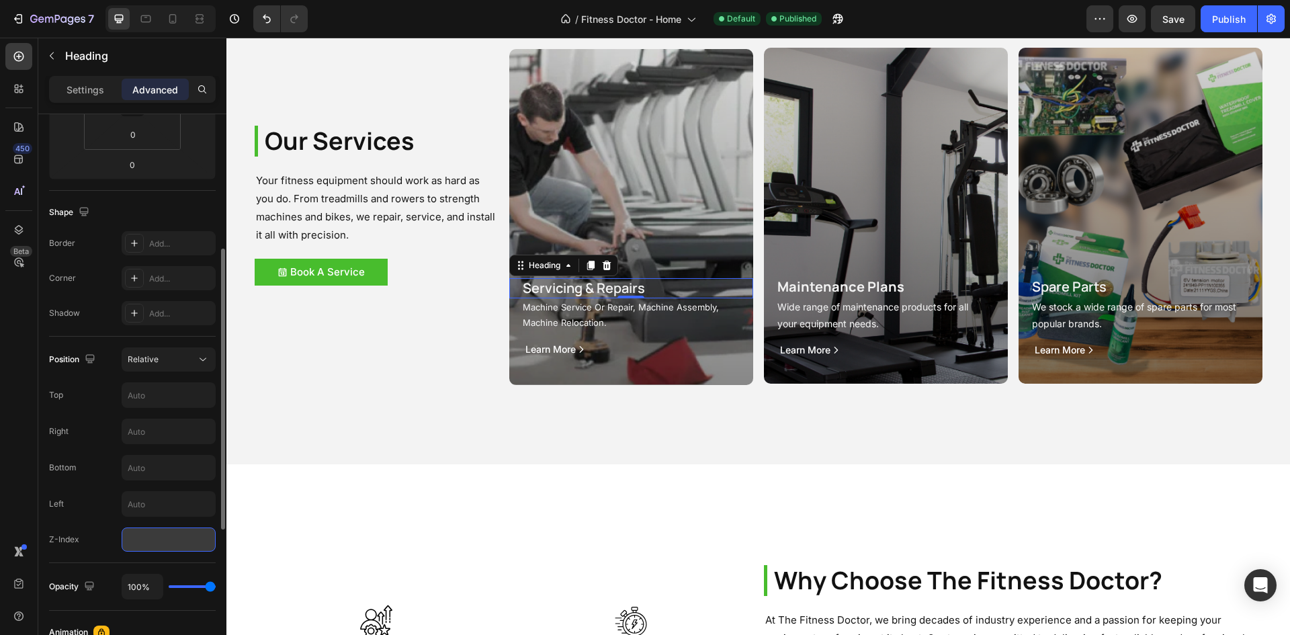
click at [139, 531] on input "number" at bounding box center [169, 539] width 94 height 24
type input "100"
click at [634, 203] on img at bounding box center [631, 217] width 244 height 336
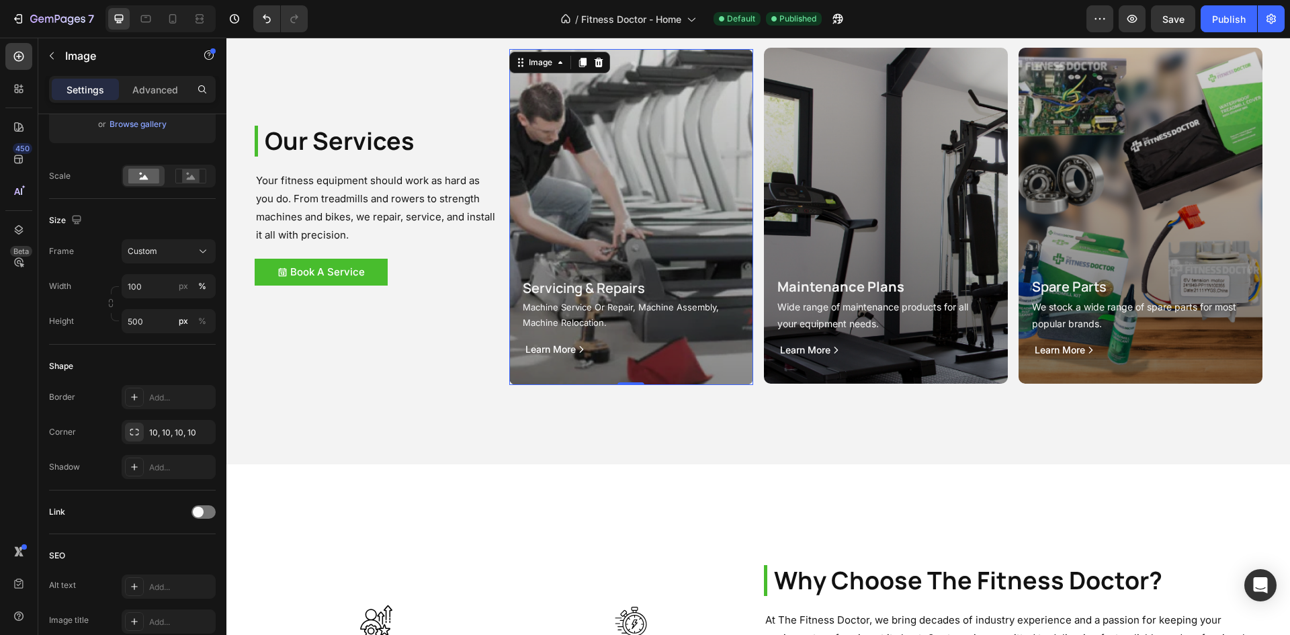
scroll to position [0, 0]
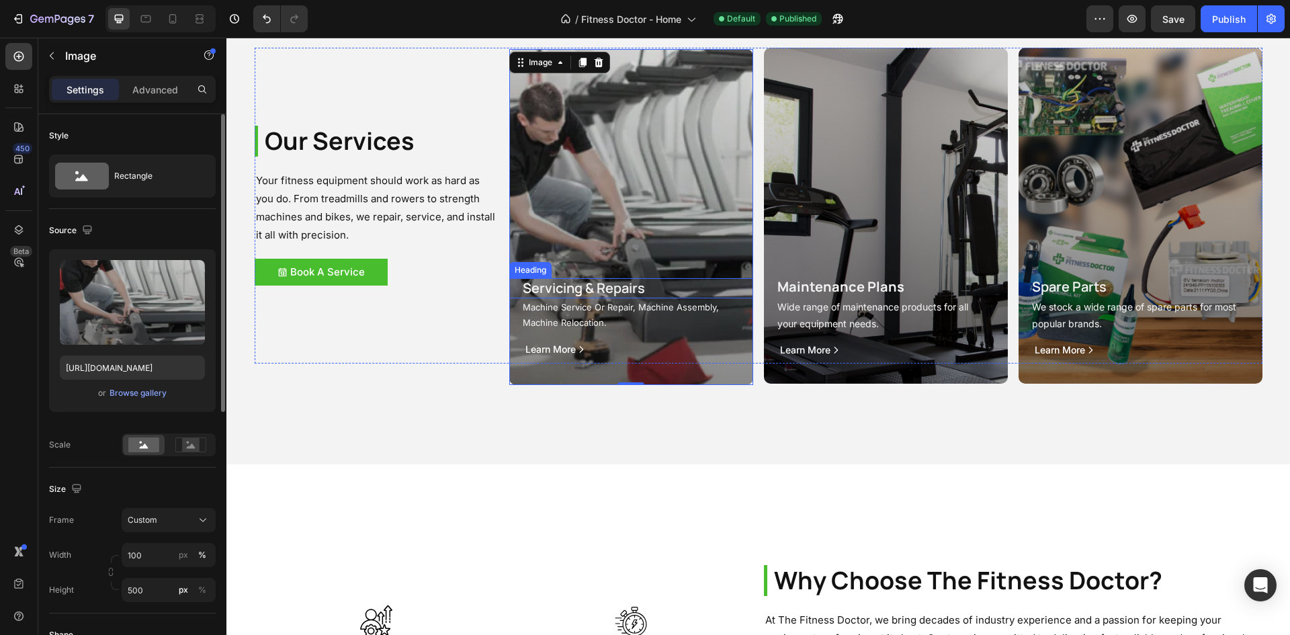
click at [583, 295] on h2 "Servicing & Repairs" at bounding box center [637, 288] width 232 height 20
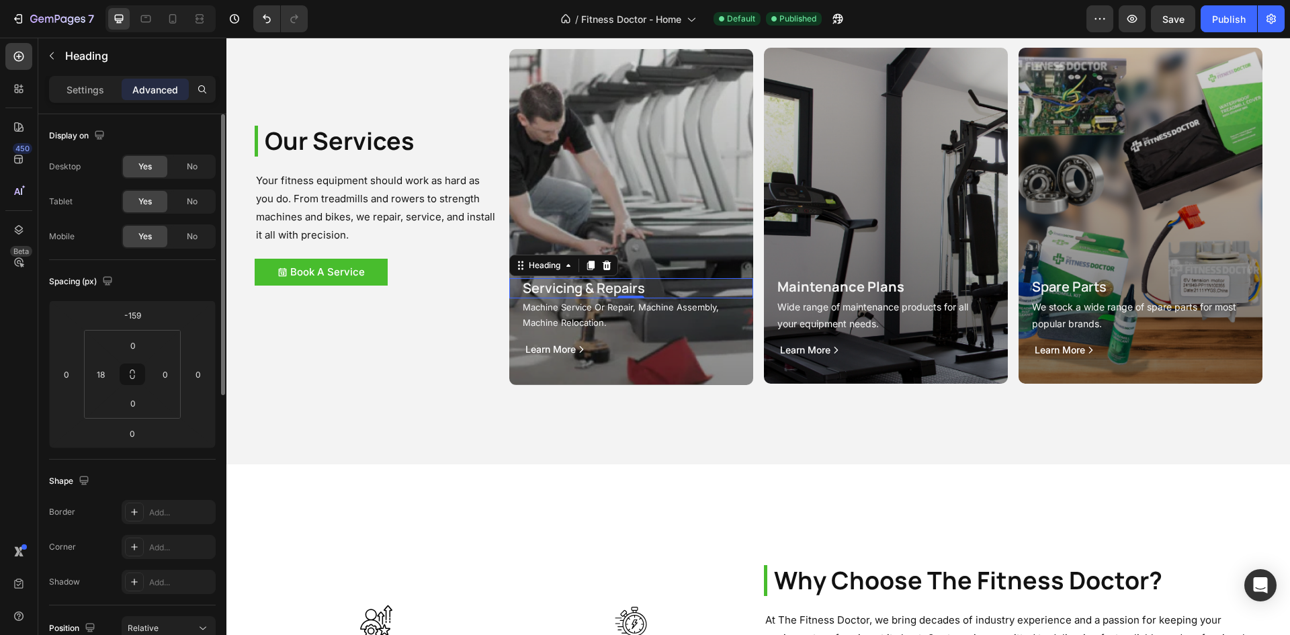
click at [574, 321] on p "Machine Service Or Repair, Machine Assembly, Machine Relocation." at bounding box center [629, 316] width 212 height 32
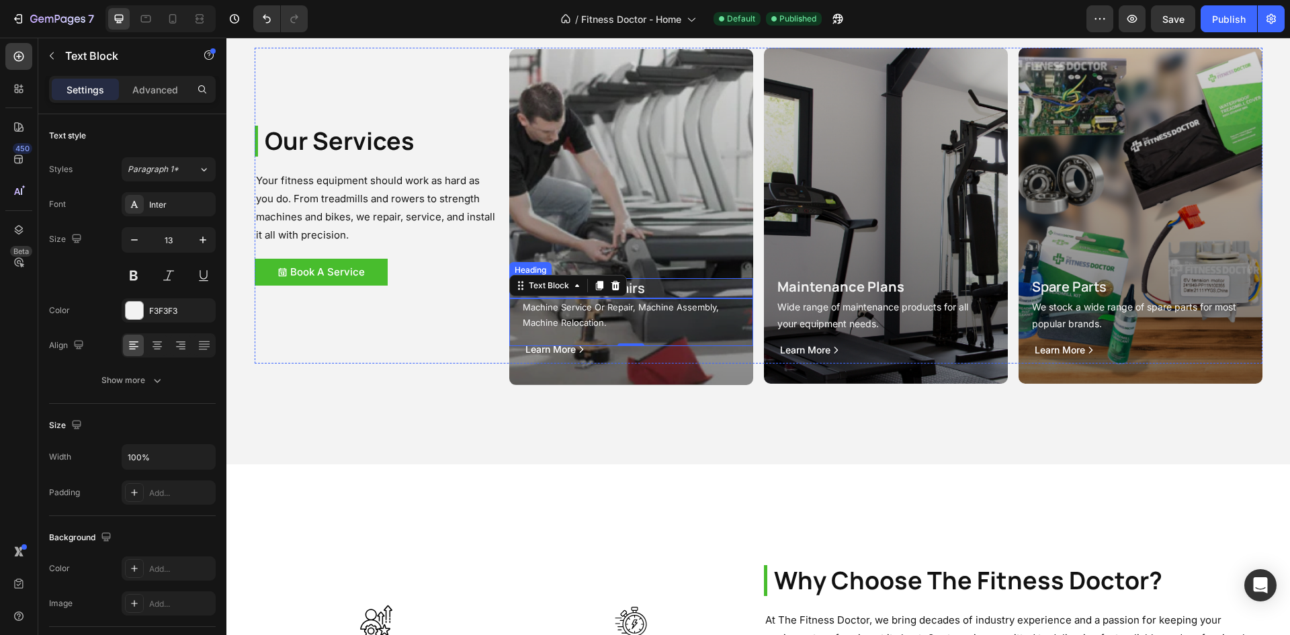
click at [644, 282] on h2 "Servicing & Repairs" at bounding box center [637, 288] width 232 height 20
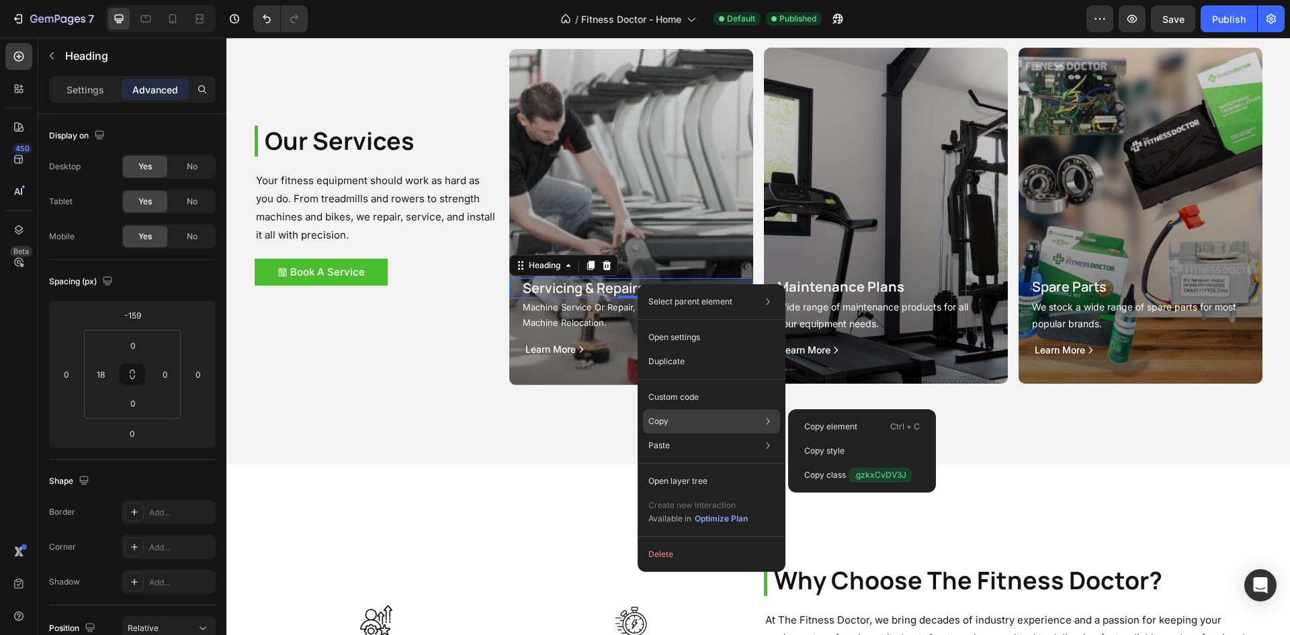
click at [685, 425] on div "Copy Copy element Ctrl + C Copy style Copy class .gzkxCvDV3J" at bounding box center [711, 421] width 137 height 24
click at [812, 446] on p "Copy style" at bounding box center [824, 451] width 40 height 12
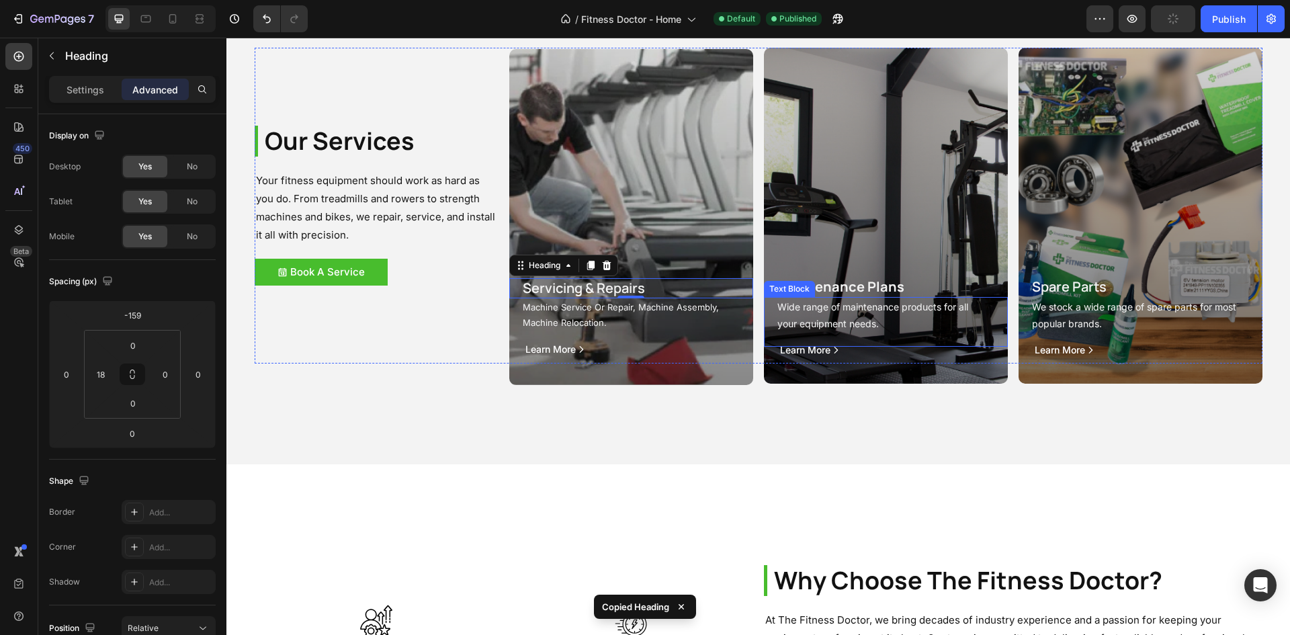
click at [833, 296] on h2 "Maintenance Plans" at bounding box center [892, 287] width 232 height 20
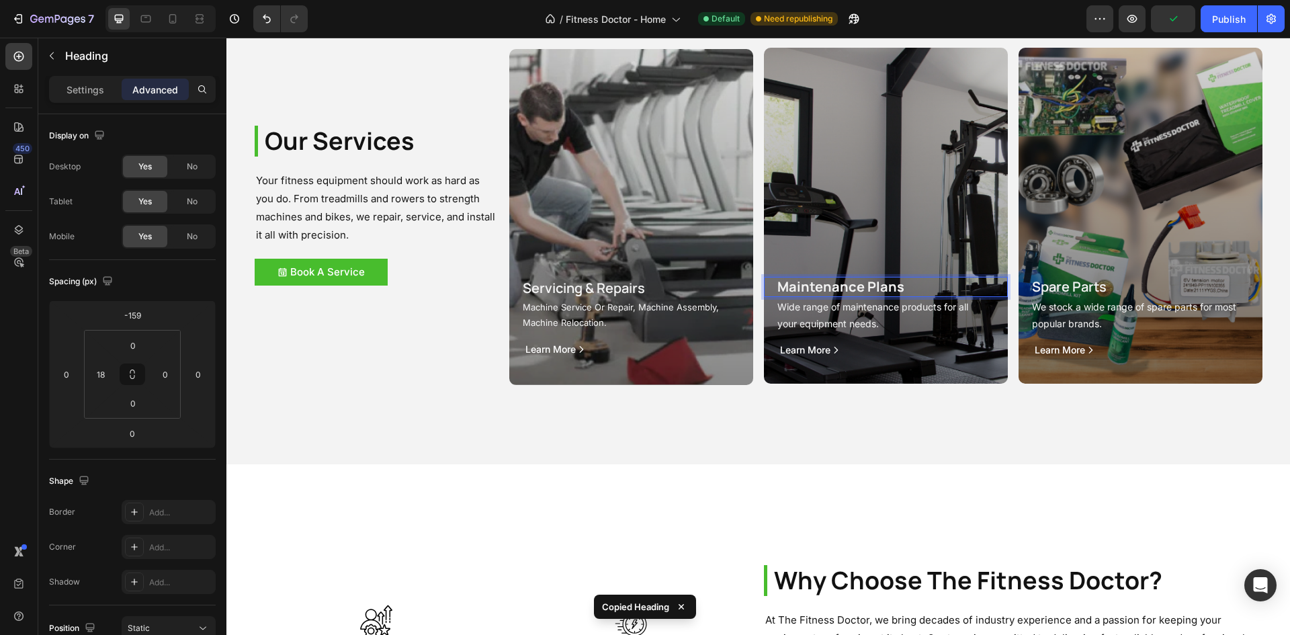
drag, startPoint x: 841, startPoint y: 288, endPoint x: 810, endPoint y: 396, distance: 113.3
click at [810, 396] on div "Our Services Heading Your fitness equipment should work as hard as you do. From…" at bounding box center [758, 205] width 1064 height 517
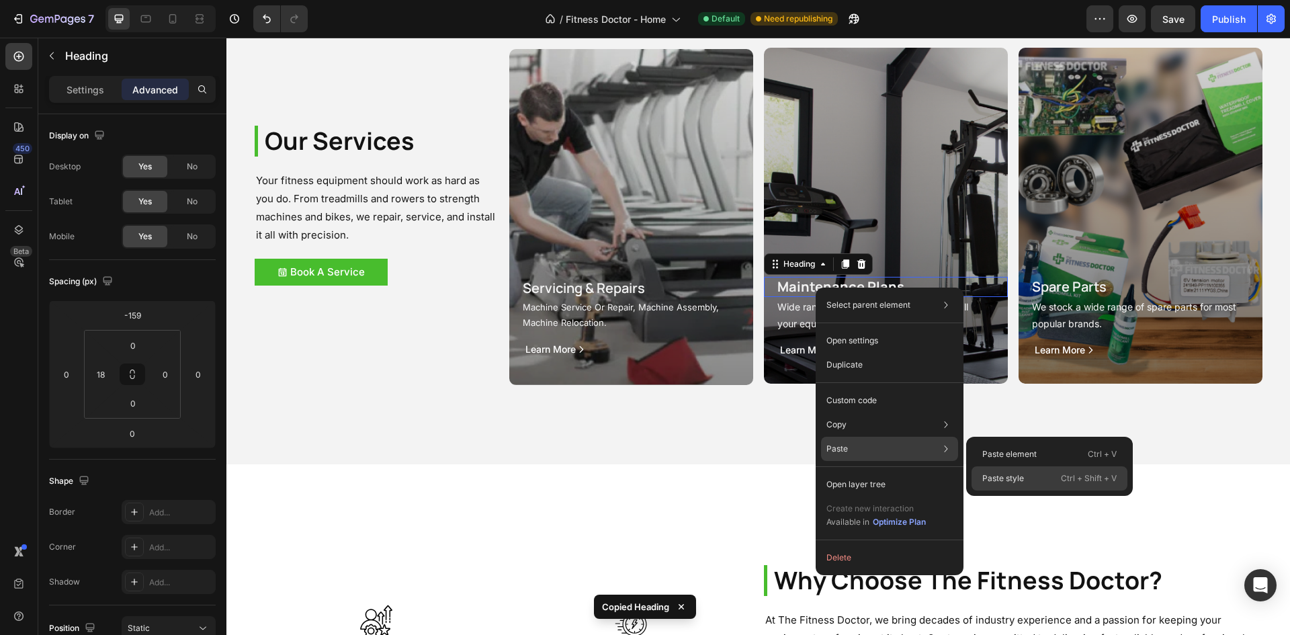
drag, startPoint x: 988, startPoint y: 477, endPoint x: 768, endPoint y: 420, distance: 227.7
click at [988, 477] on p "Paste style" at bounding box center [1003, 478] width 42 height 12
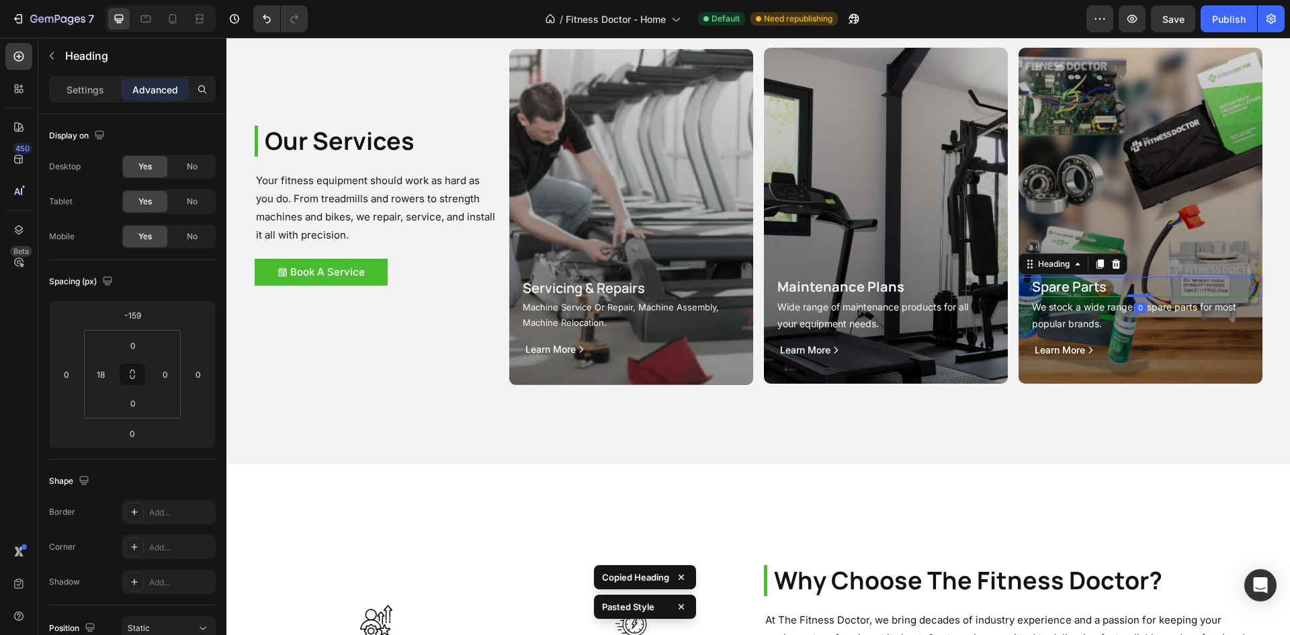
click at [1087, 287] on h2 "Spare Parts" at bounding box center [1147, 287] width 232 height 20
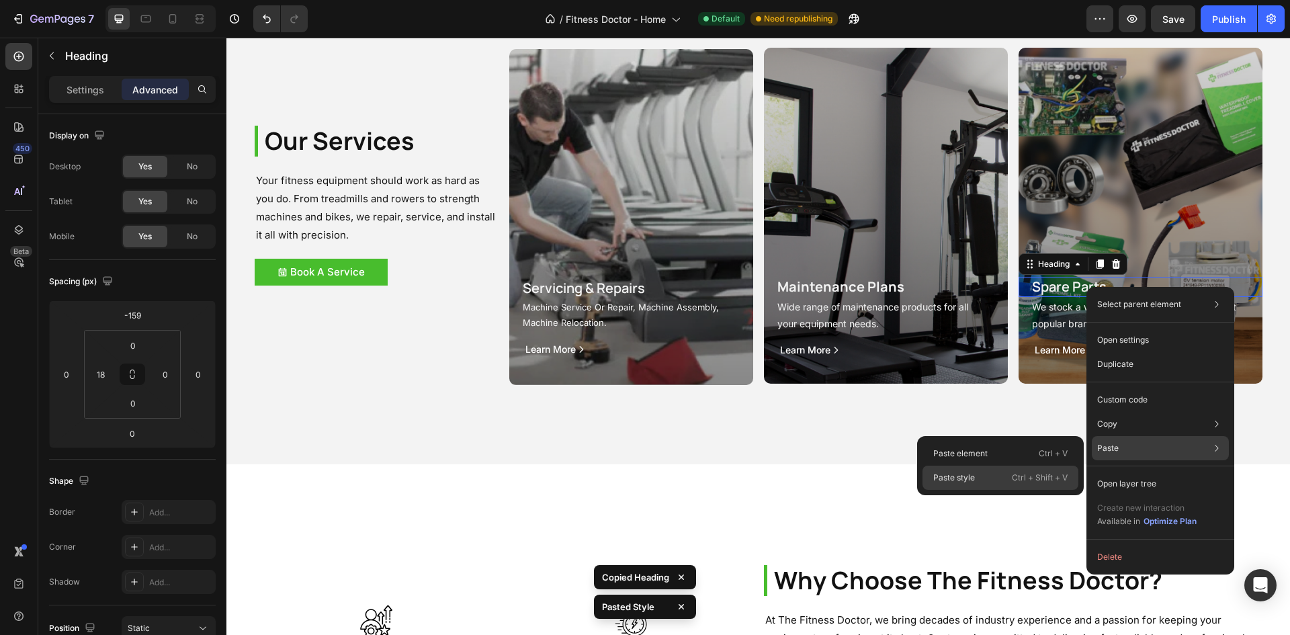
click at [1008, 480] on div "Paste style Ctrl + Shift + V" at bounding box center [1001, 478] width 156 height 24
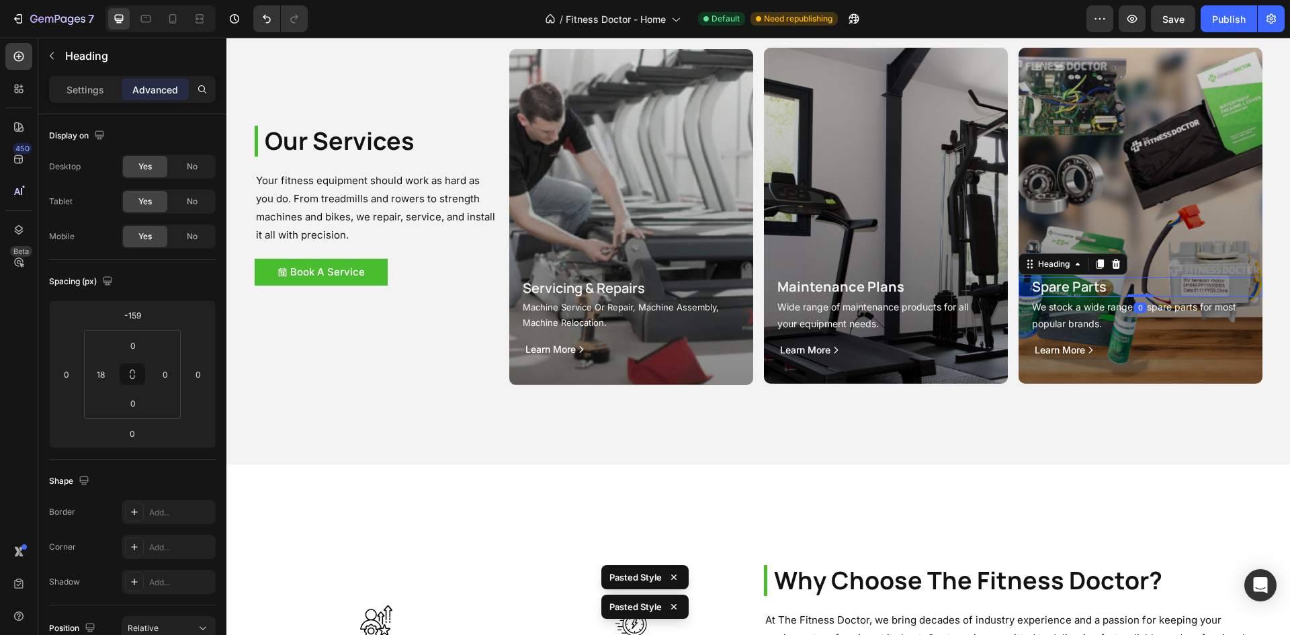
click at [153, 78] on div "Settings Advanced" at bounding box center [132, 89] width 167 height 27
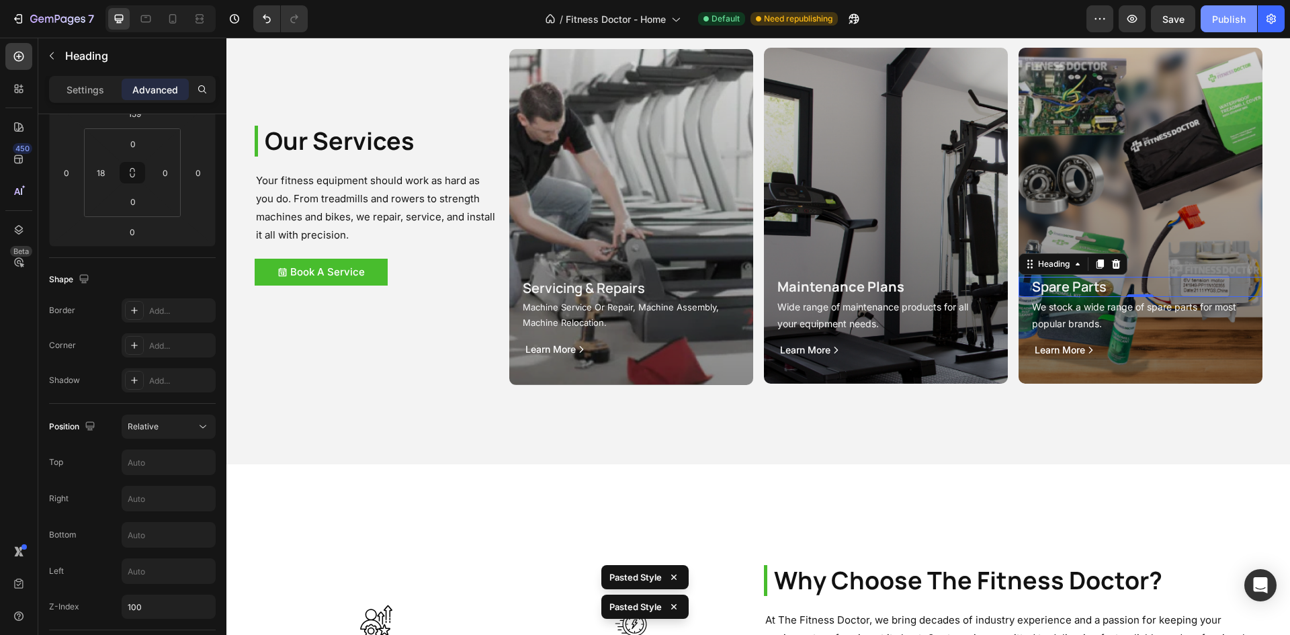
click at [1218, 15] on div "Publish" at bounding box center [1229, 19] width 34 height 14
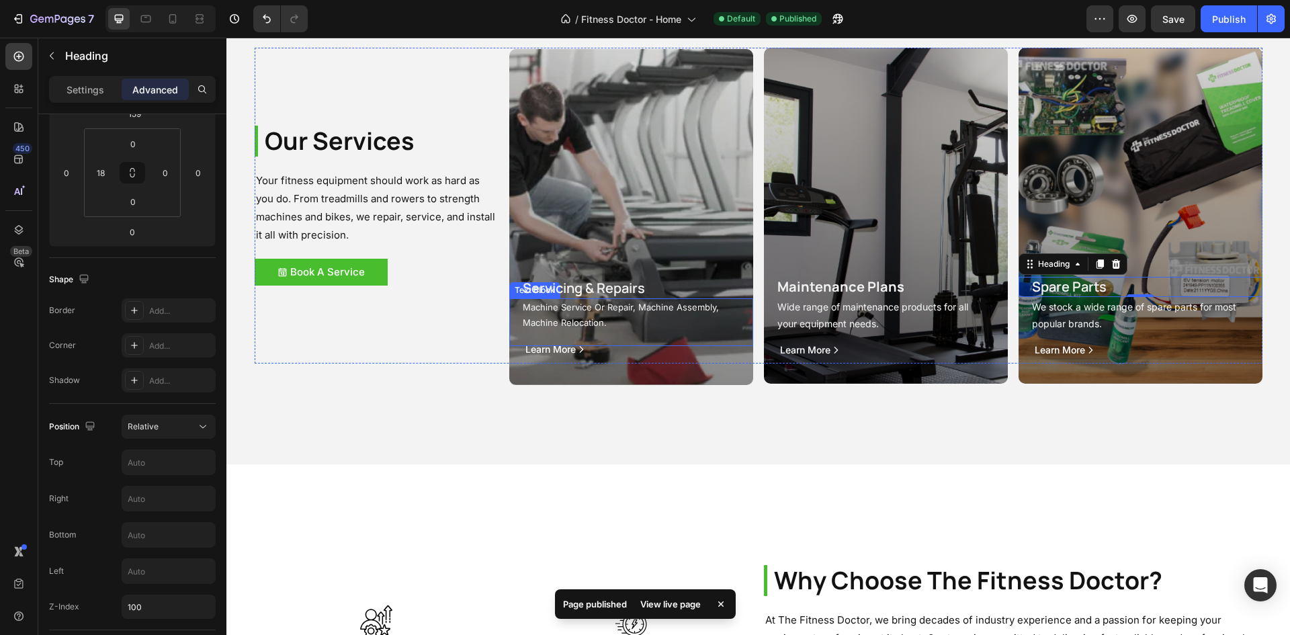
click at [590, 316] on p "Machine Service Or Repair, Machine Assembly, Machine Relocation." at bounding box center [629, 316] width 212 height 32
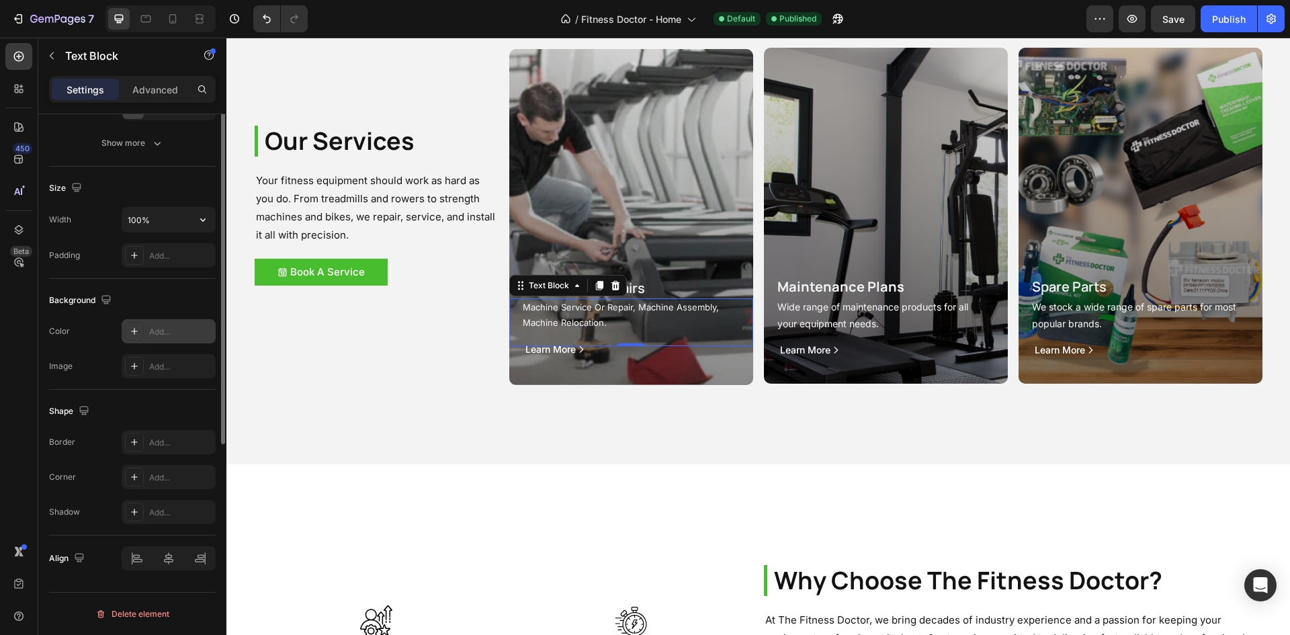
scroll to position [0, 0]
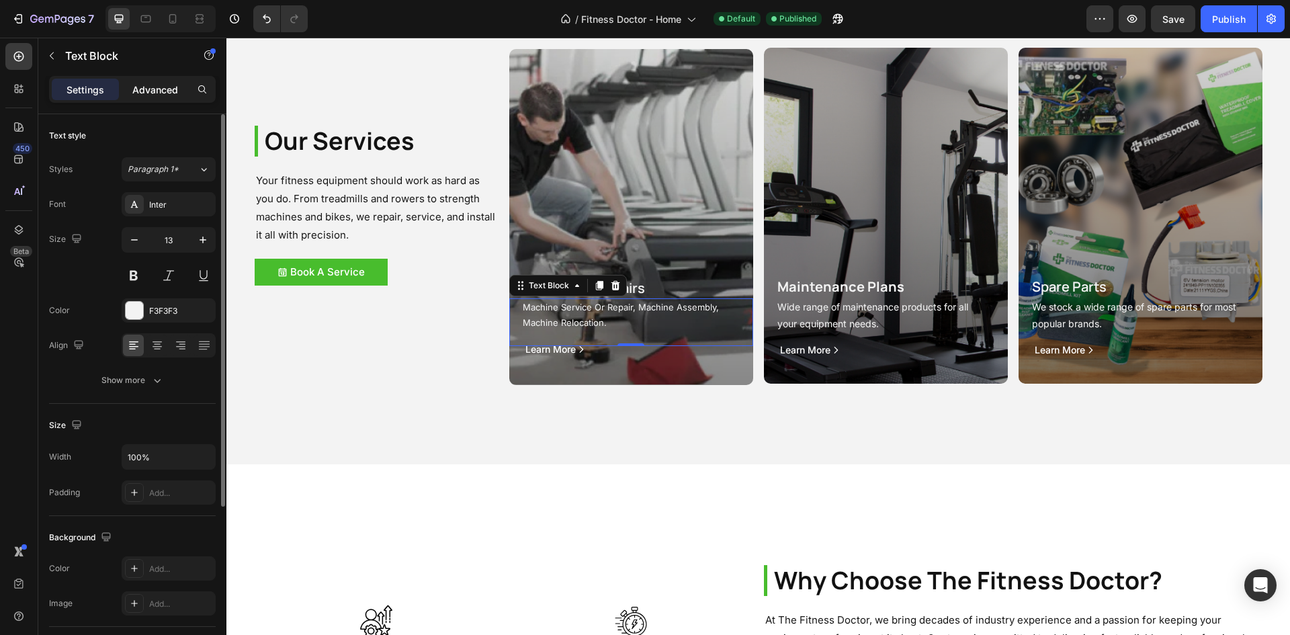
click at [181, 97] on div "Advanced" at bounding box center [155, 90] width 67 height 22
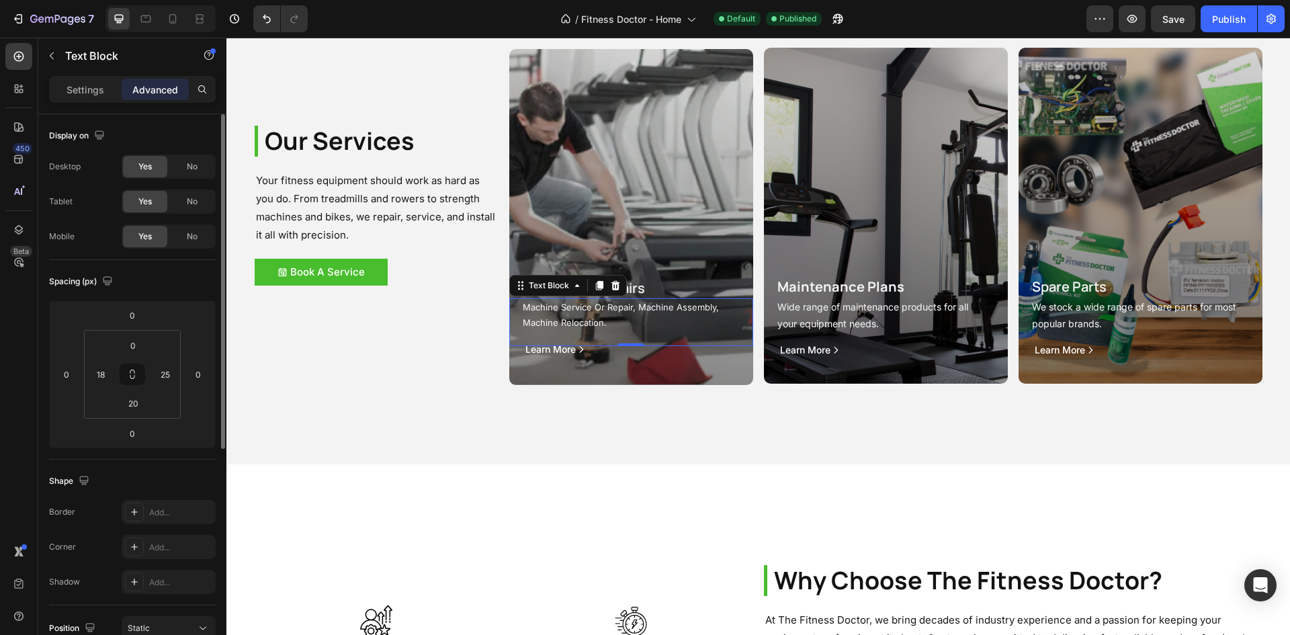
scroll to position [269, 0]
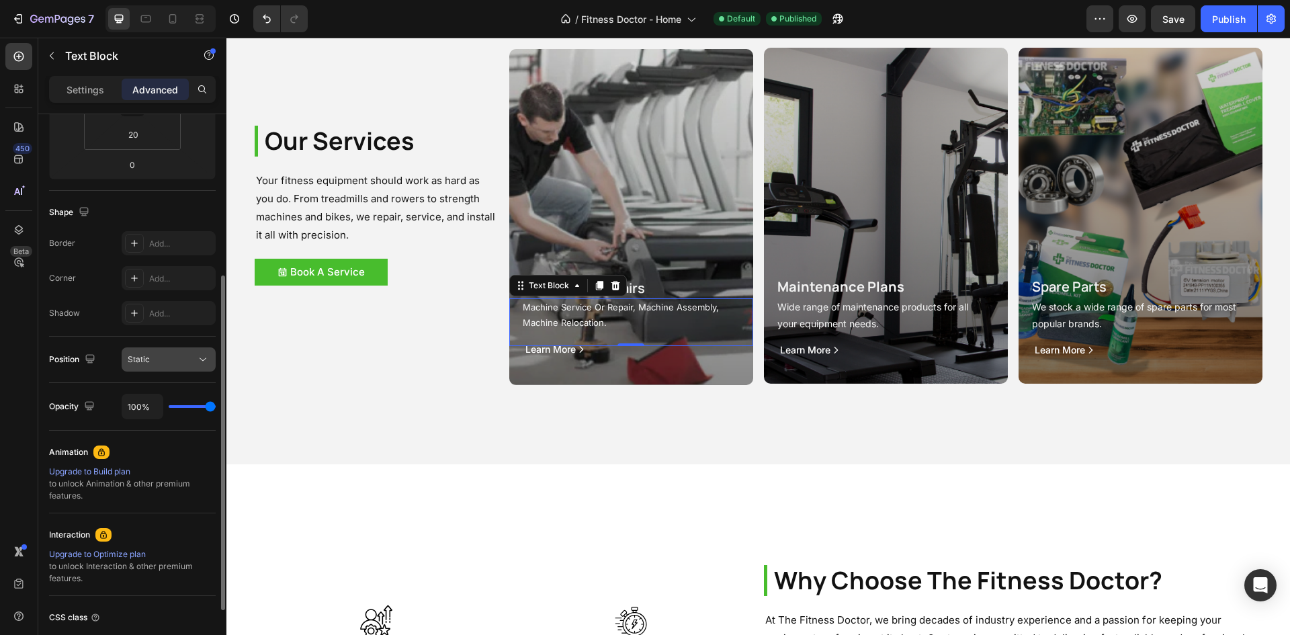
click at [167, 357] on div "Static" at bounding box center [162, 359] width 69 height 12
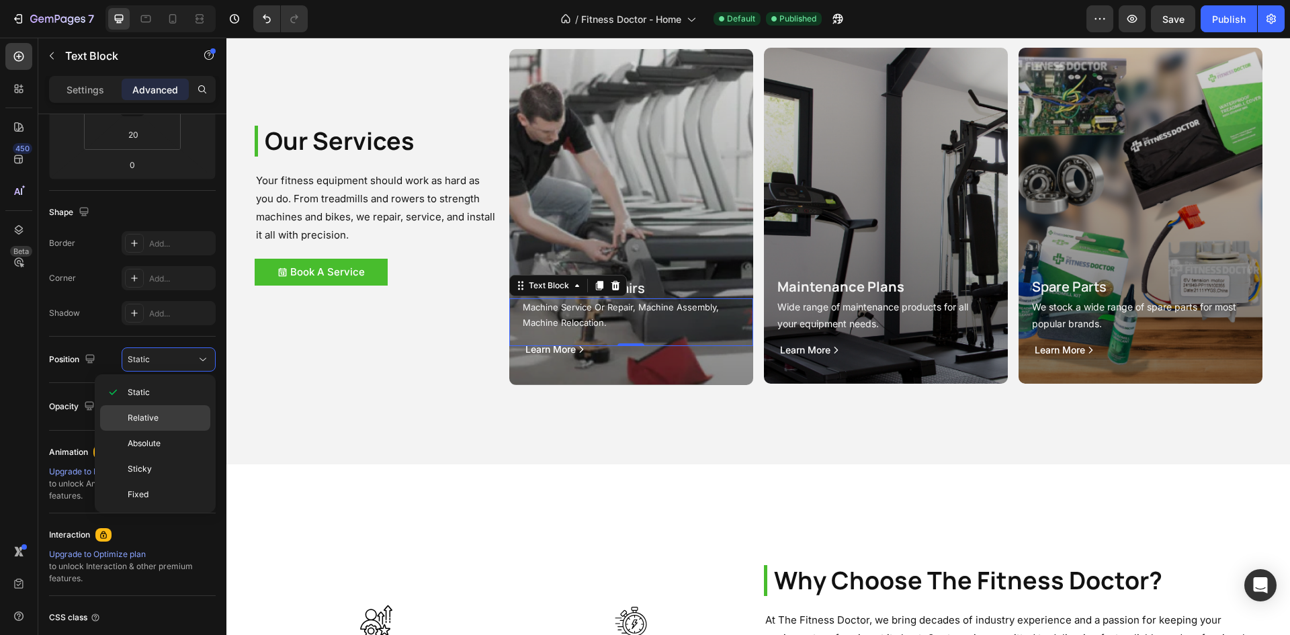
drag, startPoint x: 157, startPoint y: 412, endPoint x: 185, endPoint y: 341, distance: 76.0
click at [157, 412] on span "Relative" at bounding box center [143, 418] width 31 height 12
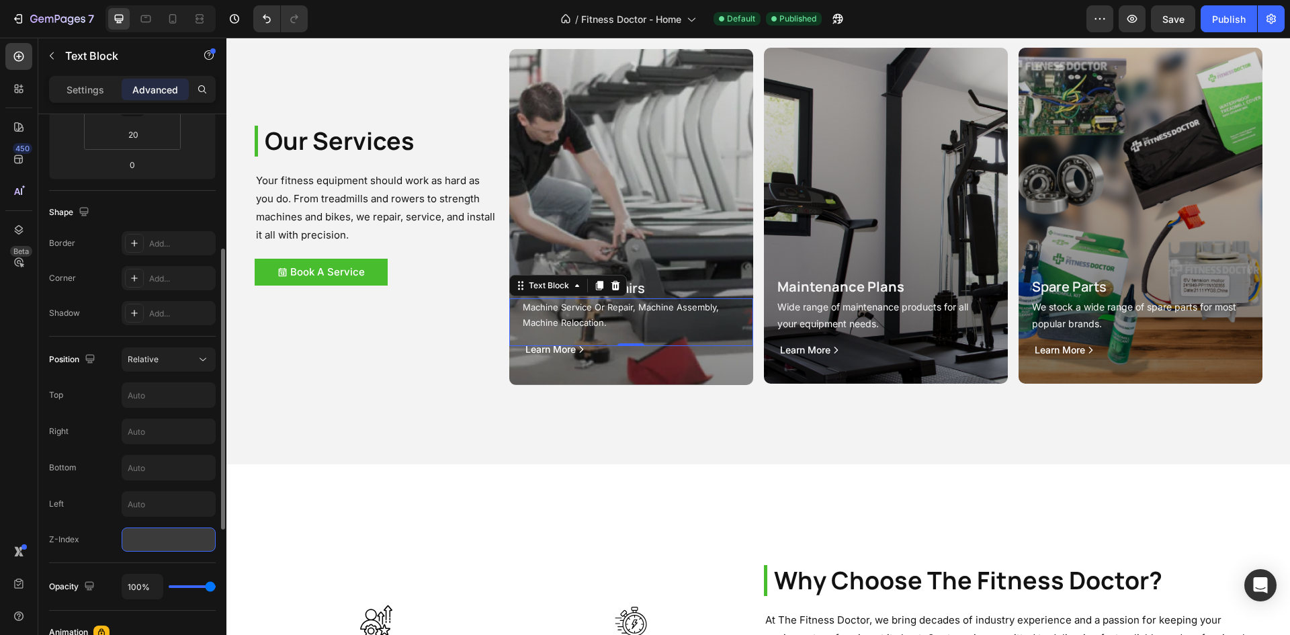
click at [143, 541] on input "number" at bounding box center [169, 539] width 94 height 24
type input "100"
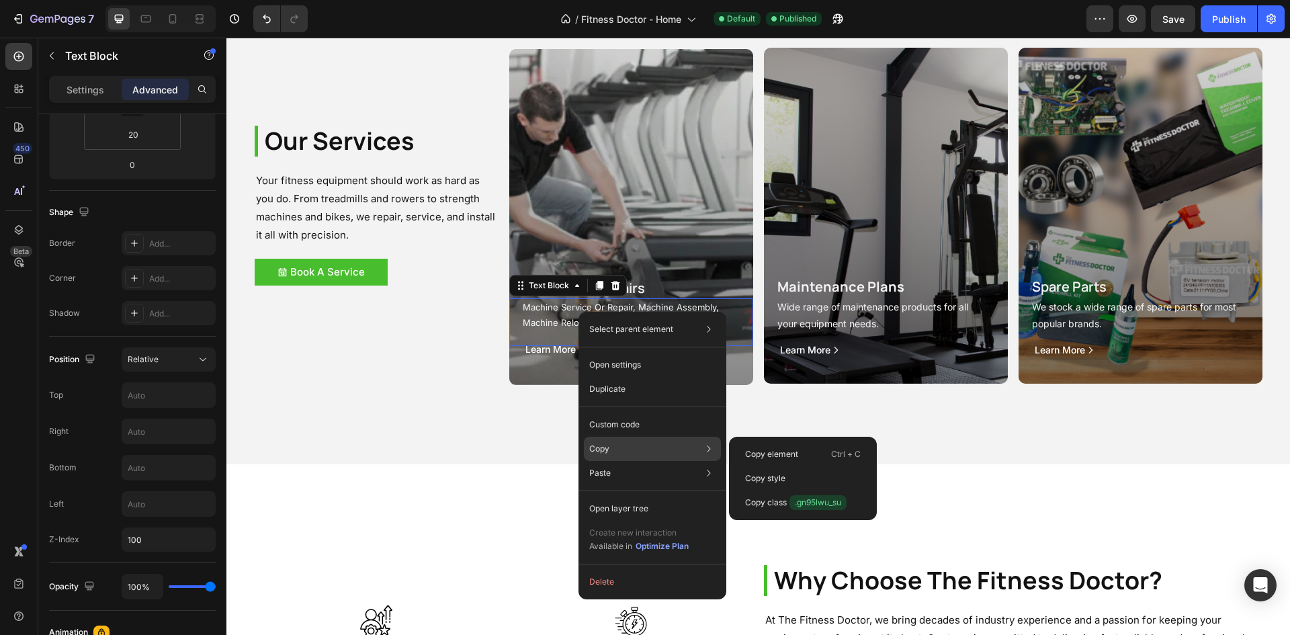
click at [633, 453] on div "Copy Copy element Ctrl + C Copy style Copy class .gn95lwu_su" at bounding box center [652, 449] width 137 height 24
click at [751, 491] on div "Copy style" at bounding box center [802, 503] width 137 height 24
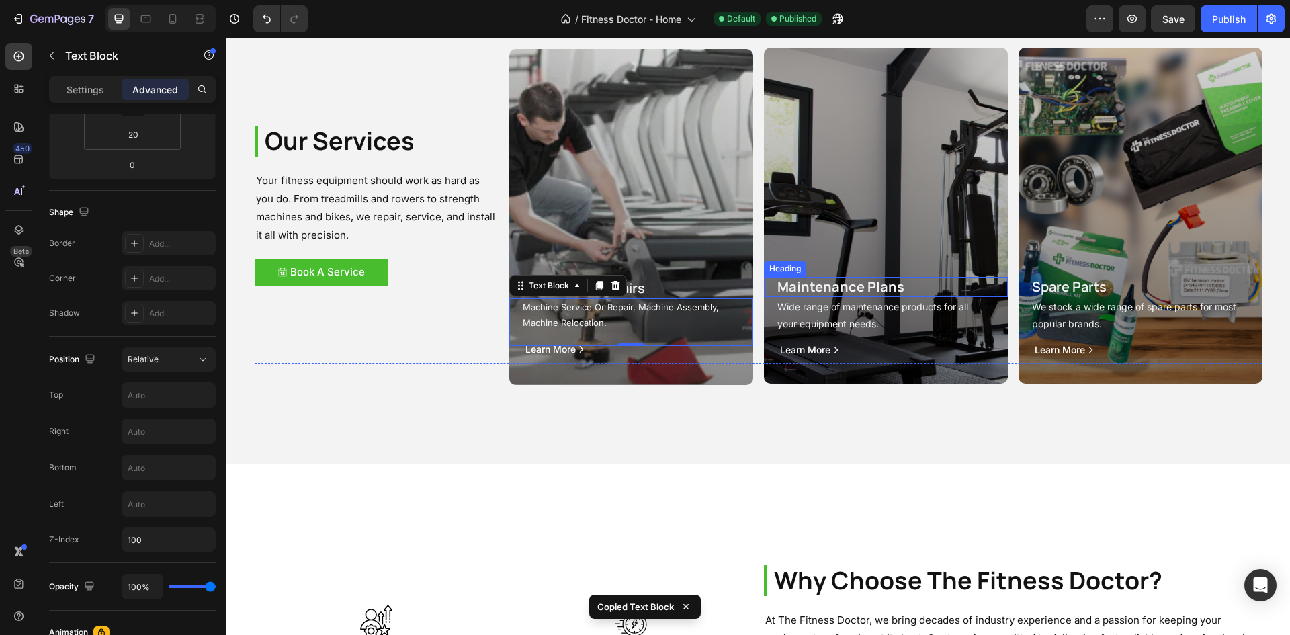
click at [818, 310] on p "Wide range of maintenance products for all your equipment needs." at bounding box center [883, 315] width 212 height 34
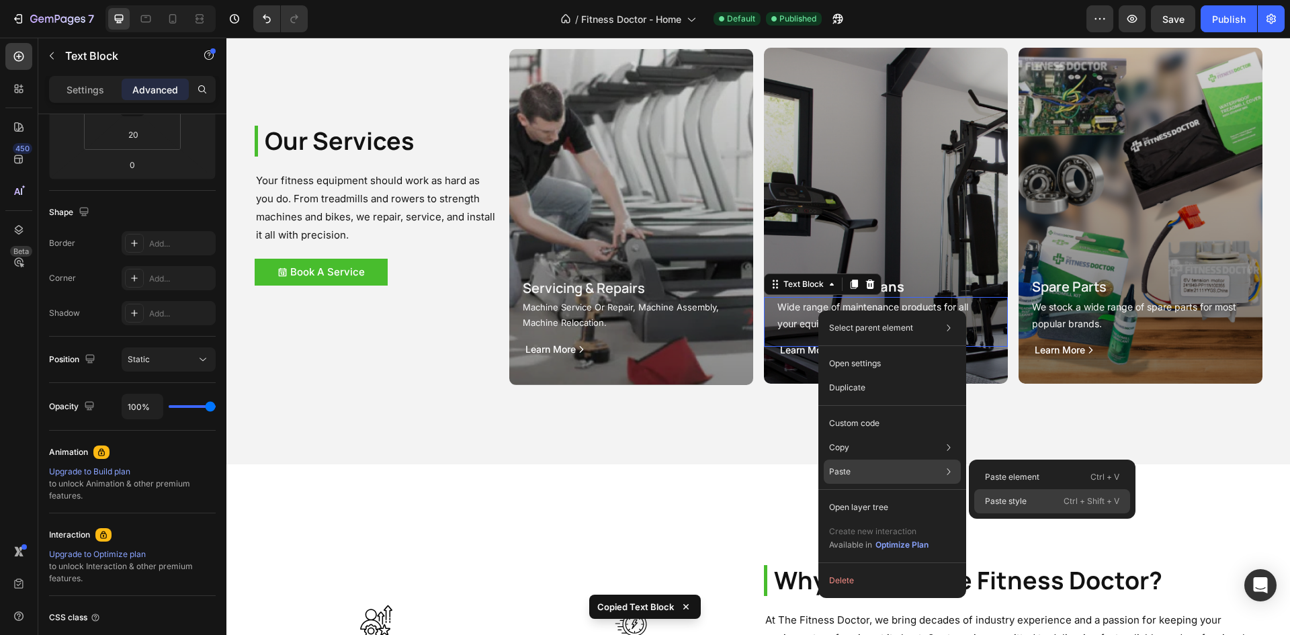
click at [995, 494] on div "Paste style Ctrl + Shift + V" at bounding box center [1052, 501] width 156 height 24
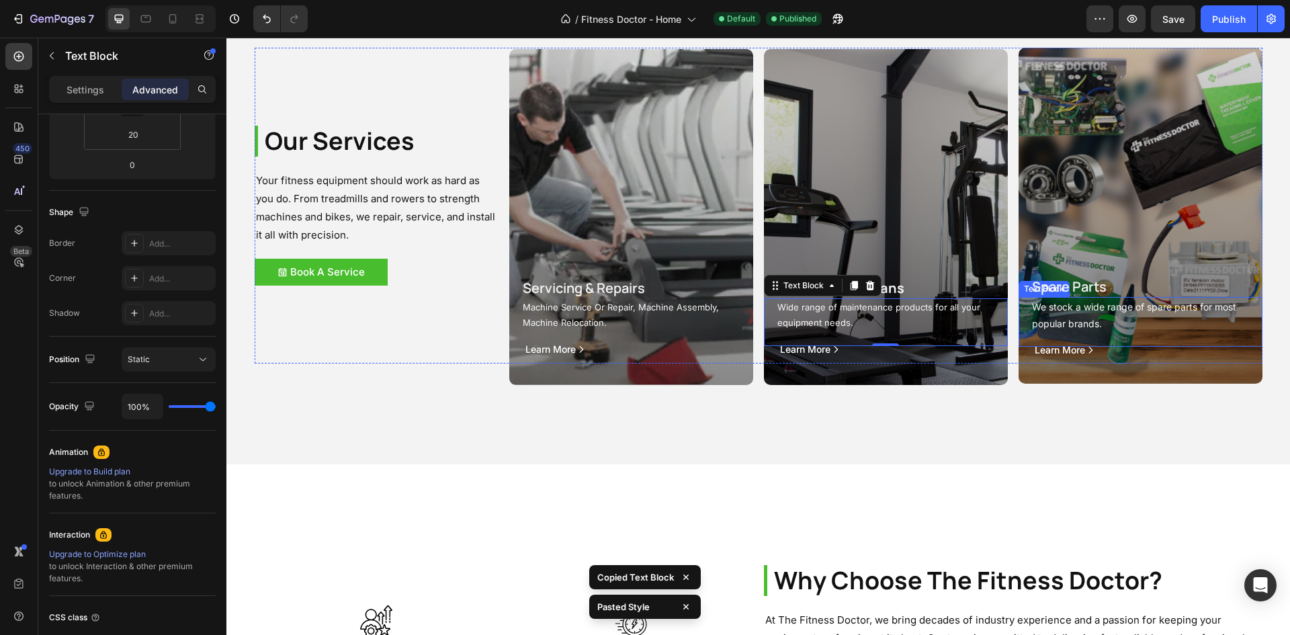
click at [1089, 312] on p "We stock a wide range of spare parts for most popular brands." at bounding box center [1138, 315] width 212 height 34
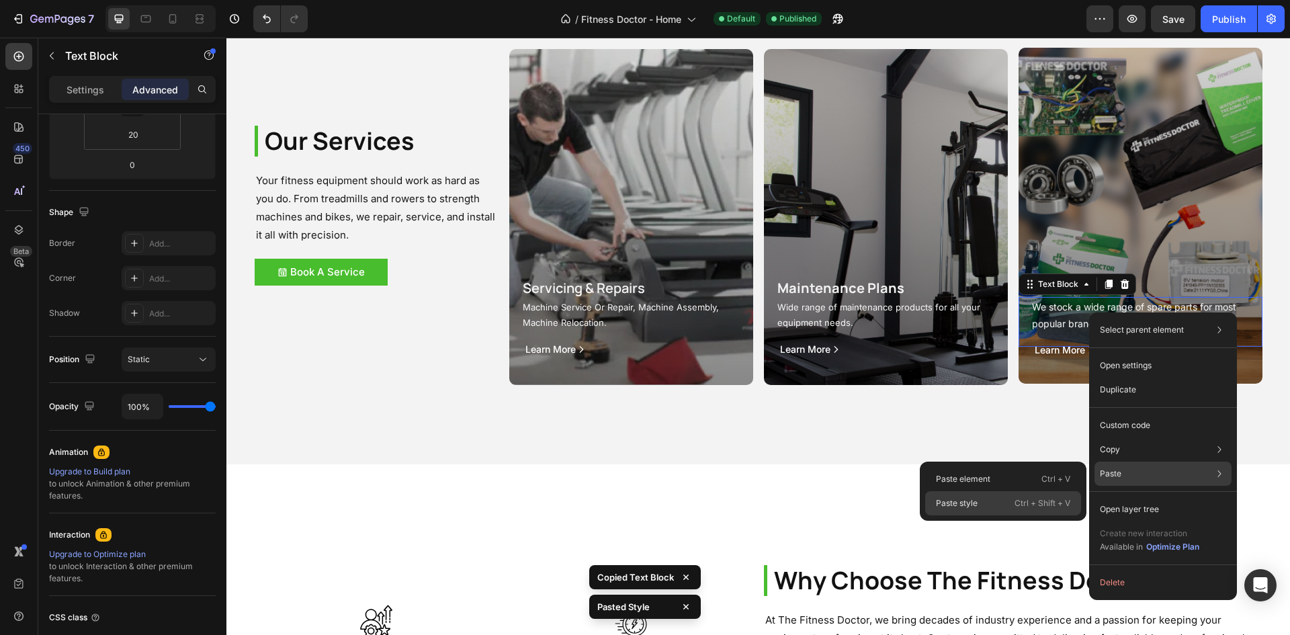
click at [1021, 499] on p "Ctrl + Shift + V" at bounding box center [1043, 503] width 56 height 13
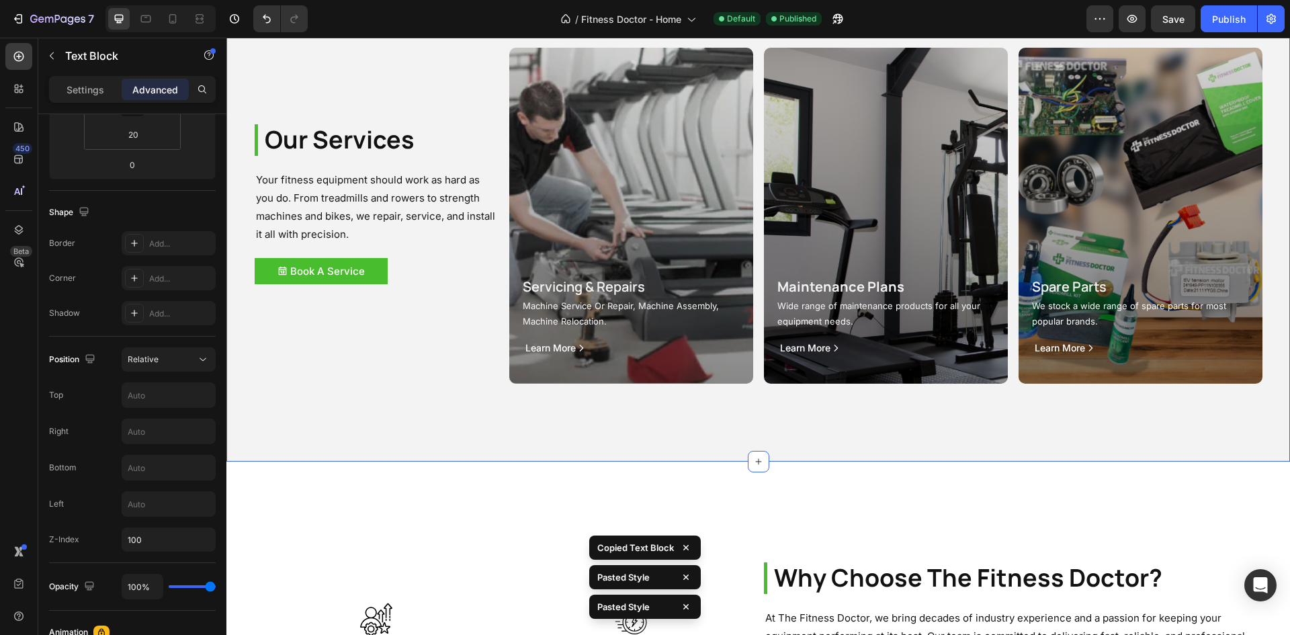
click at [959, 432] on div "Our Services Heading Your fitness equipment should work as hard as you do. From…" at bounding box center [758, 204] width 1064 height 515
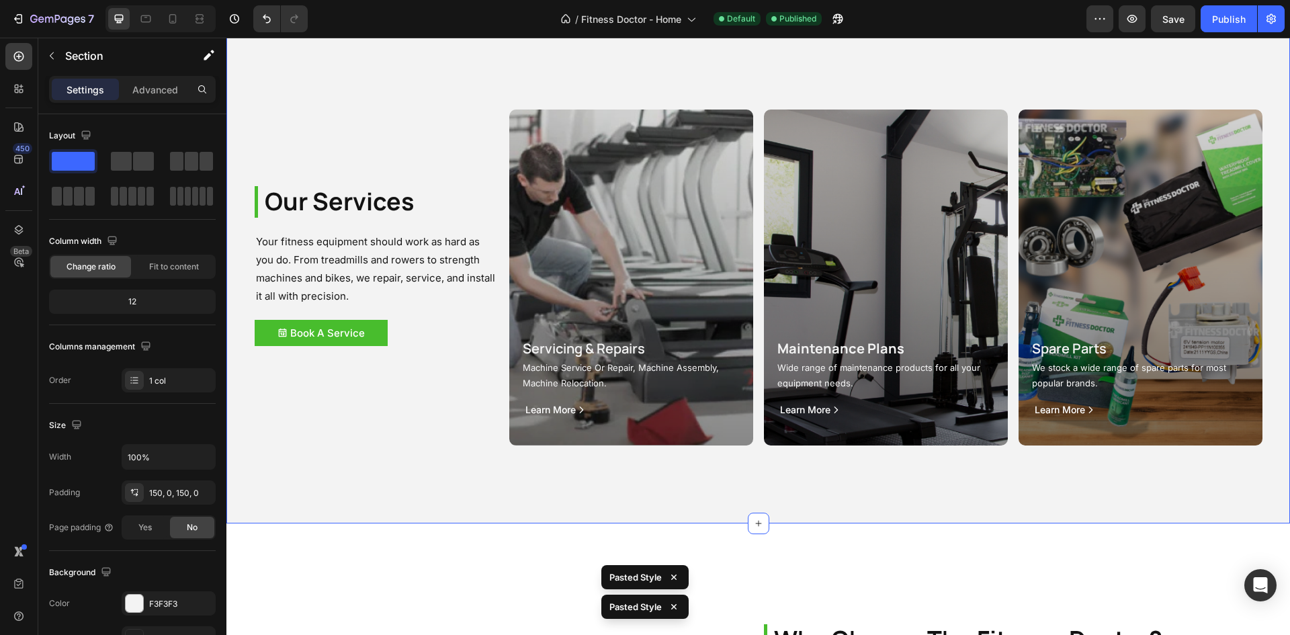
scroll to position [1613, 0]
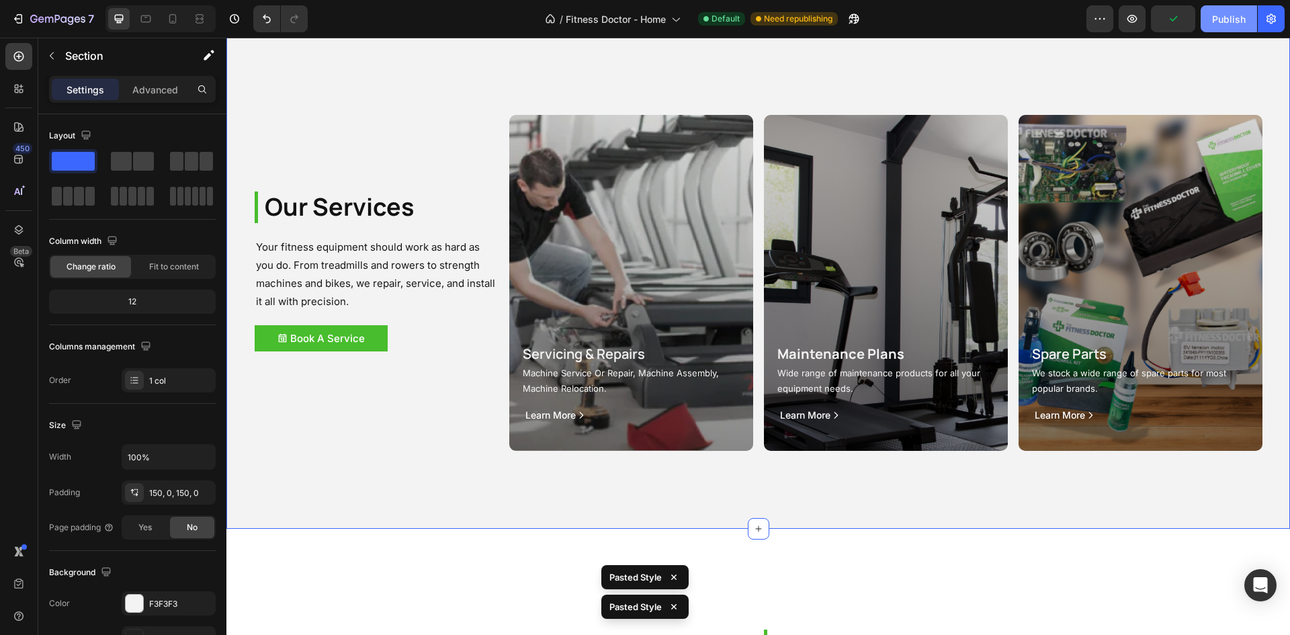
click at [1218, 17] on div "Publish" at bounding box center [1229, 19] width 34 height 14
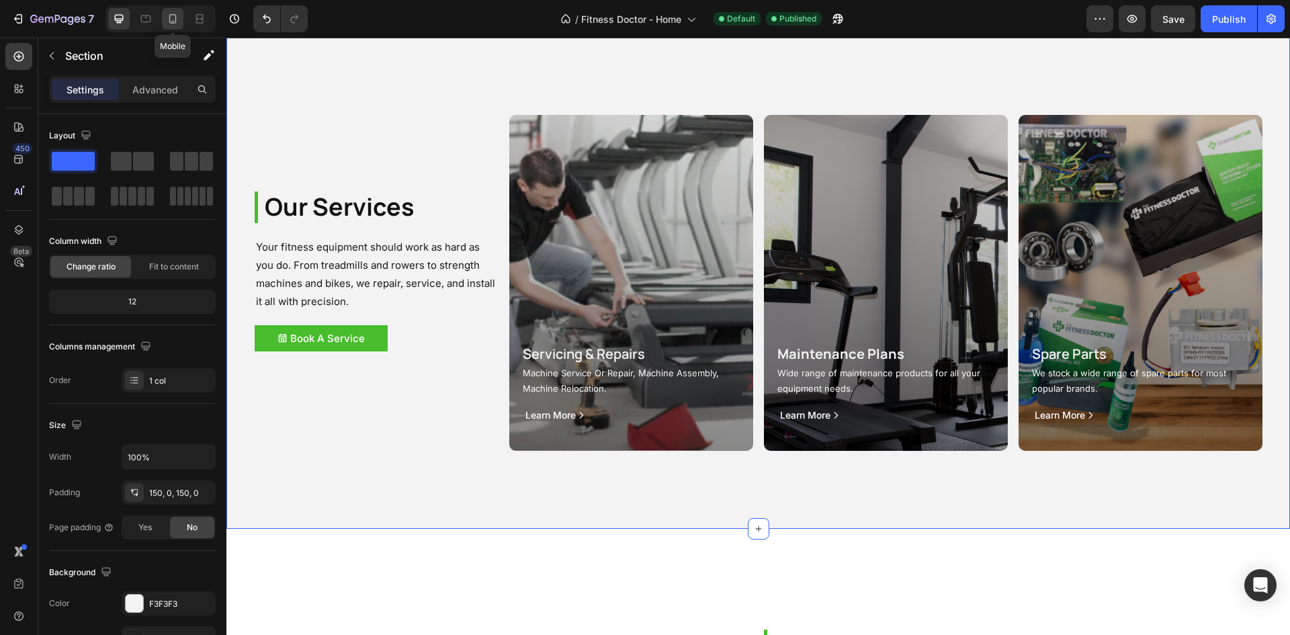
click at [174, 17] on icon at bounding box center [172, 18] width 13 height 13
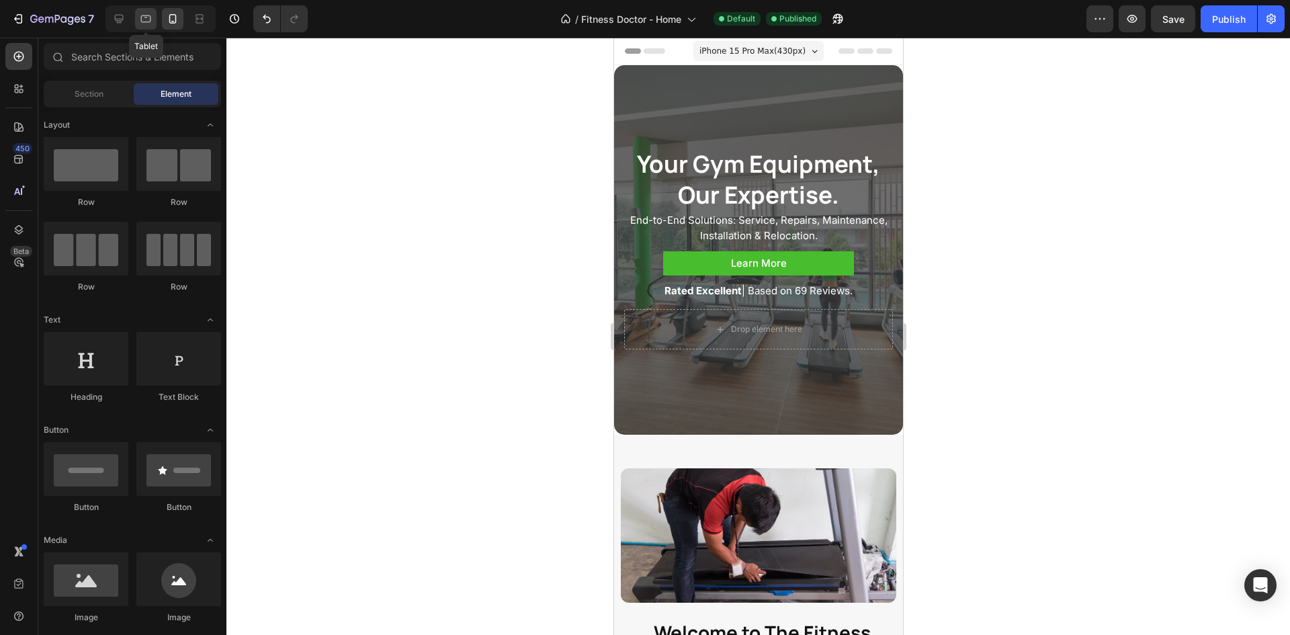
click at [141, 25] on icon at bounding box center [145, 18] width 13 height 13
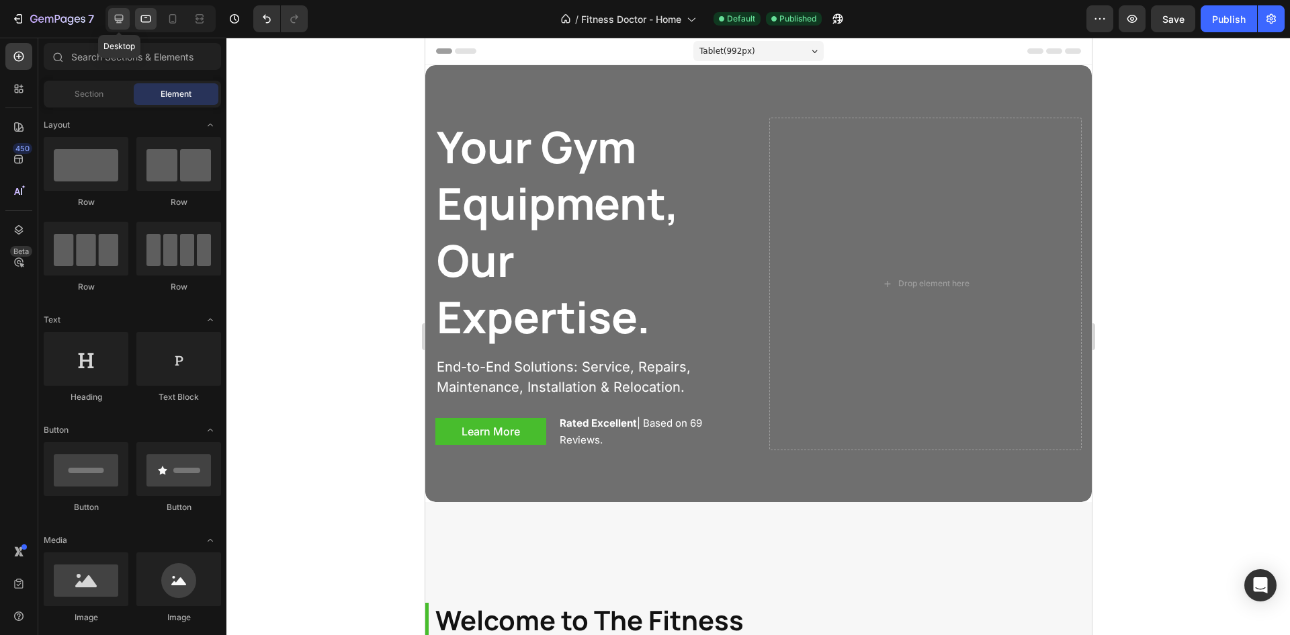
click at [123, 17] on icon at bounding box center [119, 19] width 9 height 9
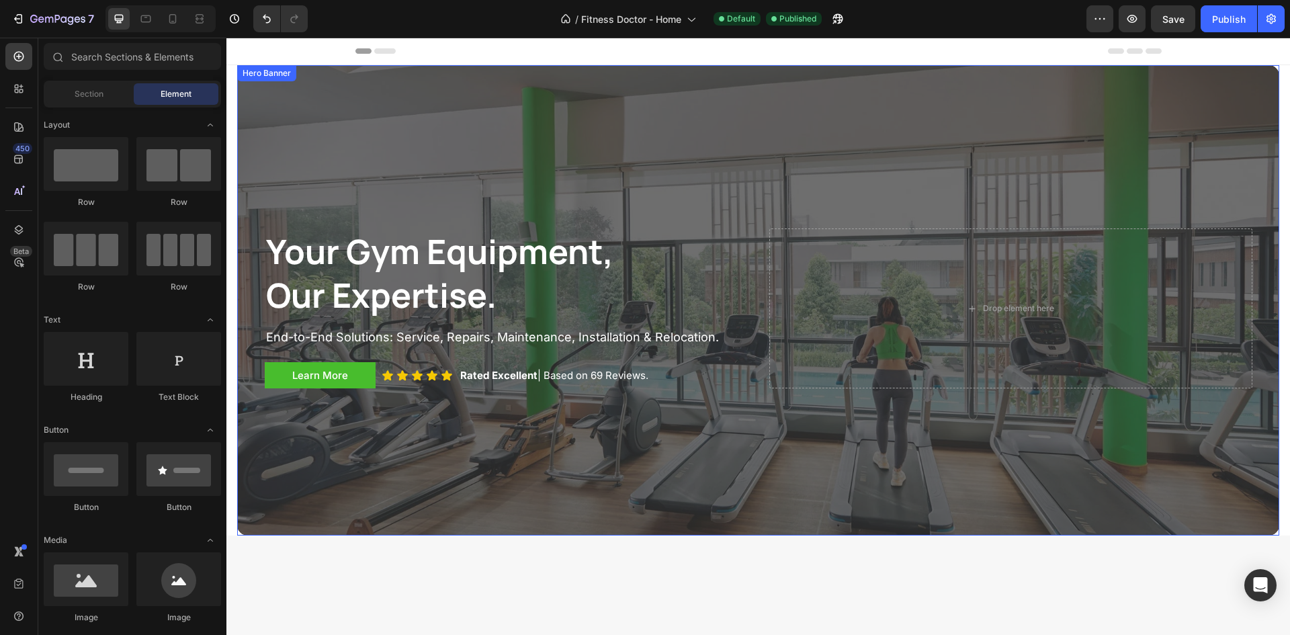
click at [578, 122] on div "Overlay" at bounding box center [758, 300] width 1042 height 470
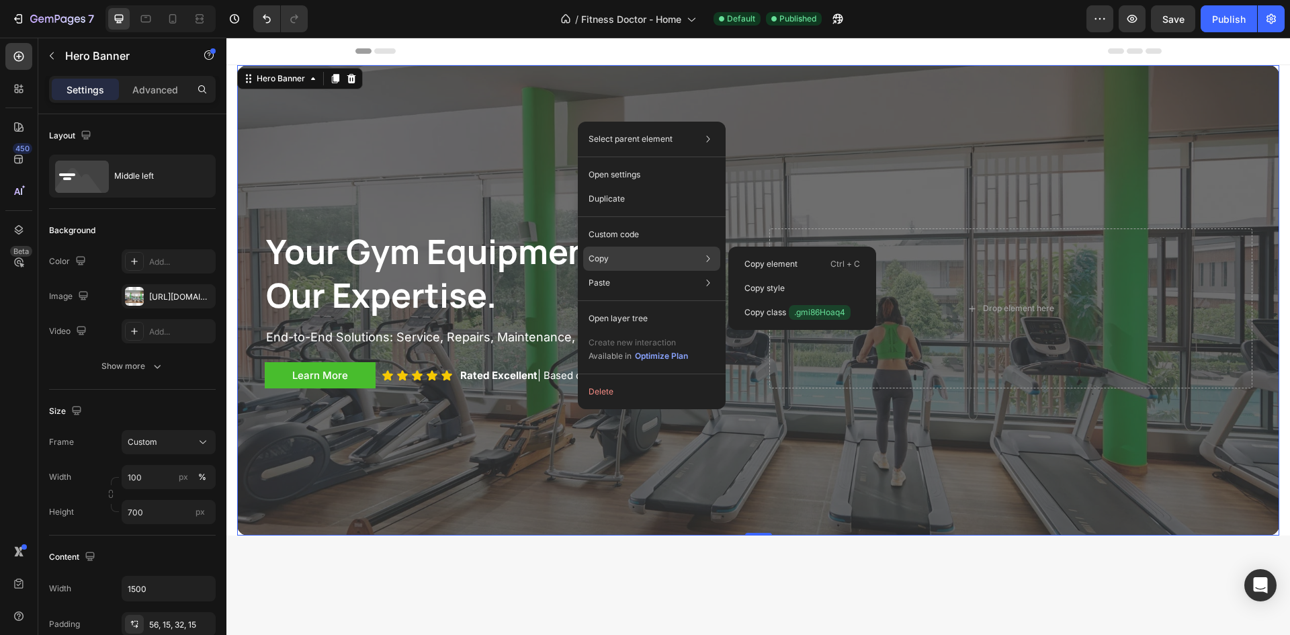
click at [630, 251] on div "Copy Copy element Ctrl + C Copy style Copy class .gmi86Hoaq4" at bounding box center [651, 259] width 137 height 24
drag, startPoint x: 757, startPoint y: 265, endPoint x: 529, endPoint y: 227, distance: 230.9
click at [757, 265] on p "Copy element" at bounding box center [771, 264] width 53 height 12
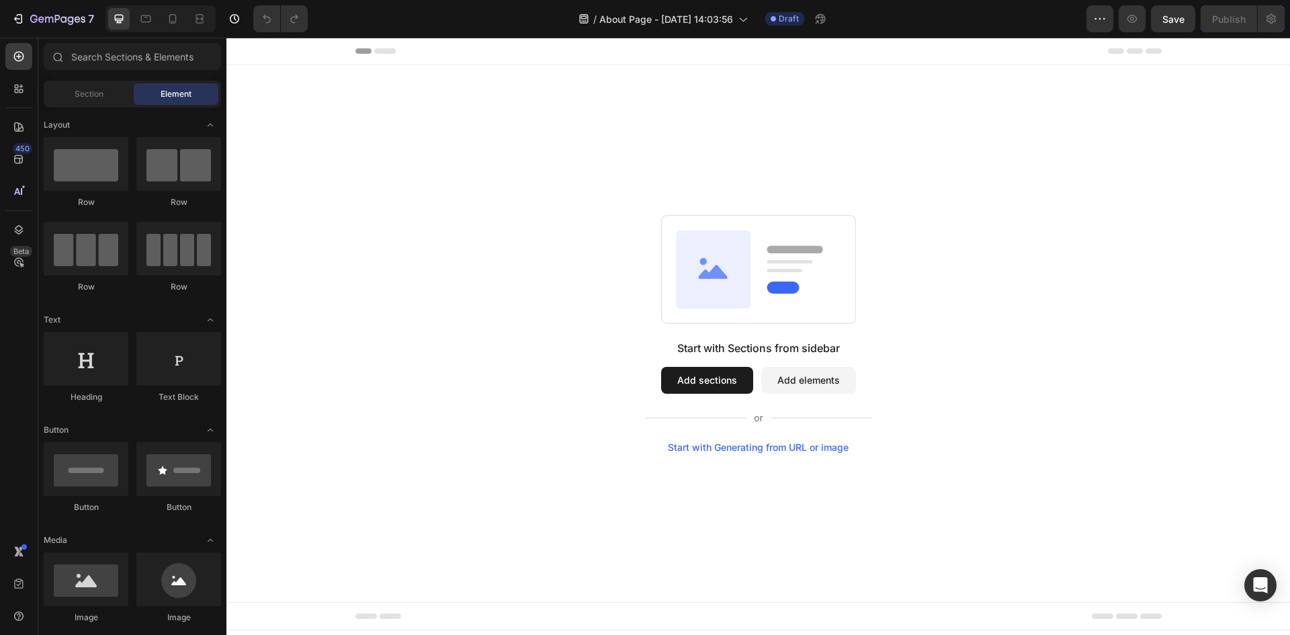
drag, startPoint x: 575, startPoint y: 308, endPoint x: 570, endPoint y: 325, distance: 17.6
click at [528, 314] on div "Start with Sections from sidebar Add sections Add elements Start with Generatin…" at bounding box center [758, 334] width 967 height 238
click at [783, 379] on button "Add elements" at bounding box center [808, 380] width 95 height 27
click at [701, 383] on button "Add sections" at bounding box center [707, 380] width 92 height 27
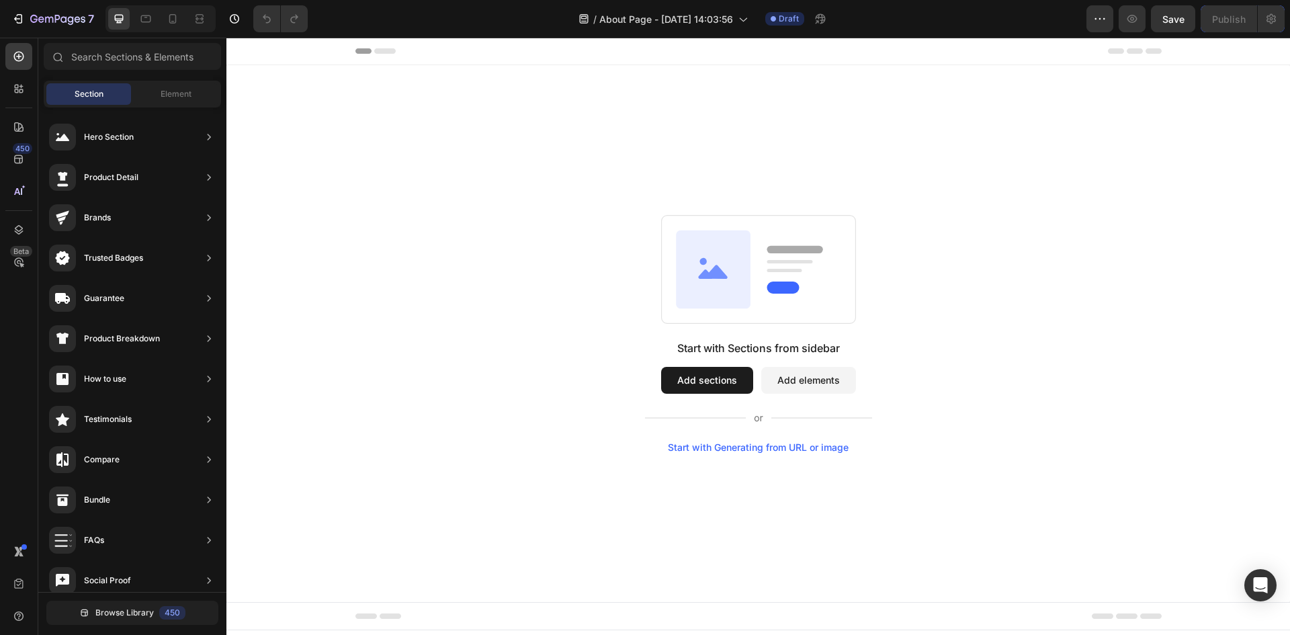
click at [624, 247] on div "Start with Sections from sidebar Add sections Add elements Start with Generatin…" at bounding box center [758, 334] width 967 height 238
click at [815, 377] on button "Add elements" at bounding box center [808, 380] width 95 height 27
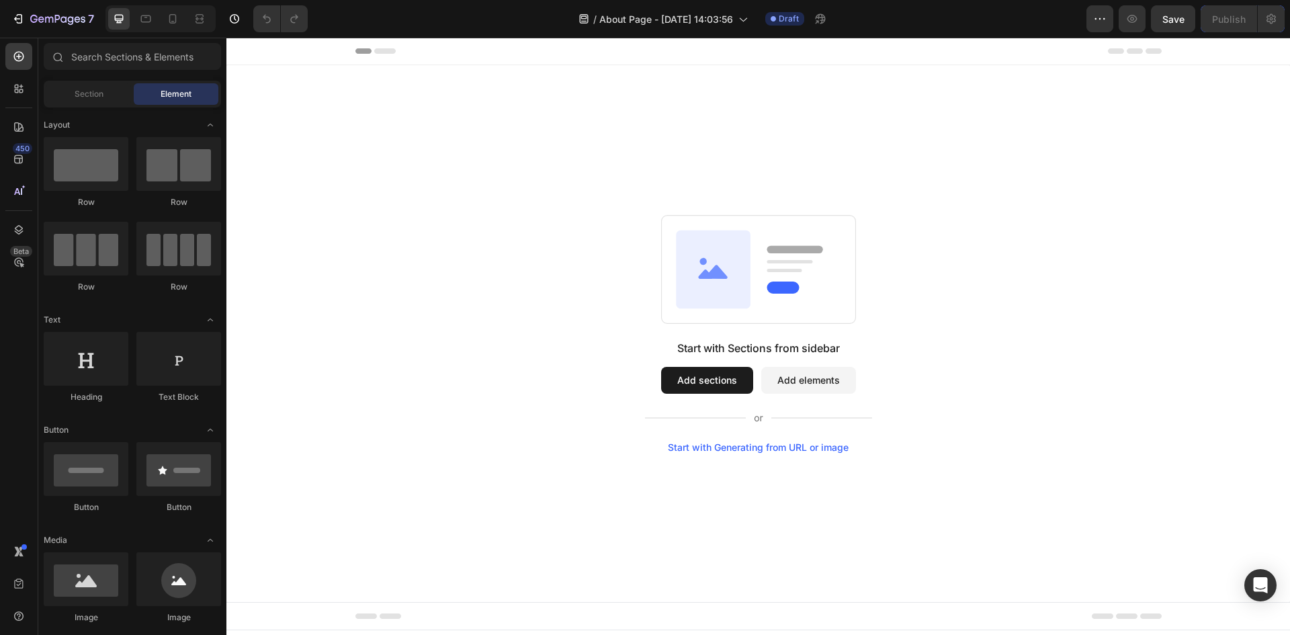
click at [822, 389] on button "Add elements" at bounding box center [808, 380] width 95 height 27
click at [88, 164] on div at bounding box center [86, 164] width 85 height 54
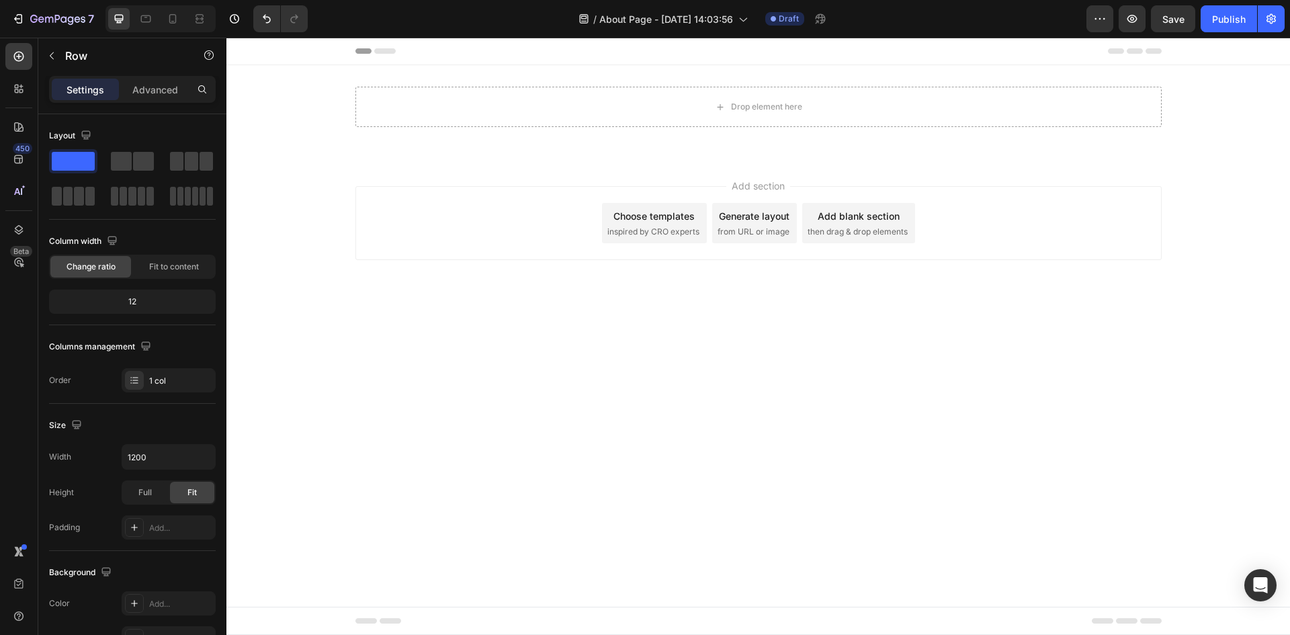
click at [530, 173] on div "Add section Choose templates inspired by CRO experts Generate layout from URL o…" at bounding box center [758, 241] width 1064 height 165
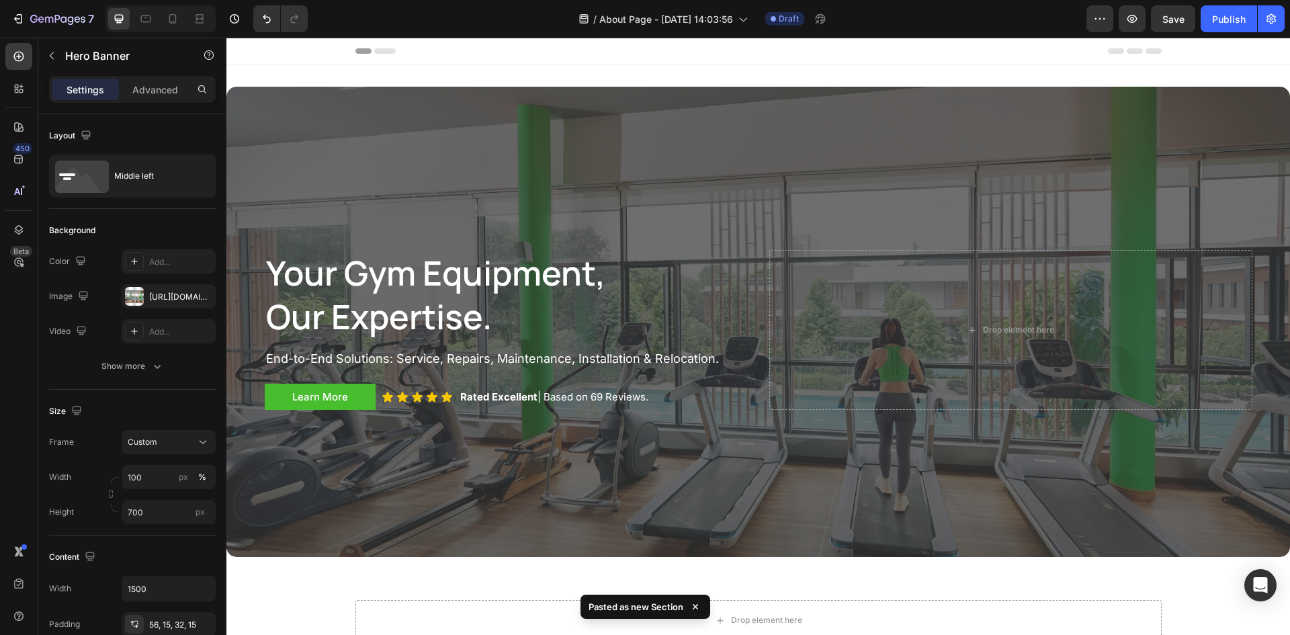
click at [619, 49] on div "Header" at bounding box center [758, 51] width 806 height 27
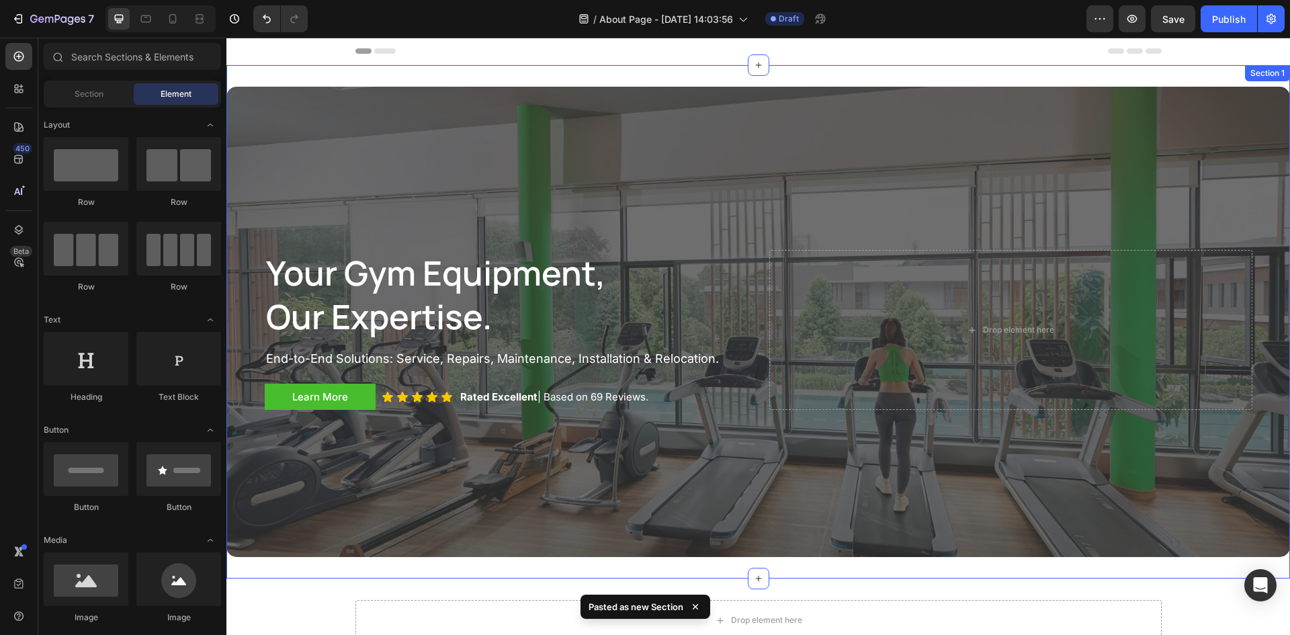
click at [390, 79] on div "your gym equipment, our expertise. Heading End-to-End Solutions: Service, Repai…" at bounding box center [758, 321] width 1064 height 513
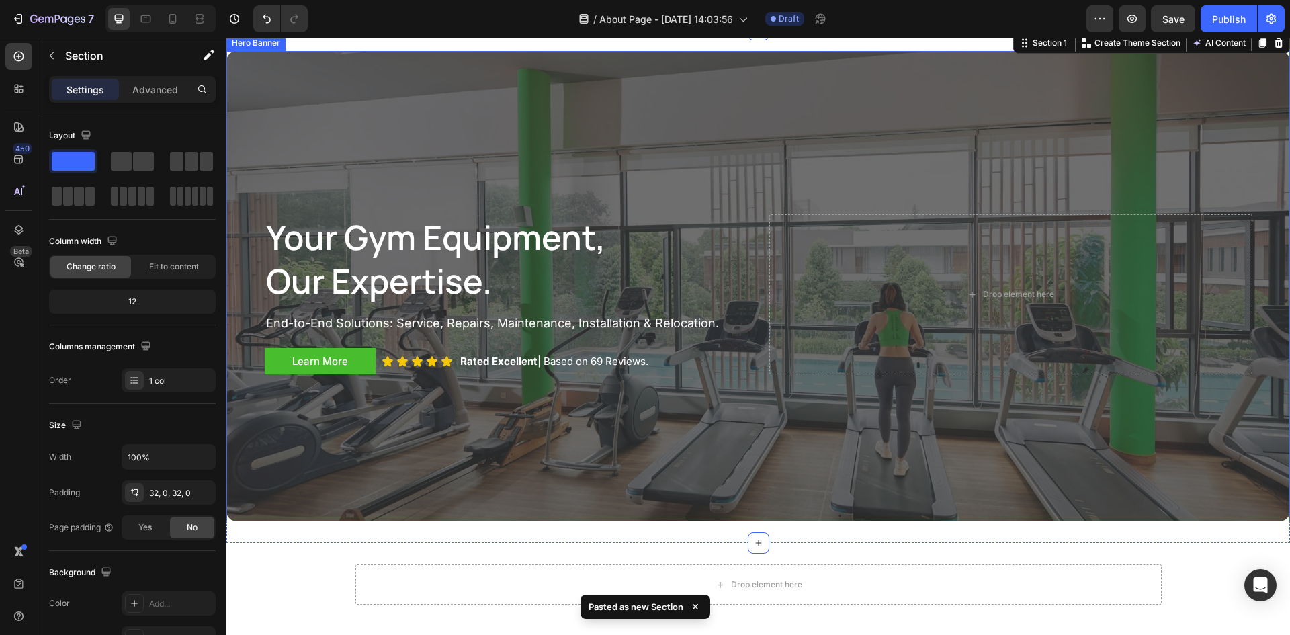
scroll to position [134, 0]
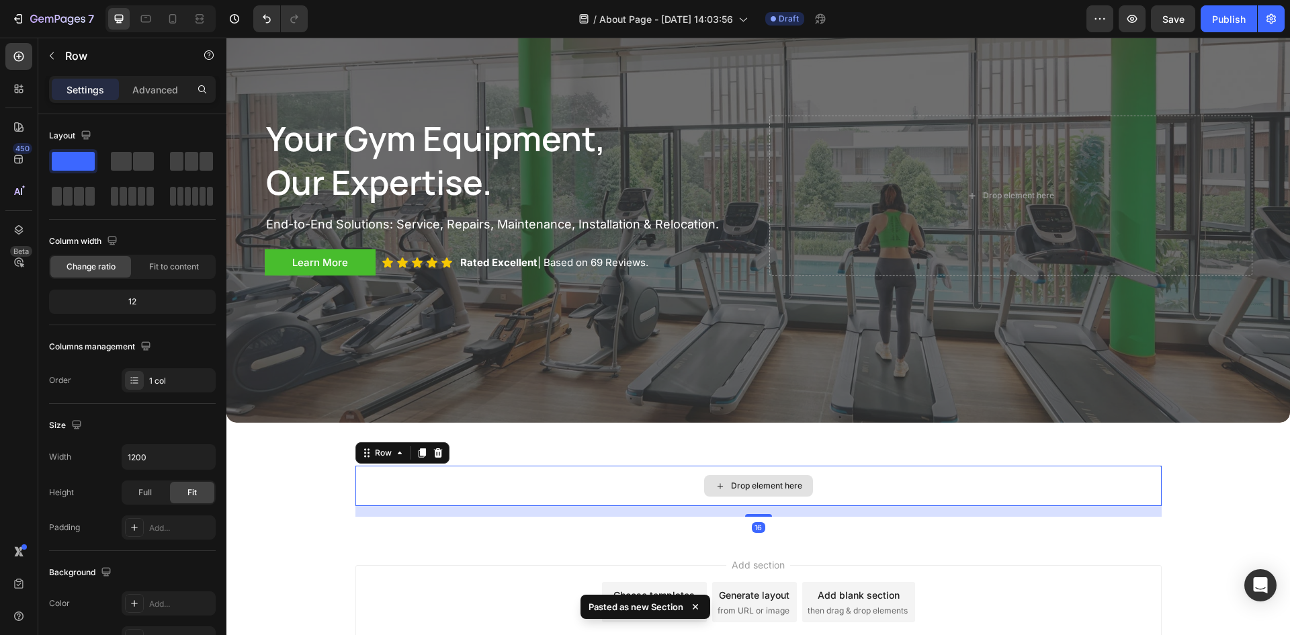
click at [841, 472] on div "Drop element here" at bounding box center [758, 486] width 806 height 40
click at [433, 455] on icon at bounding box center [437, 452] width 9 height 9
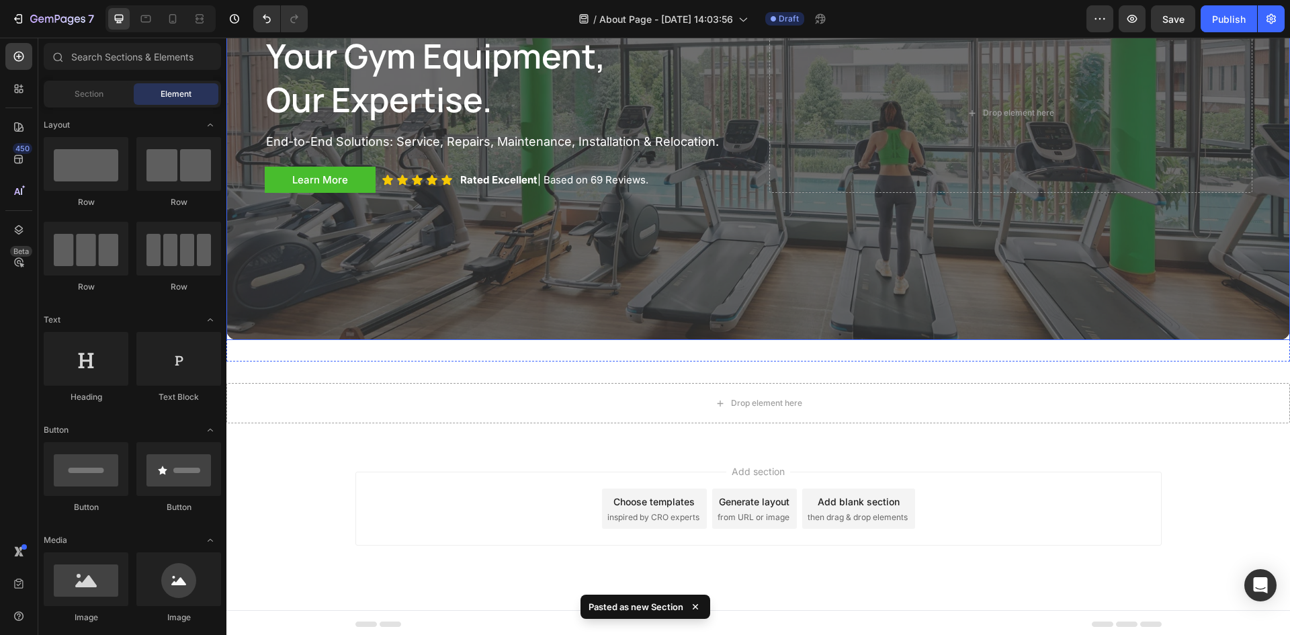
scroll to position [220, 0]
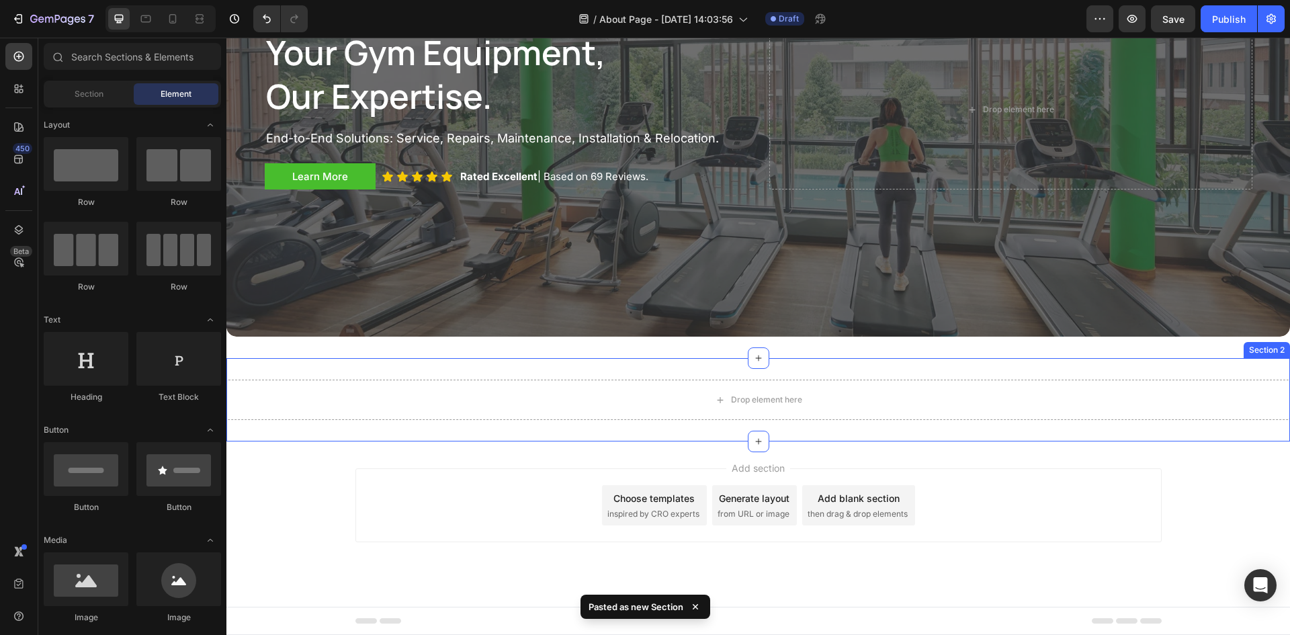
click at [924, 375] on div "Drop element here Section 2" at bounding box center [758, 399] width 1064 height 83
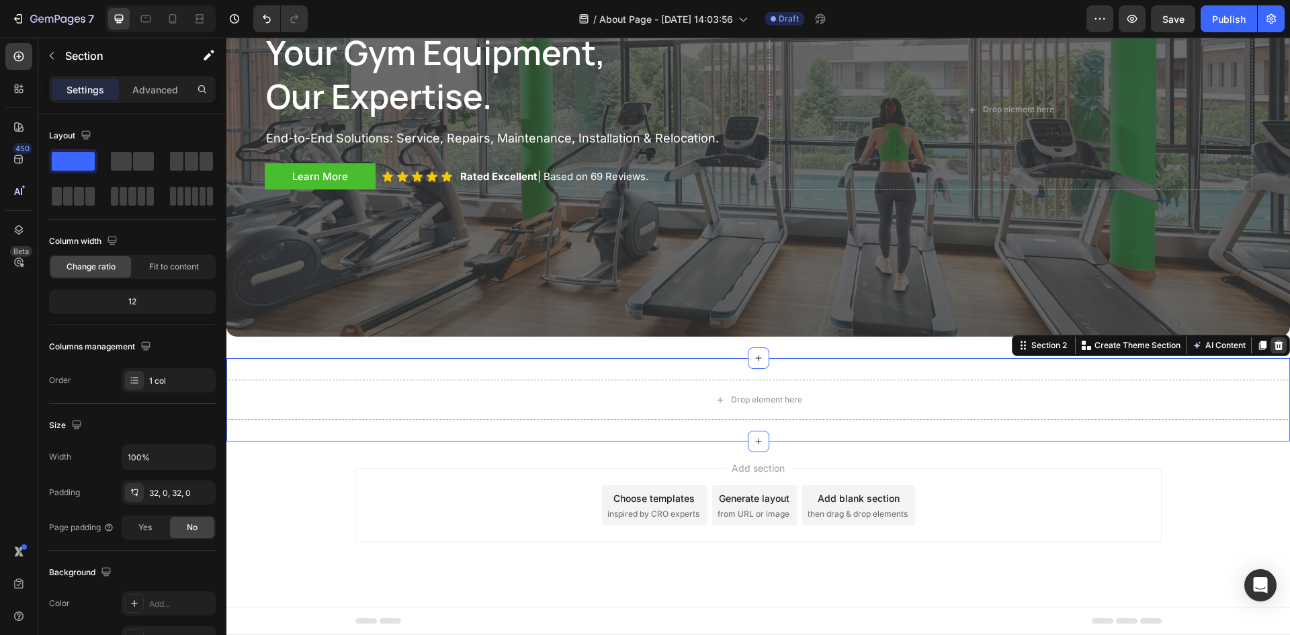
click at [1273, 348] on icon at bounding box center [1278, 345] width 11 height 11
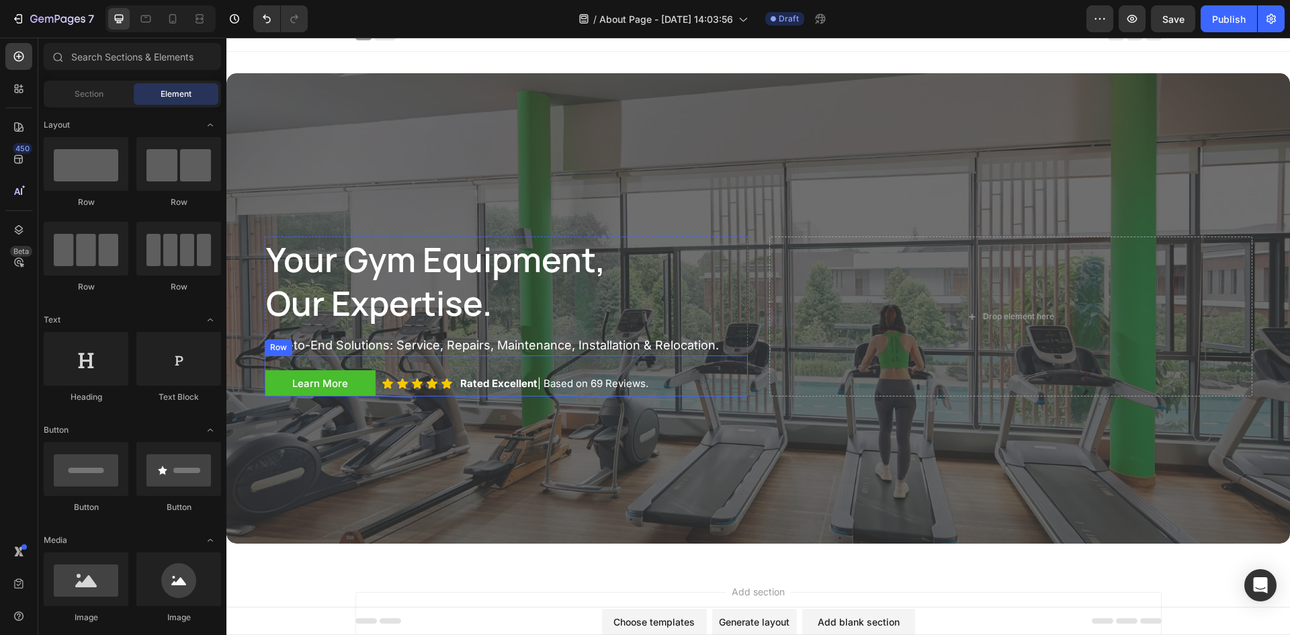
scroll to position [0, 0]
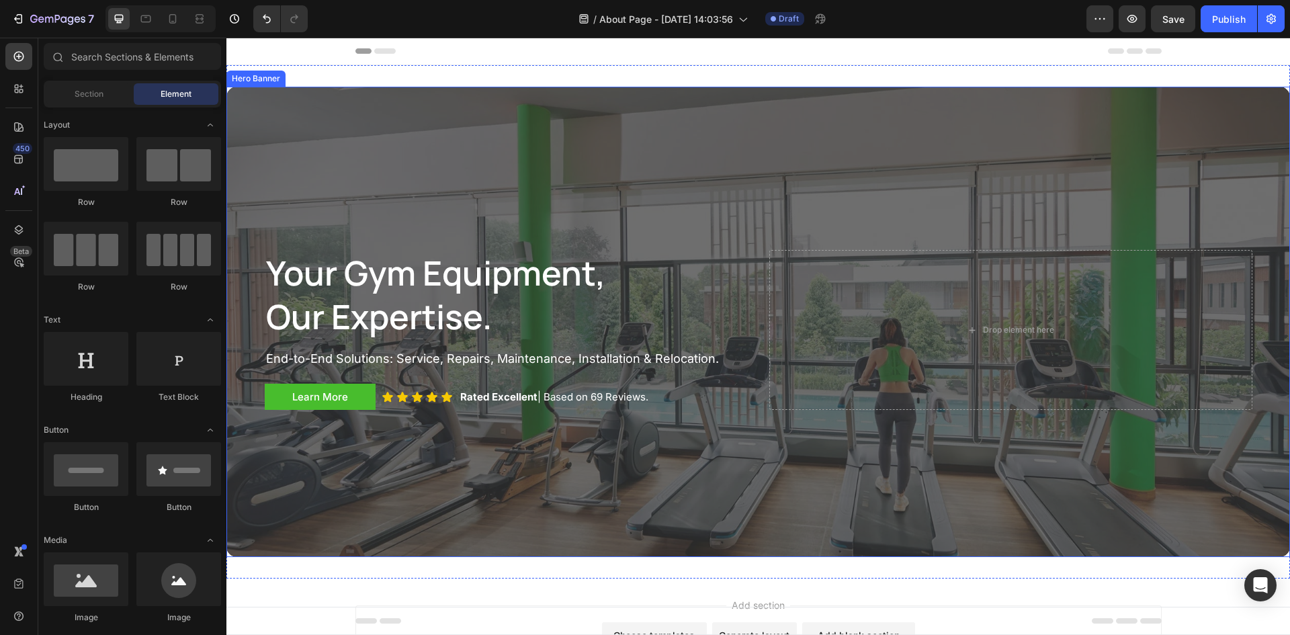
click at [567, 194] on div "Overlay" at bounding box center [758, 322] width 1064 height 470
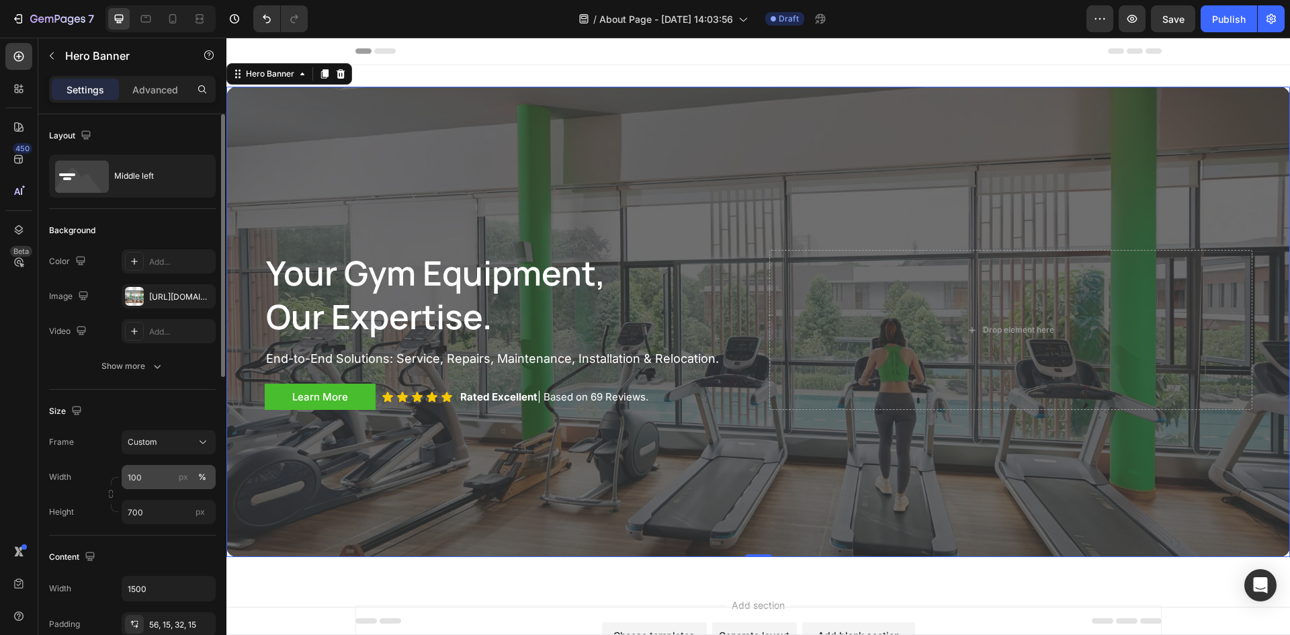
scroll to position [67, 0]
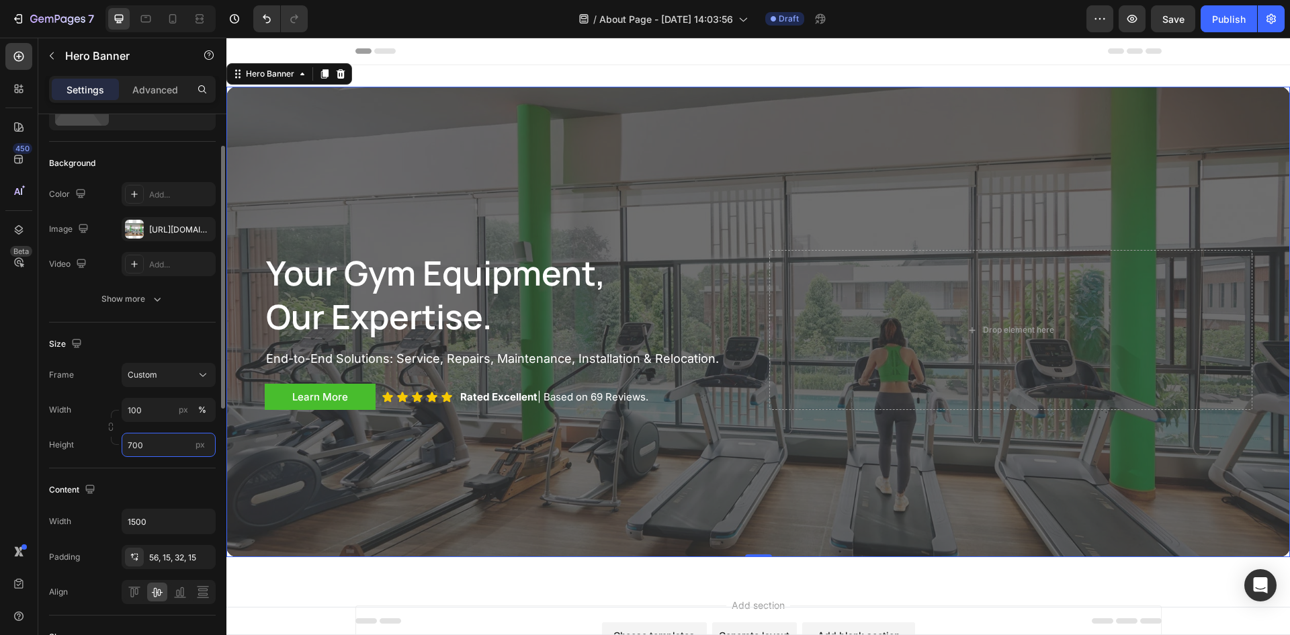
click at [152, 439] on input "700" at bounding box center [169, 445] width 94 height 24
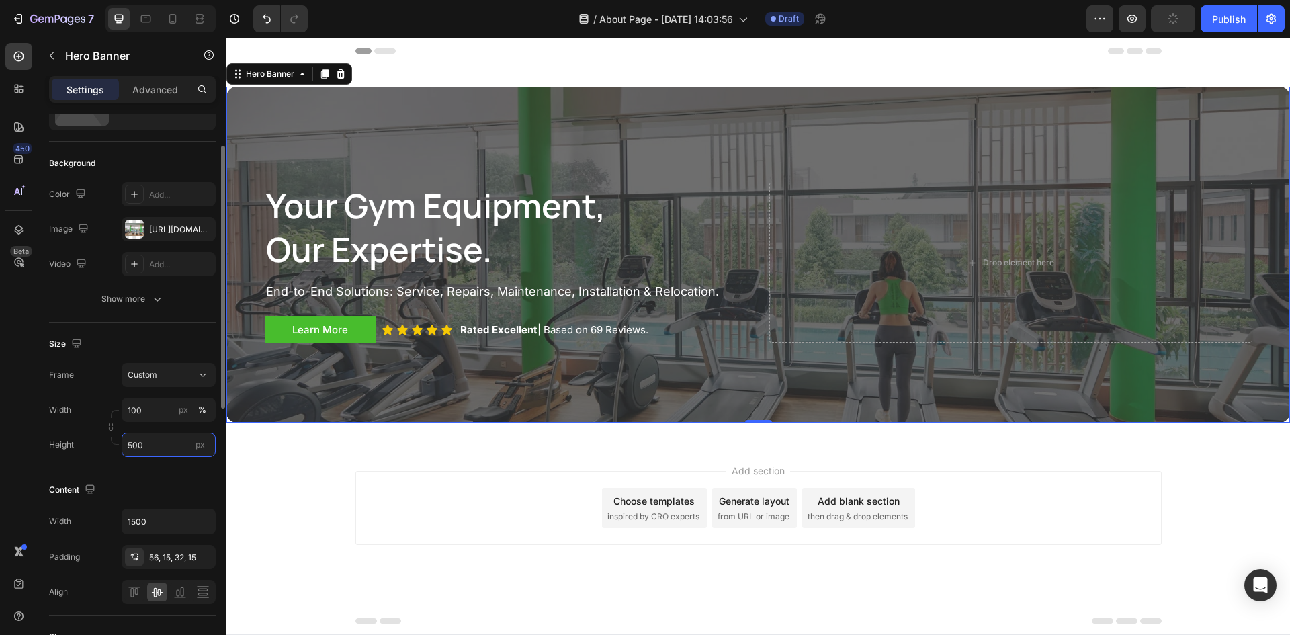
drag, startPoint x: 169, startPoint y: 440, endPoint x: 87, endPoint y: 447, distance: 82.9
click at [87, 447] on div "Height 500 px" at bounding box center [132, 445] width 167 height 24
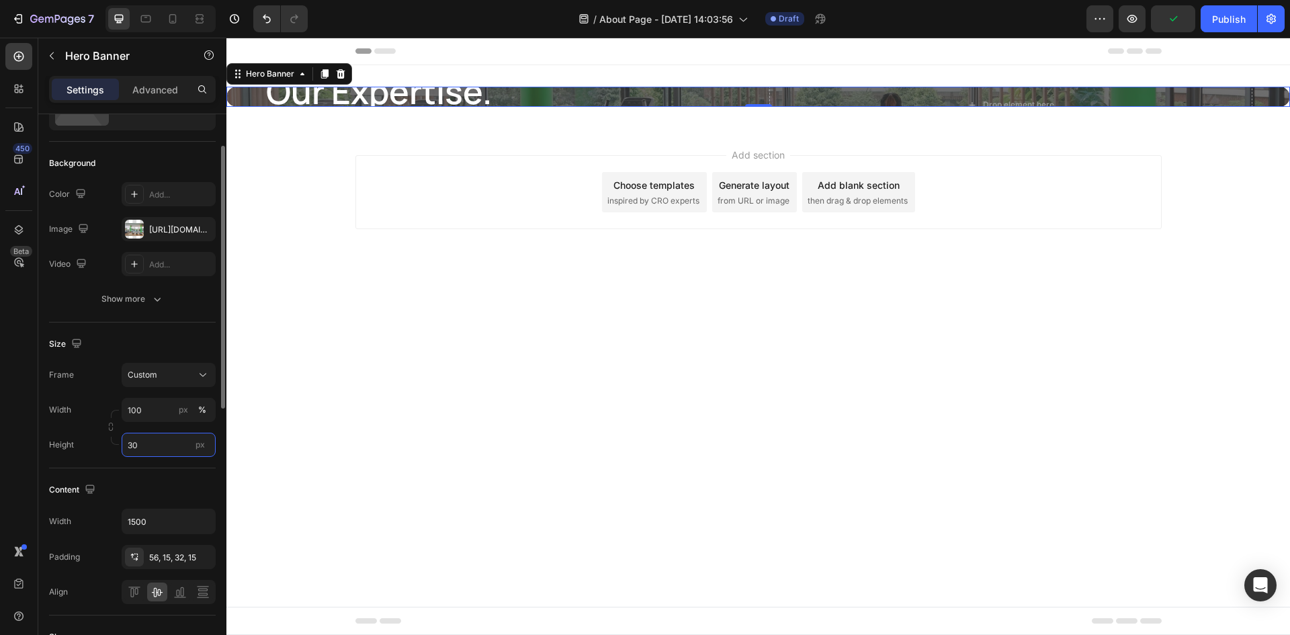
type input "300"
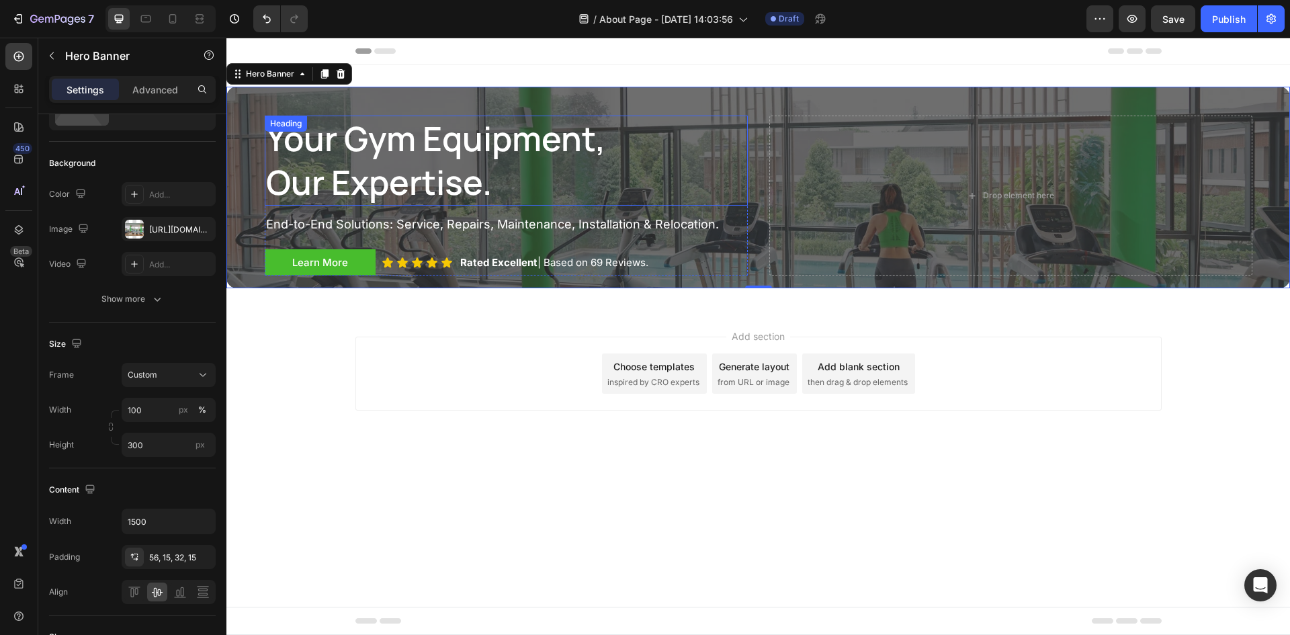
click at [349, 146] on h1 "your gym equipment, our expertise." at bounding box center [490, 161] width 451 height 90
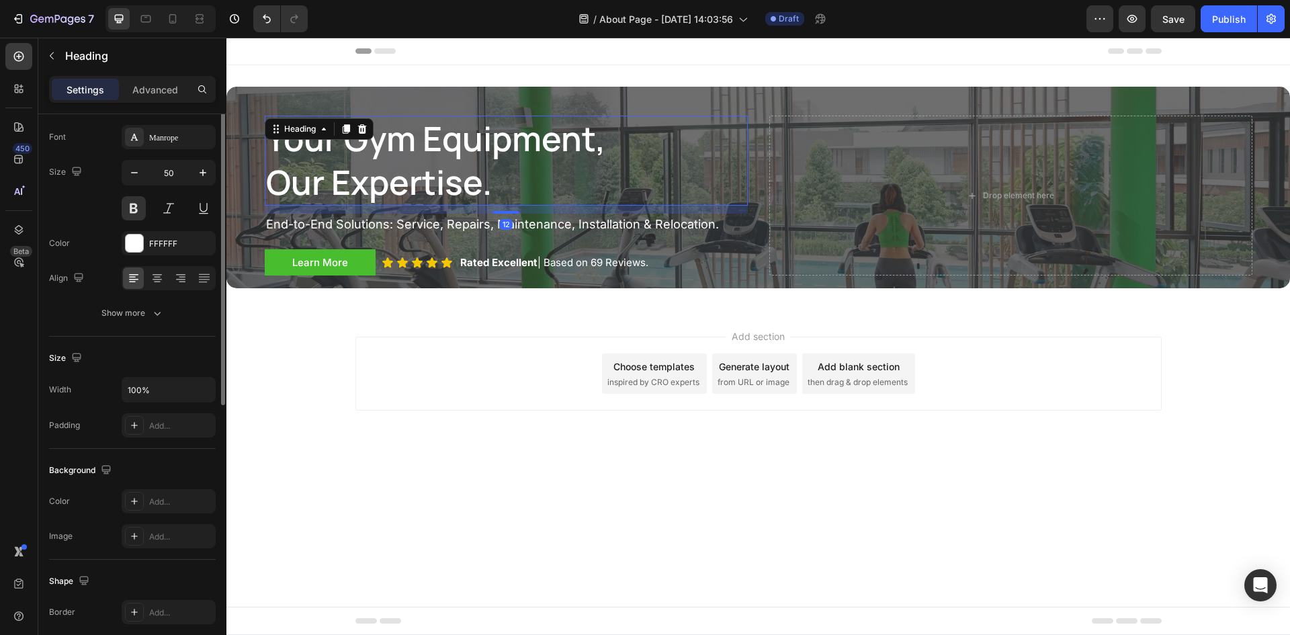
scroll to position [0, 0]
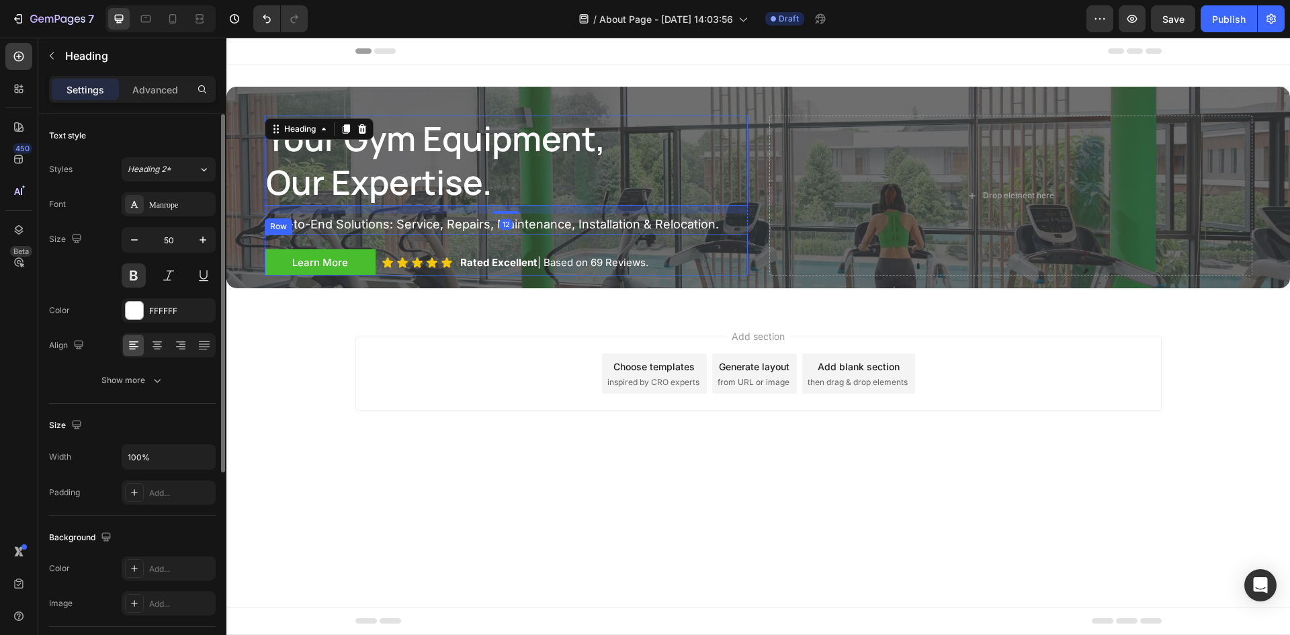
click at [306, 237] on div "Learn More Button Icon Icon Icon Icon Icon Icon List Rated Excellent | Based on…" at bounding box center [506, 256] width 483 height 42
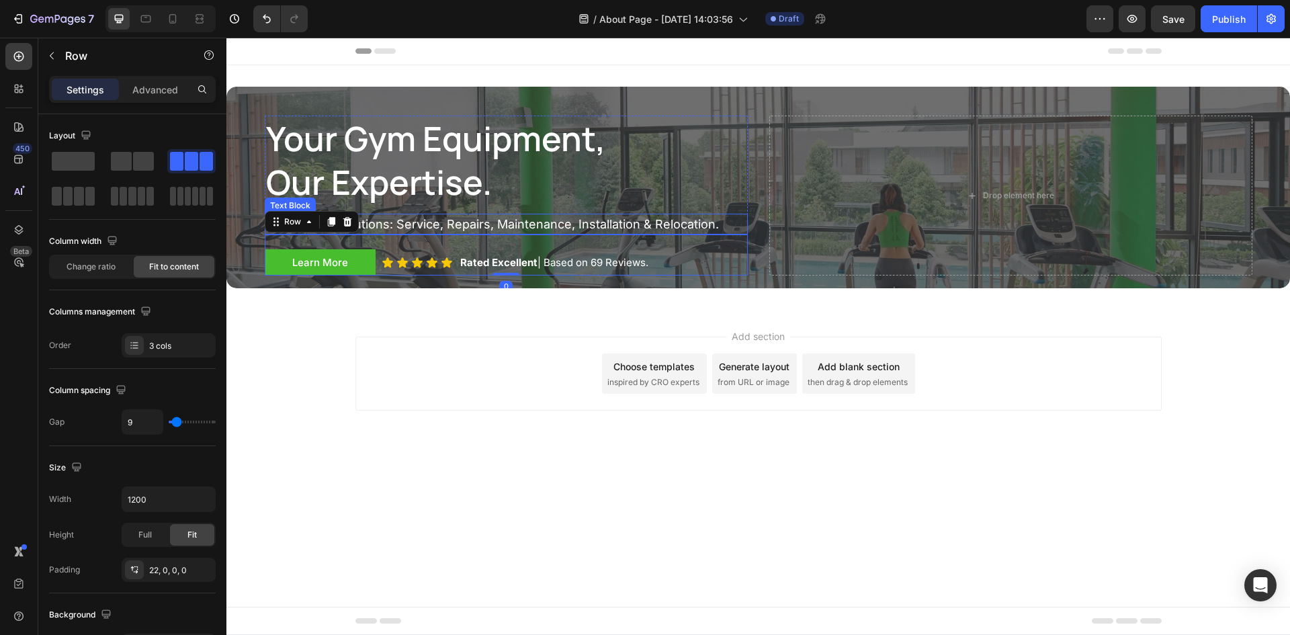
click at [394, 224] on p "End-to-End Solutions: Service, Repairs, Maintenance, Installation & Relocation." at bounding box center [506, 224] width 480 height 18
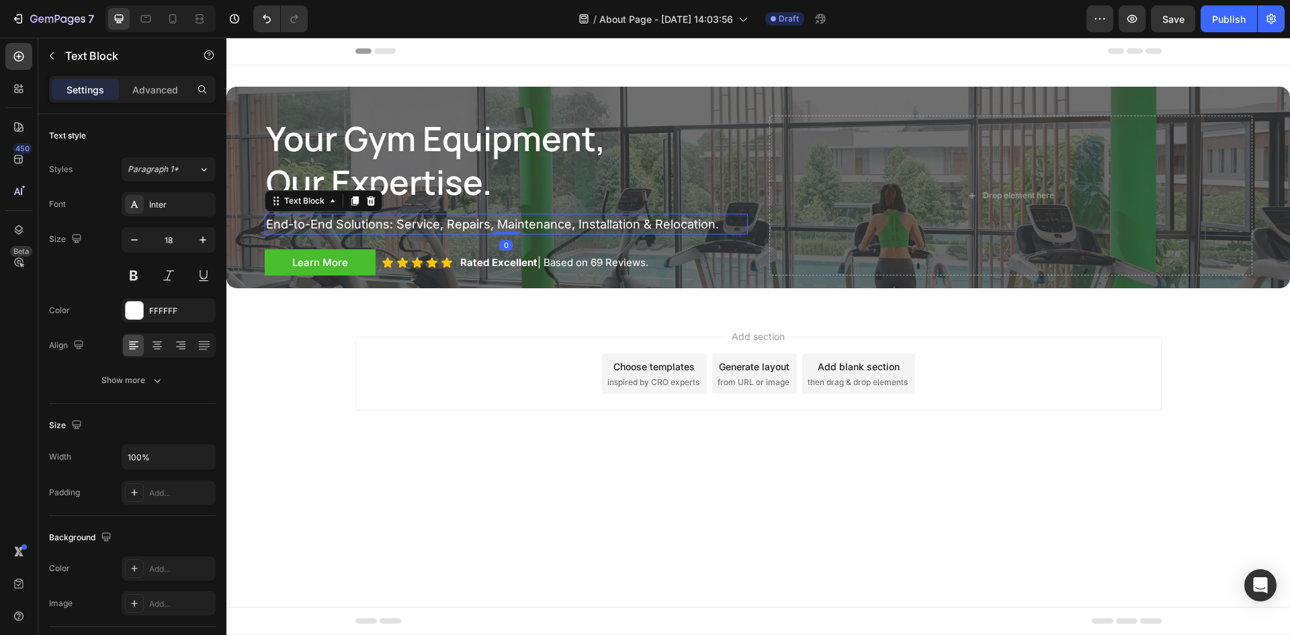
click at [336, 253] on link "Learn More" at bounding box center [320, 262] width 111 height 27
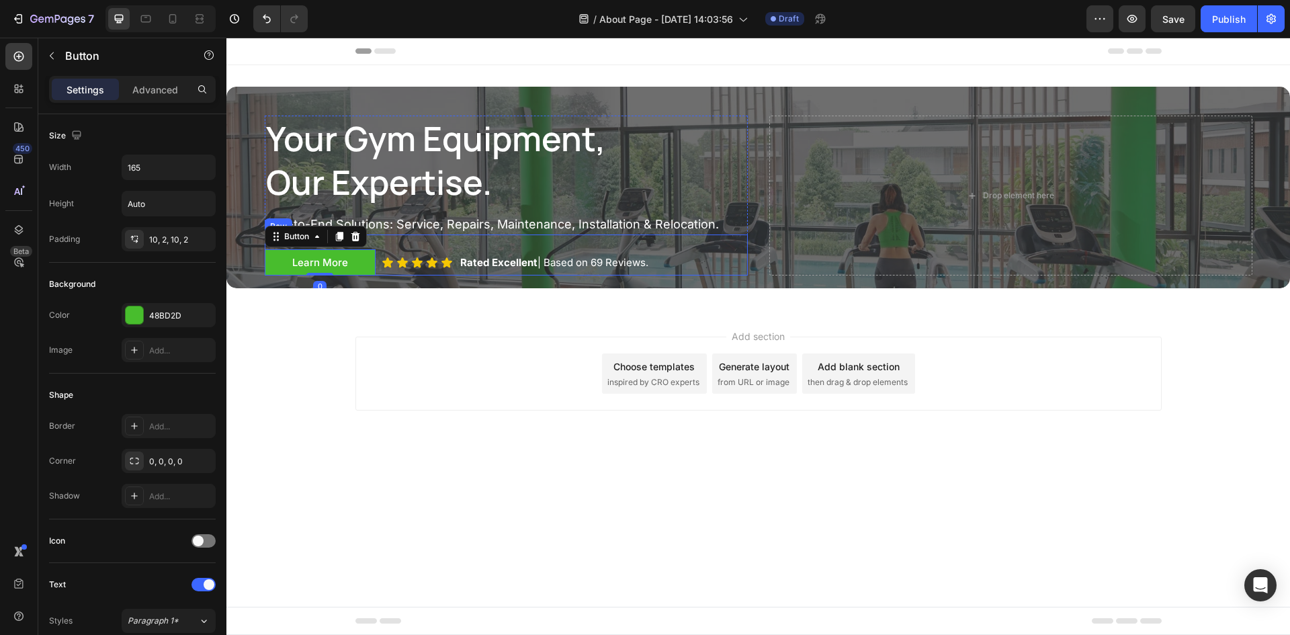
click at [390, 241] on div "Learn More Button 0 Icon Icon Icon Icon Icon Icon List Rated Excellent | Based …" at bounding box center [506, 256] width 483 height 42
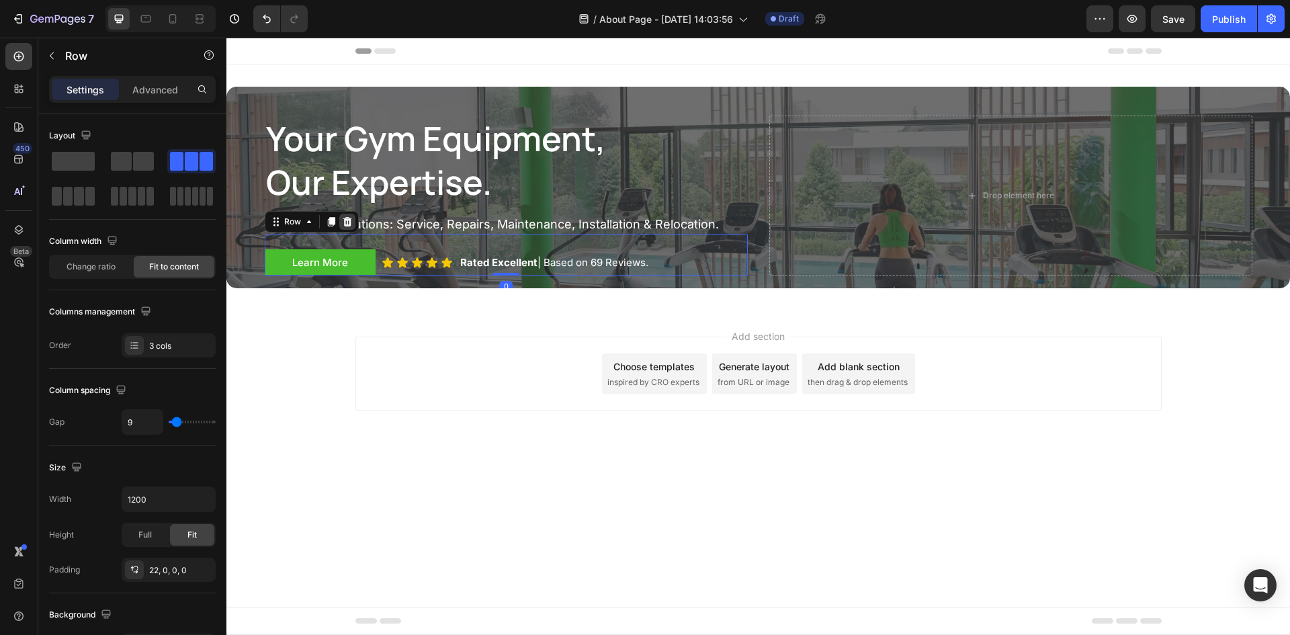
click at [345, 220] on icon at bounding box center [347, 221] width 11 height 11
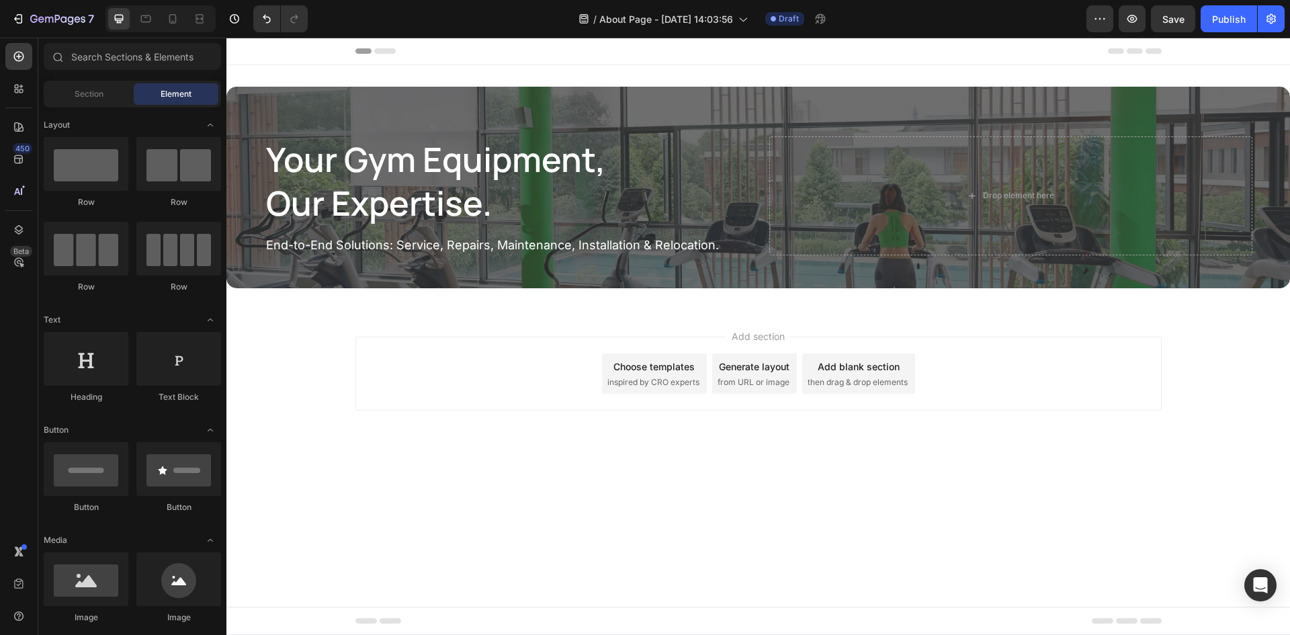
click at [357, 236] on p "End-to-End Solutions: Service, Repairs, Maintenance, Installation & Relocation." at bounding box center [506, 245] width 480 height 18
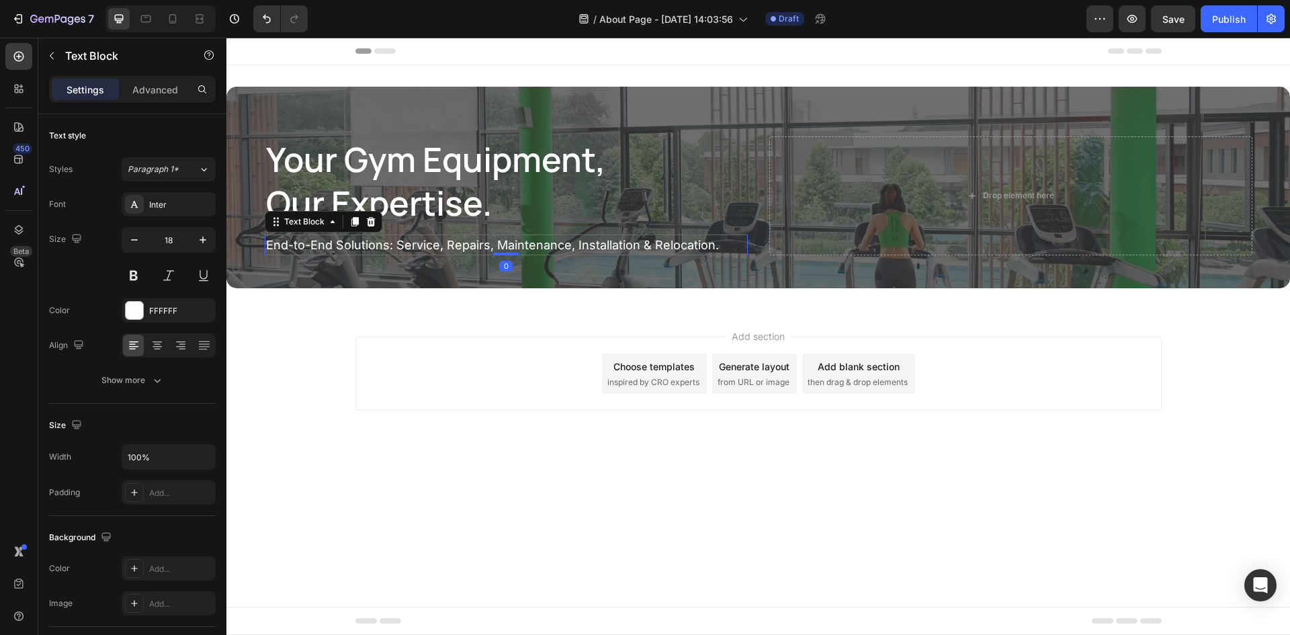
click at [386, 175] on h1 "your gym equipment, our expertise." at bounding box center [490, 181] width 451 height 90
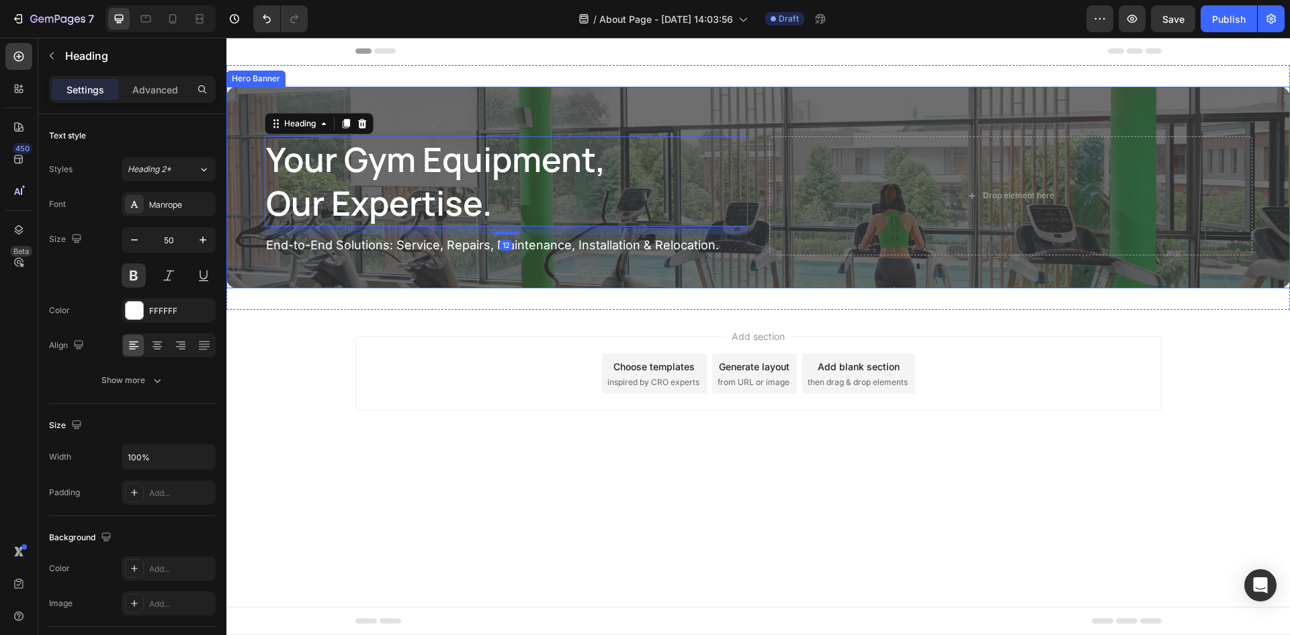
click at [505, 123] on div "your gym equipment, our expertise. Heading 12 End-to-End Solutions: Service, Re…" at bounding box center [759, 188] width 1008 height 178
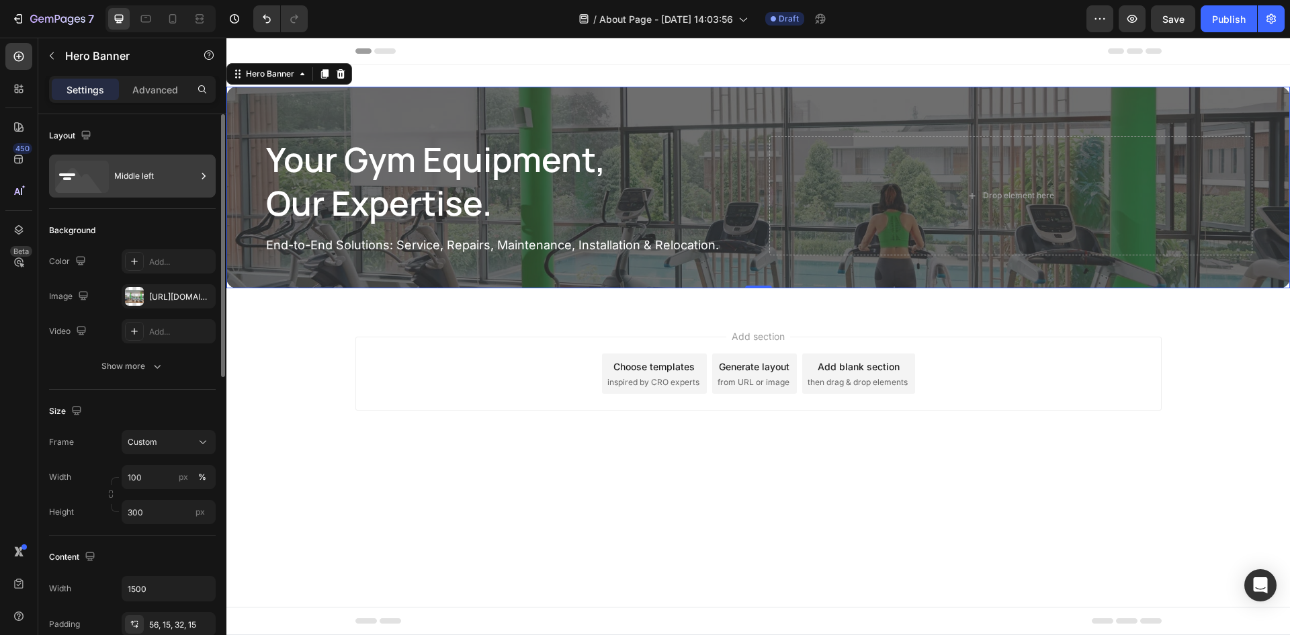
click at [122, 184] on div "Middle left" at bounding box center [155, 176] width 82 height 31
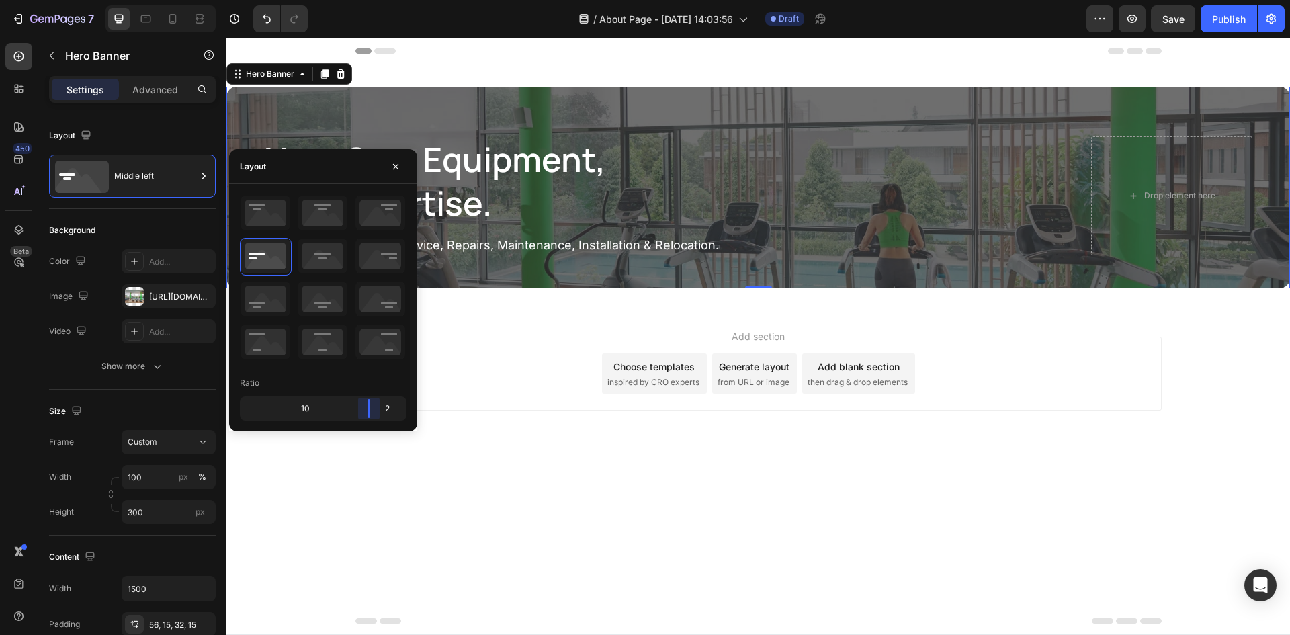
click at [375, 0] on body "7 Version history / About Page - [DATE] 14:03:56 Draft Preview Save Publish 450…" at bounding box center [645, 0] width 1290 height 0
click at [644, 179] on h1 "your gym equipment, our expertise." at bounding box center [651, 181] width 773 height 90
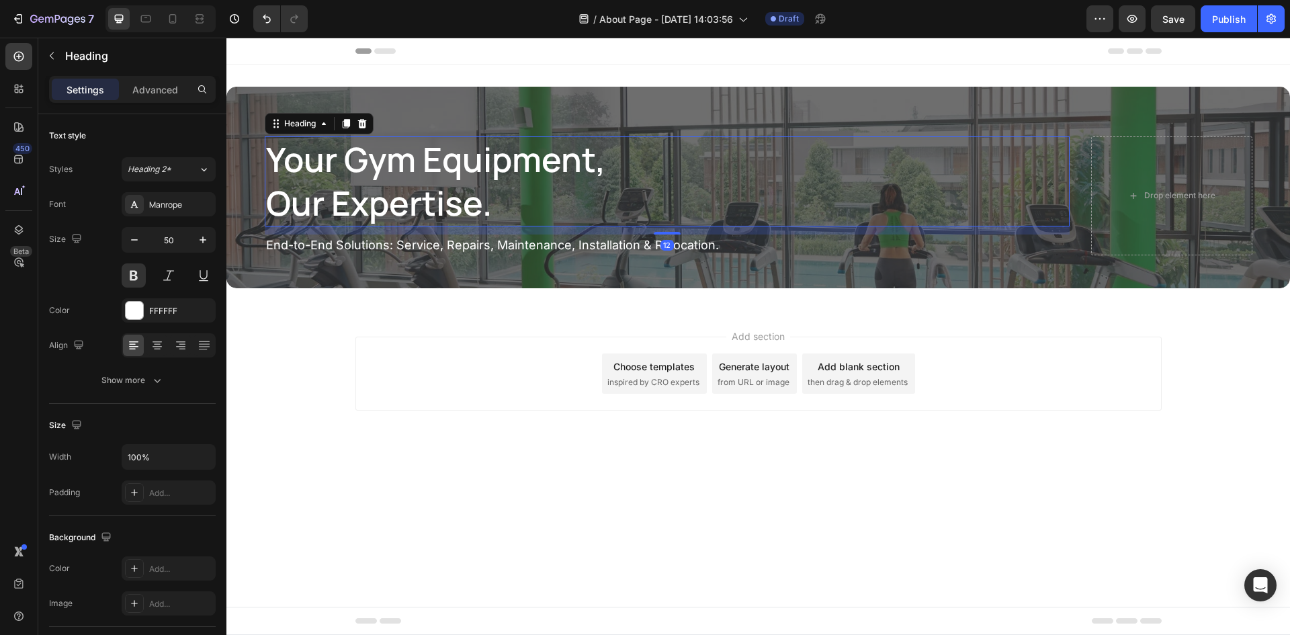
click at [448, 187] on h1 "your gym equipment, our expertise." at bounding box center [651, 181] width 773 height 90
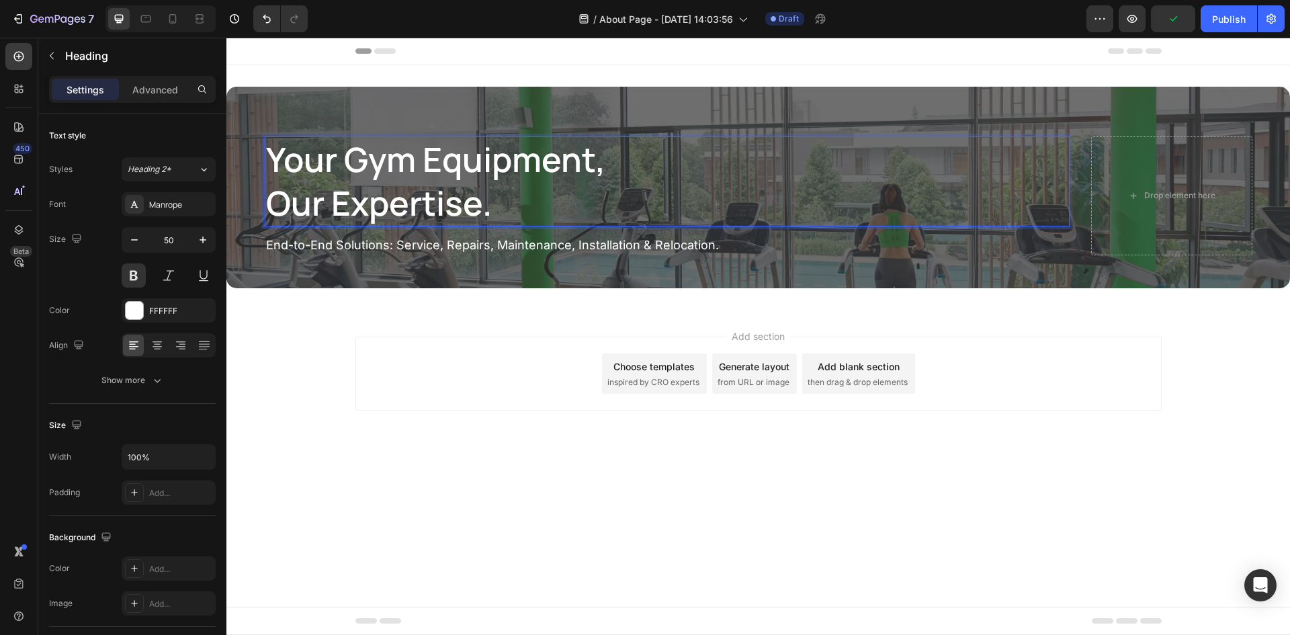
click at [484, 200] on p "your gym equipment, our expertise." at bounding box center [651, 181] width 770 height 87
click at [278, 210] on p "your gym equipment, our expertise." at bounding box center [651, 181] width 770 height 87
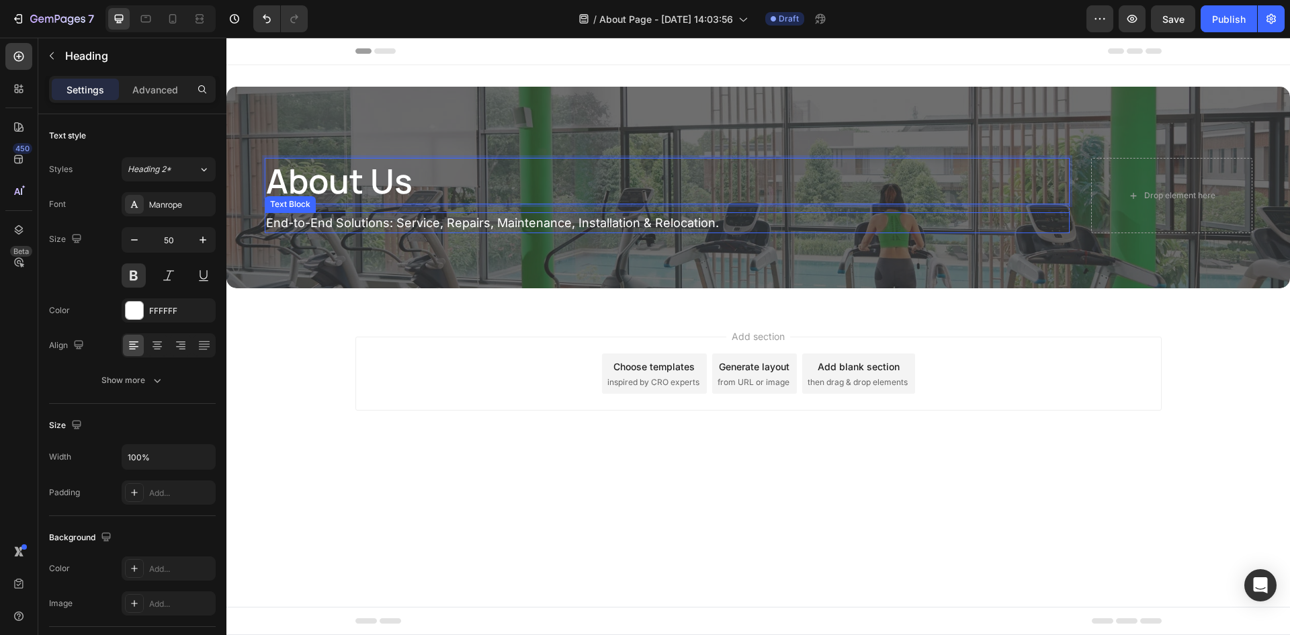
click at [358, 226] on p "End-to-End Solutions: Service, Repairs, Maintenance, Installation & Relocation." at bounding box center [667, 223] width 802 height 18
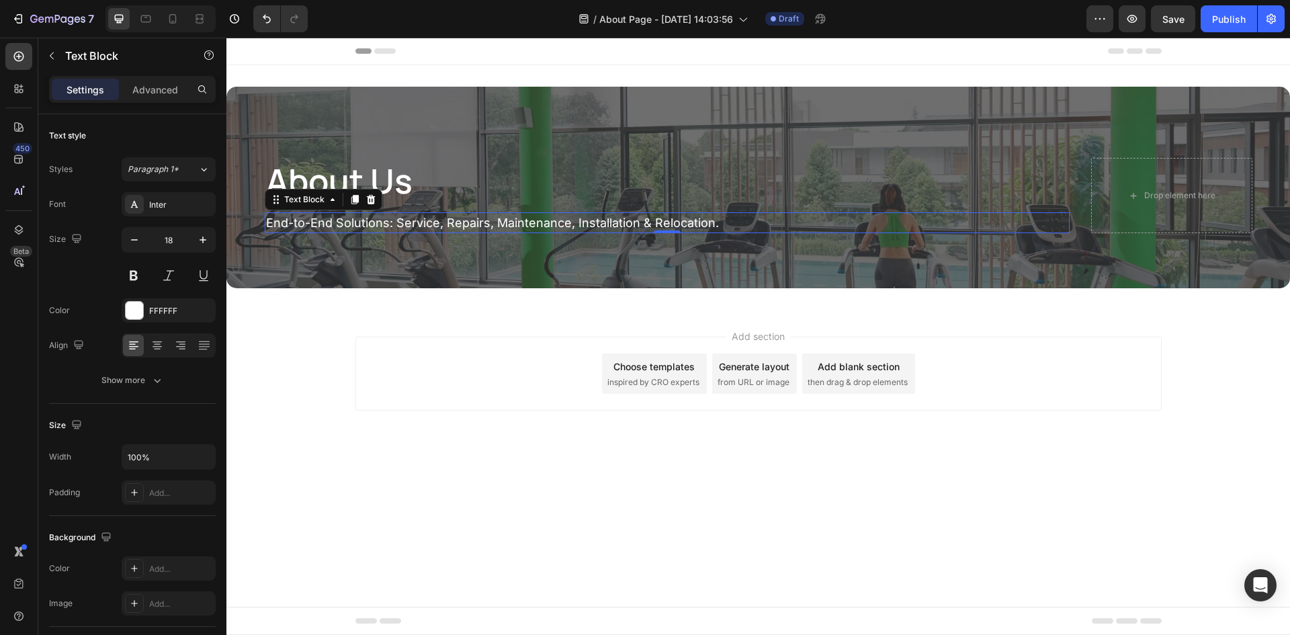
click at [454, 224] on p "End-to-End Solutions: Service, Repairs, Maintenance, Installation & Relocation." at bounding box center [667, 223] width 802 height 18
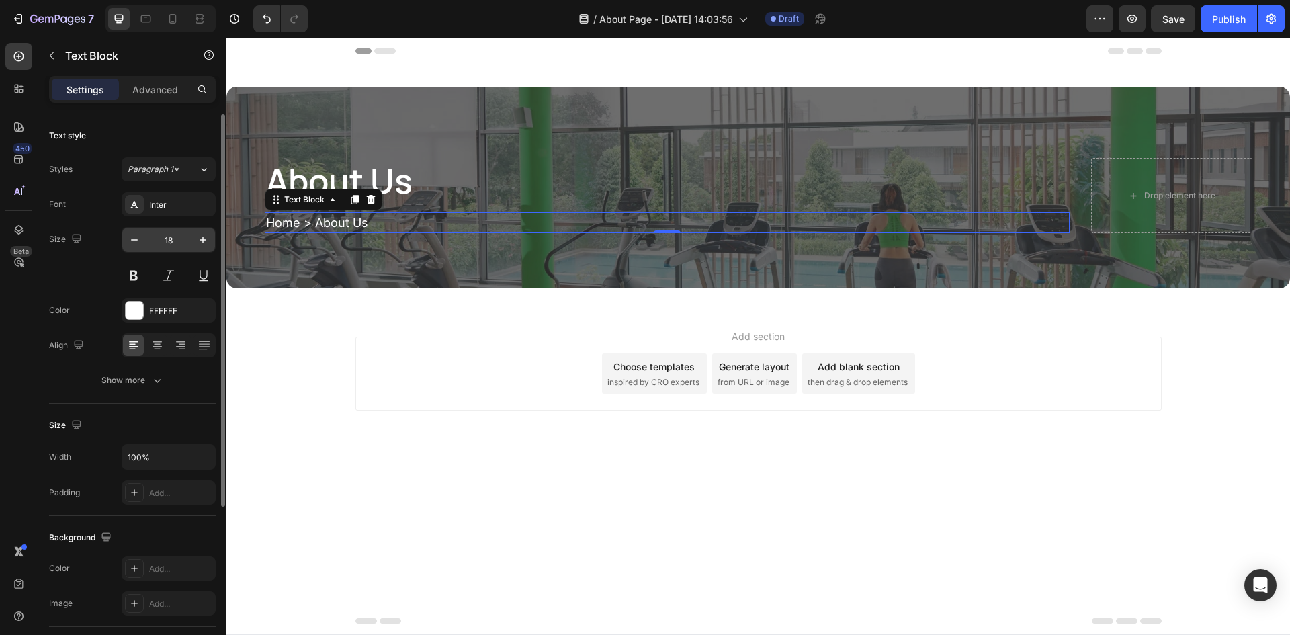
click at [168, 237] on input "18" at bounding box center [168, 240] width 44 height 24
type input "15"
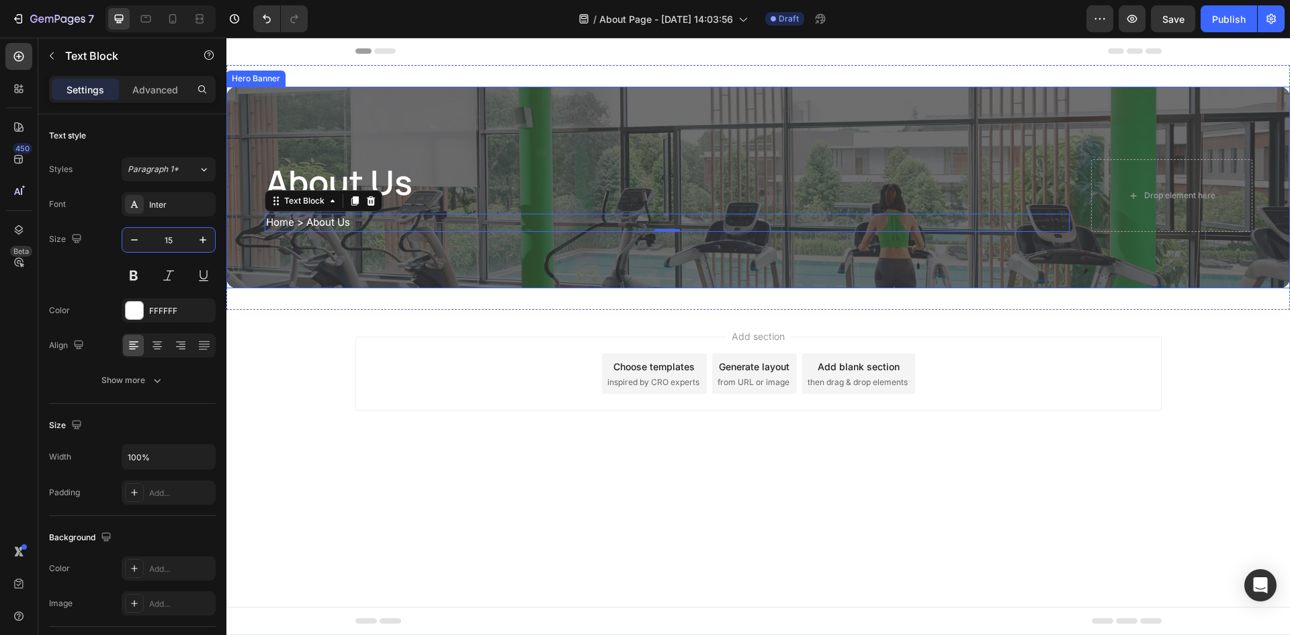
click at [375, 282] on div "Overlay" at bounding box center [758, 188] width 1064 height 202
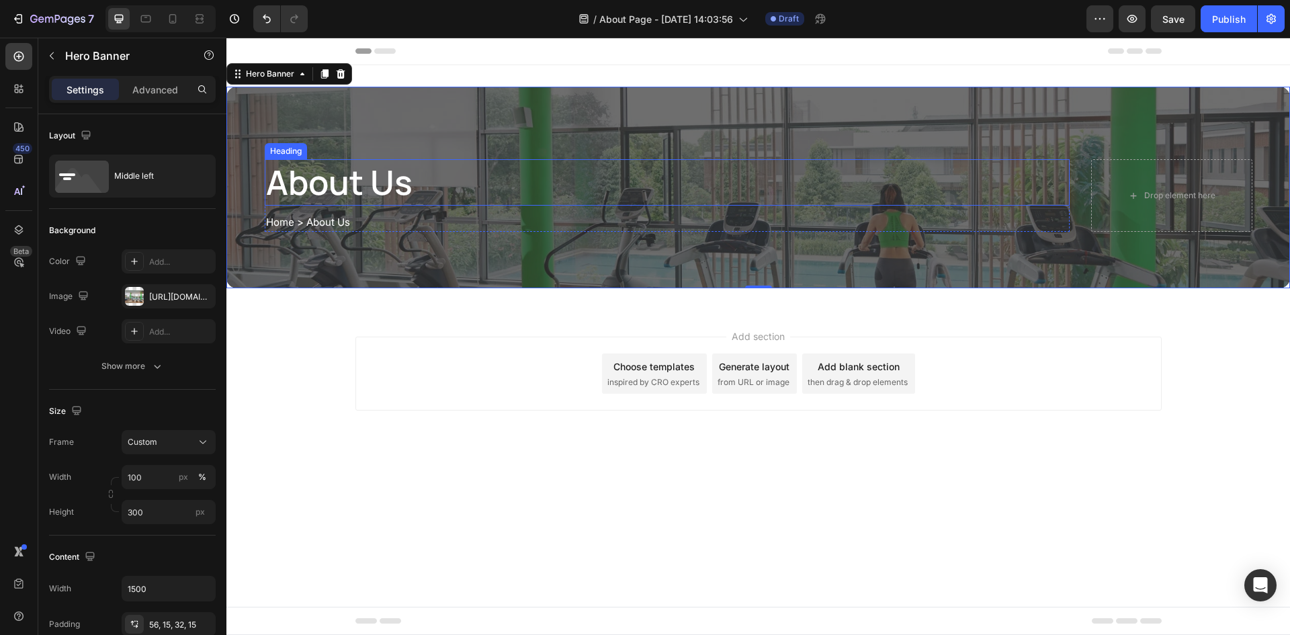
click at [413, 189] on p "About Us" at bounding box center [651, 183] width 770 height 44
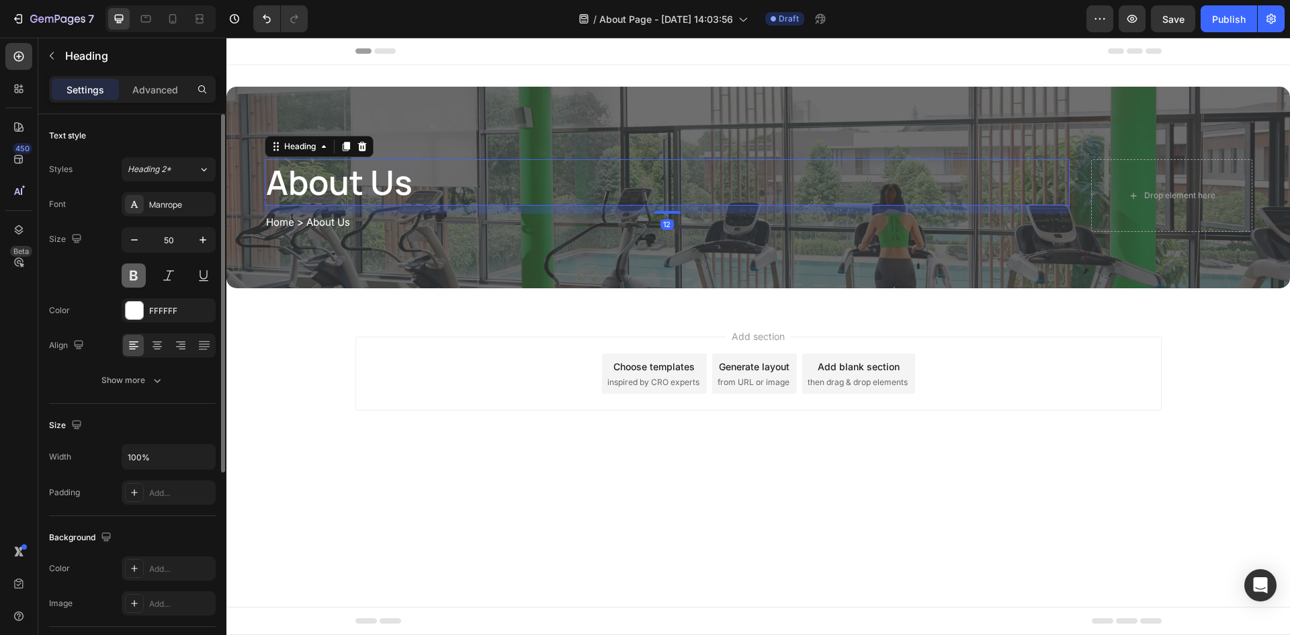
click at [138, 280] on button at bounding box center [134, 275] width 24 height 24
click at [134, 280] on button at bounding box center [134, 275] width 24 height 24
click at [347, 264] on div "Overlay" at bounding box center [758, 188] width 1064 height 202
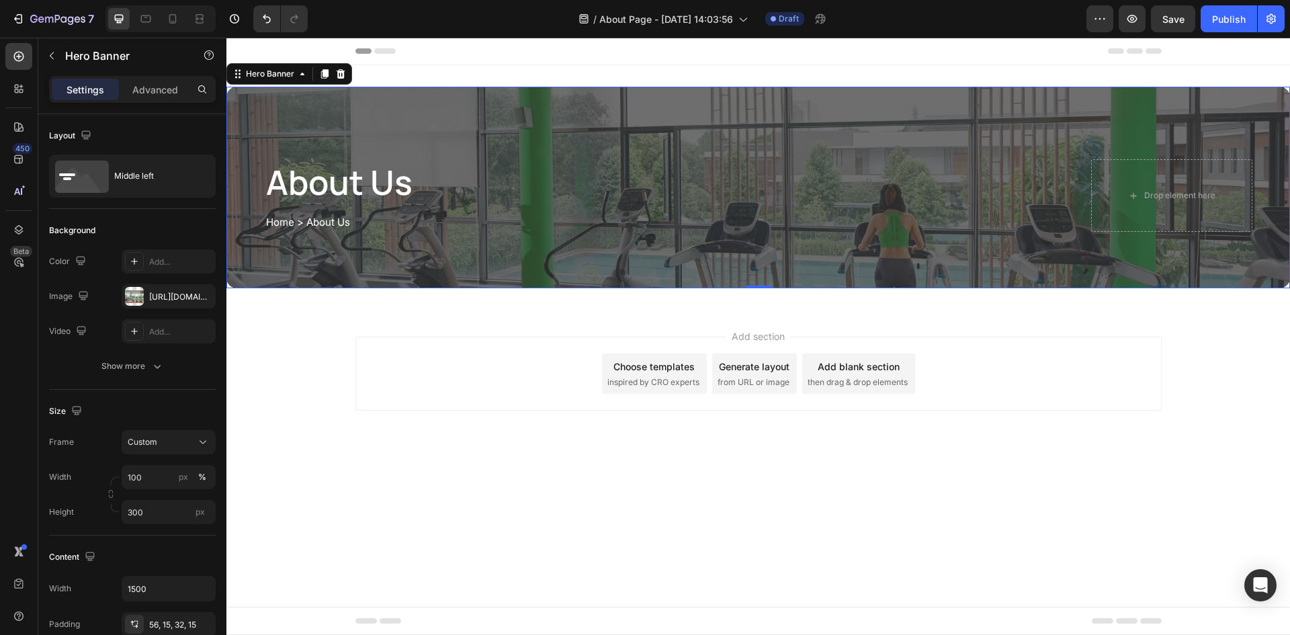
click at [410, 110] on div "Overlay" at bounding box center [758, 188] width 1064 height 202
click at [400, 336] on div "Add section Choose templates inspired by CRO experts Generate layout from URL o…" at bounding box center [758, 392] width 1064 height 165
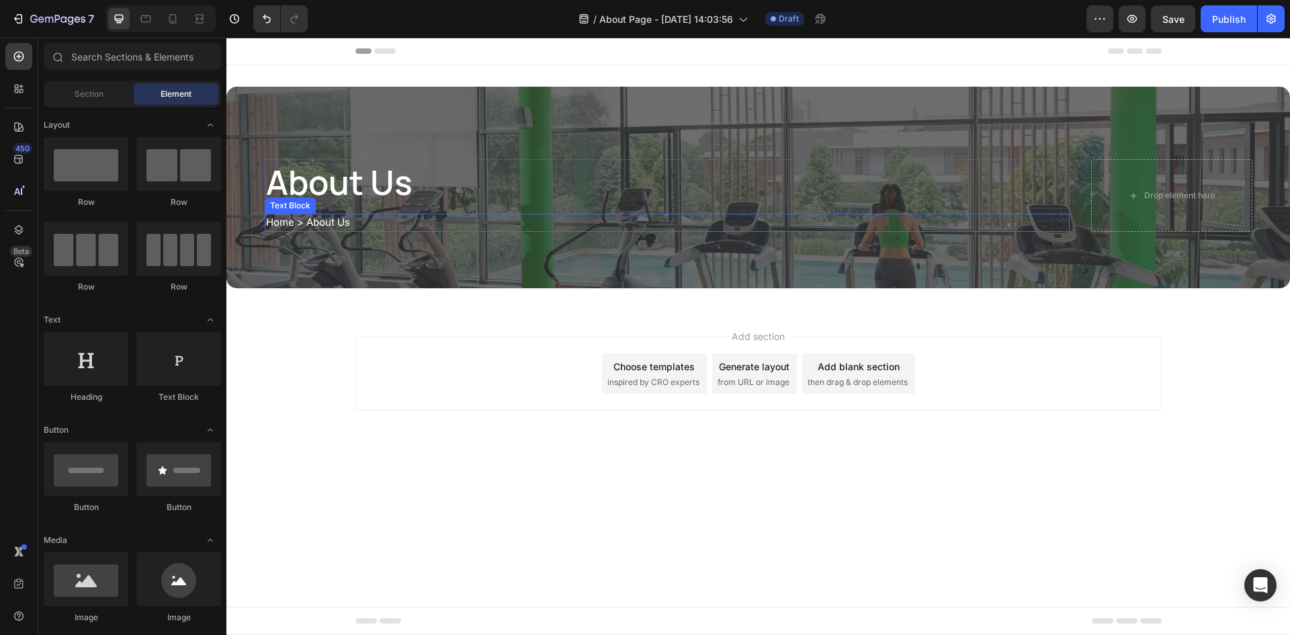
click at [361, 112] on div "Overlay" at bounding box center [758, 188] width 1064 height 202
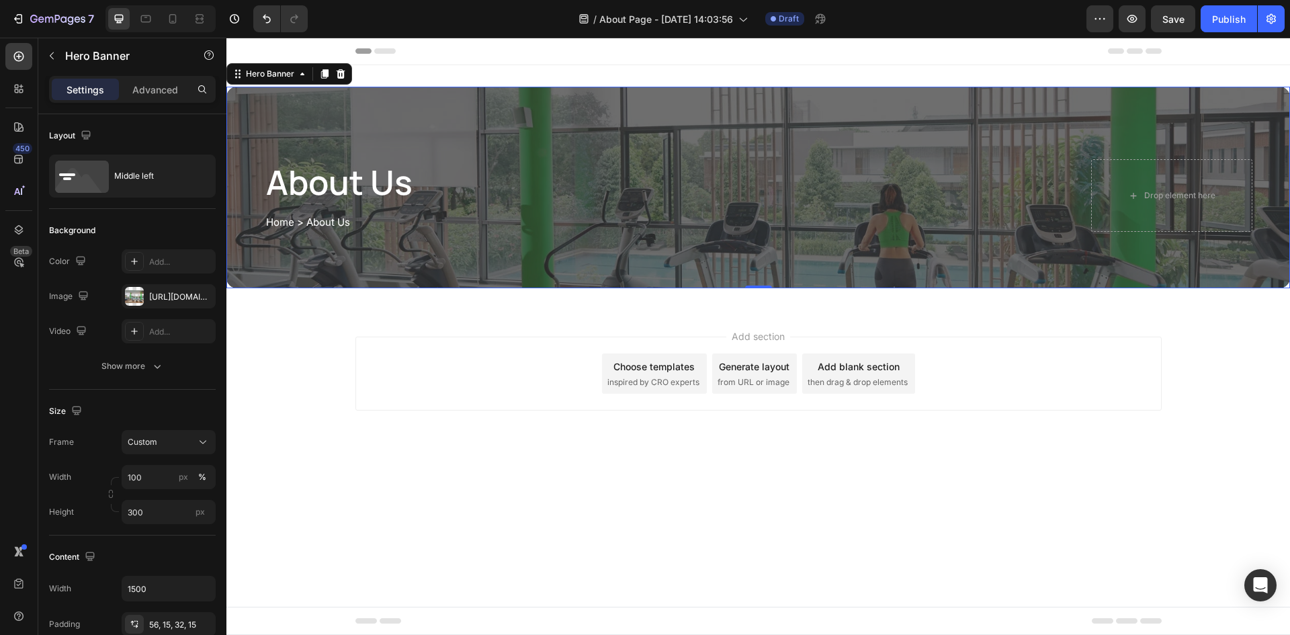
click at [535, 73] on div "About Us Heading Home > About Us Text Block Row Drop element here Hero Banner 0…" at bounding box center [758, 187] width 1064 height 245
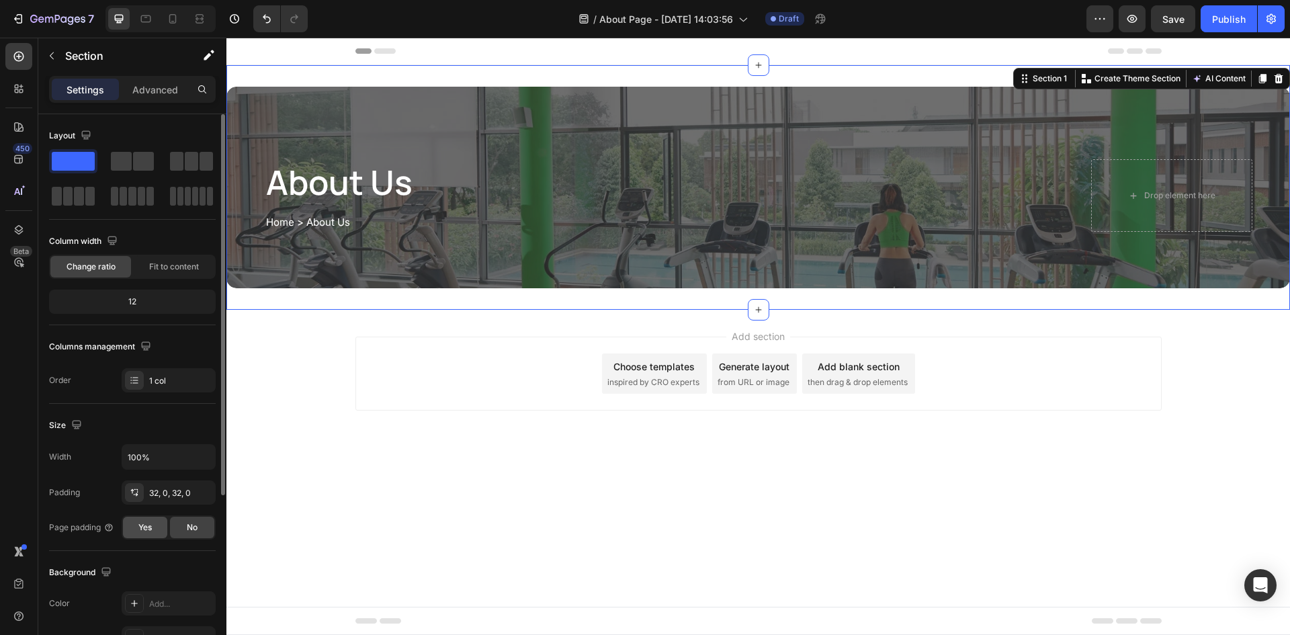
click at [152, 534] on div "Yes" at bounding box center [145, 528] width 44 height 22
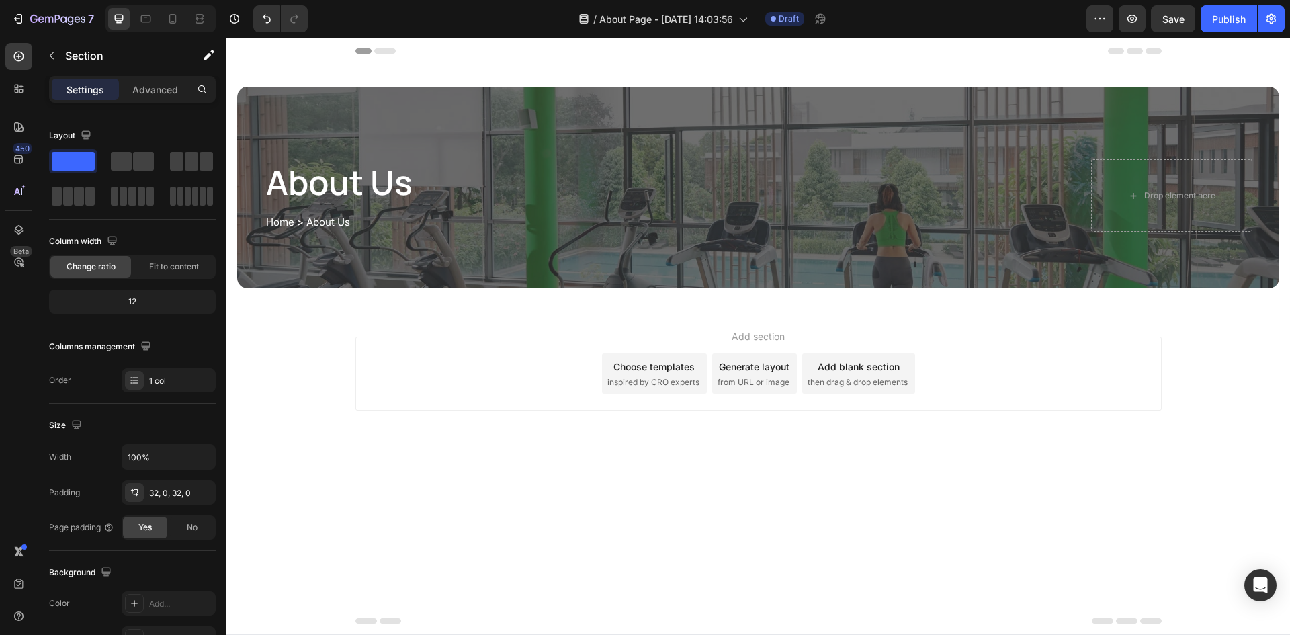
click at [327, 431] on div "Add section Choose templates inspired by CRO experts Generate layout from URL o…" at bounding box center [758, 392] width 1064 height 165
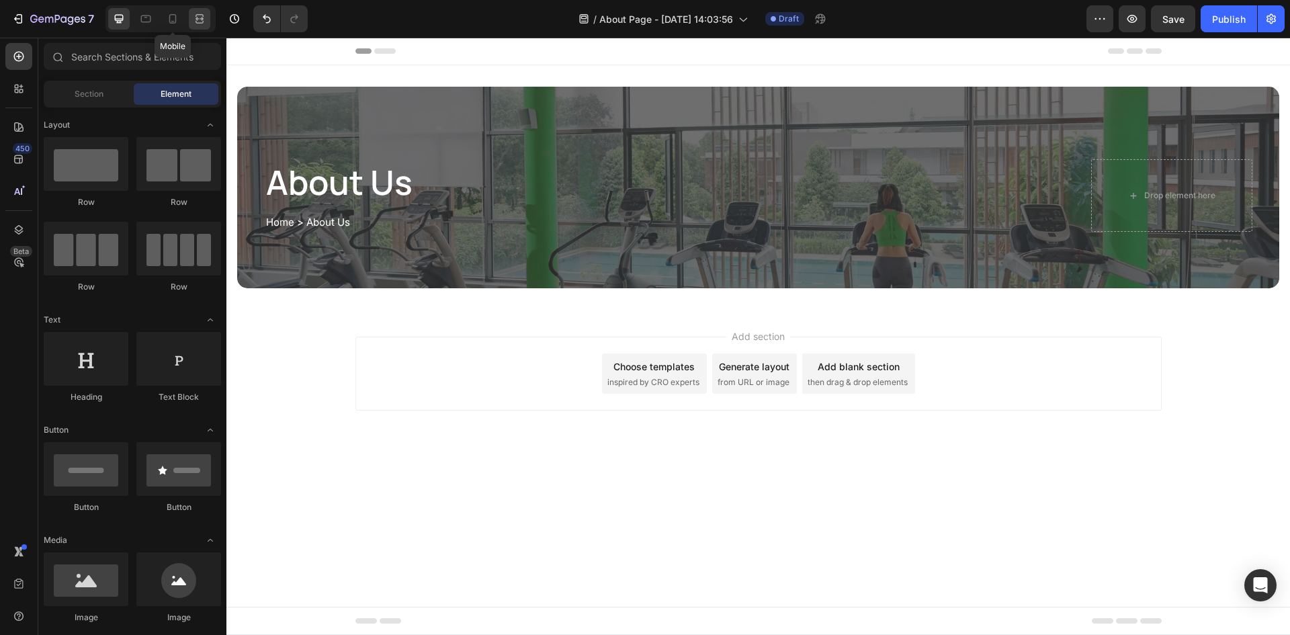
click at [192, 18] on div at bounding box center [200, 19] width 22 height 22
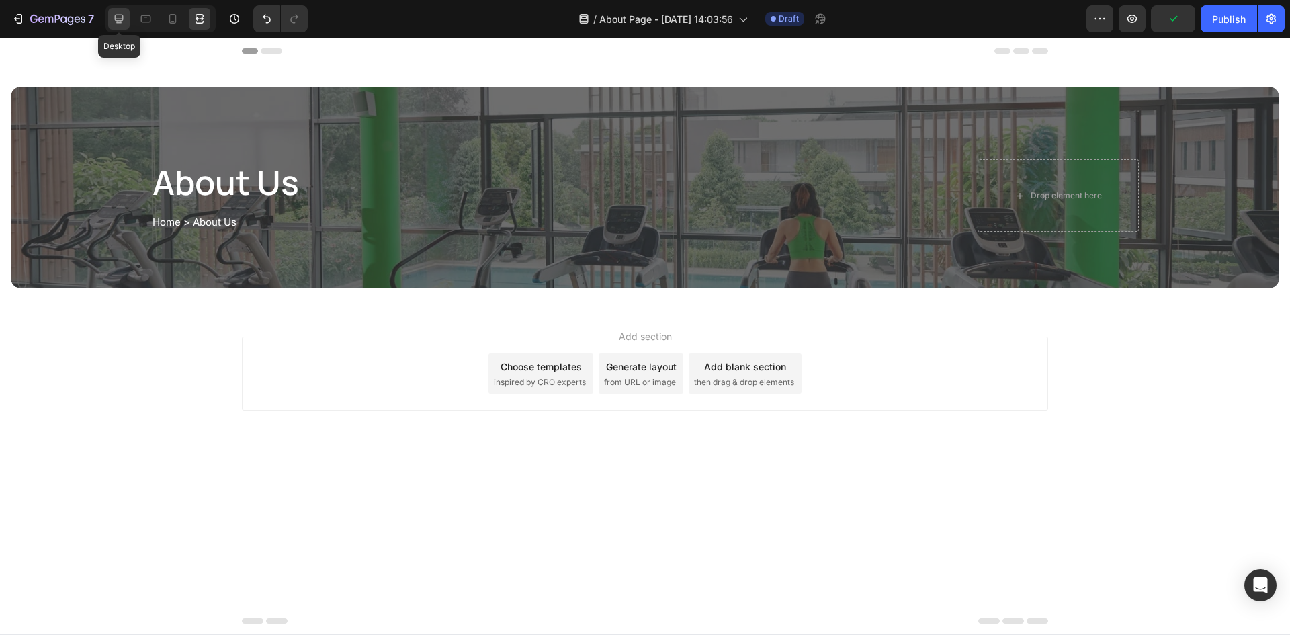
click at [118, 15] on icon at bounding box center [119, 19] width 9 height 9
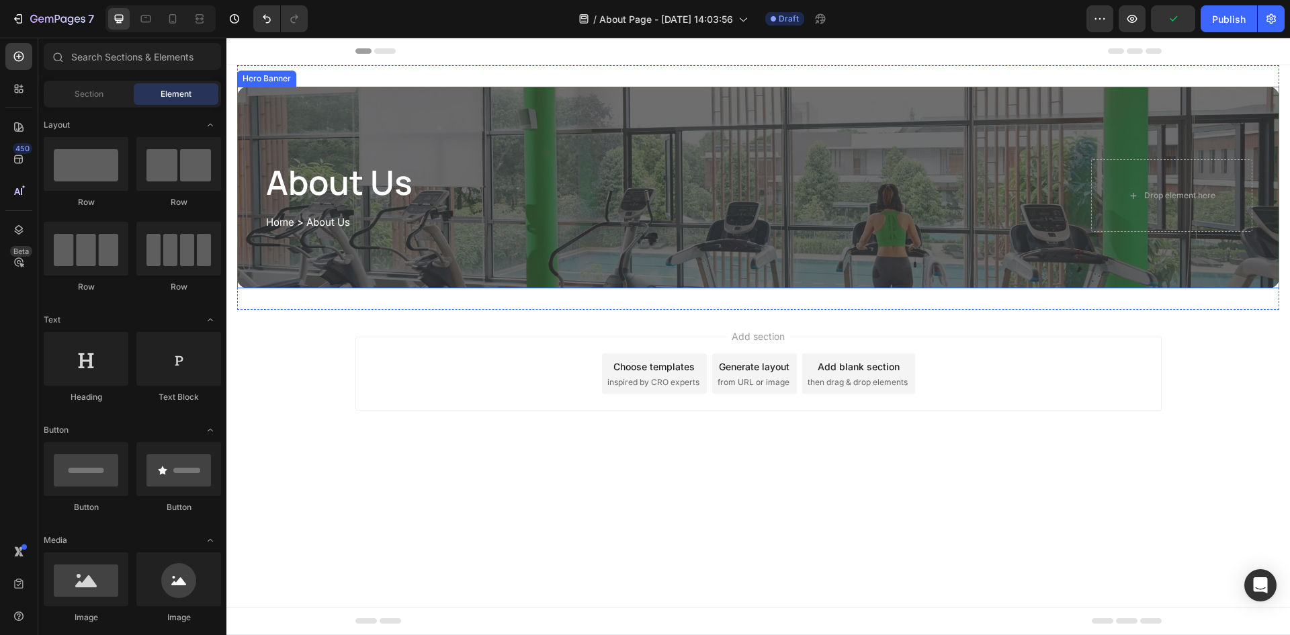
click at [403, 91] on div "Overlay" at bounding box center [758, 188] width 1042 height 202
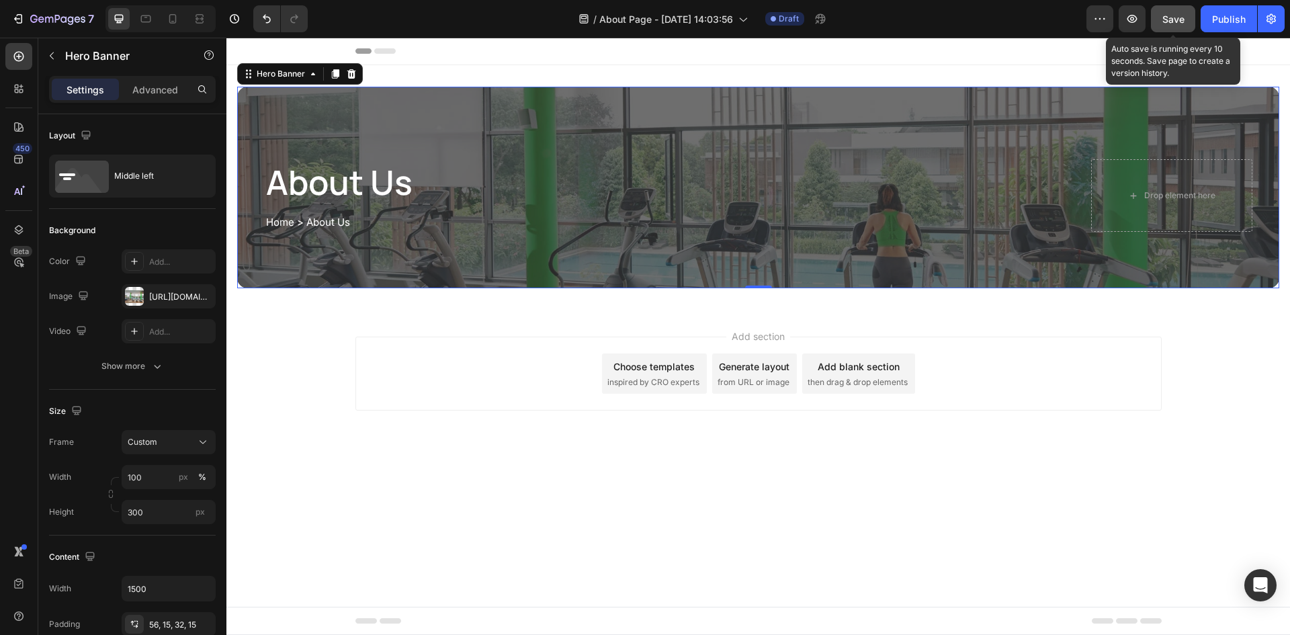
click at [1183, 17] on span "Save" at bounding box center [1173, 18] width 22 height 11
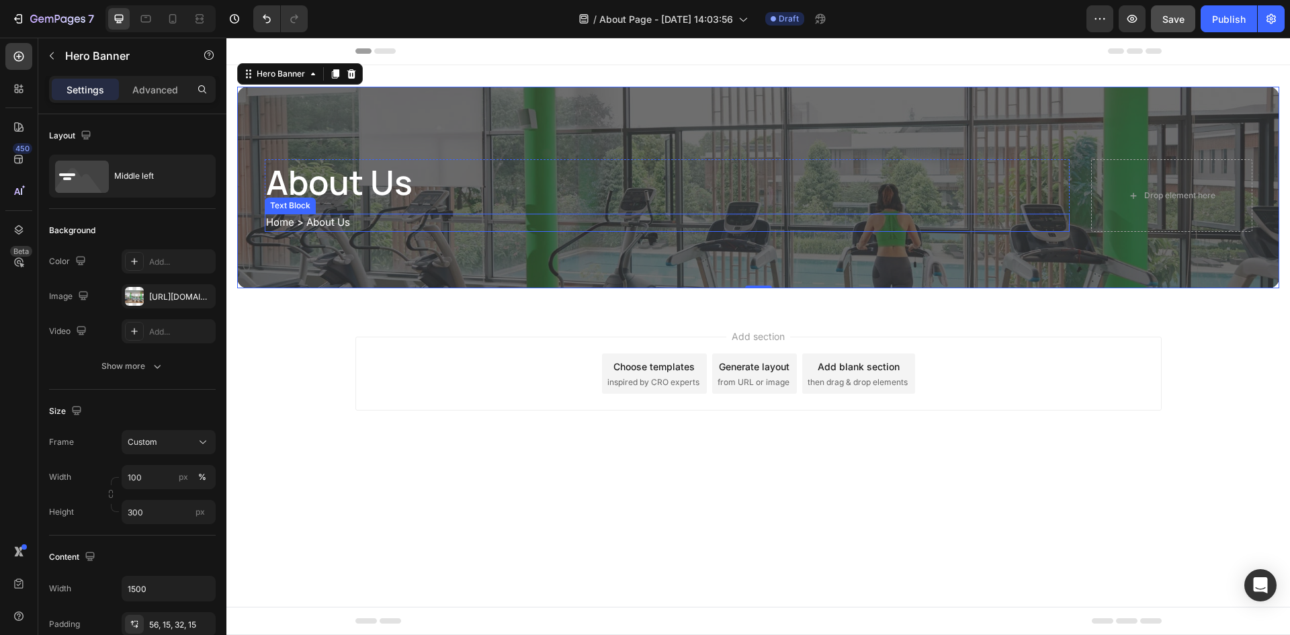
click at [357, 220] on p "Home > About Us" at bounding box center [667, 222] width 802 height 15
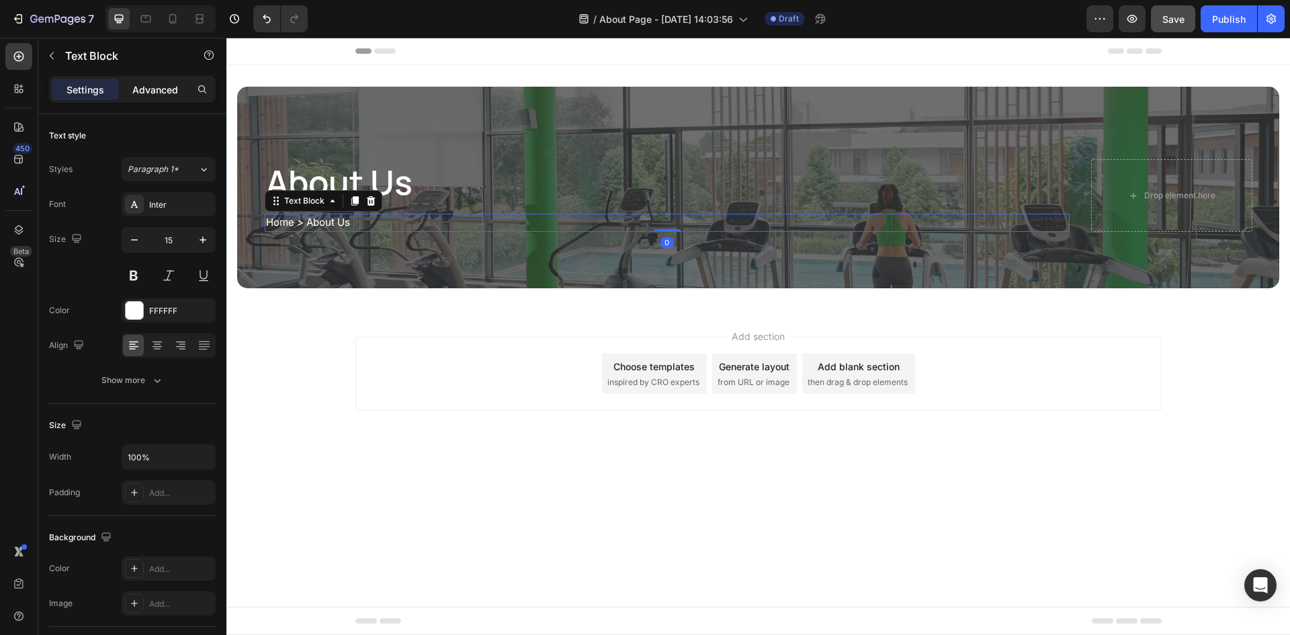
click at [160, 91] on p "Advanced" at bounding box center [155, 90] width 46 height 14
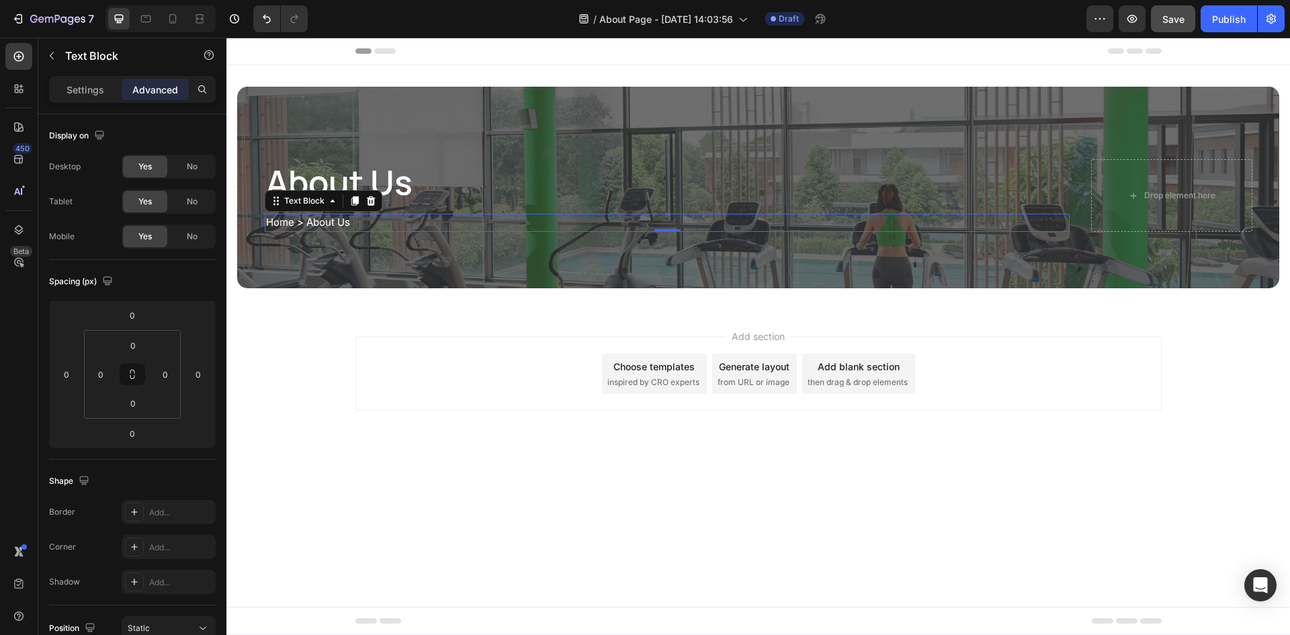
click at [505, 384] on div "Add section Choose templates inspired by CRO experts Generate layout from URL o…" at bounding box center [758, 374] width 806 height 74
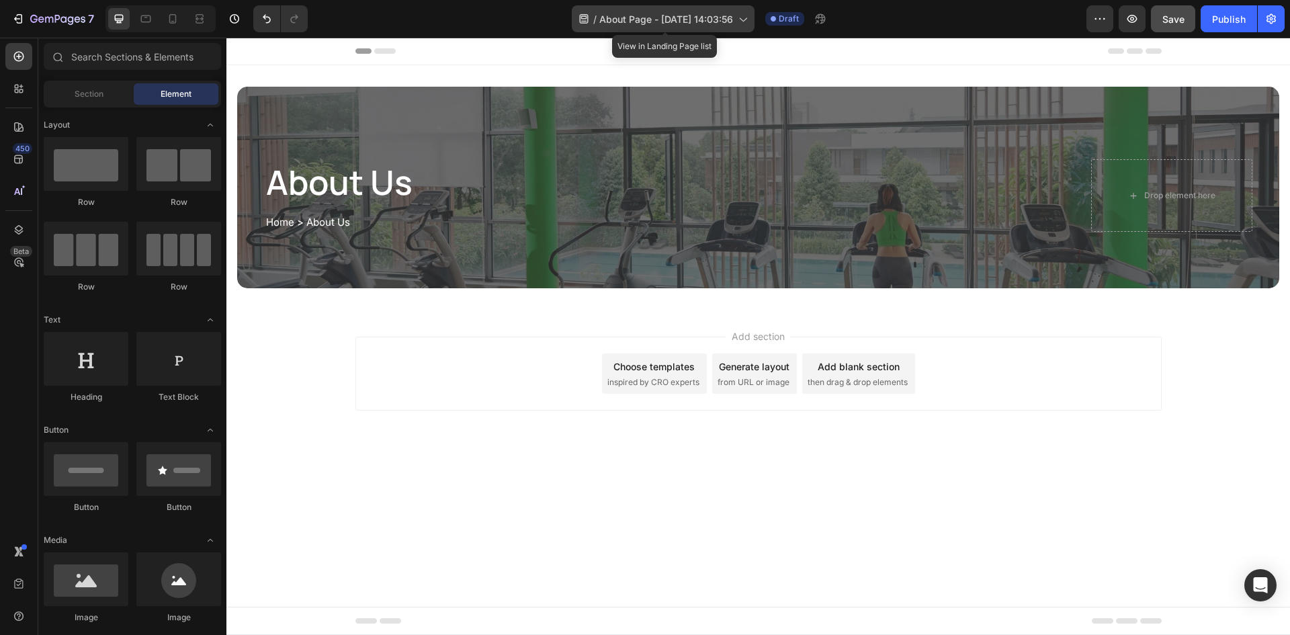
click at [618, 14] on span "About Page - [DATE] 14:03:56" at bounding box center [666, 19] width 134 height 14
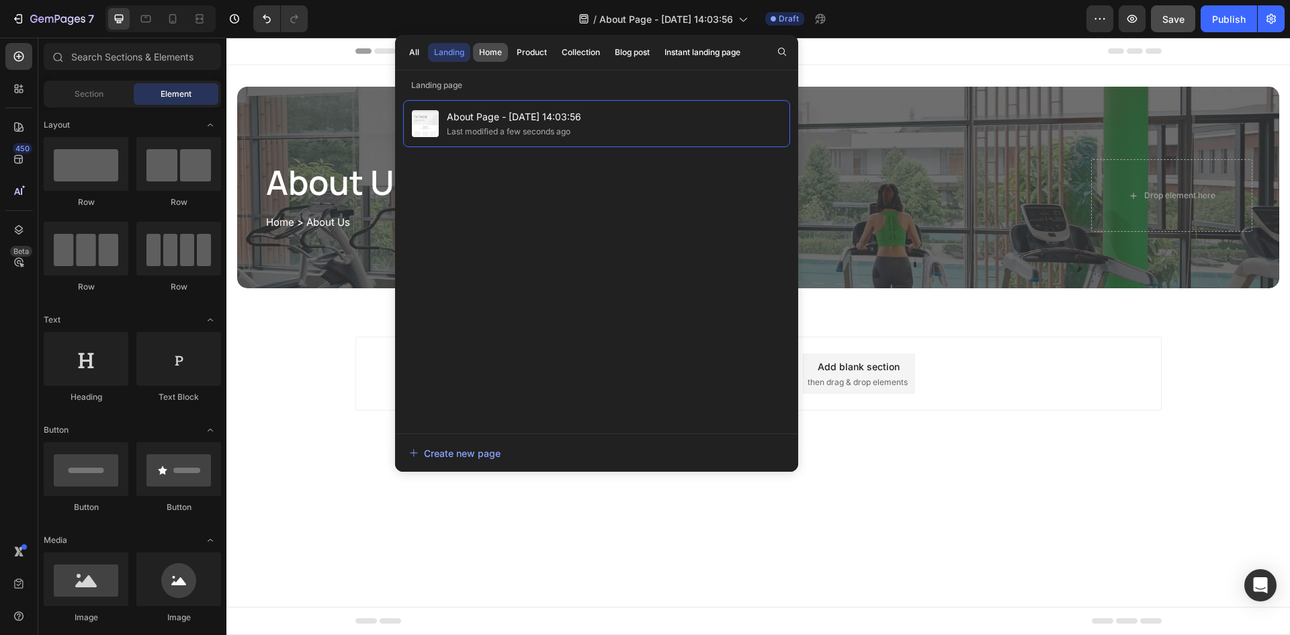
click at [511, 45] on button "Home" at bounding box center [532, 52] width 42 height 19
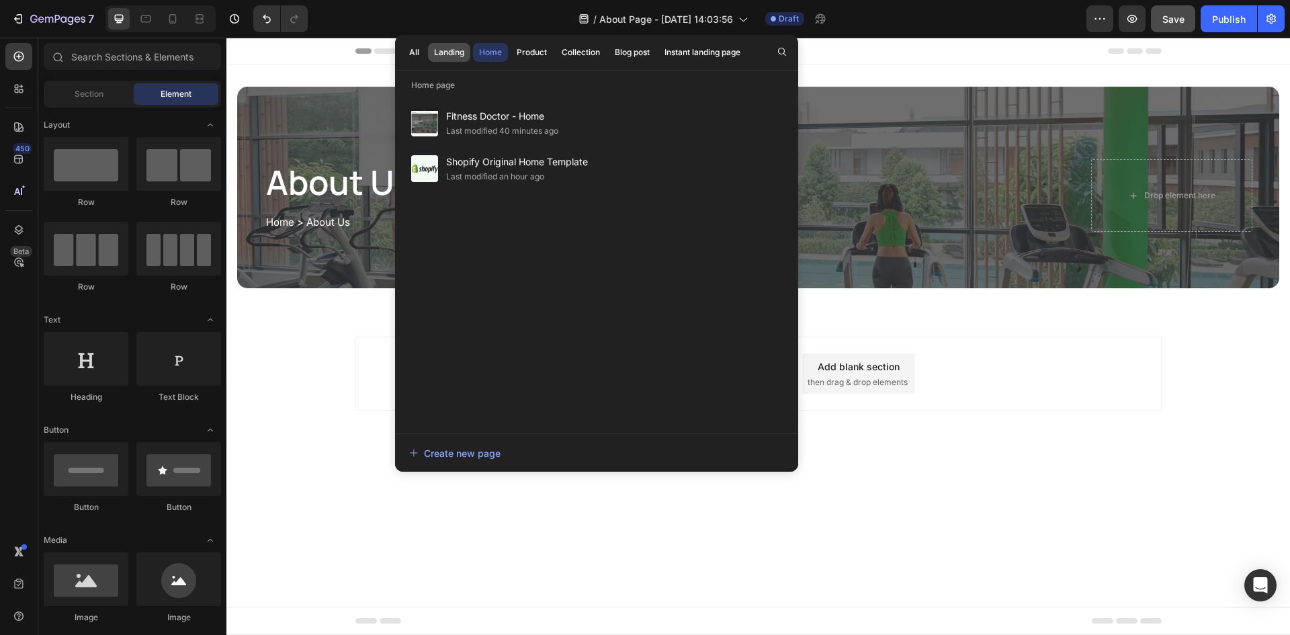
click at [439, 48] on div "Landing" at bounding box center [449, 52] width 30 height 12
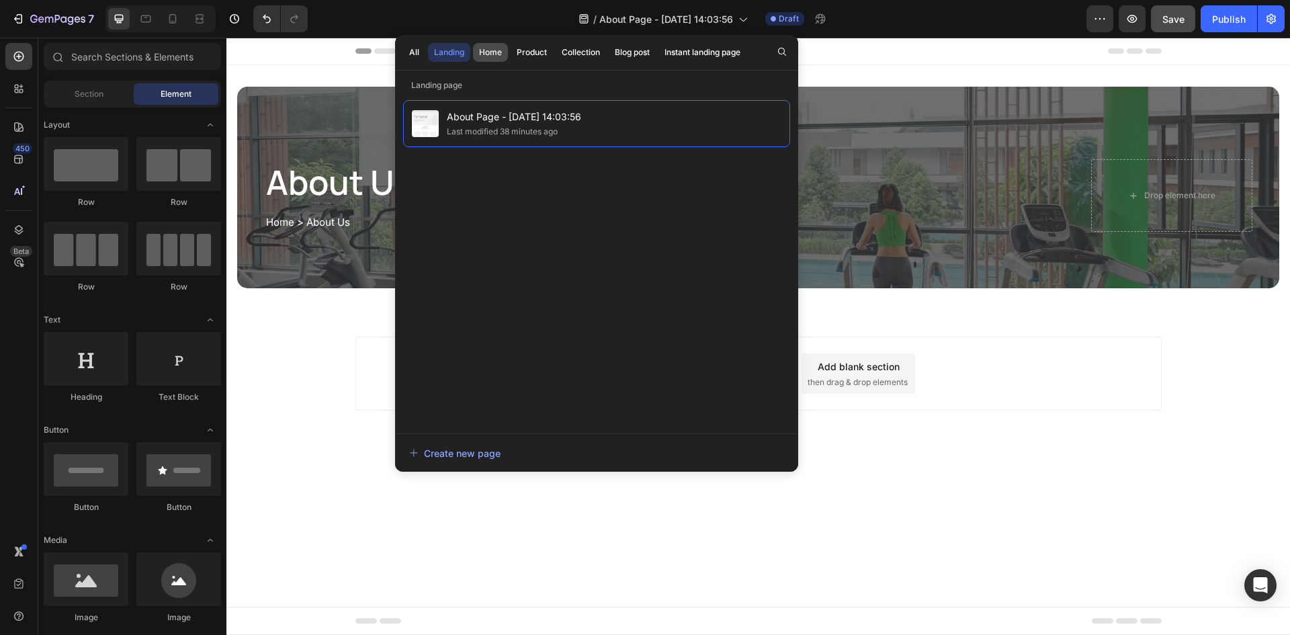
click at [511, 60] on button "Home" at bounding box center [532, 52] width 42 height 19
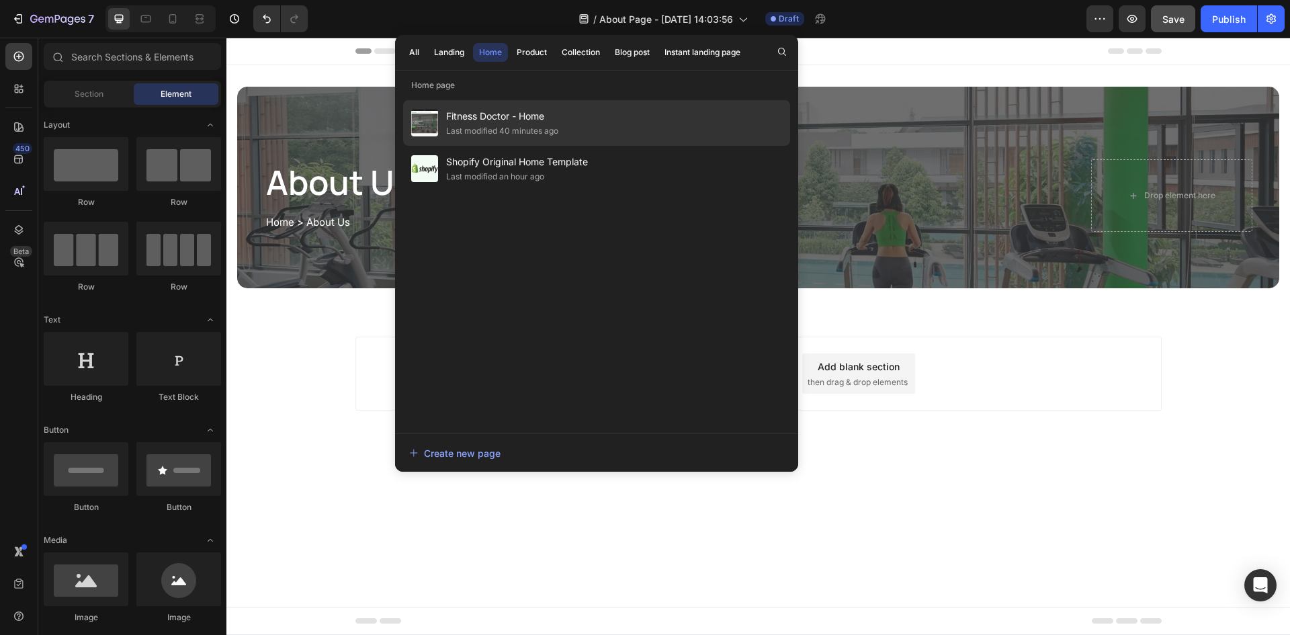
click at [495, 116] on span "Fitness Doctor - Home" at bounding box center [502, 116] width 112 height 16
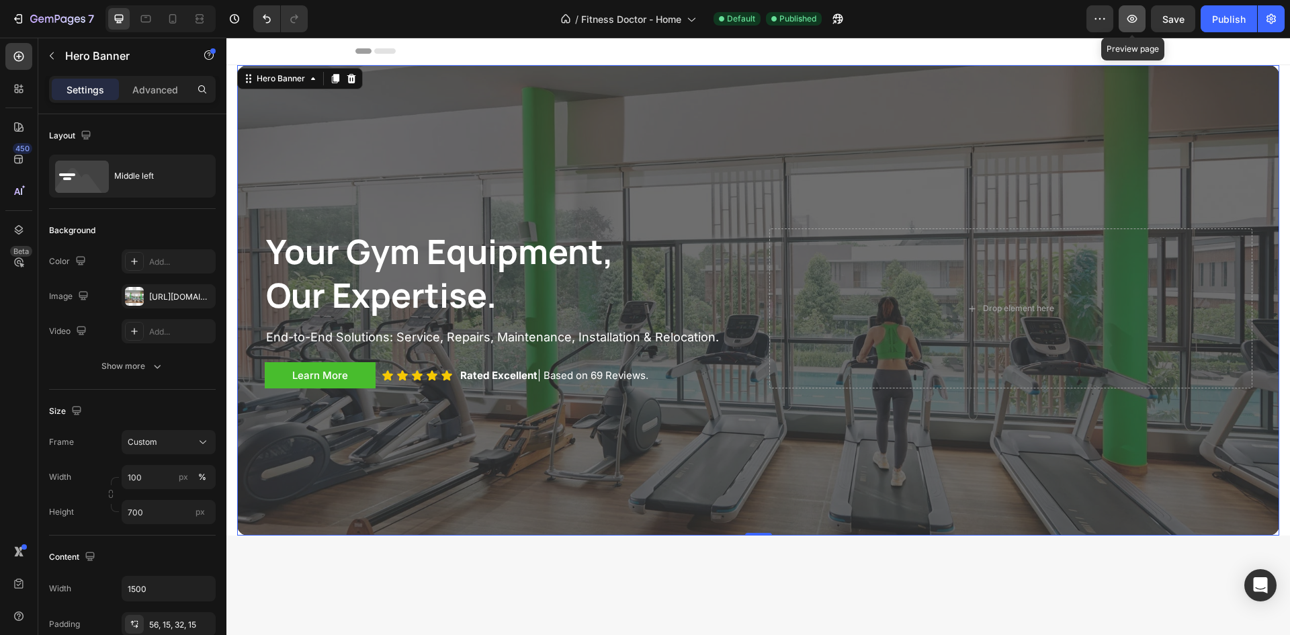
click at [1128, 20] on icon "button" at bounding box center [1131, 18] width 13 height 13
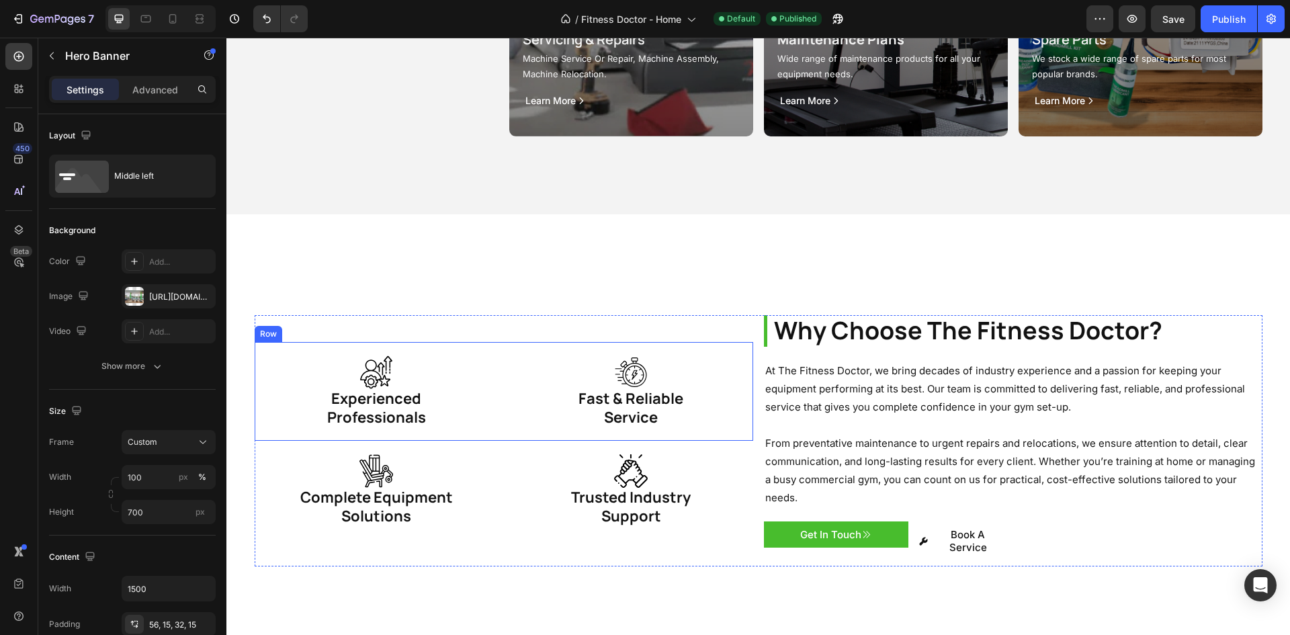
scroll to position [2083, 0]
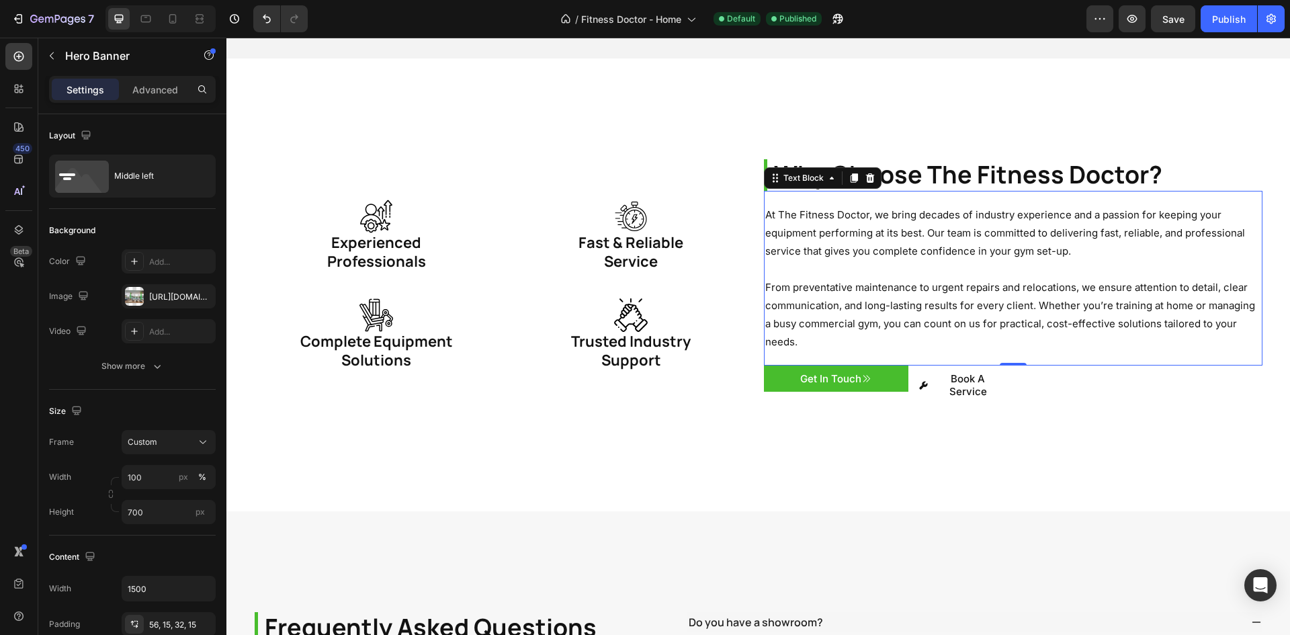
click at [911, 312] on p "From preventative maintenance to urgent repairs and relocations, we ensure atte…" at bounding box center [1013, 314] width 496 height 73
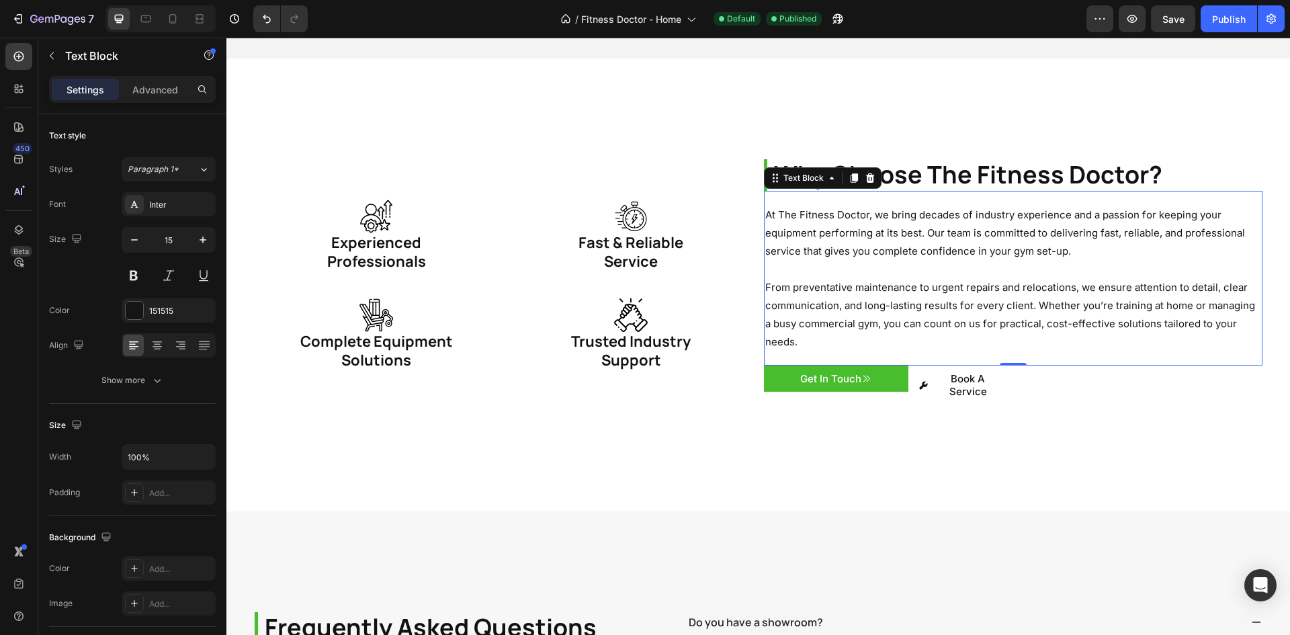
click at [935, 247] on p "At The Fitness Doctor, we bring decades of industry experience and a passion fo…" at bounding box center [1013, 233] width 496 height 54
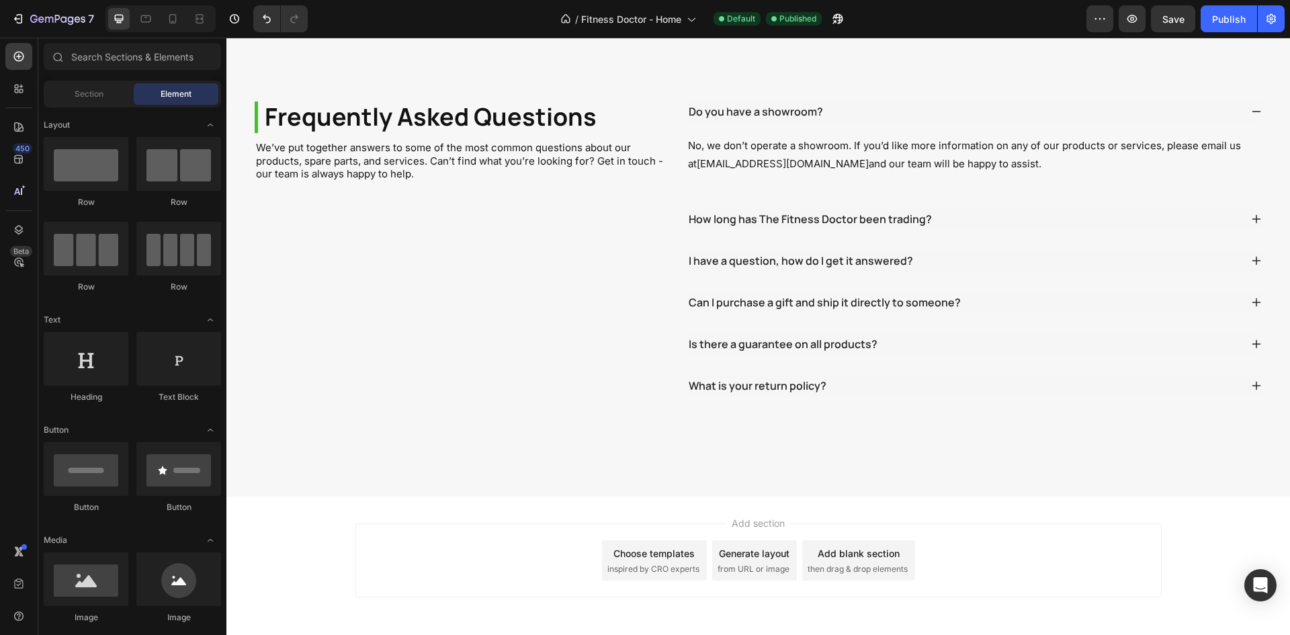
scroll to position [2569, 0]
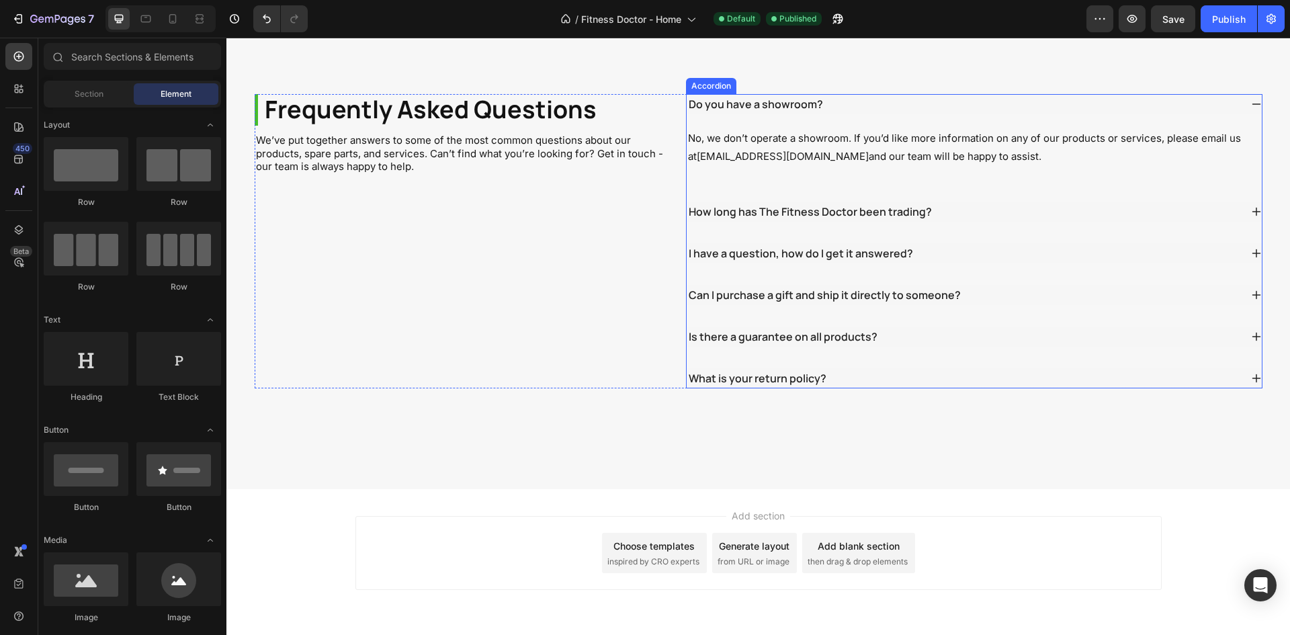
click at [1251, 373] on icon at bounding box center [1256, 378] width 11 height 11
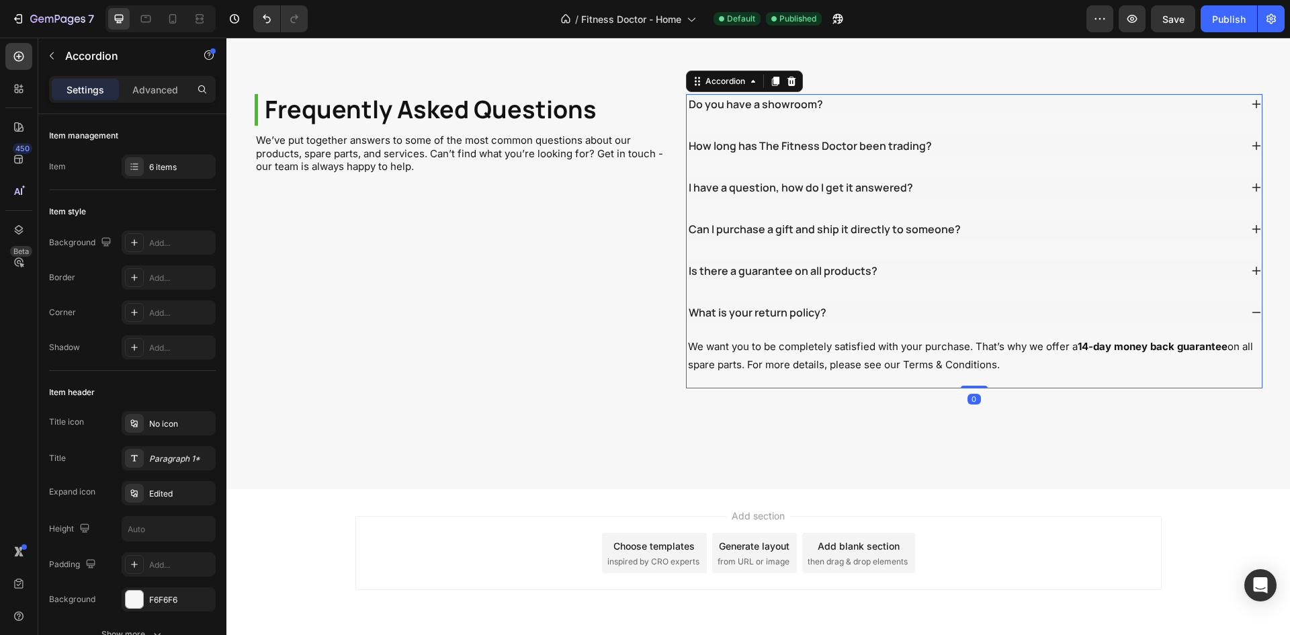
click at [1251, 310] on icon at bounding box center [1256, 312] width 11 height 11
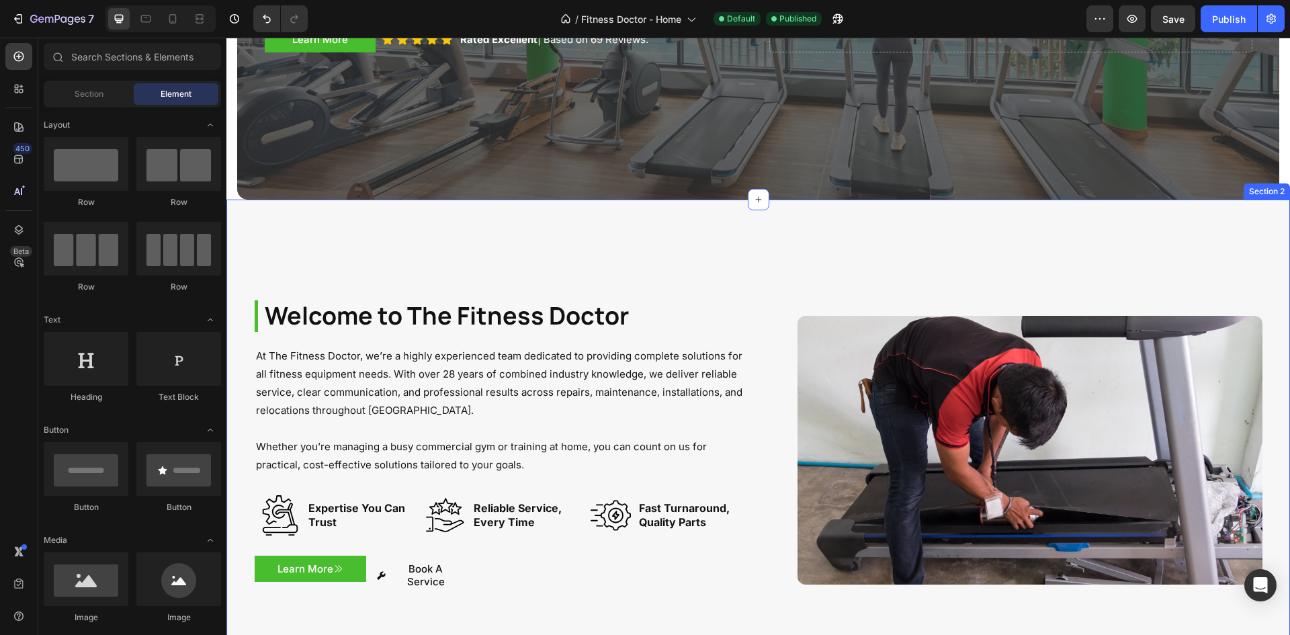
scroll to position [400, 0]
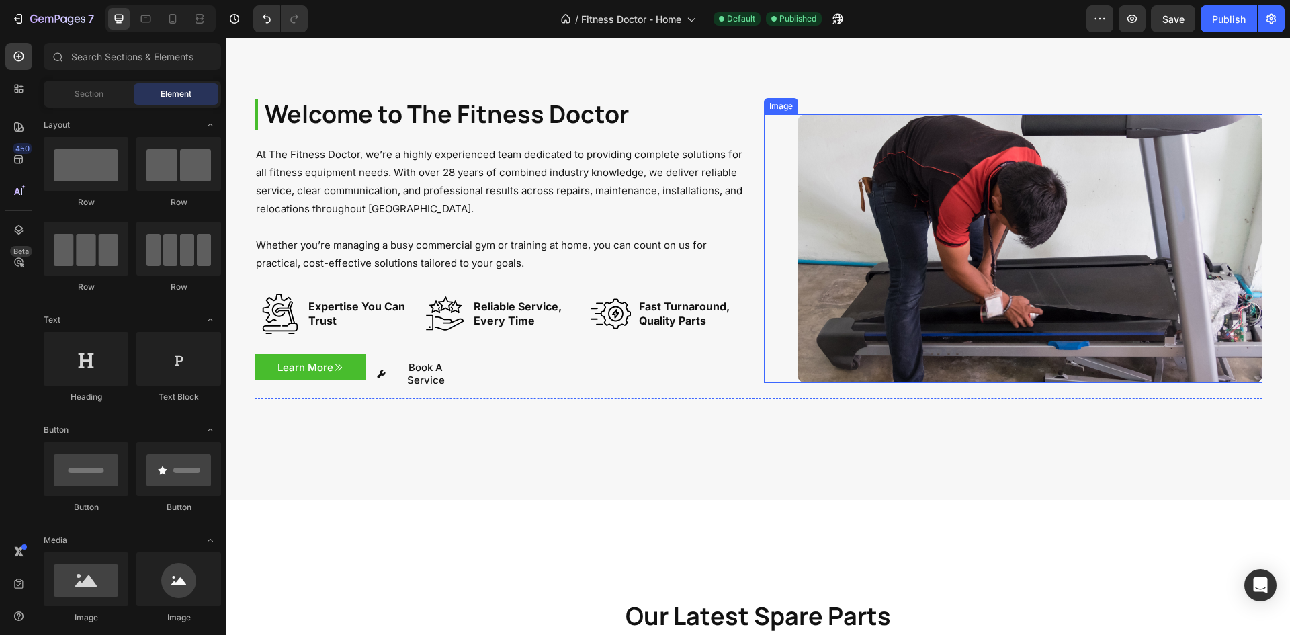
click at [898, 225] on img at bounding box center [1030, 248] width 465 height 269
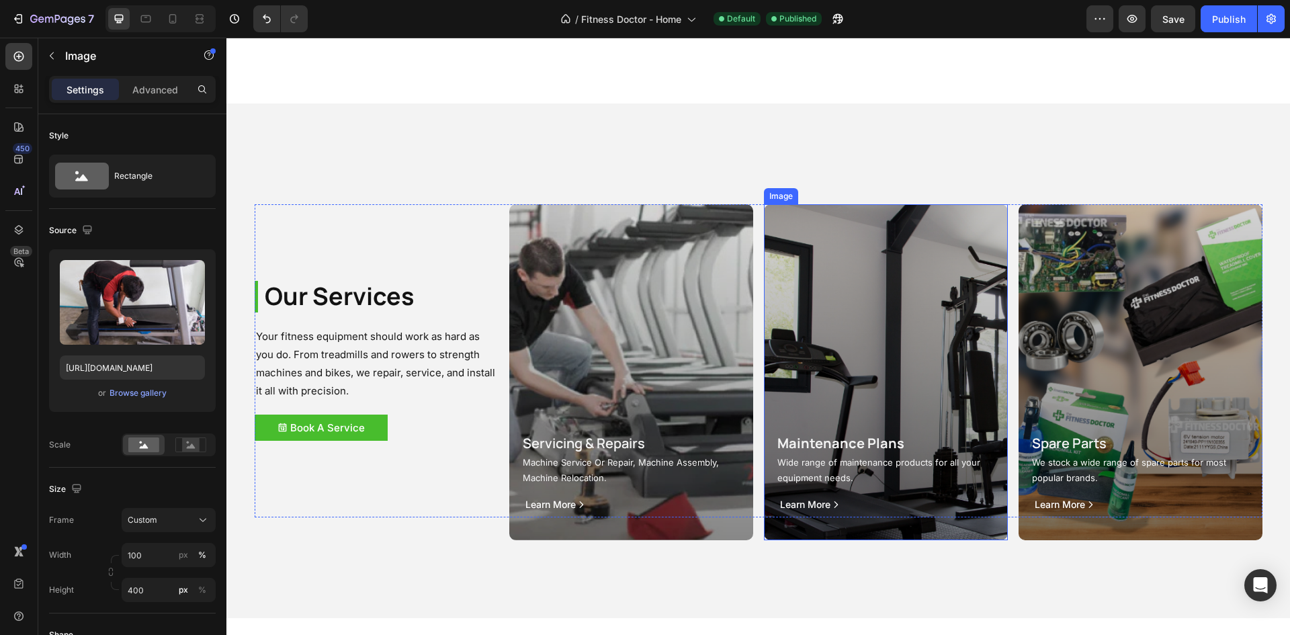
scroll to position [1545, 0]
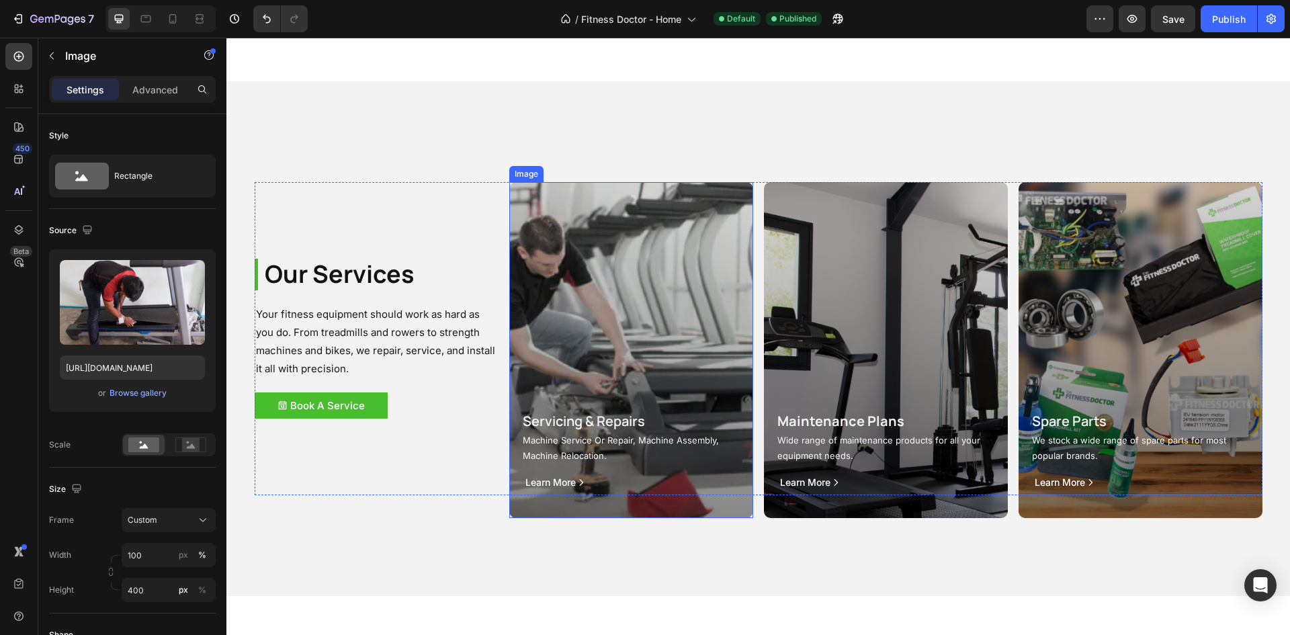
click at [658, 246] on img at bounding box center [631, 350] width 244 height 336
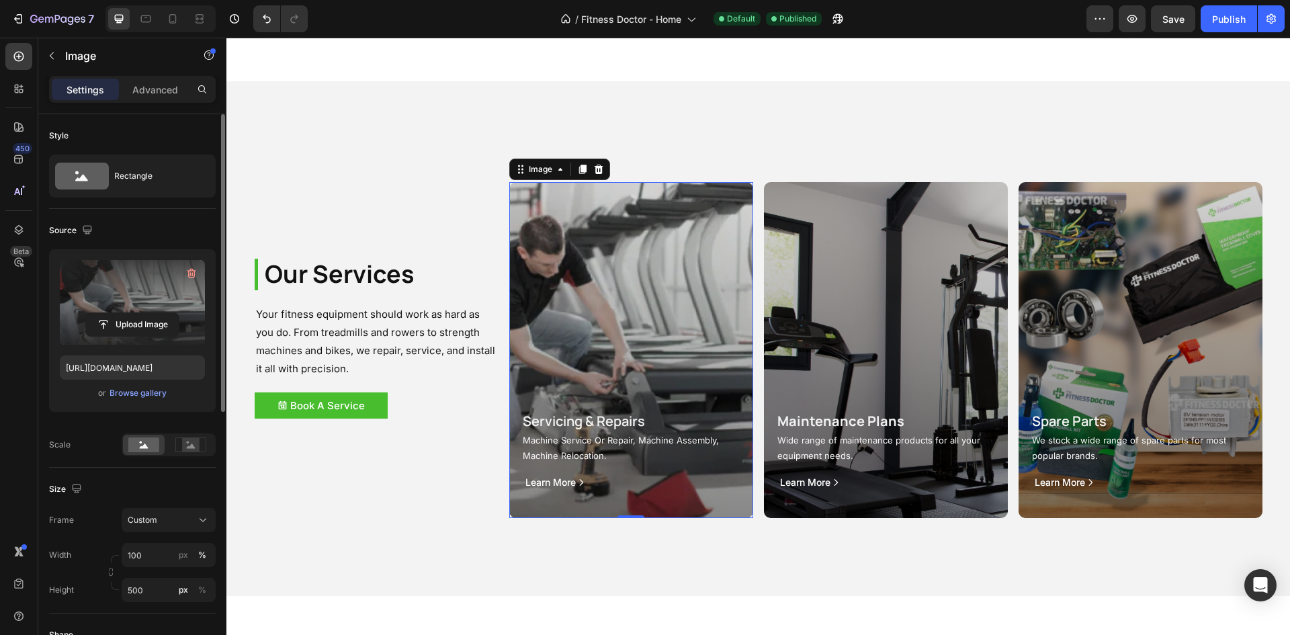
click at [138, 286] on label at bounding box center [132, 302] width 145 height 85
click at [138, 313] on input "file" at bounding box center [132, 324] width 93 height 23
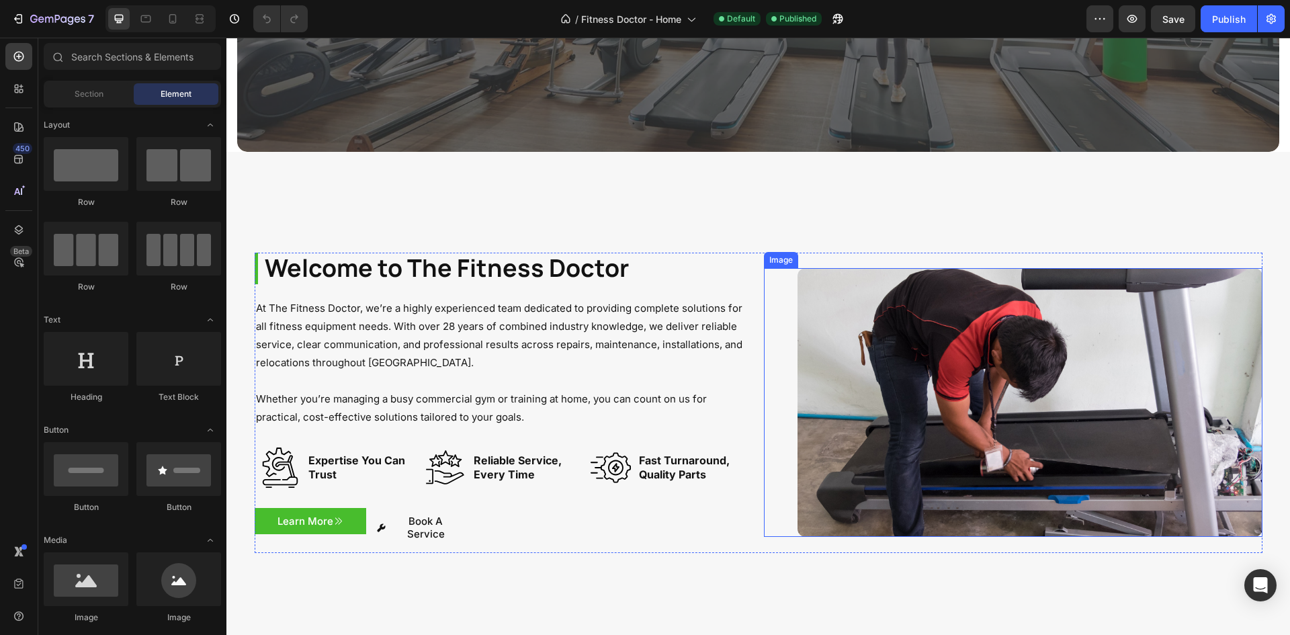
scroll to position [538, 0]
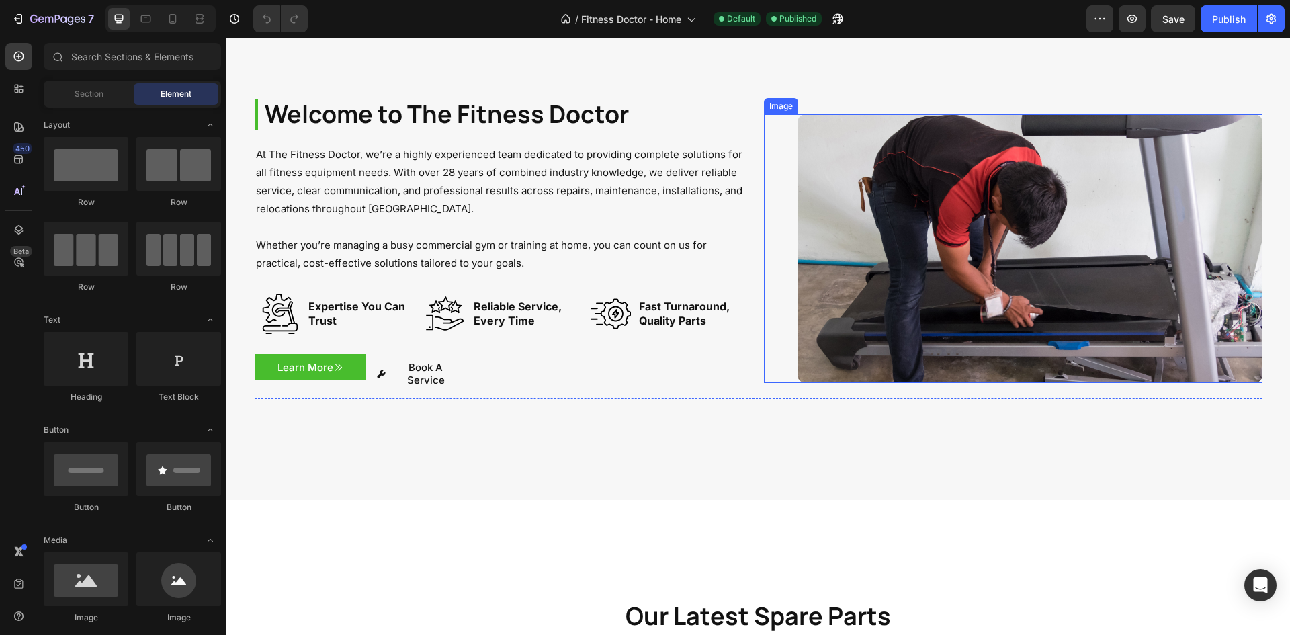
click at [974, 269] on img at bounding box center [1030, 248] width 465 height 269
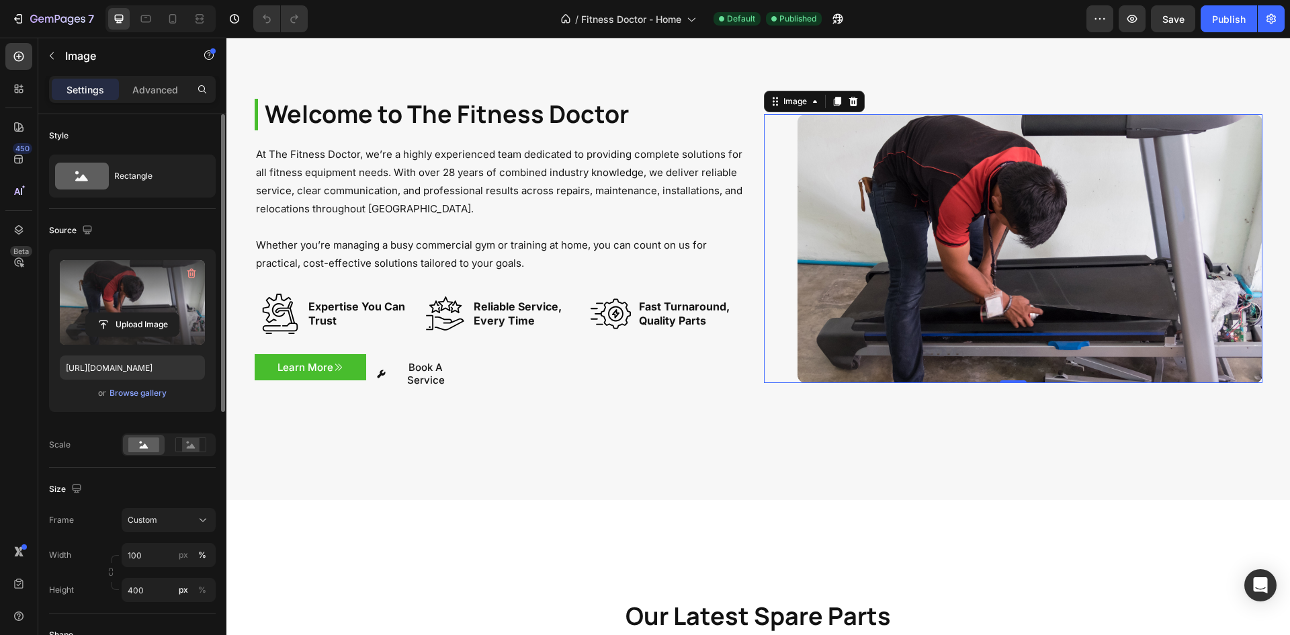
click at [151, 284] on label at bounding box center [132, 302] width 145 height 85
click at [151, 313] on input "file" at bounding box center [132, 324] width 93 height 23
click at [151, 293] on label at bounding box center [132, 302] width 145 height 85
click at [151, 313] on input "file" at bounding box center [132, 324] width 93 height 23
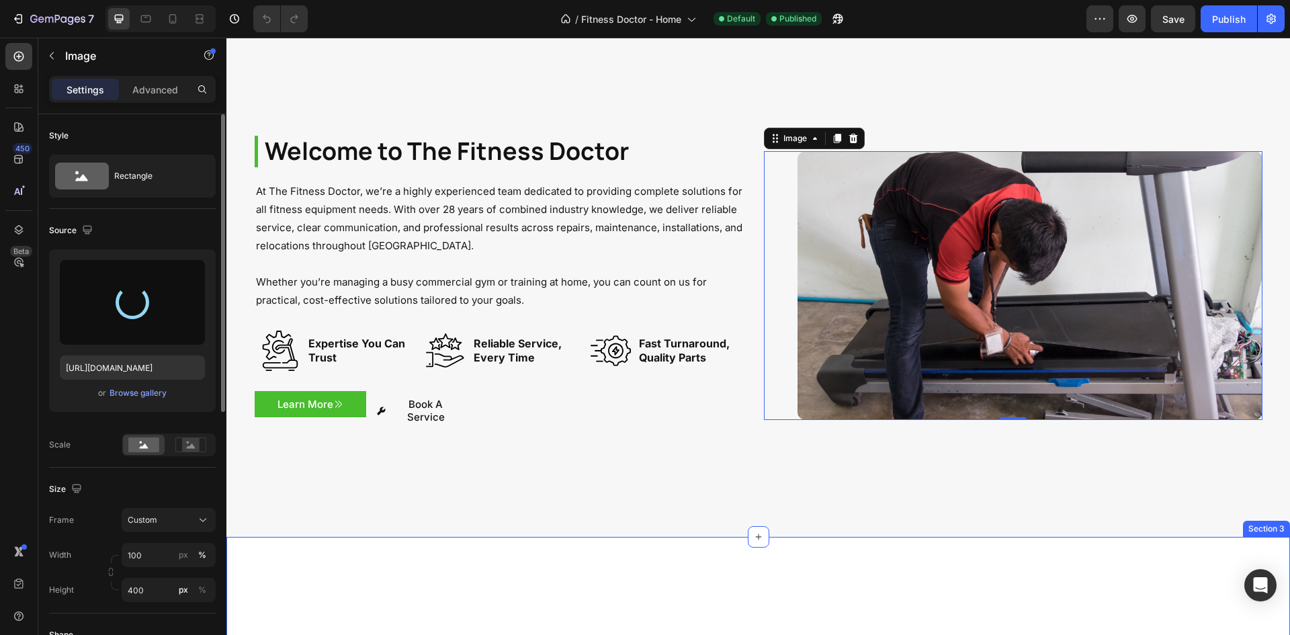
scroll to position [403, 0]
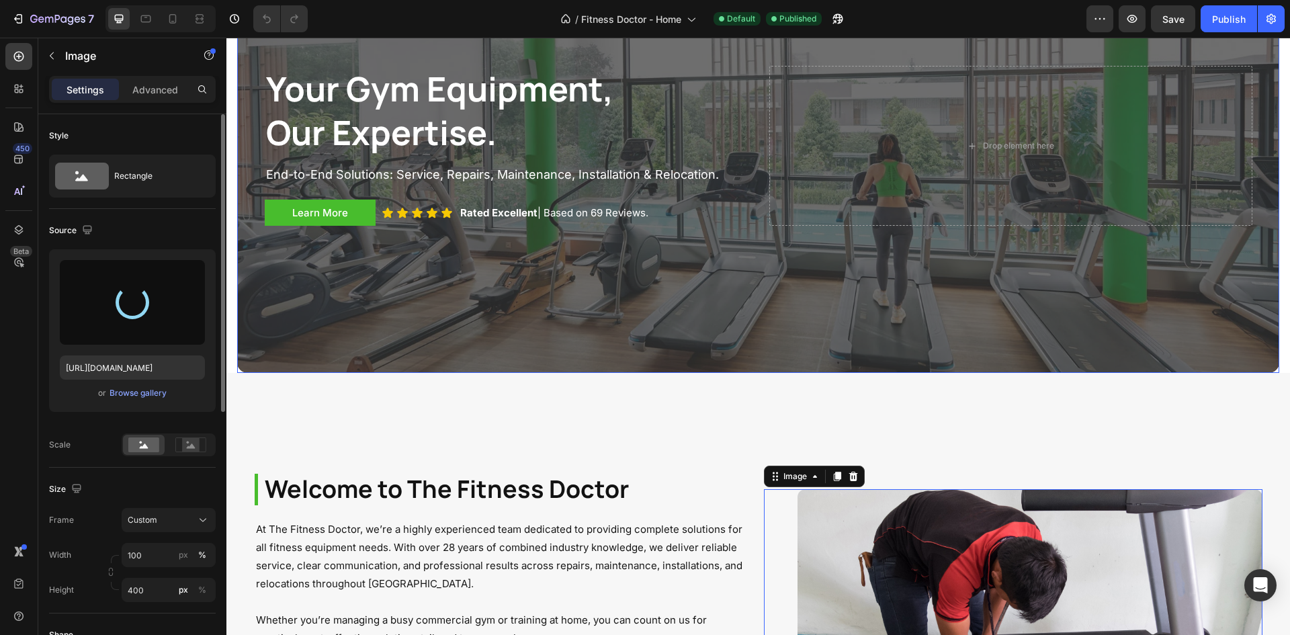
type input "https://cdn.shopify.com/s/files/1/0419/7928/1561/files/gempages_576941464588649…"
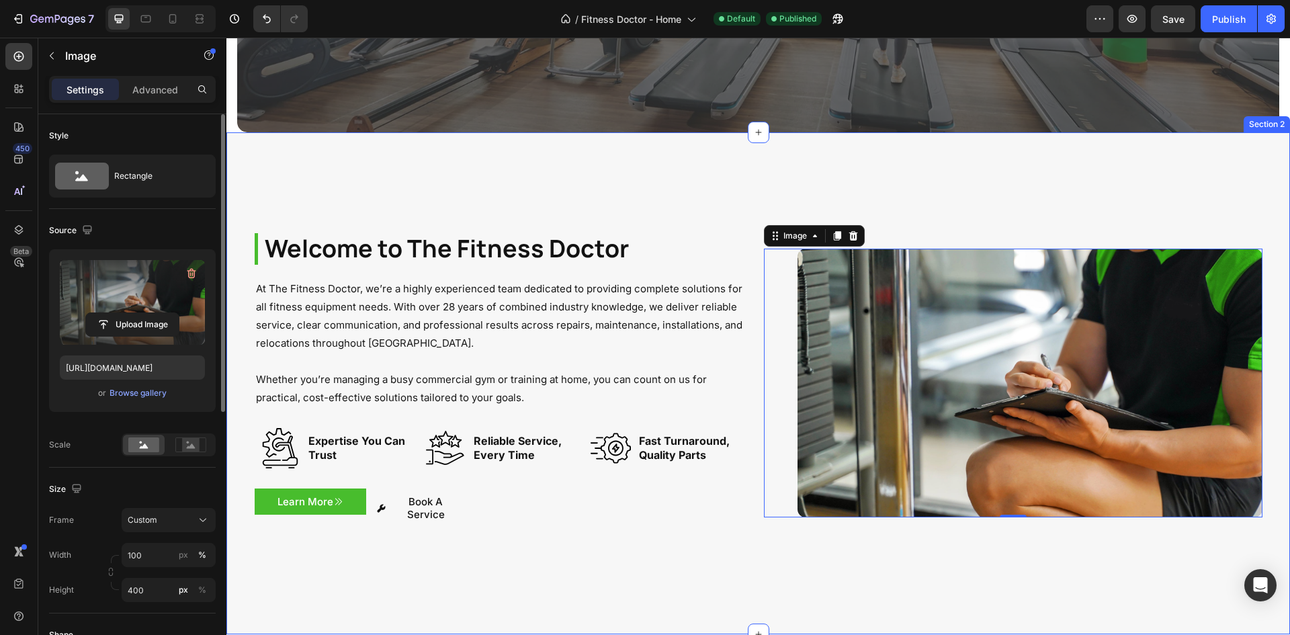
click at [718, 200] on div "Welcome to The Fitness Doctor Heading At The Fitness Doctor, we’re a highly exp…" at bounding box center [758, 383] width 1064 height 502
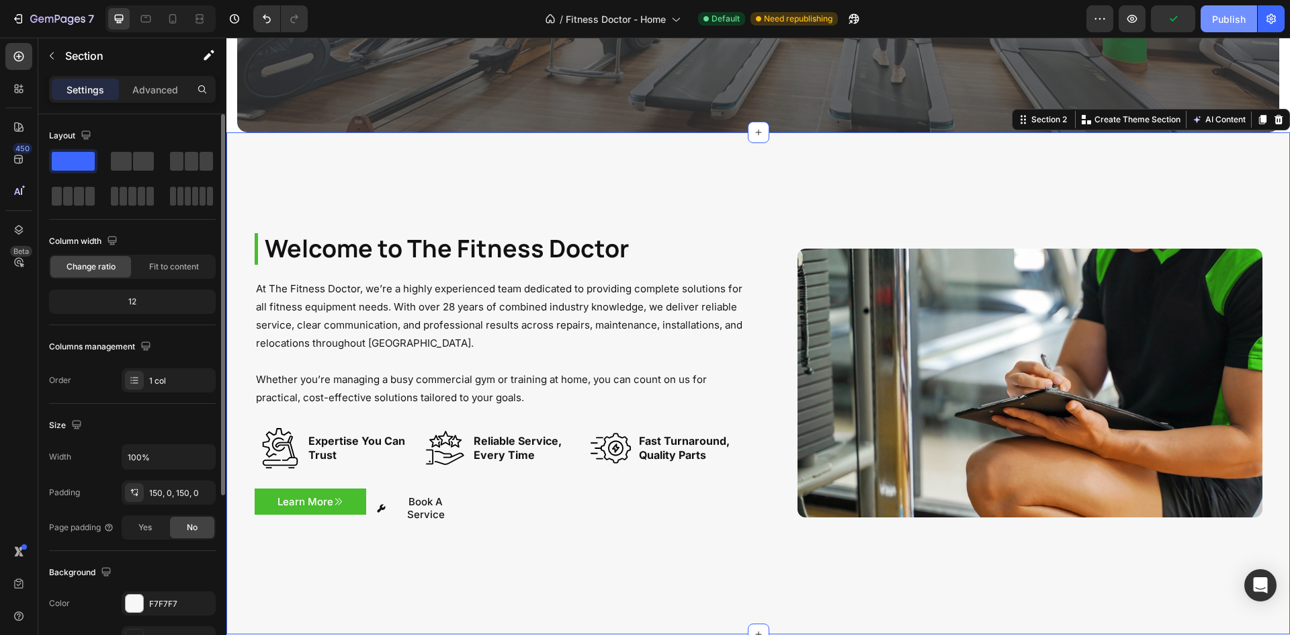
click at [1221, 8] on button "Publish" at bounding box center [1229, 18] width 56 height 27
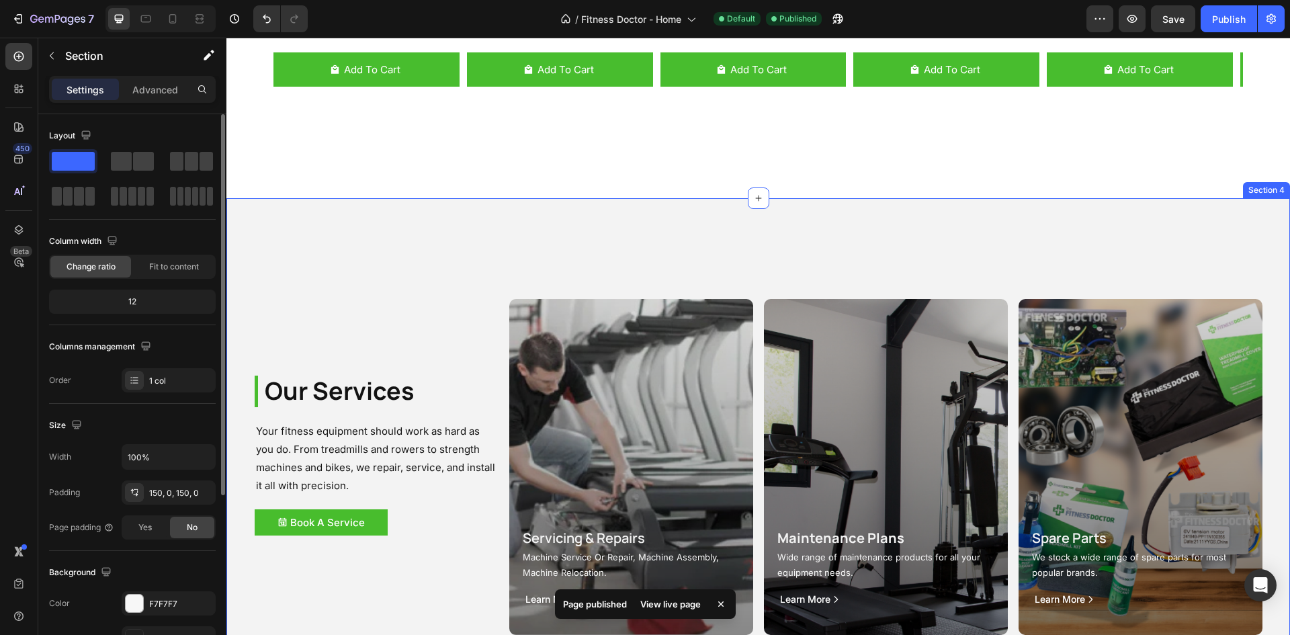
scroll to position [1747, 0]
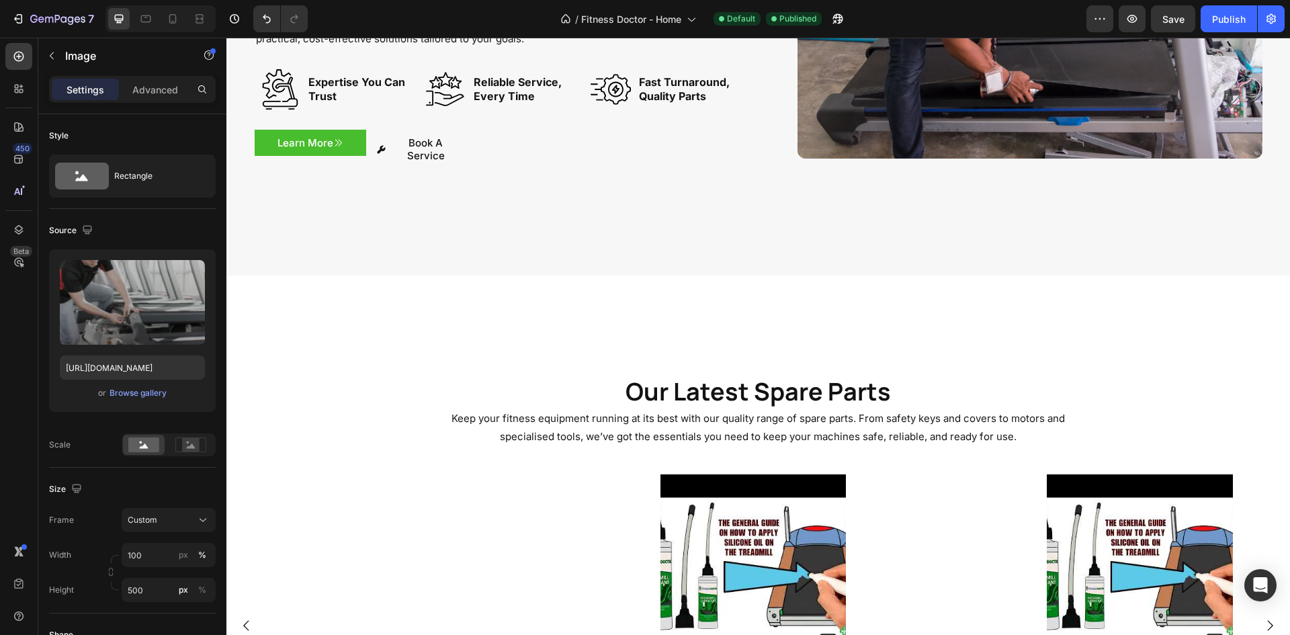
scroll to position [672, 0]
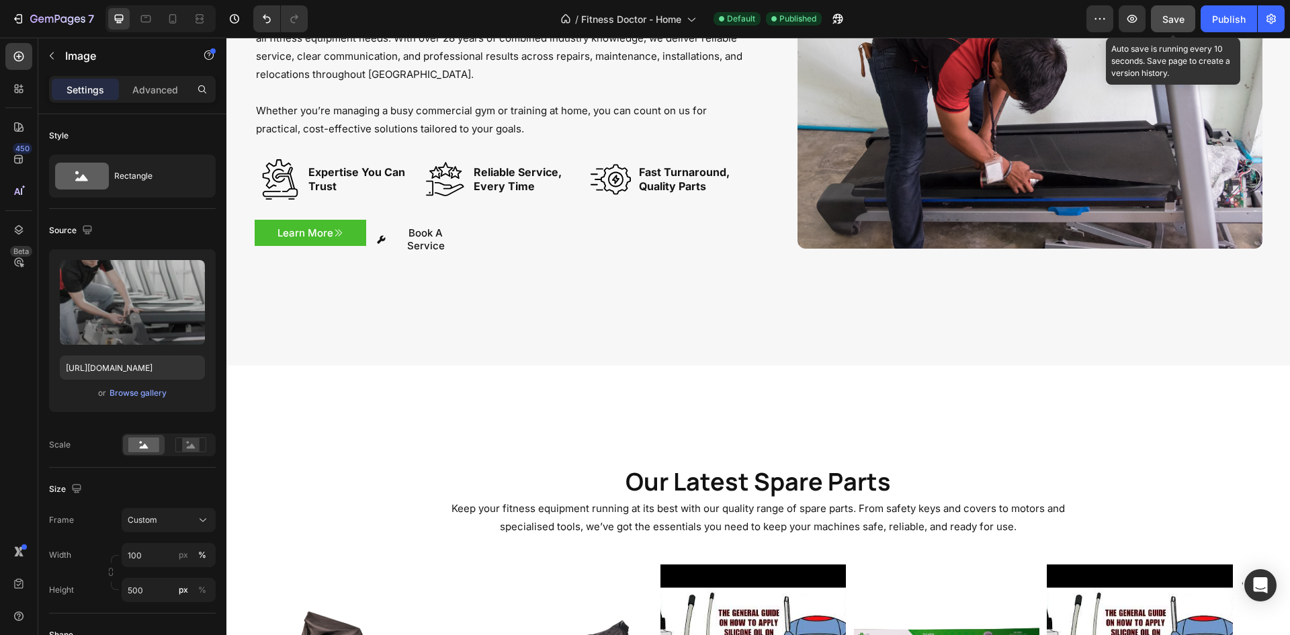
click at [1177, 19] on span "Save" at bounding box center [1173, 18] width 22 height 11
